Goal: Task Accomplishment & Management: Use online tool/utility

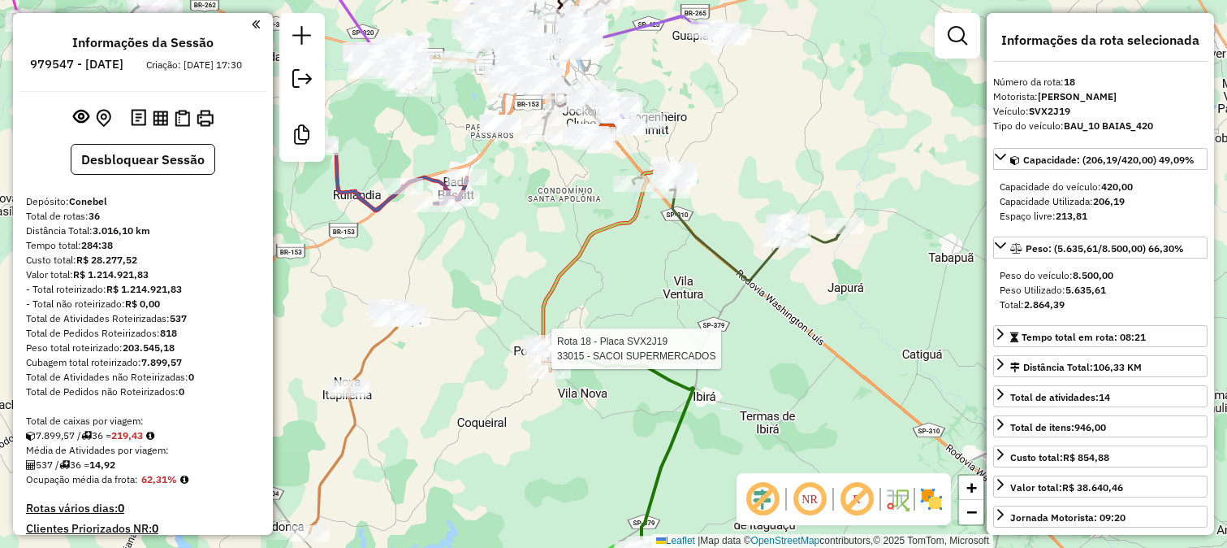
select select "**********"
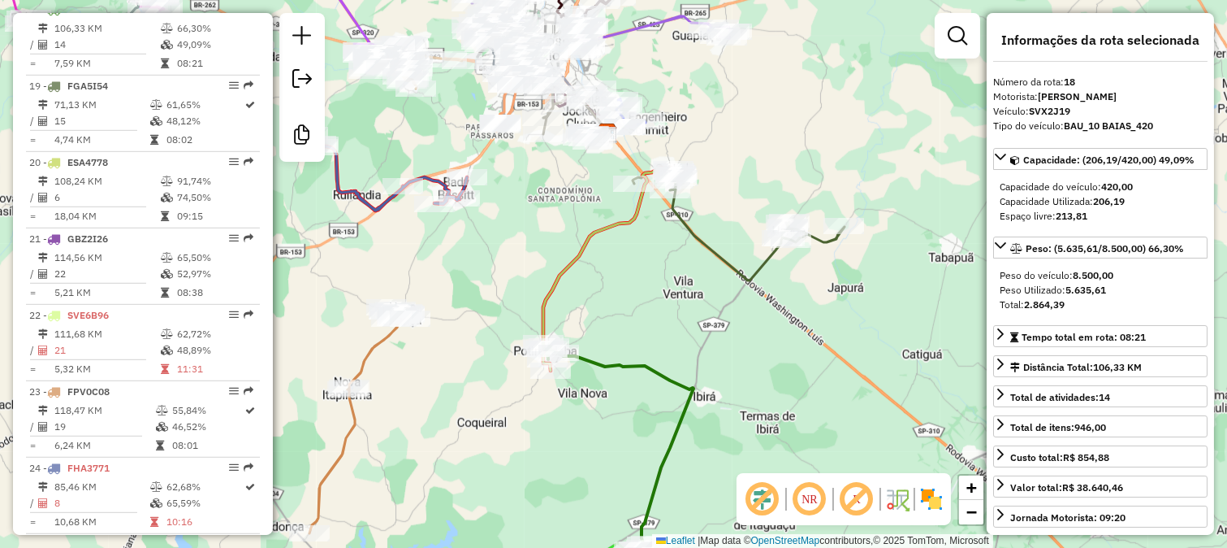
drag, startPoint x: 548, startPoint y: 198, endPoint x: 550, endPoint y: 312, distance: 113.7
click at [550, 312] on div "Janela de atendimento Grade de atendimento Capacidade Transportadoras Veículos …" at bounding box center [613, 274] width 1227 height 548
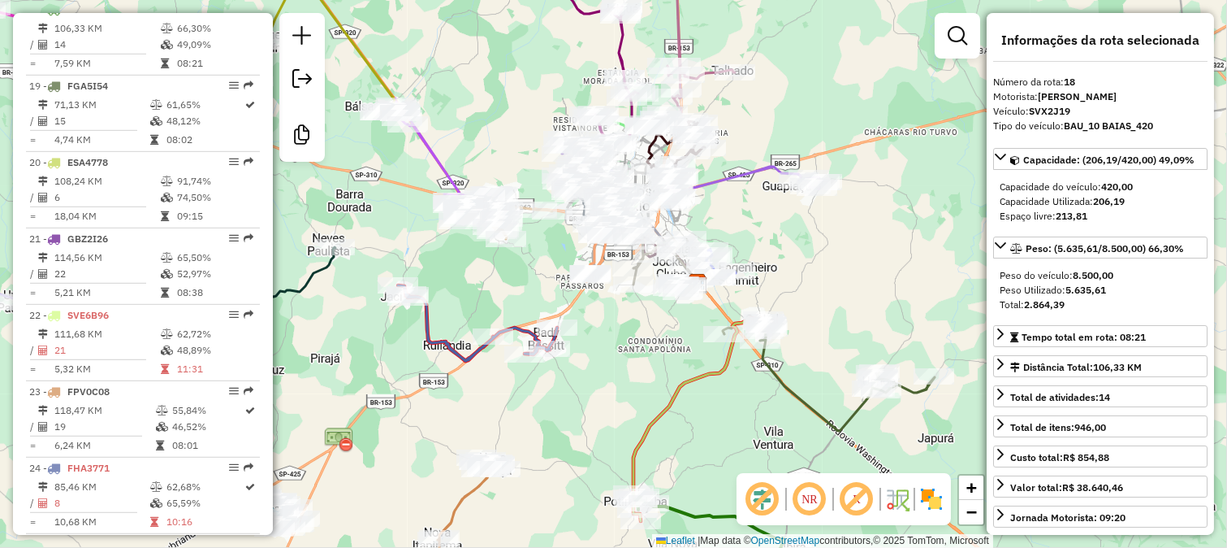
click at [638, 344] on div "Janela de atendimento Grade de atendimento Capacidade Transportadoras Veículos …" at bounding box center [613, 274] width 1227 height 548
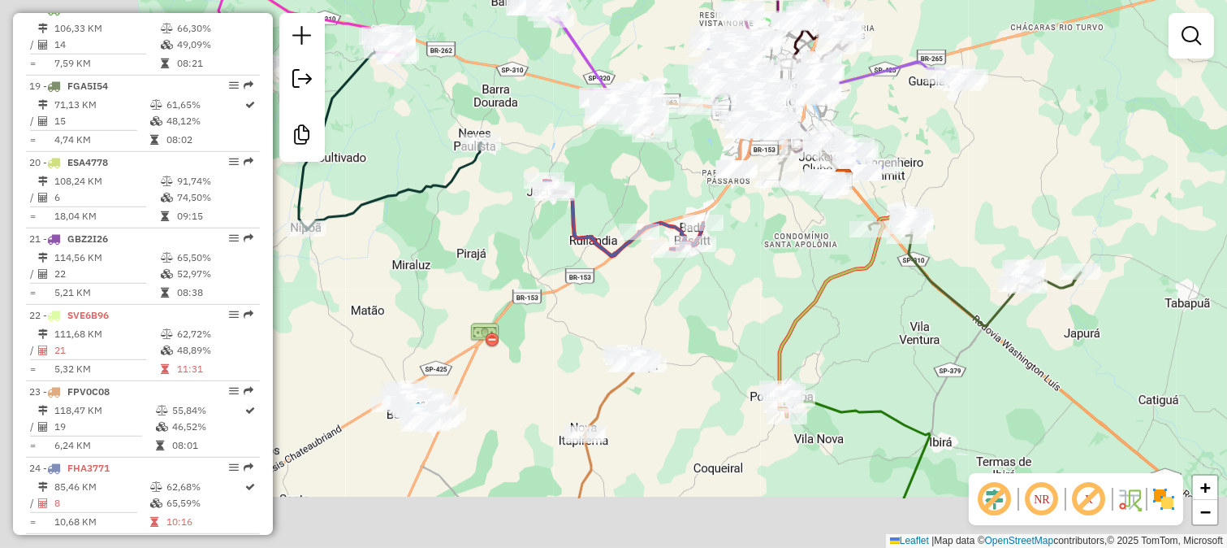
drag, startPoint x: 551, startPoint y: 391, endPoint x: 754, endPoint y: 232, distance: 258.1
click at [754, 232] on div "Janela de atendimento Grade de atendimento Capacidade Transportadoras Veículos …" at bounding box center [613, 274] width 1227 height 548
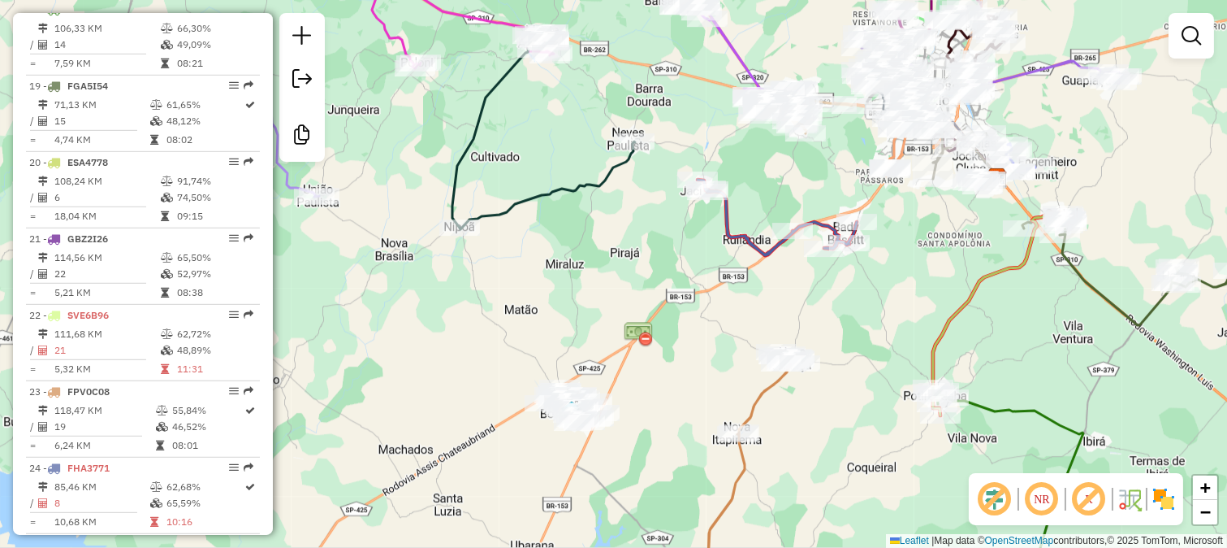
drag, startPoint x: 864, startPoint y: 301, endPoint x: 790, endPoint y: 366, distance: 98.5
click at [793, 361] on div "Janela de atendimento Grade de atendimento Capacidade Transportadoras Veículos …" at bounding box center [613, 274] width 1227 height 548
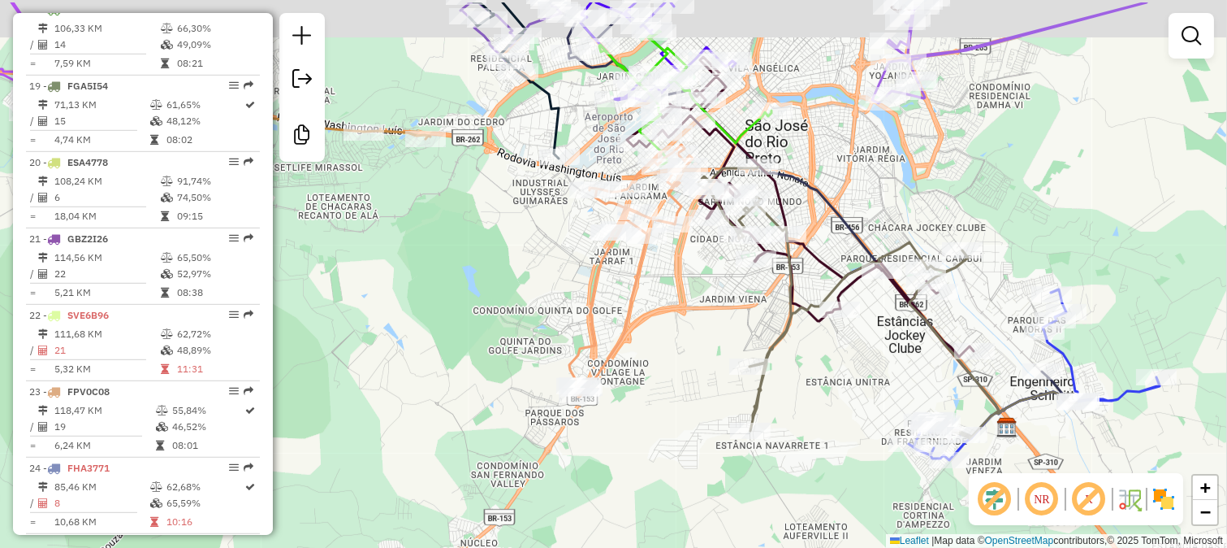
drag, startPoint x: 736, startPoint y: 222, endPoint x: 715, endPoint y: 286, distance: 67.6
click at [715, 285] on div "Janela de atendimento Grade de atendimento Capacidade Transportadoras Veículos …" at bounding box center [613, 274] width 1227 height 548
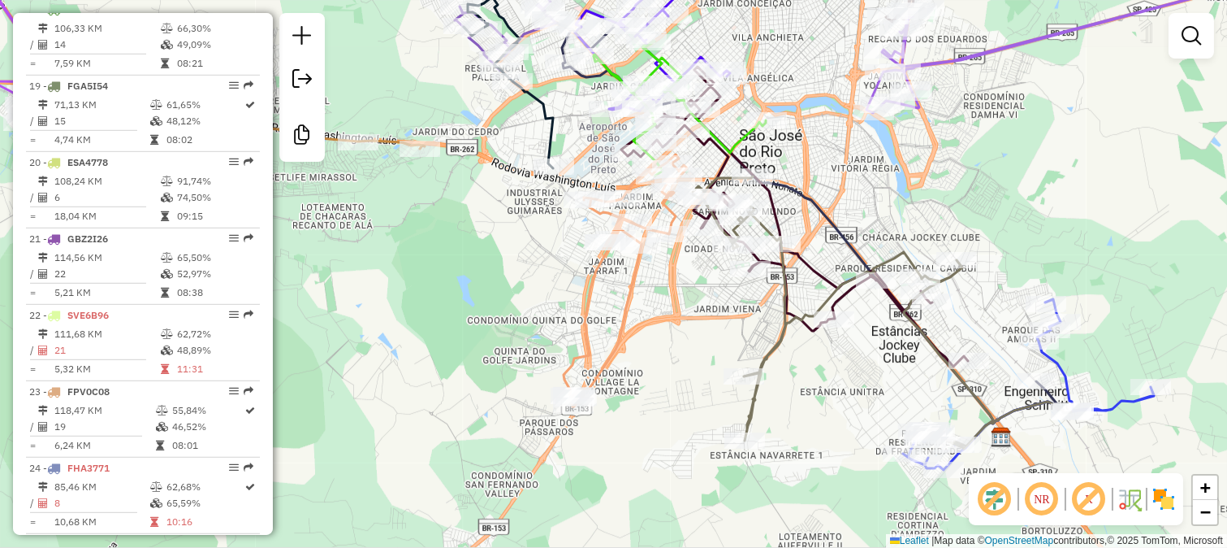
click at [810, 276] on icon at bounding box center [794, 217] width 347 height 300
select select "**********"
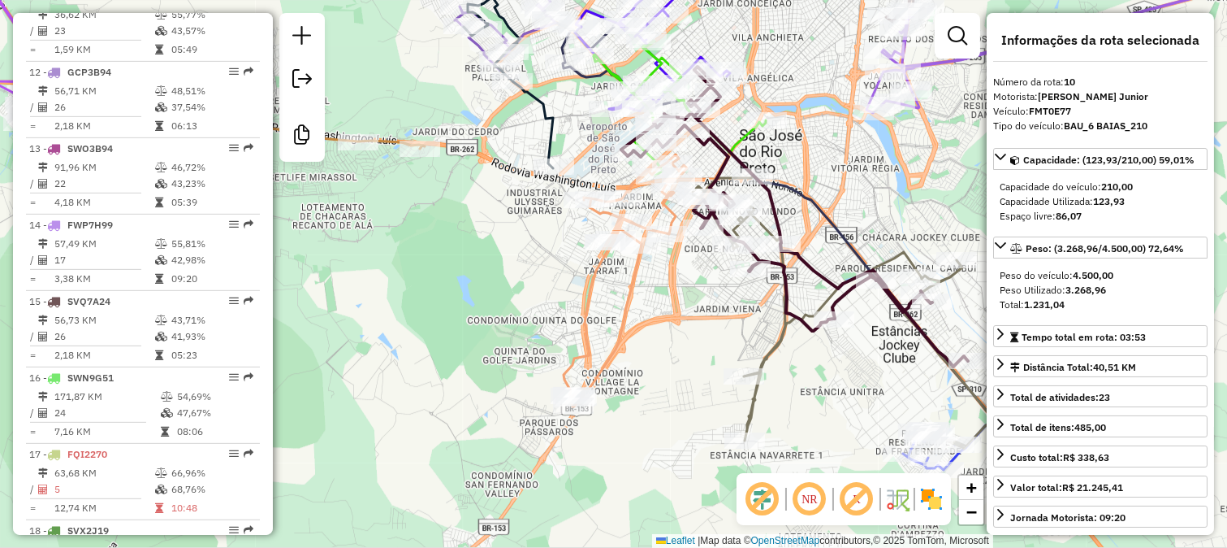
scroll to position [1341, 0]
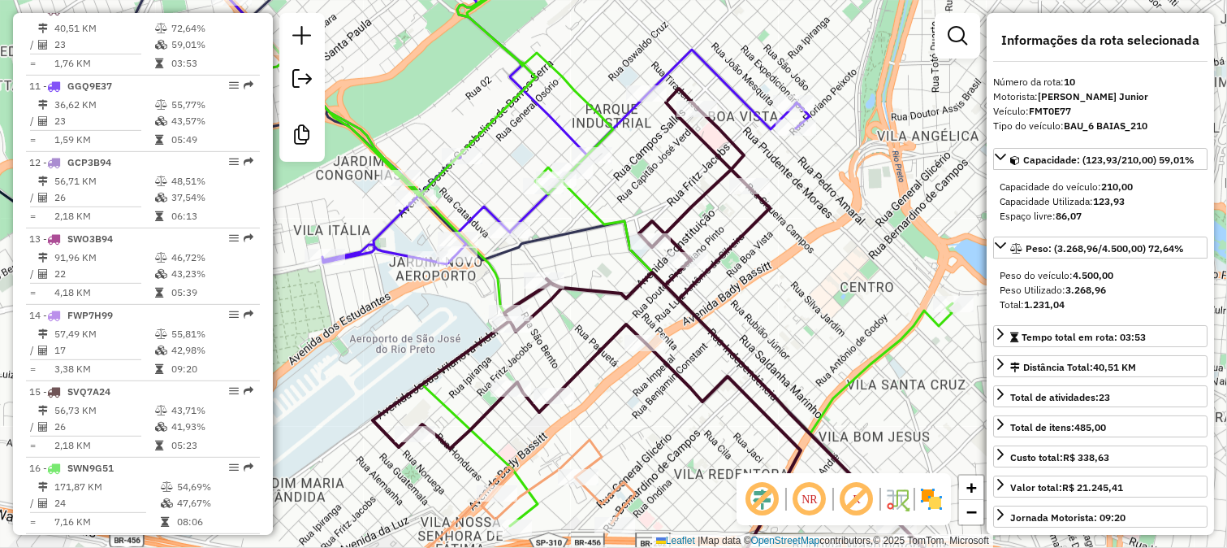
click at [689, 136] on icon at bounding box center [670, 346] width 595 height 514
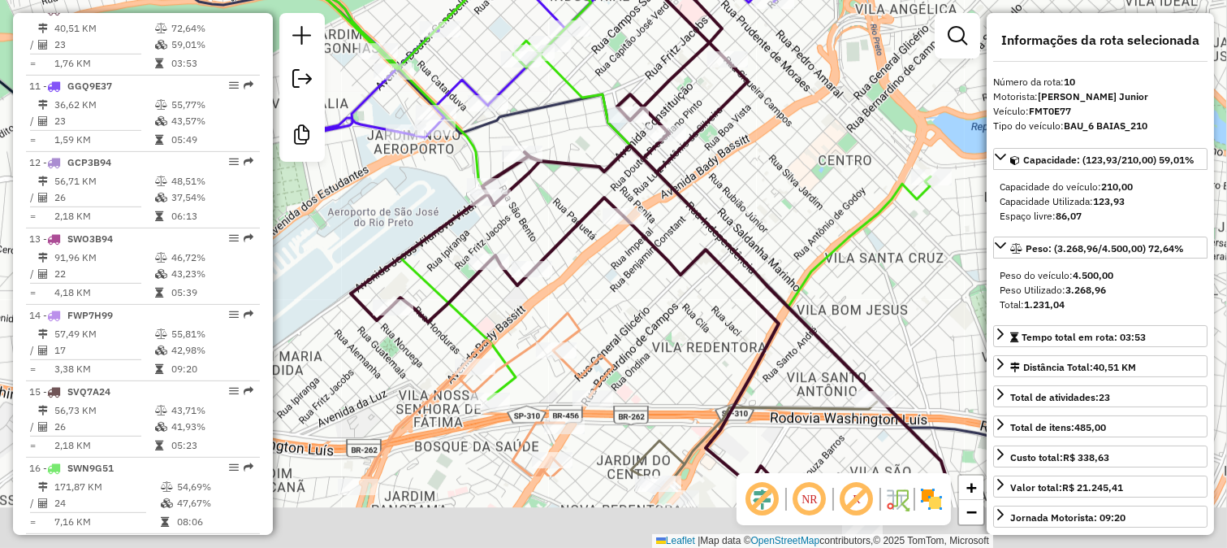
drag, startPoint x: 749, startPoint y: 290, endPoint x: 721, endPoint y: 134, distance: 158.5
click at [725, 154] on div "Janela de atendimento Grade de atendimento Capacidade Transportadoras Veículos …" at bounding box center [613, 274] width 1227 height 548
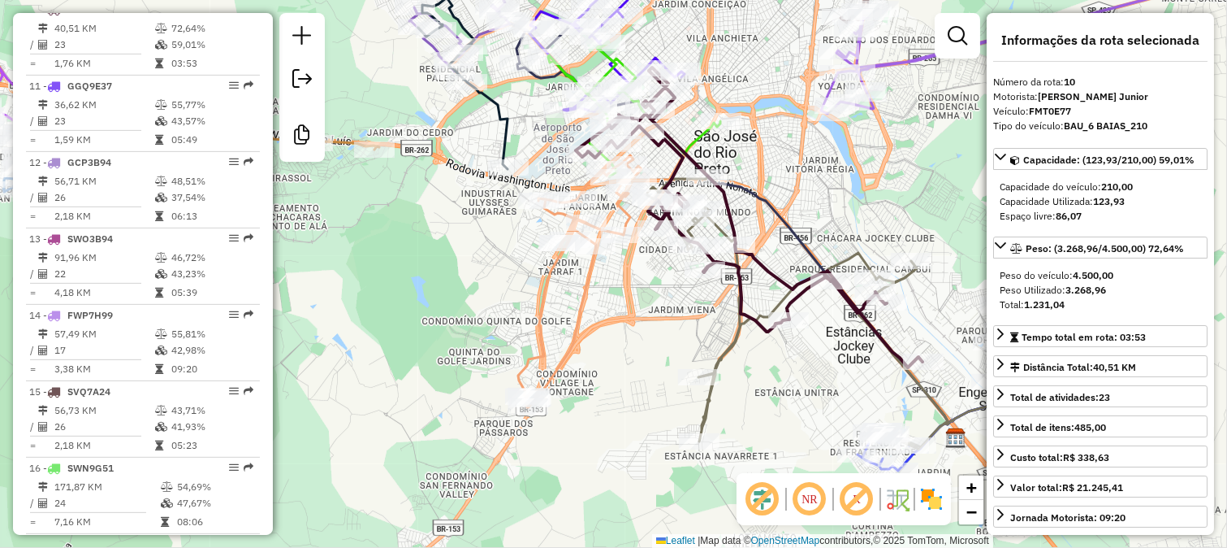
drag, startPoint x: 858, startPoint y: 239, endPoint x: 791, endPoint y: 207, distance: 73.8
click at [791, 207] on div "Janela de atendimento Grade de atendimento Capacidade Transportadoras Veículos …" at bounding box center [613, 274] width 1227 height 548
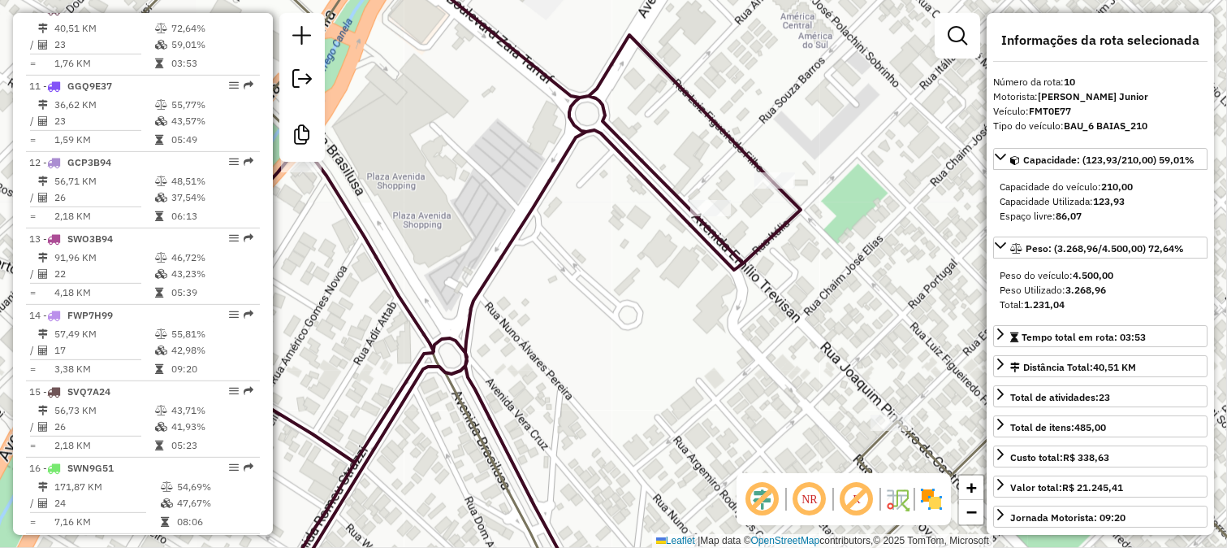
click at [354, 356] on div "Janela de atendimento Grade de atendimento Capacidade Transportadoras Veículos …" at bounding box center [613, 274] width 1227 height 548
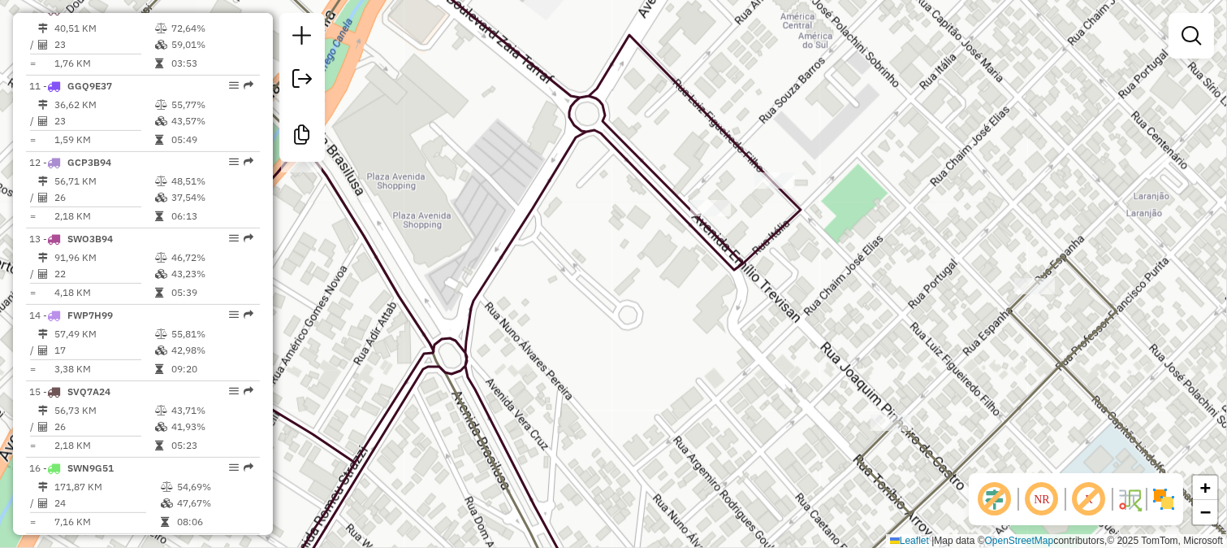
click at [643, 317] on div "Janela de atendimento Grade de atendimento Capacidade Transportadoras Veículos …" at bounding box center [613, 274] width 1227 height 548
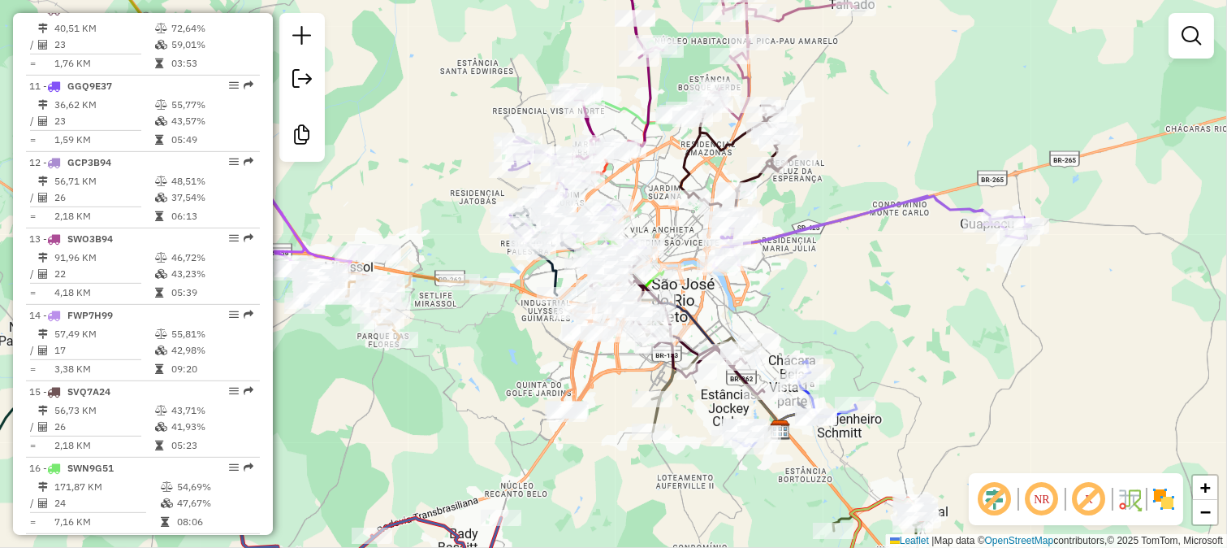
click at [394, 163] on div "Janela de atendimento Grade de atendimento Capacidade Transportadoras Veículos …" at bounding box center [613, 274] width 1227 height 548
click at [719, 294] on div "Janela de atendimento Grade de atendimento Capacidade Transportadoras Veículos …" at bounding box center [613, 274] width 1227 height 548
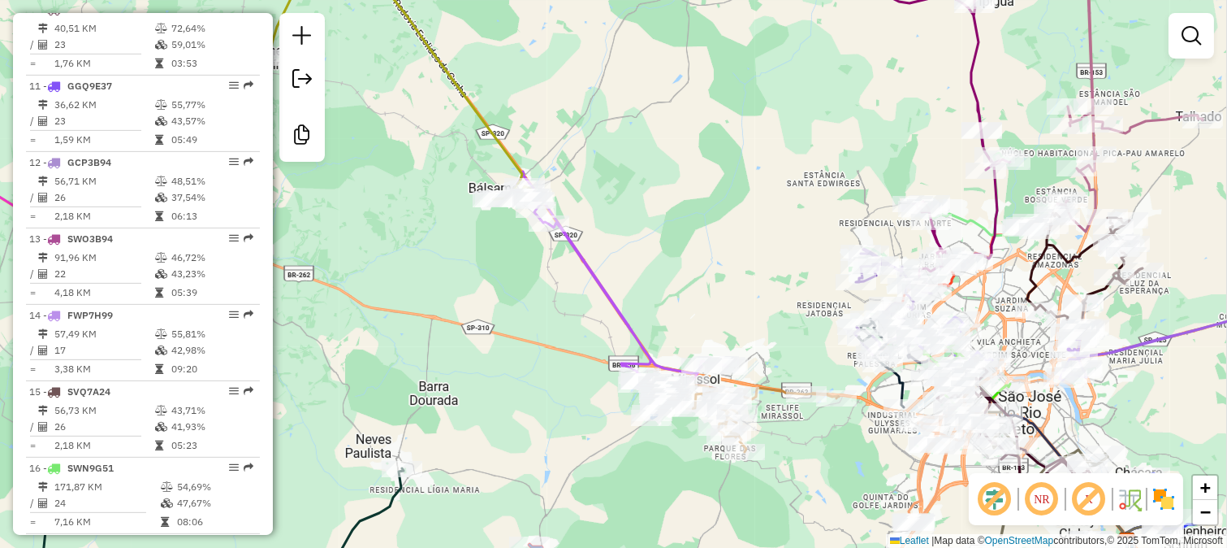
click at [792, 200] on div "Janela de atendimento Grade de atendimento Capacidade Transportadoras Veículos …" at bounding box center [613, 274] width 1227 height 548
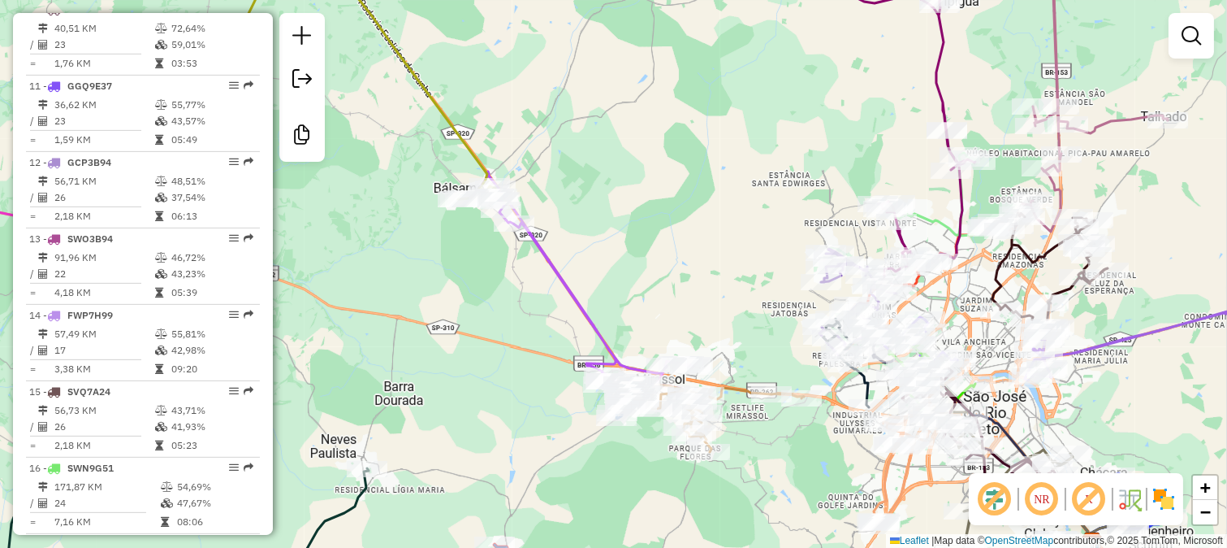
drag, startPoint x: 738, startPoint y: 205, endPoint x: 590, endPoint y: 211, distance: 148.0
click at [604, 207] on div "Janela de atendimento Grade de atendimento Capacidade Transportadoras Veículos …" at bounding box center [613, 274] width 1227 height 548
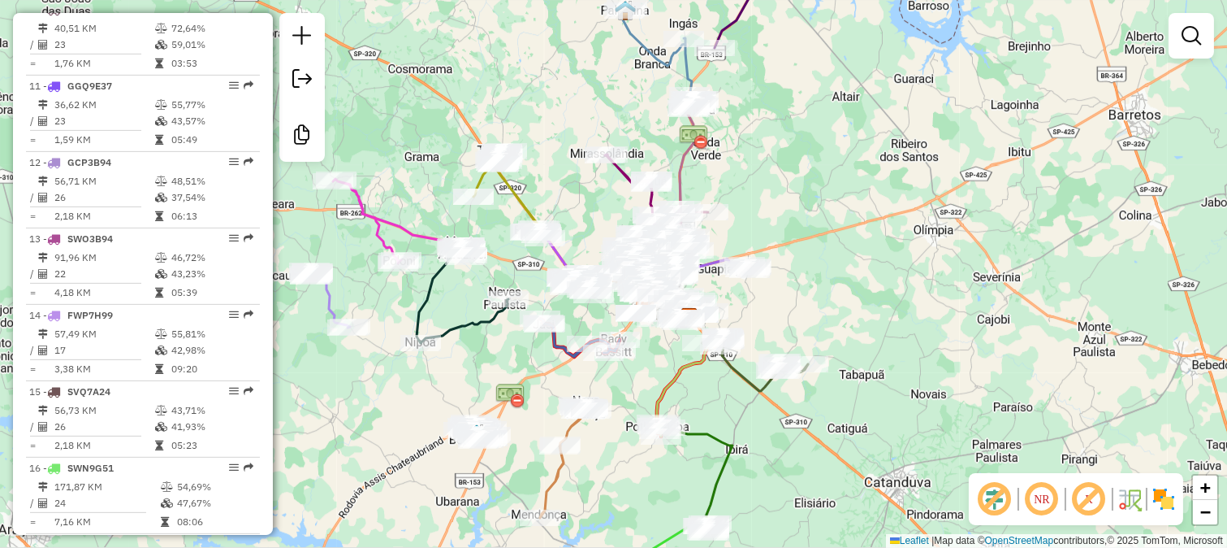
click at [960, 171] on div "Janela de atendimento Grade de atendimento Capacidade Transportadoras Veículos …" at bounding box center [613, 274] width 1227 height 548
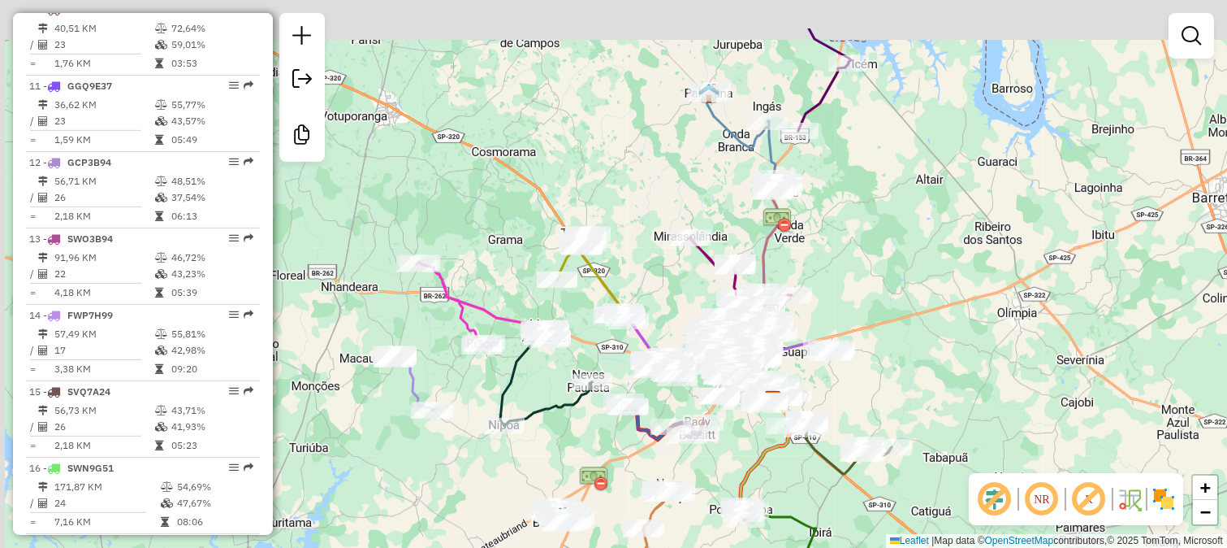
drag, startPoint x: 855, startPoint y: 158, endPoint x: 967, endPoint y: 293, distance: 174.8
click at [967, 292] on div "Janela de atendimento Grade de atendimento Capacidade Transportadoras Veículos …" at bounding box center [613, 274] width 1227 height 548
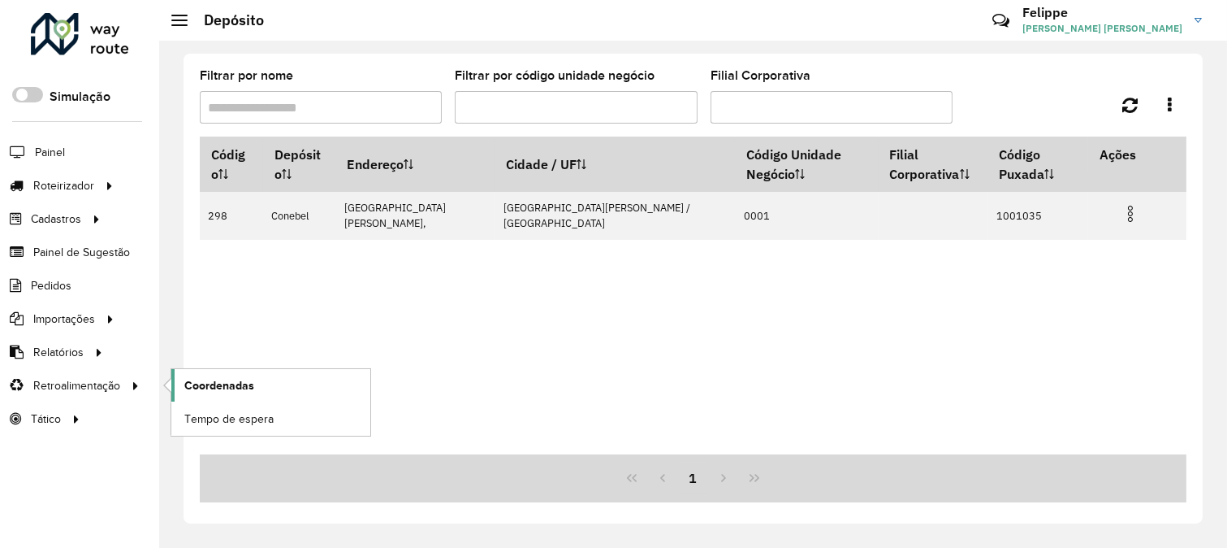
click at [227, 379] on span "Coordenadas" at bounding box center [219, 385] width 70 height 17
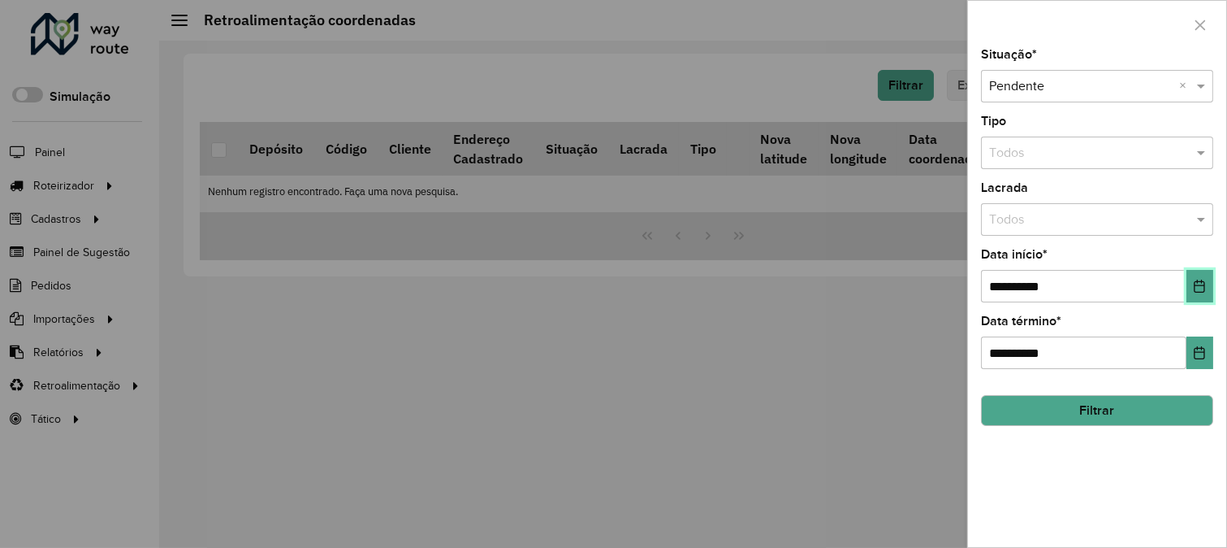
click at [1194, 302] on button "Choose Date" at bounding box center [1200, 286] width 27 height 32
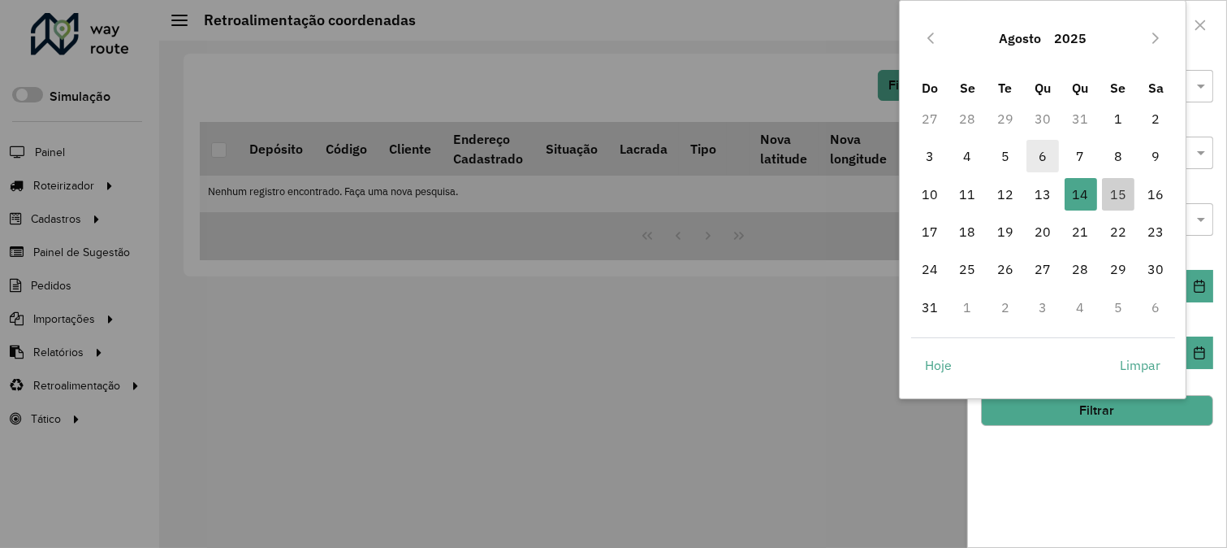
click at [1049, 154] on span "6" at bounding box center [1043, 156] width 32 height 32
type input "**********"
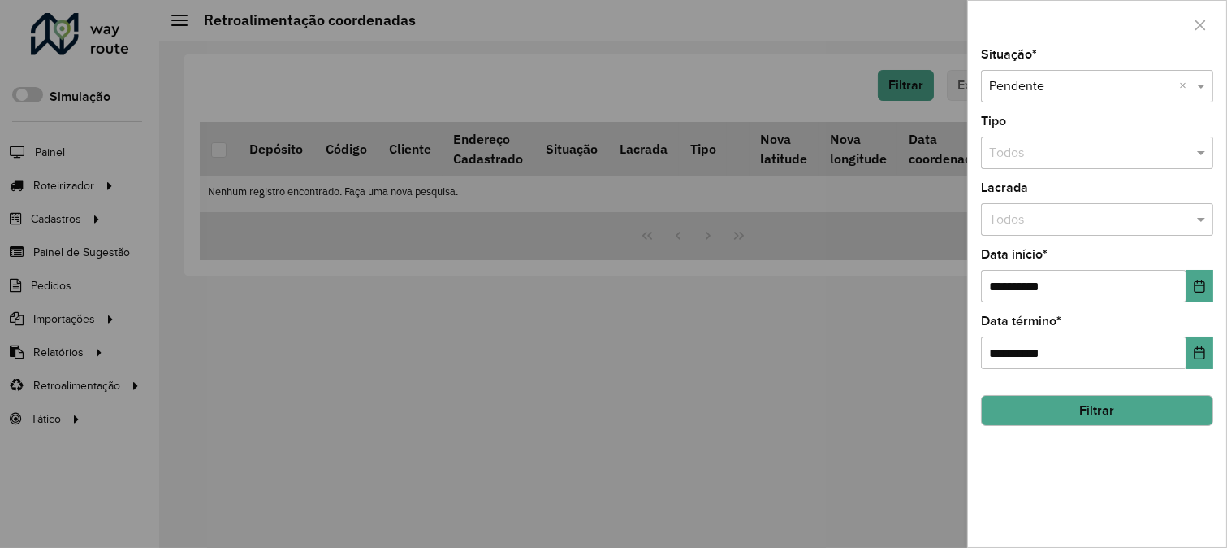
click at [1050, 412] on button "Filtrar" at bounding box center [1097, 410] width 232 height 31
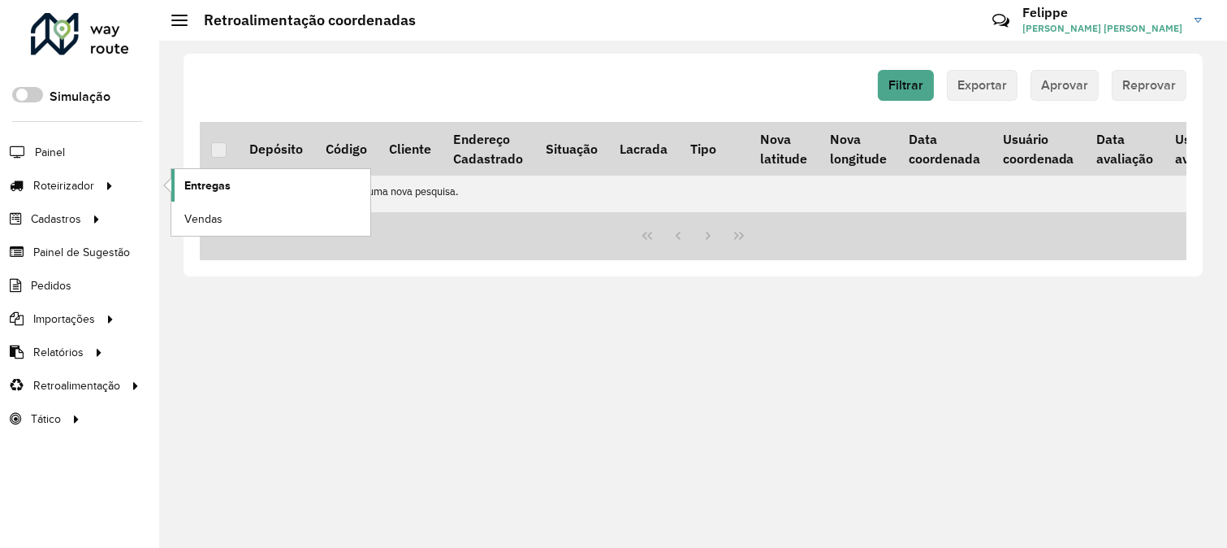
click at [240, 184] on link "Entregas" at bounding box center [270, 185] width 199 height 32
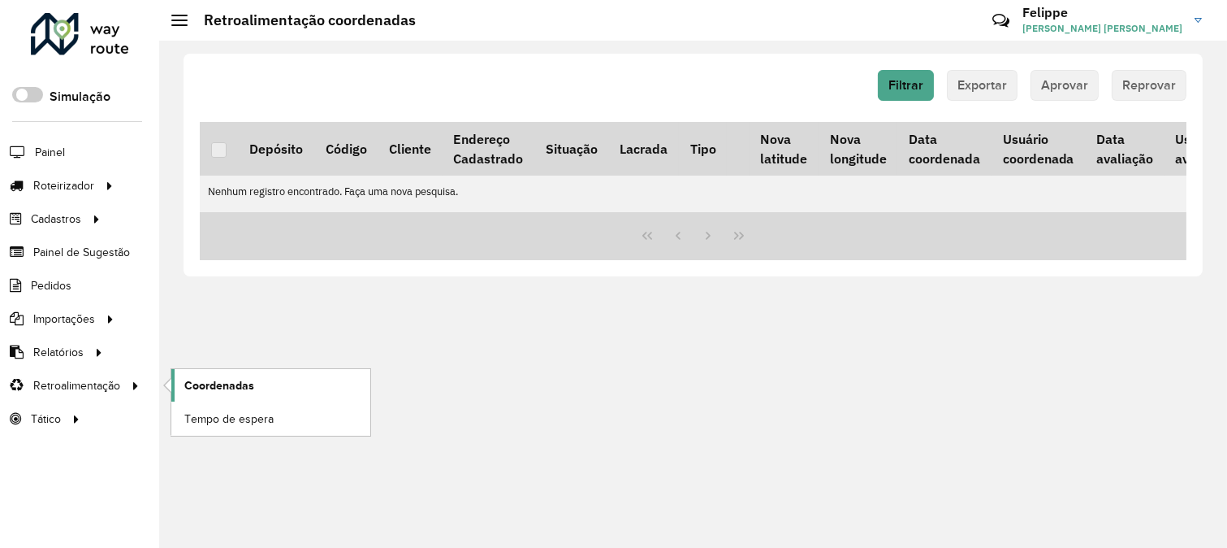
click at [240, 379] on span "Coordenadas" at bounding box center [219, 385] width 70 height 17
click at [903, 70] on button "Filtrar" at bounding box center [906, 85] width 56 height 31
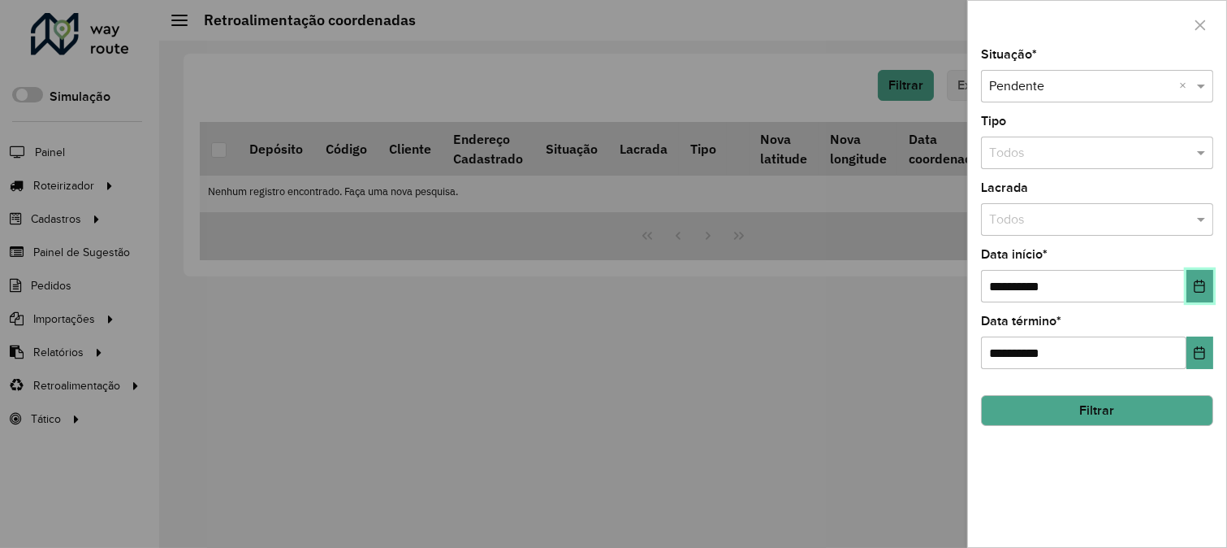
click at [1198, 287] on icon "Choose Date" at bounding box center [1200, 285] width 11 height 13
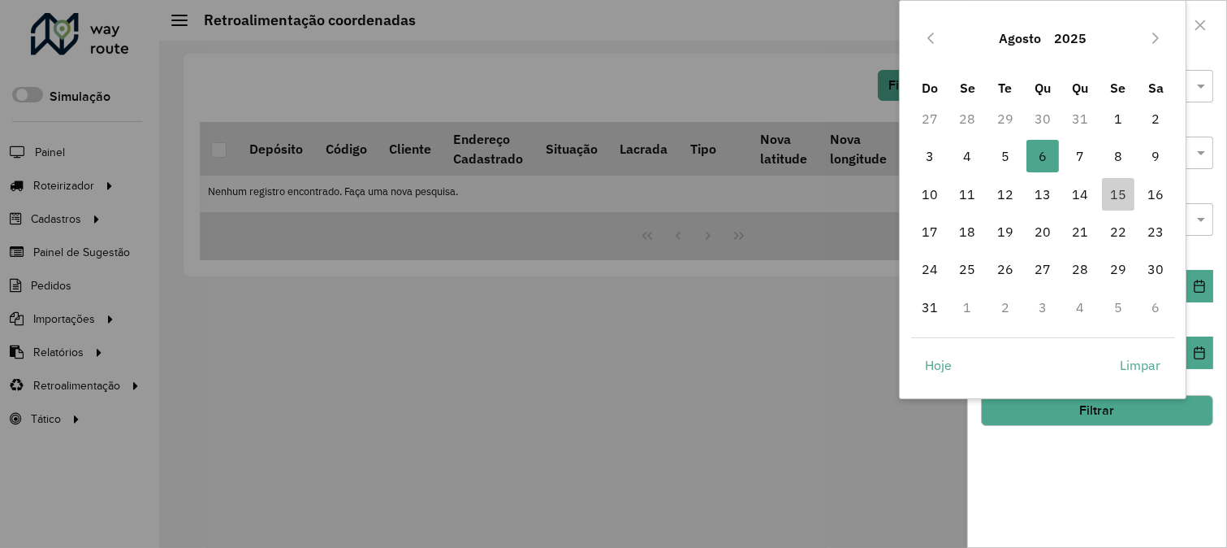
click at [1102, 409] on button "Filtrar" at bounding box center [1097, 410] width 232 height 31
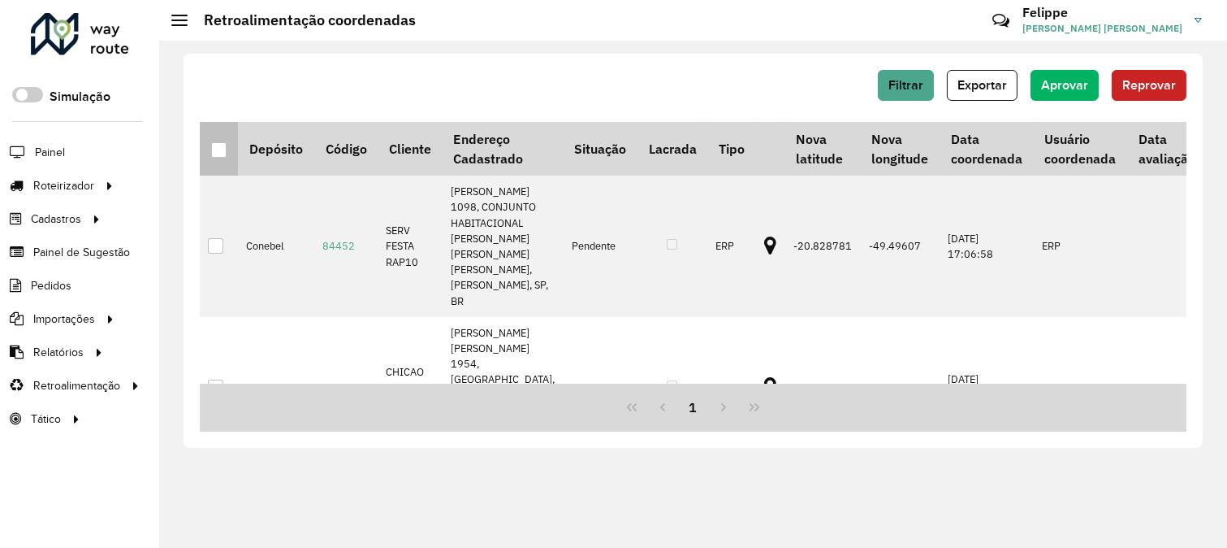
click at [211, 150] on div at bounding box center [218, 149] width 15 height 15
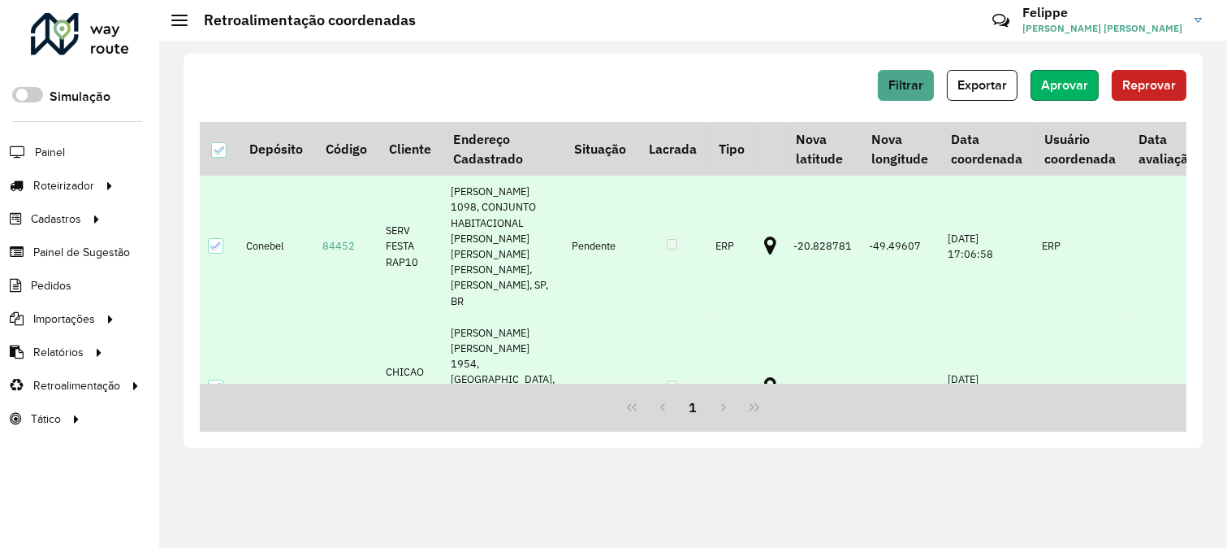
click at [1061, 82] on span "Aprovar" at bounding box center [1064, 85] width 47 height 14
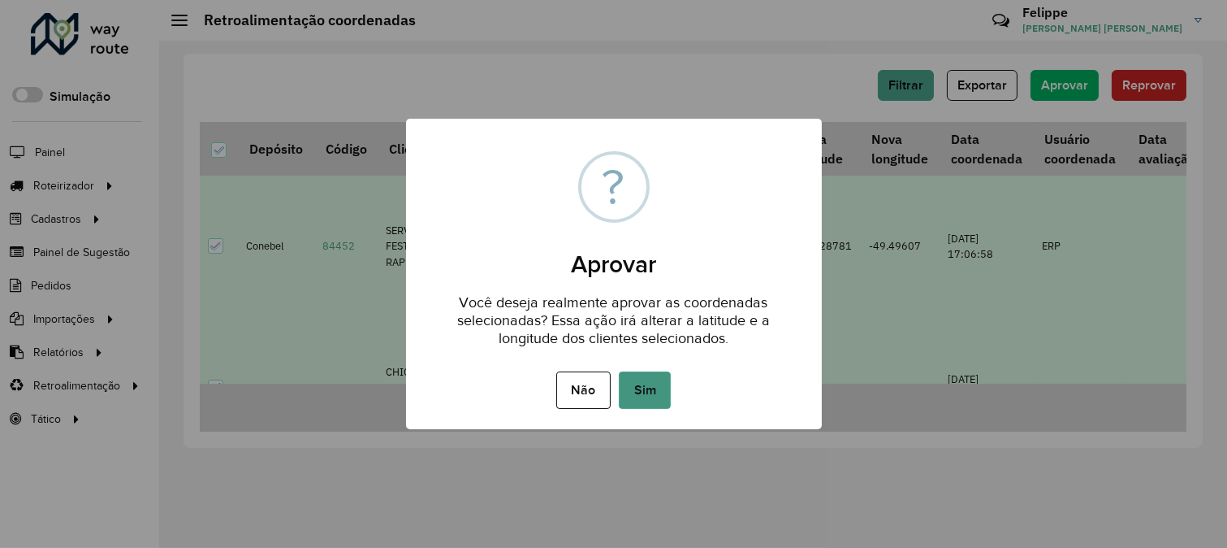
click at [659, 374] on button "Sim" at bounding box center [645, 389] width 52 height 37
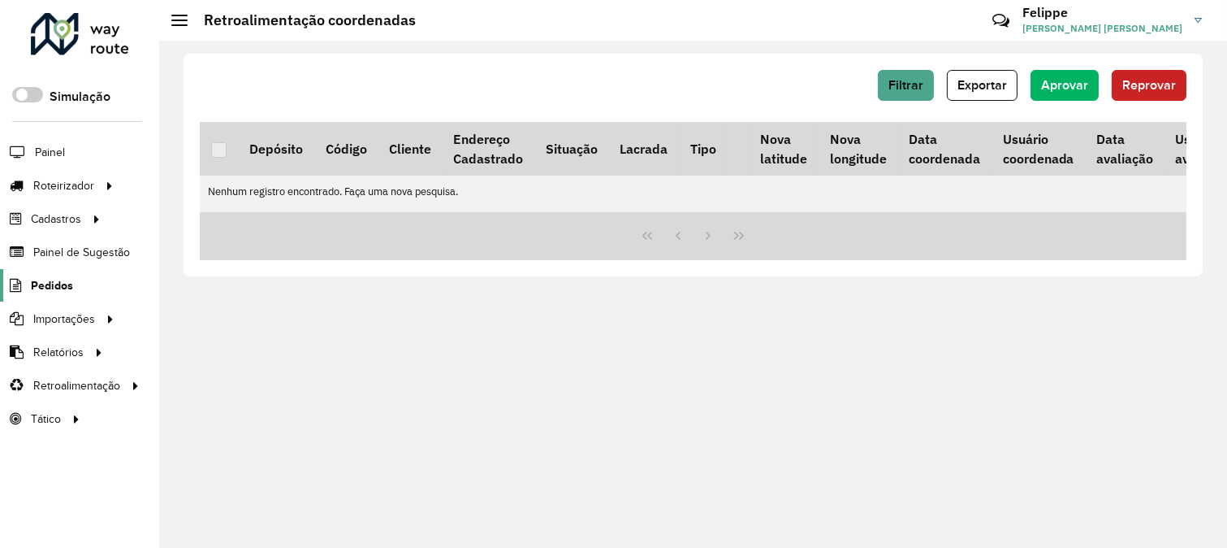
click at [66, 281] on span "Pedidos" at bounding box center [52, 285] width 42 height 17
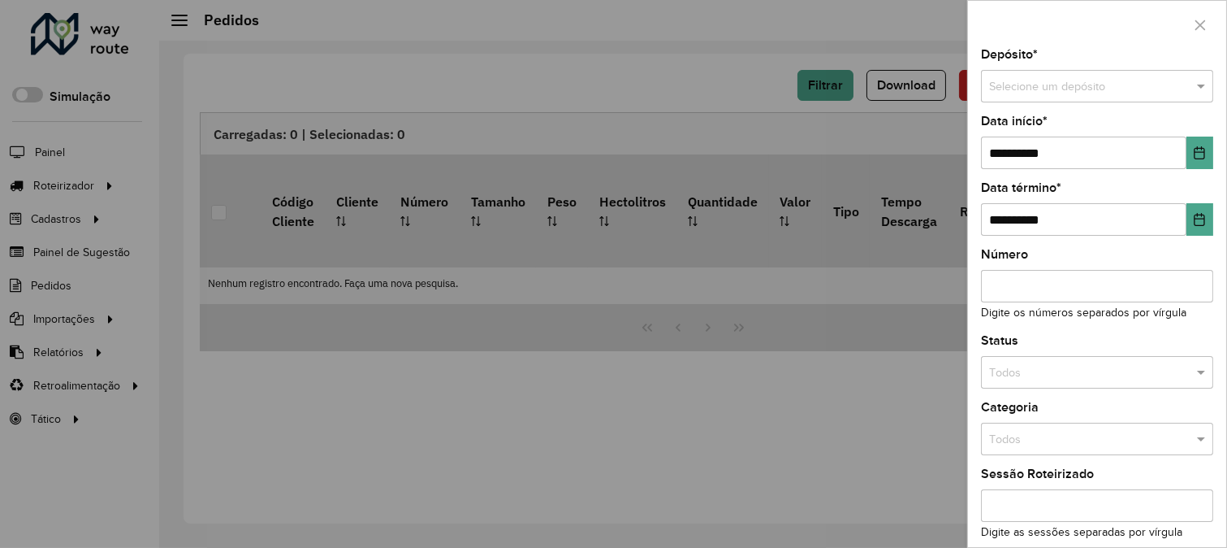
click at [794, 106] on div at bounding box center [613, 274] width 1227 height 548
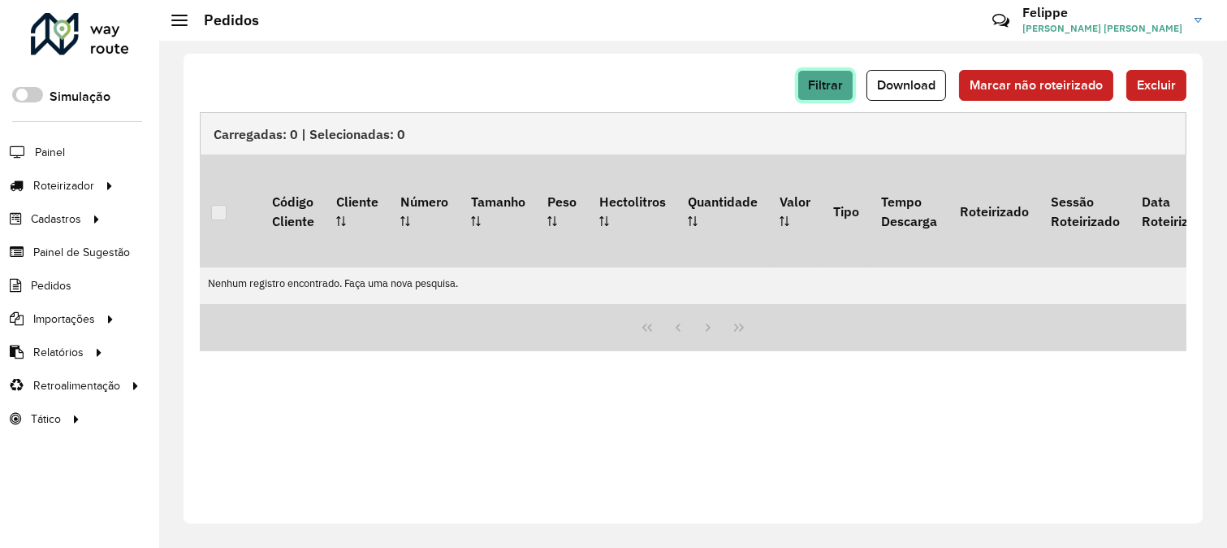
click at [813, 80] on span "Filtrar" at bounding box center [825, 85] width 35 height 14
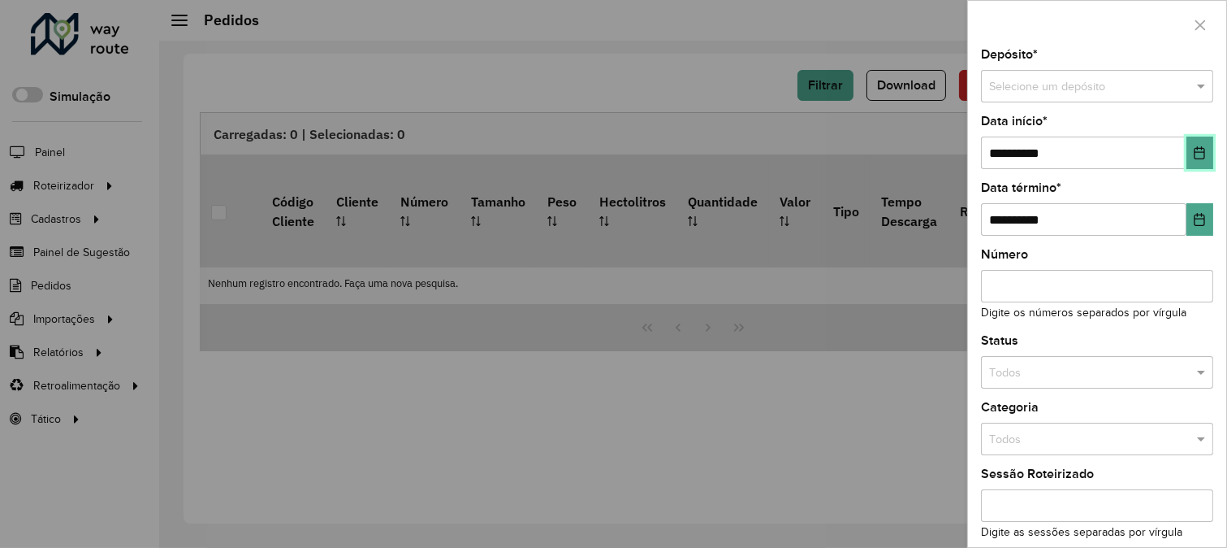
click at [1187, 153] on button "Choose Date" at bounding box center [1200, 152] width 27 height 32
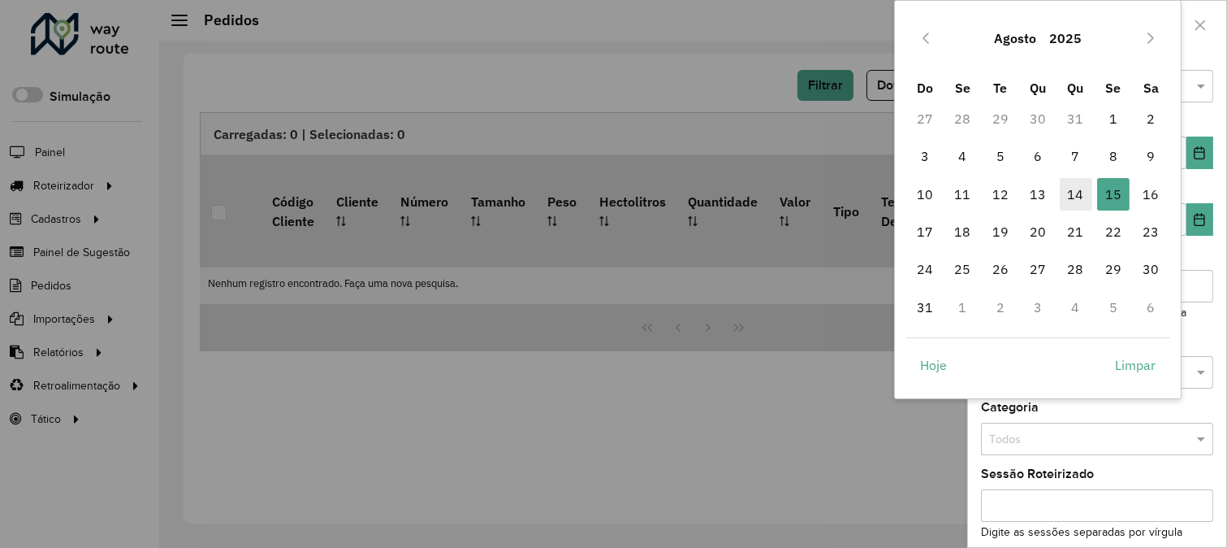
click at [1080, 190] on span "14" at bounding box center [1076, 194] width 32 height 32
type input "**********"
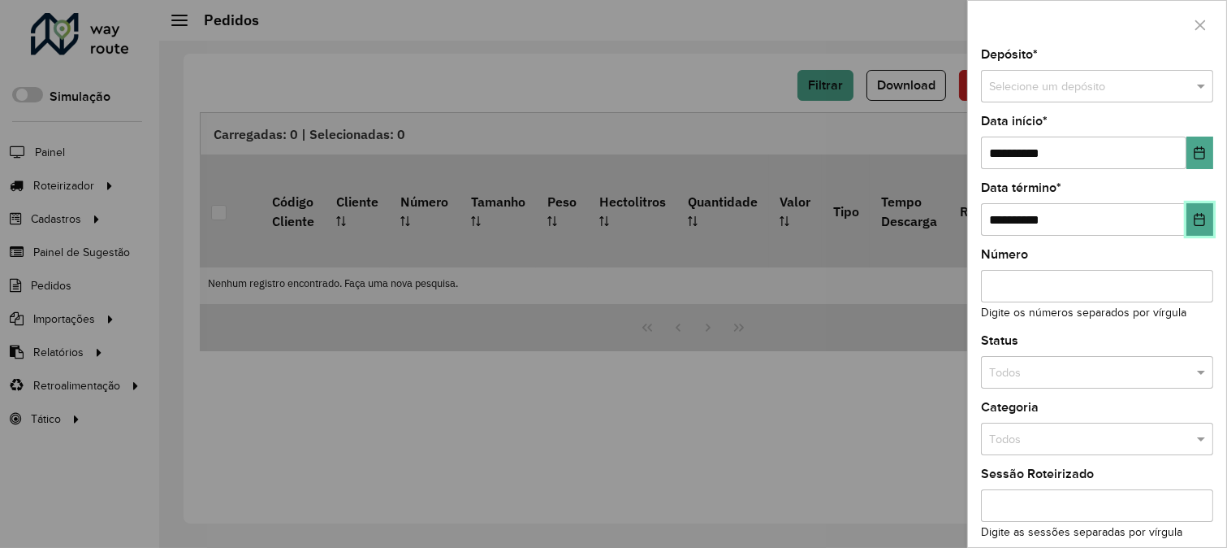
click at [1200, 221] on icon "Choose Date" at bounding box center [1200, 219] width 11 height 13
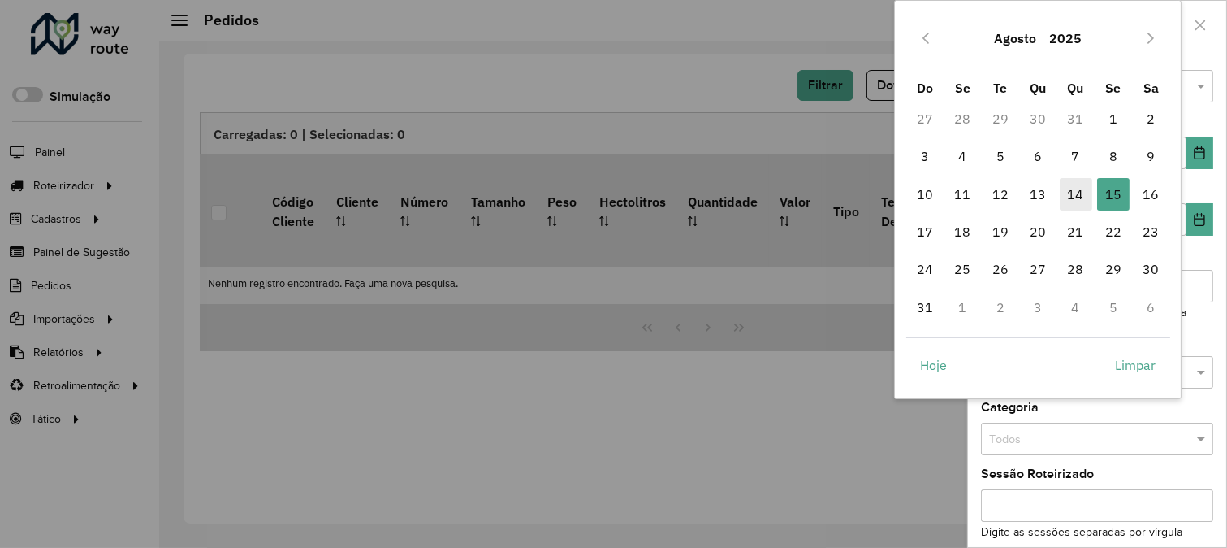
click at [1076, 184] on span "14" at bounding box center [1076, 194] width 32 height 32
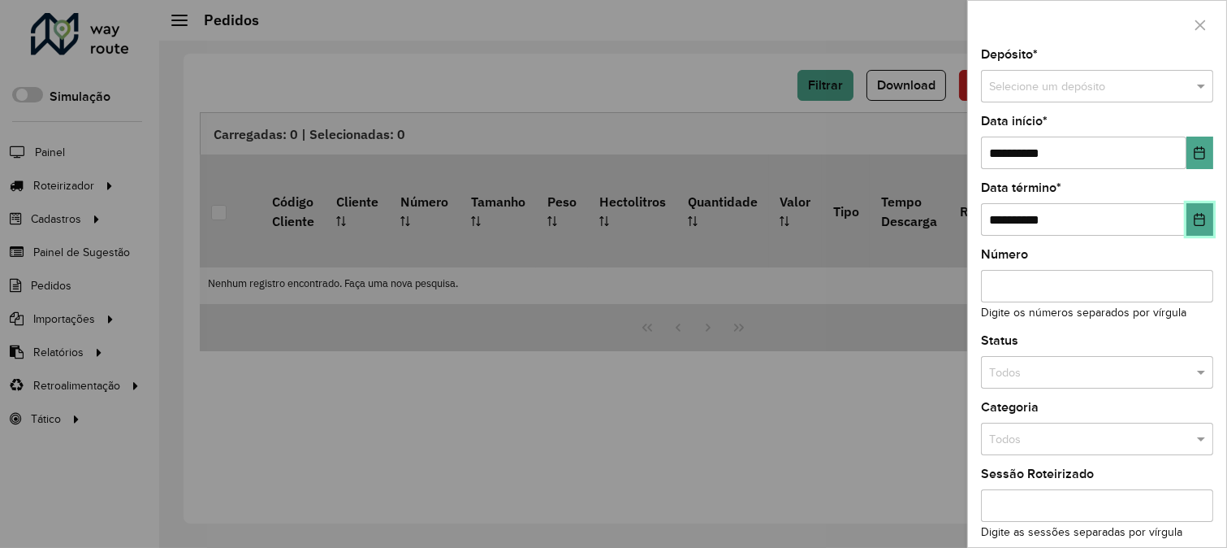
click at [1202, 226] on button "Choose Date" at bounding box center [1200, 219] width 27 height 32
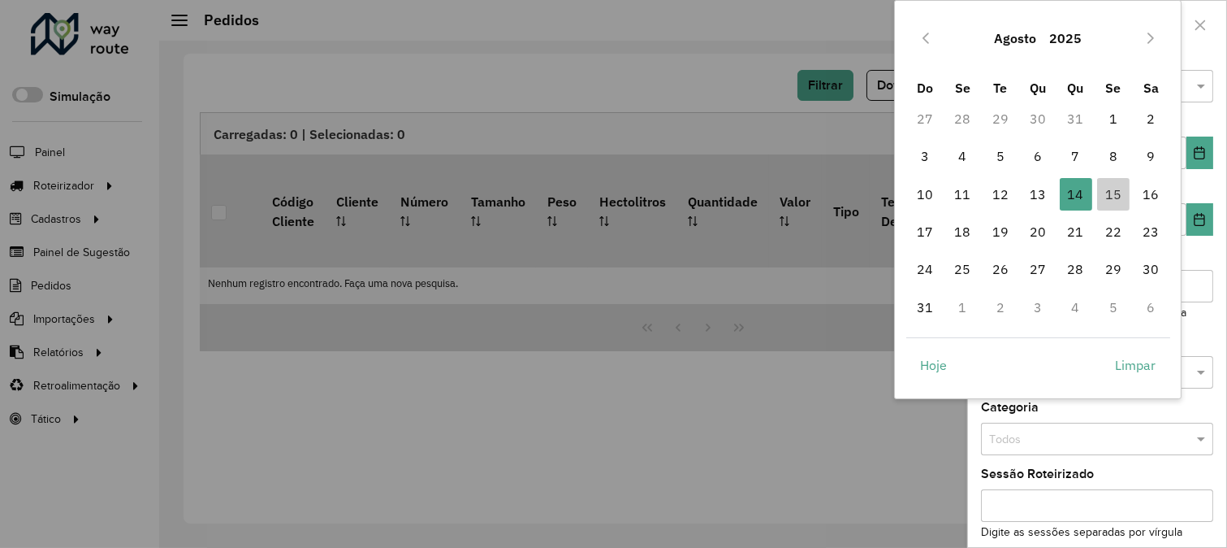
drag, startPoint x: 1113, startPoint y: 190, endPoint x: 874, endPoint y: 131, distance: 246.1
click at [1114, 190] on span "15" at bounding box center [1113, 194] width 32 height 32
type input "**********"
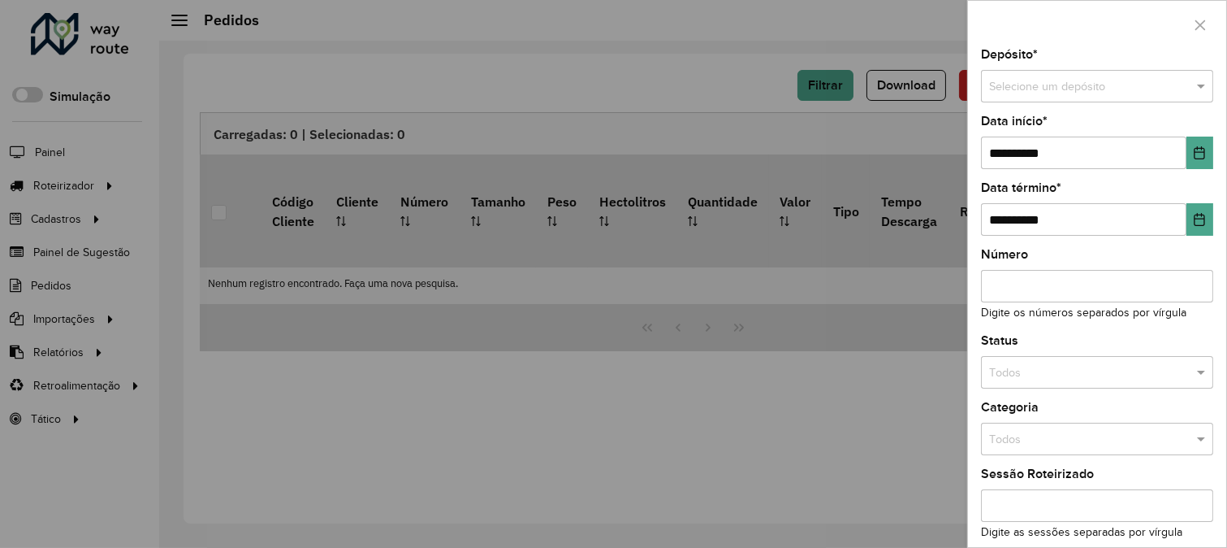
click at [819, 80] on div at bounding box center [613, 274] width 1227 height 548
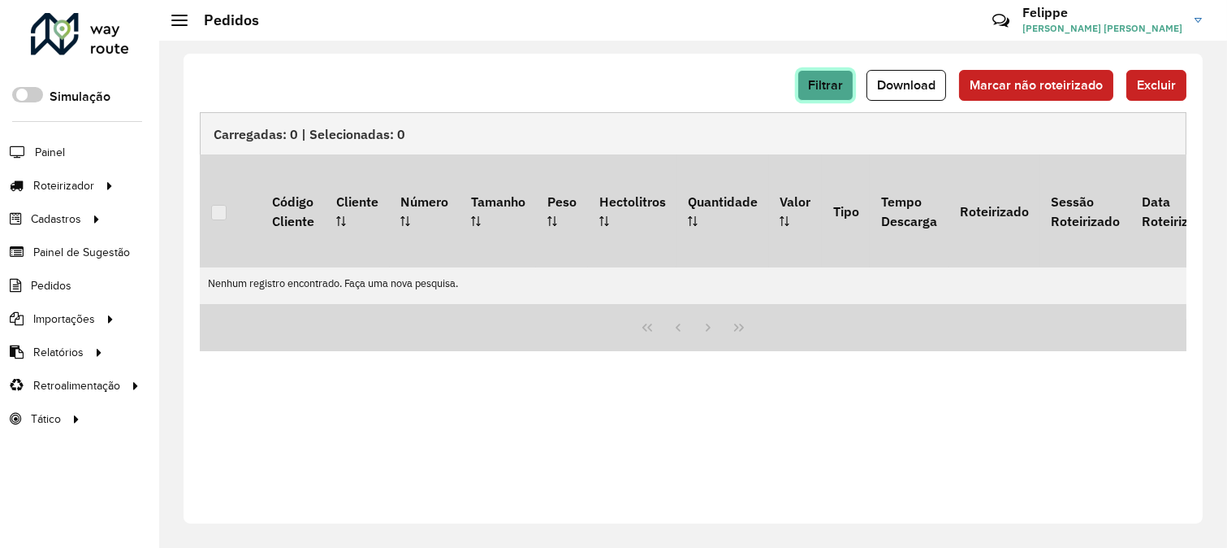
click at [819, 80] on span "Filtrar" at bounding box center [825, 85] width 35 height 14
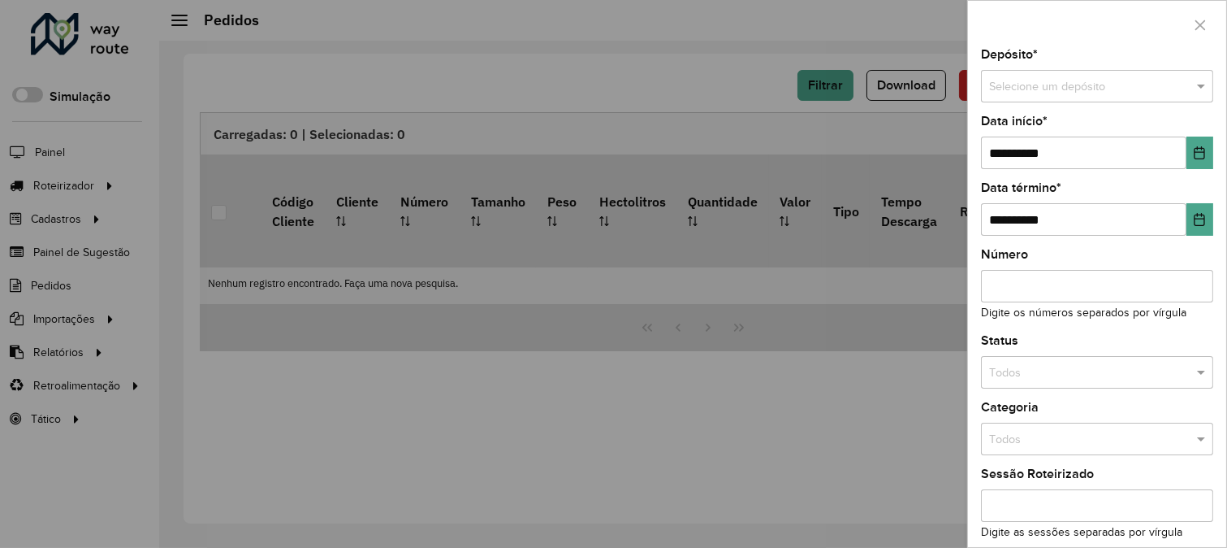
click at [1072, 111] on div "**********" at bounding box center [1097, 298] width 258 height 498
click at [1073, 91] on input "text" at bounding box center [1081, 87] width 184 height 18
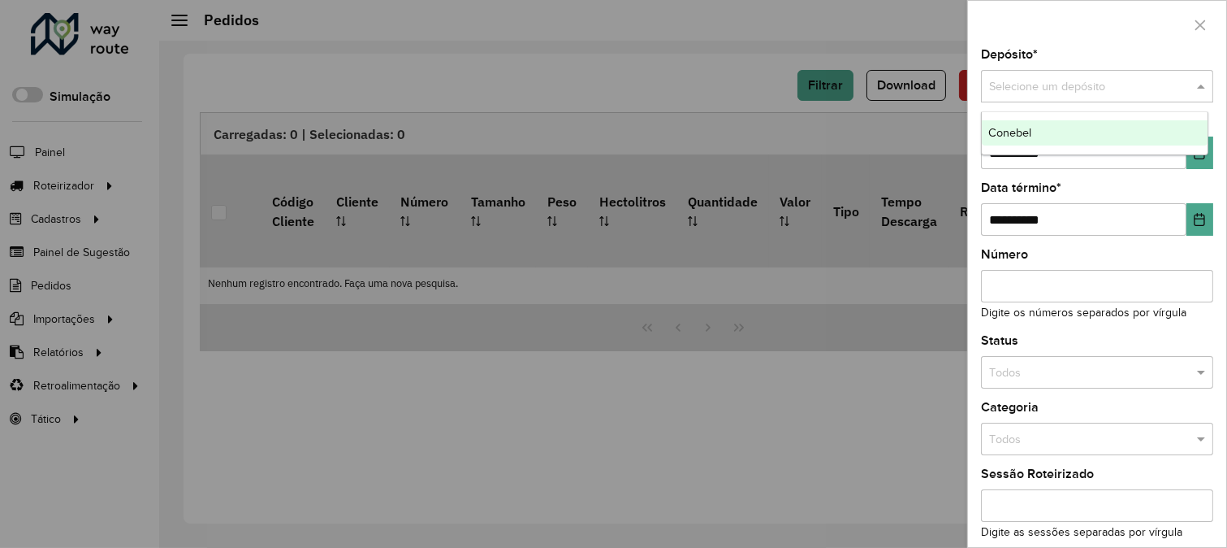
click at [1075, 136] on div "Conebel" at bounding box center [1095, 133] width 226 height 26
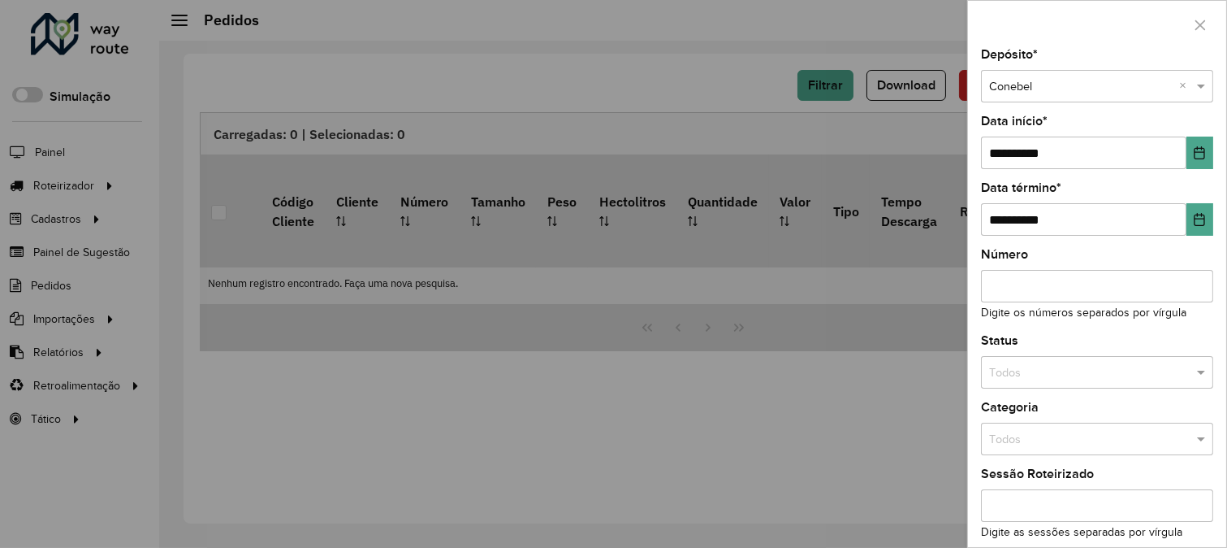
scroll to position [139, 0]
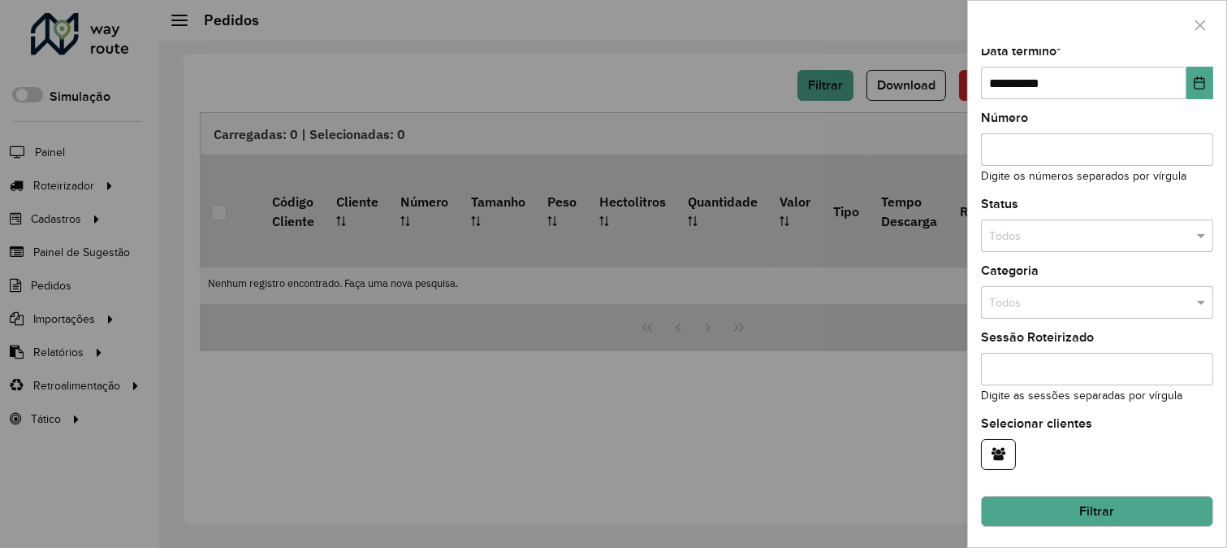
click at [1119, 522] on button "Filtrar" at bounding box center [1097, 511] width 232 height 31
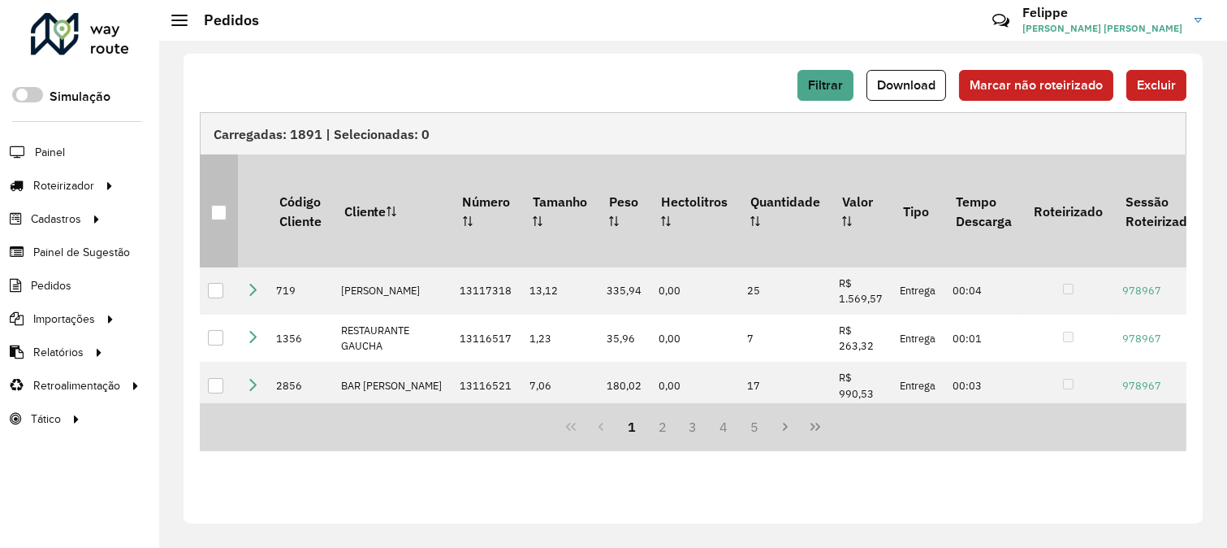
click at [223, 205] on div at bounding box center [218, 212] width 15 height 15
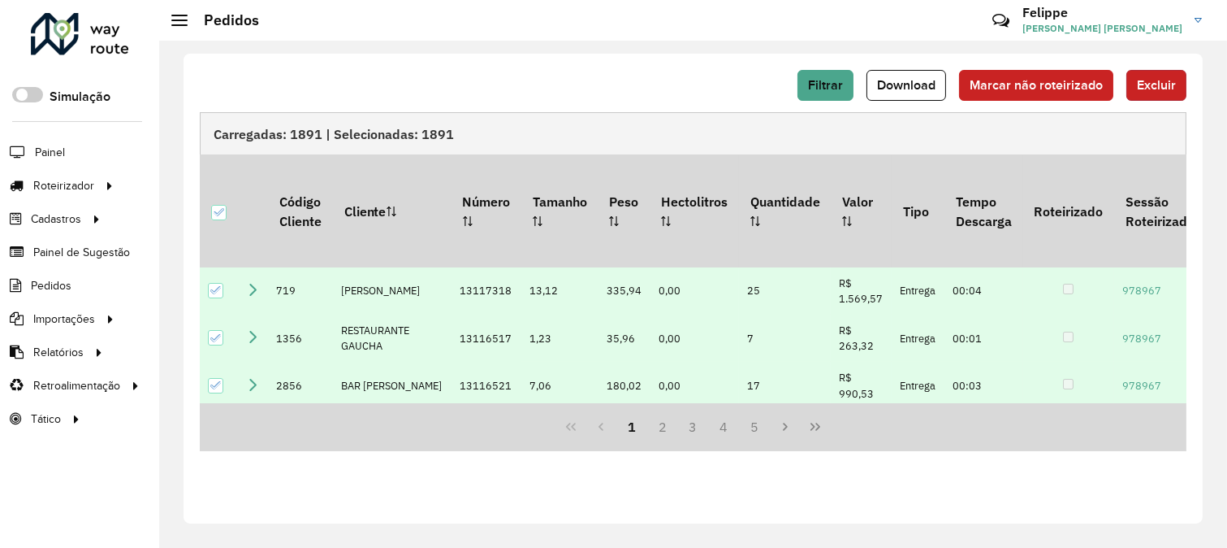
click at [1150, 79] on span "Excluir" at bounding box center [1156, 85] width 39 height 14
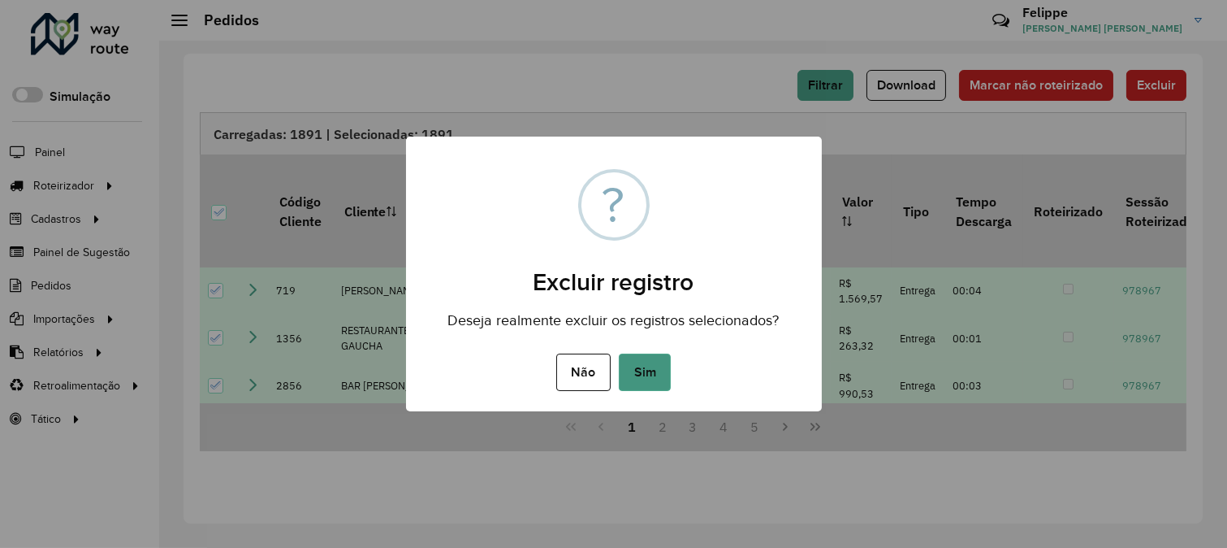
click at [648, 370] on button "Sim" at bounding box center [645, 371] width 52 height 37
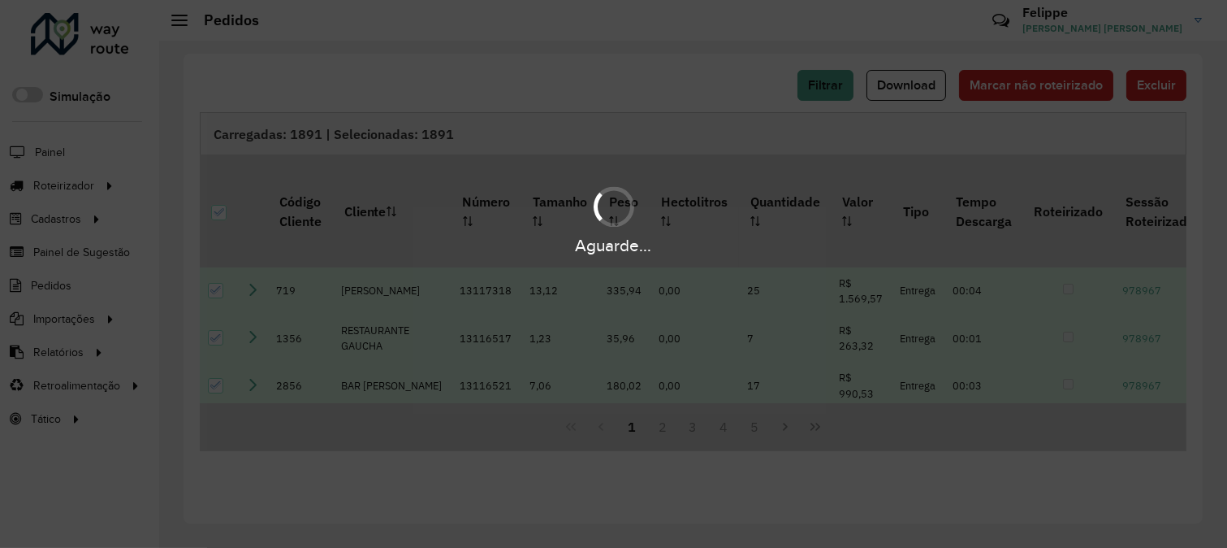
click at [293, 479] on div "Aguarde..." at bounding box center [613, 274] width 1227 height 548
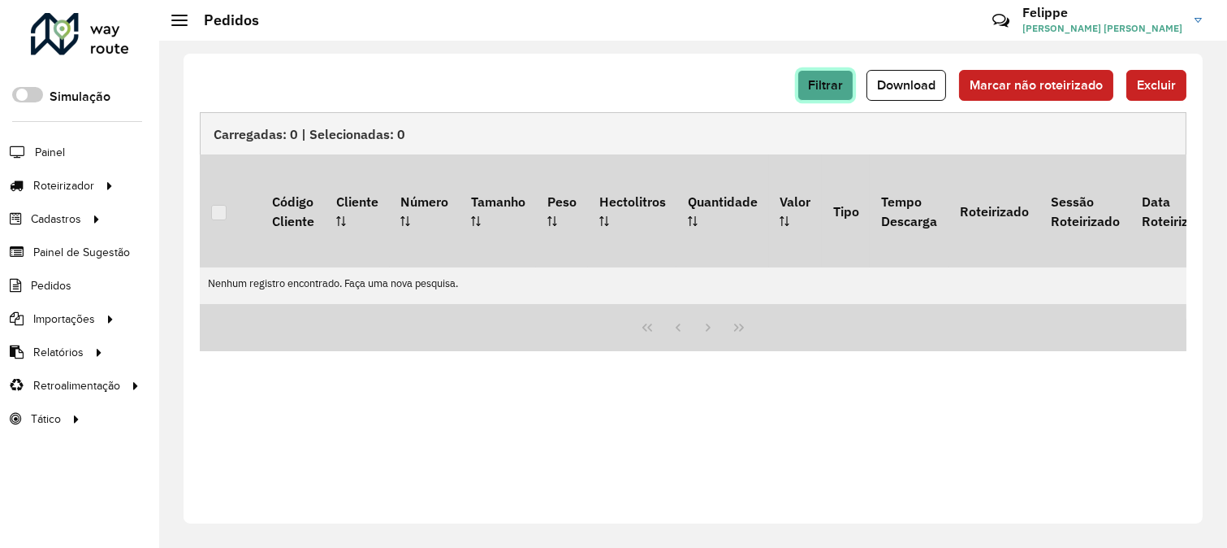
click at [801, 84] on button "Filtrar" at bounding box center [826, 85] width 56 height 31
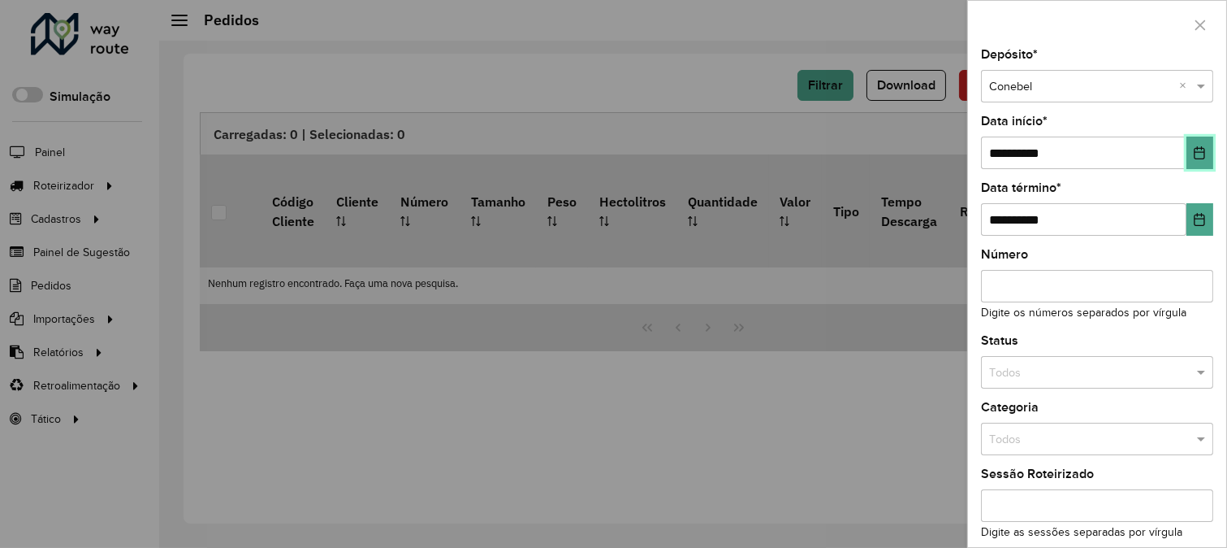
click at [1187, 155] on button "Choose Date" at bounding box center [1200, 152] width 27 height 32
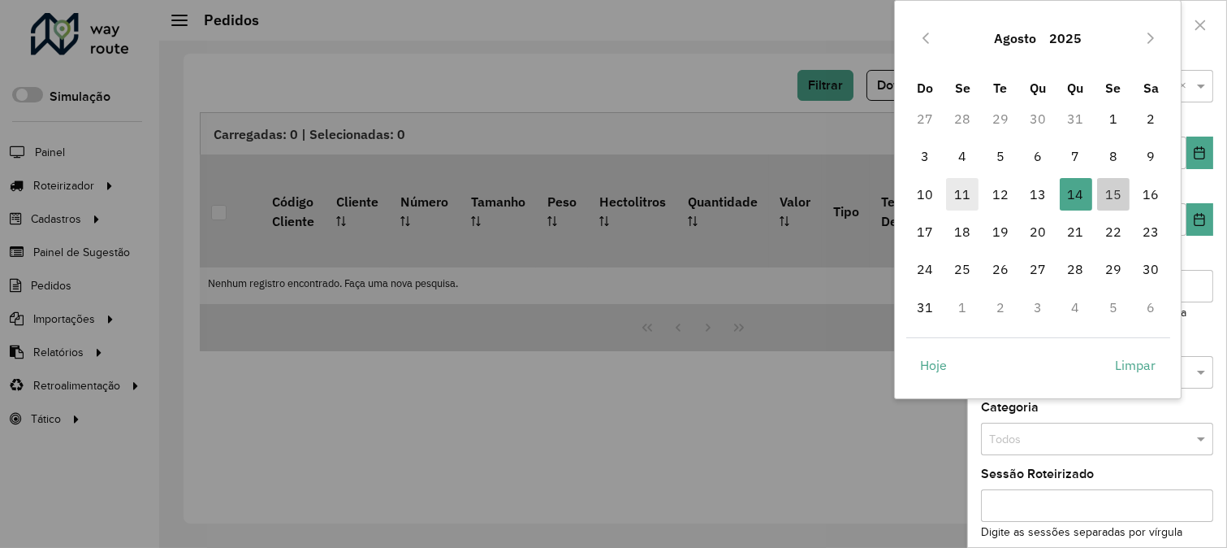
click at [956, 188] on span "11" at bounding box center [962, 194] width 32 height 32
type input "**********"
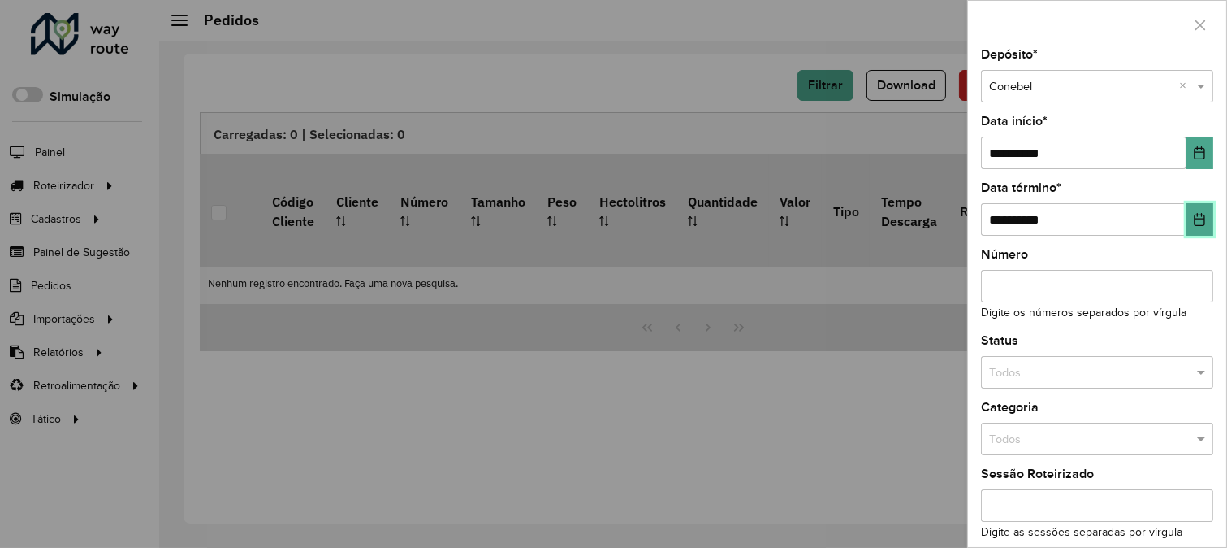
click at [1188, 214] on button "Choose Date" at bounding box center [1200, 219] width 27 height 32
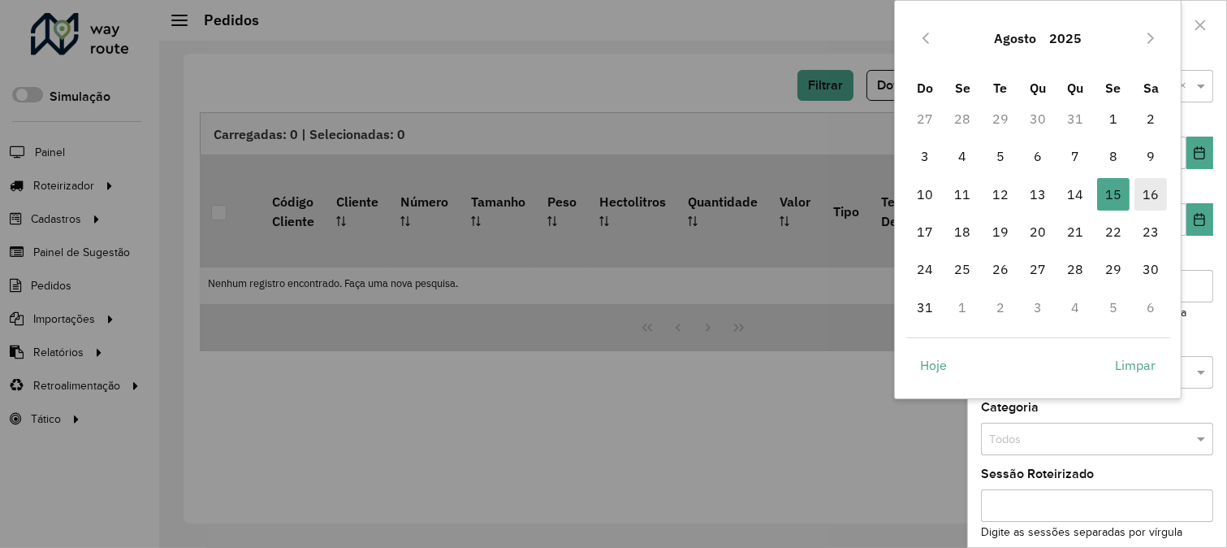
click at [1157, 193] on span "16" at bounding box center [1151, 194] width 32 height 32
type input "**********"
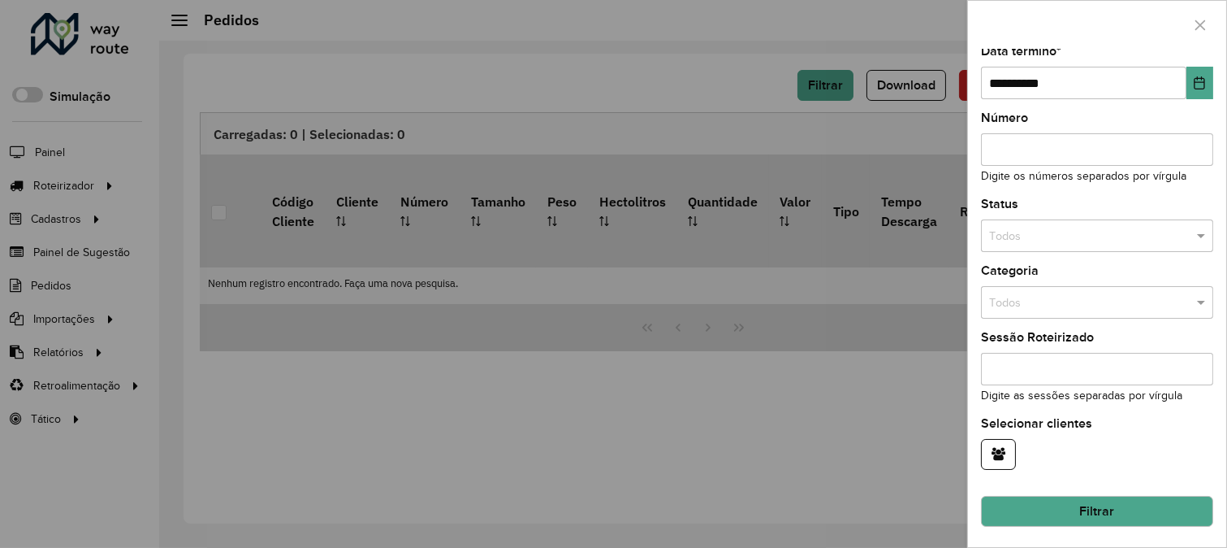
click at [1054, 513] on button "Filtrar" at bounding box center [1097, 511] width 232 height 31
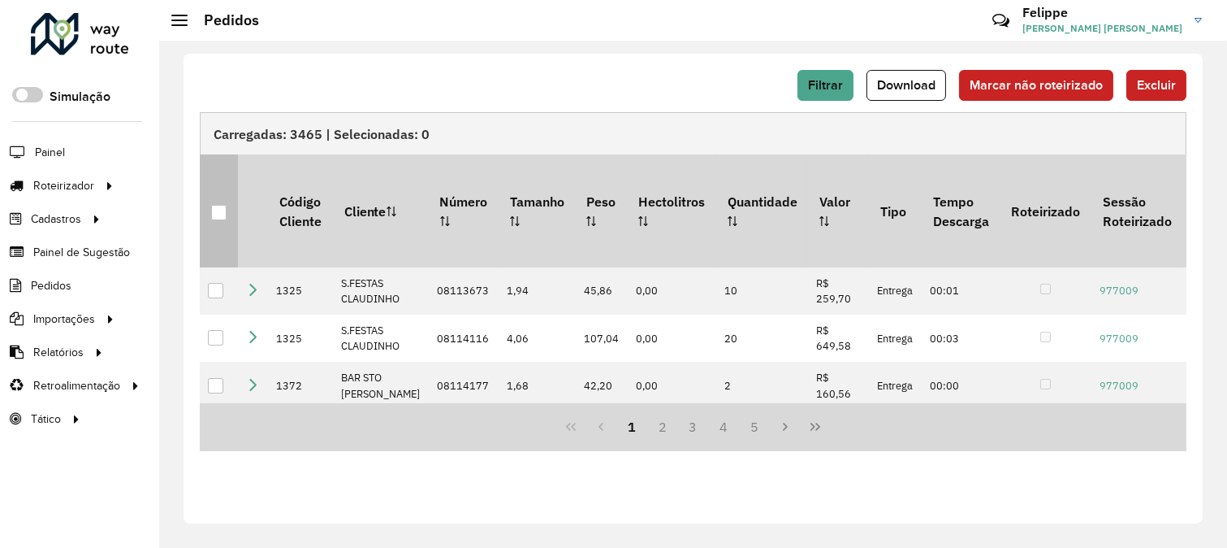
click at [214, 205] on div at bounding box center [218, 212] width 15 height 15
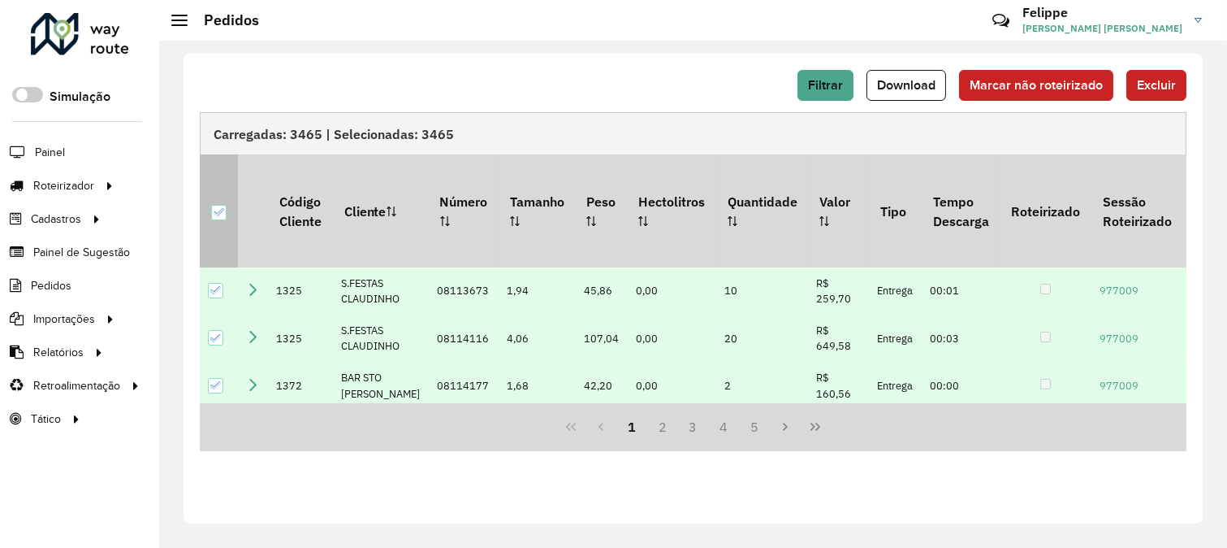
click at [214, 206] on icon at bounding box center [218, 211] width 11 height 11
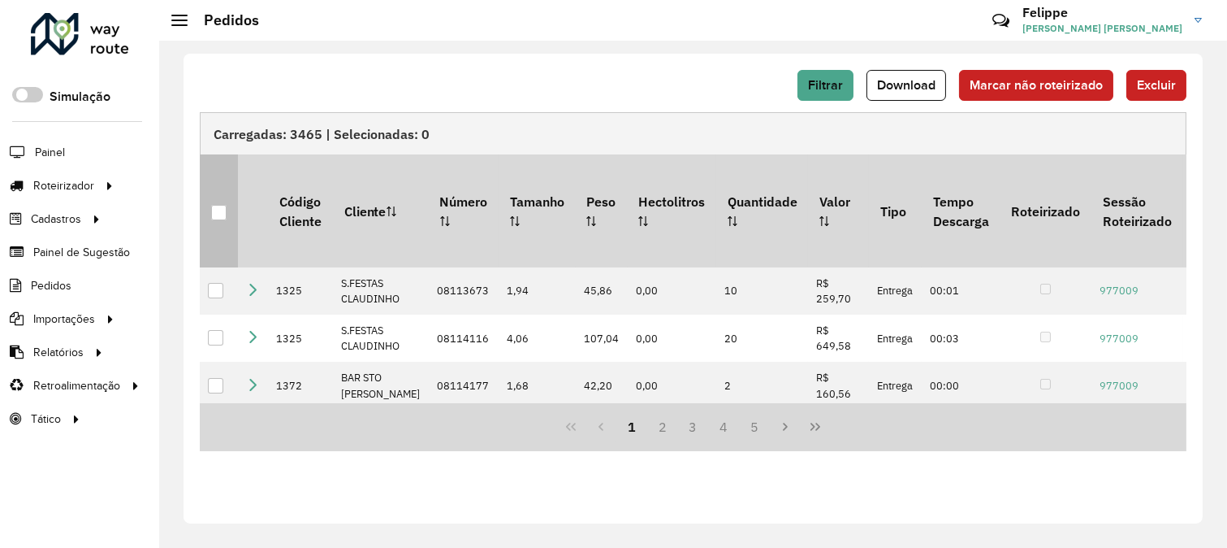
click at [228, 199] on th at bounding box center [219, 210] width 38 height 112
click at [225, 205] on div at bounding box center [218, 212] width 15 height 15
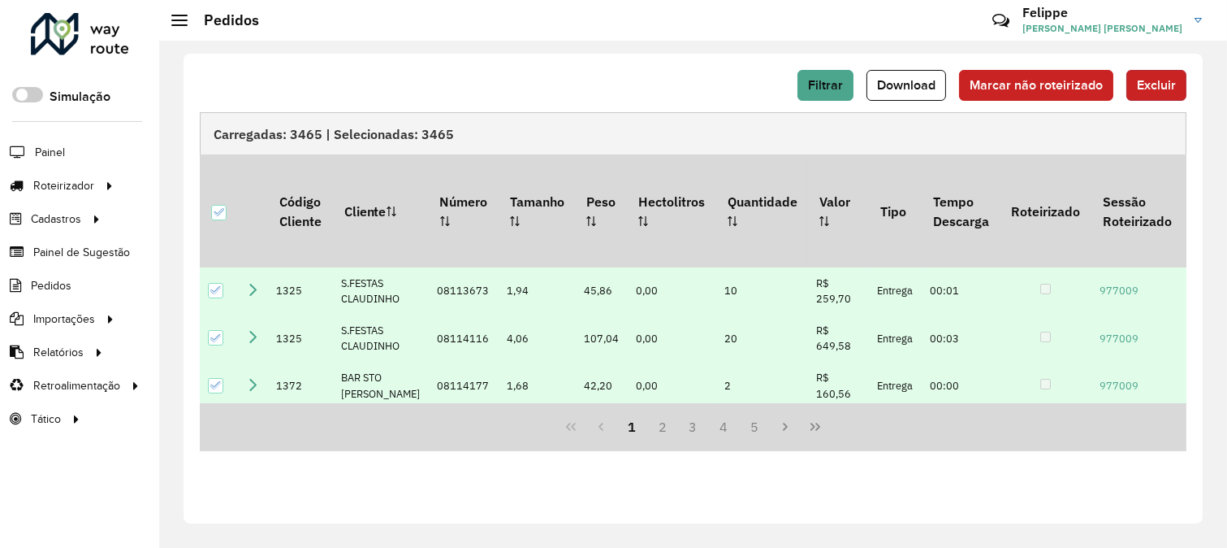
click at [1144, 88] on span "Excluir" at bounding box center [1156, 85] width 39 height 14
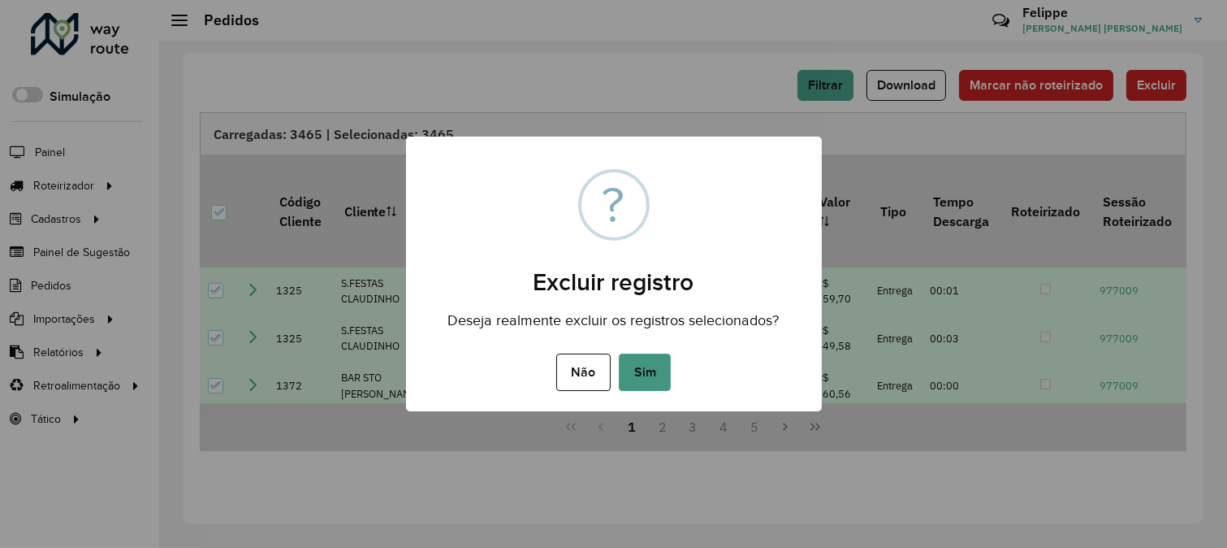
click at [643, 368] on button "Sim" at bounding box center [645, 371] width 52 height 37
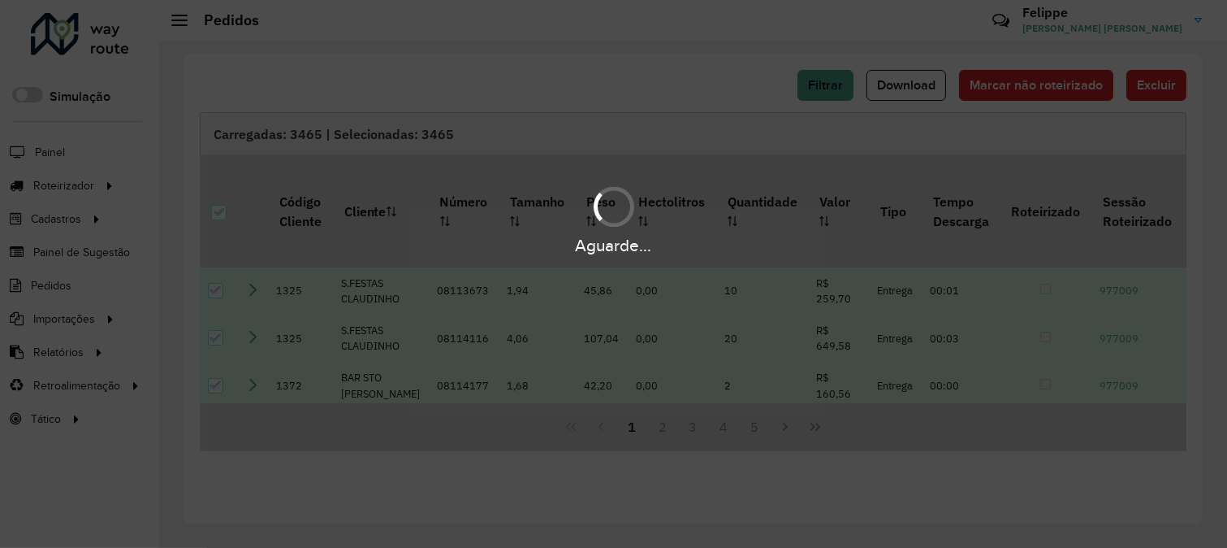
click at [315, 115] on div "Aguarde..." at bounding box center [613, 274] width 1227 height 548
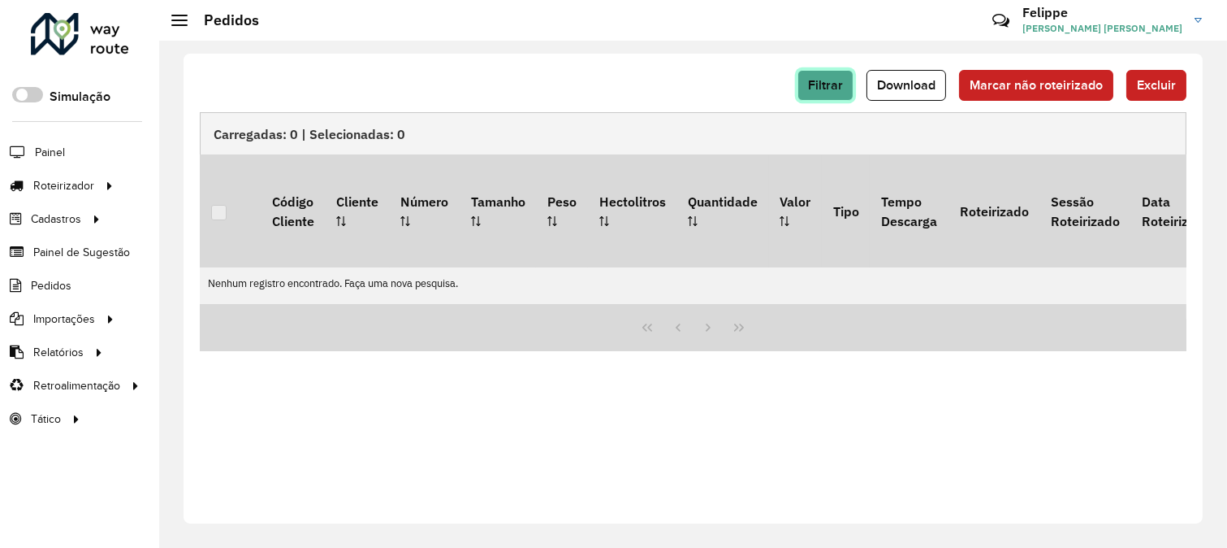
click at [833, 74] on button "Filtrar" at bounding box center [826, 85] width 56 height 31
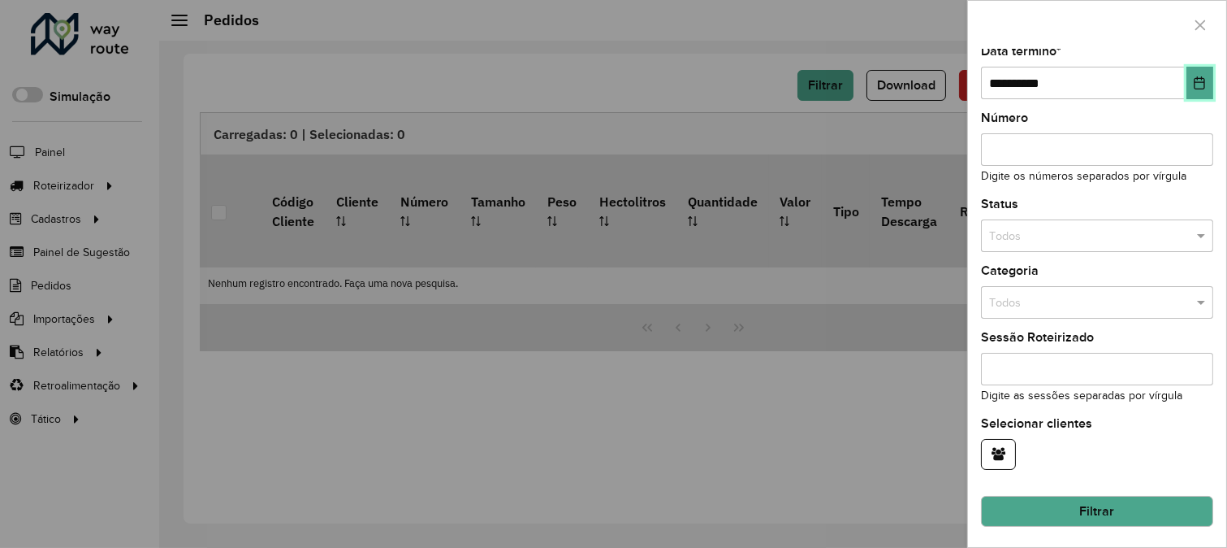
click at [1195, 81] on icon "Choose Date" at bounding box center [1200, 82] width 11 height 13
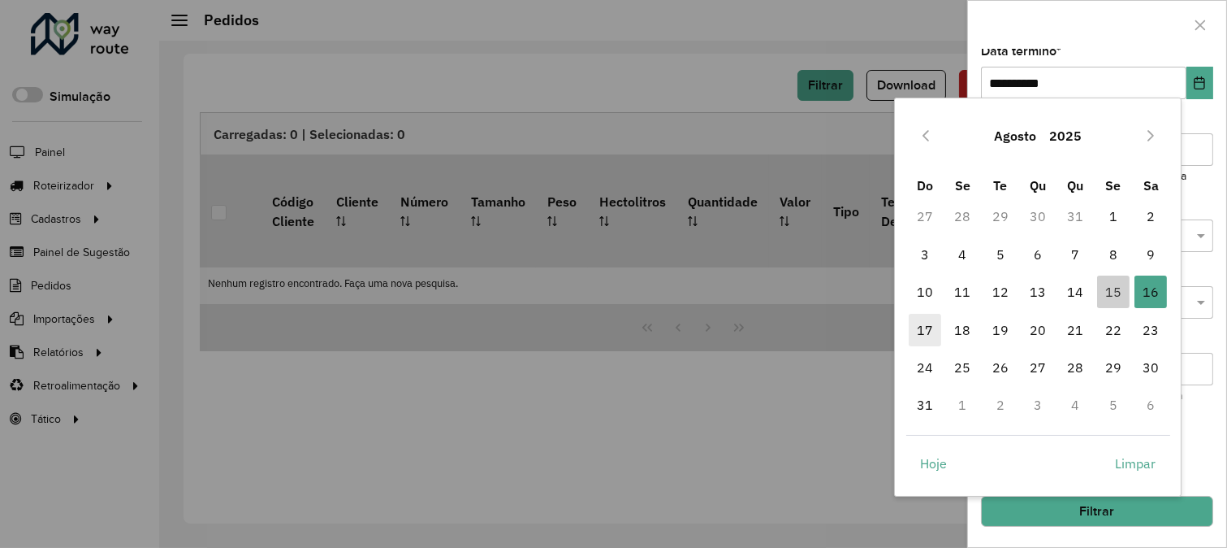
click at [939, 326] on span "17" at bounding box center [925, 330] width 32 height 32
type input "**********"
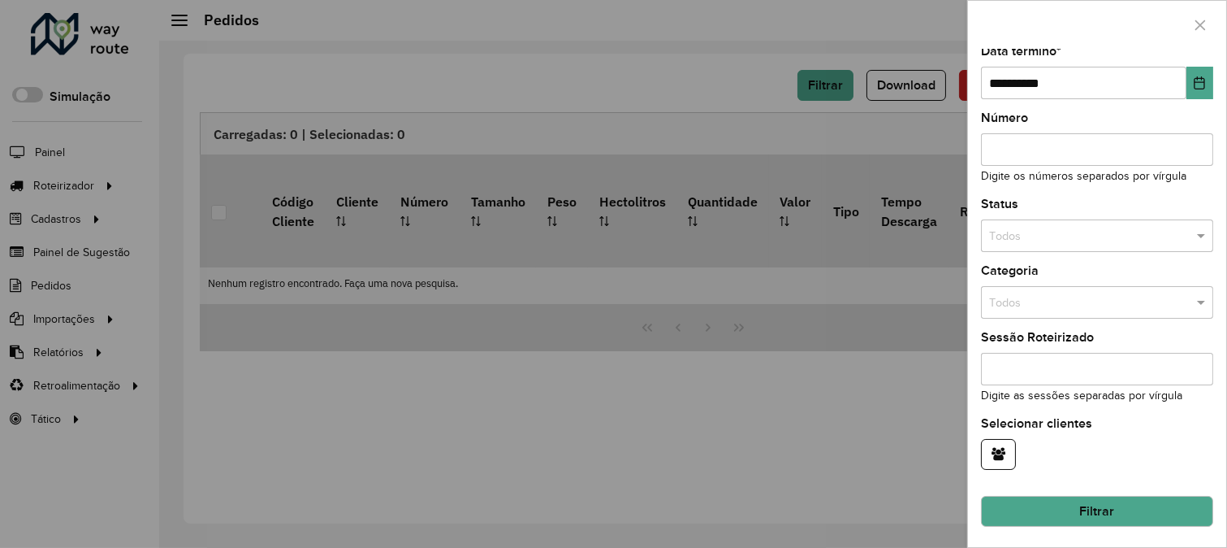
click at [1081, 501] on button "Filtrar" at bounding box center [1097, 511] width 232 height 31
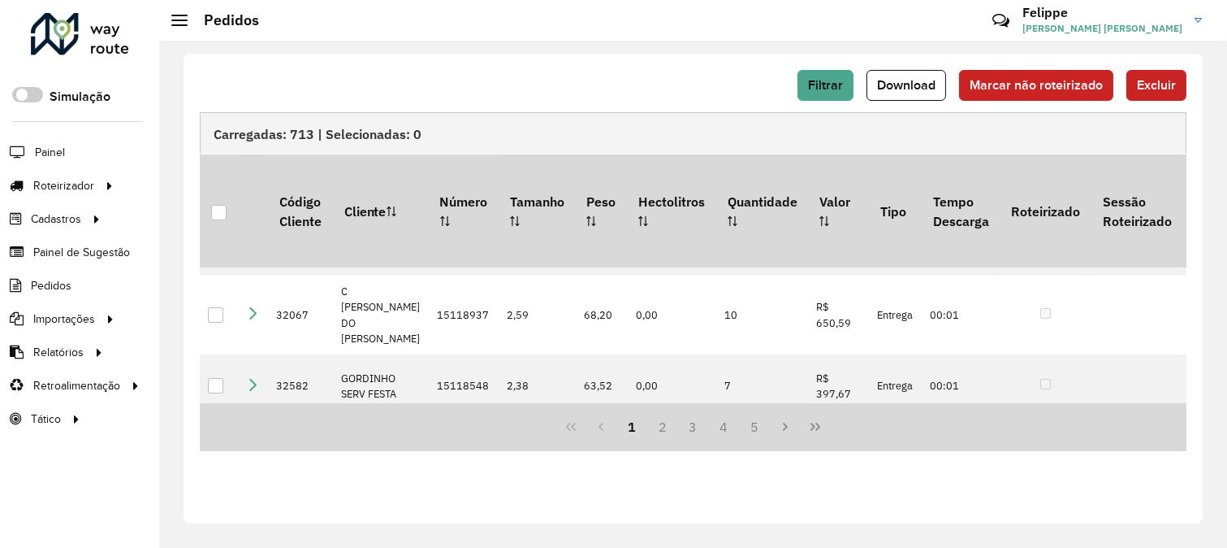
scroll to position [0, 0]
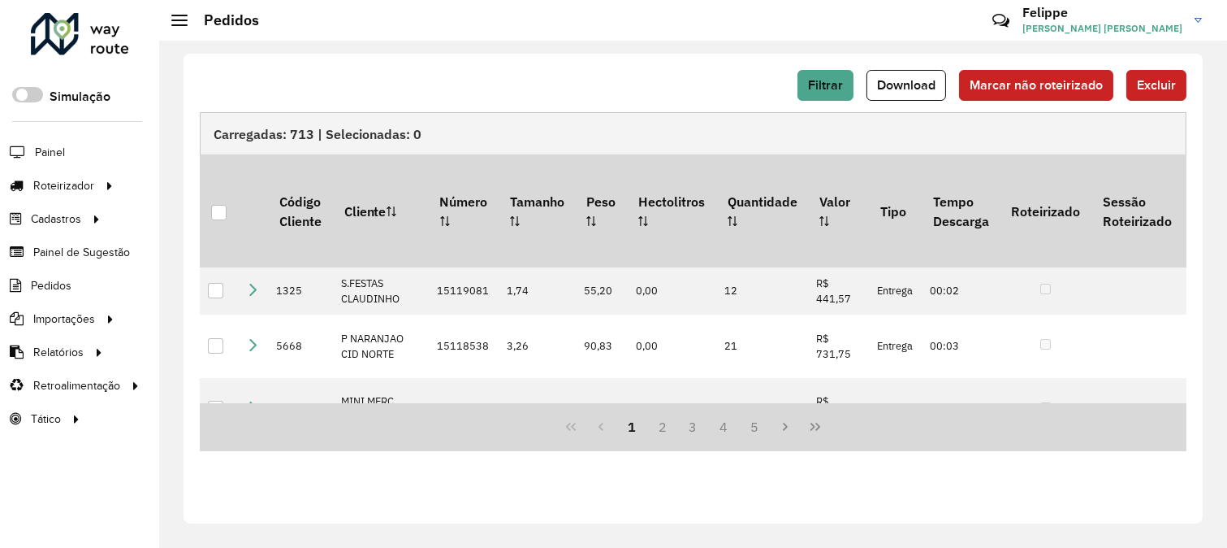
click at [313, 71] on div "Filtrar Download Marcar não roteirizado Excluir" at bounding box center [693, 85] width 987 height 31
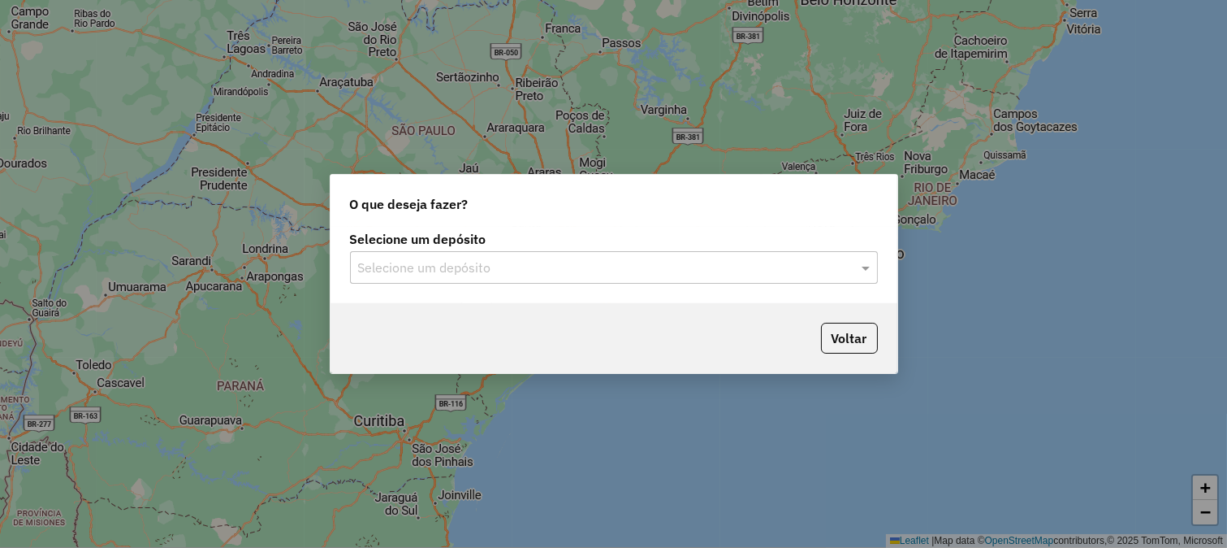
click at [475, 270] on input "text" at bounding box center [597, 267] width 479 height 19
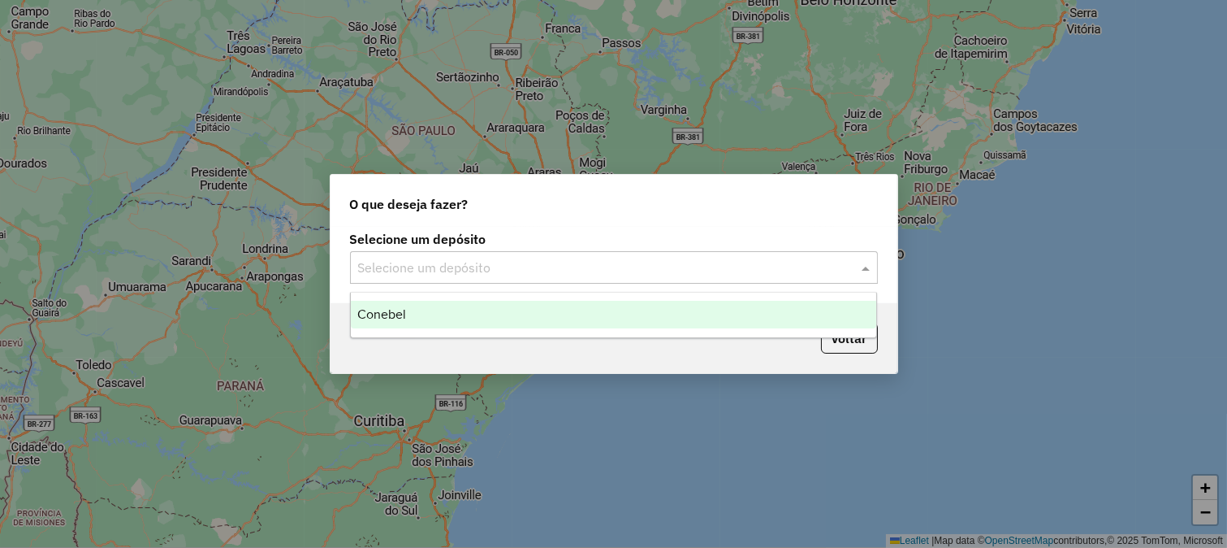
click at [464, 305] on div "Conebel" at bounding box center [614, 315] width 526 height 28
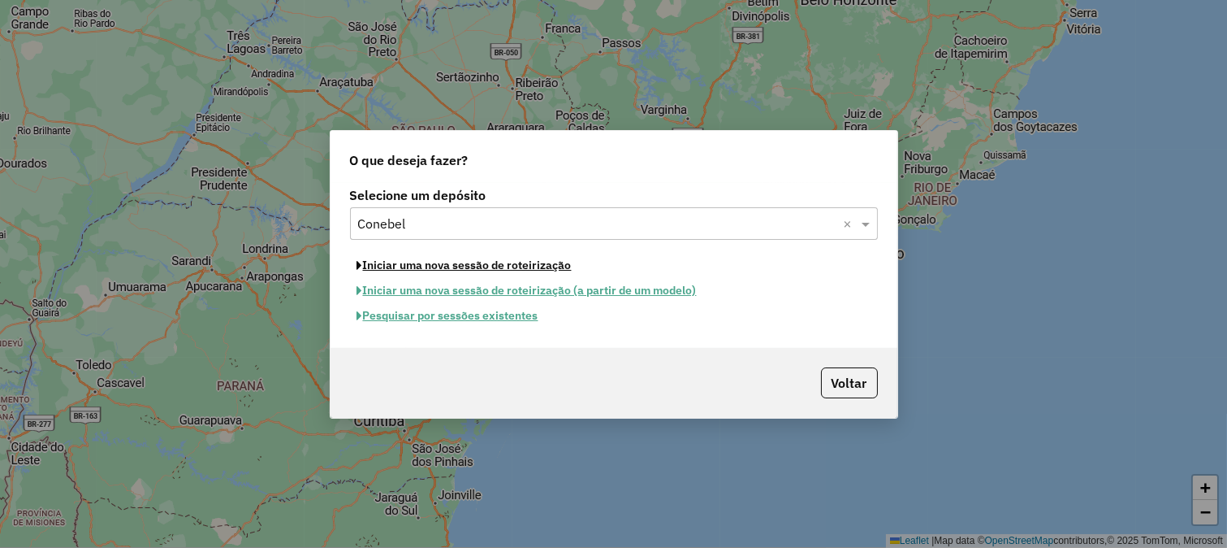
click at [456, 261] on button "Iniciar uma nova sessão de roteirização" at bounding box center [464, 265] width 229 height 25
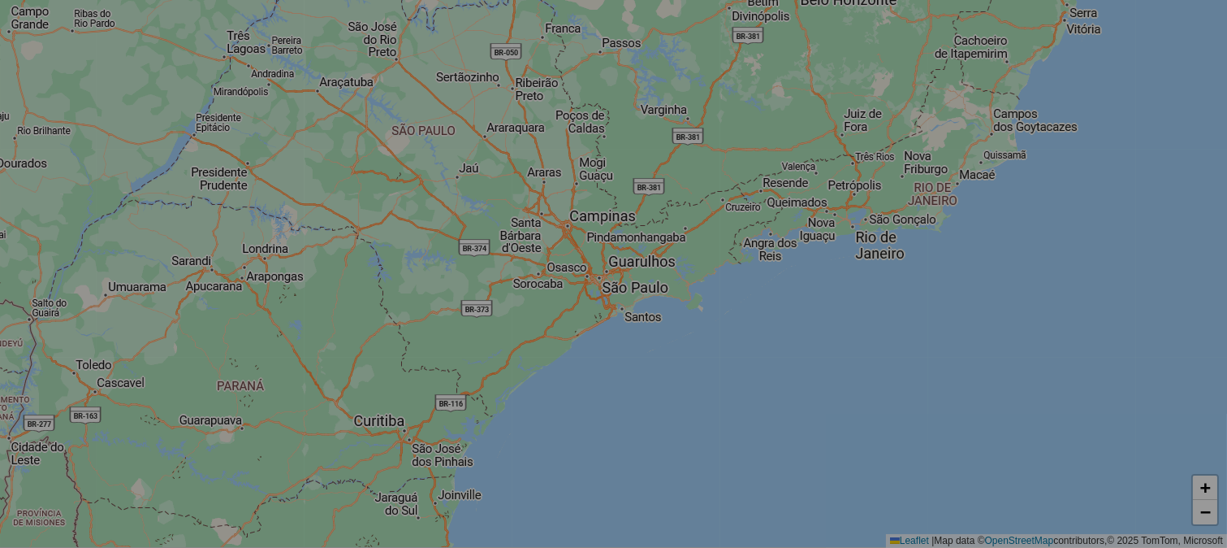
select select "*"
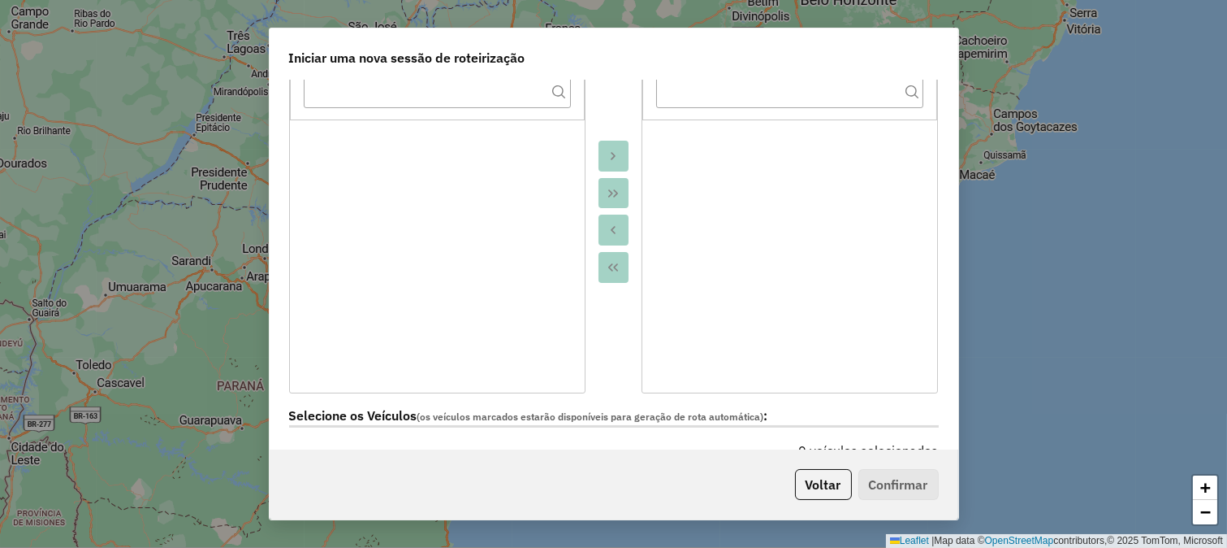
scroll to position [451, 0]
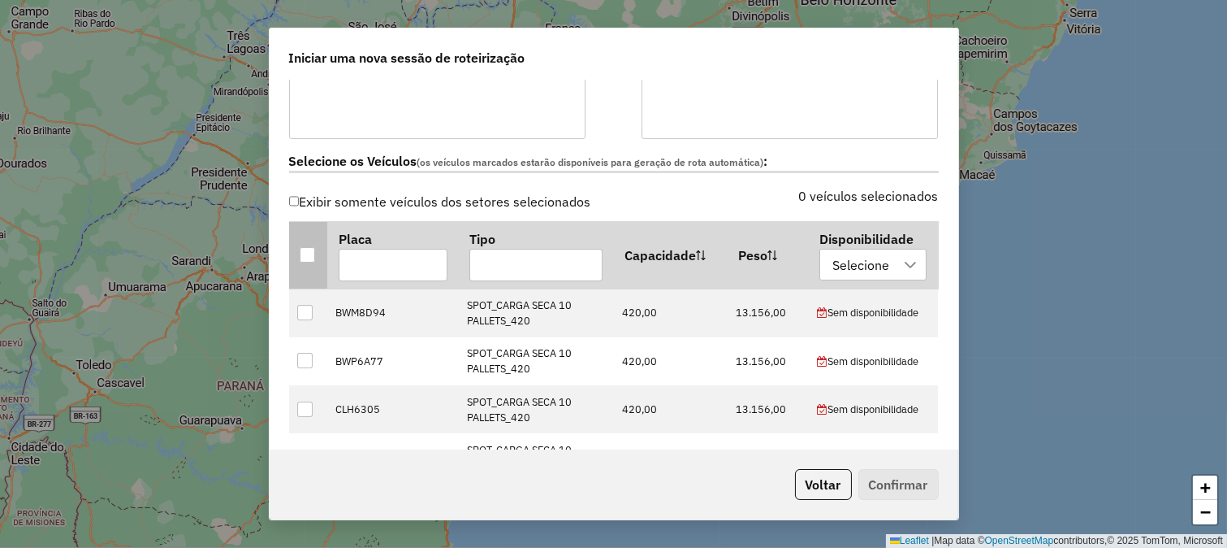
click at [307, 249] on div at bounding box center [307, 254] width 15 height 15
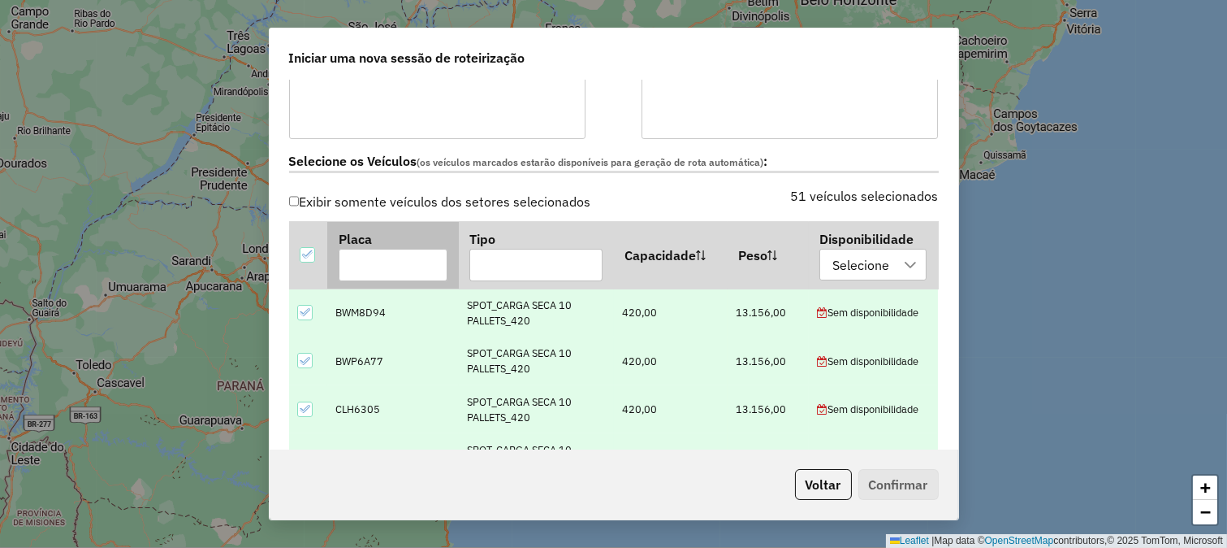
click at [379, 254] on input "text" at bounding box center [393, 265] width 109 height 32
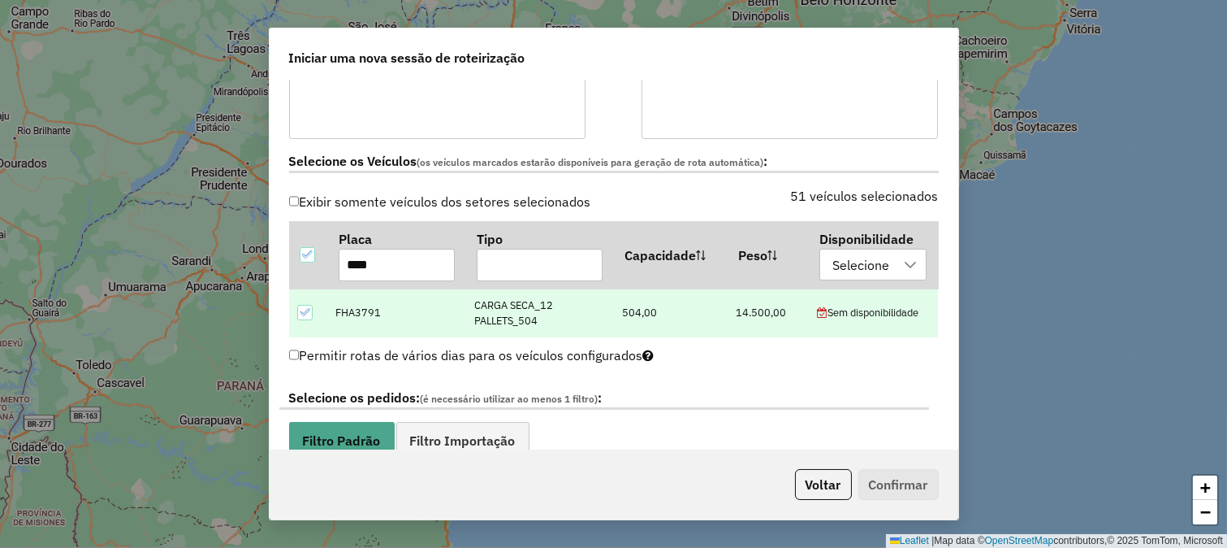
click at [314, 305] on td at bounding box center [308, 312] width 38 height 48
click at [309, 313] on icon at bounding box center [304, 311] width 11 height 11
click at [371, 271] on input "****" at bounding box center [397, 265] width 116 height 32
click at [305, 312] on icon at bounding box center [304, 312] width 11 height 7
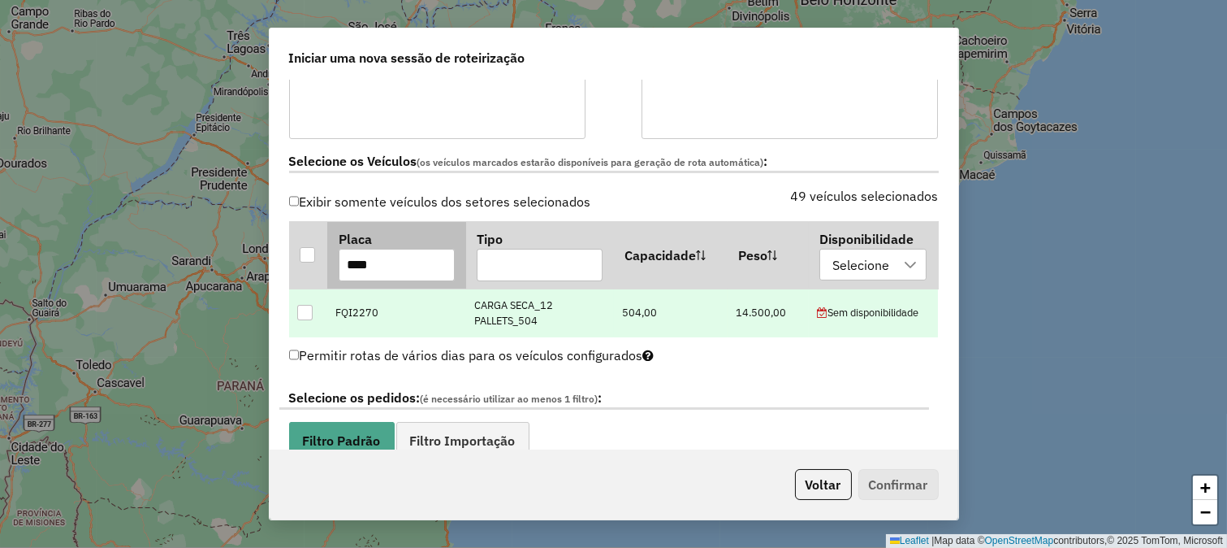
click at [371, 265] on input "****" at bounding box center [397, 265] width 116 height 32
click at [309, 310] on icon at bounding box center [304, 311] width 11 height 11
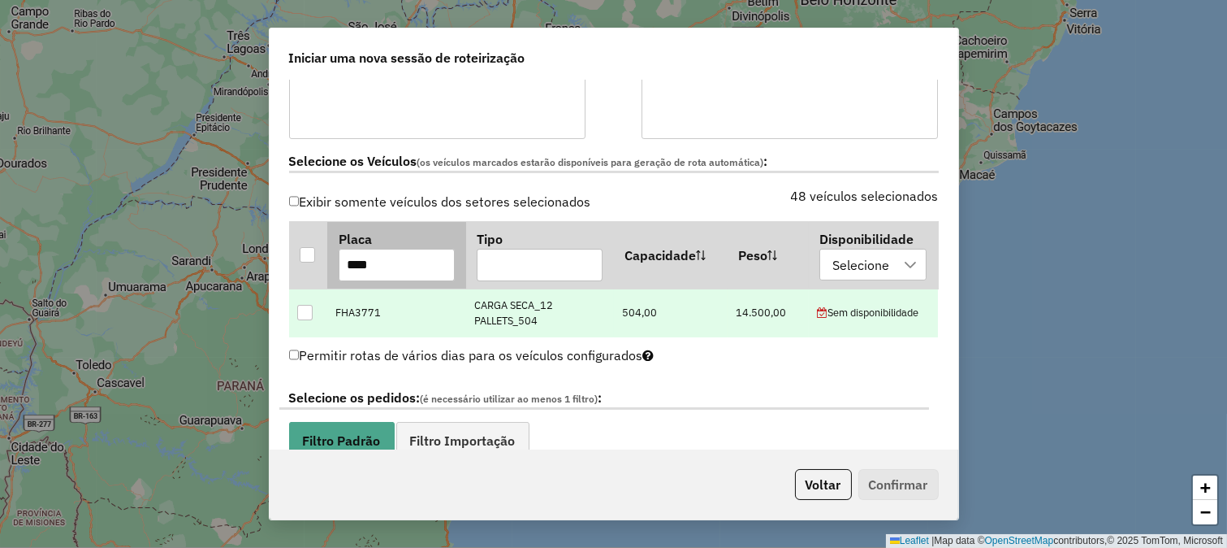
click at [374, 265] on input "****" at bounding box center [397, 265] width 116 height 32
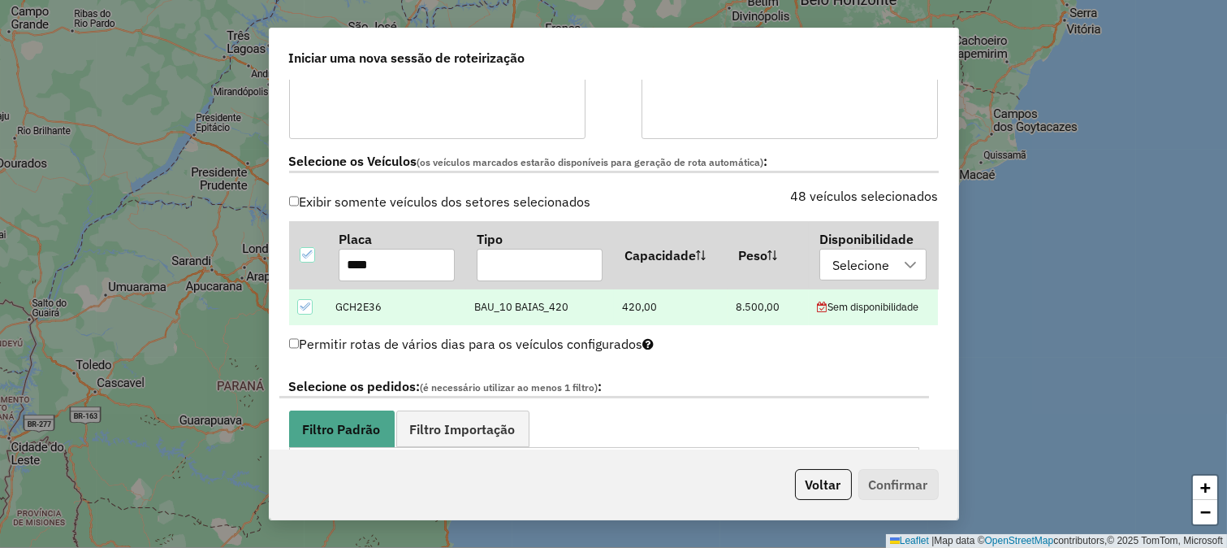
click at [303, 305] on icon at bounding box center [304, 306] width 11 height 11
click at [403, 271] on input "****" at bounding box center [397, 265] width 116 height 32
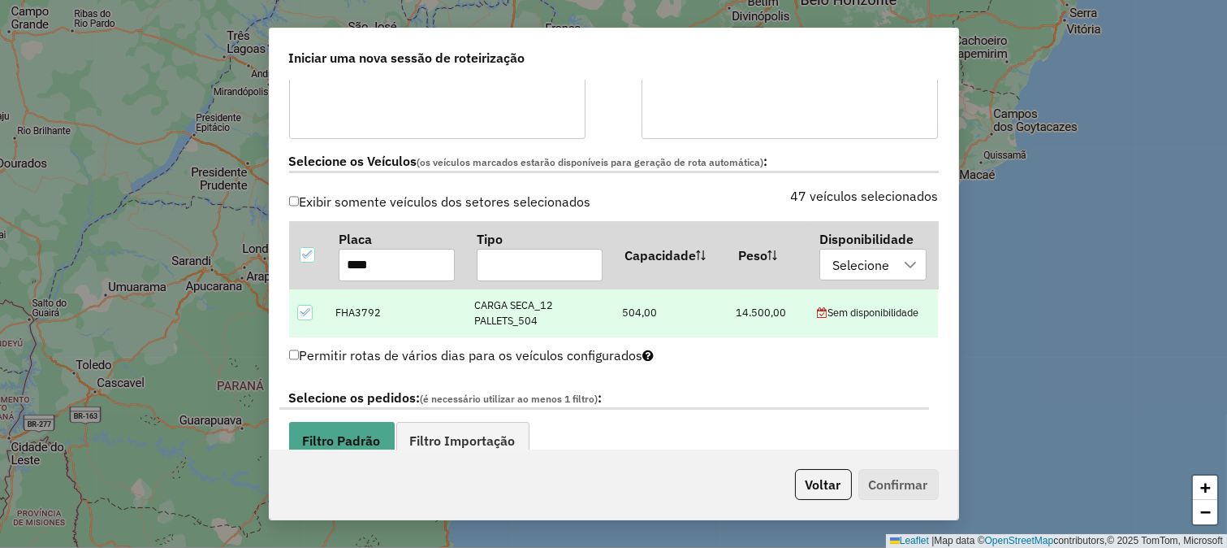
click at [305, 310] on icon at bounding box center [304, 311] width 11 height 11
click at [371, 275] on input "****" at bounding box center [397, 265] width 116 height 32
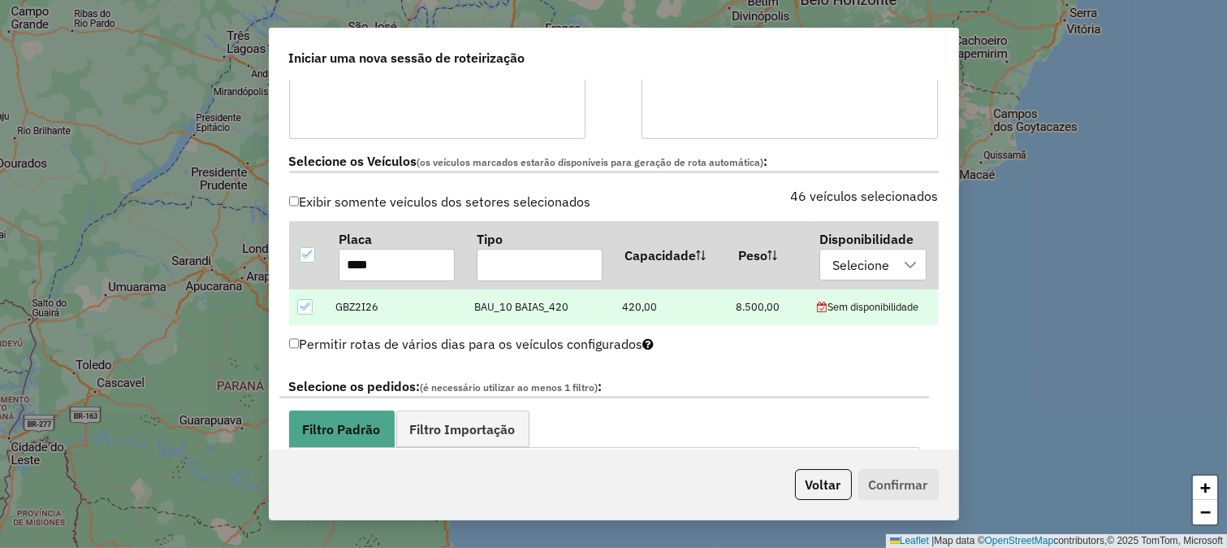
type input "****"
click at [310, 307] on icon at bounding box center [304, 306] width 11 height 11
click at [382, 263] on input "****" at bounding box center [397, 265] width 116 height 32
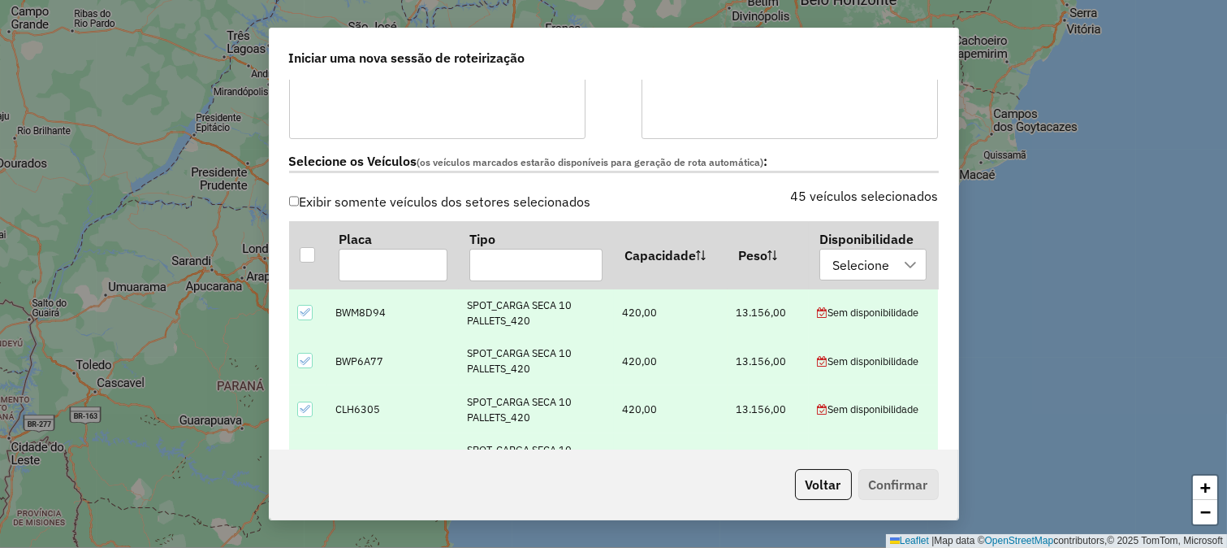
click at [302, 321] on td at bounding box center [308, 312] width 38 height 48
click at [305, 359] on icon at bounding box center [304, 360] width 11 height 11
click at [309, 306] on icon at bounding box center [304, 311] width 11 height 11
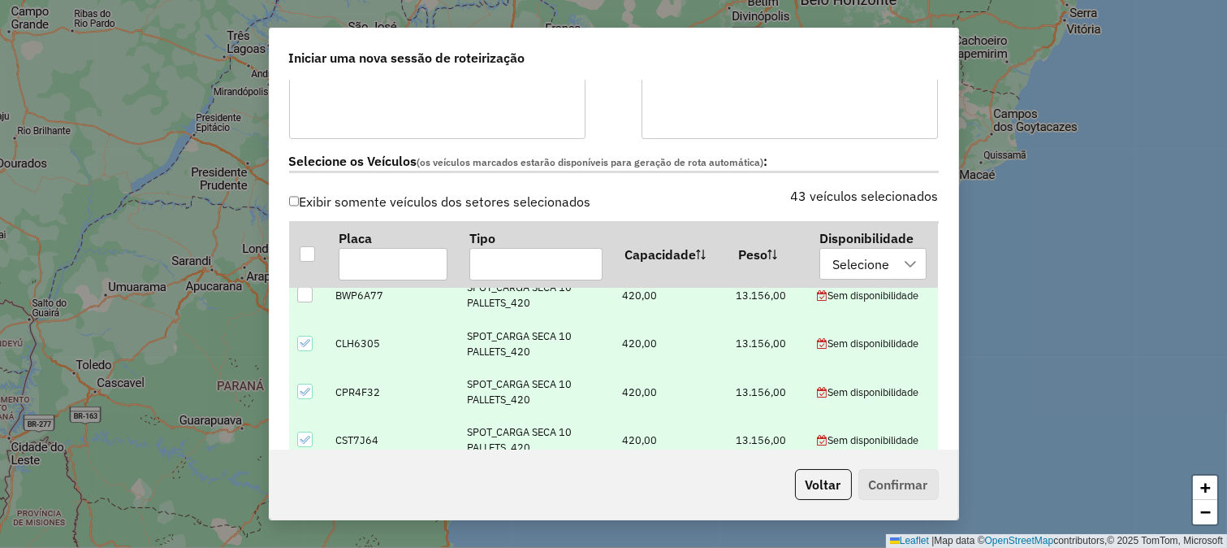
scroll to position [90, 0]
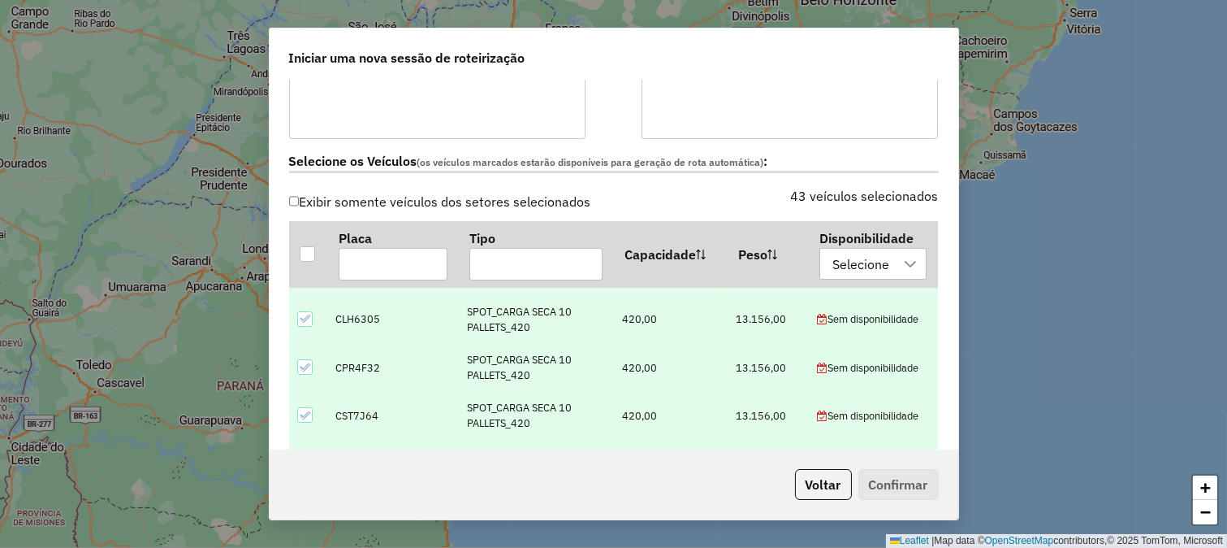
click at [306, 323] on icon at bounding box center [304, 318] width 11 height 11
click at [311, 367] on div at bounding box center [304, 366] width 15 height 15
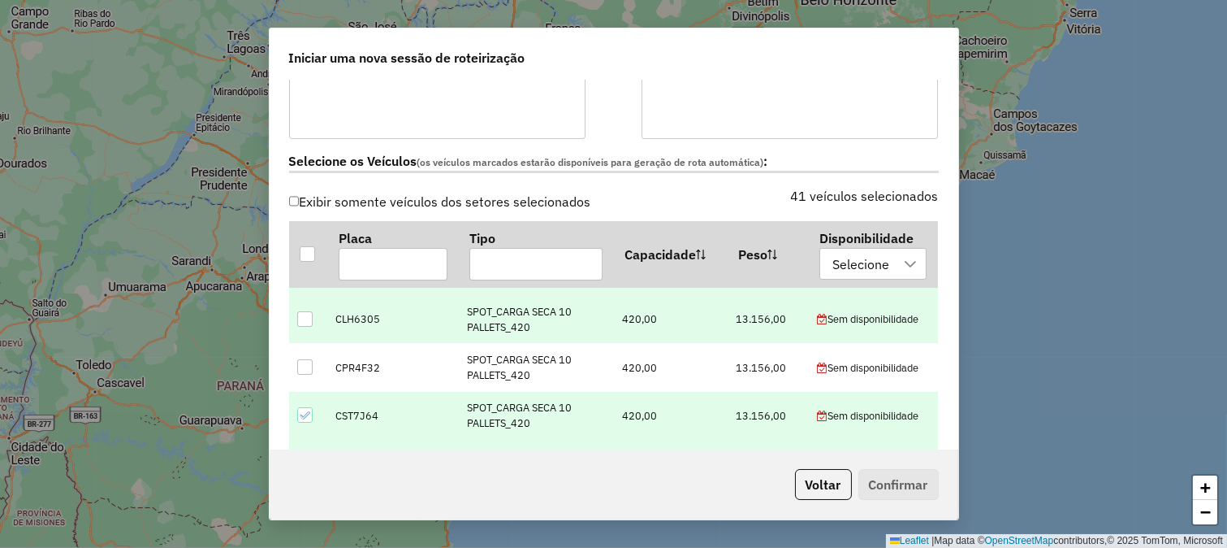
click at [304, 419] on icon at bounding box center [304, 414] width 11 height 11
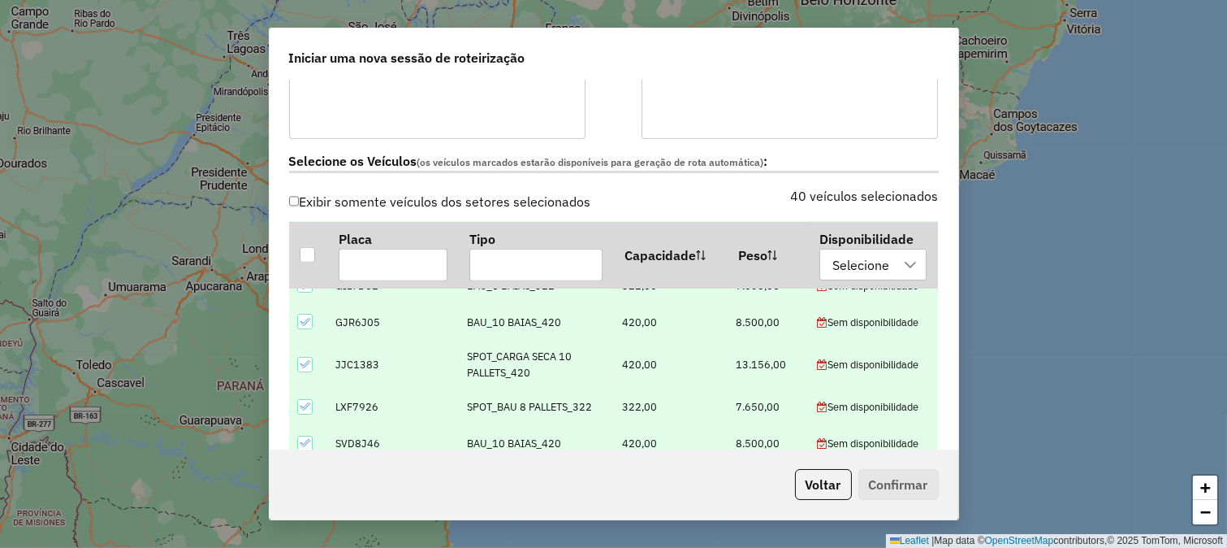
scroll to position [1444, 0]
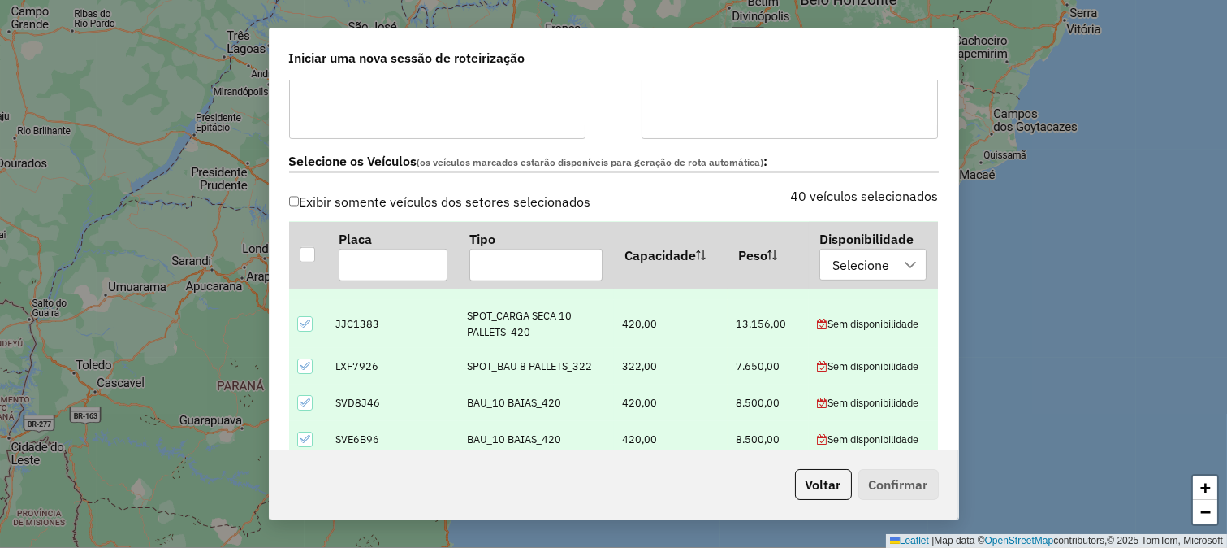
click at [305, 322] on icon at bounding box center [304, 323] width 11 height 11
click at [289, 366] on td at bounding box center [308, 366] width 38 height 37
click at [297, 367] on div at bounding box center [304, 365] width 15 height 15
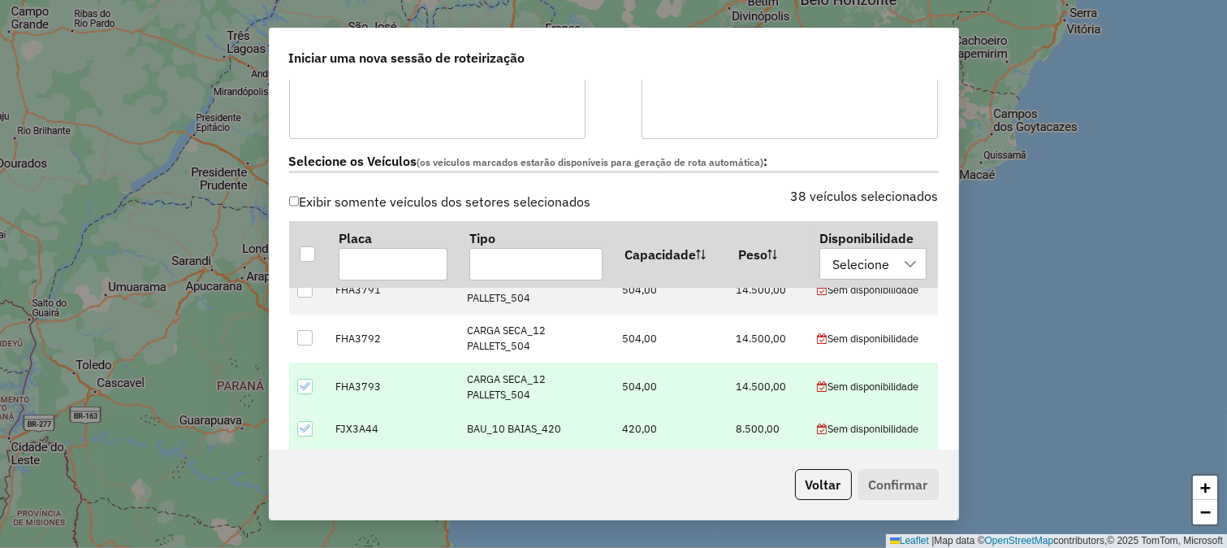
scroll to position [451, 0]
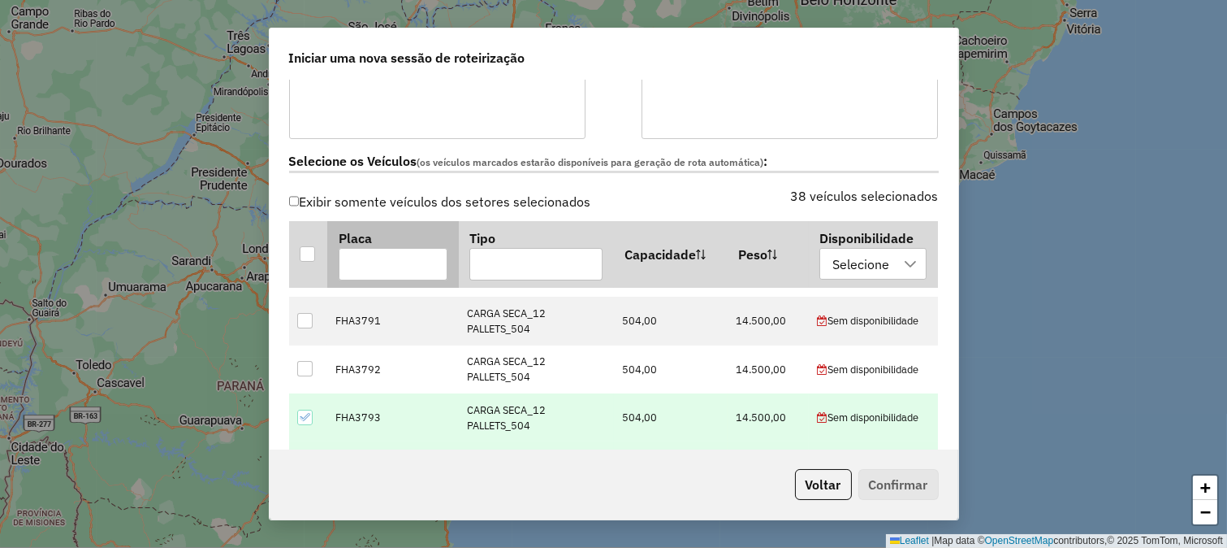
click at [355, 258] on input "text" at bounding box center [393, 264] width 109 height 32
click at [363, 248] on input "text" at bounding box center [393, 264] width 109 height 32
click at [364, 253] on input "text" at bounding box center [393, 264] width 109 height 32
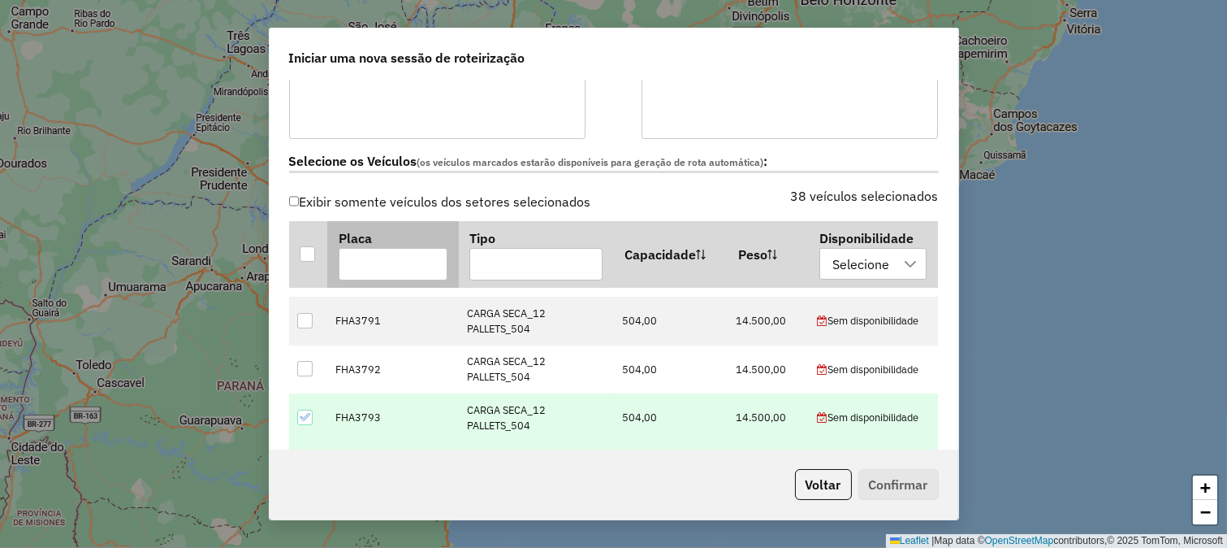
click at [364, 253] on input "text" at bounding box center [393, 264] width 109 height 32
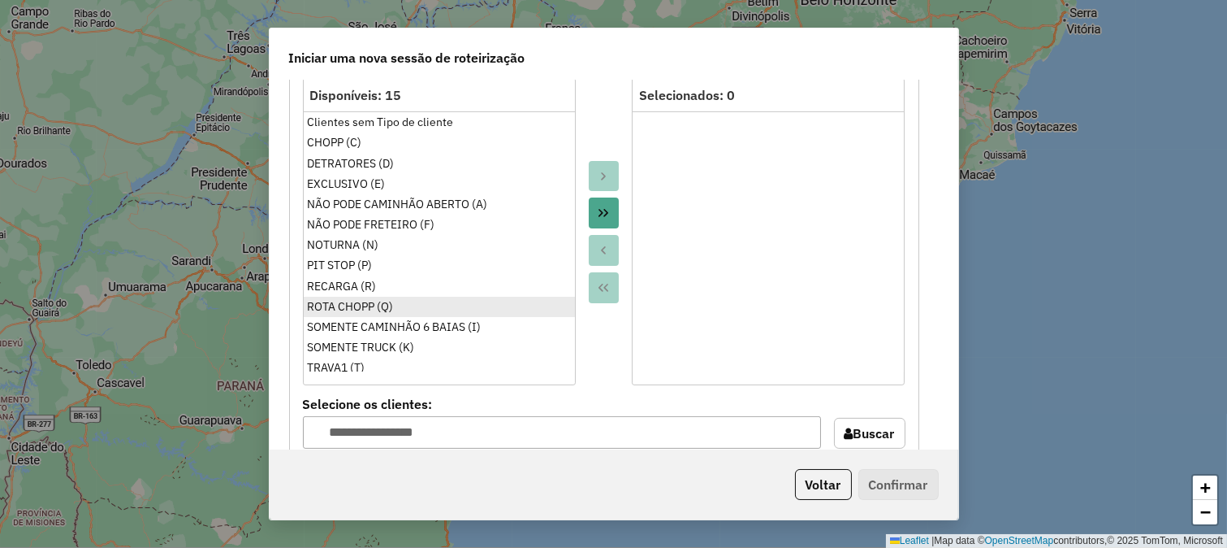
scroll to position [721, 0]
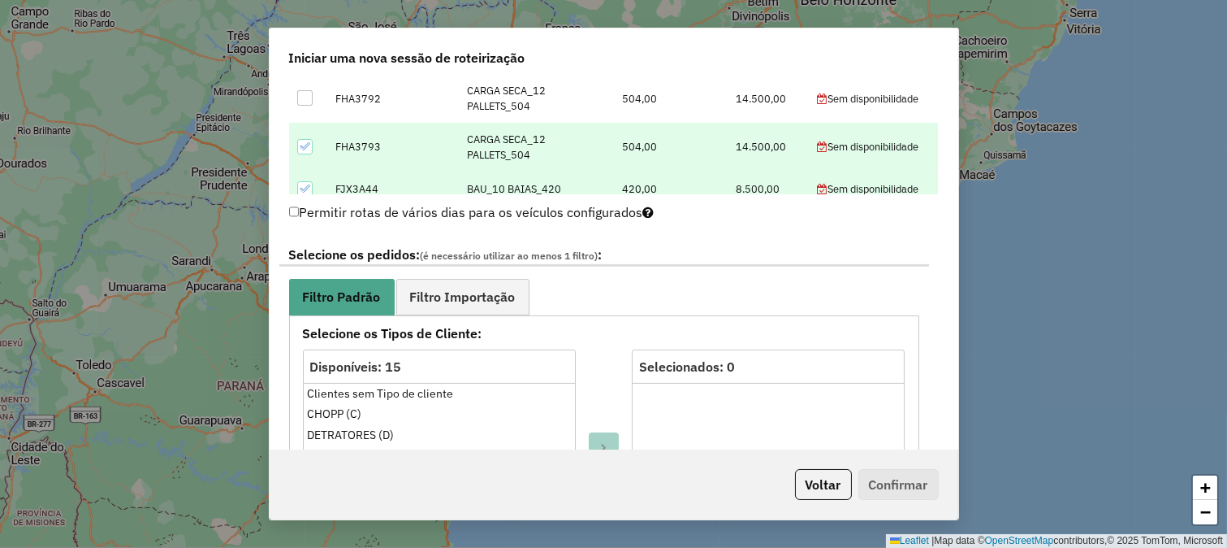
click at [383, 248] on label "Selecione os pedidos: (é necessário utilizar ao menos 1 filtro) :" at bounding box center [604, 256] width 650 height 22
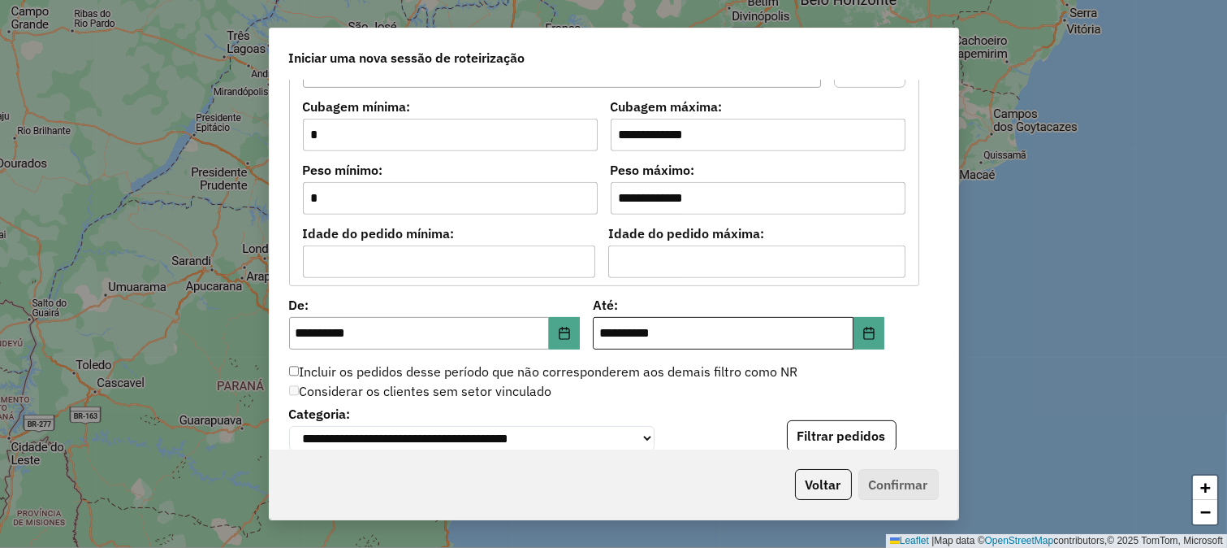
scroll to position [1534, 0]
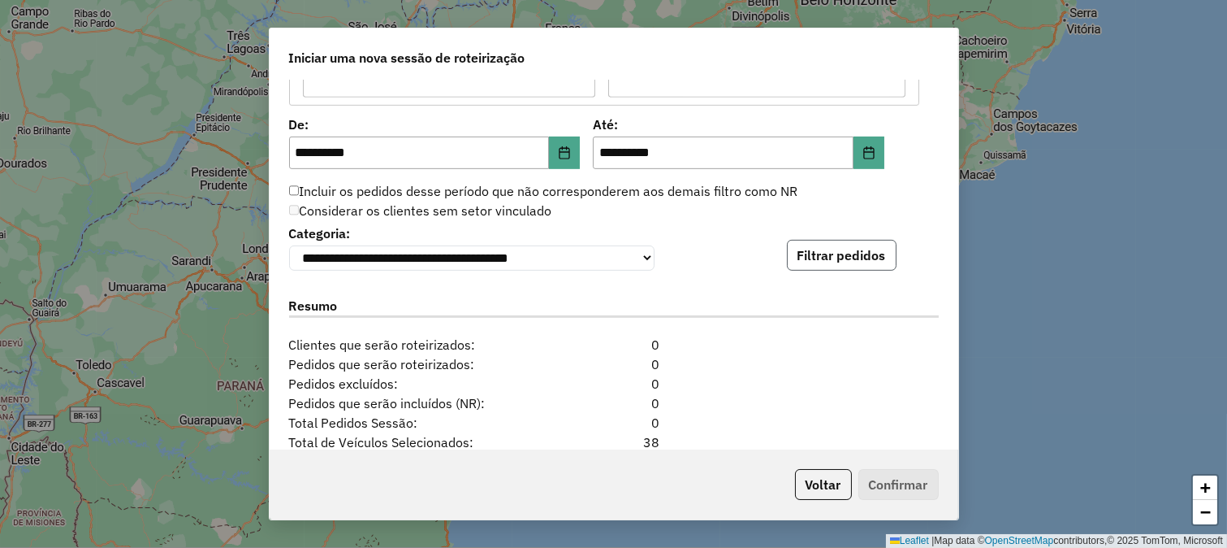
click at [804, 262] on button "Filtrar pedidos" at bounding box center [842, 255] width 110 height 31
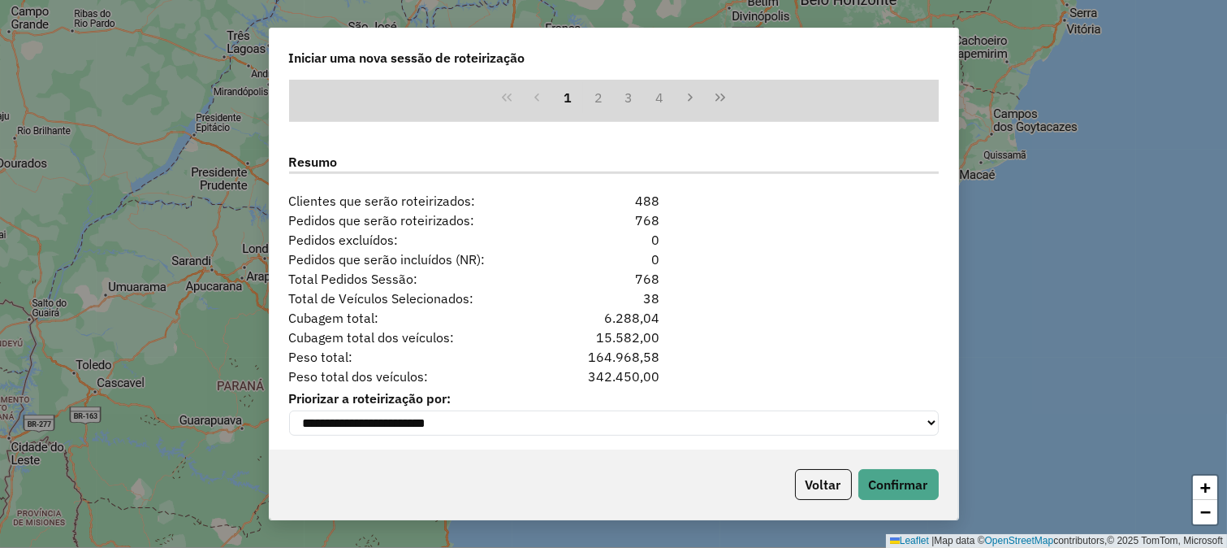
scroll to position [2024, 0]
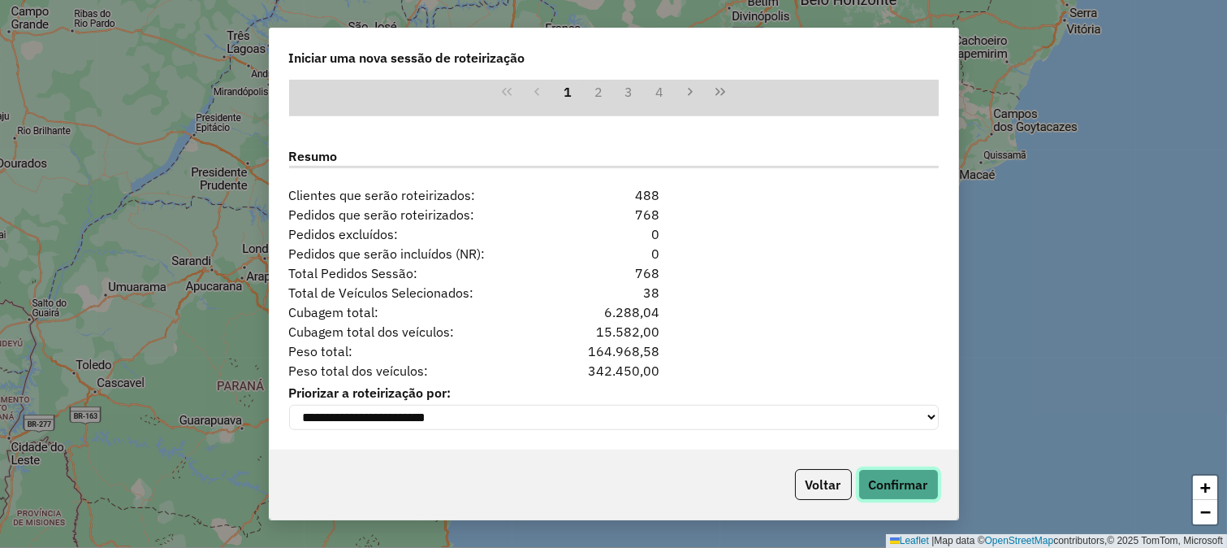
click at [905, 483] on button "Confirmar" at bounding box center [899, 484] width 80 height 31
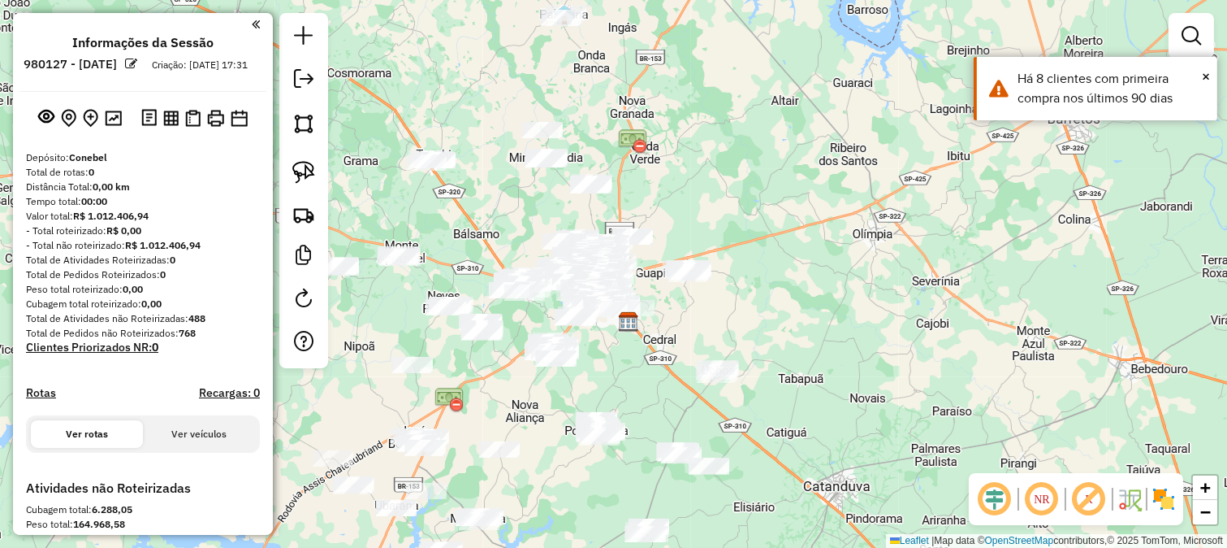
drag, startPoint x: 613, startPoint y: 289, endPoint x: 628, endPoint y: 342, distance: 55.0
click at [628, 342] on div "Janela de atendimento Grade de atendimento Capacidade Transportadoras Veículos …" at bounding box center [613, 274] width 1227 height 548
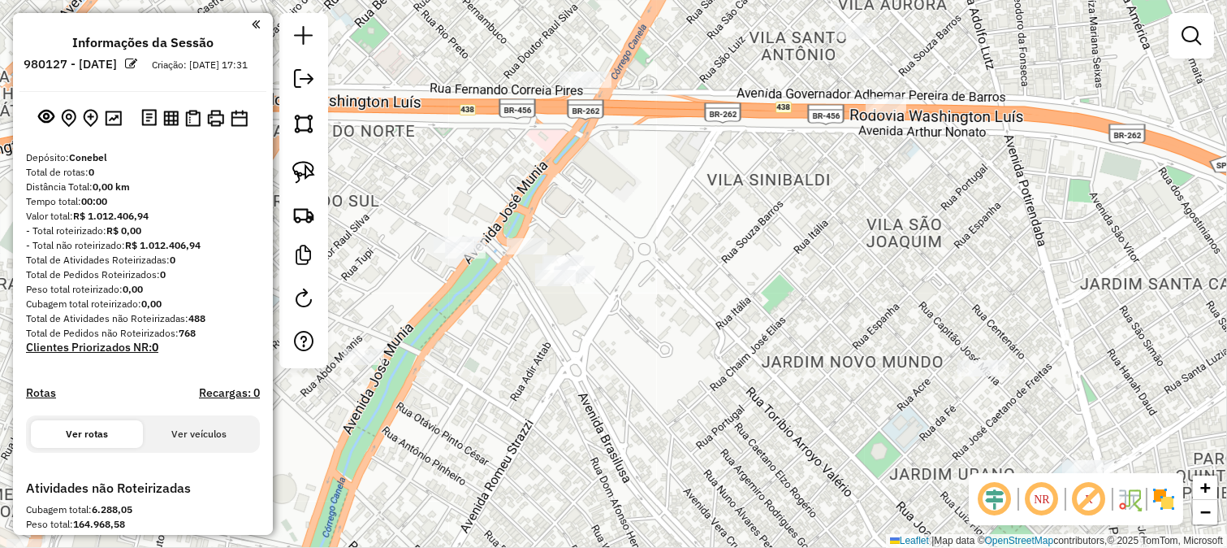
drag, startPoint x: 656, startPoint y: 275, endPoint x: 637, endPoint y: 225, distance: 53.0
click at [645, 245] on div "Janela de atendimento Grade de atendimento Capacidade Transportadoras Veículos …" at bounding box center [613, 274] width 1227 height 548
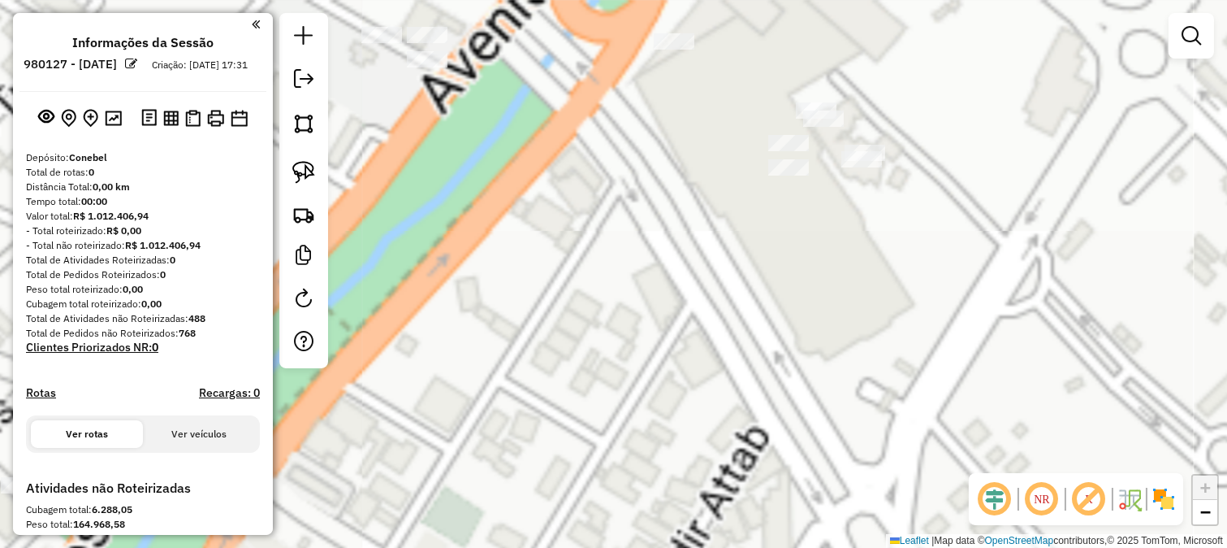
drag, startPoint x: 419, startPoint y: 99, endPoint x: 478, endPoint y: 244, distance: 156.0
click at [478, 242] on div "Janela de atendimento Grade de atendimento Capacidade Transportadoras Veículos …" at bounding box center [613, 274] width 1227 height 548
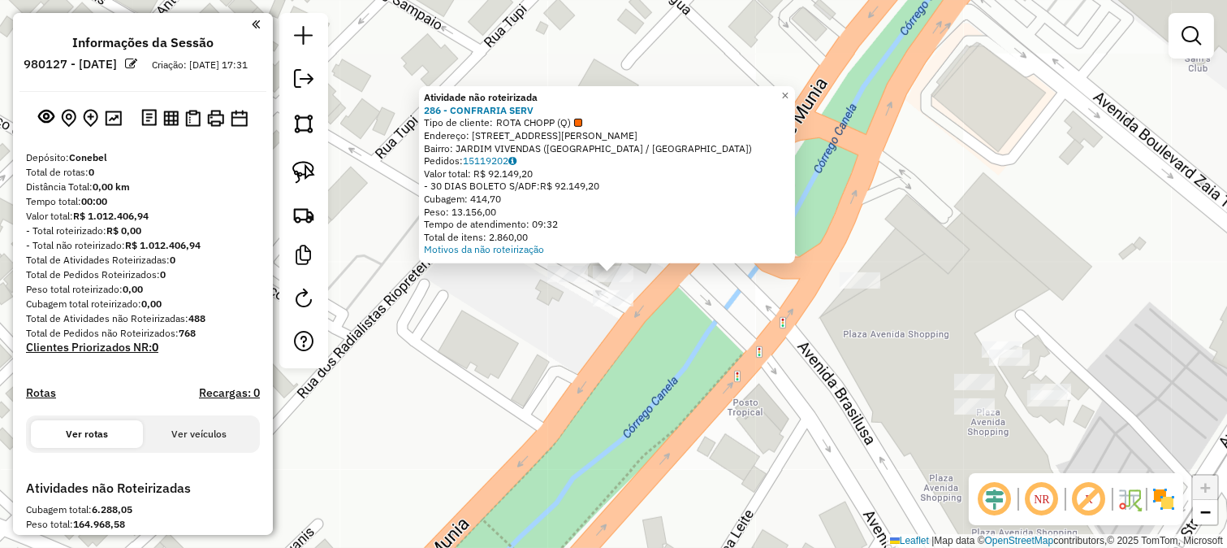
click at [575, 282] on div at bounding box center [568, 274] width 41 height 16
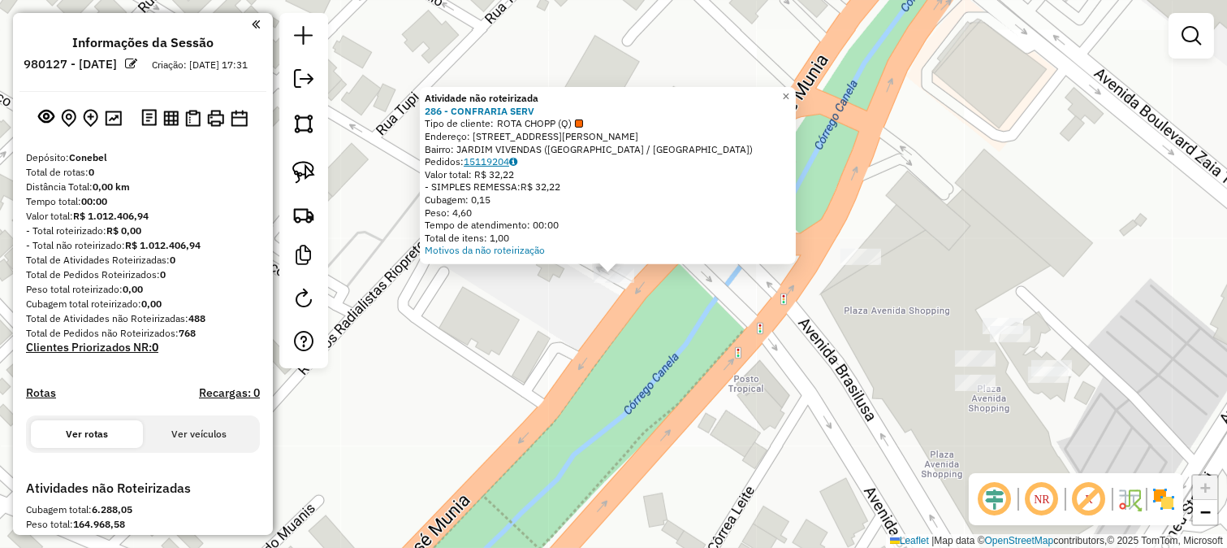
click at [506, 166] on link "15119204" at bounding box center [491, 161] width 54 height 12
click at [569, 390] on div "Atividade não roteirizada 286 - CONFRARIA SERV Tipo de cliente: ROTA CHOPP (Q) …" at bounding box center [613, 274] width 1227 height 548
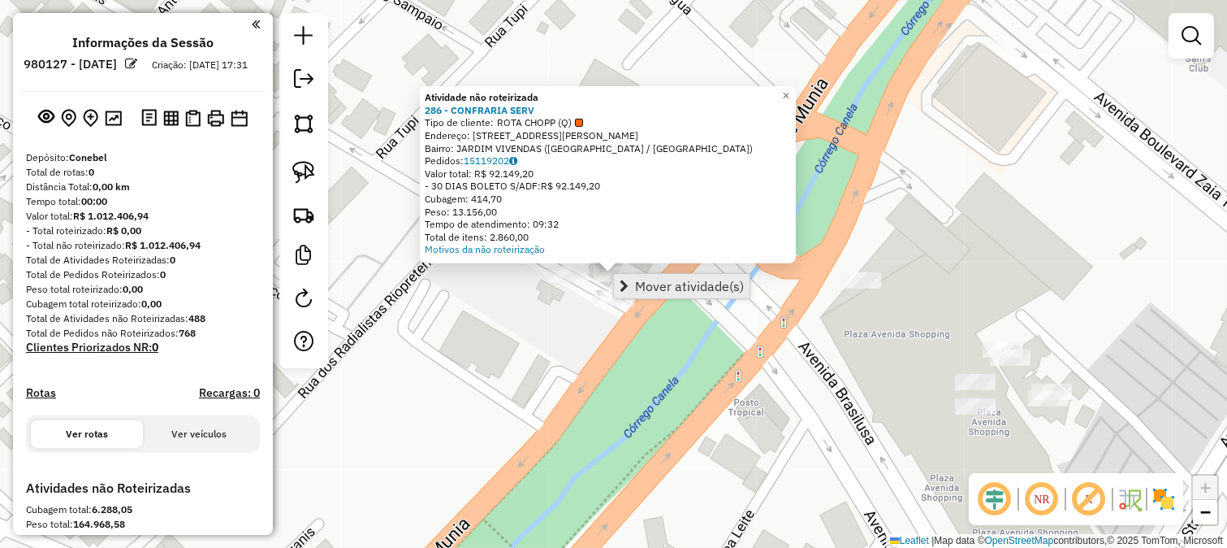
click at [648, 287] on span "Mover atividade(s)" at bounding box center [689, 285] width 109 height 13
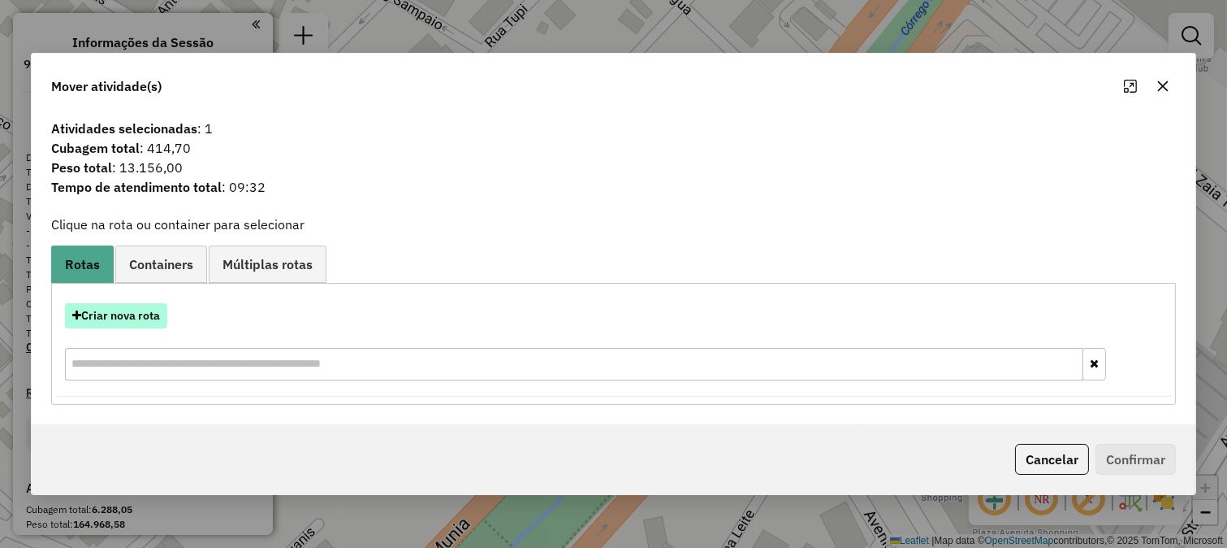
click at [132, 314] on button "Criar nova rota" at bounding box center [116, 315] width 102 height 25
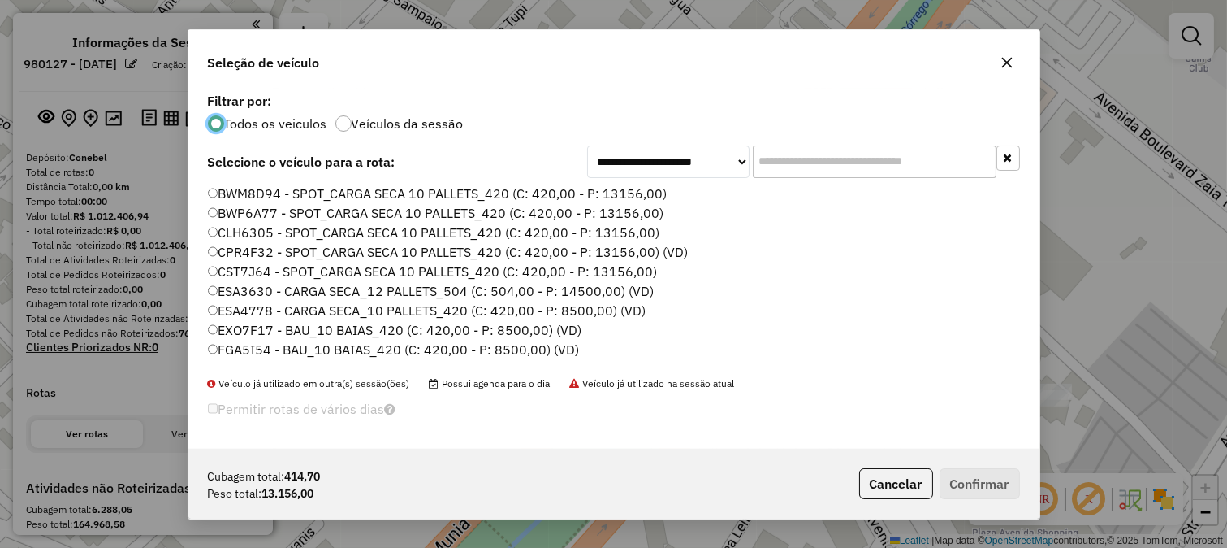
scroll to position [9, 4]
click at [331, 122] on div "Todos os veiculos Veículos da sessão" at bounding box center [614, 122] width 812 height 19
click at [361, 126] on label "Veículos da sessão" at bounding box center [408, 123] width 112 height 13
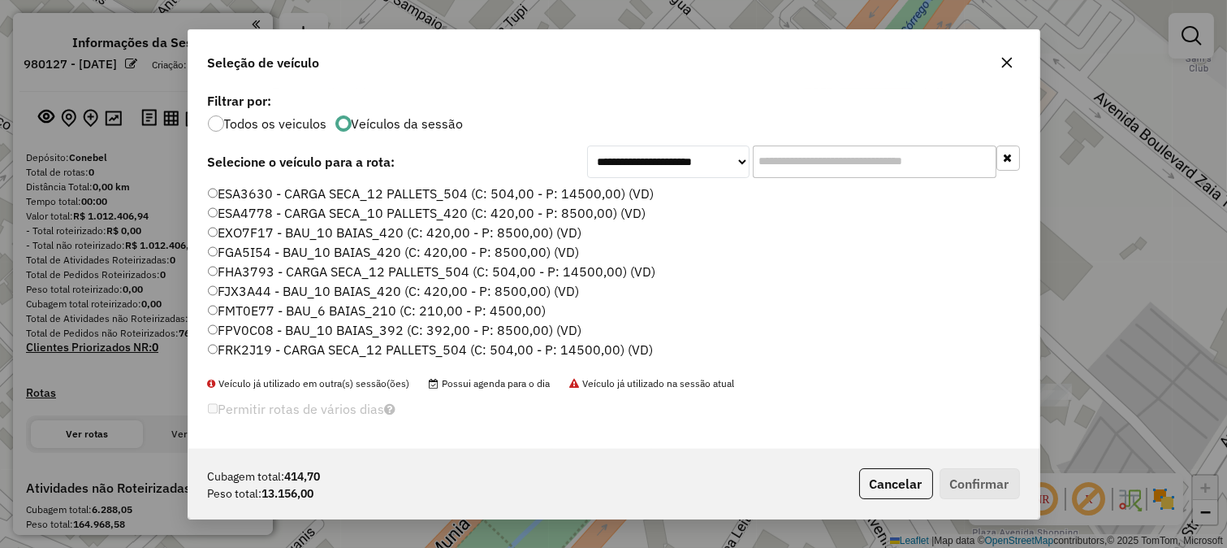
click at [821, 167] on input "text" at bounding box center [875, 161] width 244 height 32
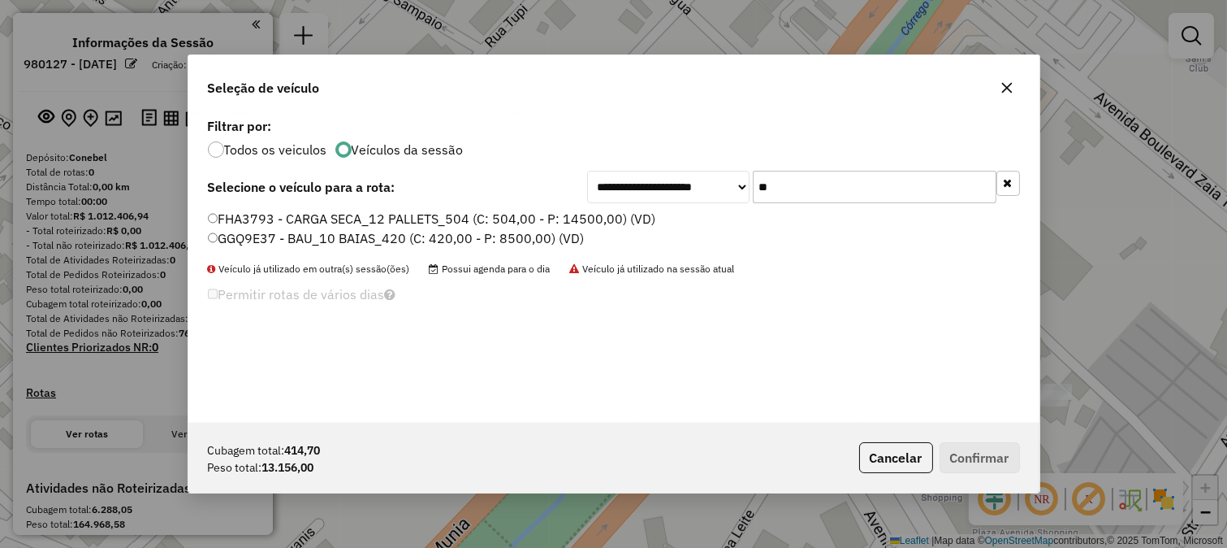
type input "*"
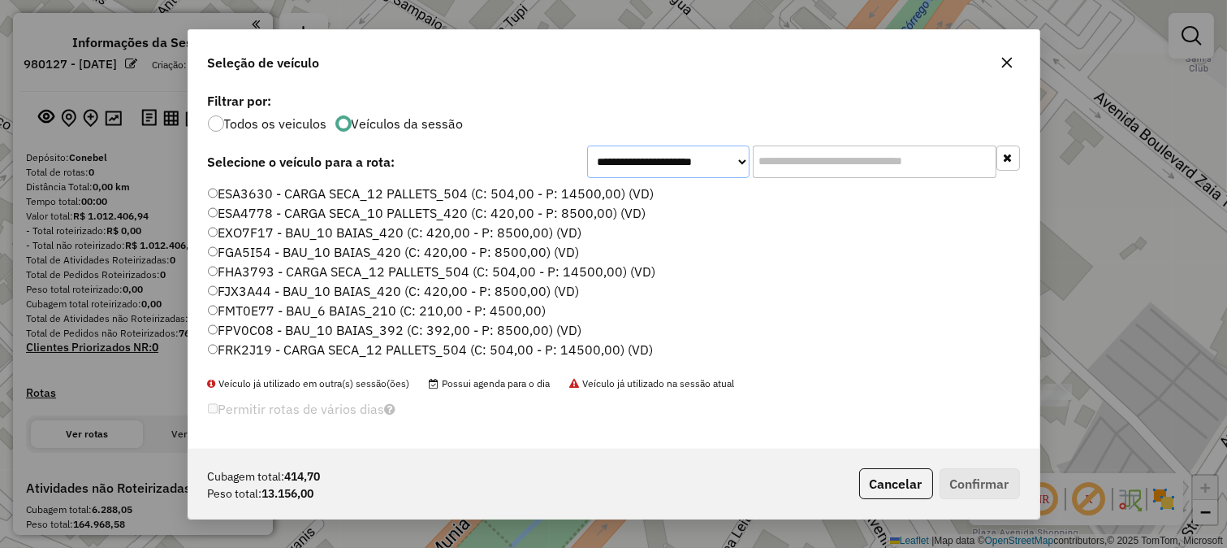
click at [678, 168] on select "**********" at bounding box center [668, 161] width 162 height 32
select select "*******"
click at [587, 171] on select "**********" at bounding box center [668, 161] width 162 height 32
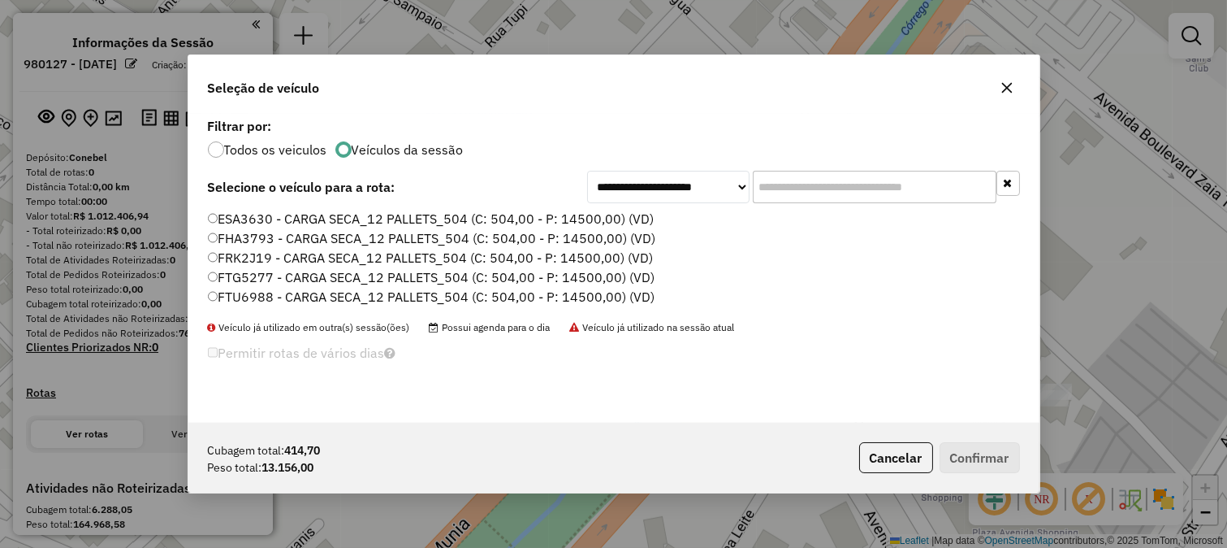
click at [620, 250] on label "FRK2J19 - CARGA SECA_12 PALLETS_504 (C: 504,00 - P: 14500,00) (VD)" at bounding box center [431, 257] width 446 height 19
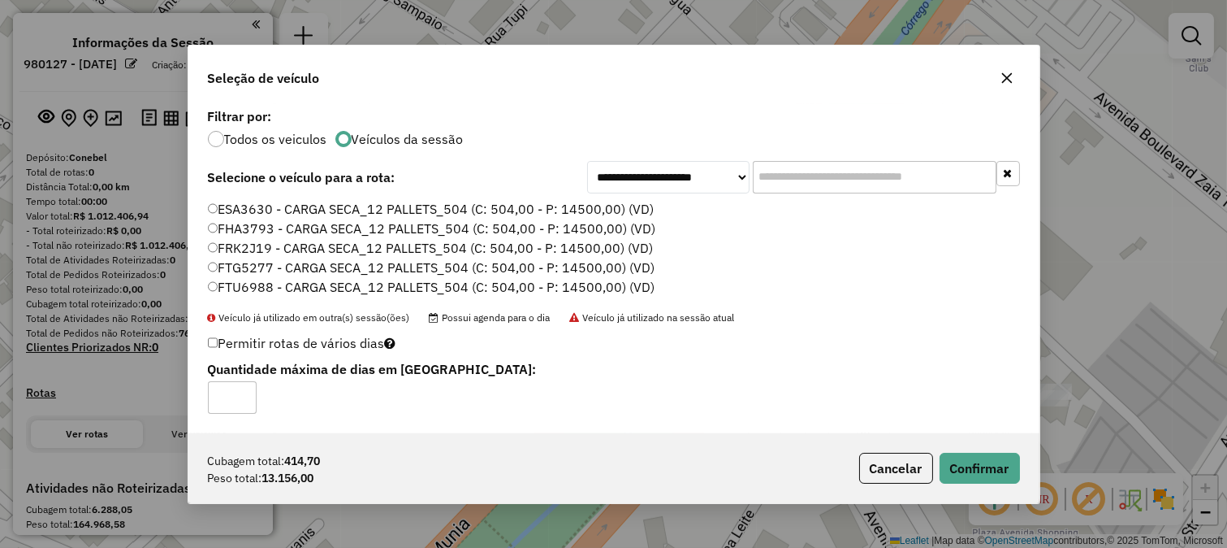
click at [784, 265] on ul "ESA3630 - CARGA SECA_12 PALLETS_504 (C: 504,00 - P: 14500,00) (VD) FHA3793 - CA…" at bounding box center [614, 248] width 812 height 97
click at [613, 279] on label "FTU6988 - CARGA SECA_12 PALLETS_504 (C: 504,00 - P: 14500,00) (VD)" at bounding box center [432, 286] width 448 height 19
click at [963, 474] on button "Confirmar" at bounding box center [980, 467] width 80 height 31
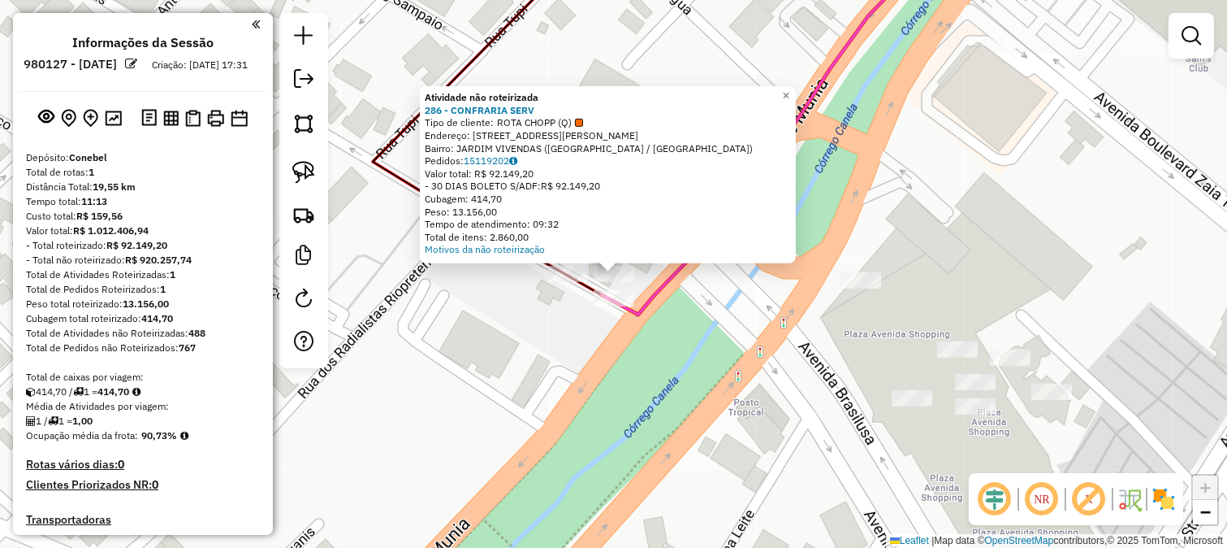
drag, startPoint x: 647, startPoint y: 350, endPoint x: 639, endPoint y: 331, distance: 20.4
click at [647, 350] on div "Atividade não roteirizada 286 - CONFRARIA SERV Tipo de cliente: ROTA CHOPP (Q) …" at bounding box center [613, 274] width 1227 height 548
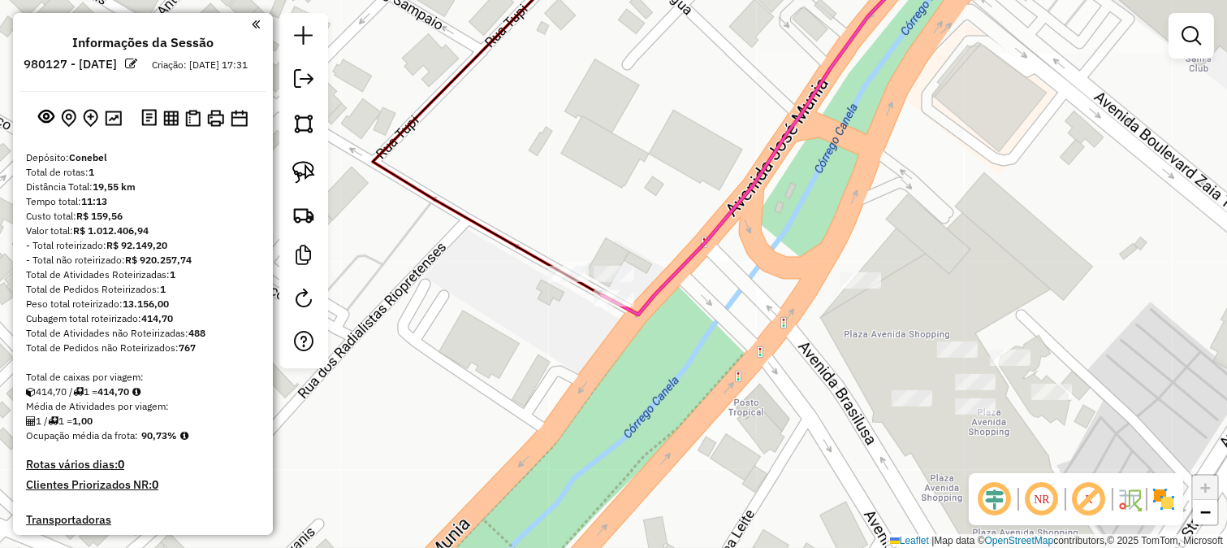
click at [994, 494] on em at bounding box center [995, 498] width 39 height 39
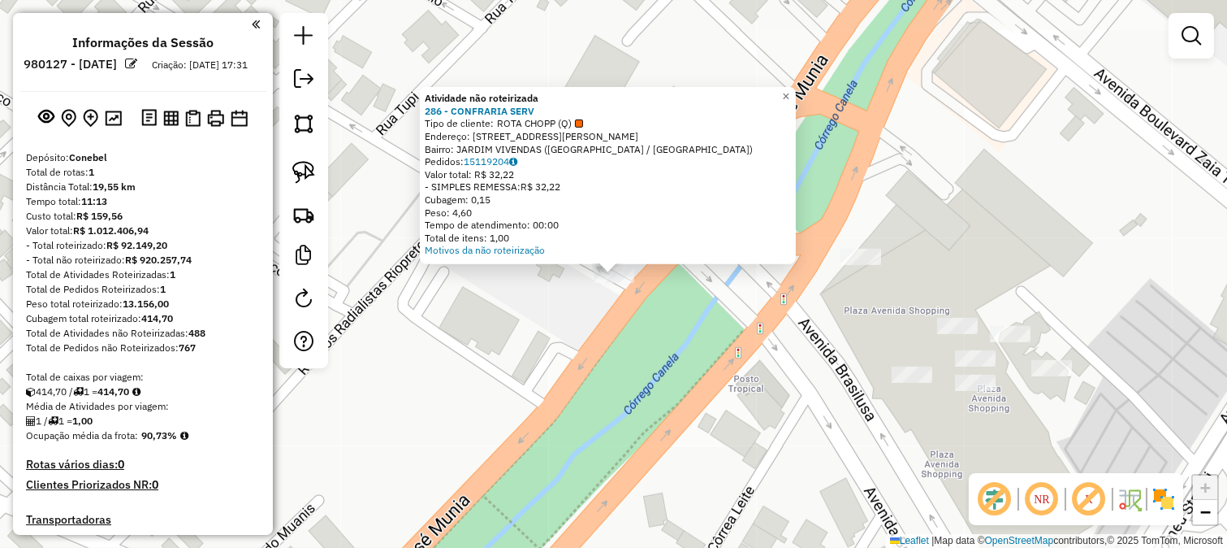
click at [589, 303] on div "Atividade não roteirizada 286 - CONFRARIA SERV Tipo de cliente: ROTA CHOPP (Q) …" at bounding box center [613, 274] width 1227 height 548
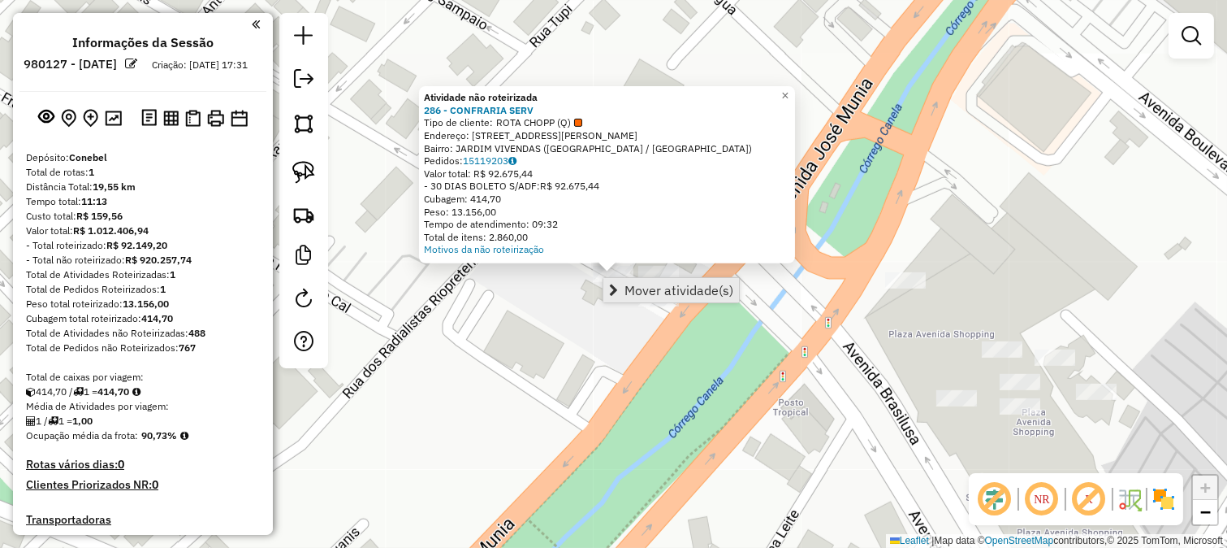
click at [634, 297] on span "Mover atividade(s)" at bounding box center [679, 290] width 109 height 13
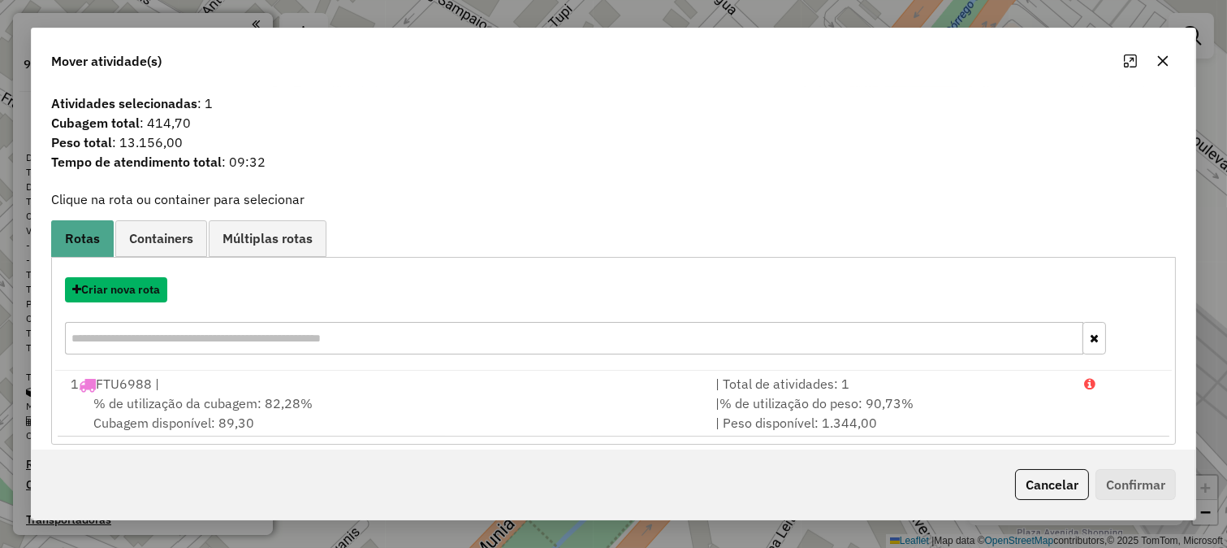
click at [163, 297] on button "Criar nova rota" at bounding box center [116, 289] width 102 height 25
select select "*******"
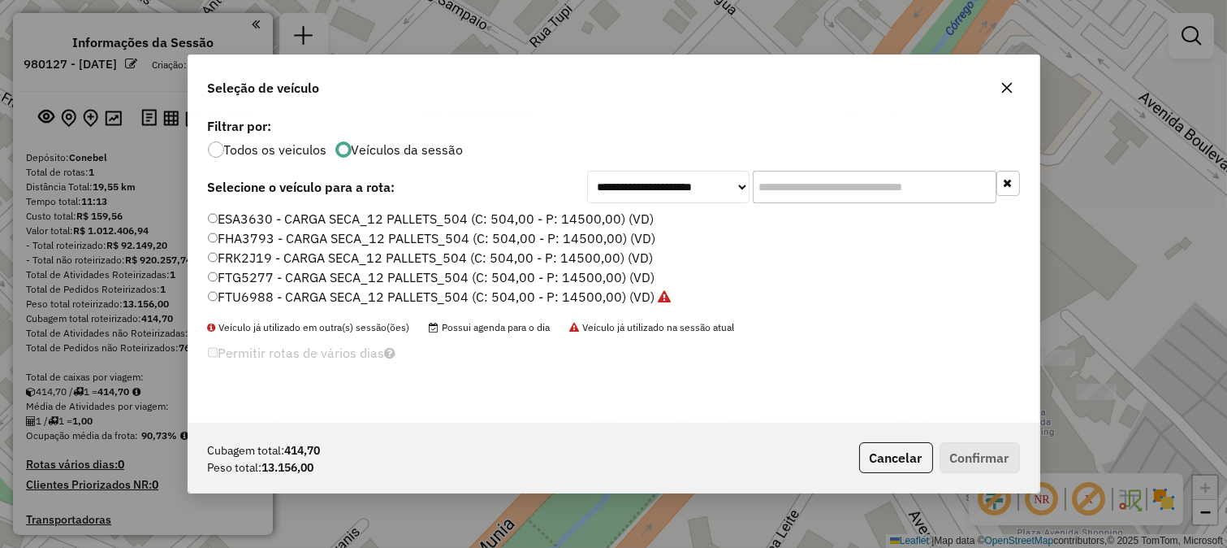
click at [571, 253] on label "FRK2J19 - CARGA SECA_12 PALLETS_504 (C: 504,00 - P: 14500,00) (VD)" at bounding box center [431, 257] width 446 height 19
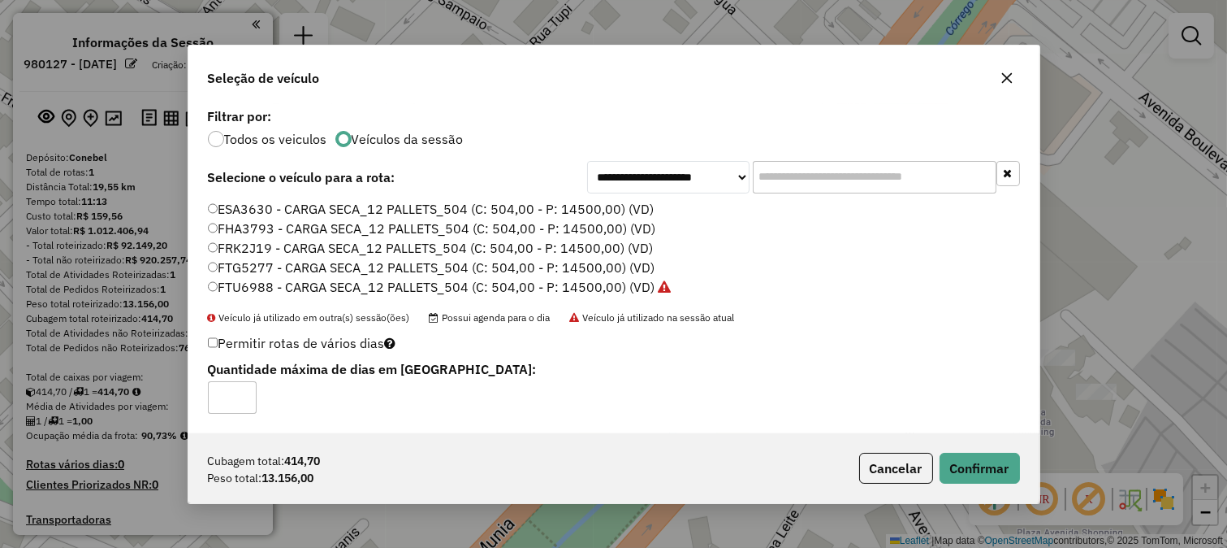
click at [622, 214] on label "ESA3630 - CARGA SECA_12 PALLETS_504 (C: 504,00 - P: 14500,00) (VD)" at bounding box center [431, 208] width 447 height 19
click at [638, 223] on label "FHA3793 - CARGA SECA_12 PALLETS_504 (C: 504,00 - P: 14500,00) (VD)" at bounding box center [432, 228] width 448 height 19
click at [997, 471] on button "Confirmar" at bounding box center [980, 467] width 80 height 31
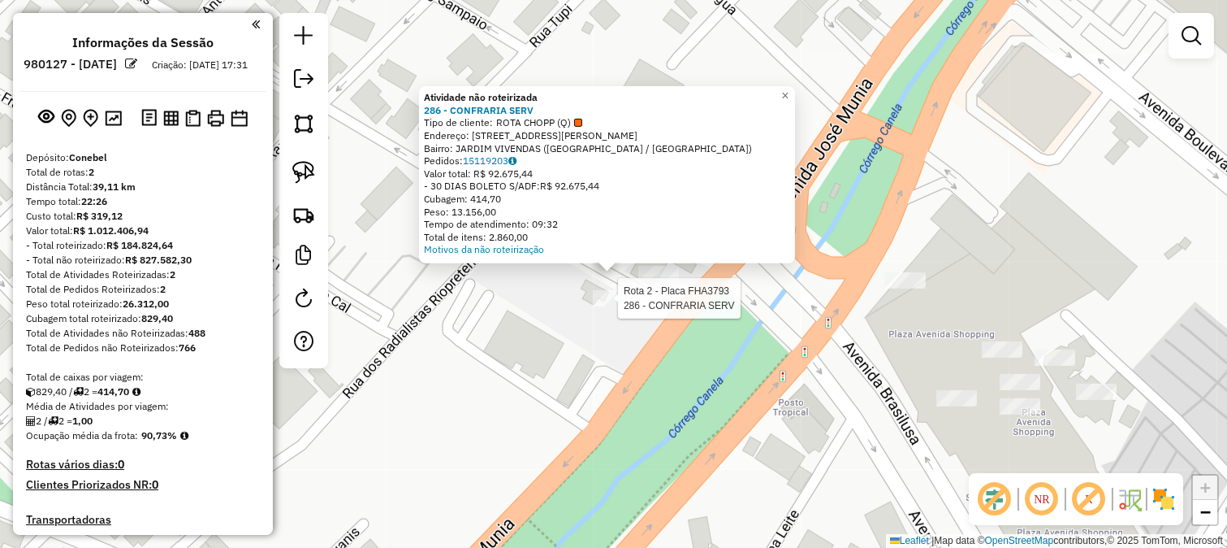
select select "**********"
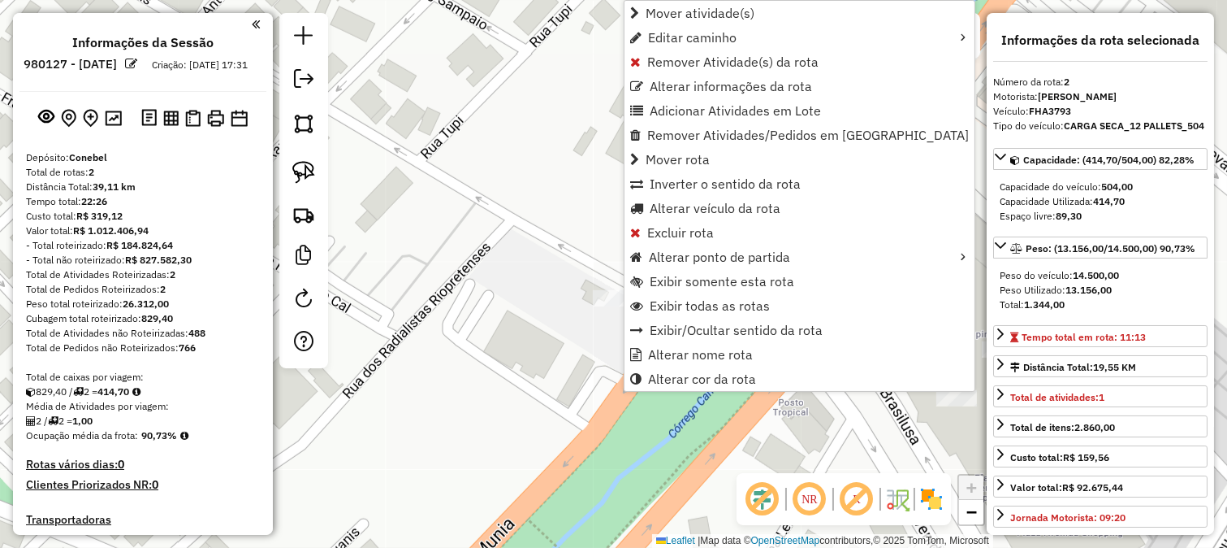
scroll to position [594, 0]
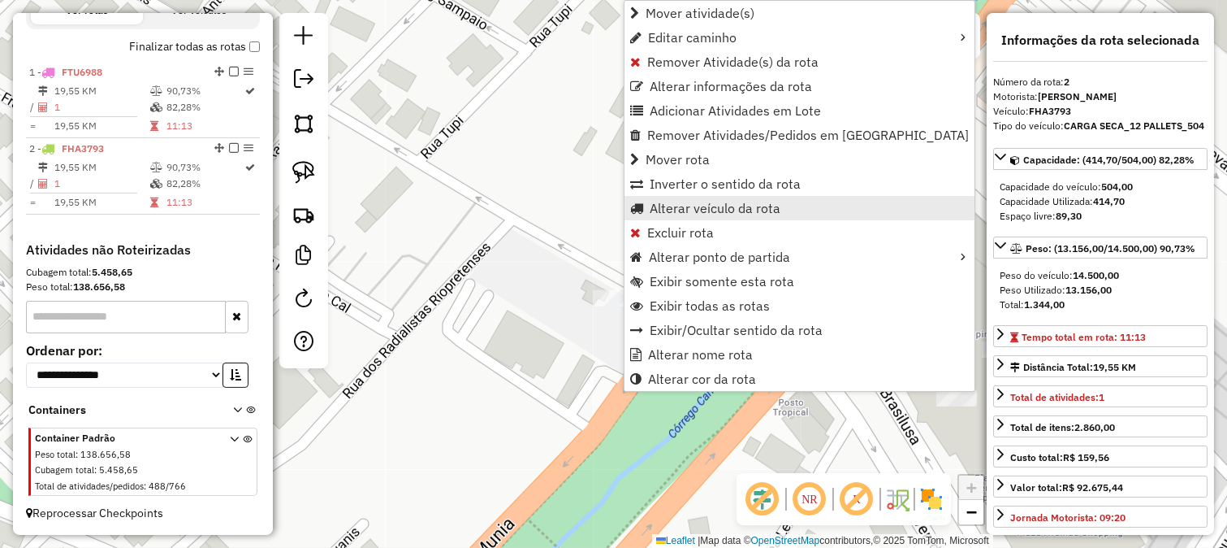
click at [686, 215] on link "Alterar veículo da rota" at bounding box center [800, 208] width 350 height 24
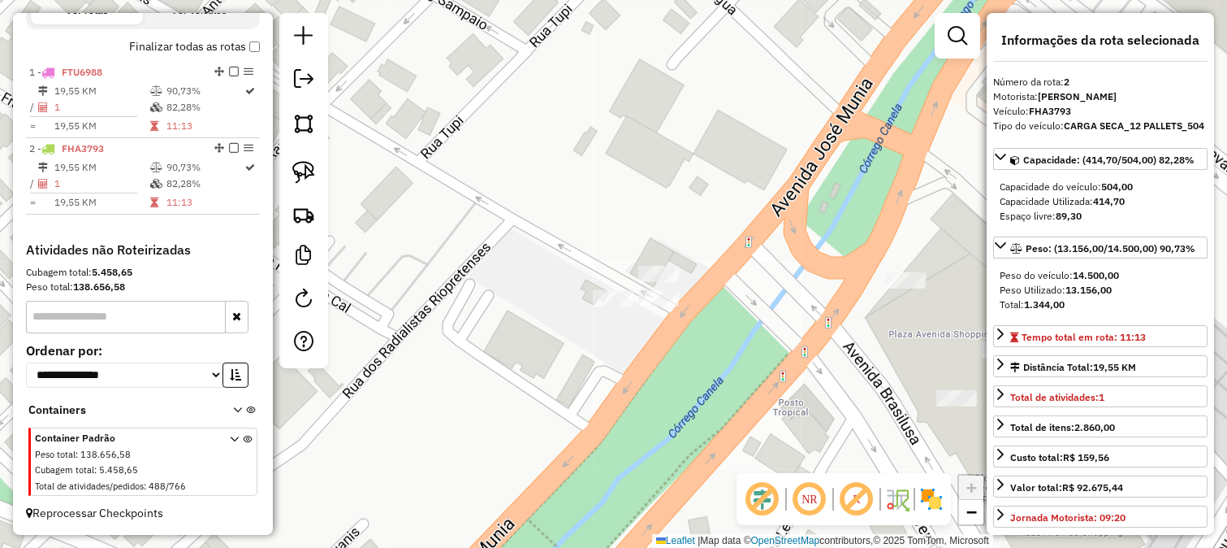
select select "*******"
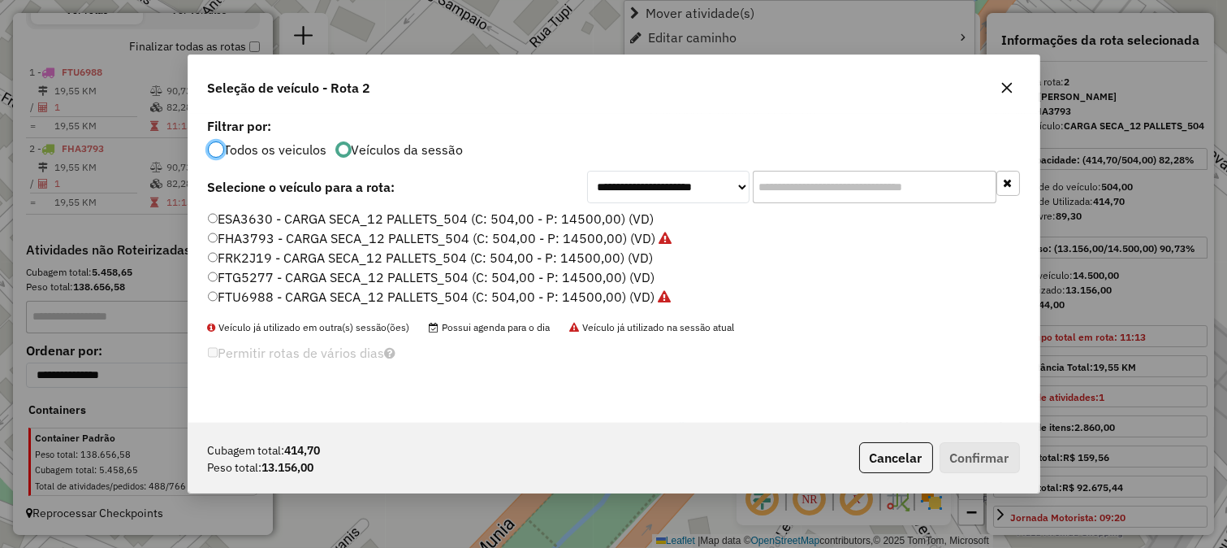
scroll to position [9, 4]
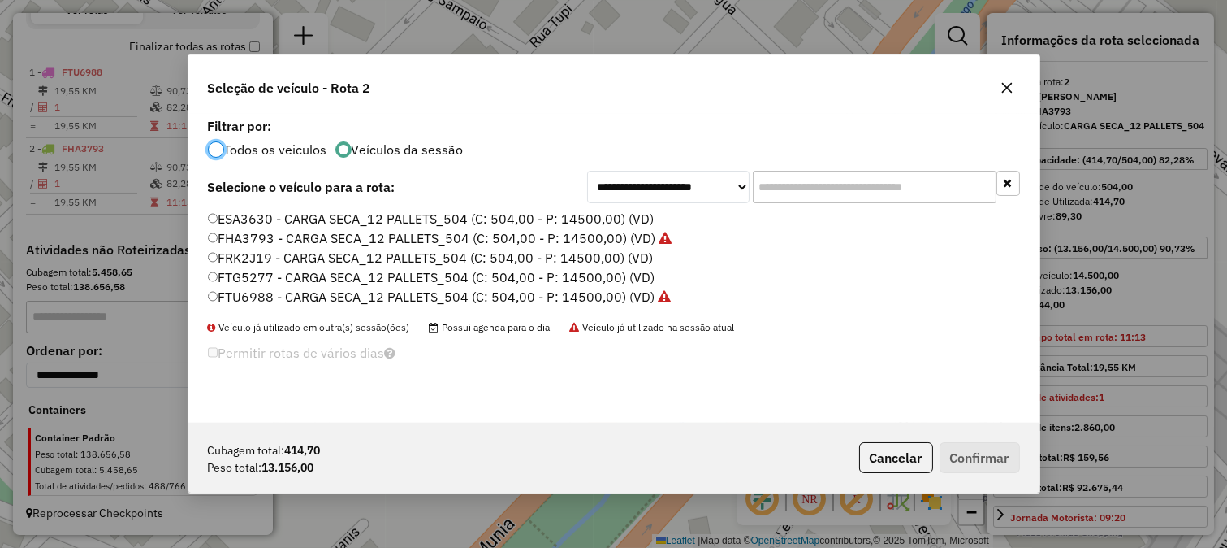
click at [732, 206] on div "**********" at bounding box center [613, 268] width 851 height 309
click at [616, 280] on label "FTG5277 - CARGA SECA_12 PALLETS_504 (C: 504,00 - P: 14500,00) (VD)" at bounding box center [432, 276] width 448 height 19
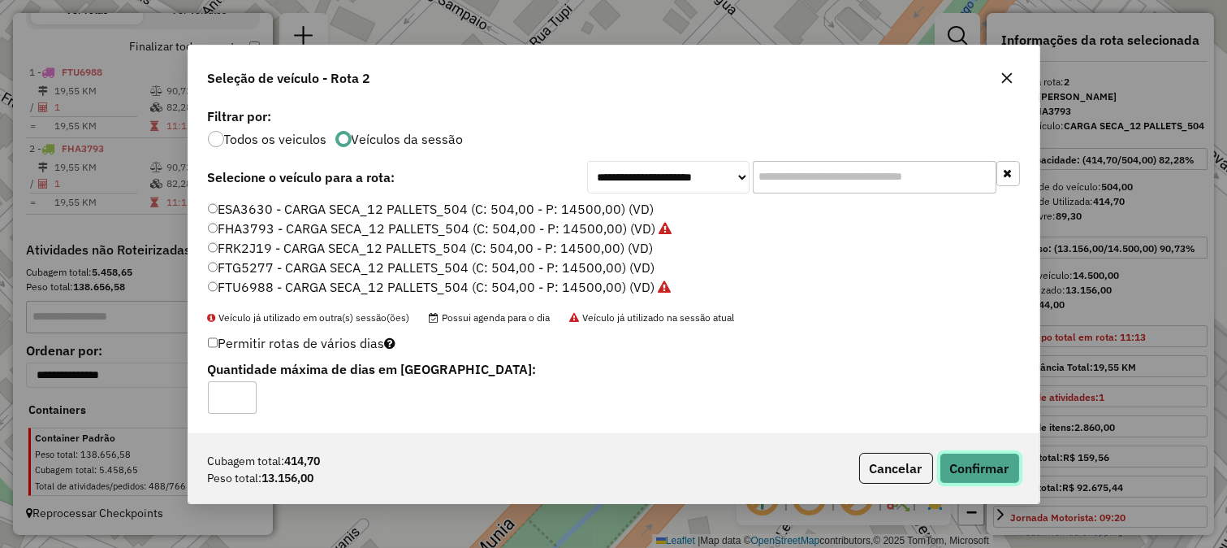
click at [994, 465] on button "Confirmar" at bounding box center [980, 467] width 80 height 31
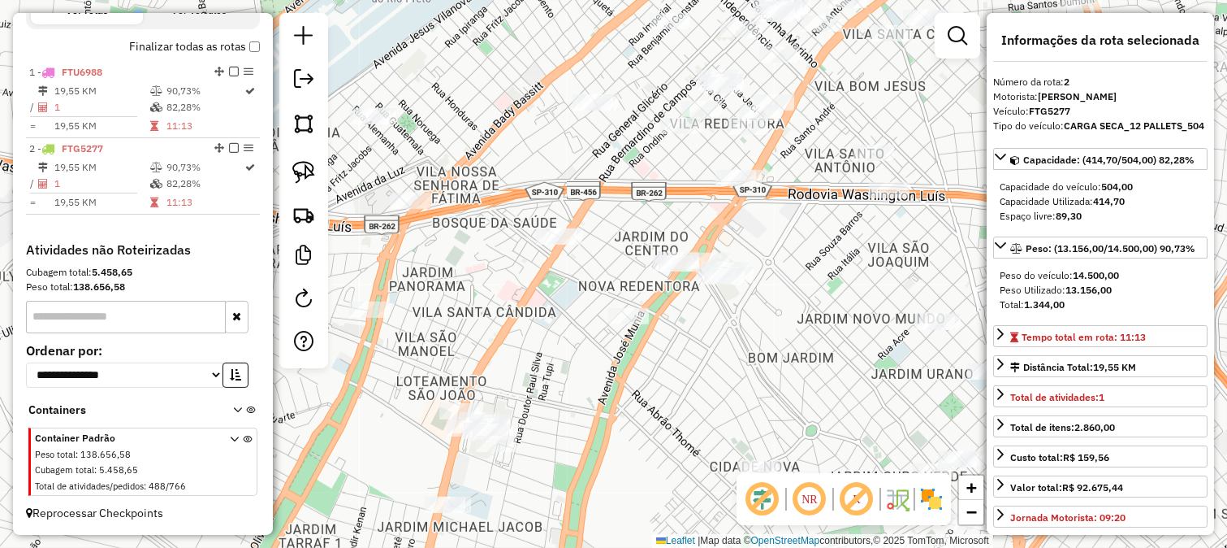
click at [761, 344] on div "Janela de atendimento Grade de atendimento Capacidade Transportadoras Veículos …" at bounding box center [613, 274] width 1227 height 548
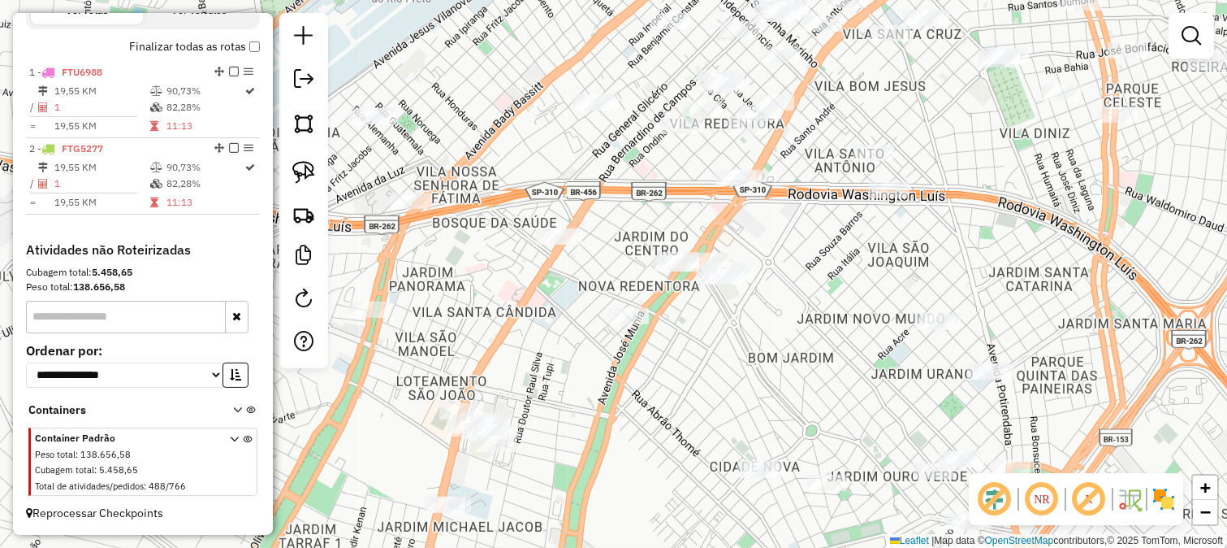
drag, startPoint x: 829, startPoint y: 265, endPoint x: 652, endPoint y: 354, distance: 197.6
click at [725, 343] on div "Janela de atendimento Grade de atendimento Capacidade Transportadoras Veículos …" at bounding box center [613, 274] width 1227 height 548
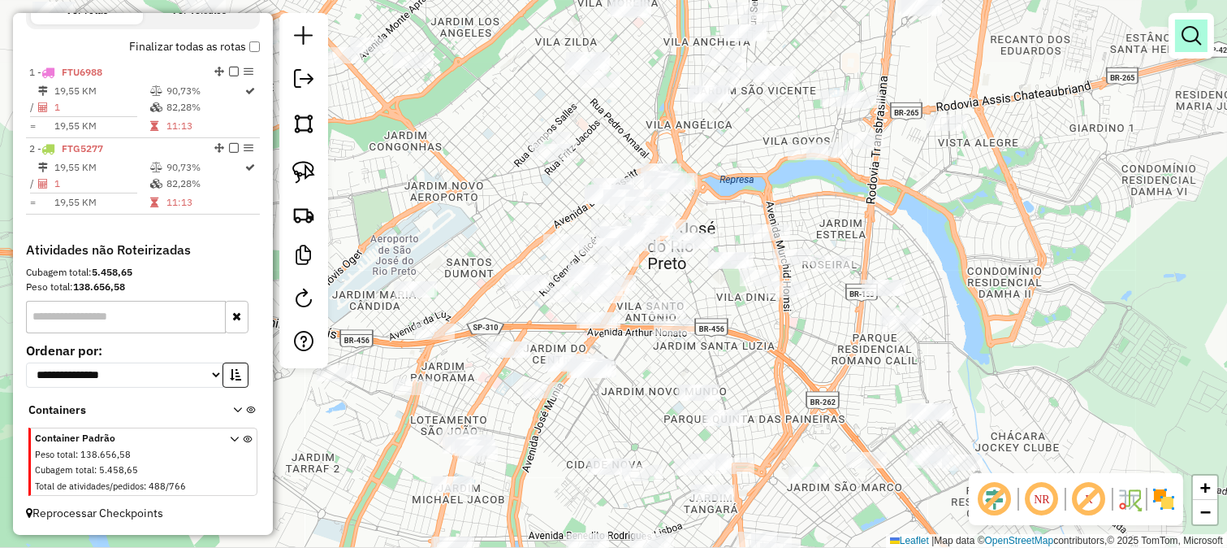
click at [1188, 39] on em at bounding box center [1191, 35] width 19 height 19
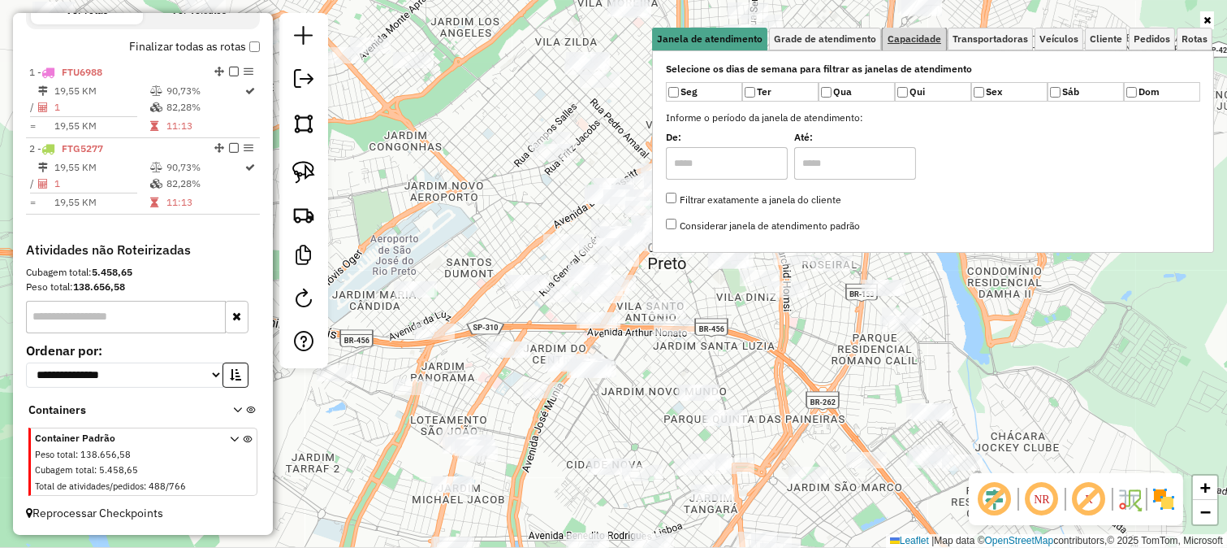
click at [924, 37] on span "Capacidade" at bounding box center [915, 39] width 54 height 10
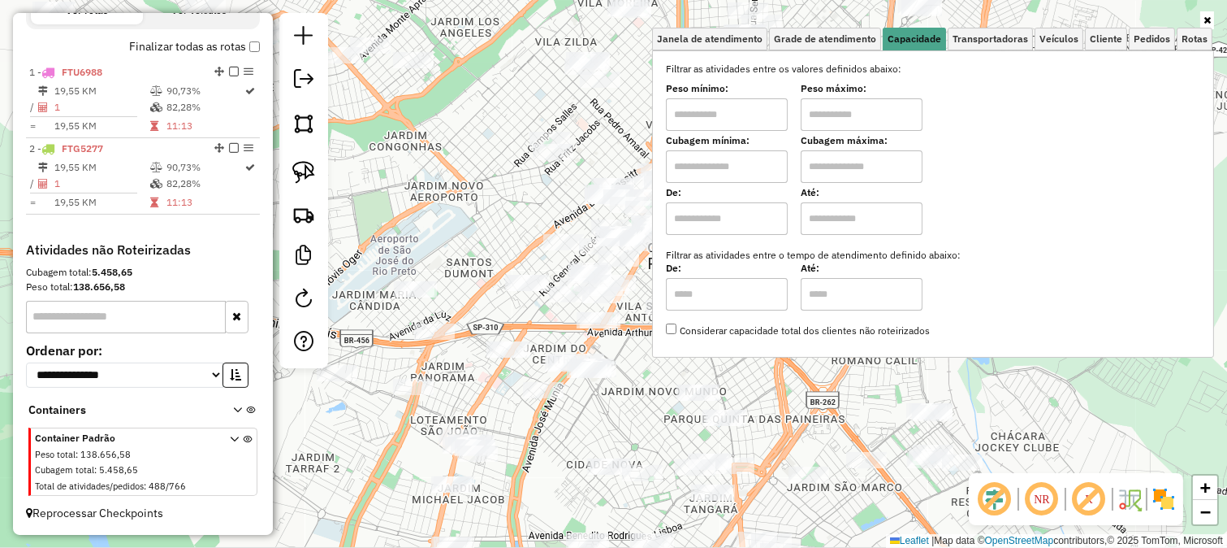
click at [762, 85] on label "Peso mínimo:" at bounding box center [727, 88] width 122 height 15
click at [748, 101] on input "text" at bounding box center [727, 114] width 122 height 32
drag, startPoint x: 750, startPoint y: 119, endPoint x: 752, endPoint y: 128, distance: 9.3
click at [751, 120] on input "text" at bounding box center [727, 114] width 122 height 32
type input "*******"
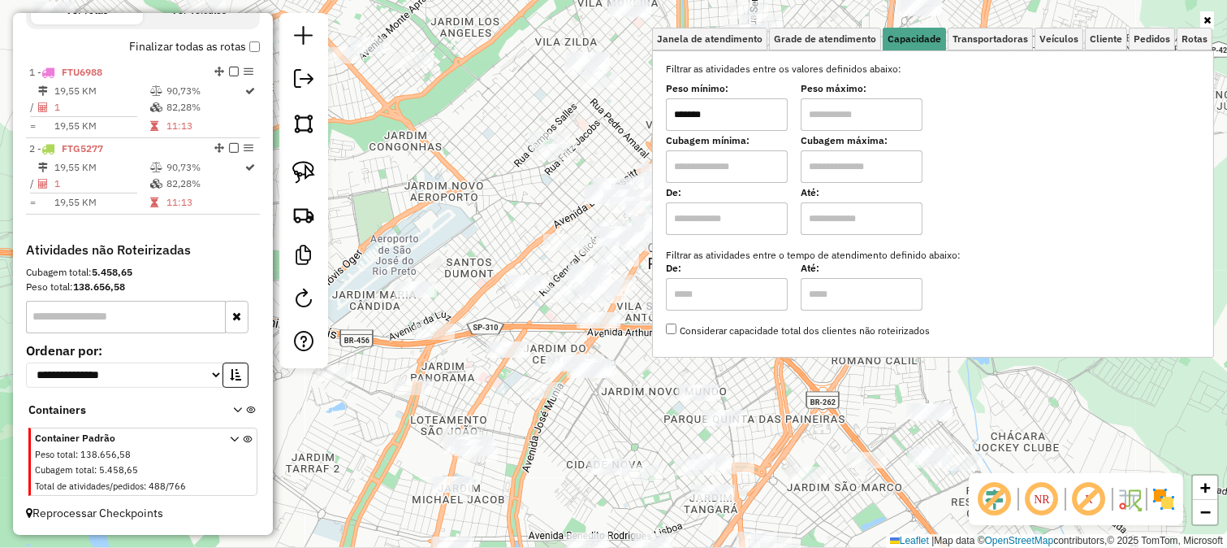
drag, startPoint x: 850, startPoint y: 116, endPoint x: 855, endPoint y: 131, distance: 15.7
click at [850, 116] on input "text" at bounding box center [862, 114] width 122 height 32
type input "********"
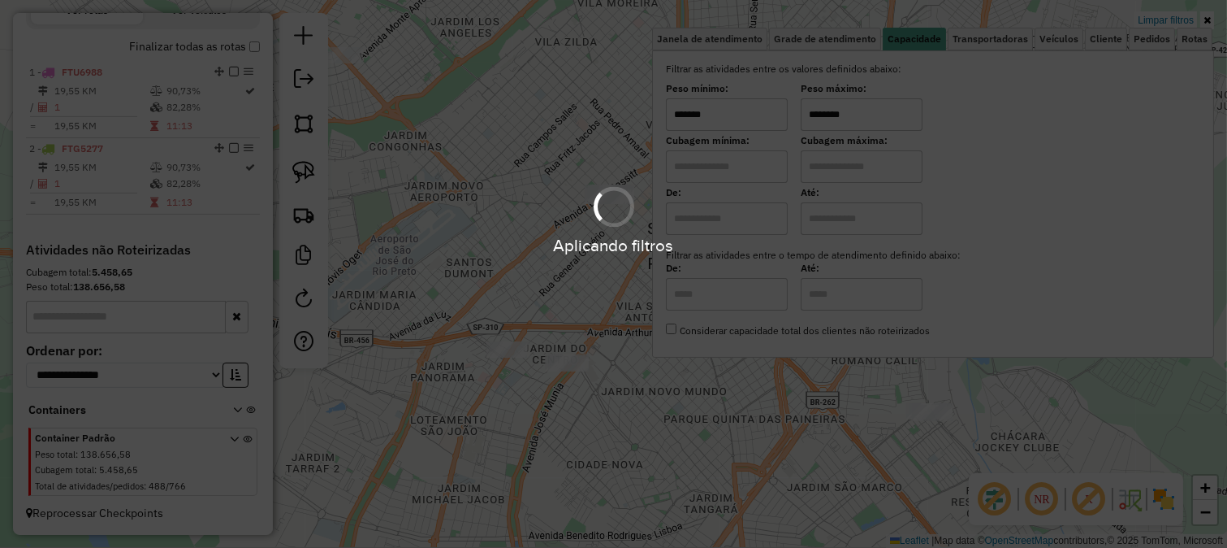
click at [524, 160] on div "Limpar filtros Janela de atendimento Grade de atendimento Capacidade Transporta…" at bounding box center [613, 274] width 1227 height 548
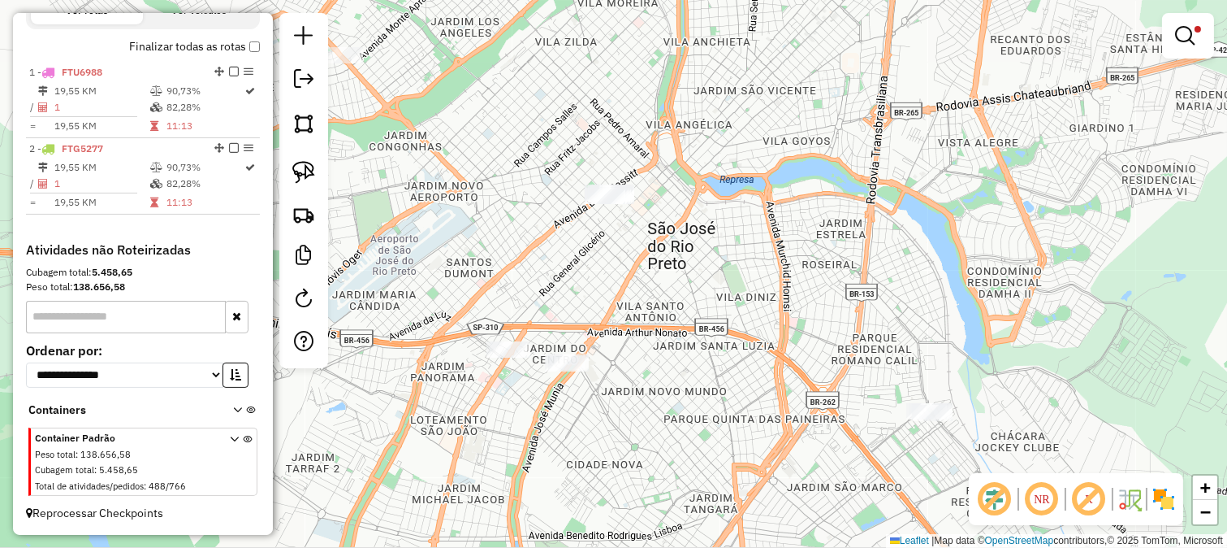
drag, startPoint x: 509, startPoint y: 142, endPoint x: 542, endPoint y: 241, distance: 104.3
click at [542, 240] on div "Limpar filtros Janela de atendimento Grade de atendimento Capacidade Transporta…" at bounding box center [613, 274] width 1227 height 548
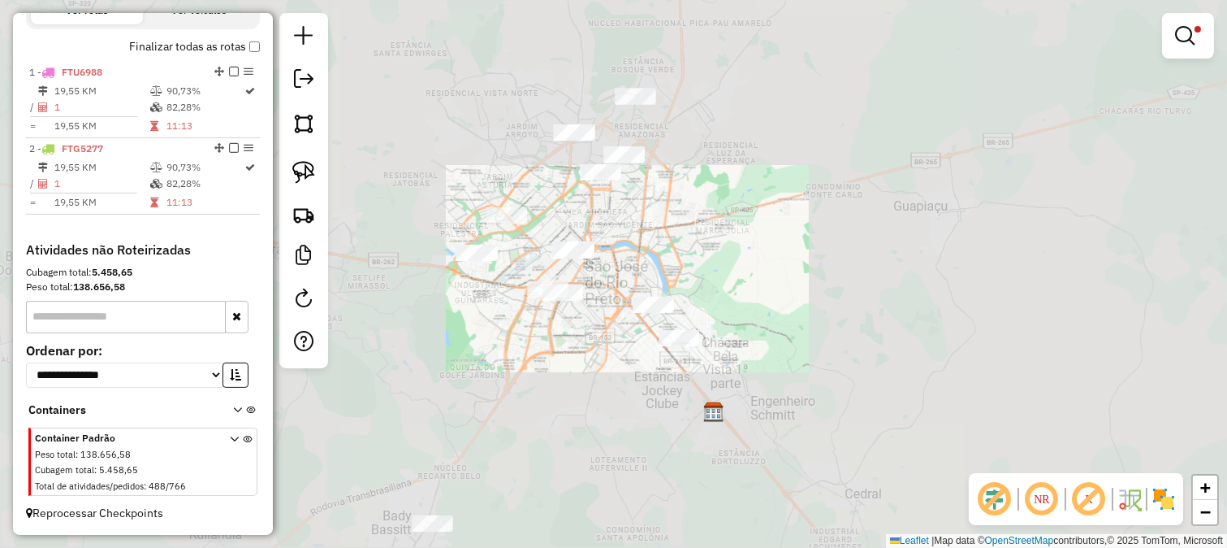
click at [572, 226] on div "Limpar filtros Janela de atendimento Grade de atendimento Capacidade Transporta…" at bounding box center [613, 274] width 1227 height 548
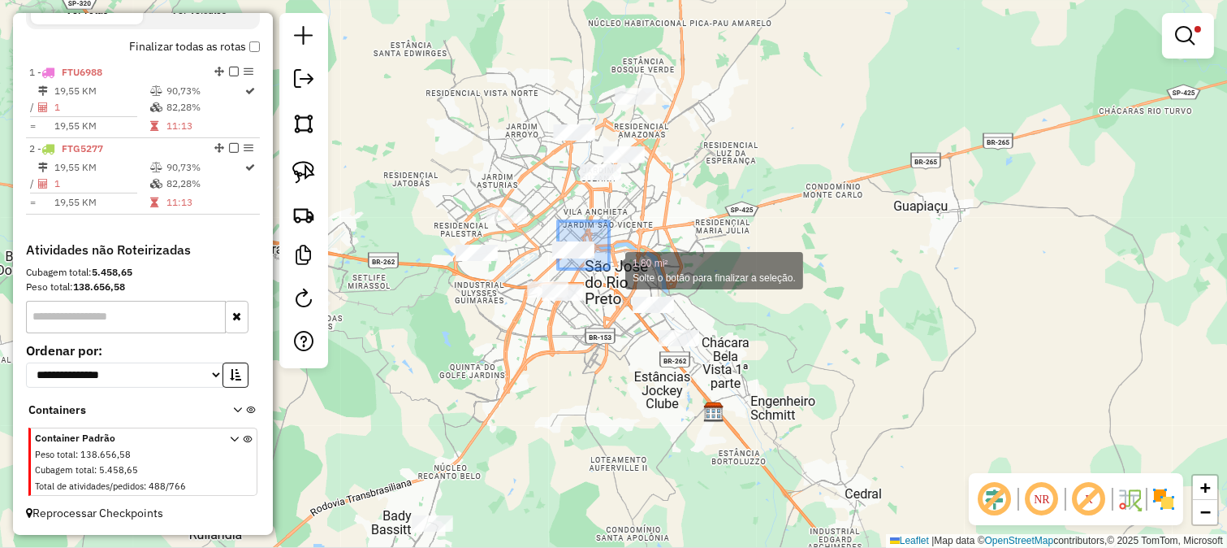
drag, startPoint x: 558, startPoint y: 224, endPoint x: 609, endPoint y: 268, distance: 67.4
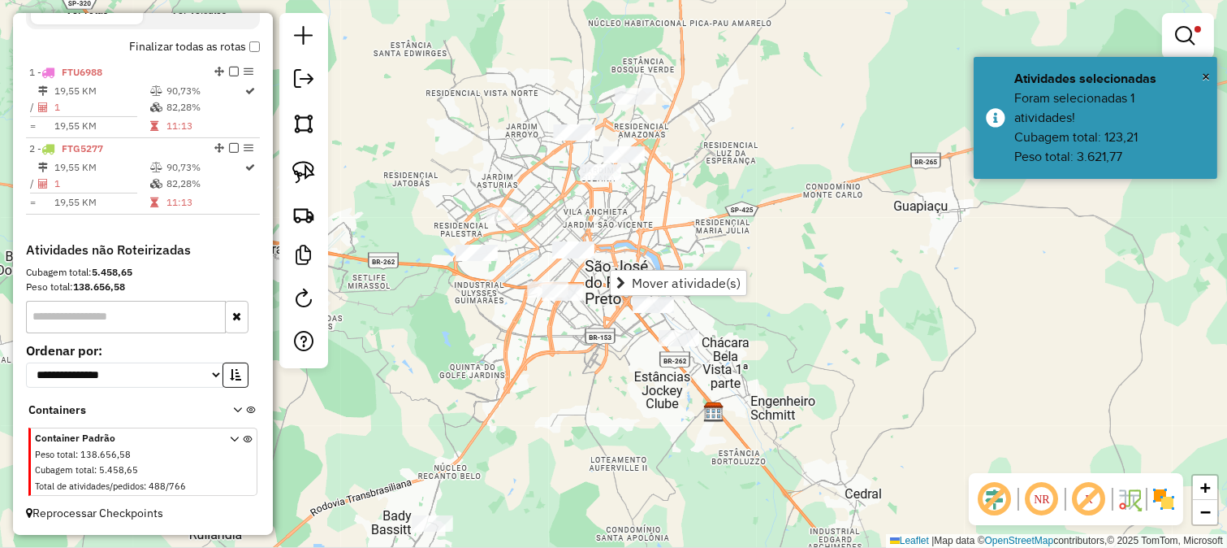
click at [541, 245] on div "Limpar filtros Janela de atendimento Grade de atendimento Capacidade Transporta…" at bounding box center [613, 274] width 1227 height 548
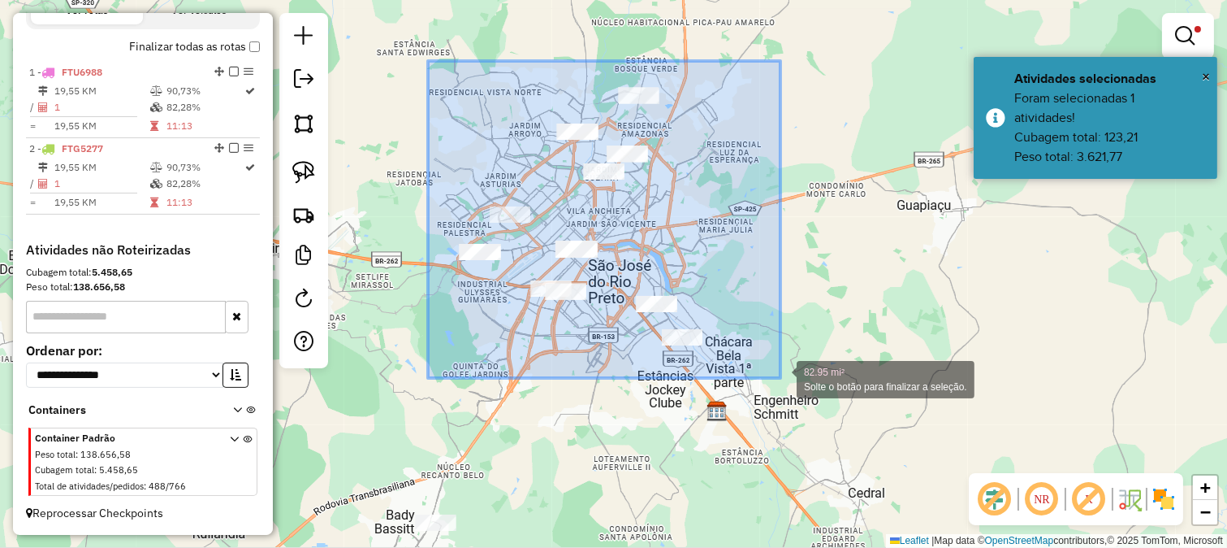
drag, startPoint x: 428, startPoint y: 61, endPoint x: 781, endPoint y: 379, distance: 474.5
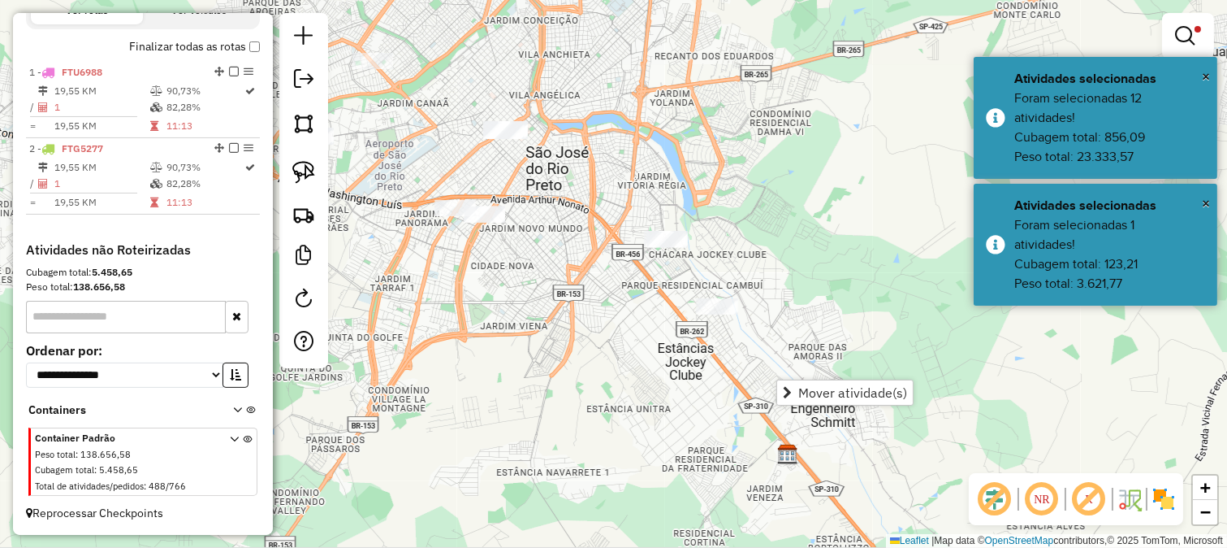
click at [588, 329] on div "Limpar filtros Janela de atendimento Grade de atendimento Capacidade Transporta…" at bounding box center [613, 274] width 1227 height 548
drag, startPoint x: 556, startPoint y: 272, endPoint x: 586, endPoint y: 317, distance: 53.8
click at [586, 317] on div "Limpar filtros Janela de atendimento Grade de atendimento Capacidade Transporta…" at bounding box center [613, 274] width 1227 height 548
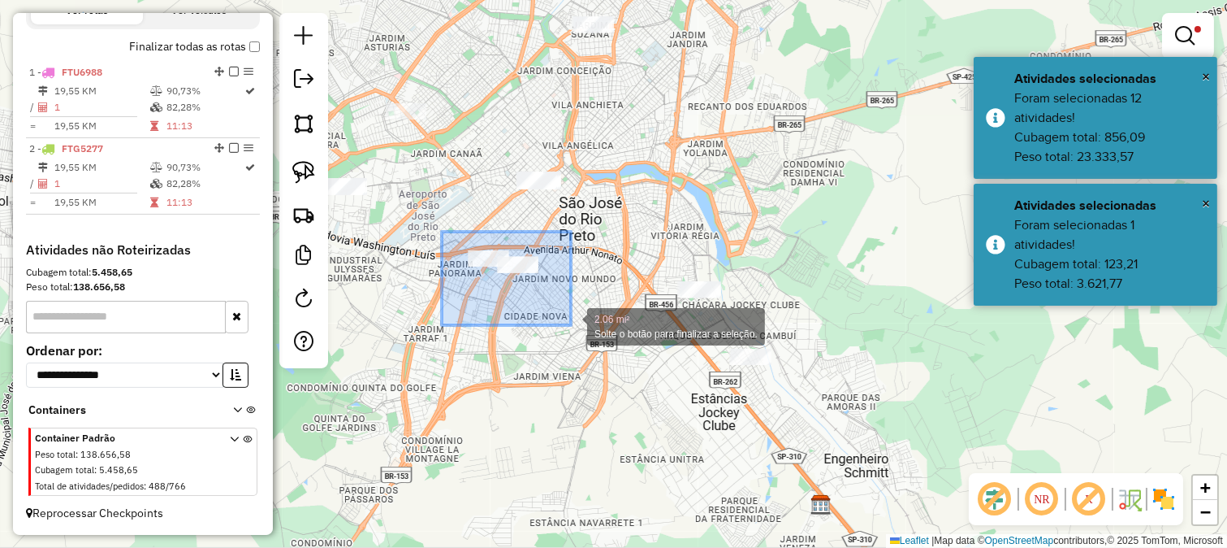
drag, startPoint x: 539, startPoint y: 304, endPoint x: 571, endPoint y: 325, distance: 38.8
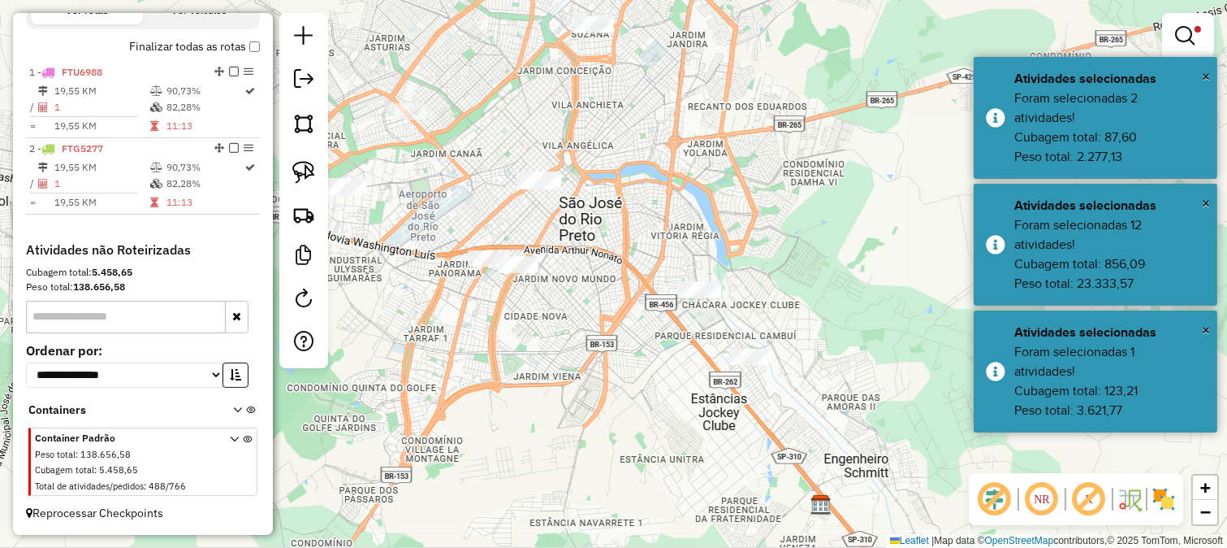
click at [516, 374] on div "Limpar filtros Janela de atendimento Grade de atendimento Capacidade Transporta…" at bounding box center [613, 274] width 1227 height 548
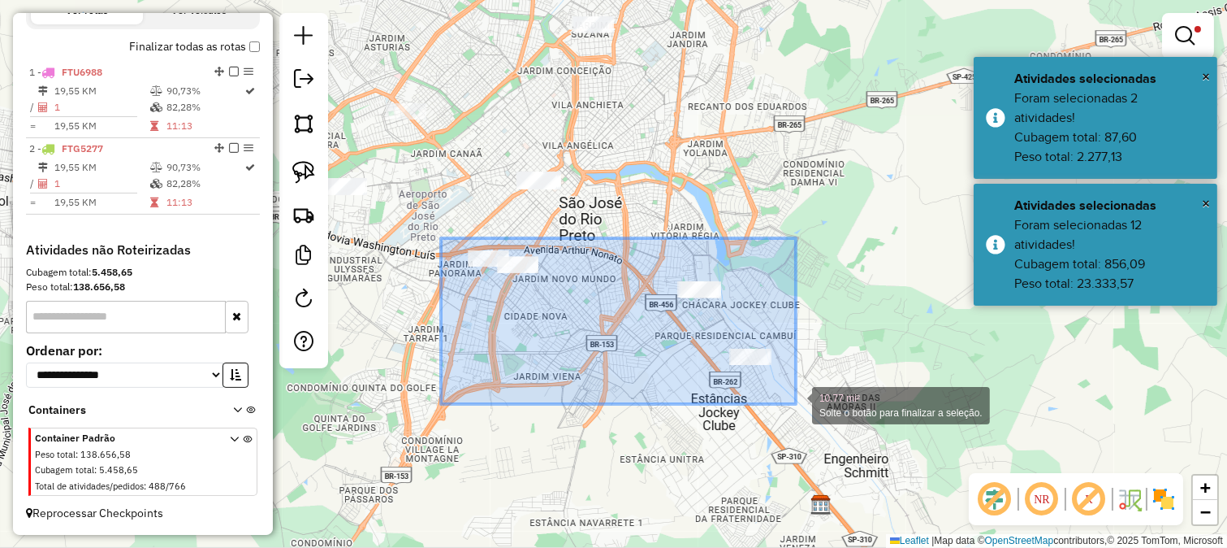
drag, startPoint x: 441, startPoint y: 238, endPoint x: 797, endPoint y: 404, distance: 392.5
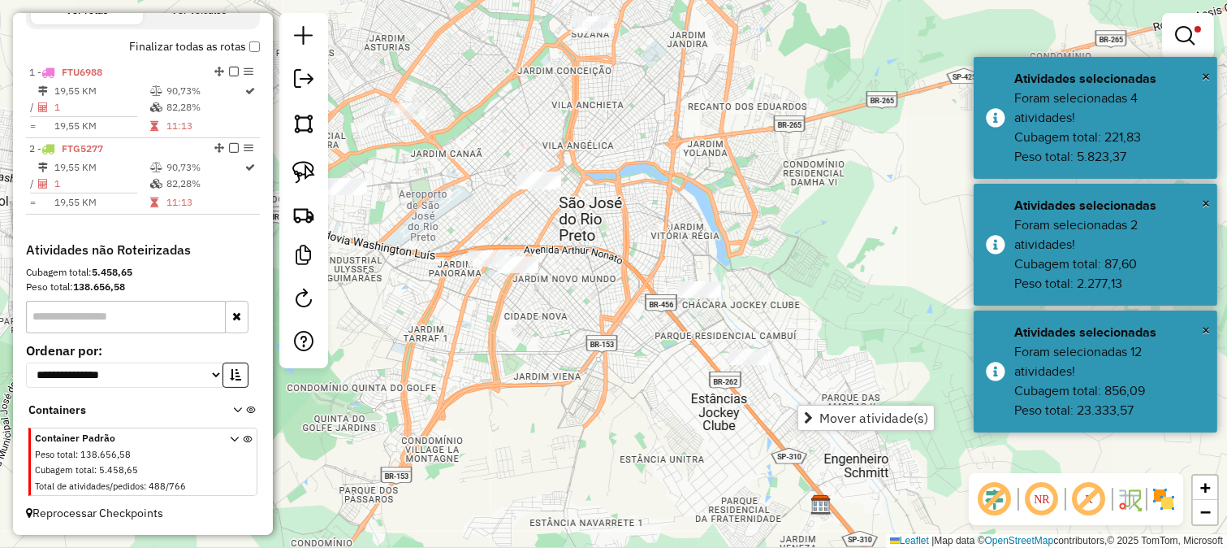
click at [688, 378] on div "Limpar filtros Janela de atendimento Grade de atendimento Capacidade Transporta…" at bounding box center [613, 274] width 1227 height 548
click at [555, 226] on div "Limpar filtros Janela de atendimento Grade de atendimento Capacidade Transporta…" at bounding box center [613, 274] width 1227 height 548
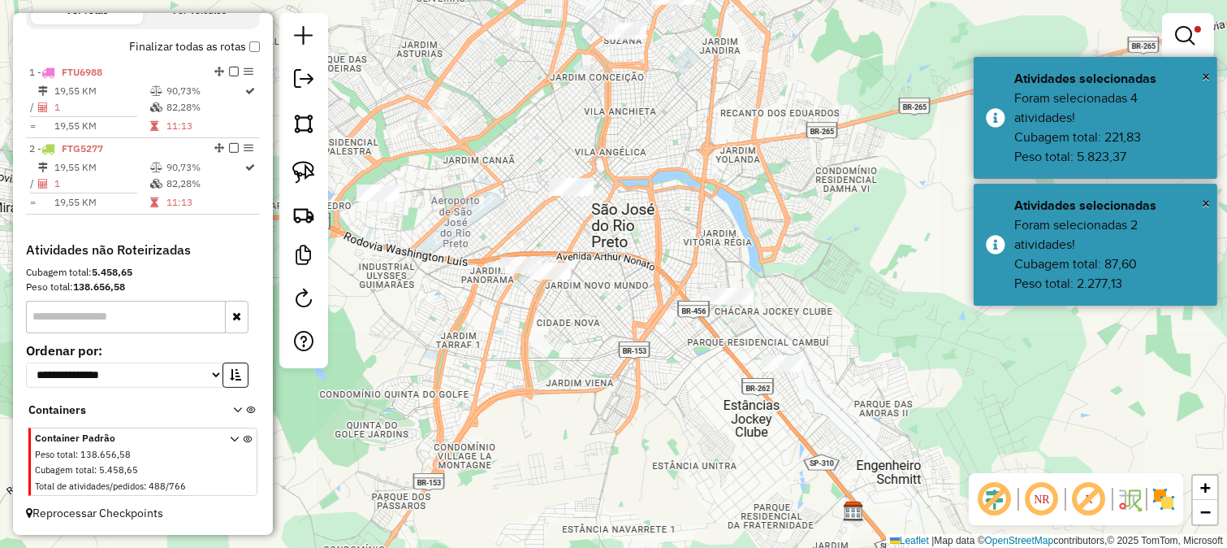
drag, startPoint x: 493, startPoint y: 234, endPoint x: 541, endPoint y: 246, distance: 49.5
click at [541, 246] on div "Limpar filtros Janela de atendimento Grade de atendimento Capacidade Transporta…" at bounding box center [613, 274] width 1227 height 548
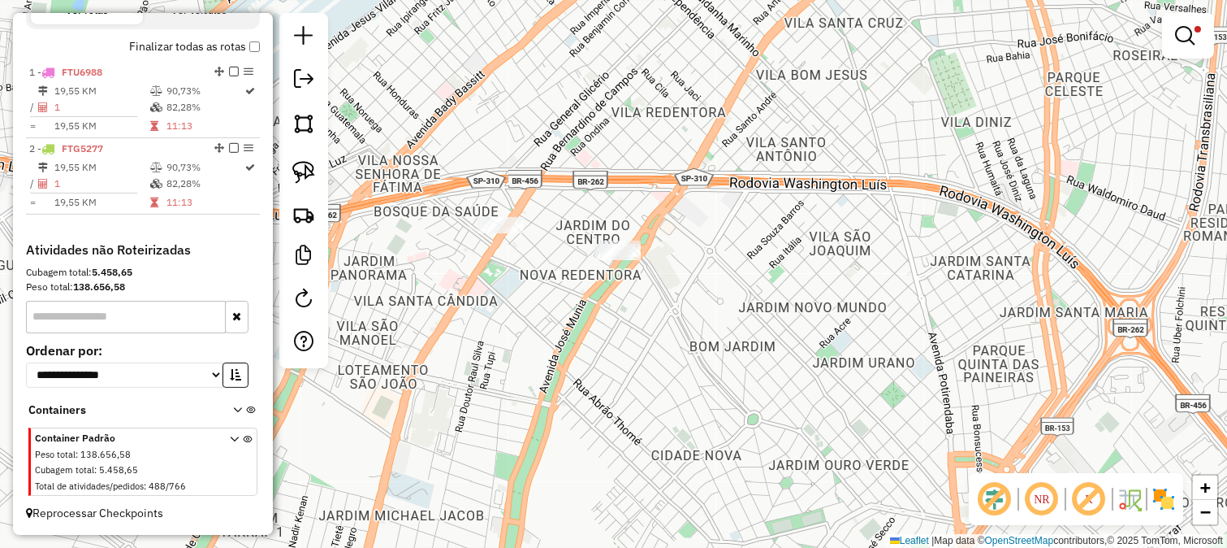
click at [522, 233] on div at bounding box center [503, 225] width 41 height 16
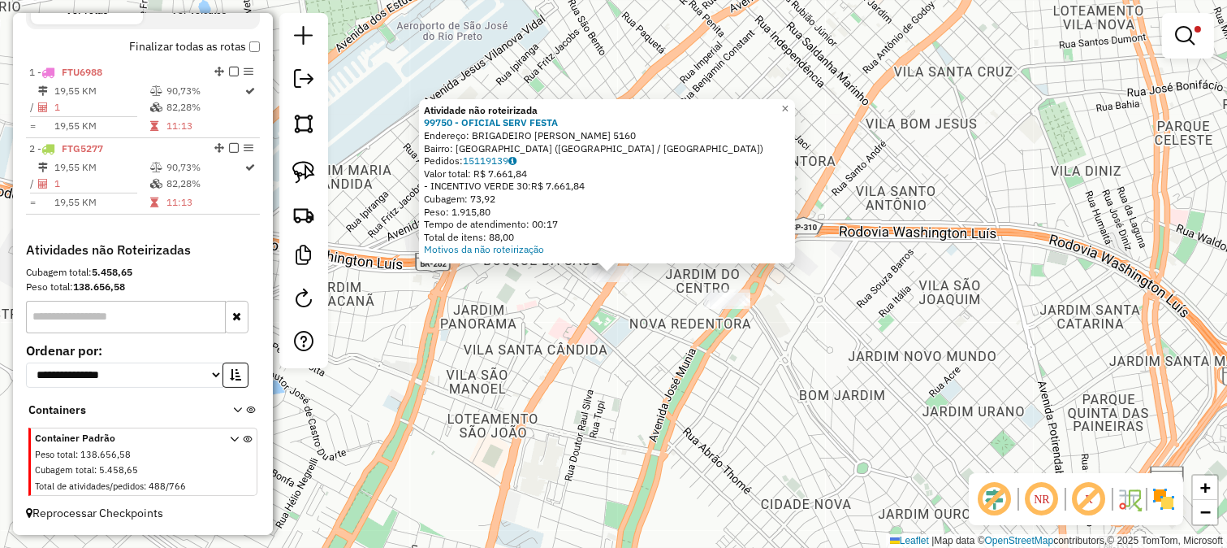
click at [639, 322] on div "Atividade não roteirizada 99750 - OFICIAL SERV FESTA Endereço: BRIGADEIRO FARIA…" at bounding box center [613, 274] width 1227 height 548
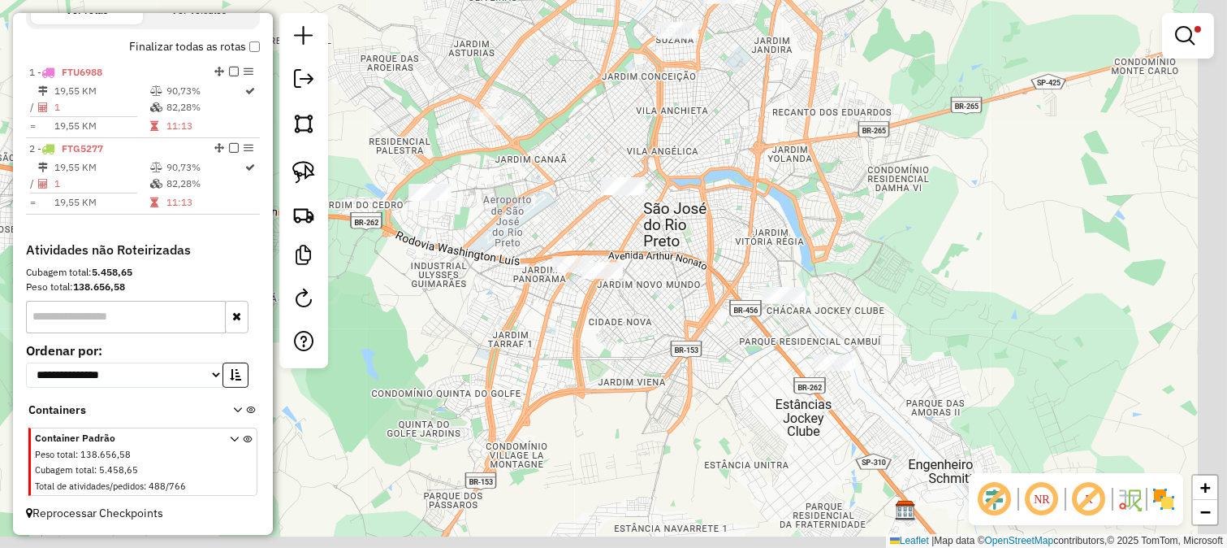
drag, startPoint x: 738, startPoint y: 327, endPoint x: 715, endPoint y: 309, distance: 29.4
click at [715, 309] on div "Limpar filtros Janela de atendimento Grade de atendimento Capacidade Transporta…" at bounding box center [613, 274] width 1227 height 548
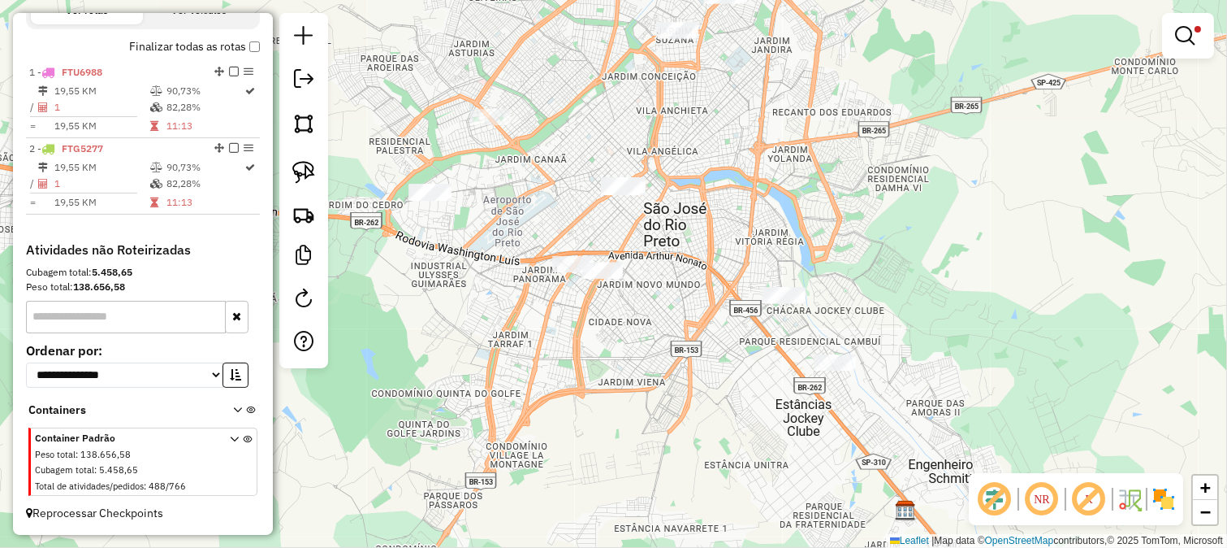
click at [632, 253] on div "Limpar filtros Janela de atendimento Grade de atendimento Capacidade Transporta…" at bounding box center [613, 274] width 1227 height 548
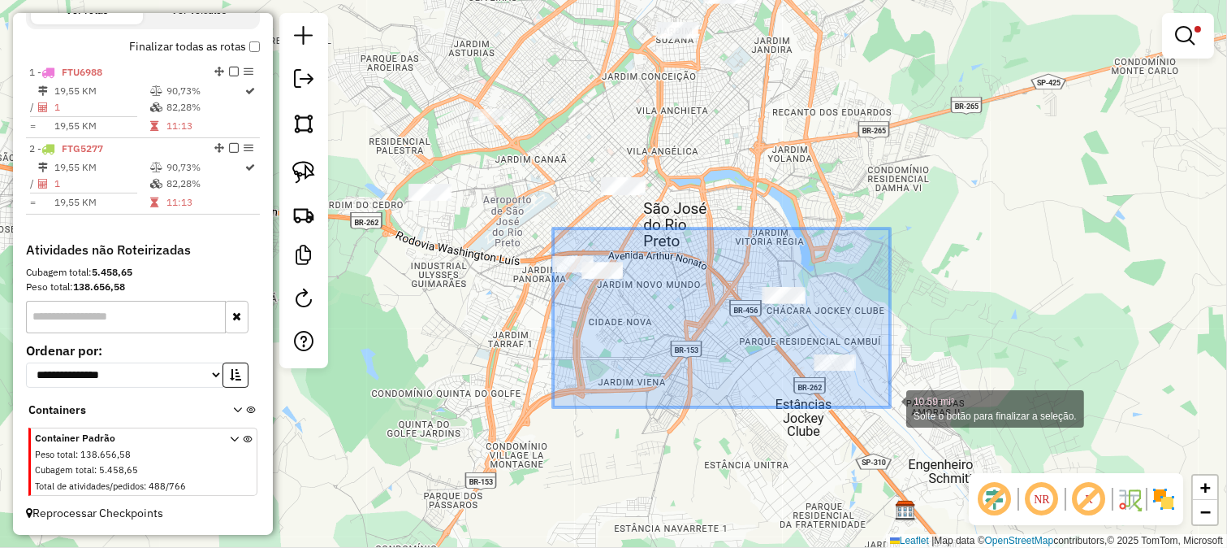
drag, startPoint x: 553, startPoint y: 228, endPoint x: 890, endPoint y: 407, distance: 381.6
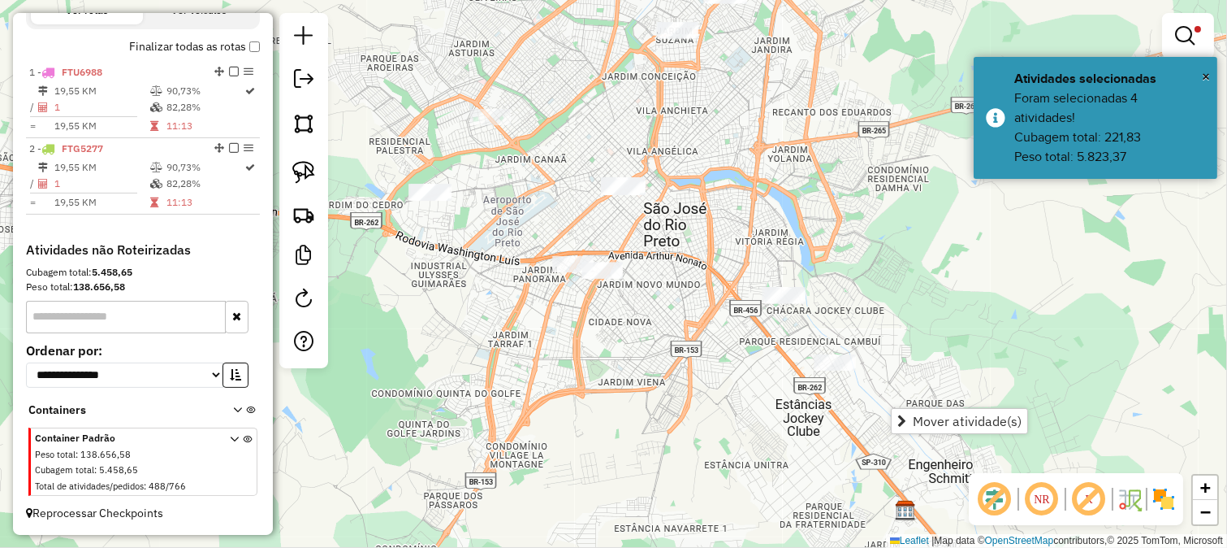
click at [697, 356] on div "Limpar filtros Janela de atendimento Grade de atendimento Capacidade Transporta…" at bounding box center [613, 274] width 1227 height 548
drag, startPoint x: 729, startPoint y: 327, endPoint x: 678, endPoint y: 342, distance: 52.4
click at [682, 342] on div "Limpar filtros Janela de atendimento Grade de atendimento Capacidade Transporta…" at bounding box center [613, 274] width 1227 height 548
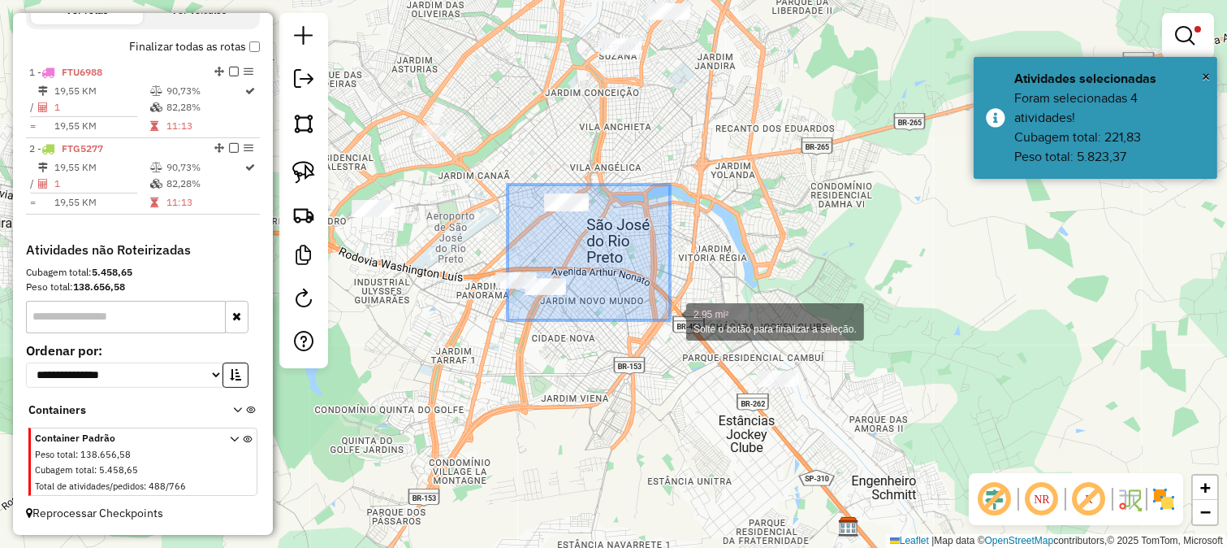
drag, startPoint x: 670, startPoint y: 320, endPoint x: 776, endPoint y: 334, distance: 106.5
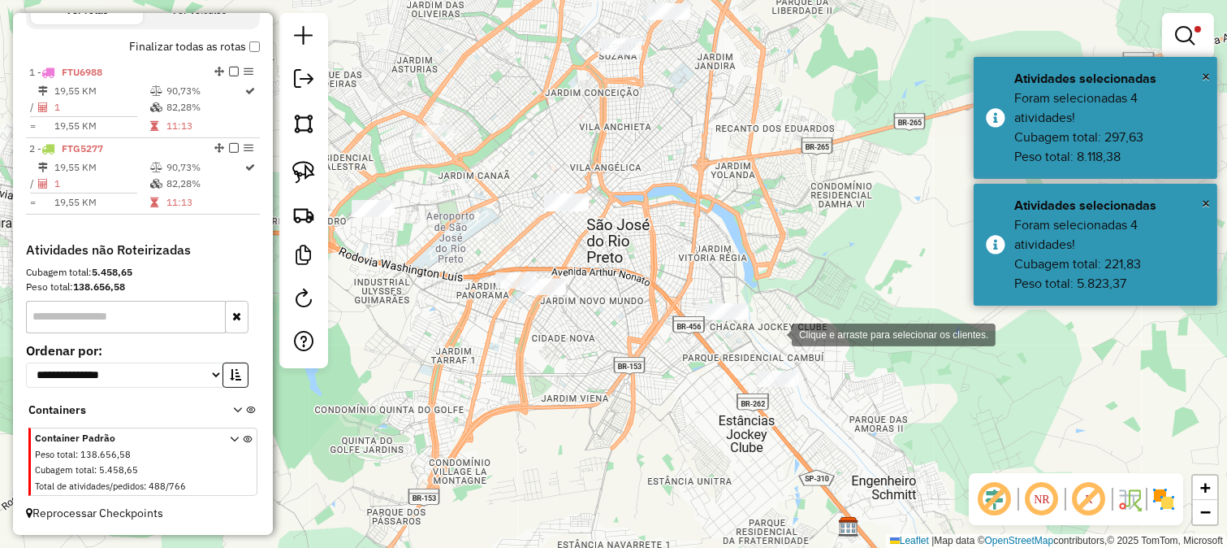
click at [776, 333] on div "Clique e arraste para selecionar os clientes. Limpar filtros Janela de atendime…" at bounding box center [613, 274] width 1227 height 548
click at [664, 336] on div "Limpar filtros Janela de atendimento Grade de atendimento Capacidade Transporta…" at bounding box center [613, 274] width 1227 height 548
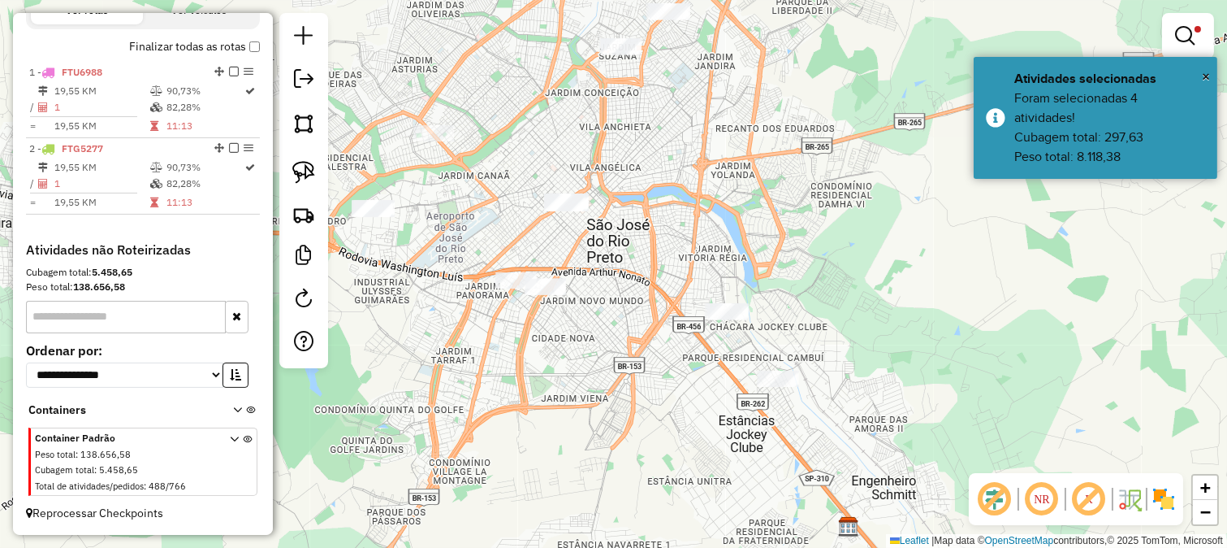
click at [573, 248] on div "Limpar filtros Janela de atendimento Grade de atendimento Capacidade Transporta…" at bounding box center [613, 274] width 1227 height 548
drag, startPoint x: 551, startPoint y: 240, endPoint x: 599, endPoint y: 250, distance: 48.9
click at [599, 250] on div "Limpar filtros Janela de atendimento Grade de atendimento Capacidade Transporta…" at bounding box center [613, 274] width 1227 height 548
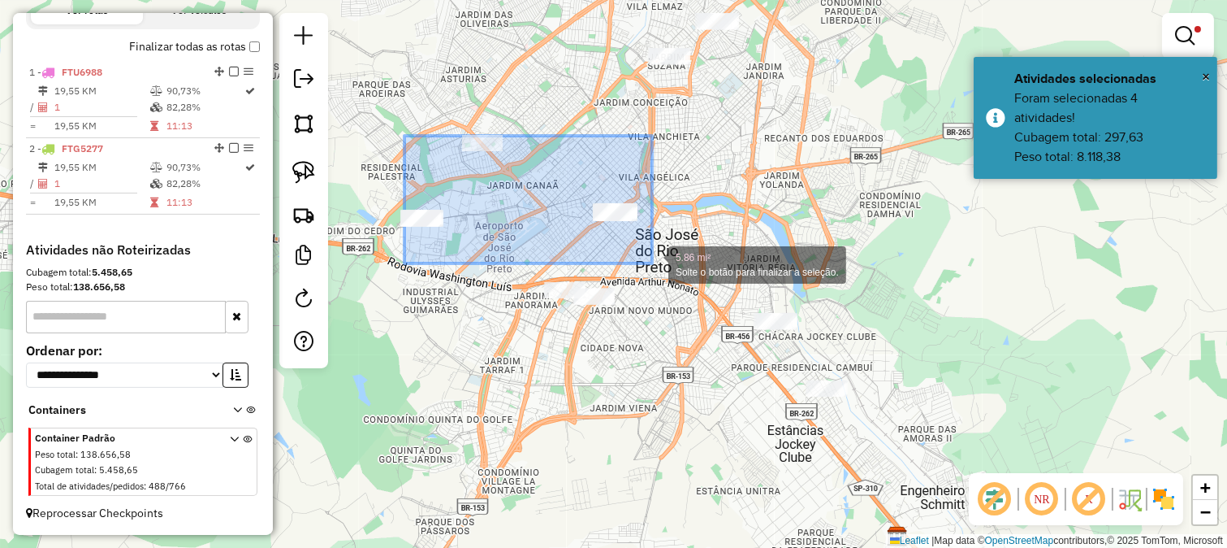
drag, startPoint x: 405, startPoint y: 136, endPoint x: 659, endPoint y: 265, distance: 285.2
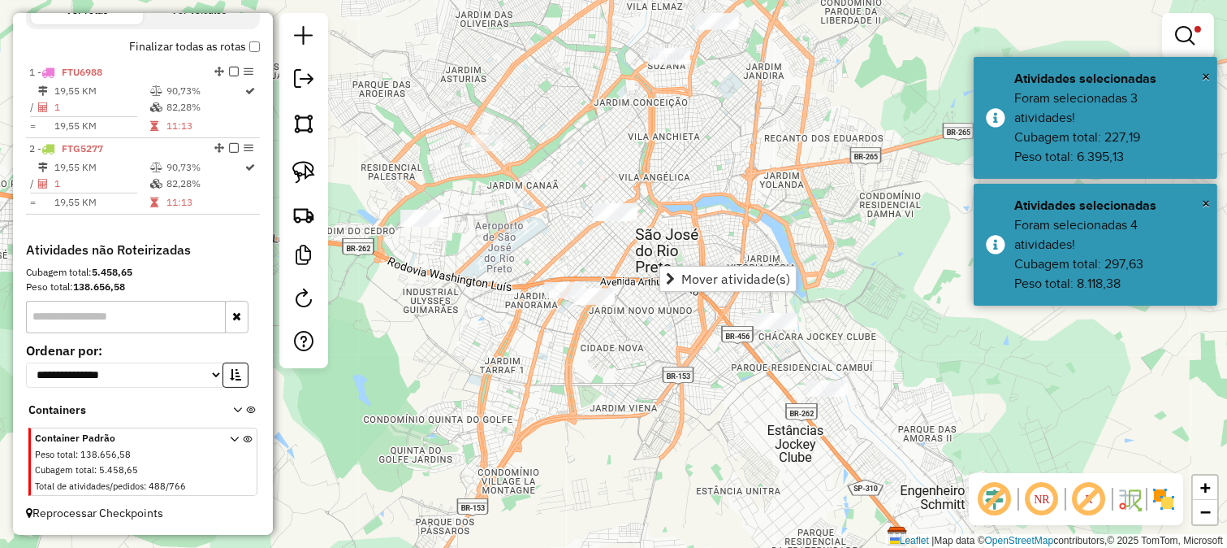
click at [531, 228] on div "Limpar filtros Janela de atendimento Grade de atendimento Capacidade Transporta…" at bounding box center [613, 274] width 1227 height 548
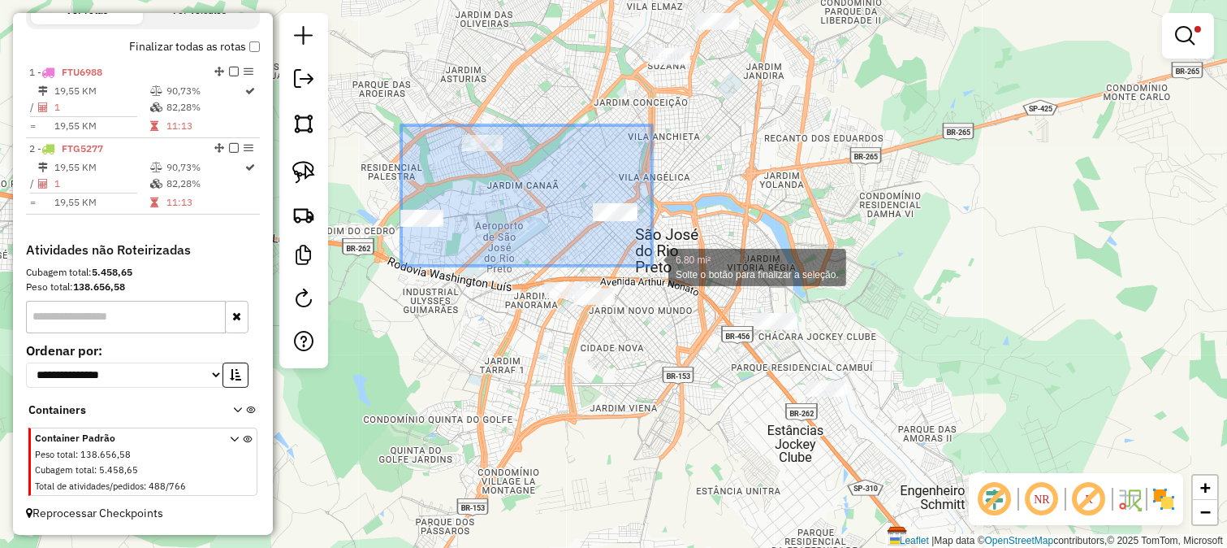
drag, startPoint x: 401, startPoint y: 125, endPoint x: 653, endPoint y: 262, distance: 286.4
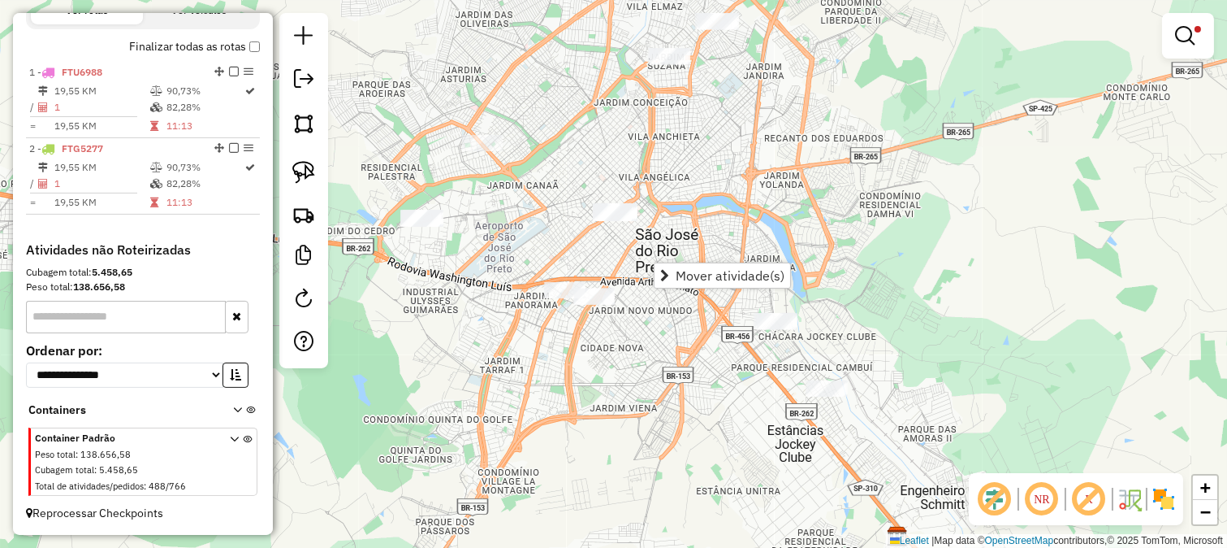
click at [561, 262] on div "Limpar filtros Janela de atendimento Grade de atendimento Capacidade Transporta…" at bounding box center [613, 274] width 1227 height 548
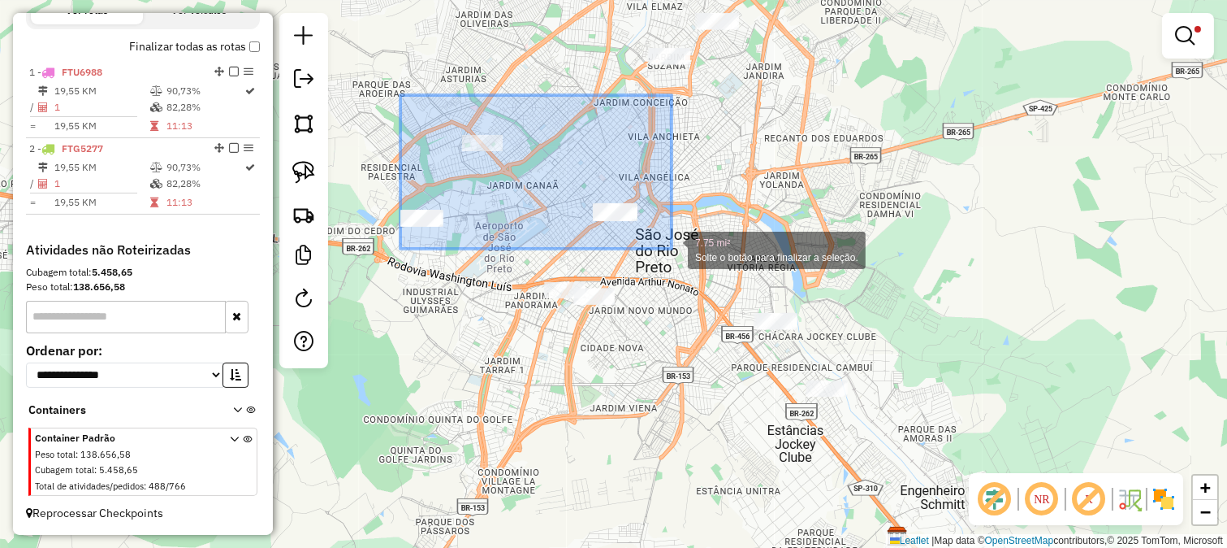
drag, startPoint x: 415, startPoint y: 115, endPoint x: 677, endPoint y: 246, distance: 293.5
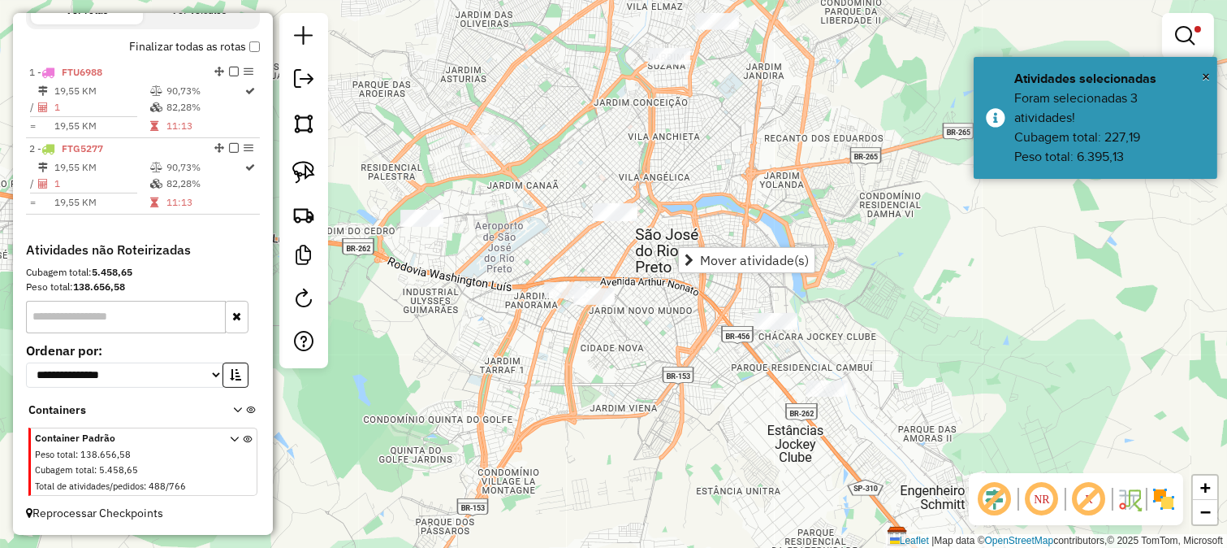
click at [532, 253] on div "Limpar filtros Janela de atendimento Grade de atendimento Capacidade Transporta…" at bounding box center [613, 274] width 1227 height 548
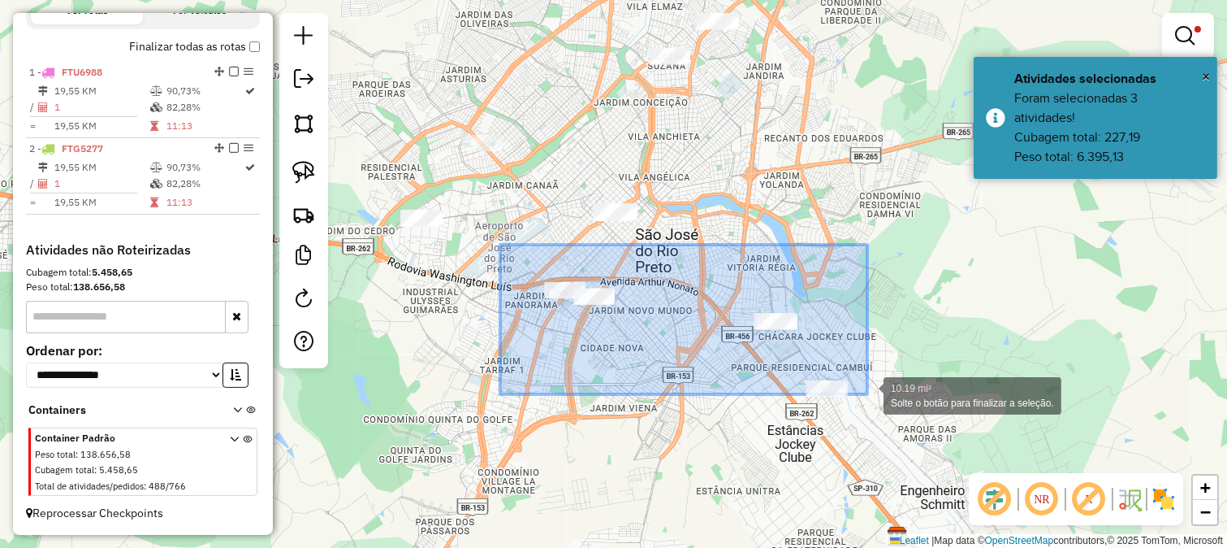
drag, startPoint x: 500, startPoint y: 245, endPoint x: 868, endPoint y: 394, distance: 396.4
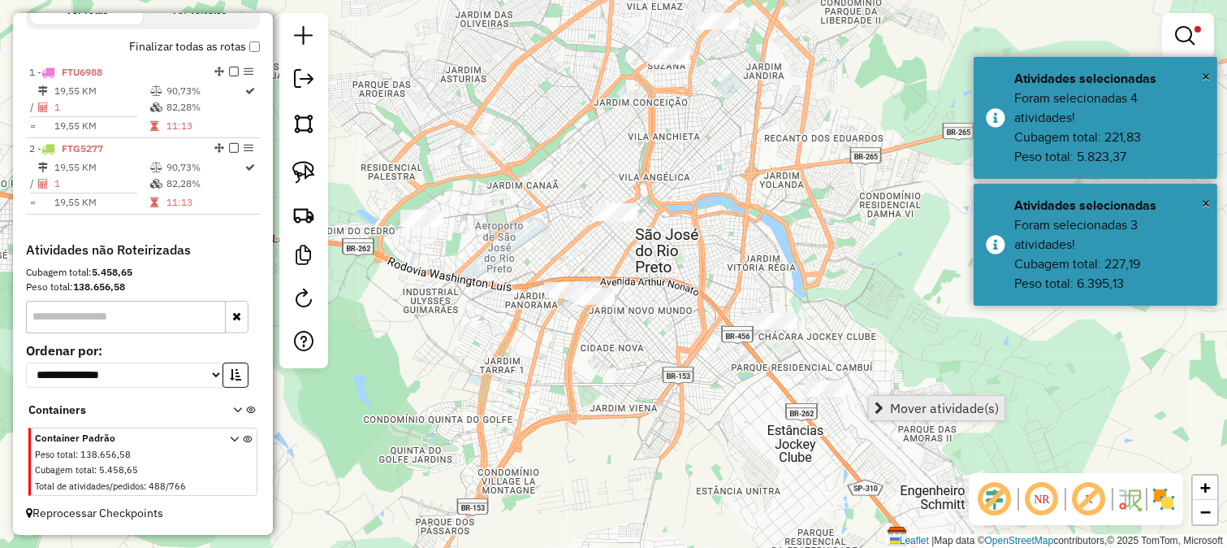
click at [904, 408] on span "Mover atividade(s)" at bounding box center [944, 407] width 109 height 13
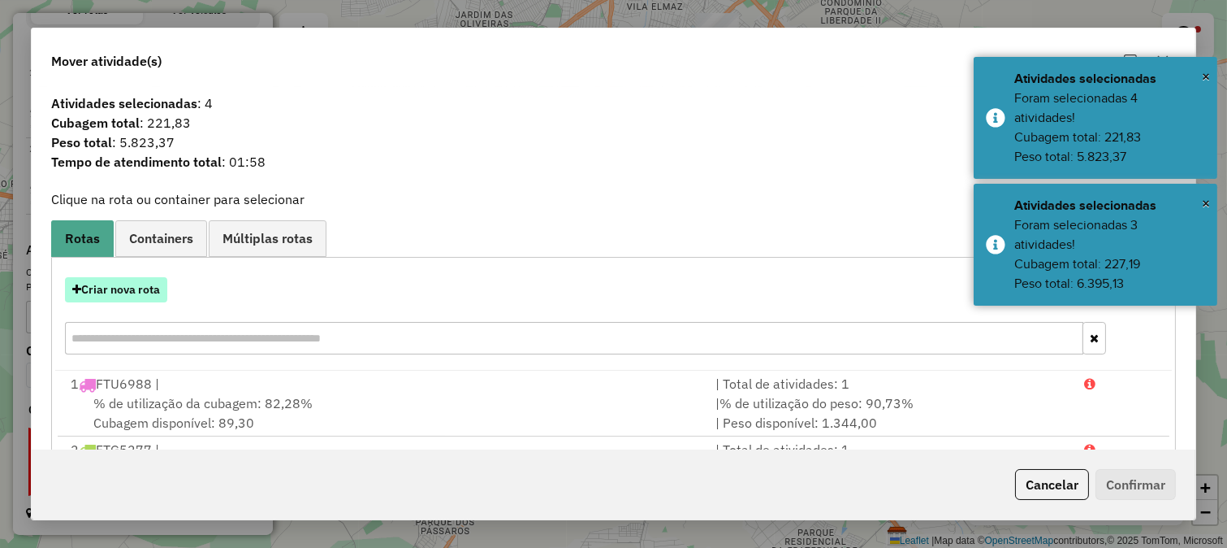
click at [123, 284] on button "Criar nova rota" at bounding box center [116, 289] width 102 height 25
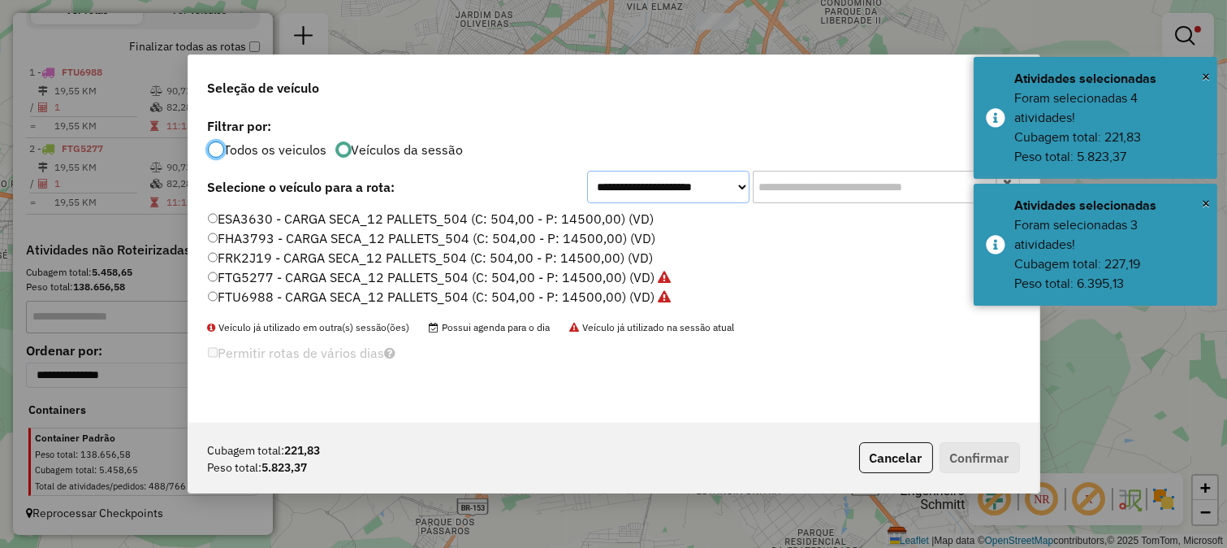
drag, startPoint x: 704, startPoint y: 190, endPoint x: 703, endPoint y: 199, distance: 9.0
click at [704, 190] on select "**********" at bounding box center [668, 187] width 162 height 32
select select "*******"
click at [587, 171] on select "**********" at bounding box center [668, 187] width 162 height 32
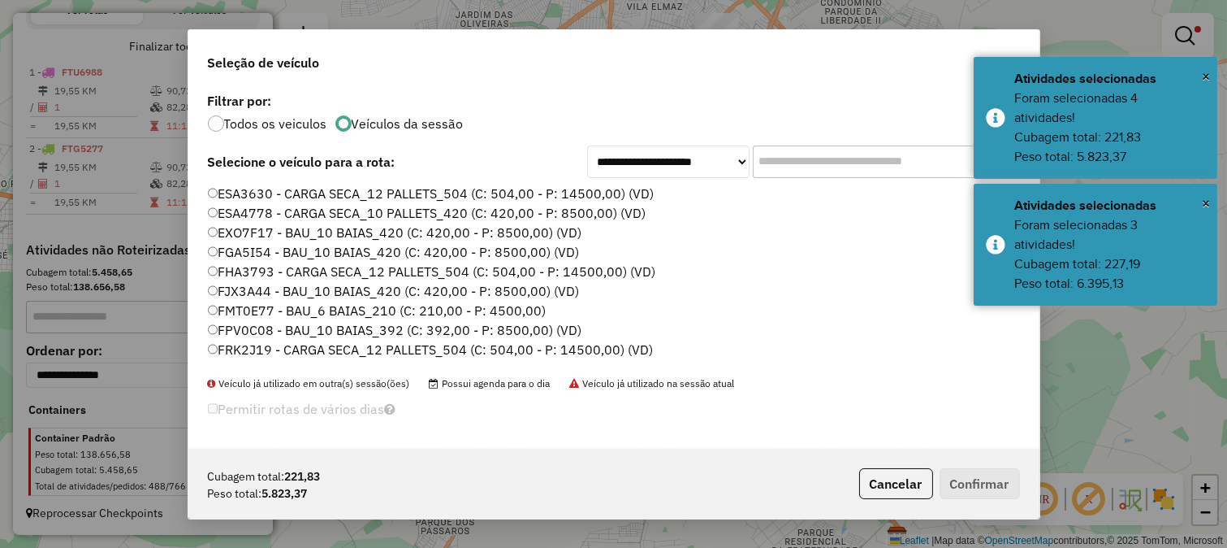
click at [848, 166] on input "text" at bounding box center [875, 161] width 244 height 32
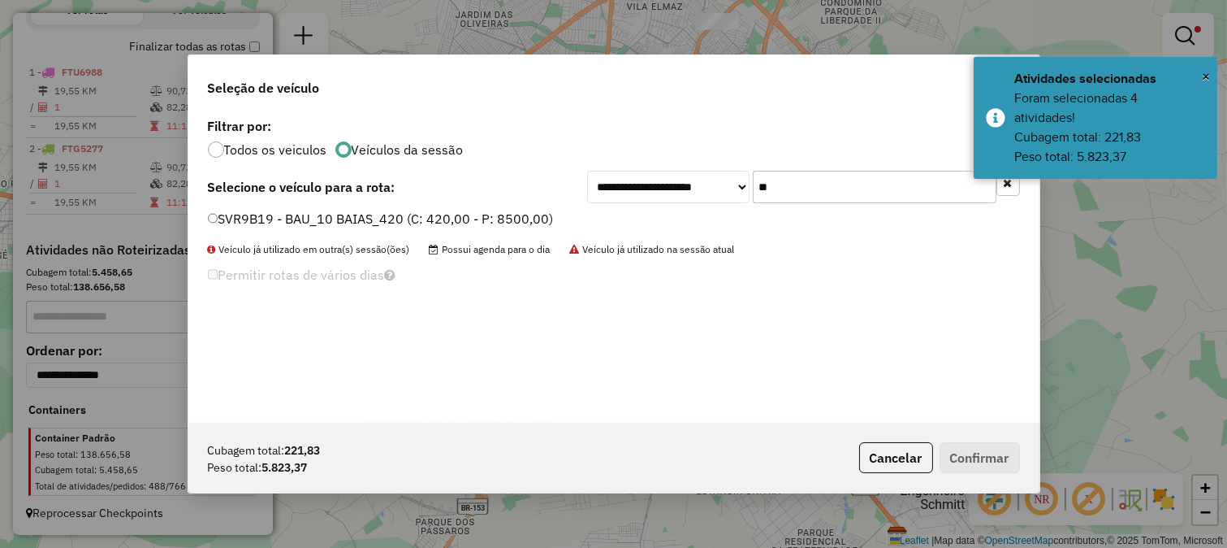
type input "**"
click at [477, 201] on div "**********" at bounding box center [614, 187] width 812 height 32
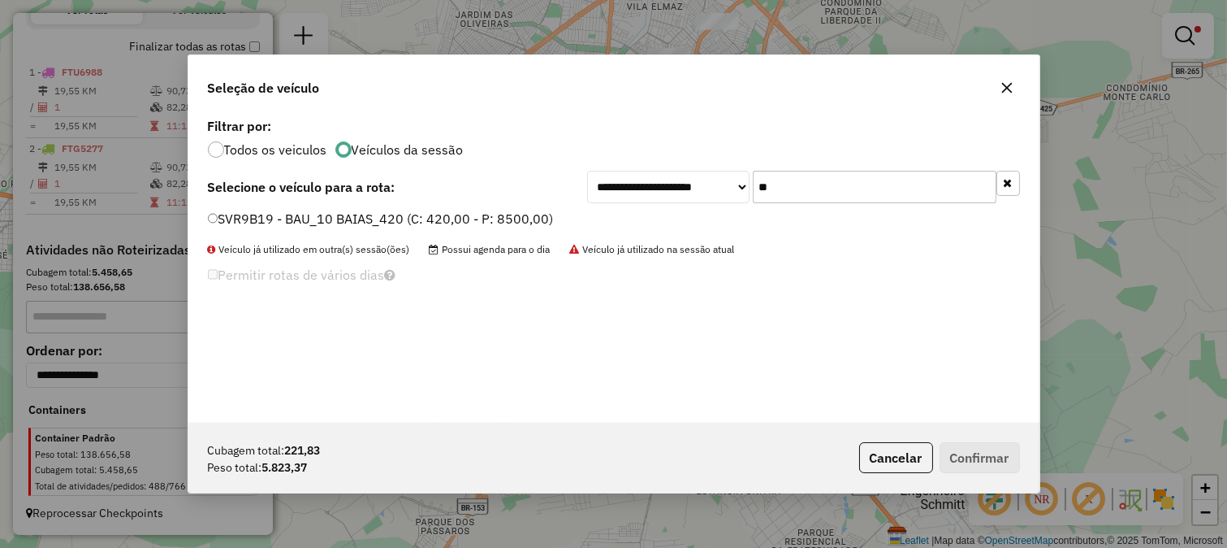
click at [485, 214] on label "SVR9B19 - BAU_10 BAIAS_420 (C: 420,00 - P: 8500,00)" at bounding box center [381, 218] width 346 height 19
click at [933, 435] on div "Cubagem total: 221,83 Peso total: 5.823,37 Cancelar Confirmar" at bounding box center [613, 457] width 851 height 70
click at [959, 448] on button "Confirmar" at bounding box center [980, 457] width 80 height 31
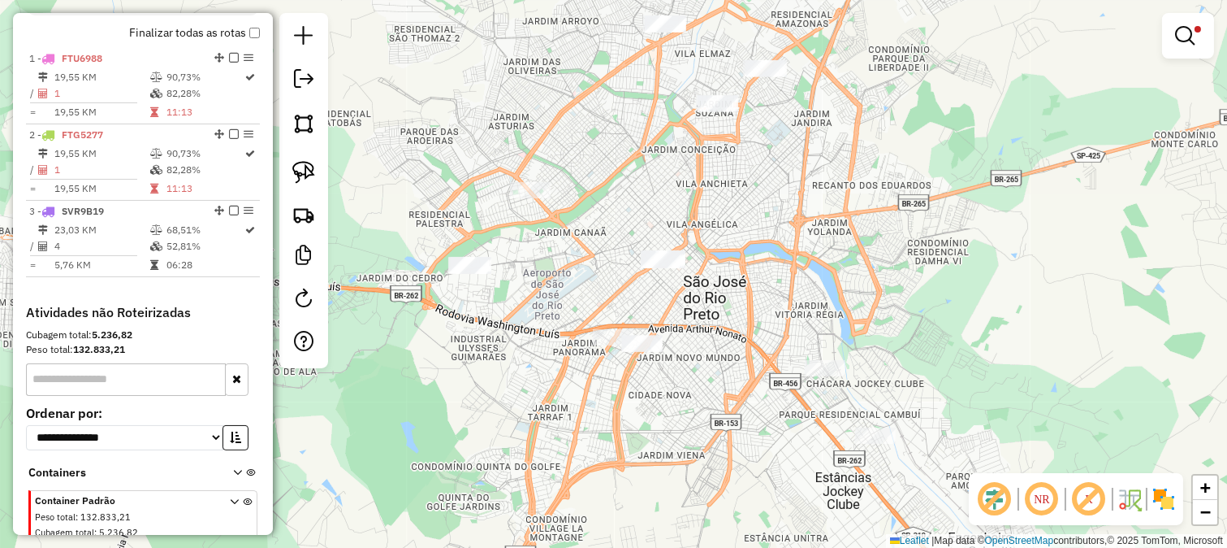
drag, startPoint x: 623, startPoint y: 180, endPoint x: 682, endPoint y: 238, distance: 82.7
click at [684, 236] on div "Limpar filtros Janela de atendimento Grade de atendimento Capacidade Transporta…" at bounding box center [613, 274] width 1227 height 548
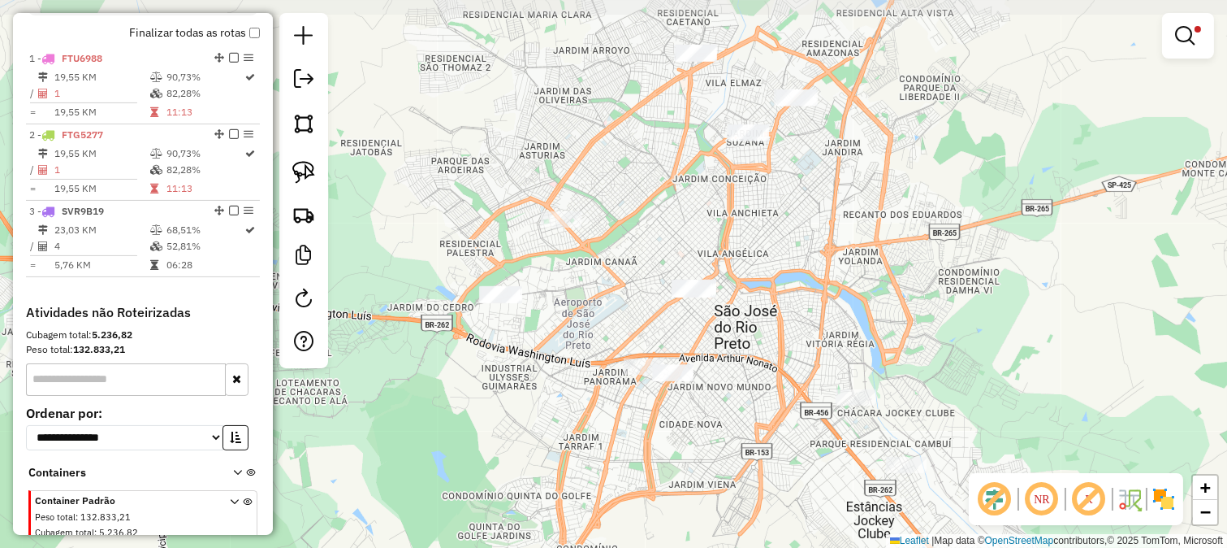
click at [660, 232] on div "Limpar filtros Janela de atendimento Grade de atendimento Capacidade Transporta…" at bounding box center [613, 274] width 1227 height 548
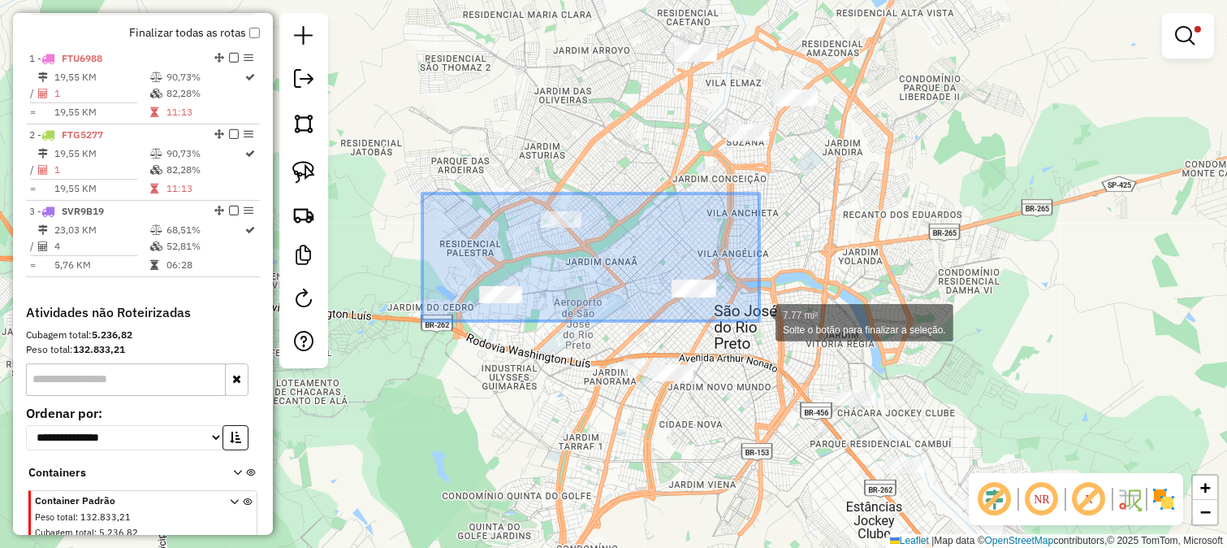
drag, startPoint x: 422, startPoint y: 193, endPoint x: 761, endPoint y: 321, distance: 362.0
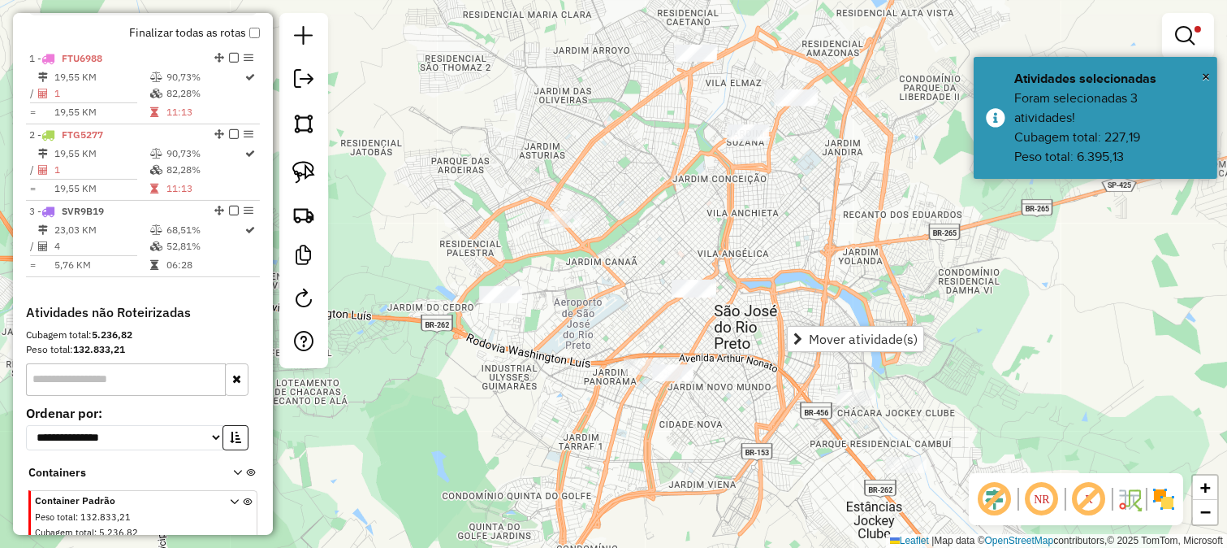
click at [790, 326] on div "Mover atividade(s)" at bounding box center [855, 339] width 137 height 26
click at [839, 335] on span "Mover atividade(s)" at bounding box center [863, 338] width 109 height 13
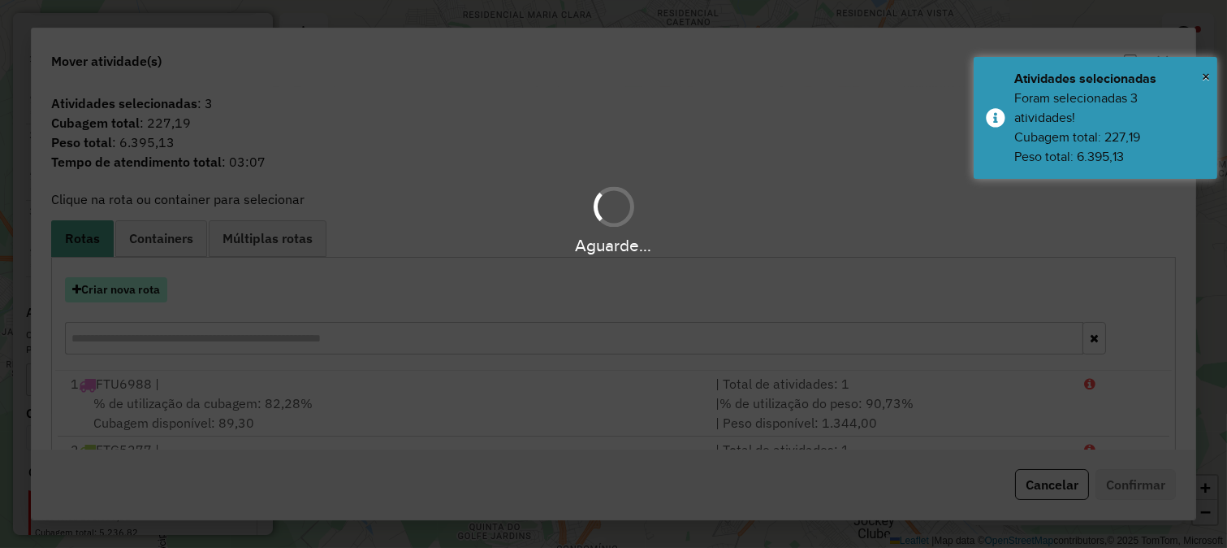
click at [134, 297] on button "Criar nova rota" at bounding box center [116, 289] width 102 height 25
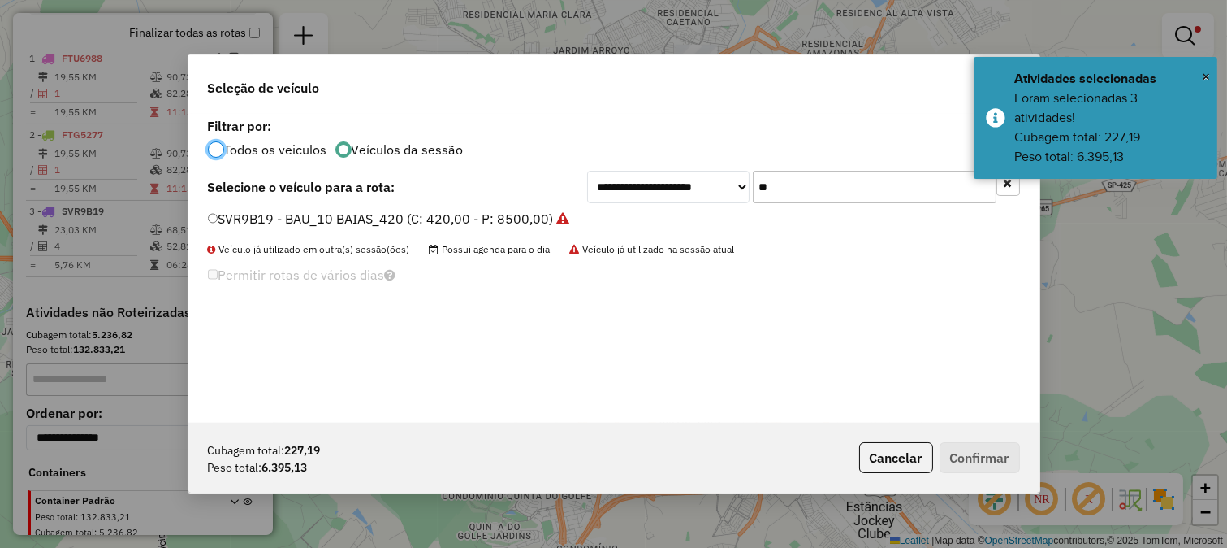
click at [786, 180] on input "**" at bounding box center [875, 187] width 244 height 32
type input "****"
click at [615, 223] on label "ESA4778 - CARGA SECA_10 PALLETS_420 (C: 420,00 - P: 8500,00) (VD)" at bounding box center [427, 218] width 439 height 19
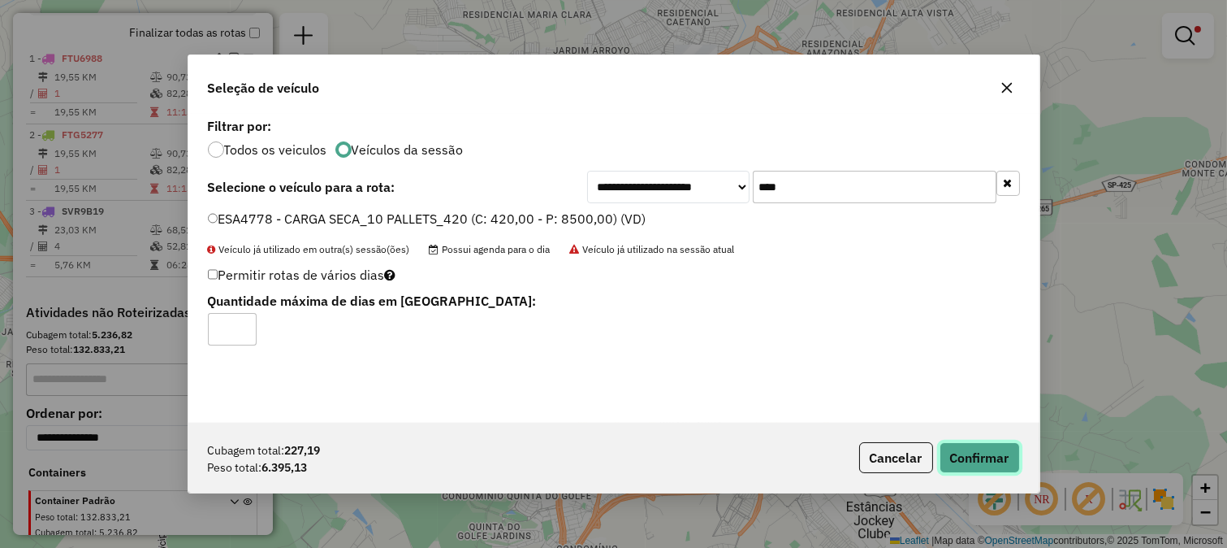
click at [981, 453] on button "Confirmar" at bounding box center [980, 457] width 80 height 31
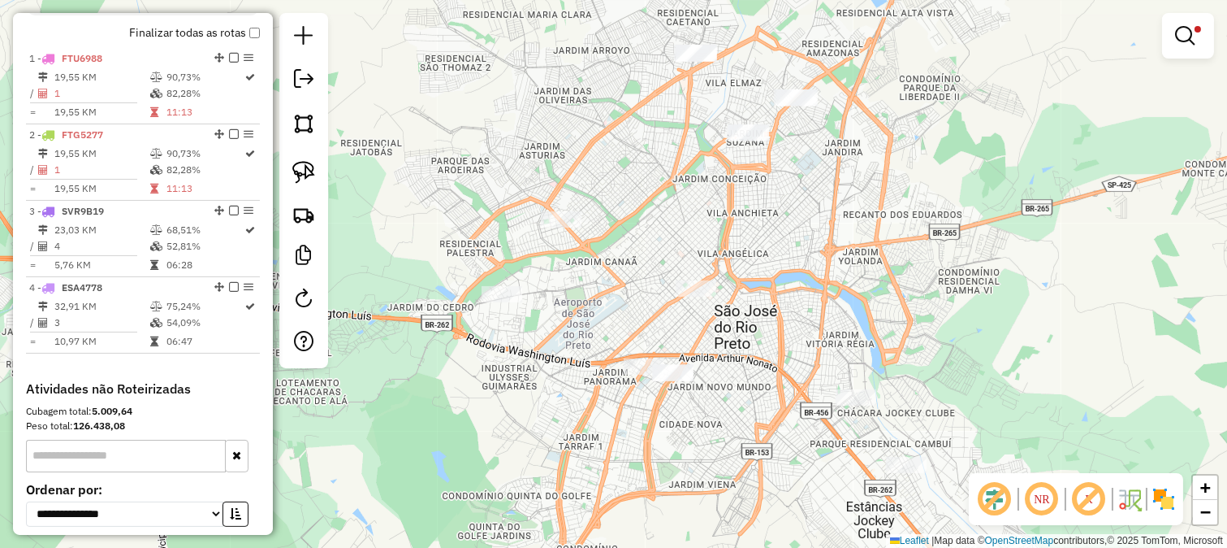
drag, startPoint x: 744, startPoint y: 248, endPoint x: 727, endPoint y: 335, distance: 89.4
click at [727, 335] on div "Limpar filtros Janela de atendimento Grade de atendimento Capacidade Transporta…" at bounding box center [613, 274] width 1227 height 548
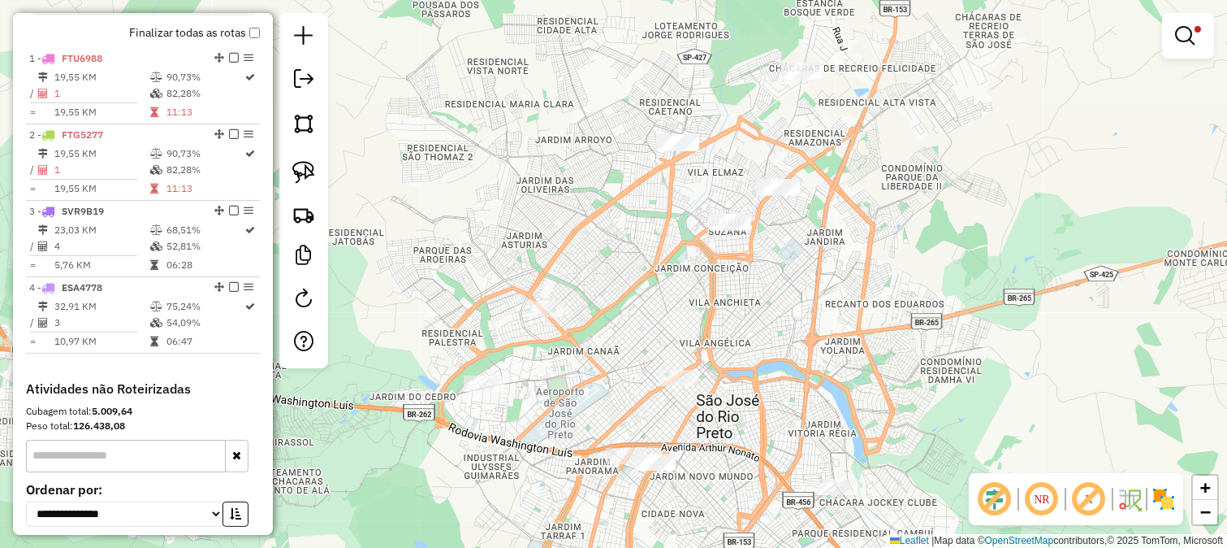
drag, startPoint x: 660, startPoint y: 307, endPoint x: 650, endPoint y: 348, distance: 42.0
click at [653, 346] on div "Limpar filtros Janela de atendimento Grade de atendimento Capacidade Transporta…" at bounding box center [613, 274] width 1227 height 548
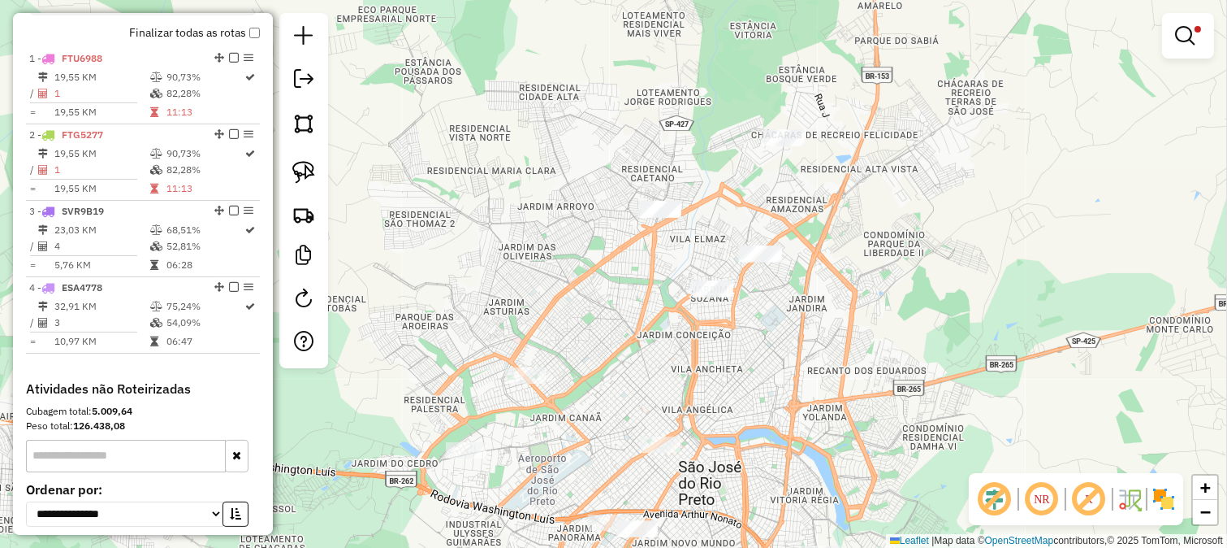
drag, startPoint x: 647, startPoint y: 338, endPoint x: 621, endPoint y: 346, distance: 28.0
click at [634, 353] on div "Limpar filtros Janela de atendimento Grade de atendimento Capacidade Transporta…" at bounding box center [613, 274] width 1227 height 548
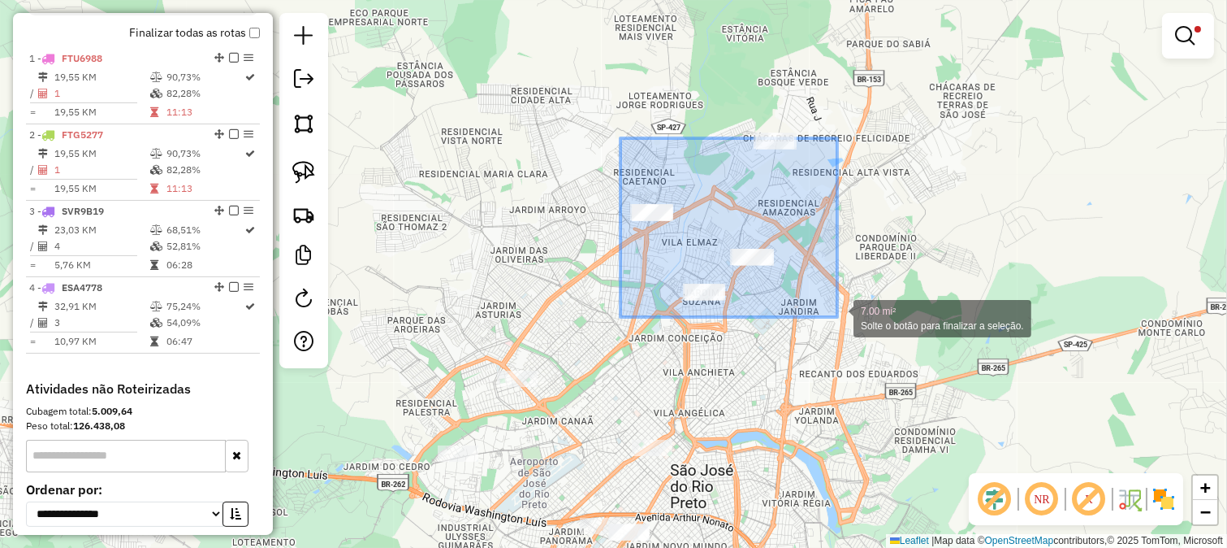
drag, startPoint x: 621, startPoint y: 138, endPoint x: 838, endPoint y: 317, distance: 281.0
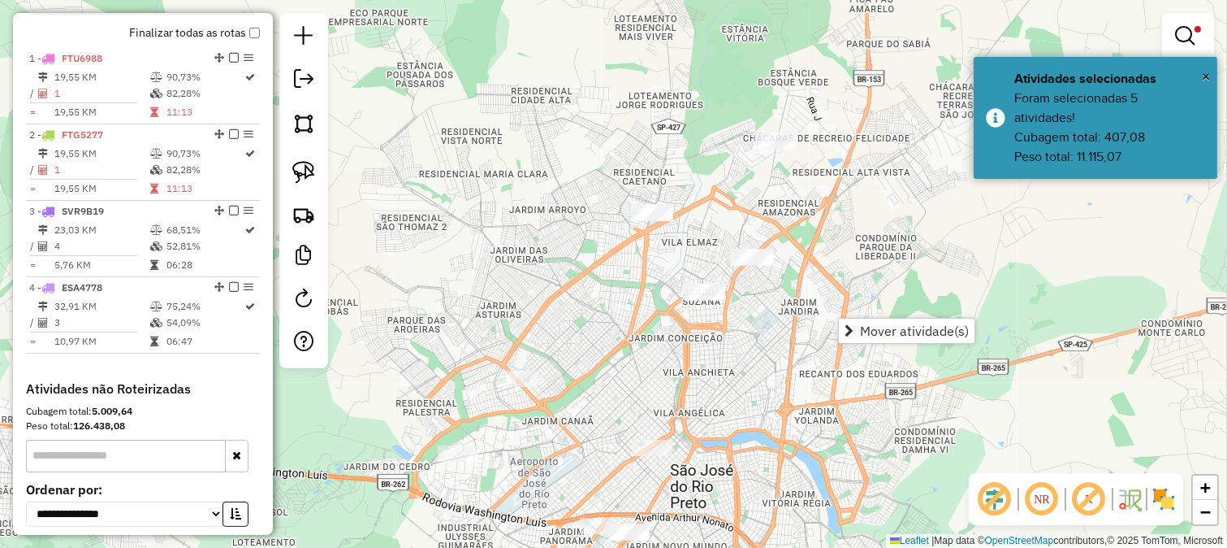
click at [814, 219] on div "Limpar filtros Janela de atendimento Grade de atendimento Capacidade Transporta…" at bounding box center [613, 274] width 1227 height 548
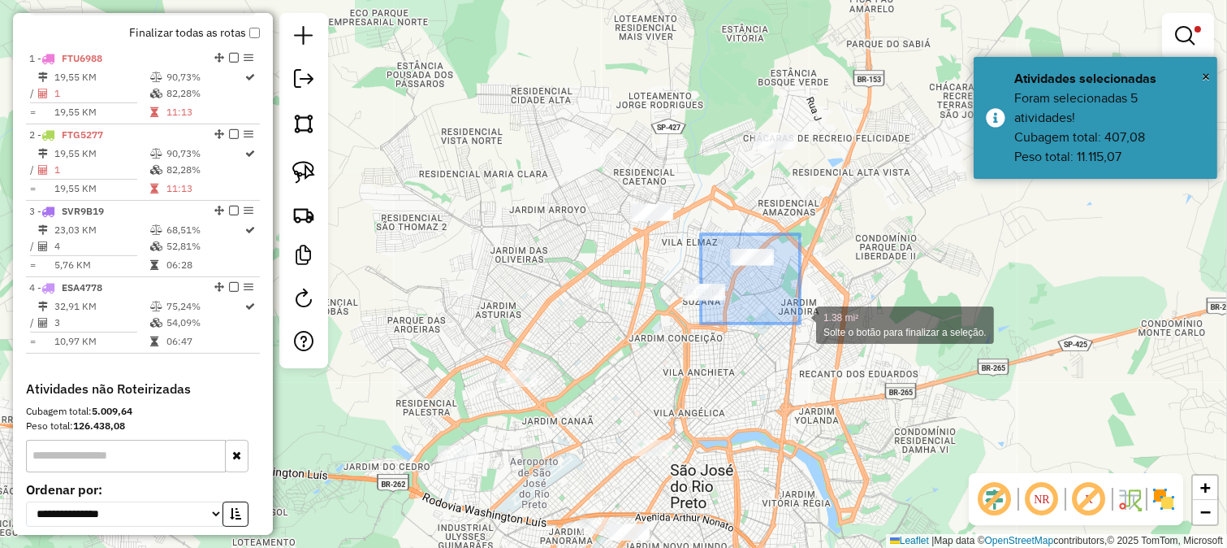
drag, startPoint x: 704, startPoint y: 240, endPoint x: 800, endPoint y: 323, distance: 127.2
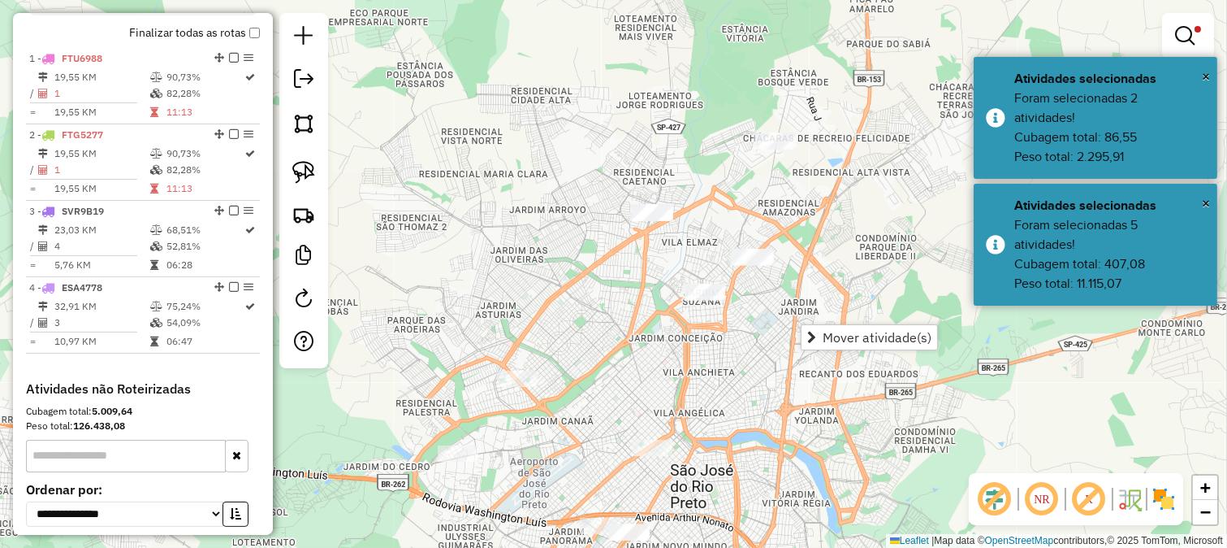
click at [655, 313] on div "Limpar filtros Janela de atendimento Grade de atendimento Capacidade Transporta…" at bounding box center [613, 274] width 1227 height 548
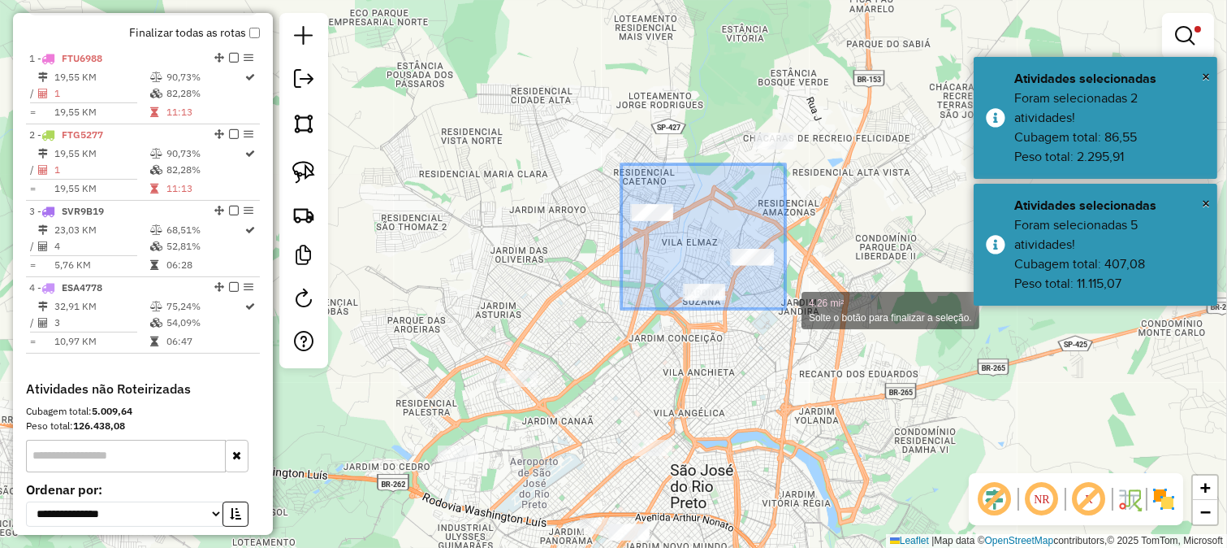
drag, startPoint x: 621, startPoint y: 164, endPoint x: 788, endPoint y: 310, distance: 221.1
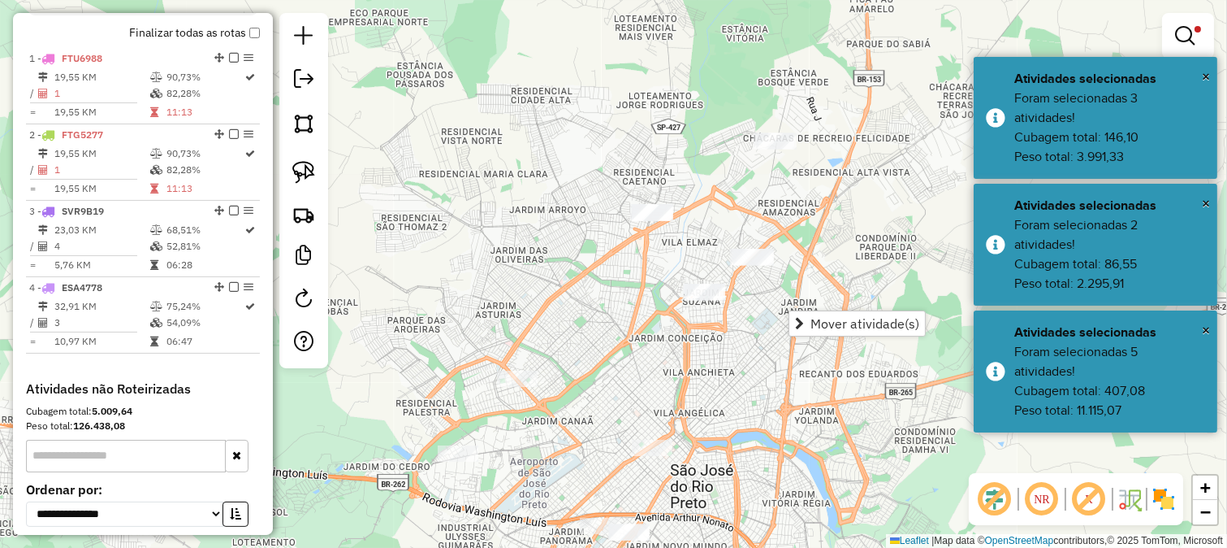
click at [703, 357] on div "Limpar filtros Janela de atendimento Grade de atendimento Capacidade Transporta…" at bounding box center [613, 274] width 1227 height 548
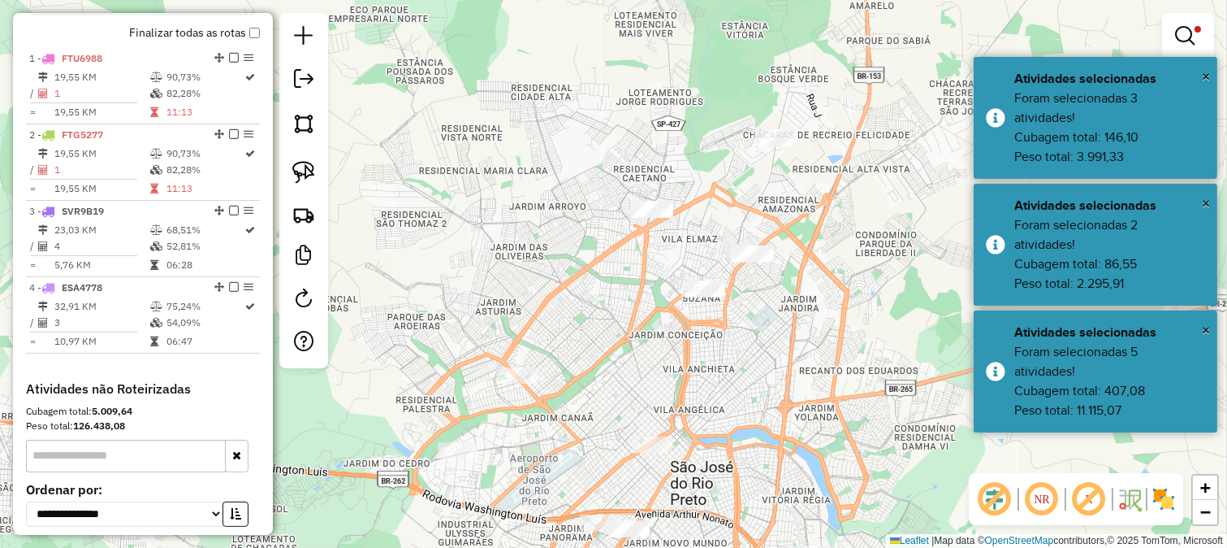
drag, startPoint x: 701, startPoint y: 363, endPoint x: 705, endPoint y: 326, distance: 37.6
click at [705, 326] on div "Limpar filtros Janela de atendimento Grade de atendimento Capacidade Transporta…" at bounding box center [613, 274] width 1227 height 548
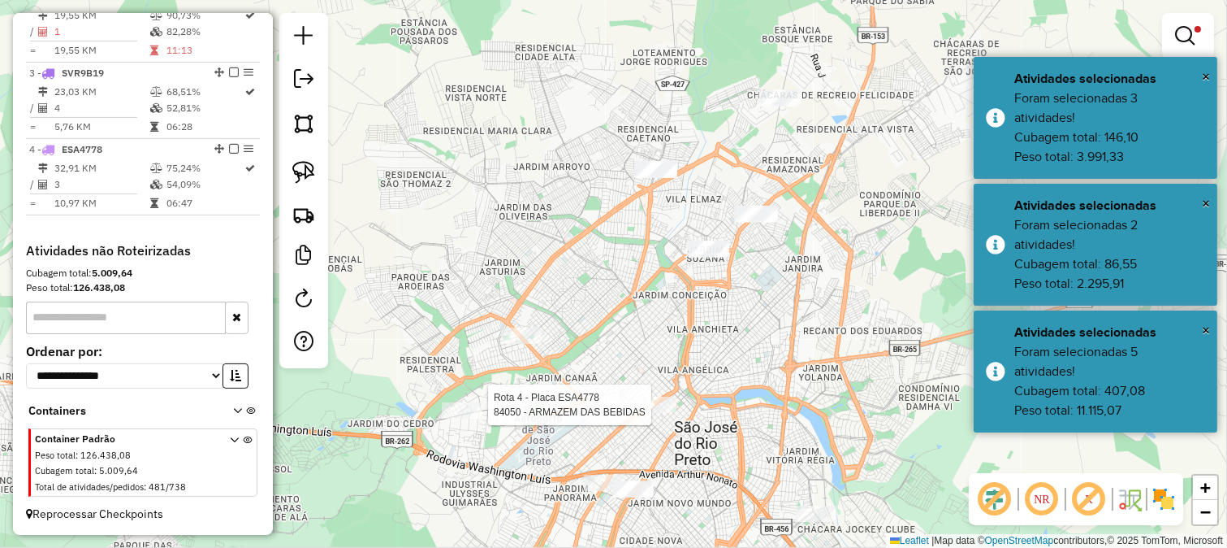
select select "**********"
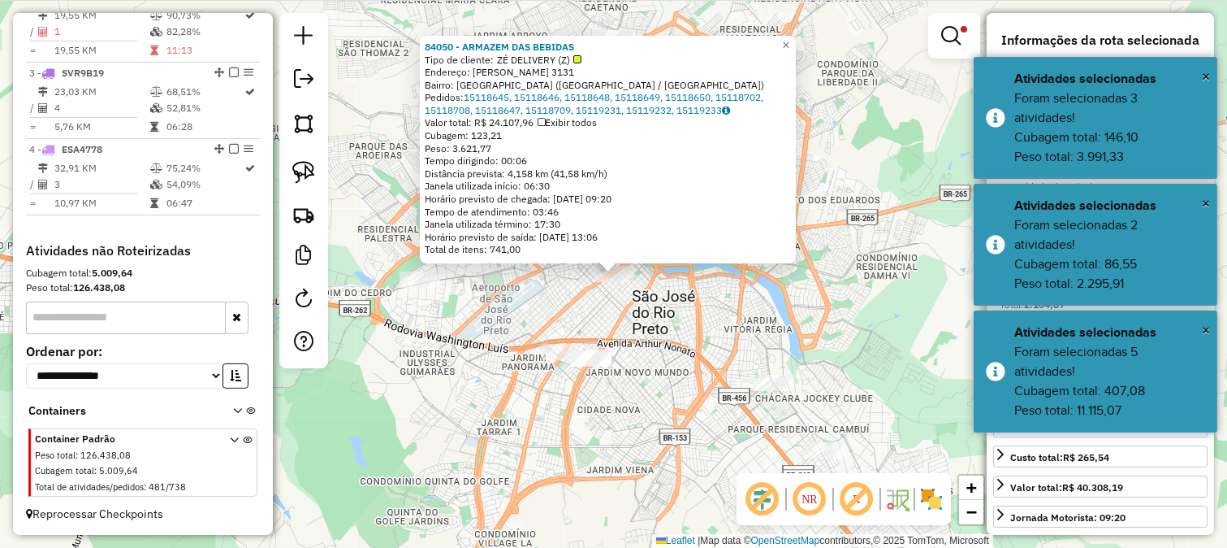
scroll to position [746, 0]
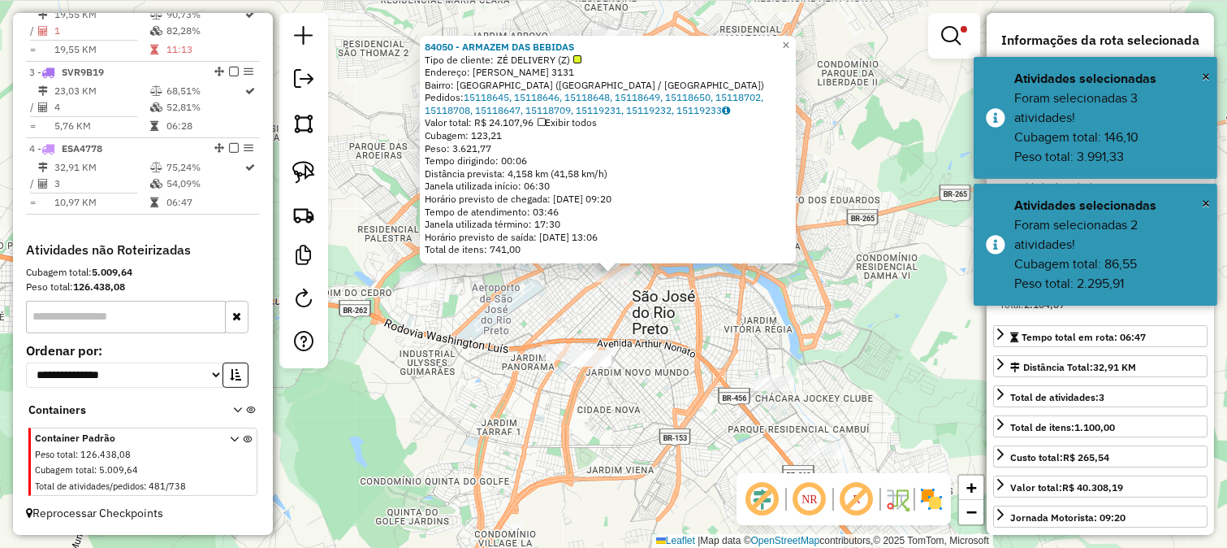
click at [701, 383] on div "84050 - ARMAZEM DAS BEBIDAS Tipo de cliente: ZÉ DELIVERY (Z) Endereço: BADY BAS…" at bounding box center [613, 274] width 1227 height 548
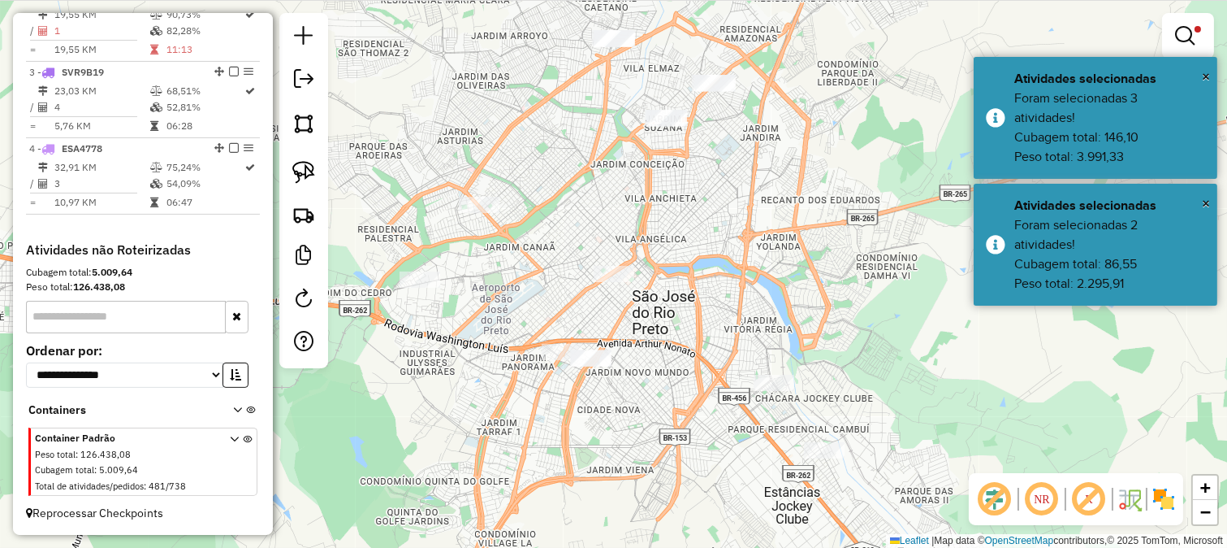
drag, startPoint x: 758, startPoint y: 277, endPoint x: 712, endPoint y: 399, distance: 130.1
click at [719, 396] on div "84050 - ARMAZEM DAS BEBIDAS Tipo de cliente: ZÉ DELIVERY (Z) Endereço: BADY BAS…" at bounding box center [613, 274] width 1227 height 548
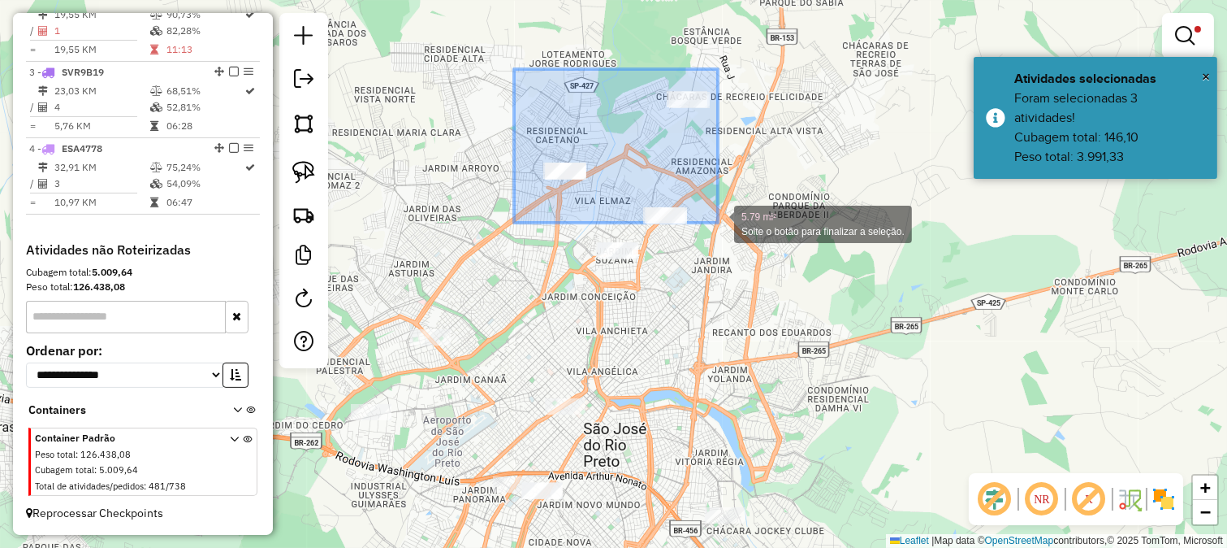
drag, startPoint x: 516, startPoint y: 70, endPoint x: 718, endPoint y: 223, distance: 253.5
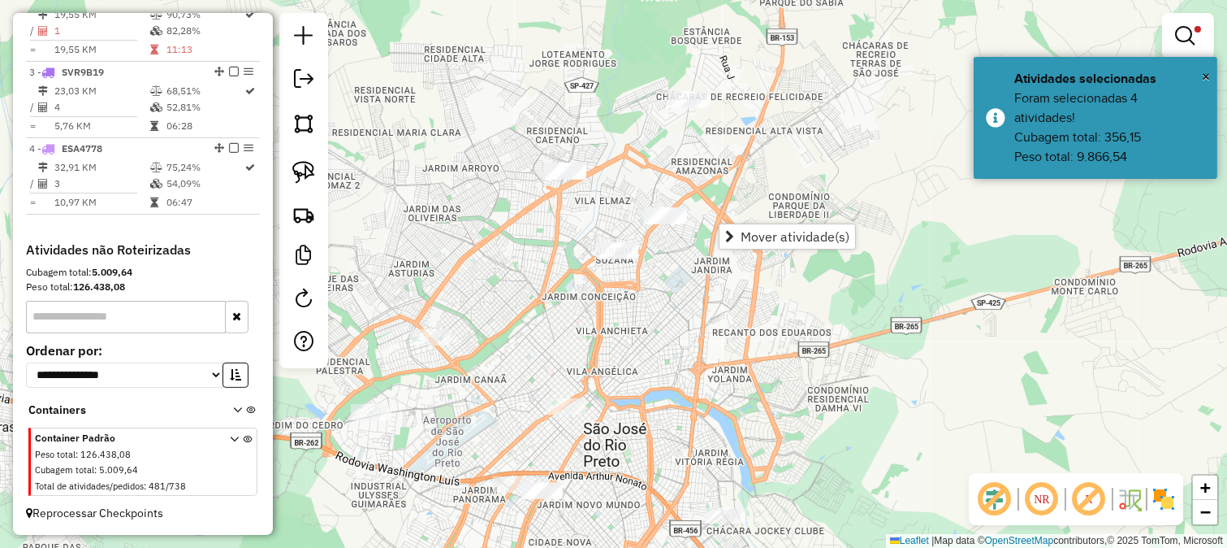
click at [580, 214] on div "Limpar filtros Janela de atendimento Grade de atendimento Capacidade Transporta…" at bounding box center [613, 274] width 1227 height 548
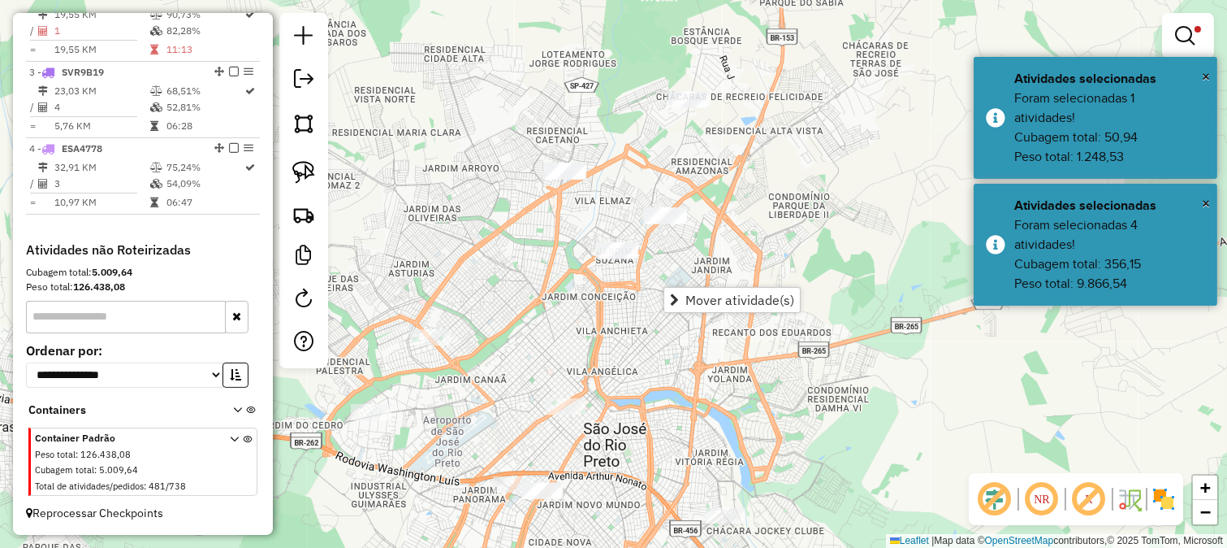
click at [579, 288] on div "Limpar filtros Janela de atendimento Grade de atendimento Capacidade Transporta…" at bounding box center [613, 274] width 1227 height 548
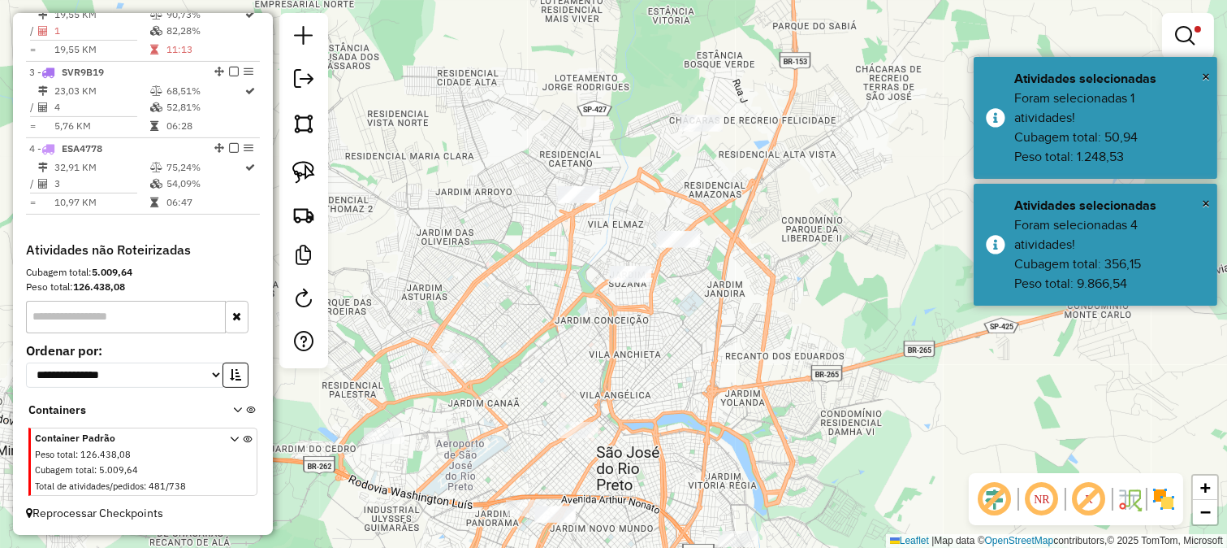
drag, startPoint x: 573, startPoint y: 266, endPoint x: 587, endPoint y: 287, distance: 25.0
click at [587, 295] on div "Limpar filtros Janela de atendimento Grade de atendimento Capacidade Transporta…" at bounding box center [613, 274] width 1227 height 548
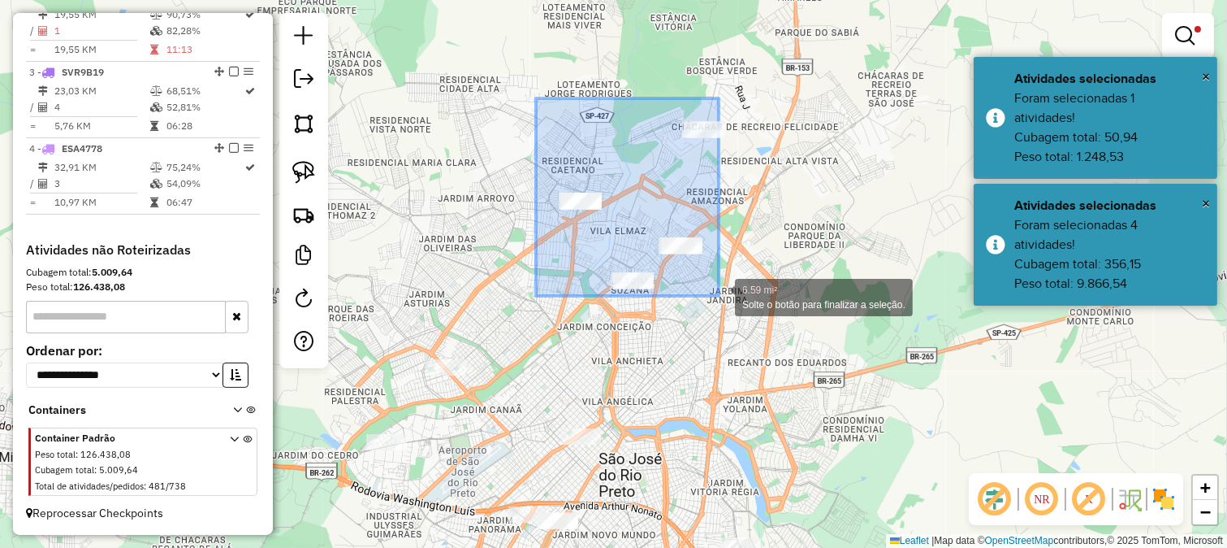
drag, startPoint x: 566, startPoint y: 132, endPoint x: 721, endPoint y: 297, distance: 225.3
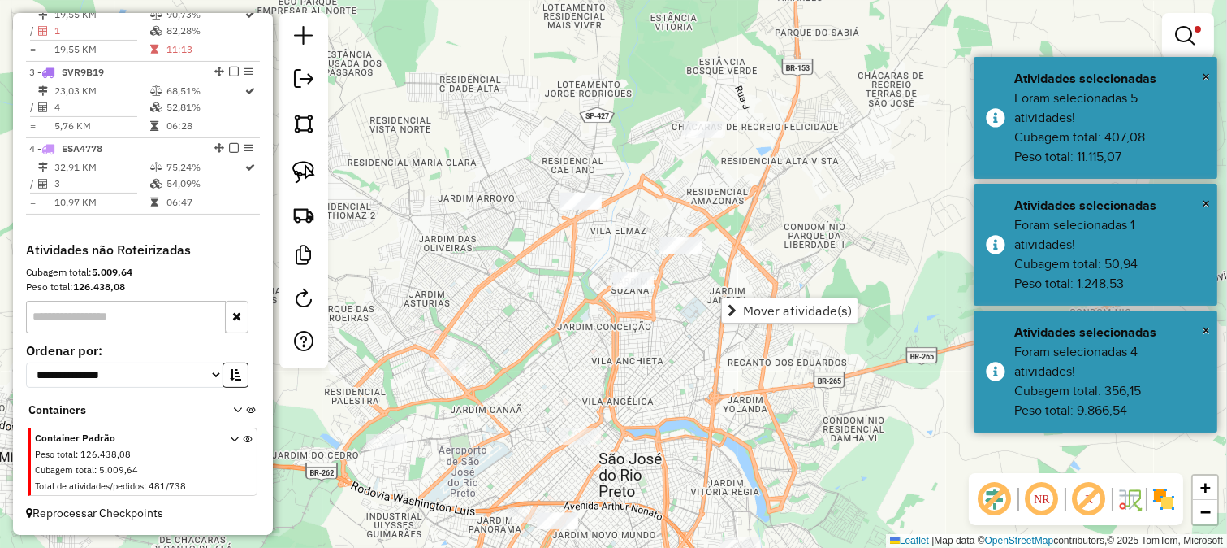
click at [671, 296] on div "Limpar filtros Janela de atendimento Grade de atendimento Capacidade Transporta…" at bounding box center [613, 274] width 1227 height 548
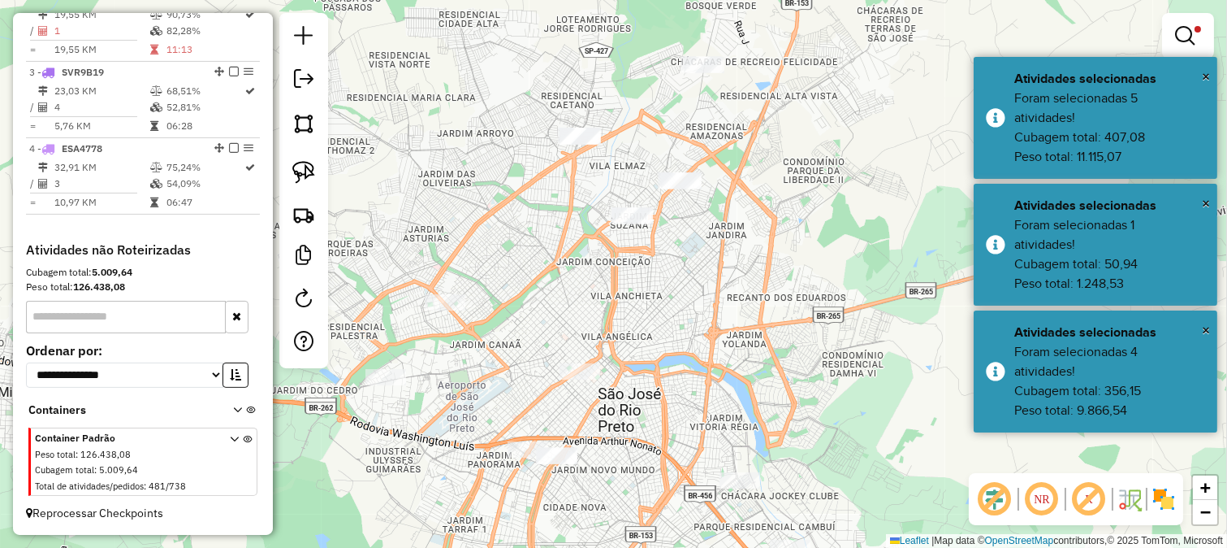
drag, startPoint x: 672, startPoint y: 351, endPoint x: 661, endPoint y: 244, distance: 107.7
click at [661, 244] on div "Limpar filtros Janela de atendimento Grade de atendimento Capacidade Transporta…" at bounding box center [613, 274] width 1227 height 548
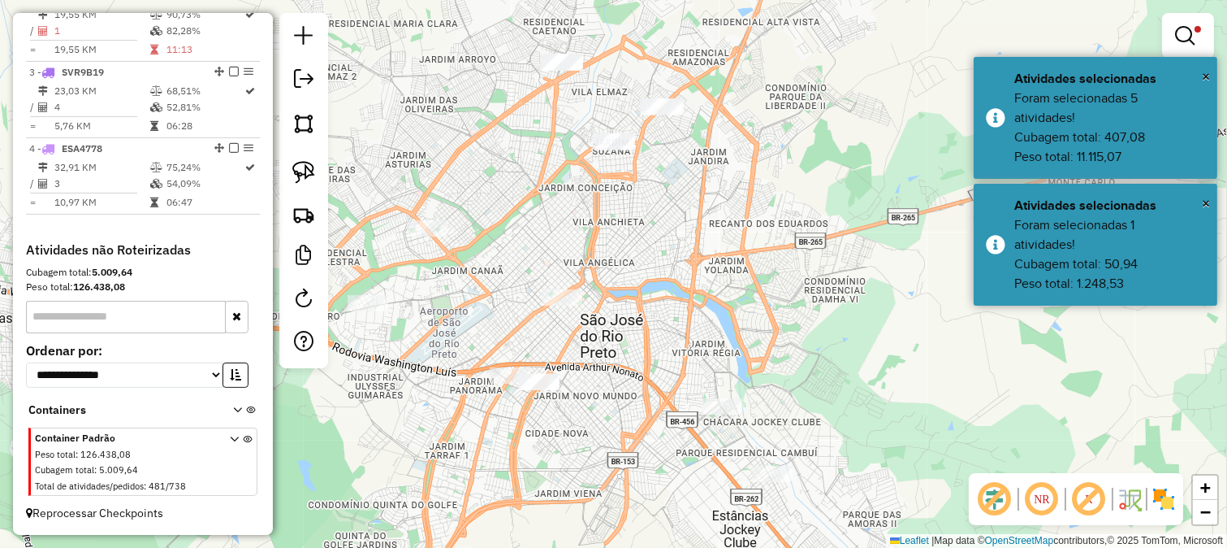
drag, startPoint x: 733, startPoint y: 342, endPoint x: 728, endPoint y: 329, distance: 13.9
click at [728, 329] on div "Limpar filtros Janela de atendimento Grade de atendimento Capacidade Transporta…" at bounding box center [613, 274] width 1227 height 548
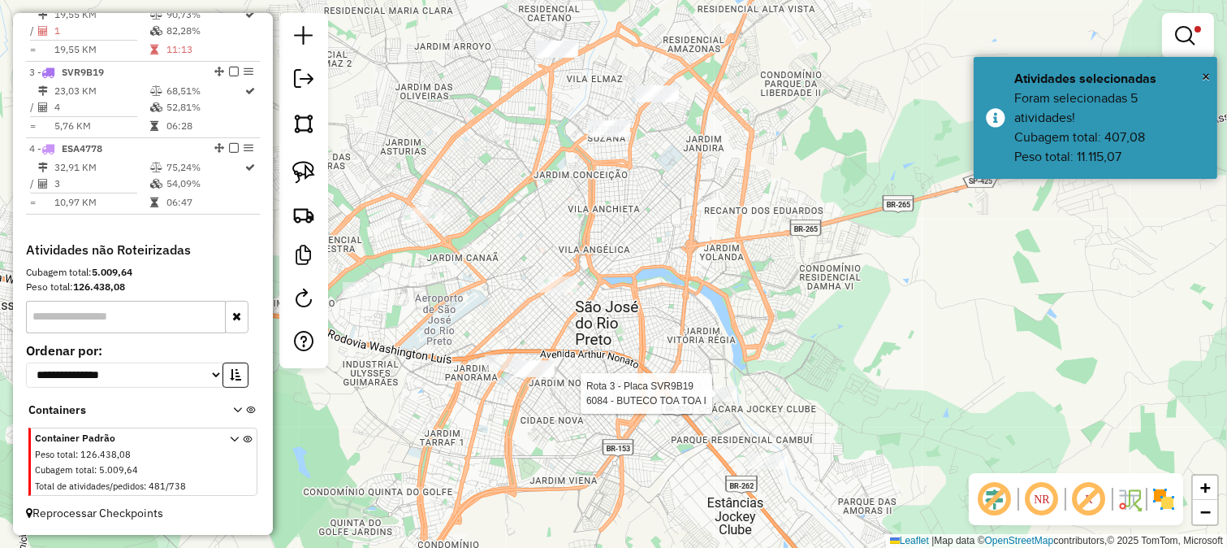
select select "**********"
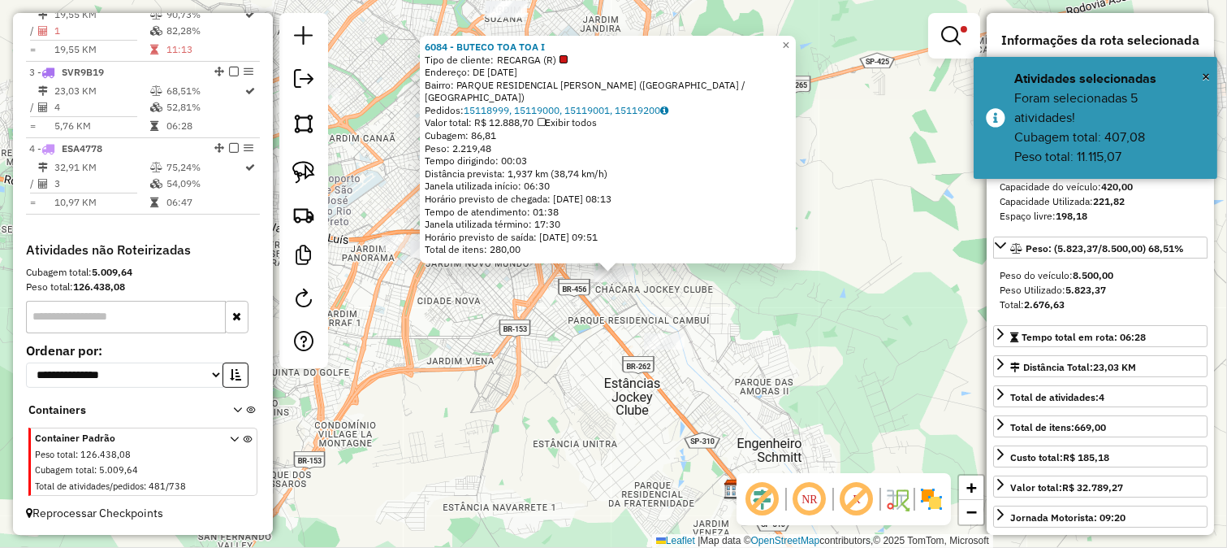
click at [563, 370] on div "6084 - BUTECO TOA TOA I Tipo de cliente: RECARGA (R) Endereço: DE MAIO 3255 Bai…" at bounding box center [613, 274] width 1227 height 548
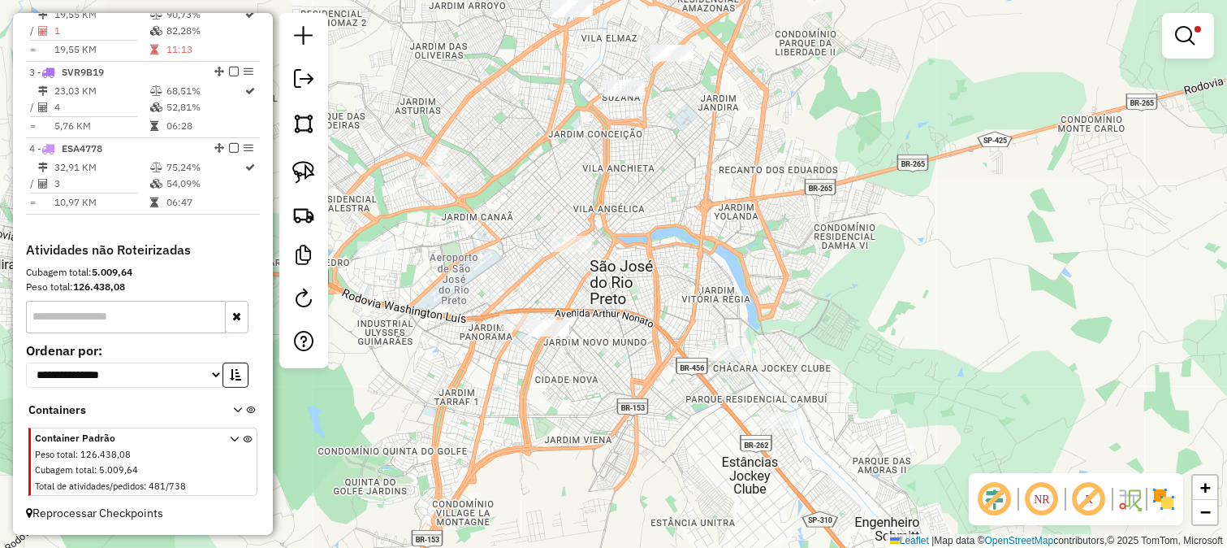
drag, startPoint x: 626, startPoint y: 312, endPoint x: 634, endPoint y: 318, distance: 9.9
click at [634, 318] on div "Limpar filtros Janela de atendimento Grade de atendimento Capacidade Transporta…" at bounding box center [613, 274] width 1227 height 548
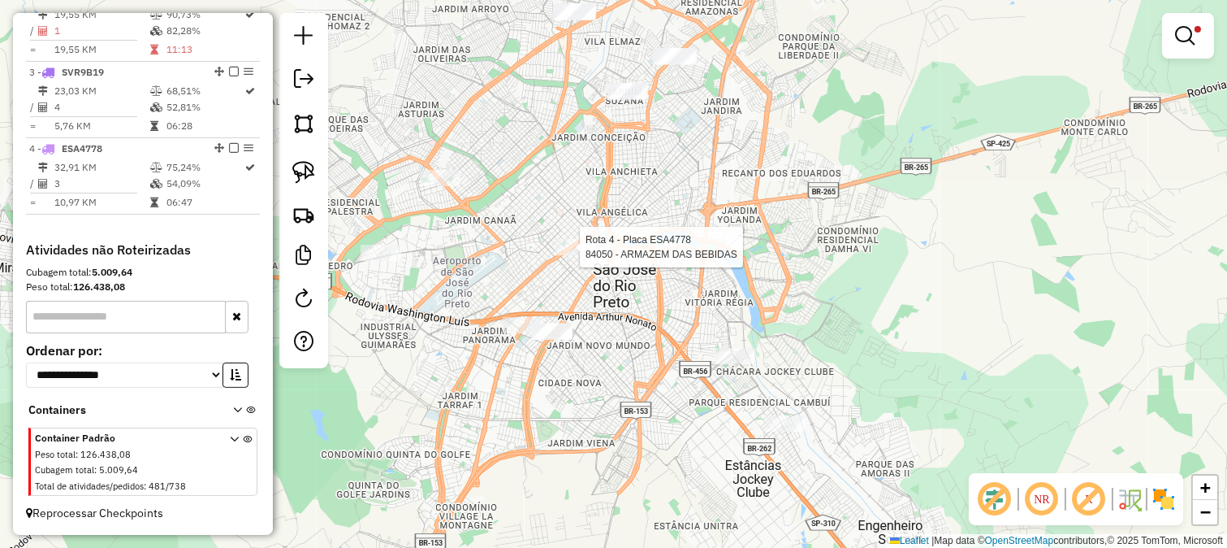
select select "**********"
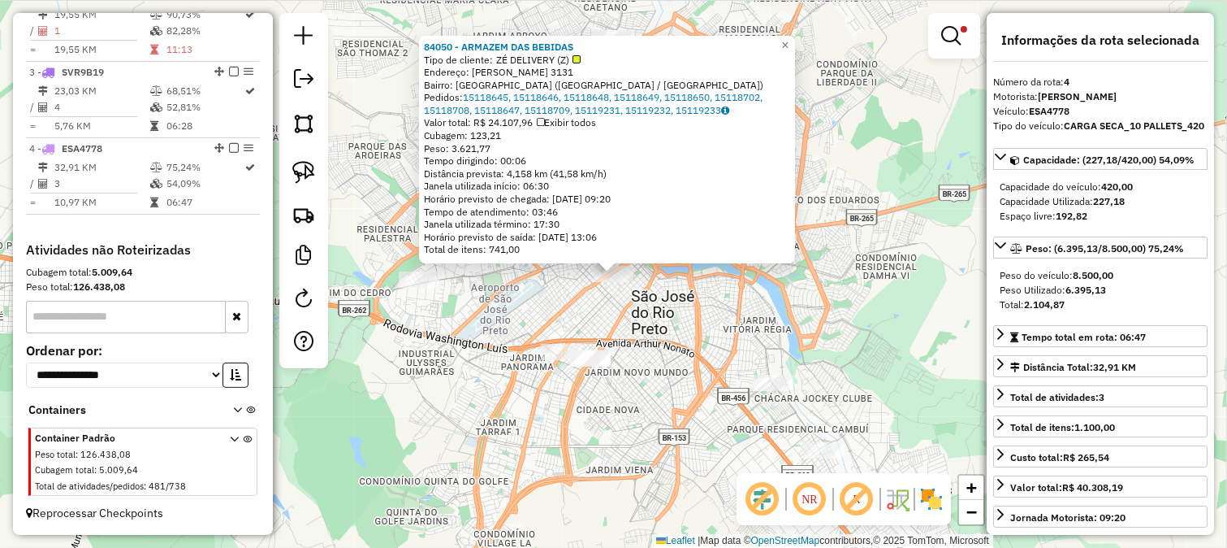
click at [676, 344] on div "84050 - ARMAZEM DAS BEBIDAS Tipo de cliente: ZÉ DELIVERY (Z) Endereço: BADY BAS…" at bounding box center [613, 274] width 1227 height 548
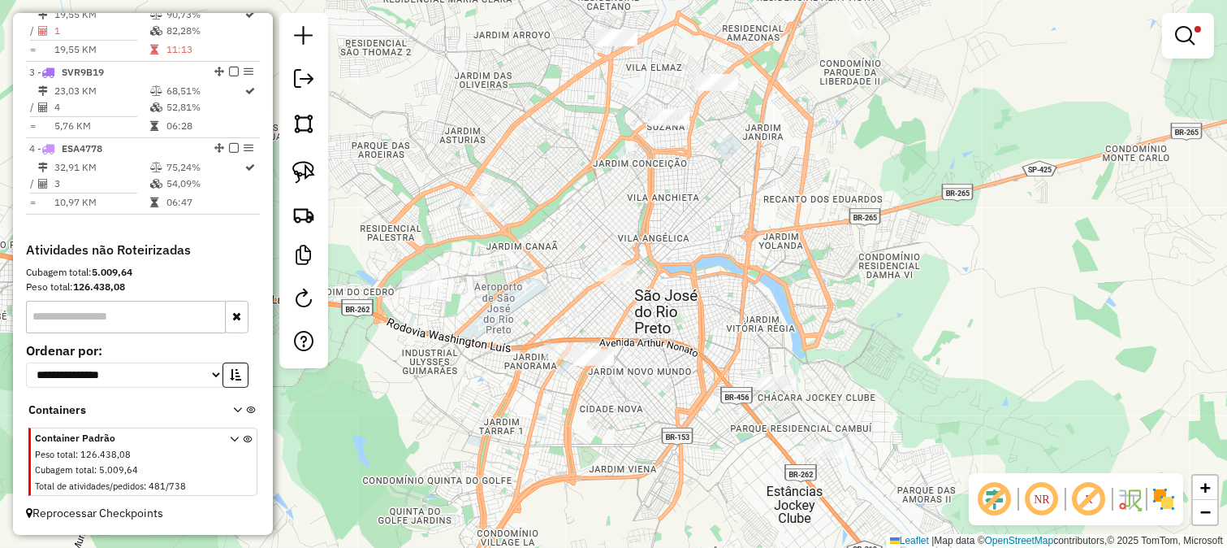
drag, startPoint x: 534, startPoint y: 325, endPoint x: 563, endPoint y: 298, distance: 39.7
click at [563, 298] on div "Limpar filtros Janela de atendimento Grade de atendimento Capacidade Transporta…" at bounding box center [613, 274] width 1227 height 548
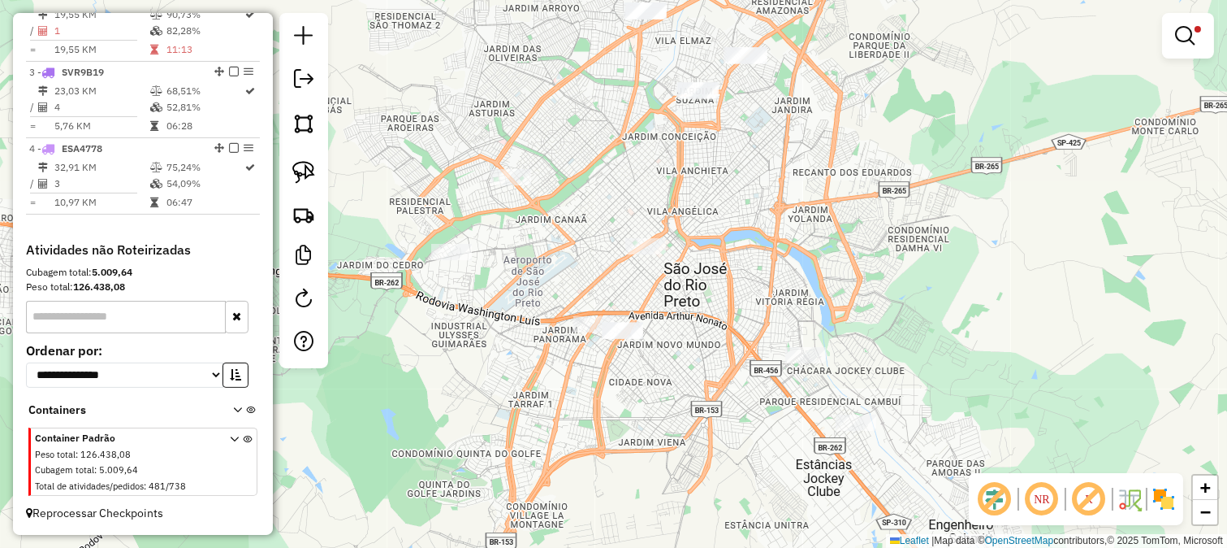
click at [436, 241] on div "Limpar filtros Janela de atendimento Grade de atendimento Capacidade Transporta…" at bounding box center [613, 274] width 1227 height 548
select select "**********"
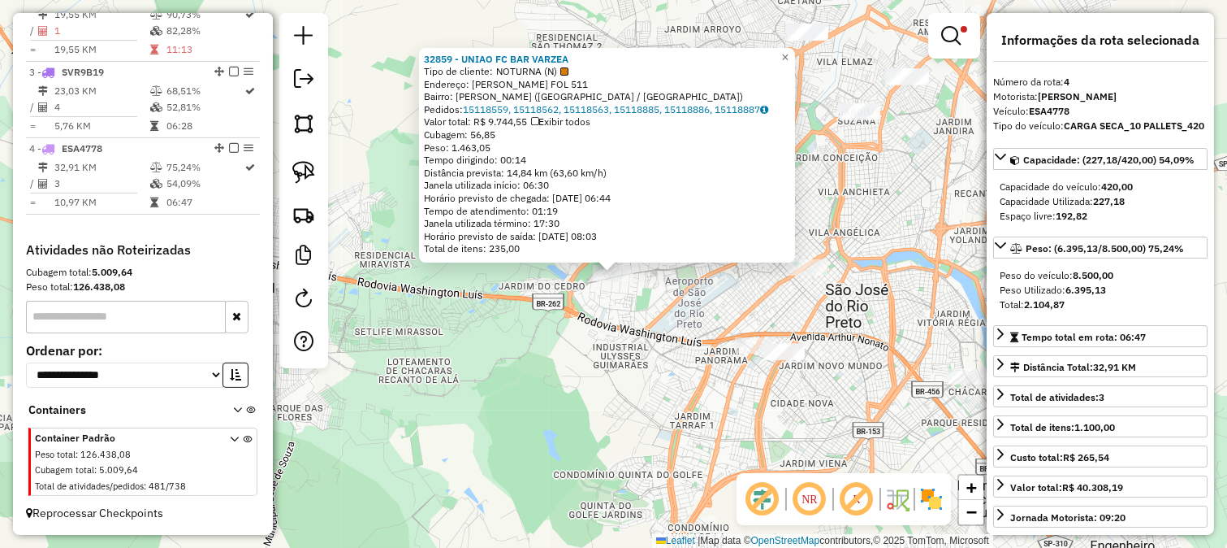
click at [603, 342] on div "32859 - UNIAO FC BAR VARZEA Tipo de cliente: NOTURNA (N) Endereço: JOSEPHA DA C…" at bounding box center [613, 274] width 1227 height 548
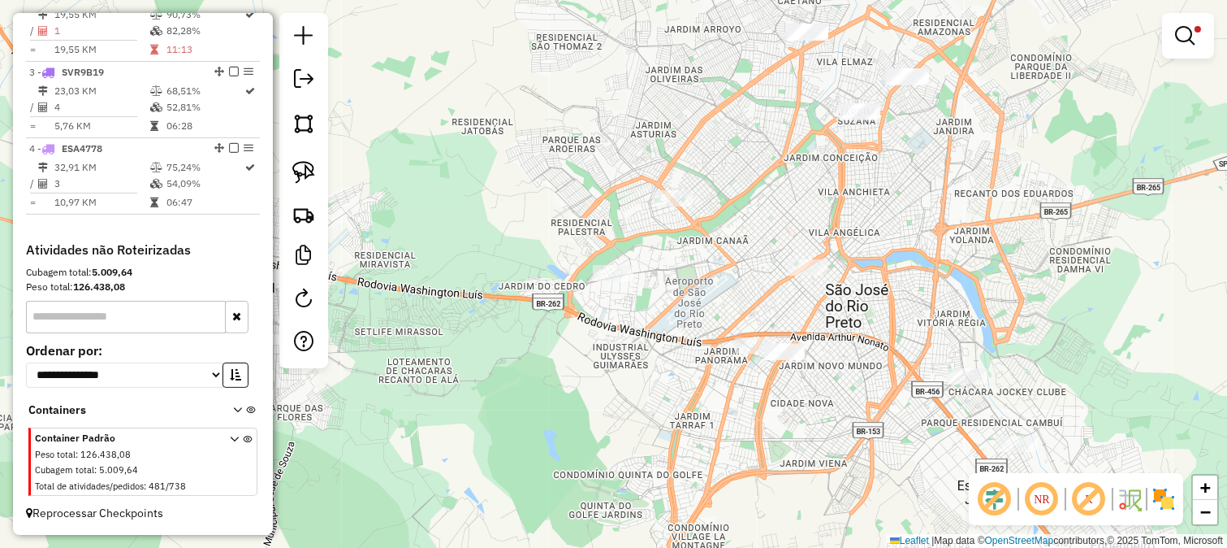
drag, startPoint x: 660, startPoint y: 344, endPoint x: 627, endPoint y: 329, distance: 36.0
click at [627, 331] on div "32859 - UNIAO FC BAR VARZEA Tipo de cliente: NOTURNA (N) Endereço: JOSEPHA DA C…" at bounding box center [613, 274] width 1227 height 548
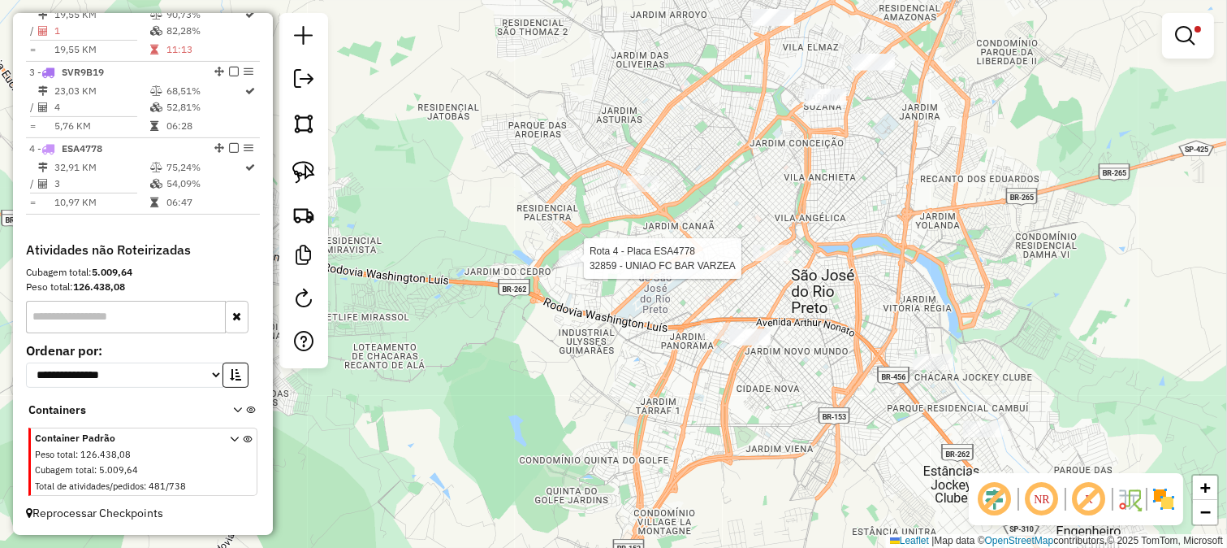
select select "**********"
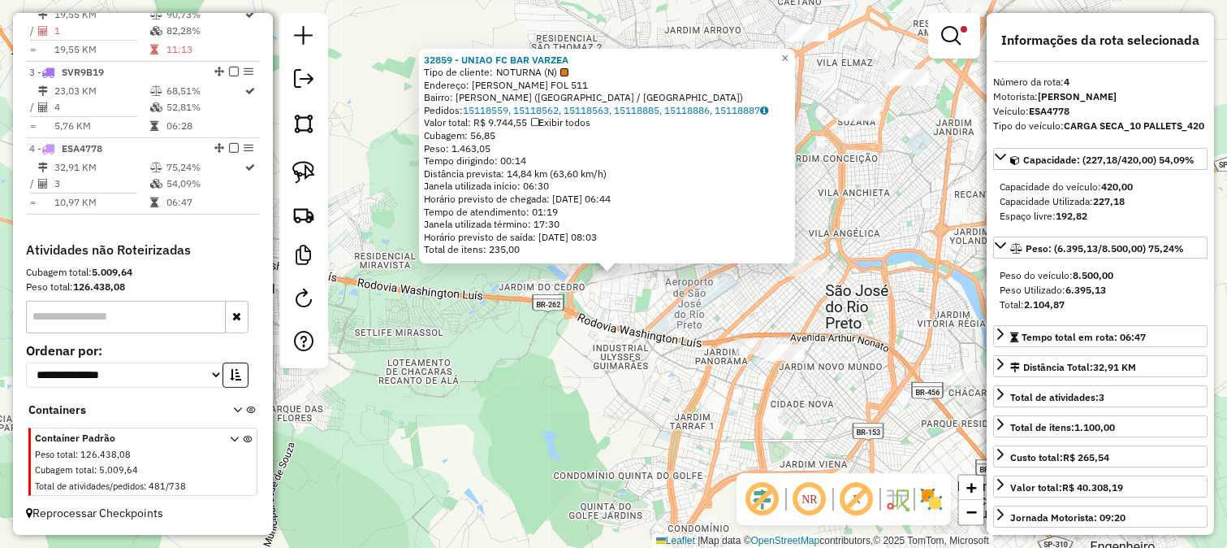
click at [558, 314] on div "32859 - UNIAO FC BAR VARZEA Tipo de cliente: NOTURNA (N) Endereço: JOSEPHA DA C…" at bounding box center [613, 274] width 1227 height 548
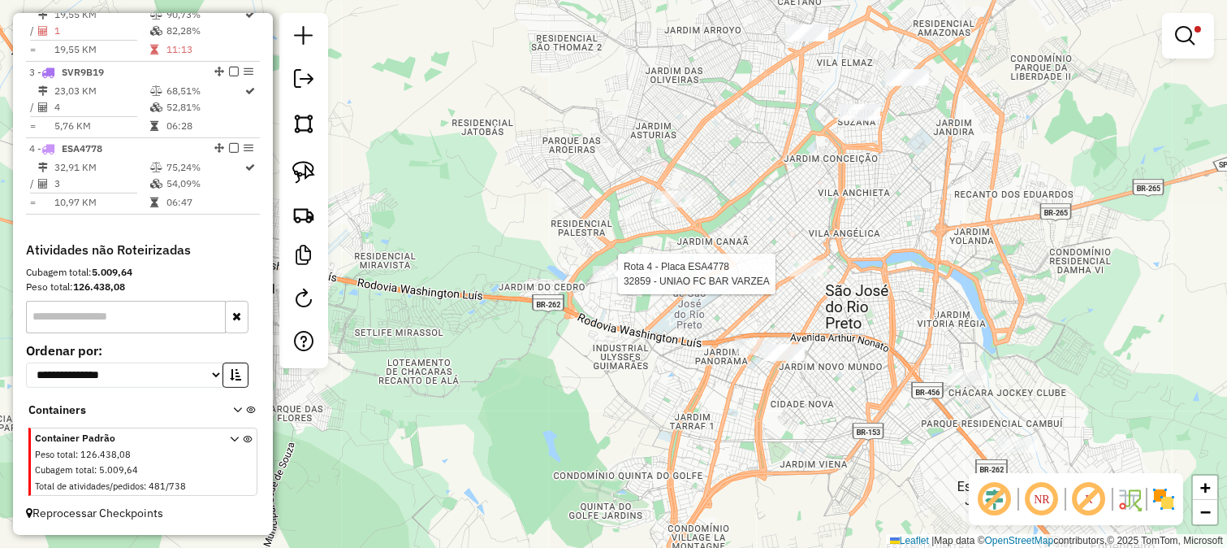
select select "**********"
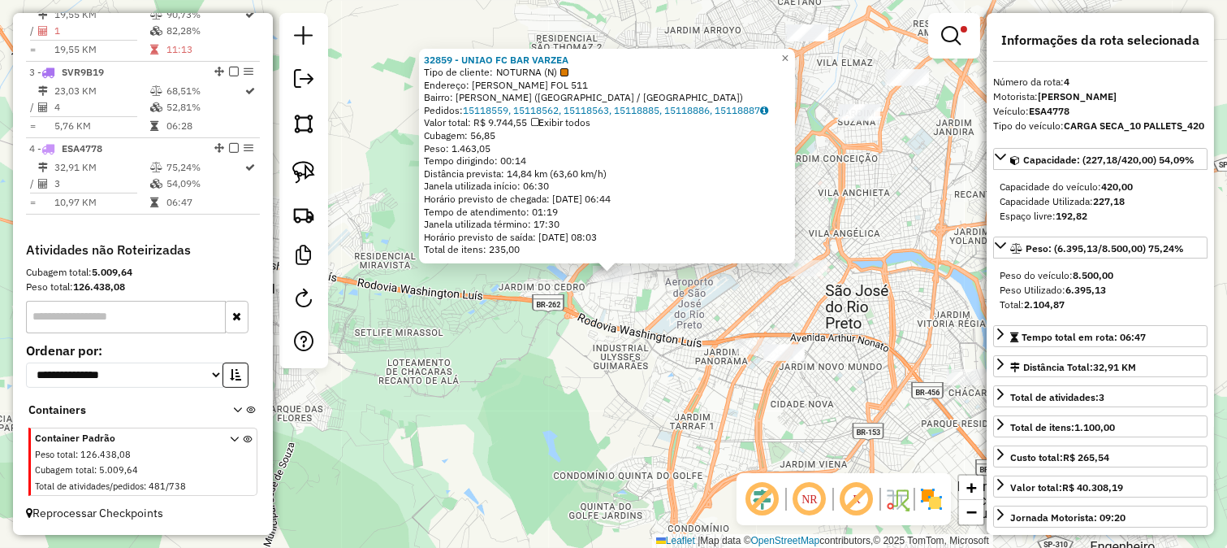
drag, startPoint x: 629, startPoint y: 323, endPoint x: 582, endPoint y: 340, distance: 50.1
click at [582, 340] on div "32859 - UNIAO FC BAR VARZEA Tipo de cliente: NOTURNA (N) Endereço: JOSEPHA DA C…" at bounding box center [613, 274] width 1227 height 548
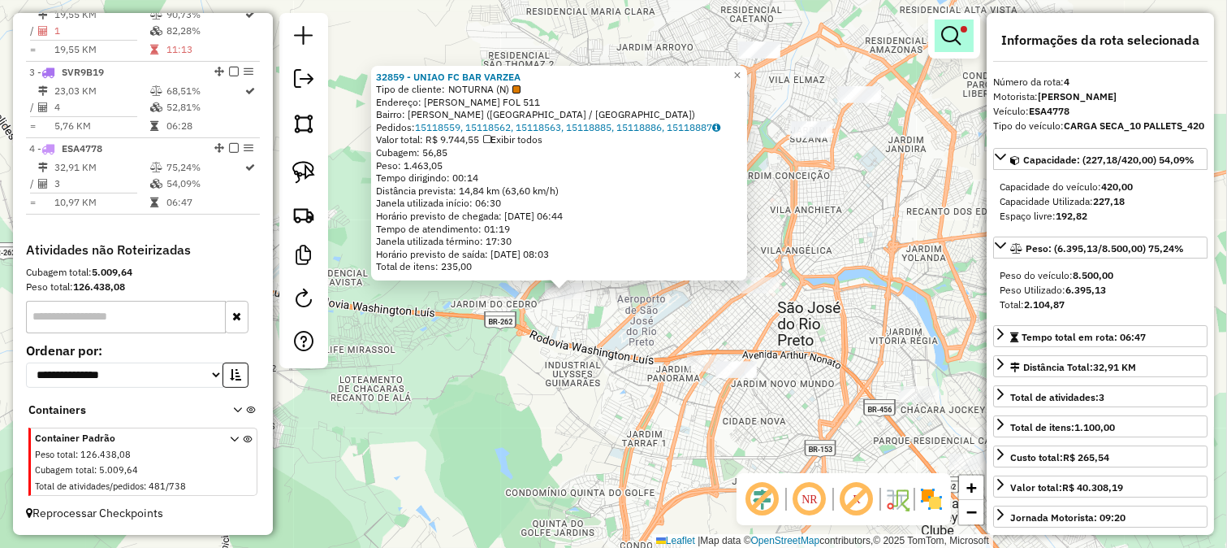
click at [960, 37] on em at bounding box center [951, 35] width 19 height 19
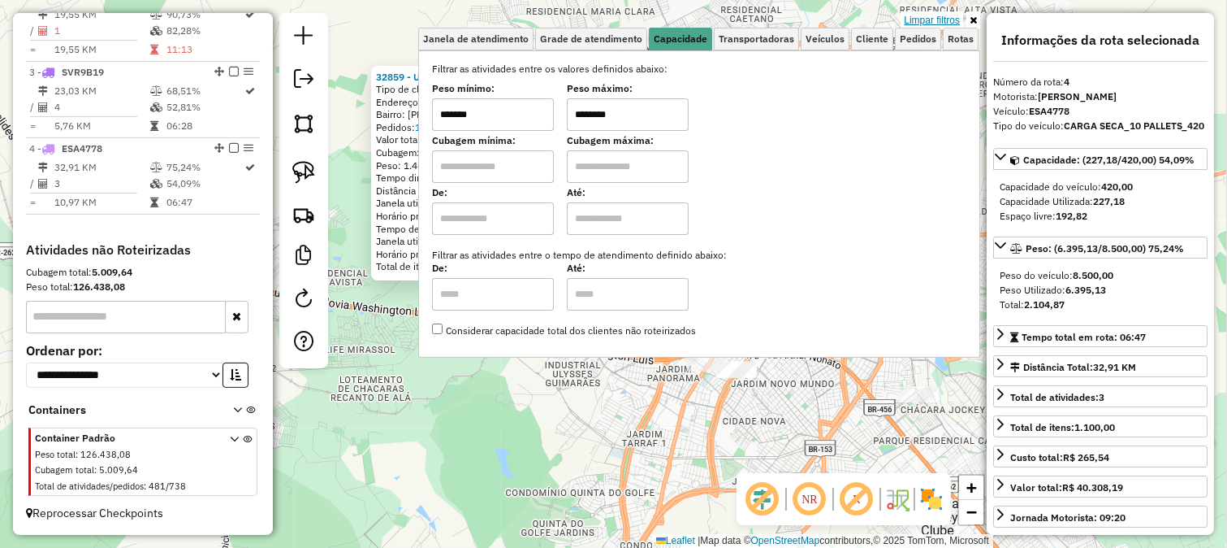
click at [944, 24] on link "Limpar filtros" at bounding box center [932, 20] width 63 height 18
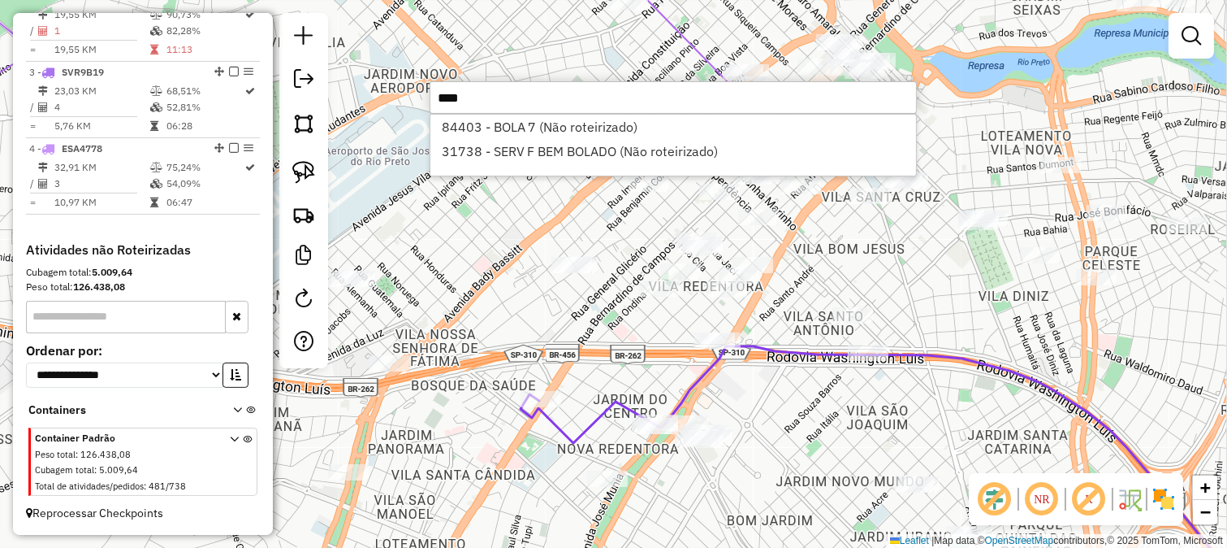
type input "****"
click at [862, 226] on div "Janela de atendimento Grade de atendimento Capacidade Transportadoras Veículos …" at bounding box center [613, 274] width 1227 height 548
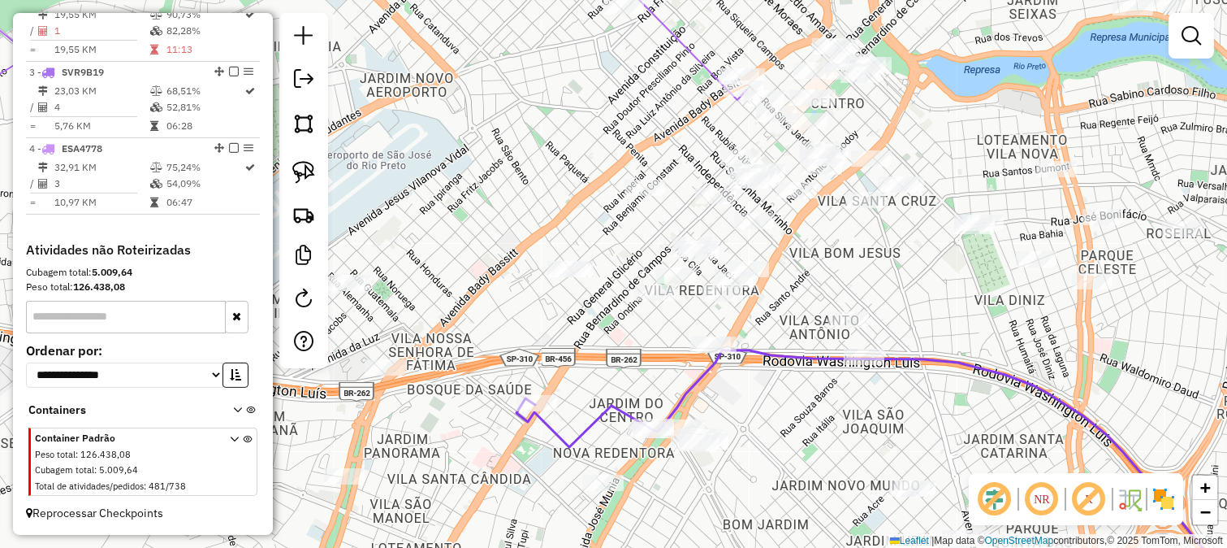
drag, startPoint x: 885, startPoint y: 245, endPoint x: 710, endPoint y: 298, distance: 183.5
click at [774, 297] on div "Janela de atendimento Grade de atendimento Capacidade Transportadoras Veículos …" at bounding box center [613, 274] width 1227 height 548
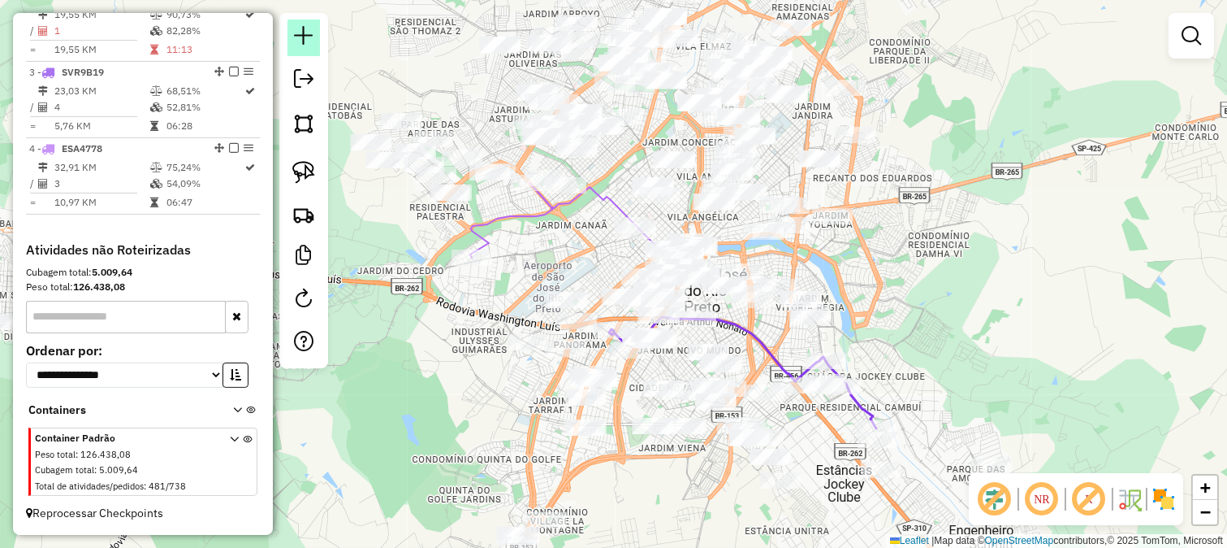
click at [301, 29] on em at bounding box center [303, 35] width 19 height 19
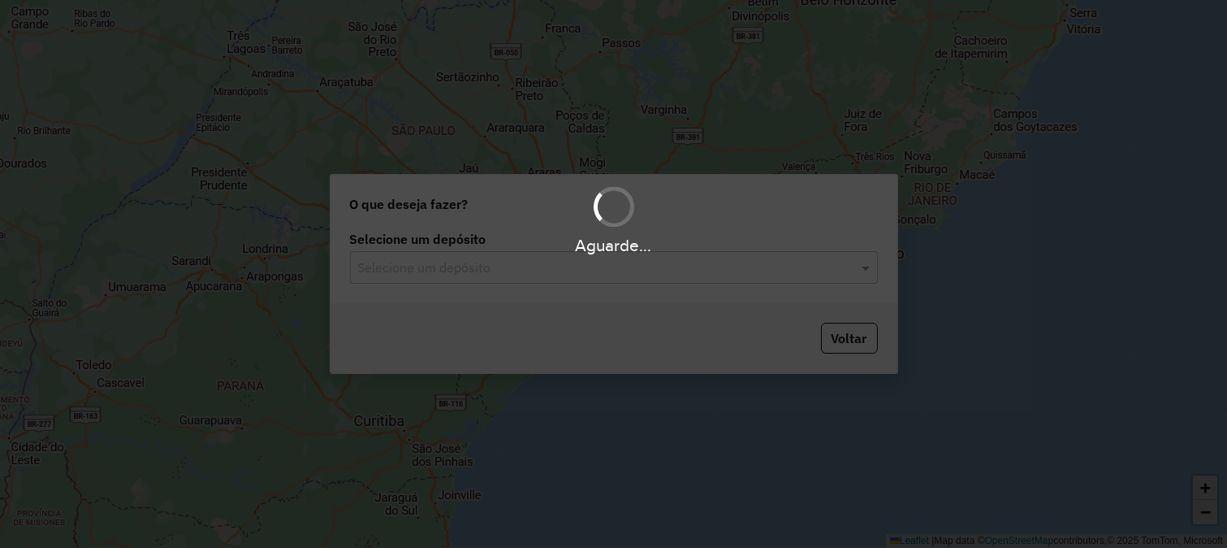
click at [477, 274] on input "text" at bounding box center [597, 267] width 479 height 19
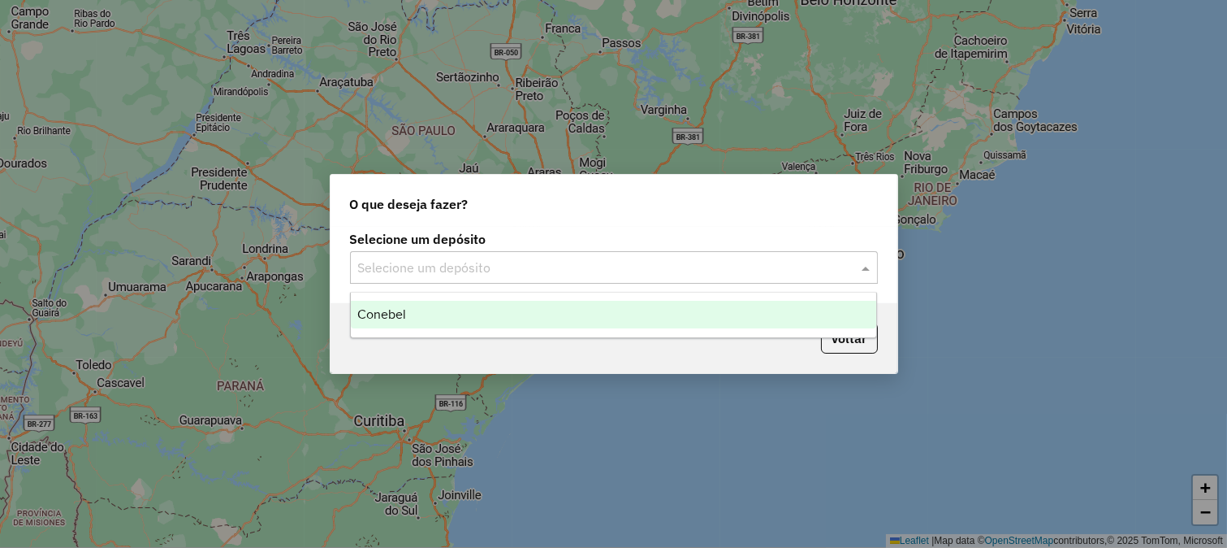
click at [477, 301] on div "Conebel" at bounding box center [614, 315] width 526 height 28
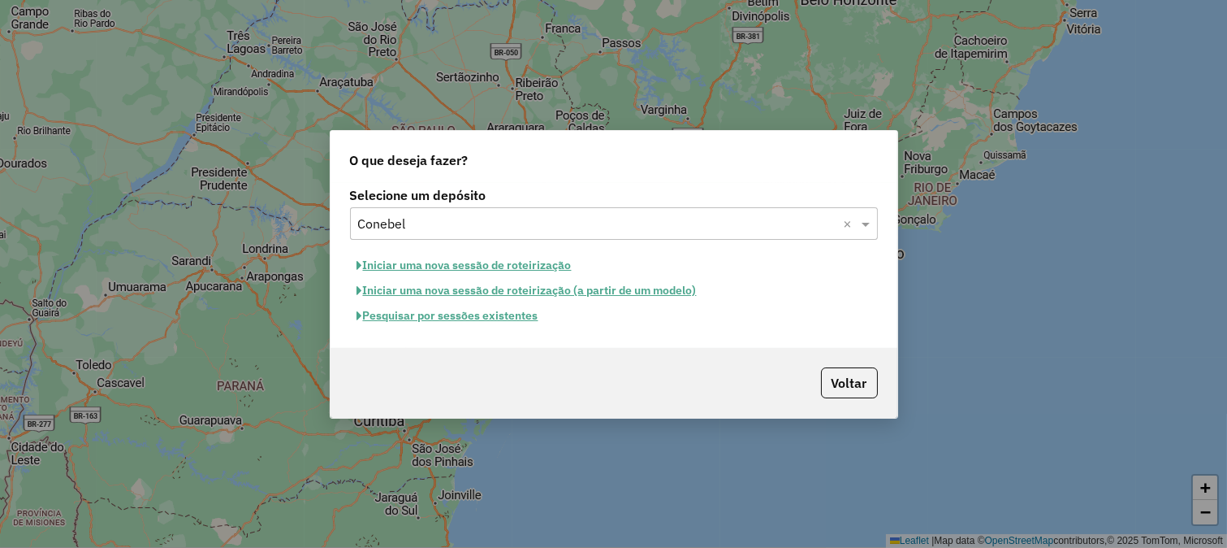
click at [500, 261] on button "Iniciar uma nova sessão de roteirização" at bounding box center [464, 265] width 229 height 25
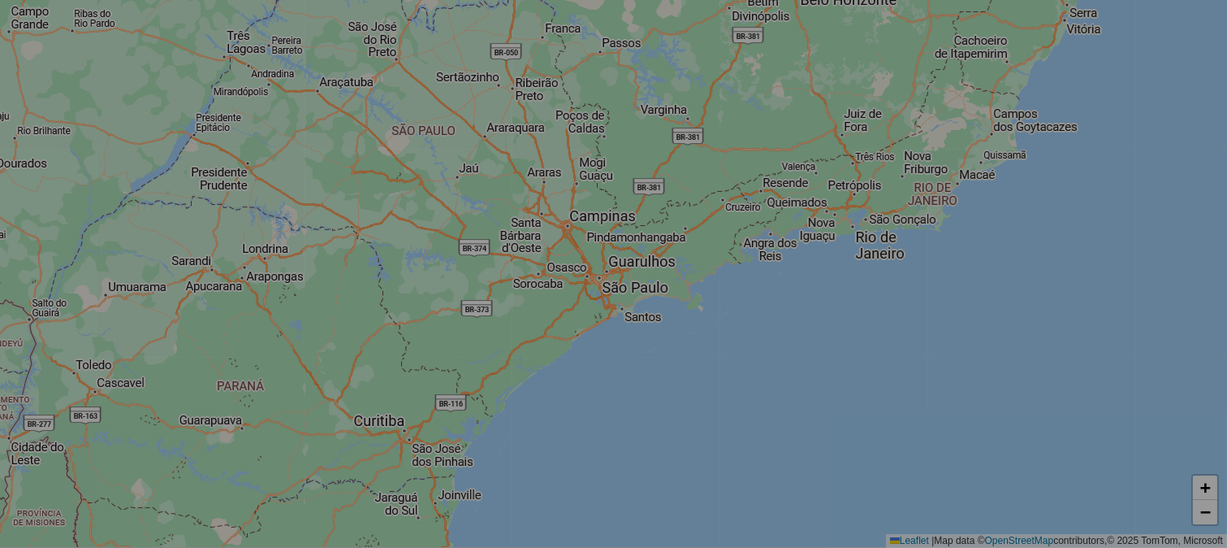
select select "*"
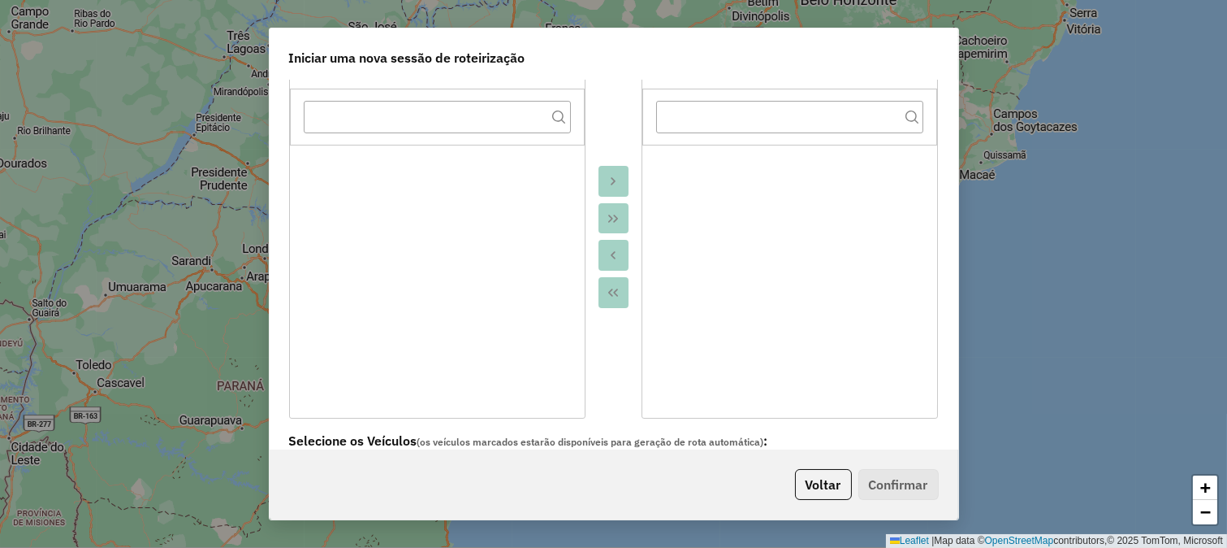
scroll to position [451, 0]
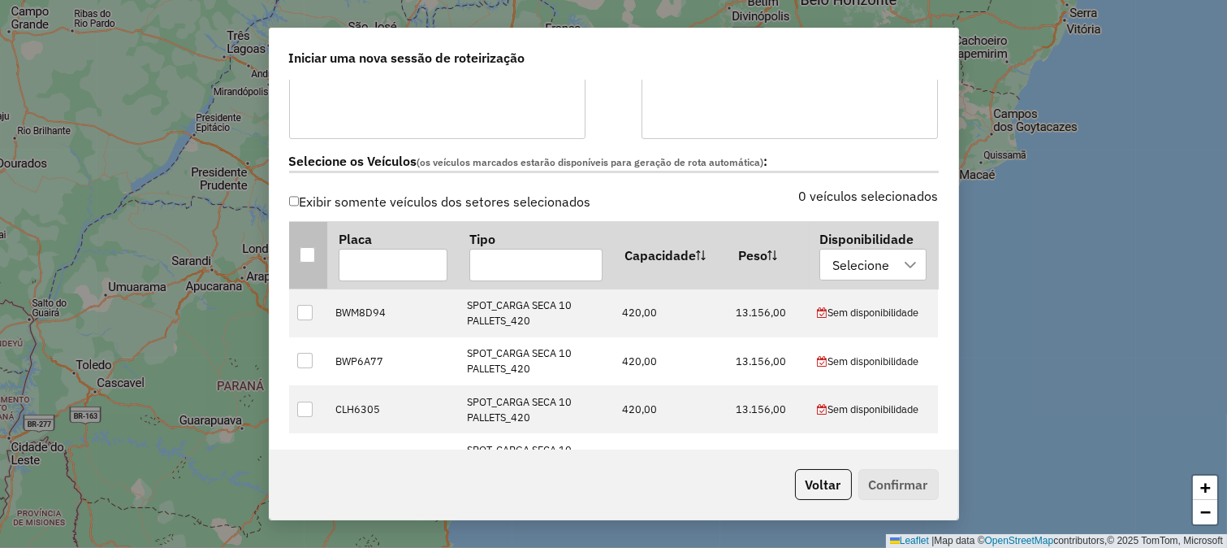
click at [306, 253] on div at bounding box center [307, 254] width 15 height 15
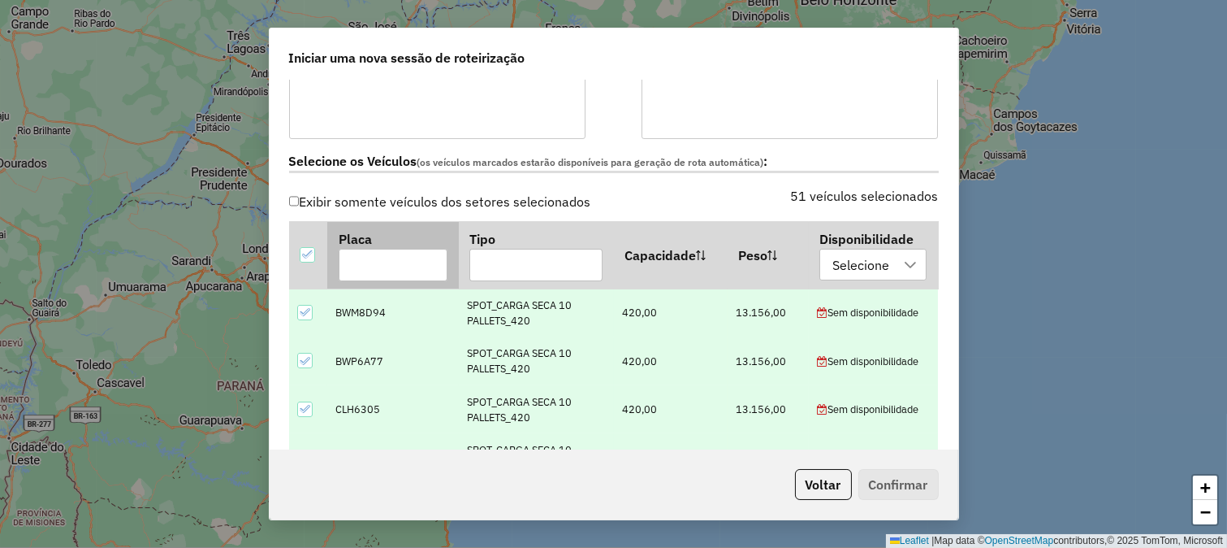
click at [379, 253] on input "text" at bounding box center [393, 265] width 109 height 32
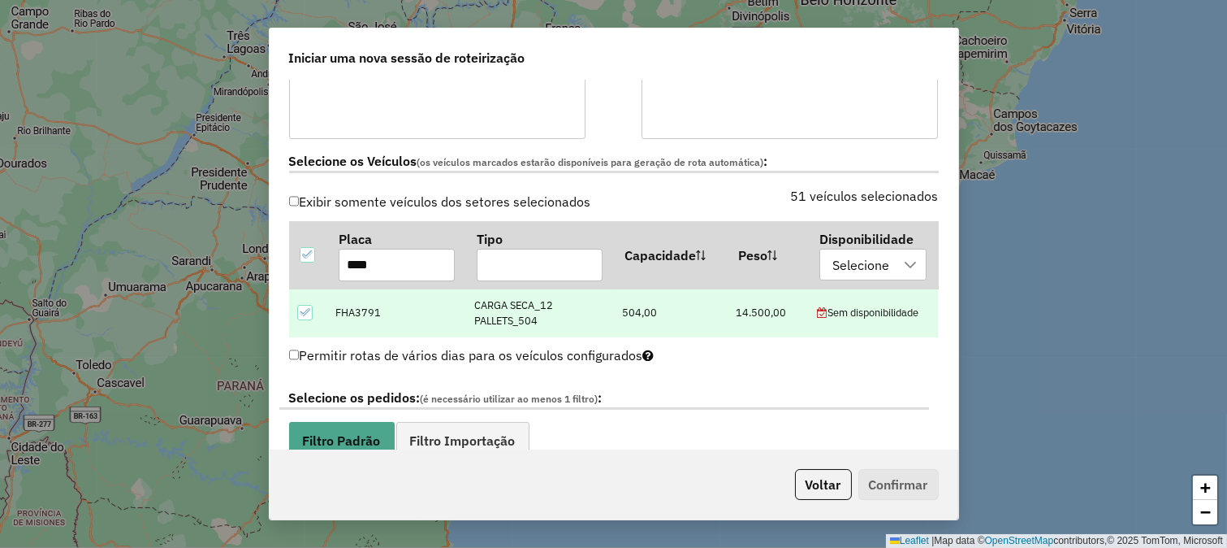
click at [294, 312] on td at bounding box center [308, 312] width 38 height 48
click at [305, 317] on icon at bounding box center [304, 311] width 11 height 11
click at [415, 269] on input "****" at bounding box center [397, 265] width 116 height 32
click at [310, 305] on div at bounding box center [304, 312] width 15 height 15
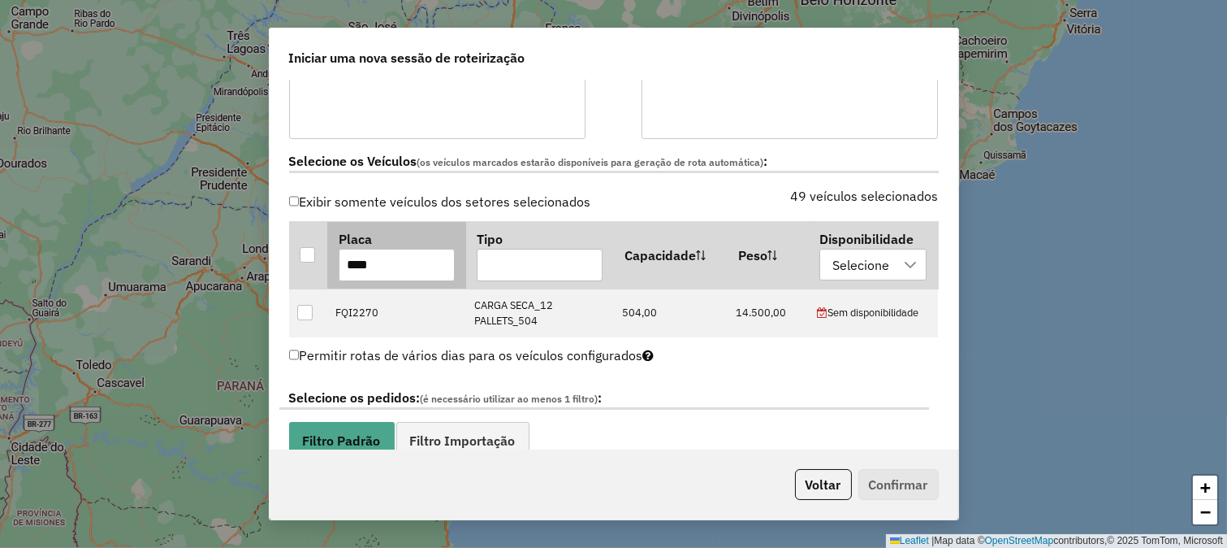
click at [400, 265] on input "****" at bounding box center [397, 265] width 116 height 32
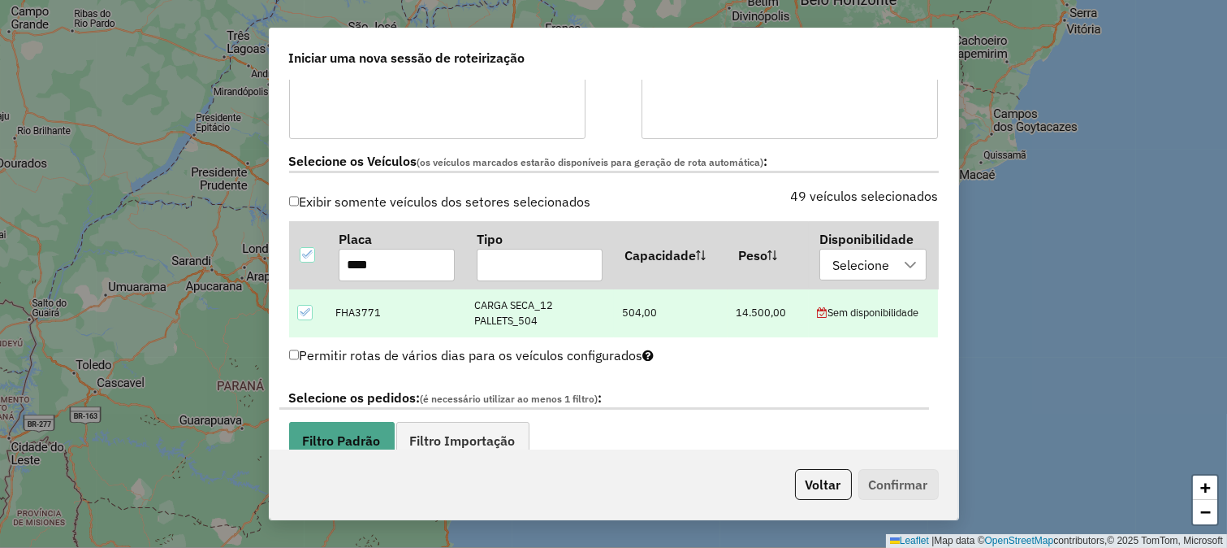
click at [295, 315] on td at bounding box center [308, 312] width 38 height 48
click at [299, 318] on div at bounding box center [304, 312] width 15 height 15
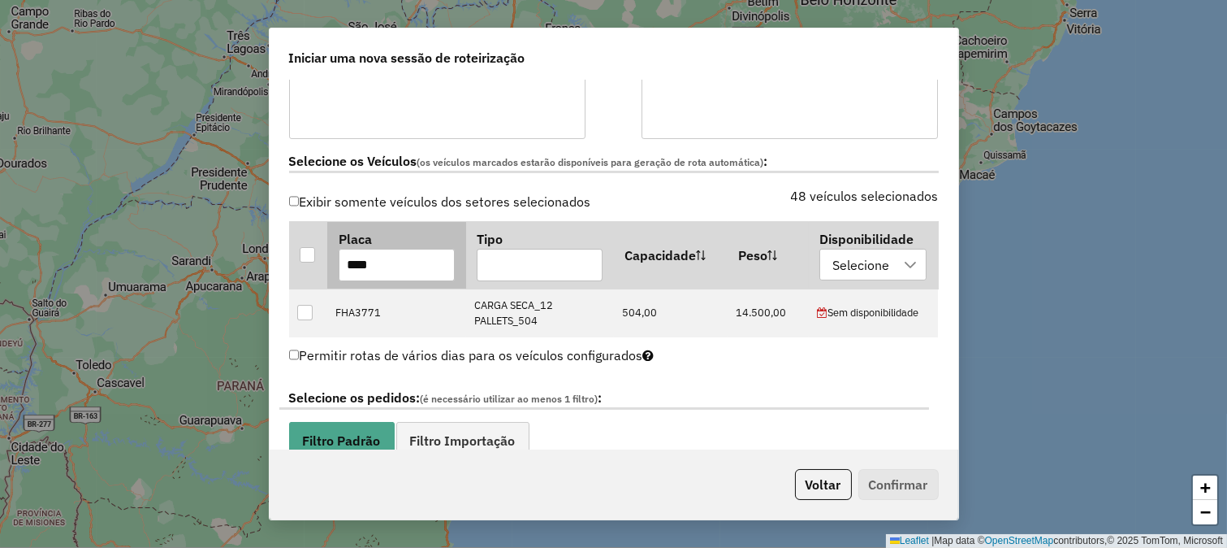
click at [370, 268] on input "****" at bounding box center [397, 265] width 116 height 32
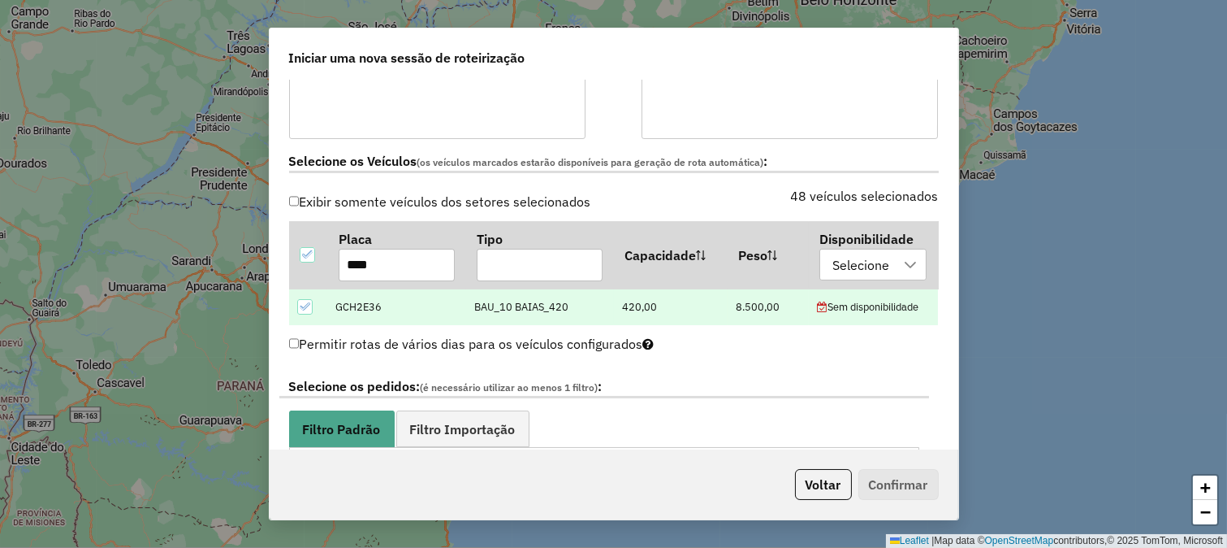
click at [310, 306] on icon at bounding box center [304, 306] width 11 height 11
click at [393, 266] on input "****" at bounding box center [397, 265] width 116 height 32
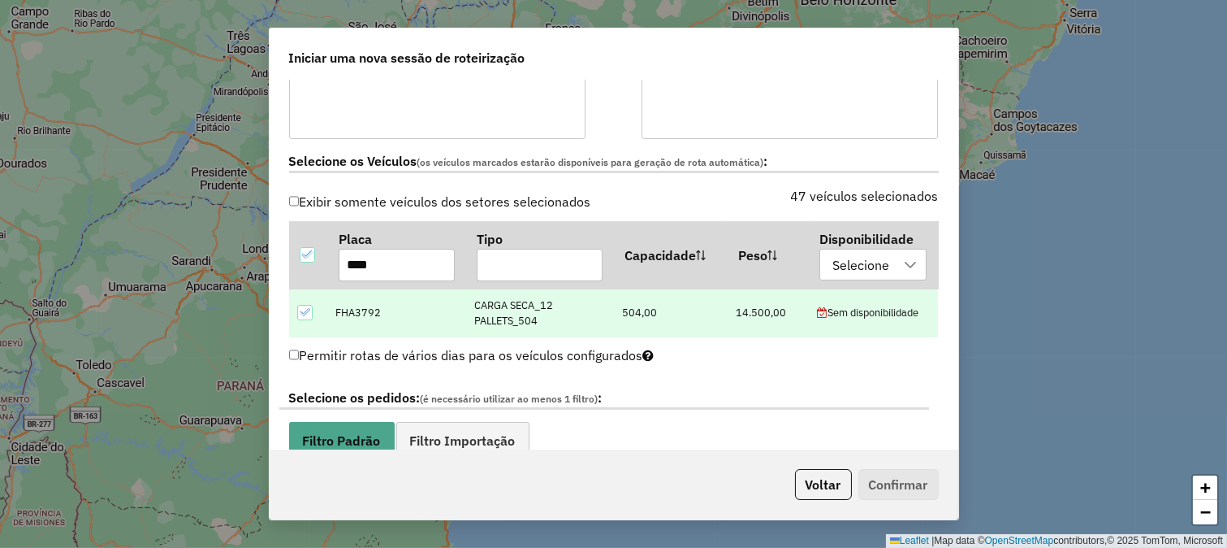
click at [301, 315] on icon at bounding box center [304, 311] width 11 height 11
click at [380, 270] on input "****" at bounding box center [397, 265] width 116 height 32
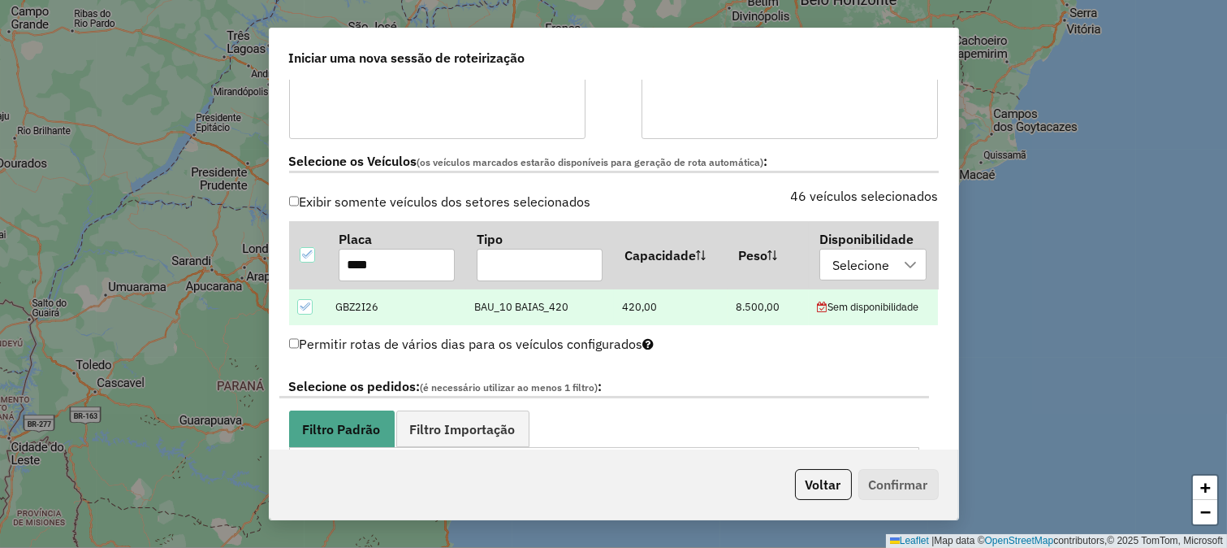
type input "****"
click at [304, 311] on div at bounding box center [304, 306] width 15 height 15
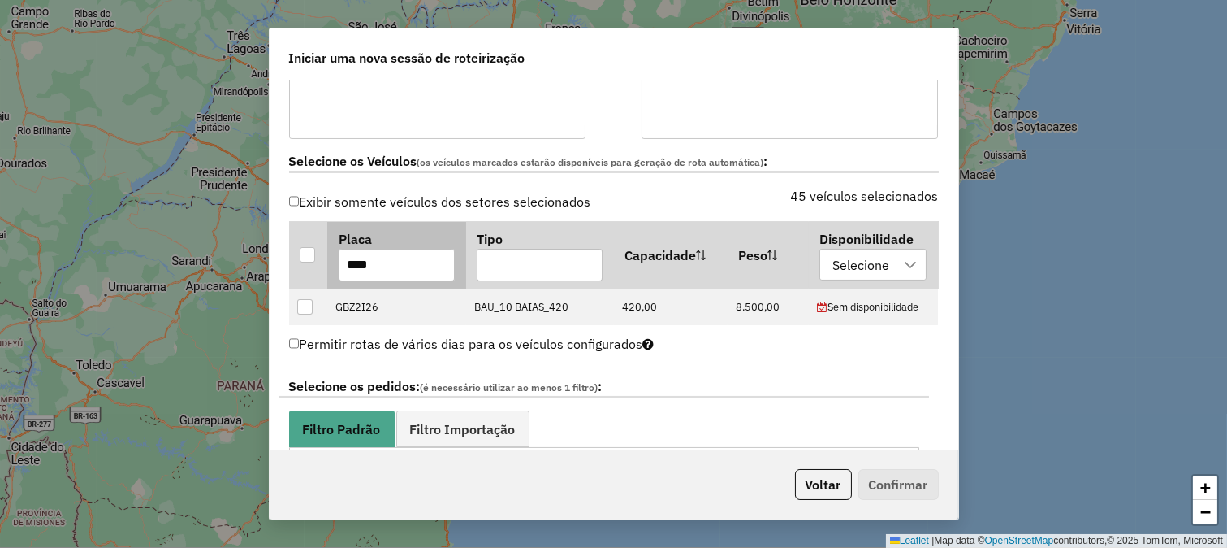
click at [410, 271] on input "****" at bounding box center [397, 265] width 116 height 32
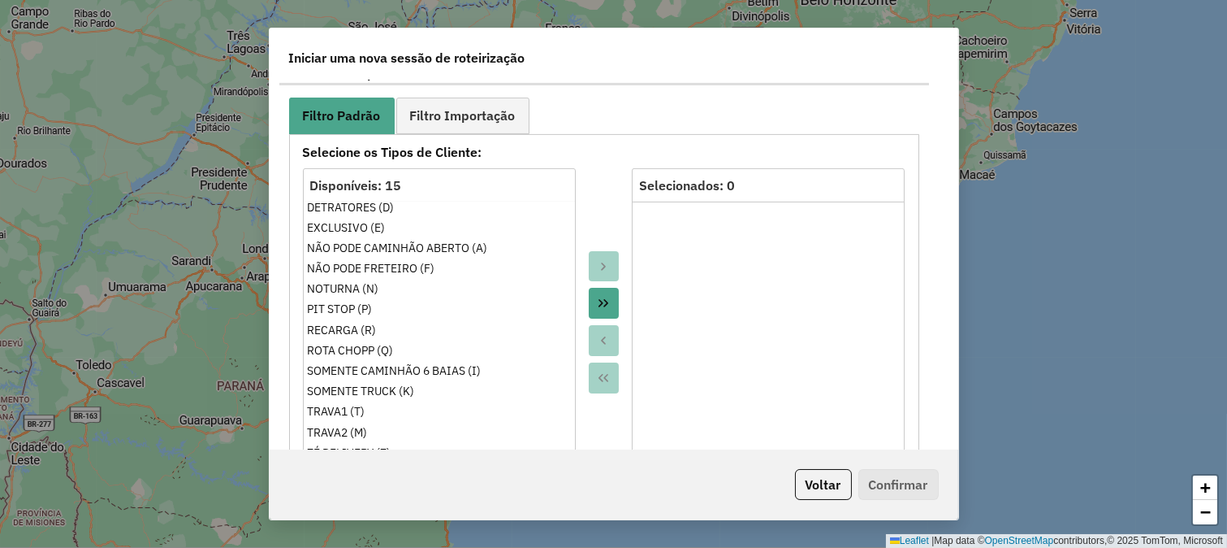
scroll to position [541, 0]
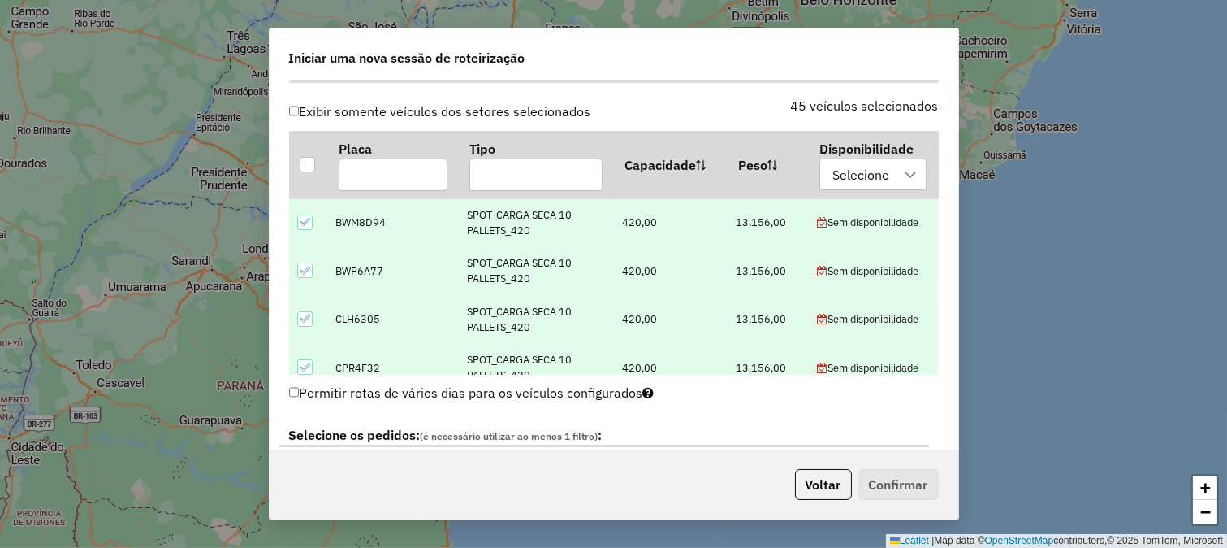
click at [313, 219] on div at bounding box center [305, 222] width 16 height 16
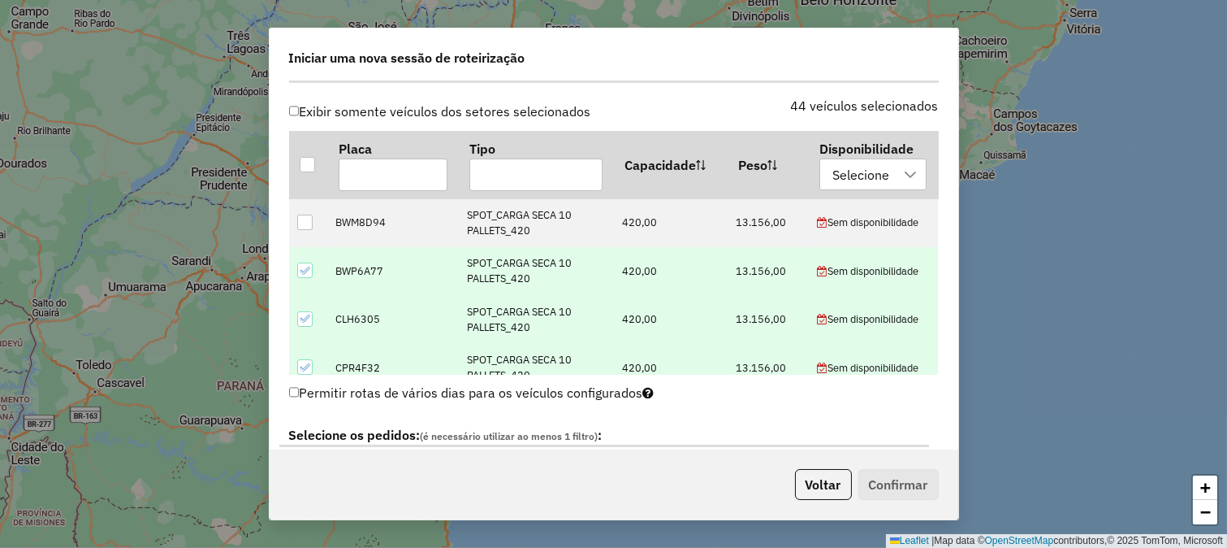
click at [303, 265] on icon at bounding box center [304, 270] width 11 height 11
click at [305, 313] on icon at bounding box center [304, 318] width 11 height 11
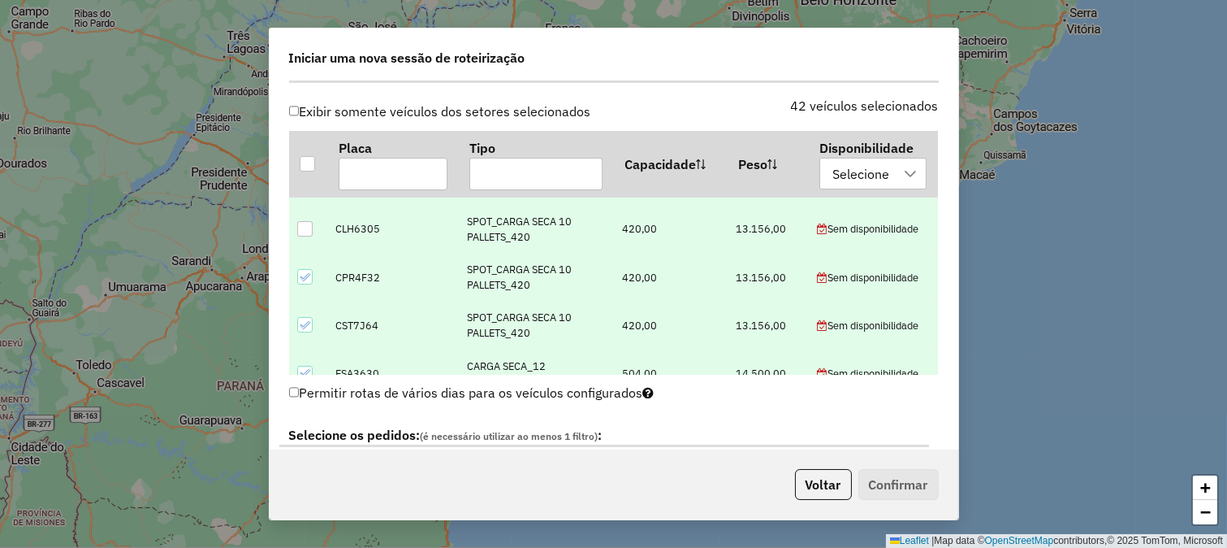
click at [310, 275] on div at bounding box center [304, 276] width 15 height 15
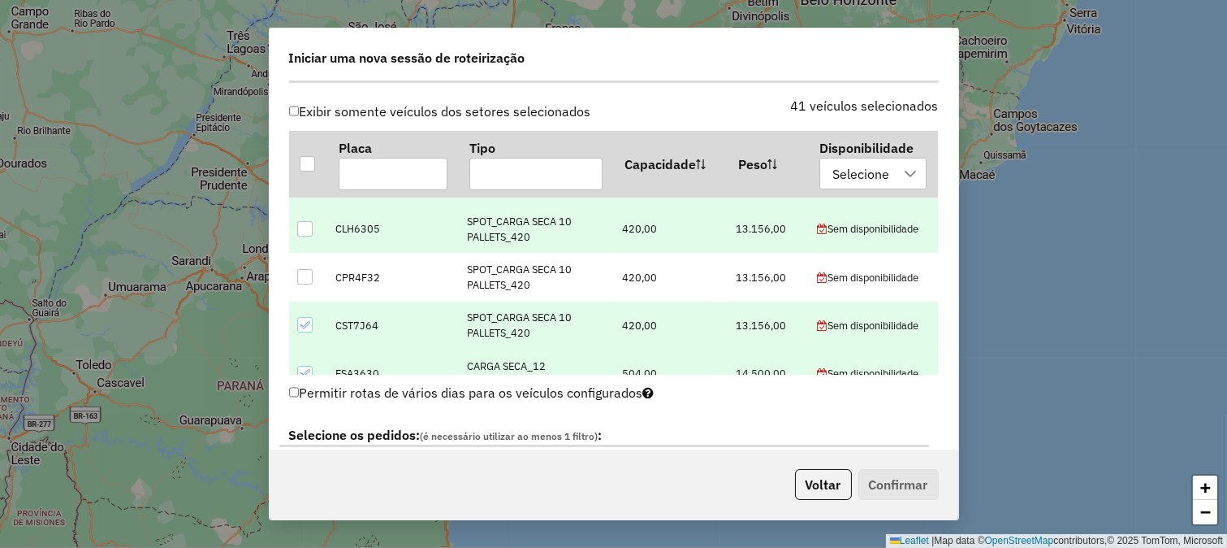
click at [310, 319] on icon at bounding box center [304, 324] width 11 height 11
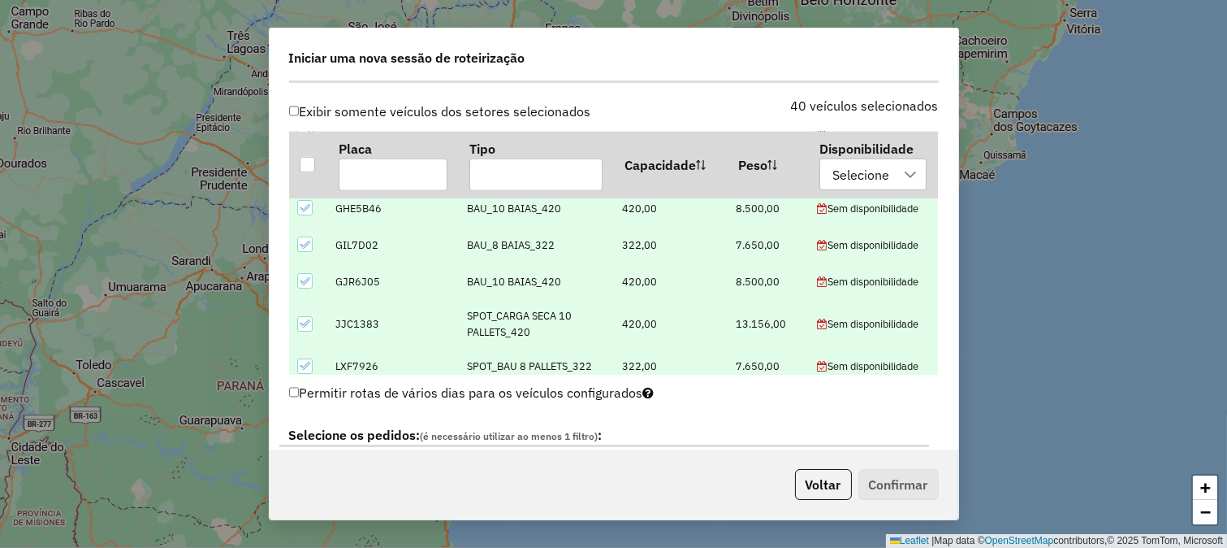
scroll to position [1444, 0]
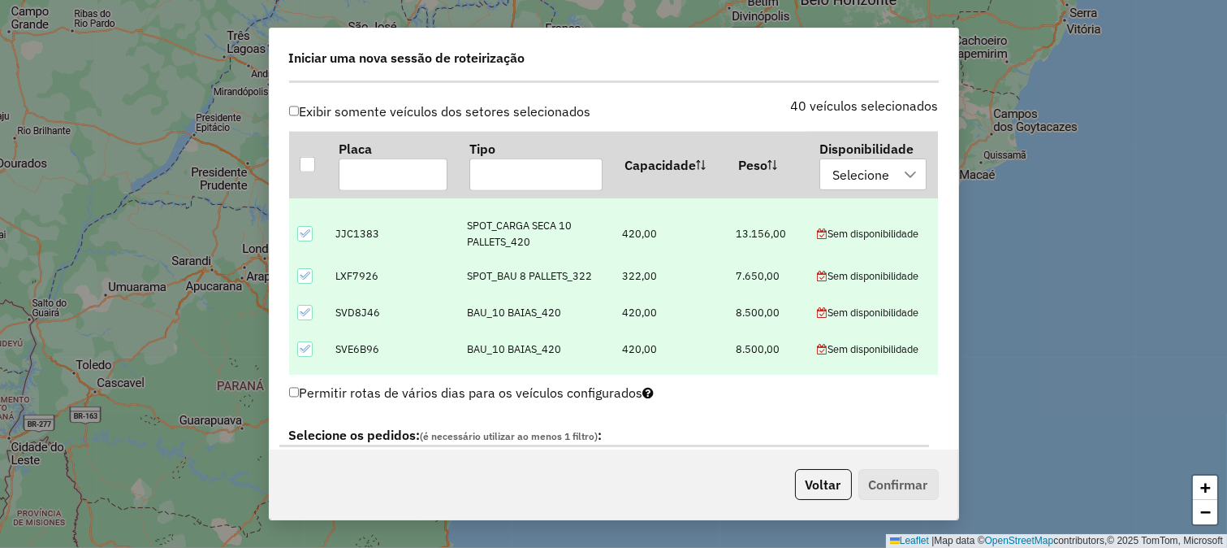
click at [312, 234] on div at bounding box center [304, 233] width 15 height 15
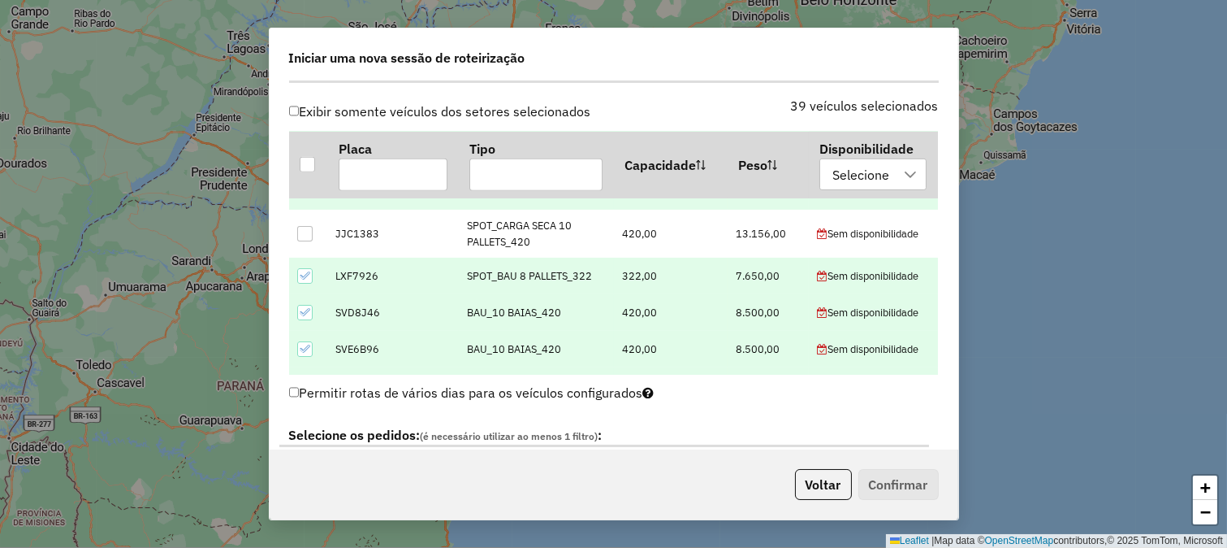
click at [309, 272] on icon at bounding box center [304, 275] width 11 height 7
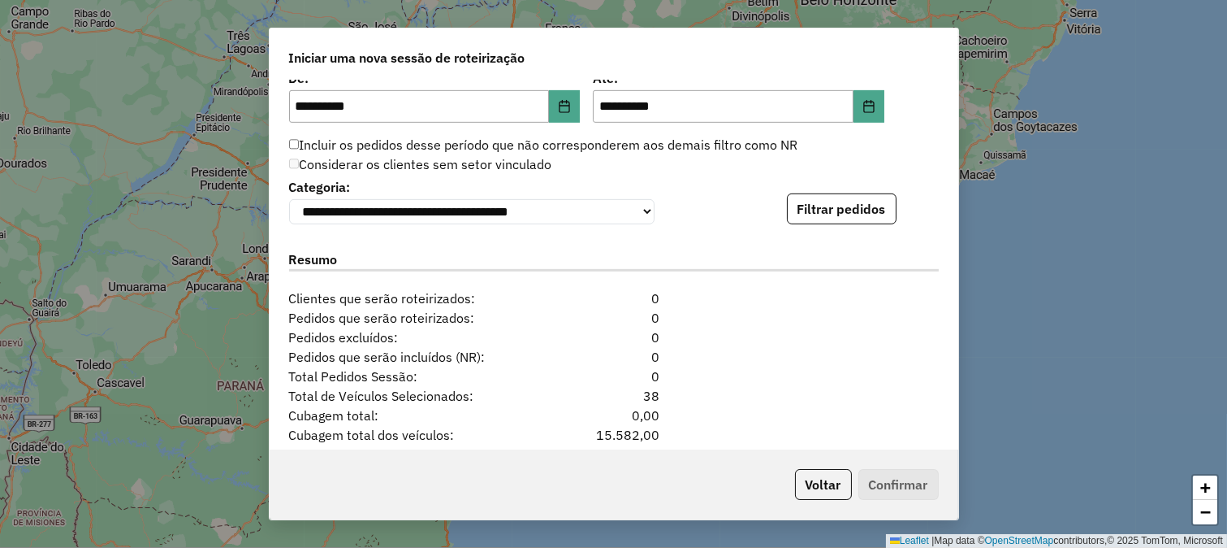
scroll to position [1625, 0]
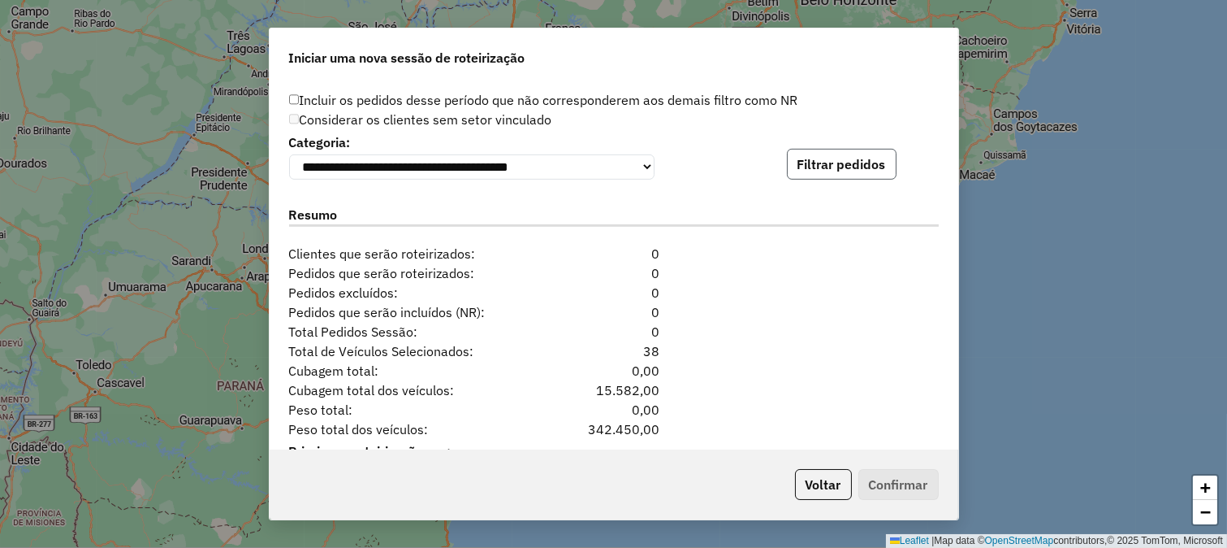
click at [867, 163] on button "Filtrar pedidos" at bounding box center [842, 164] width 110 height 31
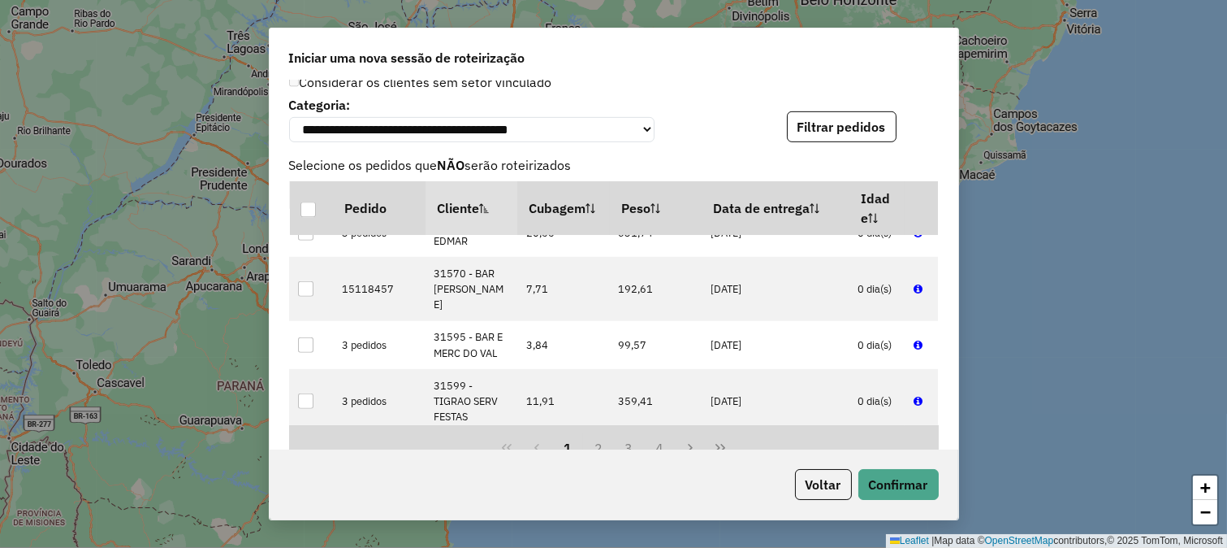
scroll to position [7130, 0]
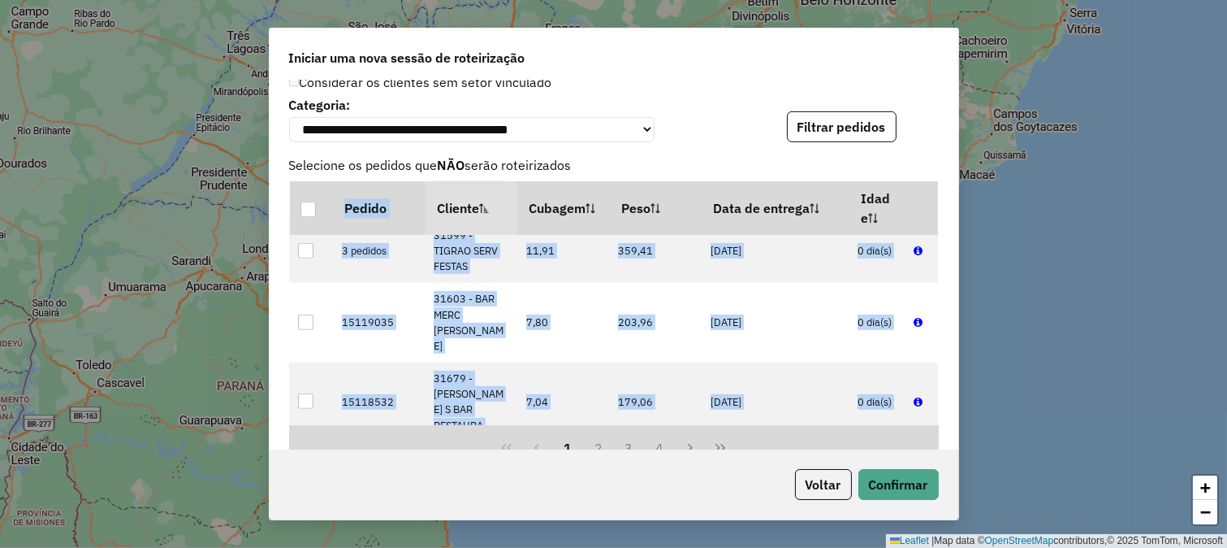
drag, startPoint x: 934, startPoint y: 383, endPoint x: 929, endPoint y: 431, distance: 48.2
click at [929, 431] on div "Pedido Cliente Cubagem Peso Data de entrega Idade 15118865 10109 - BAR GIGANTE …" at bounding box center [613, 327] width 669 height 292
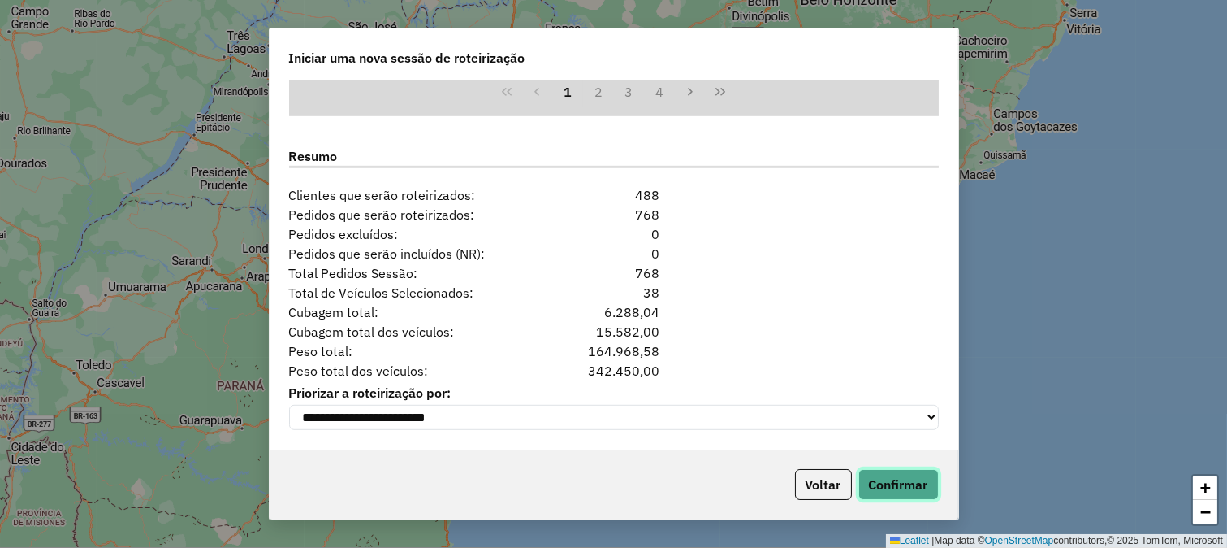
click at [899, 485] on button "Confirmar" at bounding box center [899, 484] width 80 height 31
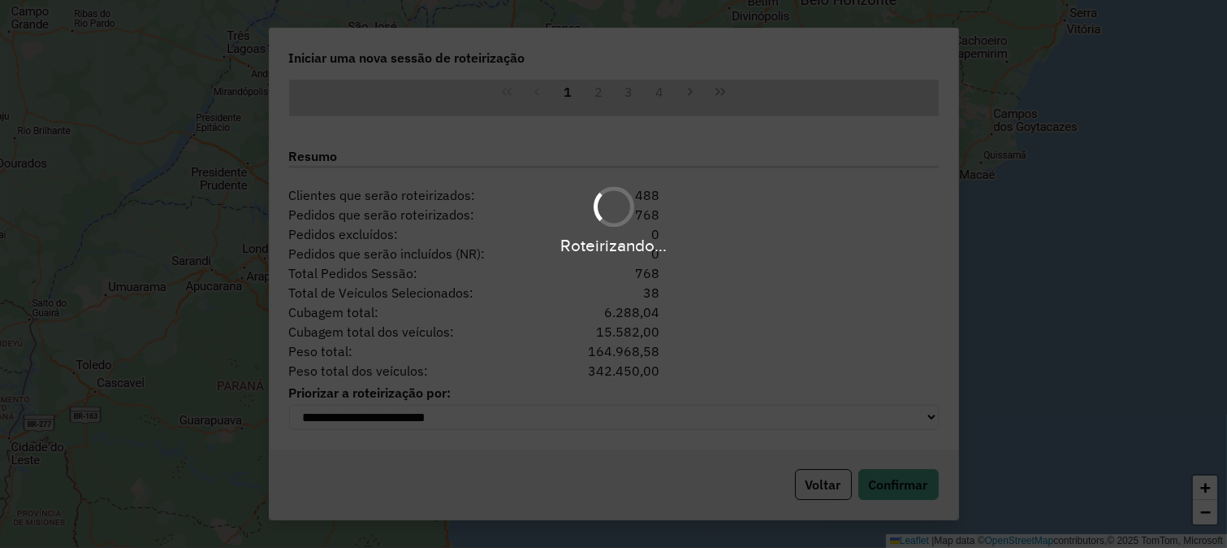
click at [310, 173] on div "Roteirizando..." at bounding box center [613, 274] width 1227 height 548
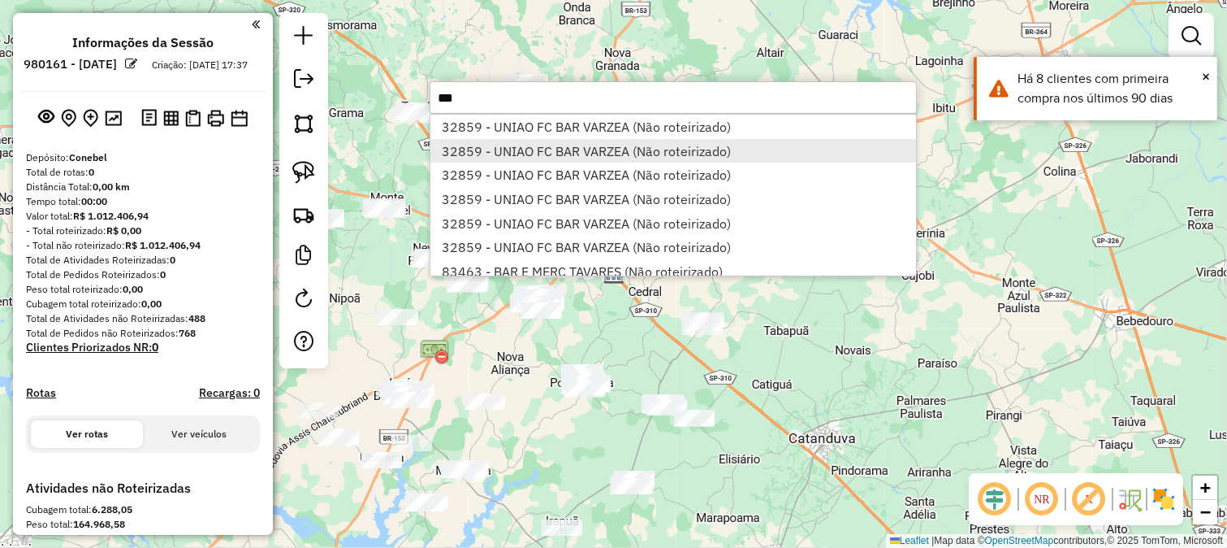
type input "***"
click at [621, 139] on li "32859 - UNIAO FC BAR VARZEA (Não roteirizado)" at bounding box center [674, 151] width 486 height 24
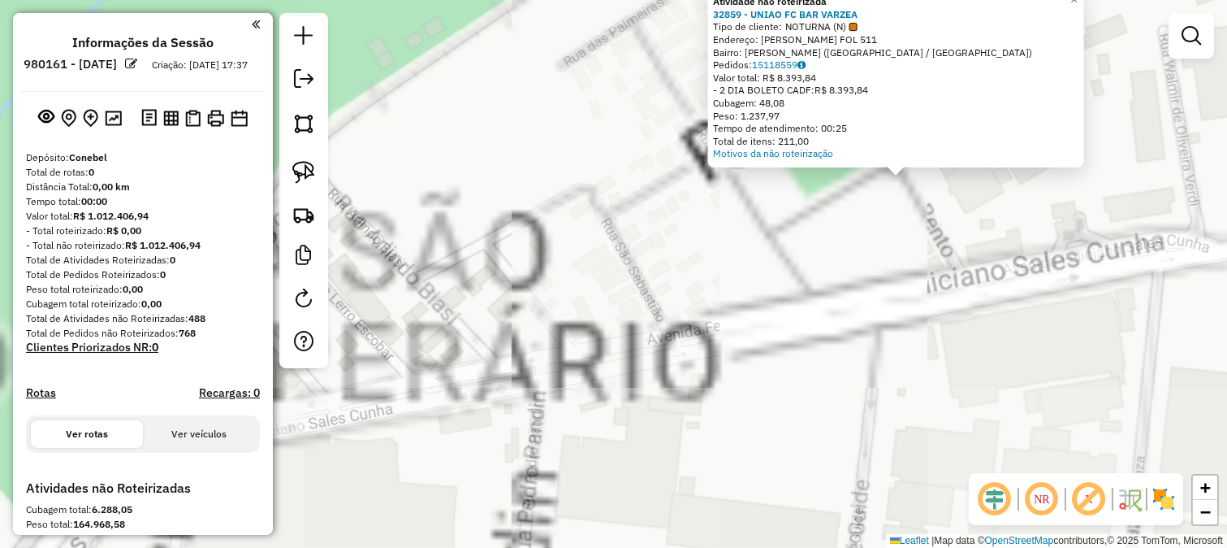
click at [922, 214] on div "Atividade não roteirizada 32859 - UNIAO FC BAR VARZEA Tipo de cliente: NOTURNA …" at bounding box center [613, 274] width 1227 height 548
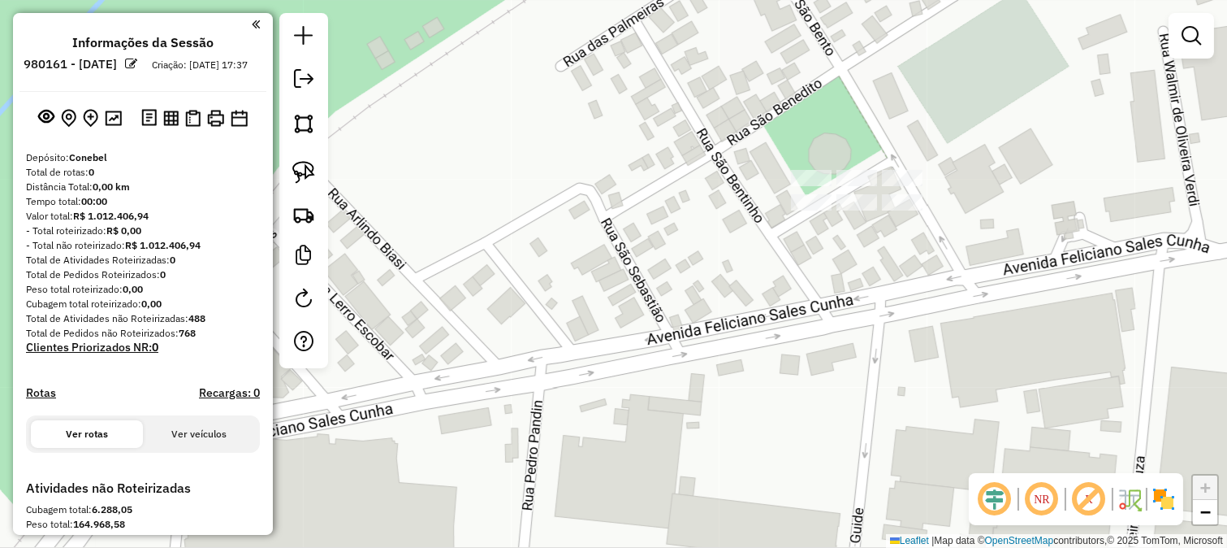
click at [346, 453] on div "Janela de atendimento Grade de atendimento Capacidade Transportadoras Veículos …" at bounding box center [613, 274] width 1227 height 548
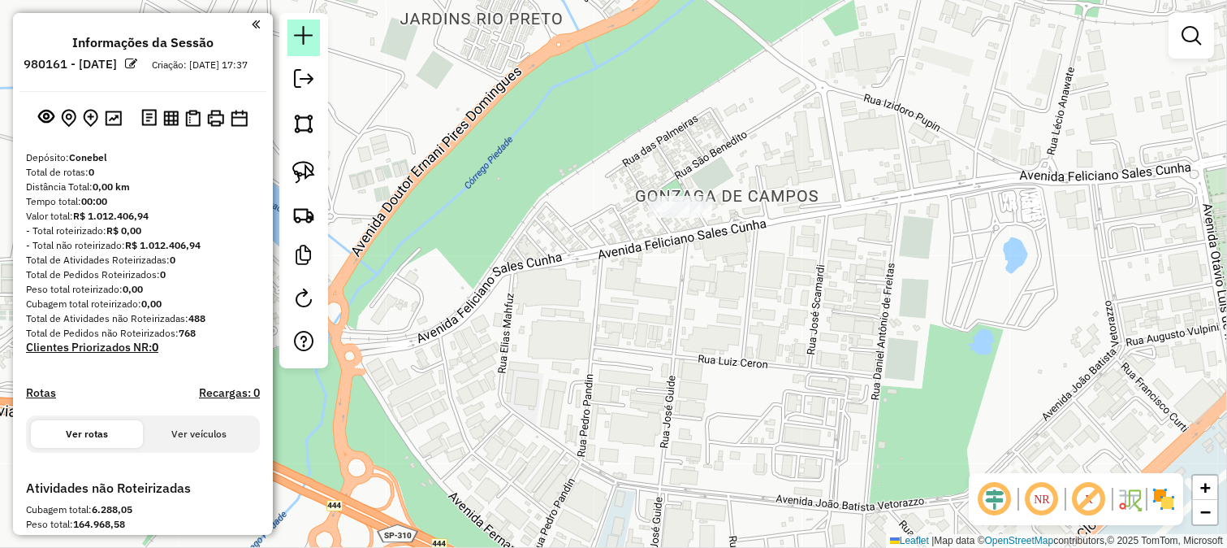
click at [302, 33] on em at bounding box center [303, 35] width 19 height 19
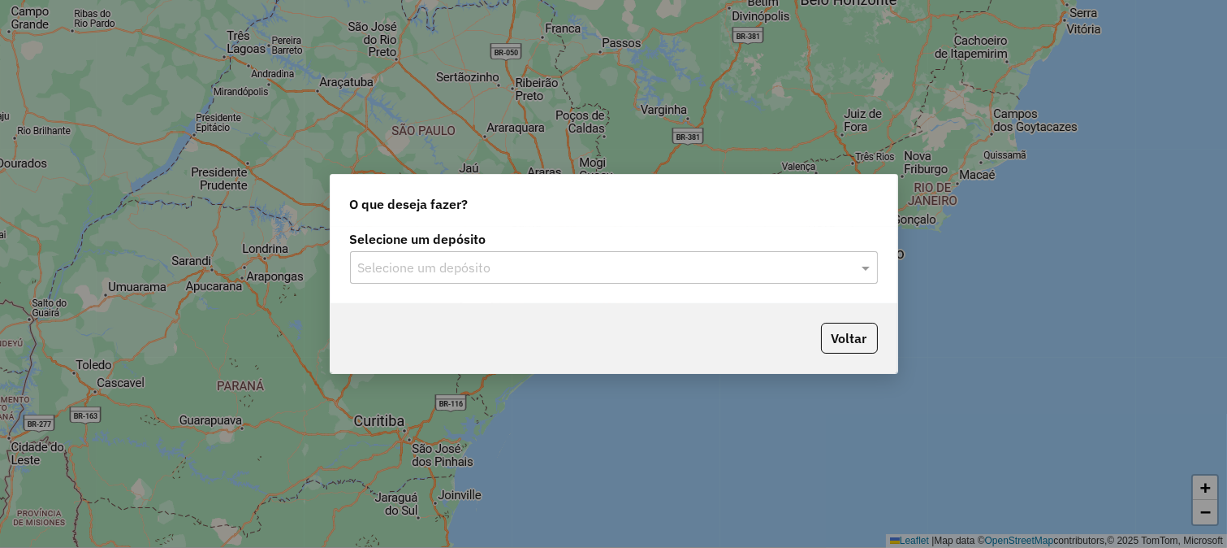
click at [566, 270] on input "text" at bounding box center [597, 267] width 479 height 19
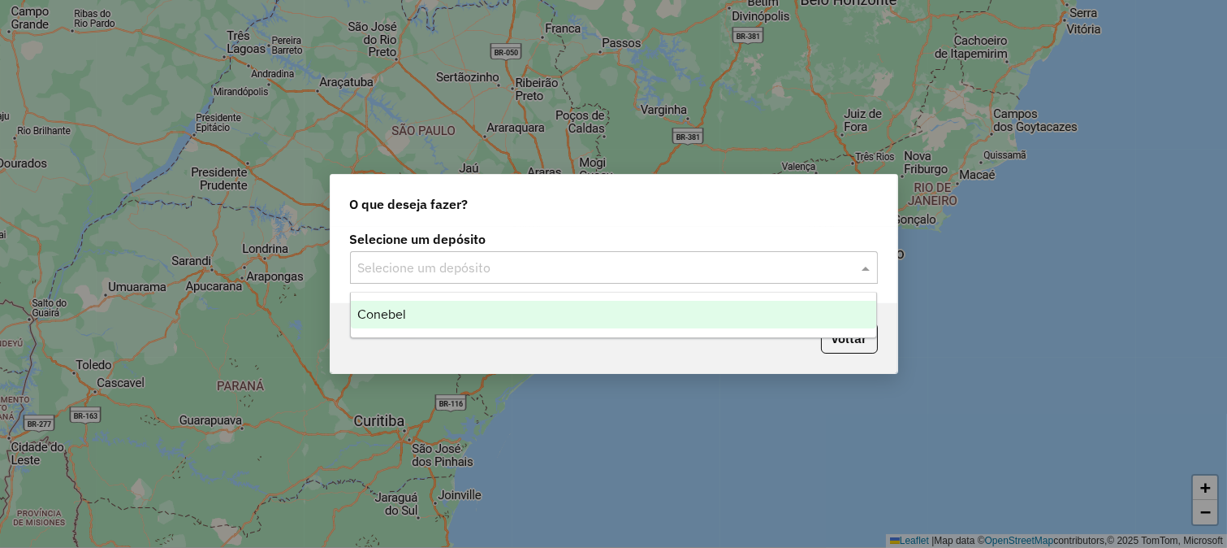
click at [529, 317] on div "Conebel" at bounding box center [614, 315] width 526 height 28
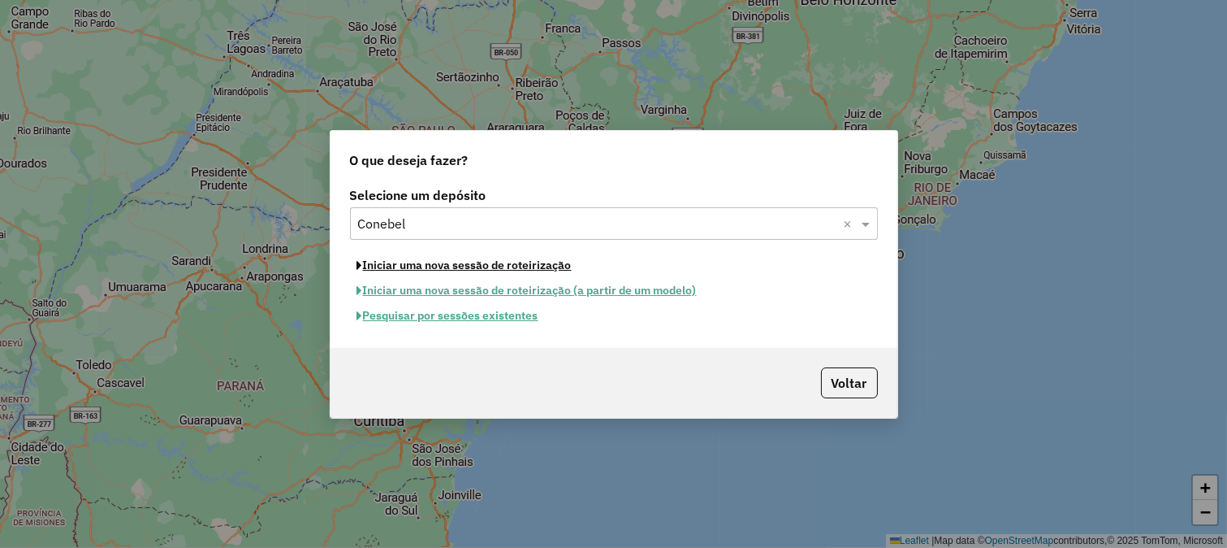
click at [533, 265] on button "Iniciar uma nova sessão de roteirização" at bounding box center [464, 265] width 229 height 25
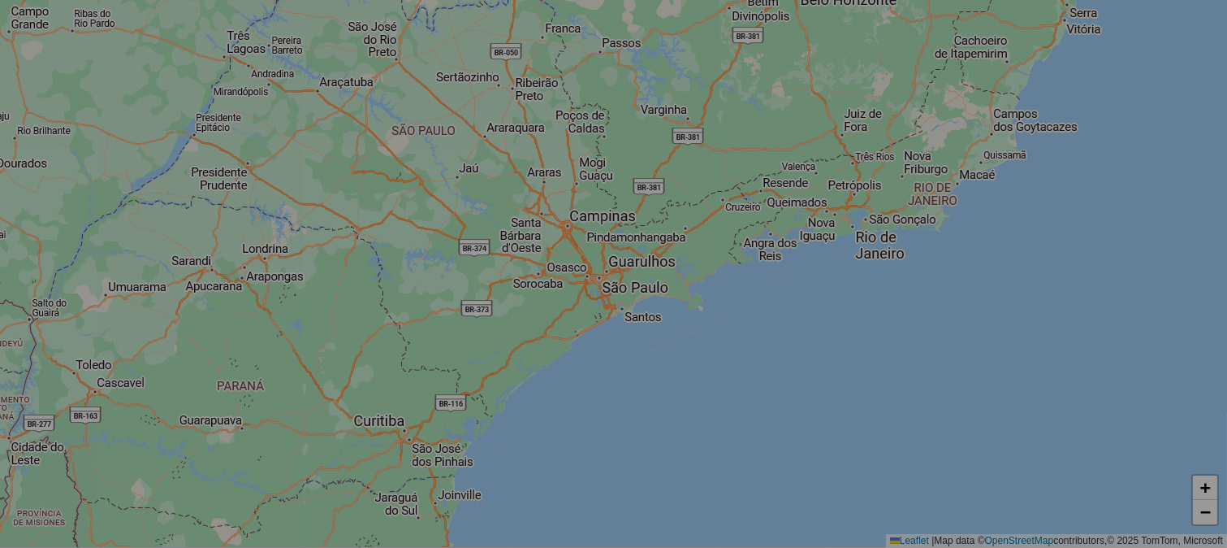
select select "*"
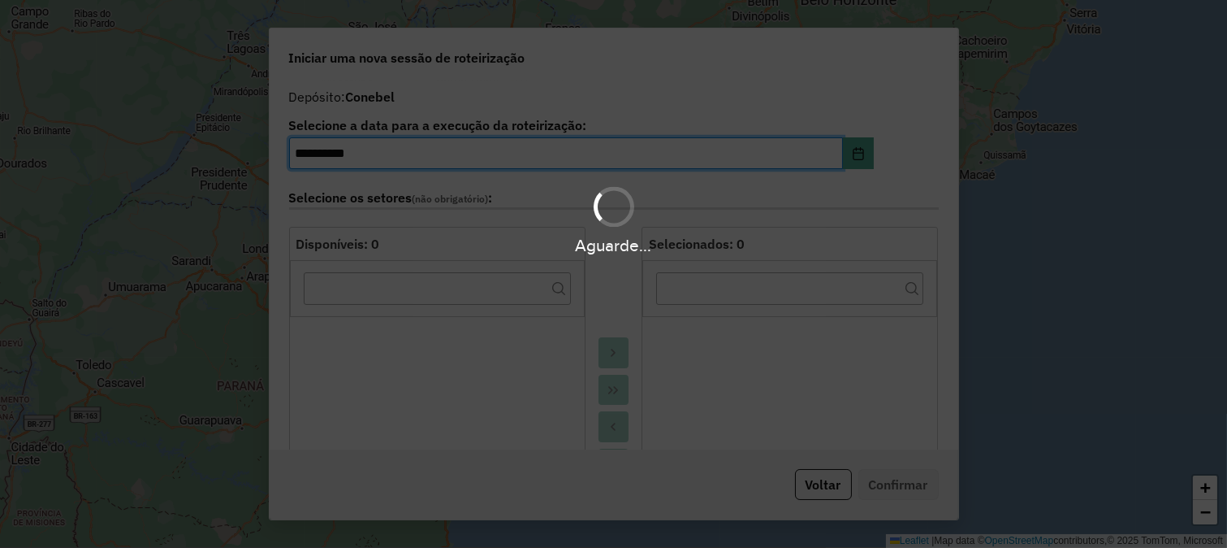
click at [863, 153] on hb-app "**********" at bounding box center [613, 274] width 1227 height 548
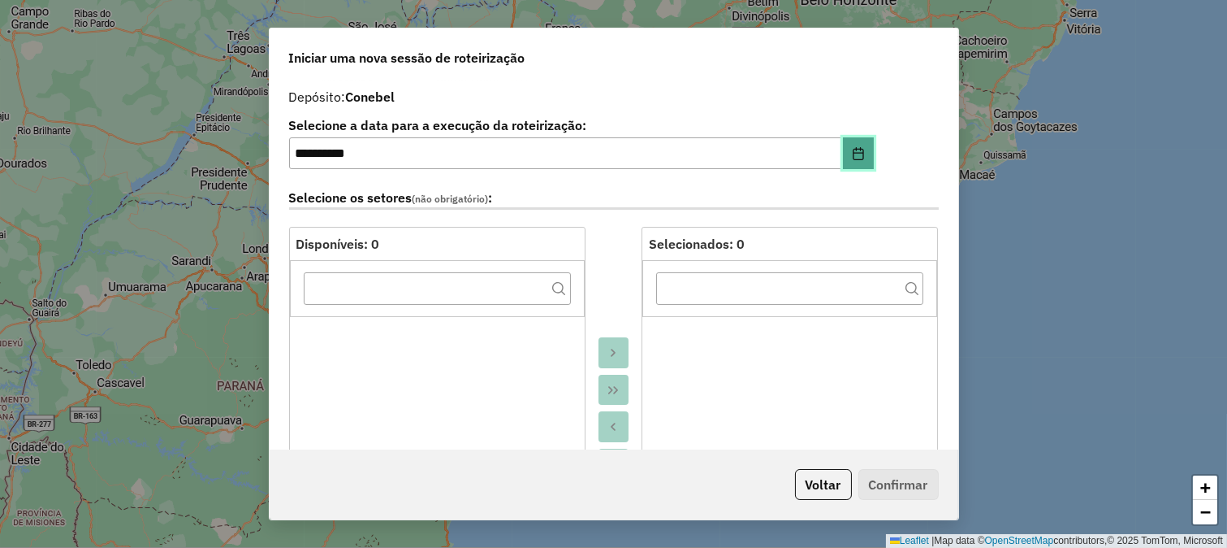
click at [855, 147] on icon "Choose Date" at bounding box center [858, 153] width 13 height 13
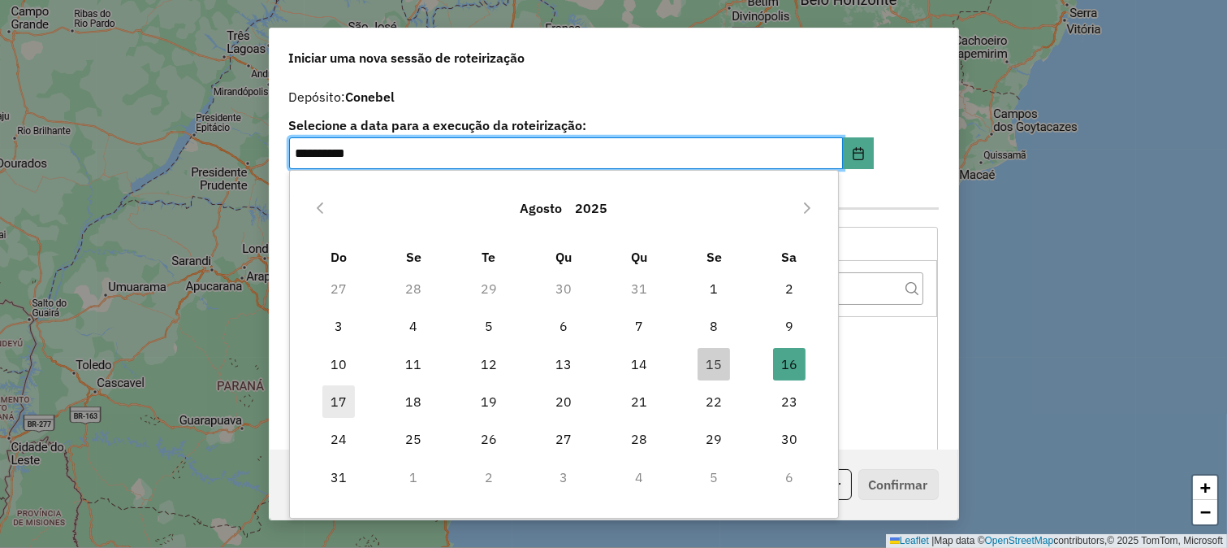
click at [326, 402] on span "17" at bounding box center [339, 401] width 32 height 32
type input "**********"
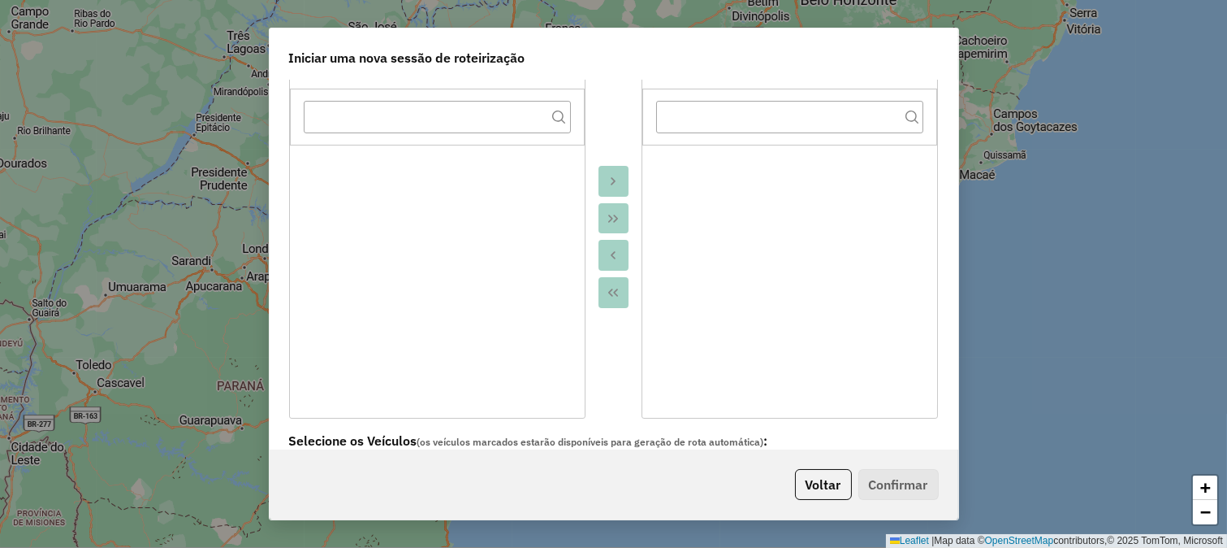
scroll to position [541, 0]
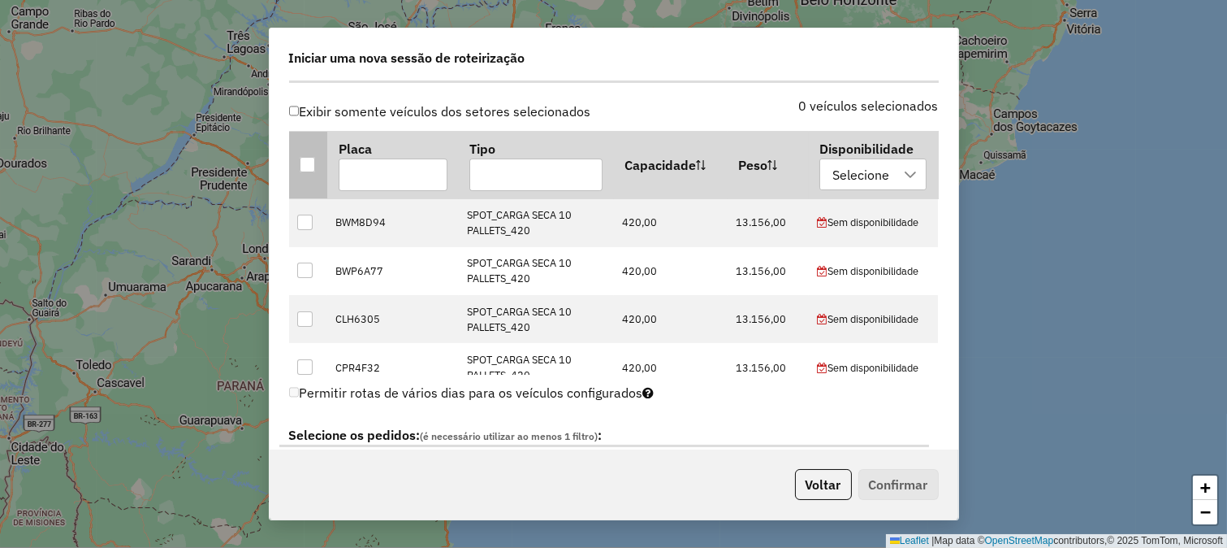
click at [297, 166] on th at bounding box center [308, 164] width 38 height 67
click at [304, 163] on div at bounding box center [307, 164] width 15 height 15
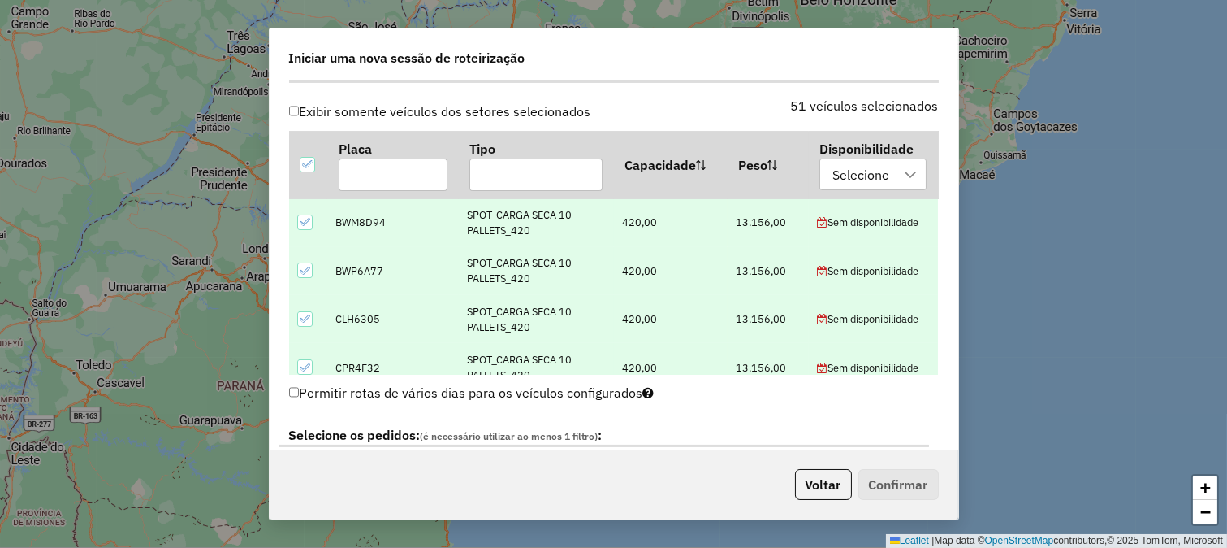
click at [305, 219] on icon at bounding box center [304, 221] width 11 height 11
click at [304, 265] on icon at bounding box center [304, 270] width 11 height 11
click at [304, 310] on td at bounding box center [308, 319] width 38 height 48
click at [304, 320] on icon at bounding box center [304, 318] width 11 height 7
click at [301, 366] on icon at bounding box center [304, 366] width 11 height 7
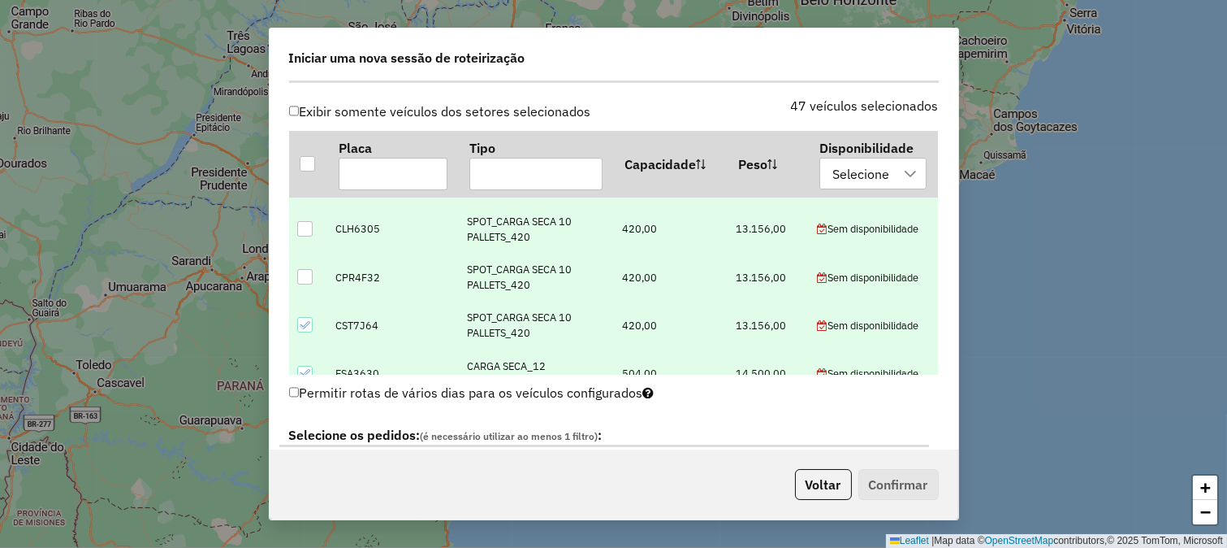
click at [310, 325] on icon at bounding box center [304, 324] width 11 height 11
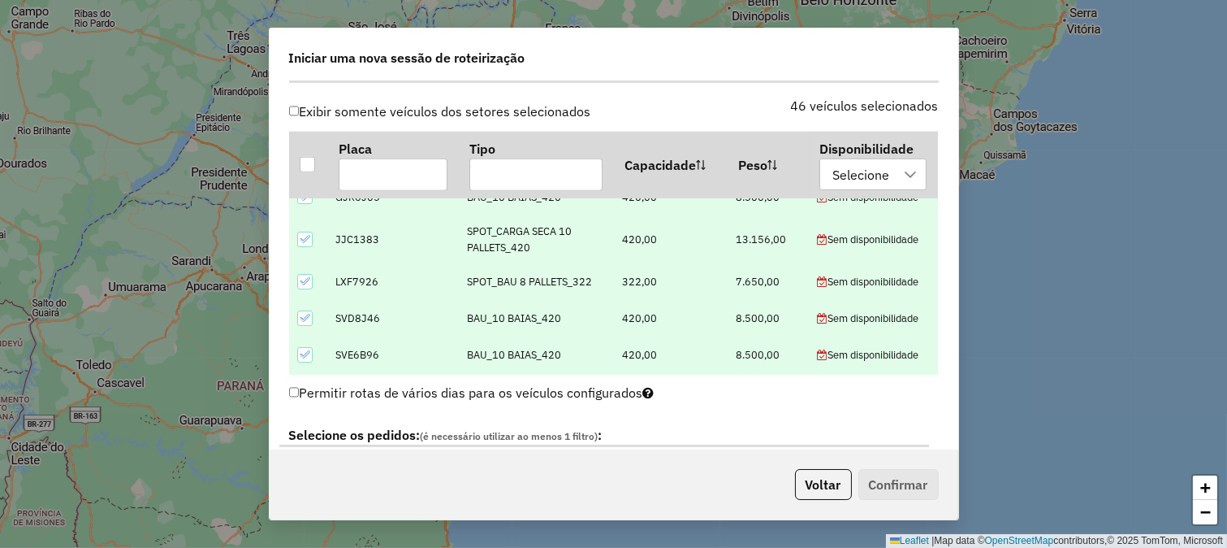
scroll to position [1444, 0]
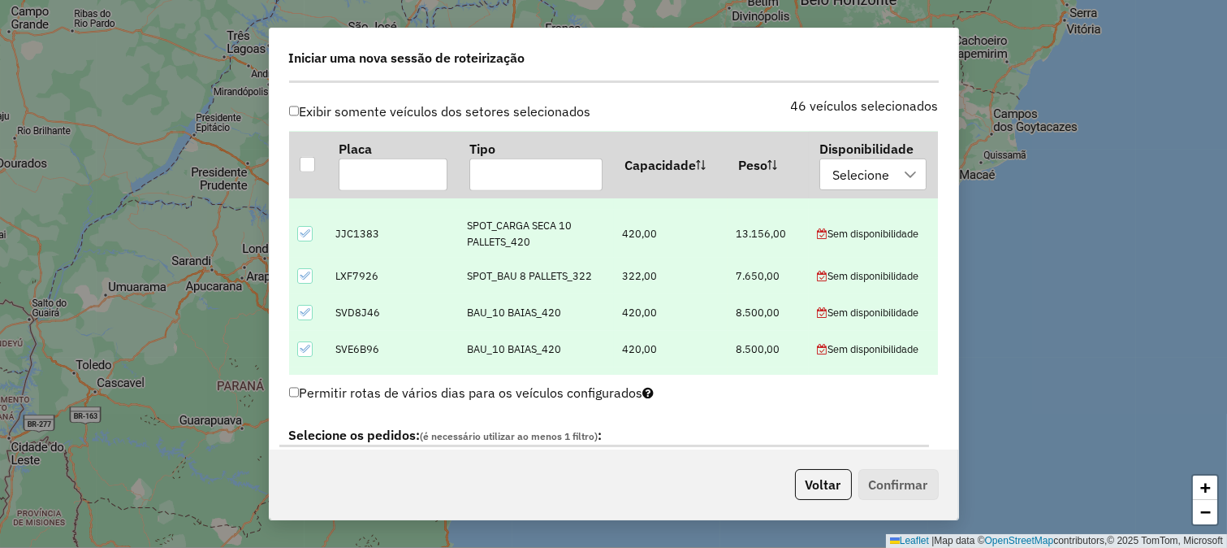
click at [313, 270] on div at bounding box center [305, 276] width 16 height 16
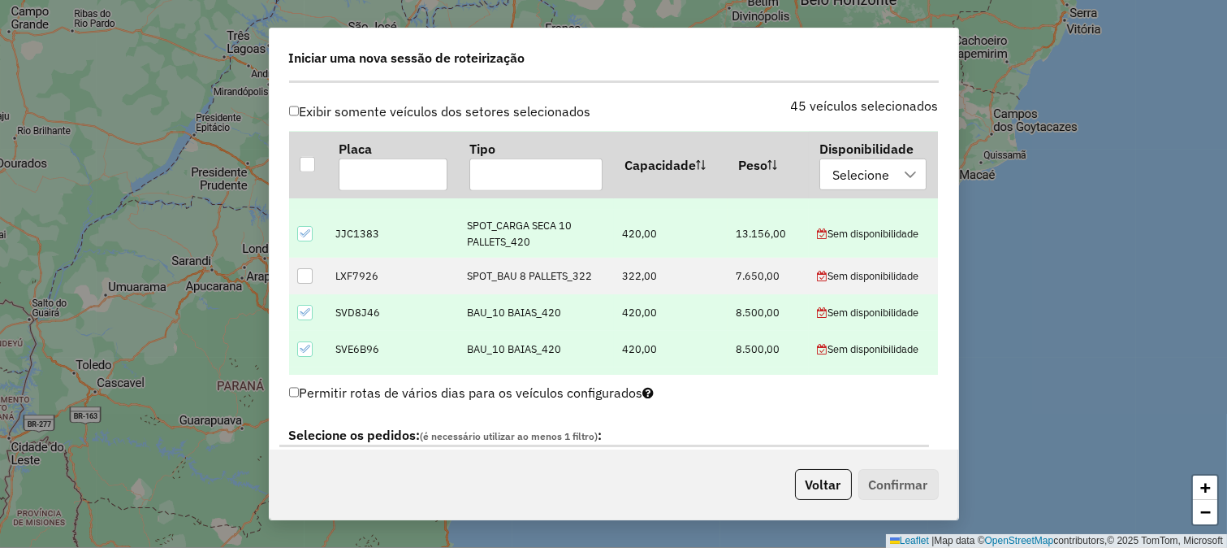
click at [309, 246] on td at bounding box center [308, 234] width 38 height 48
click at [306, 240] on div at bounding box center [305, 234] width 16 height 16
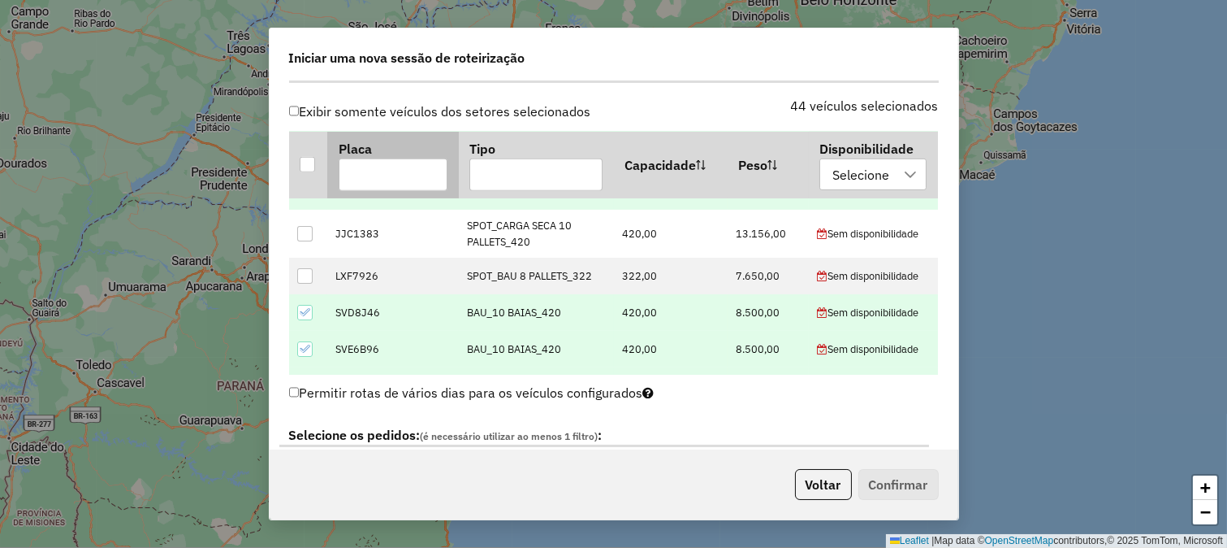
click at [420, 180] on input "text" at bounding box center [393, 174] width 109 height 32
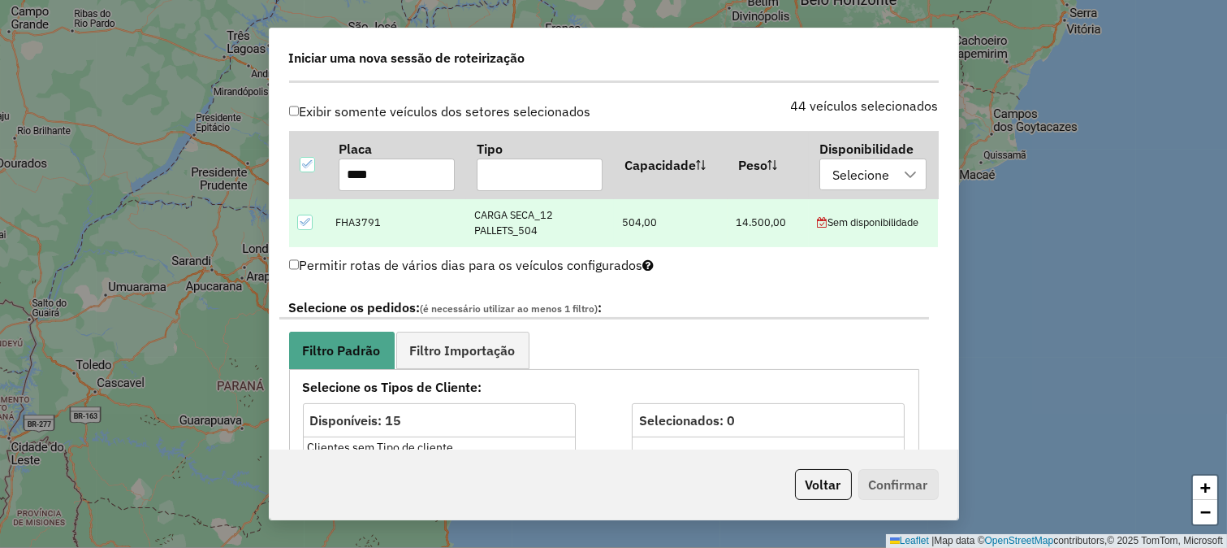
scroll to position [0, 0]
click at [305, 223] on icon at bounding box center [304, 222] width 11 height 7
click at [422, 169] on input "****" at bounding box center [397, 174] width 116 height 32
click at [306, 223] on icon at bounding box center [304, 221] width 11 height 11
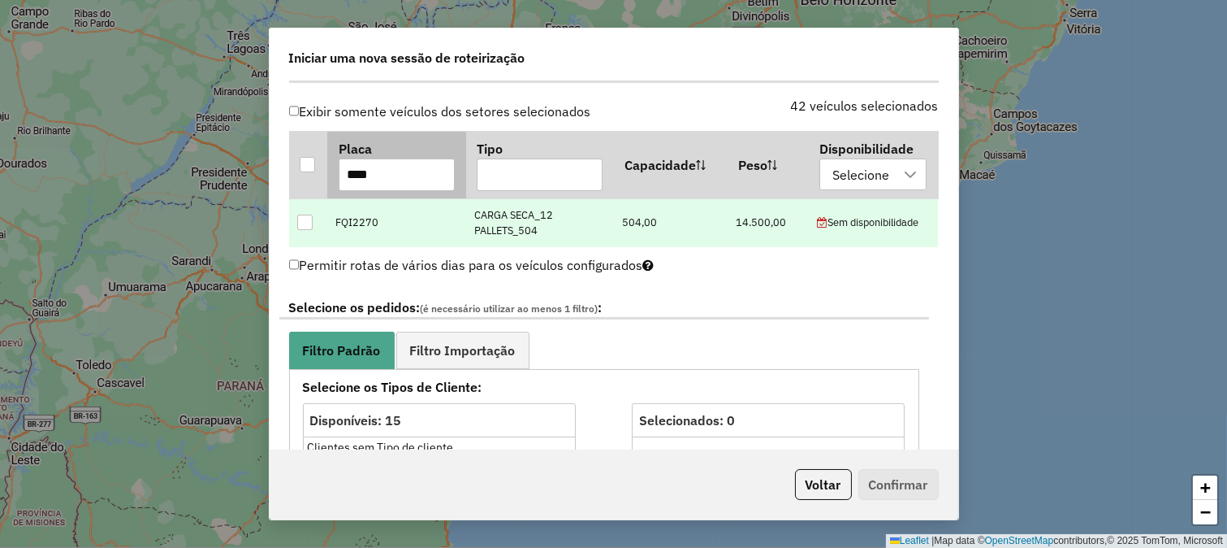
click at [383, 172] on input "****" at bounding box center [397, 174] width 116 height 32
click at [305, 227] on div at bounding box center [304, 221] width 15 height 15
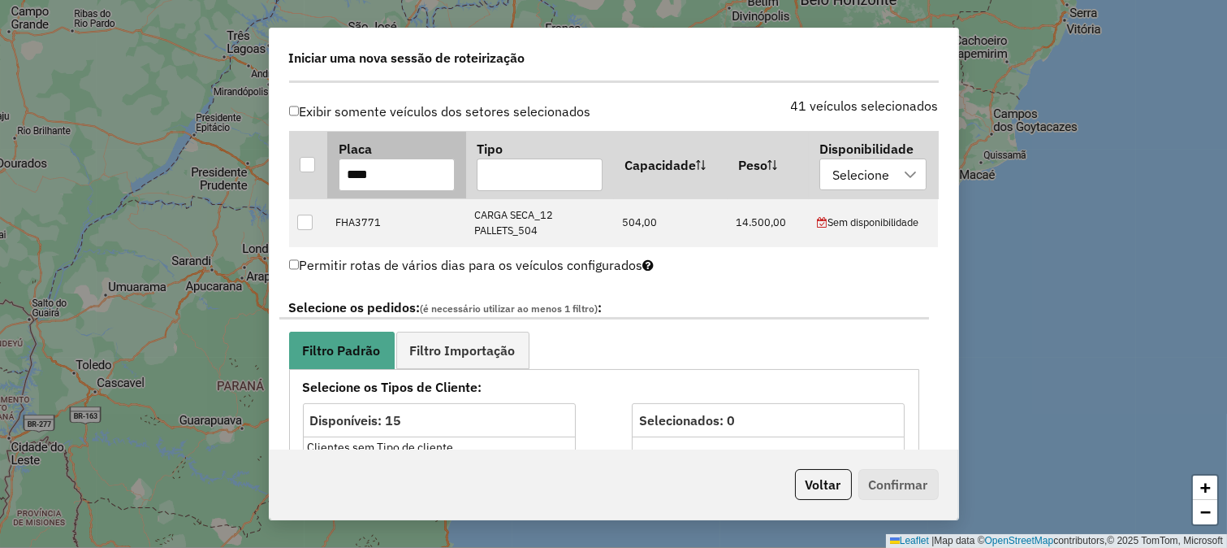
click at [386, 169] on input "****" at bounding box center [397, 174] width 116 height 32
click at [394, 155] on th "Placa ****" at bounding box center [396, 164] width 139 height 67
click at [383, 175] on input "****" at bounding box center [397, 174] width 116 height 32
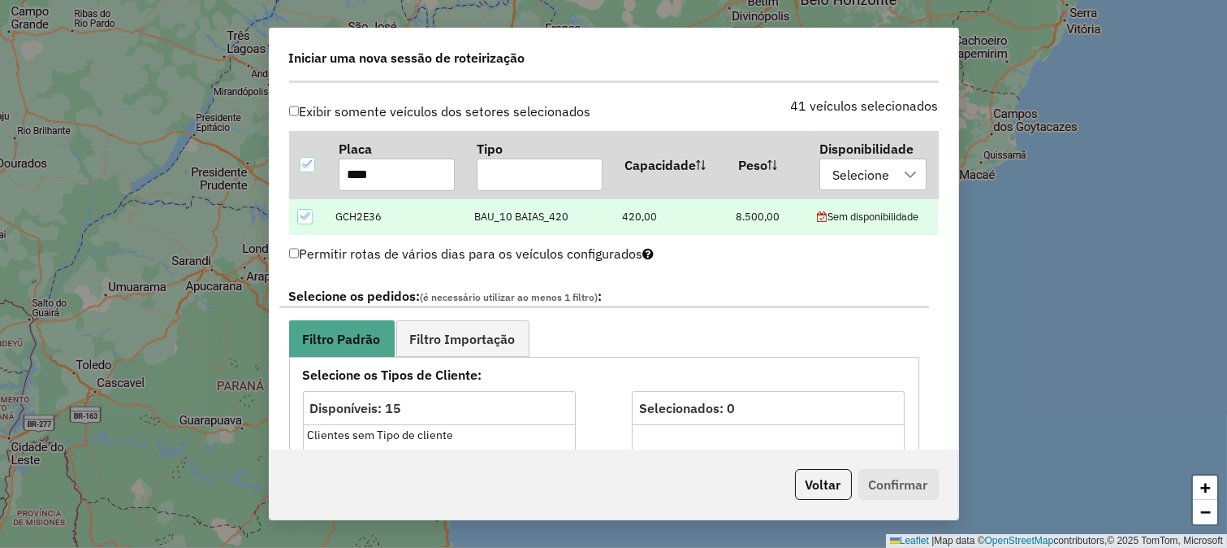
click at [309, 211] on icon at bounding box center [304, 215] width 11 height 11
click at [379, 176] on input "****" at bounding box center [397, 174] width 116 height 32
click at [357, 167] on input "****" at bounding box center [397, 174] width 116 height 32
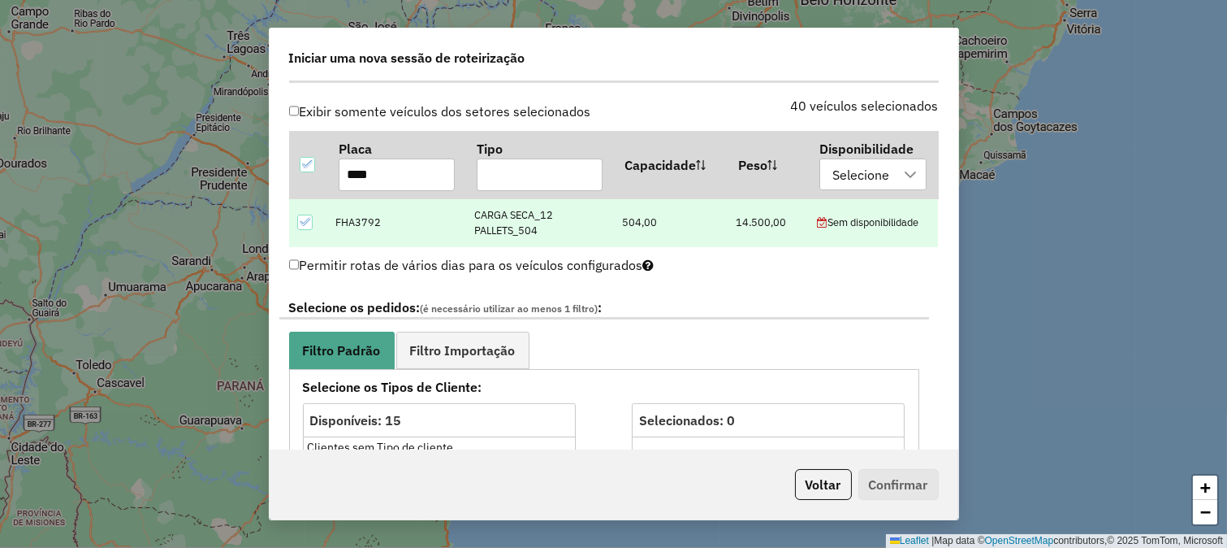
click at [301, 229] on div at bounding box center [305, 222] width 16 height 16
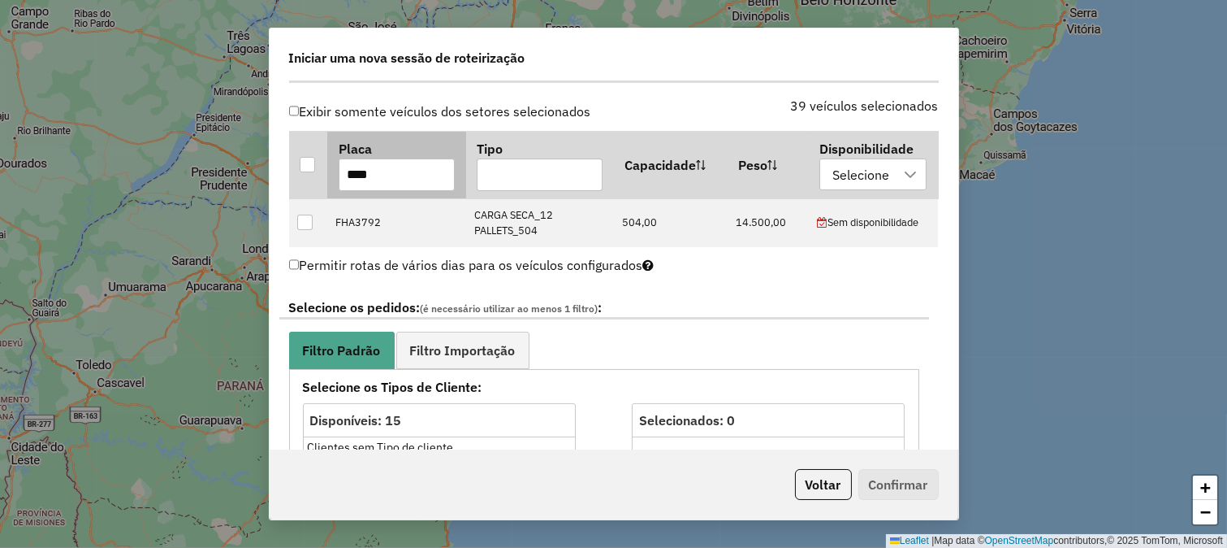
click at [383, 160] on input "****" at bounding box center [397, 174] width 116 height 32
click at [395, 164] on input "****" at bounding box center [397, 174] width 116 height 32
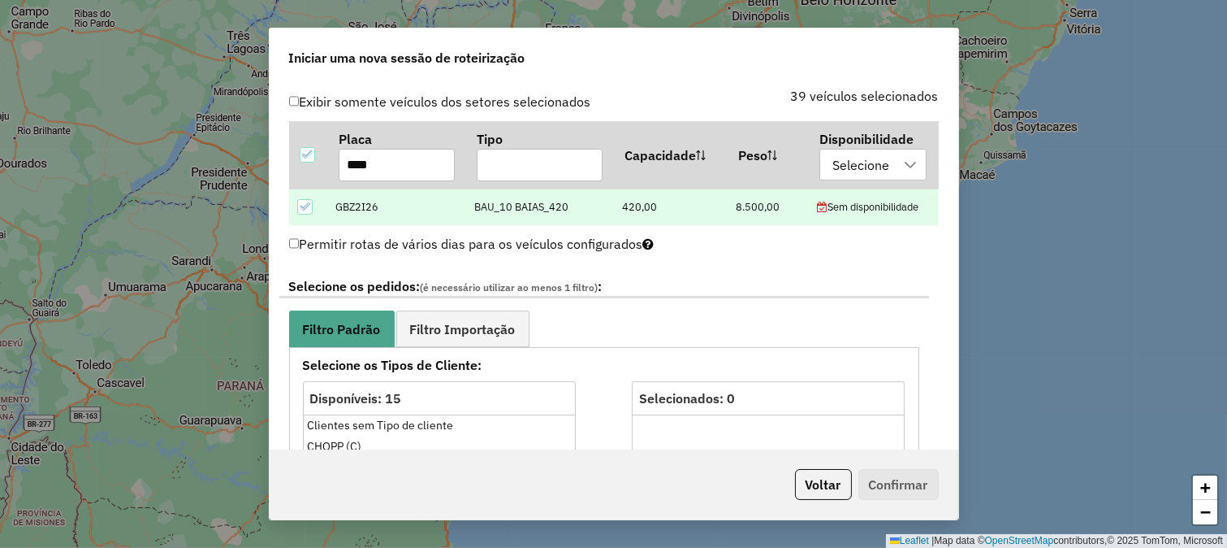
scroll to position [541, 0]
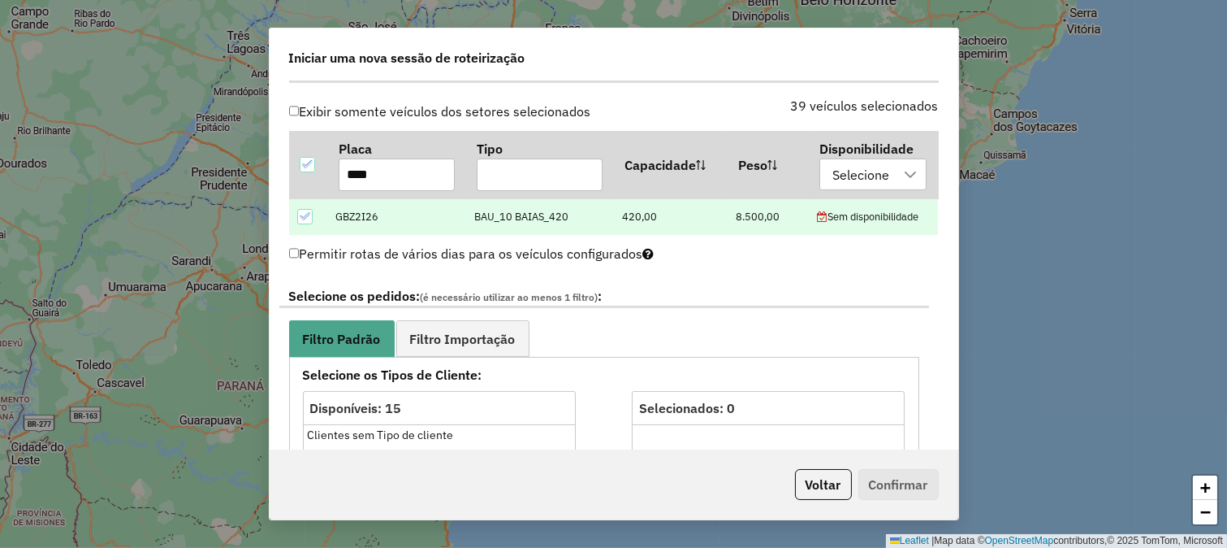
click at [305, 214] on icon at bounding box center [304, 215] width 11 height 11
click at [374, 191] on th "Placa ****" at bounding box center [396, 164] width 139 height 67
click at [379, 183] on input "****" at bounding box center [397, 174] width 116 height 32
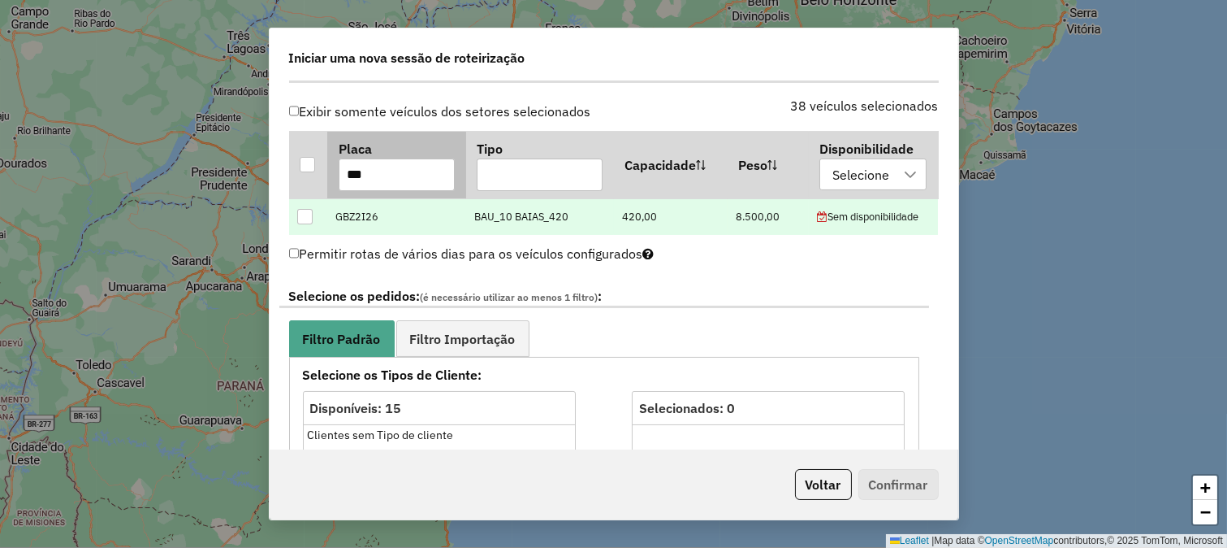
type input "****"
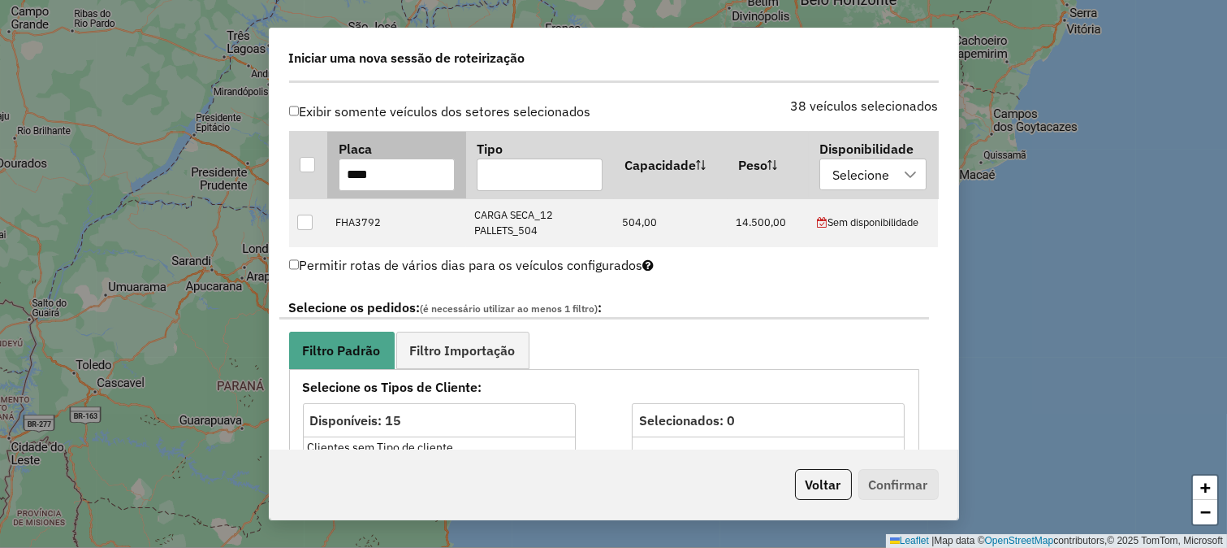
click at [379, 183] on input "****" at bounding box center [397, 174] width 116 height 32
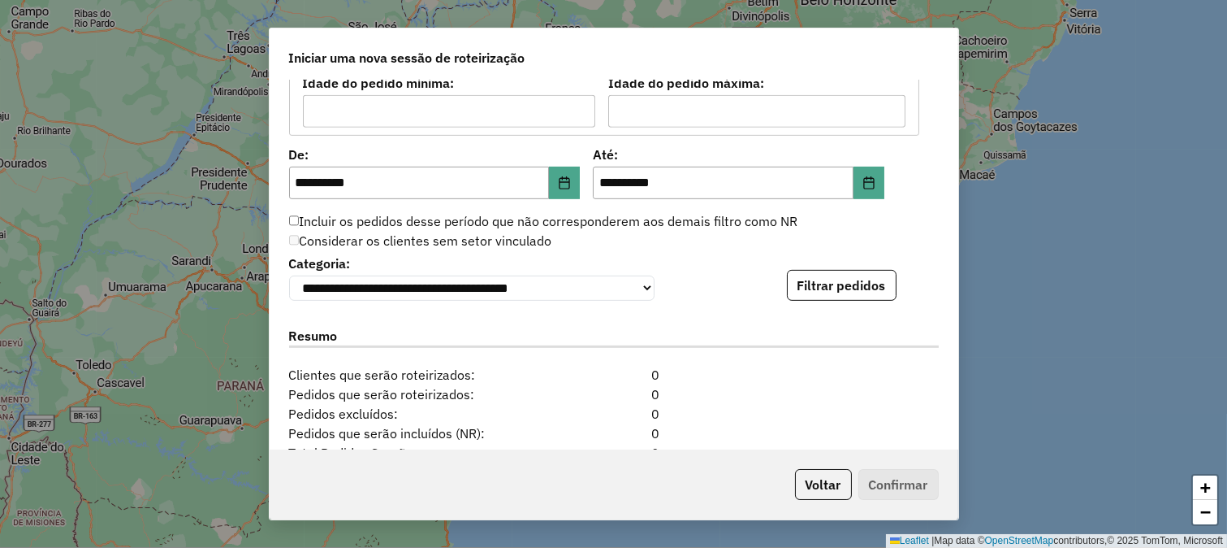
scroll to position [1571, 0]
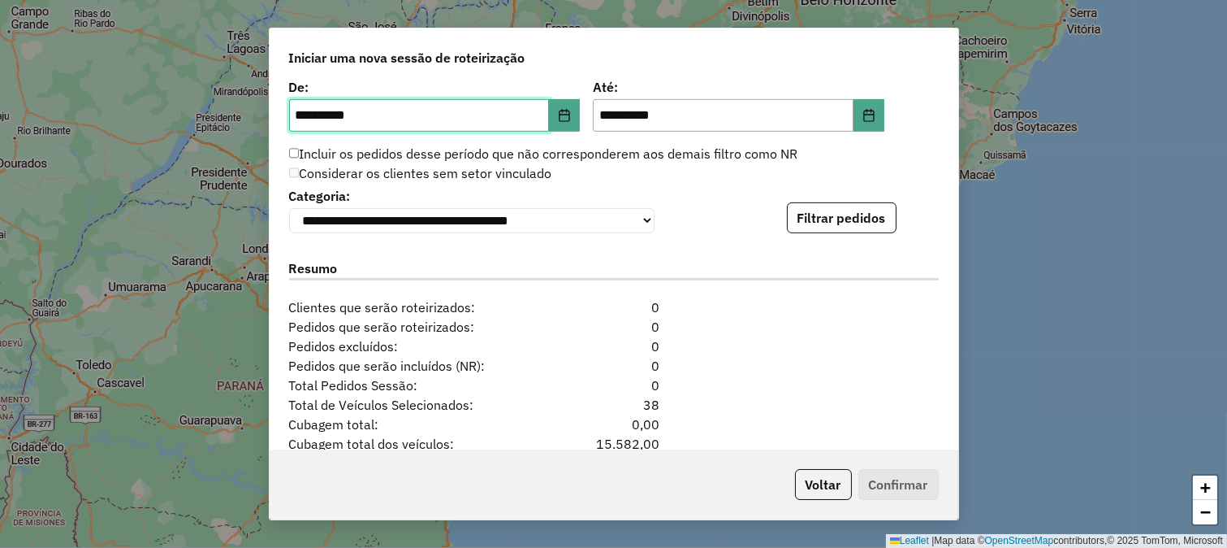
click at [546, 118] on input "**********" at bounding box center [419, 115] width 261 height 32
click at [554, 117] on button "Choose Date" at bounding box center [564, 115] width 31 height 32
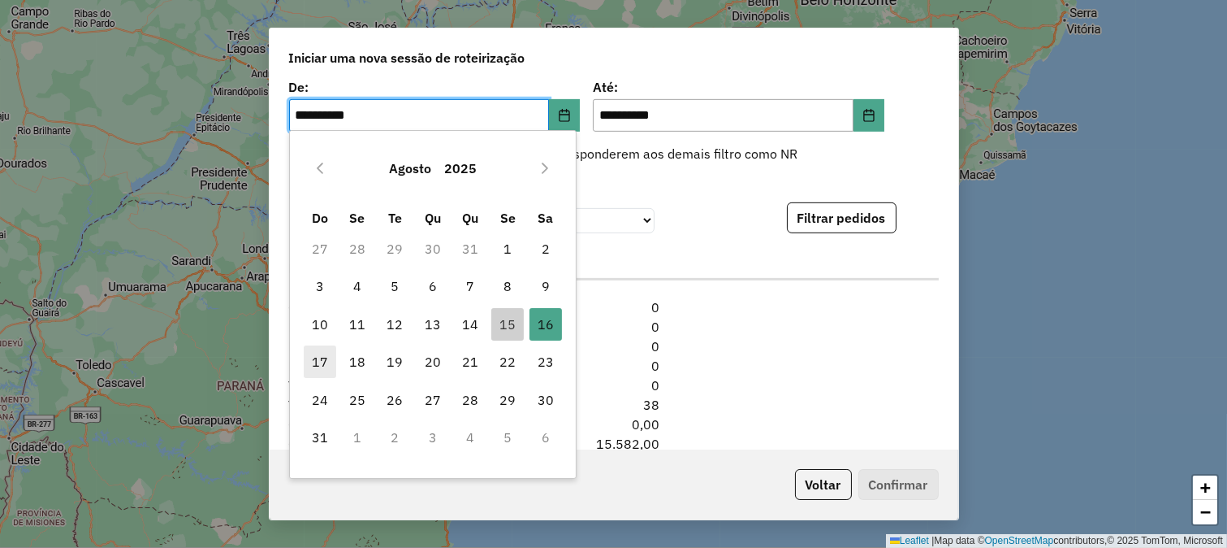
click at [319, 359] on span "17" at bounding box center [320, 361] width 32 height 32
type input "**********"
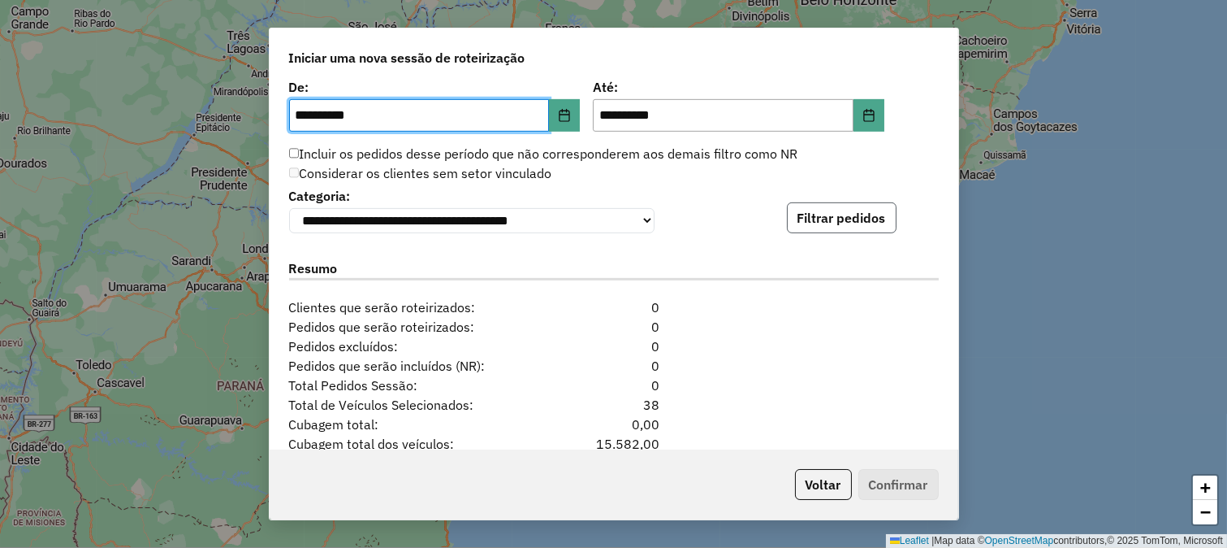
click at [841, 222] on button "Filtrar pedidos" at bounding box center [842, 217] width 110 height 31
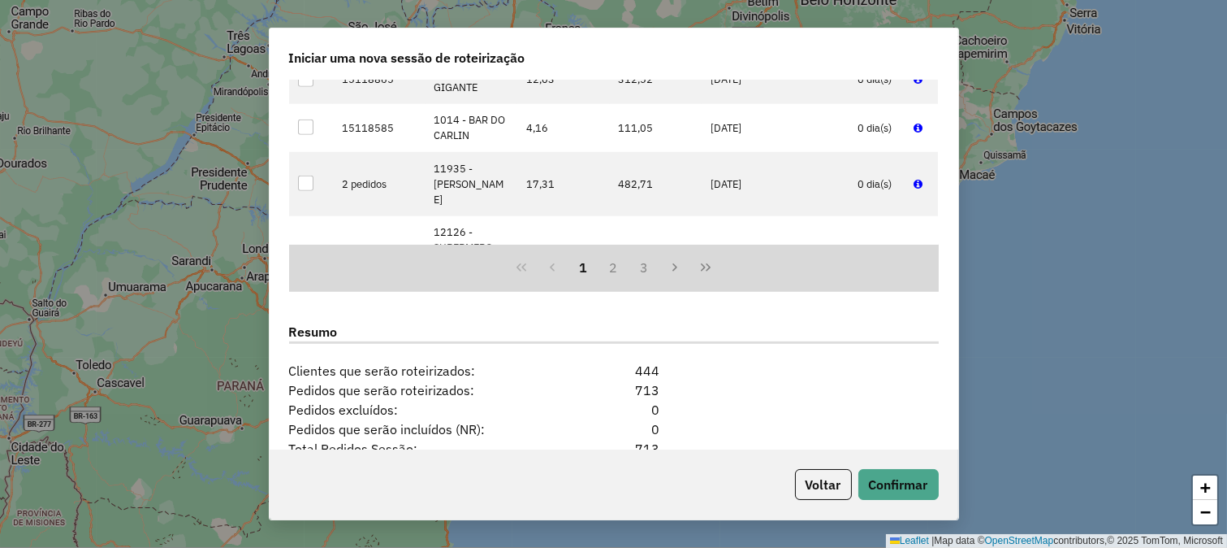
scroll to position [2023, 0]
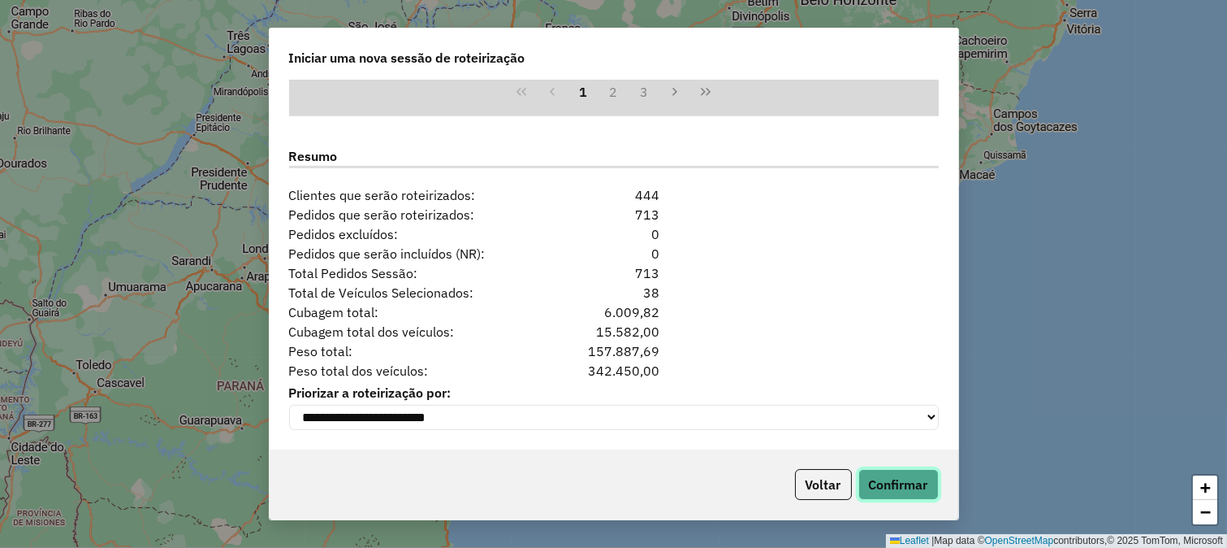
click at [880, 491] on button "Confirmar" at bounding box center [899, 484] width 80 height 31
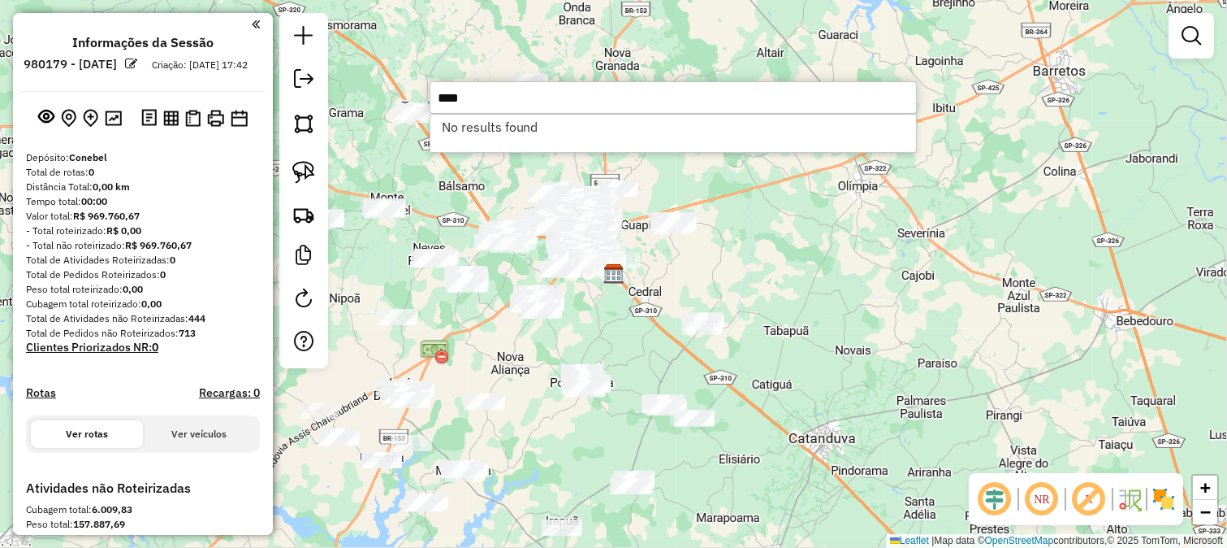
click at [549, 88] on input "****" at bounding box center [673, 97] width 487 height 32
click at [549, 88] on input "******" at bounding box center [673, 97] width 487 height 32
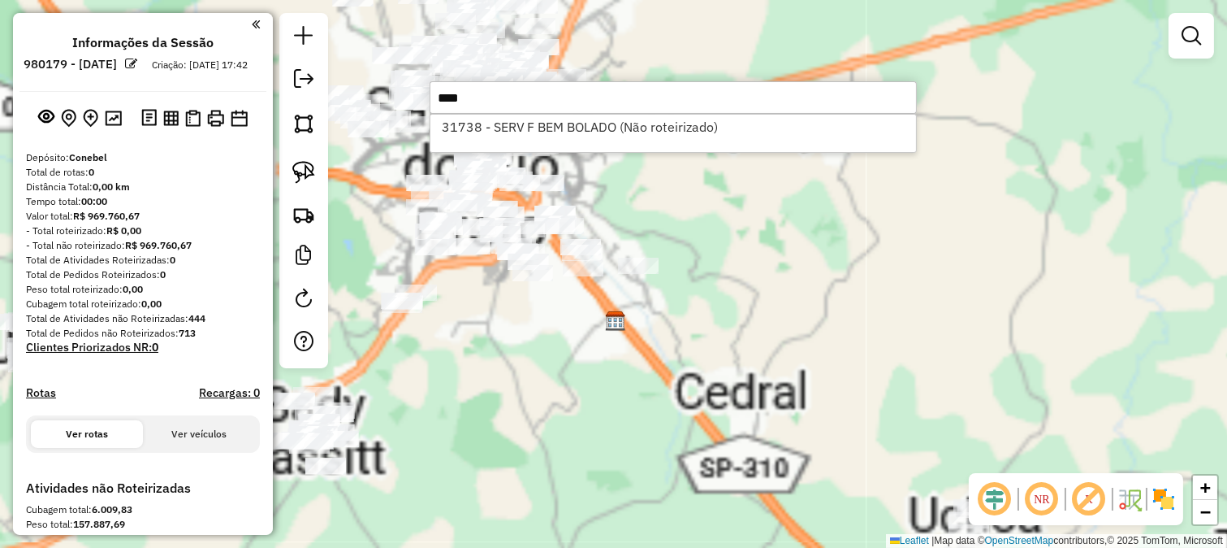
type input "****"
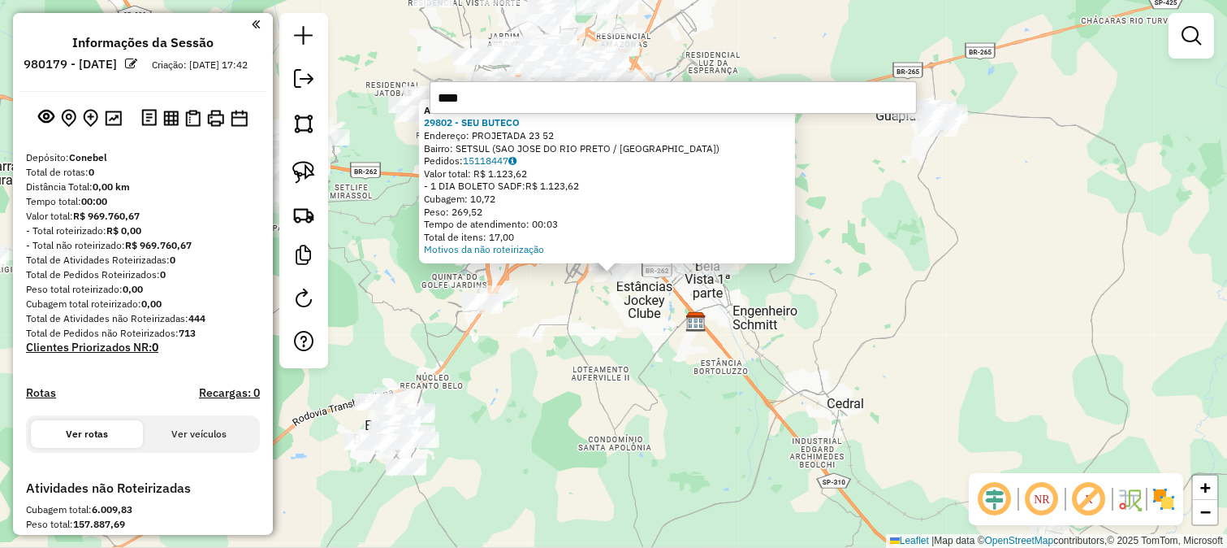
click at [561, 329] on div "Atividade não roteirizada 29802 - SEU BUTECO Endereço: PROJETADA 23 52 Bairro: …" at bounding box center [613, 274] width 1227 height 548
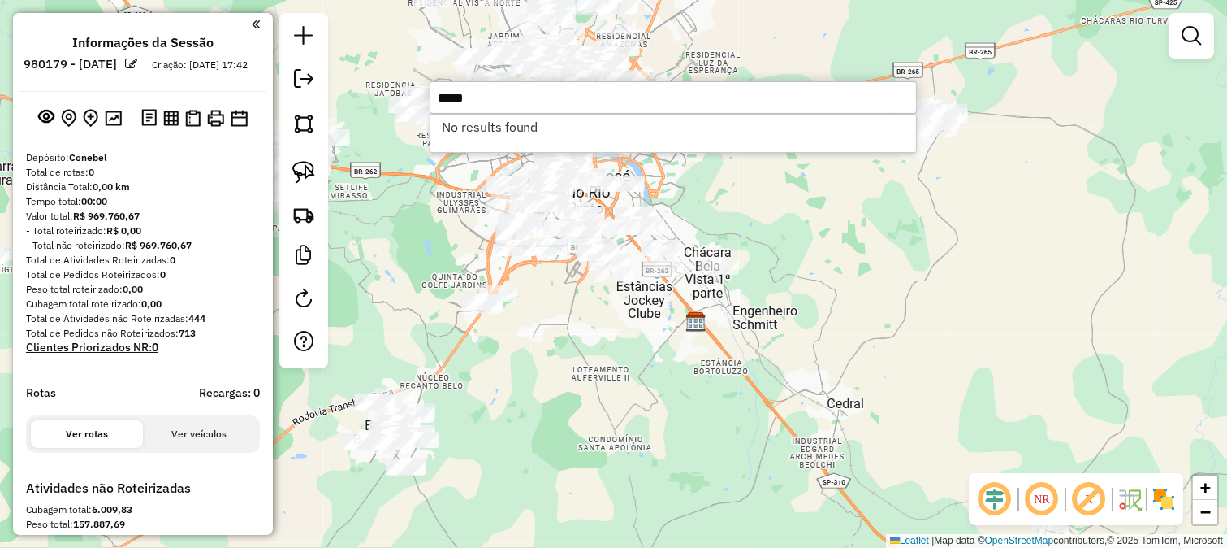
type input "*****"
click at [561, 314] on div "Janela de atendimento Grade de atendimento Capacidade Transportadoras Veículos …" at bounding box center [613, 274] width 1227 height 548
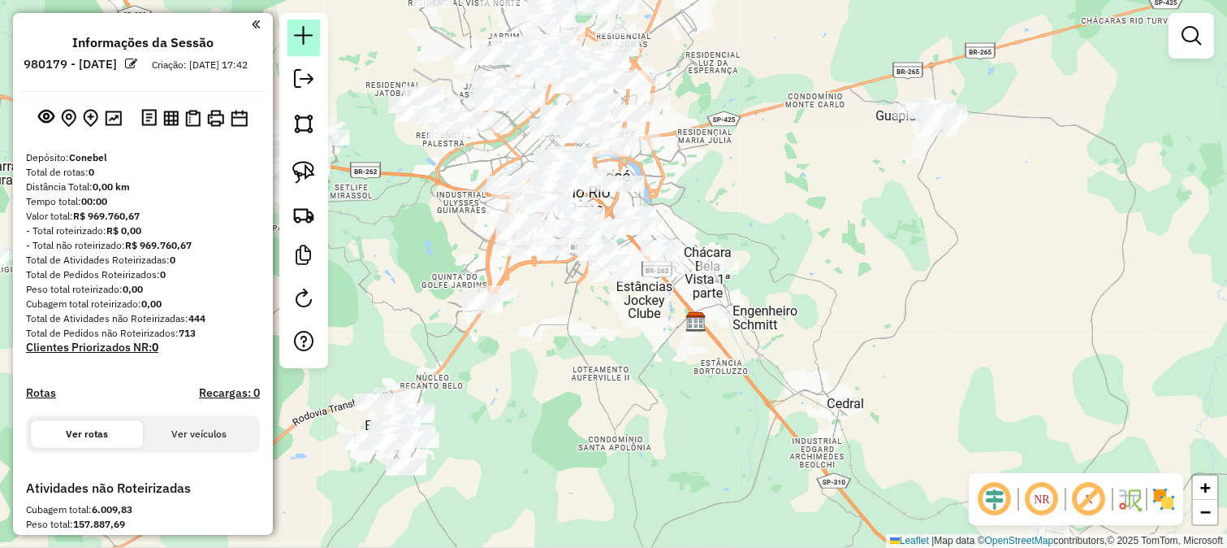
click at [304, 37] on em at bounding box center [303, 35] width 19 height 19
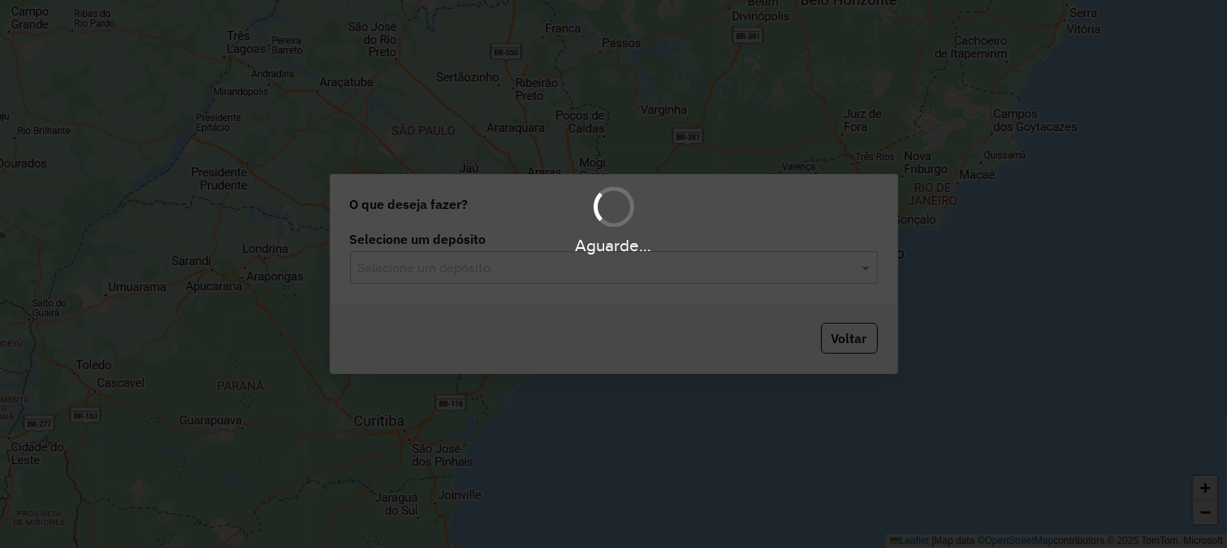
click at [441, 278] on div "Selecione um depósito" at bounding box center [614, 267] width 528 height 32
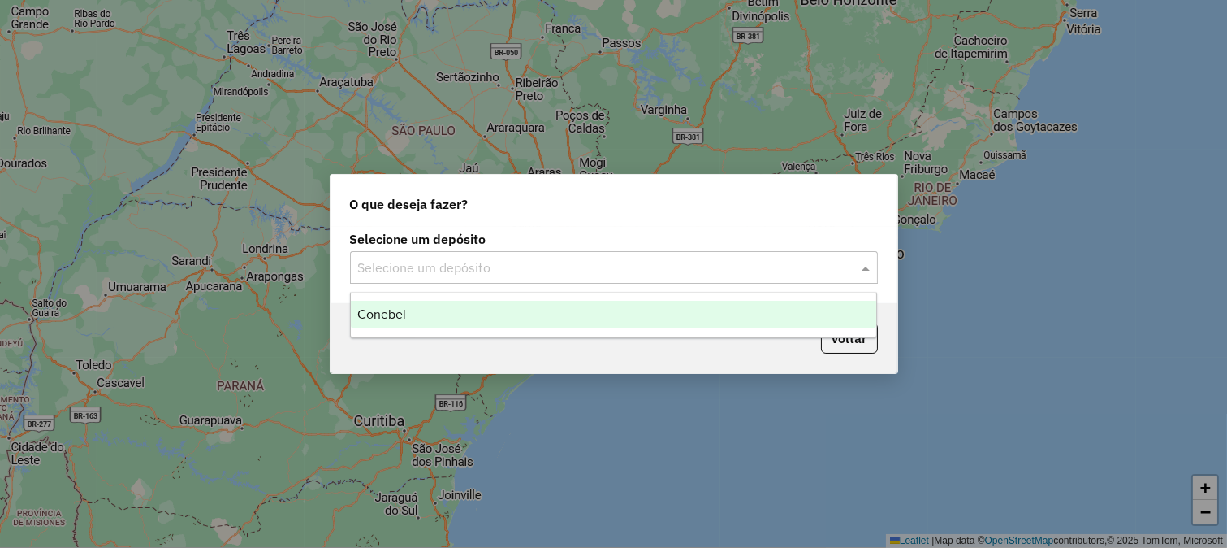
click at [439, 304] on div "Conebel" at bounding box center [614, 315] width 526 height 28
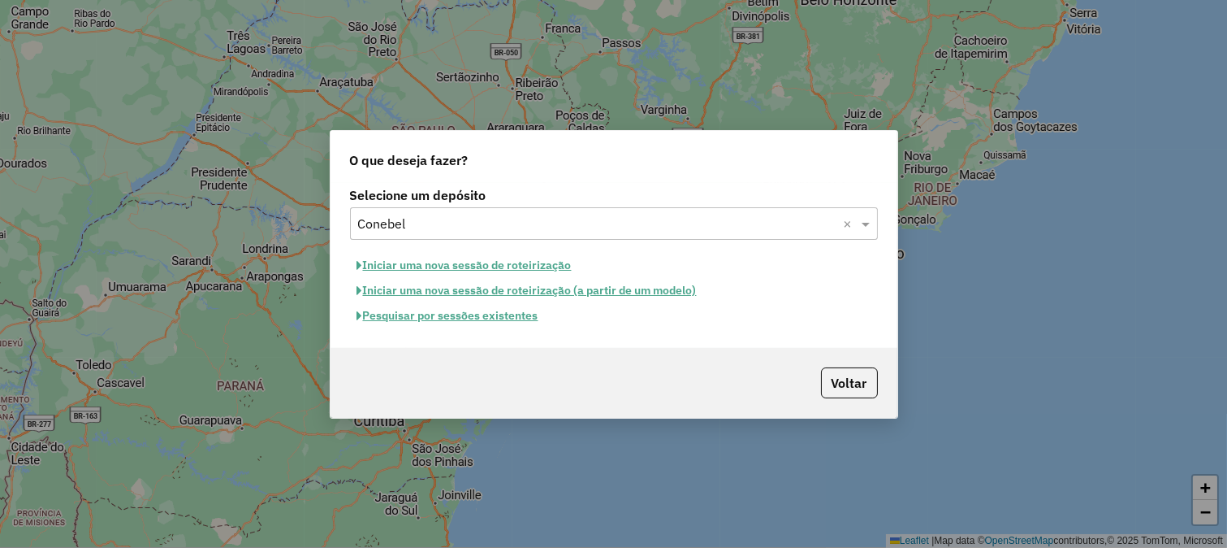
click at [486, 264] on button "Iniciar uma nova sessão de roteirização" at bounding box center [464, 265] width 229 height 25
select select "*"
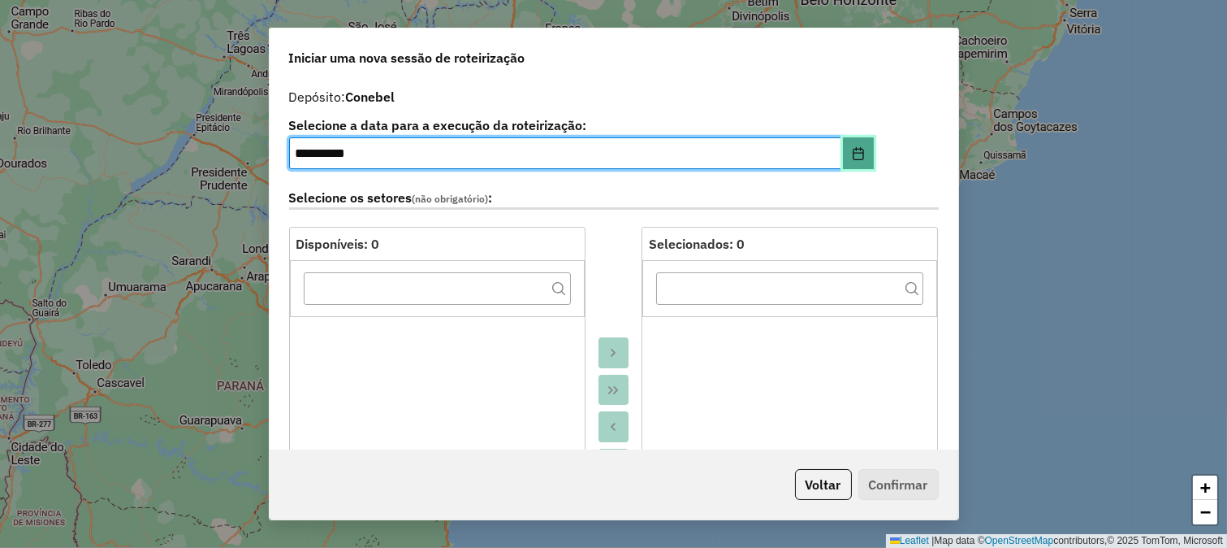
click at [859, 157] on icon "Choose Date" at bounding box center [858, 153] width 11 height 13
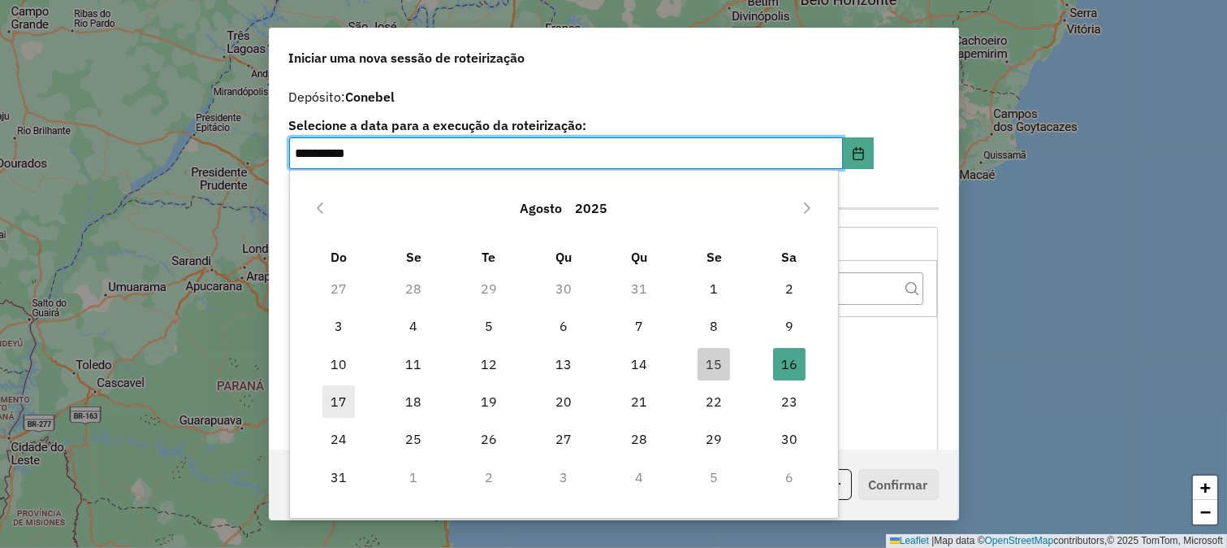
click at [323, 398] on span "17" at bounding box center [339, 401] width 32 height 32
type input "**********"
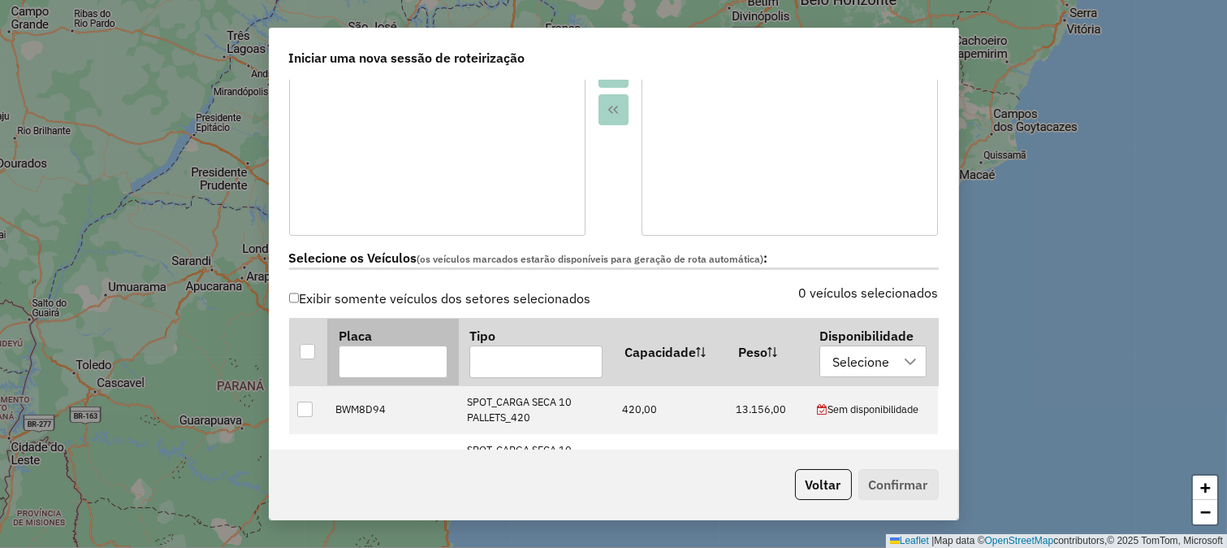
scroll to position [361, 0]
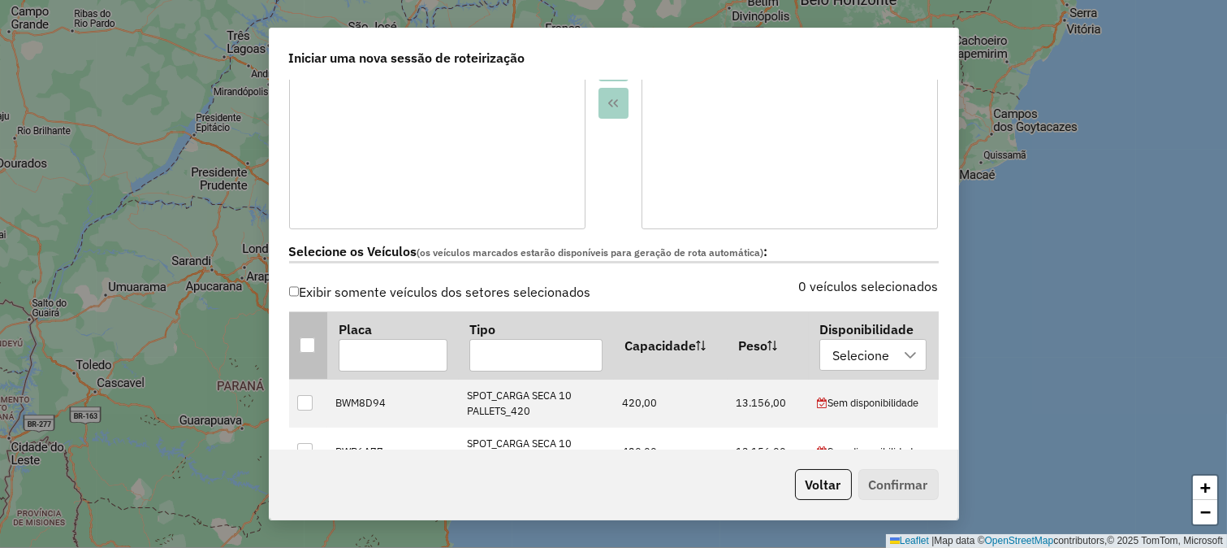
click at [300, 342] on div at bounding box center [307, 344] width 15 height 15
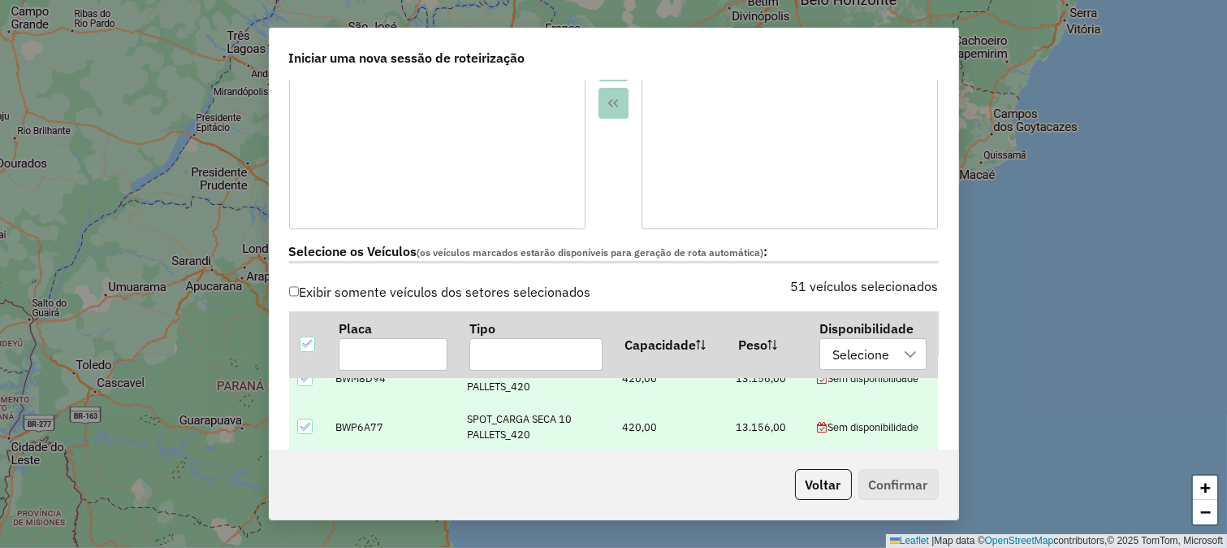
scroll to position [0, 0]
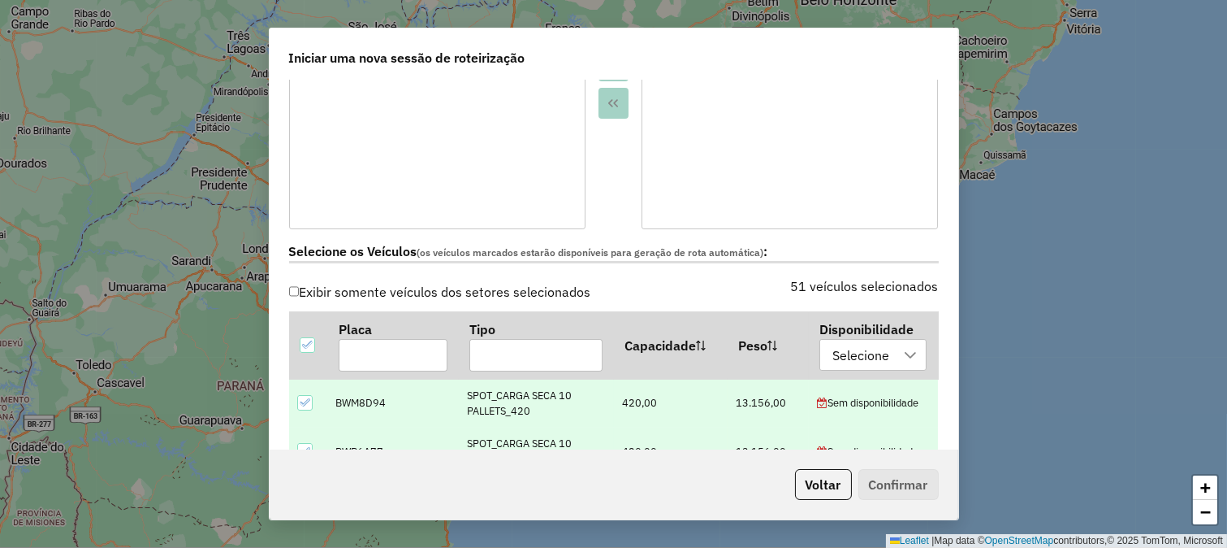
click at [312, 396] on div at bounding box center [304, 402] width 15 height 15
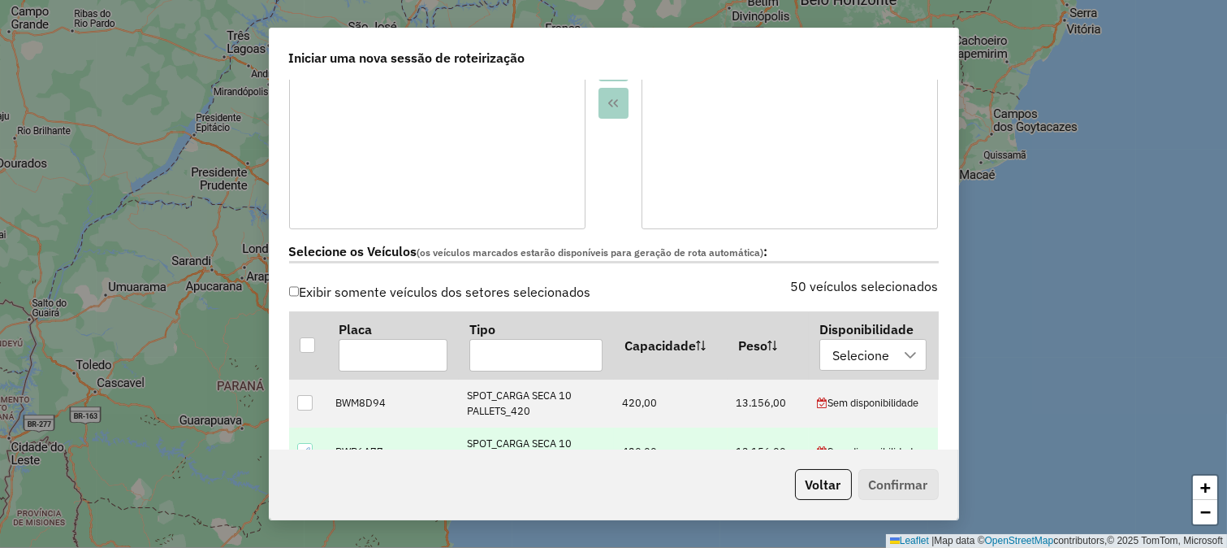
click at [306, 443] on div at bounding box center [304, 450] width 15 height 15
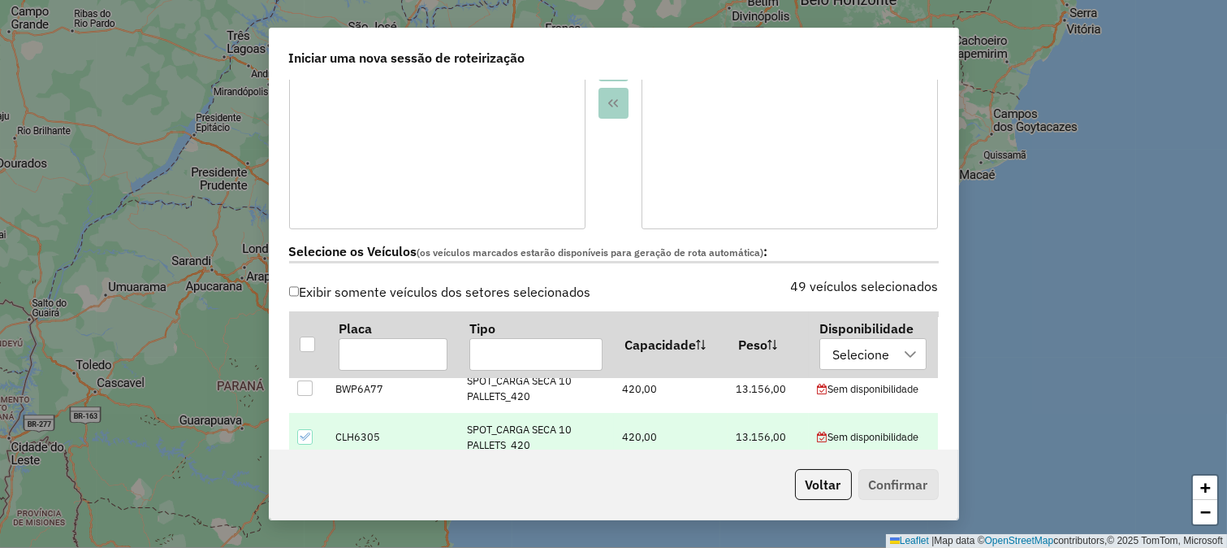
scroll to position [90, 0]
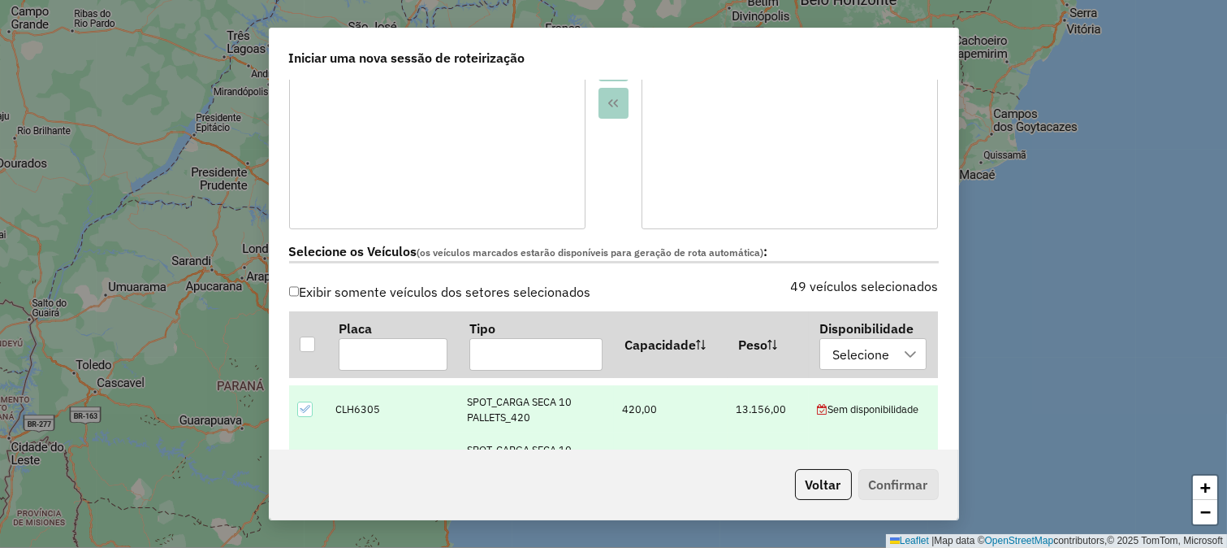
click at [310, 411] on div at bounding box center [304, 408] width 15 height 15
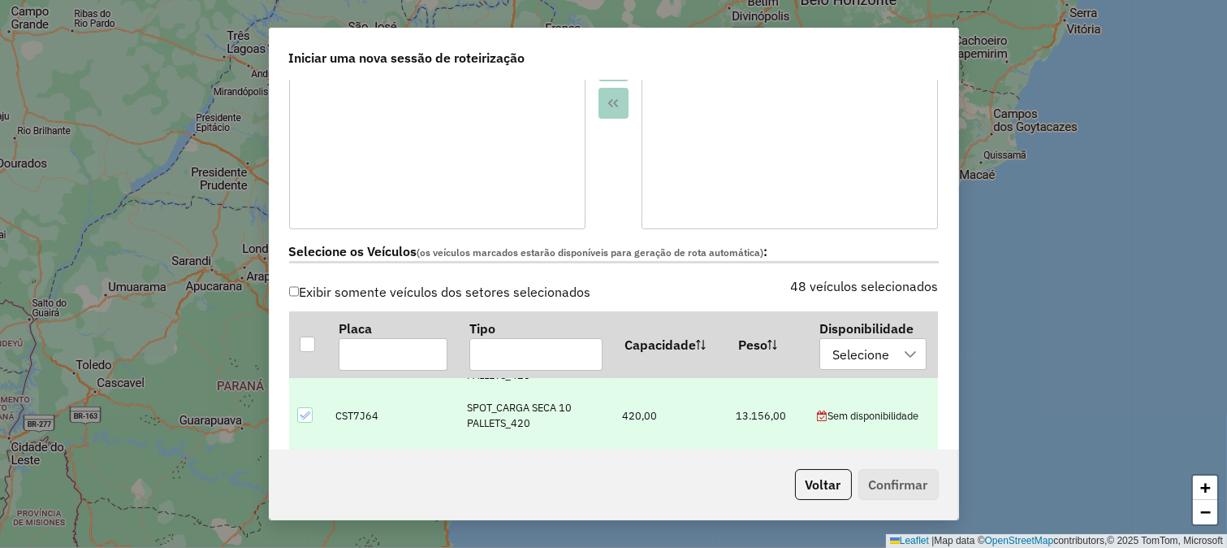
click at [310, 421] on div at bounding box center [304, 414] width 15 height 15
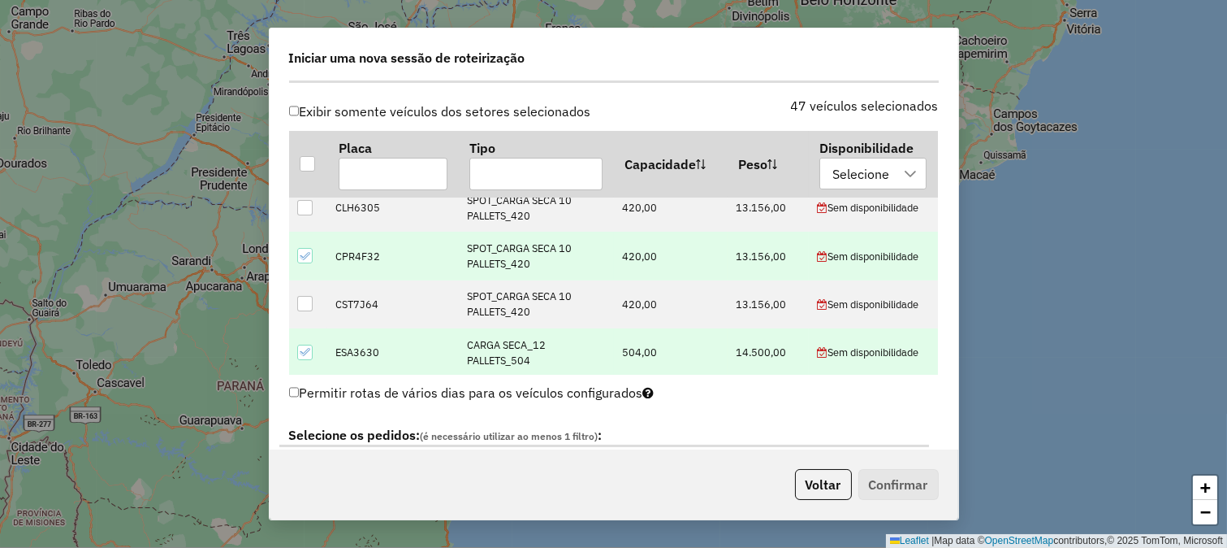
scroll to position [90, 0]
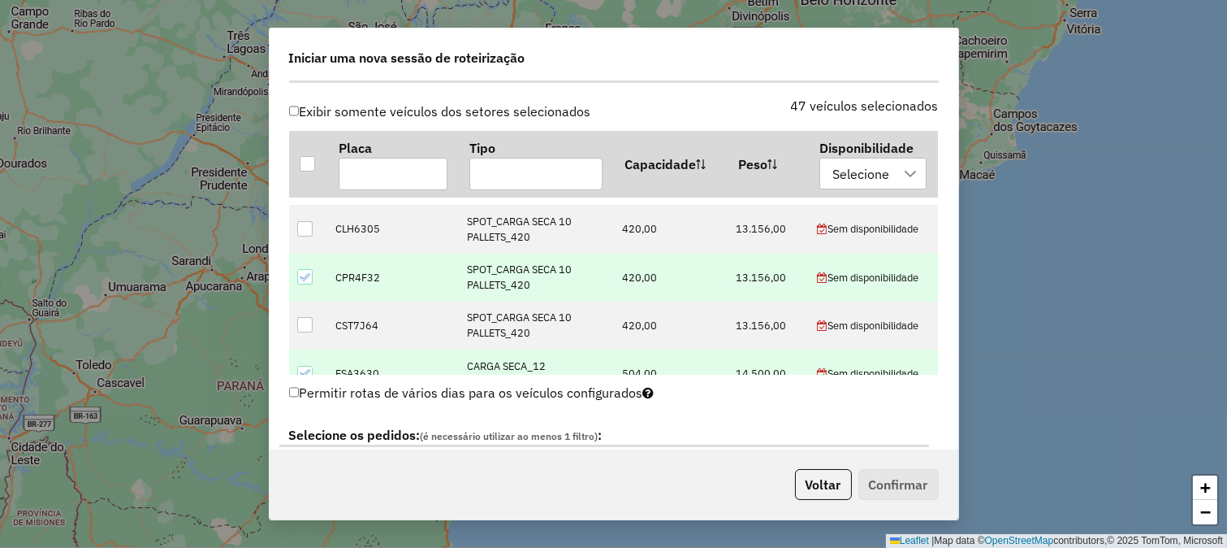
click at [309, 280] on icon at bounding box center [304, 276] width 11 height 11
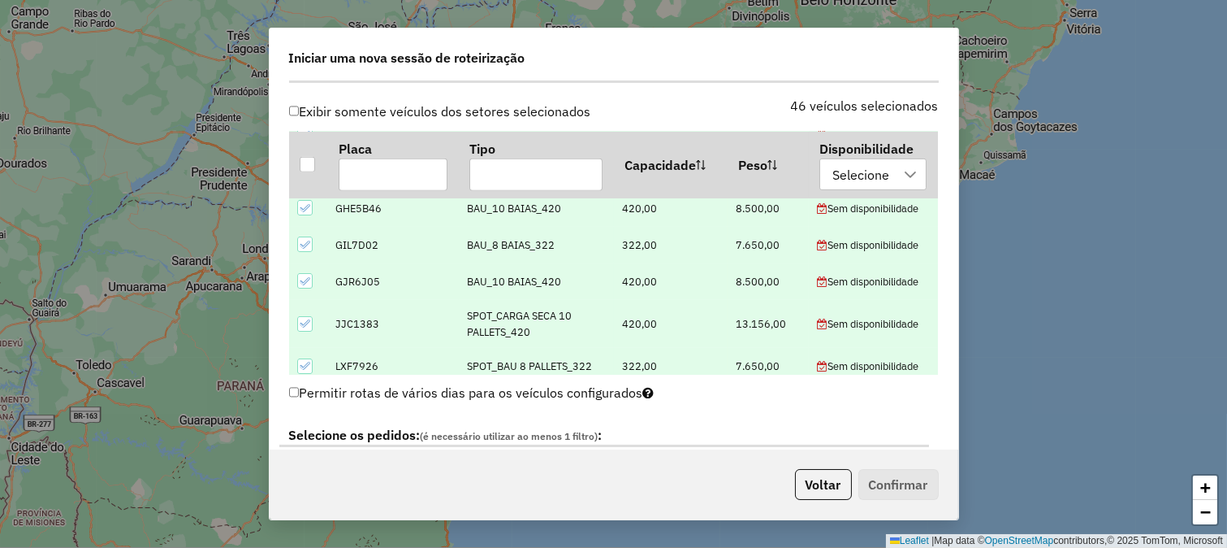
scroll to position [1444, 0]
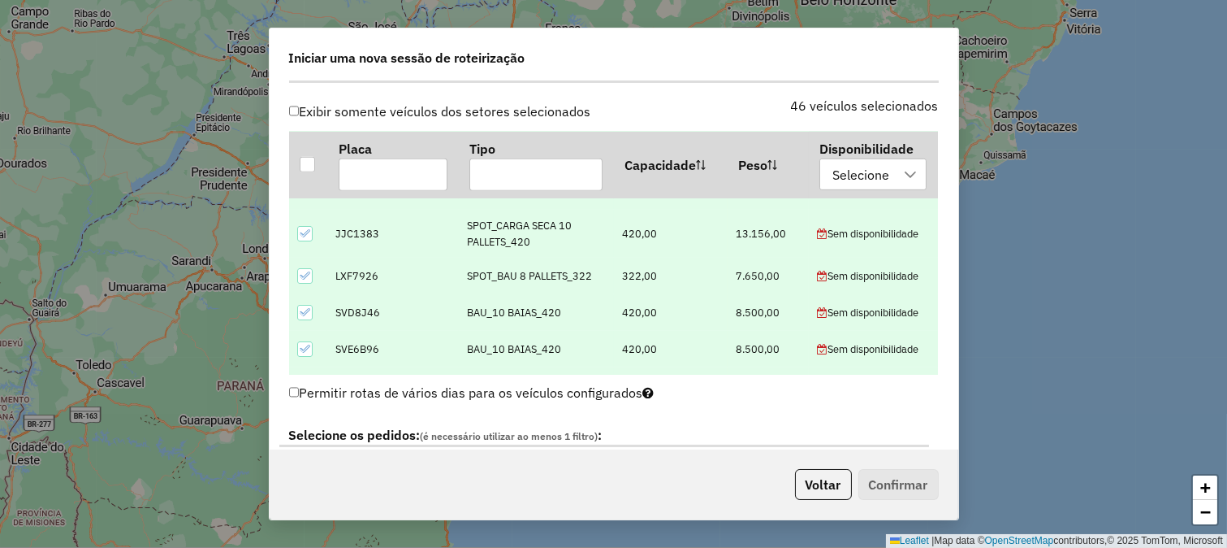
click at [305, 236] on icon at bounding box center [304, 232] width 11 height 11
click at [306, 271] on icon at bounding box center [304, 275] width 11 height 11
click at [371, 185] on input "text" at bounding box center [393, 174] width 109 height 32
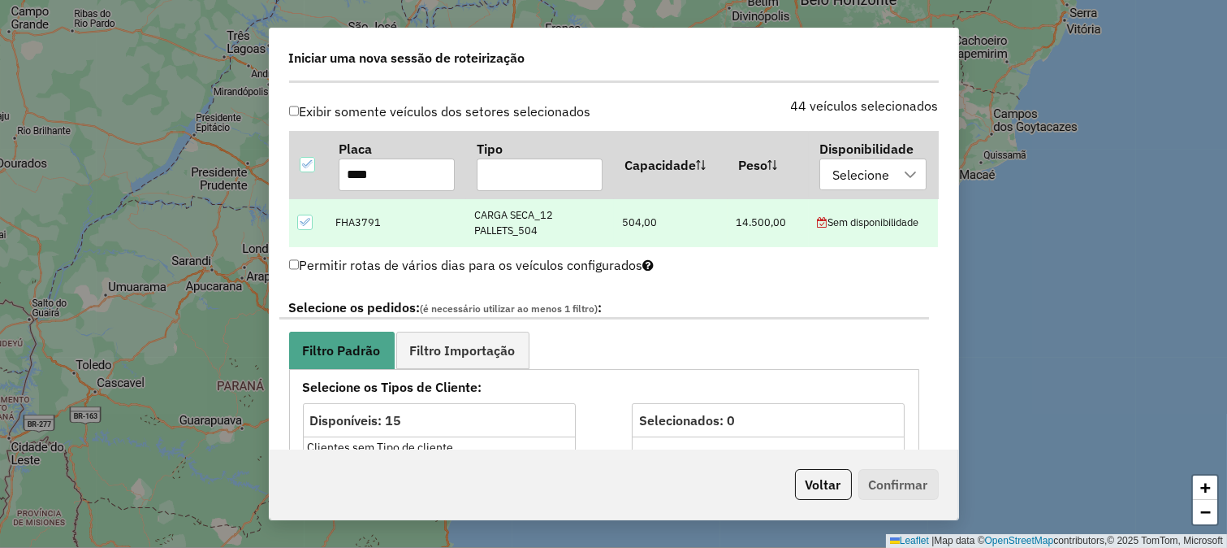
click at [305, 219] on icon at bounding box center [304, 221] width 11 height 11
click at [400, 175] on input "****" at bounding box center [397, 174] width 116 height 32
click at [307, 225] on icon at bounding box center [304, 221] width 11 height 11
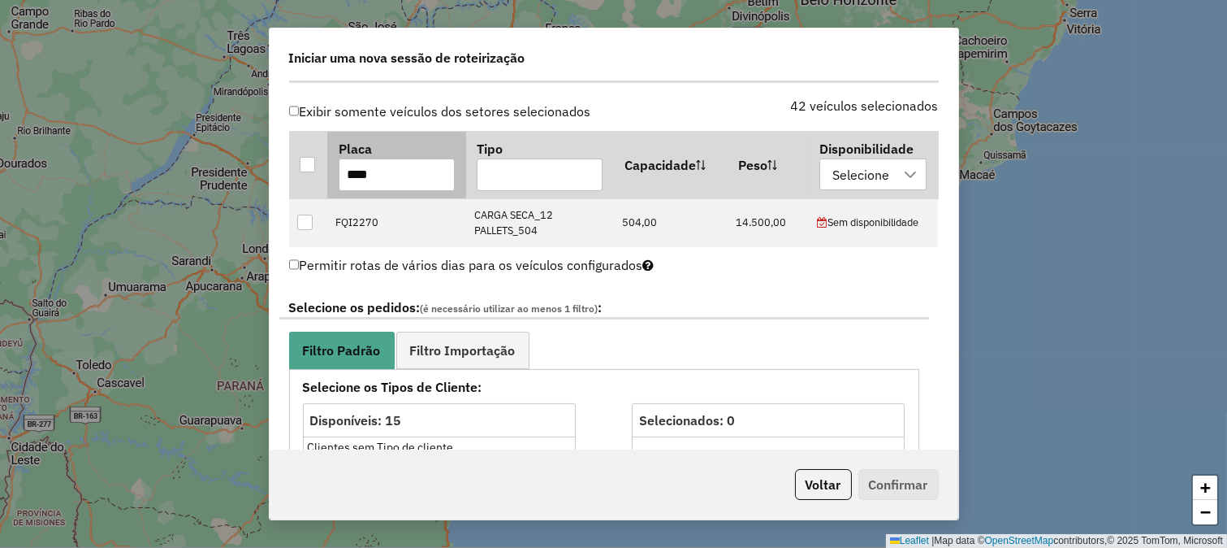
click at [366, 184] on input "****" at bounding box center [397, 174] width 116 height 32
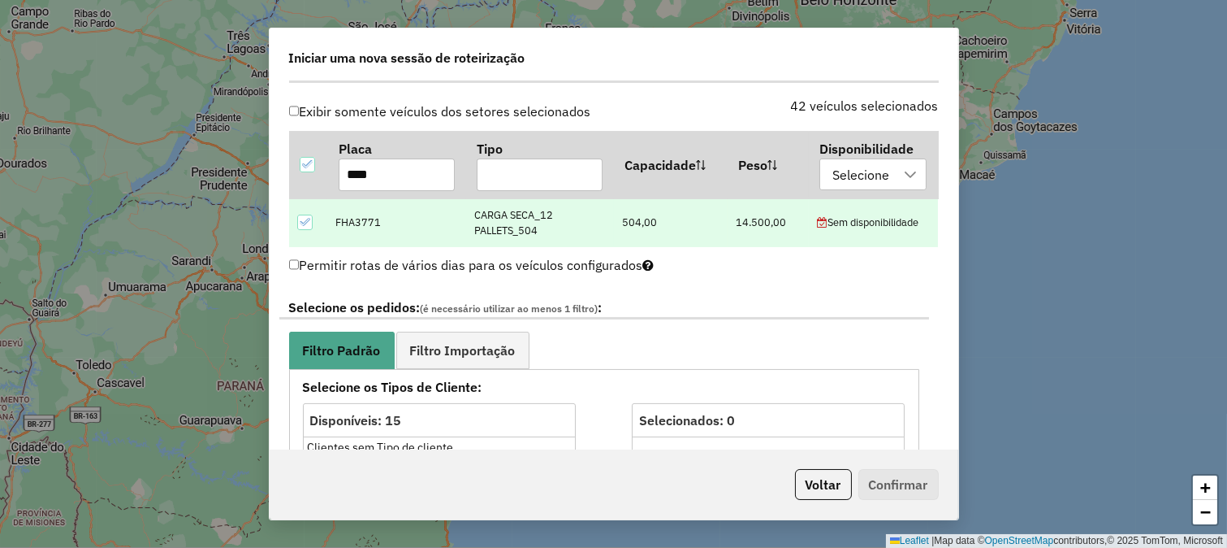
click at [299, 222] on icon at bounding box center [304, 221] width 11 height 11
click at [349, 191] on th "Placa ****" at bounding box center [396, 164] width 139 height 67
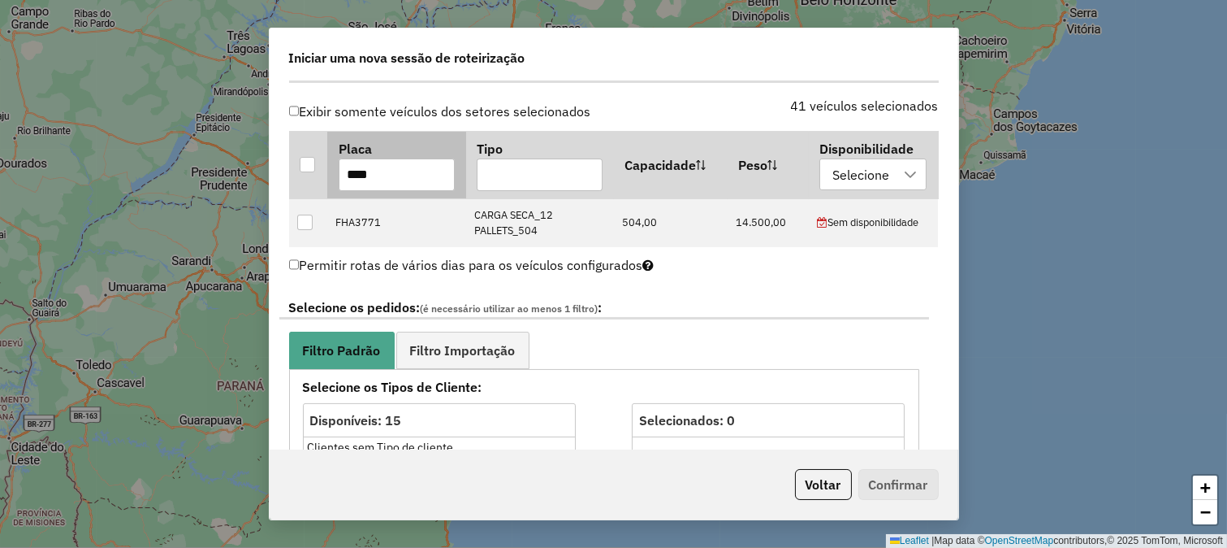
click at [349, 191] on th "Placa ****" at bounding box center [396, 164] width 139 height 67
click at [364, 179] on input "****" at bounding box center [397, 174] width 116 height 32
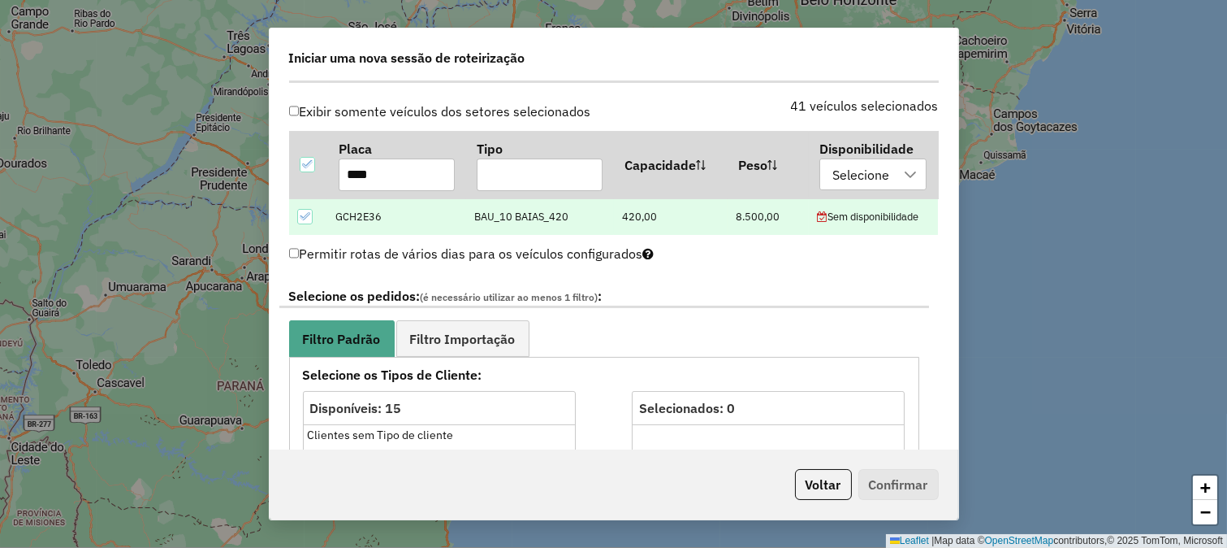
click at [310, 217] on icon at bounding box center [304, 215] width 11 height 11
click at [377, 168] on input "****" at bounding box center [397, 174] width 116 height 32
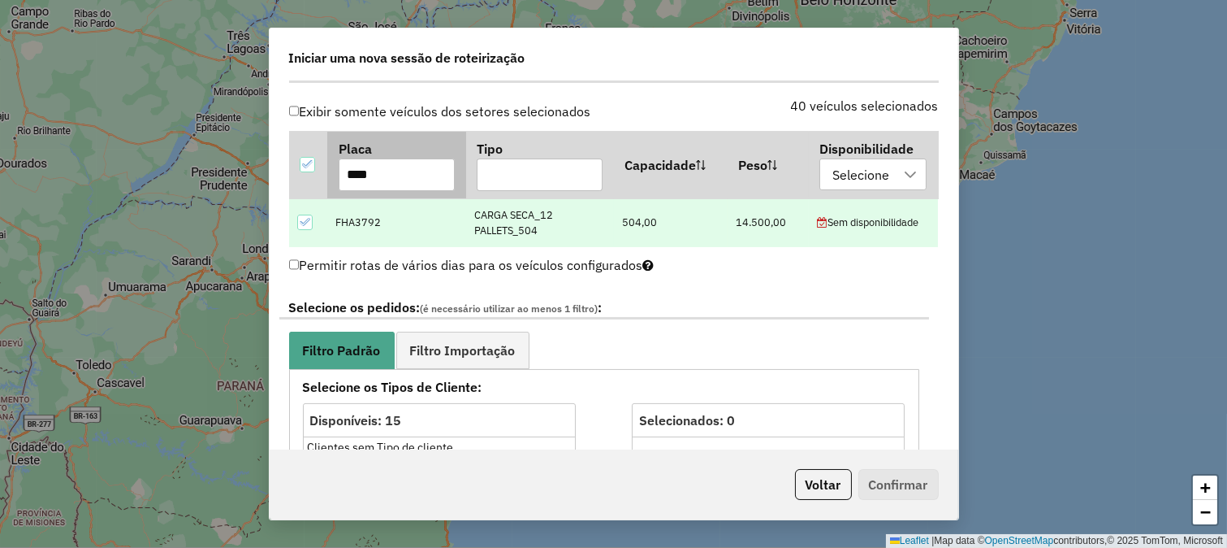
click at [432, 152] on th "Placa ****" at bounding box center [396, 164] width 139 height 67
click at [410, 177] on input "****" at bounding box center [397, 174] width 116 height 32
click at [293, 222] on td at bounding box center [308, 222] width 38 height 48
click at [297, 223] on div at bounding box center [304, 221] width 15 height 15
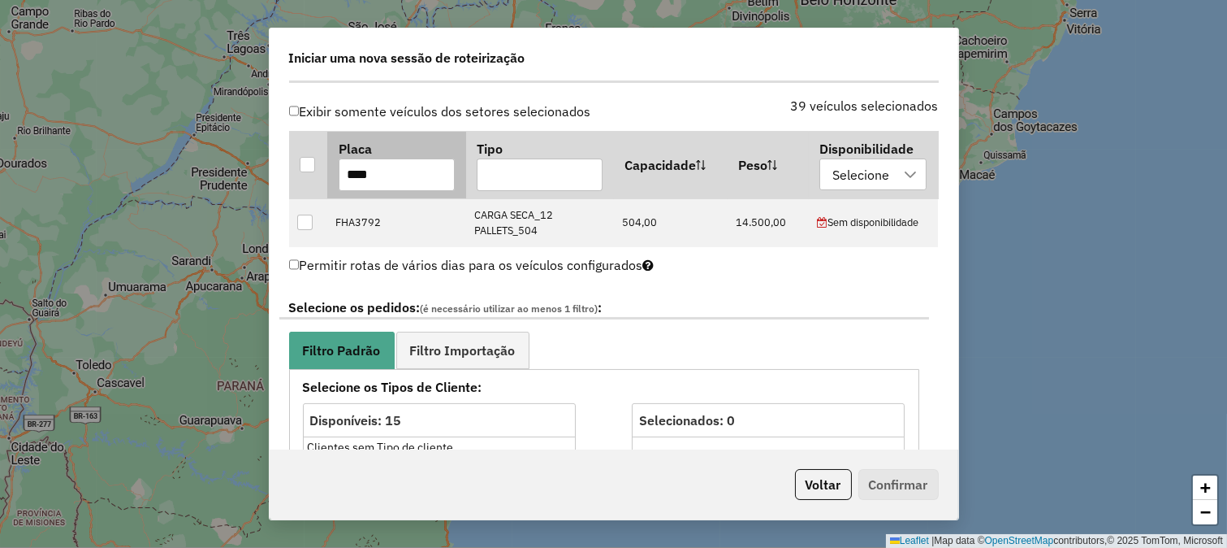
click at [390, 174] on input "****" at bounding box center [397, 174] width 116 height 32
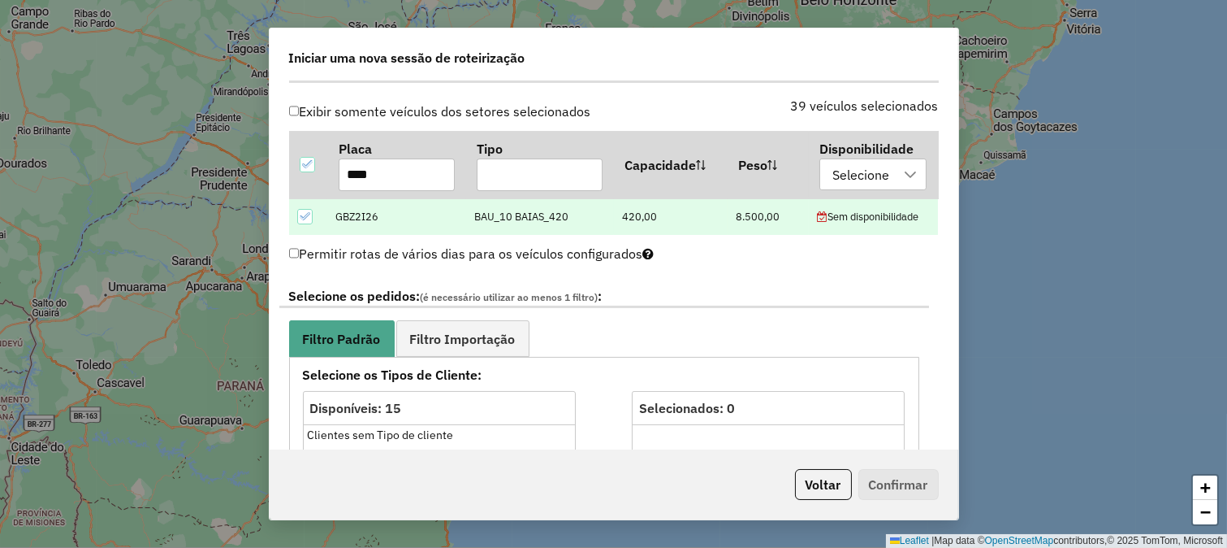
type input "****"
click at [309, 212] on icon at bounding box center [304, 215] width 11 height 11
click at [351, 182] on input "****" at bounding box center [397, 174] width 116 height 32
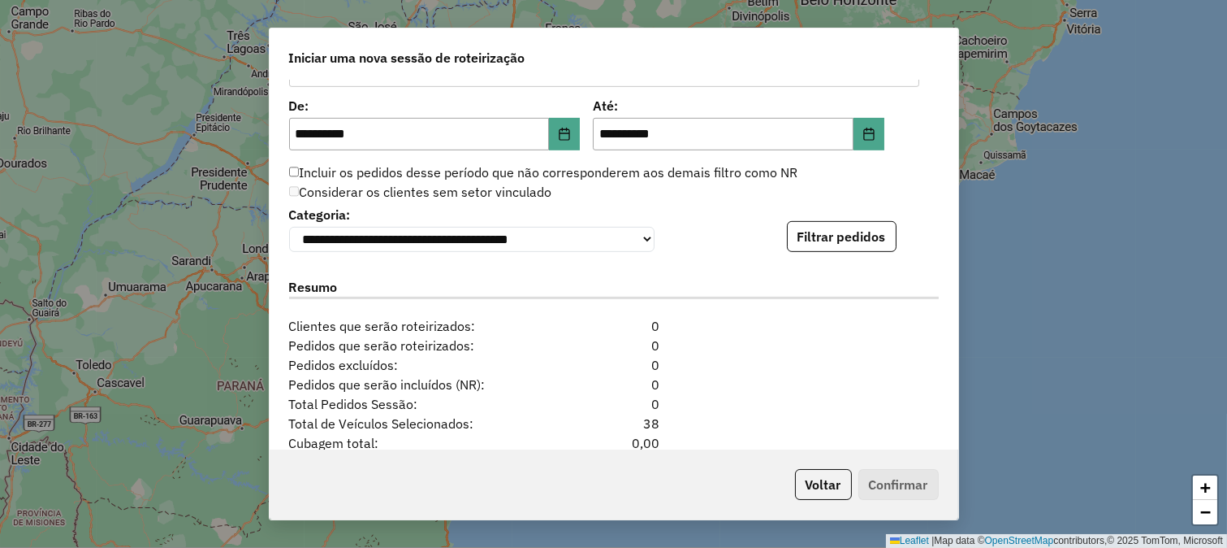
scroll to position [1582, 0]
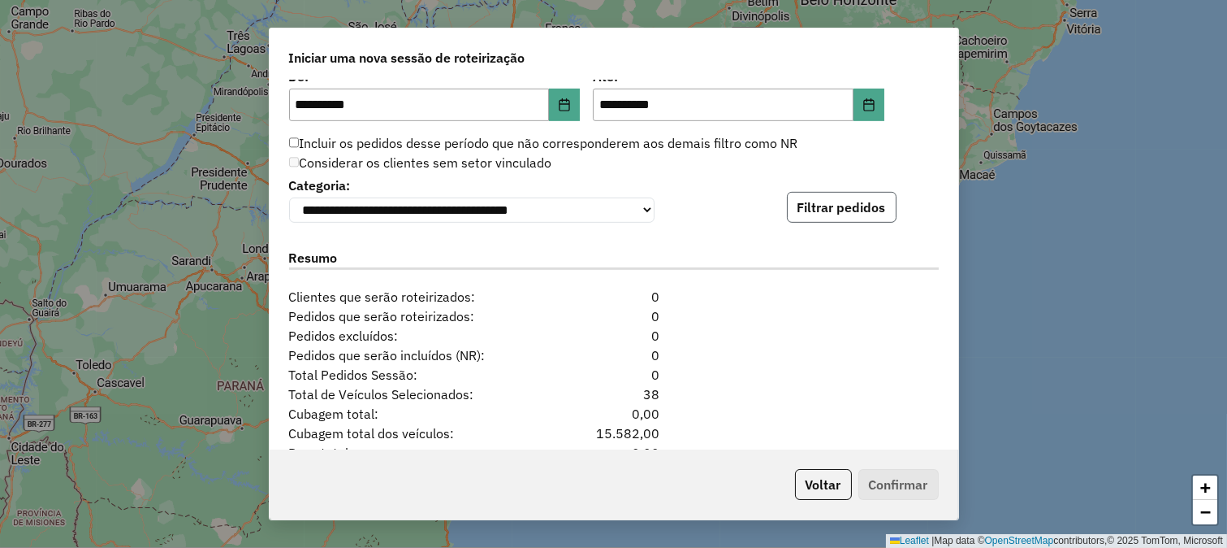
click at [805, 223] on button "Filtrar pedidos" at bounding box center [842, 207] width 110 height 31
click at [569, 109] on icon "Choose Date" at bounding box center [564, 104] width 13 height 13
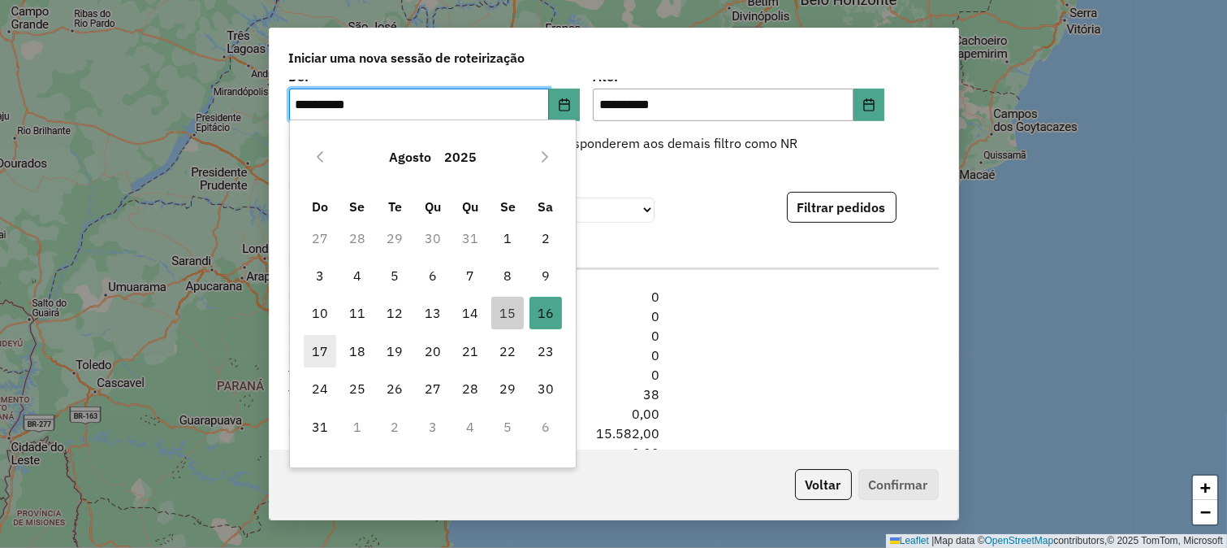
click at [327, 349] on span "17" at bounding box center [320, 351] width 32 height 32
type input "**********"
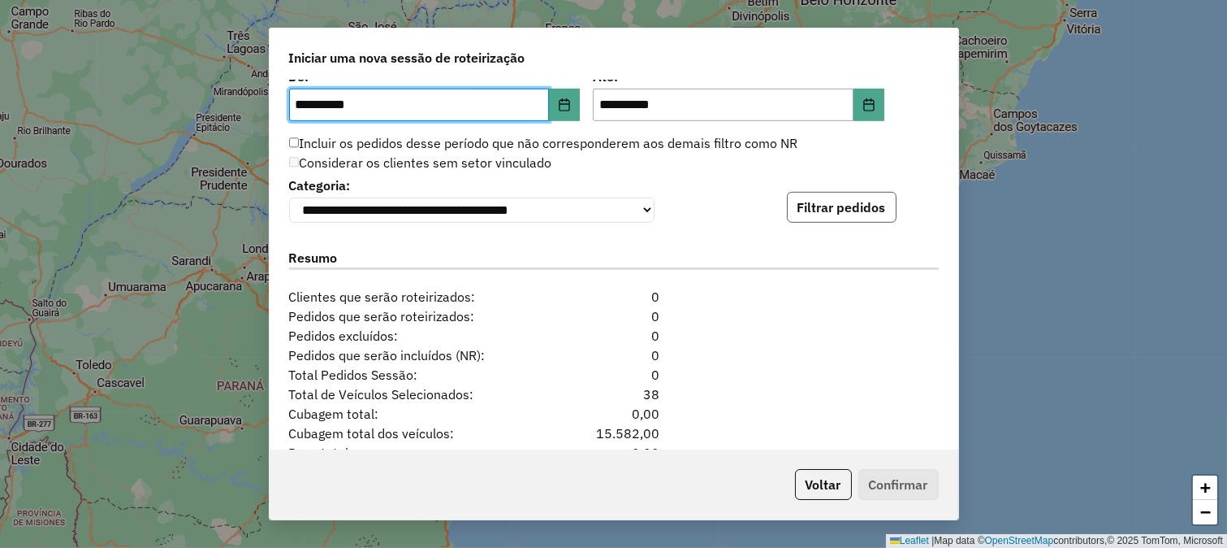
click at [807, 206] on button "Filtrar pedidos" at bounding box center [842, 207] width 110 height 31
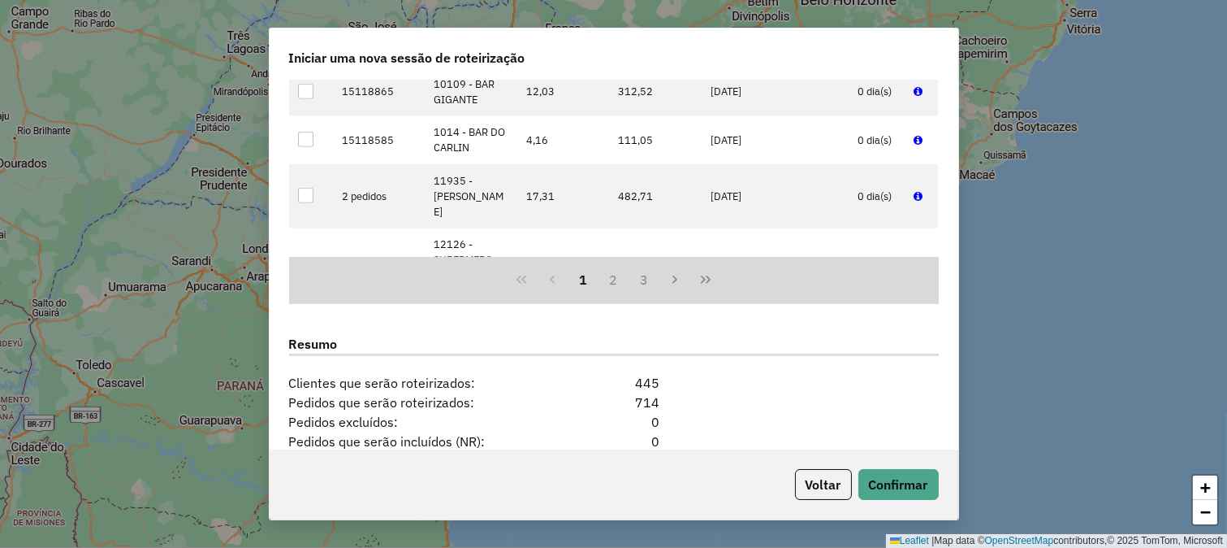
scroll to position [2024, 0]
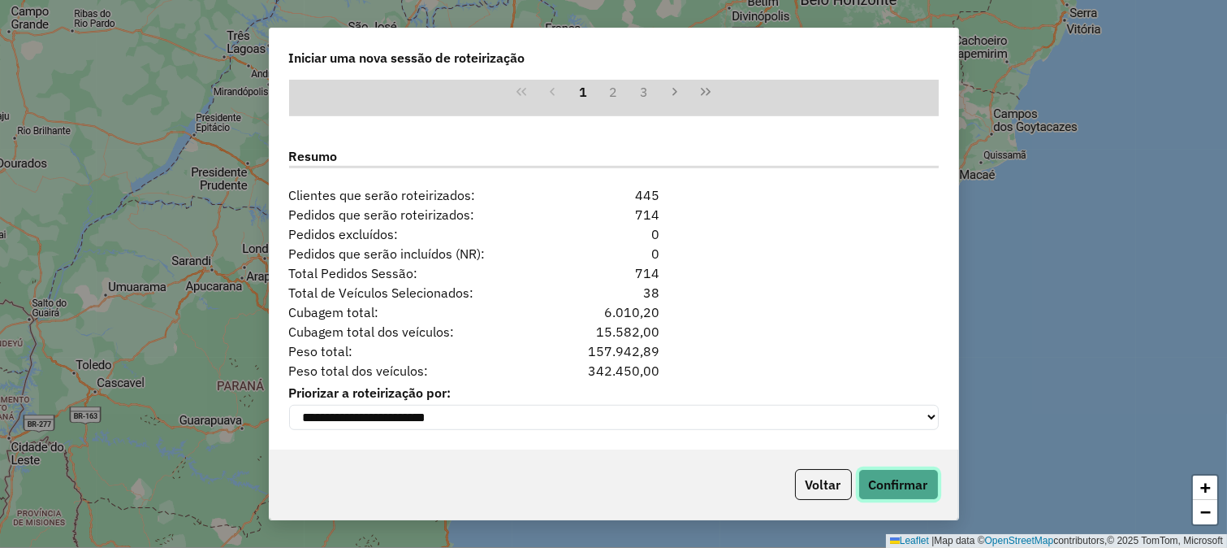
click at [907, 479] on button "Confirmar" at bounding box center [899, 484] width 80 height 31
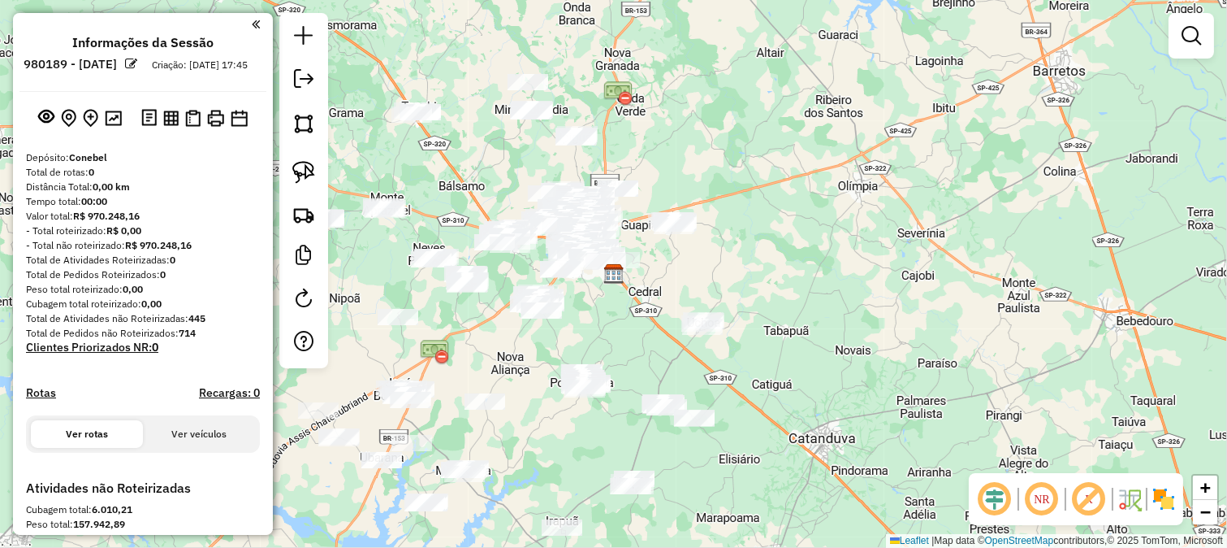
click at [997, 498] on em at bounding box center [995, 498] width 39 height 39
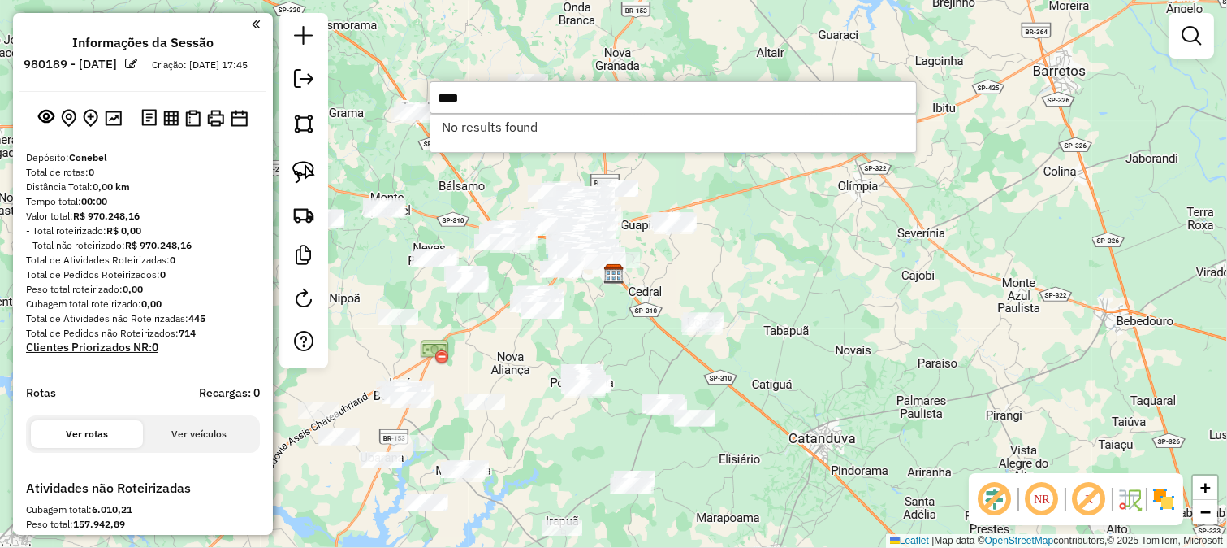
click at [773, 111] on input "****" at bounding box center [673, 97] width 487 height 32
click at [770, 110] on input "****" at bounding box center [673, 97] width 487 height 32
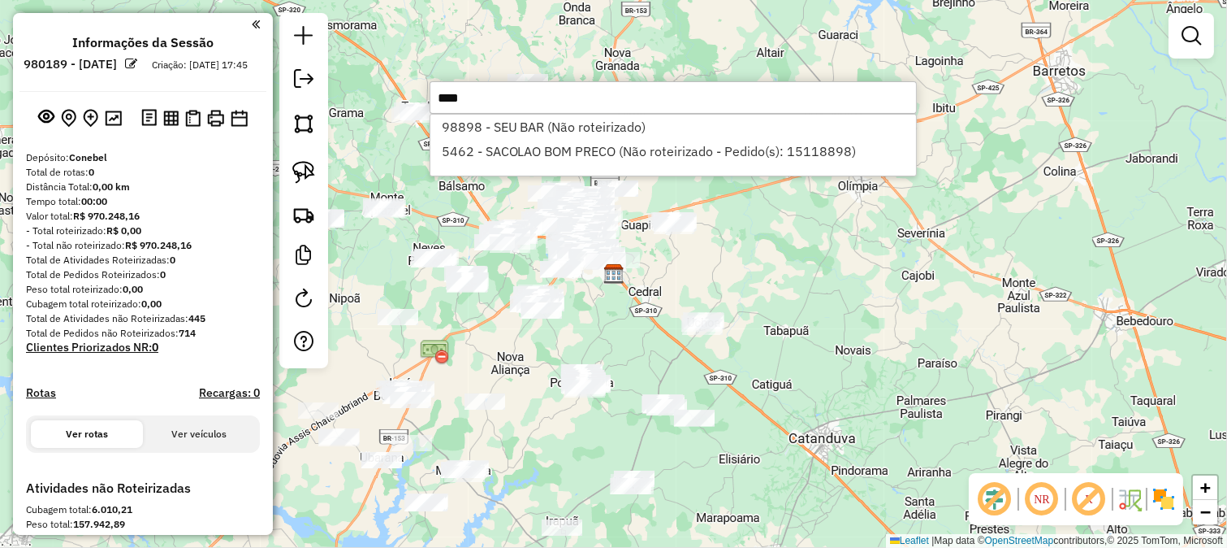
type input "****"
click at [653, 274] on div "Janela de atendimento Grade de atendimento Capacidade Transportadoras Veículos …" at bounding box center [613, 274] width 1227 height 548
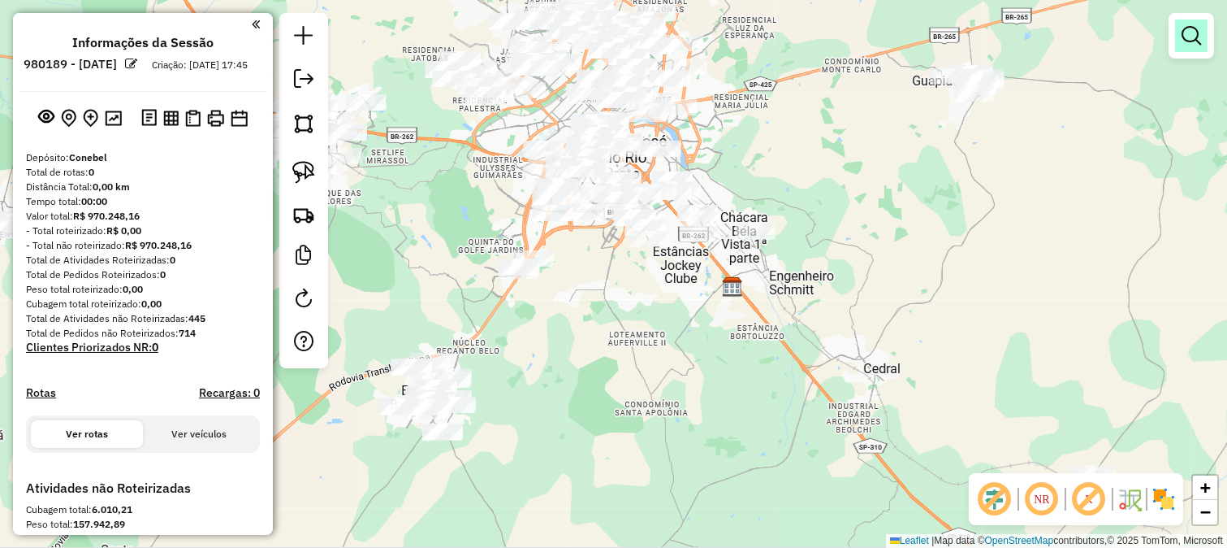
click at [1192, 44] on em at bounding box center [1191, 35] width 19 height 19
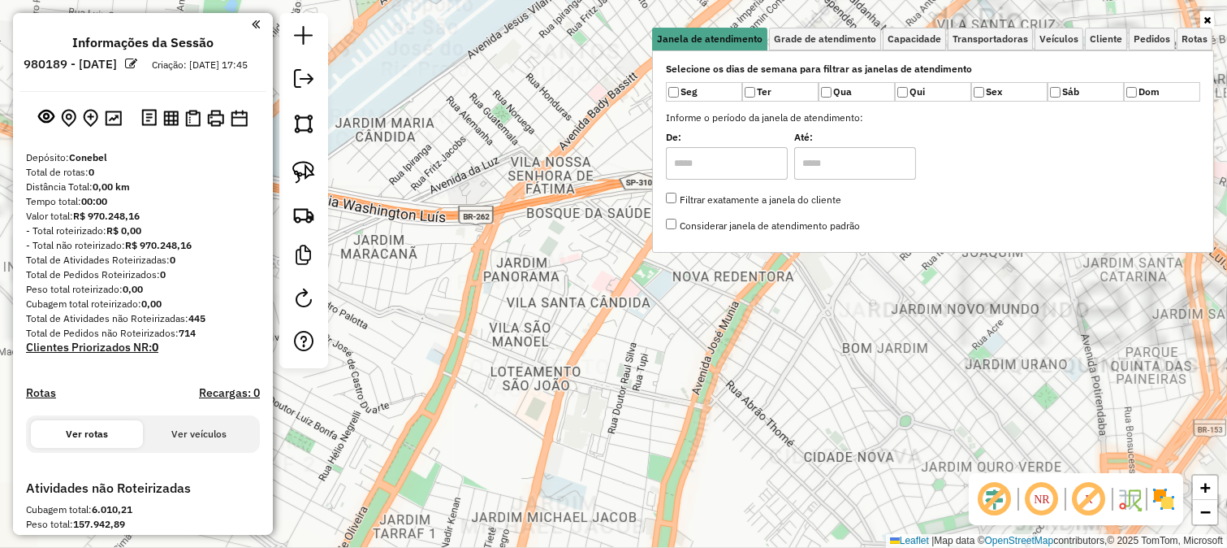
click at [582, 104] on div "Janela de atendimento Grade de atendimento Capacidade Transportadoras Veículos …" at bounding box center [613, 274] width 1227 height 548
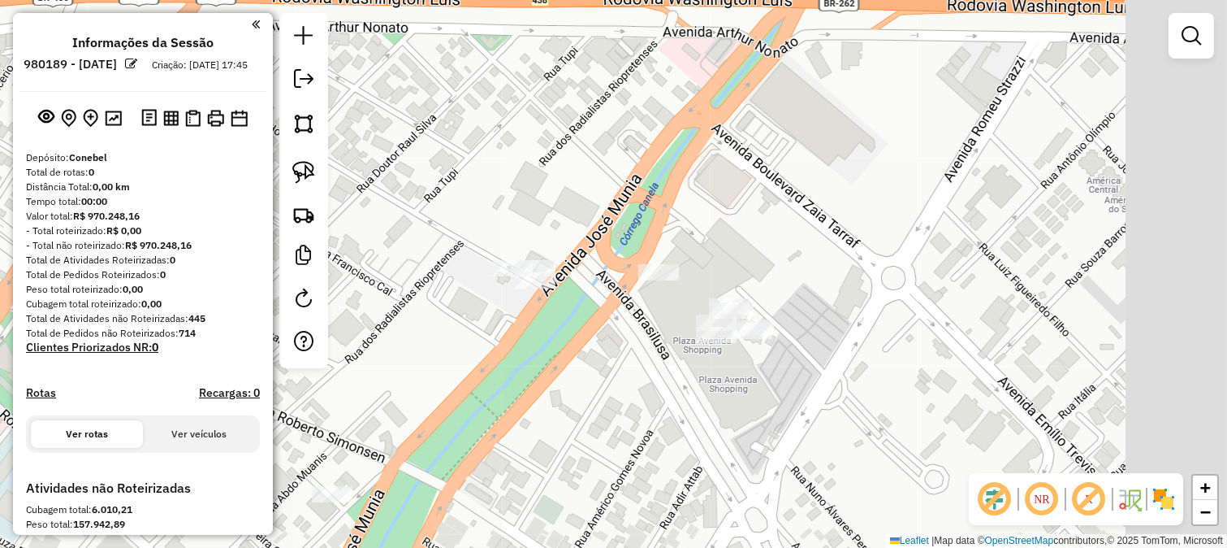
drag, startPoint x: 907, startPoint y: 173, endPoint x: 626, endPoint y: 283, distance: 301.7
click at [725, 263] on div "Janela de atendimento Grade de atendimento Capacidade Transportadoras Veículos …" at bounding box center [613, 274] width 1227 height 548
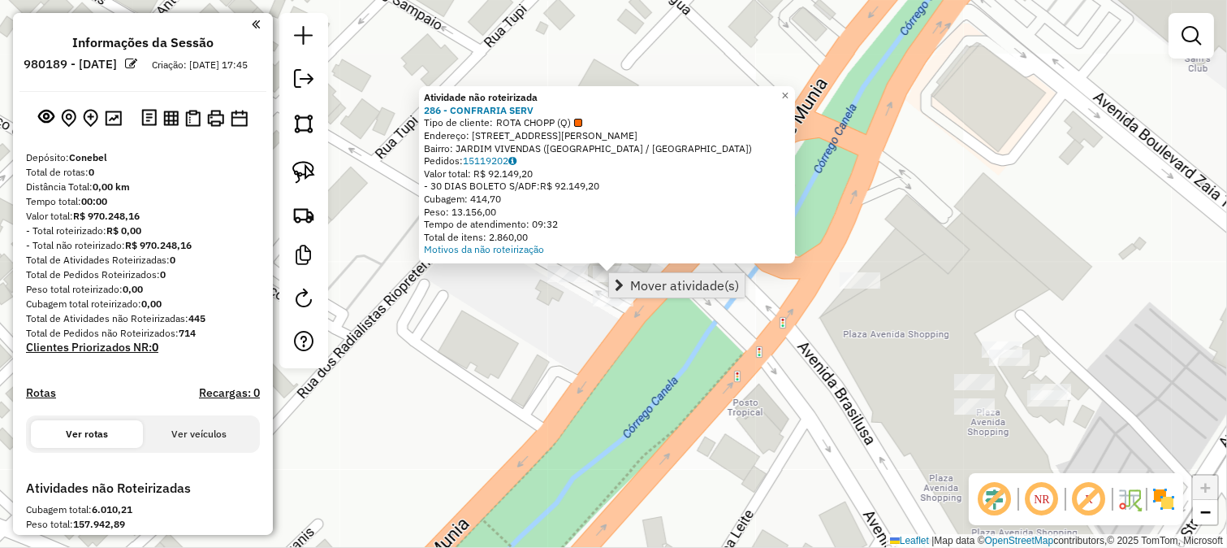
click at [638, 280] on span "Mover atividade(s)" at bounding box center [684, 285] width 109 height 13
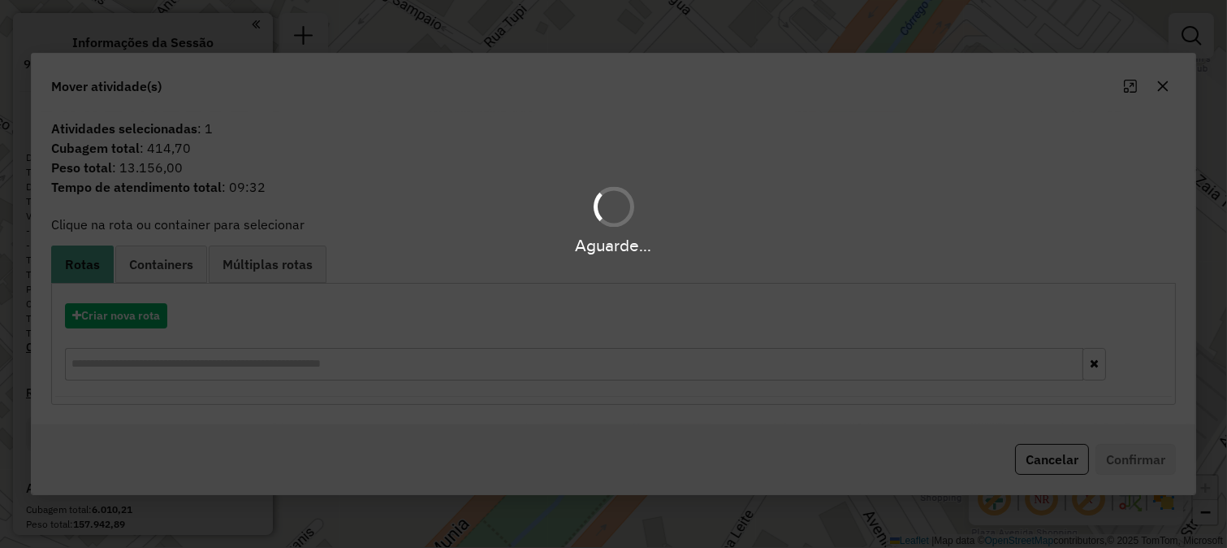
click at [136, 315] on hb-app "**********" at bounding box center [613, 274] width 1227 height 548
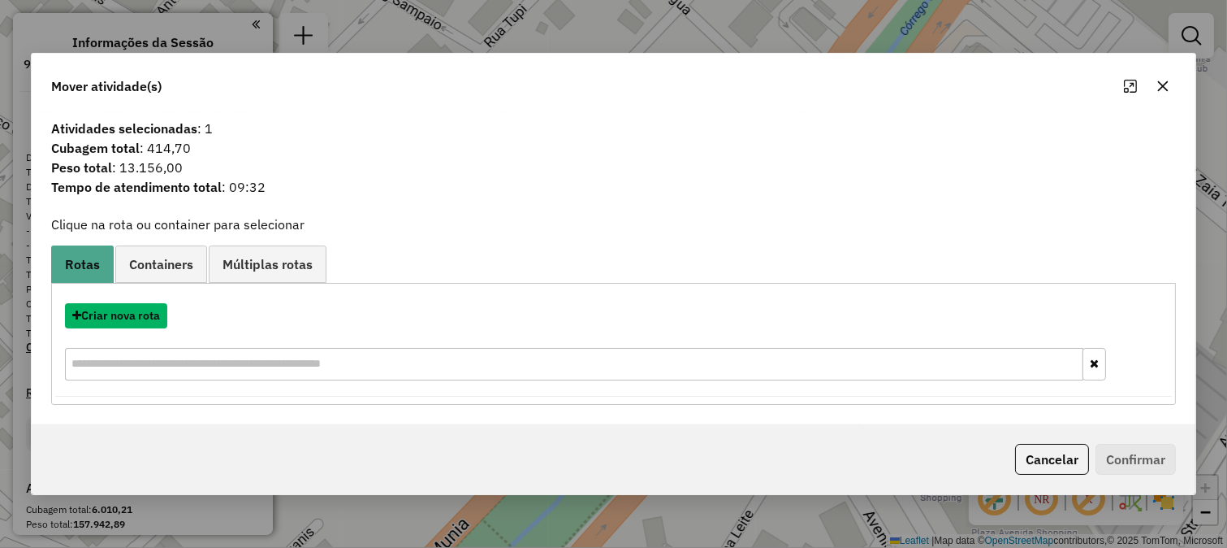
click at [136, 315] on button "Criar nova rota" at bounding box center [116, 315] width 102 height 25
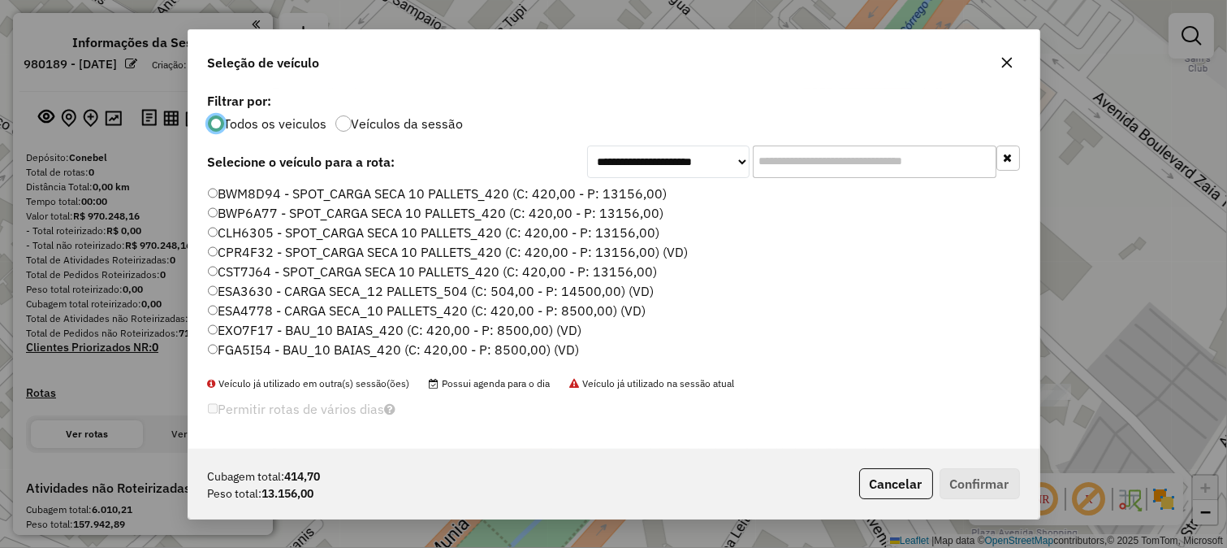
scroll to position [9, 4]
click at [383, 119] on label "Veículos da sessão" at bounding box center [408, 123] width 112 height 13
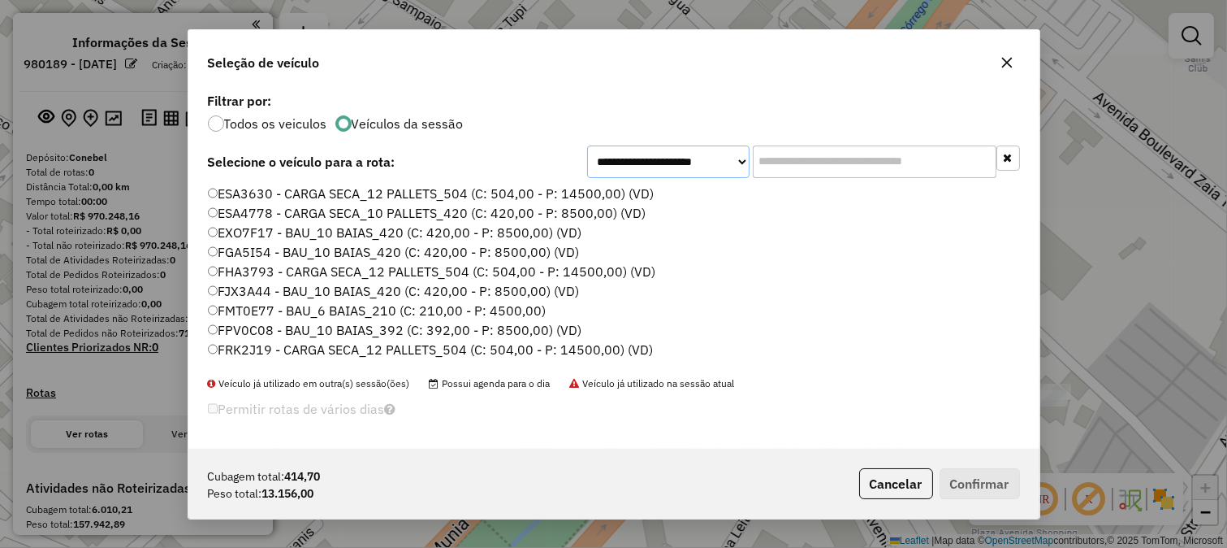
click at [628, 150] on select "**********" at bounding box center [668, 161] width 162 height 32
select select "*******"
click at [587, 171] on select "**********" at bounding box center [668, 161] width 162 height 32
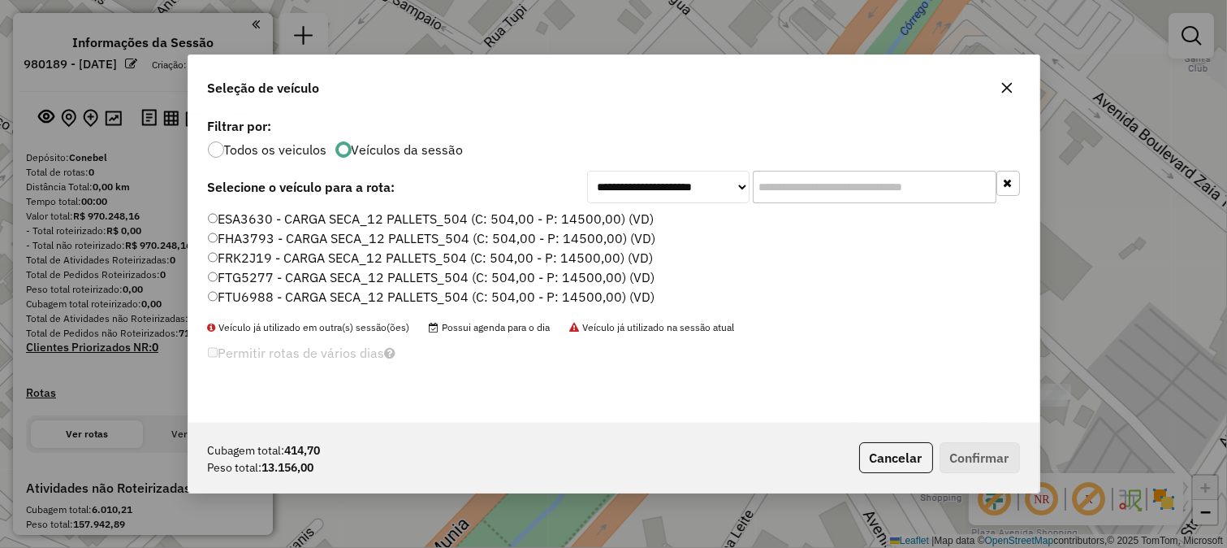
click at [587, 299] on label "FTU6988 - CARGA SECA_12 PALLETS_504 (C: 504,00 - P: 14500,00) (VD)" at bounding box center [432, 296] width 448 height 19
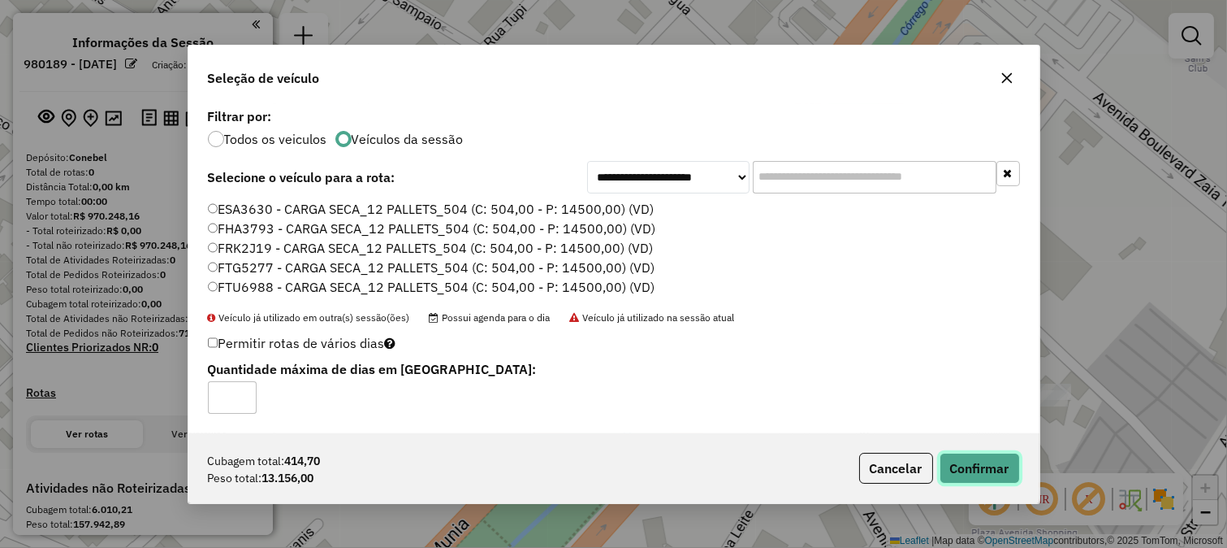
click at [951, 457] on button "Confirmar" at bounding box center [980, 467] width 80 height 31
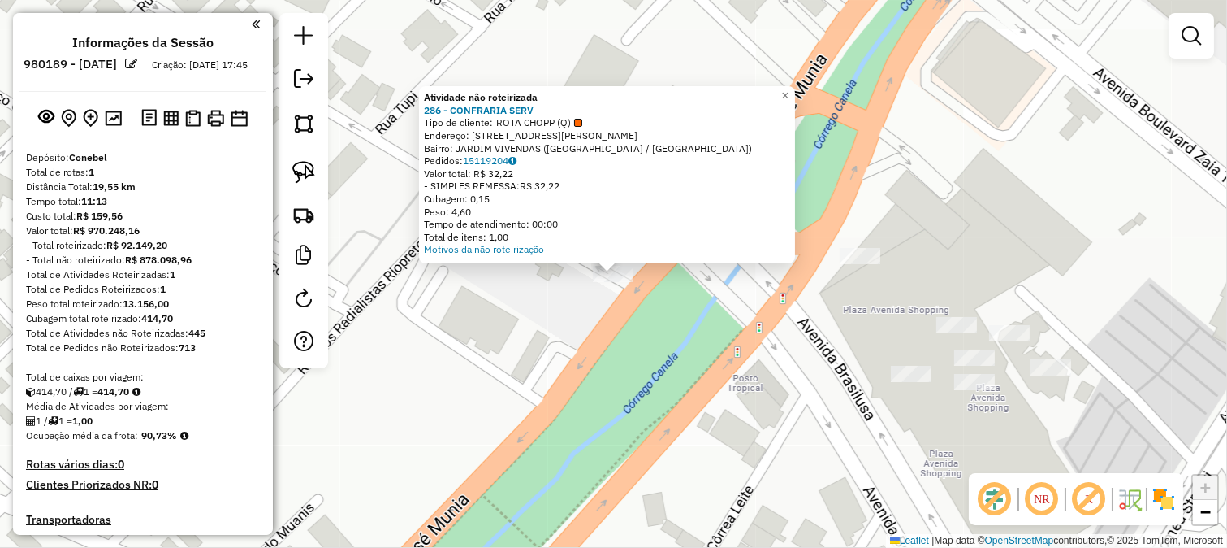
click at [620, 302] on div "Atividade não roteirizada 286 - CONFRARIA SERV Tipo de cliente: ROTA CHOPP (Q) …" at bounding box center [613, 274] width 1227 height 548
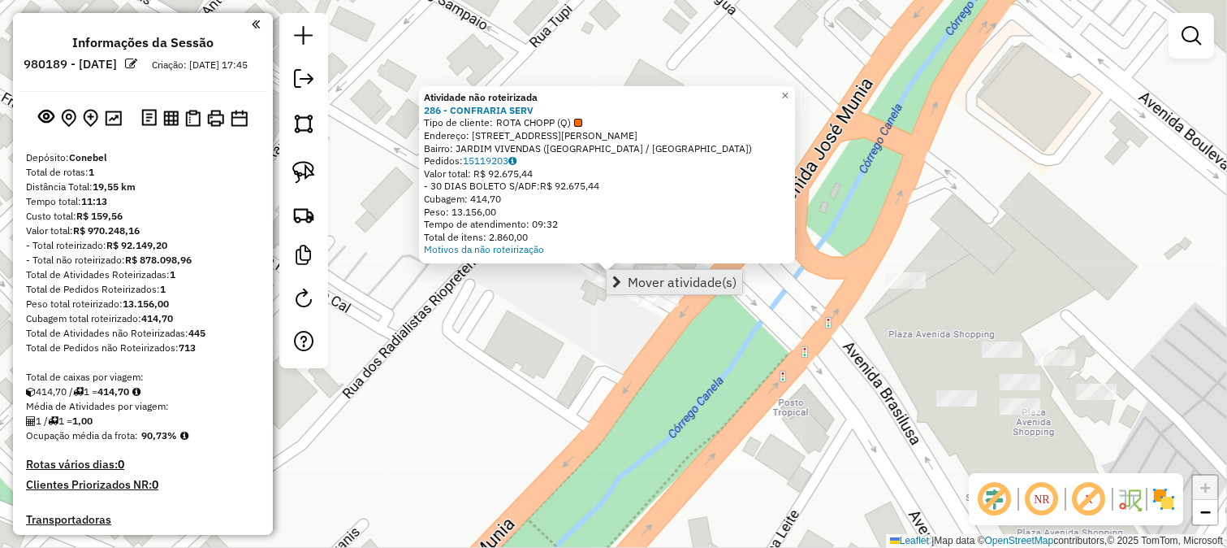
click at [631, 279] on span "Mover atividade(s)" at bounding box center [682, 281] width 109 height 13
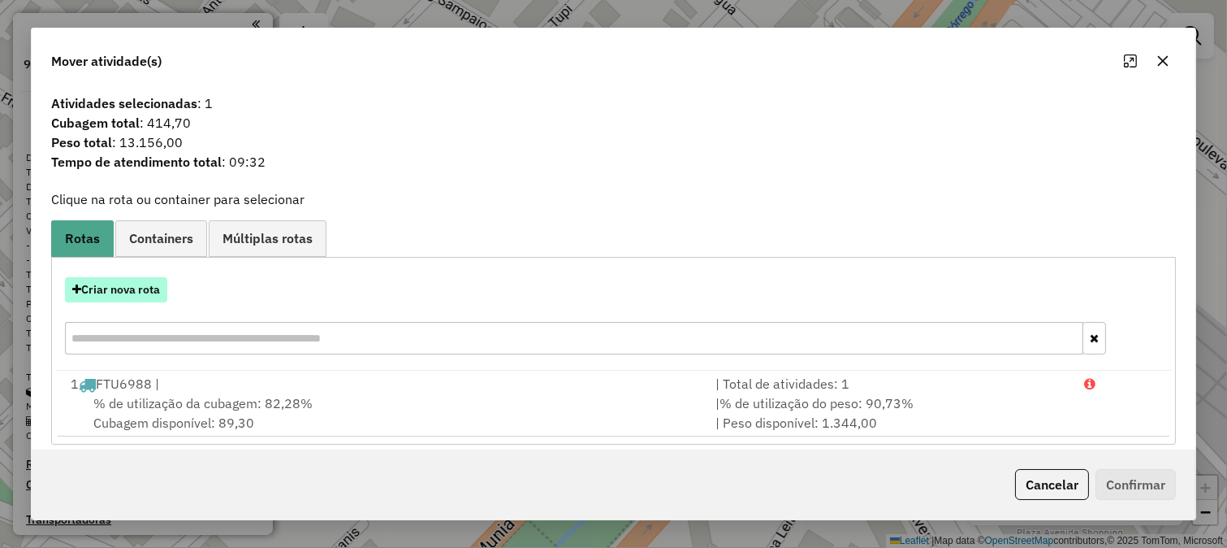
click at [162, 299] on button "Criar nova rota" at bounding box center [116, 289] width 102 height 25
select select "*******"
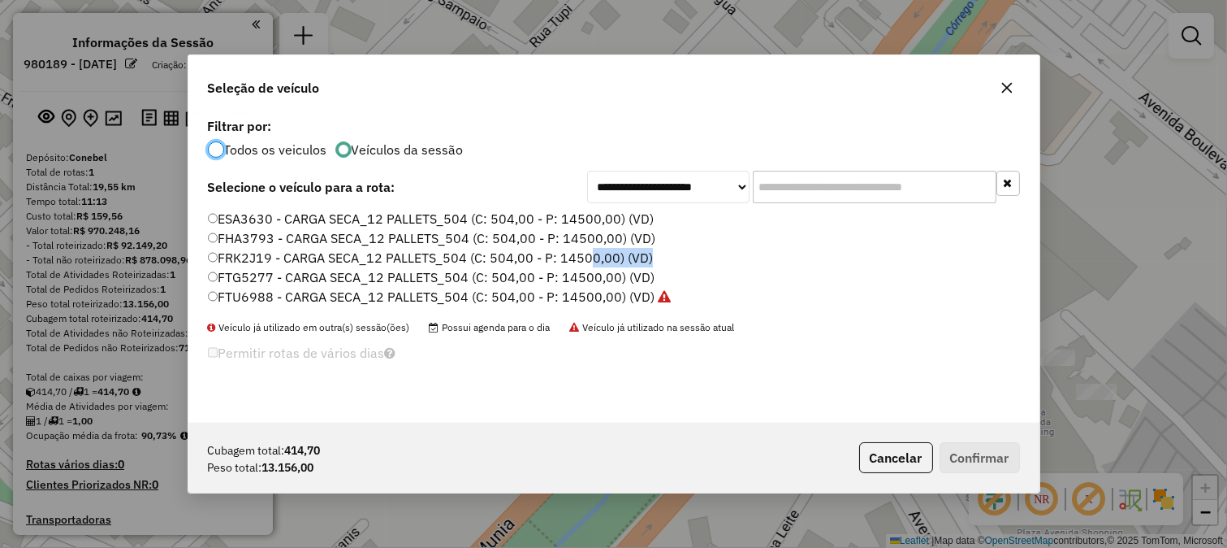
click at [588, 266] on ul "ESA3630 - CARGA SECA_12 PALLETS_504 (C: 504,00 - P: 14500,00) (VD) FHA3793 - CA…" at bounding box center [614, 258] width 812 height 97
click at [589, 273] on label "FTG5277 - CARGA SECA_12 PALLETS_504 (C: 504,00 - P: 14500,00) (VD)" at bounding box center [432, 276] width 448 height 19
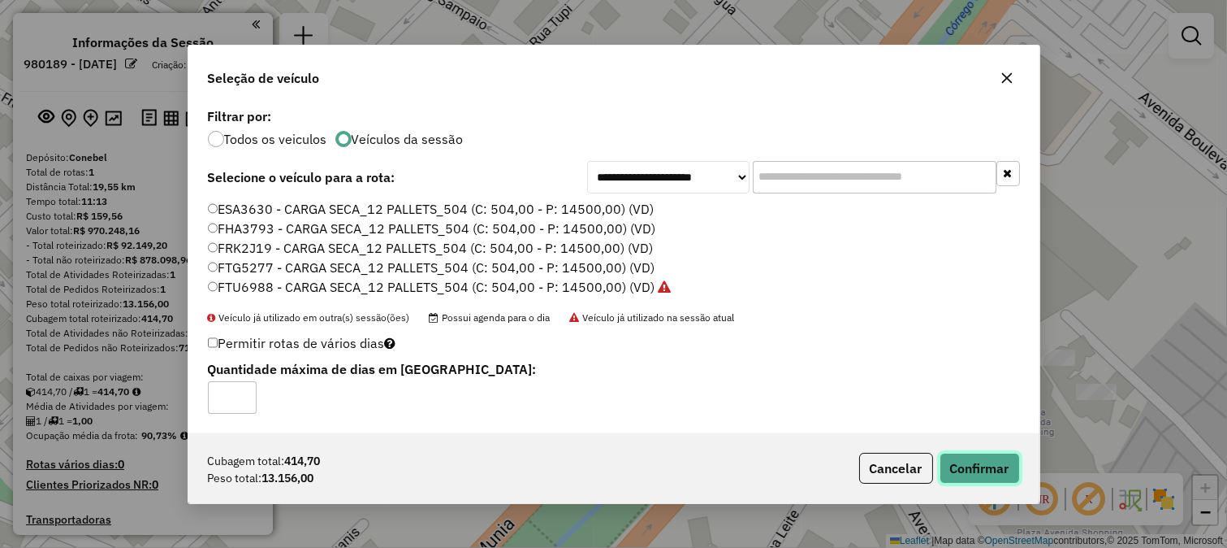
click at [971, 464] on button "Confirmar" at bounding box center [980, 467] width 80 height 31
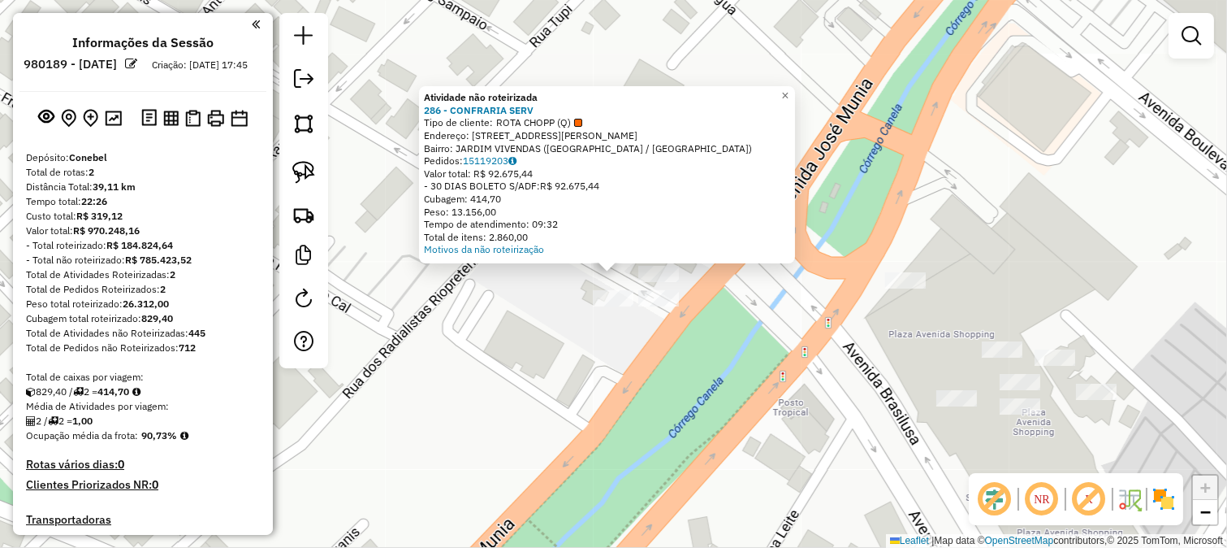
click at [799, 401] on div "Atividade não roteirizada 286 - CONFRARIA SERV Tipo de cliente: ROTA CHOPP (Q) …" at bounding box center [613, 274] width 1227 height 548
drag, startPoint x: 790, startPoint y: 361, endPoint x: 707, endPoint y: 379, distance: 85.6
click at [728, 379] on div "Atividade não roteirizada 286 - CONFRARIA SERV Tipo de cliente: ROTA CHOPP (Q) …" at bounding box center [613, 274] width 1227 height 548
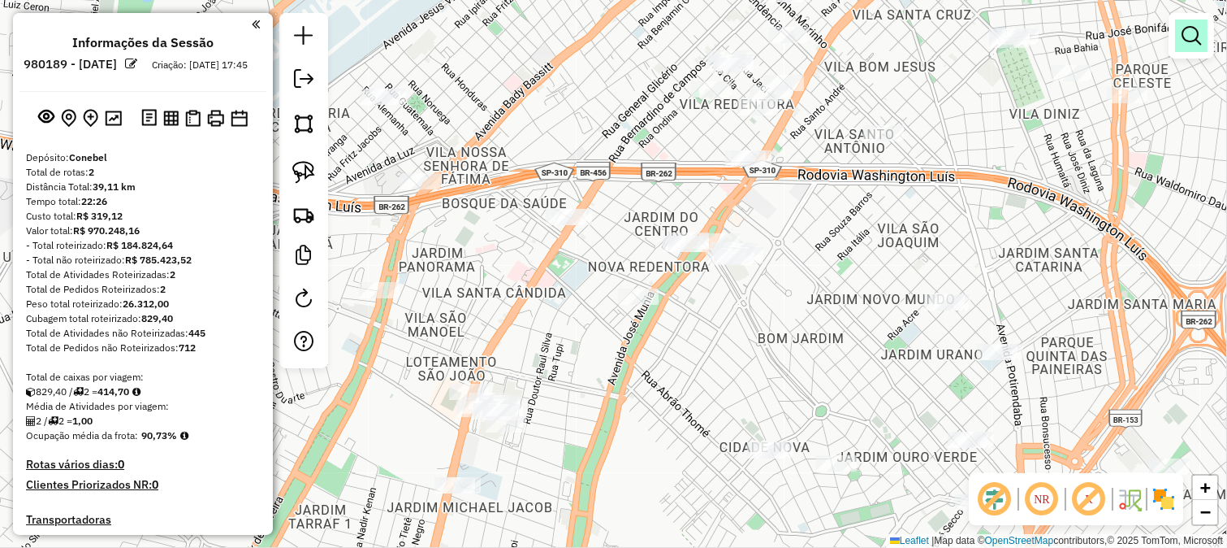
click at [1206, 27] on link at bounding box center [1191, 35] width 32 height 32
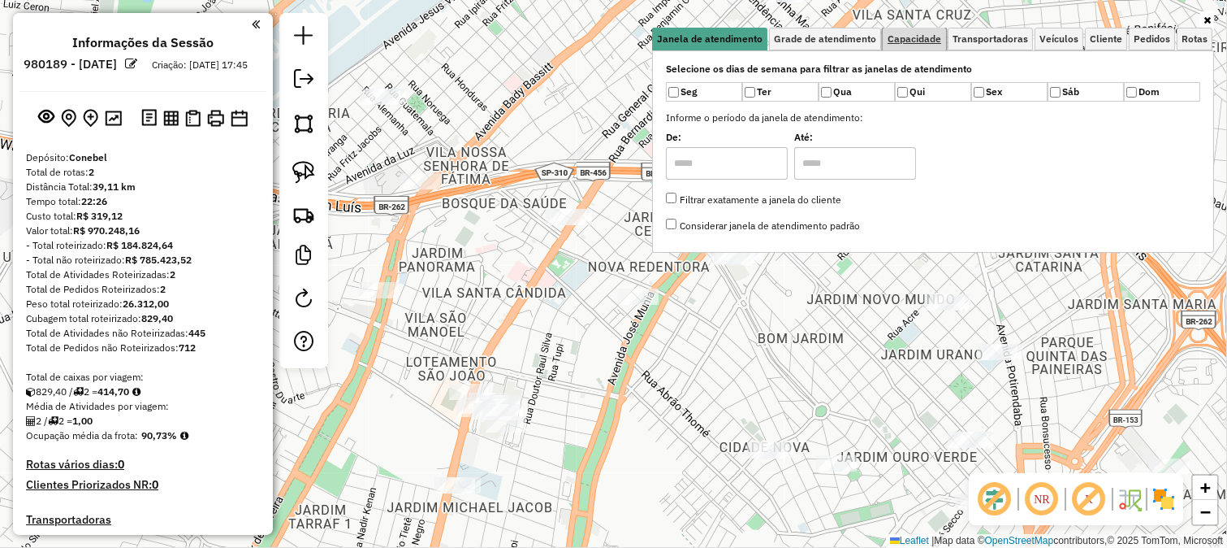
click at [929, 42] on span "Capacidade" at bounding box center [915, 39] width 54 height 10
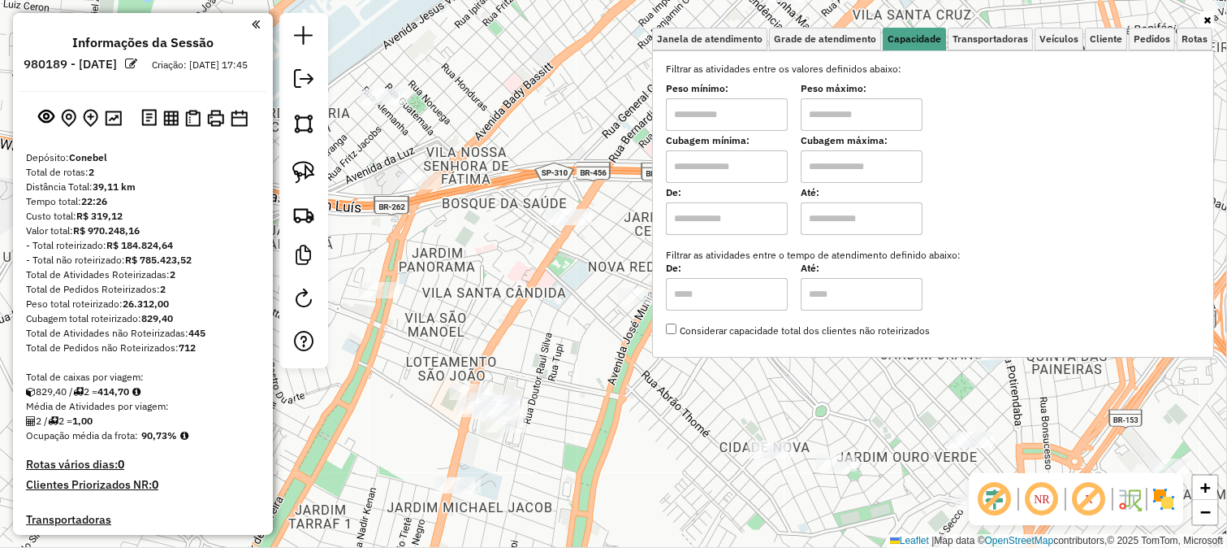
click at [751, 125] on input "text" at bounding box center [727, 114] width 122 height 32
type input "*******"
click at [846, 107] on input "text" at bounding box center [862, 114] width 122 height 32
type input "********"
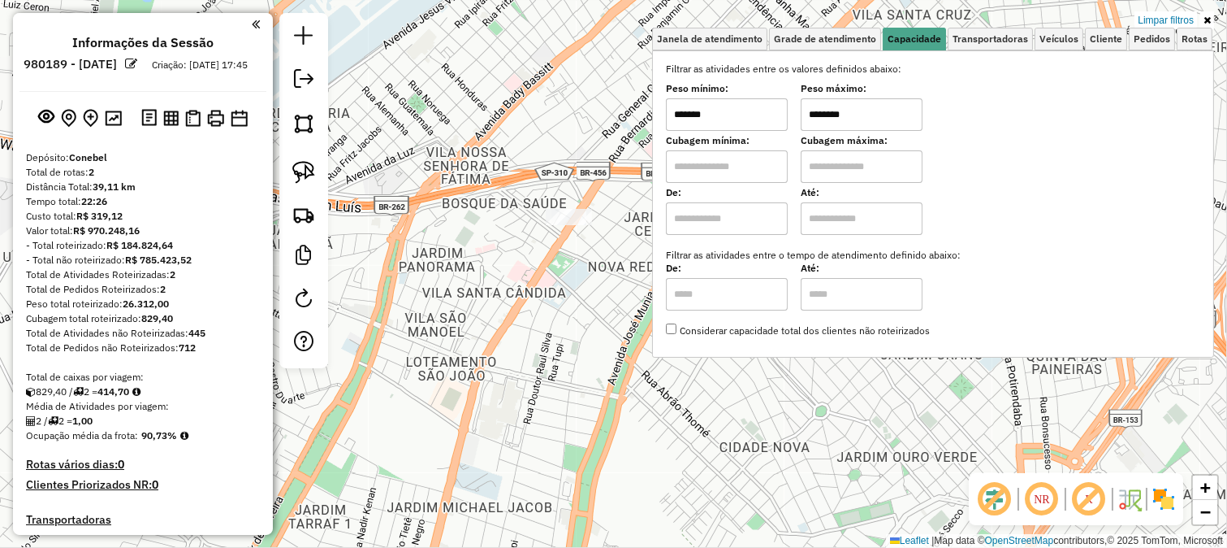
click at [590, 114] on div "Limpar filtros Janela de atendimento Grade de atendimento Capacidade Transporta…" at bounding box center [613, 274] width 1227 height 548
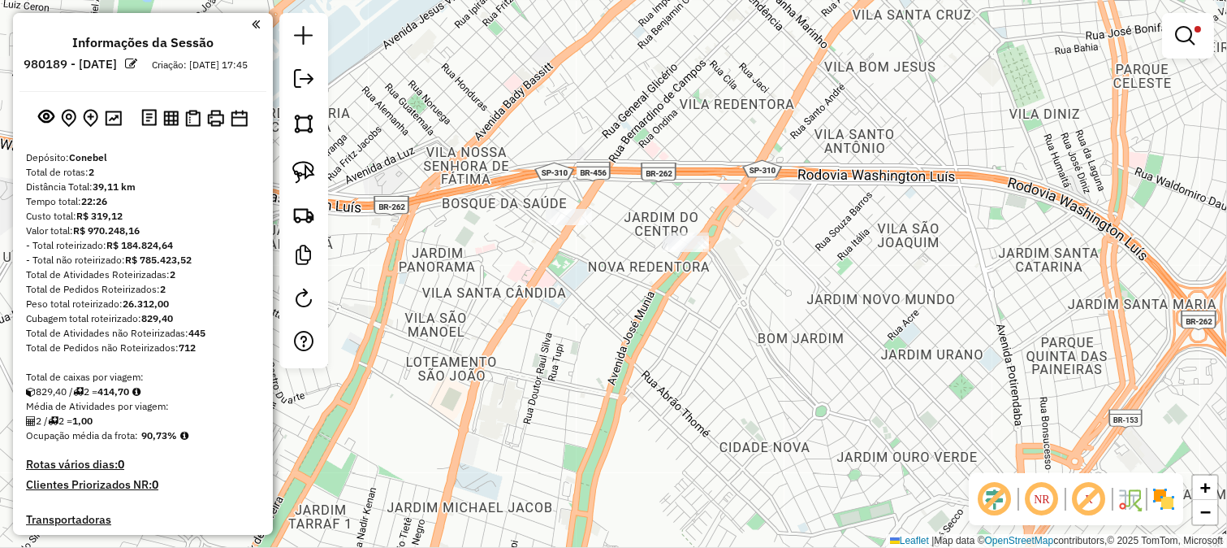
drag, startPoint x: 611, startPoint y: 122, endPoint x: 554, endPoint y: 226, distance: 118.5
click at [593, 188] on div "Limpar filtros Janela de atendimento Grade de atendimento Capacidade Transporta…" at bounding box center [613, 274] width 1227 height 548
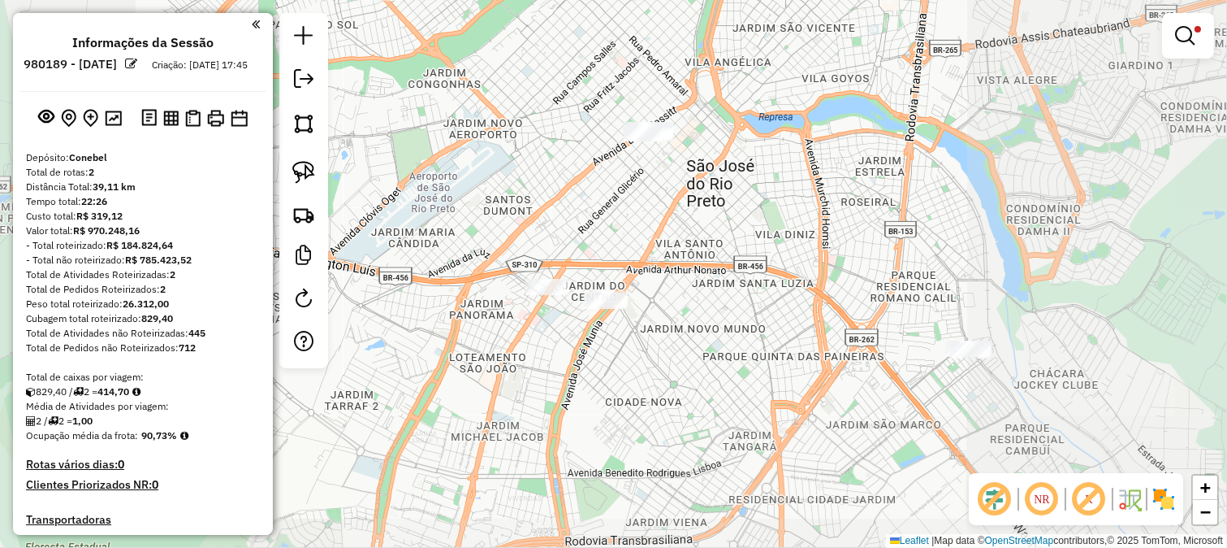
click at [591, 206] on div "Limpar filtros Janela de atendimento Grade de atendimento Capacidade Transporta…" at bounding box center [613, 274] width 1227 height 548
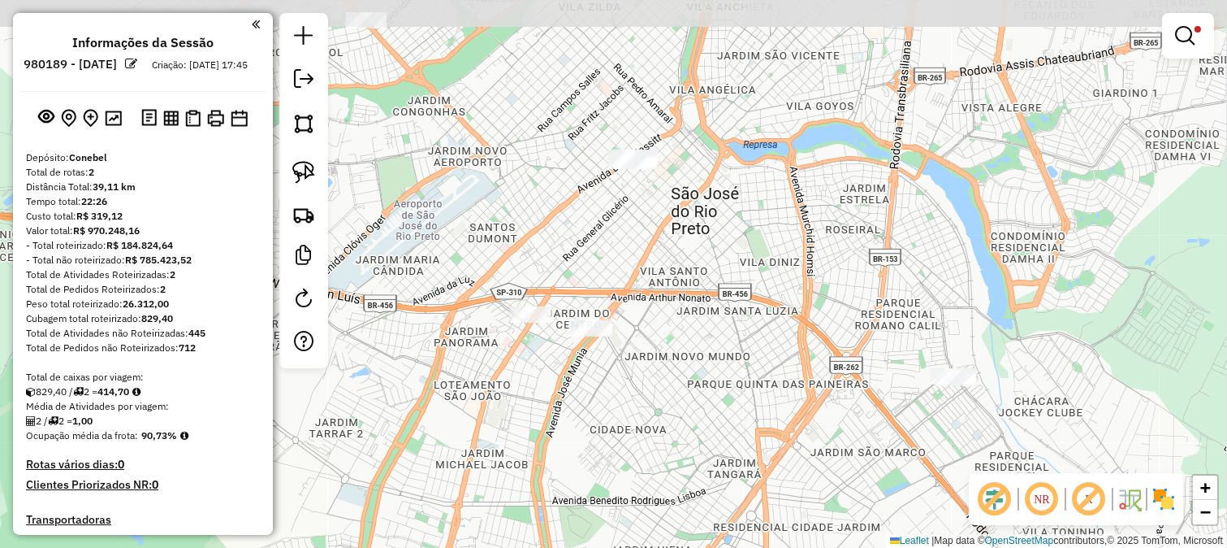
drag, startPoint x: 569, startPoint y: 209, endPoint x: 530, endPoint y: 206, distance: 39.1
click at [561, 221] on div "Limpar filtros Janela de atendimento Grade de atendimento Capacidade Transporta…" at bounding box center [613, 274] width 1227 height 548
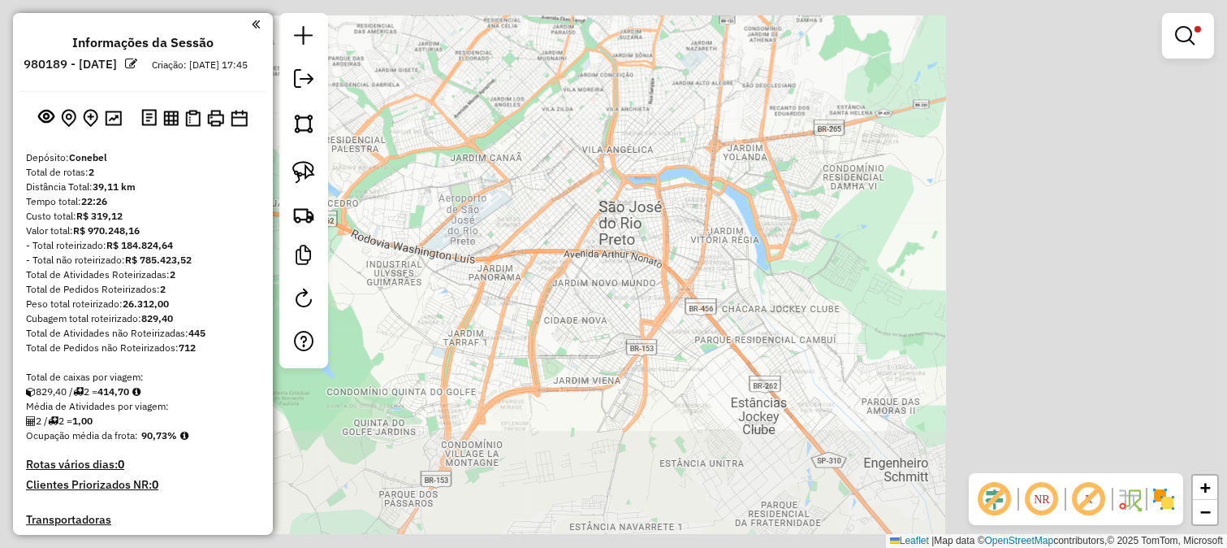
click at [530, 205] on div "Limpar filtros Janela de atendimento Grade de atendimento Capacidade Transporta…" at bounding box center [613, 274] width 1227 height 548
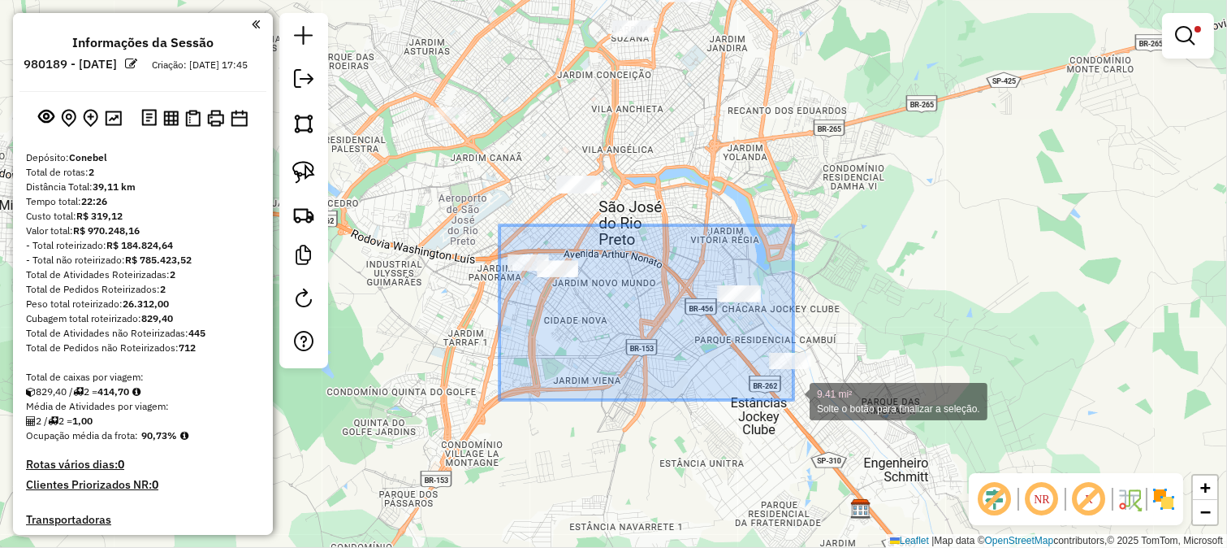
drag, startPoint x: 583, startPoint y: 290, endPoint x: 813, endPoint y: 413, distance: 260.6
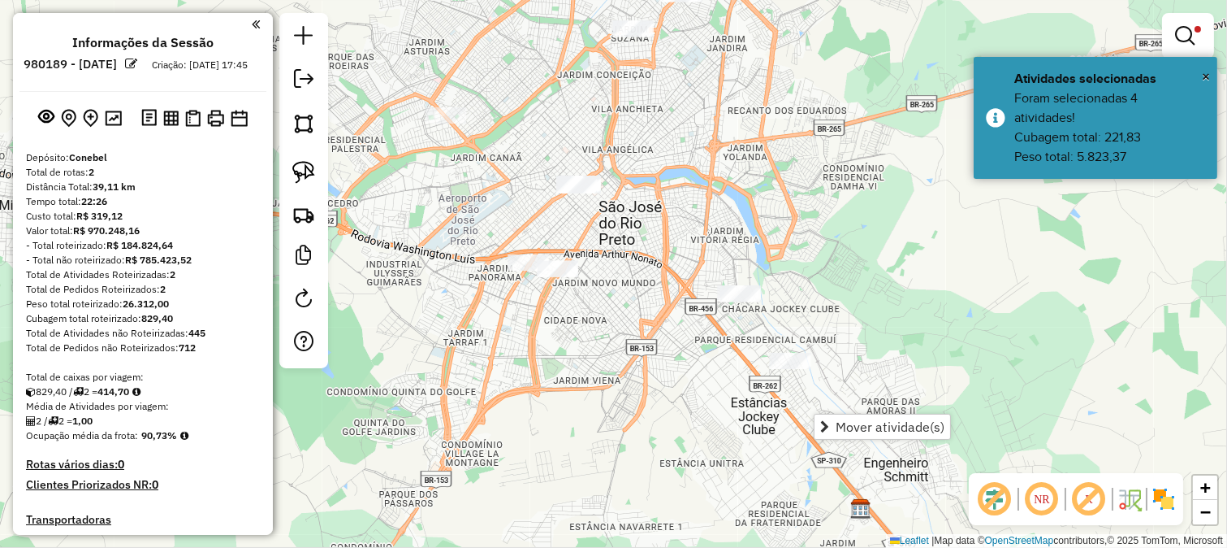
click at [624, 312] on div "Limpar filtros Janela de atendimento Grade de atendimento Capacidade Transporta…" at bounding box center [613, 274] width 1227 height 548
drag, startPoint x: 624, startPoint y: 233, endPoint x: 674, endPoint y: 355, distance: 131.9
click at [674, 355] on div "Limpar filtros Janela de atendimento Grade de atendimento Capacidade Transporta…" at bounding box center [613, 274] width 1227 height 548
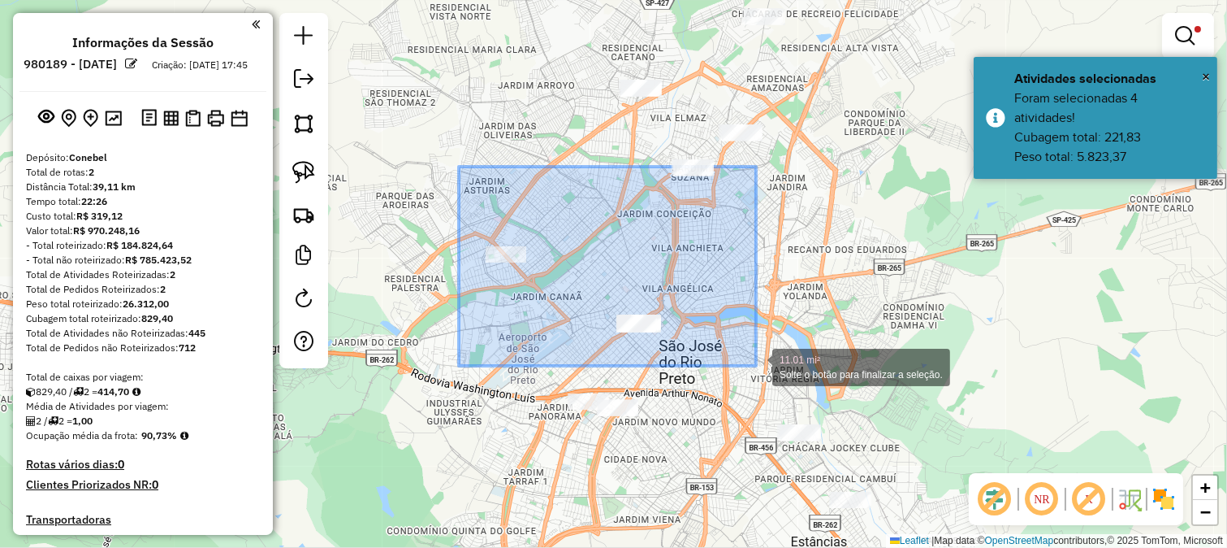
drag, startPoint x: 459, startPoint y: 167, endPoint x: 756, endPoint y: 366, distance: 357.8
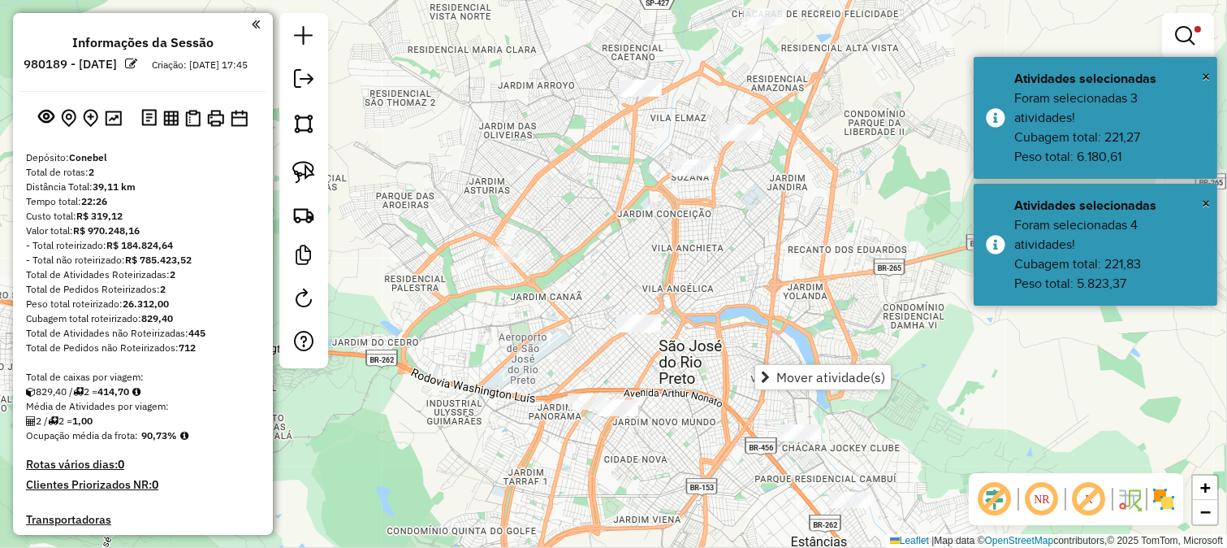
click at [593, 241] on div "Limpar filtros Janela de atendimento Grade de atendimento Capacidade Transporta…" at bounding box center [613, 274] width 1227 height 548
drag, startPoint x: 597, startPoint y: 183, endPoint x: 590, endPoint y: 162, distance: 21.6
click at [590, 162] on div "Limpar filtros Janela de atendimento Grade de atendimento Capacidade Transporta…" at bounding box center [613, 274] width 1227 height 548
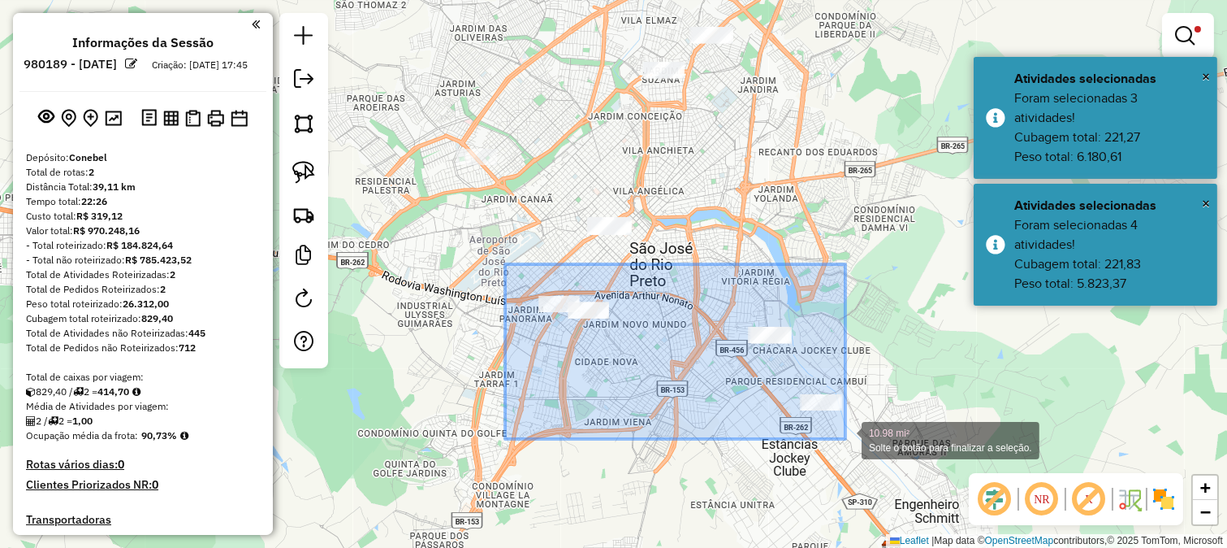
drag, startPoint x: 505, startPoint y: 264, endPoint x: 846, endPoint y: 439, distance: 382.6
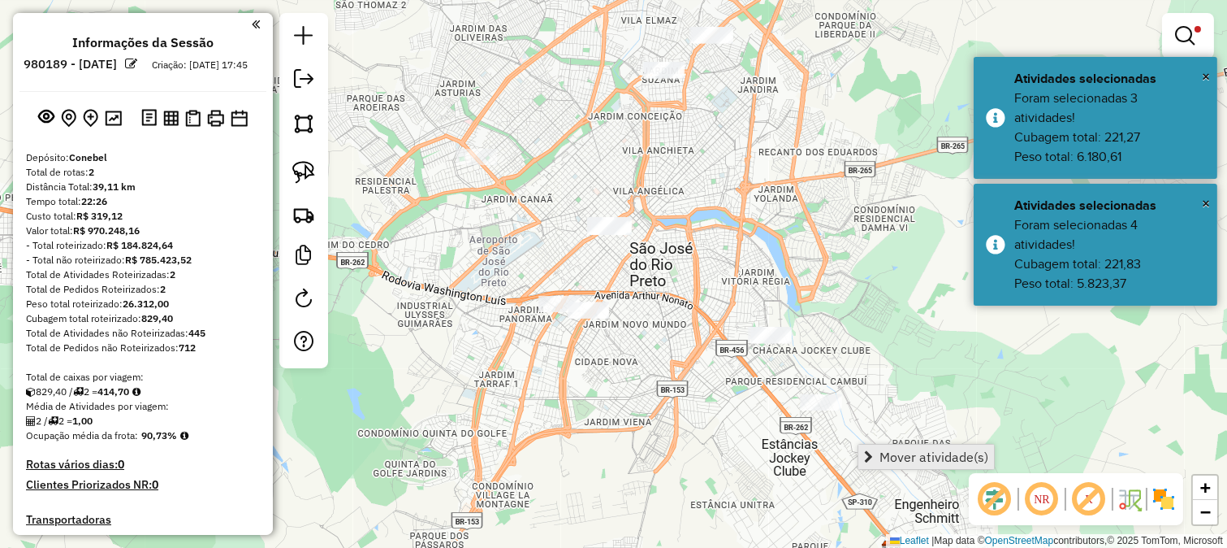
click at [875, 449] on link "Mover atividade(s)" at bounding box center [927, 456] width 136 height 24
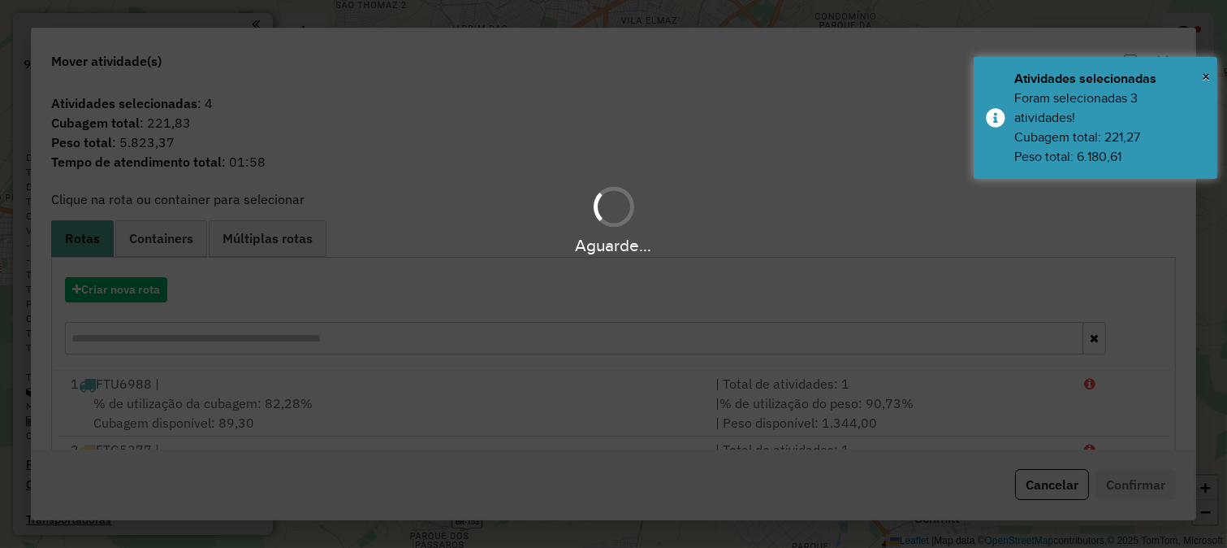
click at [139, 297] on hb-app "Aguarde... Pop-up bloqueado! Seu navegador bloqueou automáticamente a abertura …" at bounding box center [613, 274] width 1227 height 548
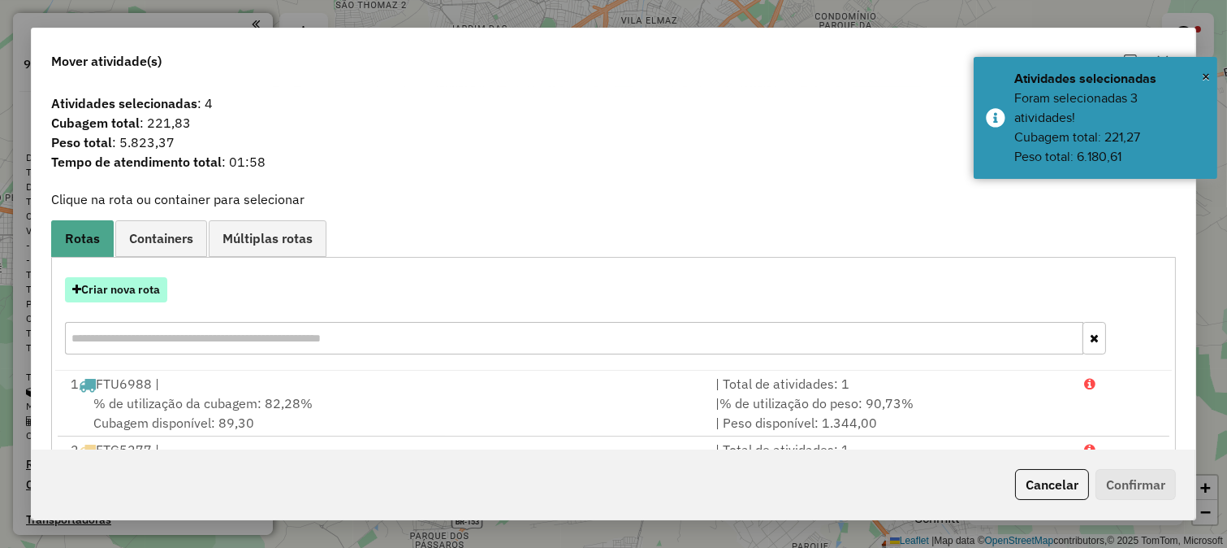
click at [135, 294] on button "Criar nova rota" at bounding box center [116, 289] width 102 height 25
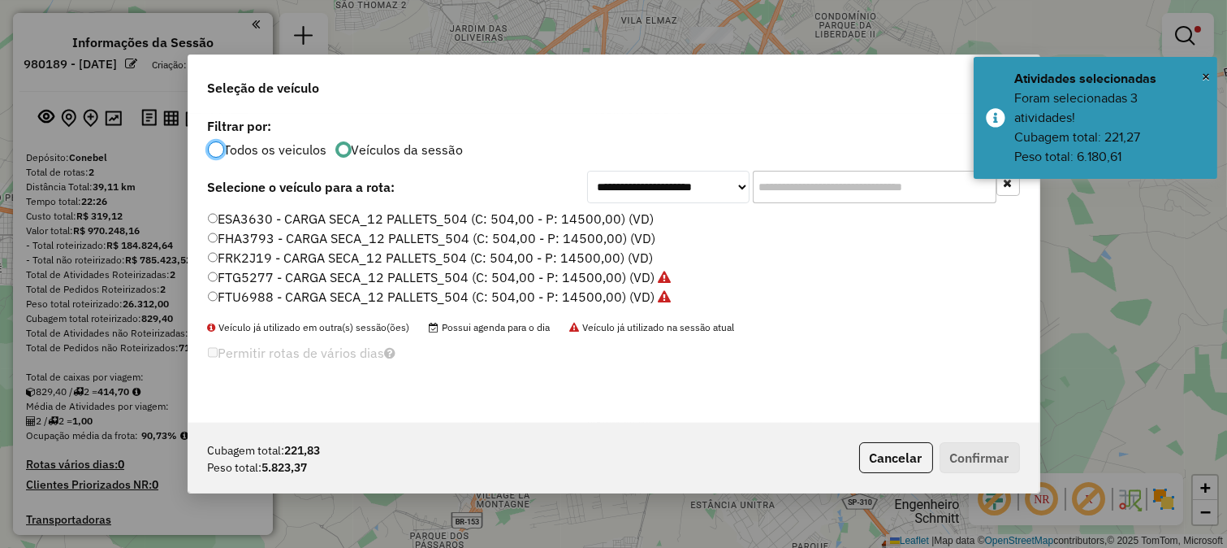
click at [907, 175] on input "text" at bounding box center [875, 187] width 244 height 32
drag, startPoint x: 729, startPoint y: 173, endPoint x: 712, endPoint y: 189, distance: 23.0
click at [729, 173] on select "**********" at bounding box center [668, 187] width 162 height 32
select select "*******"
click at [587, 171] on select "**********" at bounding box center [668, 187] width 162 height 32
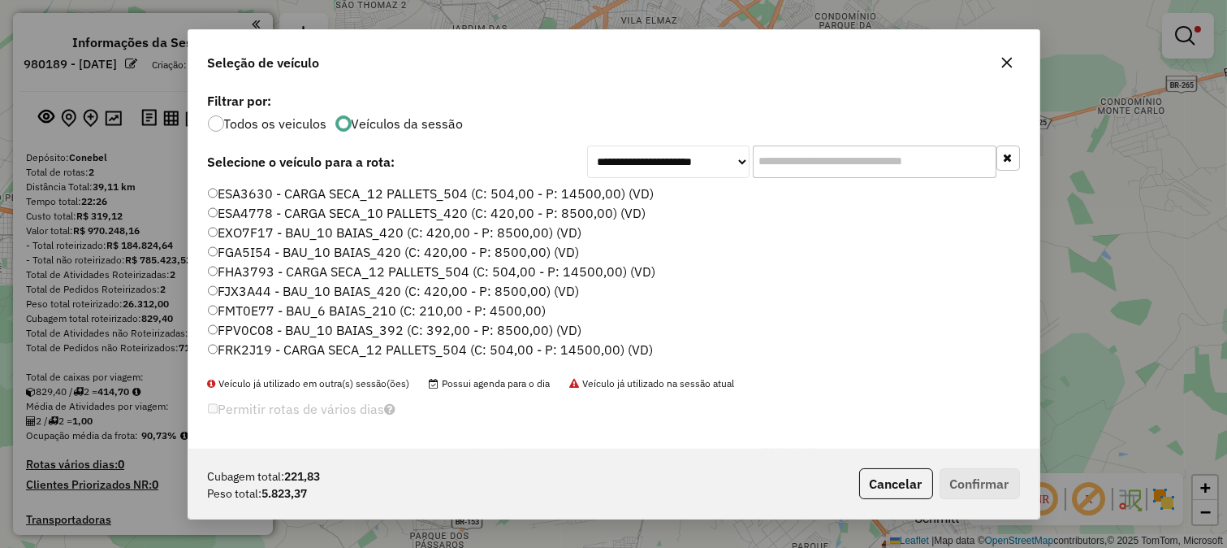
click at [834, 175] on input "text" at bounding box center [875, 161] width 244 height 32
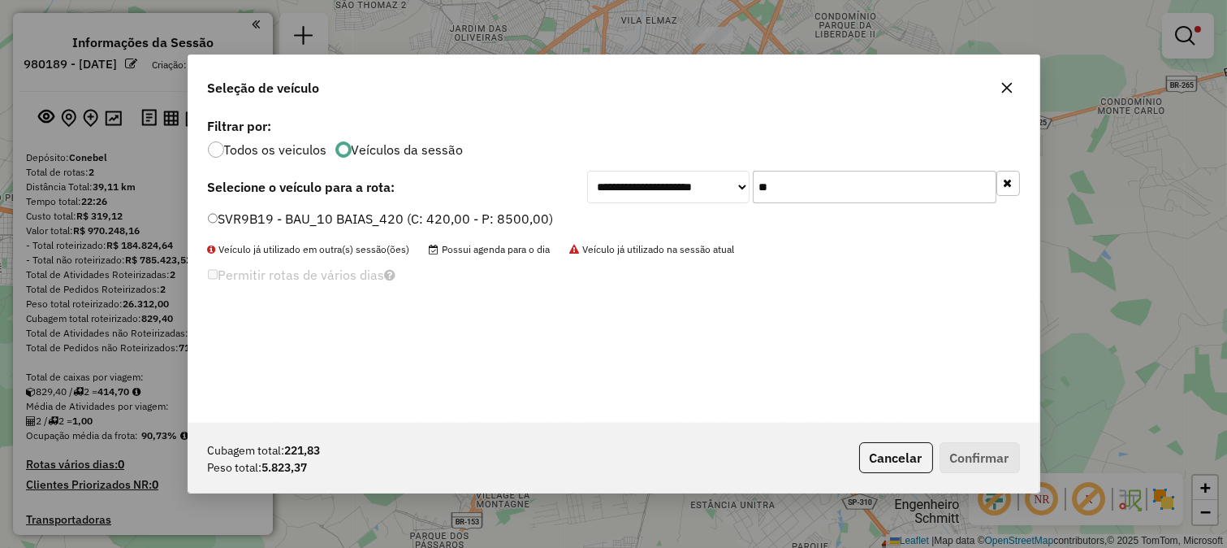
type input "**"
click at [504, 224] on label "SVR9B19 - BAU_10 BAIAS_420 (C: 420,00 - P: 8500,00)" at bounding box center [381, 218] width 346 height 19
click at [959, 445] on button "Confirmar" at bounding box center [980, 457] width 80 height 31
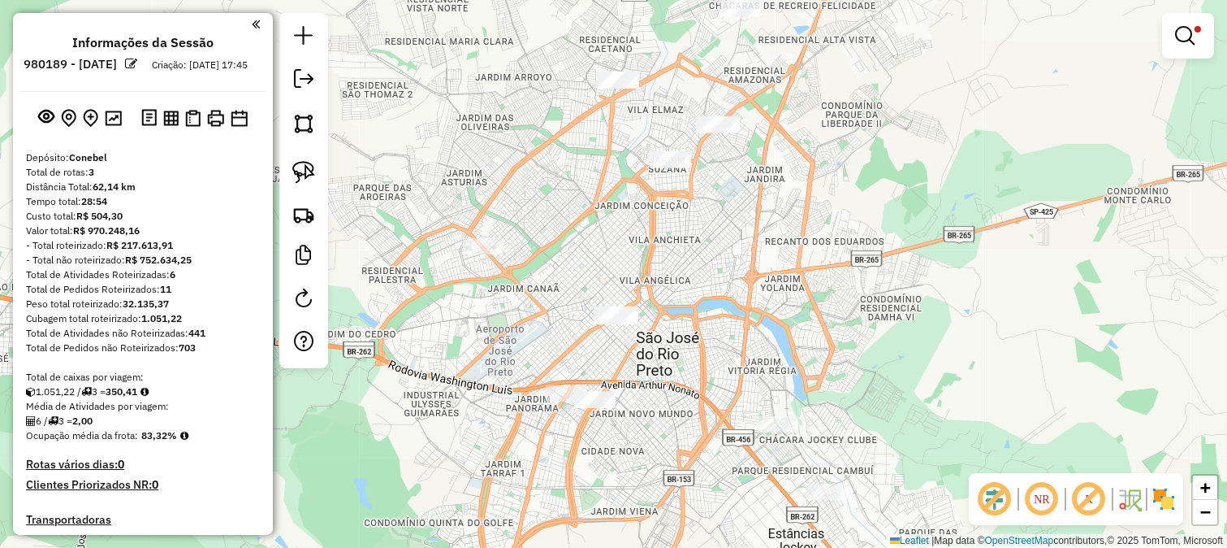
drag, startPoint x: 777, startPoint y: 197, endPoint x: 742, endPoint y: 266, distance: 78.1
click at [782, 268] on div "Limpar filtros Janela de atendimento Grade de atendimento Capacidade Transporta…" at bounding box center [613, 274] width 1227 height 548
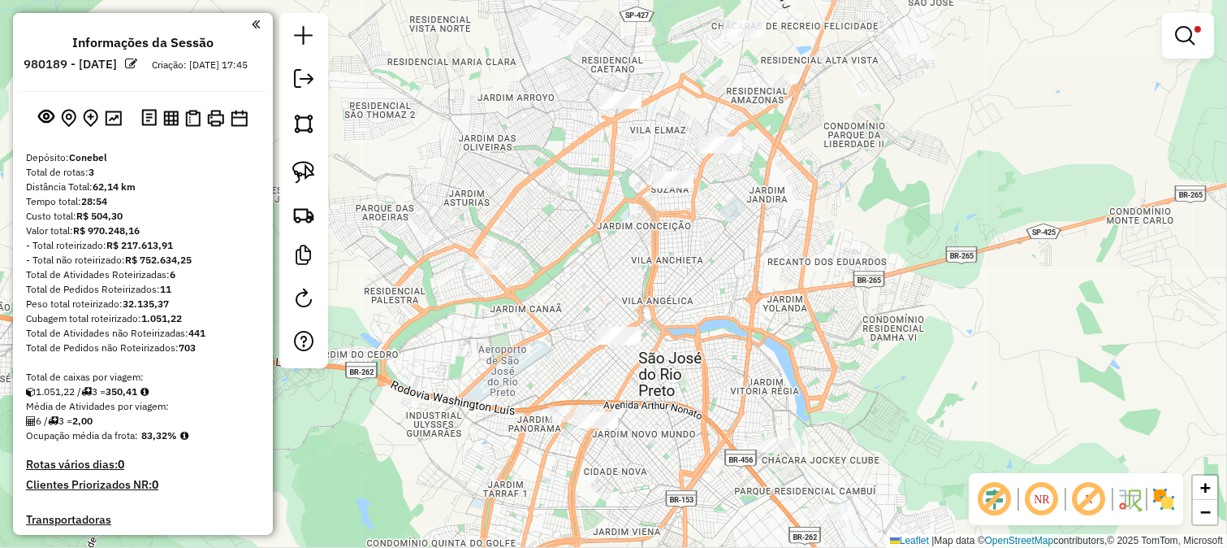
click at [648, 236] on div "Limpar filtros Janela de atendimento Grade de atendimento Capacidade Transporta…" at bounding box center [613, 274] width 1227 height 548
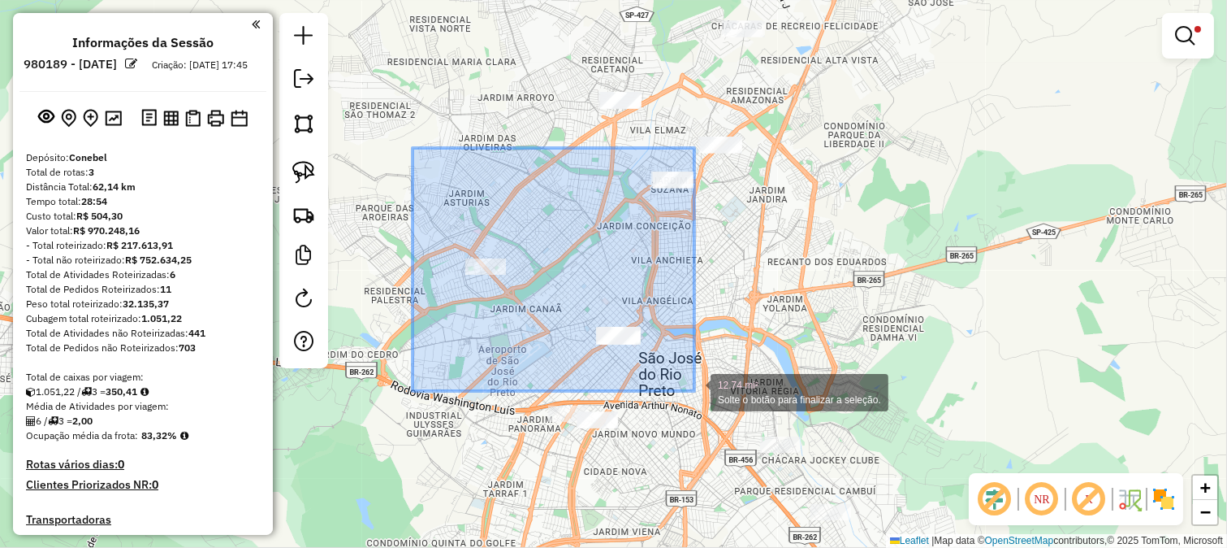
drag, startPoint x: 413, startPoint y: 148, endPoint x: 697, endPoint y: 391, distance: 373.9
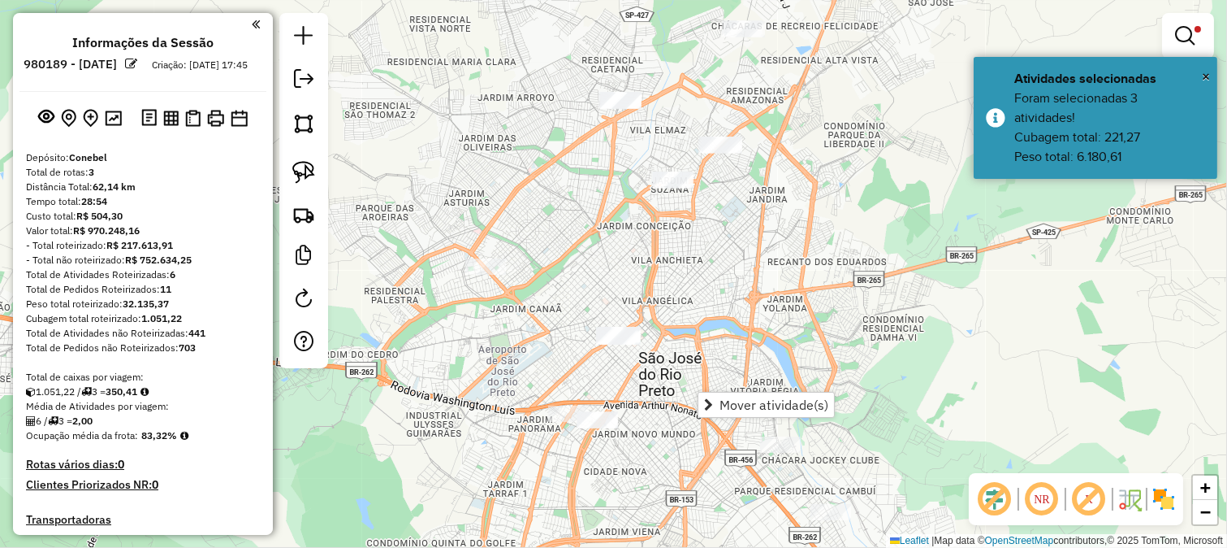
click at [572, 245] on div "Limpar filtros Janela de atendimento Grade de atendimento Capacidade Transporta…" at bounding box center [613, 274] width 1227 height 548
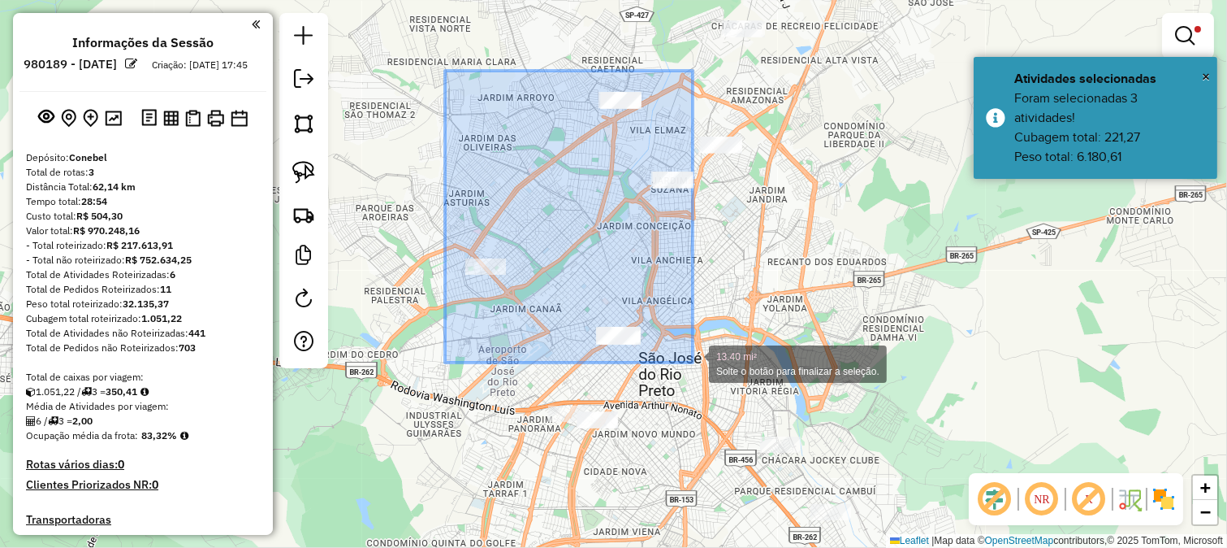
drag, startPoint x: 471, startPoint y: 134, endPoint x: 693, endPoint y: 362, distance: 318.3
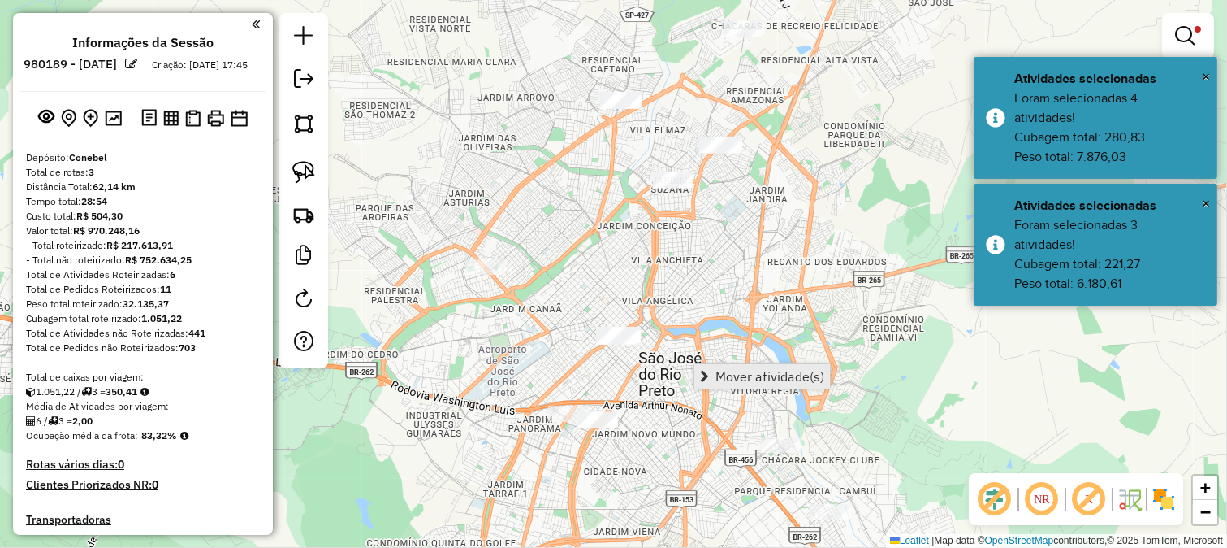
click at [734, 370] on span "Mover atividade(s)" at bounding box center [770, 376] width 109 height 13
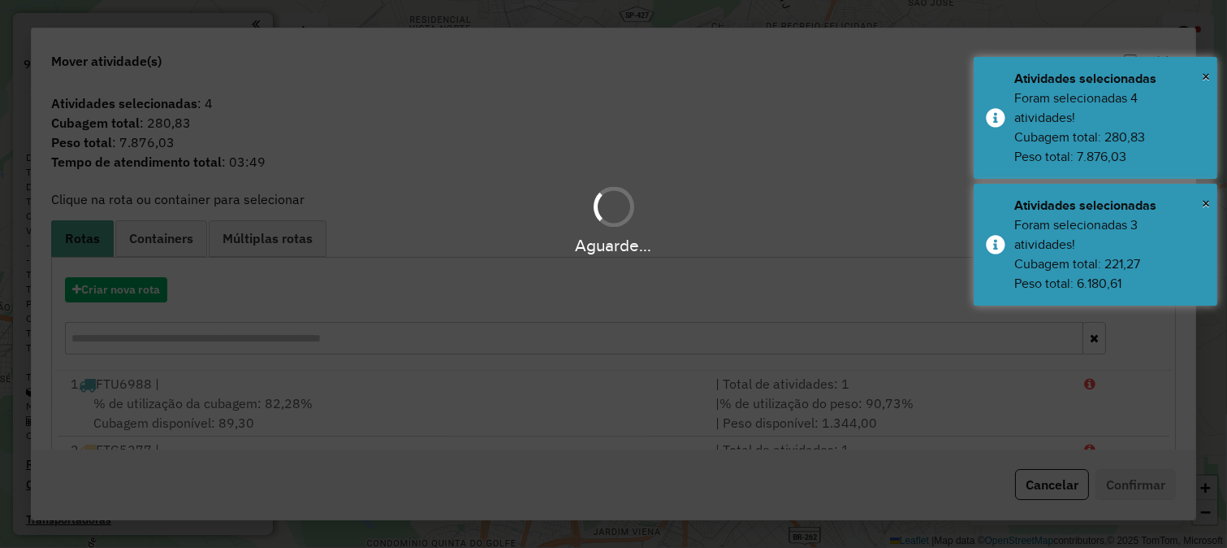
click at [125, 288] on div "Aguarde..." at bounding box center [613, 274] width 1227 height 548
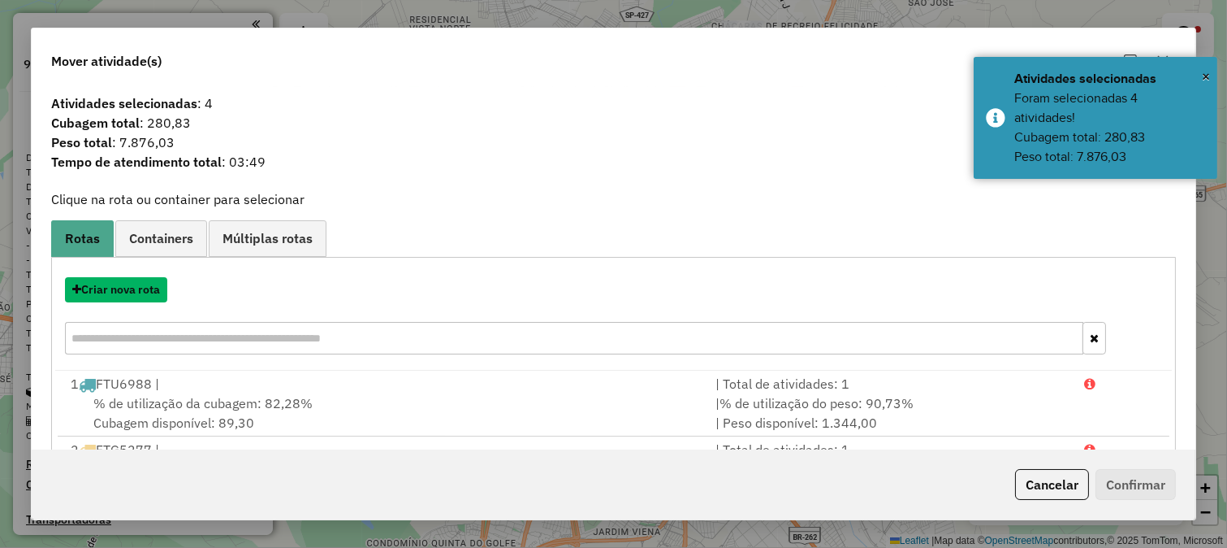
click at [125, 288] on button "Criar nova rota" at bounding box center [116, 289] width 102 height 25
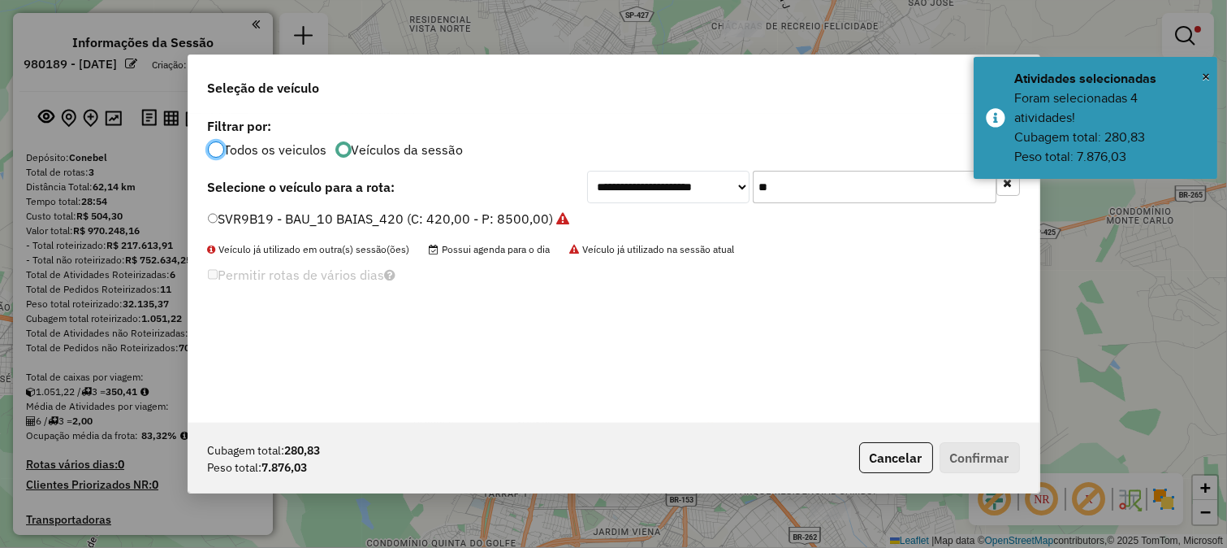
click at [808, 207] on div "**********" at bounding box center [613, 268] width 851 height 309
click at [802, 196] on input "**" at bounding box center [875, 187] width 244 height 32
type input "**"
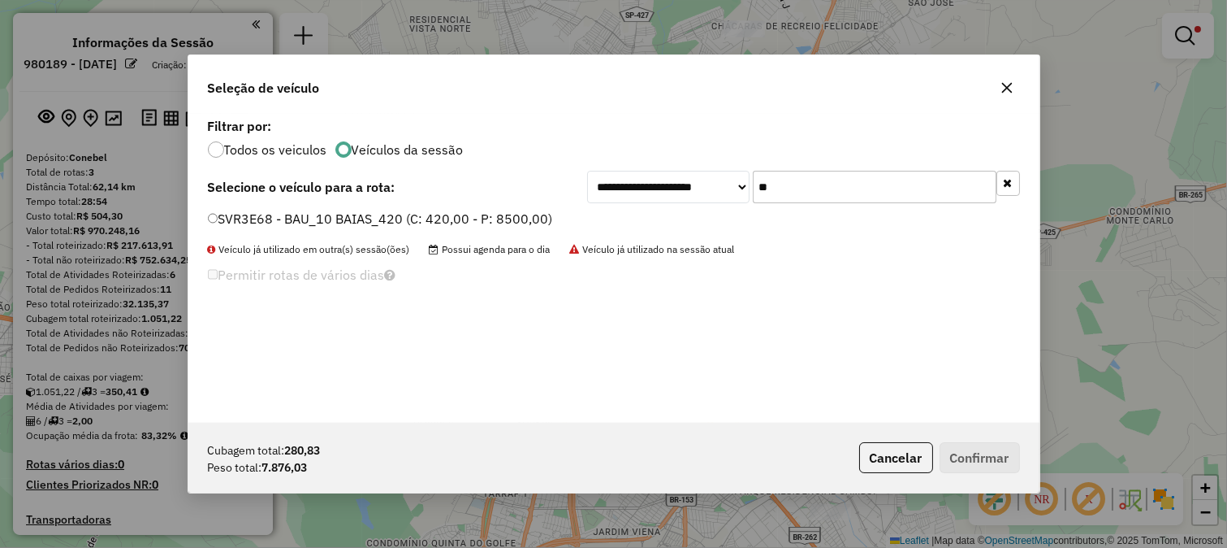
click at [489, 219] on label "SVR3E68 - BAU_10 BAIAS_420 (C: 420,00 - P: 8500,00)" at bounding box center [380, 218] width 345 height 19
click at [953, 450] on button "Confirmar" at bounding box center [980, 457] width 80 height 31
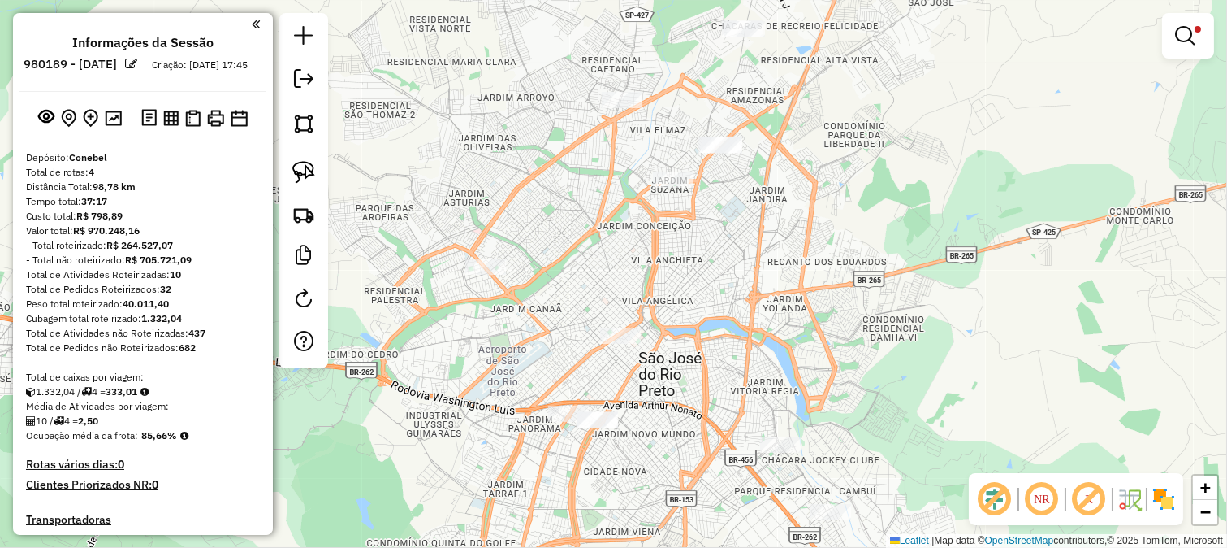
drag, startPoint x: 825, startPoint y: 184, endPoint x: 816, endPoint y: 327, distance: 143.3
click at [816, 327] on div "Limpar filtros Janela de atendimento Grade de atendimento Capacidade Transporta…" at bounding box center [613, 274] width 1227 height 548
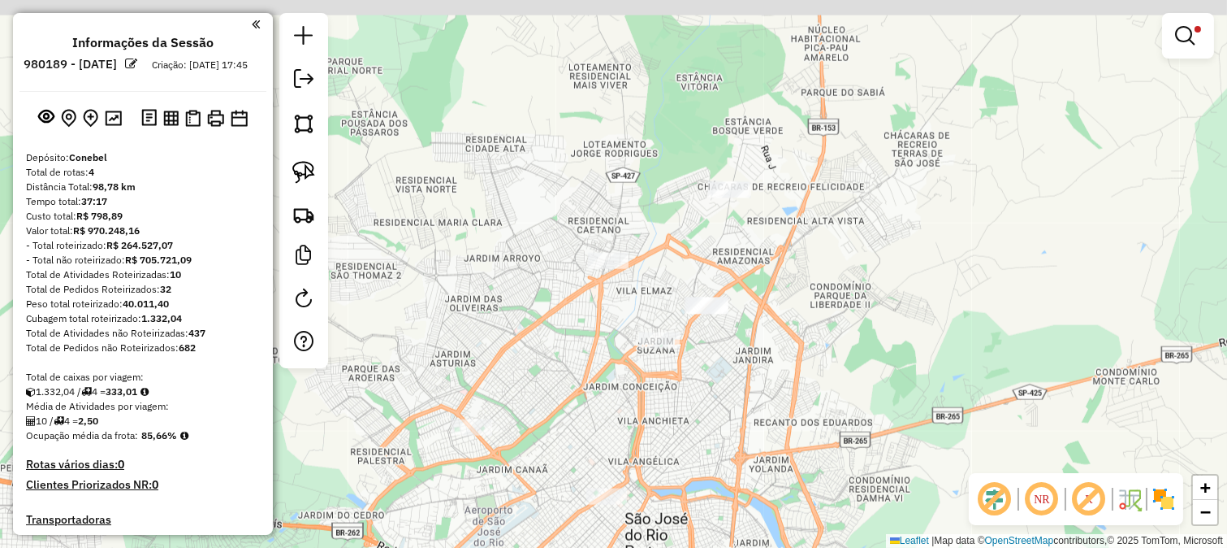
drag, startPoint x: 799, startPoint y: 281, endPoint x: 773, endPoint y: 269, distance: 28.0
click at [799, 285] on div "Limpar filtros Janela de atendimento Grade de atendimento Capacidade Transporta…" at bounding box center [613, 274] width 1227 height 548
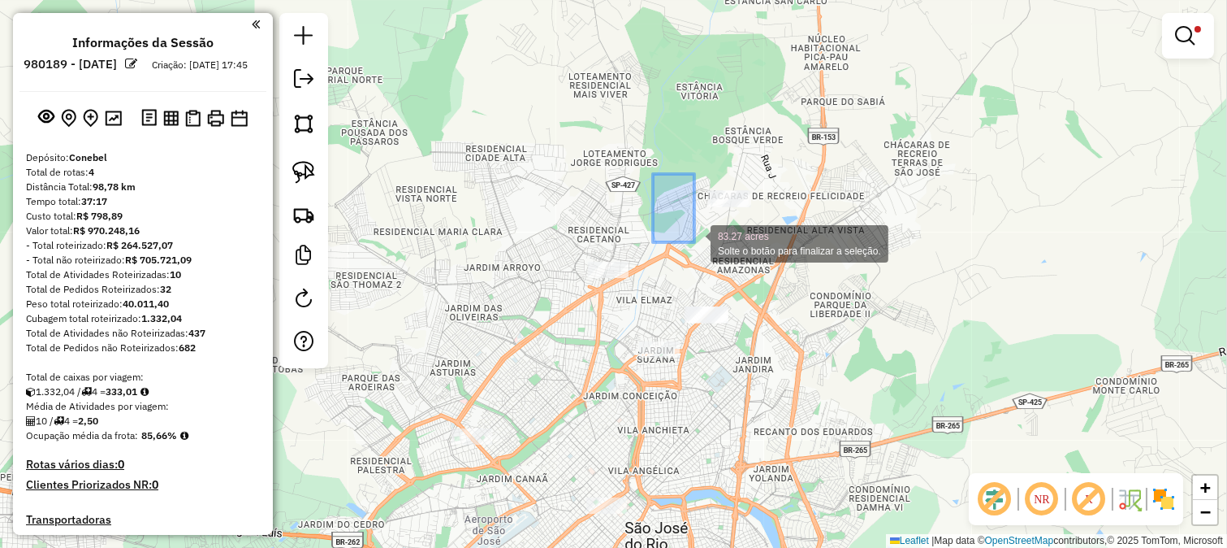
drag, startPoint x: 653, startPoint y: 174, endPoint x: 790, endPoint y: 359, distance: 230.1
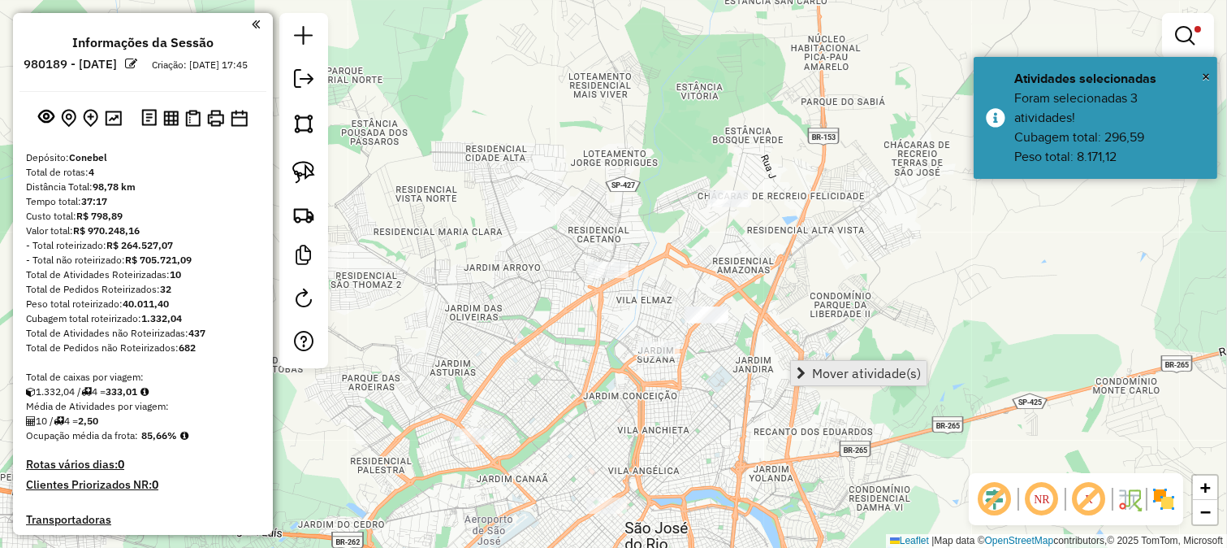
click at [822, 368] on span "Mover atividade(s)" at bounding box center [866, 372] width 109 height 13
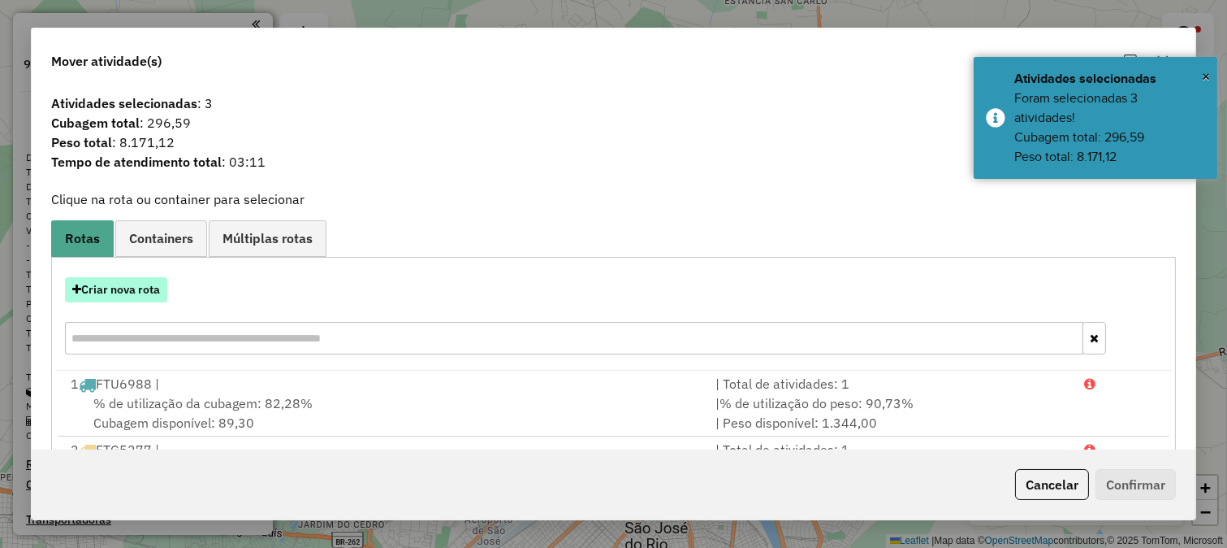
click at [136, 284] on button "Criar nova rota" at bounding box center [116, 289] width 102 height 25
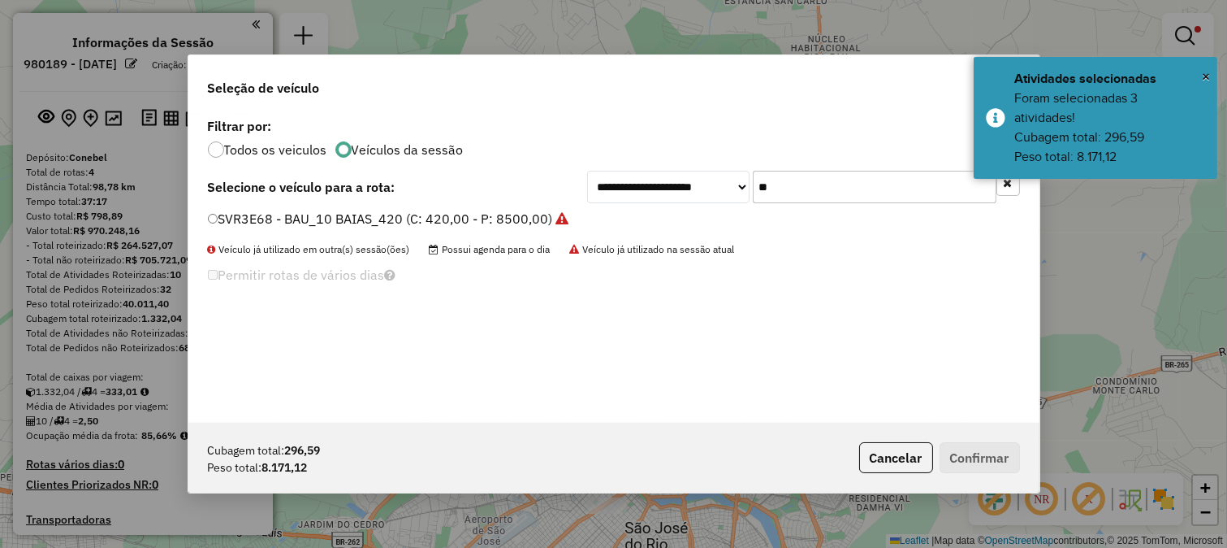
click at [847, 181] on input "**" at bounding box center [875, 187] width 244 height 32
type input "**"
click at [538, 205] on div "**********" at bounding box center [613, 268] width 851 height 309
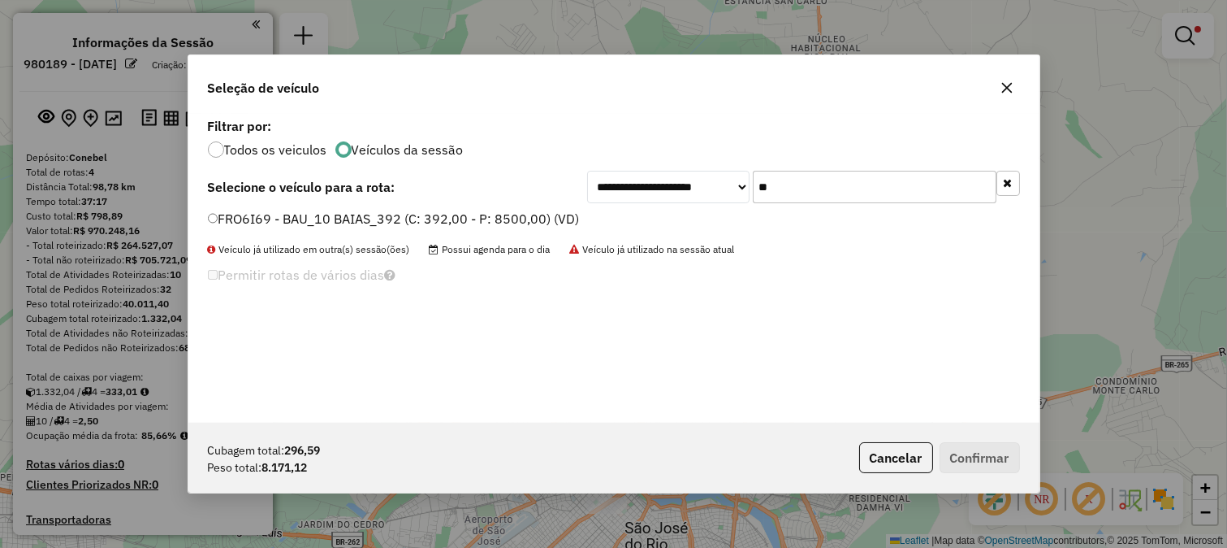
click at [538, 211] on label "FRO6I69 - BAU_10 BAIAS_392 (C: 392,00 - P: 8500,00) (VD)" at bounding box center [394, 218] width 372 height 19
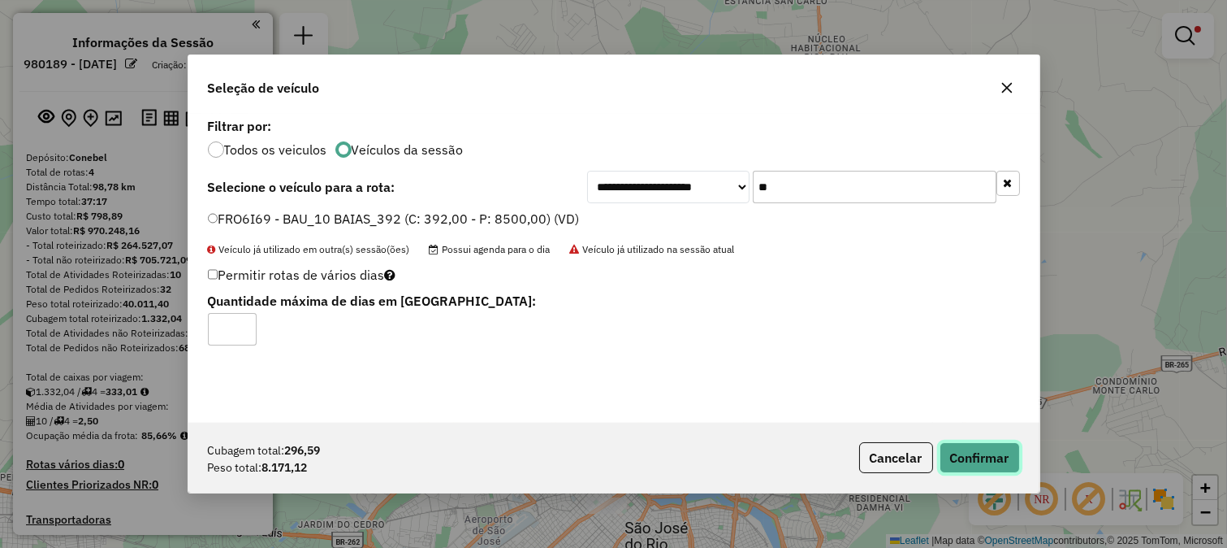
click at [992, 469] on button "Confirmar" at bounding box center [980, 457] width 80 height 31
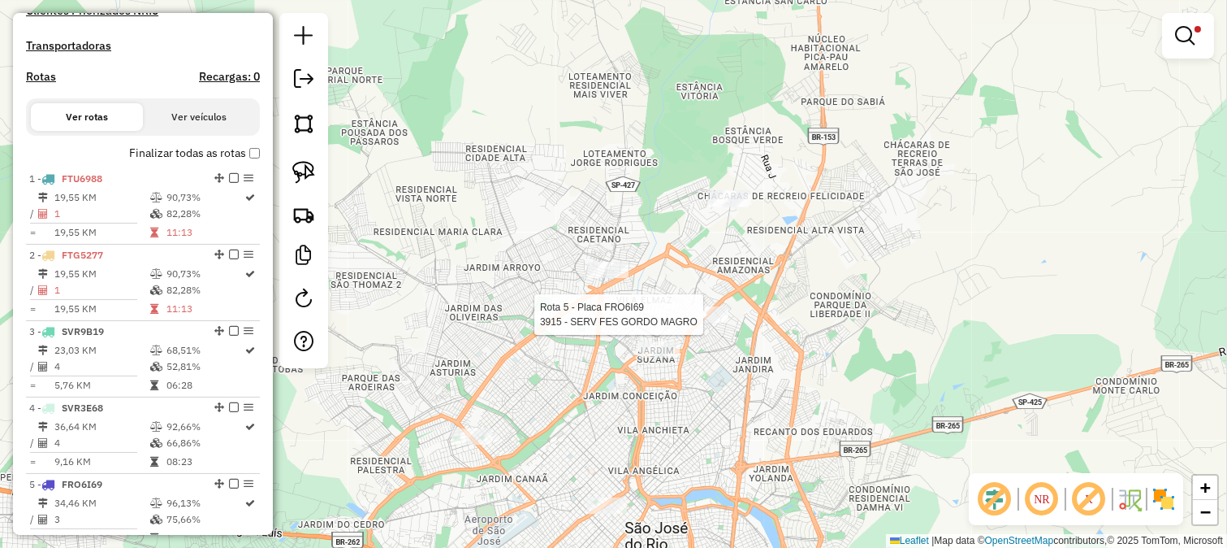
select select "**********"
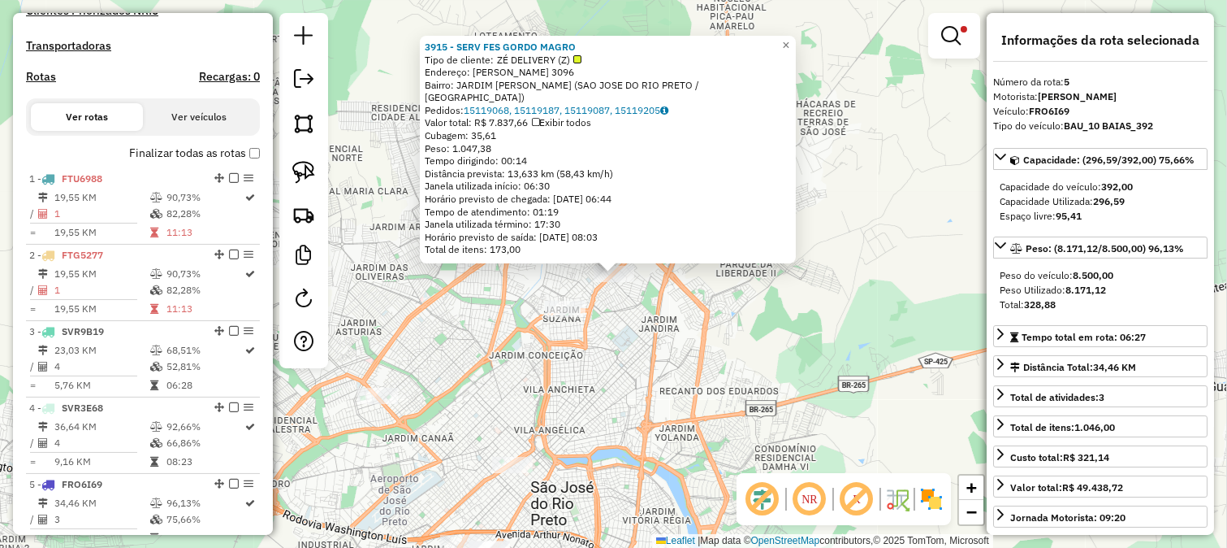
scroll to position [822, 0]
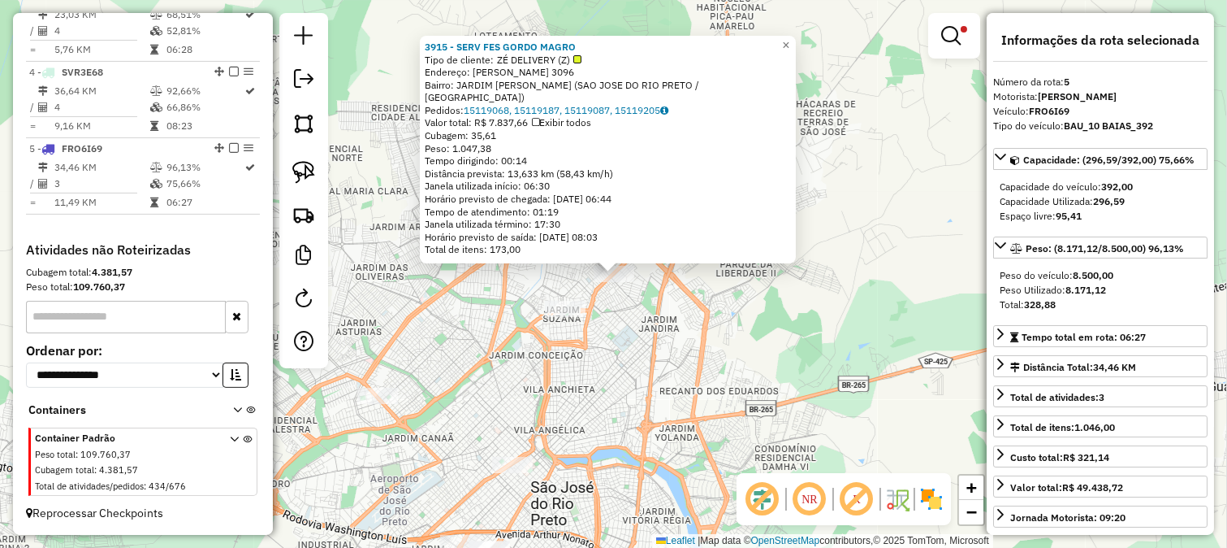
click at [670, 318] on div "3915 - SERV FES GORDO MAGRO Tipo de cliente: ZÉ DELIVERY (Z) Endereço: DANILO G…" at bounding box center [613, 274] width 1227 height 548
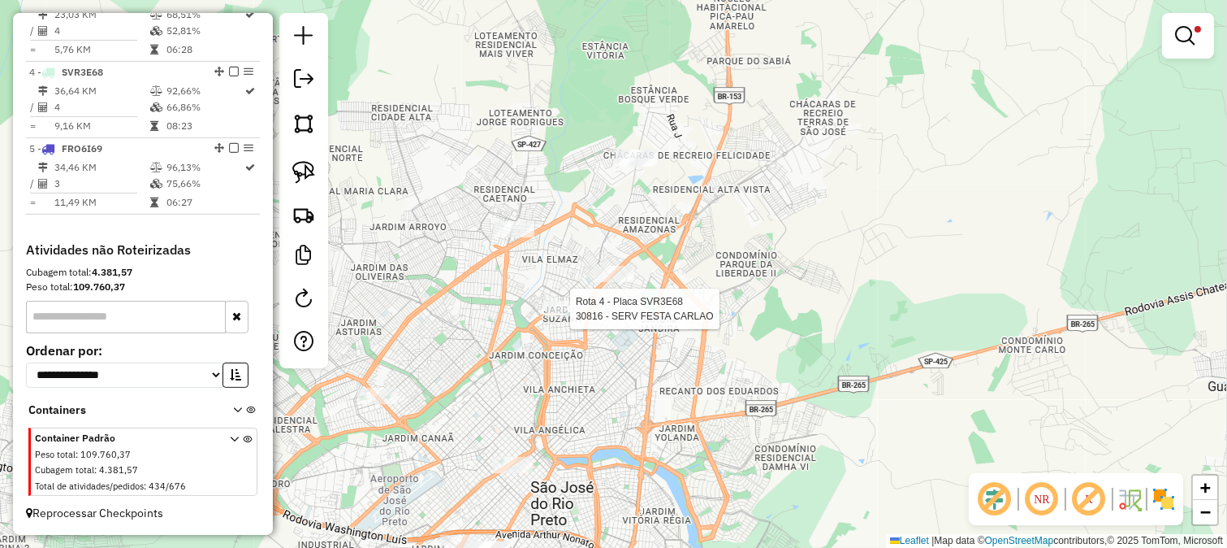
select select "**********"
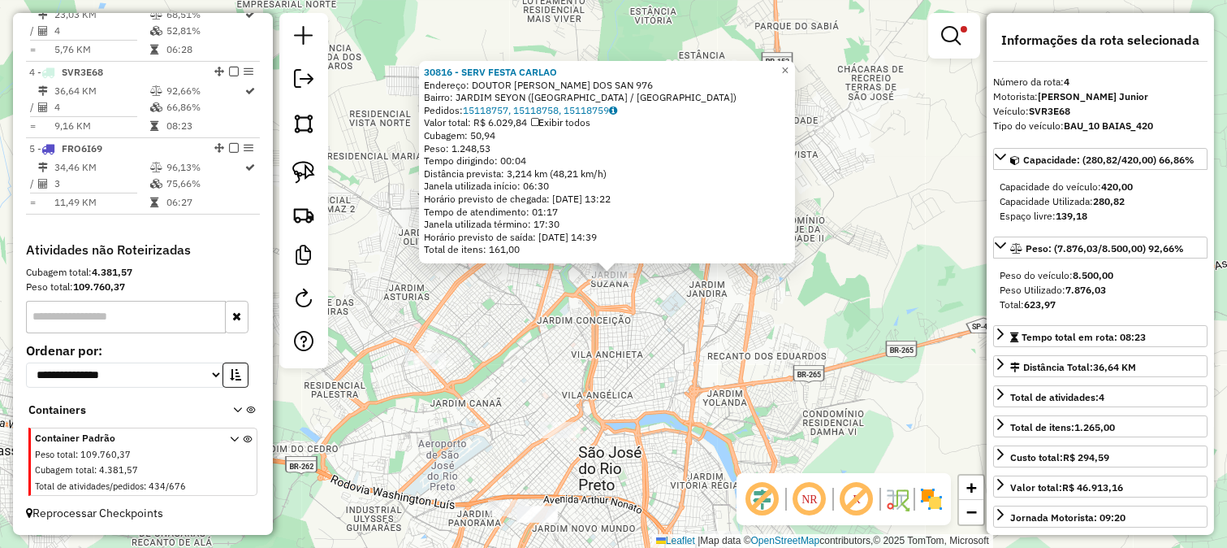
click at [577, 360] on div "30816 - SERV FESTA CARLAO Endereço: DOUTOR ANTONIO MARQUES DOS SAN 976 Bairro: …" at bounding box center [613, 274] width 1227 height 548
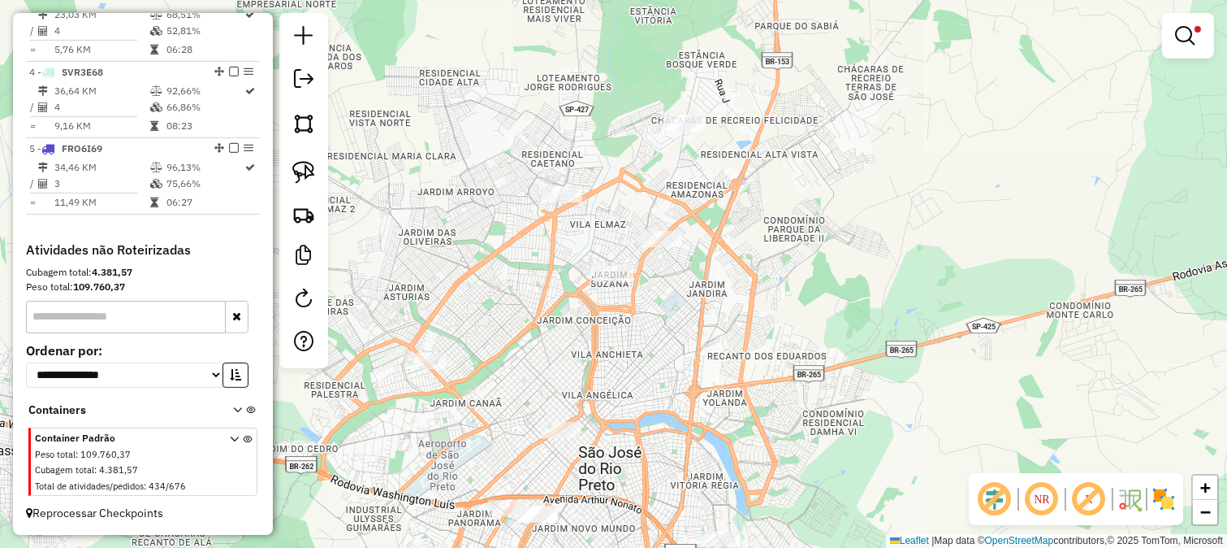
click at [699, 273] on div "30816 - SERV FESTA CARLAO Endereço: DOUTOR ANTONIO MARQUES DOS SAN 976 Bairro: …" at bounding box center [613, 274] width 1227 height 548
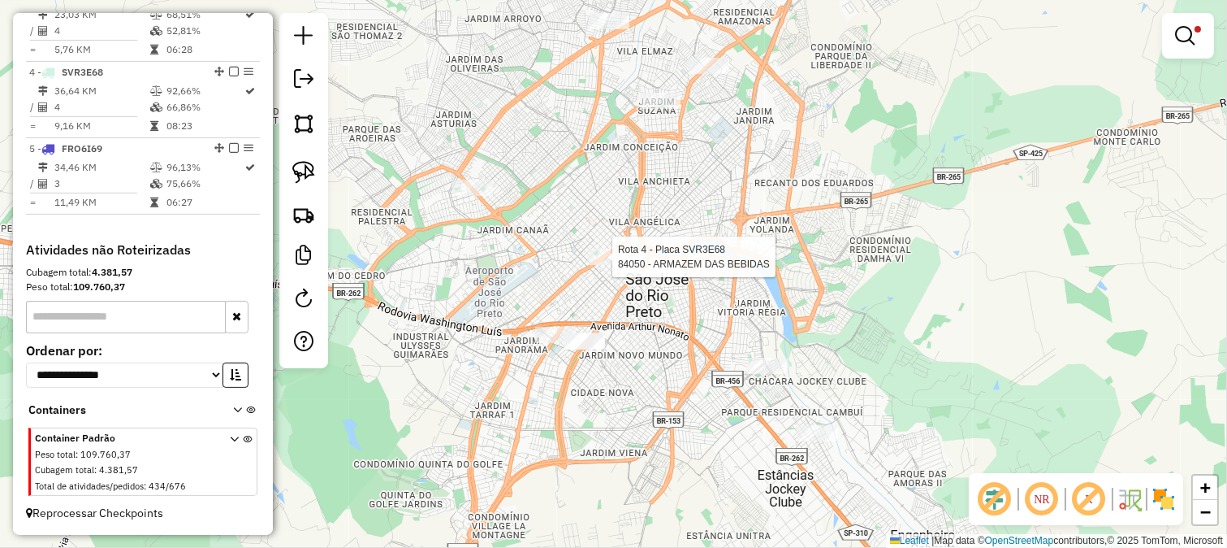
select select "**********"
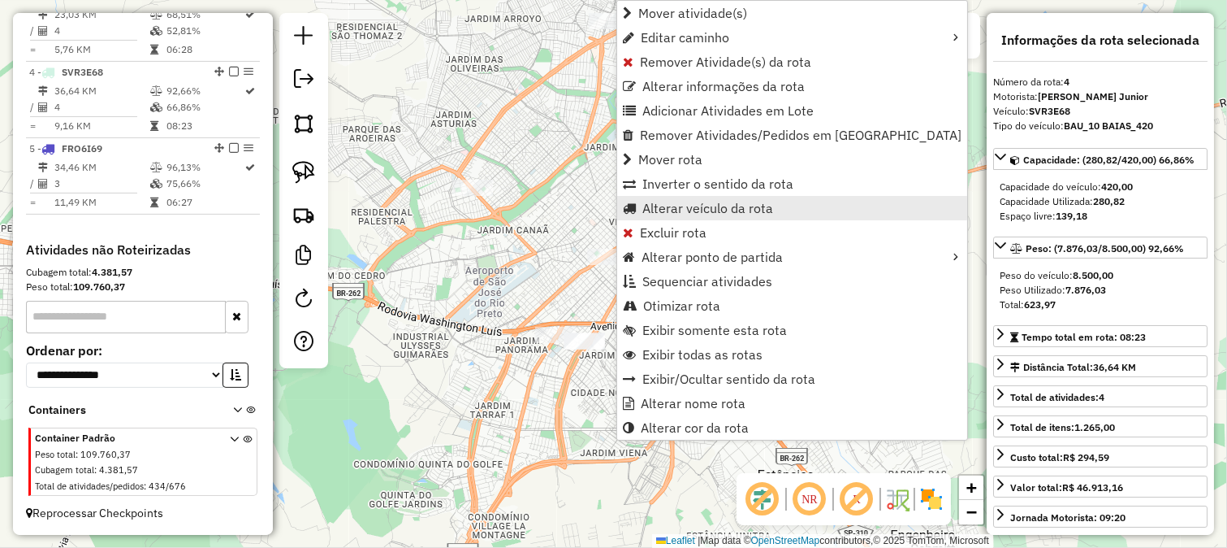
click at [677, 201] on span "Alterar veículo da rota" at bounding box center [708, 207] width 131 height 13
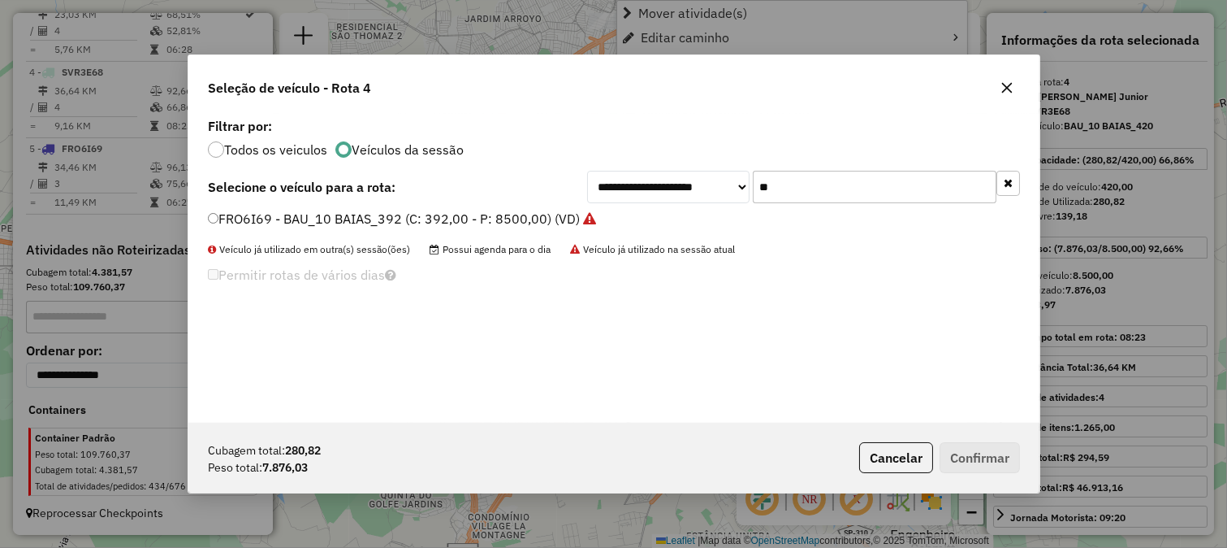
scroll to position [9, 4]
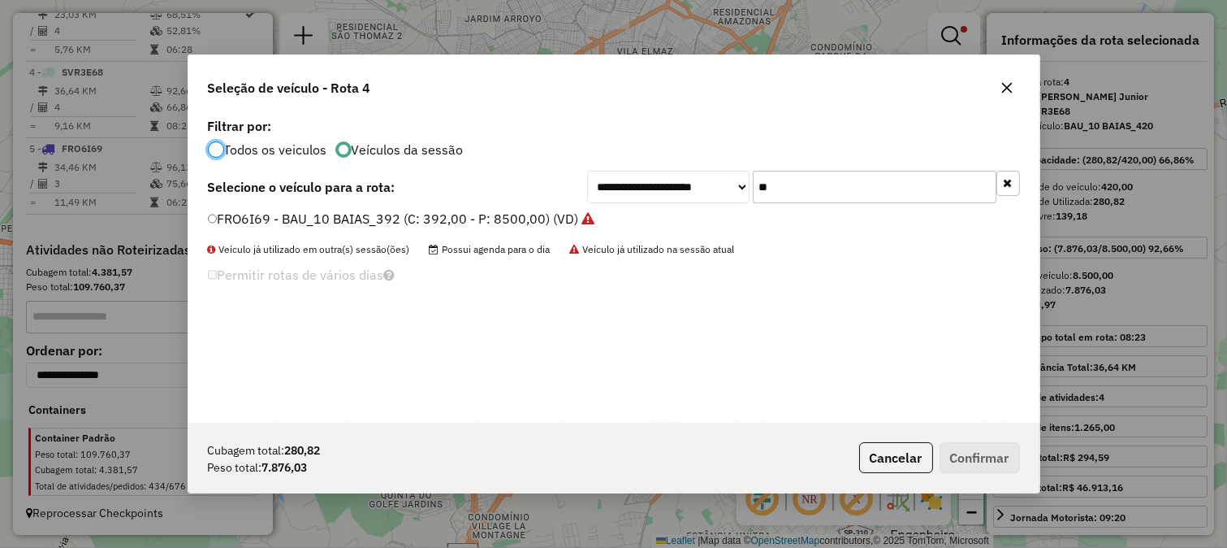
click at [774, 152] on div "Todos os veiculos Veículos da sessão" at bounding box center [614, 147] width 812 height 19
click at [800, 193] on input "**" at bounding box center [875, 187] width 244 height 32
click at [802, 195] on input "**" at bounding box center [875, 187] width 244 height 32
type input "****"
click at [578, 216] on label "ESA4778 - CARGA SECA_10 PALLETS_420 (C: 420,00 - P: 8500,00) (VD)" at bounding box center [427, 218] width 439 height 19
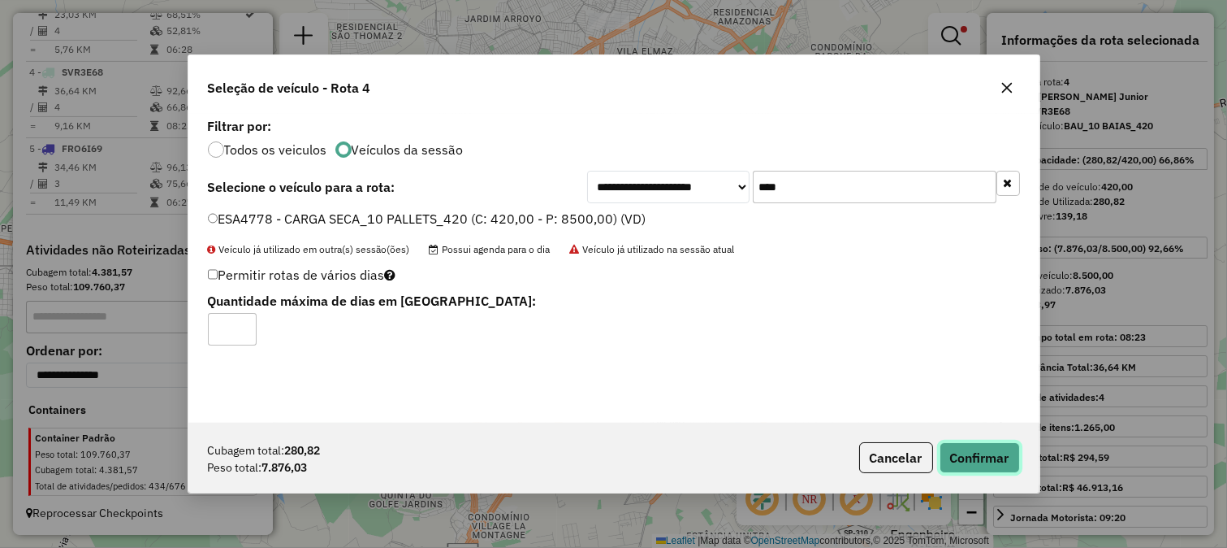
click at [977, 468] on button "Confirmar" at bounding box center [980, 457] width 80 height 31
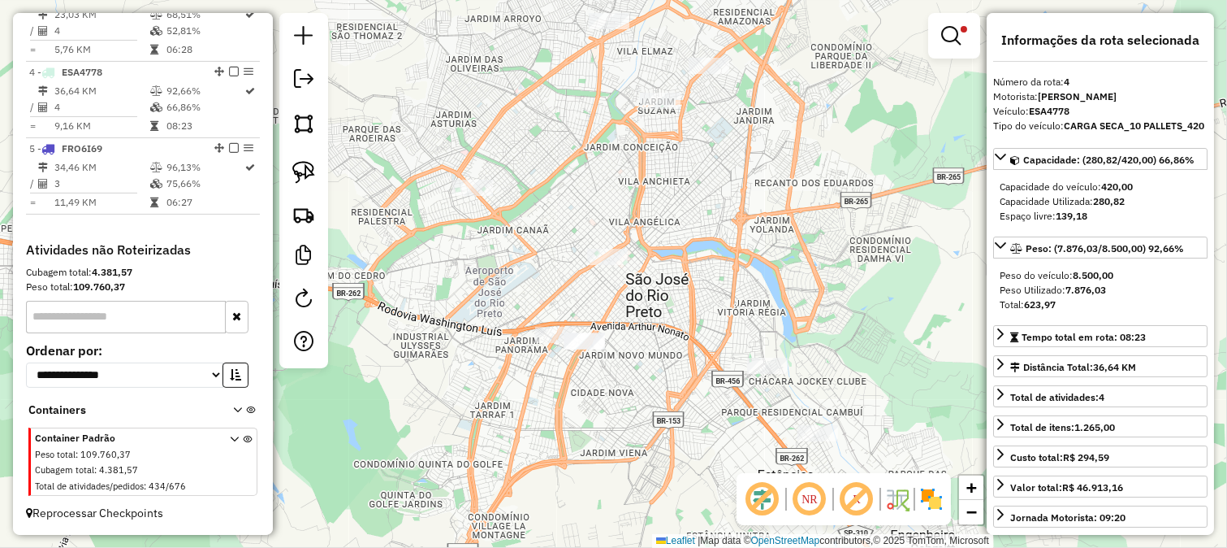
drag, startPoint x: 725, startPoint y: 256, endPoint x: 712, endPoint y: 242, distance: 18.4
click at [716, 280] on div "Limpar filtros Janela de atendimento Grade de atendimento Capacidade Transporta…" at bounding box center [613, 274] width 1227 height 548
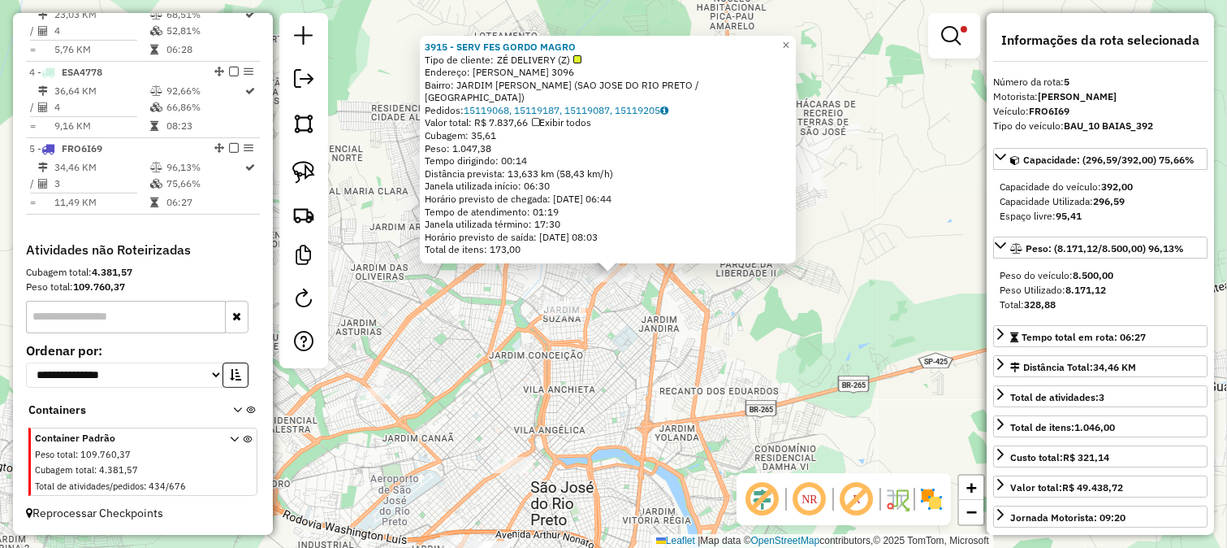
click at [680, 314] on div "3915 - SERV FES GORDO MAGRO Tipo de cliente: ZÉ DELIVERY (Z) Endereço: DANILO G…" at bounding box center [613, 274] width 1227 height 548
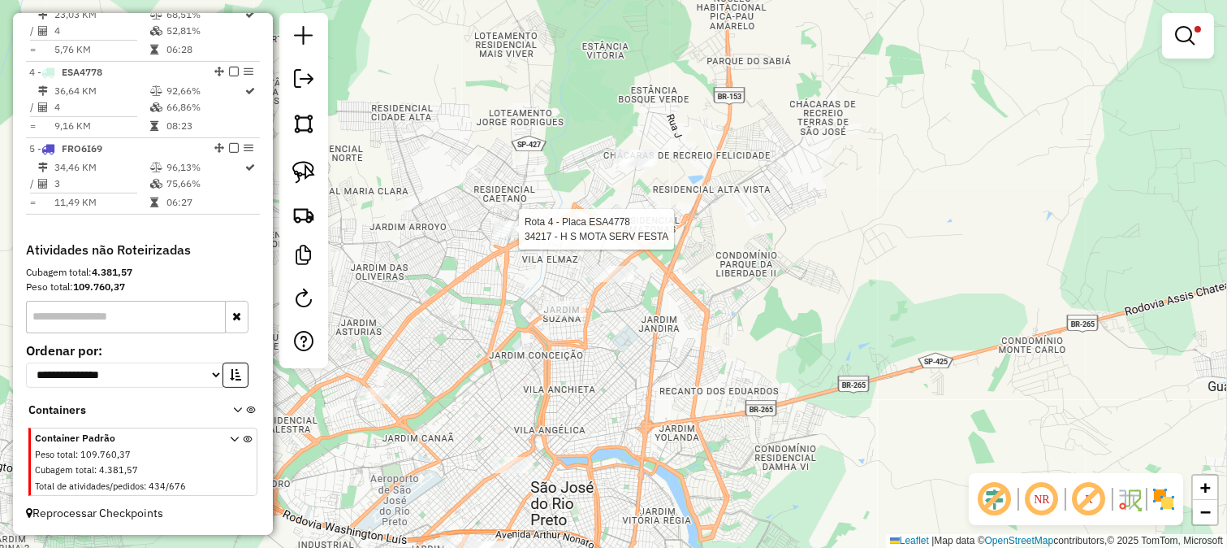
select select "**********"
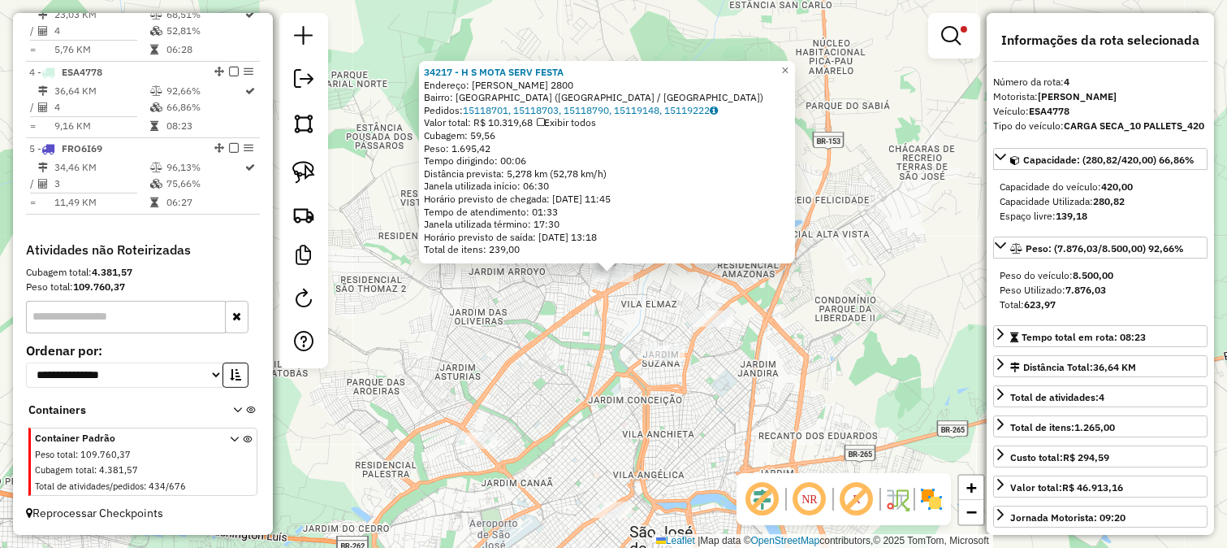
click at [561, 338] on div "34217 - H S MOTA SERV FESTA Endereço: ALFREDO ANTONIO DE OLIVEIRA 2800 Bairro: …" at bounding box center [613, 274] width 1227 height 548
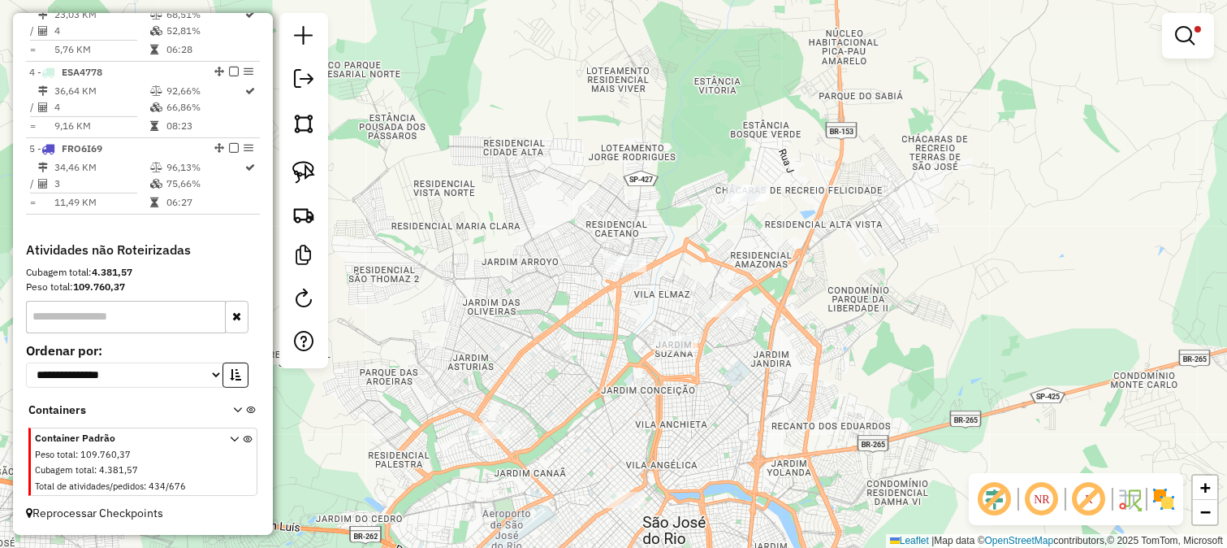
drag, startPoint x: 589, startPoint y: 361, endPoint x: 571, endPoint y: 191, distance: 171.5
click at [571, 191] on div "Limpar filtros Janela de atendimento Grade de atendimento Capacidade Transporta…" at bounding box center [613, 274] width 1227 height 548
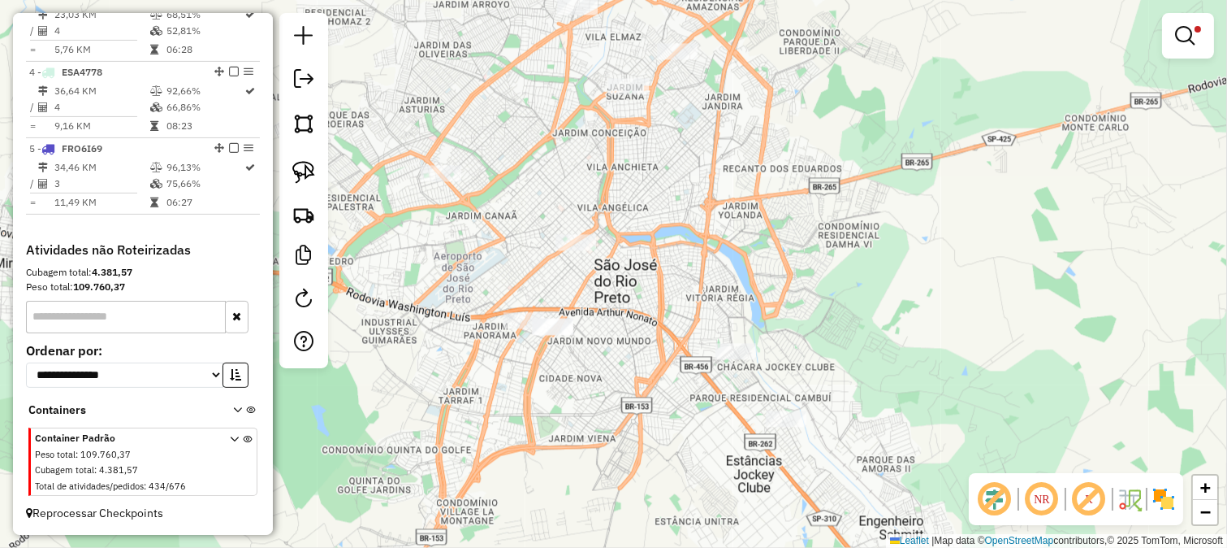
drag, startPoint x: 645, startPoint y: 310, endPoint x: 604, endPoint y: 286, distance: 47.0
click at [651, 271] on div "Limpar filtros Janela de atendimento Grade de atendimento Capacidade Transporta…" at bounding box center [613, 274] width 1227 height 548
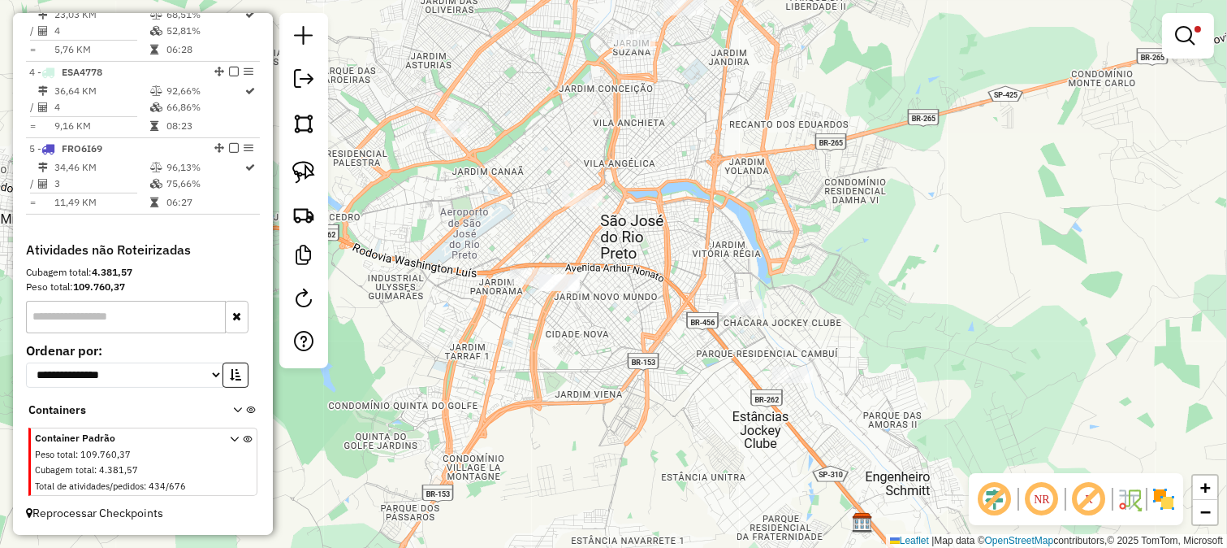
drag, startPoint x: 678, startPoint y: 214, endPoint x: 679, endPoint y: 275, distance: 60.1
click at [679, 275] on div "Rota 4 - Placa ESA4778 77047 - SERV FESTA NIKITO 3 Limpar filtros Janela de ate…" at bounding box center [613, 274] width 1227 height 548
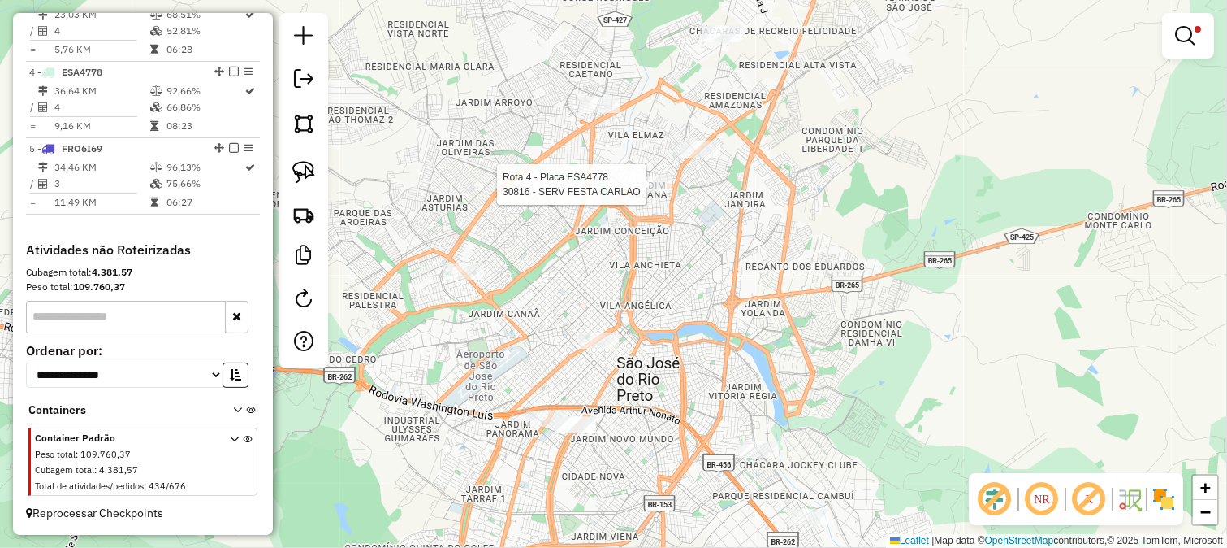
select select "**********"
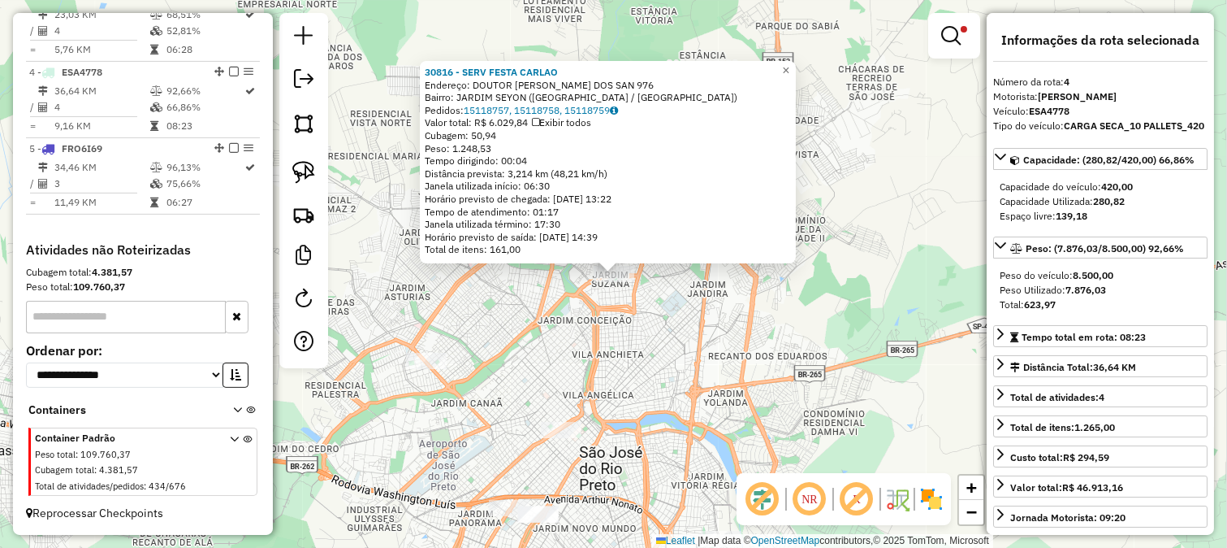
click at [671, 322] on div "Rota 4 - Placa ESA4778 30816 - SERV FESTA CARLAO 30816 - SERV FESTA CARLAO Ende…" at bounding box center [613, 274] width 1227 height 548
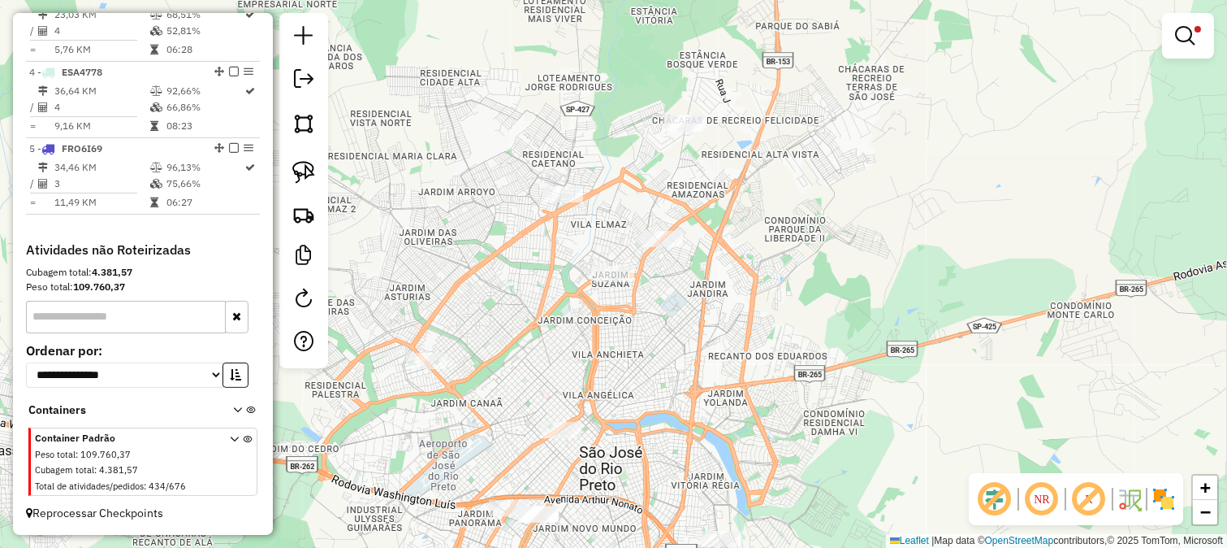
click at [703, 230] on div "30816 - SERV FESTA CARLAO Endereço: DOUTOR ANTONIO MARQUES DOS SAN 976 Bairro: …" at bounding box center [613, 274] width 1227 height 548
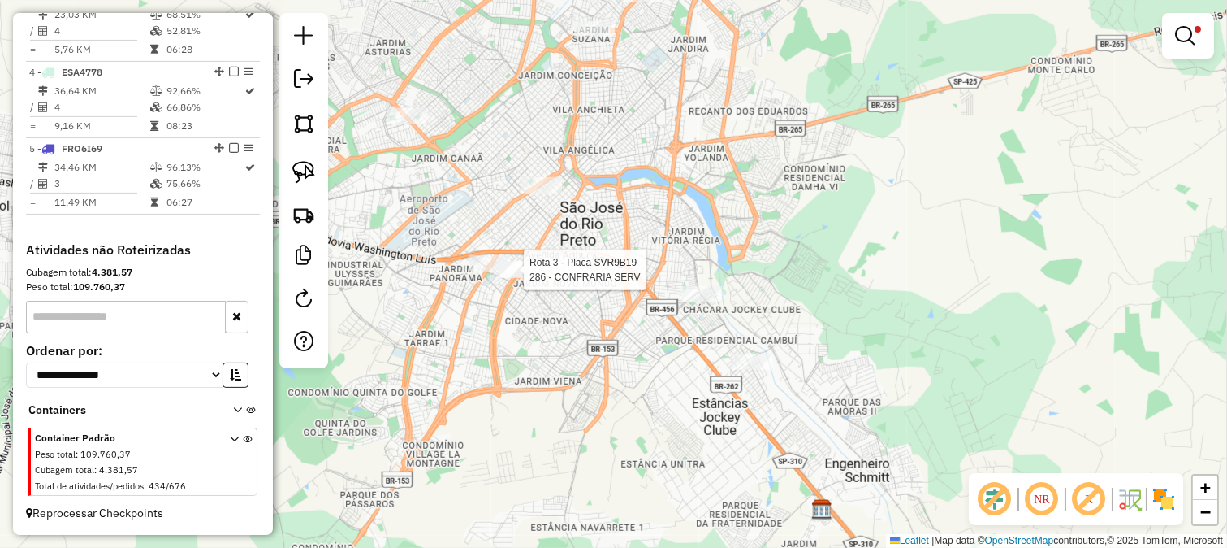
select select "**********"
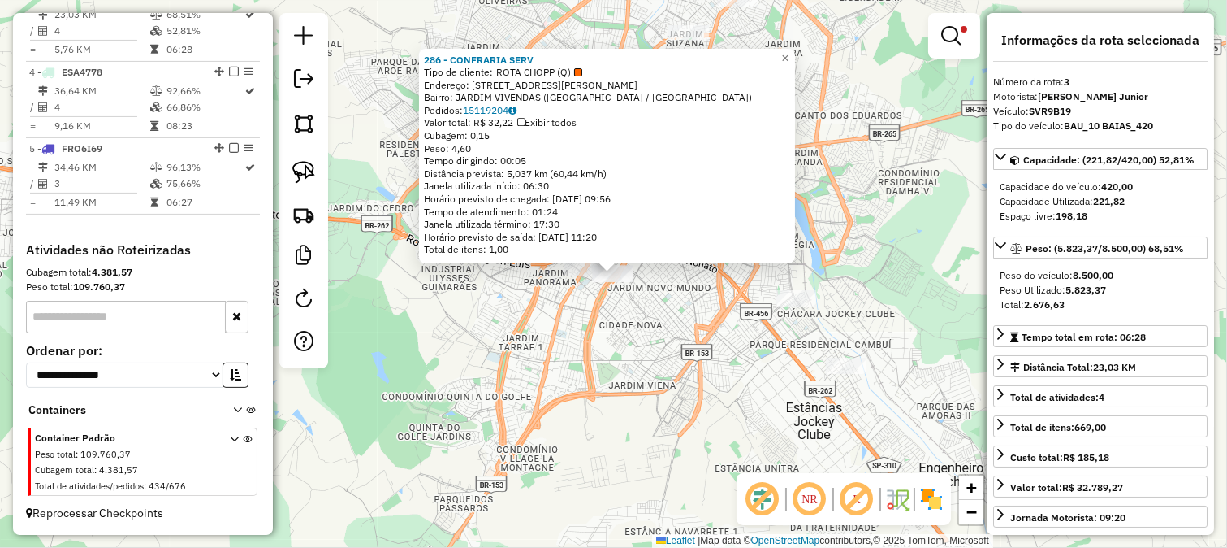
scroll to position [794, 0]
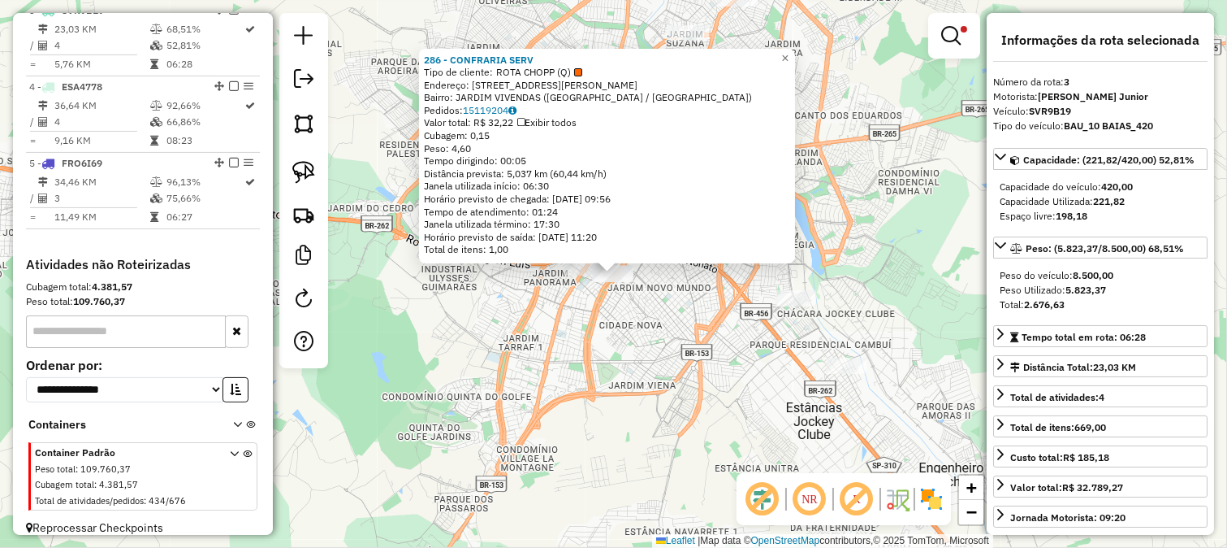
click at [636, 367] on div "286 - CONFRARIA SERV Tipo de cliente: ROTA CHOPP (Q) Endereço: AV JOSE MUNIA, 4…" at bounding box center [613, 274] width 1227 height 548
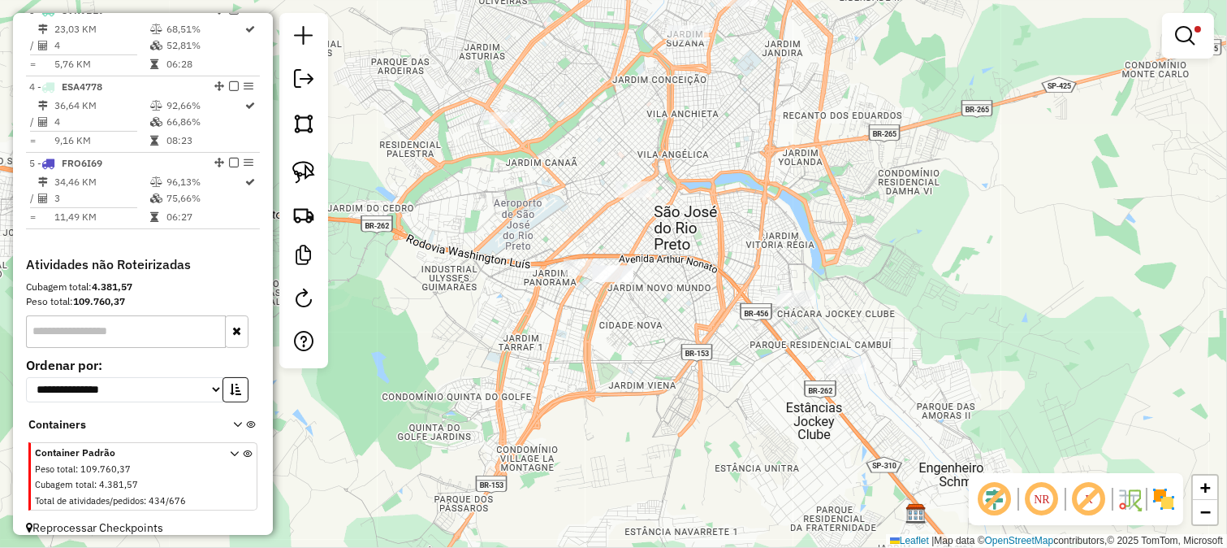
drag, startPoint x: 693, startPoint y: 342, endPoint x: 676, endPoint y: 340, distance: 17.2
click at [676, 340] on div "286 - CONFRARIA SERV Tipo de cliente: ROTA CHOPP (Q) Endereço: AV JOSE MUNIA, 4…" at bounding box center [613, 274] width 1227 height 548
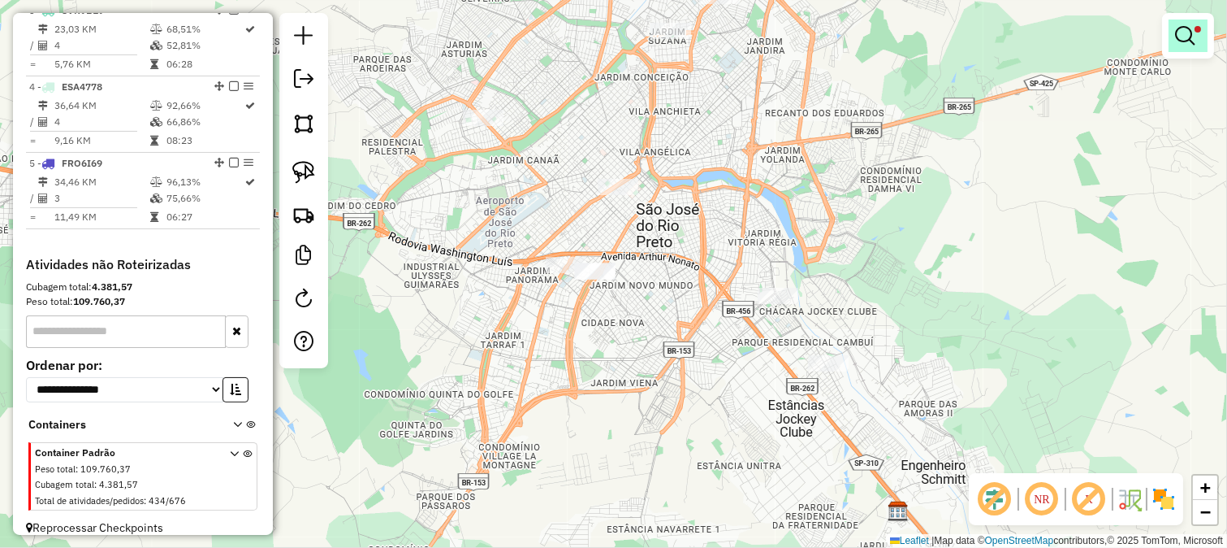
click at [1192, 34] on em at bounding box center [1184, 35] width 19 height 19
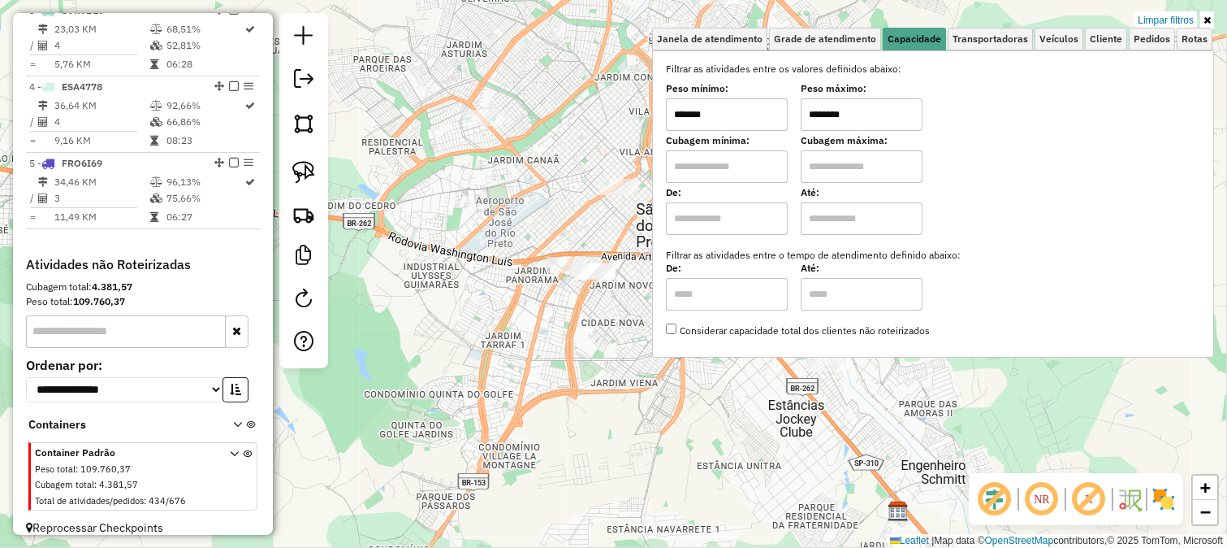
click at [729, 115] on input "*******" at bounding box center [727, 114] width 122 height 32
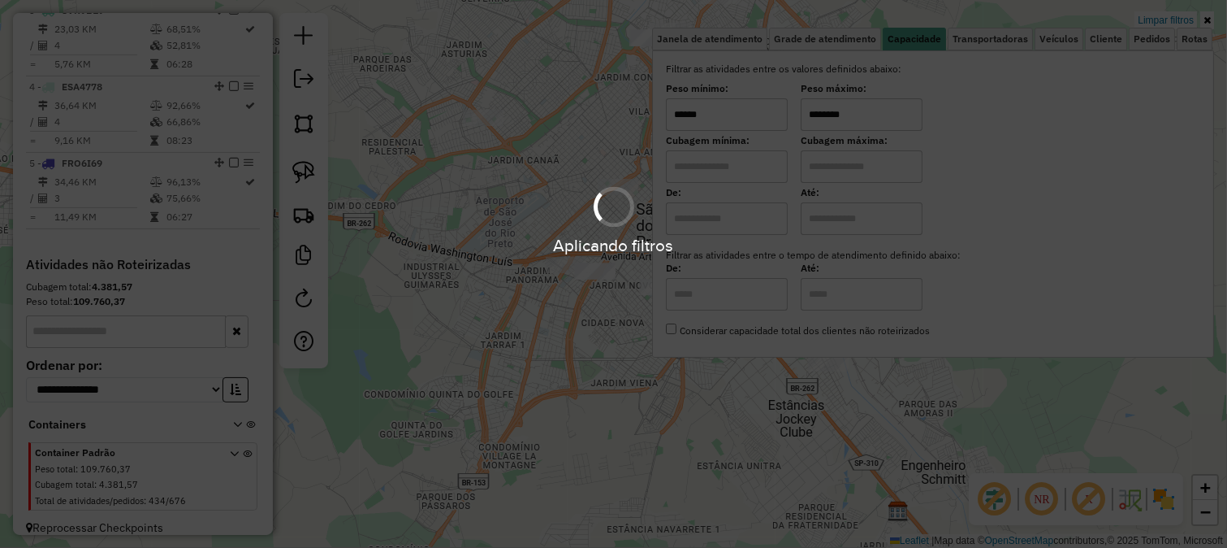
type input "******"
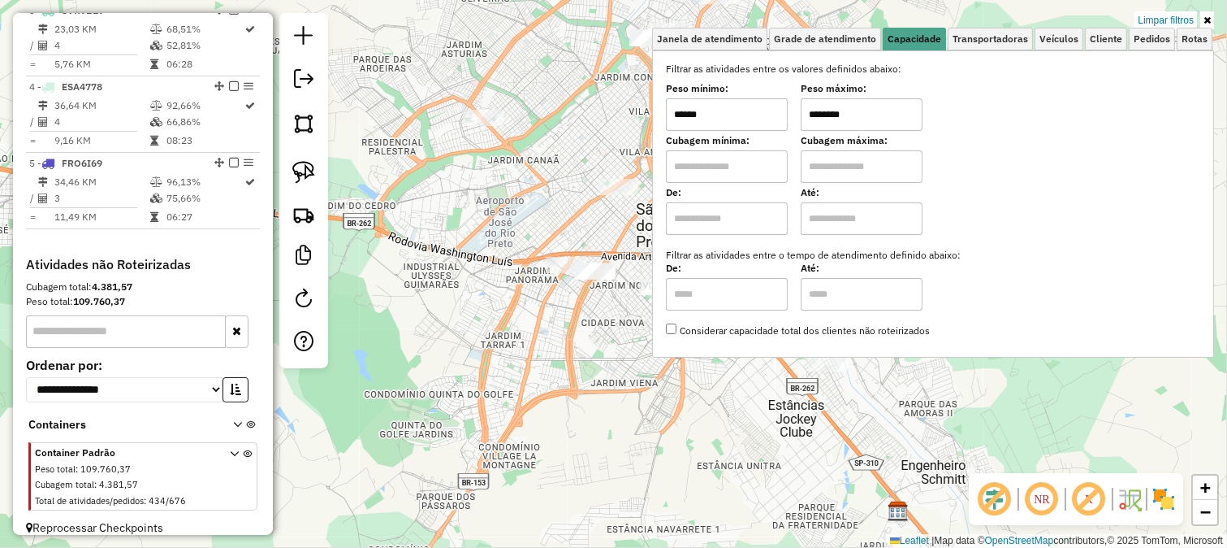
click at [548, 344] on div "Limpar filtros Janela de atendimento Grade de atendimento Capacidade Transporta…" at bounding box center [613, 274] width 1227 height 548
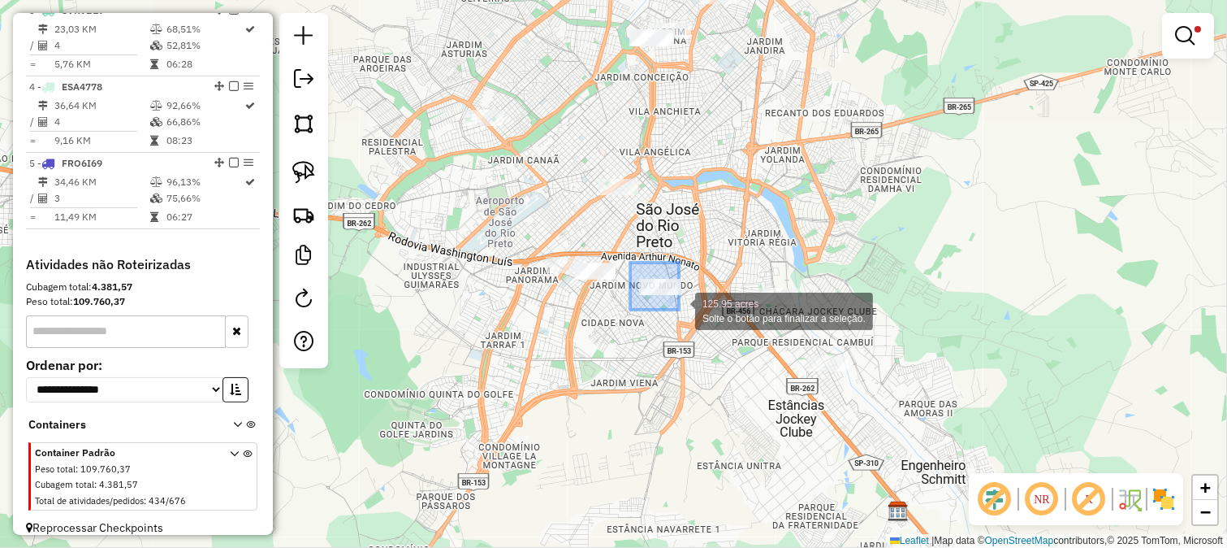
drag, startPoint x: 637, startPoint y: 266, endPoint x: 704, endPoint y: 335, distance: 95.9
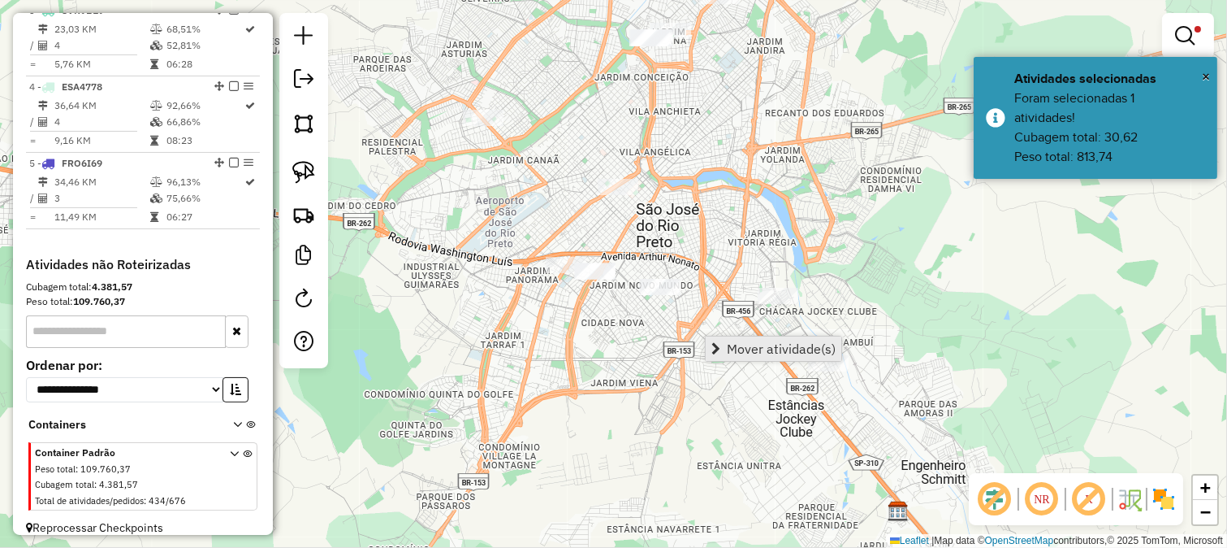
click at [777, 342] on span "Mover atividade(s)" at bounding box center [781, 348] width 109 height 13
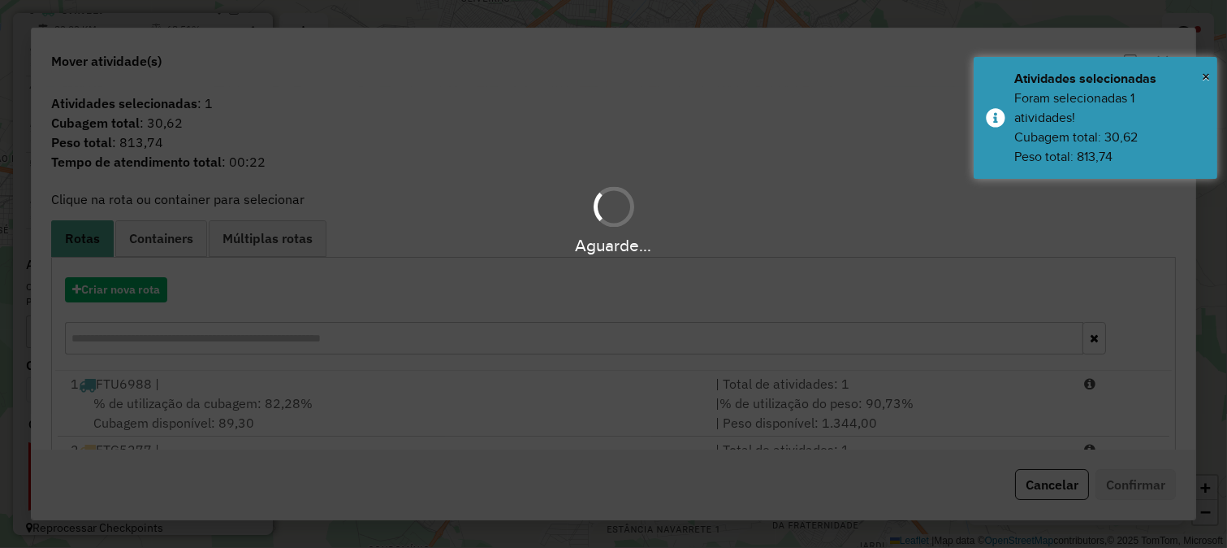
click at [479, 337] on div "Aguarde..." at bounding box center [613, 274] width 1227 height 548
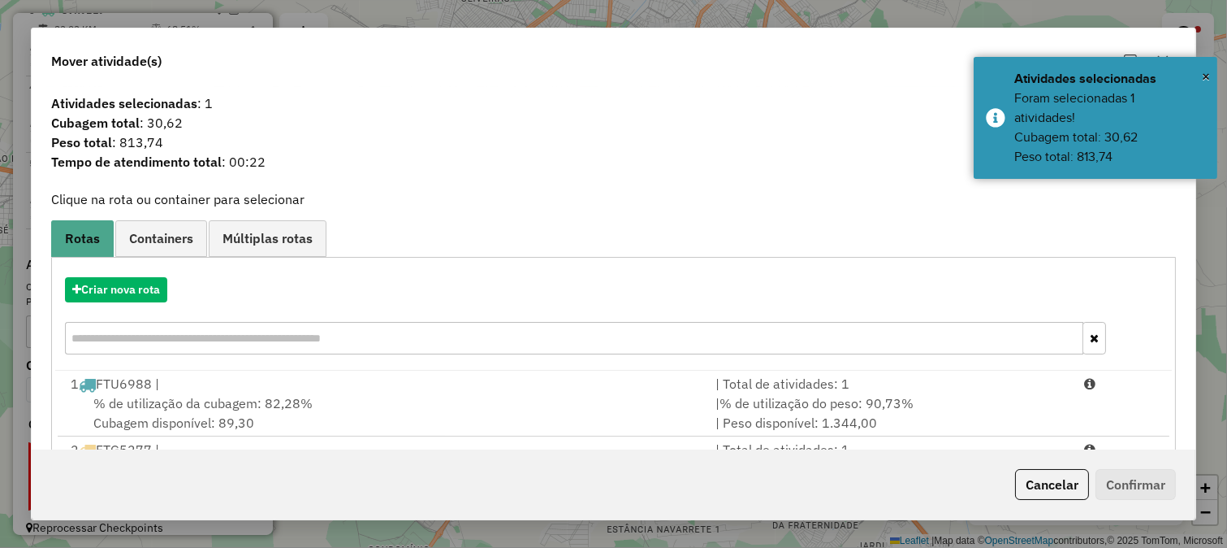
click at [479, 337] on input "text" at bounding box center [574, 338] width 1019 height 32
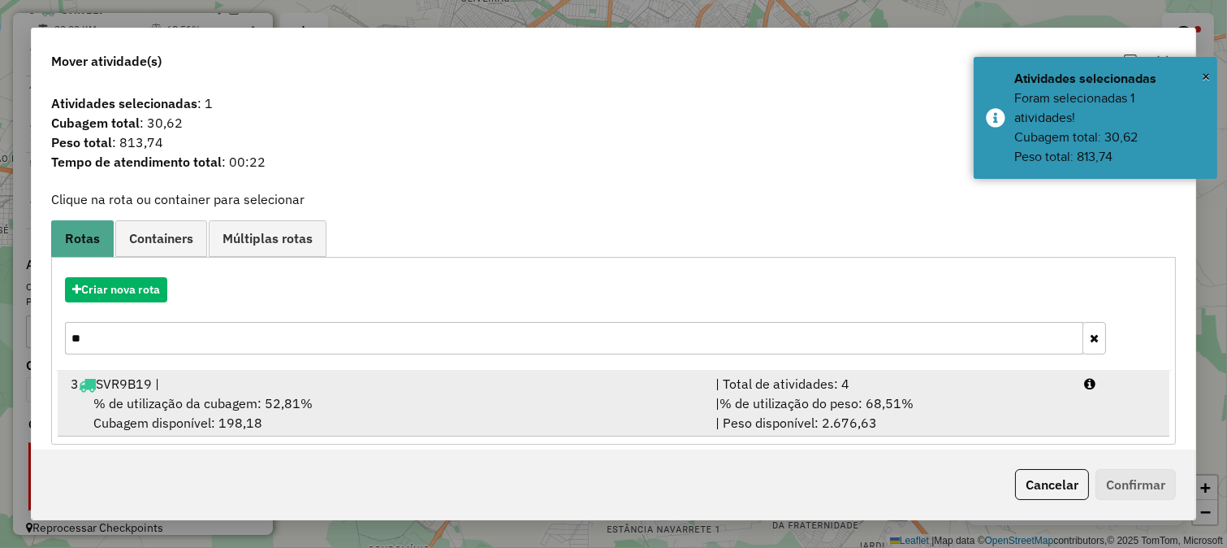
type input "**"
click at [706, 386] on div "| Total de atividades: 4" at bounding box center [890, 383] width 369 height 19
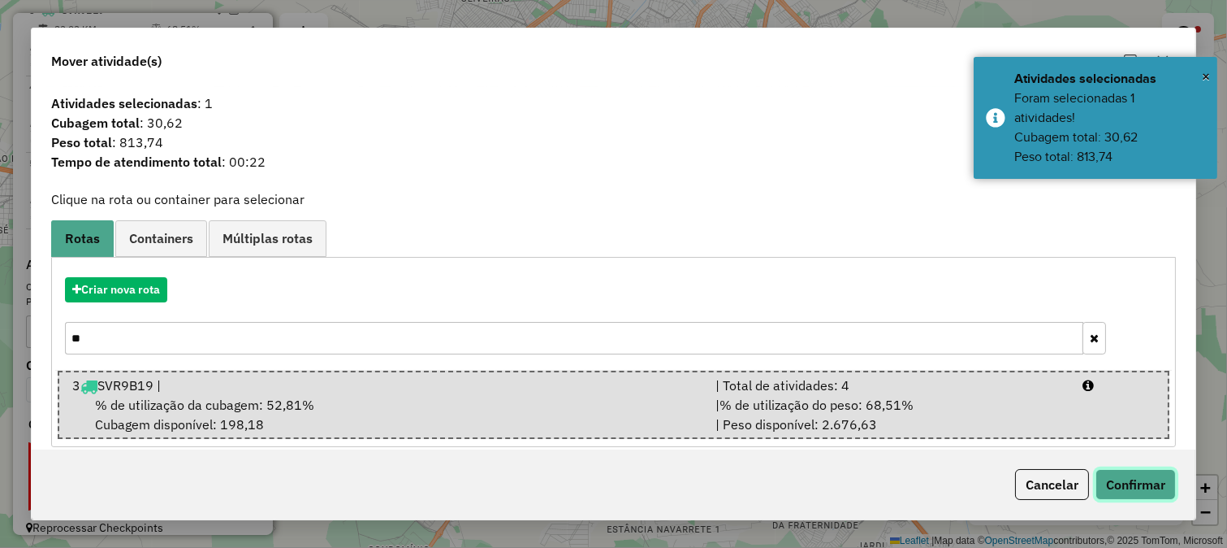
click at [1144, 498] on button "Confirmar" at bounding box center [1136, 484] width 80 height 31
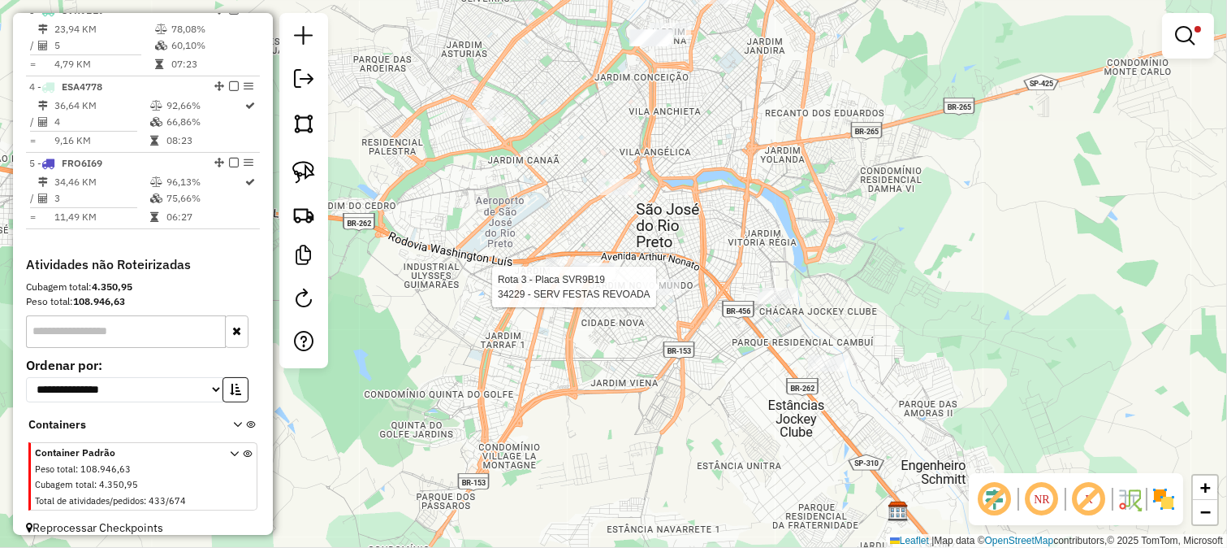
select select "**********"
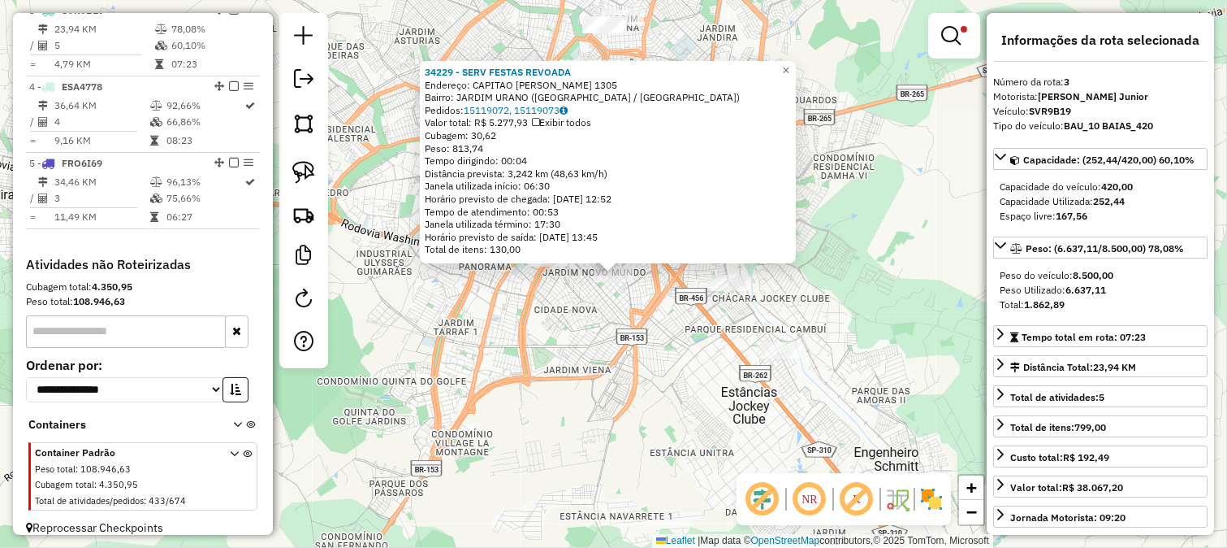
click at [634, 327] on div "34229 - SERV FESTAS REVOADA Endereço: CAPITAO JOSE MARIA 1305 Bairro: JARDIM UR…" at bounding box center [613, 274] width 1227 height 548
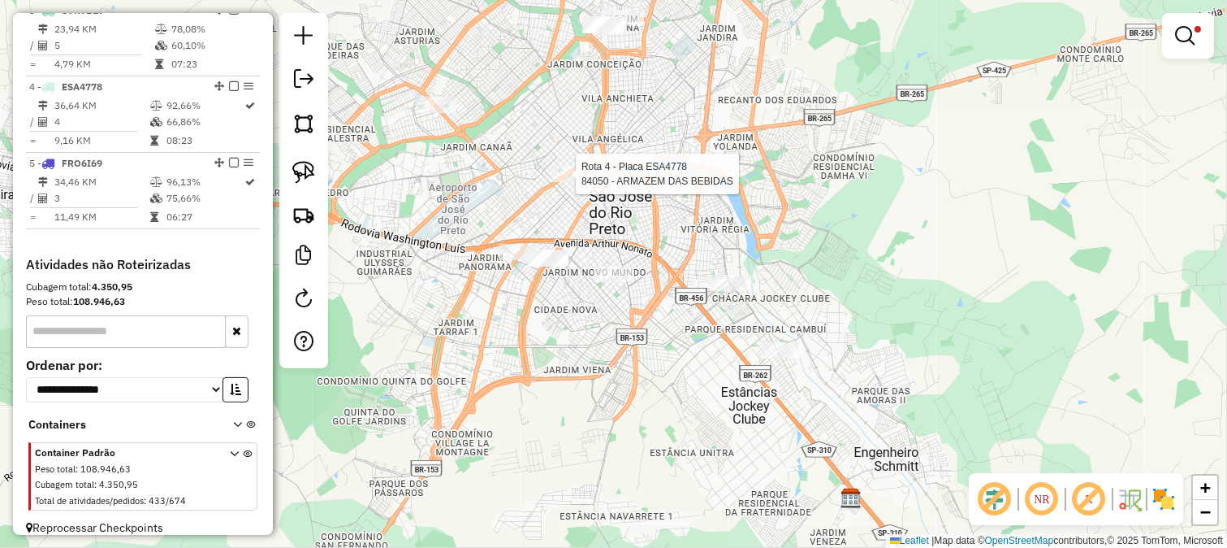
select select "**********"
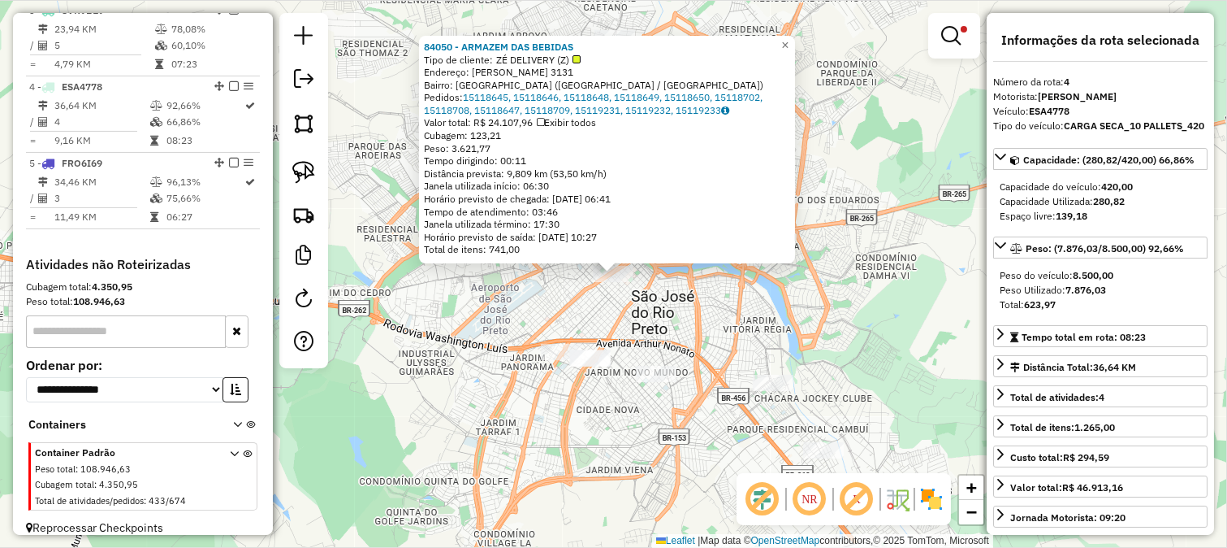
scroll to position [822, 0]
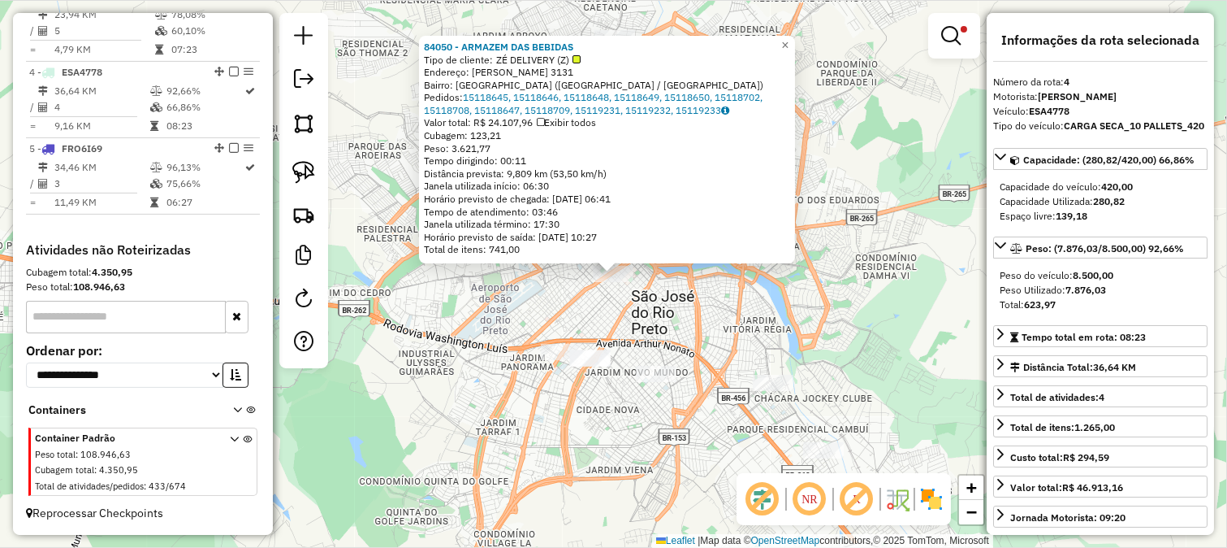
click at [674, 317] on div "84050 - ARMAZEM DAS BEBIDAS Tipo de cliente: ZÉ DELIVERY (Z) Endereço: BADY BAS…" at bounding box center [613, 274] width 1227 height 548
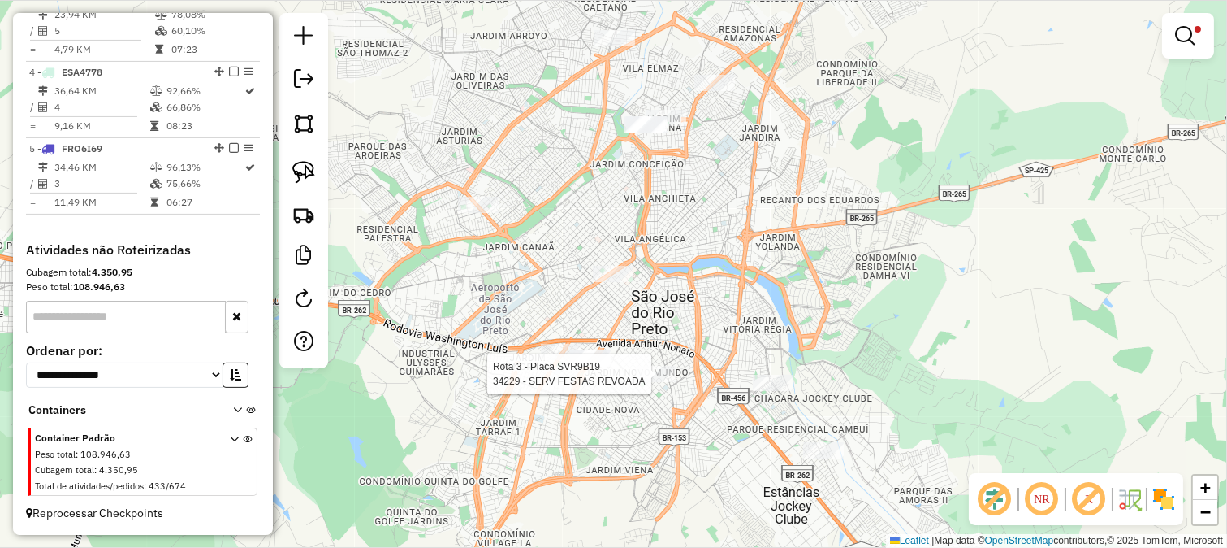
select select "**********"
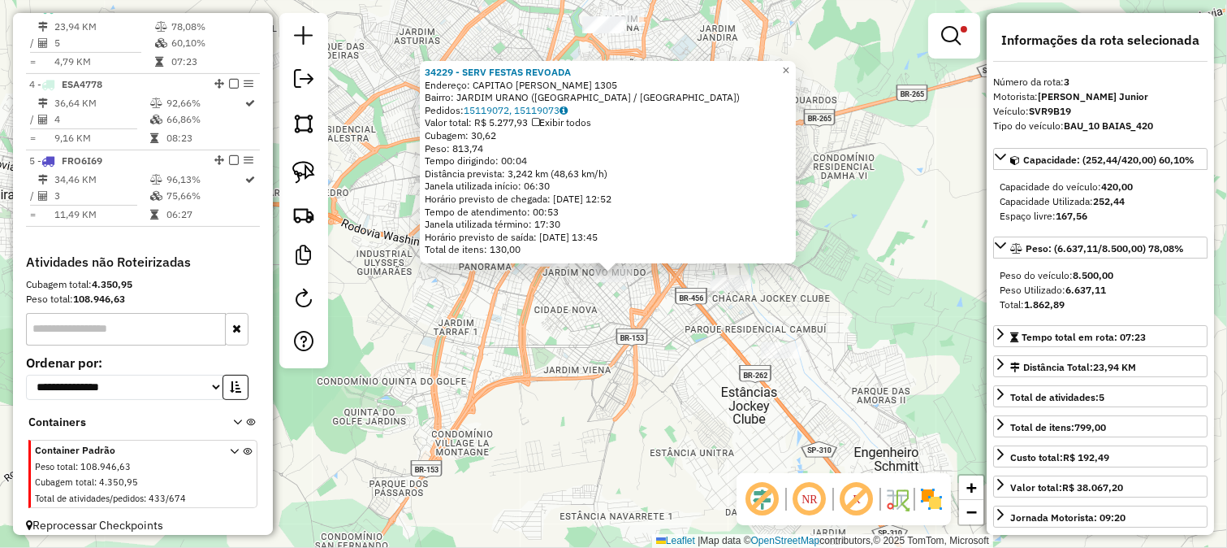
scroll to position [794, 0]
click at [642, 378] on div "34229 - SERV FESTAS REVOADA Endereço: CAPITAO JOSE MARIA 1305 Bairro: JARDIM UR…" at bounding box center [613, 274] width 1227 height 548
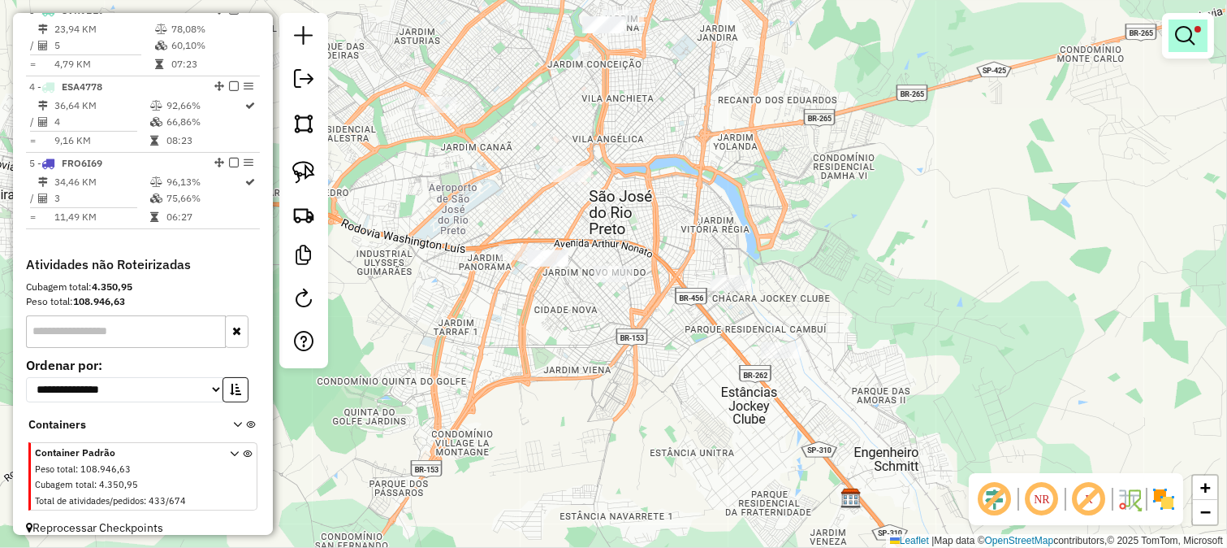
click at [1171, 37] on link at bounding box center [1188, 35] width 39 height 32
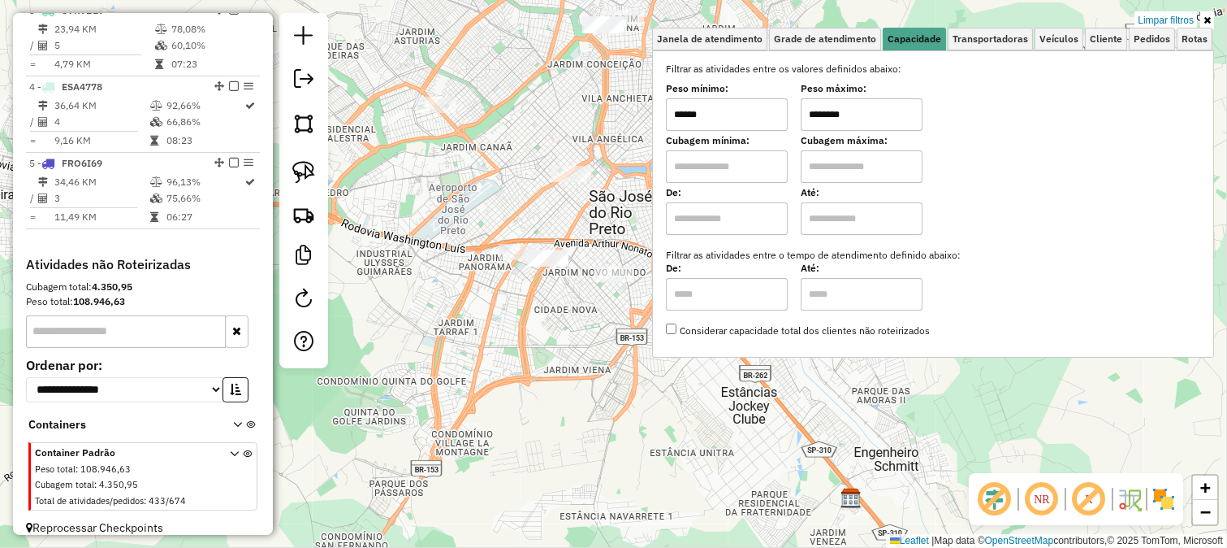
click at [755, 123] on input "******" at bounding box center [727, 114] width 122 height 32
click at [581, 317] on div "Limpar filtros Janela de atendimento Grade de atendimento Capacidade Transporta…" at bounding box center [613, 274] width 1227 height 548
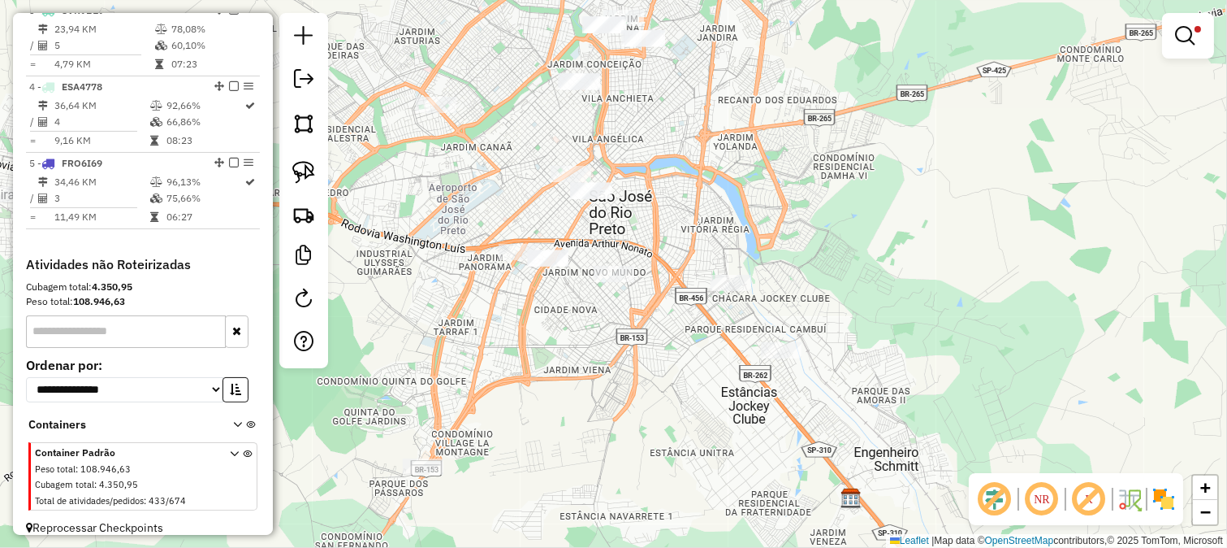
drag, startPoint x: 630, startPoint y: 231, endPoint x: 640, endPoint y: 188, distance: 43.4
click at [640, 190] on div "Limpar filtros Janela de atendimento Grade de atendimento Capacidade Transporta…" at bounding box center [613, 274] width 1227 height 548
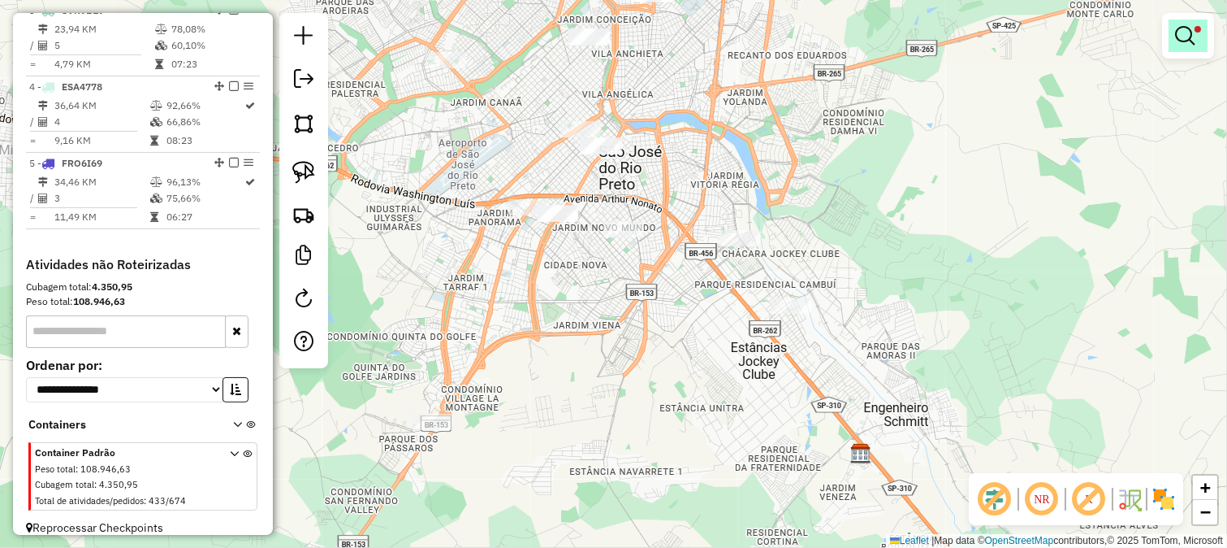
click at [1169, 46] on link at bounding box center [1188, 35] width 39 height 32
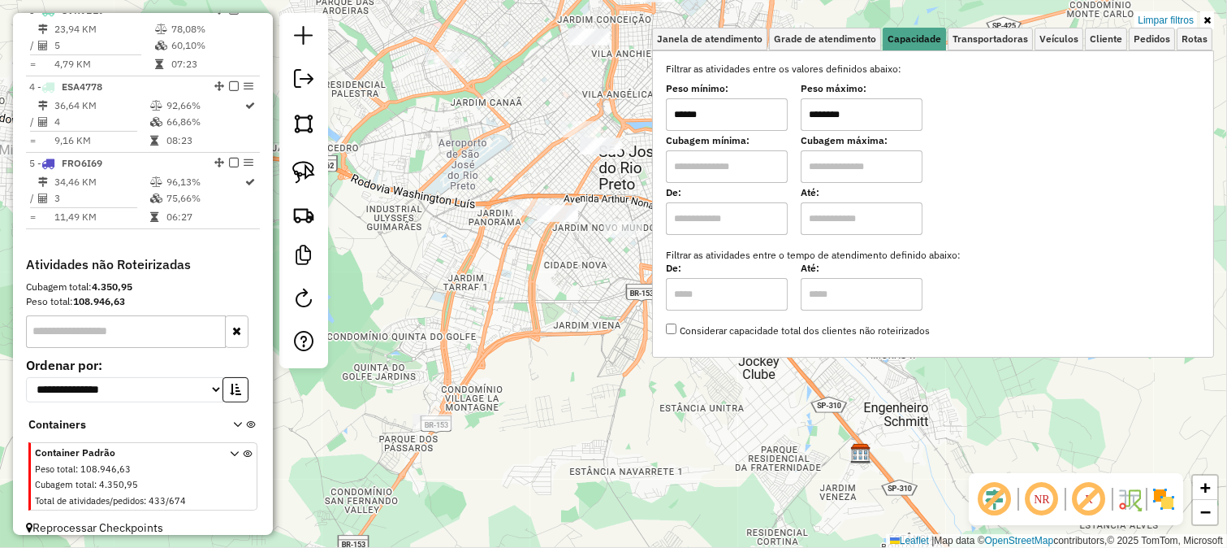
click at [762, 119] on input "******" at bounding box center [727, 114] width 122 height 32
type input "******"
click at [587, 289] on div "Limpar filtros Janela de atendimento Grade de atendimento Capacidade Transporta…" at bounding box center [613, 274] width 1227 height 548
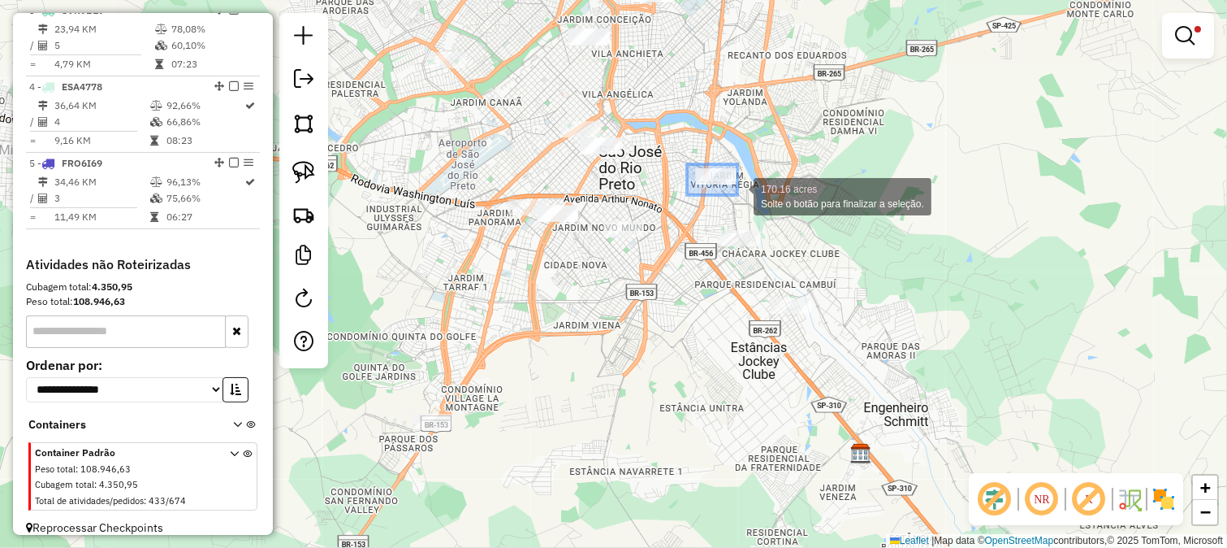
drag, startPoint x: 690, startPoint y: 165, endPoint x: 738, endPoint y: 195, distance: 55.9
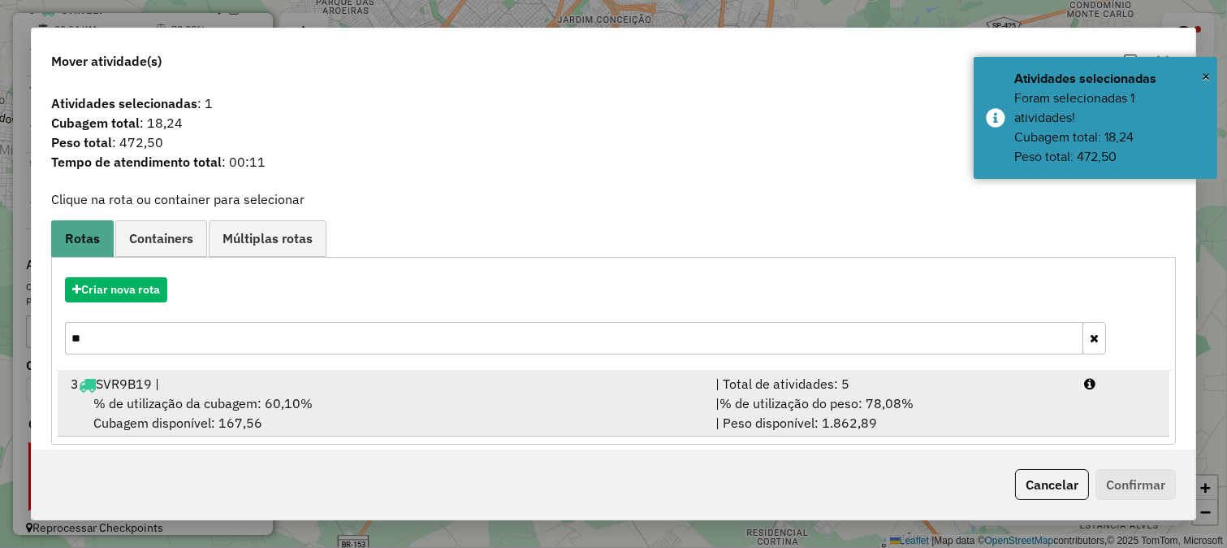
click at [744, 370] on li "3 SVR9B19 | | Total de atividades: 5 % de utilização da cubagem: 60,10% Cubagem…" at bounding box center [614, 403] width 1112 height 66
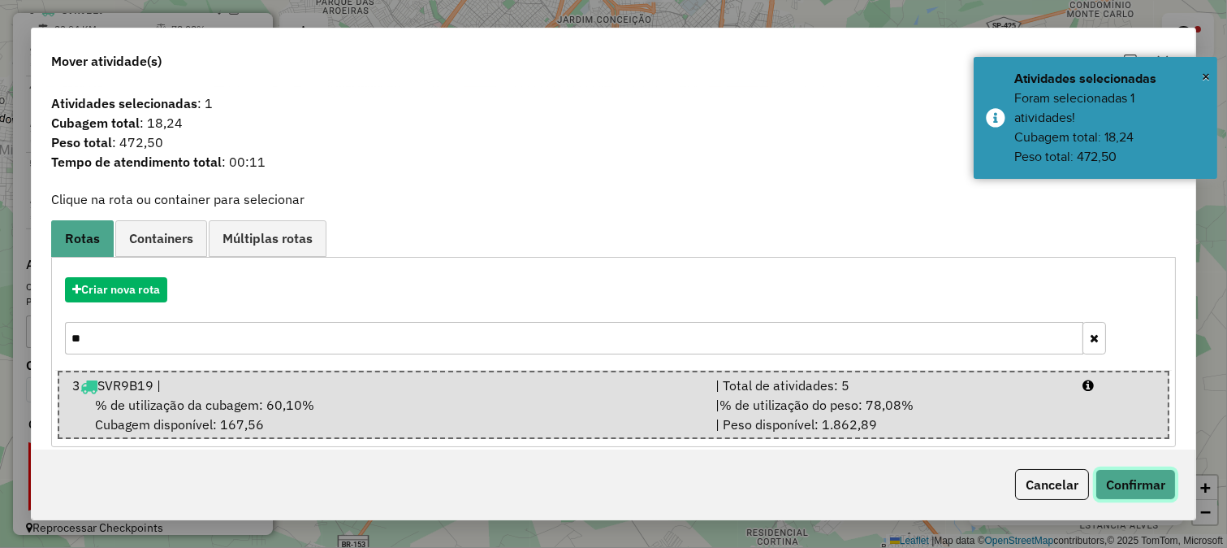
click at [1159, 497] on button "Confirmar" at bounding box center [1136, 484] width 80 height 31
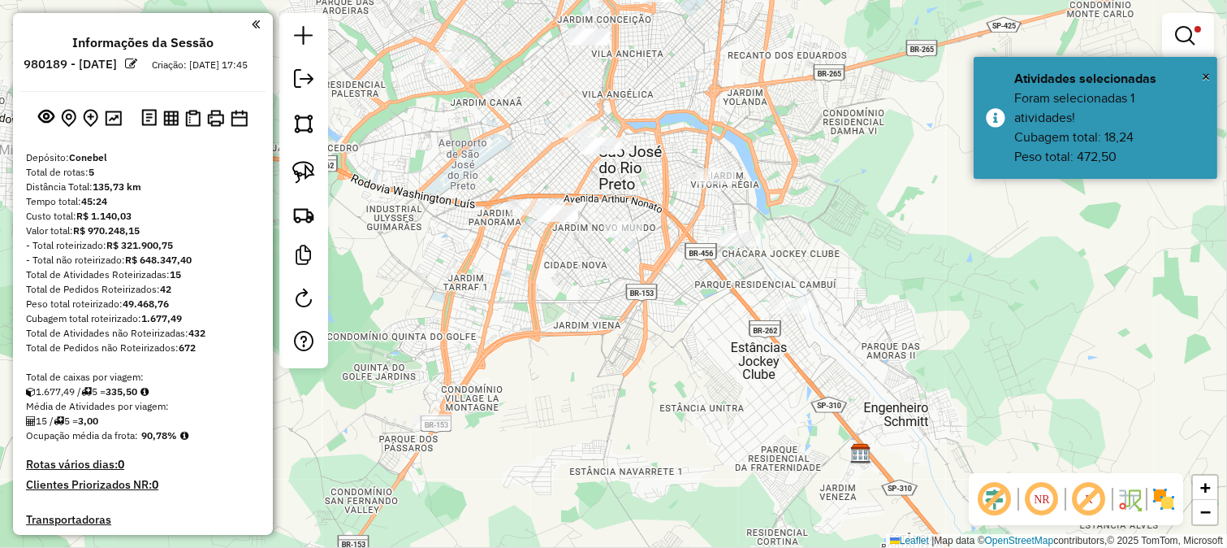
scroll to position [794, 0]
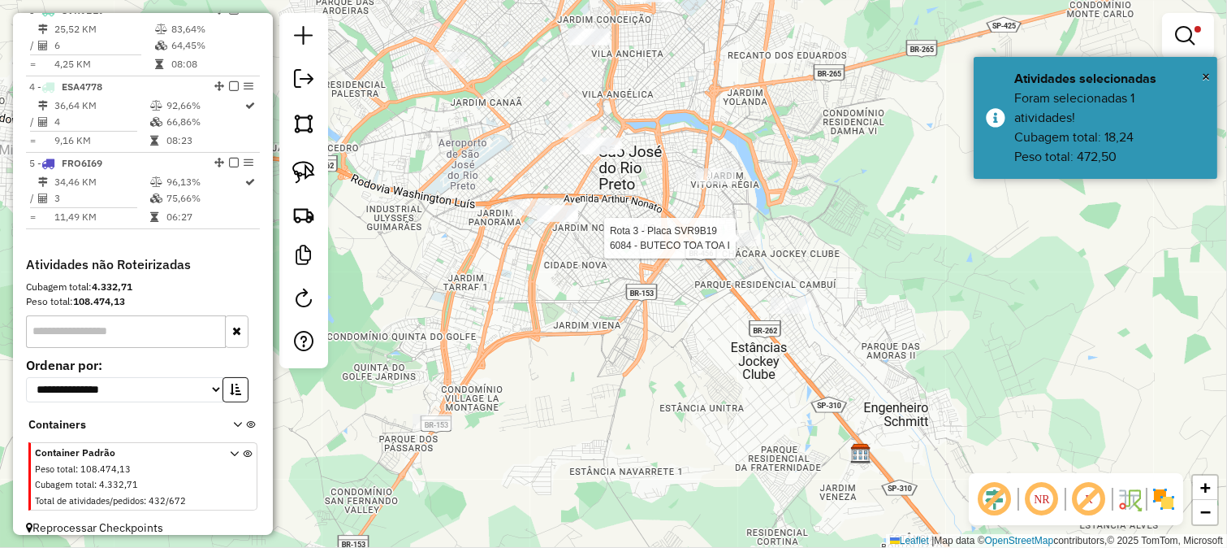
select select "**********"
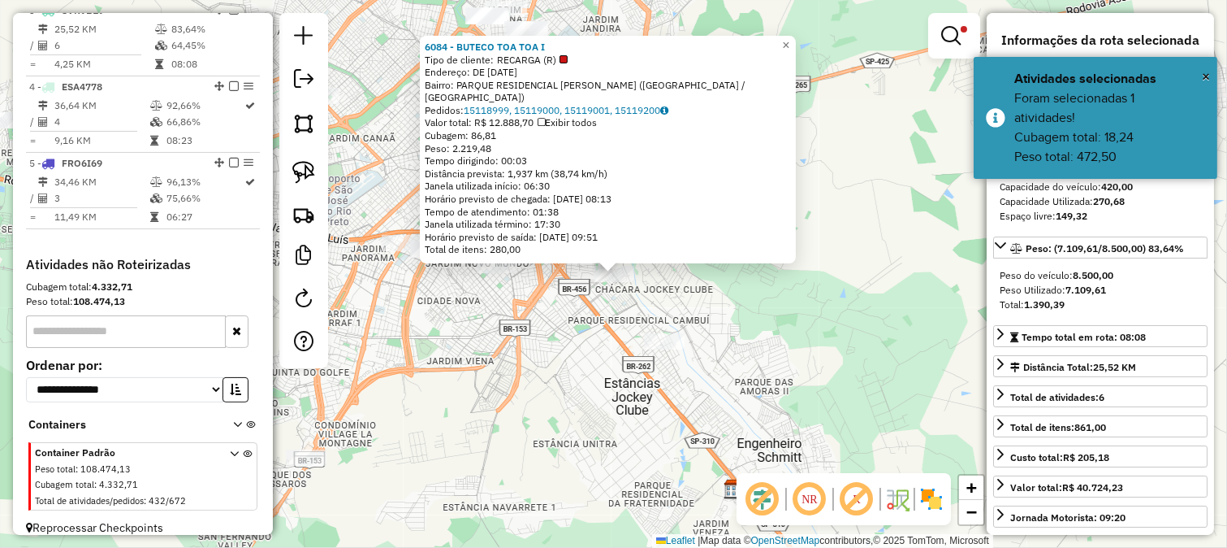
click at [608, 336] on div "6084 - BUTECO TOA TOA I Tipo de cliente: RECARGA (R) Endereço: DE [DATE] [GEOGR…" at bounding box center [613, 274] width 1227 height 548
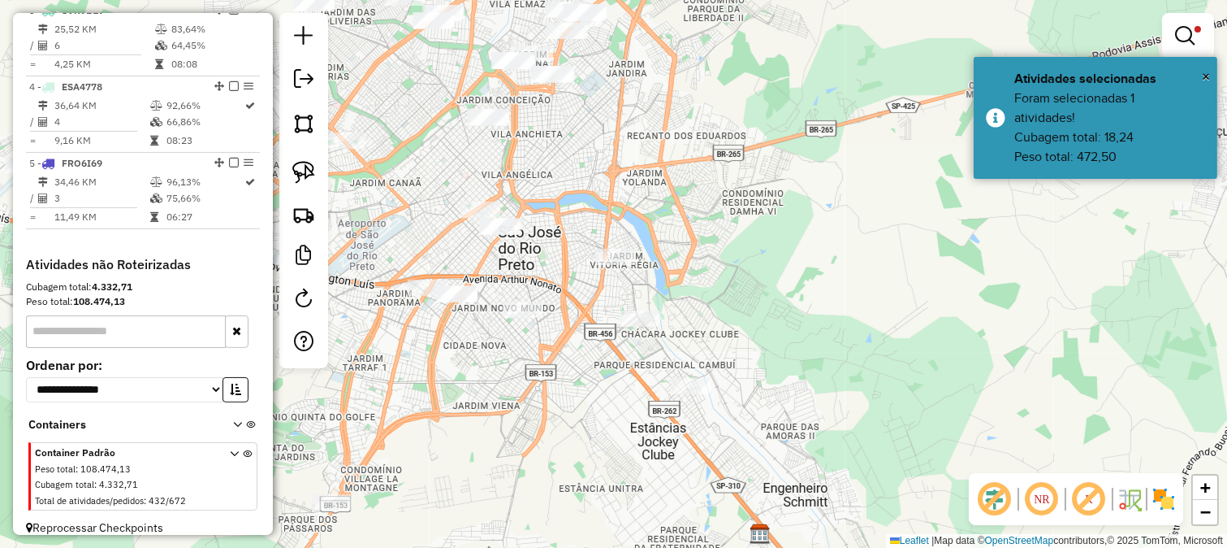
drag, startPoint x: 745, startPoint y: 301, endPoint x: 759, endPoint y: 329, distance: 31.6
click at [758, 329] on div "Limpar filtros Janela de atendimento Grade de atendimento Capacidade Transporta…" at bounding box center [613, 274] width 1227 height 548
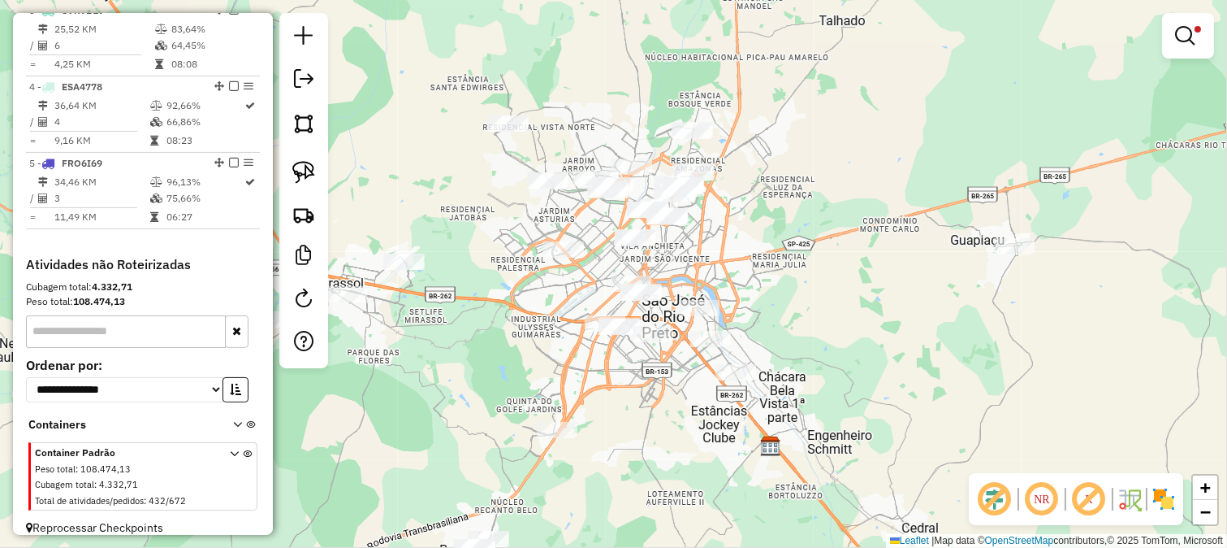
click at [1210, 39] on div at bounding box center [1188, 35] width 52 height 45
click at [1198, 34] on link at bounding box center [1188, 35] width 39 height 32
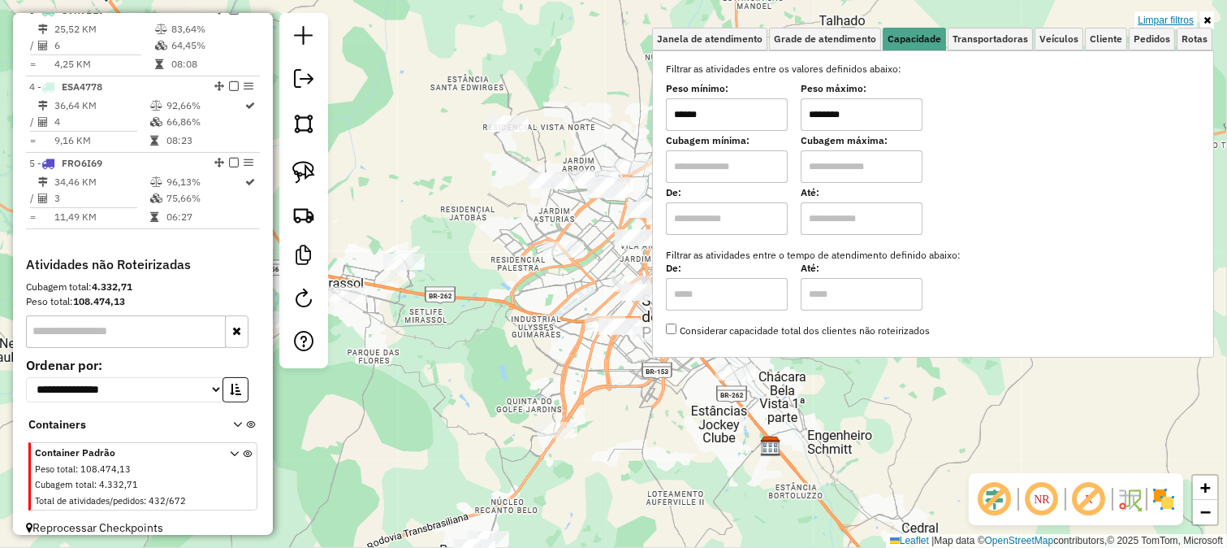
click at [1138, 21] on link "Limpar filtros" at bounding box center [1166, 20] width 63 height 18
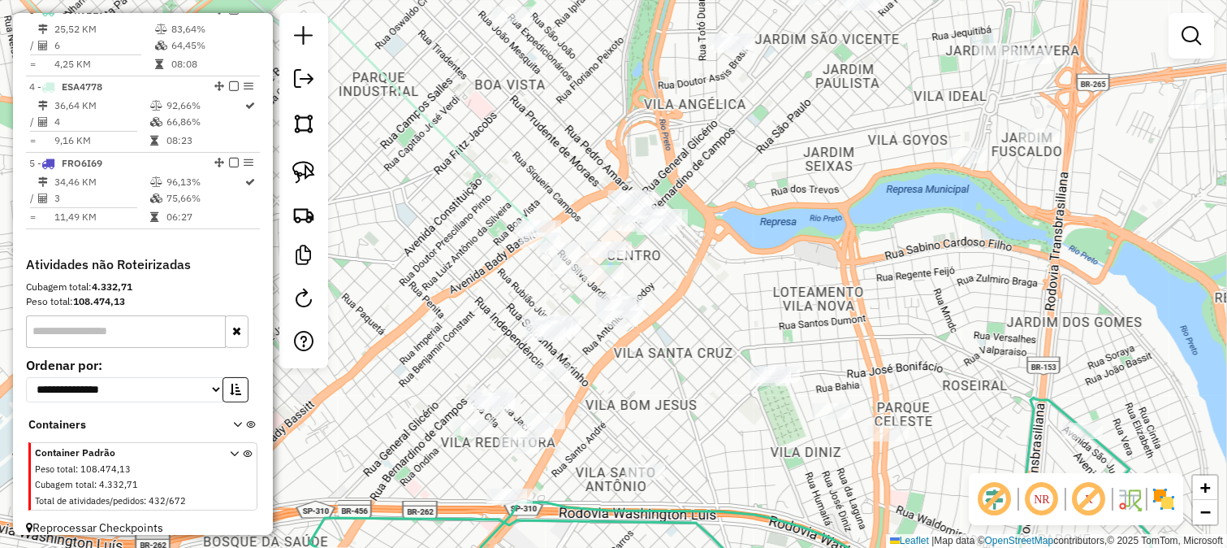
drag, startPoint x: 467, startPoint y: 228, endPoint x: 530, endPoint y: 188, distance: 74.6
click at [529, 189] on div "Janela de atendimento Grade de atendimento Capacidade Transportadoras Veículos …" at bounding box center [613, 274] width 1227 height 548
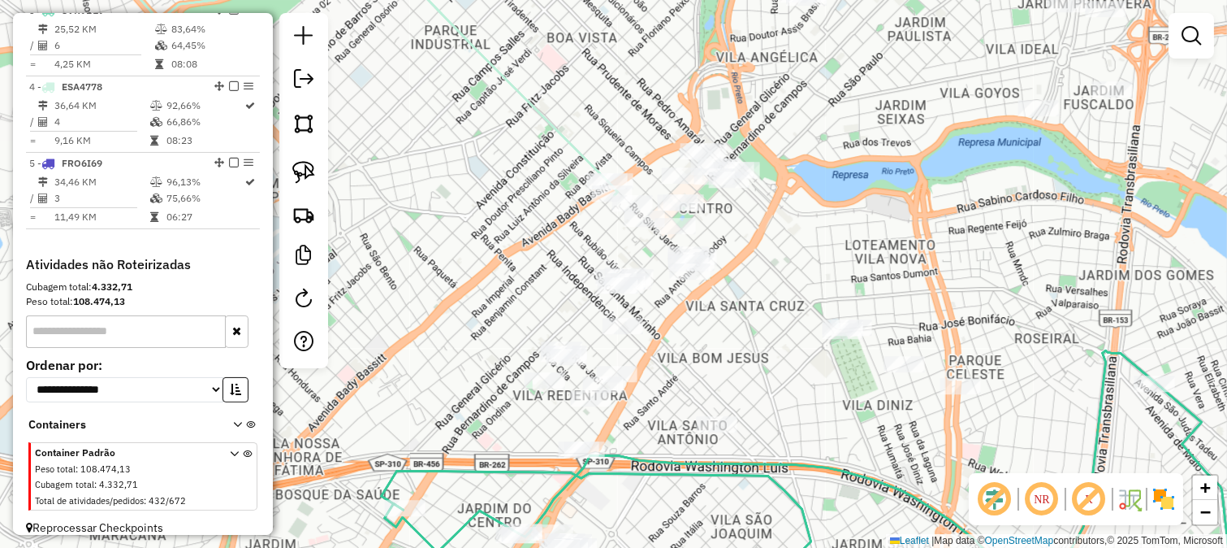
click at [528, 183] on div "Janela de atendimento Grade de atendimento Capacidade Transportadoras Veículos …" at bounding box center [613, 274] width 1227 height 548
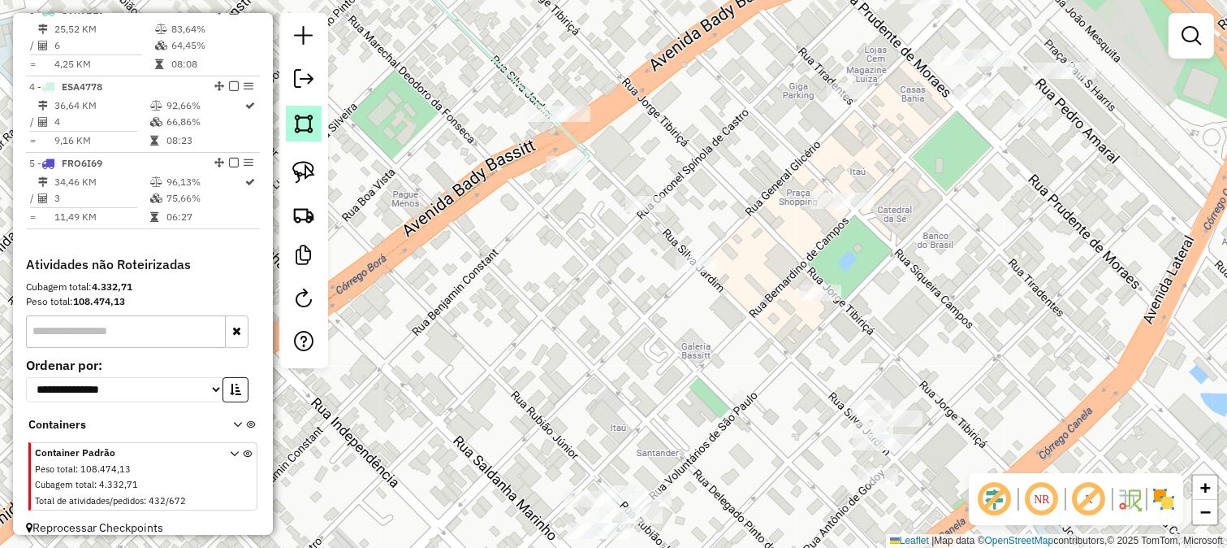
click at [297, 132] on img at bounding box center [303, 123] width 23 height 23
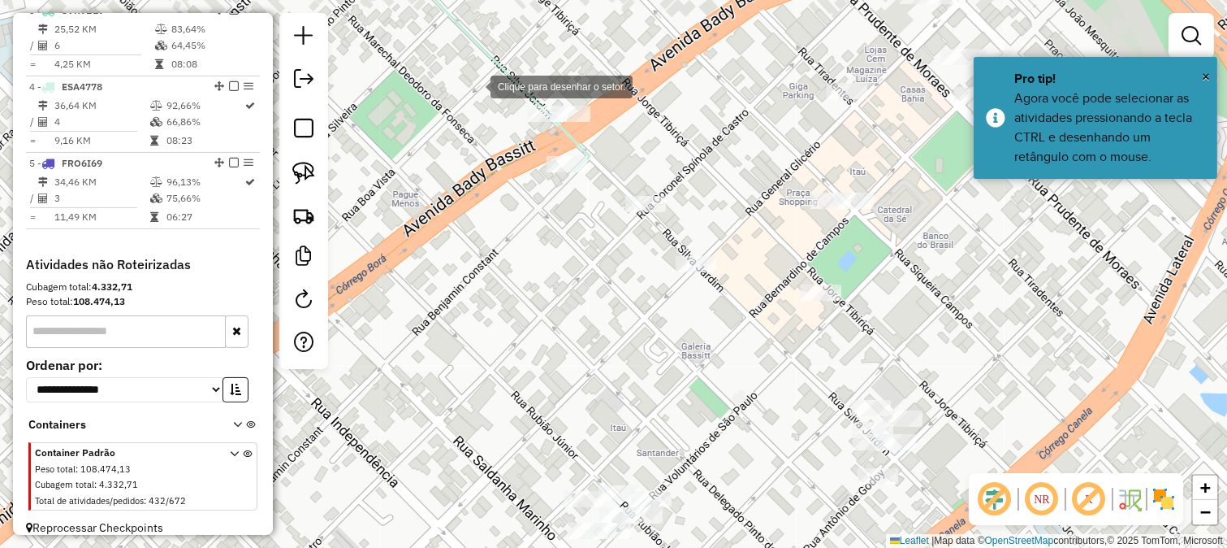
drag, startPoint x: 500, startPoint y: 80, endPoint x: 632, endPoint y: 62, distance: 133.6
click at [491, 80] on div at bounding box center [474, 85] width 32 height 32
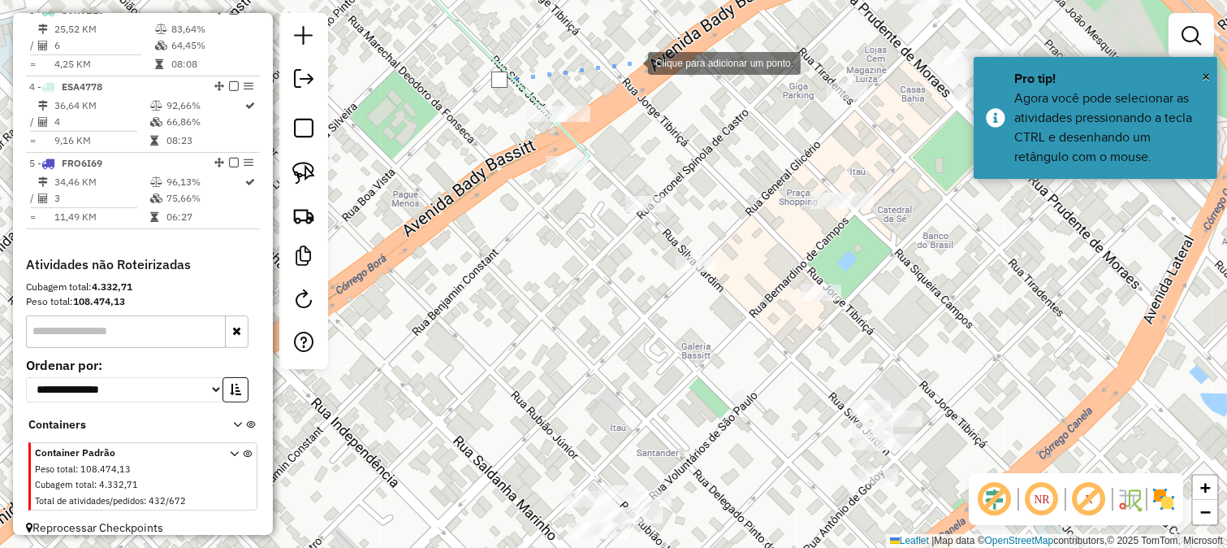
click at [616, 78] on div at bounding box center [632, 61] width 32 height 32
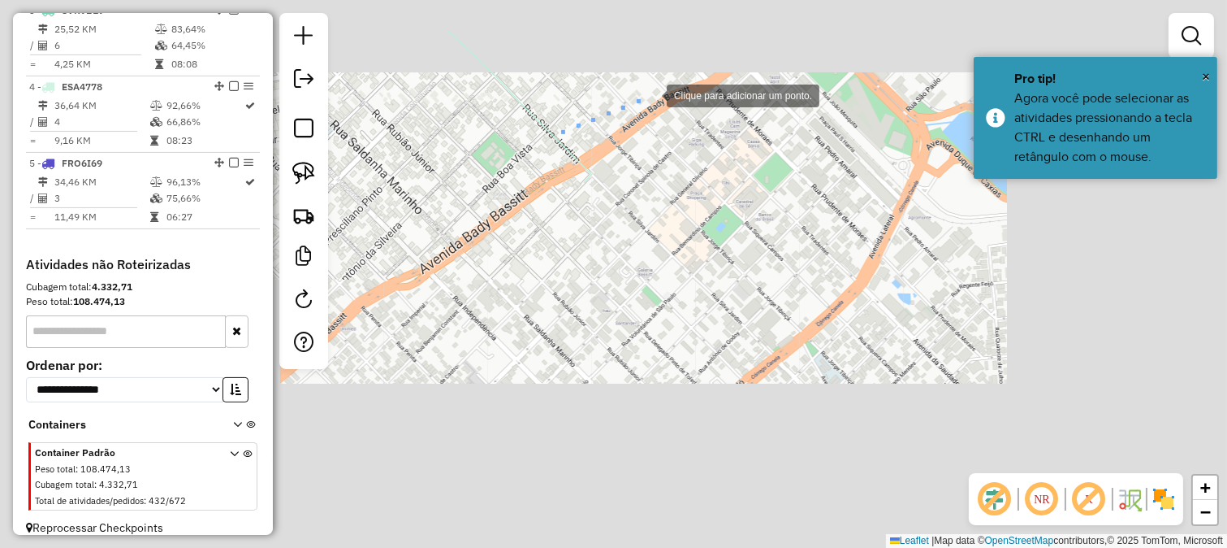
click at [658, 81] on div at bounding box center [650, 94] width 32 height 32
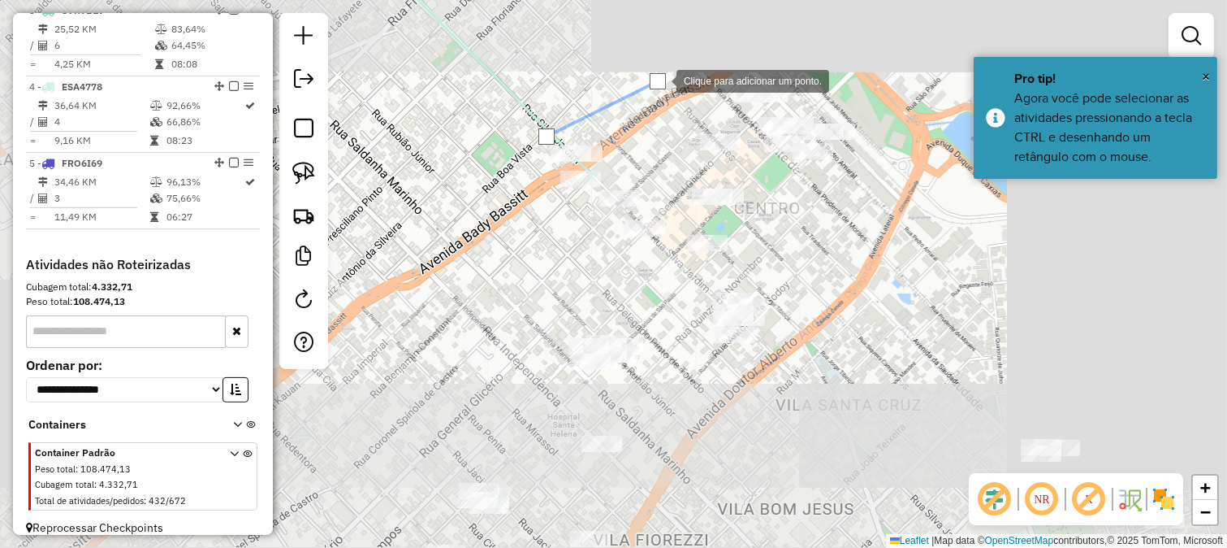
click at [677, 67] on div at bounding box center [660, 79] width 32 height 32
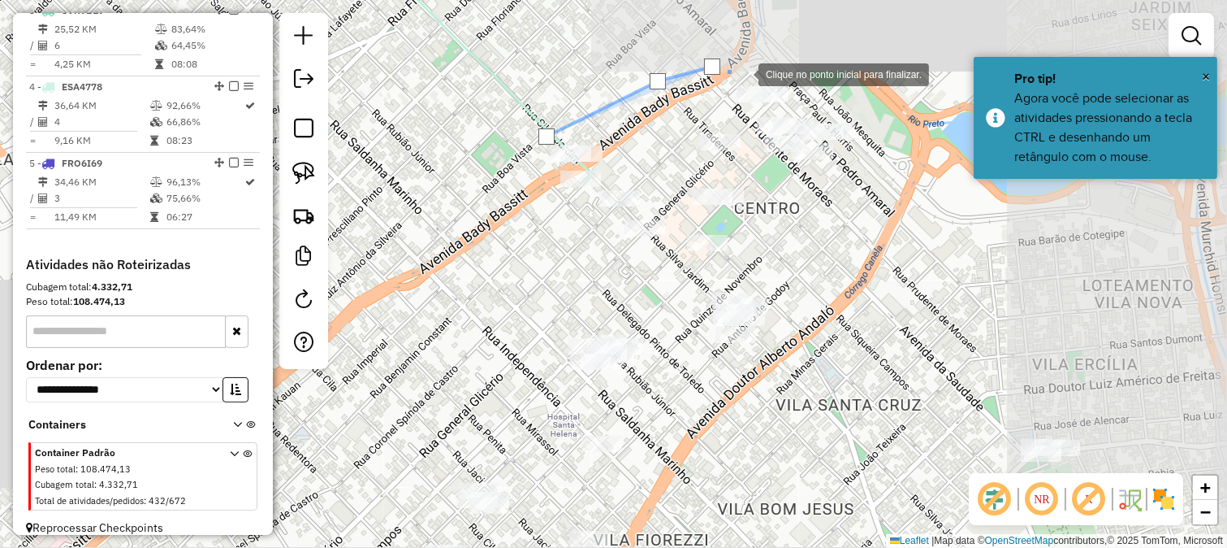
click at [759, 89] on div at bounding box center [742, 73] width 32 height 32
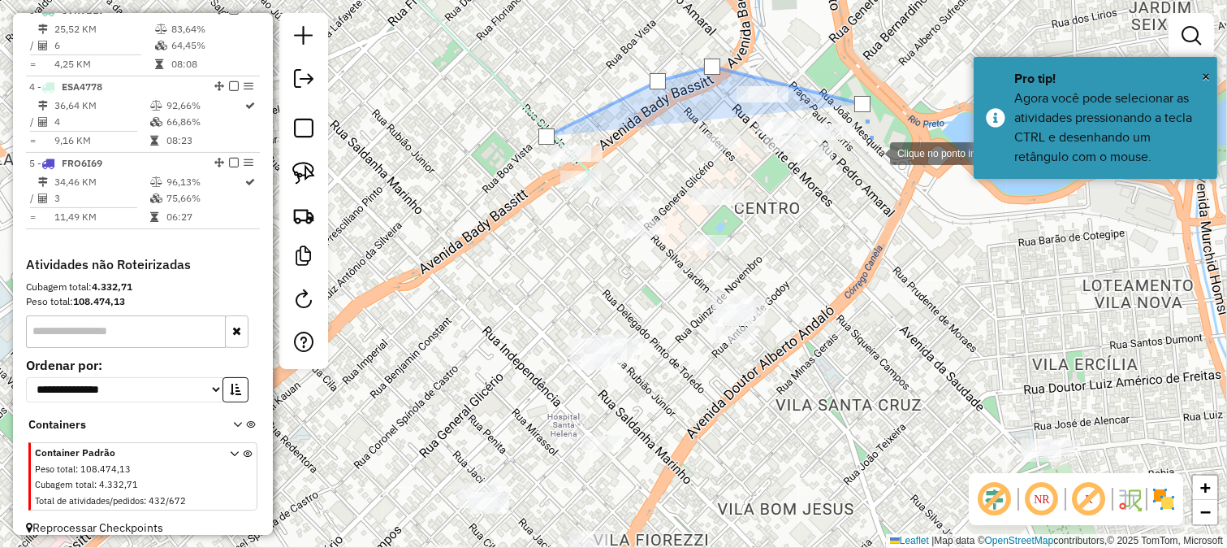
click at [874, 152] on div at bounding box center [874, 152] width 32 height 32
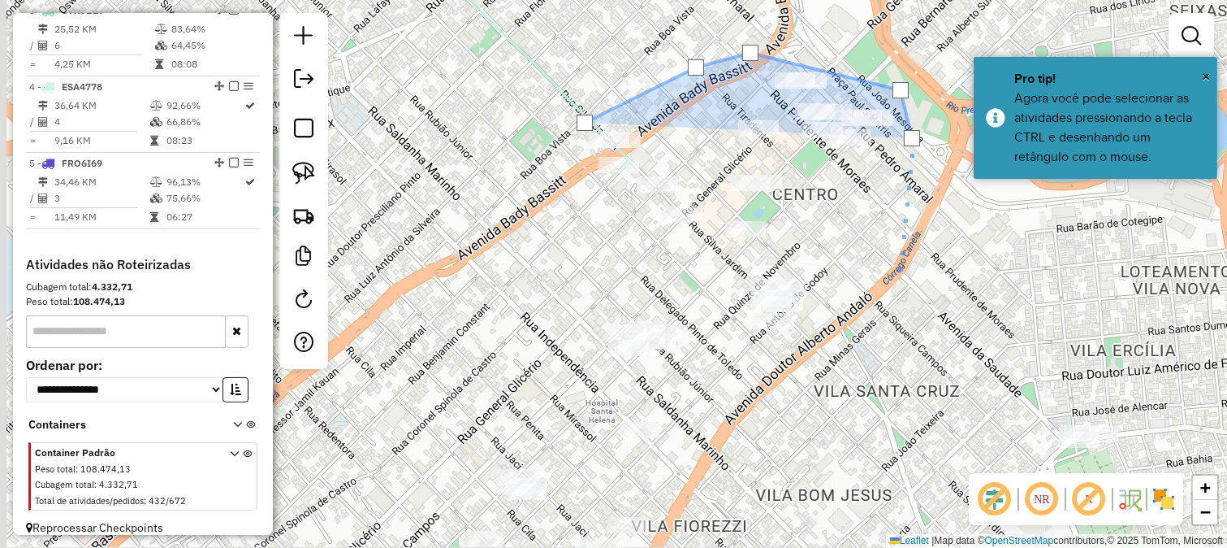
drag, startPoint x: 842, startPoint y: 307, endPoint x: 916, endPoint y: 209, distance: 123.5
click at [898, 267] on div at bounding box center [898, 283] width 32 height 32
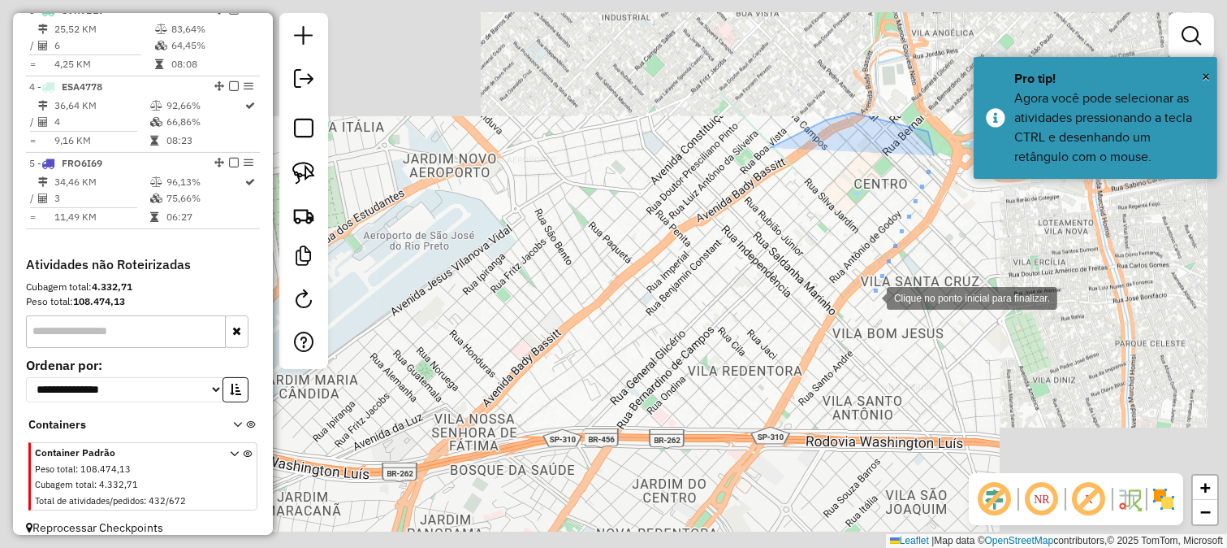
click at [863, 307] on div at bounding box center [871, 296] width 32 height 32
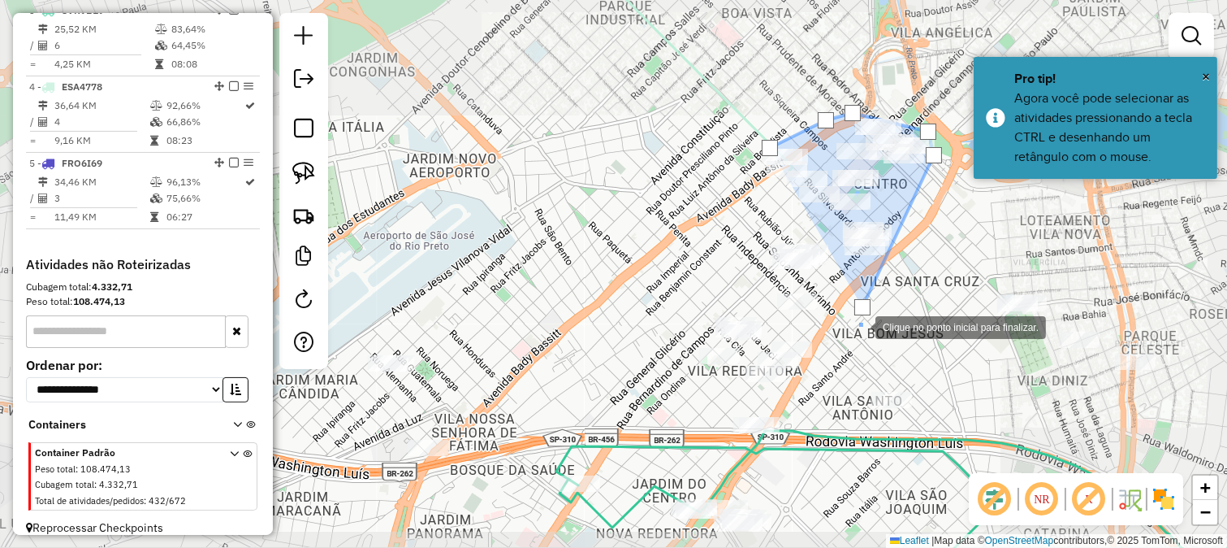
click at [853, 342] on div at bounding box center [859, 326] width 32 height 32
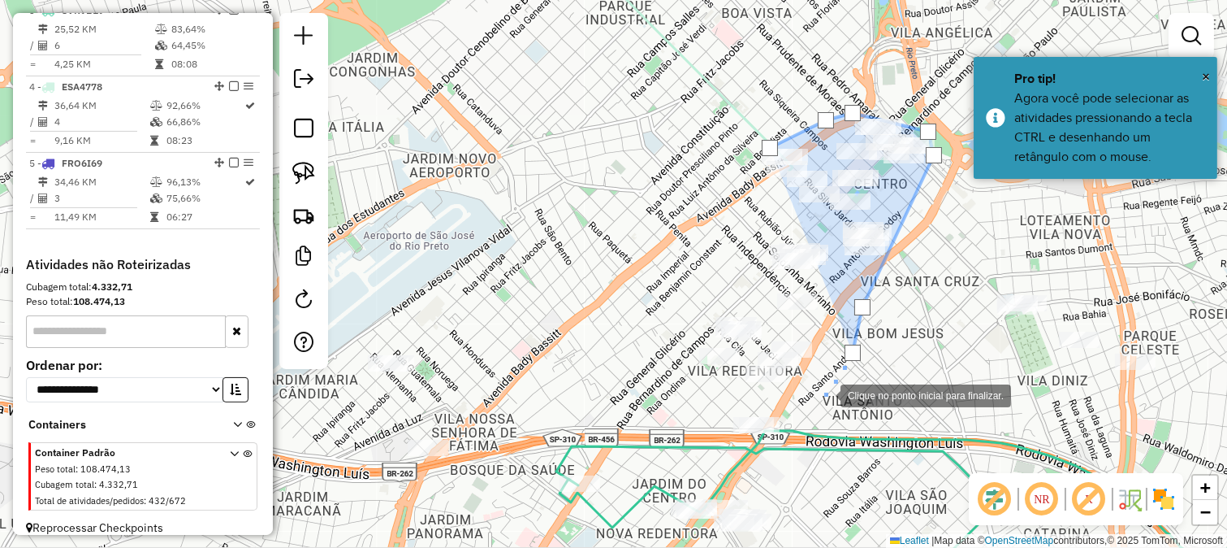
click at [825, 394] on div at bounding box center [824, 394] width 32 height 32
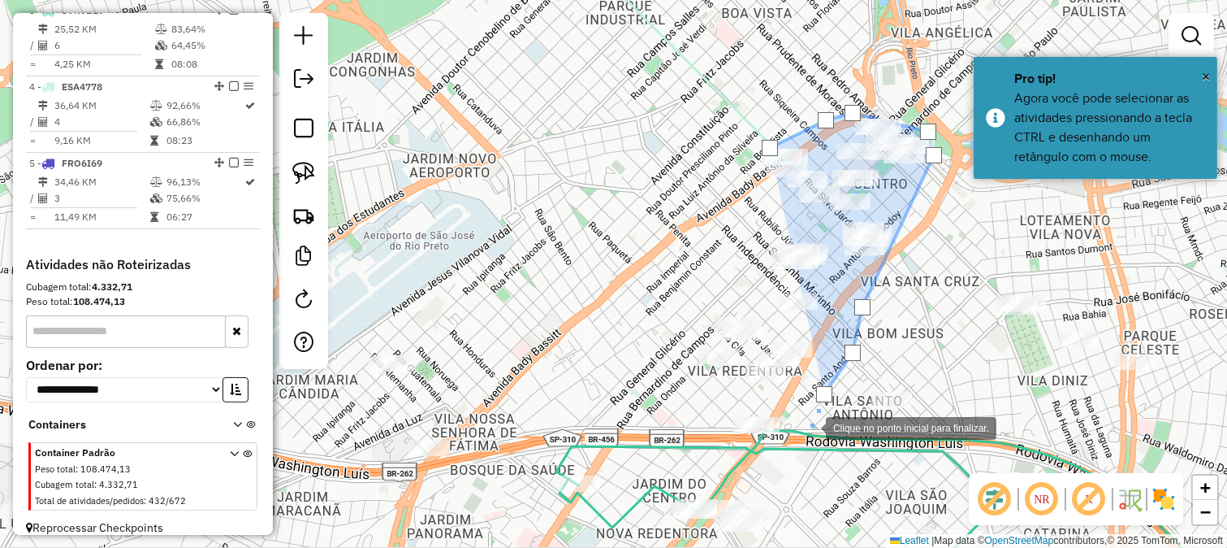
drag, startPoint x: 810, startPoint y: 426, endPoint x: 847, endPoint y: 351, distance: 84.3
click at [826, 410] on div at bounding box center [810, 426] width 32 height 32
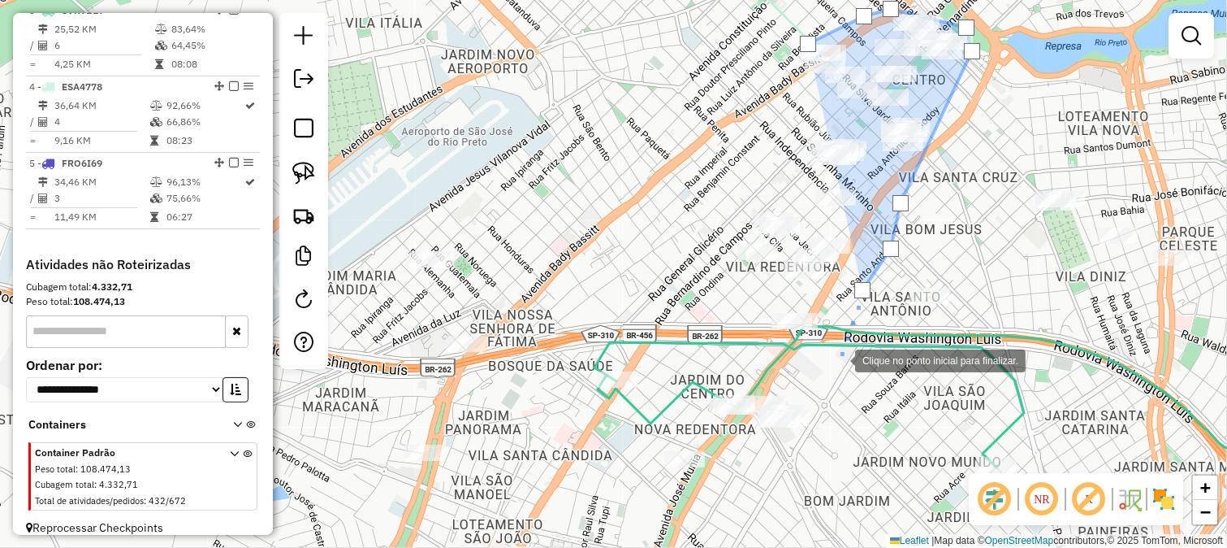
click at [839, 359] on div at bounding box center [839, 359] width 32 height 32
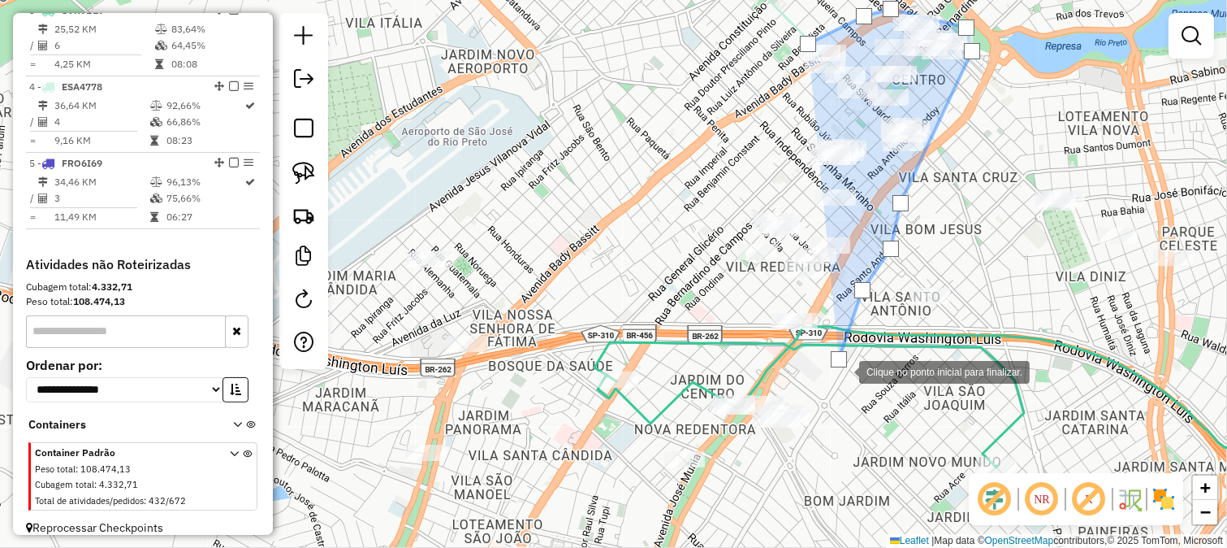
click at [827, 354] on div at bounding box center [843, 370] width 32 height 32
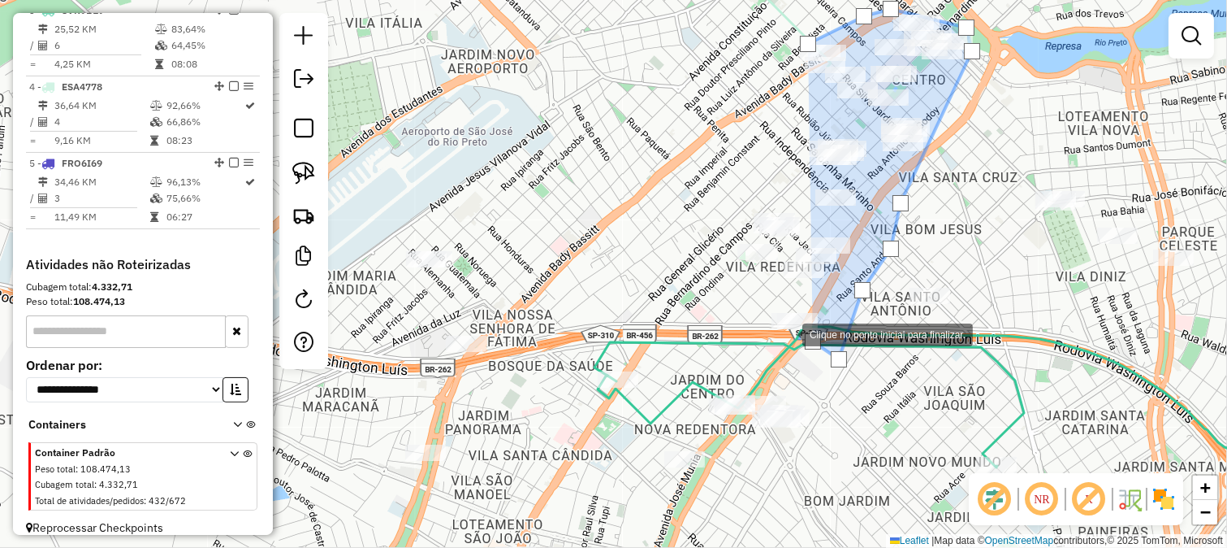
click at [770, 317] on div at bounding box center [786, 333] width 32 height 32
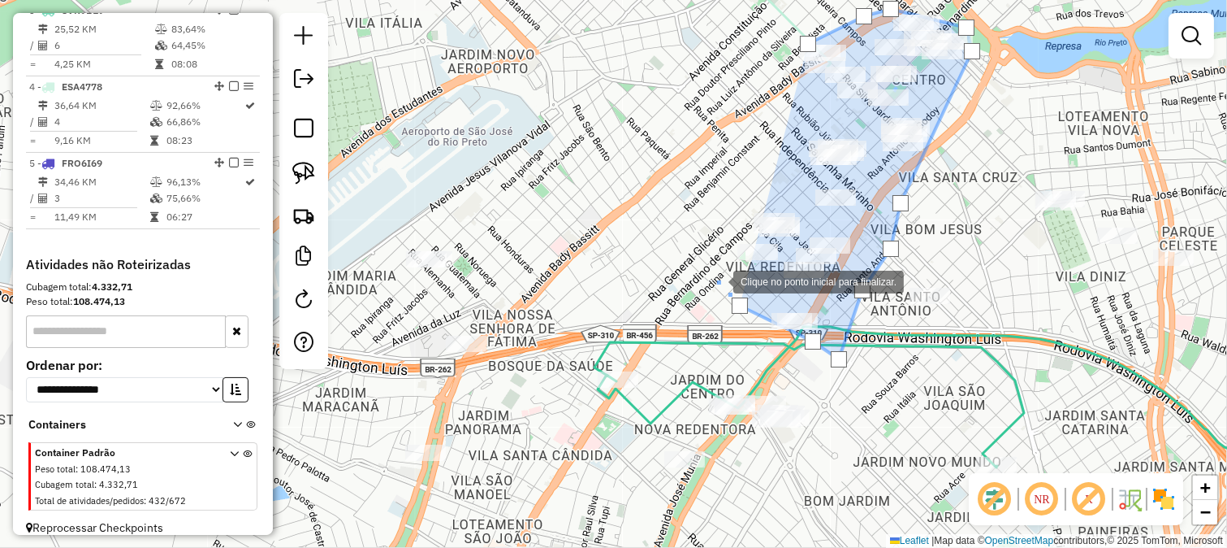
click at [716, 278] on div at bounding box center [717, 280] width 32 height 32
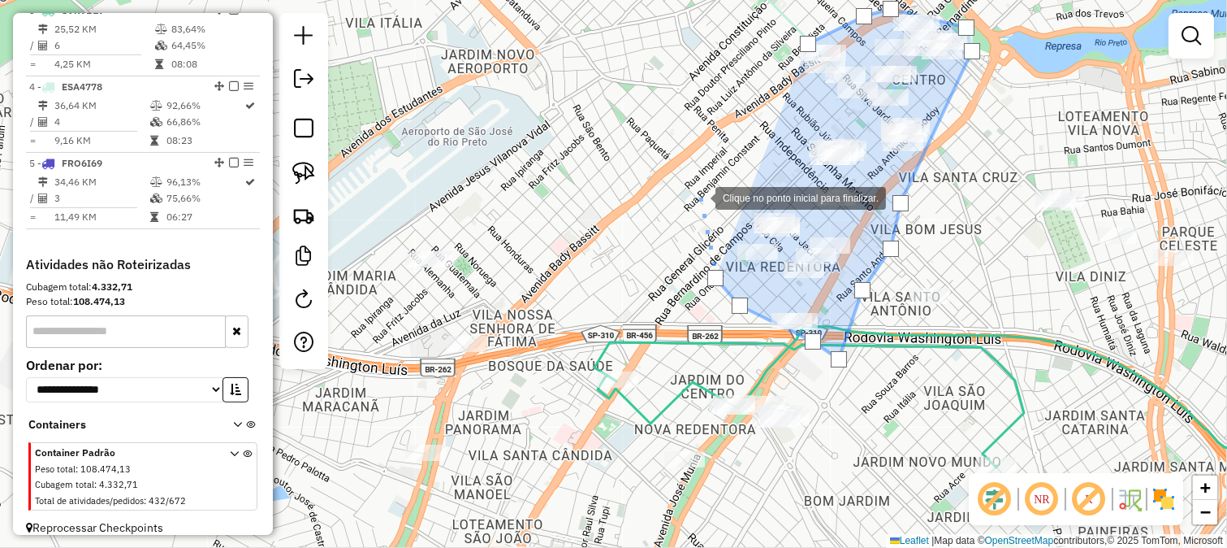
drag, startPoint x: 699, startPoint y: 197, endPoint x: 723, endPoint y: 228, distance: 39.5
click at [701, 213] on div at bounding box center [699, 196] width 32 height 32
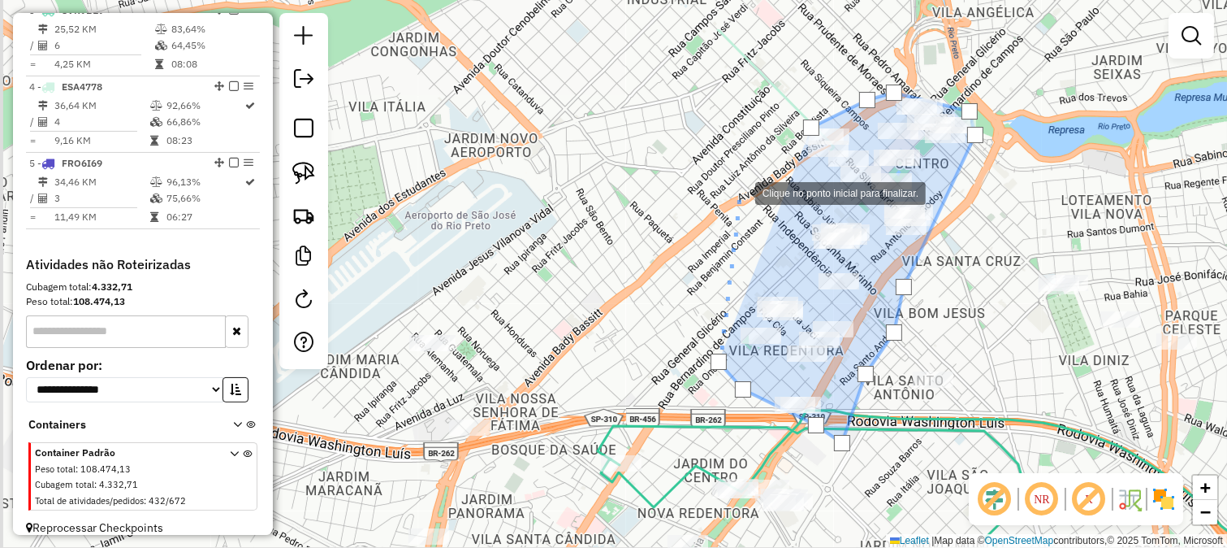
click at [739, 192] on div at bounding box center [739, 191] width 32 height 32
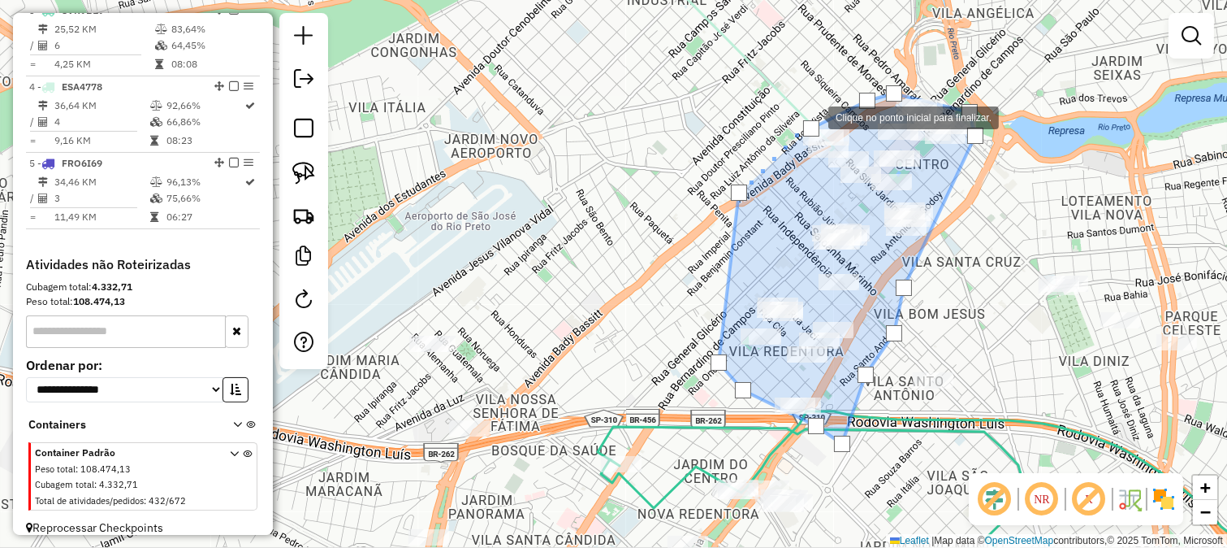
click at [812, 116] on div at bounding box center [812, 116] width 32 height 32
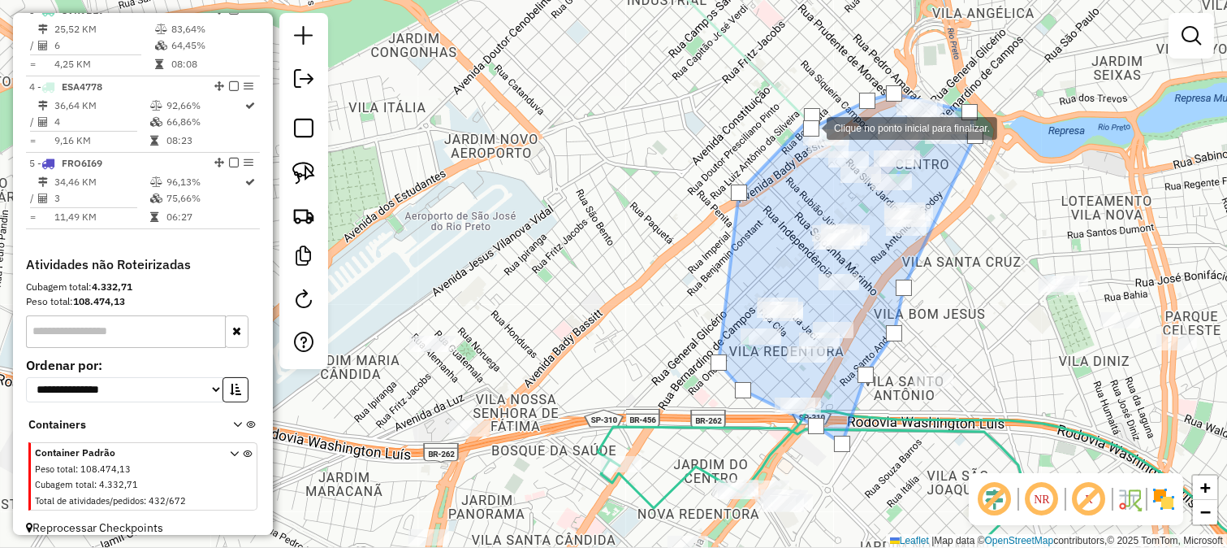
click at [811, 127] on div at bounding box center [811, 128] width 16 height 16
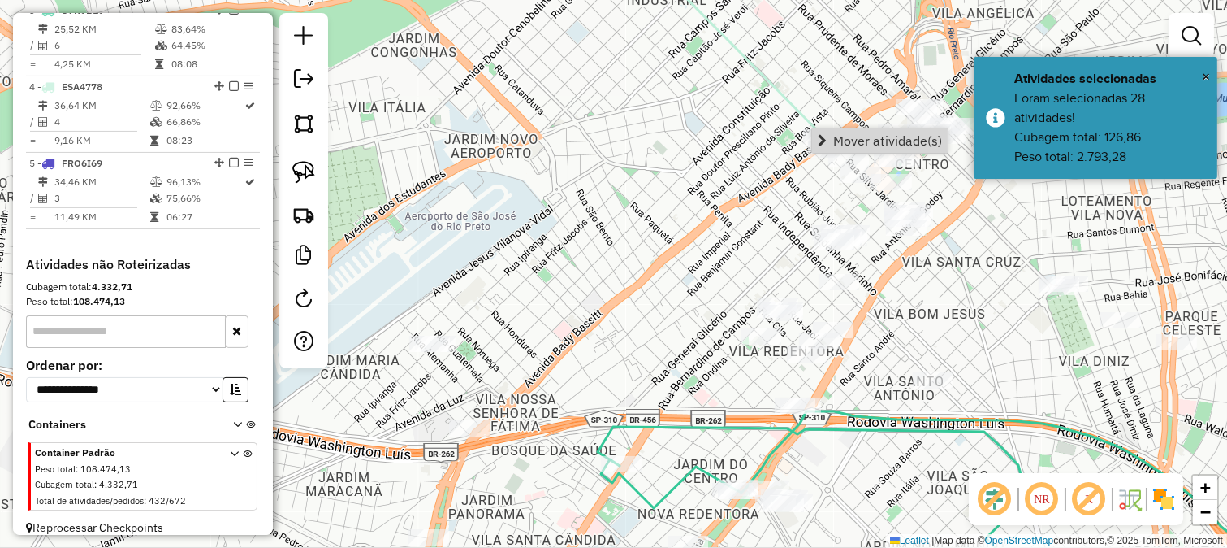
click at [839, 141] on span "Mover atividade(s)" at bounding box center [887, 140] width 109 height 13
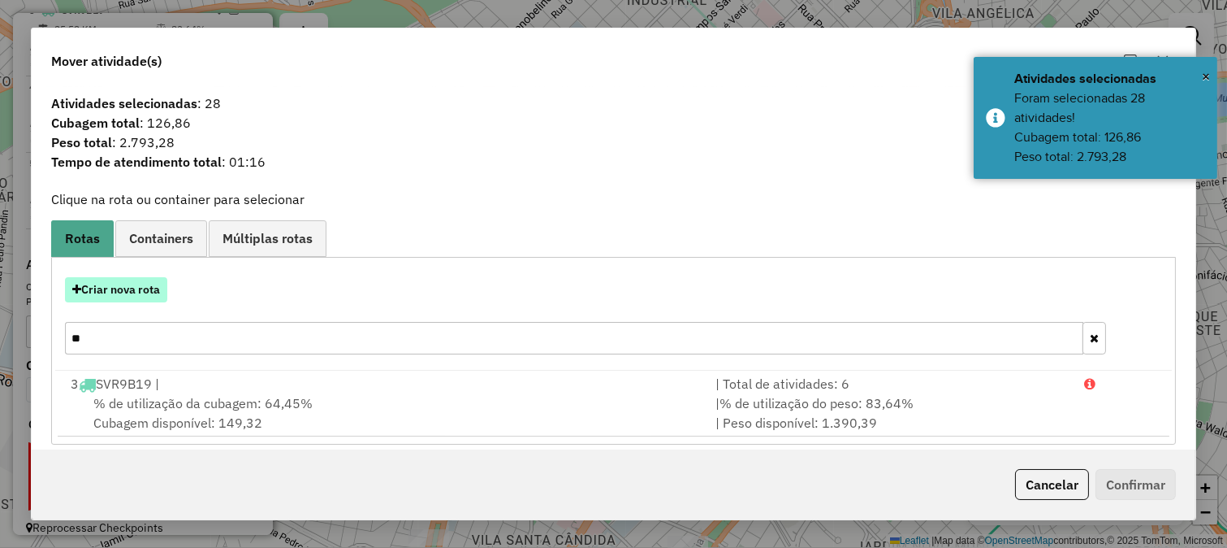
click at [143, 286] on button "Criar nova rota" at bounding box center [116, 289] width 102 height 25
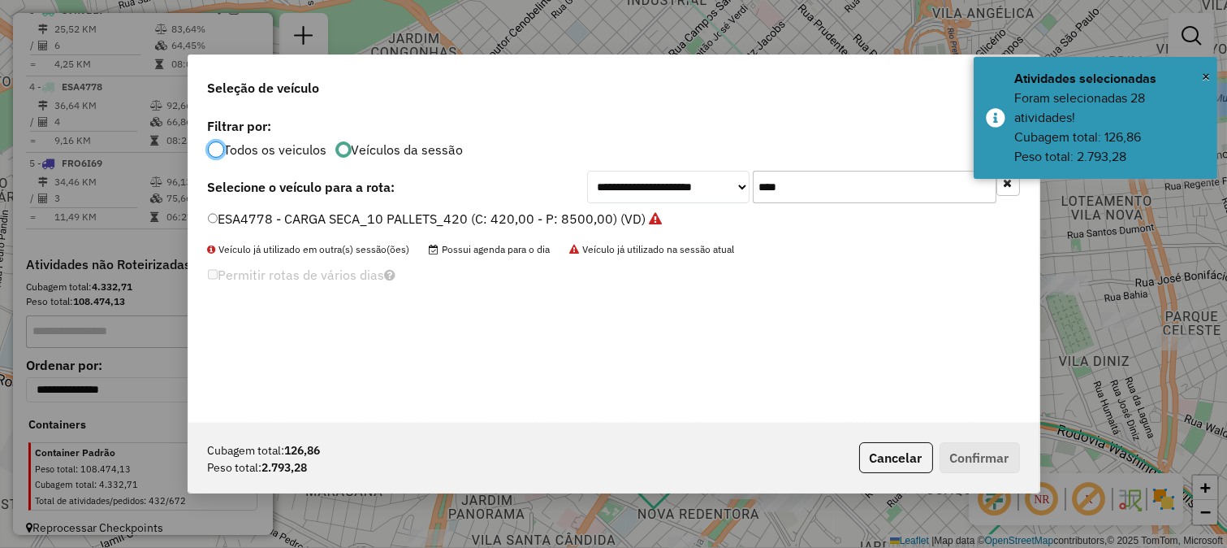
scroll to position [9, 4]
click at [824, 215] on li "ESA4778 - CARGA SECA_10 PALLETS_420 (C: 420,00 - P: 8500,00) (VD)" at bounding box center [614, 219] width 812 height 19
click at [821, 197] on input "****" at bounding box center [875, 187] width 244 height 32
type input "**"
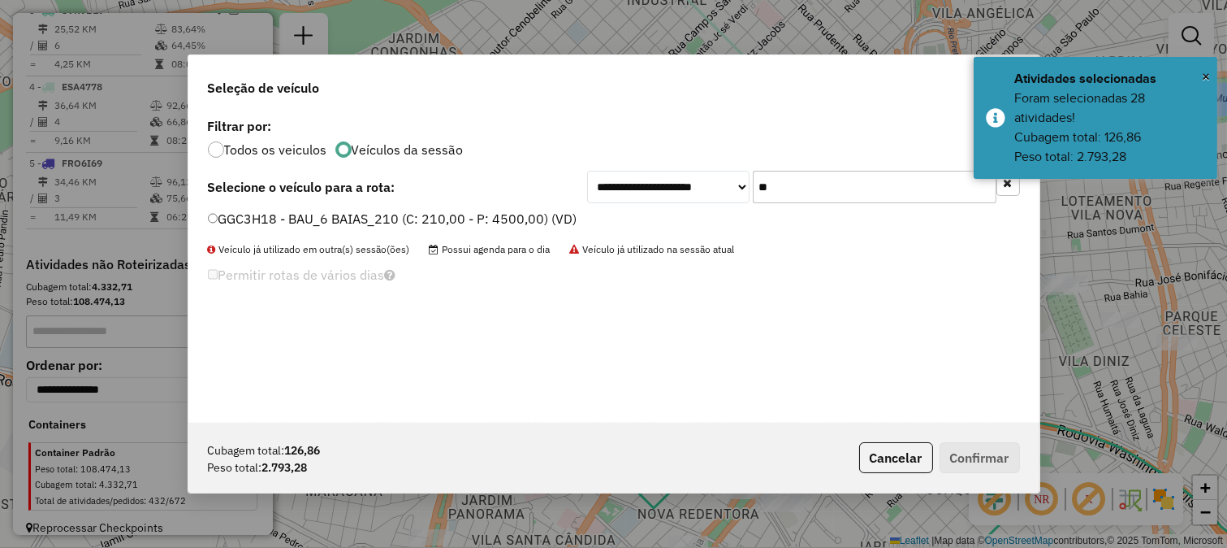
click at [557, 206] on div "**********" at bounding box center [613, 268] width 851 height 309
click at [541, 214] on label "GGC3H18 - BAU_6 BAIAS_210 (C: 210,00 - P: 4500,00) (VD)" at bounding box center [393, 218] width 370 height 19
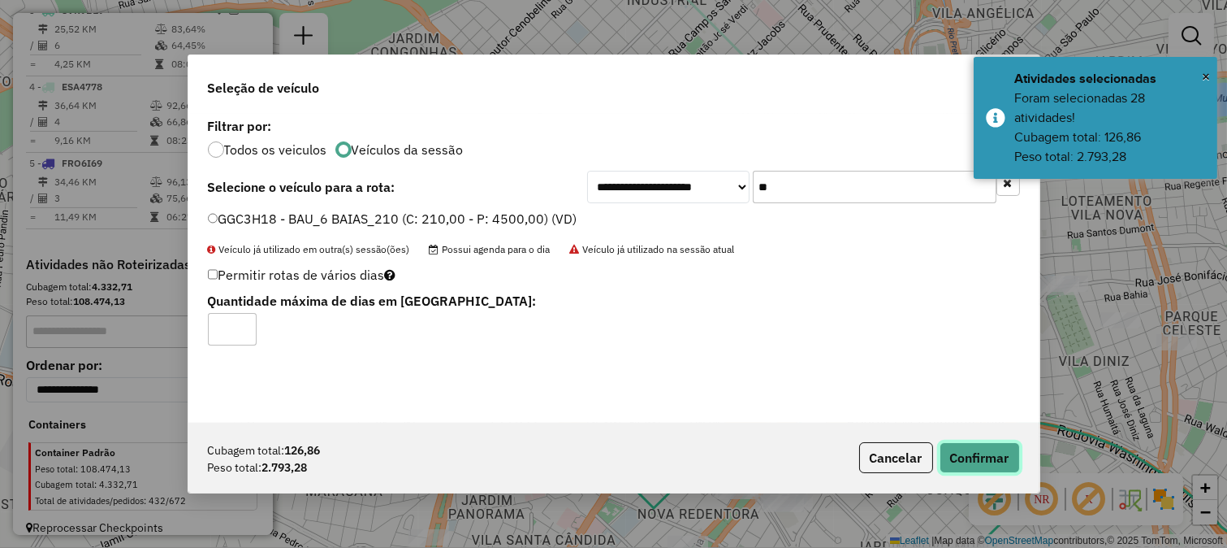
click at [953, 464] on button "Confirmar" at bounding box center [980, 457] width 80 height 31
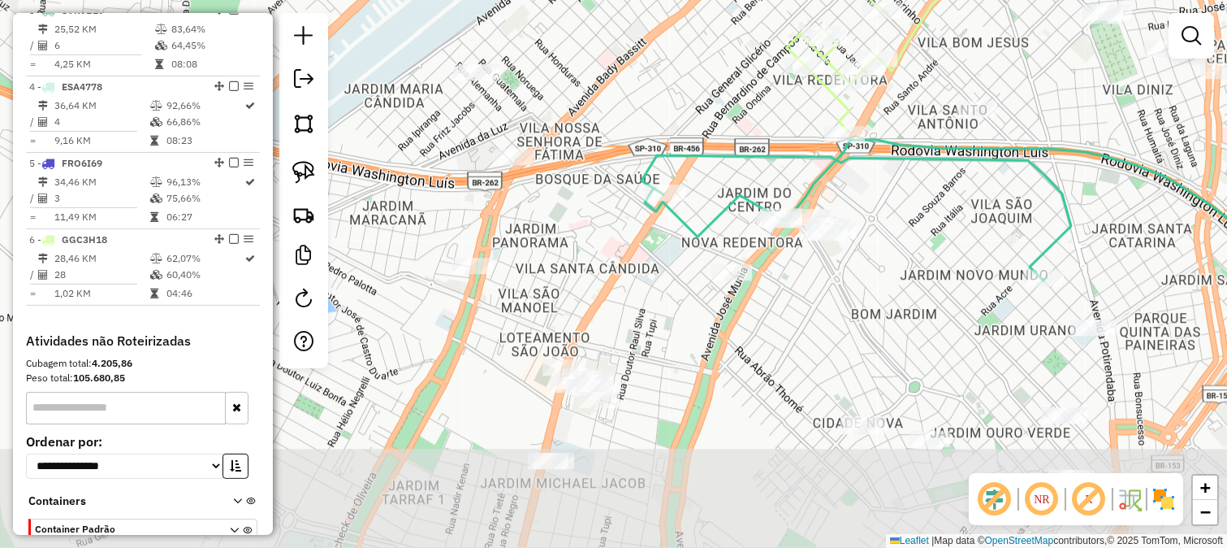
drag, startPoint x: 840, startPoint y: 443, endPoint x: 887, endPoint y: 166, distance: 281.0
click at [887, 166] on div "Janela de atendimento Grade de atendimento Capacidade Transportadoras Veículos …" at bounding box center [613, 274] width 1227 height 548
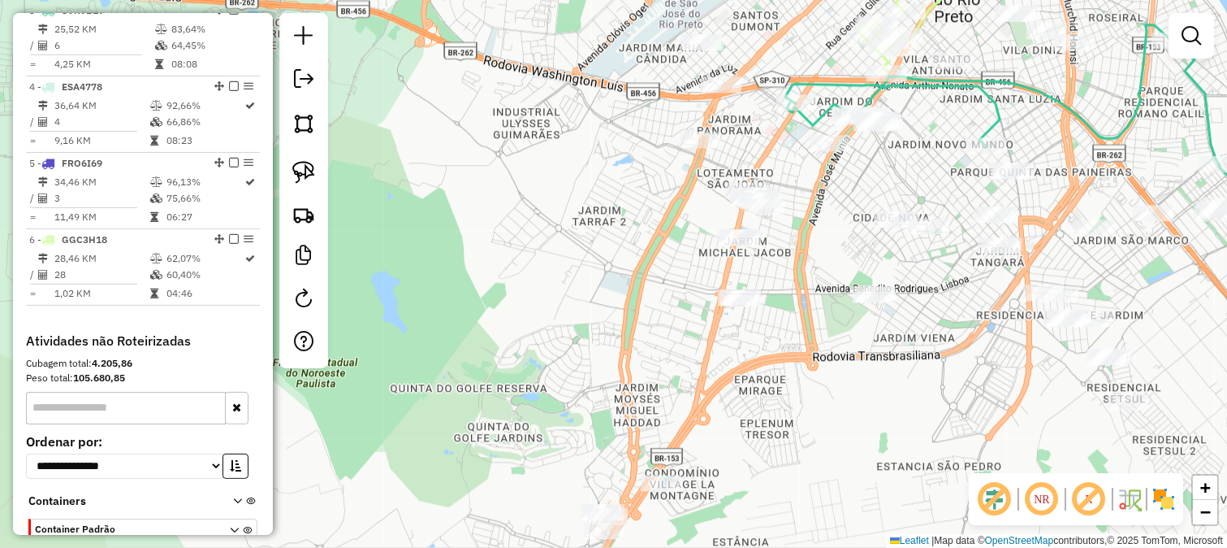
drag, startPoint x: 761, startPoint y: 298, endPoint x: 786, endPoint y: 216, distance: 85.6
click at [786, 216] on div "Janela de atendimento Grade de atendimento Capacidade Transportadoras Veículos …" at bounding box center [613, 274] width 1227 height 548
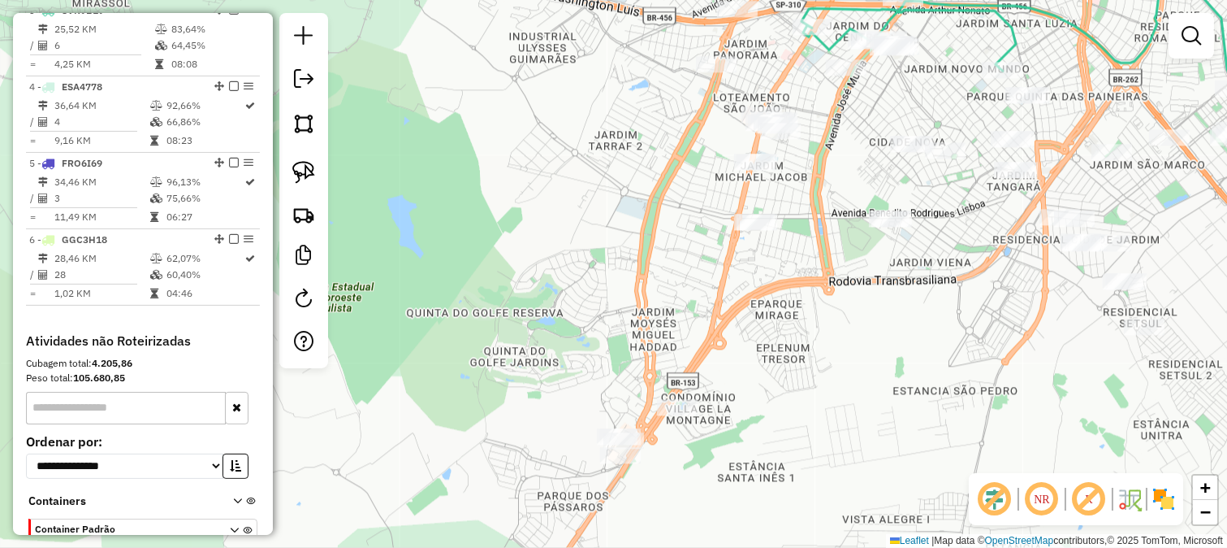
drag, startPoint x: 798, startPoint y: 199, endPoint x: 797, endPoint y: 191, distance: 8.2
click at [798, 195] on div "Janela de atendimento Grade de atendimento Capacidade Transportadoras Veículos …" at bounding box center [613, 274] width 1227 height 548
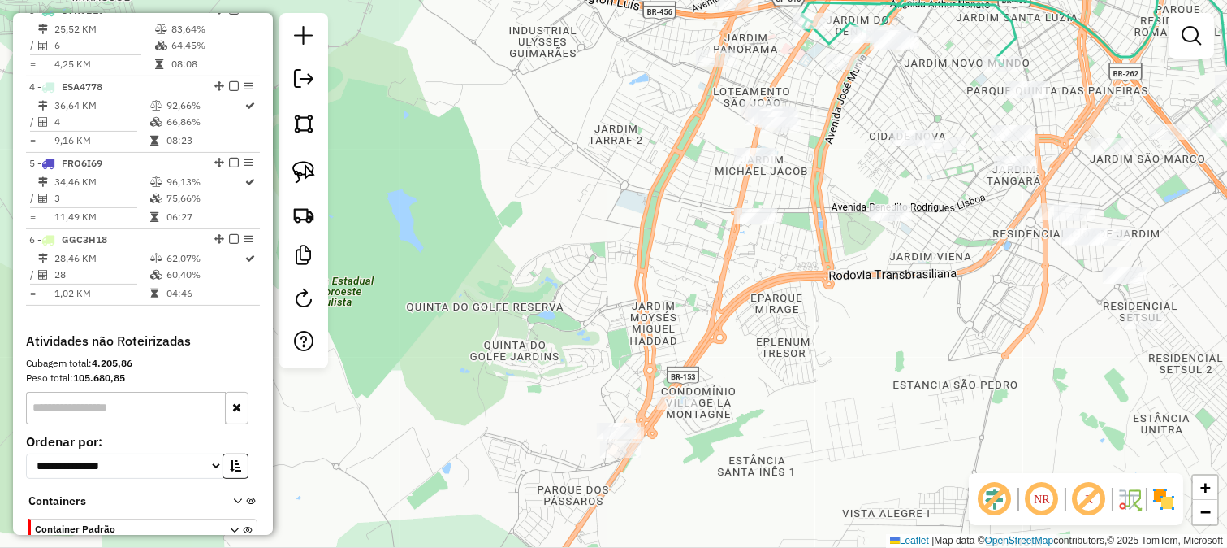
click at [655, 181] on div "Janela de atendimento Grade de atendimento Capacidade Transportadoras Veículos …" at bounding box center [613, 274] width 1227 height 548
drag, startPoint x: 675, startPoint y: 167, endPoint x: 666, endPoint y: 212, distance: 46.4
click at [666, 212] on div "Janela de atendimento Grade de atendimento Capacidade Transportadoras Veículos …" at bounding box center [613, 274] width 1227 height 548
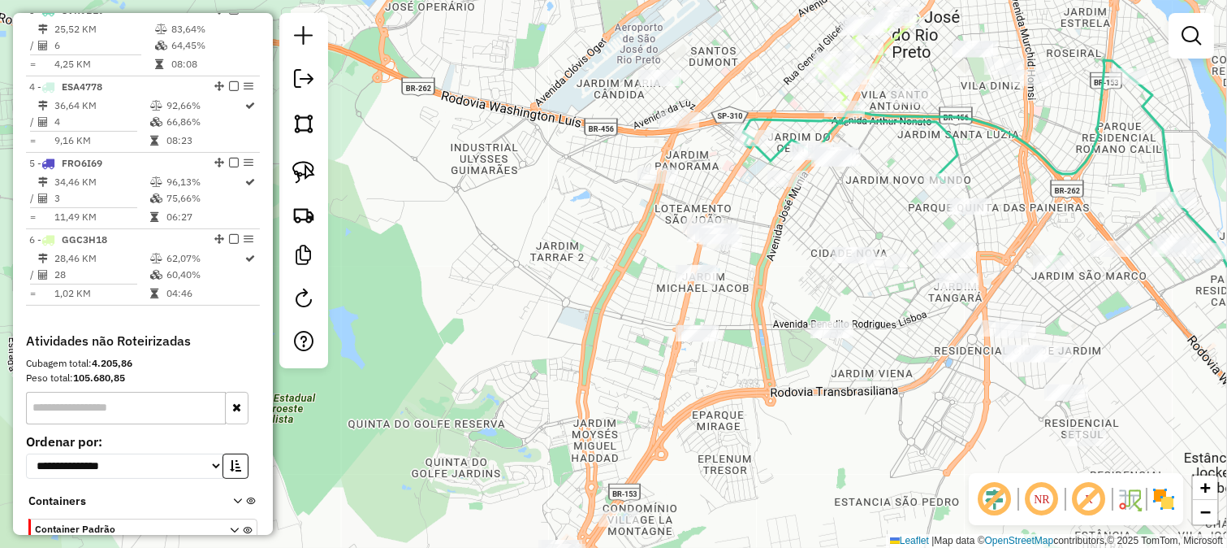
drag, startPoint x: 816, startPoint y: 160, endPoint x: 736, endPoint y: 273, distance: 138.6
click at [737, 273] on div "Janela de atendimento Grade de atendimento Capacidade Transportadoras Veículos …" at bounding box center [613, 274] width 1227 height 548
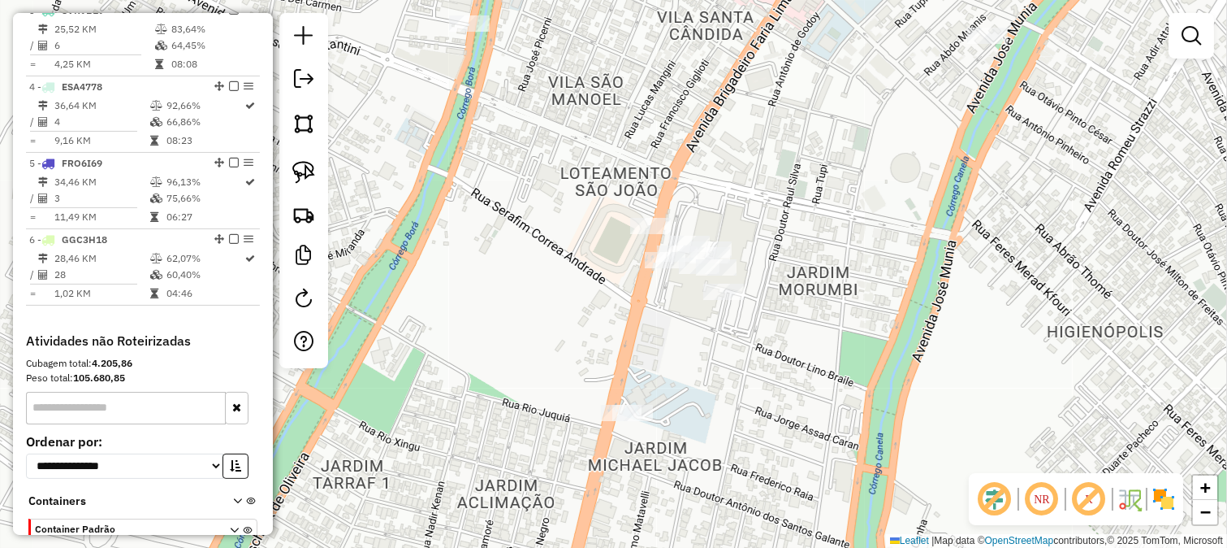
drag, startPoint x: 782, startPoint y: 226, endPoint x: 692, endPoint y: 349, distance: 152.9
click at [740, 339] on div "Janela de atendimento Grade de atendimento Capacidade Transportadoras Veículos …" at bounding box center [613, 274] width 1227 height 548
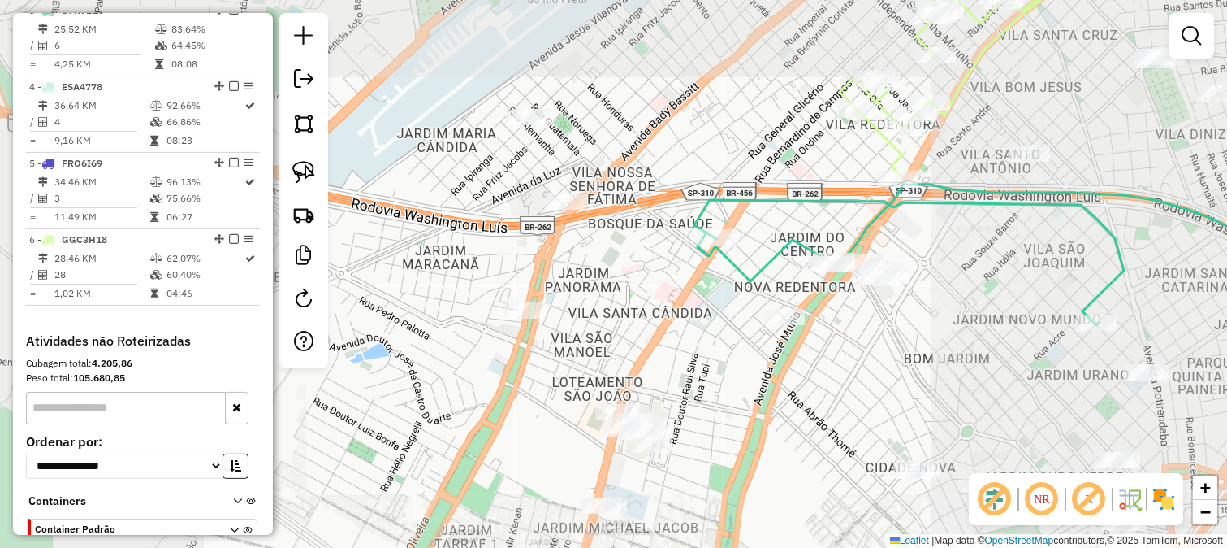
drag, startPoint x: 682, startPoint y: 310, endPoint x: 673, endPoint y: 323, distance: 15.6
click at [683, 328] on div "Janela de atendimento Grade de atendimento Capacidade Transportadoras Veículos …" at bounding box center [613, 274] width 1227 height 548
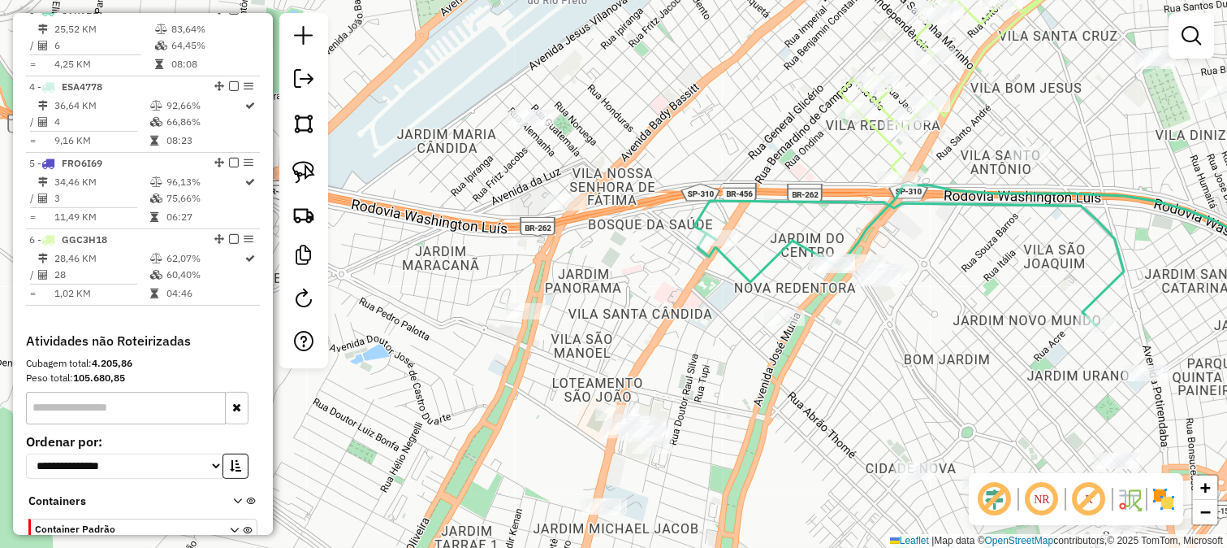
drag, startPoint x: 643, startPoint y: 289, endPoint x: 514, endPoint y: 126, distance: 208.2
click at [643, 288] on div "Janela de atendimento Grade de atendimento Capacidade Transportadoras Veículos …" at bounding box center [613, 274] width 1227 height 548
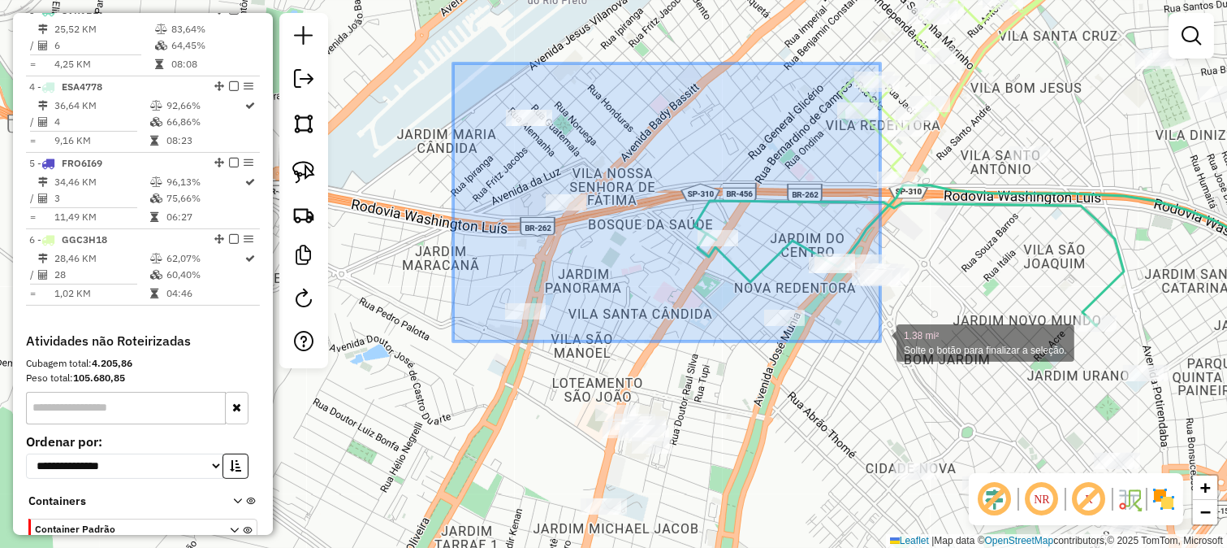
drag, startPoint x: 476, startPoint y: 98, endPoint x: 913, endPoint y: 346, distance: 502.4
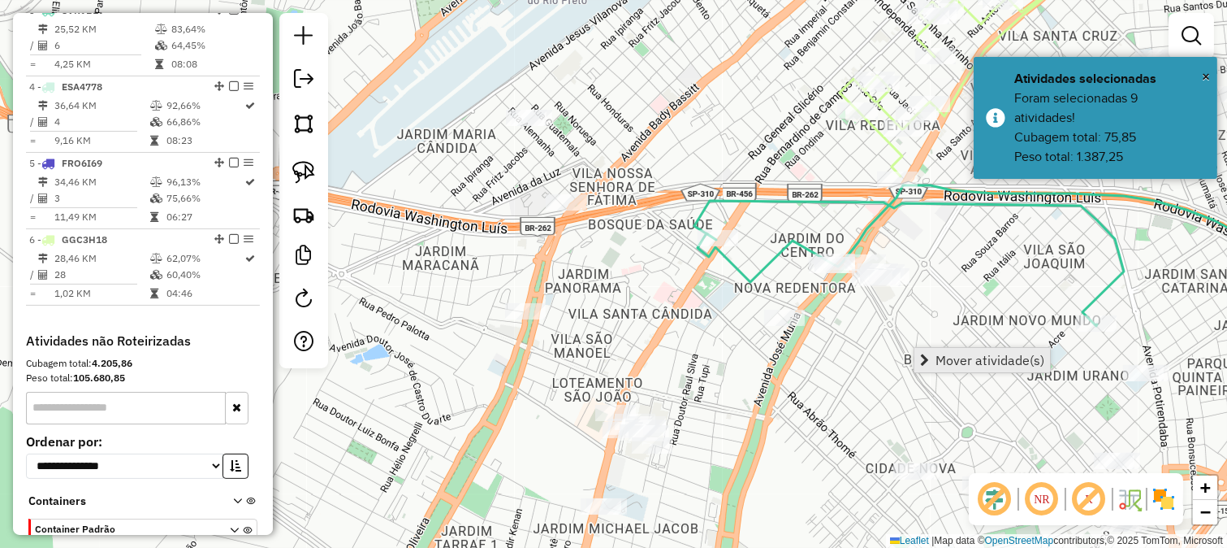
click at [935, 363] on link "Mover atividade(s)" at bounding box center [983, 360] width 136 height 24
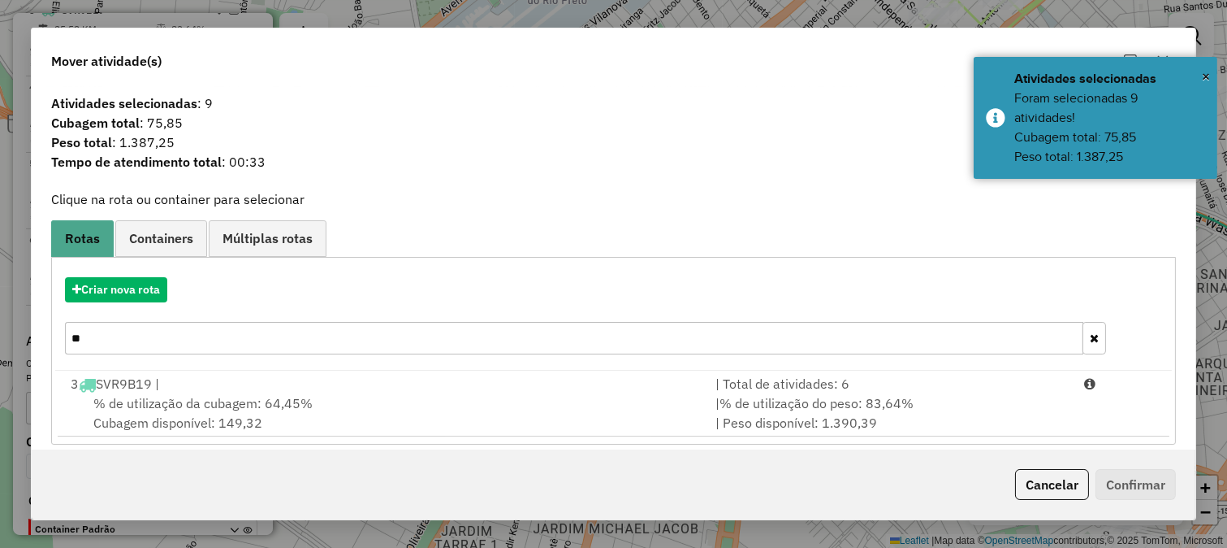
click at [134, 305] on div "Criar nova rota **" at bounding box center [613, 318] width 1117 height 106
click at [133, 297] on button "Criar nova rota" at bounding box center [116, 289] width 102 height 25
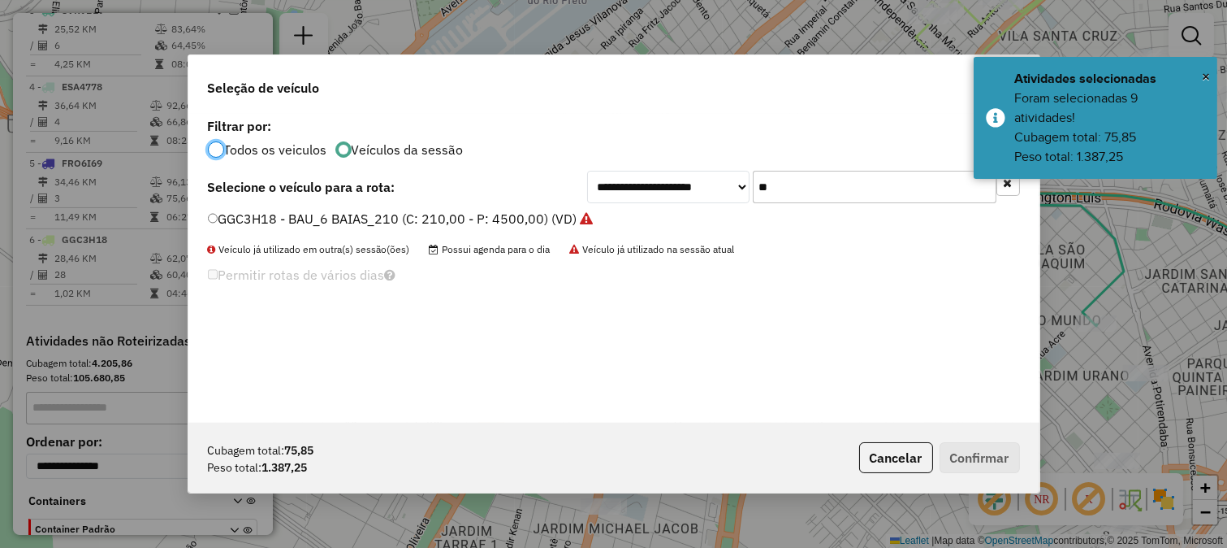
click at [856, 196] on input "**" at bounding box center [875, 187] width 244 height 32
click at [858, 195] on input "**" at bounding box center [875, 187] width 244 height 32
type input "**"
click at [537, 214] on label "FMT0E77 - BAU_6 BAIAS_210 (C: 210,00 - P: 4500,00)" at bounding box center [377, 218] width 339 height 19
click at [967, 440] on div "Cubagem total: 75,85 Peso total: 1.387,25 Cancelar Confirmar" at bounding box center [613, 457] width 851 height 70
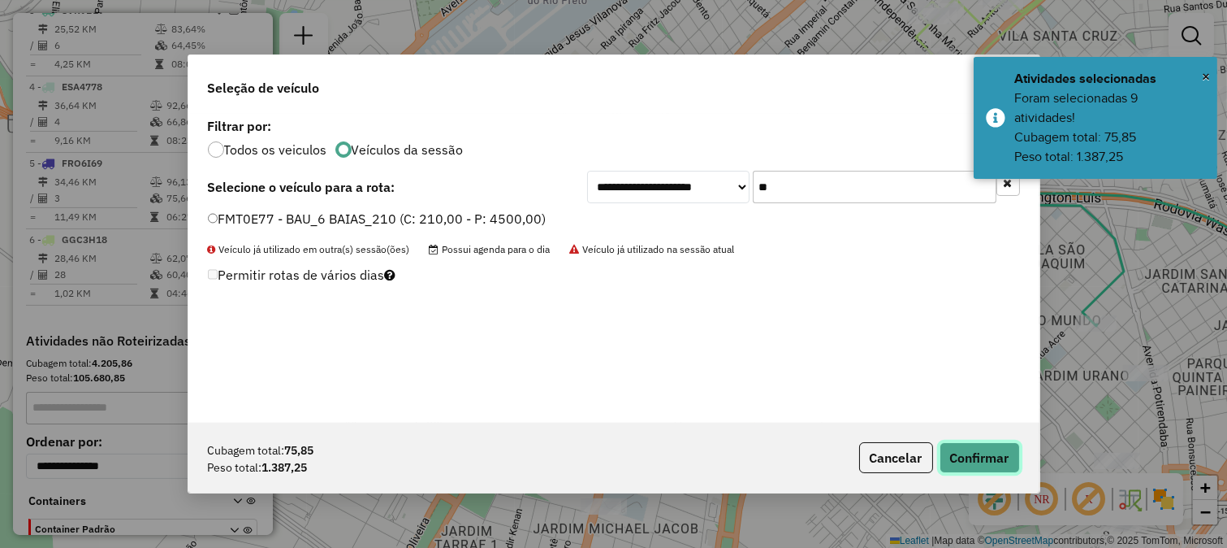
click at [968, 448] on button "Confirmar" at bounding box center [980, 457] width 80 height 31
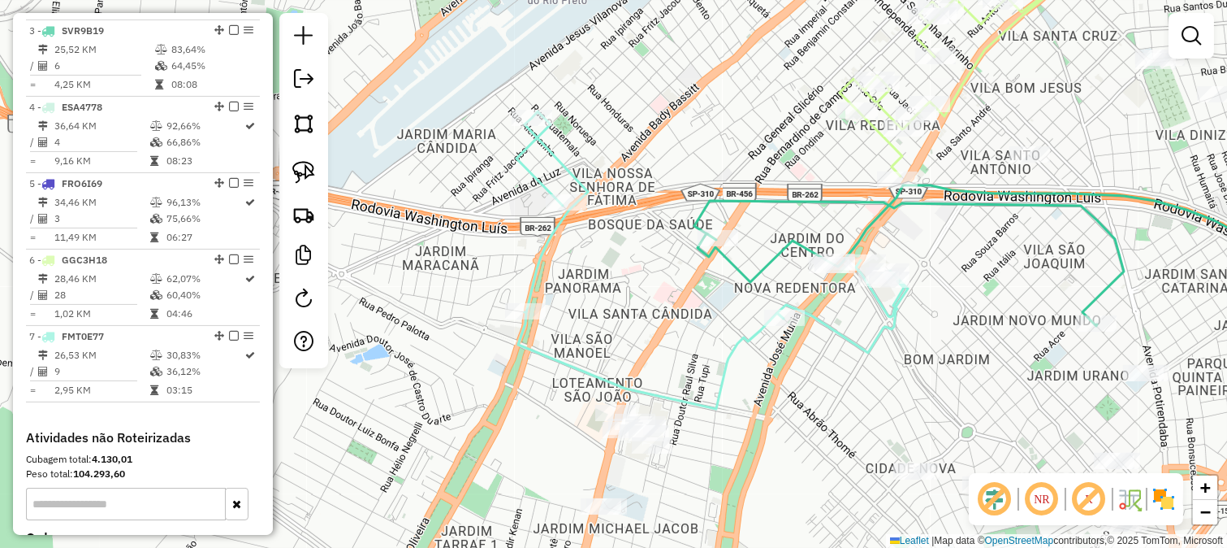
scroll to position [815, 0]
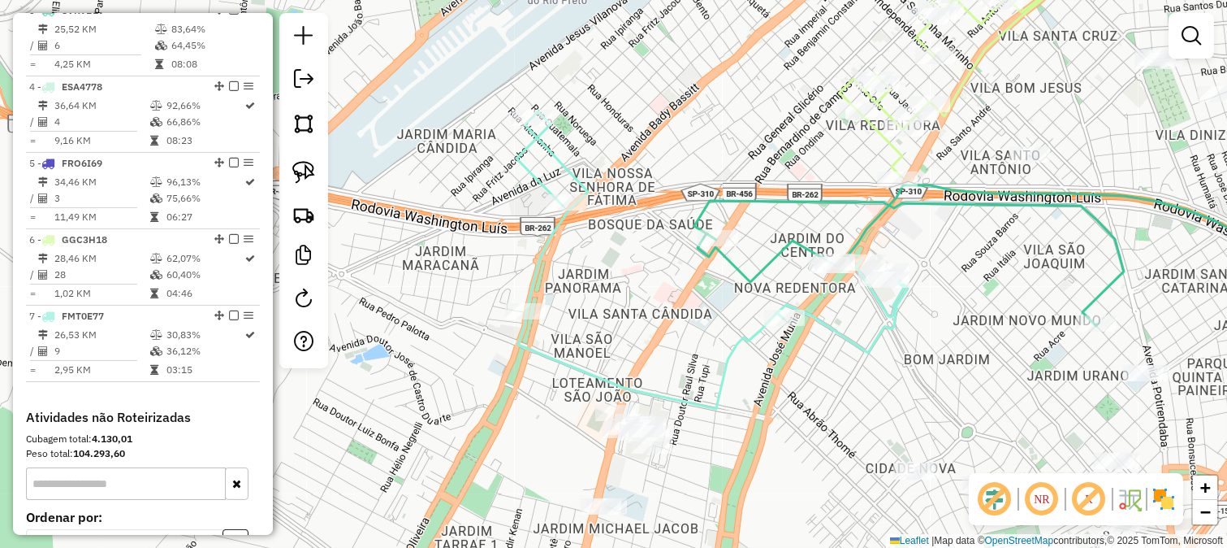
drag, startPoint x: 769, startPoint y: 429, endPoint x: 863, endPoint y: 257, distance: 195.9
click at [859, 269] on div "Janela de atendimento Grade de atendimento Capacidade Transportadoras Veículos …" at bounding box center [613, 274] width 1227 height 548
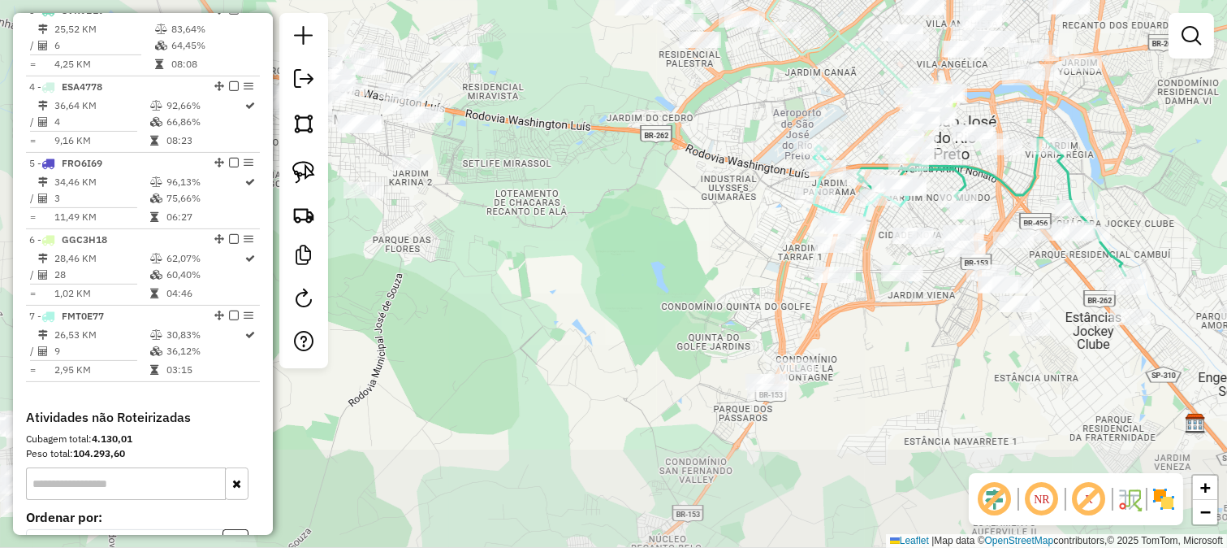
drag, startPoint x: 774, startPoint y: 340, endPoint x: 784, endPoint y: 294, distance: 46.5
click at [784, 294] on div "Janela de atendimento Grade de atendimento Capacidade Transportadoras Veículos …" at bounding box center [613, 274] width 1227 height 548
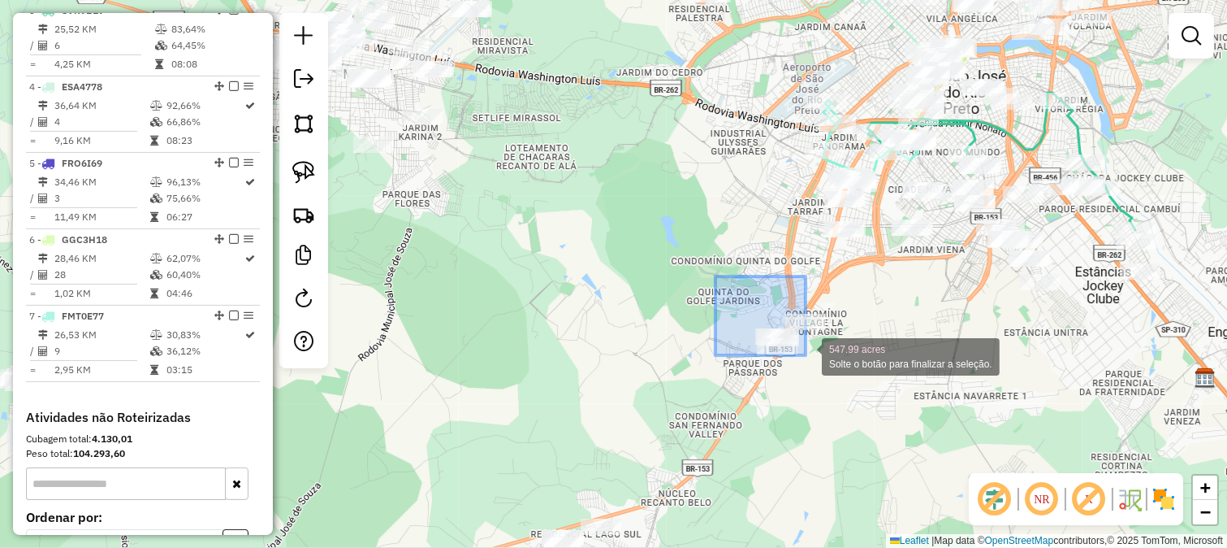
drag, startPoint x: 723, startPoint y: 284, endPoint x: 833, endPoint y: 374, distance: 141.5
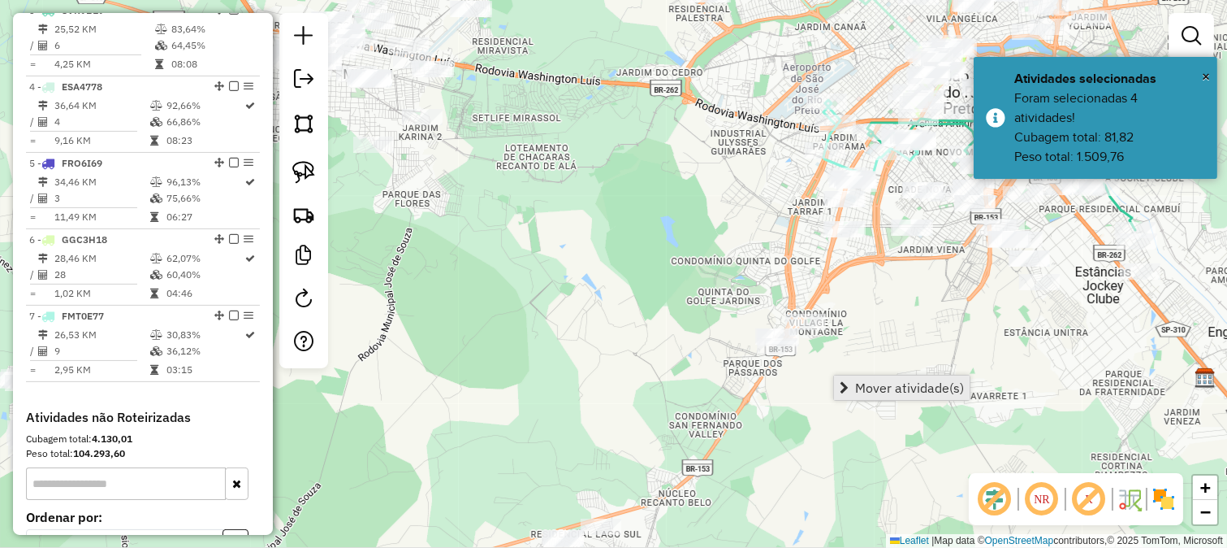
click at [875, 381] on span "Mover atividade(s)" at bounding box center [909, 387] width 109 height 13
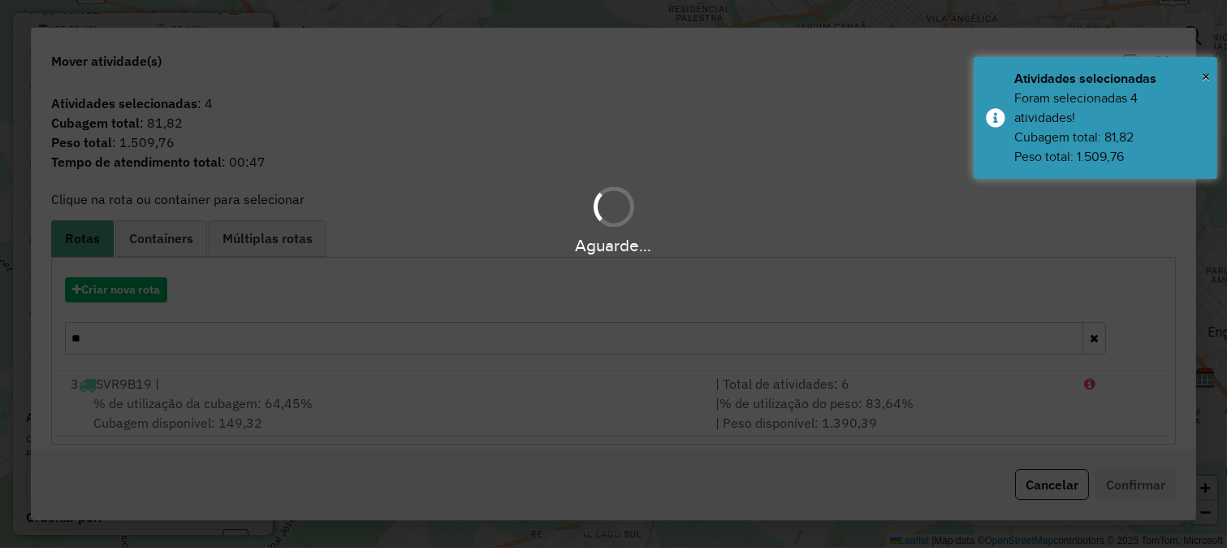
click at [600, 345] on hb-app "Aguarde... Pop-up bloqueado! Seu navegador bloqueou automáticamente a abertura …" at bounding box center [613, 274] width 1227 height 548
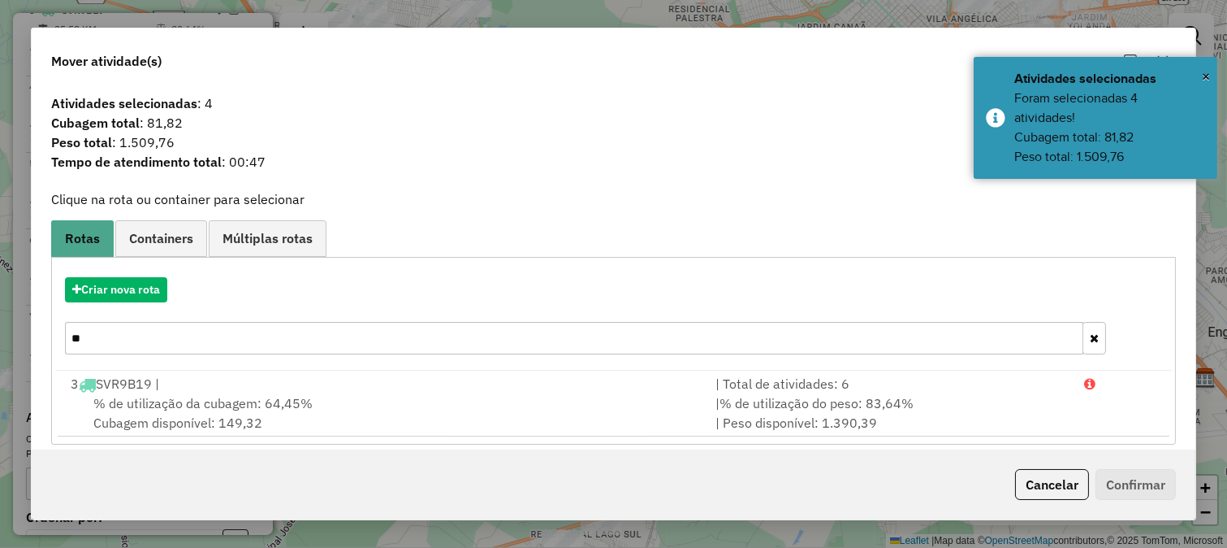
click at [600, 345] on input "**" at bounding box center [574, 338] width 1019 height 32
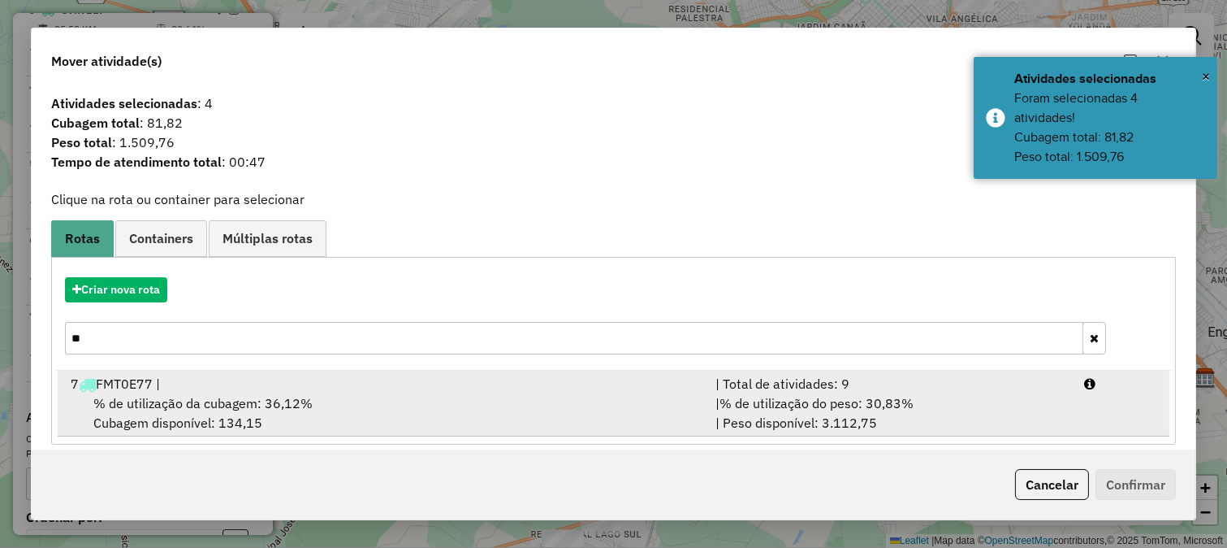
type input "**"
click at [587, 395] on div "% de utilização da cubagem: 36,12% Cubagem disponível: 134,15" at bounding box center [383, 412] width 645 height 39
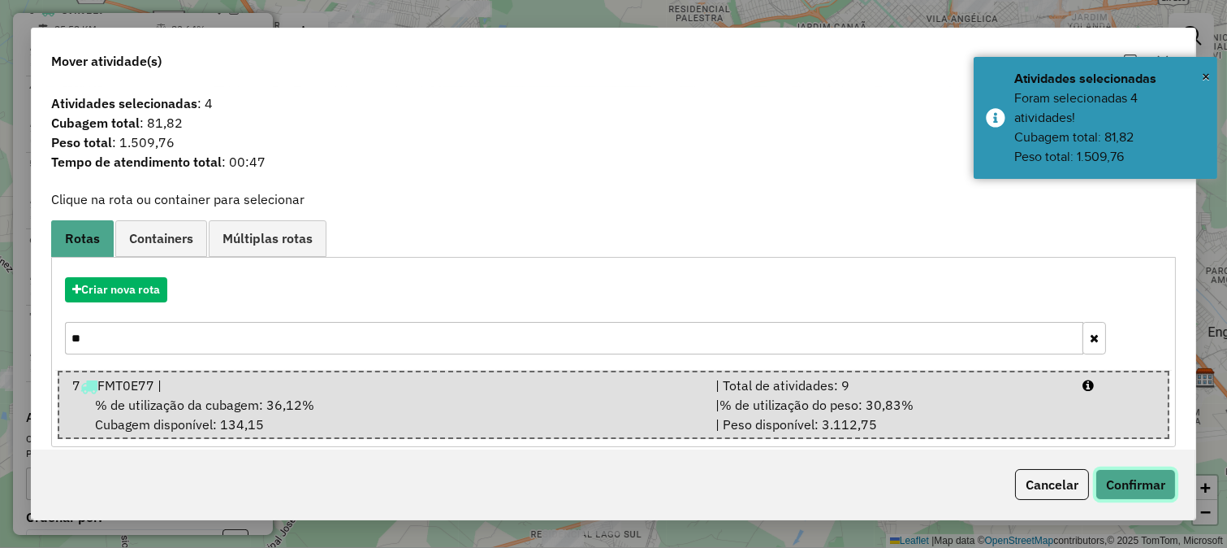
click at [1117, 496] on button "Confirmar" at bounding box center [1136, 484] width 80 height 31
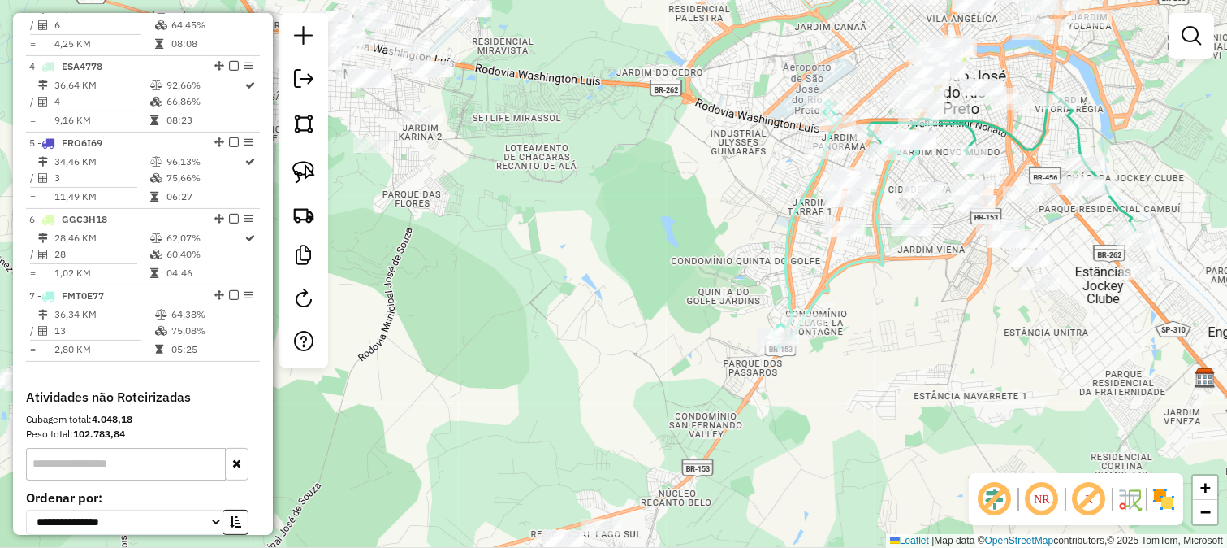
scroll to position [794, 0]
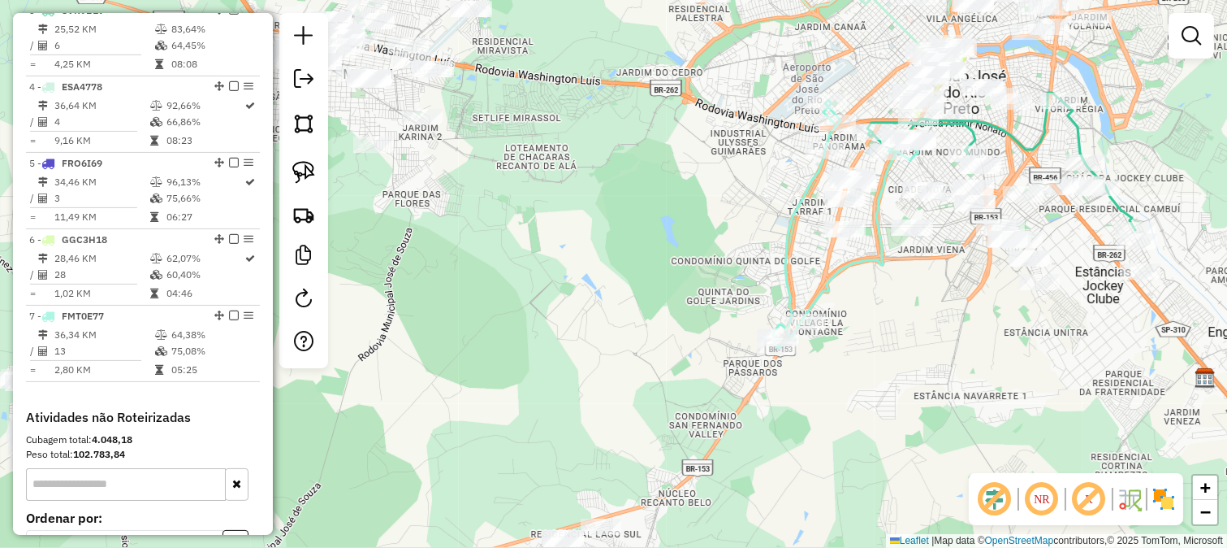
drag, startPoint x: 907, startPoint y: 242, endPoint x: 872, endPoint y: 342, distance: 105.6
click at [873, 342] on div "Janela de atendimento Grade de atendimento Capacidade Transportadoras Veículos …" at bounding box center [613, 274] width 1227 height 548
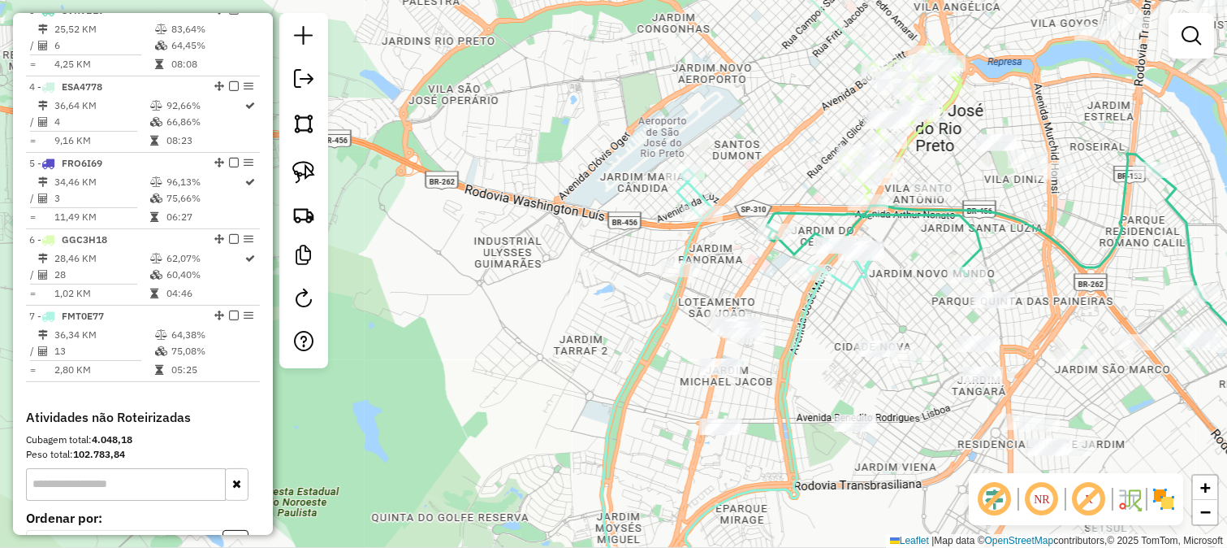
click at [820, 294] on icon at bounding box center [737, 386] width 271 height 434
select select "**********"
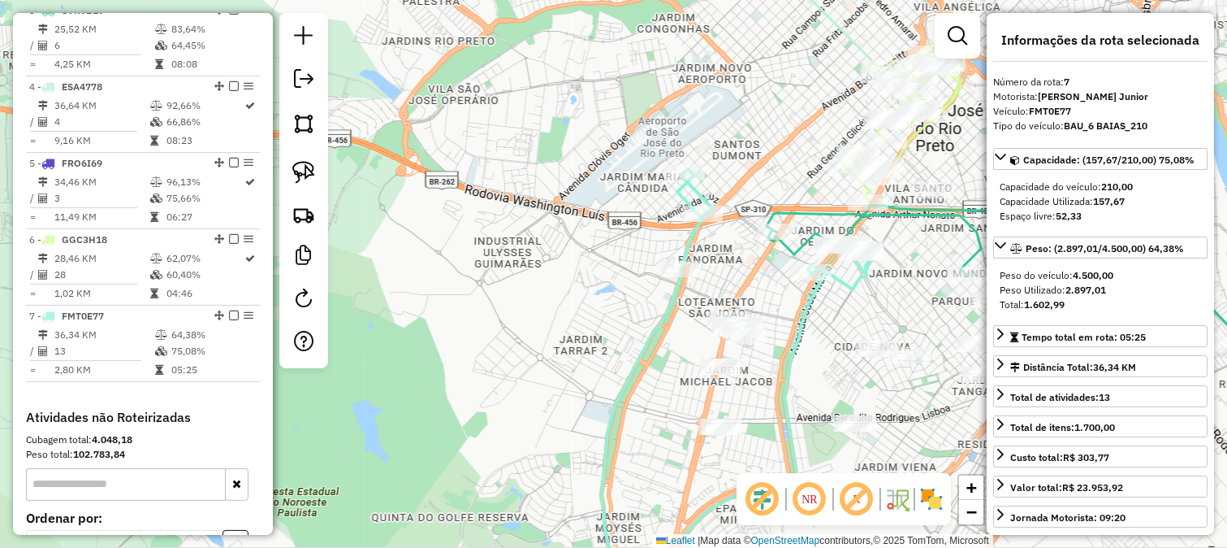
scroll to position [975, 0]
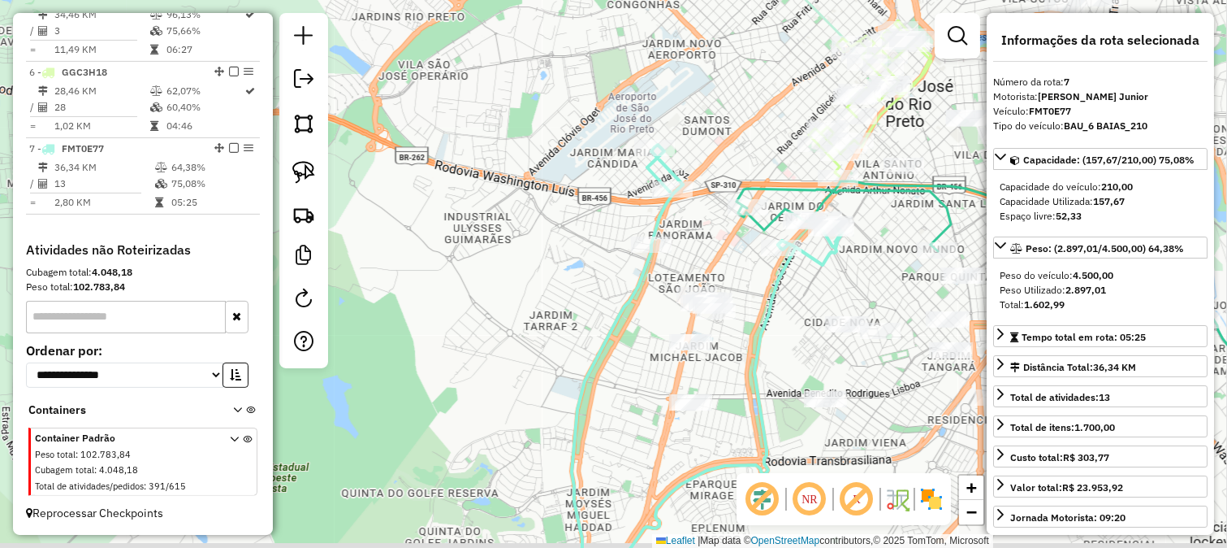
drag, startPoint x: 833, startPoint y: 301, endPoint x: 810, endPoint y: 266, distance: 41.7
click at [810, 266] on div "Janela de atendimento Grade de atendimento Capacidade Transportadoras Veículos …" at bounding box center [613, 274] width 1227 height 548
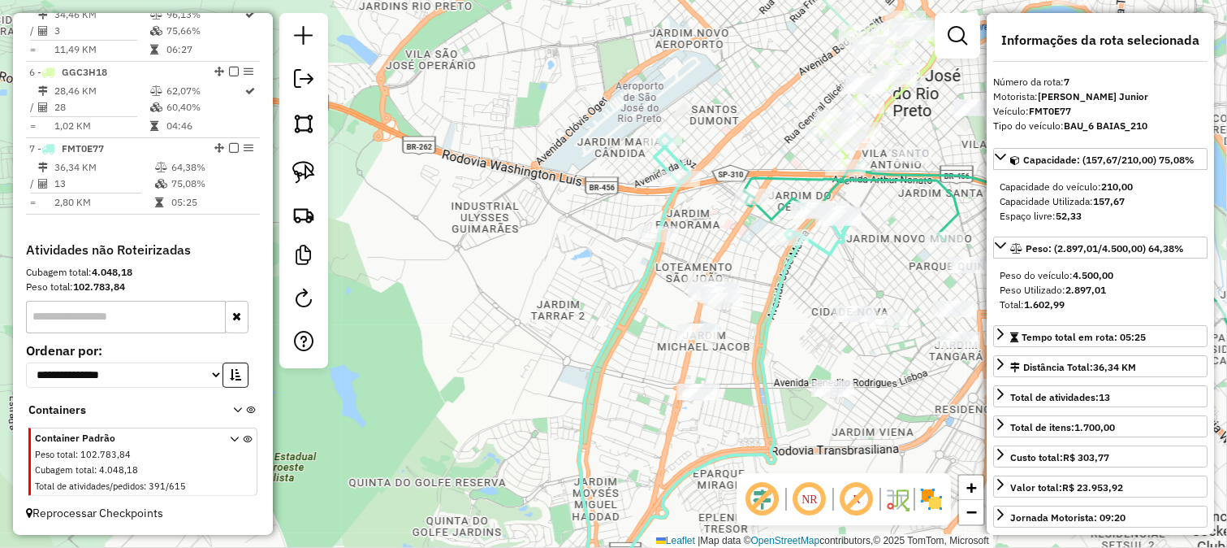
click at [684, 265] on div "Janela de atendimento Grade de atendimento Capacidade Transportadoras Veículos …" at bounding box center [613, 274] width 1227 height 548
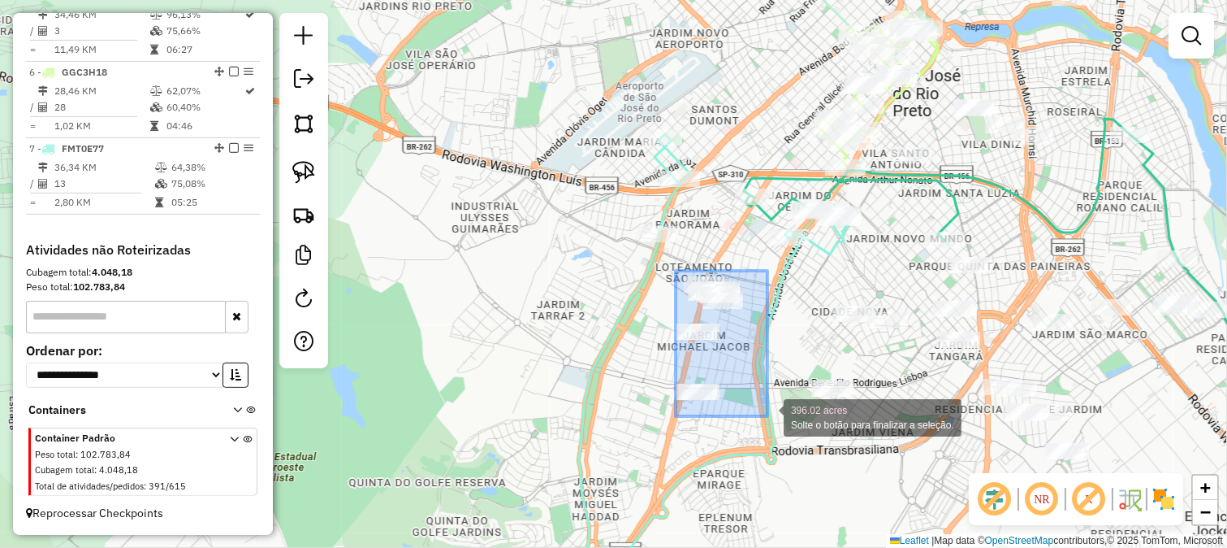
drag, startPoint x: 734, startPoint y: 349, endPoint x: 768, endPoint y: 416, distance: 74.5
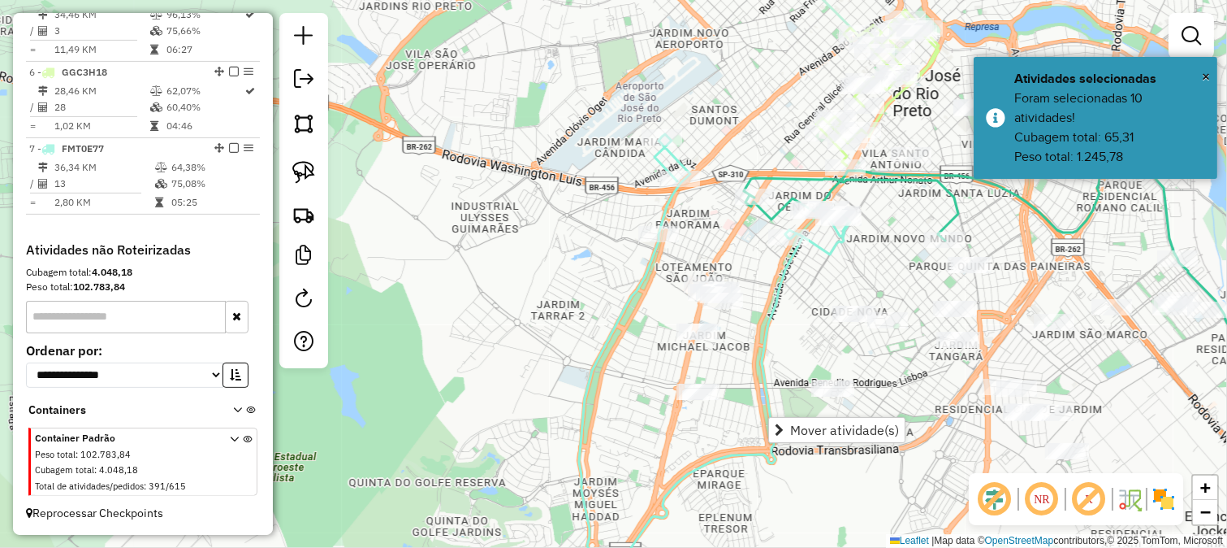
click at [746, 372] on div "Janela de atendimento Grade de atendimento Capacidade Transportadoras Veículos …" at bounding box center [613, 274] width 1227 height 548
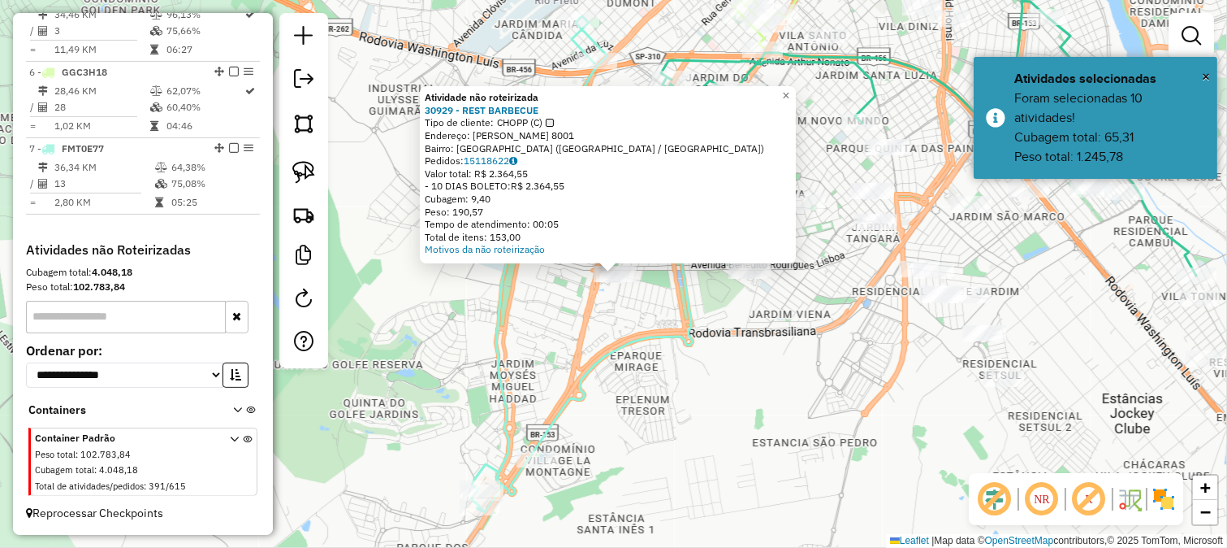
click at [725, 357] on div "Atividade não roteirizada 30929 - REST BARBECUE Tipo de cliente: CHOPP (C) Ende…" at bounding box center [613, 274] width 1227 height 548
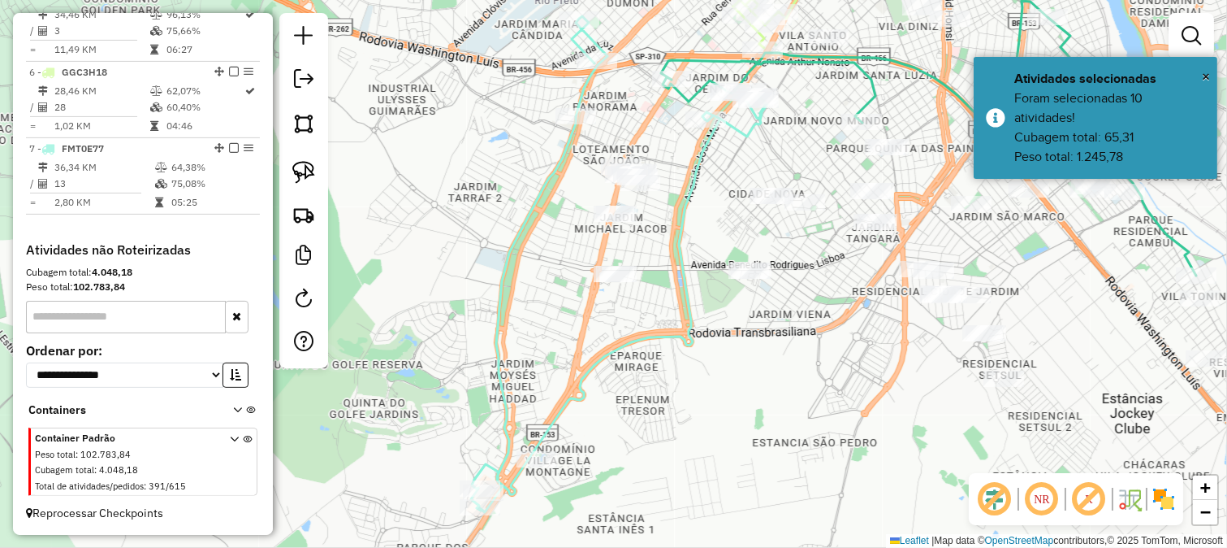
drag, startPoint x: 733, startPoint y: 148, endPoint x: 723, endPoint y: 249, distance: 101.2
click at [724, 245] on div "Rota 7 - Placa FMT0E77 5722 - BAR DO PORTUGUES Janela de atendimento Grade de a…" at bounding box center [613, 274] width 1227 height 548
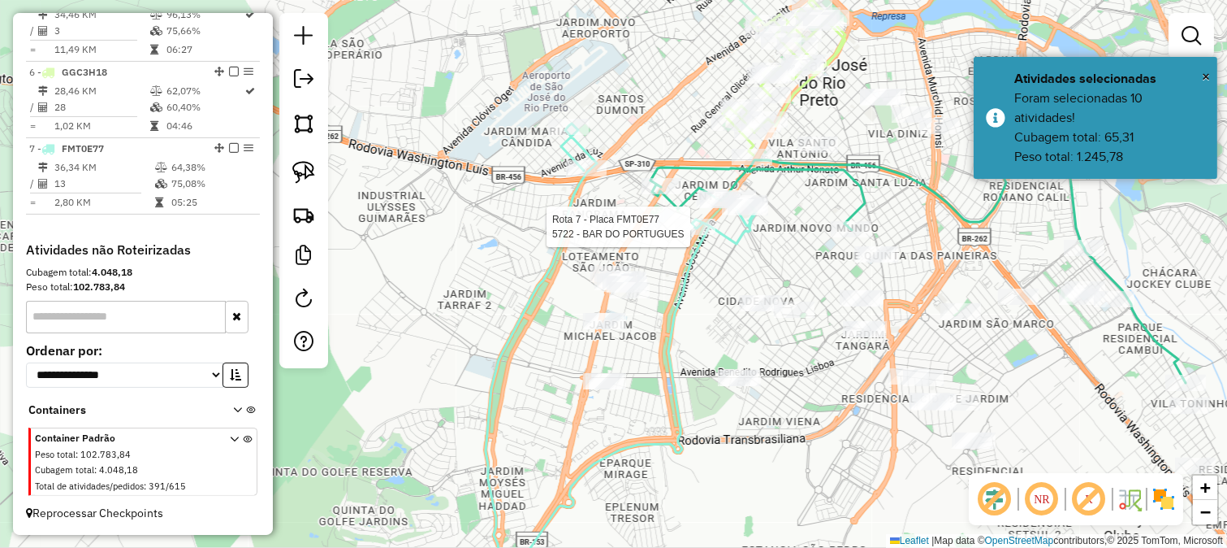
select select "**********"
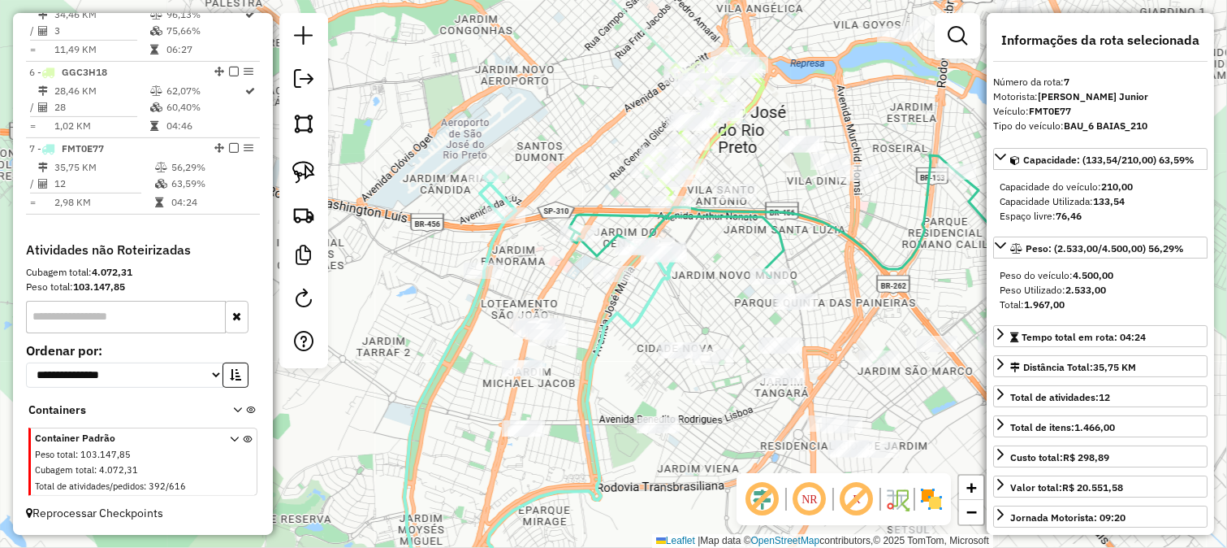
click at [652, 305] on icon at bounding box center [540, 387] width 271 height 432
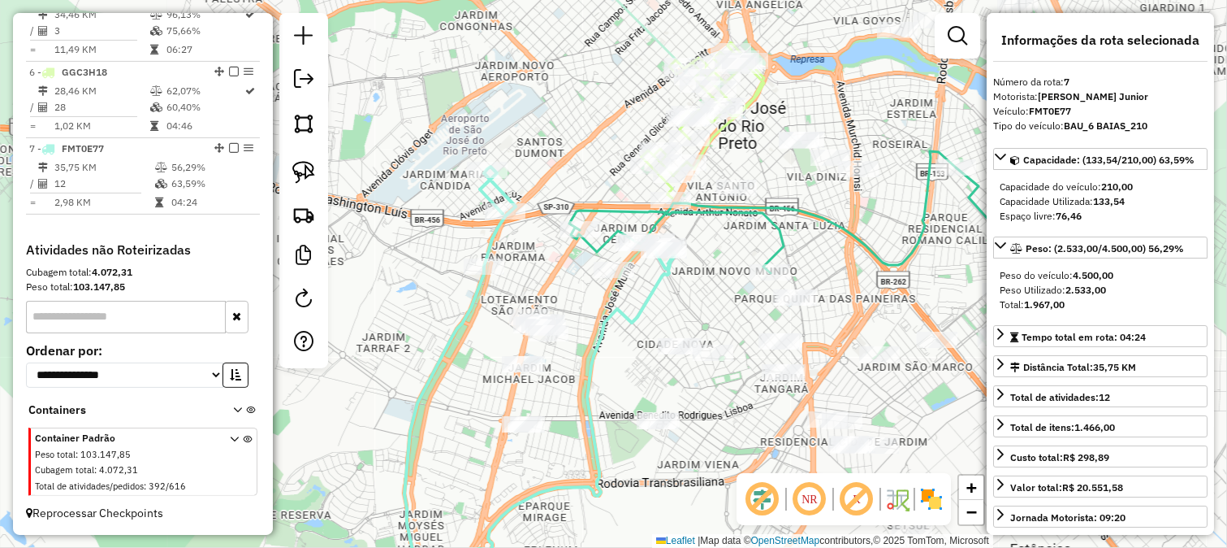
drag, startPoint x: 624, startPoint y: 305, endPoint x: 655, endPoint y: 199, distance: 110.8
click at [655, 201] on icon at bounding box center [540, 383] width 271 height 432
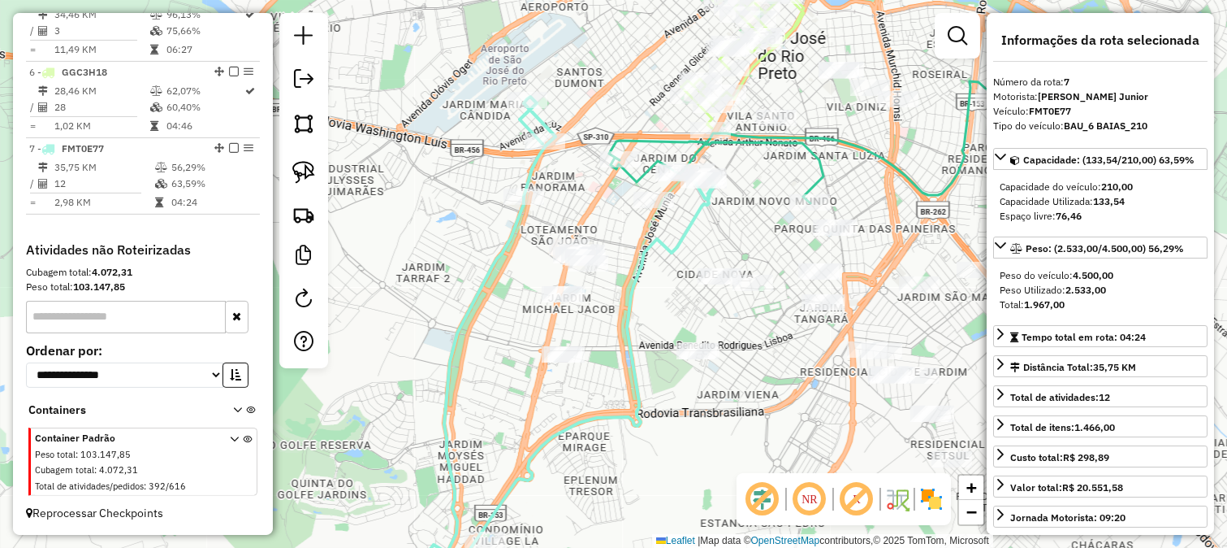
drag, startPoint x: 644, startPoint y: 263, endPoint x: 647, endPoint y: 321, distance: 57.8
click at [648, 318] on div "Janela de atendimento Grade de atendimento Capacidade Transportadoras Veículos …" at bounding box center [613, 274] width 1227 height 548
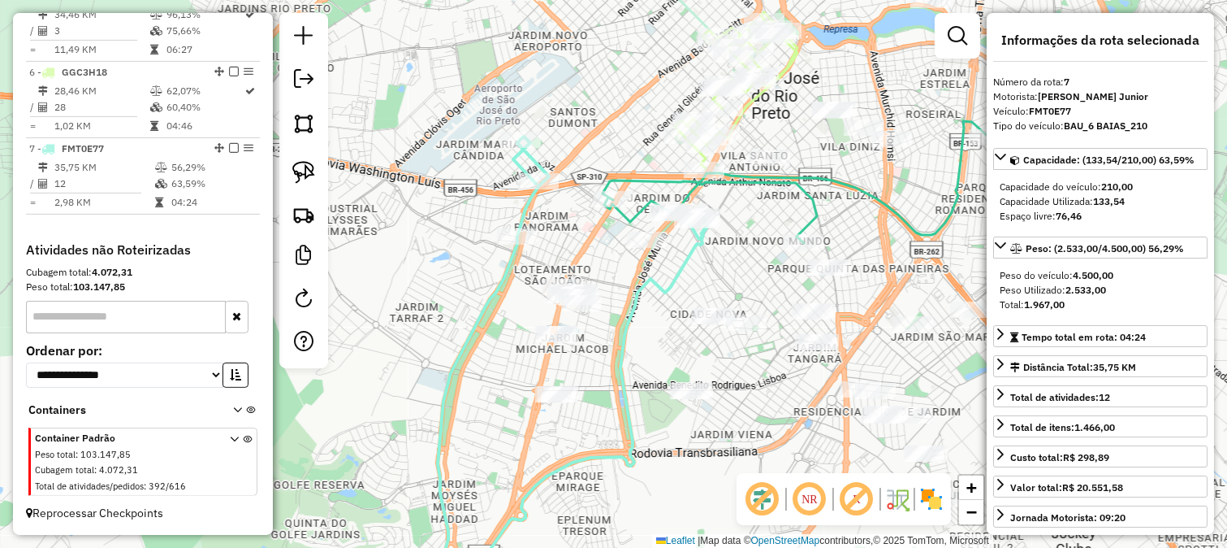
drag, startPoint x: 637, startPoint y: 296, endPoint x: 627, endPoint y: 333, distance: 38.6
click at [627, 333] on icon at bounding box center [561, 377] width 297 height 483
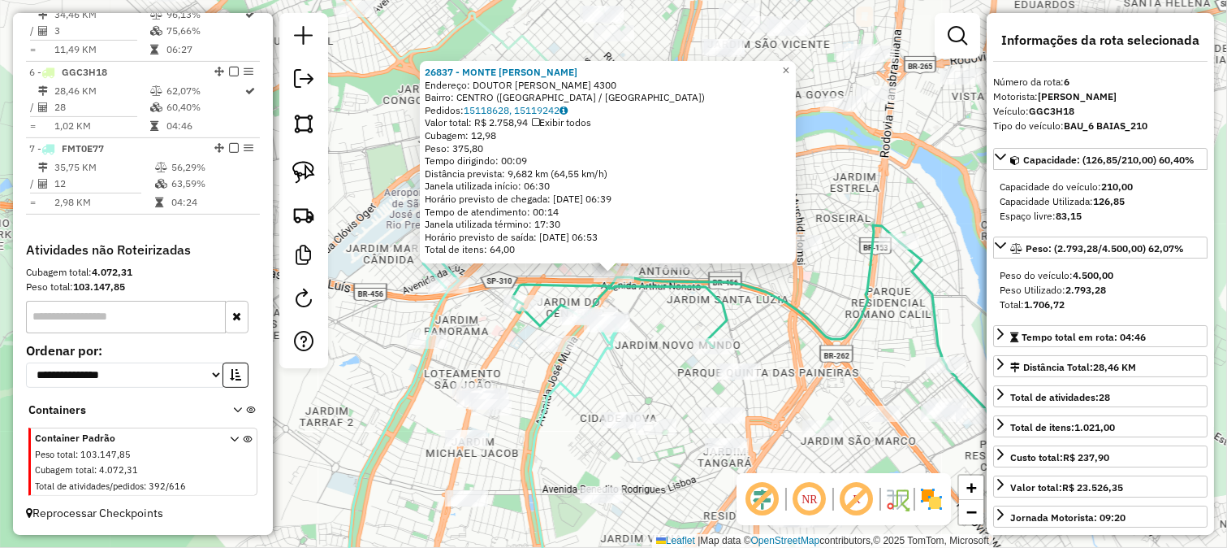
click at [689, 353] on div "26837 - MONTE CARLO GUARUJA Endereço: DOUTOR ALBERTO ANDALO 4300 Bairro: CENTRO…" at bounding box center [613, 274] width 1227 height 548
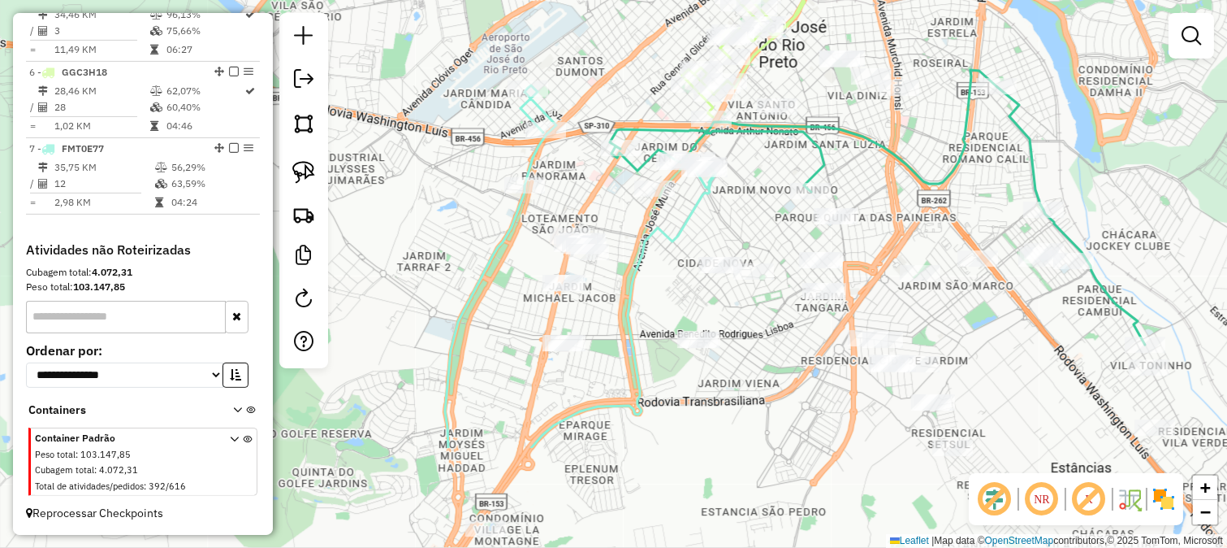
drag, startPoint x: 768, startPoint y: 187, endPoint x: 775, endPoint y: 176, distance: 12.4
click at [775, 177] on div "Janela de atendimento Grade de atendimento Capacidade Transportadoras Veículos …" at bounding box center [613, 274] width 1227 height 548
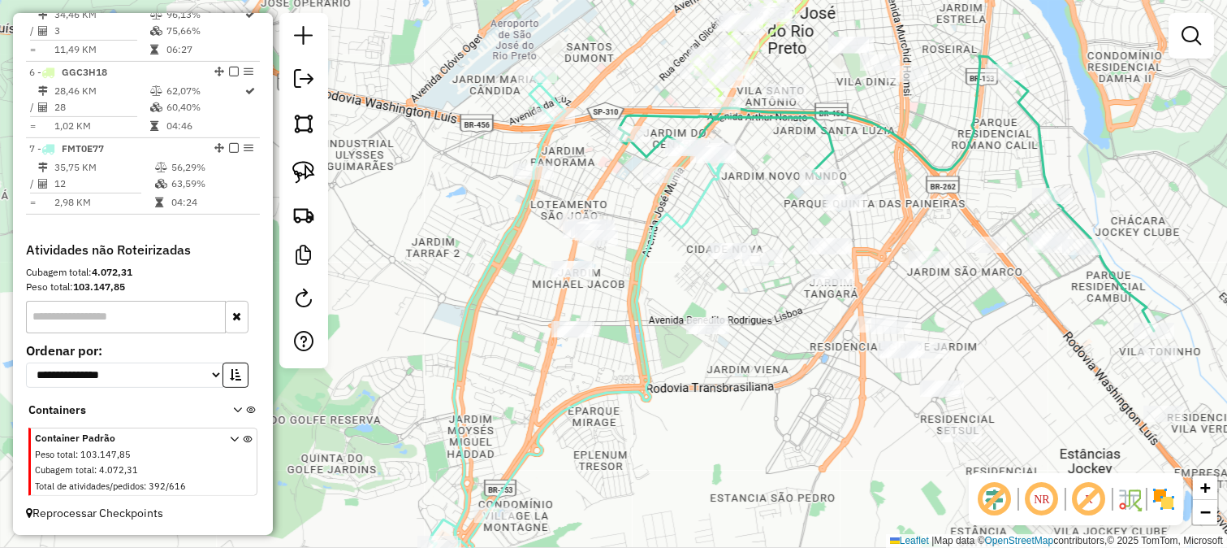
click at [660, 307] on div "Janela de atendimento Grade de atendimento Capacidade Transportadoras Veículos …" at bounding box center [613, 274] width 1227 height 548
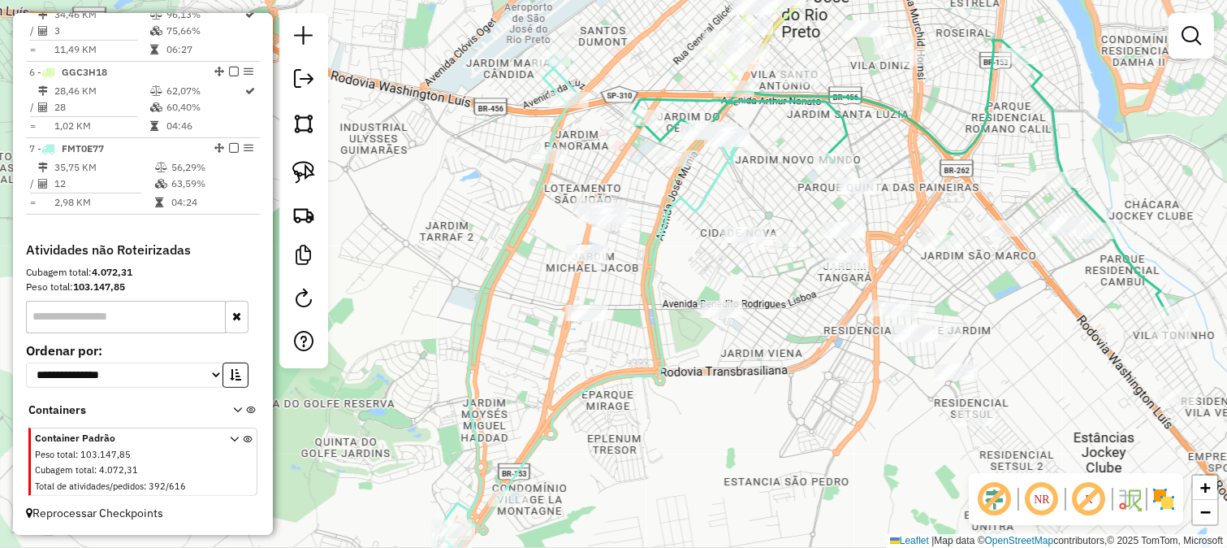
drag, startPoint x: 667, startPoint y: 292, endPoint x: 681, endPoint y: 276, distance: 21.3
click at [681, 276] on div "Janela de atendimento Grade de atendimento Capacidade Transportadoras Veículos …" at bounding box center [613, 274] width 1227 height 548
drag, startPoint x: 513, startPoint y: 306, endPoint x: 533, endPoint y: 257, distance: 53.3
click at [533, 257] on div "Janela de atendimento Grade de atendimento Capacidade Transportadoras Veículos …" at bounding box center [613, 274] width 1227 height 548
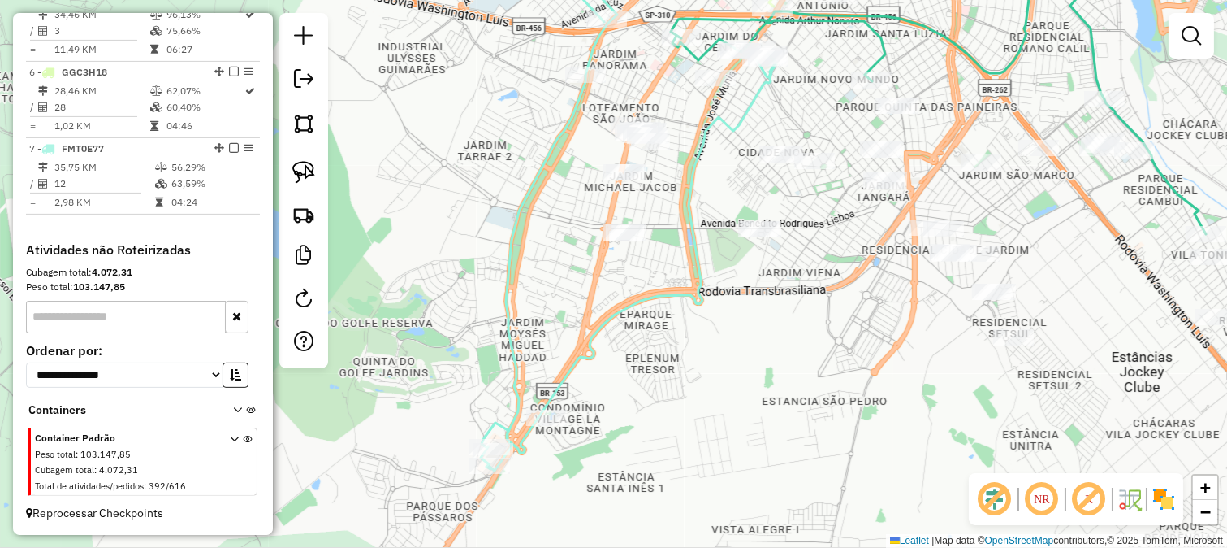
drag, startPoint x: 776, startPoint y: 133, endPoint x: 791, endPoint y: 106, distance: 31.6
click at [791, 106] on div "Janela de atendimento Grade de atendimento Capacidade Transportadoras Veículos …" at bounding box center [613, 274] width 1227 height 548
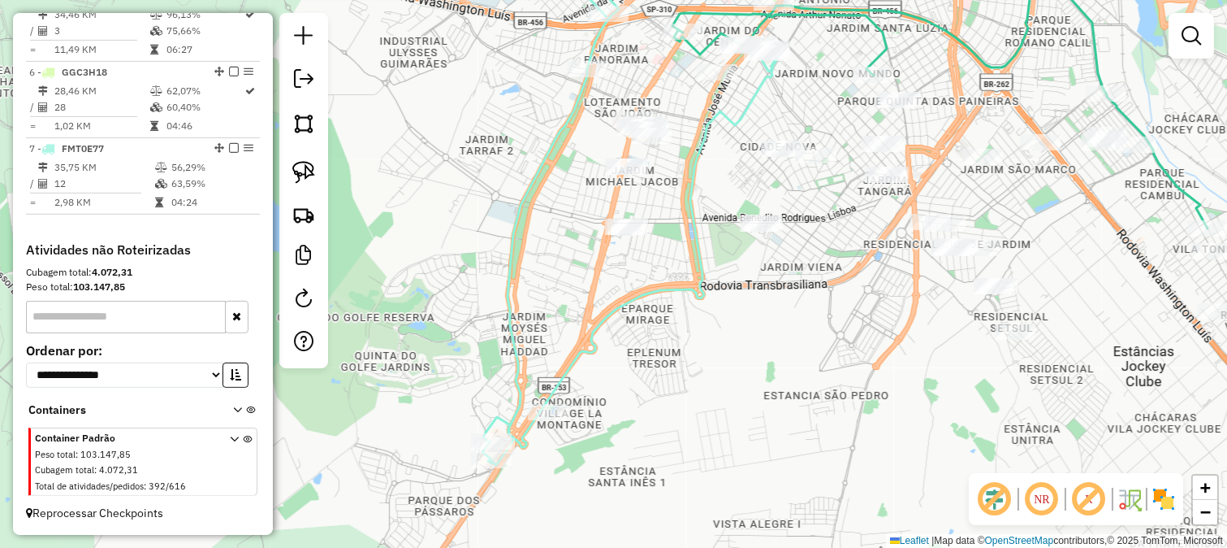
click at [575, 167] on div "Janela de atendimento Grade de atendimento Capacidade Transportadoras Veículos …" at bounding box center [613, 274] width 1227 height 548
click at [294, 117] on img at bounding box center [303, 123] width 23 height 23
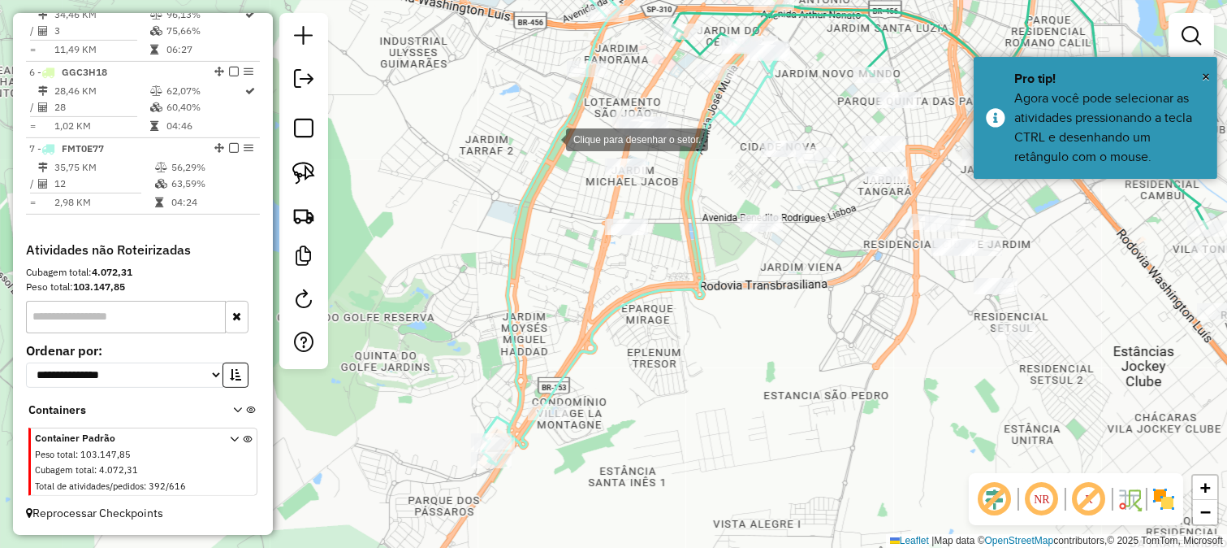
click at [550, 138] on div at bounding box center [550, 138] width 32 height 32
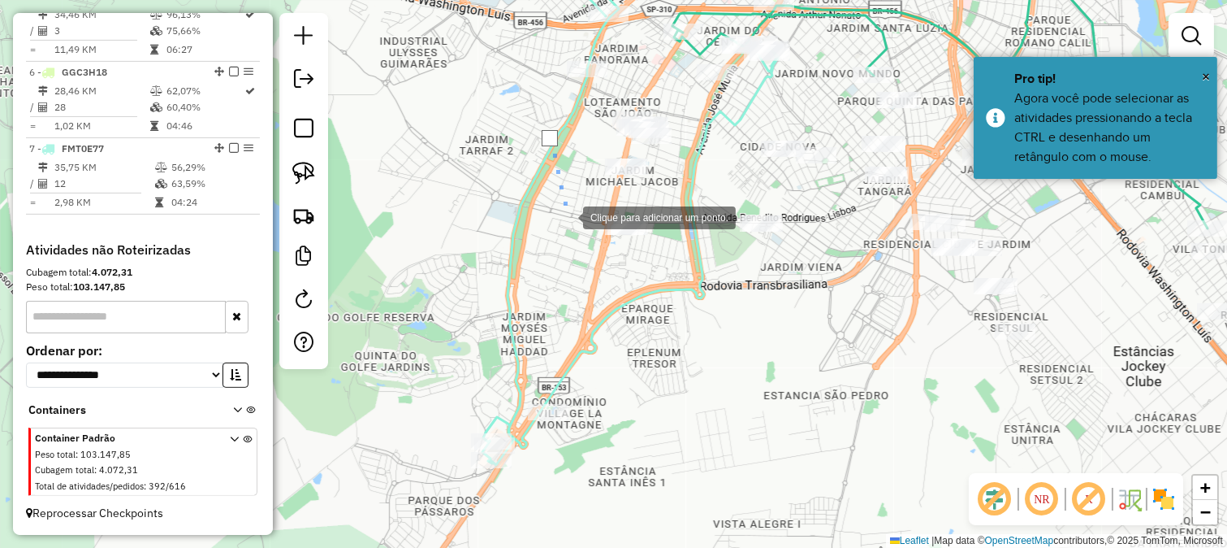
click at [567, 219] on div at bounding box center [567, 216] width 32 height 32
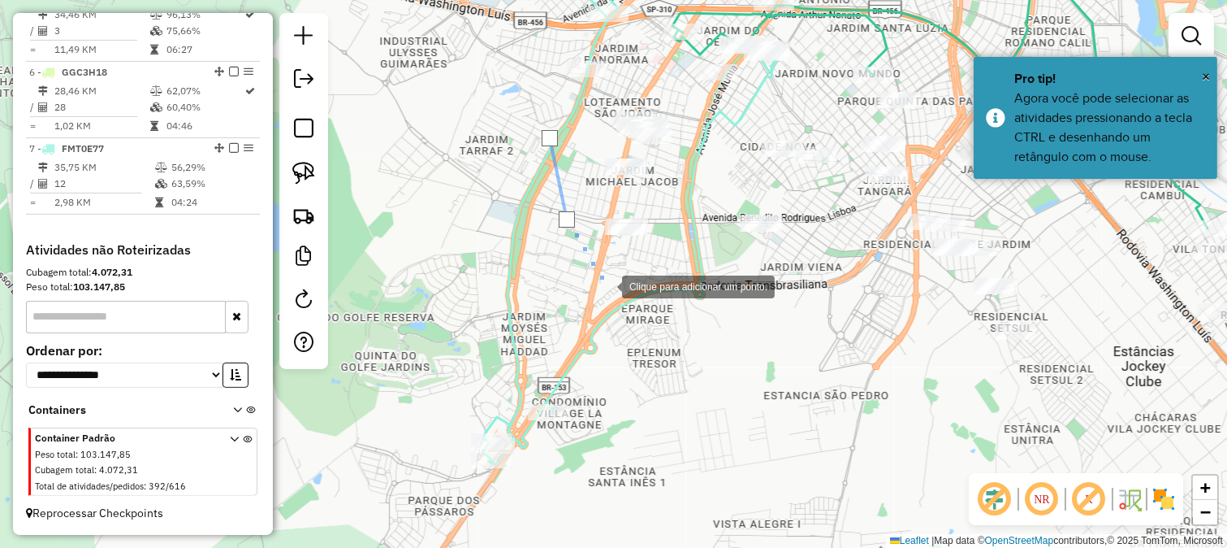
click at [606, 285] on div at bounding box center [606, 285] width 32 height 32
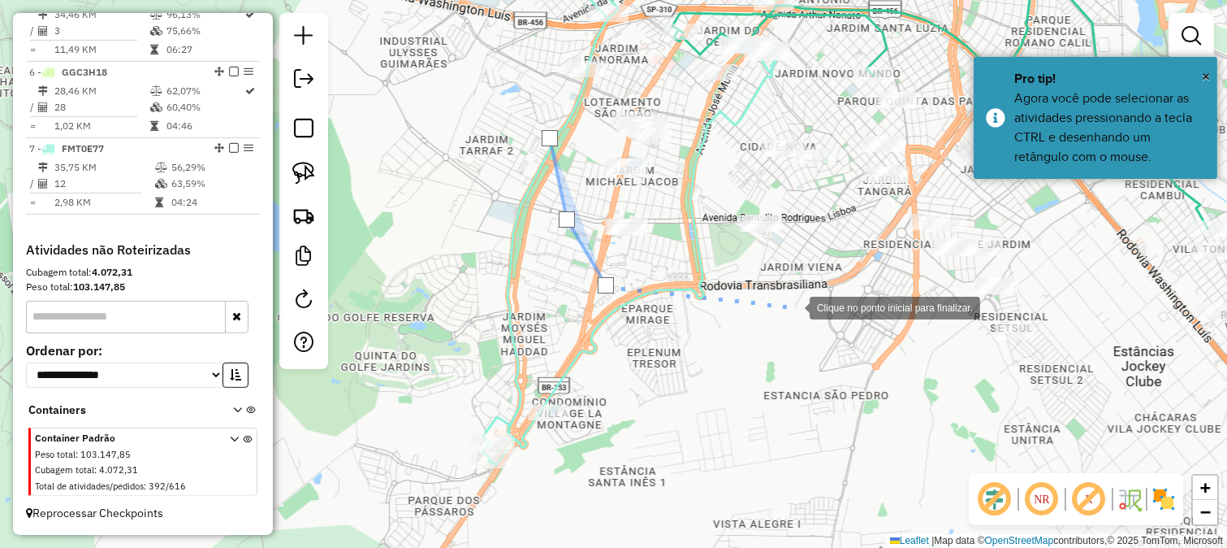
drag, startPoint x: 794, startPoint y: 306, endPoint x: 635, endPoint y: 395, distance: 181.5
click at [777, 323] on div at bounding box center [793, 306] width 32 height 32
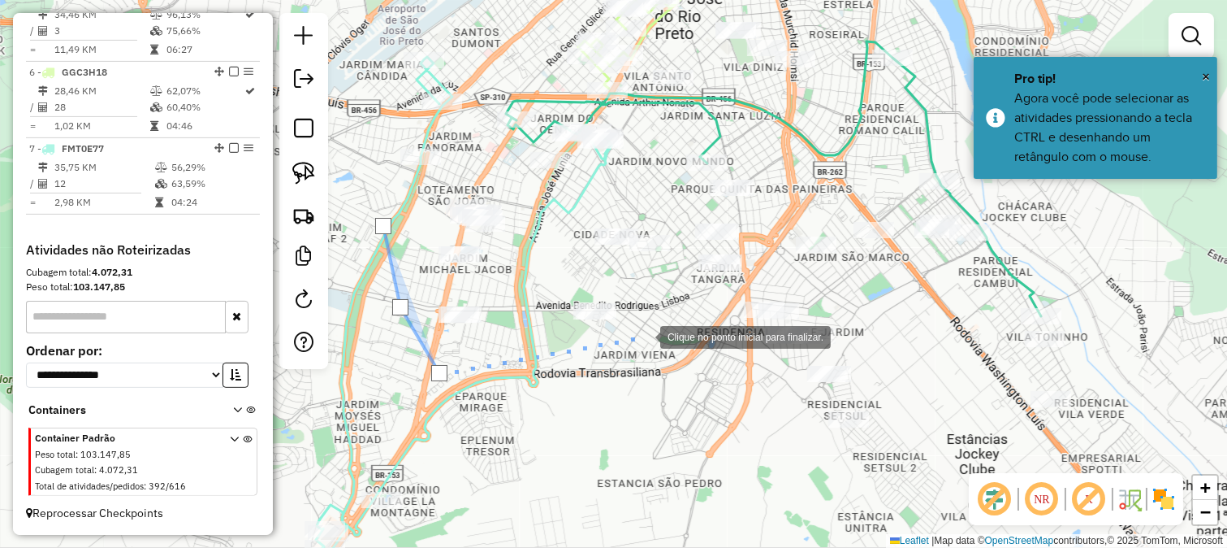
click at [644, 335] on div at bounding box center [644, 335] width 32 height 32
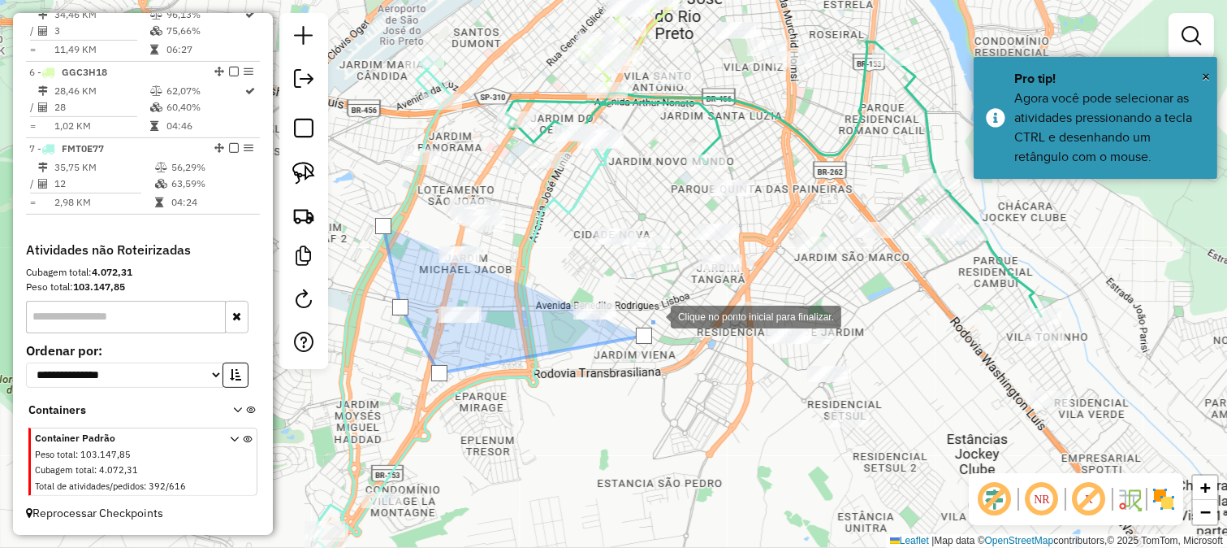
click at [671, 301] on div at bounding box center [655, 315] width 32 height 32
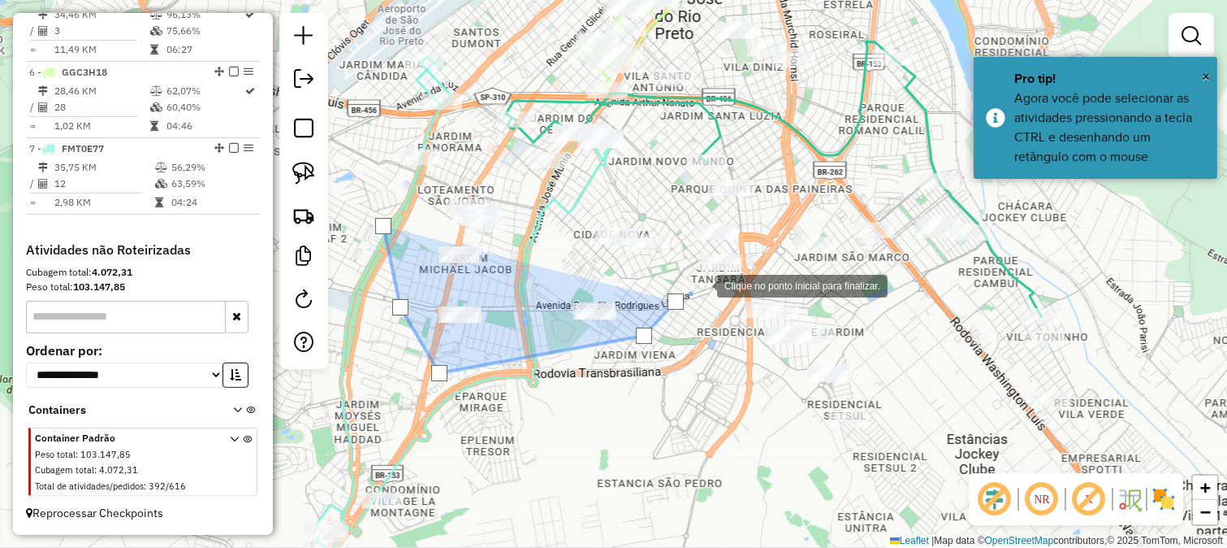
click at [717, 268] on div at bounding box center [701, 284] width 32 height 32
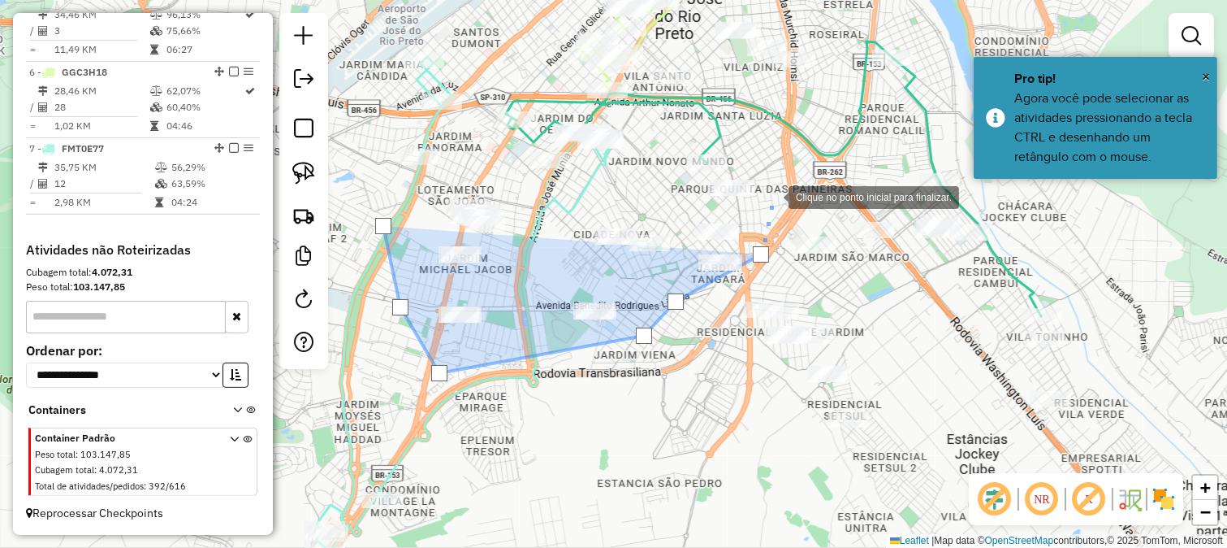
click at [773, 188] on div at bounding box center [772, 196] width 32 height 32
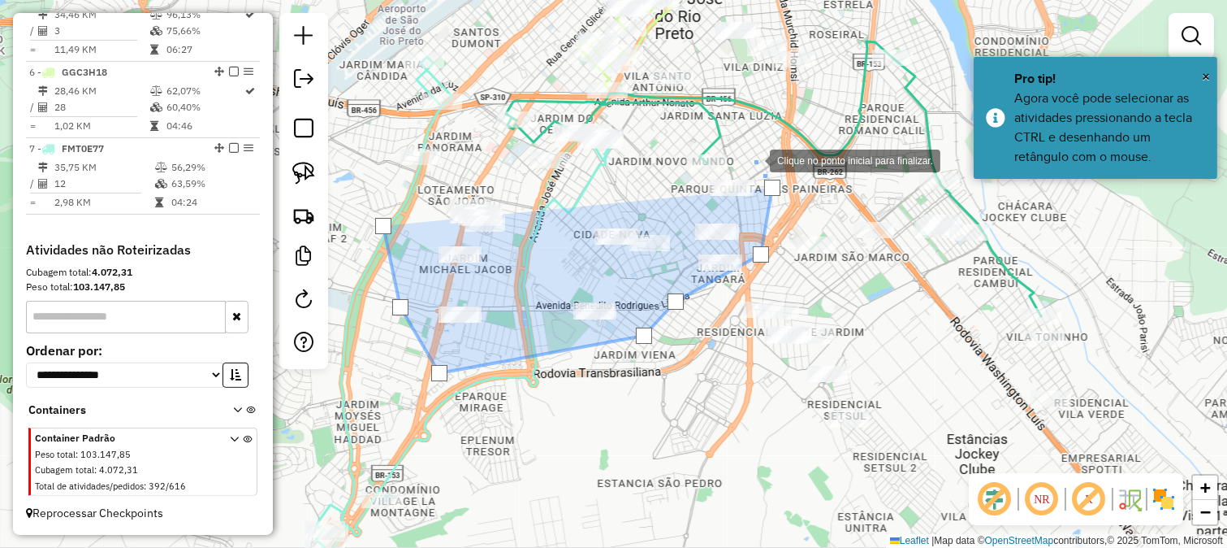
click at [754, 159] on div at bounding box center [754, 159] width 32 height 32
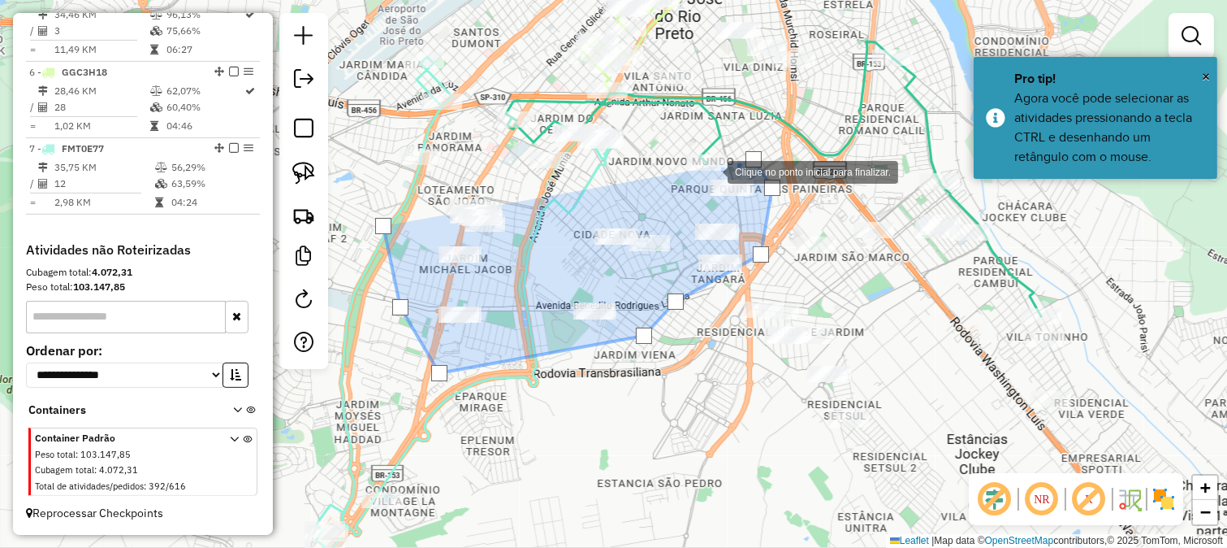
click at [712, 171] on div at bounding box center [711, 170] width 32 height 32
click at [695, 187] on div at bounding box center [711, 170] width 32 height 32
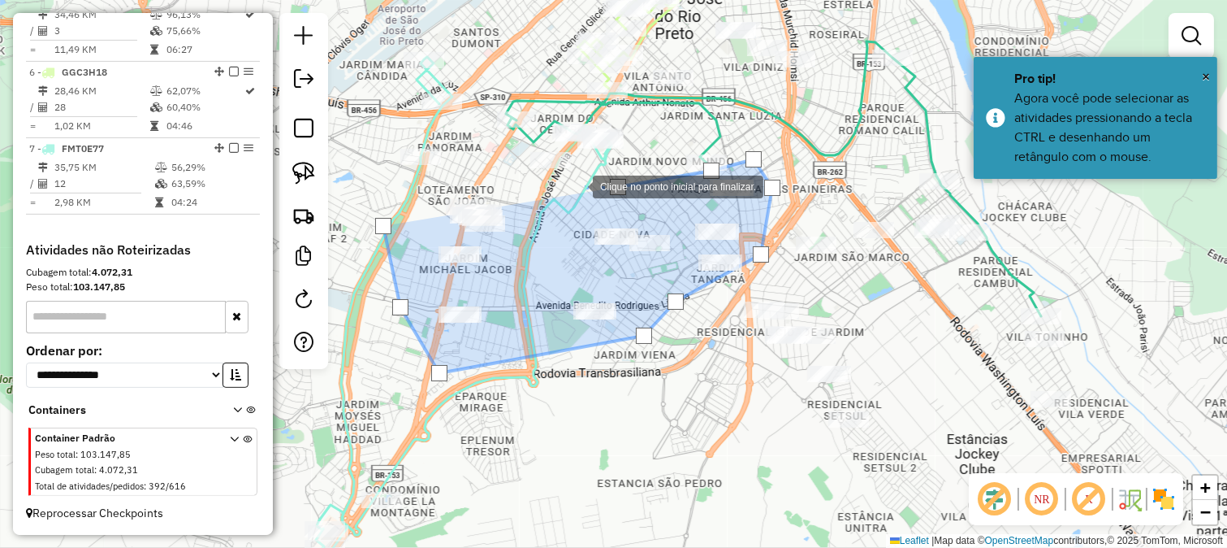
click at [561, 171] on div at bounding box center [577, 185] width 32 height 32
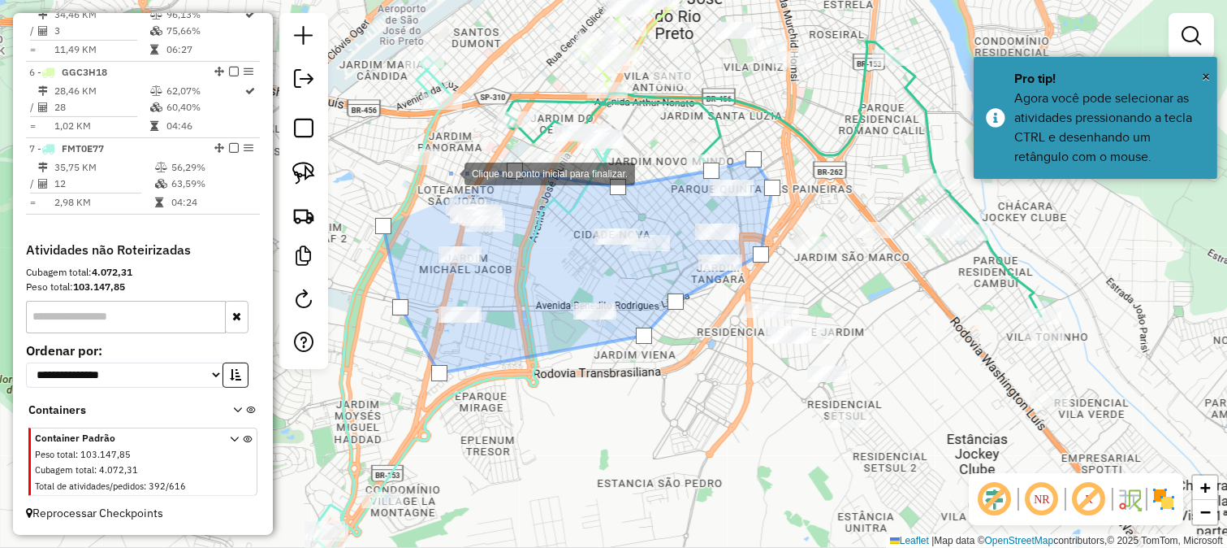
click at [448, 172] on div at bounding box center [448, 172] width 32 height 32
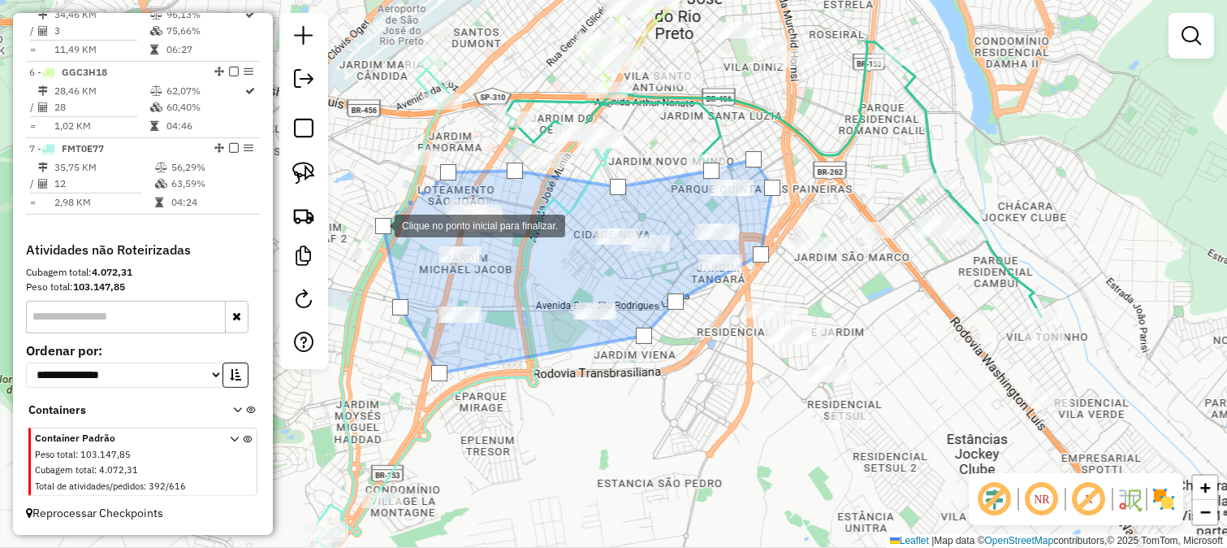
click at [379, 224] on div at bounding box center [383, 226] width 16 height 16
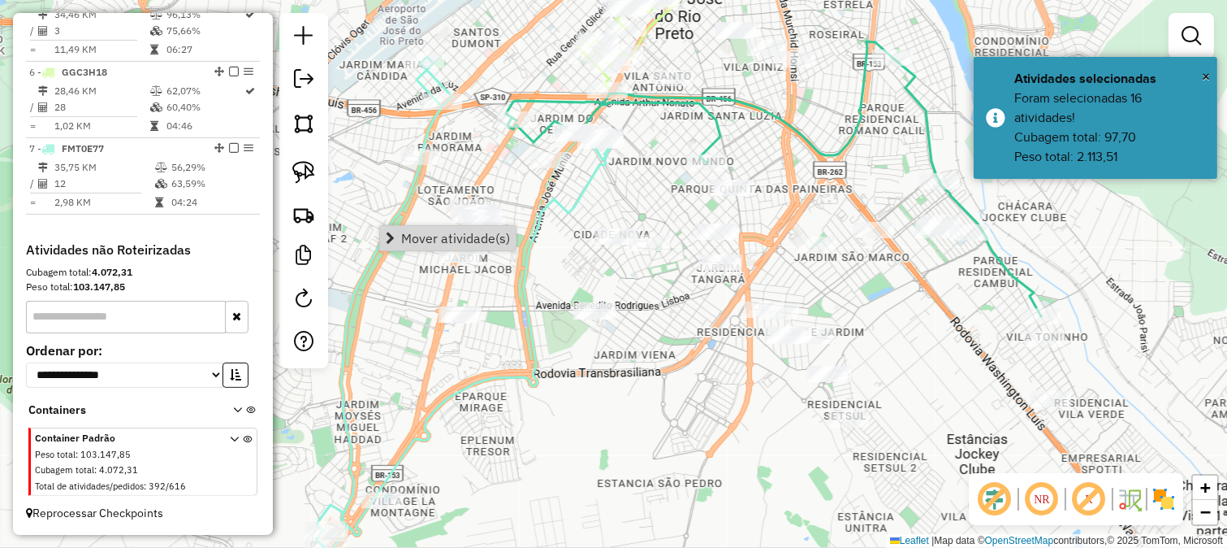
click at [408, 295] on div "Janela de atendimento Grade de atendimento Capacidade Transportadoras Veículos …" at bounding box center [613, 274] width 1227 height 548
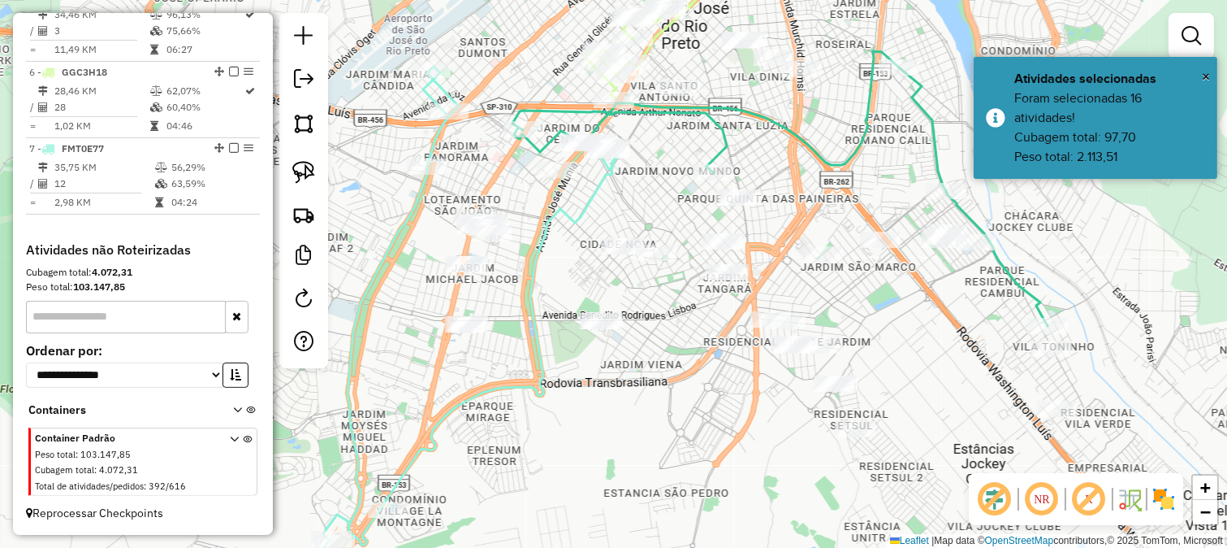
drag, startPoint x: 429, startPoint y: 319, endPoint x: 436, endPoint y: 330, distance: 12.8
click at [436, 330] on div "Janela de atendimento Grade de atendimento Capacidade Transportadoras Veículos …" at bounding box center [613, 274] width 1227 height 548
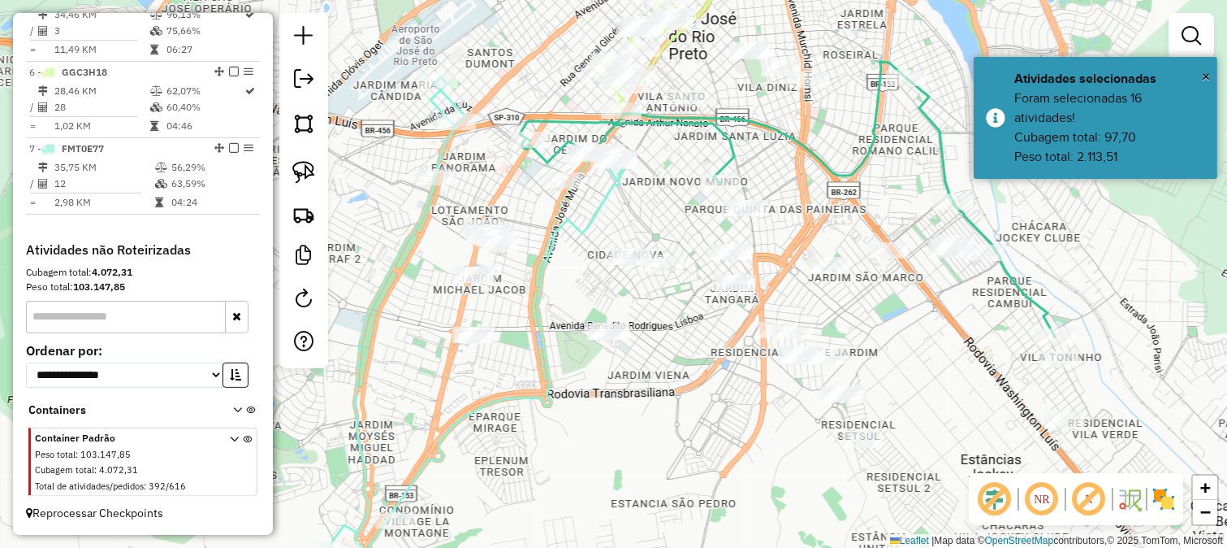
click at [431, 284] on div "Janela de atendimento Grade de atendimento Capacidade Transportadoras Veículos …" at bounding box center [613, 274] width 1227 height 548
click at [298, 127] on img at bounding box center [303, 123] width 23 height 23
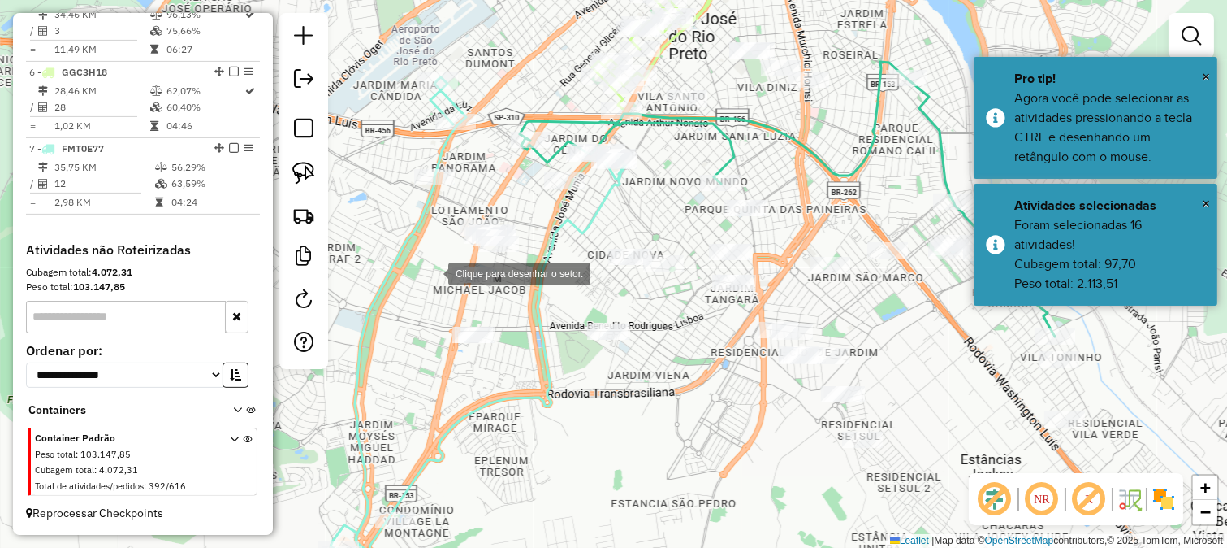
click at [432, 272] on div at bounding box center [432, 272] width 32 height 32
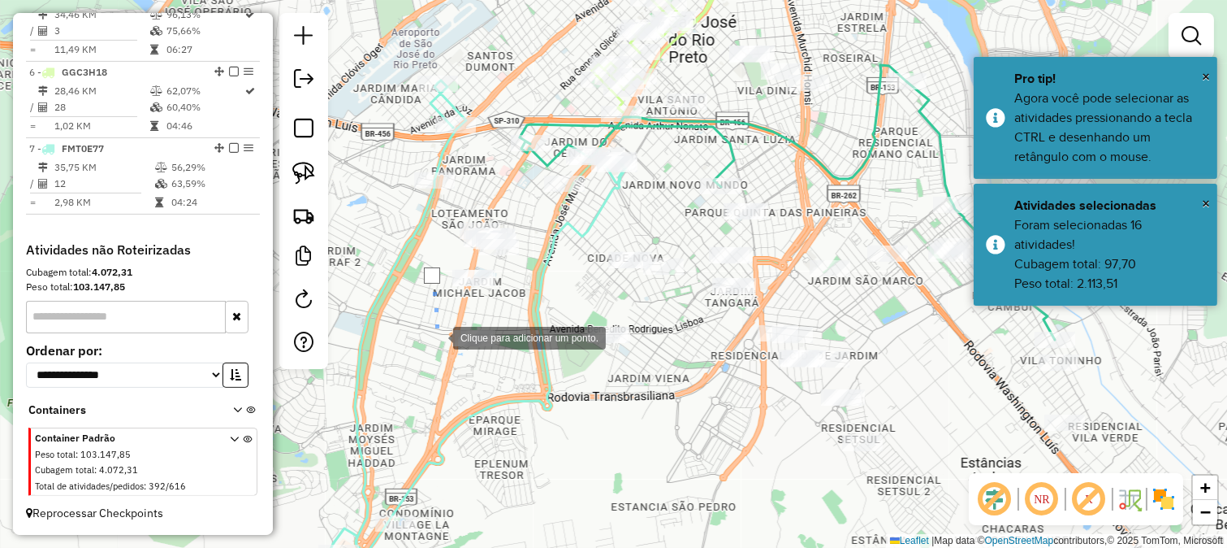
click at [437, 333] on div at bounding box center [437, 336] width 32 height 32
click at [444, 353] on div at bounding box center [437, 336] width 32 height 32
click at [460, 368] on div at bounding box center [443, 355] width 32 height 32
click at [513, 352] on div at bounding box center [497, 368] width 32 height 32
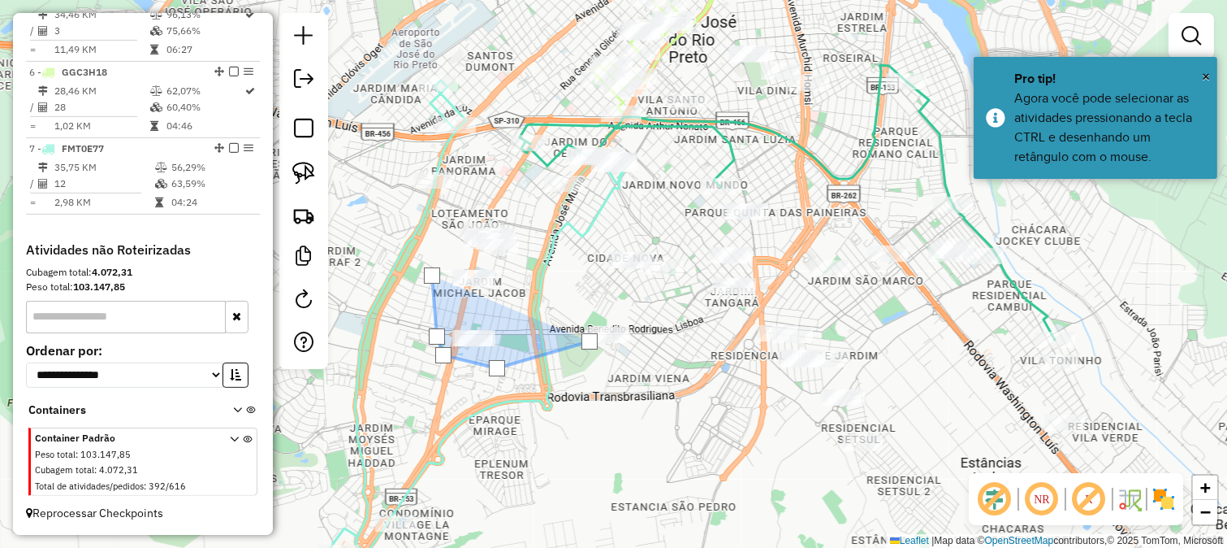
click at [606, 325] on div at bounding box center [590, 341] width 32 height 32
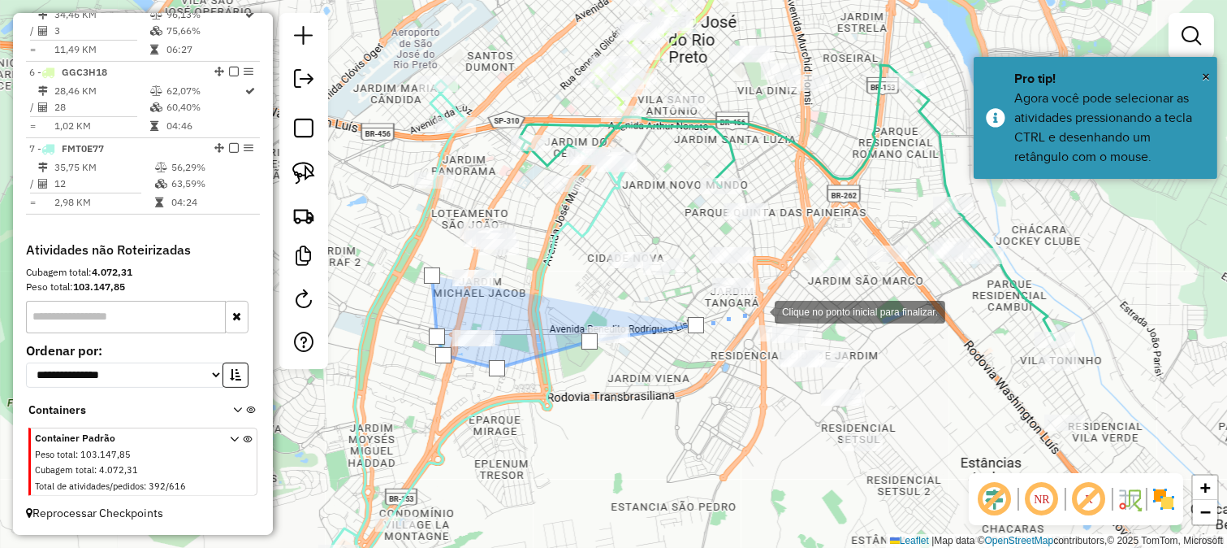
click at [759, 310] on div at bounding box center [758, 310] width 32 height 32
click at [775, 294] on div at bounding box center [758, 310] width 32 height 32
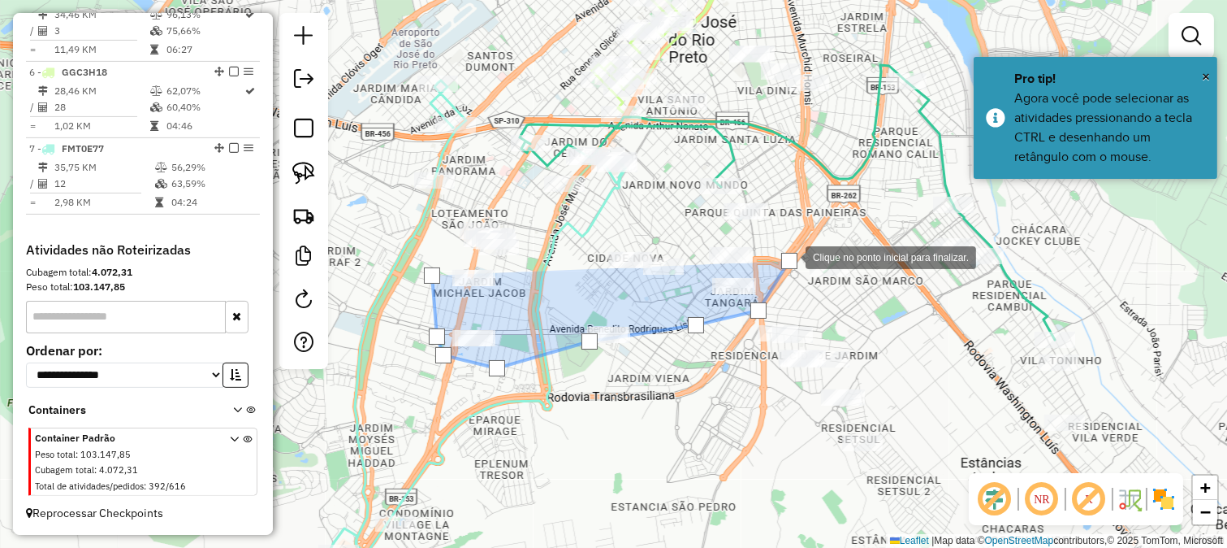
click at [794, 240] on div at bounding box center [789, 256] width 32 height 32
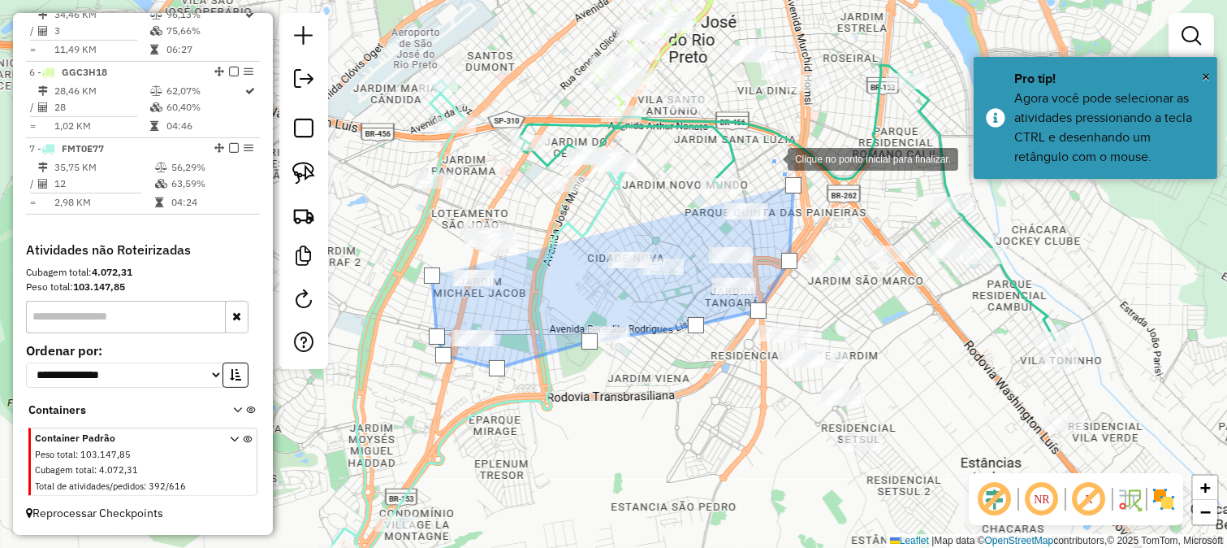
click at [770, 157] on div at bounding box center [771, 157] width 32 height 32
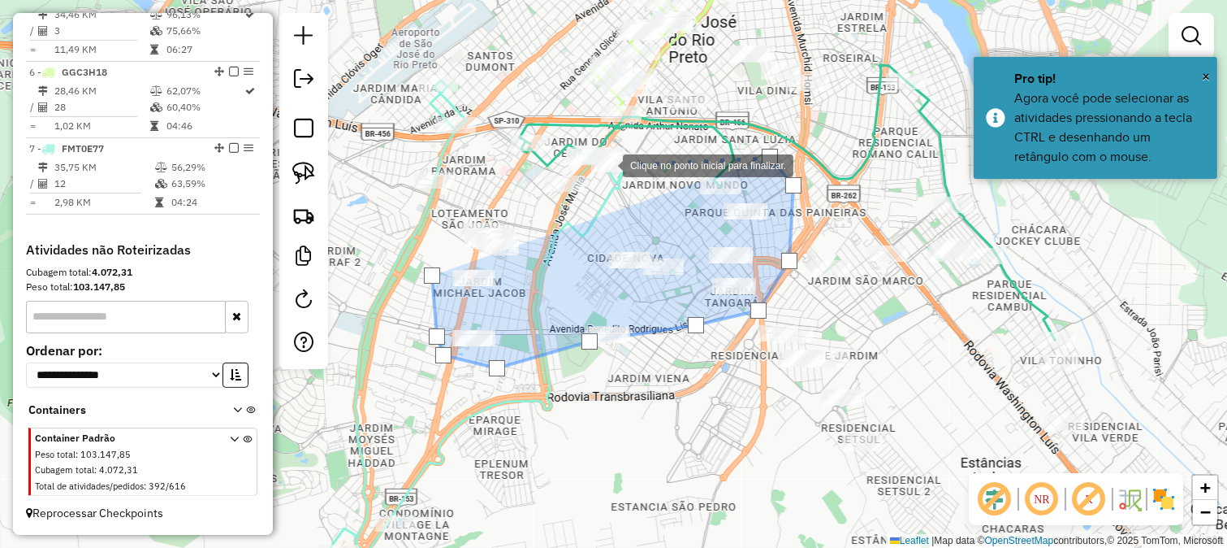
click at [607, 164] on div at bounding box center [607, 164] width 32 height 32
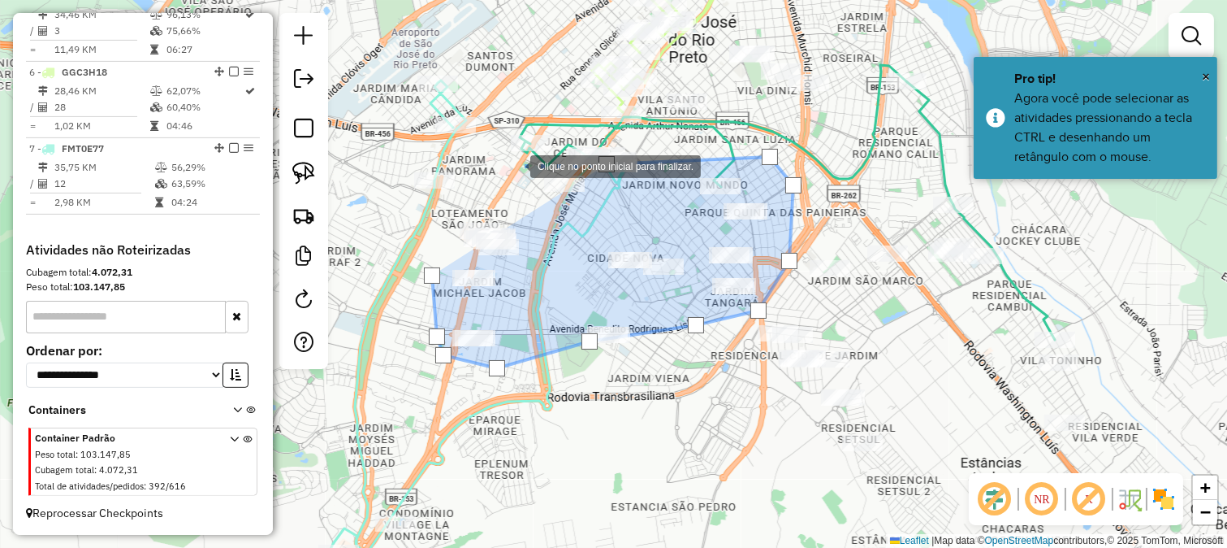
click at [514, 165] on div at bounding box center [514, 165] width 32 height 32
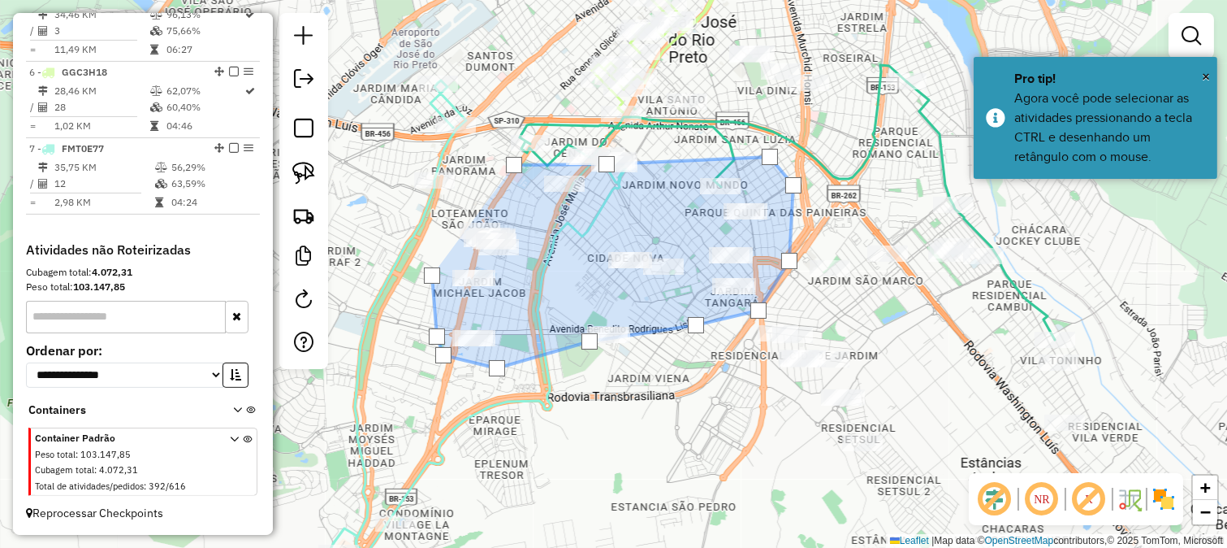
click at [498, 181] on div at bounding box center [514, 165] width 32 height 32
click at [416, 248] on div at bounding box center [432, 231] width 32 height 32
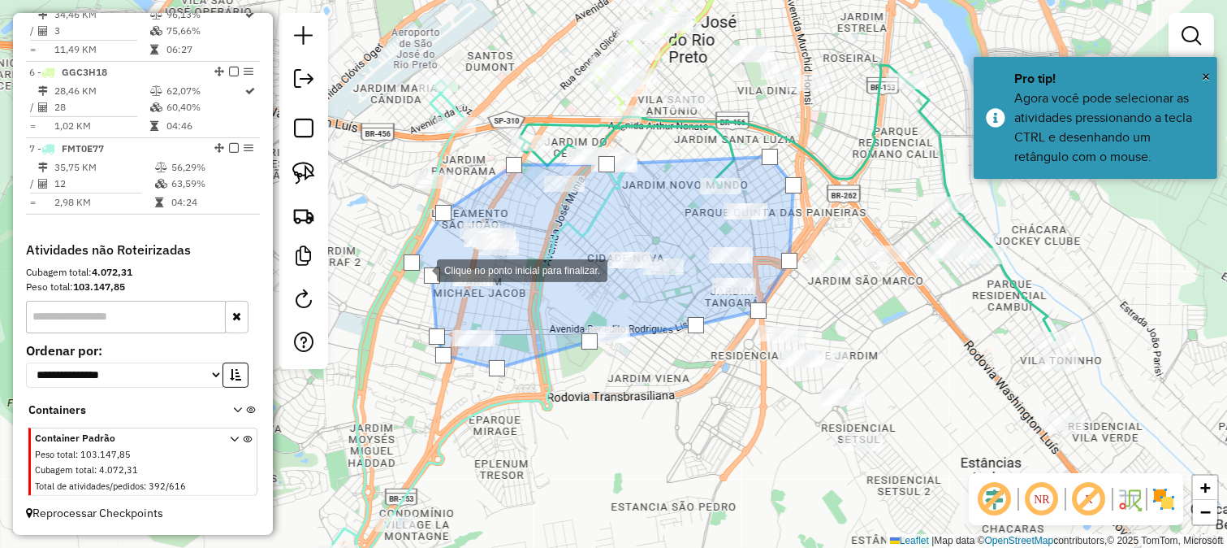
click at [431, 275] on div at bounding box center [432, 275] width 16 height 16
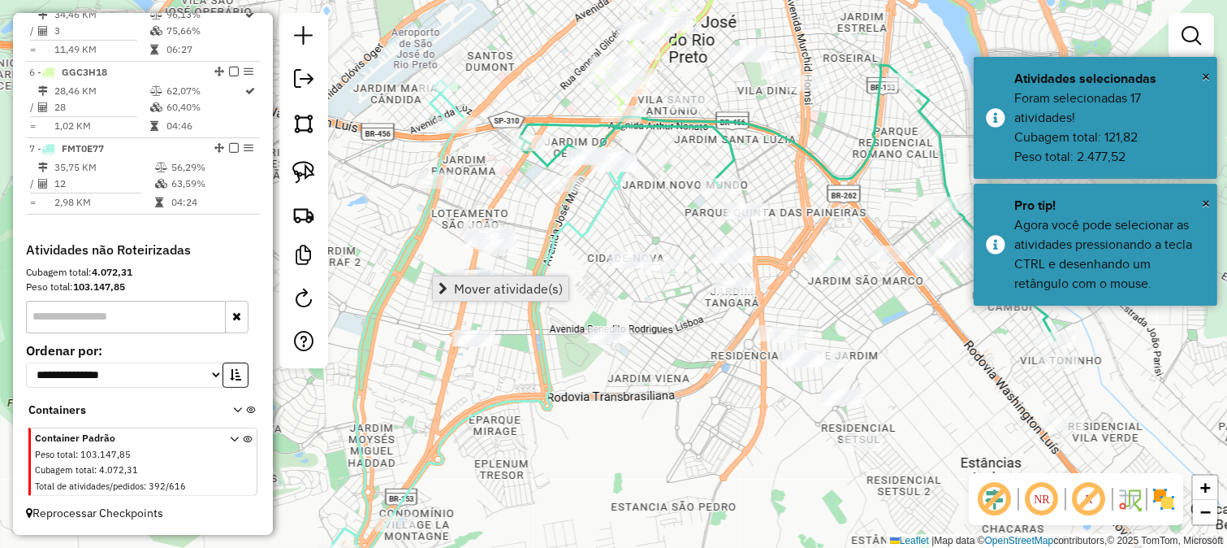
click at [454, 288] on span "Mover atividade(s)" at bounding box center [508, 288] width 109 height 13
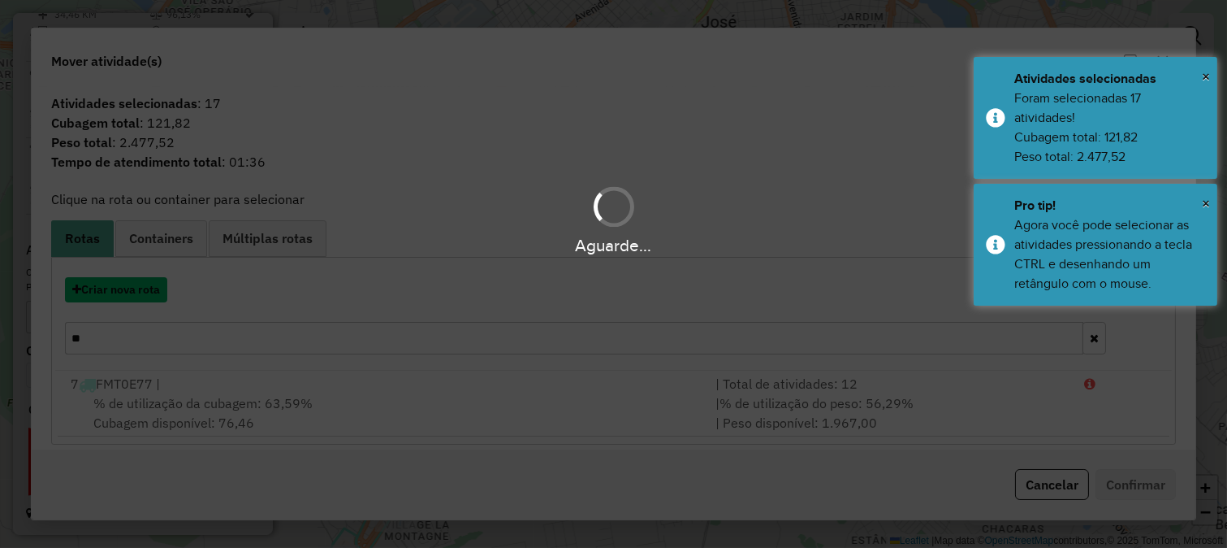
click at [124, 291] on button "Criar nova rota" at bounding box center [116, 289] width 102 height 25
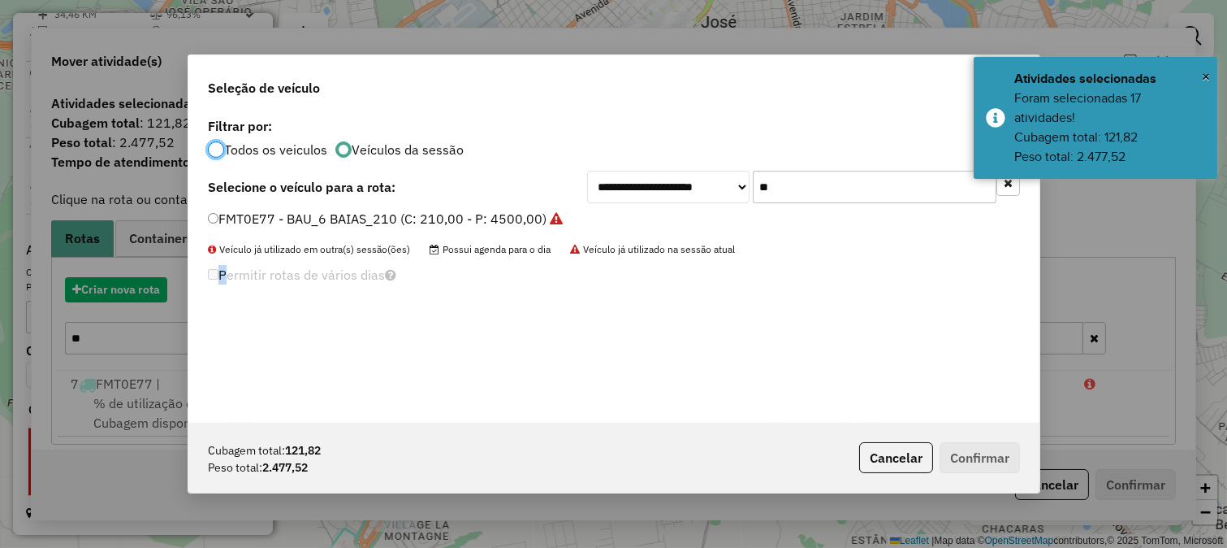
drag, startPoint x: 124, startPoint y: 291, endPoint x: 760, endPoint y: 197, distance: 642.9
click at [125, 291] on div "**********" at bounding box center [613, 274] width 1227 height 548
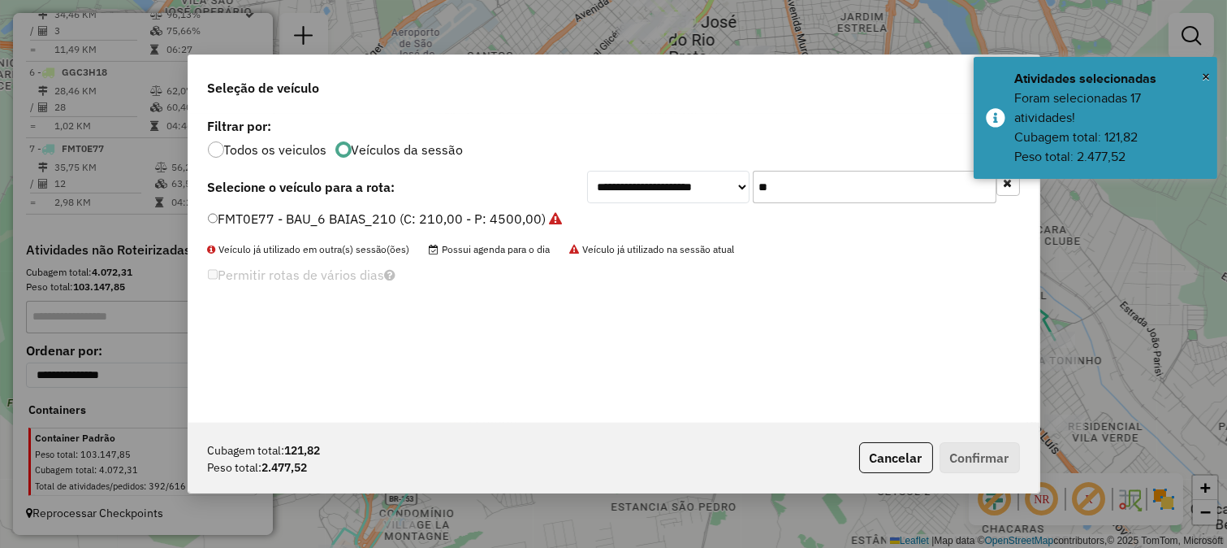
click at [846, 177] on input "**" at bounding box center [875, 187] width 244 height 32
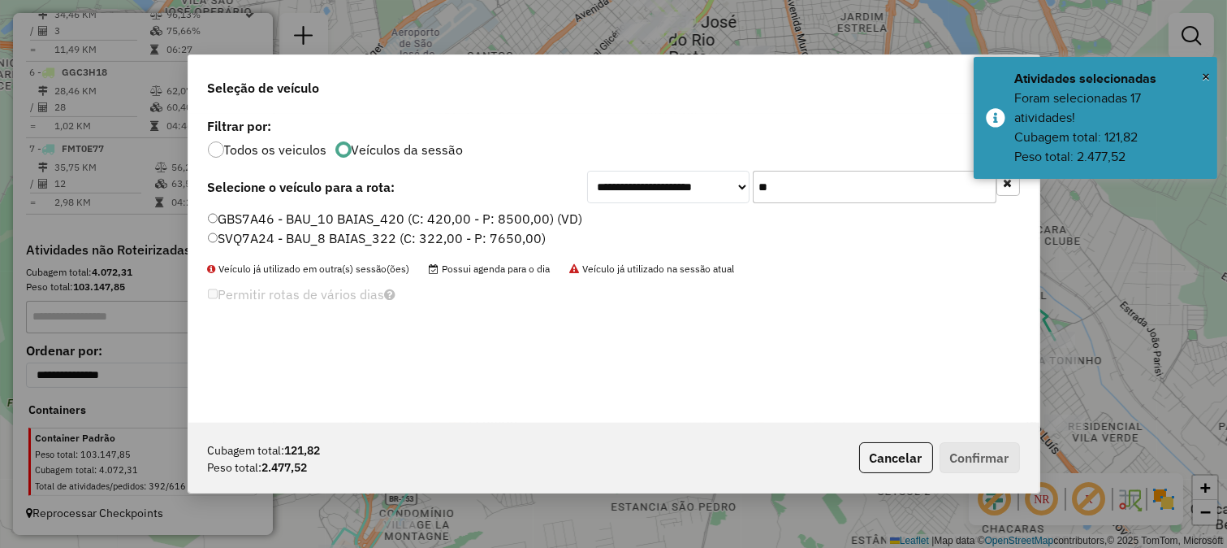
type input "**"
click at [514, 239] on label "SVQ7A24 - BAU_8 BAIAS_322 (C: 322,00 - P: 7650,00)" at bounding box center [377, 237] width 339 height 19
click at [986, 440] on div "Cubagem total: 121,82 Peso total: 2.477,52 Cancelar Confirmar" at bounding box center [613, 457] width 851 height 70
click at [985, 456] on button "Confirmar" at bounding box center [980, 457] width 80 height 31
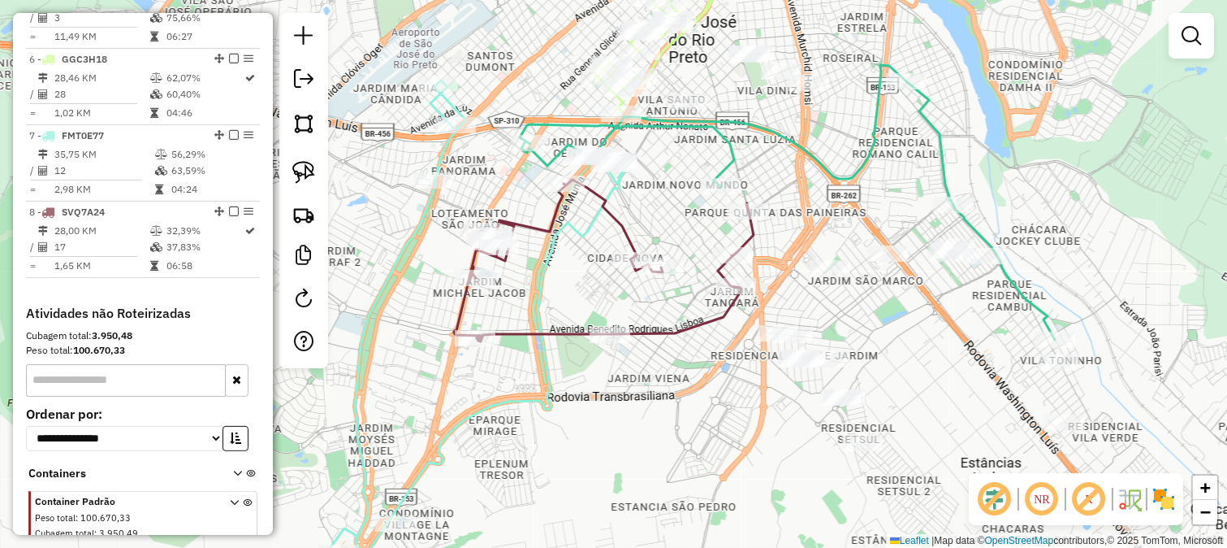
click at [613, 215] on icon at bounding box center [604, 261] width 300 height 162
select select "**********"
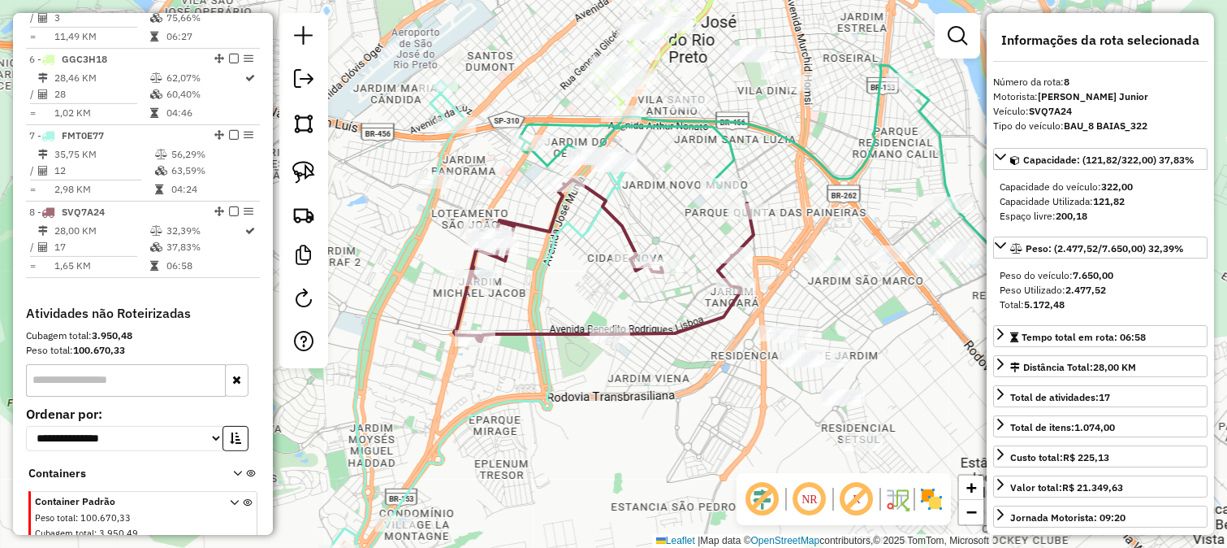
scroll to position [1051, 0]
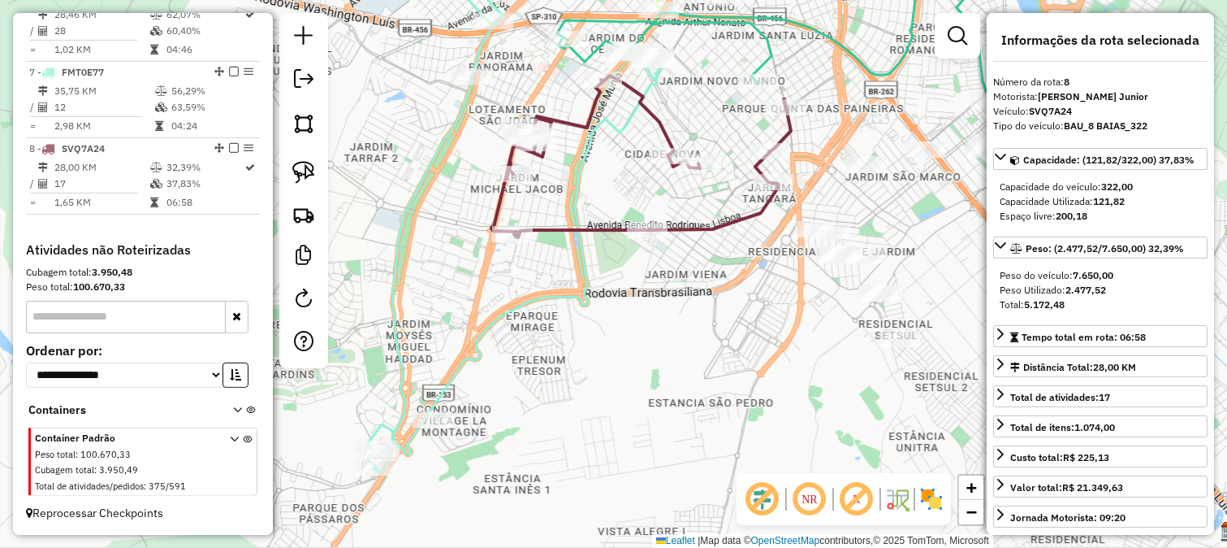
drag, startPoint x: 680, startPoint y: 364, endPoint x: 719, endPoint y: 249, distance: 121.0
click at [719, 249] on div "Janela de atendimento Grade de atendimento Capacidade Transportadoras Veículos …" at bounding box center [613, 274] width 1227 height 548
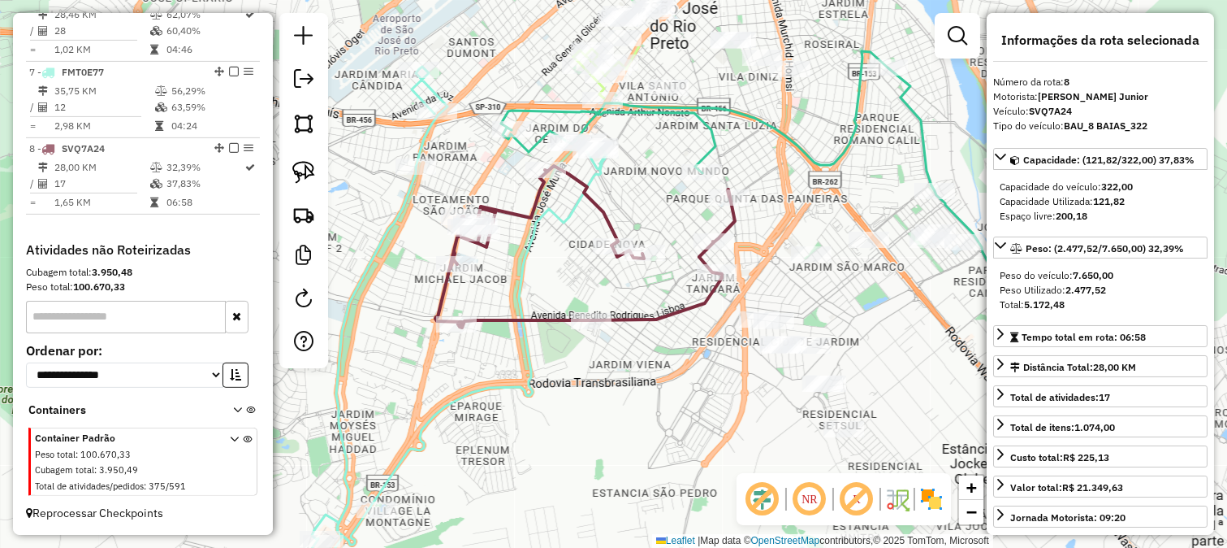
drag, startPoint x: 679, startPoint y: 262, endPoint x: 621, endPoint y: 366, distance: 118.9
click at [621, 366] on div "Janela de atendimento Grade de atendimento Capacidade Transportadoras Veículos …" at bounding box center [613, 274] width 1227 height 548
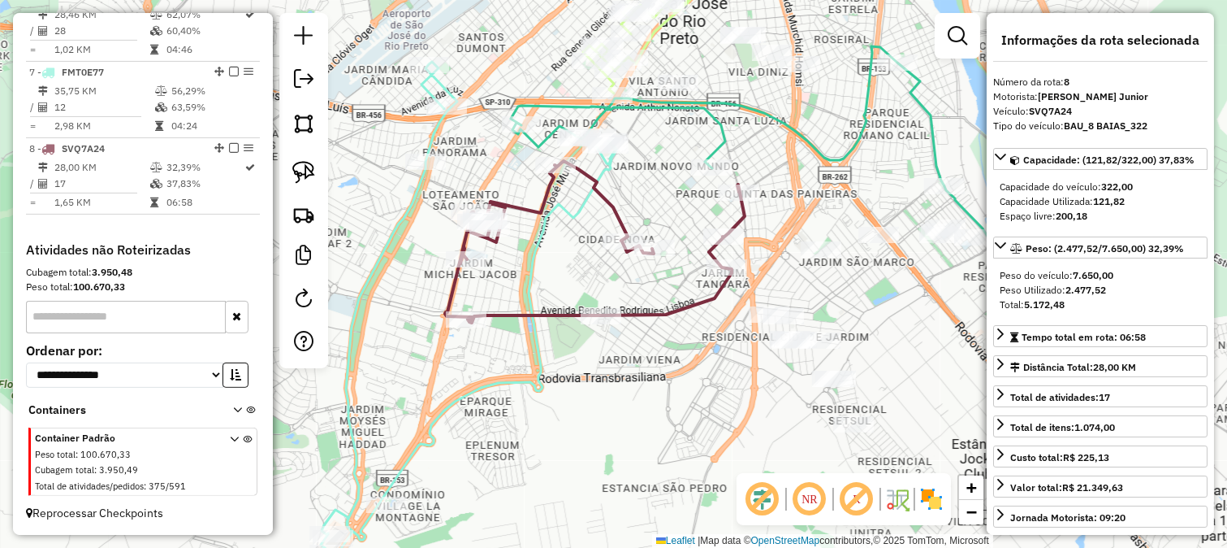
drag, startPoint x: 621, startPoint y: 362, endPoint x: 634, endPoint y: 351, distance: 17.3
click at [634, 351] on div "Janela de atendimento Grade de atendimento Capacidade Transportadoras Veículos …" at bounding box center [613, 274] width 1227 height 548
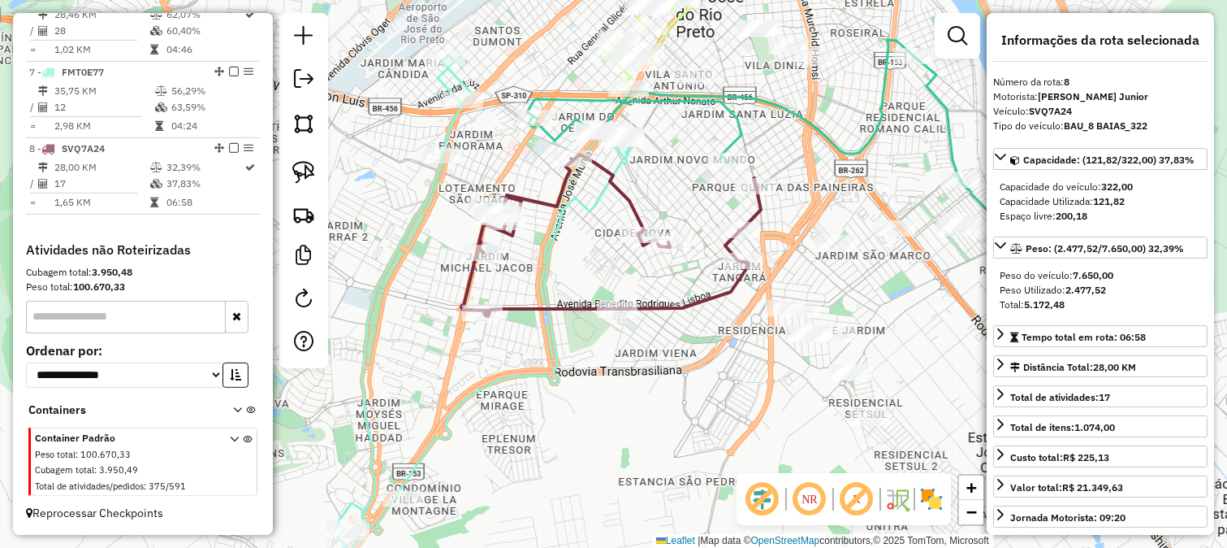
click at [677, 312] on icon at bounding box center [611, 235] width 300 height 162
drag, startPoint x: 719, startPoint y: 325, endPoint x: 482, endPoint y: 244, distance: 250.7
click at [482, 244] on div "Janela de atendimento Grade de atendimento Capacidade Transportadoras Veículos …" at bounding box center [613, 274] width 1227 height 548
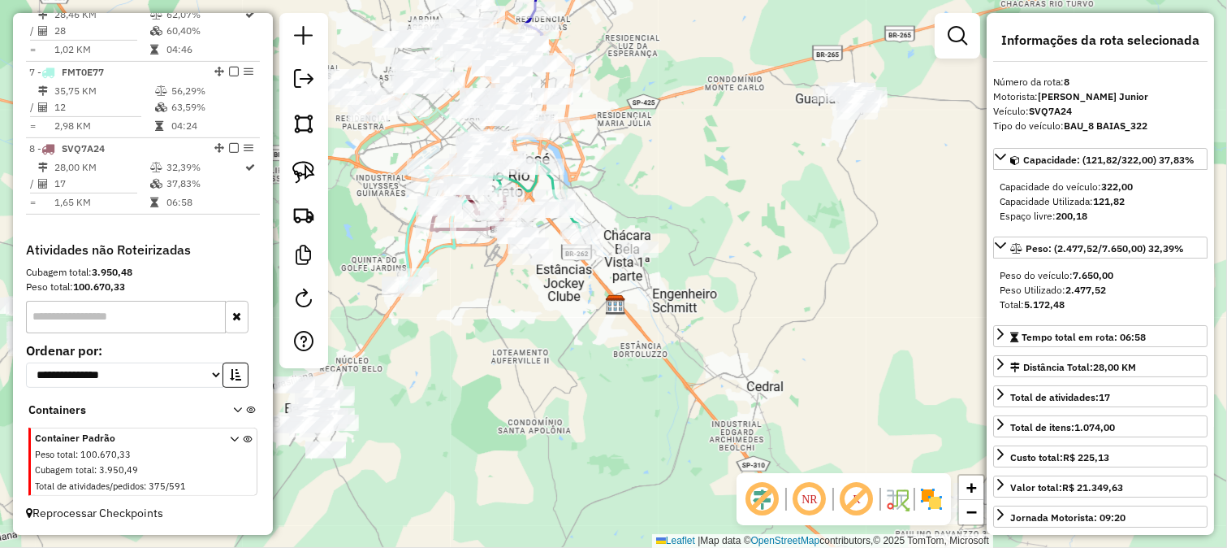
drag, startPoint x: 596, startPoint y: 303, endPoint x: 647, endPoint y: 377, distance: 89.9
click at [647, 377] on div "Janela de atendimento Grade de atendimento Capacidade Transportadoras Veículos …" at bounding box center [613, 274] width 1227 height 548
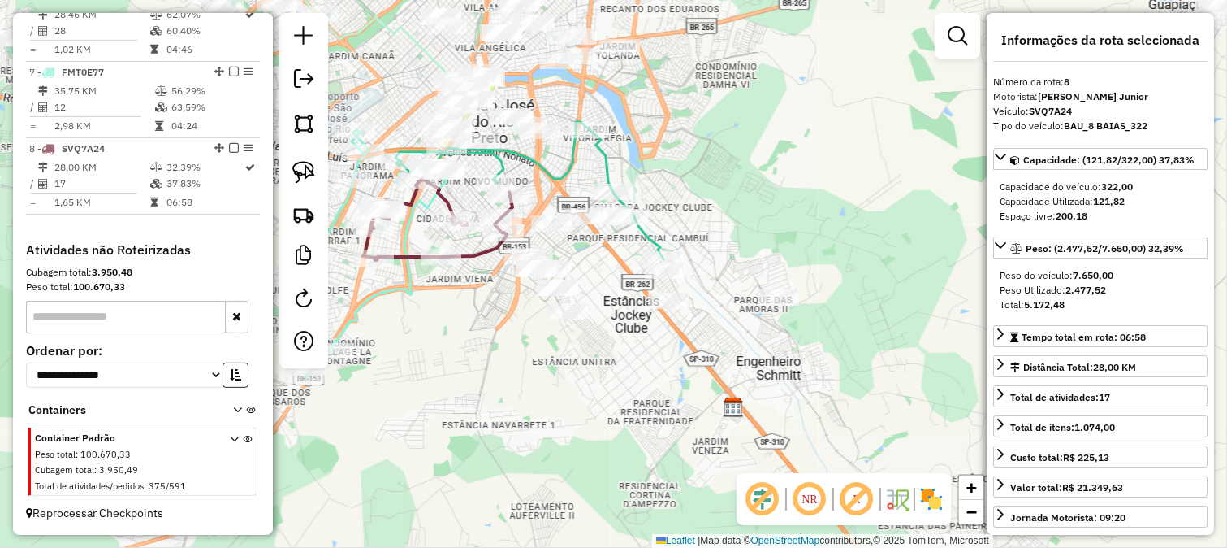
click at [601, 350] on div "Janela de atendimento Grade de atendimento Capacidade Transportadoras Veículos …" at bounding box center [613, 274] width 1227 height 548
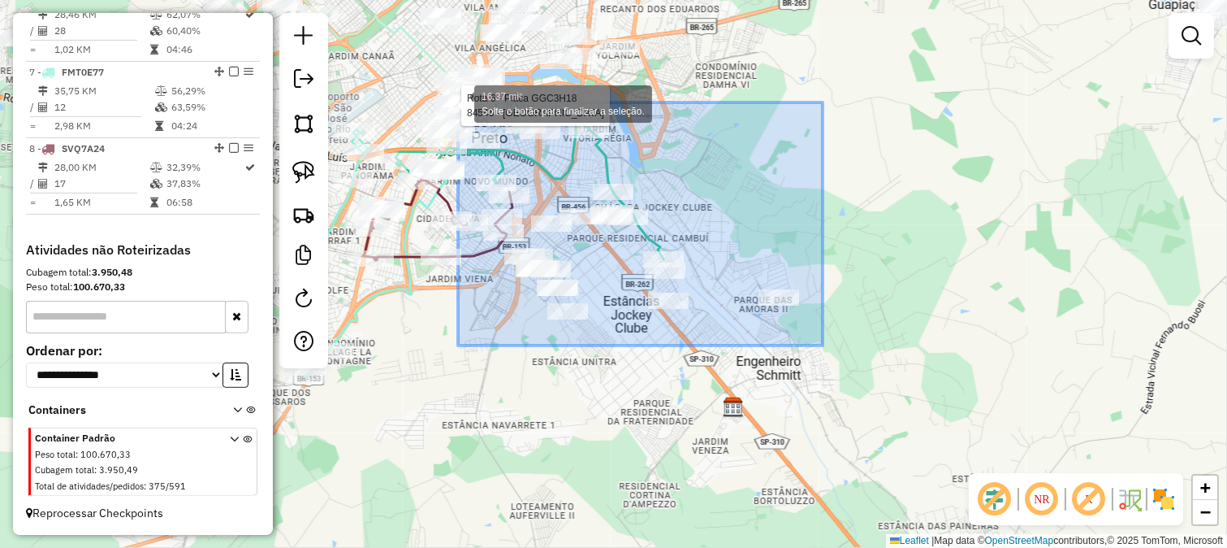
click at [455, 101] on div "Rota 6 - Placa GGC3H18 21571 - HOTEL RIVIERA Rota 6 - Placa GGC3H18 84546 - PIZ…" at bounding box center [613, 274] width 1227 height 548
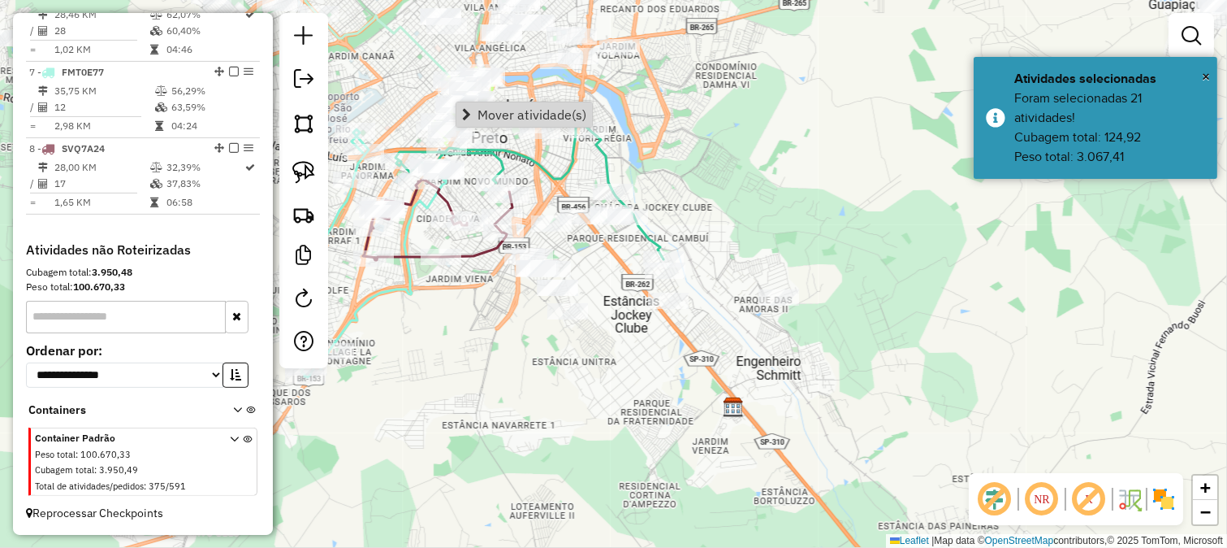
click at [474, 301] on div "Rota 8 - Placa SVQ7A24 29245 - CONVENIENCIA ESTORIL Janela de atendimento Grade…" at bounding box center [613, 274] width 1227 height 548
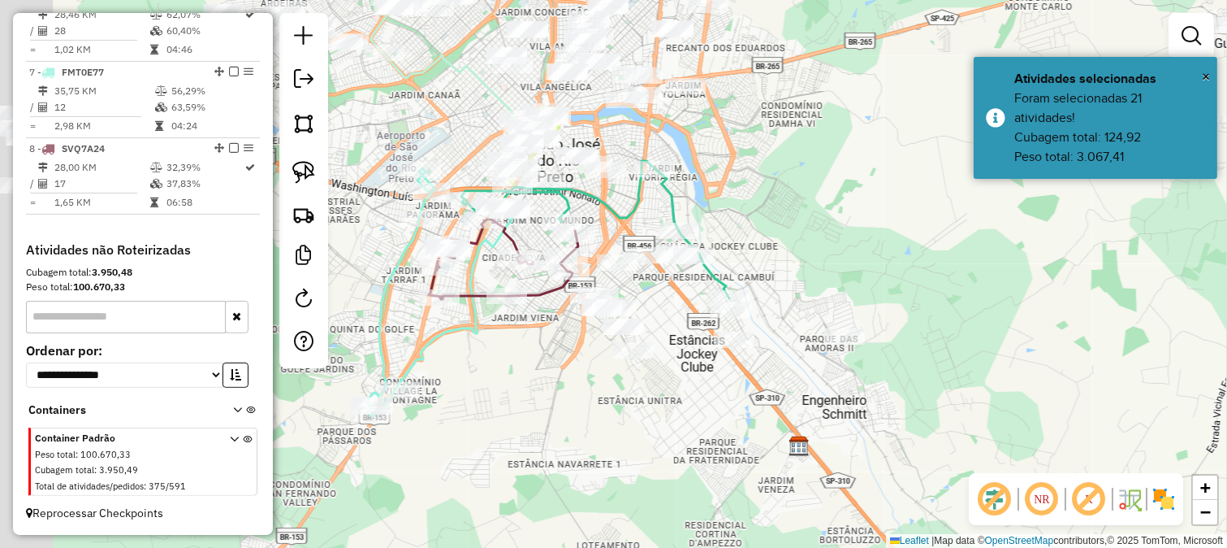
drag, startPoint x: 467, startPoint y: 295, endPoint x: 540, endPoint y: 337, distance: 84.4
click at [540, 337] on div "Janela de atendimento Grade de atendimento Capacidade Transportadoras Veículos …" at bounding box center [613, 274] width 1227 height 548
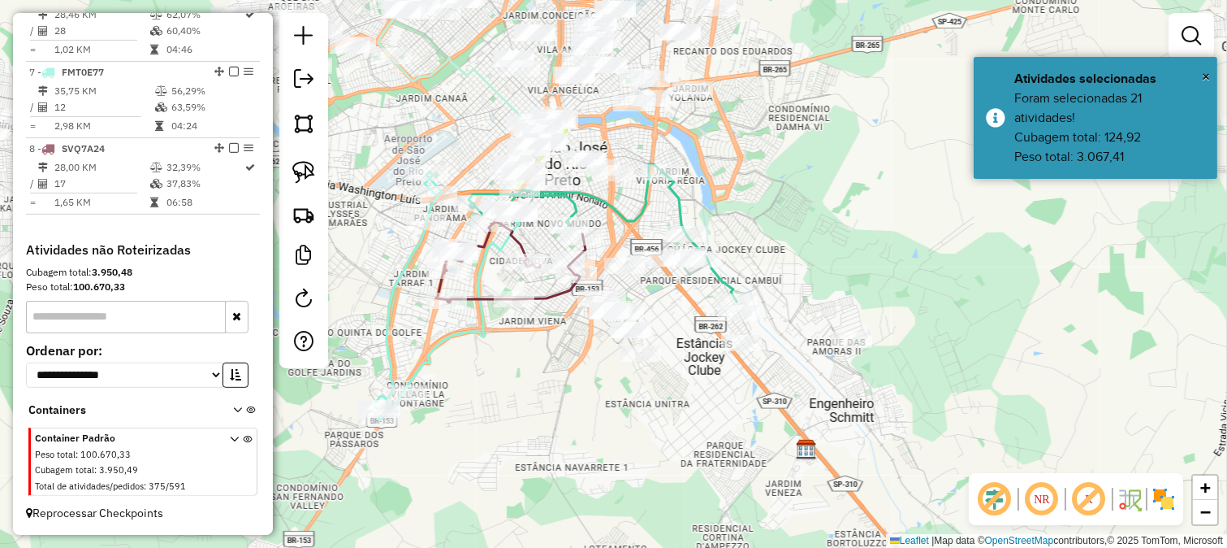
click at [546, 301] on icon at bounding box center [510, 262] width 149 height 80
select select "**********"
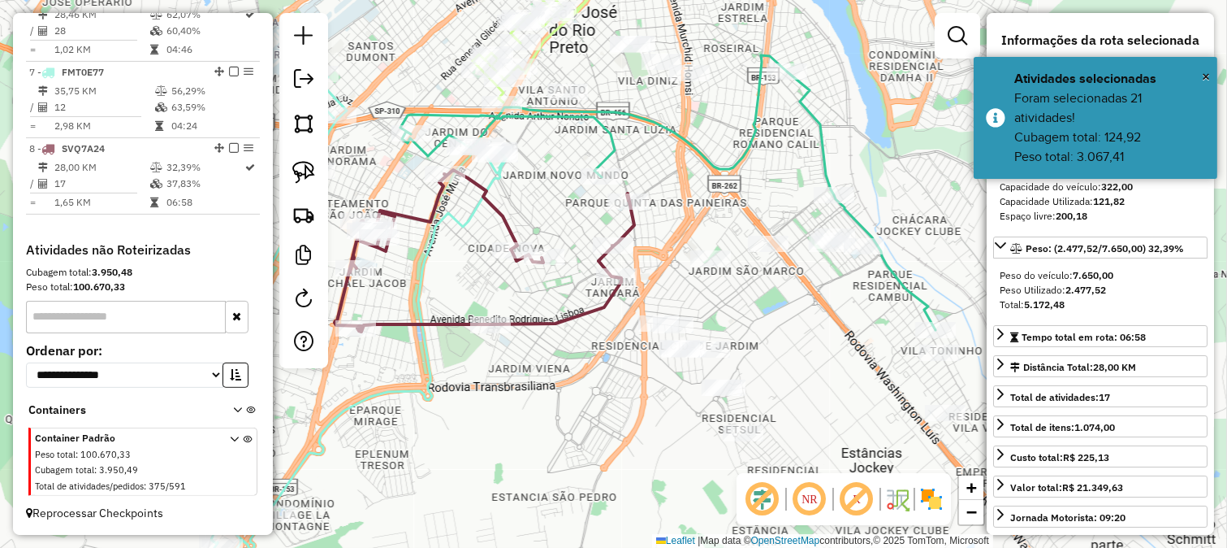
drag, startPoint x: 543, startPoint y: 172, endPoint x: 590, endPoint y: 270, distance: 108.3
click at [590, 269] on div "Janela de atendimento Grade de atendimento Capacidade Transportadoras Veículos …" at bounding box center [613, 274] width 1227 height 548
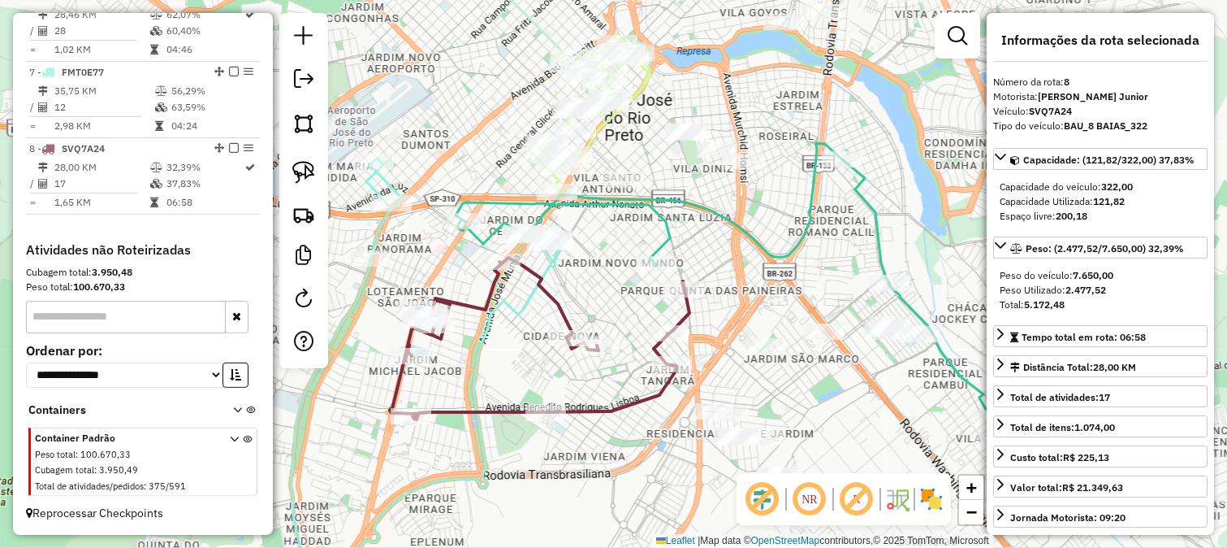
drag, startPoint x: 606, startPoint y: 285, endPoint x: 632, endPoint y: 175, distance: 113.5
click at [632, 175] on div "Janela de atendimento Grade de atendimento Capacidade Transportadoras Veículos …" at bounding box center [613, 274] width 1227 height 548
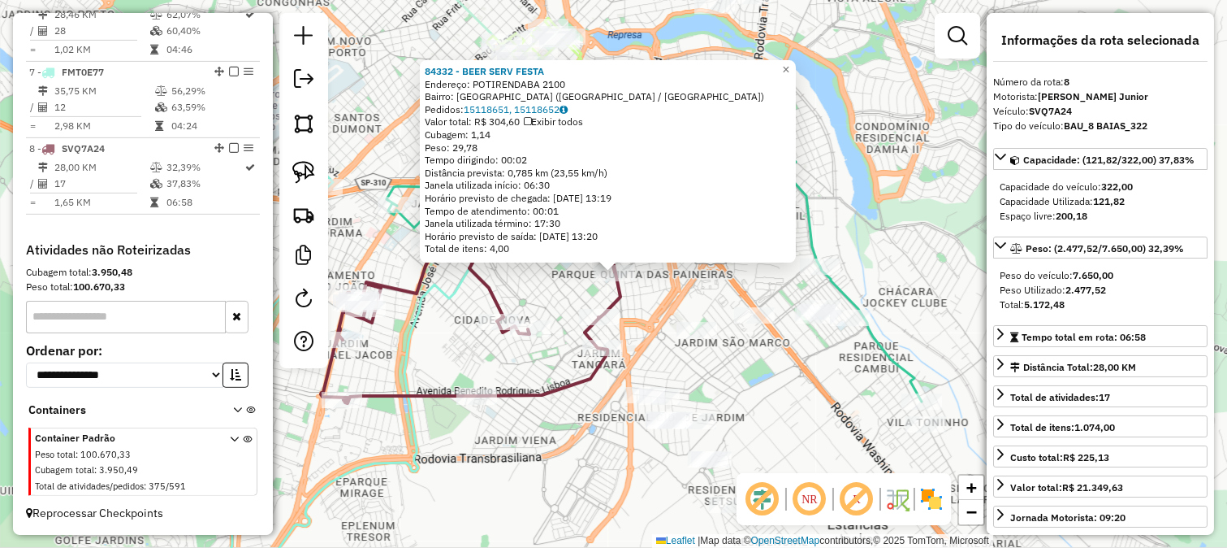
click at [673, 242] on div "Total de itens: 4,00" at bounding box center [608, 248] width 366 height 13
click at [549, 288] on div "84332 - BEER SERV FESTA Endereço: POTIRENDABA 2100 Bairro: JARDIM SANTA LUZIA (…" at bounding box center [613, 274] width 1227 height 548
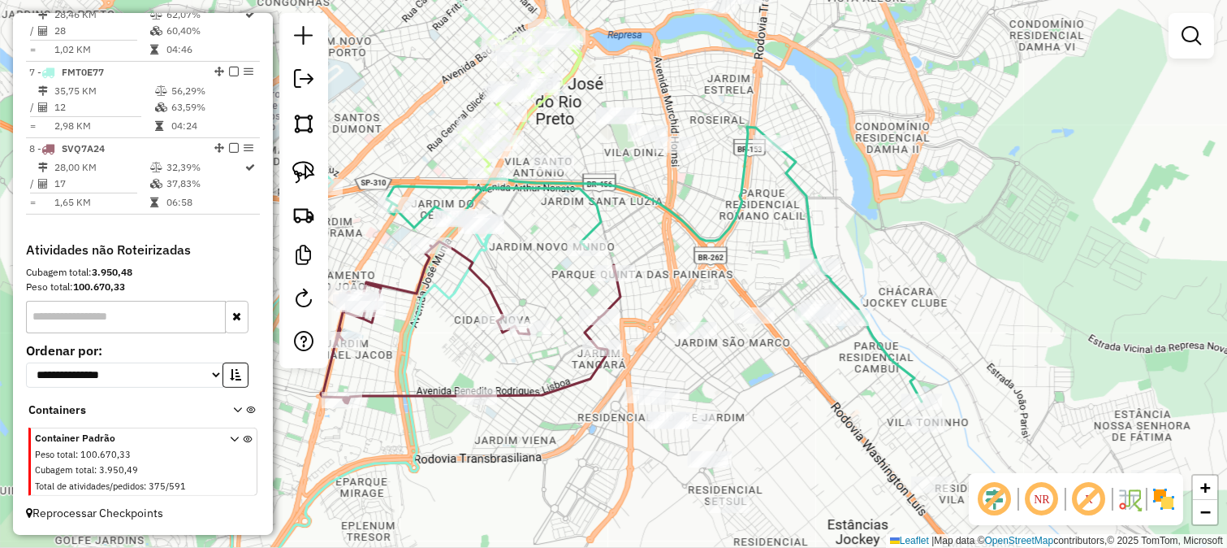
select select "**********"
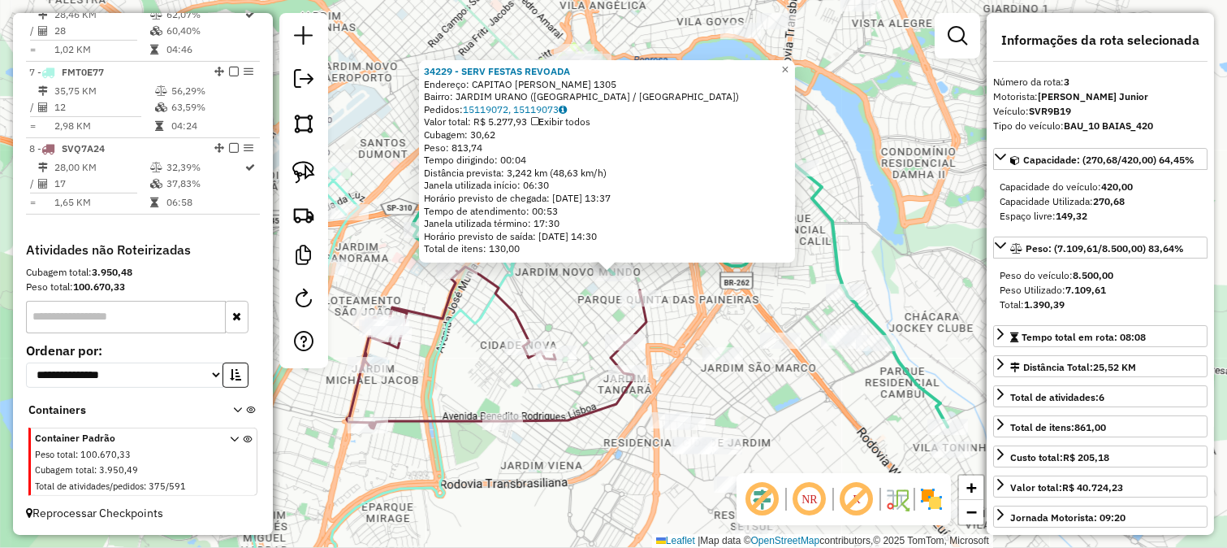
scroll to position [794, 0]
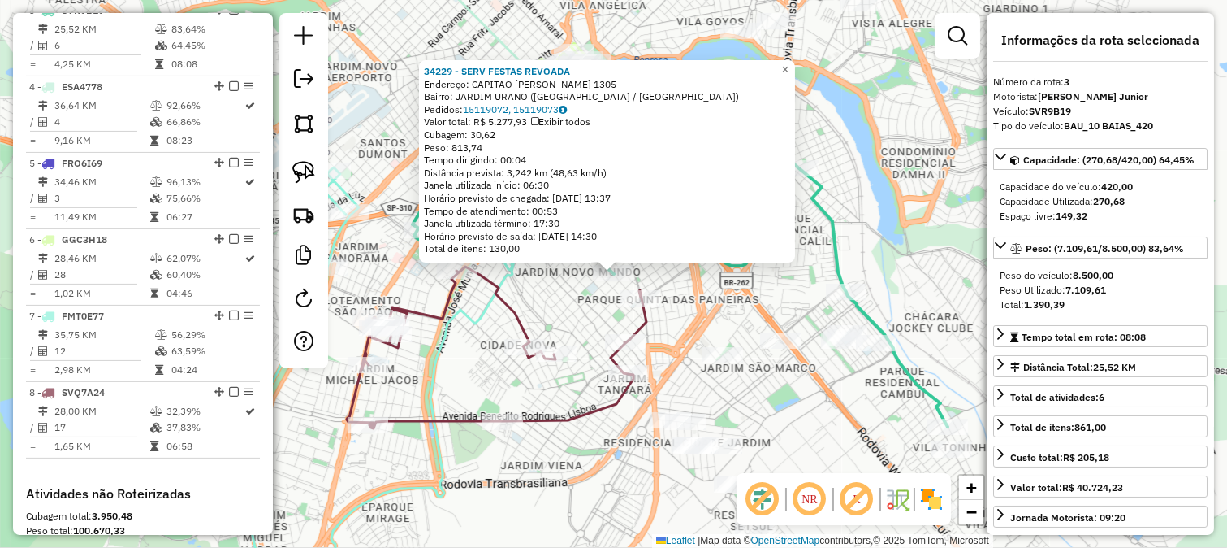
click at [578, 288] on div "34229 - SERV FESTAS REVOADA Endereço: CAPITAO JOSE MARIA 1305 Bairro: JARDIM UR…" at bounding box center [613, 274] width 1227 height 548
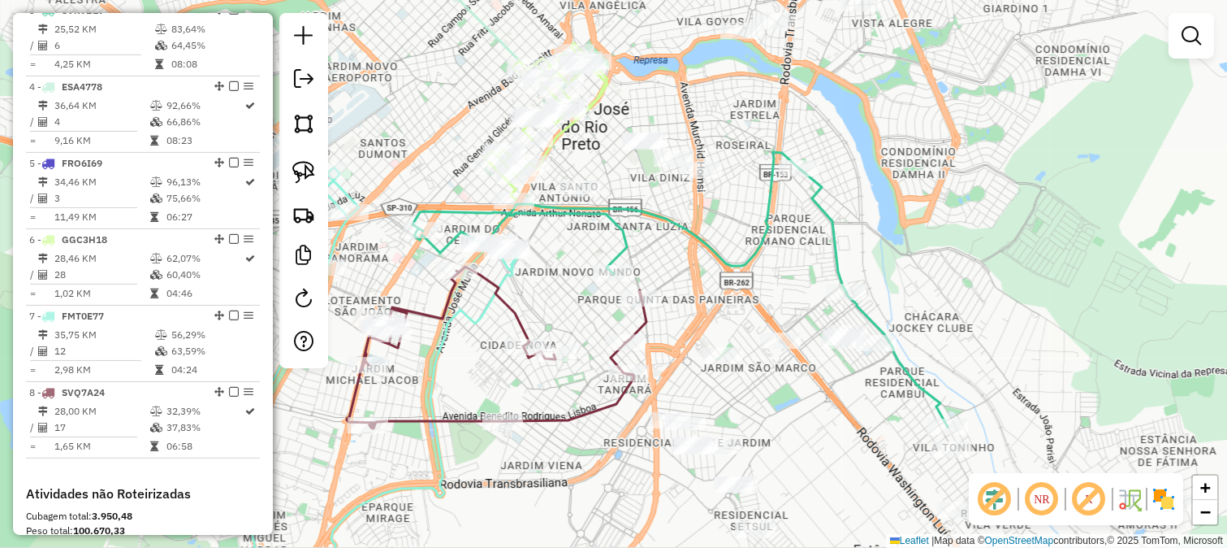
click at [643, 322] on icon at bounding box center [497, 347] width 300 height 162
select select "**********"
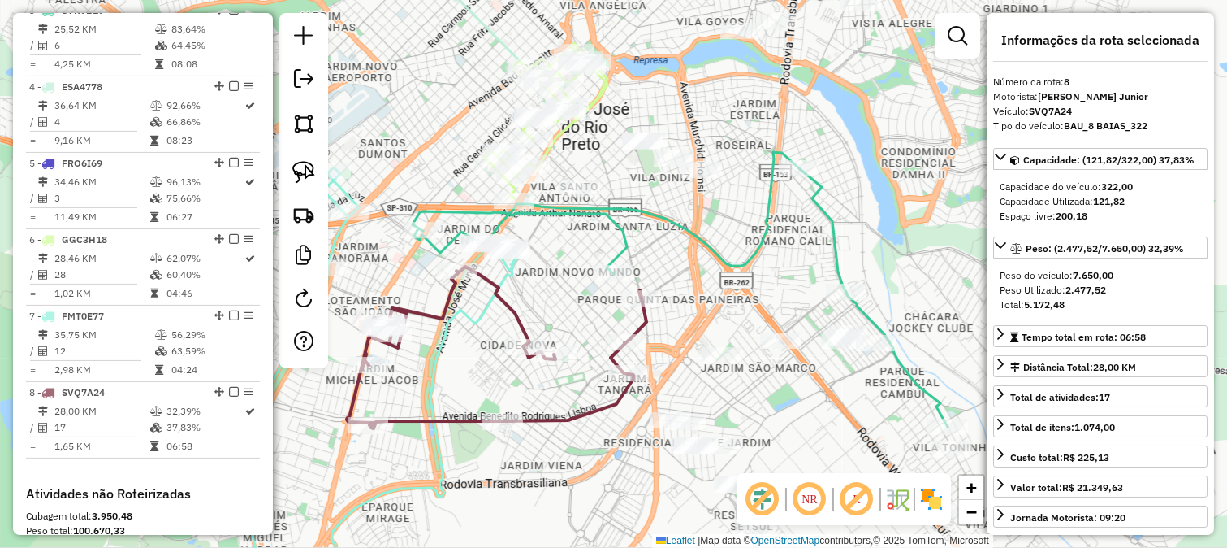
scroll to position [1051, 0]
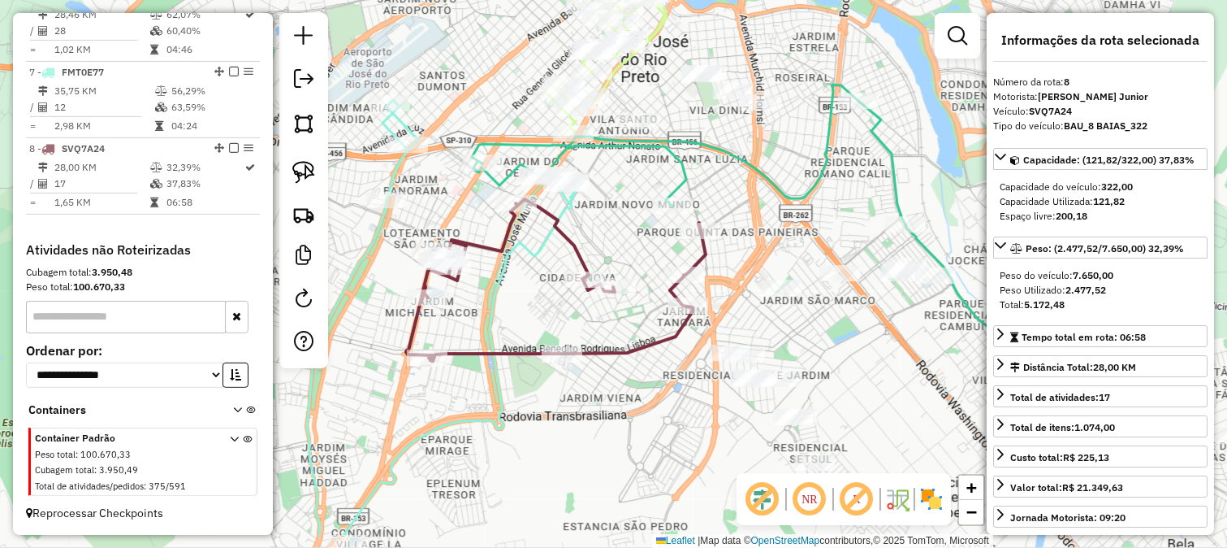
drag, startPoint x: 575, startPoint y: 299, endPoint x: 690, endPoint y: 158, distance: 182.4
click at [689, 158] on div "Janela de atendimento Grade de atendimento Capacidade Transportadoras Veículos …" at bounding box center [613, 274] width 1227 height 548
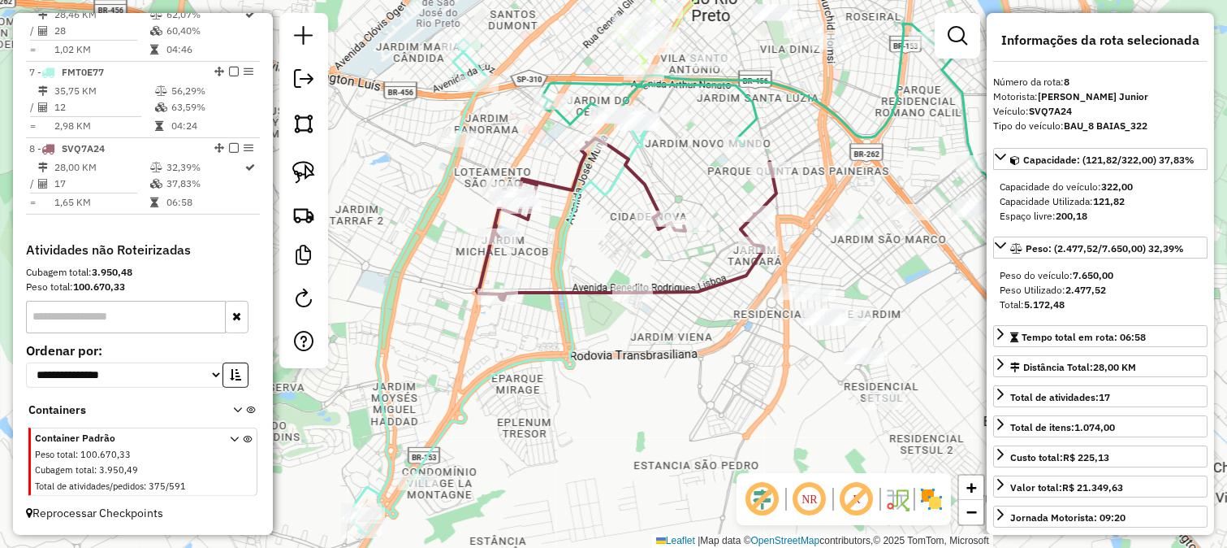
drag, startPoint x: 692, startPoint y: 156, endPoint x: 708, endPoint y: 169, distance: 20.2
click at [708, 169] on div "Janela de atendimento Grade de atendimento Capacidade Transportadoras Veículos …" at bounding box center [613, 274] width 1227 height 548
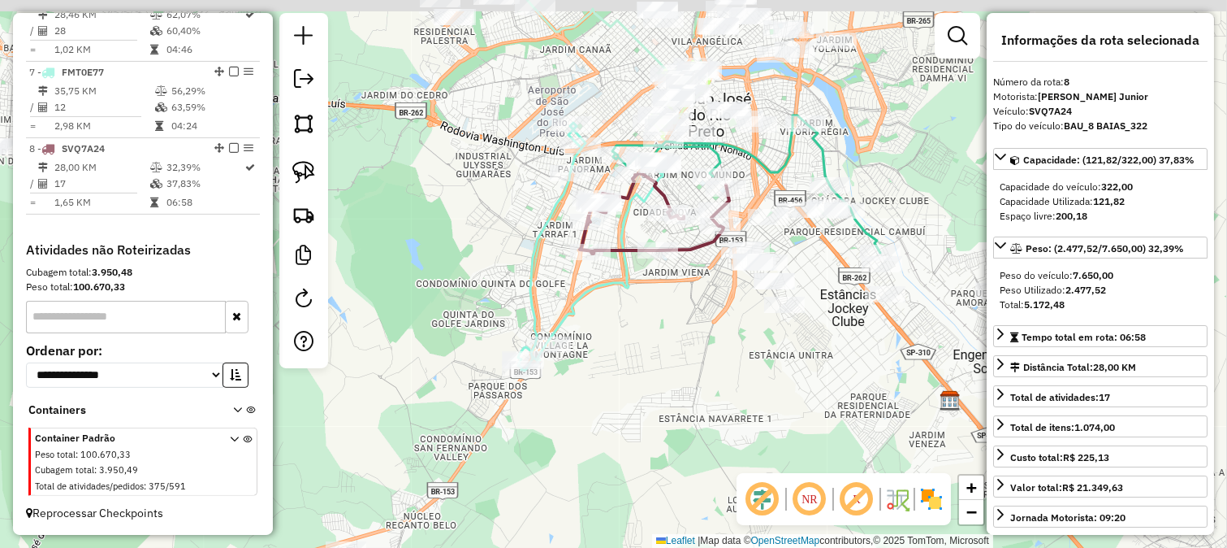
drag, startPoint x: 839, startPoint y: 334, endPoint x: 800, endPoint y: 385, distance: 64.3
click at [803, 382] on div "Janela de atendimento Grade de atendimento Capacidade Transportadoras Veículos …" at bounding box center [613, 274] width 1227 height 548
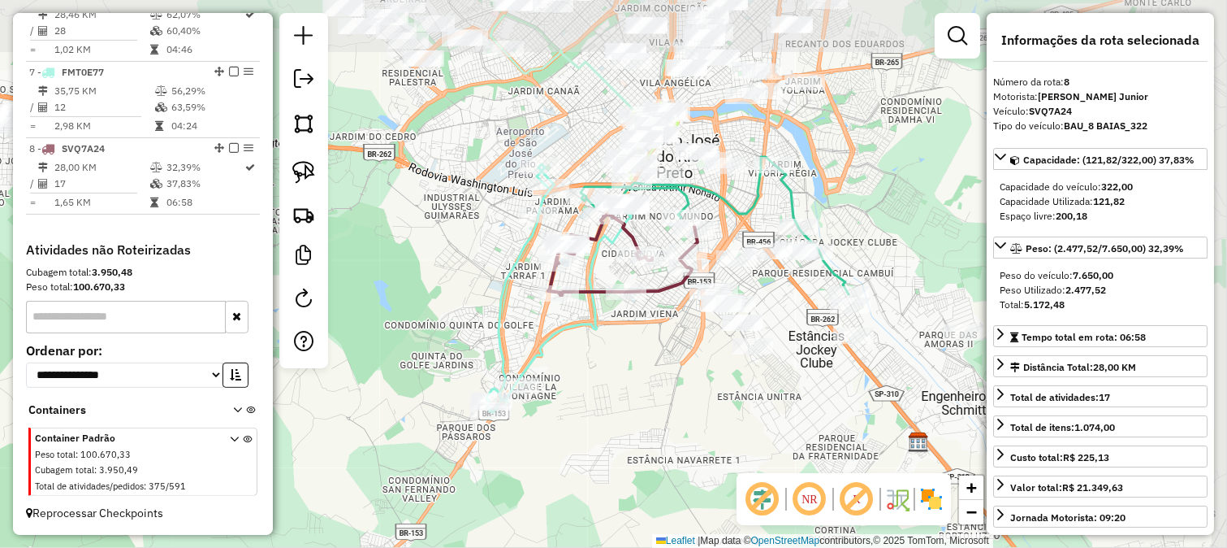
click at [837, 393] on div "Janela de atendimento Grade de atendimento Capacidade Transportadoras Veículos …" at bounding box center [613, 274] width 1227 height 548
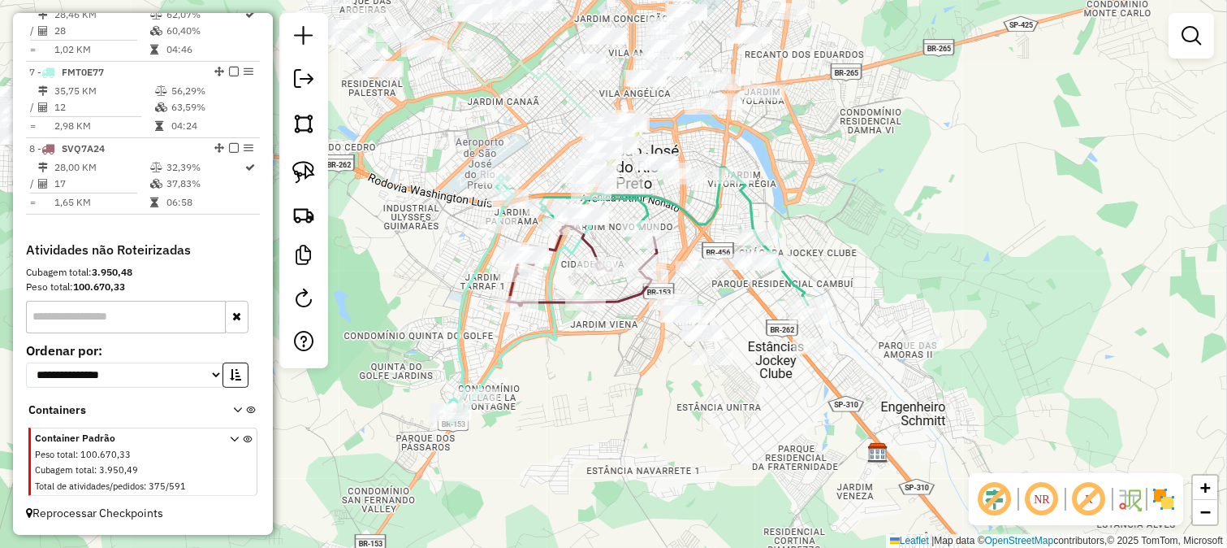
drag, startPoint x: 868, startPoint y: 380, endPoint x: 822, endPoint y: 392, distance: 47.1
click at [822, 392] on div "Janela de atendimento Grade de atendimento Capacidade Transportadoras Veículos …" at bounding box center [613, 274] width 1227 height 548
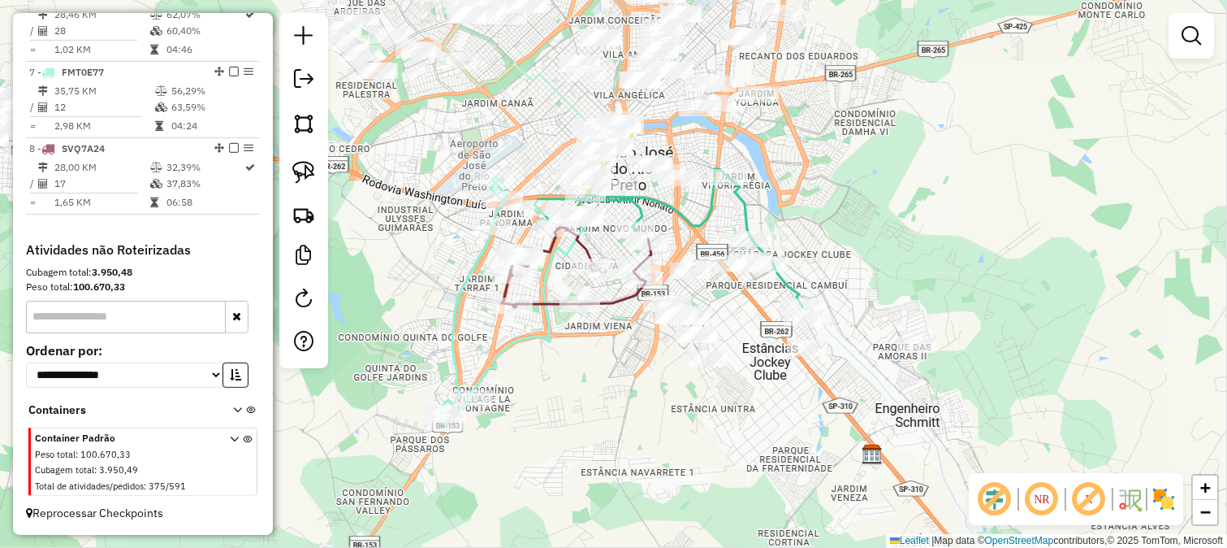
click at [936, 394] on div "Janela de atendimento Grade de atendimento Capacidade Transportadoras Veículos …" at bounding box center [613, 274] width 1227 height 548
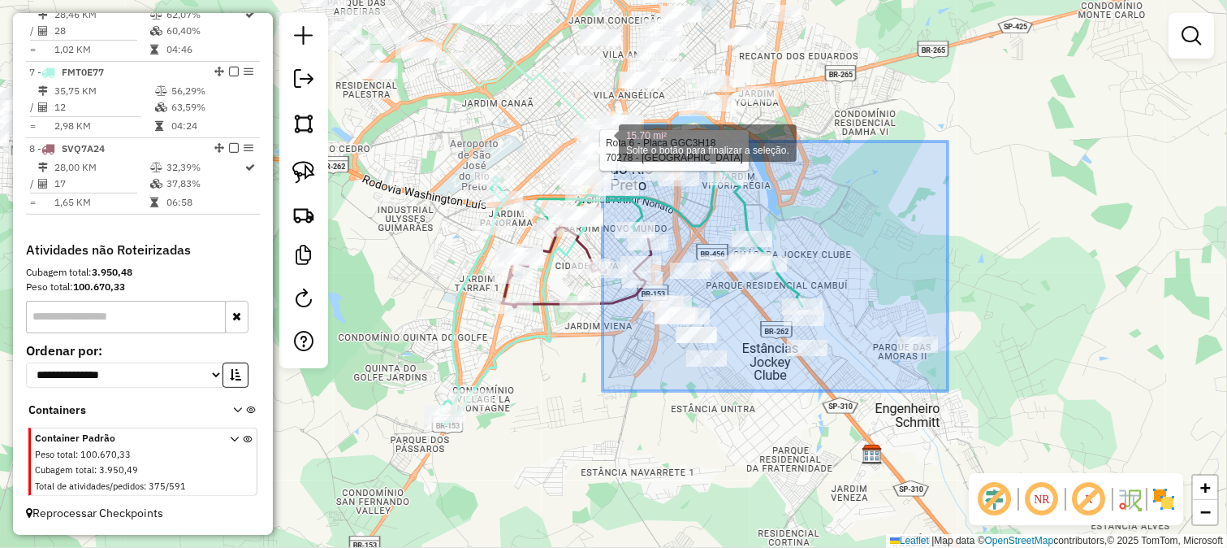
click at [594, 133] on div "Rota 6 - Placa GGC3H18 34108 - ZAPPAS CASARAO Rota 6 - Placa GGC3H18 84546 - PI…" at bounding box center [613, 274] width 1227 height 548
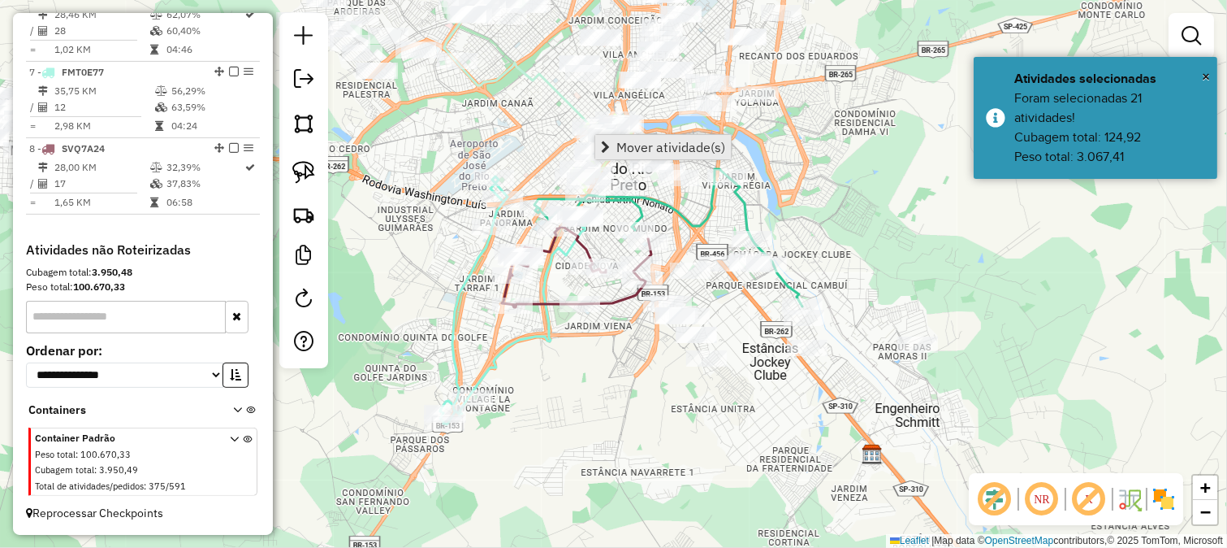
click at [656, 141] on span "Mover atividade(s)" at bounding box center [671, 147] width 109 height 13
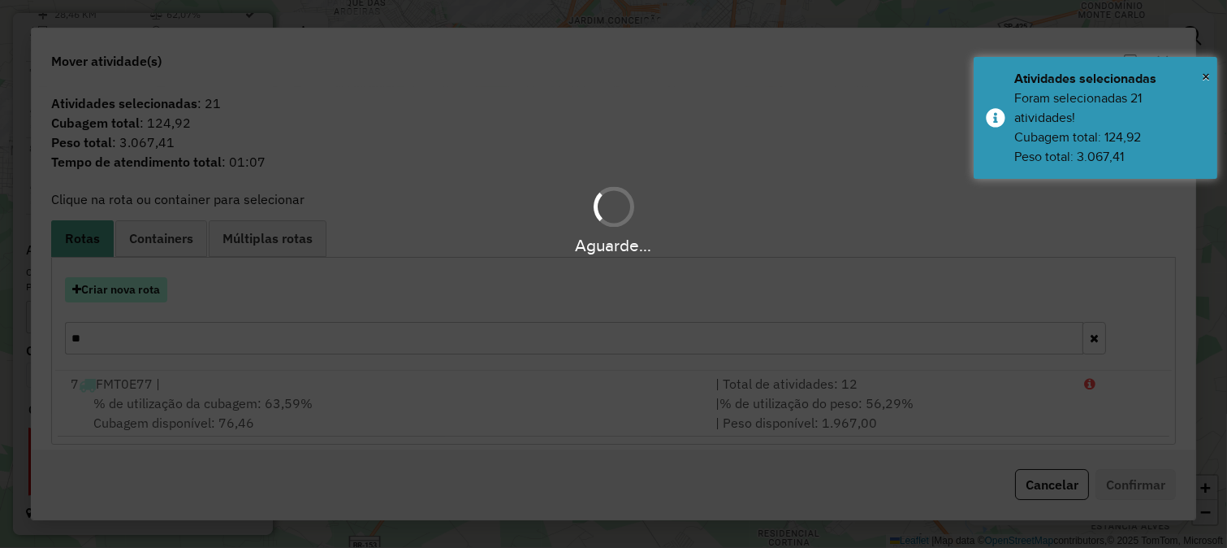
click at [141, 288] on button "Criar nova rota" at bounding box center [116, 289] width 102 height 25
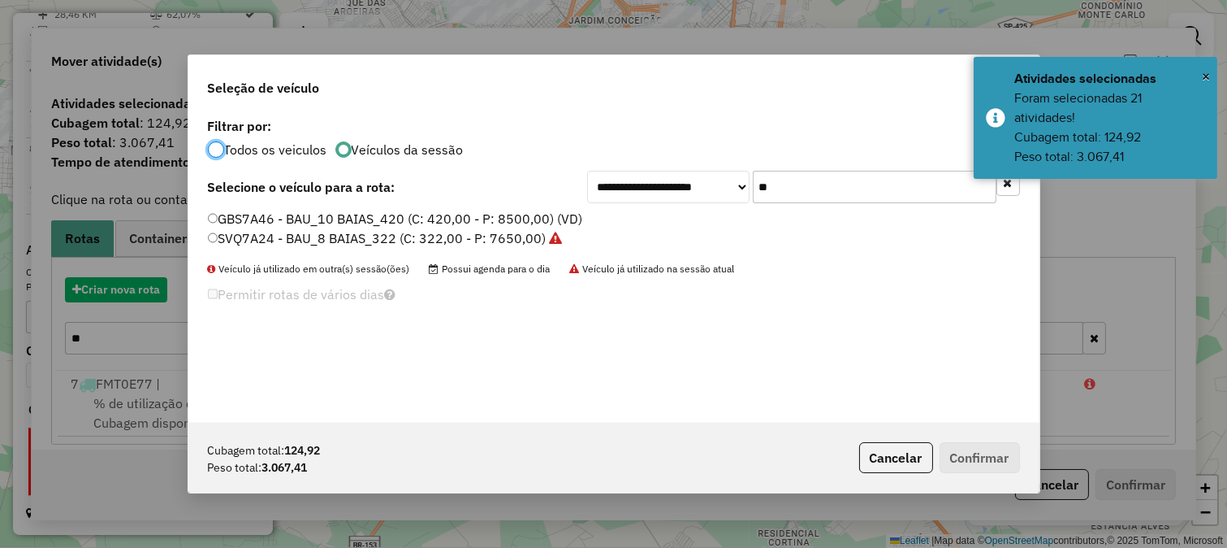
scroll to position [9, 4]
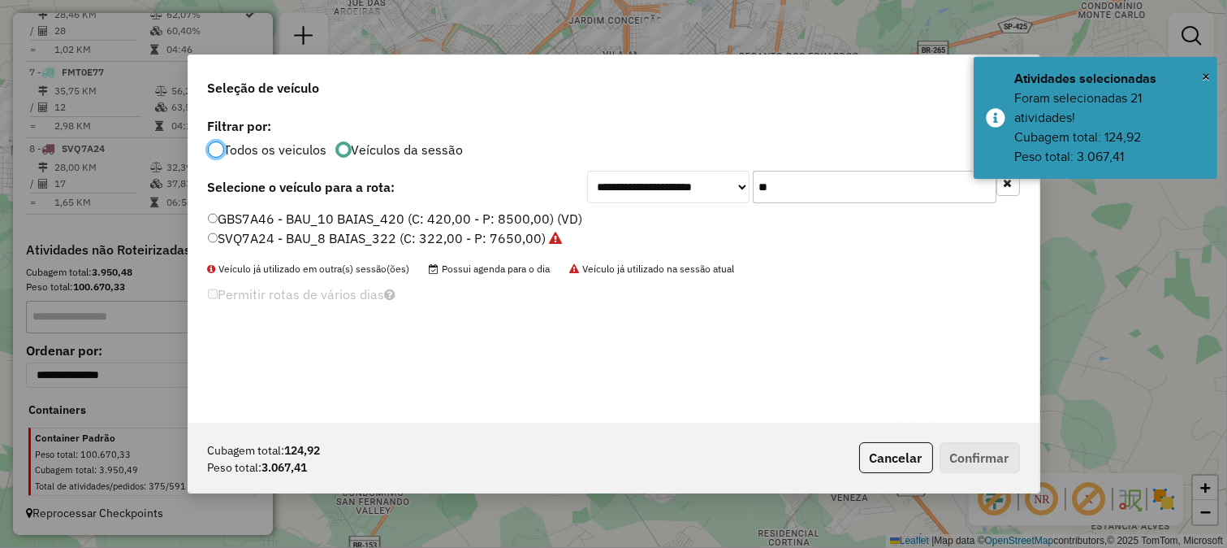
click at [767, 171] on div "**********" at bounding box center [613, 268] width 851 height 309
click at [767, 171] on input "**" at bounding box center [875, 187] width 244 height 32
type input "**"
click at [537, 240] on label "SWO3B94 - BAU_8 BAIAS_322 (C: 322,00 - P: 7650,00)" at bounding box center [379, 237] width 342 height 19
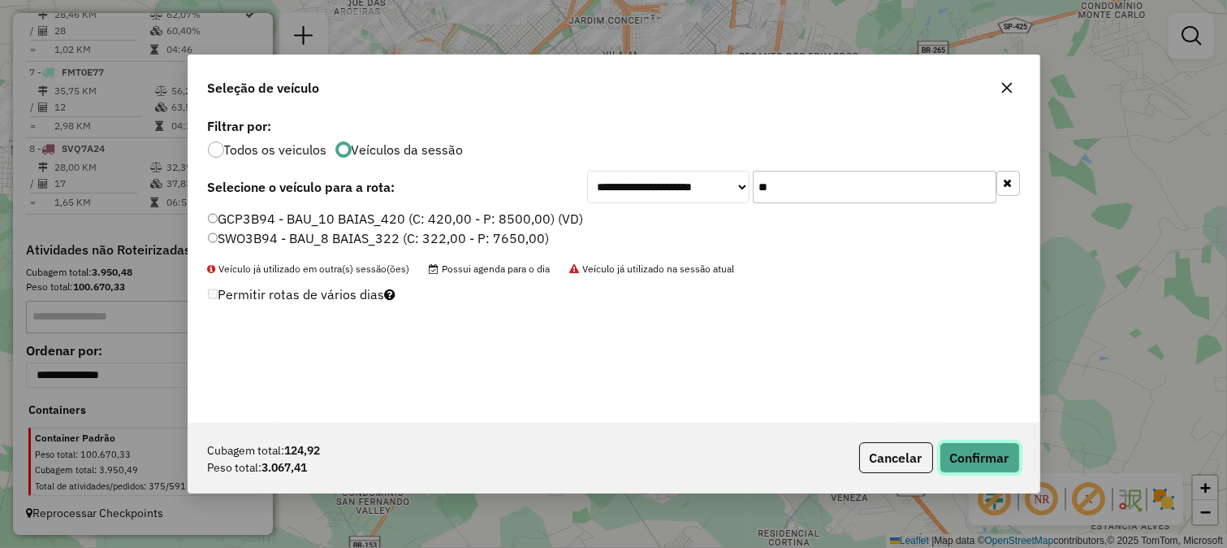
click at [1014, 465] on button "Confirmar" at bounding box center [980, 457] width 80 height 31
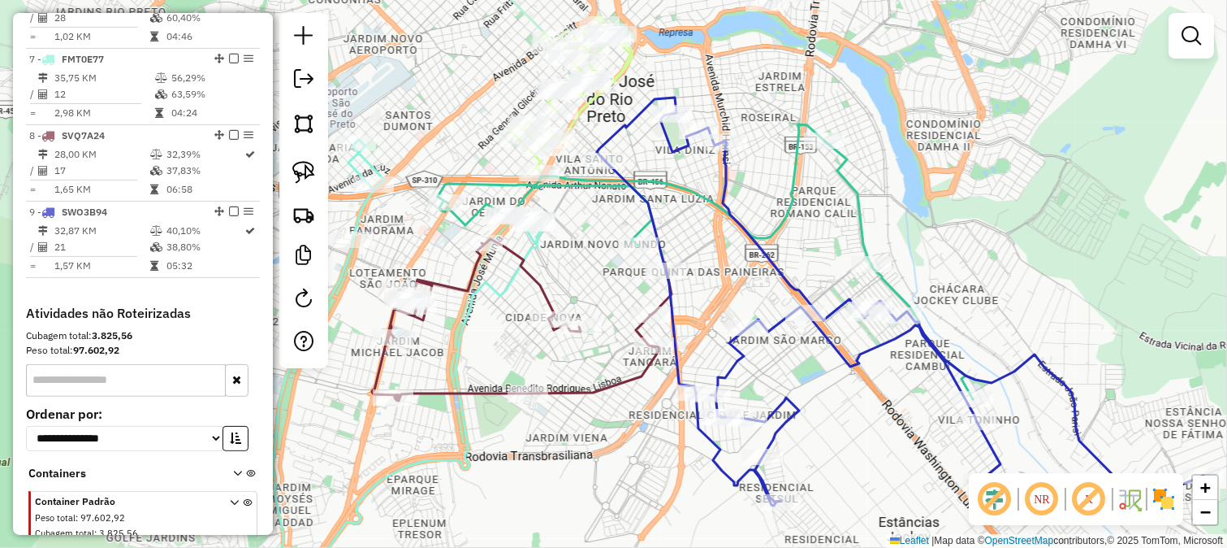
click at [540, 236] on icon at bounding box center [397, 371] width 293 height 463
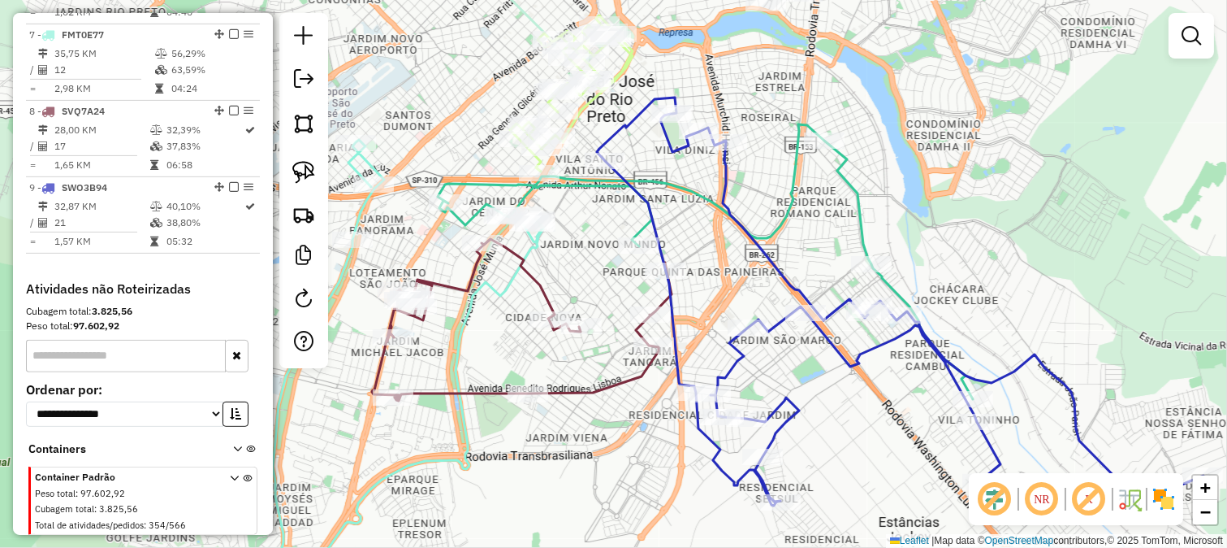
select select "**********"
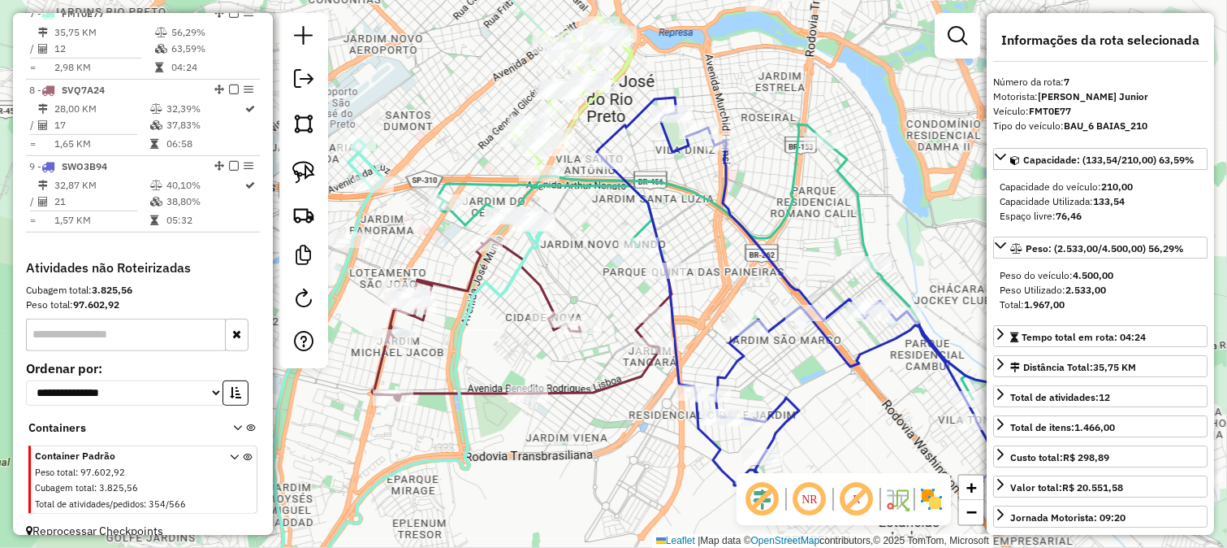
scroll to position [1101, 0]
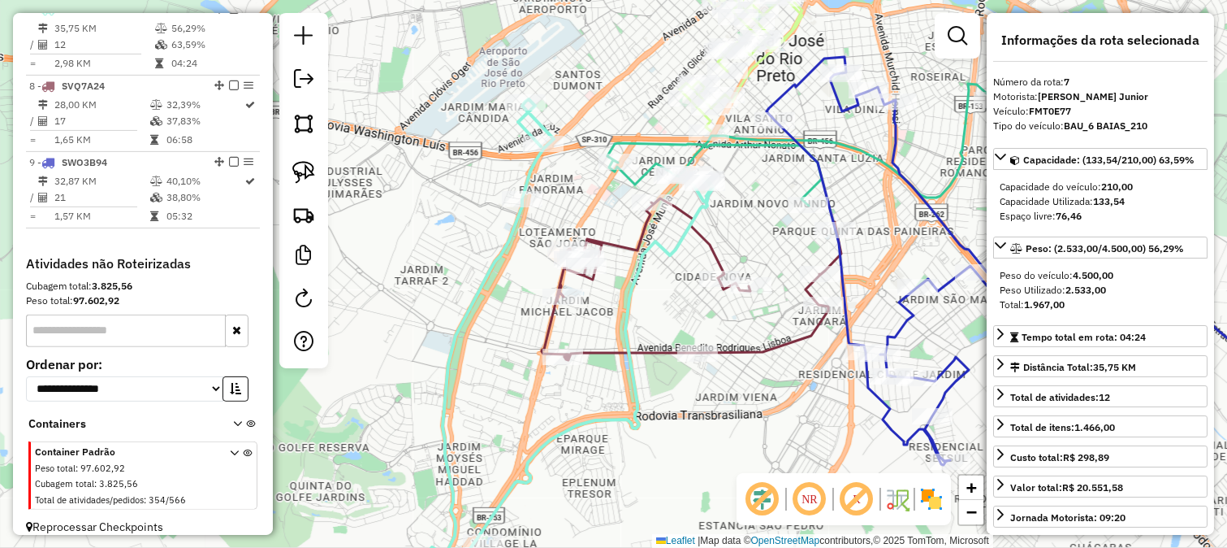
drag, startPoint x: 606, startPoint y: 240, endPoint x: 735, endPoint y: 207, distance: 133.2
click at [735, 207] on div "Janela de atendimento Grade de atendimento Capacidade Transportadoras Veículos …" at bounding box center [613, 274] width 1227 height 548
click at [639, 225] on icon at bounding box center [692, 279] width 300 height 162
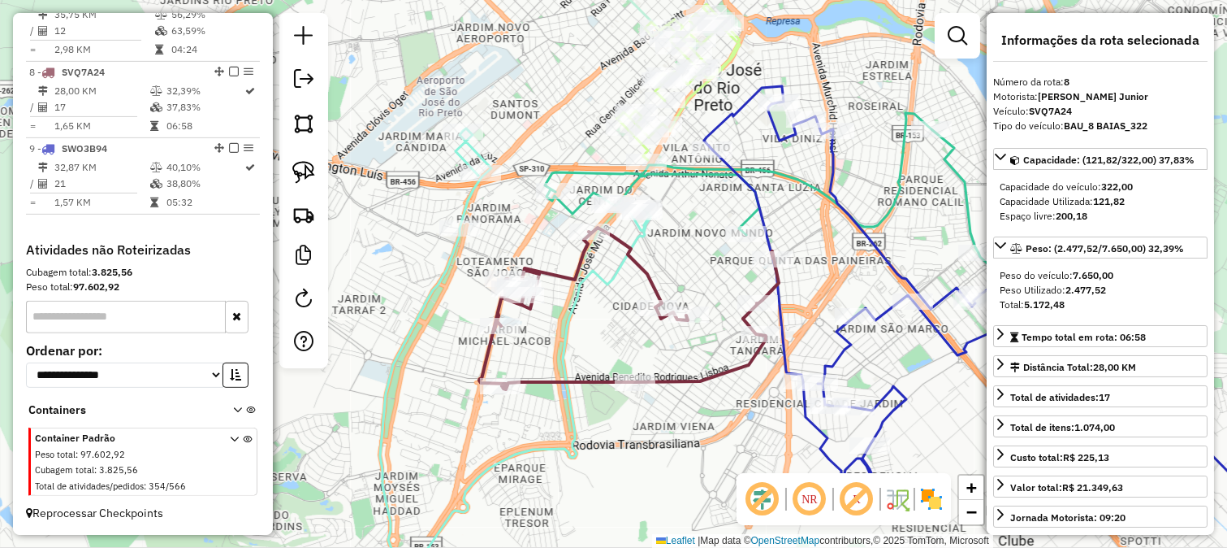
drag, startPoint x: 753, startPoint y: 258, endPoint x: 727, endPoint y: 266, distance: 27.2
click at [727, 266] on div "Janela de atendimento Grade de atendimento Capacidade Transportadoras Veículos …" at bounding box center [613, 274] width 1227 height 548
click at [750, 220] on icon at bounding box center [812, 250] width 535 height 275
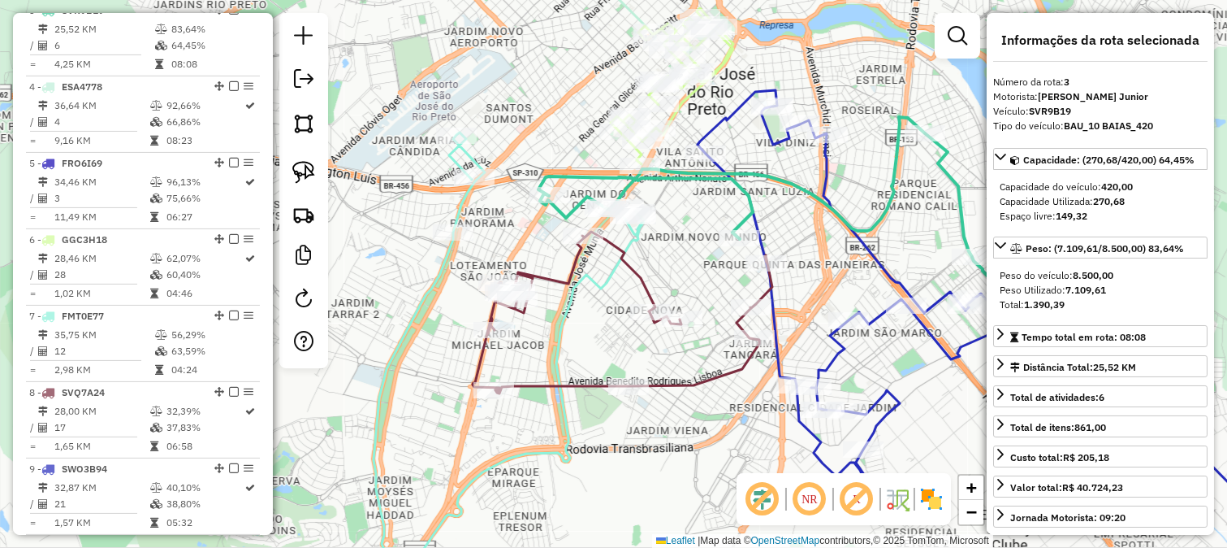
drag, startPoint x: 701, startPoint y: 215, endPoint x: 693, endPoint y: 217, distance: 8.3
click at [693, 217] on div "Janela de atendimento Grade de atendimento Capacidade Transportadoras Veículos …" at bounding box center [613, 274] width 1227 height 548
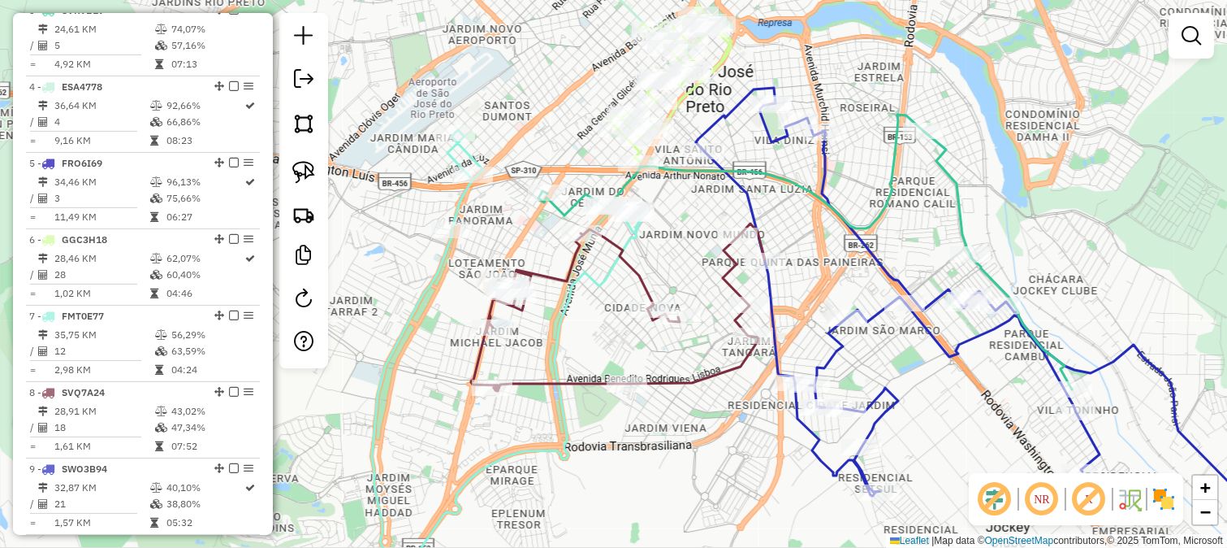
click at [726, 254] on icon at bounding box center [618, 306] width 294 height 167
select select "**********"
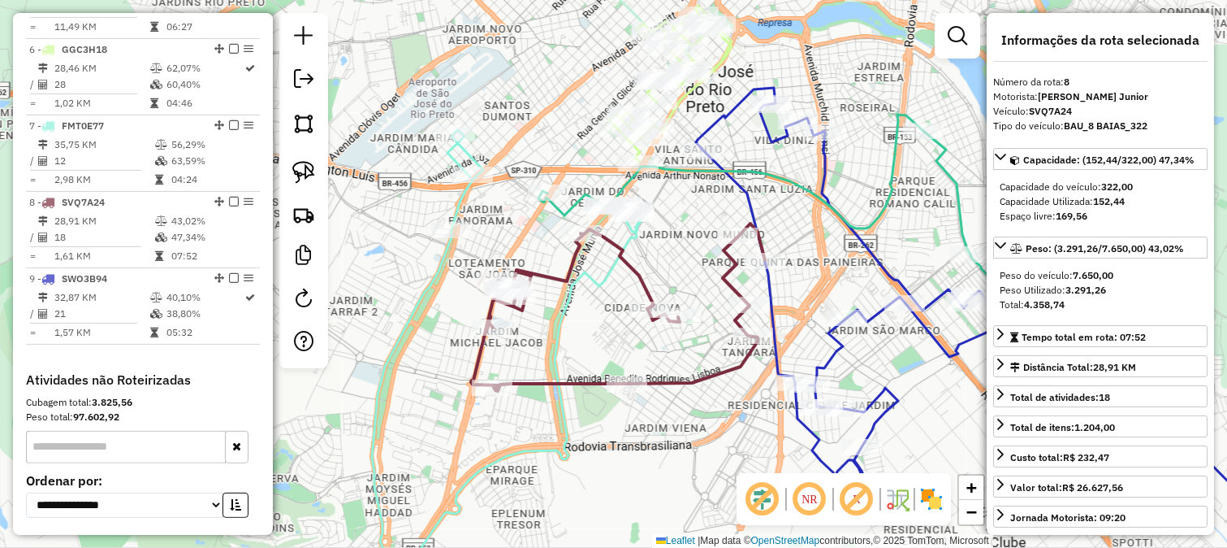
scroll to position [1128, 0]
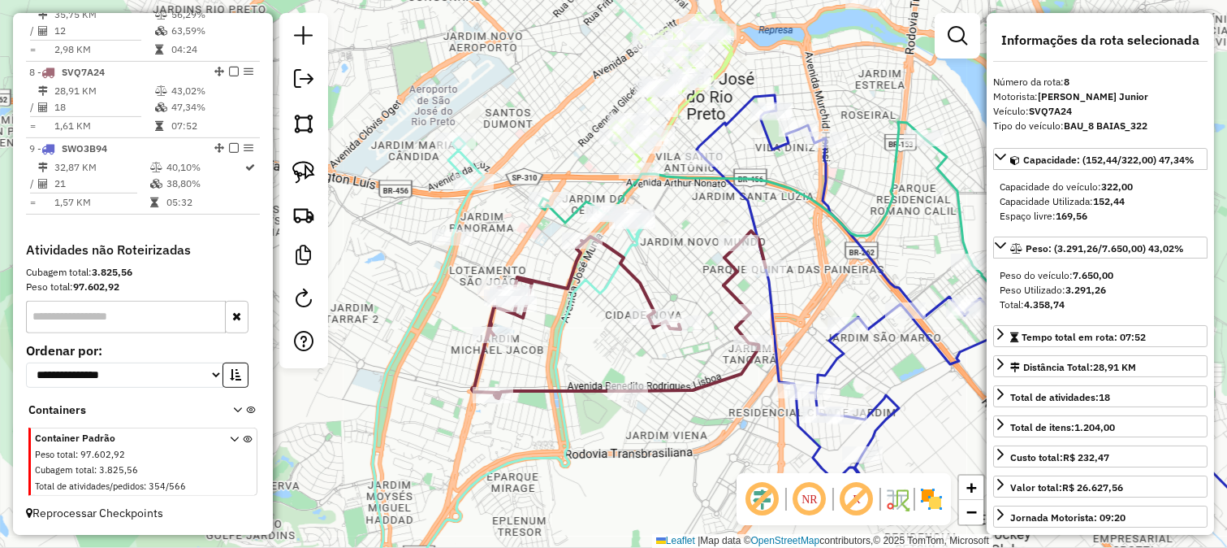
drag, startPoint x: 685, startPoint y: 256, endPoint x: 683, endPoint y: 273, distance: 17.1
click at [684, 273] on div "Janela de atendimento Grade de atendimento Capacidade Transportadoras Veículos …" at bounding box center [613, 274] width 1227 height 548
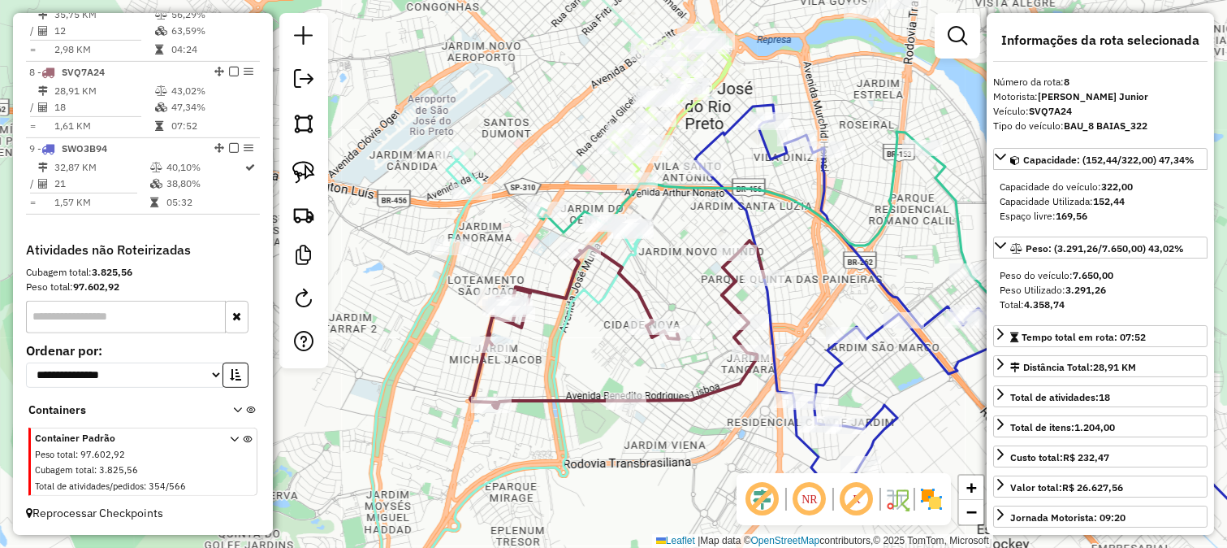
click at [721, 187] on icon at bounding box center [805, 269] width 534 height 275
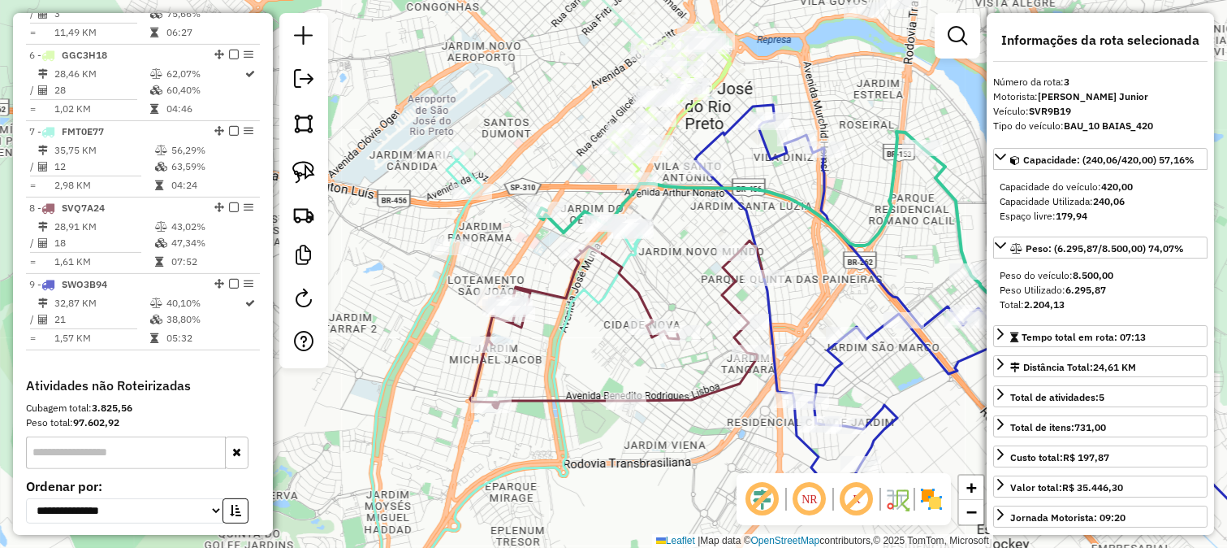
scroll to position [794, 0]
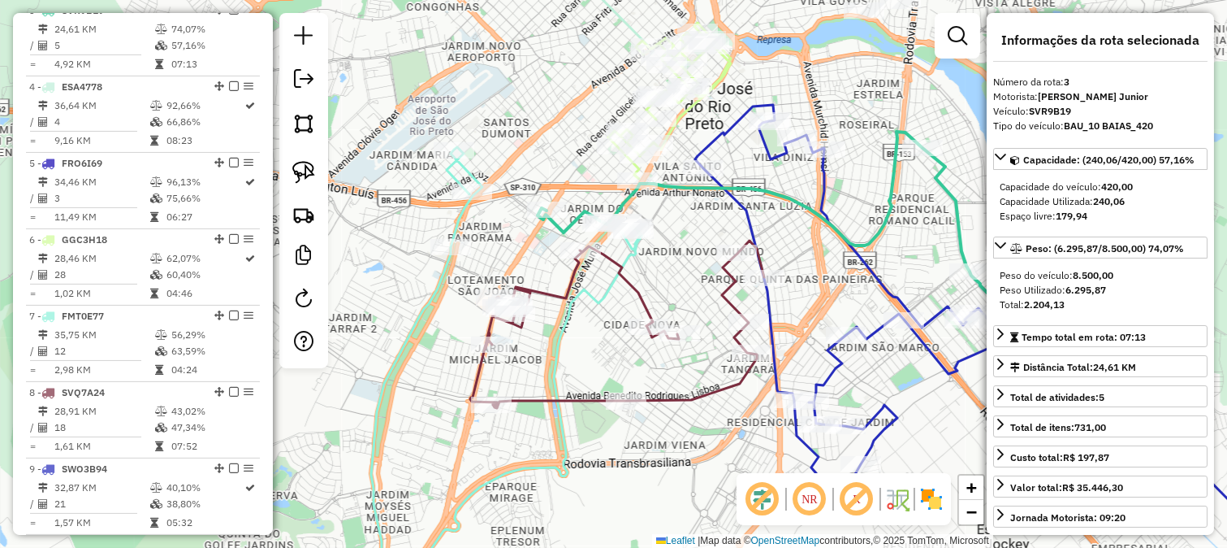
drag, startPoint x: 825, startPoint y: 248, endPoint x: 729, endPoint y: 258, distance: 96.4
click at [729, 257] on div "Janela de atendimento Grade de atendimento Capacidade Transportadoras Veículos …" at bounding box center [613, 274] width 1227 height 548
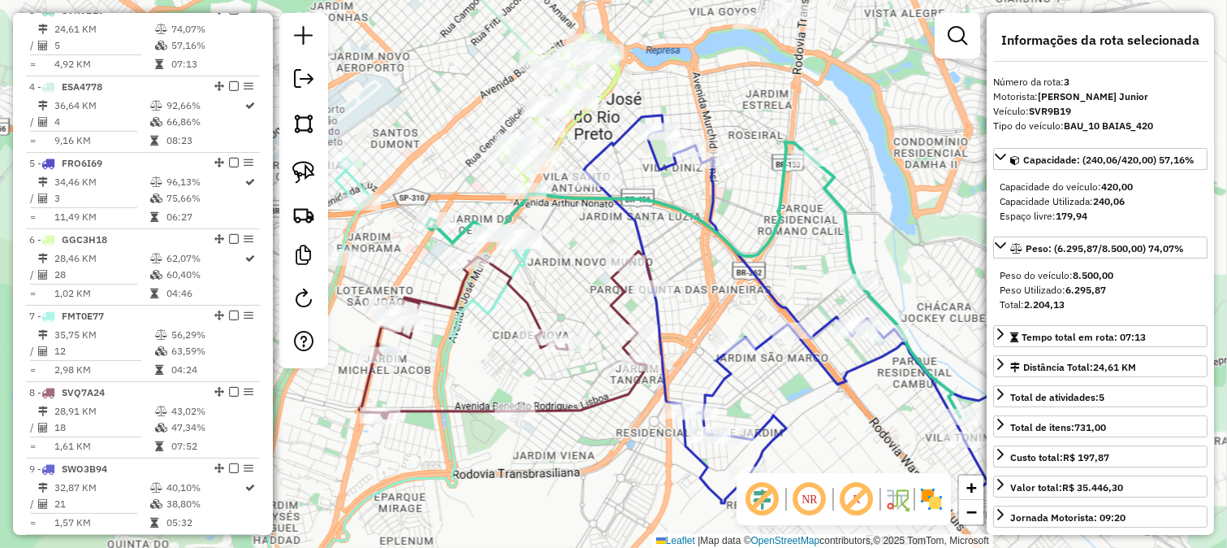
click at [768, 240] on icon at bounding box center [693, 279] width 534 height 275
drag, startPoint x: 804, startPoint y: 227, endPoint x: 677, endPoint y: 260, distance: 130.8
click at [682, 258] on div "Janela de atendimento Grade de atendimento Capacidade Transportadoras Veículos …" at bounding box center [613, 274] width 1227 height 548
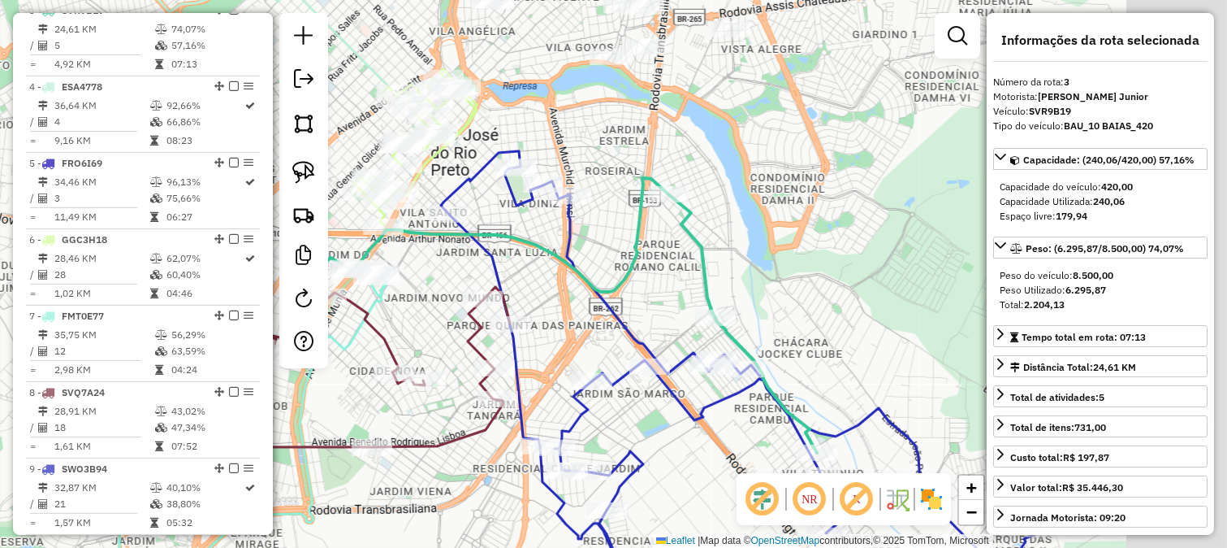
click at [769, 253] on div "Janela de atendimento Grade de atendimento Capacidade Transportadoras Veículos …" at bounding box center [613, 274] width 1227 height 548
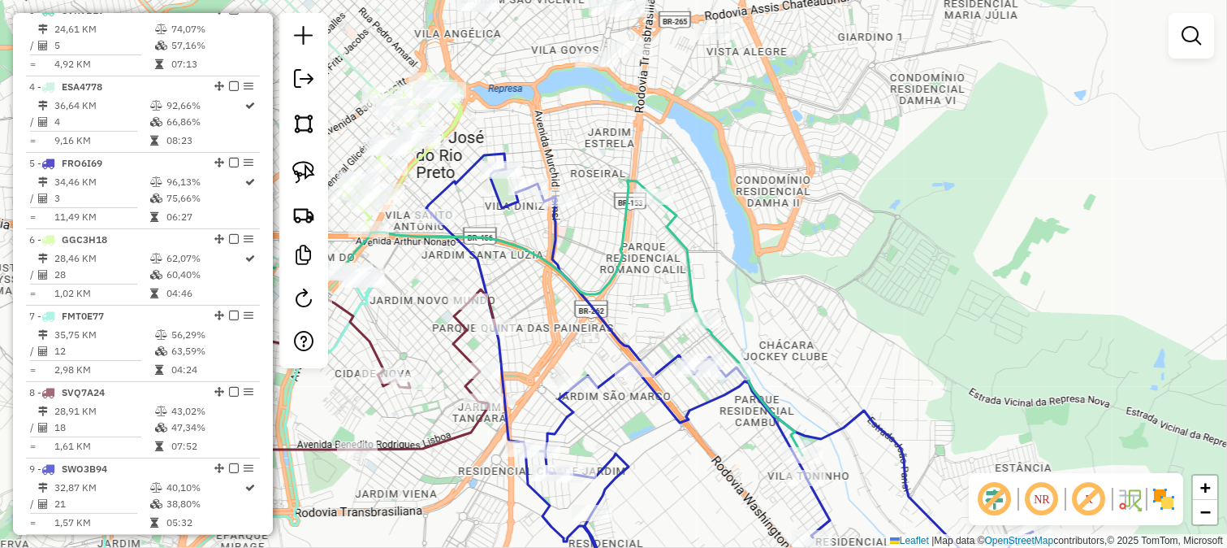
drag, startPoint x: 803, startPoint y: 315, endPoint x: 773, endPoint y: 231, distance: 89.4
click at [776, 236] on div "Janela de atendimento Grade de atendimento Capacidade Transportadoras Veículos …" at bounding box center [613, 274] width 1227 height 548
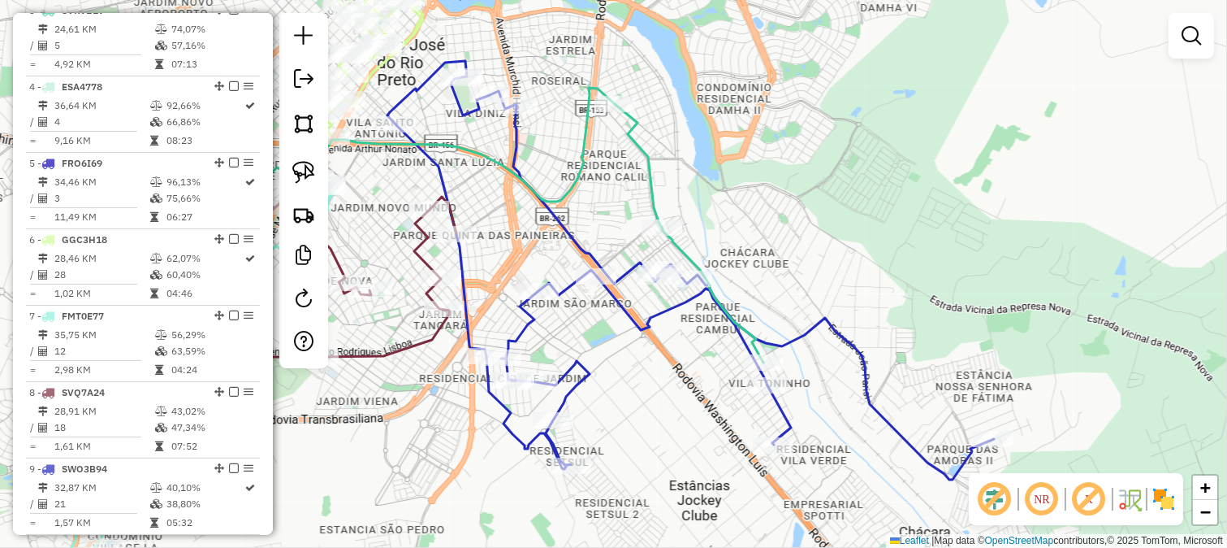
click at [823, 331] on icon at bounding box center [690, 270] width 607 height 418
select select "**********"
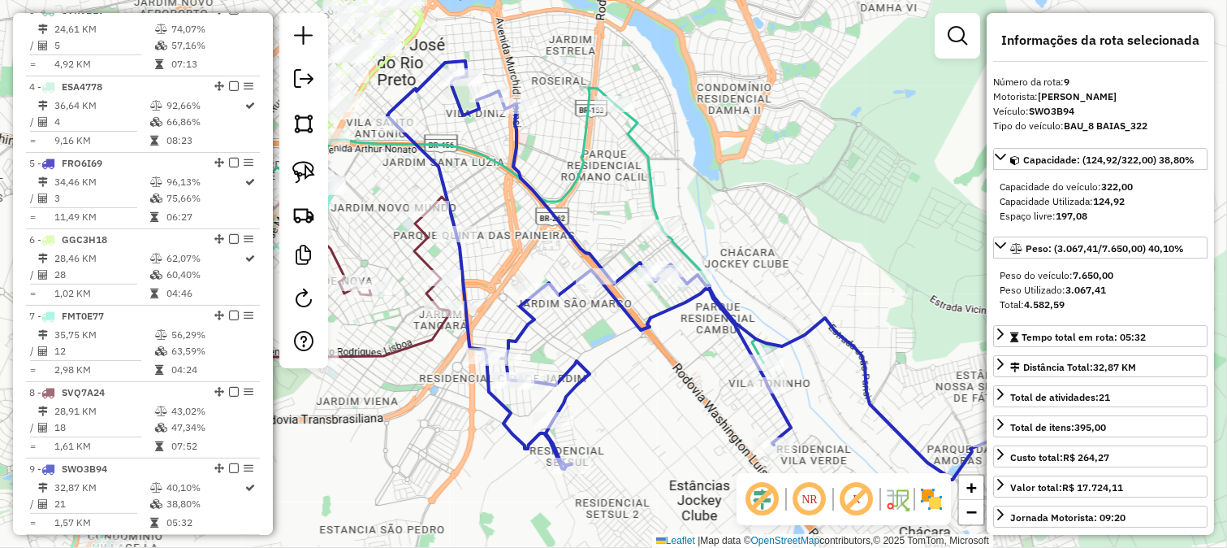
scroll to position [1128, 0]
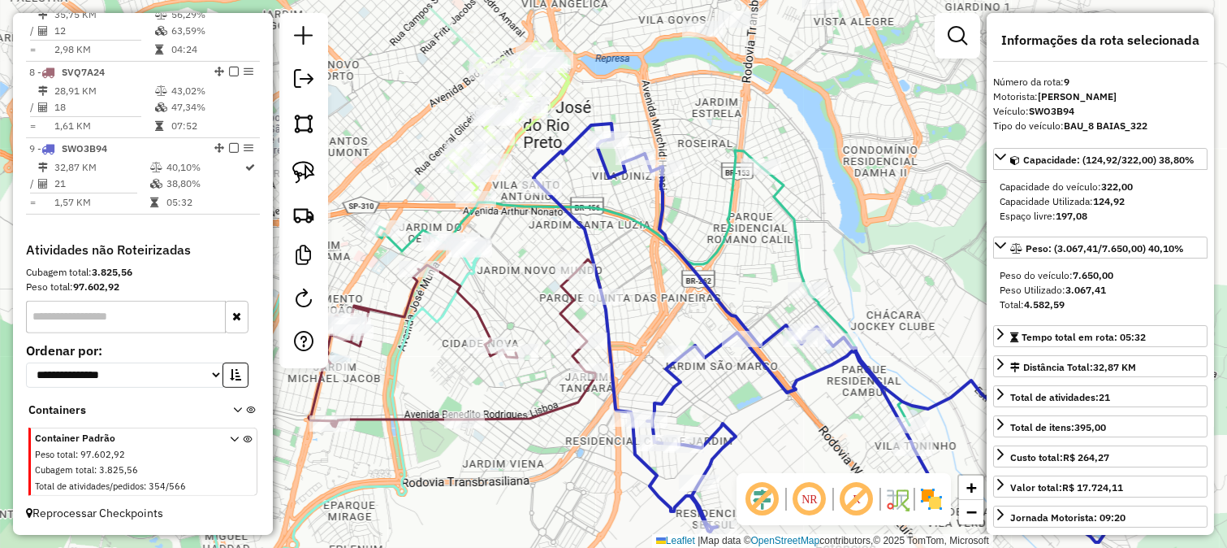
drag, startPoint x: 721, startPoint y: 199, endPoint x: 950, endPoint y: 294, distance: 248.0
click at [947, 292] on div "Janela de atendimento Grade de atendimento Capacidade Transportadoras Veículos …" at bounding box center [613, 274] width 1227 height 548
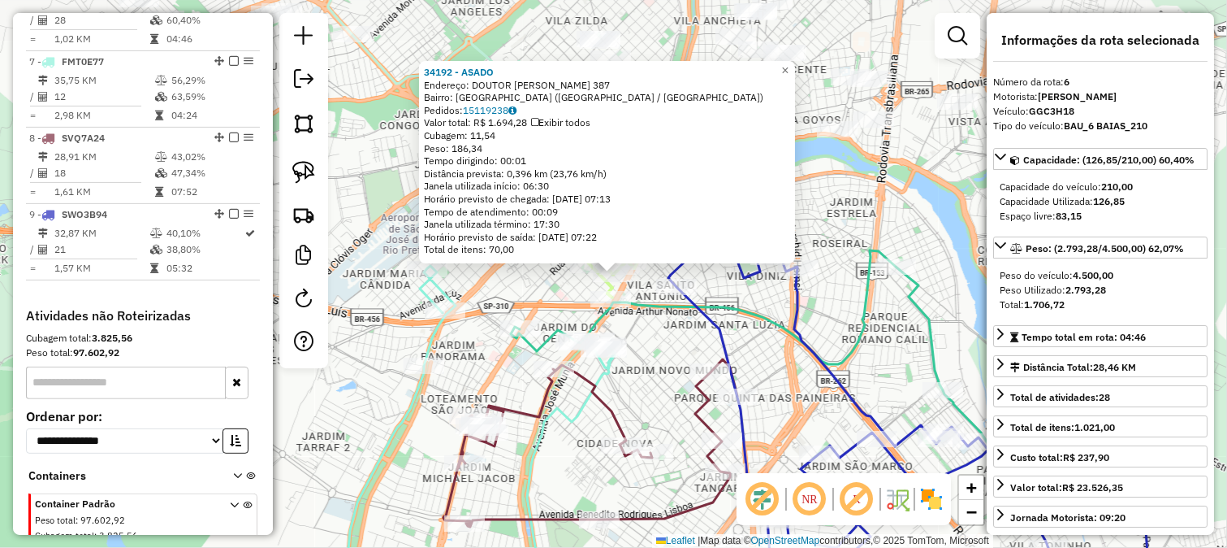
scroll to position [1024, 0]
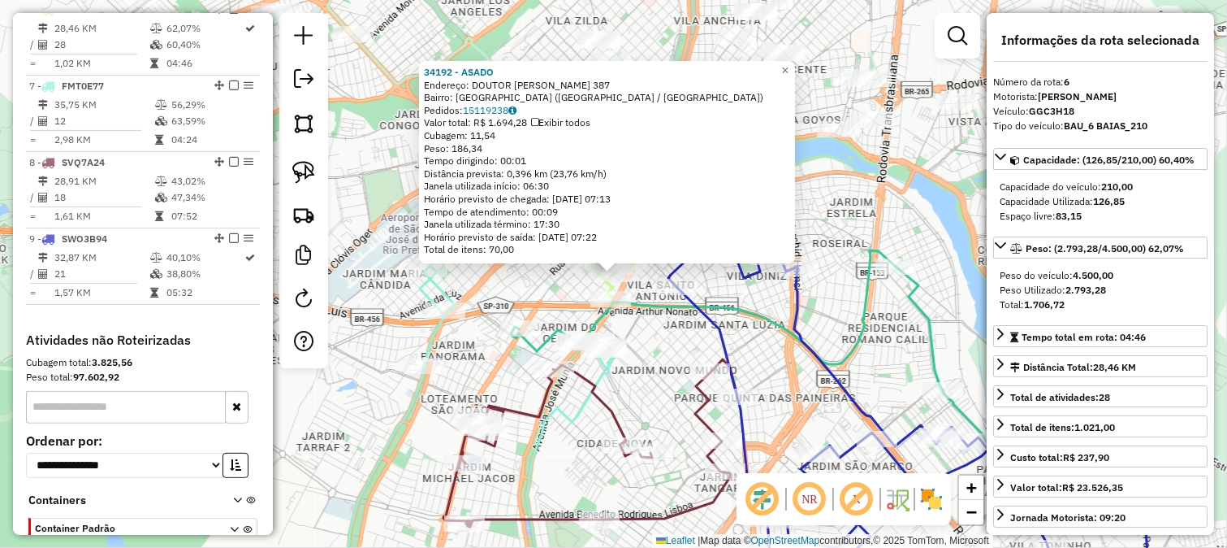
click at [628, 349] on div "Rota 7 - Placa FMT0E77 83883 - NEKAMI PLAZA Rota 7 - Placa FMT0E77 33308 - SO S…" at bounding box center [613, 274] width 1227 height 548
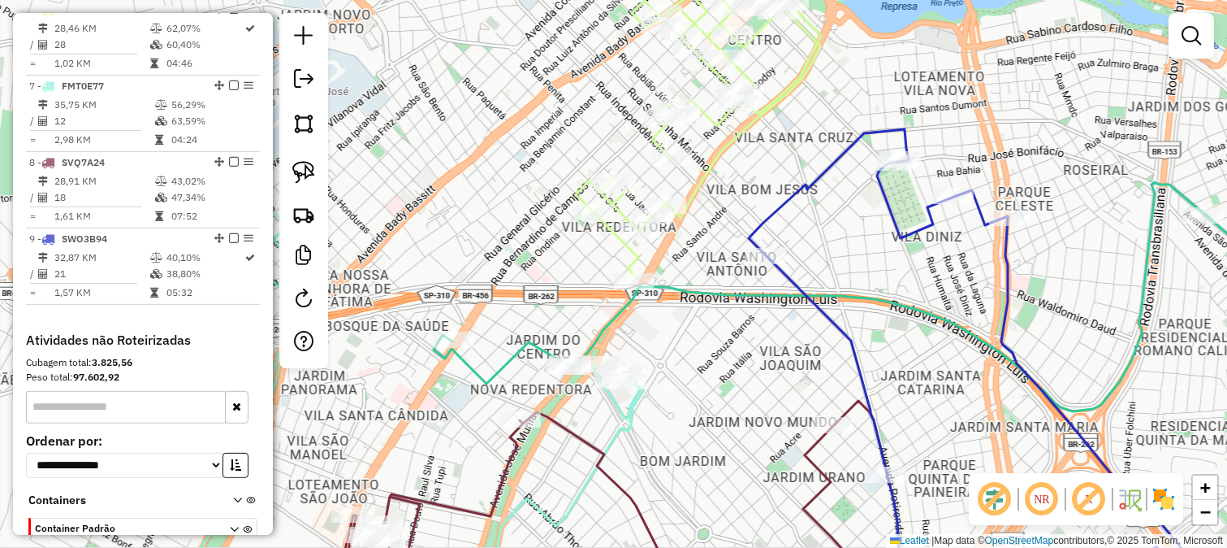
click at [606, 312] on div "Janela de atendimento Grade de atendimento Capacidade Transportadoras Veículos …" at bounding box center [613, 274] width 1227 height 548
click at [612, 312] on icon at bounding box center [892, 351] width 916 height 339
select select "**********"
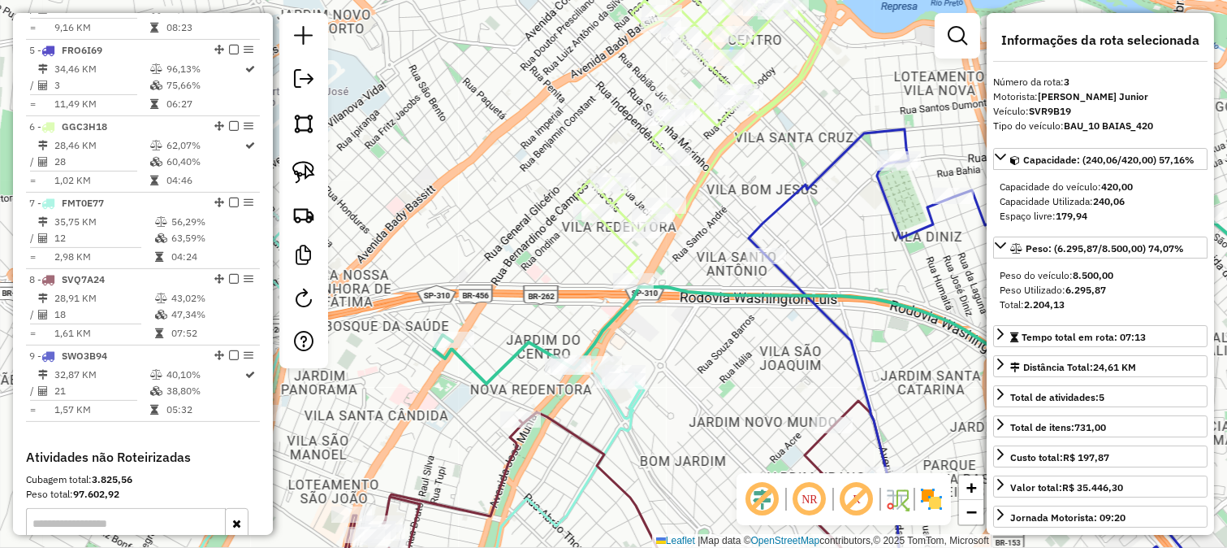
scroll to position [794, 0]
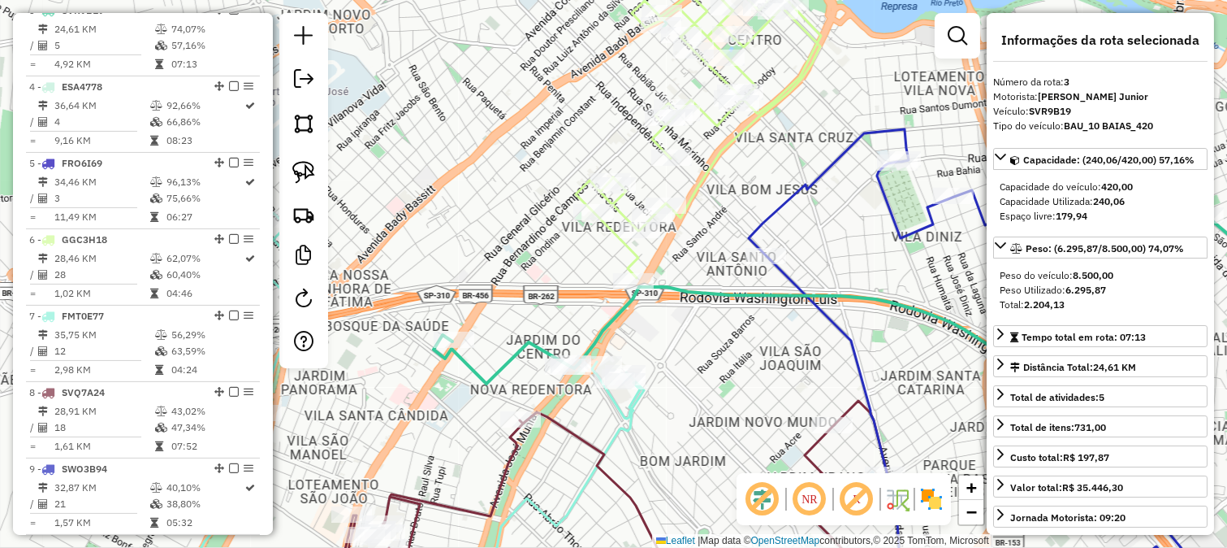
click at [634, 330] on div "Janela de atendimento Grade de atendimento Capacidade Transportadoras Veículos …" at bounding box center [613, 274] width 1227 height 548
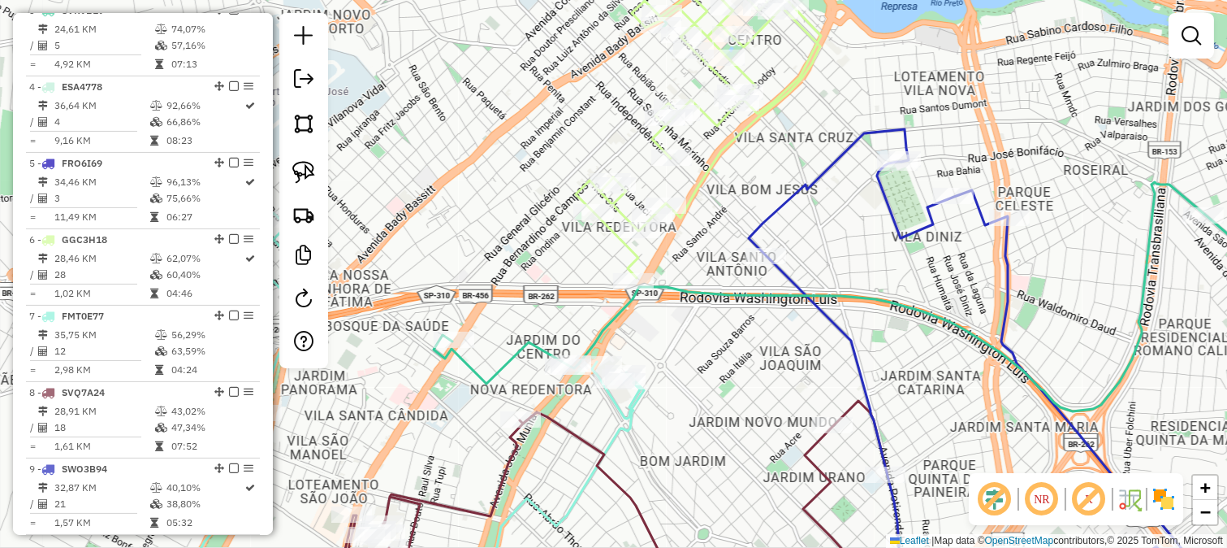
click at [638, 409] on icon at bounding box center [408, 408] width 472 height 390
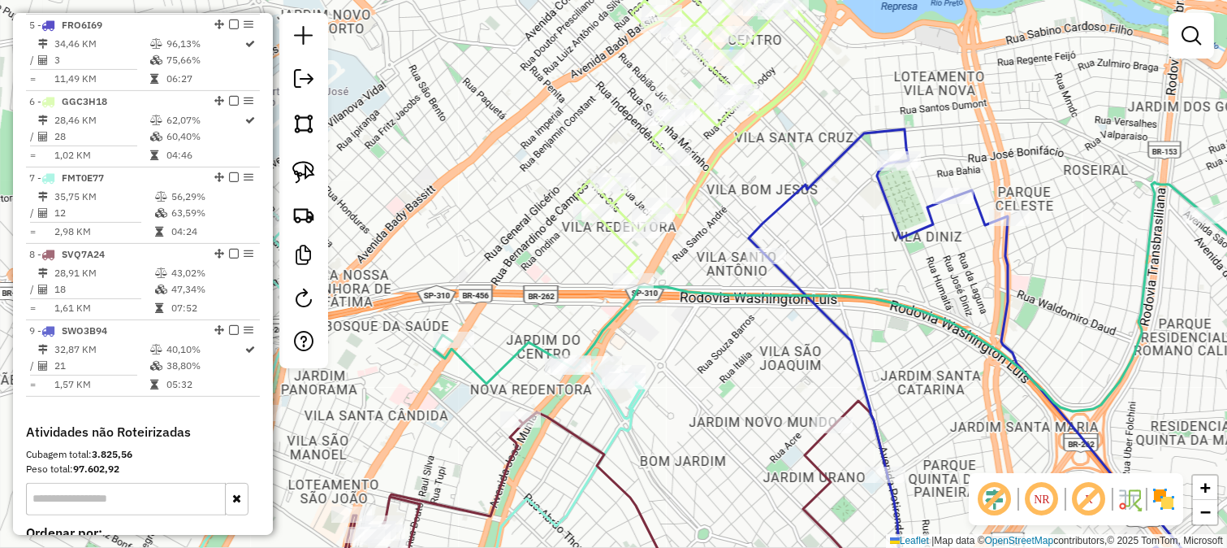
select select "**********"
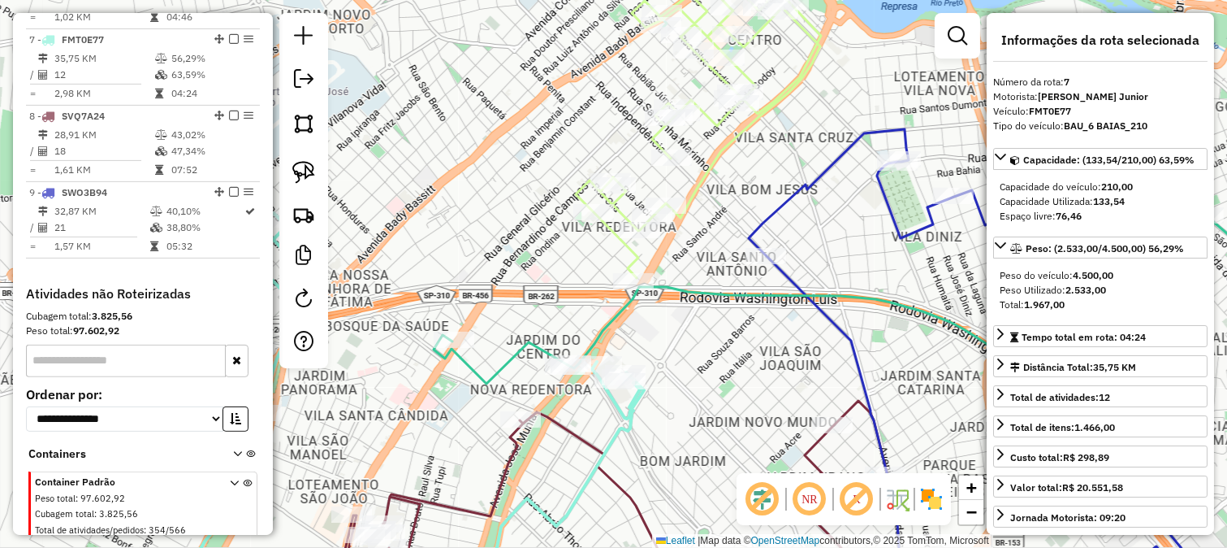
scroll to position [1101, 0]
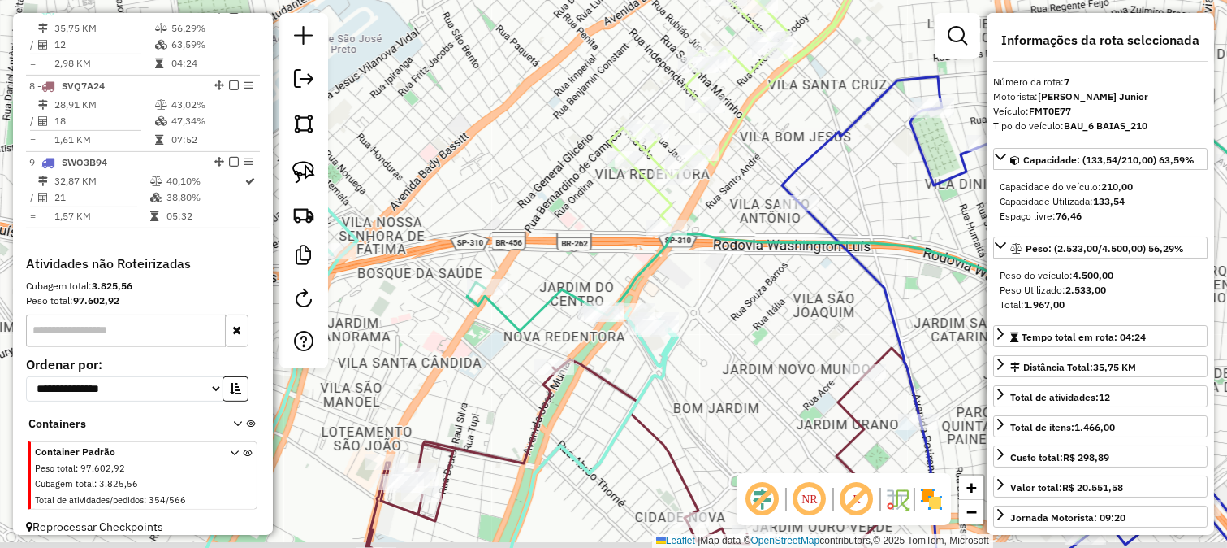
drag, startPoint x: 721, startPoint y: 348, endPoint x: 810, endPoint y: 265, distance: 121.3
click at [756, 315] on div "Janela de atendimento Grade de atendimento Capacidade Transportadoras Veículos …" at bounding box center [613, 274] width 1227 height 548
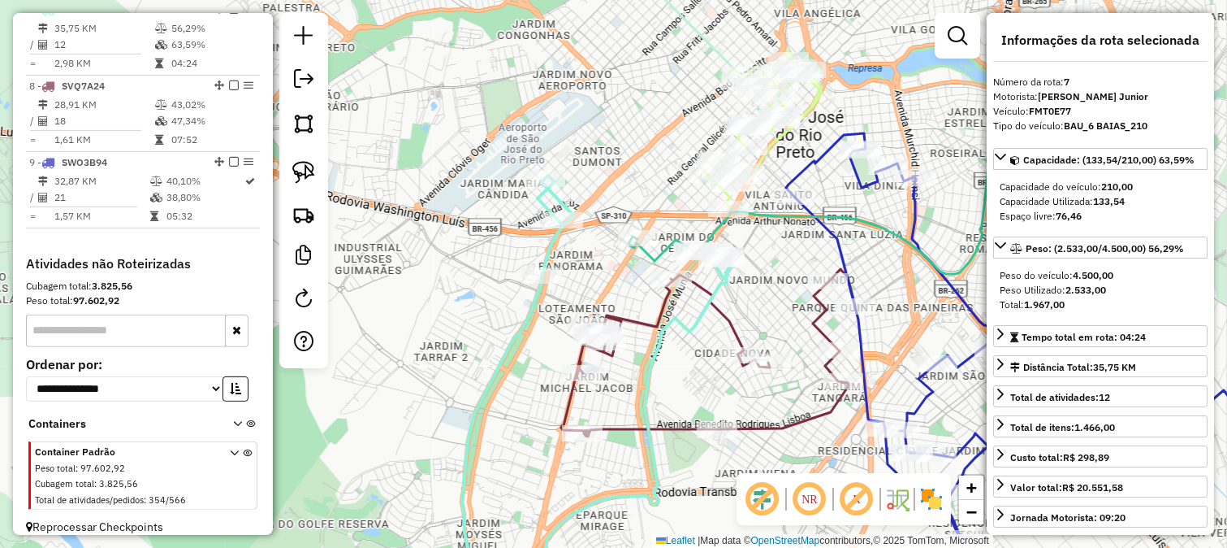
drag, startPoint x: 837, startPoint y: 249, endPoint x: 773, endPoint y: 273, distance: 68.4
click at [773, 273] on div "Janela de atendimento Grade de atendimento Capacidade Transportadoras Veículos …" at bounding box center [613, 274] width 1227 height 548
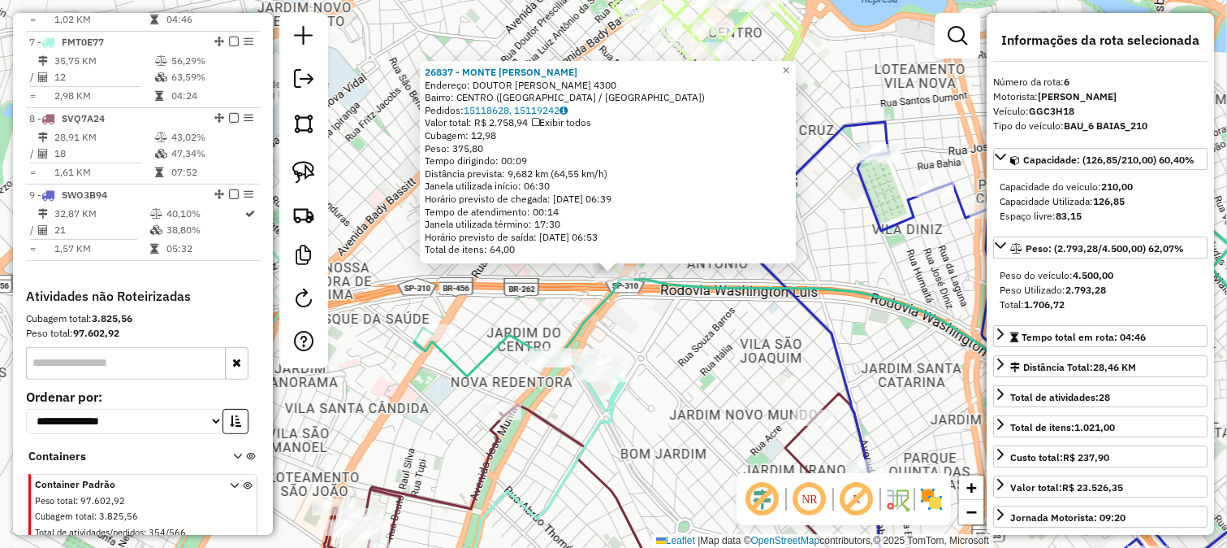
scroll to position [1024, 0]
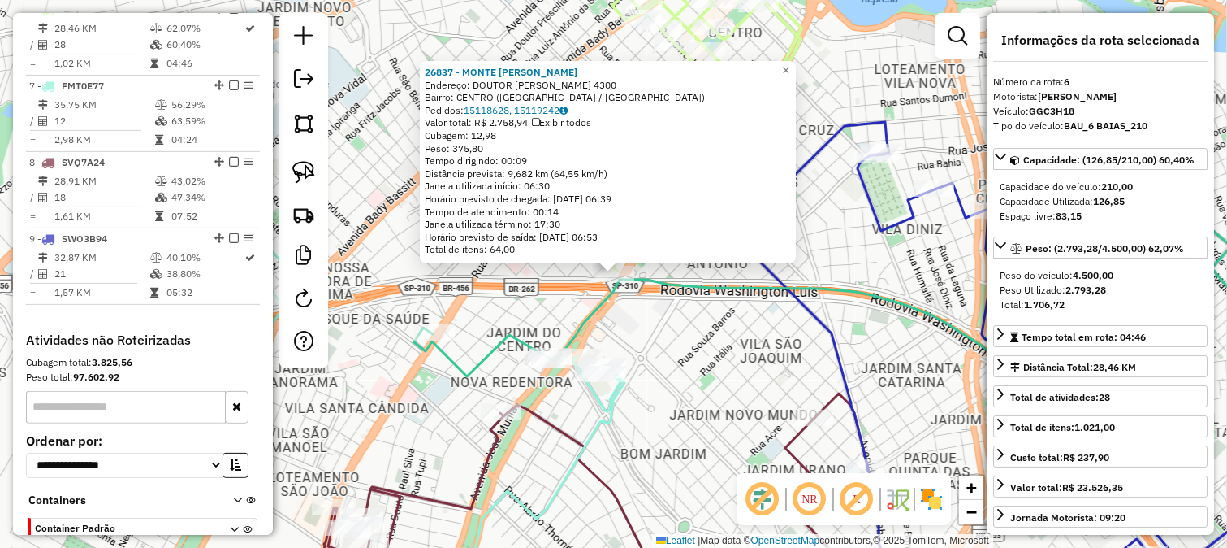
click at [721, 352] on div "26837 - MONTE CARLO GUARUJA Endereço: DOUTOR ALBERTO ANDALO 4300 Bairro: CENTRO…" at bounding box center [613, 274] width 1227 height 548
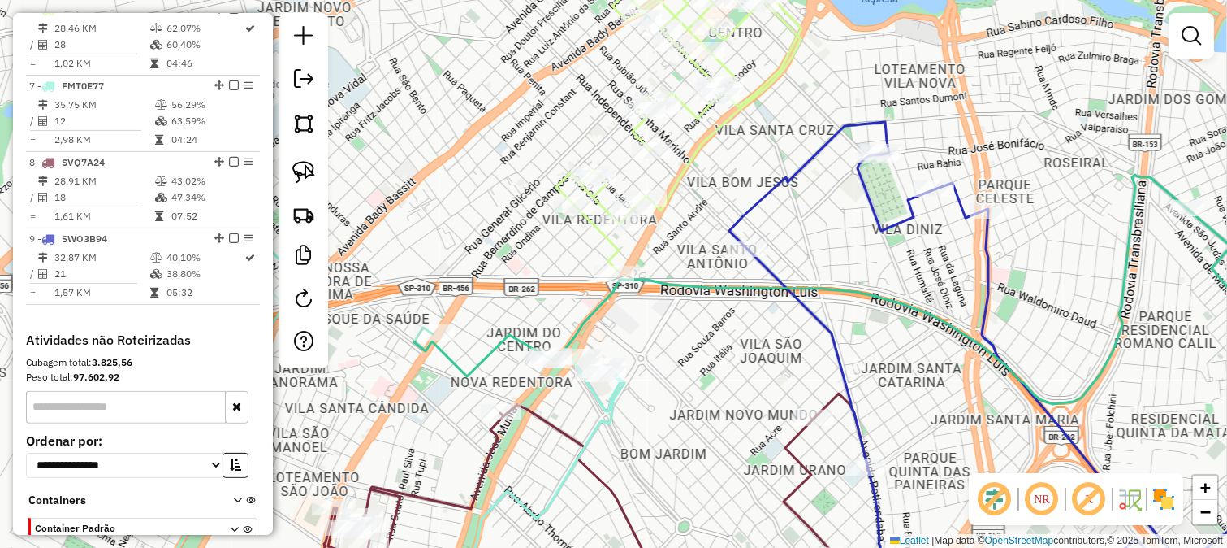
click at [622, 249] on icon at bounding box center [678, 114] width 245 height 313
select select "**********"
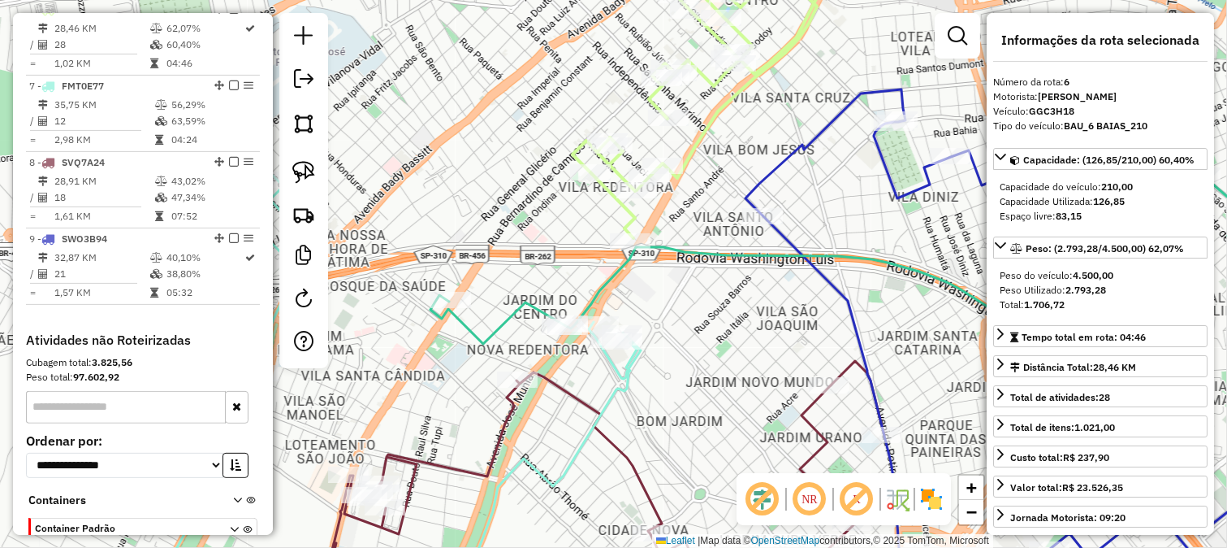
drag, startPoint x: 656, startPoint y: 240, endPoint x: 673, endPoint y: 207, distance: 36.3
click at [673, 207] on div "Janela de atendimento Grade de atendimento Capacidade Transportadoras Veículos …" at bounding box center [613, 274] width 1227 height 548
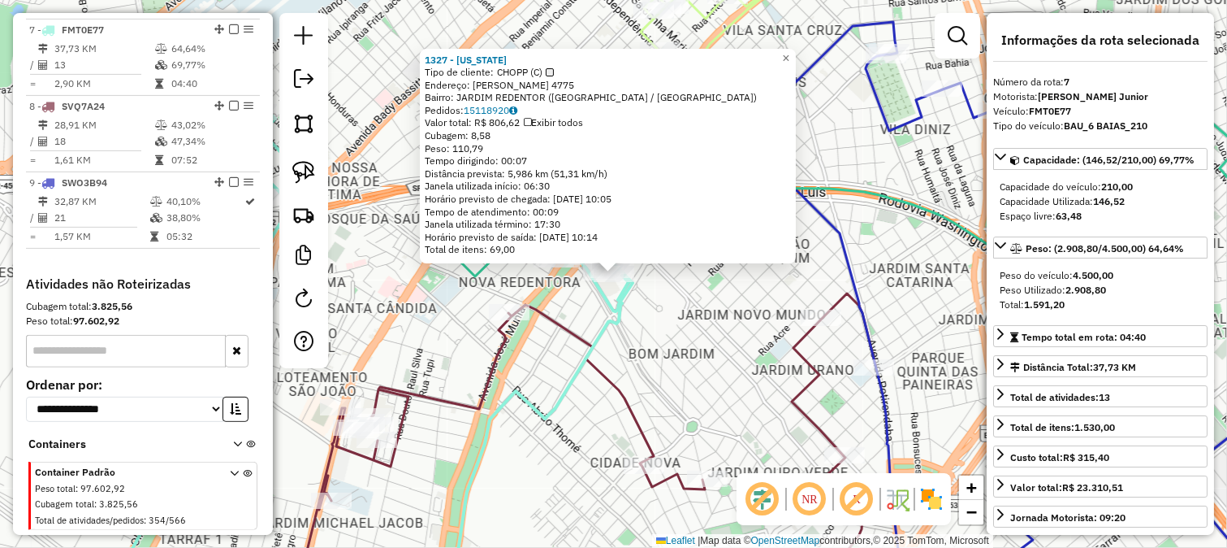
scroll to position [1101, 0]
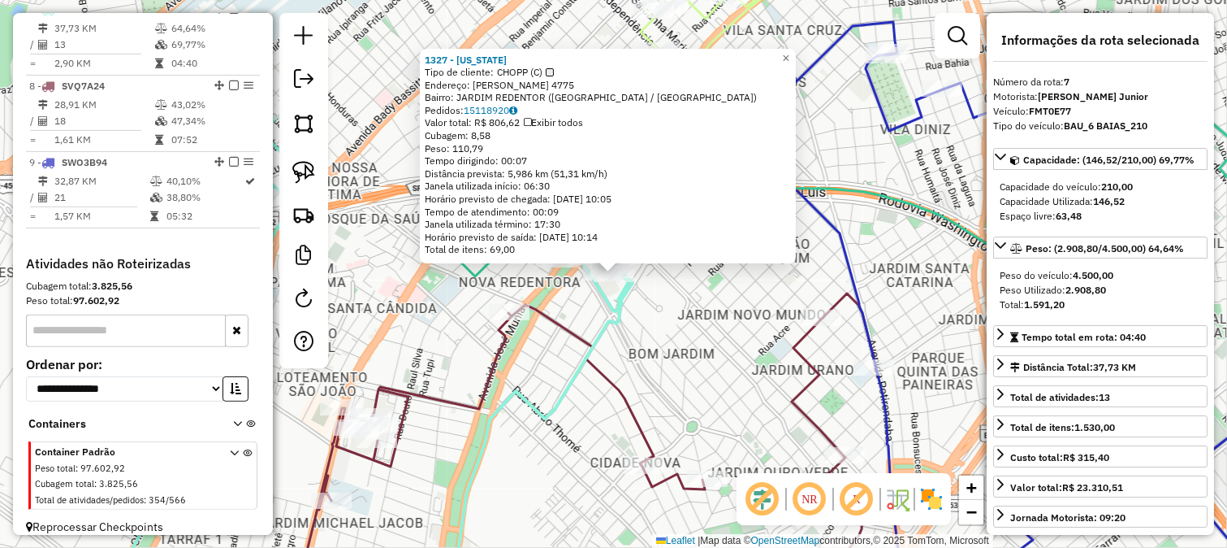
click at [689, 306] on div "1327 - MONTANA Tipo de cliente: CHOPP (C) Endereço: JOSE MUNIA 4775 Bairro: JAR…" at bounding box center [613, 274] width 1227 height 548
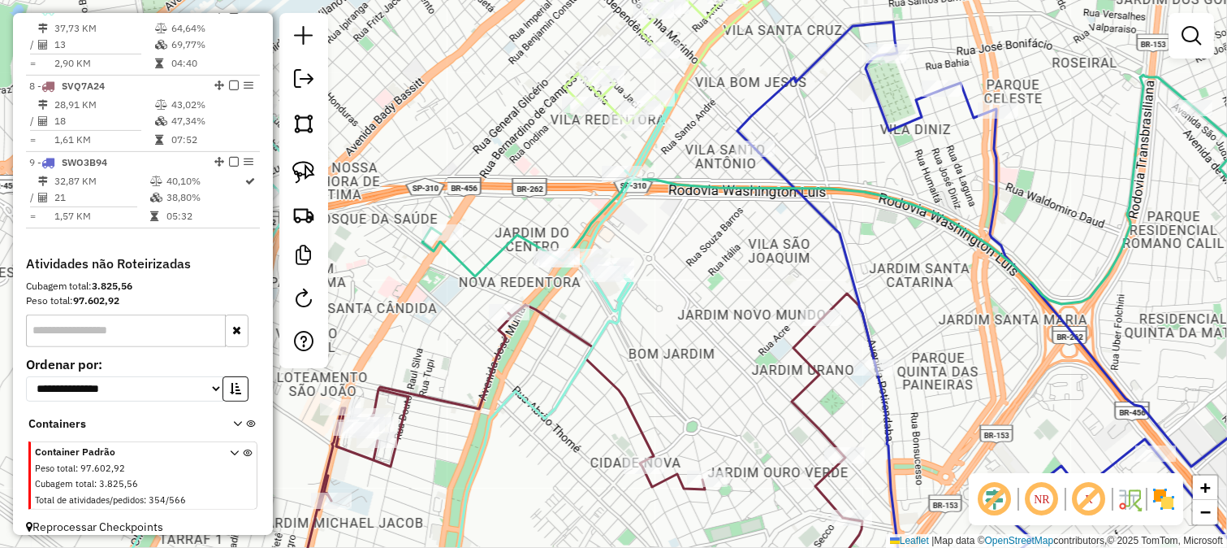
drag, startPoint x: 672, startPoint y: 295, endPoint x: 685, endPoint y: 314, distance: 23.4
click at [685, 314] on div "1327 - MONTANA Tipo de cliente: CHOPP (C) Endereço: JOSE MUNIA 4775 Bairro: JAR…" at bounding box center [613, 274] width 1227 height 548
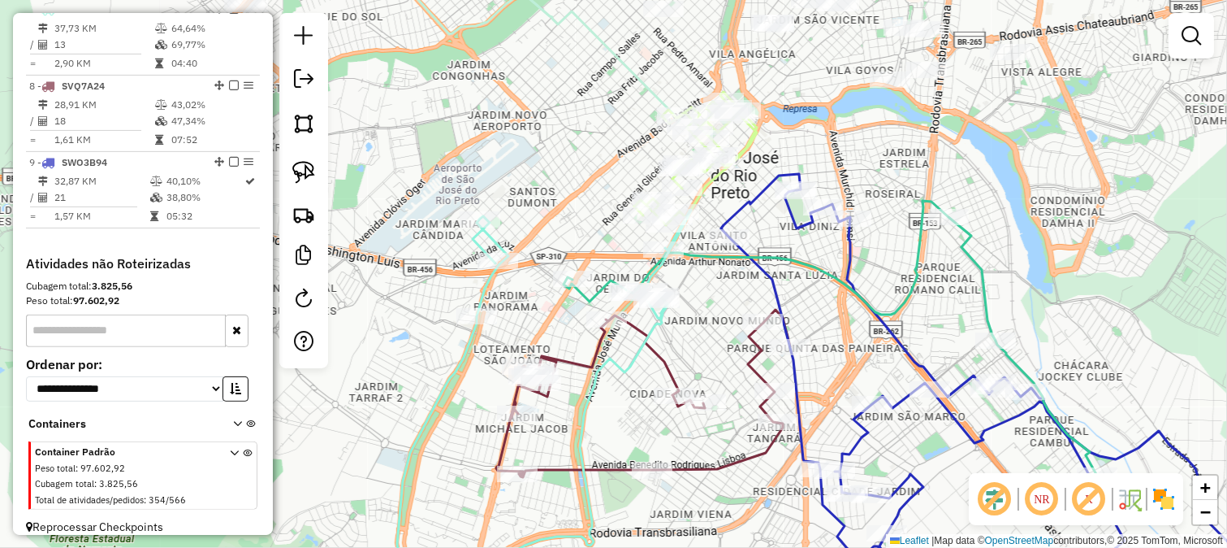
click at [578, 358] on icon at bounding box center [643, 393] width 294 height 167
select select "**********"
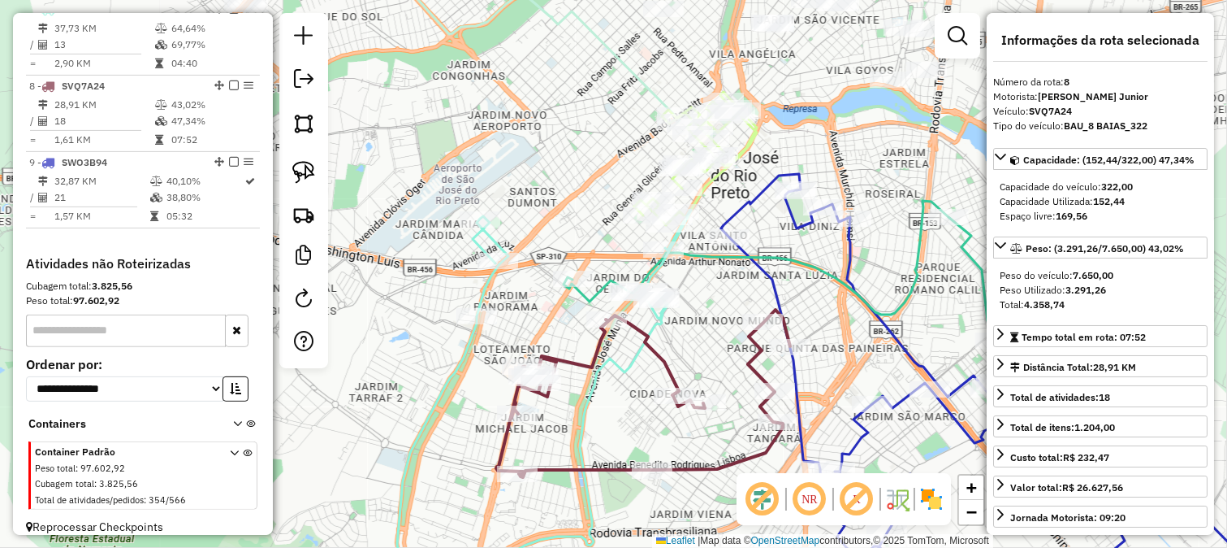
scroll to position [1128, 0]
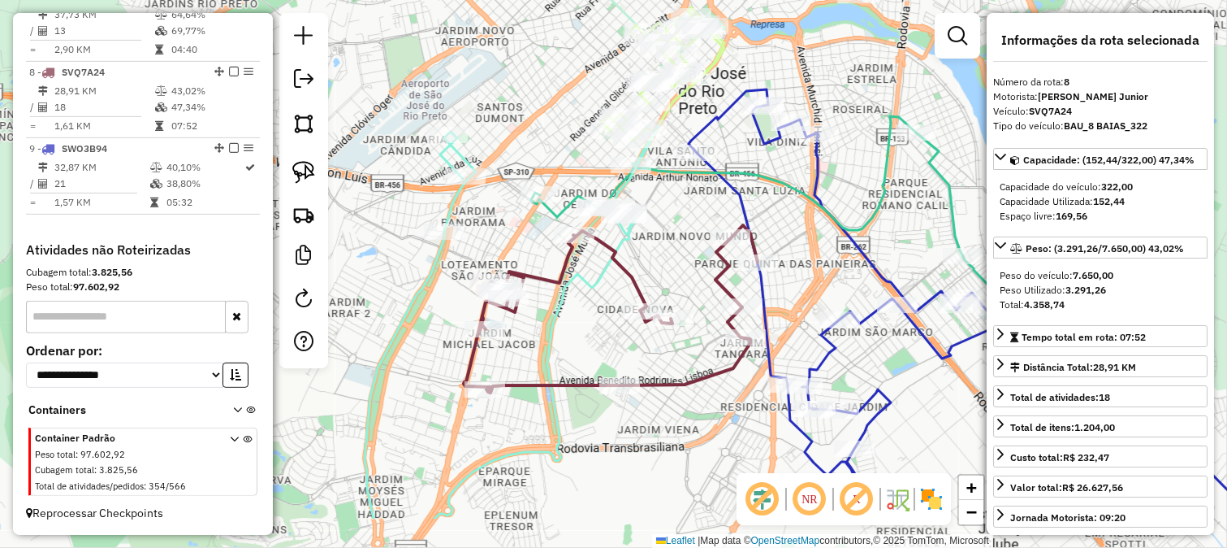
drag, startPoint x: 578, startPoint y: 345, endPoint x: 514, endPoint y: 315, distance: 70.9
click at [517, 313] on div "Janela de atendimento Grade de atendimento Capacidade Transportadoras Veículos …" at bounding box center [613, 274] width 1227 height 548
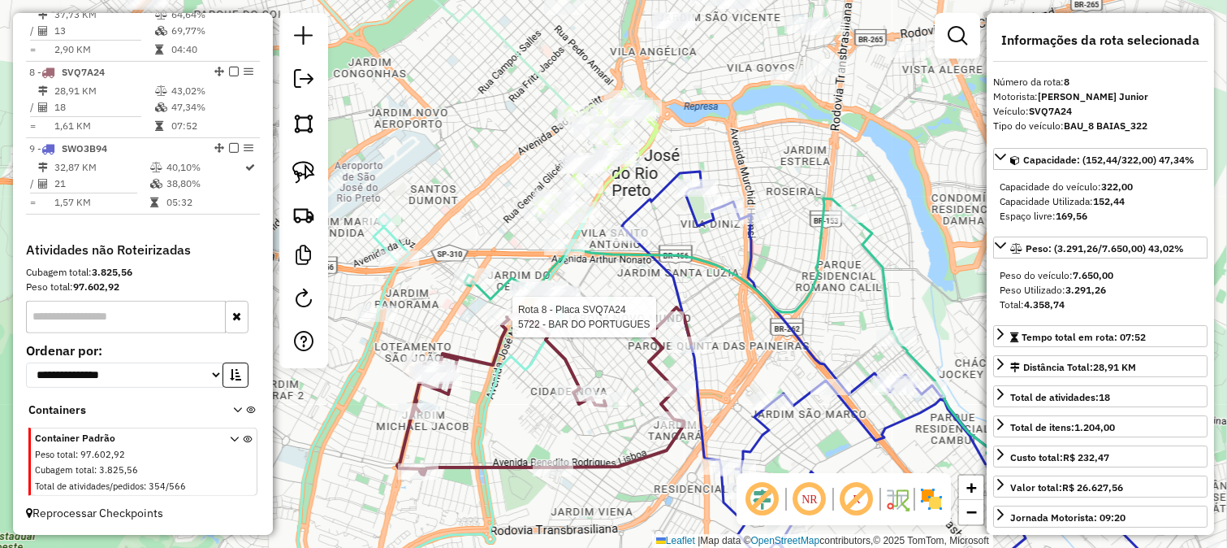
drag, startPoint x: 742, startPoint y: 240, endPoint x: 703, endPoint y: 266, distance: 47.3
click at [703, 266] on icon at bounding box center [732, 335] width 534 height 275
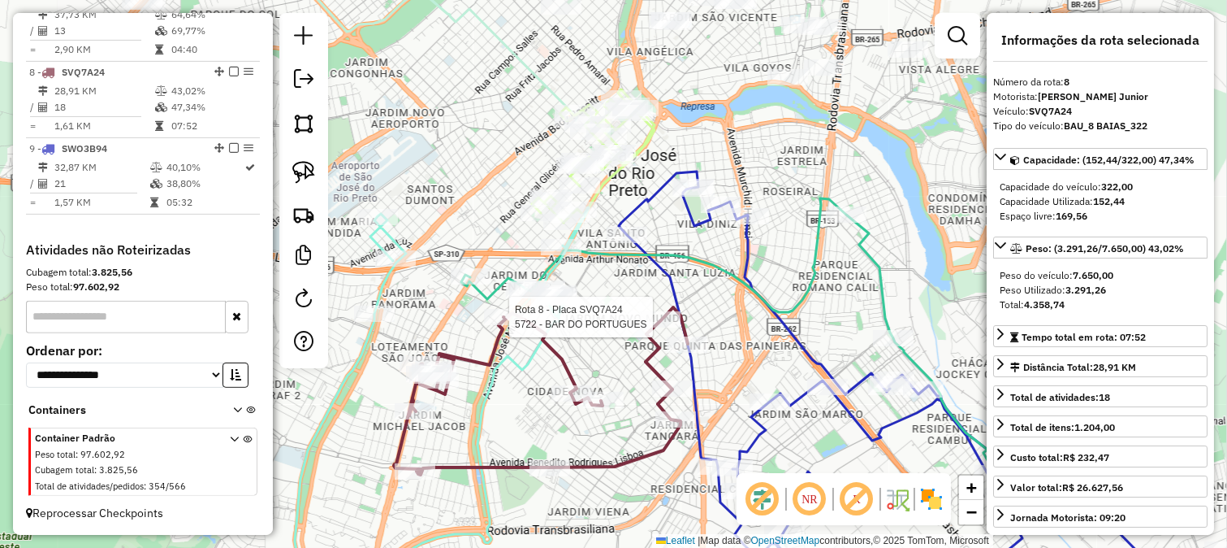
click at [669, 277] on icon at bounding box center [922, 380] width 607 height 418
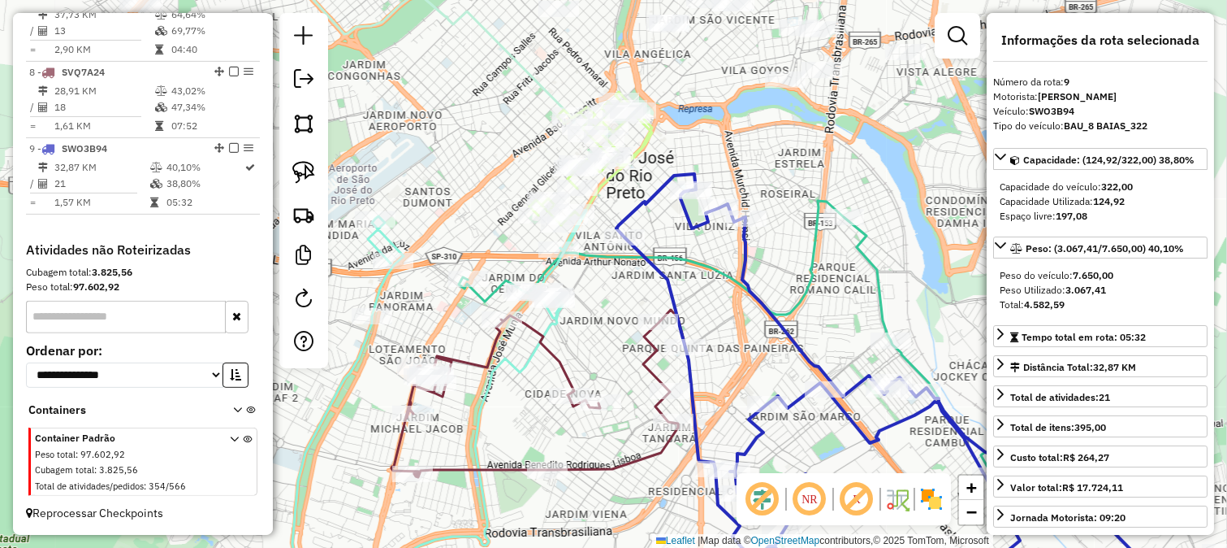
drag, startPoint x: 705, startPoint y: 281, endPoint x: 677, endPoint y: 413, distance: 134.5
click at [682, 407] on div "Janela de atendimento Grade de atendimento Capacidade Transportadoras Veículos …" at bounding box center [613, 274] width 1227 height 548
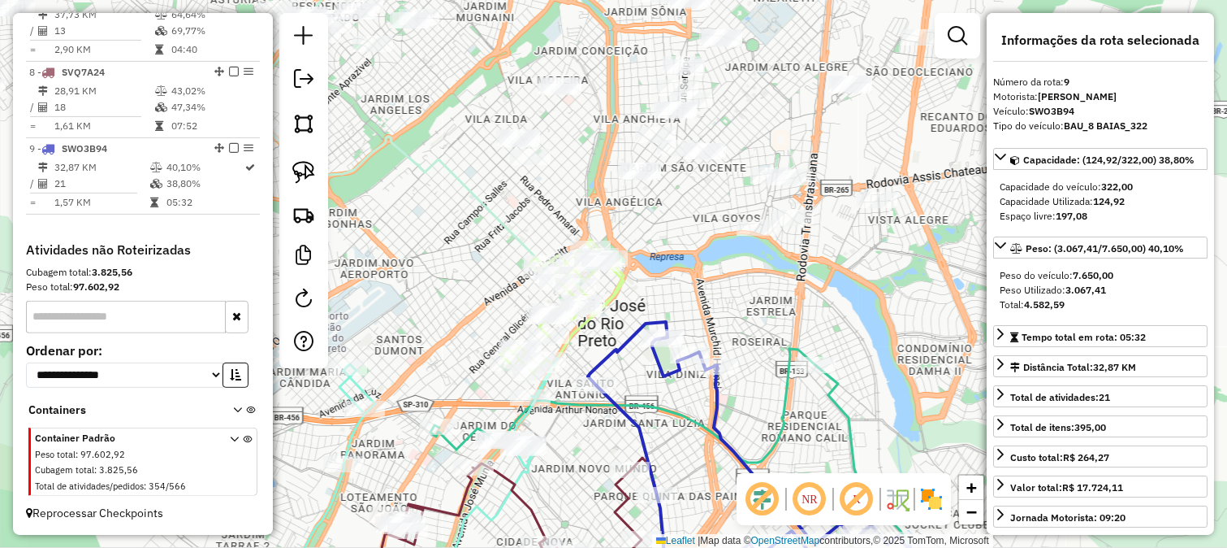
drag, startPoint x: 717, startPoint y: 305, endPoint x: 728, endPoint y: 335, distance: 31.9
click at [721, 328] on div "Rota 9 - Placa SWO3B94 32804 - SUPERMERCADO BITA Janela de atendimento Grade de…" at bounding box center [613, 274] width 1227 height 548
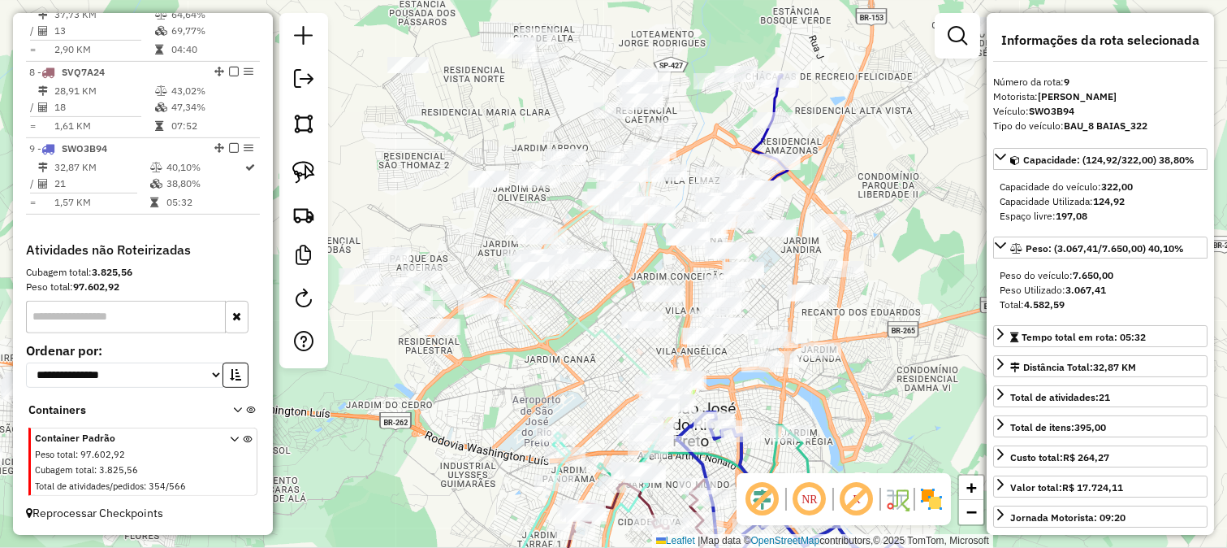
drag, startPoint x: 611, startPoint y: 323, endPoint x: 781, endPoint y: 361, distance: 174.6
click at [781, 361] on div "Janela de atendimento Grade de atendimento Capacidade Transportadoras Veículos …" at bounding box center [613, 274] width 1227 height 548
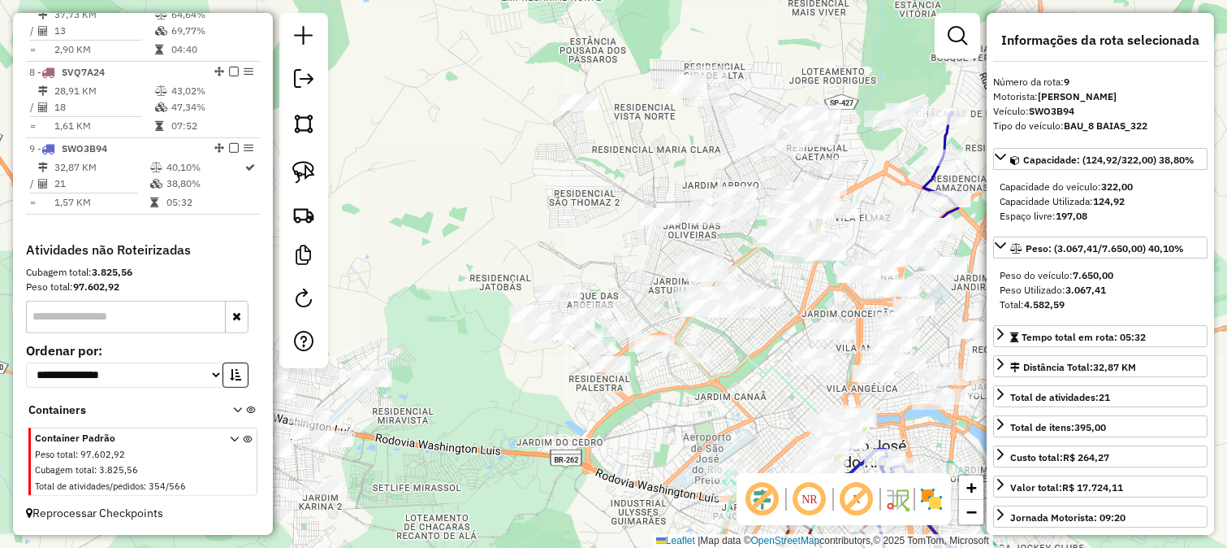
click at [513, 280] on div "Janela de atendimento Grade de atendimento Capacidade Transportadoras Veículos …" at bounding box center [613, 274] width 1227 height 548
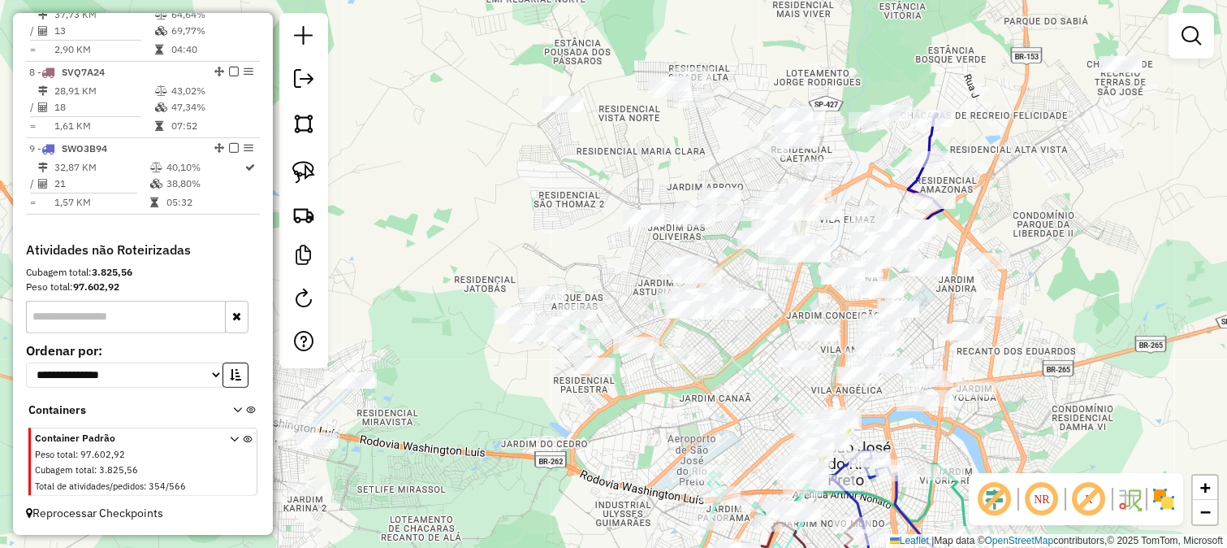
drag, startPoint x: 753, startPoint y: 360, endPoint x: 707, endPoint y: 345, distance: 48.6
click at [732, 353] on icon at bounding box center [764, 307] width 205 height 236
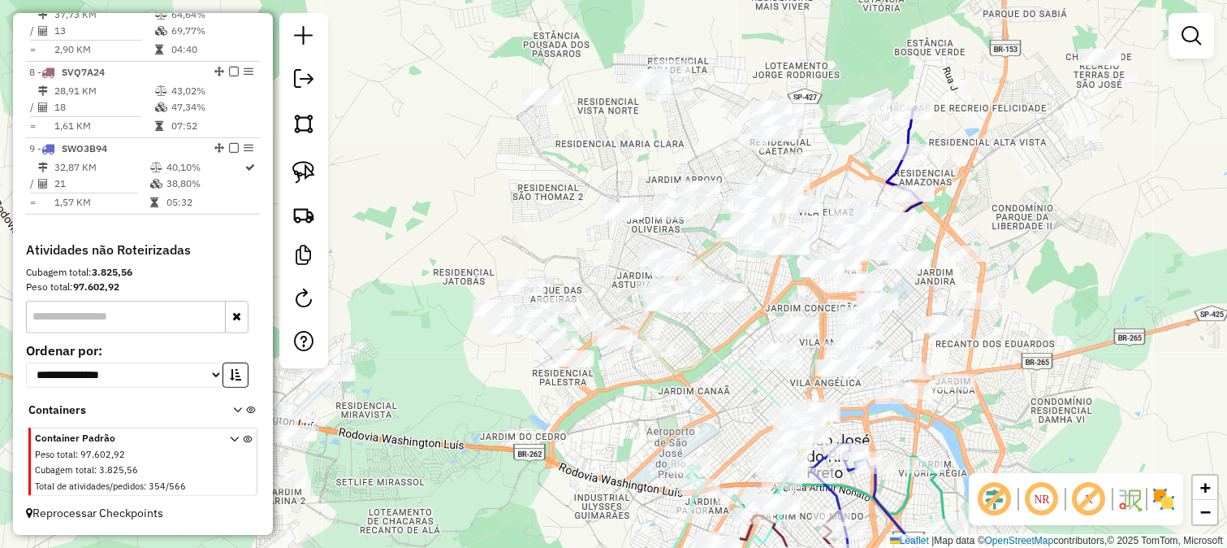
click at [707, 379] on div "Rota 4 - Placa ESA4778 77047 - SERV FESTA NIKITO 3 Janela de atendimento Grade …" at bounding box center [613, 274] width 1227 height 548
click at [473, 295] on div "Janela de atendimento Grade de atendimento Capacidade Transportadoras Veículos …" at bounding box center [613, 274] width 1227 height 548
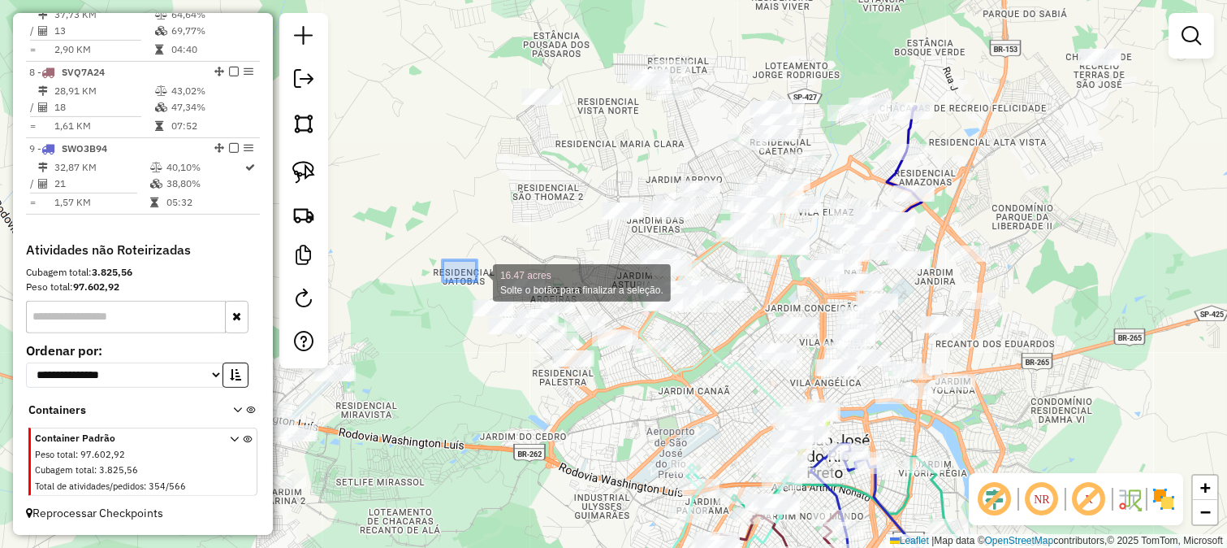
drag, startPoint x: 443, startPoint y: 260, endPoint x: 478, endPoint y: 281, distance: 40.8
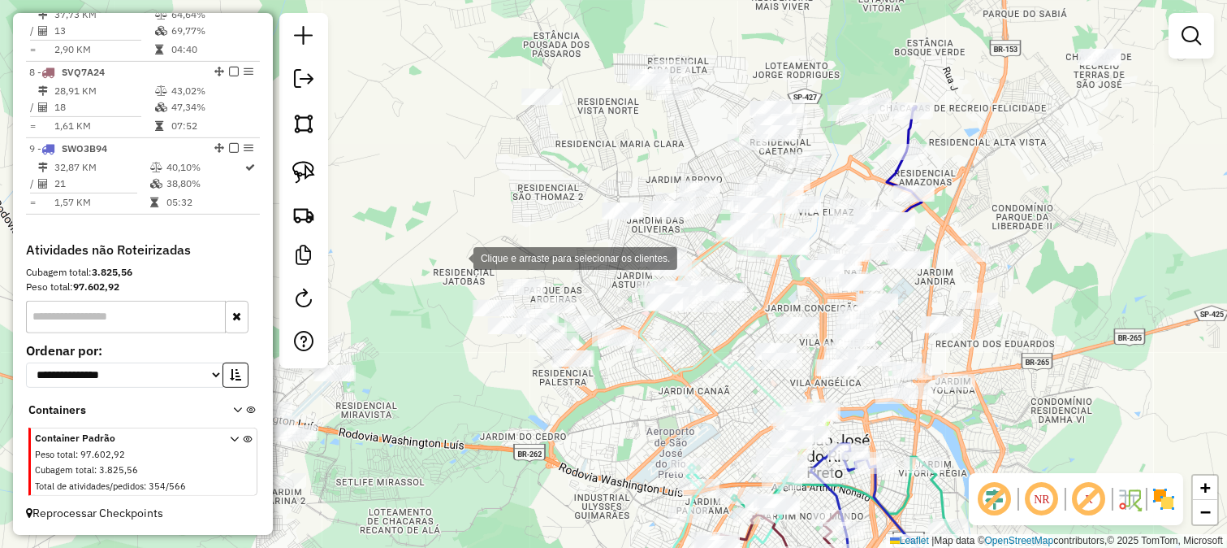
click at [455, 253] on div "Clique e arraste para selecionar os clientes. Janela de atendimento Grade de at…" at bounding box center [613, 274] width 1227 height 548
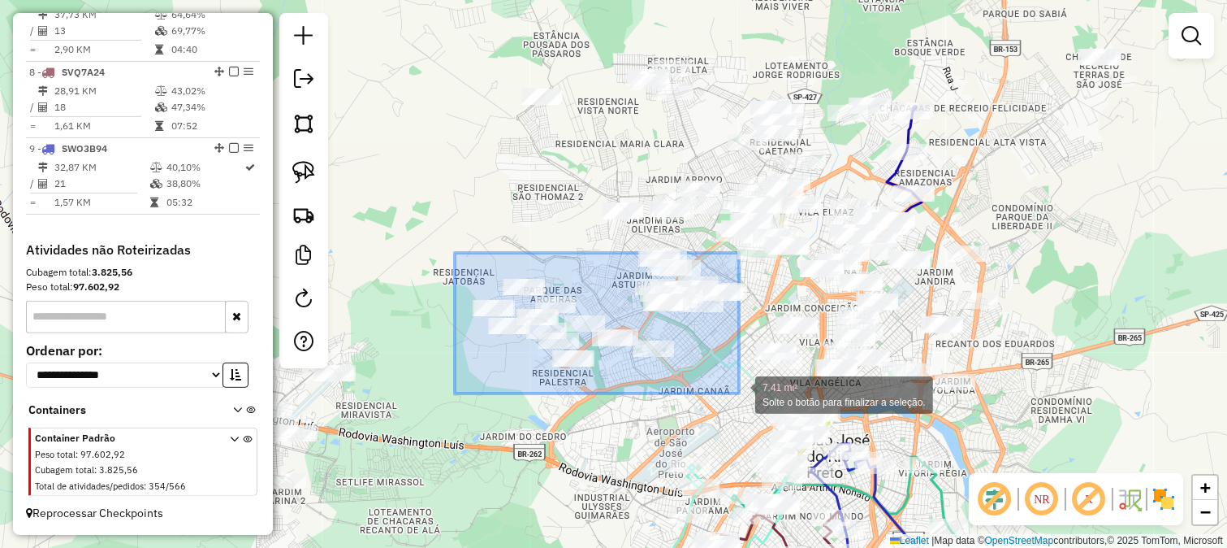
drag, startPoint x: 455, startPoint y: 253, endPoint x: 740, endPoint y: 393, distance: 317.9
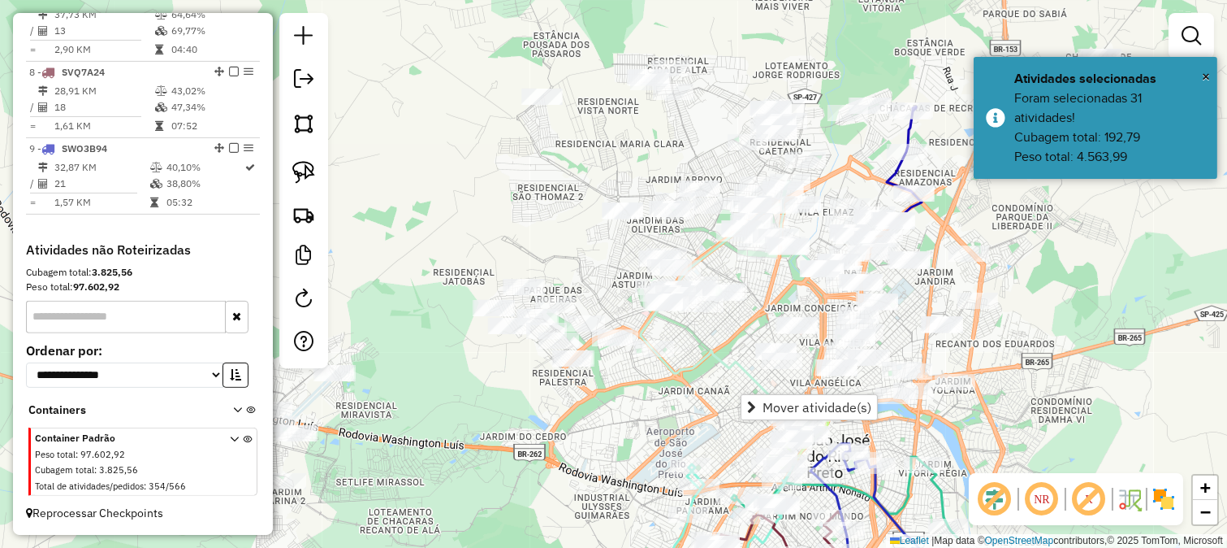
click at [772, 408] on span "Mover atividade(s)" at bounding box center [817, 406] width 109 height 13
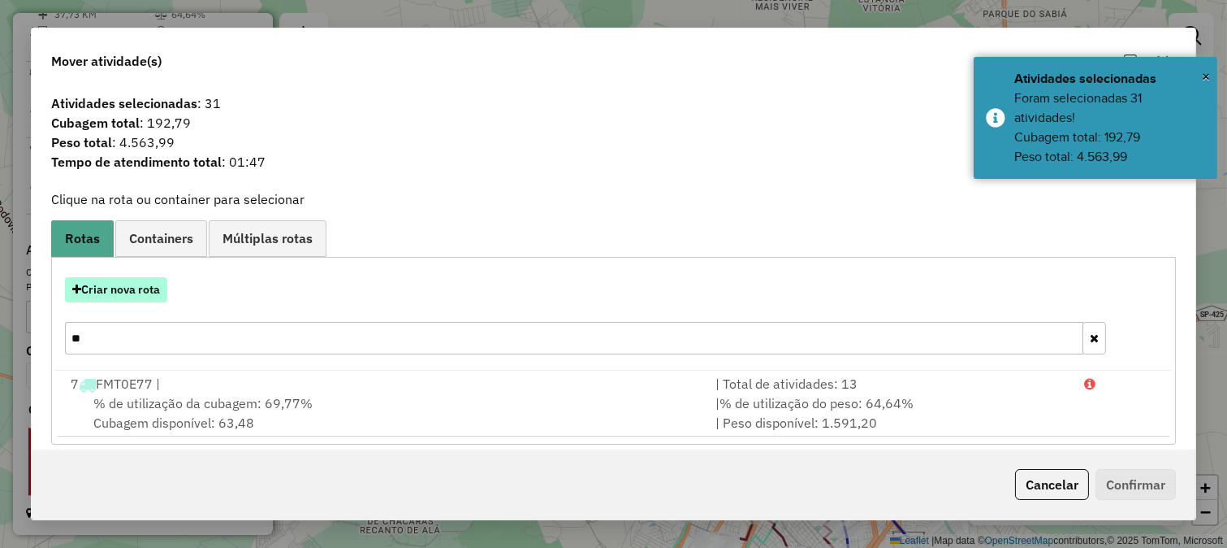
click at [136, 301] on button "Criar nova rota" at bounding box center [116, 289] width 102 height 25
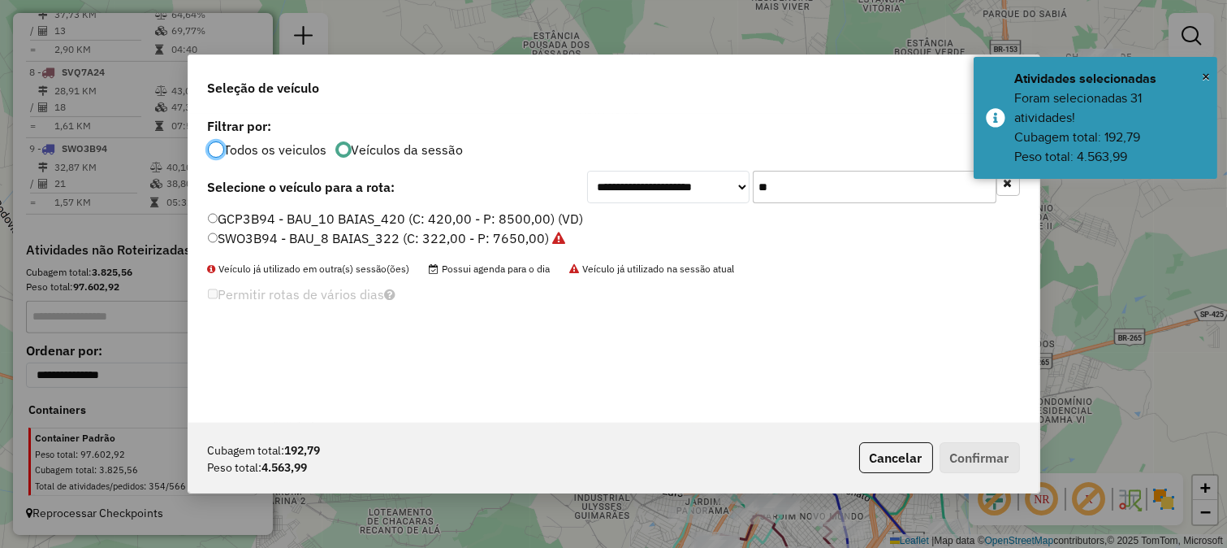
scroll to position [9, 4]
click at [824, 182] on input "**" at bounding box center [875, 187] width 244 height 32
click at [525, 229] on label "SWO3B94 - BAU_8 BAIAS_322 (C: 322,00 - P: 7650,00)" at bounding box center [387, 237] width 358 height 19
click at [523, 223] on label "GCP3B94 - BAU_10 BAIAS_420 (C: 420,00 - P: 8500,00) (VD)" at bounding box center [396, 218] width 376 height 19
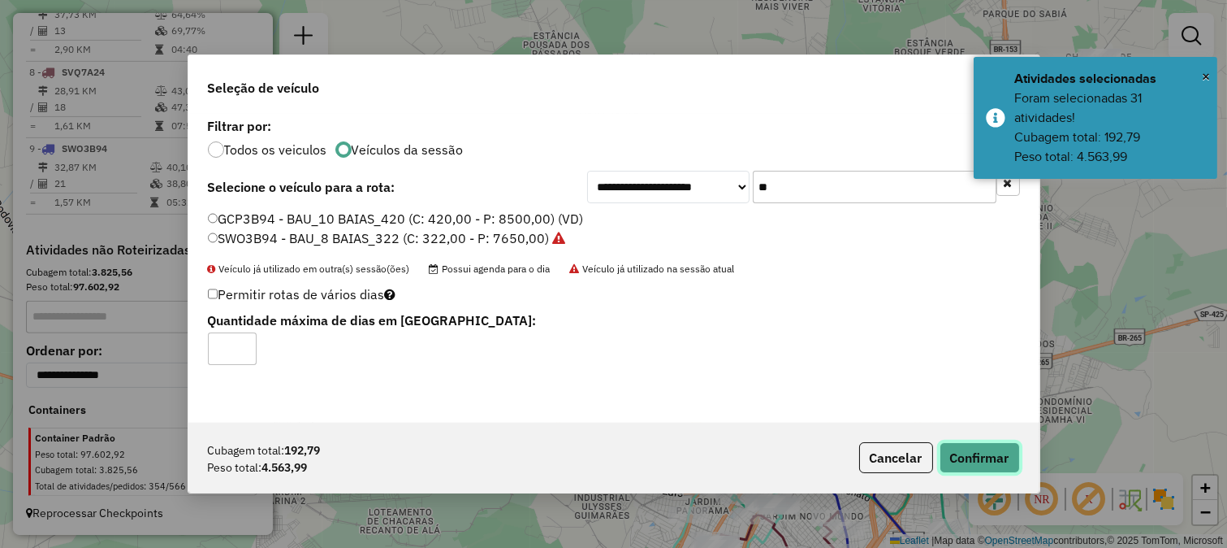
click at [955, 452] on button "Confirmar" at bounding box center [980, 457] width 80 height 31
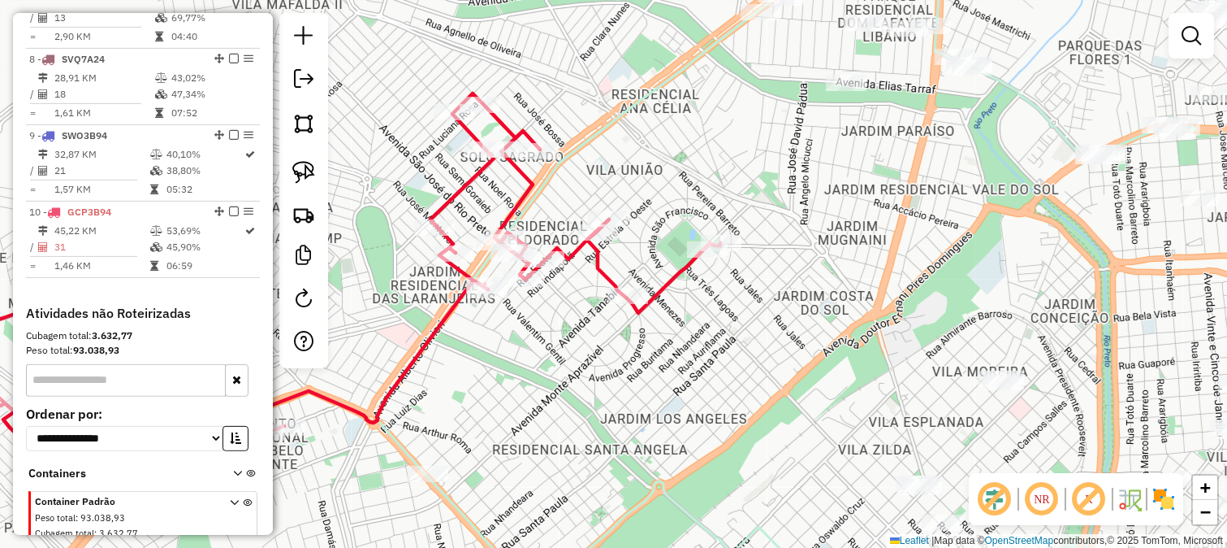
drag, startPoint x: 656, startPoint y: 252, endPoint x: 741, endPoint y: 348, distance: 127.8
click at [747, 356] on div "Janela de atendimento Grade de atendimento Capacidade Transportadoras Veículos …" at bounding box center [613, 274] width 1227 height 548
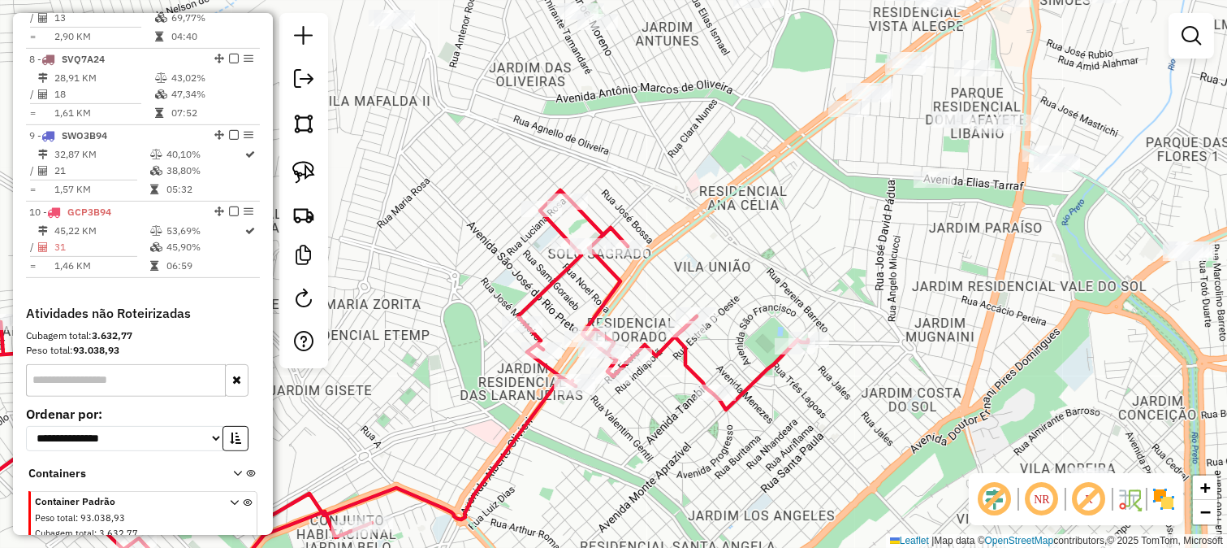
drag, startPoint x: 682, startPoint y: 249, endPoint x: 729, endPoint y: 333, distance: 96.0
click at [729, 331] on div "Rota 10 - Placa GCP3B94 81917 - MERCEARIA CORREIA Janela de atendimento Grade d…" at bounding box center [613, 274] width 1227 height 548
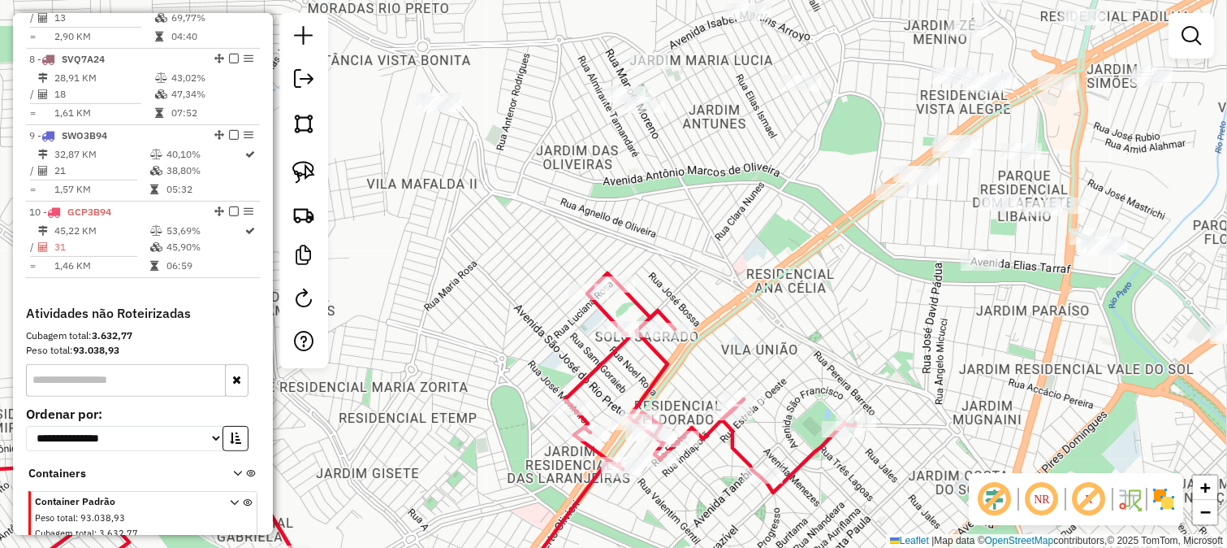
click at [654, 368] on icon at bounding box center [392, 438] width 928 height 330
select select "**********"
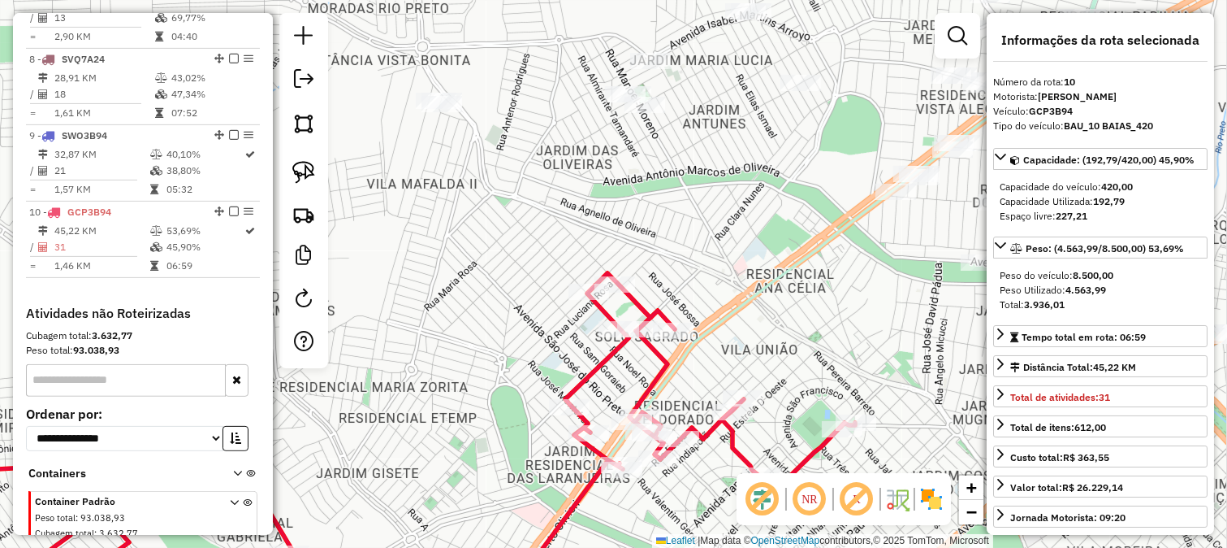
scroll to position [1204, 0]
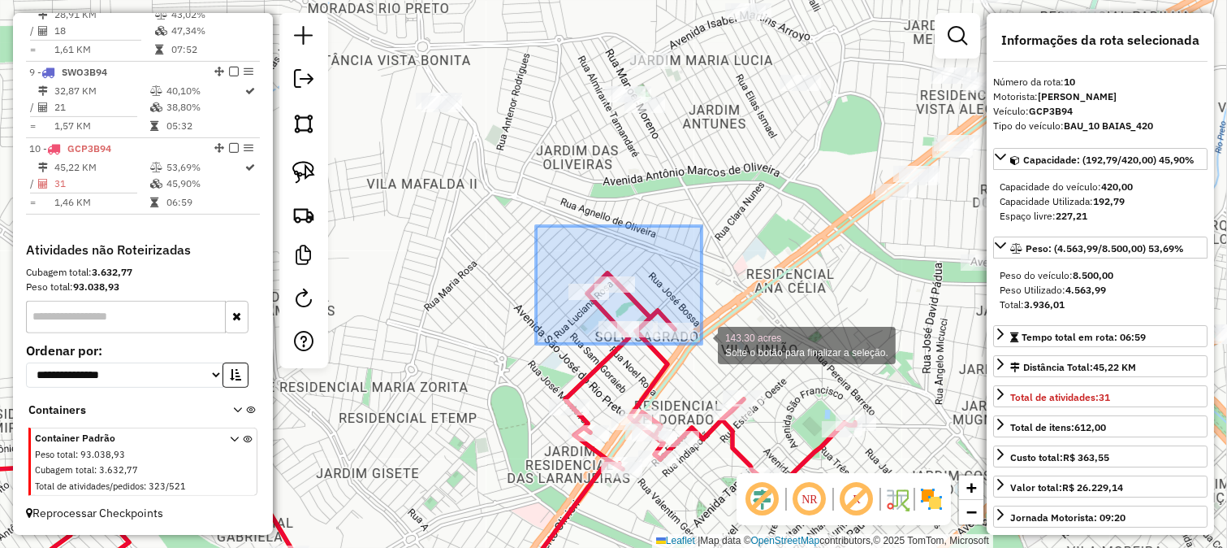
drag, startPoint x: 536, startPoint y: 226, endPoint x: 702, endPoint y: 344, distance: 203.3
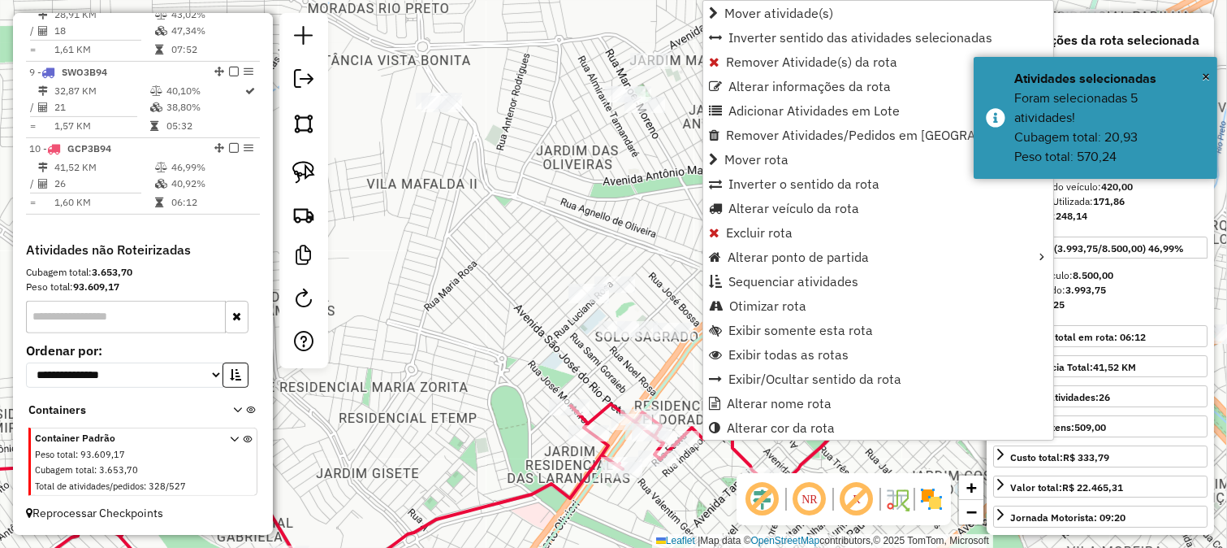
click at [667, 262] on div "Janela de atendimento Grade de atendimento Capacidade Transportadoras Veículos …" at bounding box center [613, 274] width 1227 height 548
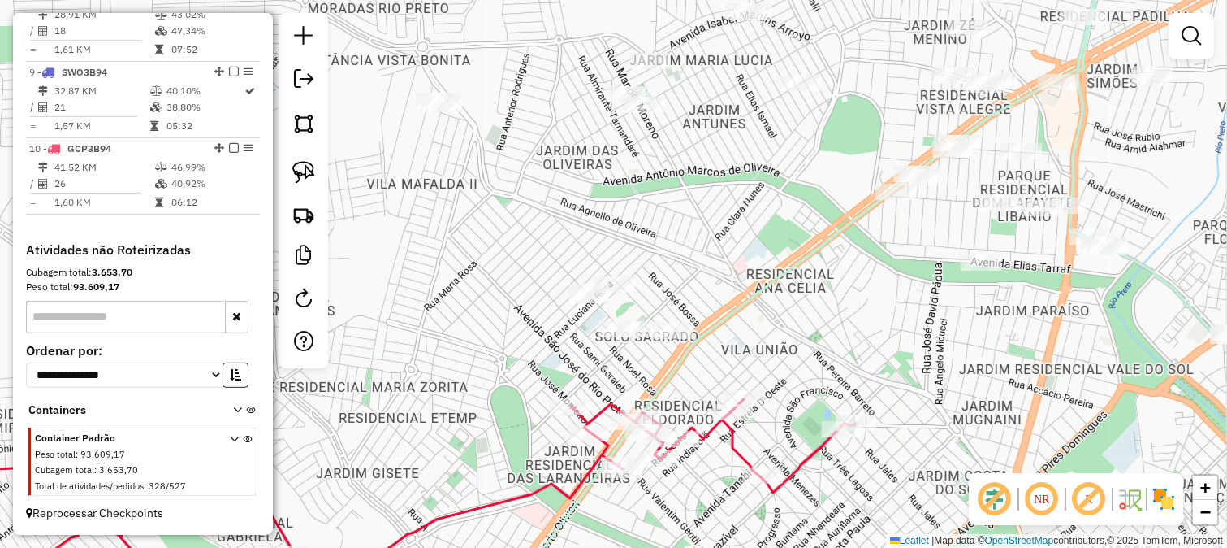
click at [594, 402] on div "Janela de atendimento Grade de atendimento Capacidade Transportadoras Veículos …" at bounding box center [613, 274] width 1227 height 548
select select "**********"
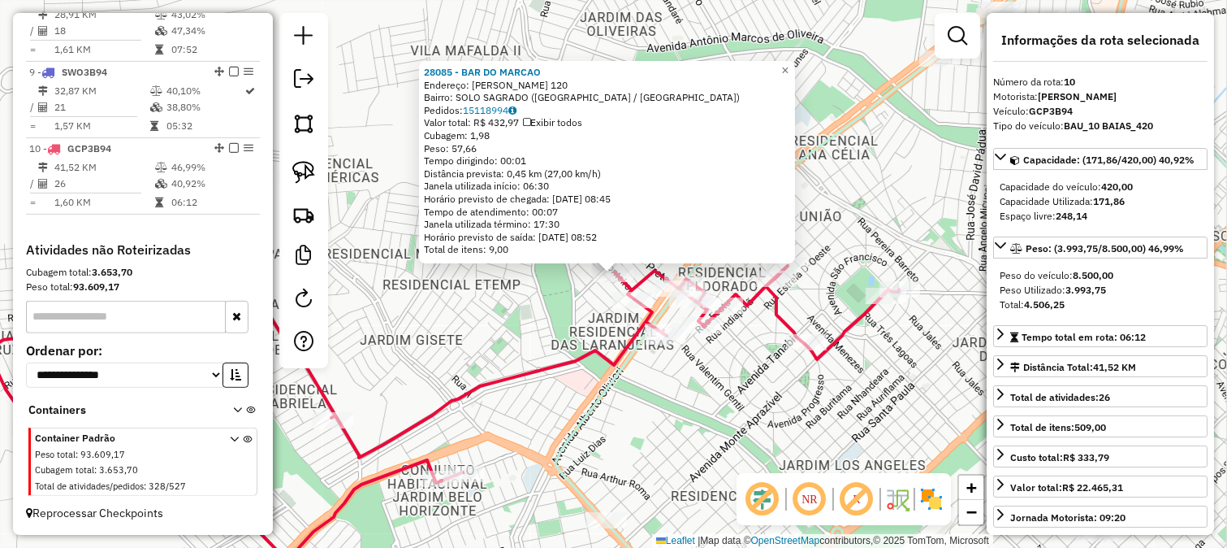
click at [492, 400] on div "28085 - BAR DO MARCAO Endereço: JOSE MONTEIRO 120 Bairro: SOLO SAGRADO (SAO JOS…" at bounding box center [613, 274] width 1227 height 548
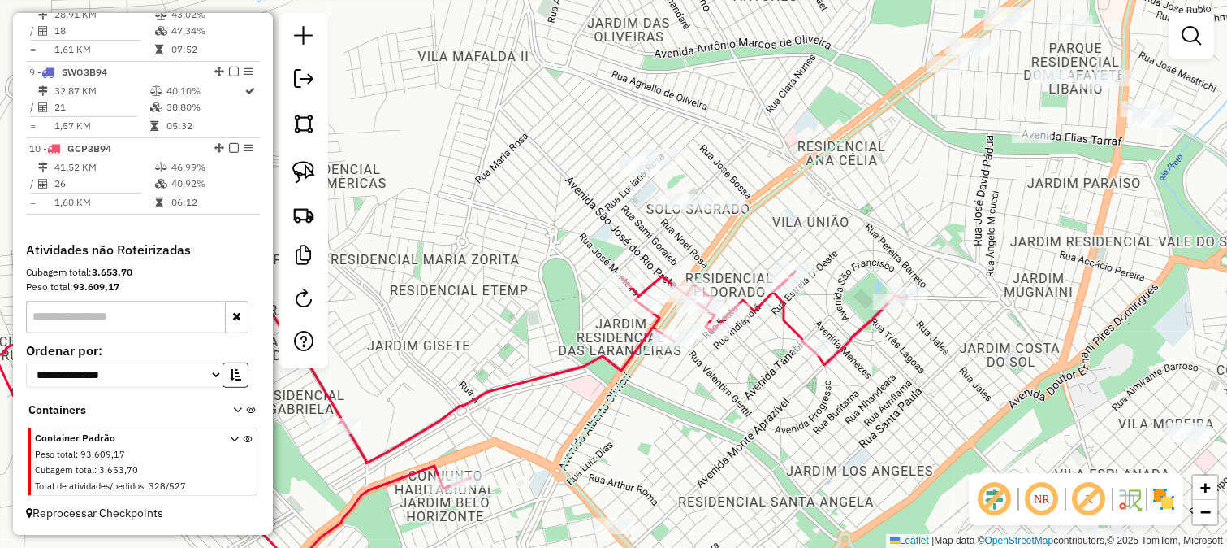
drag, startPoint x: 507, startPoint y: 309, endPoint x: 634, endPoint y: 436, distance: 180.4
click at [621, 437] on div "Janela de atendimento Grade de atendimento Capacidade Transportadoras Veículos …" at bounding box center [613, 274] width 1227 height 548
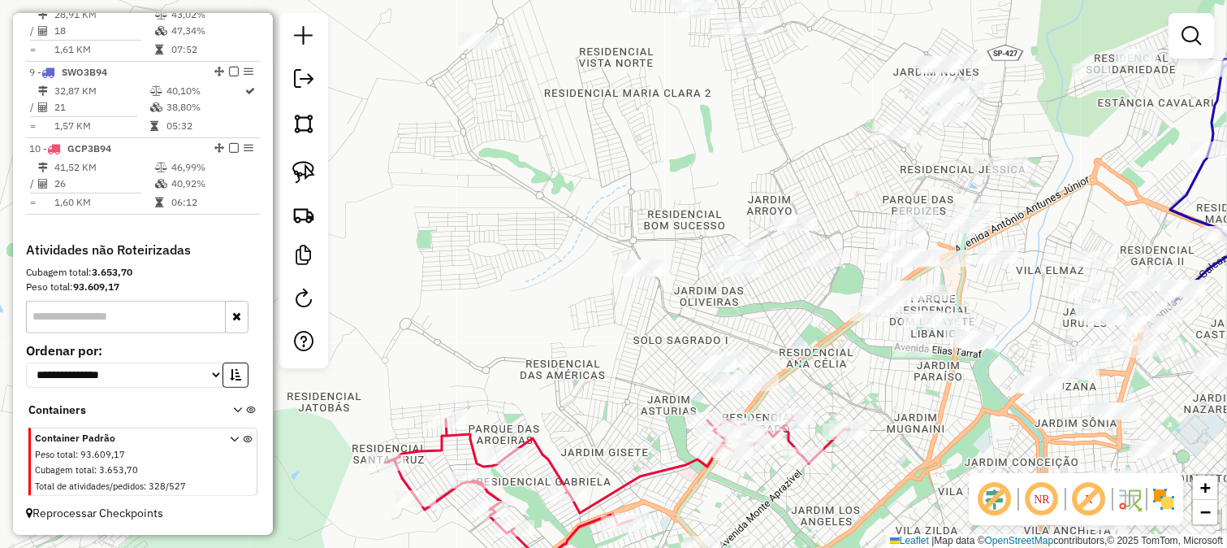
click at [631, 341] on div "Janela de atendimento Grade de atendimento Capacidade Transportadoras Veículos …" at bounding box center [613, 274] width 1227 height 548
drag, startPoint x: 642, startPoint y: 323, endPoint x: 544, endPoint y: 169, distance: 182.6
click at [547, 188] on div "Janela de atendimento Grade de atendimento Capacidade Transportadoras Veículos …" at bounding box center [613, 274] width 1227 height 548
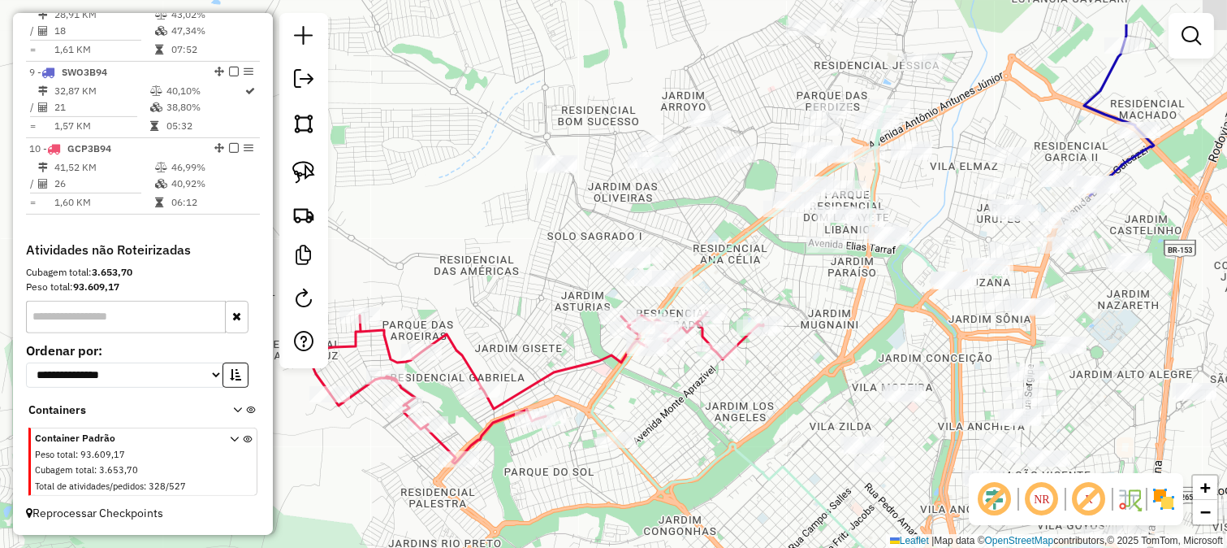
drag, startPoint x: 739, startPoint y: 201, endPoint x: 797, endPoint y: 374, distance: 181.6
click at [797, 374] on div "Janela de atendimento Grade de atendimento Capacidade Transportadoras Veículos …" at bounding box center [613, 274] width 1227 height 548
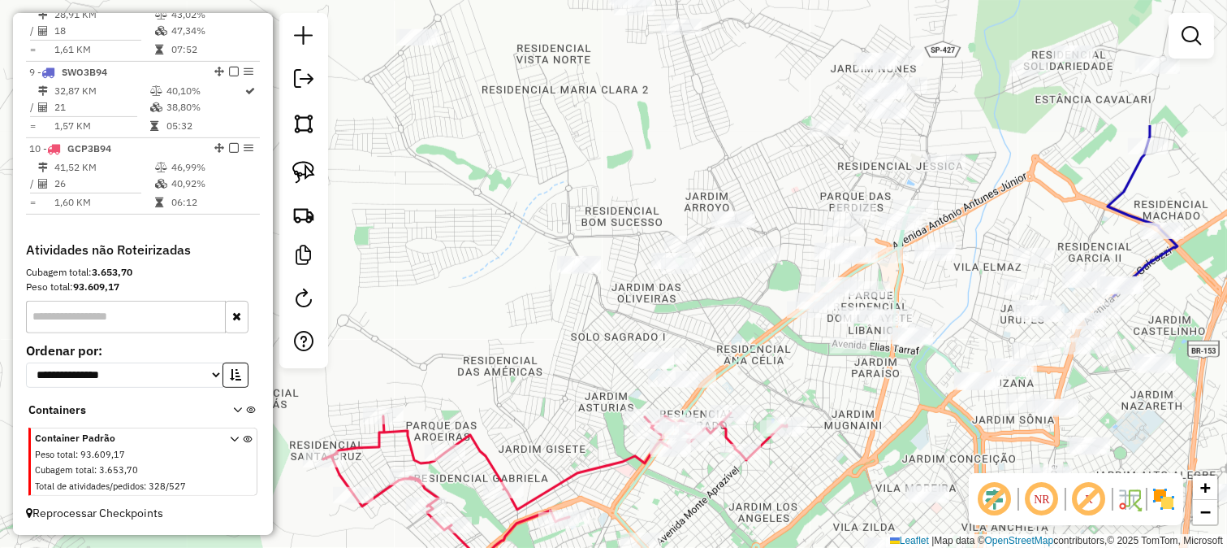
drag, startPoint x: 751, startPoint y: 329, endPoint x: 799, endPoint y: 409, distance: 94.0
click at [797, 408] on div "Janela de atendimento Grade de atendimento Capacidade Transportadoras Veículos …" at bounding box center [613, 274] width 1227 height 548
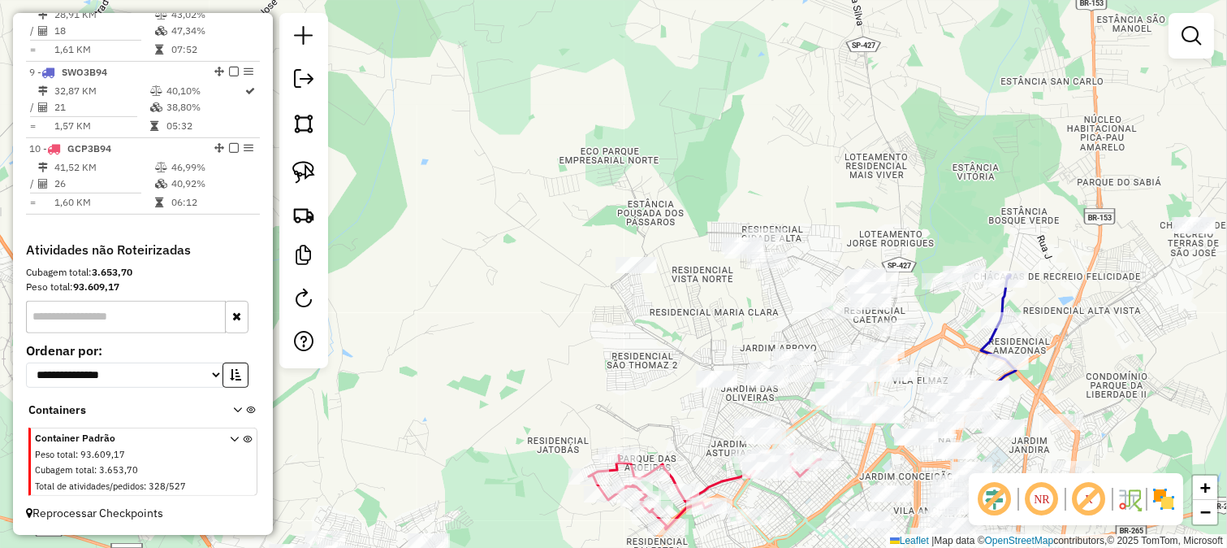
drag, startPoint x: 838, startPoint y: 206, endPoint x: 840, endPoint y: 379, distance: 173.0
click at [848, 362] on div "Janela de atendimento Grade de atendimento Capacidade Transportadoras Veículos …" at bounding box center [613, 274] width 1227 height 548
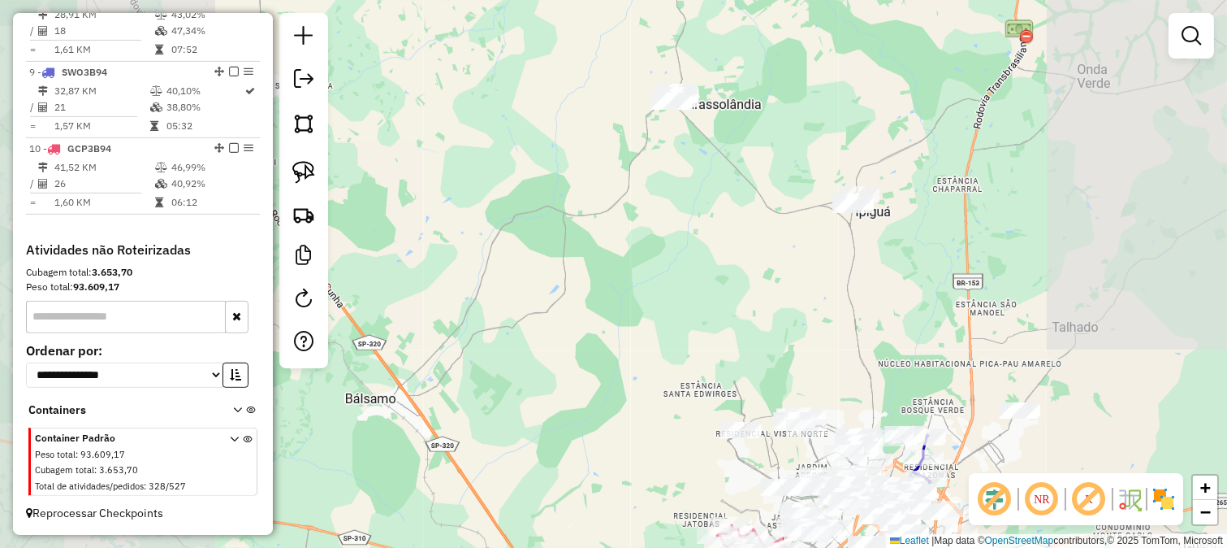
drag, startPoint x: 829, startPoint y: 286, endPoint x: 729, endPoint y: 286, distance: 99.9
click at [807, 386] on div "Janela de atendimento Grade de atendimento Capacidade Transportadoras Veículos …" at bounding box center [613, 274] width 1227 height 548
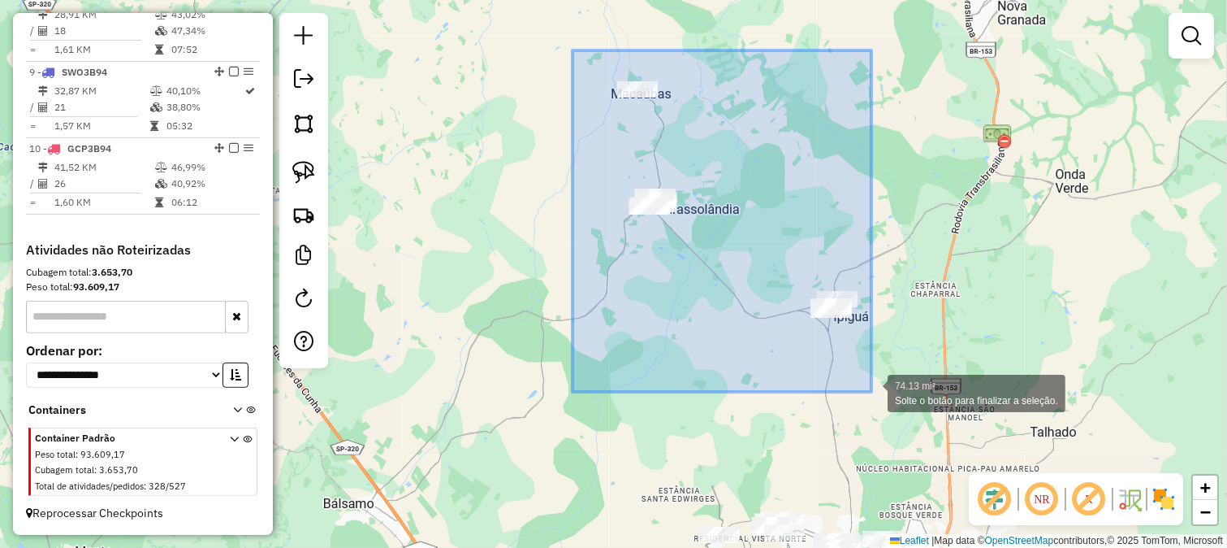
drag, startPoint x: 573, startPoint y: 50, endPoint x: 884, endPoint y: 400, distance: 467.8
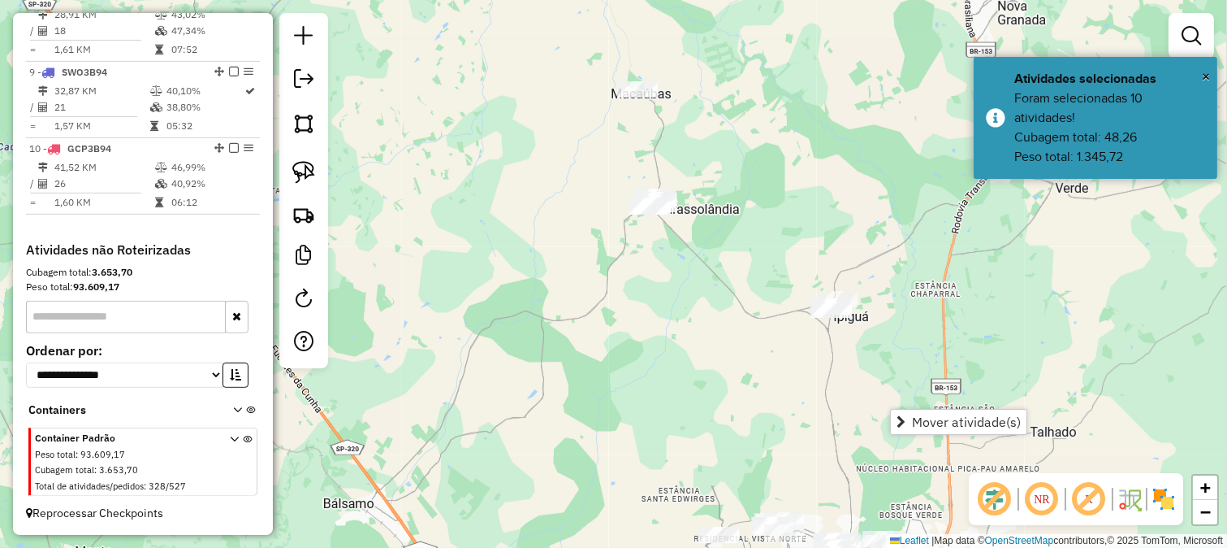
click at [897, 415] on span "Mover atividade(s)" at bounding box center [901, 421] width 9 height 13
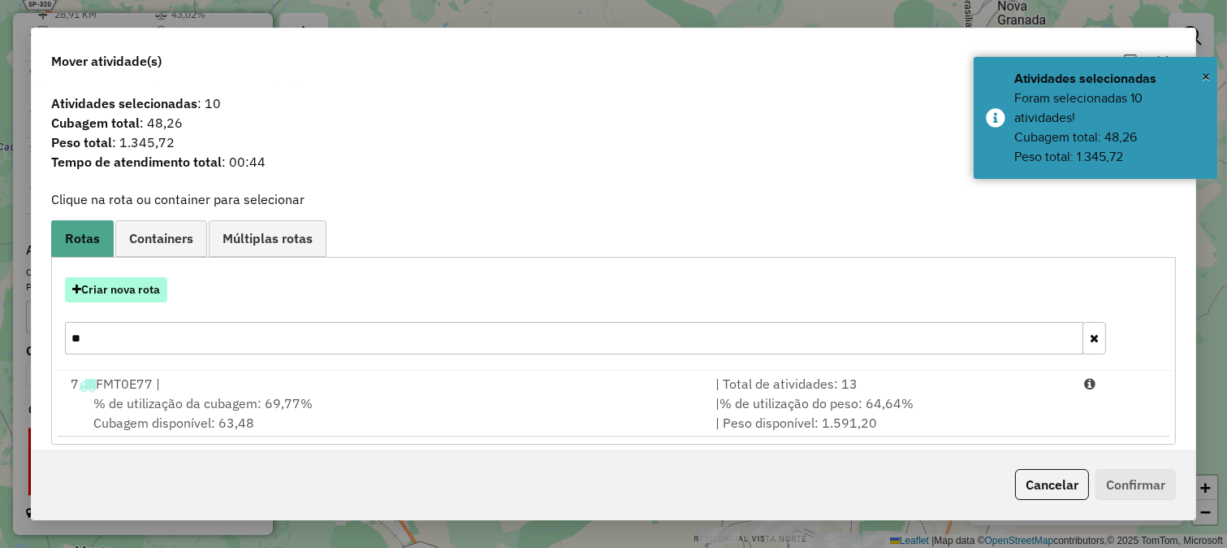
click at [166, 297] on button "Criar nova rota" at bounding box center [116, 289] width 102 height 25
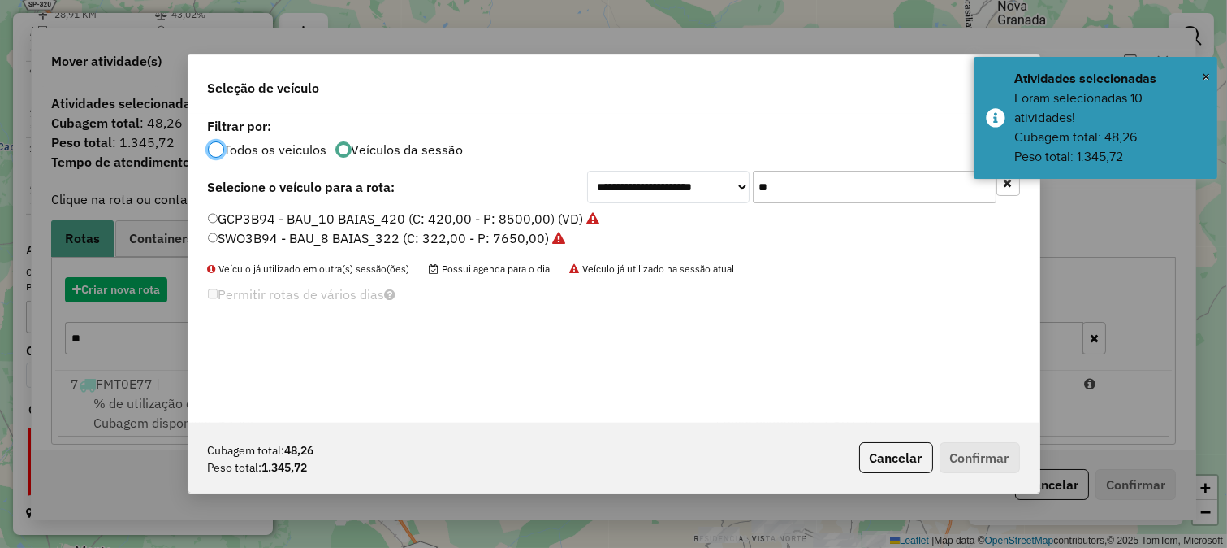
scroll to position [9, 4]
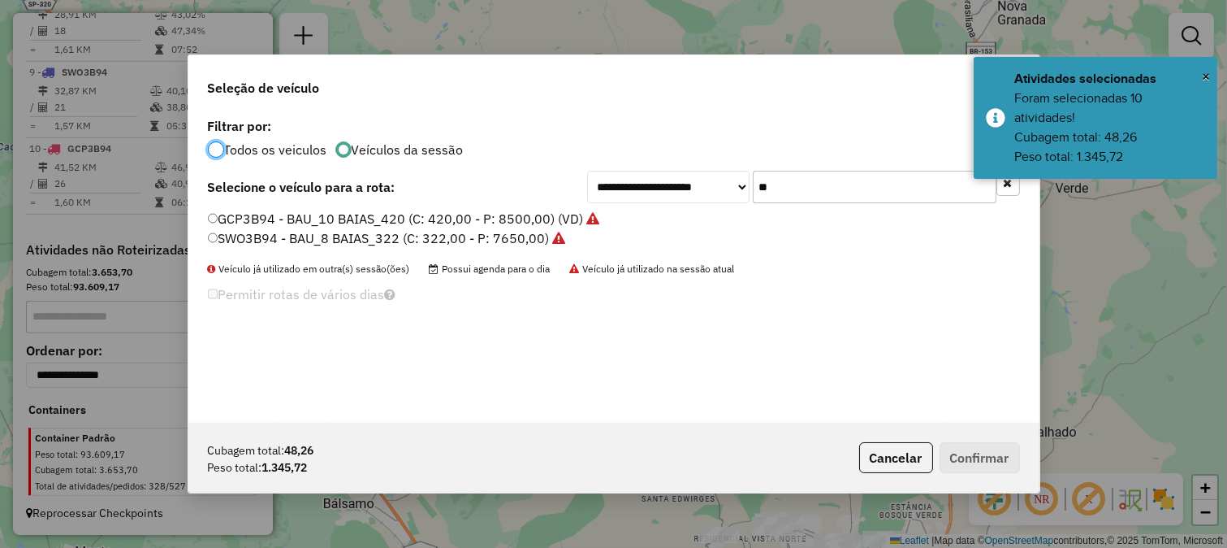
click at [762, 184] on input "**" at bounding box center [875, 187] width 244 height 32
type input "**"
click at [500, 158] on div "**********" at bounding box center [613, 268] width 851 height 309
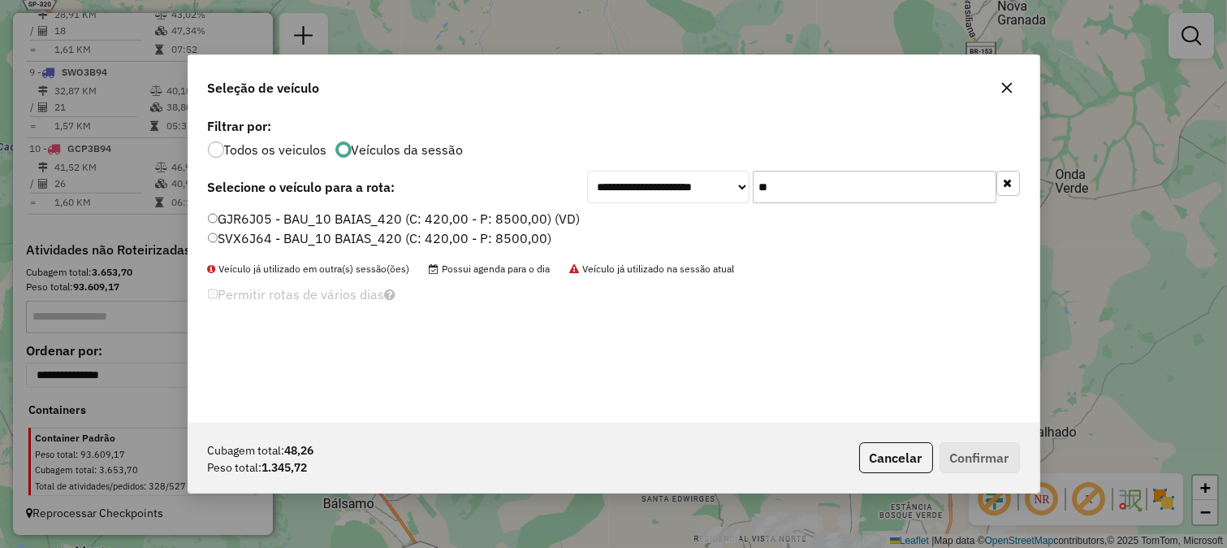
click at [508, 239] on label "SVX6J64 - BAU_10 BAIAS_420 (C: 420,00 - P: 8500,00)" at bounding box center [380, 237] width 344 height 19
click at [959, 464] on button "Confirmar" at bounding box center [980, 457] width 80 height 31
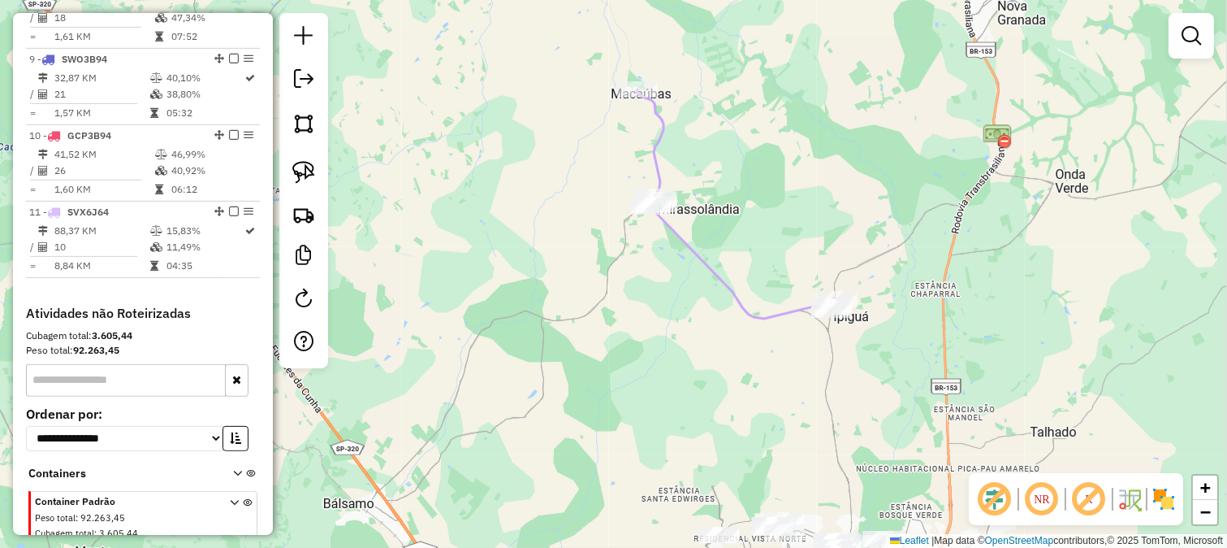
drag, startPoint x: 833, startPoint y: 402, endPoint x: 782, endPoint y: 187, distance: 221.1
click at [782, 187] on div "Janela de atendimento Grade de atendimento Capacidade Transportadoras Veículos …" at bounding box center [613, 274] width 1227 height 548
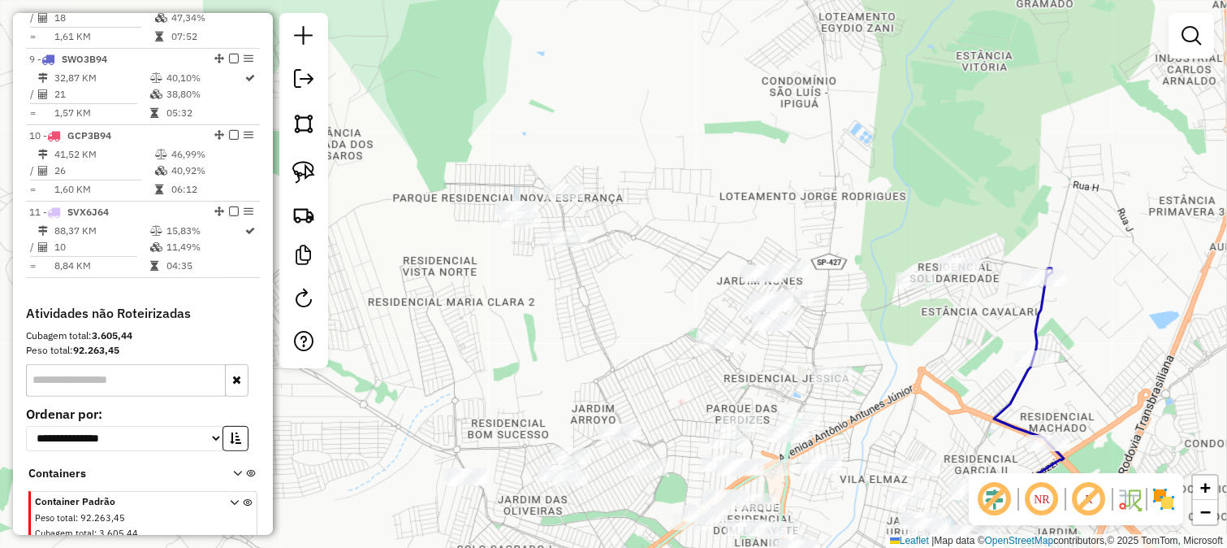
click at [690, 266] on div "Janela de atendimento Grade de atendimento Capacidade Transportadoras Veículos …" at bounding box center [613, 274] width 1227 height 548
drag, startPoint x: 674, startPoint y: 240, endPoint x: 703, endPoint y: 280, distance: 50.1
click at [703, 280] on div "Janela de atendimento Grade de atendimento Capacidade Transportadoras Veículos …" at bounding box center [613, 274] width 1227 height 548
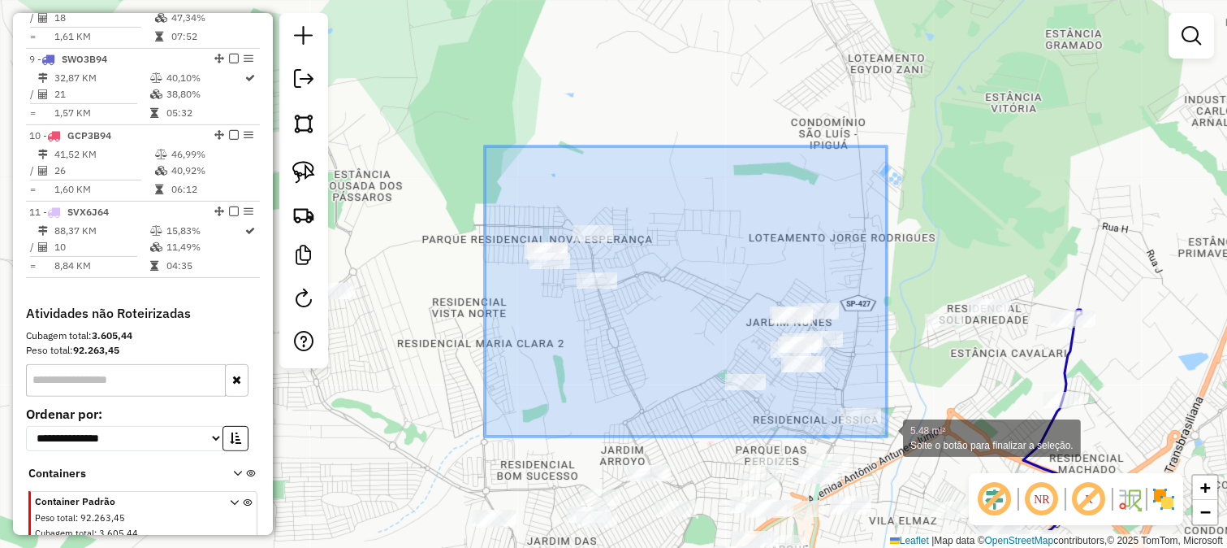
drag, startPoint x: 498, startPoint y: 167, endPoint x: 887, endPoint y: 436, distance: 473.4
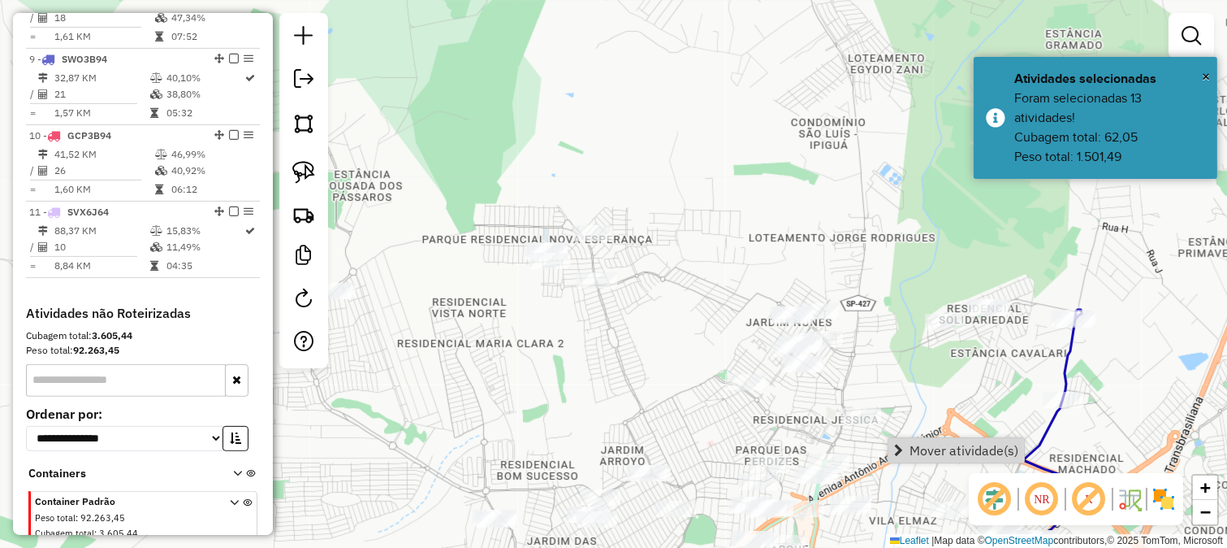
click at [906, 444] on link "Mover atividade(s)" at bounding box center [957, 450] width 136 height 24
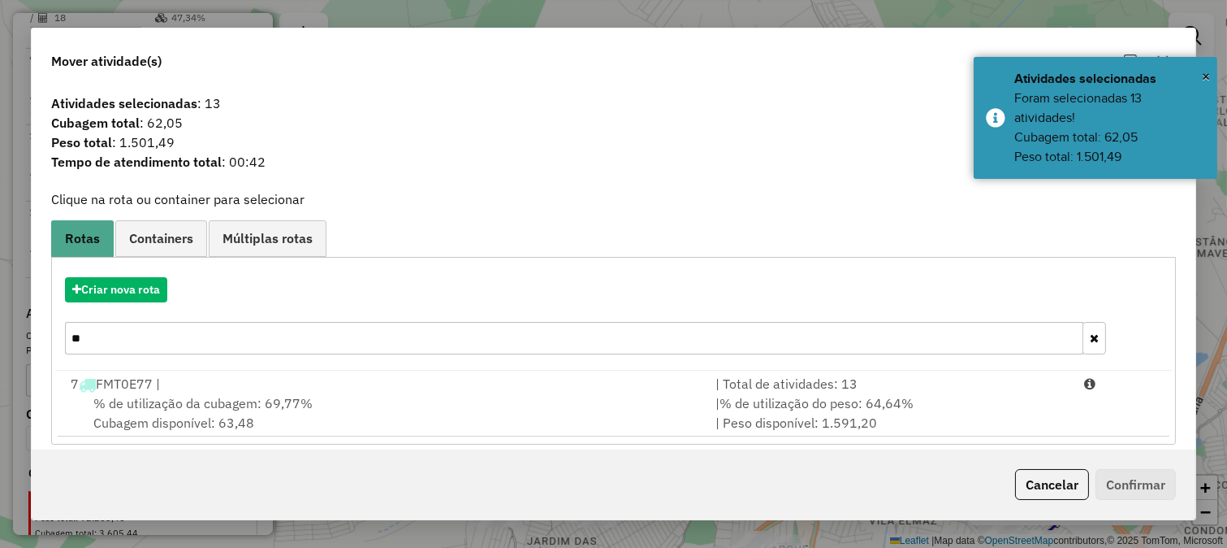
click at [814, 349] on input "**" at bounding box center [574, 338] width 1019 height 32
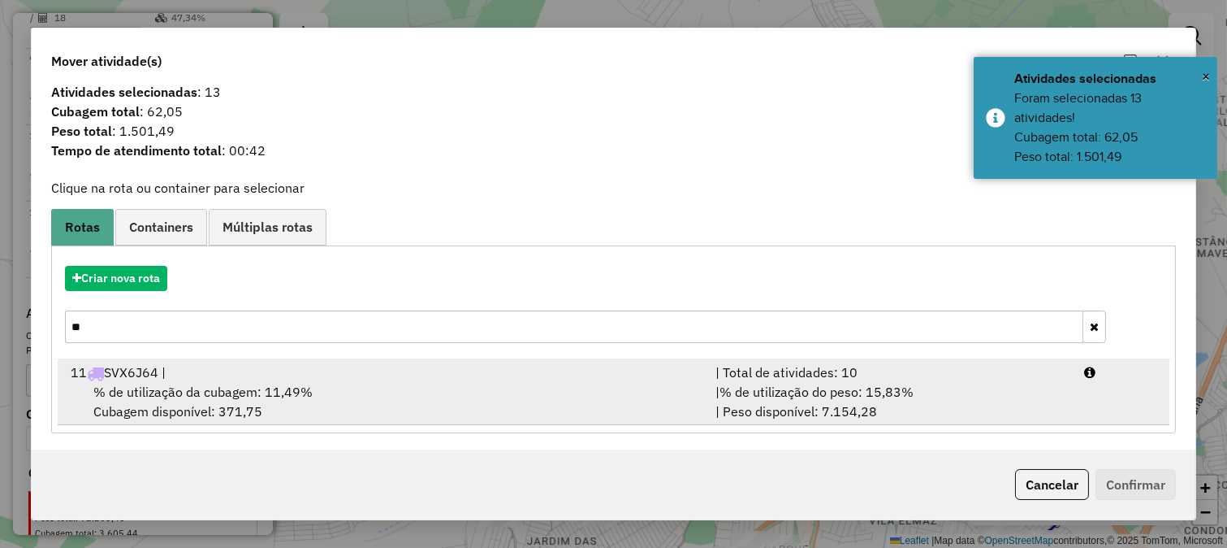
scroll to position [14, 0]
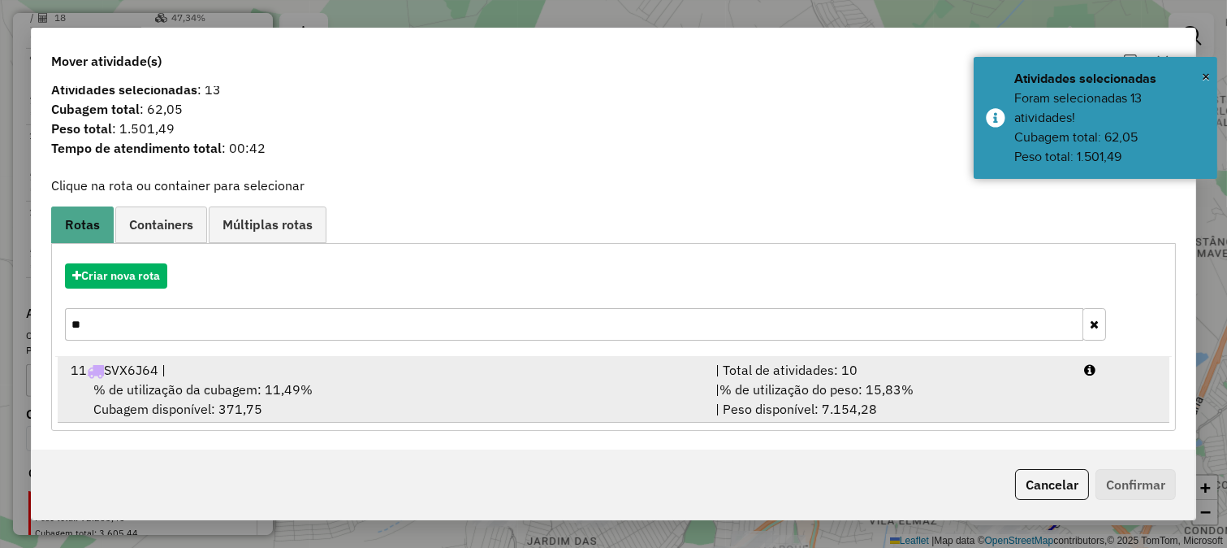
type input "**"
click at [881, 370] on div "| Total de atividades: 10" at bounding box center [890, 369] width 369 height 19
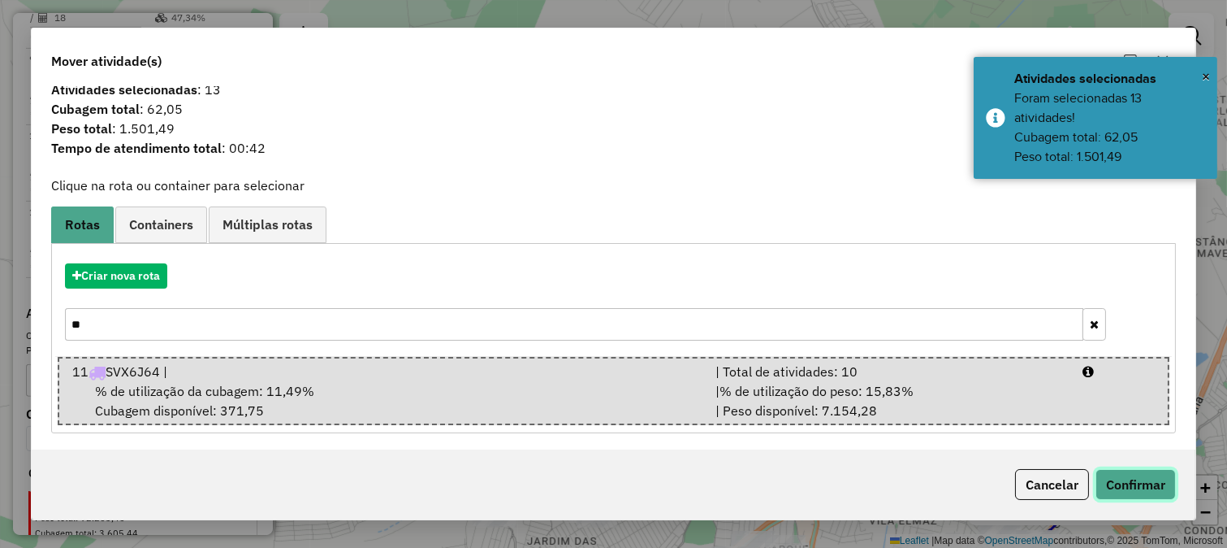
click at [1128, 479] on button "Confirmar" at bounding box center [1136, 484] width 80 height 31
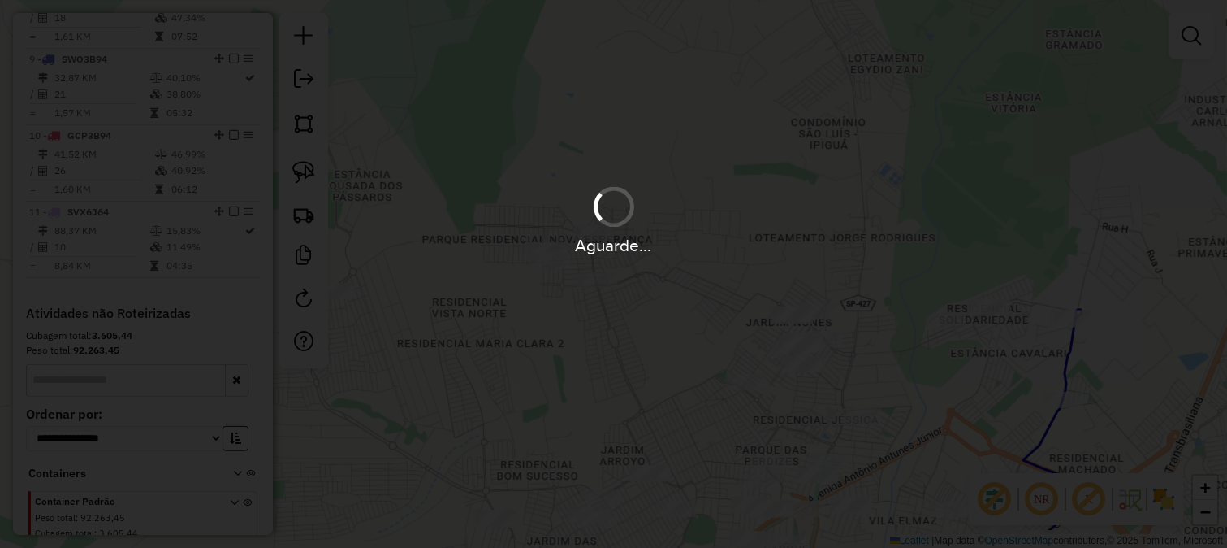
scroll to position [0, 0]
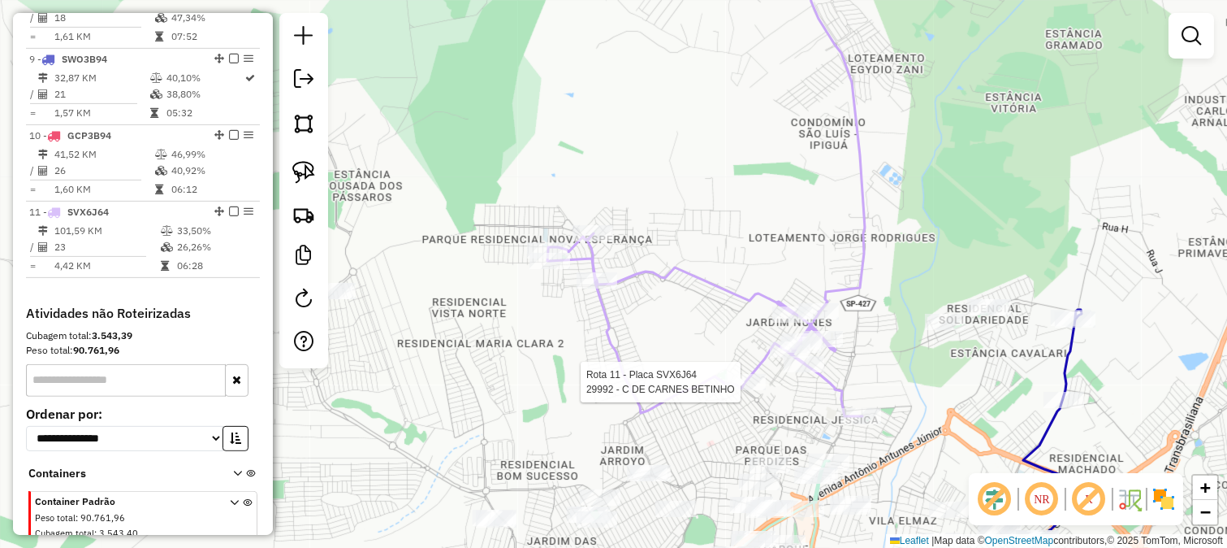
select select "**********"
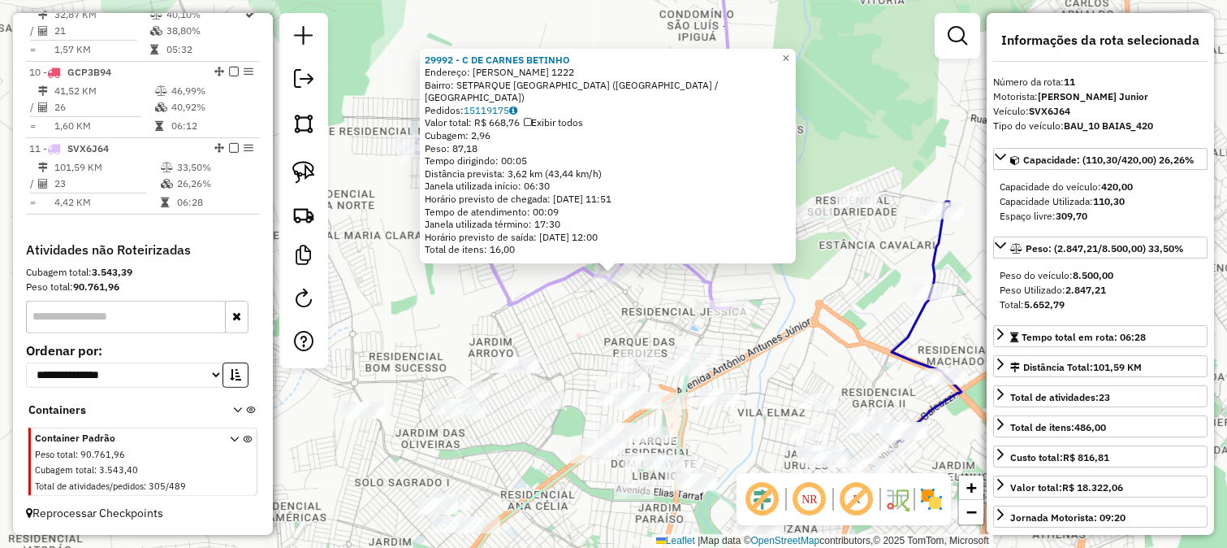
scroll to position [1280, 0]
click at [718, 354] on div "29992 - C DE CARNES BETINHO Endereço: ADHEMAR SILVA XATARA 1222 Bairro: SETPARQ…" at bounding box center [613, 274] width 1227 height 548
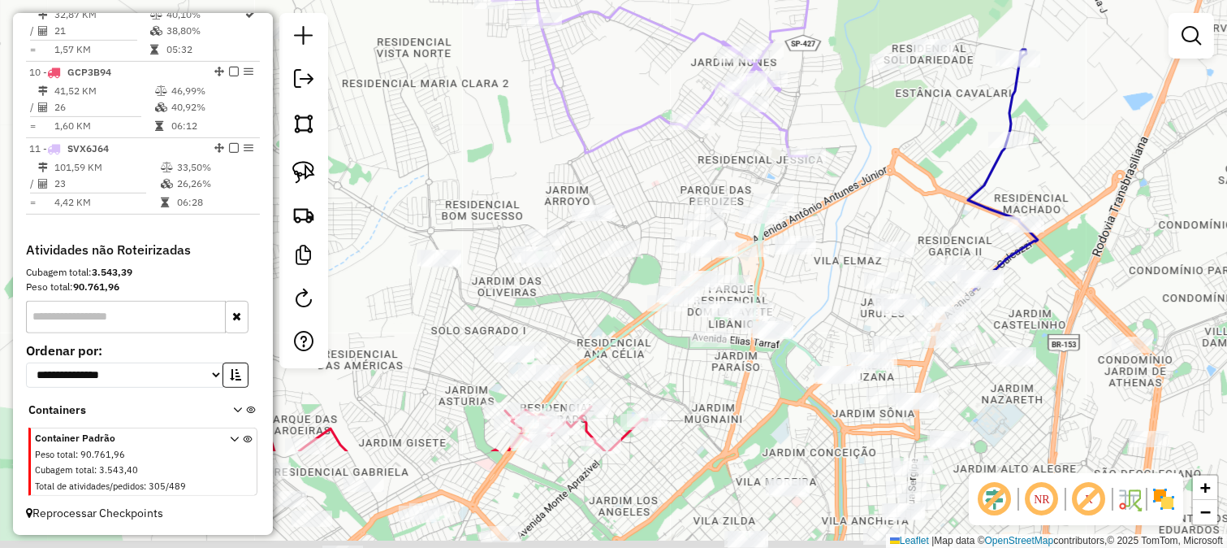
drag, startPoint x: 750, startPoint y: 350, endPoint x: 842, endPoint y: 150, distance: 220.3
click at [841, 151] on div "Janela de atendimento Grade de atendimento Capacidade Transportadoras Veículos …" at bounding box center [613, 274] width 1227 height 548
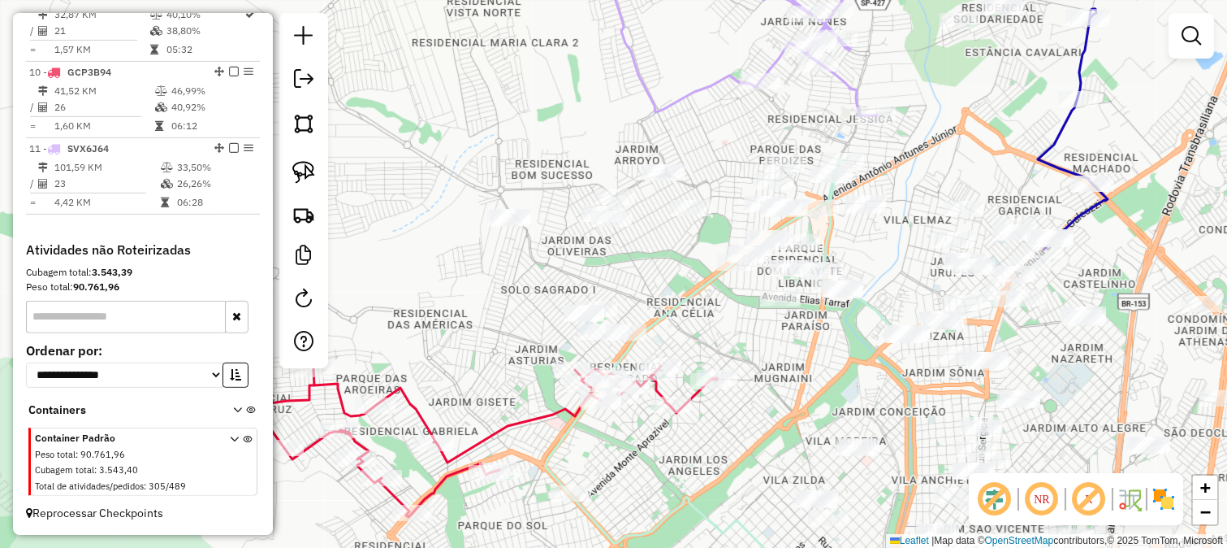
drag, startPoint x: 686, startPoint y: 279, endPoint x: 679, endPoint y: 255, distance: 25.4
click at [703, 301] on div "Janela de atendimento Grade de atendimento Capacidade Transportadoras Veículos …" at bounding box center [613, 274] width 1227 height 548
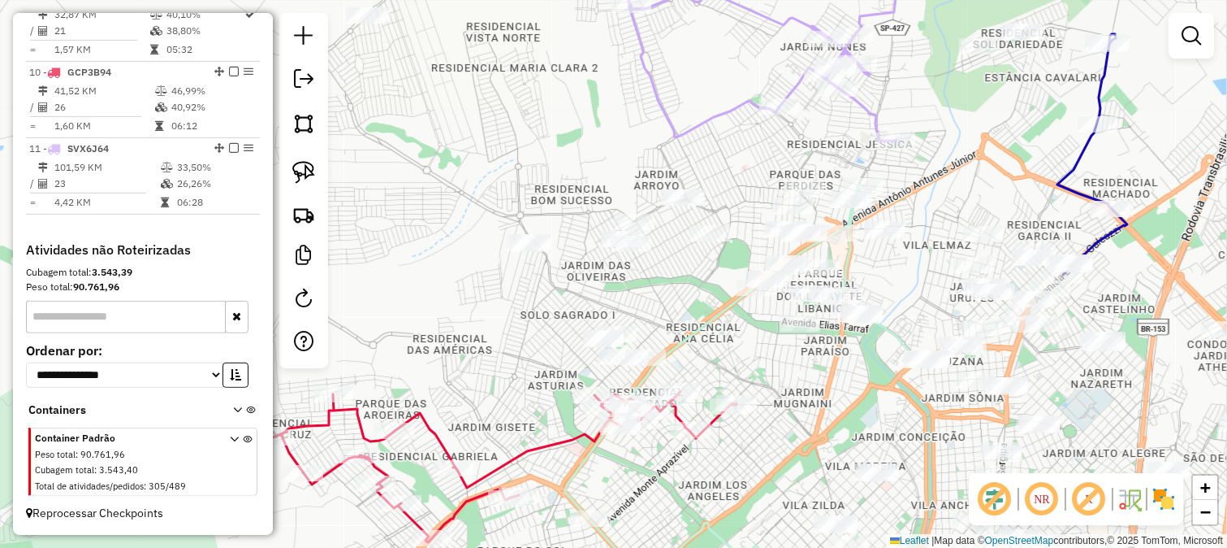
click at [521, 135] on div "Janela de atendimento Grade de atendimento Capacidade Transportadoras Veículos …" at bounding box center [613, 274] width 1227 height 548
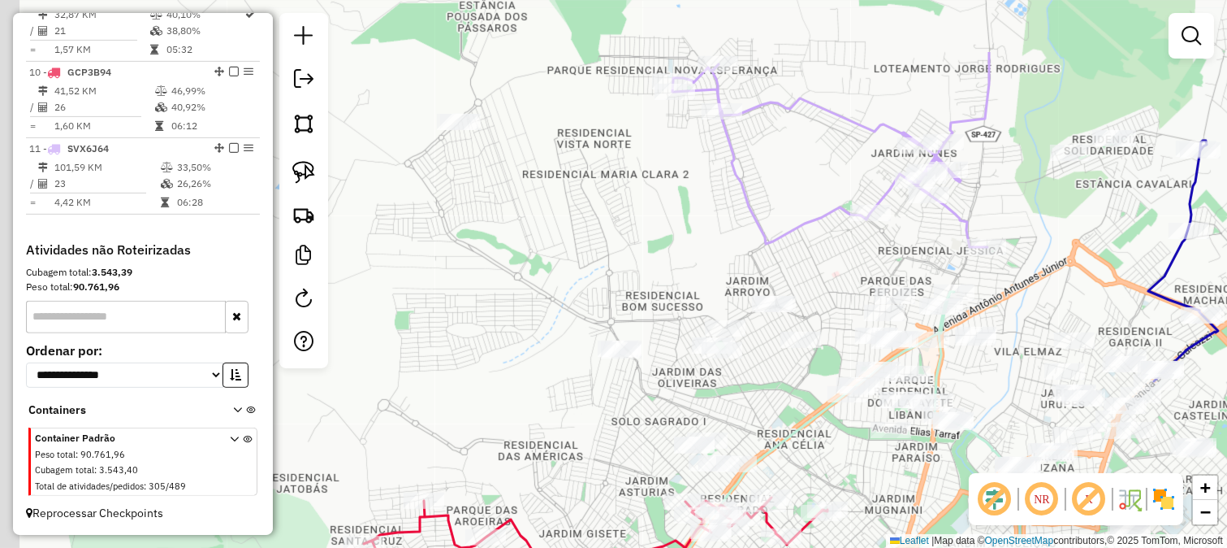
drag, startPoint x: 617, startPoint y: 255, endPoint x: 646, endPoint y: 280, distance: 38.0
click at [644, 275] on div "Janela de atendimento Grade de atendimento Capacidade Transportadoras Veículos …" at bounding box center [613, 274] width 1227 height 548
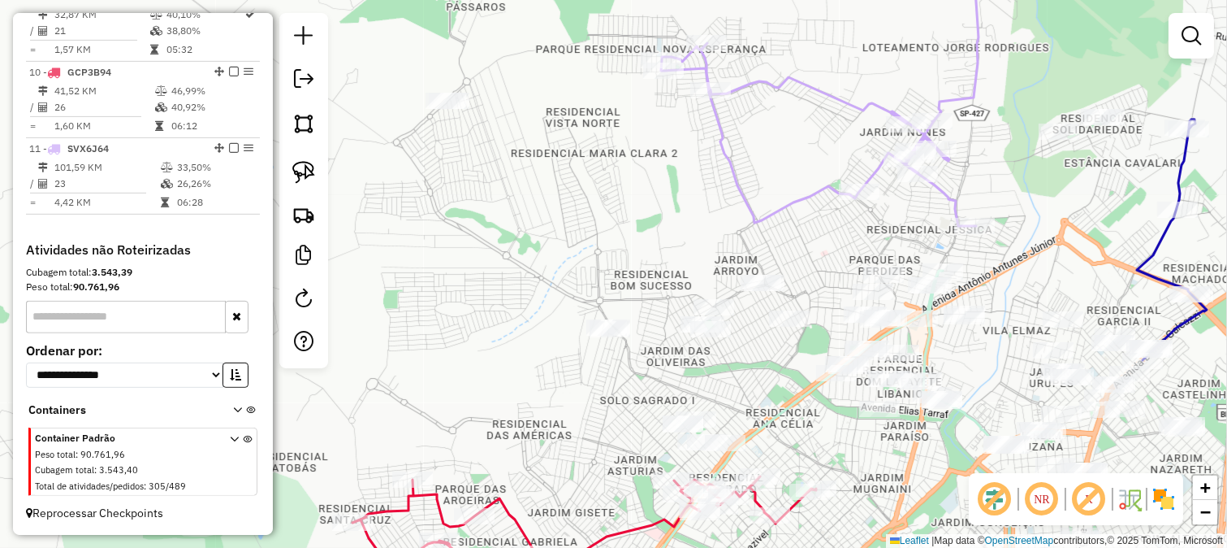
drag, startPoint x: 606, startPoint y: 244, endPoint x: 597, endPoint y: 234, distance: 13.2
click at [597, 234] on div "Janela de atendimento Grade de atendimento Capacidade Transportadoras Veículos …" at bounding box center [613, 274] width 1227 height 548
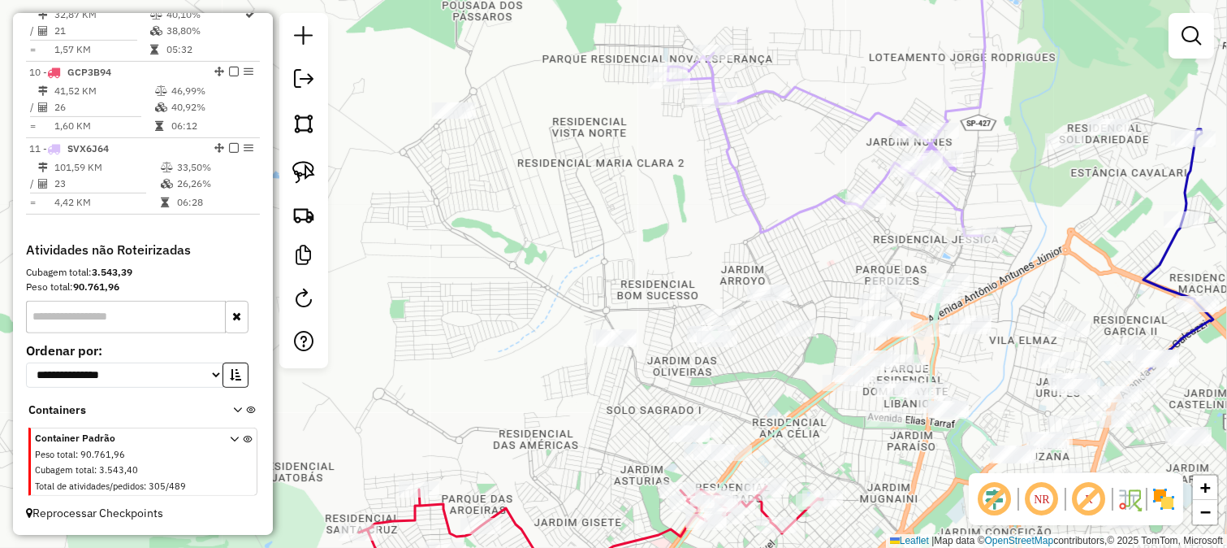
drag, startPoint x: 589, startPoint y: 214, endPoint x: 626, endPoint y: 273, distance: 69.7
click at [626, 273] on div "Janela de atendimento Grade de atendimento Capacidade Transportadoras Veículos …" at bounding box center [613, 274] width 1227 height 548
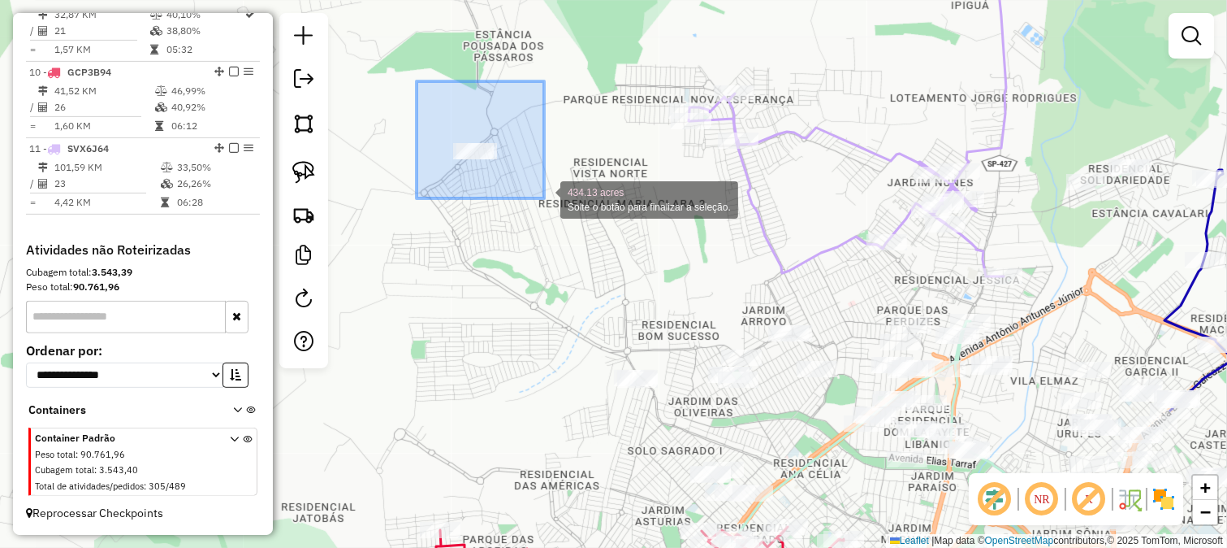
drag, startPoint x: 417, startPoint y: 81, endPoint x: 544, endPoint y: 198, distance: 173.1
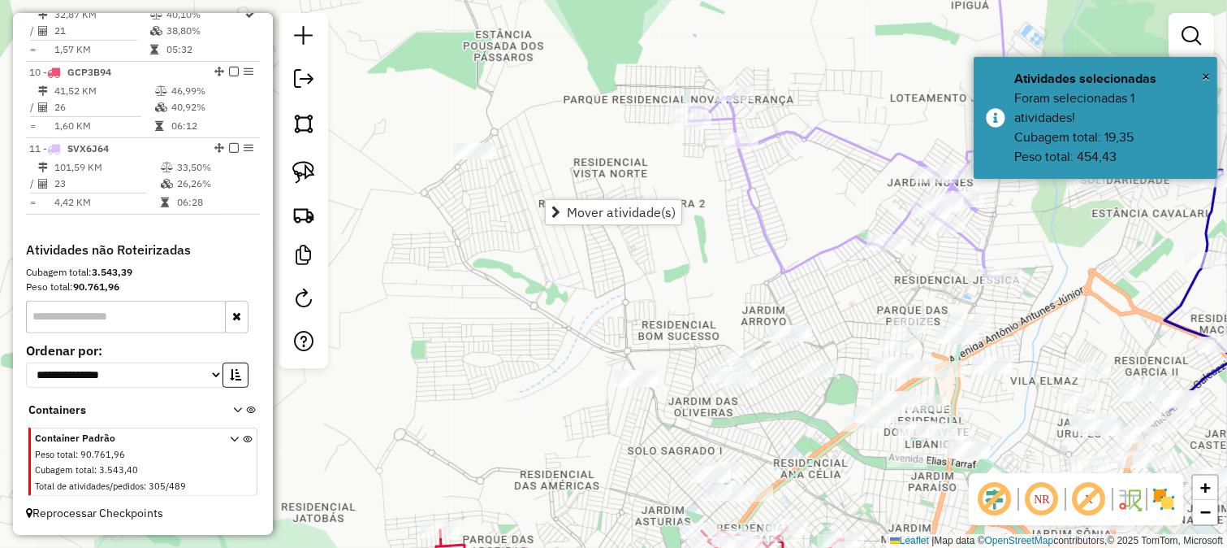
click at [578, 206] on span "Mover atividade(s)" at bounding box center [621, 212] width 109 height 13
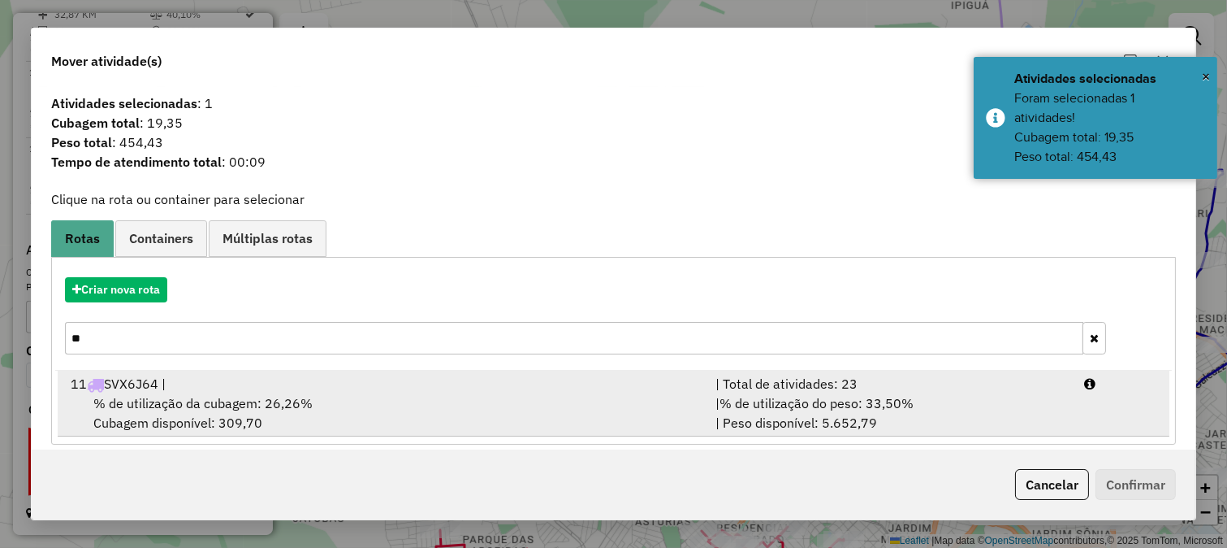
click at [467, 385] on div "11 SVX6J64 |" at bounding box center [383, 383] width 645 height 19
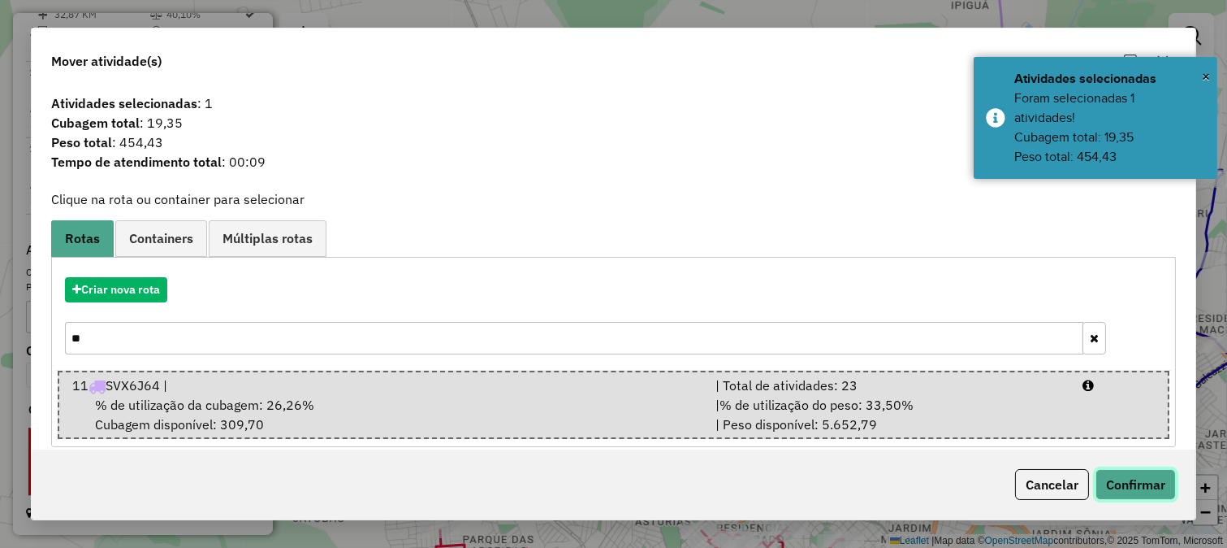
click at [1128, 469] on button "Confirmar" at bounding box center [1136, 484] width 80 height 31
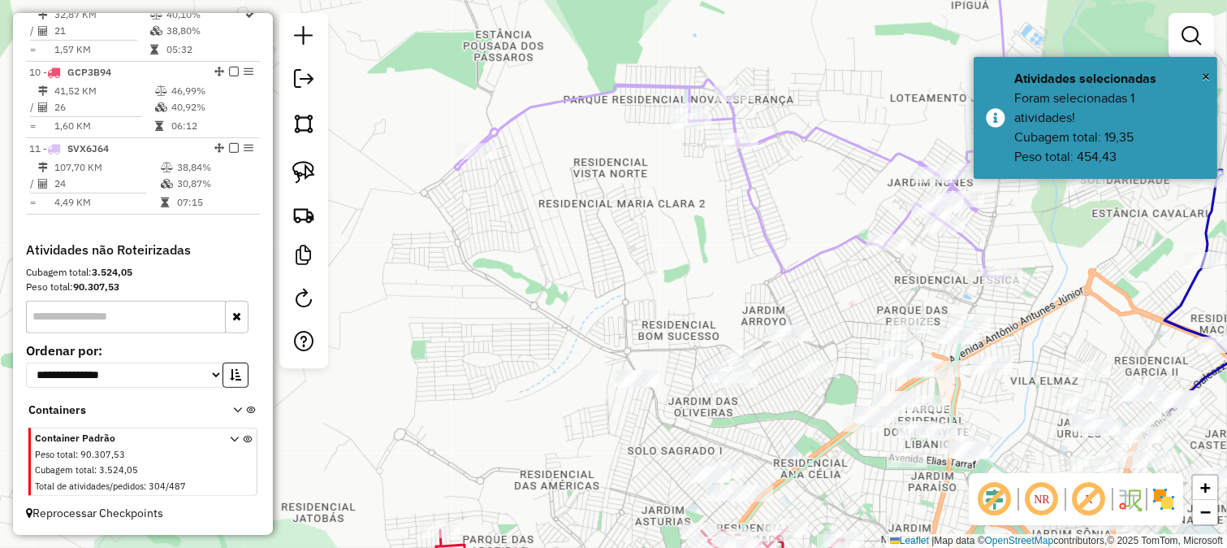
click at [654, 77] on icon at bounding box center [731, 111] width 552 height 331
select select "**********"
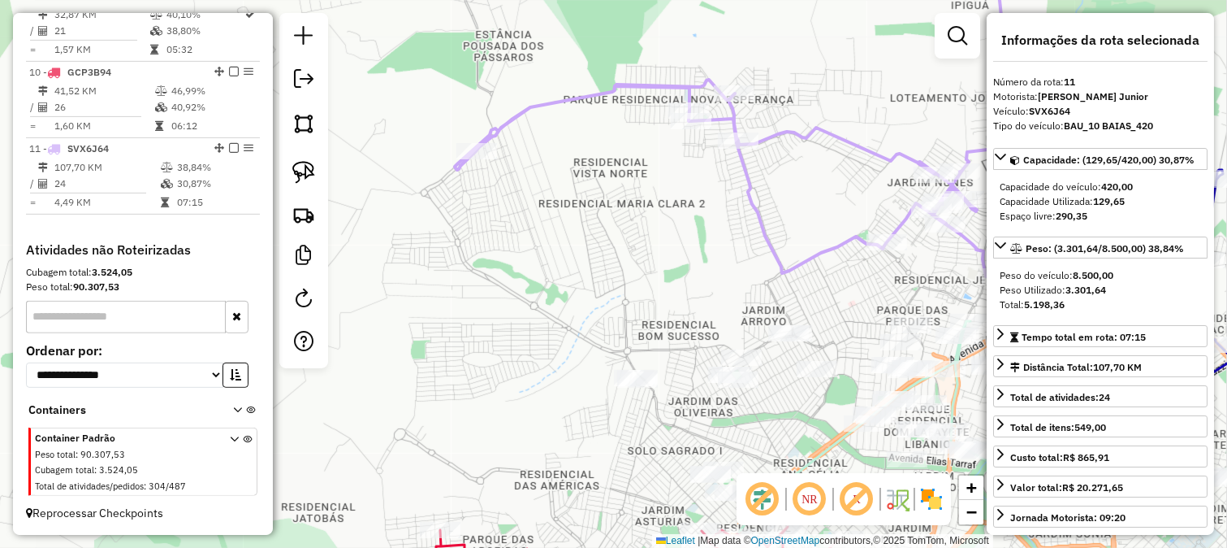
drag, startPoint x: 661, startPoint y: 241, endPoint x: 546, endPoint y: 106, distance: 177.5
click at [556, 128] on div "Janela de atendimento Grade de atendimento Capacidade Transportadoras Veículos …" at bounding box center [613, 274] width 1227 height 548
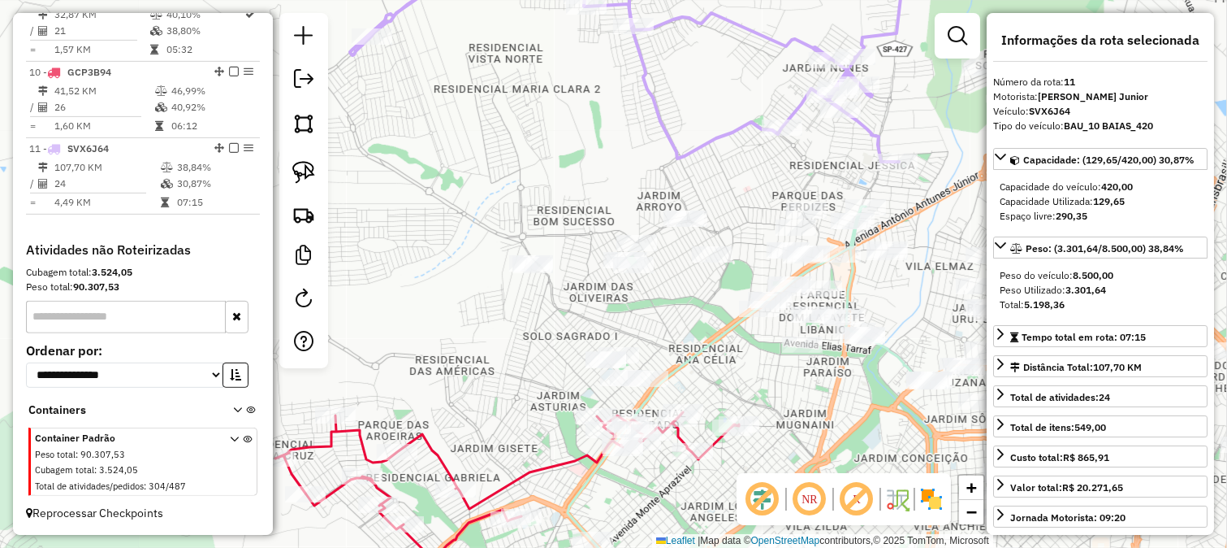
click at [516, 136] on div "Janela de atendimento Grade de atendimento Capacidade Transportadoras Veículos …" at bounding box center [613, 274] width 1227 height 548
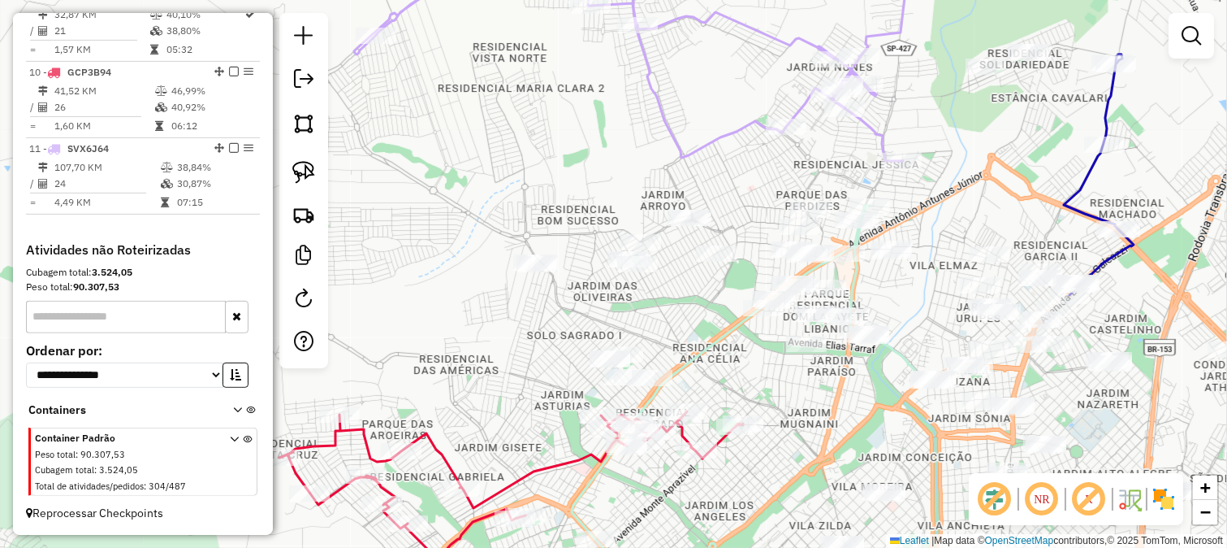
drag, startPoint x: 535, startPoint y: 161, endPoint x: 497, endPoint y: 117, distance: 57.6
click at [501, 118] on div "Janela de atendimento Grade de atendimento Capacidade Transportadoras Veículos …" at bounding box center [613, 274] width 1227 height 548
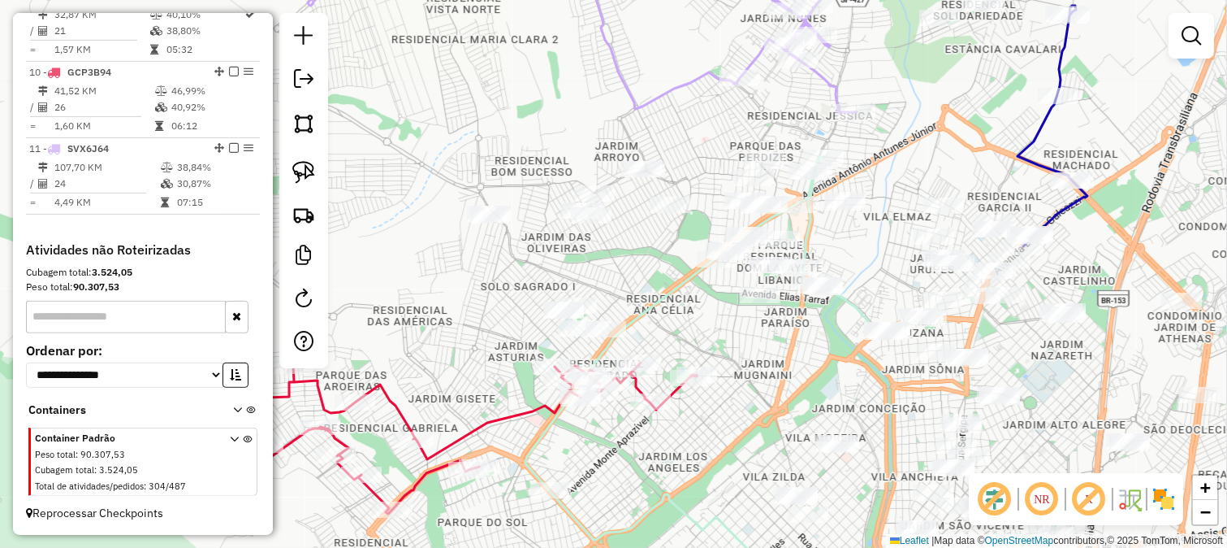
click at [484, 126] on div "Janela de atendimento Grade de atendimento Capacidade Transportadoras Veículos …" at bounding box center [613, 274] width 1227 height 548
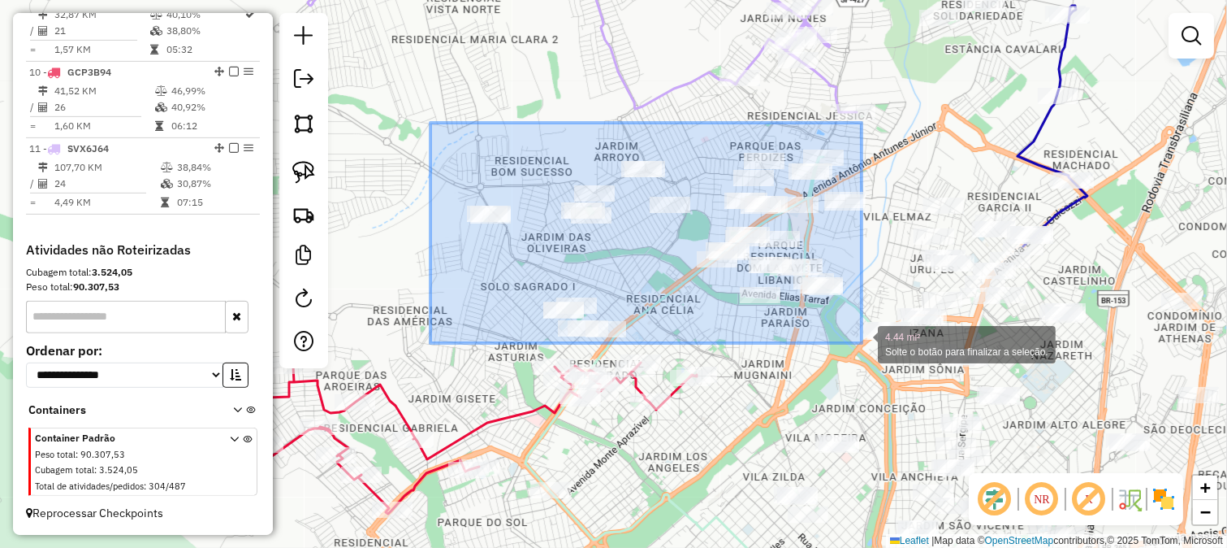
drag, startPoint x: 431, startPoint y: 123, endPoint x: 862, endPoint y: 343, distance: 484.3
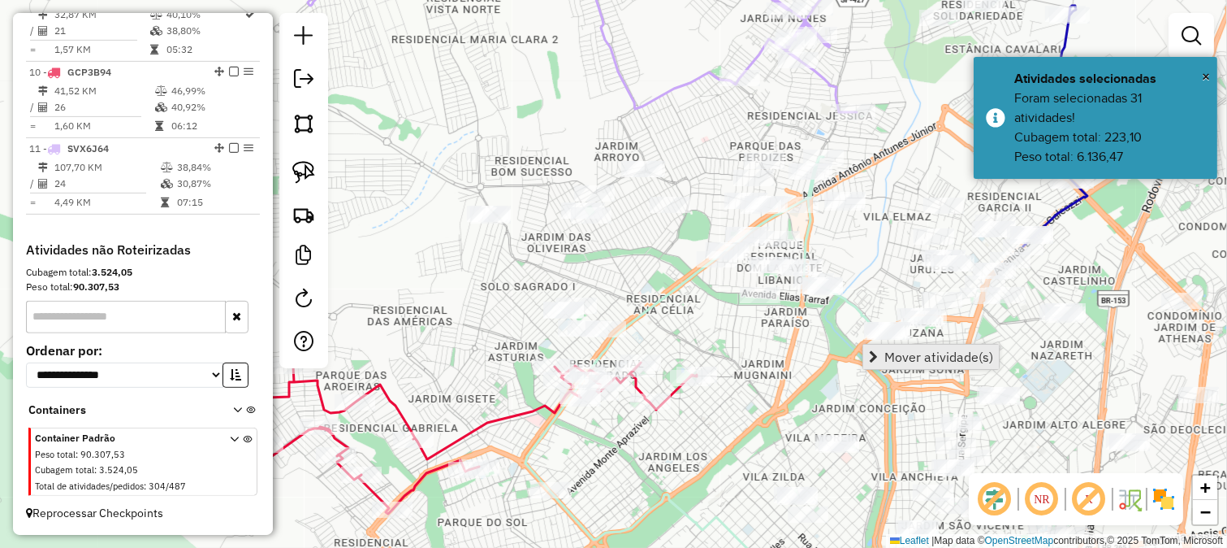
click at [876, 348] on link "Mover atividade(s)" at bounding box center [932, 356] width 136 height 24
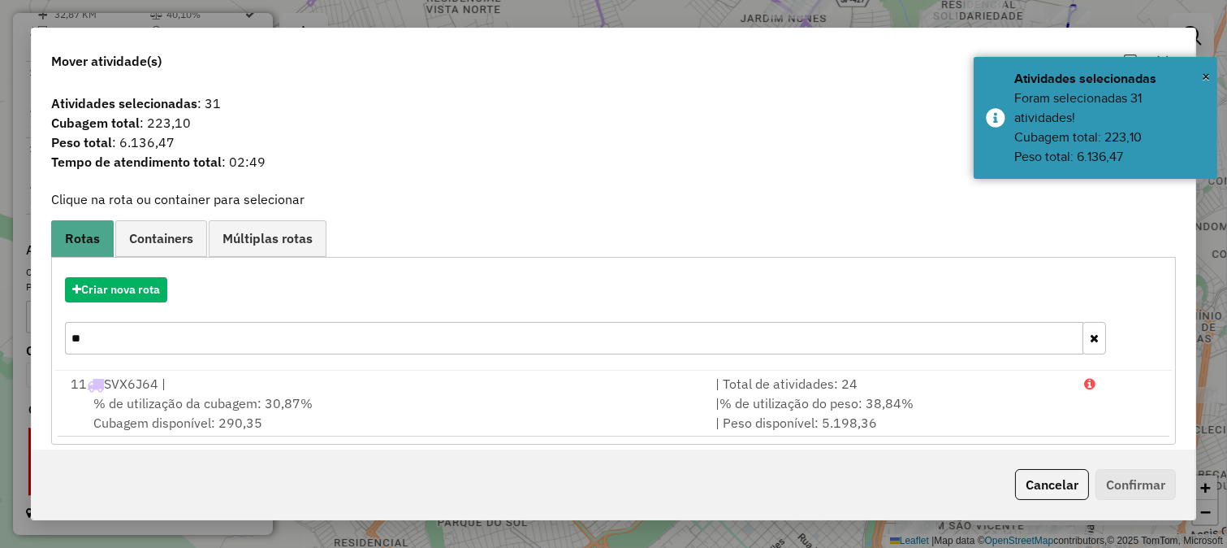
click at [139, 266] on div "Criar nova rota **" at bounding box center [613, 318] width 1117 height 106
click at [142, 288] on button "Criar nova rota" at bounding box center [116, 289] width 102 height 25
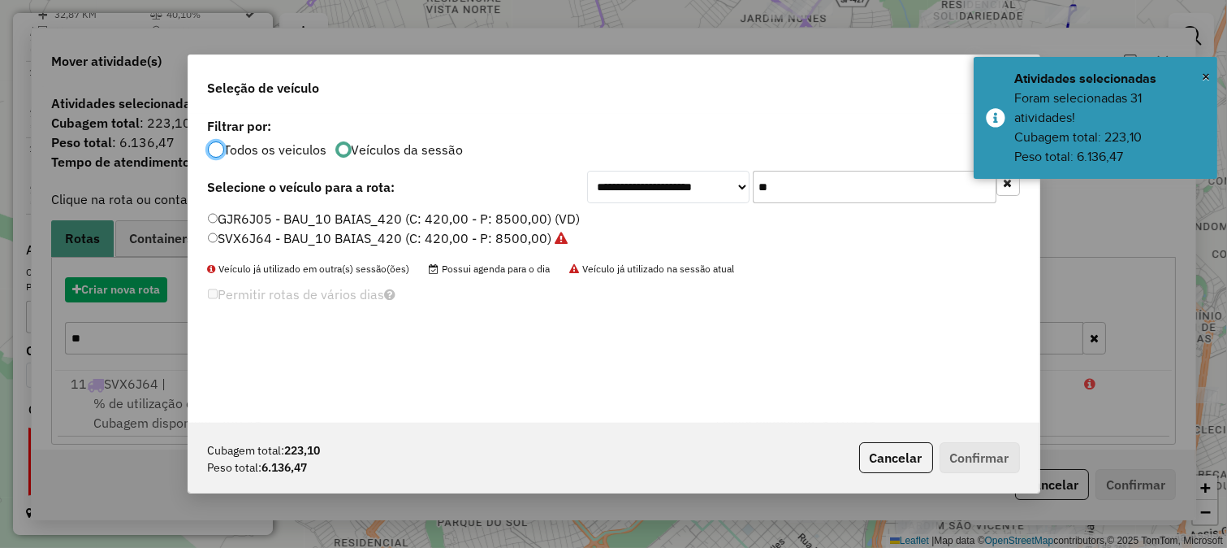
scroll to position [9, 4]
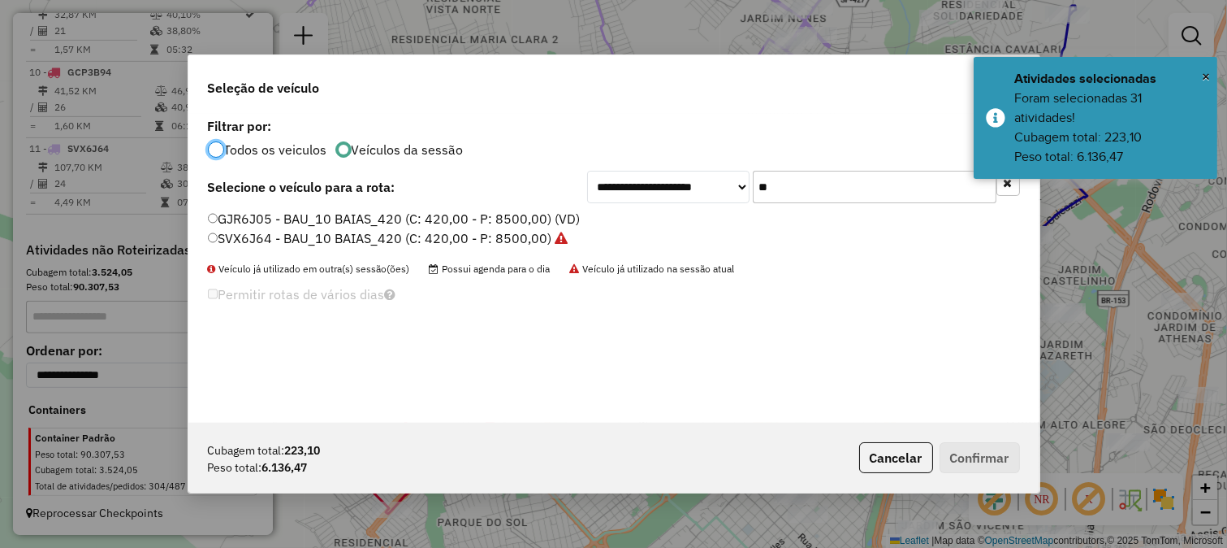
click at [834, 176] on input "**" at bounding box center [875, 187] width 244 height 32
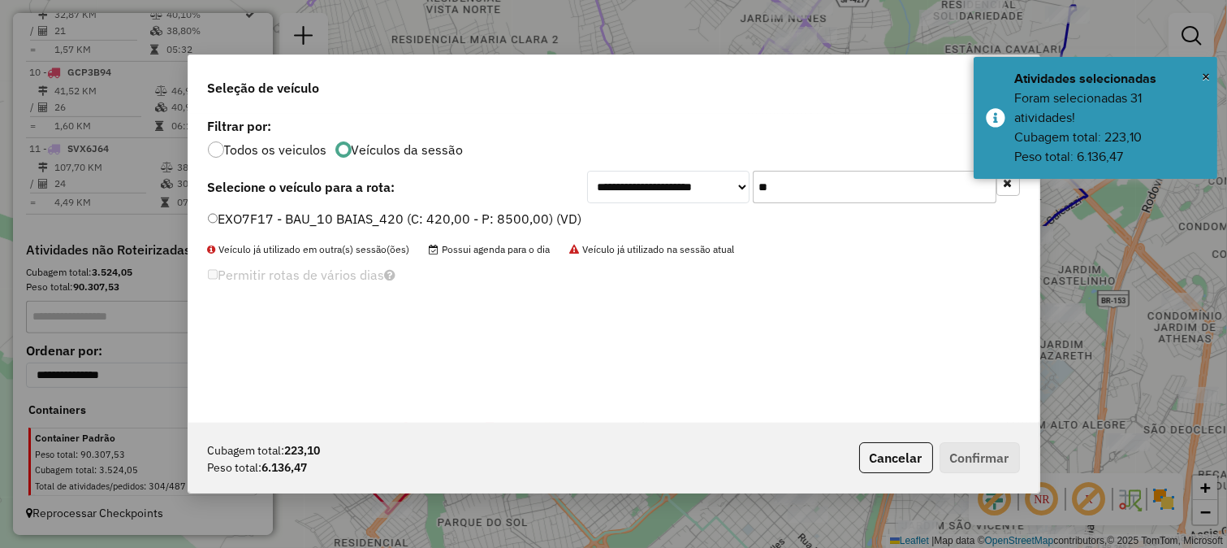
type input "**"
drag, startPoint x: 529, startPoint y: 220, endPoint x: 553, endPoint y: 220, distance: 24.4
click at [529, 220] on label "EXO7F17 - BAU_10 BAIAS_420 (C: 420,00 - P: 8500,00) (VD)" at bounding box center [395, 218] width 374 height 19
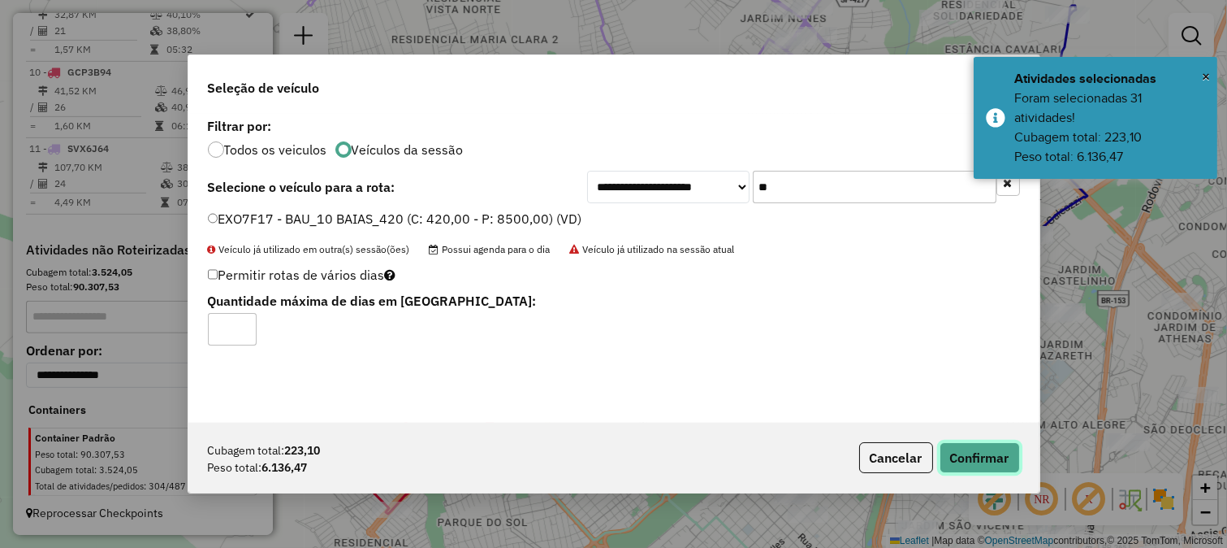
click at [968, 442] on button "Confirmar" at bounding box center [980, 457] width 80 height 31
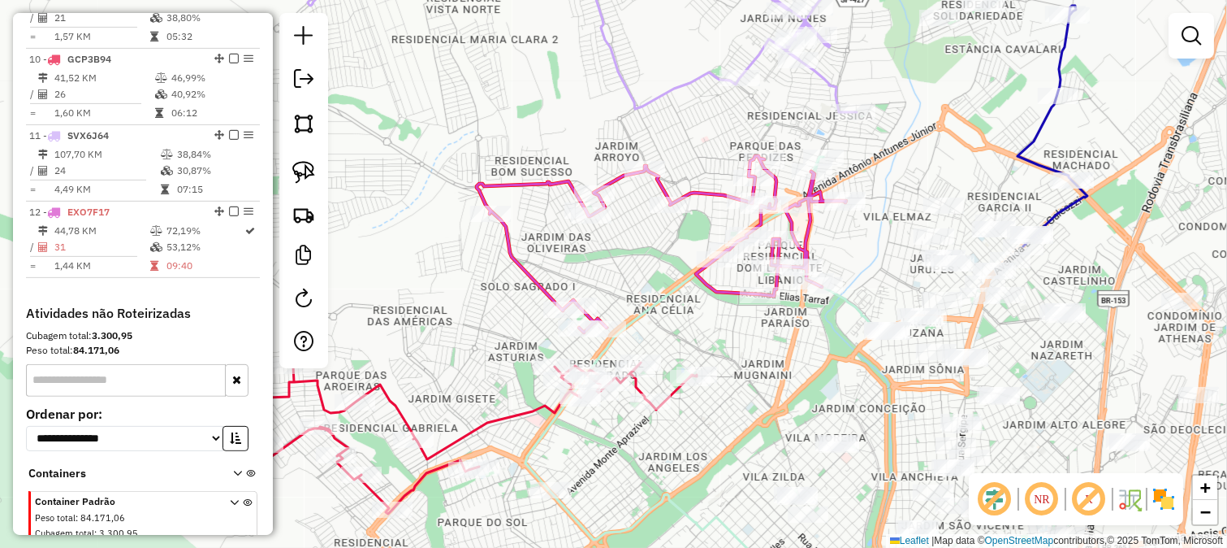
select select "**********"
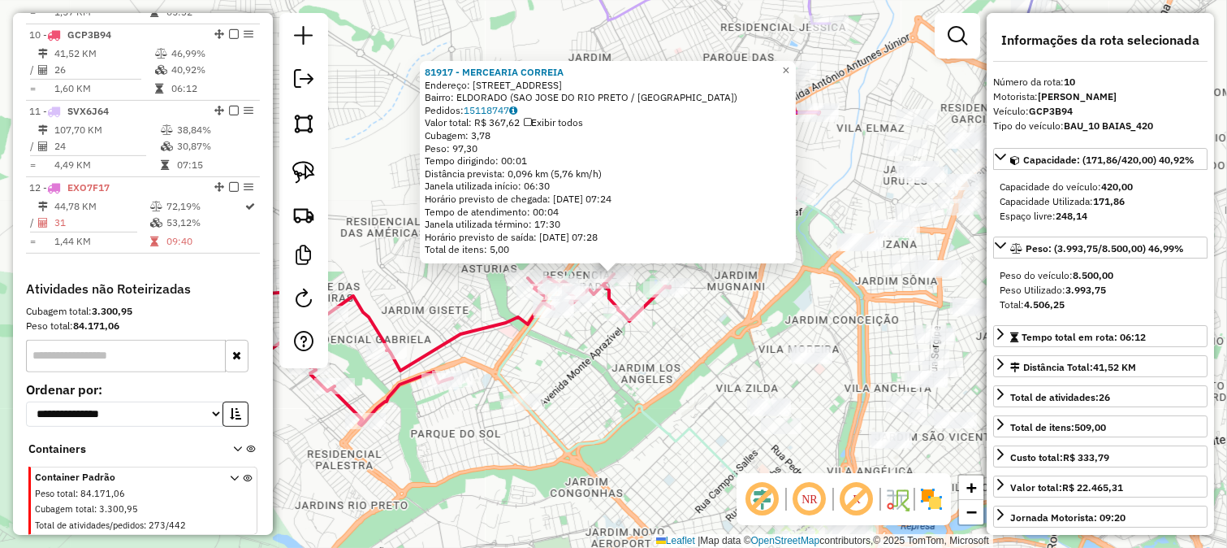
scroll to position [1329, 0]
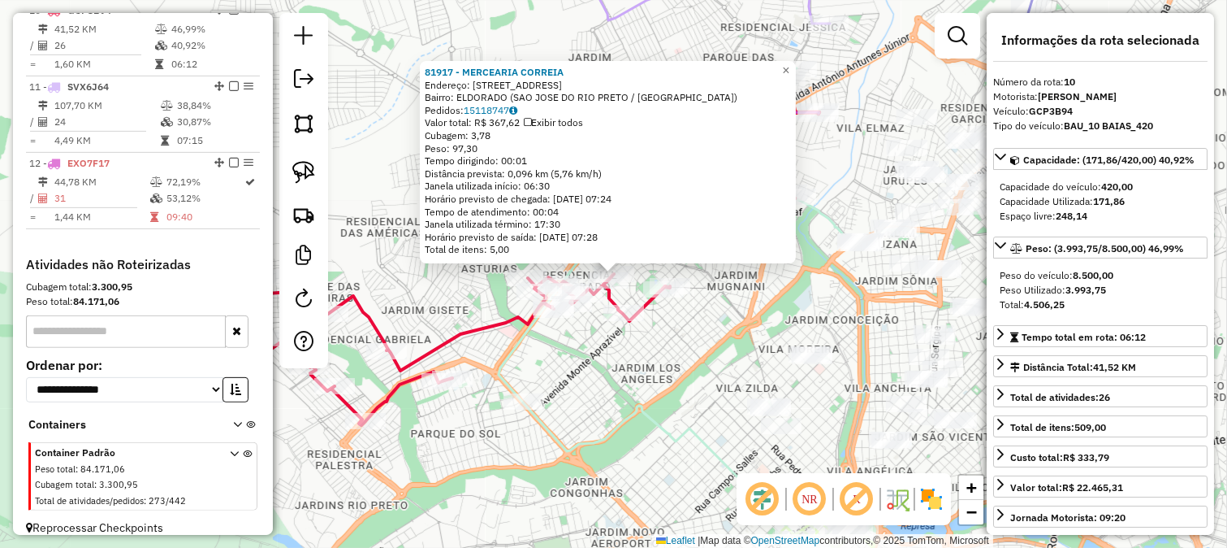
click at [682, 372] on div "81917 - MERCEARIA CORREIA Endereço: R INDIAPORA, 2920 Bairro: ELDORADO (SAO JOS…" at bounding box center [613, 274] width 1227 height 548
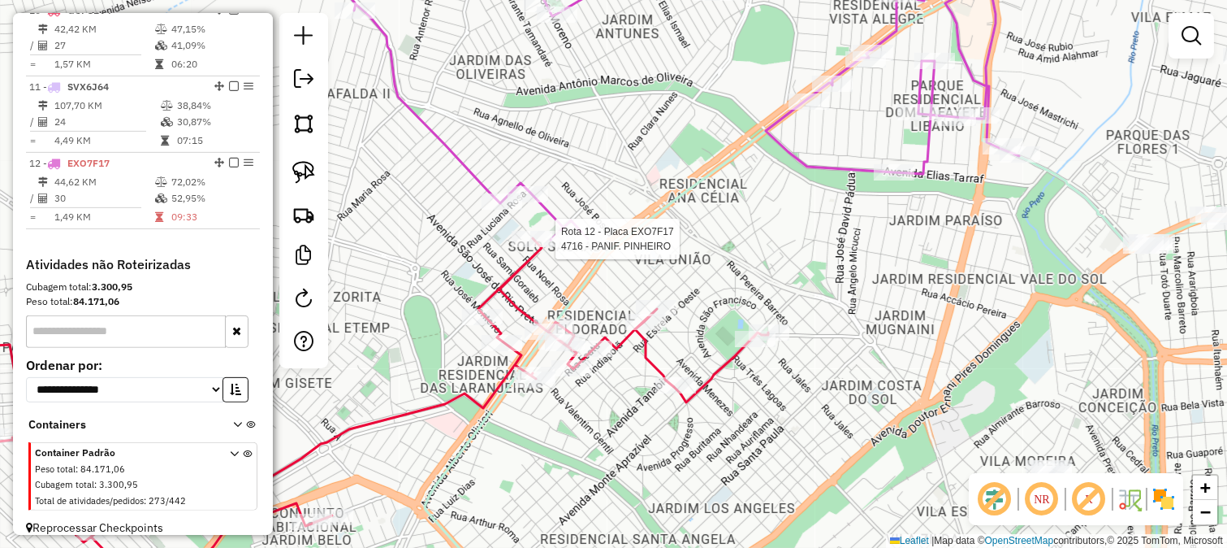
scroll to position [1357, 0]
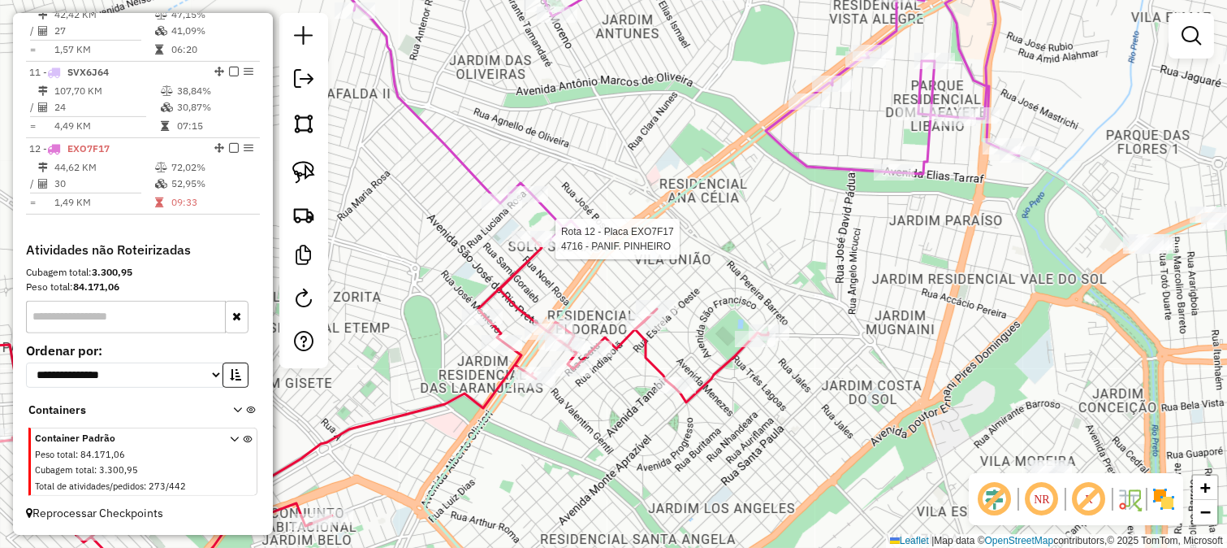
select select "**********"
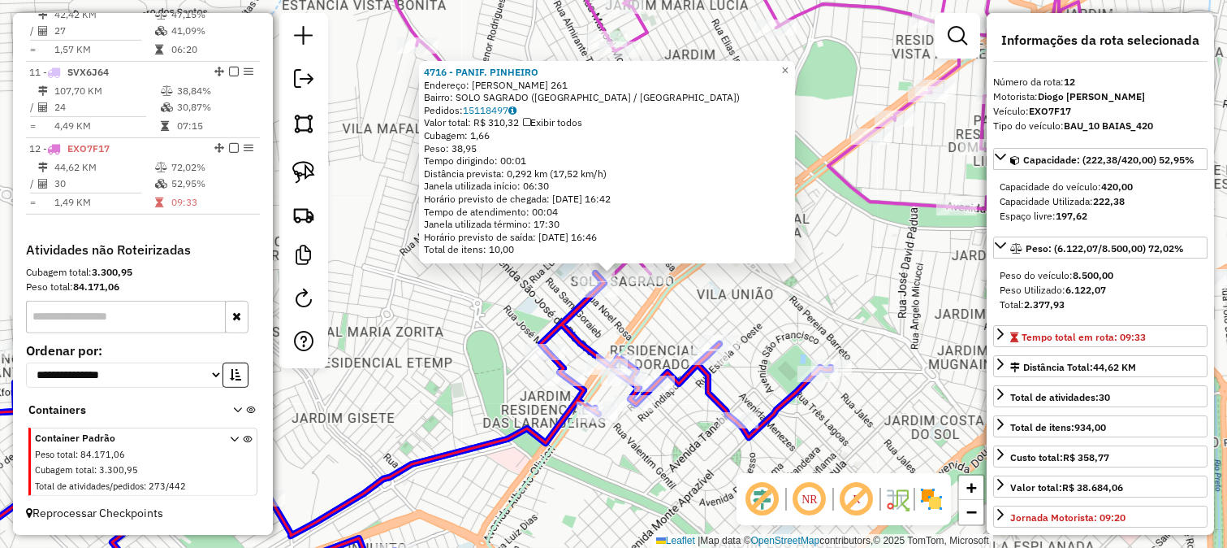
drag, startPoint x: 614, startPoint y: 284, endPoint x: 597, endPoint y: 305, distance: 26.5
click at [597, 305] on div "4716 - PANIF. PINHEIRO Endereço: PEDRO BENICCHIO 261 Bairro: SOLO SAGRADO (SAO …" at bounding box center [613, 274] width 1227 height 548
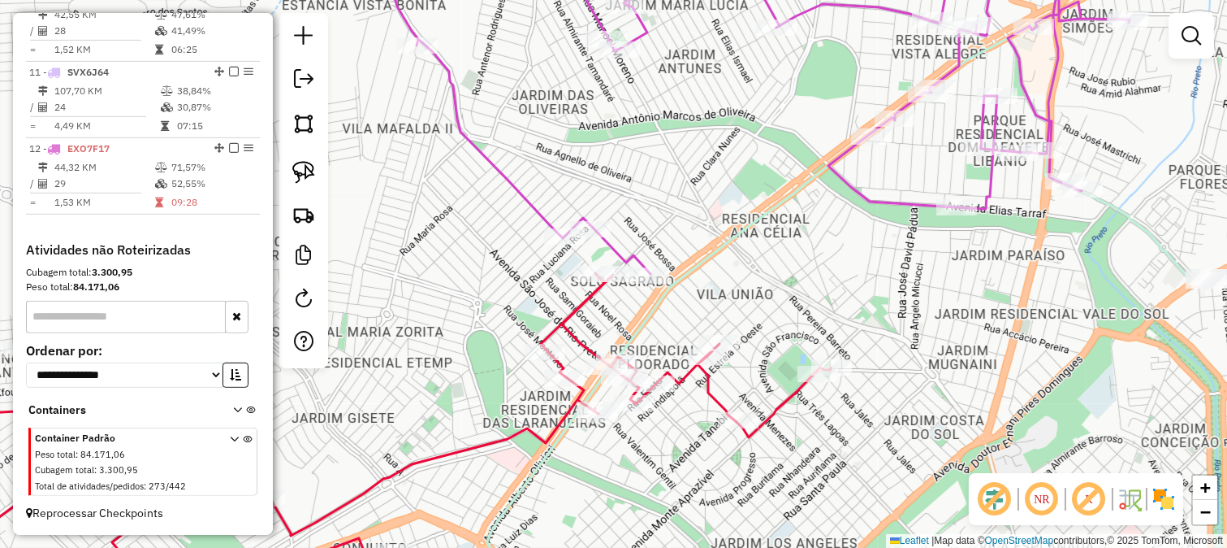
click at [585, 298] on icon at bounding box center [367, 438] width 928 height 330
select select "**********"
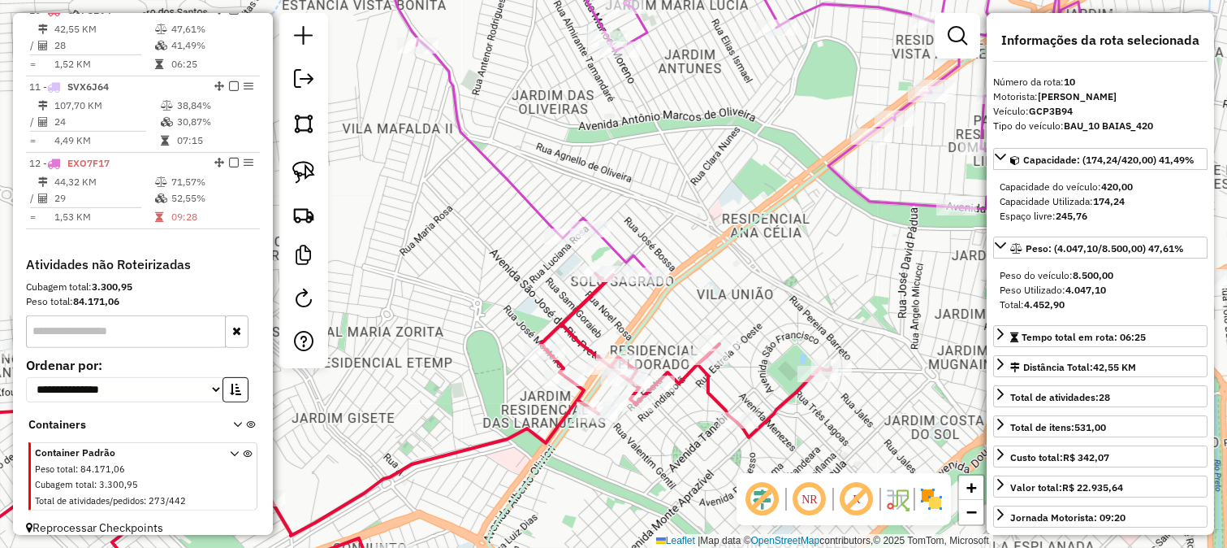
click at [616, 256] on icon at bounding box center [761, 110] width 738 height 328
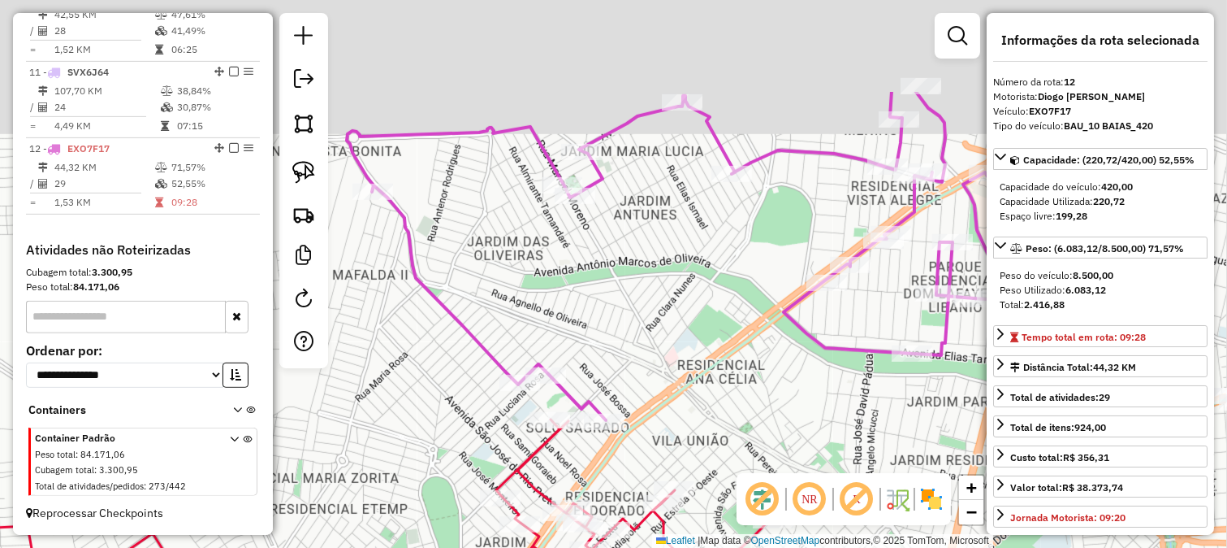
drag, startPoint x: 672, startPoint y: 210, endPoint x: 626, endPoint y: 347, distance: 144.9
click at [626, 360] on div "Janela de atendimento Grade de atendimento Capacidade Transportadoras Veículos …" at bounding box center [613, 274] width 1227 height 548
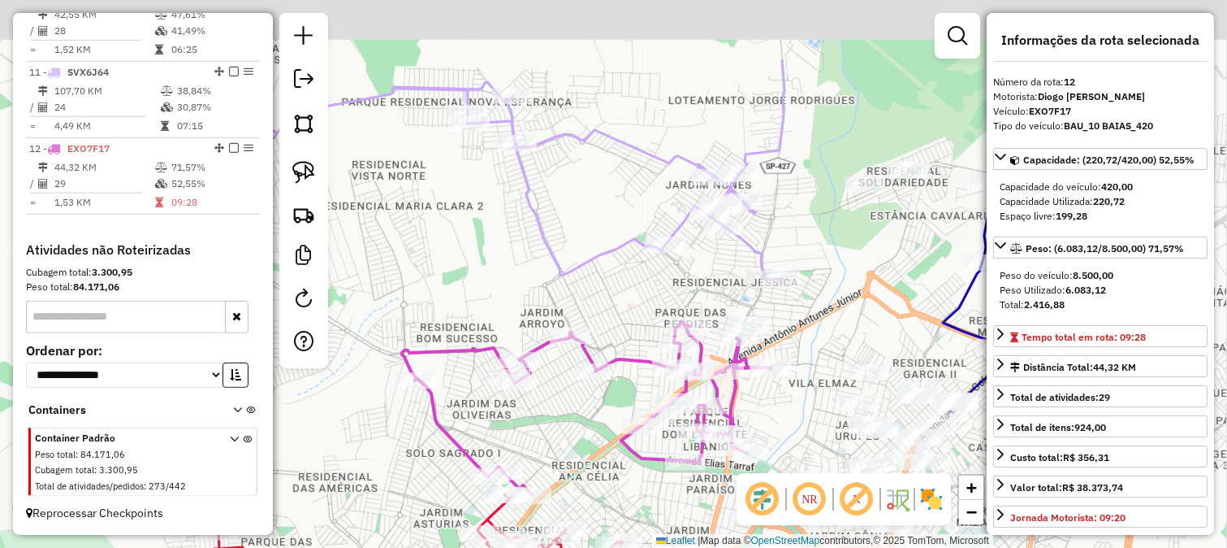
drag, startPoint x: 785, startPoint y: 183, endPoint x: 686, endPoint y: 310, distance: 160.4
click at [687, 309] on div "Janela de atendimento Grade de atendimento Capacidade Transportadoras Veículos …" at bounding box center [613, 274] width 1227 height 548
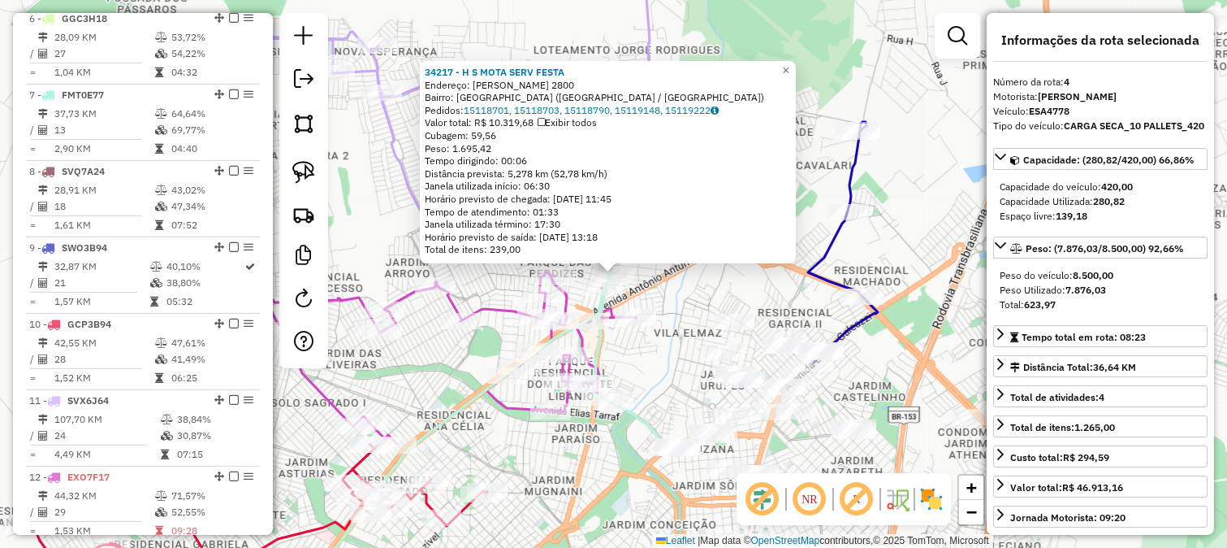
scroll to position [872, 0]
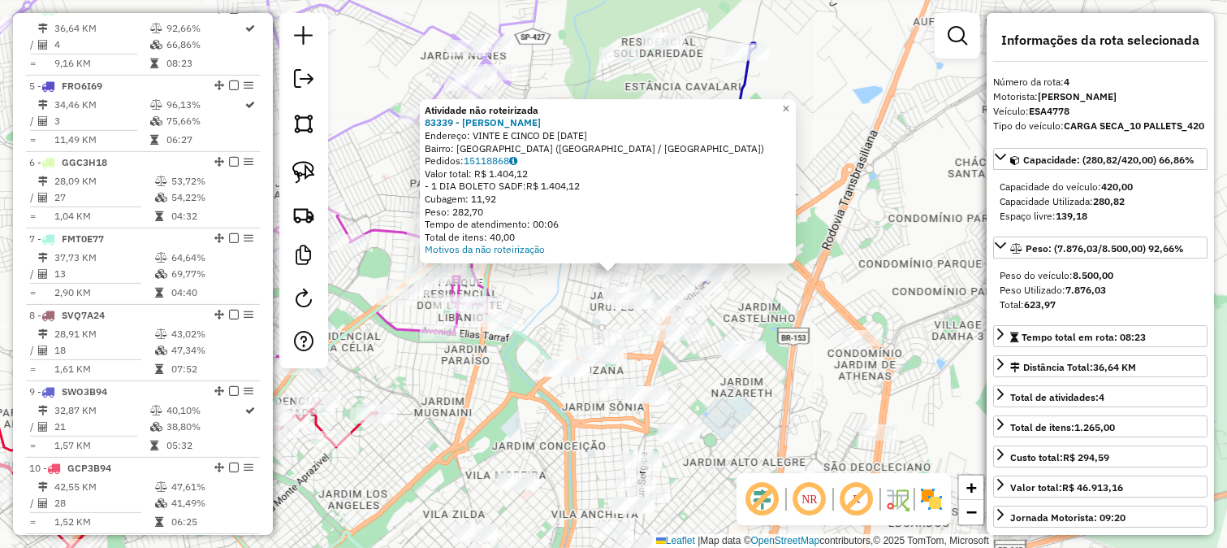
click at [595, 305] on div "Atividade não roteirizada 83339 - SERV FESTA JR Endereço: VINTE E CINCO DE JANE…" at bounding box center [613, 274] width 1227 height 548
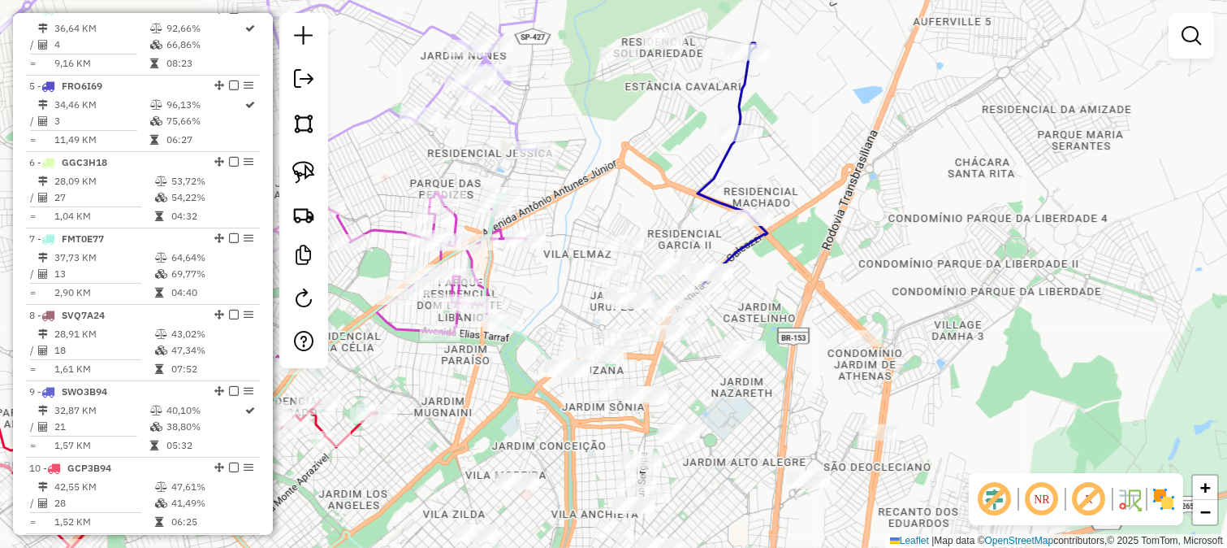
drag, startPoint x: 559, startPoint y: 290, endPoint x: 685, endPoint y: 358, distance: 143.2
click at [685, 358] on div "Atividade não roteirizada 83339 - SERV FESTA JR Endereço: VINTE E CINCO DE JANE…" at bounding box center [613, 274] width 1227 height 548
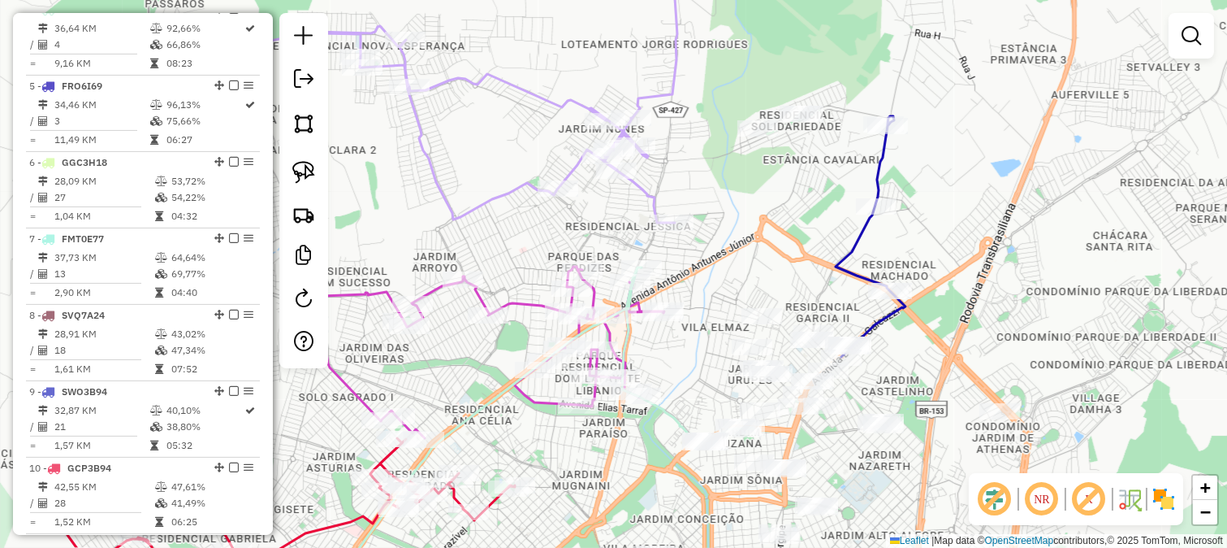
click at [643, 182] on icon at bounding box center [402, 84] width 552 height 277
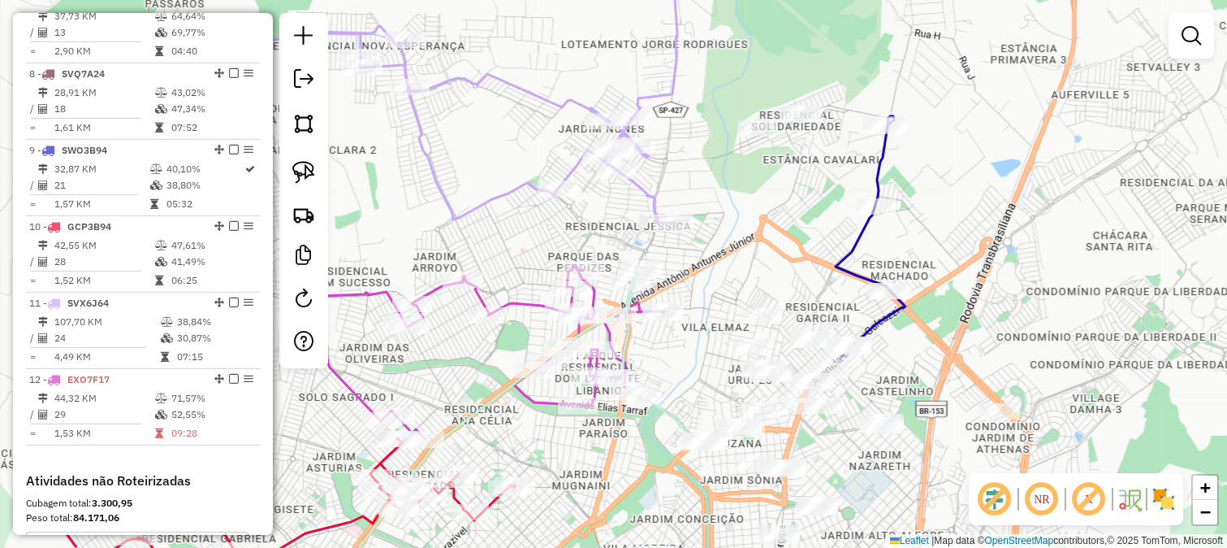
select select "**********"
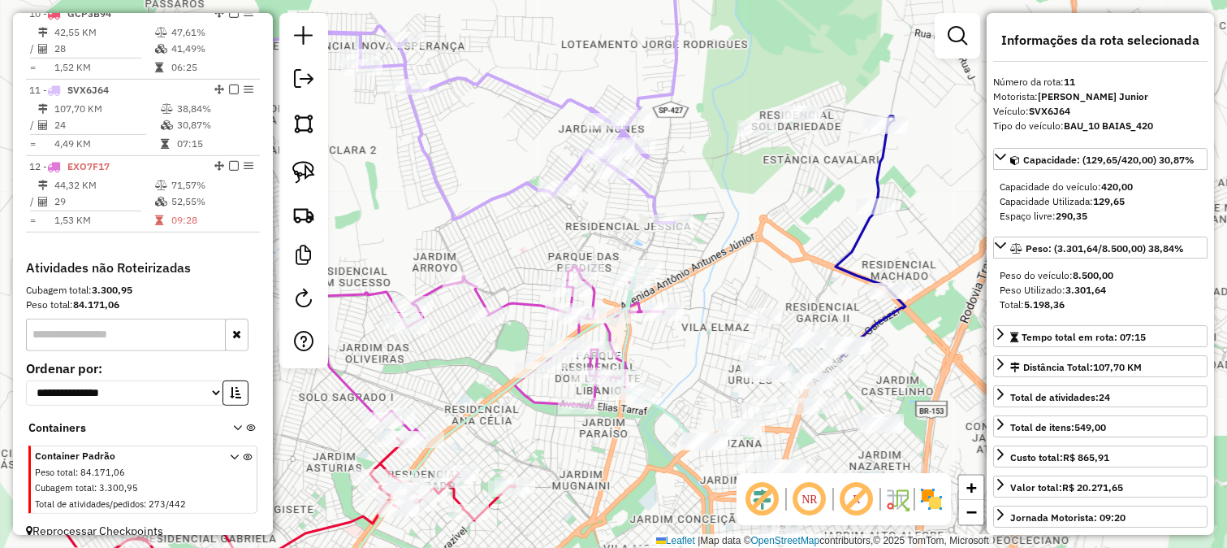
scroll to position [1357, 0]
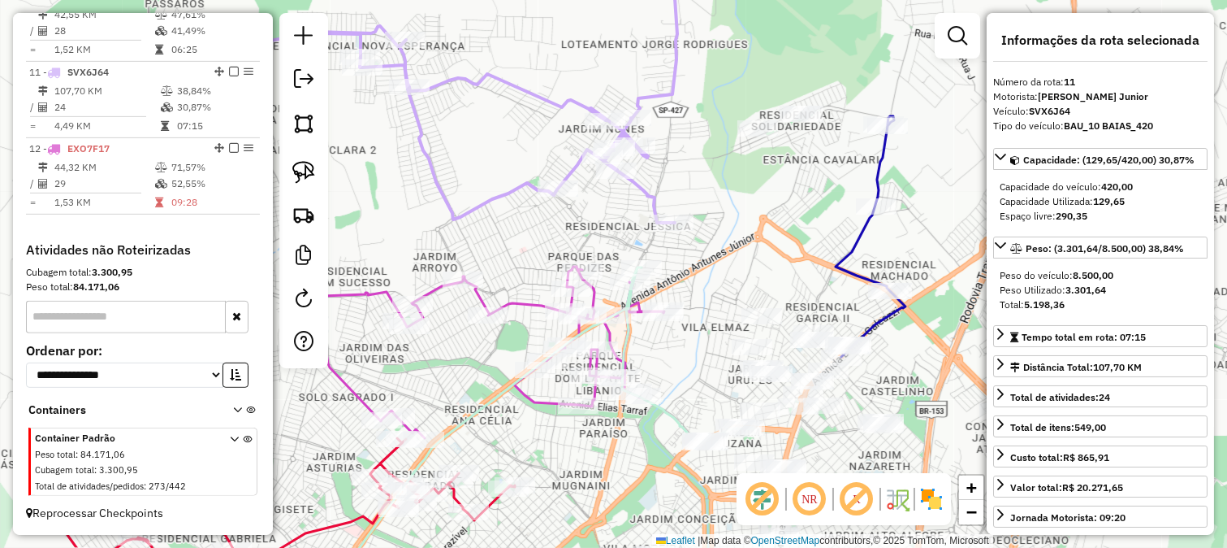
drag, startPoint x: 583, startPoint y: 236, endPoint x: 758, endPoint y: 287, distance: 181.8
click at [758, 287] on div "Janela de atendimento Grade de atendimento Capacidade Transportadoras Veículos …" at bounding box center [613, 274] width 1227 height 548
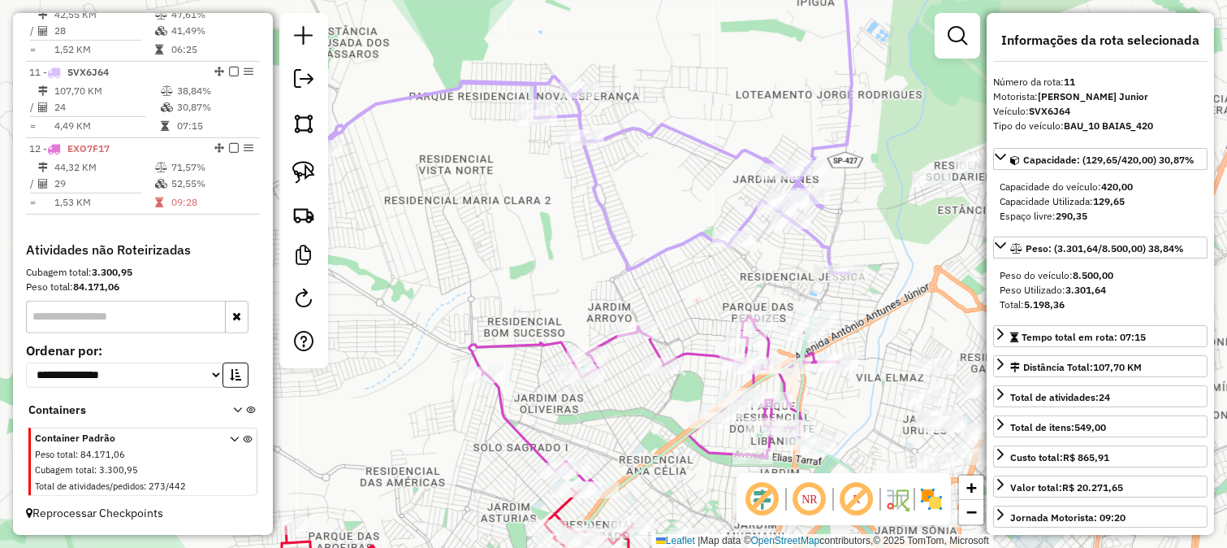
drag, startPoint x: 729, startPoint y: 290, endPoint x: 821, endPoint y: 358, distance: 115.0
click at [821, 358] on div "Janela de atendimento Grade de atendimento Capacidade Transportadoras Veículos …" at bounding box center [613, 274] width 1227 height 548
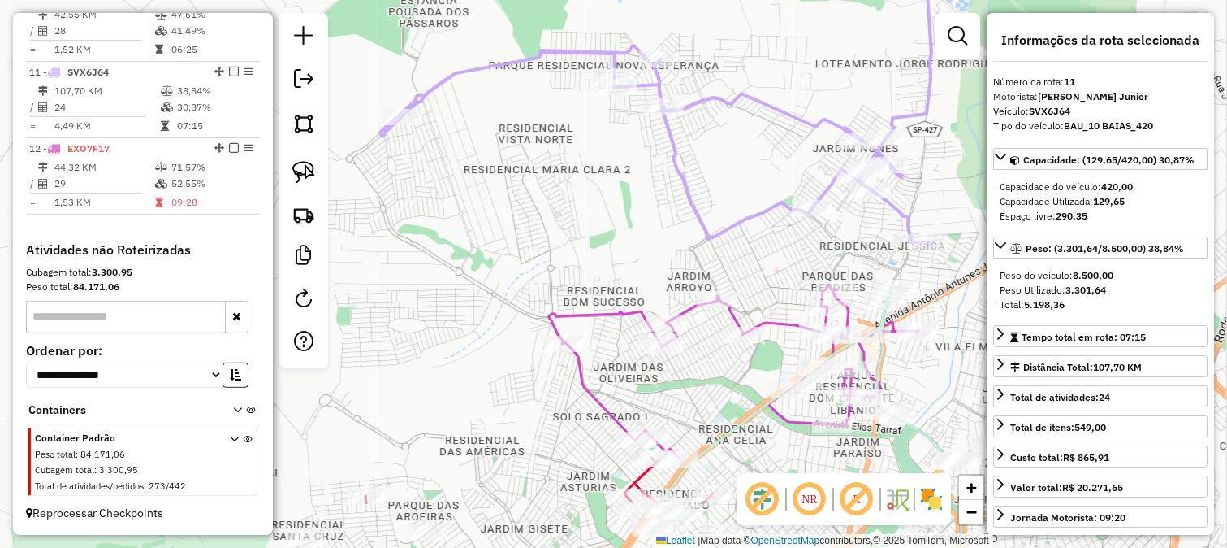
drag, startPoint x: 640, startPoint y: 317, endPoint x: 623, endPoint y: 192, distance: 126.3
click at [623, 193] on div "Janela de atendimento Grade de atendimento Capacidade Transportadoras Veículos …" at bounding box center [613, 274] width 1227 height 548
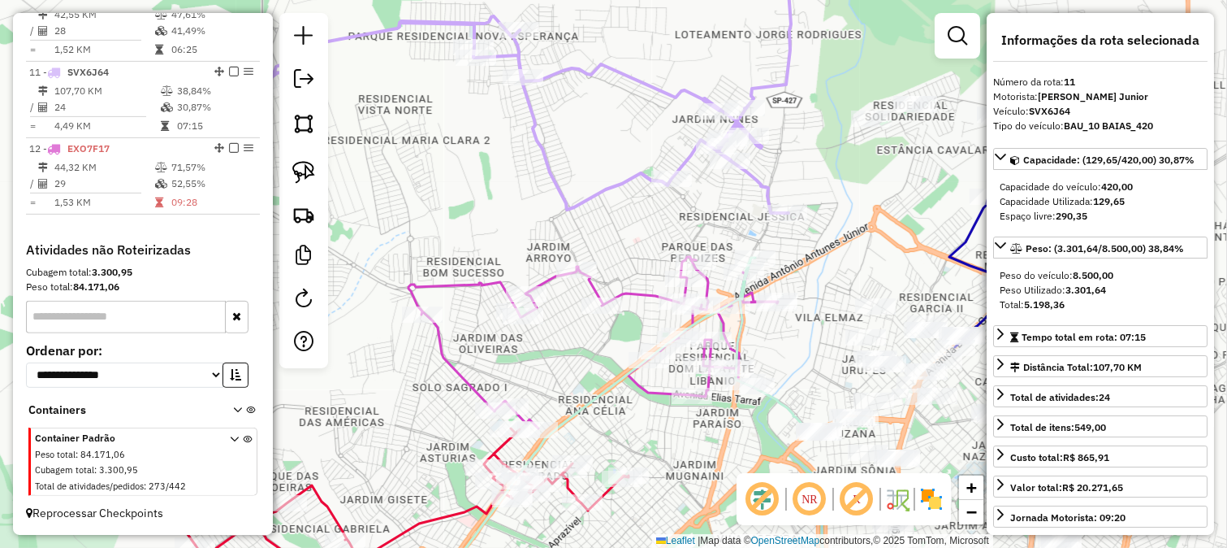
drag, startPoint x: 637, startPoint y: 203, endPoint x: 496, endPoint y: 205, distance: 140.5
click at [496, 205] on div "Janela de atendimento Grade de atendimento Capacidade Transportadoras Veículos …" at bounding box center [613, 274] width 1227 height 548
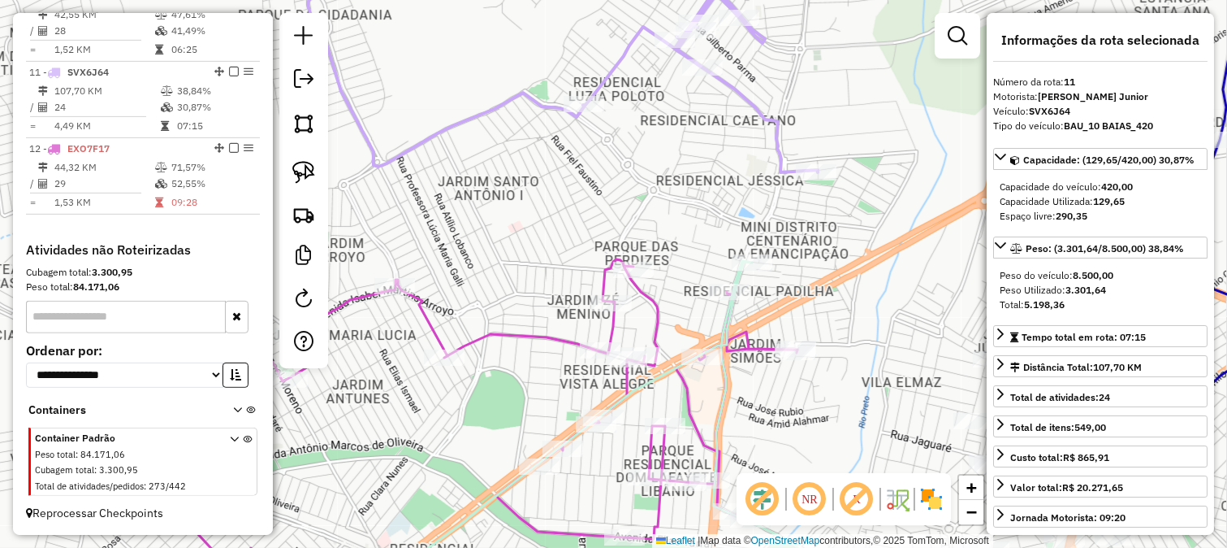
click at [773, 119] on icon at bounding box center [557, 59] width 521 height 227
click at [647, 299] on icon at bounding box center [428, 431] width 738 height 344
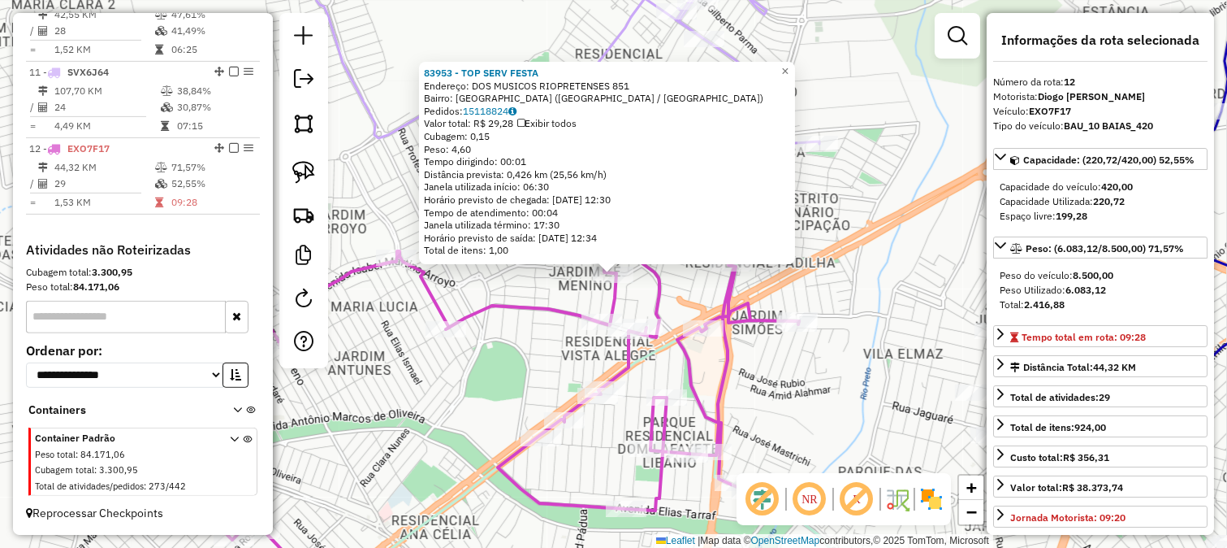
click at [653, 283] on icon at bounding box center [430, 403] width 738 height 344
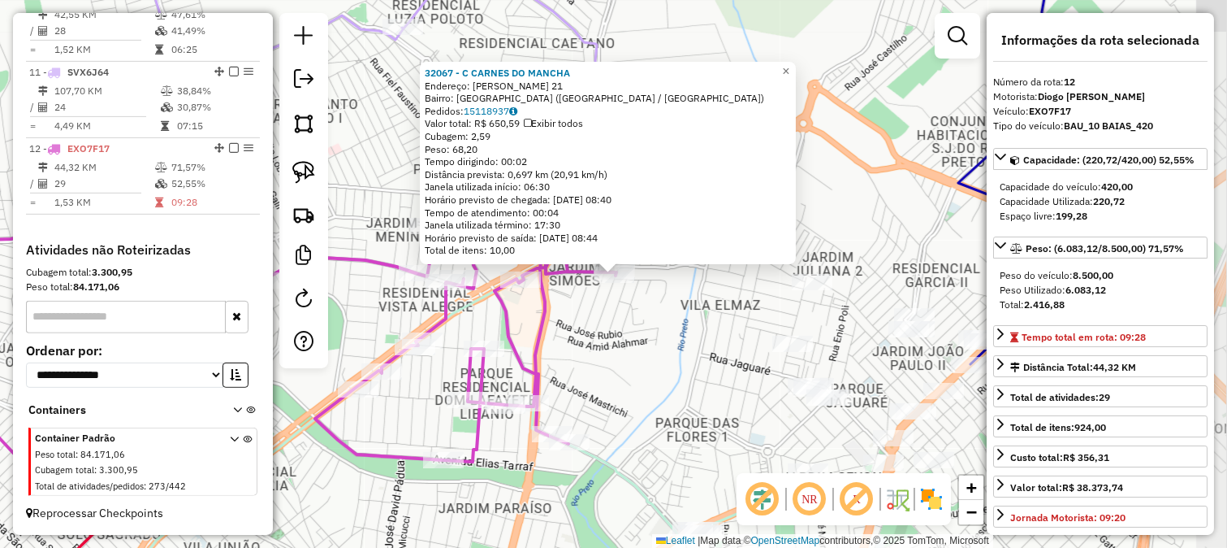
click at [668, 344] on div "Rota 12 - Placa EXO7F17 32067 - C CARNES DO MANCHA × 32067 - C CARNES DO MANCHA…" at bounding box center [613, 274] width 1227 height 548
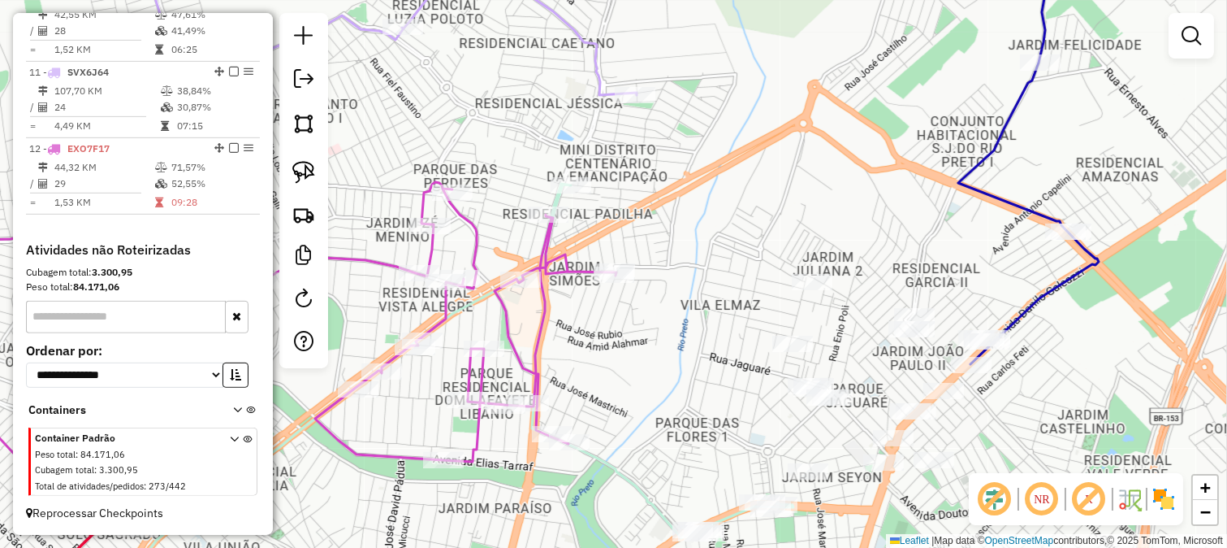
click at [567, 273] on icon at bounding box center [247, 354] width 738 height 344
select select "**********"
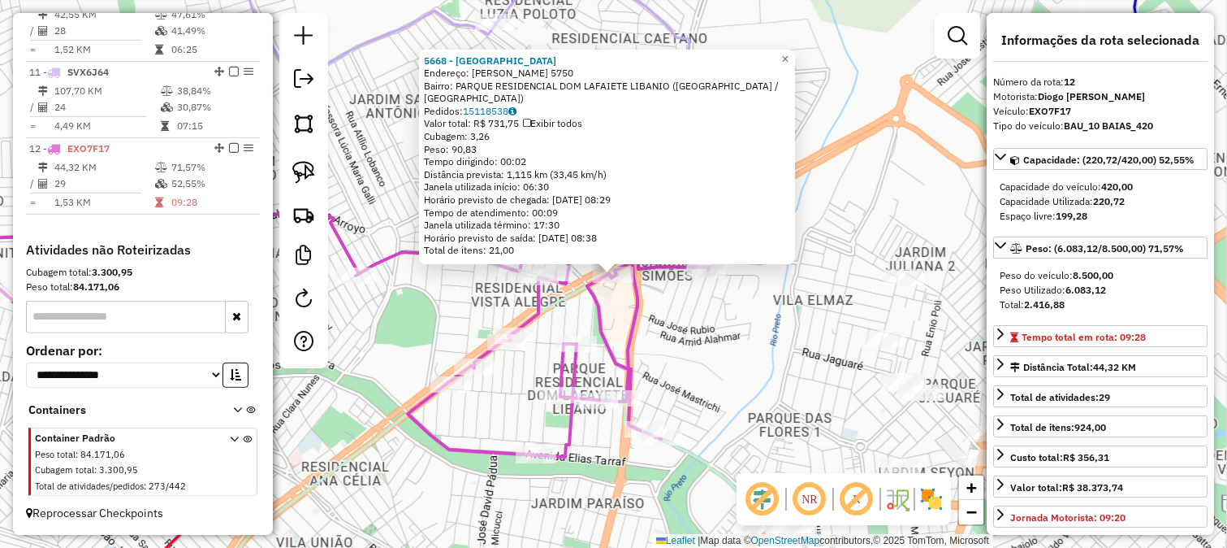
click at [697, 306] on div "Rota 12 - Placa EXO7F17 35217 - PORTO GAS 5668 - P NARANJAO CID NORTE Endereço:…" at bounding box center [613, 274] width 1227 height 548
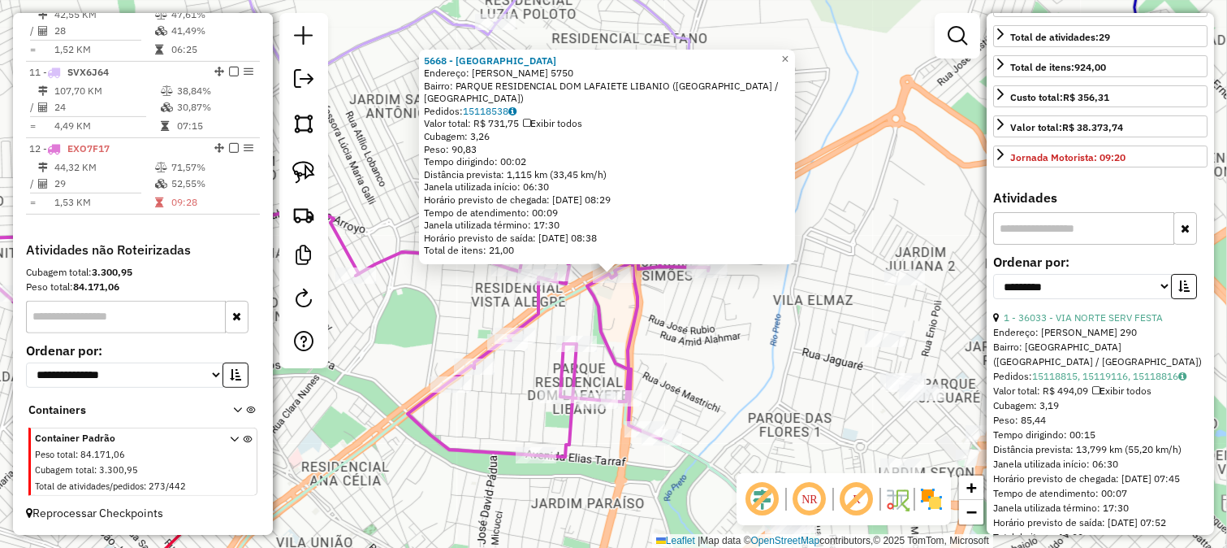
scroll to position [361, 0]
click at [1125, 287] on select "**********" at bounding box center [1083, 285] width 179 height 25
select select "*********"
click at [994, 273] on select "**********" at bounding box center [1083, 285] width 179 height 25
click at [1189, 258] on label "Ordenar por:" at bounding box center [1101, 260] width 214 height 19
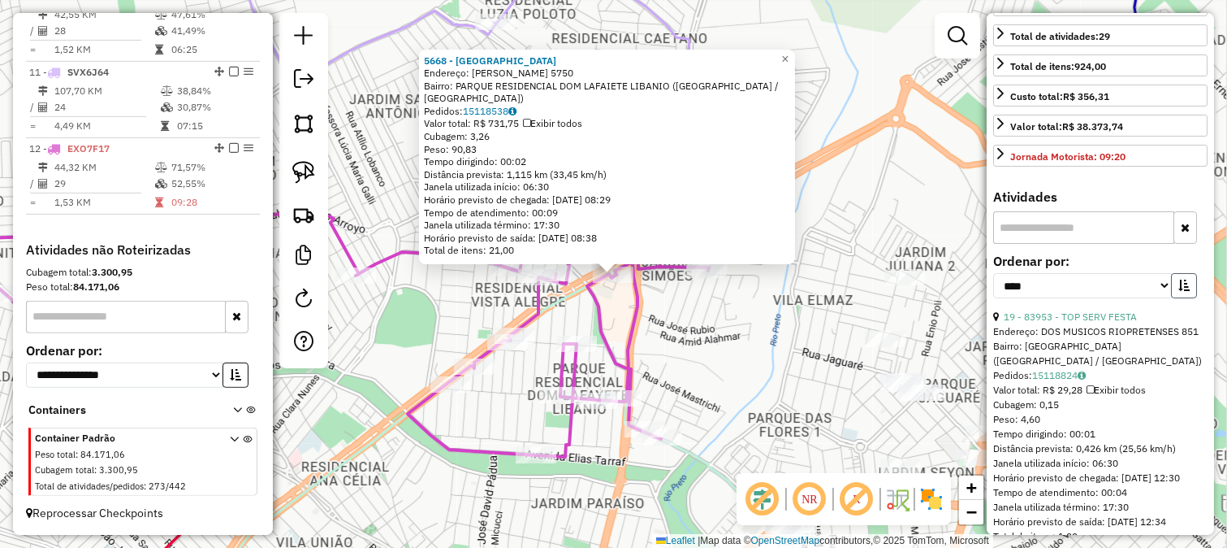
click at [1188, 273] on button "button" at bounding box center [1184, 285] width 26 height 25
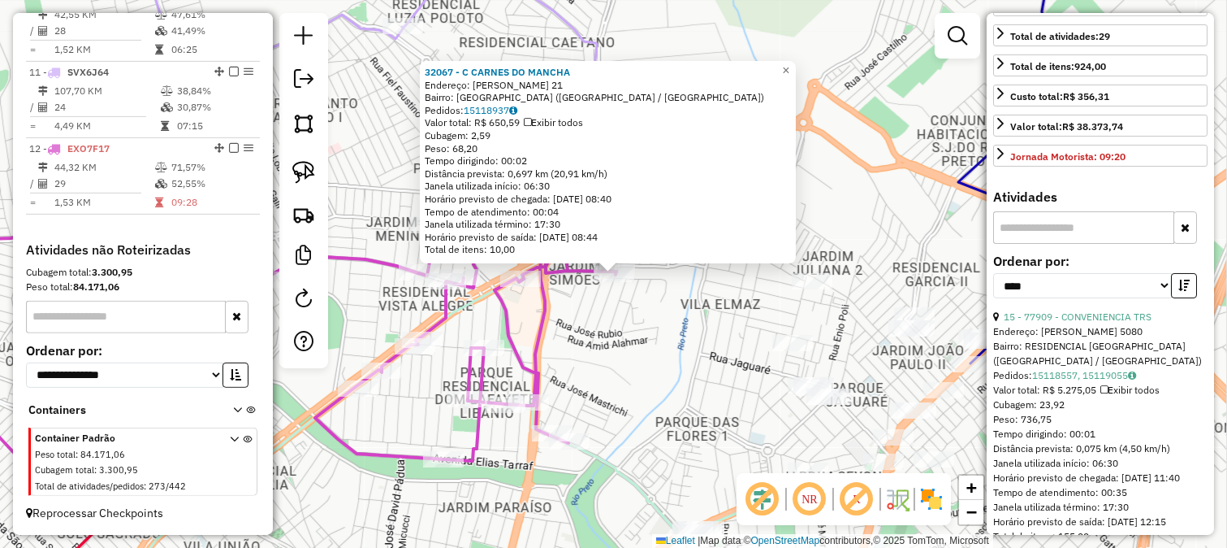
click at [695, 335] on div "32067 - C CARNES DO MANCHA Endereço: ALBERTO BECHARA HAGE 21 Bairro: JARDIM SIM…" at bounding box center [613, 274] width 1227 height 548
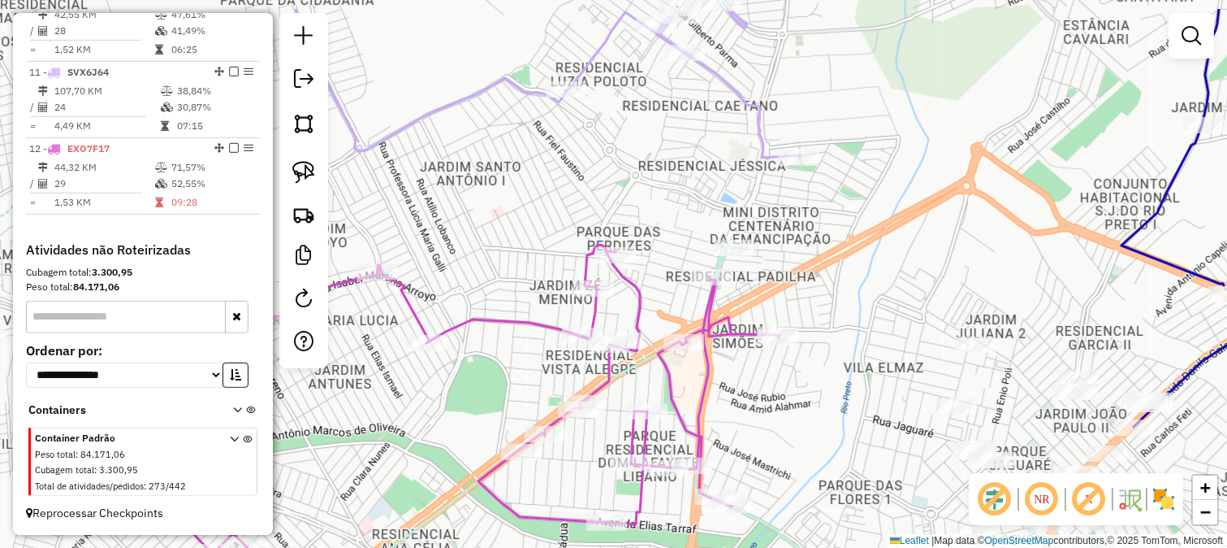
drag, startPoint x: 647, startPoint y: 330, endPoint x: 810, endPoint y: 393, distance: 175.1
click at [810, 393] on div "Janela de atendimento Grade de atendimento Capacidade Transportadoras Veículos …" at bounding box center [613, 274] width 1227 height 548
drag, startPoint x: 662, startPoint y: 294, endPoint x: 733, endPoint y: 321, distance: 75.6
click at [733, 321] on div "Janela de atendimento Grade de atendimento Capacidade Transportadoras Veículos …" at bounding box center [613, 274] width 1227 height 548
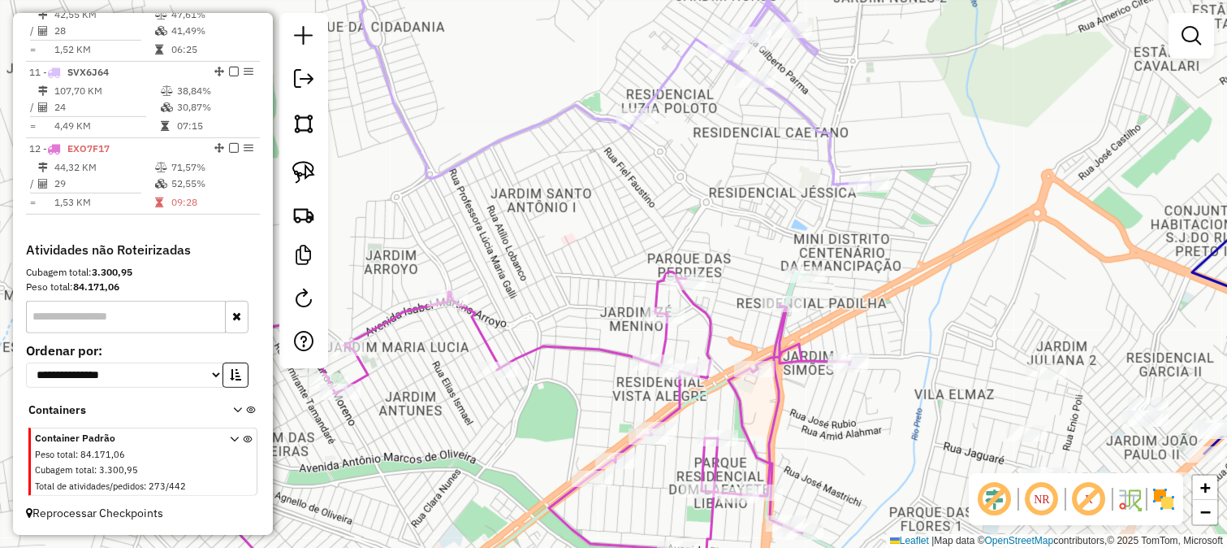
click at [704, 323] on icon at bounding box center [481, 436] width 738 height 331
select select "*********"
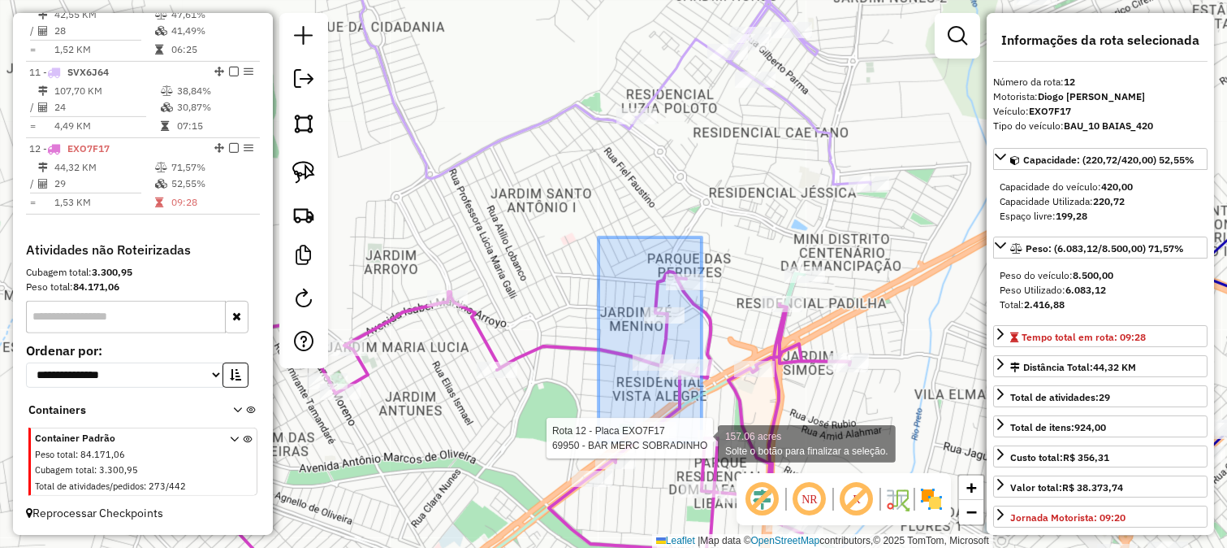
click at [702, 442] on div "Rota 12 - Placa EXO7F17 69950 - BAR MERC SOBRADINHO 157.06 acres Solte o botão …" at bounding box center [613, 274] width 1227 height 548
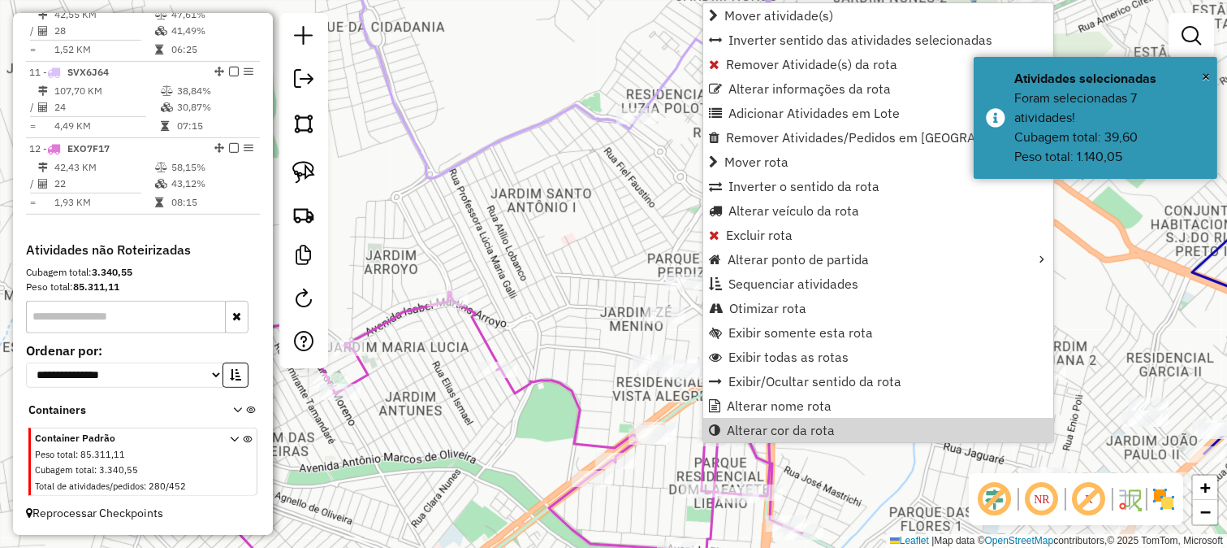
click at [553, 274] on div "Janela de atendimento Grade de atendimento Capacidade Transportadoras Veículos …" at bounding box center [613, 274] width 1227 height 548
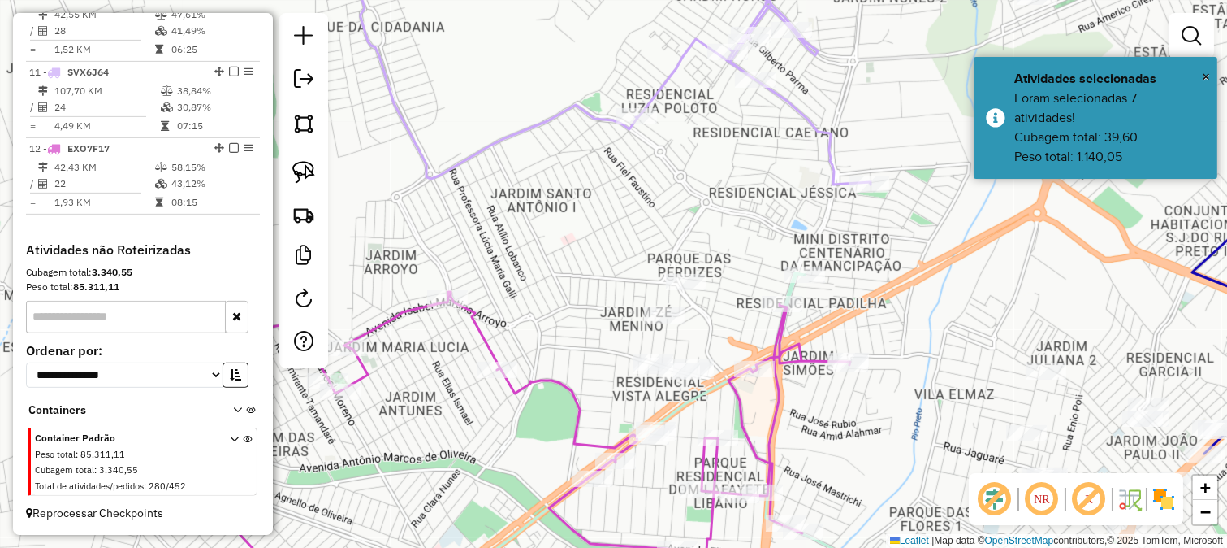
click at [570, 403] on icon at bounding box center [481, 447] width 738 height 311
select select "*********"
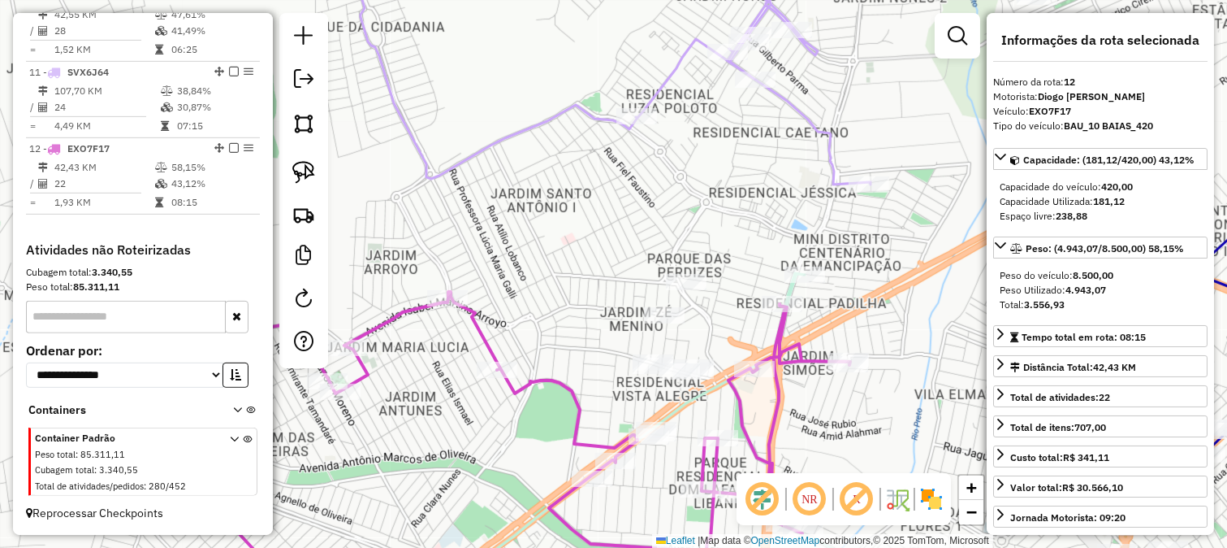
click at [595, 345] on div "Janela de atendimento Grade de atendimento Capacidade Transportadoras Veículos …" at bounding box center [613, 274] width 1227 height 548
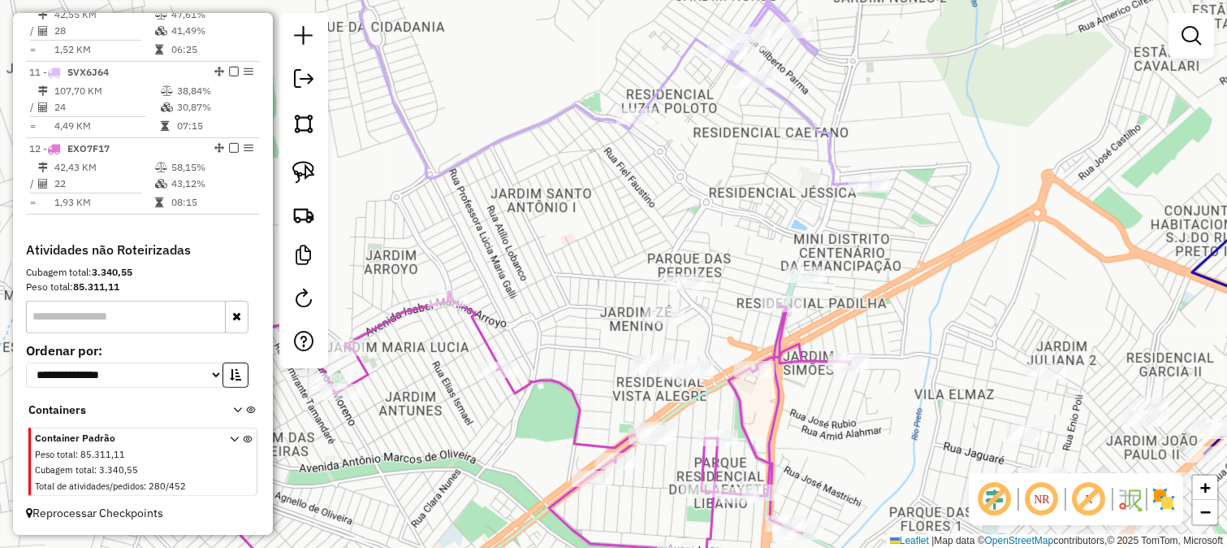
drag, startPoint x: 597, startPoint y: 301, endPoint x: 598, endPoint y: 285, distance: 15.5
click at [597, 297] on div "Janela de atendimento Grade de atendimento Capacidade Transportadoras Veículos …" at bounding box center [613, 274] width 1227 height 548
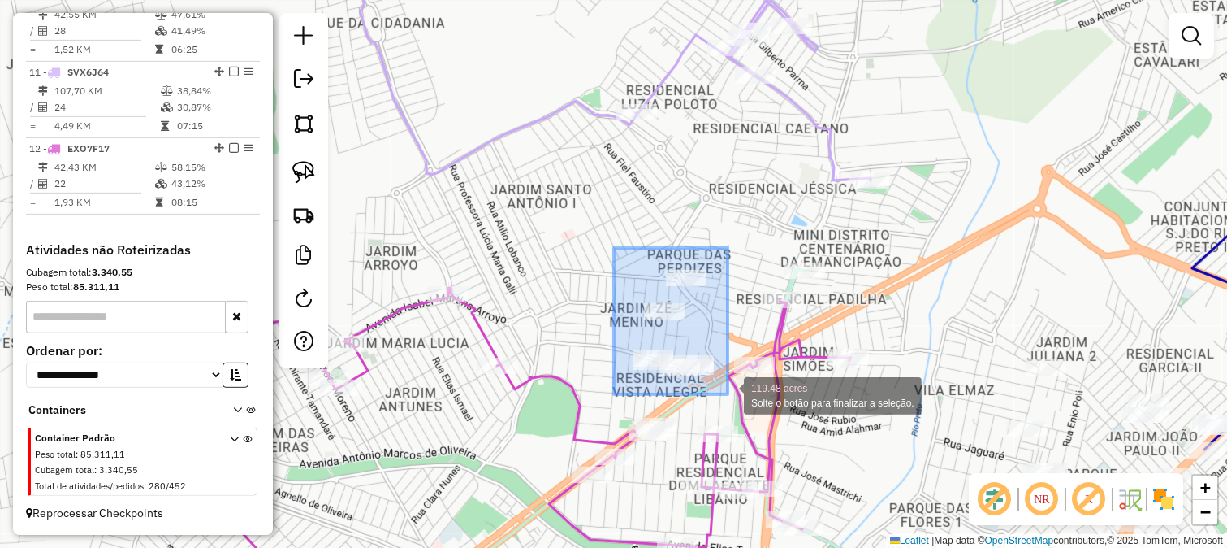
drag, startPoint x: 621, startPoint y: 269, endPoint x: 728, endPoint y: 394, distance: 164.2
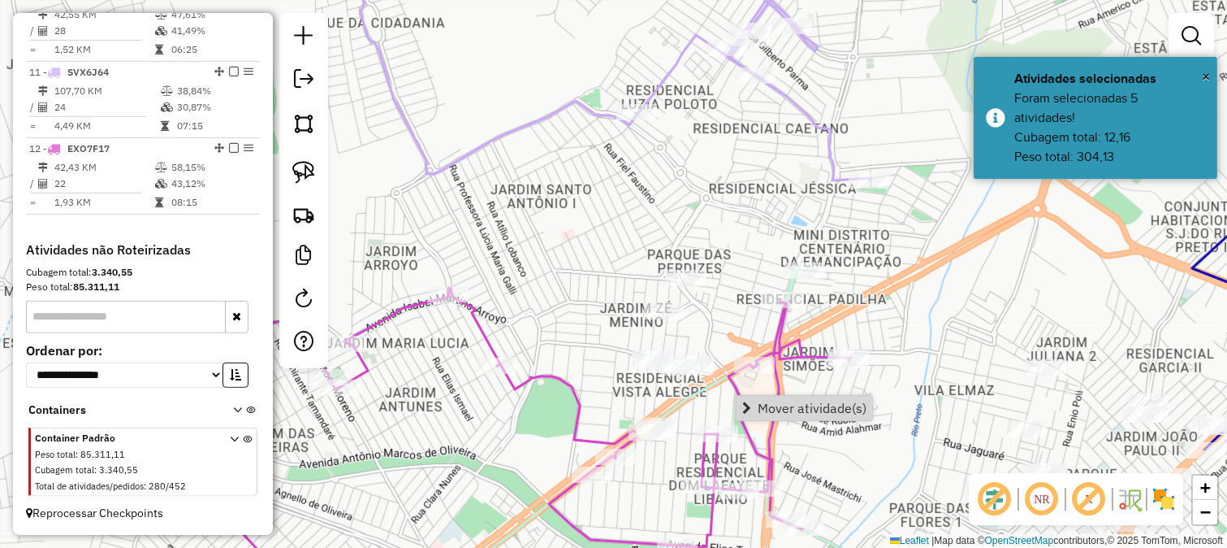
click at [764, 409] on span "Mover atividade(s)" at bounding box center [812, 407] width 109 height 13
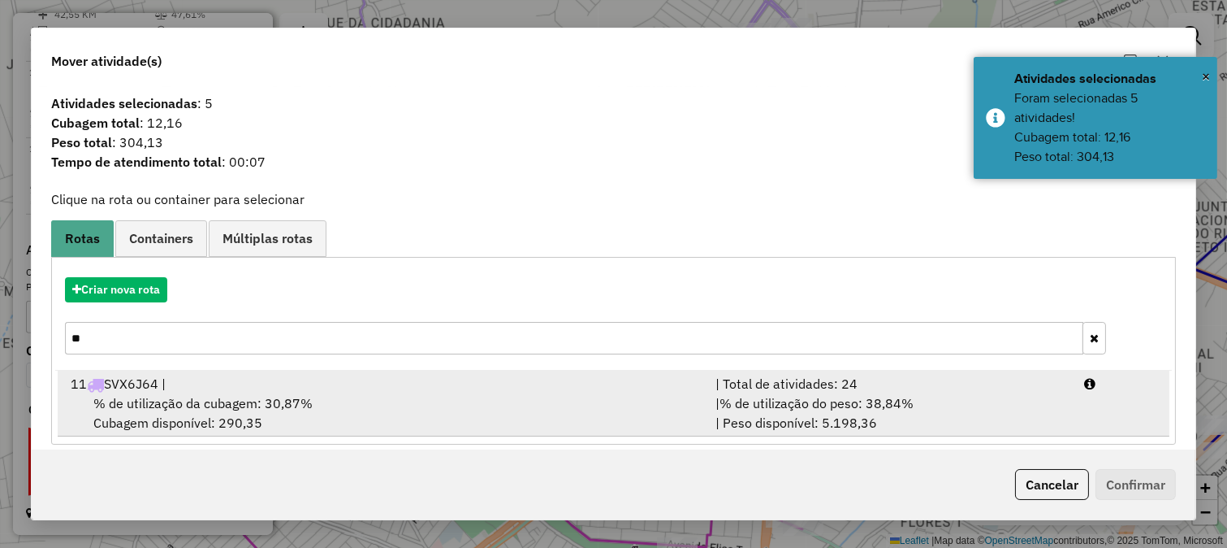
click at [489, 386] on div "11 SVX6J64 |" at bounding box center [383, 383] width 645 height 19
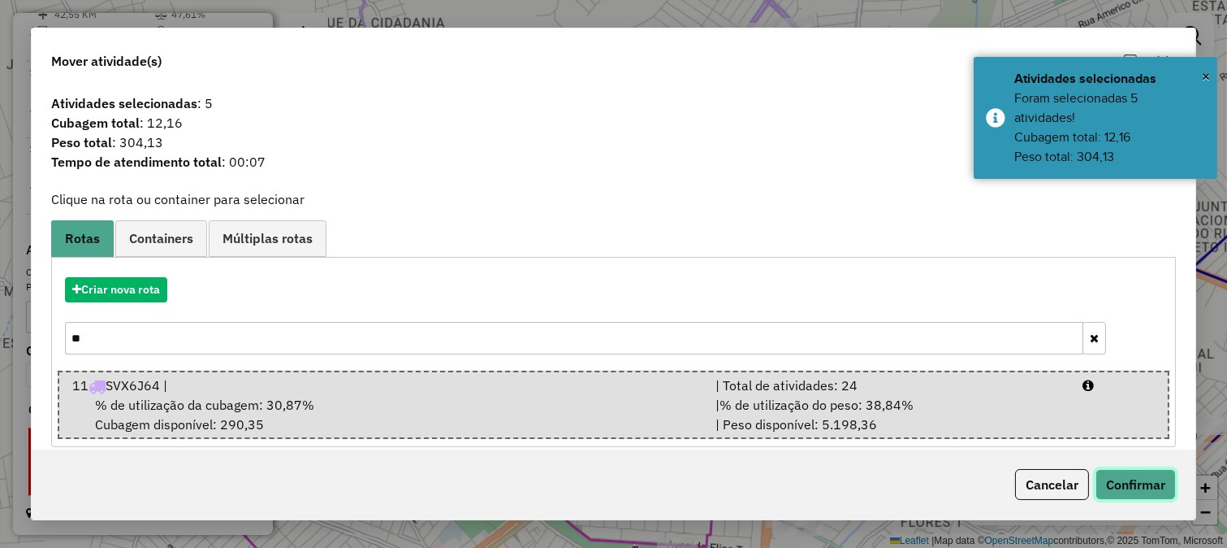
click at [1119, 483] on button "Confirmar" at bounding box center [1136, 484] width 80 height 31
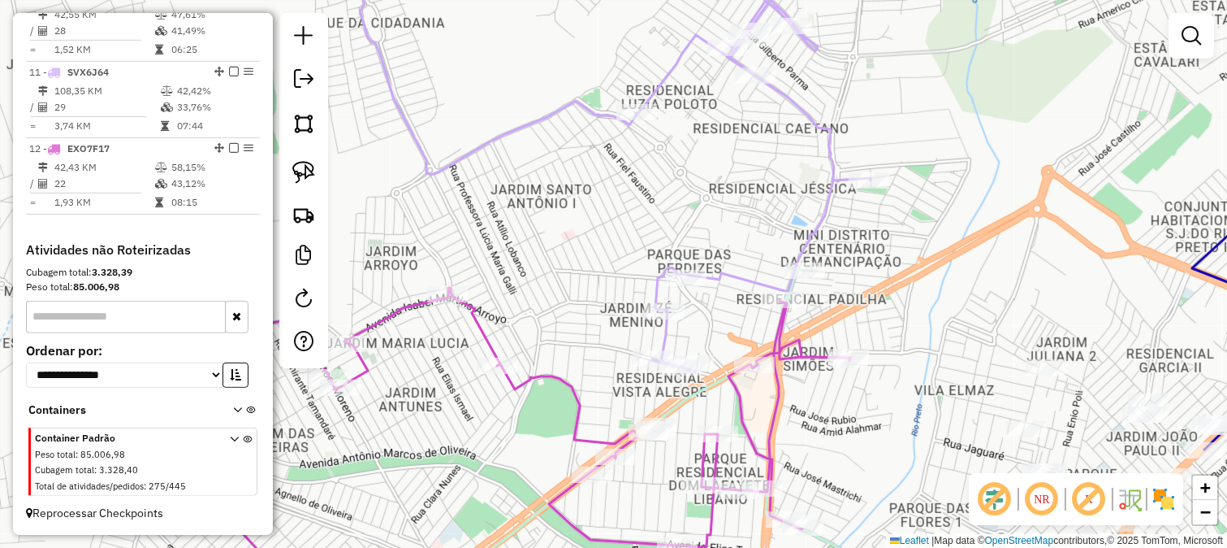
click at [674, 331] on icon at bounding box center [609, 159] width 523 height 426
select select "*********"
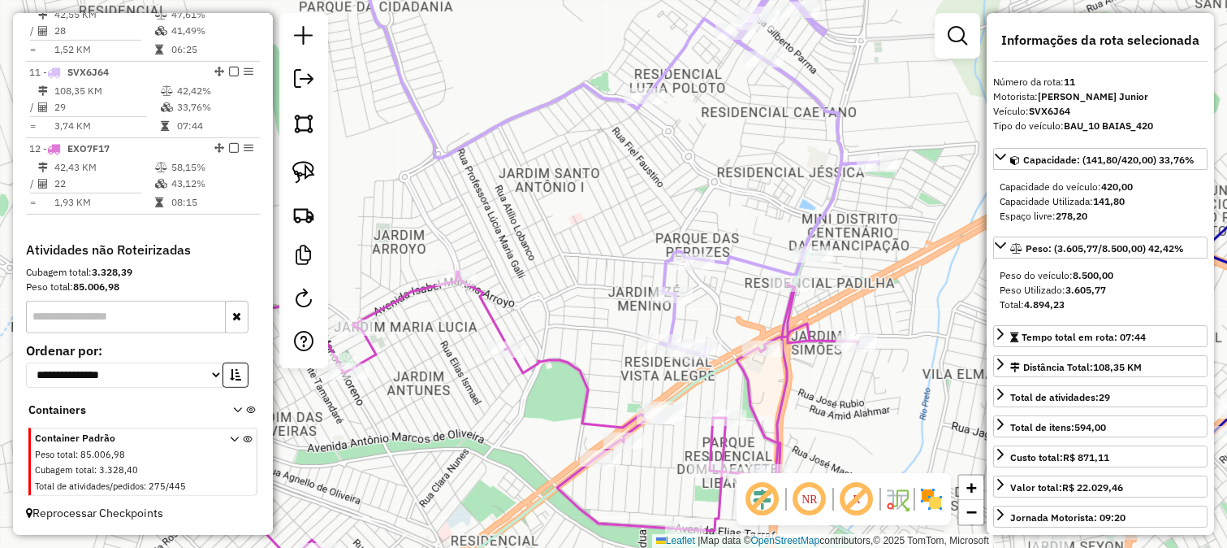
drag, startPoint x: 709, startPoint y: 335, endPoint x: 721, endPoint y: 296, distance: 41.6
click at [721, 296] on div "Janela de atendimento Grade de atendimento Capacidade Transportadoras Veículos …" at bounding box center [613, 274] width 1227 height 548
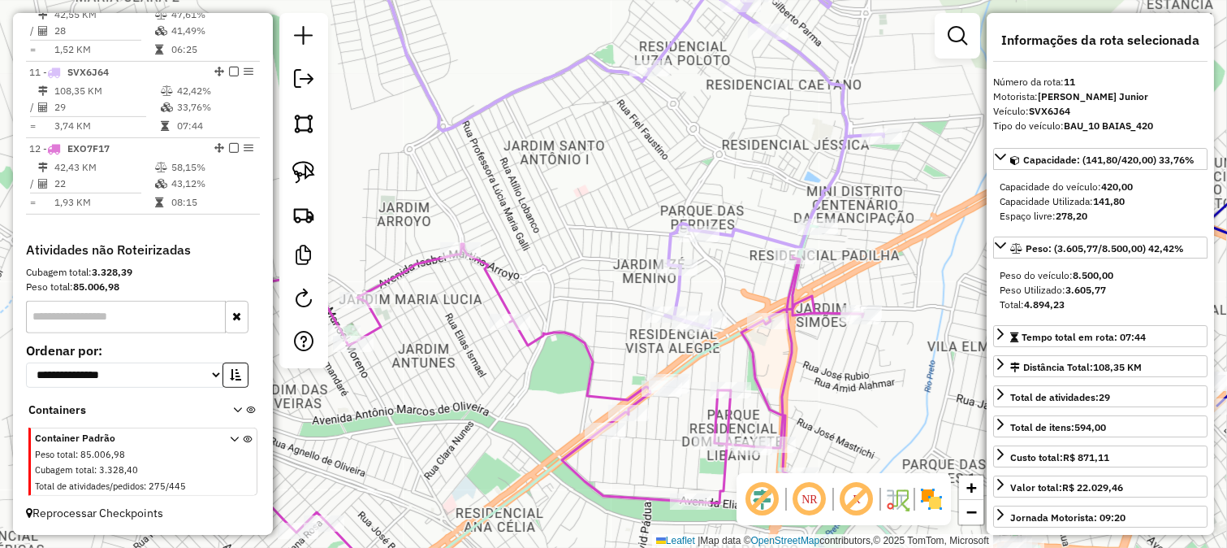
click at [604, 391] on icon at bounding box center [494, 406] width 738 height 324
drag, startPoint x: 613, startPoint y: 379, endPoint x: 624, endPoint y: 331, distance: 49.1
click at [624, 331] on div "Janela de atendimento Grade de atendimento Capacidade Transportadoras Veículos …" at bounding box center [613, 274] width 1227 height 548
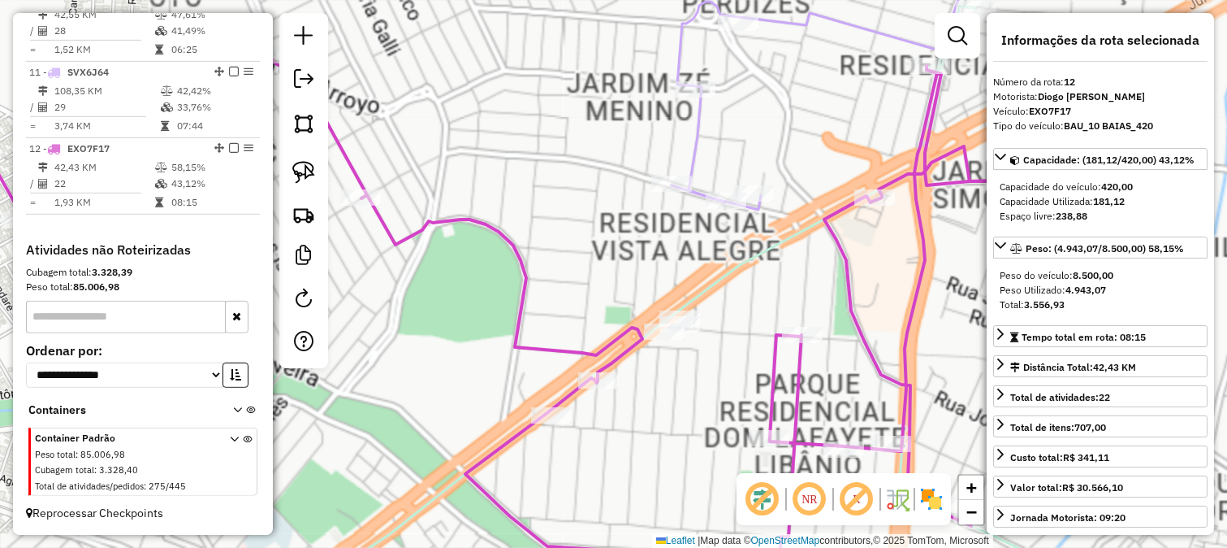
click at [623, 262] on div "Janela de atendimento Grade de atendimento Capacidade Transportadoras Veículos …" at bounding box center [613, 274] width 1227 height 548
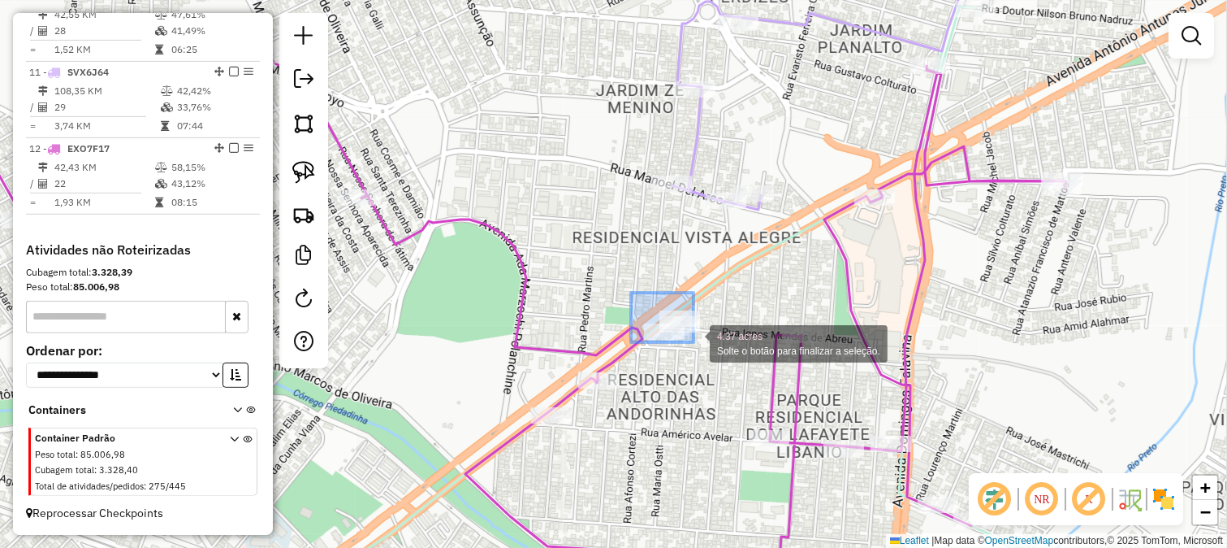
drag, startPoint x: 694, startPoint y: 342, endPoint x: 703, endPoint y: 350, distance: 12.1
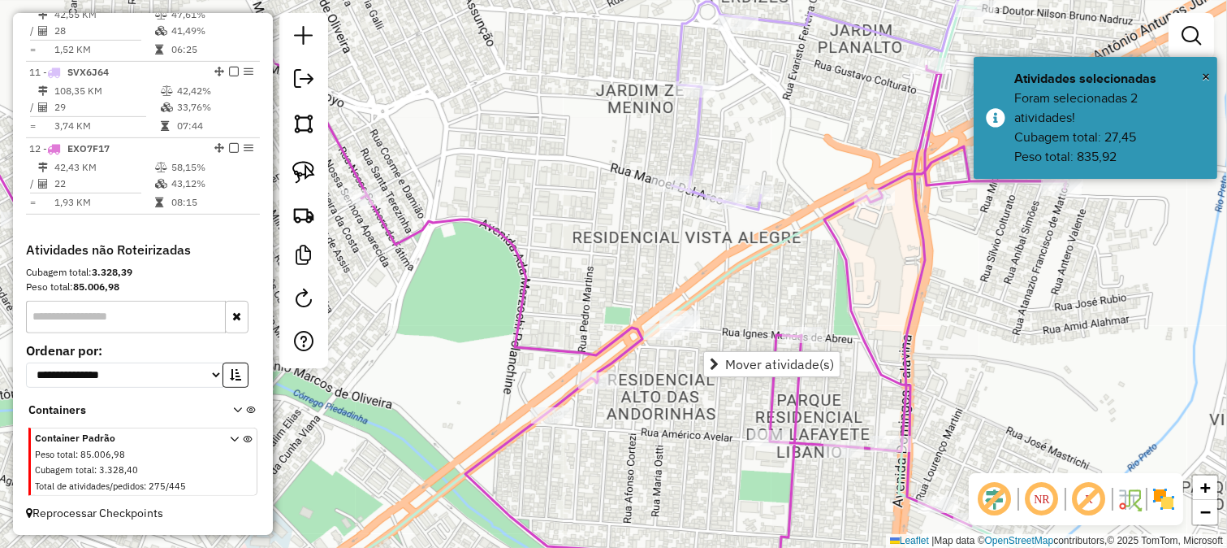
click at [737, 368] on span "Mover atividade(s)" at bounding box center [779, 363] width 109 height 13
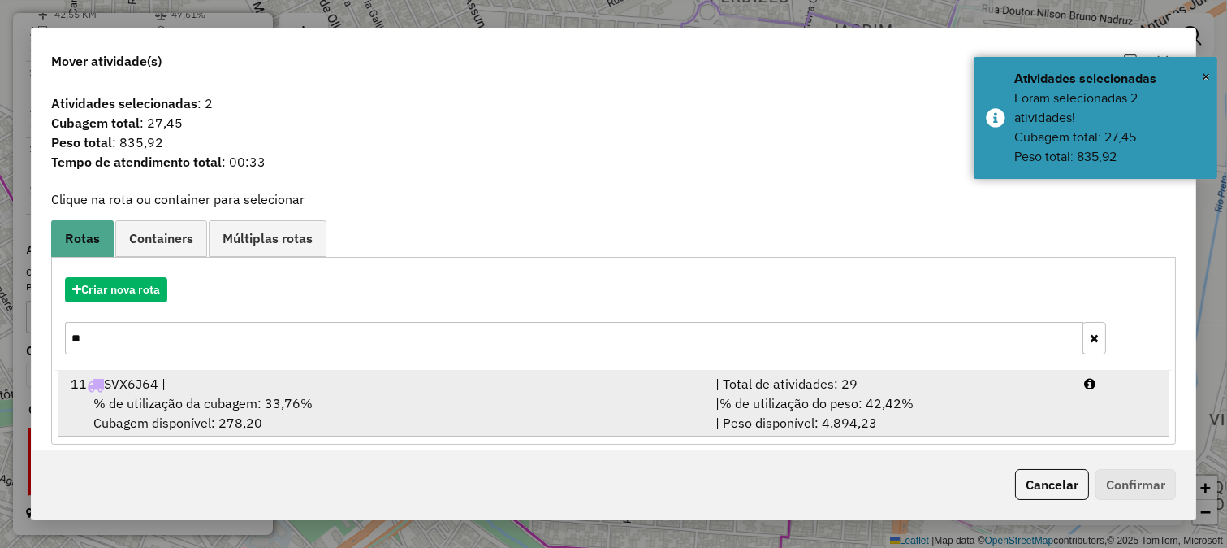
click at [752, 396] on span "% de utilização do peso: 42,42%" at bounding box center [817, 403] width 194 height 16
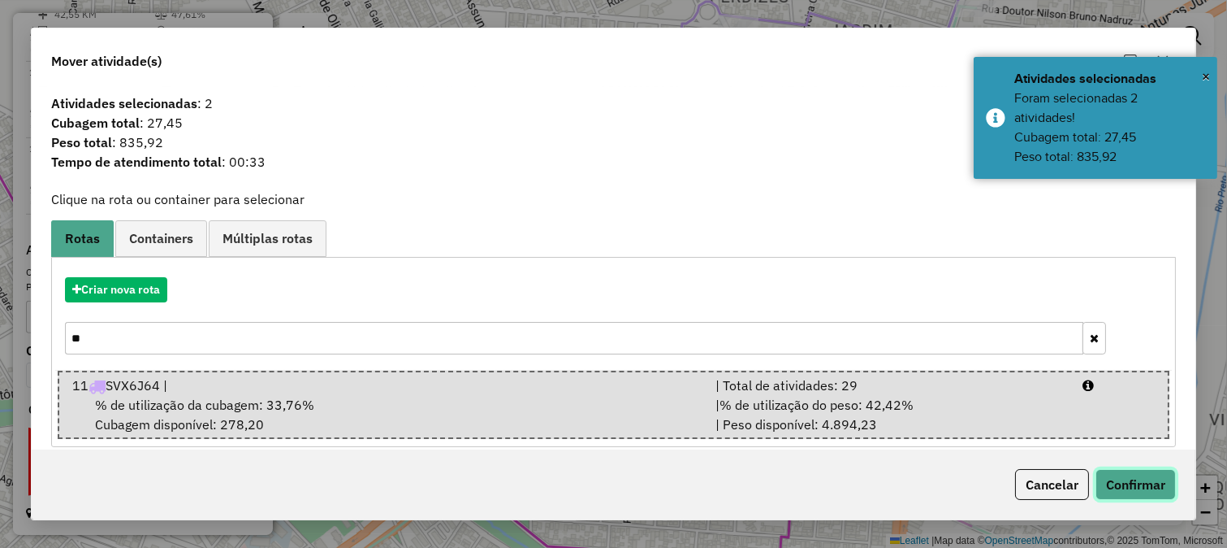
click at [1117, 483] on button "Confirmar" at bounding box center [1136, 484] width 80 height 31
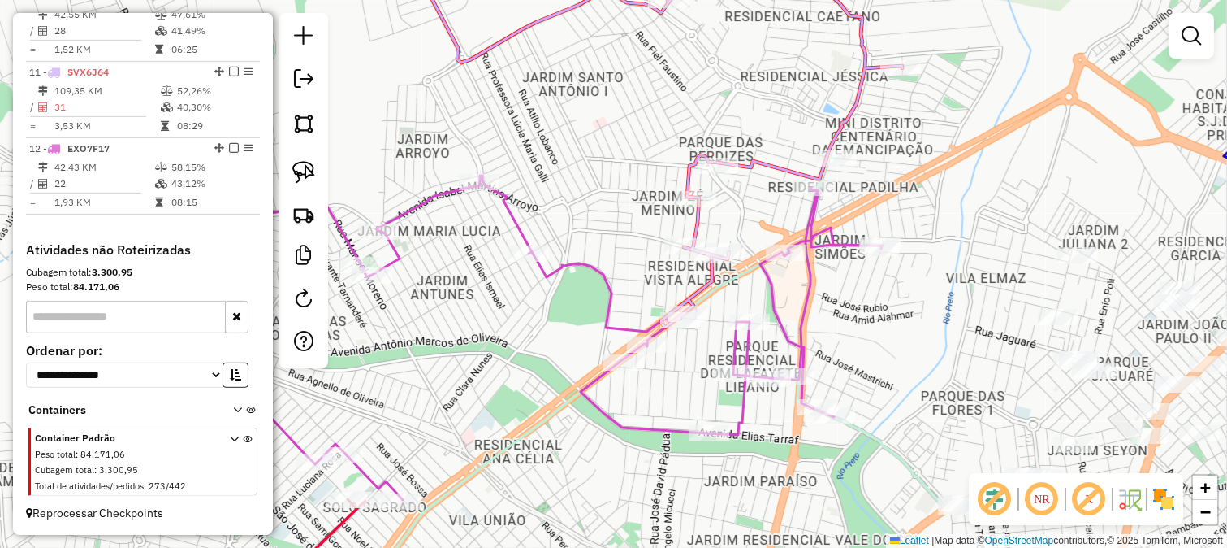
click at [632, 328] on icon at bounding box center [513, 337] width 738 height 324
select select "*********"
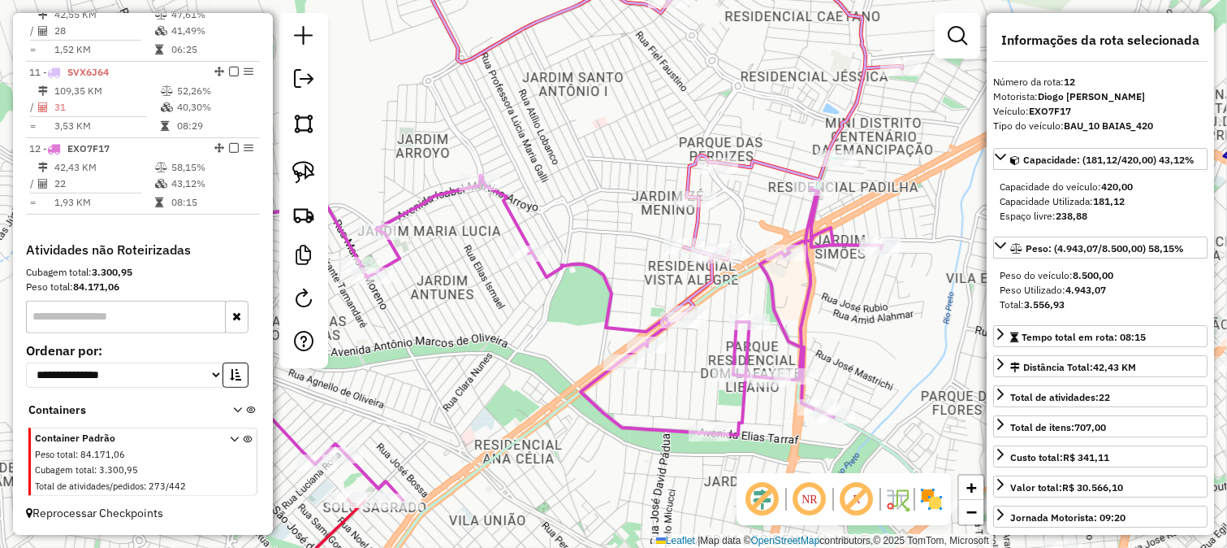
drag, startPoint x: 632, startPoint y: 287, endPoint x: 552, endPoint y: 347, distance: 99.8
click at [554, 345] on div "Janela de atendimento Grade de atendimento Capacidade Transportadoras Veículos …" at bounding box center [613, 274] width 1227 height 548
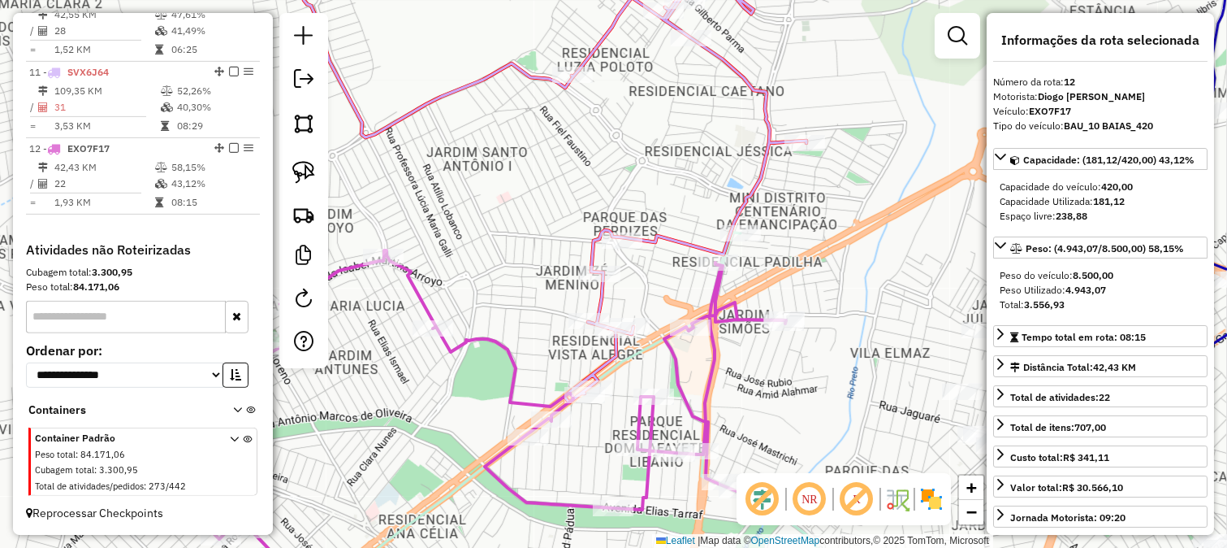
drag, startPoint x: 768, startPoint y: 254, endPoint x: 747, endPoint y: 279, distance: 32.2
click at [751, 276] on div "Janela de atendimento Grade de atendimento Capacidade Transportadoras Veículos …" at bounding box center [613, 274] width 1227 height 548
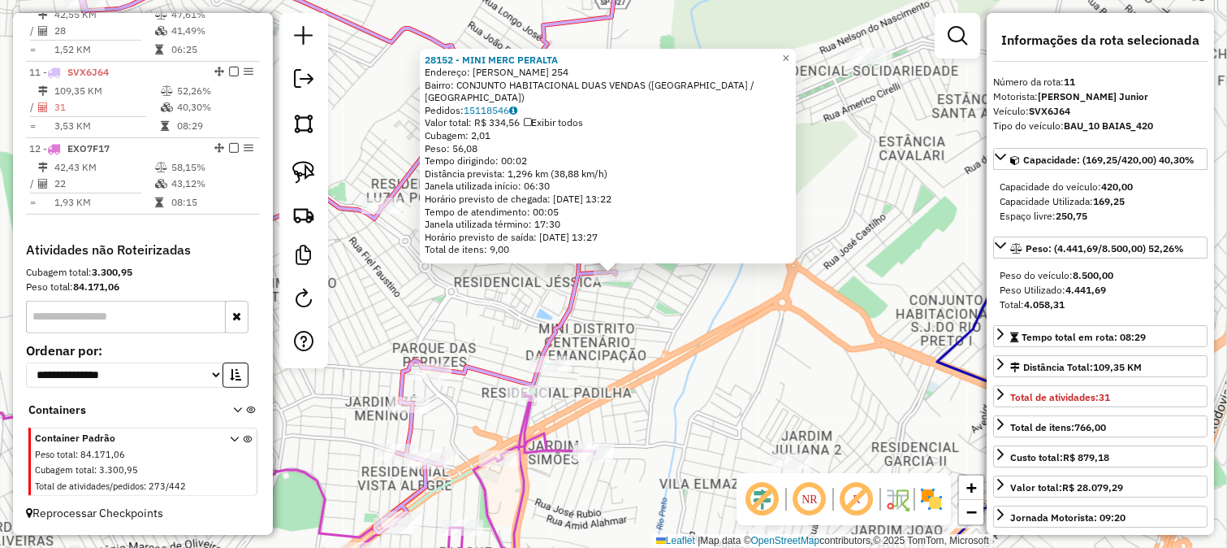
click at [624, 335] on div "28152 - MINI MERC PERALTA Endereço: LUIZA MARIA DE JESUS 254 Bairro: CONJUNTO H…" at bounding box center [613, 274] width 1227 height 548
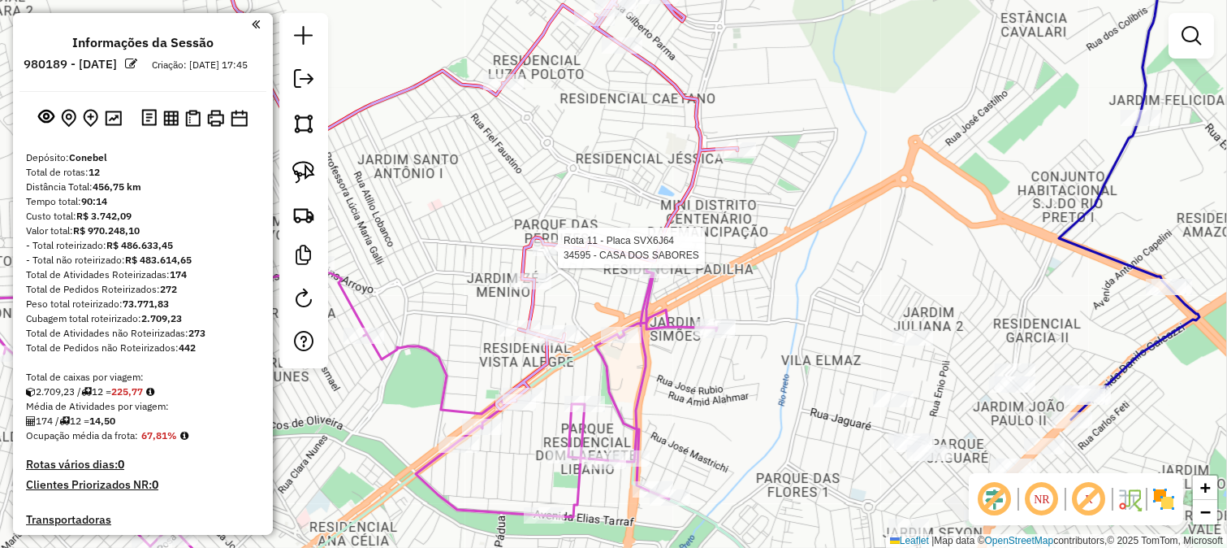
scroll to position [1357, 0]
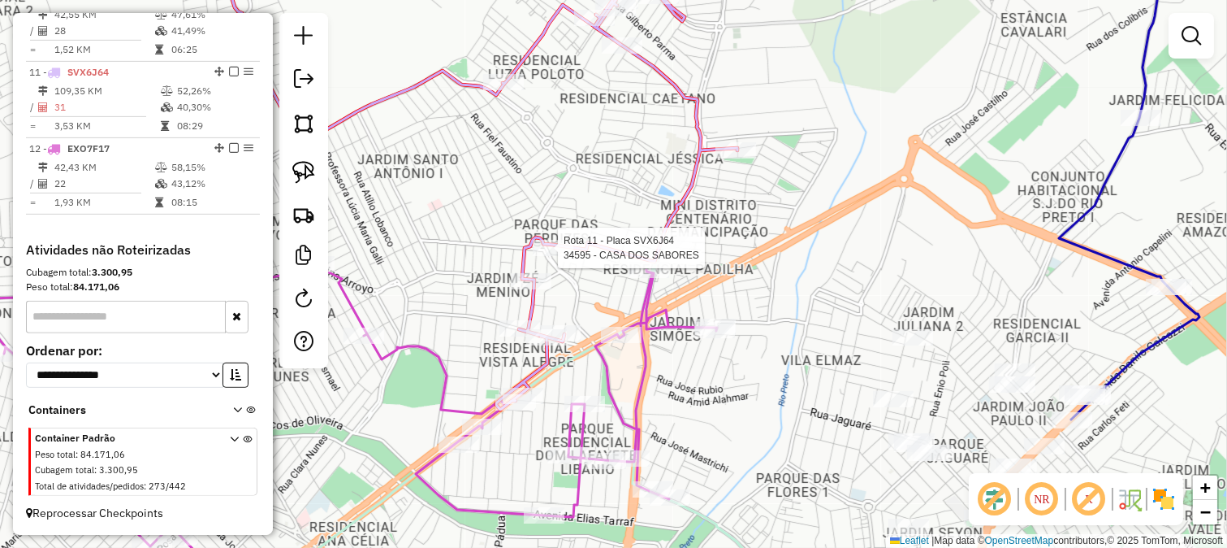
select select "*********"
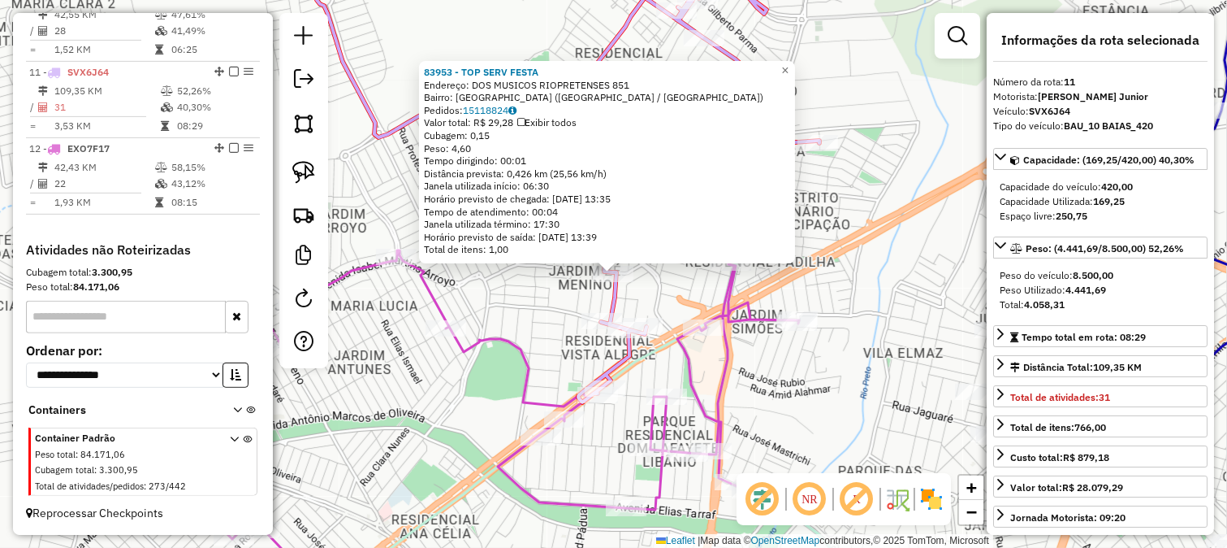
click at [546, 326] on div "Rota 11 - Placa SVX6J64 83953 - TOP SERV FESTA Rota 11 - Placa SVX6J64 32267 - …" at bounding box center [613, 274] width 1227 height 548
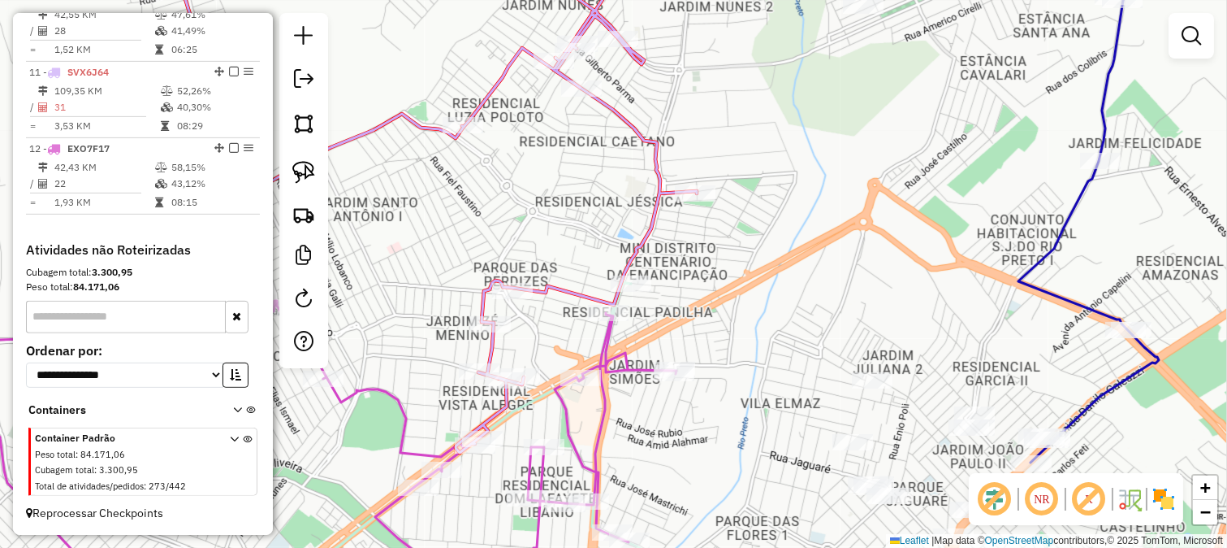
drag, startPoint x: 638, startPoint y: 227, endPoint x: 507, endPoint y: 283, distance: 142.0
click at [507, 283] on icon at bounding box center [440, 224] width 513 height 457
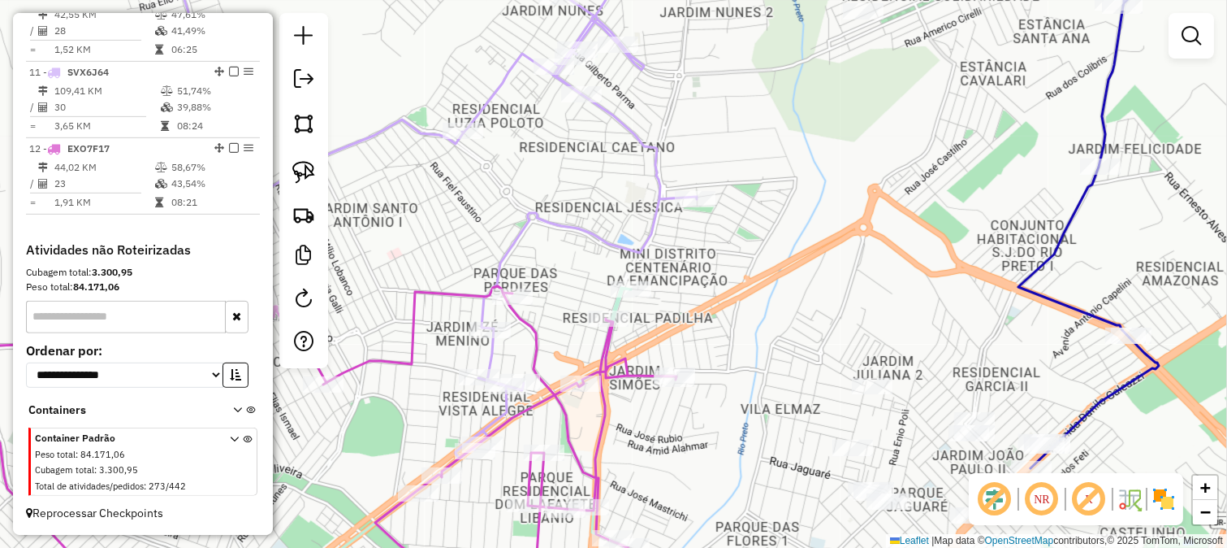
drag, startPoint x: 425, startPoint y: 274, endPoint x: 551, endPoint y: 278, distance: 126.0
click at [512, 242] on div "Janela de atendimento Grade de atendimento Capacidade Transportadoras Veículos …" at bounding box center [613, 274] width 1227 height 548
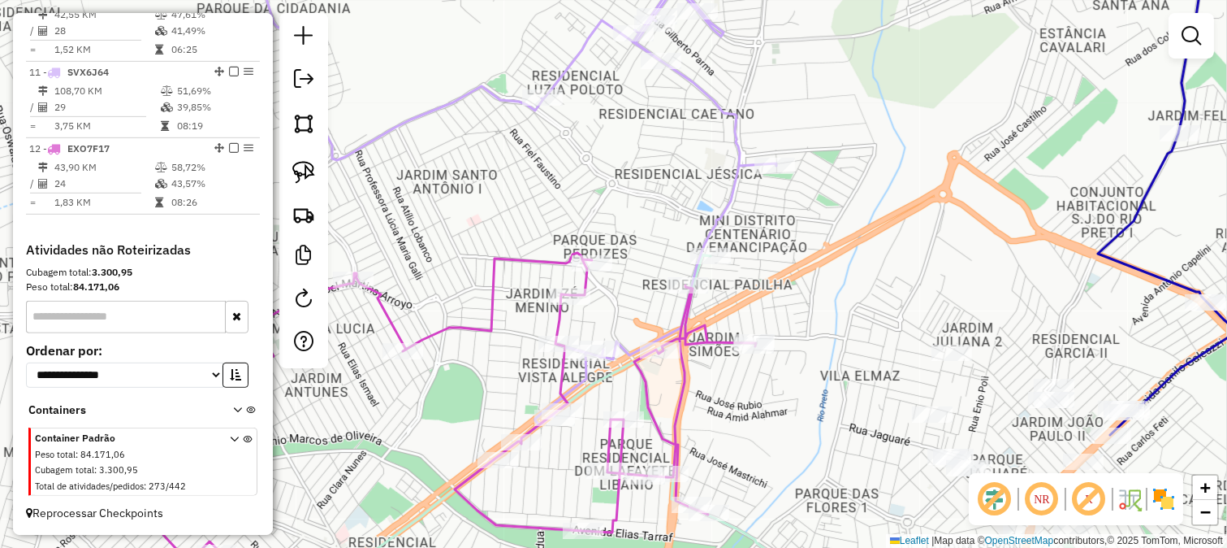
click at [496, 255] on icon at bounding box center [387, 425] width 738 height 344
select select "*********"
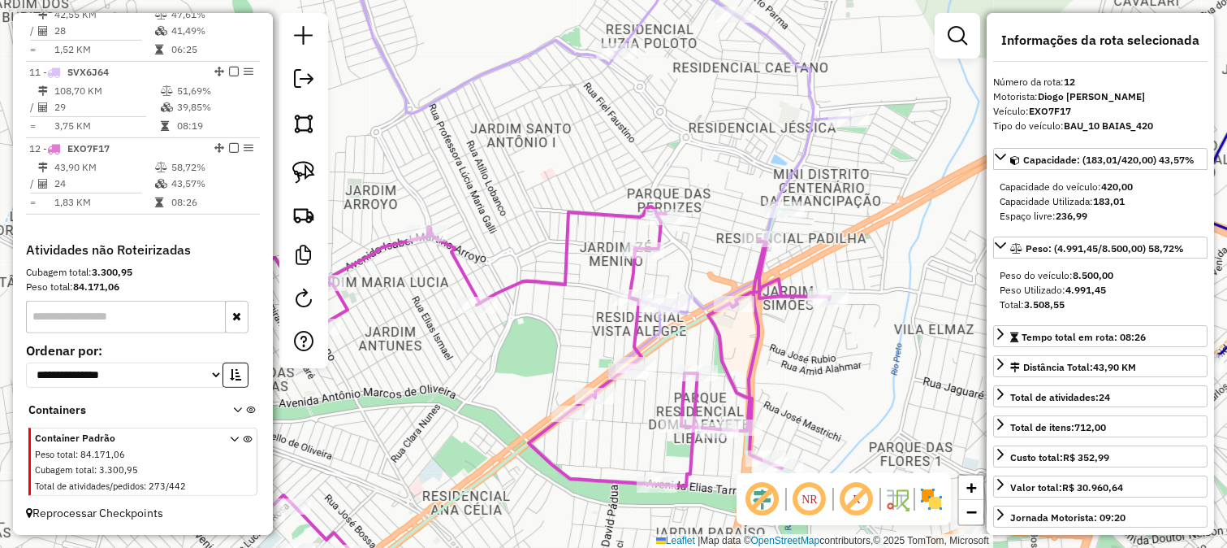
drag, startPoint x: 458, startPoint y: 258, endPoint x: 545, endPoint y: 197, distance: 105.7
click at [543, 199] on div "Janela de atendimento Grade de atendimento Capacidade Transportadoras Veículos …" at bounding box center [613, 274] width 1227 height 548
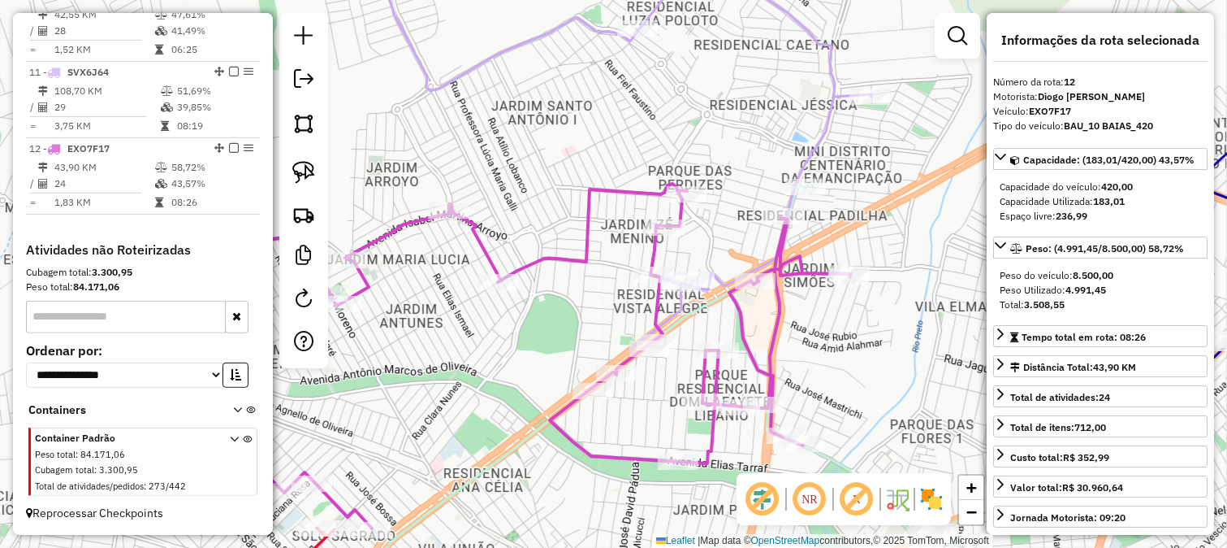
click at [647, 304] on div "Rota 11 - Placa SVX6J64 35217 - PORTO GAS Janela de atendimento Grade de atendi…" at bounding box center [613, 274] width 1227 height 548
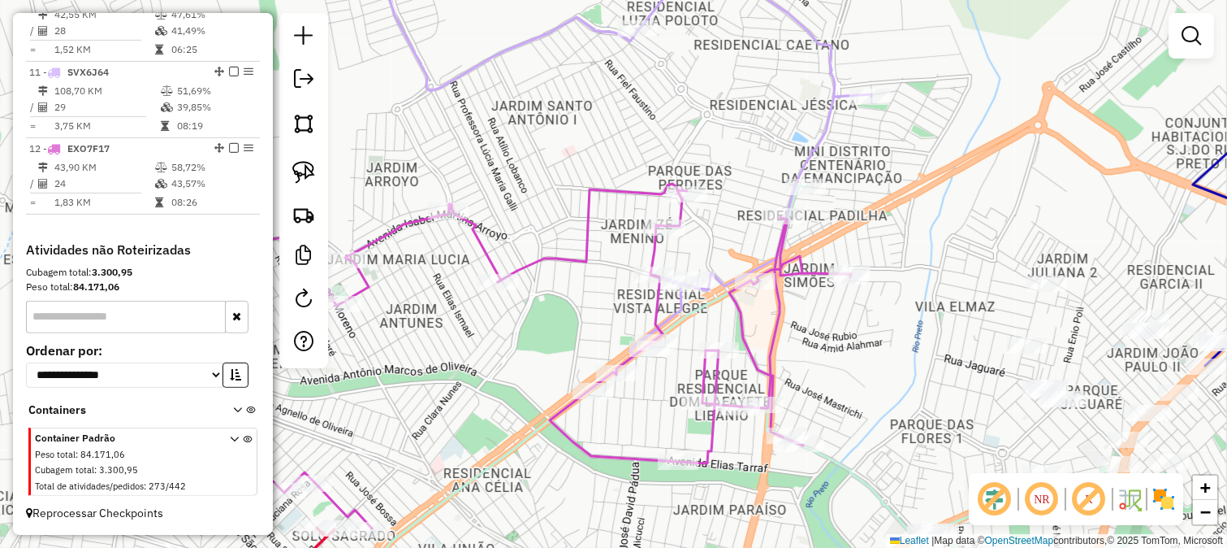
click at [651, 306] on icon at bounding box center [482, 356] width 738 height 344
select select "*********"
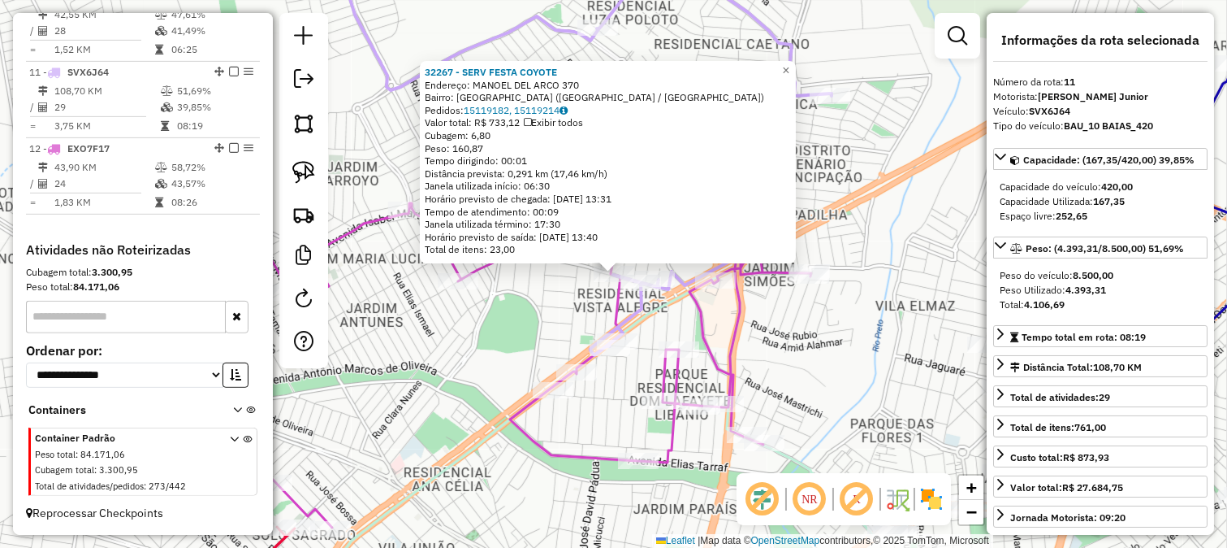
click at [546, 310] on div "32267 - SERV FESTA COYOTE Endereço: MANOEL DEL ARCO 370 Bairro: [GEOGRAPHIC_DAT…" at bounding box center [613, 274] width 1227 height 548
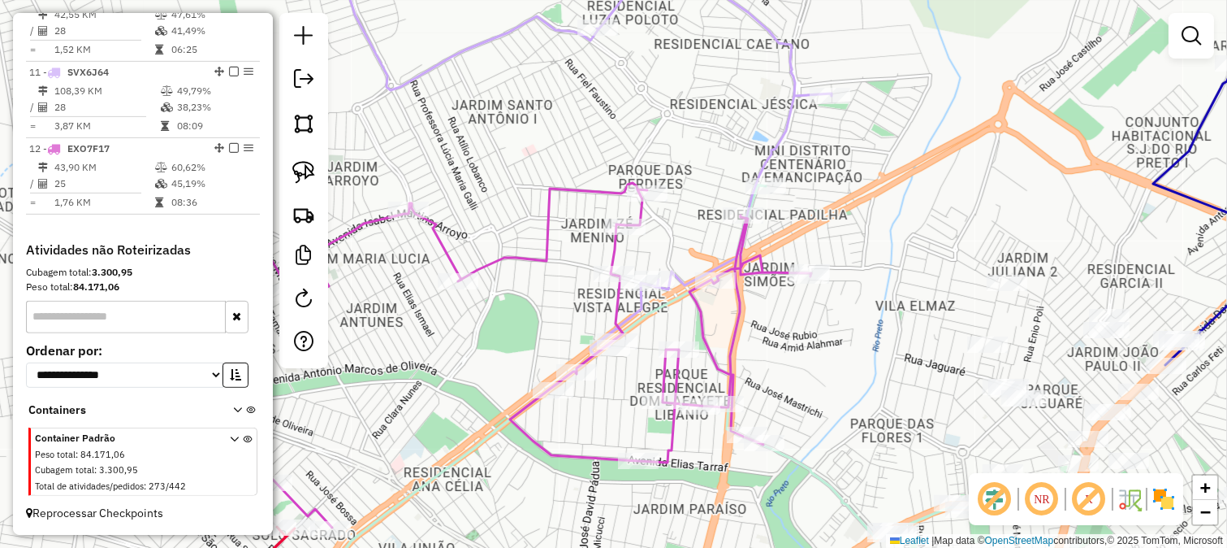
click at [617, 249] on icon at bounding box center [442, 355] width 738 height 344
select select "*********"
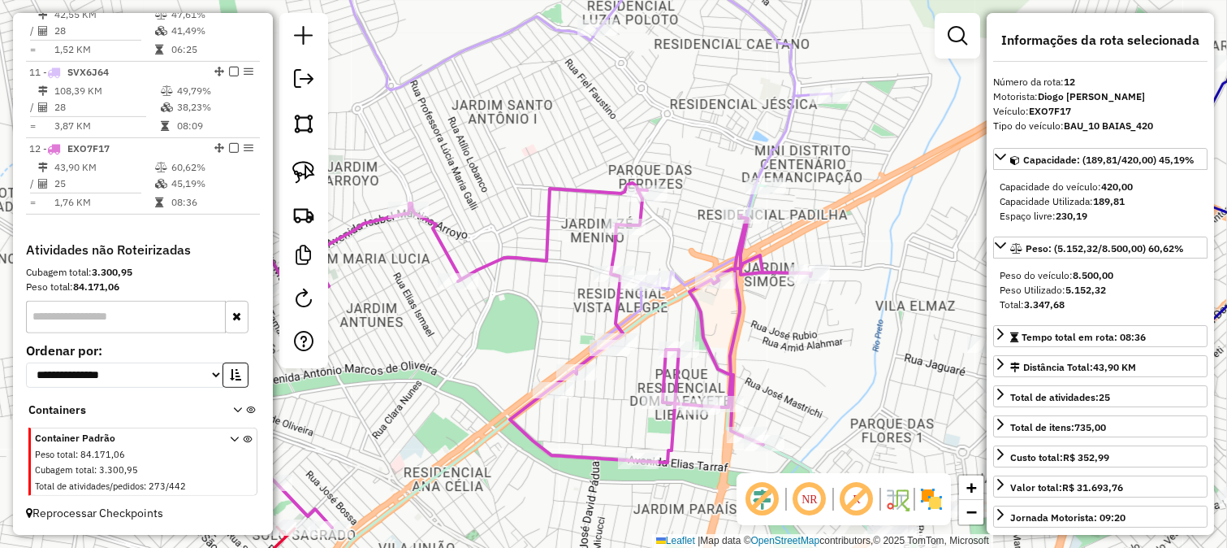
click at [695, 313] on icon at bounding box center [442, 355] width 738 height 344
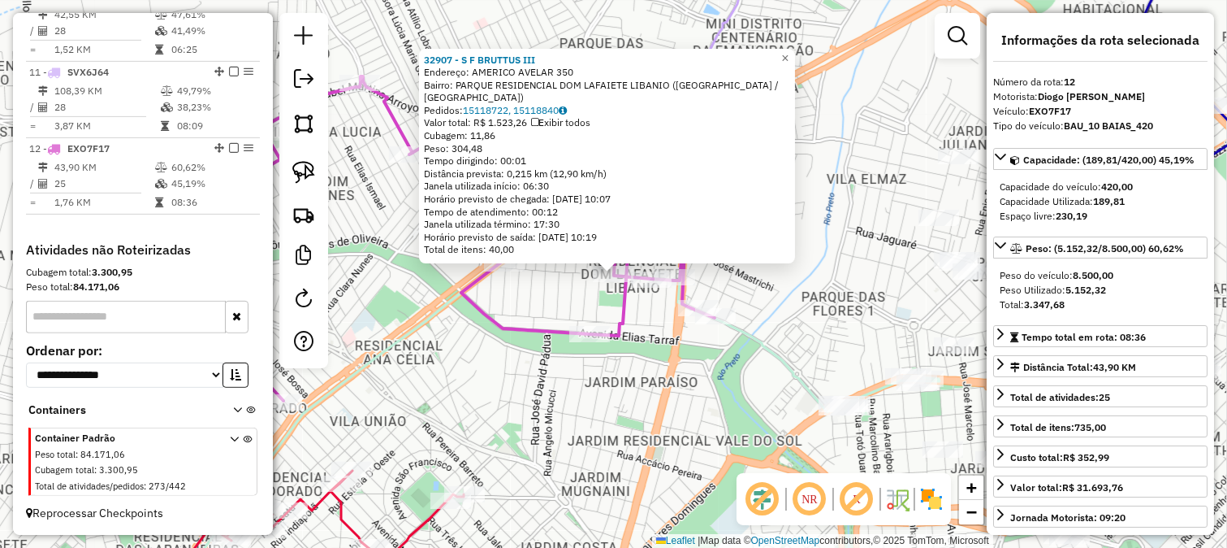
click at [552, 313] on div "32907 - S F BRUTTUS III Endereço: AMERICO AVELAR 350 Bairro: PARQUE RESIDENCIAL…" at bounding box center [613, 274] width 1227 height 548
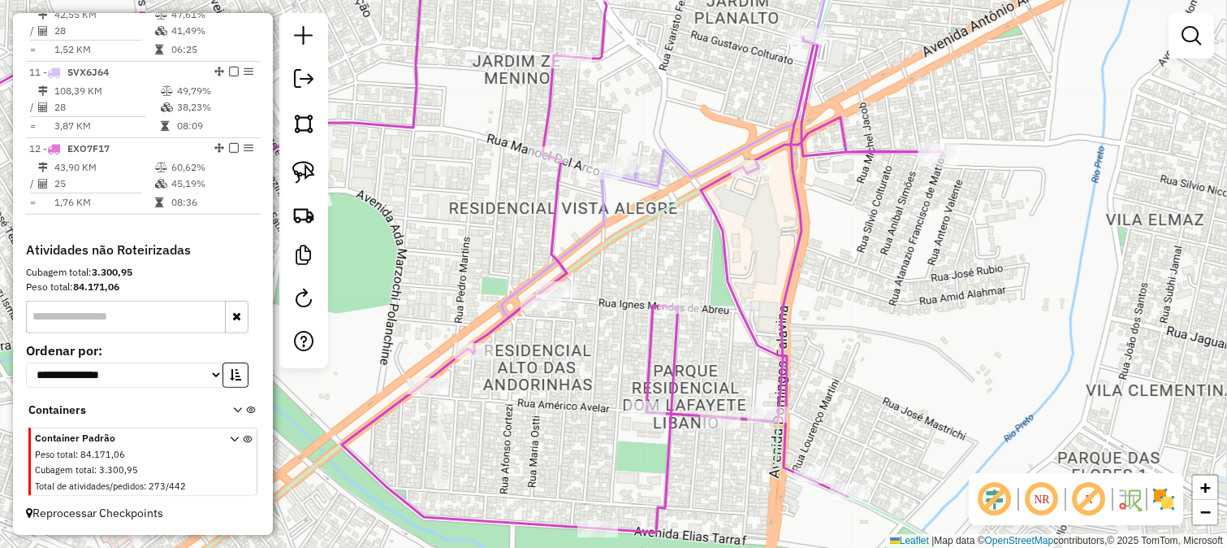
select select "*********"
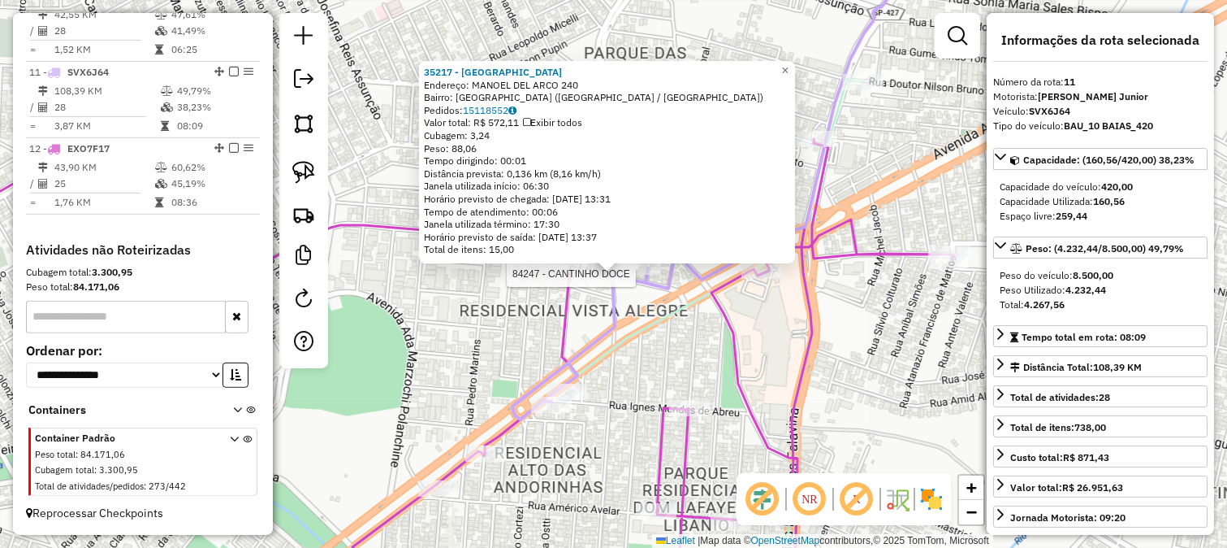
click at [659, 288] on icon at bounding box center [711, 183] width 397 height 474
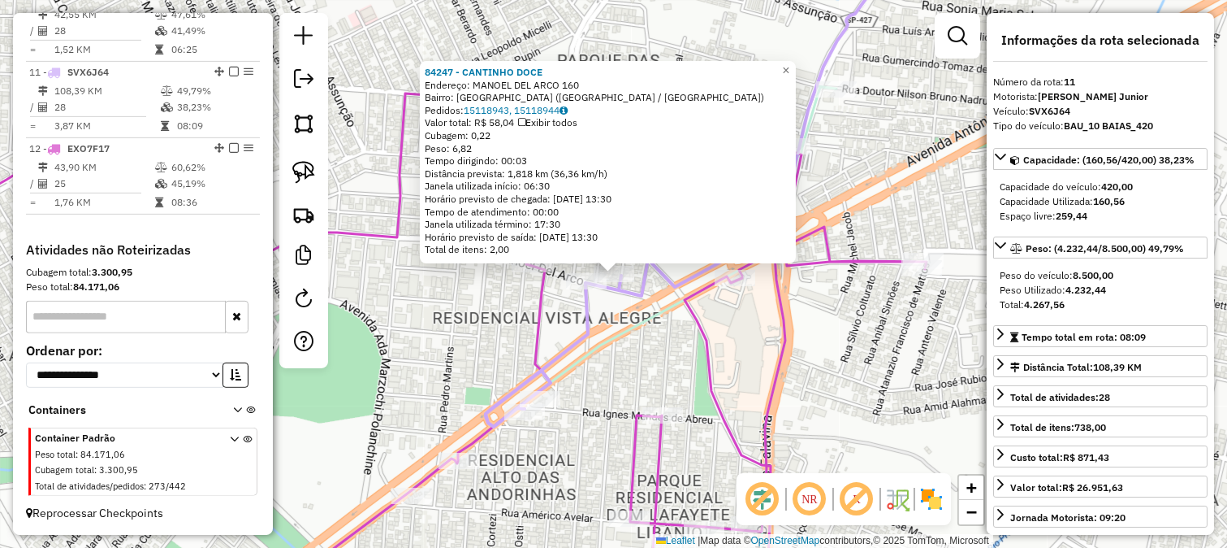
click at [622, 291] on icon at bounding box center [686, 186] width 400 height 481
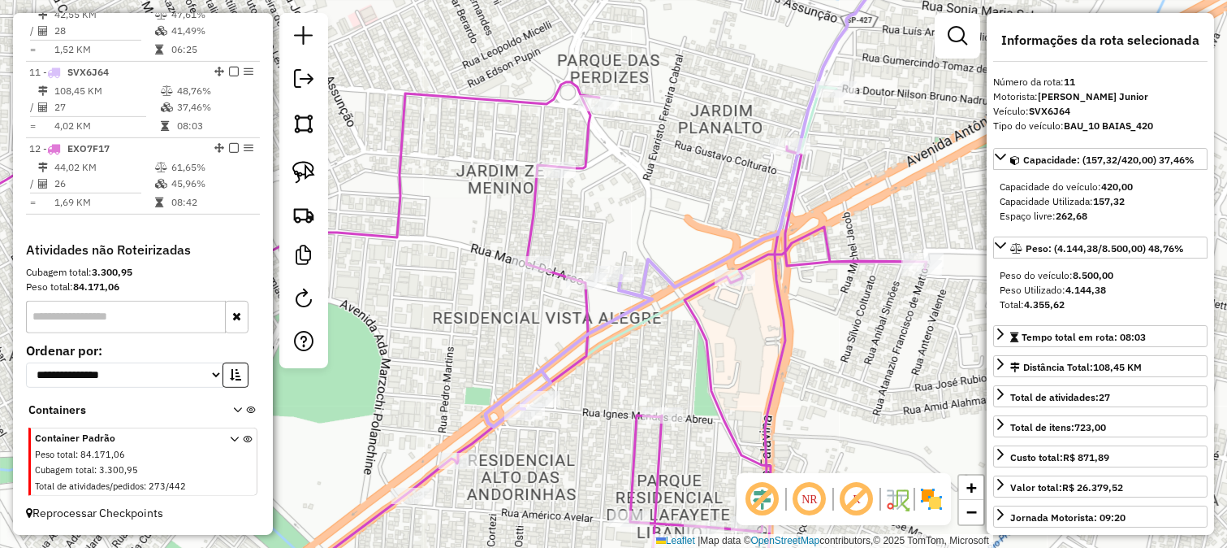
click at [537, 236] on icon at bounding box center [402, 342] width 1050 height 521
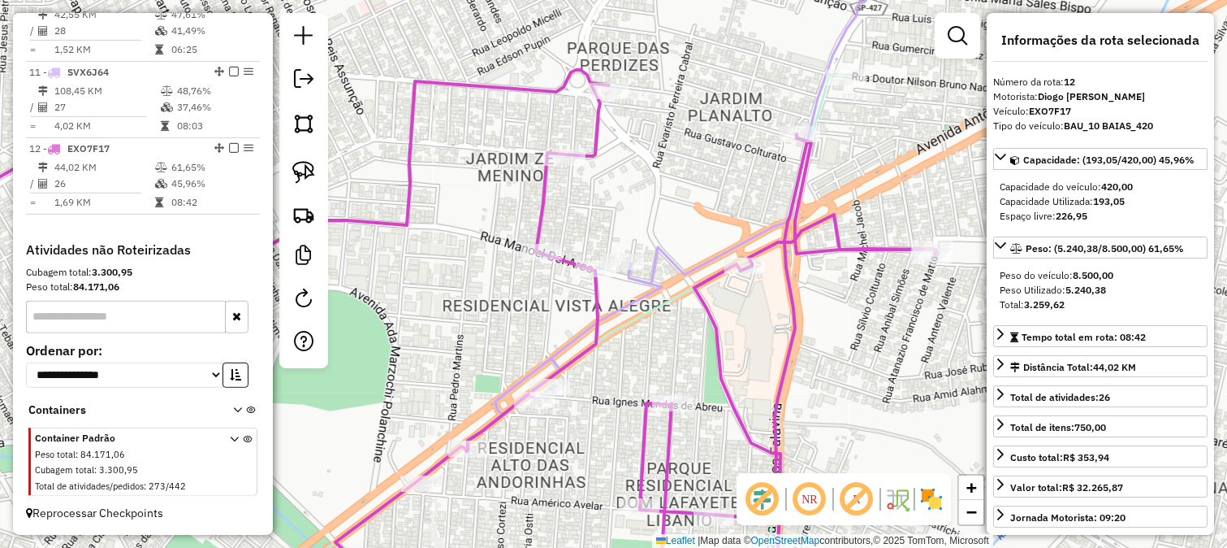
drag, startPoint x: 615, startPoint y: 217, endPoint x: 634, endPoint y: 188, distance: 34.7
click at [632, 189] on div "Janela de atendimento Grade de atendimento Capacidade Transportadoras Veículos …" at bounding box center [613, 274] width 1227 height 548
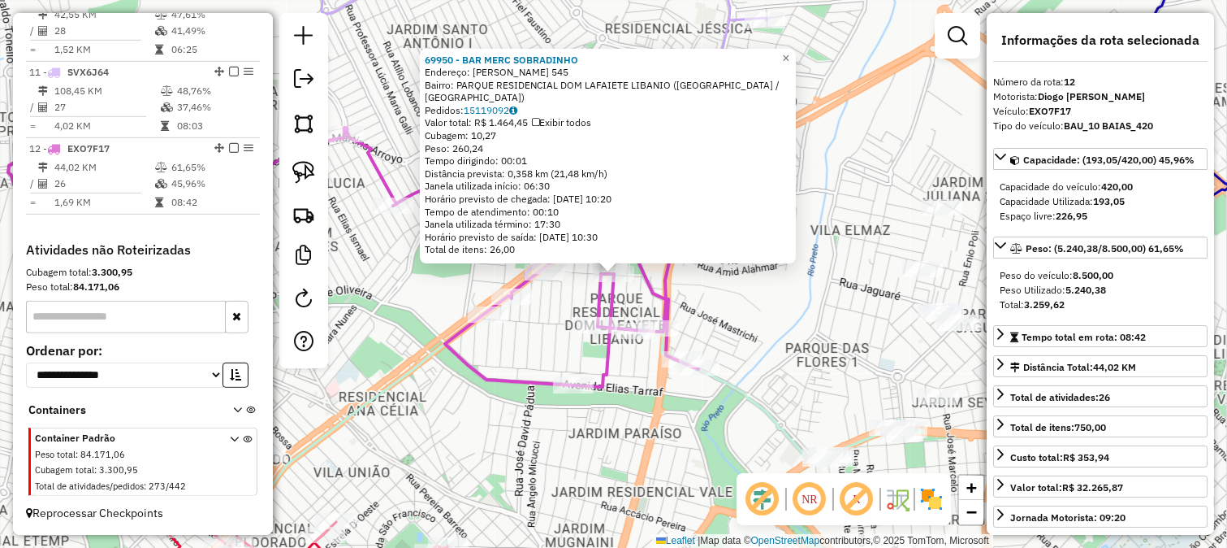
click at [679, 411] on div "Rota 12 - Placa EXO7F17 24240 - MINI MERC.SATAKE Rota 12 - Placa EXO7F17 32941 …" at bounding box center [613, 274] width 1227 height 548
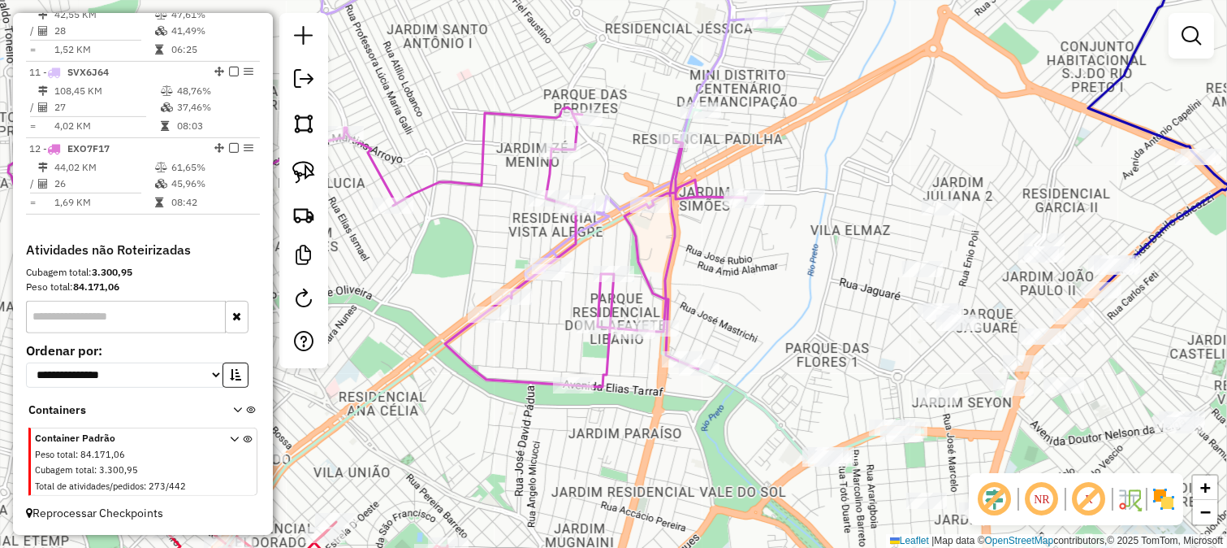
click at [615, 199] on icon at bounding box center [530, 113] width 474 height 334
select select "*********"
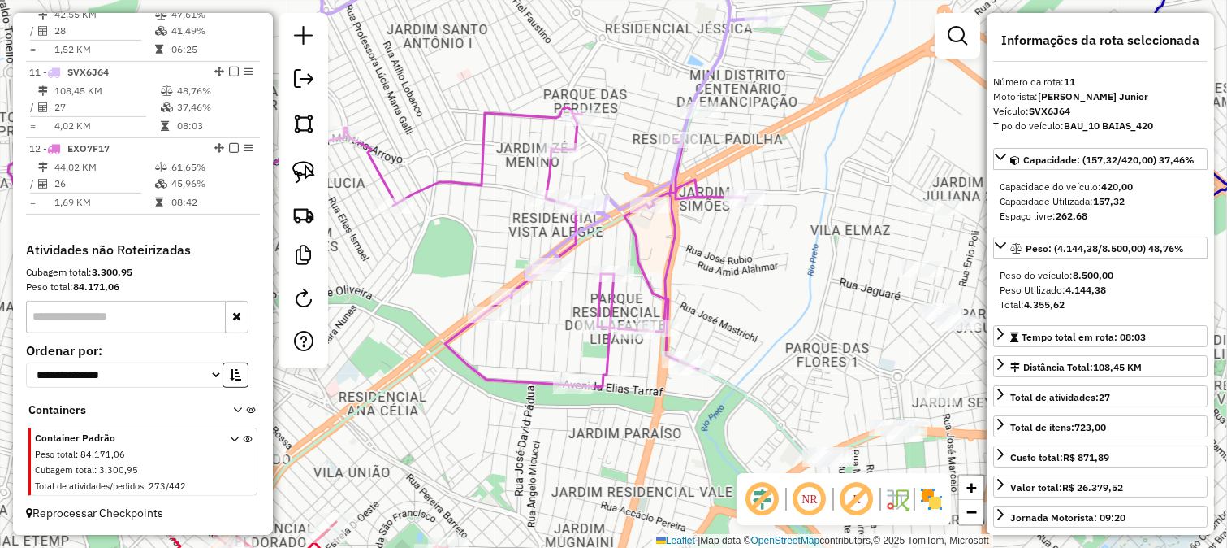
drag, startPoint x: 643, startPoint y: 167, endPoint x: 666, endPoint y: 266, distance: 100.9
click at [666, 264] on div "Janela de atendimento Grade de atendimento Capacidade Transportadoras Veículos …" at bounding box center [613, 274] width 1227 height 548
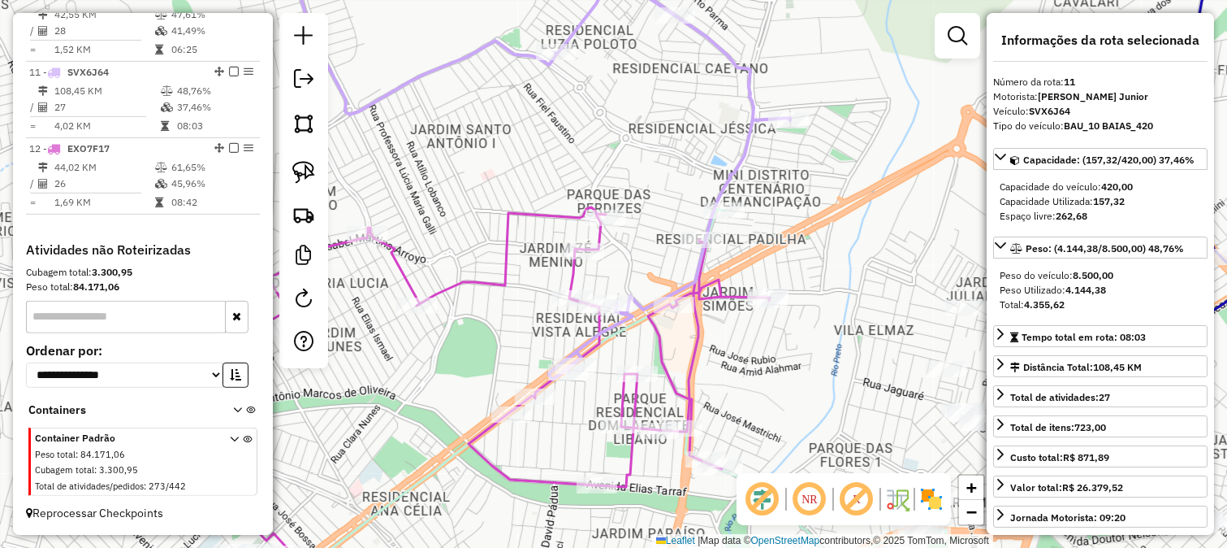
click at [748, 150] on icon at bounding box center [535, 163] width 510 height 434
click at [739, 147] on icon at bounding box center [535, 163] width 510 height 434
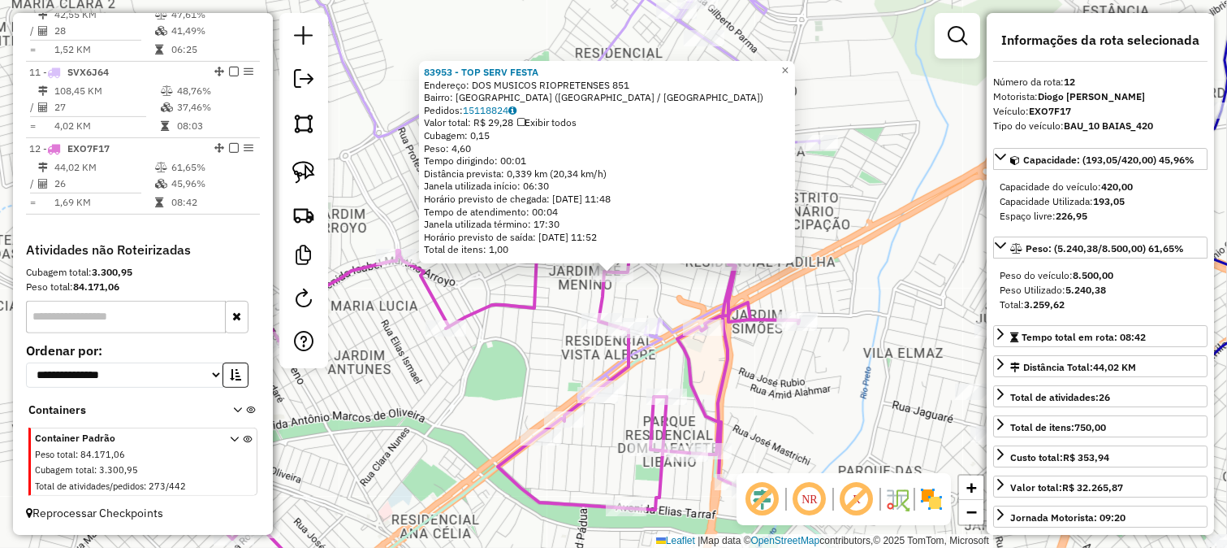
click at [602, 296] on icon at bounding box center [430, 402] width 738 height 344
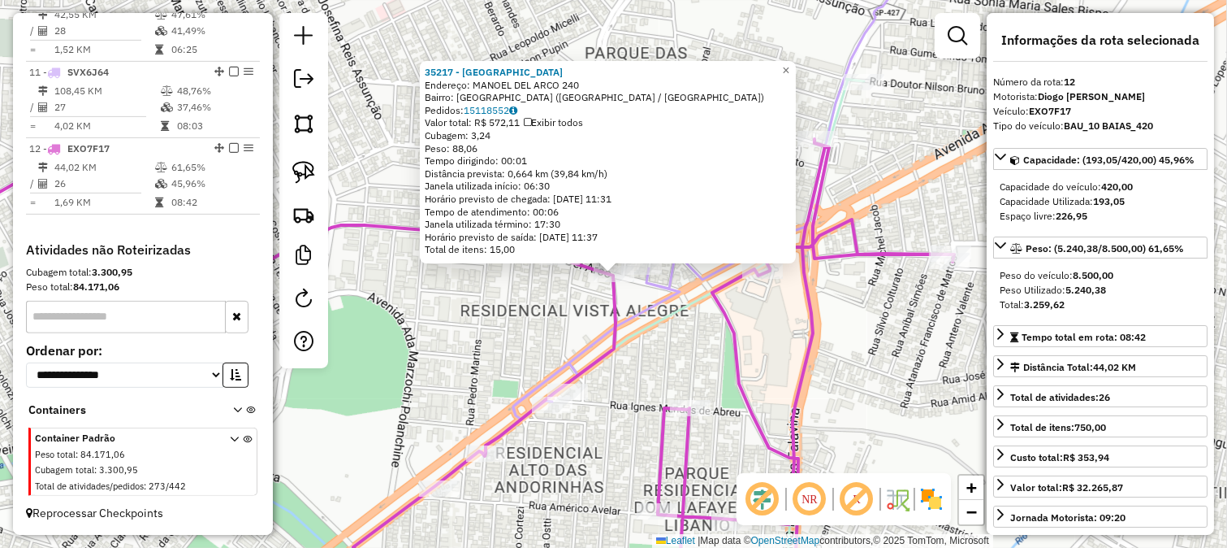
click at [627, 288] on div "35217 - [GEOGRAPHIC_DATA] Endereço: MANOEL DEL ARCO 240 Bairro: [GEOGRAPHIC_DAT…" at bounding box center [613, 274] width 1227 height 548
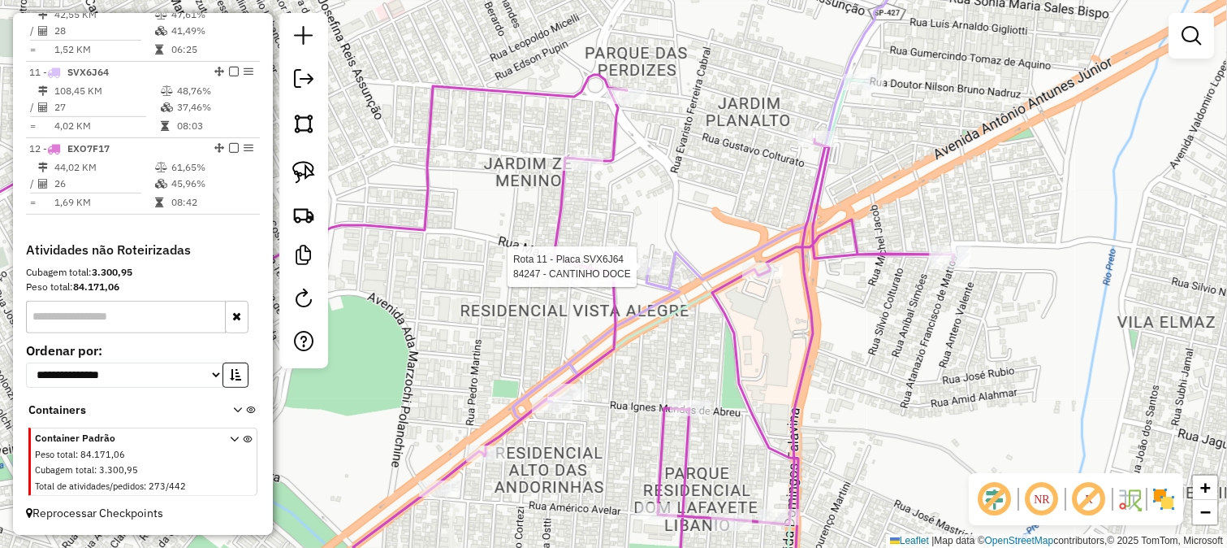
select select "*********"
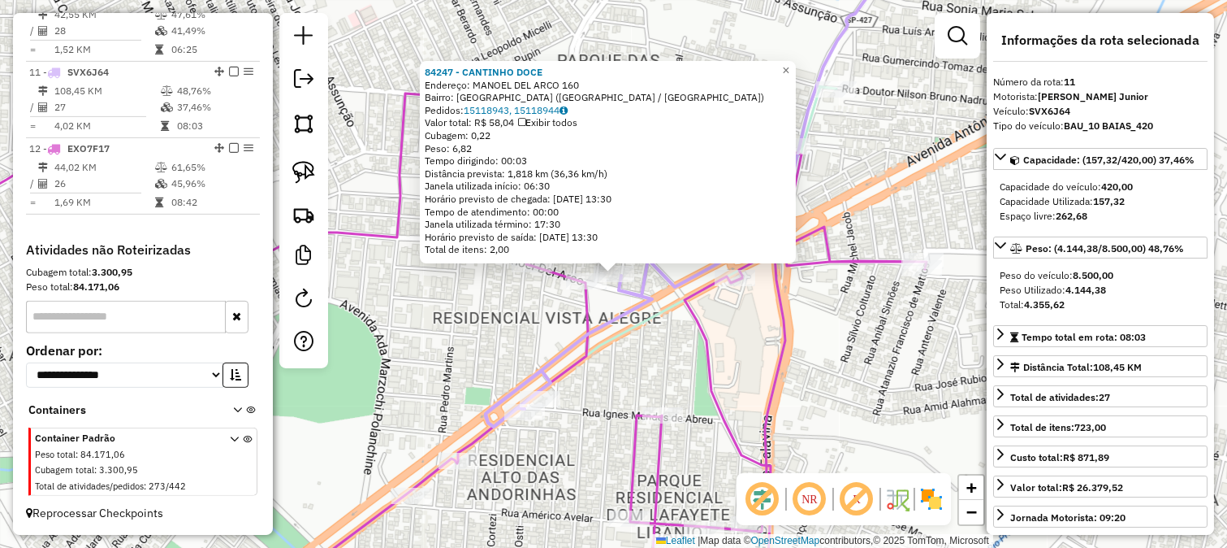
click at [647, 326] on icon at bounding box center [551, 344] width 572 height 517
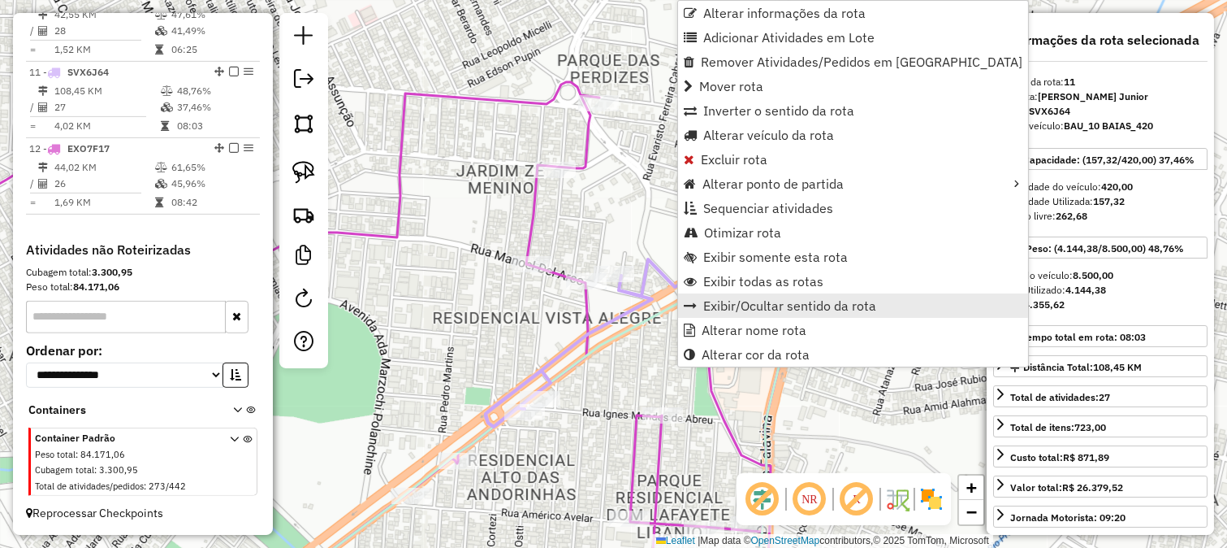
click at [760, 304] on span "Exibir/Ocultar sentido da rota" at bounding box center [789, 305] width 173 height 13
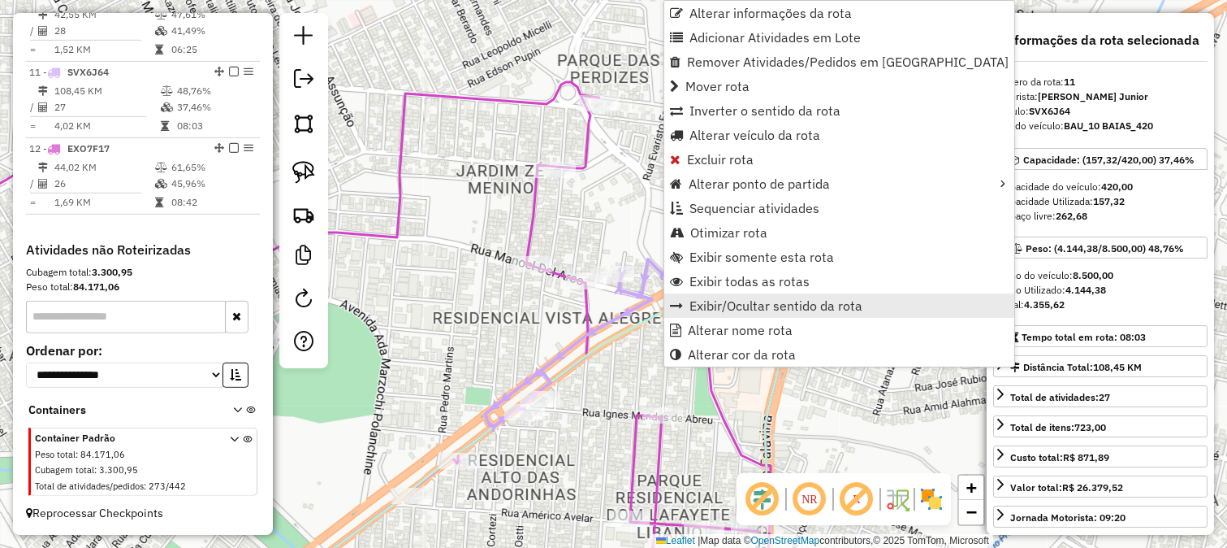
click at [733, 304] on span "Exibir/Ocultar sentido da rota" at bounding box center [776, 305] width 173 height 13
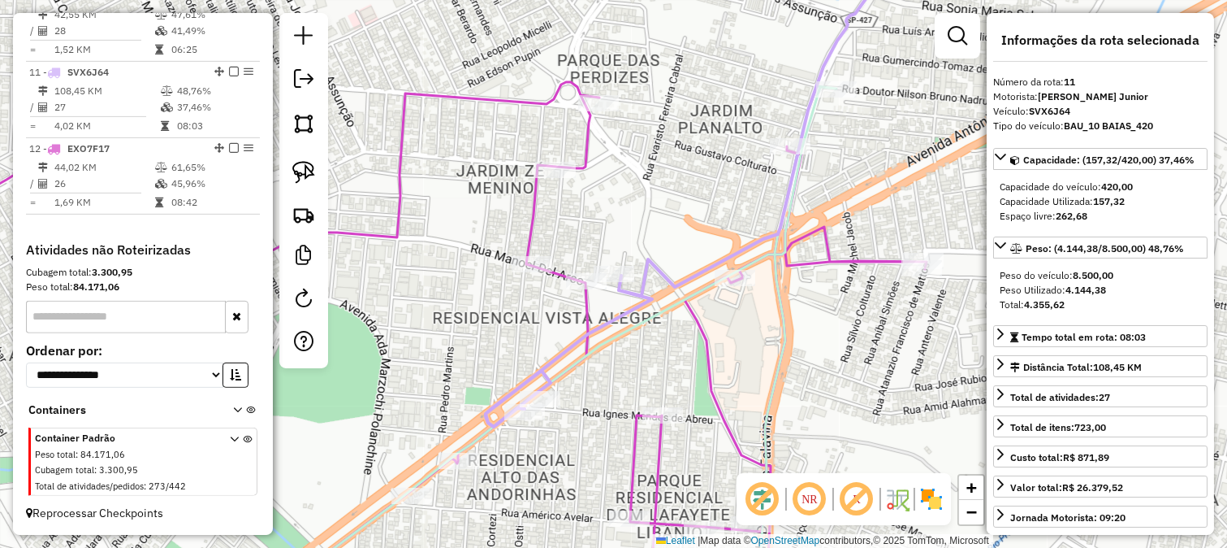
click at [538, 223] on icon at bounding box center [402, 342] width 1050 height 521
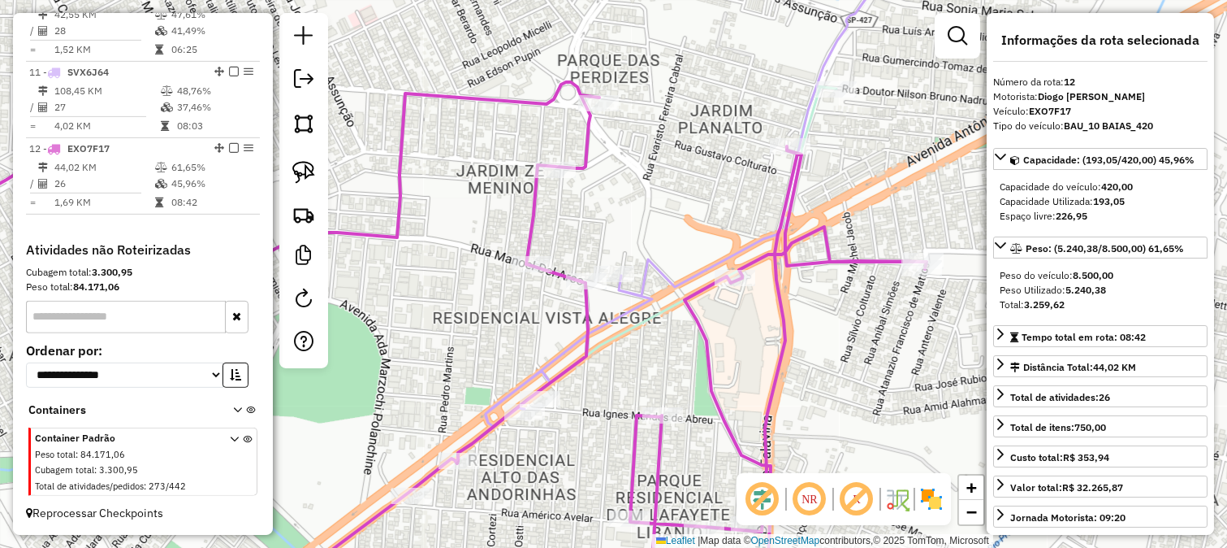
drag, startPoint x: 594, startPoint y: 221, endPoint x: 678, endPoint y: 201, distance: 86.9
click at [669, 204] on div "Janela de atendimento Grade de atendimento Capacidade Transportadoras Veículos …" at bounding box center [613, 274] width 1227 height 548
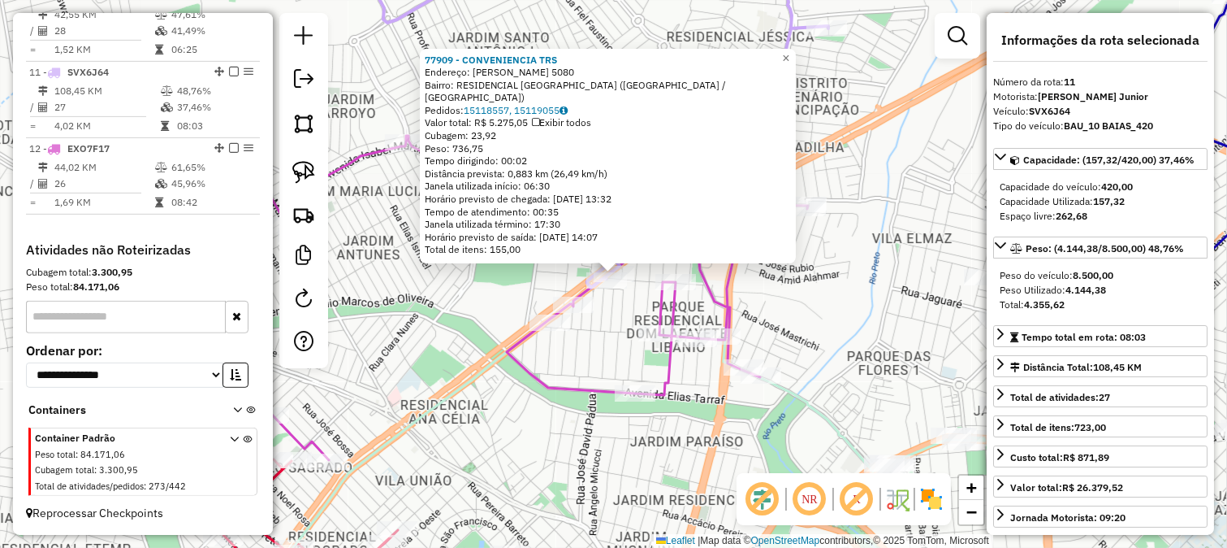
click at [790, 340] on div "Rota 12 - Placa EXO7F17 84308 - SKINA DO CEARA Rota 12 - Placa EXO7F17 24240 - …" at bounding box center [613, 274] width 1227 height 548
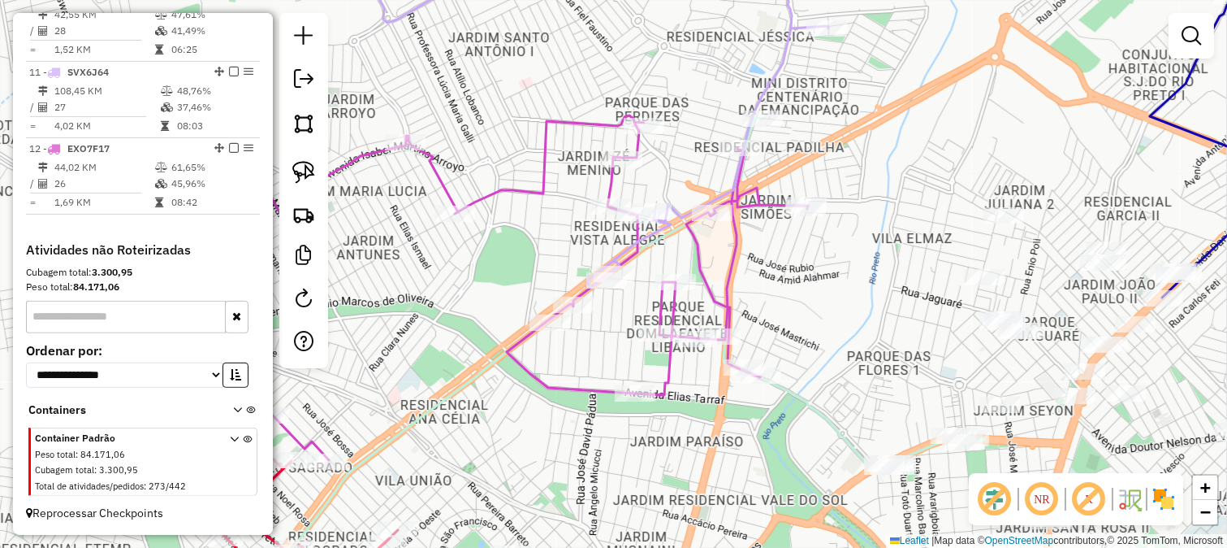
click at [729, 293] on icon at bounding box center [439, 287] width 738 height 344
select select "*********"
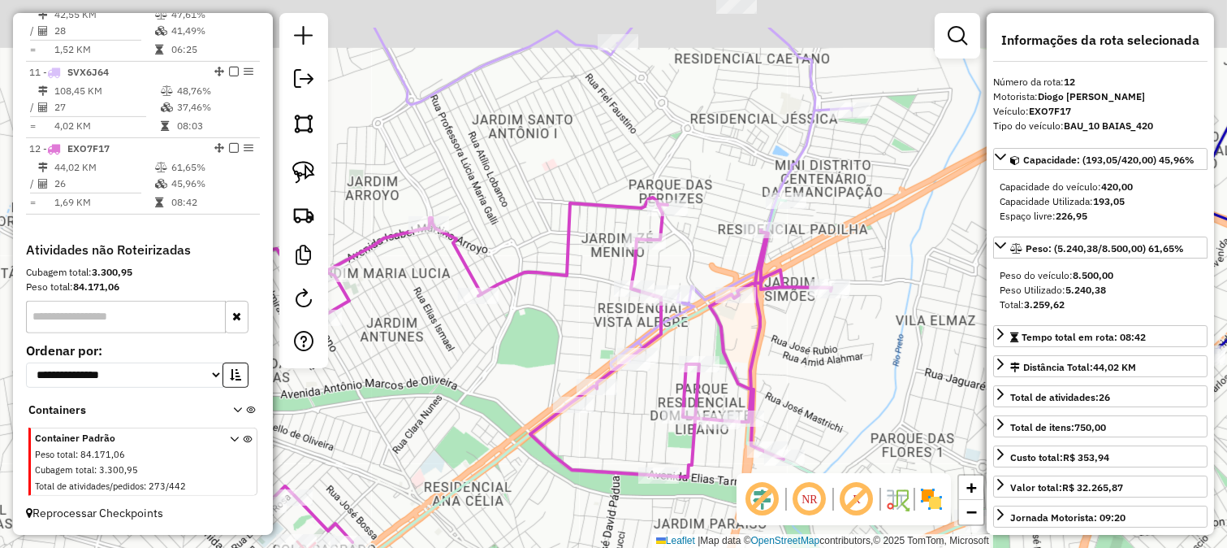
drag, startPoint x: 781, startPoint y: 212, endPoint x: 814, endPoint y: 367, distance: 158.5
click at [816, 363] on icon at bounding box center [462, 369] width 738 height 344
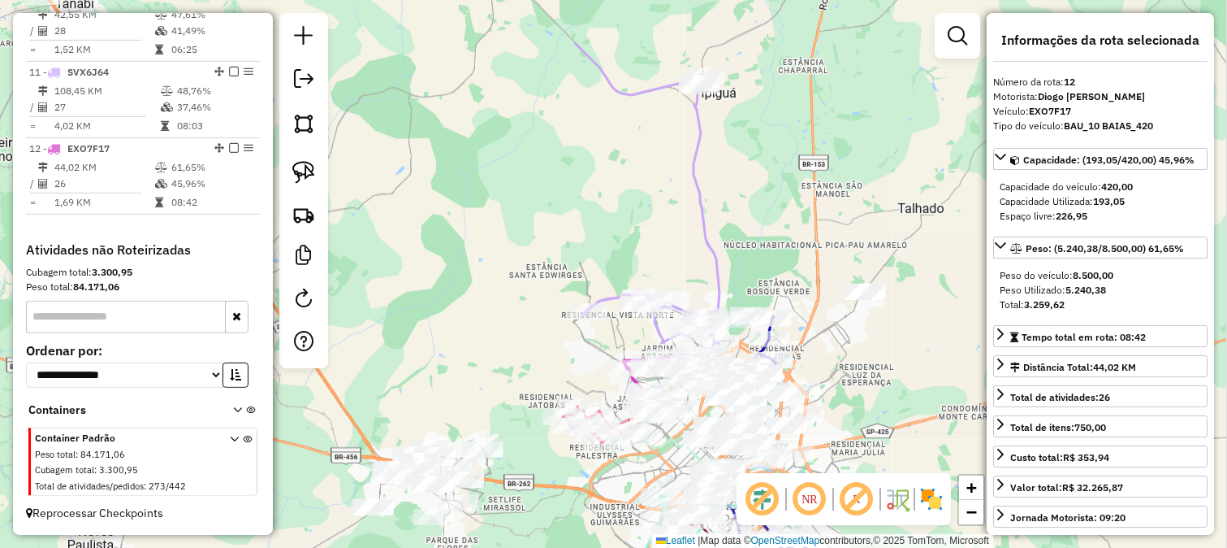
drag, startPoint x: 837, startPoint y: 128, endPoint x: 734, endPoint y: 180, distance: 114.8
click at [734, 180] on div "Janela de atendimento Grade de atendimento Capacidade Transportadoras Veículos …" at bounding box center [613, 274] width 1227 height 548
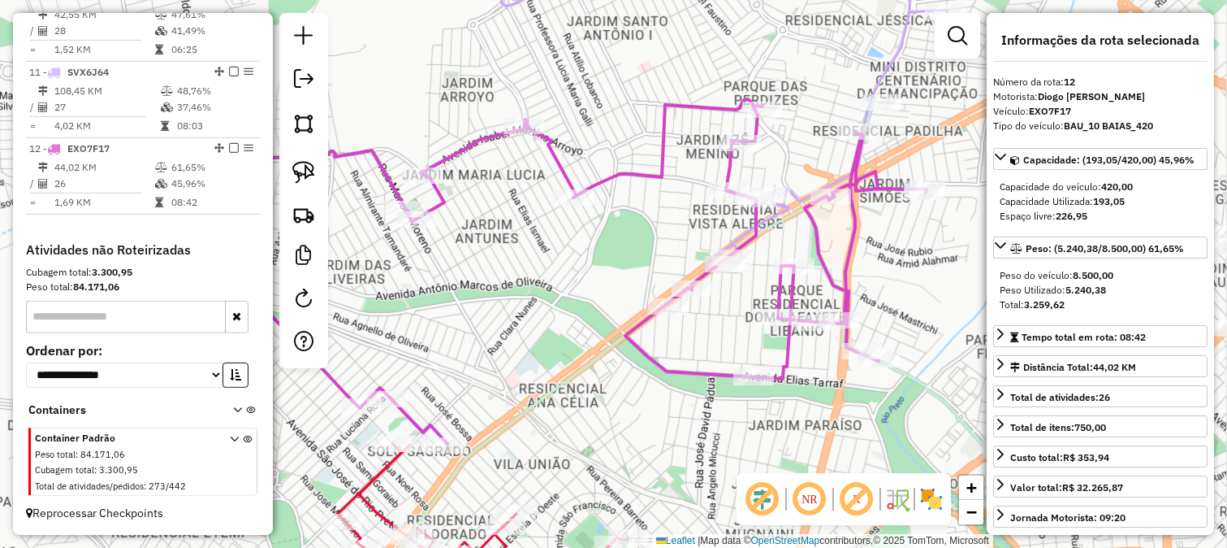
click at [749, 222] on icon at bounding box center [557, 271] width 738 height 344
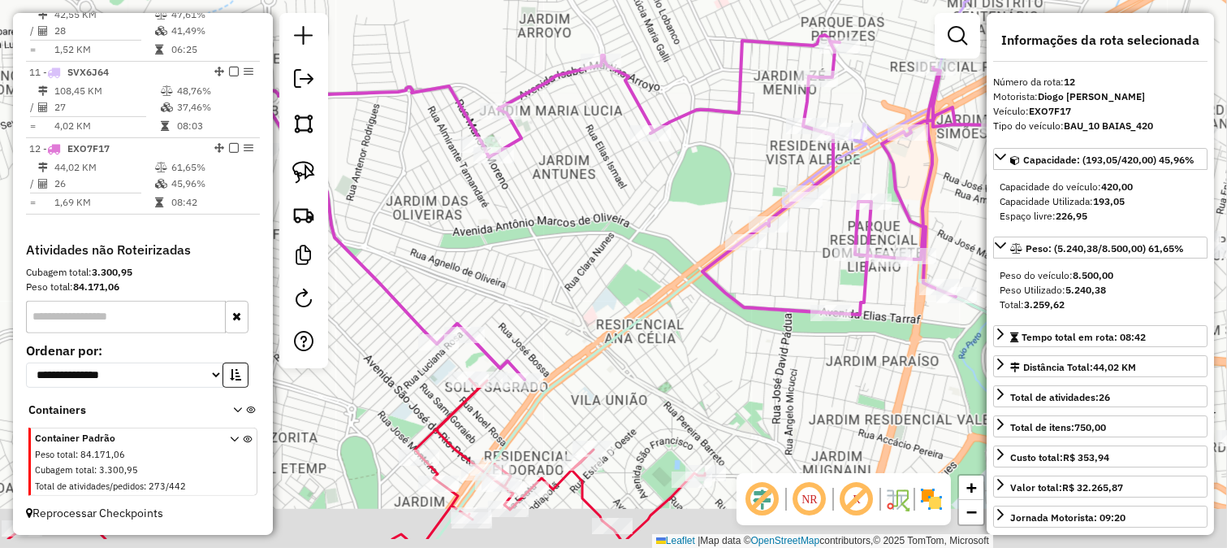
drag, startPoint x: 573, startPoint y: 292, endPoint x: 726, endPoint y: 169, distance: 197.0
click at [716, 176] on div "Janela de atendimento Grade de atendimento Capacidade Transportadoras Veículos …" at bounding box center [613, 274] width 1227 height 548
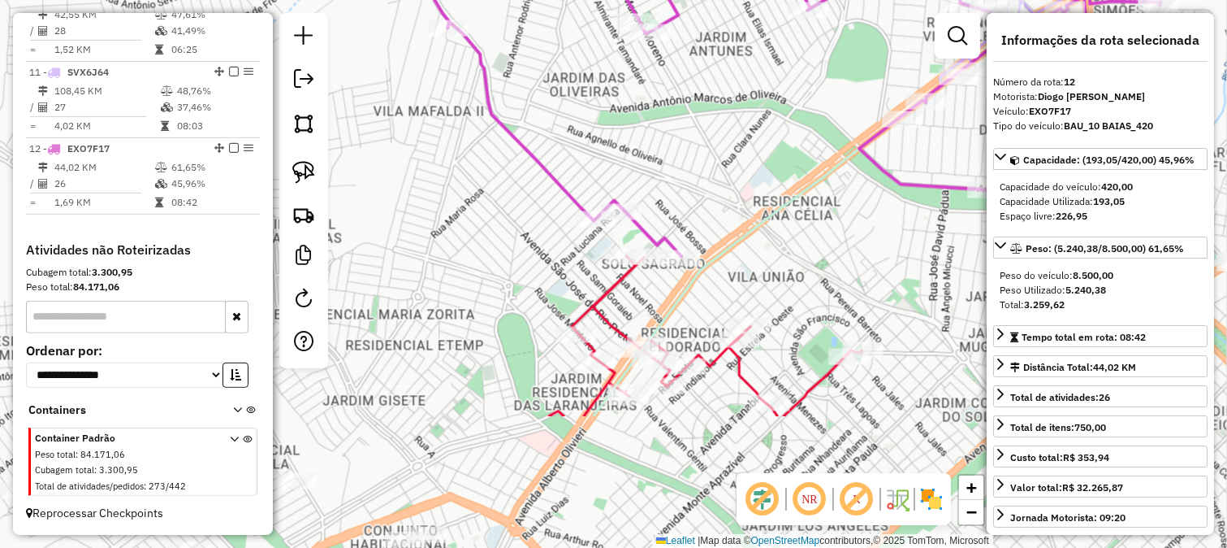
click at [591, 301] on icon at bounding box center [486, 336] width 751 height 160
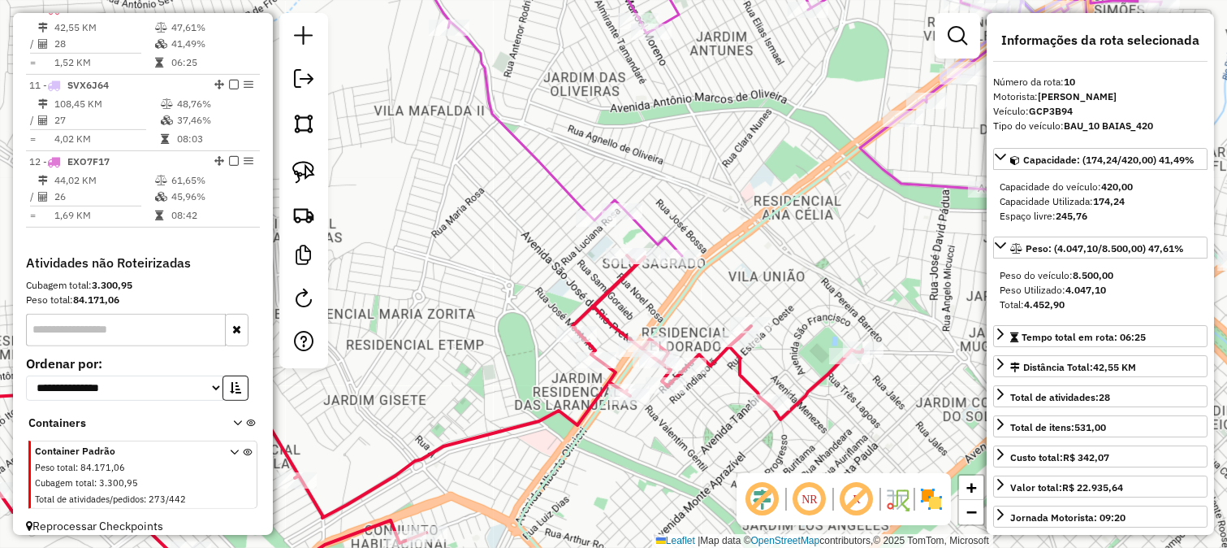
scroll to position [1329, 0]
drag, startPoint x: 740, startPoint y: 266, endPoint x: 777, endPoint y: 150, distance: 121.8
click at [774, 158] on div "Janela de atendimento Grade de atendimento Capacidade Transportadoras Veículos …" at bounding box center [613, 274] width 1227 height 548
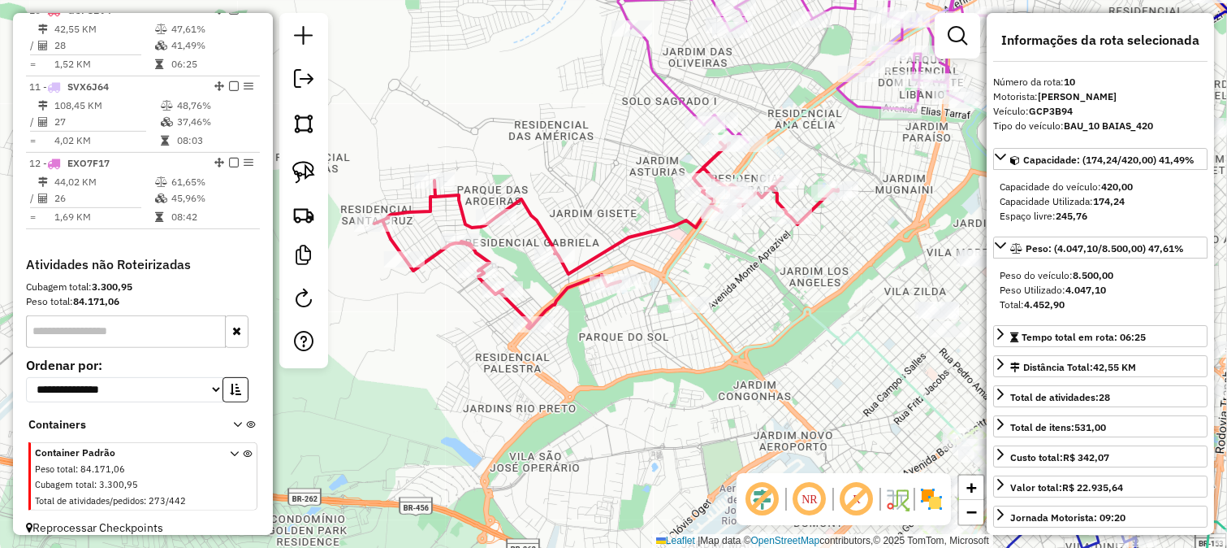
drag, startPoint x: 775, startPoint y: 268, endPoint x: 719, endPoint y: 358, distance: 106.2
click at [720, 355] on div "Janela de atendimento Grade de atendimento Capacidade Transportadoras Veículos …" at bounding box center [613, 274] width 1227 height 548
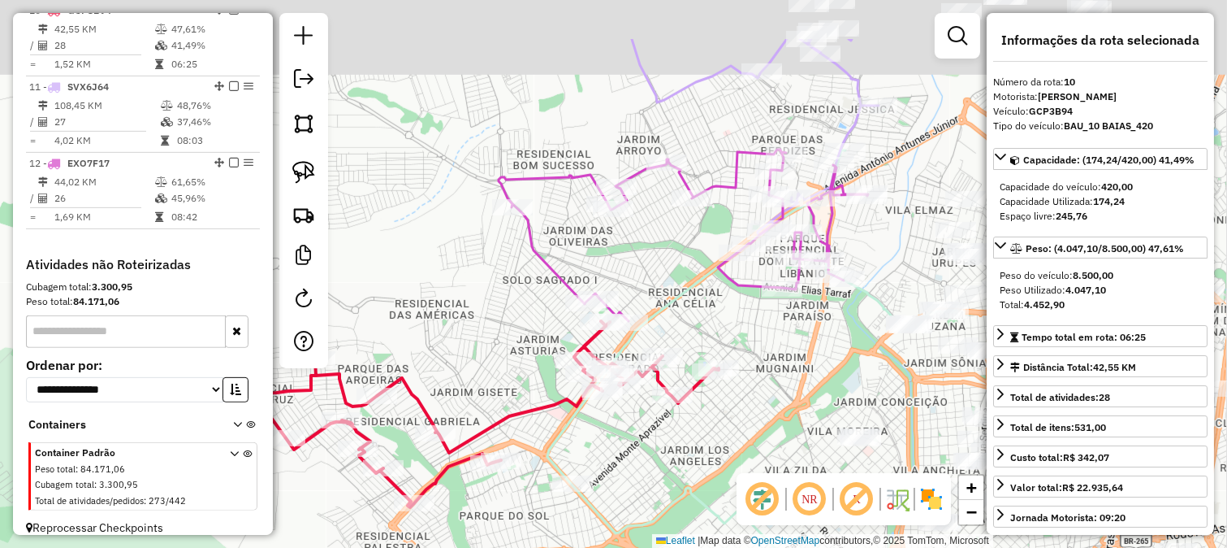
drag, startPoint x: 759, startPoint y: 218, endPoint x: 693, endPoint y: 319, distance: 121.0
click at [693, 319] on div "Janela de atendimento Grade de atendimento Capacidade Transportadoras Veículos …" at bounding box center [613, 274] width 1227 height 548
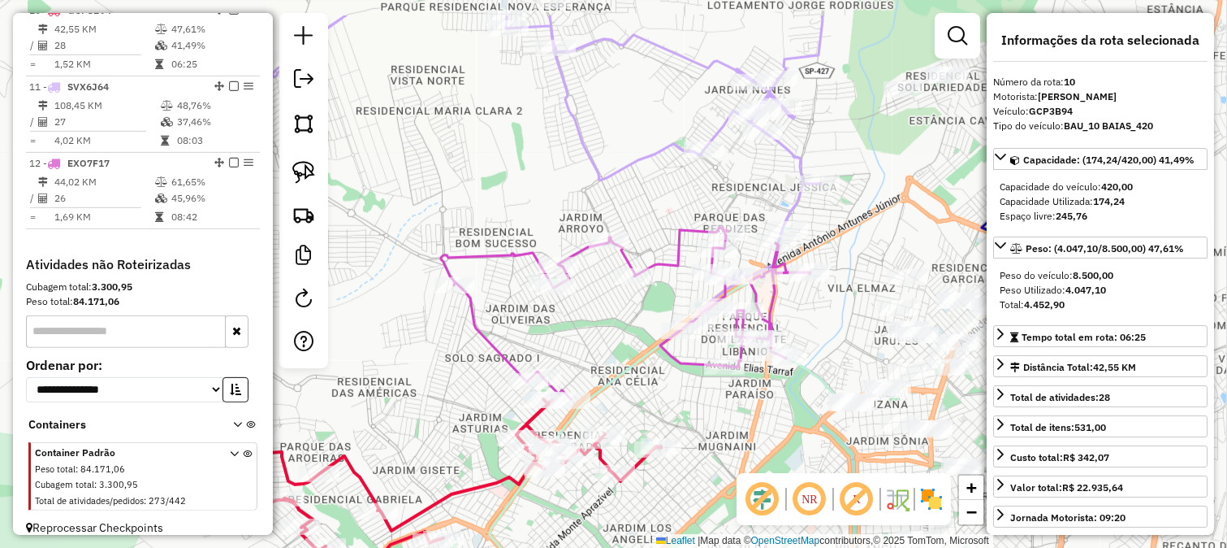
drag, startPoint x: 918, startPoint y: 159, endPoint x: 703, endPoint y: 376, distance: 305.0
click at [709, 372] on div "Janela de atendimento Grade de atendimento Capacidade Transportadoras Veículos …" at bounding box center [613, 274] width 1227 height 548
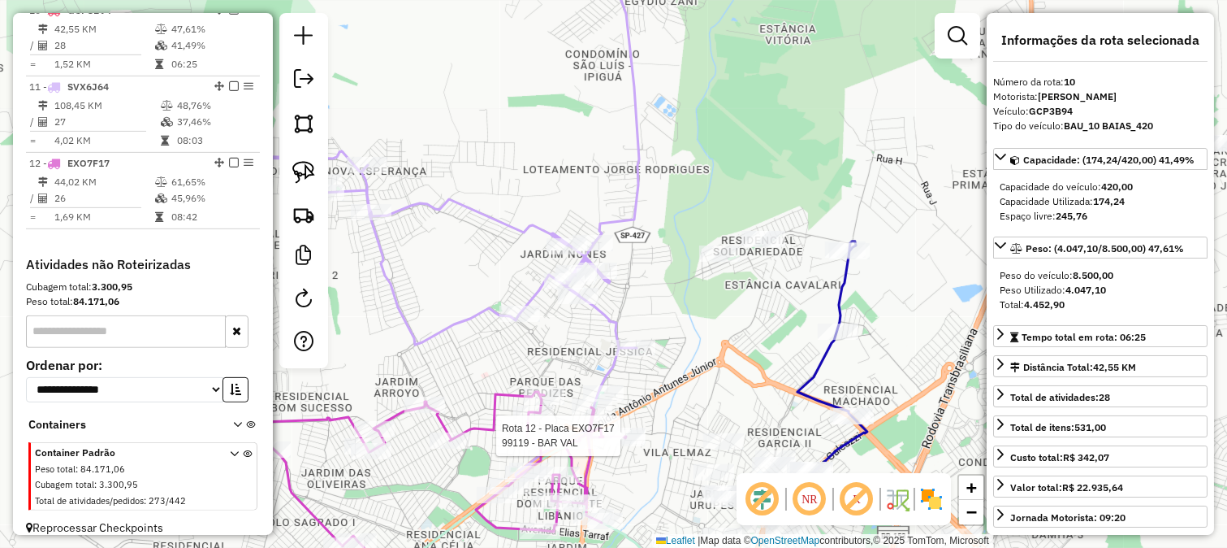
click at [601, 358] on div "Rota 12 - Placa EXO7F17 99119 - BAR VAL Janela de atendimento Grade de atendime…" at bounding box center [613, 274] width 1227 height 548
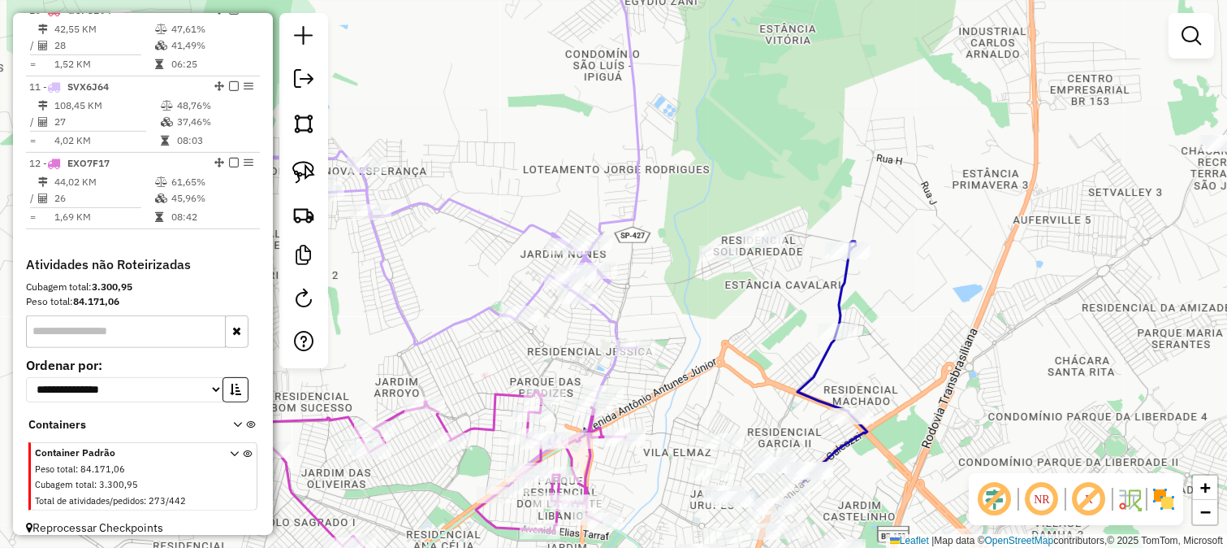
click at [600, 374] on icon at bounding box center [364, 211] width 552 height 531
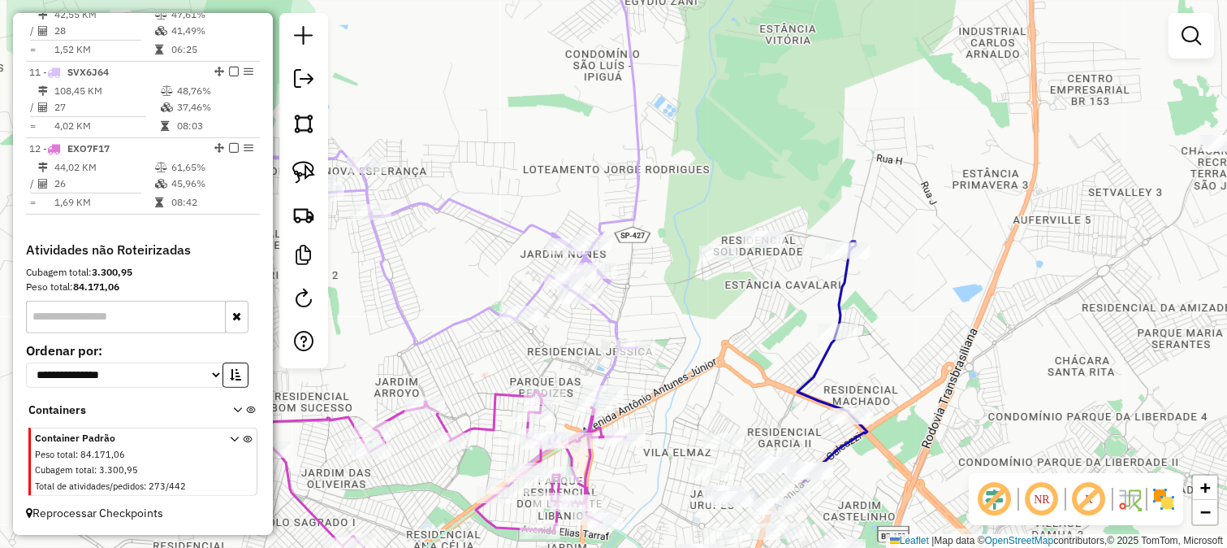
select select "*********"
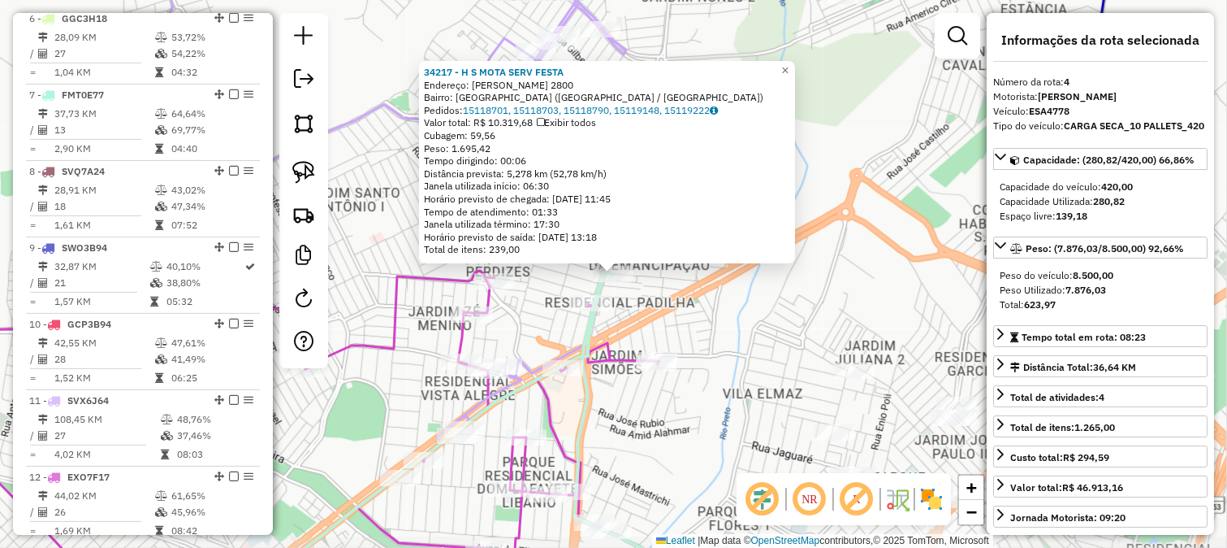
scroll to position [872, 0]
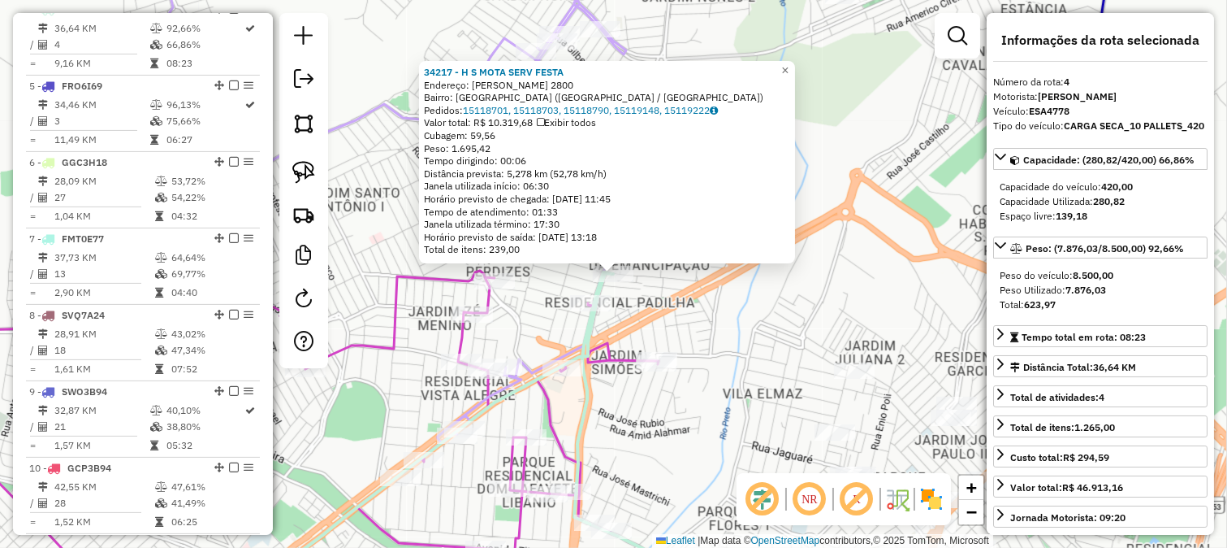
click at [747, 335] on div "34217 - H S MOTA SERV FESTA Endereço: [PERSON_NAME] 2800 Bairro: JARDIM PLANALT…" at bounding box center [613, 274] width 1227 height 548
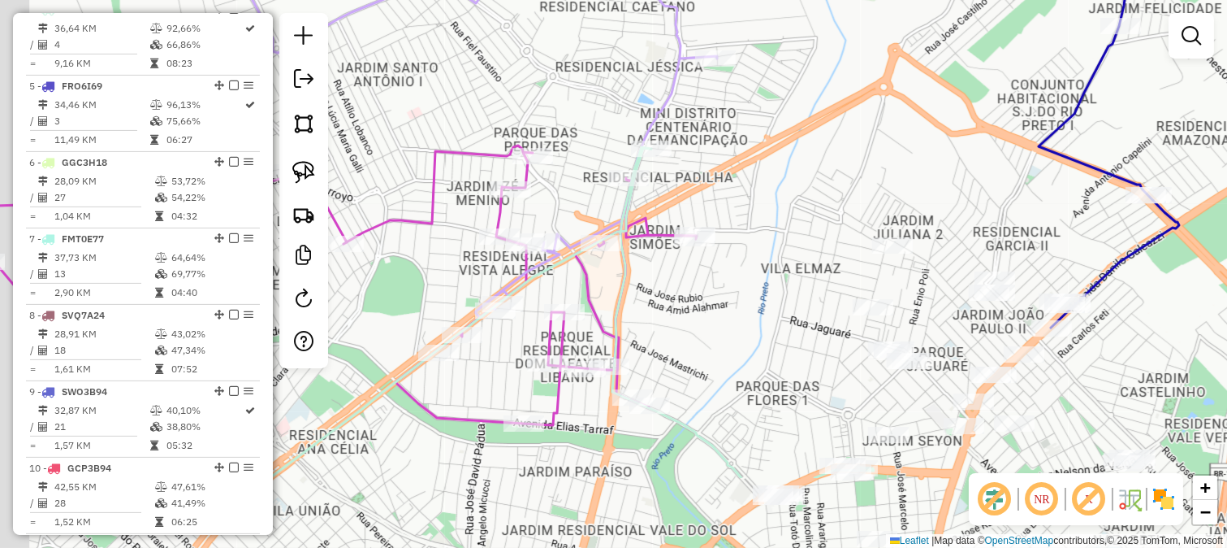
drag, startPoint x: 738, startPoint y: 322, endPoint x: 784, endPoint y: 211, distance: 119.8
click at [760, 252] on div "Janela de atendimento Grade de atendimento Capacidade Transportadoras Veículos …" at bounding box center [613, 274] width 1227 height 548
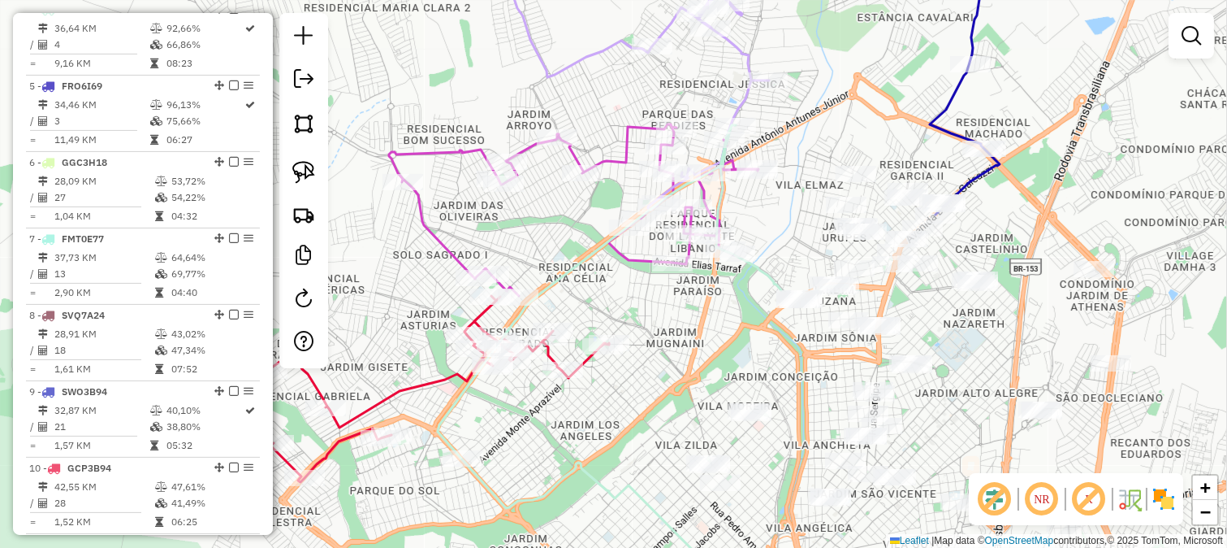
drag, startPoint x: 786, startPoint y: 181, endPoint x: 790, endPoint y: 273, distance: 91.9
click at [790, 271] on div "Janela de atendimento Grade de atendimento Capacidade Transportadoras Veículos …" at bounding box center [613, 274] width 1227 height 548
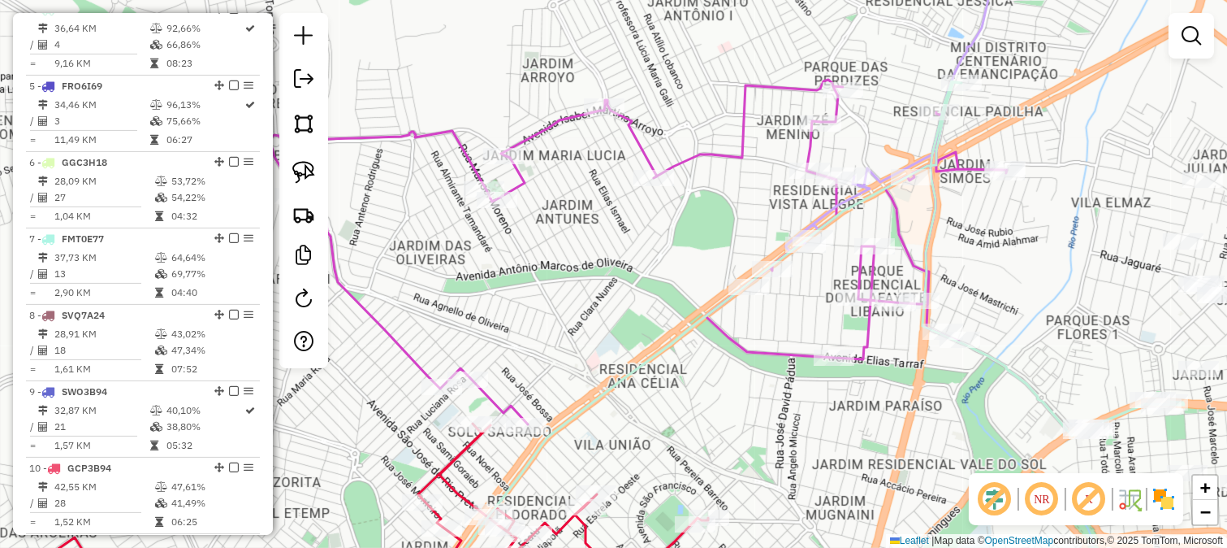
drag, startPoint x: 548, startPoint y: 363, endPoint x: 596, endPoint y: 351, distance: 50.2
click at [596, 351] on div "Janela de atendimento Grade de atendimento Capacidade Transportadoras Veículos …" at bounding box center [613, 274] width 1227 height 548
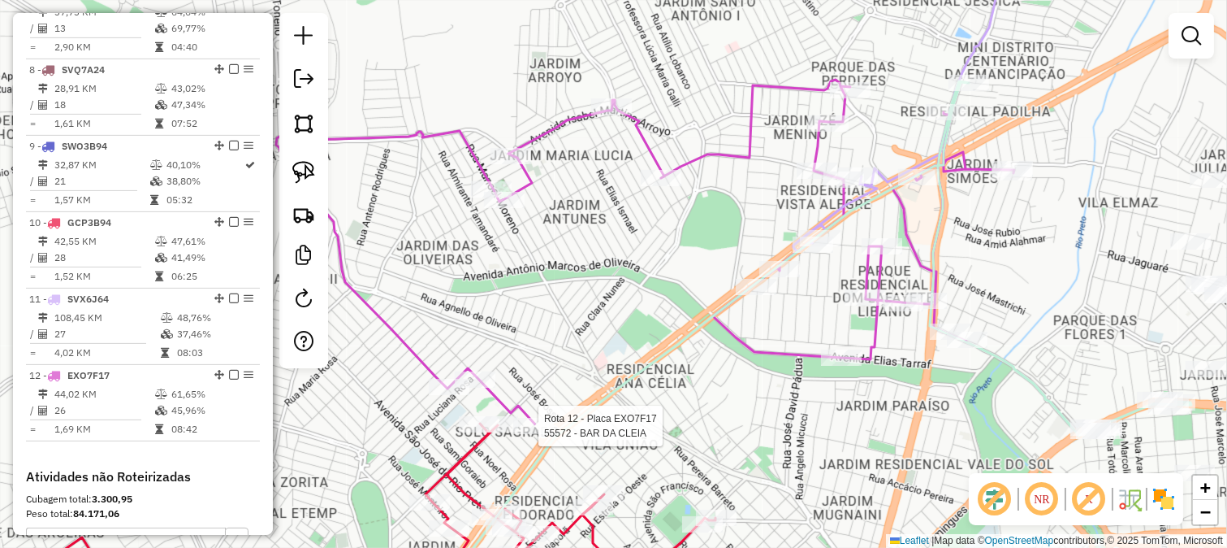
select select "*********"
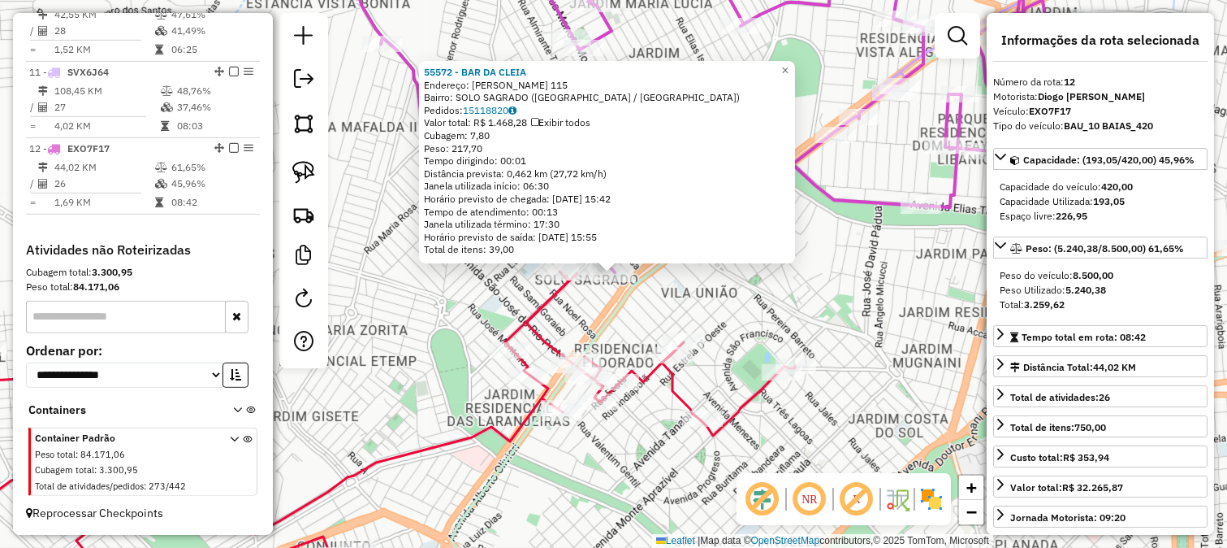
click at [612, 307] on icon at bounding box center [862, 274] width 820 height 657
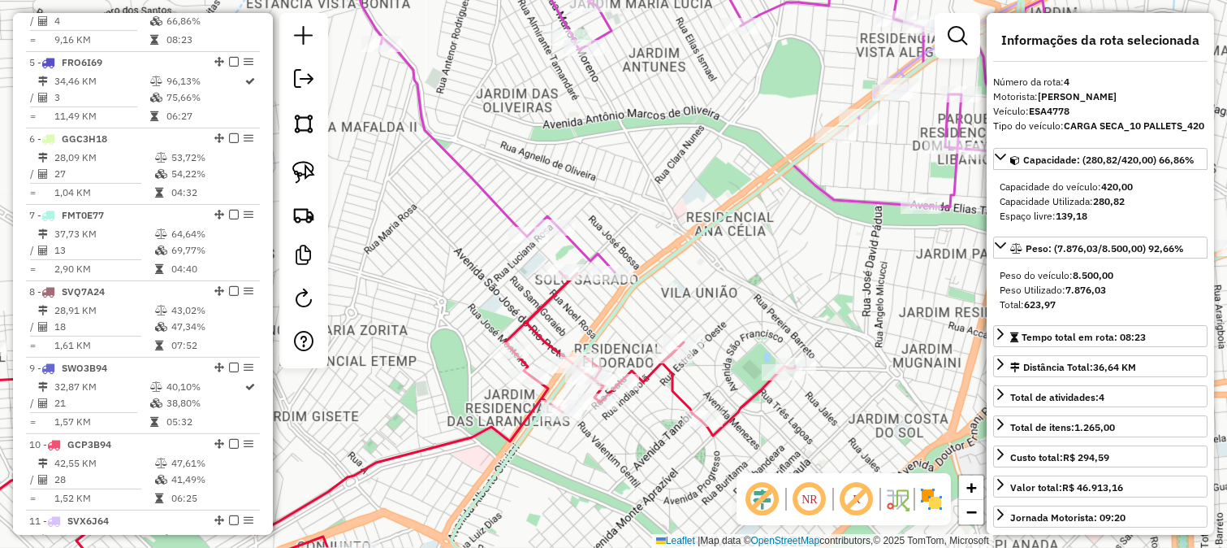
click at [546, 299] on icon at bounding box center [336, 436] width 918 height 331
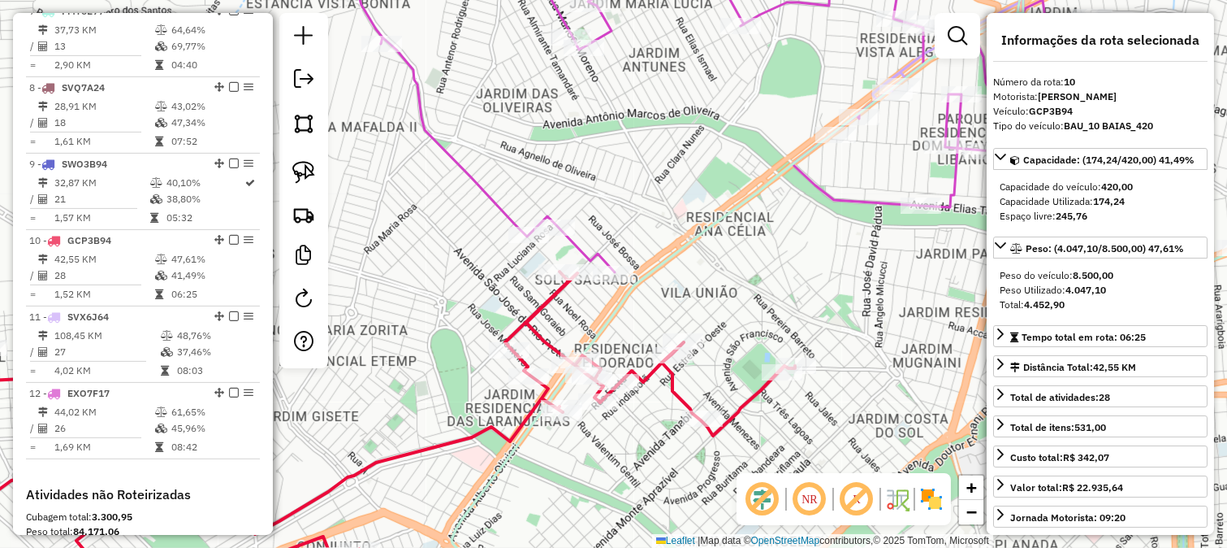
scroll to position [1329, 0]
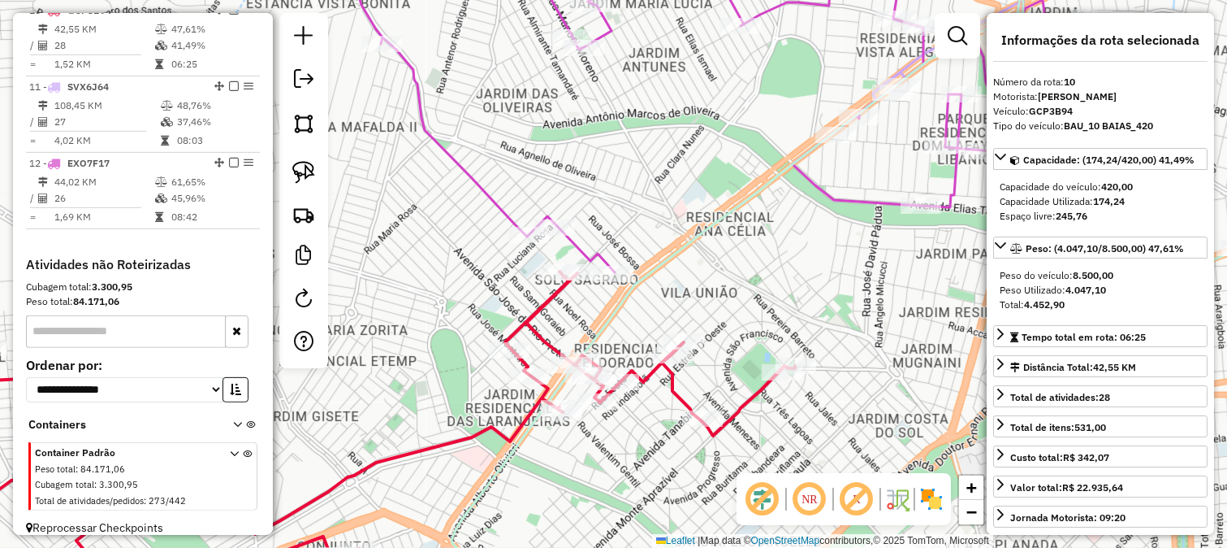
click at [593, 248] on icon at bounding box center [725, 109] width 738 height 327
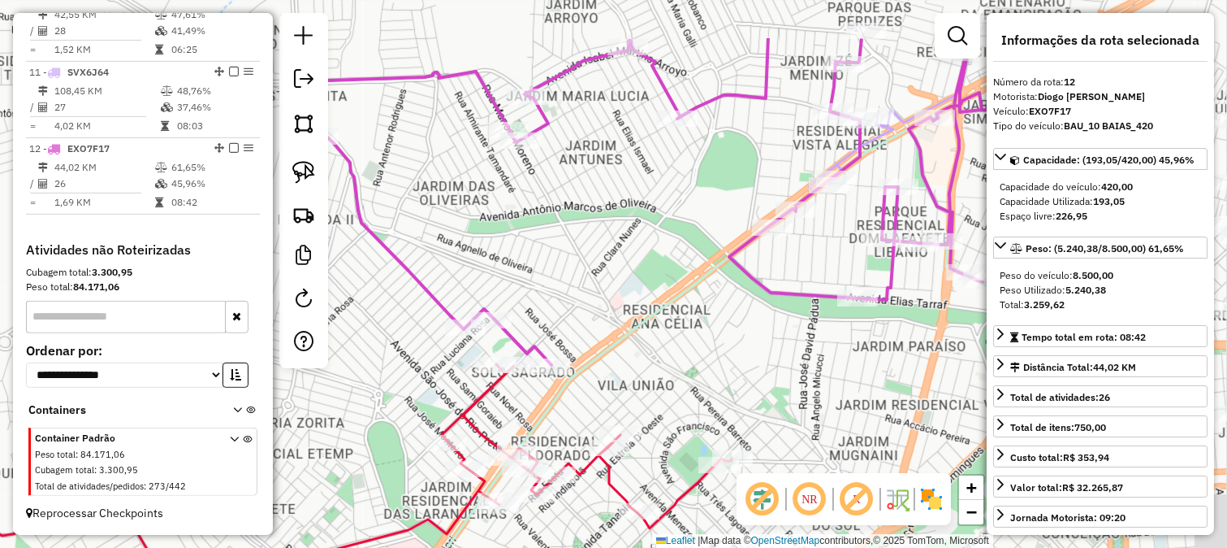
drag, startPoint x: 640, startPoint y: 244, endPoint x: 575, endPoint y: 335, distance: 111.8
click at [574, 335] on div "Janela de atendimento Grade de atendimento Capacidade Transportadoras Veículos …" at bounding box center [613, 274] width 1227 height 548
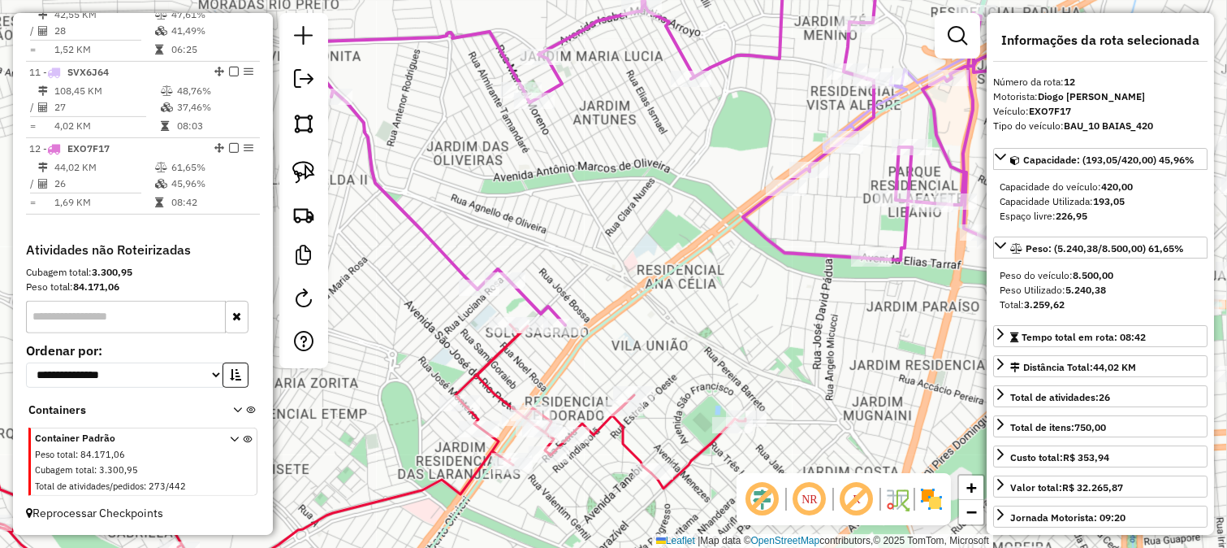
drag, startPoint x: 615, startPoint y: 323, endPoint x: 631, endPoint y: 282, distance: 43.7
click at [631, 282] on div "Janela de atendimento Grade de atendimento Capacidade Transportadoras Veículos …" at bounding box center [613, 274] width 1227 height 548
click at [494, 357] on icon at bounding box center [311, 454] width 868 height 297
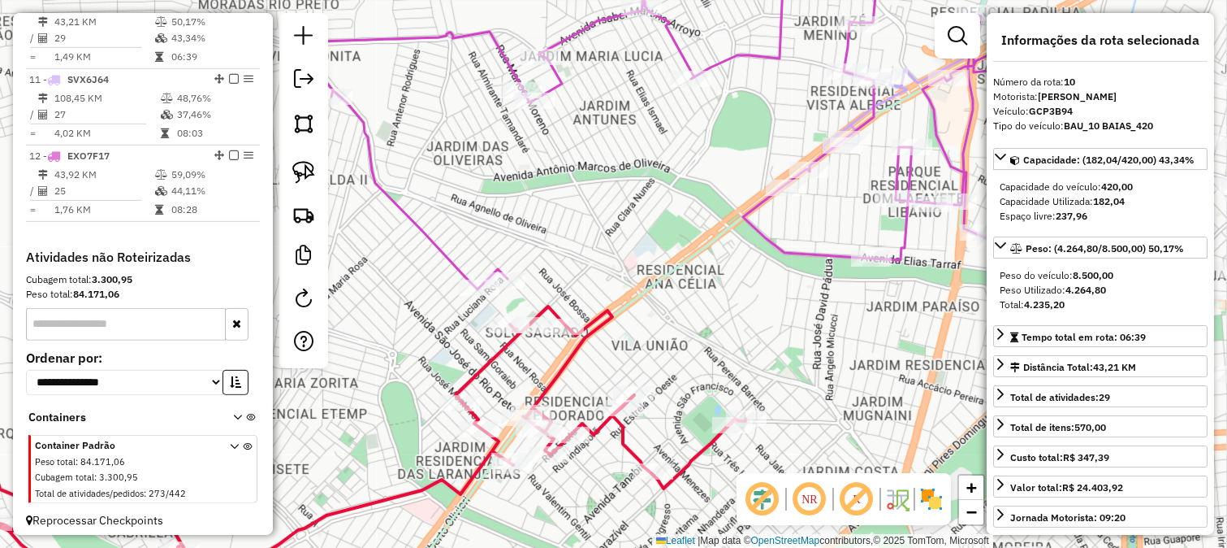
scroll to position [1329, 0]
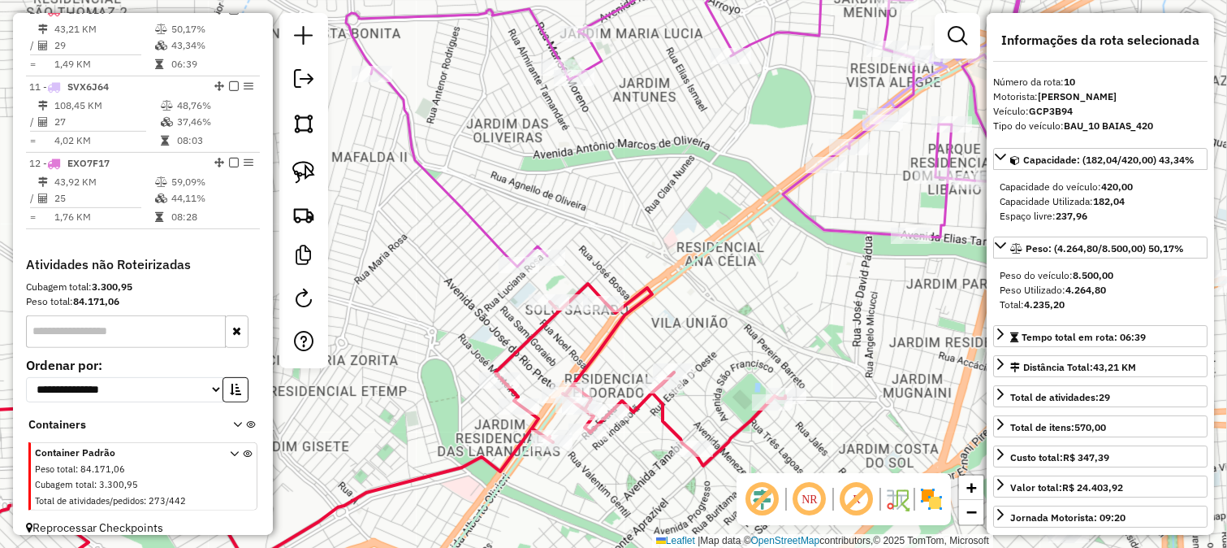
drag, startPoint x: 436, startPoint y: 331, endPoint x: 578, endPoint y: 155, distance: 226.0
click at [565, 180] on div "Janela de atendimento Grade de atendimento Capacidade Transportadoras Veículos …" at bounding box center [613, 274] width 1227 height 548
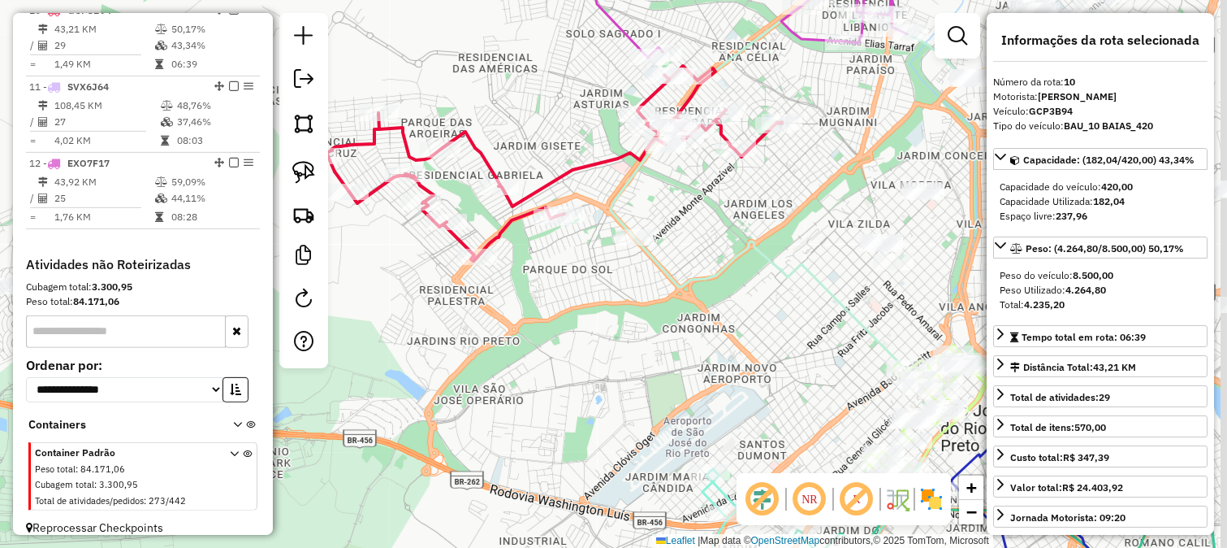
drag, startPoint x: 735, startPoint y: 201, endPoint x: 686, endPoint y: 278, distance: 90.6
click at [686, 278] on div "Janela de atendimento Grade de atendimento Capacidade Transportadoras Veículos …" at bounding box center [613, 274] width 1227 height 548
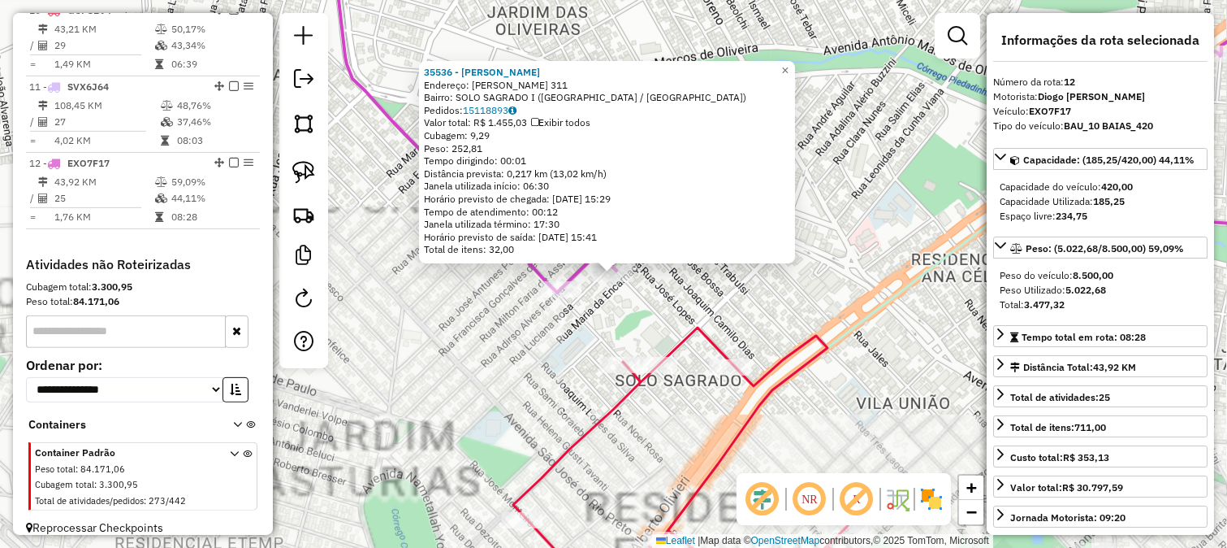
scroll to position [1357, 0]
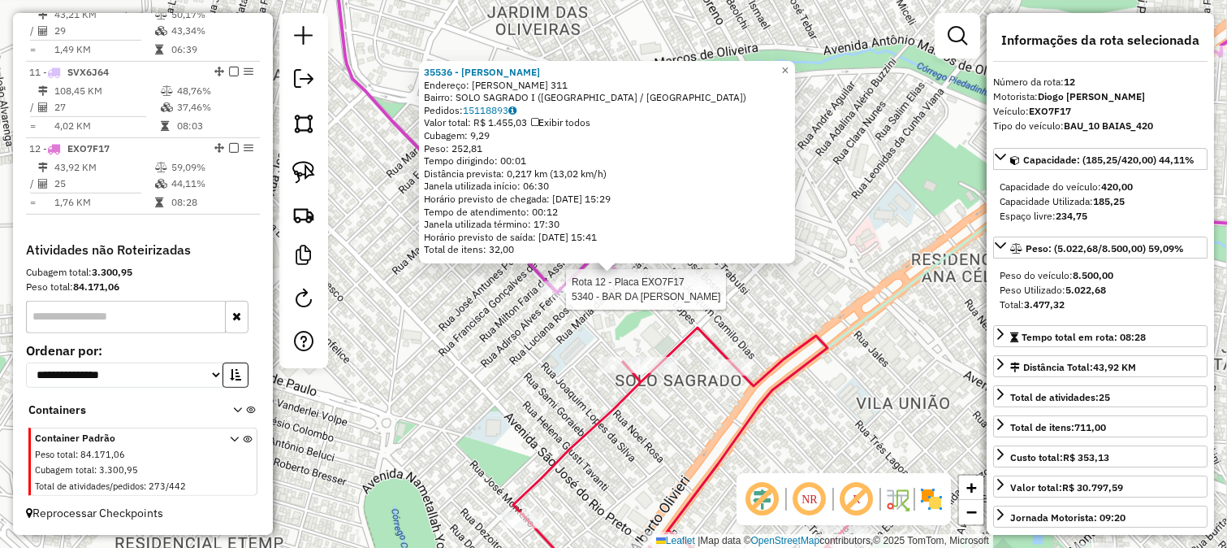
click at [539, 288] on icon at bounding box center [834, 119] width 1032 height 347
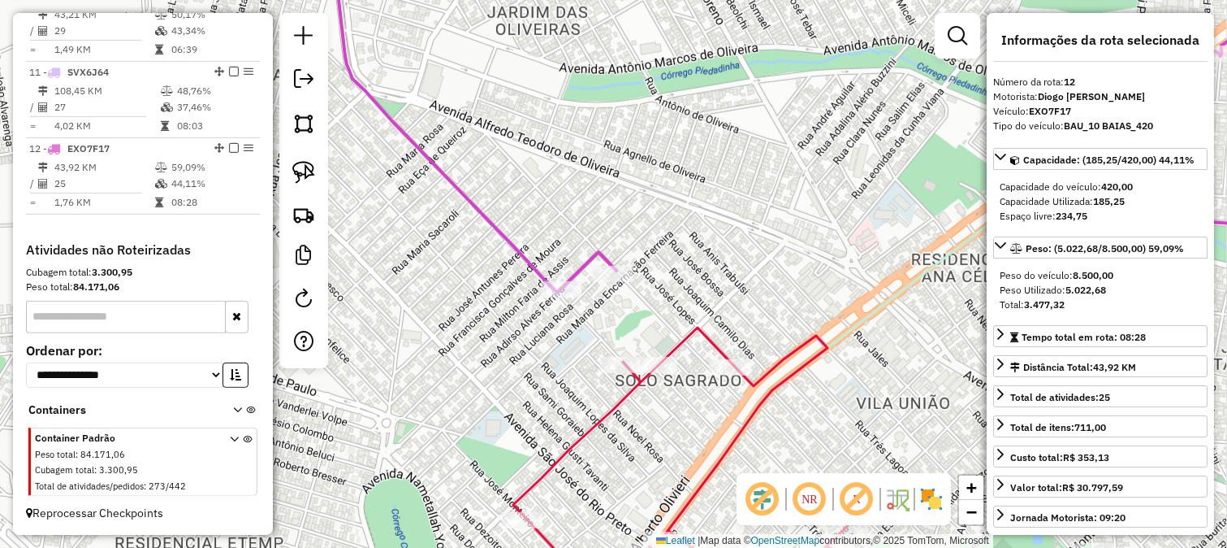
click at [532, 296] on div "Janela de atendimento Grade de atendimento Capacidade Transportadoras Veículos …" at bounding box center [613, 274] width 1227 height 548
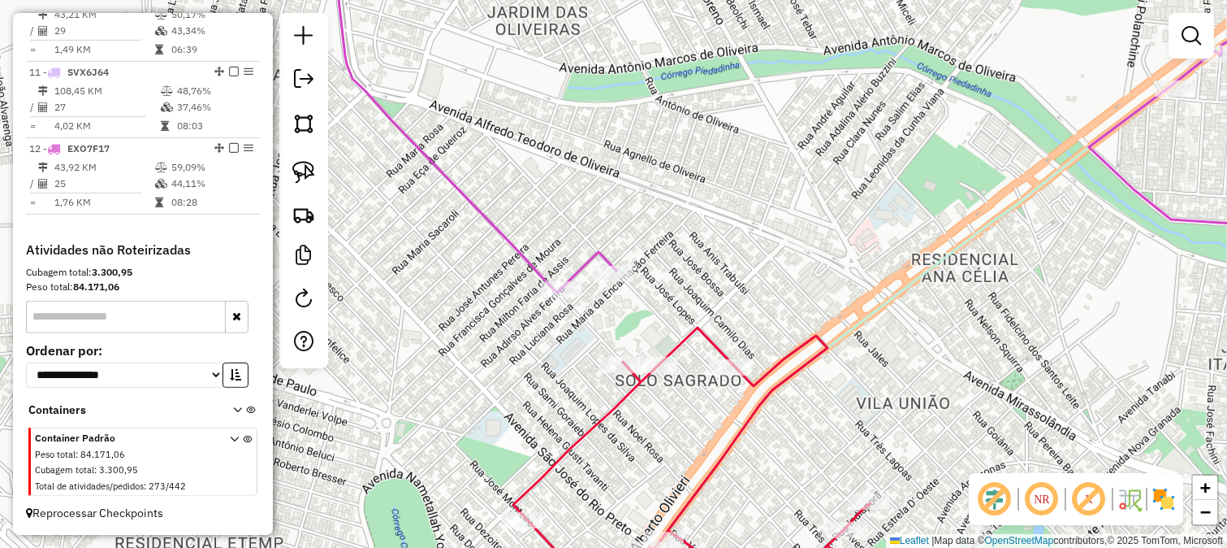
click at [543, 279] on icon at bounding box center [834, 119] width 1032 height 347
select select "*********"
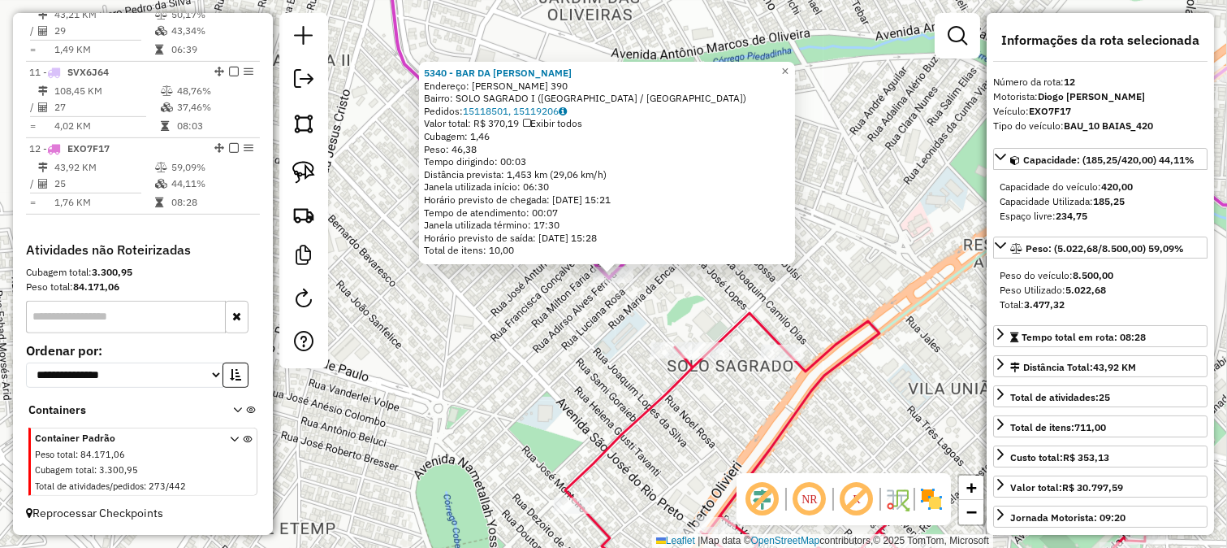
click at [569, 351] on div "5340 - BAR DA [PERSON_NAME]: [PERSON_NAME] 390 Bairro: SOLO SAGRADO I ([GEOGRAP…" at bounding box center [613, 274] width 1227 height 548
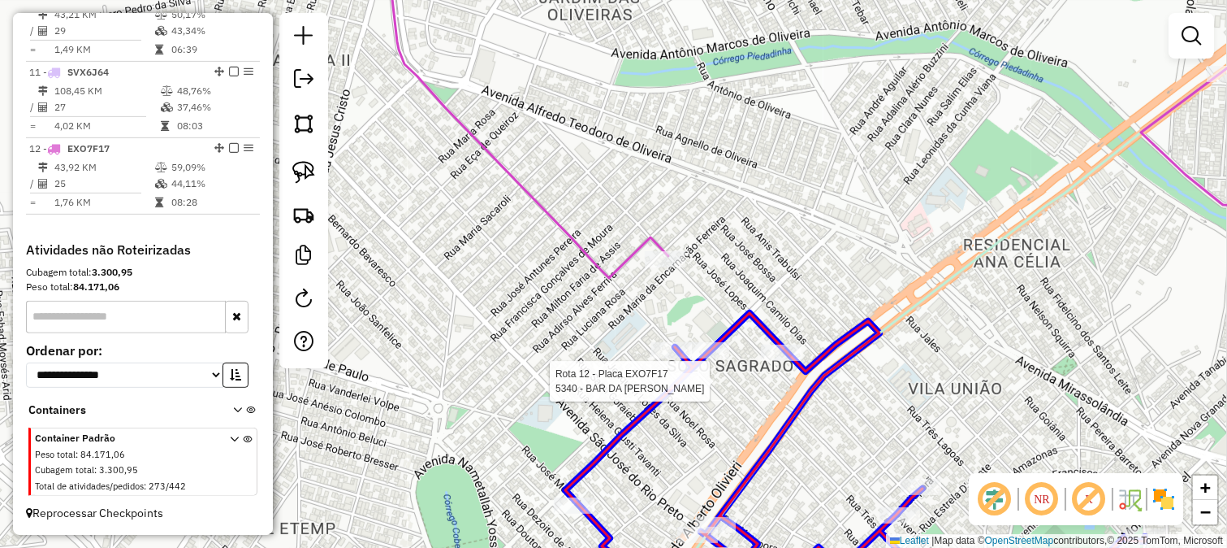
click at [671, 382] on div at bounding box center [679, 381] width 41 height 16
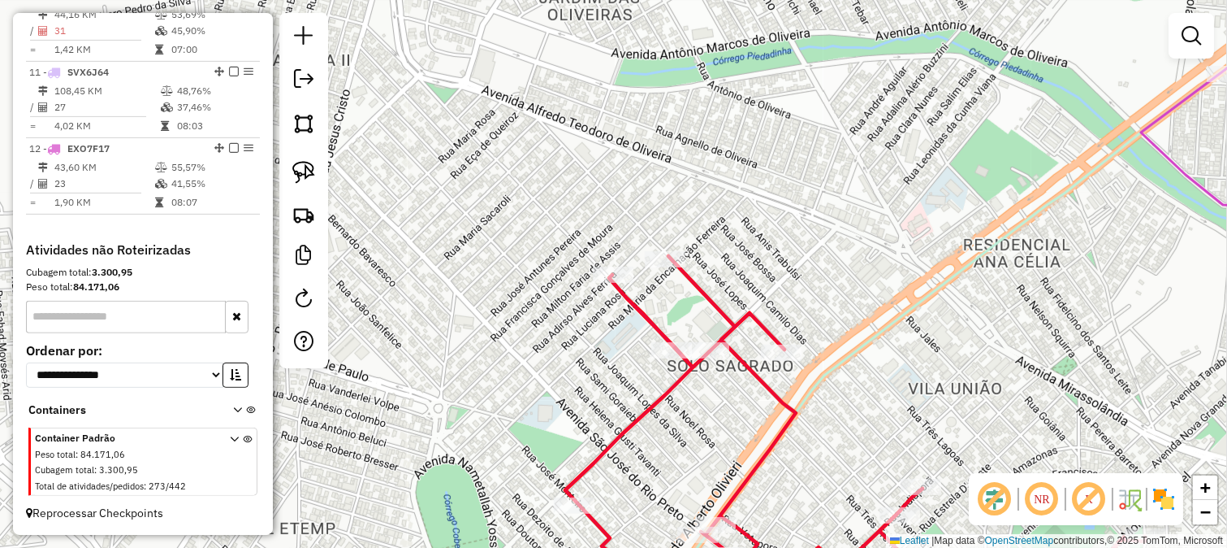
click at [708, 294] on icon at bounding box center [511, 429] width 1268 height 347
select select "*********"
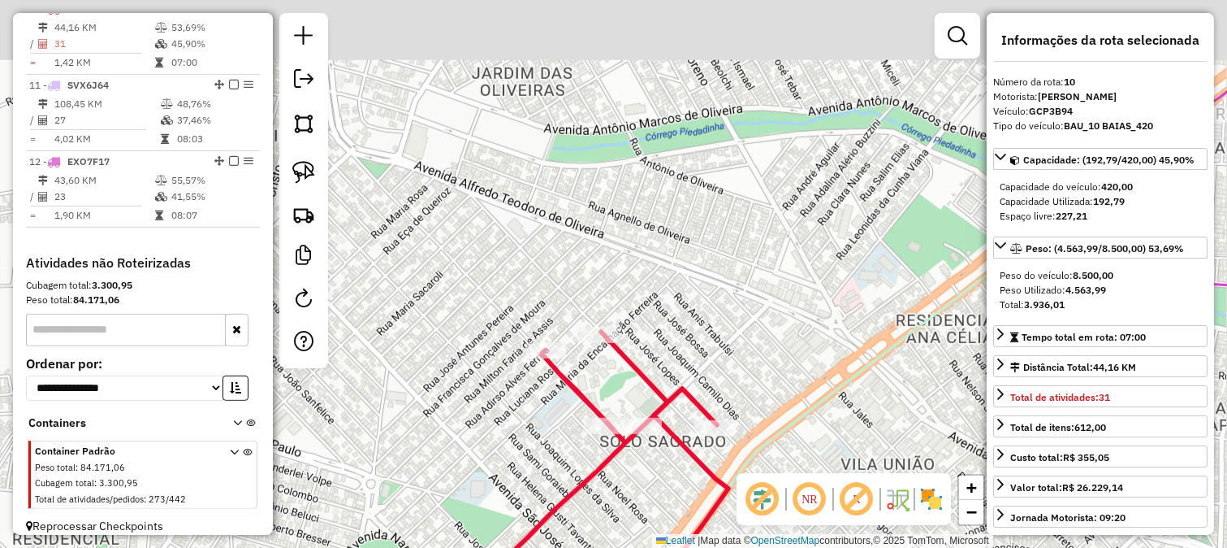
drag, startPoint x: 773, startPoint y: 223, endPoint x: 545, endPoint y: 383, distance: 278.1
click at [555, 390] on div "Janela de atendimento Grade de atendimento Capacidade Transportadoras Veículos …" at bounding box center [613, 274] width 1227 height 548
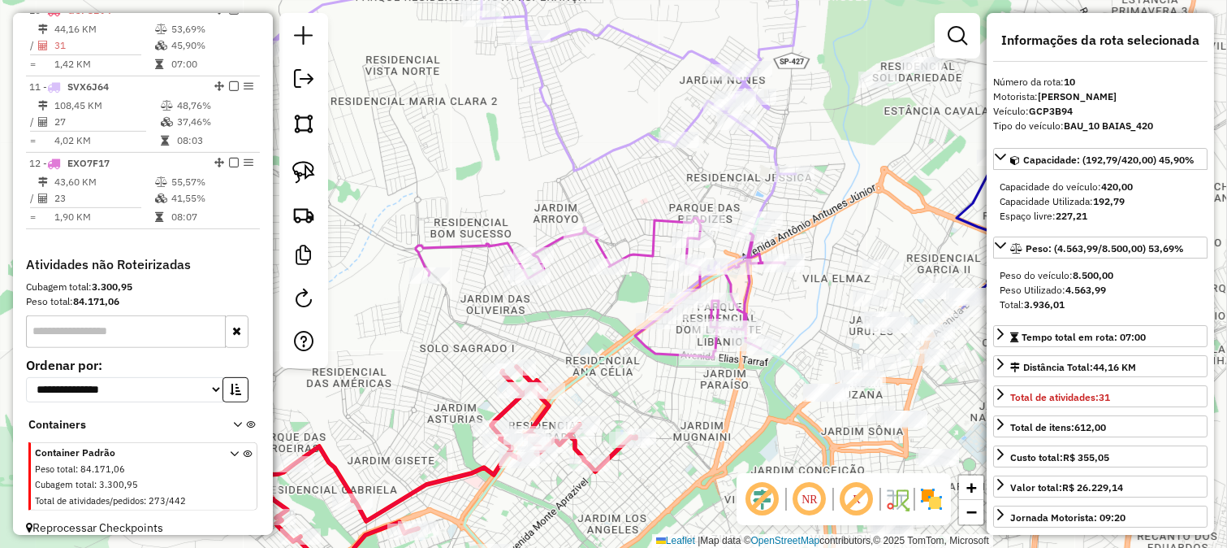
click at [643, 246] on icon at bounding box center [601, 288] width 370 height 140
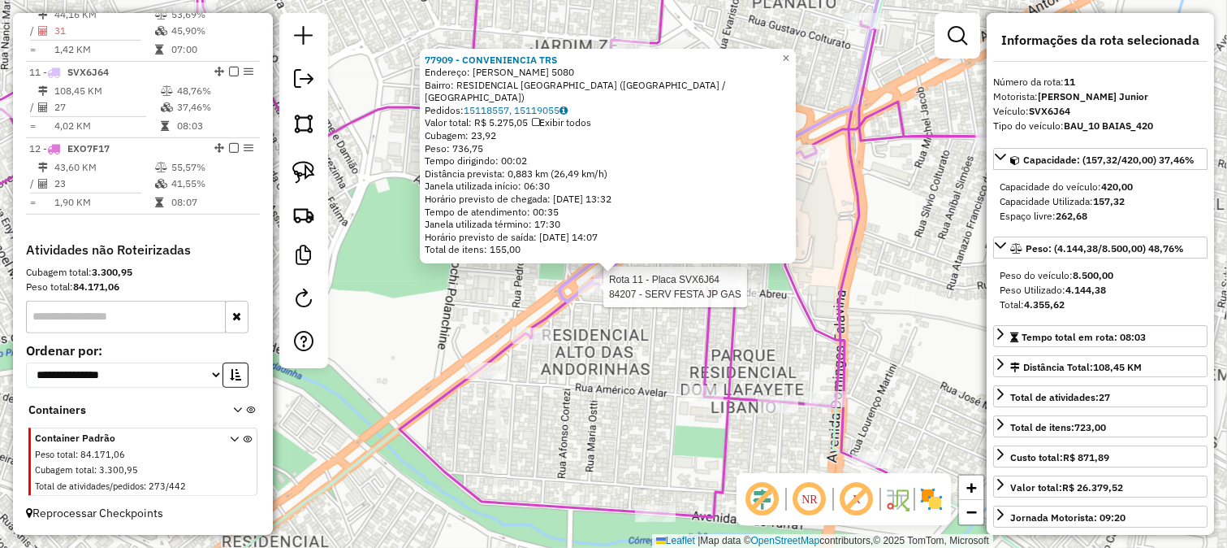
click at [604, 295] on div at bounding box center [598, 287] width 41 height 16
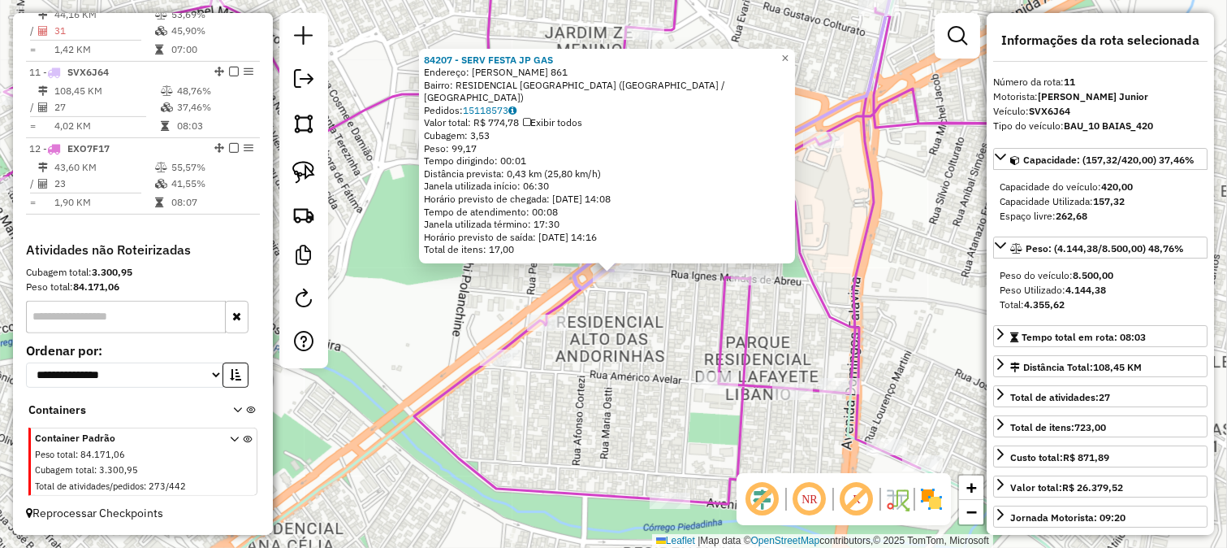
click at [616, 328] on div "84207 - SERV FESTA JP GAS Endereço: [PERSON_NAME] 861 Bairro: RESIDENCIAL [GEOG…" at bounding box center [613, 274] width 1227 height 548
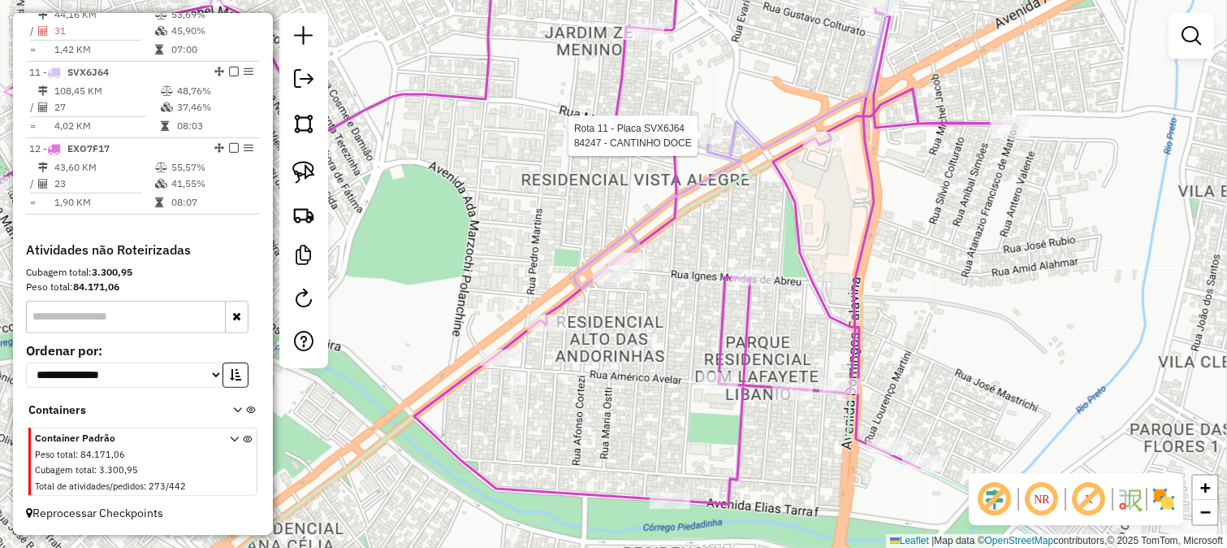
select select "*********"
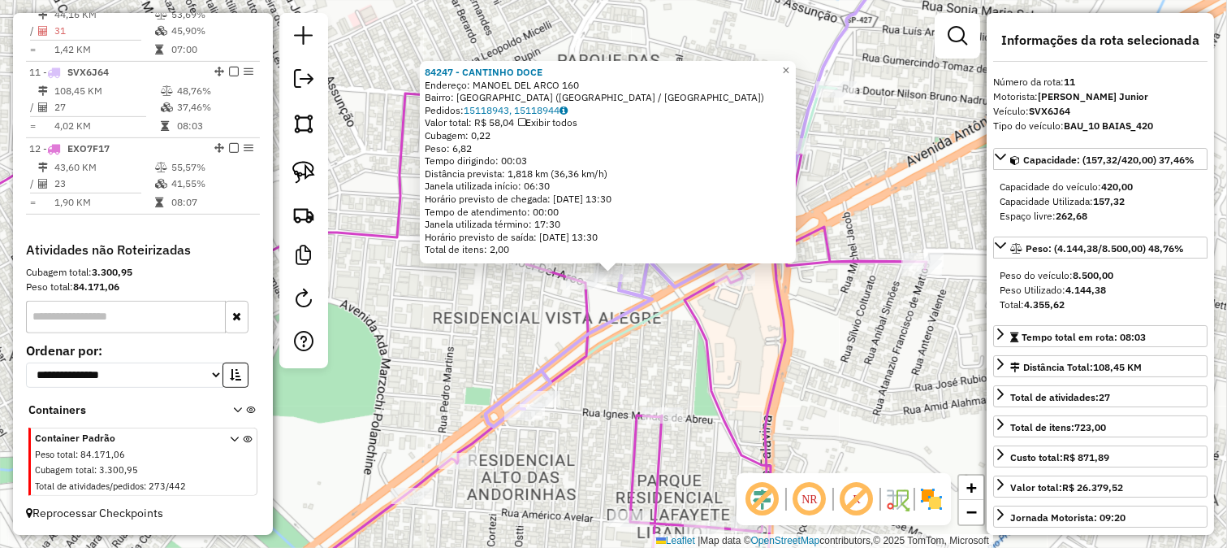
click at [671, 337] on div "84247 - CANTINHO DOCE Endereço: MANOEL DEL ARCO 160 Bairro: [GEOGRAPHIC_DATA] (…" at bounding box center [613, 274] width 1227 height 548
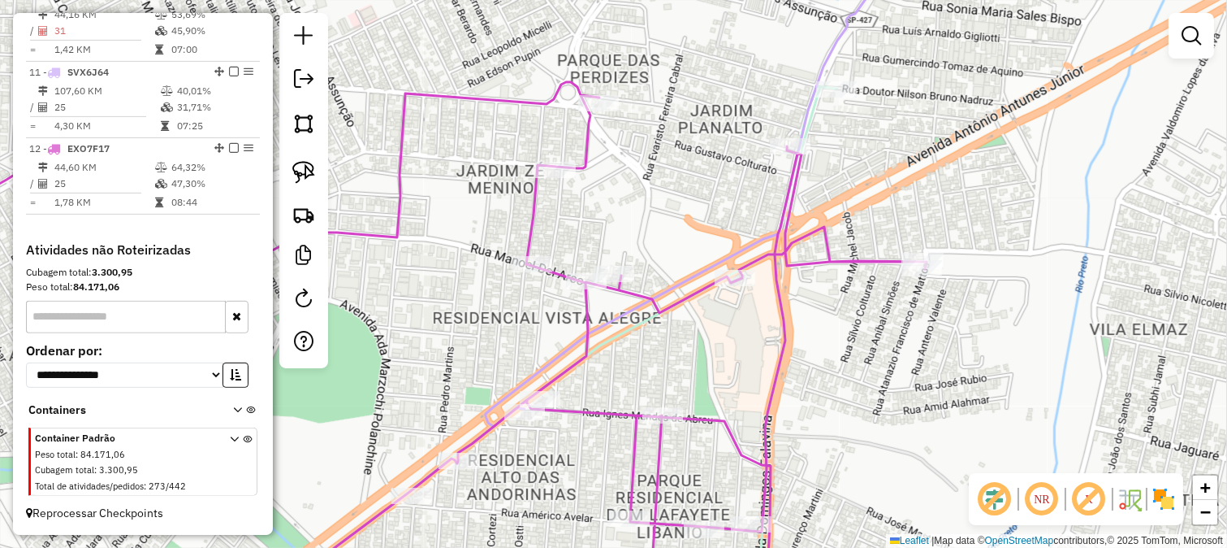
click at [660, 445] on icon at bounding box center [402, 342] width 1050 height 521
select select "*********"
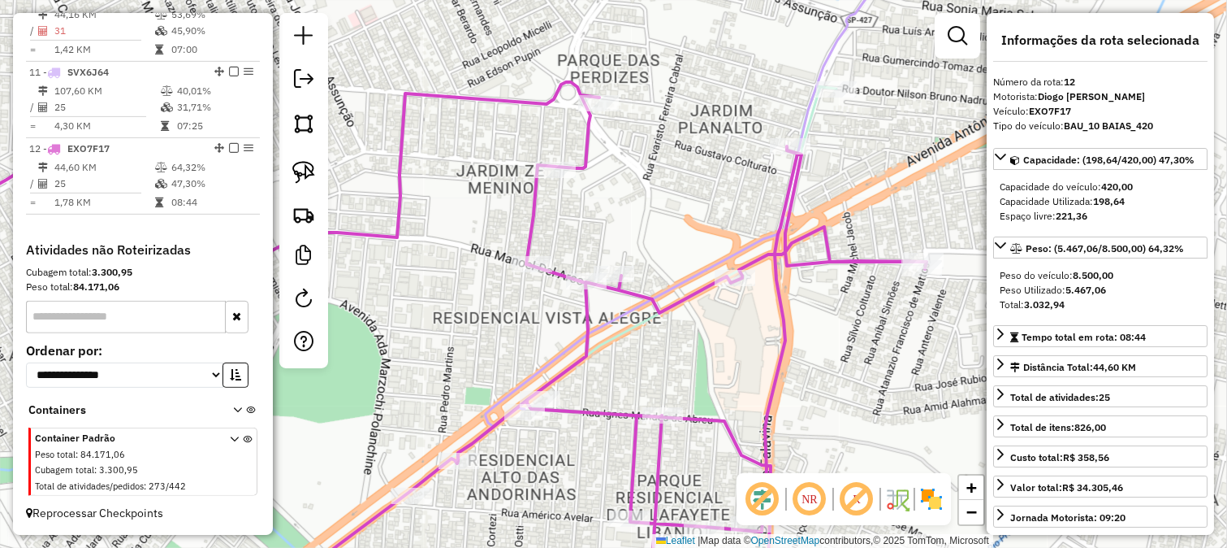
click at [575, 423] on div "Janela de atendimento Grade de atendimento Capacidade Transportadoras Veículos …" at bounding box center [613, 274] width 1227 height 548
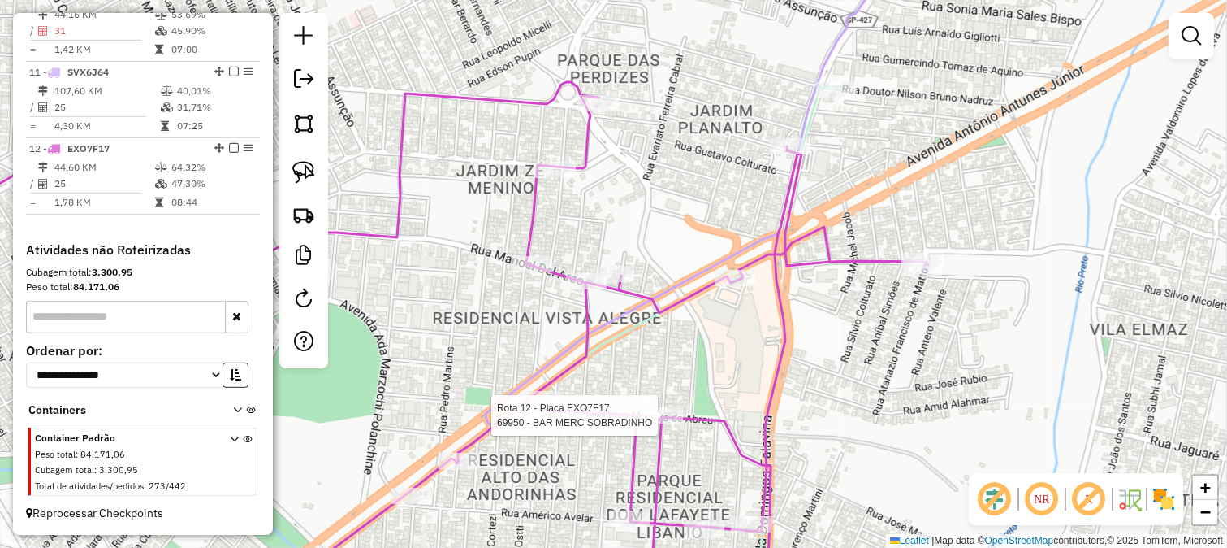
select select "*********"
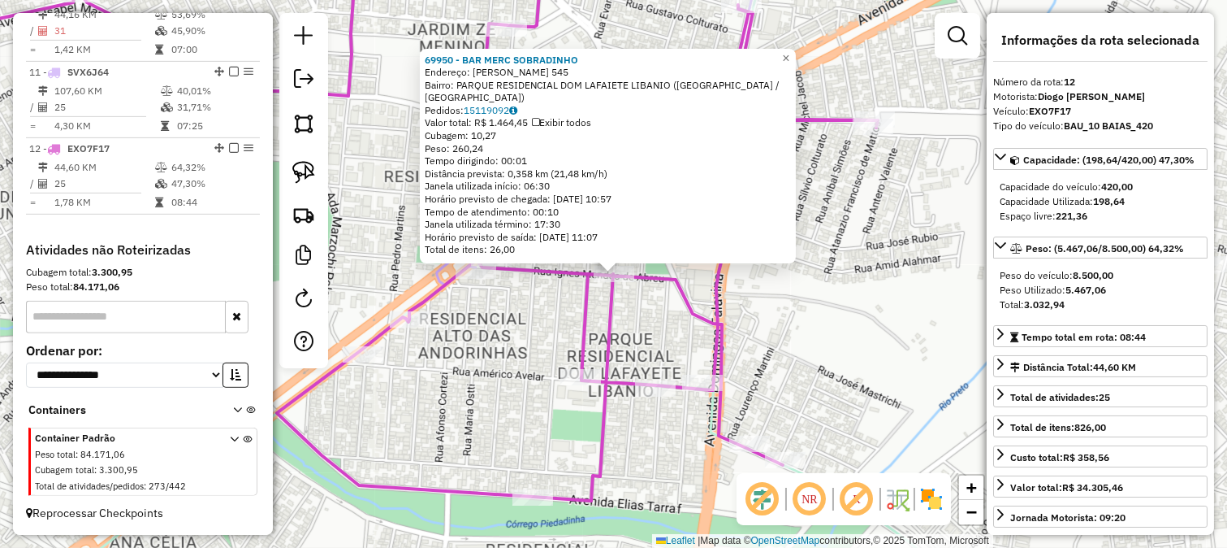
click at [558, 404] on div "69950 - BAR MERC SOBRADINHO Endereço: [PERSON_NAME] 545 Bairro: [GEOGRAPHIC_DAT…" at bounding box center [613, 274] width 1227 height 548
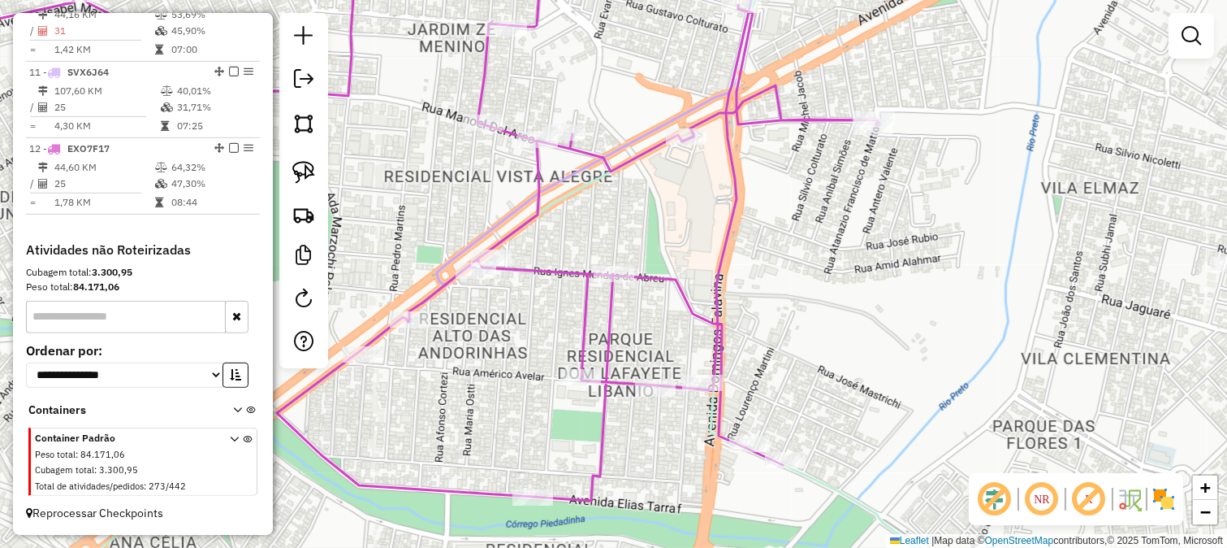
drag, startPoint x: 544, startPoint y: 371, endPoint x: 660, endPoint y: 390, distance: 116.9
click at [660, 390] on div "69950 - BAR MERC SOBRADINHO Endereço: [PERSON_NAME] 545 Bairro: [GEOGRAPHIC_DAT…" at bounding box center [613, 274] width 1227 height 548
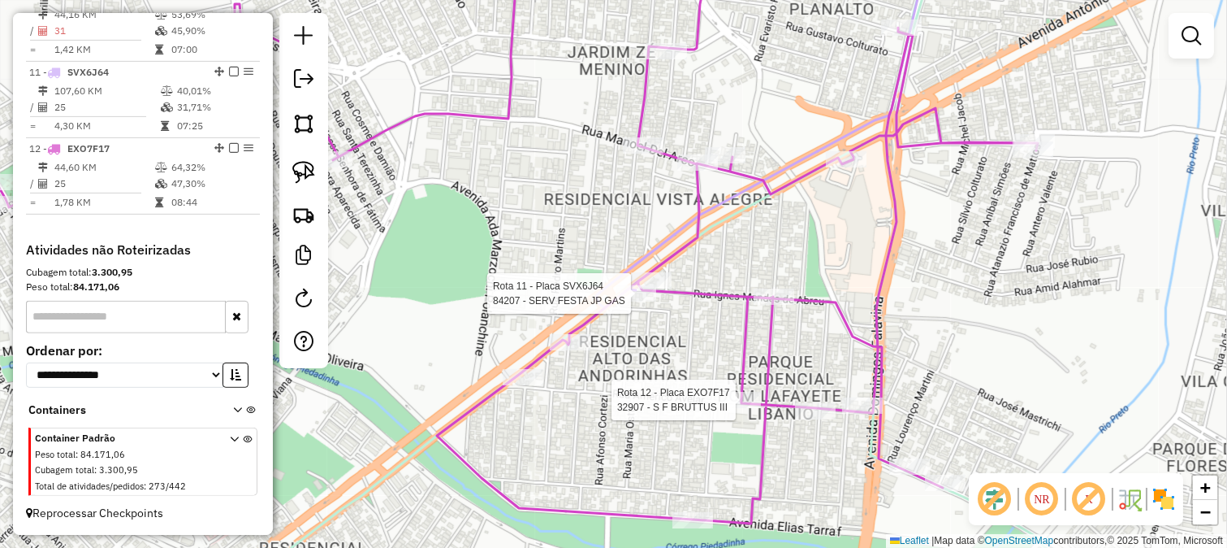
select select "*********"
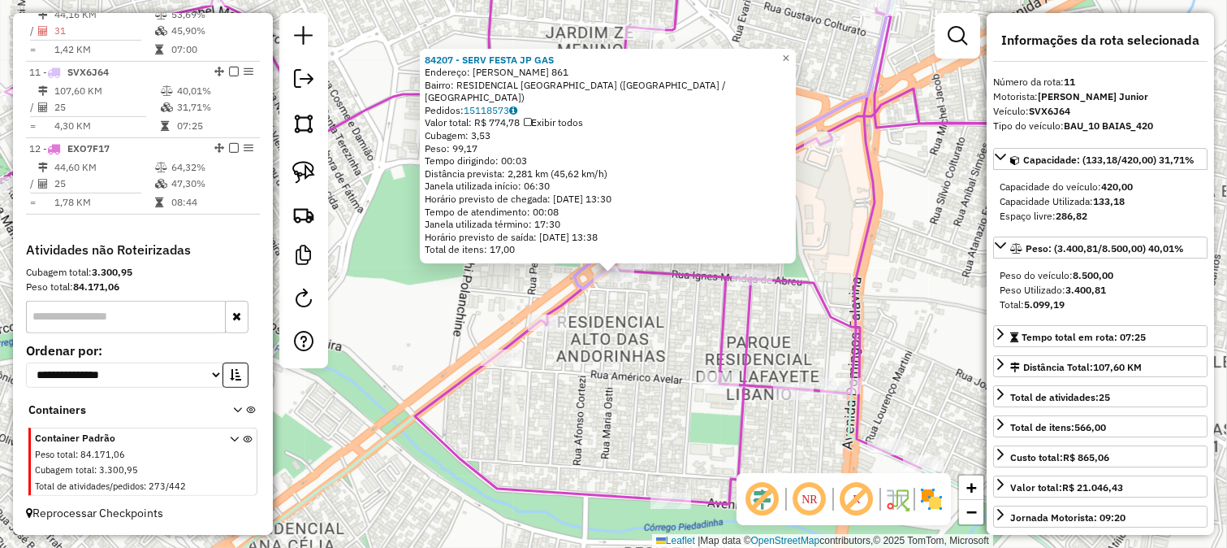
click at [640, 375] on div "84207 - SERV FESTA JP GAS Endereço: [PERSON_NAME] 861 Bairro: RESIDENCIAL ALTO …" at bounding box center [613, 274] width 1227 height 548
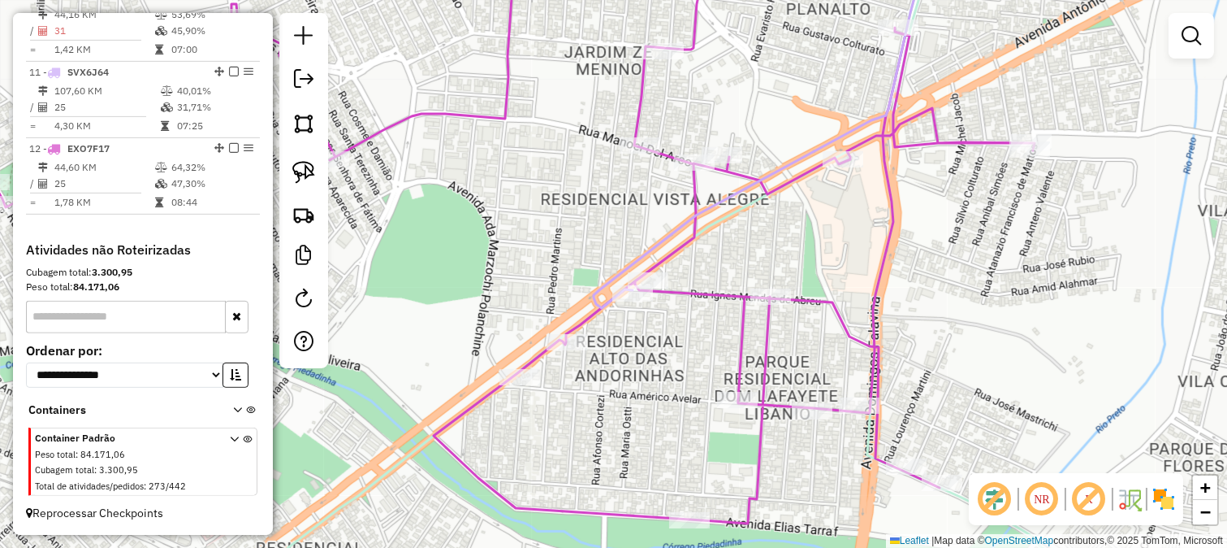
drag, startPoint x: 623, startPoint y: 361, endPoint x: 659, endPoint y: 400, distance: 52.9
click at [659, 400] on div "Janela de atendimento Grade de atendimento Capacidade Transportadoras Veículos …" at bounding box center [613, 274] width 1227 height 548
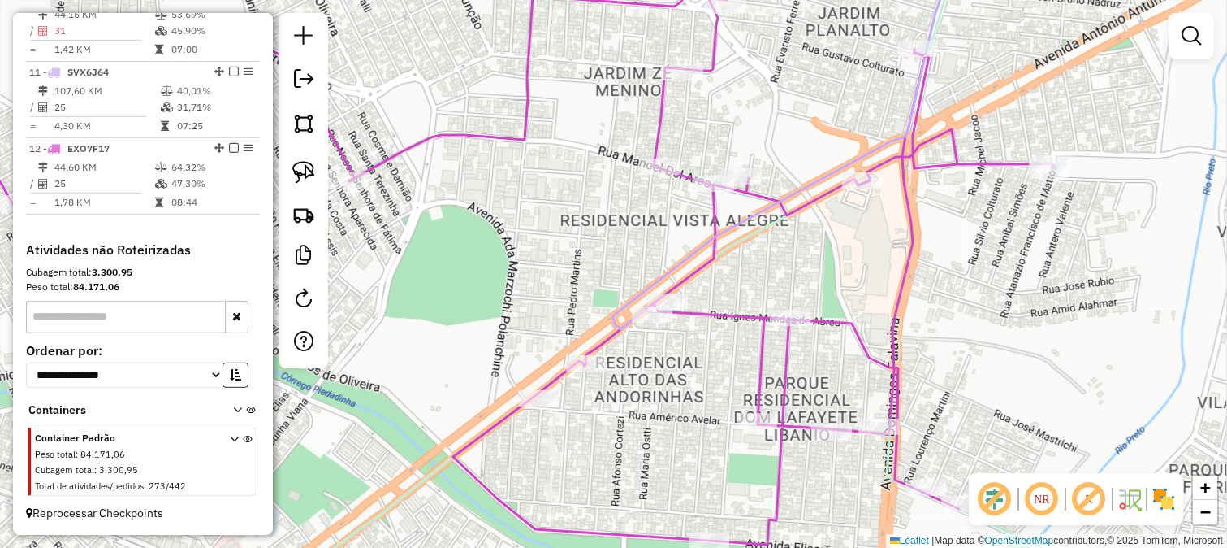
click at [674, 287] on icon at bounding box center [465, 265] width 1177 height 560
select select "*********"
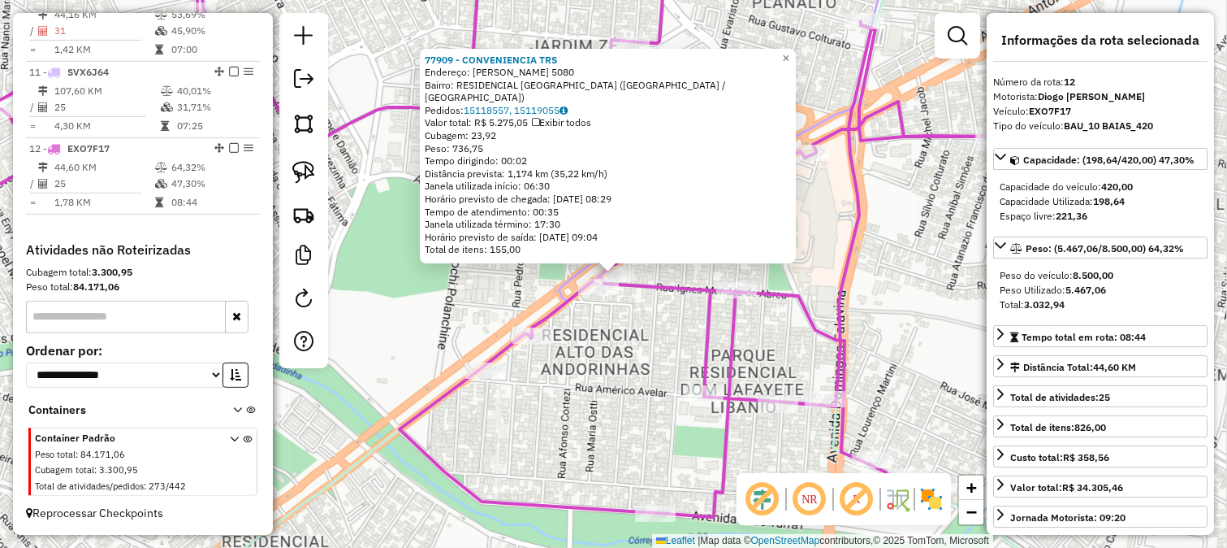
click at [664, 379] on div "77909 - CONVENIENCIA TRS Endereço: [PERSON_NAME] JUNIOR 5080 Bairro: RESIDENCIA…" at bounding box center [613, 274] width 1227 height 548
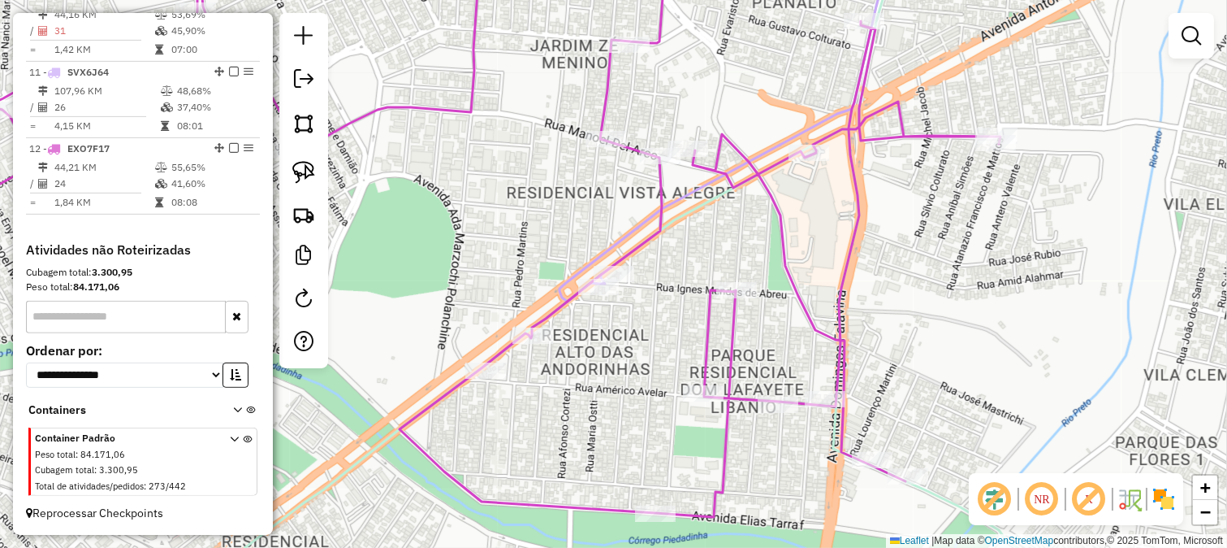
select select "*********"
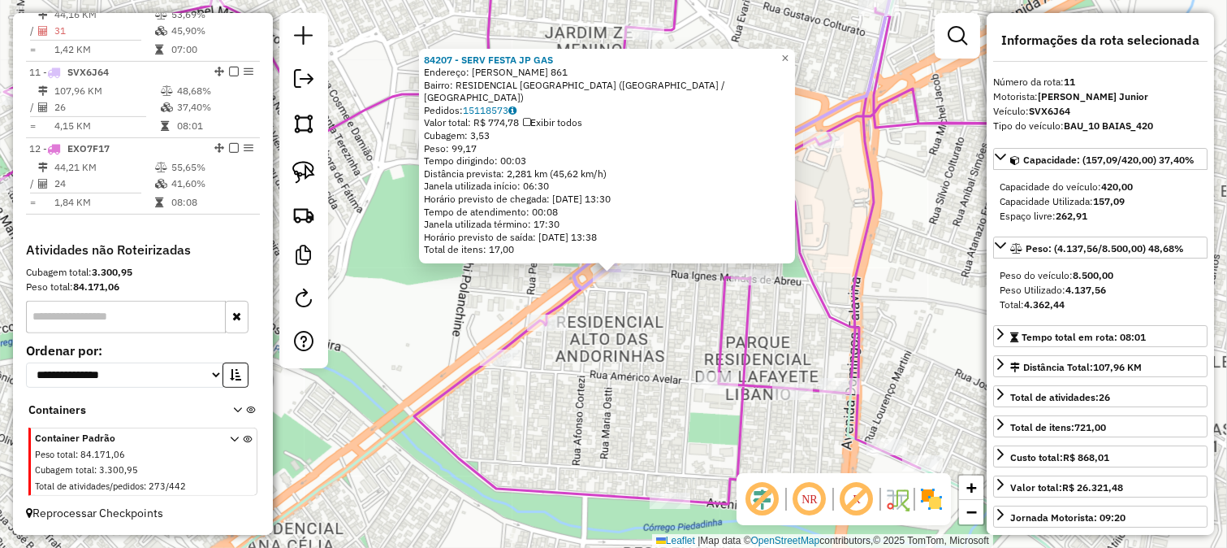
click at [639, 333] on div "84207 - SERV FESTA JP GAS Endereço: [PERSON_NAME] 861 Bairro: RESIDENCIAL ALTO …" at bounding box center [613, 274] width 1227 height 548
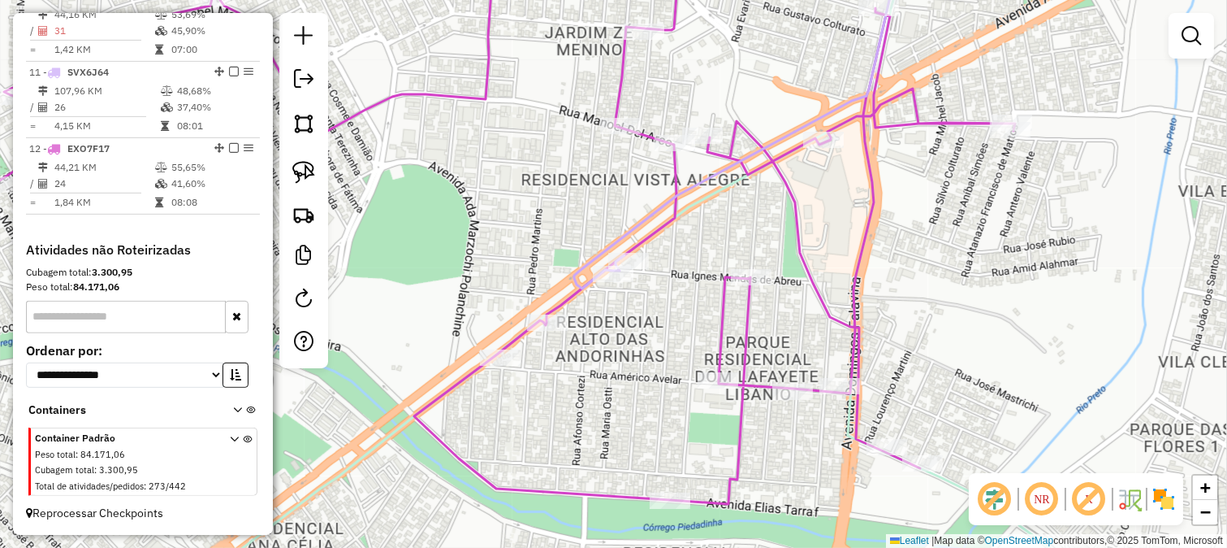
click at [718, 310] on icon at bounding box center [446, 225] width 1138 height 558
select select "*********"
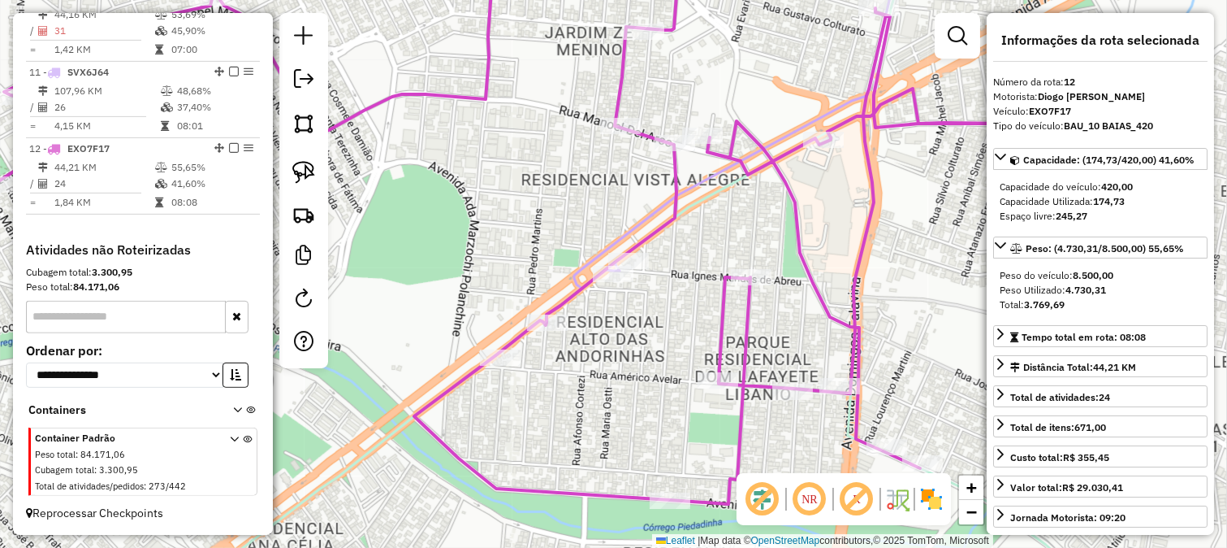
drag, startPoint x: 679, startPoint y: 284, endPoint x: 716, endPoint y: 318, distance: 50.0
click at [716, 318] on div "Janela de atendimento Grade de atendimento Capacidade Transportadoras Veículos …" at bounding box center [613, 274] width 1227 height 548
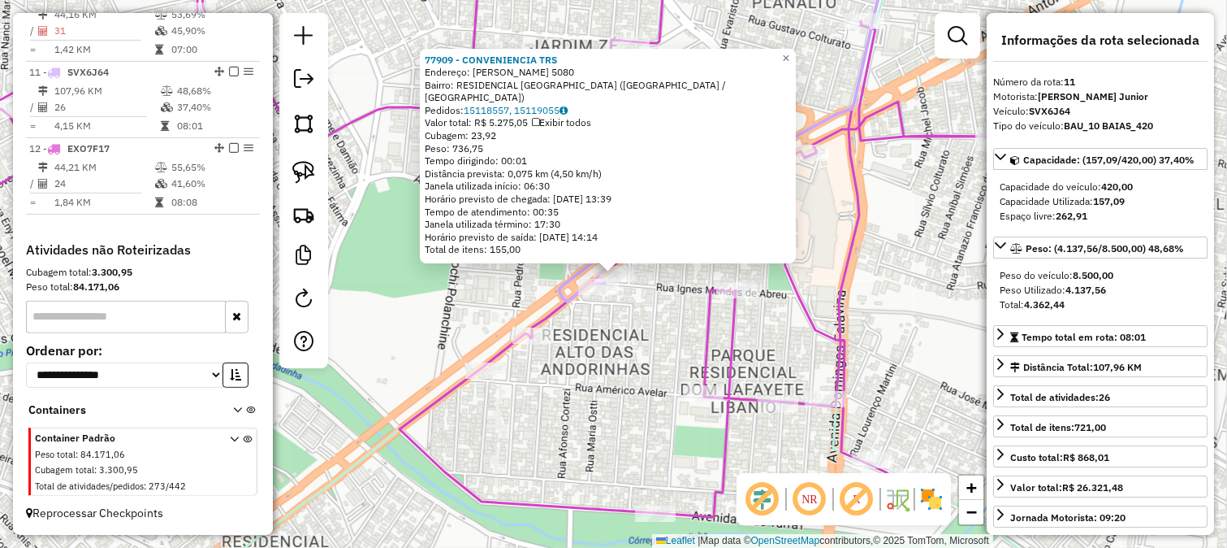
click at [664, 331] on div "77909 - CONVENIENCIA TRS Endereço: ANTONIO ANTUNES JUNIOR 5080 Bairro: RESIDENC…" at bounding box center [613, 274] width 1227 height 548
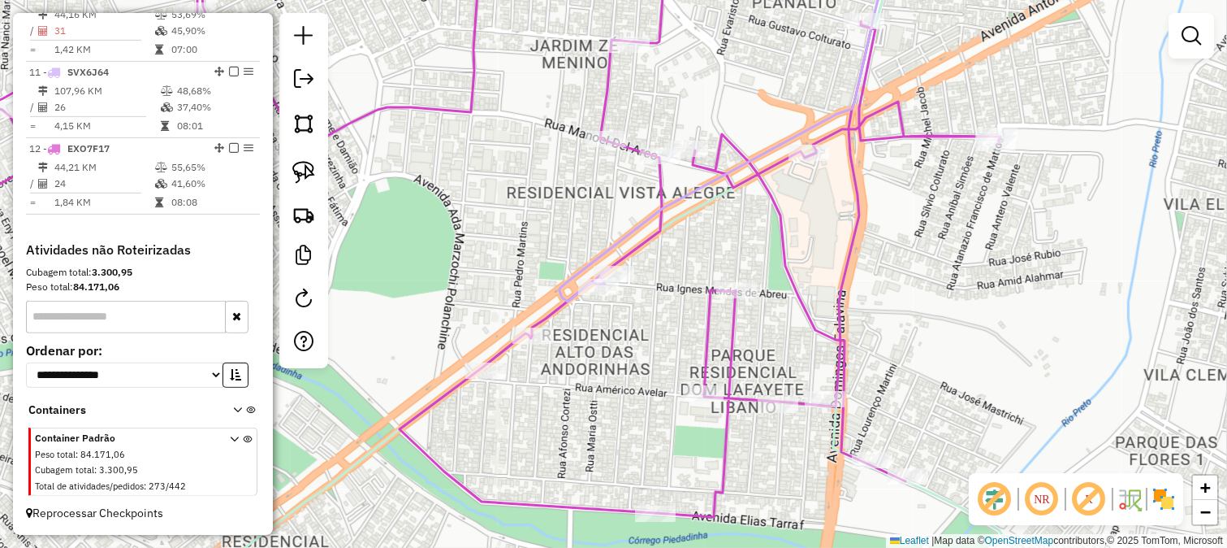
click at [664, 331] on div "Janela de atendimento Grade de atendimento Capacidade Transportadoras Veículos …" at bounding box center [613, 274] width 1227 height 548
click at [699, 301] on div "Janela de atendimento Grade de atendimento Capacidade Transportadoras Veículos …" at bounding box center [613, 274] width 1227 height 548
drag, startPoint x: 697, startPoint y: 253, endPoint x: 705, endPoint y: 289, distance: 36.7
click at [705, 288] on div "Janela de atendimento Grade de atendimento Capacidade Transportadoras Veículos …" at bounding box center [613, 274] width 1227 height 548
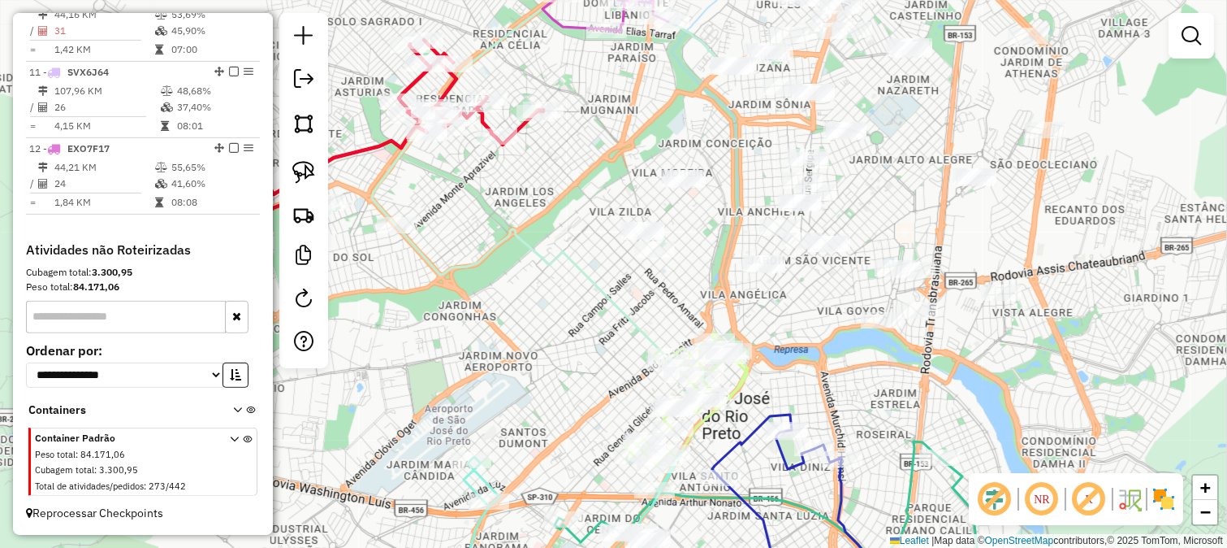
click at [639, 143] on div "Janela de atendimento Grade de atendimento Capacidade Transportadoras Veículos …" at bounding box center [613, 274] width 1227 height 548
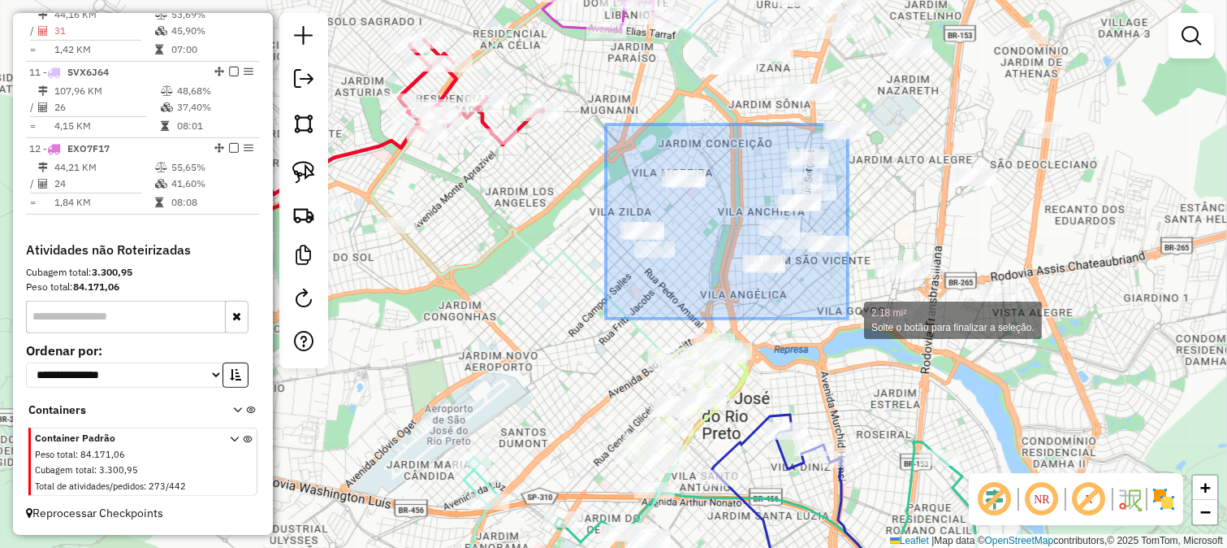
drag, startPoint x: 740, startPoint y: 253, endPoint x: 848, endPoint y: 318, distance: 126.5
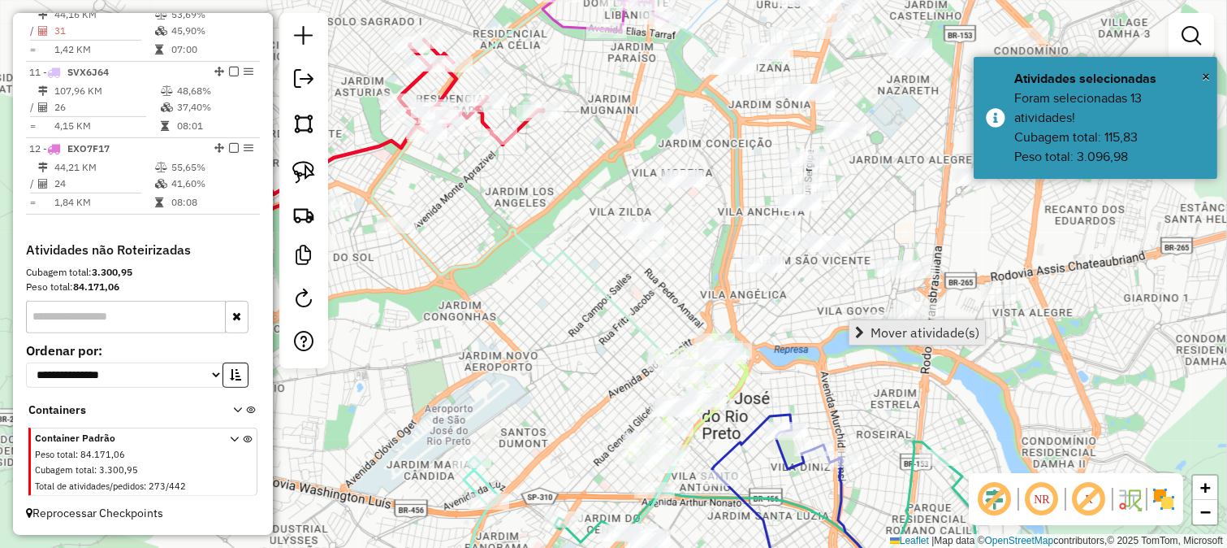
click at [871, 331] on span "Mover atividade(s)" at bounding box center [925, 332] width 109 height 13
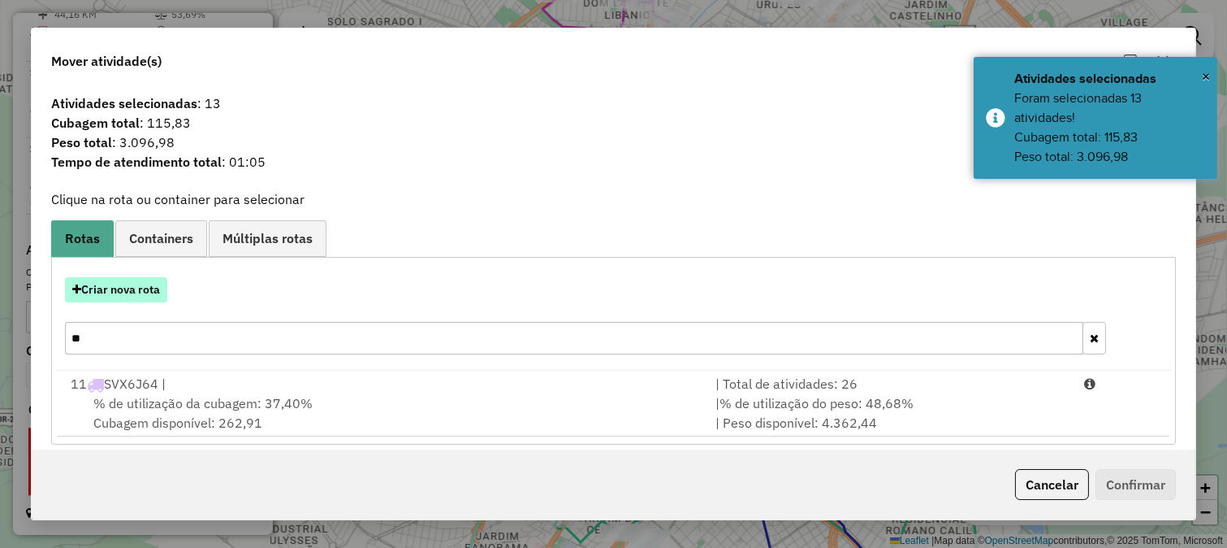
click at [162, 288] on button "Criar nova rota" at bounding box center [116, 289] width 102 height 25
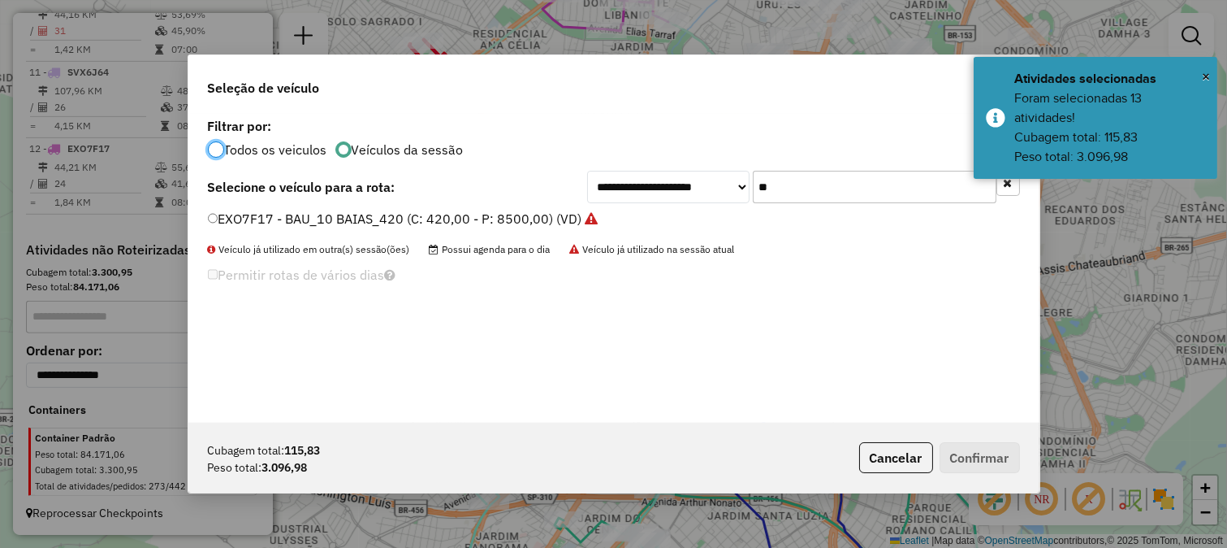
scroll to position [9, 4]
click at [789, 179] on input "**" at bounding box center [875, 187] width 244 height 32
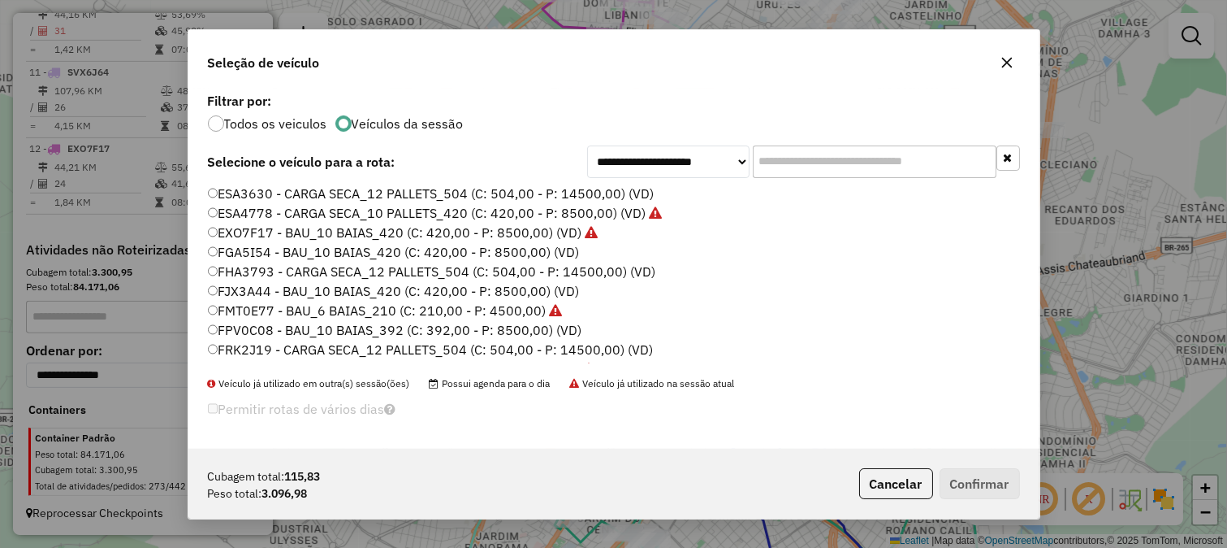
scroll to position [90, 0]
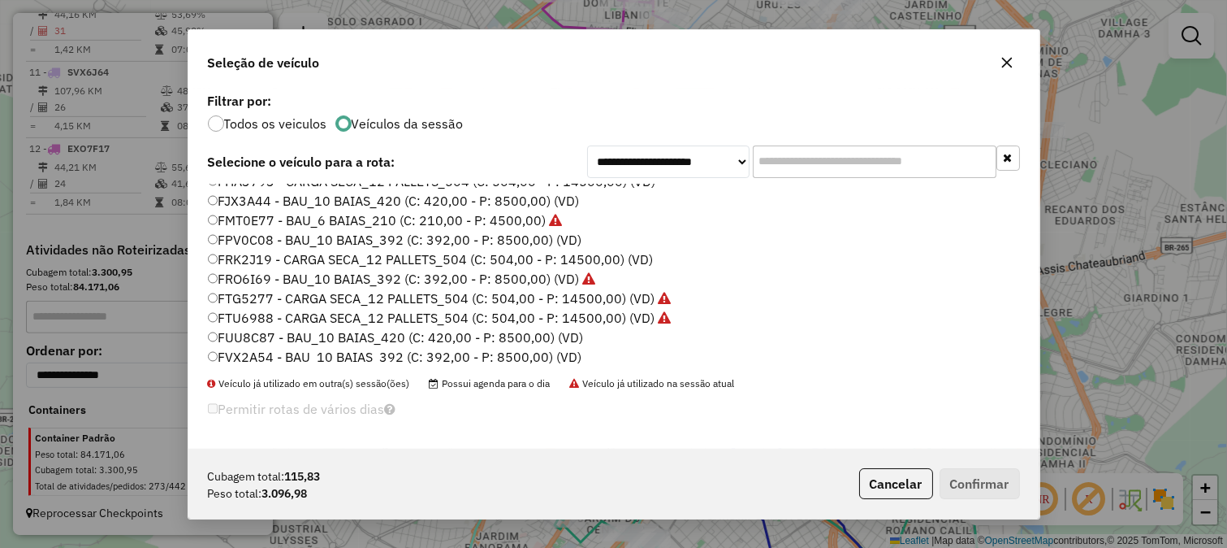
click at [510, 242] on label "FPV0C08 - BAU_10 BAIAS_392 (C: 392,00 - P: 8500,00) (VD)" at bounding box center [395, 239] width 374 height 19
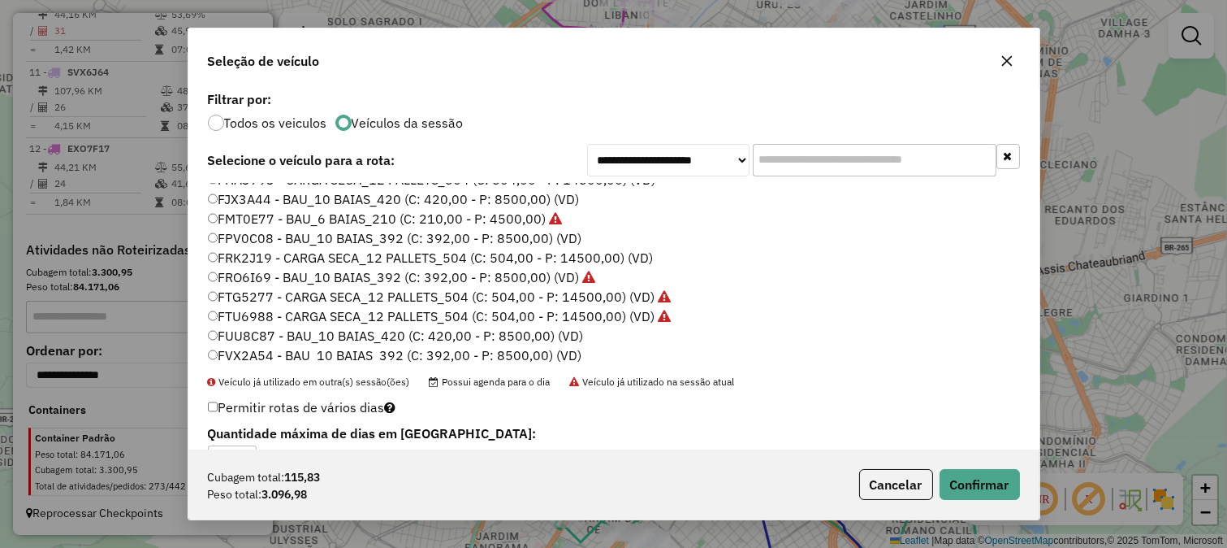
click at [961, 463] on div "Cubagem total: 115,83 Peso total: 3.096,98 Cancelar Confirmar" at bounding box center [613, 484] width 851 height 70
click at [965, 474] on button "Confirmar" at bounding box center [980, 484] width 80 height 31
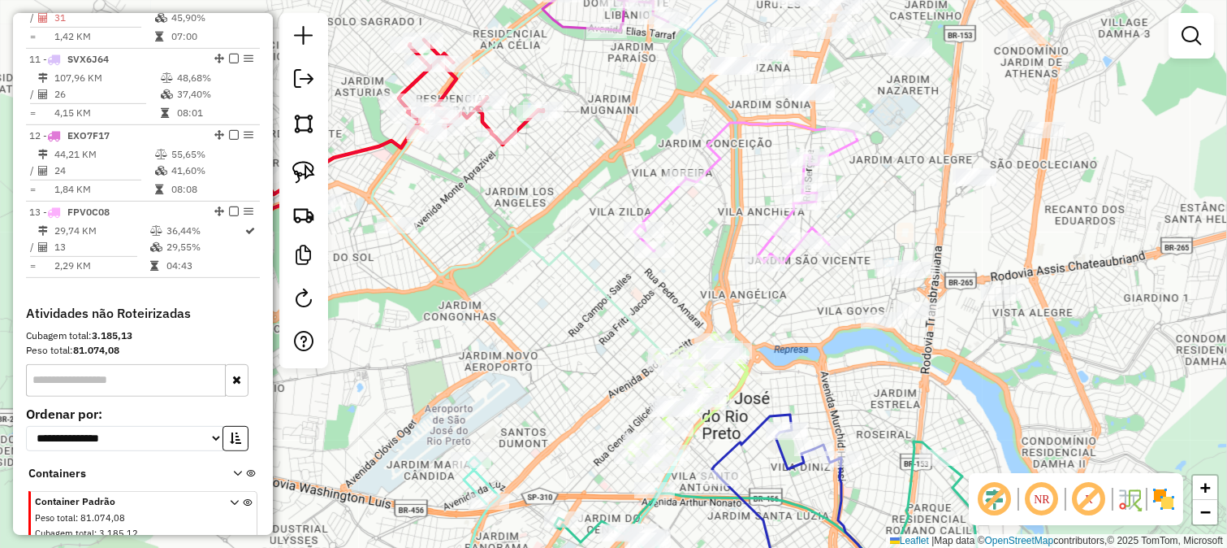
drag, startPoint x: 721, startPoint y: 265, endPoint x: 742, endPoint y: 363, distance: 100.4
click at [742, 356] on div "Janela de atendimento Grade de atendimento Capacidade Transportadoras Veículos …" at bounding box center [613, 274] width 1227 height 548
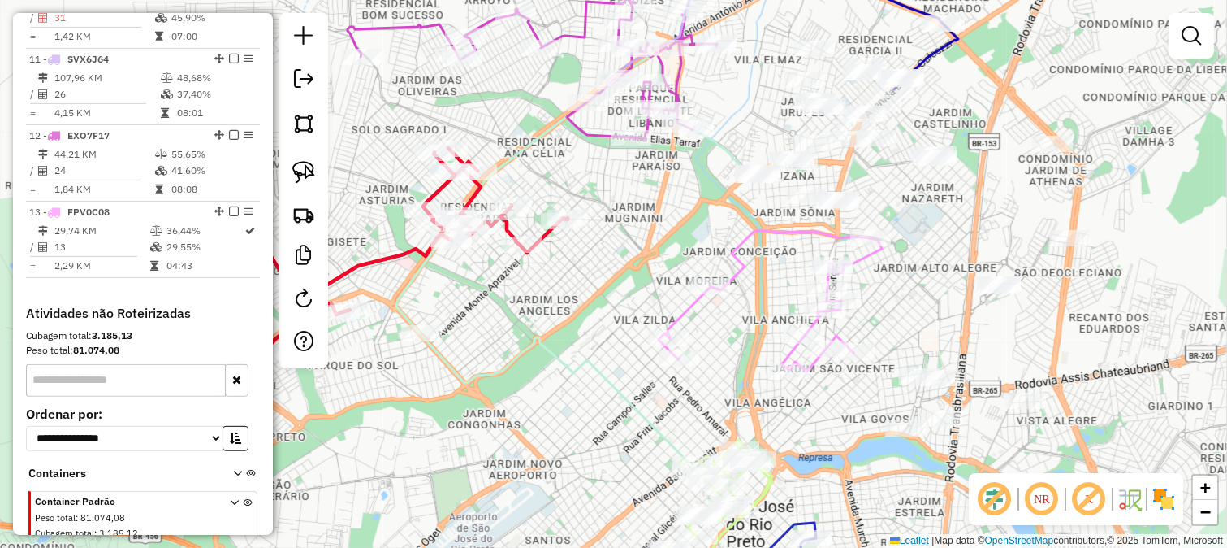
click at [744, 262] on icon at bounding box center [770, 301] width 223 height 141
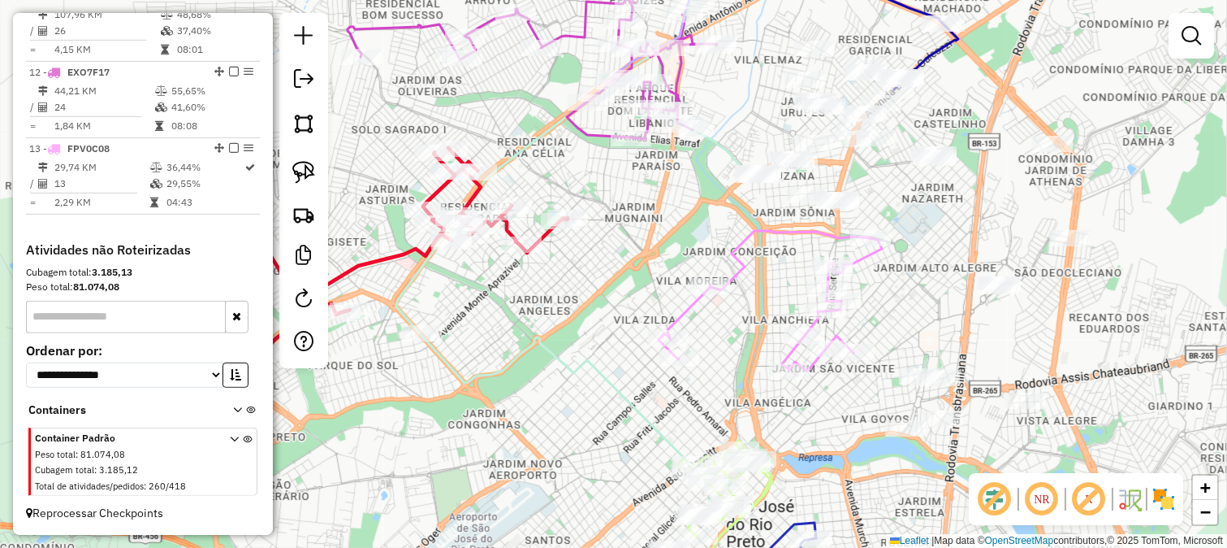
select select "*********"
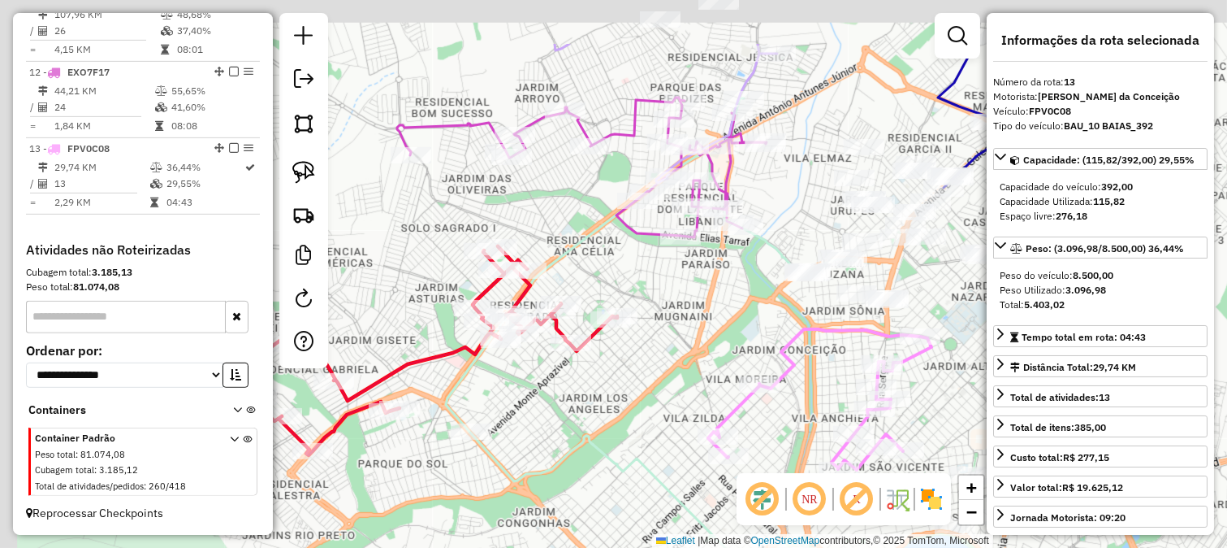
drag, startPoint x: 677, startPoint y: 253, endPoint x: 729, endPoint y: 359, distance: 118.4
click at [728, 355] on div "Janela de atendimento Grade de atendimento Capacidade Transportadoras Veículos …" at bounding box center [613, 274] width 1227 height 548
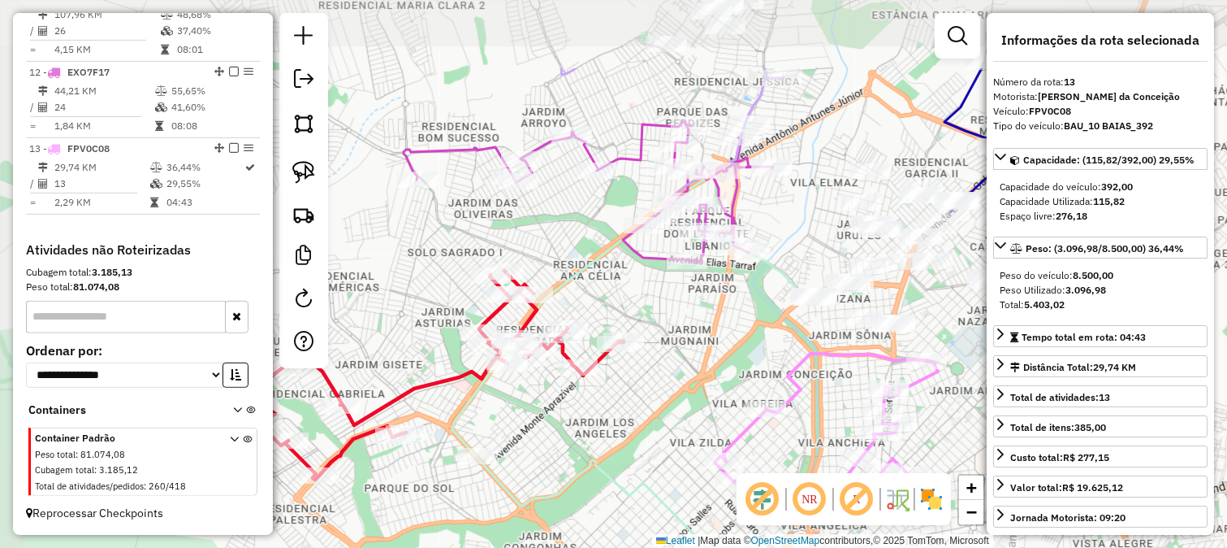
drag, startPoint x: 712, startPoint y: 322, endPoint x: 703, endPoint y: 320, distance: 9.1
click at [725, 361] on div "Janela de atendimento Grade de atendimento Capacidade Transportadoras Veículos …" at bounding box center [613, 274] width 1227 height 548
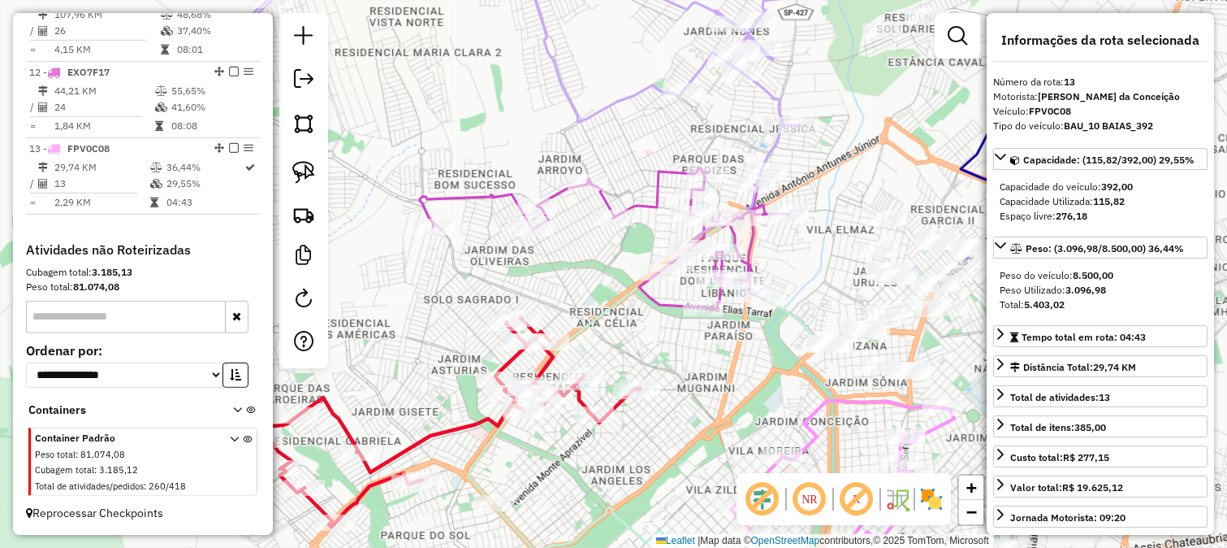
click at [663, 293] on div "Rota 12 - Placa EXO7F17 32582 - GORDINHO SERV FESTA Janela de atendimento Grade…" at bounding box center [613, 274] width 1227 height 548
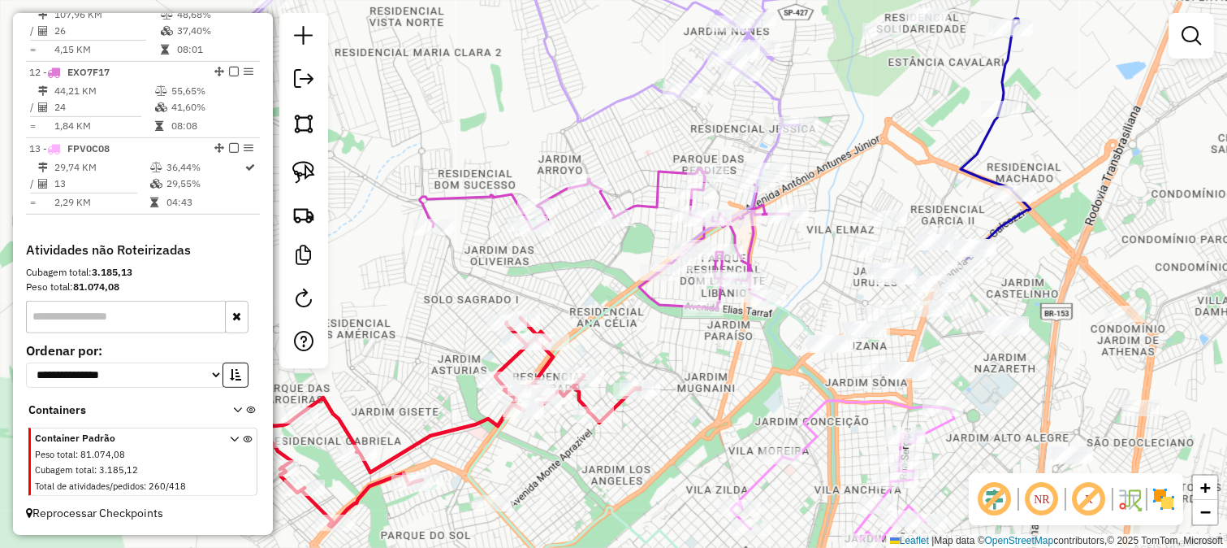
click at [660, 302] on icon at bounding box center [605, 239] width 370 height 140
select select "*********"
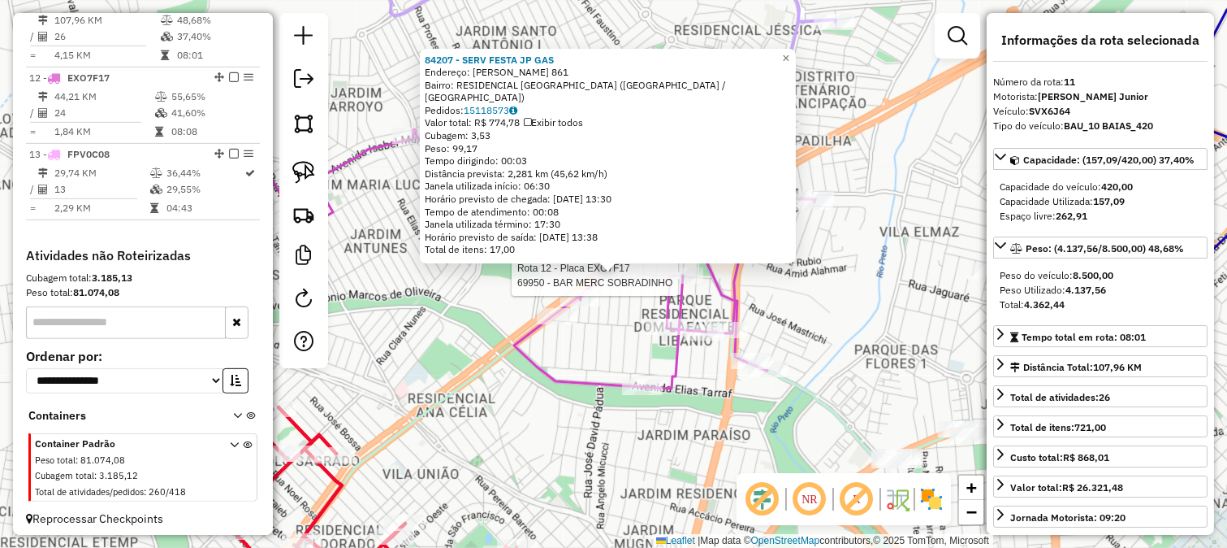
scroll to position [1406, 0]
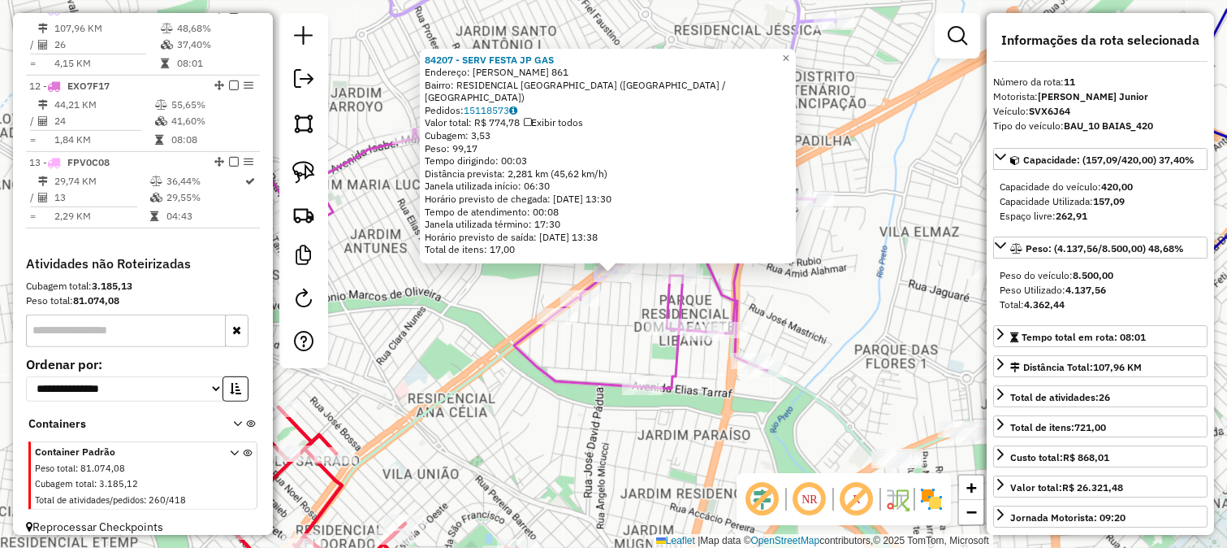
click at [613, 334] on div "84207 - SERV FESTA JP GAS Endereço: JOSE MARTINS ROMERO 861 Bairro: RESIDENCIAL…" at bounding box center [613, 274] width 1227 height 548
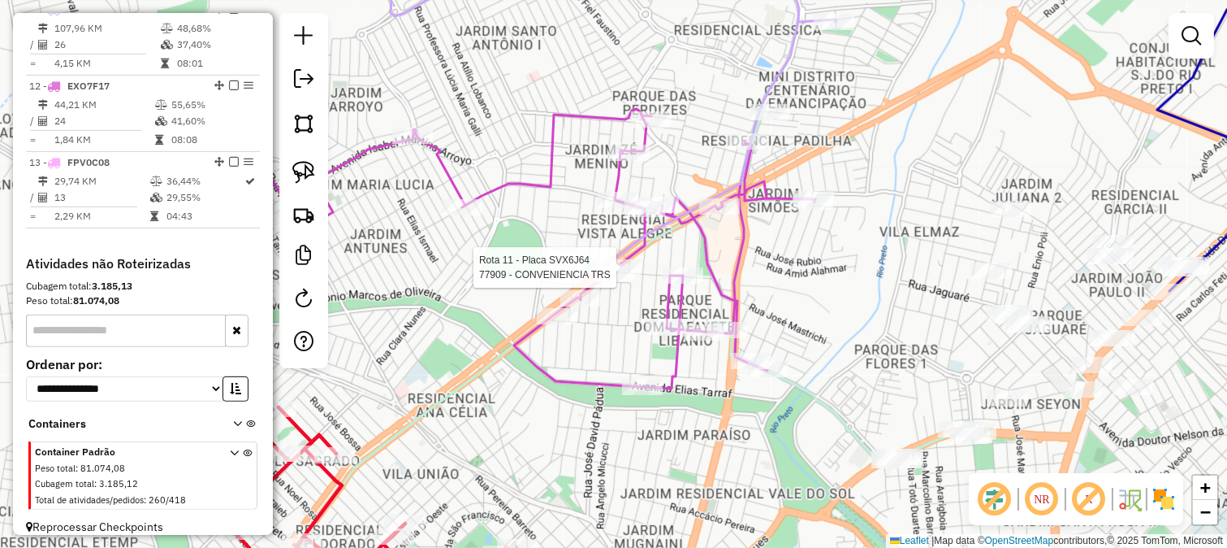
select select "*********"
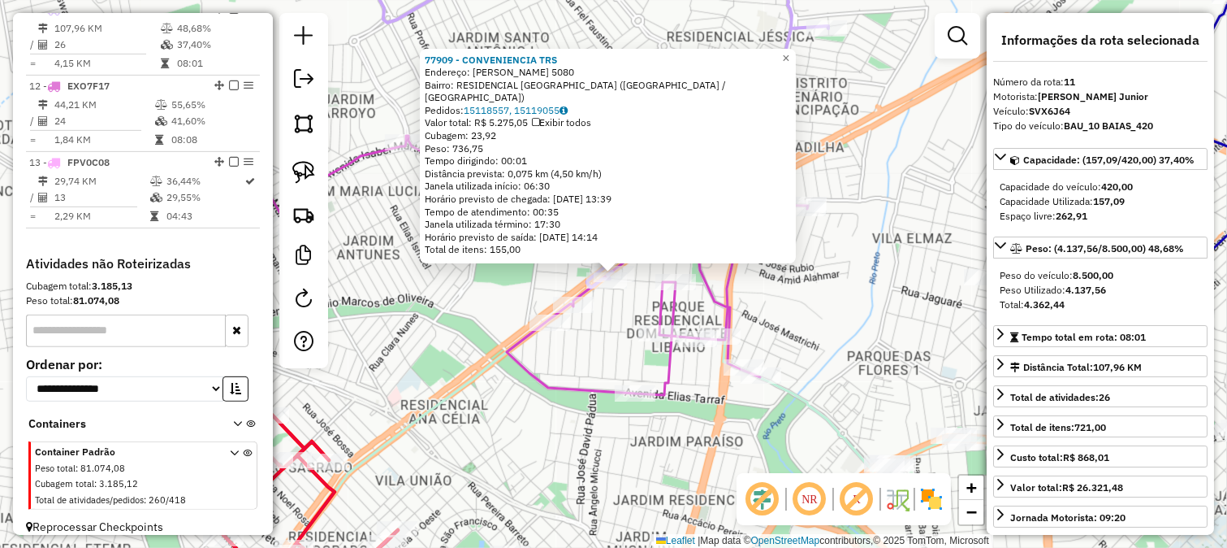
click at [621, 298] on div "Rota 11 - Placa SVX6J64 84207 - SERV FESTA JP GAS 77909 - CONVENIENCIA TRS Ende…" at bounding box center [613, 274] width 1227 height 548
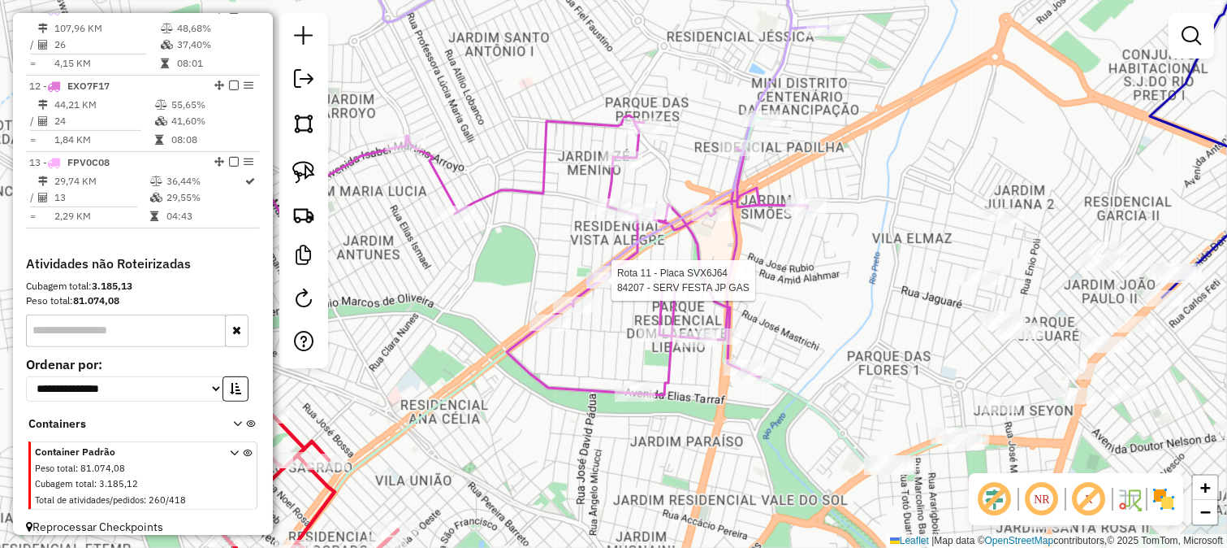
select select "*********"
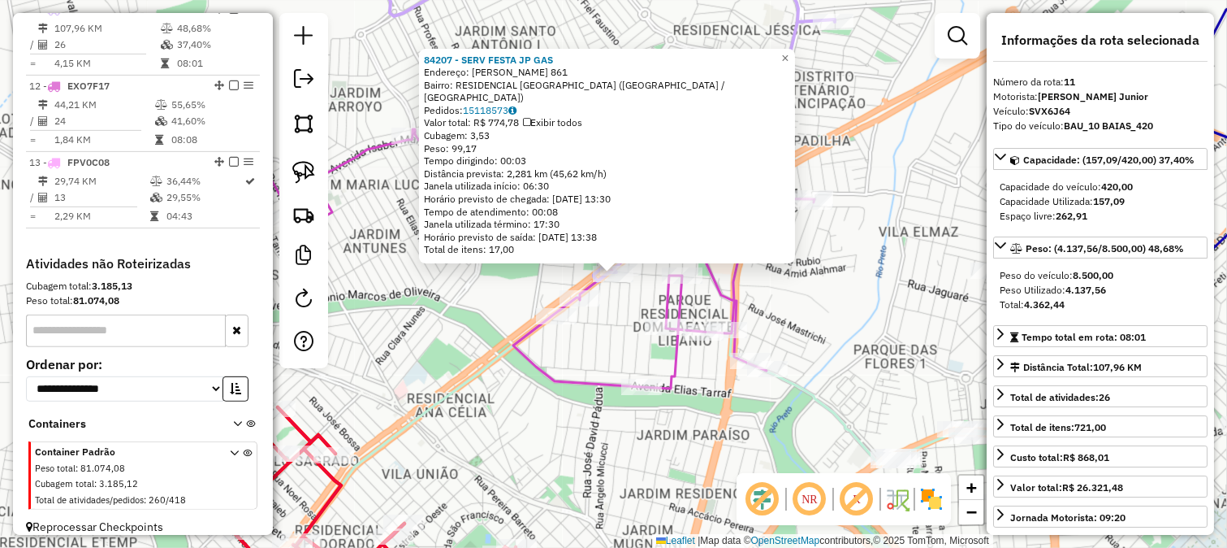
click at [621, 313] on div "84207 - SERV FESTA JP GAS Endereço: JOSE MARTINS ROMERO 861 Bairro: RESIDENCIAL…" at bounding box center [613, 274] width 1227 height 548
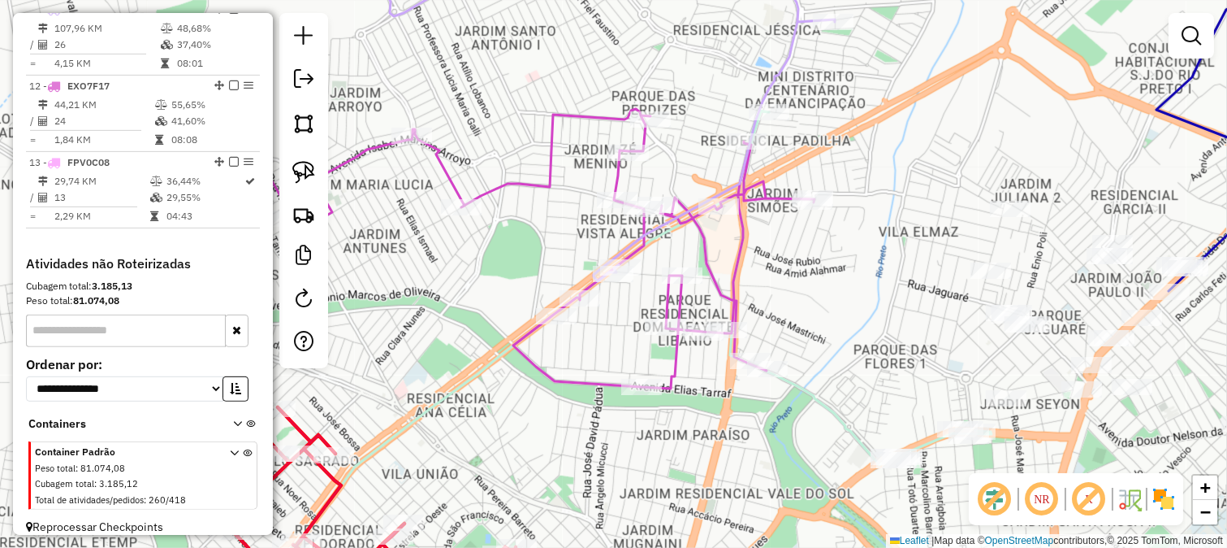
select select "*********"
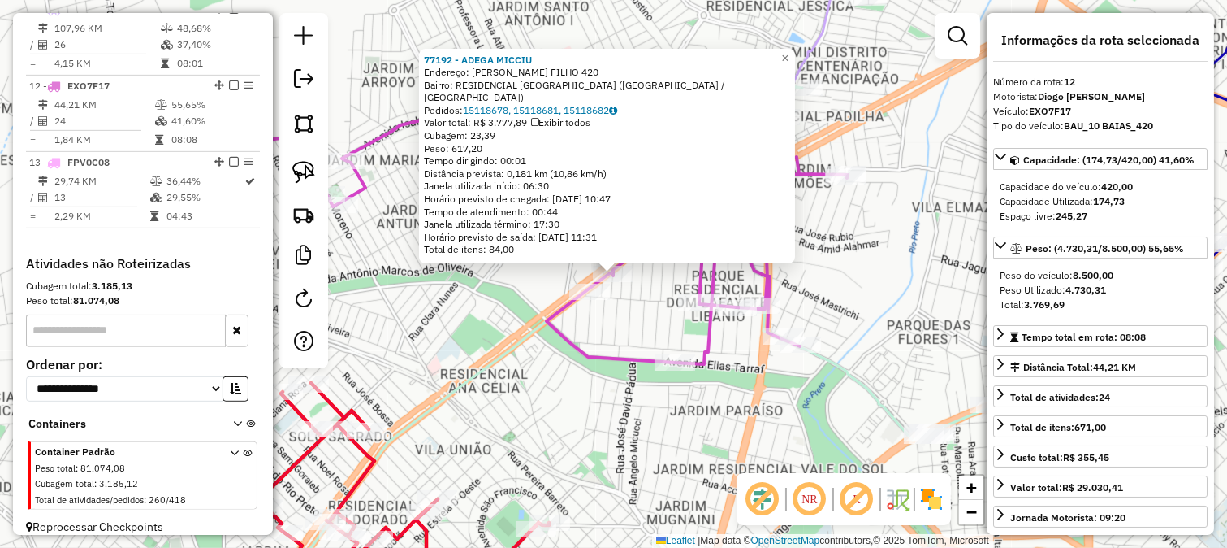
scroll to position [1433, 0]
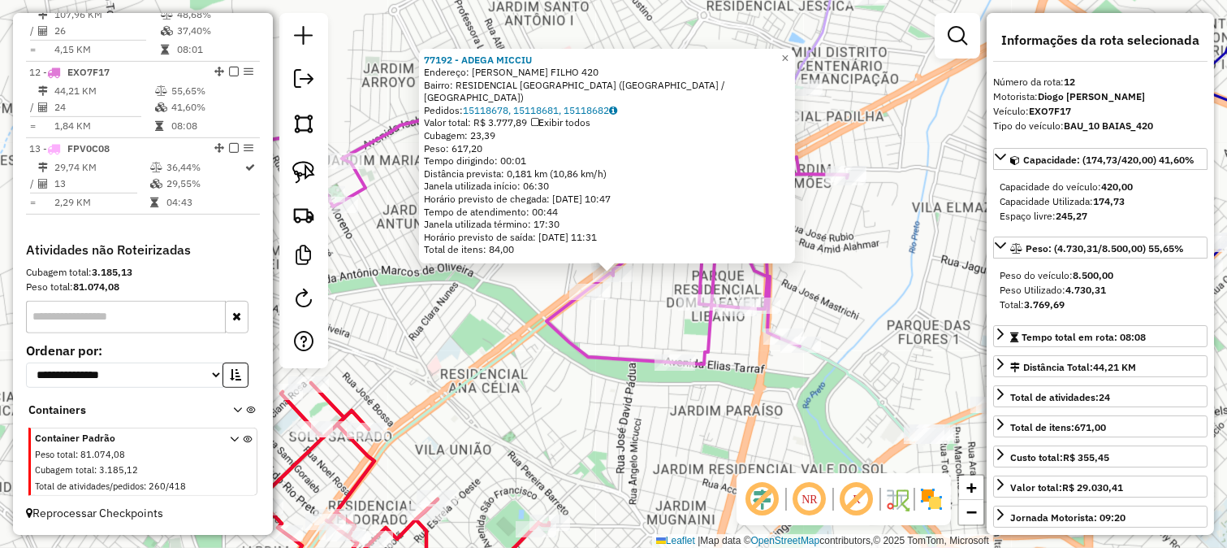
click at [623, 305] on div "77192 - ADEGA MICCIU Endereço: CANDIDO BARBOSA FILHO 420 Bairro: RESIDENCIAL AL…" at bounding box center [613, 274] width 1227 height 548
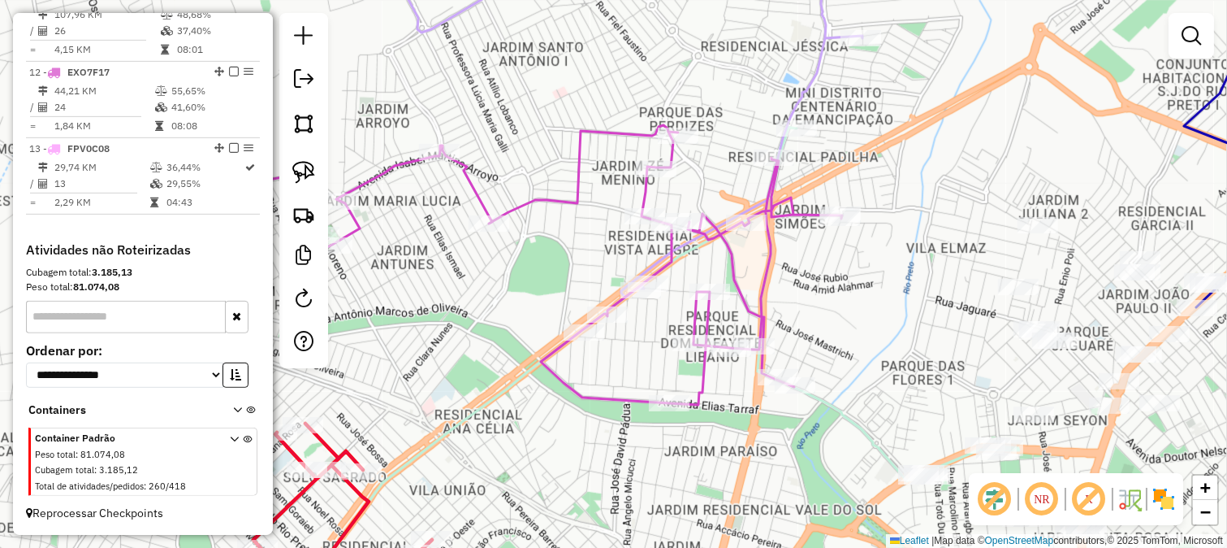
drag, startPoint x: 660, startPoint y: 286, endPoint x: 654, endPoint y: 328, distance: 42.7
click at [654, 328] on div "Janela de atendimento Grade de atendimento Capacidade Transportadoras Veículos …" at bounding box center [613, 274] width 1227 height 548
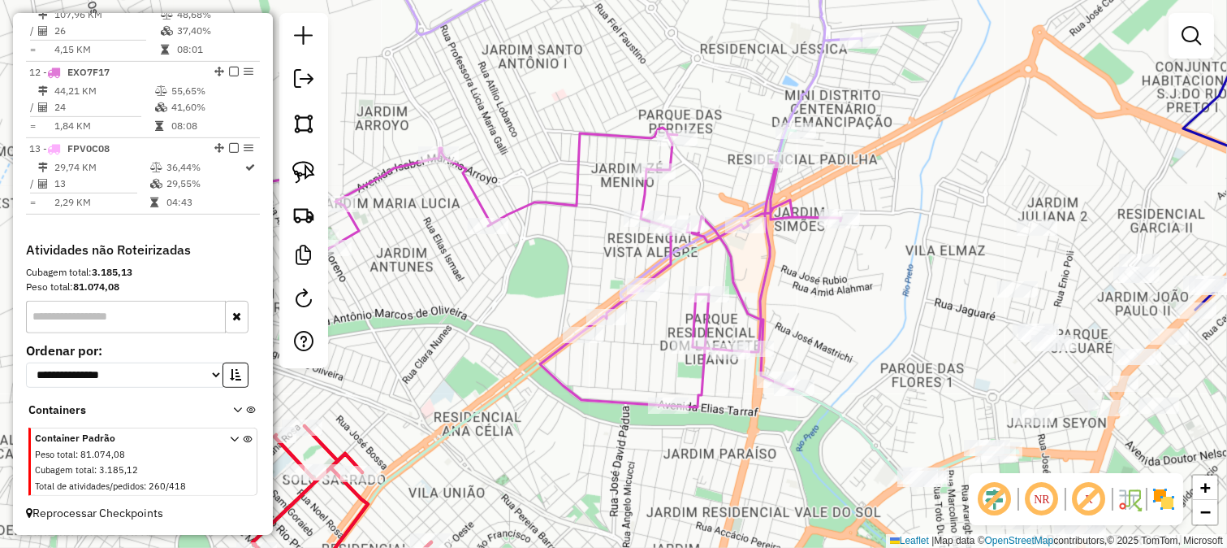
click at [652, 260] on icon at bounding box center [621, 123] width 481 height 354
select select "*********"
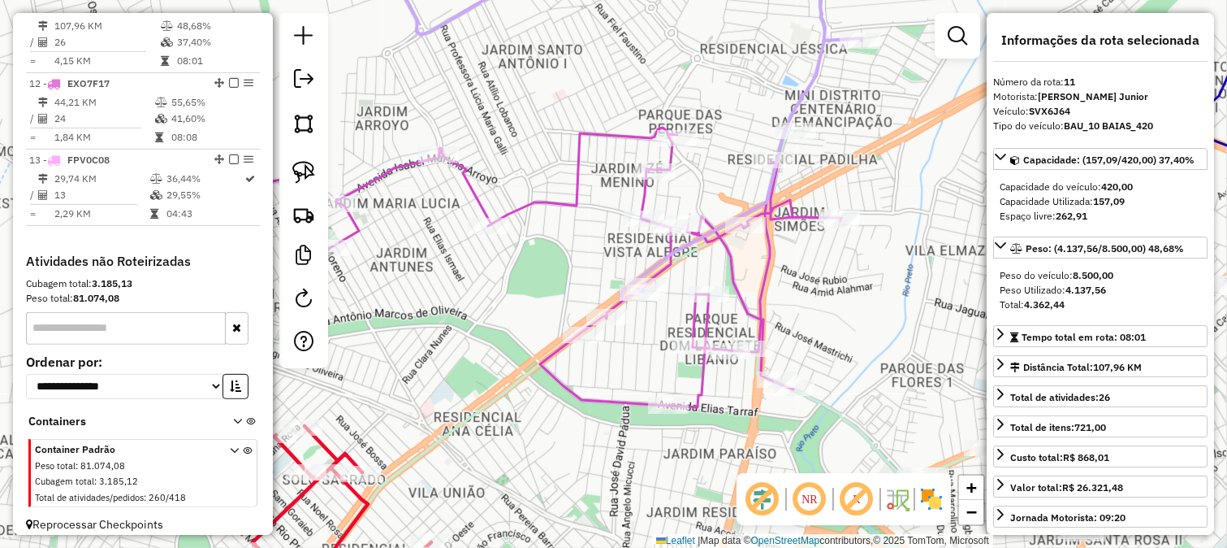
scroll to position [1406, 0]
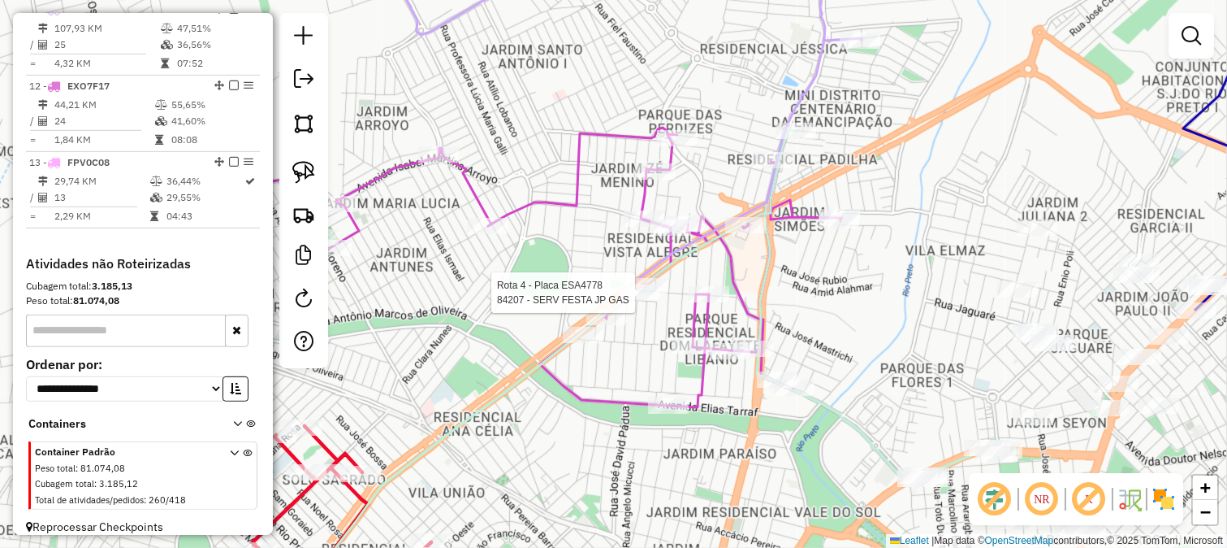
select select "*********"
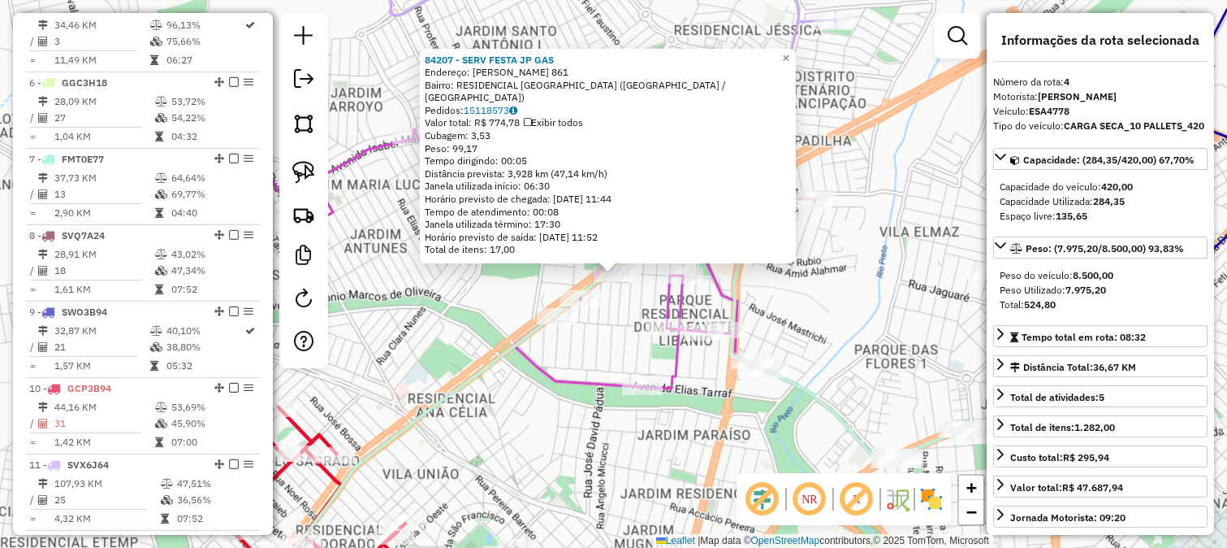
scroll to position [872, 0]
click at [634, 314] on div "84207 - SERV FESTA JP GAS Endereço: JOSE MARTINS ROMERO 861 Bairro: RESIDENCIAL…" at bounding box center [613, 274] width 1227 height 548
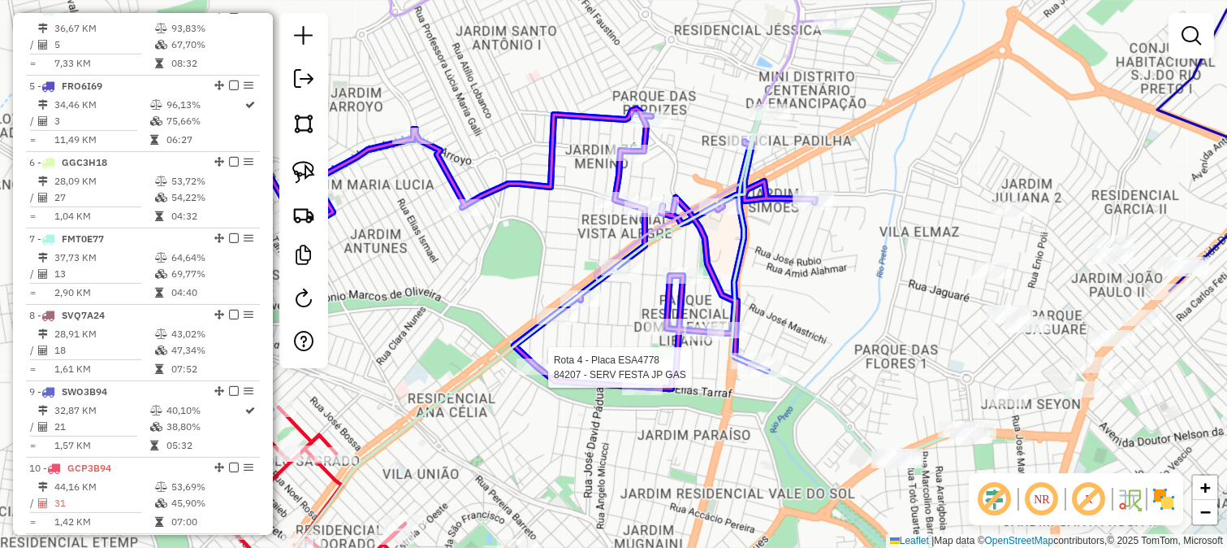
drag, startPoint x: 616, startPoint y: 284, endPoint x: 545, endPoint y: 378, distance: 117.1
click at [545, 374] on div at bounding box center [537, 366] width 41 height 16
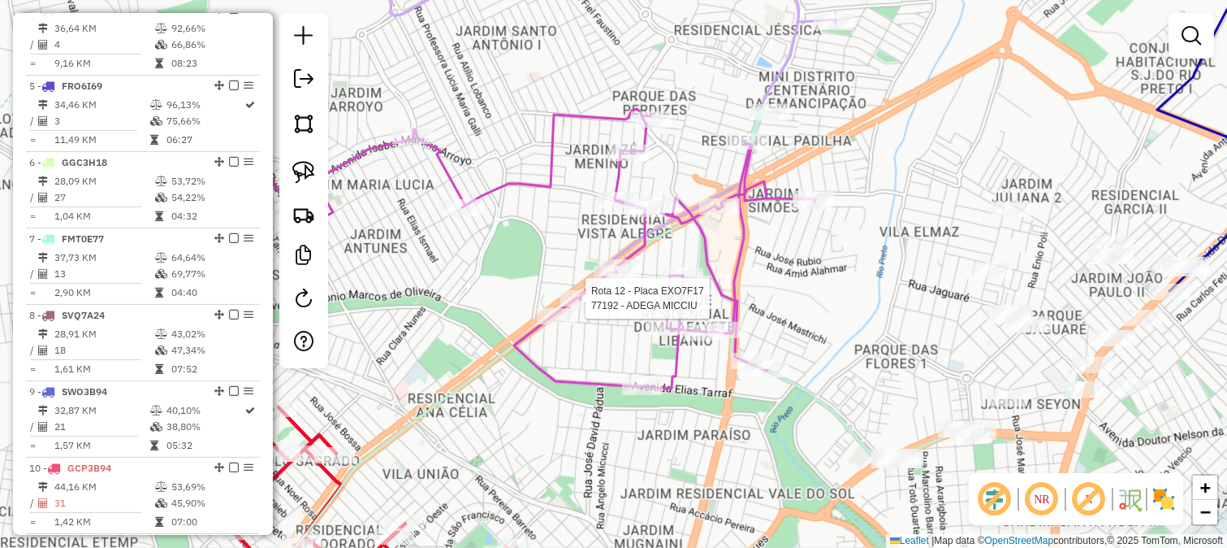
select select "*********"
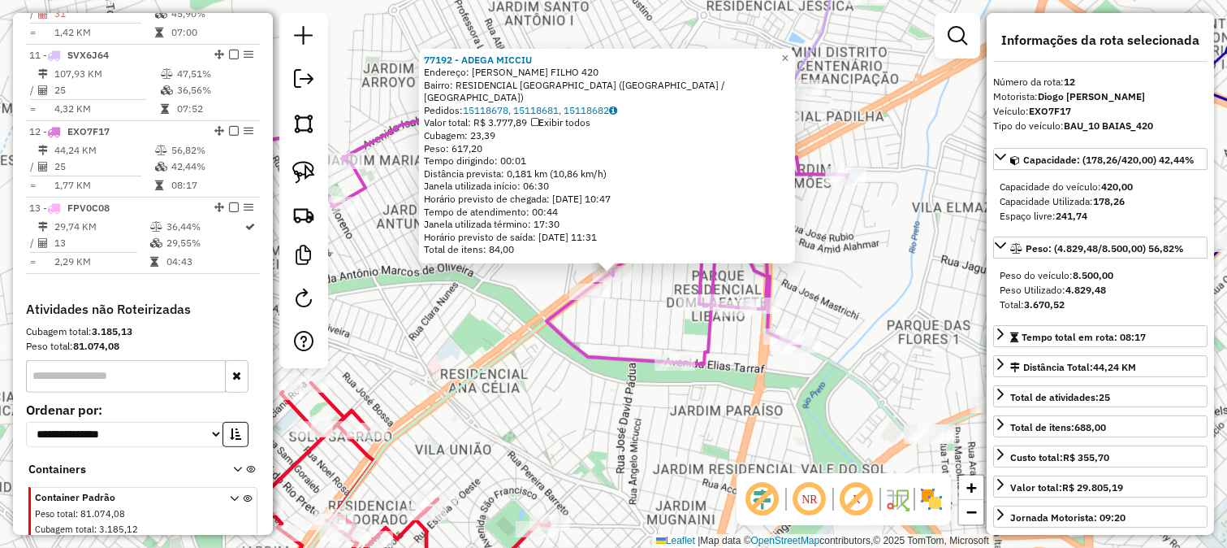
scroll to position [1433, 0]
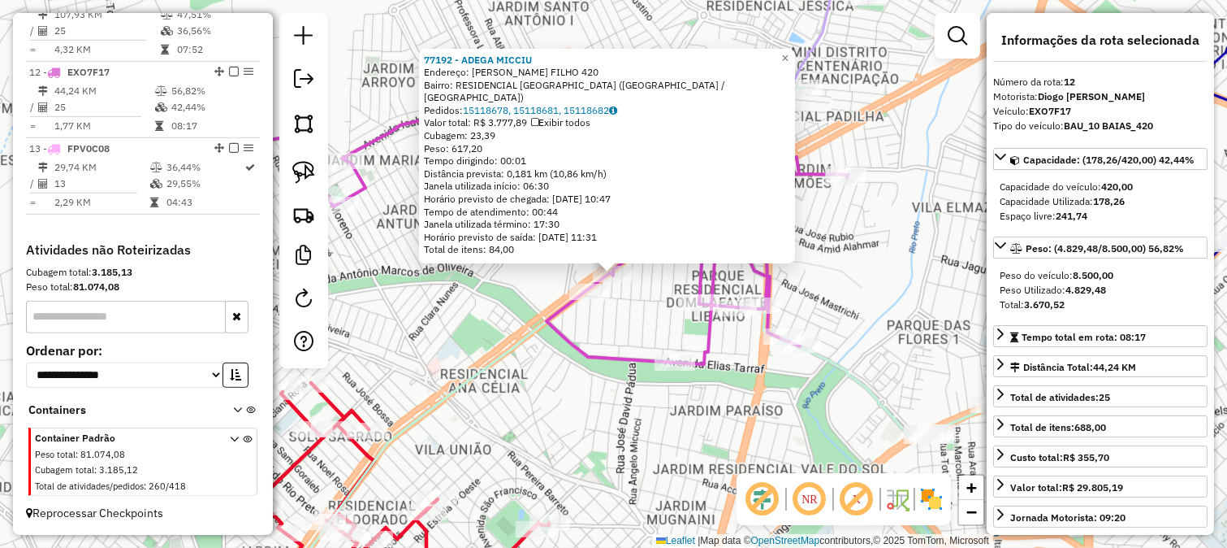
click at [623, 327] on div "77192 - ADEGA MICCIU Endereço: CANDIDO BARBOSA FILHO 420 Bairro: RESIDENCIAL AL…" at bounding box center [613, 274] width 1227 height 548
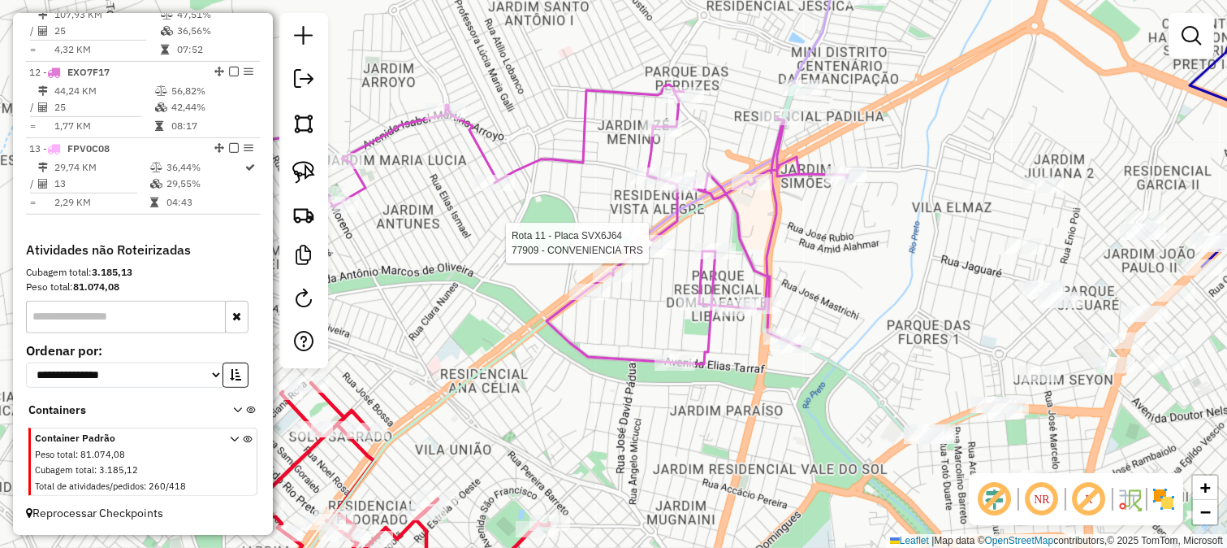
select select "*********"
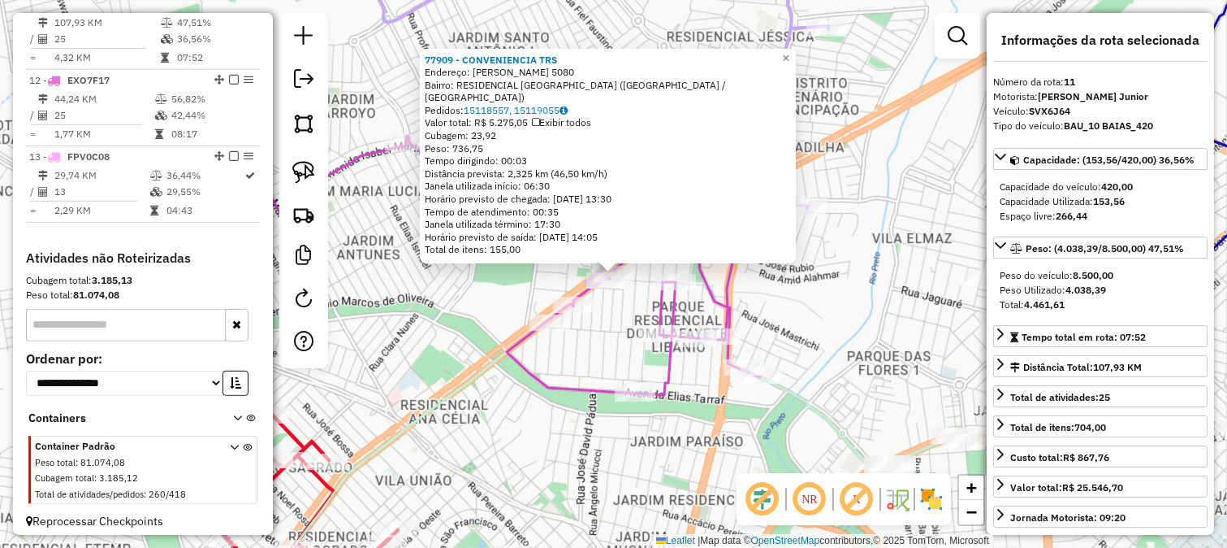
scroll to position [1406, 0]
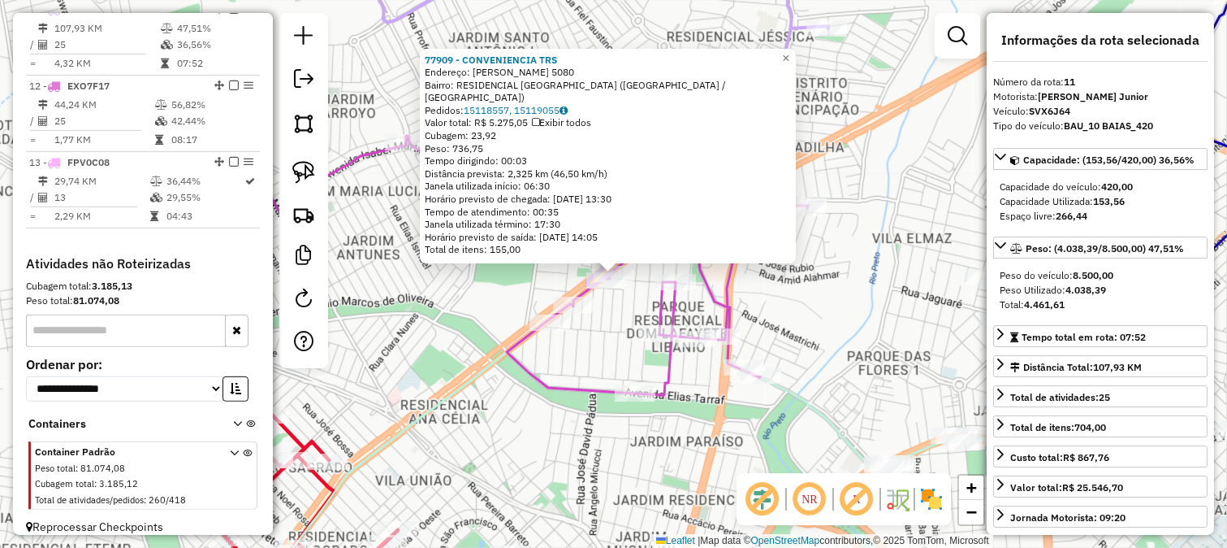
click at [586, 416] on div "77909 - CONVENIENCIA TRS Endereço: ANTONIO ANTUNES JUNIOR 5080 Bairro: RESIDENC…" at bounding box center [613, 274] width 1227 height 548
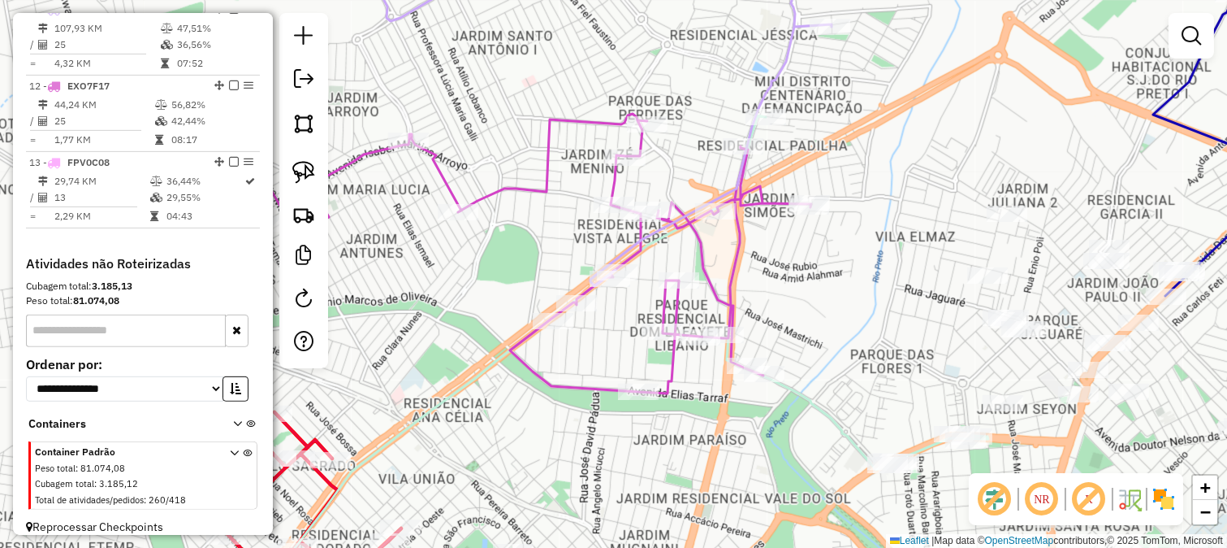
drag, startPoint x: 604, startPoint y: 431, endPoint x: 558, endPoint y: 214, distance: 221.6
click at [600, 311] on div "Janela de atendimento Grade de atendimento Capacidade Transportadoras Veículos …" at bounding box center [613, 274] width 1227 height 548
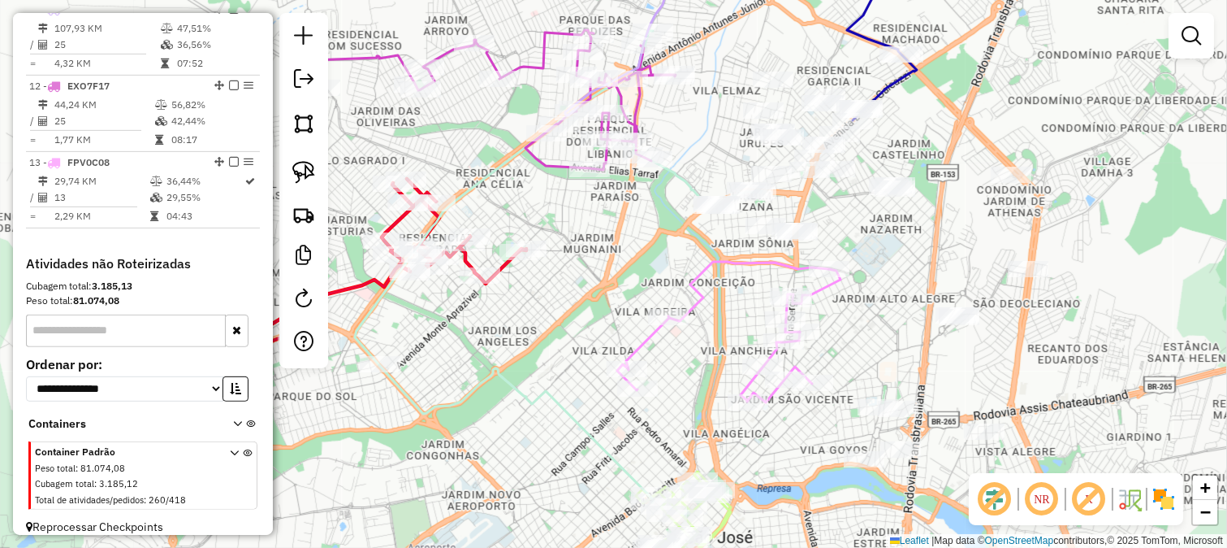
click at [640, 351] on icon at bounding box center [728, 332] width 223 height 141
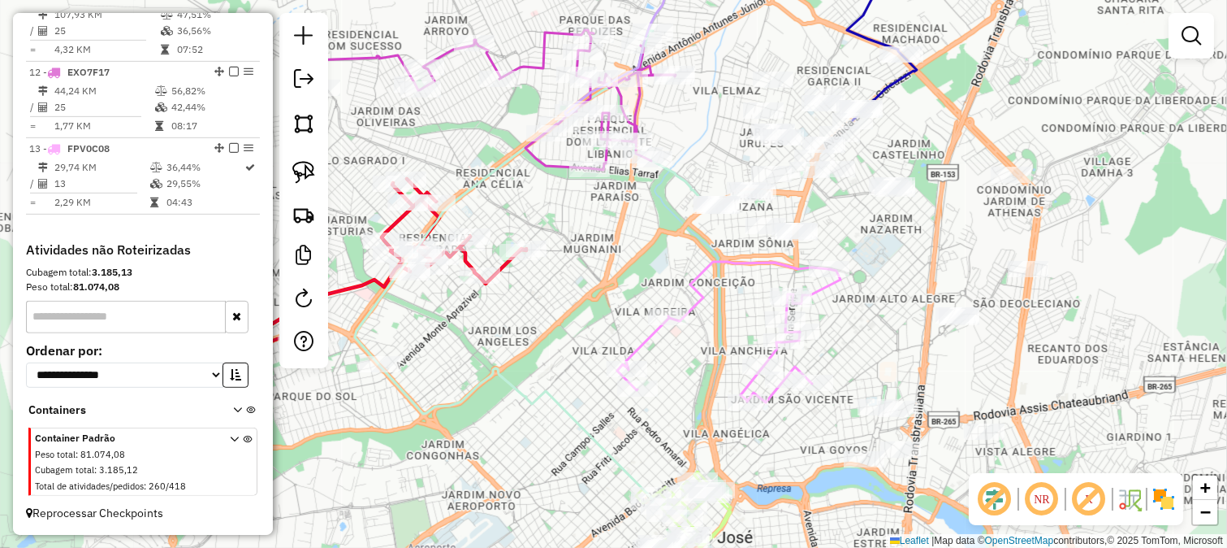
select select "*********"
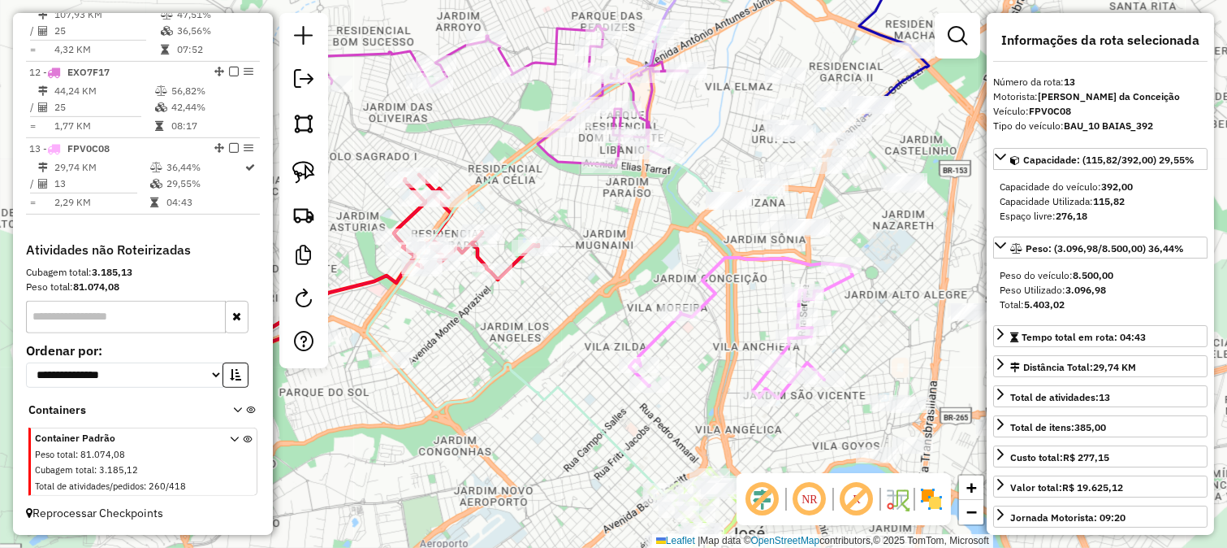
click at [566, 322] on div "Janela de atendimento Grade de atendimento Capacidade Transportadoras Veículos …" at bounding box center [613, 274] width 1227 height 548
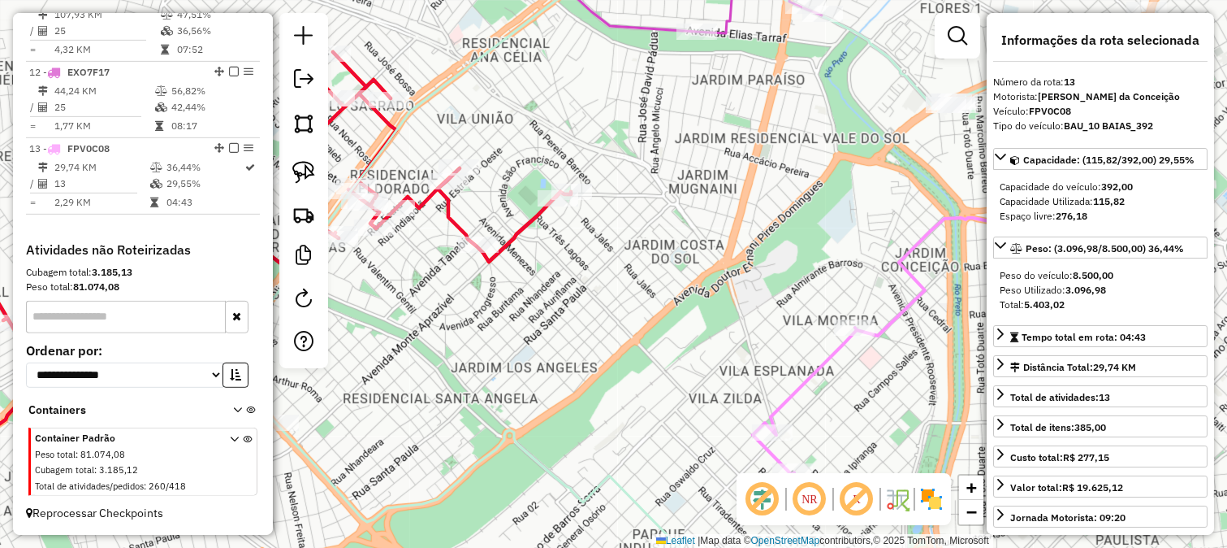
click at [461, 223] on icon at bounding box center [224, 261] width 694 height 418
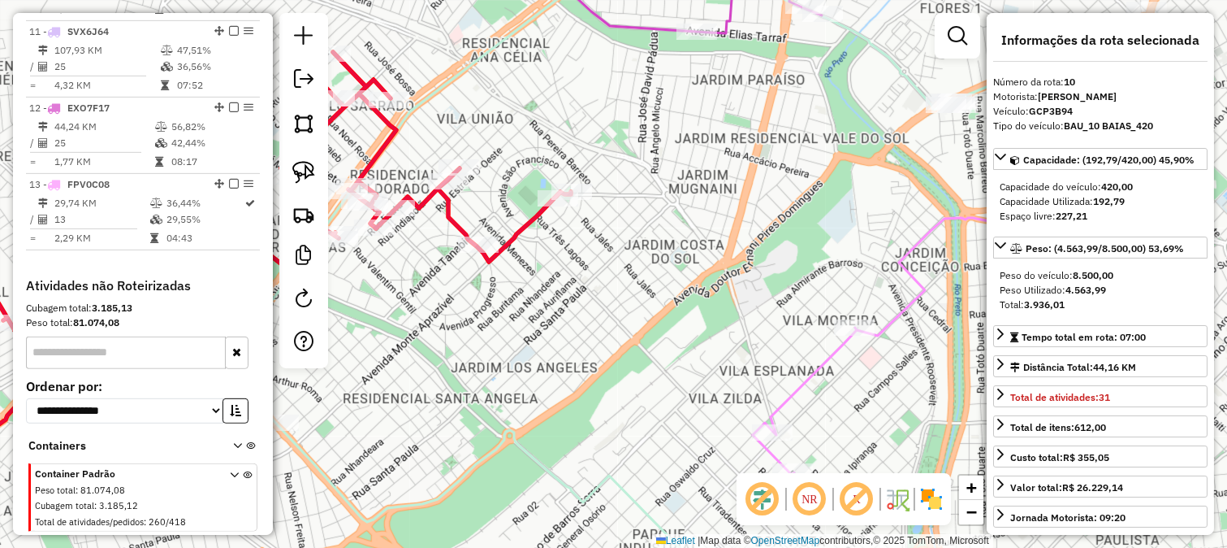
scroll to position [1329, 0]
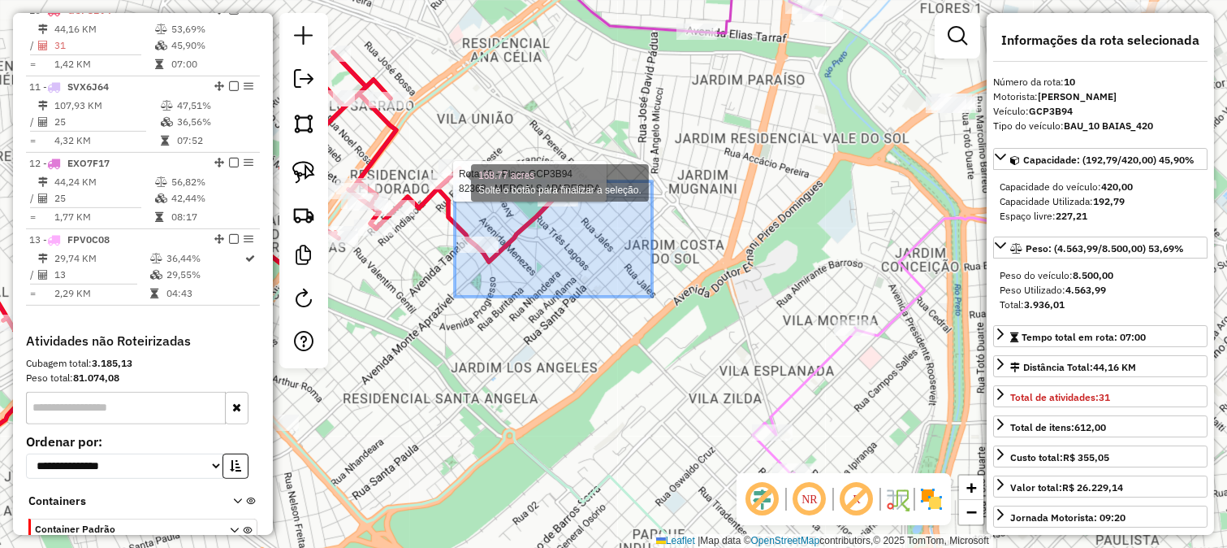
click at [457, 180] on div "Rota 10 - Placa GCP3B94 82368 - MERC.N.S.APARECIDA 168.77 acres Solte o botão p…" at bounding box center [613, 274] width 1227 height 548
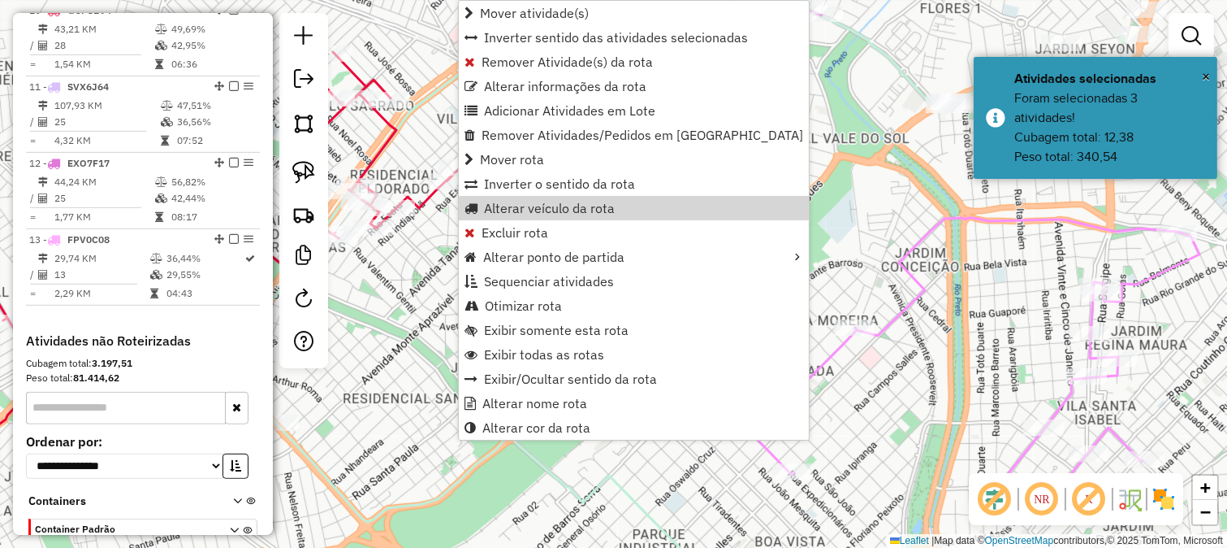
click at [428, 201] on icon at bounding box center [168, 261] width 582 height 418
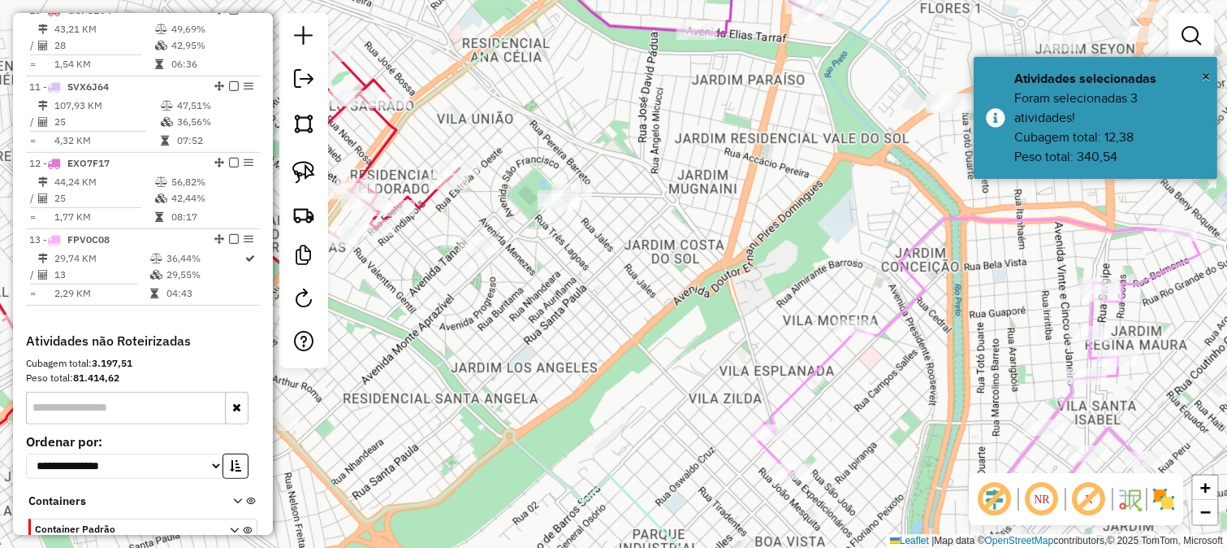
select select "*********"
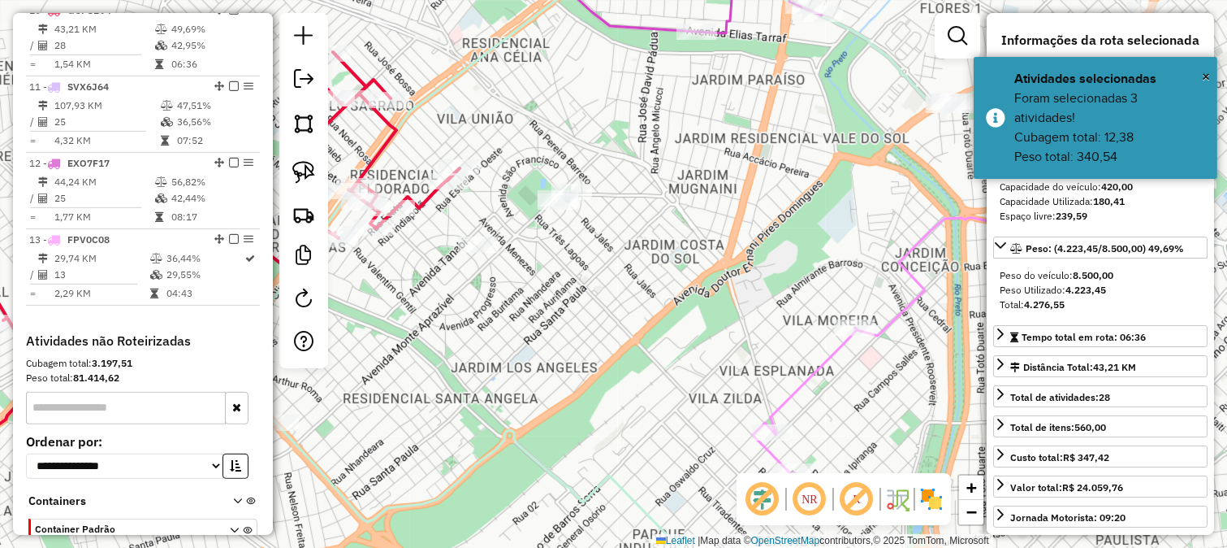
click at [423, 193] on icon at bounding box center [168, 261] width 582 height 418
click at [427, 193] on icon at bounding box center [168, 261] width 582 height 418
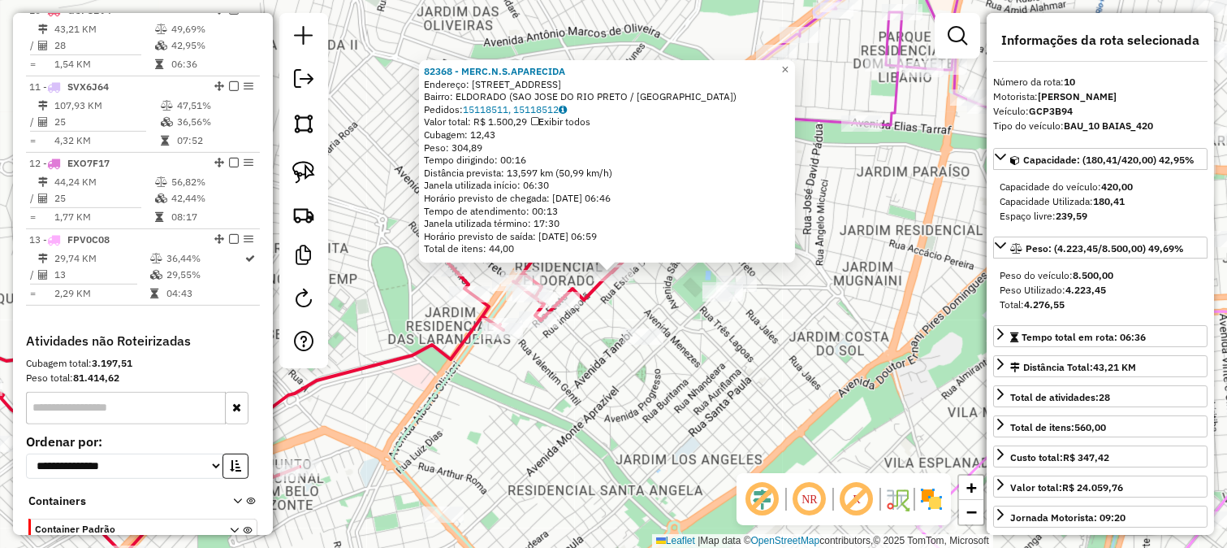
click at [526, 370] on div "Rota 10 - Placa GCP3B94 30760 - BAR E MERCEARIA SENO 82368 - MERC.N.S.APARECIDA…" at bounding box center [613, 274] width 1227 height 548
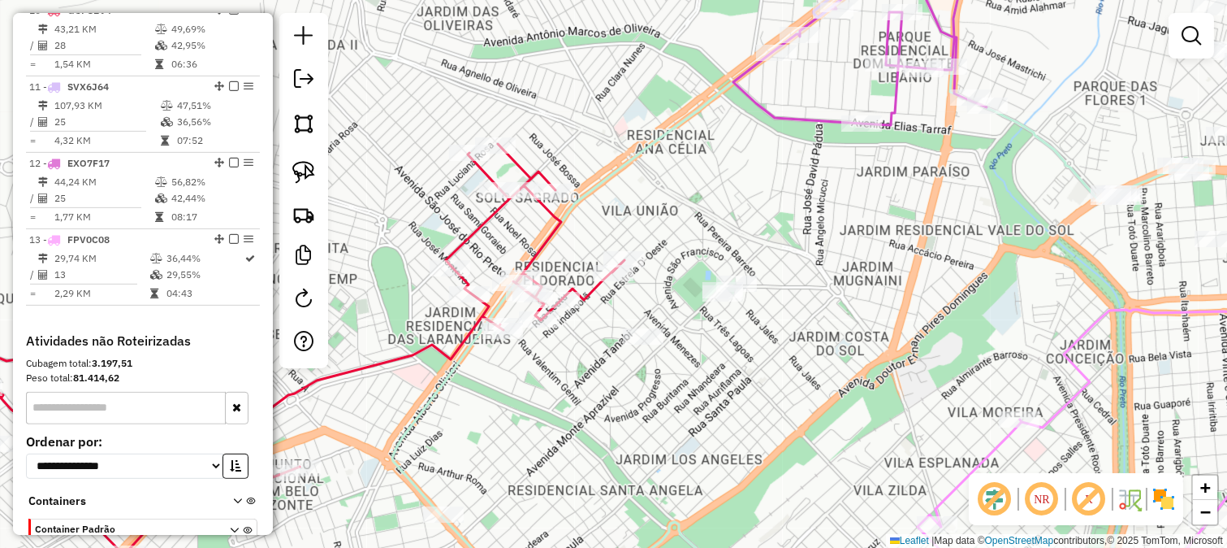
drag, startPoint x: 686, startPoint y: 400, endPoint x: 601, endPoint y: 284, distance: 144.1
click at [614, 297] on div "82368 - MERC.N.S.APARECIDA Endereço: R INDIAPORA, 3013 Bairro: ELDORADO (SAO JO…" at bounding box center [613, 274] width 1227 height 548
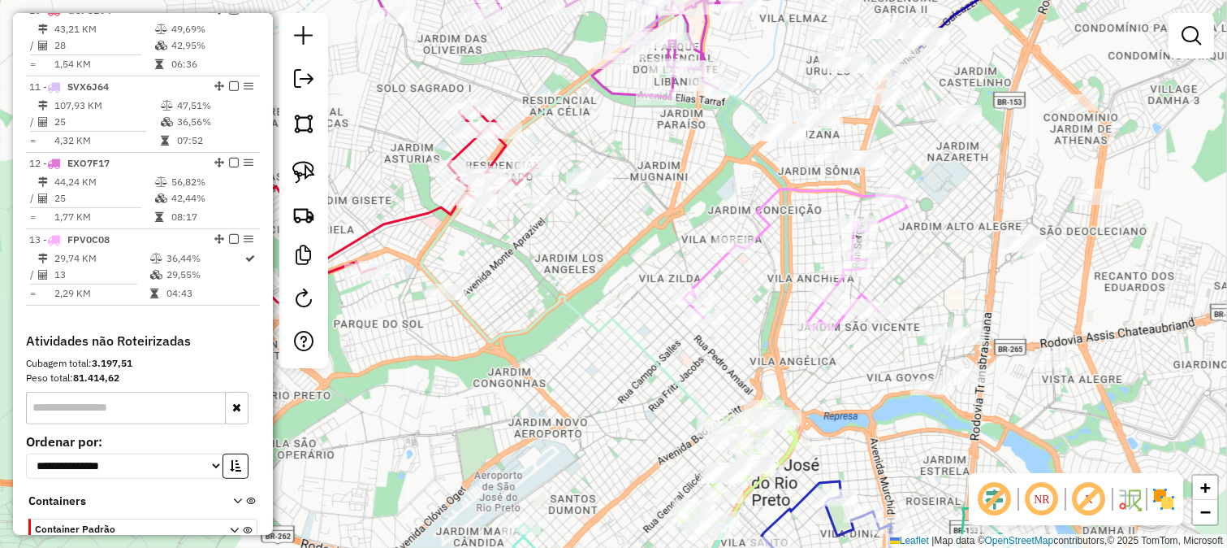
click at [713, 258] on icon at bounding box center [795, 259] width 223 height 141
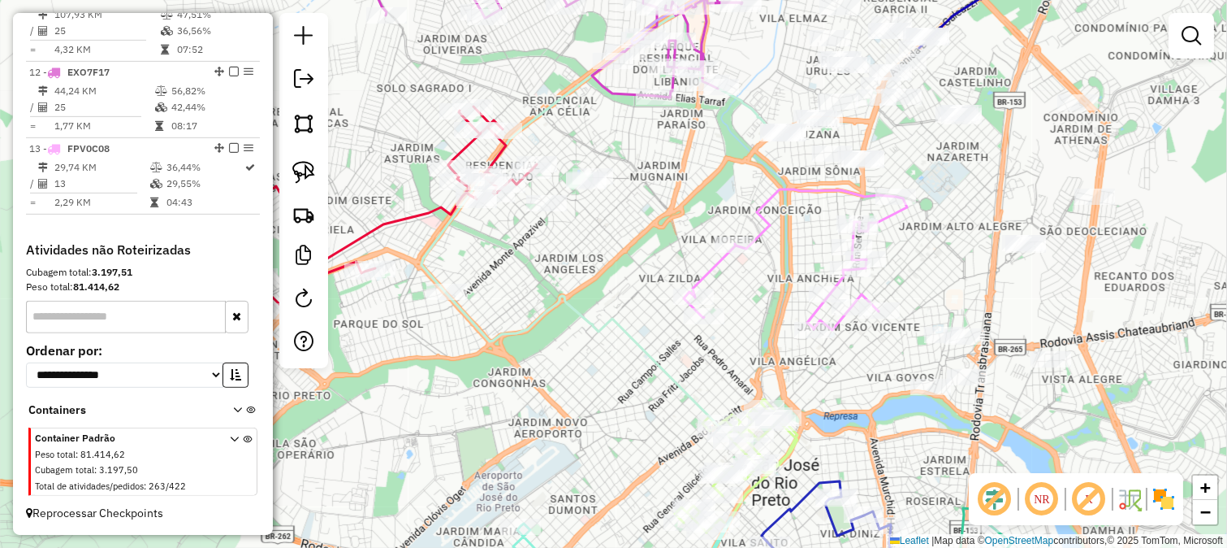
select select "*********"
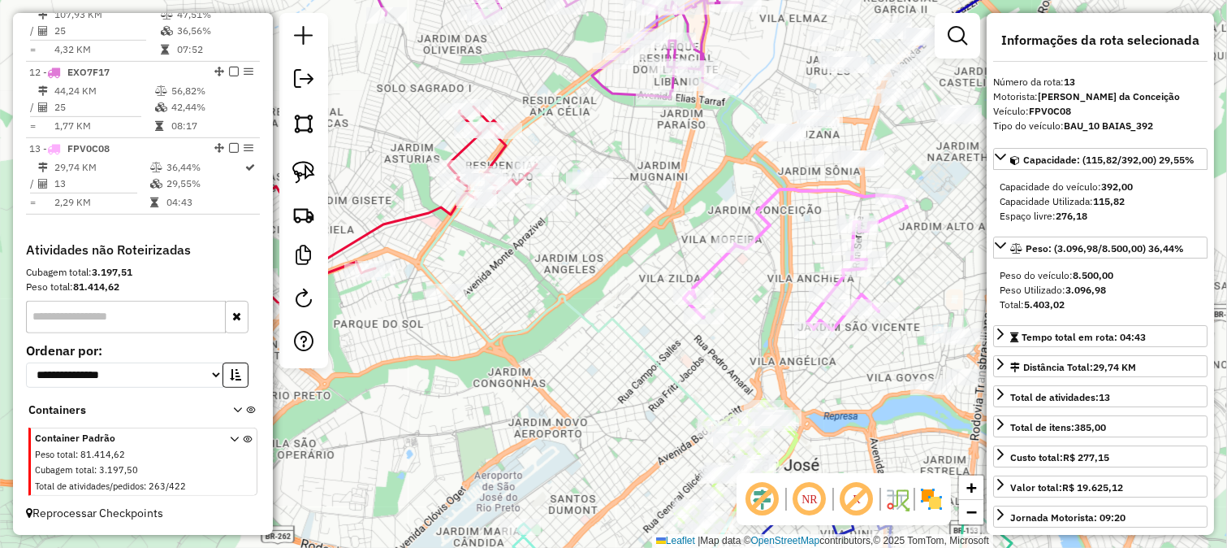
drag, startPoint x: 640, startPoint y: 245, endPoint x: 664, endPoint y: 285, distance: 46.7
click at [664, 285] on div "Janela de atendimento Grade de atendimento Capacidade Transportadoras Veículos …" at bounding box center [613, 274] width 1227 height 548
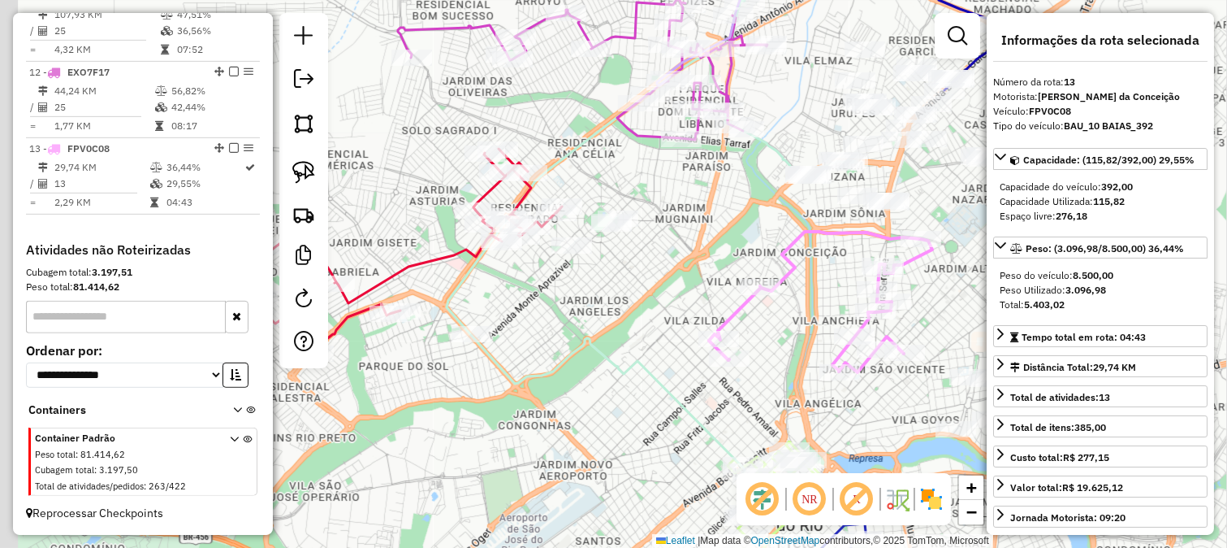
click at [664, 287] on div "Janela de atendimento Grade de atendimento Capacidade Transportadoras Veículos …" at bounding box center [613, 274] width 1227 height 548
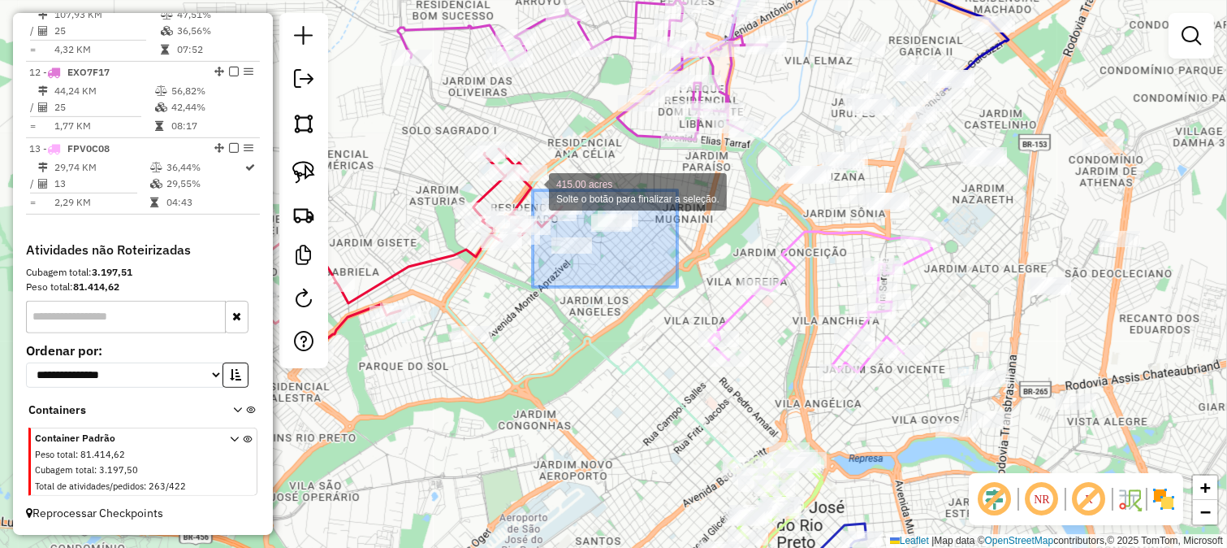
drag, startPoint x: 677, startPoint y: 287, endPoint x: 534, endPoint y: 190, distance: 173.3
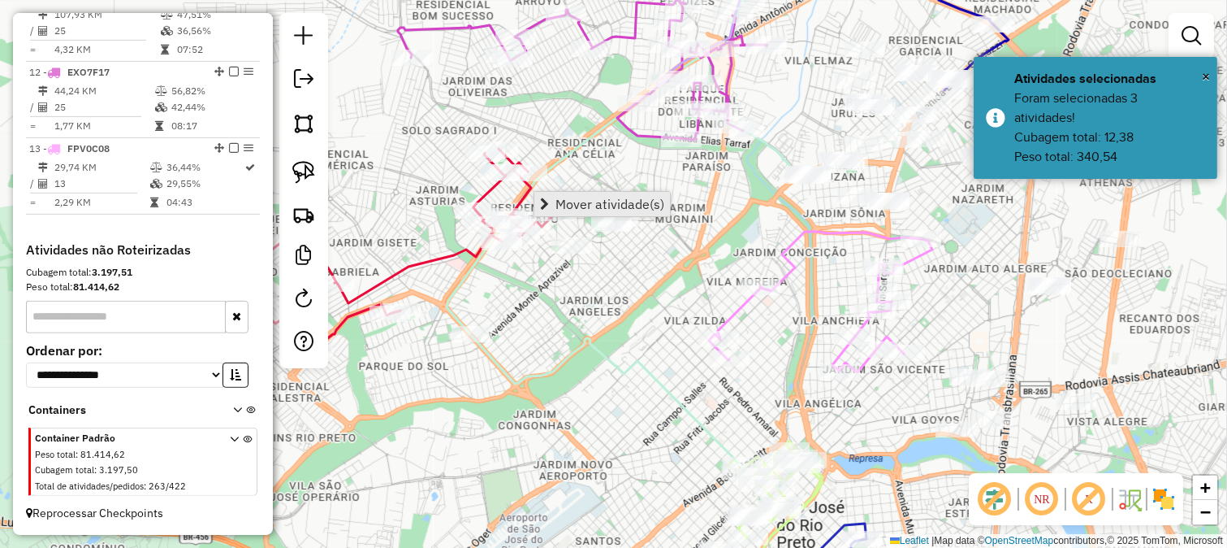
drag, startPoint x: 566, startPoint y: 193, endPoint x: 578, endPoint y: 198, distance: 13.1
click at [578, 198] on span "Mover atividade(s)" at bounding box center [610, 203] width 109 height 13
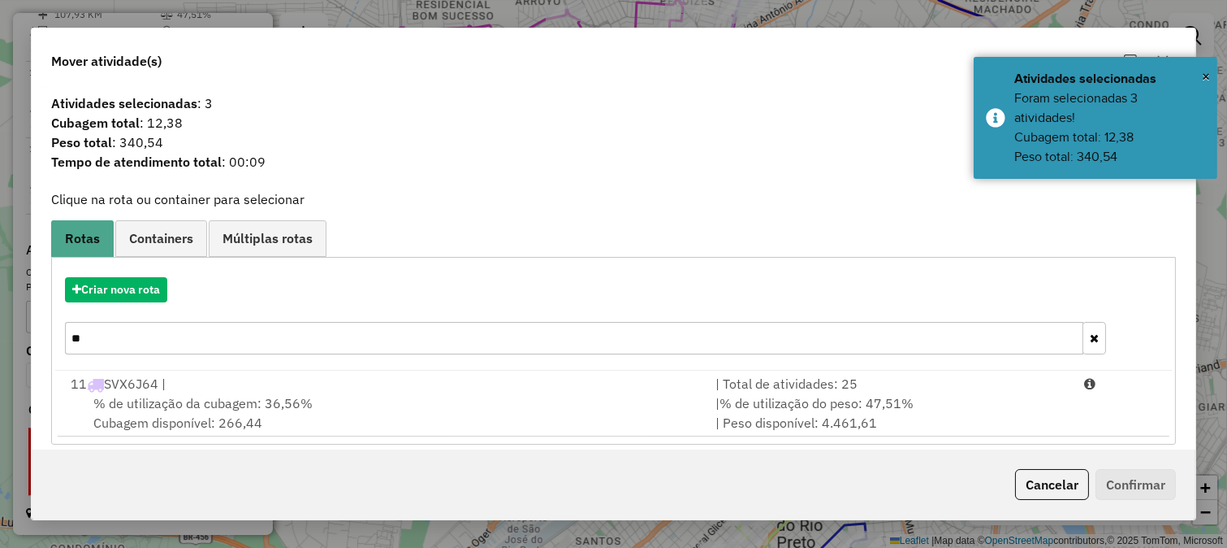
click at [500, 343] on input "**" at bounding box center [574, 338] width 1019 height 32
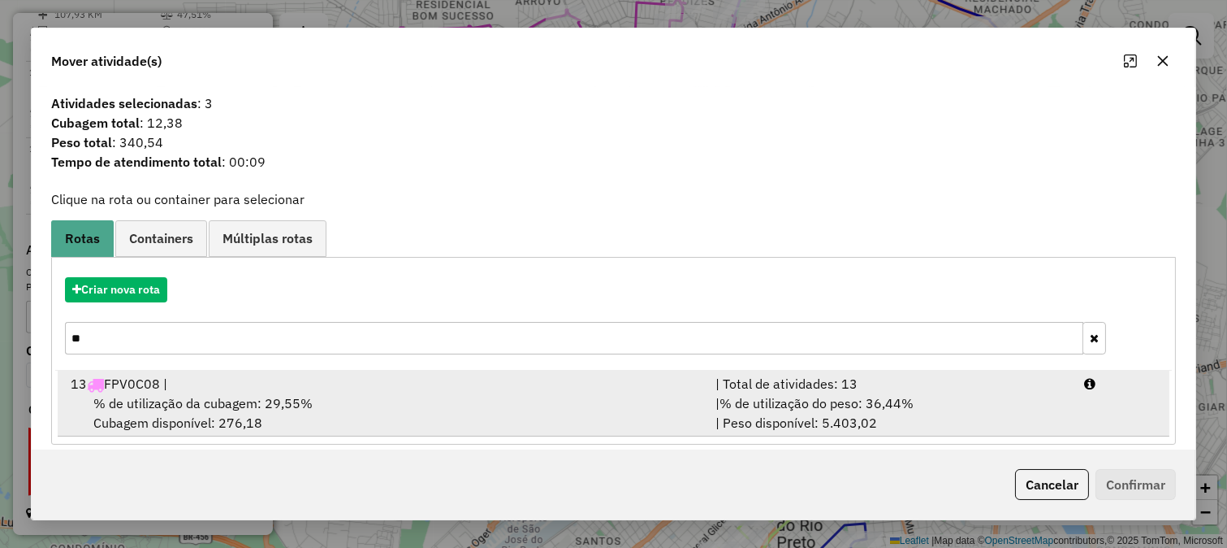
type input "**"
click at [439, 378] on div "13 FPV0C08 |" at bounding box center [383, 383] width 645 height 19
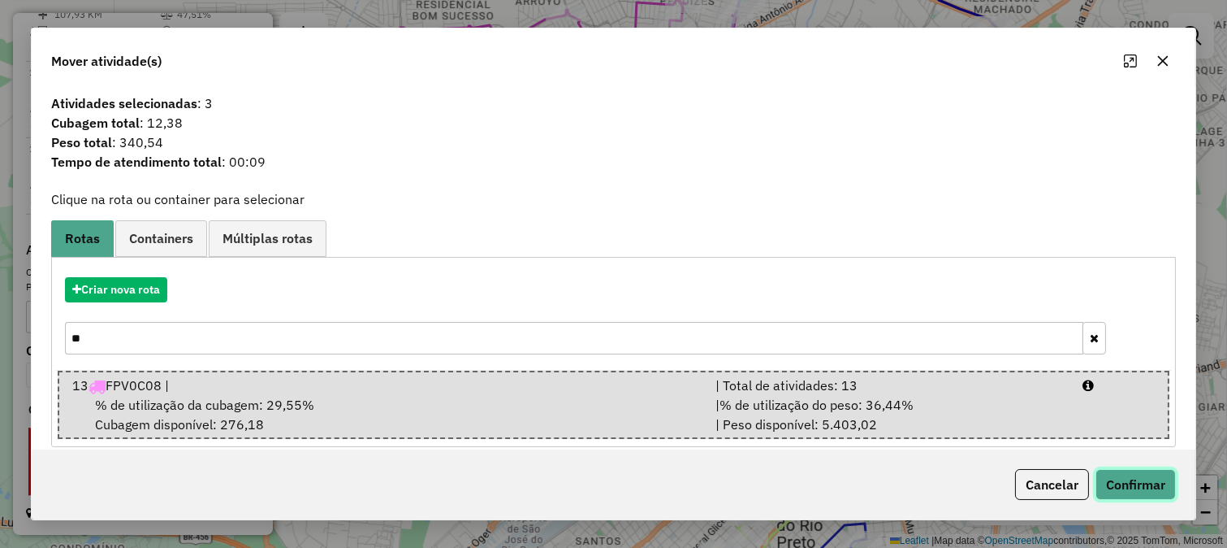
click at [1132, 484] on button "Confirmar" at bounding box center [1136, 484] width 80 height 31
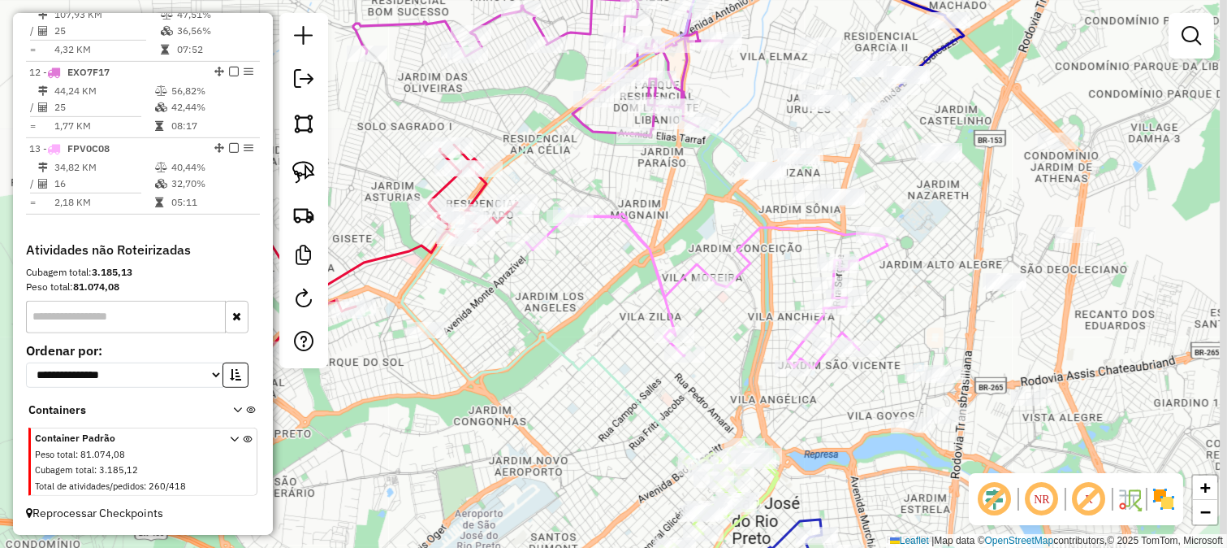
drag, startPoint x: 981, startPoint y: 306, endPoint x: 701, endPoint y: 209, distance: 296.7
click at [743, 227] on div "Janela de atendimento Grade de atendimento Capacidade Transportadoras Veículos …" at bounding box center [613, 274] width 1227 height 548
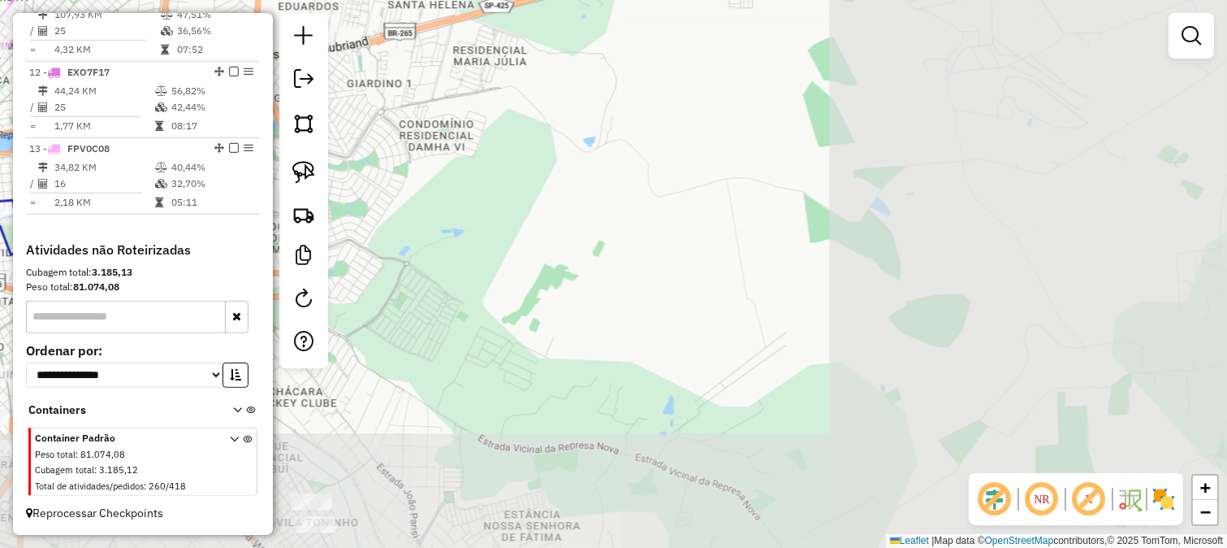
drag, startPoint x: 776, startPoint y: 197, endPoint x: 682, endPoint y: 366, distance: 193.1
click at [716, 384] on div "Janela de atendimento Grade de atendimento Capacidade Transportadoras Veículos …" at bounding box center [613, 274] width 1227 height 548
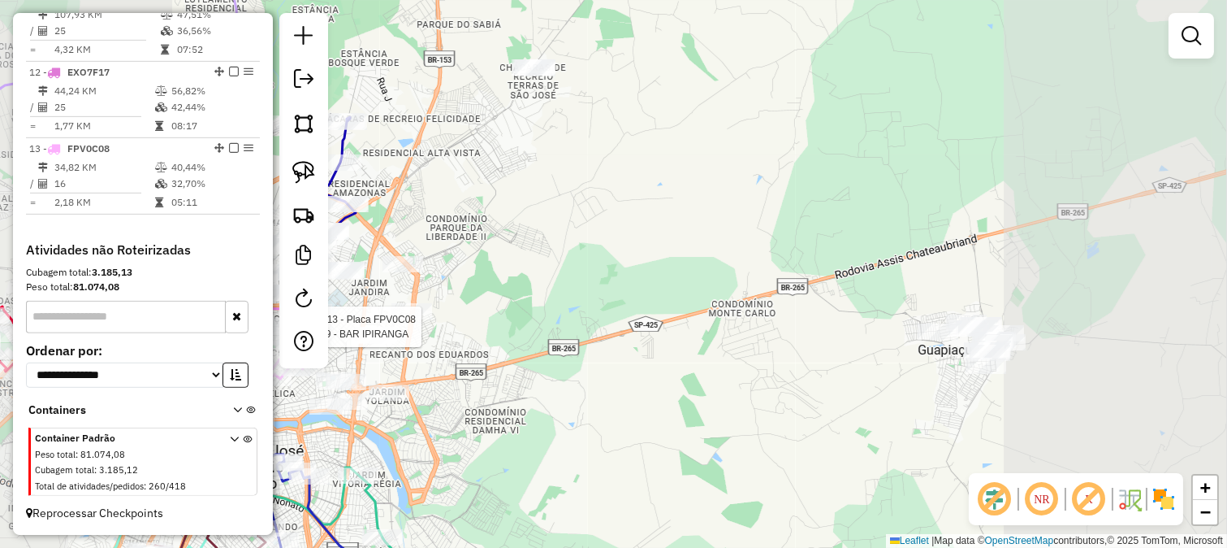
drag, startPoint x: 796, startPoint y: 321, endPoint x: 804, endPoint y: 262, distance: 59.1
click at [804, 262] on div "Rota 13 - Placa FPV0C08 84439 - BAR IPIRANGA Janela de atendimento Grade de ate…" at bounding box center [613, 274] width 1227 height 548
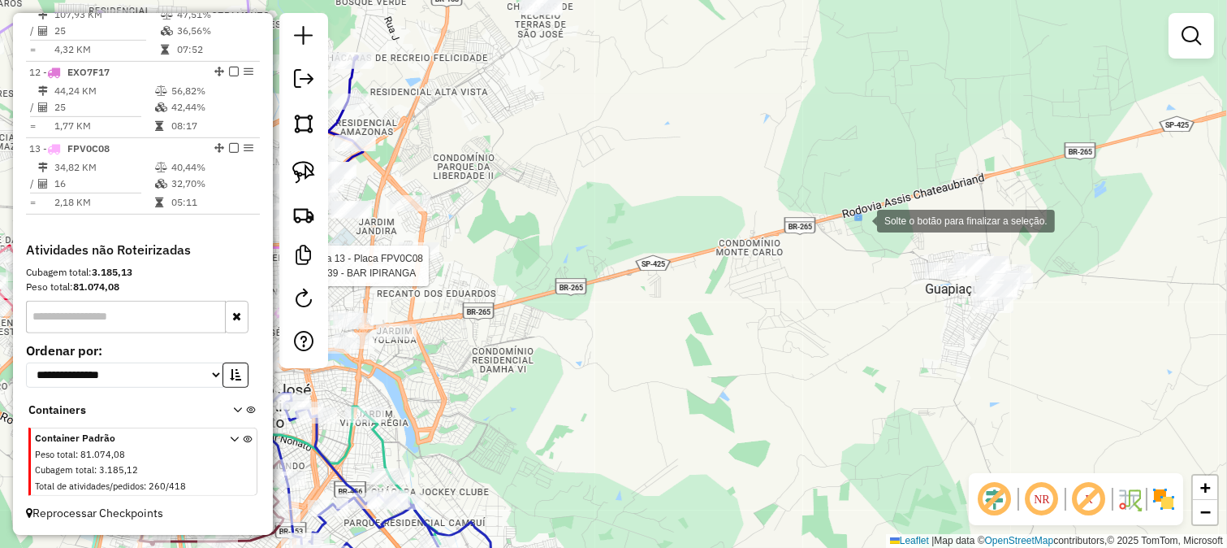
drag, startPoint x: 856, startPoint y: 215, endPoint x: 1067, endPoint y: 391, distance: 274.6
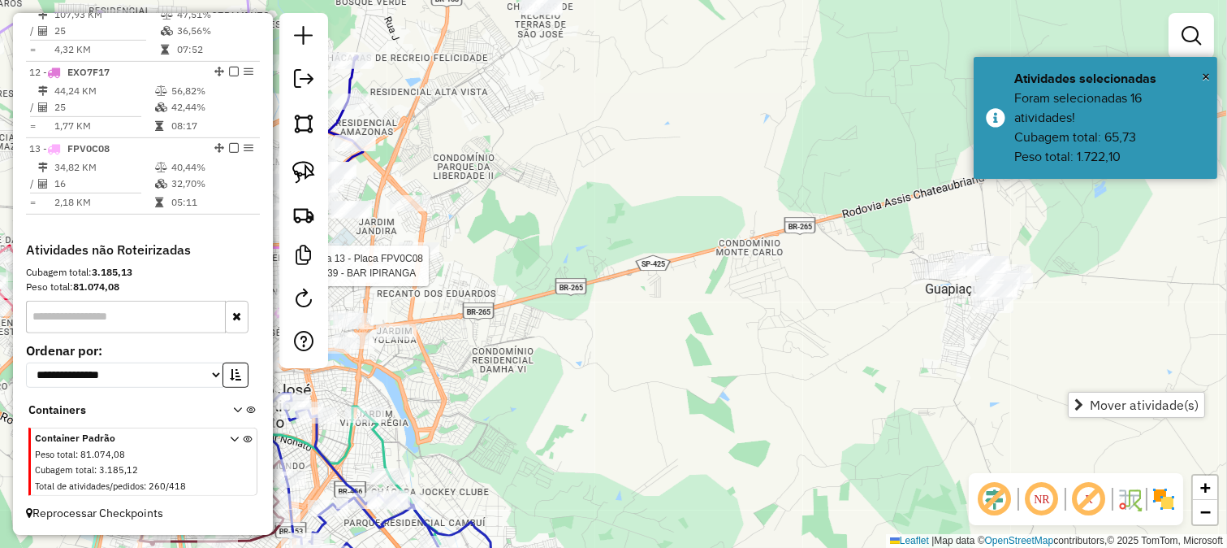
click at [820, 393] on div "Rota 13 - Placa FPV0C08 84439 - BAR IPIRANGA Janela de atendimento Grade de ate…" at bounding box center [613, 274] width 1227 height 548
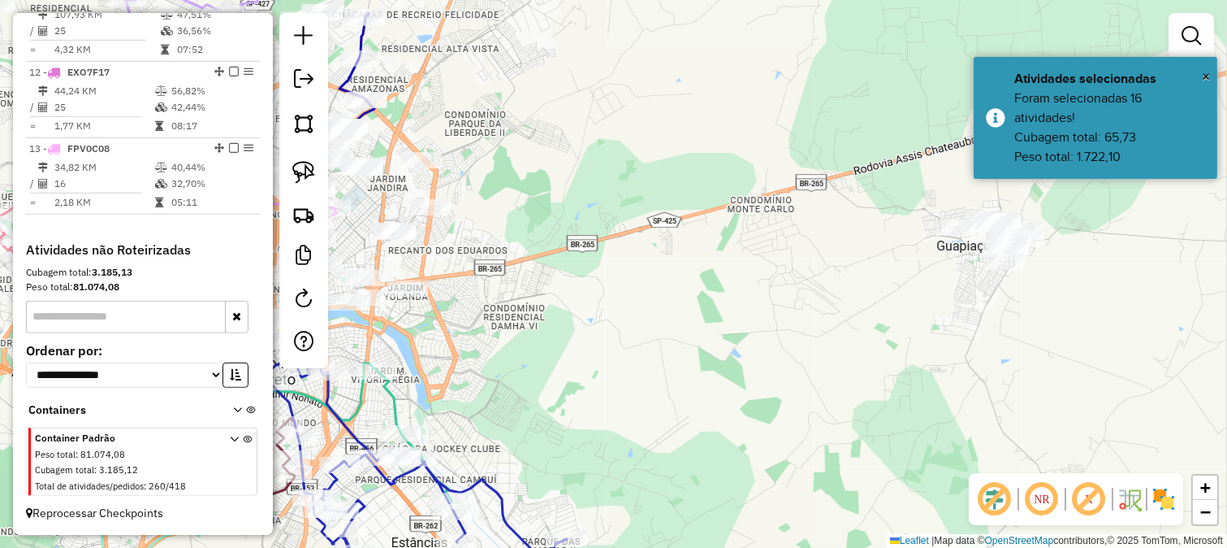
drag, startPoint x: 760, startPoint y: 385, endPoint x: 726, endPoint y: 258, distance: 131.2
click at [760, 322] on div "Janela de atendimento Grade de atendimento Capacidade Transportadoras Veículos …" at bounding box center [613, 274] width 1227 height 548
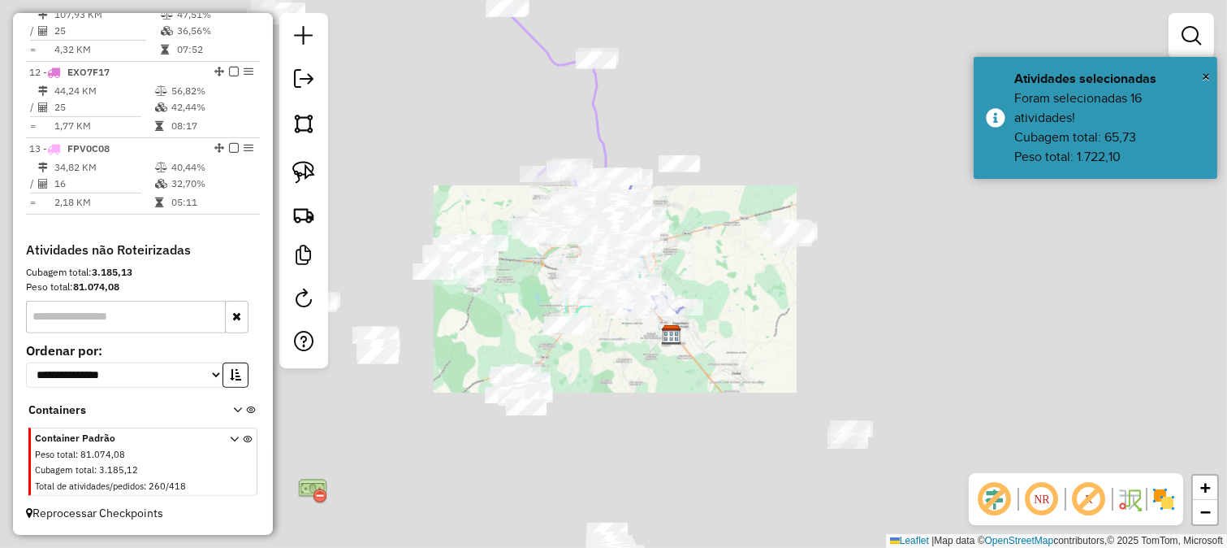
click at [742, 296] on div "Janela de atendimento Grade de atendimento Capacidade Transportadoras Veículos …" at bounding box center [613, 274] width 1227 height 548
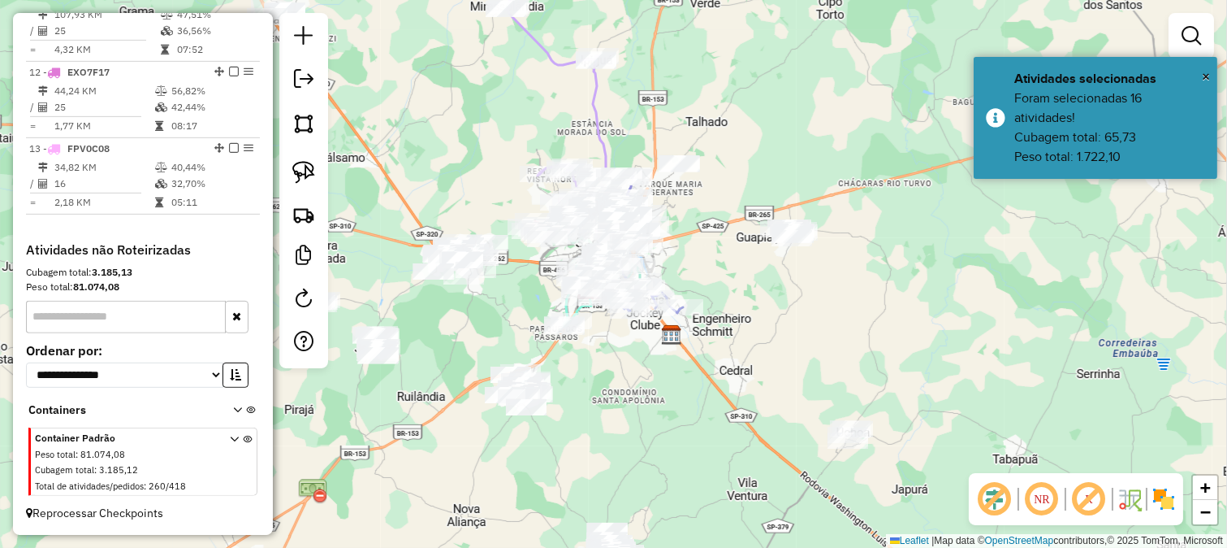
drag, startPoint x: 742, startPoint y: 314, endPoint x: 741, endPoint y: 279, distance: 34.9
click at [743, 292] on div "Janela de atendimento Grade de atendimento Capacidade Transportadoras Veículos …" at bounding box center [613, 274] width 1227 height 548
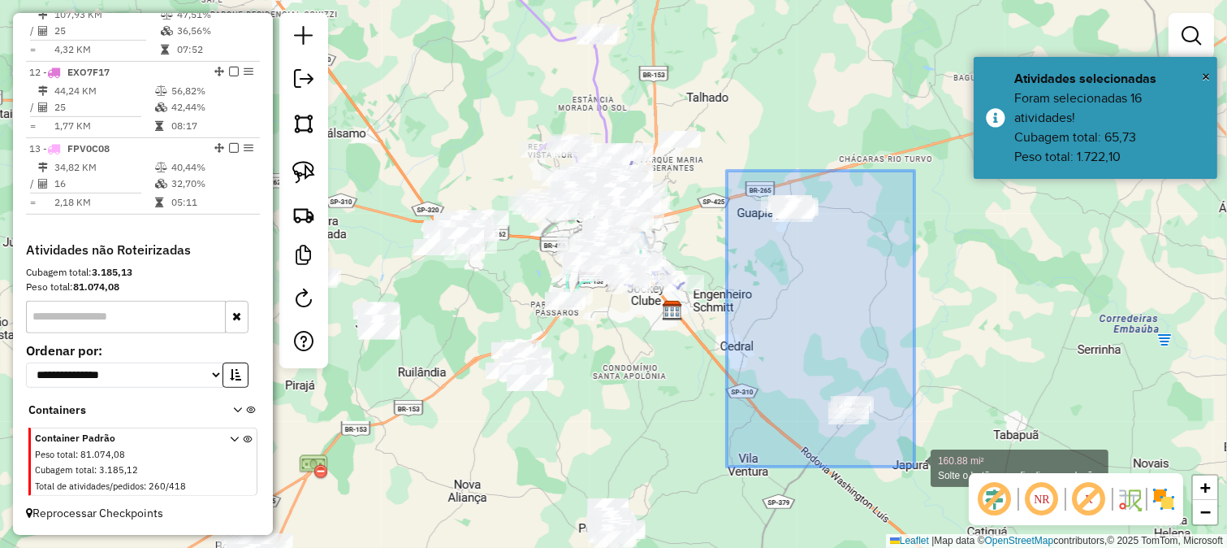
drag, startPoint x: 727, startPoint y: 171, endPoint x: 915, endPoint y: 466, distance: 350.2
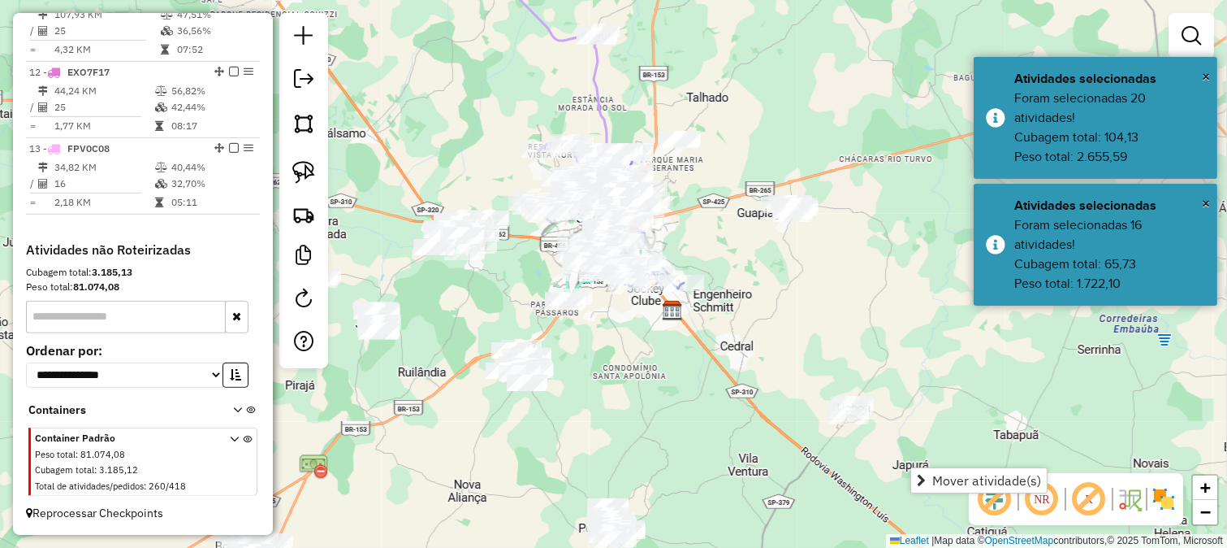
click at [732, 253] on div "Janela de atendimento Grade de atendimento Capacidade Transportadoras Veículos …" at bounding box center [613, 274] width 1227 height 548
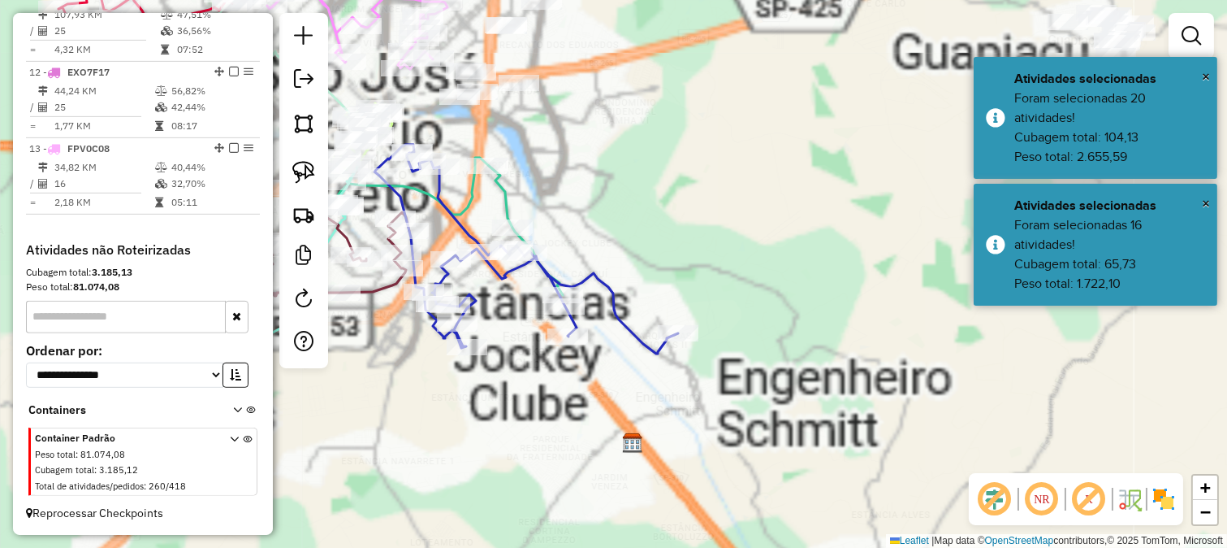
drag, startPoint x: 749, startPoint y: 223, endPoint x: 750, endPoint y: 201, distance: 21.1
click at [748, 224] on div "Janela de atendimento Grade de atendimento Capacidade Transportadoras Veículos …" at bounding box center [613, 274] width 1227 height 548
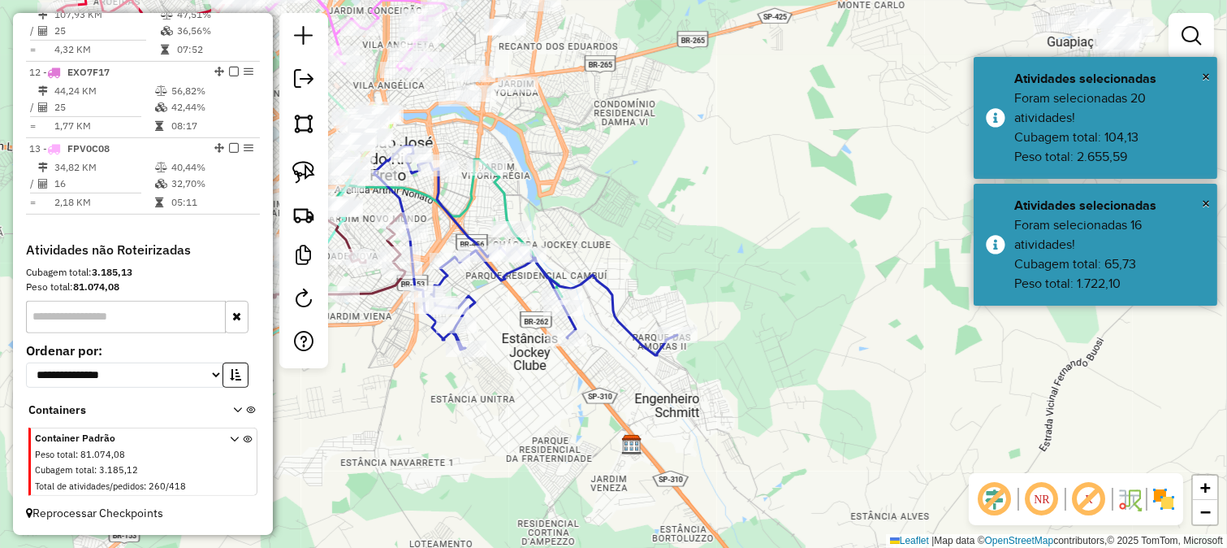
click at [713, 306] on div "Janela de atendimento Grade de atendimento Capacidade Transportadoras Veículos …" at bounding box center [613, 274] width 1227 height 548
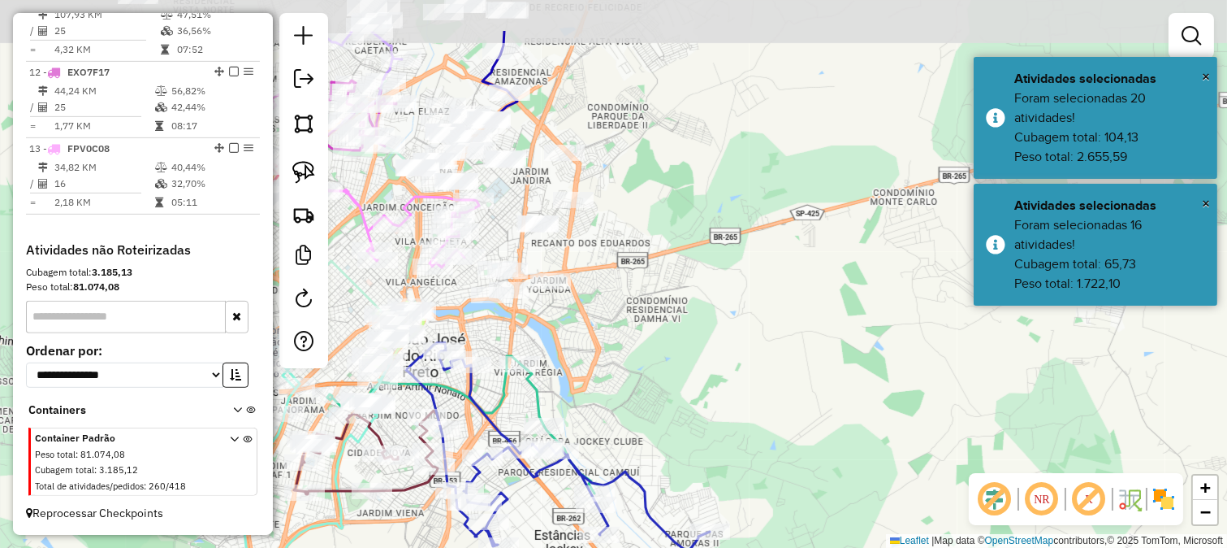
drag, startPoint x: 653, startPoint y: 362, endPoint x: 847, endPoint y: 498, distance: 236.9
click at [851, 504] on div "Janela de atendimento Grade de atendimento Capacidade Transportadoras Veículos …" at bounding box center [613, 274] width 1227 height 548
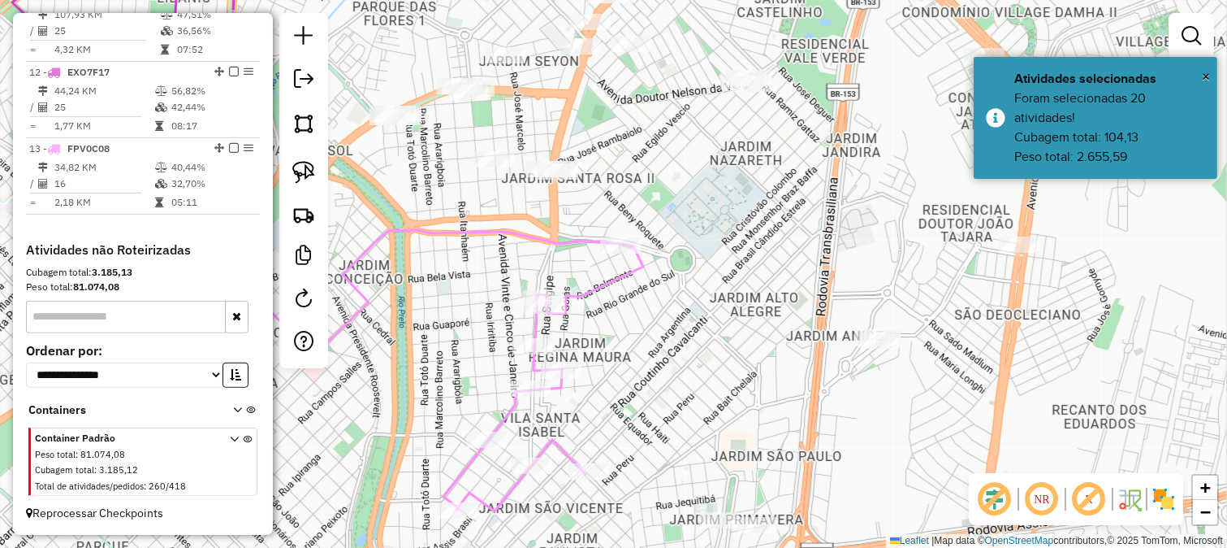
click at [603, 298] on div "Janela de atendimento Grade de atendimento Capacidade Transportadoras Veículos …" at bounding box center [613, 274] width 1227 height 548
click at [603, 289] on icon at bounding box center [281, 356] width 723 height 310
select select "*********"
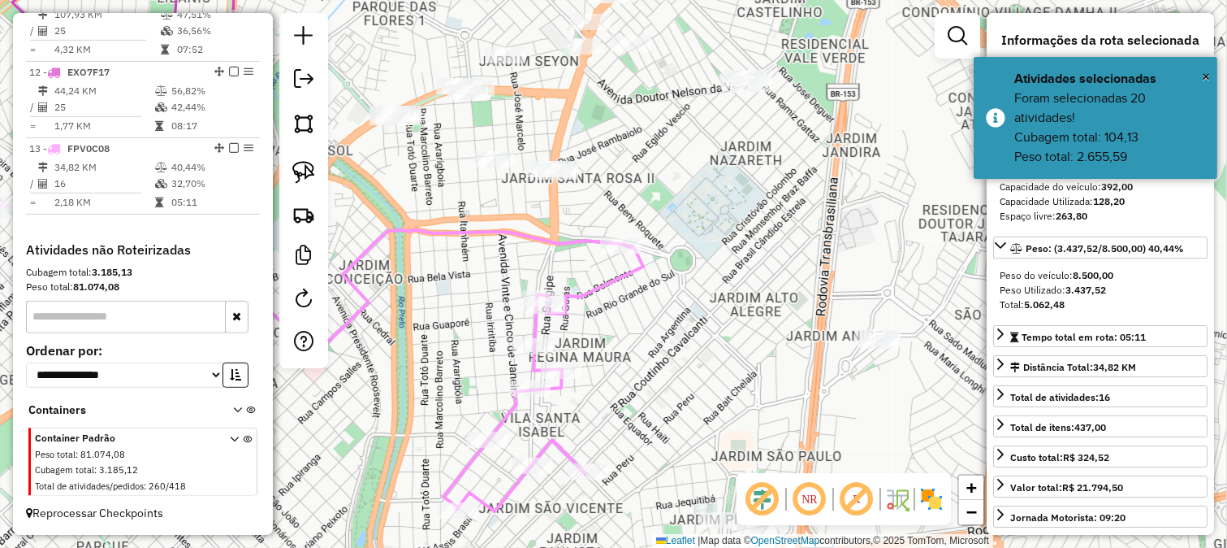
drag, startPoint x: 700, startPoint y: 345, endPoint x: 636, endPoint y: 321, distance: 68.6
click at [639, 323] on div "Janela de atendimento Grade de atendimento Capacidade Transportadoras Veículos …" at bounding box center [613, 274] width 1227 height 548
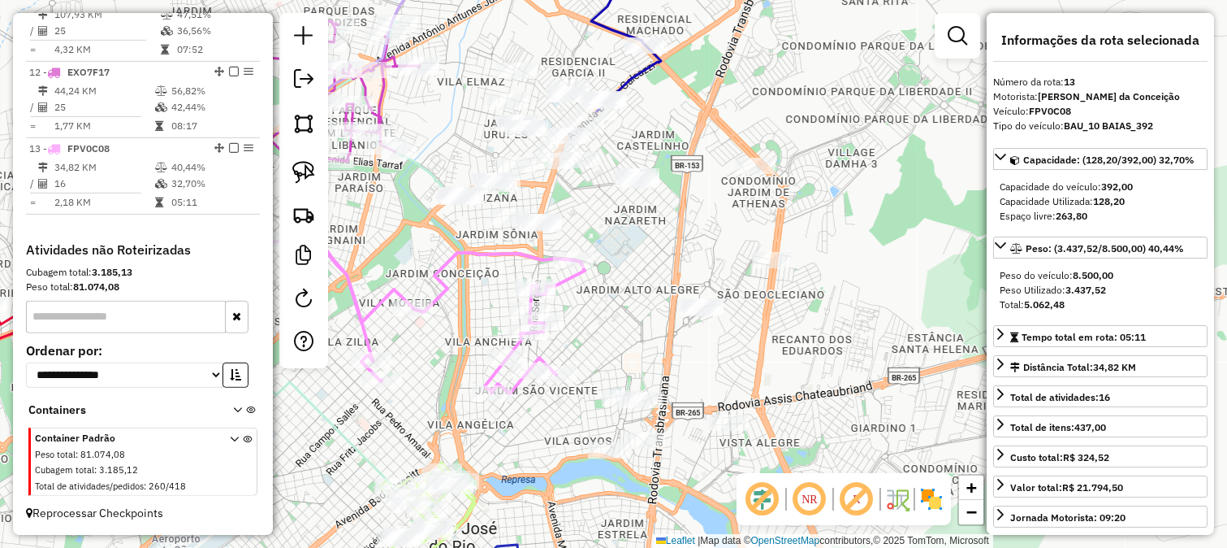
click at [609, 310] on div "Janela de atendimento Grade de atendimento Capacidade Transportadoras Veículos …" at bounding box center [613, 274] width 1227 height 548
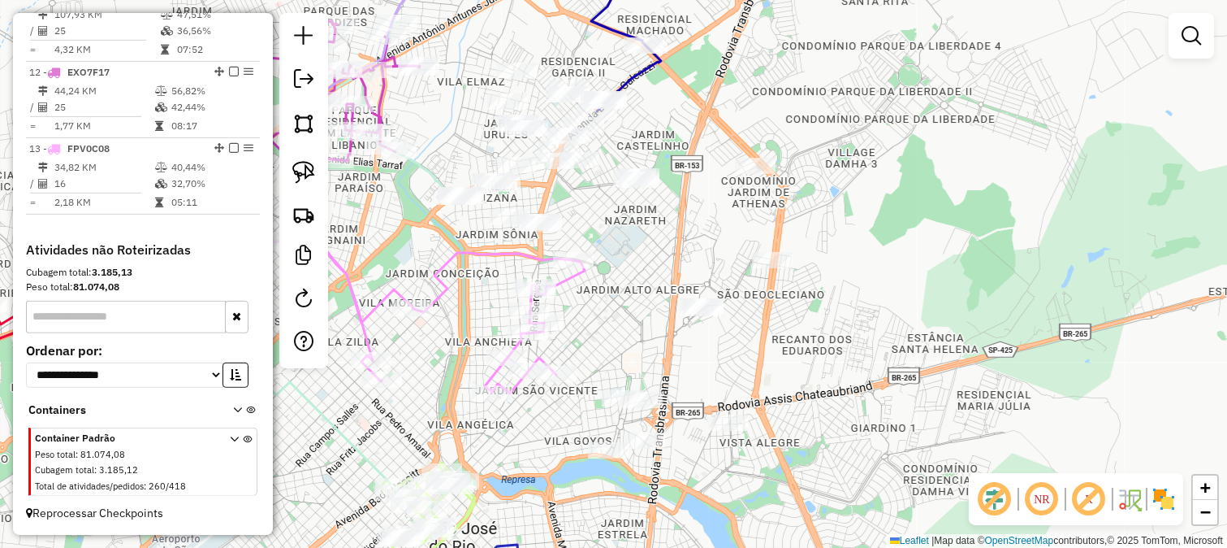
click at [564, 280] on icon at bounding box center [403, 316] width 361 height 154
select select "*********"
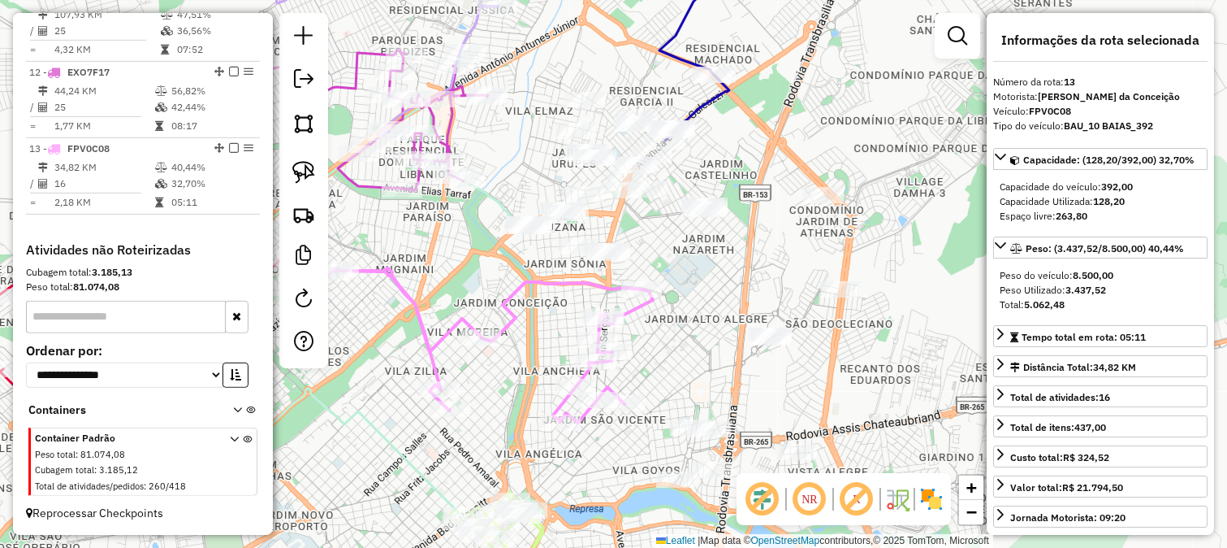
drag, startPoint x: 658, startPoint y: 322, endPoint x: 666, endPoint y: 327, distance: 9.5
click at [666, 327] on div "Janela de atendimento Grade de atendimento Capacidade Transportadoras Veículos …" at bounding box center [613, 274] width 1227 height 548
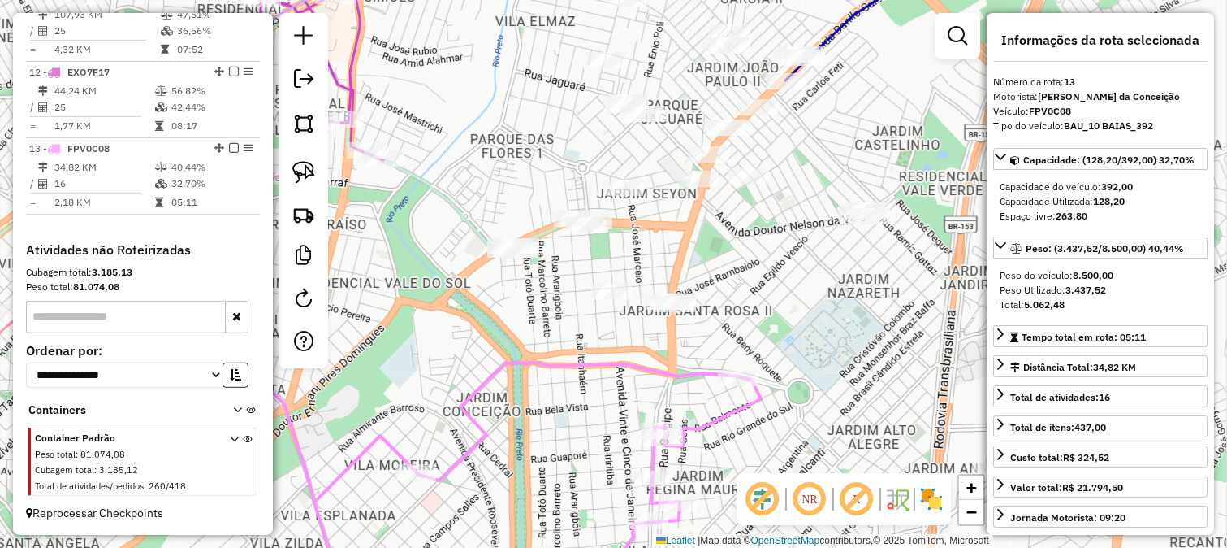
drag, startPoint x: 574, startPoint y: 240, endPoint x: 548, endPoint y: 236, distance: 26.4
click at [620, 264] on div "Janela de atendimento Grade de atendimento Capacidade Transportadoras Veículos …" at bounding box center [613, 274] width 1227 height 548
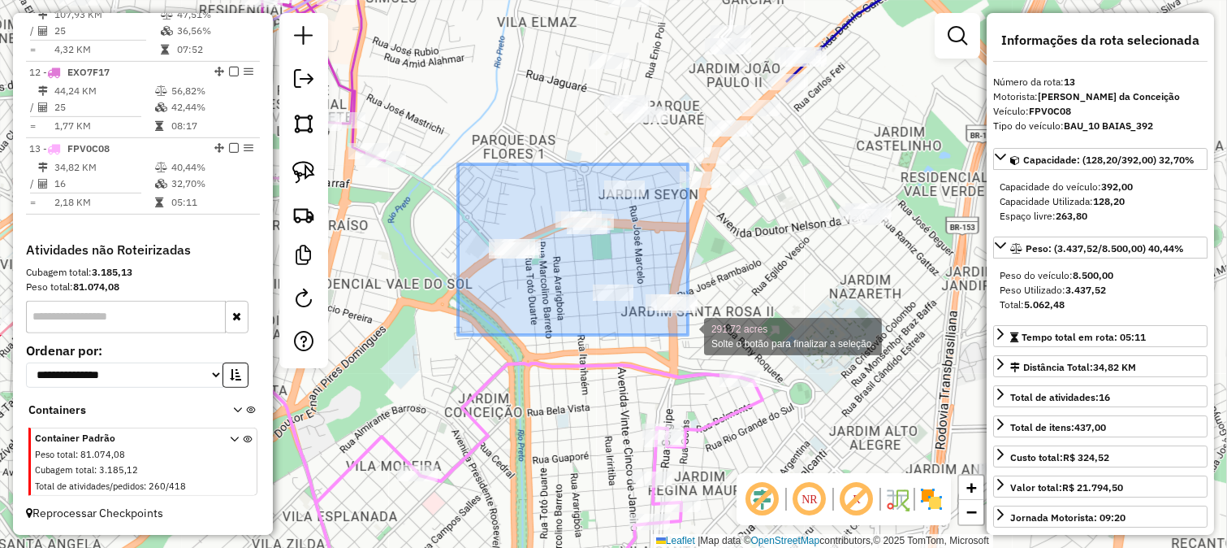
drag, startPoint x: 466, startPoint y: 168, endPoint x: 689, endPoint y: 335, distance: 278.5
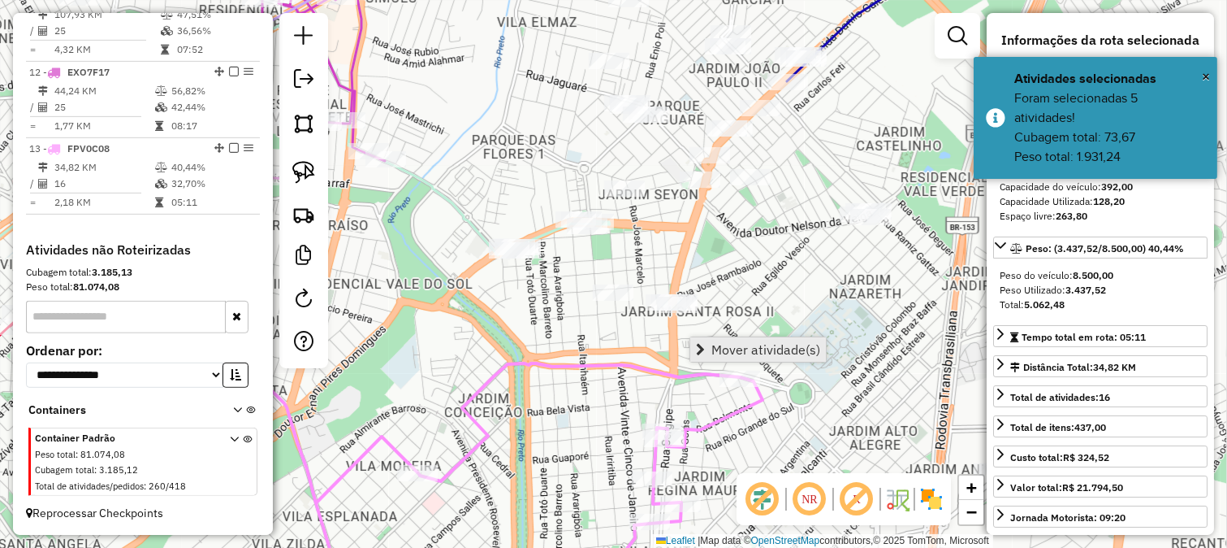
click at [710, 345] on link "Mover atividade(s)" at bounding box center [758, 349] width 136 height 24
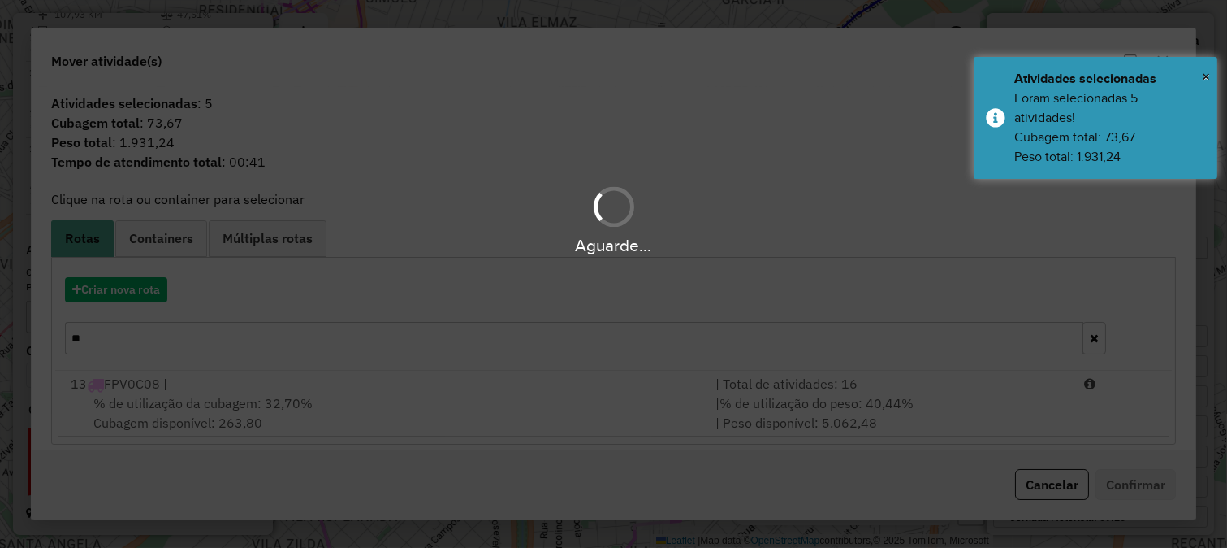
click at [651, 340] on div "Aguarde..." at bounding box center [613, 274] width 1227 height 548
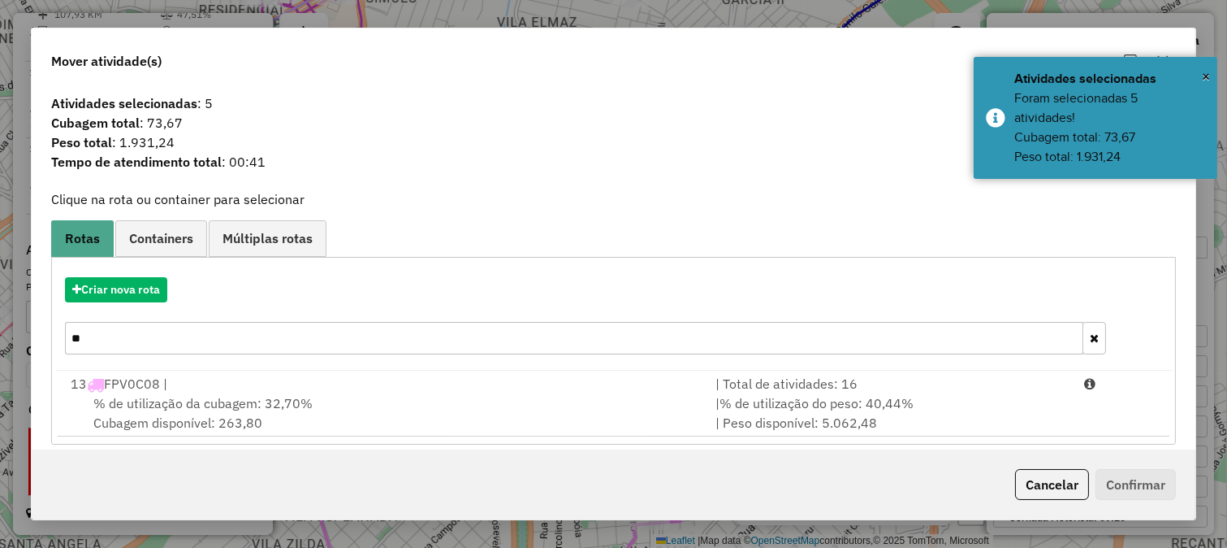
click at [651, 340] on input "**" at bounding box center [574, 338] width 1019 height 32
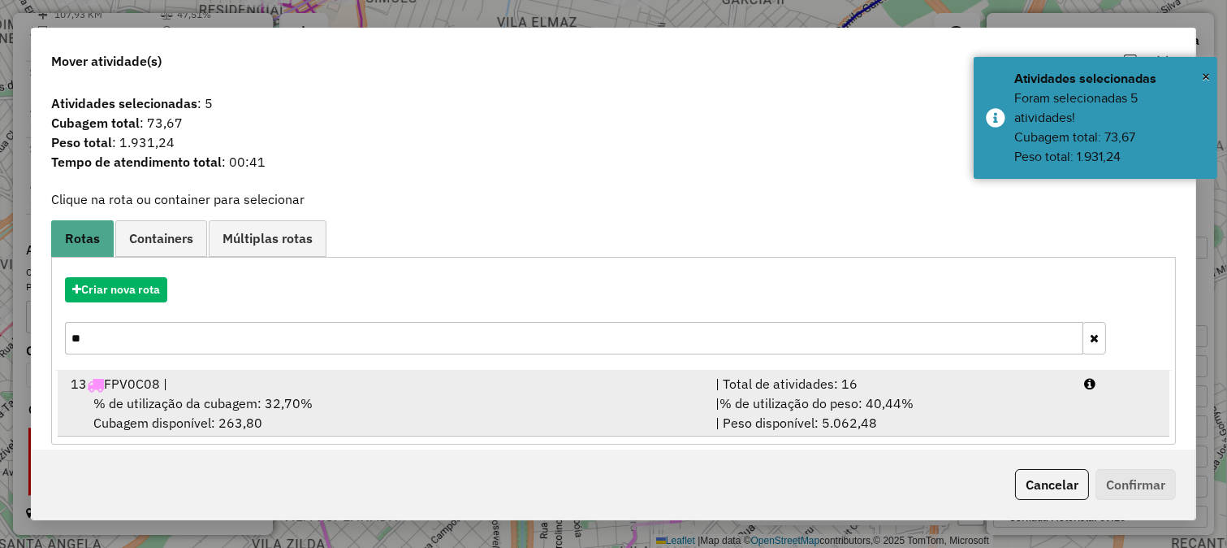
click at [648, 376] on div "13 FPV0C08 |" at bounding box center [383, 383] width 645 height 19
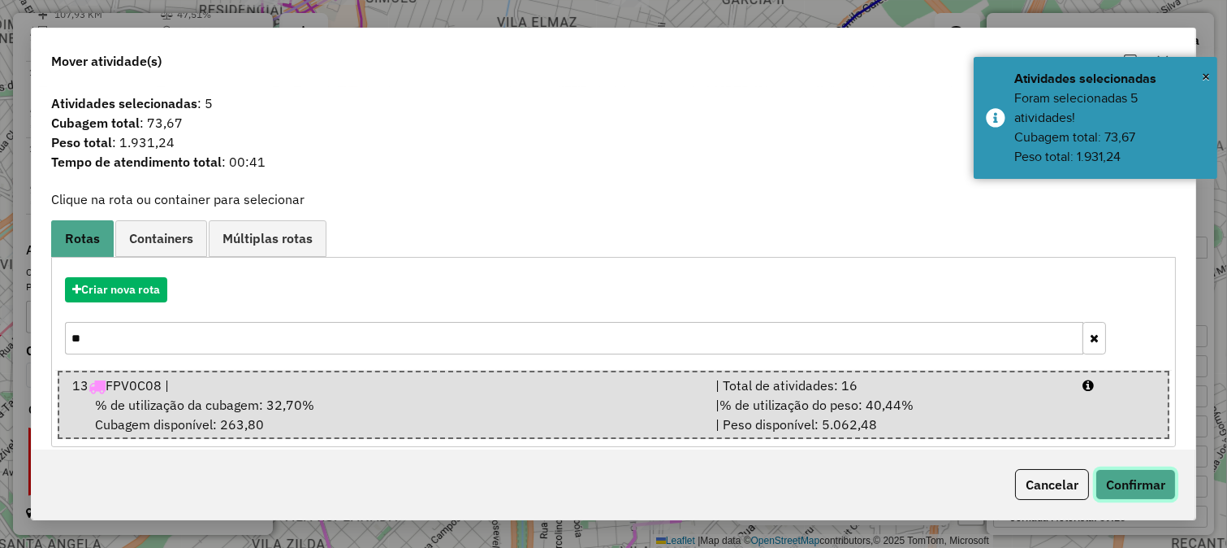
click at [1125, 484] on button "Confirmar" at bounding box center [1136, 484] width 80 height 31
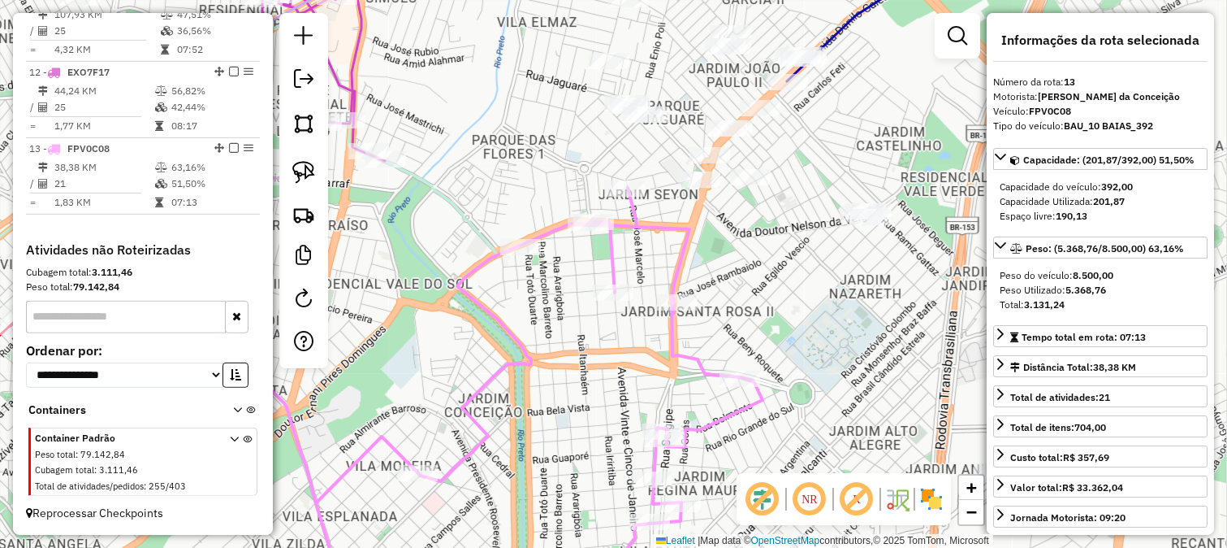
click at [664, 268] on div "Janela de atendimento Grade de atendimento Capacidade Transportadoras Veículos …" at bounding box center [613, 274] width 1227 height 548
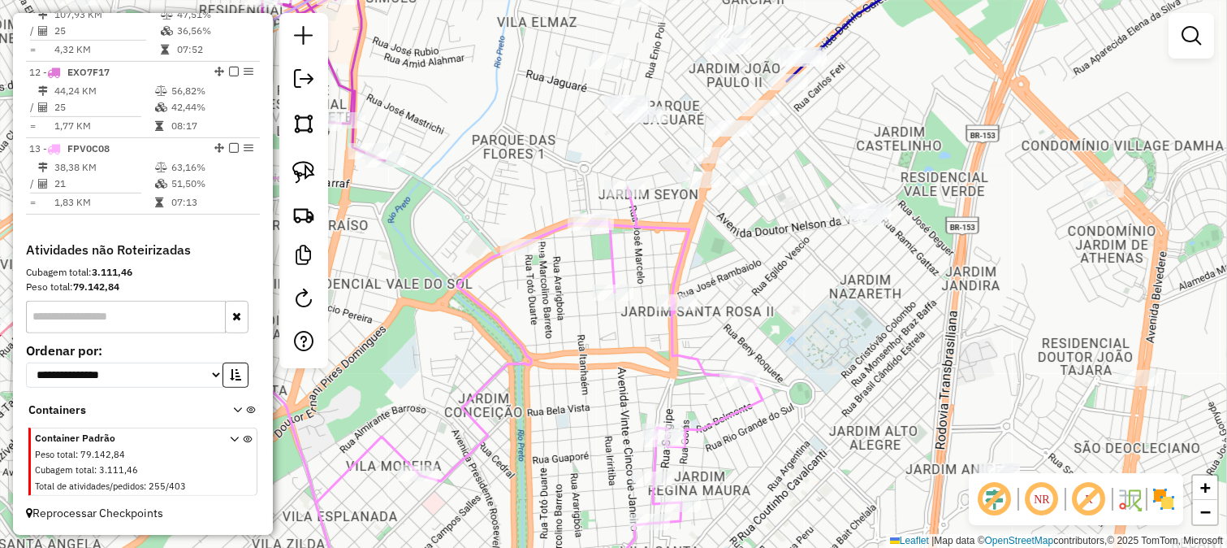
click at [679, 271] on icon at bounding box center [401, 395] width 723 height 415
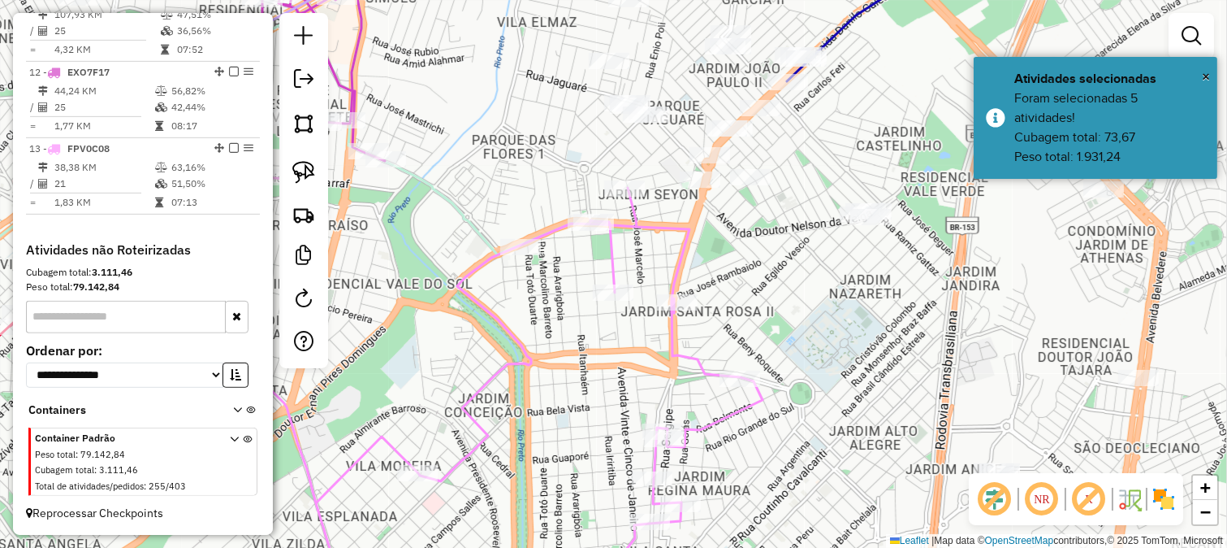
select select "*********"
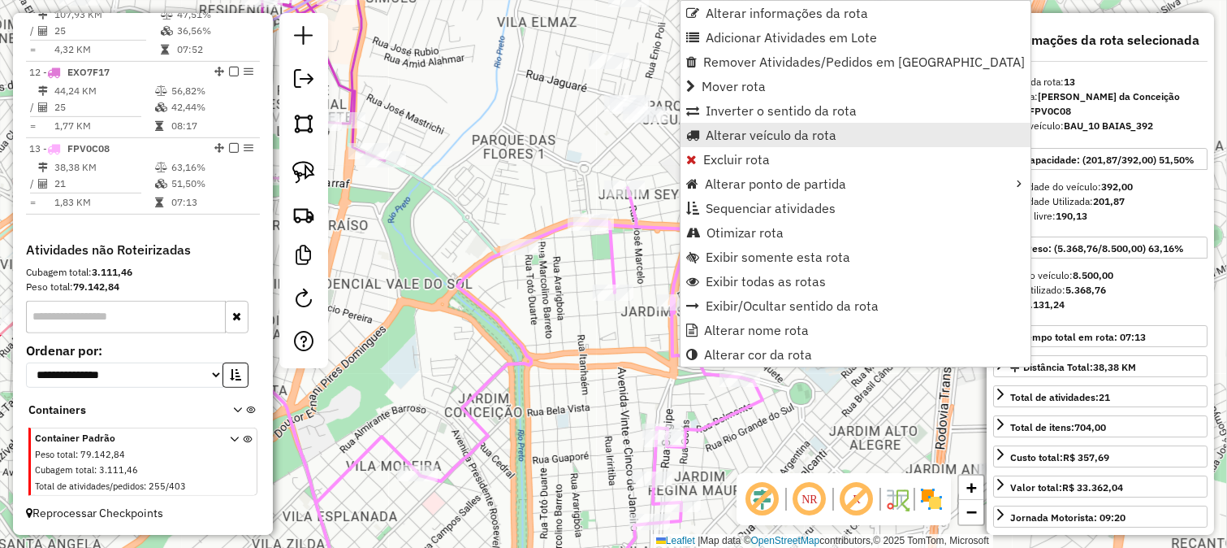
click at [757, 134] on span "Alterar veículo da rota" at bounding box center [771, 134] width 131 height 13
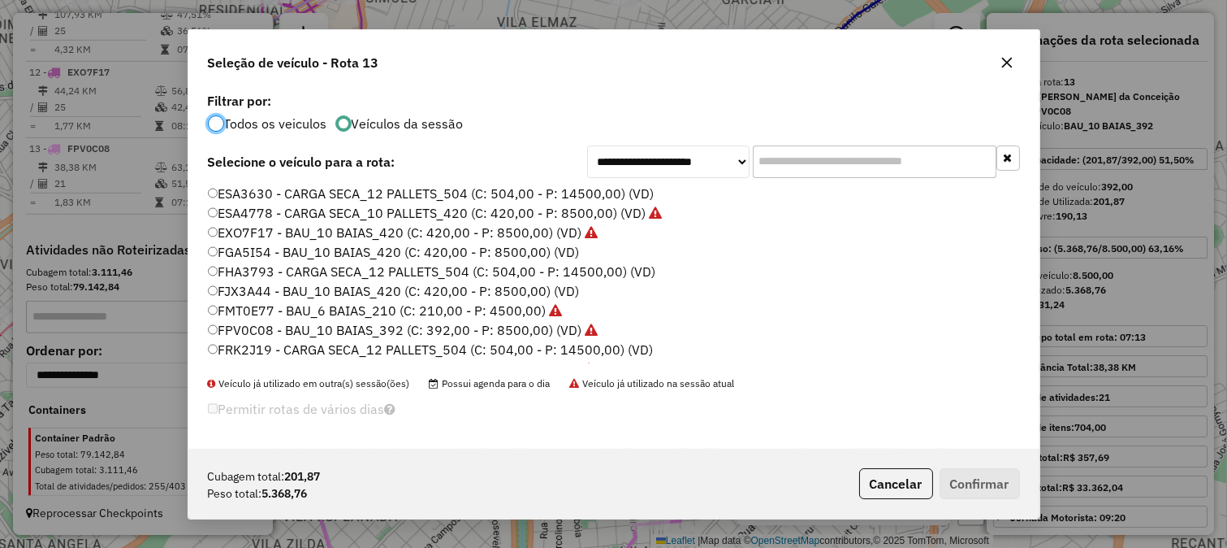
scroll to position [9, 4]
click at [798, 162] on input "text" at bounding box center [875, 161] width 244 height 32
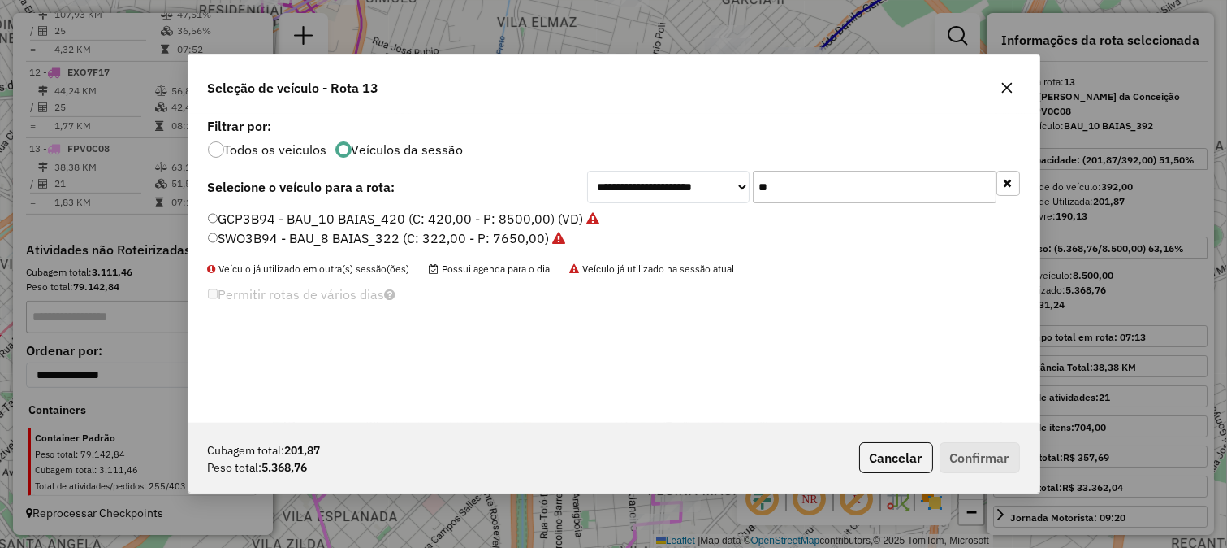
click at [790, 193] on input "**" at bounding box center [875, 187] width 244 height 32
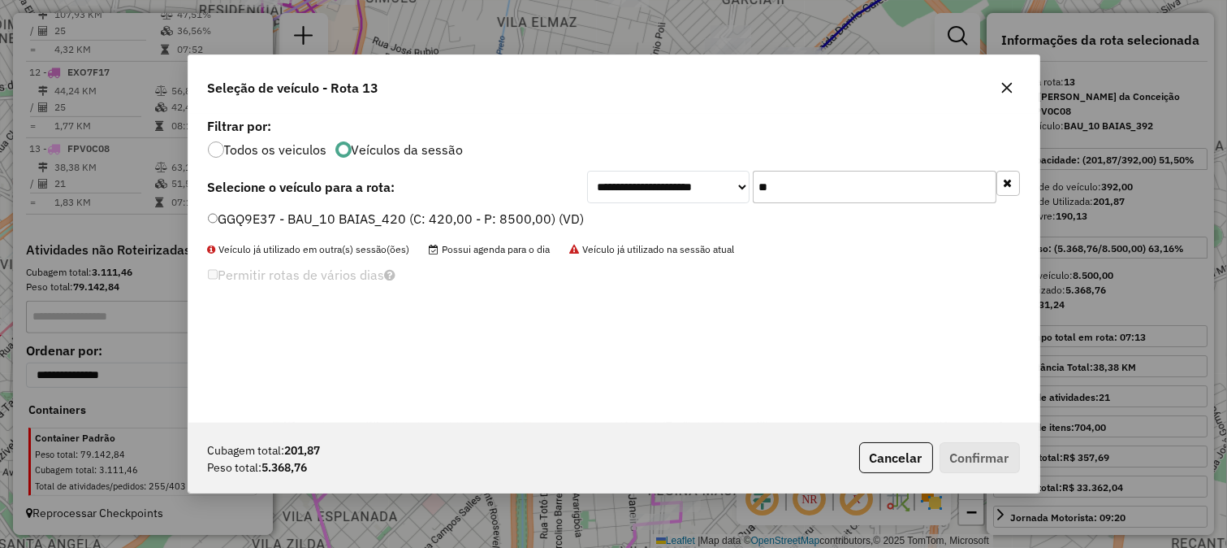
type input "**"
click at [574, 216] on label "GGQ9E37 - BAU_10 BAIAS_420 (C: 420,00 - P: 8500,00) (VD)" at bounding box center [396, 218] width 377 height 19
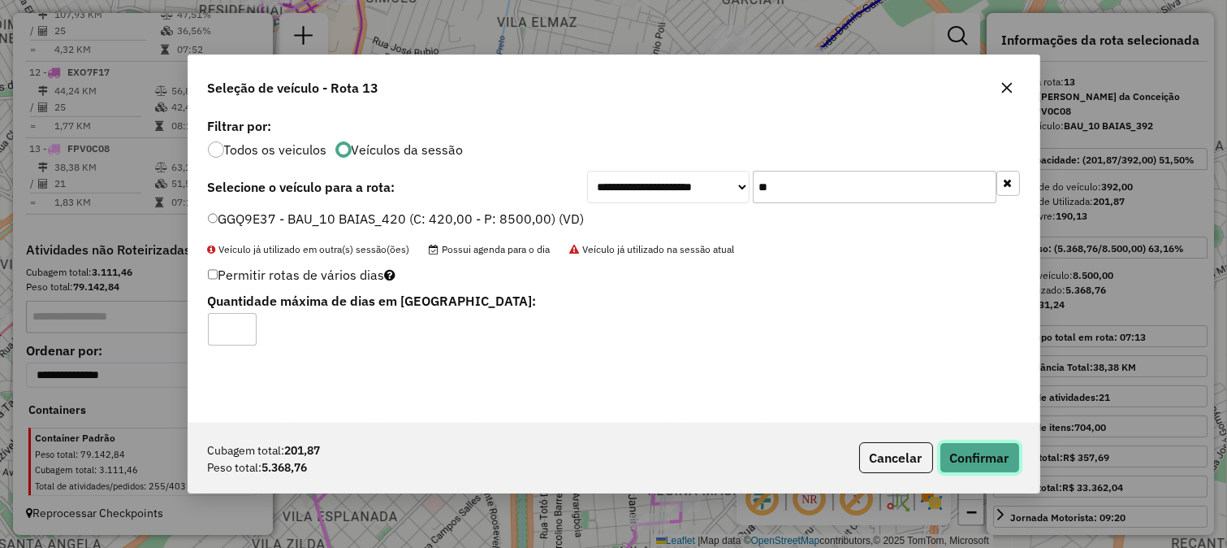
click at [994, 467] on button "Confirmar" at bounding box center [980, 457] width 80 height 31
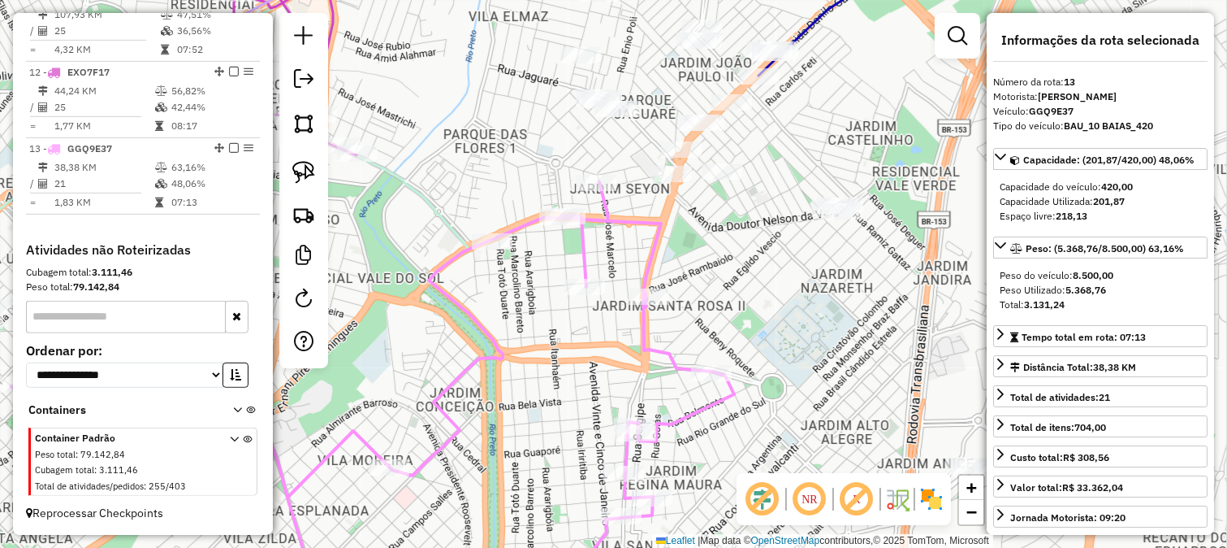
drag, startPoint x: 809, startPoint y: 318, endPoint x: 428, endPoint y: 192, distance: 401.3
click at [658, 256] on div "Janela de atendimento Grade de atendimento Capacidade Transportadoras Veículos …" at bounding box center [613, 274] width 1227 height 548
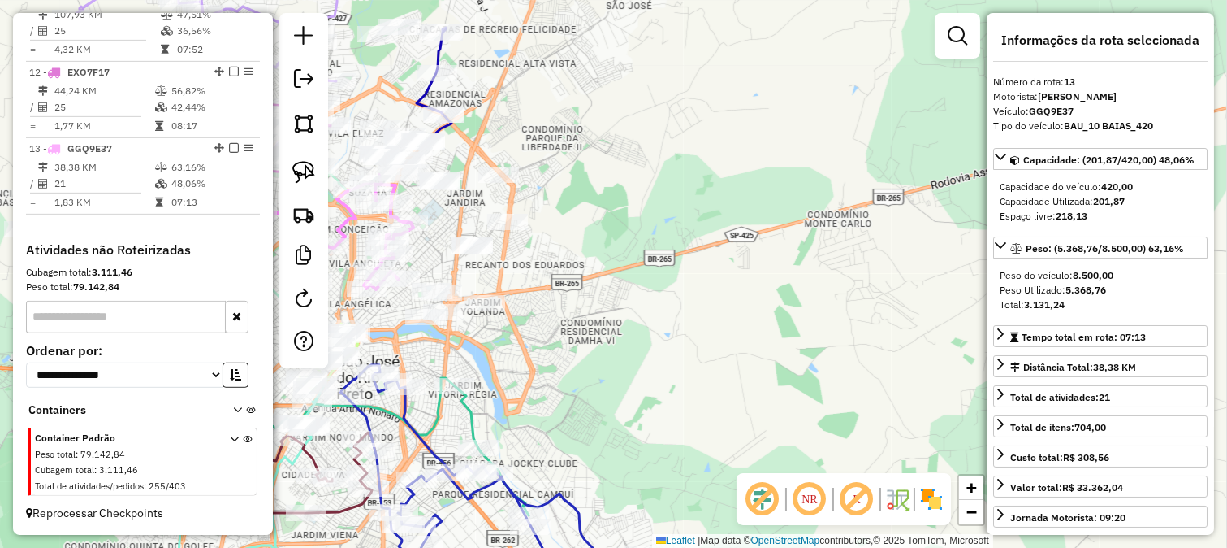
drag, startPoint x: 636, startPoint y: 252, endPoint x: 574, endPoint y: 287, distance: 70.9
click at [589, 280] on div "Janela de atendimento Grade de atendimento Capacidade Transportadoras Veículos …" at bounding box center [613, 274] width 1227 height 548
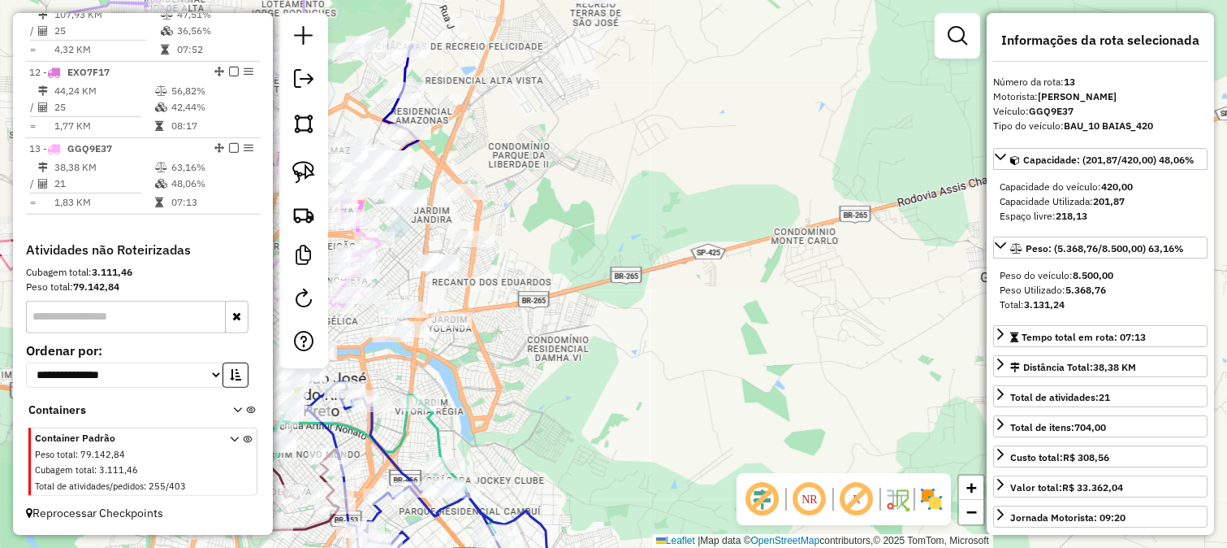
drag, startPoint x: 628, startPoint y: 289, endPoint x: 564, endPoint y: 305, distance: 66.0
click at [578, 304] on div "Janela de atendimento Grade de atendimento Capacidade Transportadoras Veículos …" at bounding box center [613, 274] width 1227 height 548
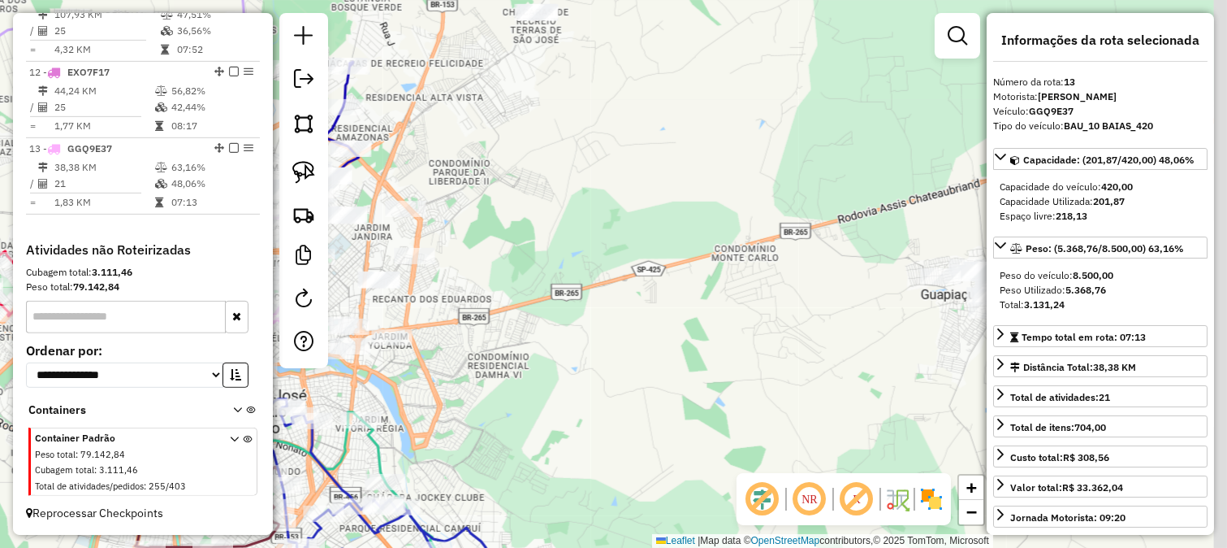
drag, startPoint x: 626, startPoint y: 302, endPoint x: 491, endPoint y: 317, distance: 135.6
click at [521, 314] on div "Janela de atendimento Grade de atendimento Capacidade Transportadoras Veículos …" at bounding box center [613, 274] width 1227 height 548
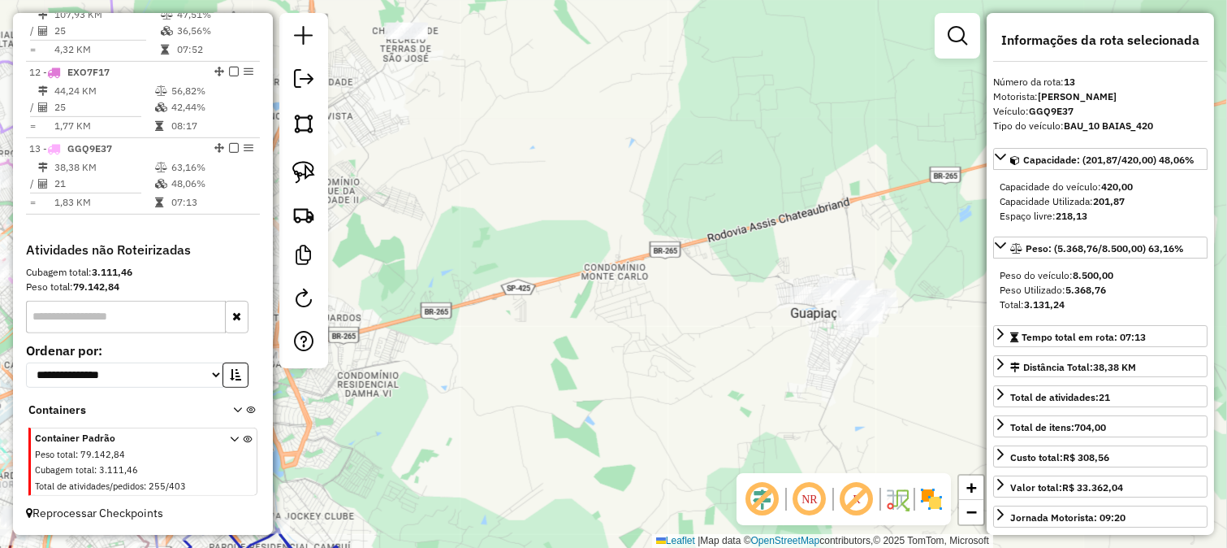
click at [569, 302] on div "Janela de atendimento Grade de atendimento Capacidade Transportadoras Veículos …" at bounding box center [613, 274] width 1227 height 548
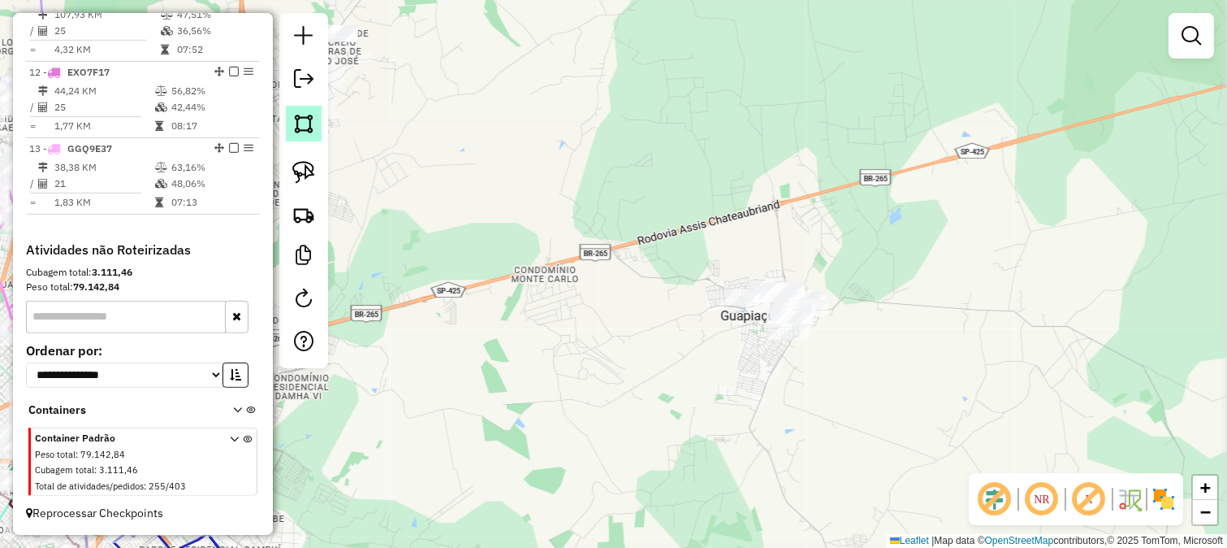
click at [310, 127] on img at bounding box center [303, 123] width 23 height 23
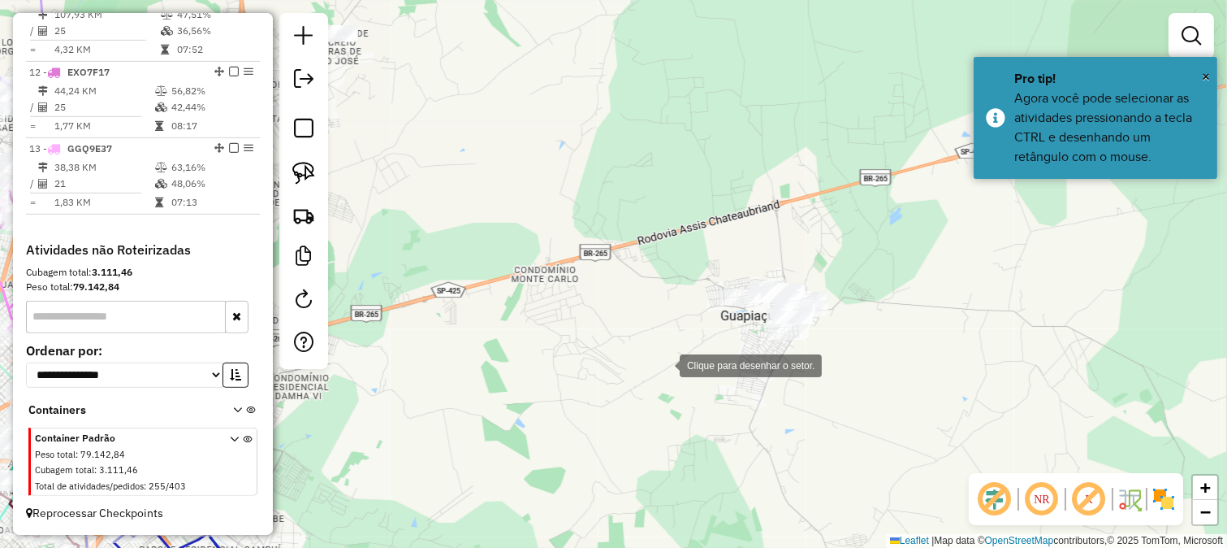
click at [678, 374] on div at bounding box center [663, 364] width 32 height 32
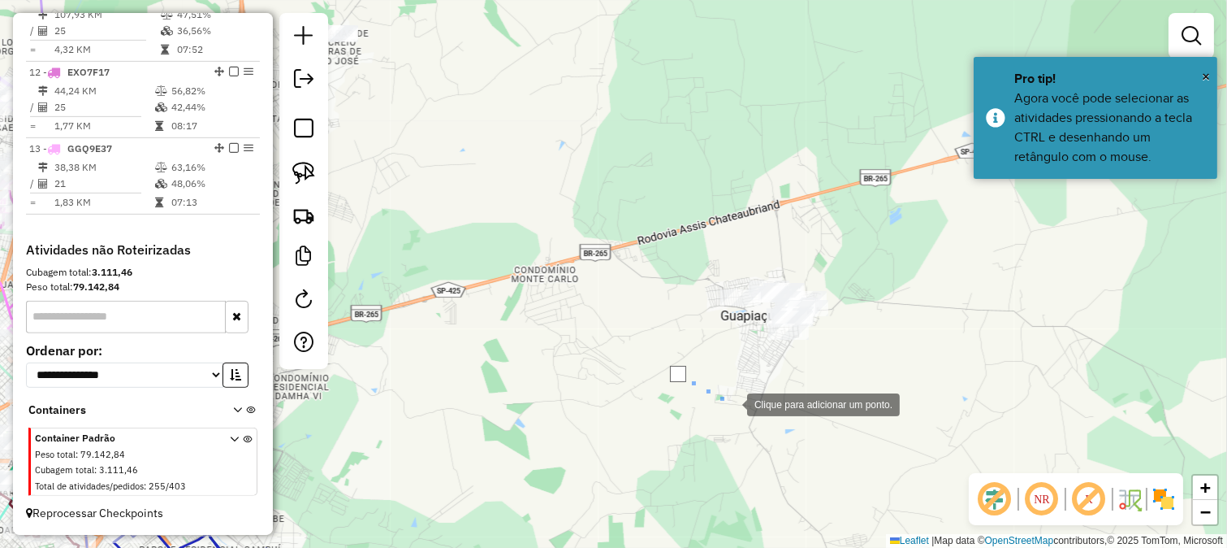
click at [742, 406] on div at bounding box center [731, 403] width 32 height 32
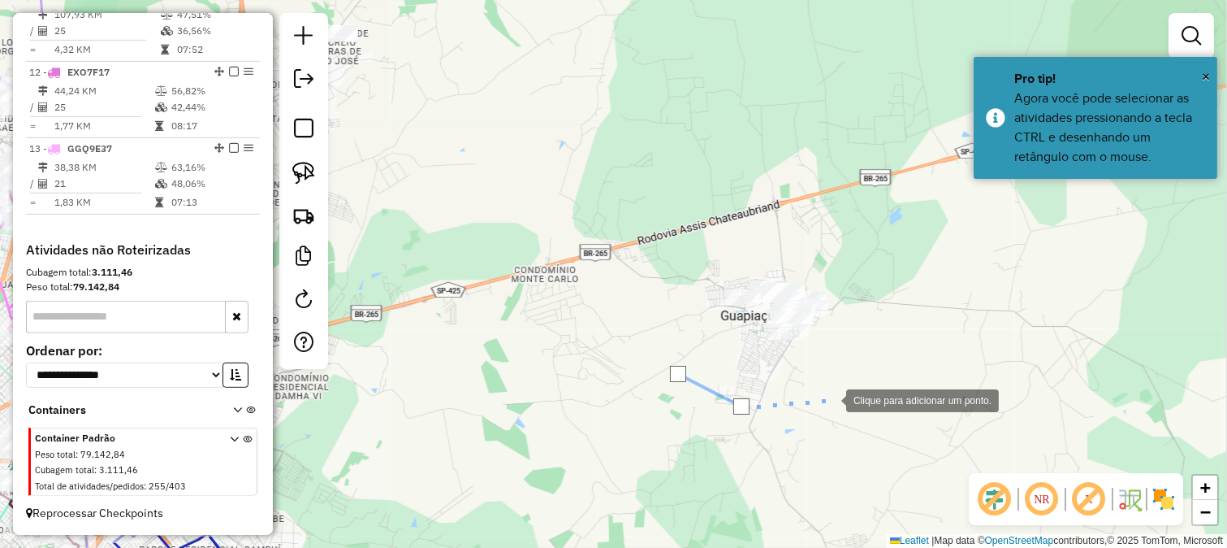
click at [830, 399] on div at bounding box center [830, 399] width 32 height 32
click at [846, 383] on div at bounding box center [830, 399] width 32 height 32
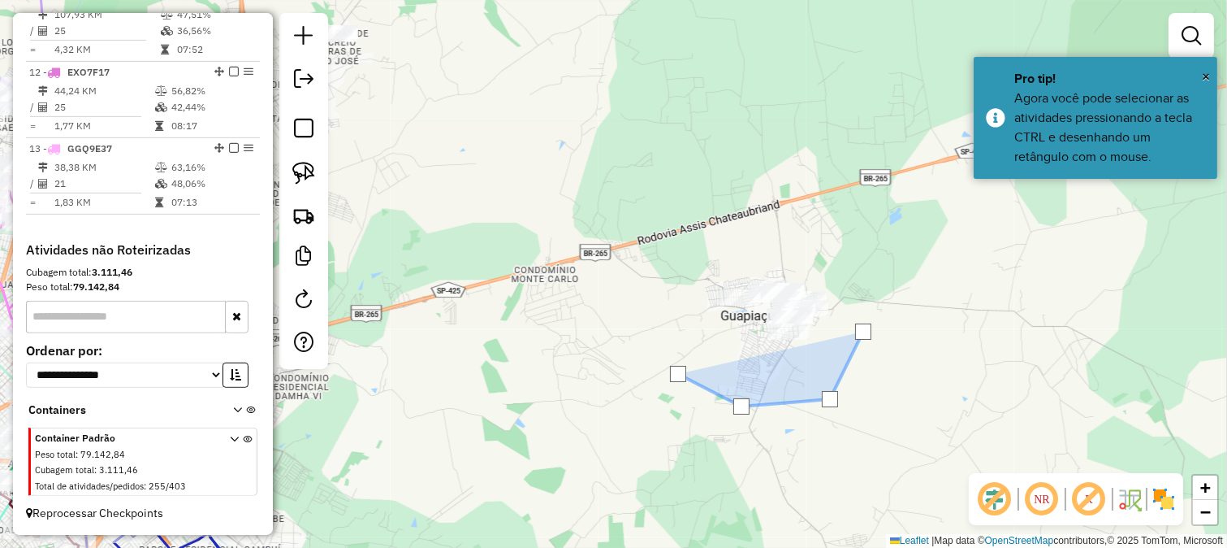
click at [864, 315] on div at bounding box center [863, 331] width 32 height 32
click at [848, 285] on div at bounding box center [864, 301] width 32 height 32
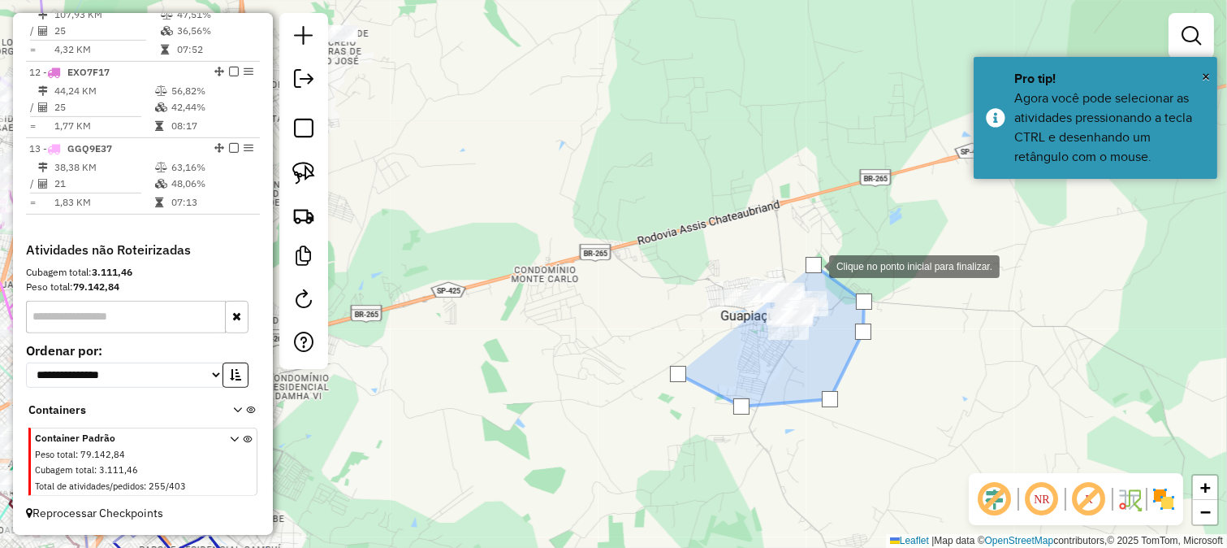
click at [797, 249] on div at bounding box center [813, 265] width 32 height 32
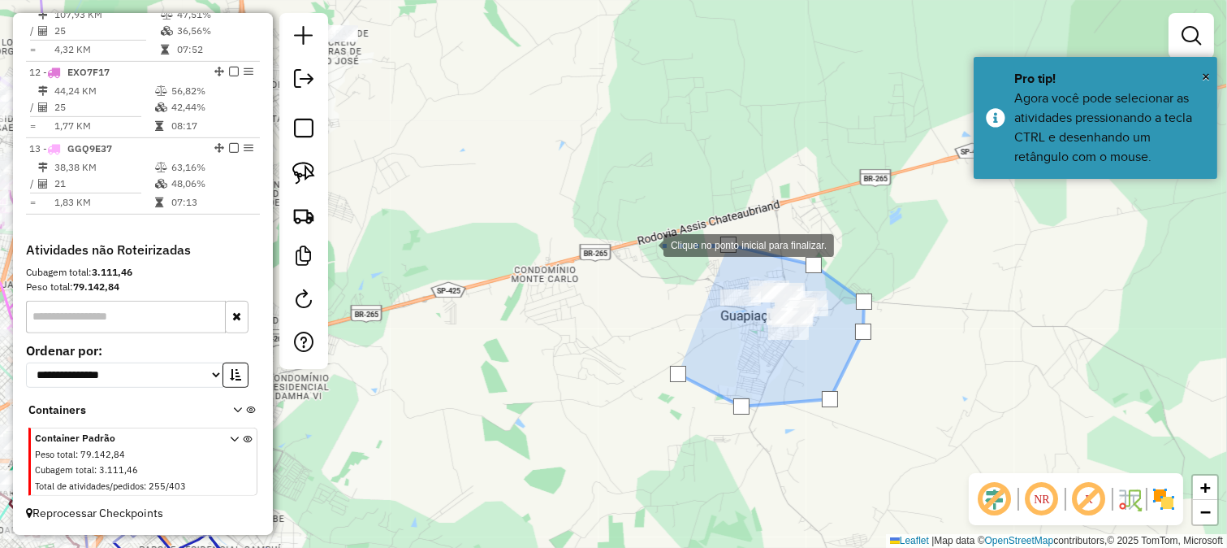
drag, startPoint x: 647, startPoint y: 244, endPoint x: 963, endPoint y: 277, distance: 316.9
click at [664, 260] on div at bounding box center [647, 243] width 32 height 32
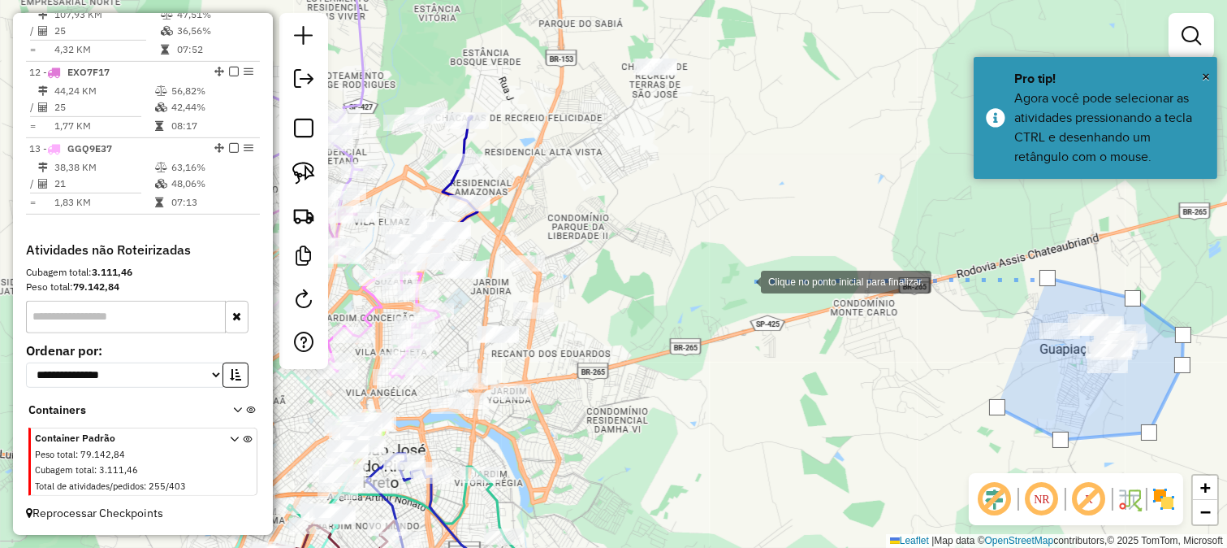
drag, startPoint x: 745, startPoint y: 280, endPoint x: 953, endPoint y: 283, distance: 208.0
click at [761, 283] on div at bounding box center [745, 280] width 32 height 32
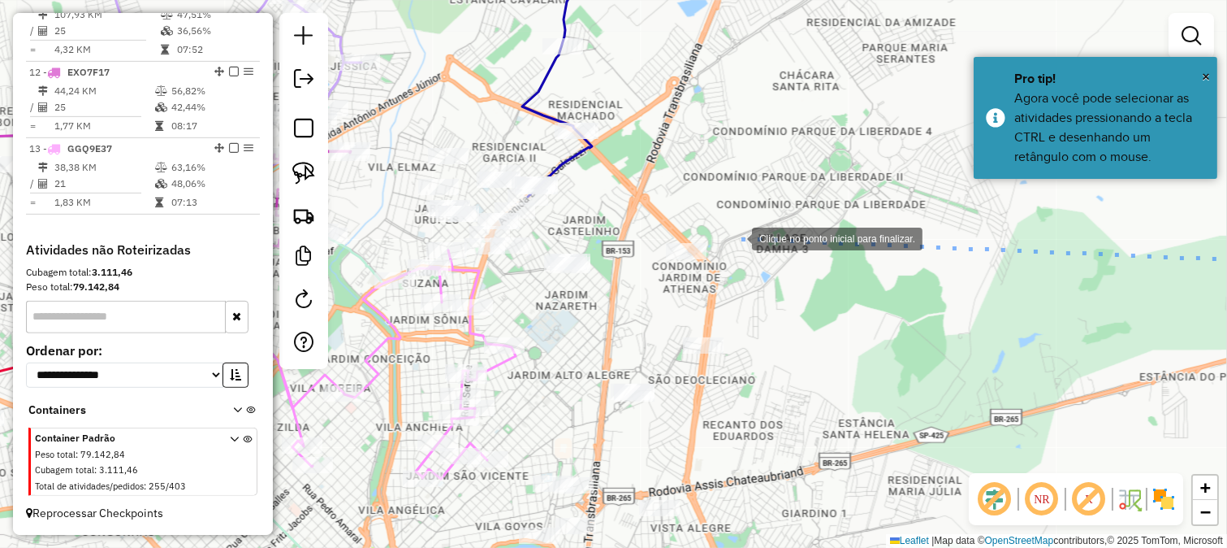
click at [736, 237] on div at bounding box center [736, 237] width 32 height 32
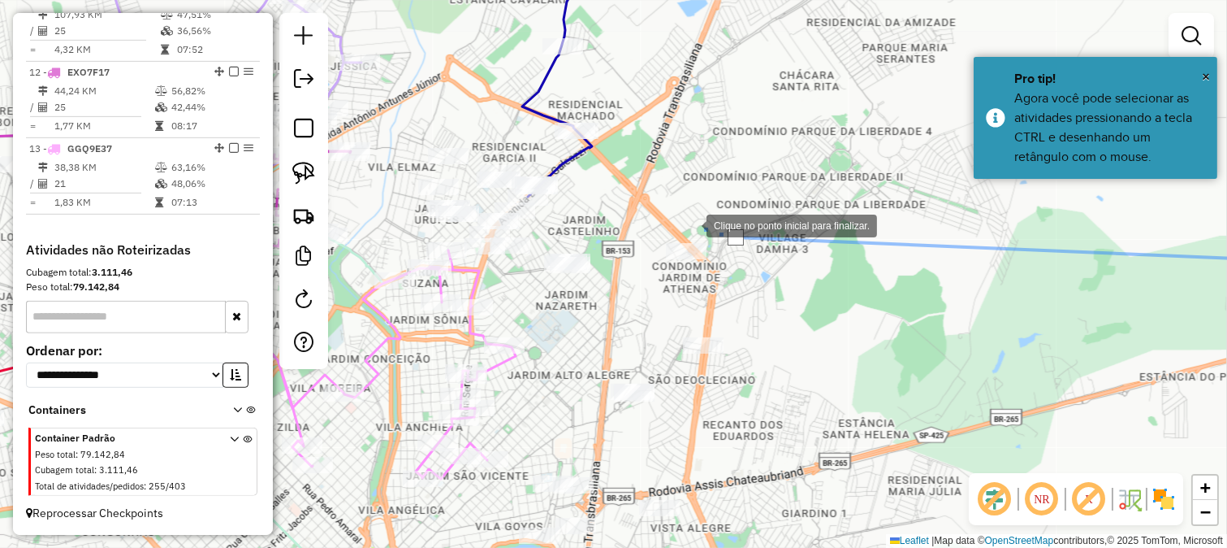
click at [690, 224] on div at bounding box center [690, 224] width 32 height 32
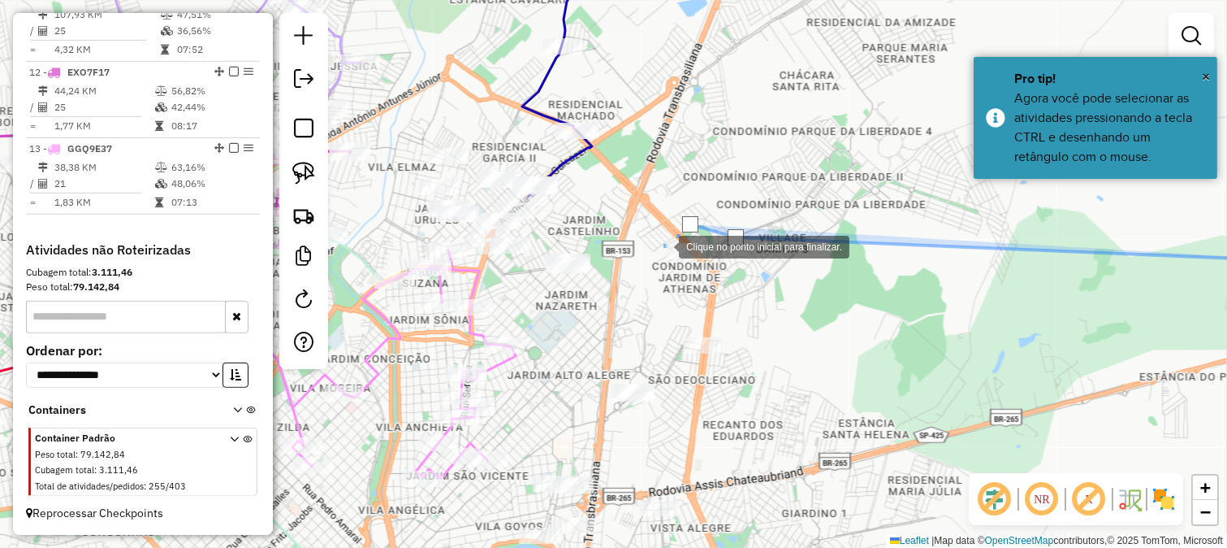
click at [663, 245] on div at bounding box center [663, 245] width 32 height 32
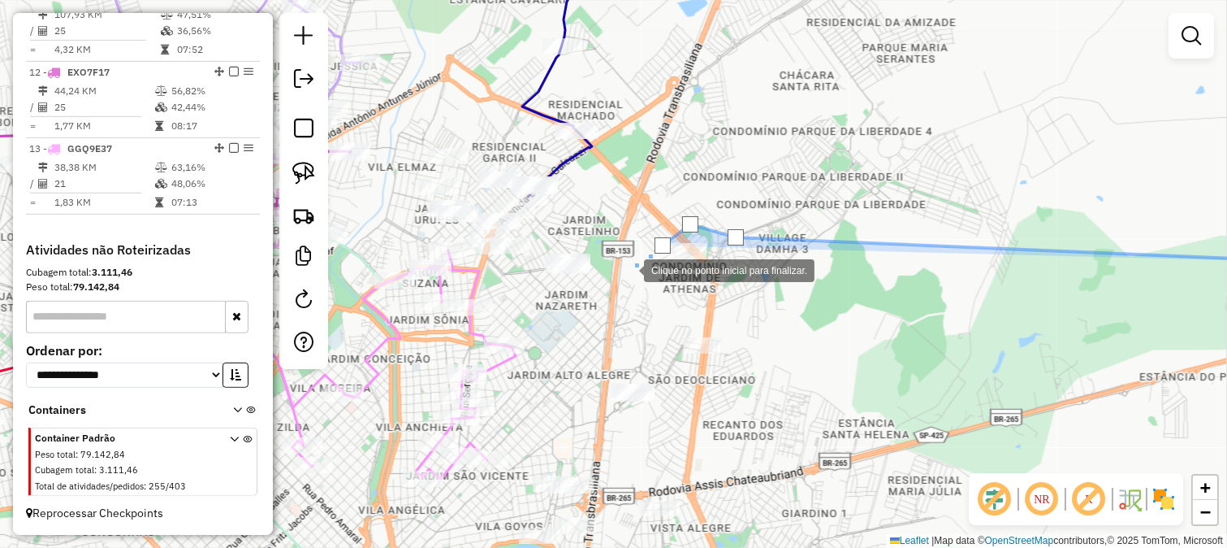
click at [628, 269] on div at bounding box center [628, 269] width 32 height 32
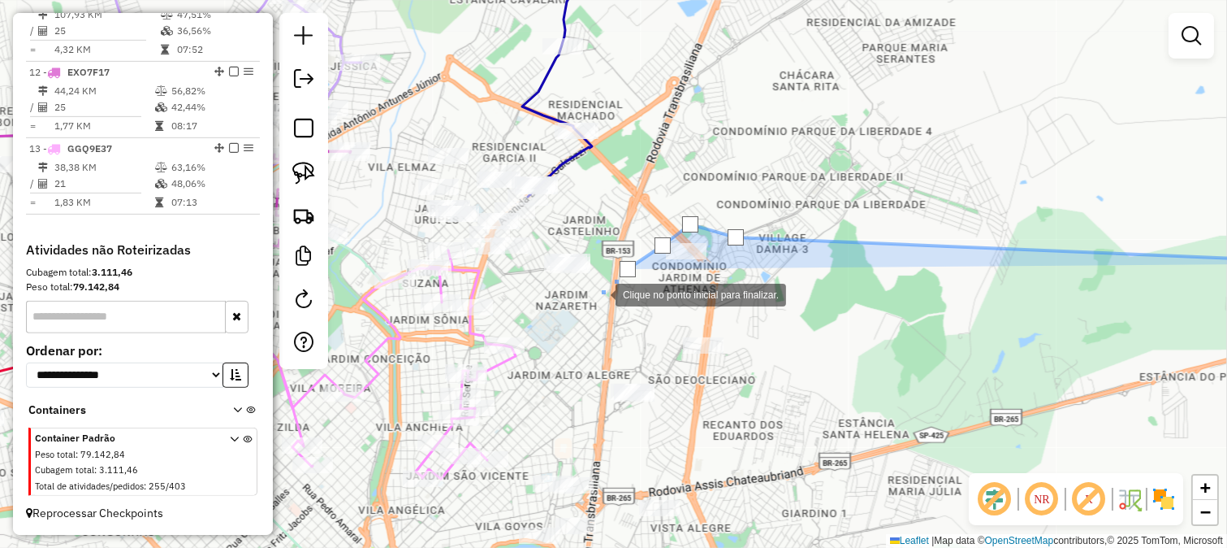
click at [600, 293] on div at bounding box center [599, 293] width 32 height 32
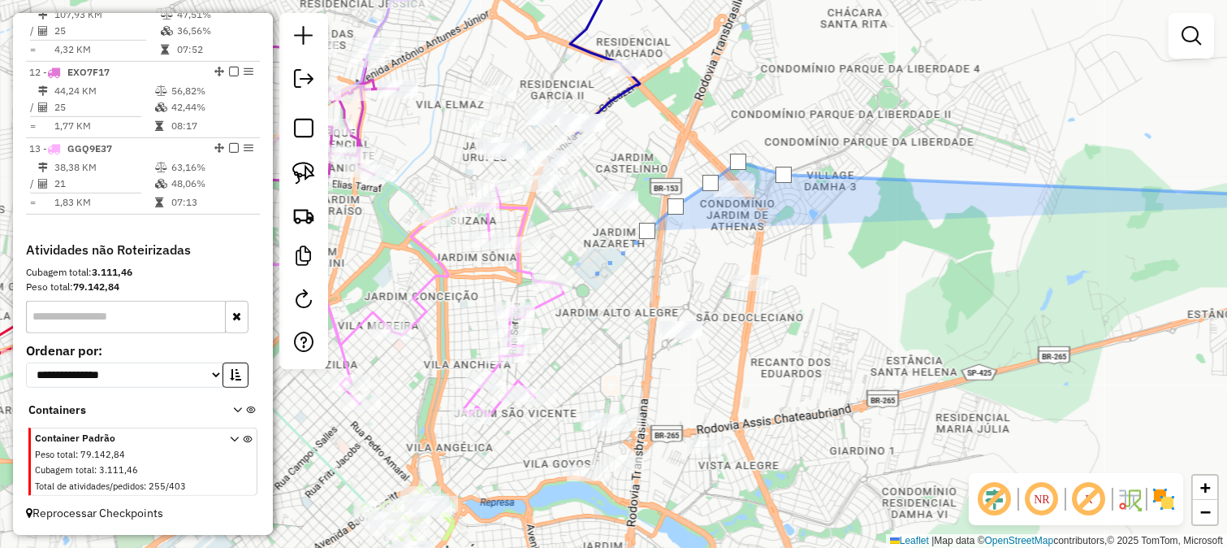
drag, startPoint x: 534, startPoint y: 359, endPoint x: 629, endPoint y: 216, distance: 171.7
click at [609, 258] on div at bounding box center [593, 274] width 32 height 32
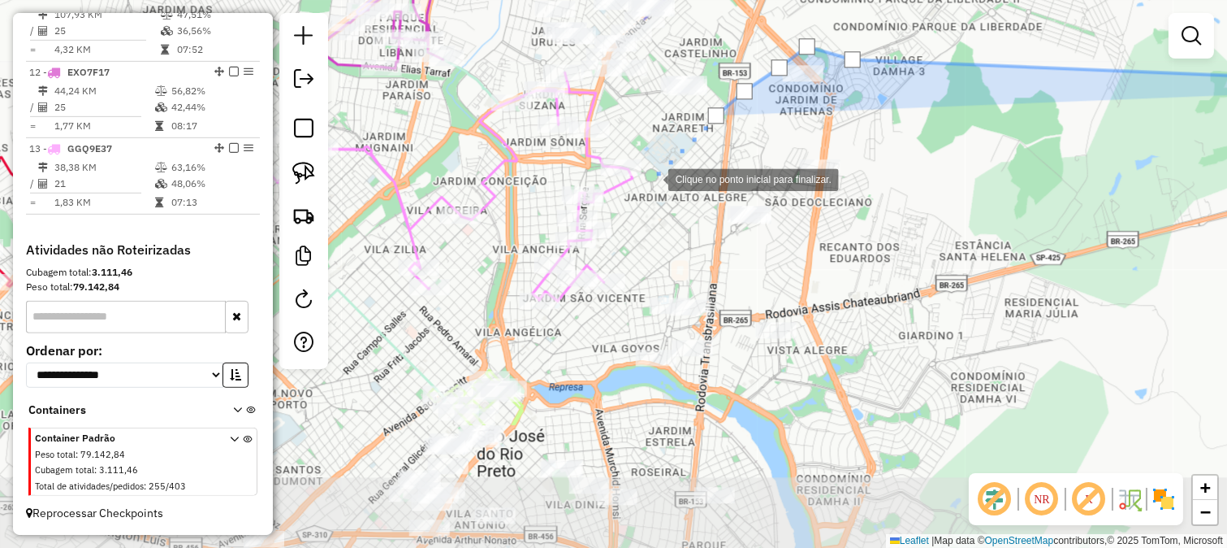
click at [636, 194] on div at bounding box center [652, 178] width 32 height 32
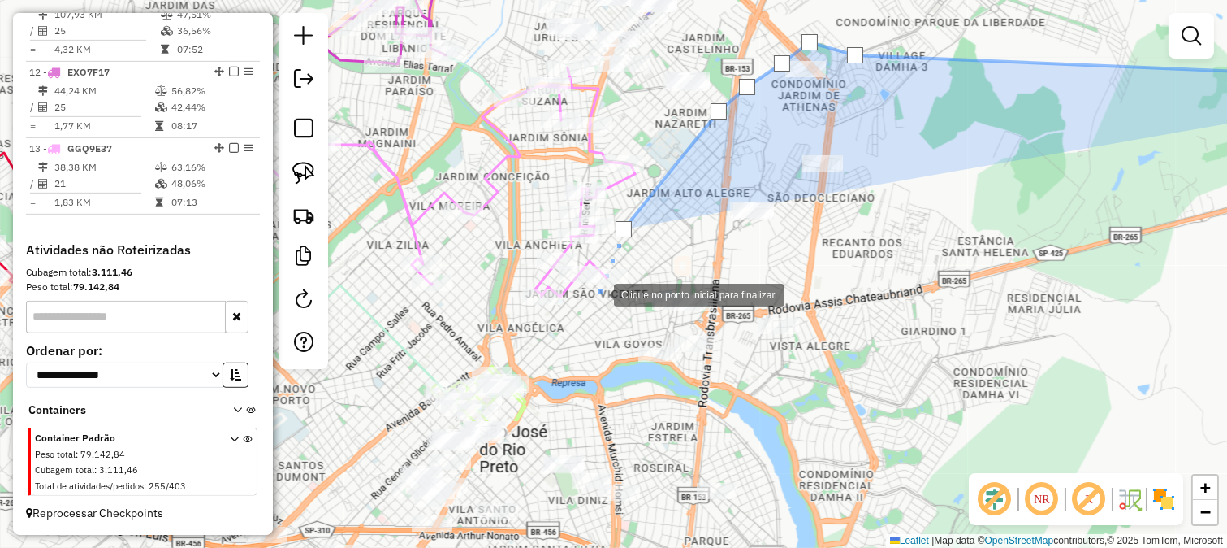
click at [596, 297] on div at bounding box center [598, 293] width 32 height 32
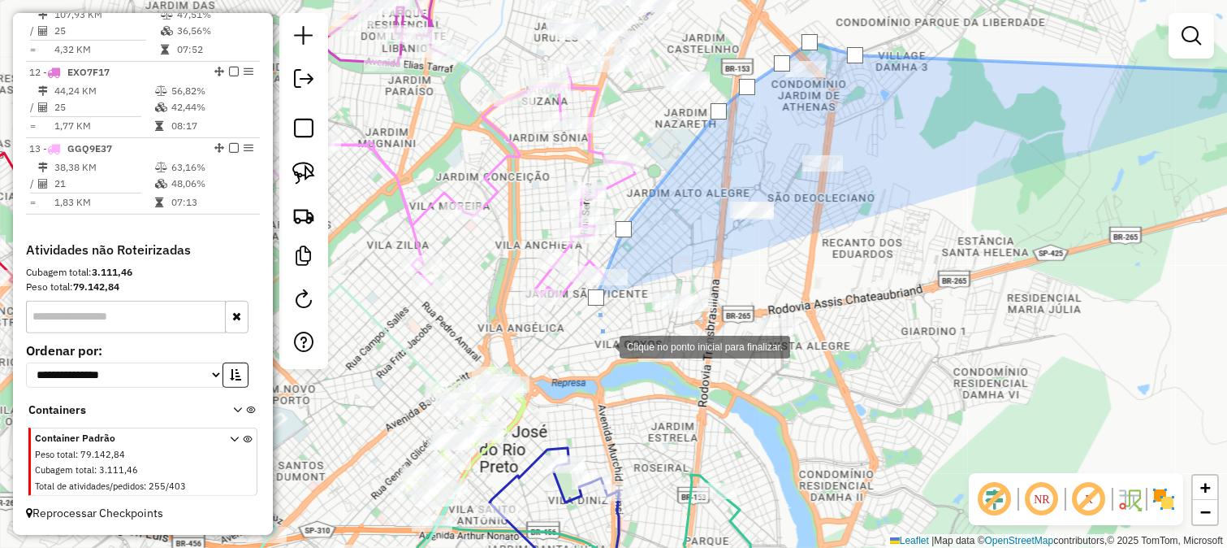
click at [604, 345] on div at bounding box center [603, 345] width 32 height 32
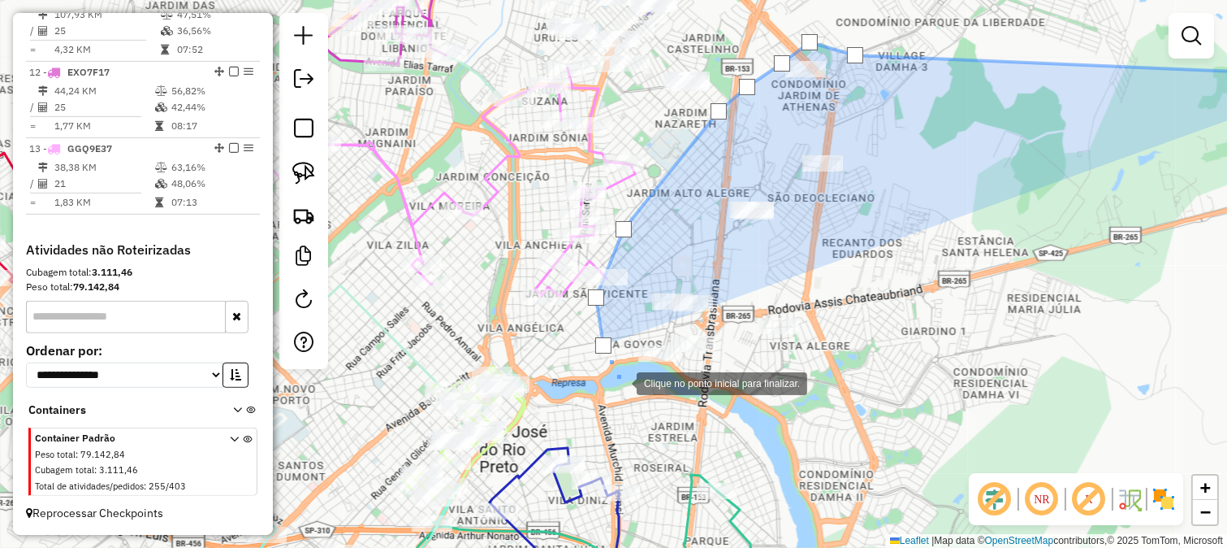
click at [621, 382] on div at bounding box center [620, 382] width 32 height 32
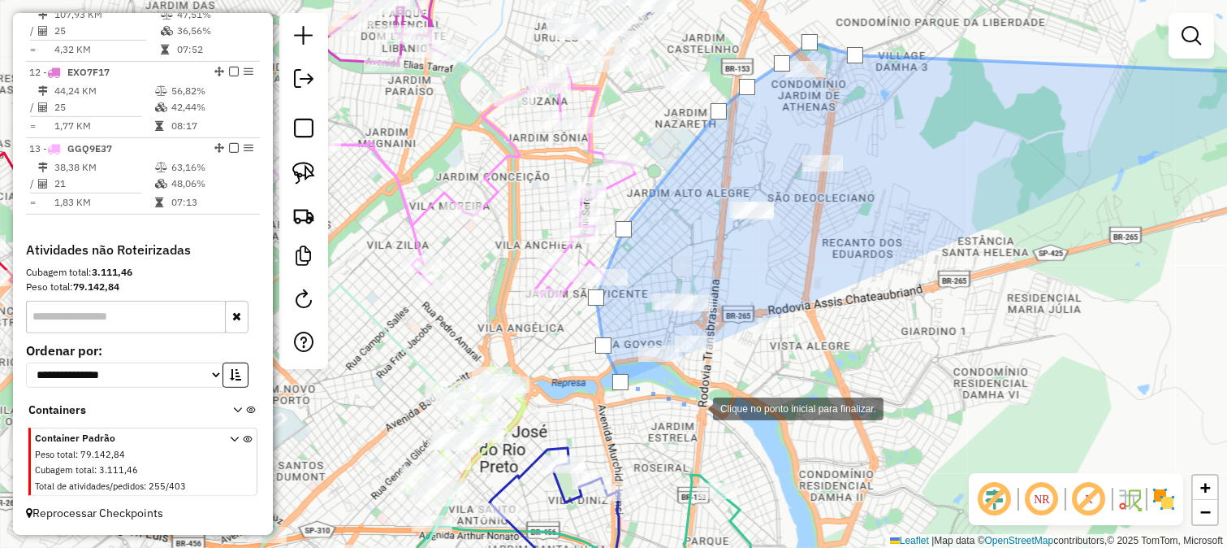
click at [697, 407] on div at bounding box center [697, 407] width 32 height 32
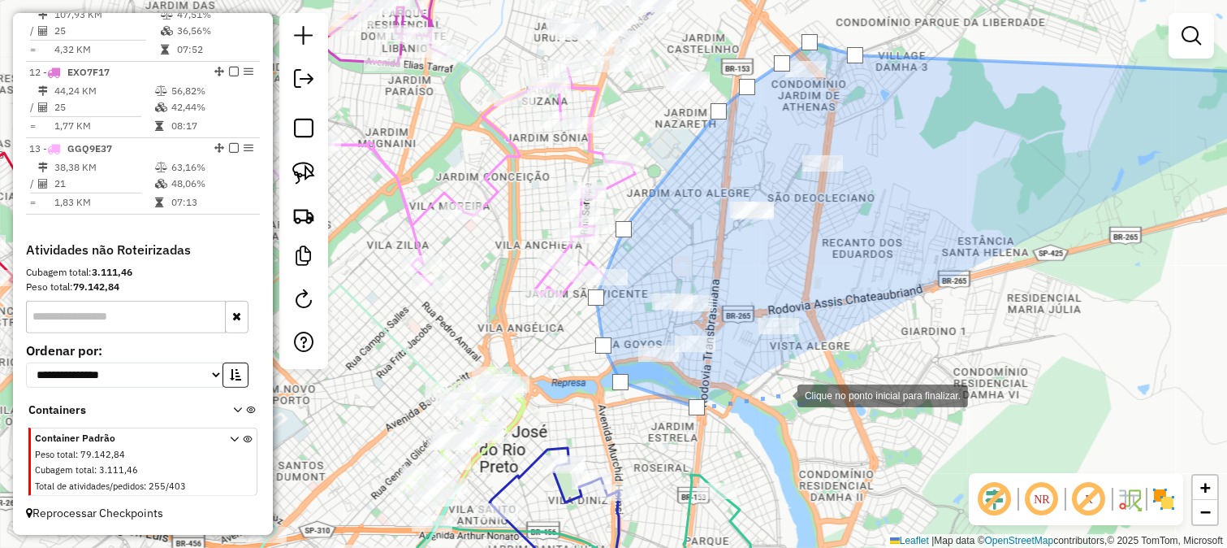
click at [781, 394] on div at bounding box center [781, 394] width 32 height 32
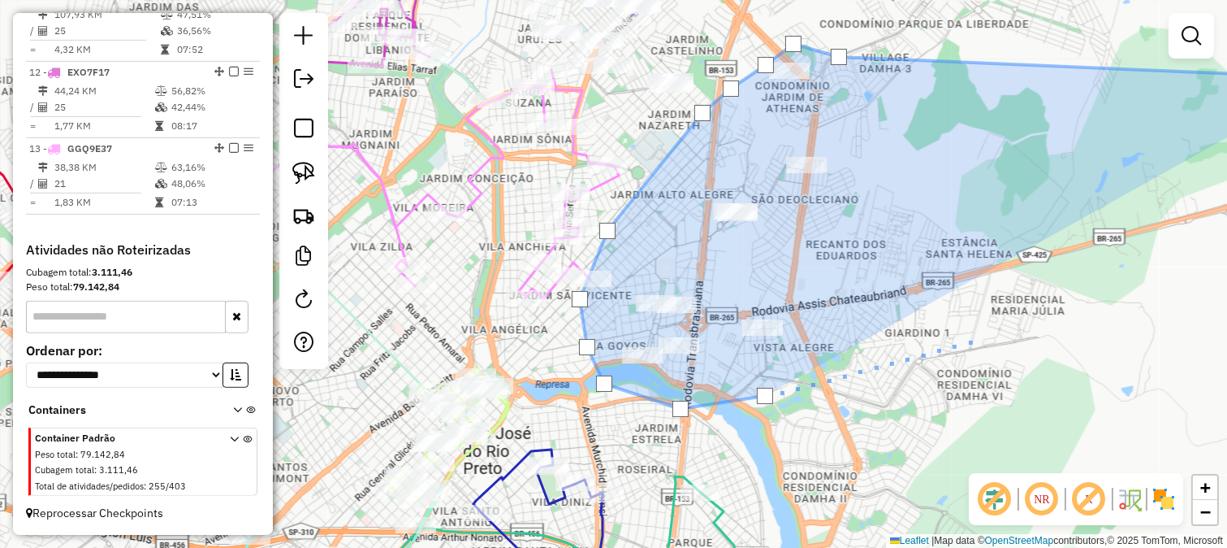
drag, startPoint x: 1007, startPoint y: 336, endPoint x: 586, endPoint y: 305, distance: 422.7
click at [959, 323] on div at bounding box center [975, 339] width 32 height 32
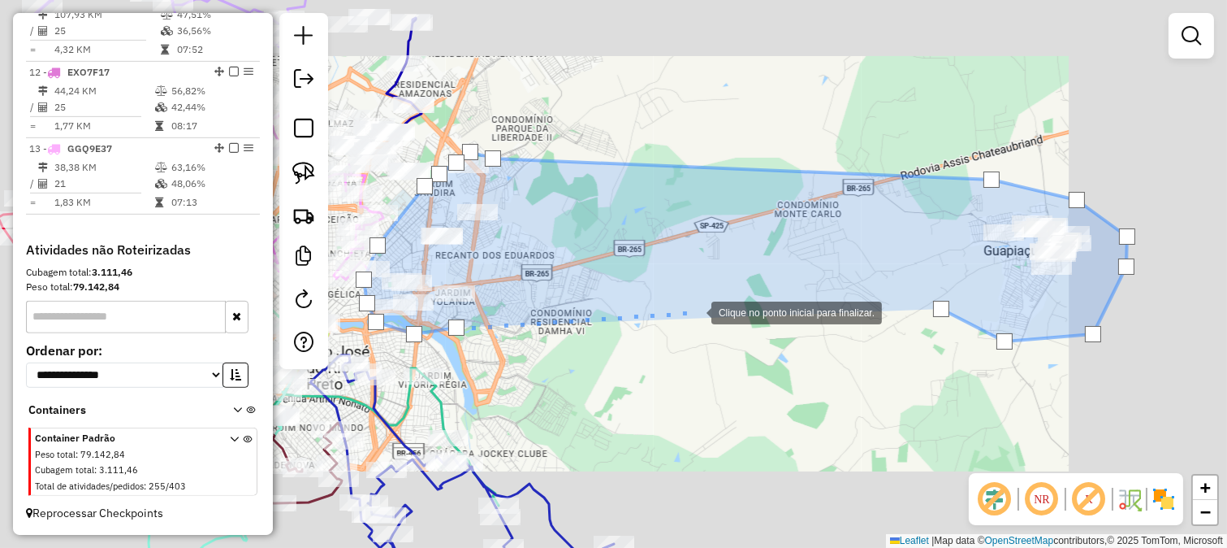
click at [695, 311] on div at bounding box center [695, 311] width 32 height 32
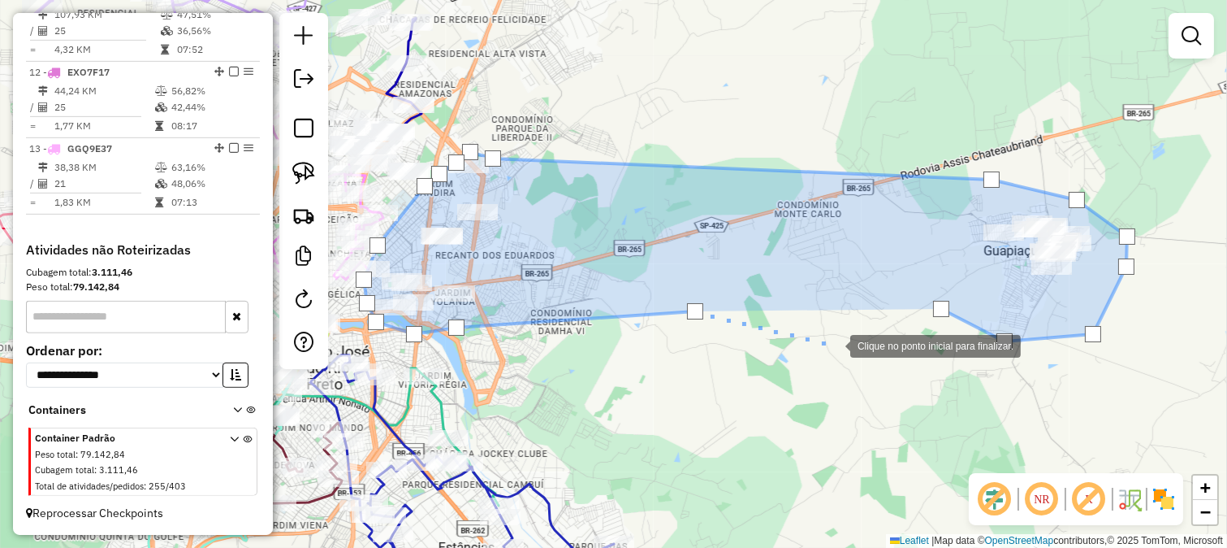
click at [840, 344] on div at bounding box center [834, 344] width 32 height 32
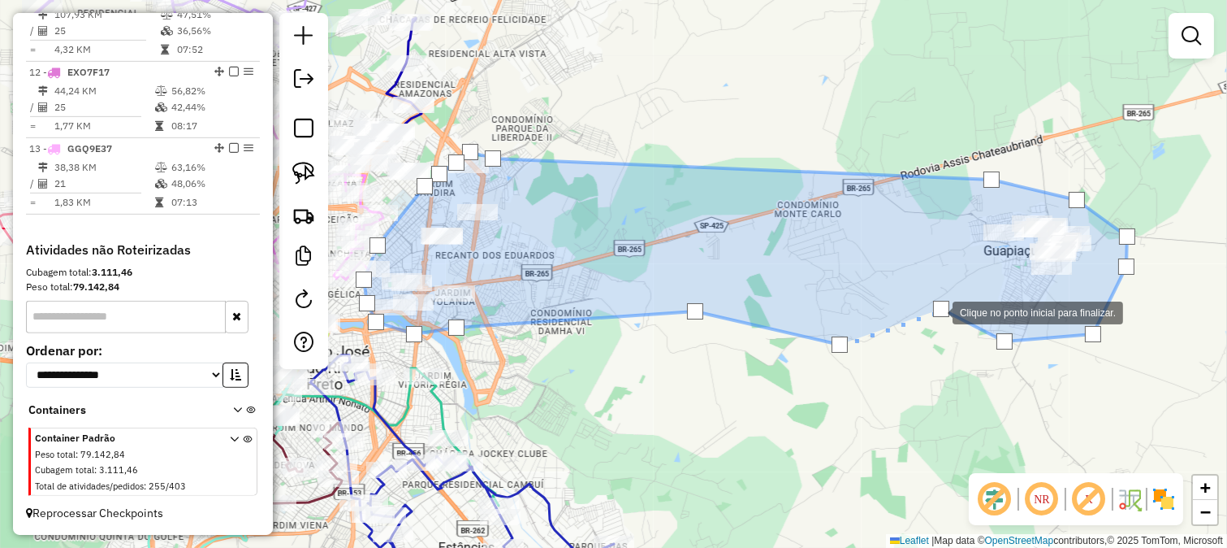
click at [937, 311] on div at bounding box center [941, 309] width 16 height 16
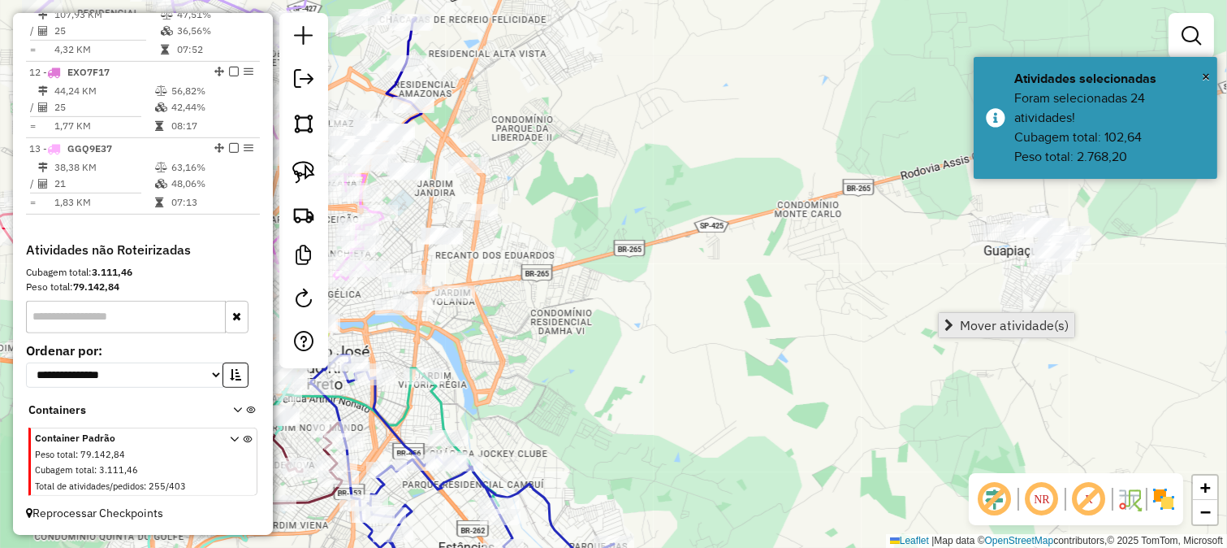
click at [955, 327] on link "Mover atividade(s)" at bounding box center [1007, 325] width 136 height 24
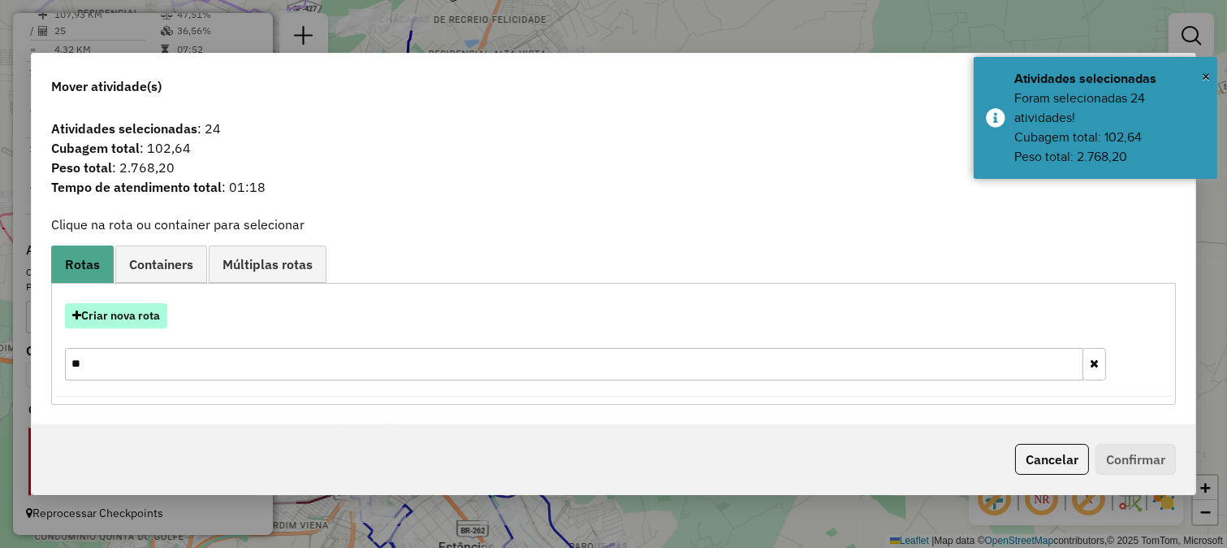
click at [157, 312] on button "Criar nova rota" at bounding box center [116, 315] width 102 height 25
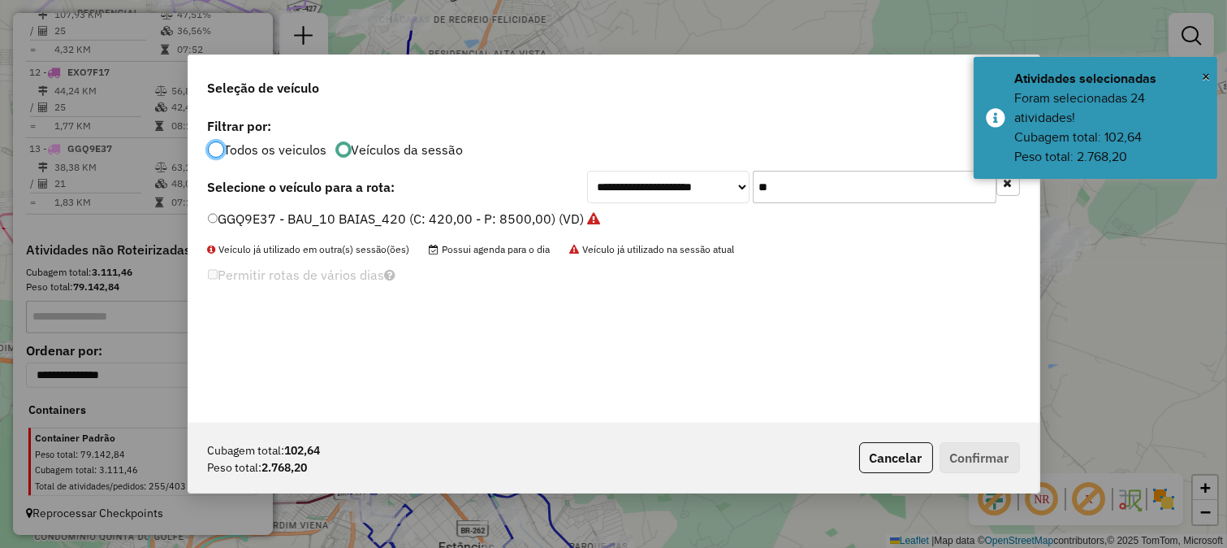
click at [797, 193] on input "**" at bounding box center [875, 187] width 244 height 32
click at [810, 176] on input "**" at bounding box center [875, 187] width 244 height 32
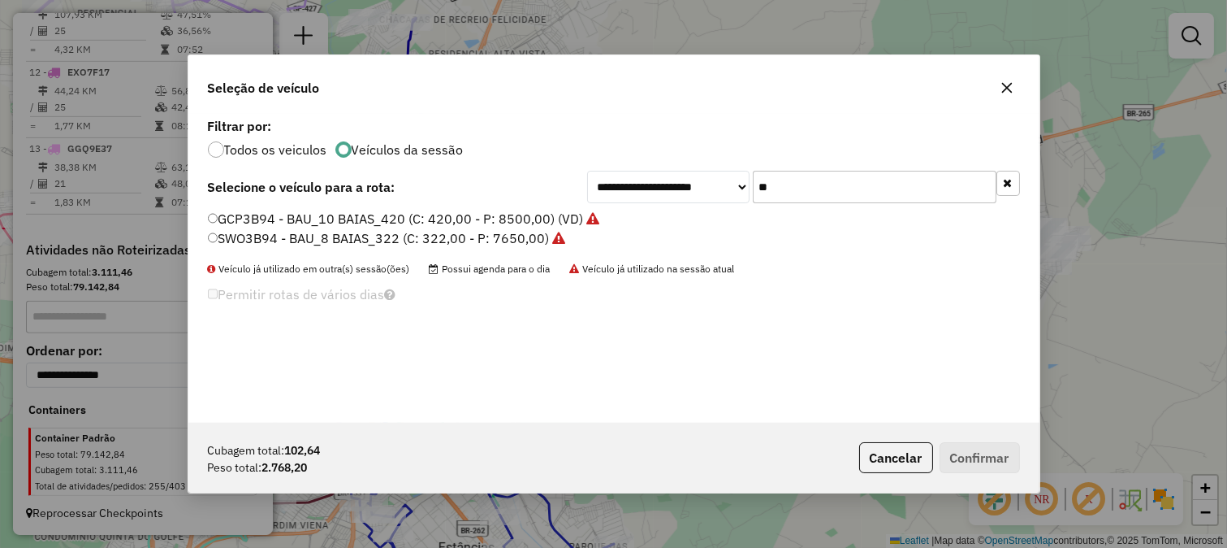
click at [782, 192] on input "**" at bounding box center [875, 187] width 244 height 32
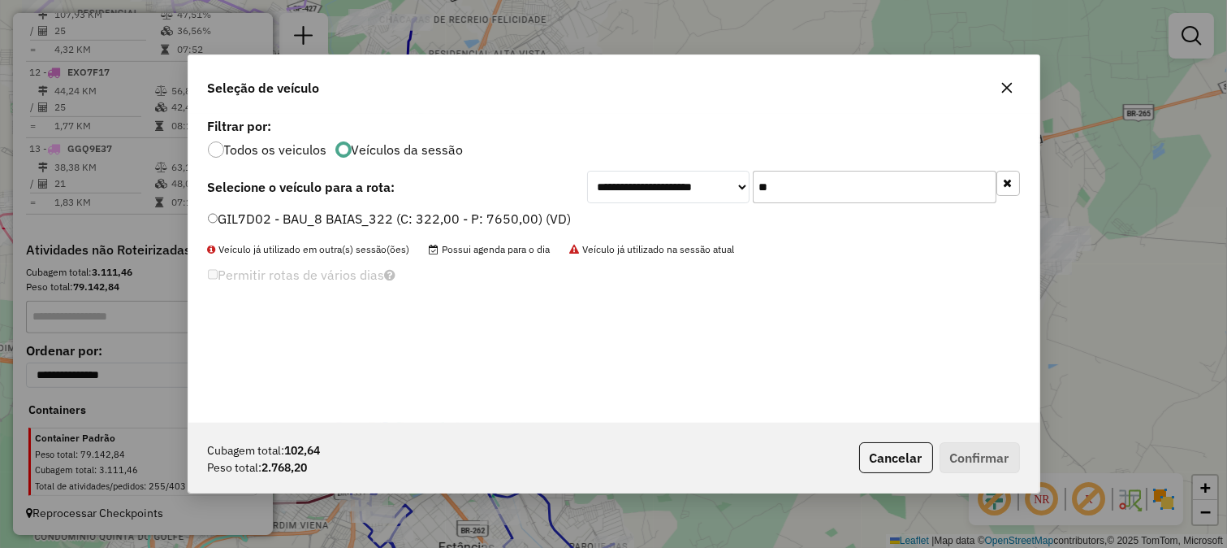
type input "**"
click at [509, 212] on label "GIL7D02 - BAU_8 BAIAS_322 (C: 322,00 - P: 7650,00) (VD)" at bounding box center [390, 218] width 364 height 19
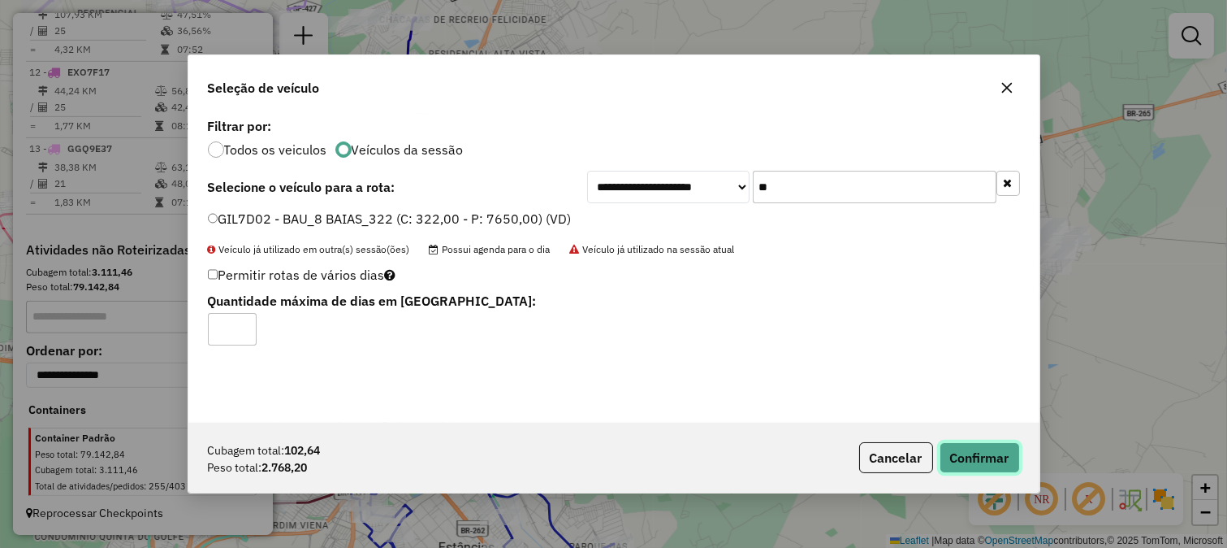
click at [943, 448] on button "Confirmar" at bounding box center [980, 457] width 80 height 31
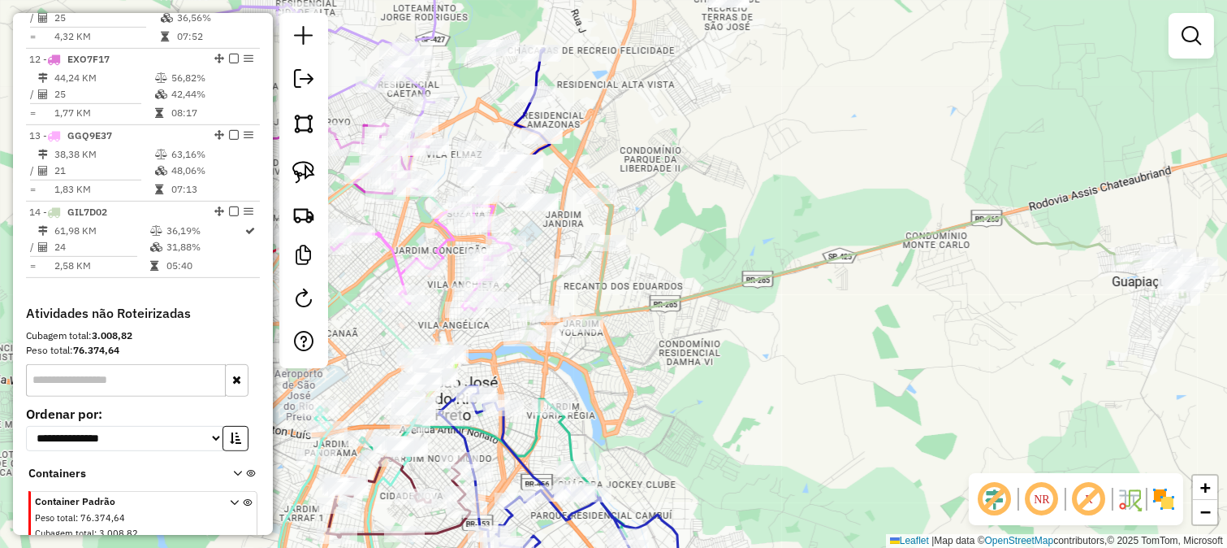
drag, startPoint x: 596, startPoint y: 289, endPoint x: 743, endPoint y: 325, distance: 151.3
click at [742, 323] on div "Janela de atendimento Grade de atendimento Capacidade Transportadoras Veículos …" at bounding box center [613, 274] width 1227 height 548
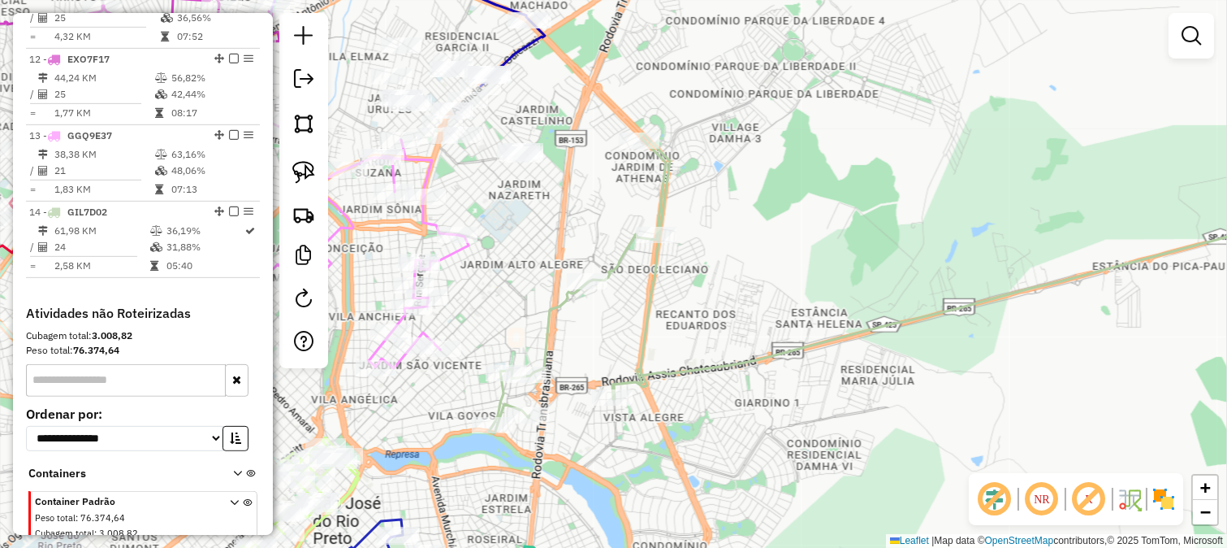
click at [616, 262] on icon at bounding box center [919, 283] width 861 height 300
select select "*********"
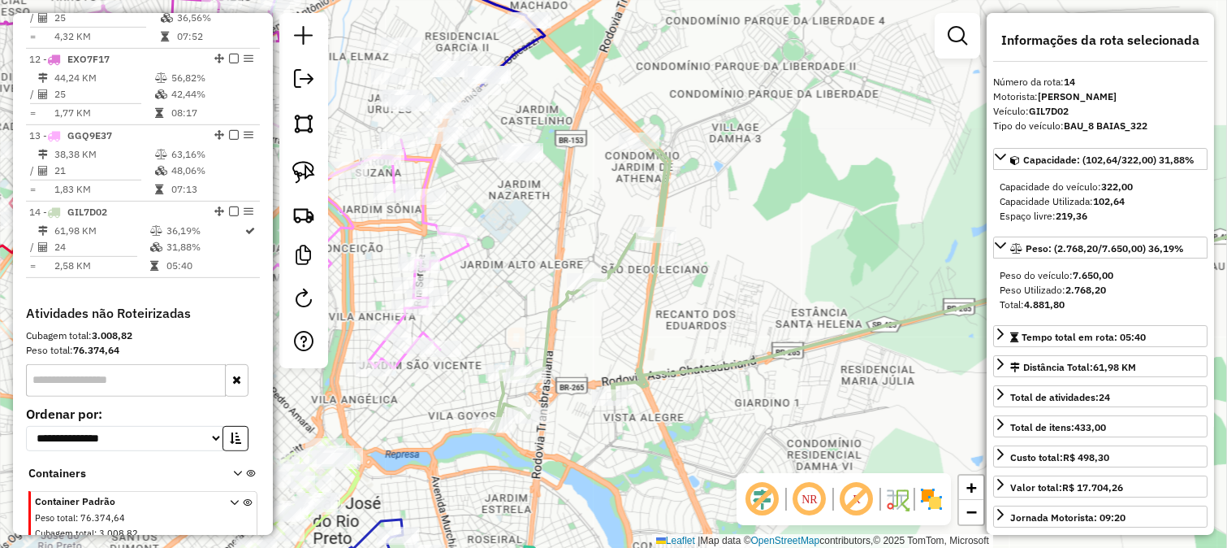
scroll to position [1509, 0]
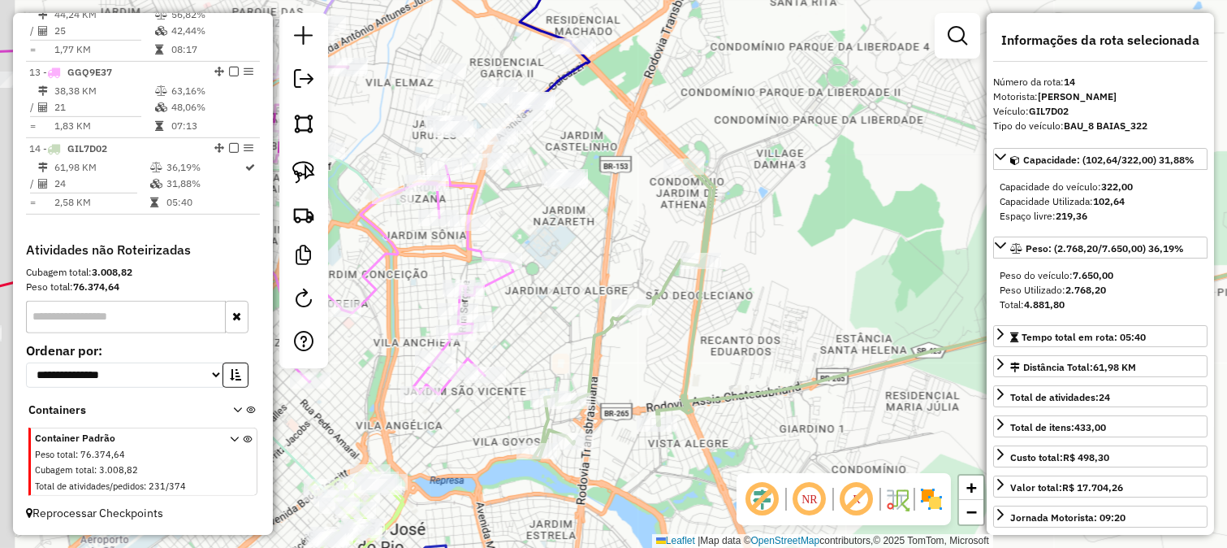
drag, startPoint x: 570, startPoint y: 230, endPoint x: 734, endPoint y: 327, distance: 190.9
click at [734, 326] on div "Janela de atendimento Grade de atendimento Capacidade Transportadoras Veículos …" at bounding box center [613, 274] width 1227 height 548
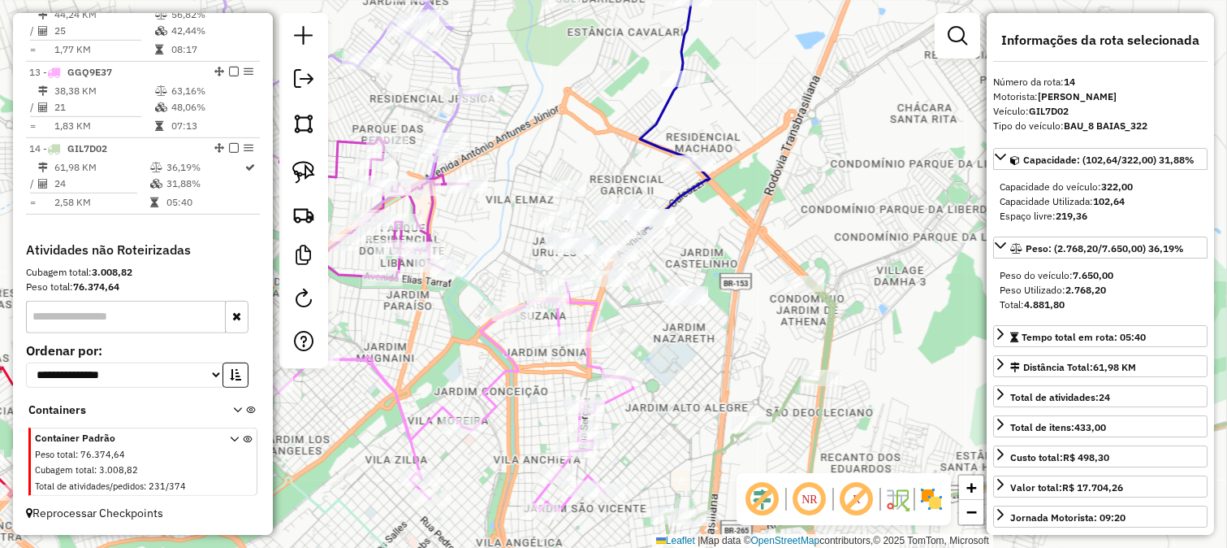
drag, startPoint x: 697, startPoint y: 302, endPoint x: 694, endPoint y: 387, distance: 84.5
click at [695, 383] on div "Janela de atendimento Grade de atendimento Capacidade Transportadoras Veículos …" at bounding box center [613, 274] width 1227 height 548
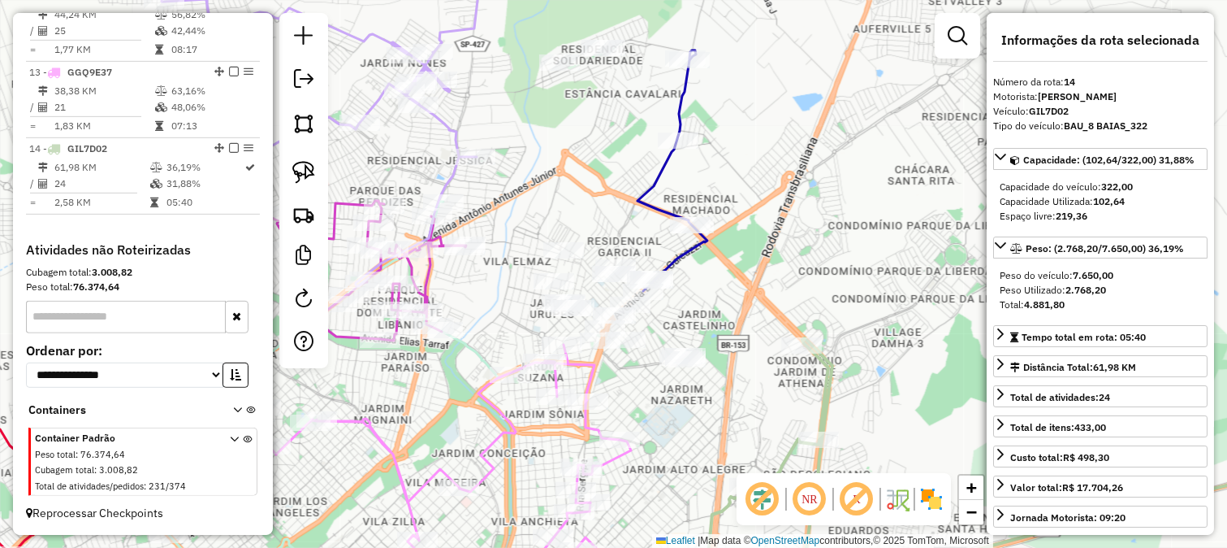
click at [562, 189] on div "Janela de atendimento Grade de atendimento Capacidade Transportadoras Veículos …" at bounding box center [613, 274] width 1227 height 548
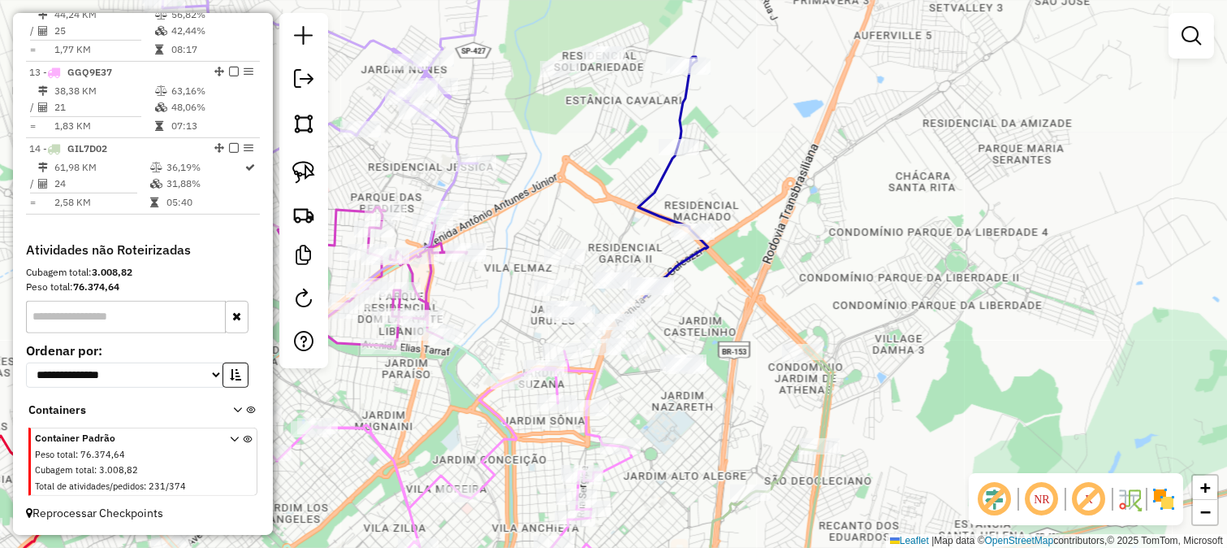
drag, startPoint x: 556, startPoint y: 188, endPoint x: 567, endPoint y: 204, distance: 18.7
click at [566, 221] on div "Janela de atendimento Grade de atendimento Capacidade Transportadoras Veículos …" at bounding box center [613, 274] width 1227 height 548
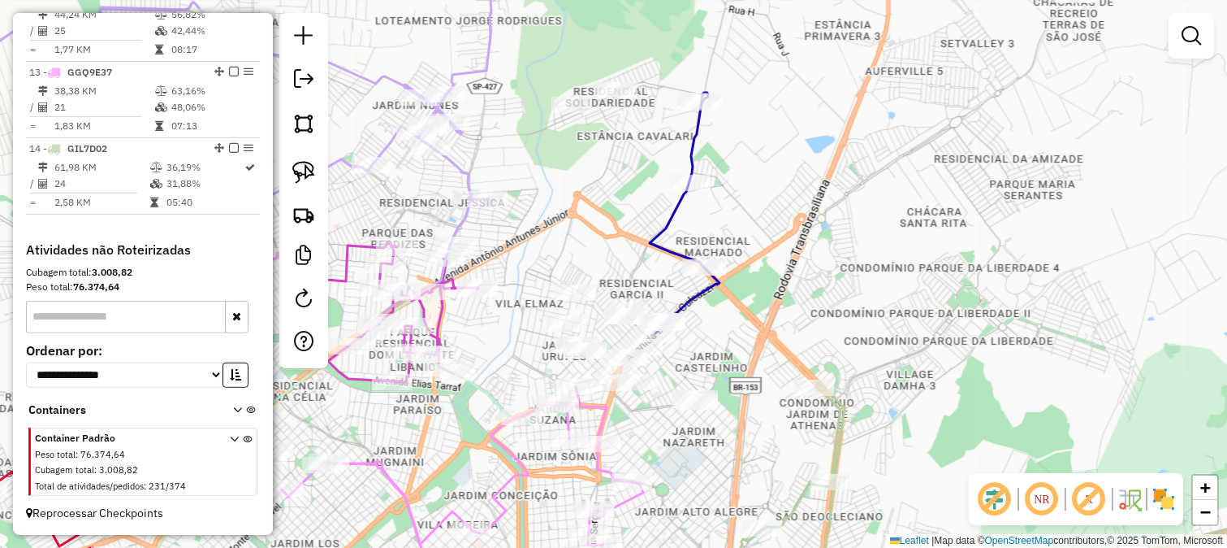
click at [550, 175] on div "Janela de atendimento Grade de atendimento Capacidade Transportadoras Veículos …" at bounding box center [613, 274] width 1227 height 548
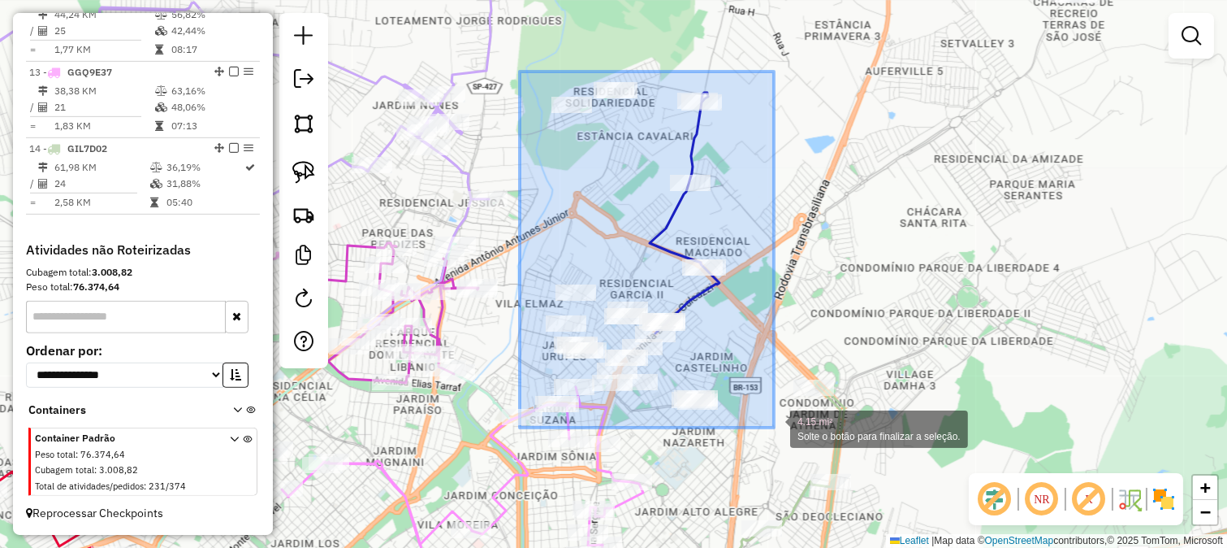
drag, startPoint x: 520, startPoint y: 71, endPoint x: 774, endPoint y: 427, distance: 437.3
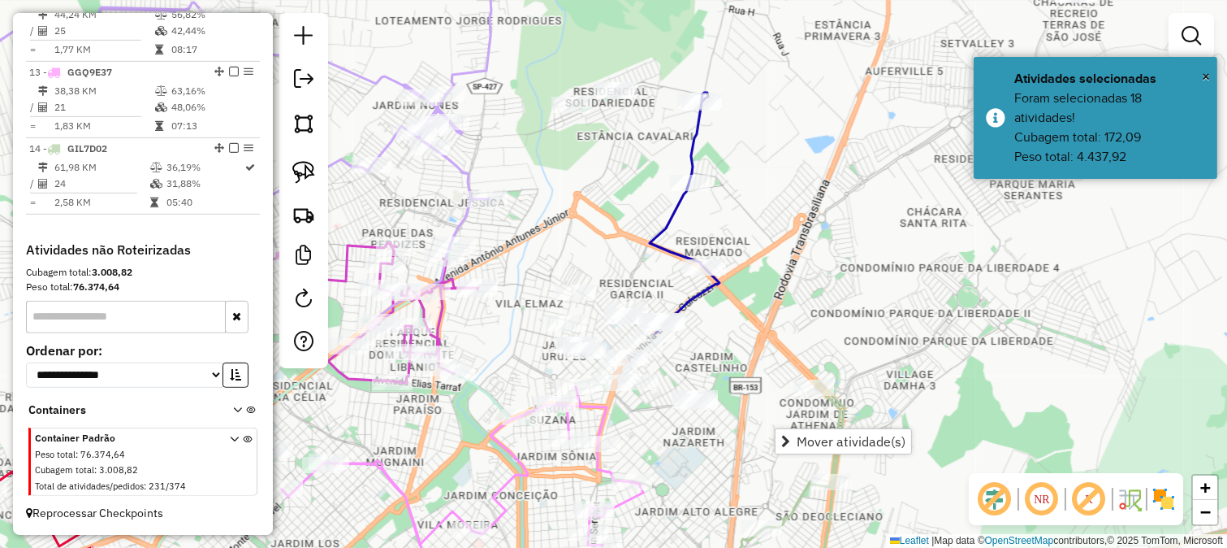
click at [732, 320] on div "Janela de atendimento Grade de atendimento Capacidade Transportadoras Veículos …" at bounding box center [613, 274] width 1227 height 548
drag, startPoint x: 746, startPoint y: 289, endPoint x: 700, endPoint y: 377, distance: 98.8
click at [709, 372] on div "Janela de atendimento Grade de atendimento Capacidade Transportadoras Veículos …" at bounding box center [613, 274] width 1227 height 548
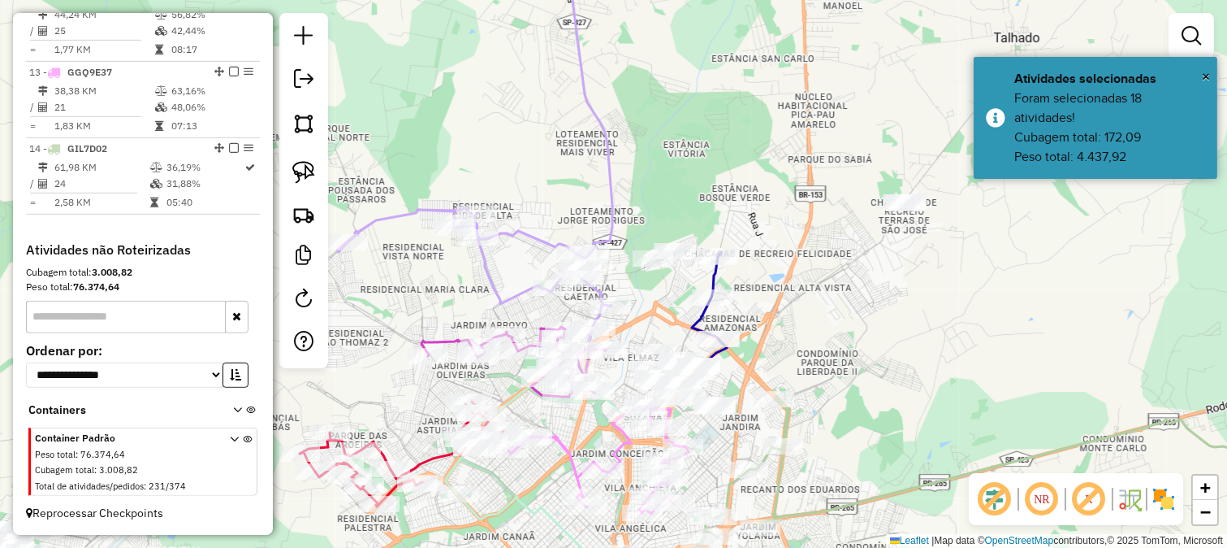
drag, startPoint x: 817, startPoint y: 268, endPoint x: 781, endPoint y: 205, distance: 73.2
click at [830, 257] on div "Janela de atendimento Grade de atendimento Capacidade Transportadoras Veículos …" at bounding box center [613, 274] width 1227 height 548
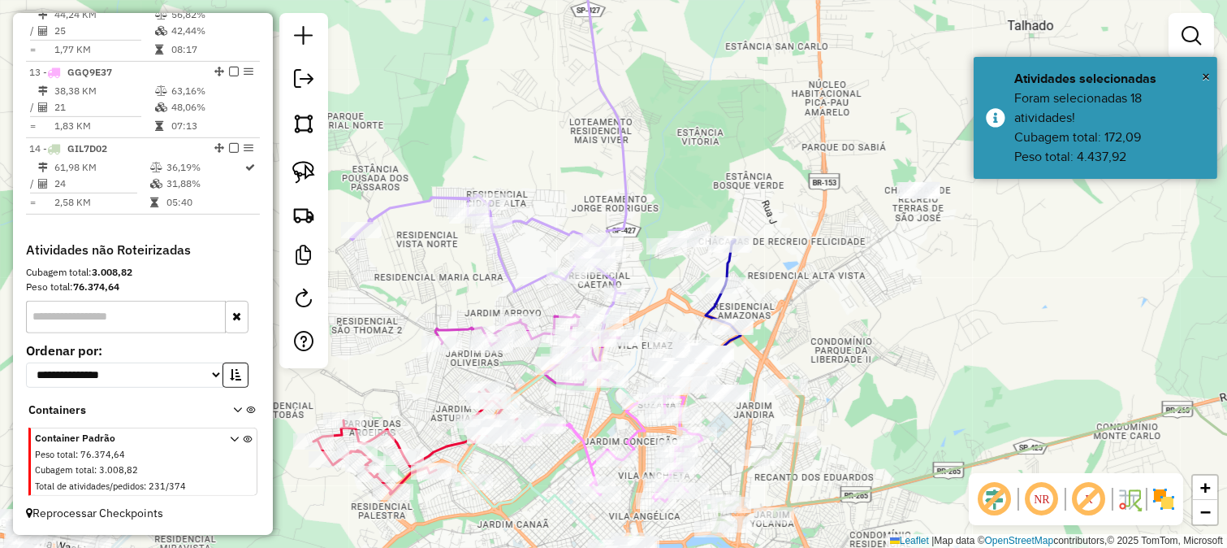
click at [743, 183] on div "Janela de atendimento Grade de atendimento Capacidade Transportadoras Veículos …" at bounding box center [613, 274] width 1227 height 548
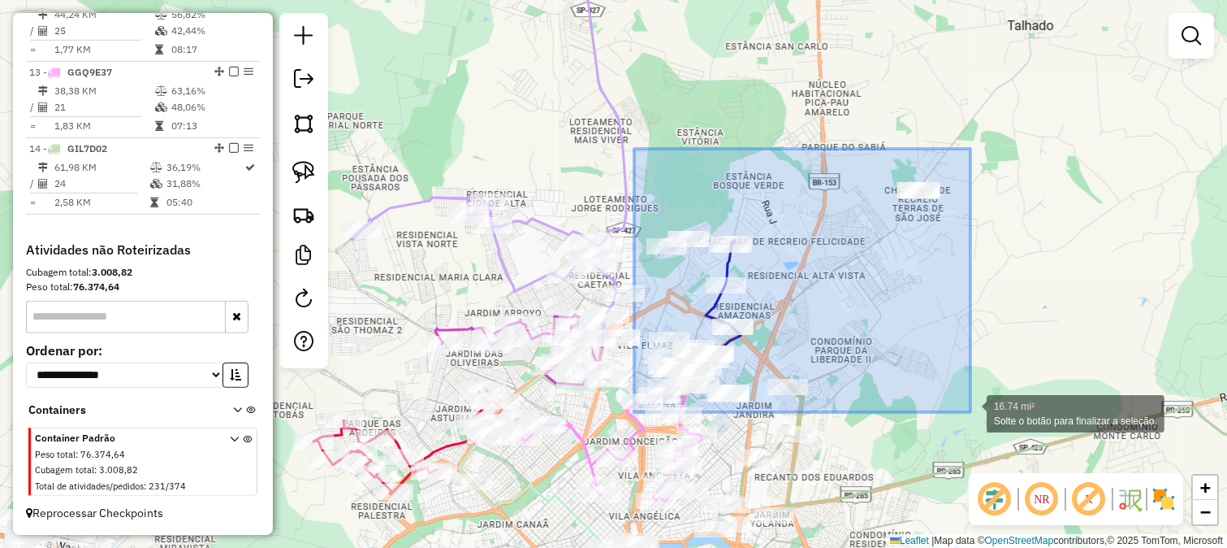
drag, startPoint x: 634, startPoint y: 149, endPoint x: 971, endPoint y: 412, distance: 427.1
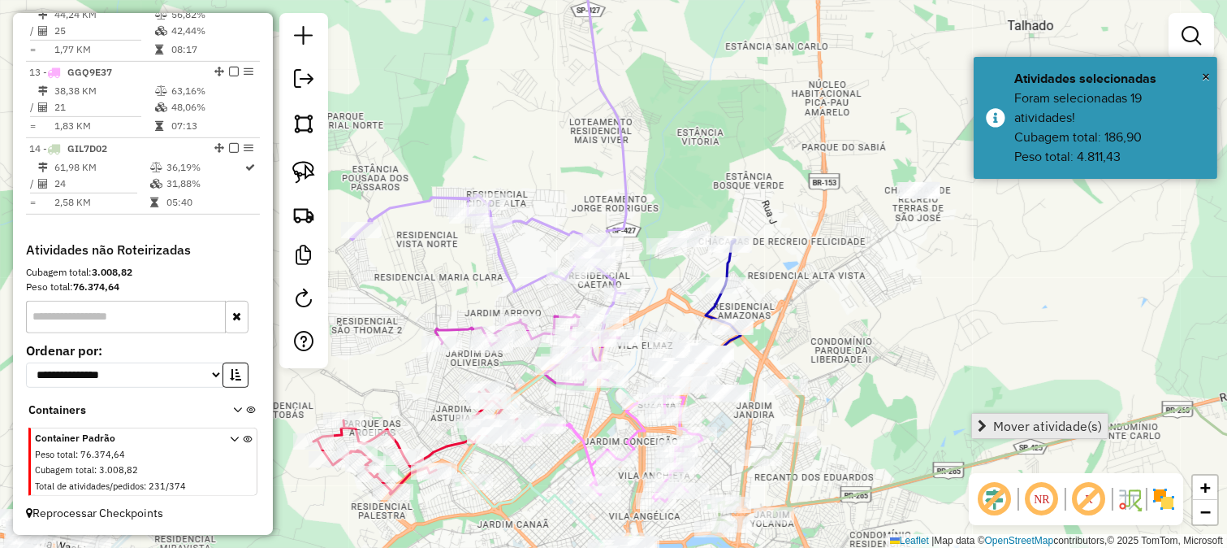
click at [991, 423] on link "Mover atividade(s)" at bounding box center [1040, 425] width 136 height 24
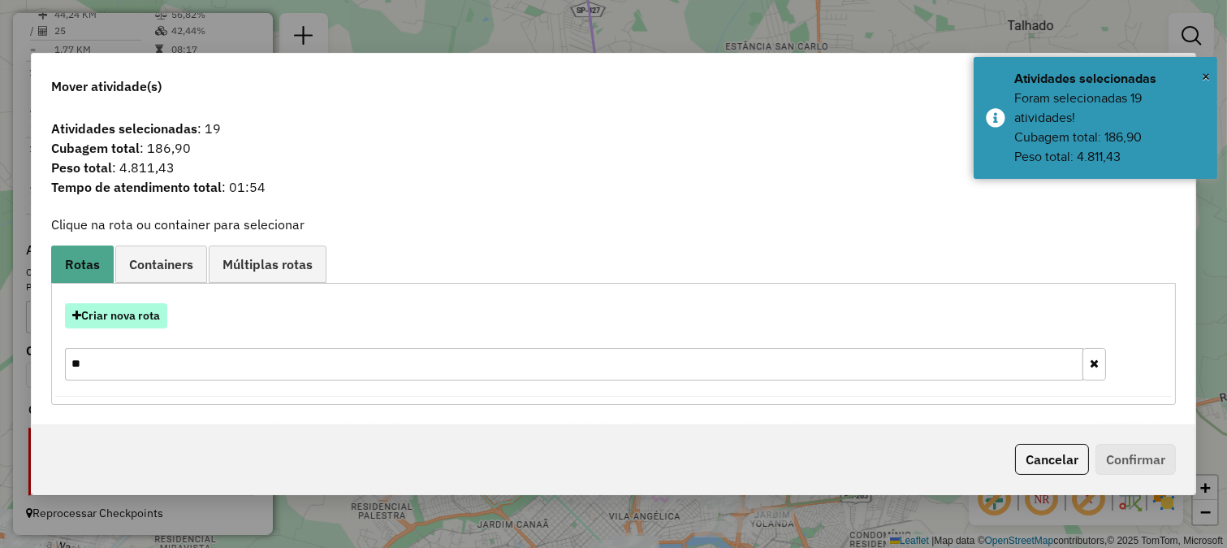
click at [142, 313] on button "Criar nova rota" at bounding box center [116, 315] width 102 height 25
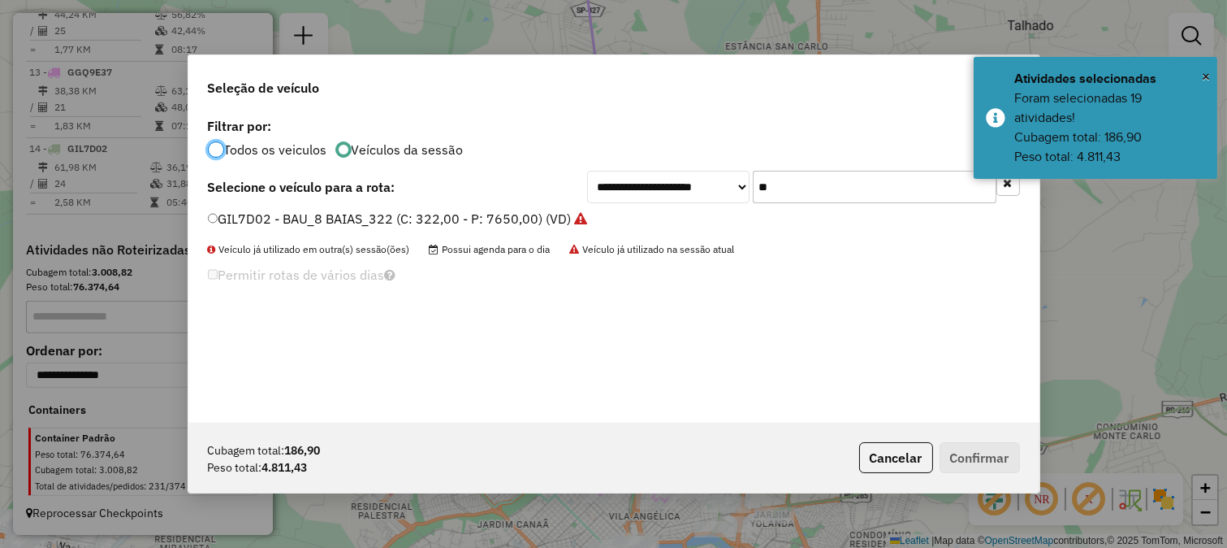
scroll to position [9, 4]
click at [768, 200] on input "**" at bounding box center [875, 187] width 244 height 32
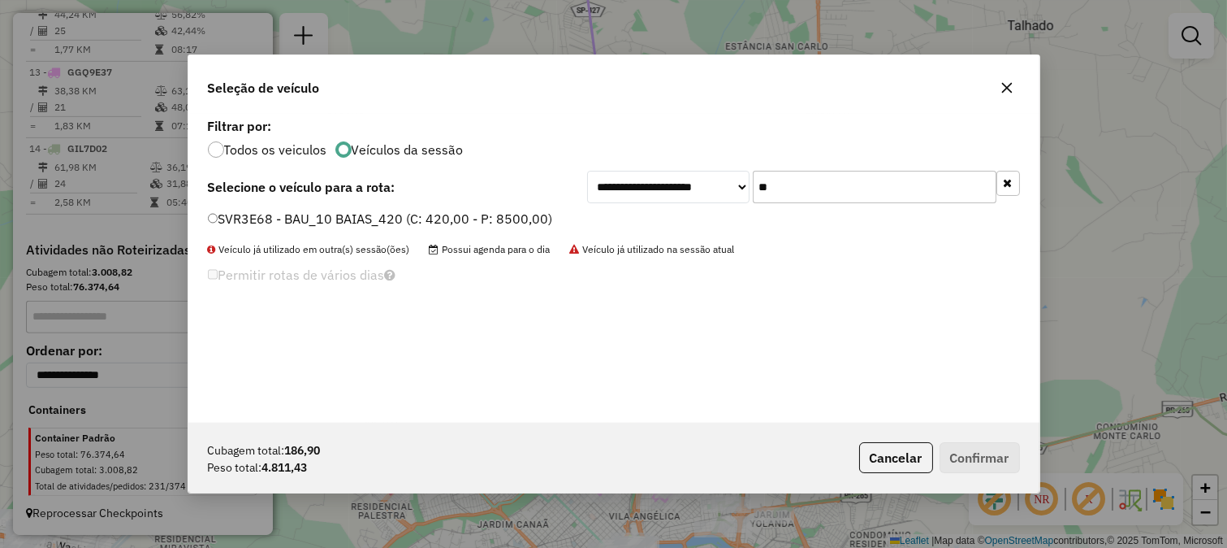
type input "**"
click at [546, 219] on label "SVR3E68 - BAU_10 BAIAS_420 (C: 420,00 - P: 8500,00)" at bounding box center [380, 218] width 345 height 19
click at [980, 448] on button "Confirmar" at bounding box center [980, 457] width 80 height 31
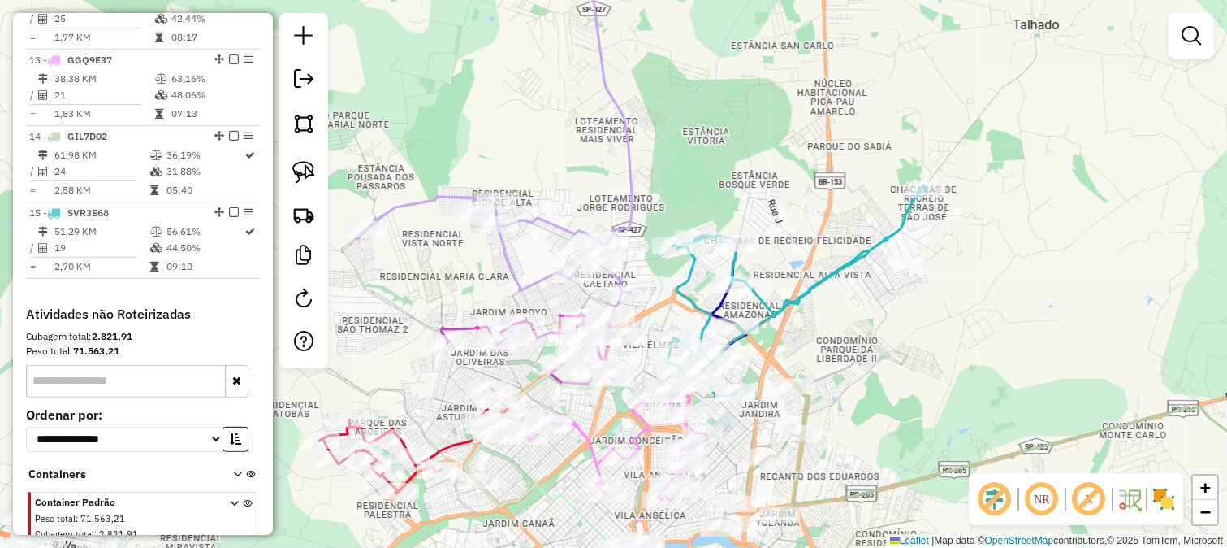
drag, startPoint x: 849, startPoint y: 337, endPoint x: 872, endPoint y: 253, distance: 87.5
click at [875, 253] on div "Janela de atendimento Grade de atendimento Capacidade Transportadoras Veículos …" at bounding box center [613, 274] width 1227 height 548
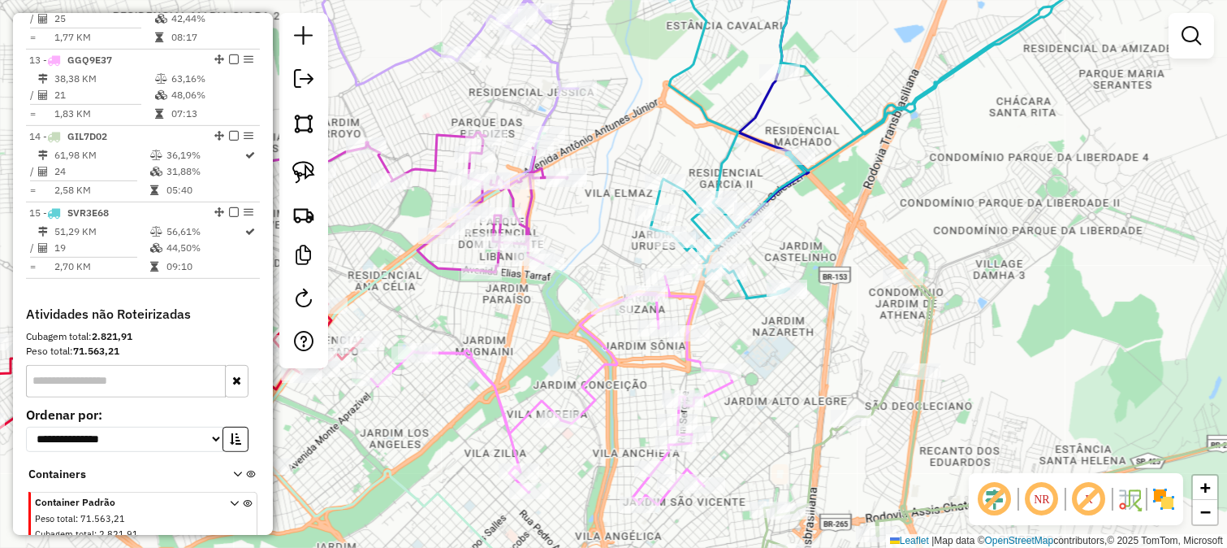
click at [688, 293] on icon at bounding box center [551, 390] width 361 height 228
select select "*********"
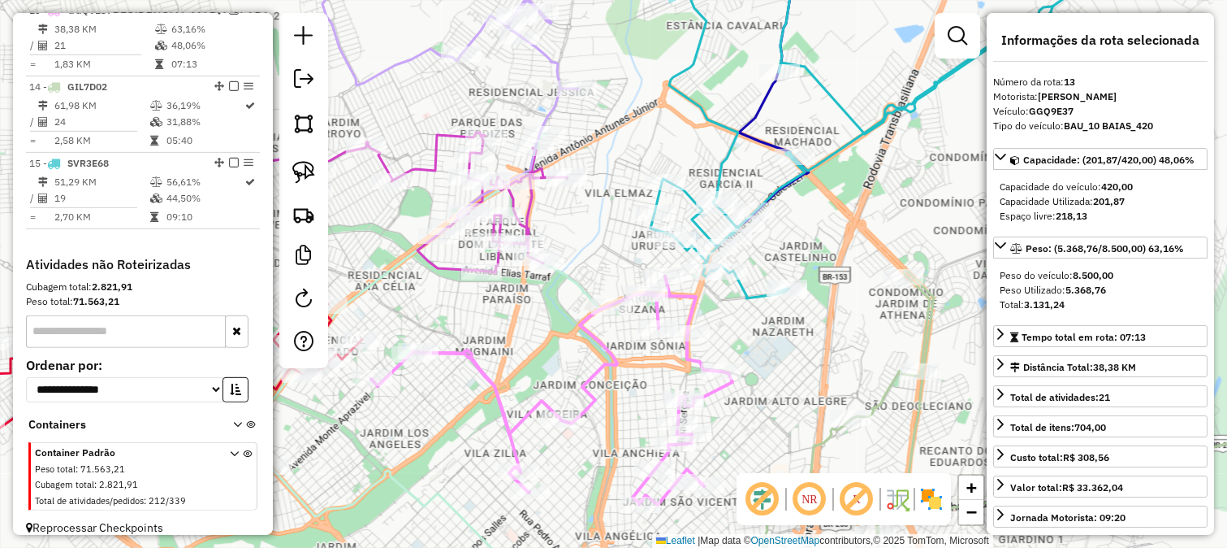
click at [742, 291] on icon at bounding box center [888, 122] width 474 height 353
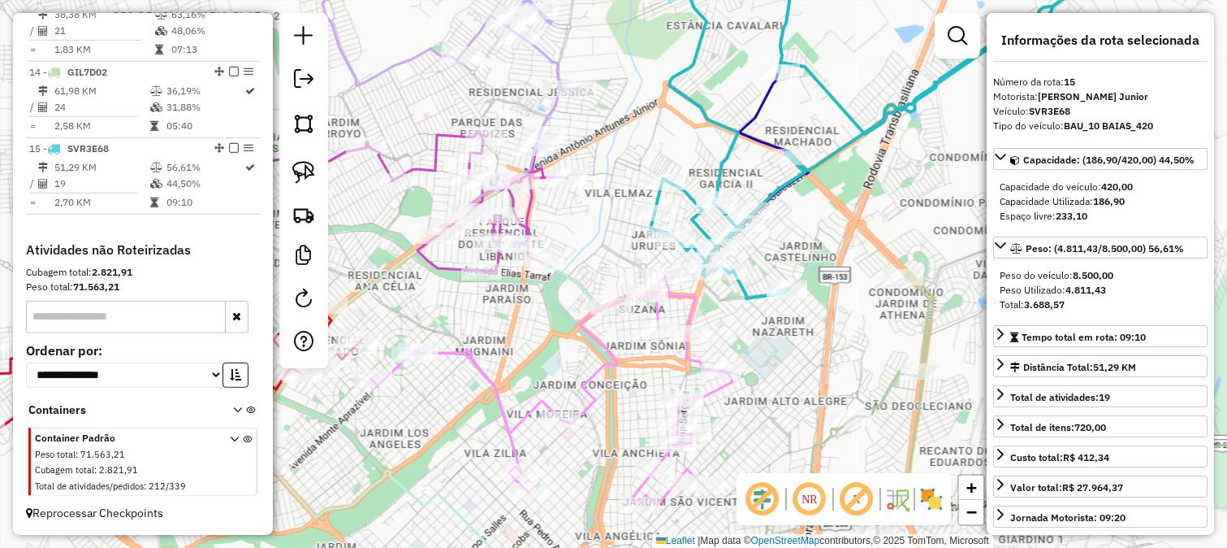
click at [692, 305] on icon at bounding box center [551, 390] width 361 height 228
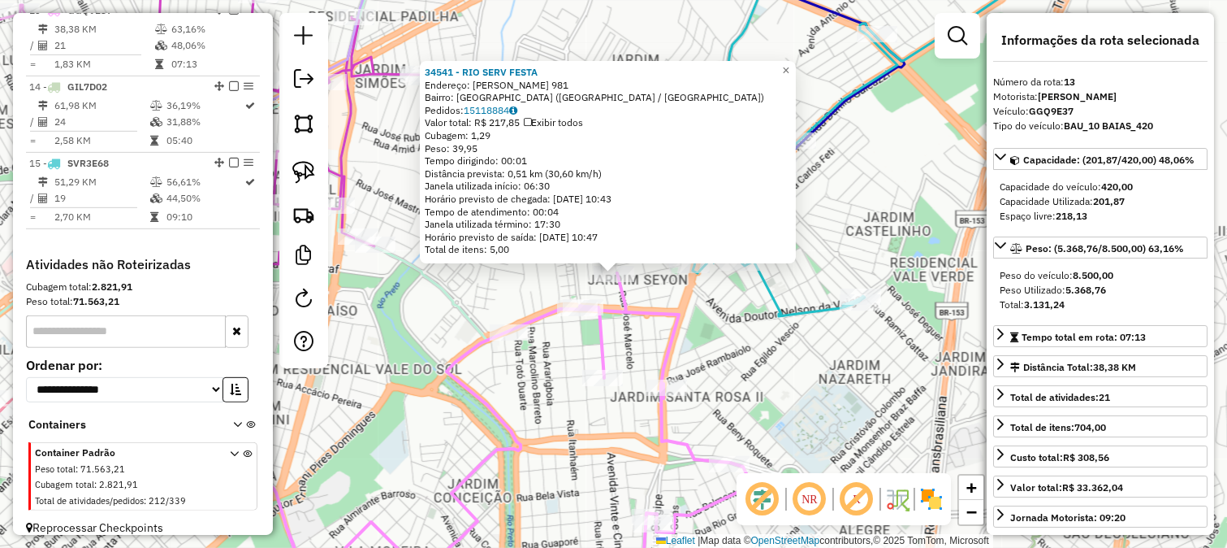
click at [720, 310] on div "34541 - RIO SERV FESTA Endereço: JOSE MARCELO 981 Bairro: PARQUE DAS FLORES II …" at bounding box center [613, 274] width 1227 height 548
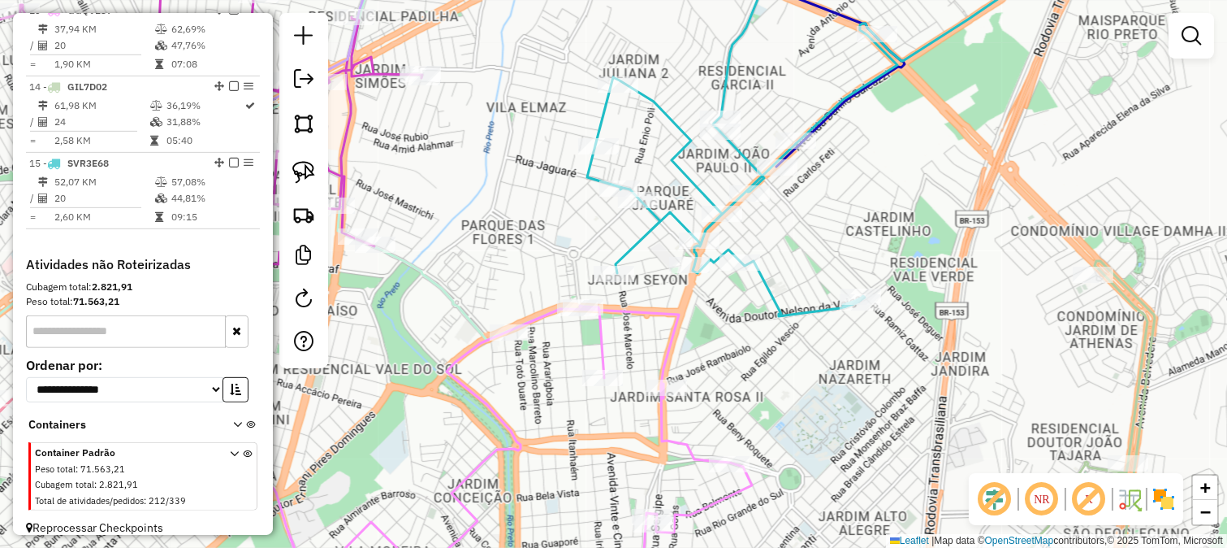
click at [674, 221] on icon at bounding box center [829, 131] width 485 height 370
select select "*********"
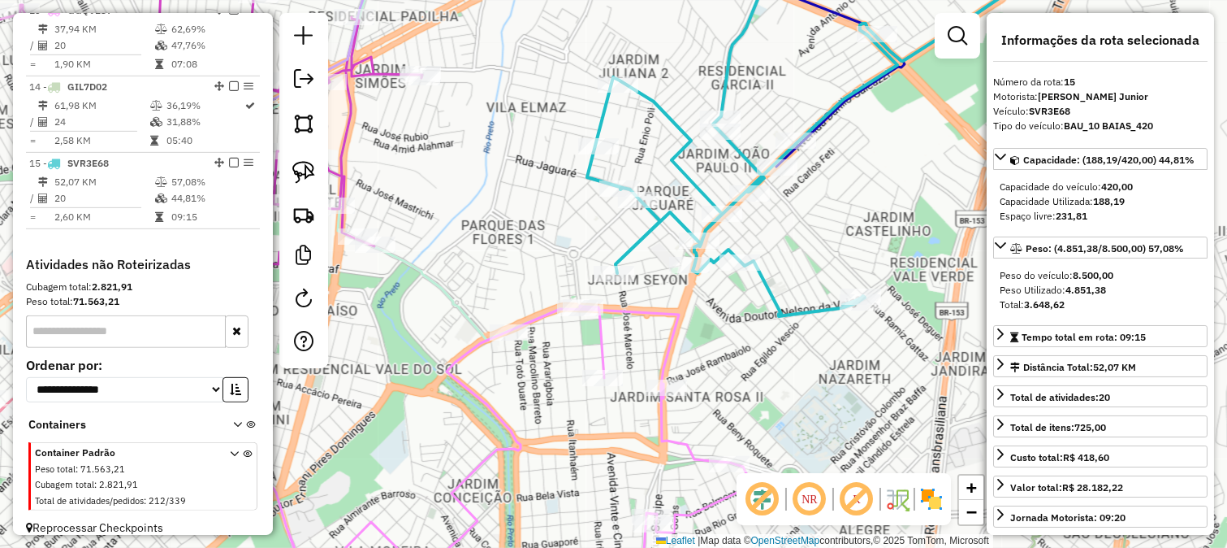
scroll to position [1586, 0]
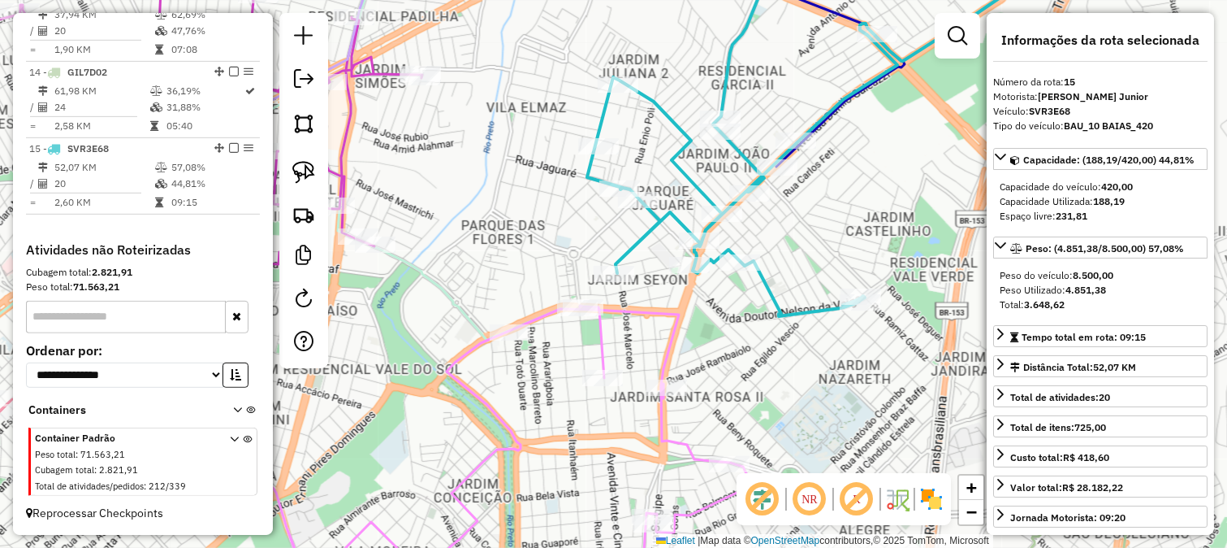
click at [643, 314] on icon at bounding box center [390, 453] width 723 height 297
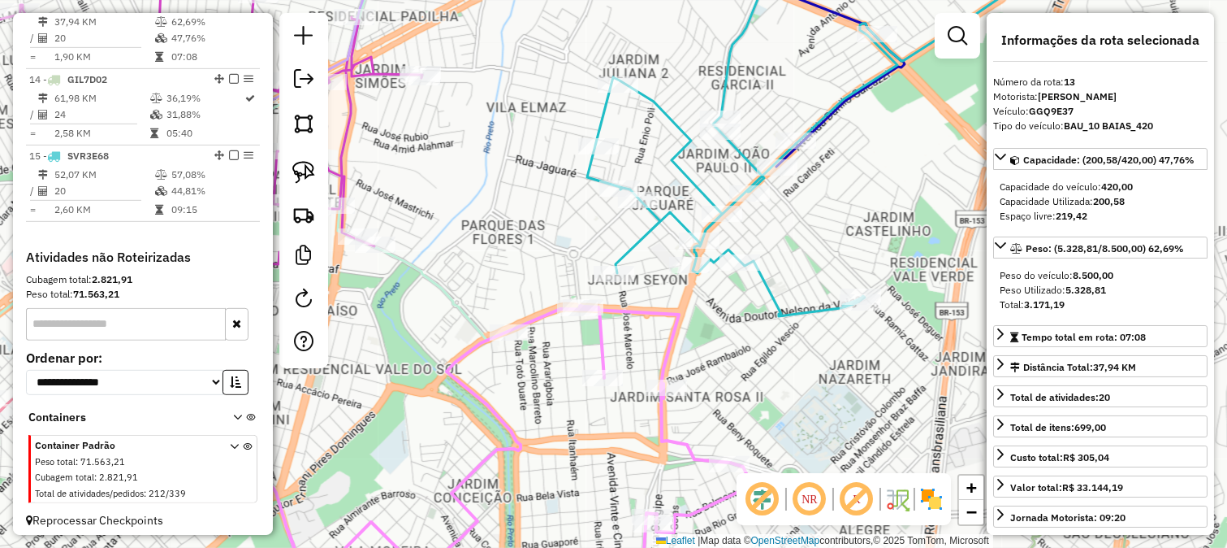
scroll to position [1558, 0]
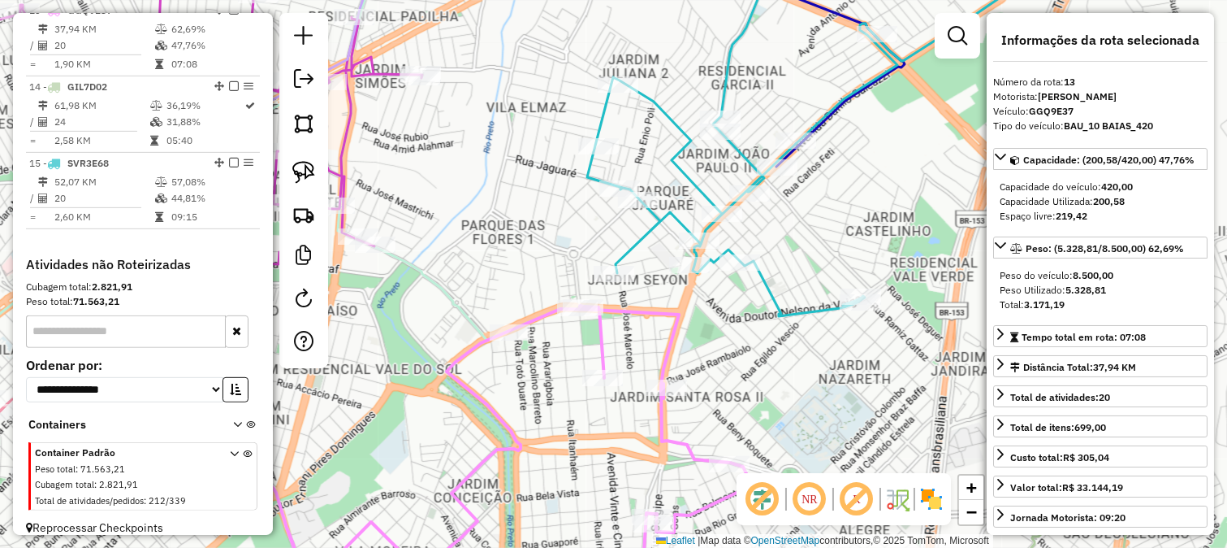
drag, startPoint x: 718, startPoint y: 349, endPoint x: 705, endPoint y: 336, distance: 18.4
click at [719, 349] on div "Janela de atendimento Grade de atendimento Capacidade Transportadoras Veículos …" at bounding box center [613, 274] width 1227 height 548
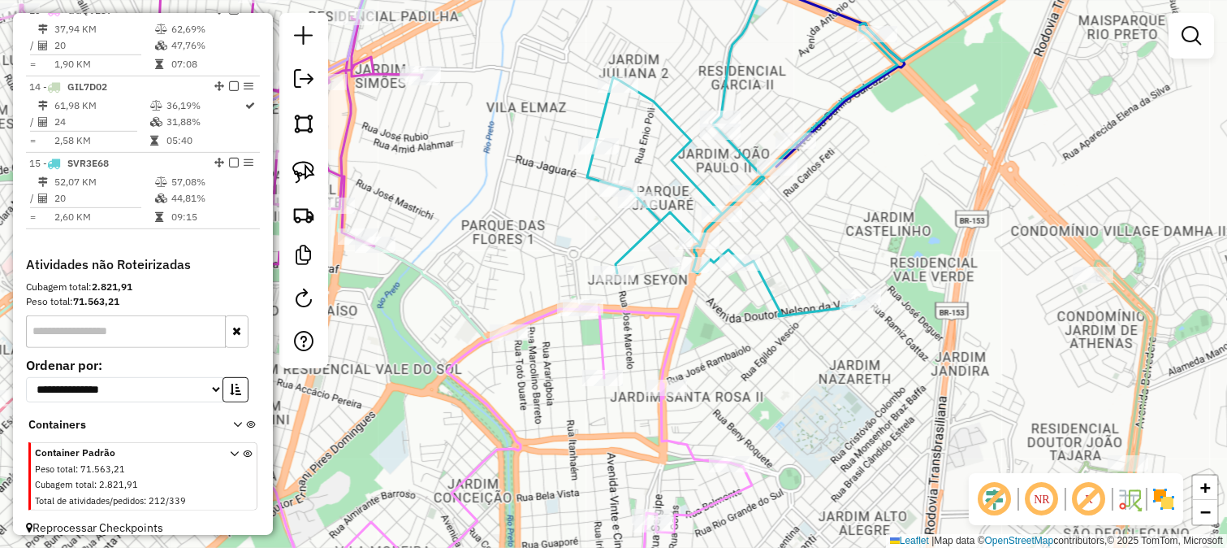
drag, startPoint x: 688, startPoint y: 330, endPoint x: 708, endPoint y: 181, distance: 149.9
click at [717, 239] on div "Janela de atendimento Grade de atendimento Capacidade Transportadoras Veículos …" at bounding box center [613, 274] width 1227 height 548
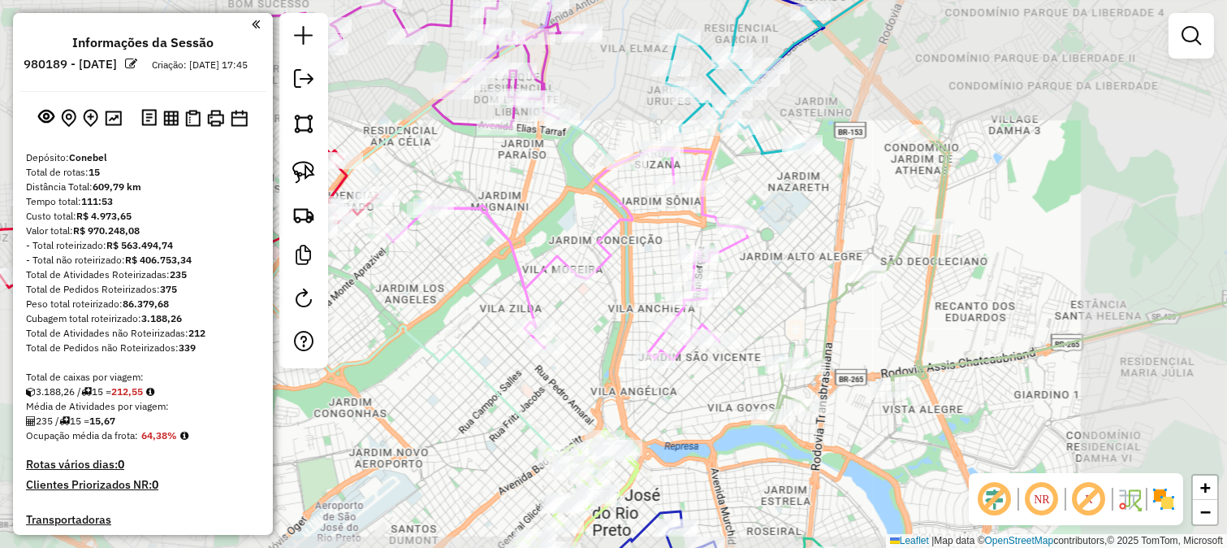
scroll to position [1558, 0]
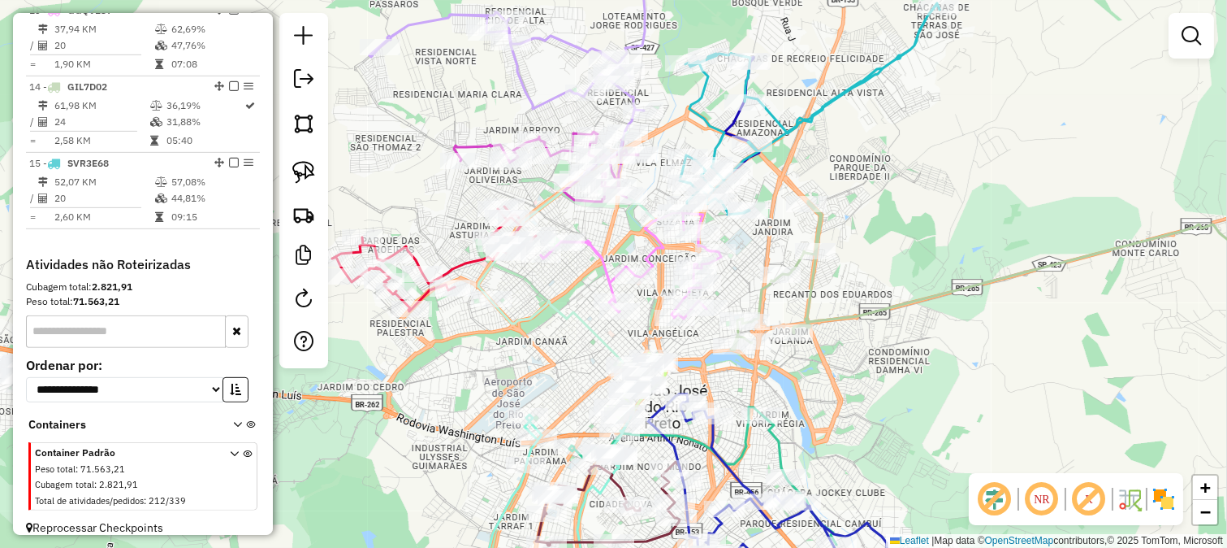
drag, startPoint x: 834, startPoint y: 356, endPoint x: 839, endPoint y: 346, distance: 10.9
click at [839, 346] on div "Janela de atendimento Grade de atendimento Capacidade Transportadoras Veículos …" at bounding box center [613, 274] width 1227 height 548
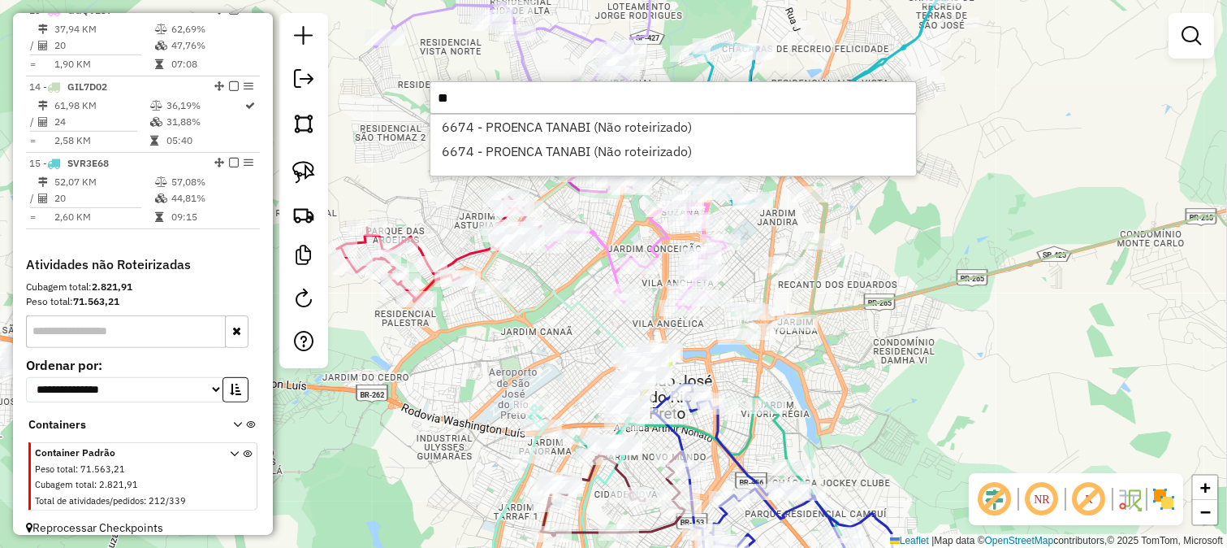
type input "*"
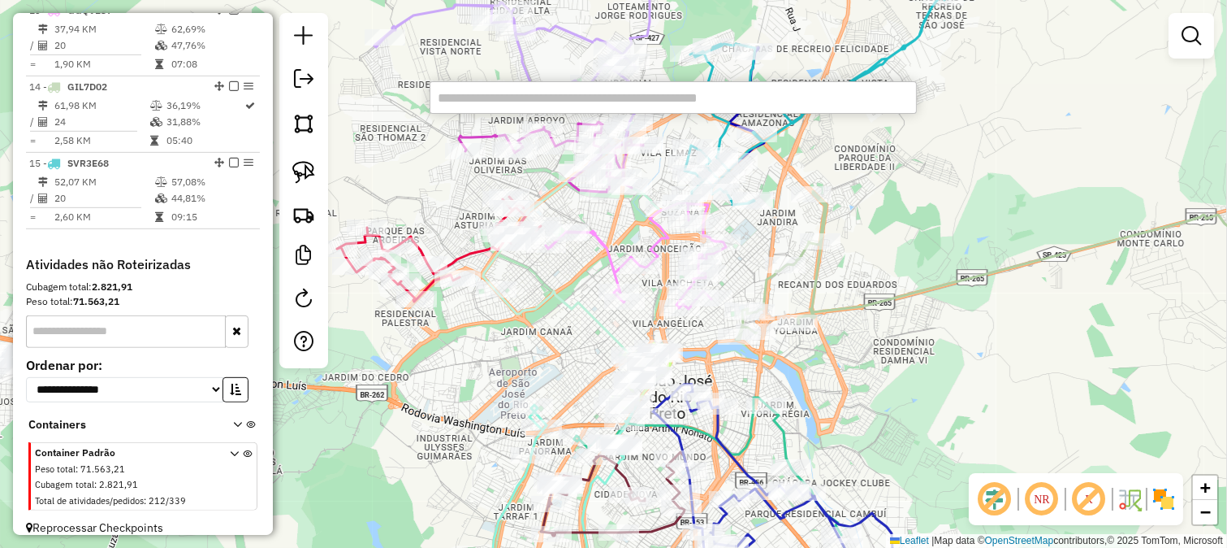
click at [872, 294] on icon at bounding box center [1043, 265] width 614 height 149
select select "*********"
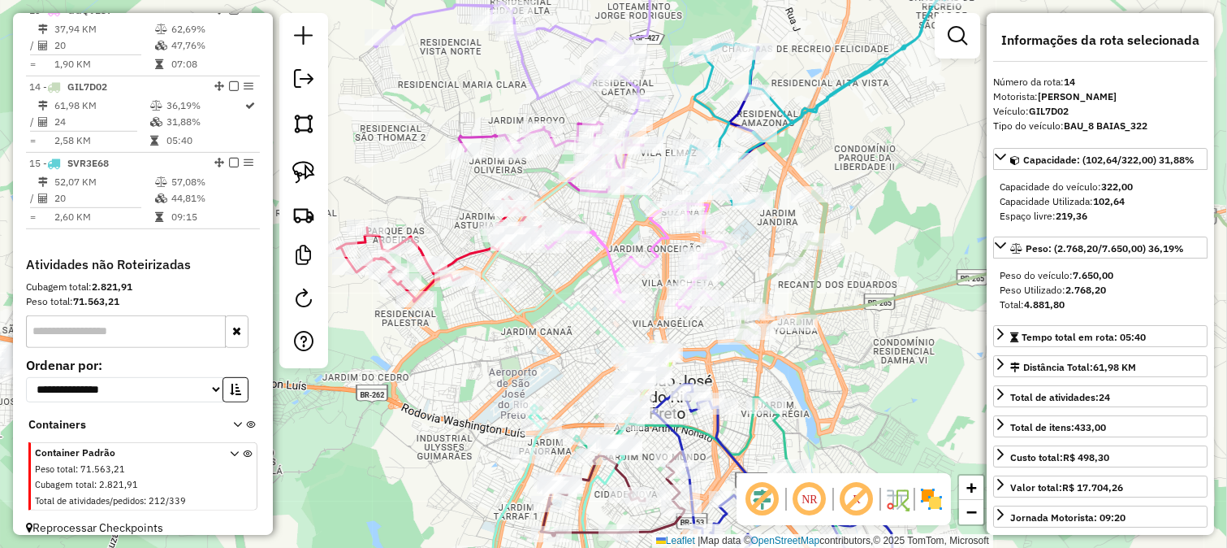
scroll to position [1586, 0]
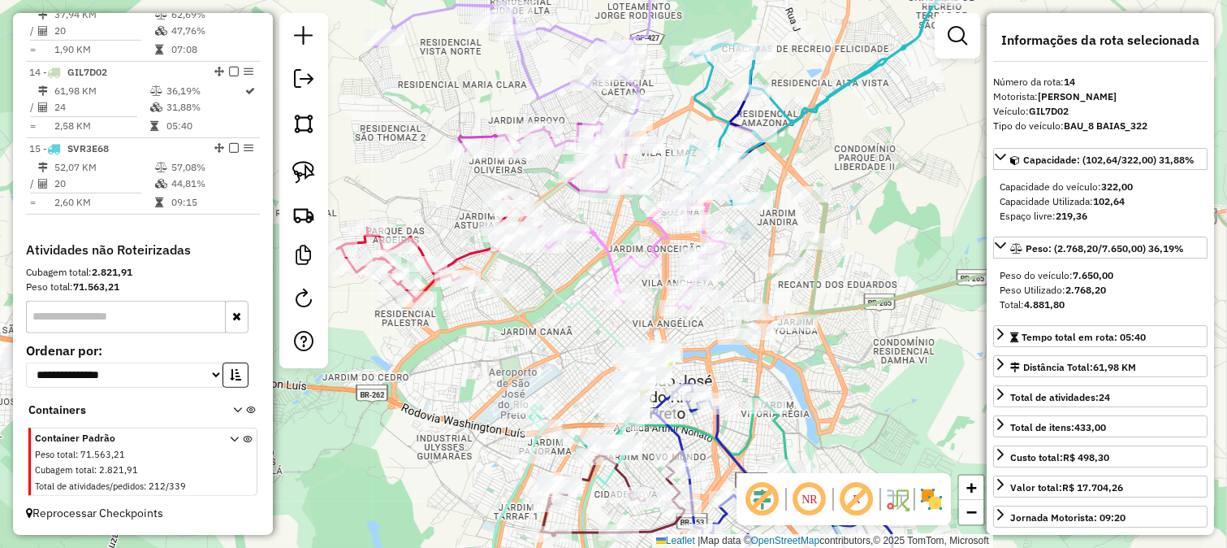
drag, startPoint x: 862, startPoint y: 362, endPoint x: 898, endPoint y: 197, distance: 168.7
click at [881, 263] on div "Janela de atendimento Grade de atendimento Capacidade Transportadoras Veículos …" at bounding box center [613, 274] width 1227 height 548
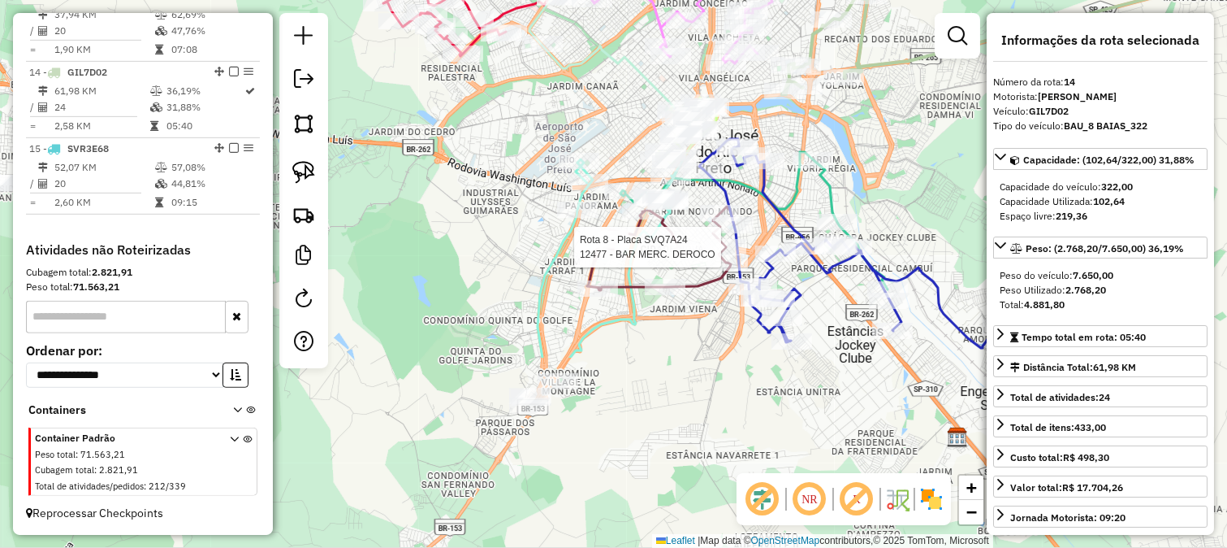
click at [733, 237] on icon at bounding box center [851, 243] width 304 height 209
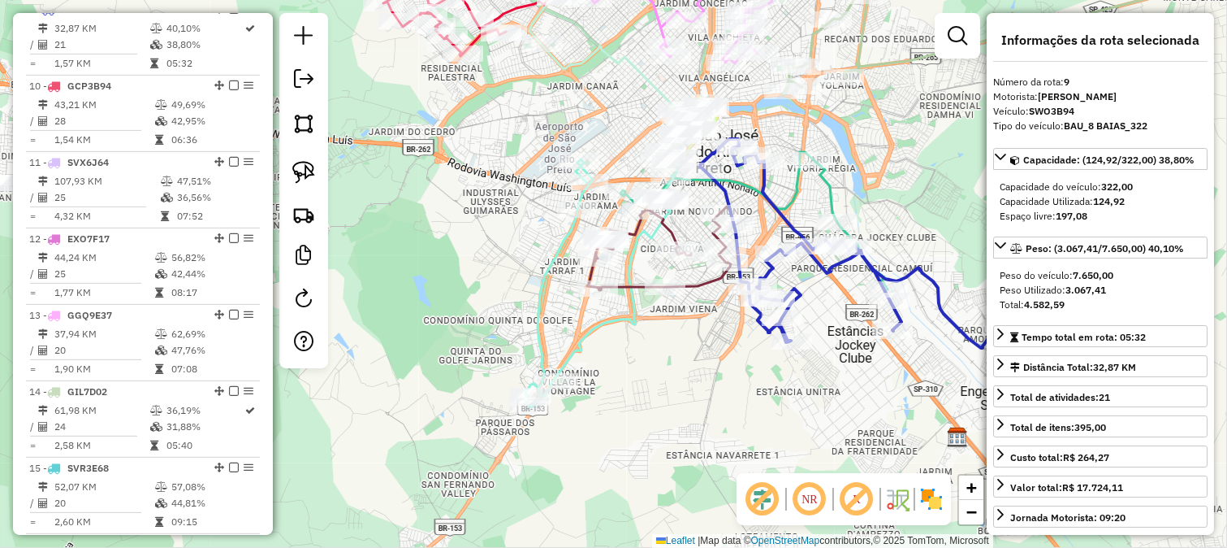
click at [626, 363] on div "Janela de atendimento Grade de atendimento Capacidade Transportadoras Veículos …" at bounding box center [613, 274] width 1227 height 548
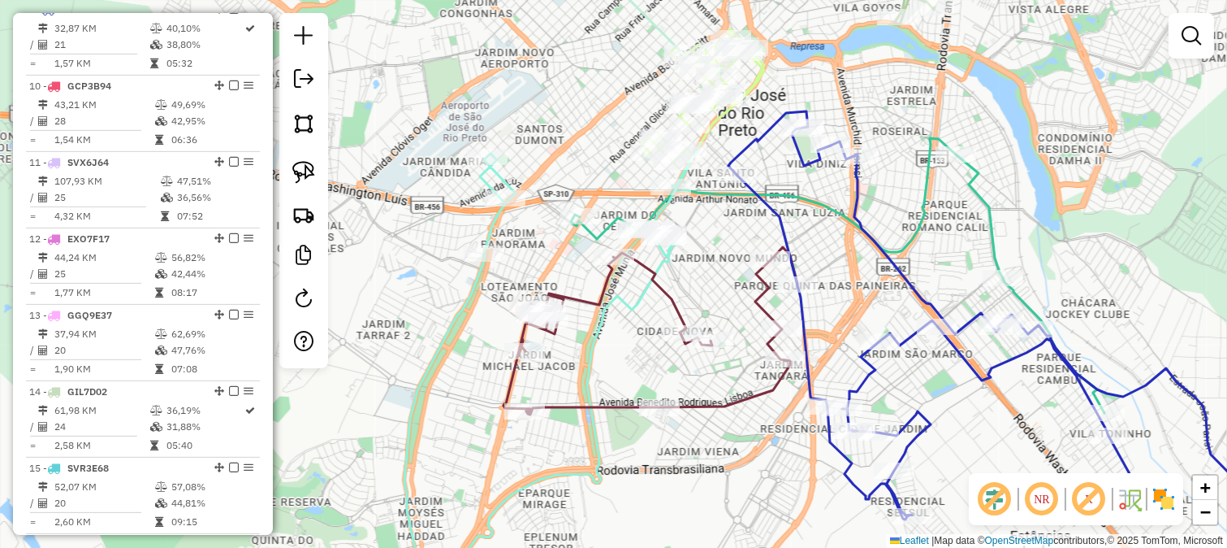
select select "*********"
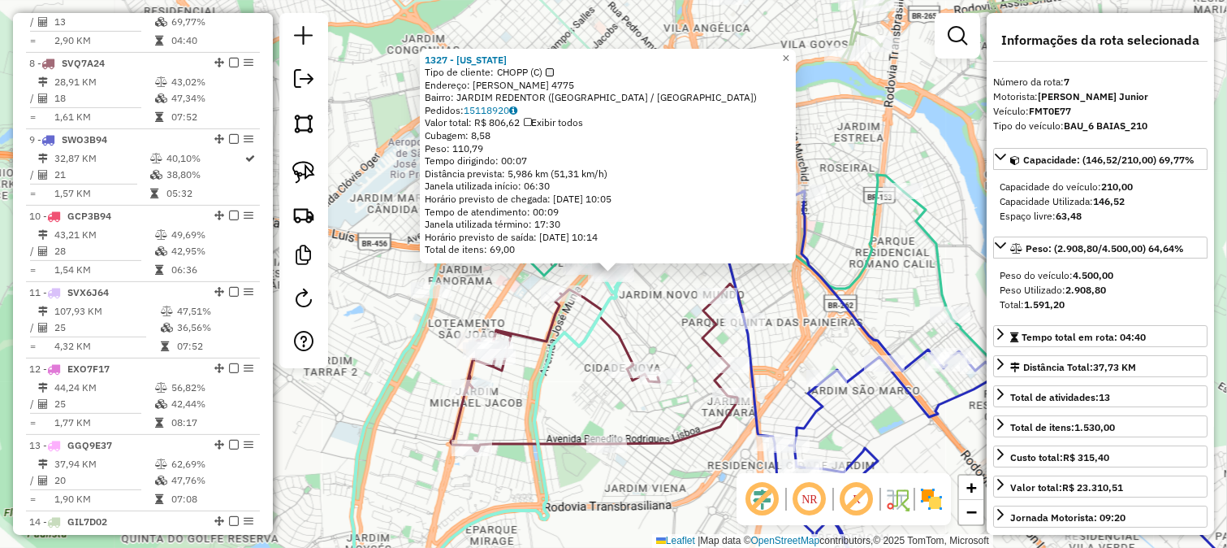
scroll to position [1101, 0]
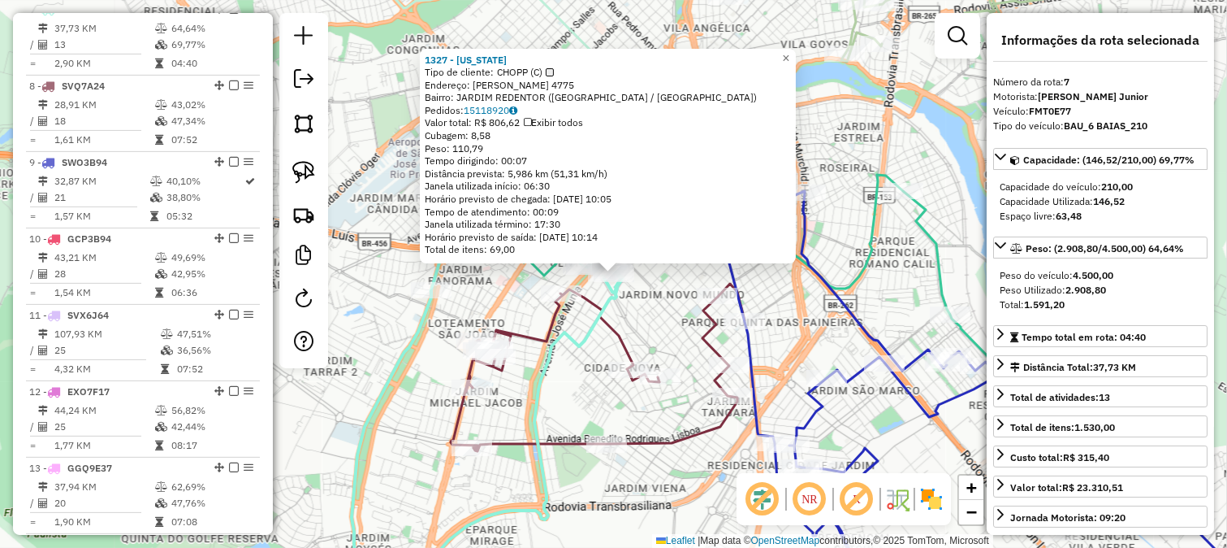
click at [664, 322] on div "1327 - [US_STATE] Tipo de cliente: CHOPP (C) Endereço: [PERSON_NAME] 4775 Bairr…" at bounding box center [613, 274] width 1227 height 548
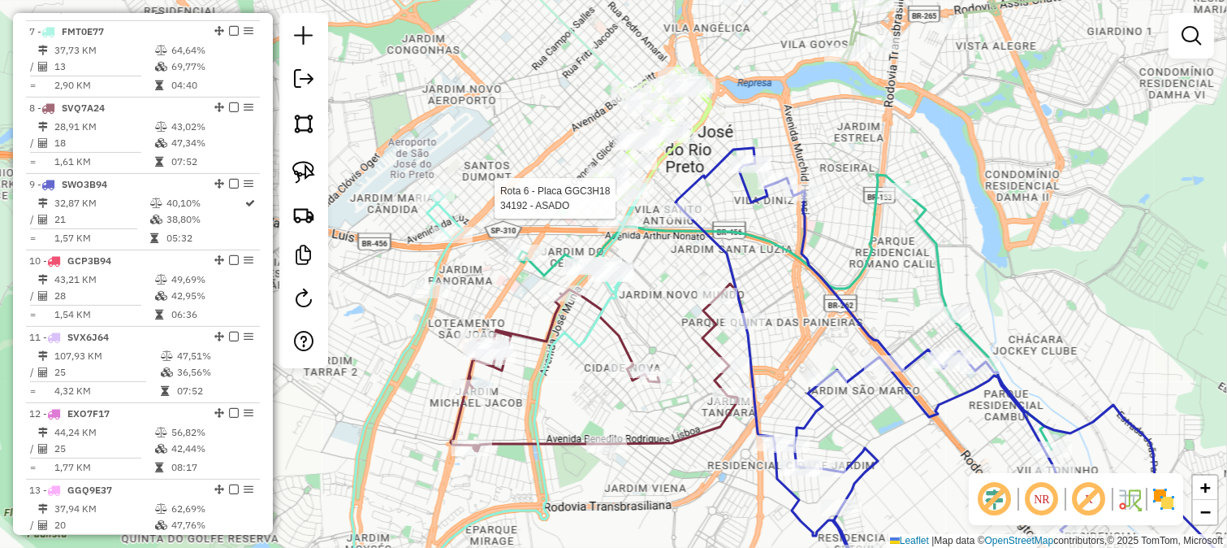
select select "*********"
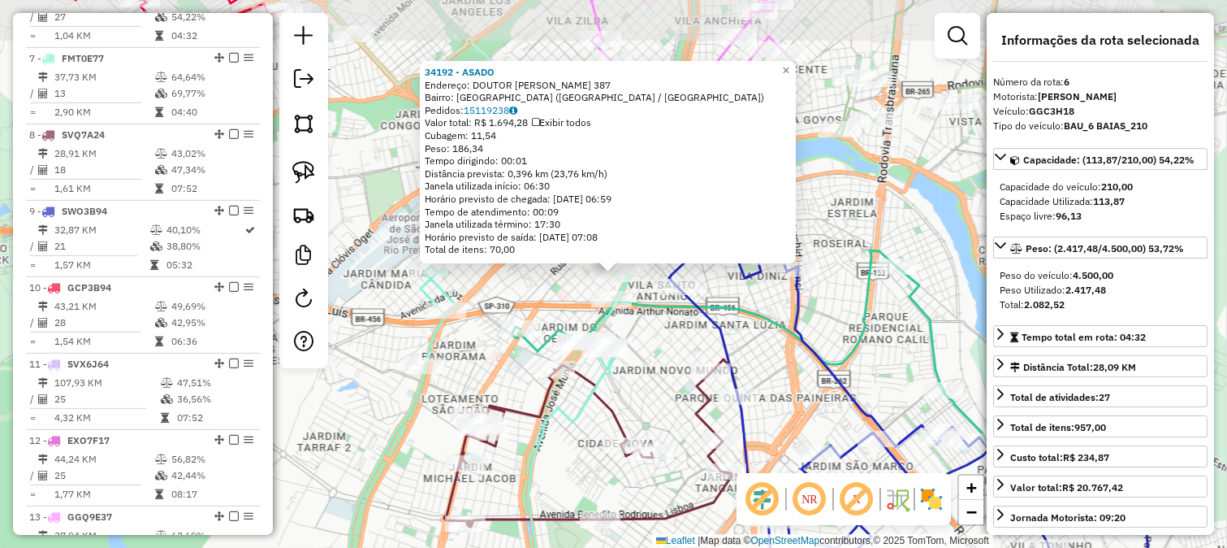
scroll to position [1024, 0]
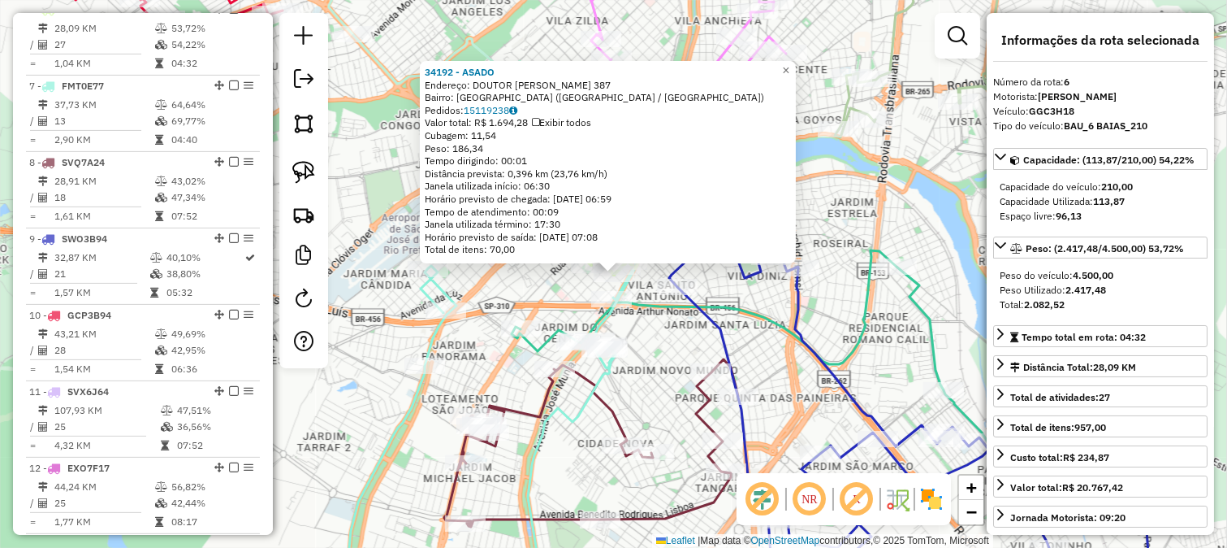
click at [655, 347] on div "34192 - [PERSON_NAME]: DOUTOR [PERSON_NAME] 387 Bairro: [GEOGRAPHIC_DATA] ([GEO…" at bounding box center [613, 274] width 1227 height 548
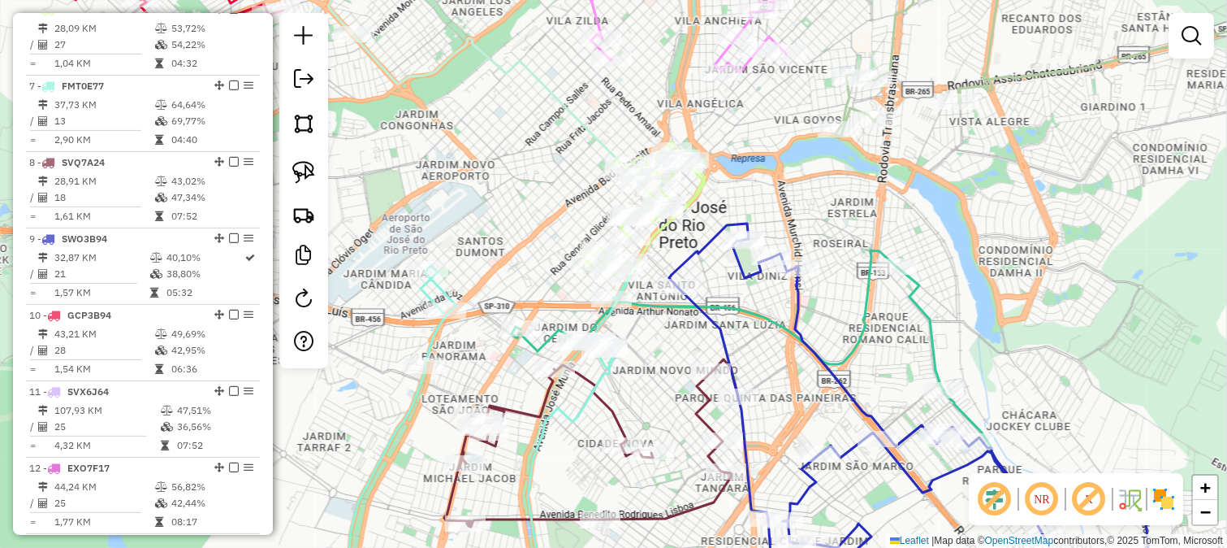
drag, startPoint x: 794, startPoint y: 182, endPoint x: 631, endPoint y: 414, distance: 284.0
click at [660, 395] on div "Rota 9 - Placa SWO3B94 32804 - SUPERMERCADO BITA Janela de atendimento Grade de…" at bounding box center [613, 274] width 1227 height 548
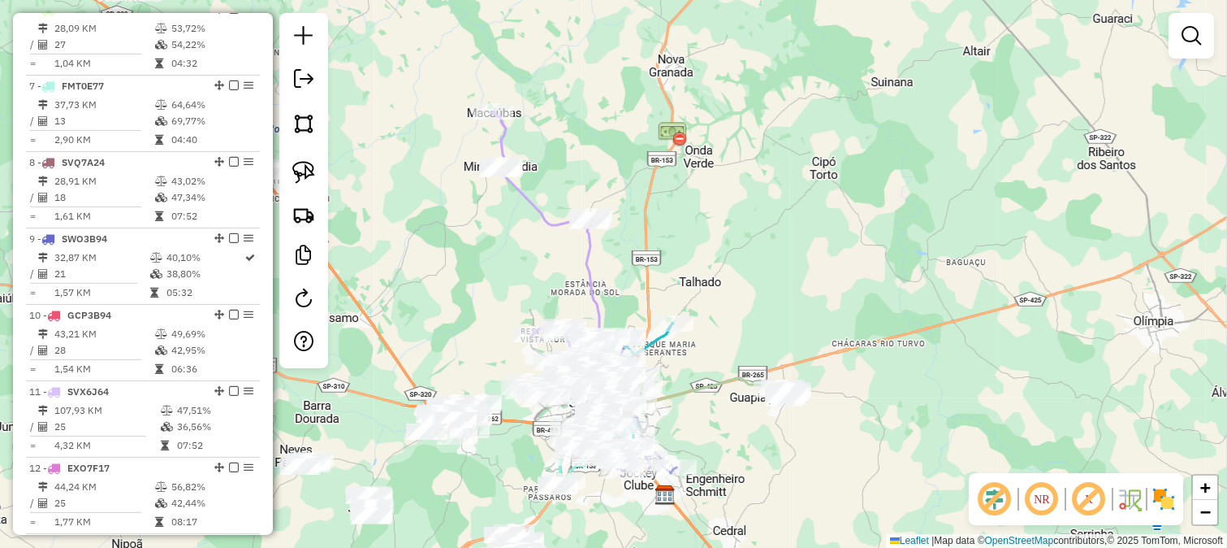
drag, startPoint x: 764, startPoint y: 329, endPoint x: 760, endPoint y: 253, distance: 75.6
click at [762, 261] on div "Janela de atendimento Grade de atendimento Capacidade Transportadoras Veículos …" at bounding box center [613, 274] width 1227 height 548
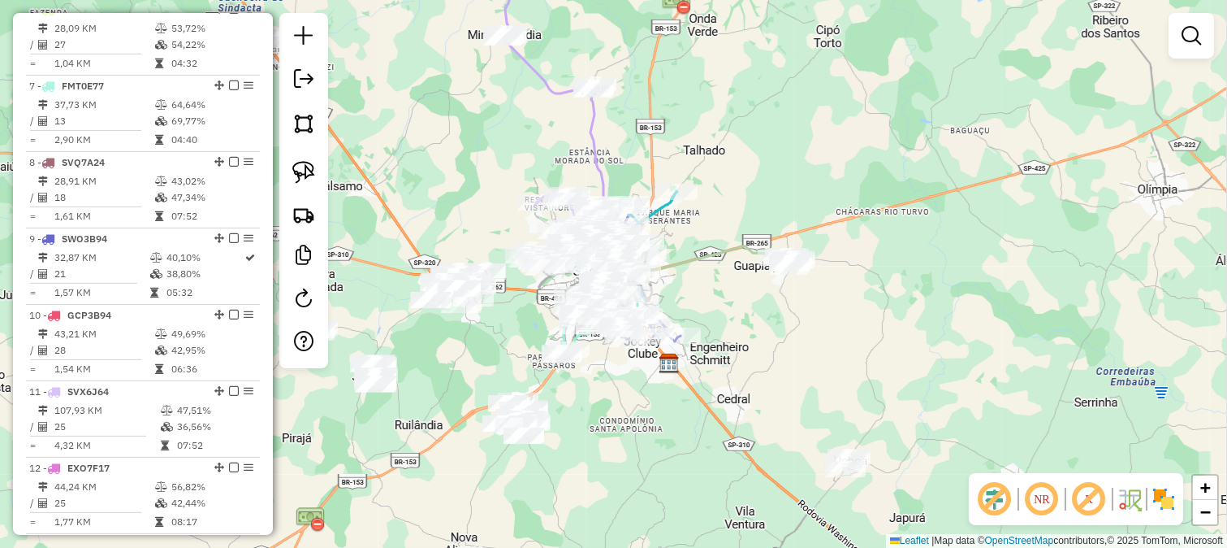
drag, startPoint x: 768, startPoint y: 380, endPoint x: 768, endPoint y: 319, distance: 60.9
click at [769, 319] on div "Janela de atendimento Grade de atendimento Capacidade Transportadoras Veículos …" at bounding box center [613, 274] width 1227 height 548
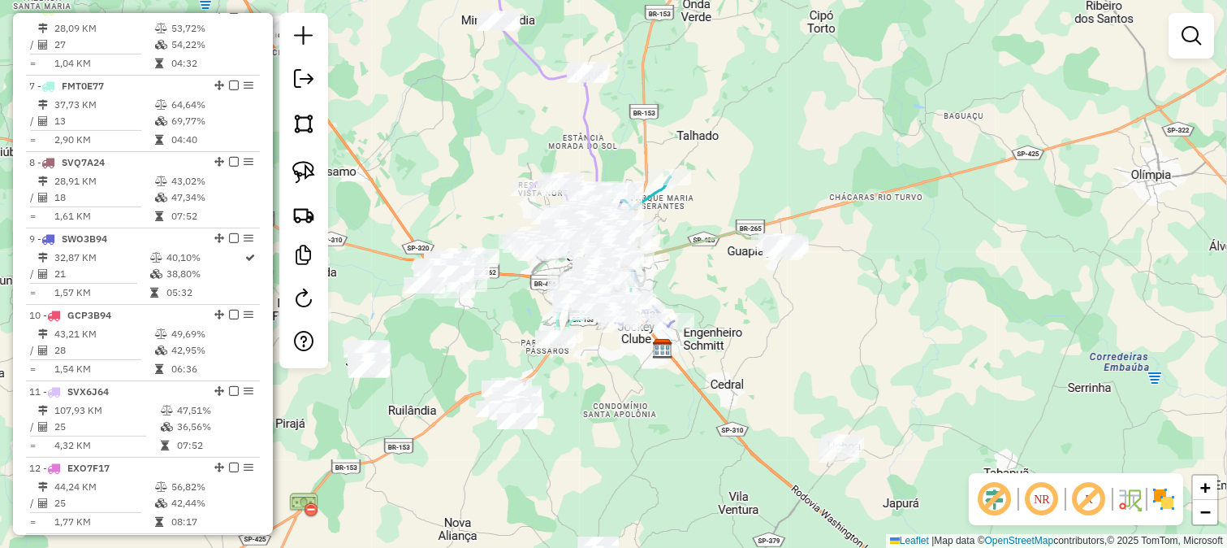
drag, startPoint x: 725, startPoint y: 383, endPoint x: 712, endPoint y: 260, distance: 123.4
click at [718, 280] on div "Janela de atendimento Grade de atendimento Capacidade Transportadoras Veículos …" at bounding box center [613, 274] width 1227 height 548
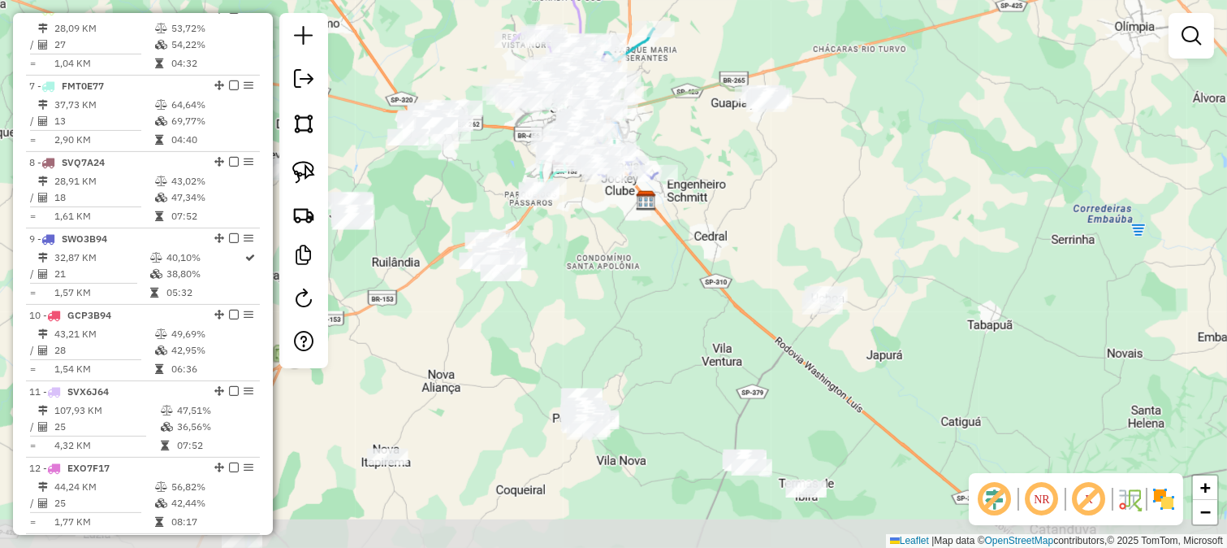
drag, startPoint x: 734, startPoint y: 285, endPoint x: 700, endPoint y: 196, distance: 95.7
click at [707, 206] on div "Janela de atendimento Grade de atendimento Capacidade Transportadoras Veículos …" at bounding box center [613, 274] width 1227 height 548
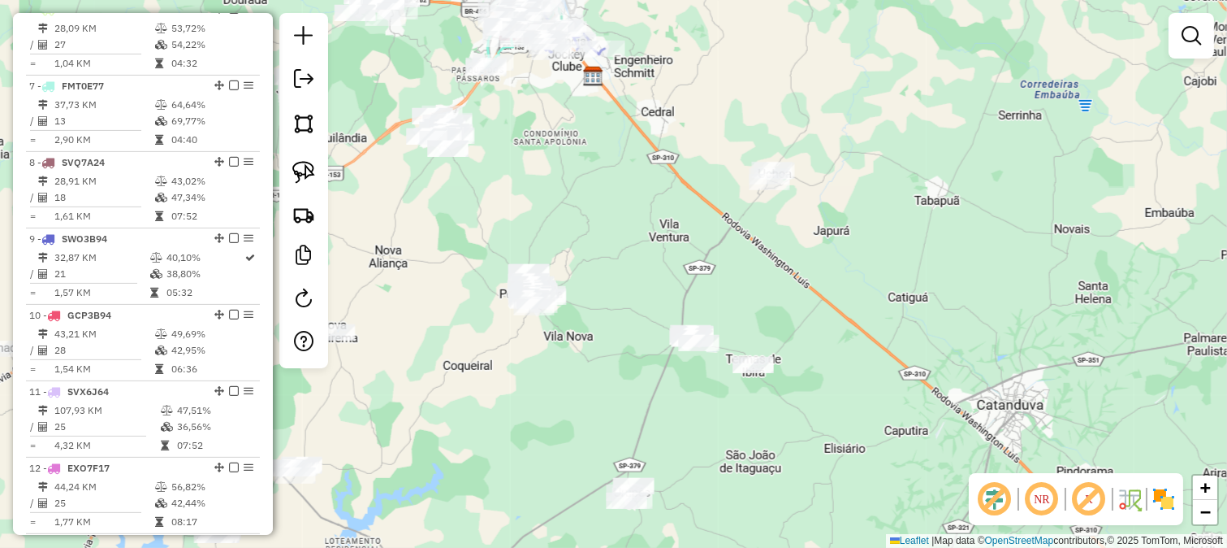
drag, startPoint x: 686, startPoint y: 224, endPoint x: 703, endPoint y: 141, distance: 85.6
click at [708, 163] on div "Janela de atendimento Grade de atendimento Capacidade Transportadoras Veículos …" at bounding box center [613, 274] width 1227 height 548
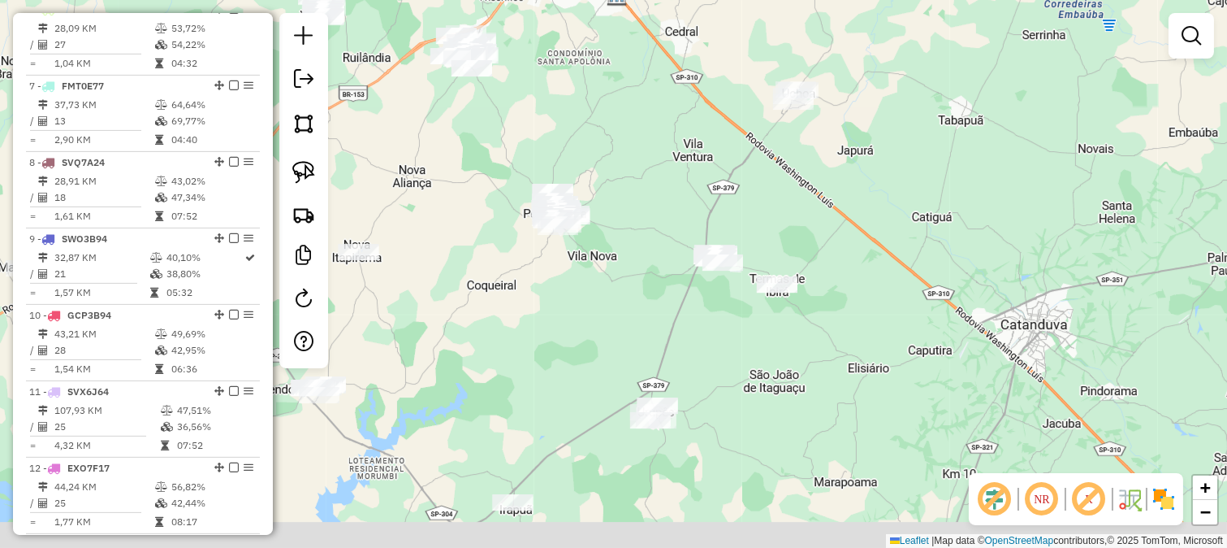
drag, startPoint x: 634, startPoint y: 284, endPoint x: 673, endPoint y: 207, distance: 86.1
click at [673, 214] on div "Janela de atendimento Grade de atendimento Capacidade Transportadoras Veículos …" at bounding box center [613, 274] width 1227 height 548
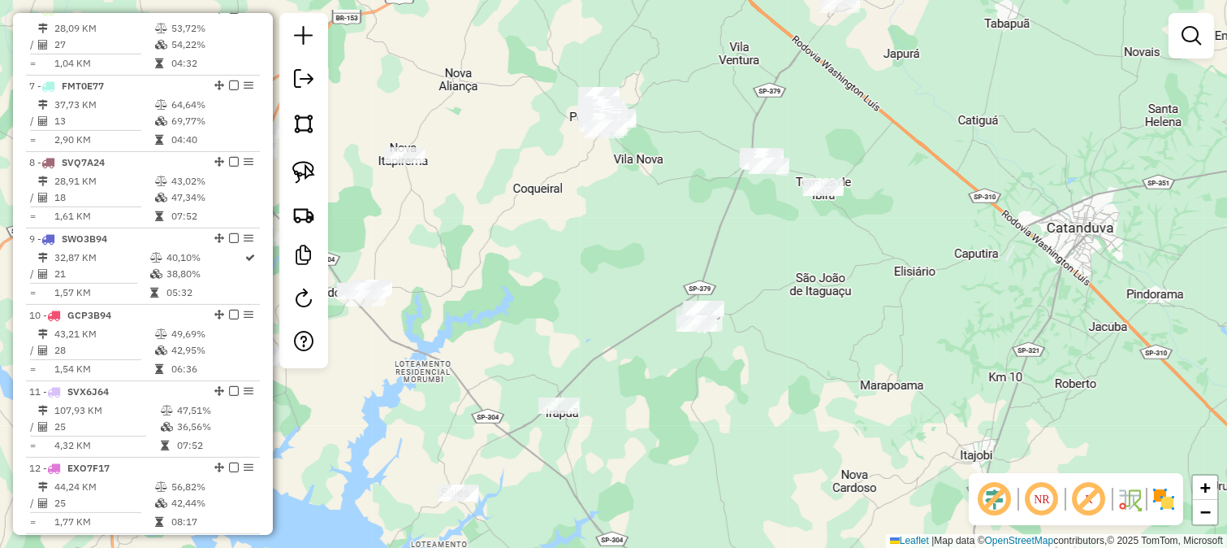
click at [597, 262] on div "Janela de atendimento Grade de atendimento Capacidade Transportadoras Veículos …" at bounding box center [613, 274] width 1227 height 548
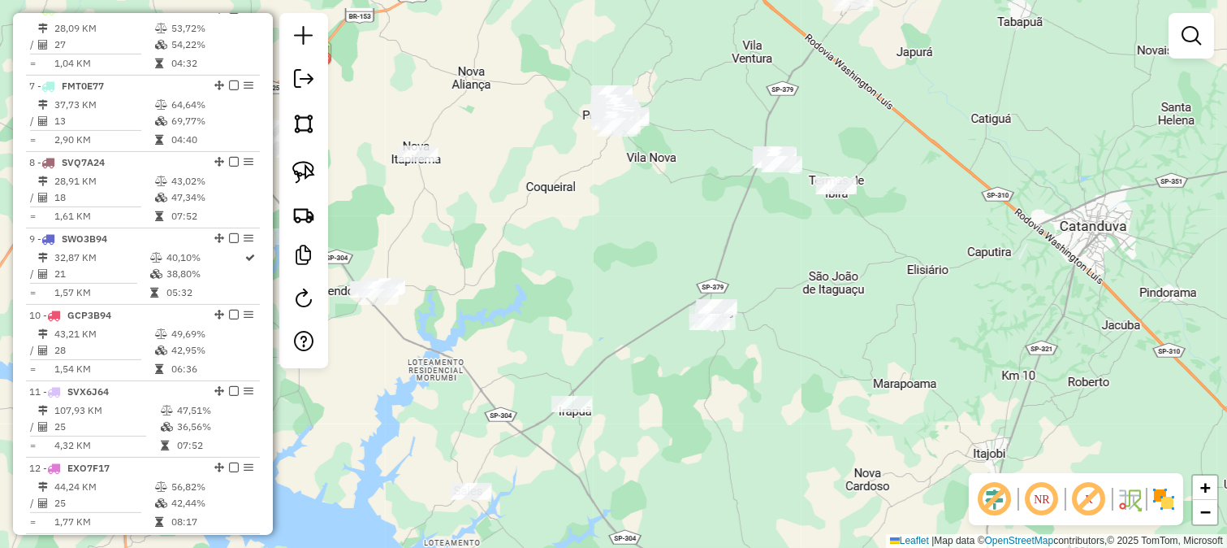
drag, startPoint x: 473, startPoint y: 262, endPoint x: 521, endPoint y: 187, distance: 88.8
click at [512, 215] on div "Janela de atendimento Grade de atendimento Capacidade Transportadoras Veículos …" at bounding box center [613, 274] width 1227 height 548
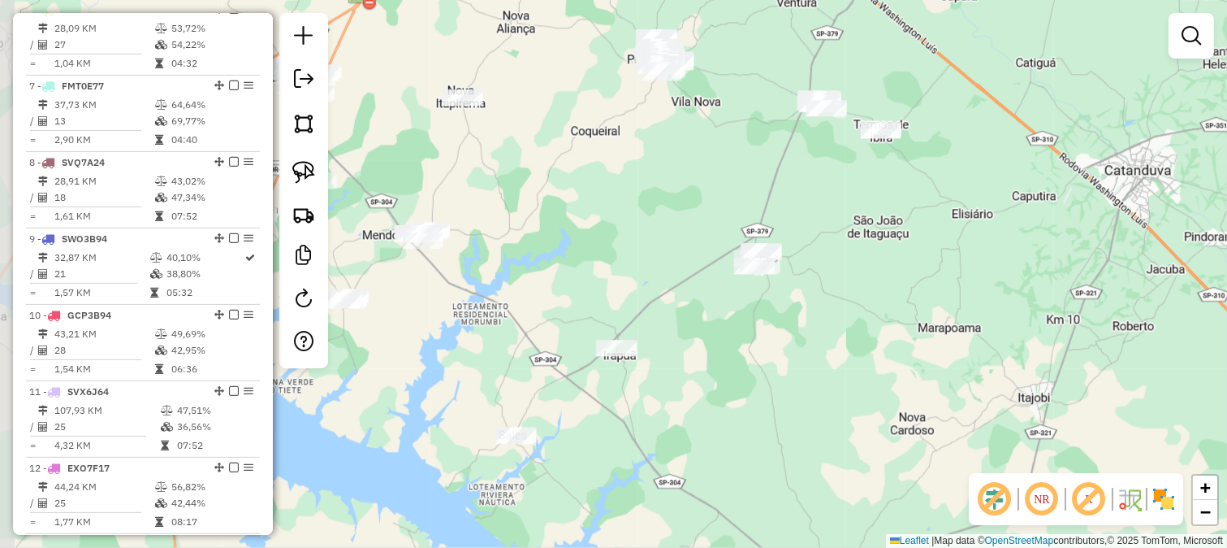
click at [521, 187] on div "Janela de atendimento Grade de atendimento Capacidade Transportadoras Veículos …" at bounding box center [613, 274] width 1227 height 548
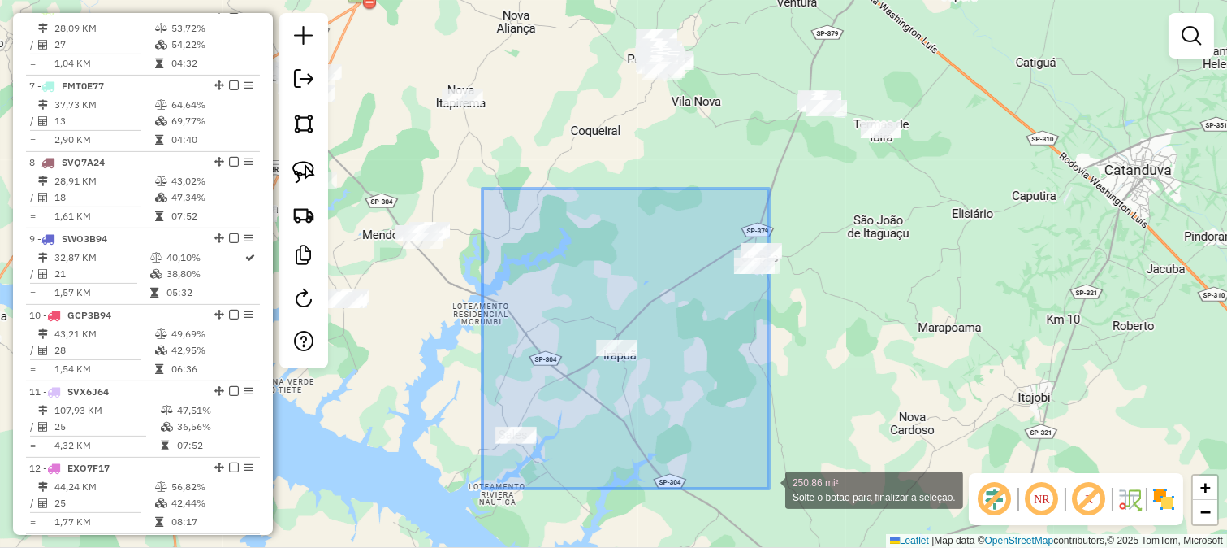
drag, startPoint x: 483, startPoint y: 188, endPoint x: 786, endPoint y: 488, distance: 426.2
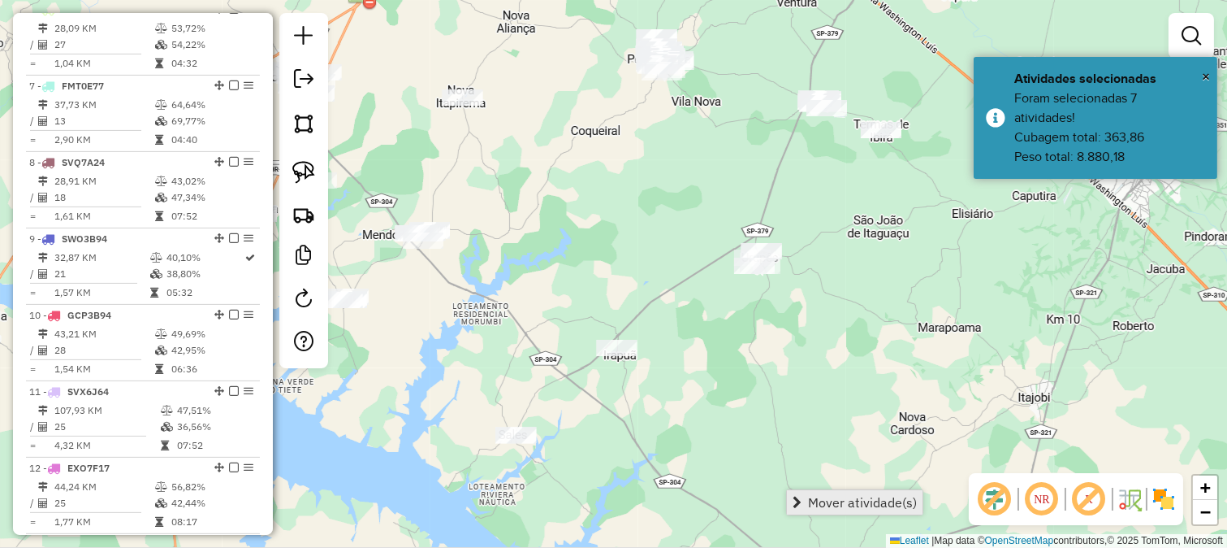
click at [846, 500] on span "Mover atividade(s)" at bounding box center [862, 502] width 109 height 13
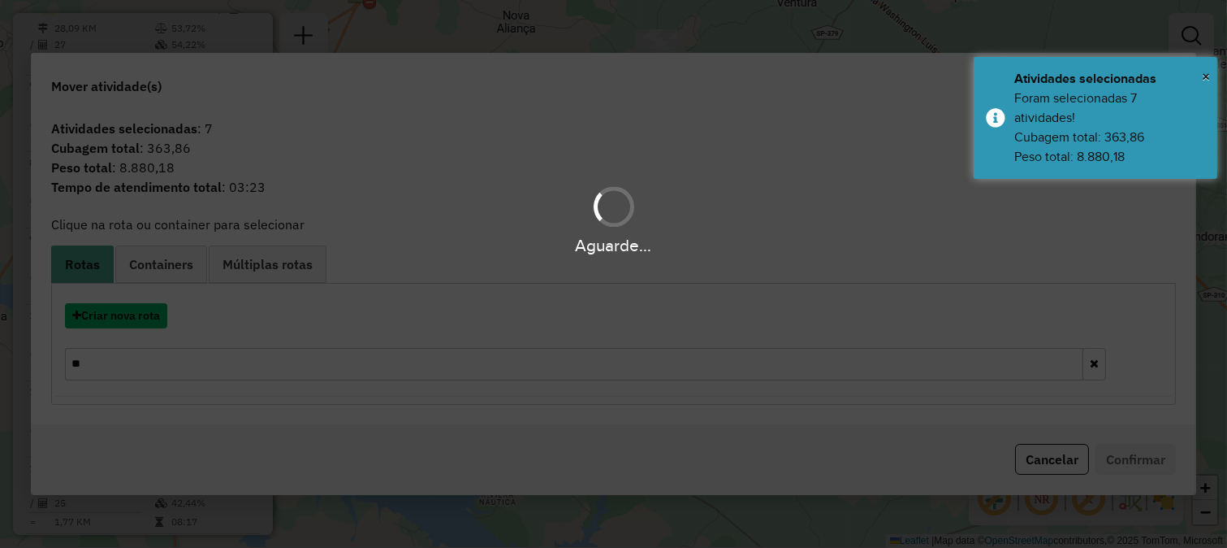
click at [134, 307] on button "Criar nova rota" at bounding box center [116, 315] width 102 height 25
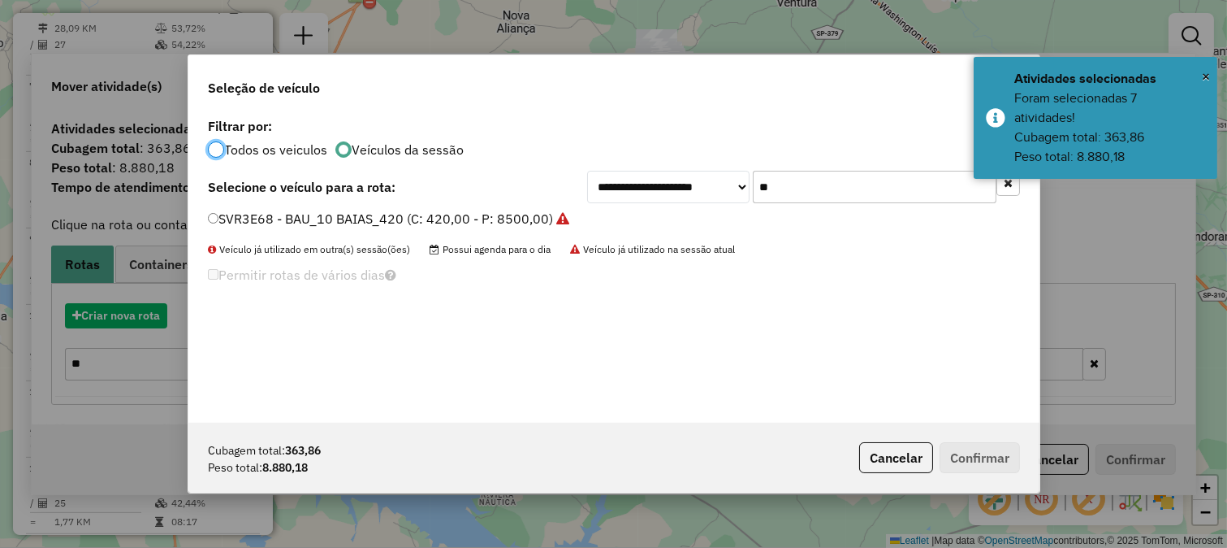
click at [132, 311] on div "**********" at bounding box center [613, 274] width 1227 height 548
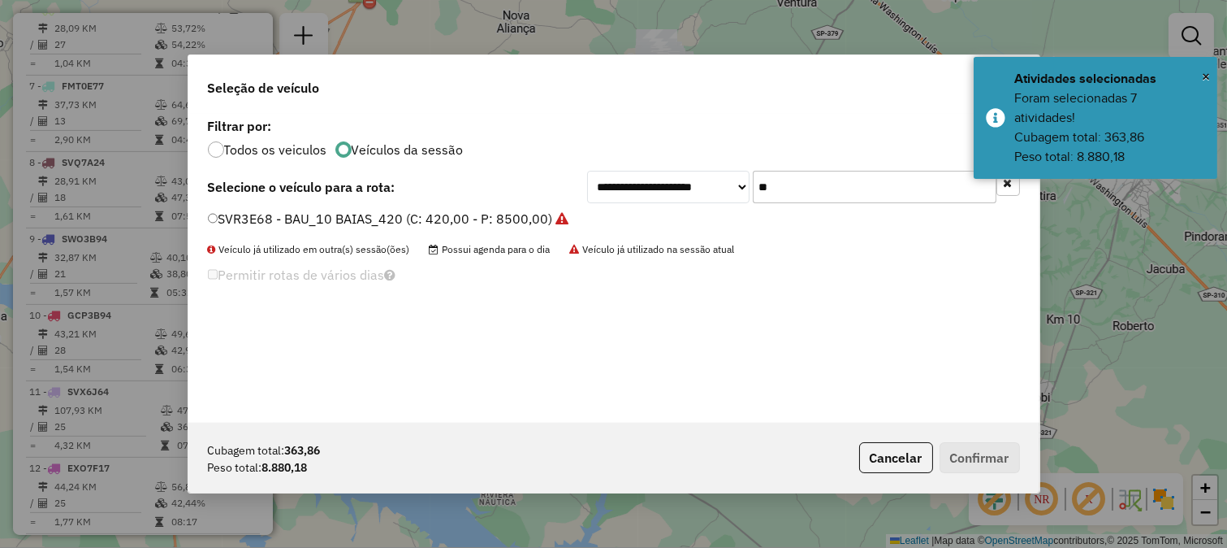
click at [809, 197] on input "**" at bounding box center [875, 187] width 244 height 32
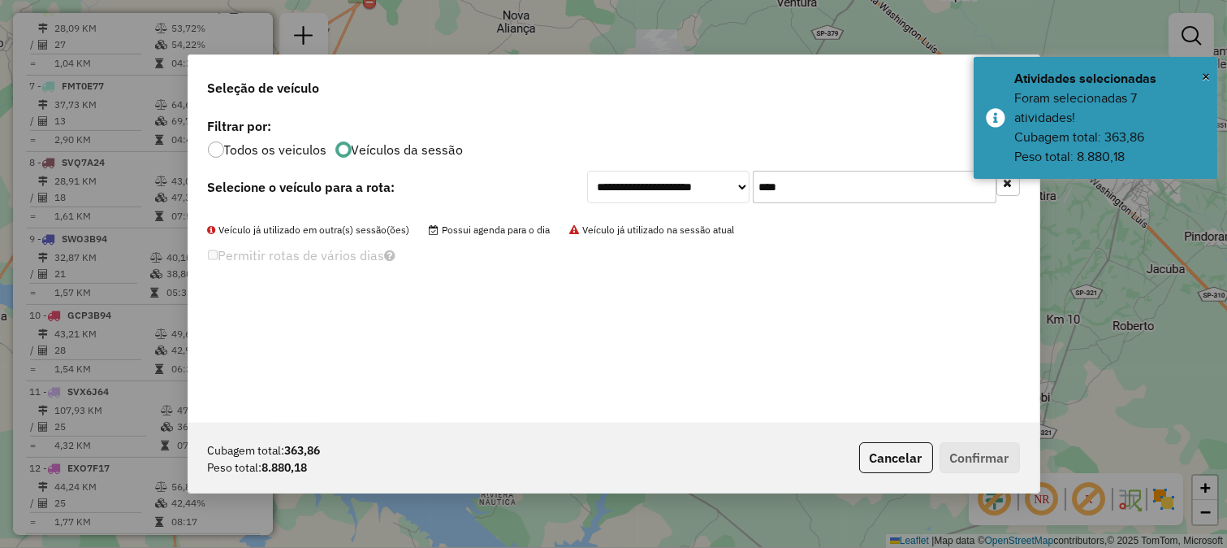
type input "****"
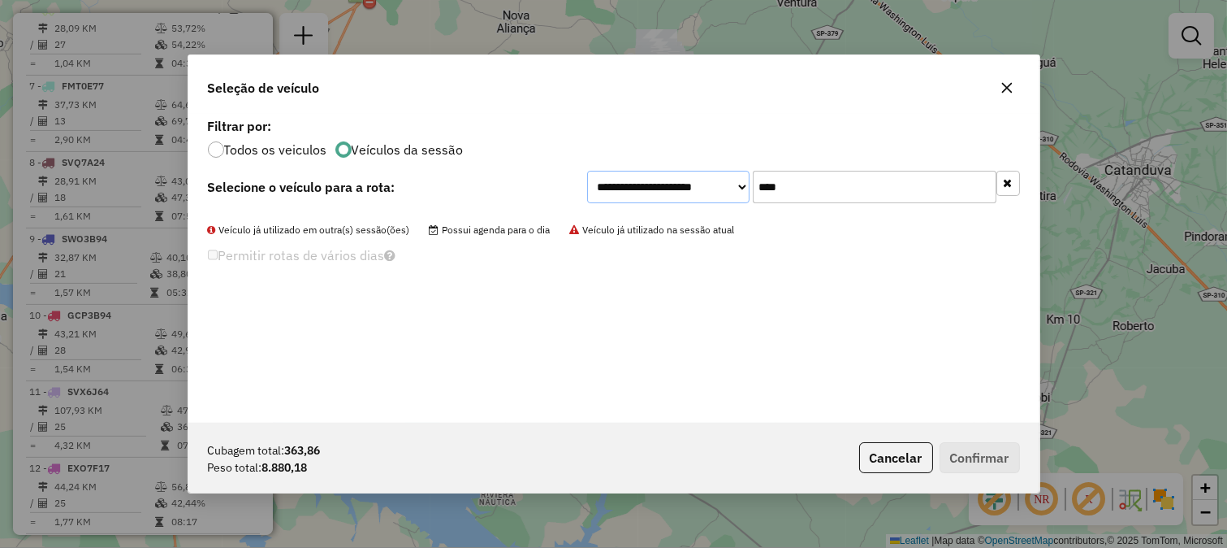
click at [651, 179] on select "**********" at bounding box center [668, 187] width 162 height 32
select select "*******"
click at [587, 171] on select "**********" at bounding box center [668, 187] width 162 height 32
click at [774, 192] on input "****" at bounding box center [875, 187] width 244 height 32
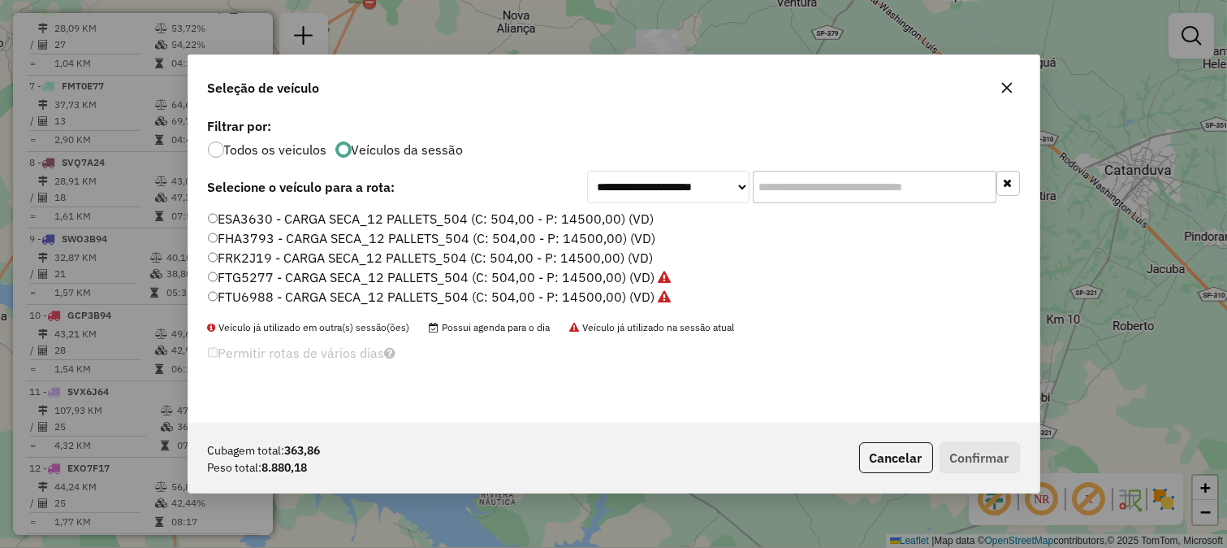
click at [615, 253] on label "FRK2J19 - CARGA SECA_12 PALLETS_504 (C: 504,00 - P: 14500,00) (VD)" at bounding box center [431, 257] width 446 height 19
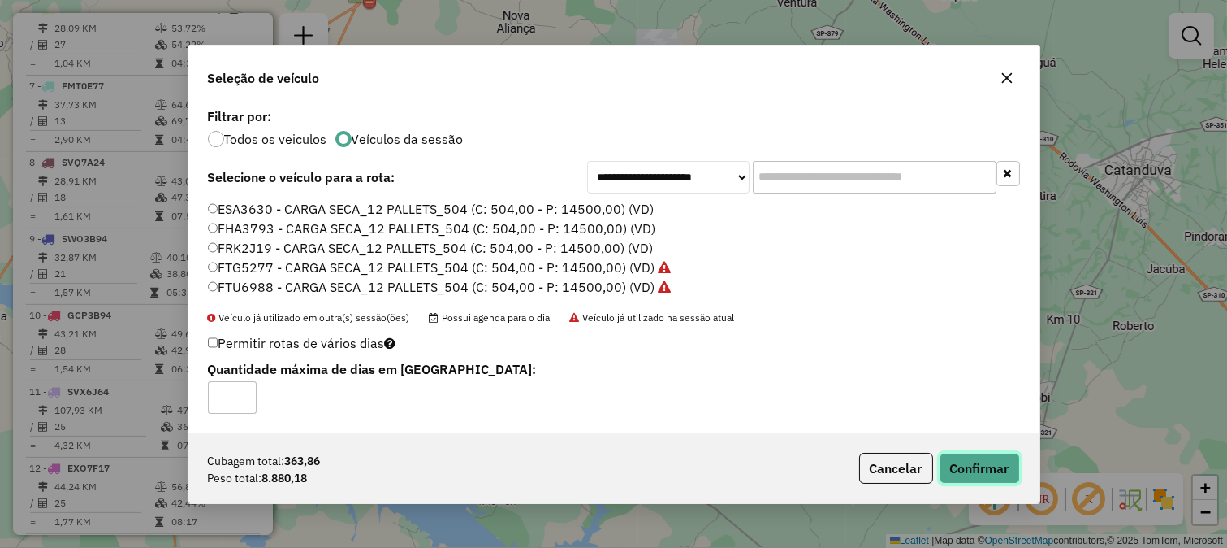
click at [989, 475] on button "Confirmar" at bounding box center [980, 467] width 80 height 31
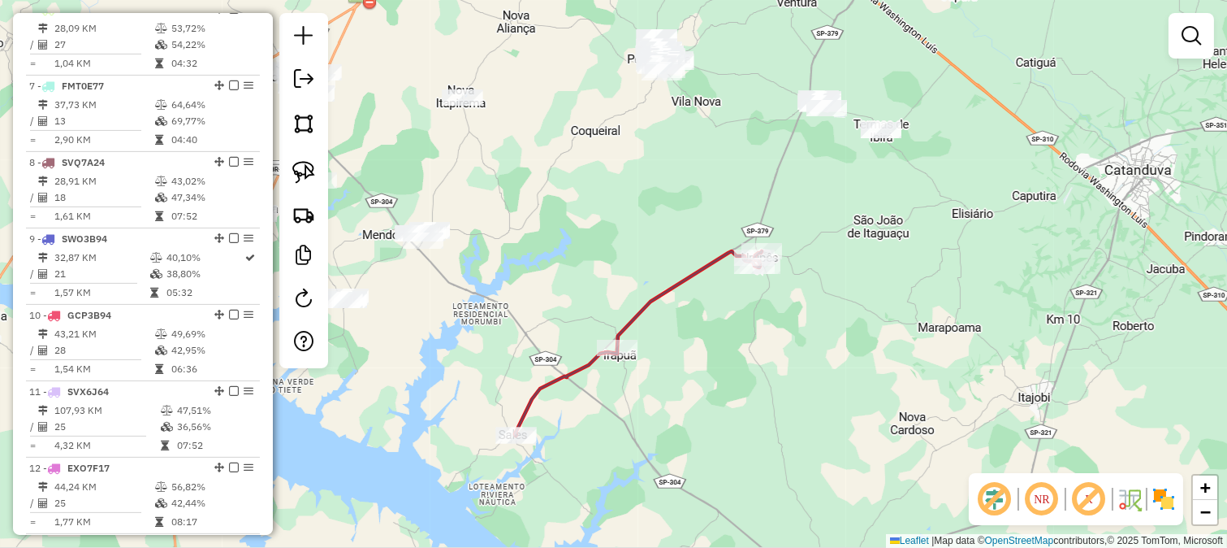
click at [695, 277] on icon at bounding box center [638, 343] width 247 height 184
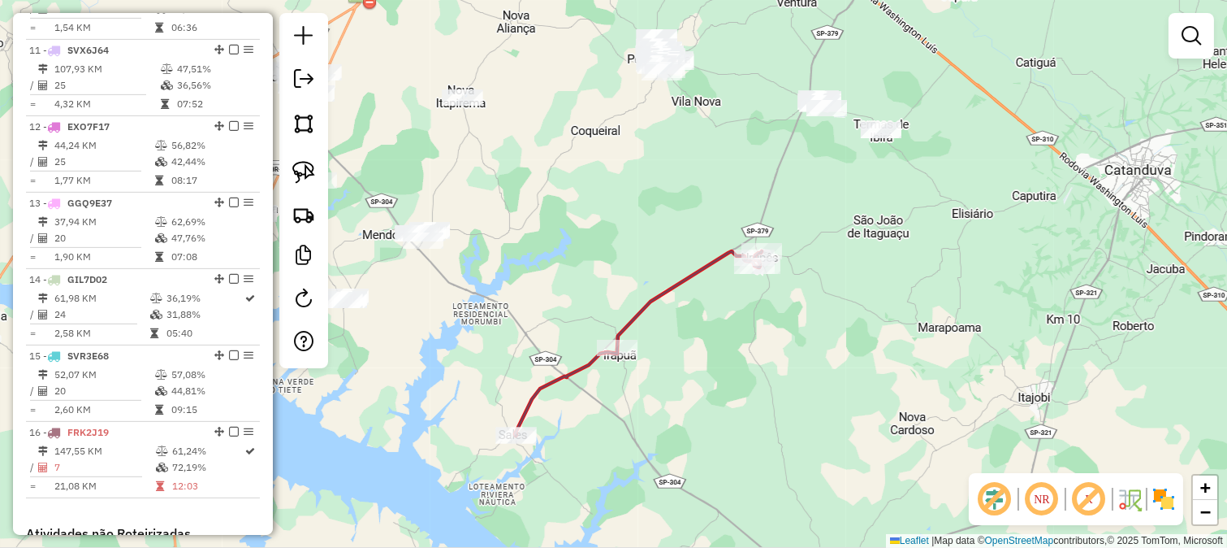
select select "*********"
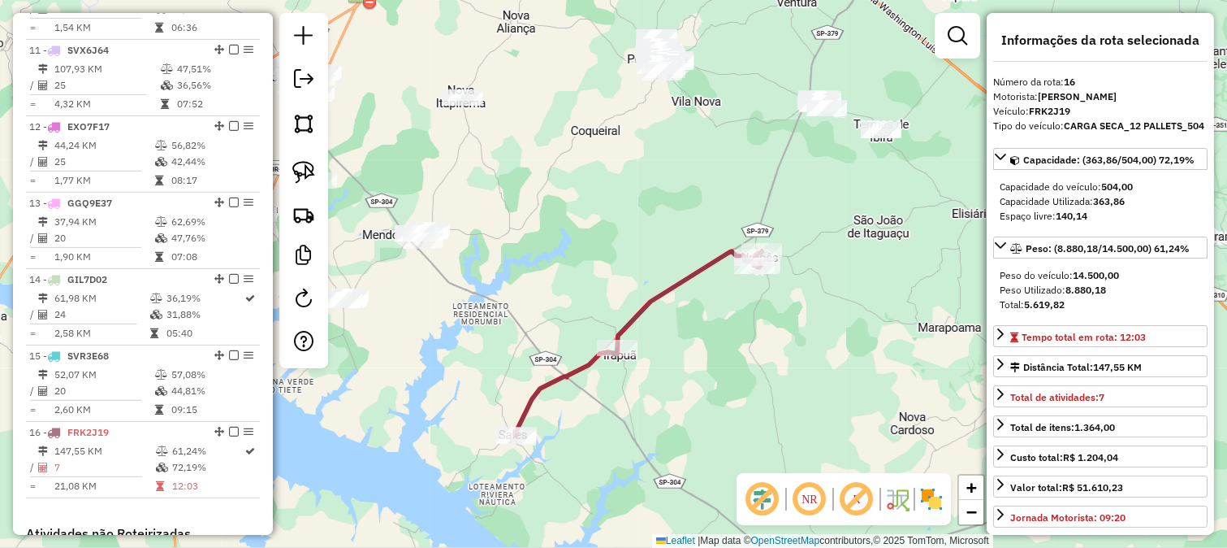
scroll to position [1661, 0]
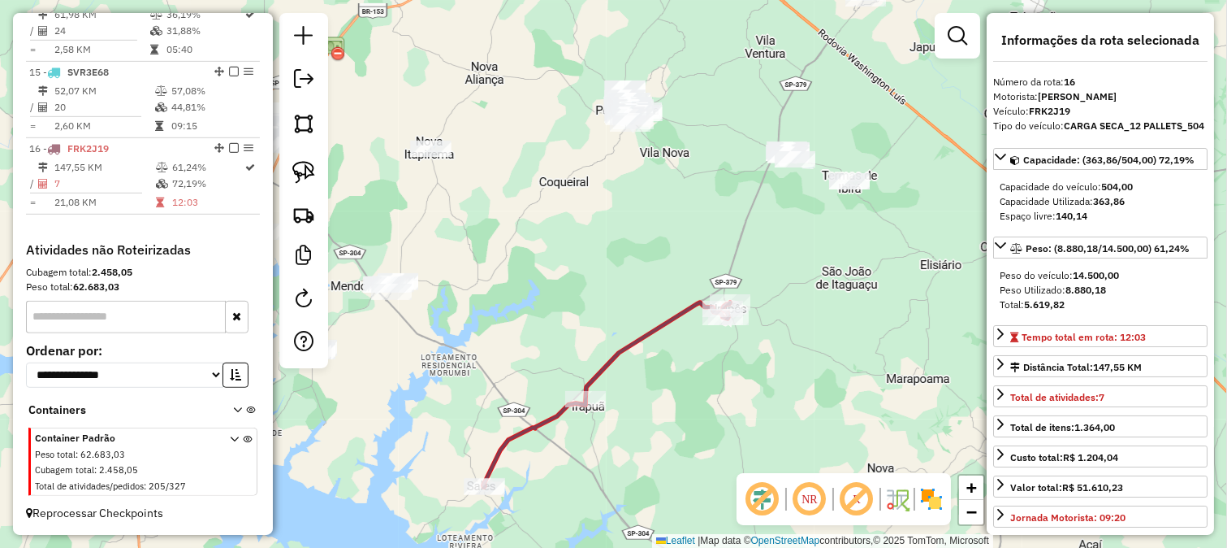
drag, startPoint x: 718, startPoint y: 189, endPoint x: 690, endPoint y: 231, distance: 49.8
click at [667, 269] on div "Janela de atendimento Grade de atendimento Capacidade Transportadoras Veículos …" at bounding box center [613, 274] width 1227 height 548
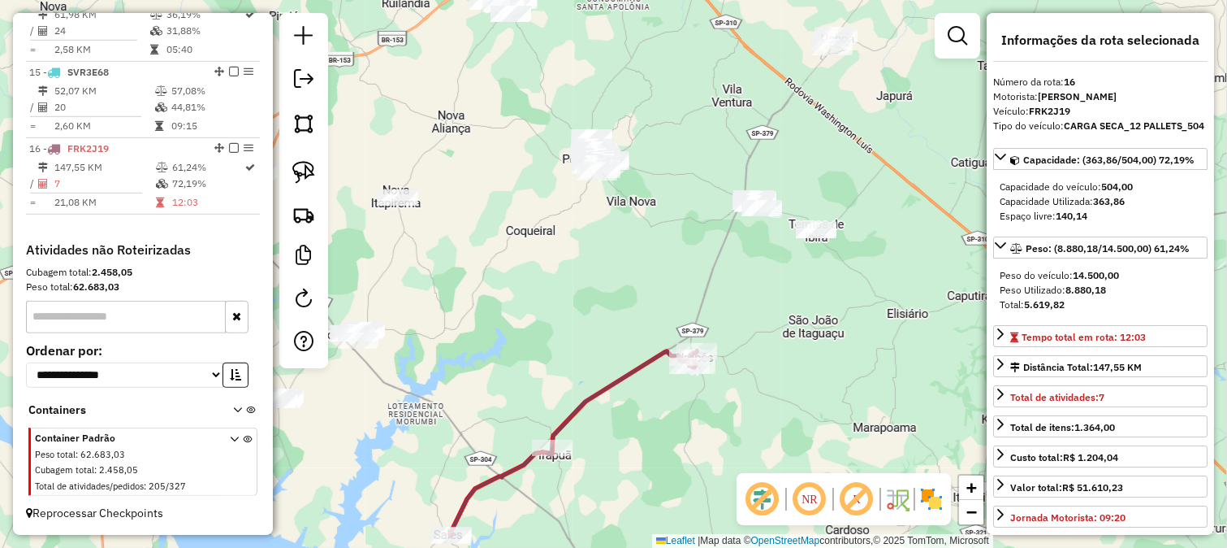
drag, startPoint x: 691, startPoint y: 230, endPoint x: 671, endPoint y: 253, distance: 31.1
click at [675, 293] on div "Janela de atendimento Grade de atendimento Capacidade Transportadoras Veículos …" at bounding box center [613, 274] width 1227 height 548
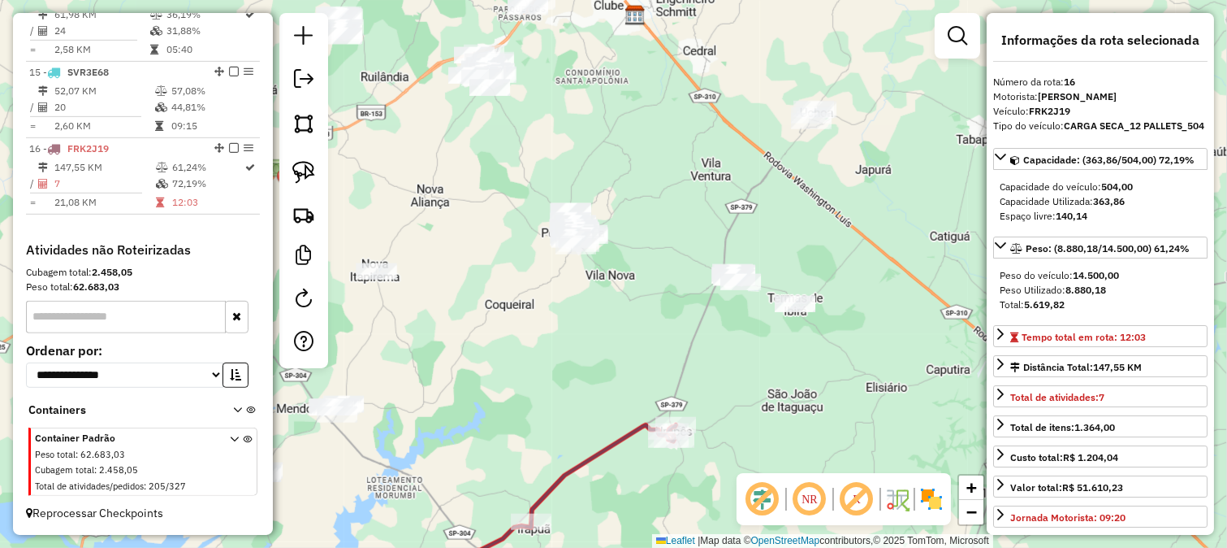
drag, startPoint x: 671, startPoint y: 253, endPoint x: 653, endPoint y: 279, distance: 31.5
click at [655, 292] on div "Janela de atendimento Grade de atendimento Capacidade Transportadoras Veículos …" at bounding box center [613, 274] width 1227 height 548
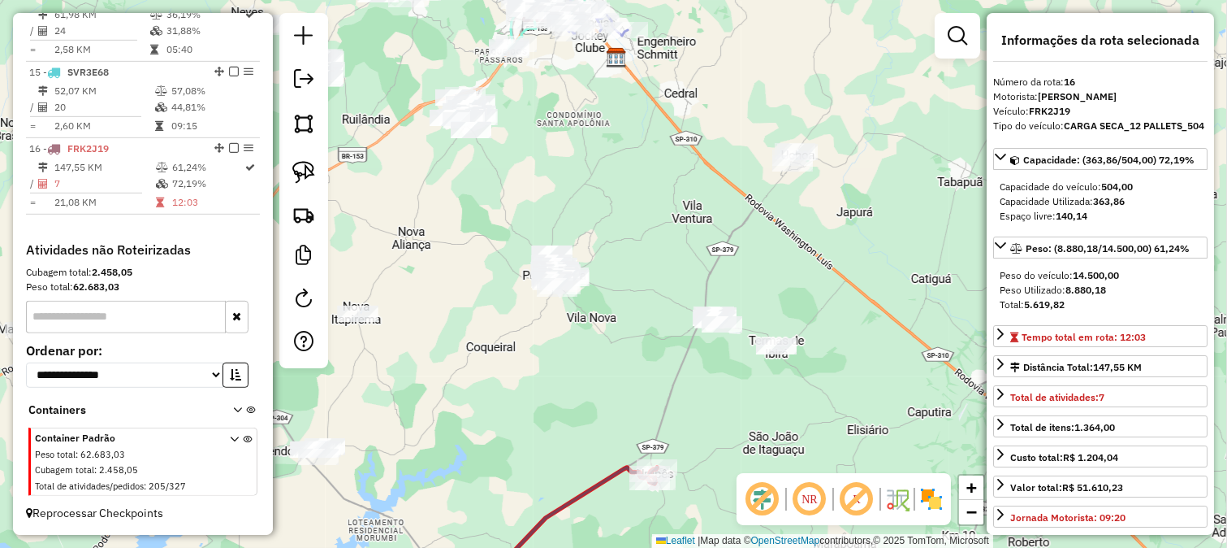
click at [644, 233] on div "Janela de atendimento Grade de atendimento Capacidade Transportadoras Veículos …" at bounding box center [613, 274] width 1227 height 548
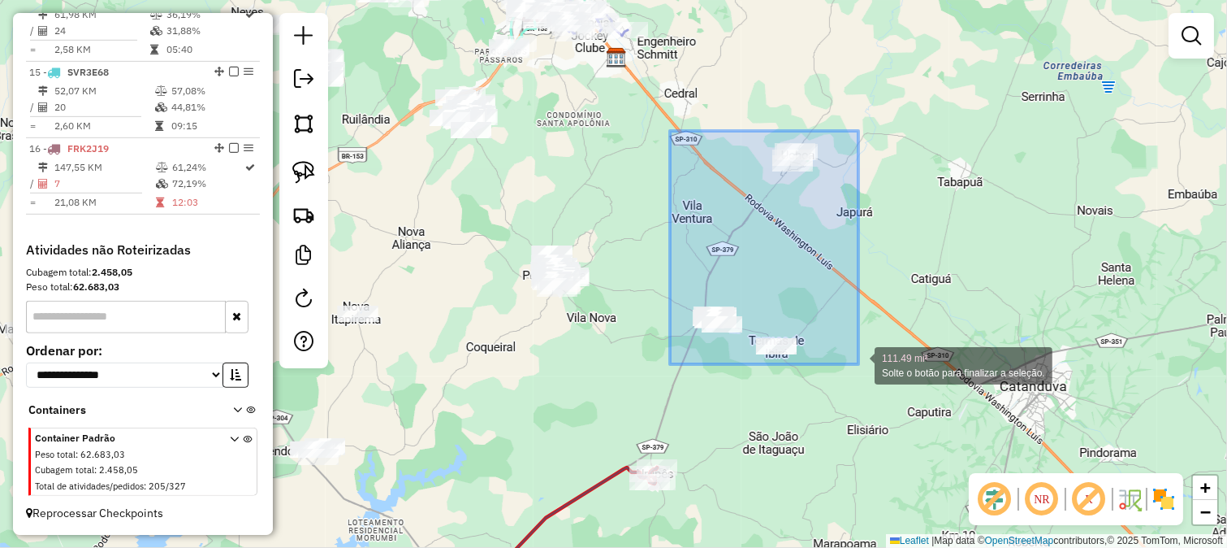
drag, startPoint x: 670, startPoint y: 131, endPoint x: 881, endPoint y: 388, distance: 332.5
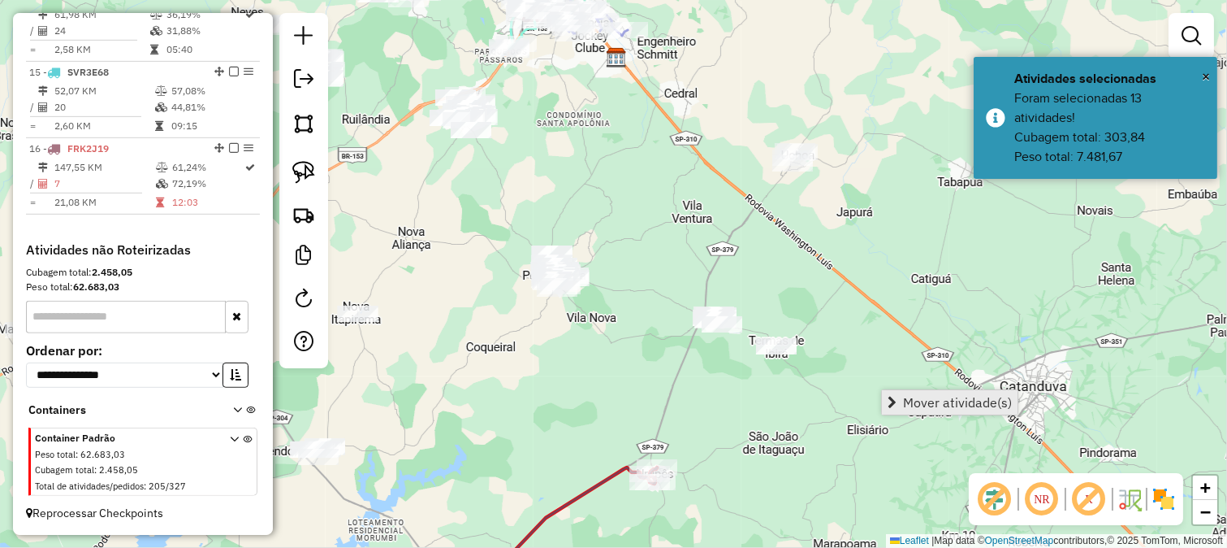
click at [942, 401] on span "Mover atividade(s)" at bounding box center [957, 402] width 109 height 13
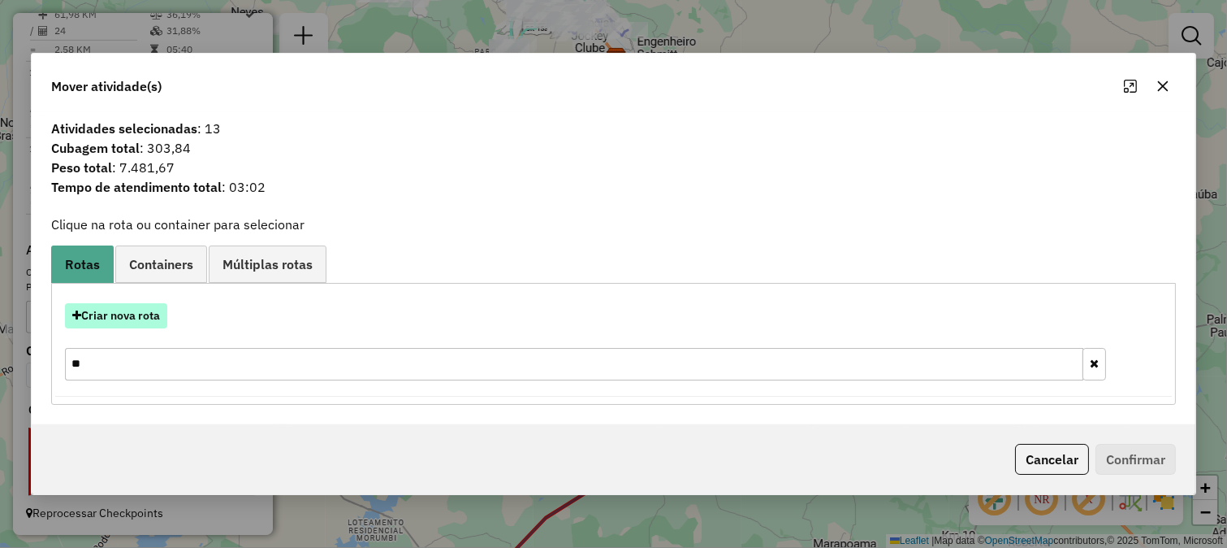
click at [162, 303] on button "Criar nova rota" at bounding box center [116, 315] width 102 height 25
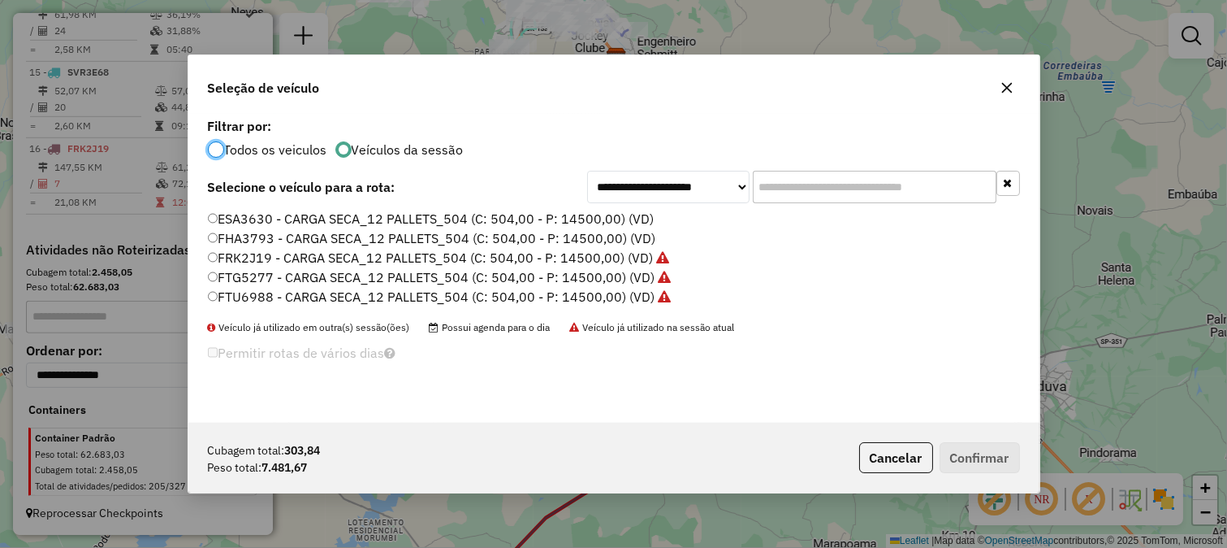
scroll to position [9, 4]
click at [715, 180] on select "**********" at bounding box center [668, 187] width 162 height 32
select select "*******"
click at [587, 171] on select "**********" at bounding box center [668, 187] width 162 height 32
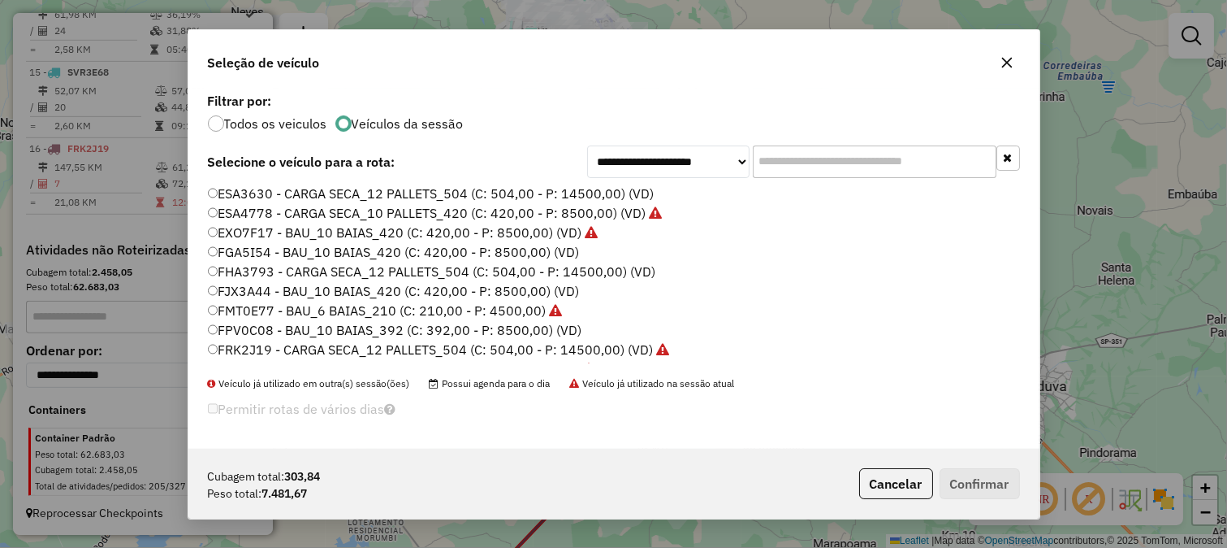
click at [817, 180] on div "**********" at bounding box center [613, 269] width 851 height 360
click at [818, 174] on input "text" at bounding box center [875, 161] width 244 height 32
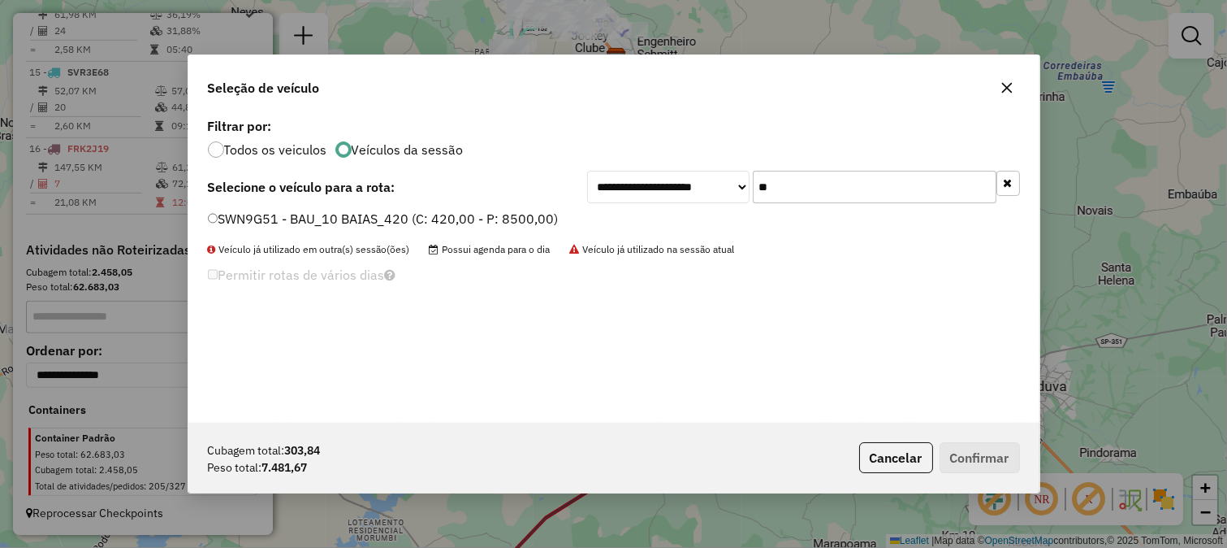
type input "**"
click at [540, 214] on label "SWN9G51 - BAU_10 BAIAS_420 (C: 420,00 - P: 8500,00)" at bounding box center [383, 218] width 351 height 19
click at [993, 460] on button "Confirmar" at bounding box center [980, 457] width 80 height 31
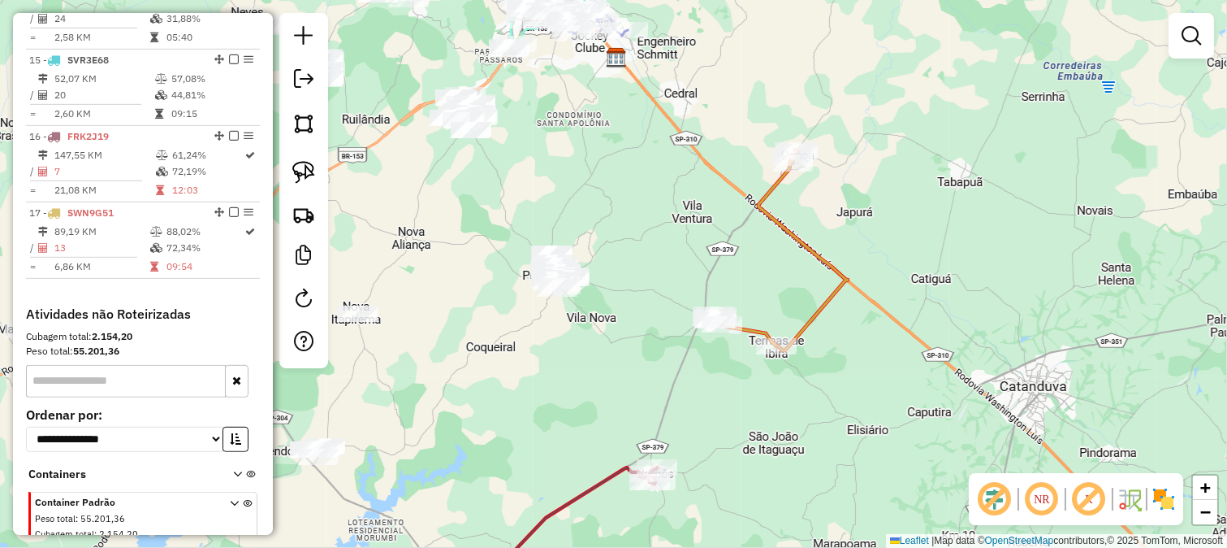
click at [768, 206] on icon at bounding box center [780, 250] width 136 height 200
select select "*********"
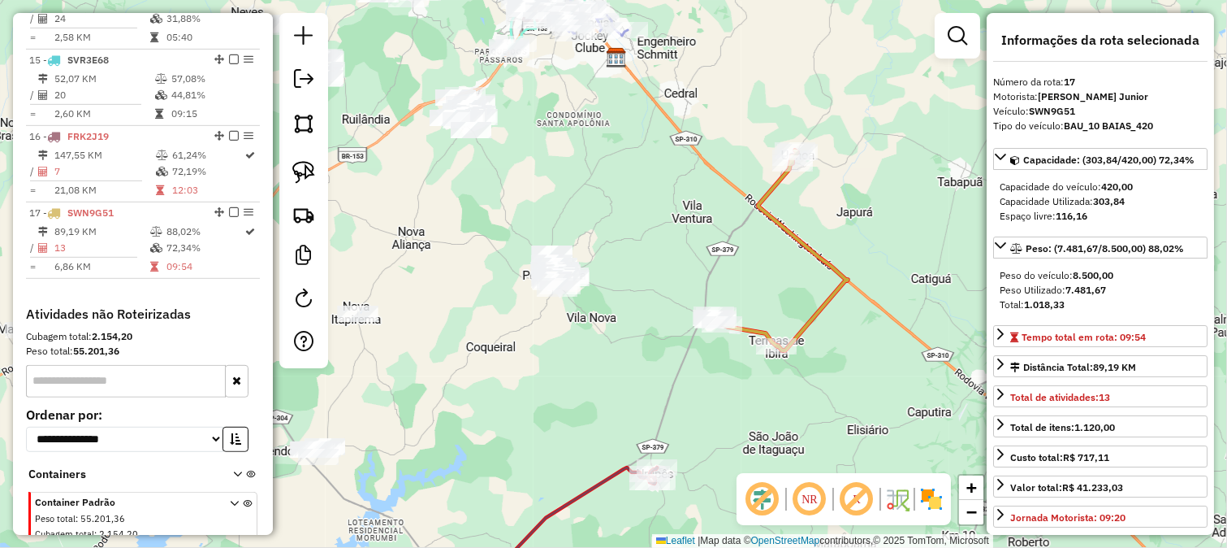
scroll to position [1738, 0]
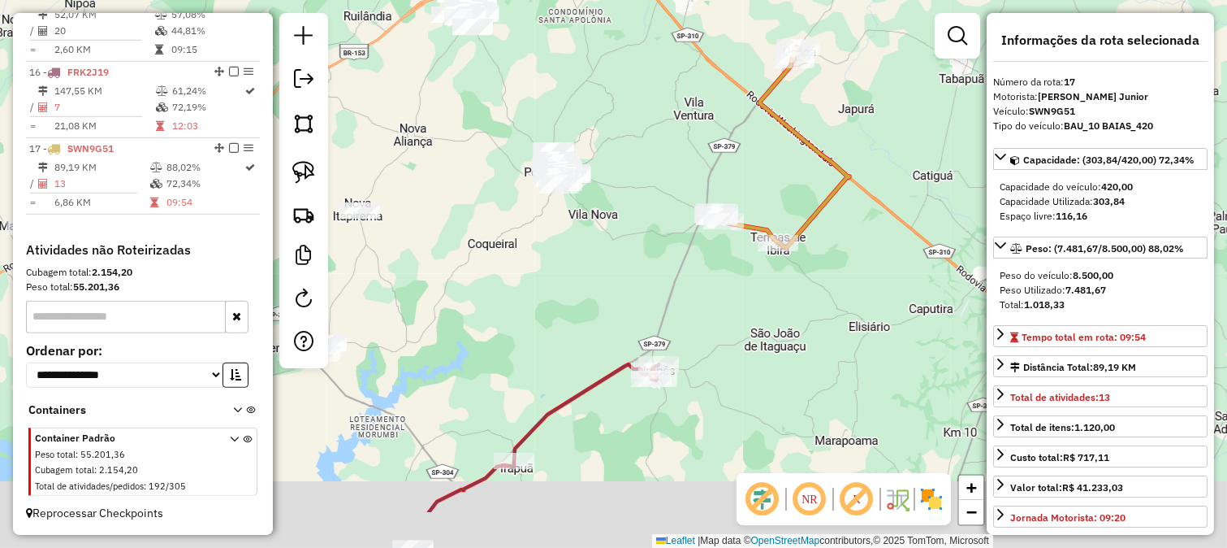
drag, startPoint x: 699, startPoint y: 396, endPoint x: 790, endPoint y: 286, distance: 142.0
click at [786, 290] on div "Janela de atendimento Grade de atendimento Capacidade Transportadoras Veículos …" at bounding box center [613, 274] width 1227 height 548
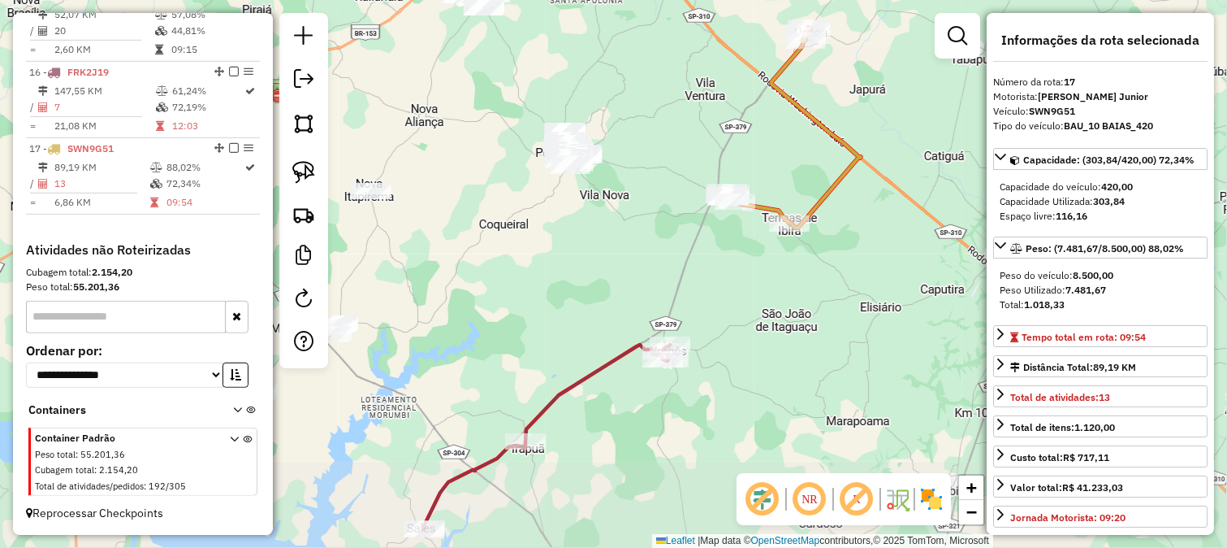
drag, startPoint x: 695, startPoint y: 262, endPoint x: 745, endPoint y: 363, distance: 112.3
click at [742, 357] on div "Janela de atendimento Grade de atendimento Capacidade Transportadoras Veículos …" at bounding box center [613, 274] width 1227 height 548
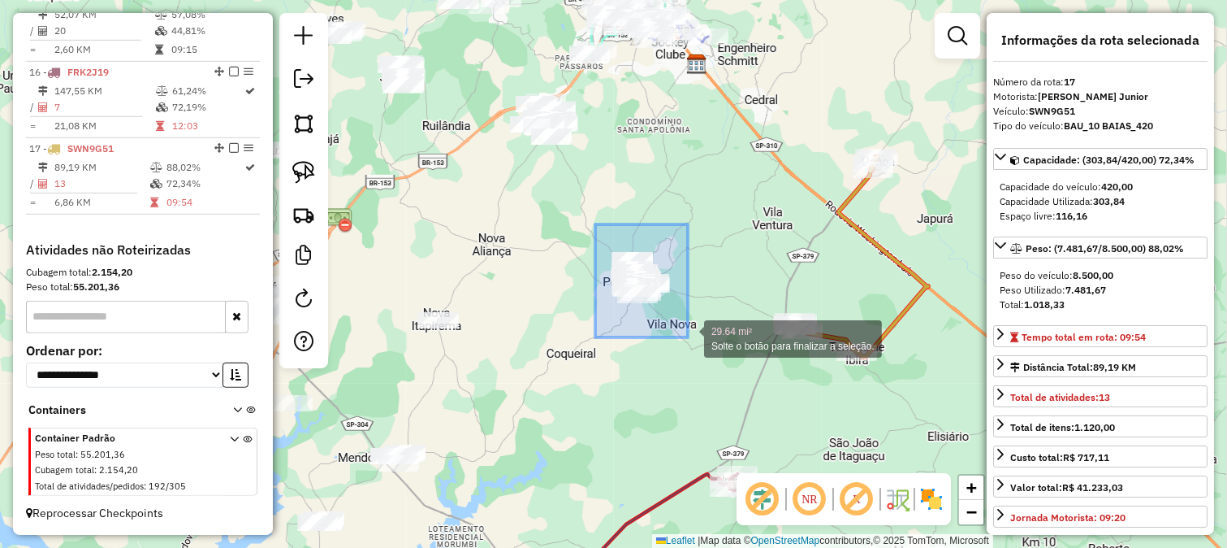
drag, startPoint x: 599, startPoint y: 231, endPoint x: 688, endPoint y: 337, distance: 139.0
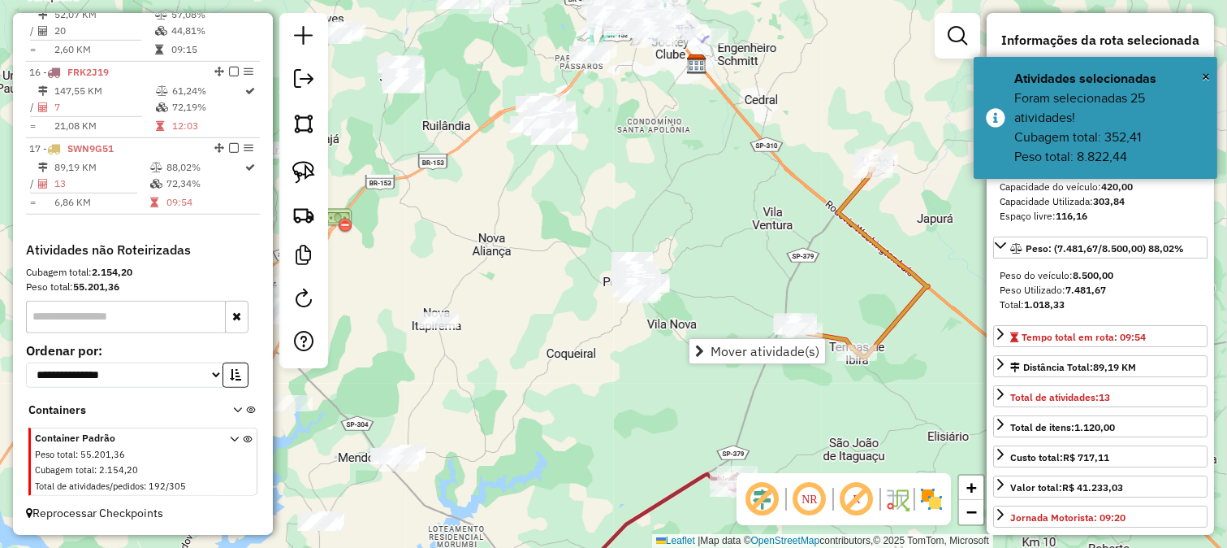
click at [578, 315] on div "Janela de atendimento Grade de atendimento Capacidade Transportadoras Veículos …" at bounding box center [613, 274] width 1227 height 548
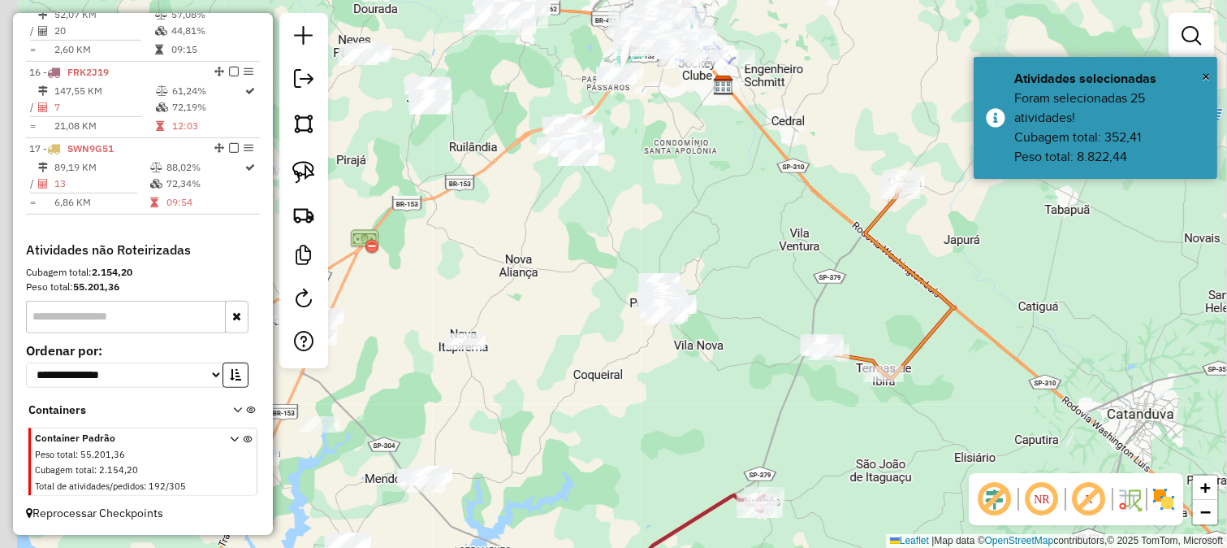
drag, startPoint x: 578, startPoint y: 352, endPoint x: 578, endPoint y: 331, distance: 21.1
click at [587, 366] on div "Janela de atendimento Grade de atendimento Capacidade Transportadoras Veículos …" at bounding box center [613, 274] width 1227 height 548
click at [569, 298] on div "Janela de atendimento Grade de atendimento Capacidade Transportadoras Veículos …" at bounding box center [613, 274] width 1227 height 548
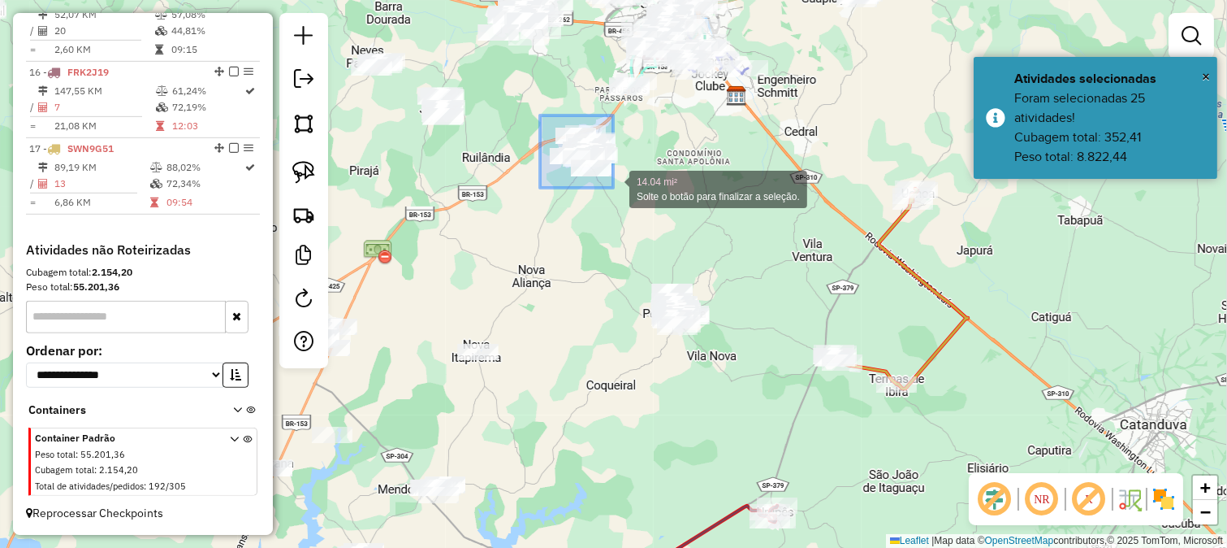
drag, startPoint x: 540, startPoint y: 115, endPoint x: 621, endPoint y: 191, distance: 110.3
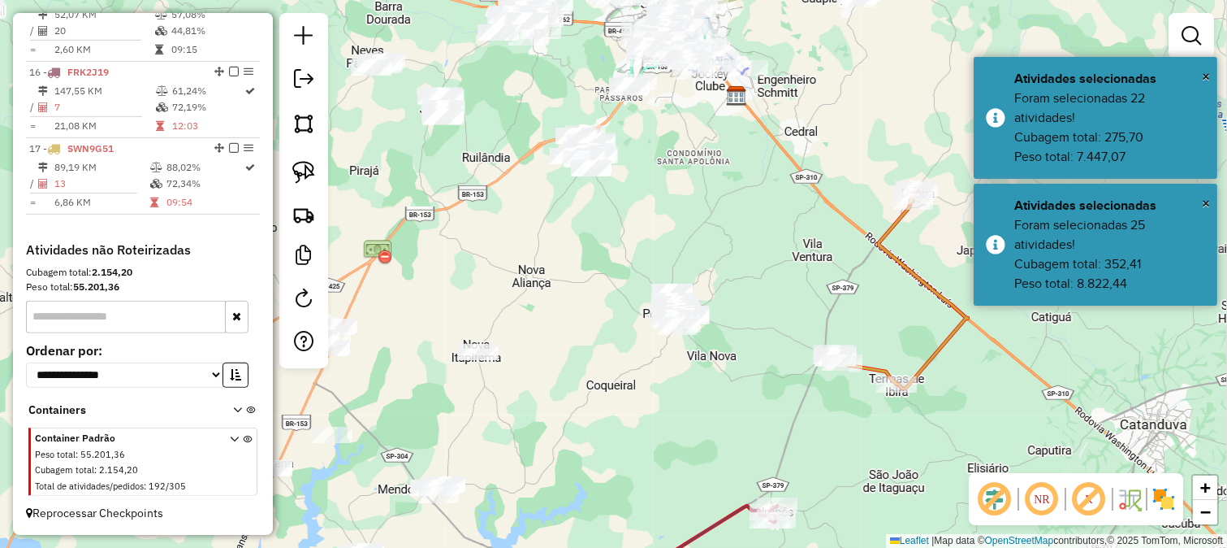
click at [579, 272] on div "Janela de atendimento Grade de atendimento Capacidade Transportadoras Veículos …" at bounding box center [613, 274] width 1227 height 548
drag, startPoint x: 580, startPoint y: 292, endPoint x: 813, endPoint y: 177, distance: 260.1
click at [812, 179] on div "Janela de atendimento Grade de atendimento Capacidade Transportadoras Veículos …" at bounding box center [613, 274] width 1227 height 548
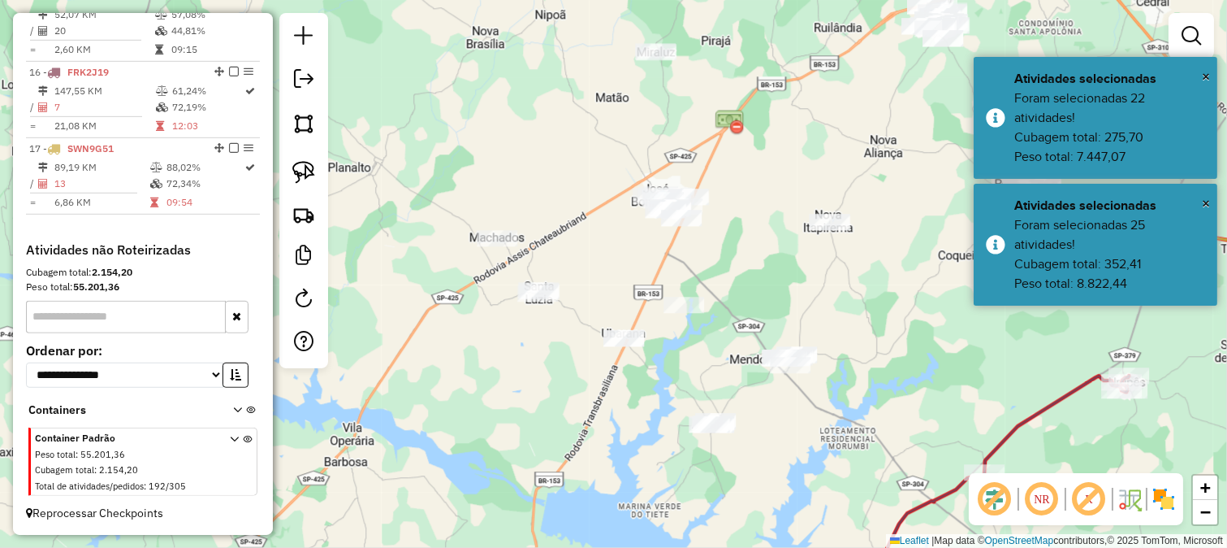
drag, startPoint x: 682, startPoint y: 206, endPoint x: 620, endPoint y: 212, distance: 62.9
click at [720, 242] on div "Janela de atendimento Grade de atendimento Capacidade Transportadoras Veículos …" at bounding box center [613, 274] width 1227 height 548
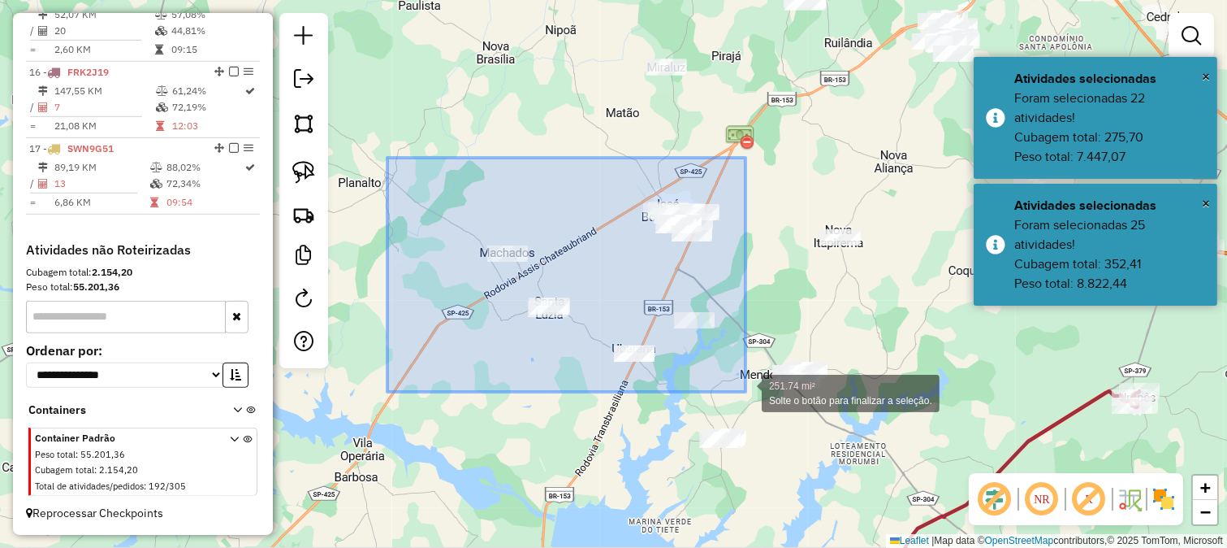
drag, startPoint x: 387, startPoint y: 158, endPoint x: 739, endPoint y: 387, distance: 419.8
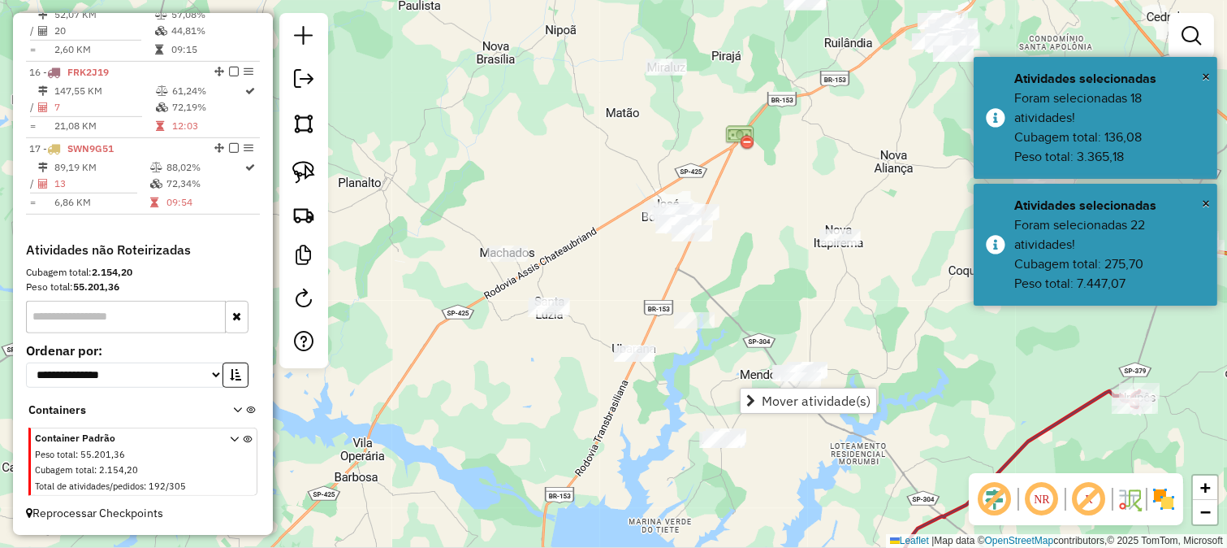
click at [741, 305] on div "Janela de atendimento Grade de atendimento Capacidade Transportadoras Veículos …" at bounding box center [613, 274] width 1227 height 548
drag, startPoint x: 741, startPoint y: 335, endPoint x: 725, endPoint y: 292, distance: 45.7
click at [743, 304] on div "Janela de atendimento Grade de atendimento Capacidade Transportadoras Veículos …" at bounding box center [613, 274] width 1227 height 548
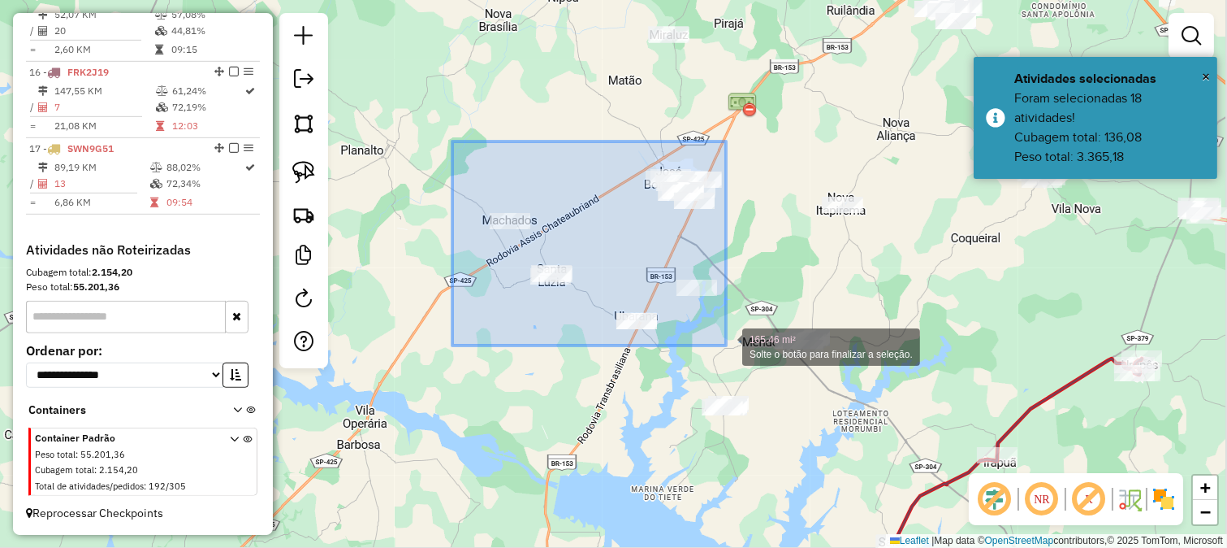
drag, startPoint x: 463, startPoint y: 163, endPoint x: 727, endPoint y: 345, distance: 320.6
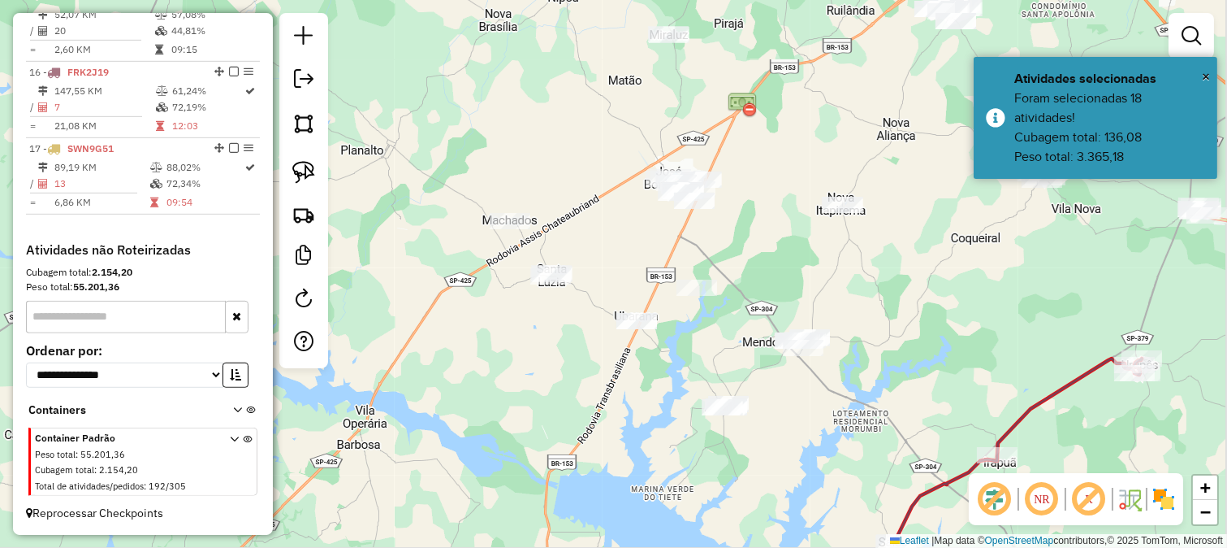
drag, startPoint x: 530, startPoint y: 180, endPoint x: 554, endPoint y: 223, distance: 49.5
click at [554, 223] on div "Janela de atendimento Grade de atendimento Capacidade Transportadoras Veículos …" at bounding box center [613, 274] width 1227 height 548
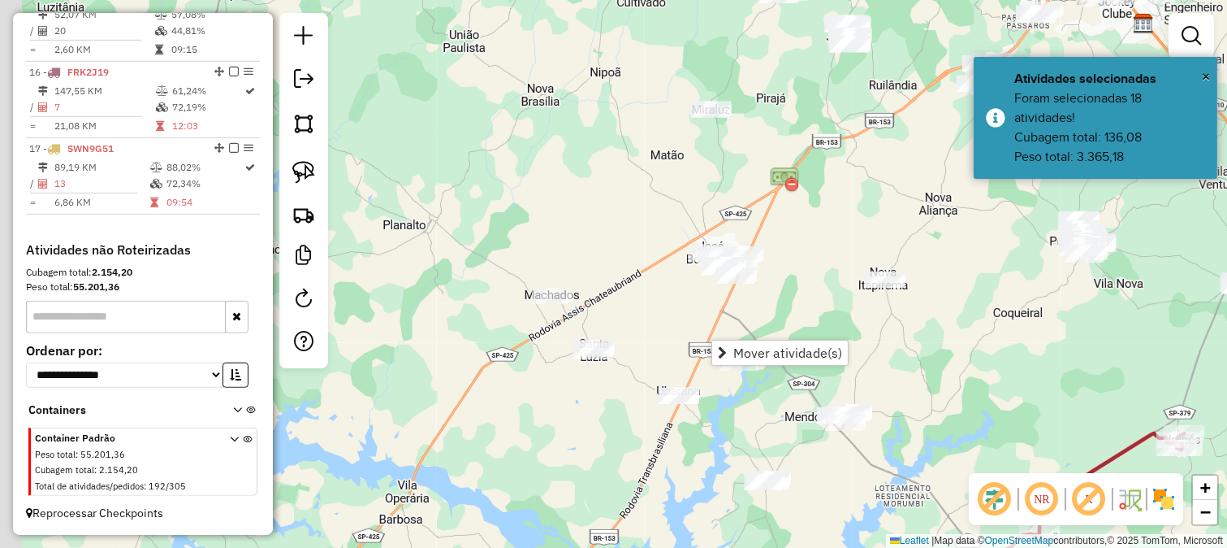
click at [540, 180] on div "Janela de atendimento Grade de atendimento Capacidade Transportadoras Veículos …" at bounding box center [613, 274] width 1227 height 548
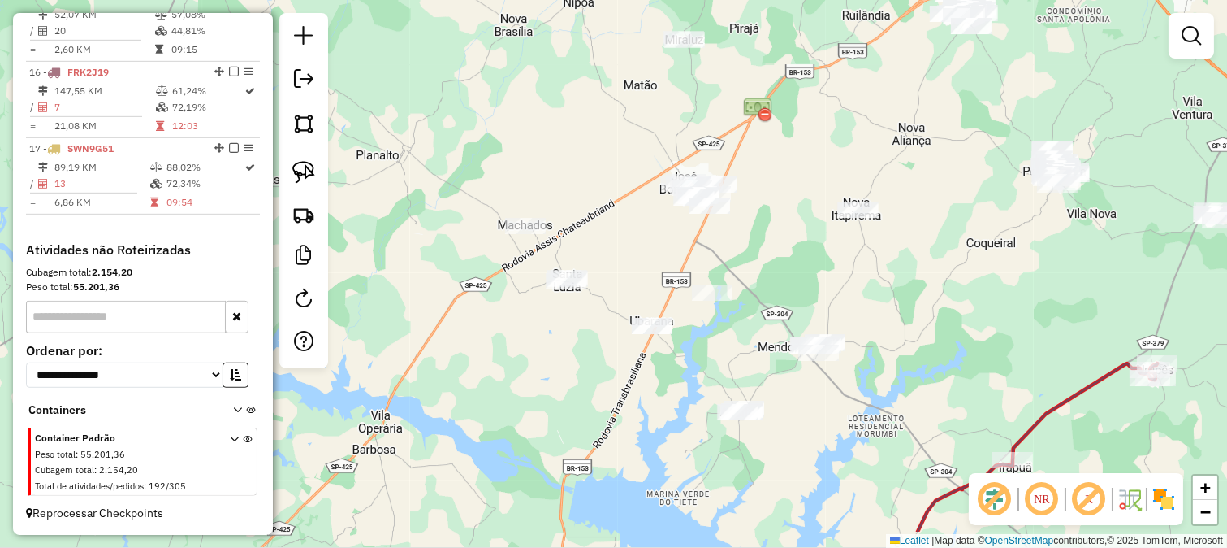
drag, startPoint x: 562, startPoint y: 175, endPoint x: 523, endPoint y: 90, distance: 93.8
click at [526, 93] on div "Janela de atendimento Grade de atendimento Capacidade Transportadoras Veículos …" at bounding box center [613, 274] width 1227 height 548
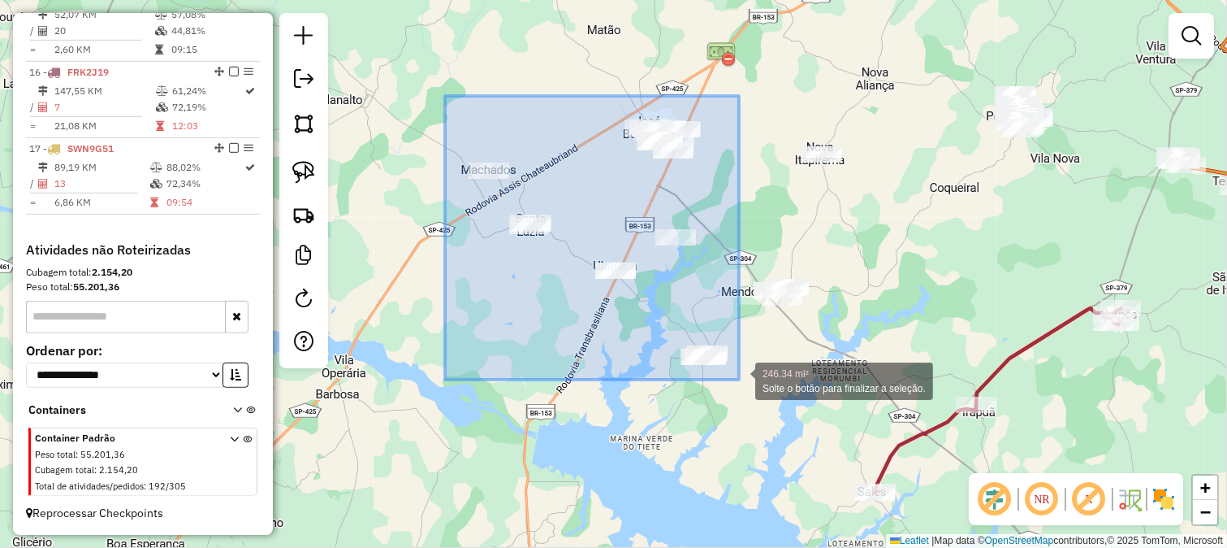
drag, startPoint x: 445, startPoint y: 96, endPoint x: 739, endPoint y: 379, distance: 408.5
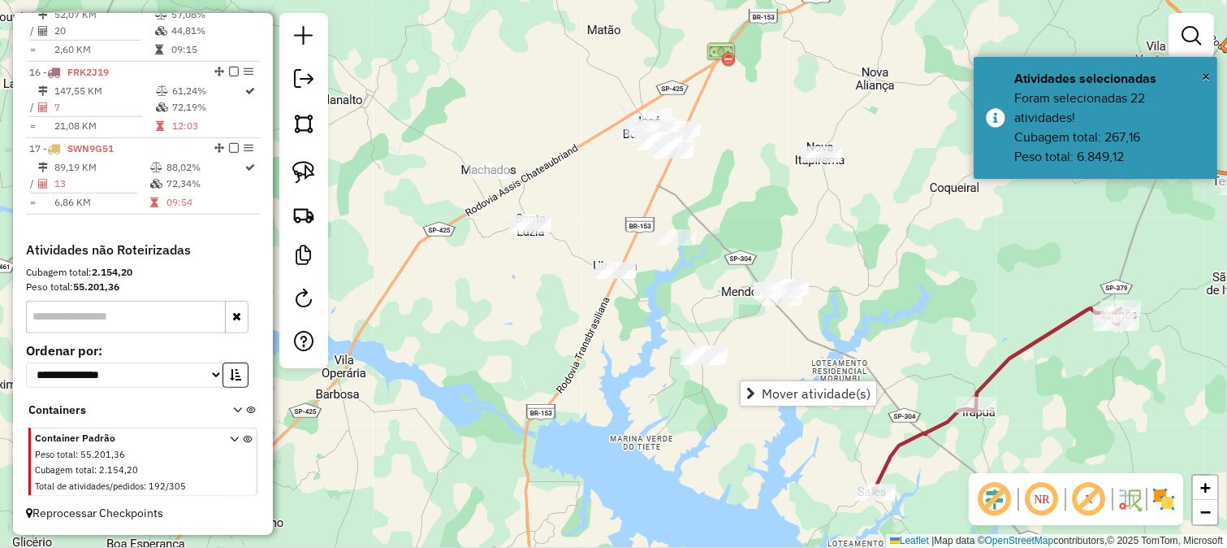
click at [699, 320] on div "Janela de atendimento Grade de atendimento Capacidade Transportadoras Veículos …" at bounding box center [613, 274] width 1227 height 548
drag, startPoint x: 684, startPoint y: 293, endPoint x: 692, endPoint y: 318, distance: 26.5
click at [694, 317] on div "Janela de atendimento Grade de atendimento Capacidade Transportadoras Veículos …" at bounding box center [613, 274] width 1227 height 548
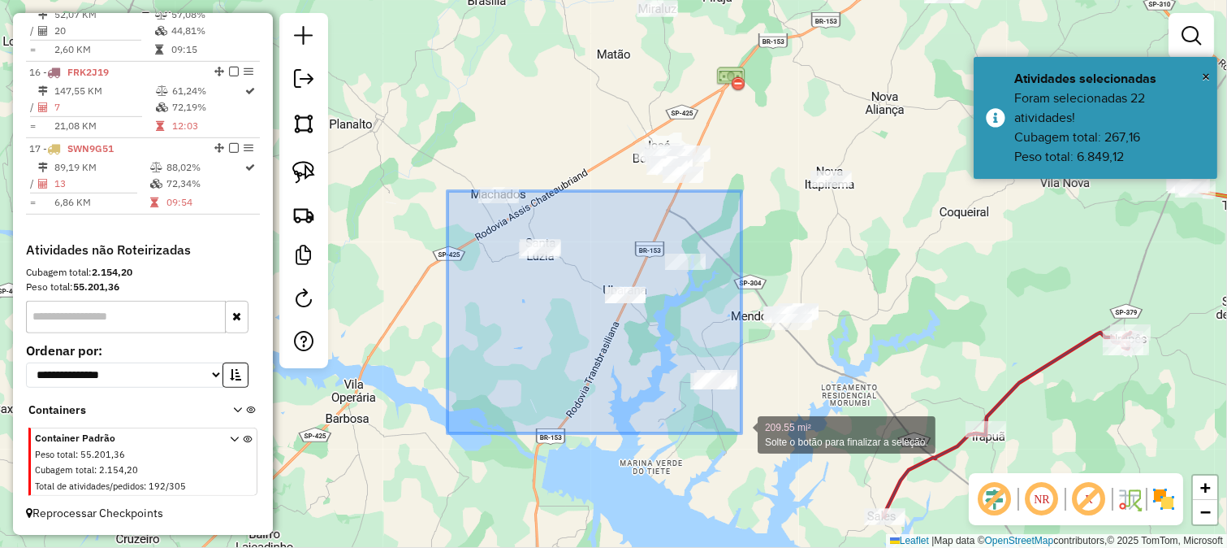
drag, startPoint x: 463, startPoint y: 212, endPoint x: 742, endPoint y: 433, distance: 355.6
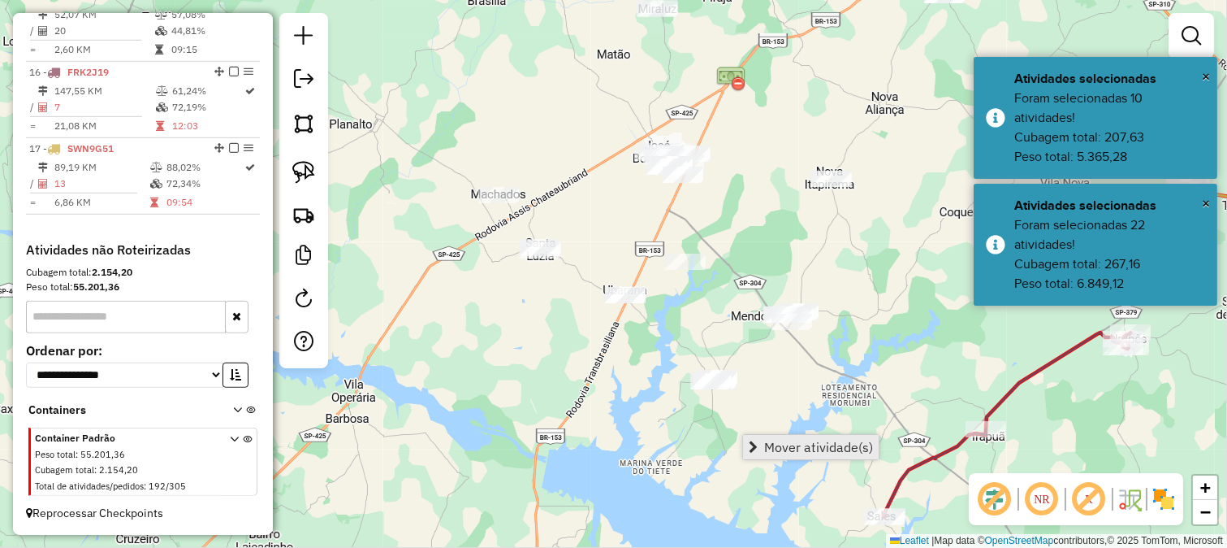
click at [778, 448] on span "Mover atividade(s)" at bounding box center [818, 446] width 109 height 13
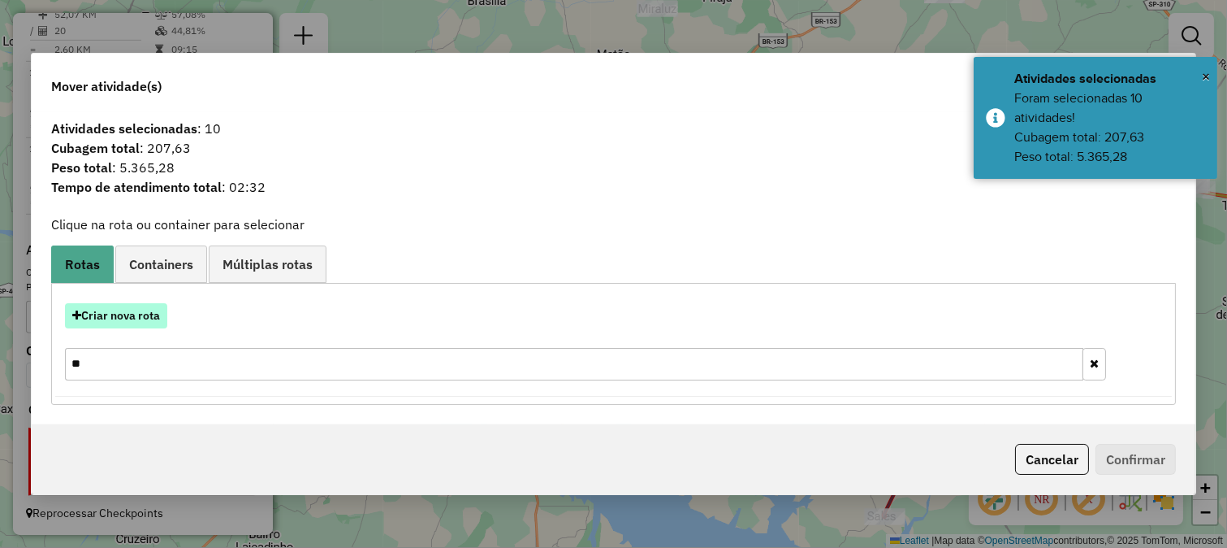
click at [157, 315] on button "Criar nova rota" at bounding box center [116, 315] width 102 height 25
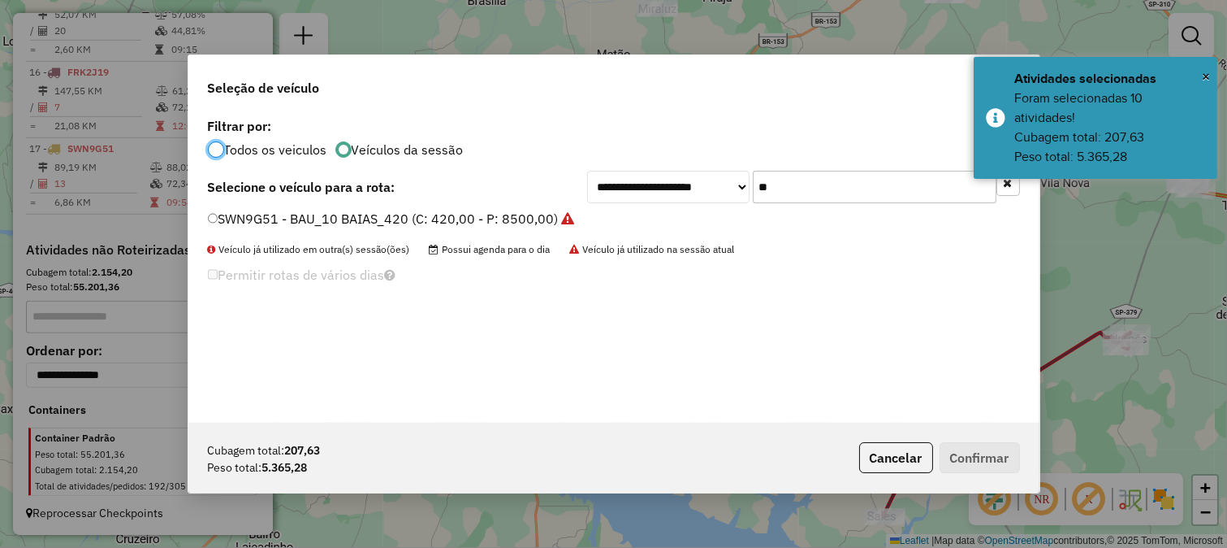
scroll to position [9, 4]
click at [873, 195] on input "**" at bounding box center [875, 187] width 244 height 32
type input "**"
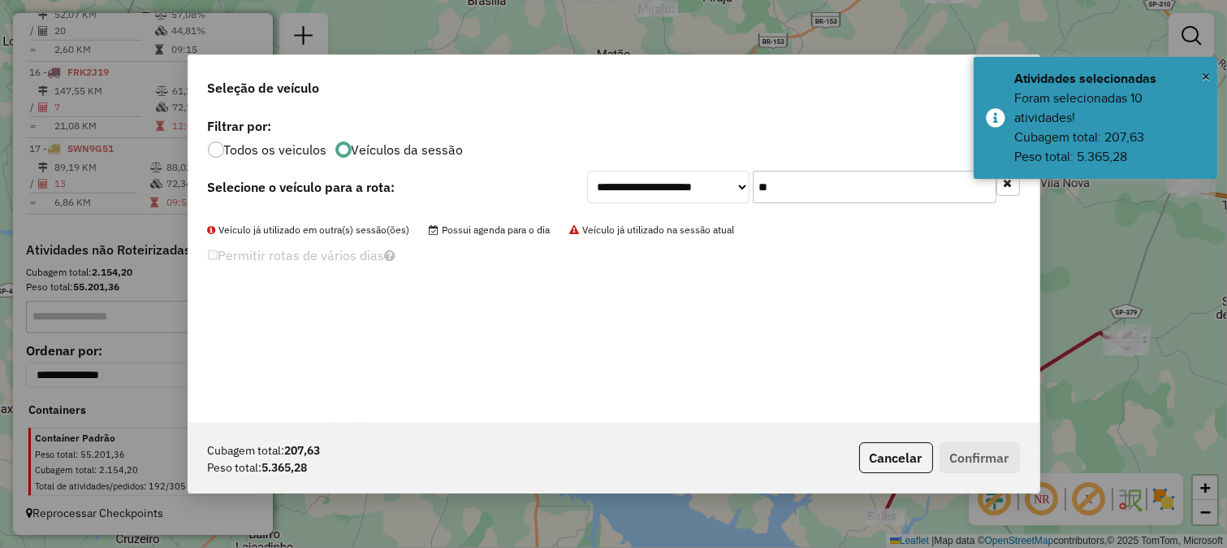
click at [872, 176] on input "**" at bounding box center [875, 187] width 244 height 32
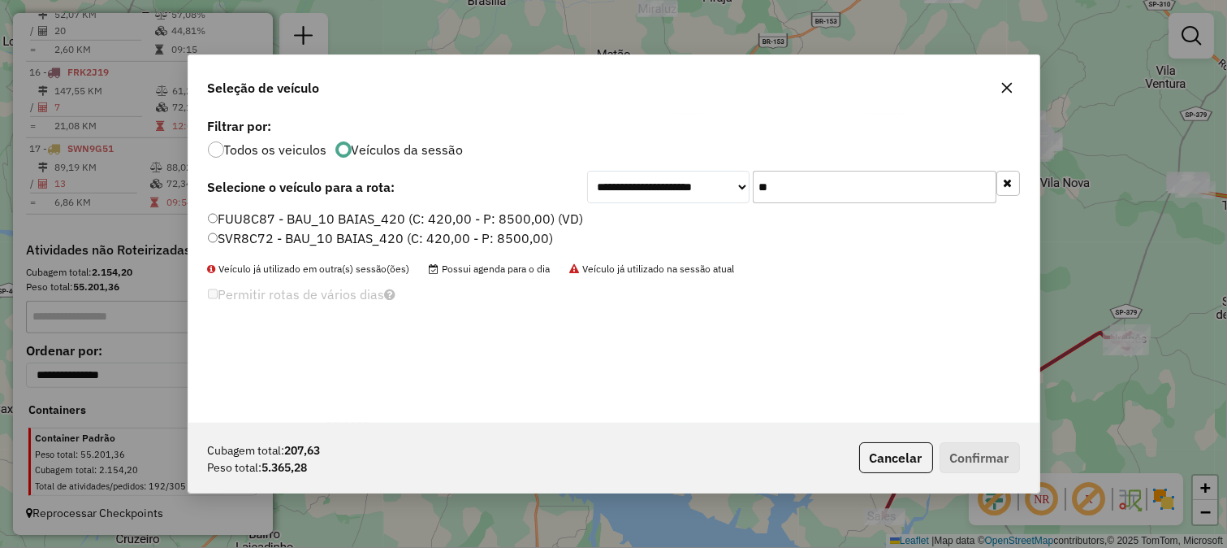
type input "**"
click at [559, 225] on label "FUU8C87 - BAU_10 BAIAS_420 (C: 420,00 - P: 8500,00) (VD)" at bounding box center [396, 218] width 376 height 19
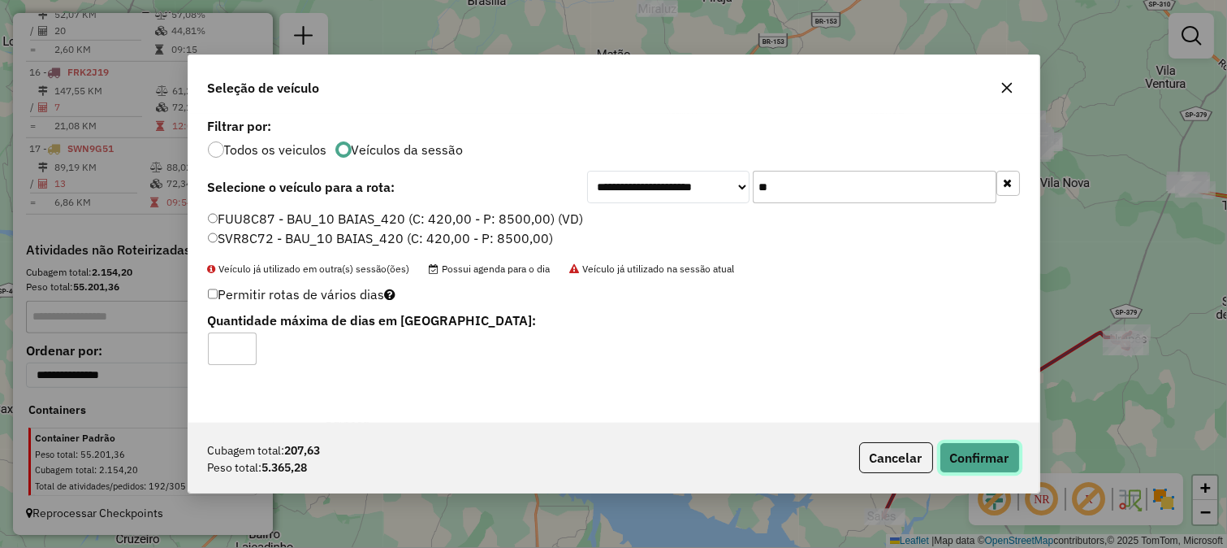
click at [979, 472] on button "Confirmar" at bounding box center [980, 457] width 80 height 31
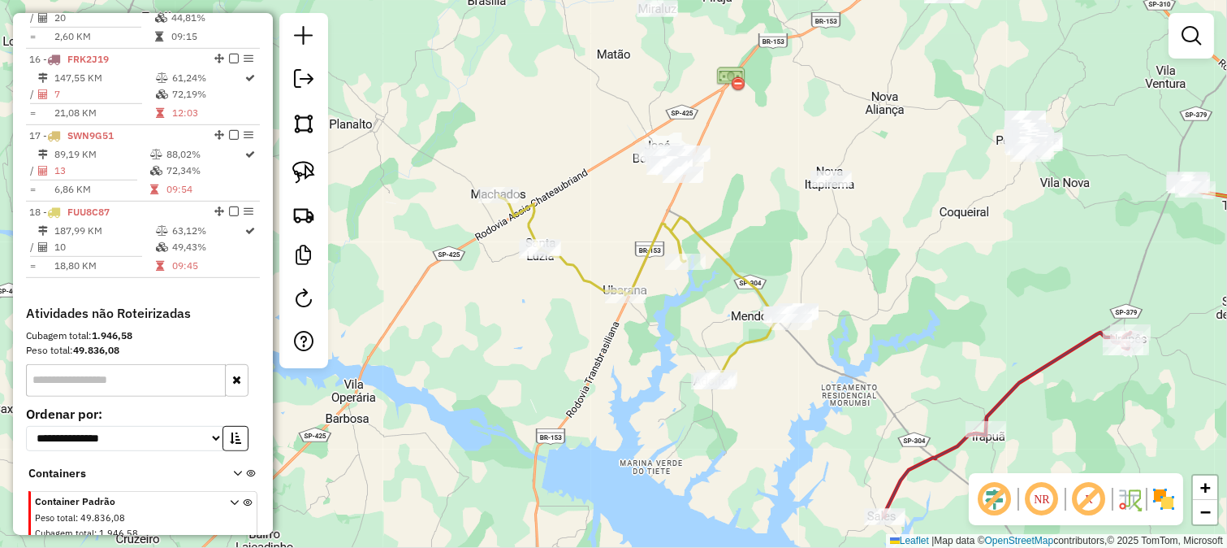
drag, startPoint x: 842, startPoint y: 268, endPoint x: 780, endPoint y: 339, distance: 94.4
click at [781, 337] on div "Janela de atendimento Grade de atendimento Capacidade Transportadoras Veículos …" at bounding box center [613, 274] width 1227 height 548
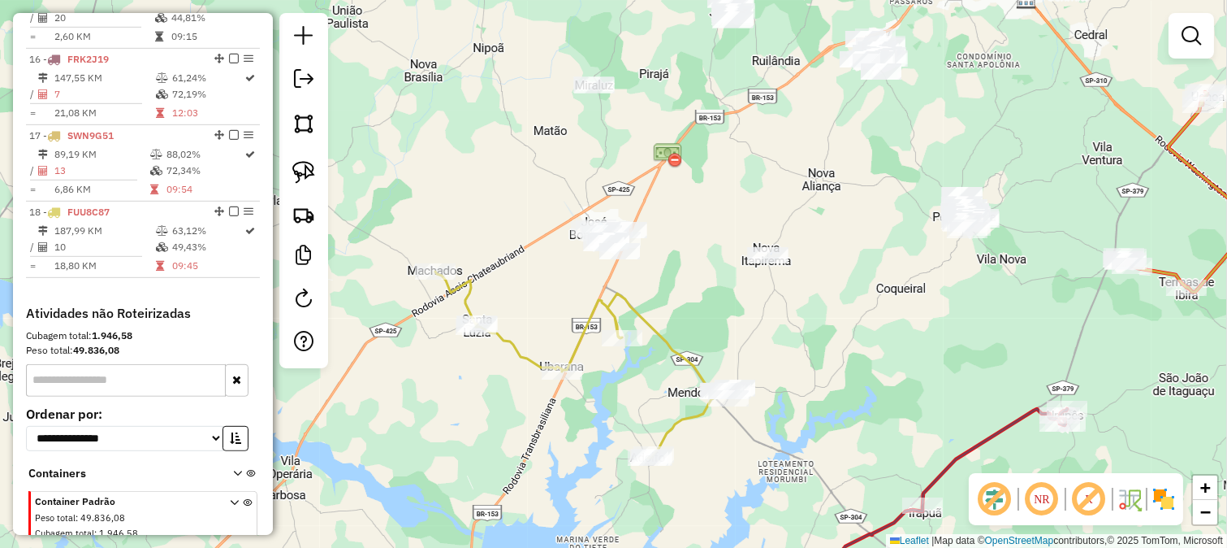
click at [754, 327] on div "Janela de atendimento Grade de atendimento Capacidade Transportadoras Veículos …" at bounding box center [613, 274] width 1227 height 548
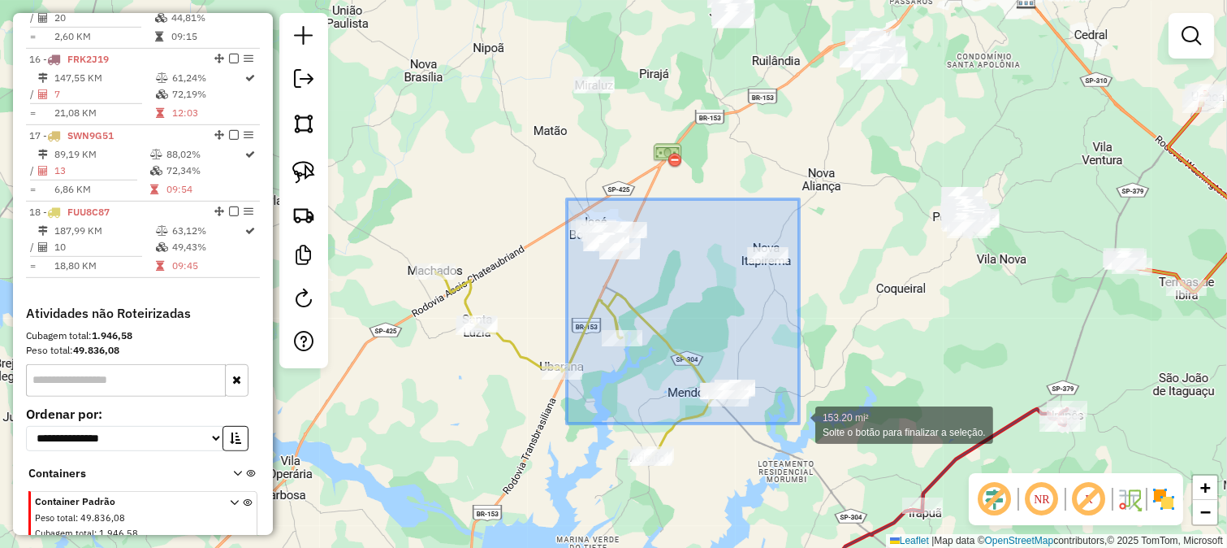
drag, startPoint x: 567, startPoint y: 199, endPoint x: 807, endPoint y: 426, distance: 331.0
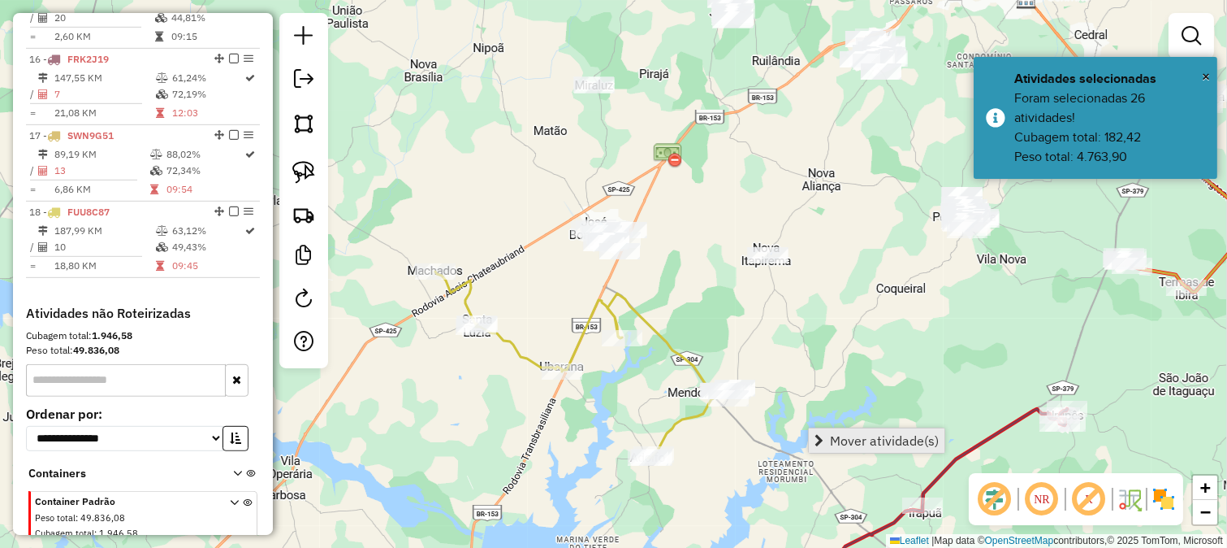
click at [871, 439] on span "Mover atividade(s)" at bounding box center [884, 440] width 109 height 13
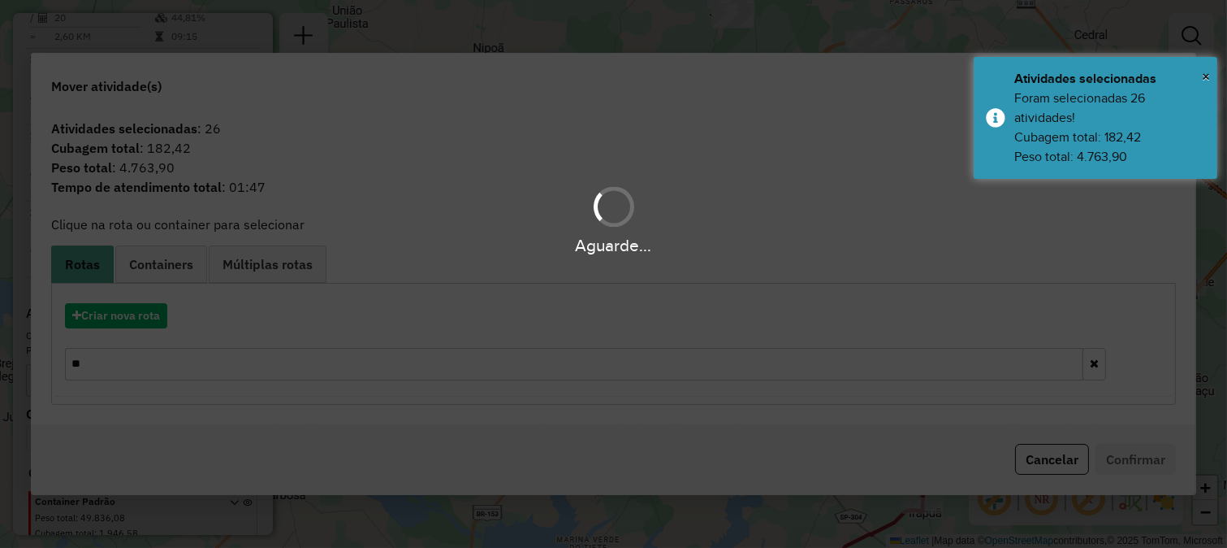
click at [142, 315] on hb-app "Aguarde... Pop-up bloqueado! Seu navegador bloqueou automáticamente a abertura …" at bounding box center [613, 274] width 1227 height 548
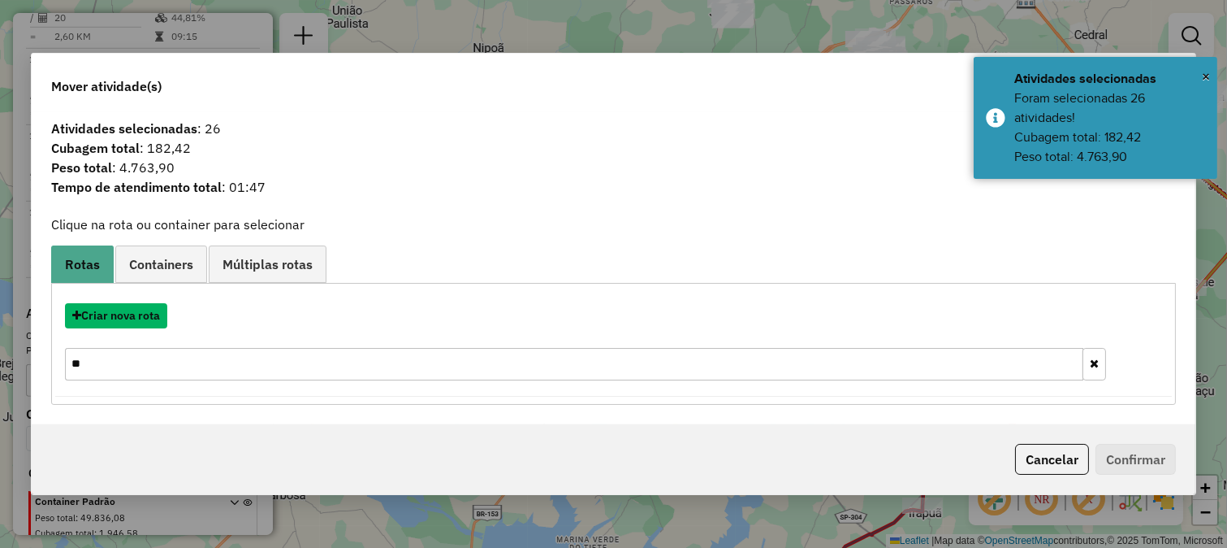
click at [142, 315] on button "Criar nova rota" at bounding box center [116, 315] width 102 height 25
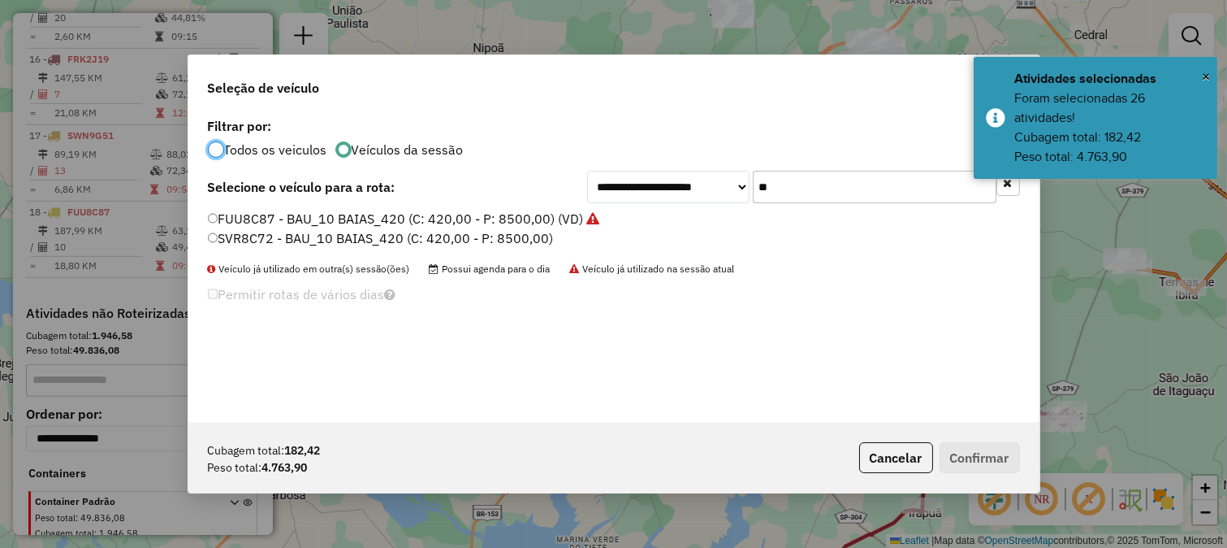
click at [831, 180] on input "**" at bounding box center [875, 187] width 244 height 32
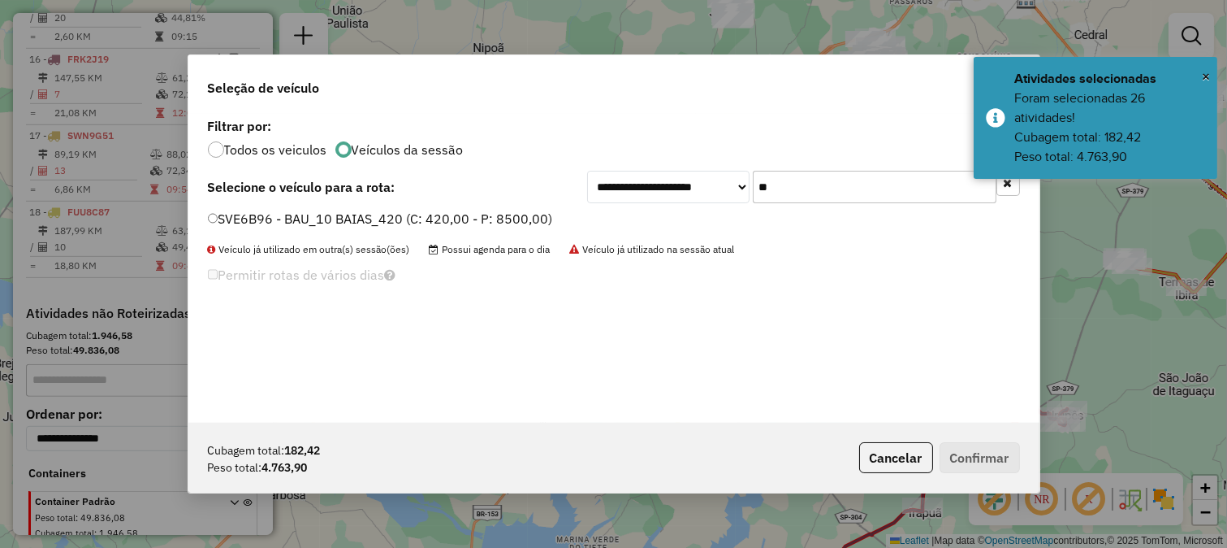
type input "**"
click at [517, 217] on label "SVE6B96 - BAU_10 BAIAS_420 (C: 420,00 - P: 8500,00)" at bounding box center [380, 218] width 345 height 19
click at [963, 444] on button "Confirmar" at bounding box center [980, 457] width 80 height 31
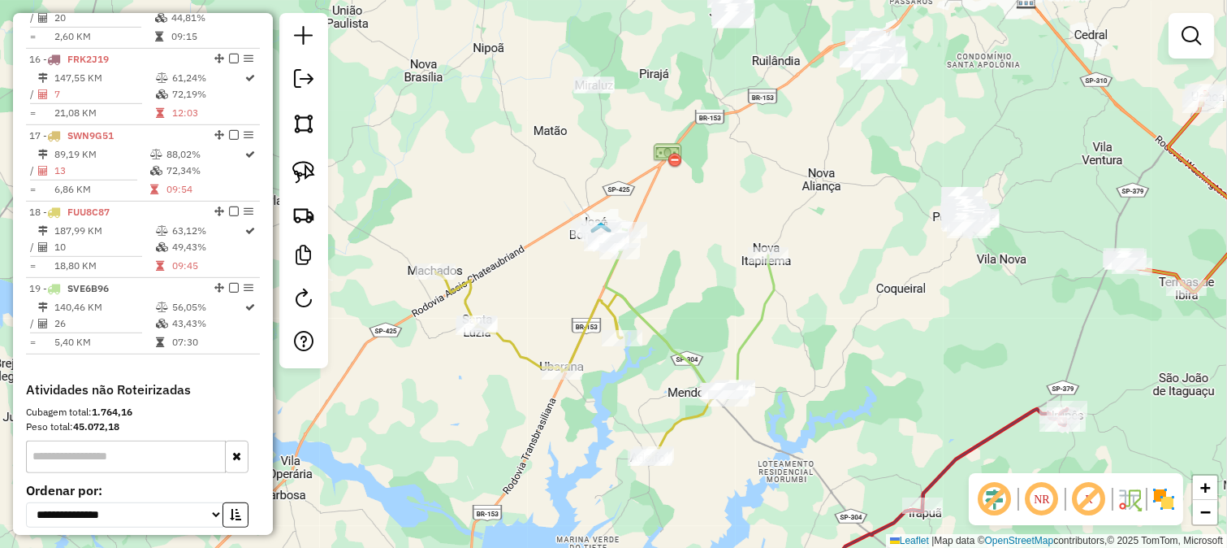
drag, startPoint x: 786, startPoint y: 181, endPoint x: 667, endPoint y: 272, distance: 150.1
click at [651, 314] on div "Janela de atendimento Grade de atendimento Capacidade Transportadoras Veículos …" at bounding box center [613, 274] width 1227 height 548
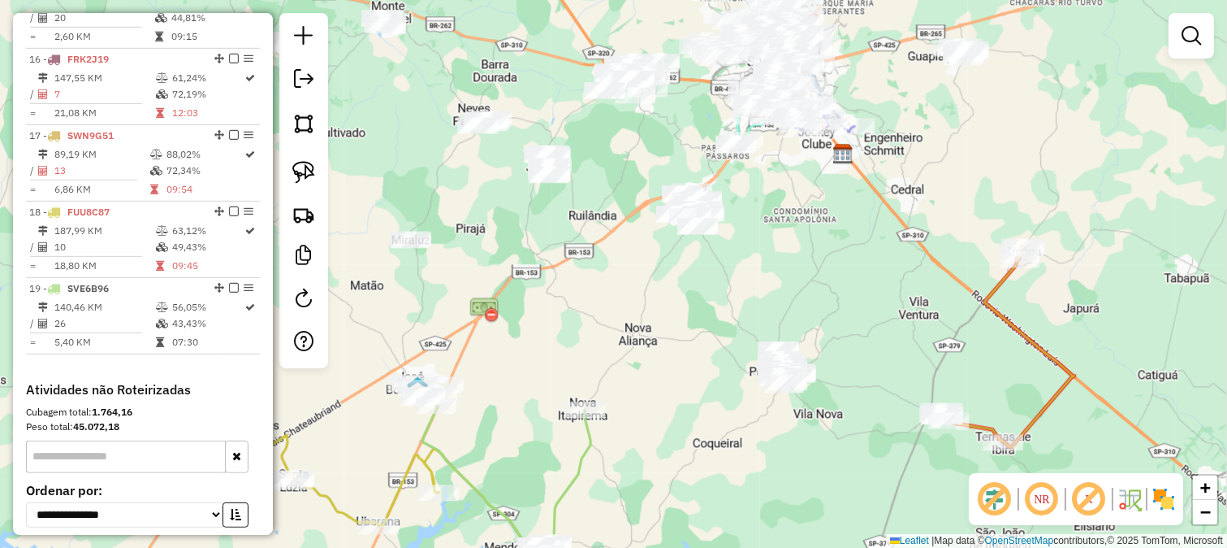
click at [669, 287] on div "Janela de atendimento Grade de atendimento Capacidade Transportadoras Veículos …" at bounding box center [613, 274] width 1227 height 548
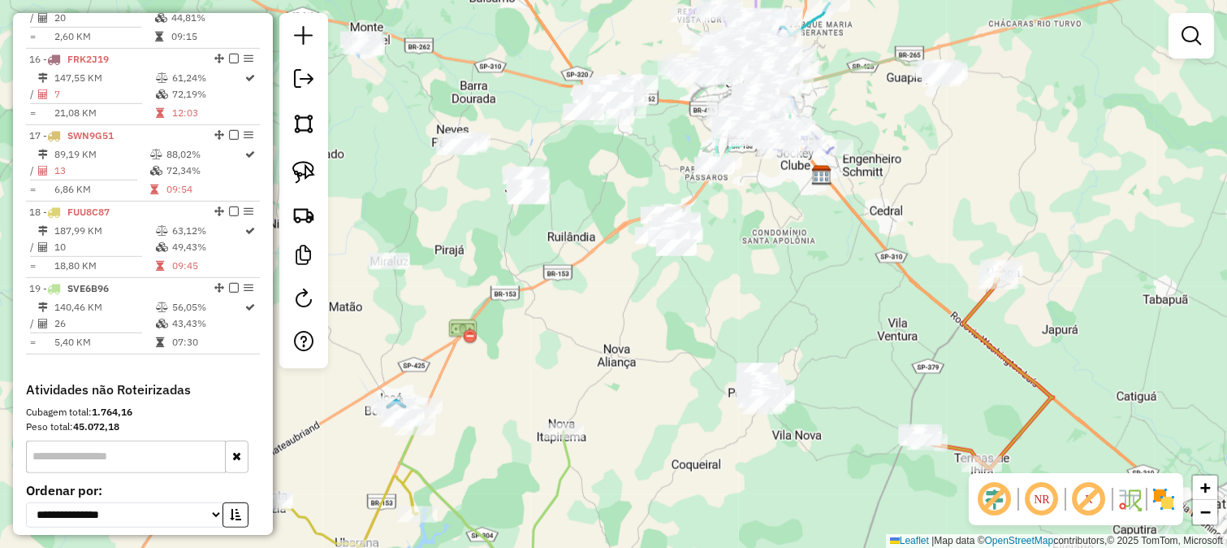
click at [630, 237] on div "Janela de atendimento Grade de atendimento Capacidade Transportadoras Veículos …" at bounding box center [613, 274] width 1227 height 548
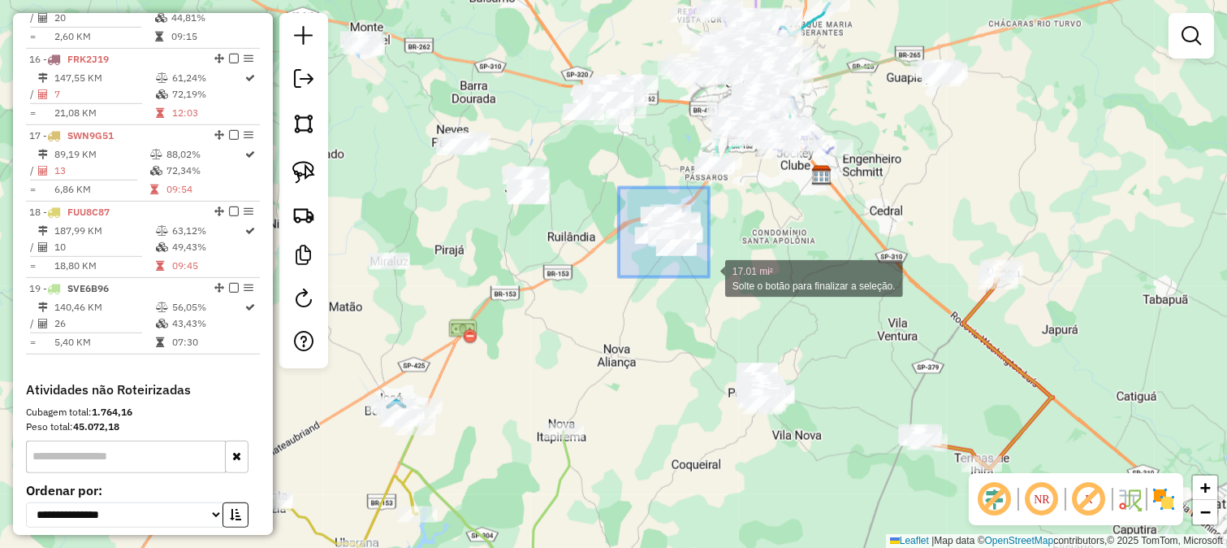
drag, startPoint x: 627, startPoint y: 197, endPoint x: 710, endPoint y: 278, distance: 116.0
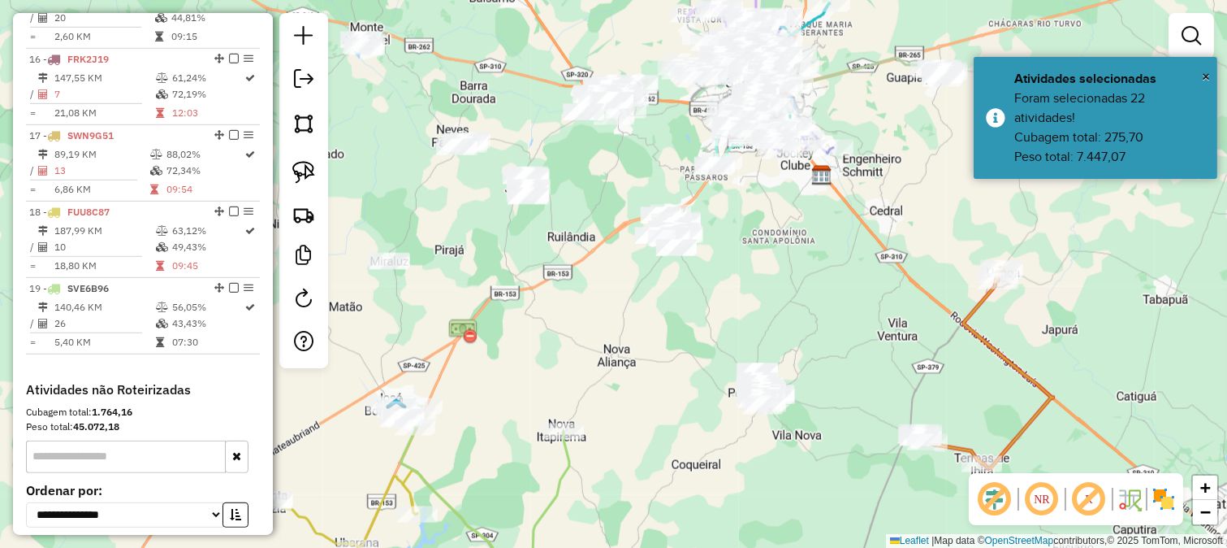
click at [651, 326] on div "Janela de atendimento Grade de atendimento Capacidade Transportadoras Veículos …" at bounding box center [613, 274] width 1227 height 548
click at [661, 341] on div "Janela de atendimento Grade de atendimento Capacidade Transportadoras Veículos …" at bounding box center [613, 274] width 1227 height 548
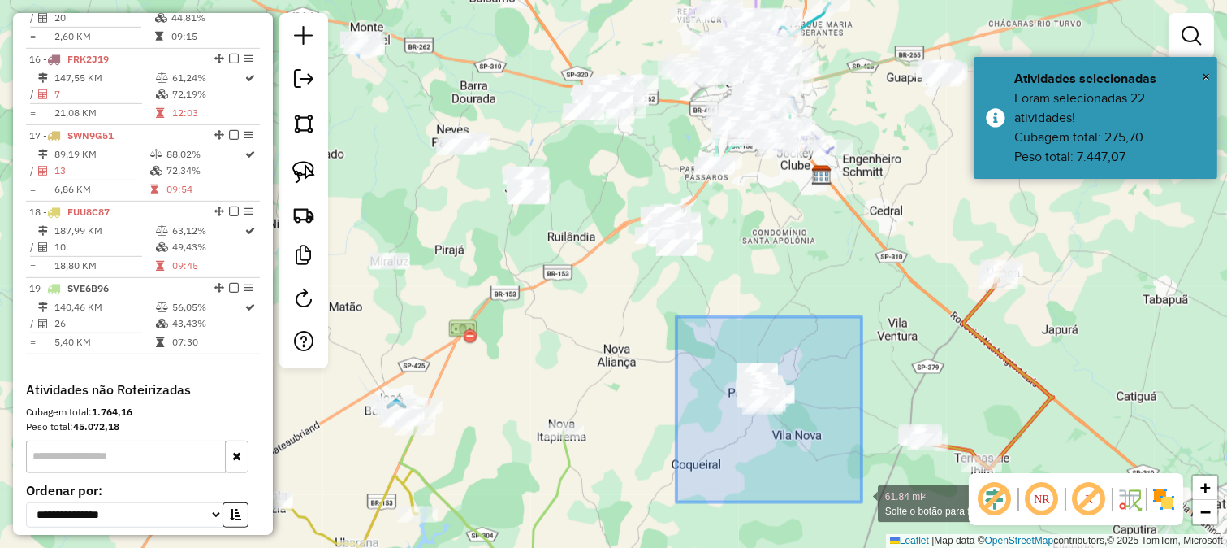
drag, startPoint x: 677, startPoint y: 317, endPoint x: 862, endPoint y: 502, distance: 261.9
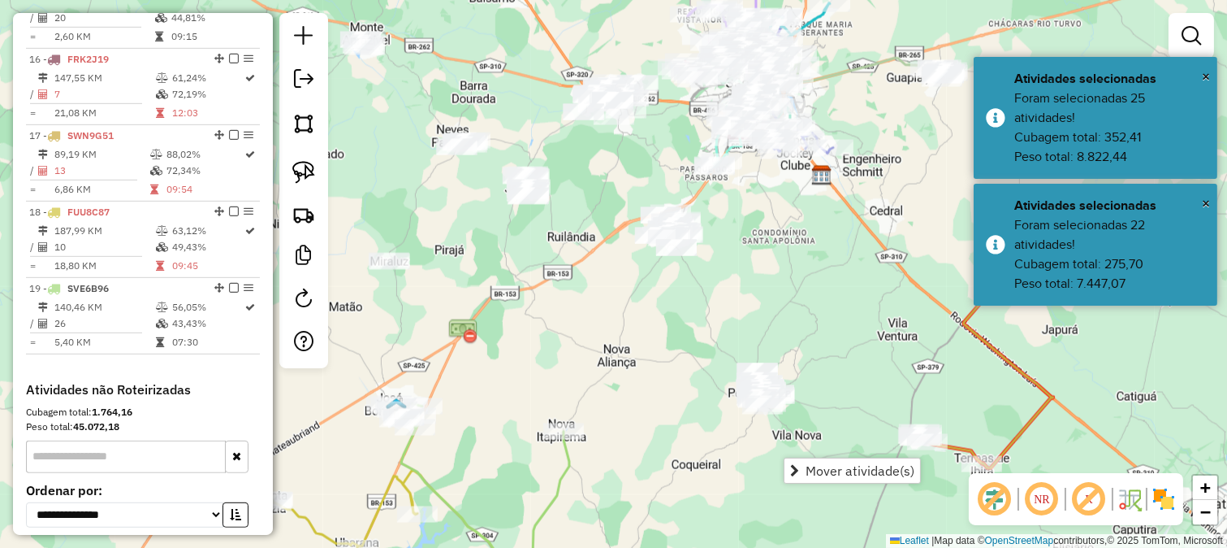
click at [687, 422] on div "Janela de atendimento Grade de atendimento Capacidade Transportadoras Veículos …" at bounding box center [613, 274] width 1227 height 548
click at [687, 407] on div "Janela de atendimento Grade de atendimento Capacidade Transportadoras Veículos …" at bounding box center [613, 274] width 1227 height 548
drag, startPoint x: 669, startPoint y: 378, endPoint x: 651, endPoint y: 354, distance: 29.6
click at [655, 359] on div "Janela de atendimento Grade de atendimento Capacidade Transportadoras Veículos …" at bounding box center [613, 274] width 1227 height 548
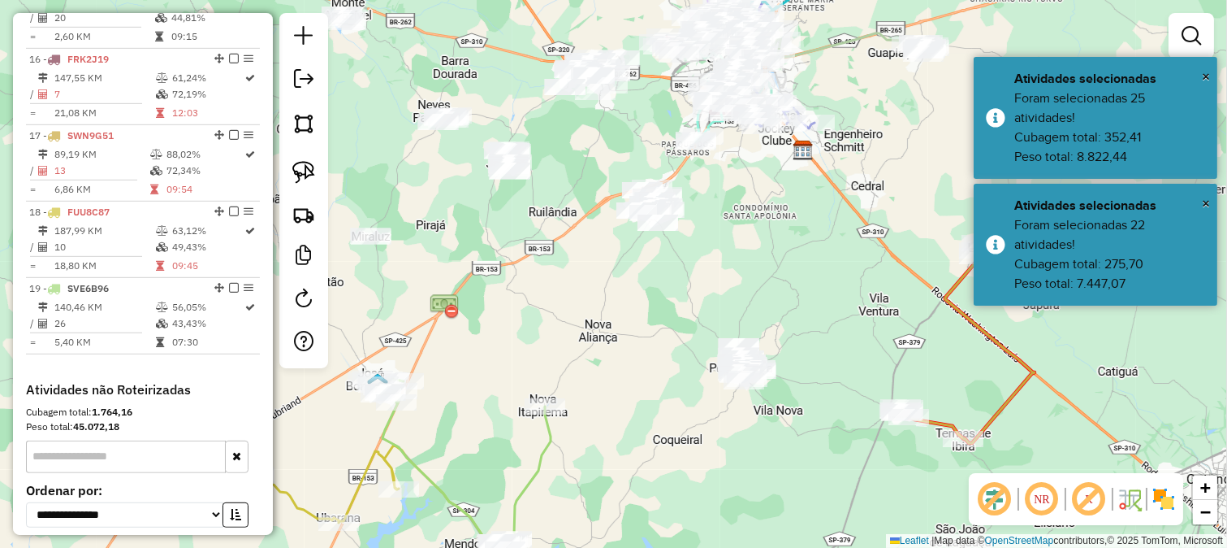
click at [668, 330] on div "Janela de atendimento Grade de atendimento Capacidade Transportadoras Veículos …" at bounding box center [613, 274] width 1227 height 548
drag, startPoint x: 692, startPoint y: 326, endPoint x: 655, endPoint y: 307, distance: 41.8
click at [660, 310] on div "Janela de atendimento Grade de atendimento Capacidade Transportadoras Veículos …" at bounding box center [613, 274] width 1227 height 548
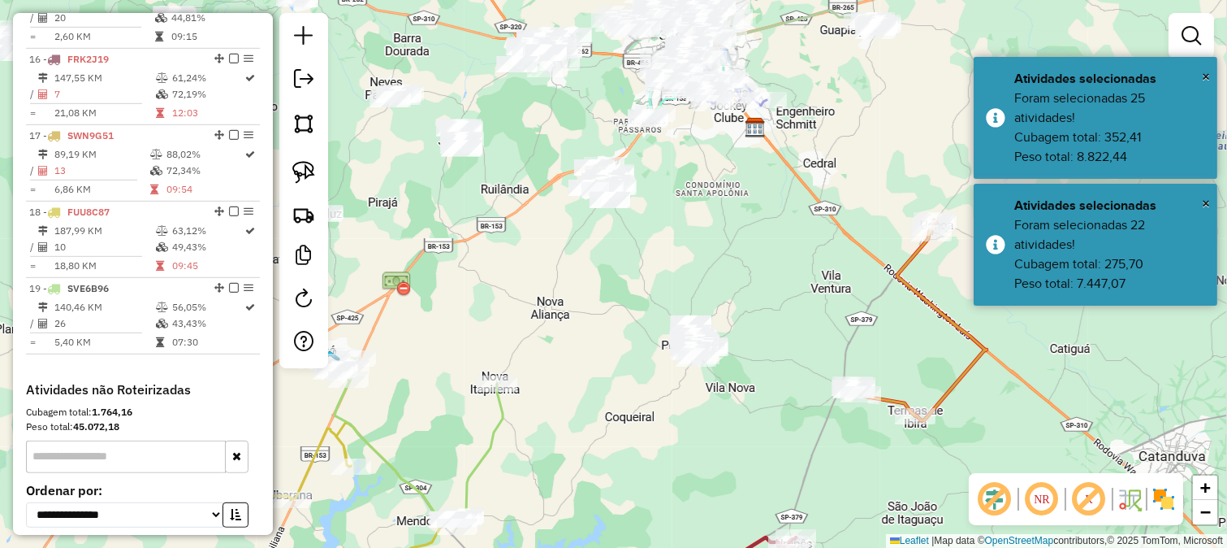
click at [759, 284] on div "Janela de atendimento Grade de atendimento Capacidade Transportadoras Veículos …" at bounding box center [613, 274] width 1227 height 548
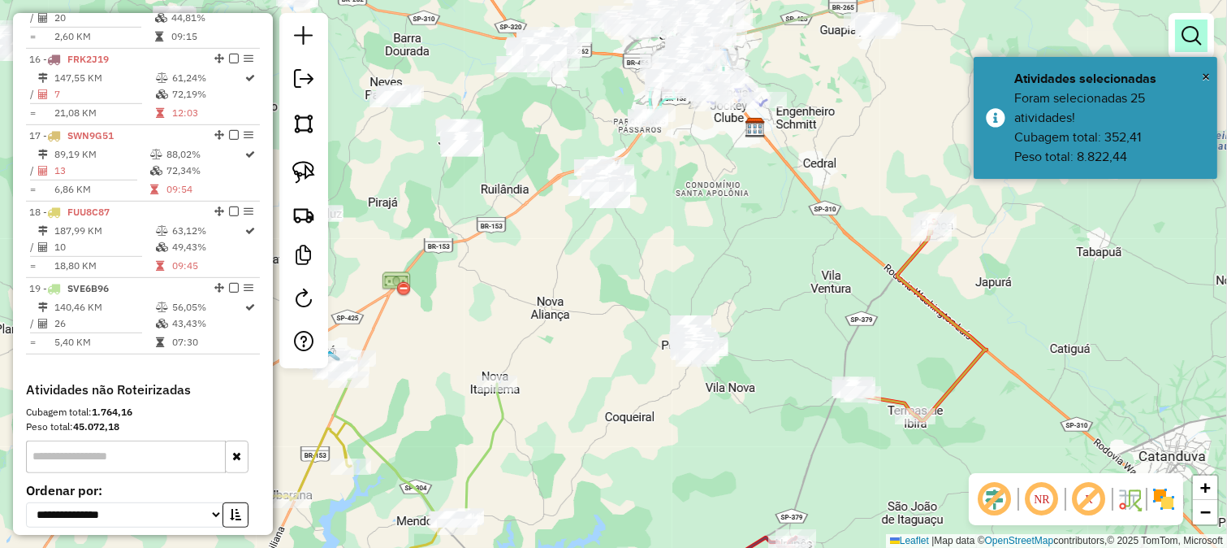
click at [1182, 41] on em at bounding box center [1191, 35] width 19 height 19
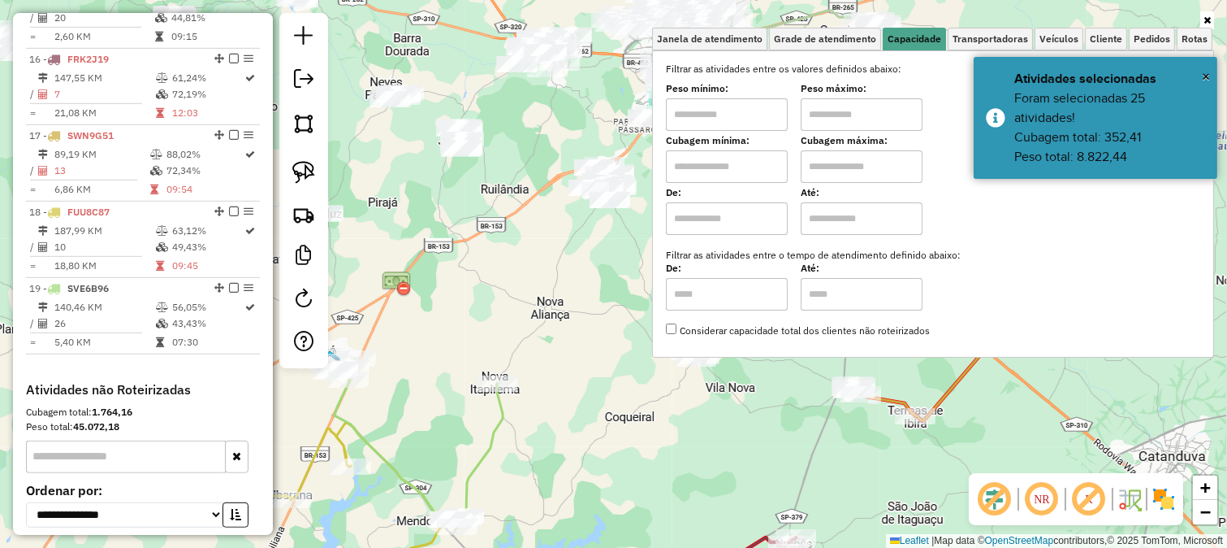
click at [774, 122] on input "text" at bounding box center [727, 114] width 122 height 32
type input "*******"
click at [863, 116] on input "text" at bounding box center [862, 114] width 122 height 32
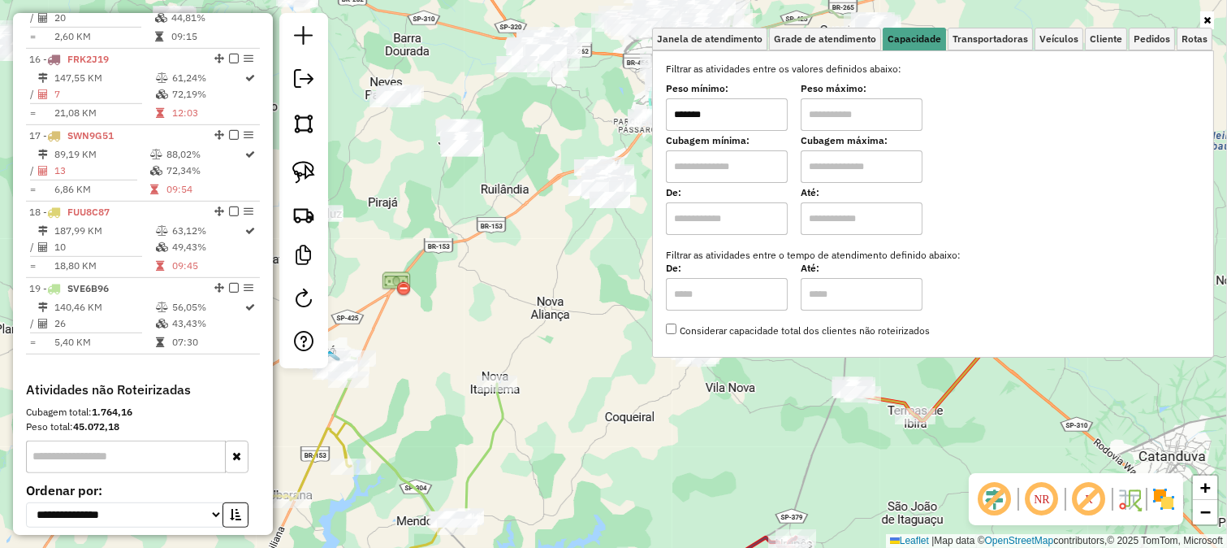
type input "********"
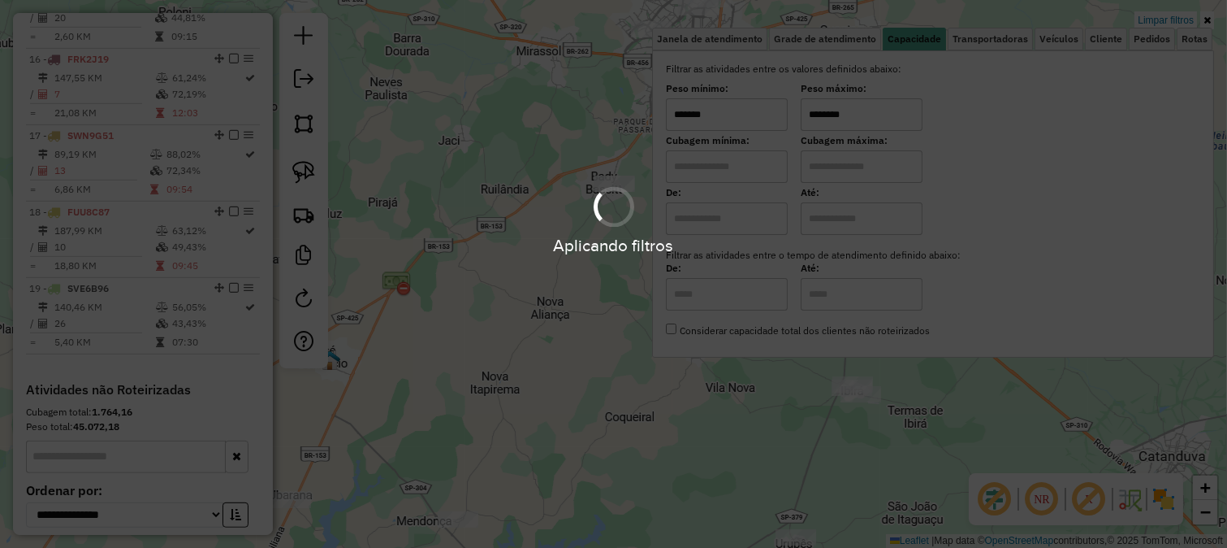
click at [569, 231] on div "Limpar filtros Janela de atendimento Grade de atendimento Capacidade Transporta…" at bounding box center [613, 274] width 1227 height 548
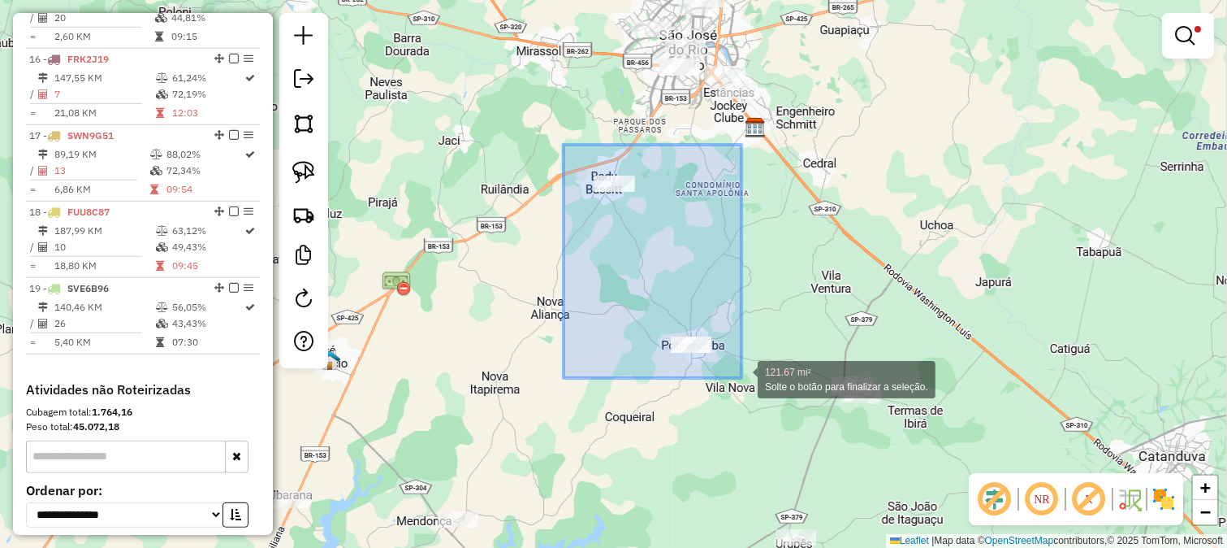
drag, startPoint x: 564, startPoint y: 145, endPoint x: 742, endPoint y: 378, distance: 293.8
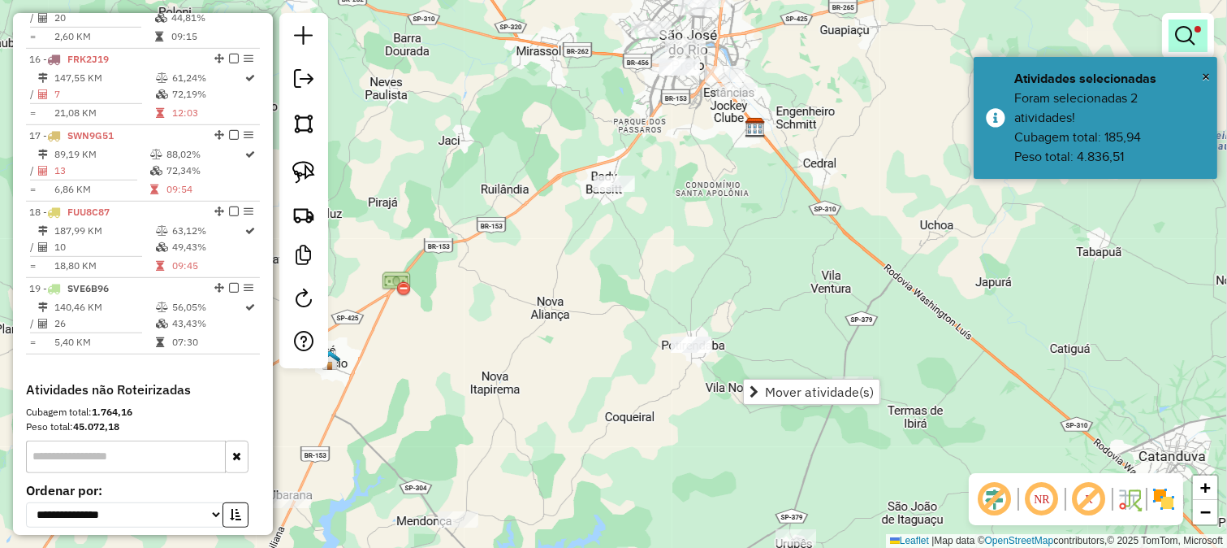
click at [1199, 19] on link at bounding box center [1188, 35] width 39 height 32
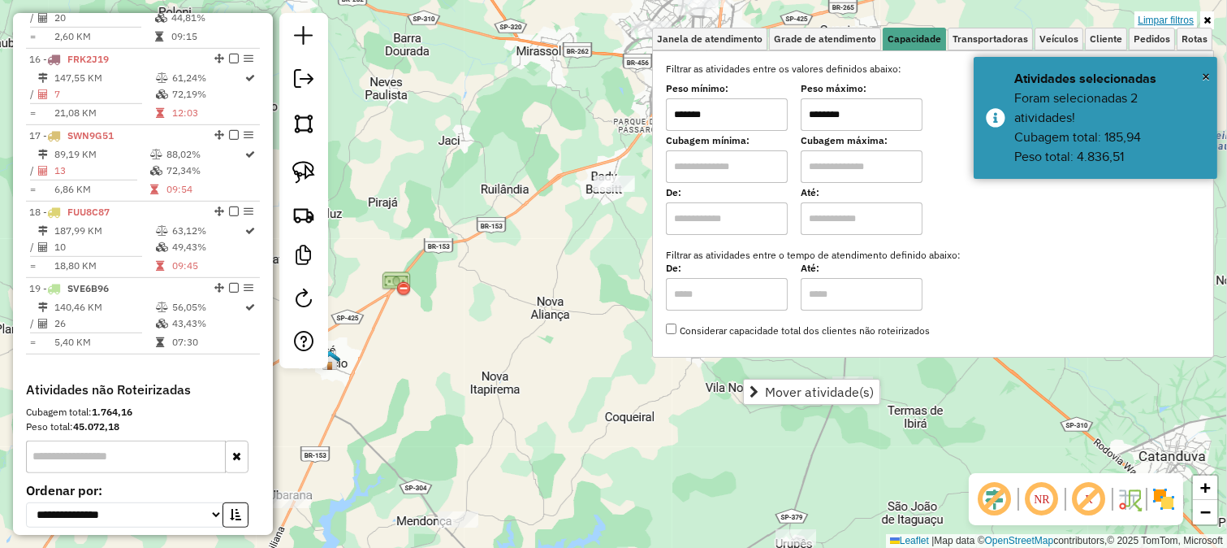
click at [1171, 19] on link "Limpar filtros" at bounding box center [1166, 20] width 63 height 18
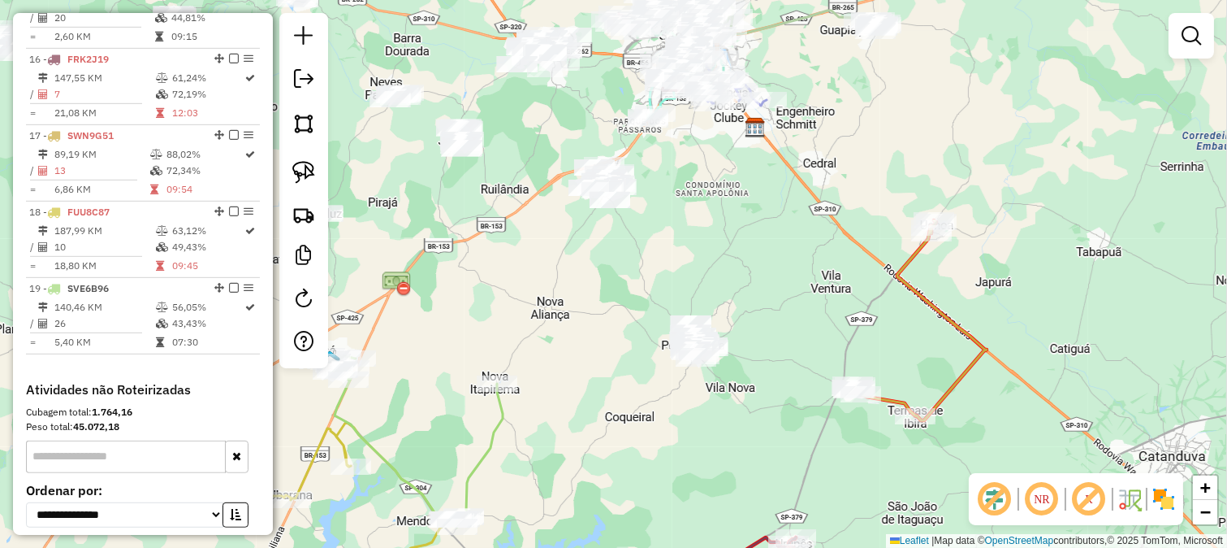
click at [755, 265] on div "Janela de atendimento Grade de atendimento Capacidade Transportadoras Veículos …" at bounding box center [613, 274] width 1227 height 548
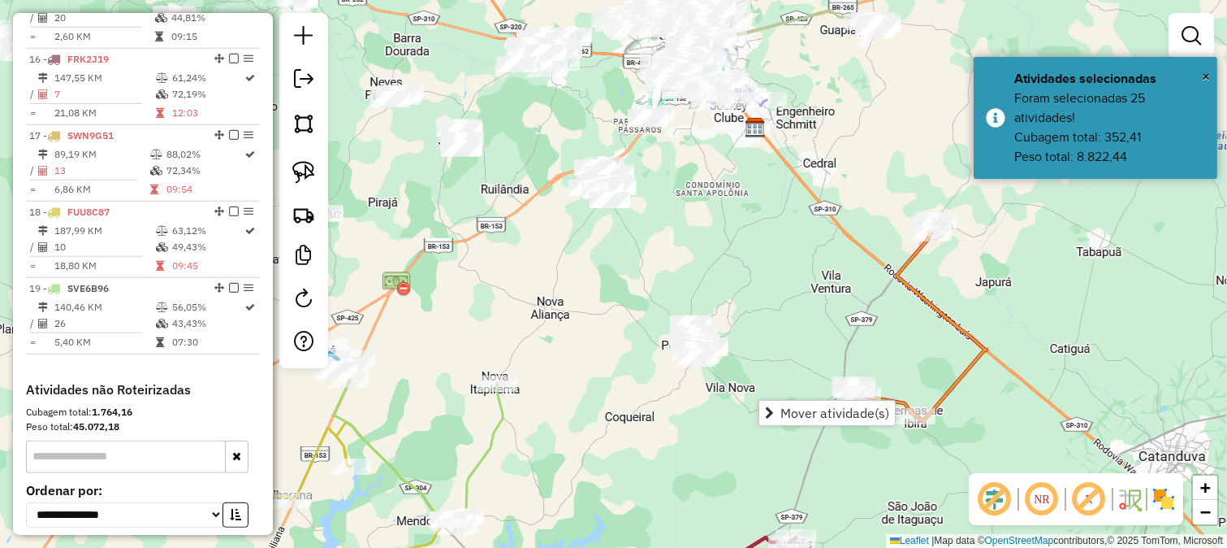
click at [857, 436] on div "Janela de atendimento Grade de atendimento Capacidade Transportadoras Veículos …" at bounding box center [613, 274] width 1227 height 548
click at [559, 279] on div "Janela de atendimento Grade de atendimento Capacidade Transportadoras Veículos …" at bounding box center [613, 274] width 1227 height 548
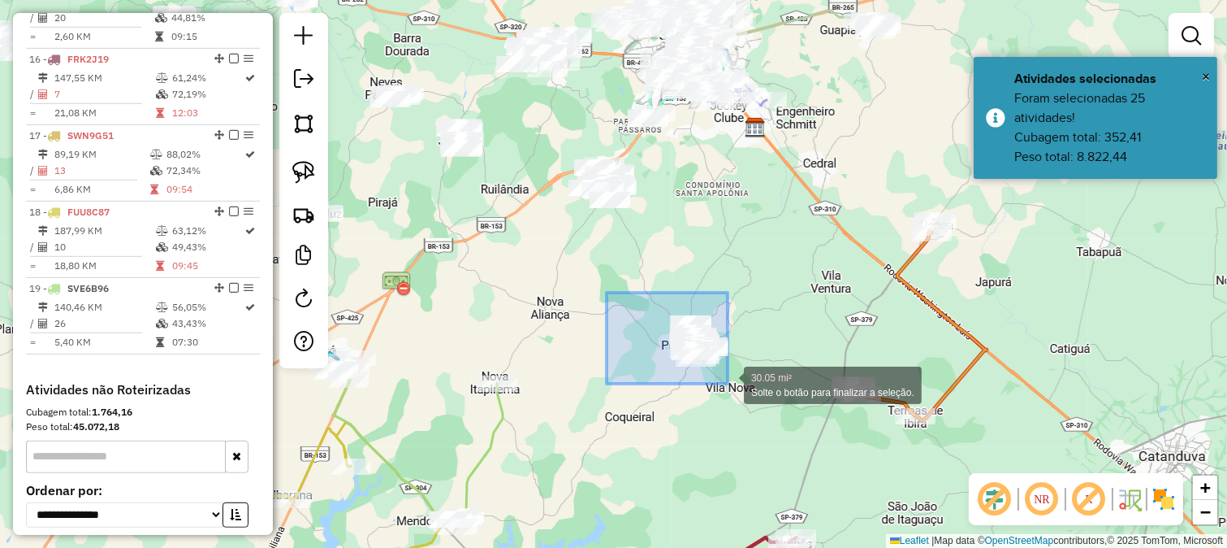
drag, startPoint x: 608, startPoint y: 292, endPoint x: 728, endPoint y: 383, distance: 150.8
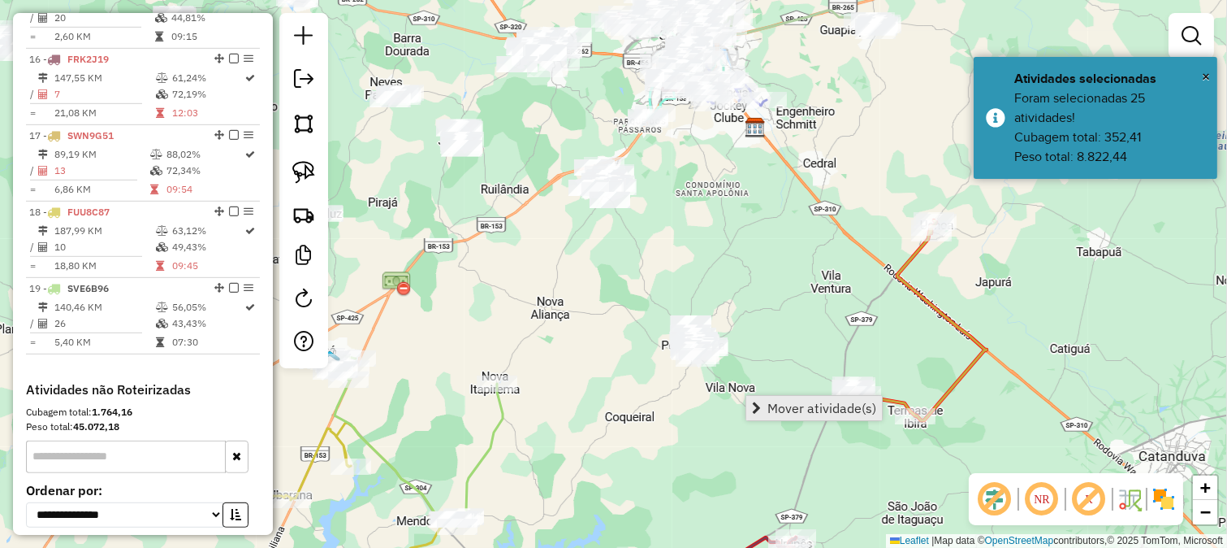
click at [752, 396] on link "Mover atividade(s)" at bounding box center [815, 408] width 136 height 24
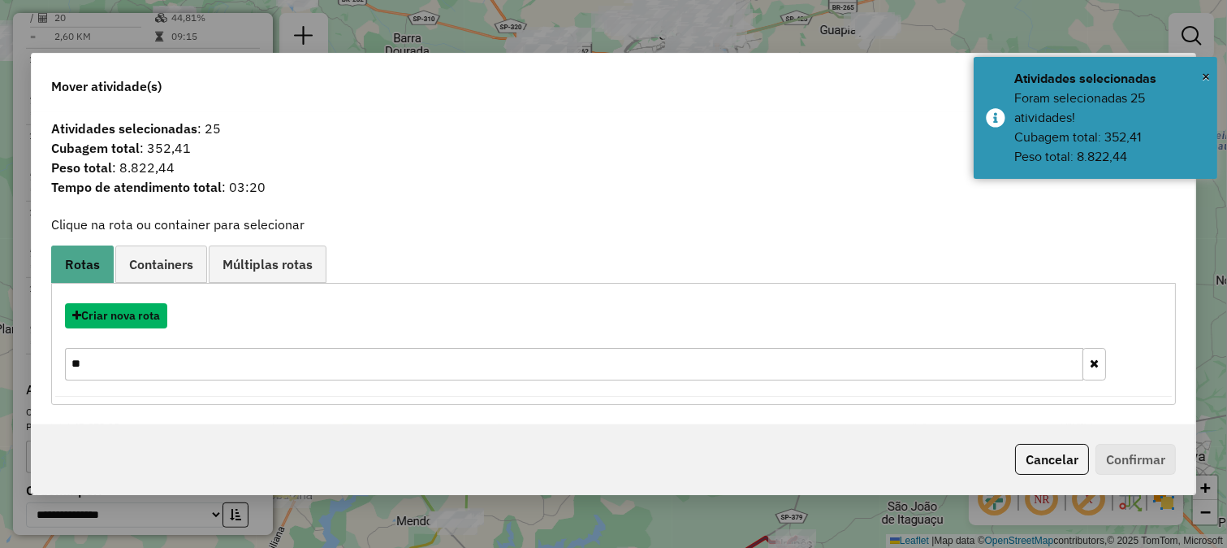
click at [116, 311] on button "Criar nova rota" at bounding box center [116, 315] width 102 height 25
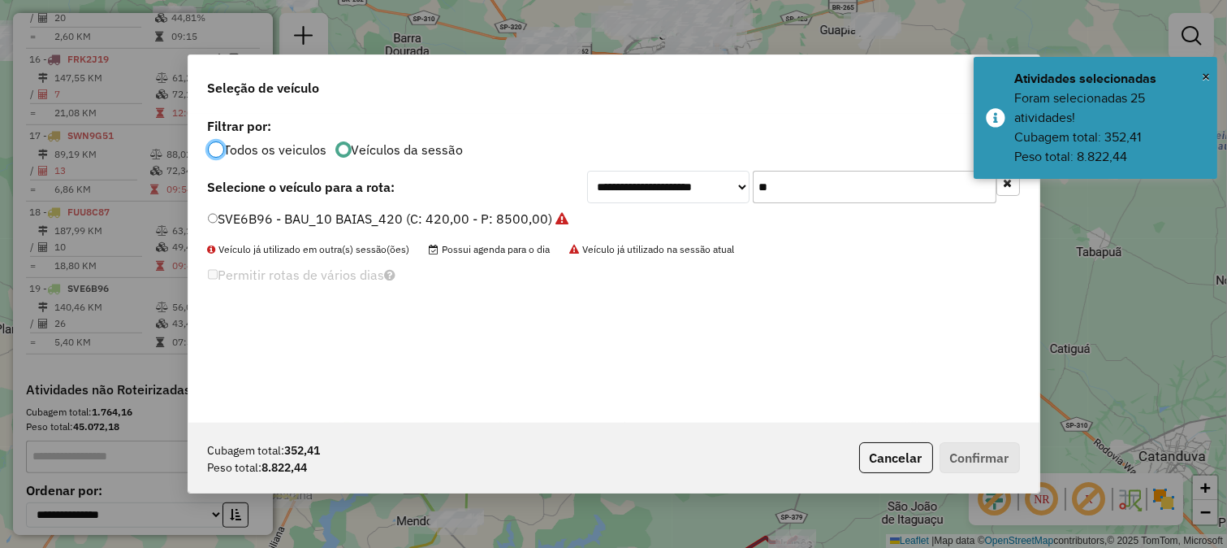
drag, startPoint x: 739, startPoint y: 147, endPoint x: 761, endPoint y: 177, distance: 37.2
click at [742, 148] on div "Todos os veiculos Veículos da sessão" at bounding box center [614, 147] width 812 height 19
click at [770, 188] on input "**" at bounding box center [875, 187] width 244 height 32
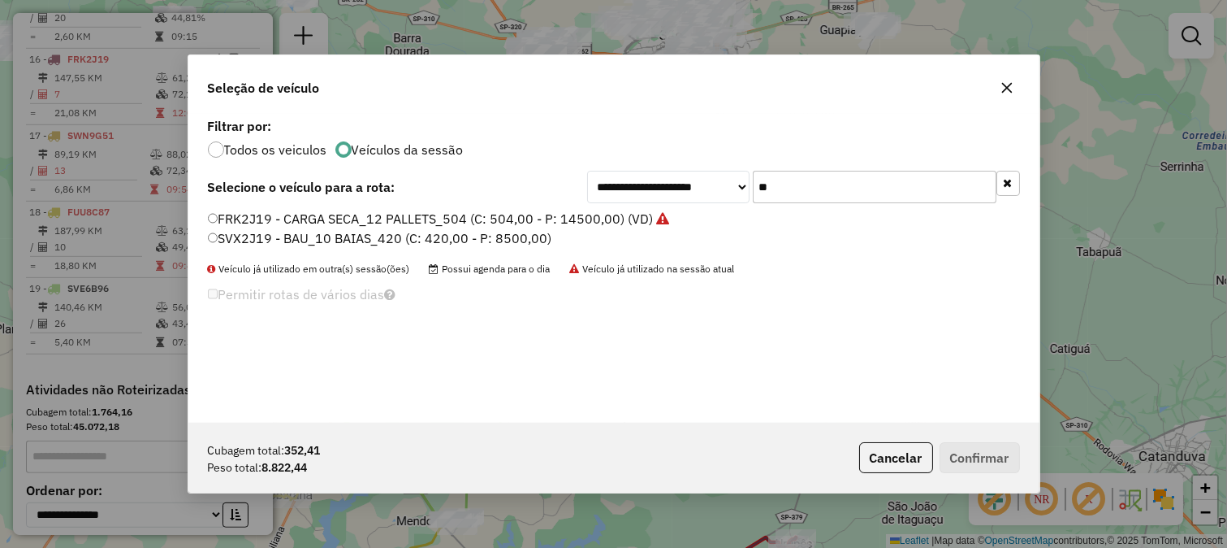
type input "**"
click at [531, 239] on label "SVX2J19 - BAU_10 BAIAS_420 (C: 420,00 - P: 8500,00)" at bounding box center [380, 237] width 344 height 19
click at [964, 451] on button "Confirmar" at bounding box center [980, 457] width 80 height 31
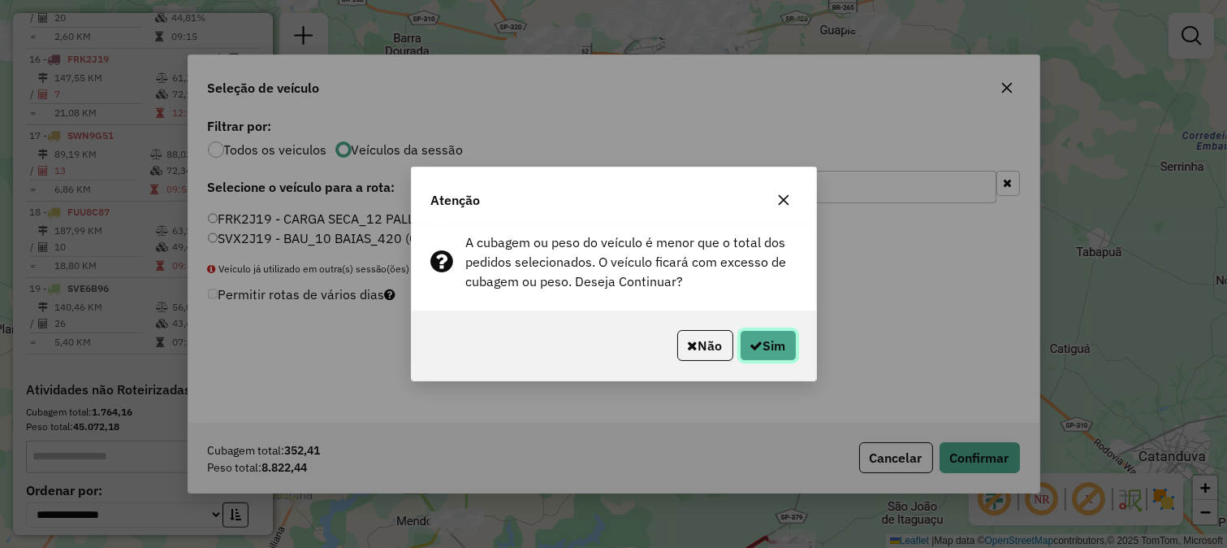
click at [777, 338] on button "Sim" at bounding box center [768, 345] width 57 height 31
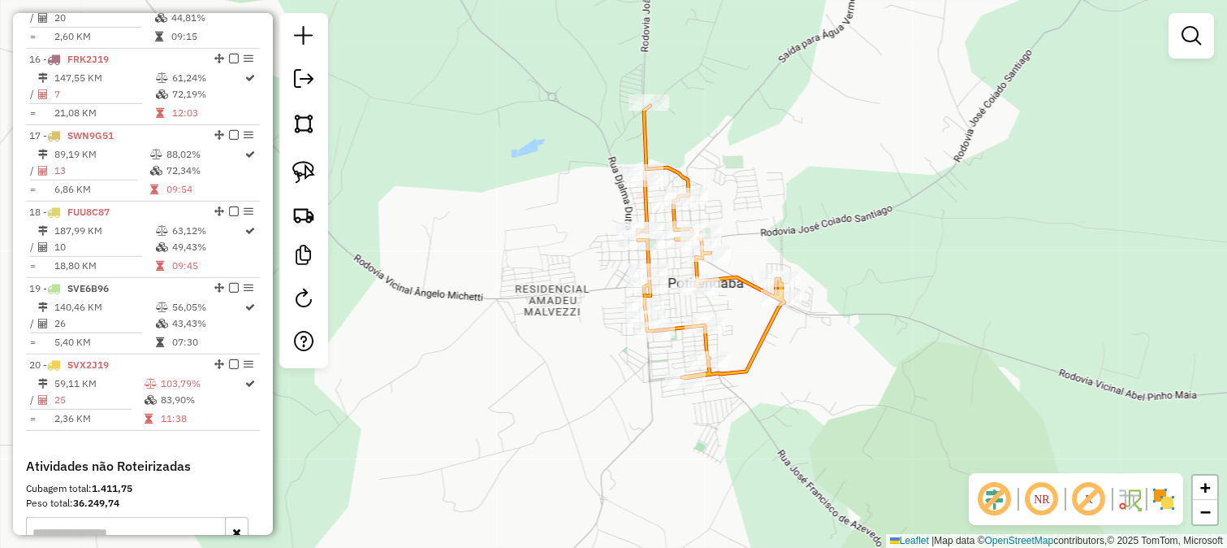
click at [733, 276] on icon at bounding box center [711, 242] width 147 height 272
select select "*********"
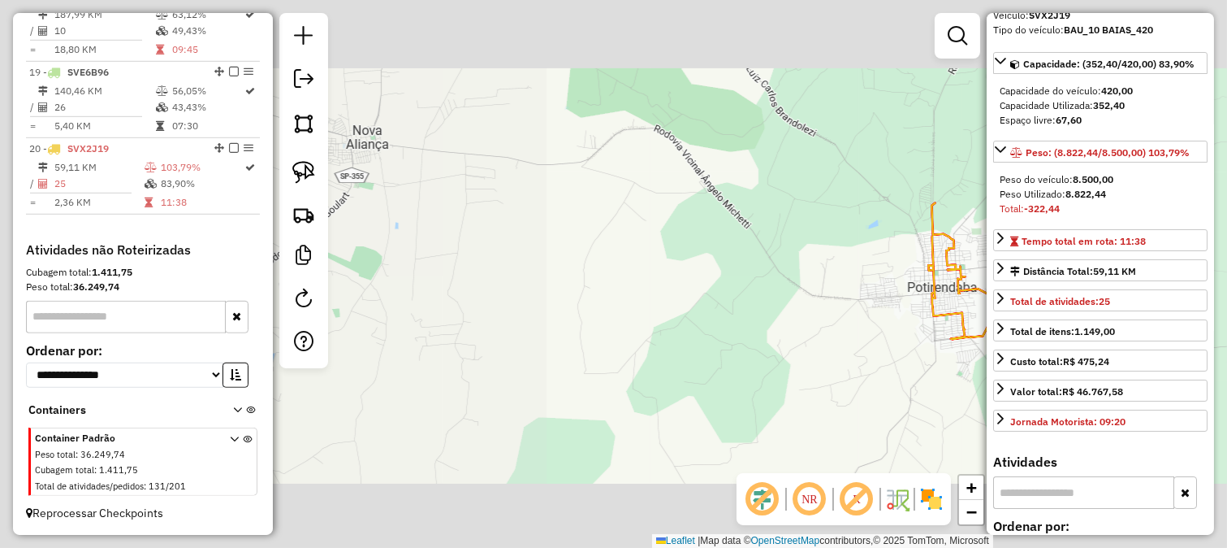
scroll to position [271, 0]
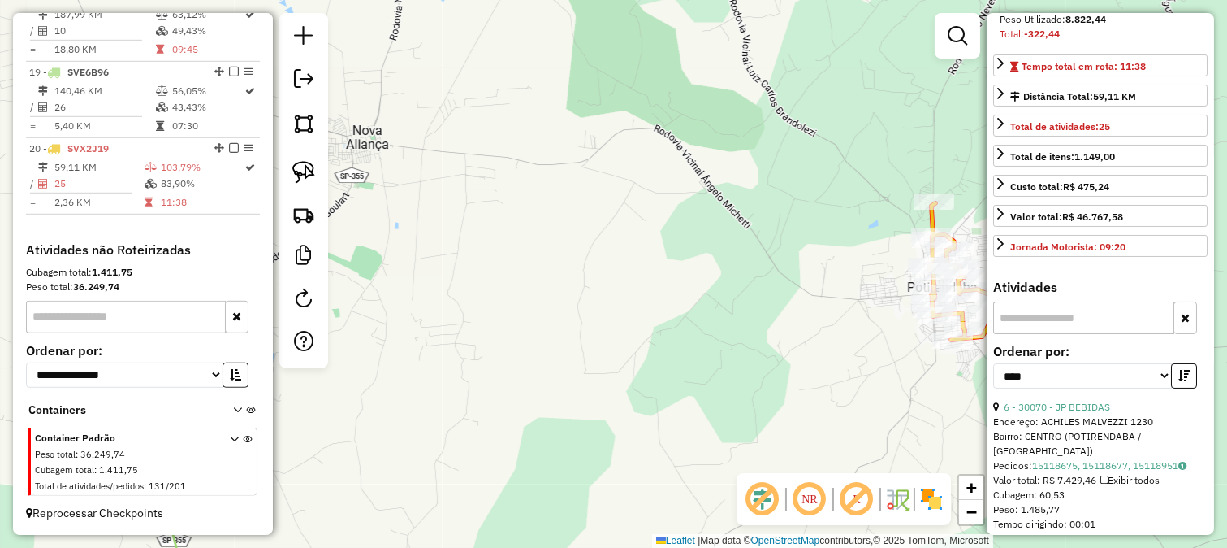
drag, startPoint x: 802, startPoint y: 310, endPoint x: 768, endPoint y: 310, distance: 34.1
click at [759, 301] on div "Janela de atendimento Grade de atendimento Capacidade Transportadoras Veículos …" at bounding box center [613, 274] width 1227 height 548
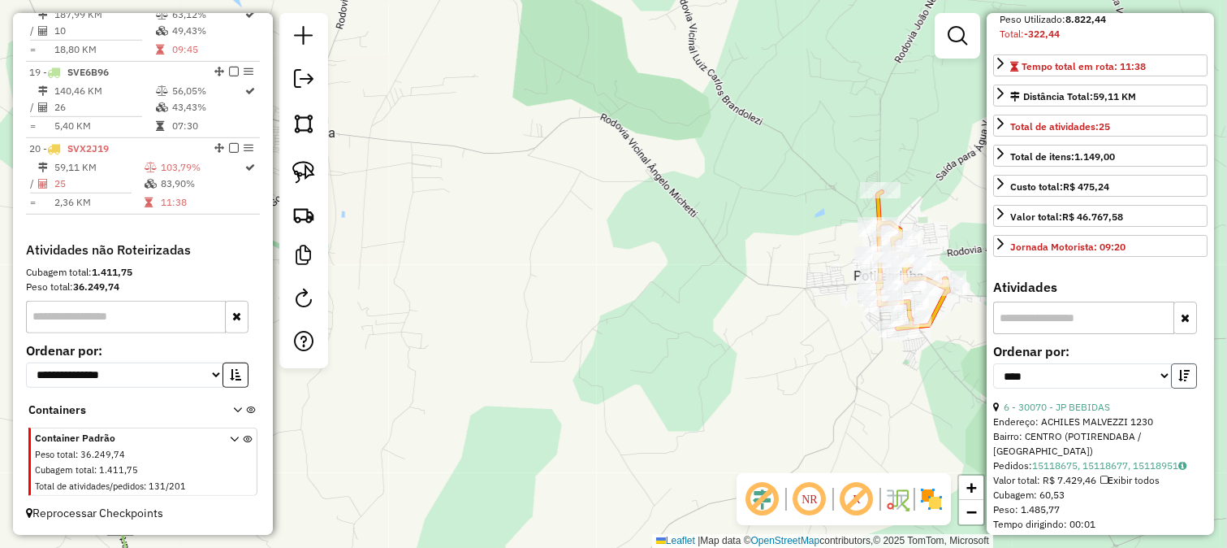
click at [1180, 381] on icon "button" at bounding box center [1184, 375] width 11 height 11
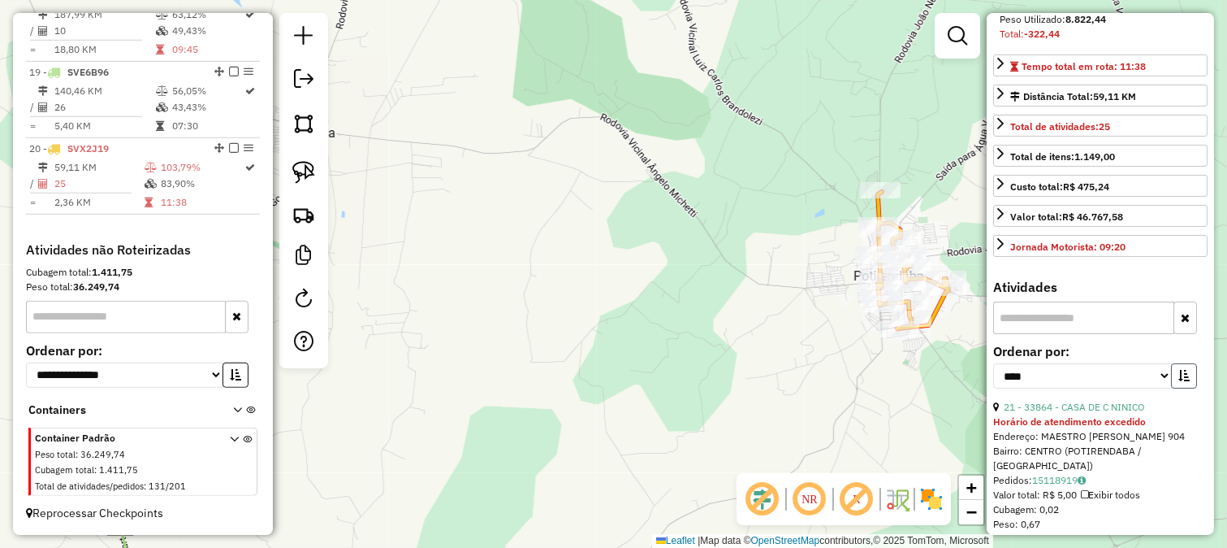
click at [1179, 381] on icon "button" at bounding box center [1184, 375] width 11 height 11
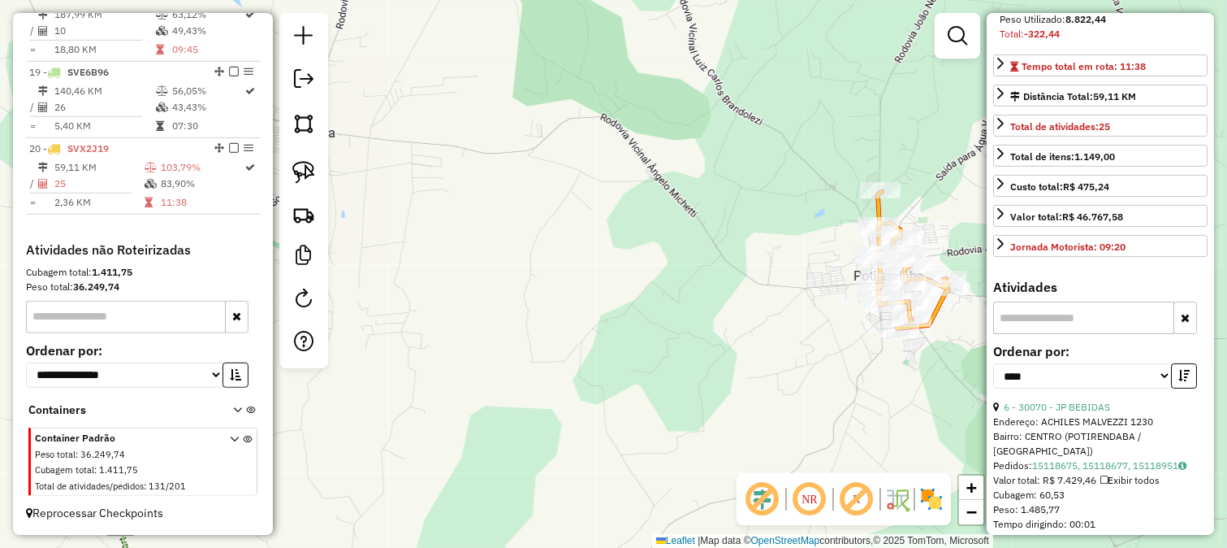
drag, startPoint x: 926, startPoint y: 400, endPoint x: 788, endPoint y: 399, distance: 138.1
click at [790, 400] on div "Janela de atendimento Grade de atendimento Capacidade Transportadoras Veículos …" at bounding box center [613, 274] width 1227 height 548
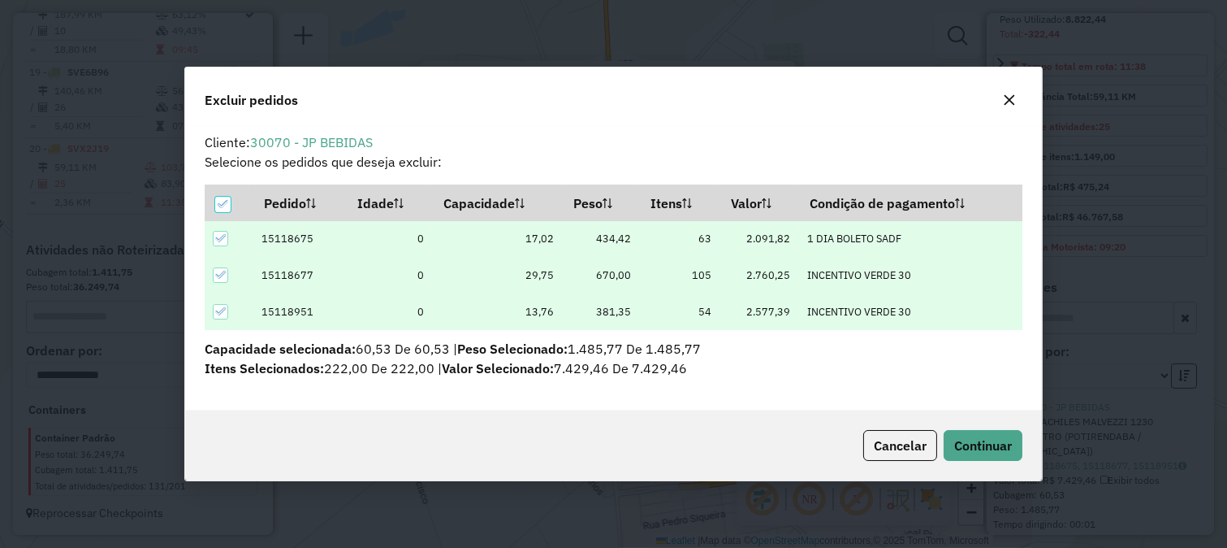
scroll to position [0, 0]
click at [968, 420] on div "Cancelar Continuar" at bounding box center [614, 445] width 858 height 70
click at [968, 424] on div "Cancelar Continuar" at bounding box center [614, 445] width 858 height 70
click at [970, 430] on hb-button "Continuar" at bounding box center [979, 445] width 85 height 31
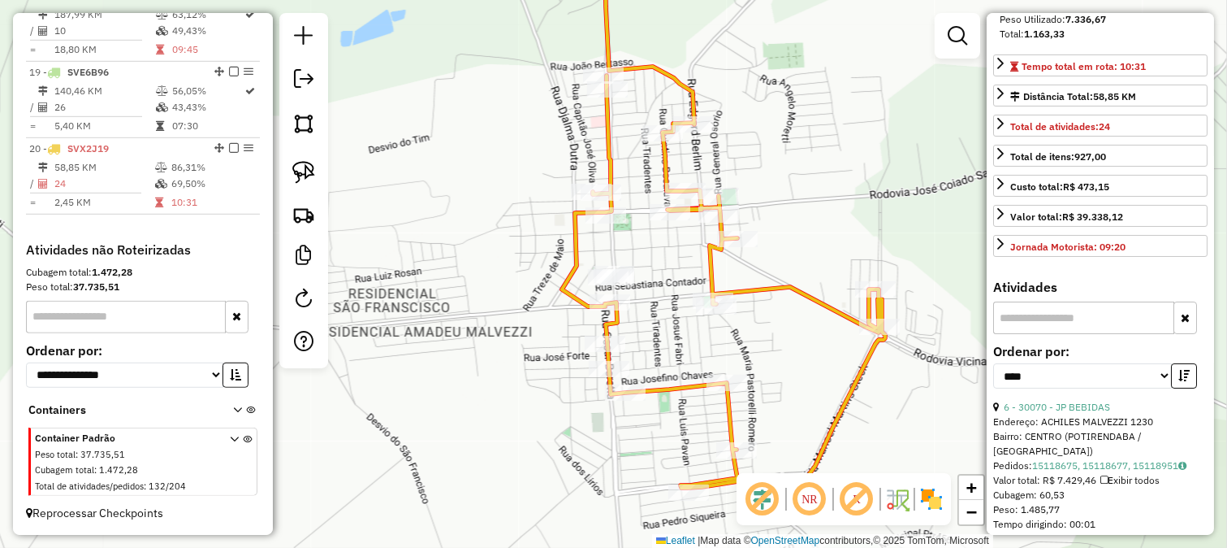
click at [683, 326] on div "Janela de atendimento Grade de atendimento Capacidade Transportadoras Veículos …" at bounding box center [613, 274] width 1227 height 548
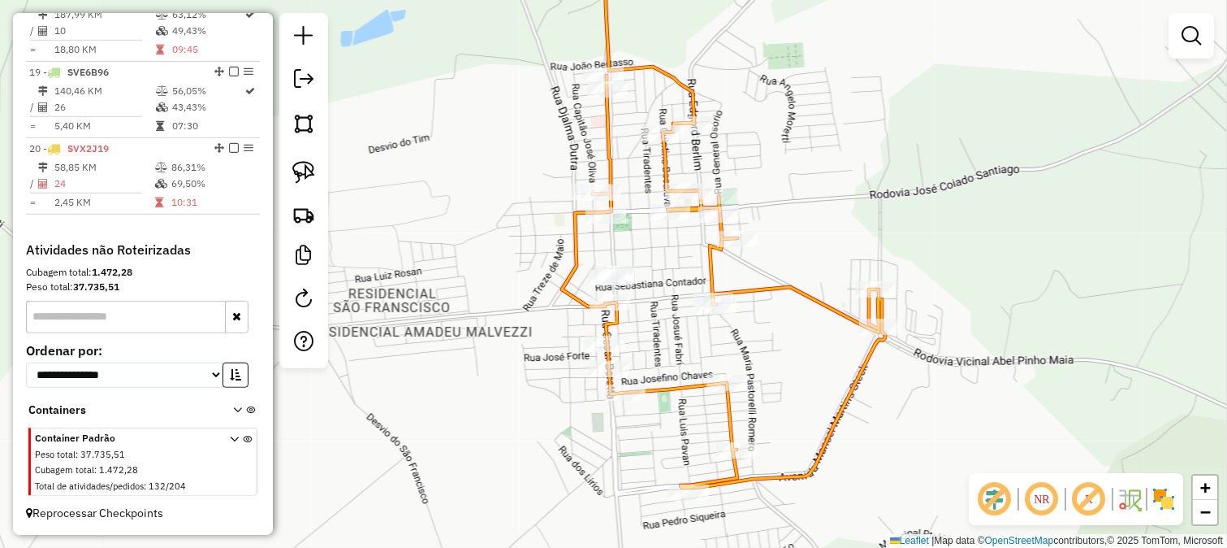
click at [703, 274] on icon at bounding box center [723, 217] width 323 height 542
select select "*********"
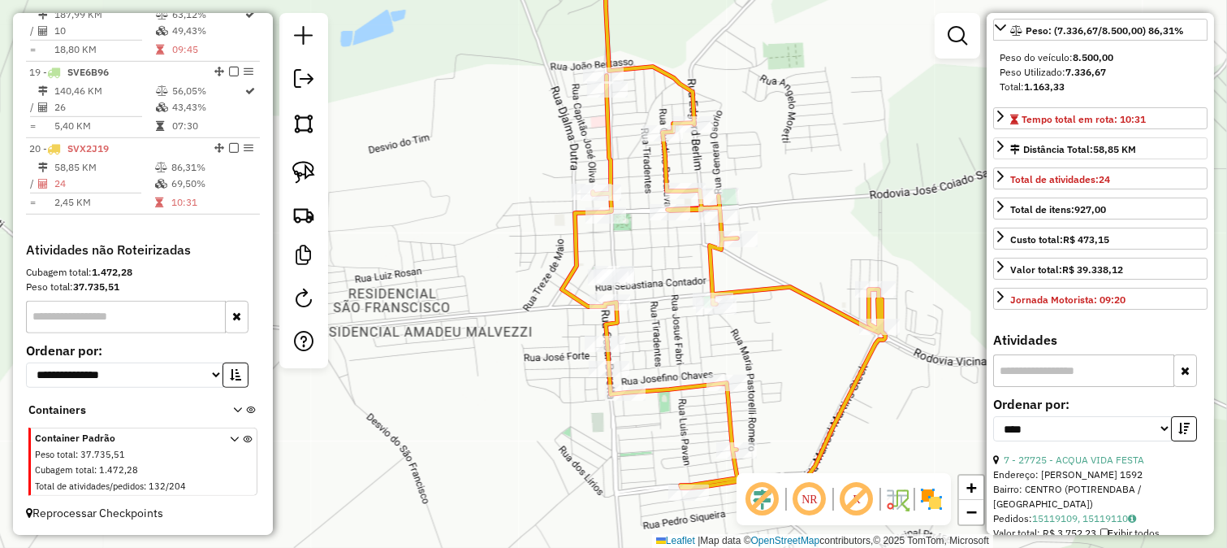
scroll to position [361, 0]
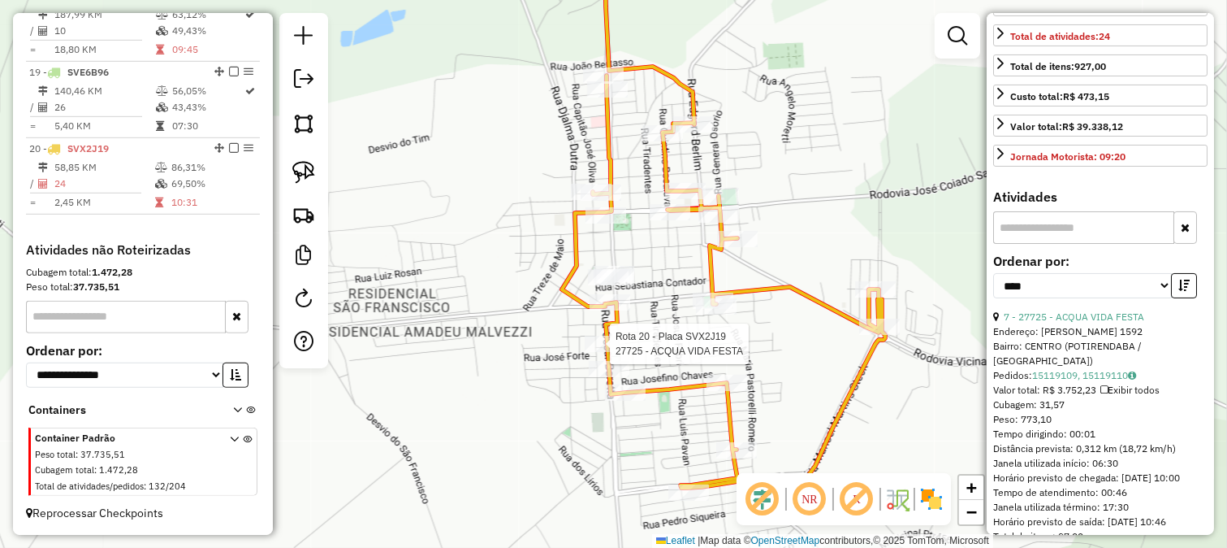
click at [601, 352] on div at bounding box center [605, 343] width 41 height 16
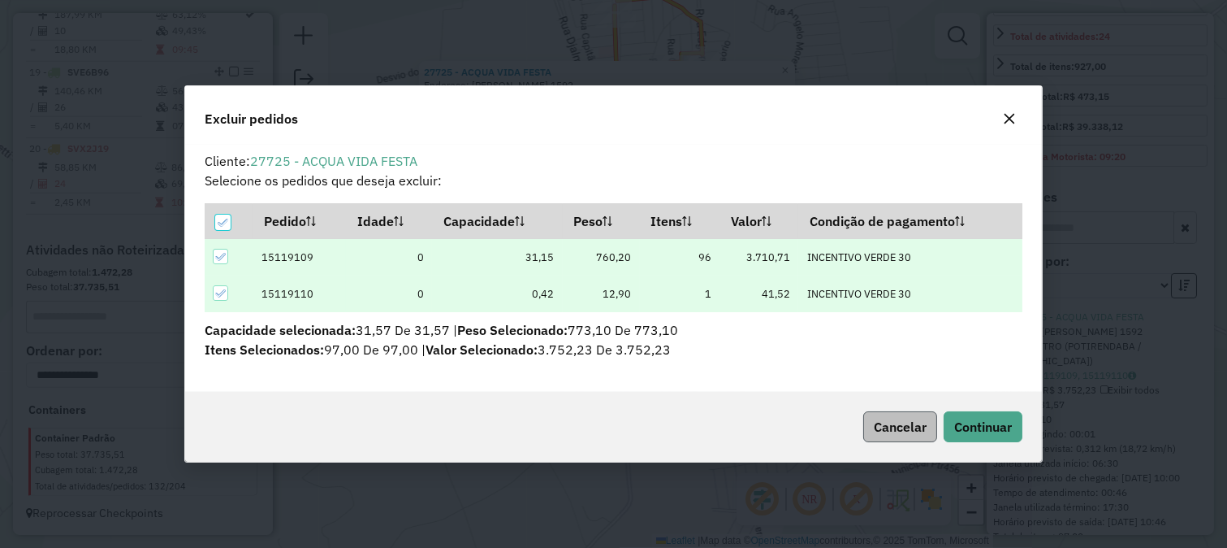
scroll to position [0, 0]
click at [972, 431] on span "Continuar" at bounding box center [984, 426] width 58 height 16
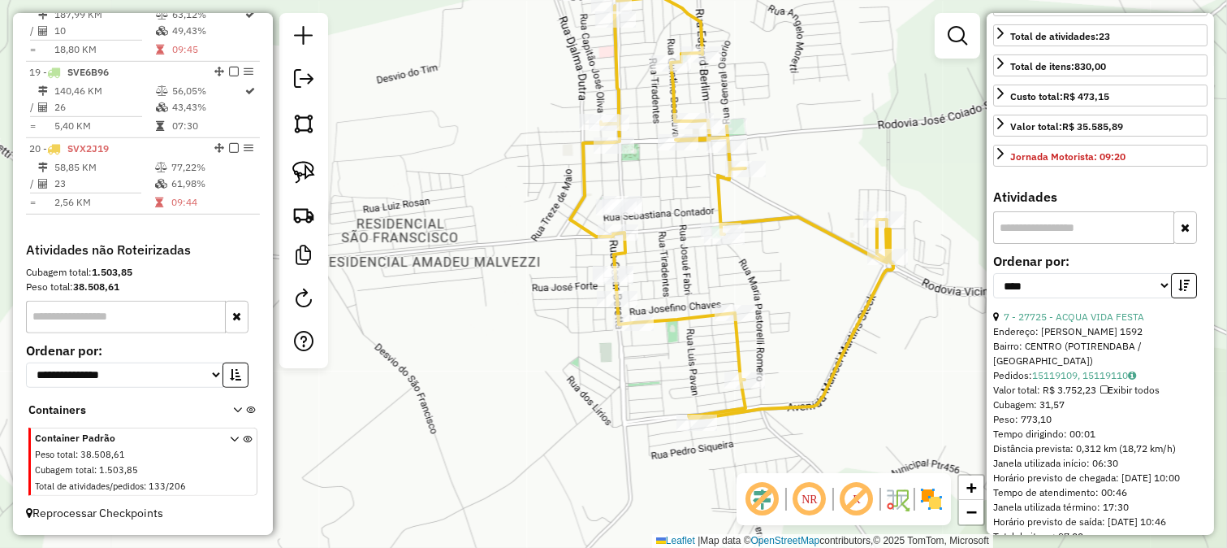
click at [673, 313] on icon at bounding box center [731, 182] width 323 height 472
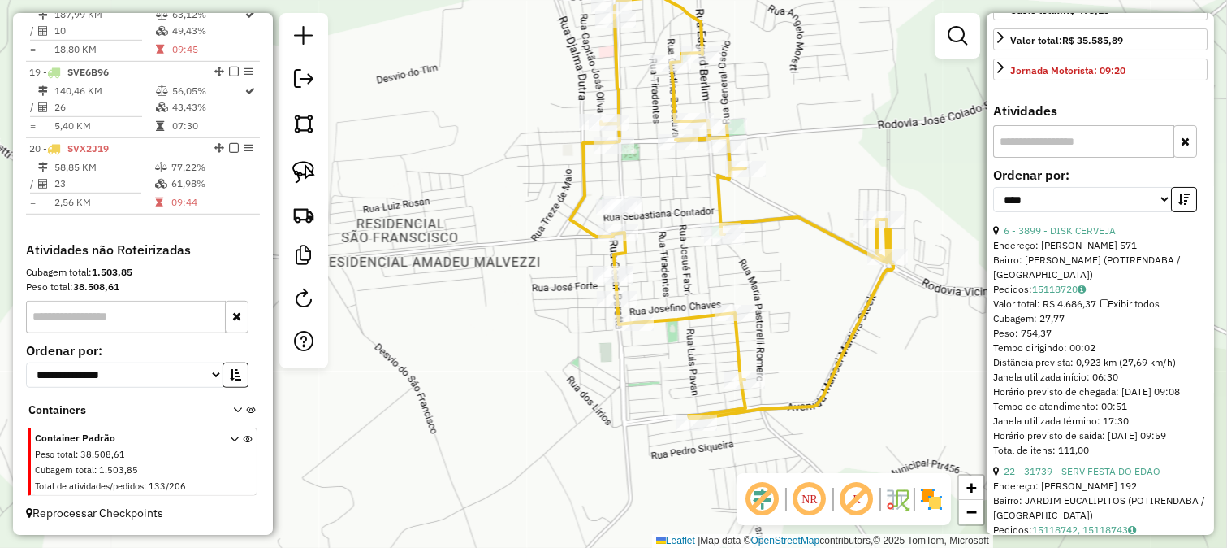
scroll to position [451, 0]
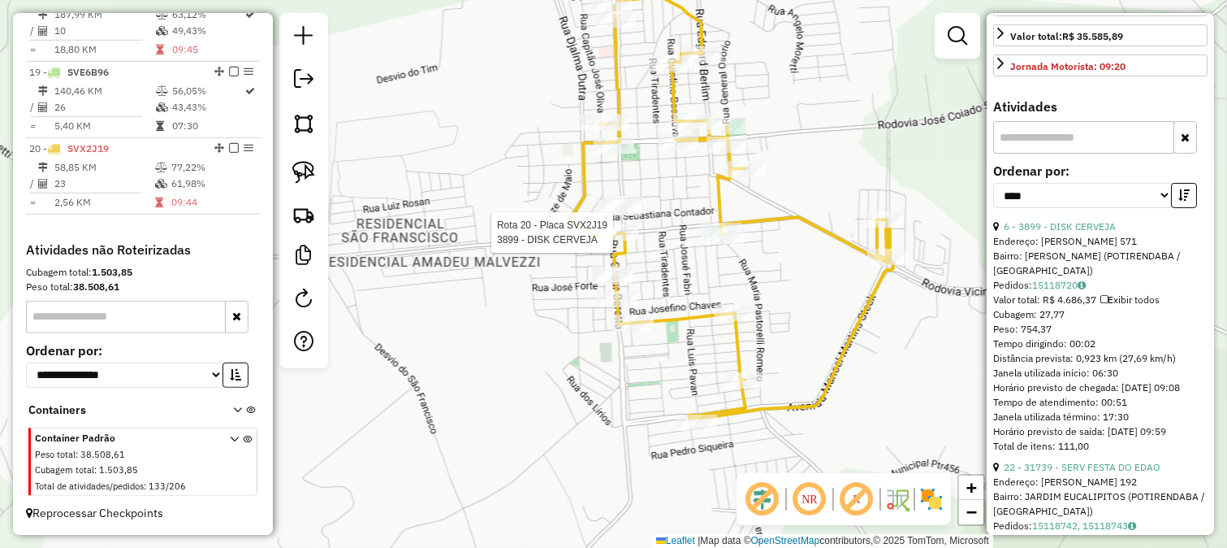
click at [622, 240] on div at bounding box center [618, 232] width 41 height 16
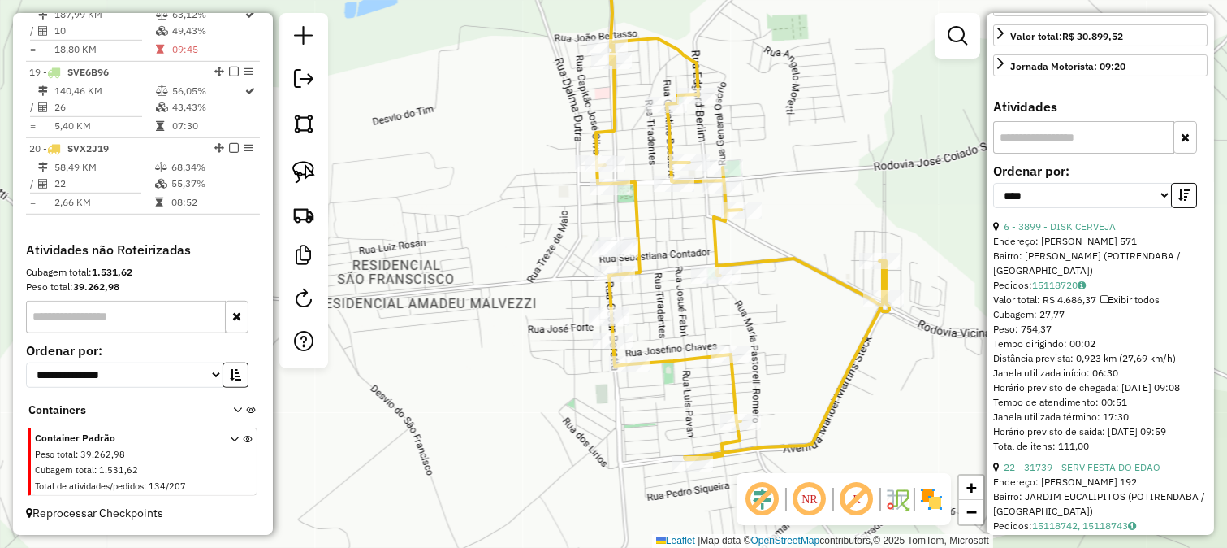
click at [639, 212] on icon at bounding box center [742, 202] width 293 height 513
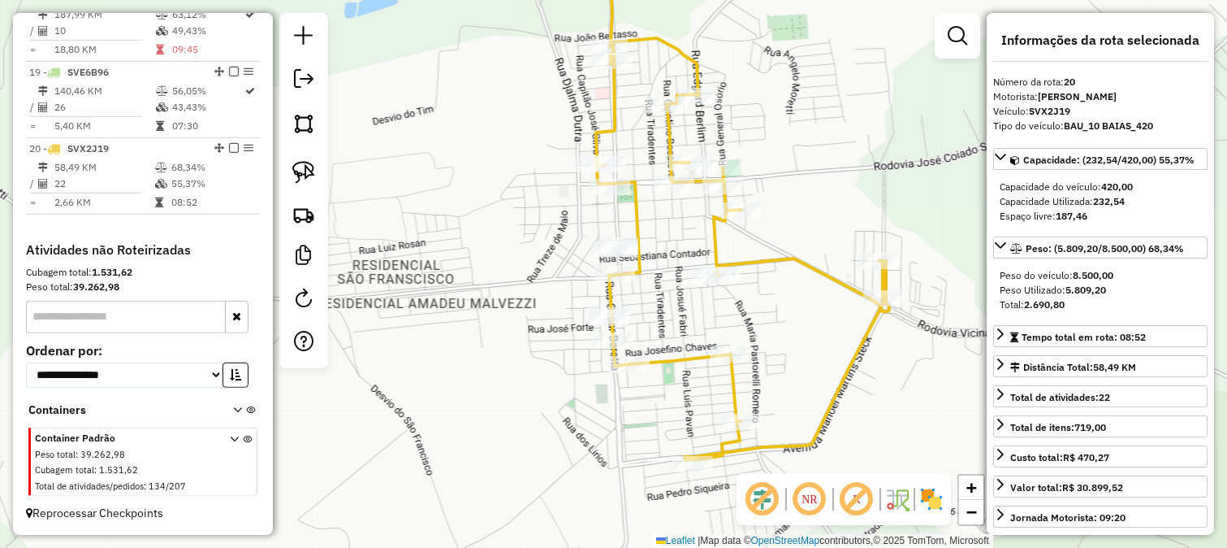
click at [855, 211] on div "Janela de atendimento Grade de atendimento Capacidade Transportadoras Veículos …" at bounding box center [613, 274] width 1227 height 548
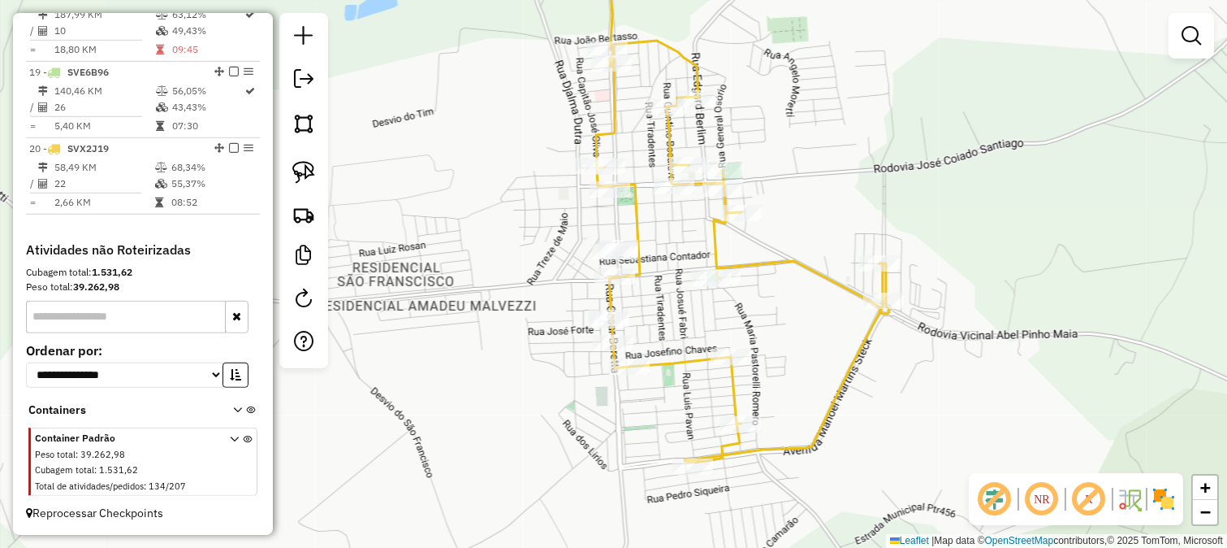
drag, startPoint x: 841, startPoint y: 191, endPoint x: 838, endPoint y: 330, distance: 138.9
click at [841, 280] on div "Janela de atendimento Grade de atendimento Capacidade Transportadoras Veículos …" at bounding box center [613, 274] width 1227 height 548
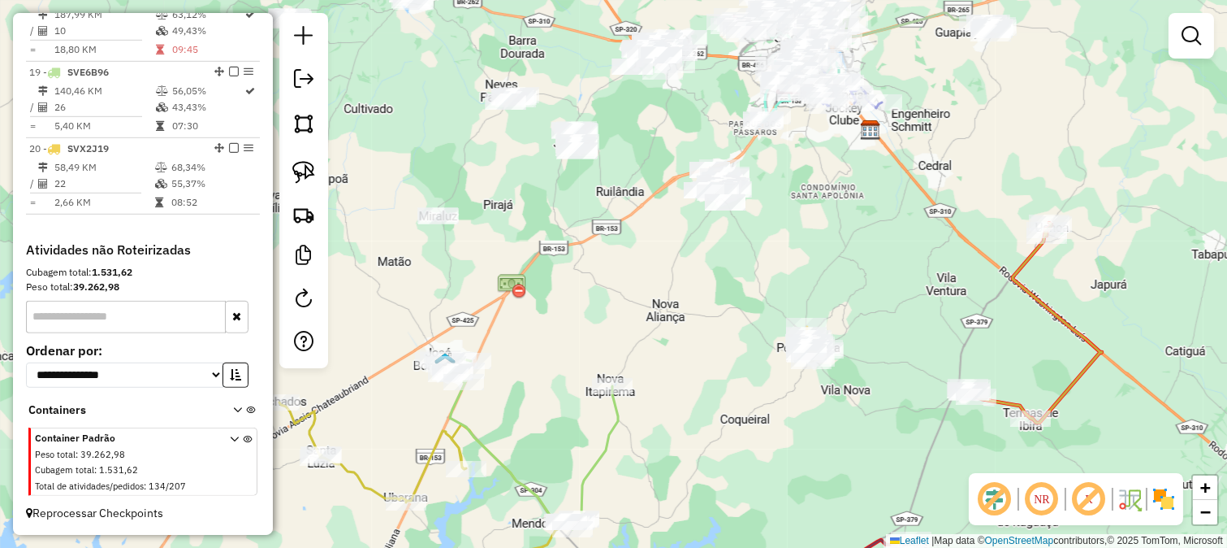
drag, startPoint x: 721, startPoint y: 238, endPoint x: 712, endPoint y: 271, distance: 33.7
click at [725, 280] on div "Rota 20 - Placa SVX2J19 83909 - REI DO PRECO UNICO Janela de atendimento Grade …" at bounding box center [613, 274] width 1227 height 548
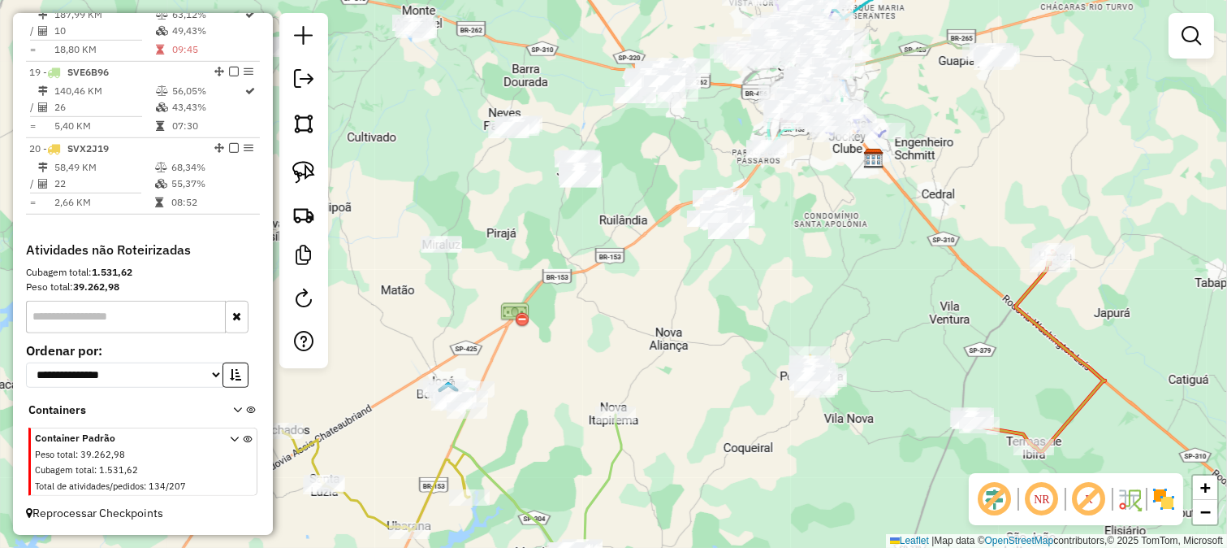
click at [677, 237] on div "Janela de atendimento Grade de atendimento Capacidade Transportadoras Veículos …" at bounding box center [613, 274] width 1227 height 548
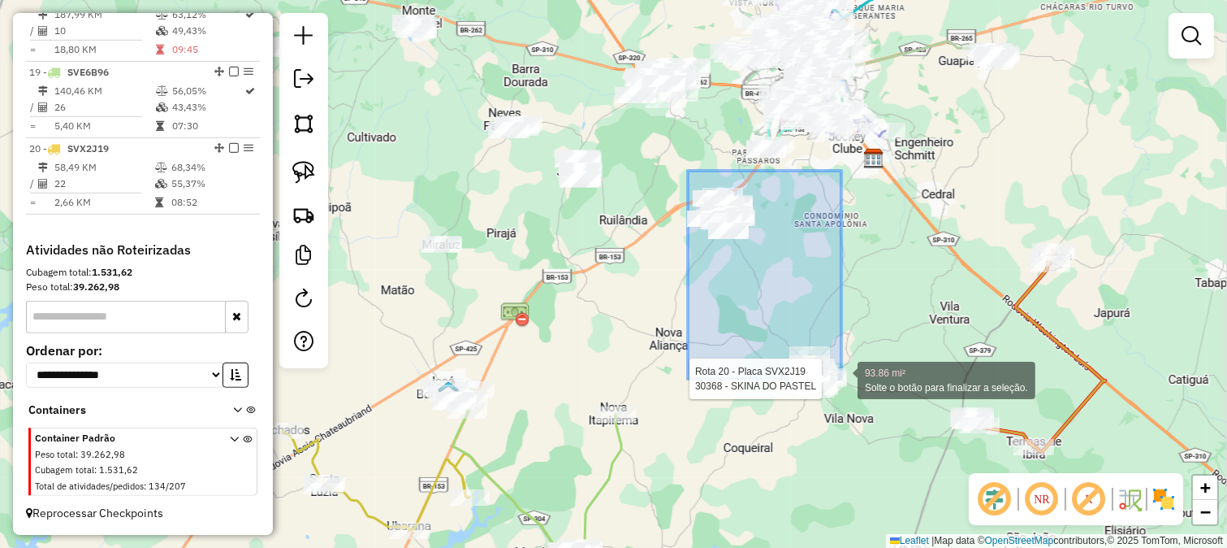
drag, startPoint x: 688, startPoint y: 171, endPoint x: 858, endPoint y: 401, distance: 286.4
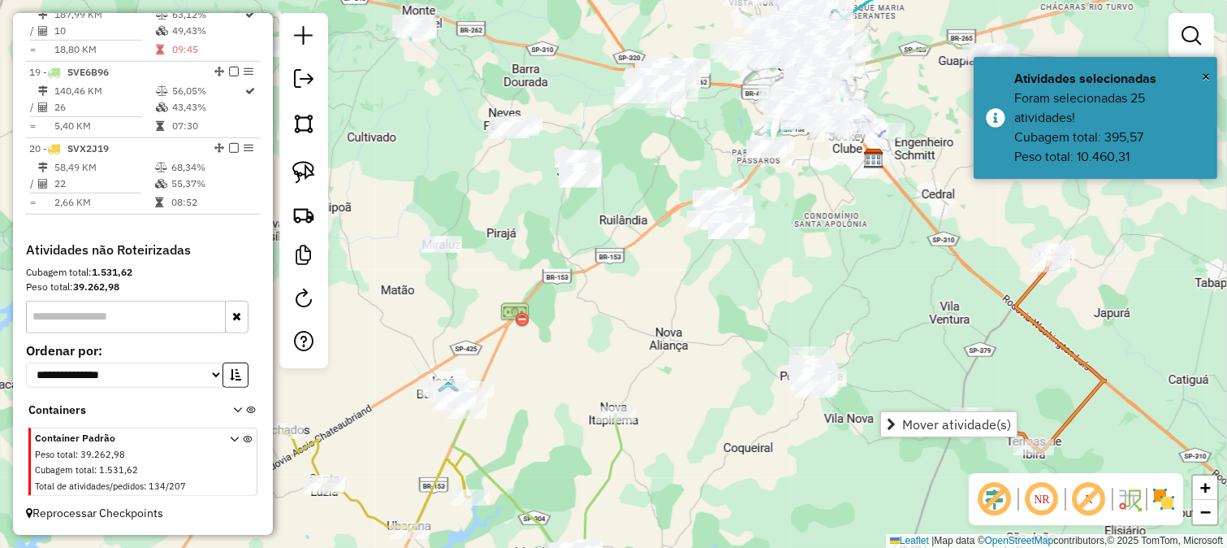
click at [892, 418] on span "Mover atividade(s)" at bounding box center [891, 424] width 9 height 13
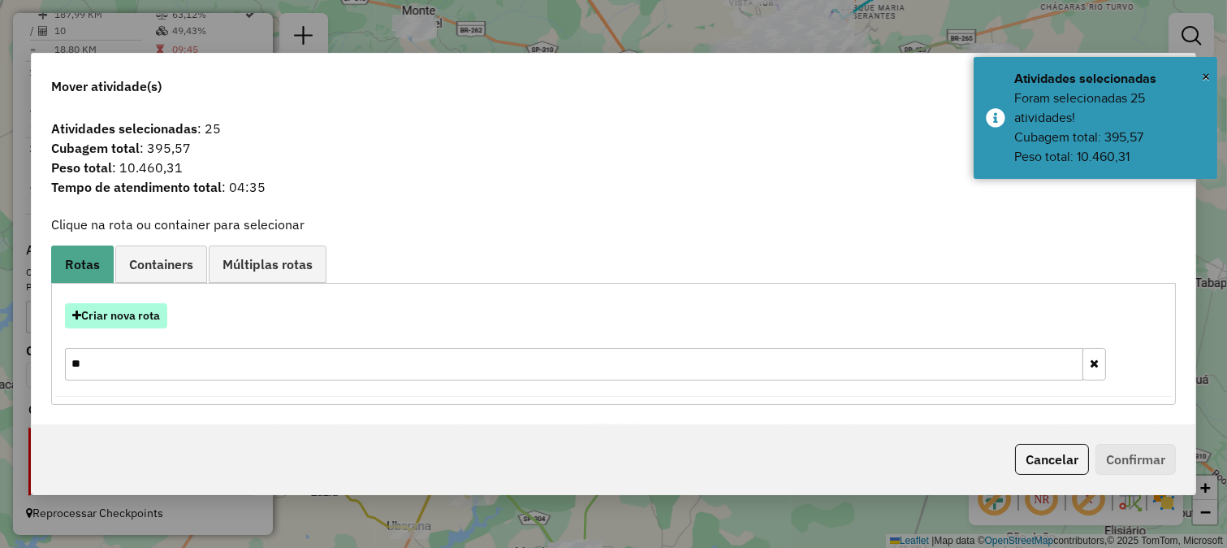
click at [146, 306] on button "Criar nova rota" at bounding box center [116, 315] width 102 height 25
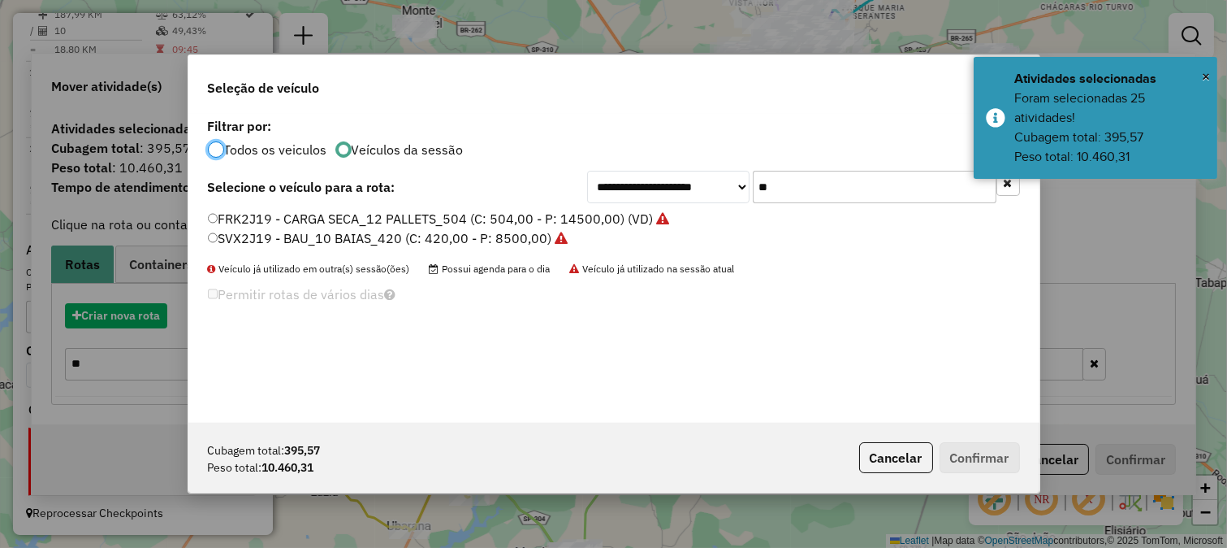
scroll to position [9, 4]
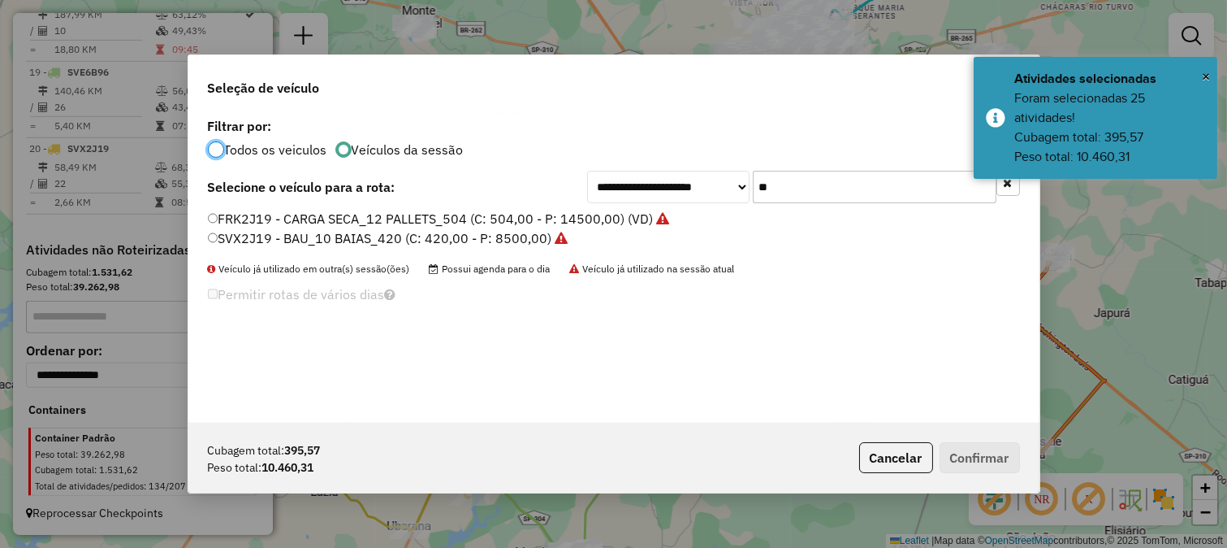
click at [809, 182] on input "**" at bounding box center [875, 187] width 244 height 32
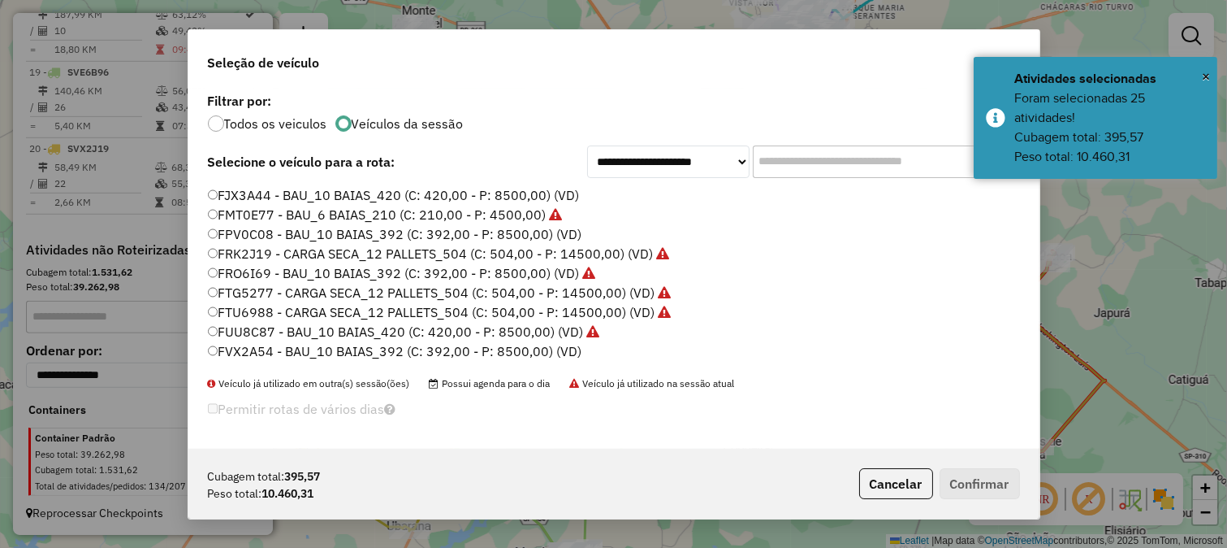
scroll to position [180, 0]
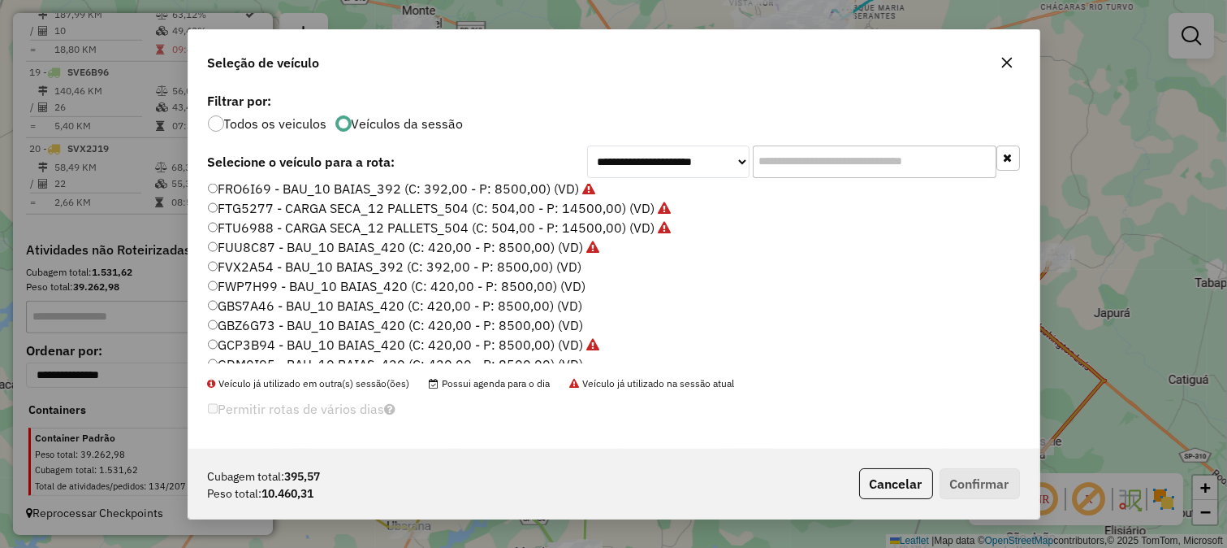
click at [565, 284] on label "FWP7H99 - BAU_10 BAIAS_420 (C: 420,00 - P: 8500,00) (VD)" at bounding box center [397, 285] width 379 height 19
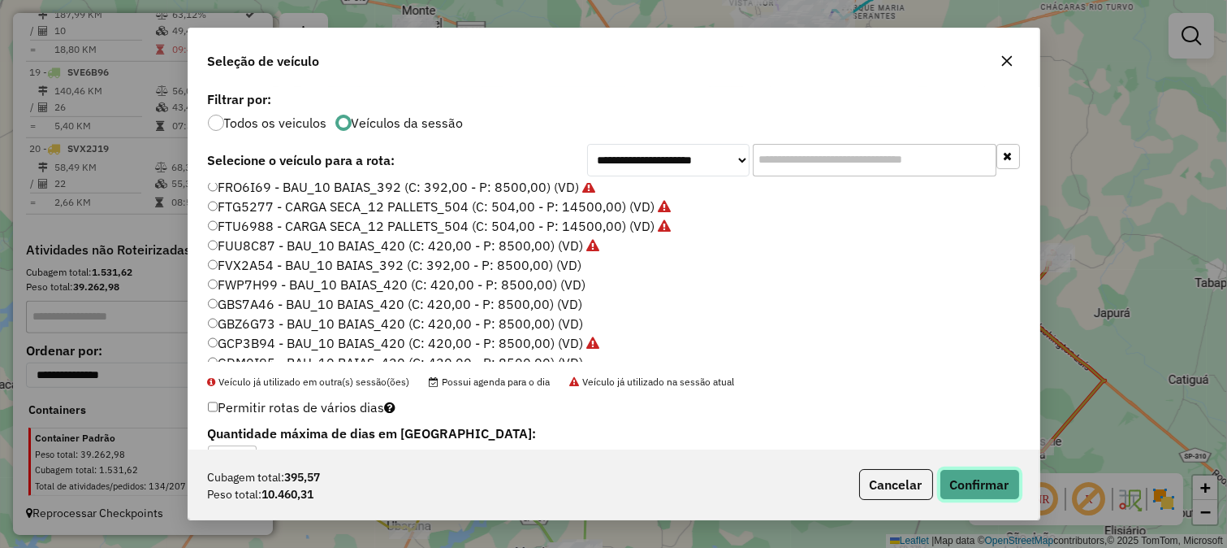
click at [951, 479] on button "Confirmar" at bounding box center [980, 484] width 80 height 31
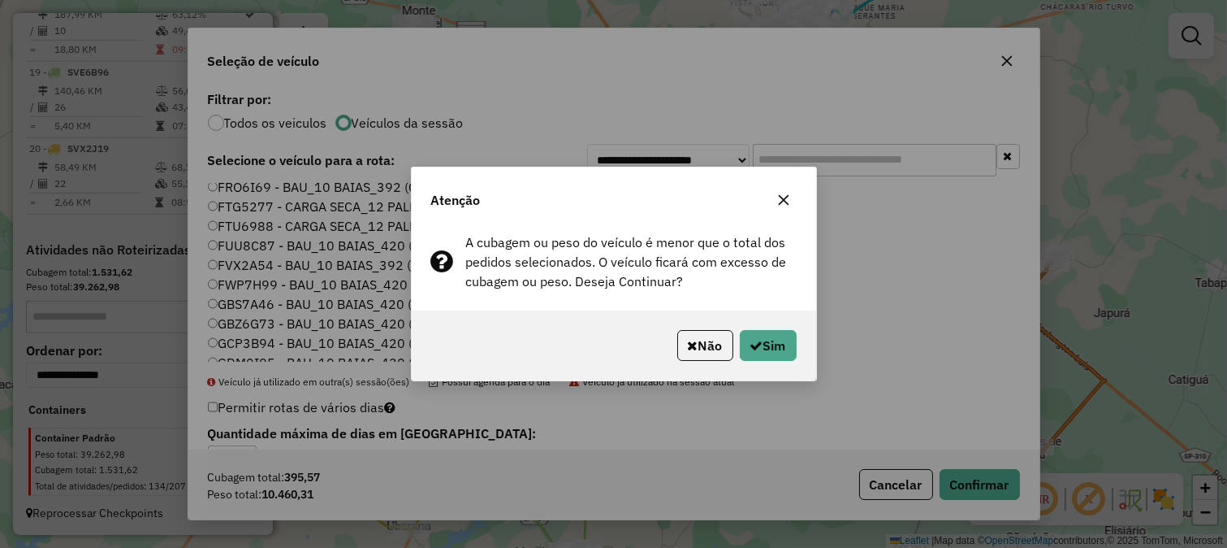
click at [778, 362] on div "Não Sim" at bounding box center [614, 345] width 405 height 70
click at [769, 347] on button "Sim" at bounding box center [768, 345] width 57 height 31
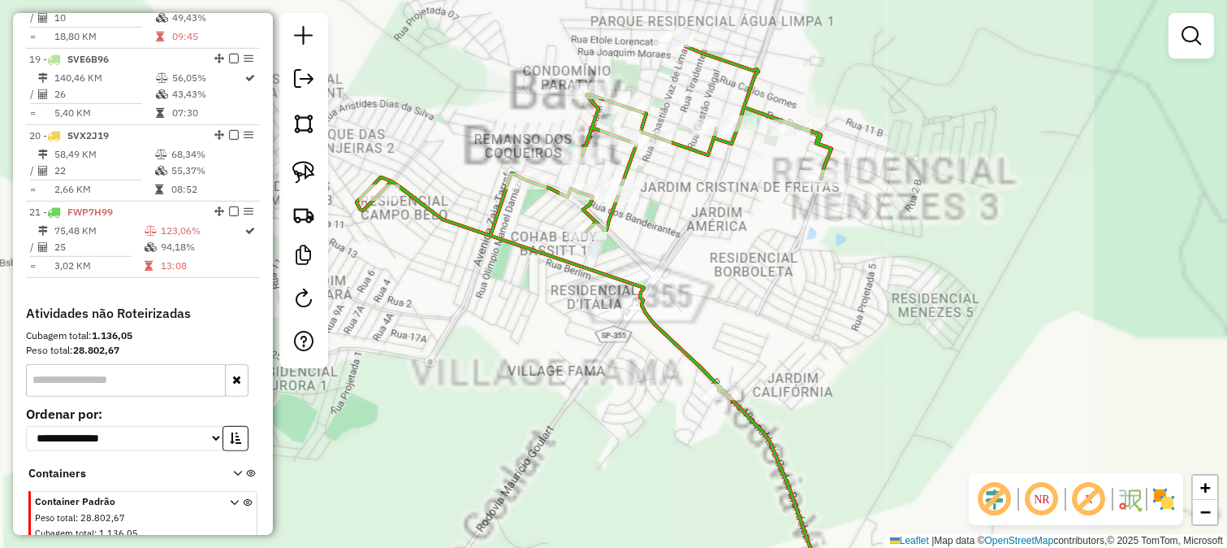
drag, startPoint x: 725, startPoint y: 256, endPoint x: 725, endPoint y: 282, distance: 26.0
click at [725, 280] on div "Janela de atendimento Grade de atendimento Capacidade Transportadoras Veículos …" at bounding box center [613, 274] width 1227 height 548
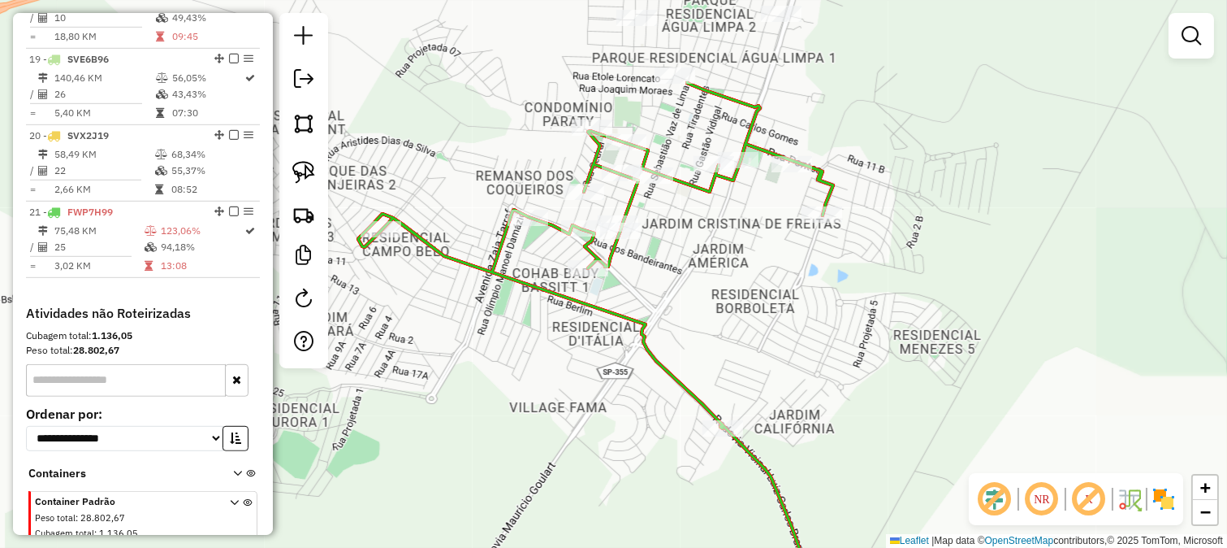
click at [680, 223] on div "Janela de atendimento Grade de atendimento Capacidade Transportadoras Veículos …" at bounding box center [613, 274] width 1227 height 548
click at [680, 187] on icon at bounding box center [595, 274] width 475 height 657
select select "*********"
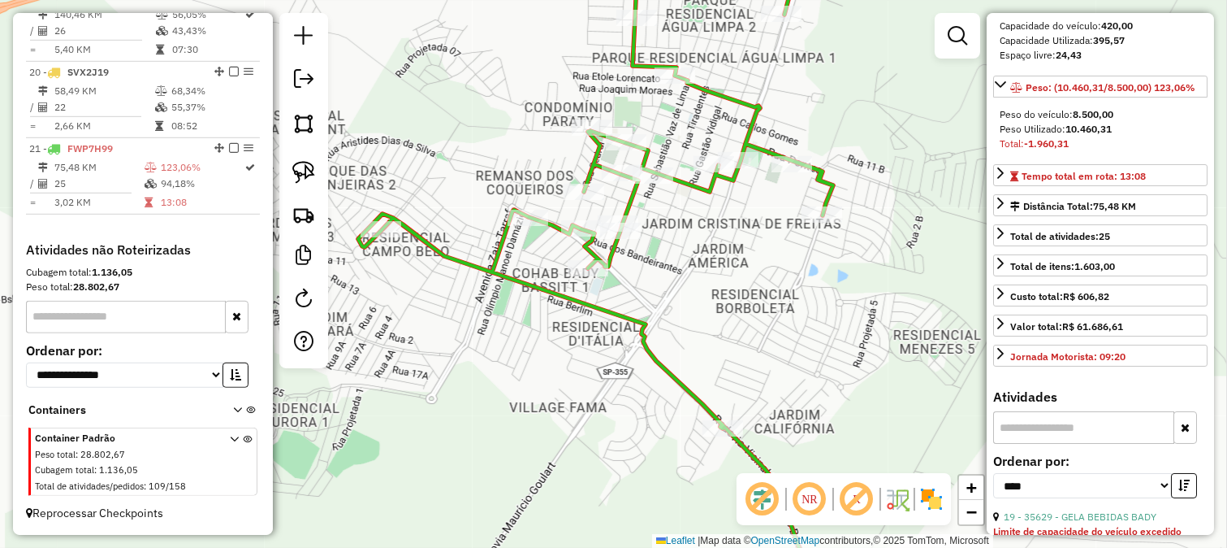
scroll to position [361, 0]
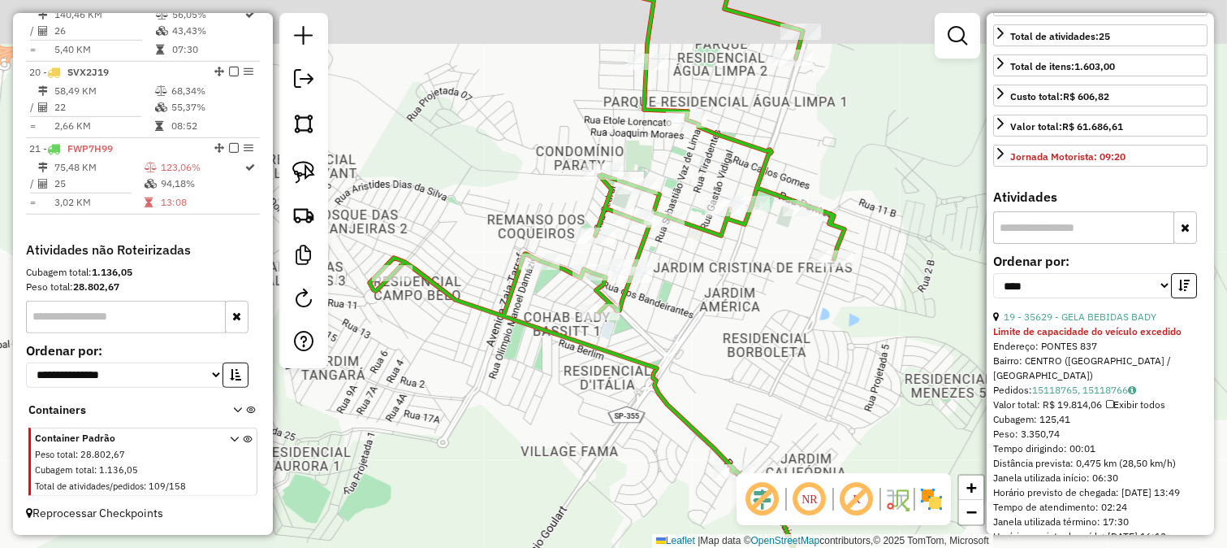
drag, startPoint x: 806, startPoint y: 283, endPoint x: 807, endPoint y: 305, distance: 22.8
click at [807, 304] on div "Janela de atendimento Grade de atendimento Capacidade Transportadoras Veículos …" at bounding box center [613, 274] width 1227 height 548
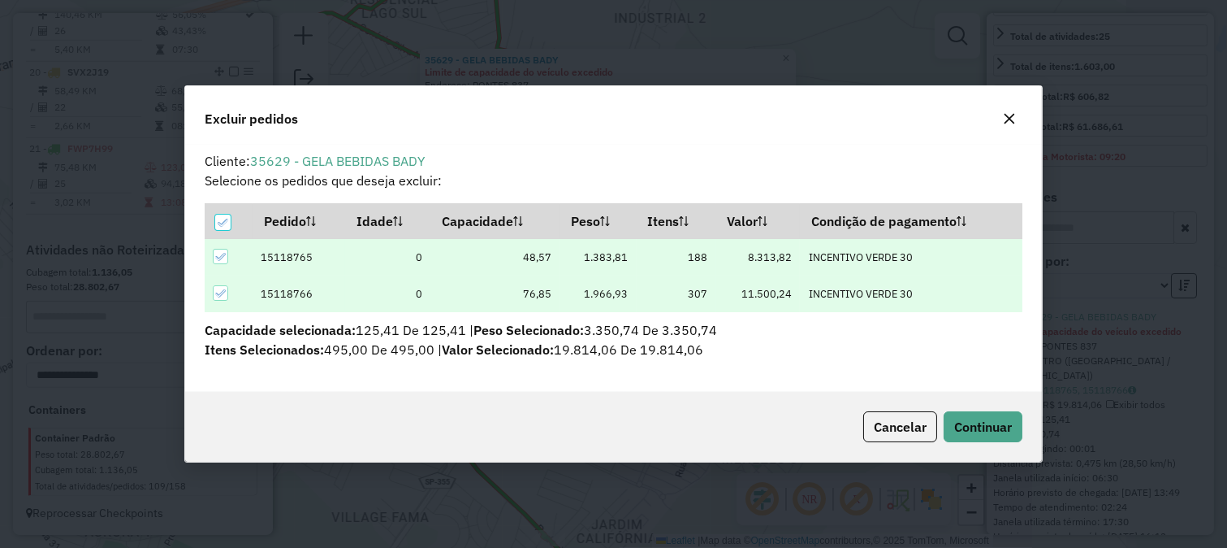
scroll to position [9, 5]
click at [969, 418] on button "Continuar" at bounding box center [983, 426] width 79 height 31
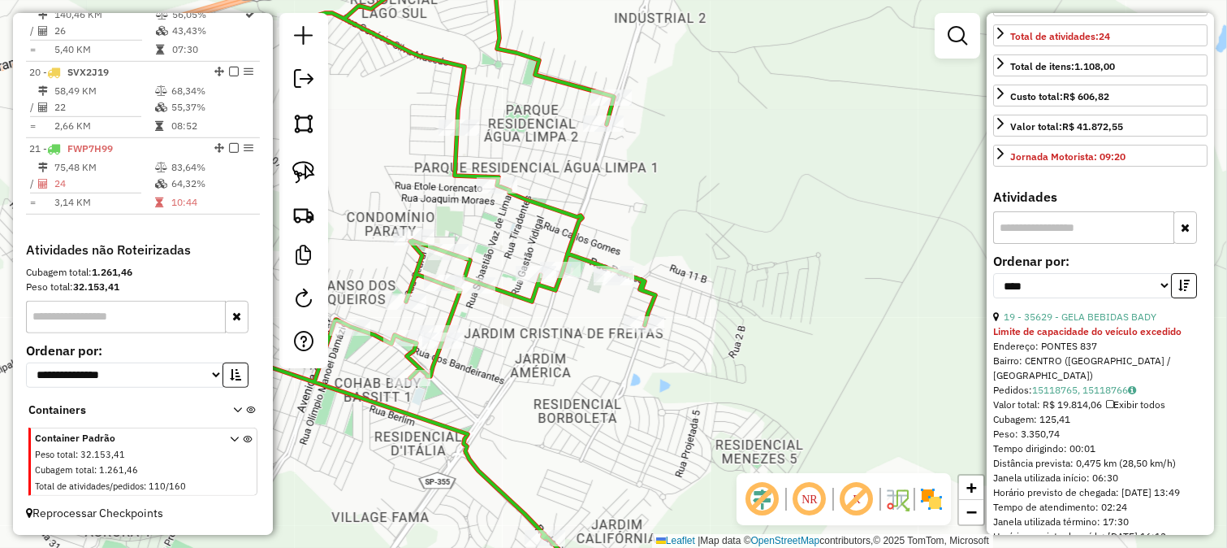
click at [645, 288] on icon at bounding box center [417, 283] width 475 height 639
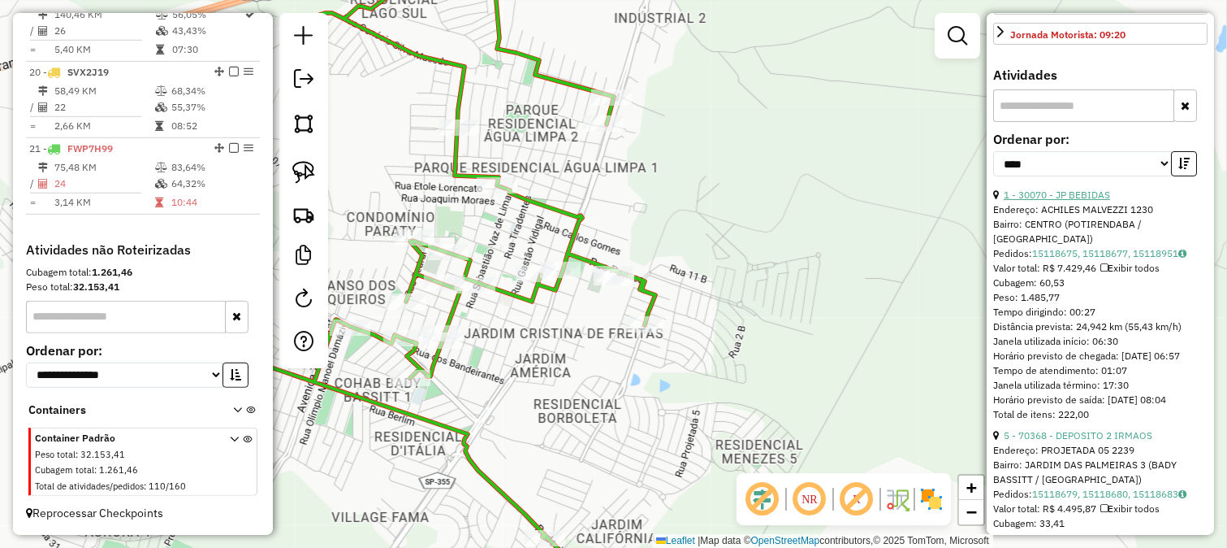
scroll to position [541, 0]
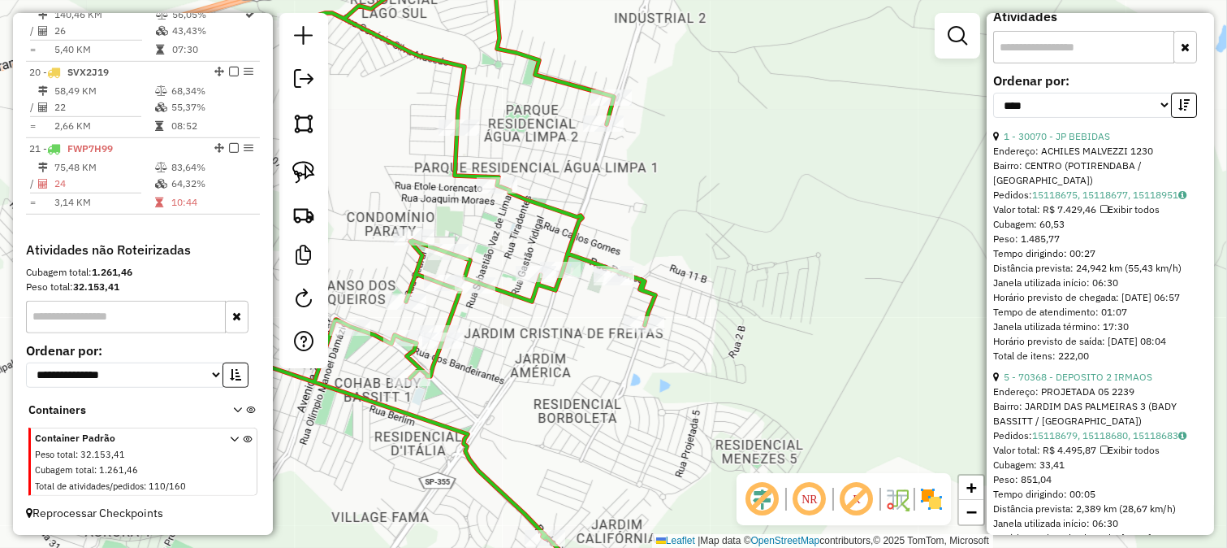
click at [755, 242] on div "Janela de atendimento Grade de atendimento Capacidade Transportadoras Veículos …" at bounding box center [613, 274] width 1227 height 548
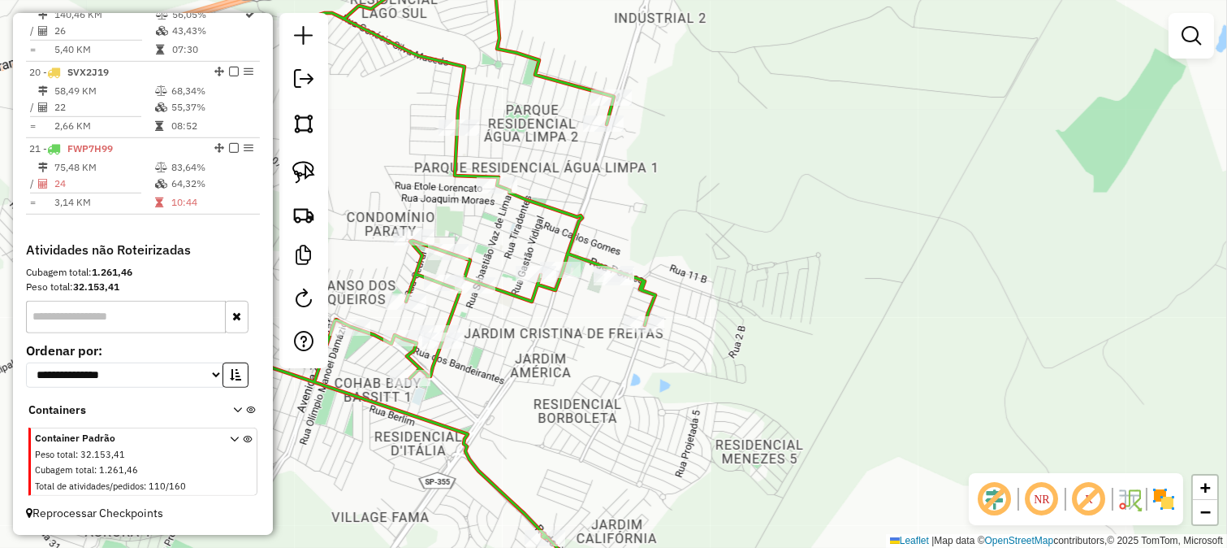
drag, startPoint x: 616, startPoint y: 207, endPoint x: 729, endPoint y: 269, distance: 129.4
click at [729, 269] on div "Janela de atendimento Grade de atendimento Capacidade Transportadoras Veículos …" at bounding box center [613, 274] width 1227 height 548
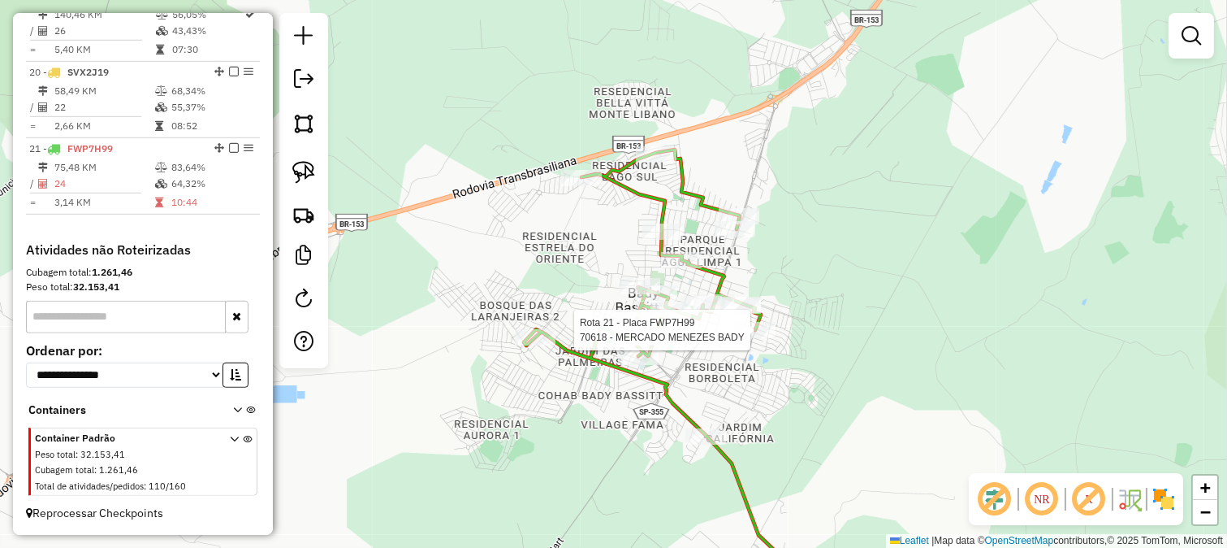
select select "*********"
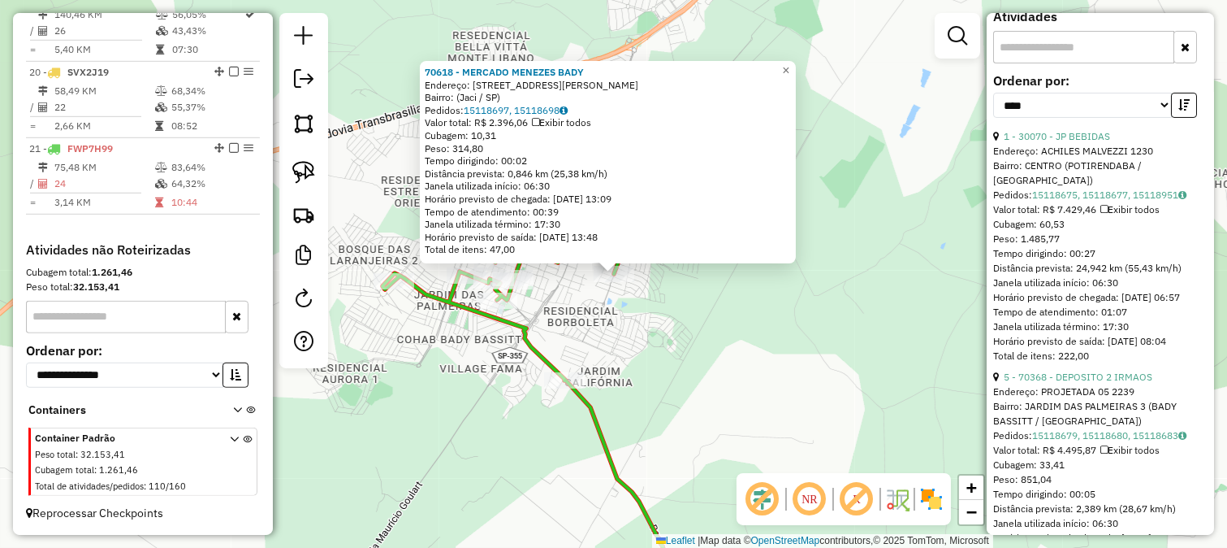
click at [760, 353] on div "70618 - MERCADO MENEZES BADY Endereço: Rua Capitão José Mendes de Oliveira, 303…" at bounding box center [613, 274] width 1227 height 548
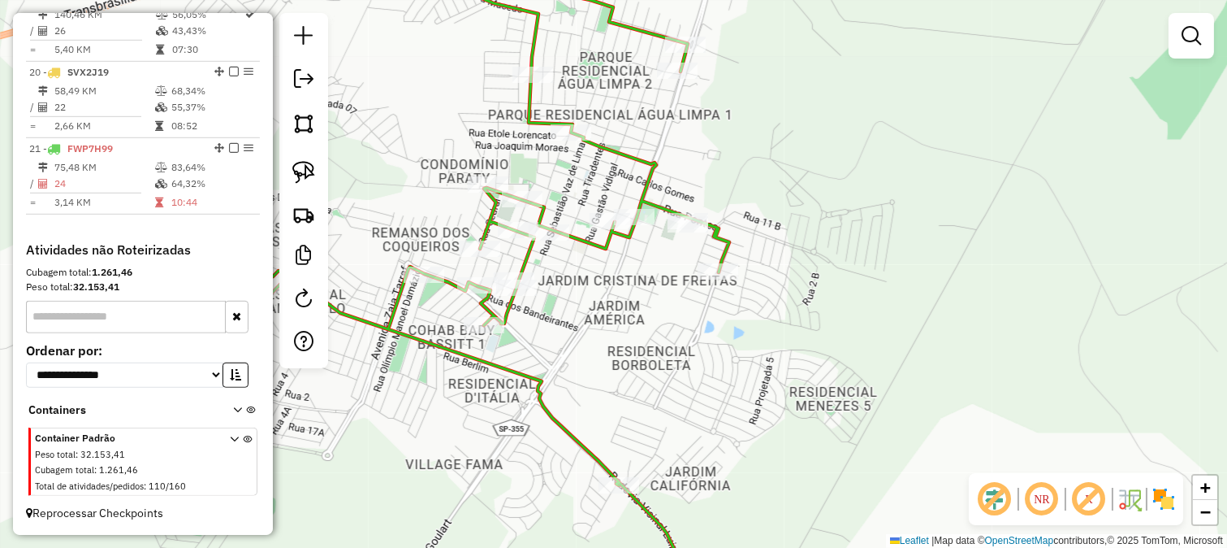
drag, startPoint x: 590, startPoint y: 298, endPoint x: 606, endPoint y: 325, distance: 31.3
click at [606, 325] on div "Janela de atendimento Grade de atendimento Capacidade Transportadoras Veículos …" at bounding box center [613, 274] width 1227 height 548
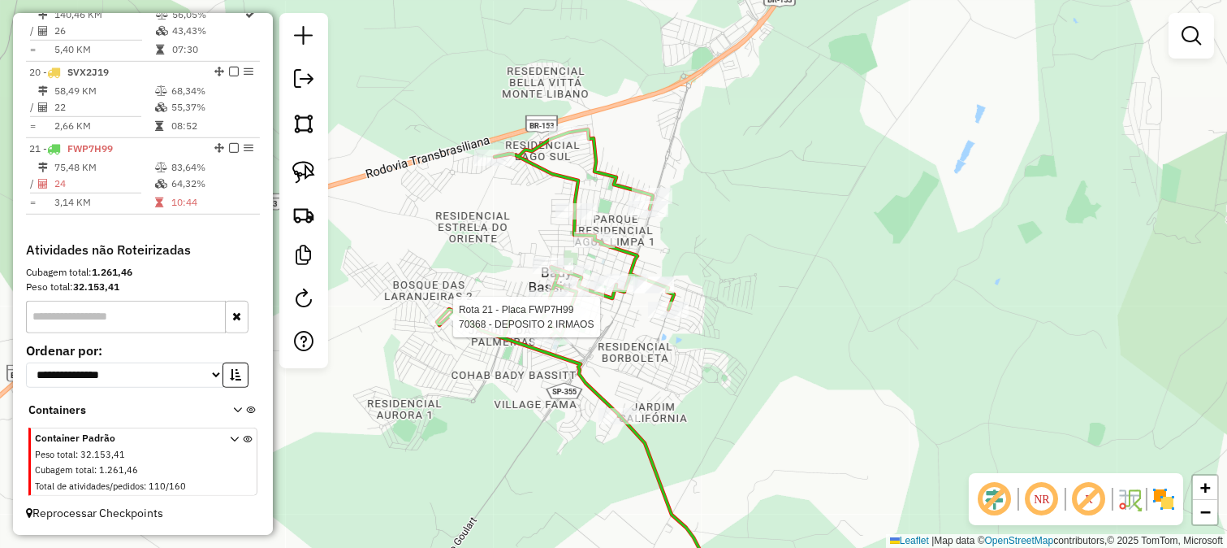
select select "*********"
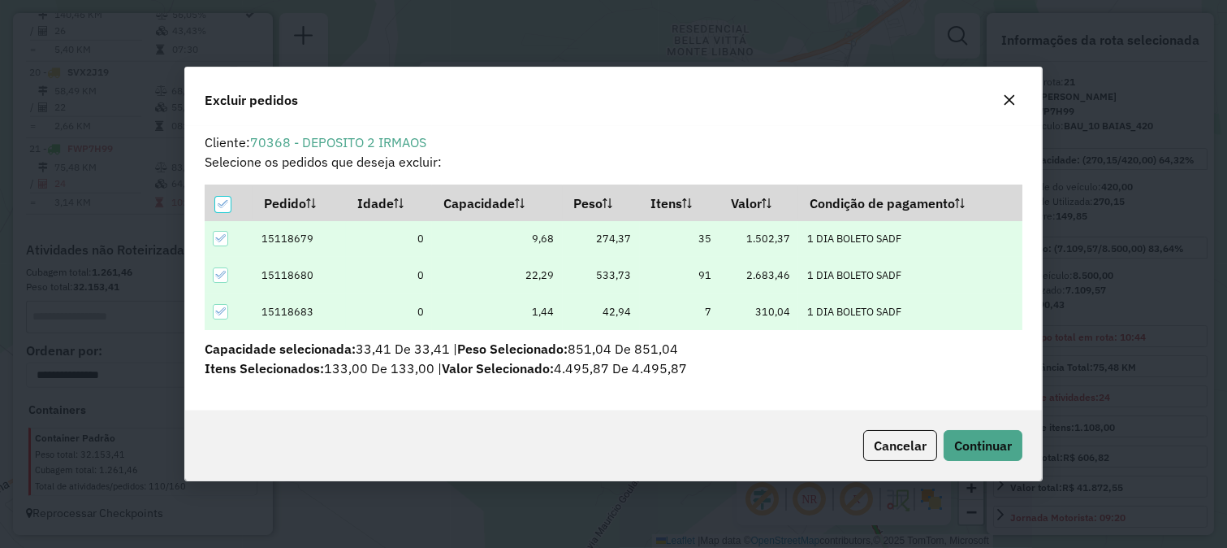
scroll to position [0, 0]
click at [973, 431] on hb-button "Continuar" at bounding box center [979, 445] width 85 height 31
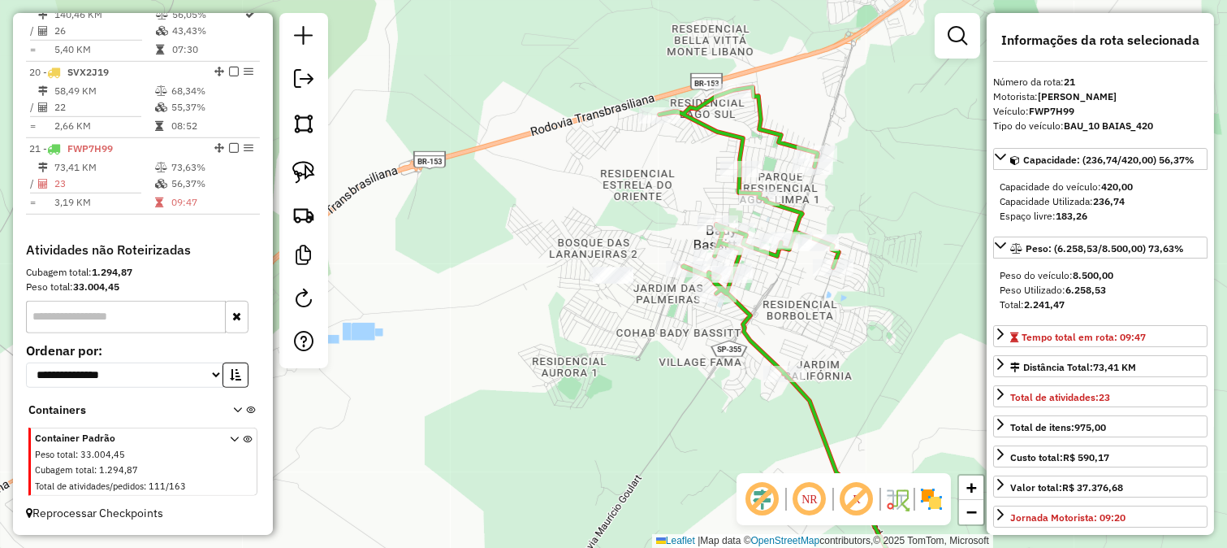
click at [638, 385] on div "Janela de atendimento Grade de atendimento Capacidade Transportadoras Veículos …" at bounding box center [613, 274] width 1227 height 548
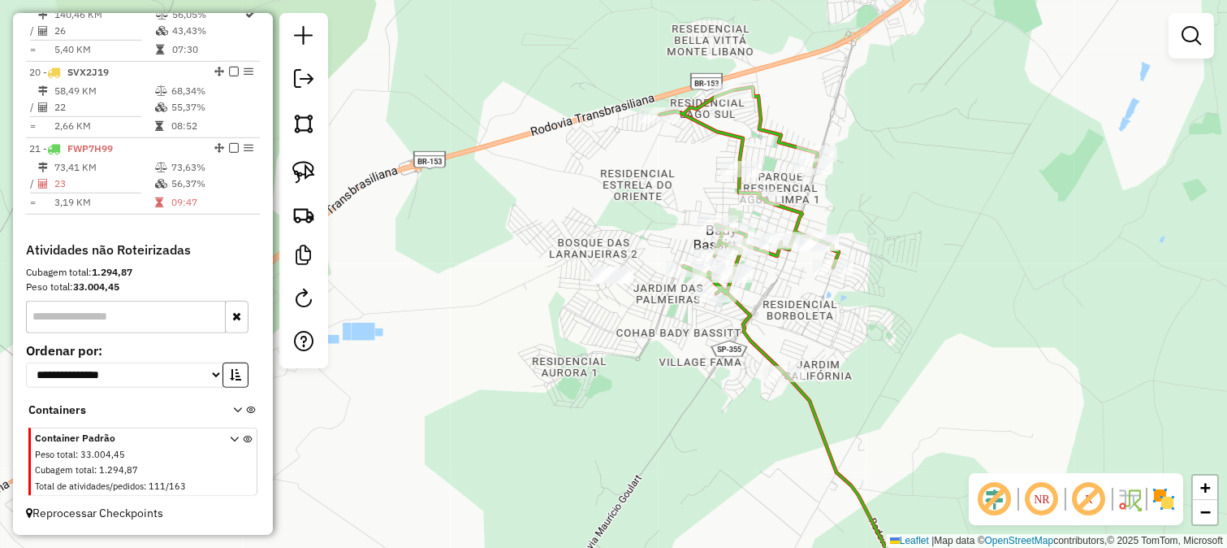
click at [742, 310] on icon at bounding box center [789, 345] width 258 height 516
select select "*********"
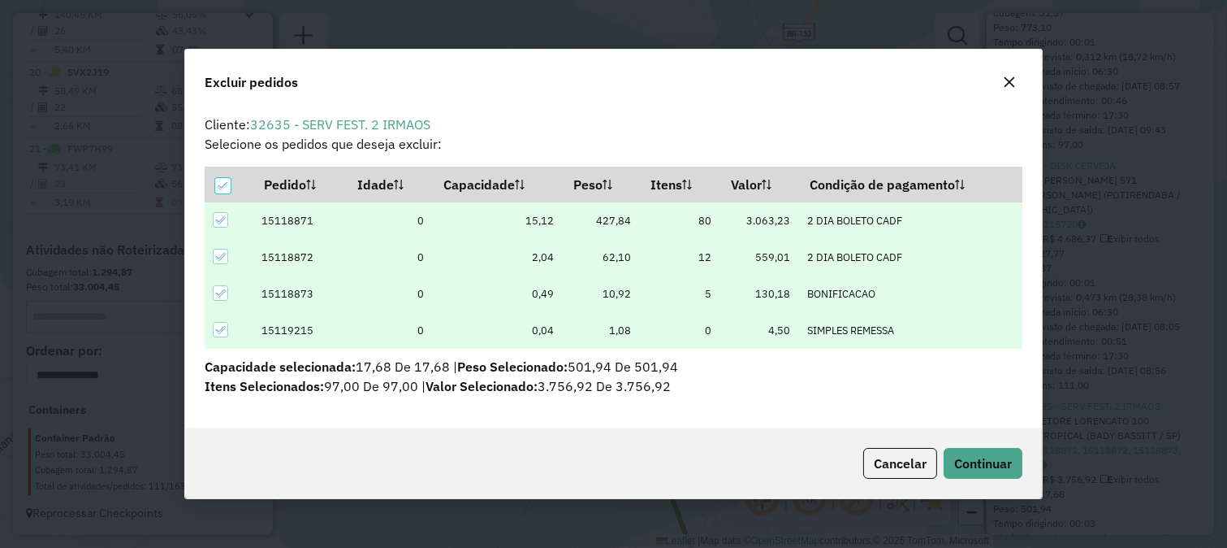
click at [984, 445] on div "Cancelar Continuar" at bounding box center [614, 463] width 858 height 70
click at [978, 459] on span "Continuar" at bounding box center [984, 463] width 58 height 16
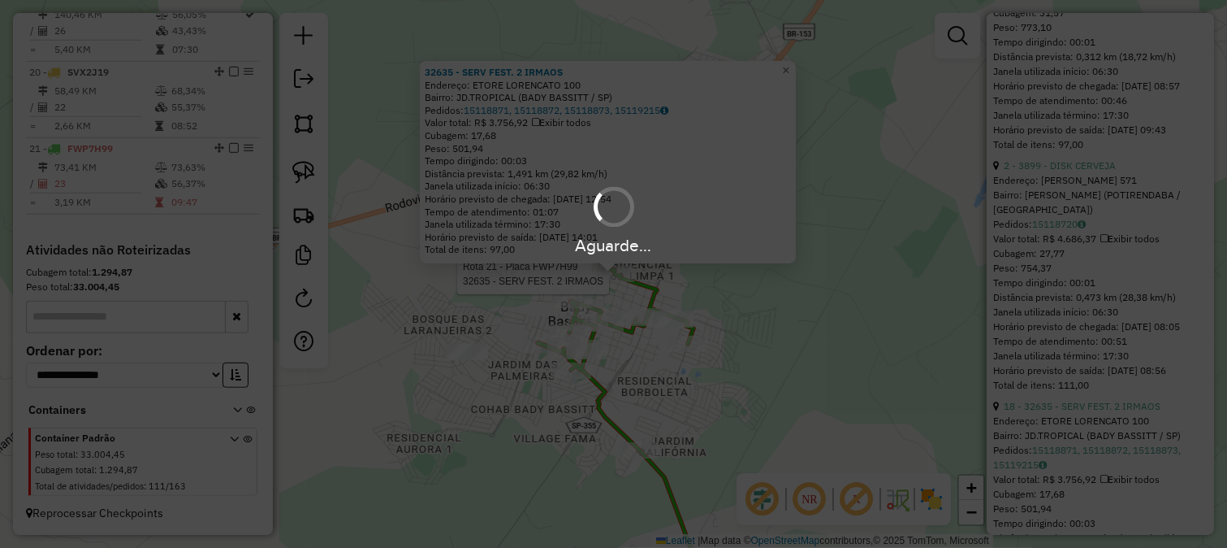
click at [682, 289] on div "Aguarde..." at bounding box center [613, 274] width 1227 height 548
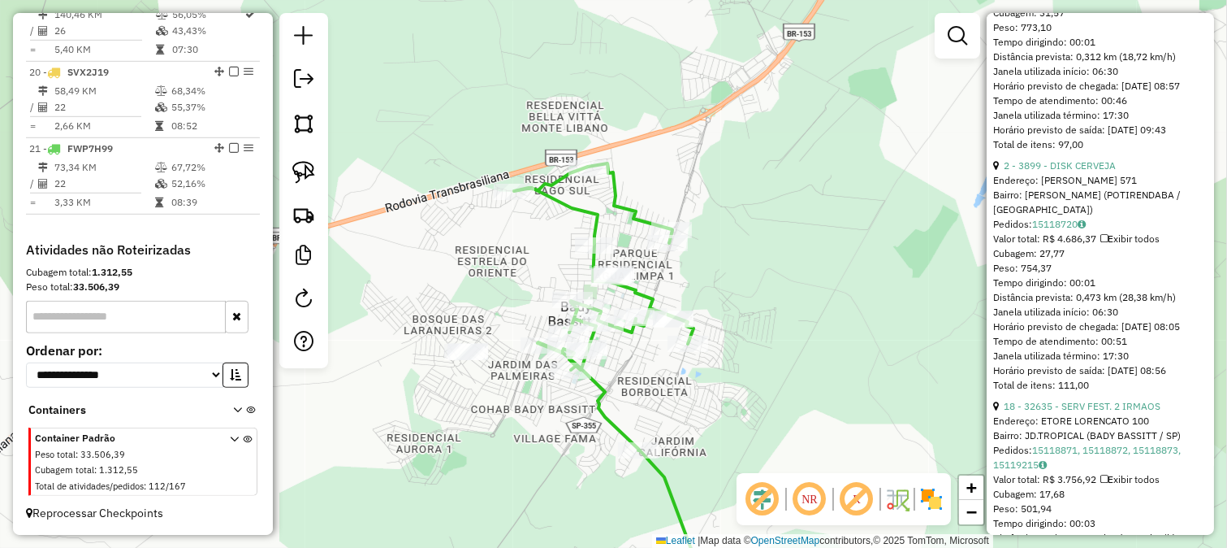
click at [645, 290] on icon at bounding box center [622, 382] width 216 height 439
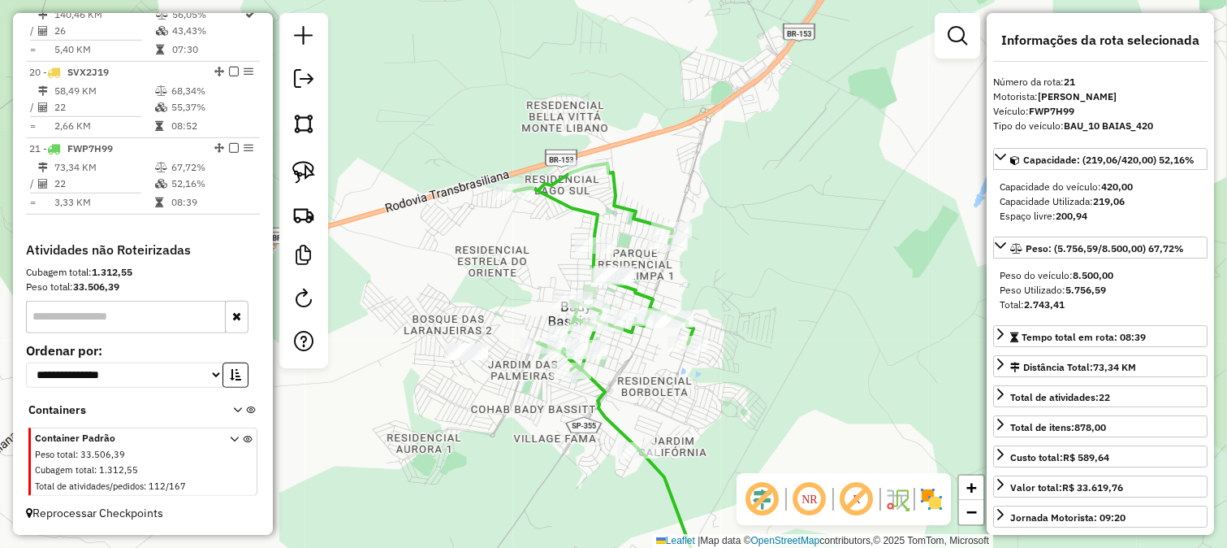
click at [850, 246] on div "Janela de atendimento Grade de atendimento Capacidade Transportadoras Veículos …" at bounding box center [613, 274] width 1227 height 548
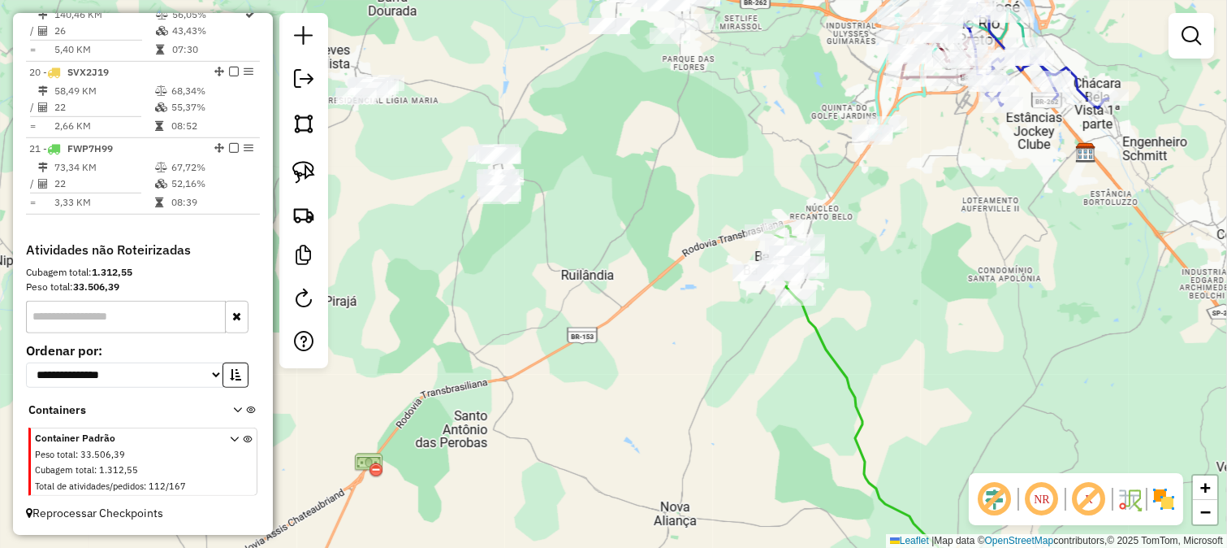
drag, startPoint x: 713, startPoint y: 217, endPoint x: 748, endPoint y: 237, distance: 40.4
click at [746, 236] on div "Rota 21 - Placa FWP7H99 30168 - L E A LATICINIOS Rota 21 - Placa FWP7H99 83481 …" at bounding box center [613, 274] width 1227 height 548
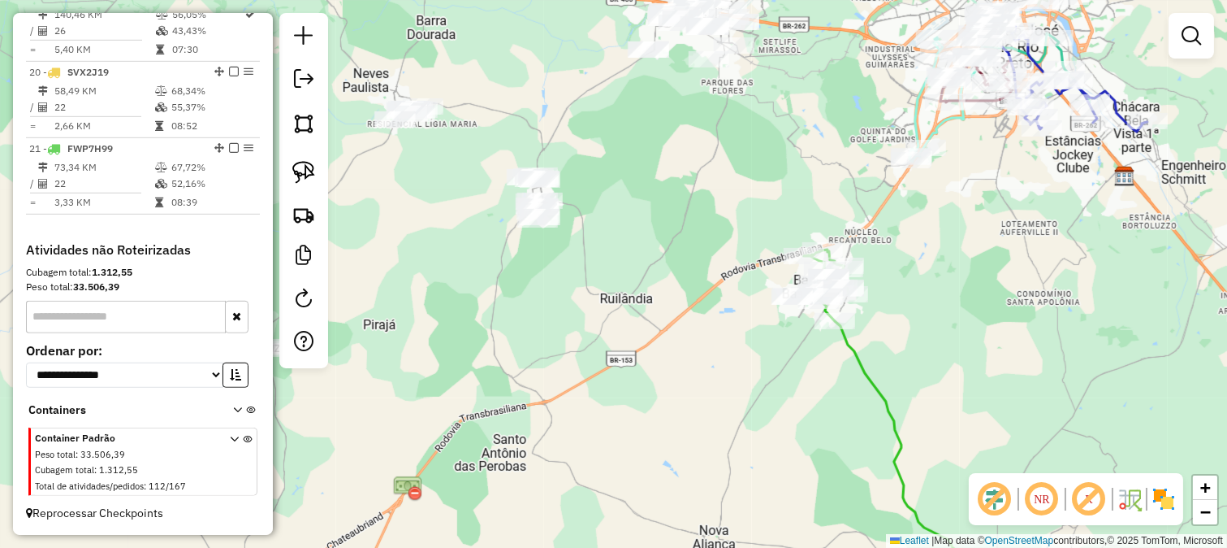
drag, startPoint x: 712, startPoint y: 228, endPoint x: 664, endPoint y: 219, distance: 48.8
click at [713, 228] on div "Janela de atendimento Grade de atendimento Capacidade Transportadoras Veículos …" at bounding box center [613, 274] width 1227 height 548
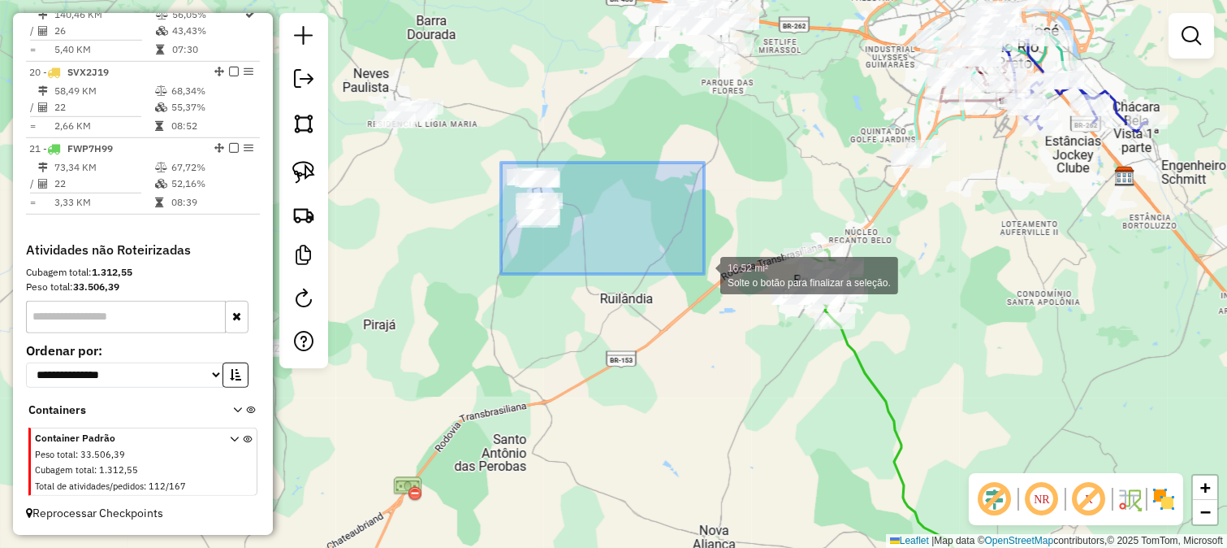
drag, startPoint x: 501, startPoint y: 162, endPoint x: 709, endPoint y: 276, distance: 237.0
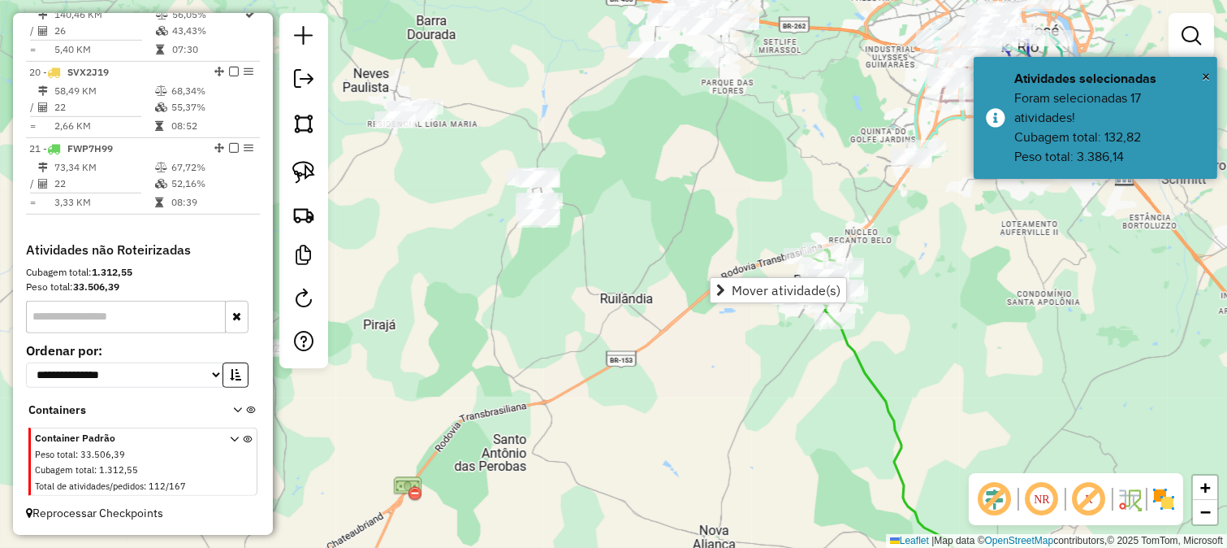
click at [609, 269] on div "Janela de atendimento Grade de atendimento Capacidade Transportadoras Veículos …" at bounding box center [613, 274] width 1227 height 548
drag, startPoint x: 595, startPoint y: 266, endPoint x: 614, endPoint y: 279, distance: 23.4
click at [614, 279] on div "Janela de atendimento Grade de atendimento Capacidade Transportadoras Veículos …" at bounding box center [613, 274] width 1227 height 548
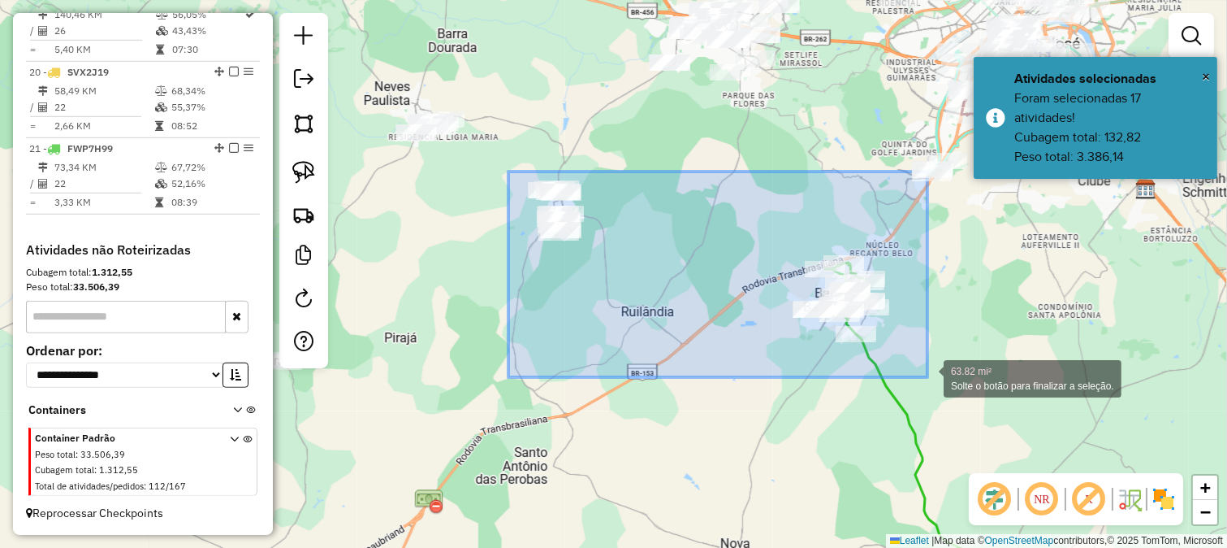
drag, startPoint x: 512, startPoint y: 172, endPoint x: 921, endPoint y: 390, distance: 463.7
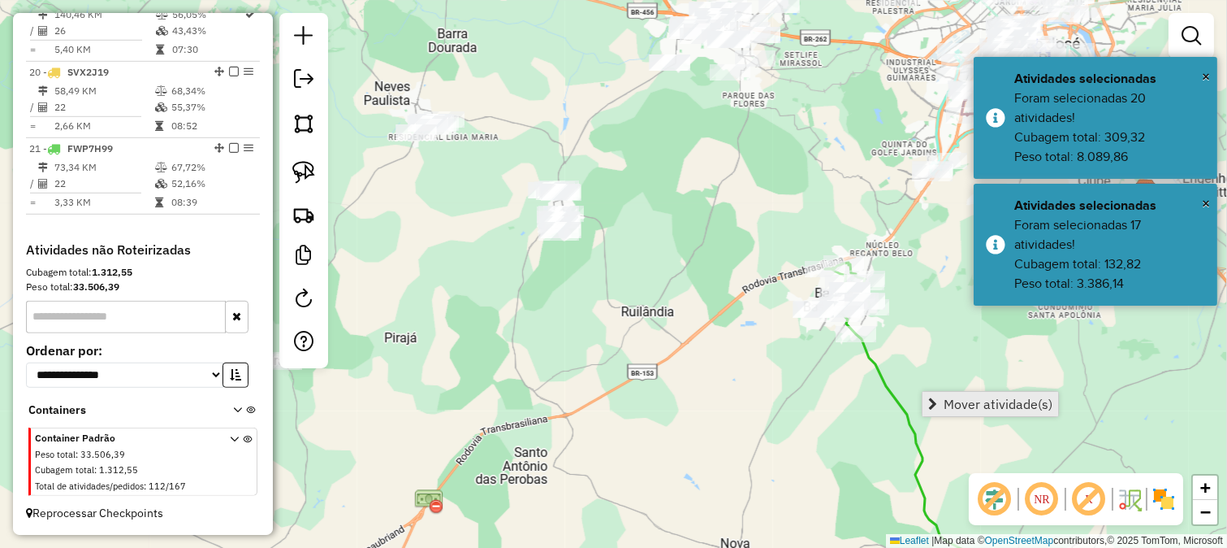
click at [949, 397] on span "Mover atividade(s)" at bounding box center [998, 403] width 109 height 13
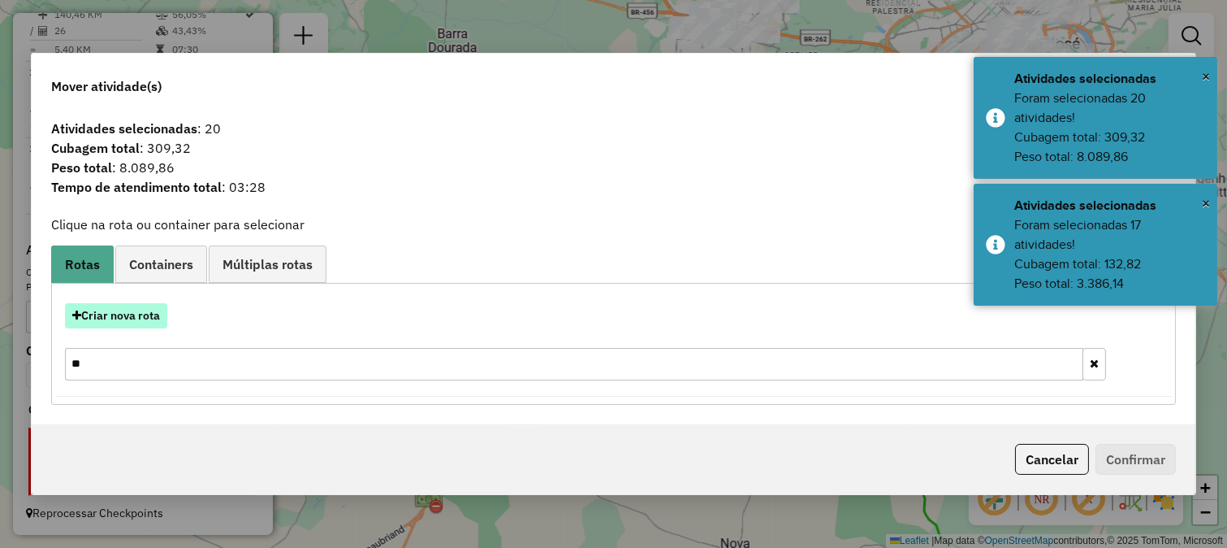
click at [132, 313] on button "Criar nova rota" at bounding box center [116, 315] width 102 height 25
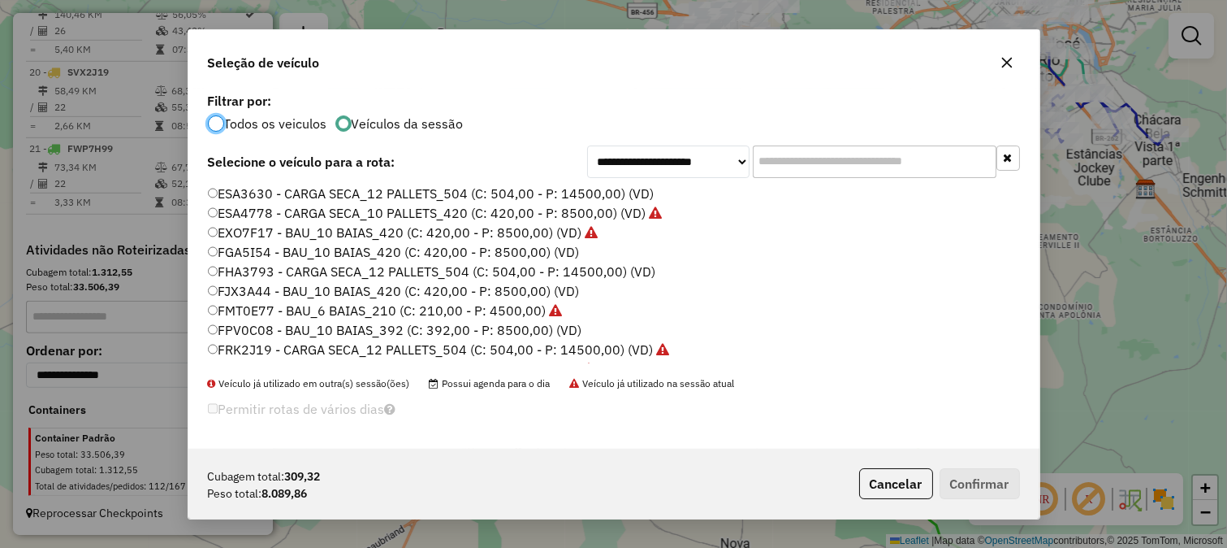
click at [556, 291] on label "FJX3A44 - BAU_10 BAIAS_420 (C: 420,00 - P: 8500,00) (VD)" at bounding box center [394, 290] width 372 height 19
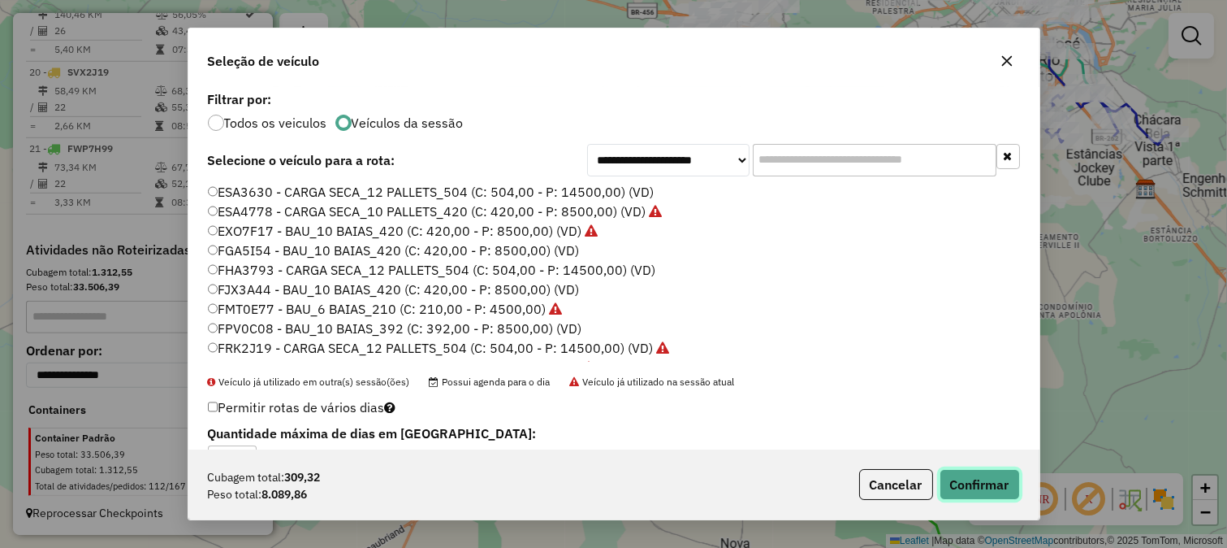
click at [989, 474] on button "Confirmar" at bounding box center [980, 484] width 80 height 31
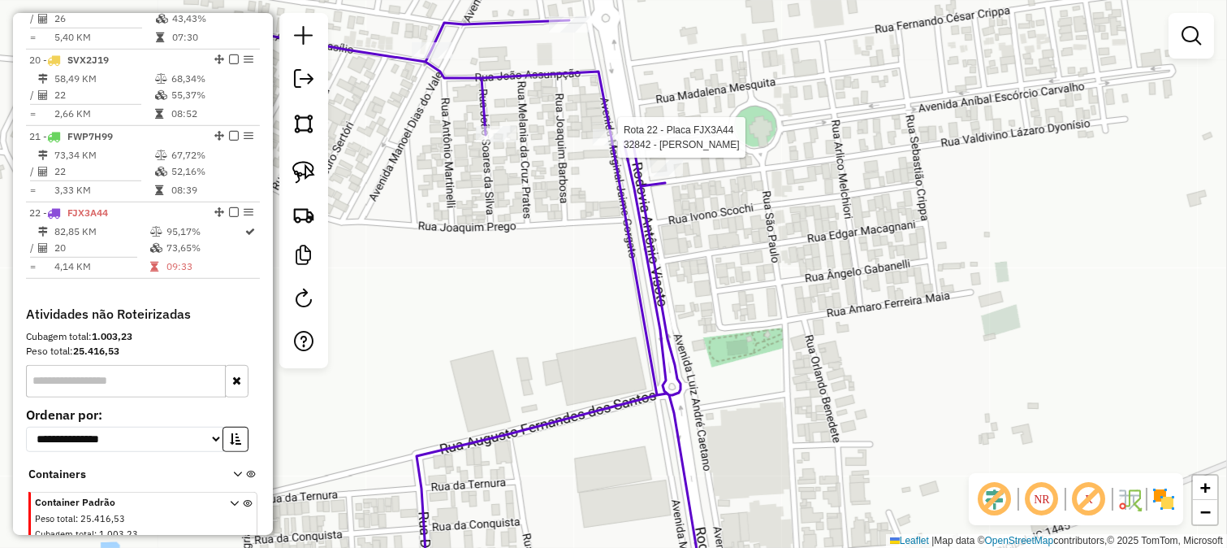
select select "*********"
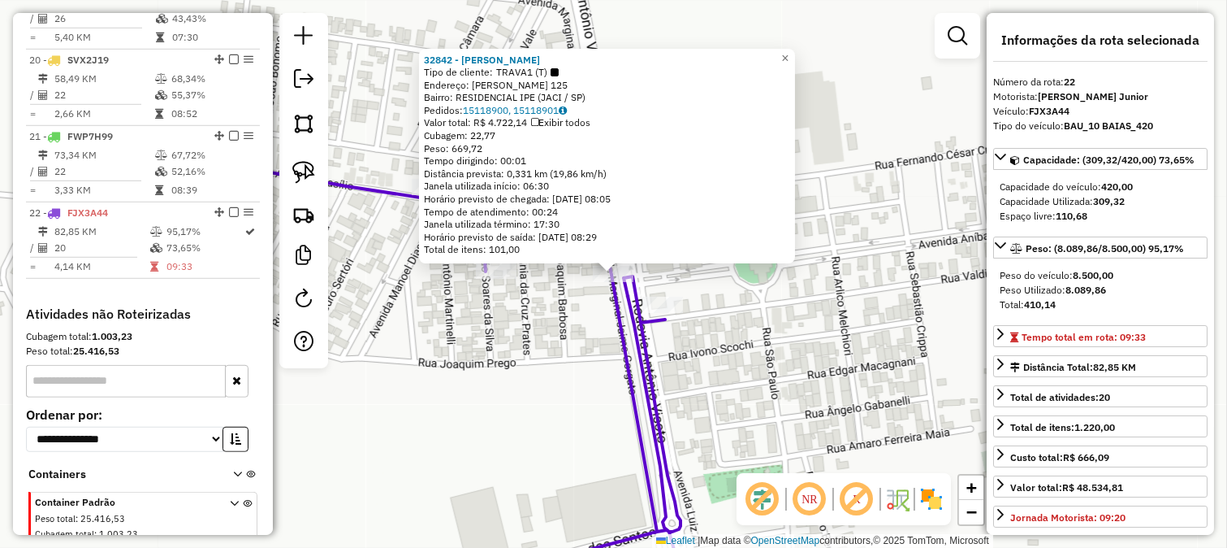
scroll to position [2120, 0]
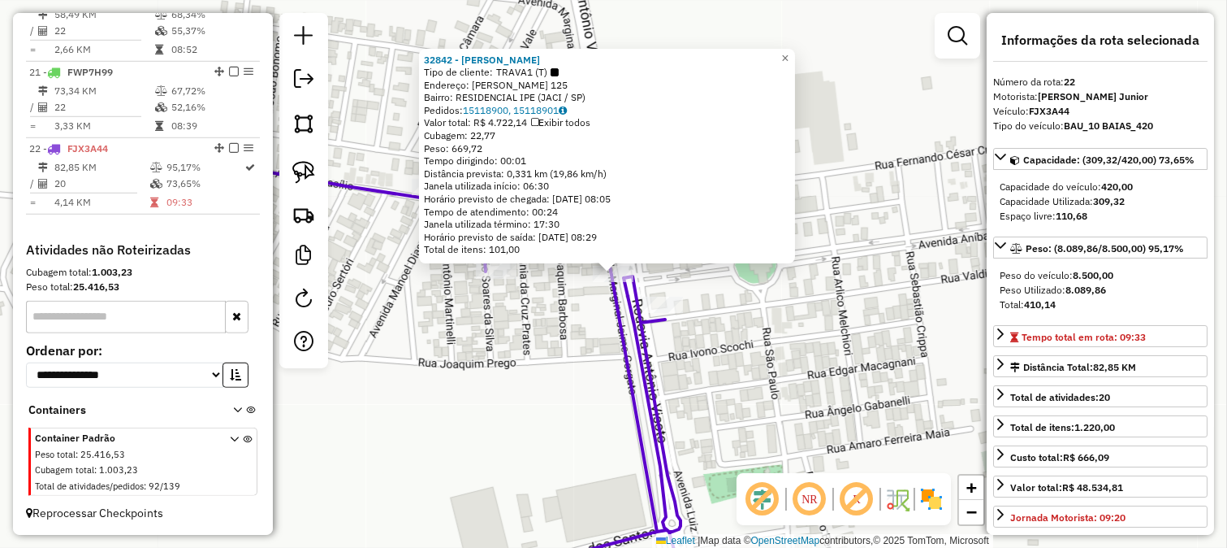
click at [659, 384] on icon at bounding box center [461, 380] width 444 height 446
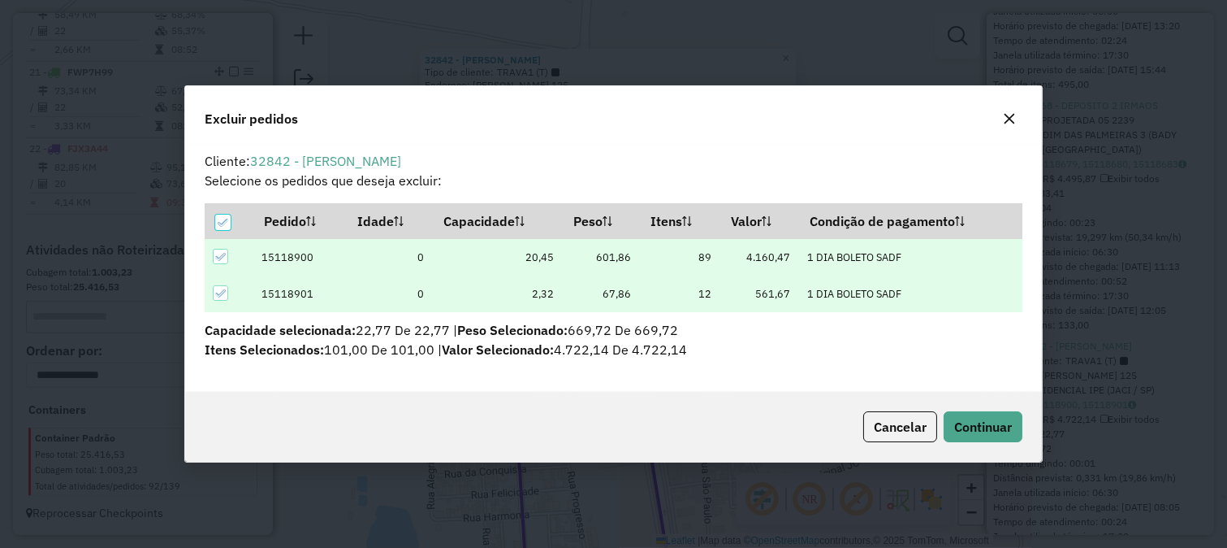
scroll to position [9, 5]
click at [963, 444] on div "Cancelar Continuar" at bounding box center [614, 427] width 858 height 70
click at [959, 428] on span "Continuar" at bounding box center [984, 426] width 58 height 16
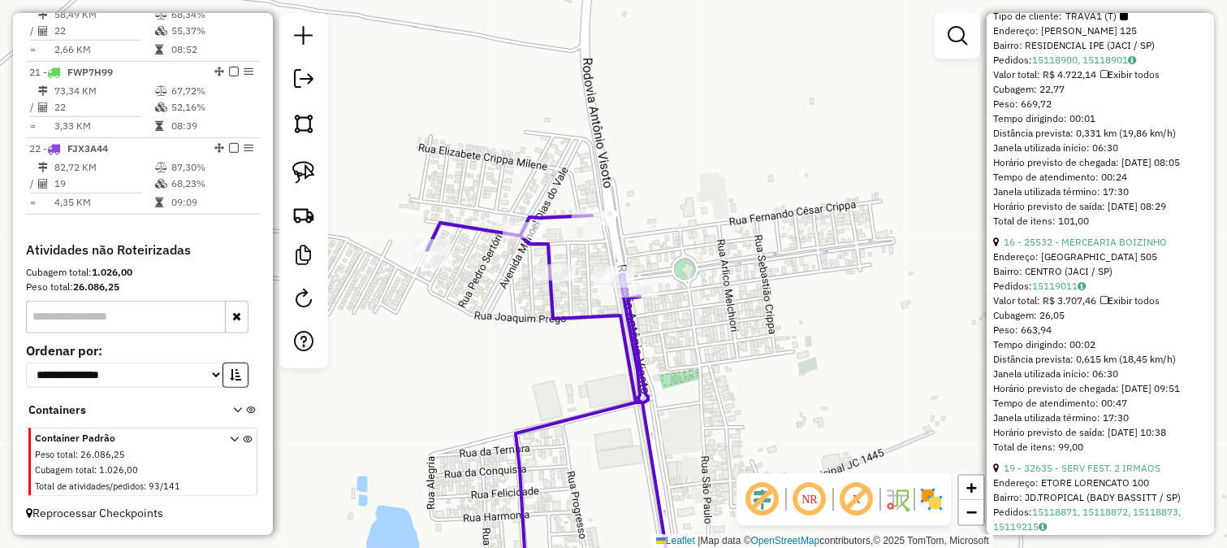
scroll to position [1173, 0]
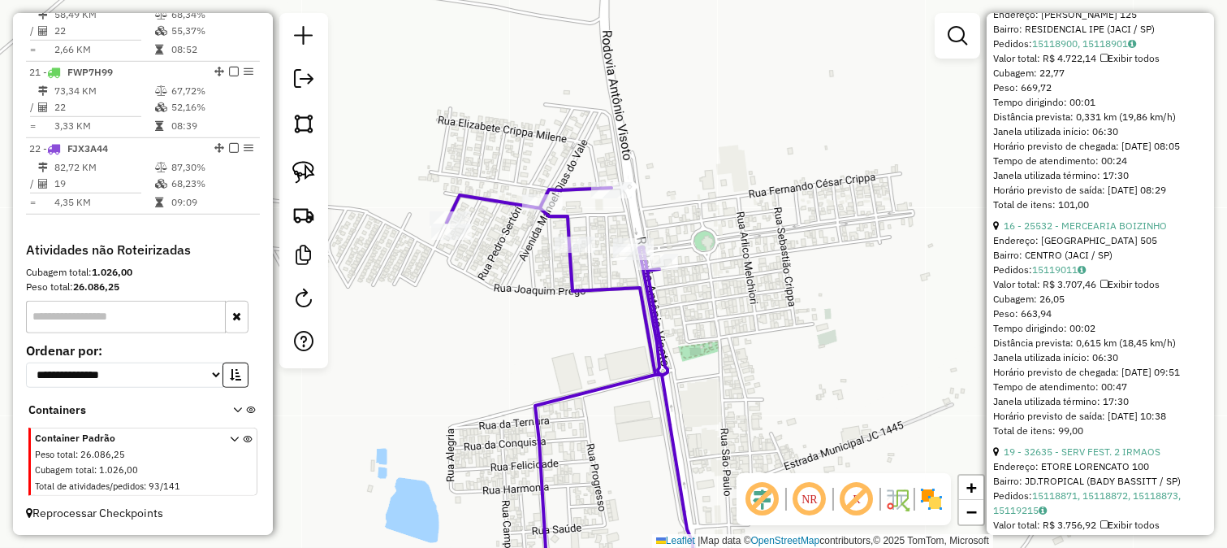
drag, startPoint x: 726, startPoint y: 356, endPoint x: 744, endPoint y: 318, distance: 41.4
click at [746, 322] on div "Janela de atendimento Grade de atendimento Capacidade Transportadoras Veículos …" at bounding box center [613, 274] width 1227 height 548
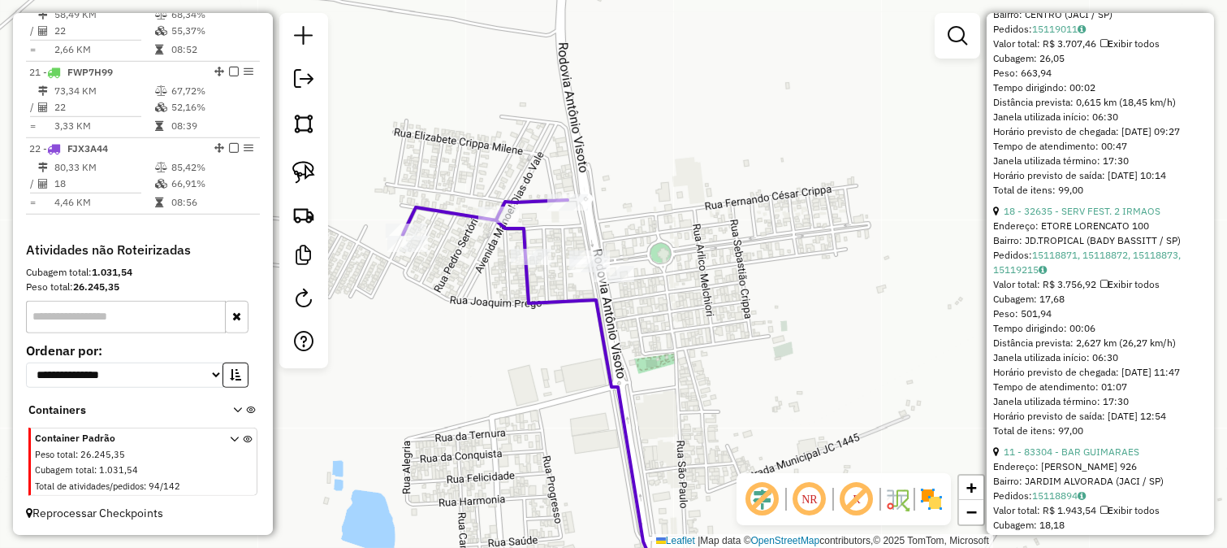
click at [579, 301] on icon at bounding box center [527, 401] width 249 height 403
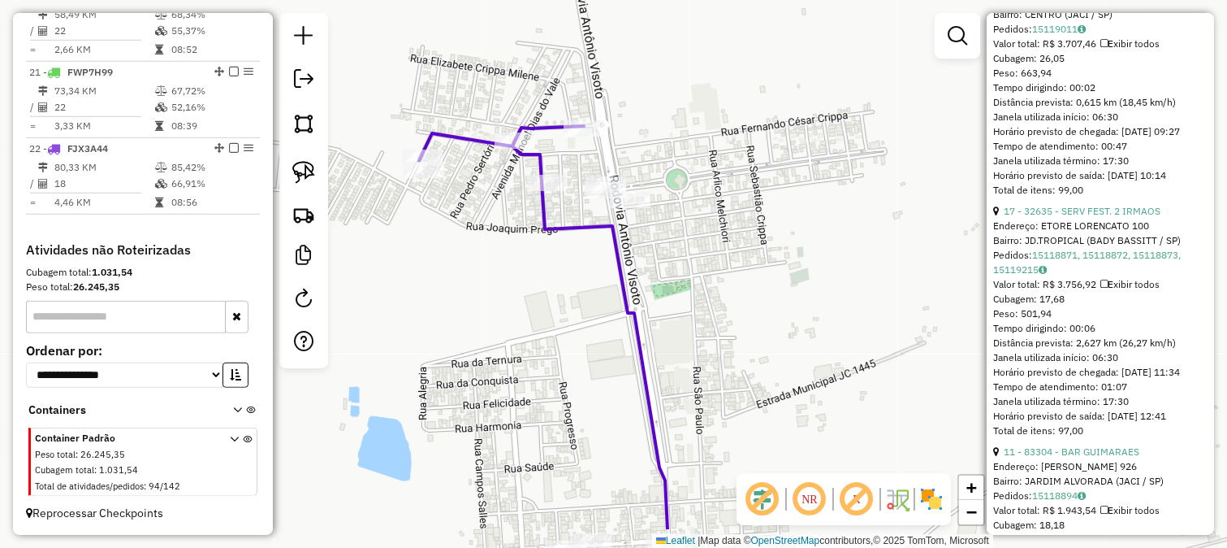
drag, startPoint x: 681, startPoint y: 327, endPoint x: 669, endPoint y: 192, distance: 135.3
click at [671, 231] on div "Janela de atendimento Grade de atendimento Capacidade Transportadoras Veículos …" at bounding box center [613, 274] width 1227 height 548
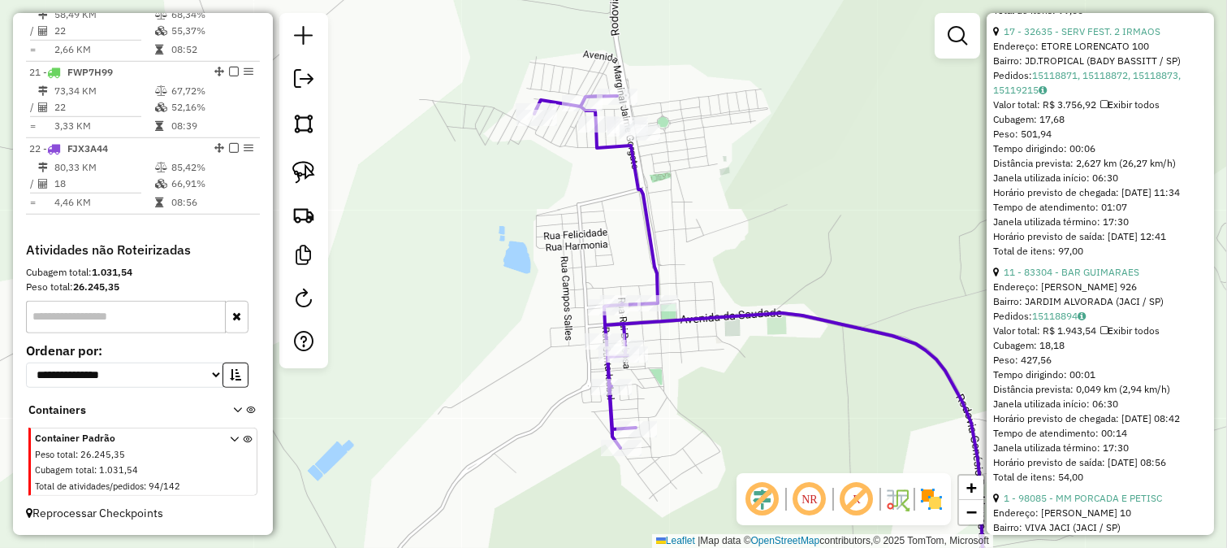
scroll to position [1353, 0]
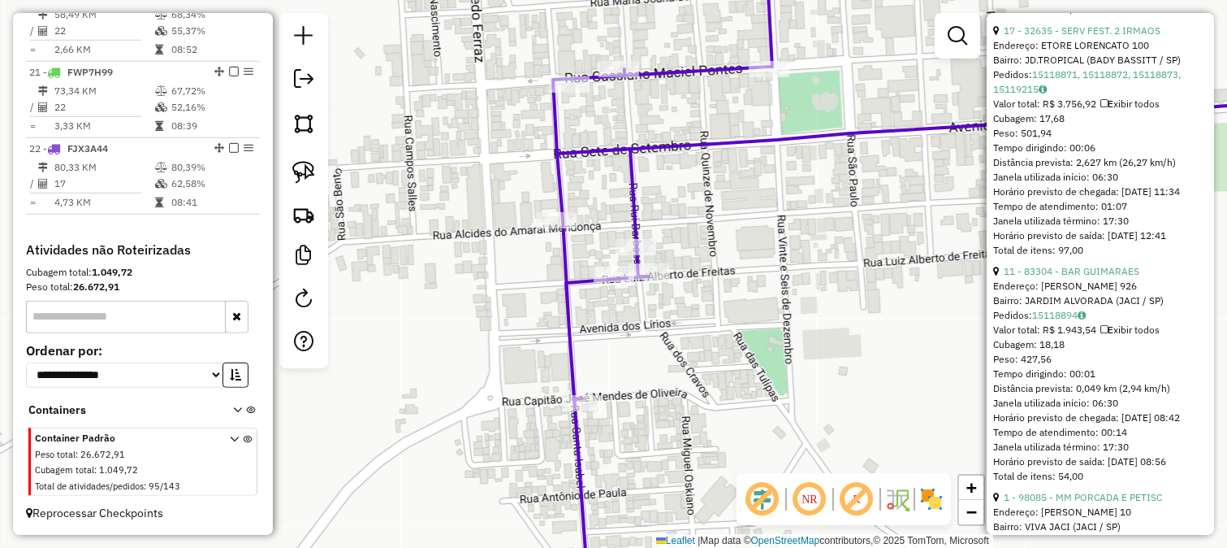
click at [673, 305] on div "Janela de atendimento Grade de atendimento Capacidade Transportadoras Veículos …" at bounding box center [613, 274] width 1227 height 548
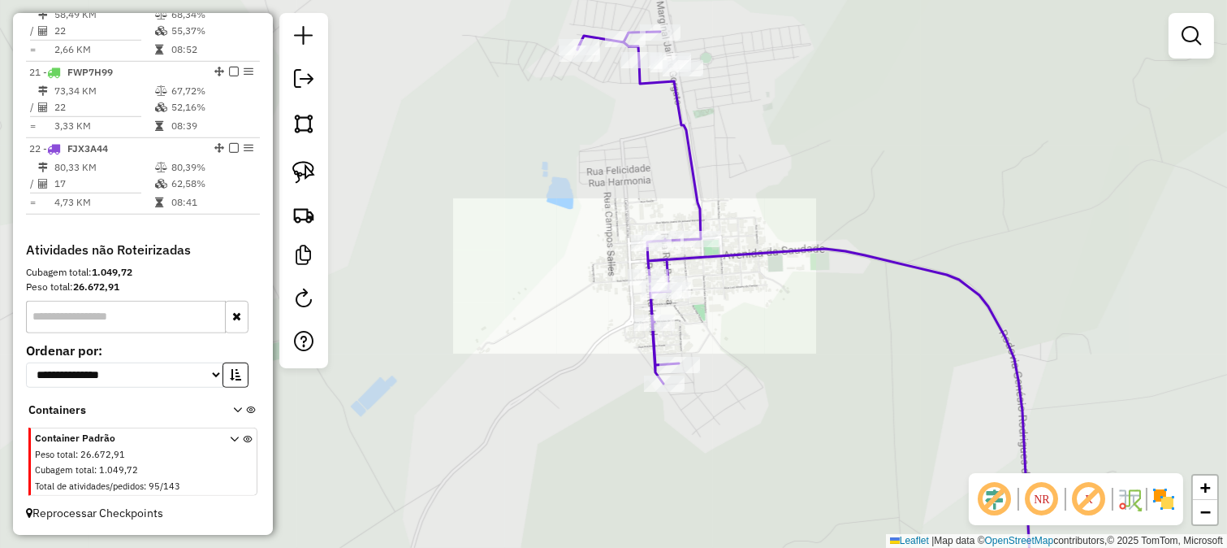
click at [737, 241] on div "Janela de atendimento Grade de atendimento Capacidade Transportadoras Veículos …" at bounding box center [613, 274] width 1227 height 548
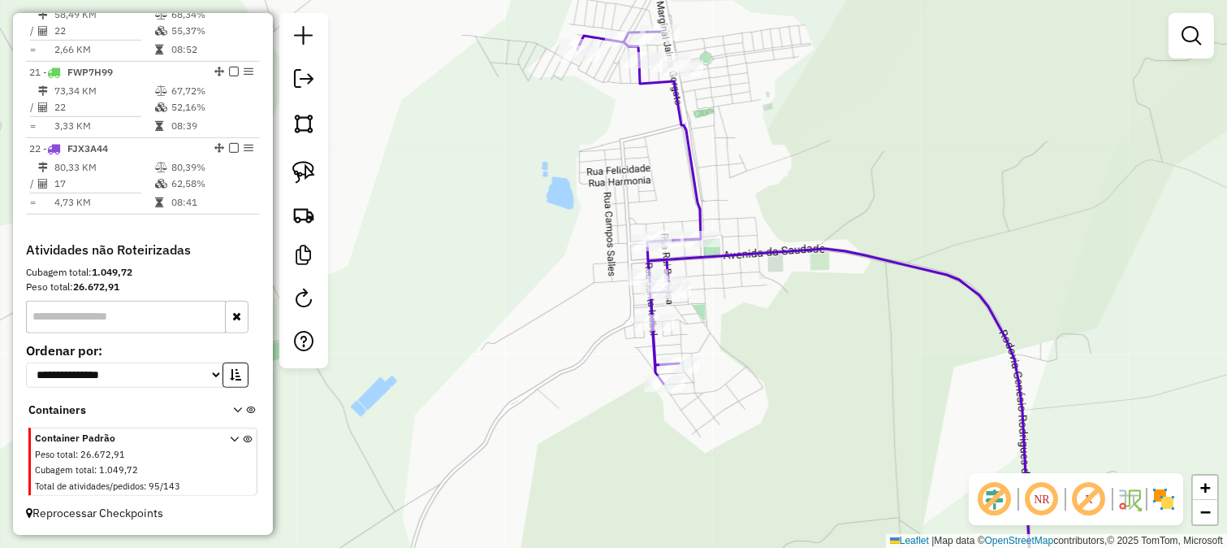
click at [746, 253] on icon at bounding box center [805, 317] width 455 height 571
select select "*********"
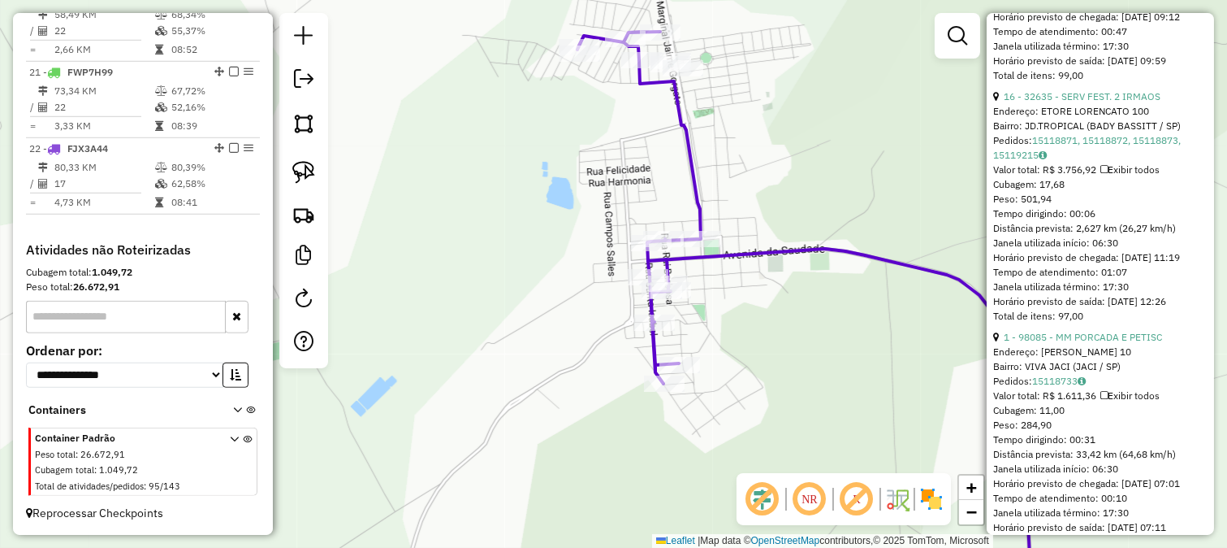
scroll to position [1263, 0]
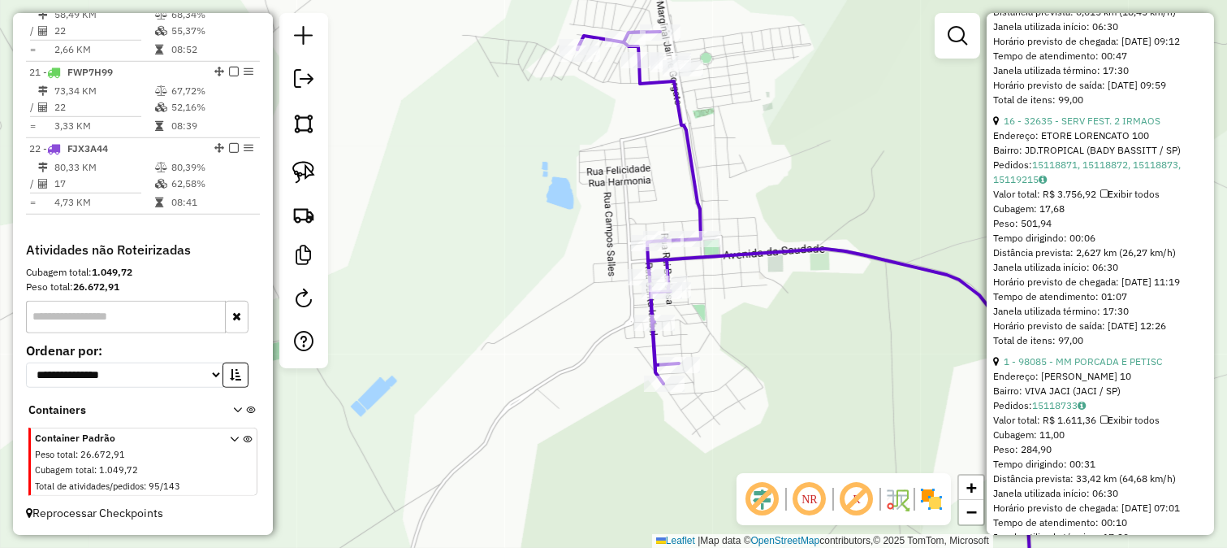
click at [738, 344] on div "Janela de atendimento Grade de atendimento Capacidade Transportadoras Veículos …" at bounding box center [613, 274] width 1227 height 548
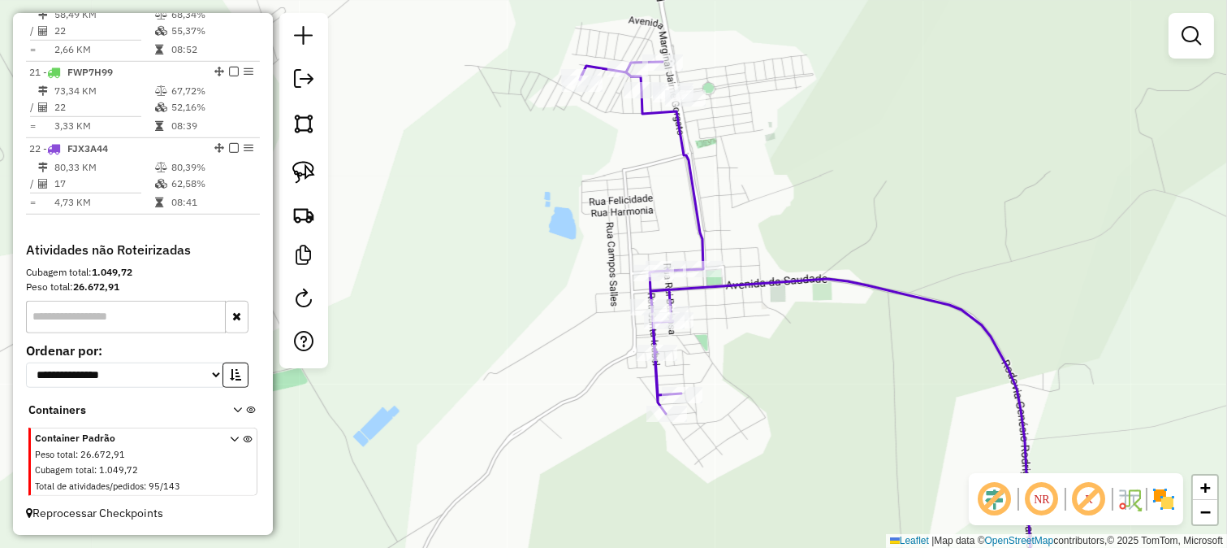
drag, startPoint x: 729, startPoint y: 321, endPoint x: 733, endPoint y: 364, distance: 43.2
click at [731, 359] on div "Janela de atendimento Grade de atendimento Capacidade Transportadoras Veículos …" at bounding box center [613, 274] width 1227 height 548
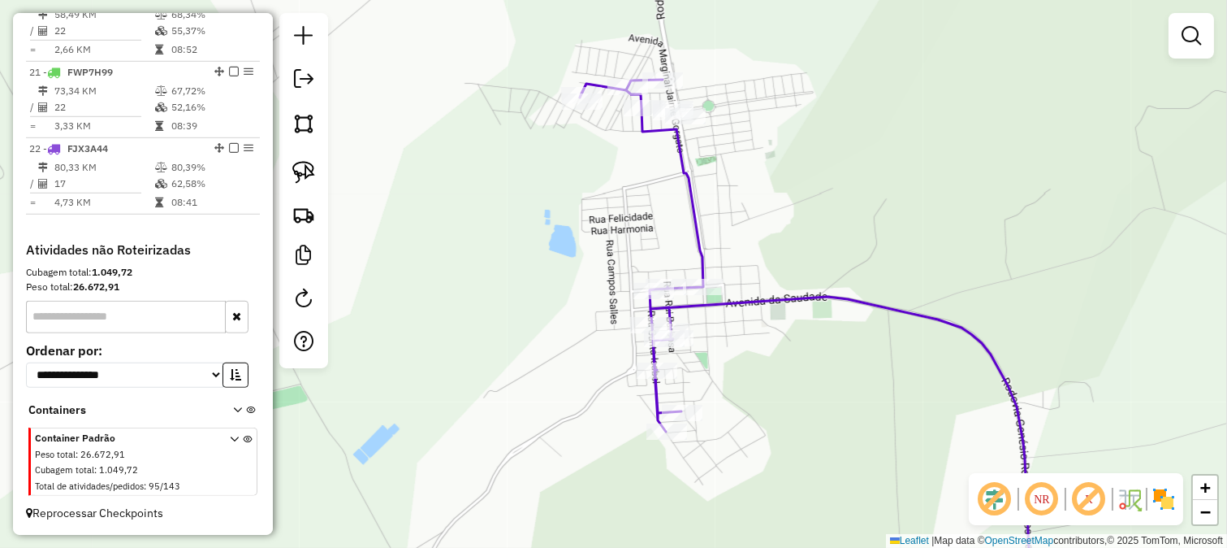
click at [759, 295] on icon at bounding box center [806, 341] width 452 height 523
select select "*********"
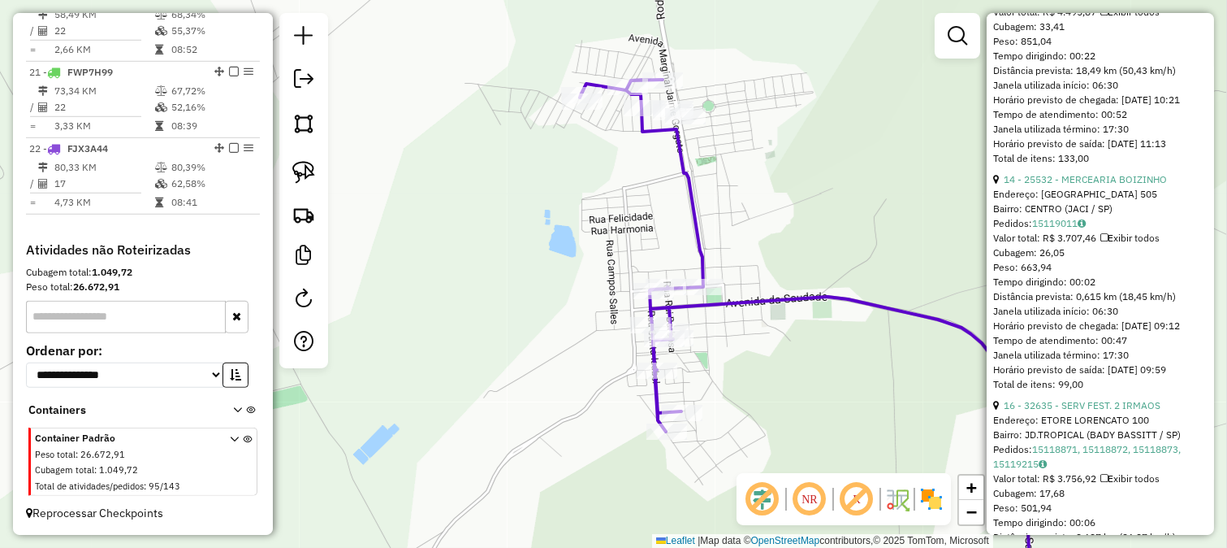
scroll to position [993, 0]
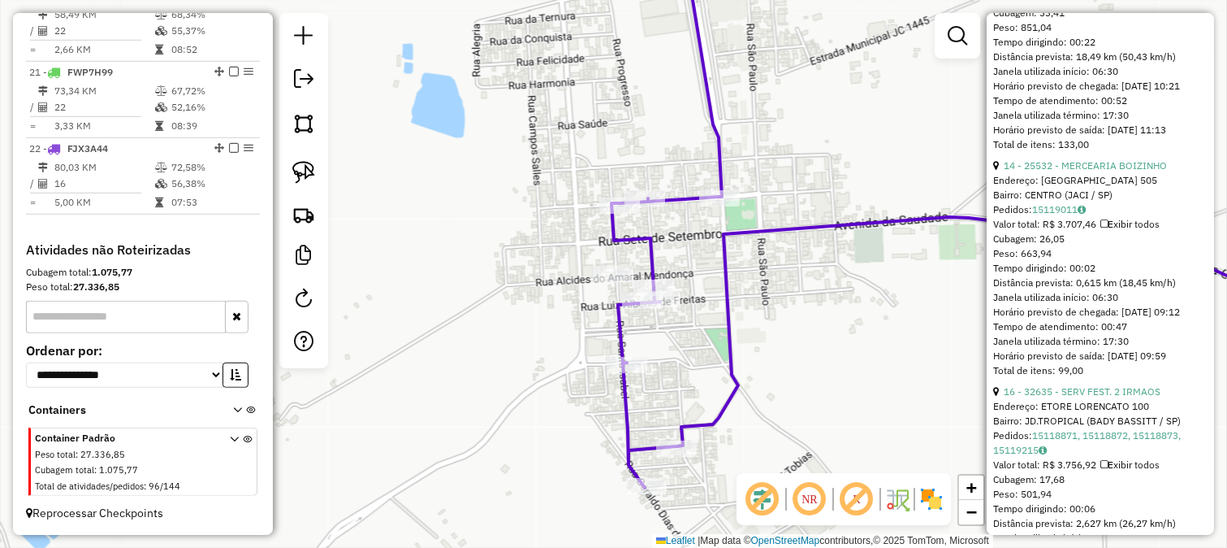
click at [724, 296] on icon at bounding box center [981, 217] width 738 height 542
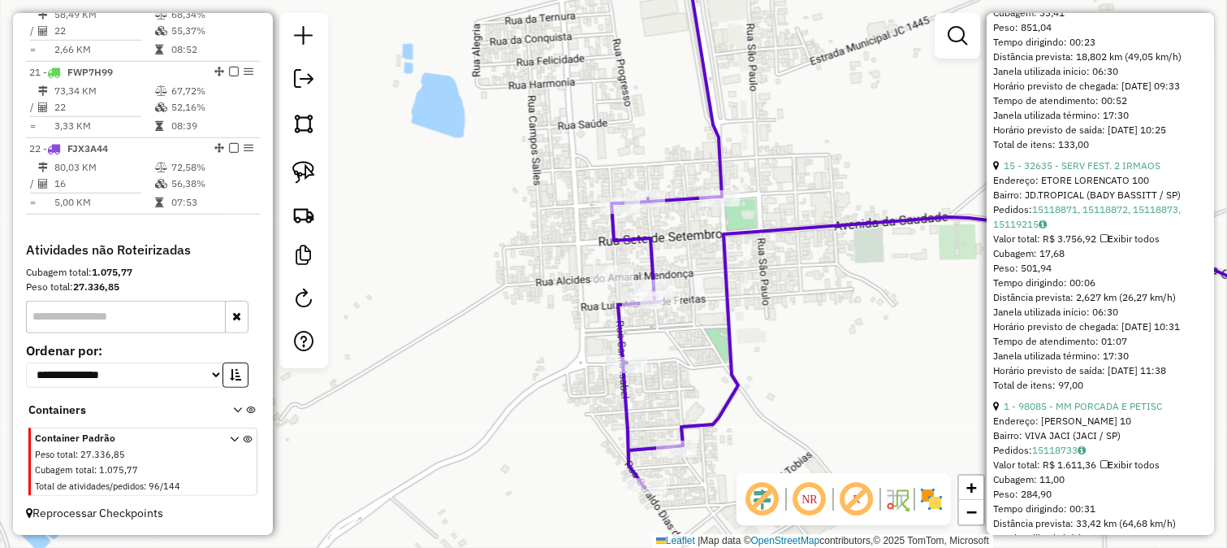
click at [724, 252] on icon at bounding box center [981, 217] width 738 height 542
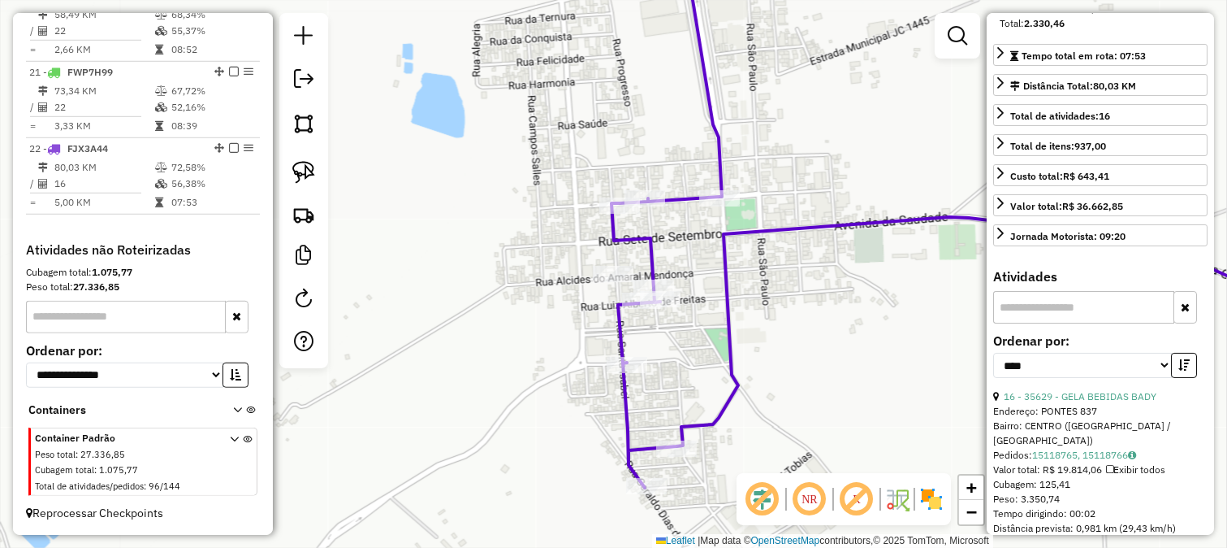
scroll to position [451, 0]
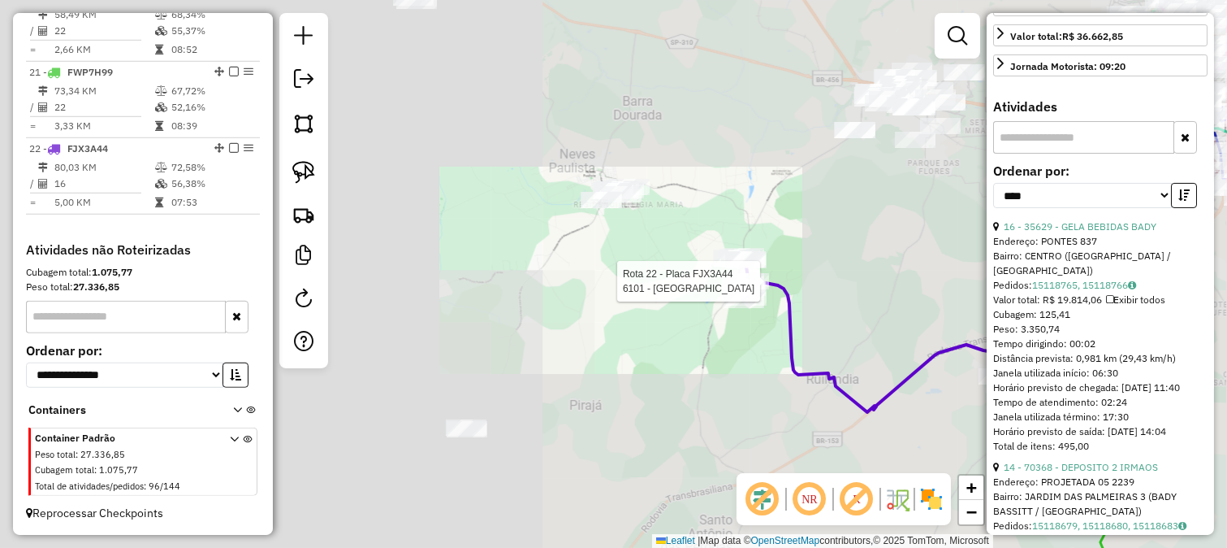
click at [797, 273] on div "Rota 22 - Placa FJX3A44 29656 - MERCEARIA NOVO PONTO Rota 22 - Placa FJX3A44 61…" at bounding box center [613, 274] width 1227 height 548
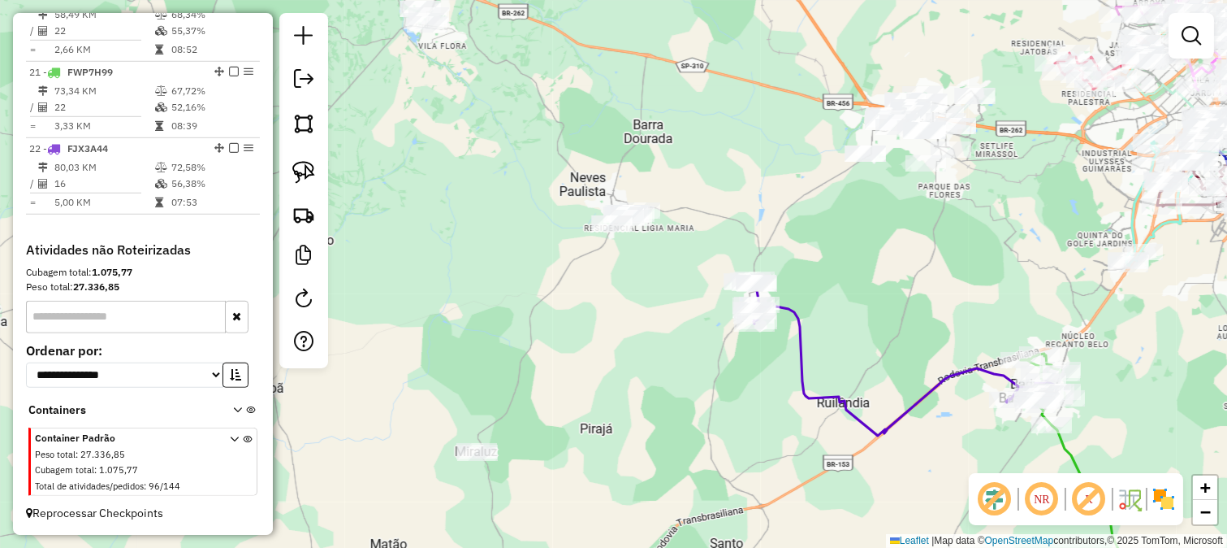
drag, startPoint x: 818, startPoint y: 288, endPoint x: 821, endPoint y: 304, distance: 15.8
click at [821, 301] on div "Janela de atendimento Grade de atendimento Capacidade Transportadoras Veículos …" at bounding box center [613, 274] width 1227 height 548
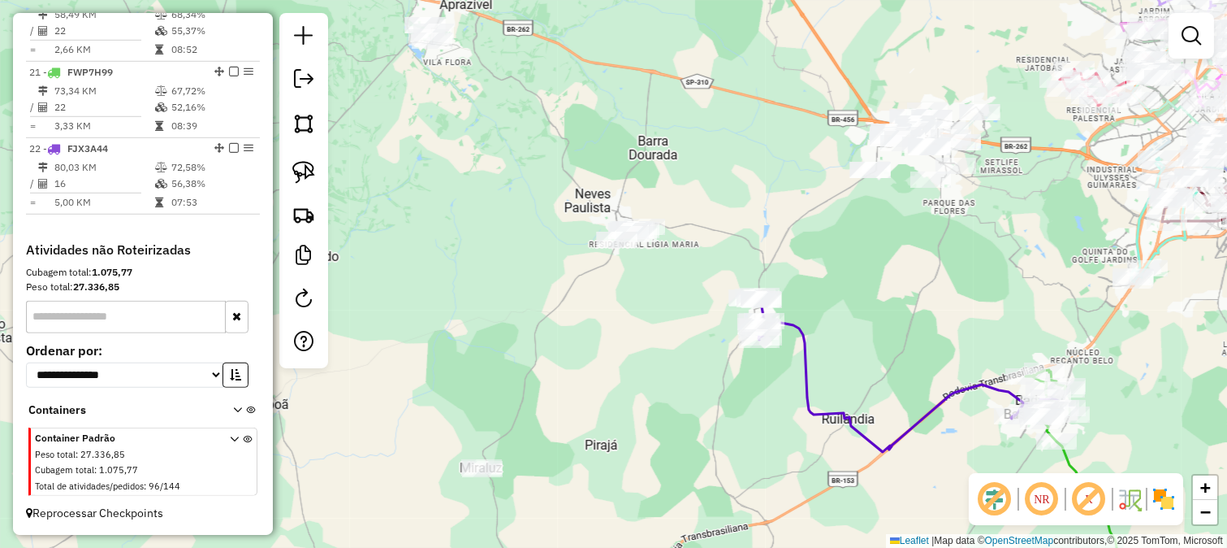
drag, startPoint x: 700, startPoint y: 276, endPoint x: 636, endPoint y: 283, distance: 64.5
click at [702, 276] on div "Janela de atendimento Grade de atendimento Capacidade Transportadoras Veículos …" at bounding box center [613, 274] width 1227 height 548
drag, startPoint x: 692, startPoint y: 288, endPoint x: 703, endPoint y: 282, distance: 12.0
click at [699, 284] on div "Janela de atendimento Grade de atendimento Capacidade Transportadoras Veículos …" at bounding box center [613, 274] width 1227 height 548
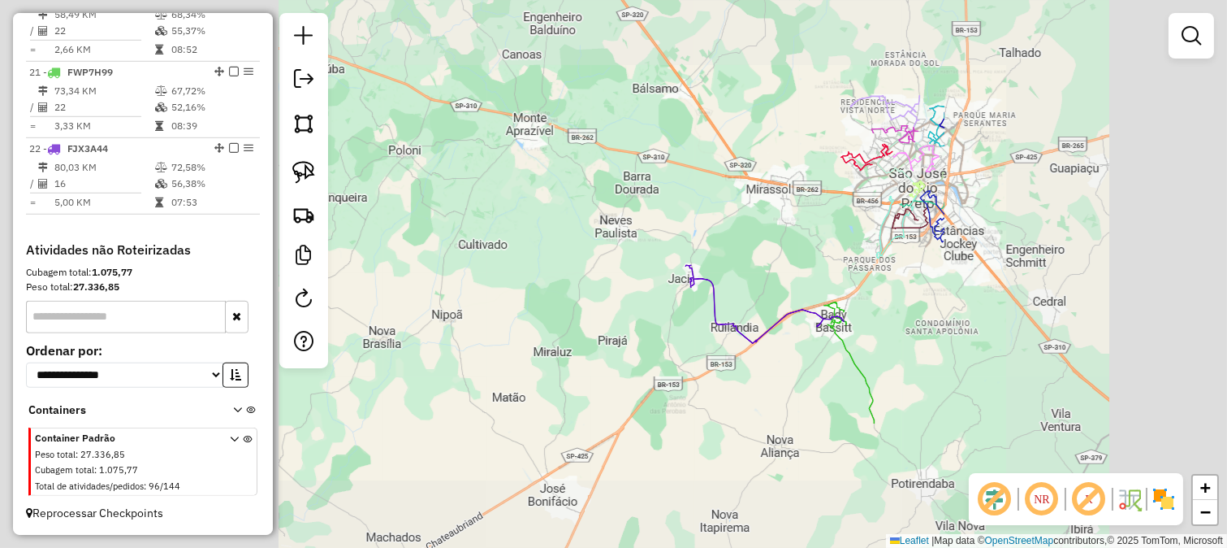
click at [539, 244] on div "Janela de atendimento Grade de atendimento Capacidade Transportadoras Veículos …" at bounding box center [613, 274] width 1227 height 548
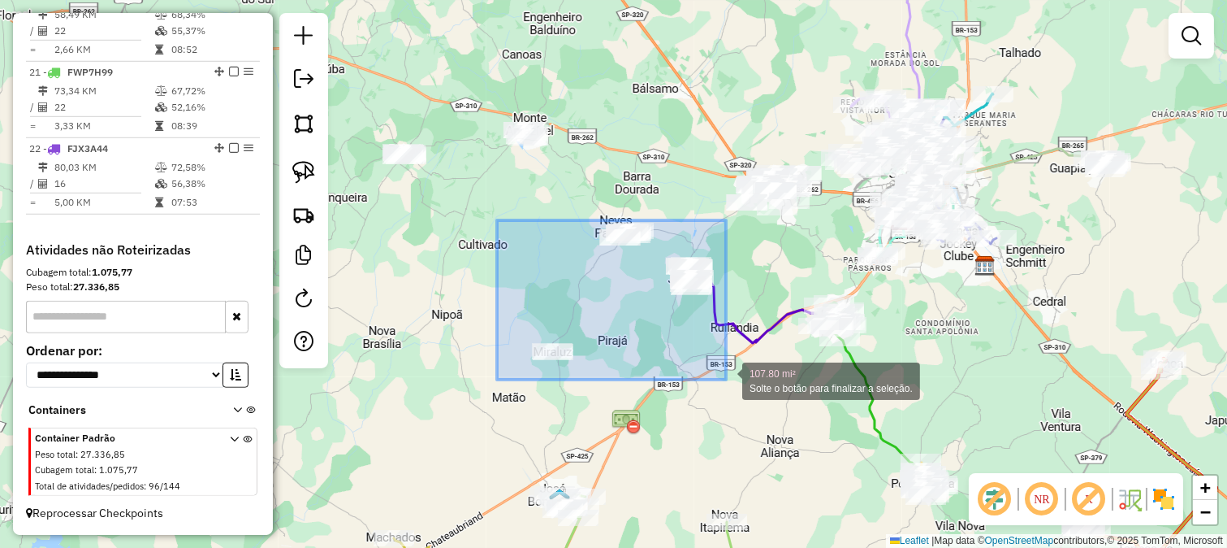
drag, startPoint x: 497, startPoint y: 220, endPoint x: 726, endPoint y: 379, distance: 279.0
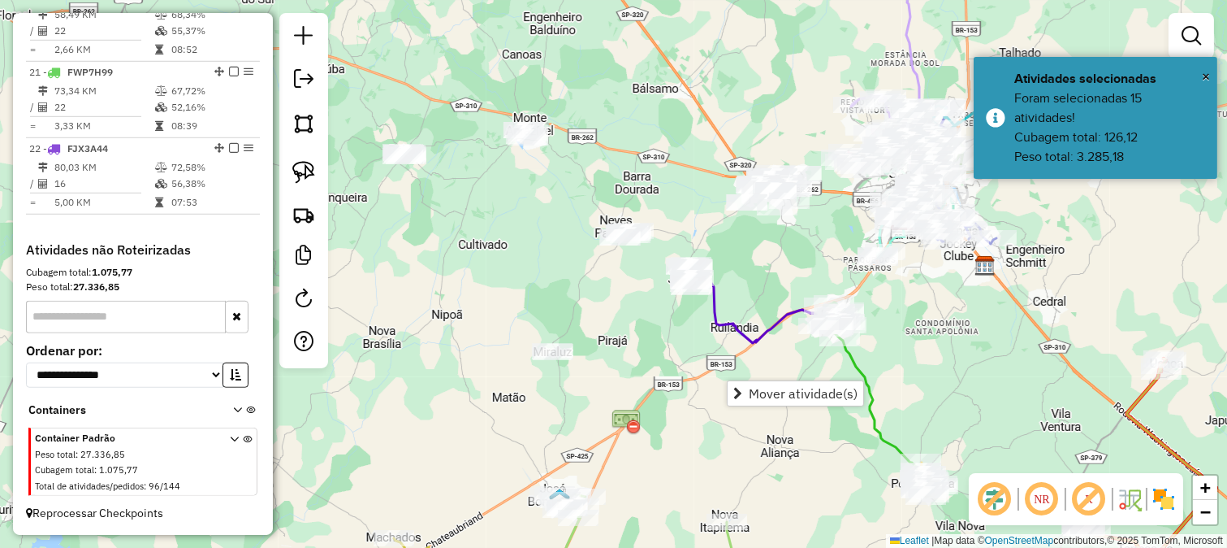
click at [623, 343] on div "Janela de atendimento Grade de atendimento Capacidade Transportadoras Veículos …" at bounding box center [613, 274] width 1227 height 548
drag, startPoint x: 586, startPoint y: 315, endPoint x: 656, endPoint y: 363, distance: 85.4
click at [656, 363] on div "Janela de atendimento Grade de atendimento Capacidade Transportadoras Veículos …" at bounding box center [613, 274] width 1227 height 548
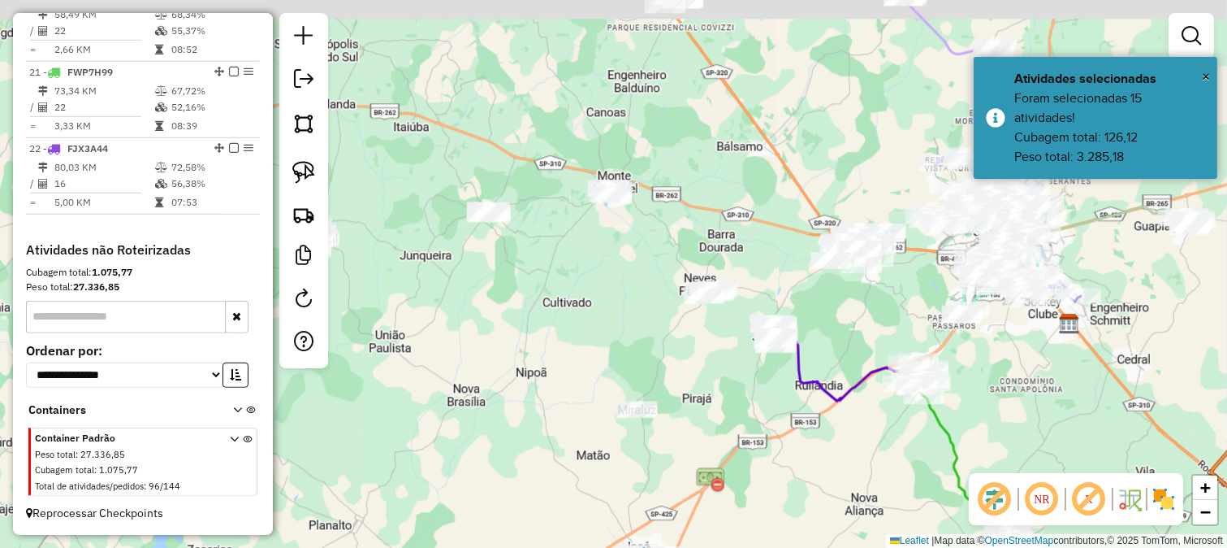
click at [636, 331] on div "Janela de atendimento Grade de atendimento Capacidade Transportadoras Veículos …" at bounding box center [613, 274] width 1227 height 548
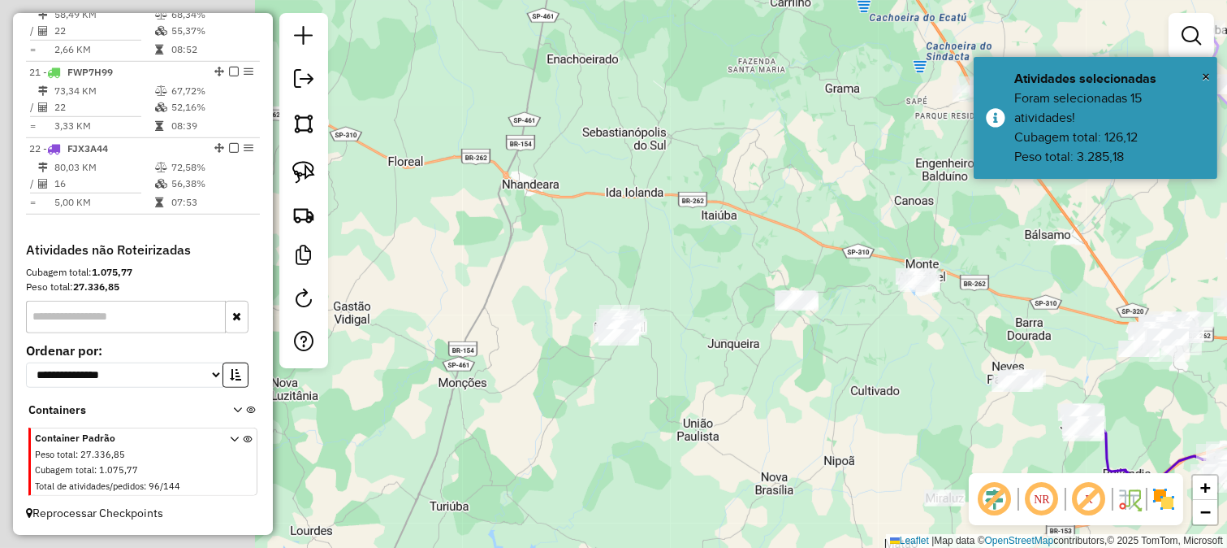
drag, startPoint x: 639, startPoint y: 329, endPoint x: 944, endPoint y: 414, distance: 317.1
click at [944, 414] on div "Janela de atendimento Grade de atendimento Capacidade Transportadoras Veículos …" at bounding box center [613, 274] width 1227 height 548
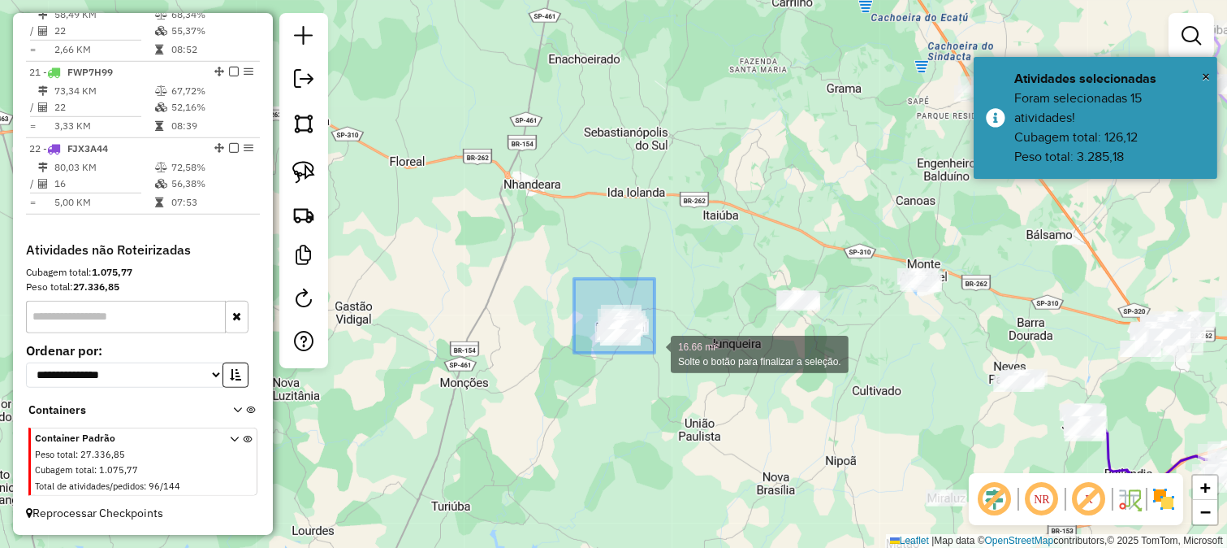
drag, startPoint x: 652, startPoint y: 351, endPoint x: 661, endPoint y: 359, distance: 12.7
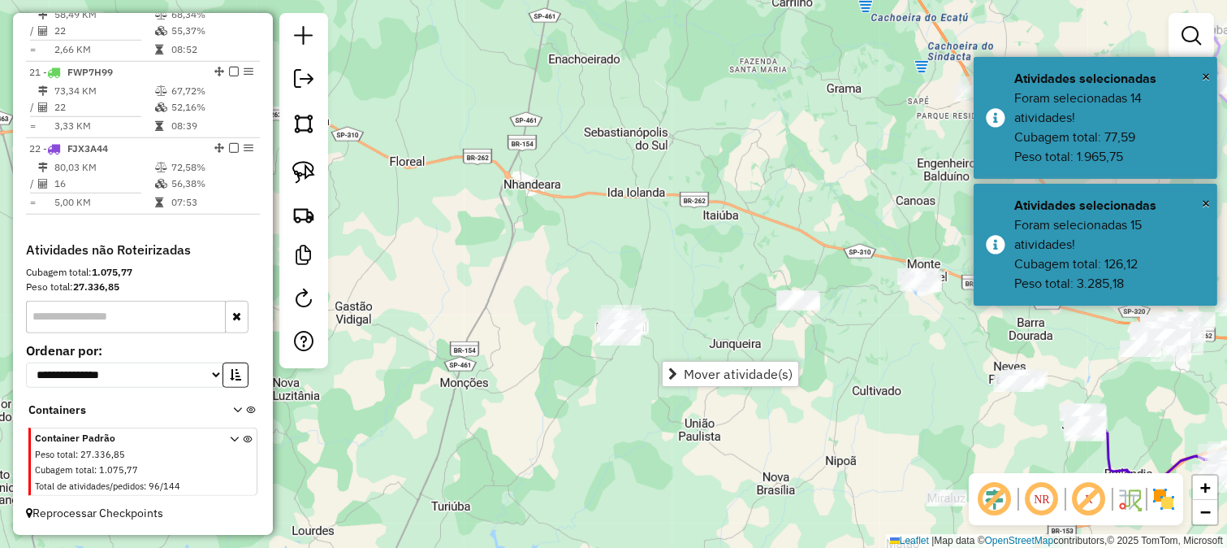
click at [521, 388] on div "Janela de atendimento Grade de atendimento Capacidade Transportadoras Veículos …" at bounding box center [613, 274] width 1227 height 548
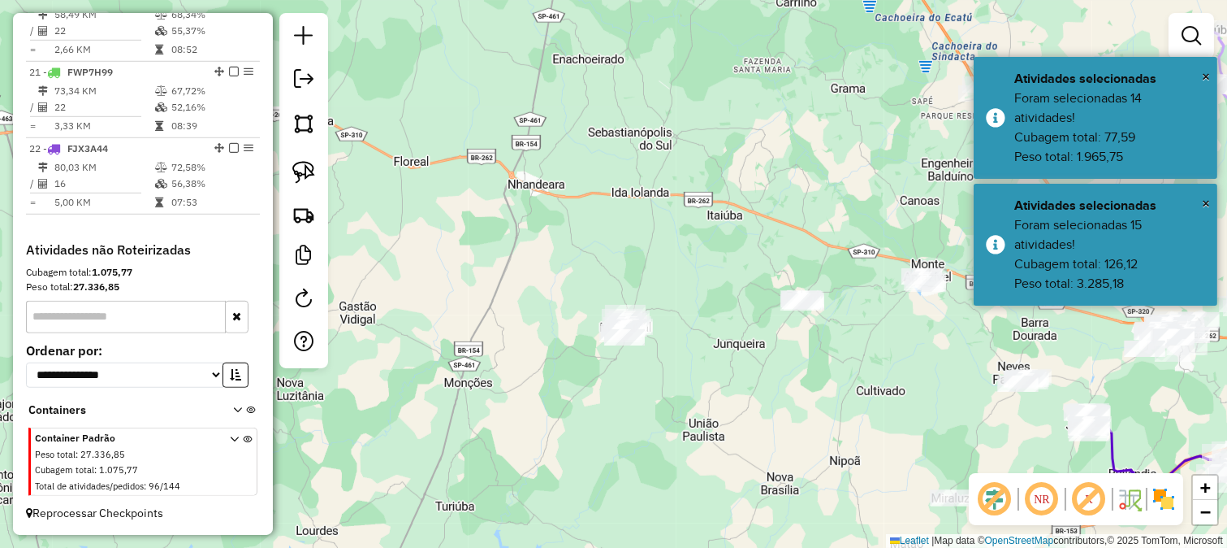
drag, startPoint x: 636, startPoint y: 250, endPoint x: 518, endPoint y: 270, distance: 119.4
click at [526, 266] on div "Janela de atendimento Grade de atendimento Capacidade Transportadoras Veículos …" at bounding box center [613, 274] width 1227 height 548
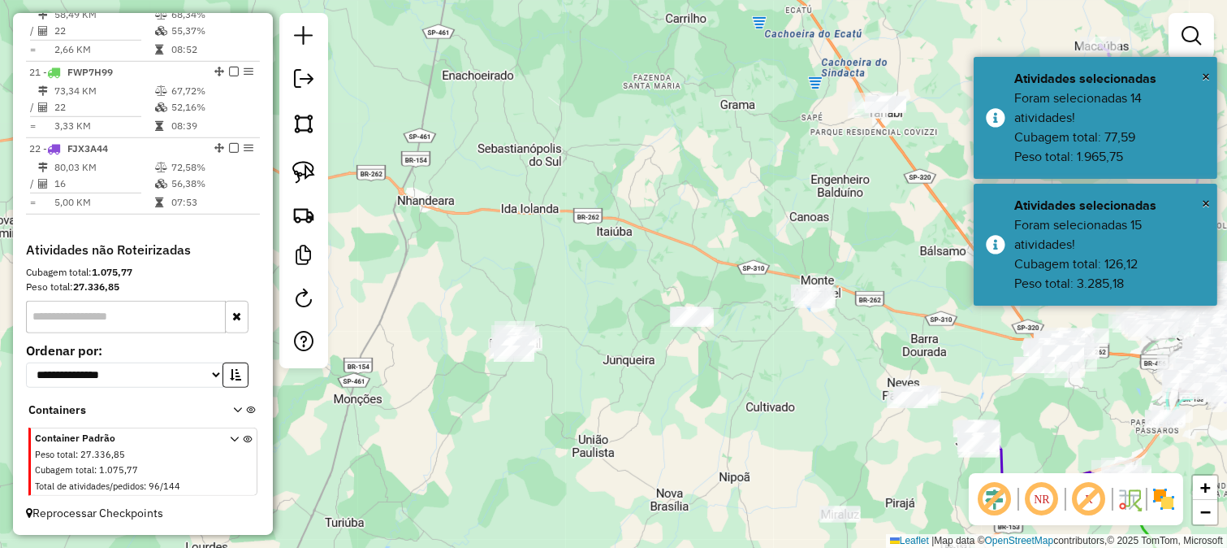
click at [500, 238] on div "Janela de atendimento Grade de atendimento Capacidade Transportadoras Veículos …" at bounding box center [613, 274] width 1227 height 548
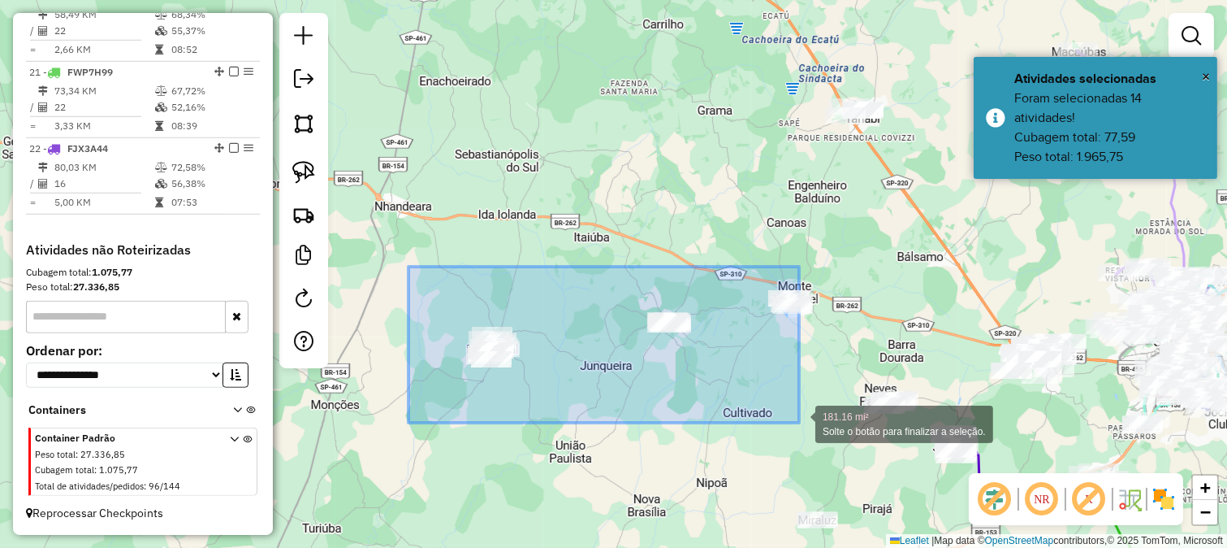
drag, startPoint x: 440, startPoint y: 284, endPoint x: 808, endPoint y: 423, distance: 393.3
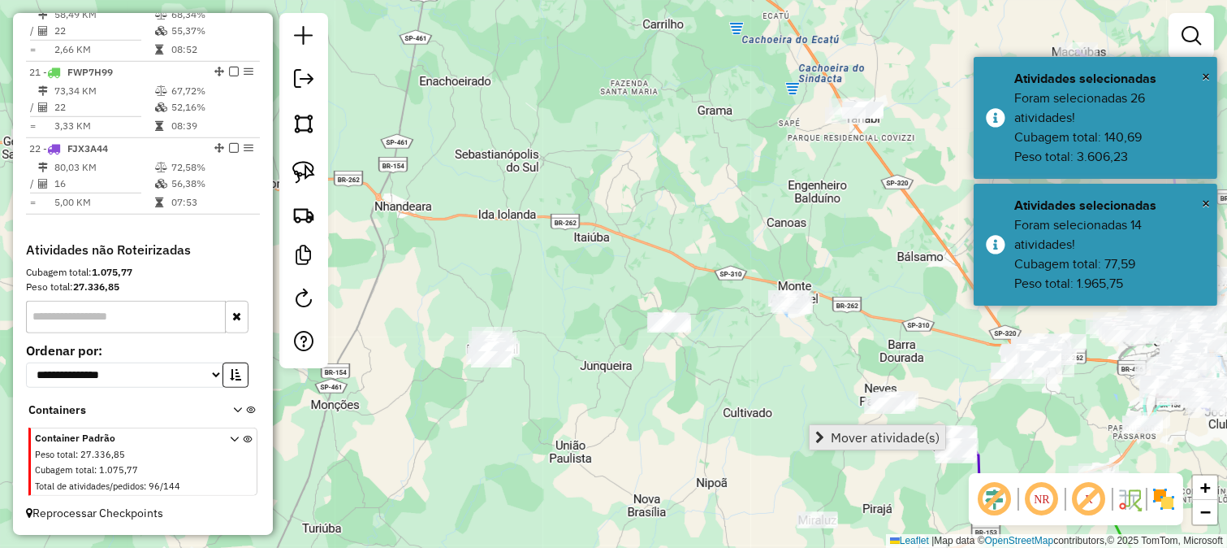
click at [823, 431] on span "Mover atividade(s)" at bounding box center [820, 437] width 9 height 13
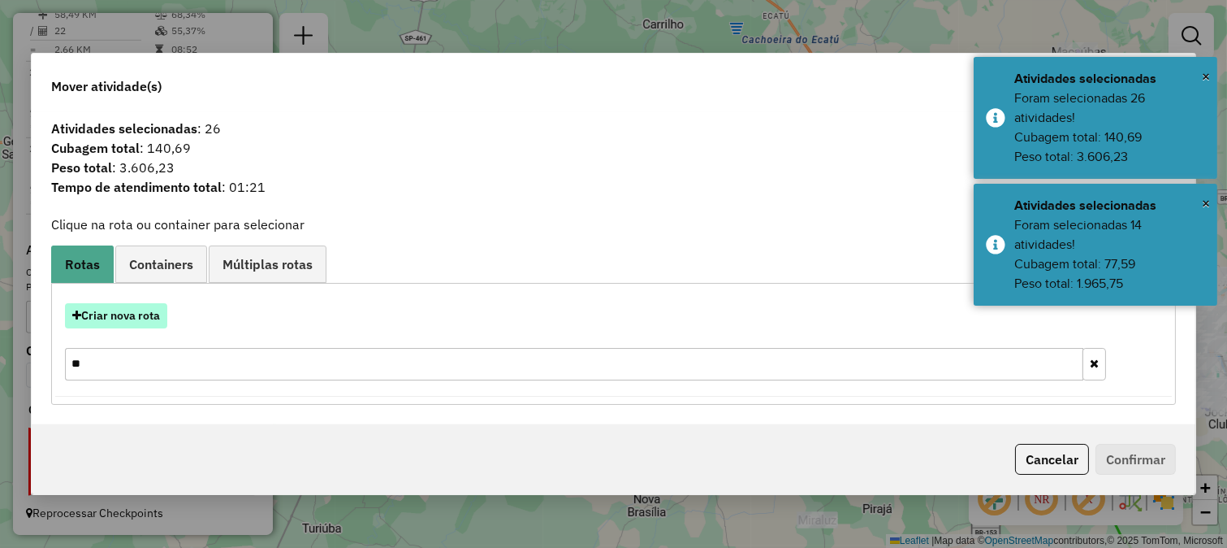
click at [138, 311] on button "Criar nova rota" at bounding box center [116, 315] width 102 height 25
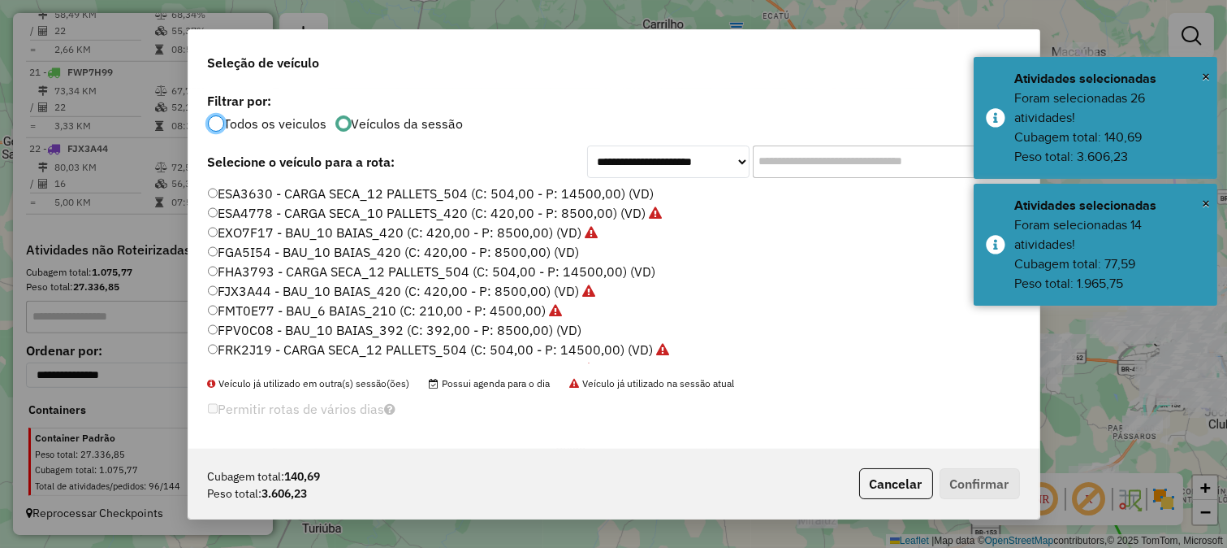
scroll to position [9, 4]
click at [786, 159] on input "text" at bounding box center [875, 161] width 244 height 32
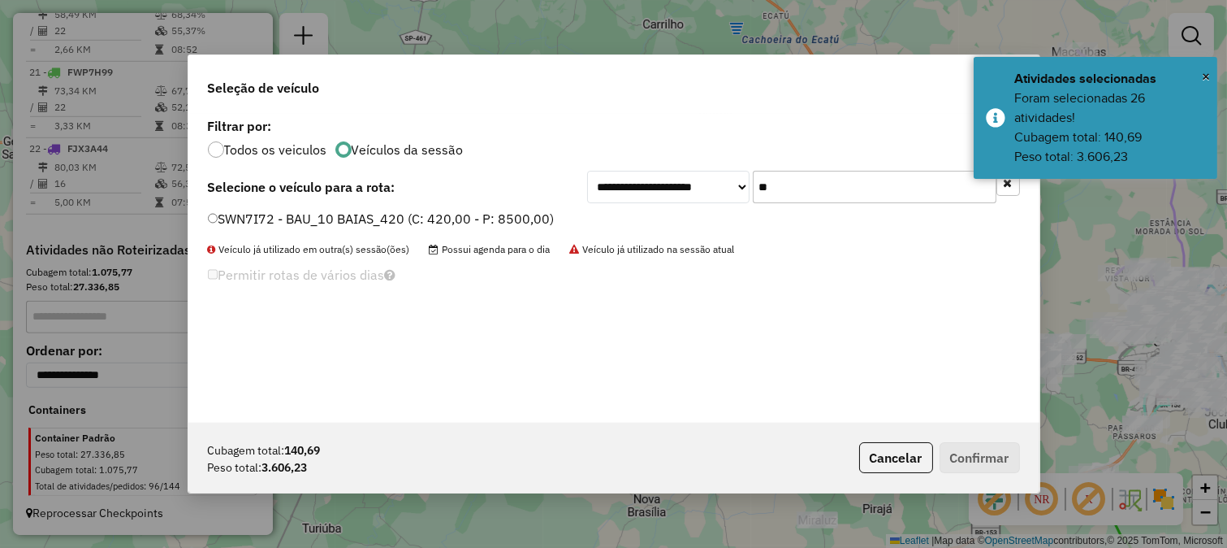
type input "**"
click at [530, 224] on label "SWN7I72 - BAU_10 BAIAS_420 (C: 420,00 - P: 8500,00)" at bounding box center [381, 218] width 347 height 19
click at [991, 450] on button "Confirmar" at bounding box center [980, 457] width 80 height 31
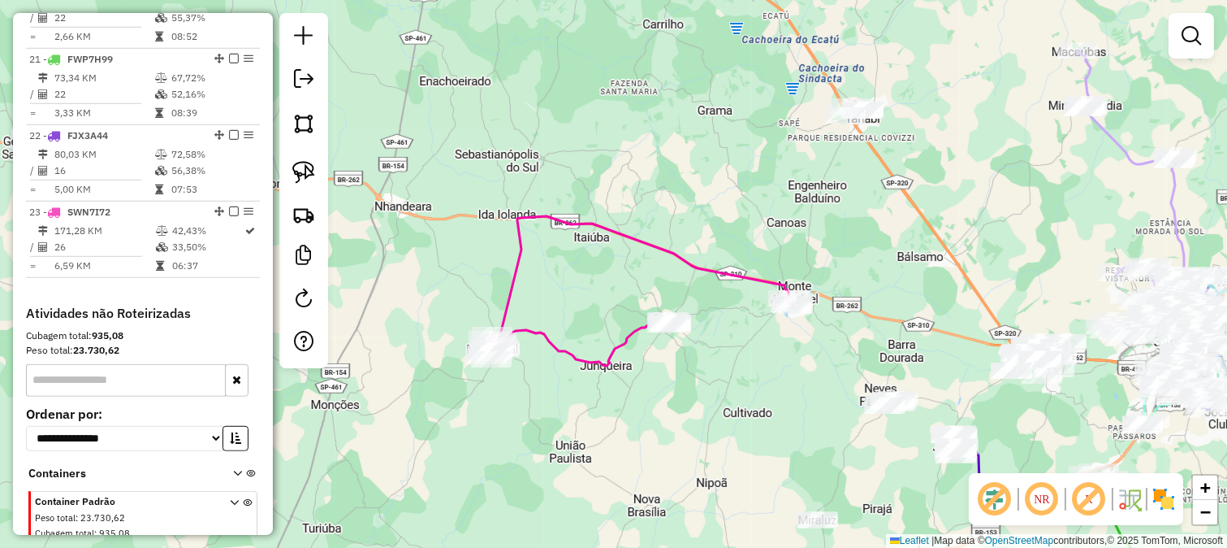
drag, startPoint x: 863, startPoint y: 284, endPoint x: 713, endPoint y: 312, distance: 152.0
click at [716, 314] on div "Janela de atendimento Grade de atendimento Capacidade Transportadoras Veículos …" at bounding box center [613, 274] width 1227 height 548
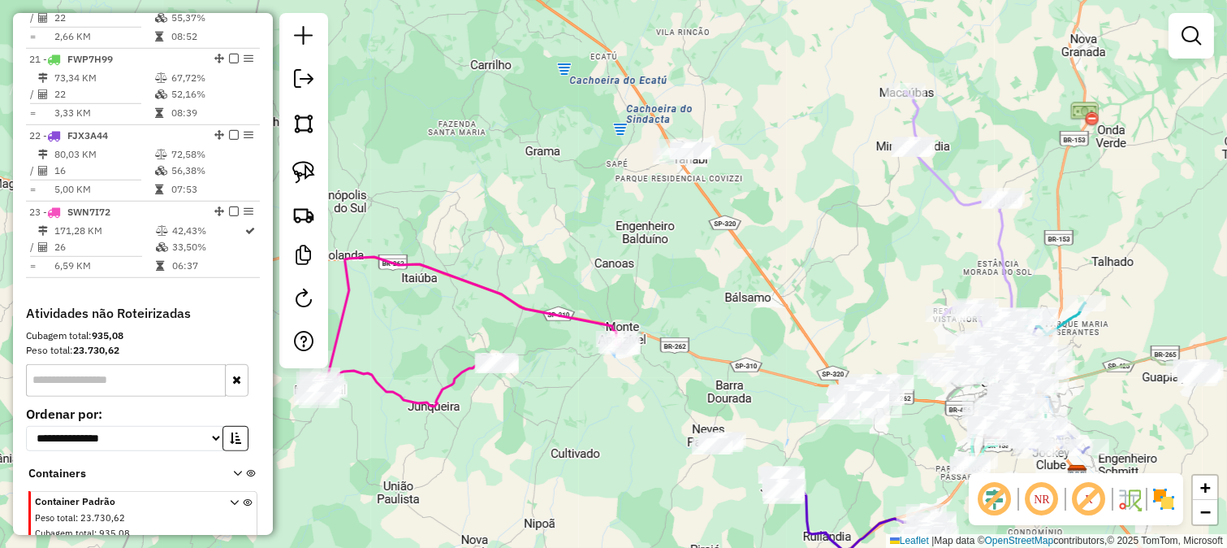
click at [727, 292] on div "Janela de atendimento Grade de atendimento Capacidade Transportadoras Veículos …" at bounding box center [613, 274] width 1227 height 548
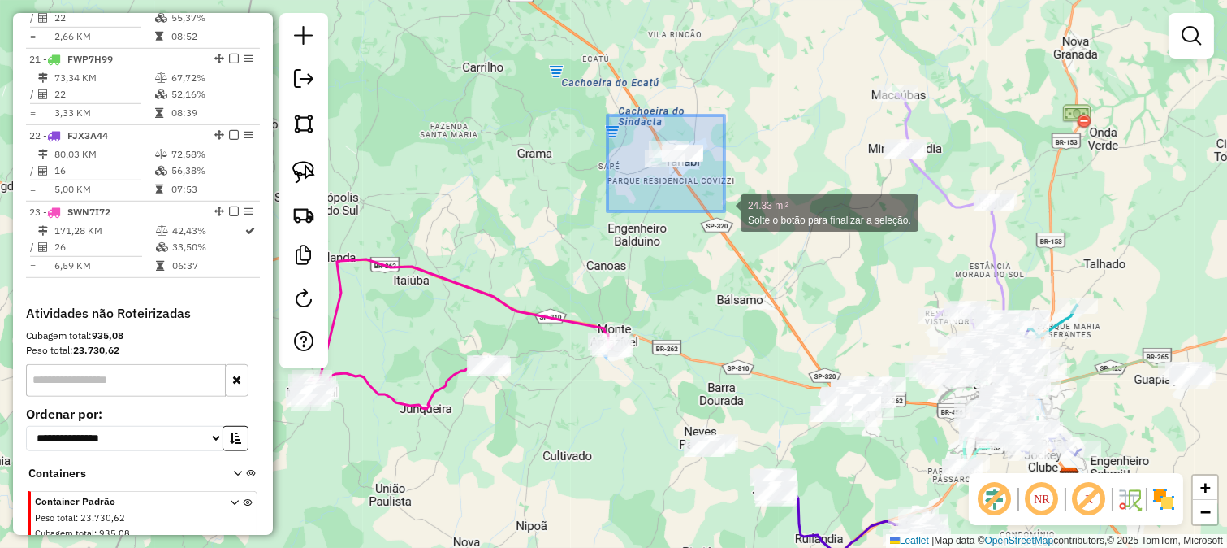
drag, startPoint x: 707, startPoint y: 197, endPoint x: 773, endPoint y: 245, distance: 82.1
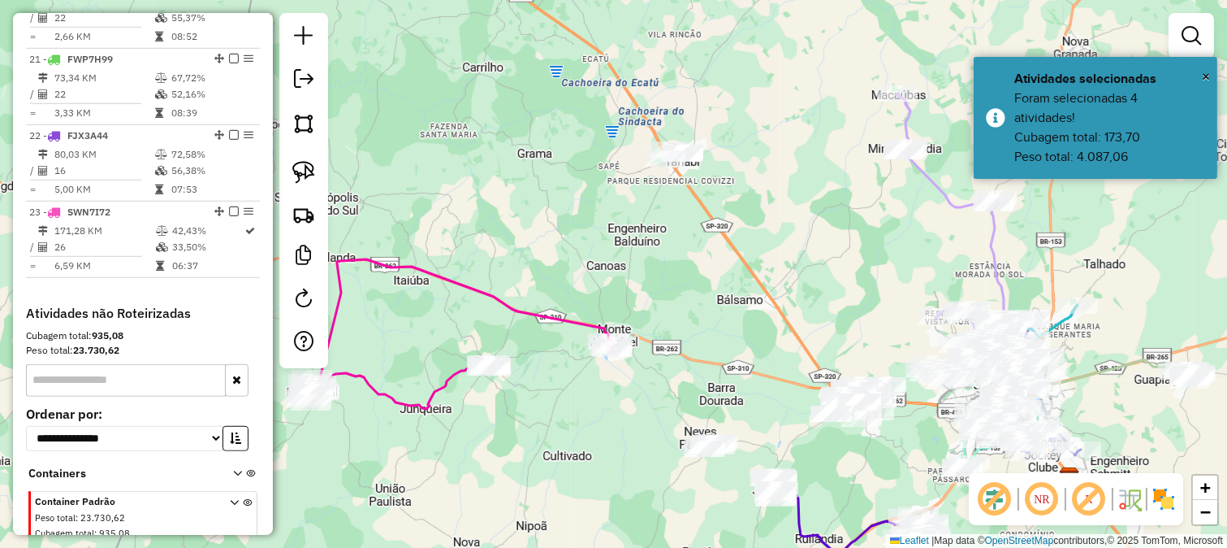
click at [682, 310] on div "Janela de atendimento Grade de atendimento Capacidade Transportadoras Veículos …" at bounding box center [613, 274] width 1227 height 548
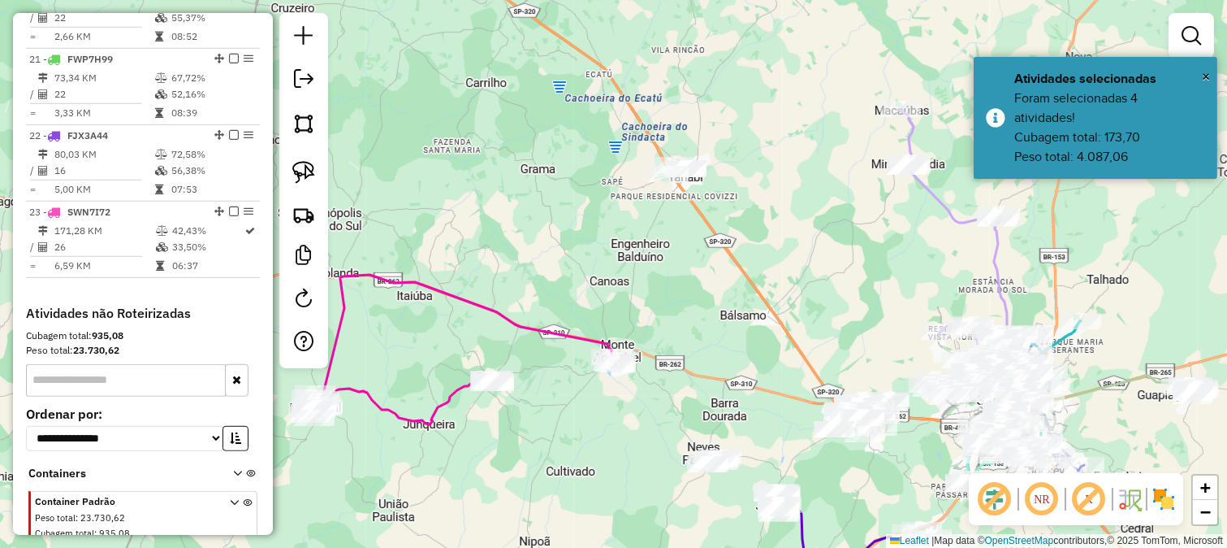
drag, startPoint x: 664, startPoint y: 249, endPoint x: 674, endPoint y: 280, distance: 33.1
click at [674, 279] on div "Janela de atendimento Grade de atendimento Capacidade Transportadoras Veículos …" at bounding box center [613, 274] width 1227 height 548
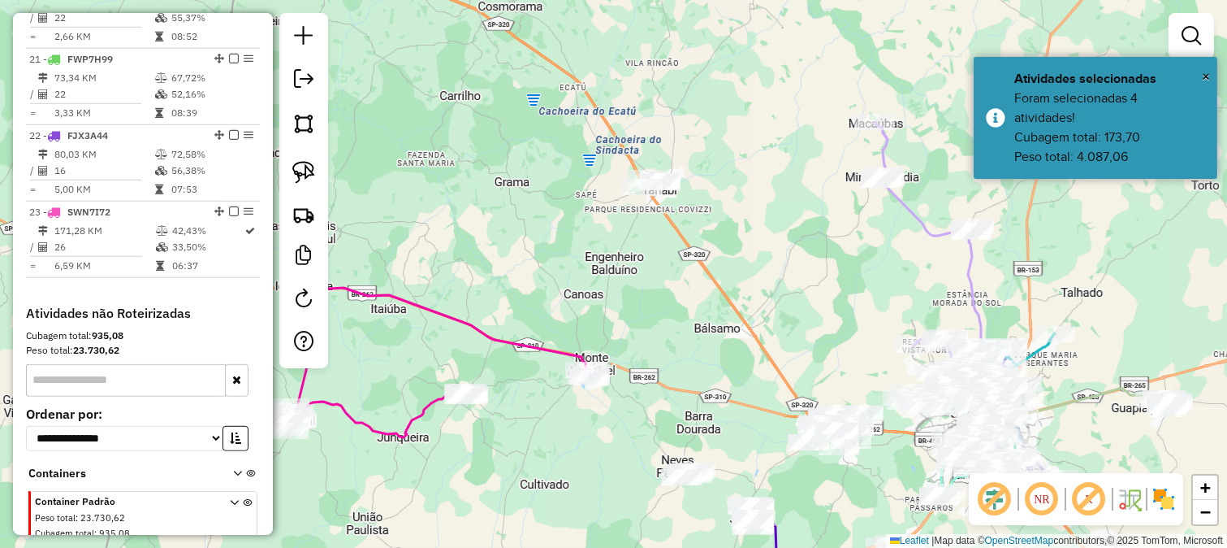
drag, startPoint x: 718, startPoint y: 272, endPoint x: 679, endPoint y: 245, distance: 47.8
click at [679, 245] on div "Janela de atendimento Grade de atendimento Capacidade Transportadoras Veículos …" at bounding box center [613, 274] width 1227 height 548
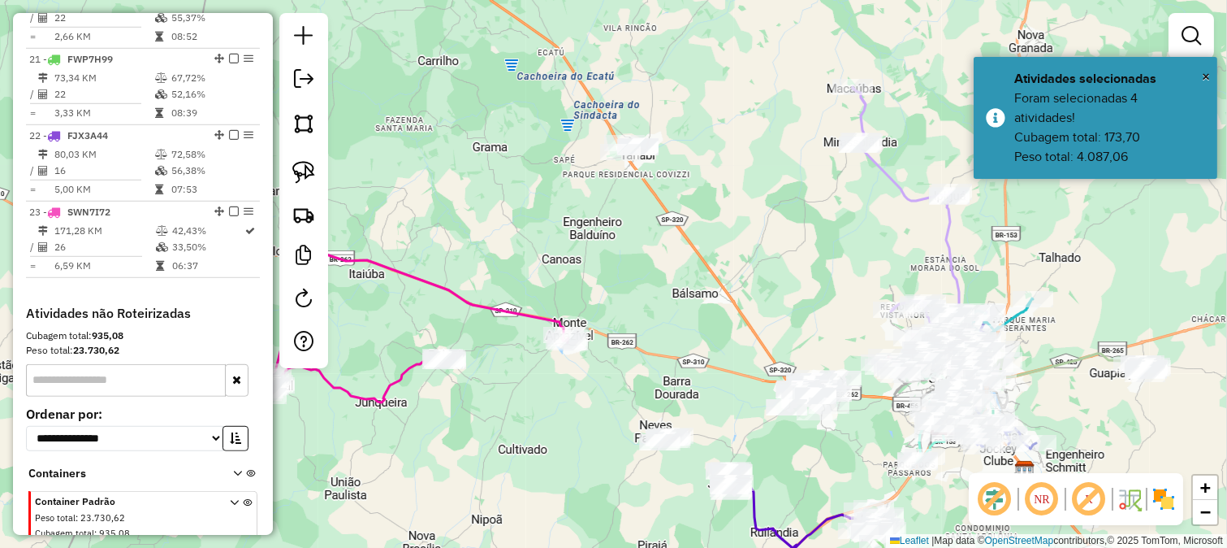
drag, startPoint x: 734, startPoint y: 293, endPoint x: 703, endPoint y: 246, distance: 56.3
click at [703, 246] on div "Janela de atendimento Grade de atendimento Capacidade Transportadoras Veículos …" at bounding box center [613, 274] width 1227 height 548
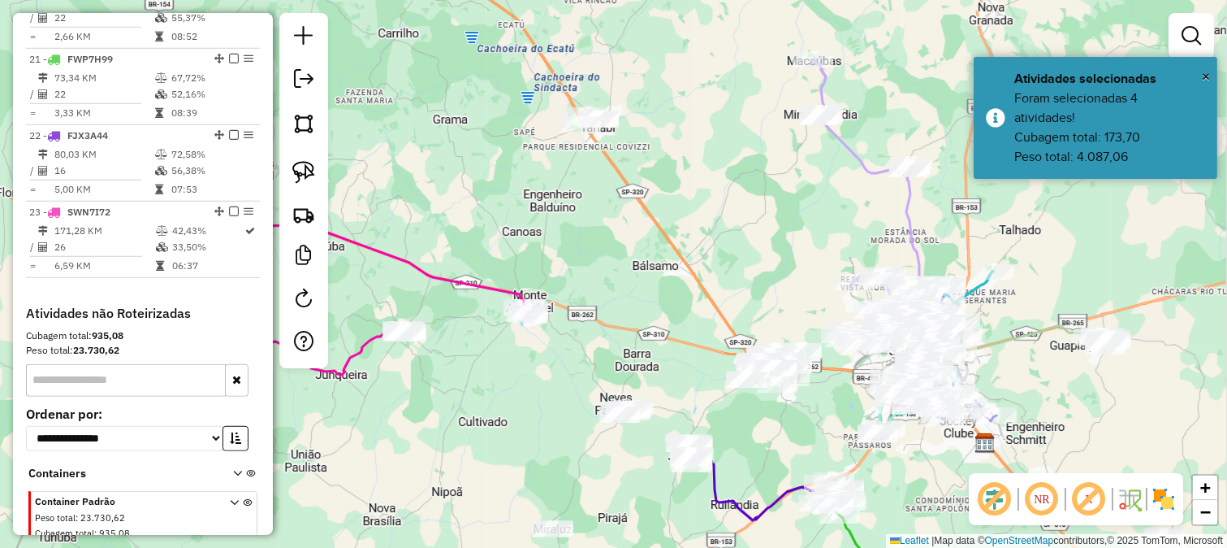
drag, startPoint x: 736, startPoint y: 279, endPoint x: 708, endPoint y: 270, distance: 29.8
click at [708, 270] on div "Janela de atendimento Grade de atendimento Capacidade Transportadoras Veículos …" at bounding box center [613, 274] width 1227 height 548
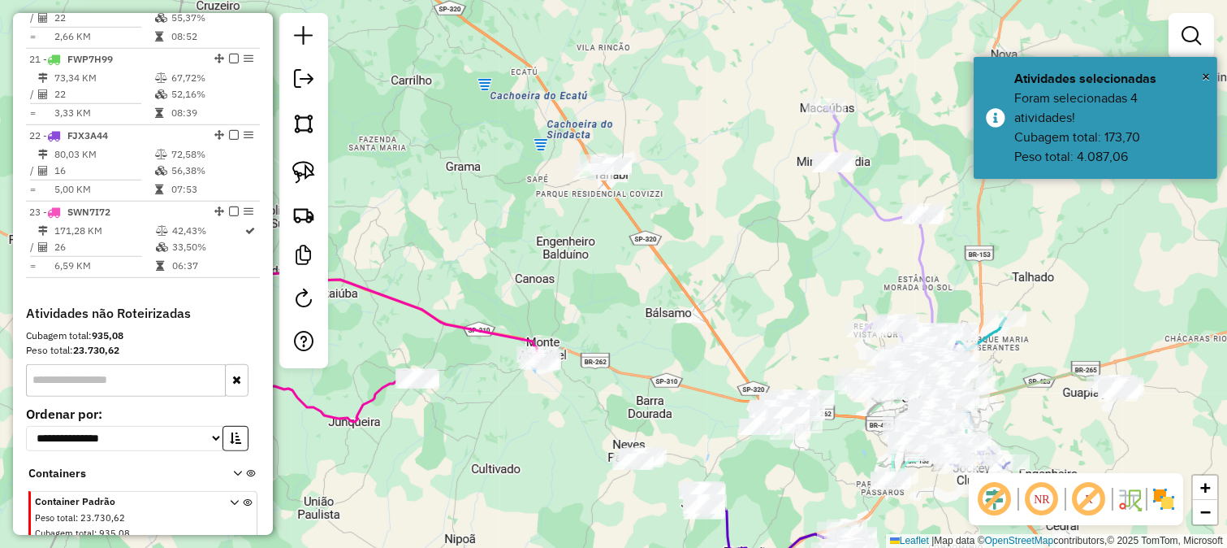
click at [703, 280] on div "Janela de atendimento Grade de atendimento Capacidade Transportadoras Veículos …" at bounding box center [613, 274] width 1227 height 548
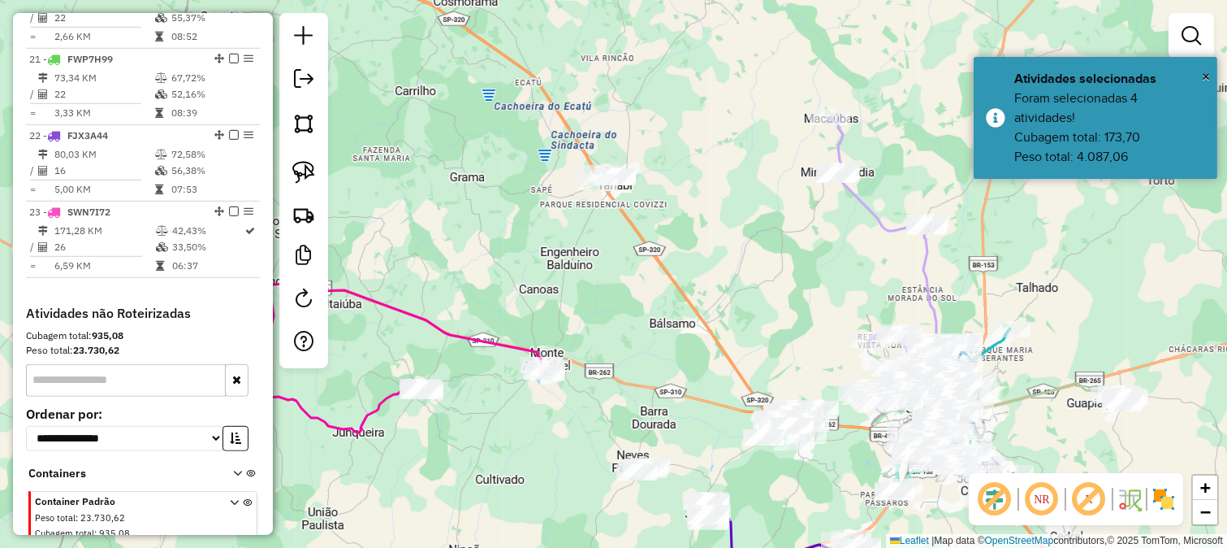
click at [559, 144] on div "Janela de atendimento Grade de atendimento Capacidade Transportadoras Veículos …" at bounding box center [613, 274] width 1227 height 548
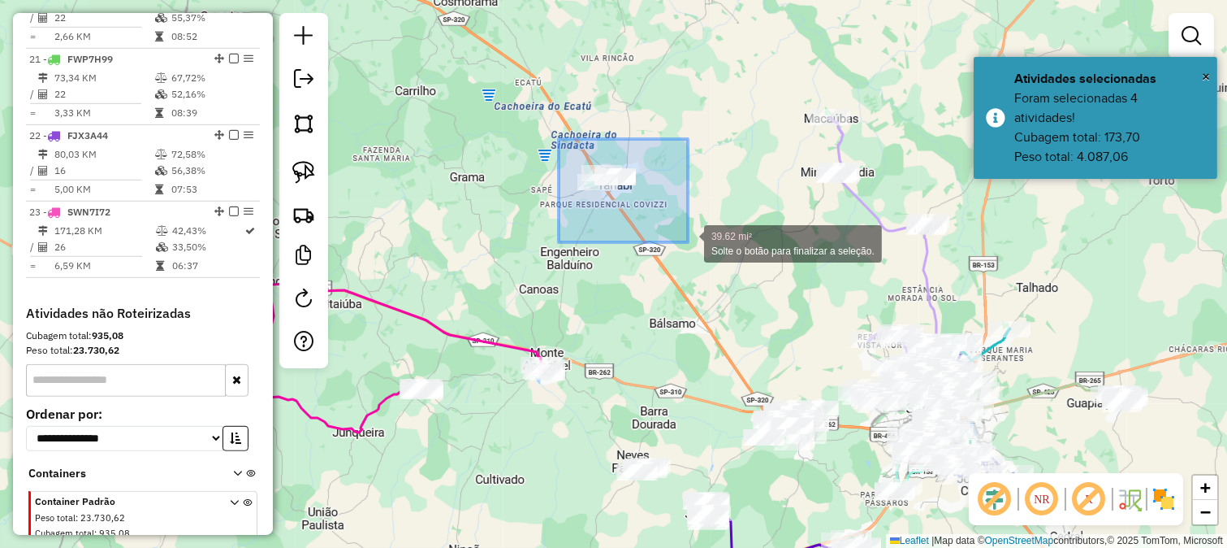
drag, startPoint x: 559, startPoint y: 139, endPoint x: 687, endPoint y: 242, distance: 164.7
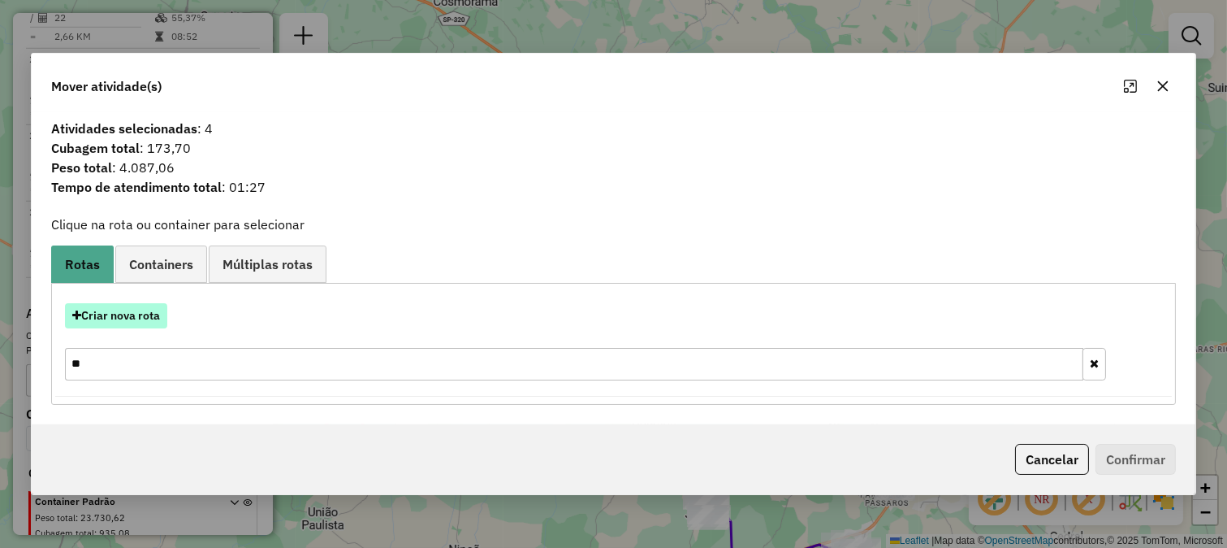
click at [144, 317] on button "Criar nova rota" at bounding box center [116, 315] width 102 height 25
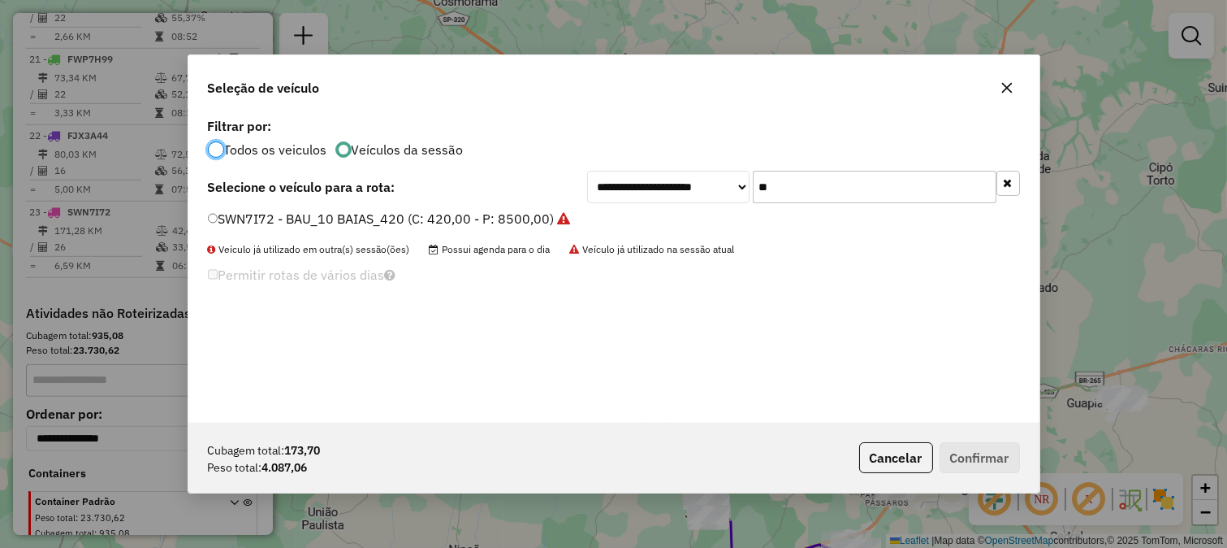
click at [865, 184] on input "**" at bounding box center [875, 187] width 244 height 32
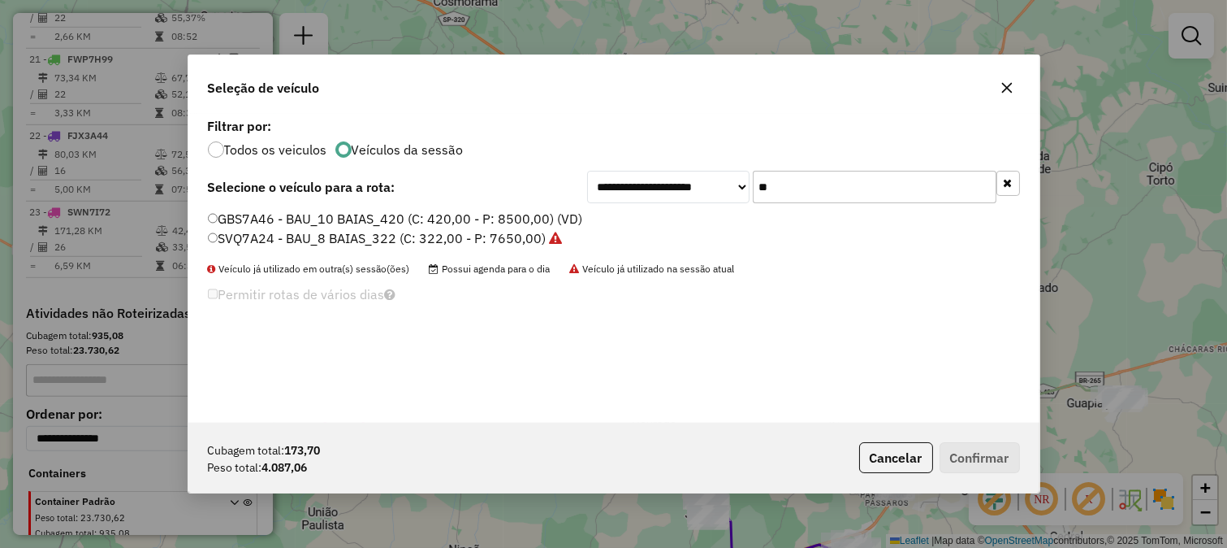
type input "**"
click at [543, 221] on label "GBS7A46 - BAU_10 BAIAS_420 (C: 420,00 - P: 8500,00) (VD)" at bounding box center [395, 218] width 375 height 19
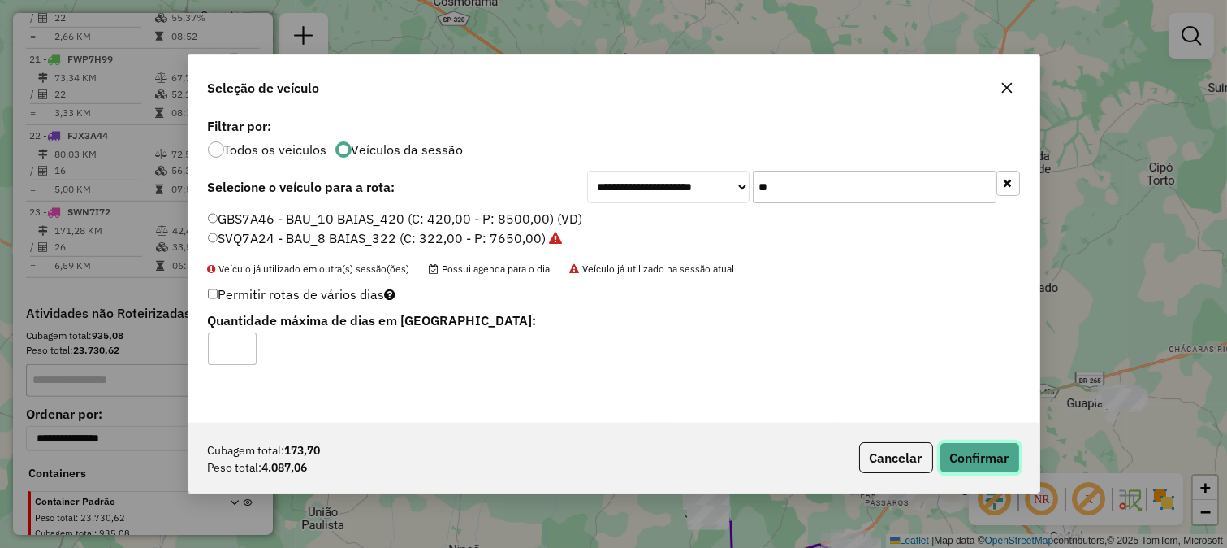
click at [1006, 459] on button "Confirmar" at bounding box center [980, 457] width 80 height 31
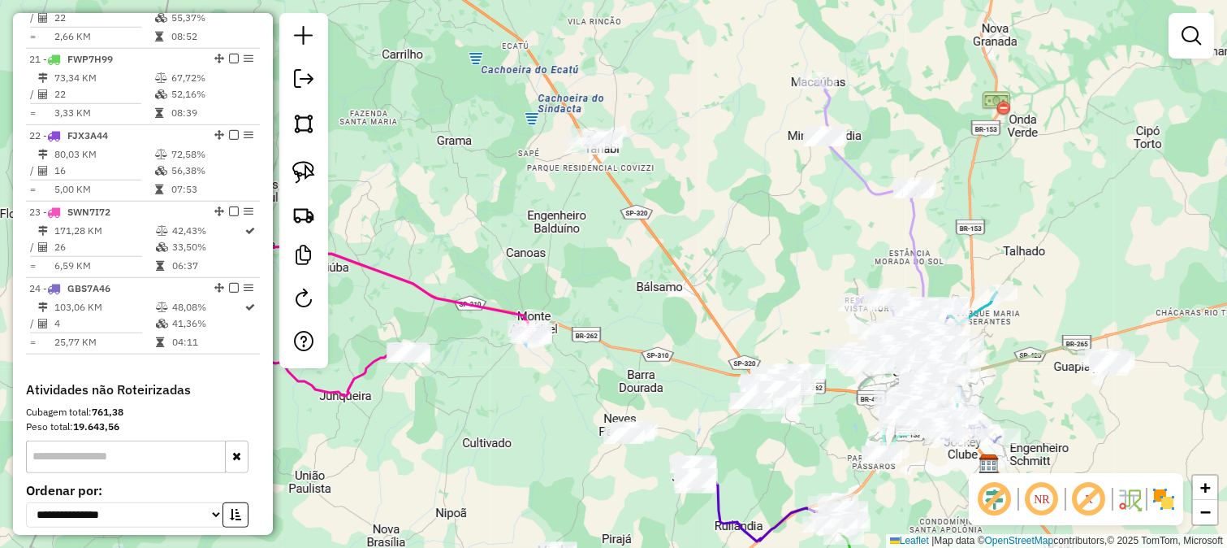
drag, startPoint x: 697, startPoint y: 406, endPoint x: 655, endPoint y: 302, distance: 112.2
click at [639, 305] on div "Janela de atendimento Grade de atendimento Capacidade Transportadoras Veículos …" at bounding box center [613, 274] width 1227 height 548
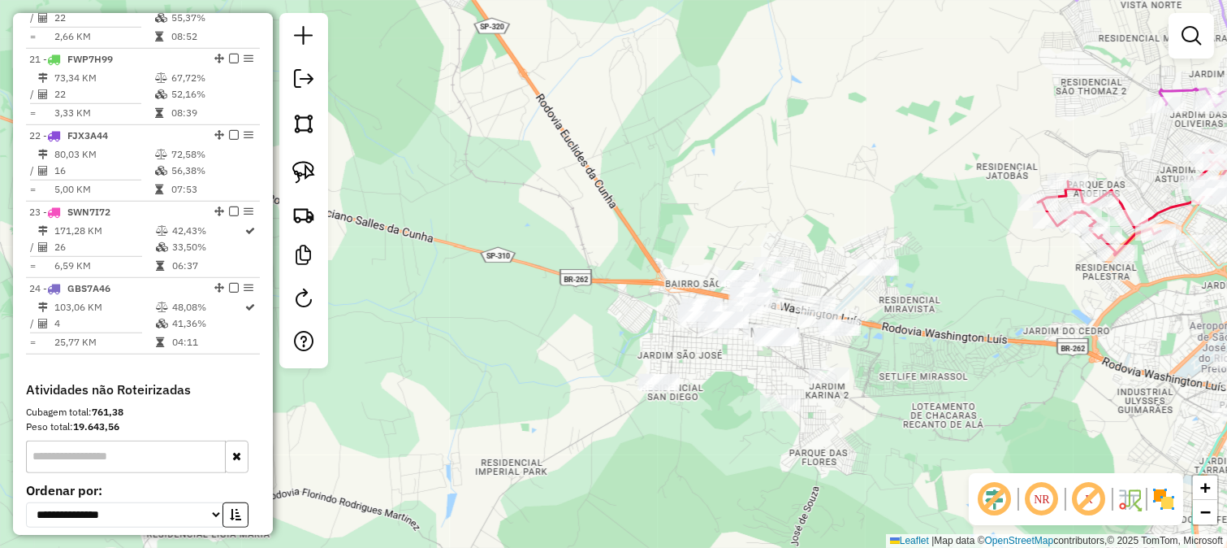
click at [645, 233] on div "Janela de atendimento Grade de atendimento Capacidade Transportadoras Veículos …" at bounding box center [613, 274] width 1227 height 548
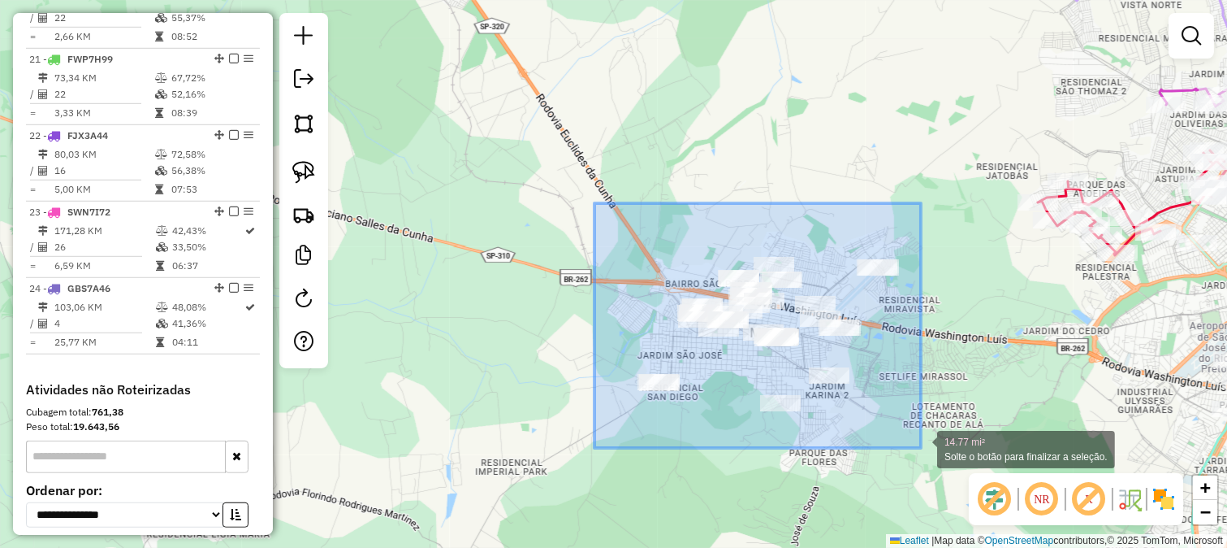
drag, startPoint x: 768, startPoint y: 353, endPoint x: 921, endPoint y: 448, distance: 179.9
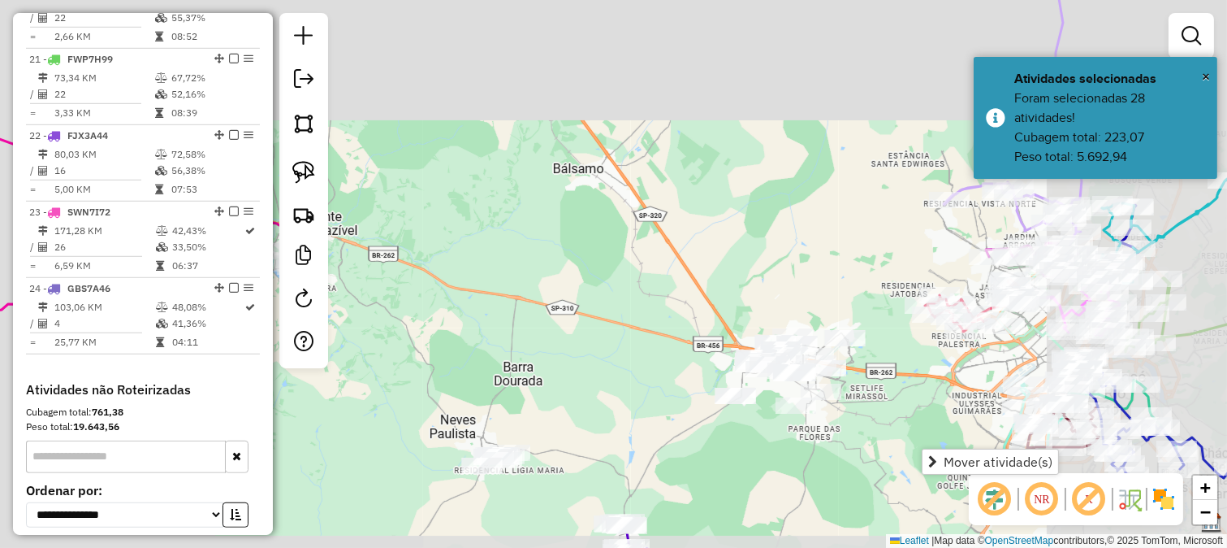
click at [671, 385] on div "Janela de atendimento Grade de atendimento Capacidade Transportadoras Veículos …" at bounding box center [613, 274] width 1227 height 548
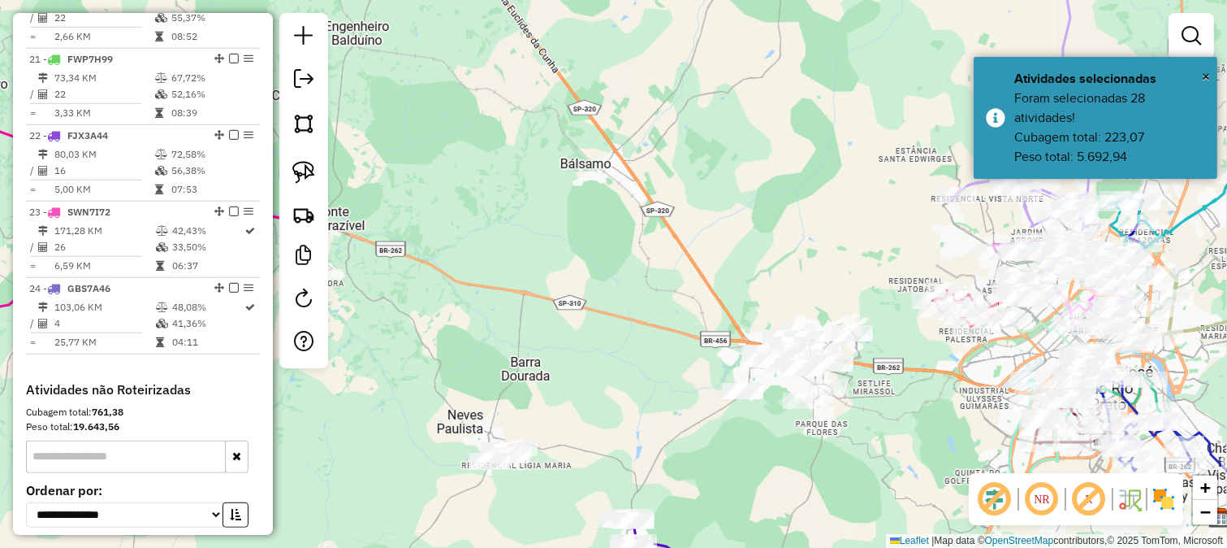
drag, startPoint x: 656, startPoint y: 392, endPoint x: 759, endPoint y: 297, distance: 139.7
click at [743, 309] on div "Janela de atendimento Grade de atendimento Capacidade Transportadoras Veículos …" at bounding box center [613, 274] width 1227 height 548
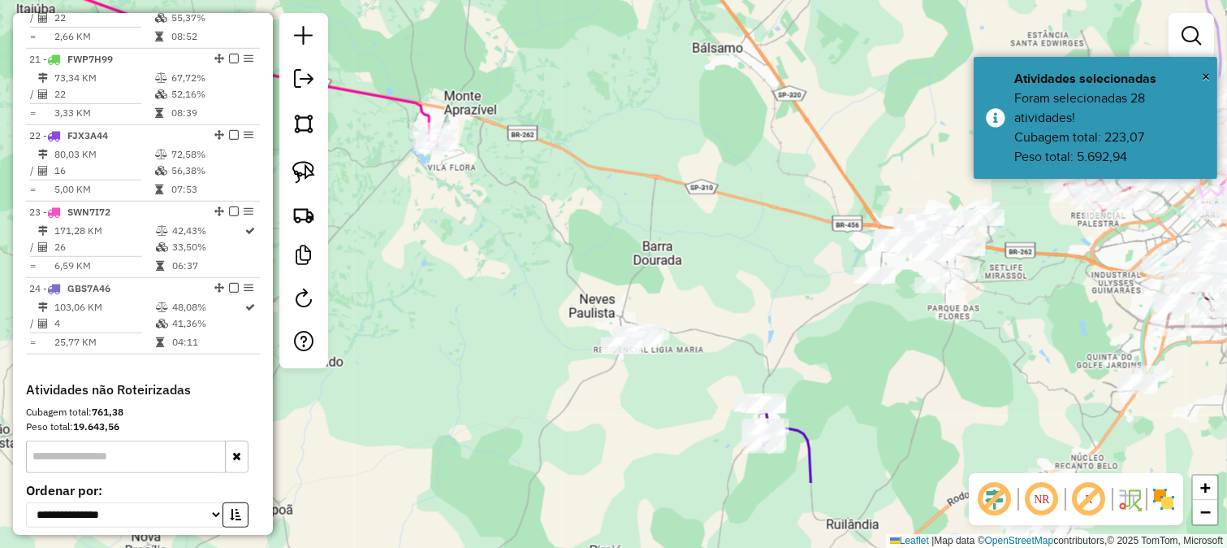
click at [700, 292] on div "Janela de atendimento Grade de atendimento Capacidade Transportadoras Veículos …" at bounding box center [613, 274] width 1227 height 548
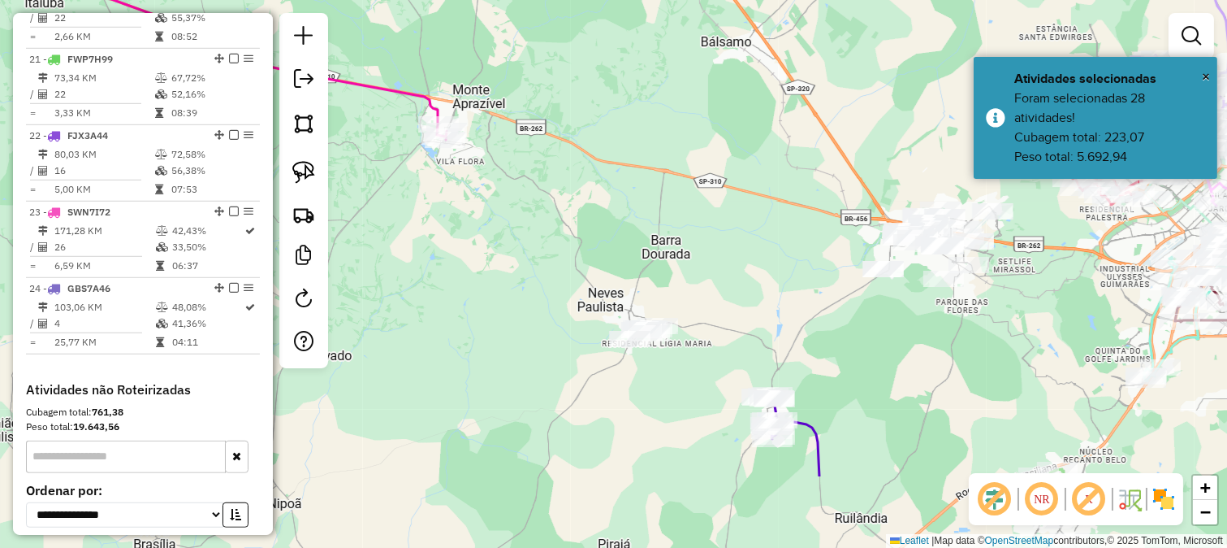
drag, startPoint x: 734, startPoint y: 276, endPoint x: 691, endPoint y: 290, distance: 44.4
click at [696, 290] on div "Janela de atendimento Grade de atendimento Capacidade Transportadoras Veículos …" at bounding box center [613, 274] width 1227 height 548
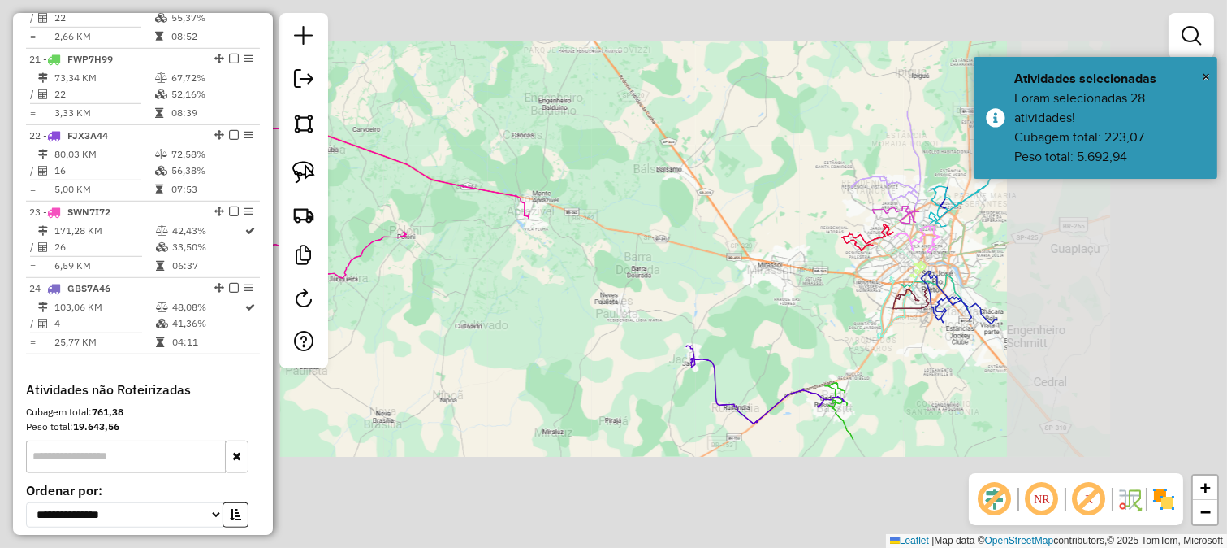
click at [660, 246] on div "Janela de atendimento Grade de atendimento Capacidade Transportadoras Veículos …" at bounding box center [613, 274] width 1227 height 548
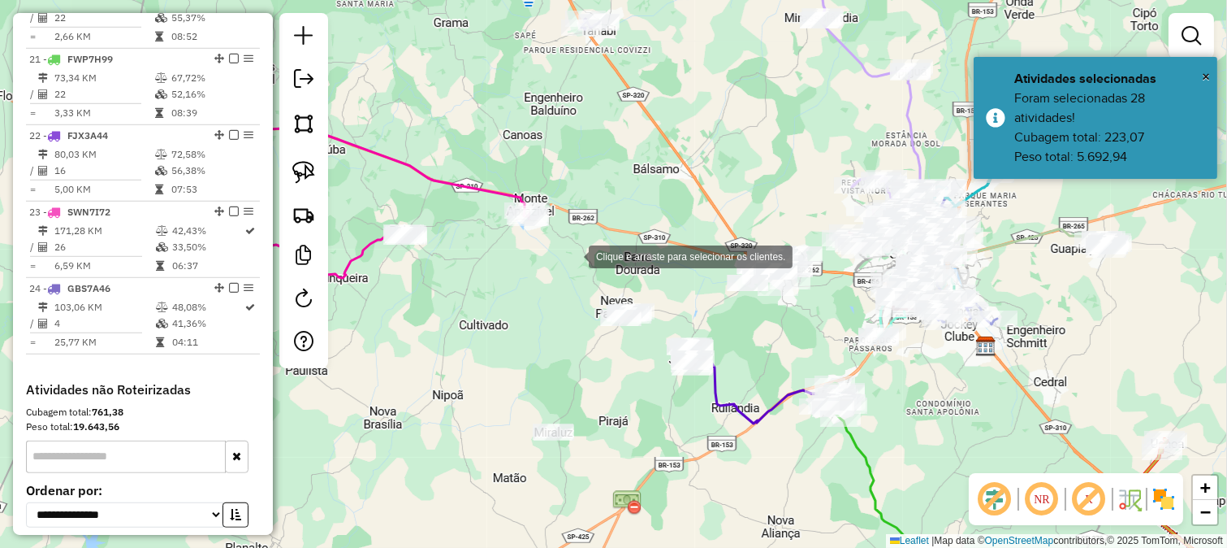
click at [569, 258] on div "Clique e arraste para selecionar os clientes. Janela de atendimento Grade de at…" at bounding box center [613, 274] width 1227 height 548
click at [537, 281] on div "Janela de atendimento Grade de atendimento Capacidade Transportadoras Veículos …" at bounding box center [613, 274] width 1227 height 548
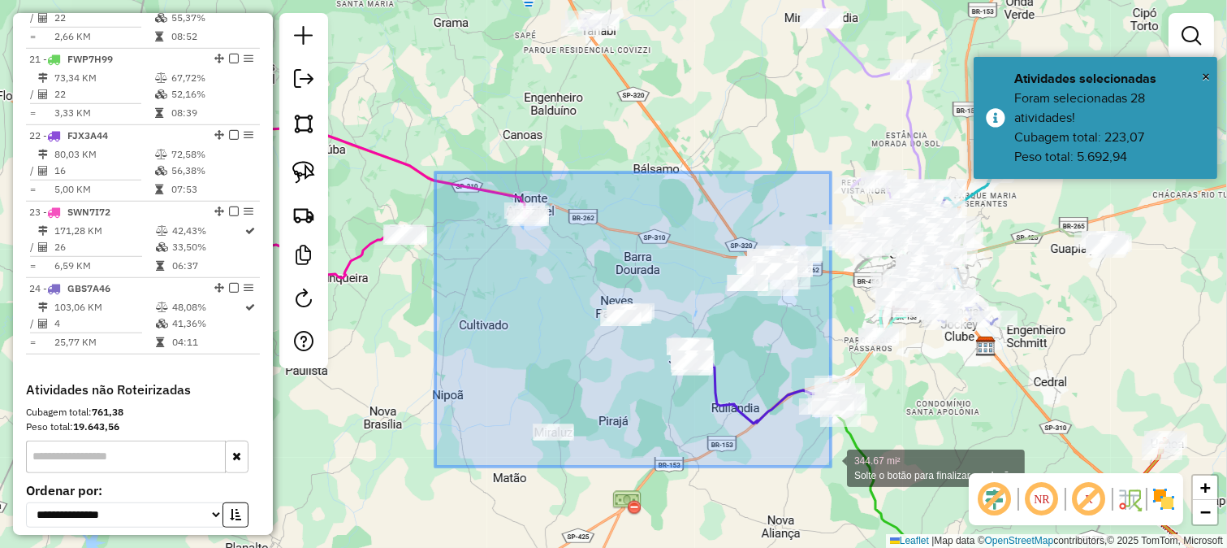
drag, startPoint x: 435, startPoint y: 172, endPoint x: 831, endPoint y: 466, distance: 492.9
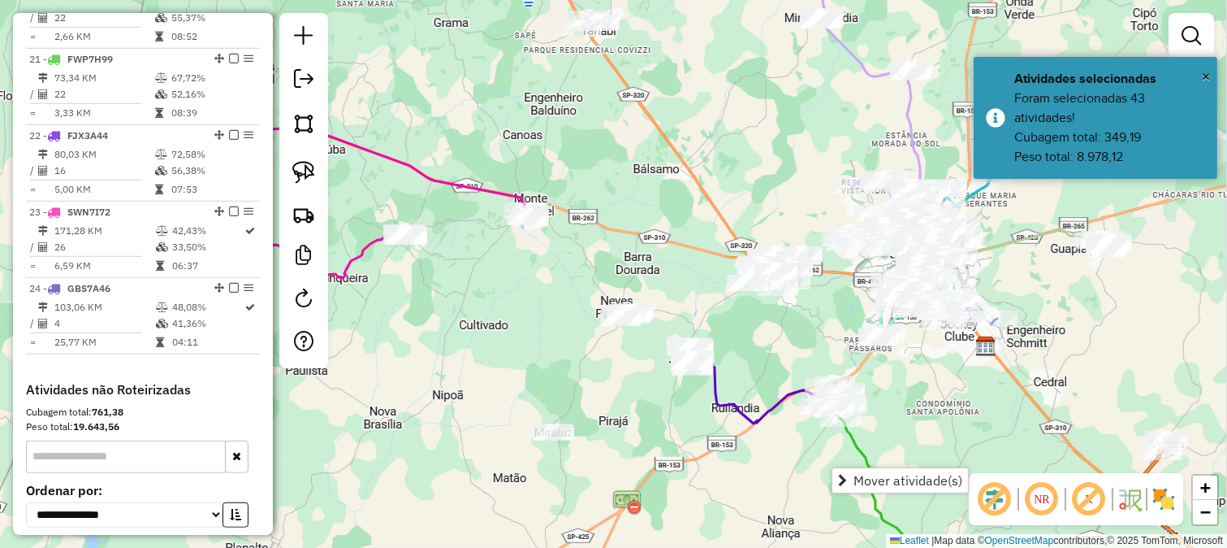
click at [702, 424] on div "Janela de atendimento Grade de atendimento Capacidade Transportadoras Veículos …" at bounding box center [613, 274] width 1227 height 548
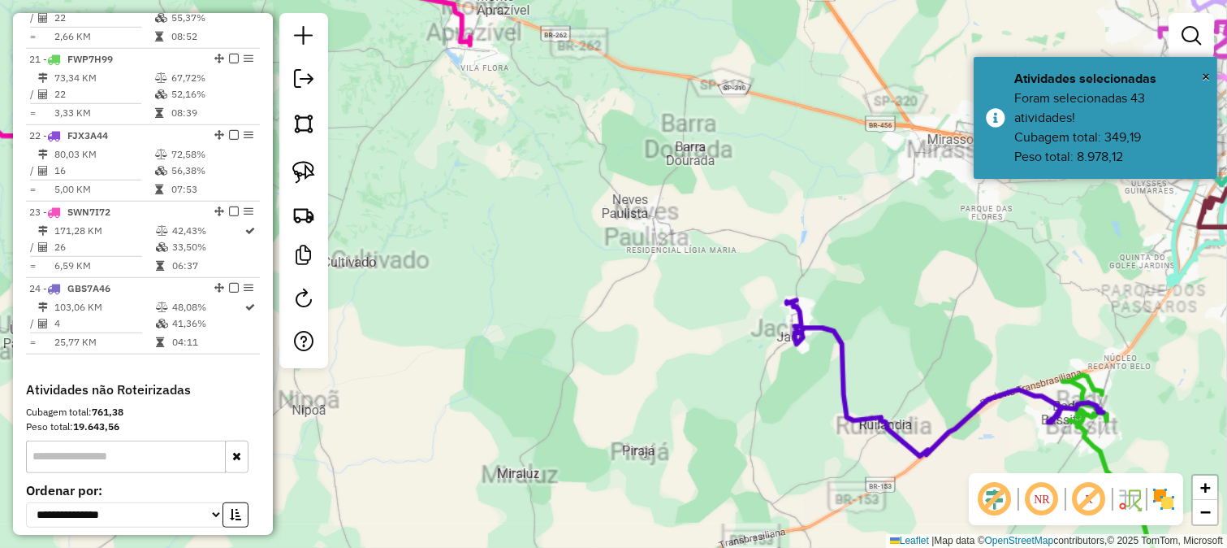
click at [591, 383] on div "Janela de atendimento Grade de atendimento Capacidade Transportadoras Veículos …" at bounding box center [613, 274] width 1227 height 548
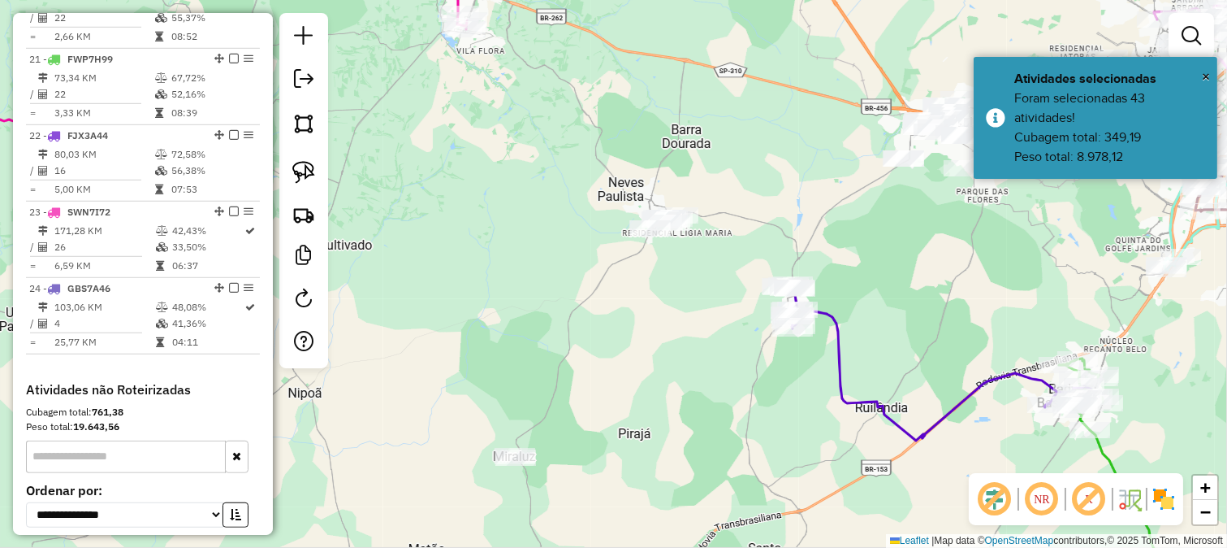
drag, startPoint x: 613, startPoint y: 384, endPoint x: 606, endPoint y: 369, distance: 17.1
click at [606, 369] on div "Janela de atendimento Grade de atendimento Capacidade Transportadoras Veículos …" at bounding box center [613, 274] width 1227 height 548
drag, startPoint x: 595, startPoint y: 366, endPoint x: 595, endPoint y: 209, distance: 157.6
click at [594, 212] on div "Janela de atendimento Grade de atendimento Capacidade Transportadoras Veículos …" at bounding box center [613, 274] width 1227 height 548
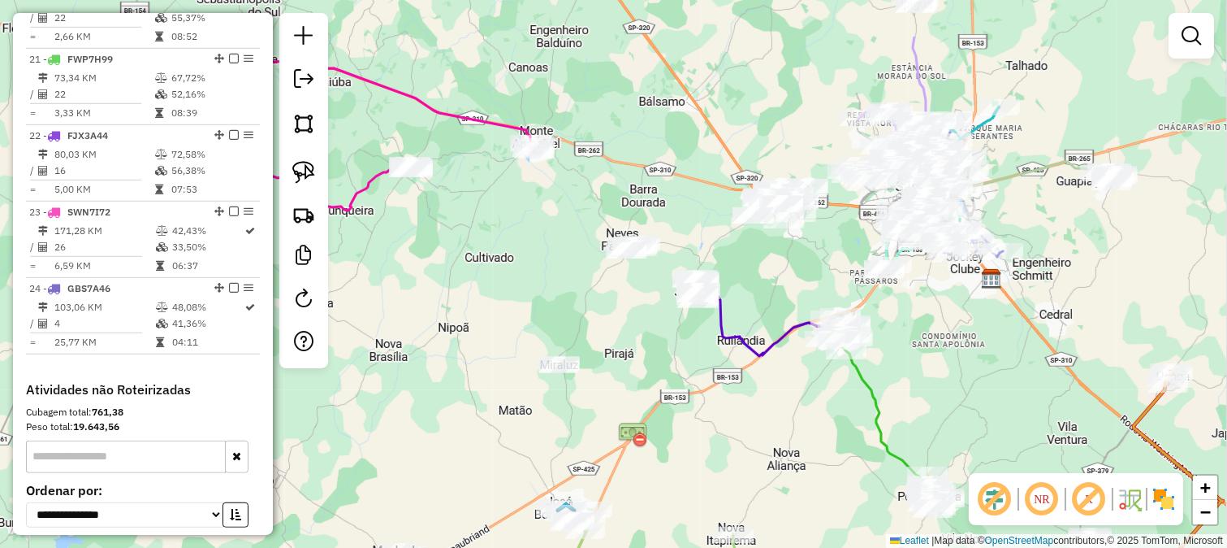
drag, startPoint x: 651, startPoint y: 304, endPoint x: 648, endPoint y: 402, distance: 98.3
click at [650, 402] on div "Janela de atendimento Grade de atendimento Capacidade Transportadoras Veículos …" at bounding box center [613, 274] width 1227 height 548
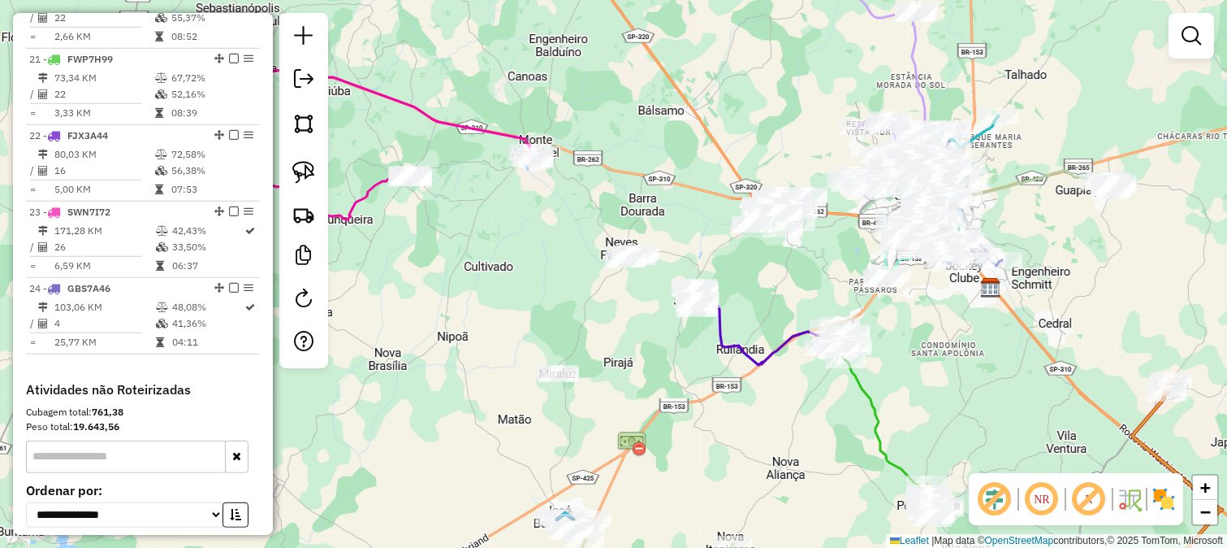
click at [616, 349] on div "Janela de atendimento Grade de atendimento Capacidade Transportadoras Veículos …" at bounding box center [613, 274] width 1227 height 548
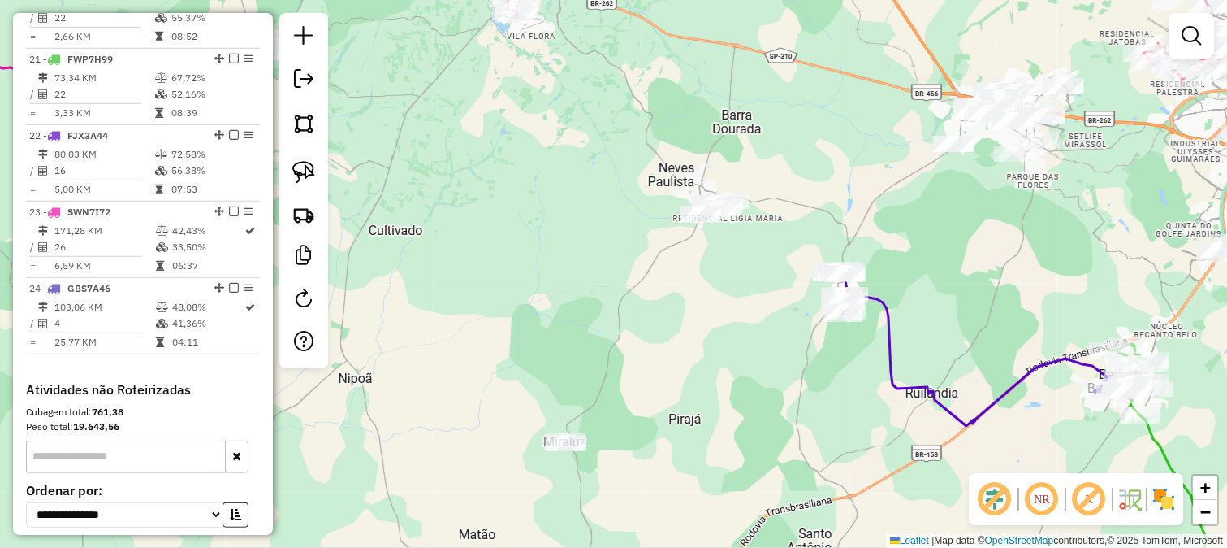
click at [543, 304] on div "Janela de atendimento Grade de atendimento Capacidade Transportadoras Veículos …" at bounding box center [613, 274] width 1227 height 548
click at [313, 123] on img at bounding box center [303, 123] width 23 height 23
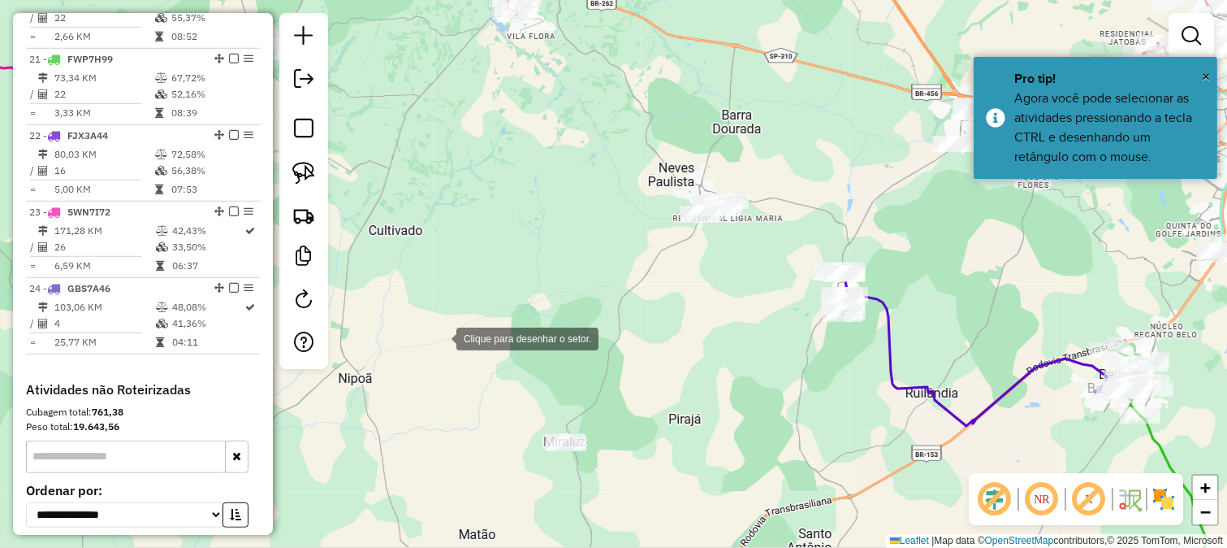
click at [440, 337] on div at bounding box center [440, 337] width 32 height 32
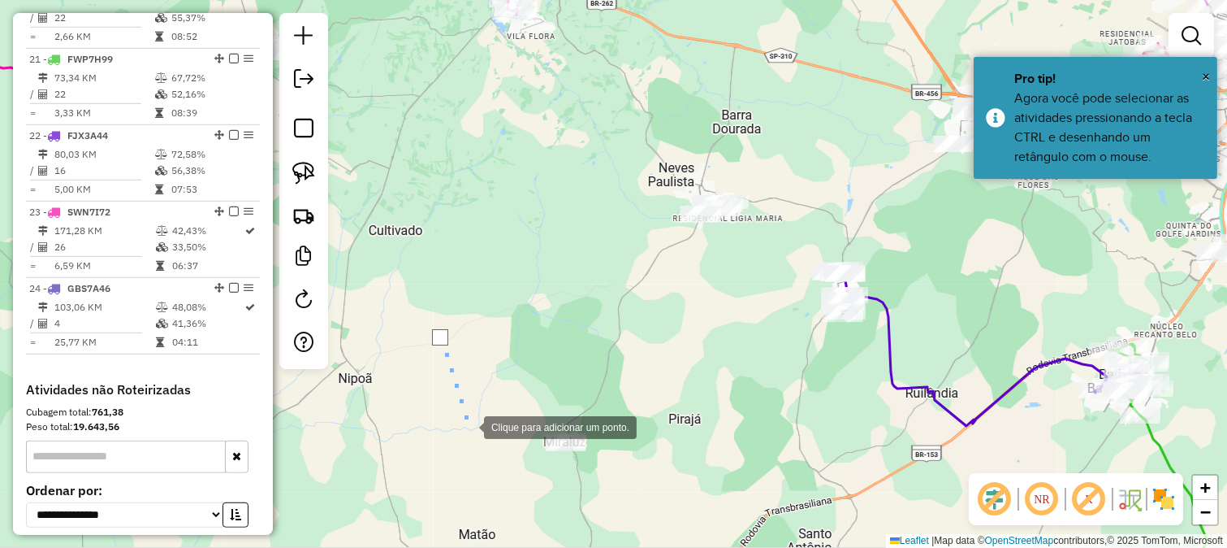
click at [468, 426] on div at bounding box center [468, 425] width 32 height 32
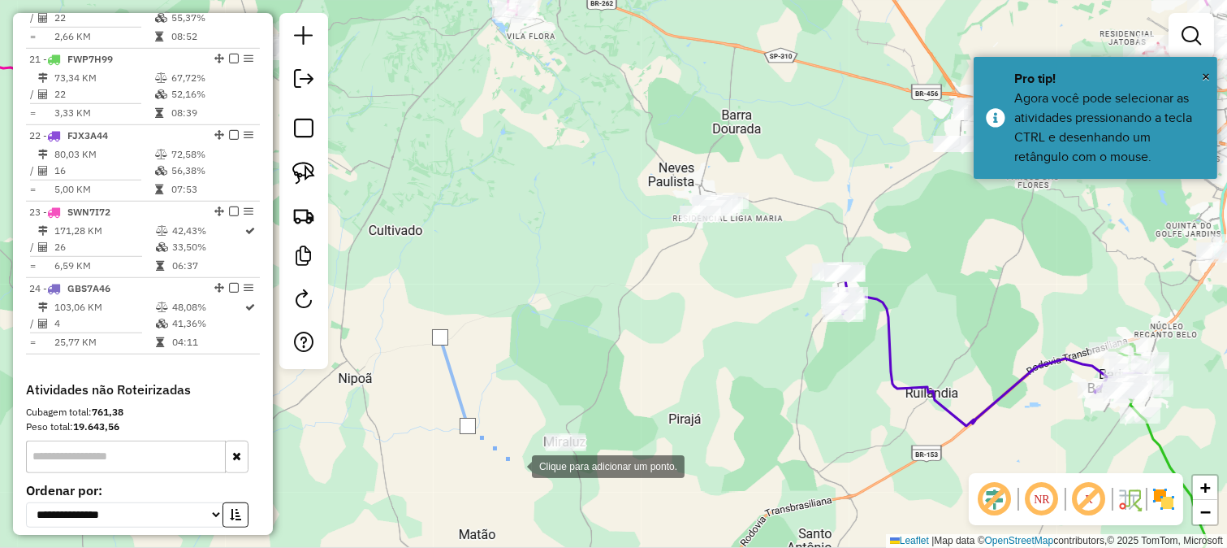
click at [516, 465] on div at bounding box center [516, 464] width 32 height 32
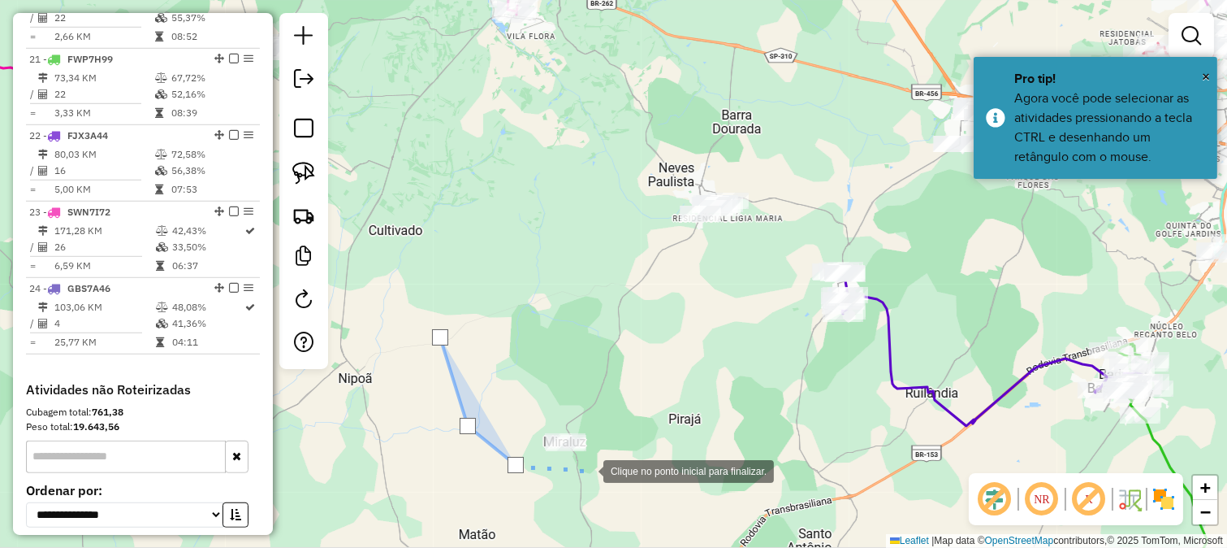
click at [587, 470] on div at bounding box center [587, 469] width 32 height 32
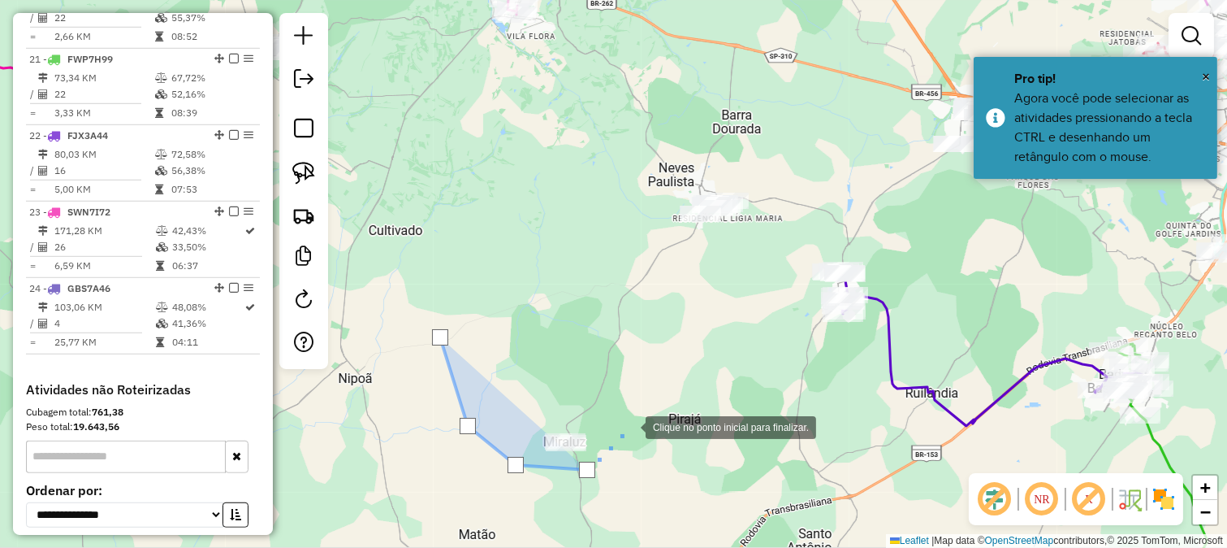
click at [630, 426] on div at bounding box center [629, 425] width 32 height 32
click at [646, 409] on div at bounding box center [629, 425] width 32 height 32
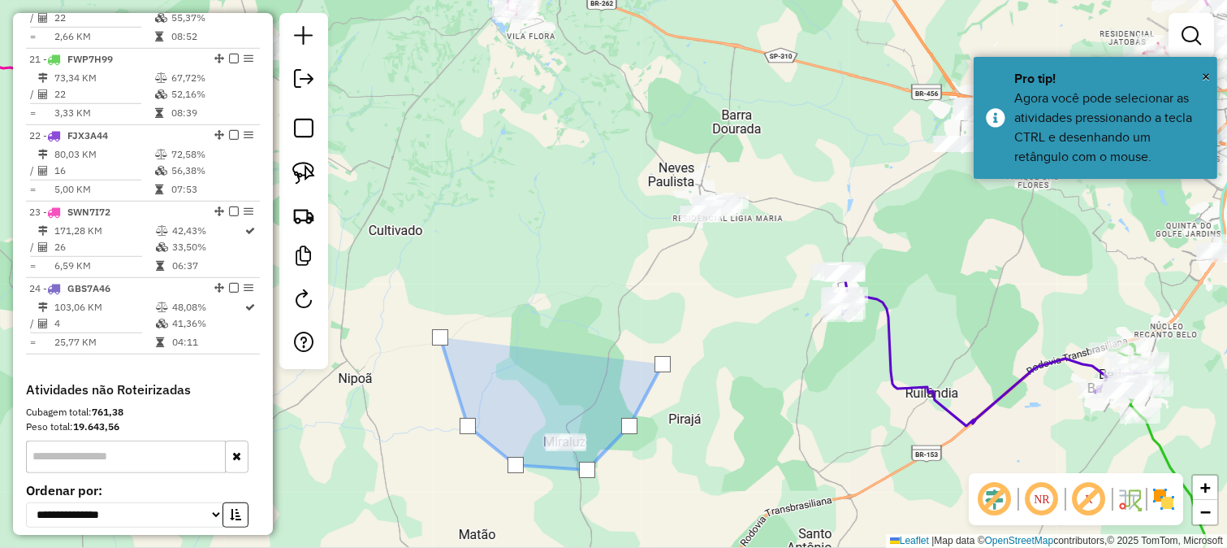
drag, startPoint x: 725, startPoint y: 301, endPoint x: 772, endPoint y: 242, distance: 75.7
click at [679, 348] on div at bounding box center [663, 364] width 32 height 32
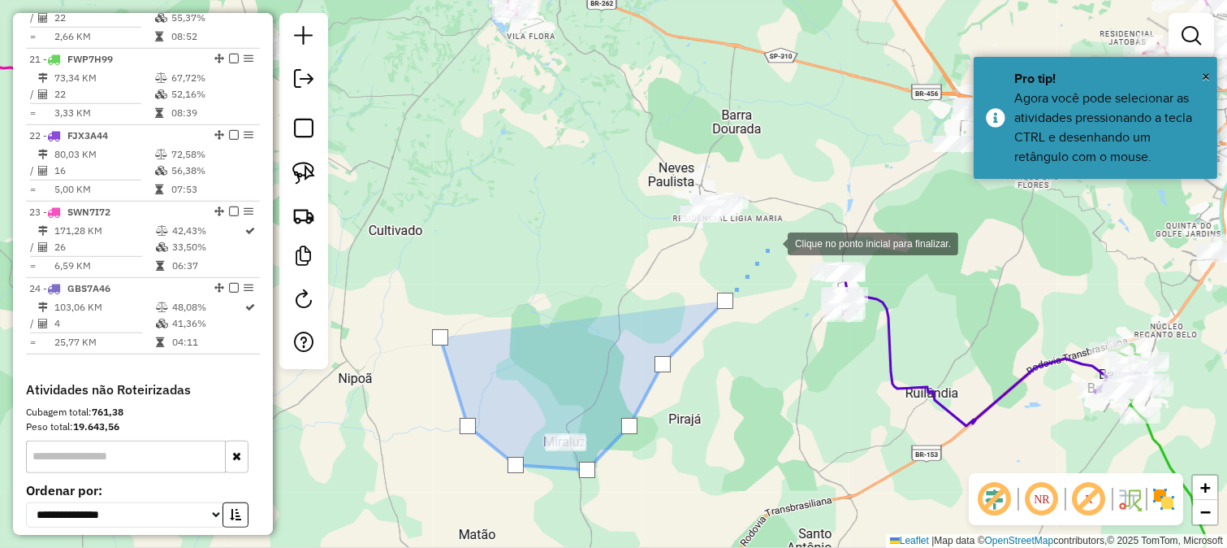
drag, startPoint x: 799, startPoint y: 210, endPoint x: 617, endPoint y: 370, distance: 241.7
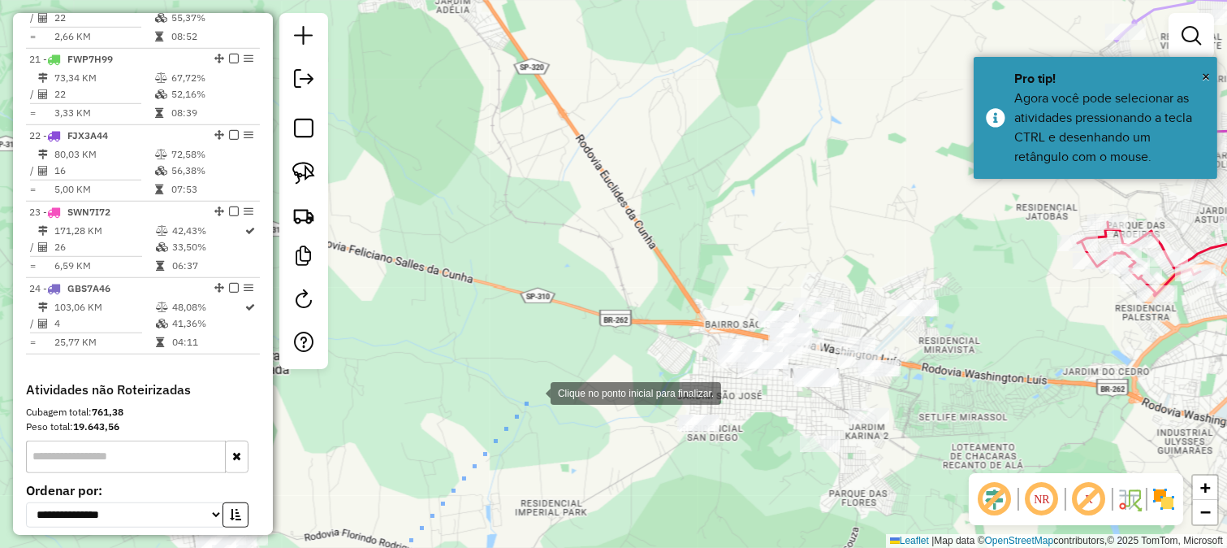
click at [535, 392] on div at bounding box center [534, 391] width 32 height 32
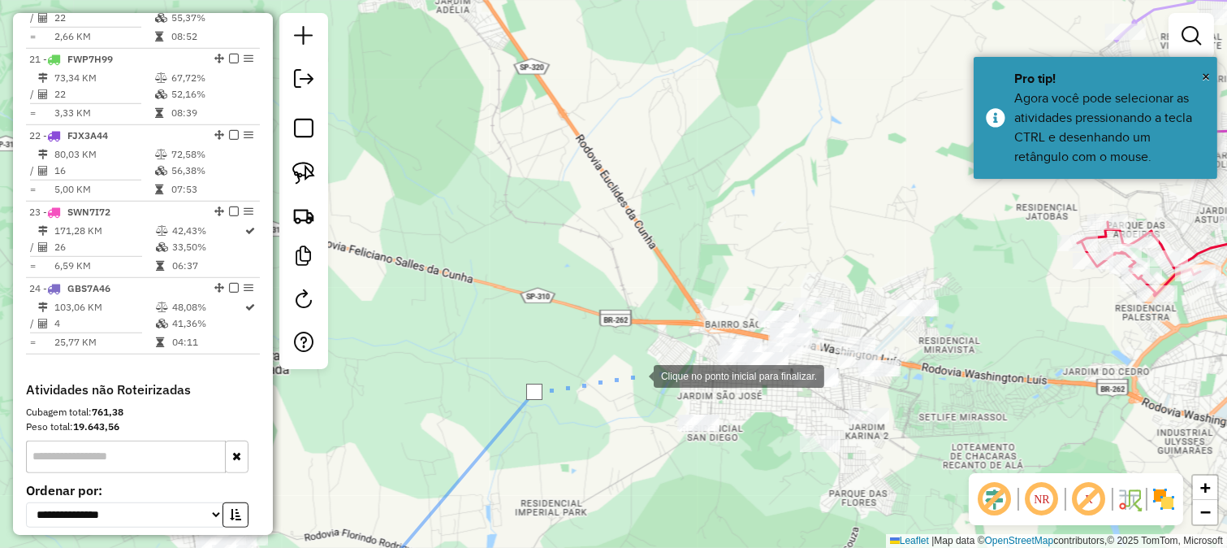
drag, startPoint x: 637, startPoint y: 374, endPoint x: 515, endPoint y: 374, distance: 121.9
click at [621, 374] on div at bounding box center [637, 374] width 32 height 32
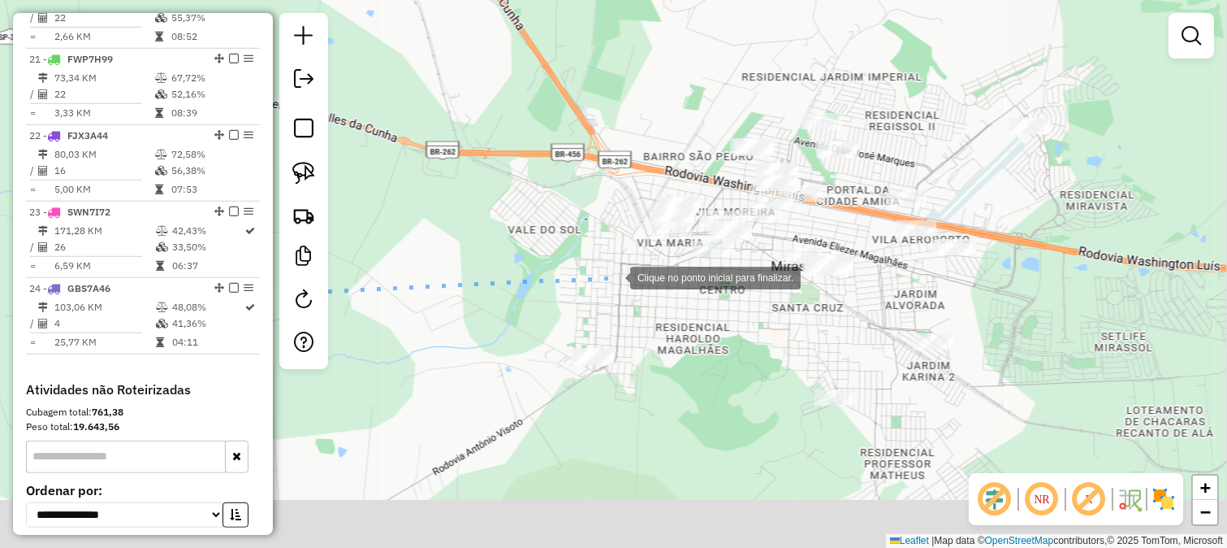
drag, startPoint x: 597, startPoint y: 311, endPoint x: 613, endPoint y: 271, distance: 42.7
click at [613, 271] on div at bounding box center [614, 276] width 32 height 32
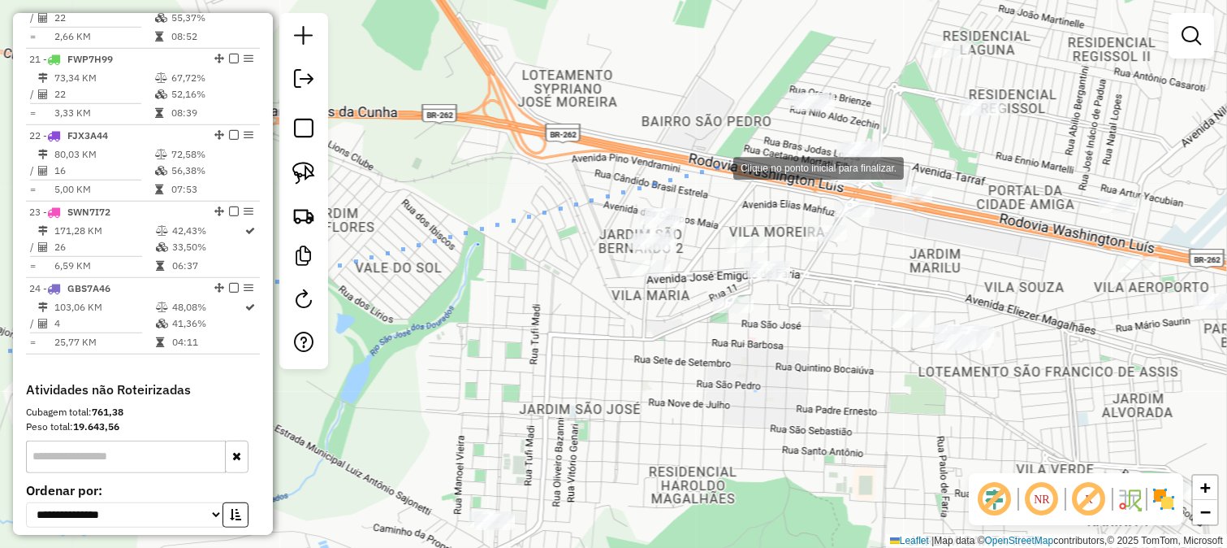
click at [717, 167] on div at bounding box center [717, 166] width 32 height 32
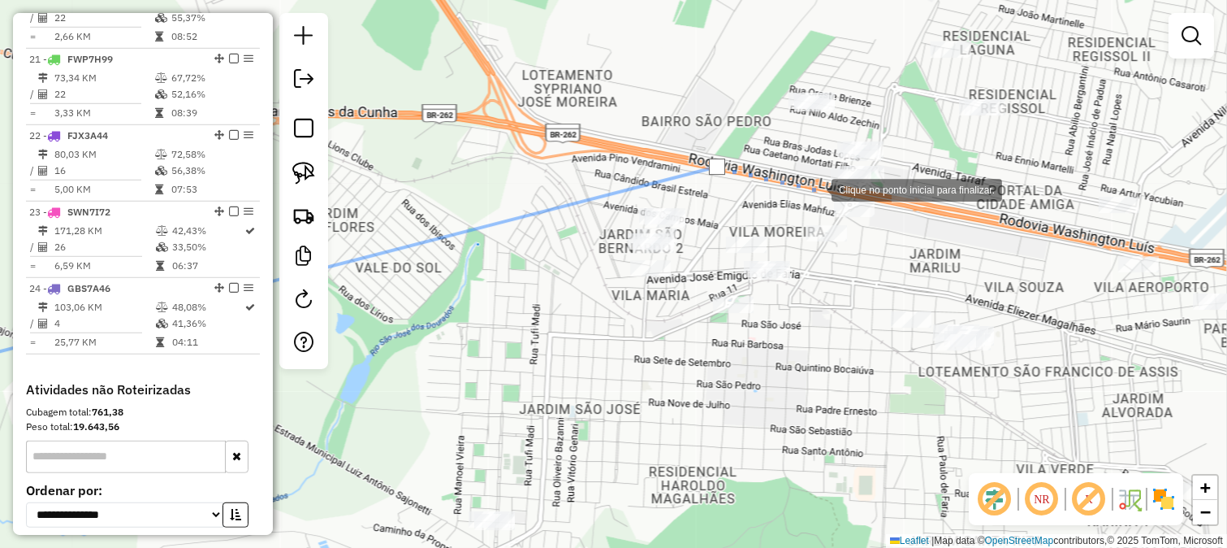
click at [816, 188] on div at bounding box center [815, 188] width 32 height 32
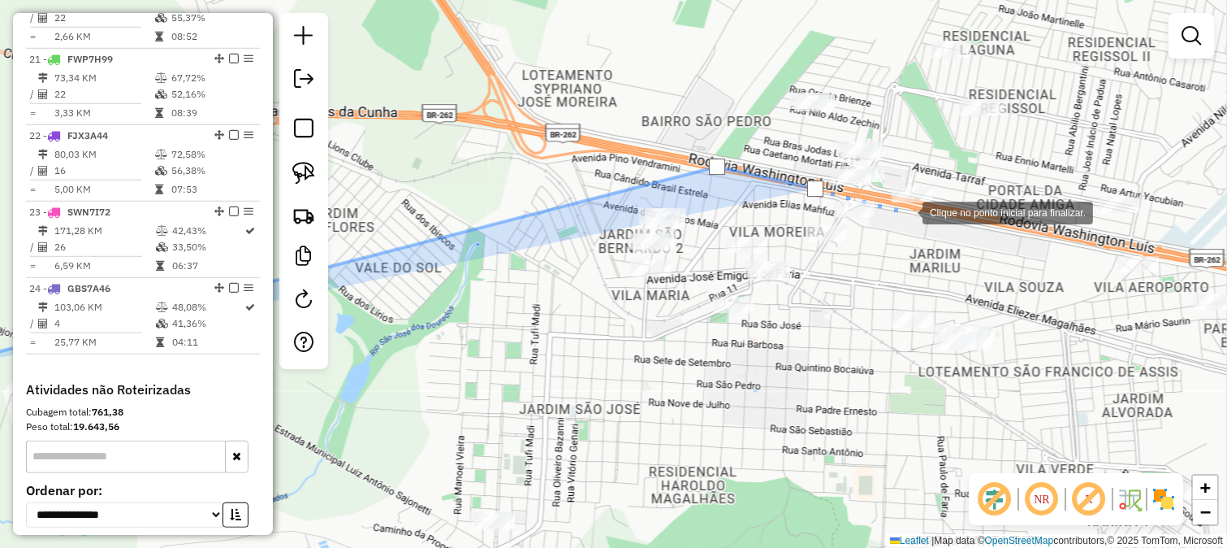
click at [907, 211] on div at bounding box center [906, 211] width 32 height 32
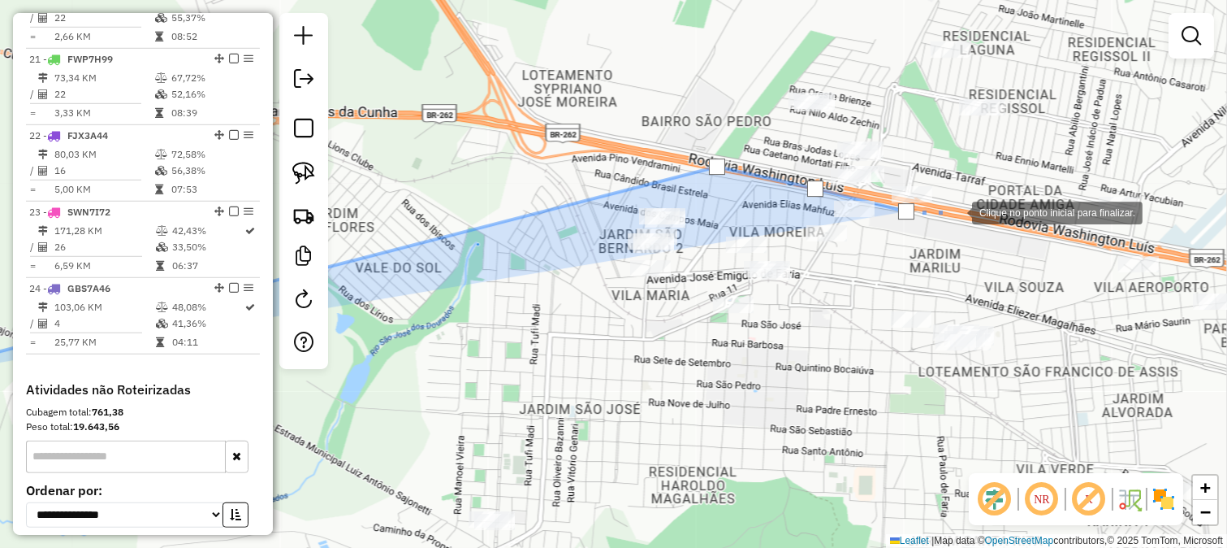
click at [956, 211] on div at bounding box center [956, 211] width 32 height 32
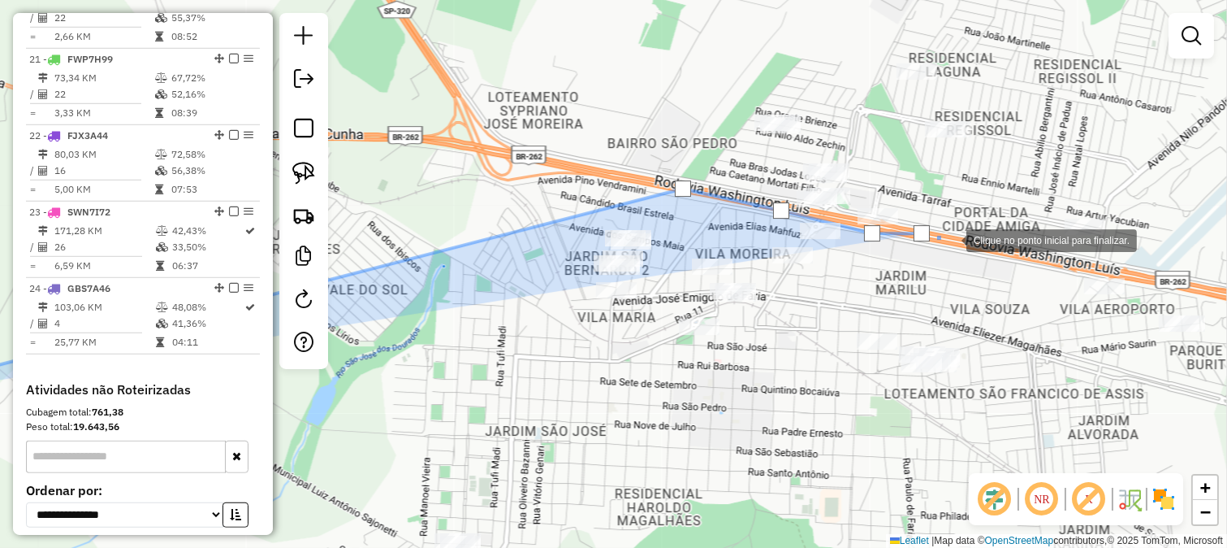
drag, startPoint x: 978, startPoint y: 221, endPoint x: 838, endPoint y: 305, distance: 163.3
click at [934, 255] on div at bounding box center [950, 239] width 32 height 32
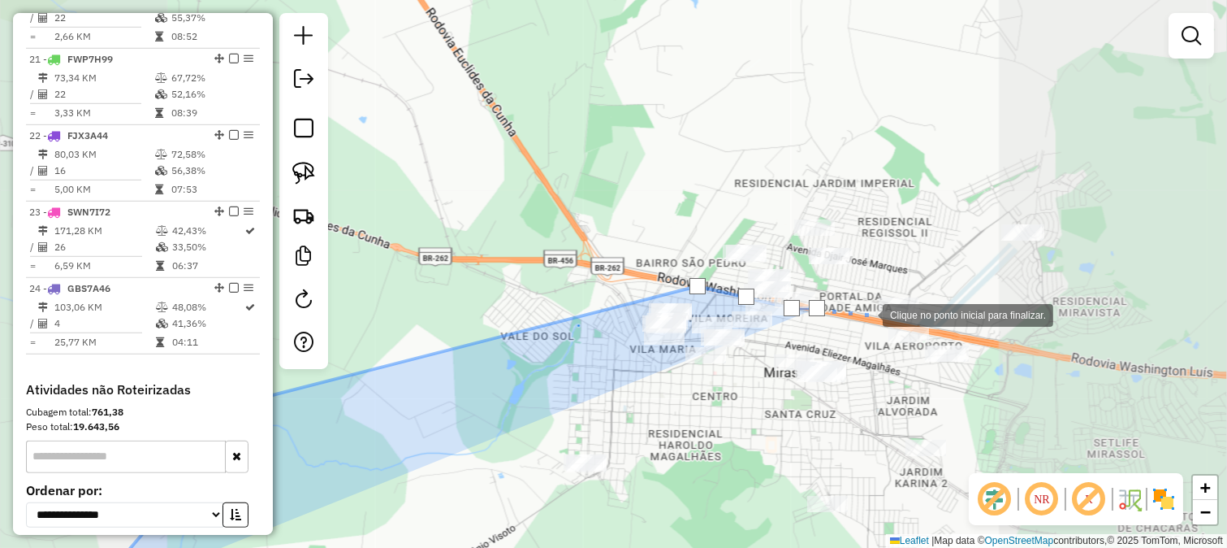
click at [867, 314] on div at bounding box center [867, 313] width 32 height 32
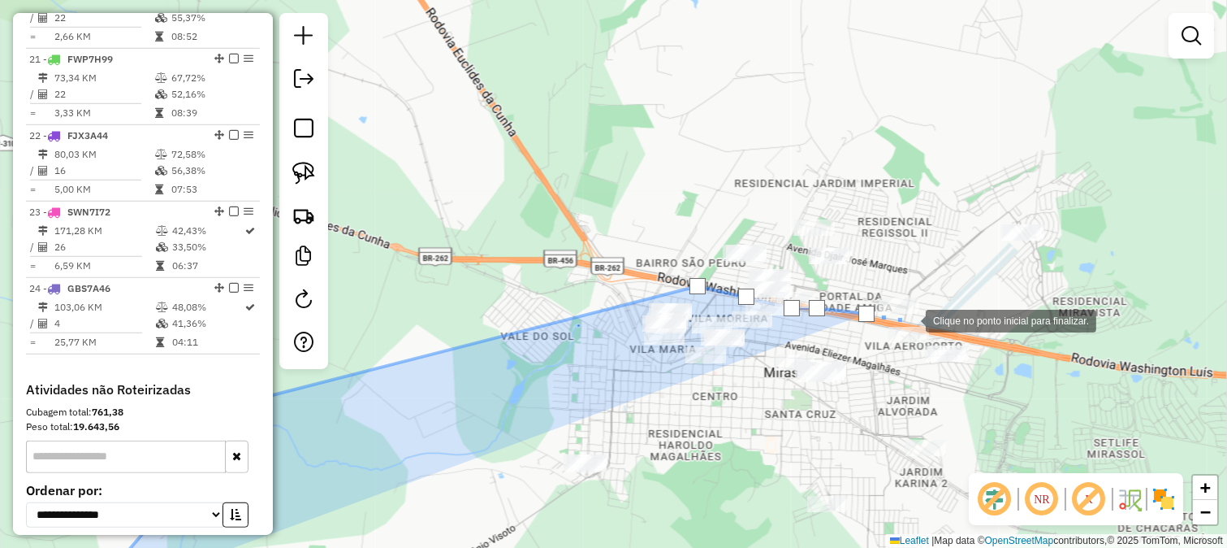
click at [926, 319] on div at bounding box center [910, 319] width 32 height 32
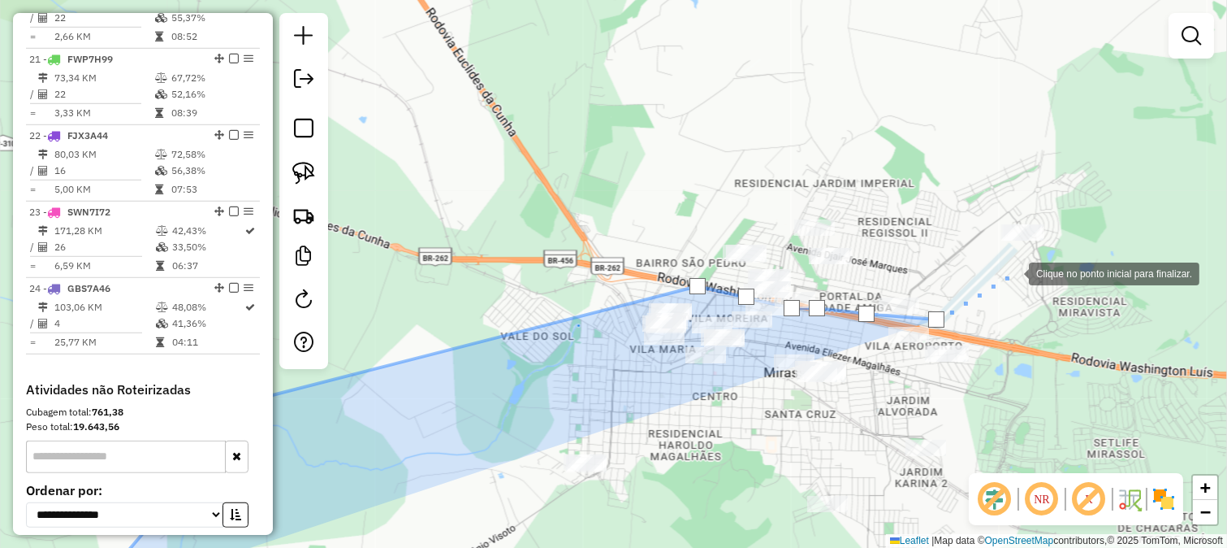
click at [1015, 271] on div at bounding box center [1013, 272] width 32 height 32
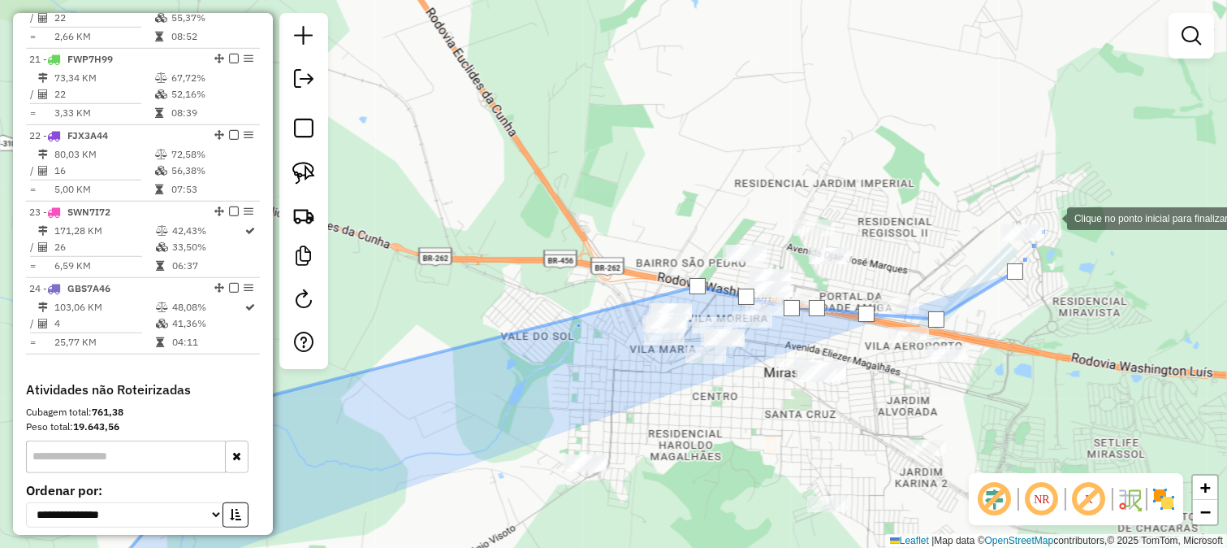
click at [1051, 217] on div at bounding box center [1051, 217] width 32 height 32
click at [1045, 201] on div at bounding box center [1051, 217] width 32 height 32
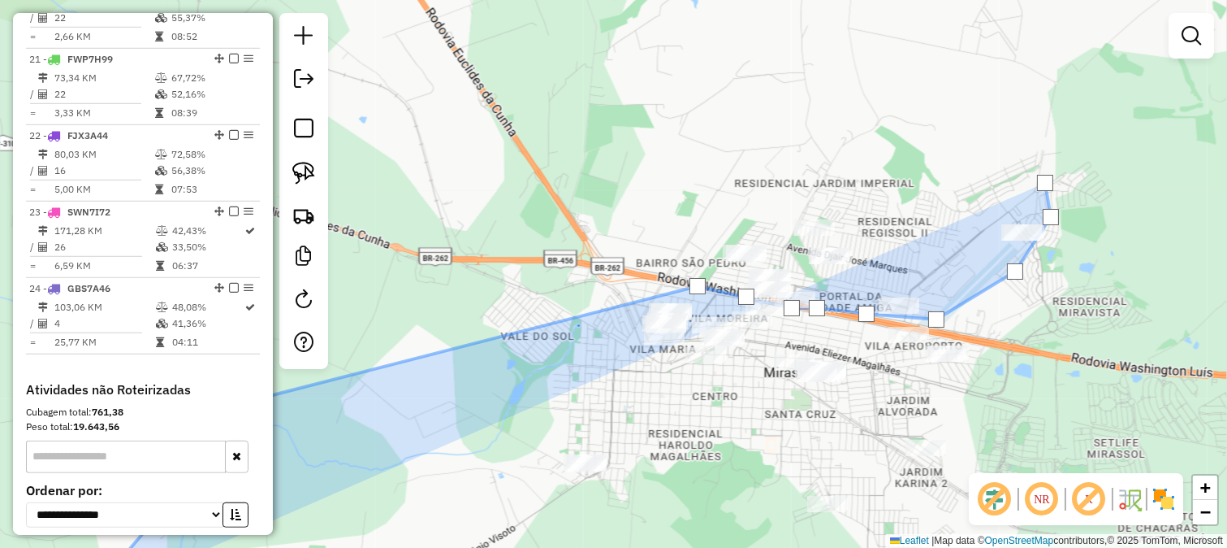
click at [1029, 167] on div at bounding box center [1045, 183] width 32 height 32
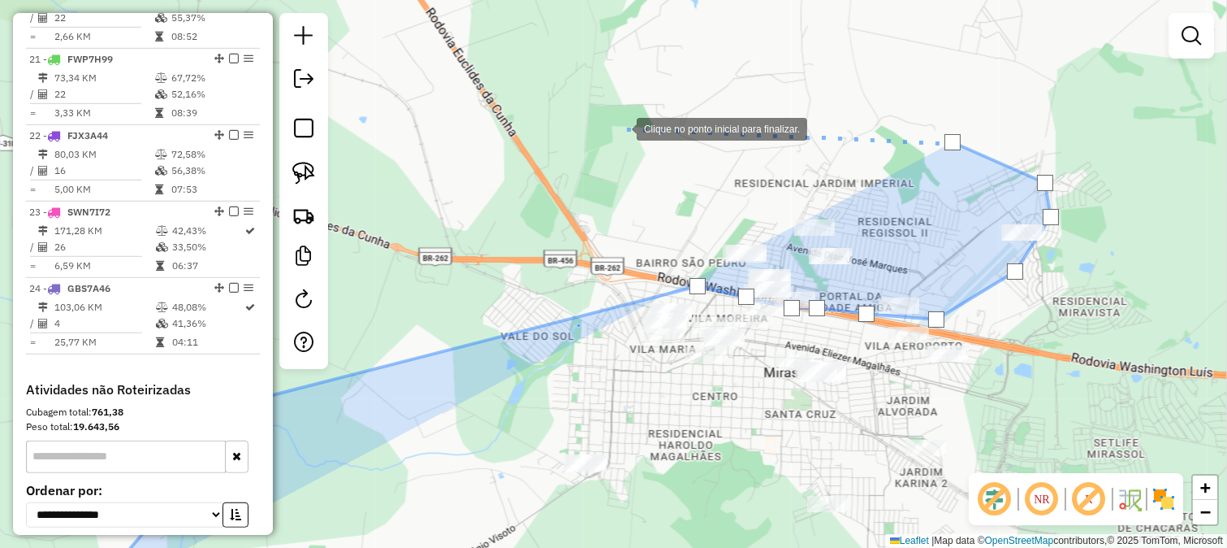
click at [621, 128] on div at bounding box center [620, 127] width 32 height 32
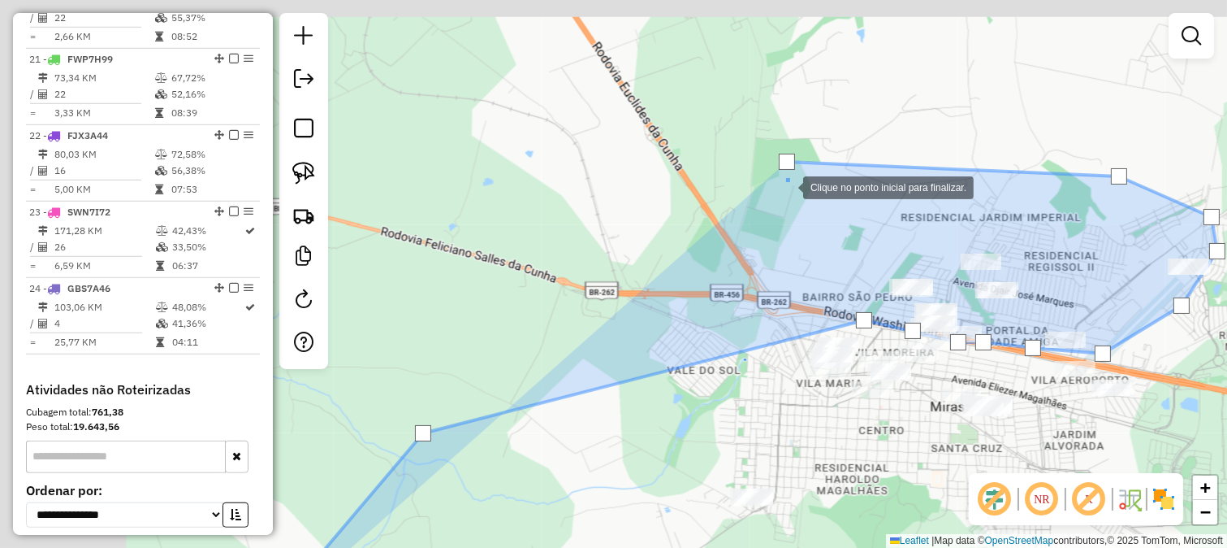
drag, startPoint x: 585, startPoint y: 154, endPoint x: 933, endPoint y: 183, distance: 348.8
click at [920, 183] on div "Clique no ponto inicial para finalizar. Janela de atendimento Grade de atendime…" at bounding box center [613, 274] width 1227 height 548
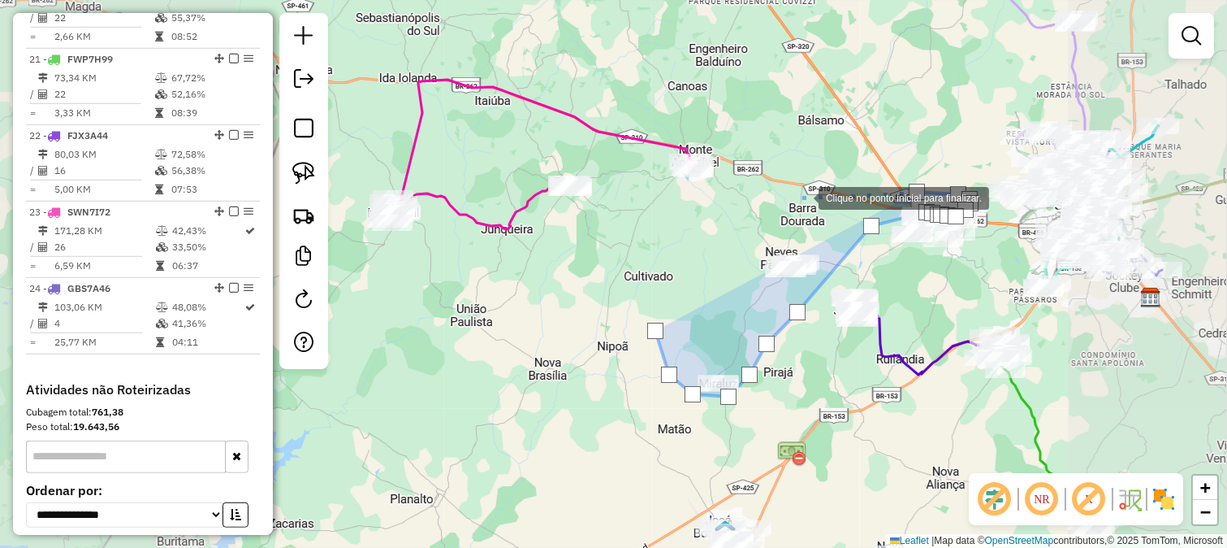
click at [803, 197] on div at bounding box center [802, 196] width 32 height 32
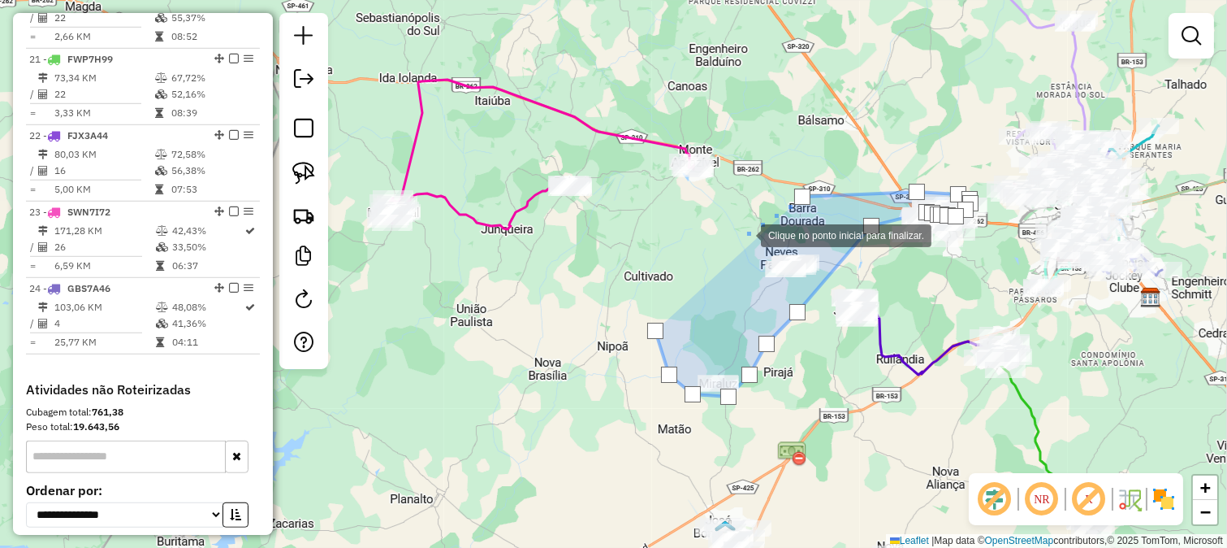
click at [745, 234] on div at bounding box center [745, 234] width 32 height 32
click at [729, 250] on div at bounding box center [745, 234] width 32 height 32
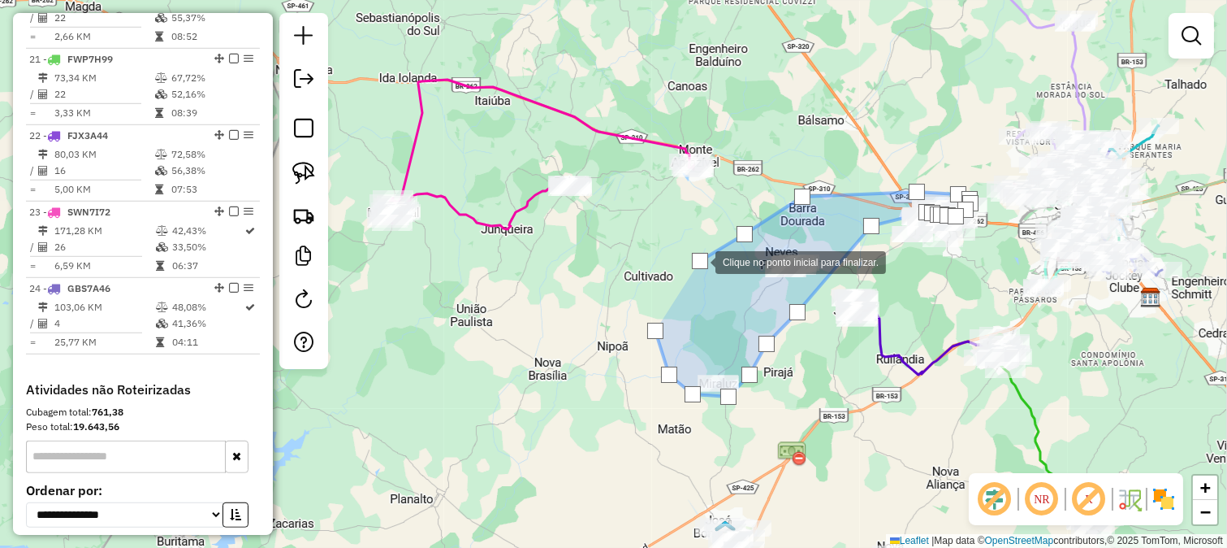
click at [683, 277] on div at bounding box center [699, 261] width 32 height 32
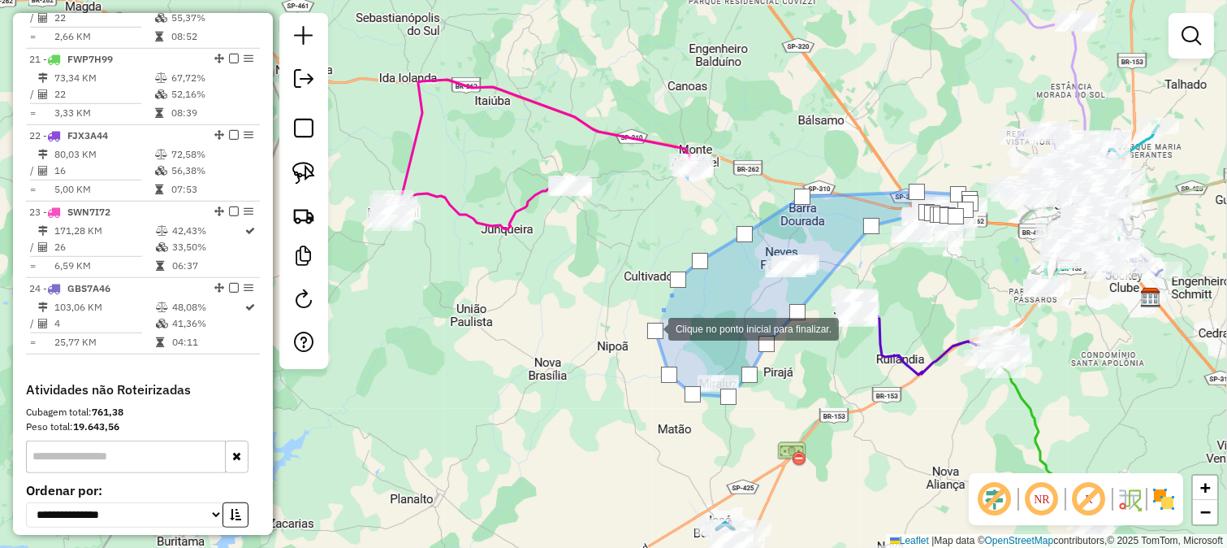
click at [652, 331] on div at bounding box center [655, 331] width 16 height 16
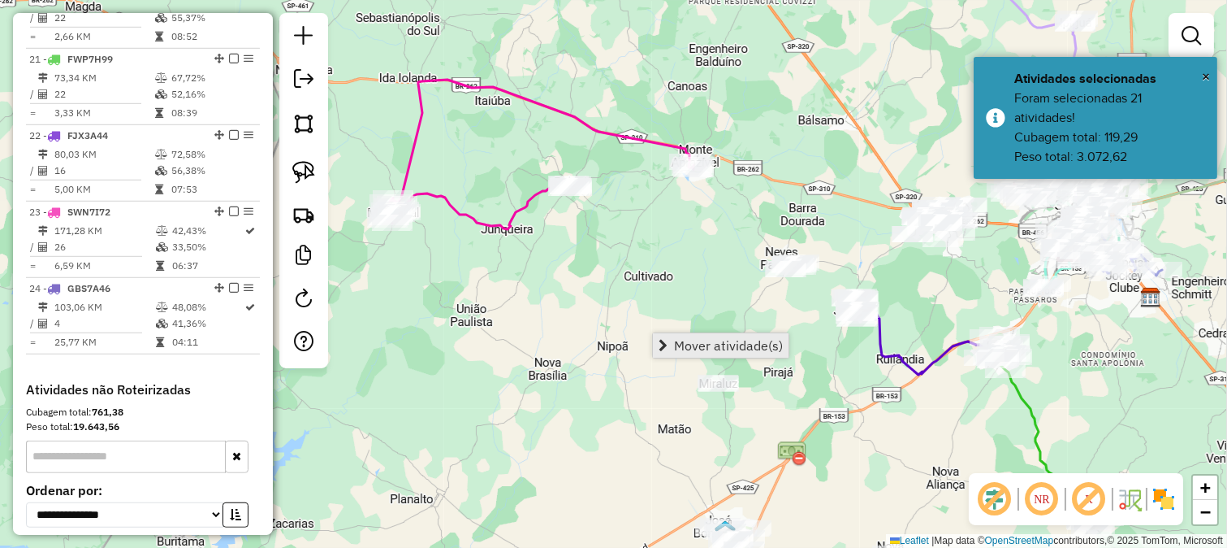
click at [678, 344] on span "Mover atividade(s)" at bounding box center [728, 345] width 109 height 13
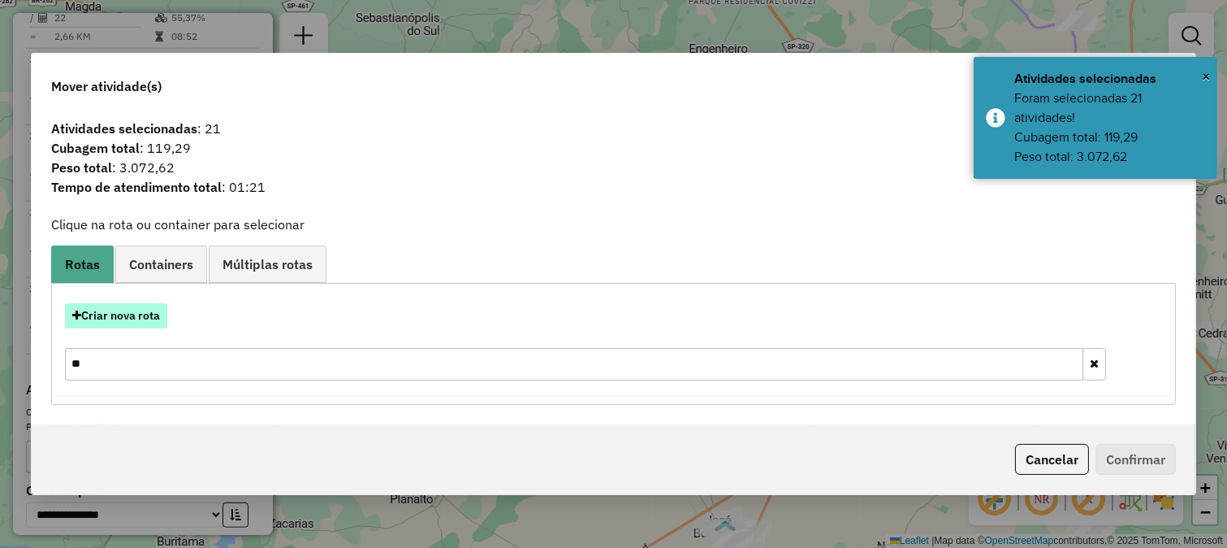
click at [151, 315] on button "Criar nova rota" at bounding box center [116, 315] width 102 height 25
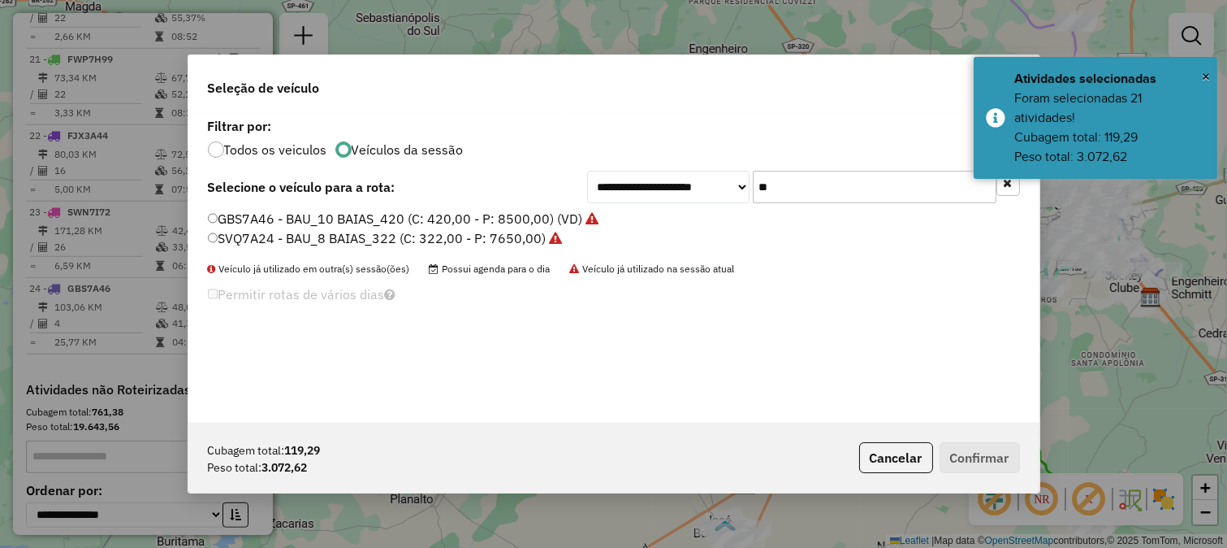
click at [904, 201] on input "**" at bounding box center [875, 187] width 244 height 32
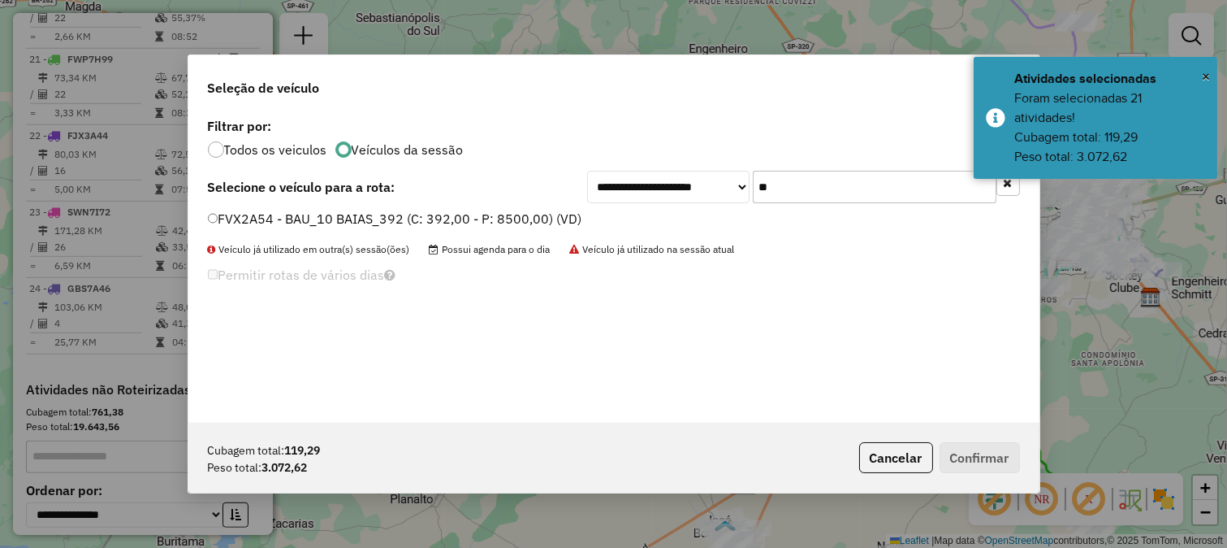
type input "**"
click at [516, 219] on label "FVX2A54 - BAU_10 BAIAS_392 (C: 392,00 - P: 8500,00) (VD)" at bounding box center [395, 218] width 374 height 19
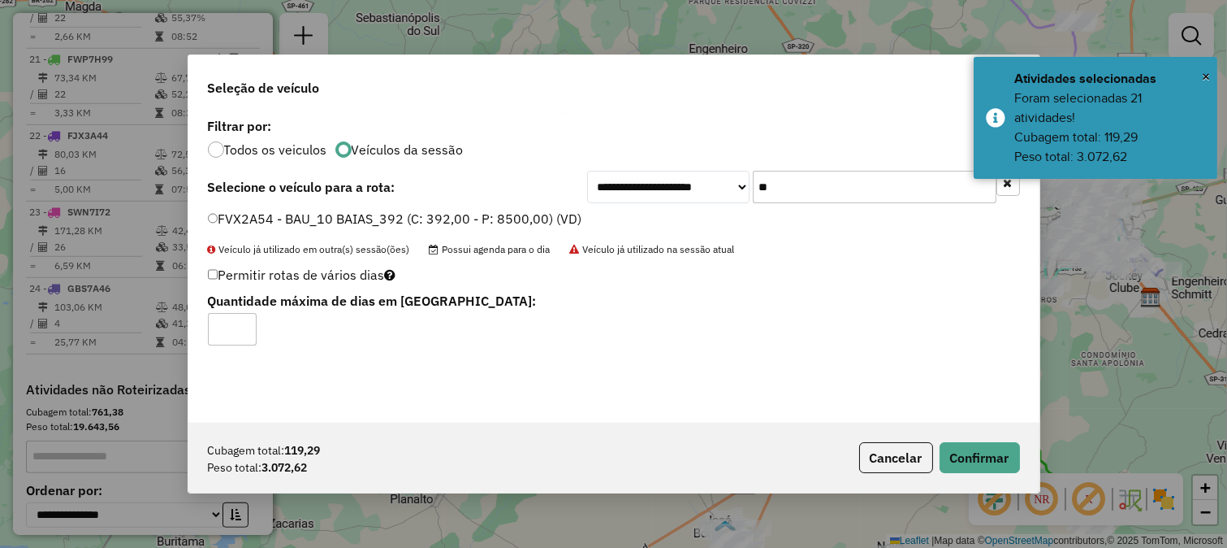
click at [509, 214] on label "FVX2A54 - BAU_10 BAIAS_392 (C: 392,00 - P: 8500,00) (VD)" at bounding box center [395, 218] width 374 height 19
click at [985, 447] on button "Confirmar" at bounding box center [980, 457] width 80 height 31
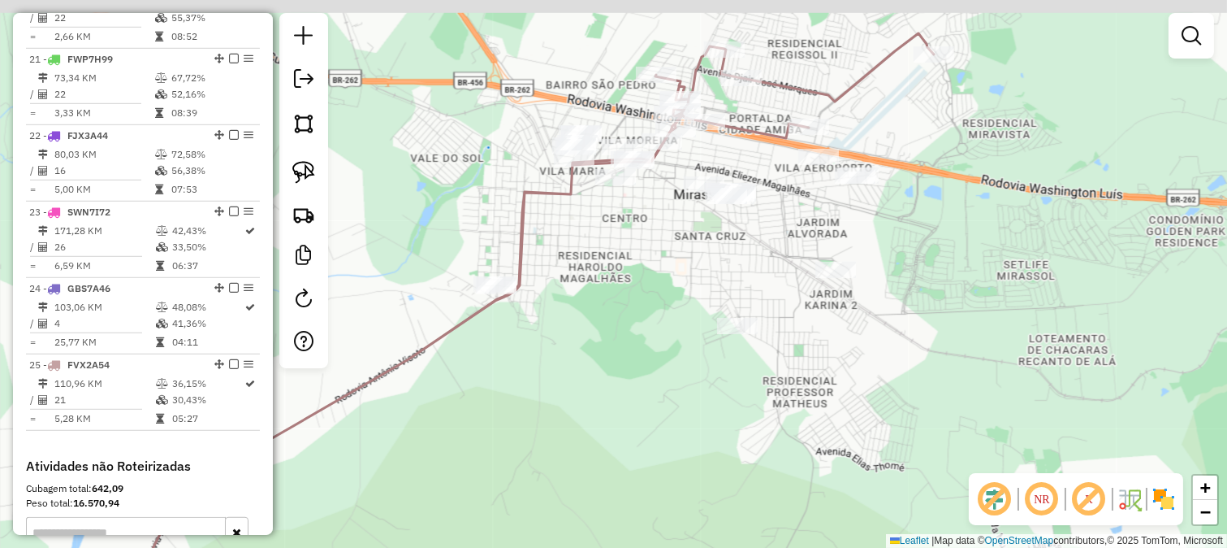
drag, startPoint x: 897, startPoint y: 158, endPoint x: 890, endPoint y: 150, distance: 10.4
click at [923, 201] on div "Janela de atendimento Grade de atendimento Capacidade Transportadoras Veículos …" at bounding box center [613, 274] width 1227 height 548
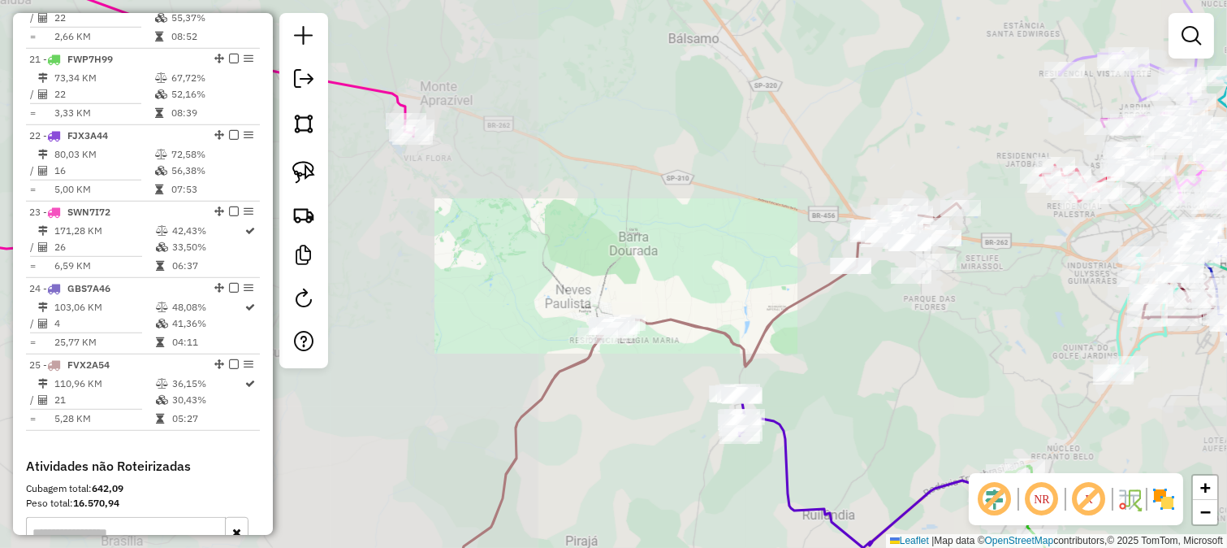
click at [740, 261] on div "Janela de atendimento Grade de atendimento Capacidade Transportadoras Veículos …" at bounding box center [613, 274] width 1227 height 548
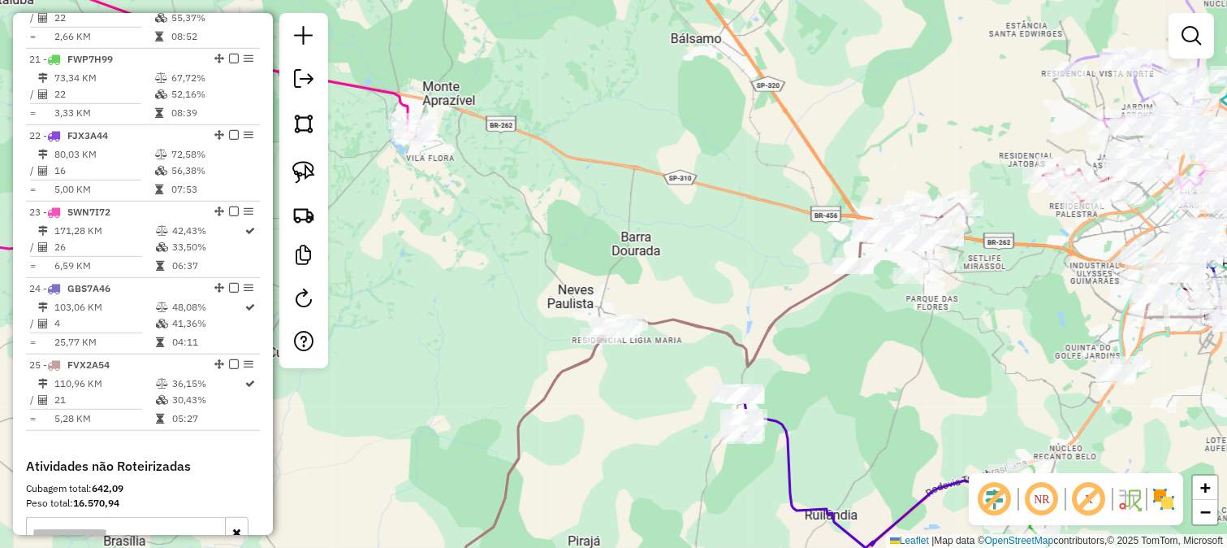
click at [762, 222] on div "Janela de atendimento Grade de atendimento Capacidade Transportadoras Veículos …" at bounding box center [613, 274] width 1227 height 548
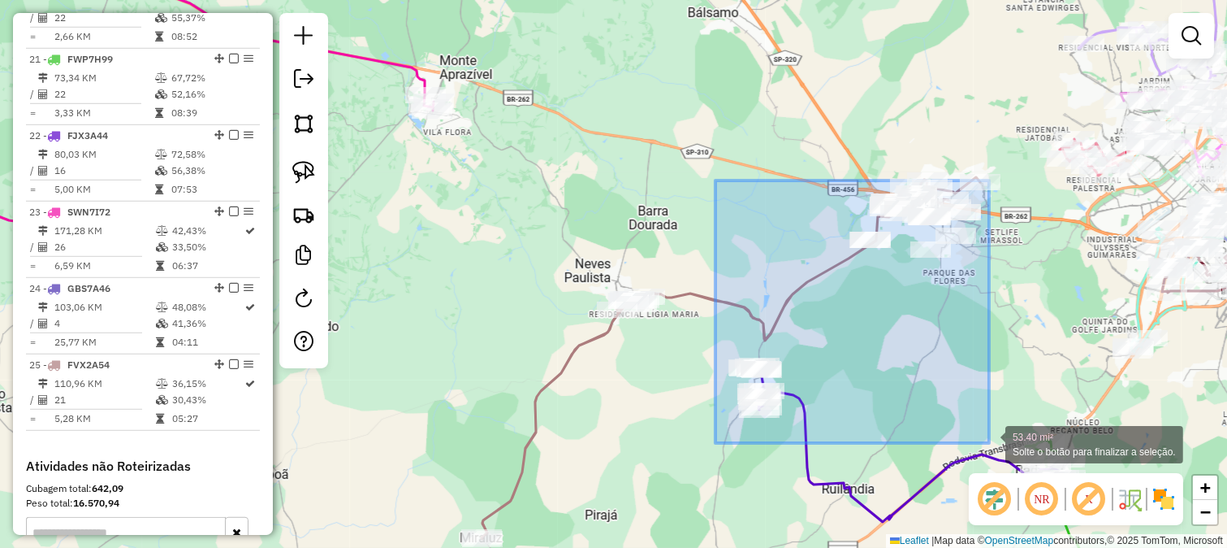
drag, startPoint x: 715, startPoint y: 180, endPoint x: 989, endPoint y: 443, distance: 379.8
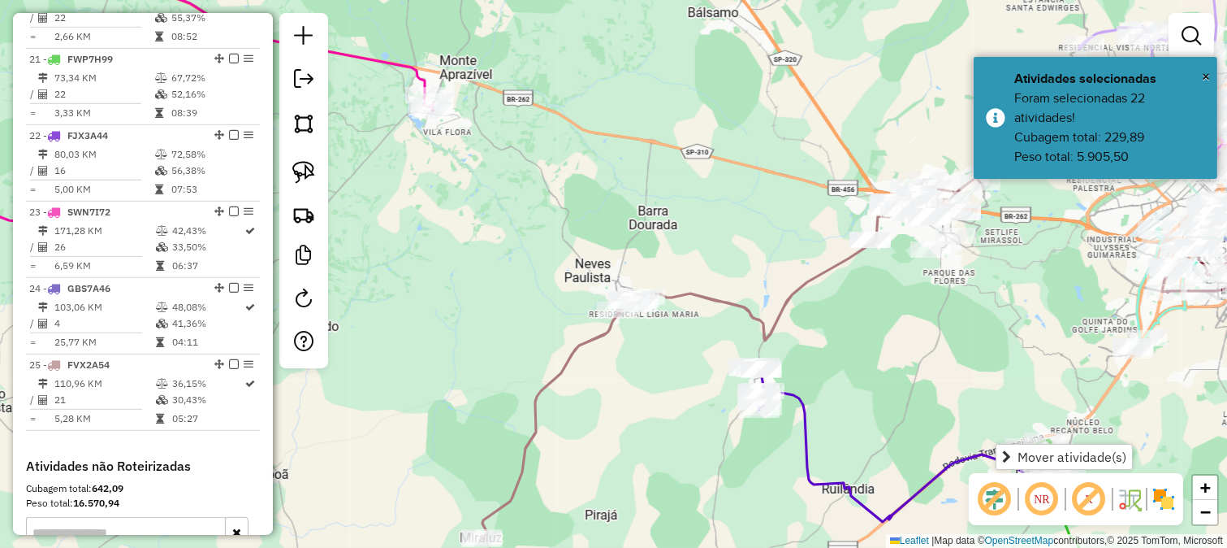
click at [1018, 452] on span "Mover atividade(s)" at bounding box center [1072, 456] width 109 height 13
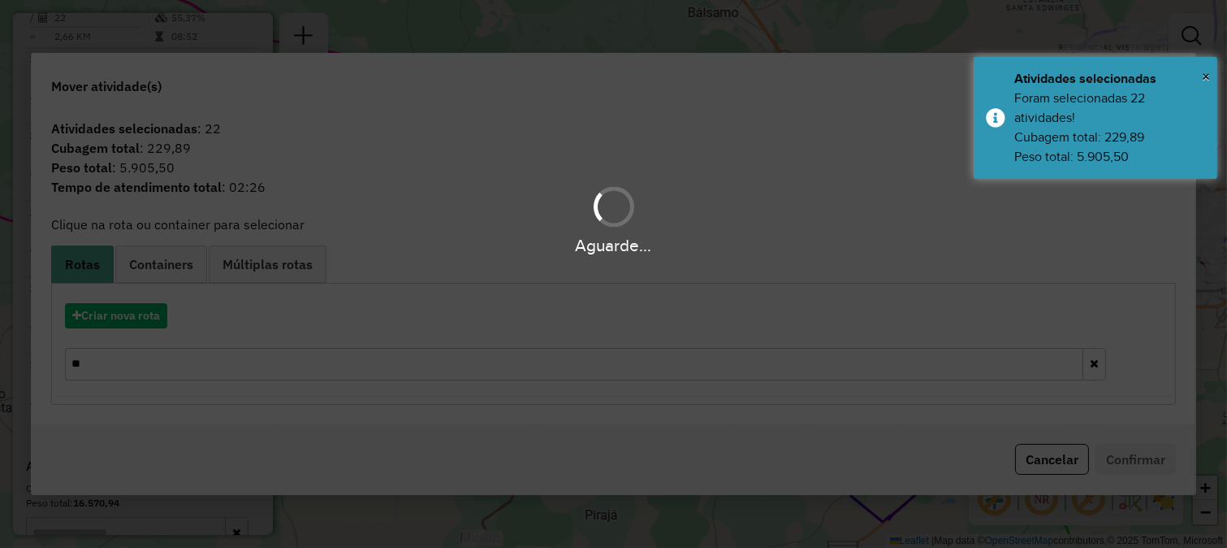
click at [127, 299] on div "Criar nova rota **" at bounding box center [613, 344] width 1117 height 106
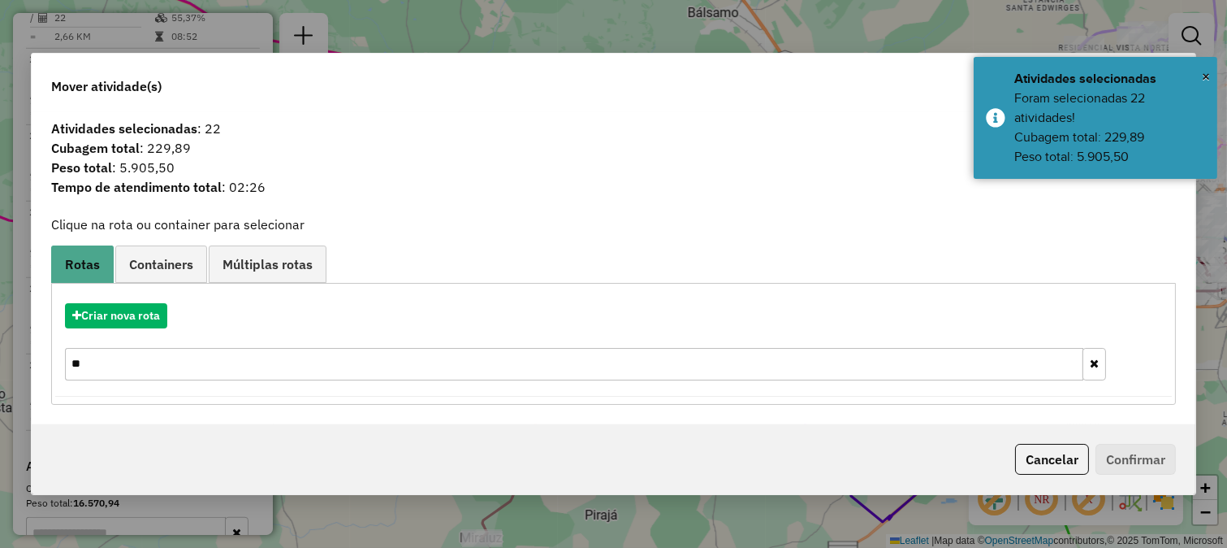
click at [126, 301] on div "Criar nova rota **" at bounding box center [613, 344] width 1117 height 106
click at [130, 311] on button "Criar nova rota" at bounding box center [116, 315] width 102 height 25
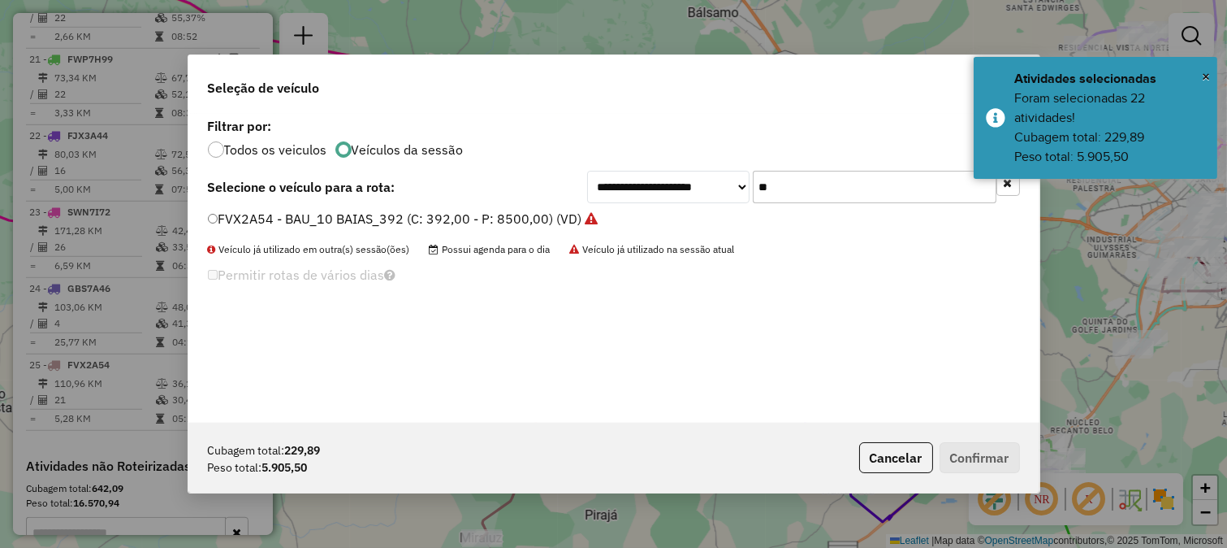
click at [798, 183] on input "**" at bounding box center [875, 187] width 244 height 32
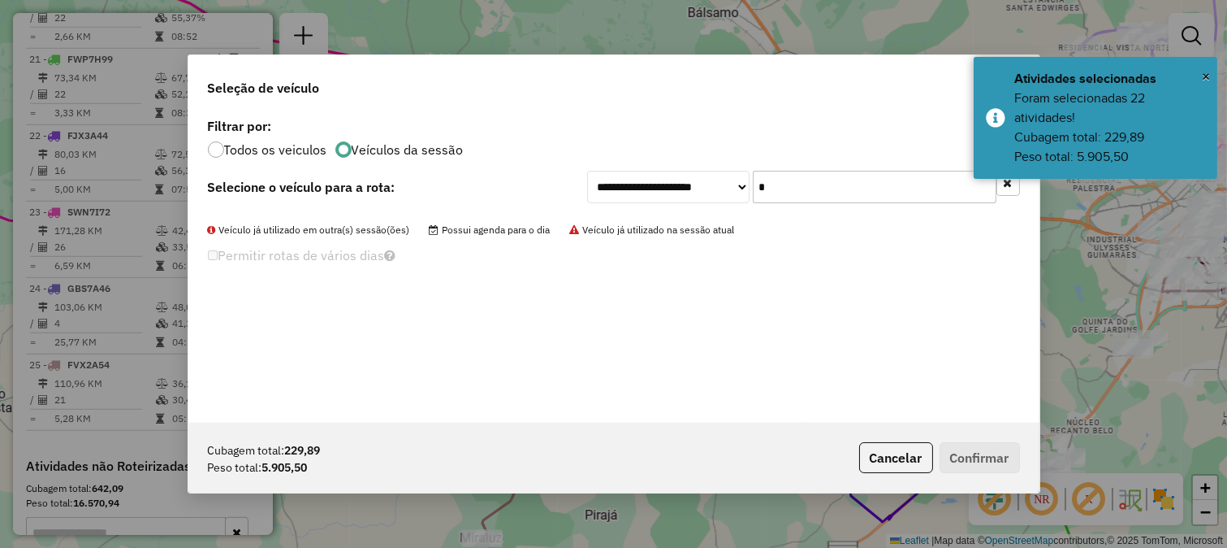
type input "**"
click at [827, 188] on input "**" at bounding box center [875, 187] width 244 height 32
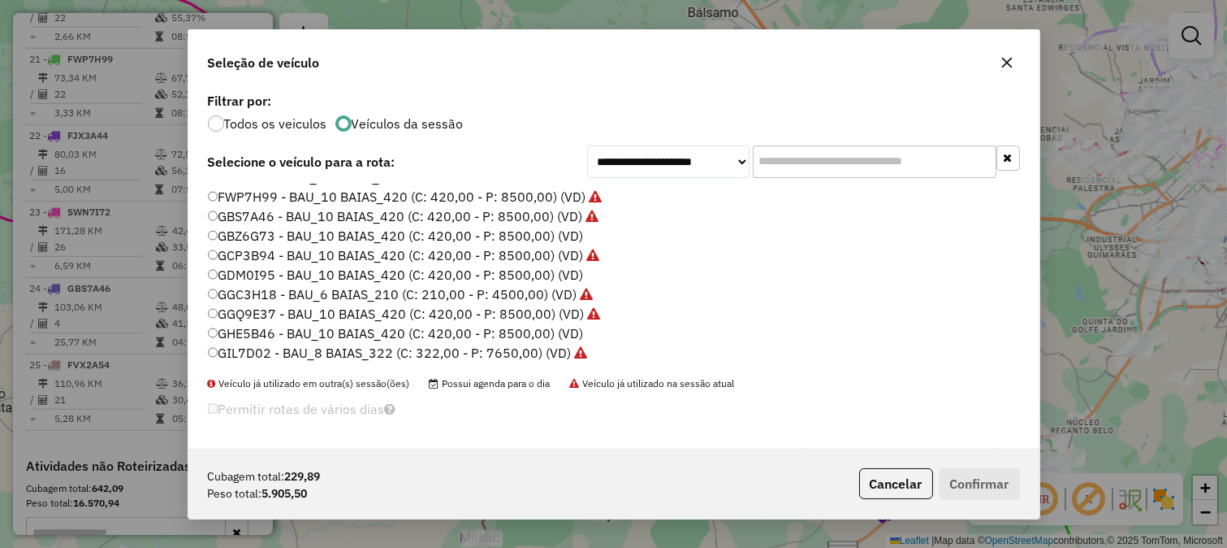
scroll to position [271, 0]
click at [567, 232] on label "GBZ6G73 - BAU_10 BAIAS_420 (C: 420,00 - P: 8500,00) (VD)" at bounding box center [396, 234] width 376 height 19
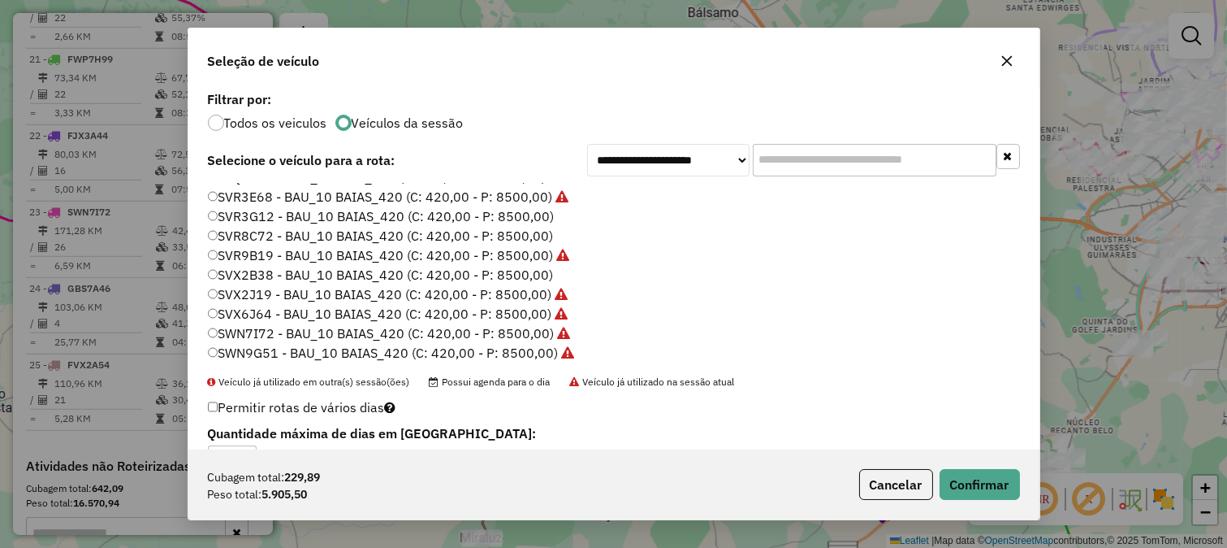
scroll to position [562, 0]
click at [976, 482] on button "Confirmar" at bounding box center [980, 484] width 80 height 31
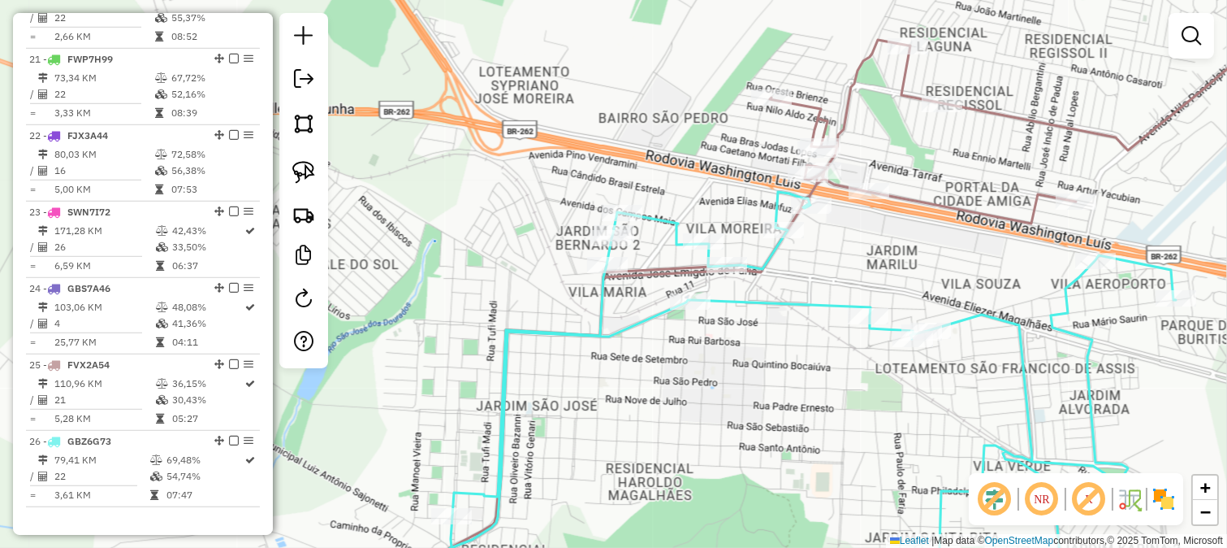
click at [842, 138] on icon at bounding box center [848, 308] width 958 height 589
select select "*********"
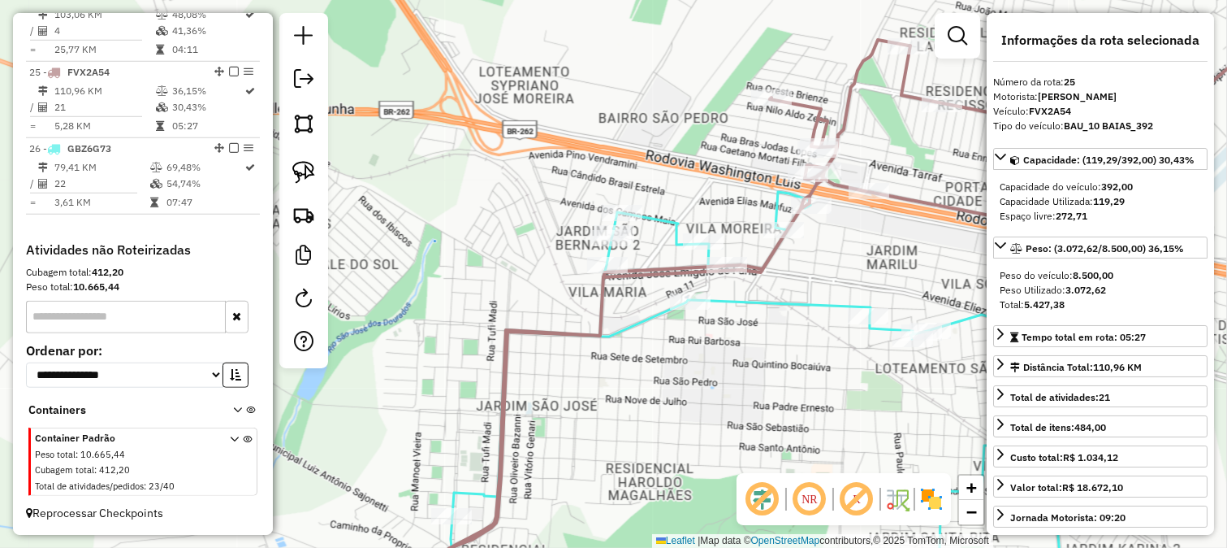
scroll to position [2425, 0]
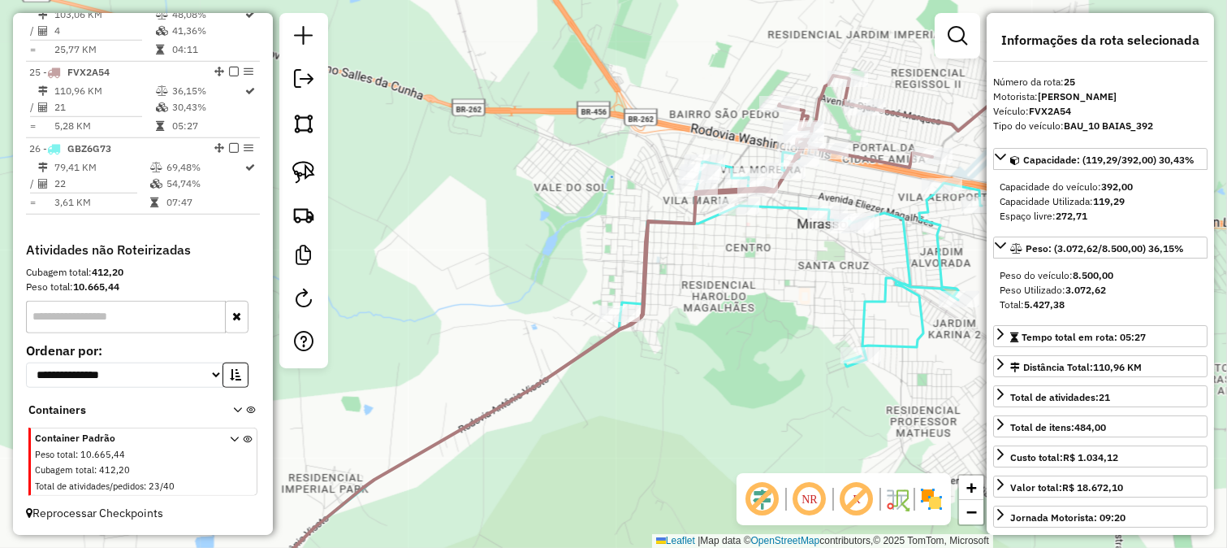
drag, startPoint x: 838, startPoint y: 185, endPoint x: 813, endPoint y: 246, distance: 65.6
click at [813, 245] on div "Rota 26 - Placa GBZ6G73 2256 - PEDROSO MIRASSOL Janela de atendimento Grade de …" at bounding box center [613, 274] width 1227 height 548
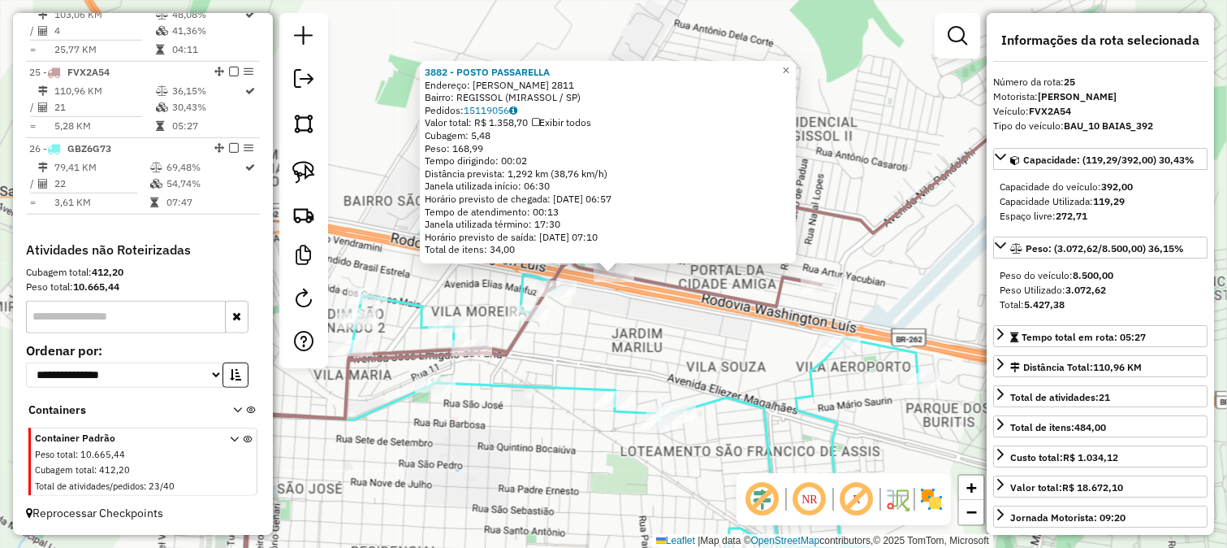
click at [731, 285] on div "3882 - POSTO PASSARELLA Endereço: MODESTO J MOREIRA JUNIOR 2811 Bairro: REGISSO…" at bounding box center [613, 274] width 1227 height 548
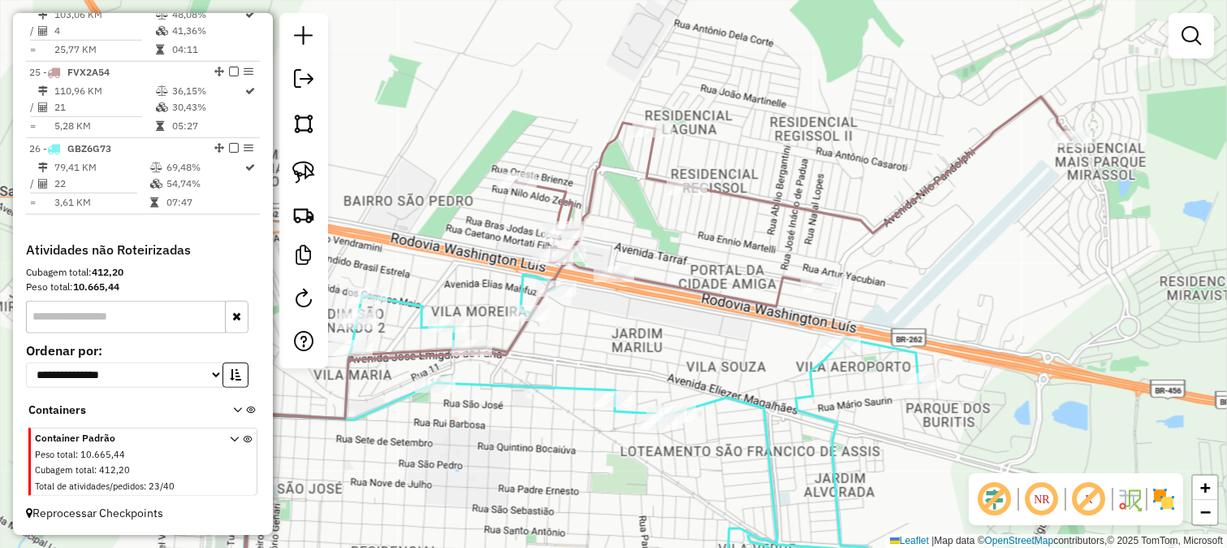
click at [549, 379] on icon at bounding box center [559, 439] width 724 height 328
select select "*********"
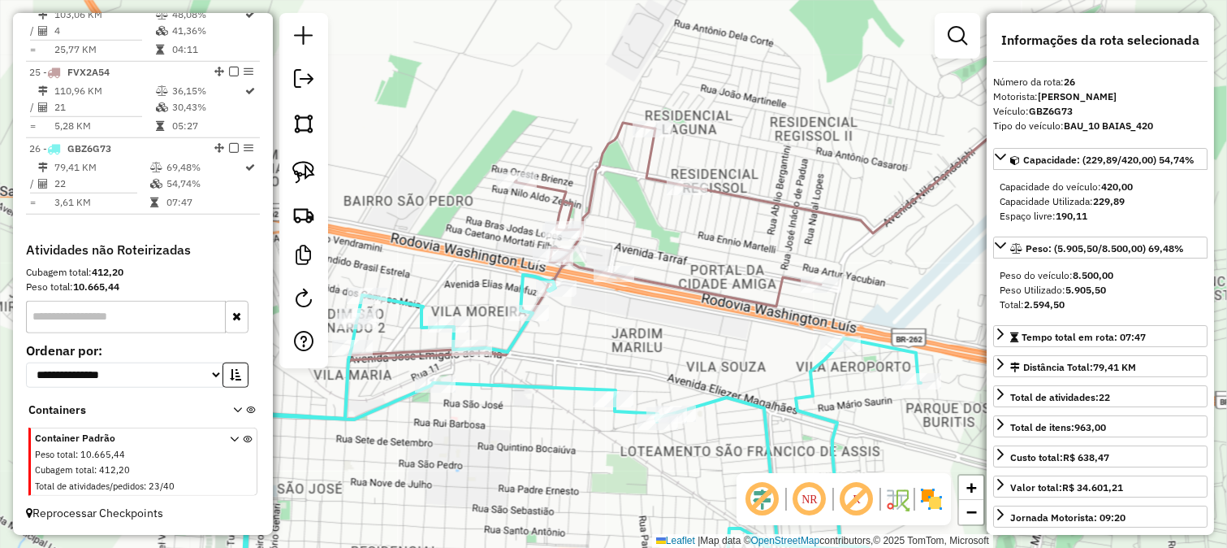
drag, startPoint x: 565, startPoint y: 344, endPoint x: 595, endPoint y: 344, distance: 30.1
click at [595, 344] on div "Janela de atendimento Grade de atendimento Capacidade Transportadoras Veículos …" at bounding box center [613, 274] width 1227 height 548
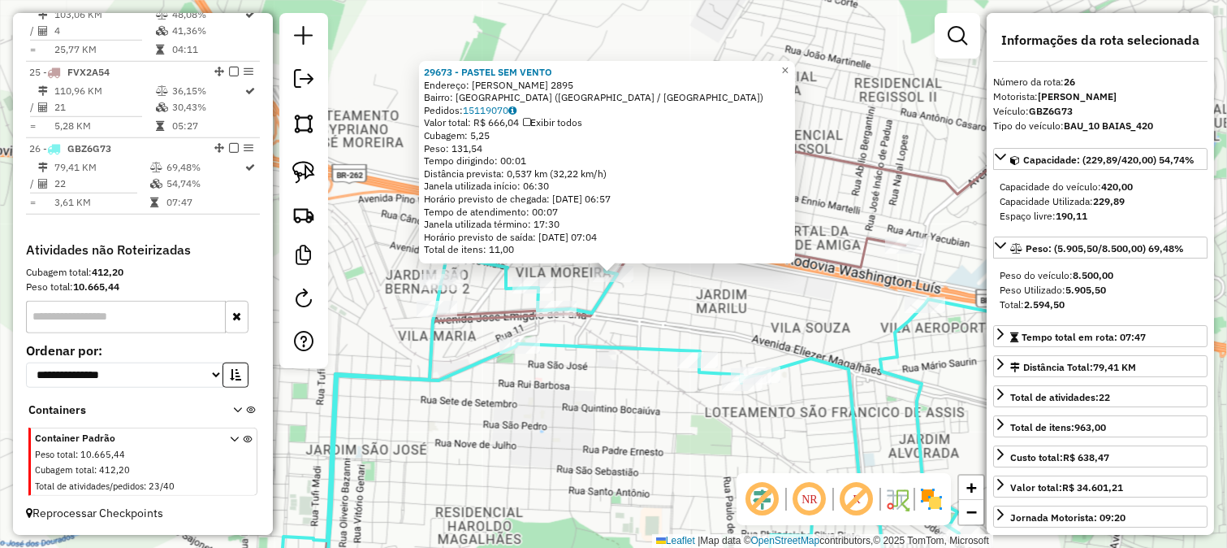
click at [597, 321] on icon at bounding box center [633, 419] width 743 height 367
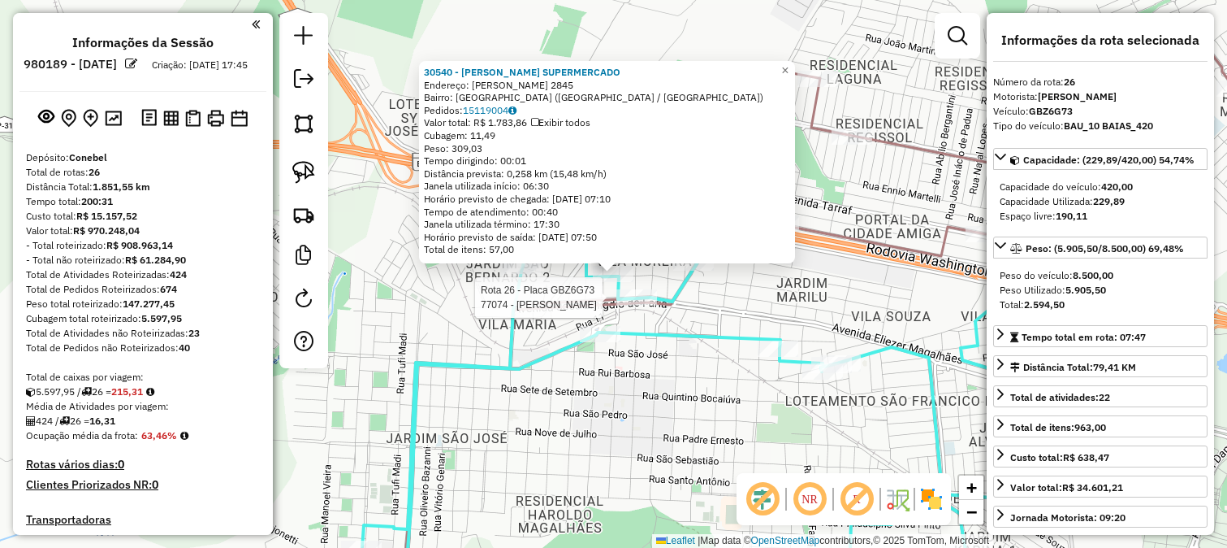
select select "*********"
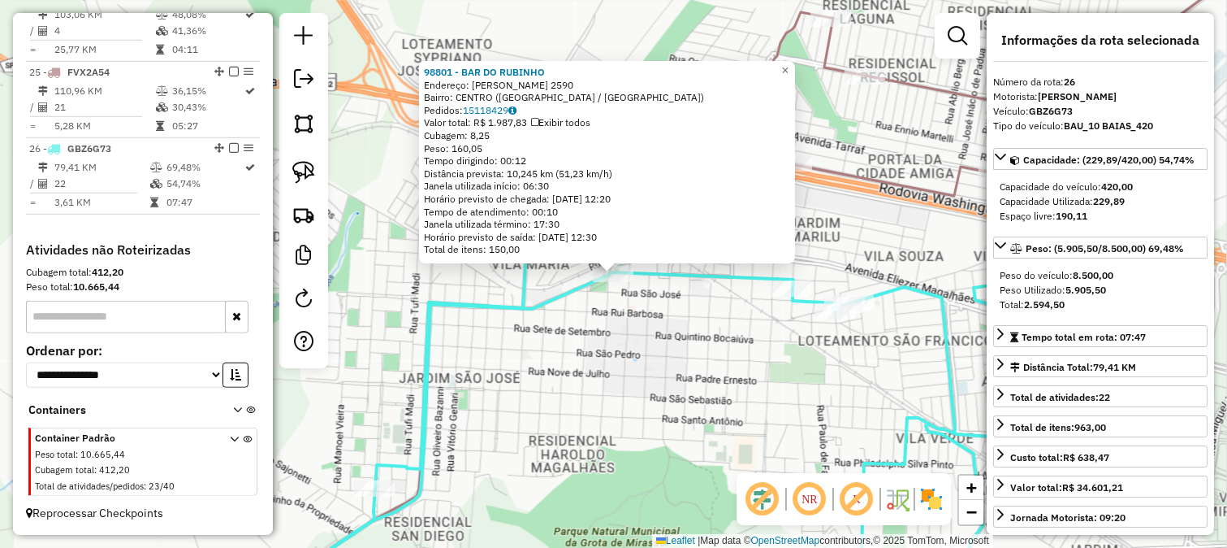
click at [599, 335] on div "Rota 26 - Placa GBZ6G73 98801 - BAR DO RUBINHO × 98801 - BAR DO RUBINHO Endereç…" at bounding box center [613, 274] width 1227 height 548
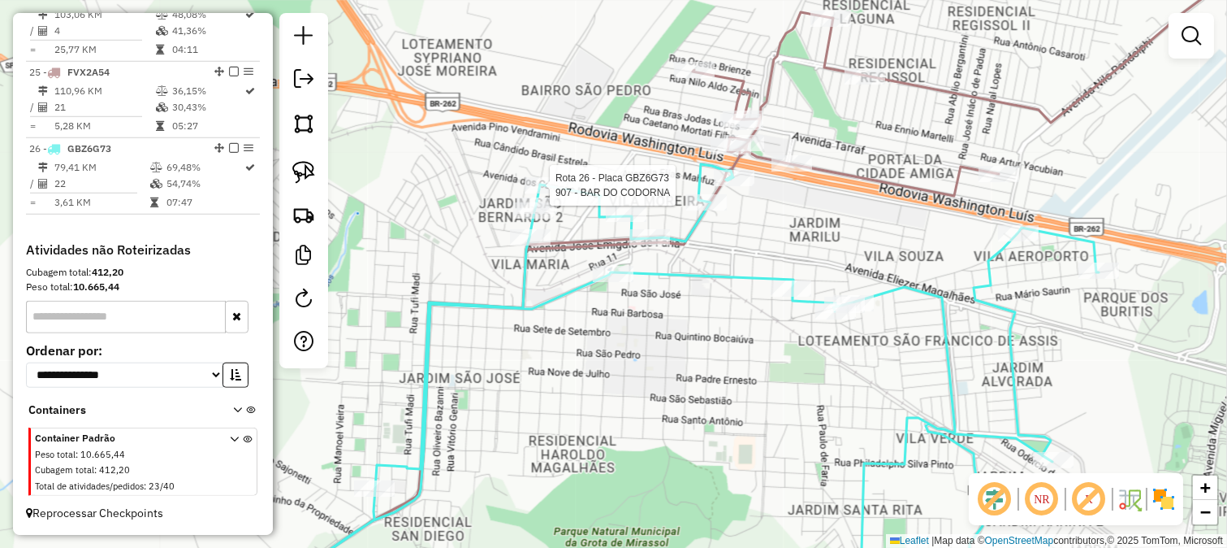
select select "*********"
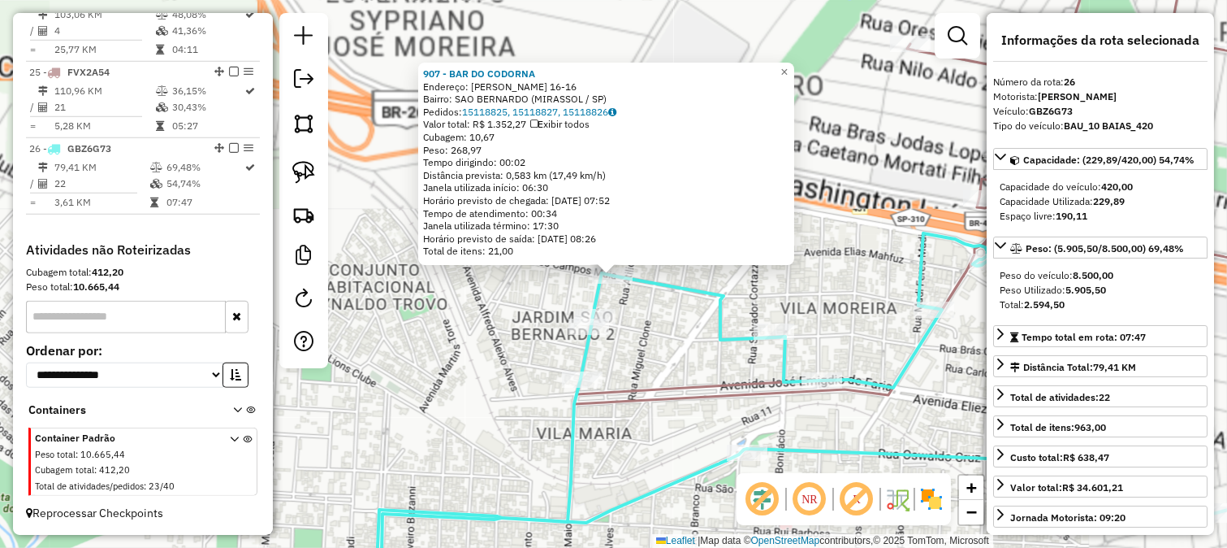
click at [648, 327] on div "907 - BAR DO CODORNA Endereço: CAMPOS MAIA 16-16 Bairro: [GEOGRAPHIC_DATA] (MIR…" at bounding box center [613, 274] width 1227 height 548
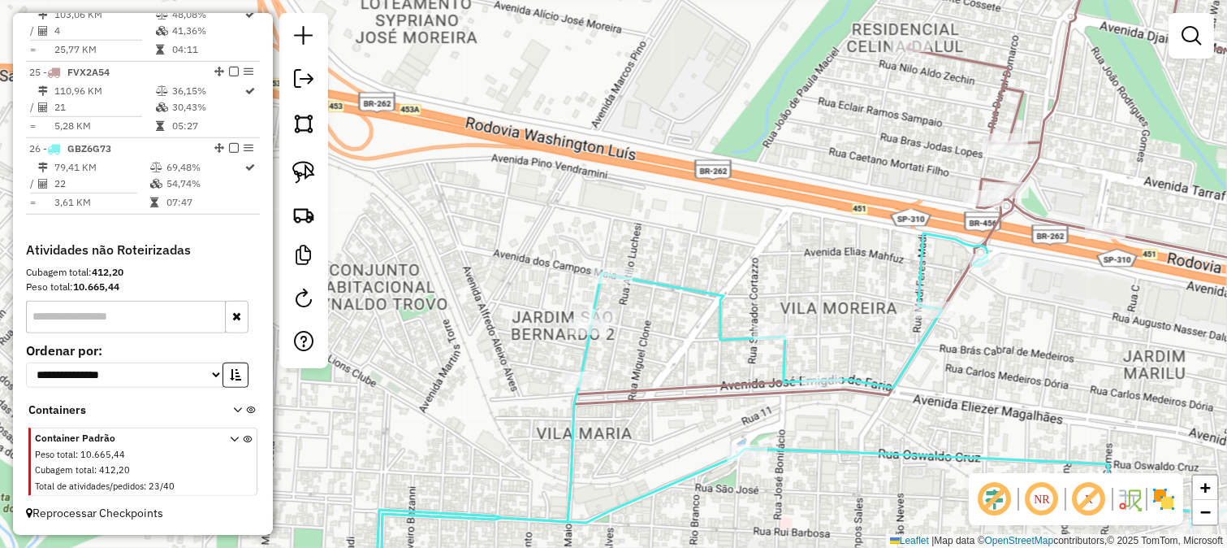
click at [617, 310] on div "Janela de atendimento Grade de atendimento Capacidade Transportadoras Veículos …" at bounding box center [613, 274] width 1227 height 548
select select "*********"
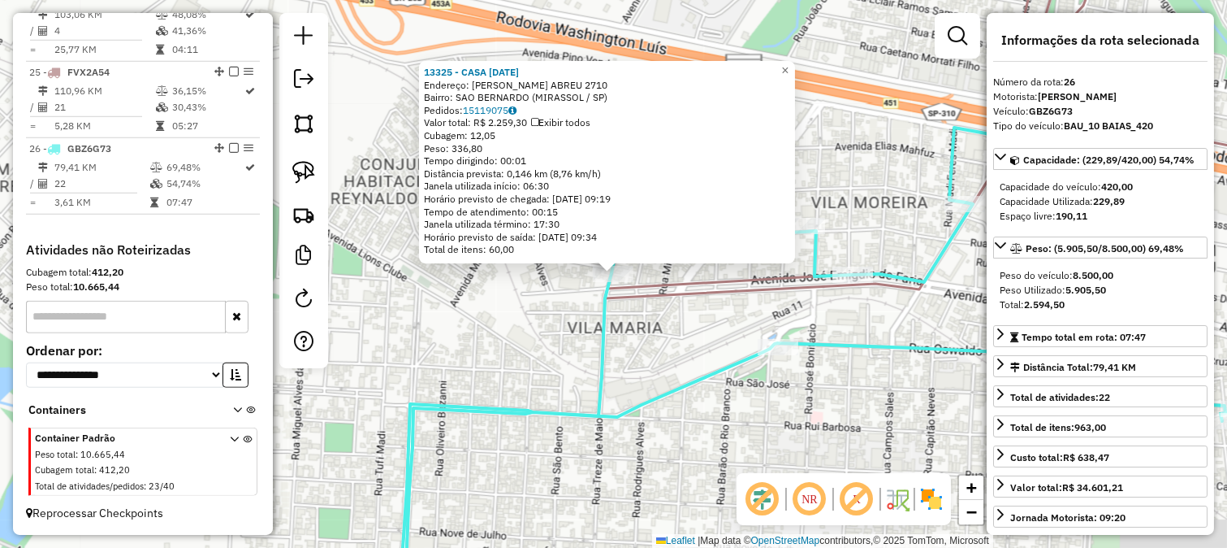
click at [656, 374] on div "13325 - CASA [DATE] Endereço: [PERSON_NAME] ABREU 2710 Bairro: [GEOGRAPHIC_DATA…" at bounding box center [613, 274] width 1227 height 548
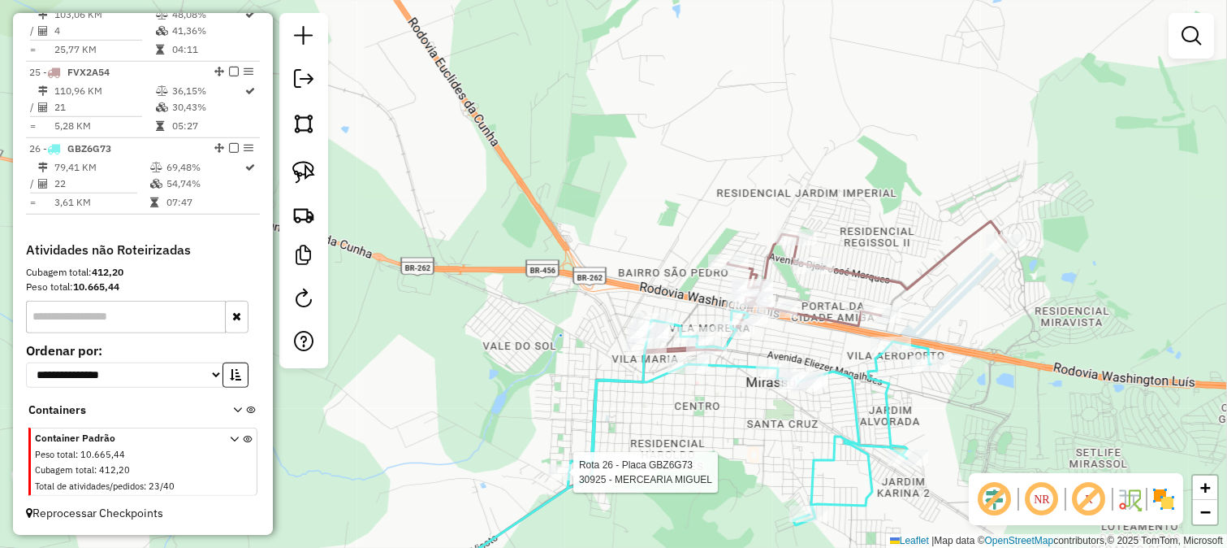
select select "*********"
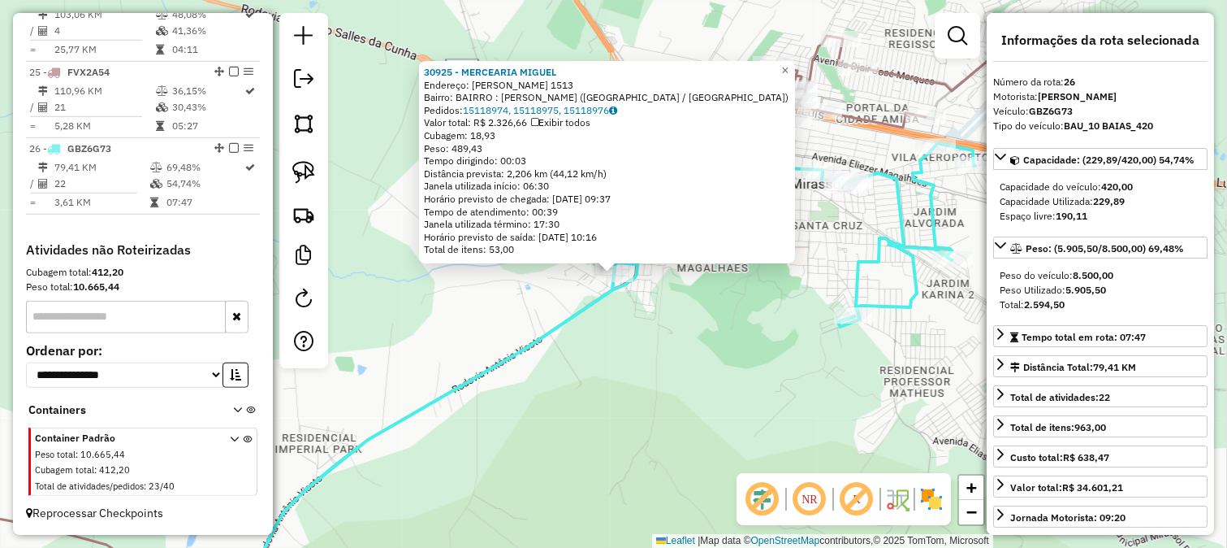
click at [663, 401] on div "30925 - MERCEARIA [PERSON_NAME]: [PERSON_NAME] 1513 Bairro: BAIRRO : [PERSON_NA…" at bounding box center [613, 274] width 1227 height 548
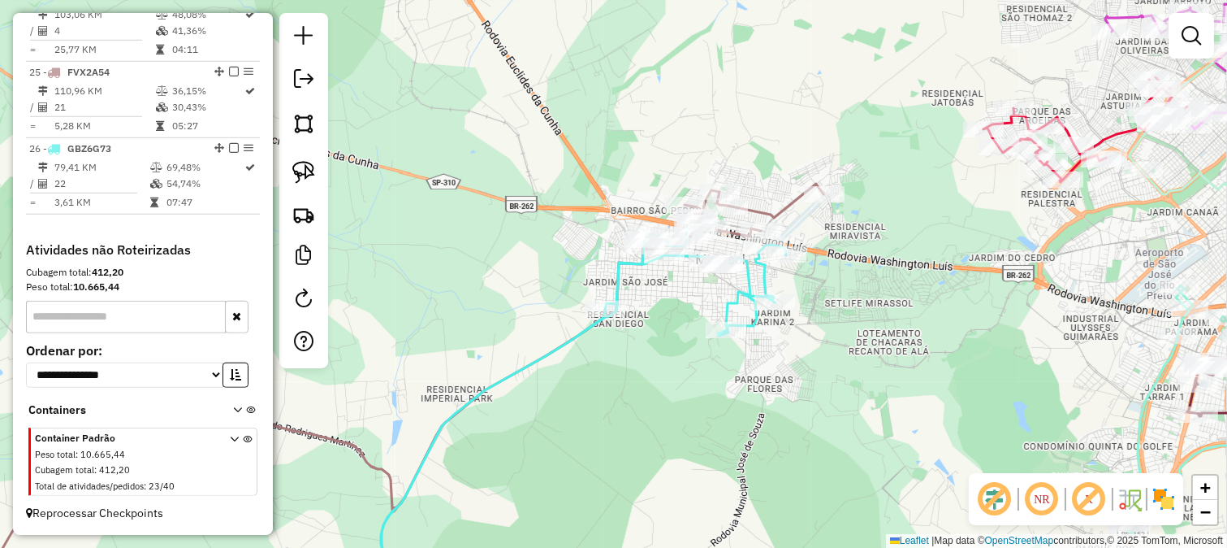
drag, startPoint x: 678, startPoint y: 339, endPoint x: 639, endPoint y: 347, distance: 39.8
click at [639, 347] on div "Janela de atendimento Grade de atendimento Capacidade Transportadoras Veículos …" at bounding box center [613, 274] width 1227 height 548
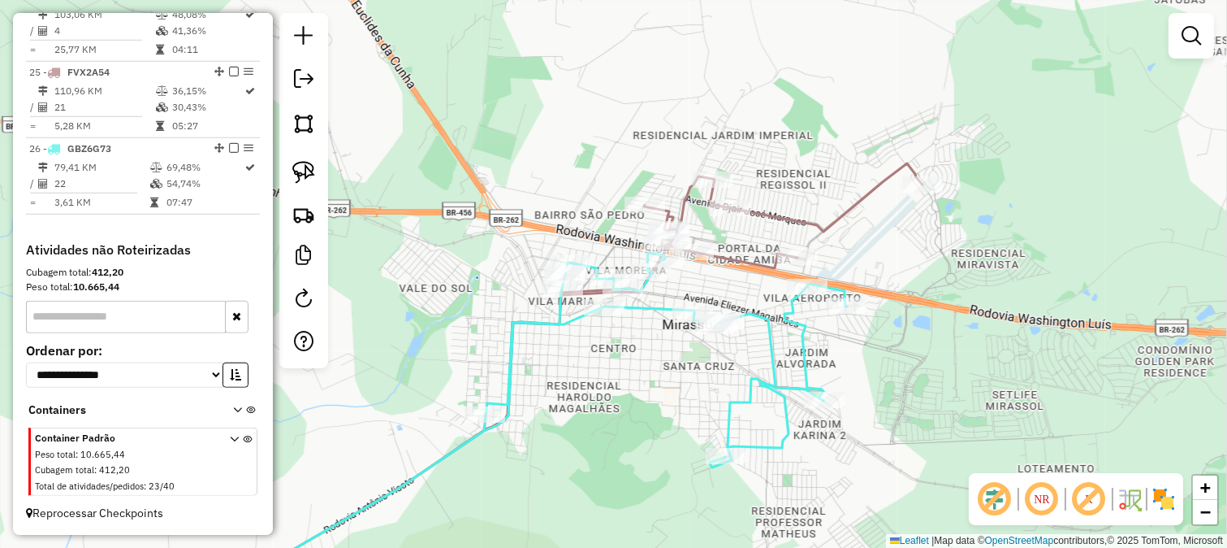
click at [807, 276] on icon at bounding box center [528, 428] width 637 height 350
select select "*********"
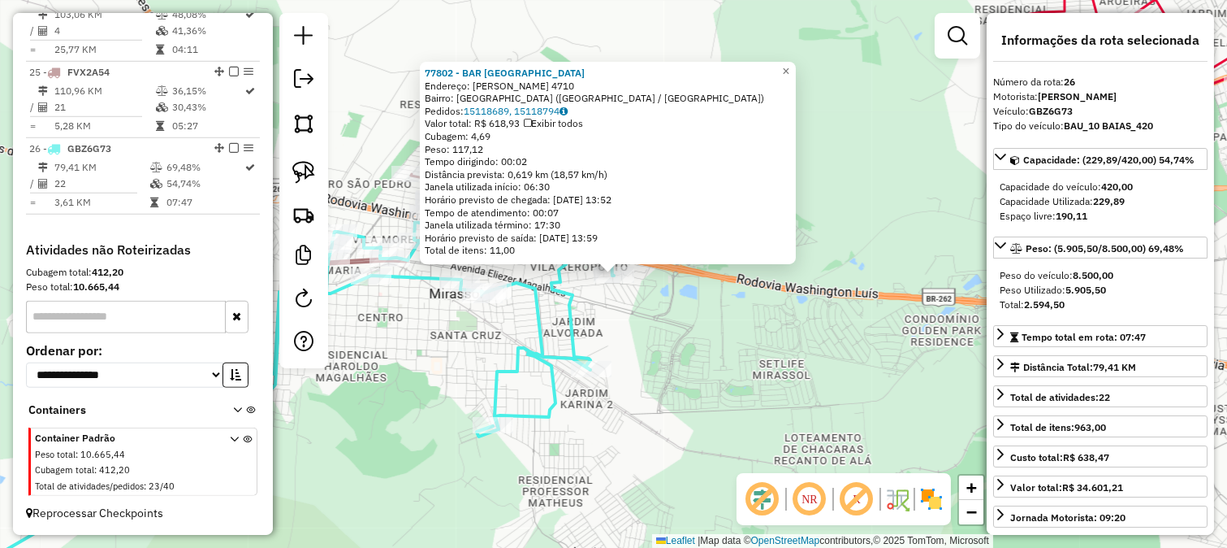
click at [634, 314] on div "77802 - BAR [GEOGRAPHIC_DATA] Endereço: [PERSON_NAME] 4710 Bairro: [GEOGRAPHIC_…" at bounding box center [613, 274] width 1227 height 548
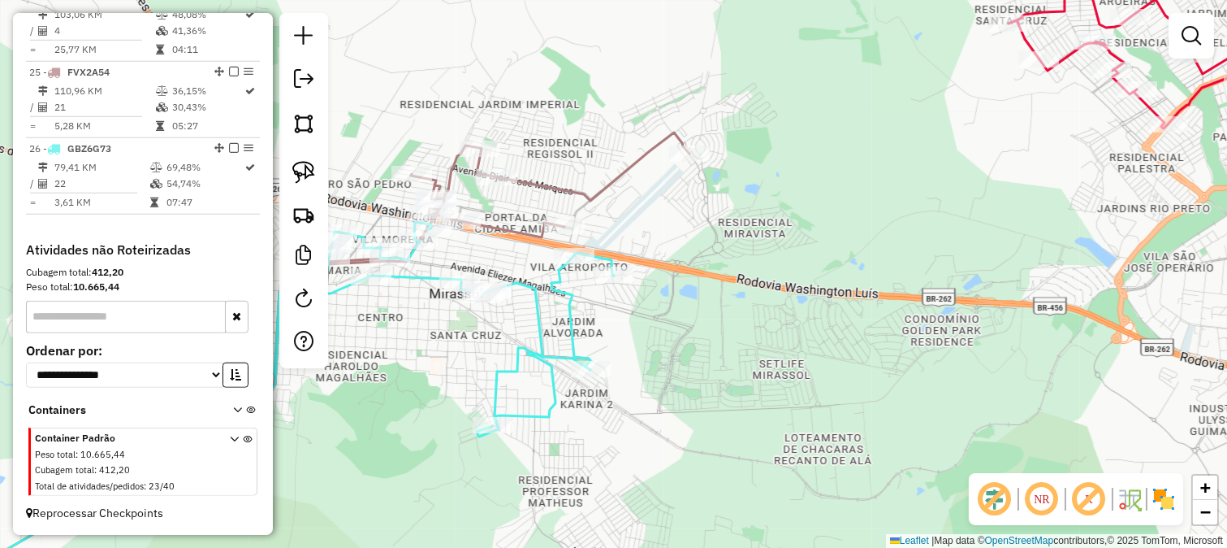
click at [589, 315] on div "77802 - BAR [GEOGRAPHIC_DATA] Endereço: [PERSON_NAME] 4710 Bairro: [GEOGRAPHIC_…" at bounding box center [613, 274] width 1227 height 548
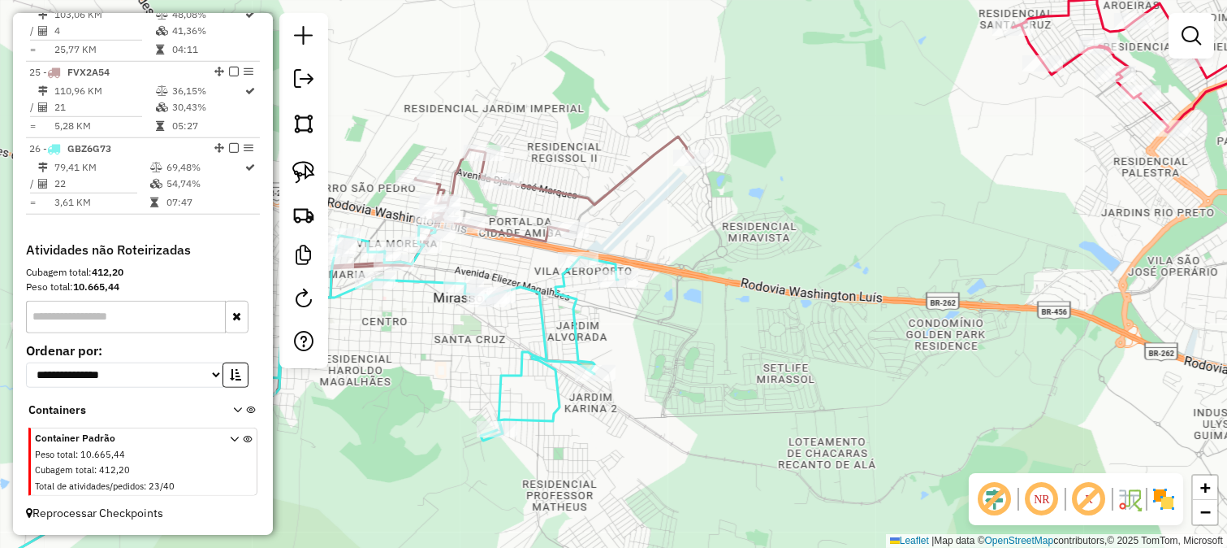
click at [582, 311] on icon at bounding box center [283, 414] width 669 height 377
select select "*********"
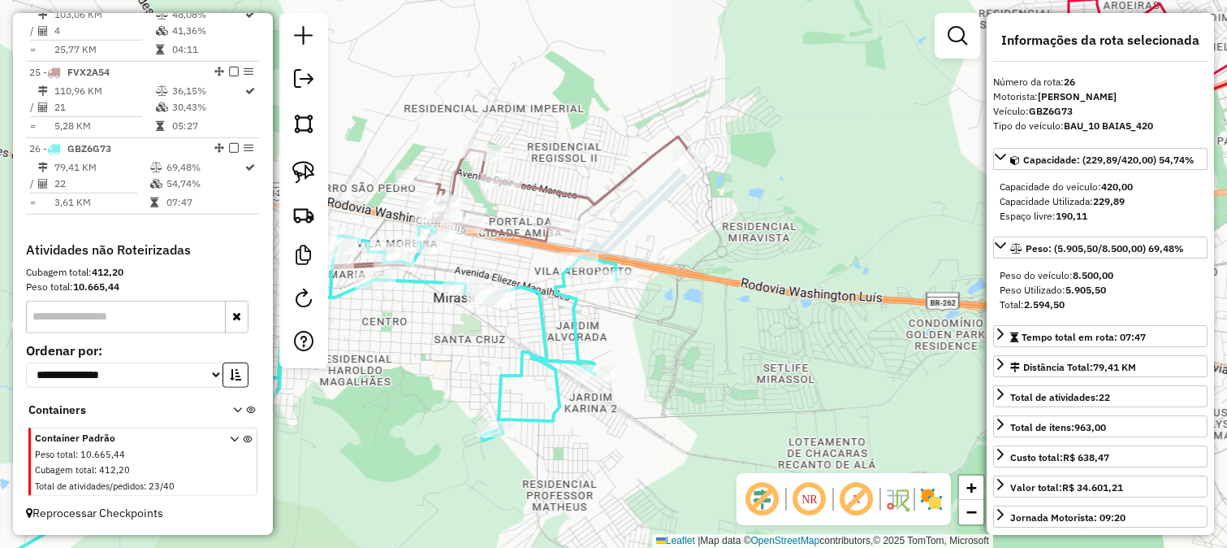
scroll to position [271, 0]
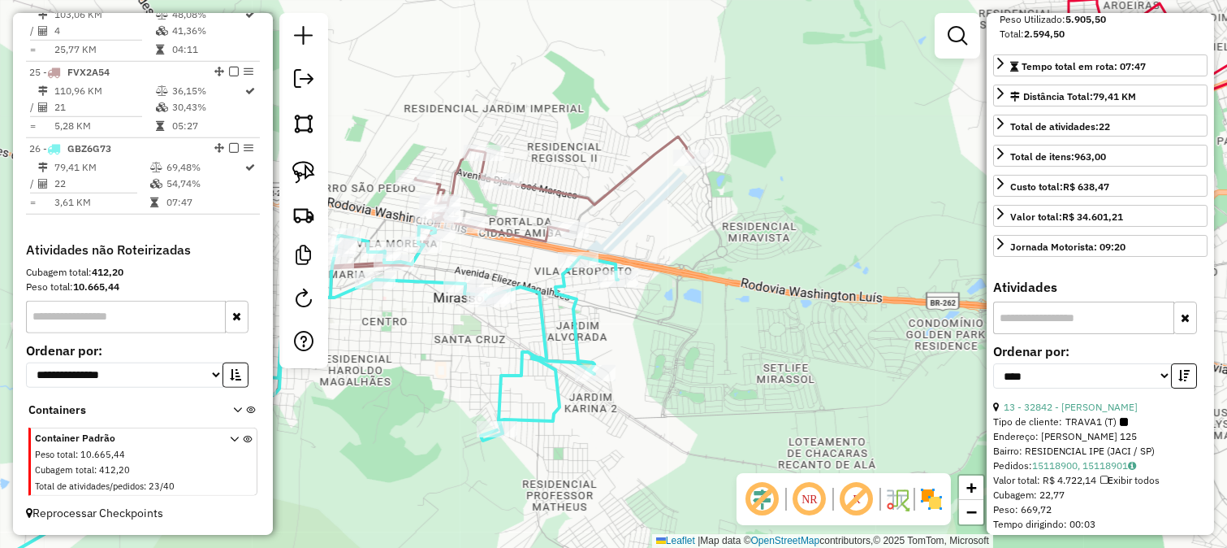
click at [606, 182] on icon at bounding box center [321, 369] width 745 height 466
click at [607, 191] on icon at bounding box center [321, 369] width 745 height 466
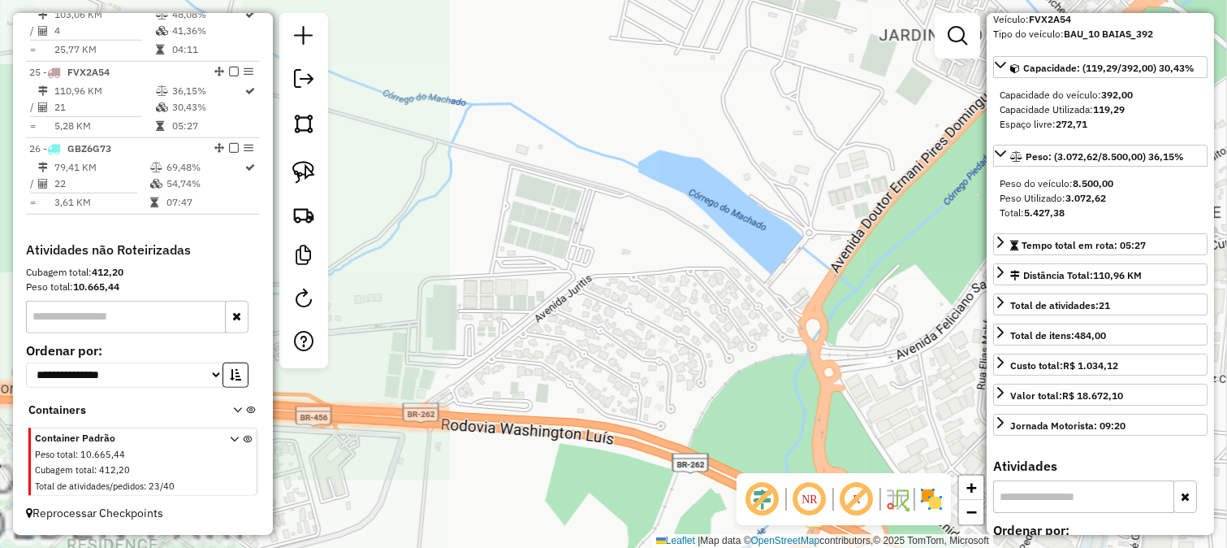
scroll to position [90, 0]
drag, startPoint x: 789, startPoint y: 288, endPoint x: 1126, endPoint y: 320, distance: 338.6
click at [1093, 314] on hb-router-mapa "Informações da Sessão 980189 - [DATE] Criação: [DATE] 17:45 Depósito: Conebel T…" at bounding box center [613, 274] width 1227 height 548
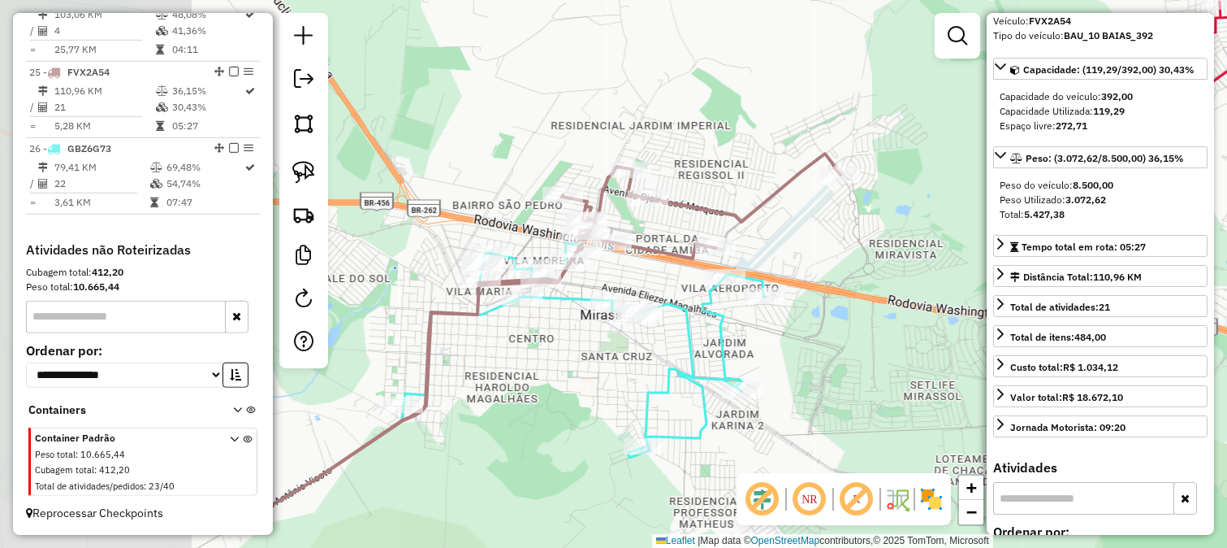
drag, startPoint x: 467, startPoint y: 273, endPoint x: 834, endPoint y: 280, distance: 367.3
click at [834, 280] on div "Janela de atendimento Grade de atendimento Capacidade Transportadoras Veículos …" at bounding box center [613, 274] width 1227 height 548
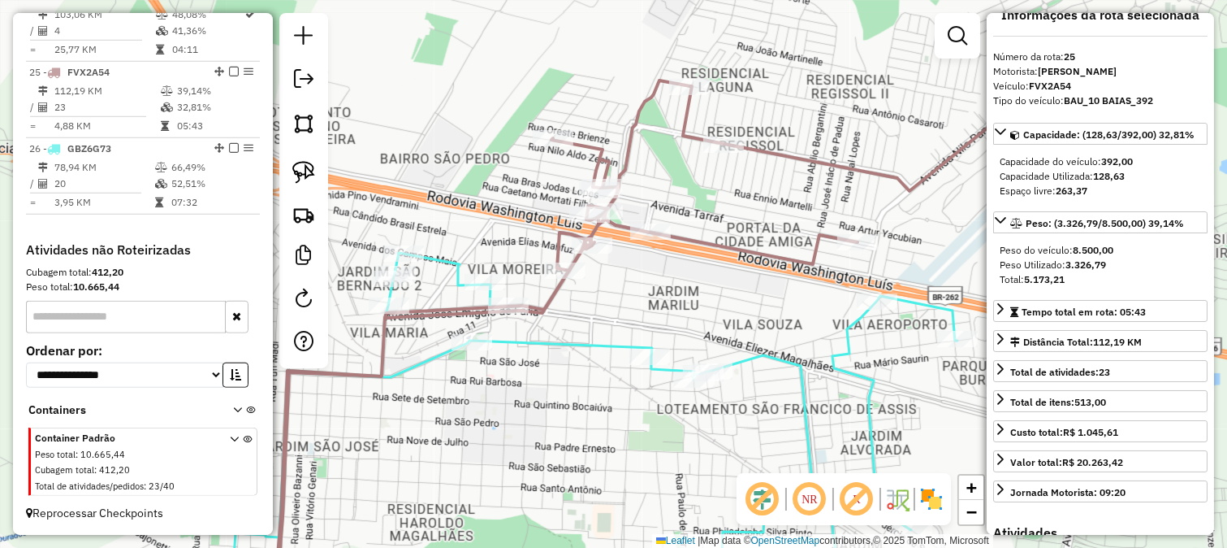
scroll to position [0, 0]
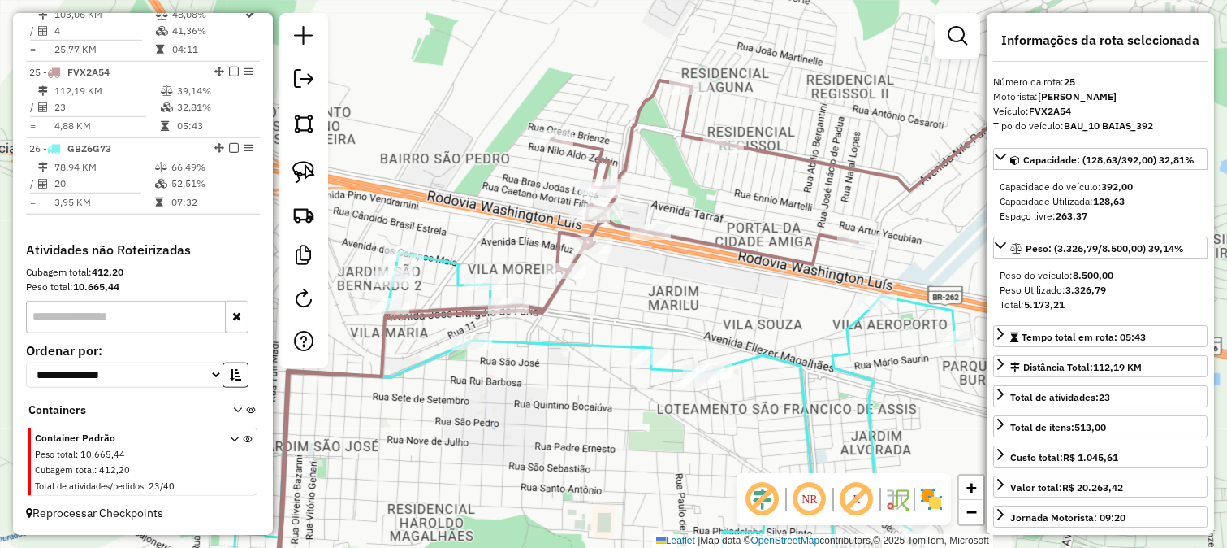
click at [619, 318] on div "Rota 26 - Placa GBZ6G73 77802 - BAR DO [PERSON_NAME] de atendimento Grade de at…" at bounding box center [613, 274] width 1227 height 548
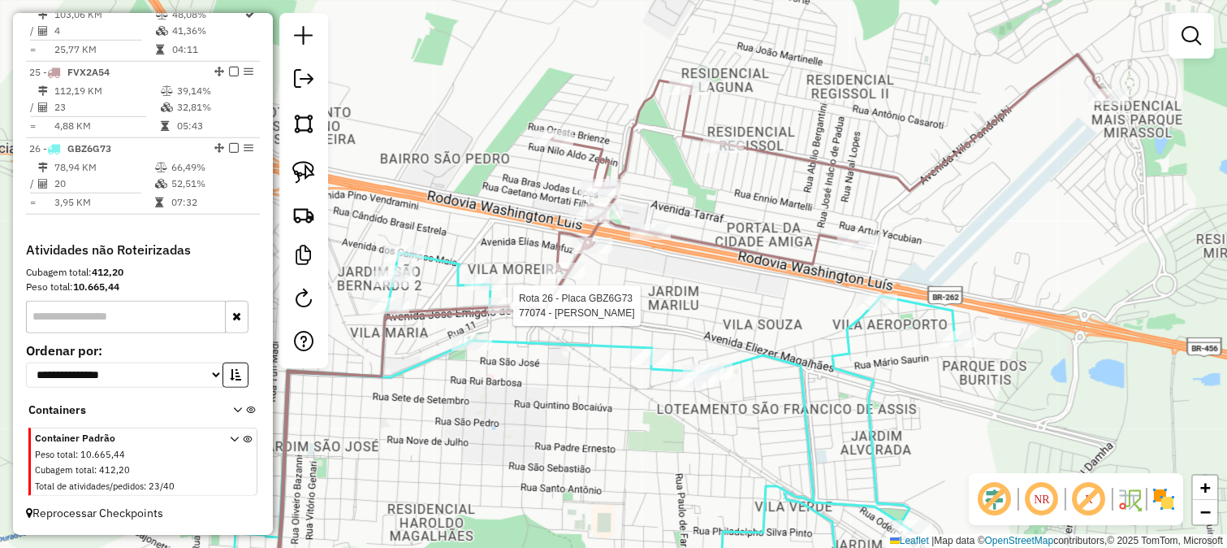
select select "*********"
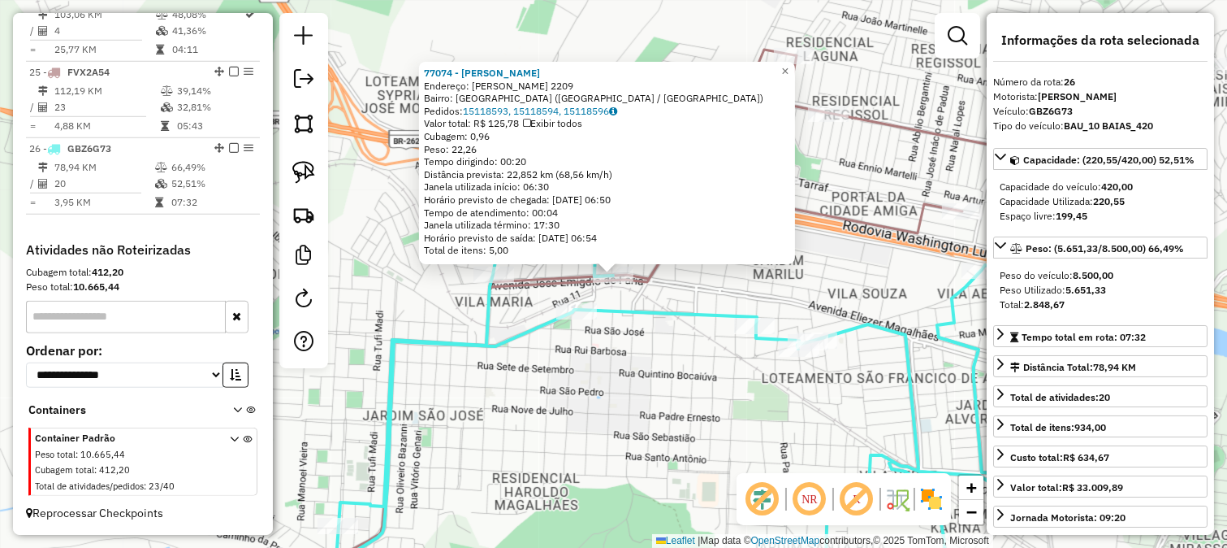
click at [660, 303] on icon at bounding box center [666, 412] width 793 height 381
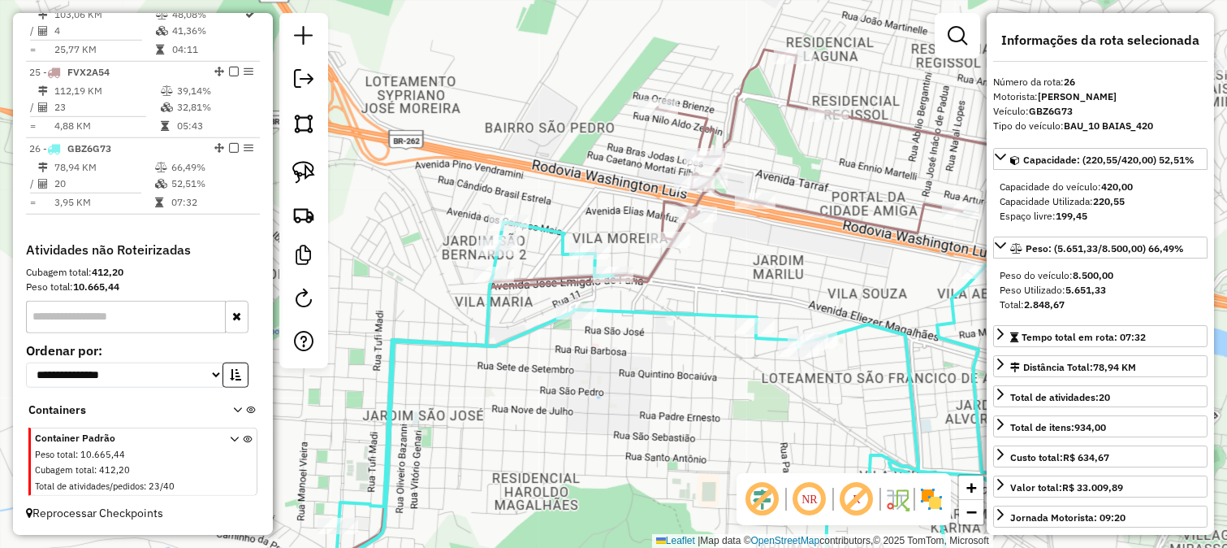
click at [652, 272] on icon at bounding box center [741, 313] width 943 height 579
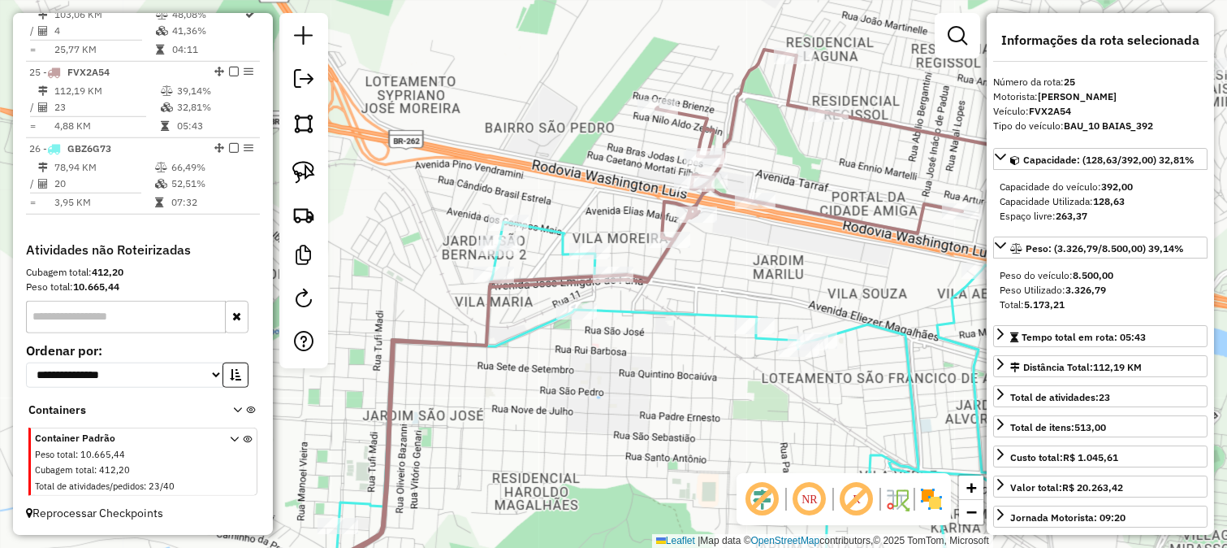
click at [652, 296] on div "Janela de atendimento Grade de atendimento Capacidade Transportadoras Veículos …" at bounding box center [613, 274] width 1227 height 548
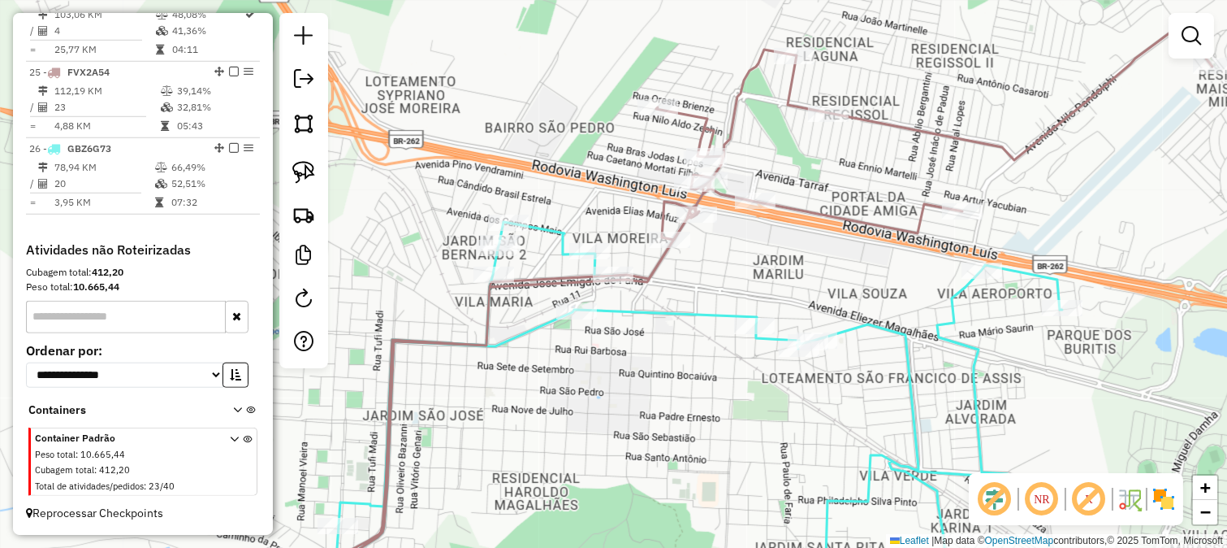
click at [651, 309] on icon at bounding box center [666, 412] width 793 height 381
select select "*********"
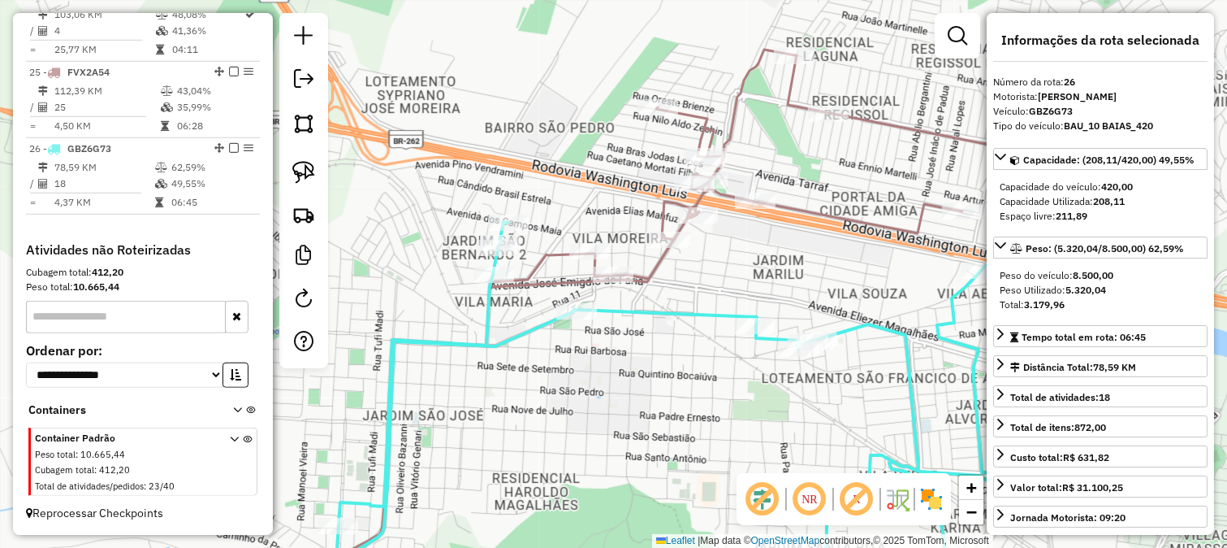
click at [664, 262] on icon at bounding box center [741, 313] width 943 height 579
click at [666, 309] on icon at bounding box center [666, 412] width 793 height 381
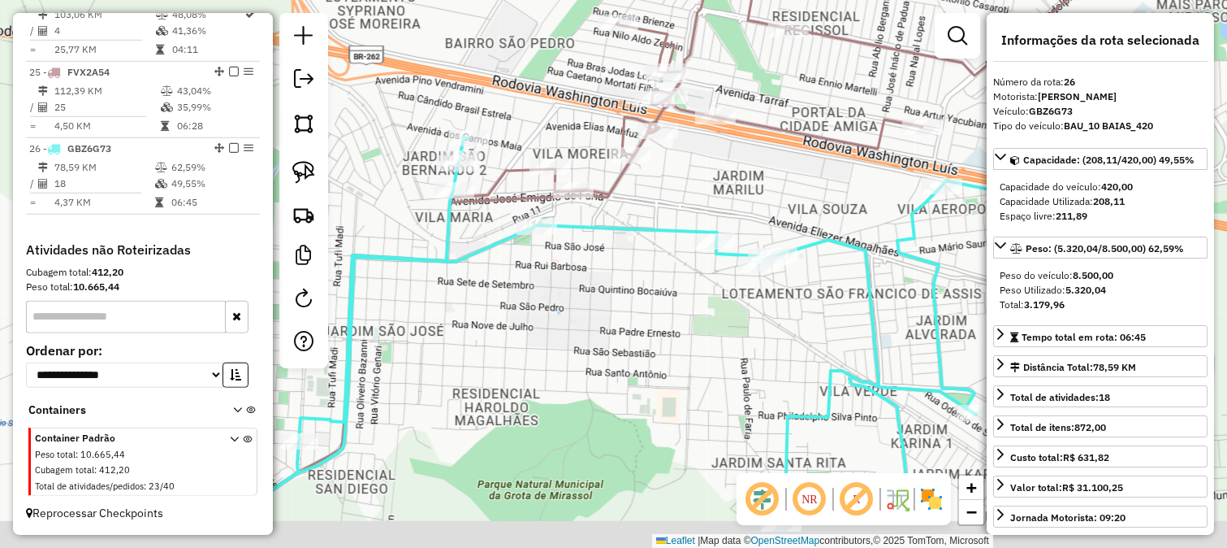
drag, startPoint x: 655, startPoint y: 358, endPoint x: 611, endPoint y: 266, distance: 101.7
click at [613, 269] on div "Janela de atendimento Grade de atendimento Capacidade Transportadoras Veículos …" at bounding box center [613, 274] width 1227 height 548
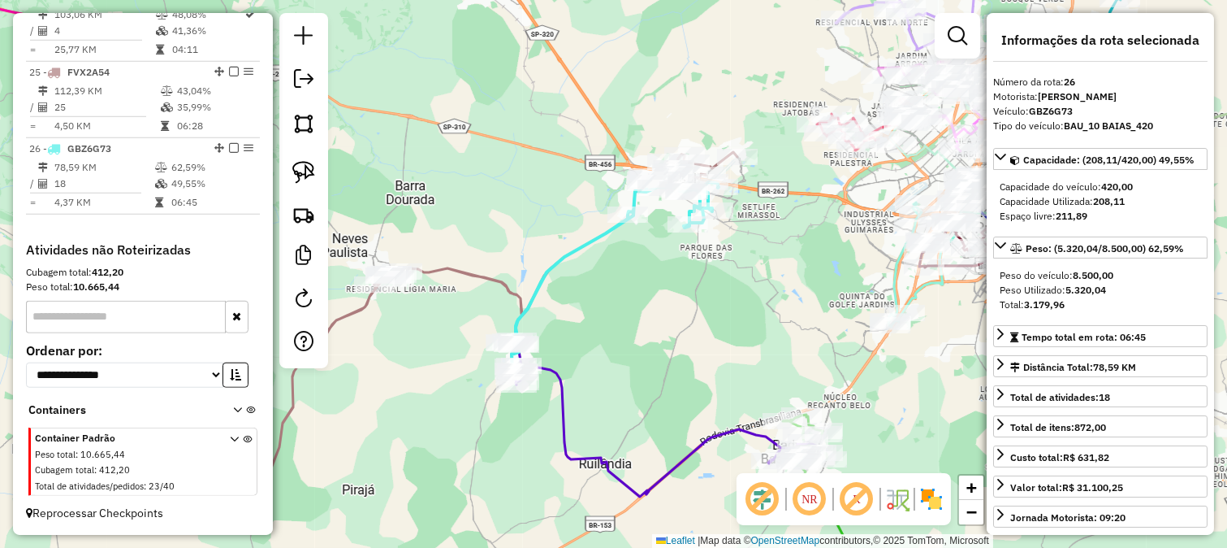
drag, startPoint x: 640, startPoint y: 270, endPoint x: 677, endPoint y: 210, distance: 70.8
click at [677, 210] on div "Janela de atendimento Grade de atendimento Capacidade Transportadoras Veículos …" at bounding box center [613, 274] width 1227 height 548
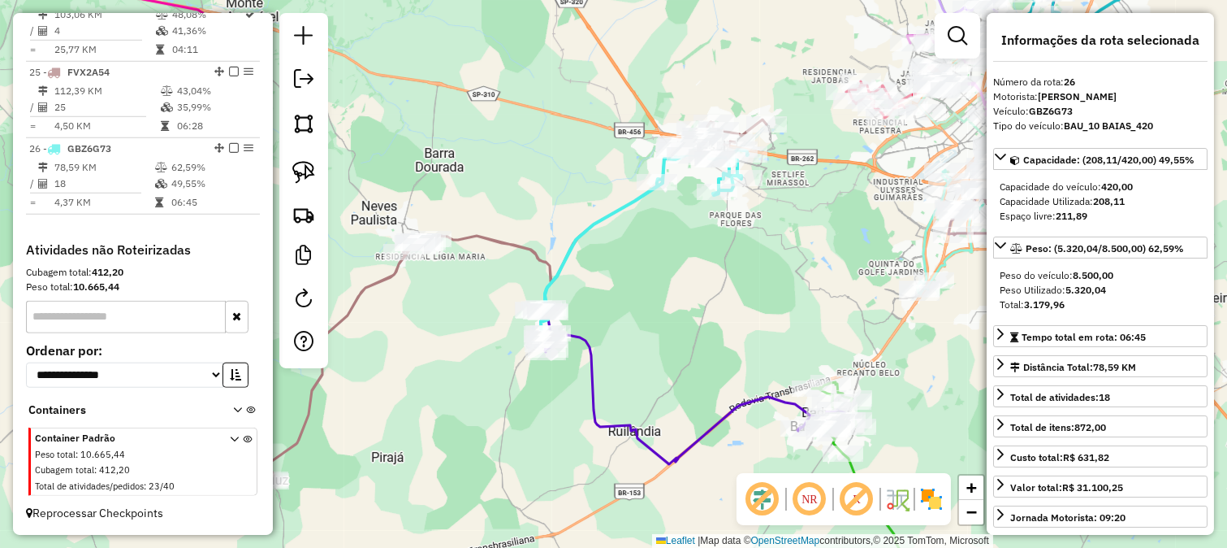
drag, startPoint x: 675, startPoint y: 214, endPoint x: 656, endPoint y: 275, distance: 63.7
click at [655, 279] on div "Janela de atendimento Grade de atendimento Capacidade Transportadoras Veículos …" at bounding box center [613, 274] width 1227 height 548
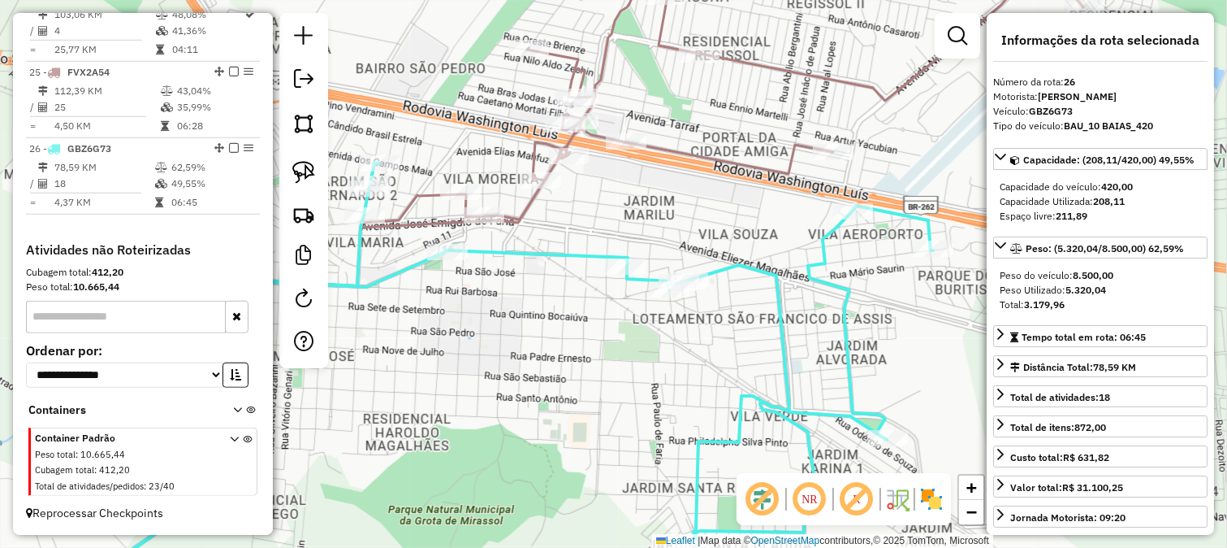
drag, startPoint x: 626, startPoint y: 203, endPoint x: 997, endPoint y: 152, distance: 373.9
click at [922, 171] on div "Janela de atendimento Grade de atendimento Capacidade Transportadoras Veículos …" at bounding box center [613, 274] width 1227 height 548
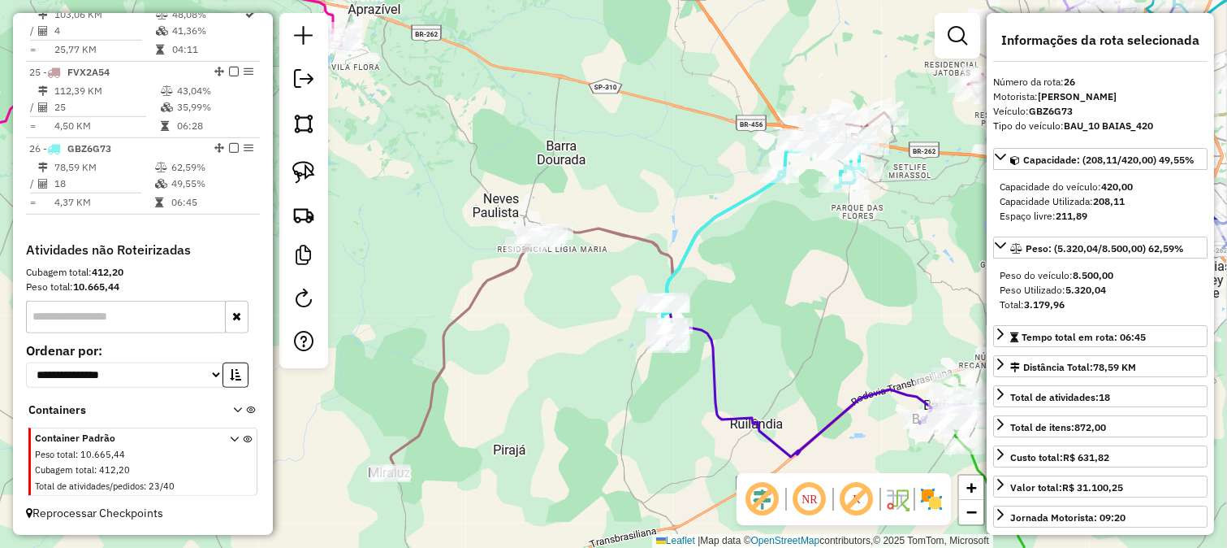
drag, startPoint x: 713, startPoint y: 176, endPoint x: 755, endPoint y: 115, distance: 74.1
click at [754, 120] on div "Janela de atendimento Grade de atendimento Capacidade Transportadoras Veículos …" at bounding box center [613, 274] width 1227 height 548
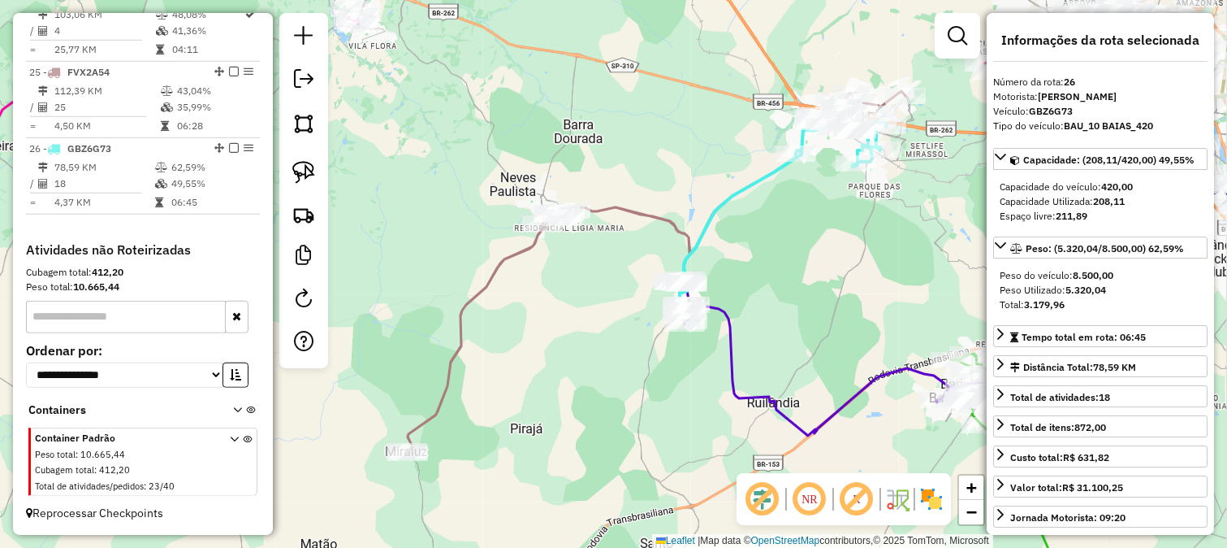
drag, startPoint x: 769, startPoint y: 104, endPoint x: 648, endPoint y: 270, distance: 205.2
click at [651, 268] on div "Janela de atendimento Grade de atendimento Capacidade Transportadoras Veículos …" at bounding box center [613, 274] width 1227 height 548
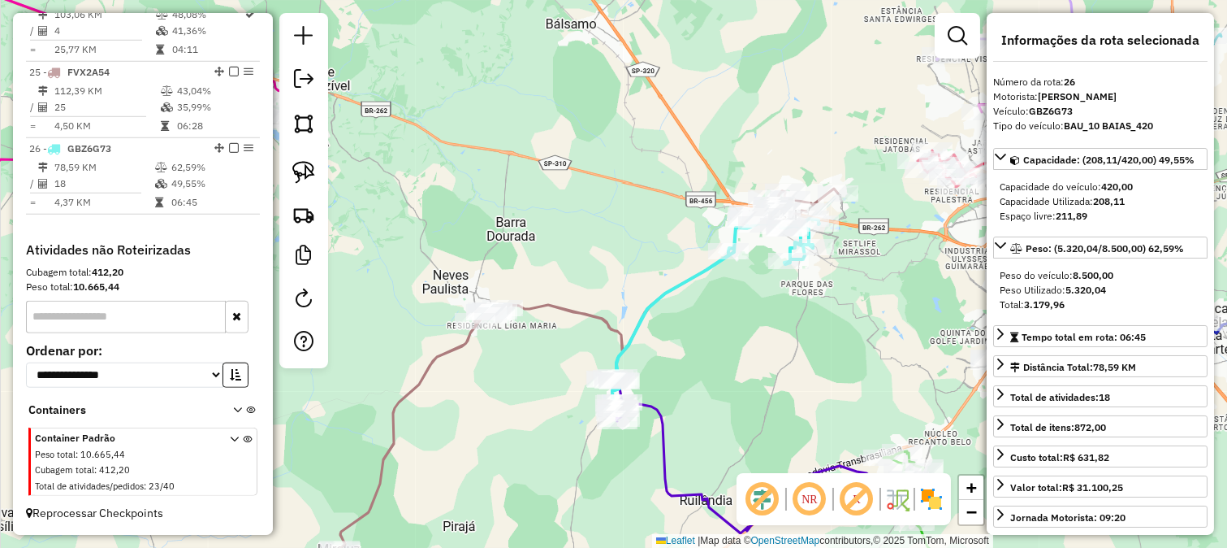
click at [590, 314] on icon at bounding box center [589, 368] width 499 height 361
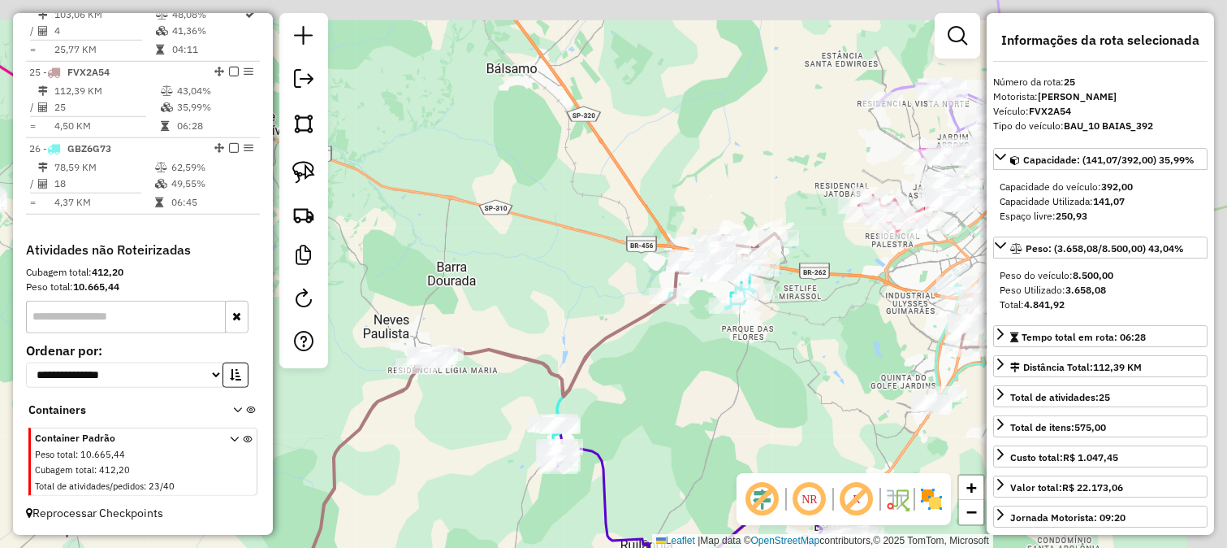
drag, startPoint x: 654, startPoint y: 245, endPoint x: 588, endPoint y: 297, distance: 83.4
click at [588, 297] on div "Janela de atendimento Grade de atendimento Capacidade Transportadoras Veículos …" at bounding box center [613, 274] width 1227 height 548
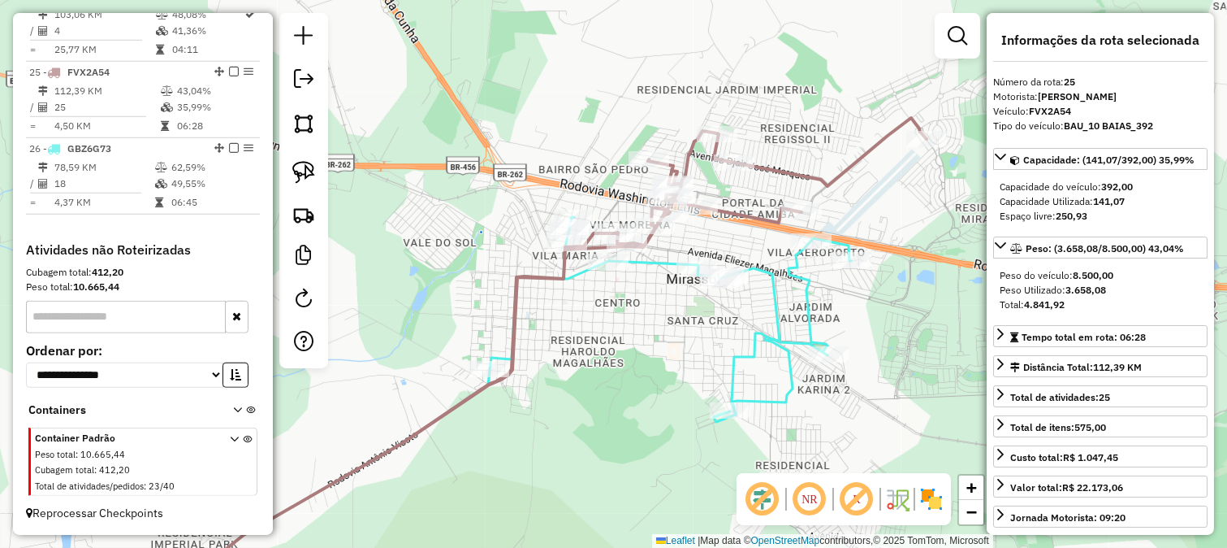
click at [753, 266] on icon at bounding box center [507, 410] width 688 height 386
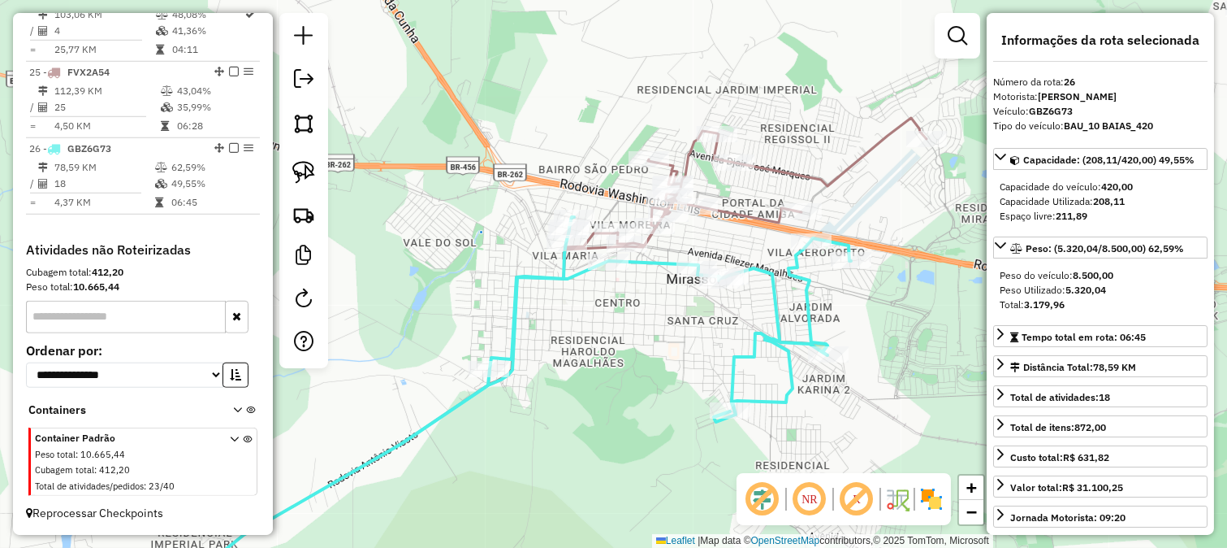
drag, startPoint x: 614, startPoint y: 385, endPoint x: 623, endPoint y: 370, distance: 17.8
click at [623, 370] on div "Janela de atendimento Grade de atendimento Capacidade Transportadoras Veículos …" at bounding box center [613, 274] width 1227 height 548
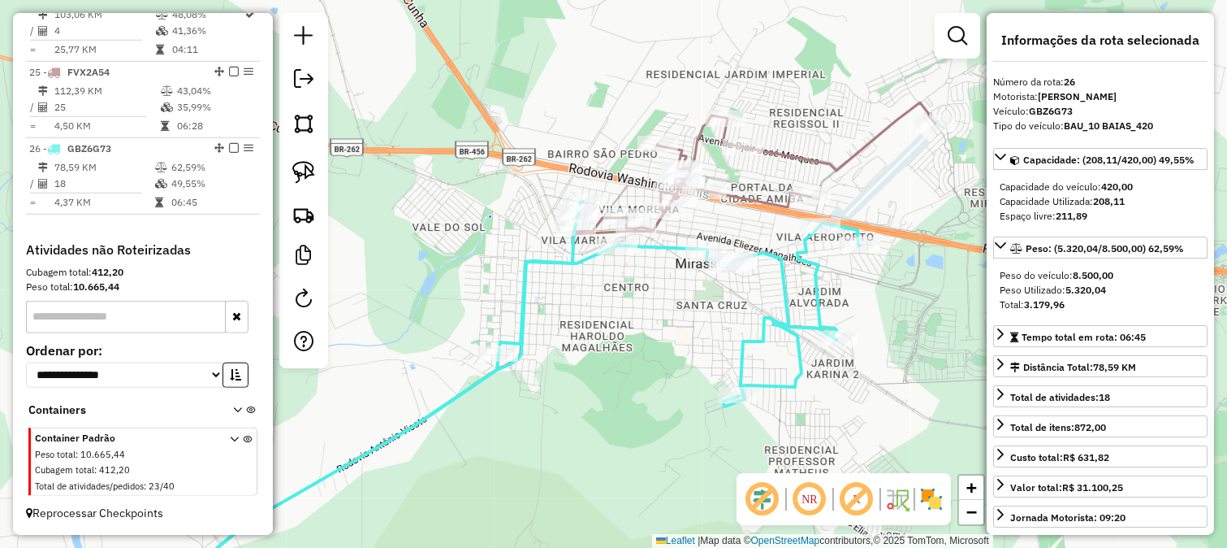
click at [643, 303] on div "Janela de atendimento Grade de atendimento Capacidade Transportadoras Veículos …" at bounding box center [613, 274] width 1227 height 548
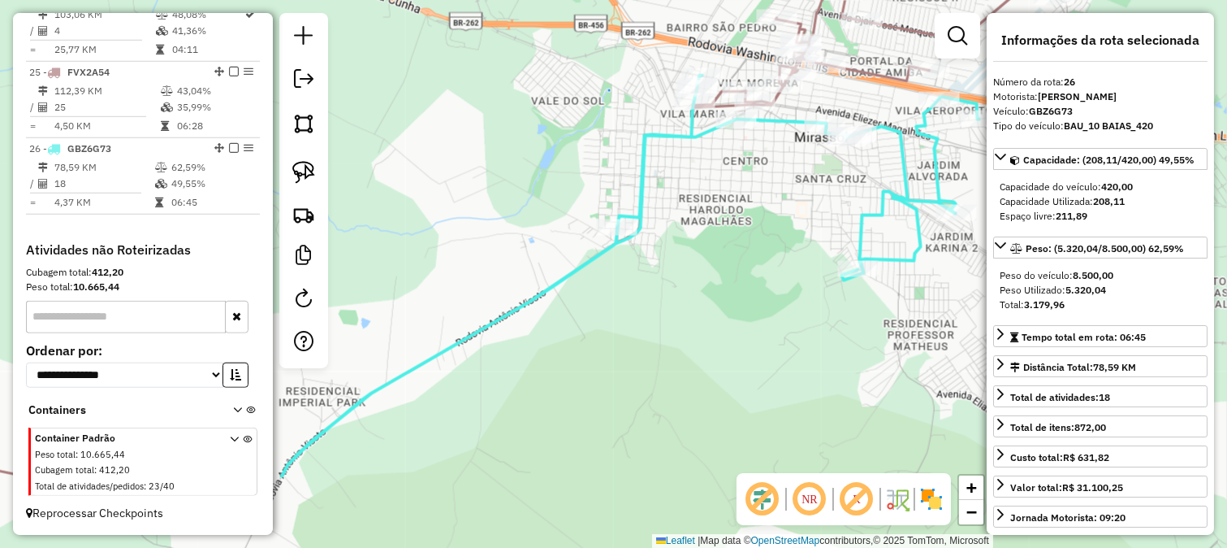
drag, startPoint x: 708, startPoint y: 232, endPoint x: 654, endPoint y: 346, distance: 126.8
click at [655, 343] on div "Janela de atendimento Grade de atendimento Capacidade Transportadoras Veículos …" at bounding box center [613, 274] width 1227 height 548
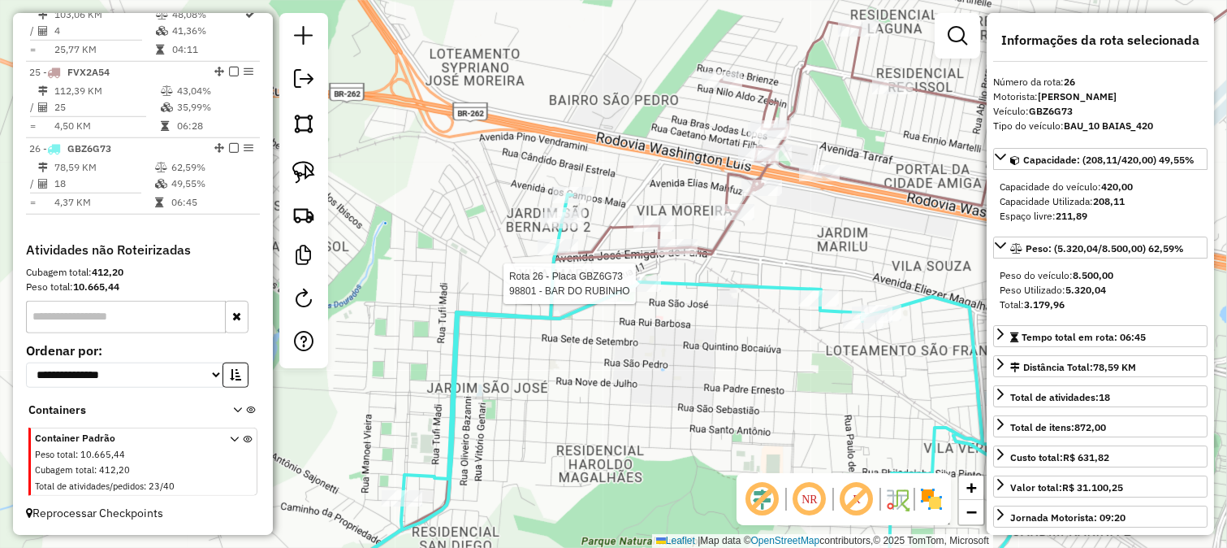
click at [647, 292] on div at bounding box center [641, 283] width 41 height 16
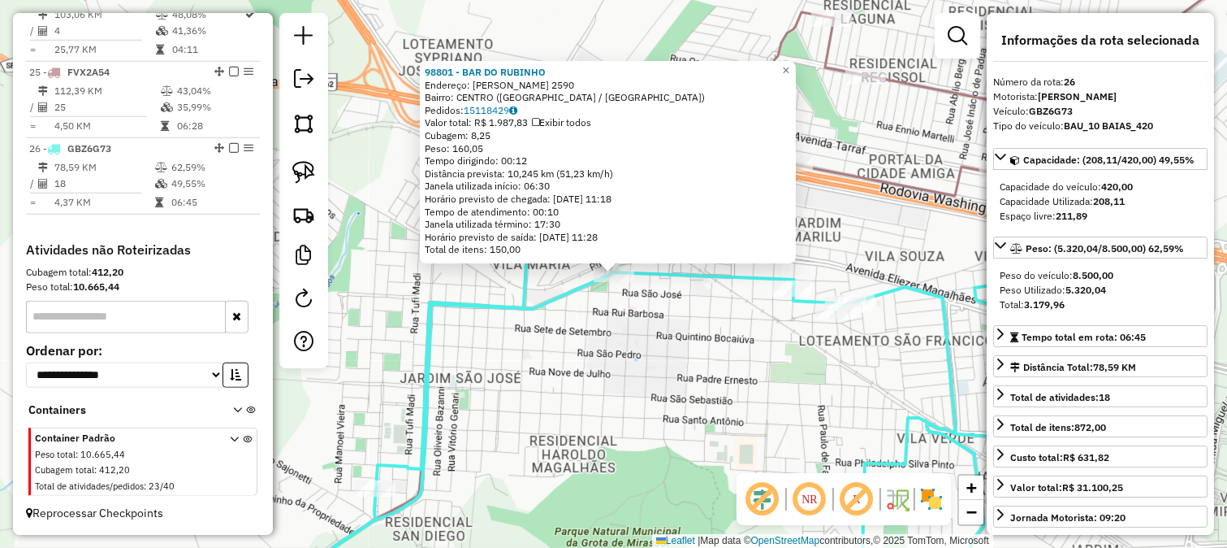
click at [617, 335] on div "98801 - BAR DO RUBINHO Endereço: [PERSON_NAME] 2590 Bairro: [GEOGRAPHIC_DATA] (…" at bounding box center [613, 274] width 1227 height 548
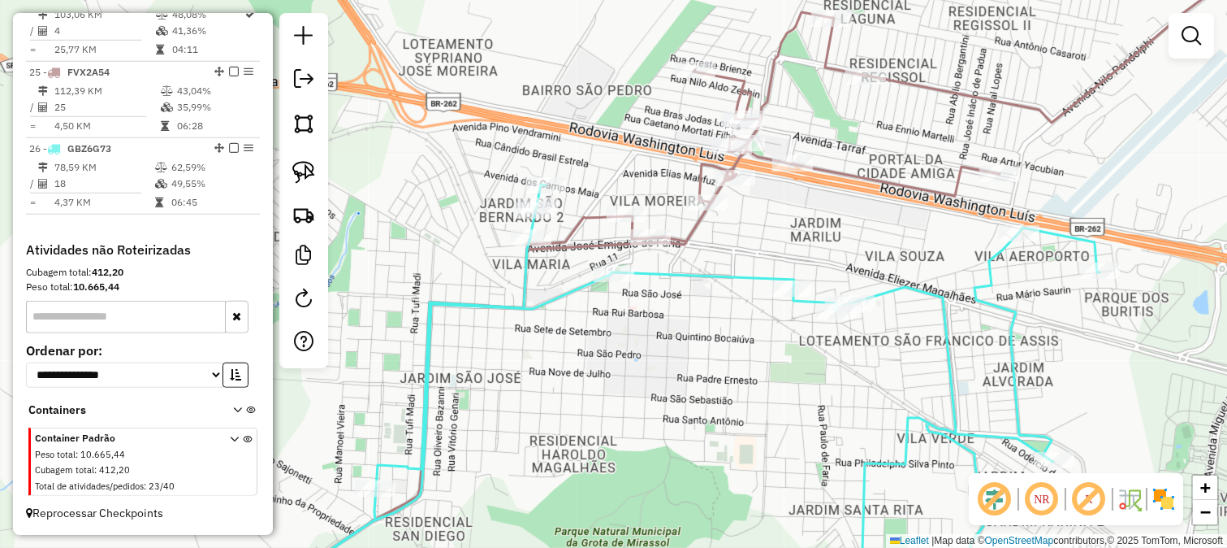
click at [596, 241] on icon at bounding box center [752, 294] width 998 height 617
select select "*********"
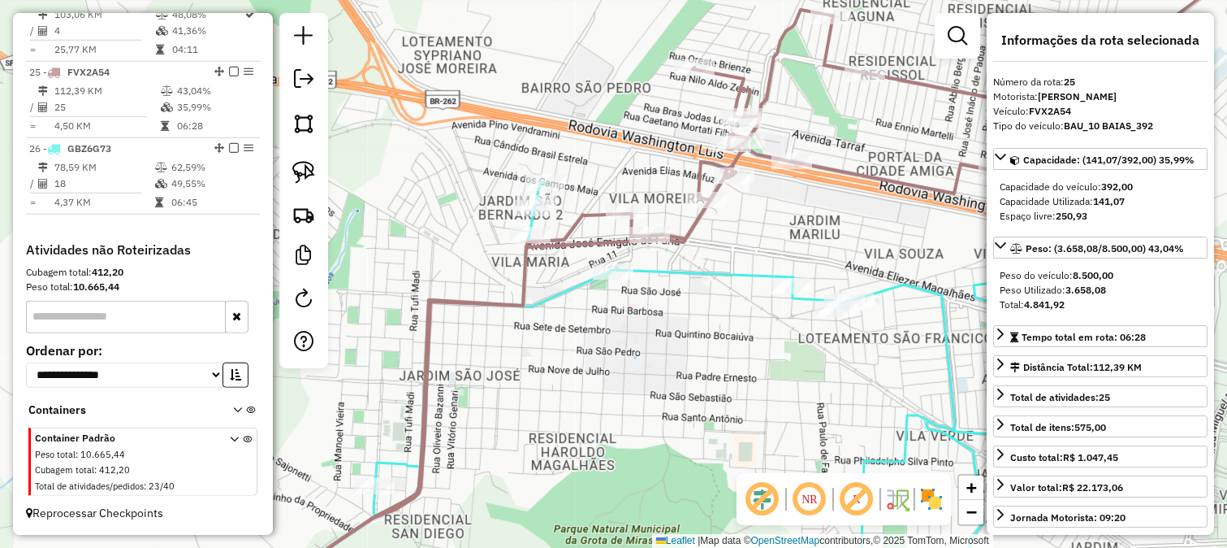
drag, startPoint x: 619, startPoint y: 262, endPoint x: 606, endPoint y: 183, distance: 80.7
click at [606, 183] on icon at bounding box center [675, 391] width 847 height 418
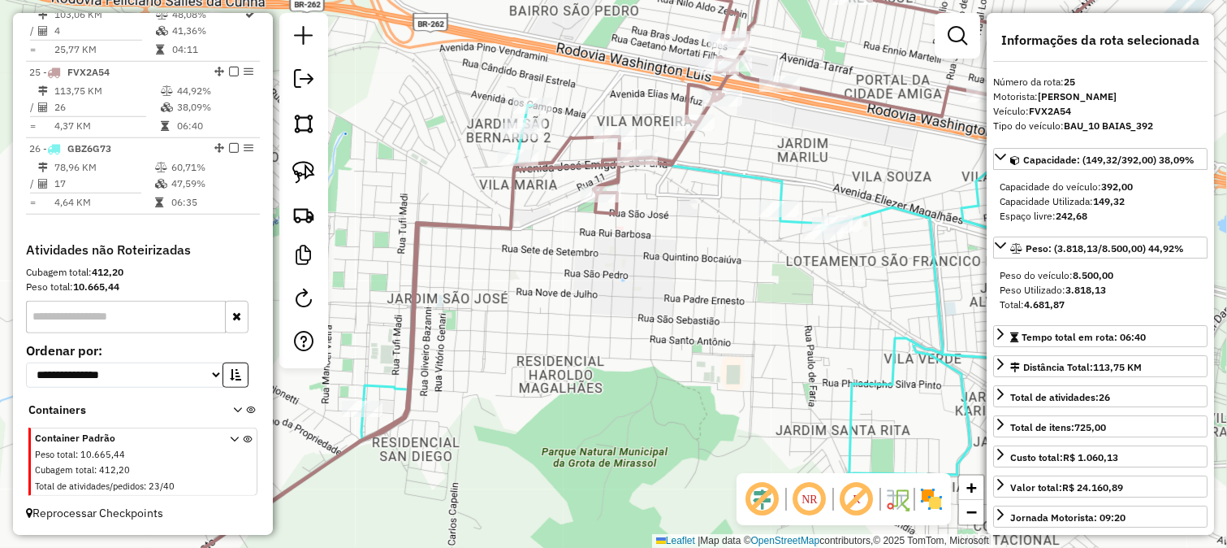
click at [704, 165] on icon at bounding box center [598, 354] width 977 height 498
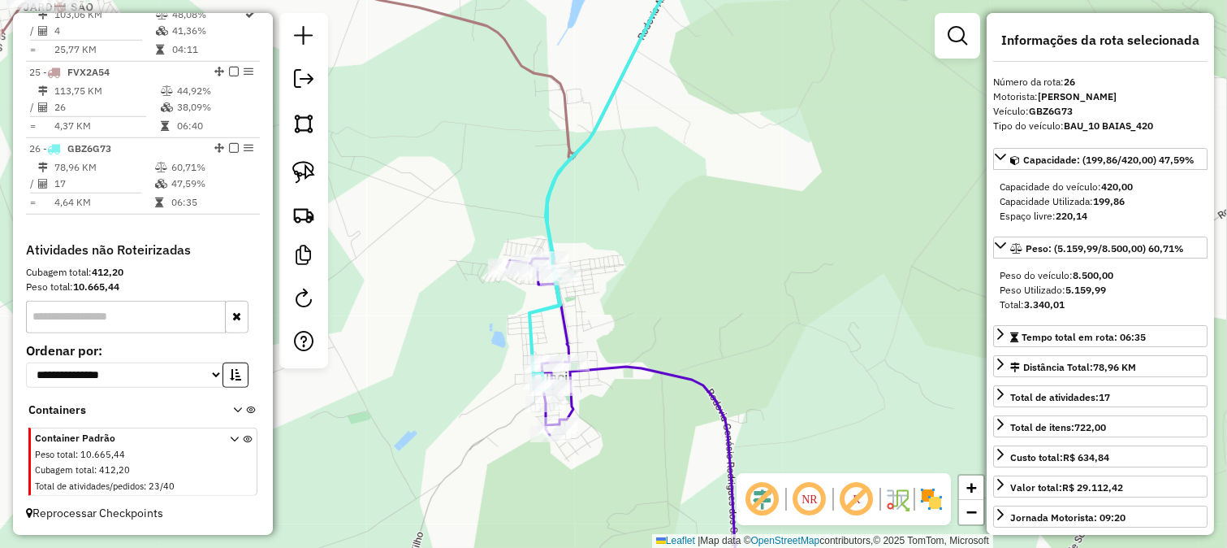
click at [612, 364] on icon at bounding box center [623, 430] width 232 height 344
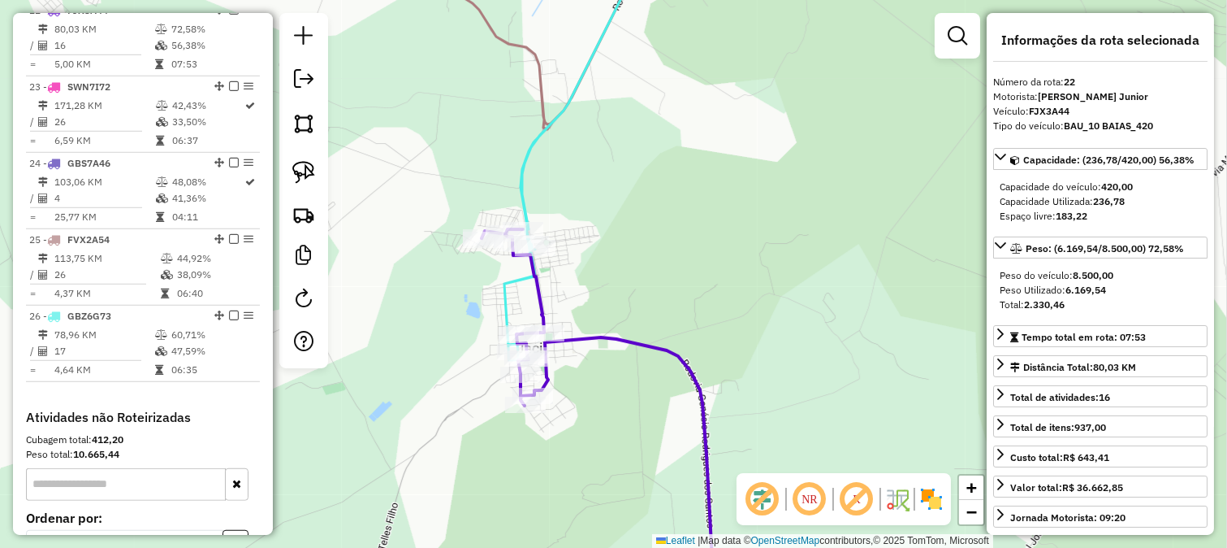
drag, startPoint x: 679, startPoint y: 335, endPoint x: 403, endPoint y: 215, distance: 301.2
click at [540, 258] on div "Janela de atendimento Grade de atendimento Capacidade Transportadoras Veículos …" at bounding box center [613, 274] width 1227 height 548
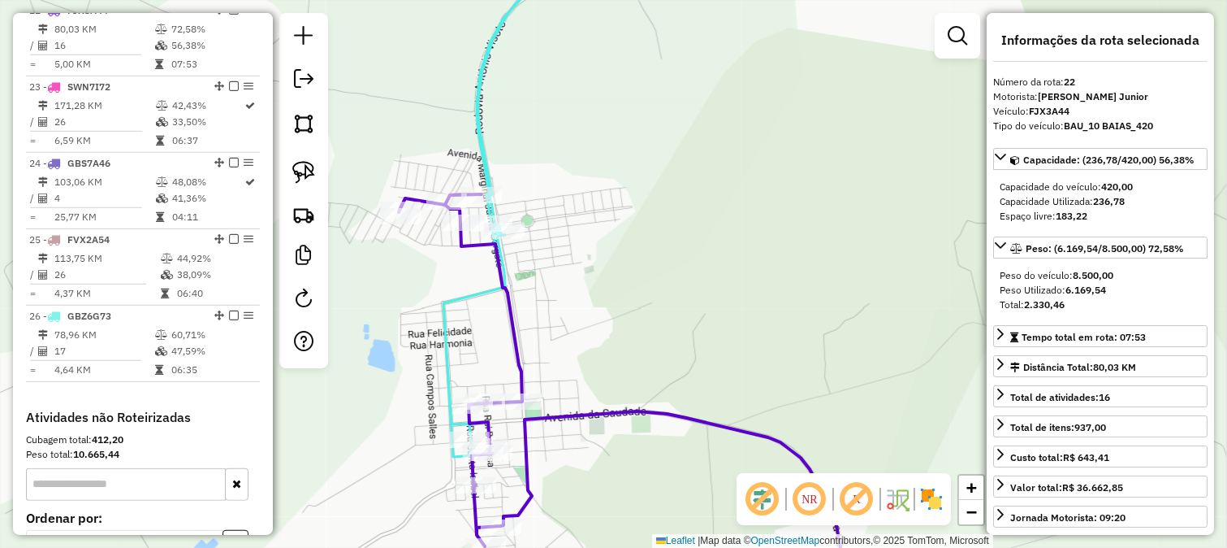
drag, startPoint x: 616, startPoint y: 323, endPoint x: 467, endPoint y: 203, distance: 191.2
click at [529, 252] on div "Janela de atendimento Grade de atendimento Capacidade Transportadoras Veículos …" at bounding box center [613, 274] width 1227 height 548
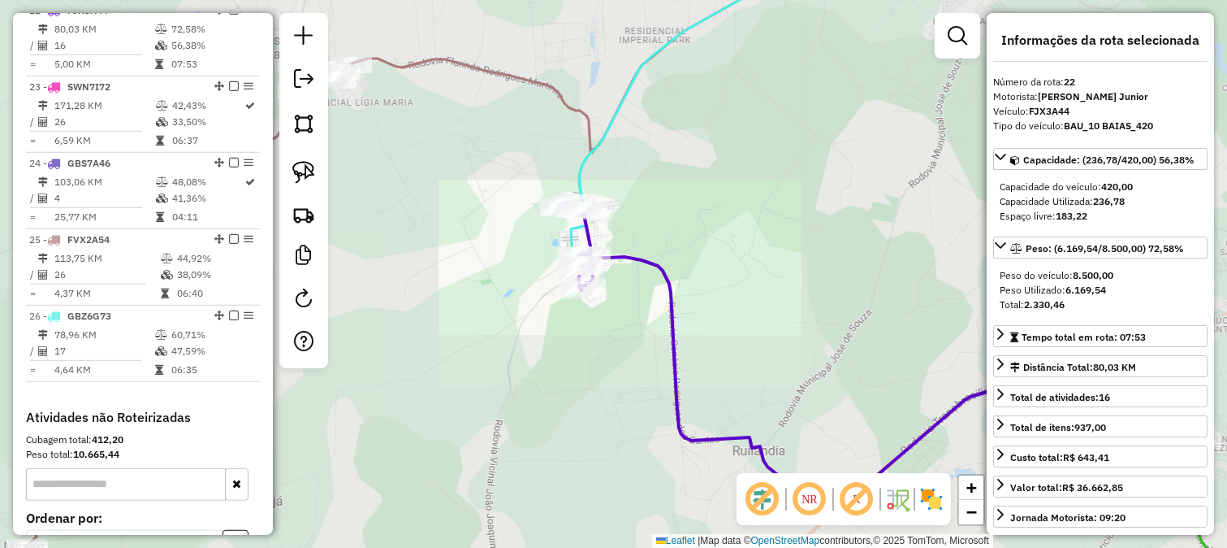
drag, startPoint x: 824, startPoint y: 305, endPoint x: 540, endPoint y: 109, distance: 345.0
click at [542, 110] on div "Janela de atendimento Grade de atendimento Capacidade Transportadoras Veículos …" at bounding box center [613, 274] width 1227 height 548
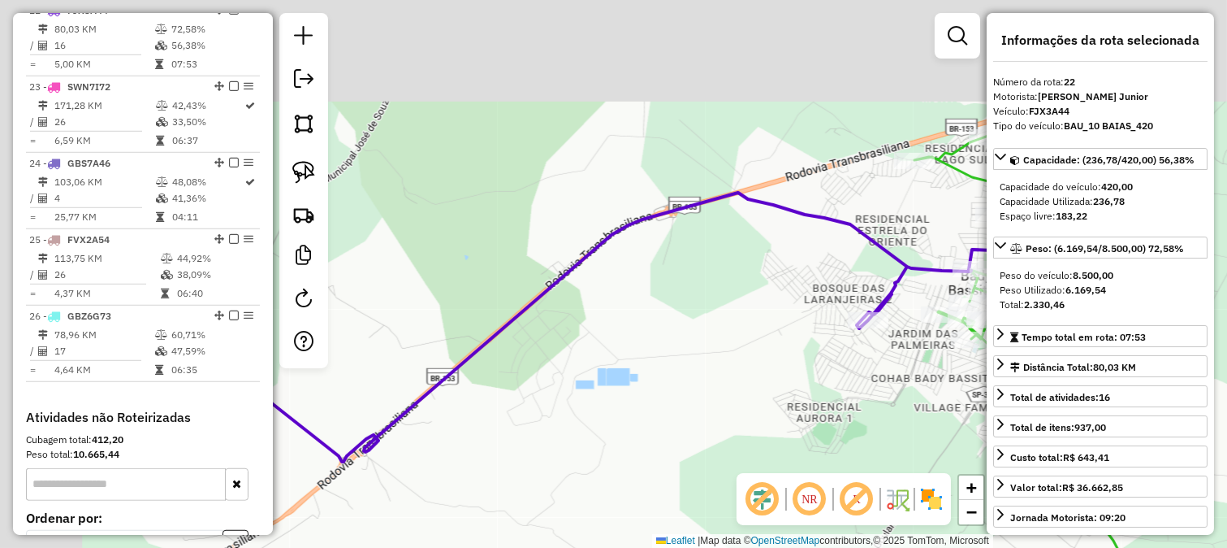
drag, startPoint x: 476, startPoint y: 255, endPoint x: 945, endPoint y: 398, distance: 490.0
click at [916, 398] on div "Janela de atendimento Grade de atendimento Capacidade Transportadoras Veículos …" at bounding box center [613, 274] width 1227 height 548
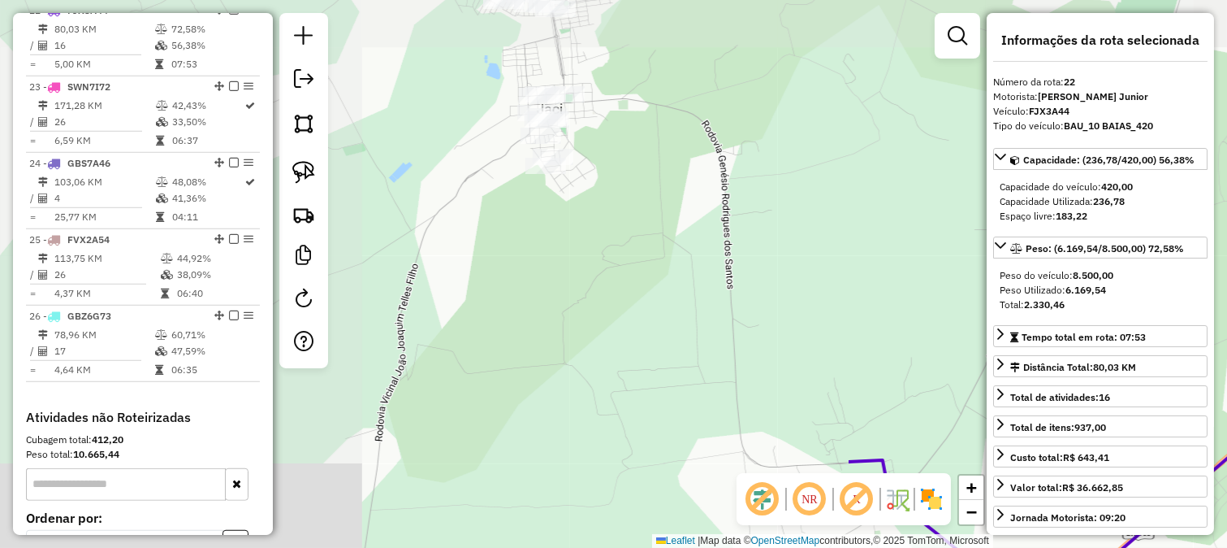
drag, startPoint x: 661, startPoint y: 271, endPoint x: 761, endPoint y: 317, distance: 109.8
click at [761, 317] on div "Janela de atendimento Grade de atendimento Capacidade Transportadoras Veículos …" at bounding box center [613, 274] width 1227 height 548
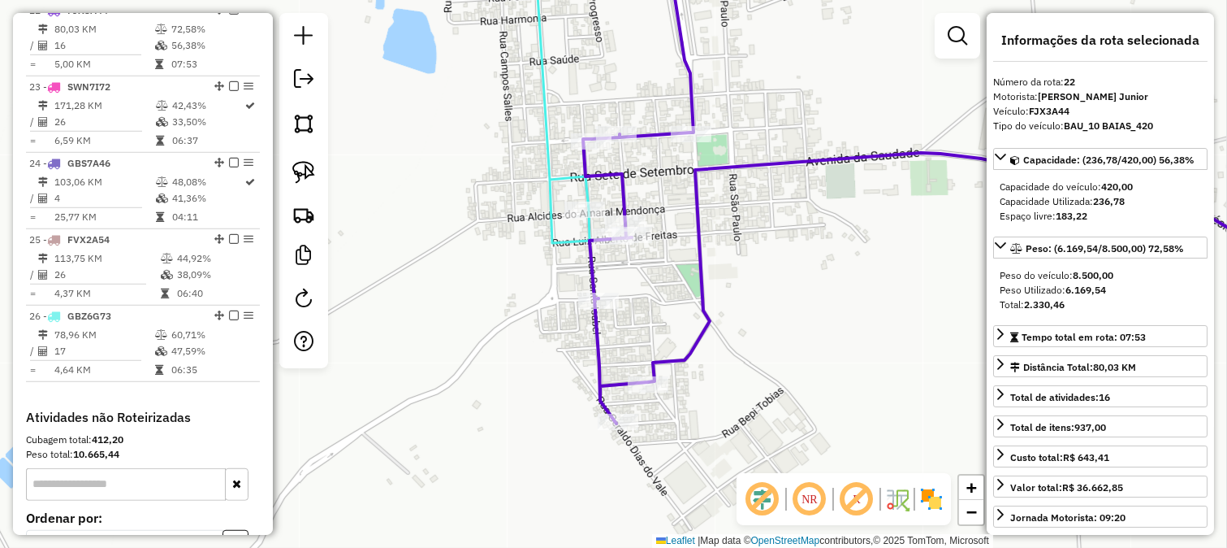
drag, startPoint x: 773, startPoint y: 60, endPoint x: 781, endPoint y: 284, distance: 224.4
click at [781, 283] on div "Rota 26 - Placa GBZ6G73 83304 - BAR GUIMARAES Janela de atendimento Grade de at…" at bounding box center [613, 274] width 1227 height 548
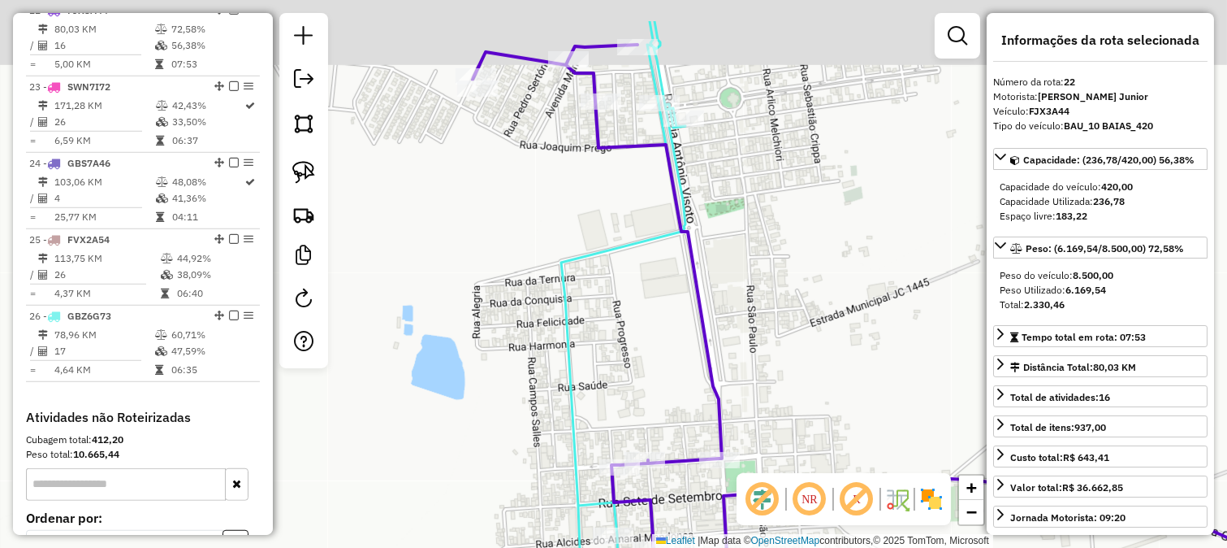
drag, startPoint x: 689, startPoint y: 246, endPoint x: 683, endPoint y: 265, distance: 19.5
click at [701, 314] on icon at bounding box center [906, 362] width 867 height 634
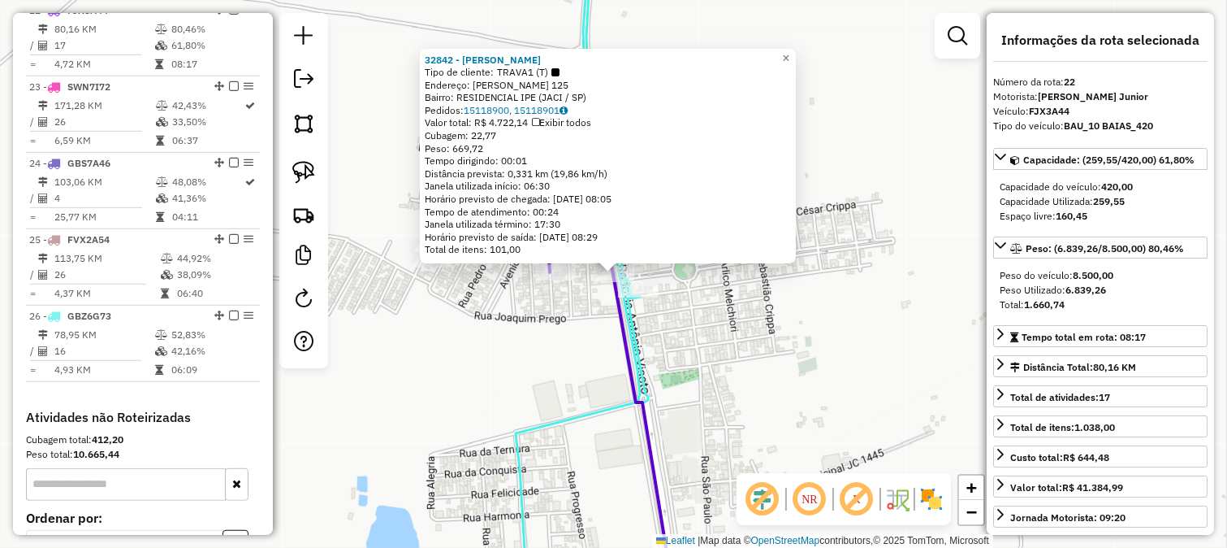
click at [678, 312] on div "32842 - [PERSON_NAME] Tipo de cliente: TRAVA1 (T) Endereço: [PERSON_NAME] 125 B…" at bounding box center [613, 274] width 1227 height 548
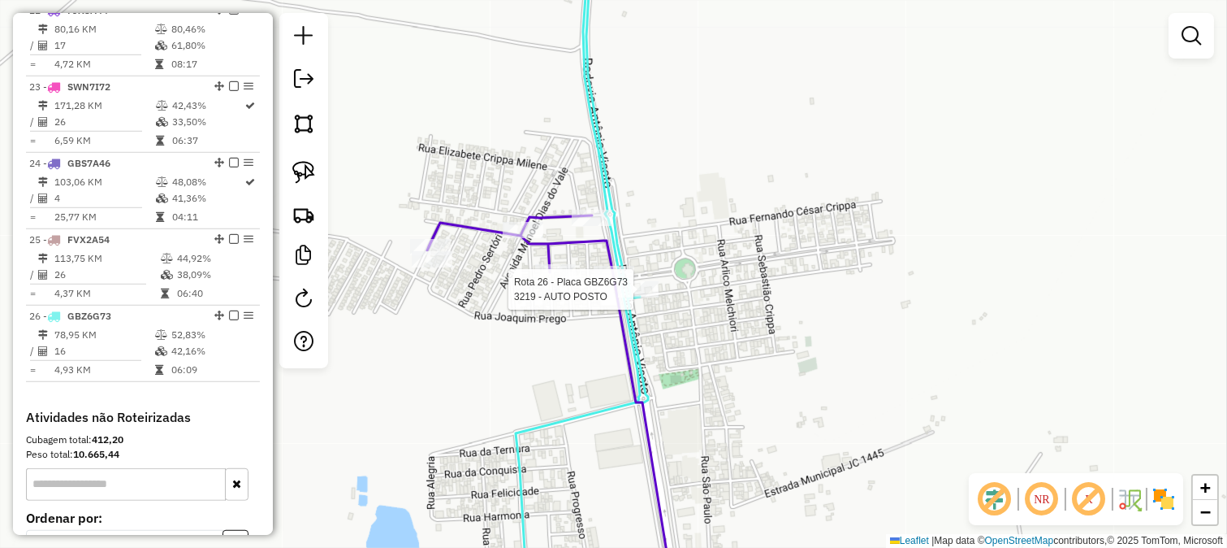
select select "*********"
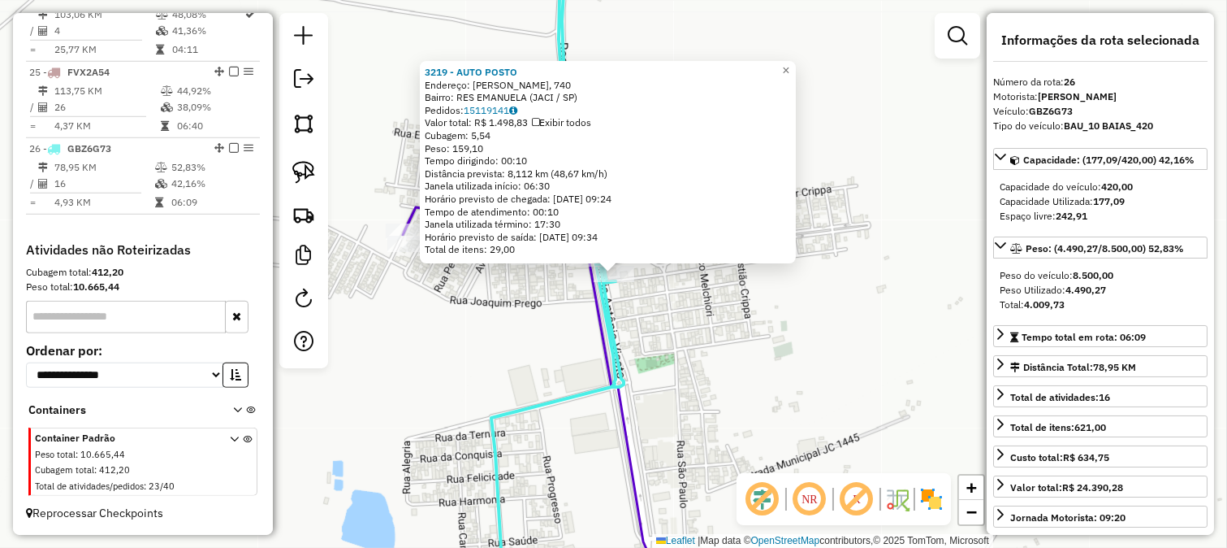
scroll to position [2425, 0]
click at [664, 330] on div "3219 - AUTO POSTO Endereço: [PERSON_NAME], 740 Bairro: RES EMANUELA (JACI / SP)…" at bounding box center [613, 274] width 1227 height 548
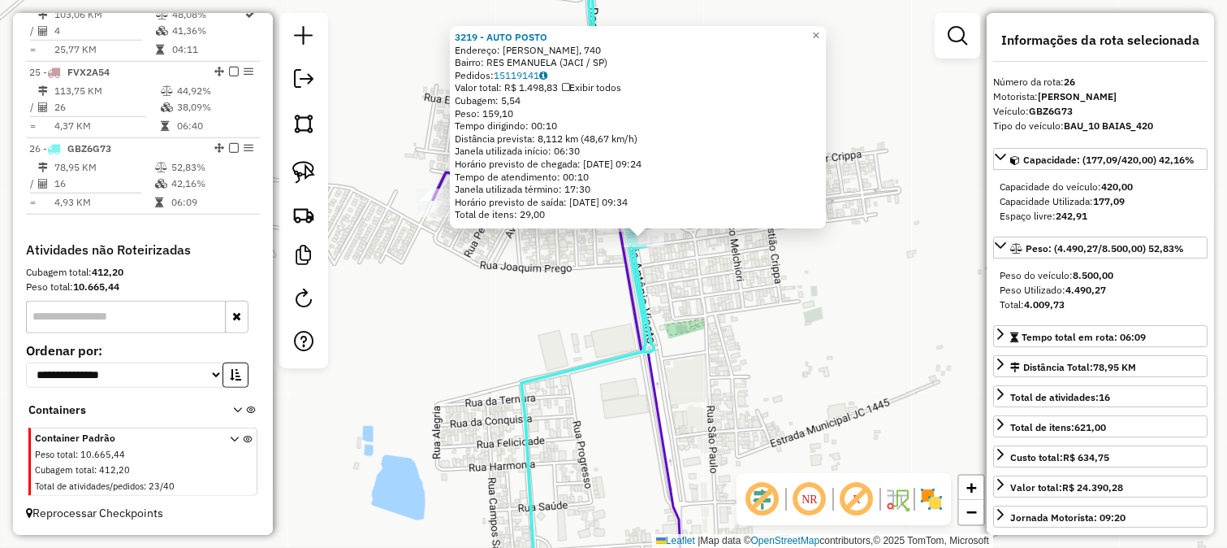
drag, startPoint x: 716, startPoint y: 375, endPoint x: 767, endPoint y: 244, distance: 141.2
click at [758, 284] on div "3219 - AUTO POSTO Endereço: [PERSON_NAME], 740 Bairro: RES EMANUELA (JACI / SP)…" at bounding box center [613, 274] width 1227 height 548
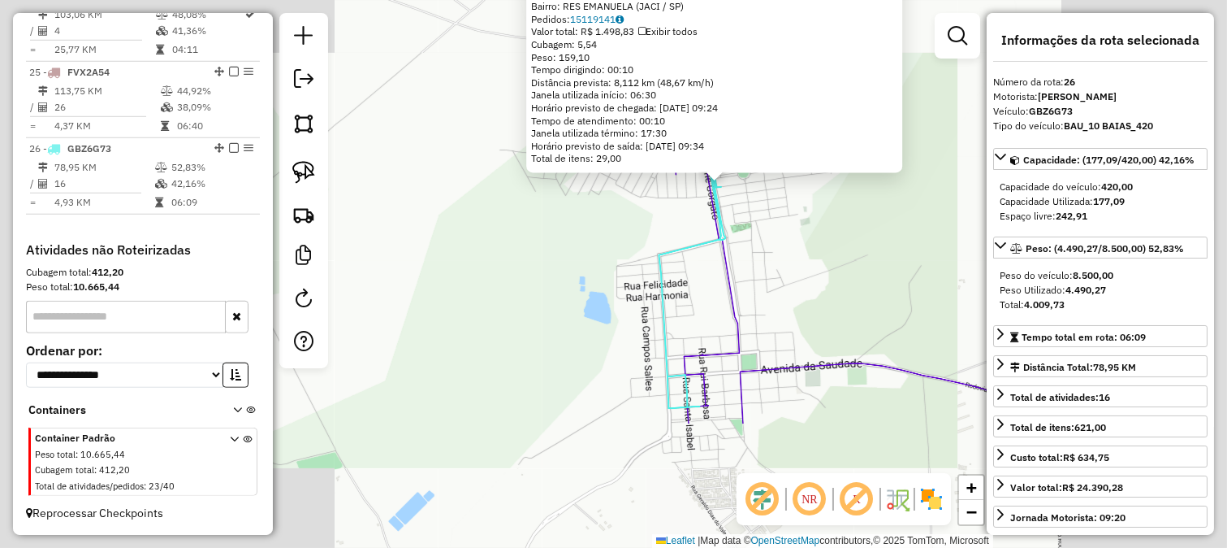
click at [794, 296] on div "3219 - AUTO POSTO Endereço: [PERSON_NAME], 740 Bairro: RES EMANUELA (JACI / SP)…" at bounding box center [613, 274] width 1227 height 548
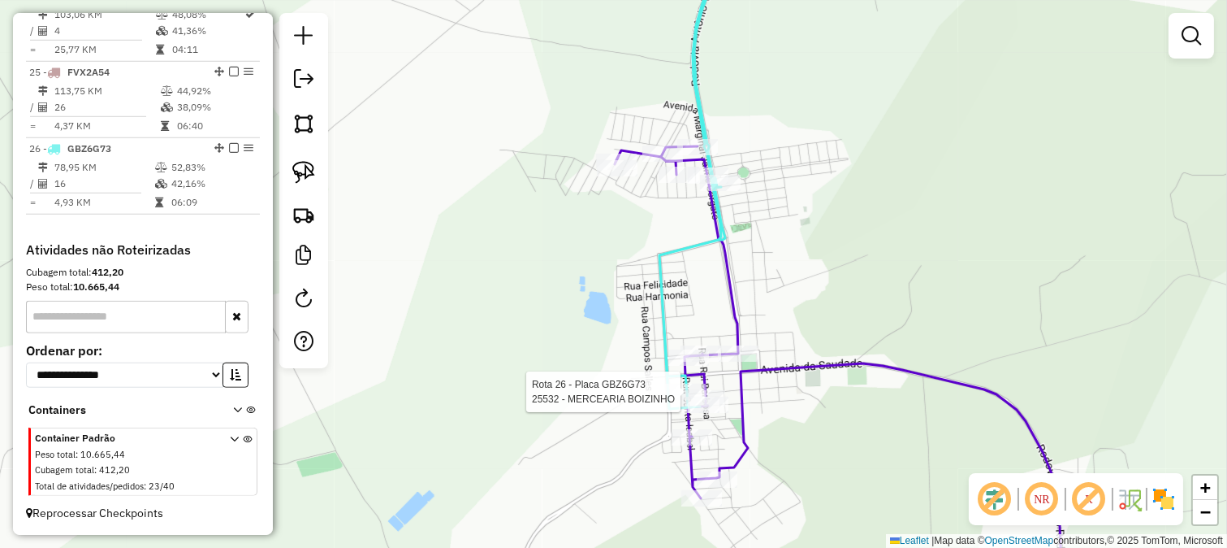
select select "*********"
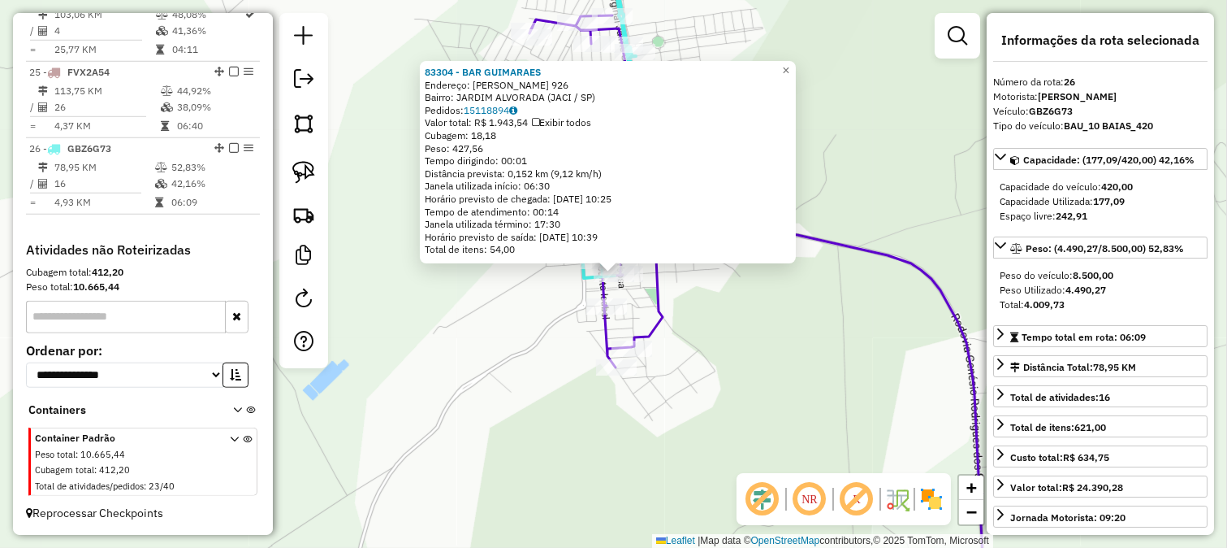
click at [757, 326] on div "83304 - BAR GUIMARAES Endereço: [PERSON_NAME] 926 Bairro: [GEOGRAPHIC_DATA] (JA…" at bounding box center [613, 274] width 1227 height 548
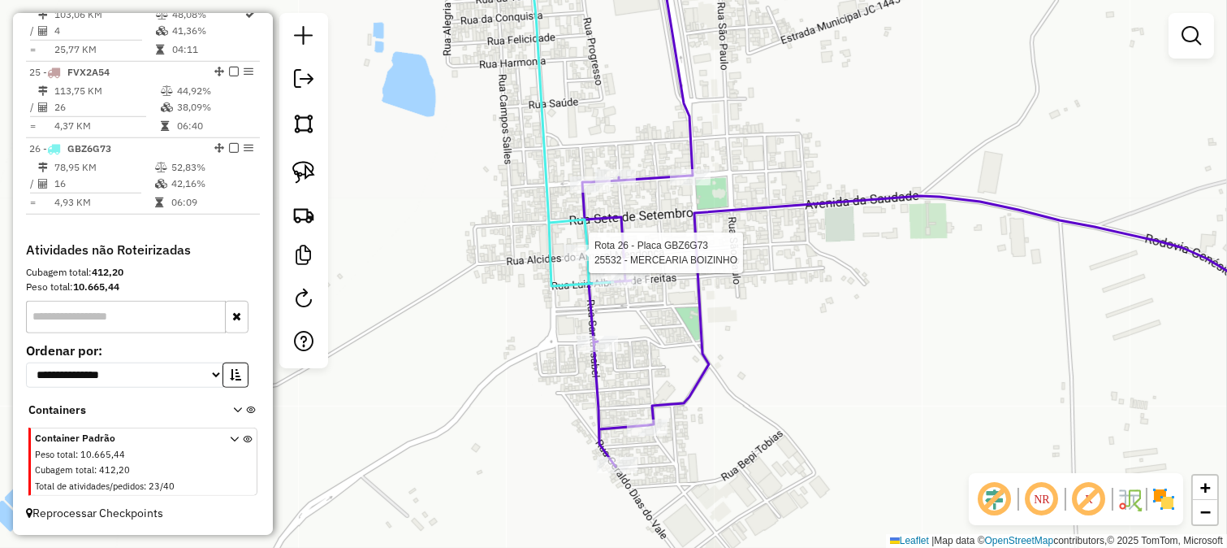
select select "*********"
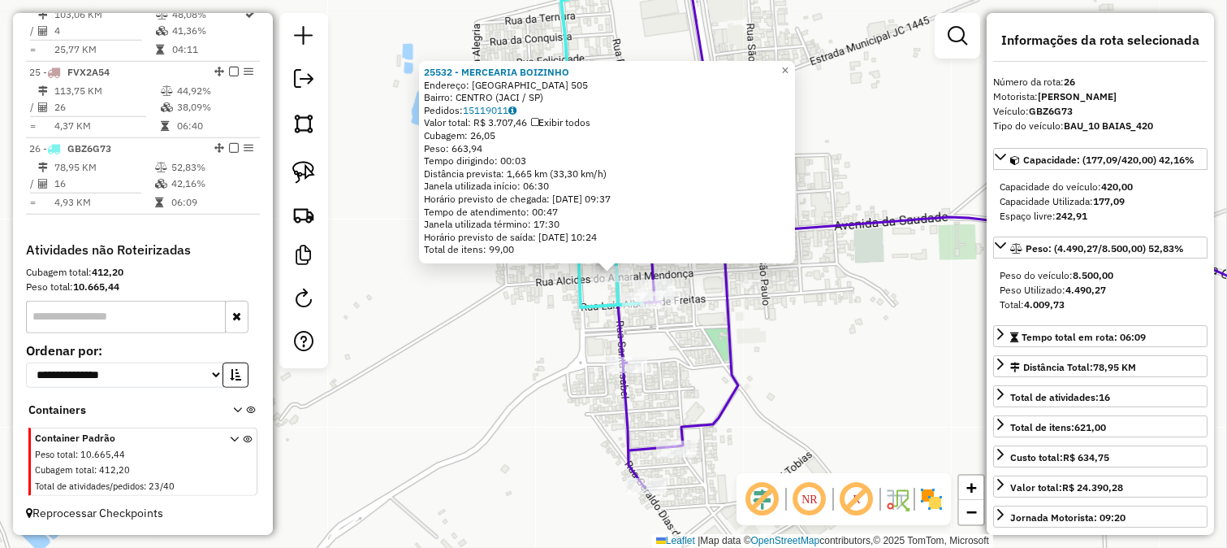
click at [544, 314] on div "25532 - MERCEARIA BOIZINHO Endereço: [GEOGRAPHIC_DATA] 505 Bairro: [GEOGRAPHIC_…" at bounding box center [613, 274] width 1227 height 548
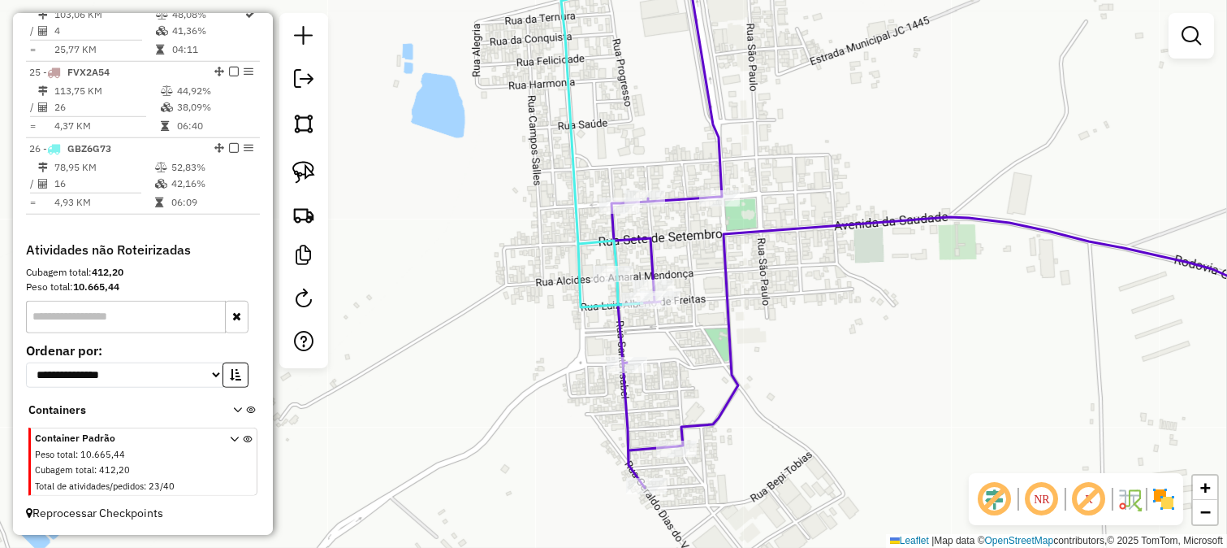
drag, startPoint x: 682, startPoint y: 296, endPoint x: 655, endPoint y: 415, distance: 122.6
click at [658, 405] on div "Rota 26 - Placa GBZ6G73 83304 - BAR GUIMARAES Rota 22 - Placa FJX3A44 32332 - L…" at bounding box center [613, 274] width 1227 height 548
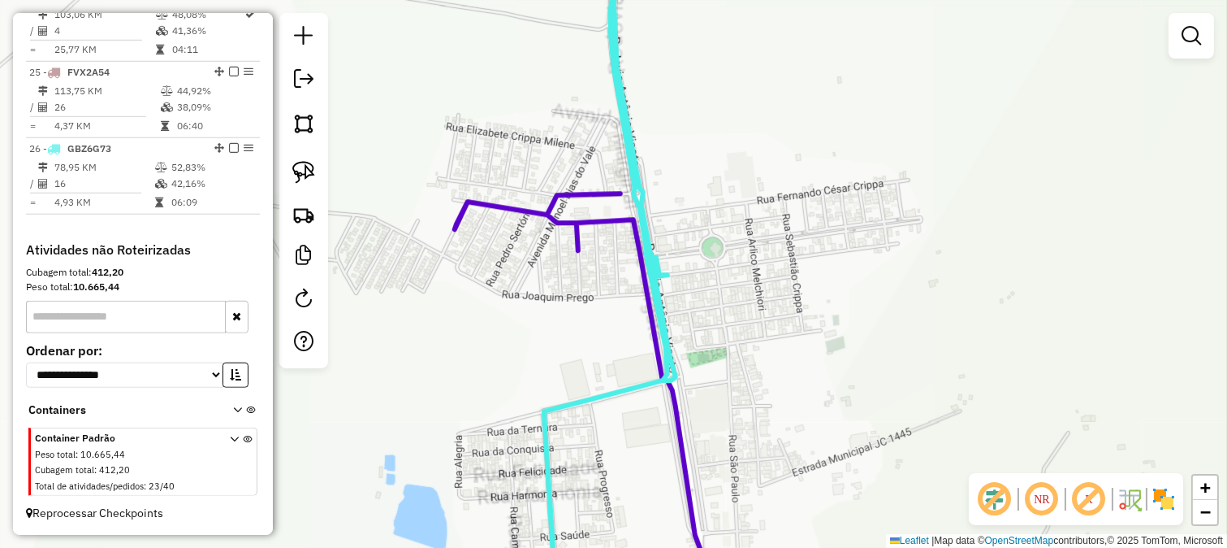
select select "*********"
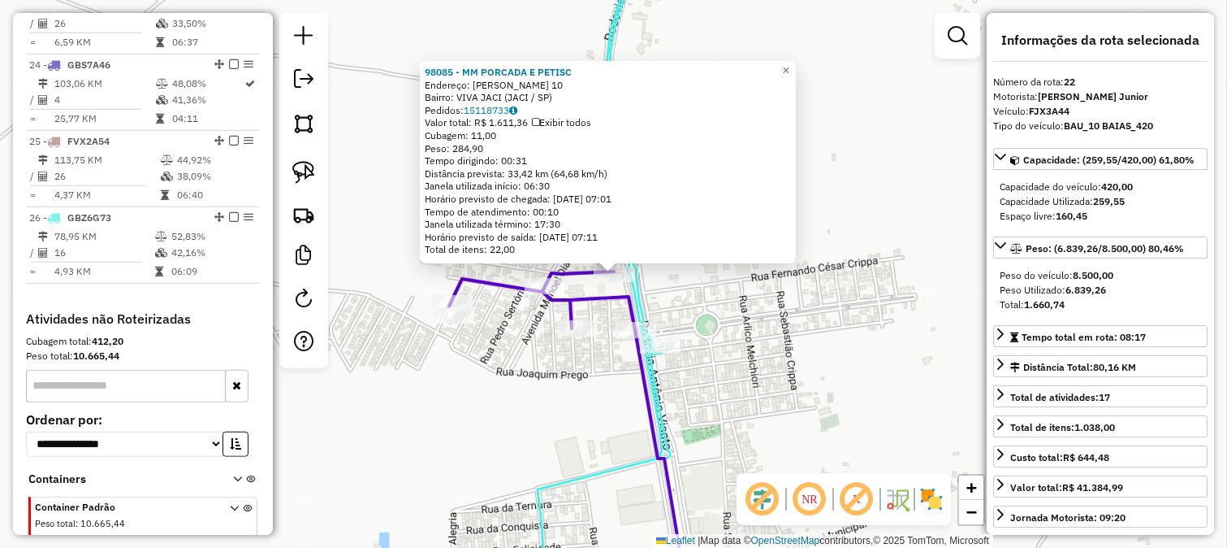
scroll to position [2245, 0]
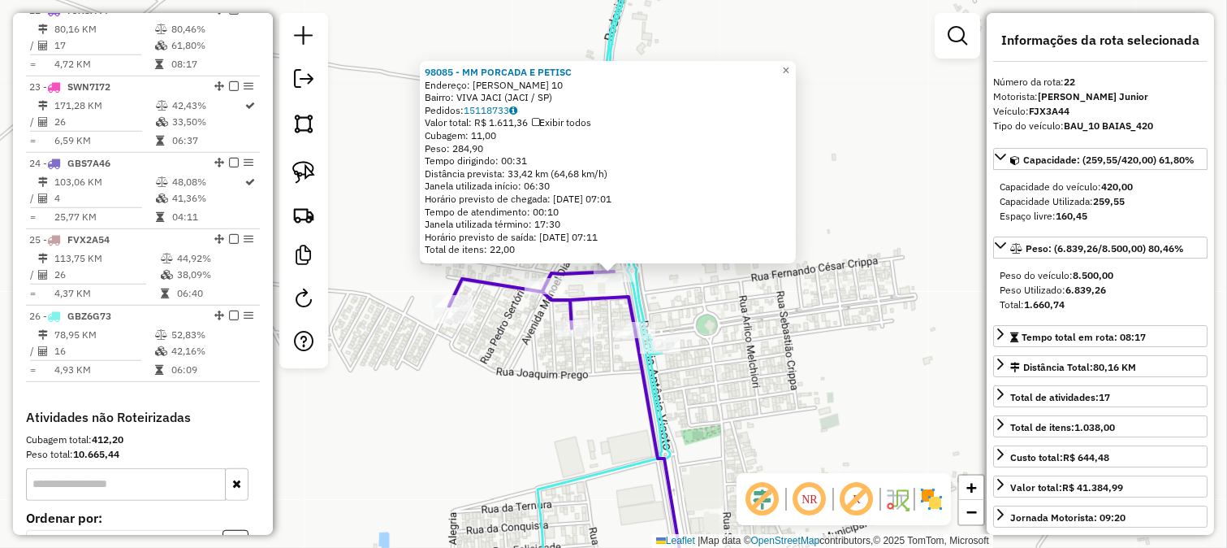
click at [716, 396] on div "Rota 22 - Placa FJX3A44 32842 - PEDROSO JACI Rota 26 - Placa GBZ6G73 3219 - AUT…" at bounding box center [613, 274] width 1227 height 548
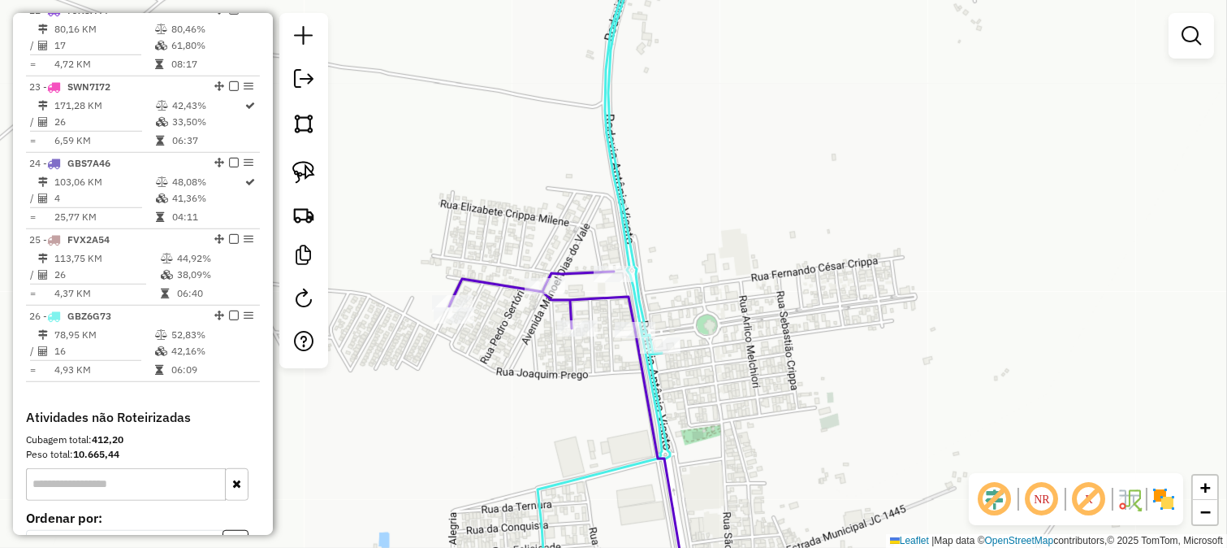
drag, startPoint x: 734, startPoint y: 404, endPoint x: 681, endPoint y: 278, distance: 136.9
click at [684, 290] on div "98085 - MM PORCADA E PETISC Endereço: [PERSON_NAME] 10 Bairro: VIVA JACI (JACI …" at bounding box center [613, 274] width 1227 height 548
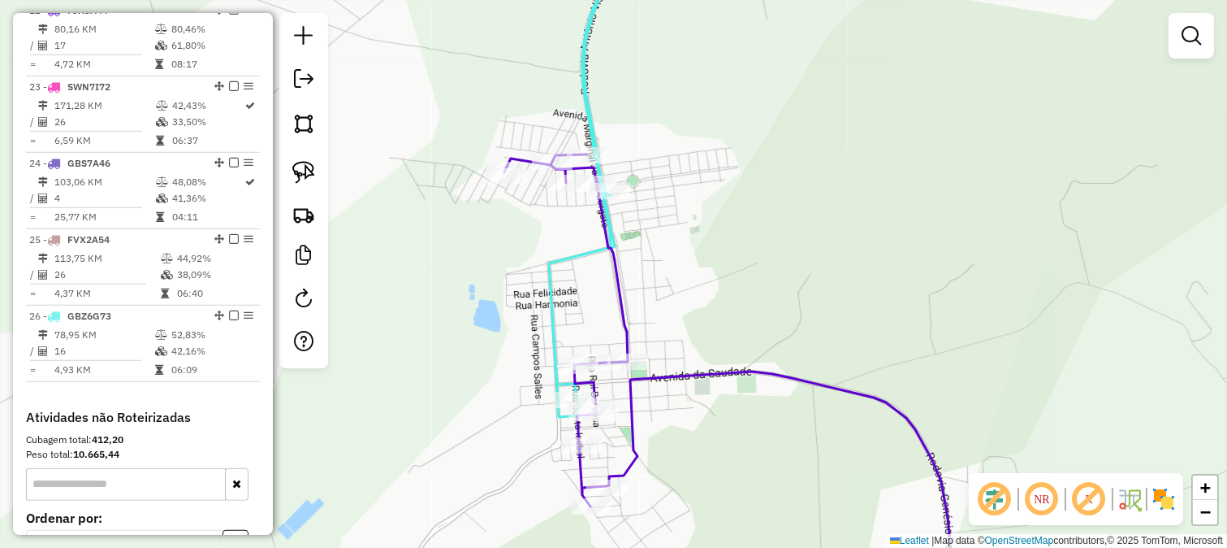
click at [618, 303] on icon at bounding box center [728, 378] width 448 height 448
select select "*********"
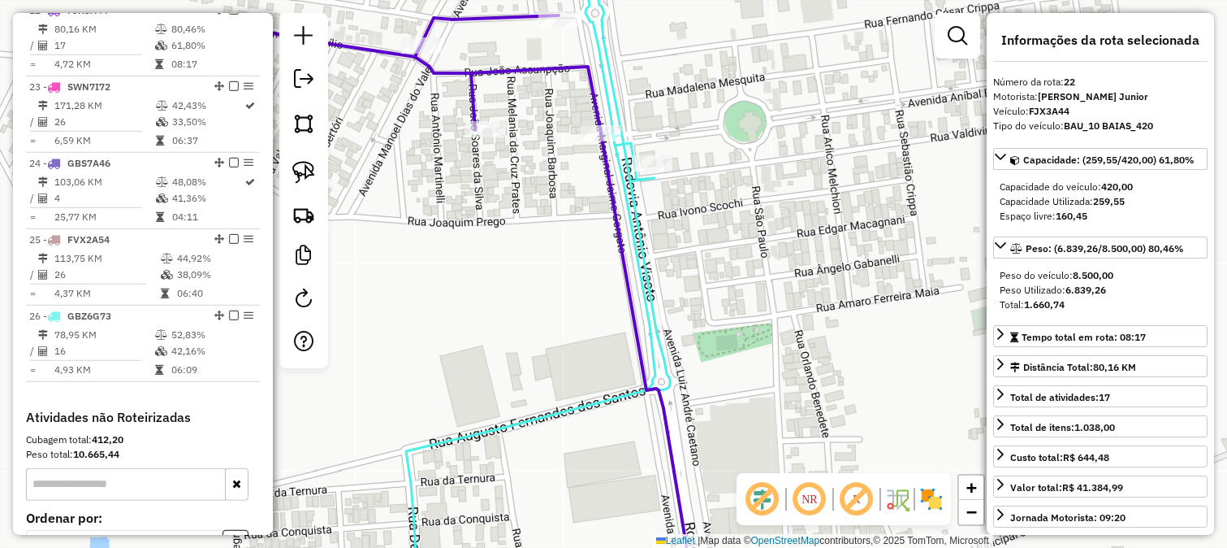
click at [581, 234] on div "Janela de atendimento Grade de atendimento Capacidade Transportadoras Veículos …" at bounding box center [613, 274] width 1227 height 548
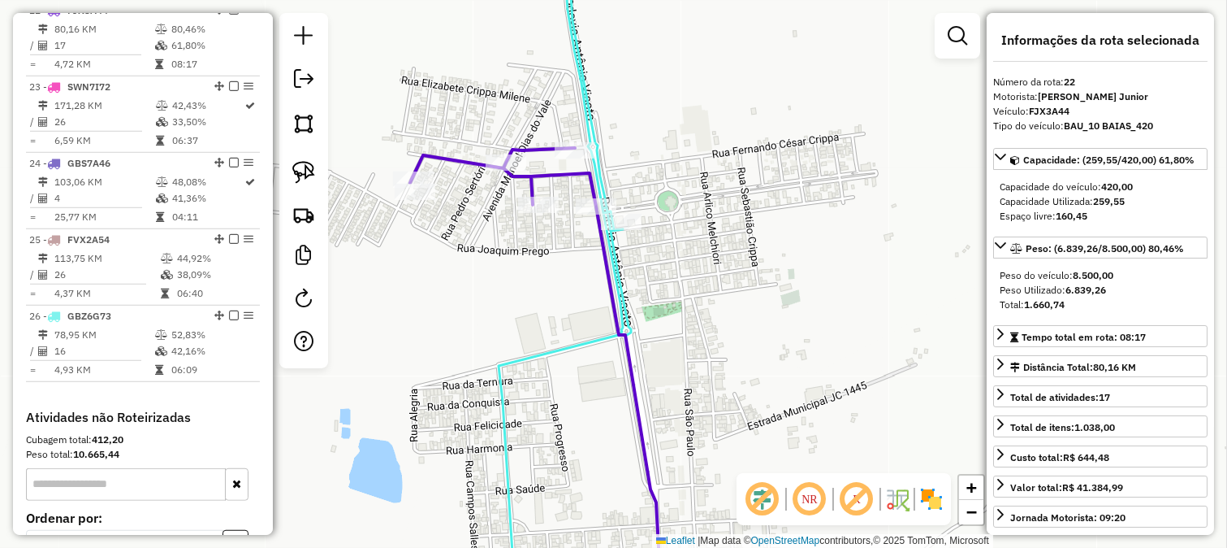
click at [578, 148] on icon at bounding box center [712, 375] width 604 height 455
click at [573, 158] on div at bounding box center [575, 150] width 41 height 16
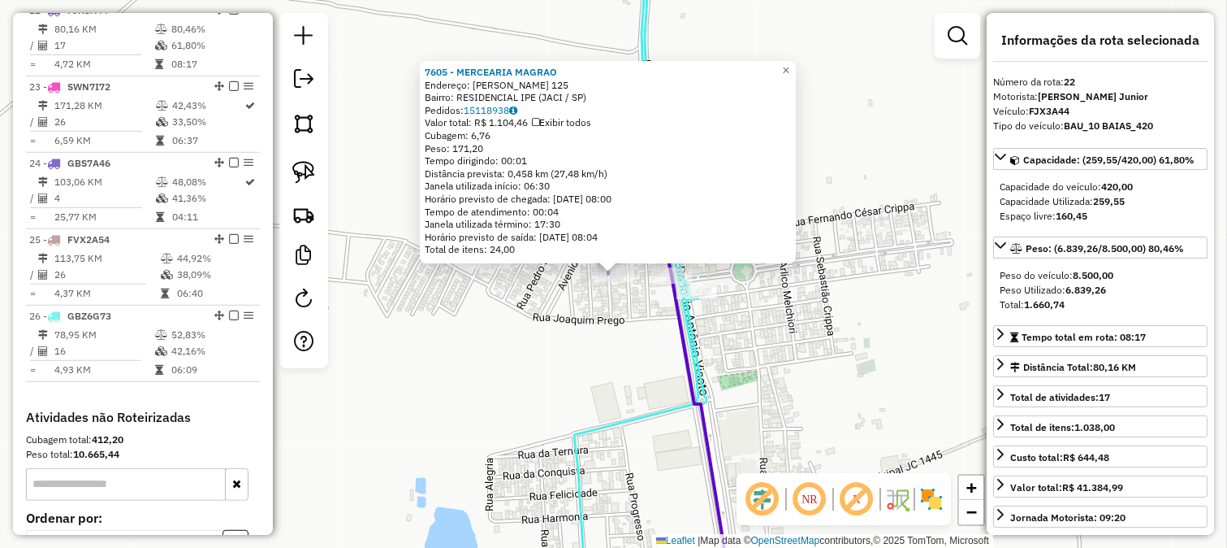
click at [613, 338] on div "Rota 22 - Placa FJX3A44 7605 - MERCEARIA MAGRAO × 7605 - MERCEARIA MAGRAO Ender…" at bounding box center [613, 274] width 1227 height 548
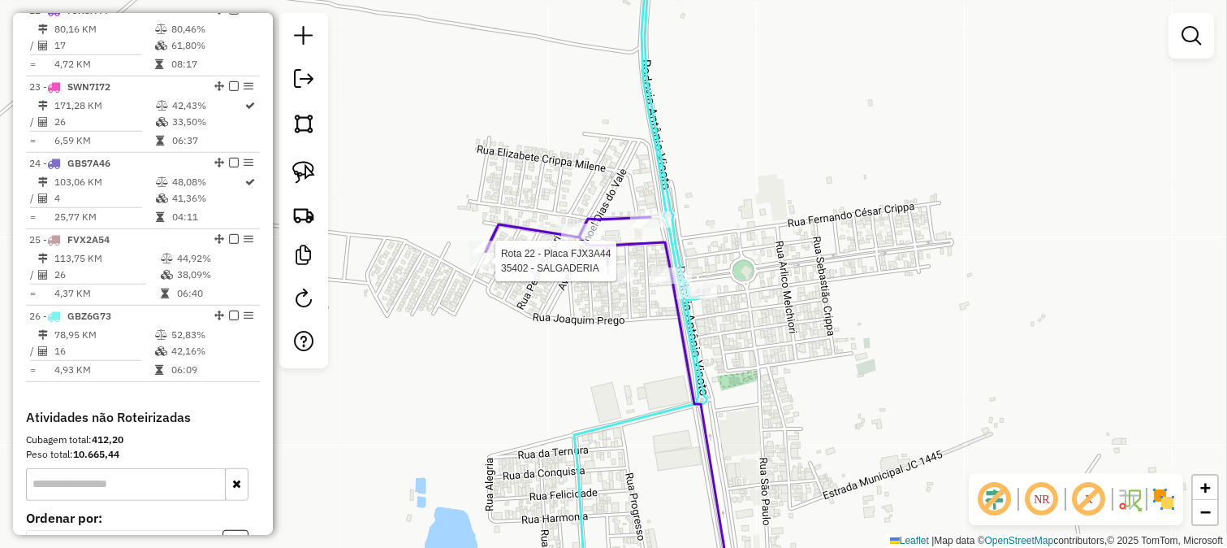
select select "*********"
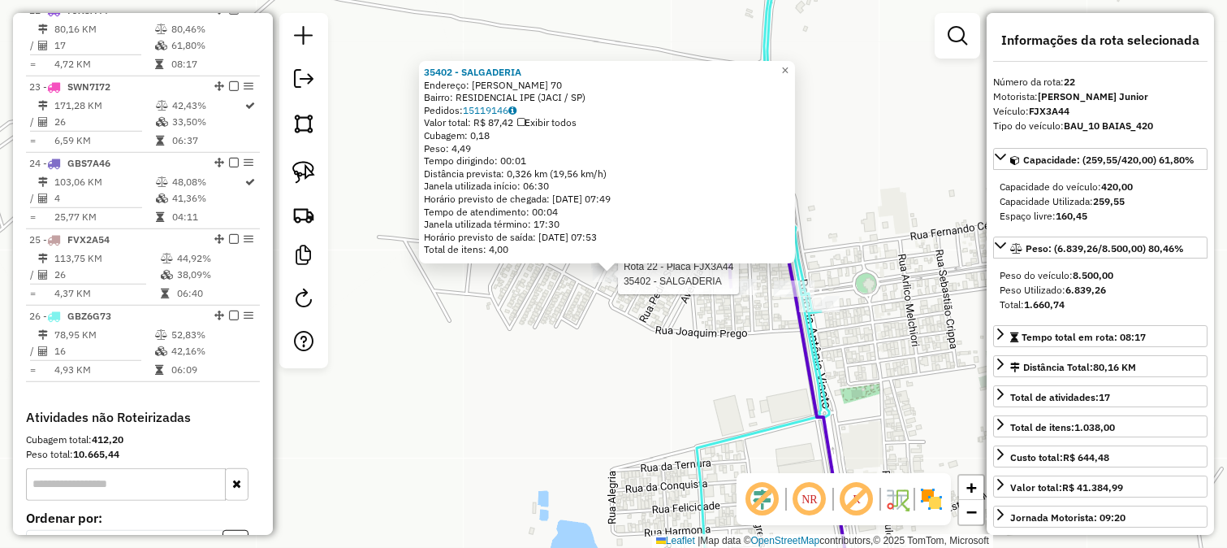
click at [668, 304] on div "Rota 22 - Placa FJX3A44 35402 - SALGADERIA 35402 - SALGADERIA Endereço: [PERSON…" at bounding box center [613, 274] width 1227 height 548
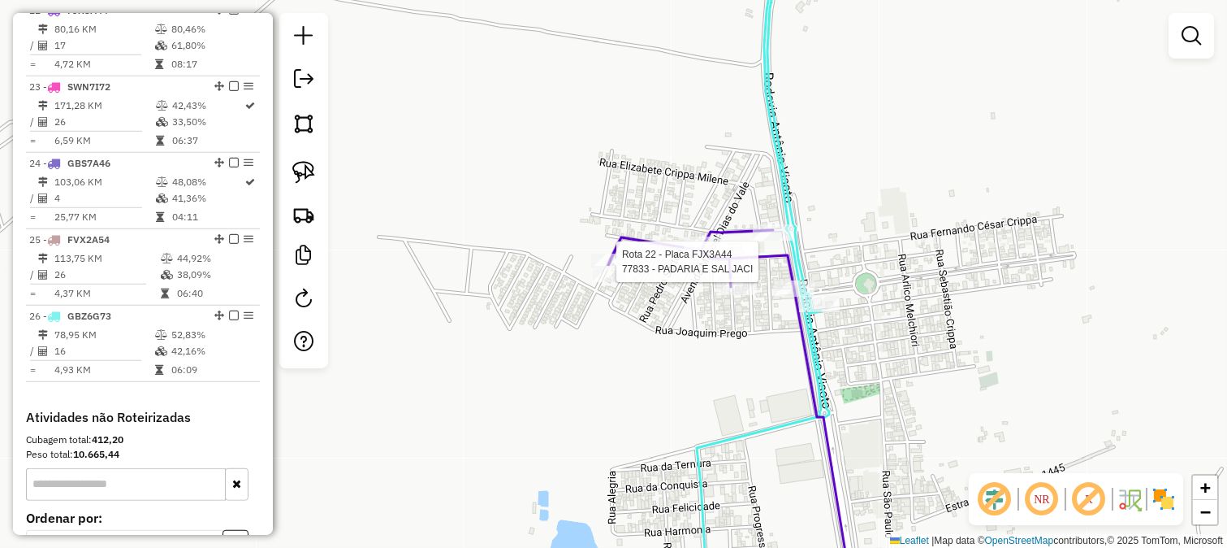
select select "*********"
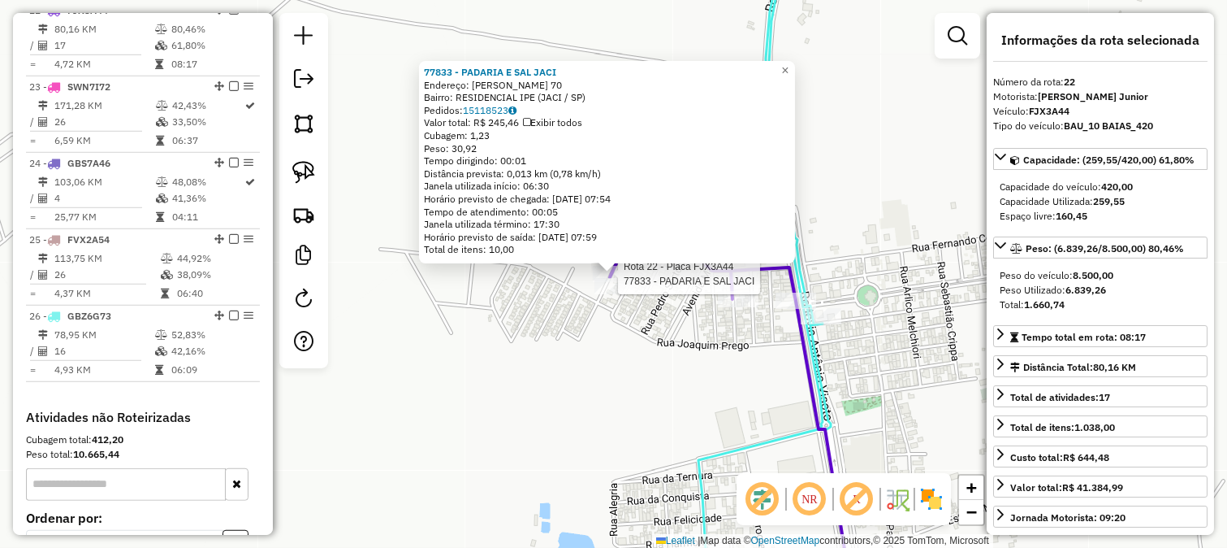
click at [693, 358] on div "Rota 22 - Placa FJX3A44 77833 - [GEOGRAPHIC_DATA] E SAL JACI 77833 - [GEOGRAPHI…" at bounding box center [613, 274] width 1227 height 548
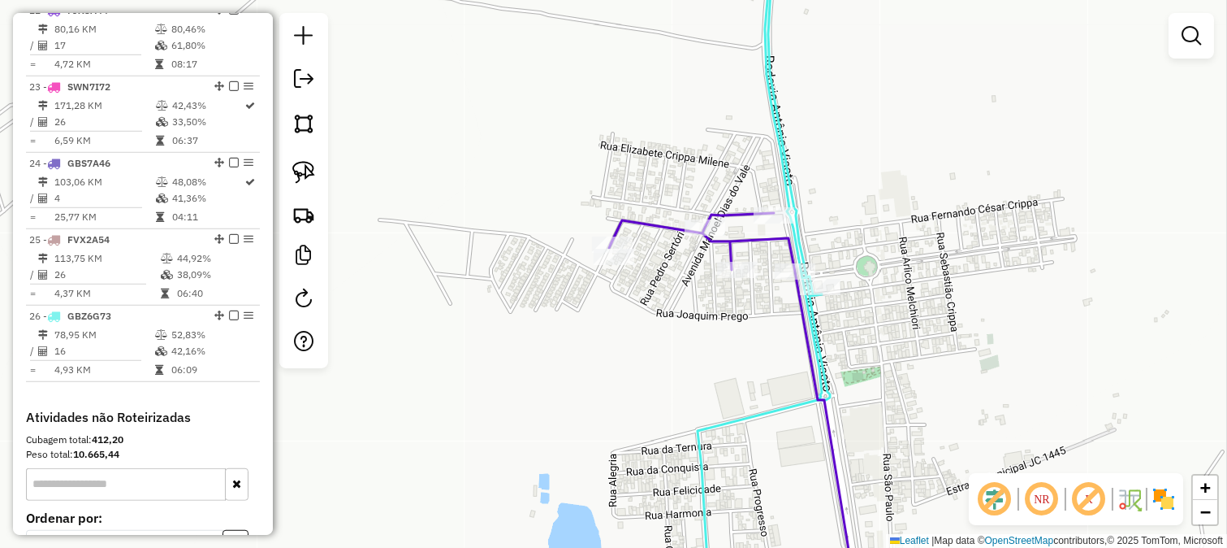
drag, startPoint x: 726, startPoint y: 419, endPoint x: 642, endPoint y: 230, distance: 207.3
click at [672, 294] on div "Janela de atendimento Grade de atendimento Capacidade Transportadoras Veículos …" at bounding box center [613, 274] width 1227 height 548
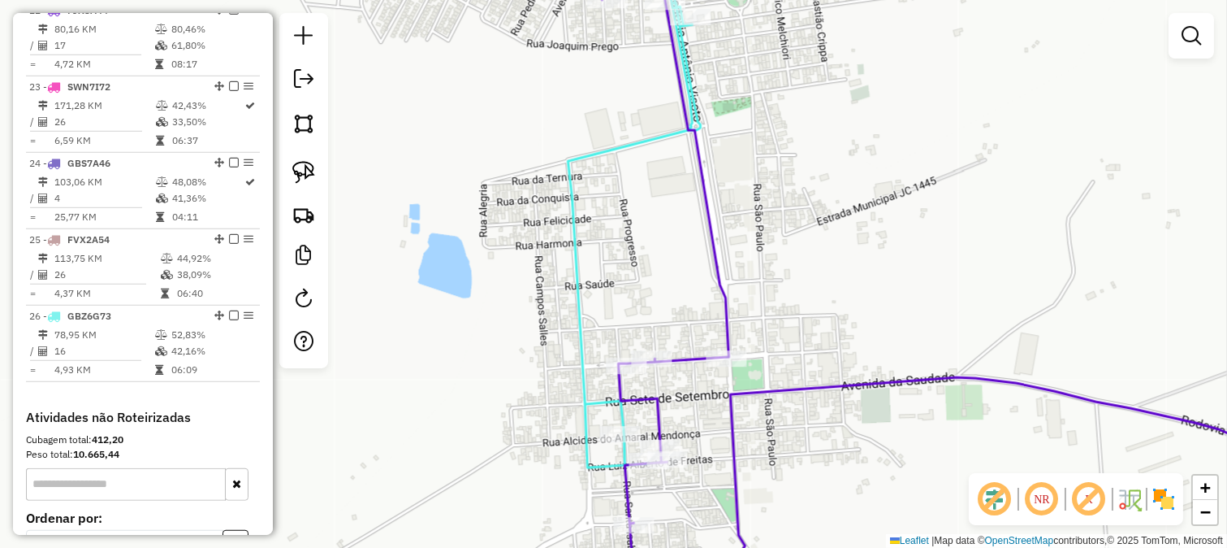
drag, startPoint x: 639, startPoint y: 294, endPoint x: 643, endPoint y: 238, distance: 56.2
click at [643, 239] on div "Janela de atendimento Grade de atendimento Capacidade Transportadoras Veículos …" at bounding box center [613, 274] width 1227 height 548
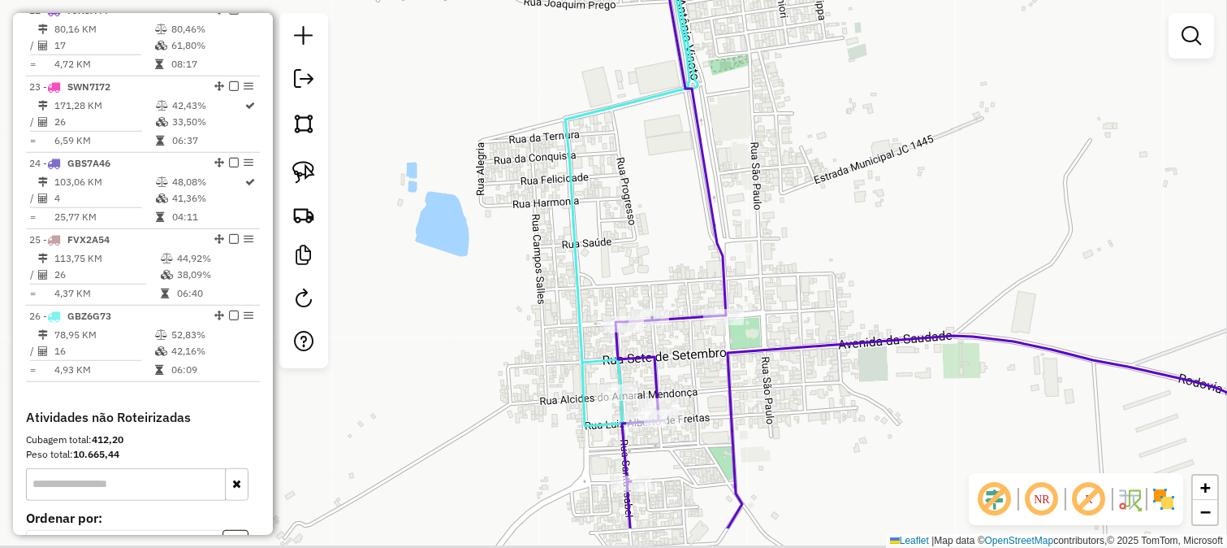
select select "*********"
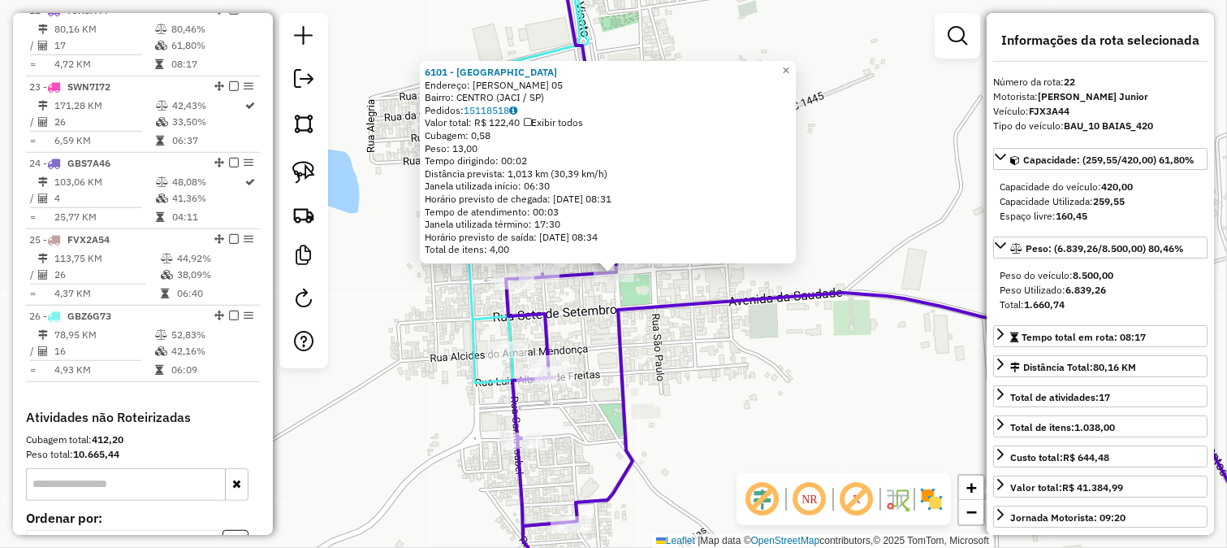
click at [553, 262] on div "6101 - BAR [GEOGRAPHIC_DATA] Endereço: [PERSON_NAME] 05 Bairro: [GEOGRAPHIC_DAT…" at bounding box center [608, 162] width 376 height 202
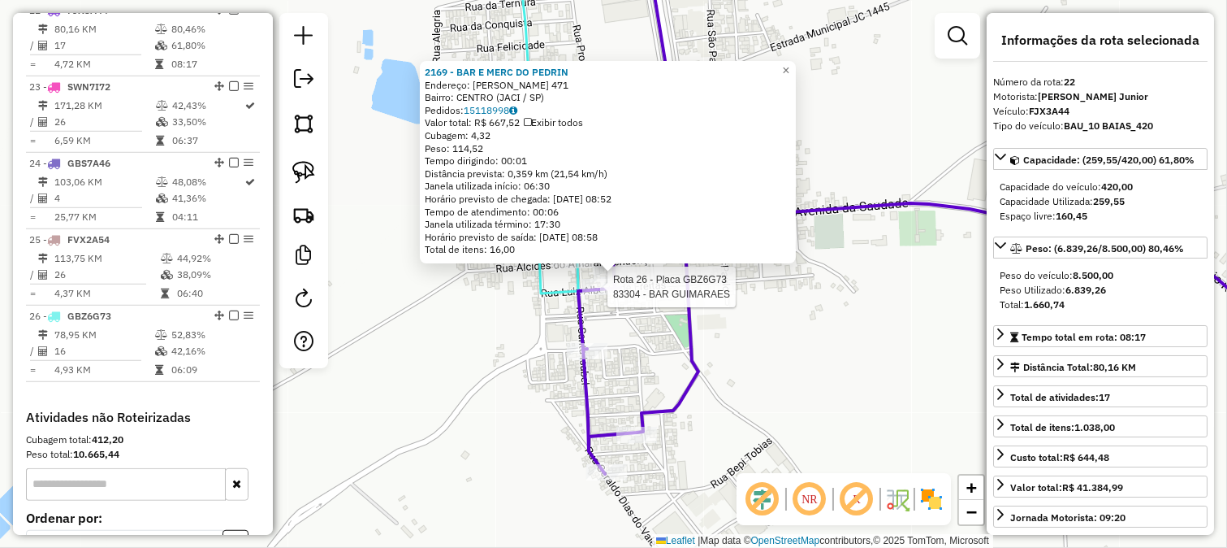
click at [629, 293] on div at bounding box center [620, 285] width 41 height 16
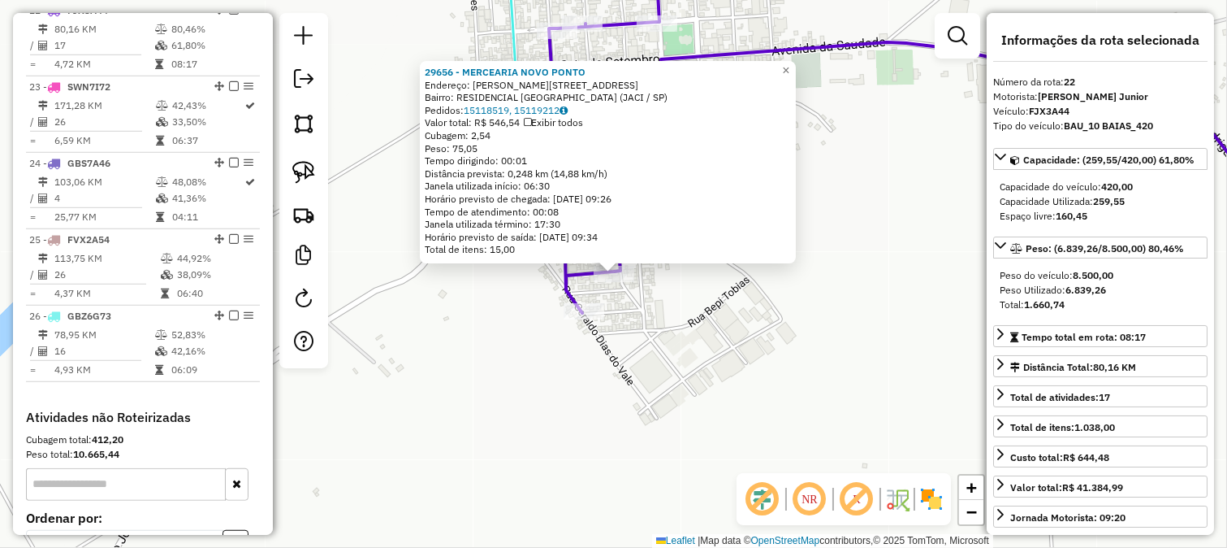
click at [610, 318] on div "29656 - MERCEARIA NOVO PONTO Endereço: [PERSON_NAME] 881 Bairro: RESIDENCIAL [G…" at bounding box center [613, 274] width 1227 height 548
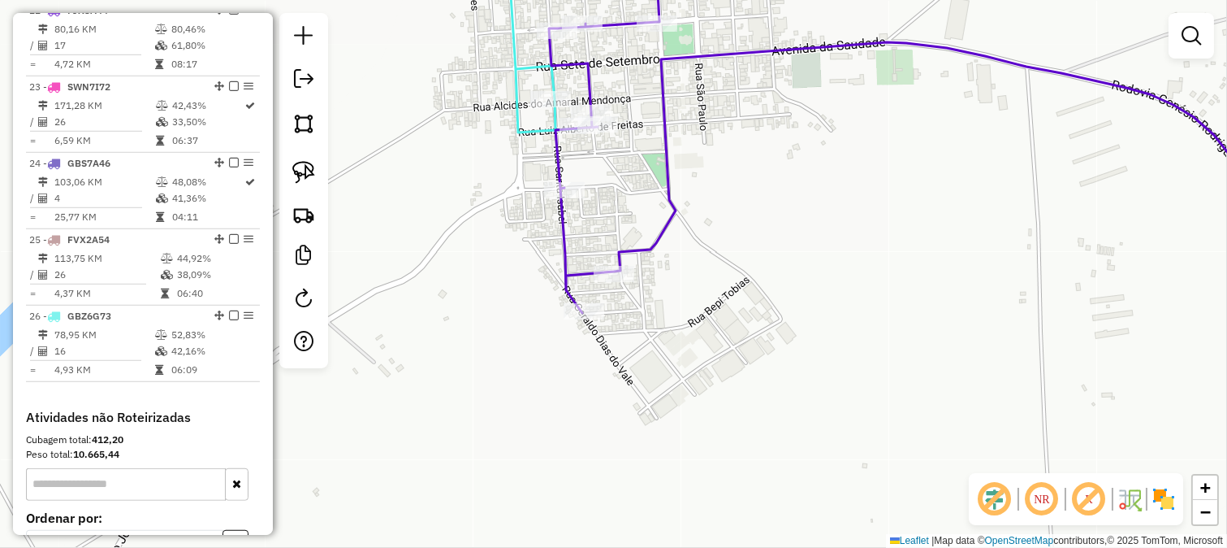
click at [605, 310] on div "29656 - MERCEARIA NOVO PONTO Endereço: [PERSON_NAME] 881 Bairro: RESIDENCIAL [G…" at bounding box center [613, 274] width 1227 height 548
select select "*********"
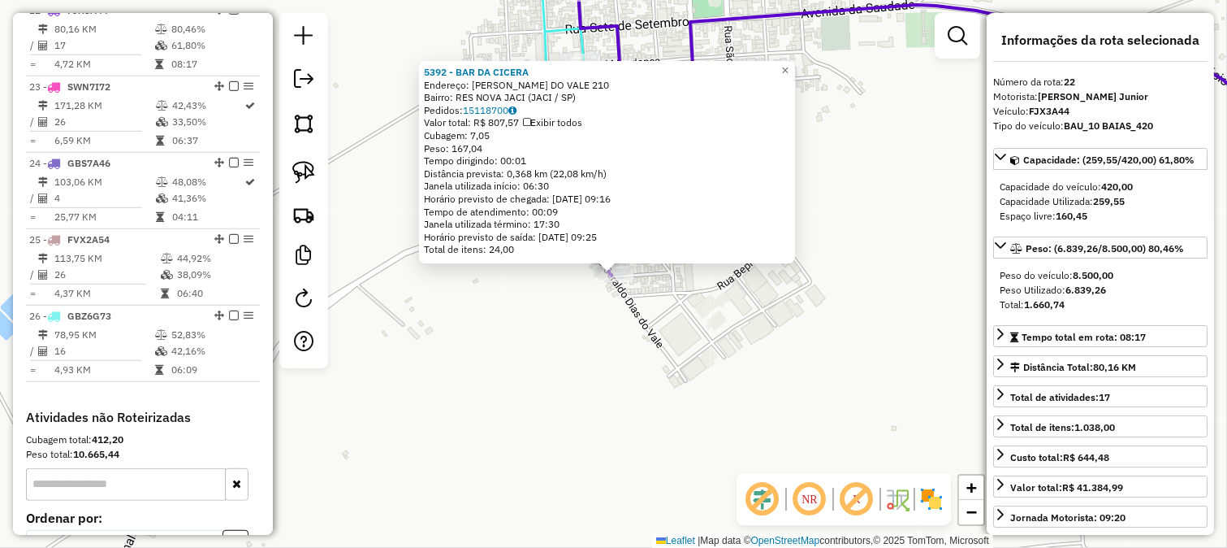
click at [679, 341] on div "5392 - BAR DA CICERA Endereço: [PERSON_NAME] DO VALE 210 Bairro: RES NOVA JACI …" at bounding box center [613, 274] width 1227 height 548
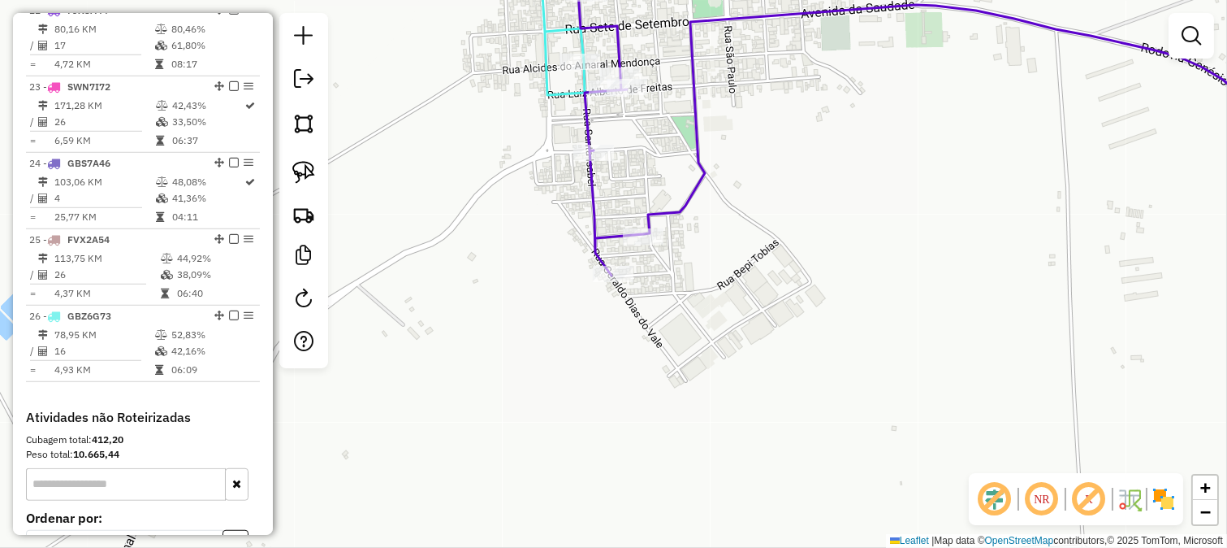
drag, startPoint x: 712, startPoint y: 289, endPoint x: 715, endPoint y: 368, distance: 78.8
click at [716, 371] on div "5392 - BAR DA CICERA Endereço: [PERSON_NAME] DO VALE 210 Bairro: RES NOVA JACI …" at bounding box center [613, 274] width 1227 height 548
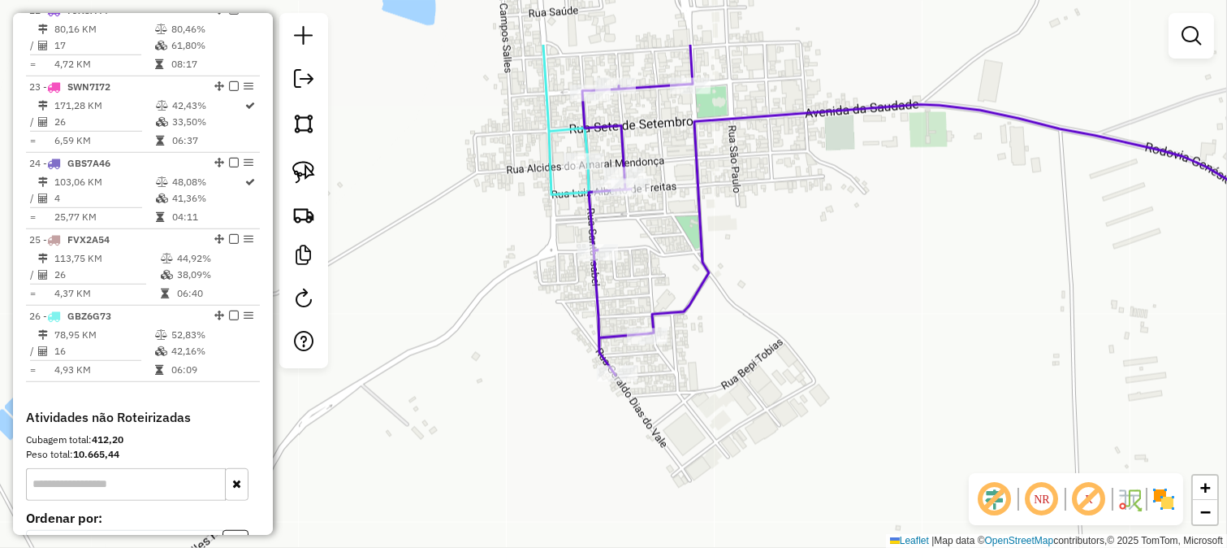
drag, startPoint x: 760, startPoint y: 366, endPoint x: 739, endPoint y: 449, distance: 86.1
click at [742, 442] on div "Janela de atendimento Grade de atendimento Capacidade Transportadoras Veículos …" at bounding box center [613, 274] width 1227 height 548
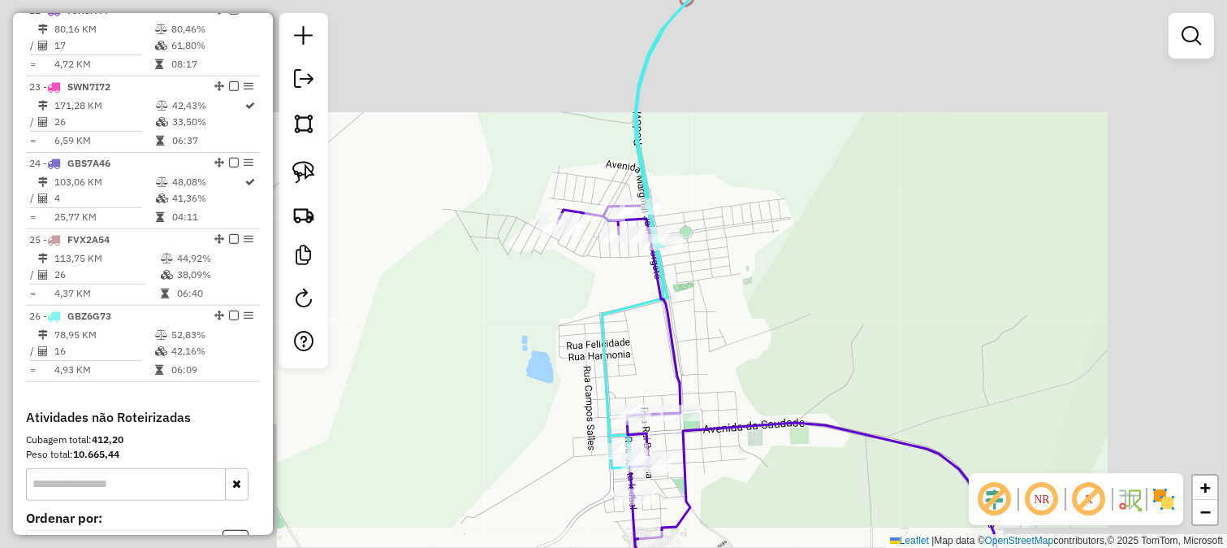
drag, startPoint x: 725, startPoint y: 284, endPoint x: 734, endPoint y: 336, distance: 52.8
click at [734, 336] on div "Janela de atendimento Grade de atendimento Capacidade Transportadoras Veículos …" at bounding box center [613, 274] width 1227 height 548
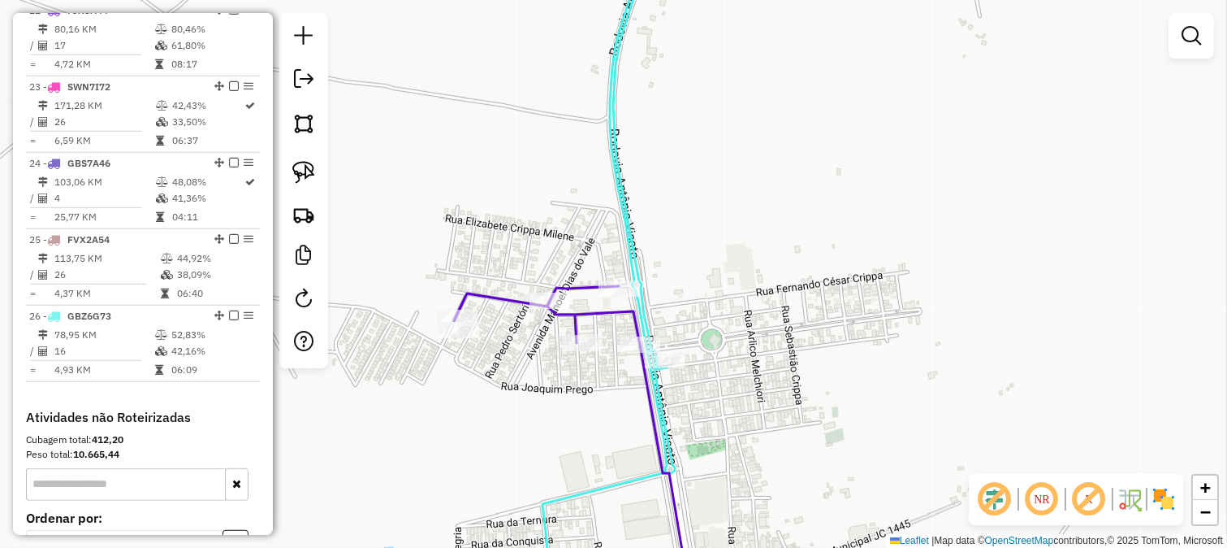
drag, startPoint x: 647, startPoint y: 301, endPoint x: 638, endPoint y: 335, distance: 36.1
click at [646, 304] on icon at bounding box center [609, 274] width 132 height 657
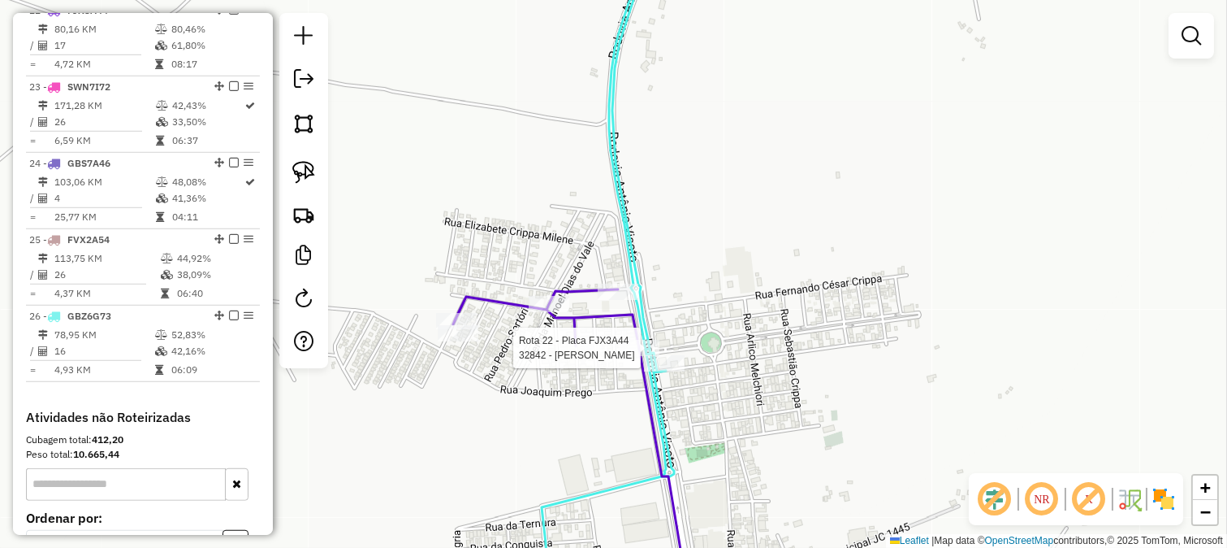
select select "*********"
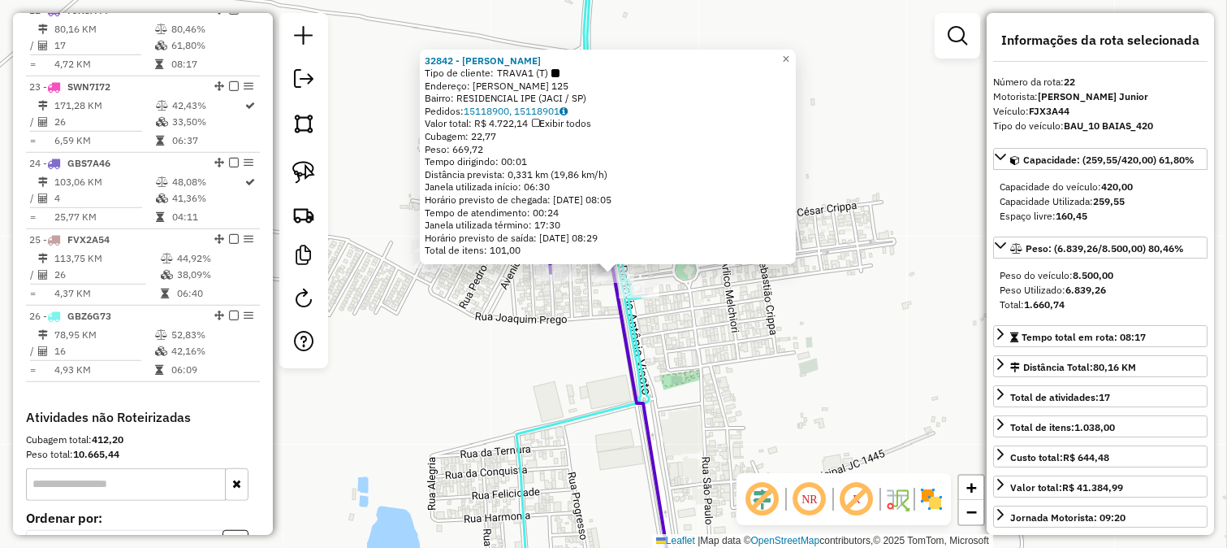
click at [593, 347] on div "32842 - [PERSON_NAME] Tipo de cliente: TRAVA1 (T) Endereço: [PERSON_NAME] 125 B…" at bounding box center [613, 274] width 1227 height 548
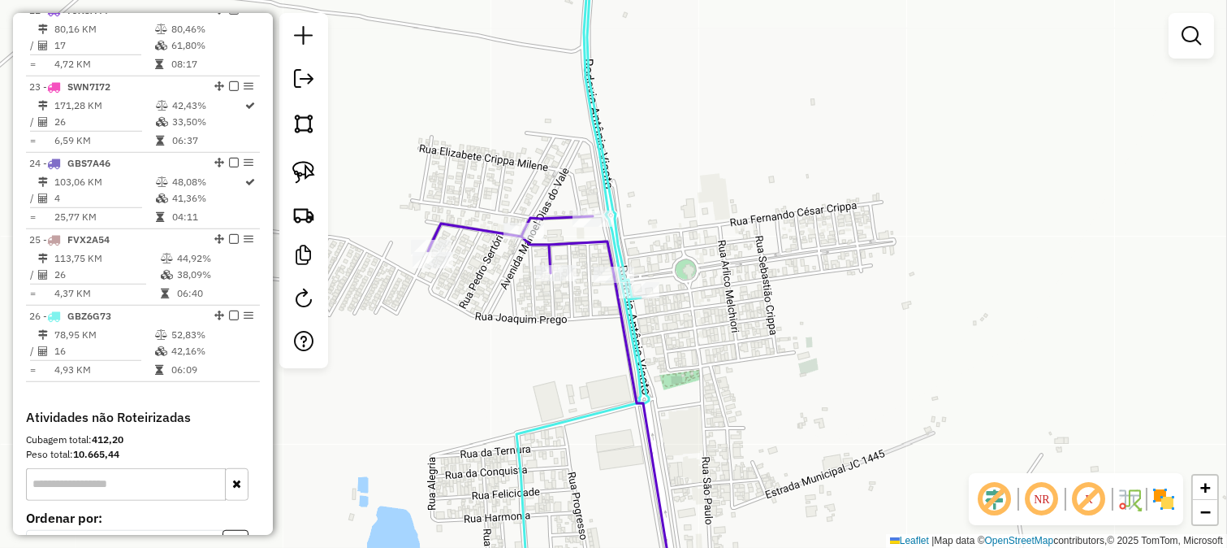
click at [570, 222] on icon at bounding box center [552, 409] width 248 height 387
select select "*********"
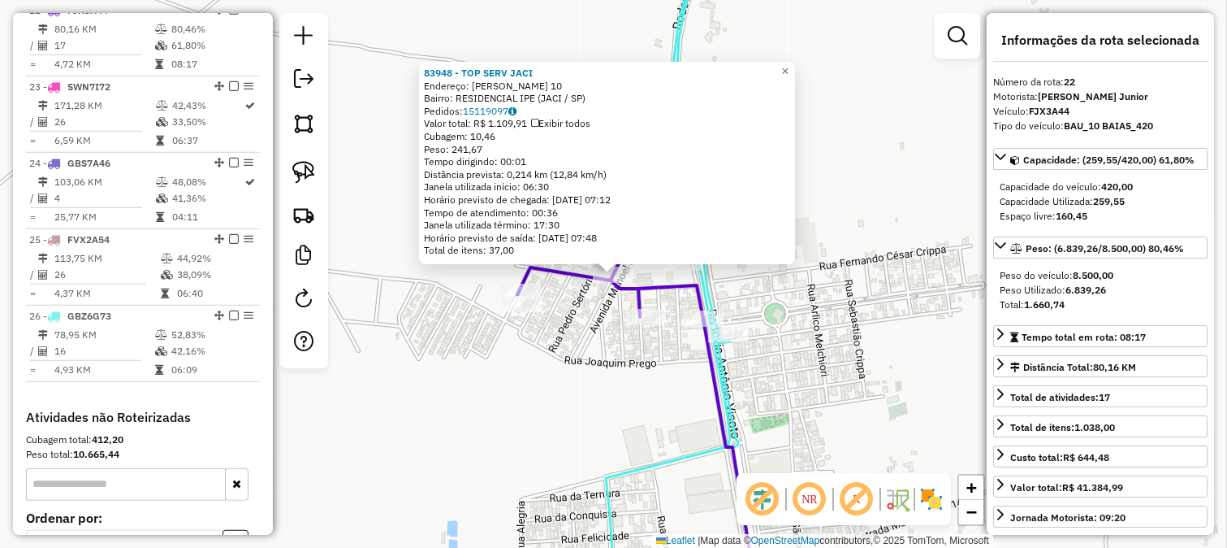
click at [582, 355] on div "83948 - TOP SERV [PERSON_NAME]: [PERSON_NAME] 10 Bairro: RESIDENCIAL IPE (JACI …" at bounding box center [613, 274] width 1227 height 548
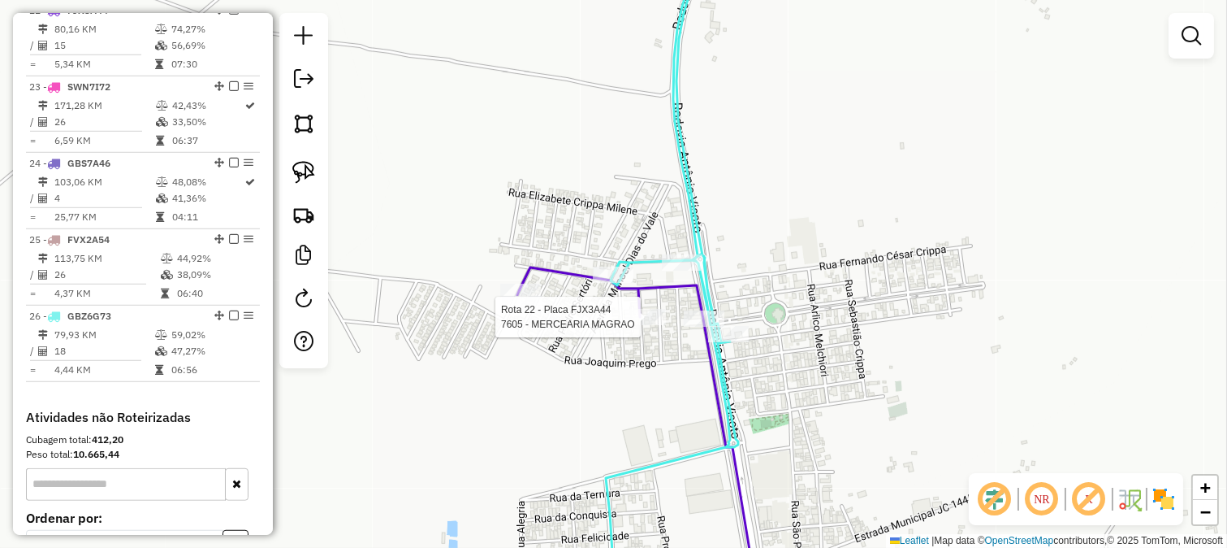
select select "*********"
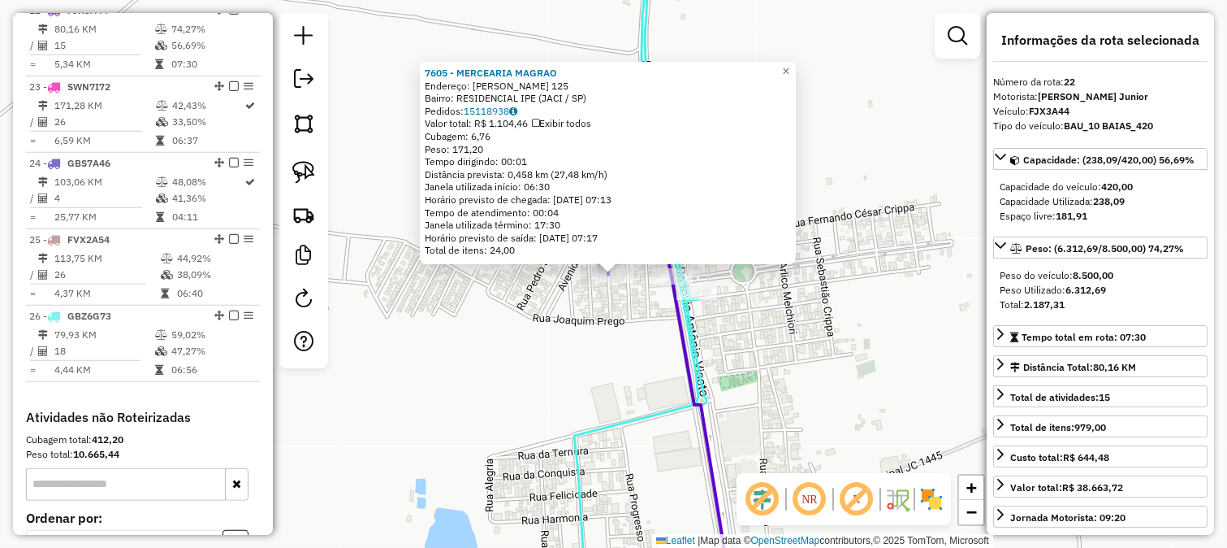
click at [626, 325] on div "7605 - MERCEARIA MAGRAO Endereço: [PERSON_NAME] 125 Bairro: RESIDENCIAL IPE (JA…" at bounding box center [613, 274] width 1227 height 548
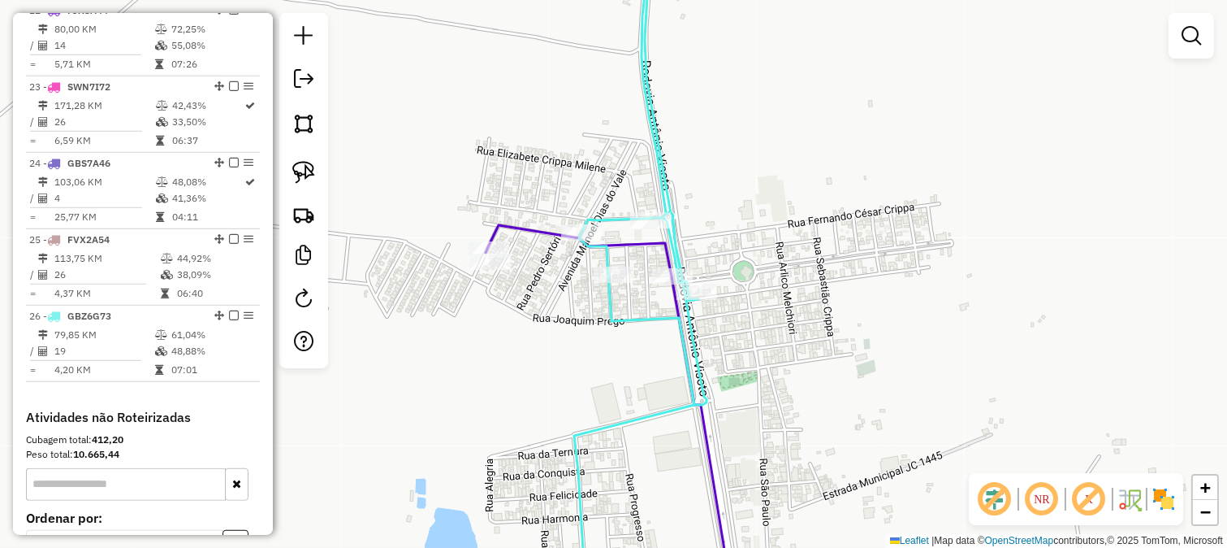
click at [675, 236] on icon at bounding box center [640, 274] width 132 height 657
select select "*********"
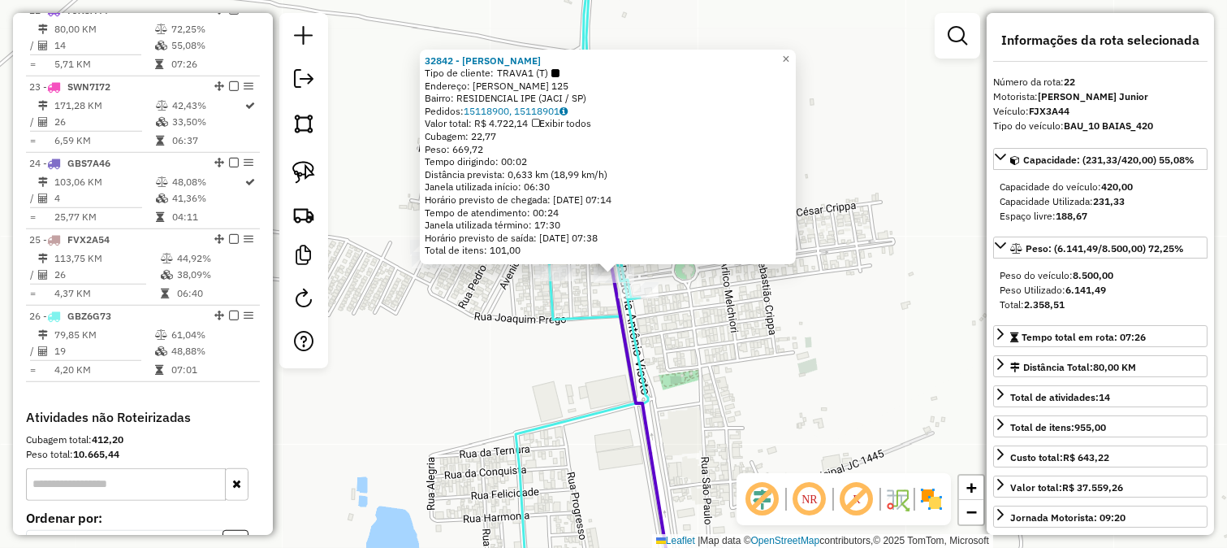
click at [681, 340] on div "32842 - [PERSON_NAME] Tipo de cliente: TRAVA1 (T) Endereço: [PERSON_NAME] 125 B…" at bounding box center [613, 274] width 1227 height 548
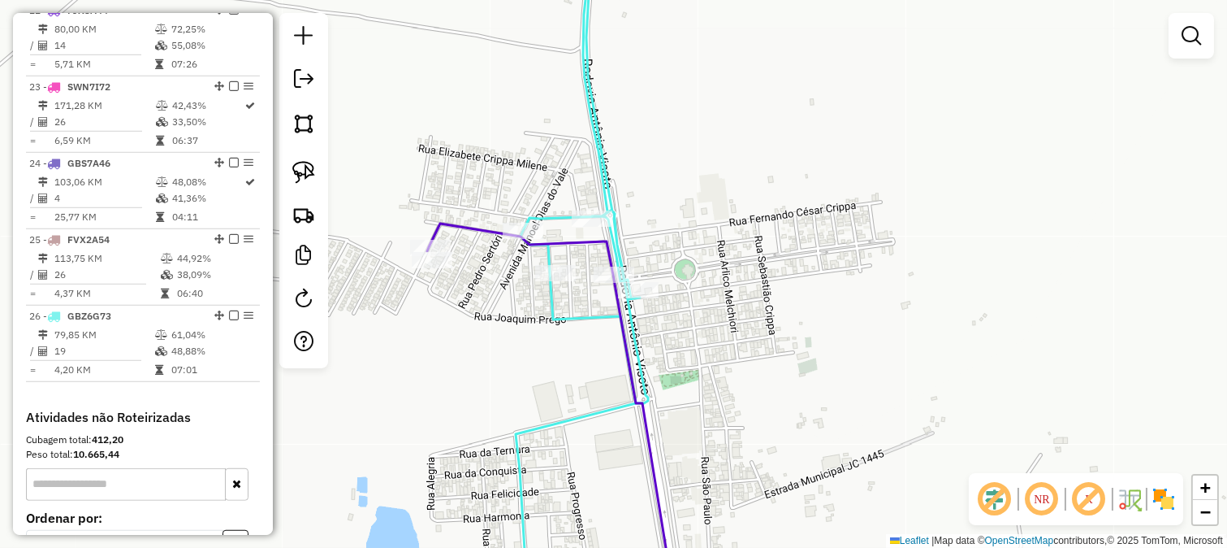
drag, startPoint x: 667, startPoint y: 292, endPoint x: 673, endPoint y: 310, distance: 18.0
click at [671, 312] on div "Janela de atendimento Grade de atendimento Capacidade Transportadoras Veículos …" at bounding box center [613, 274] width 1227 height 548
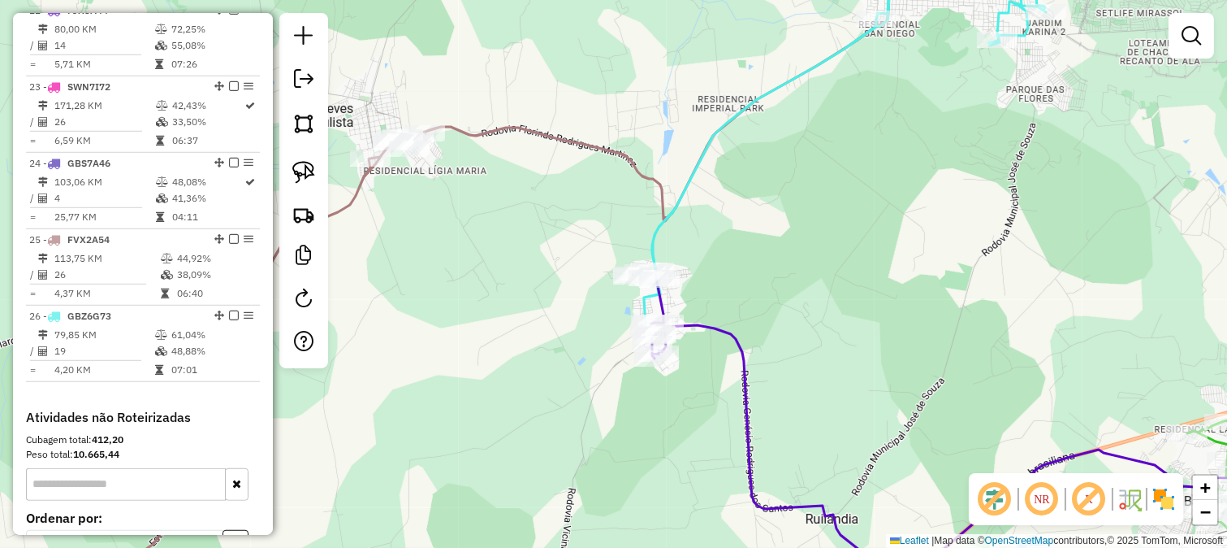
click at [710, 133] on icon at bounding box center [850, 141] width 413 height 391
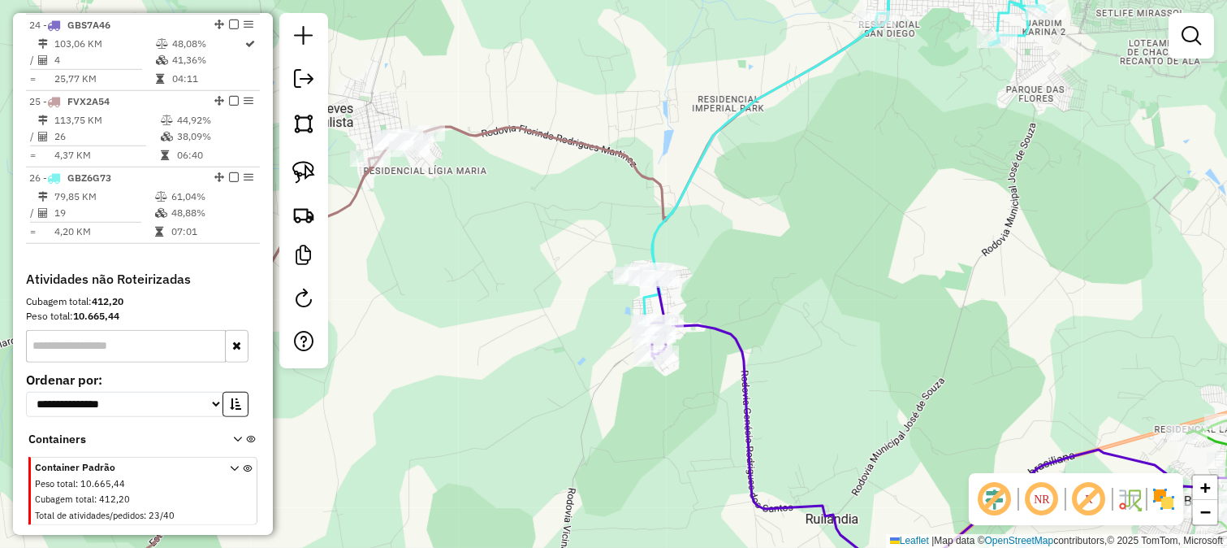
select select "*********"
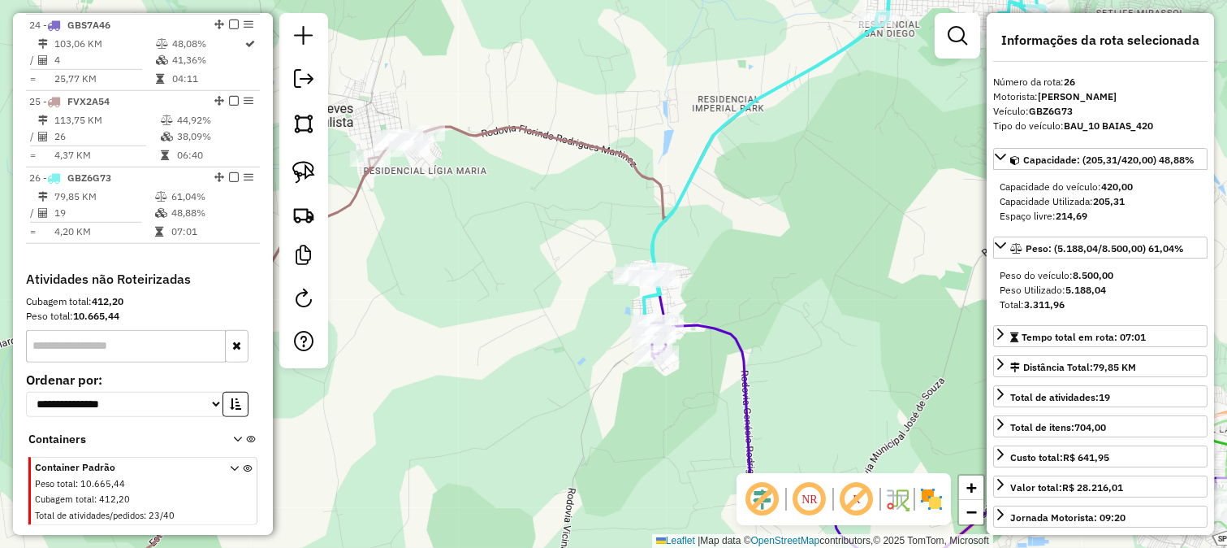
scroll to position [2425, 0]
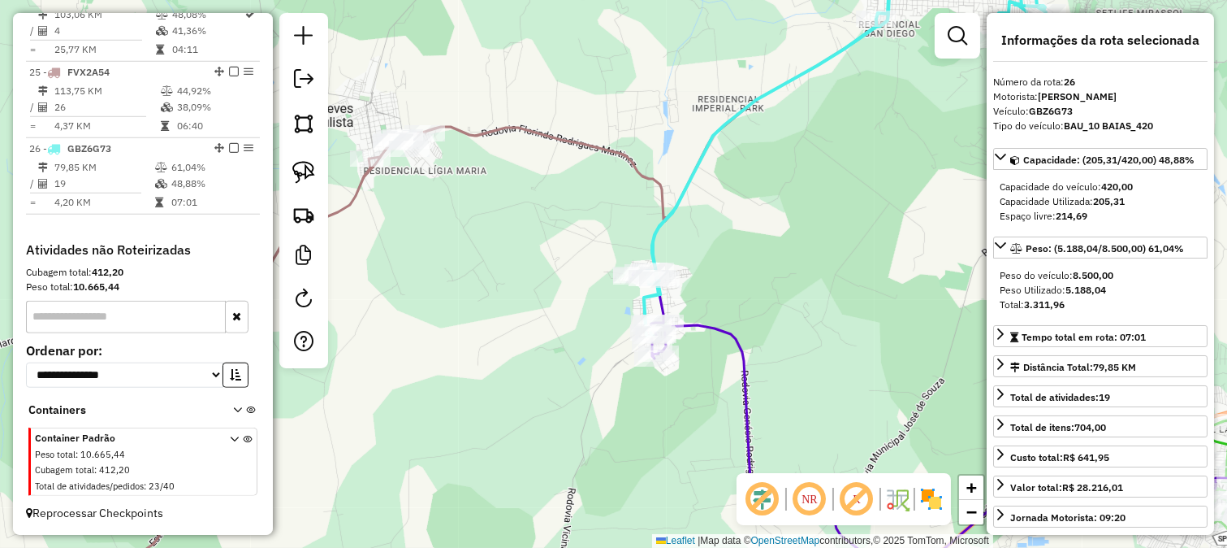
drag, startPoint x: 777, startPoint y: 147, endPoint x: 647, endPoint y: 318, distance: 214.0
click at [659, 304] on div "Janela de atendimento Grade de atendimento Capacidade Transportadoras Veículos …" at bounding box center [613, 274] width 1227 height 548
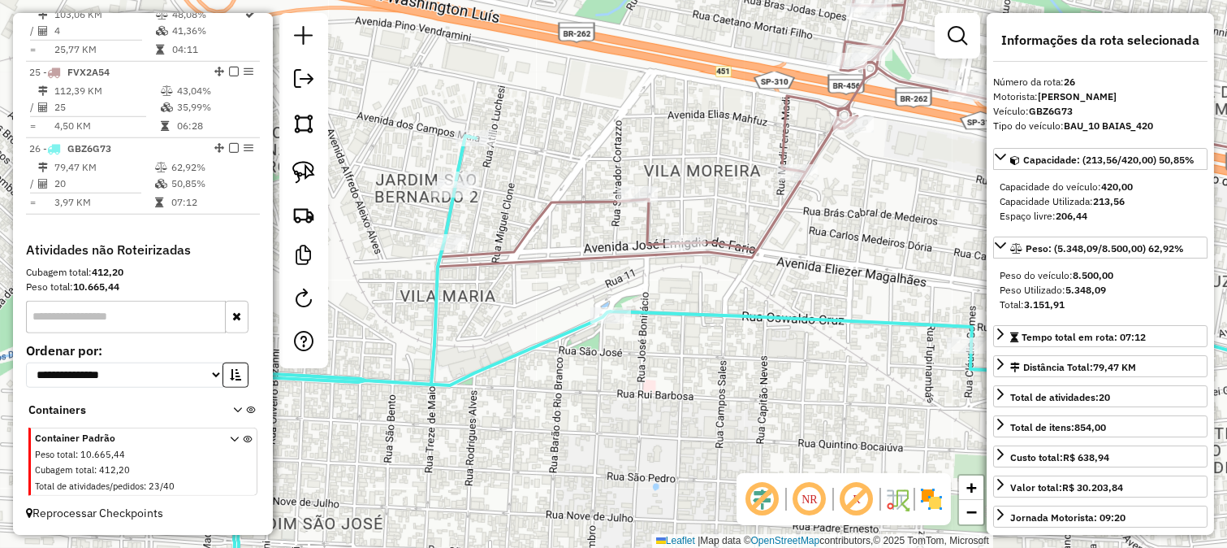
drag, startPoint x: 789, startPoint y: 309, endPoint x: 782, endPoint y: 314, distance: 8.6
click at [788, 310] on div "Janela de atendimento Grade de atendimento Capacidade Transportadoras Veículos …" at bounding box center [613, 274] width 1227 height 548
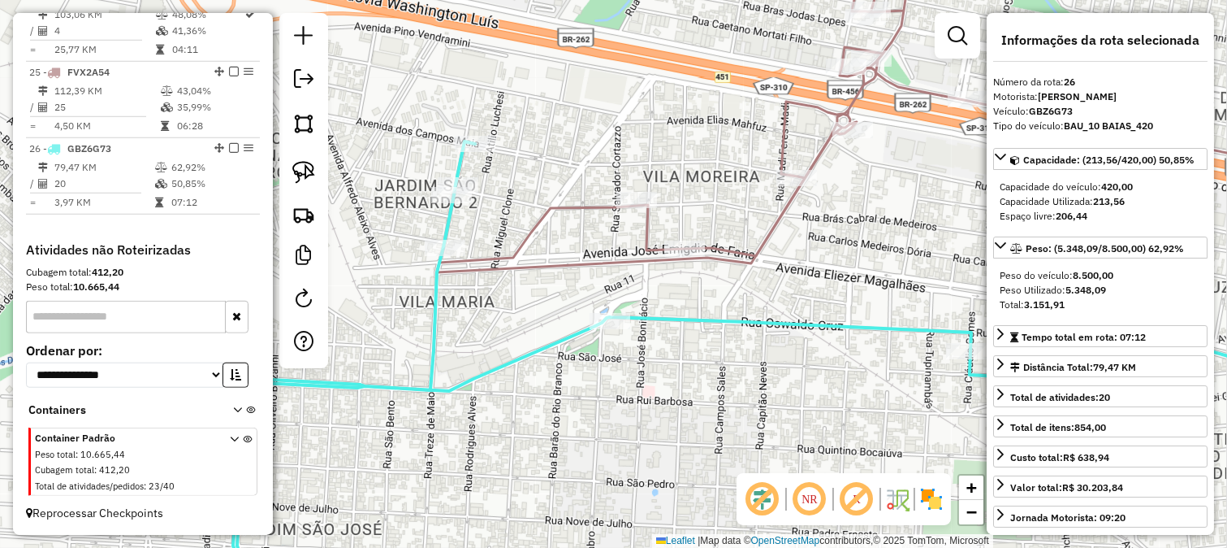
click at [774, 326] on icon at bounding box center [791, 371] width 1119 height 461
click at [751, 318] on icon at bounding box center [791, 371] width 1119 height 461
click at [750, 314] on icon at bounding box center [791, 371] width 1119 height 461
click at [765, 242] on icon at bounding box center [791, 274] width 1119 height 657
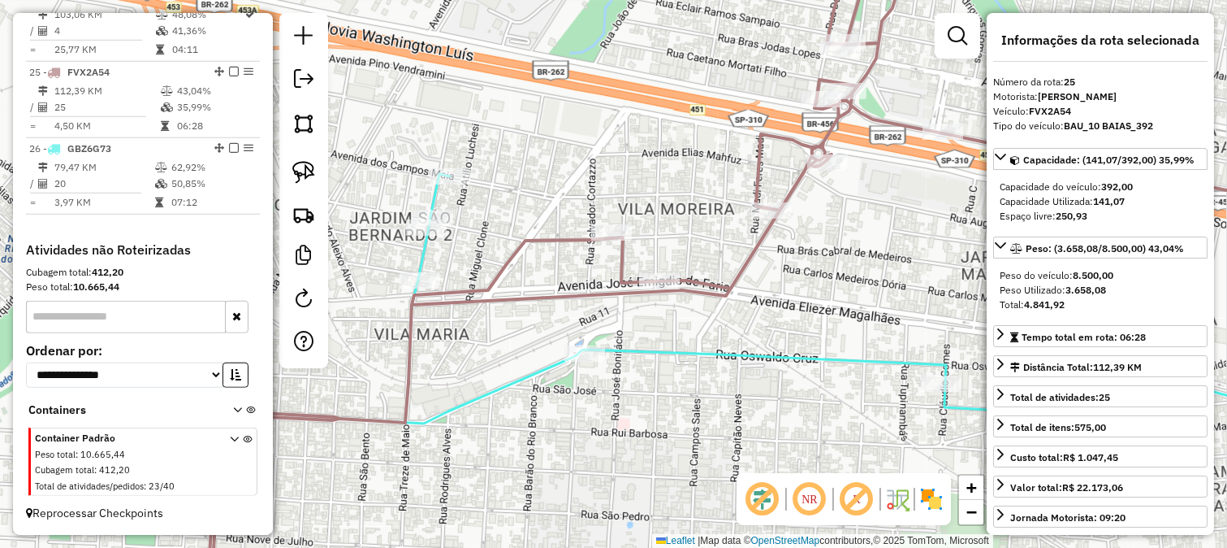
drag, startPoint x: 786, startPoint y: 232, endPoint x: 753, endPoint y: 271, distance: 51.3
click at [753, 271] on div "Janela de atendimento Grade de atendimento Capacidade Transportadoras Veículos …" at bounding box center [613, 274] width 1227 height 548
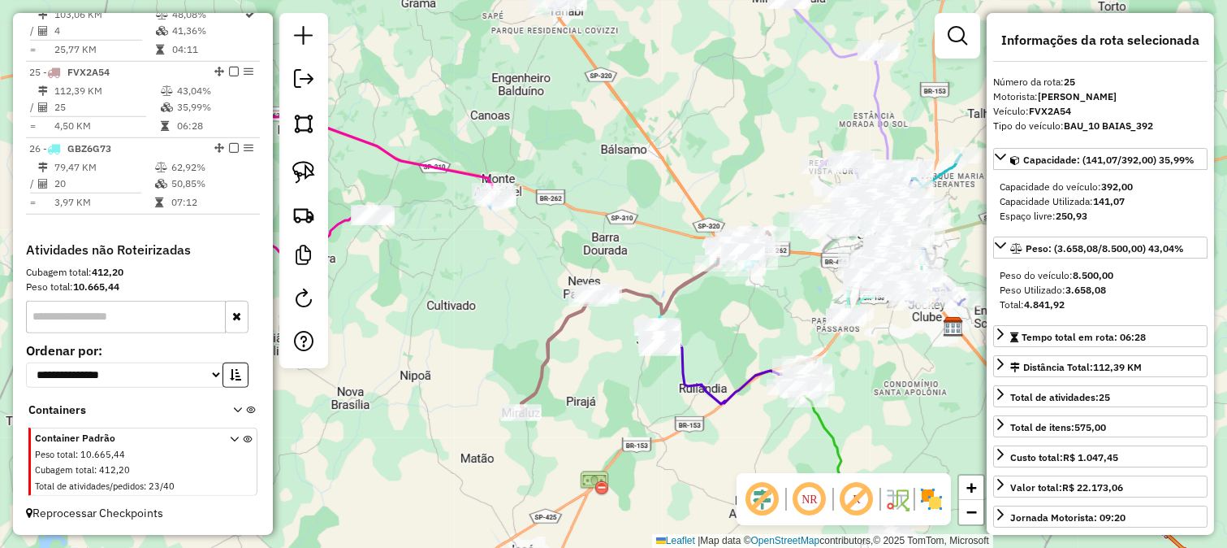
drag, startPoint x: 738, startPoint y: 168, endPoint x: 691, endPoint y: 264, distance: 106.5
click at [691, 261] on div "Janela de atendimento Grade de atendimento Capacidade Transportadoras Veículos …" at bounding box center [613, 274] width 1227 height 548
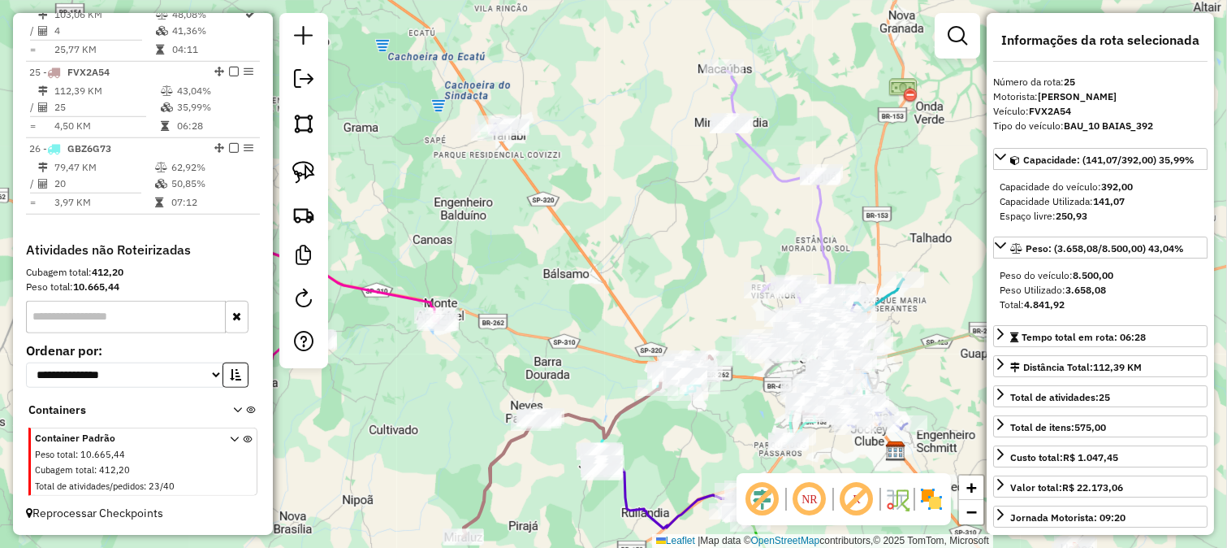
drag, startPoint x: 695, startPoint y: 229, endPoint x: 609, endPoint y: 409, distance: 199.1
click at [622, 387] on div "Janela de atendimento Grade de atendimento Capacidade Transportadoras Veículos …" at bounding box center [613, 274] width 1227 height 548
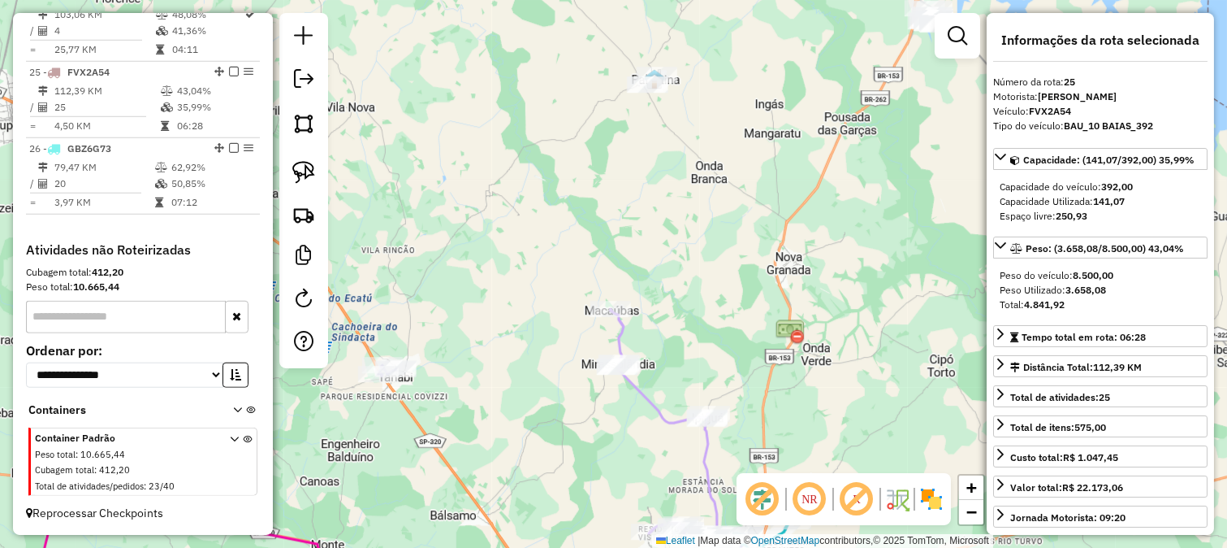
drag, startPoint x: 785, startPoint y: 249, endPoint x: 711, endPoint y: 335, distance: 114.1
click at [729, 383] on div "Janela de atendimento Grade de atendimento Capacidade Transportadoras Veículos …" at bounding box center [613, 274] width 1227 height 548
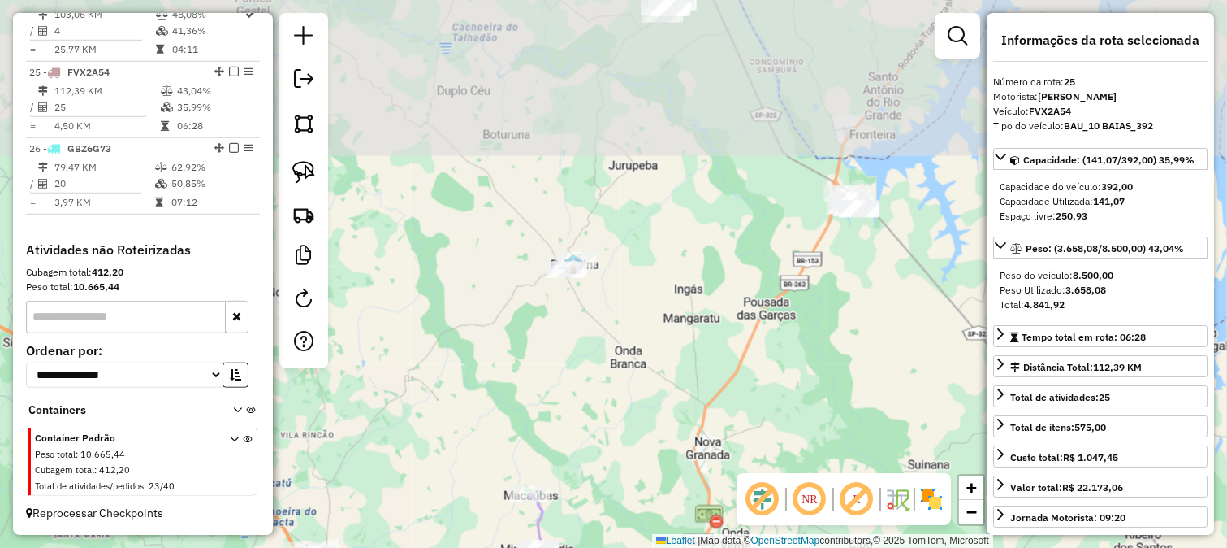
drag, startPoint x: 702, startPoint y: 361, endPoint x: 680, endPoint y: 331, distance: 37.2
click at [697, 383] on div "Janela de atendimento Grade de atendimento Capacidade Transportadoras Veículos …" at bounding box center [613, 274] width 1227 height 548
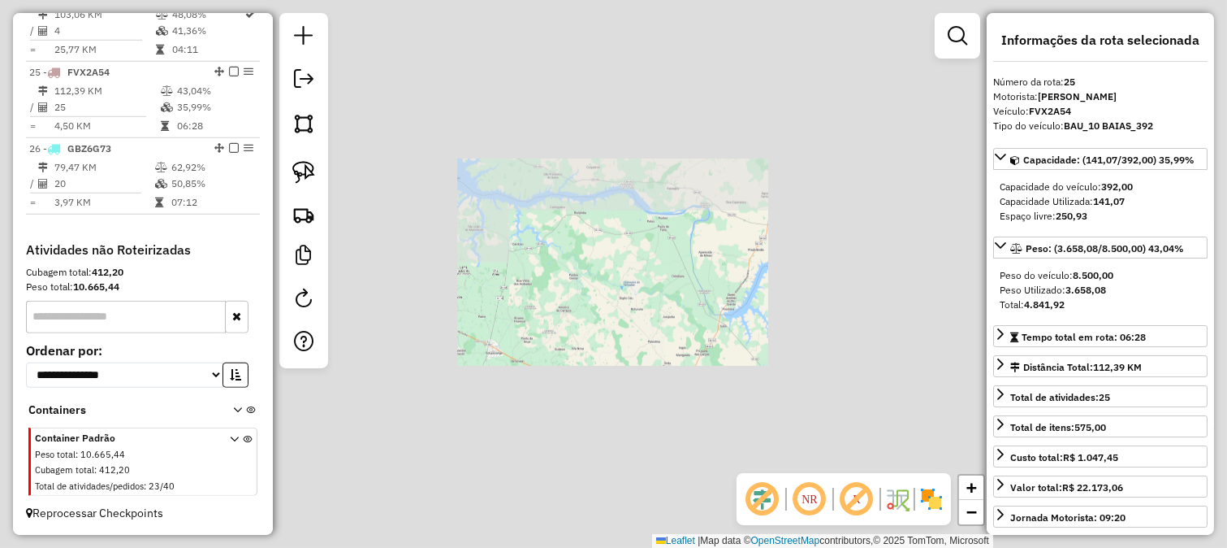
click at [690, 305] on div "Janela de atendimento Grade de atendimento Capacidade Transportadoras Veículos …" at bounding box center [613, 274] width 1227 height 548
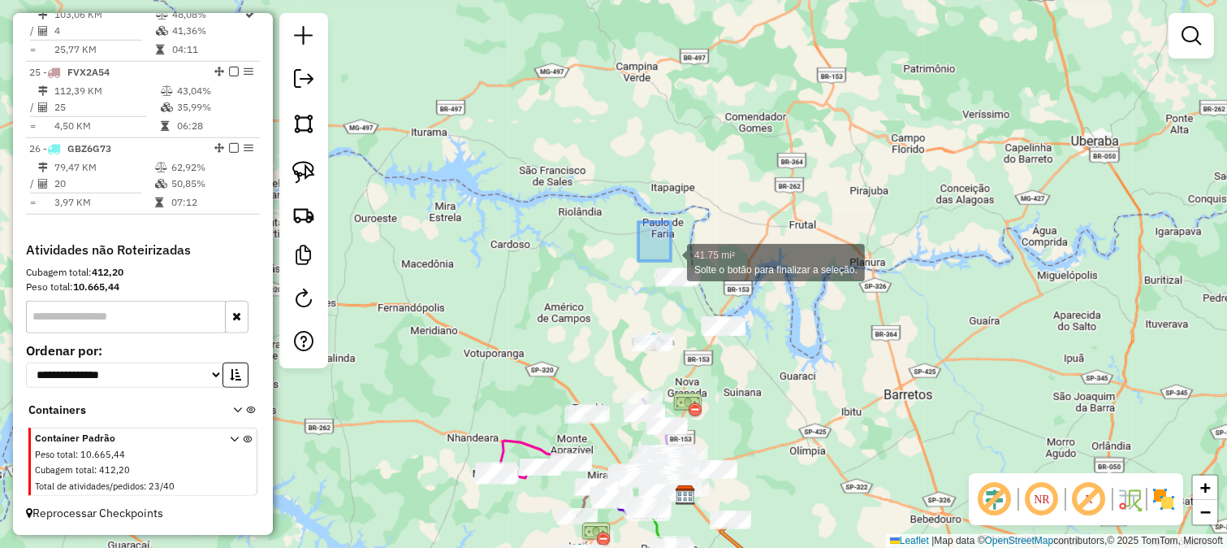
drag, startPoint x: 664, startPoint y: 255, endPoint x: 710, endPoint y: 290, distance: 57.4
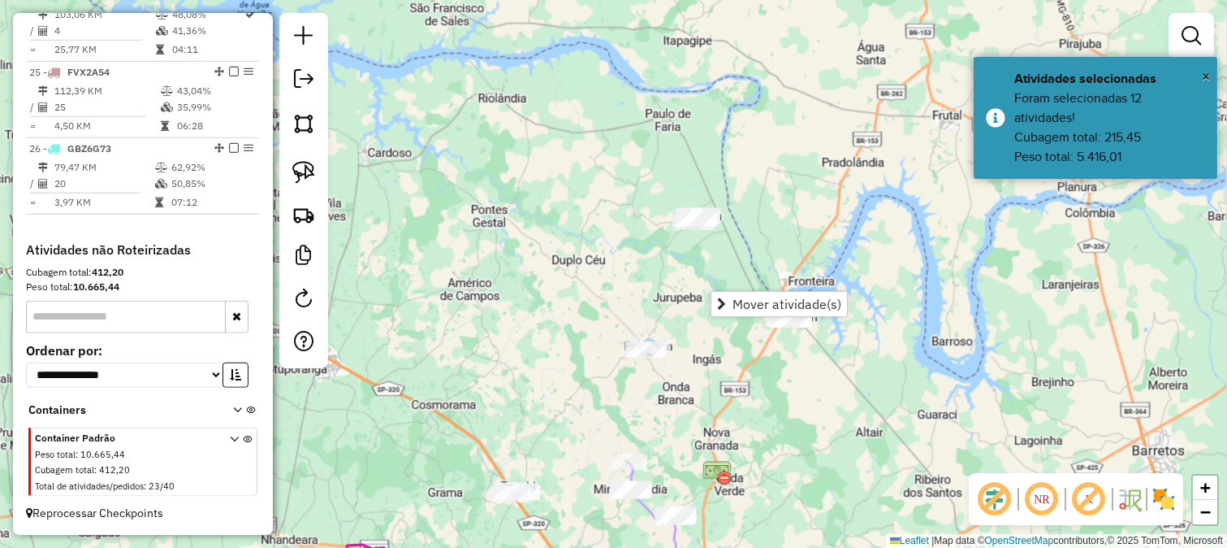
click at [635, 298] on div "Janela de atendimento Grade de atendimento Capacidade Transportadoras Veículos …" at bounding box center [613, 274] width 1227 height 548
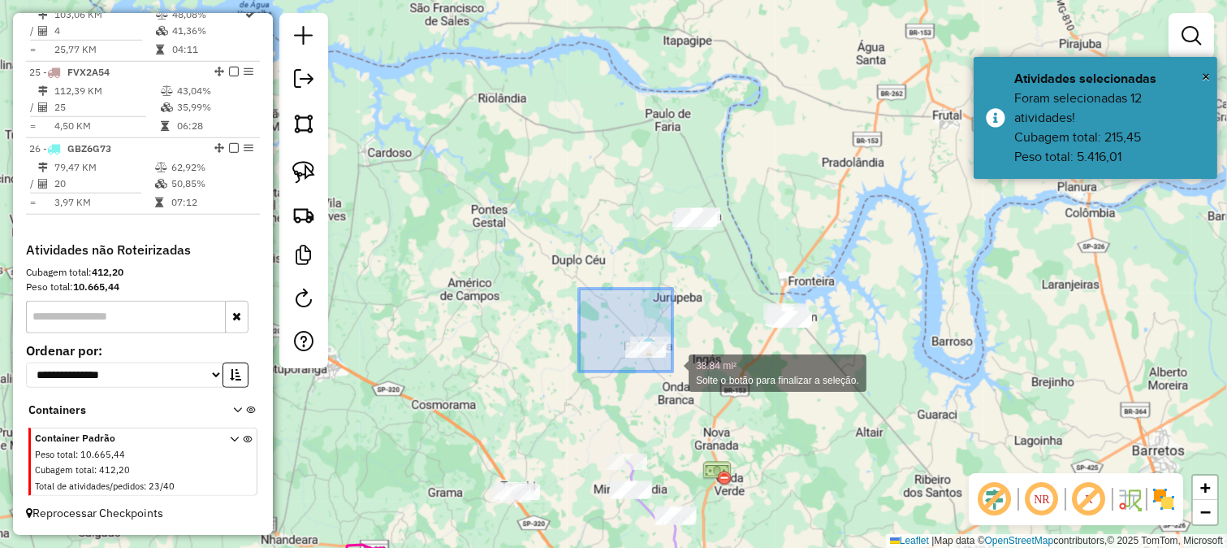
drag, startPoint x: 673, startPoint y: 371, endPoint x: 808, endPoint y: 409, distance: 140.7
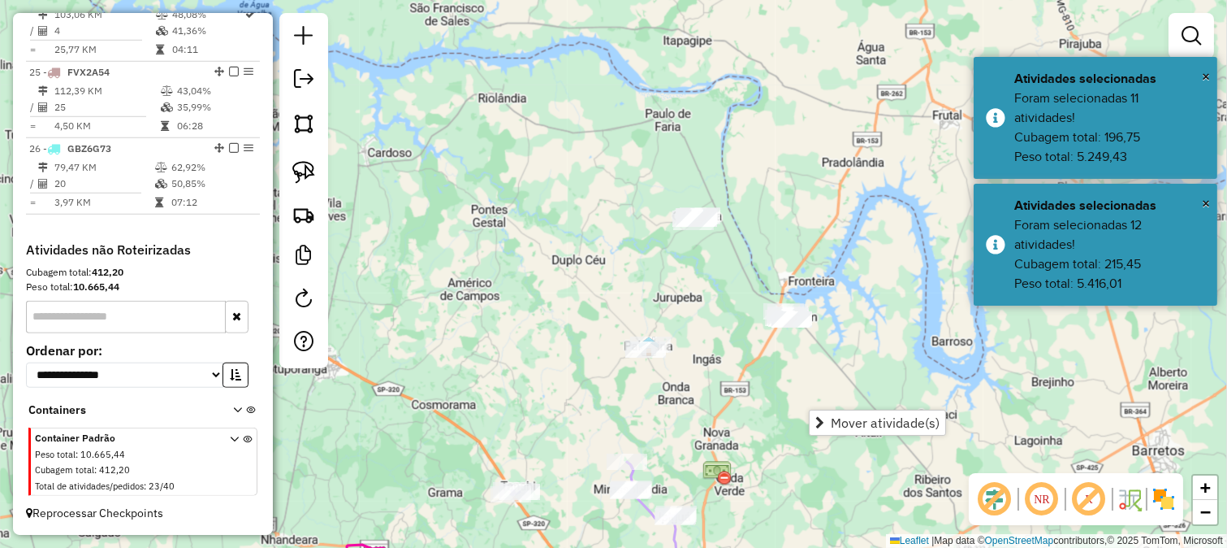
click at [760, 352] on div "Janela de atendimento Grade de atendimento Capacidade Transportadoras Veículos …" at bounding box center [613, 274] width 1227 height 548
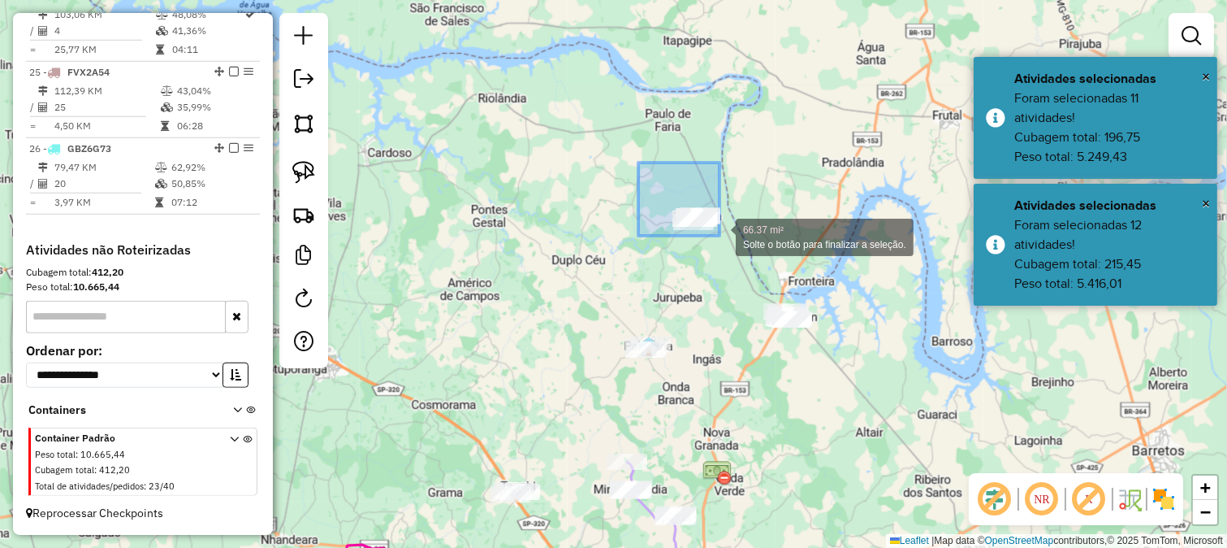
drag, startPoint x: 712, startPoint y: 231, endPoint x: 725, endPoint y: 237, distance: 14.5
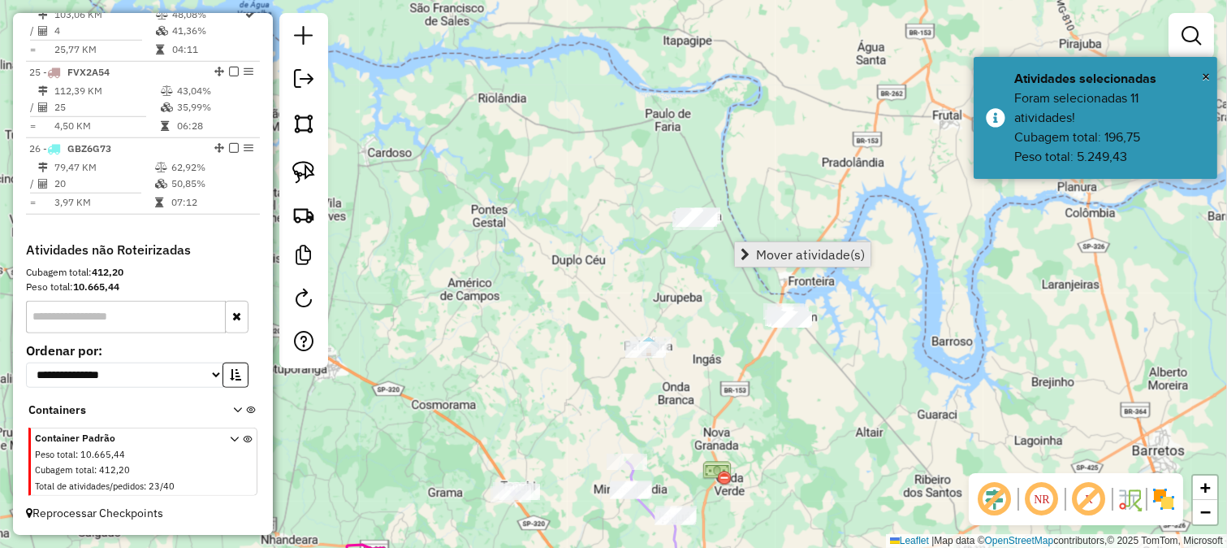
click at [750, 242] on link "Mover atividade(s)" at bounding box center [803, 254] width 136 height 24
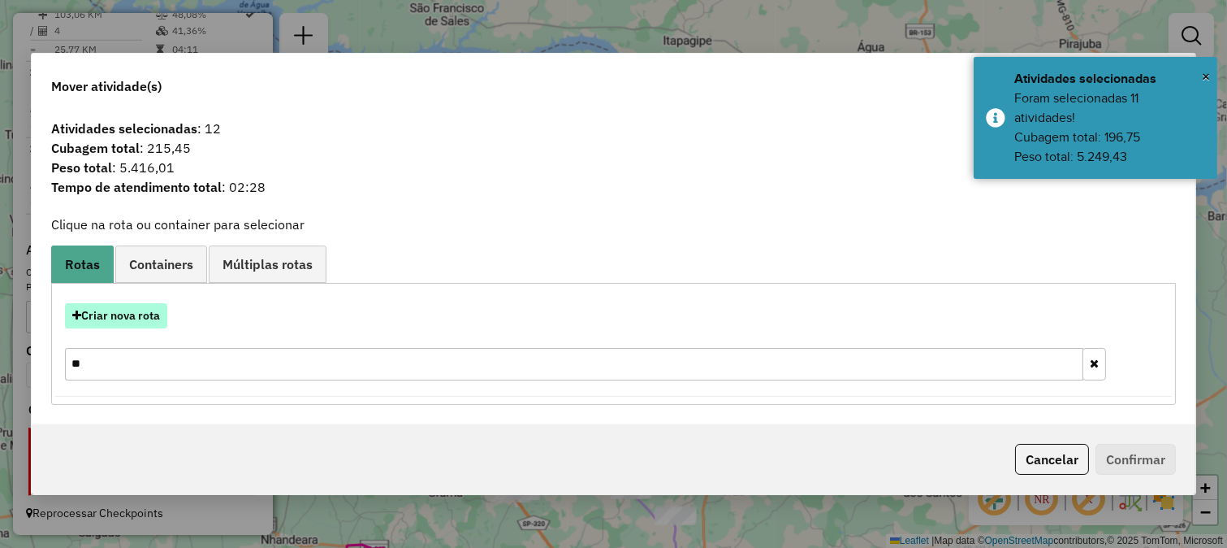
click at [167, 313] on button "Criar nova rota" at bounding box center [116, 315] width 102 height 25
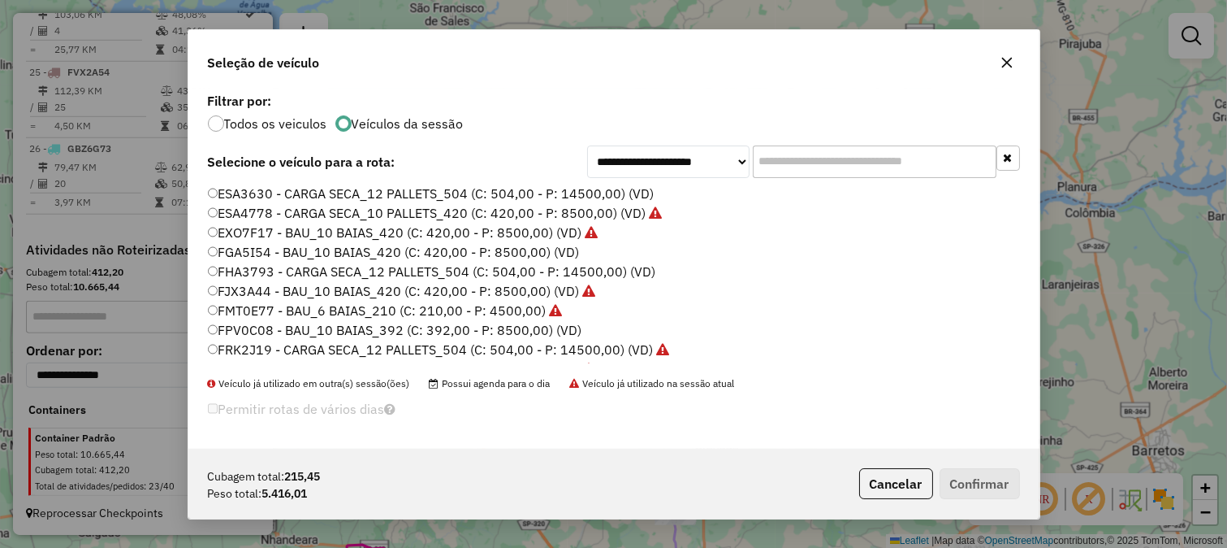
scroll to position [9, 4]
drag, startPoint x: 864, startPoint y: 148, endPoint x: 857, endPoint y: 158, distance: 12.2
click at [864, 148] on input "text" at bounding box center [875, 161] width 244 height 32
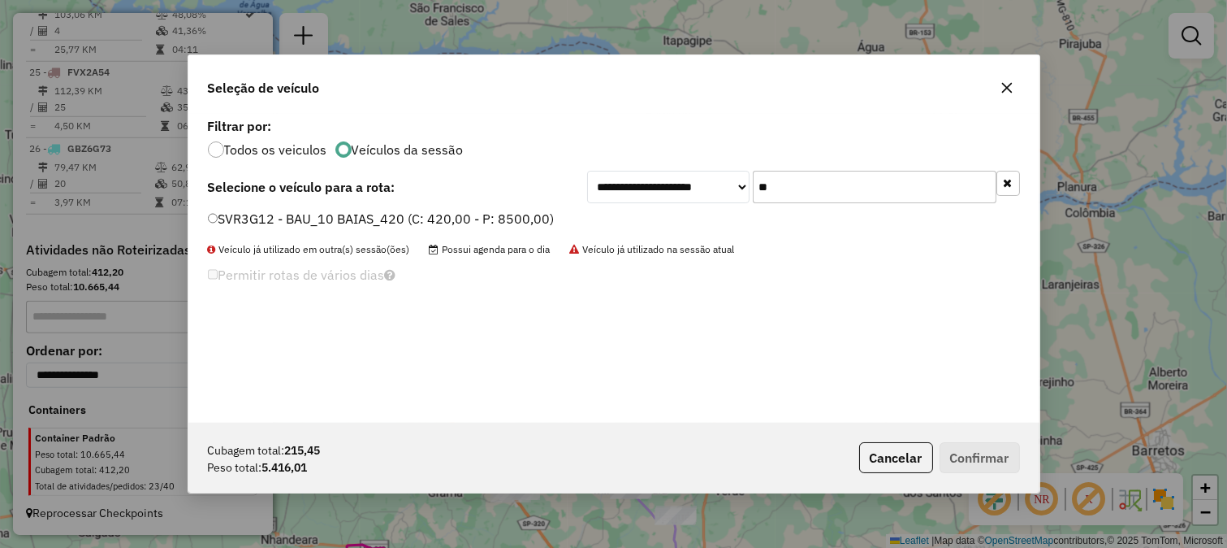
type input "**"
click at [530, 221] on label "SVR3G12 - BAU_10 BAIAS_420 (C: 420,00 - P: 8500,00)" at bounding box center [381, 218] width 347 height 19
click at [993, 464] on button "Confirmar" at bounding box center [980, 457] width 80 height 31
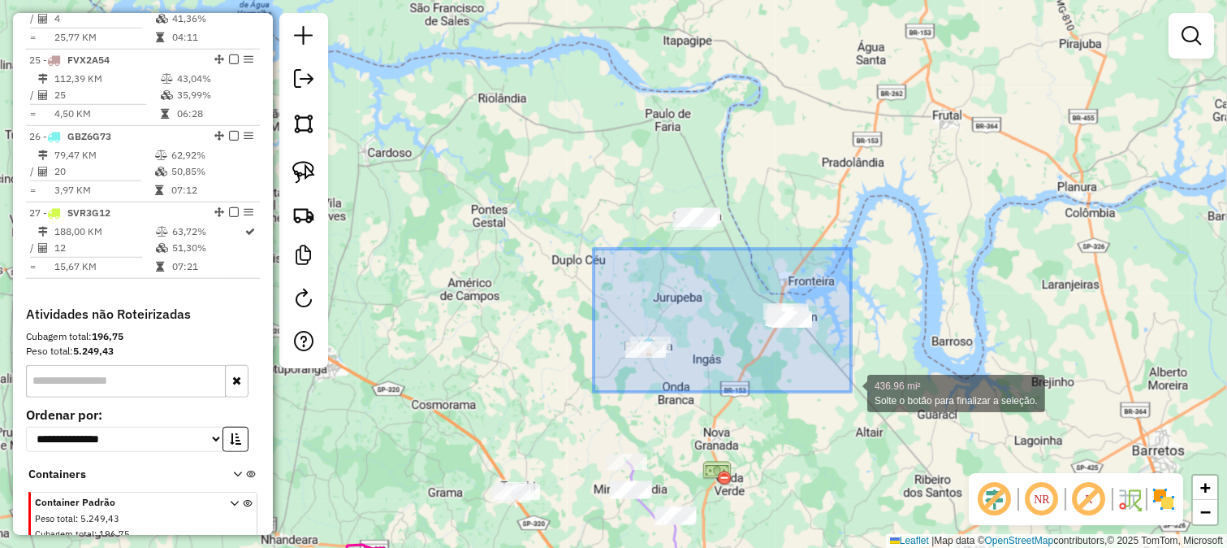
drag, startPoint x: 670, startPoint y: 305, endPoint x: 851, endPoint y: 392, distance: 200.9
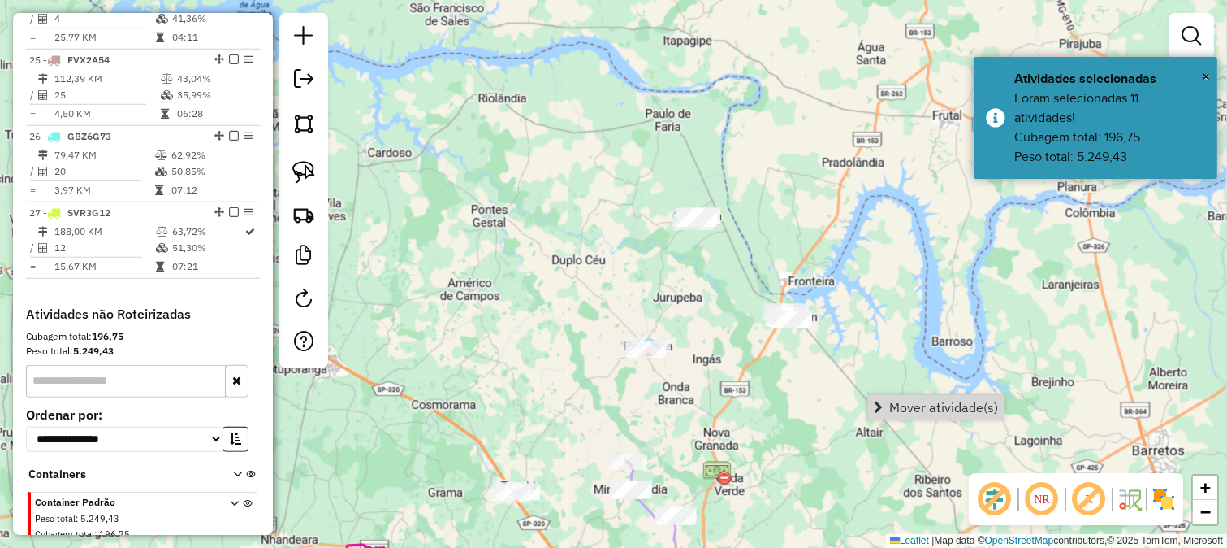
click at [891, 400] on span "Mover atividade(s)" at bounding box center [944, 406] width 109 height 13
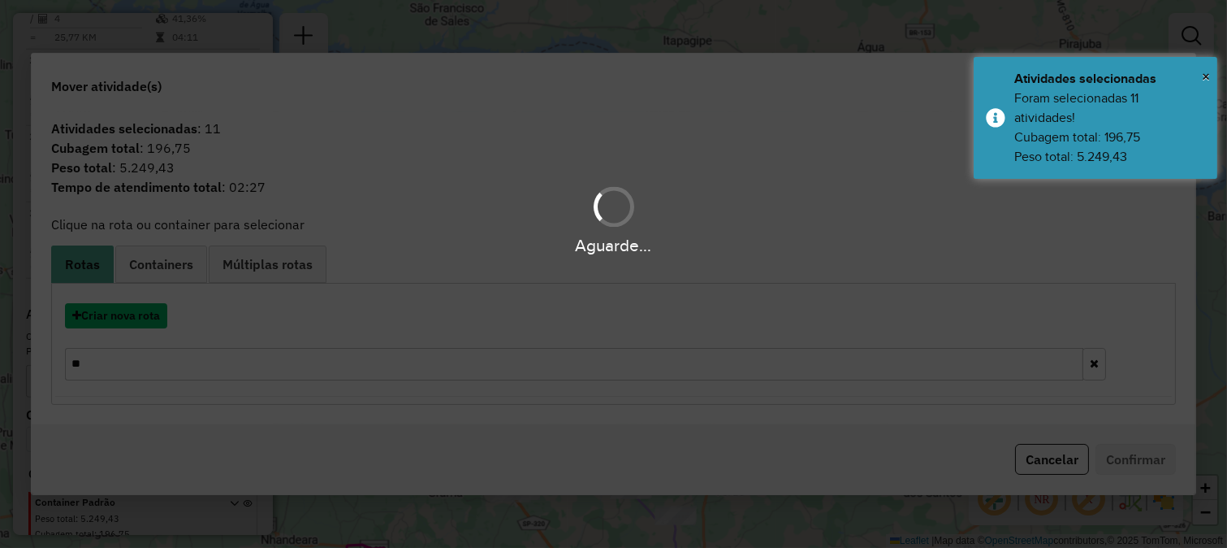
click at [153, 311] on button "Criar nova rota" at bounding box center [116, 315] width 102 height 25
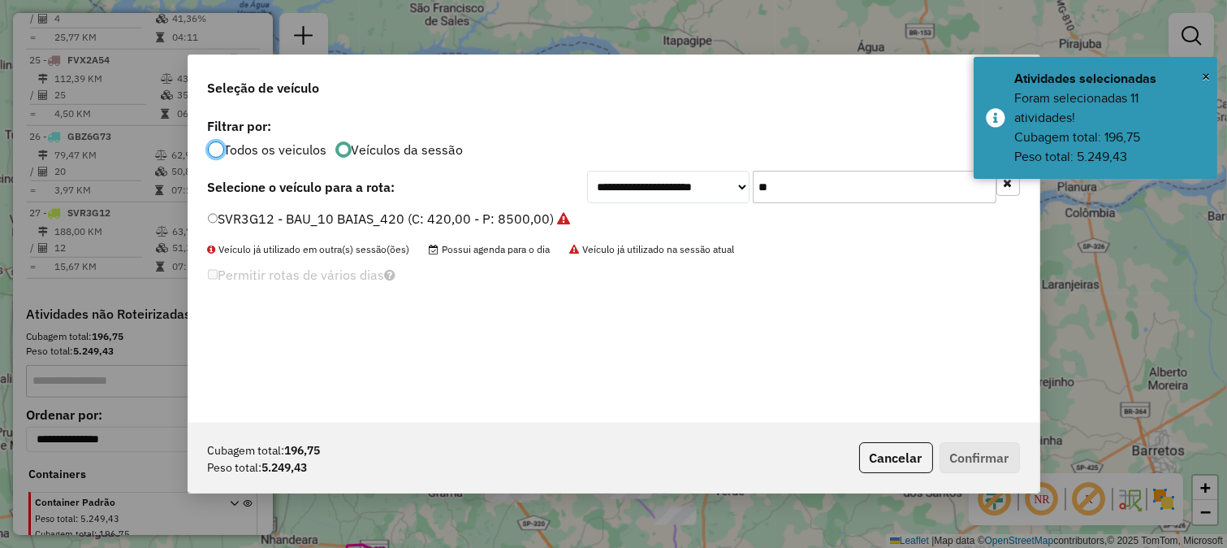
click at [816, 177] on input "**" at bounding box center [875, 187] width 244 height 32
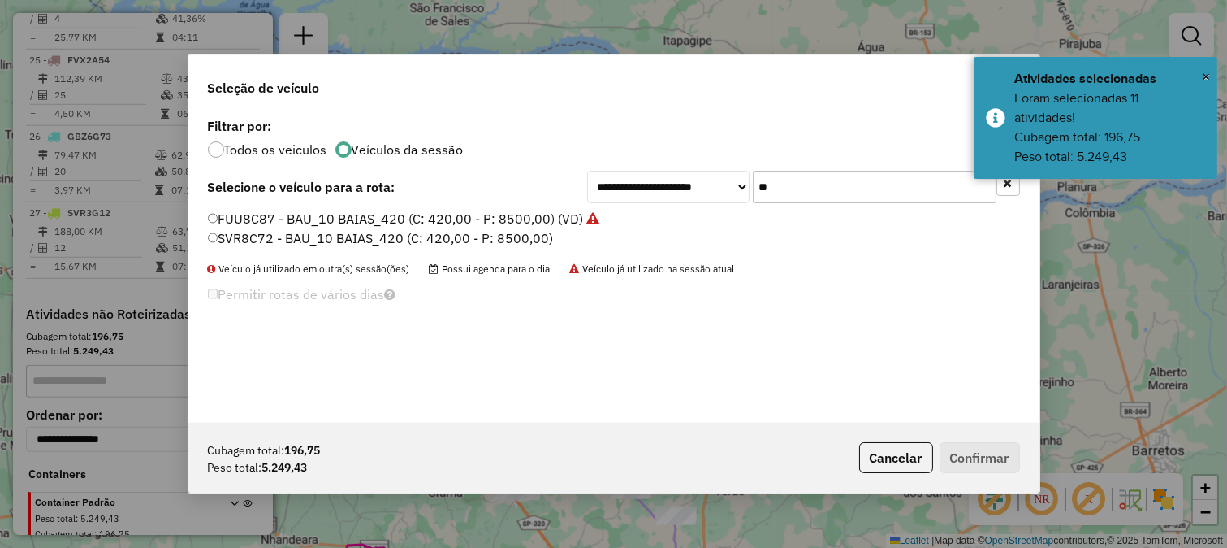
type input "**"
click at [509, 244] on label "SVR8C72 - BAU_10 BAIAS_420 (C: 420,00 - P: 8500,00)" at bounding box center [381, 237] width 346 height 19
click at [1011, 453] on button "Confirmar" at bounding box center [980, 457] width 80 height 31
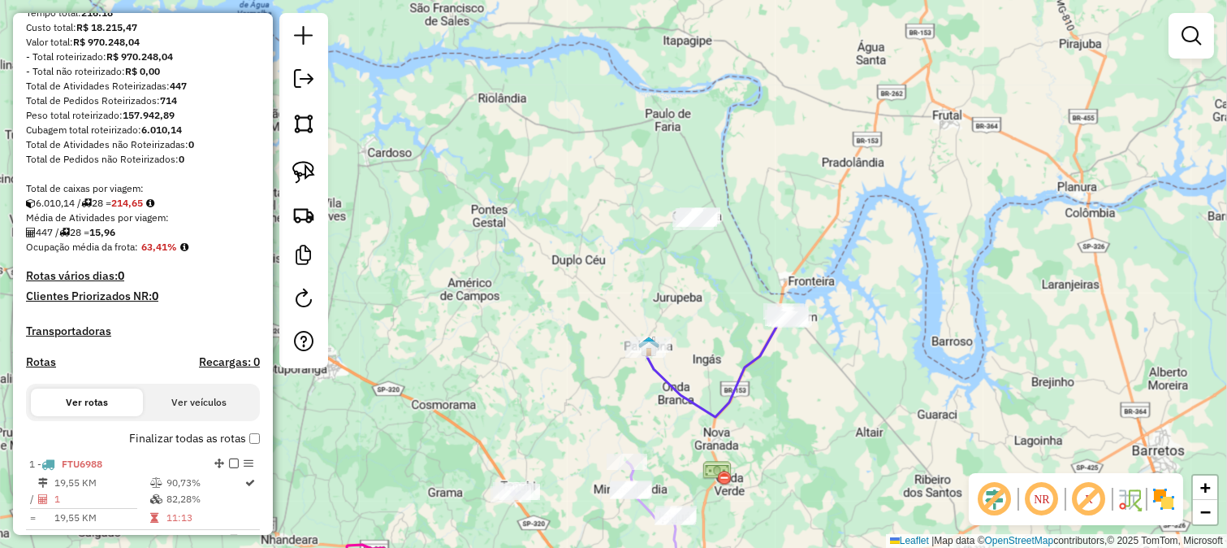
scroll to position [0, 0]
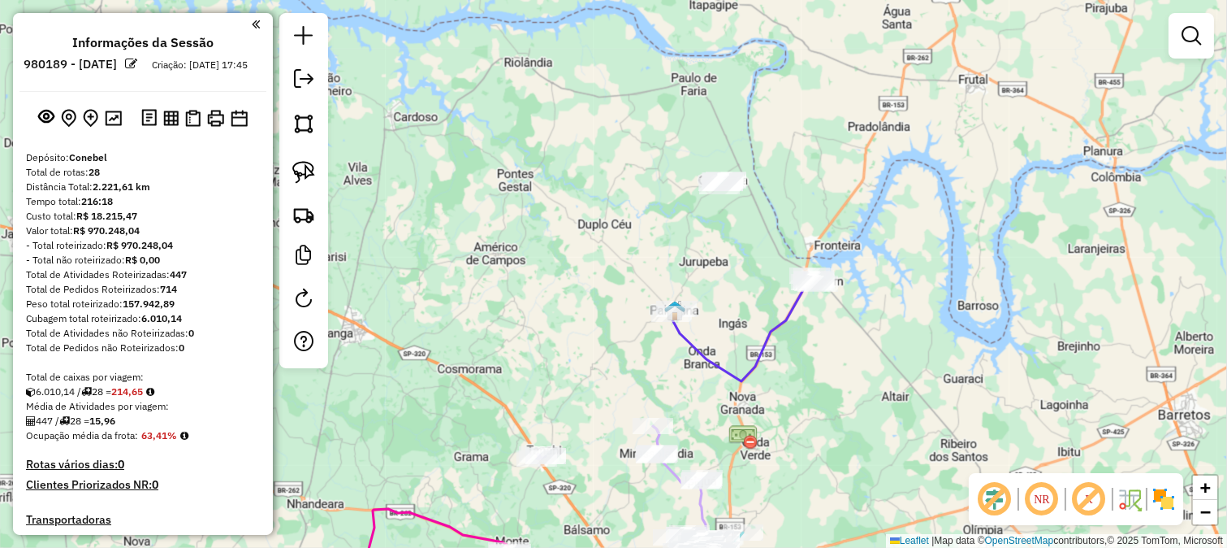
drag, startPoint x: 468, startPoint y: 321, endPoint x: 501, endPoint y: 158, distance: 165.8
click at [501, 184] on div "Janela de atendimento Grade de atendimento Capacidade Transportadoras Veículos …" at bounding box center [613, 274] width 1227 height 548
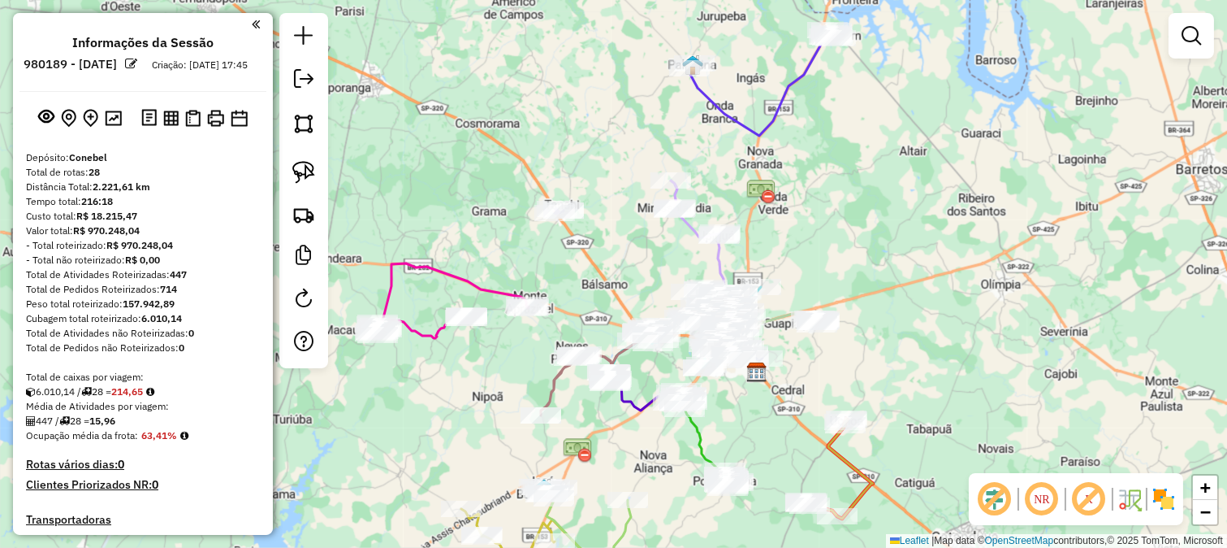
drag, startPoint x: 825, startPoint y: 301, endPoint x: 834, endPoint y: 233, distance: 68.8
click at [837, 236] on div "Rota 11 - Placa SVX6J64 35422 - DW SORVETES Janela de atendimento Grade de aten…" at bounding box center [613, 274] width 1227 height 548
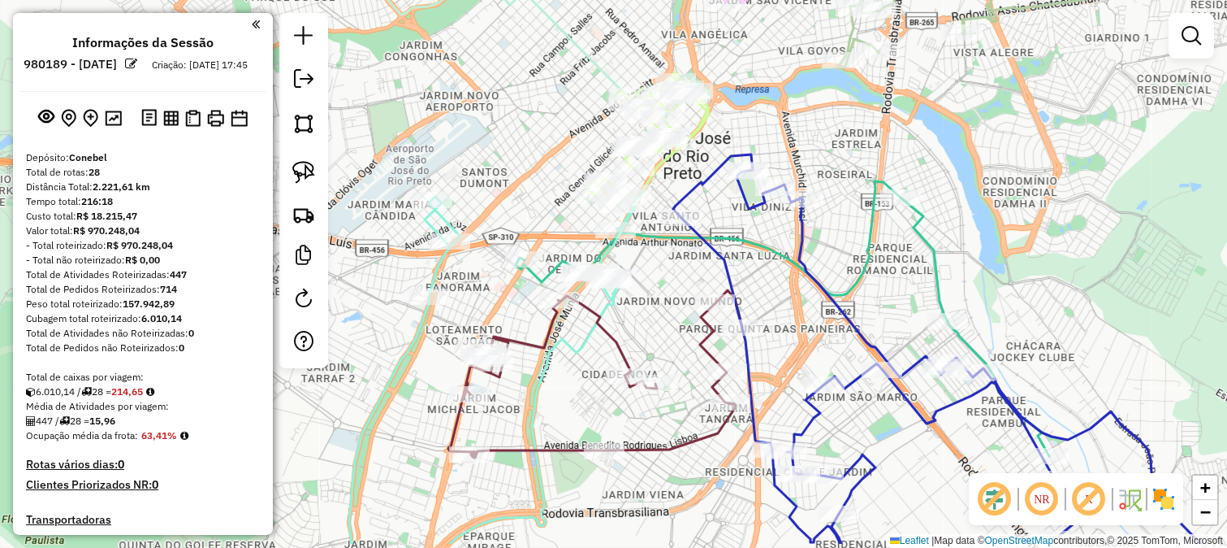
drag, startPoint x: 691, startPoint y: 305, endPoint x: 746, endPoint y: 226, distance: 96.4
click at [785, 233] on icon at bounding box center [783, 318] width 534 height 275
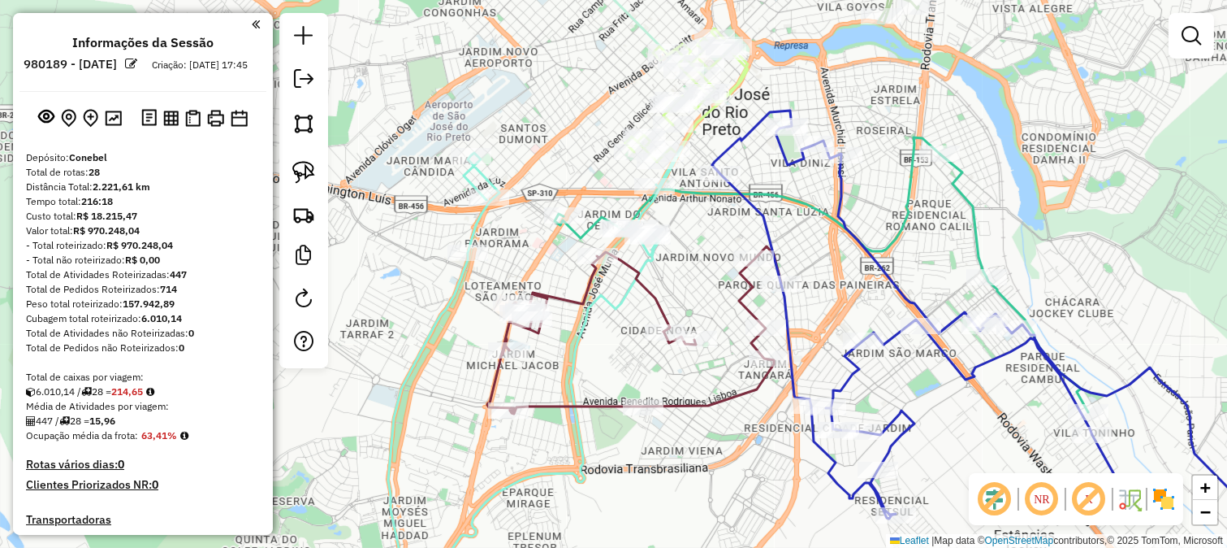
drag, startPoint x: 697, startPoint y: 233, endPoint x: 699, endPoint y: 217, distance: 16.4
click at [699, 218] on div "Janela de atendimento Grade de atendimento Capacidade Transportadoras Veículos …" at bounding box center [613, 274] width 1227 height 548
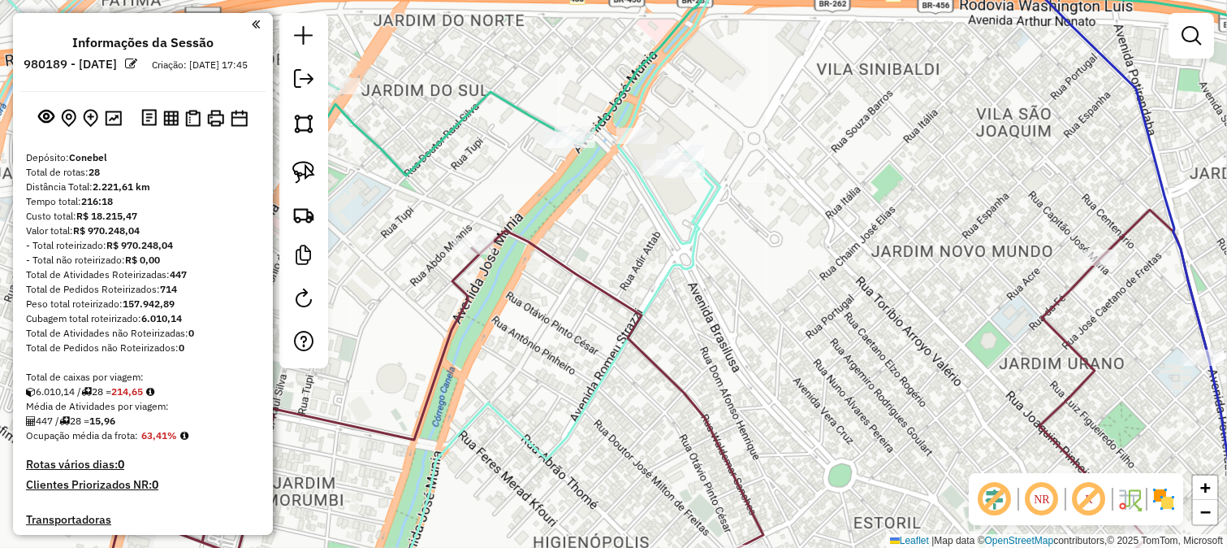
click at [683, 238] on icon at bounding box center [308, 274] width 863 height 657
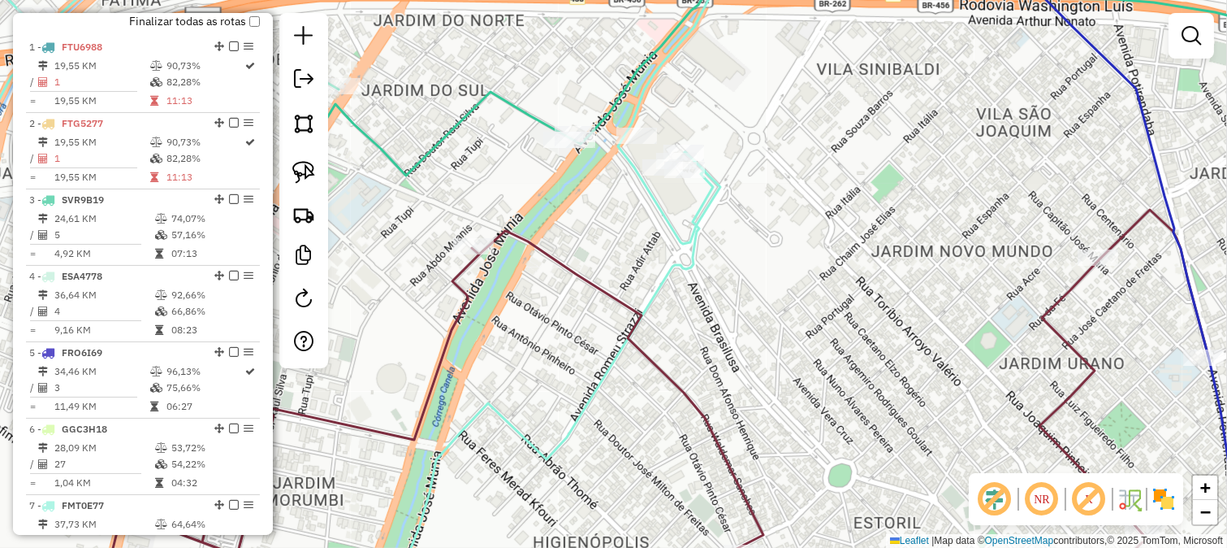
select select "*********"
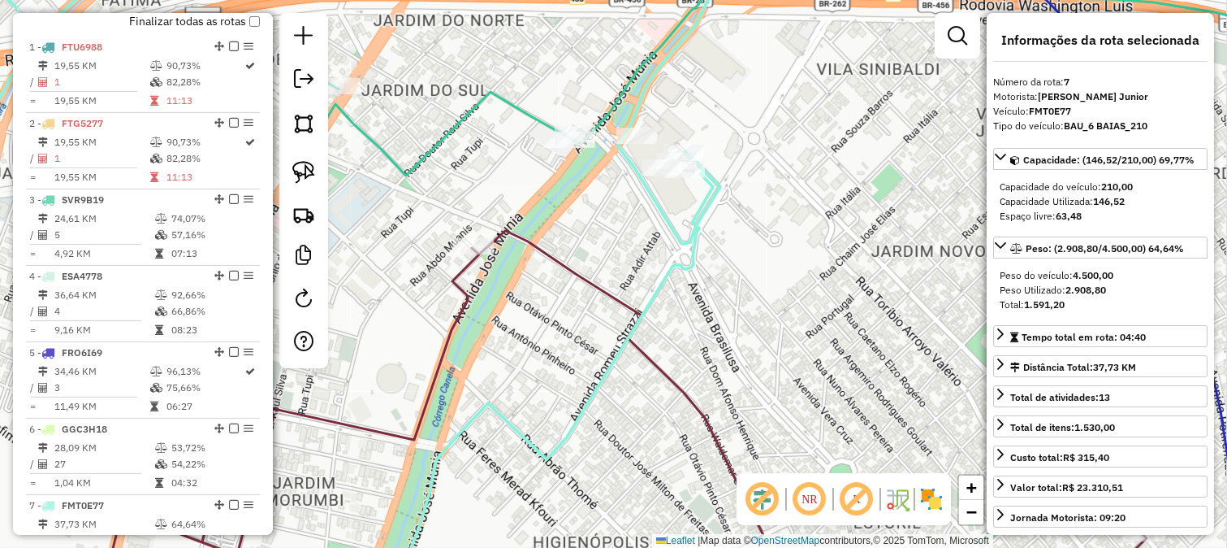
scroll to position [1101, 0]
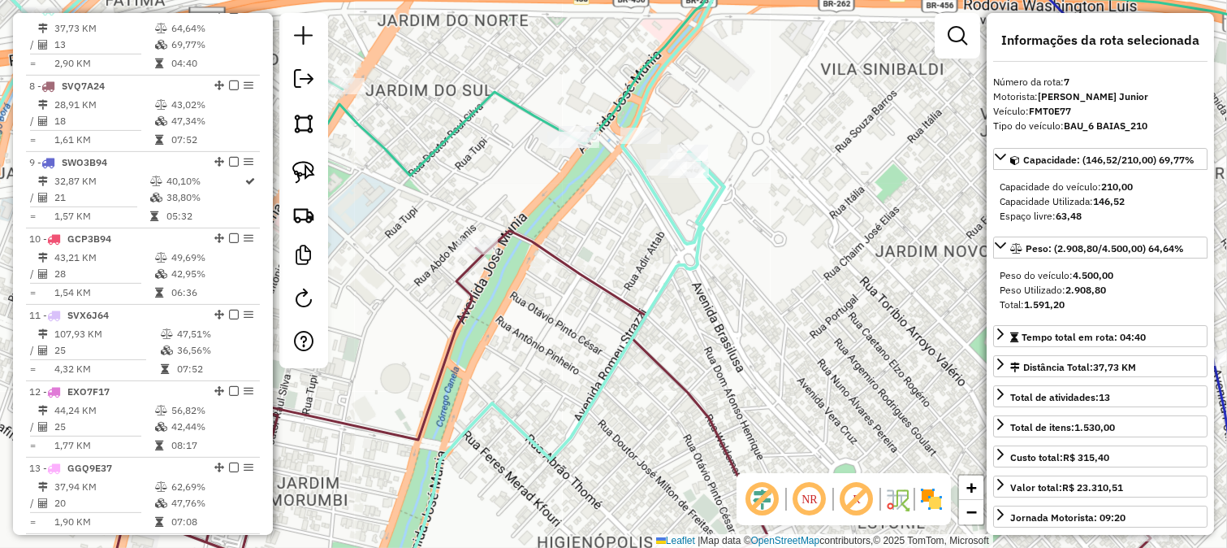
drag, startPoint x: 732, startPoint y: 282, endPoint x: 783, endPoint y: 198, distance: 98.1
click at [776, 224] on div "Rota 7 - Placa FMT0E77 32001 - PORCO NO PRATO Janela de atendimento Grade de at…" at bounding box center [613, 274] width 1227 height 548
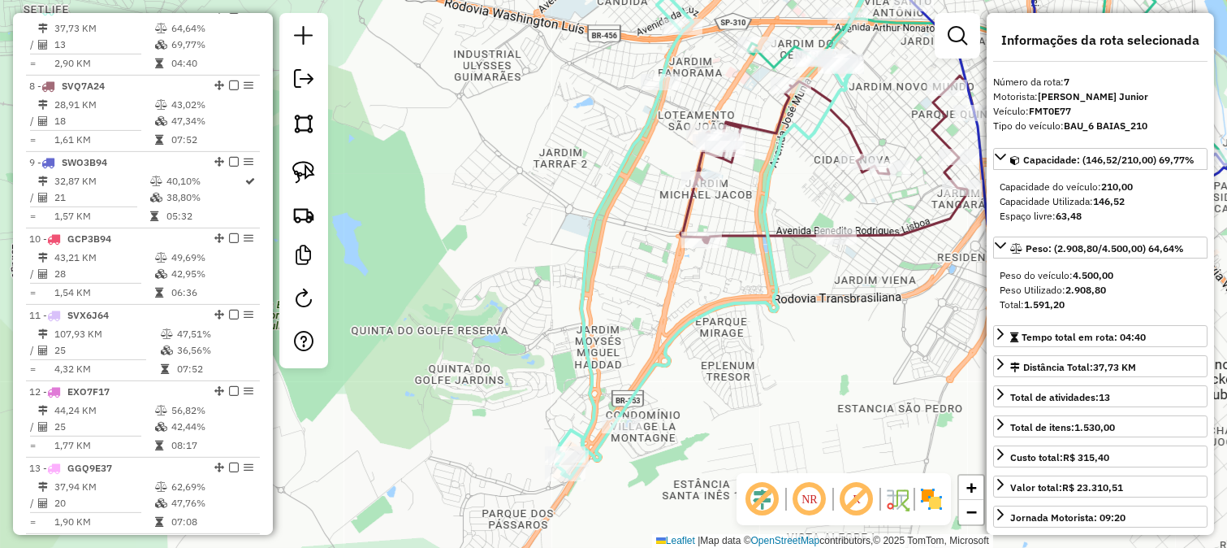
drag, startPoint x: 676, startPoint y: 328, endPoint x: 696, endPoint y: 292, distance: 41.1
click at [696, 292] on icon at bounding box center [715, 227] width 319 height 502
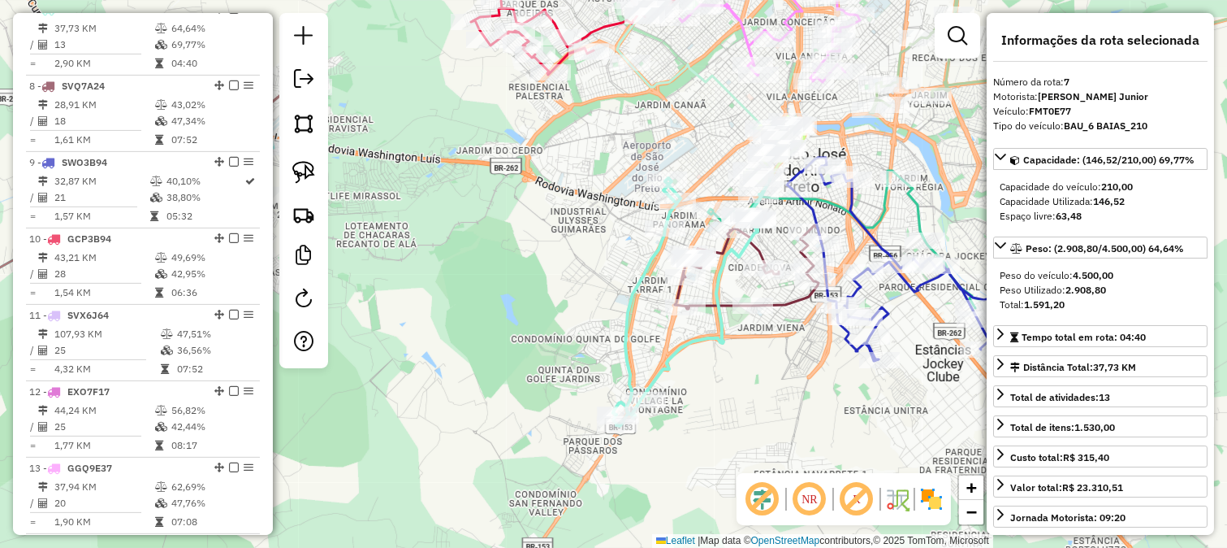
drag, startPoint x: 772, startPoint y: 312, endPoint x: 723, endPoint y: 387, distance: 89.9
click at [723, 387] on div "Janela de atendimento Grade de atendimento Capacidade Transportadoras Veículos …" at bounding box center [613, 274] width 1227 height 548
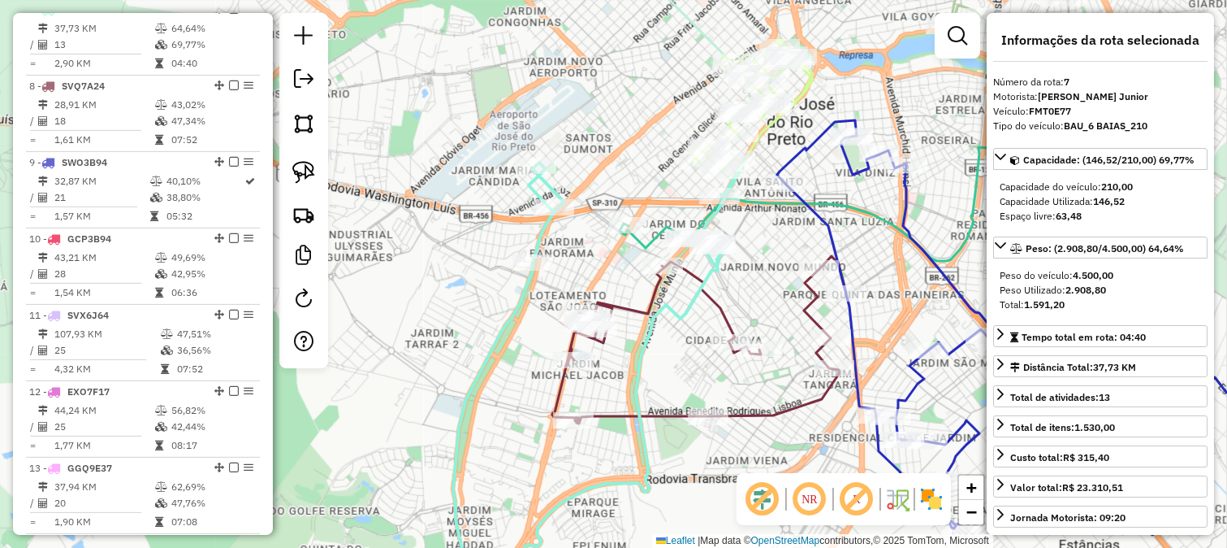
click at [643, 307] on icon at bounding box center [699, 339] width 294 height 167
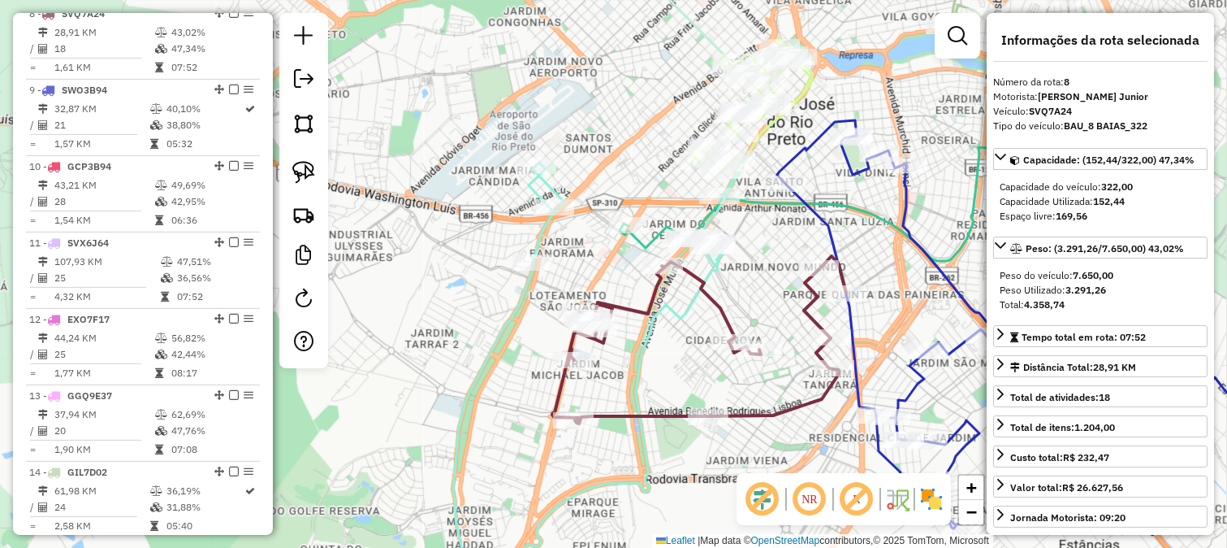
scroll to position [1176, 0]
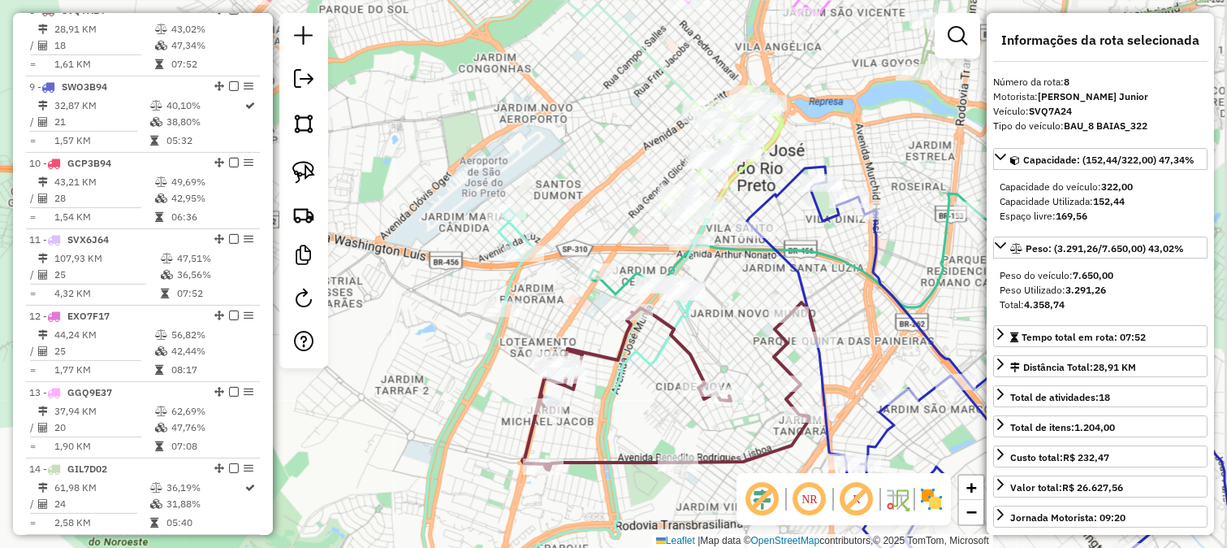
drag, startPoint x: 768, startPoint y: 279, endPoint x: 742, endPoint y: 303, distance: 35.6
click at [748, 302] on div "Janela de atendimento Grade de atendimento Capacidade Transportadoras Veículos …" at bounding box center [613, 274] width 1227 height 548
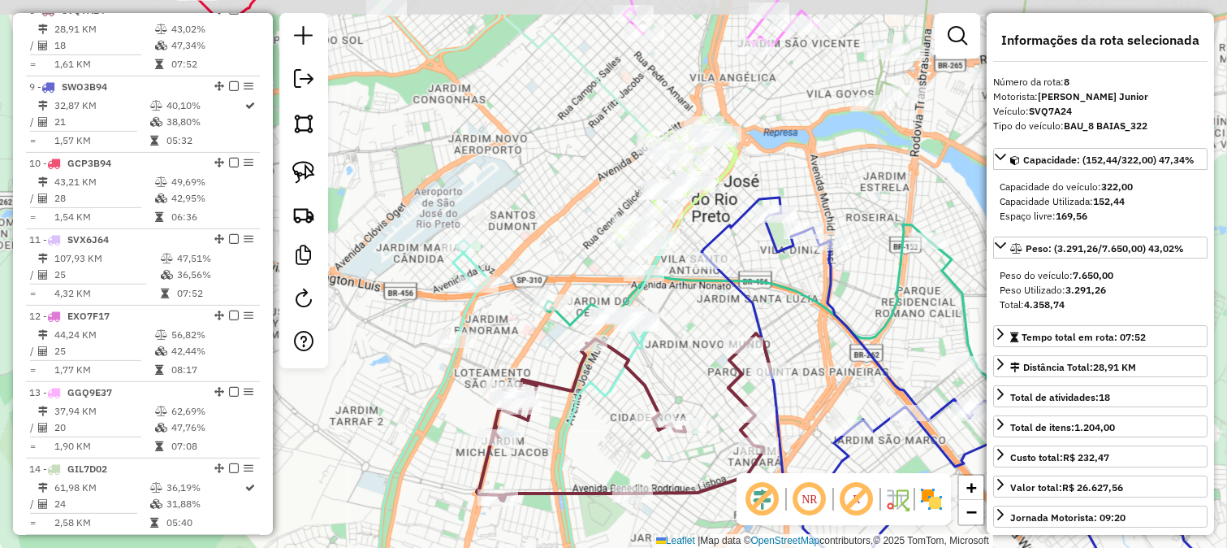
drag, startPoint x: 766, startPoint y: 278, endPoint x: 533, endPoint y: 322, distance: 237.2
click at [629, 319] on icon at bounding box center [811, 361] width 534 height 275
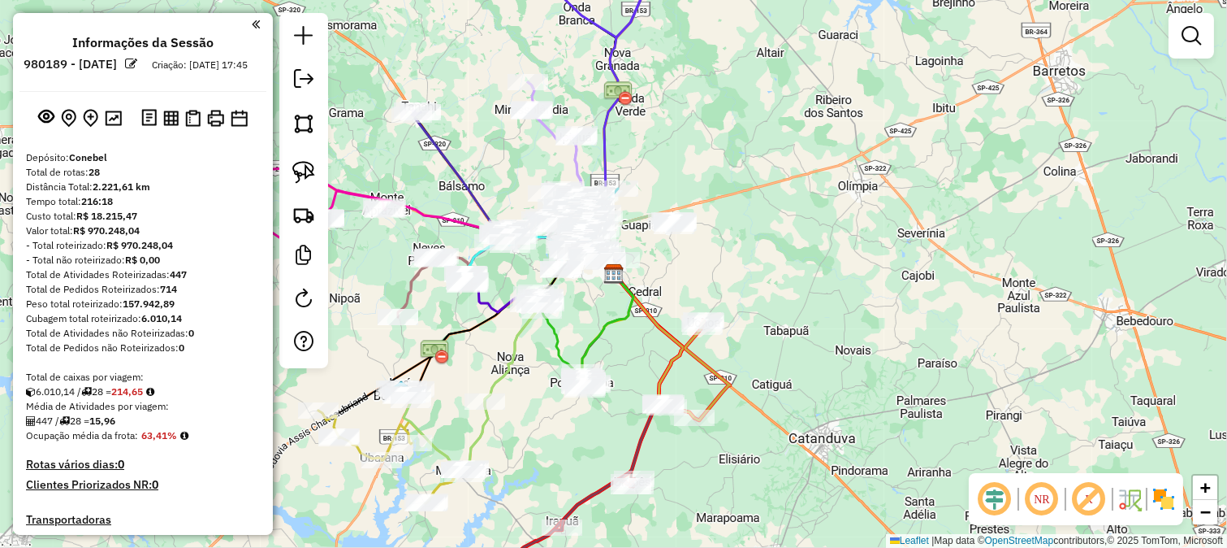
click at [996, 494] on em at bounding box center [995, 498] width 39 height 39
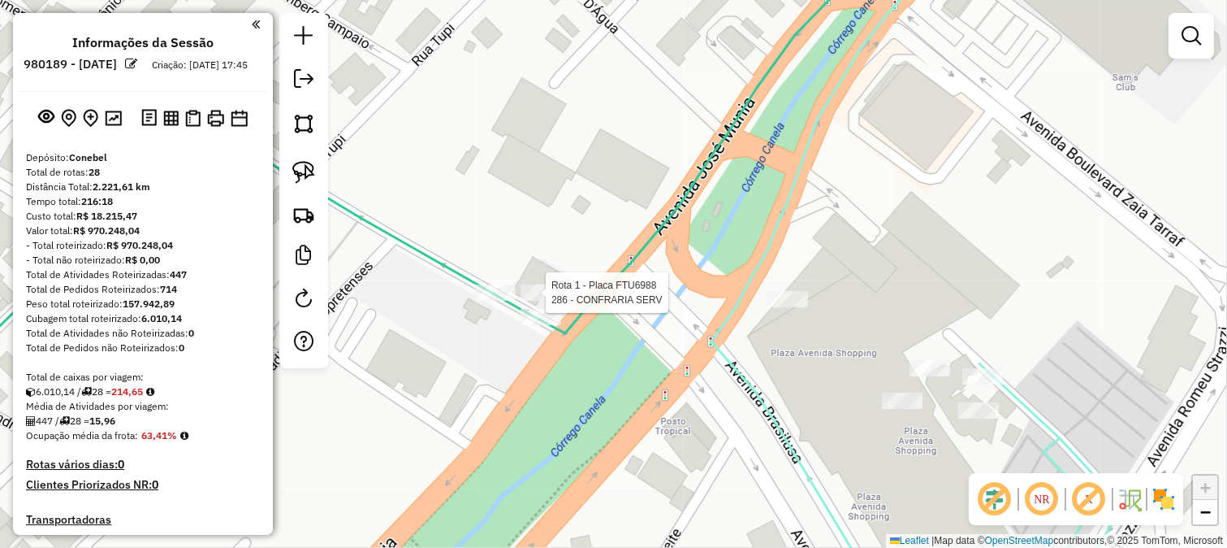
select select "**********"
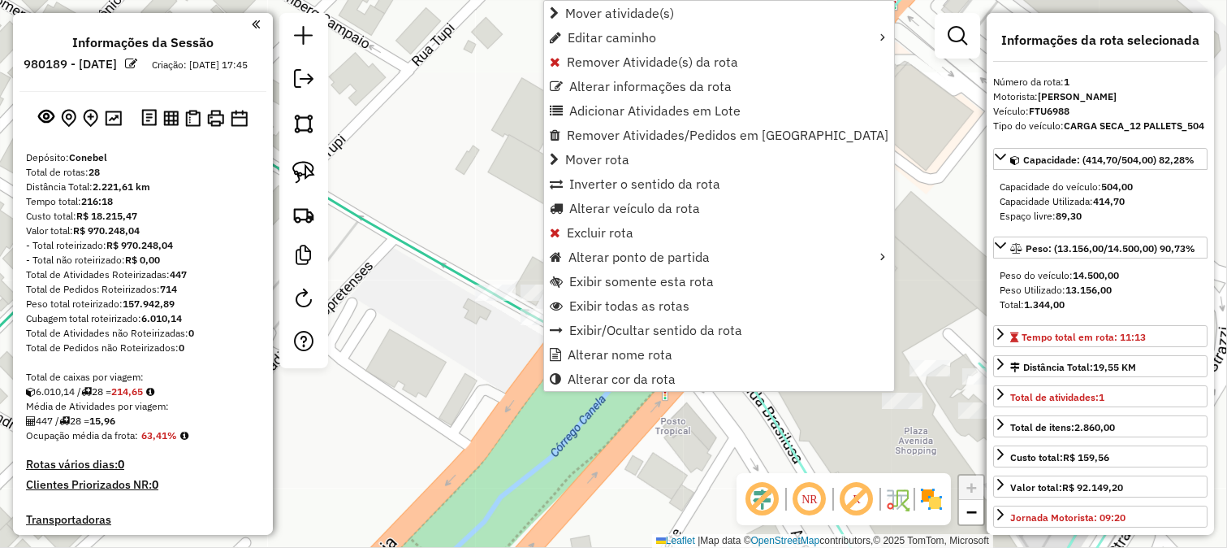
scroll to position [643, 0]
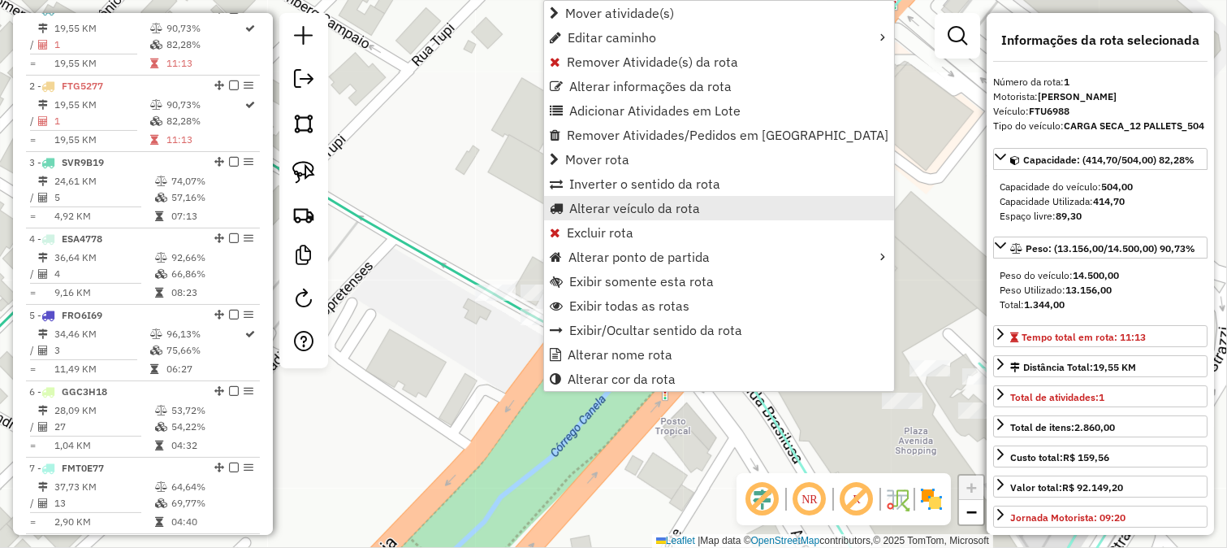
click at [619, 205] on span "Alterar veículo da rota" at bounding box center [634, 207] width 131 height 13
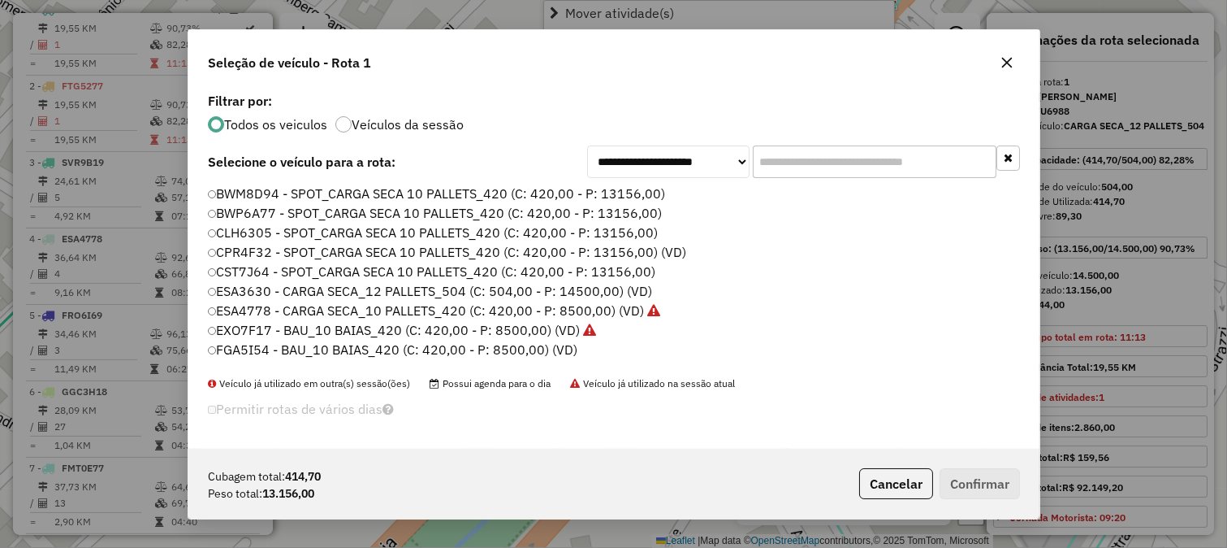
scroll to position [9, 4]
click at [807, 156] on input "text" at bounding box center [875, 161] width 244 height 32
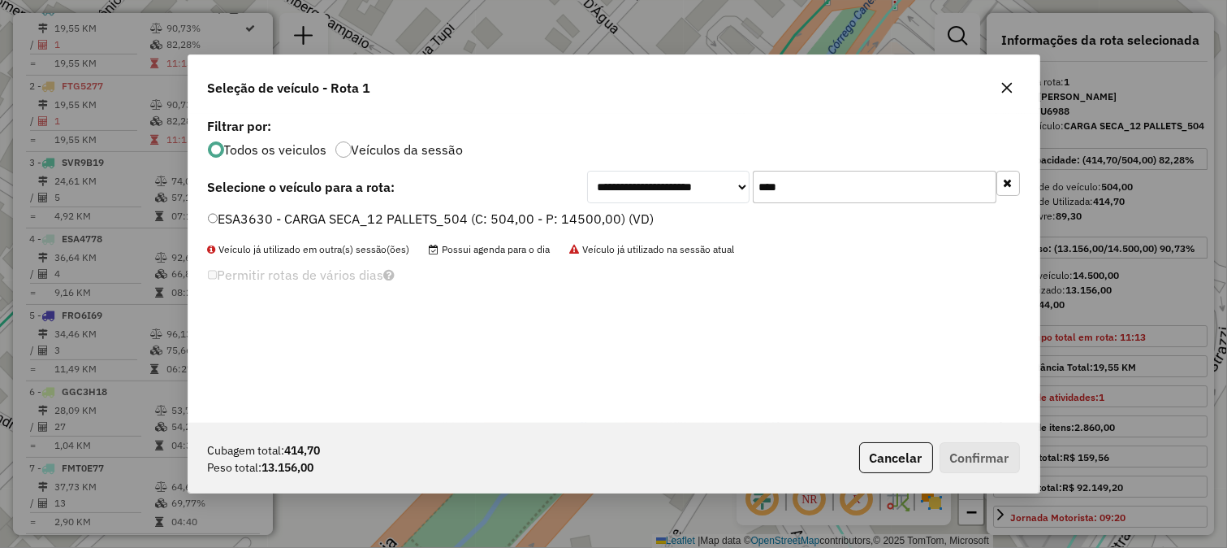
type input "****"
click at [388, 145] on label "Veículos da sessão" at bounding box center [408, 149] width 112 height 13
click at [437, 210] on label "ESA3630 - CARGA SECA_12 PALLETS_504 (C: 504,00 - P: 14500,00) (VD)" at bounding box center [431, 218] width 447 height 19
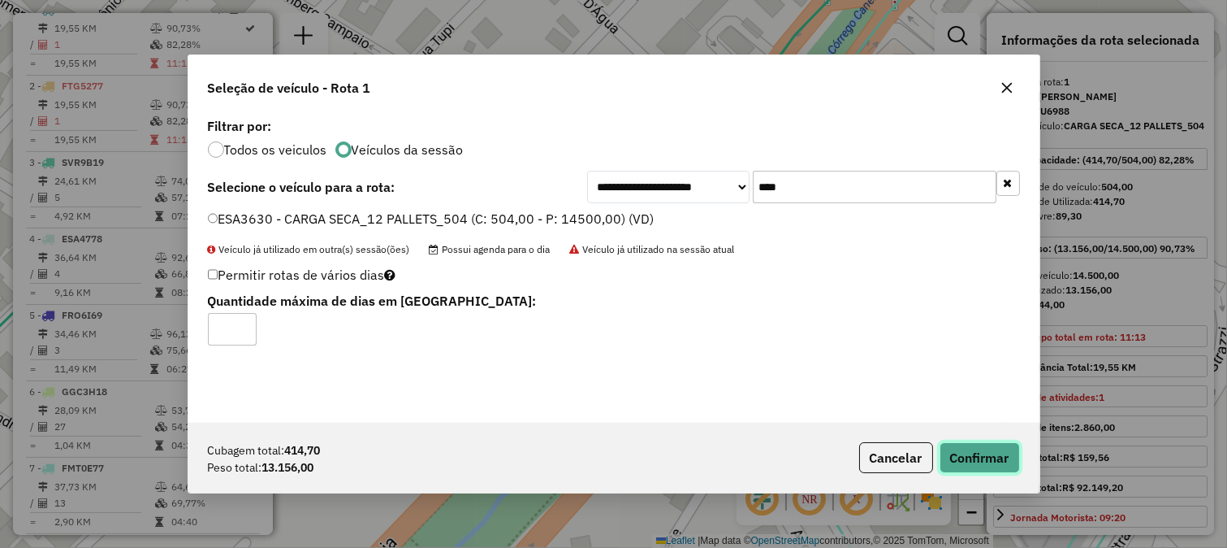
click at [967, 448] on button "Confirmar" at bounding box center [980, 457] width 80 height 31
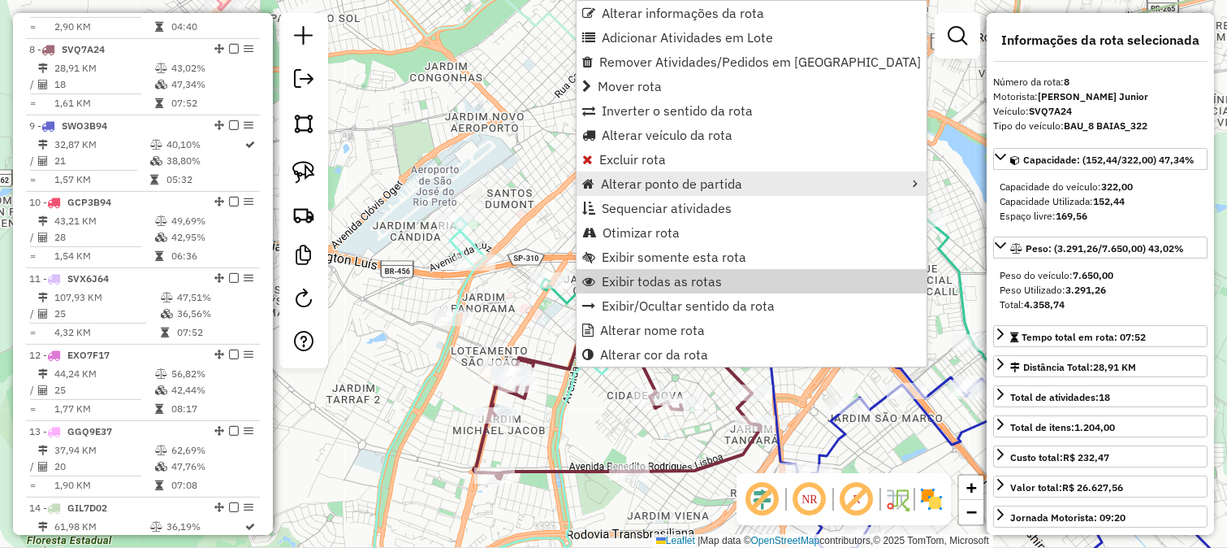
scroll to position [1176, 0]
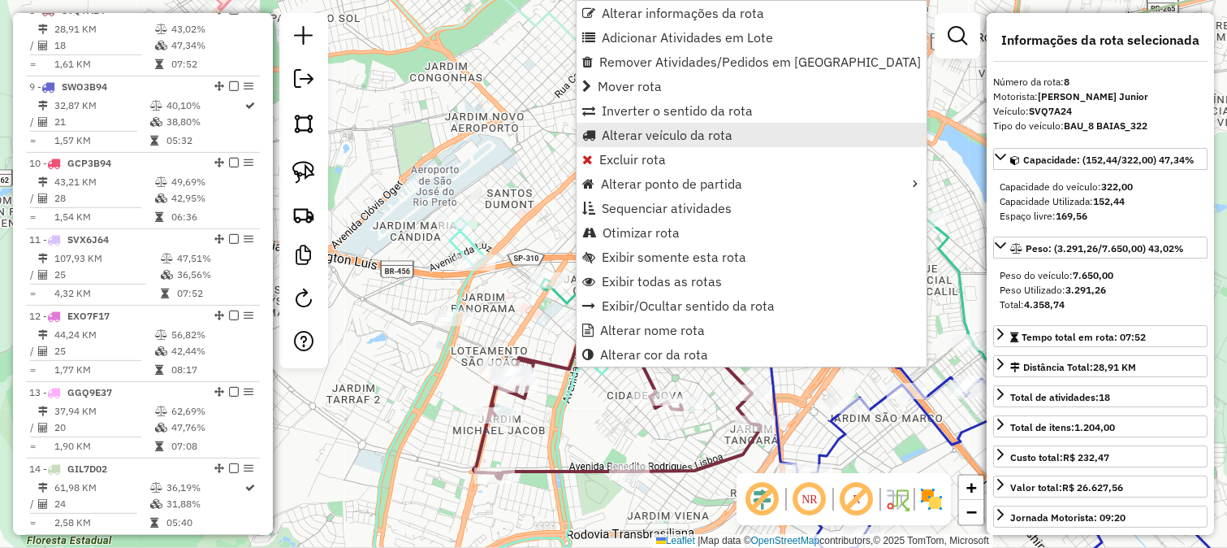
click at [670, 139] on span "Alterar veículo da rota" at bounding box center [667, 134] width 131 height 13
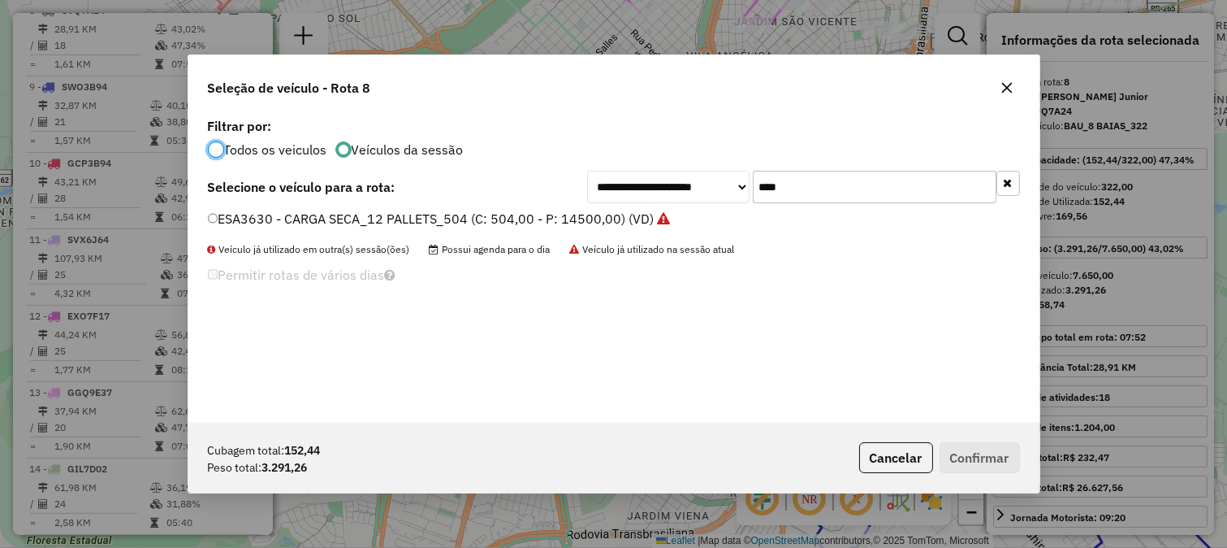
scroll to position [9, 4]
click at [288, 158] on div "**********" at bounding box center [613, 268] width 851 height 309
click at [292, 149] on label "Todos os veiculos" at bounding box center [275, 149] width 103 height 13
click at [885, 179] on input "****" at bounding box center [875, 187] width 244 height 32
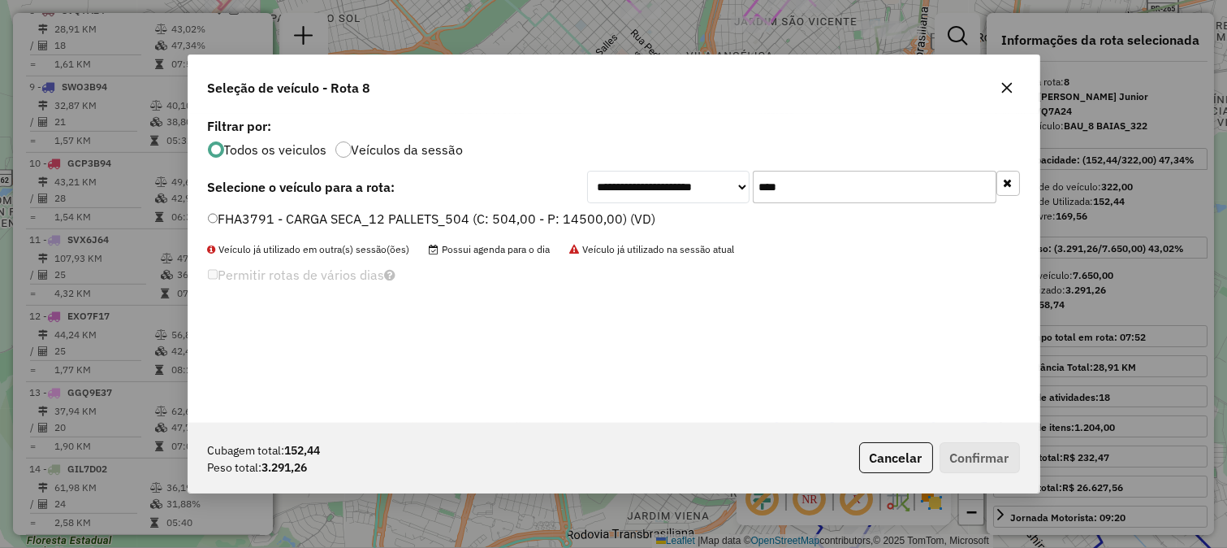
click at [883, 179] on input "****" at bounding box center [875, 187] width 244 height 32
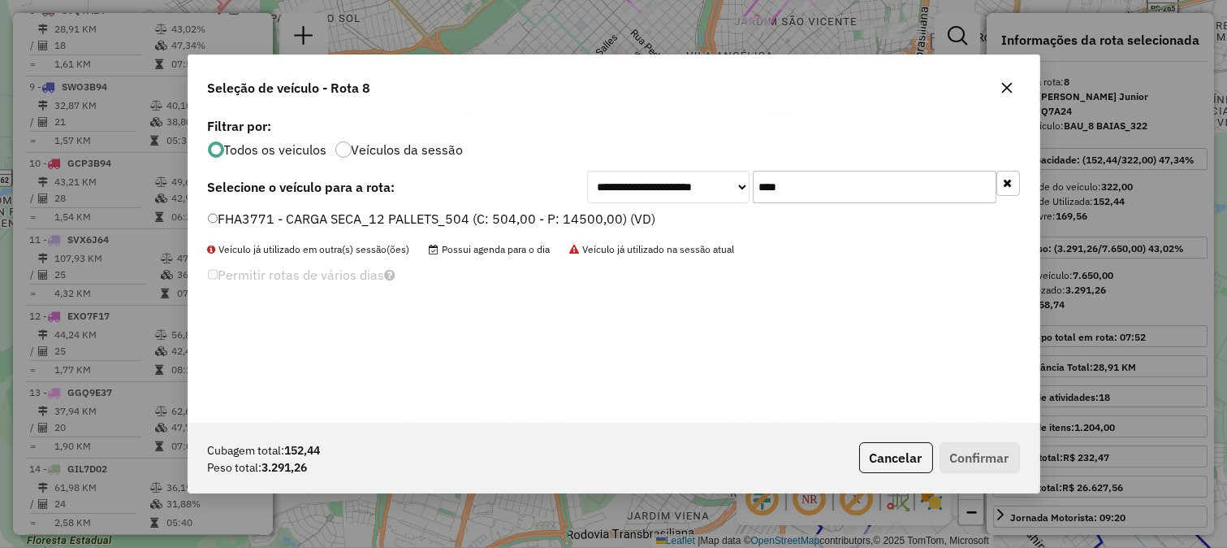
click at [872, 188] on input "****" at bounding box center [875, 187] width 244 height 32
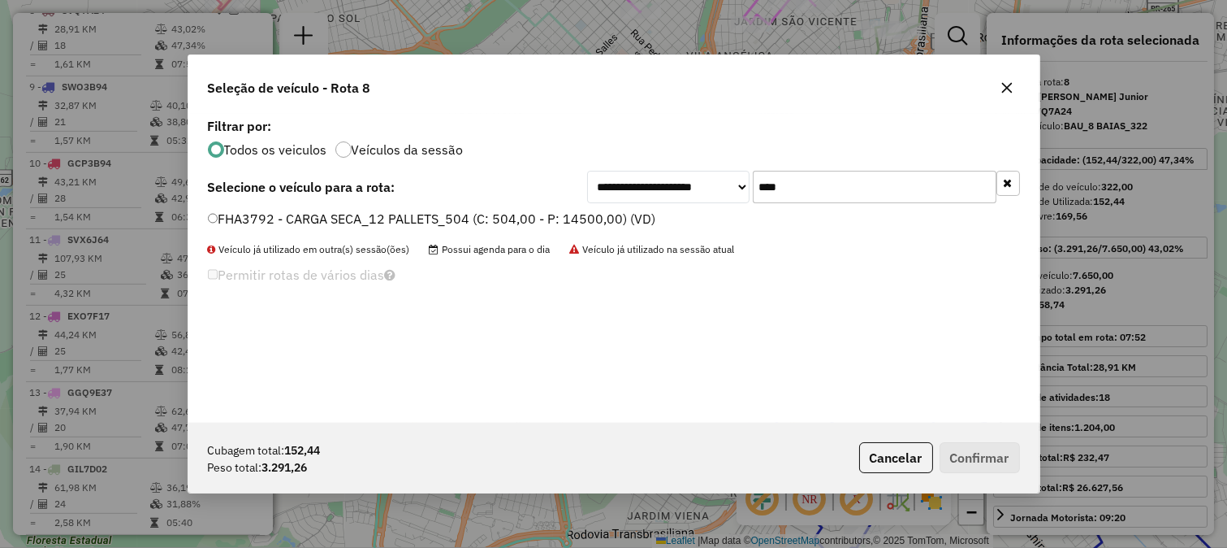
click at [872, 188] on input "****" at bounding box center [875, 187] width 244 height 32
type input "****"
click at [890, 447] on button "Cancelar" at bounding box center [896, 457] width 74 height 31
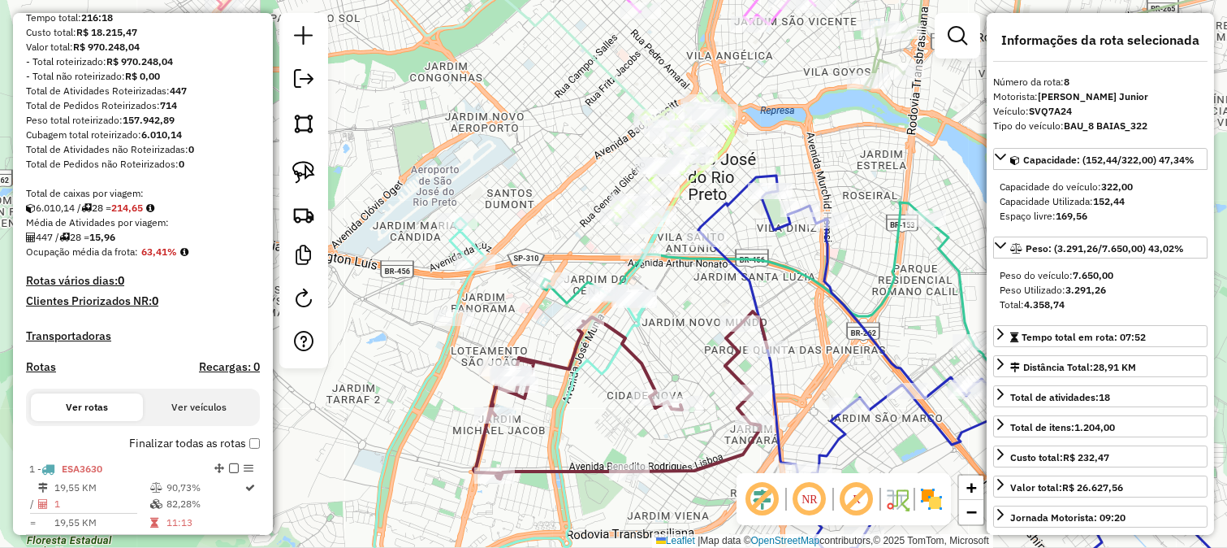
scroll to position [274, 0]
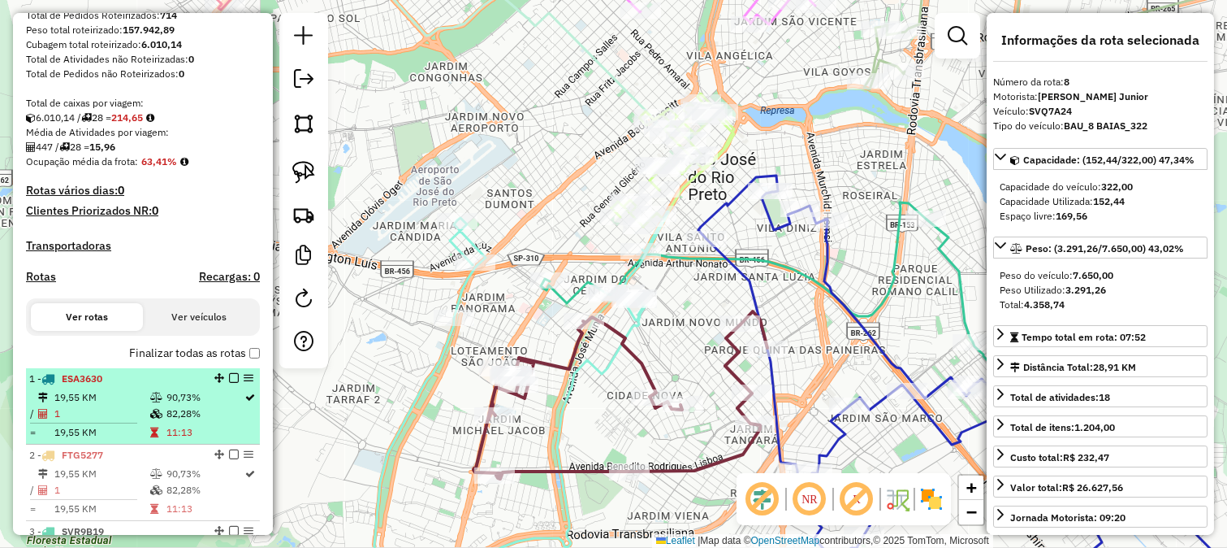
click at [192, 402] on td "90,73%" at bounding box center [205, 397] width 79 height 16
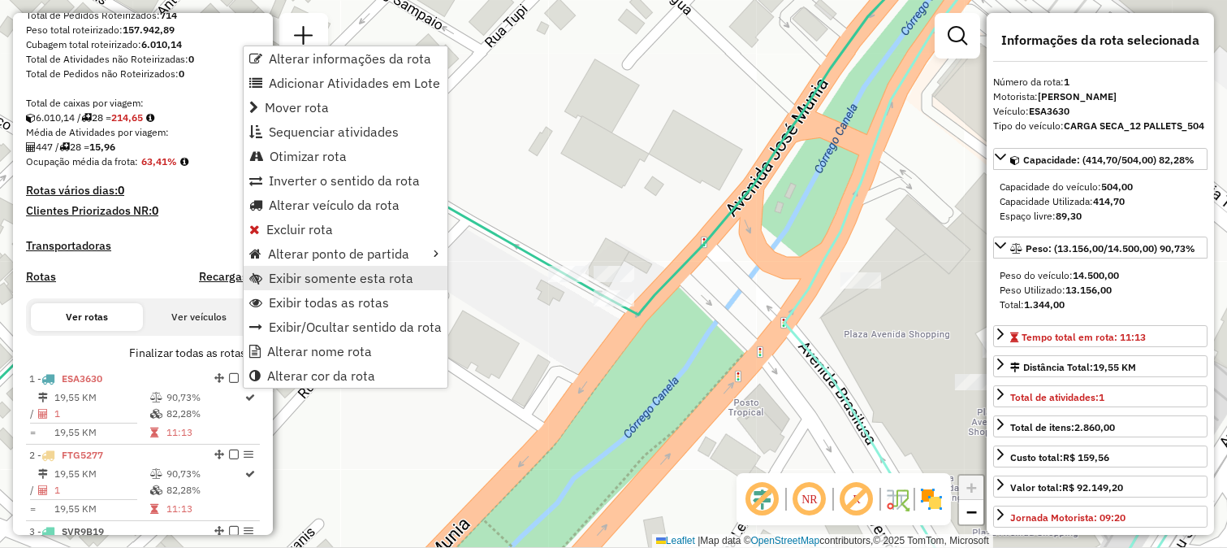
click at [370, 282] on span "Exibir somente esta rota" at bounding box center [341, 277] width 145 height 13
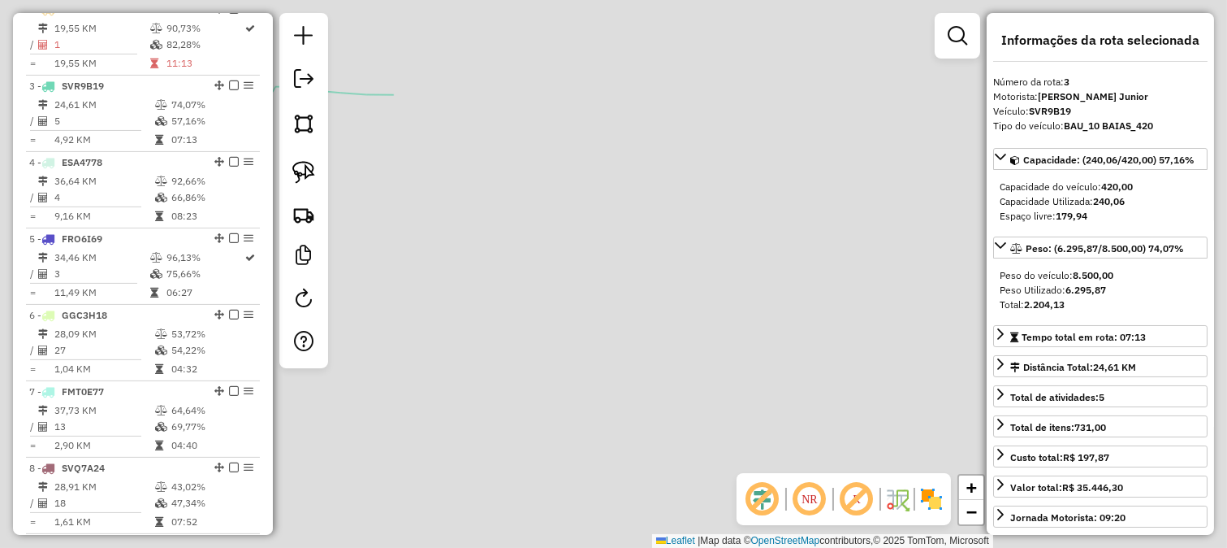
scroll to position [794, 0]
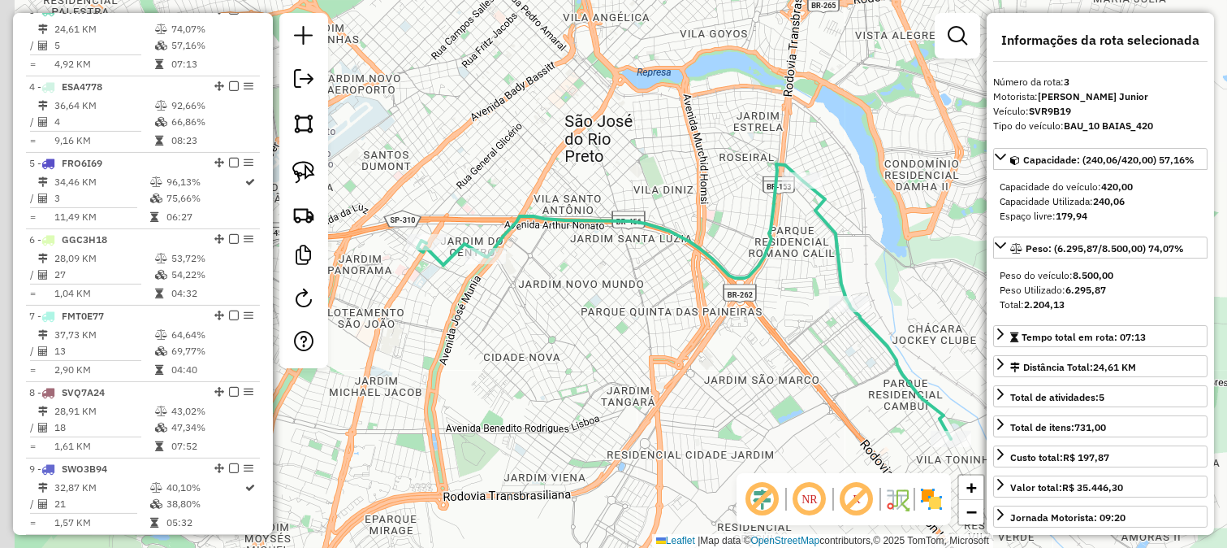
drag, startPoint x: 500, startPoint y: 310, endPoint x: 605, endPoint y: 343, distance: 110.7
click at [604, 342] on div "Janela de atendimento Grade de atendimento Capacidade Transportadoras Veículos …" at bounding box center [613, 274] width 1227 height 548
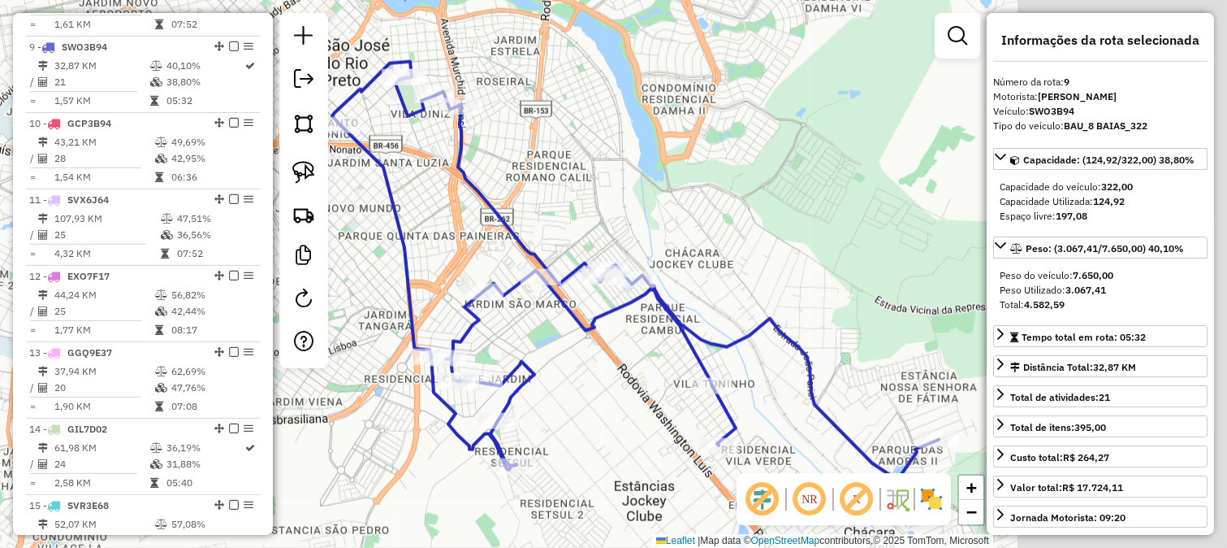
scroll to position [1253, 0]
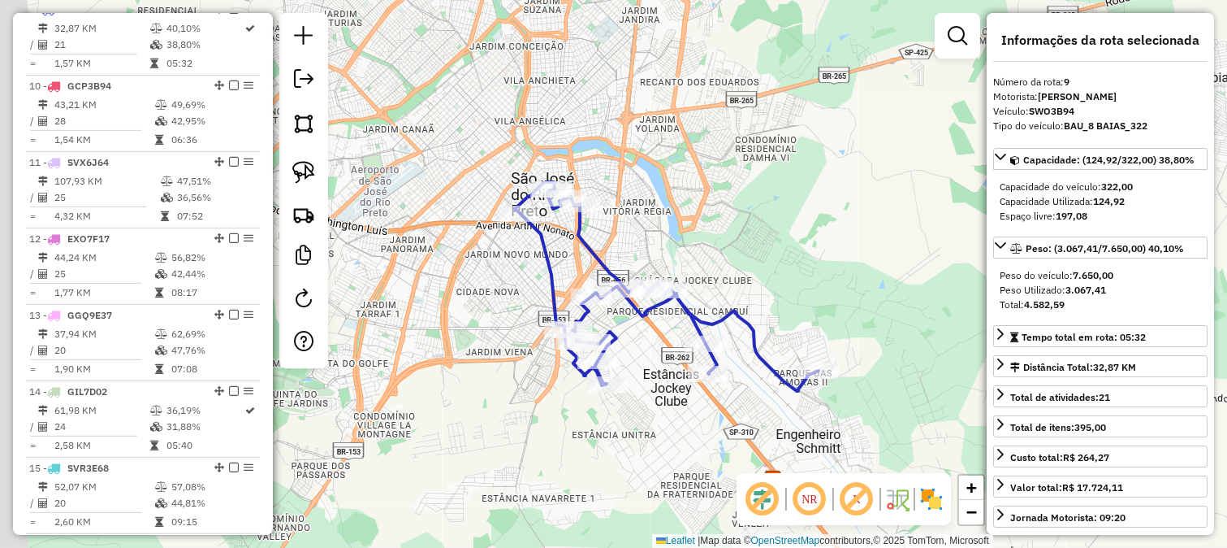
drag, startPoint x: 635, startPoint y: 193, endPoint x: 886, endPoint y: 270, distance: 262.6
click at [886, 270] on div "Janela de atendimento Grade de atendimento Capacidade Transportadoras Veículos …" at bounding box center [613, 274] width 1227 height 548
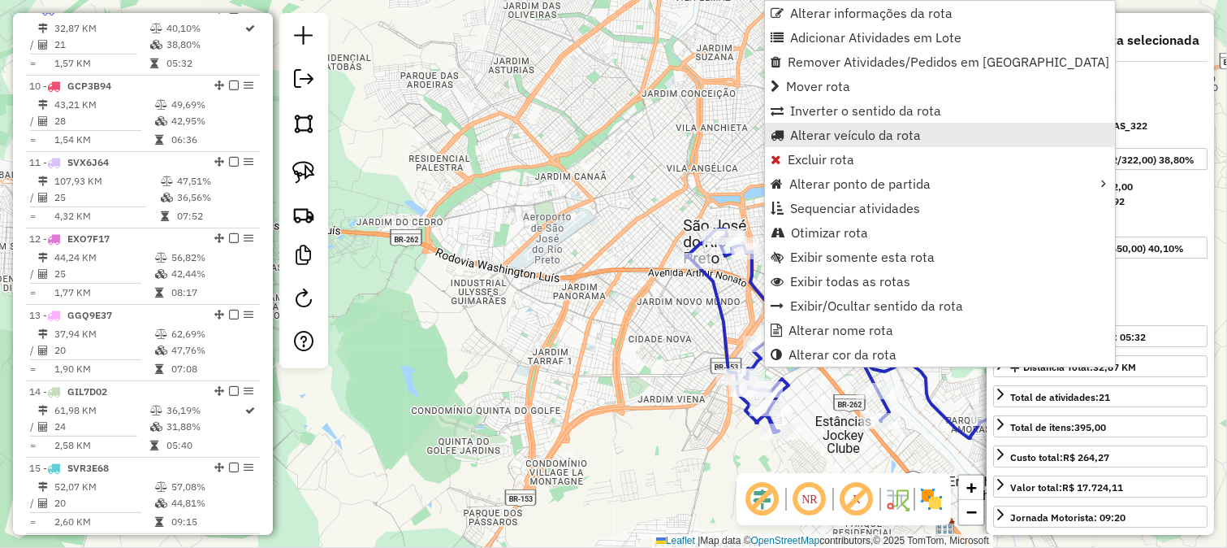
click at [819, 135] on span "Alterar veículo da rota" at bounding box center [855, 134] width 131 height 13
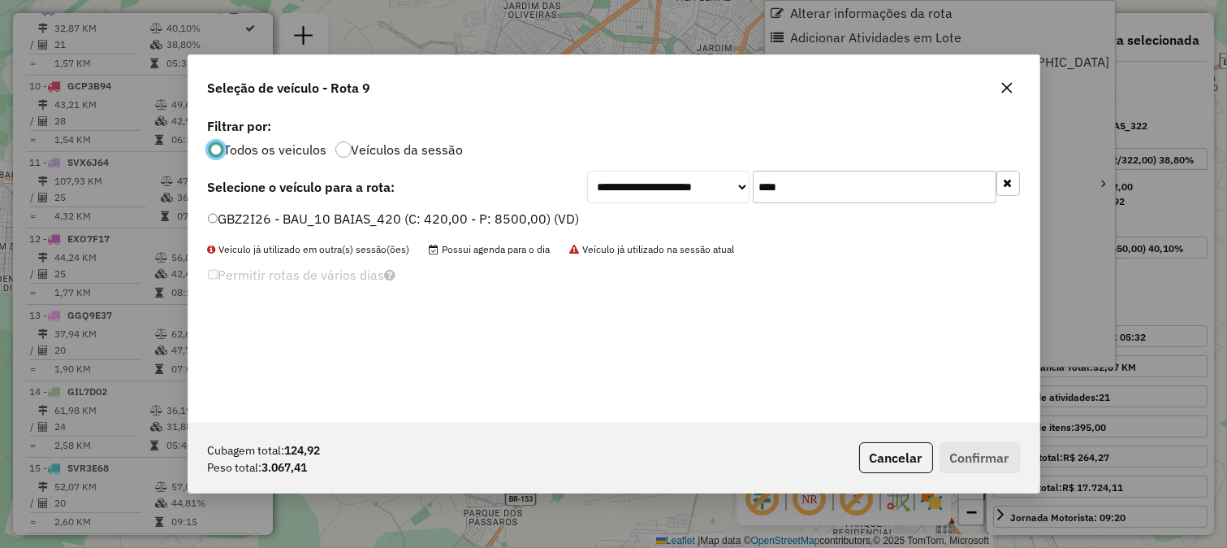
scroll to position [9, 4]
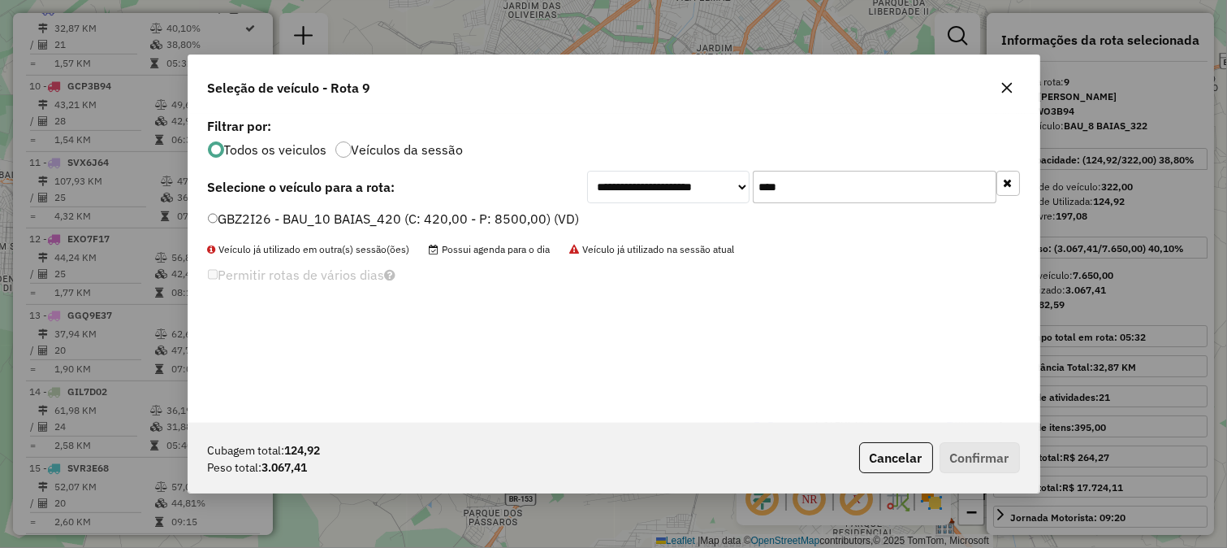
click at [862, 171] on input "****" at bounding box center [875, 187] width 244 height 32
click at [849, 168] on div "**********" at bounding box center [613, 268] width 851 height 309
click at [837, 176] on input "***" at bounding box center [875, 187] width 244 height 32
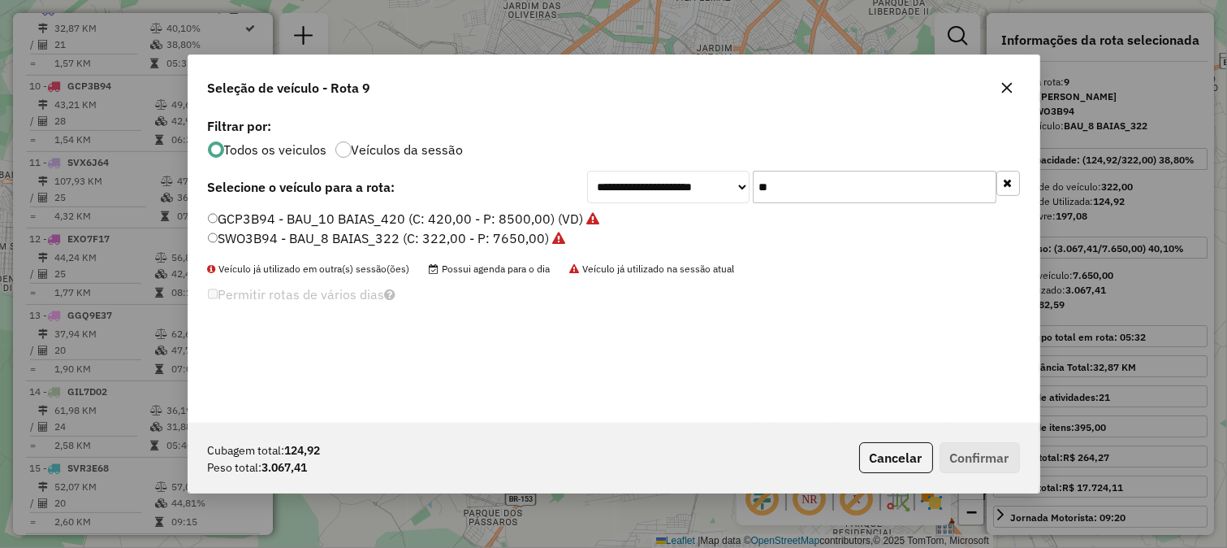
click at [835, 176] on input "**" at bounding box center [875, 187] width 244 height 32
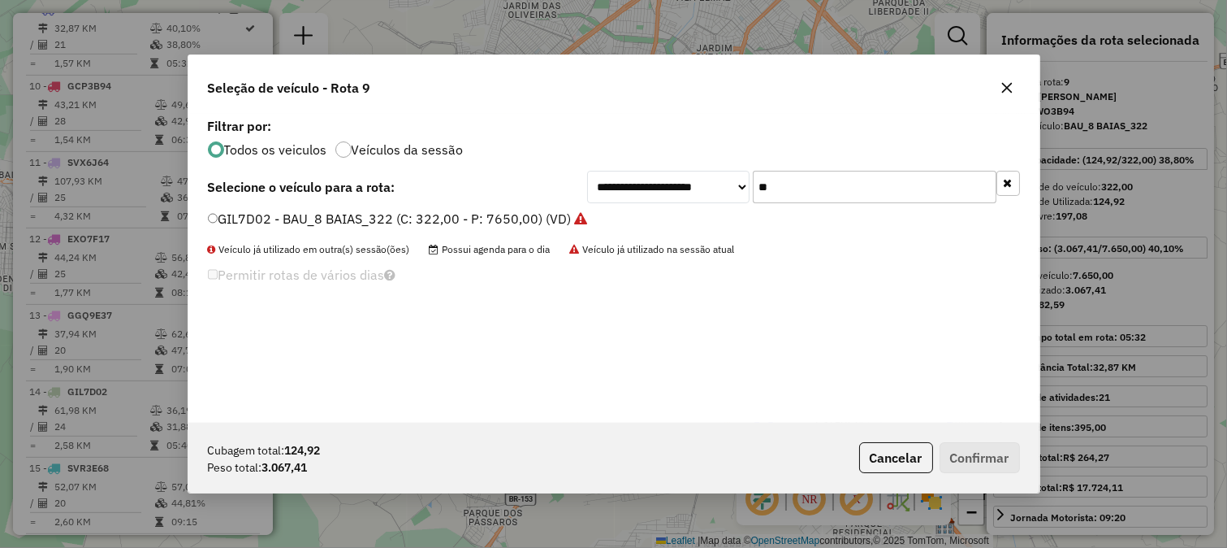
type input "**"
click at [877, 439] on div "Cubagem total: 124,92 Peso total: 3.067,41 Cancelar Confirmar" at bounding box center [613, 457] width 851 height 70
click at [877, 455] on button "Cancelar" at bounding box center [896, 457] width 74 height 31
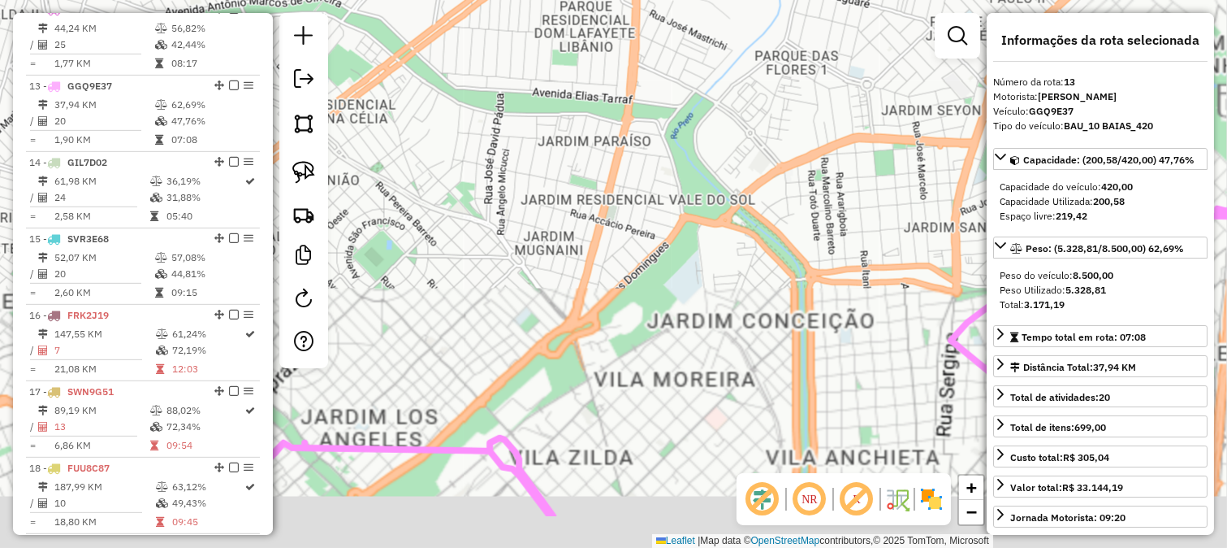
scroll to position [1558, 0]
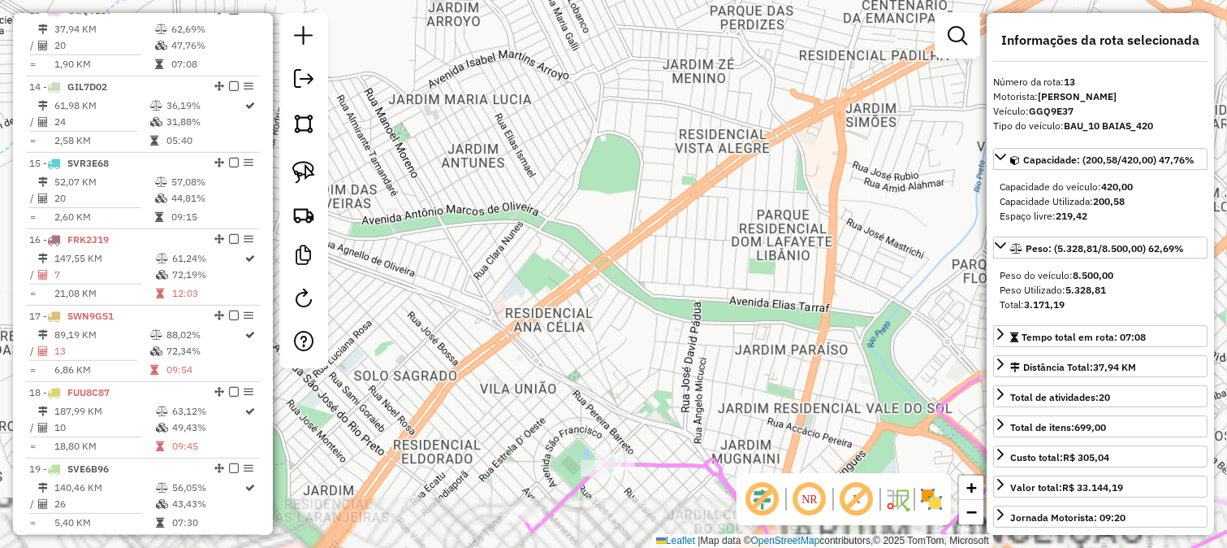
drag, startPoint x: 770, startPoint y: 290, endPoint x: 689, endPoint y: 147, distance: 164.4
click at [691, 152] on div "Janela de atendimento Grade de atendimento Capacidade Transportadoras Veículos …" at bounding box center [613, 274] width 1227 height 548
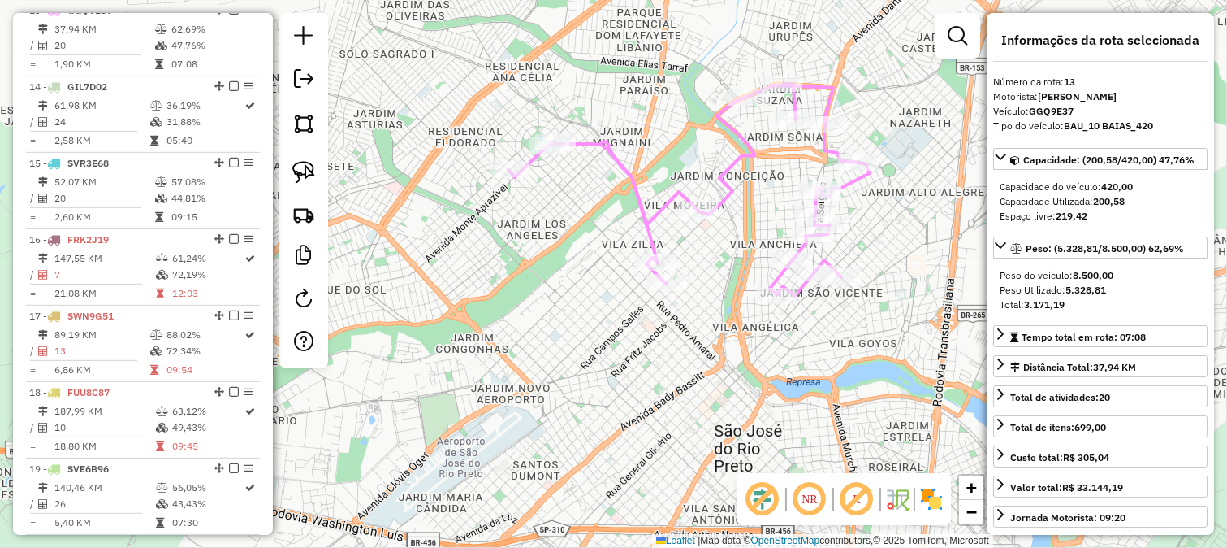
drag, startPoint x: 694, startPoint y: 126, endPoint x: 694, endPoint y: 154, distance: 28.4
click at [694, 154] on div "Janela de atendimento Grade de atendimento Capacidade Transportadoras Veículos …" at bounding box center [613, 274] width 1227 height 548
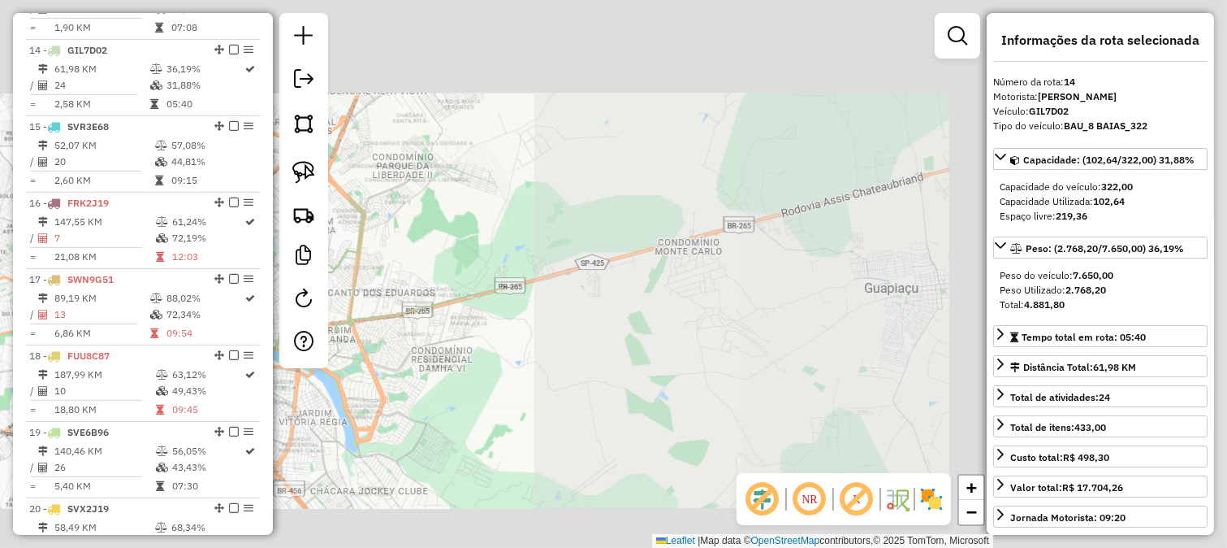
scroll to position [1635, 0]
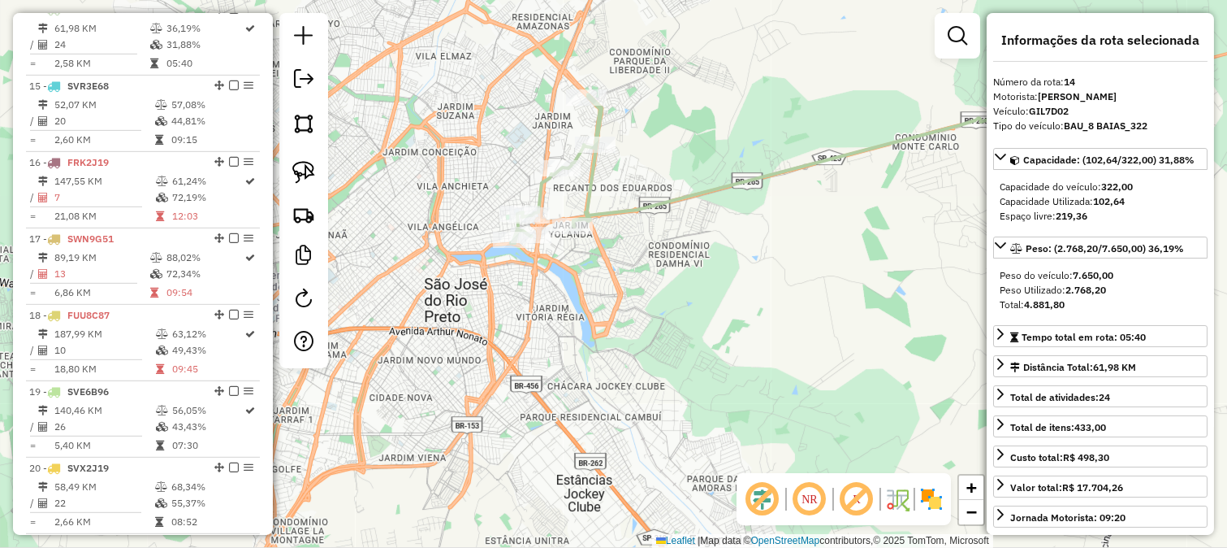
drag, startPoint x: 583, startPoint y: 286, endPoint x: 621, endPoint y: 223, distance: 72.9
click at [621, 223] on div "Janela de atendimento Grade de atendimento Capacidade Transportadoras Veículos …" at bounding box center [613, 274] width 1227 height 548
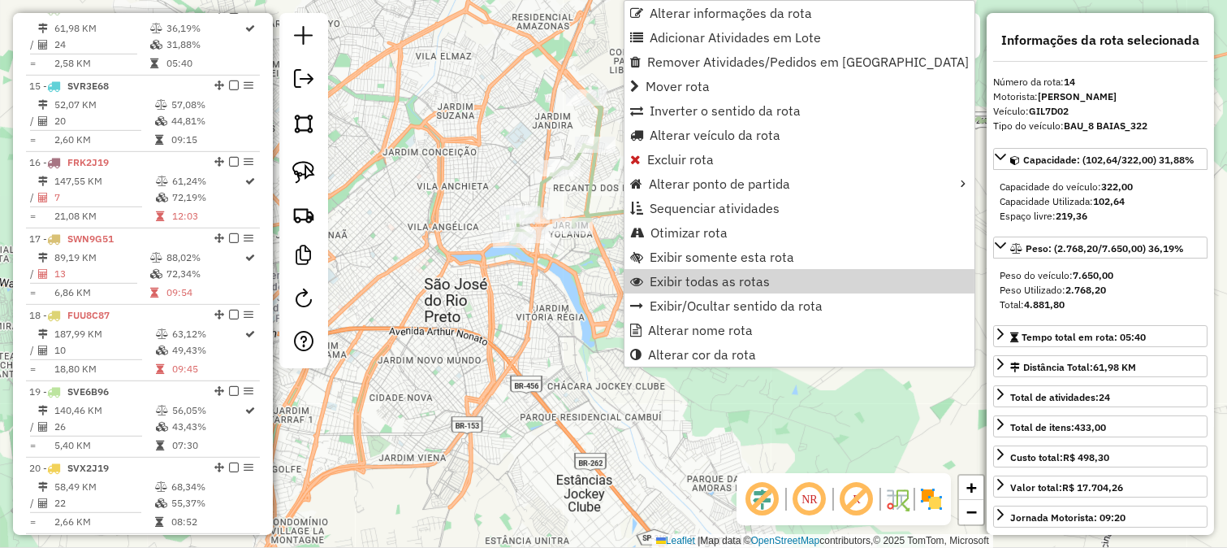
click at [575, 279] on div "Janela de atendimento Grade de atendimento Capacidade Transportadoras Veículos …" at bounding box center [613, 274] width 1227 height 548
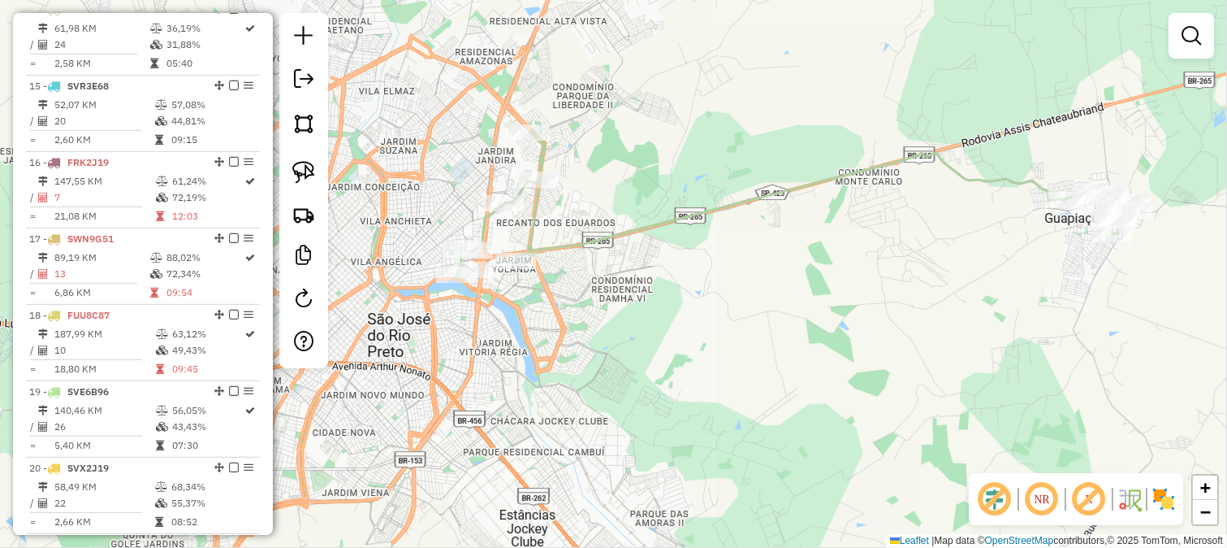
drag, startPoint x: 654, startPoint y: 254, endPoint x: 573, endPoint y: 301, distance: 93.9
click at [573, 301] on div "Janela de atendimento Grade de atendimento Capacidade Transportadoras Veículos …" at bounding box center [613, 274] width 1227 height 548
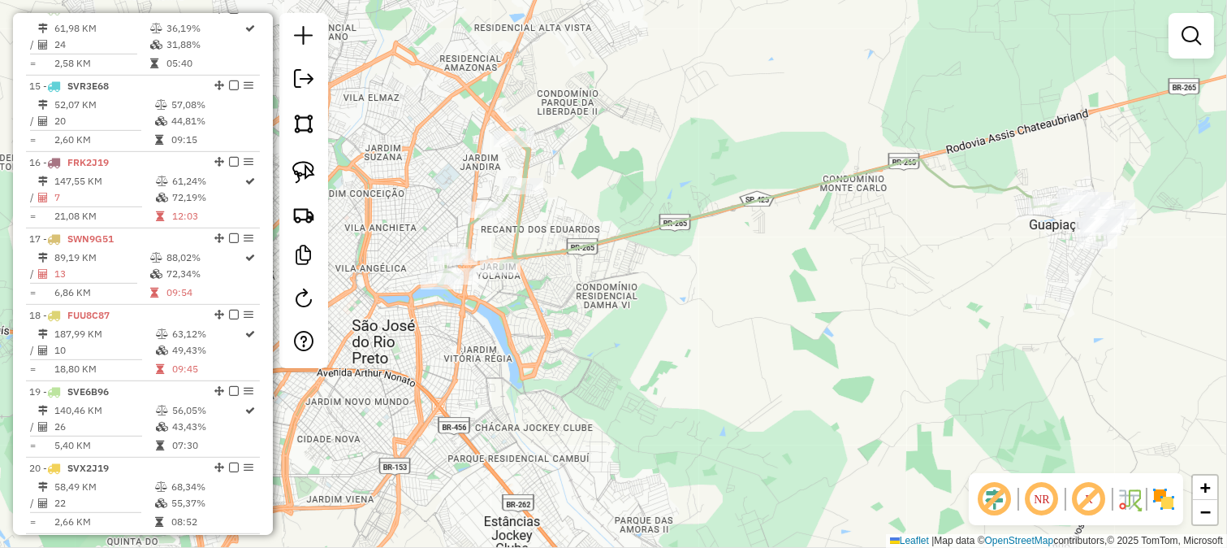
drag, startPoint x: 573, startPoint y: 301, endPoint x: 675, endPoint y: 229, distance: 125.3
click at [675, 229] on div "Janela de atendimento Grade de atendimento Capacidade Transportadoras Veículos …" at bounding box center [613, 274] width 1227 height 548
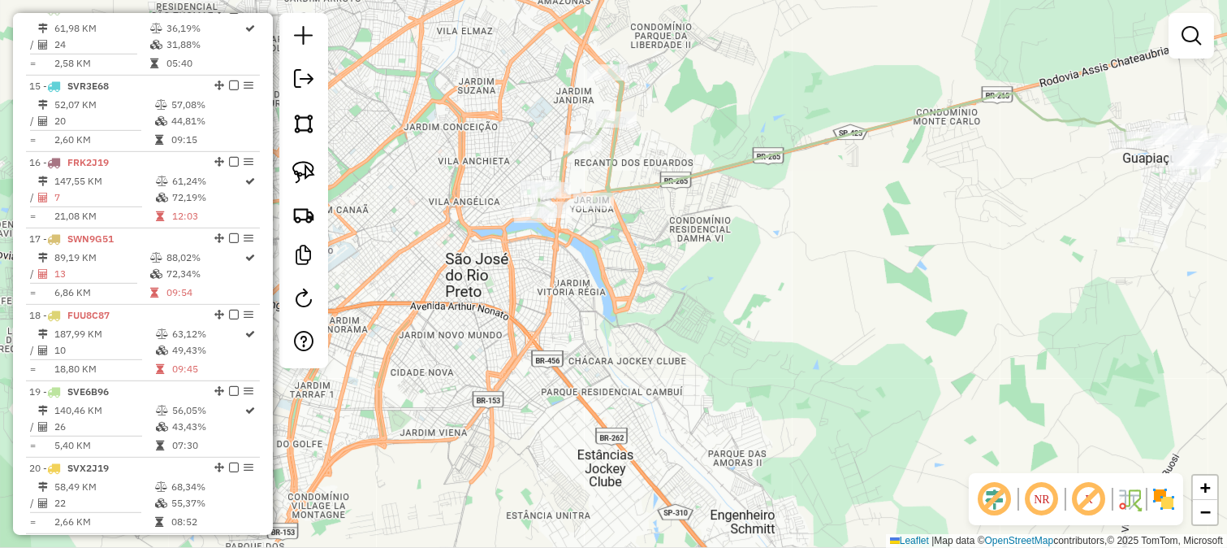
click at [667, 181] on icon at bounding box center [871, 143] width 678 height 149
select select "**********"
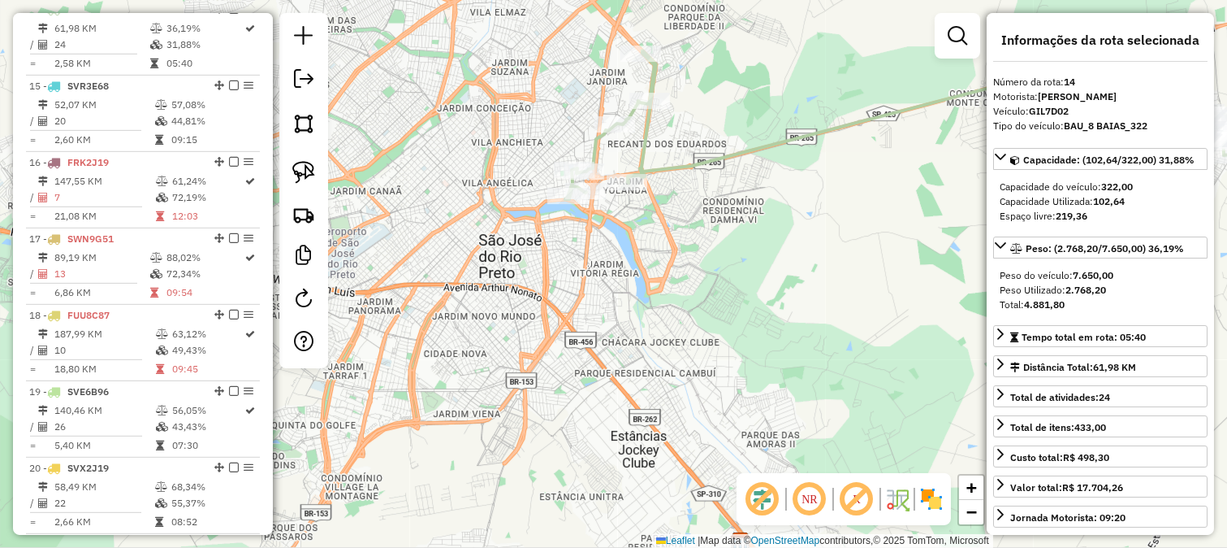
drag, startPoint x: 645, startPoint y: 223, endPoint x: 678, endPoint y: 204, distance: 38.2
click at [678, 204] on div "Janela de atendimento Grade de atendimento Capacidade Transportadoras Veículos …" at bounding box center [613, 274] width 1227 height 548
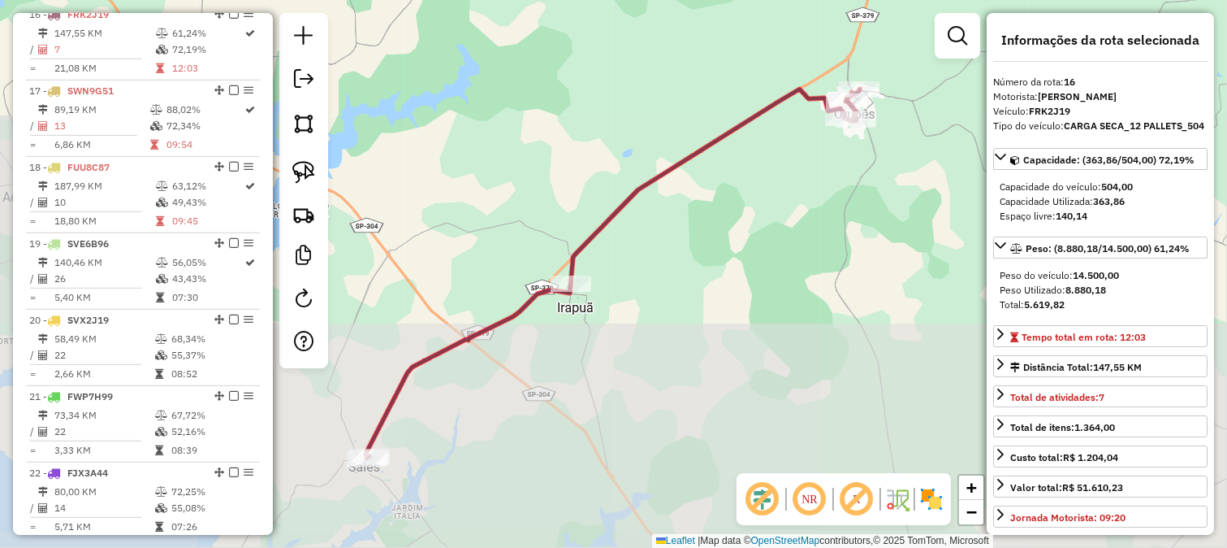
scroll to position [1787, 0]
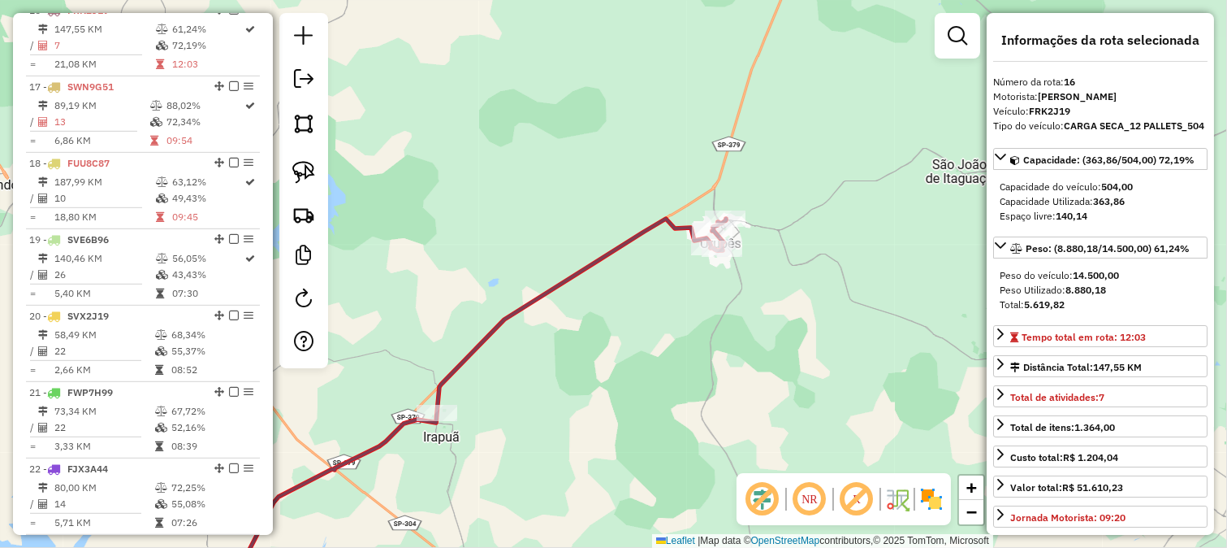
drag, startPoint x: 768, startPoint y: 210, endPoint x: 742, endPoint y: 249, distance: 47.5
click at [755, 240] on div "Janela de atendimento Grade de atendimento Capacidade Transportadoras Veículos …" at bounding box center [613, 274] width 1227 height 548
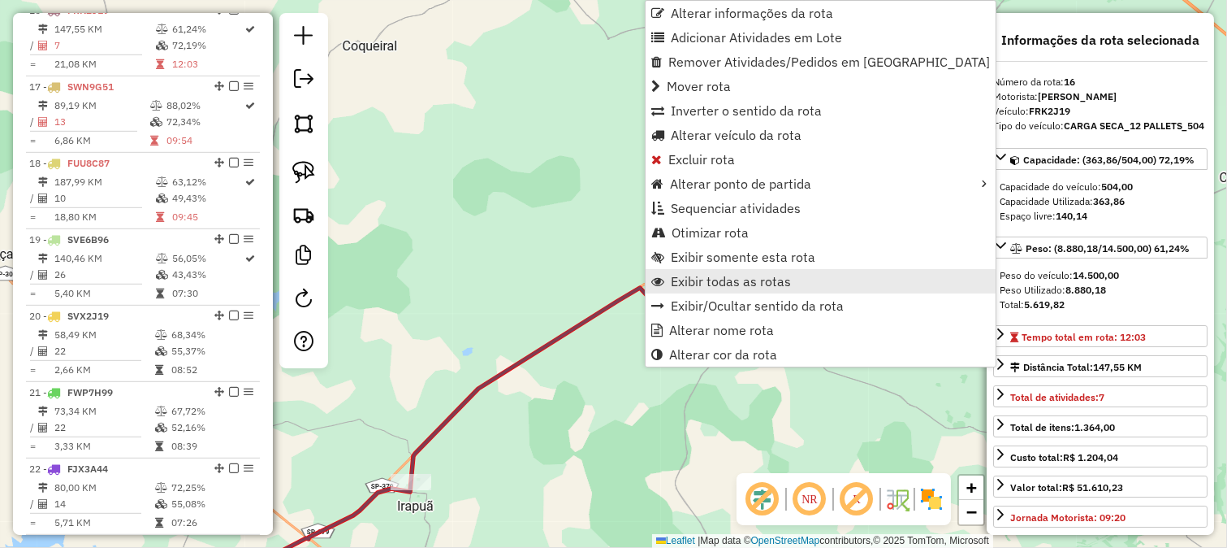
click at [703, 275] on span "Exibir todas as rotas" at bounding box center [731, 281] width 120 height 13
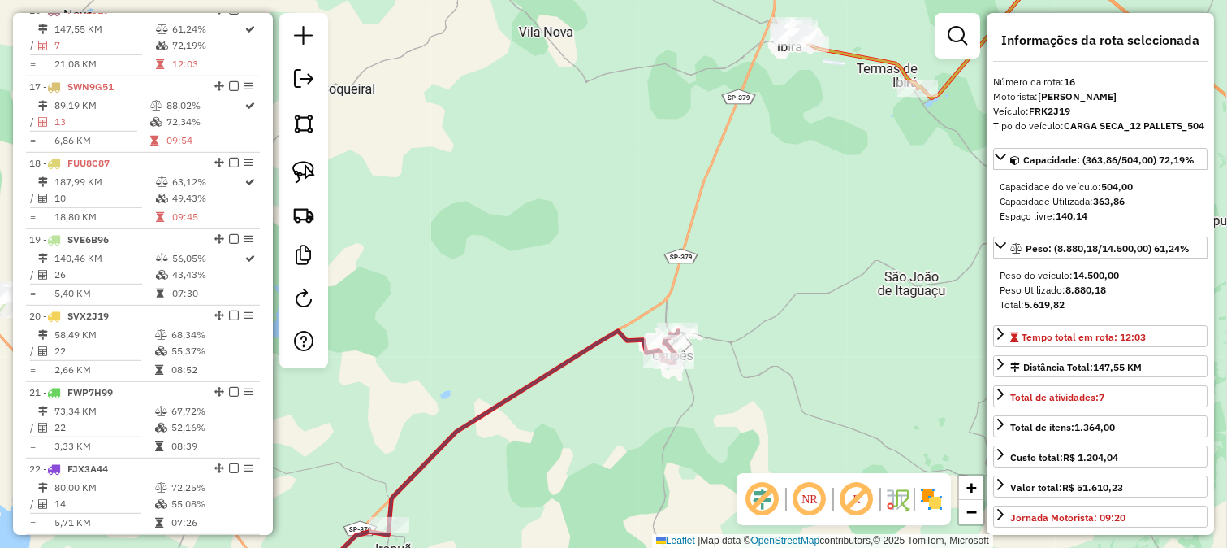
drag, startPoint x: 799, startPoint y: 176, endPoint x: 709, endPoint y: 297, distance: 150.5
click at [734, 268] on div "Janela de atendimento Grade de atendimento Capacidade Transportadoras Veículos …" at bounding box center [613, 274] width 1227 height 548
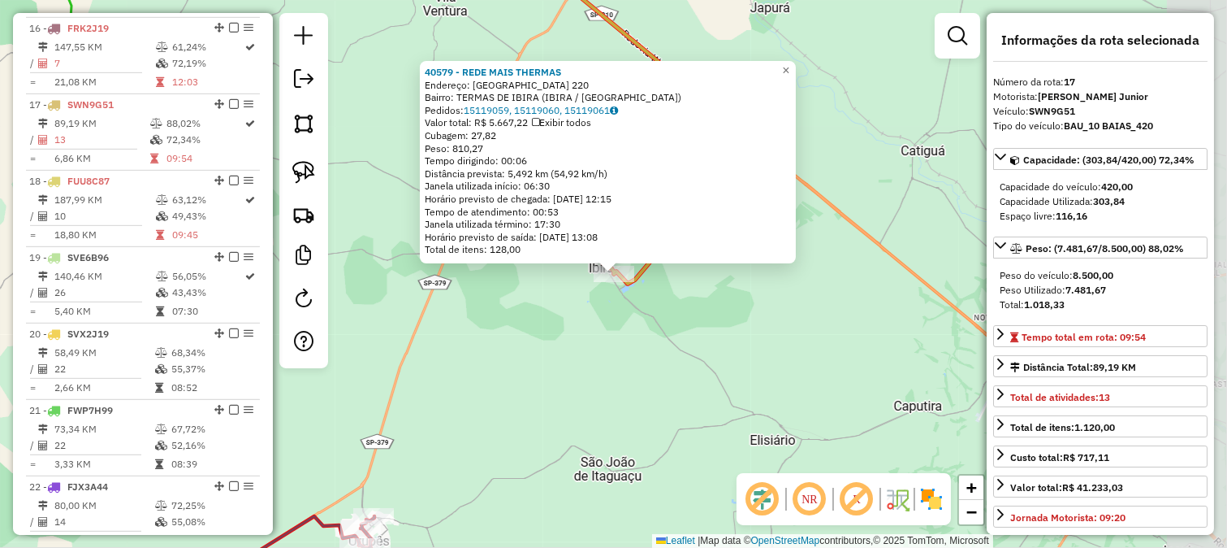
scroll to position [1864, 0]
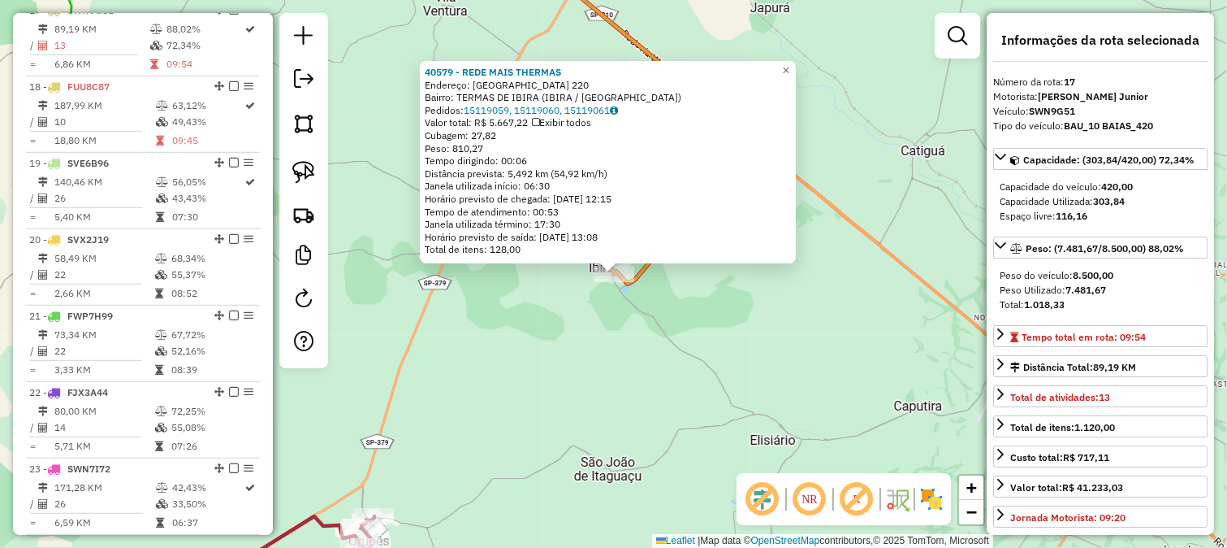
click at [637, 337] on div "40579 - REDE MAIS THERMAS Endereço: MINAS GERAIS 220 Bairro: TERMAS DE IBIRA (I…" at bounding box center [613, 274] width 1227 height 548
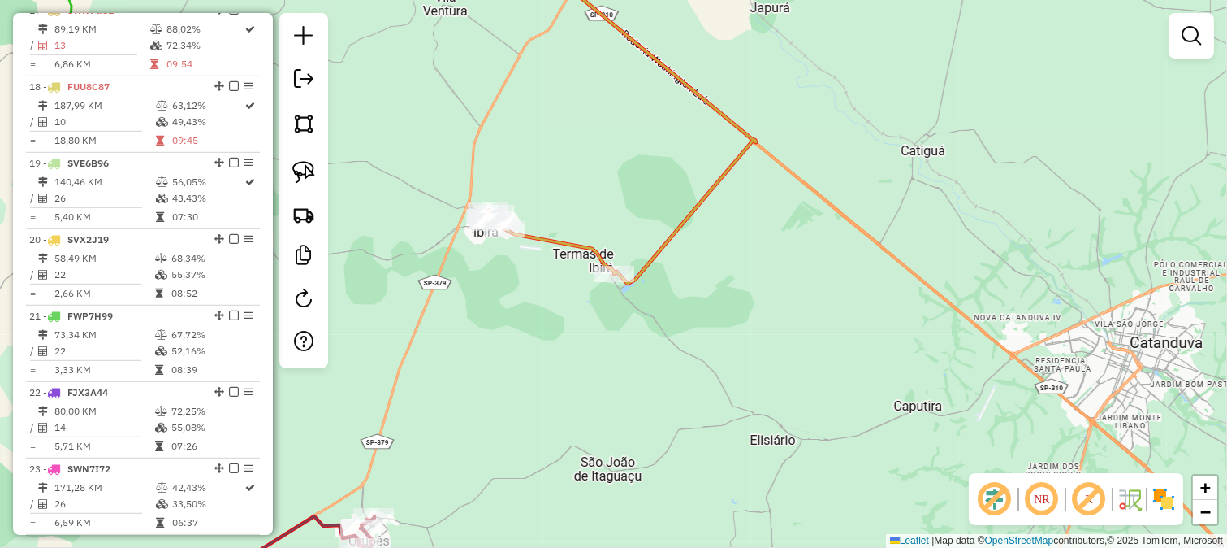
click at [643, 293] on div "Janela de atendimento Grade de atendimento Capacidade Transportadoras Veículos …" at bounding box center [613, 274] width 1227 height 548
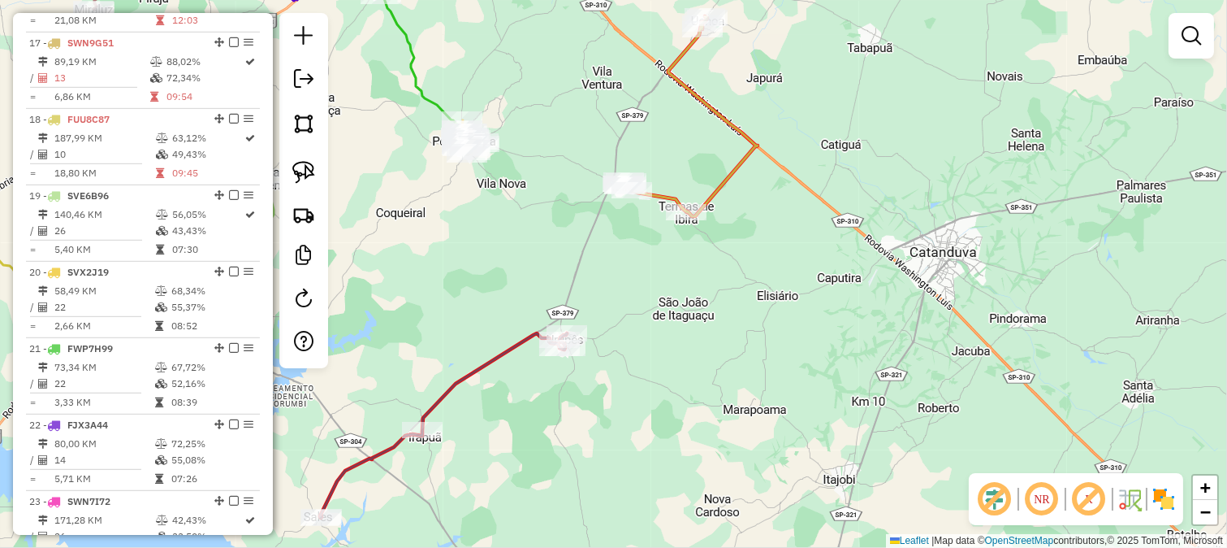
select select "**********"
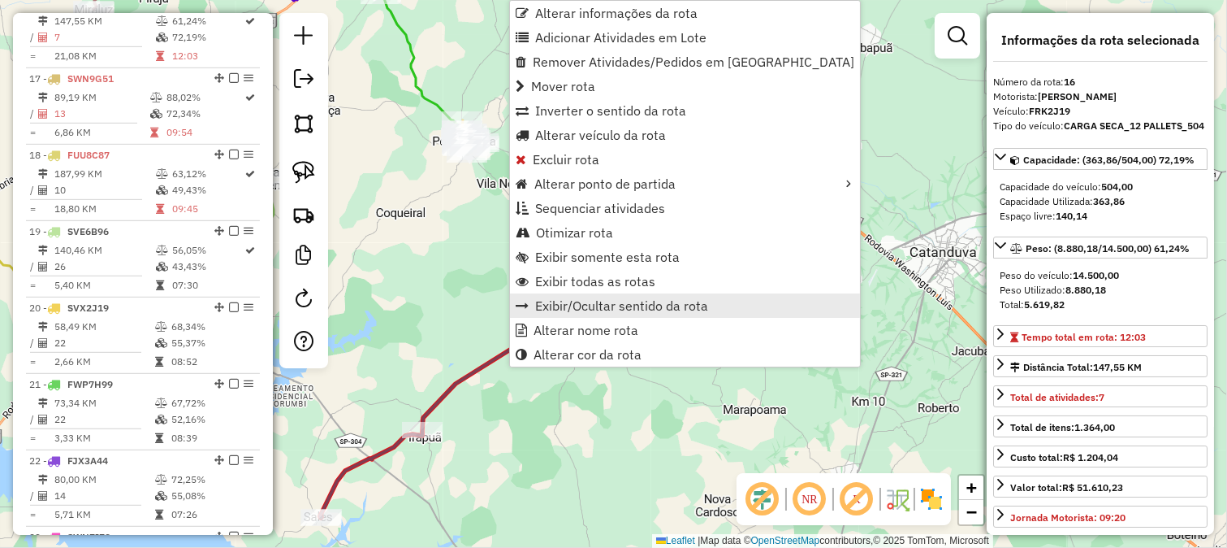
scroll to position [1787, 0]
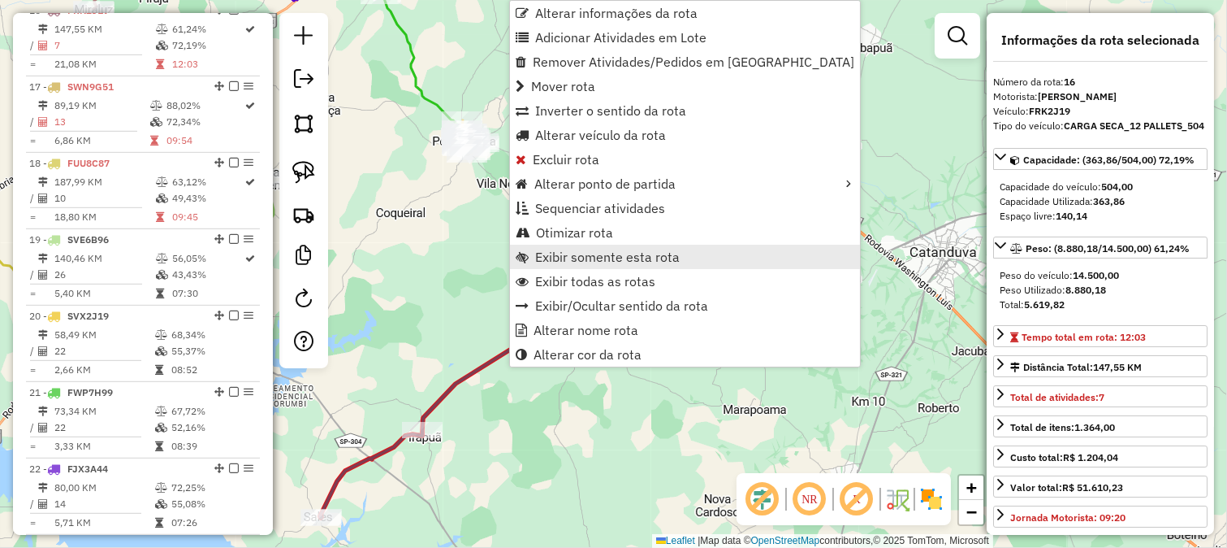
click at [572, 262] on span "Exibir somente esta rota" at bounding box center [607, 256] width 145 height 13
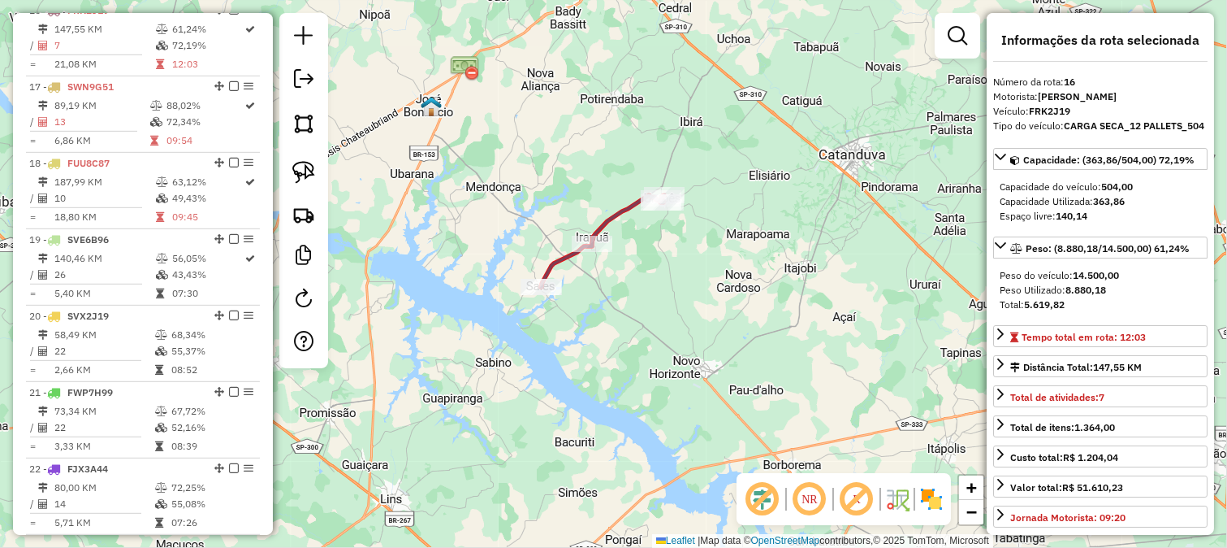
drag, startPoint x: 701, startPoint y: 91, endPoint x: 652, endPoint y: 224, distance: 142.1
click at [669, 188] on div "Janela de atendimento Grade de atendimento Capacidade Transportadoras Veículos …" at bounding box center [613, 274] width 1227 height 548
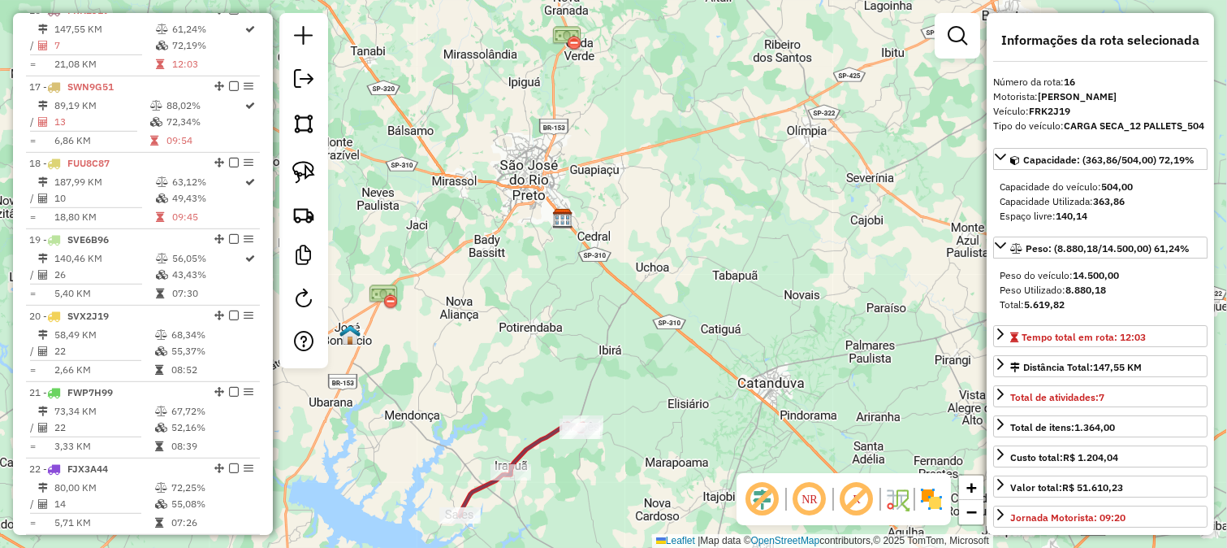
drag, startPoint x: 713, startPoint y: 222, endPoint x: 697, endPoint y: 263, distance: 44.5
click at [697, 263] on div "Janela de atendimento Grade de atendimento Capacidade Transportadoras Veículos …" at bounding box center [613, 274] width 1227 height 548
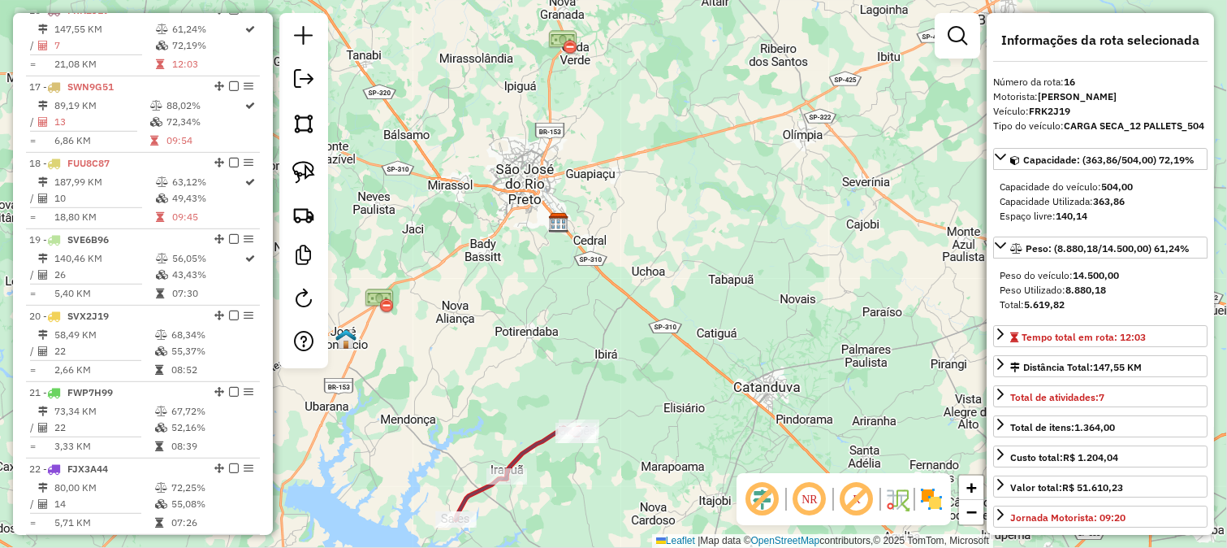
drag, startPoint x: 695, startPoint y: 265, endPoint x: 670, endPoint y: 277, distance: 27.2
click at [725, 222] on div "Janela de atendimento Grade de atendimento Capacidade Transportadoras Veículos …" at bounding box center [613, 274] width 1227 height 548
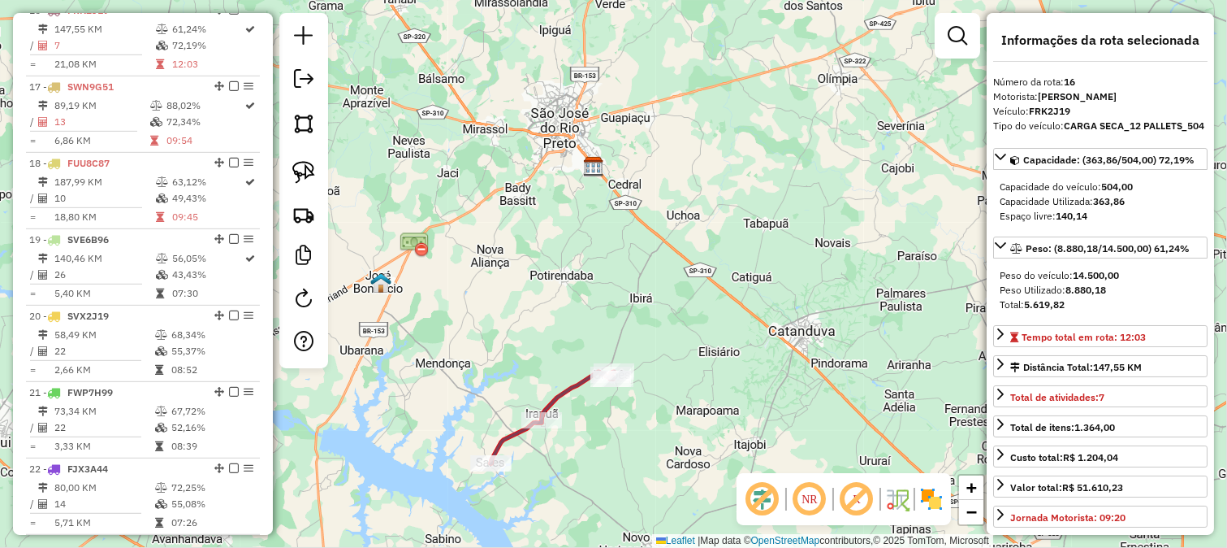
drag, startPoint x: 562, startPoint y: 392, endPoint x: 556, endPoint y: 352, distance: 40.2
click at [556, 371] on icon at bounding box center [552, 417] width 123 height 92
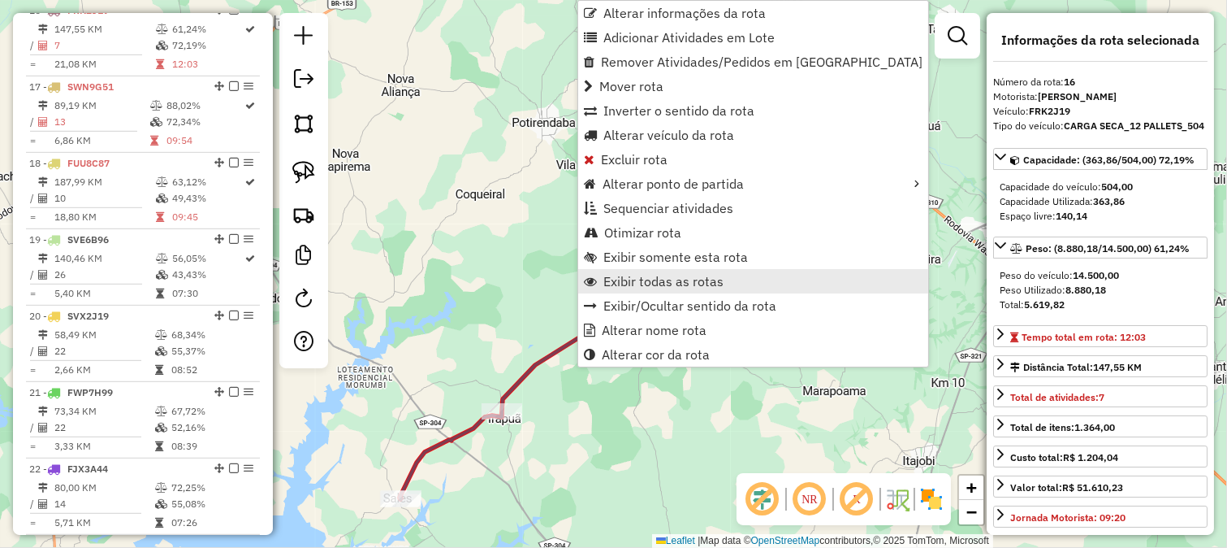
click at [634, 285] on span "Exibir todas as rotas" at bounding box center [664, 281] width 120 height 13
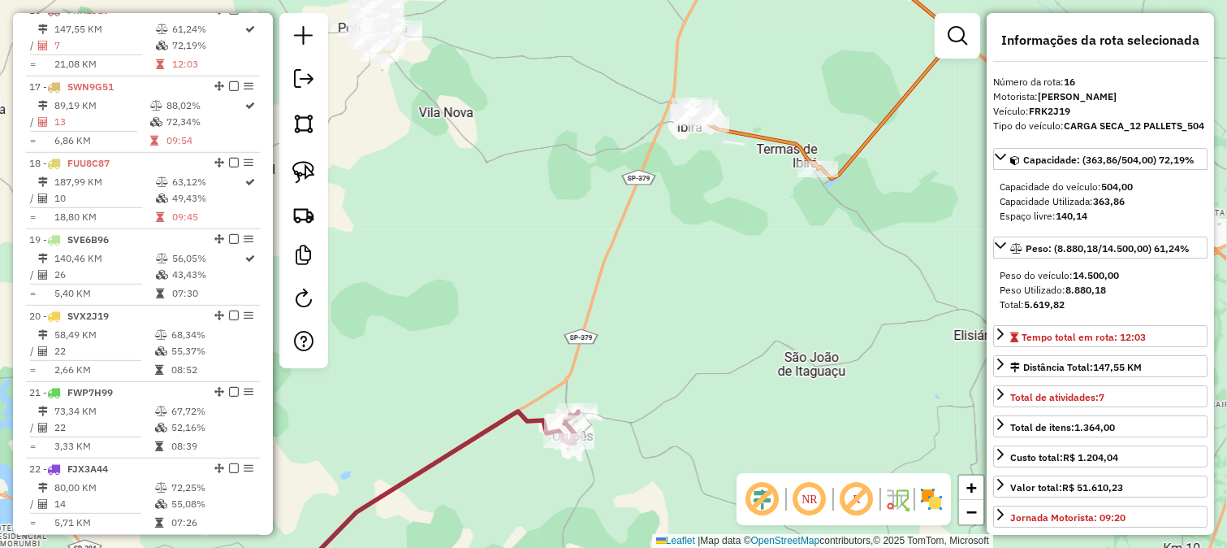
click at [759, 141] on icon at bounding box center [825, 62] width 271 height 233
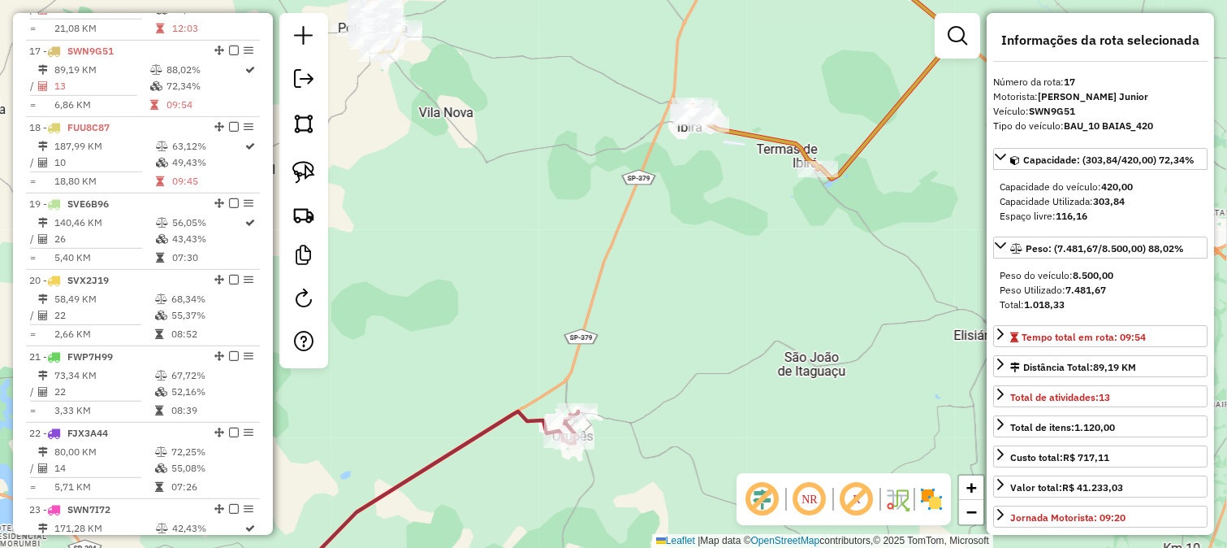
scroll to position [1864, 0]
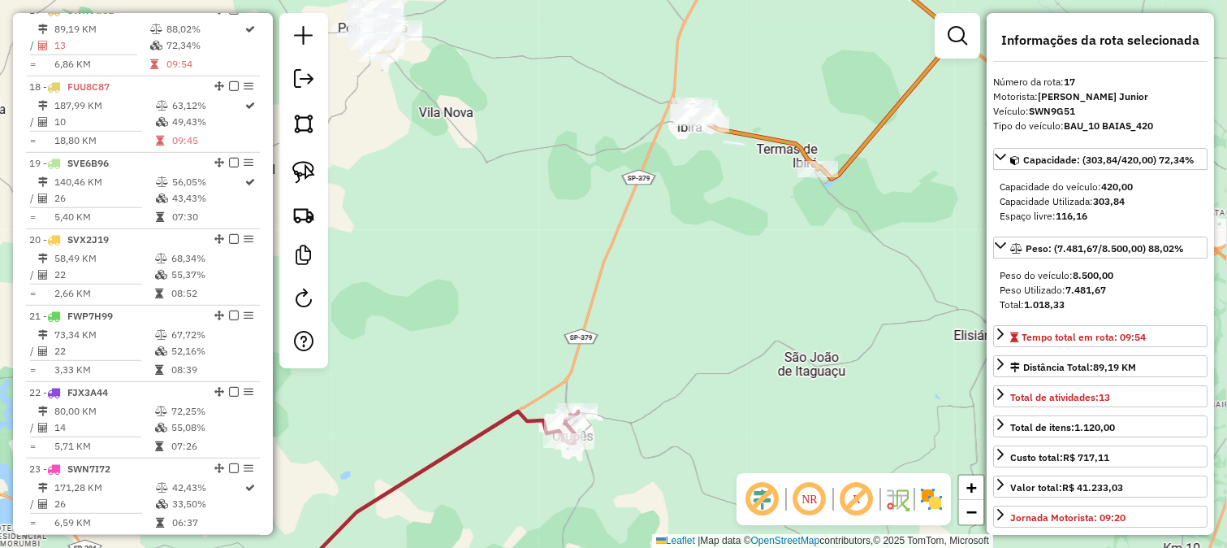
click at [745, 240] on div "Janela de atendimento Grade de atendimento Capacidade Transportadoras Veículos …" at bounding box center [613, 274] width 1227 height 548
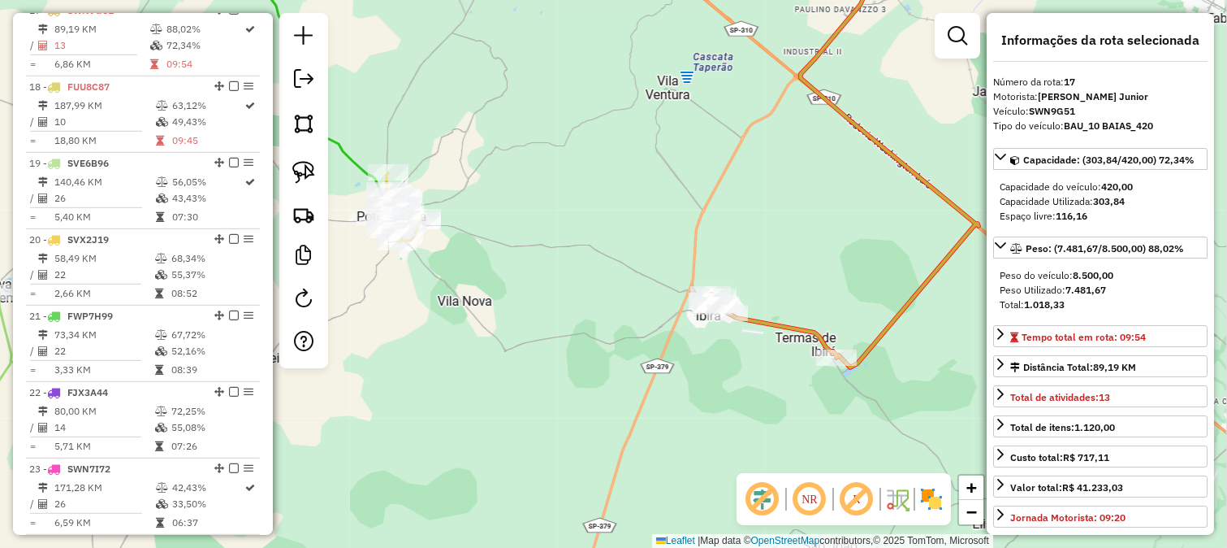
drag, startPoint x: 629, startPoint y: 141, endPoint x: 877, endPoint y: 197, distance: 255.0
click at [875, 197] on div "Janela de atendimento Grade de atendimento Capacidade Transportadoras Veículos …" at bounding box center [613, 274] width 1227 height 548
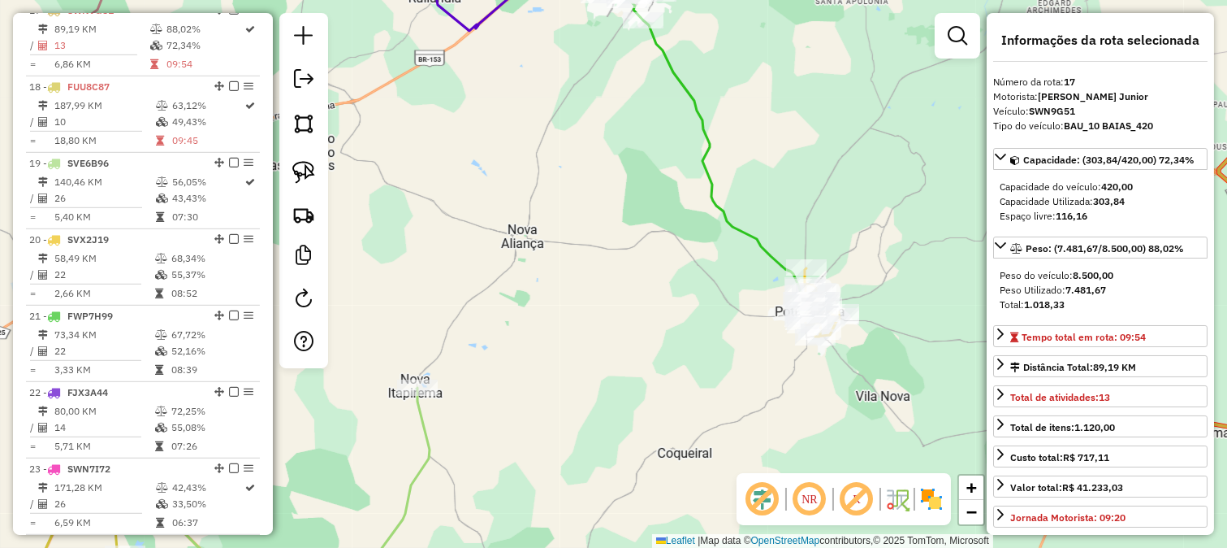
click at [768, 253] on icon at bounding box center [710, 134] width 194 height 370
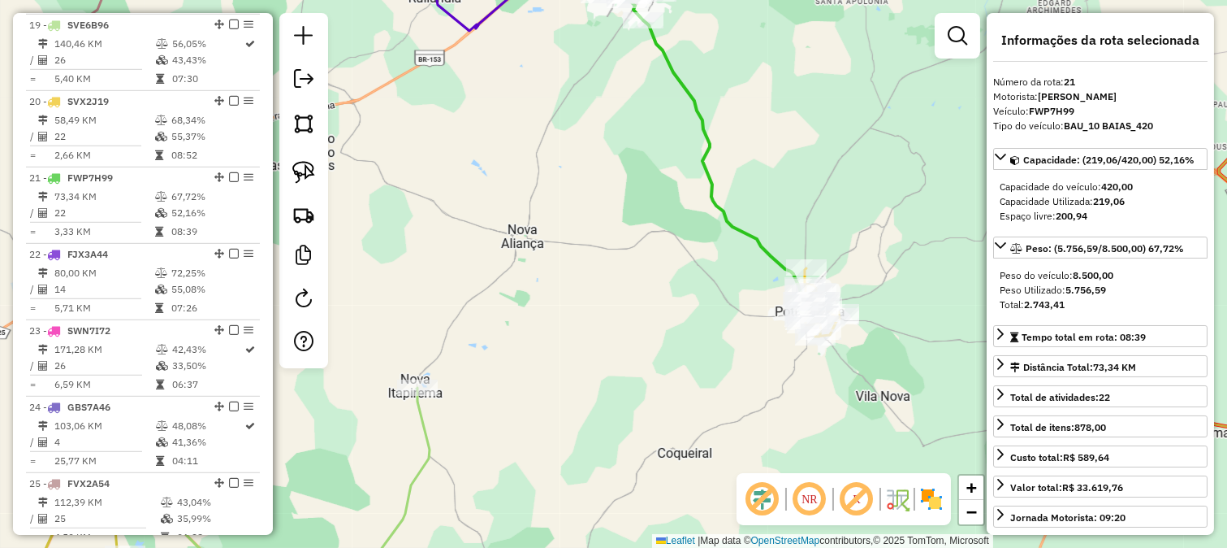
scroll to position [2169, 0]
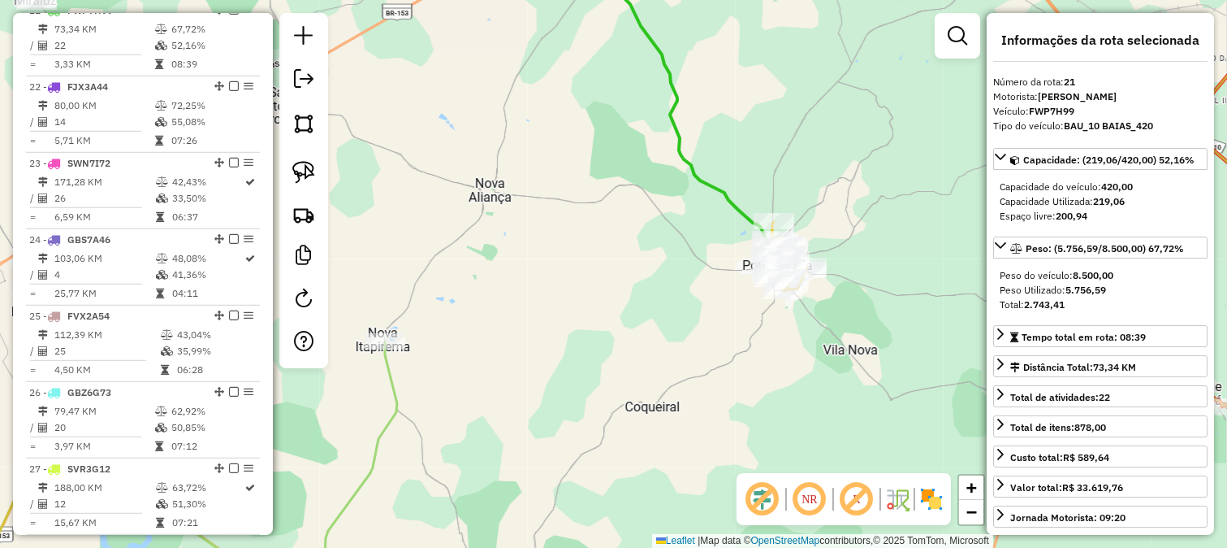
drag, startPoint x: 802, startPoint y: 228, endPoint x: 721, endPoint y: 148, distance: 113.7
click at [729, 151] on div "Janela de atendimento Grade de atendimento Capacidade Transportadoras Veículos …" at bounding box center [613, 274] width 1227 height 548
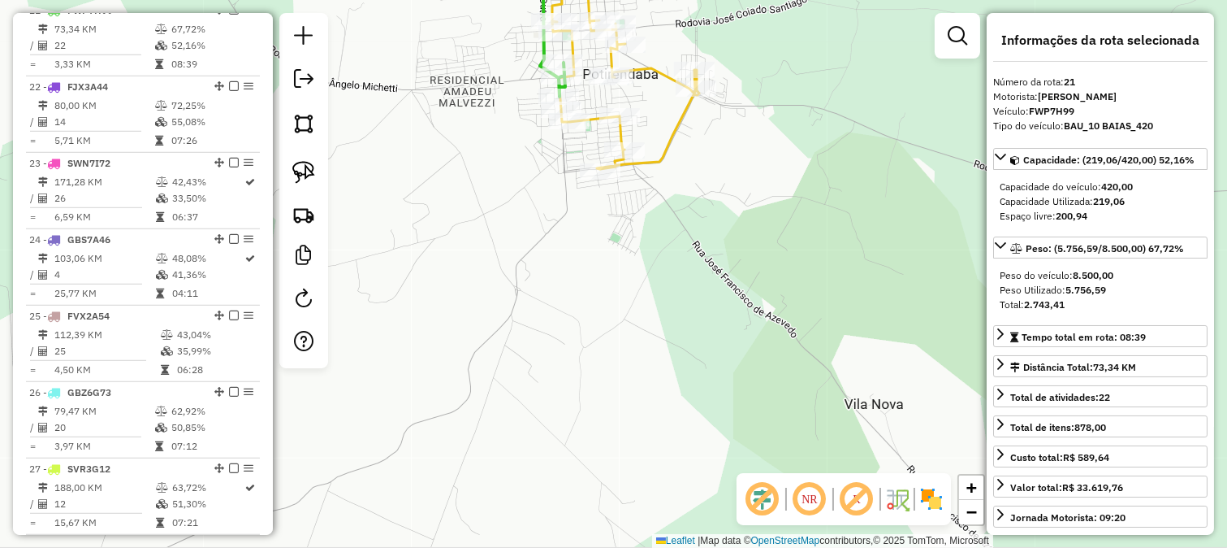
click at [687, 123] on icon at bounding box center [625, 57] width 147 height 223
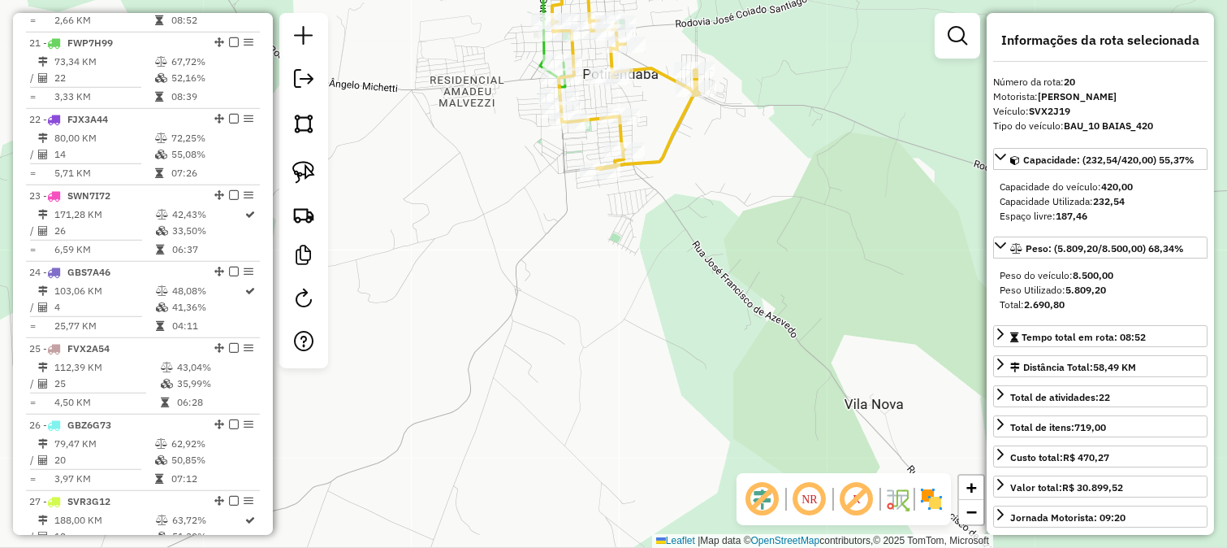
scroll to position [2092, 0]
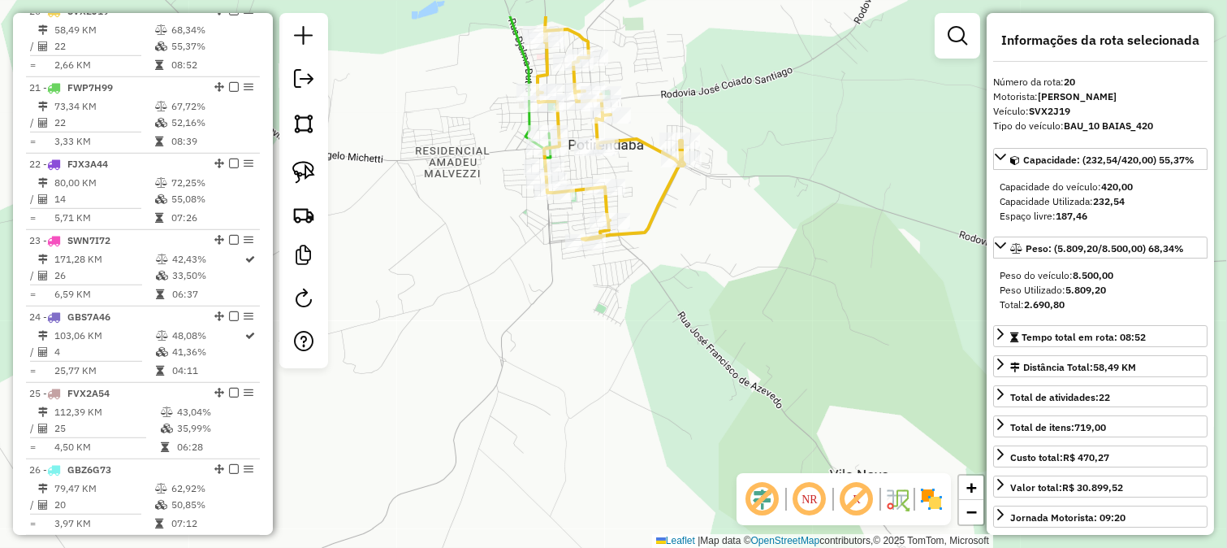
drag, startPoint x: 693, startPoint y: 206, endPoint x: 674, endPoint y: 238, distance: 36.8
click at [681, 225] on div "Janela de atendimento Grade de atendimento Capacidade Transportadoras Veículos …" at bounding box center [613, 274] width 1227 height 548
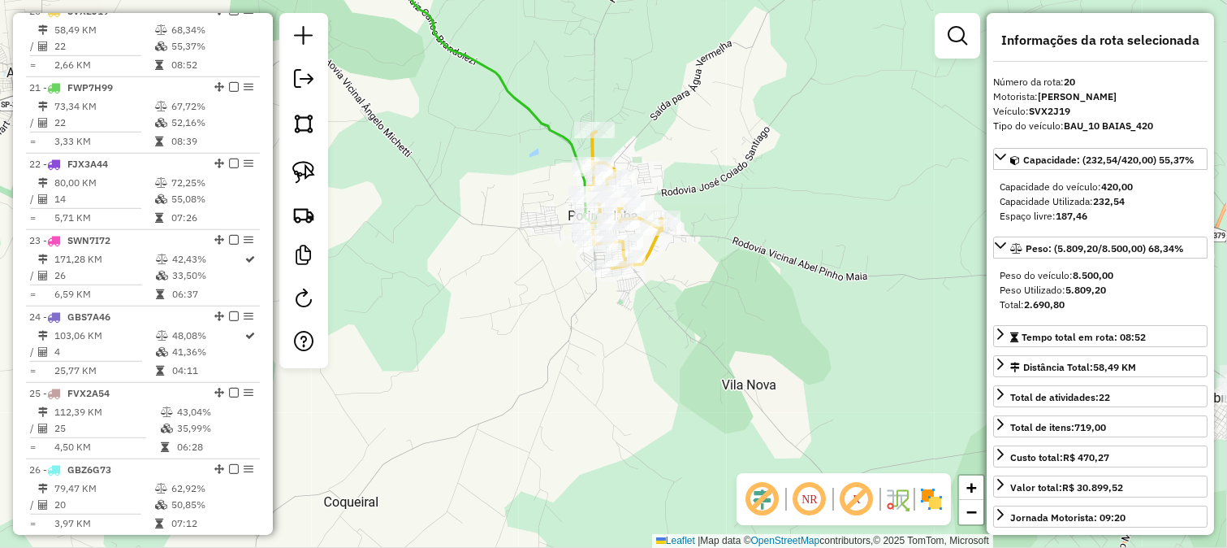
drag, startPoint x: 733, startPoint y: 245, endPoint x: 588, endPoint y: 285, distance: 150.0
click at [595, 284] on div "Janela de atendimento Grade de atendimento Capacidade Transportadoras Veículos …" at bounding box center [613, 274] width 1227 height 548
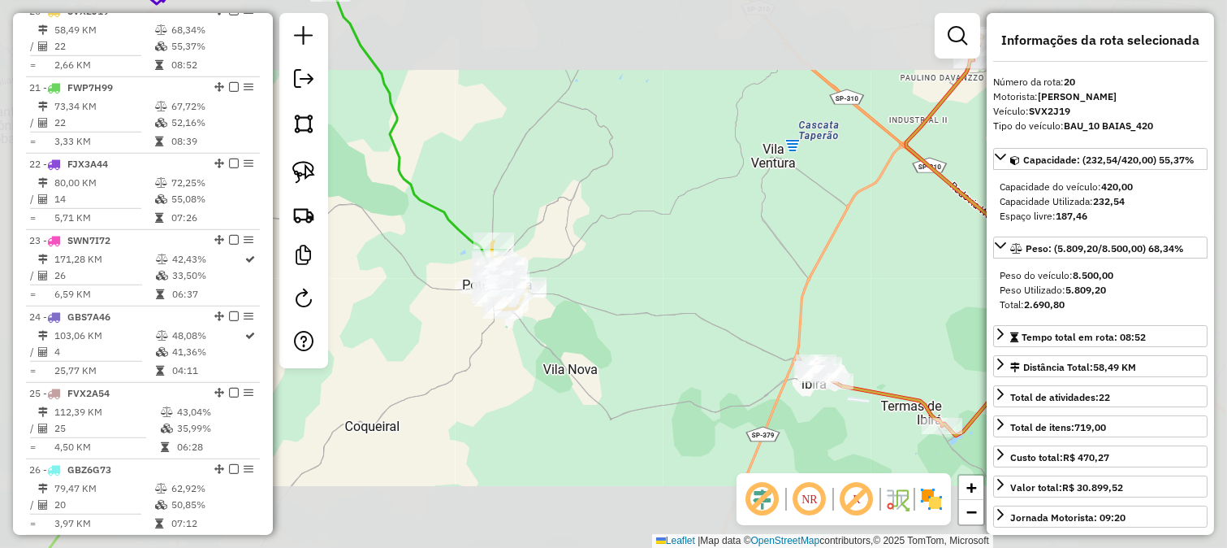
click at [629, 283] on div "Janela de atendimento Grade de atendimento Capacidade Transportadoras Veículos …" at bounding box center [613, 274] width 1227 height 548
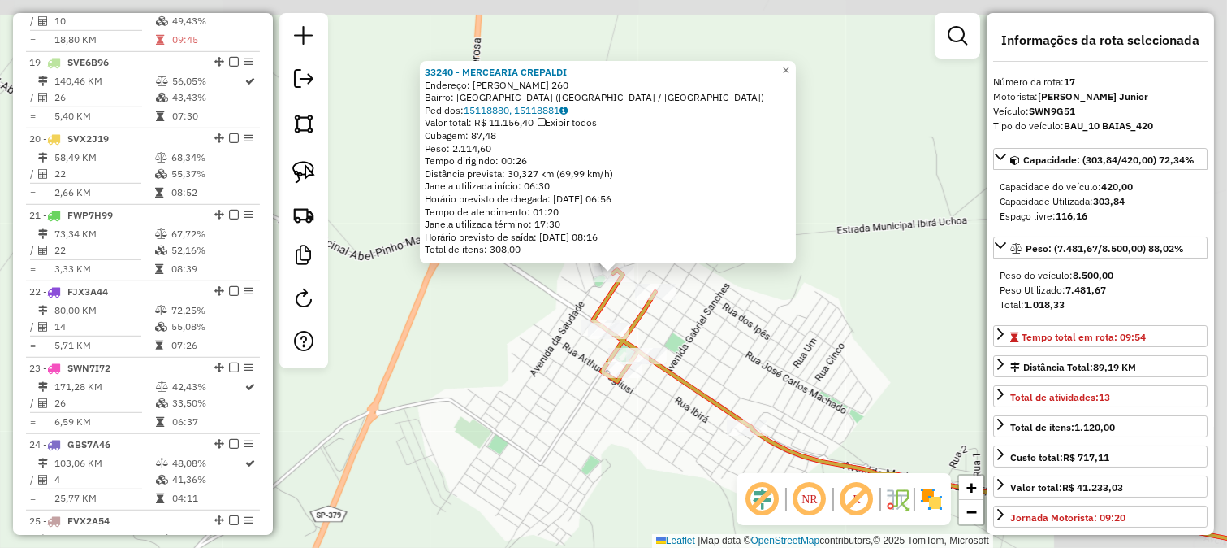
scroll to position [1864, 0]
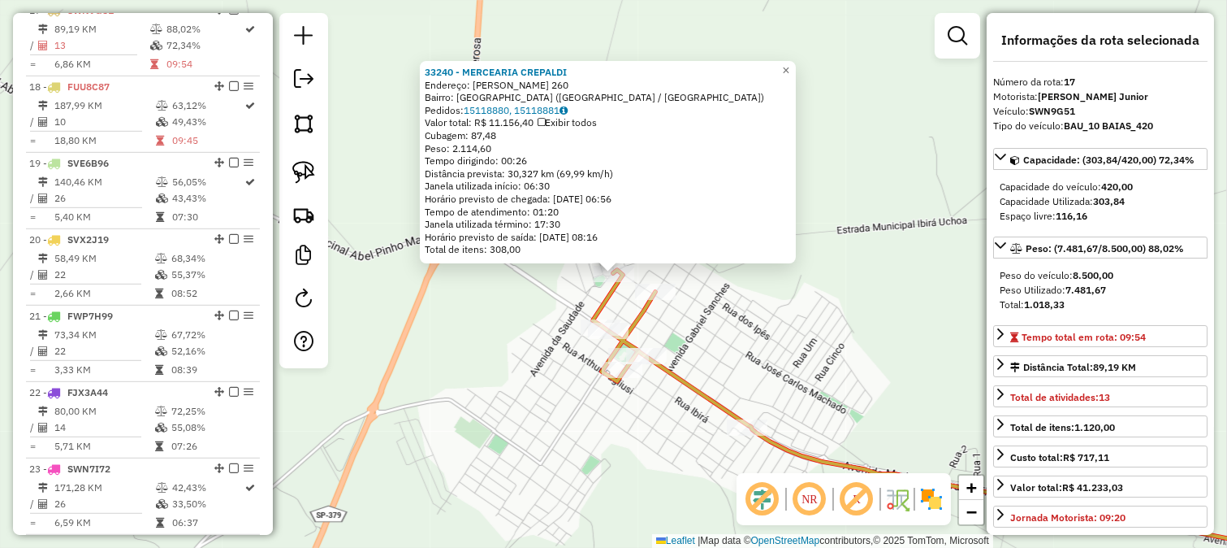
click at [637, 306] on icon at bounding box center [971, 416] width 757 height 292
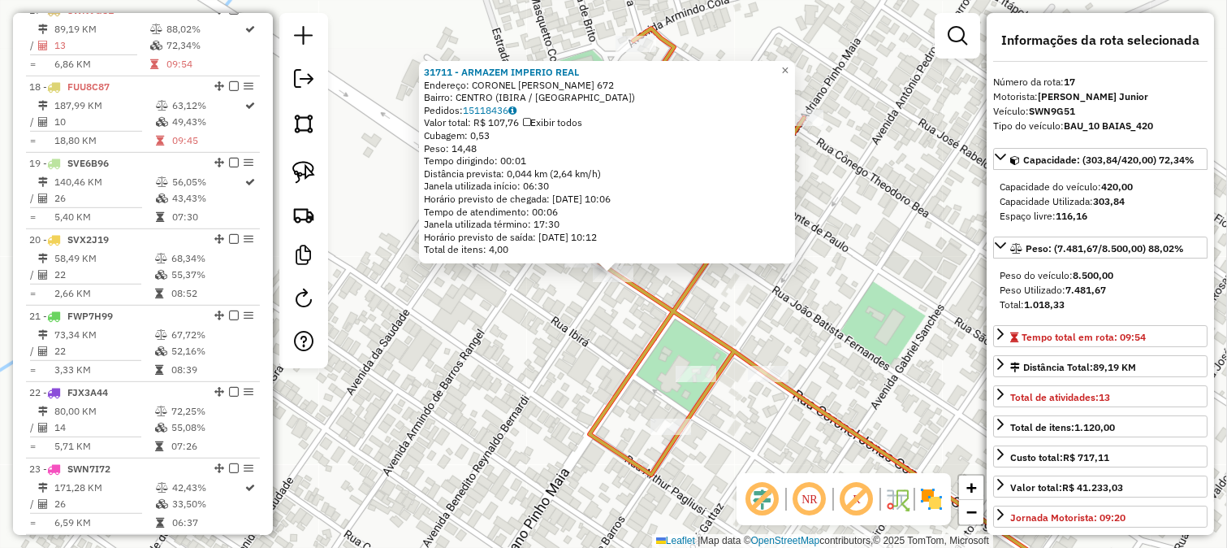
click at [575, 307] on div "Rota 17 - Placa SWN9G51 31711 - ARMAZEM IMPERIO REAL × 31711 - ARMAZEM IMPERIO …" at bounding box center [613, 274] width 1227 height 548
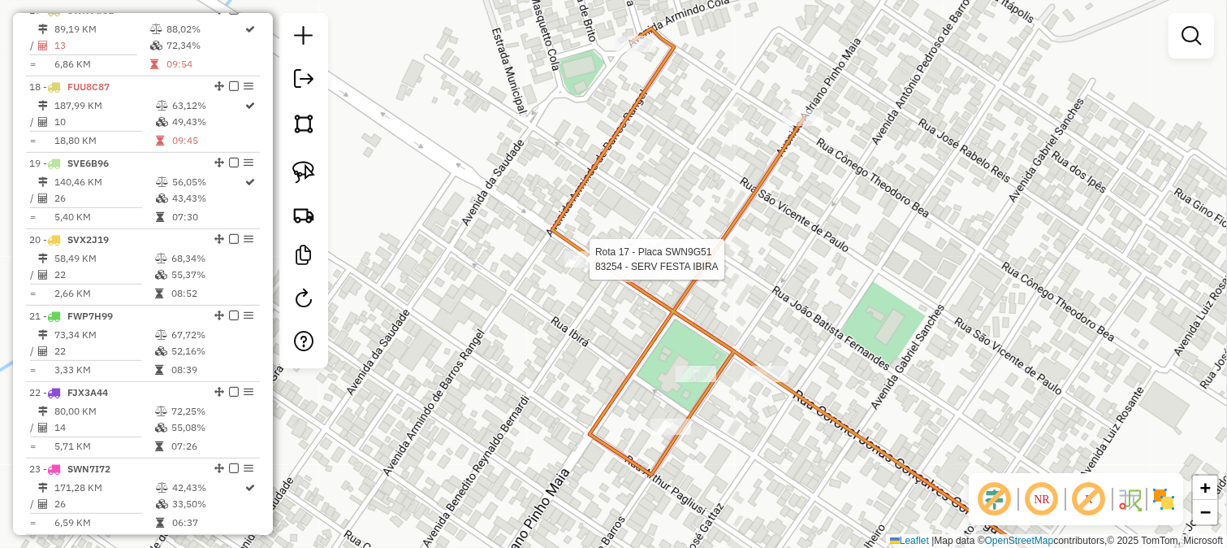
select select "**********"
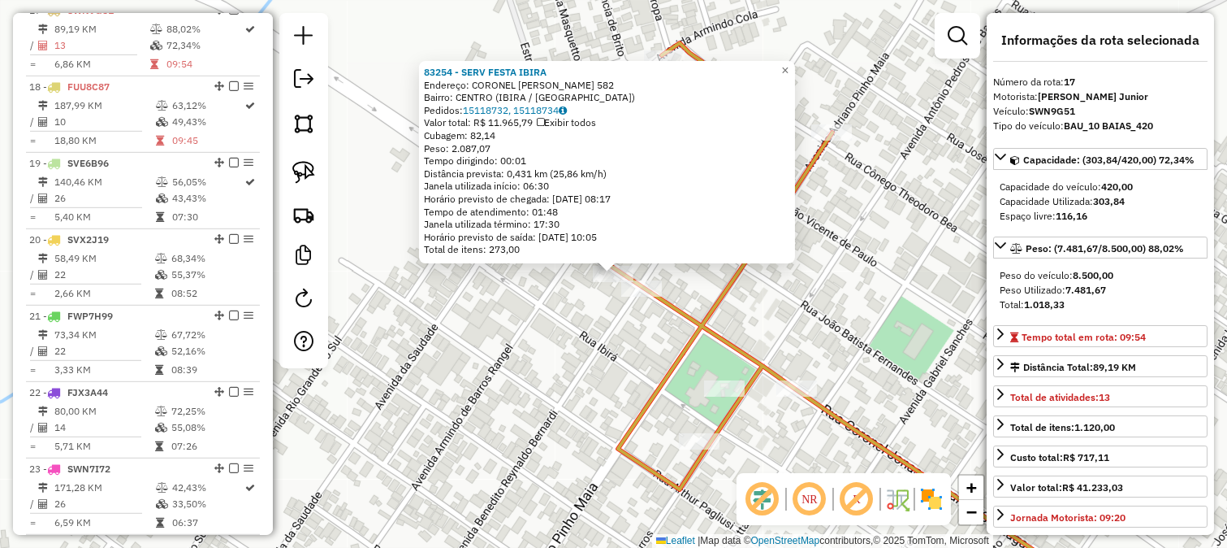
click at [583, 330] on div "83254 - SERV FESTA IBIRA Endereço: CORONEL JONAS GONCALVES GONZAG 582 Bairro: C…" at bounding box center [613, 274] width 1227 height 548
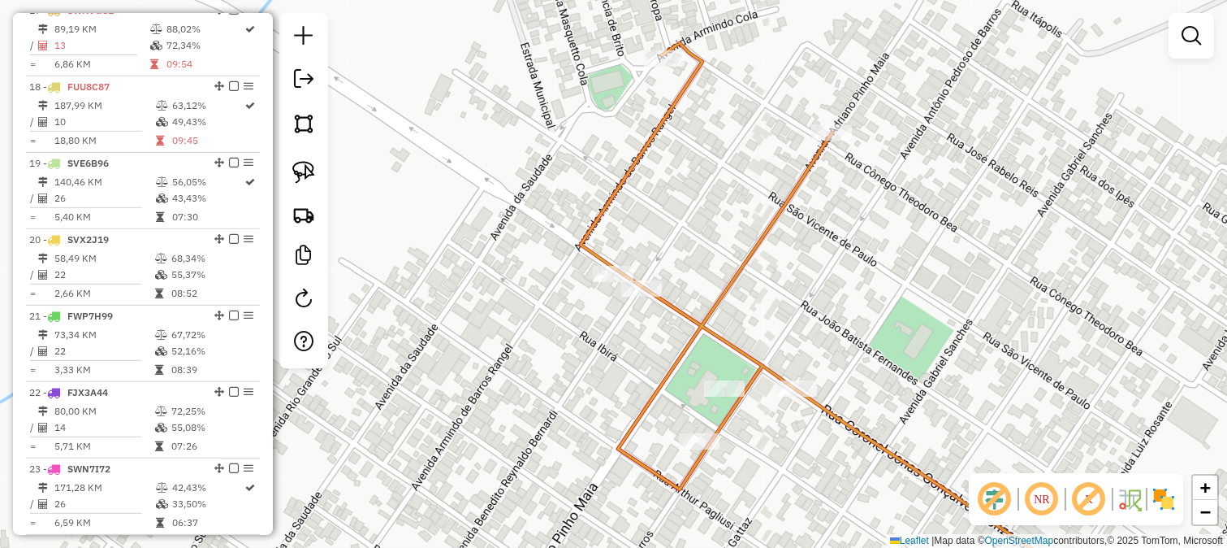
click at [615, 318] on div "83254 - SERV FESTA IBIRA Endereço: CORONEL JONAS GONCALVES GONZAG 582 Bairro: C…" at bounding box center [613, 274] width 1227 height 548
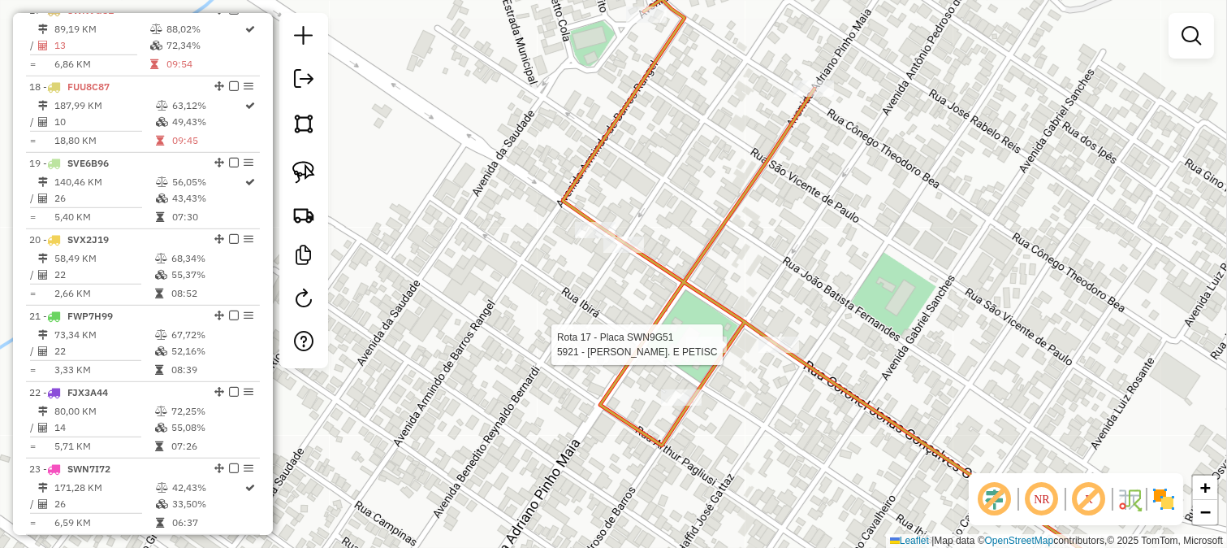
select select "**********"
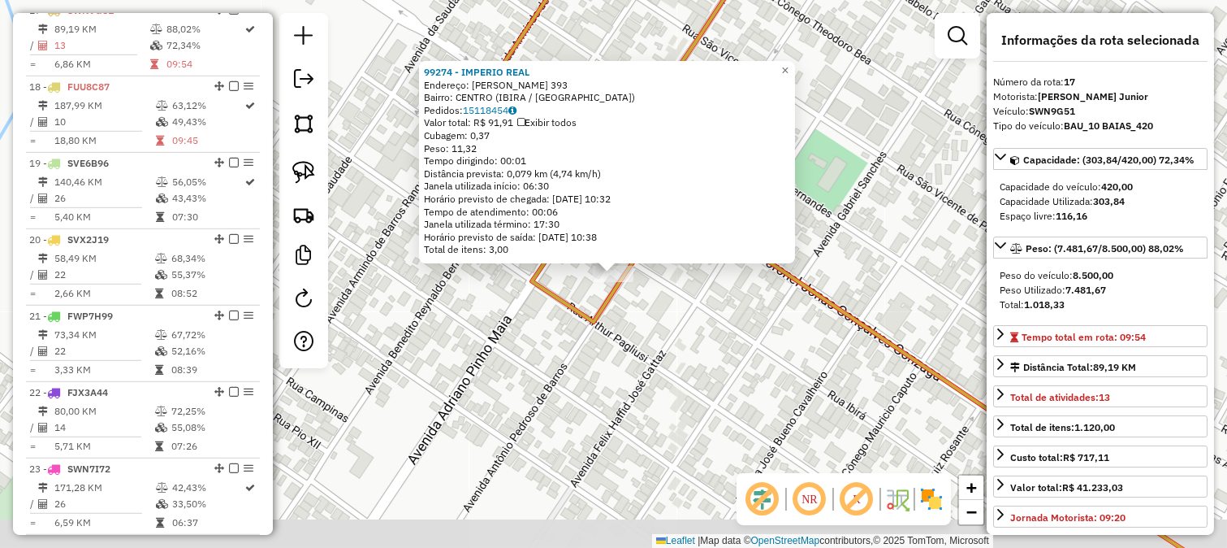
click at [716, 345] on div "Rota 17 - Placa SWN9G51 99274 - IMPERIO REAL × 99274 - IMPERIO REAL Endereço: A…" at bounding box center [613, 274] width 1227 height 548
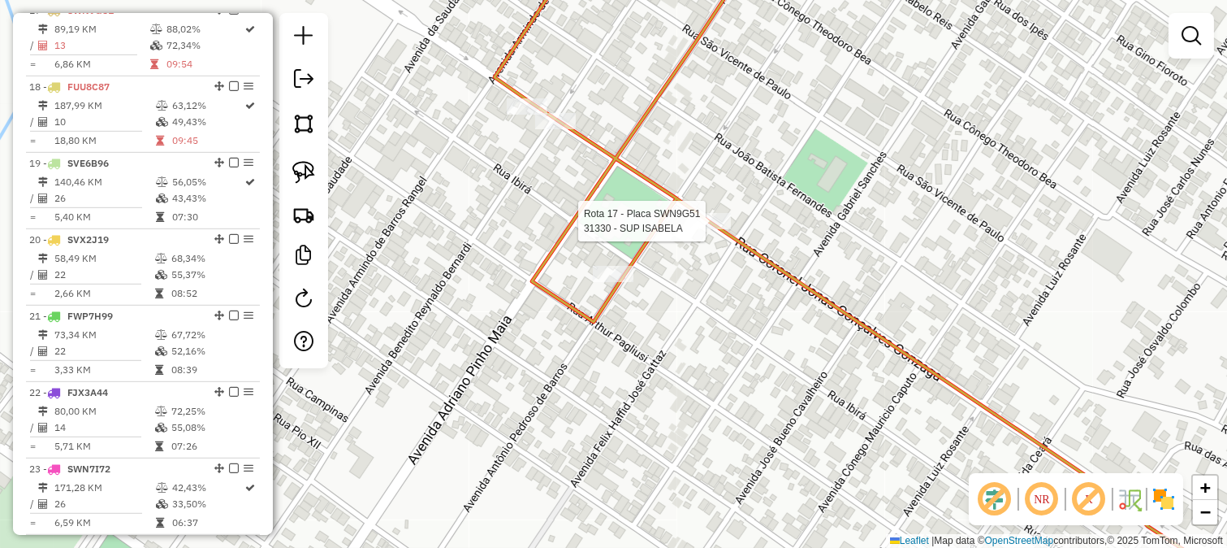
select select "**********"
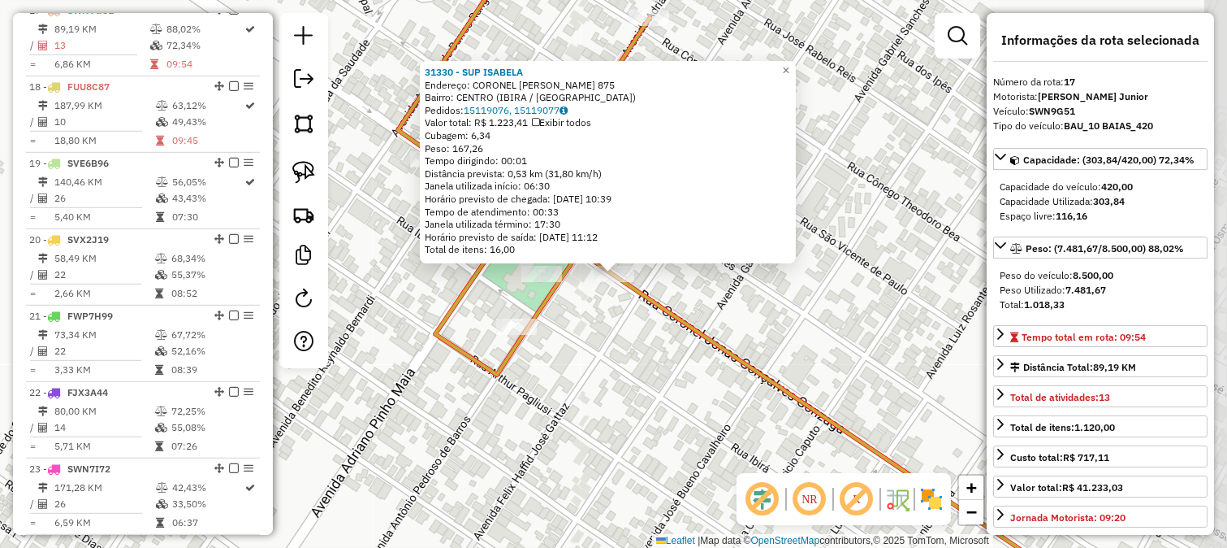
click at [696, 345] on div "31330 - SUP ISABELA Endereço: CORONEL JONAS GONZAGA 875 Bairro: CENTRO (IBIRA /…" at bounding box center [613, 274] width 1227 height 548
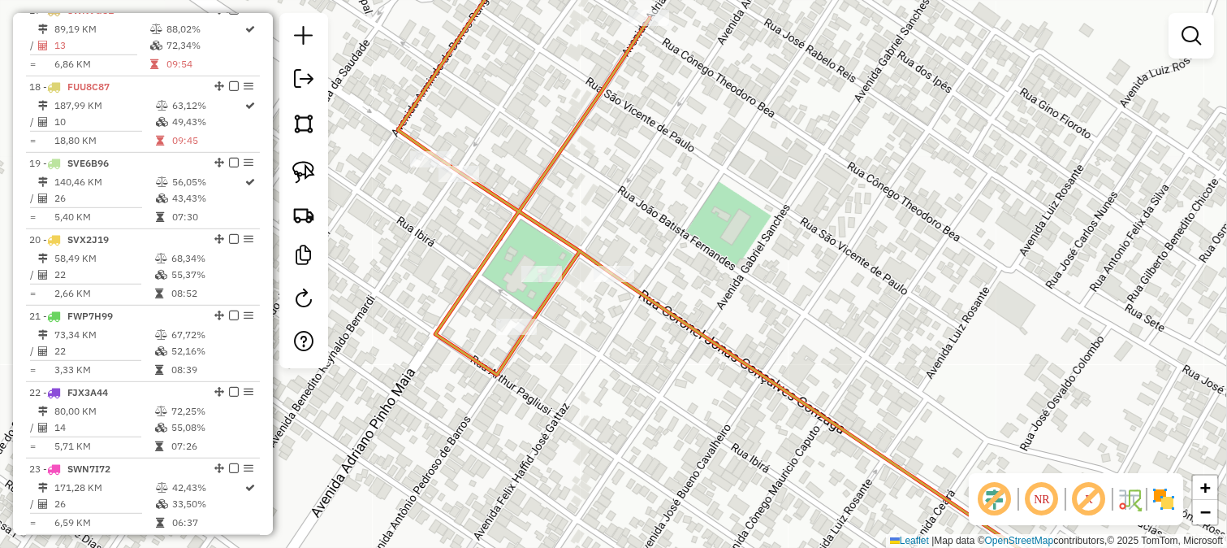
click at [696, 323] on div "31330 - SUP ISABELA Endereço: CORONEL JONAS GONZAGA 875 Bairro: CENTRO (IBIRA /…" at bounding box center [613, 274] width 1227 height 548
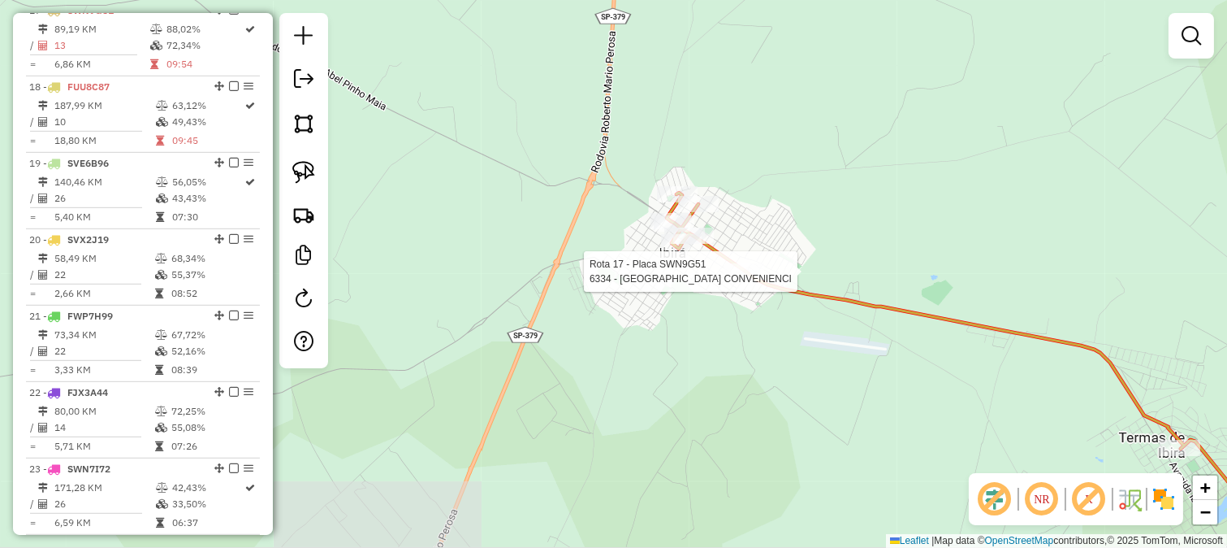
select select "**********"
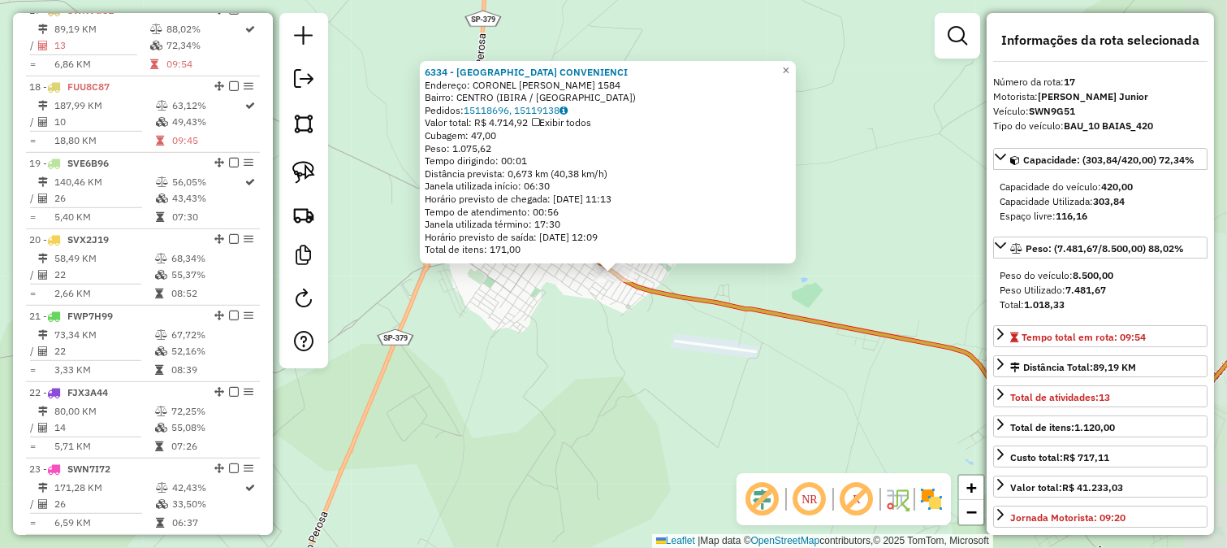
click at [604, 305] on div "6334 - BRASILIA CONVENIENCI Endereço: CORONEL JONAS GONCALVES GONZAG 1584 Bairr…" at bounding box center [613, 274] width 1227 height 548
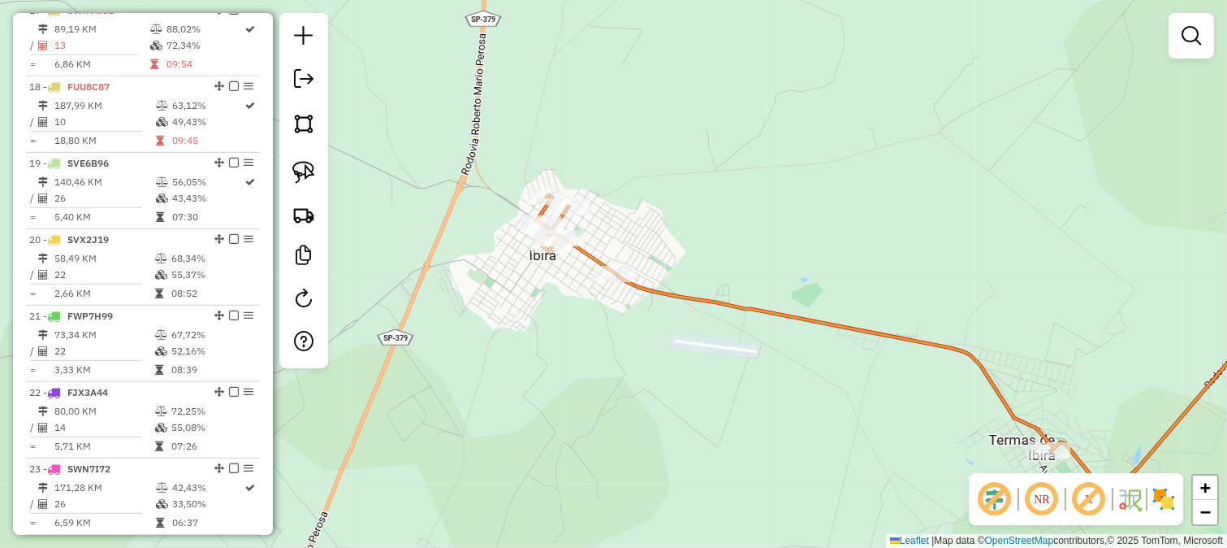
drag, startPoint x: 549, startPoint y: 290, endPoint x: 587, endPoint y: 302, distance: 39.3
click at [587, 302] on div "Janela de atendimento Grade de atendimento Capacidade Transportadoras Veículos …" at bounding box center [613, 274] width 1227 height 548
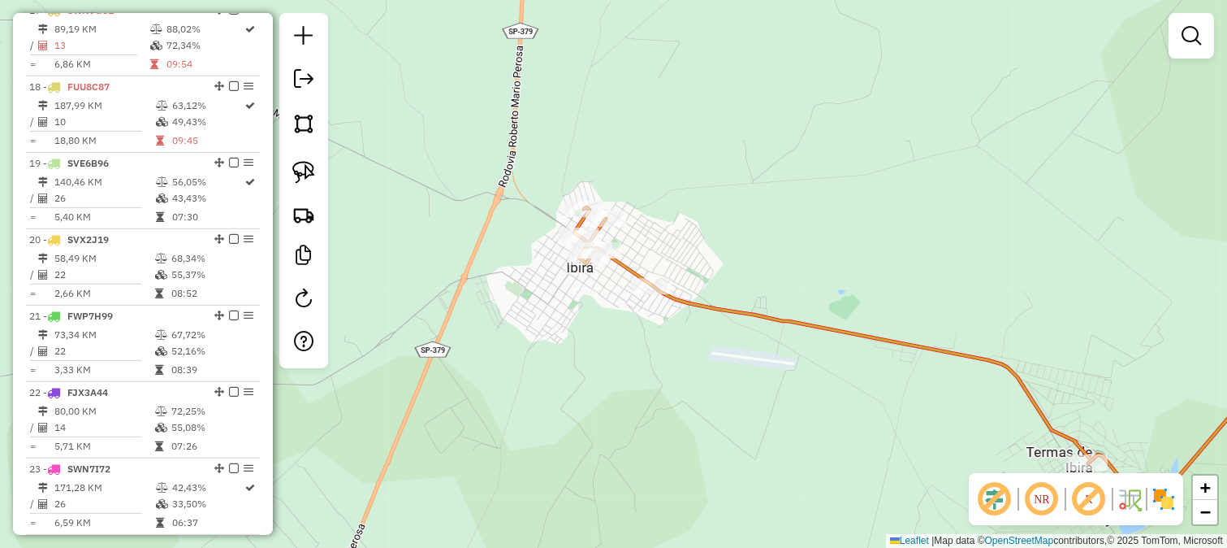
drag, startPoint x: 590, startPoint y: 303, endPoint x: 628, endPoint y: 304, distance: 38.2
click at [628, 304] on div "Janela de atendimento Grade de atendimento Capacidade Transportadoras Veículos …" at bounding box center [613, 274] width 1227 height 548
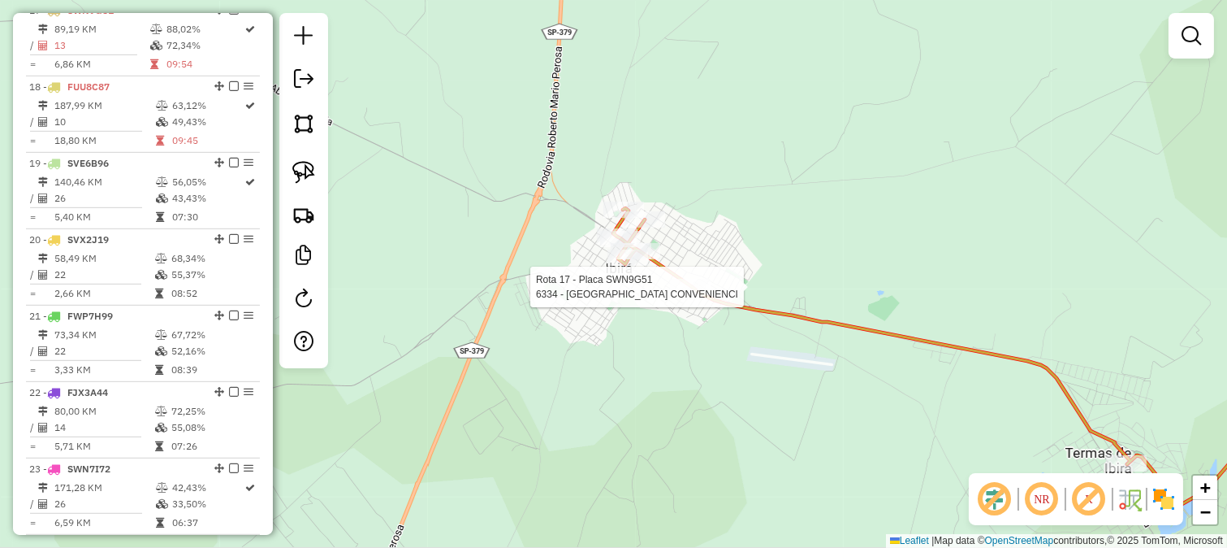
select select "**********"
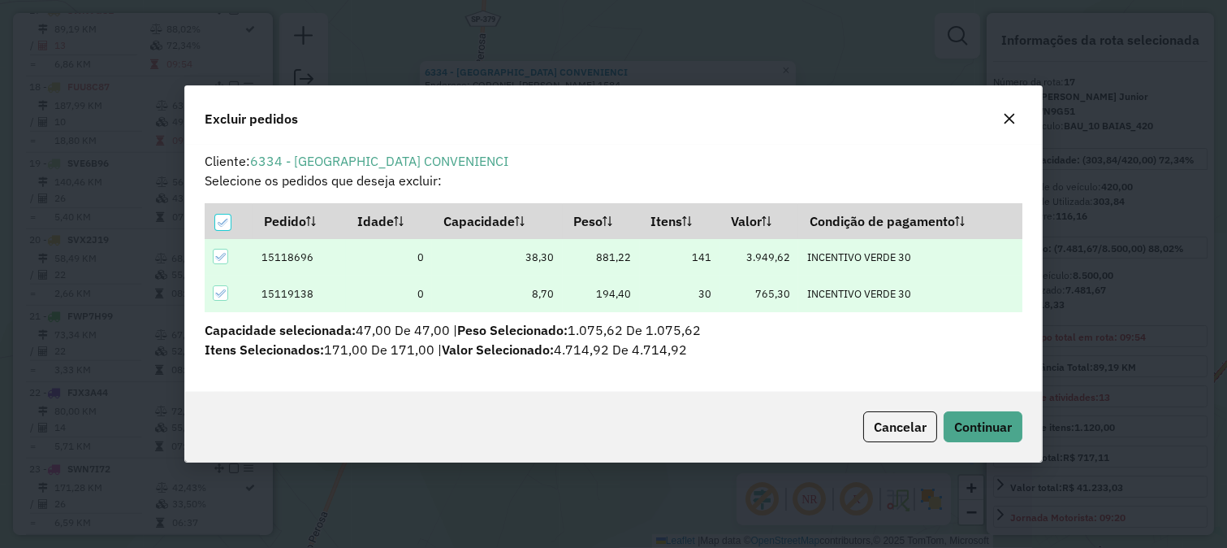
scroll to position [0, 0]
click at [962, 428] on span "Continuar" at bounding box center [984, 426] width 58 height 16
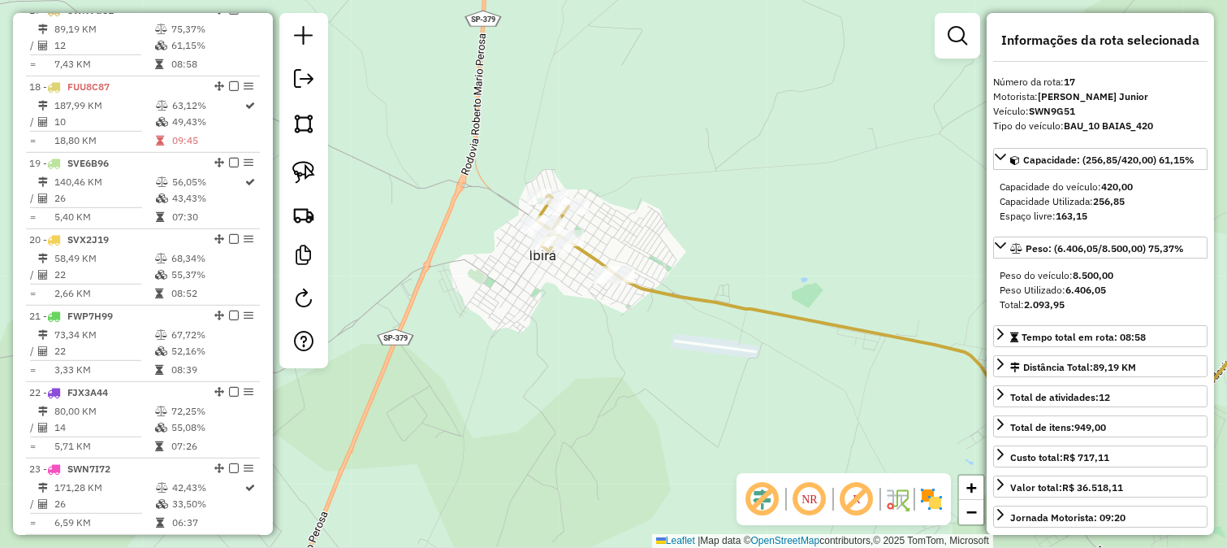
click at [619, 313] on div "Janela de atendimento Grade de atendimento Capacidade Transportadoras Veículos …" at bounding box center [613, 274] width 1227 height 548
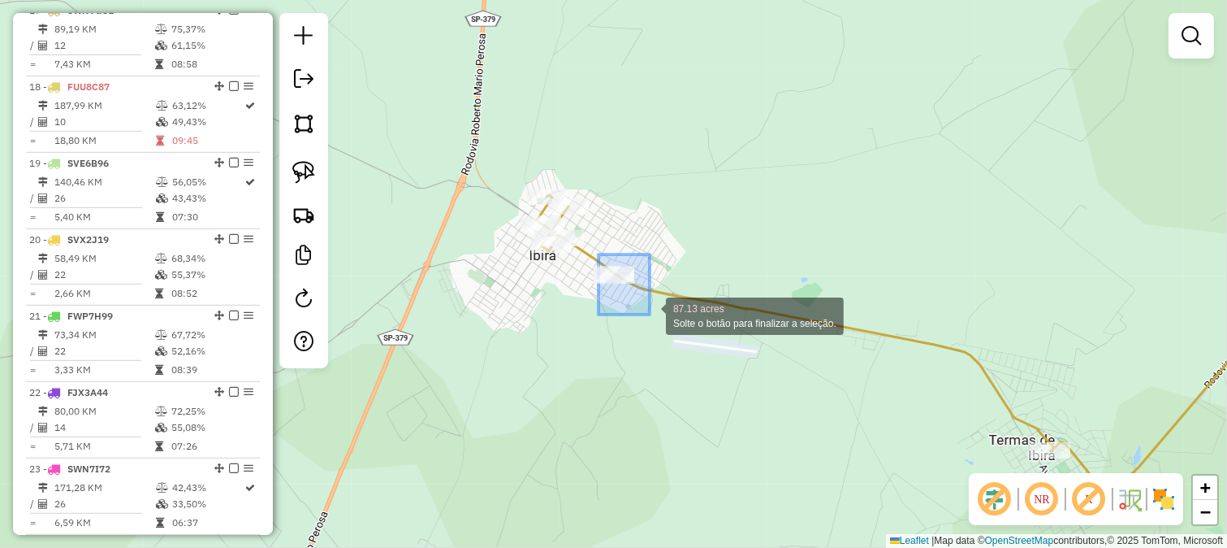
drag, startPoint x: 599, startPoint y: 254, endPoint x: 650, endPoint y: 314, distance: 78.9
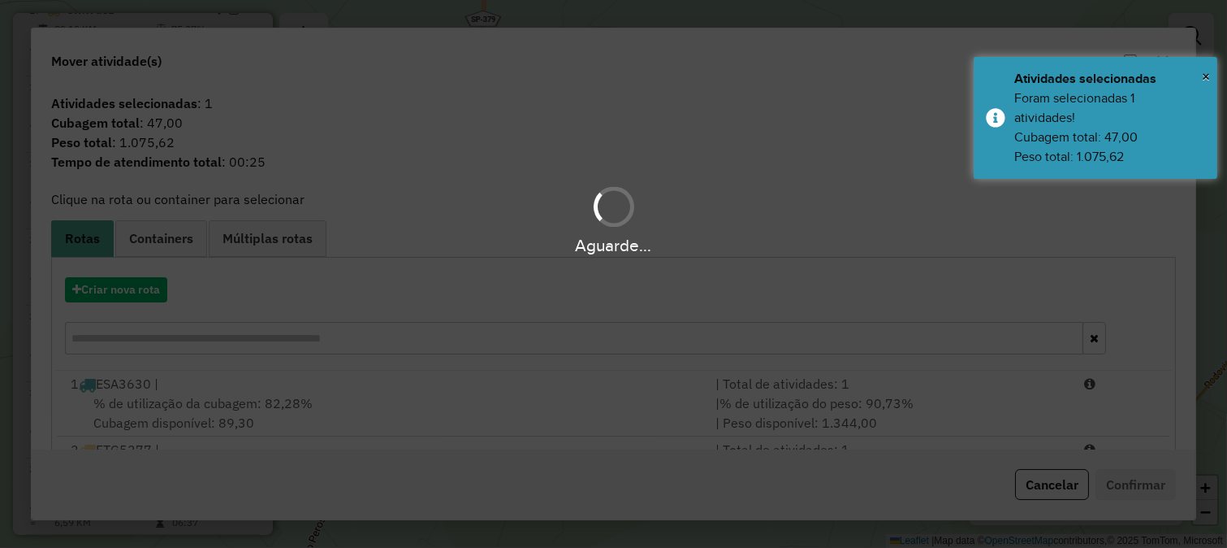
click at [491, 295] on div "Aguarde..." at bounding box center [613, 274] width 1227 height 548
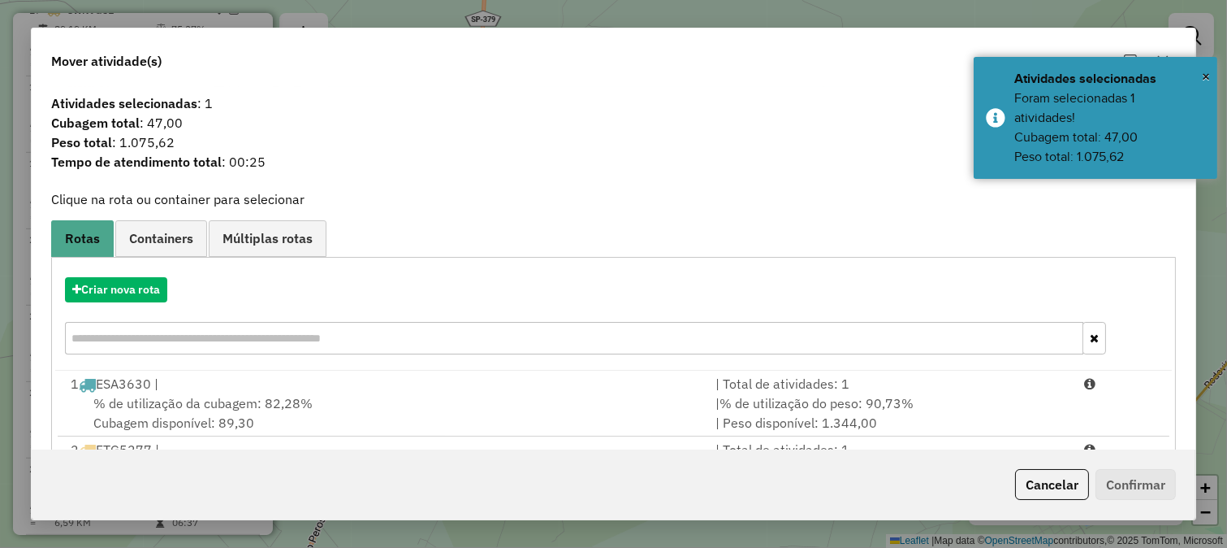
drag, startPoint x: 451, startPoint y: 343, endPoint x: 447, endPoint y: 328, distance: 15.2
click at [450, 343] on input "text" at bounding box center [574, 338] width 1019 height 32
click at [447, 328] on input "text" at bounding box center [574, 338] width 1019 height 32
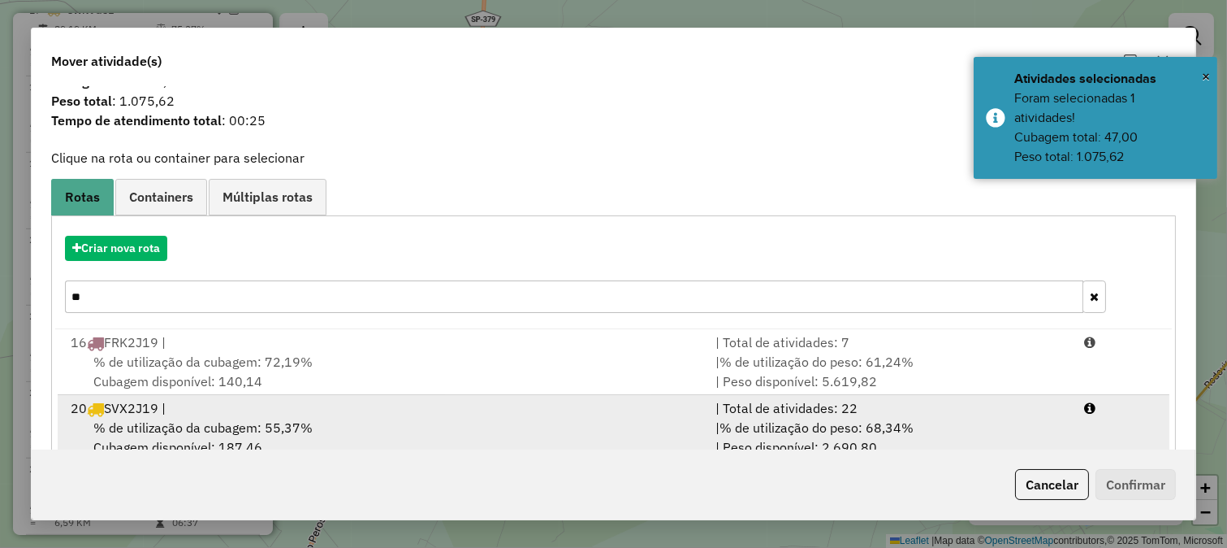
scroll to position [80, 0]
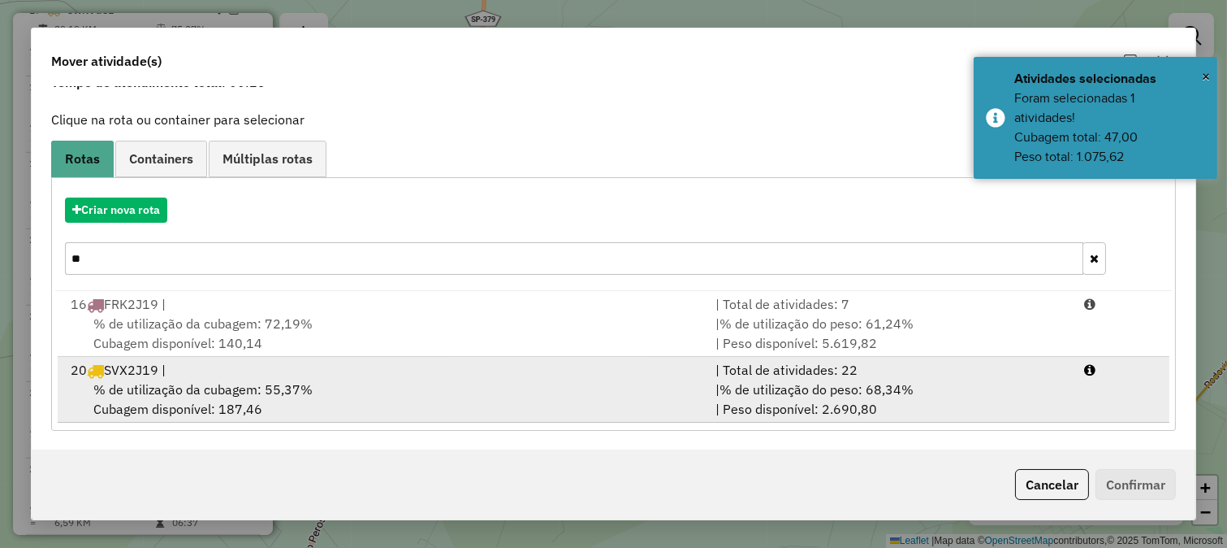
type input "**"
click at [508, 384] on div "% de utilização da cubagem: 55,37% Cubagem disponível: 187,46" at bounding box center [383, 398] width 645 height 39
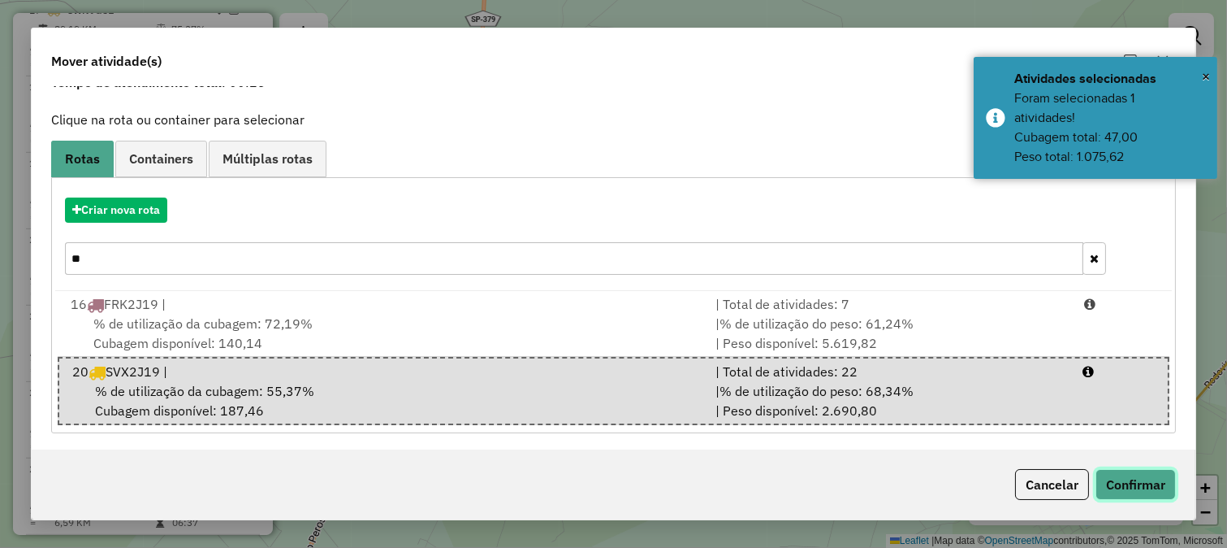
click at [1117, 474] on button "Confirmar" at bounding box center [1136, 484] width 80 height 31
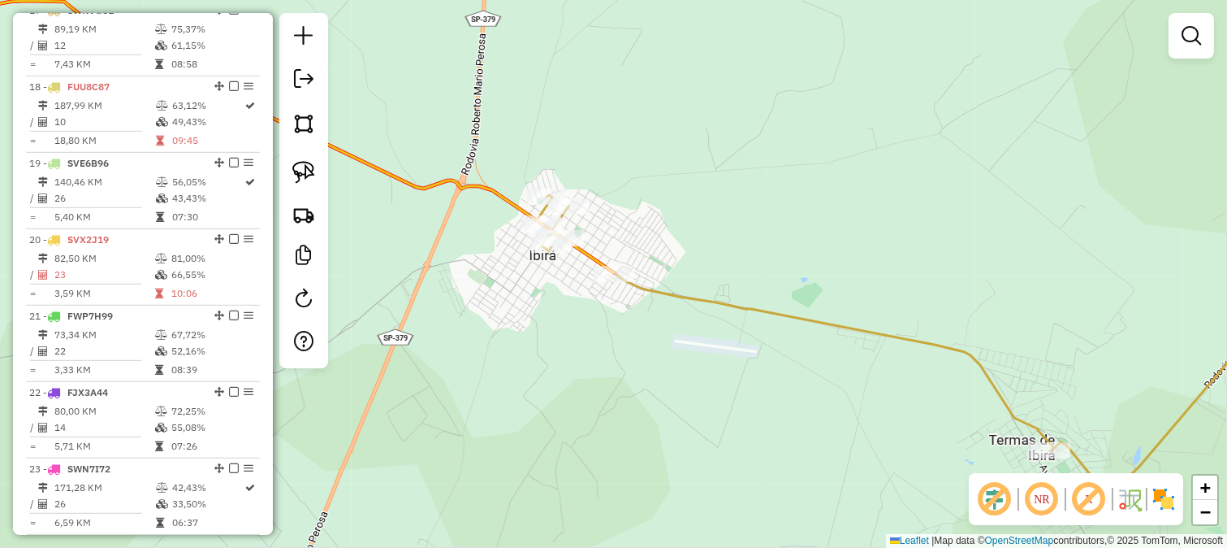
scroll to position [0, 0]
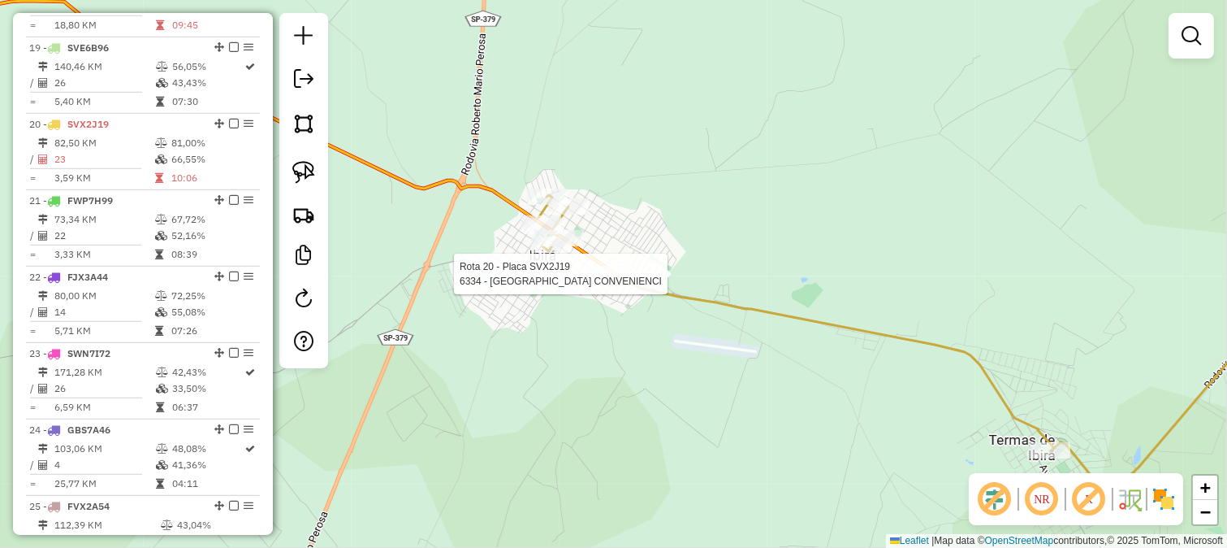
select select "**********"
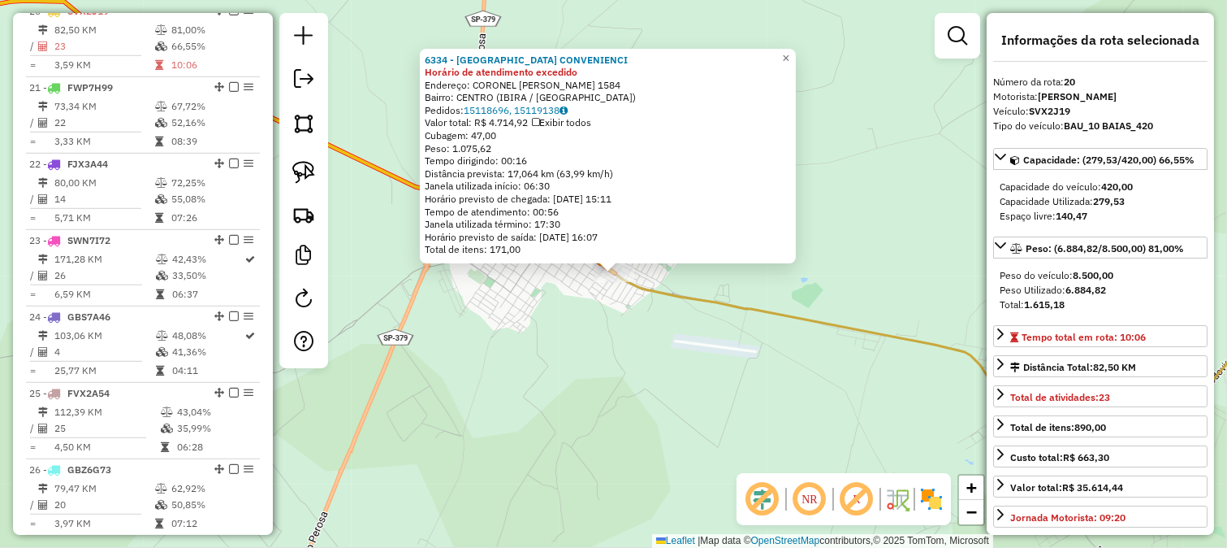
click at [664, 287] on icon at bounding box center [943, 343] width 813 height 297
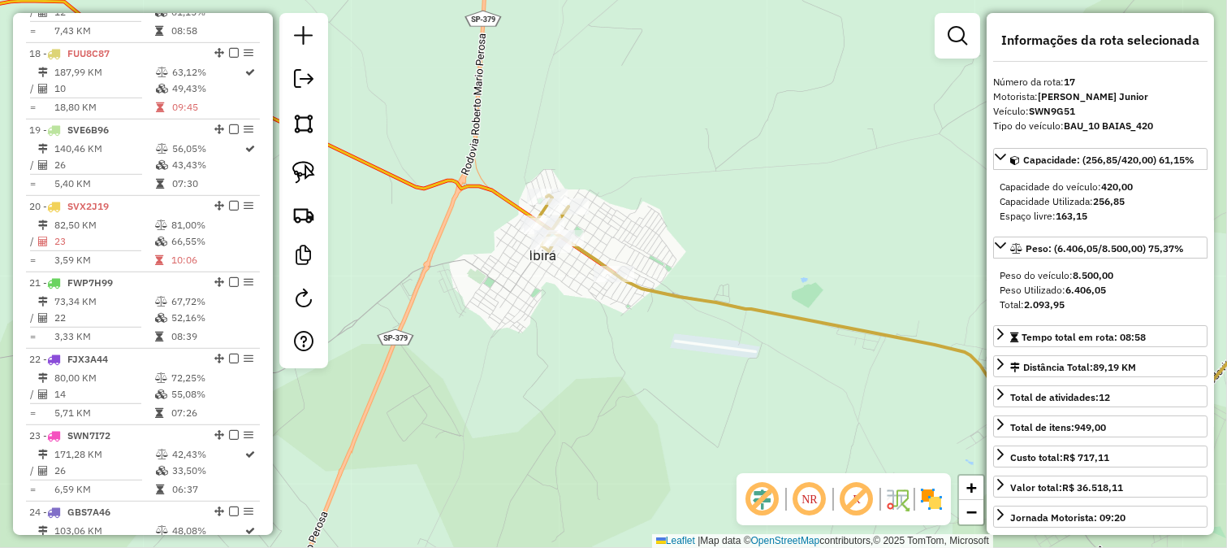
scroll to position [1864, 0]
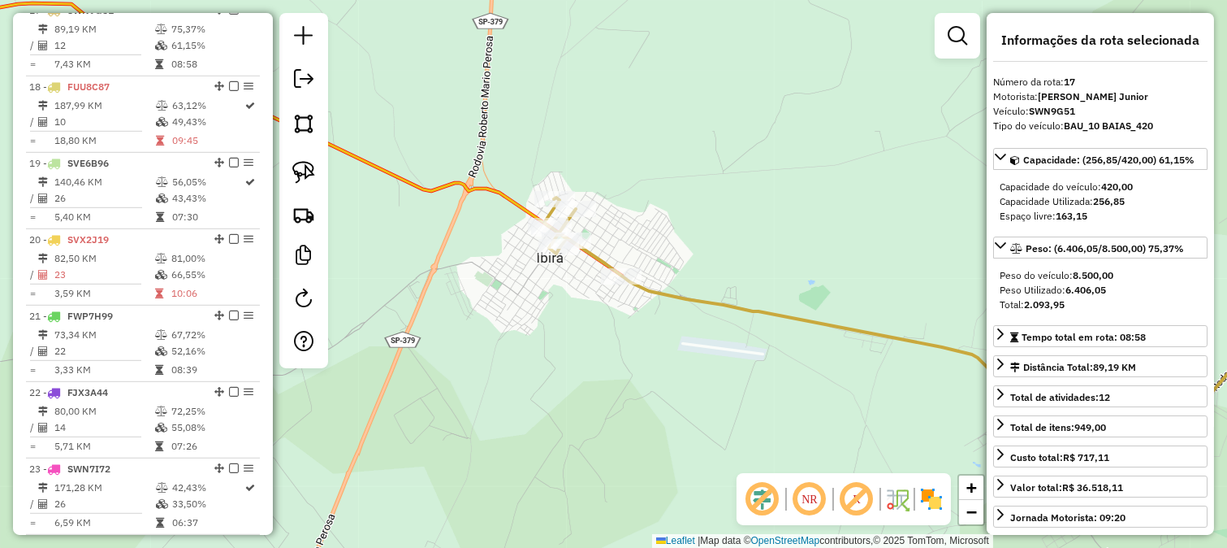
drag, startPoint x: 627, startPoint y: 313, endPoint x: 780, endPoint y: 339, distance: 154.9
click at [773, 339] on div "Janela de atendimento Grade de atendimento Capacidade Transportadoras Veículos …" at bounding box center [613, 274] width 1227 height 548
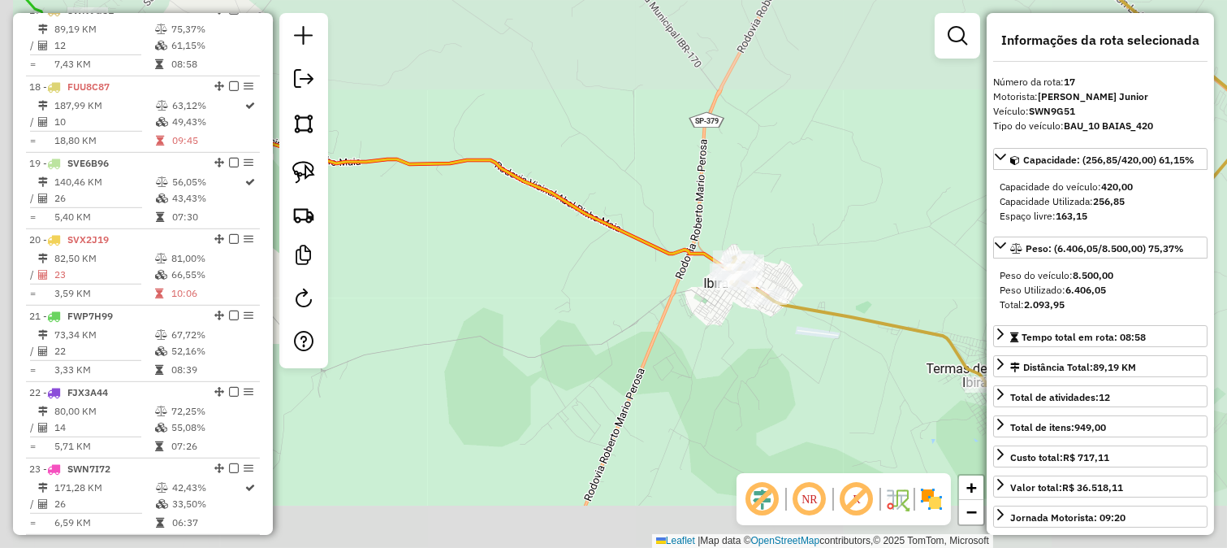
drag, startPoint x: 643, startPoint y: 175, endPoint x: 821, endPoint y: 288, distance: 210.7
click at [809, 281] on div "Janela de atendimento Grade de atendimento Capacidade Transportadoras Veículos …" at bounding box center [613, 274] width 1227 height 548
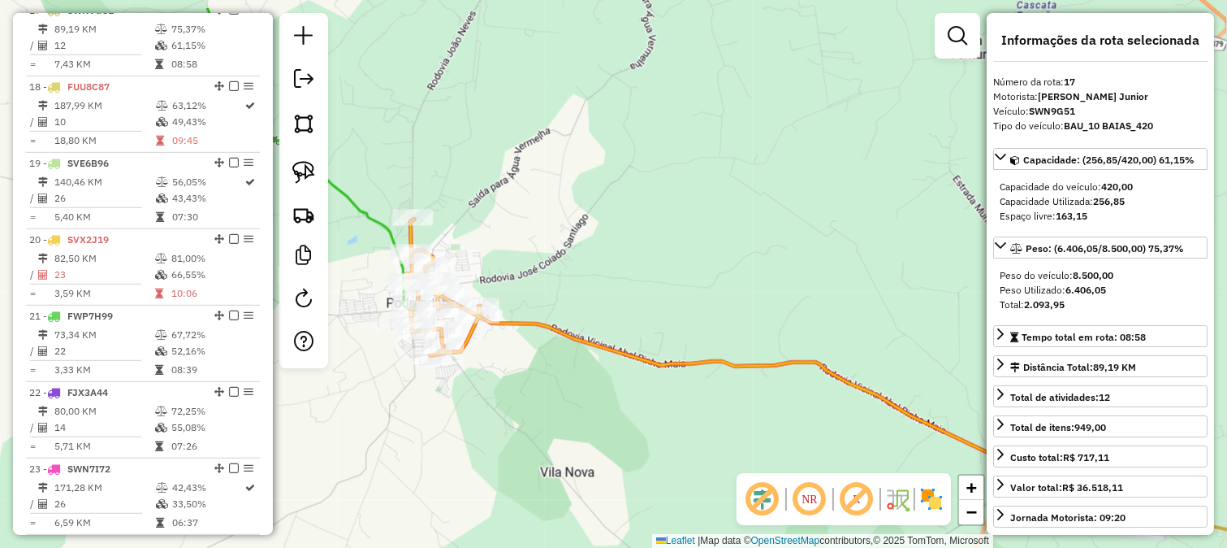
click at [703, 246] on div "Janela de atendimento Grade de atendimento Capacidade Transportadoras Veículos …" at bounding box center [613, 274] width 1227 height 548
drag, startPoint x: 656, startPoint y: 249, endPoint x: 642, endPoint y: 318, distance: 71.2
click at [705, 269] on div "Janela de atendimento Grade de atendimento Capacidade Transportadoras Veículos …" at bounding box center [613, 274] width 1227 height 548
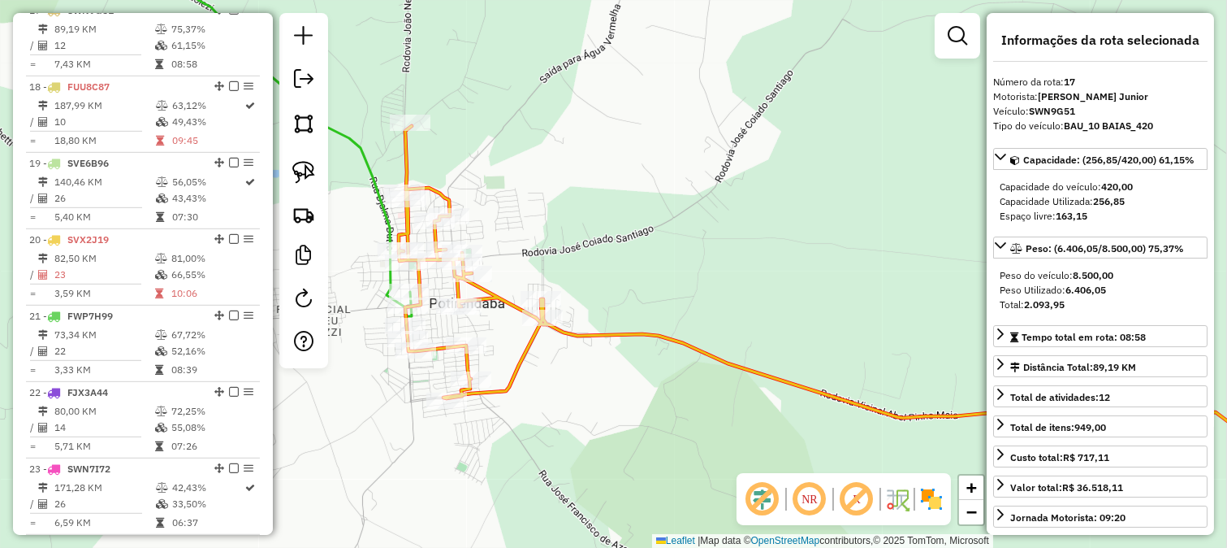
drag, startPoint x: 542, startPoint y: 268, endPoint x: 595, endPoint y: 278, distance: 53.7
click at [596, 274] on div "Rota 20 - Placa SVX2J19 99975 - BAR SANTO REIS 2 Janela de atendimento Grade de…" at bounding box center [613, 274] width 1227 height 548
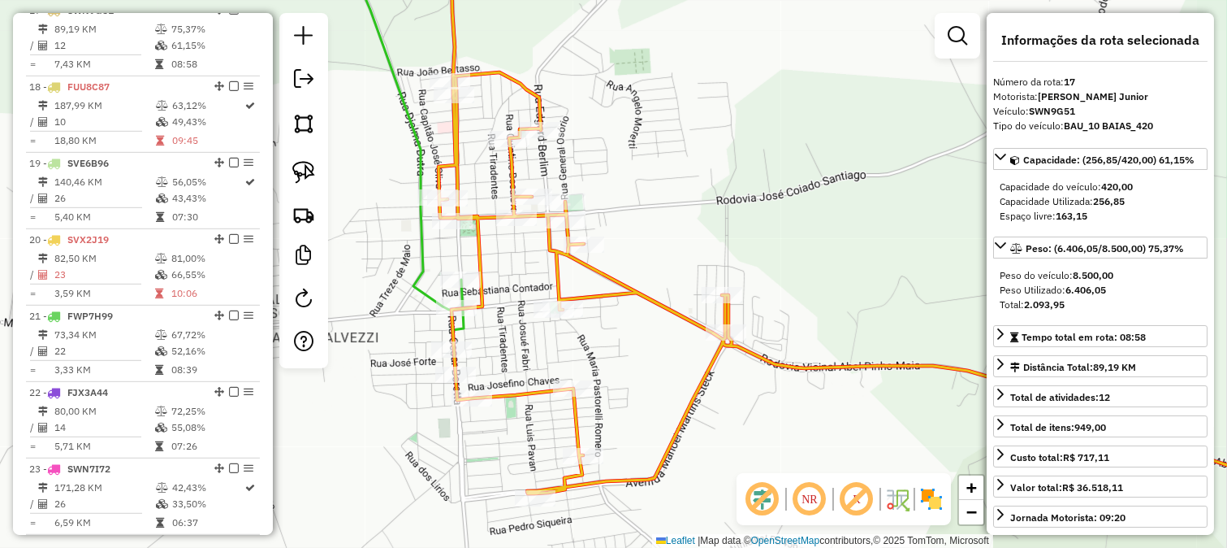
click at [420, 246] on icon at bounding box center [376, 147] width 176 height 403
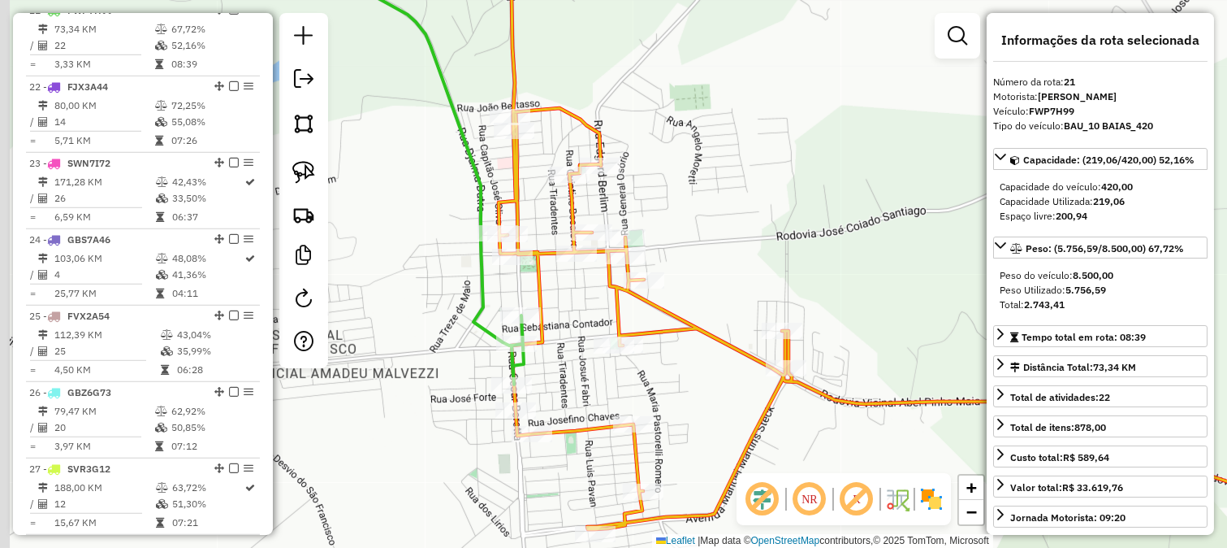
drag, startPoint x: 494, startPoint y: 269, endPoint x: 518, endPoint y: 279, distance: 26.2
click at [518, 279] on div "Janela de atendimento Grade de atendimento Capacidade Transportadoras Veículos …" at bounding box center [613, 274] width 1227 height 548
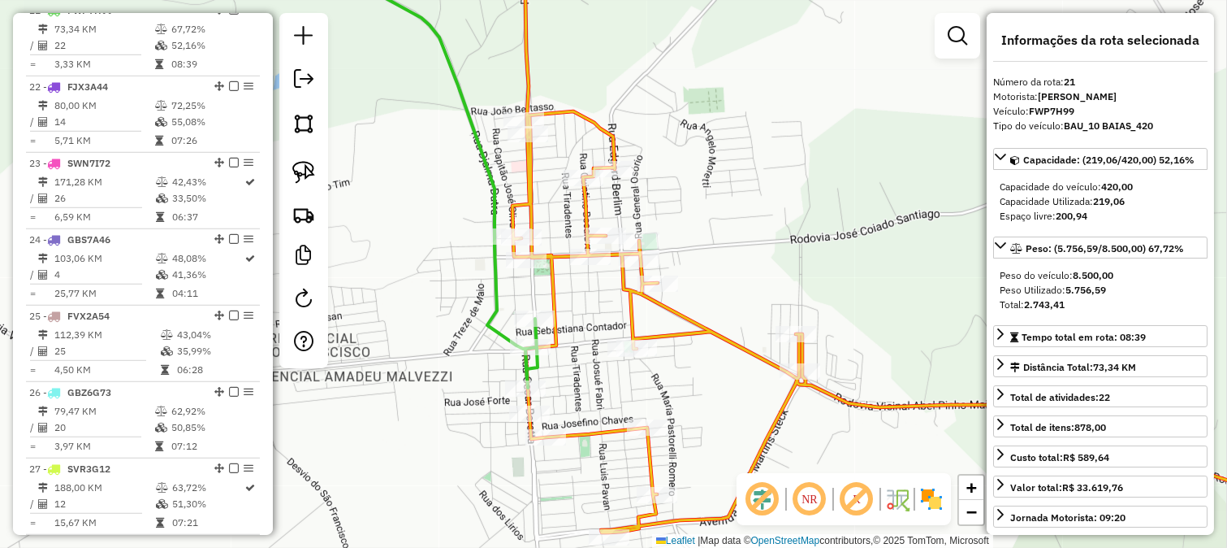
click at [529, 249] on icon at bounding box center [932, 259] width 838 height 545
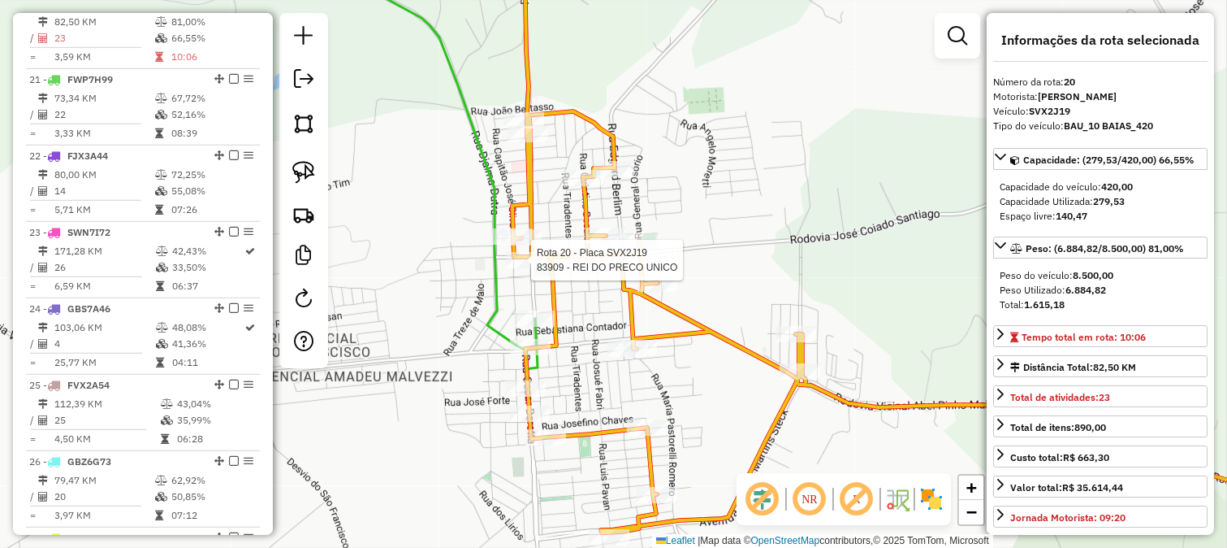
scroll to position [2092, 0]
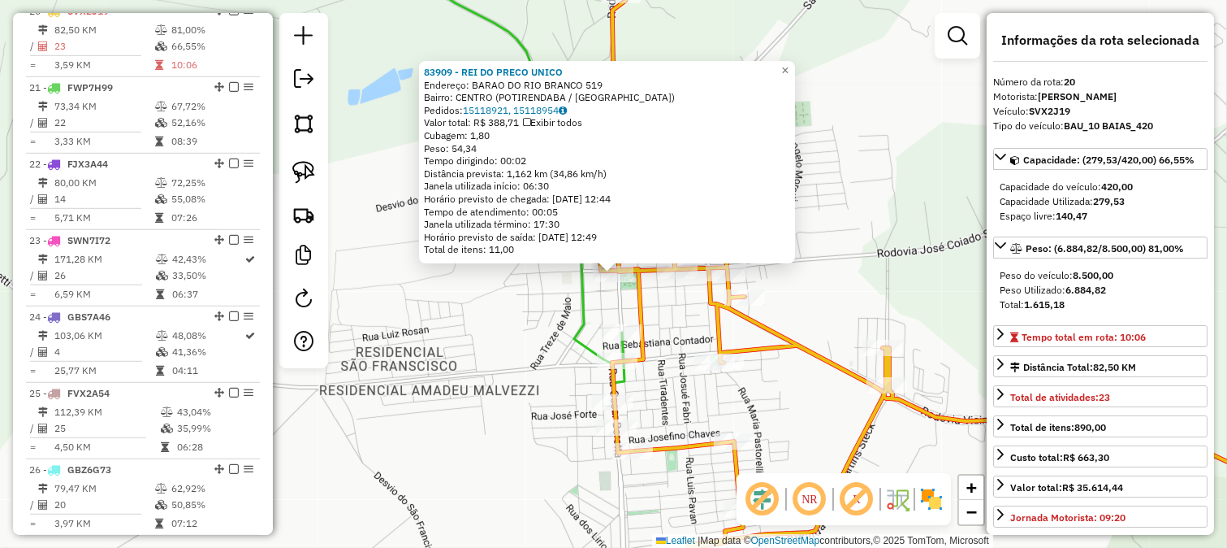
click at [616, 302] on div "83909 - REI DO PRECO UNICO Endereço: BARAO DO RIO BRANCO 519 Bairro: CENTRO (PO…" at bounding box center [613, 274] width 1227 height 548
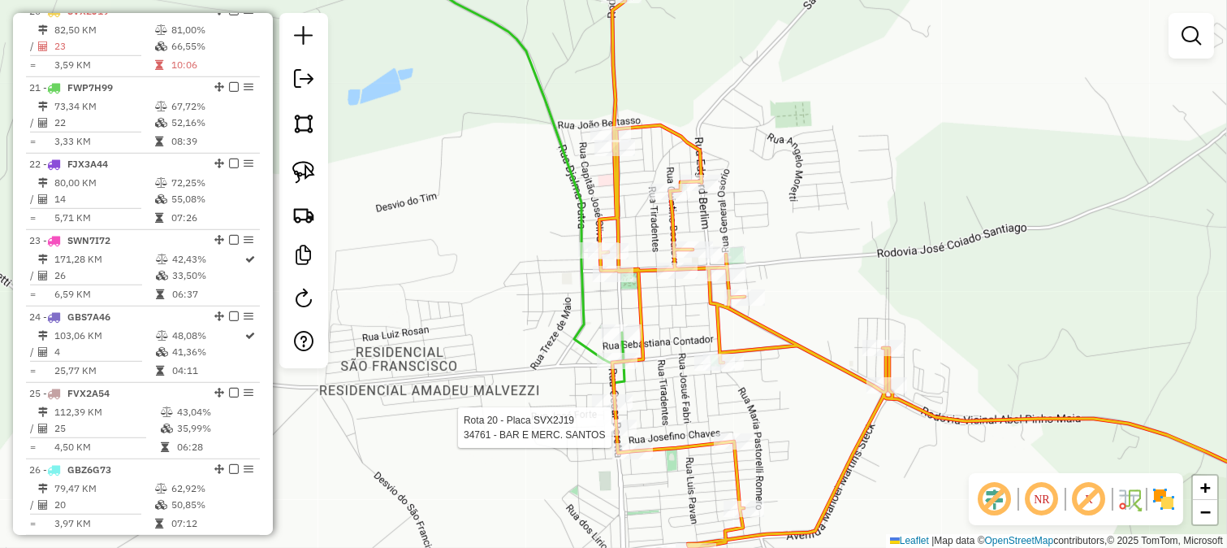
select select "**********"
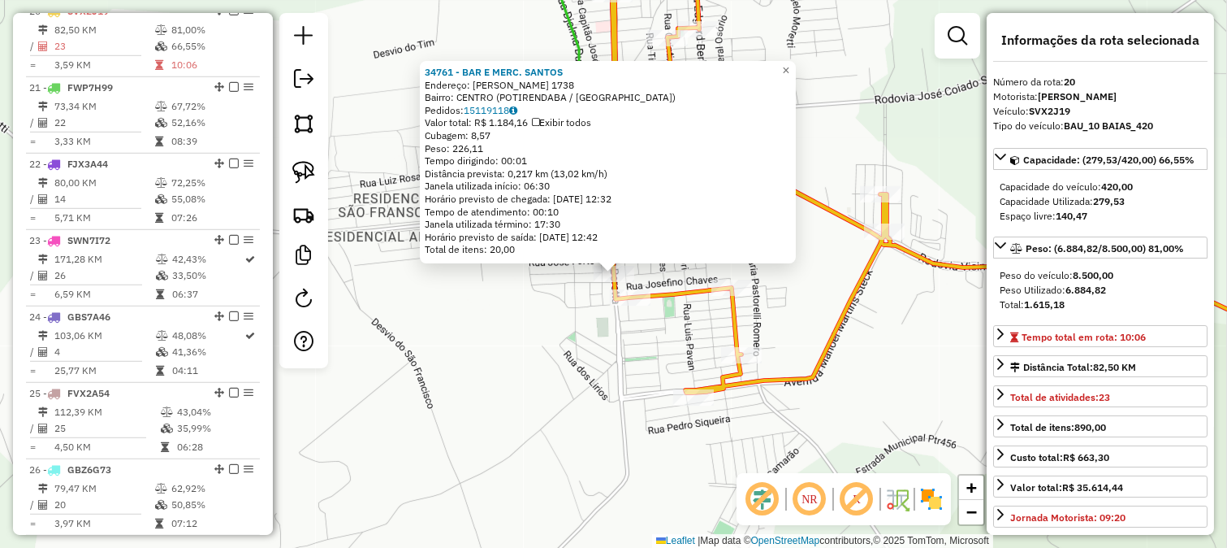
click at [640, 279] on div "Rota 20 - Placa SVX2J19 32798 - BAR DO TORREMO 34761 - BAR E MERC. SANTOS Ender…" at bounding box center [613, 274] width 1227 height 548
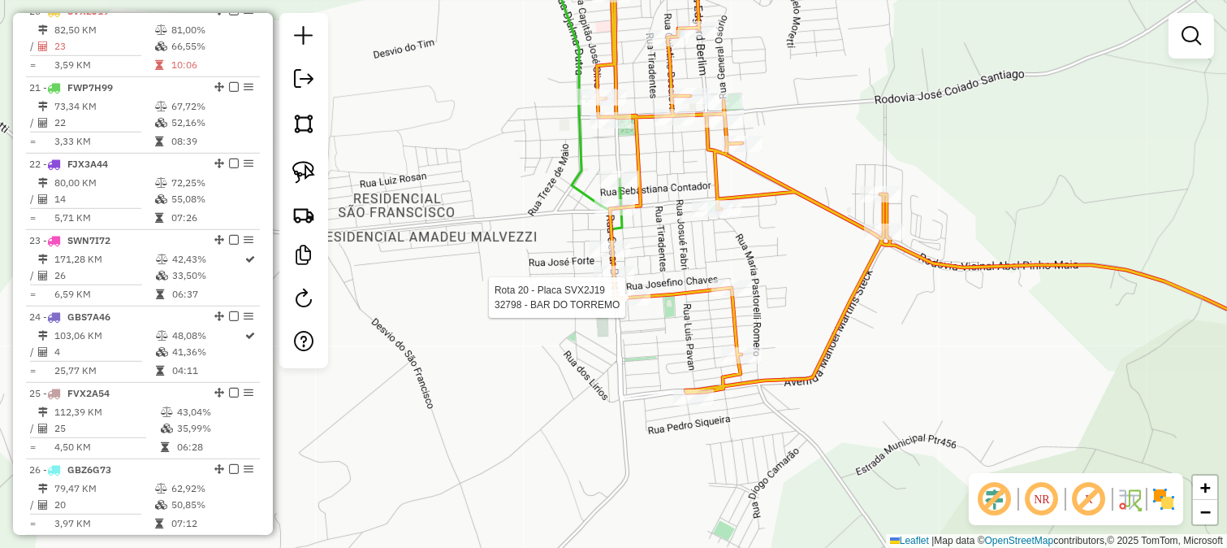
select select "**********"
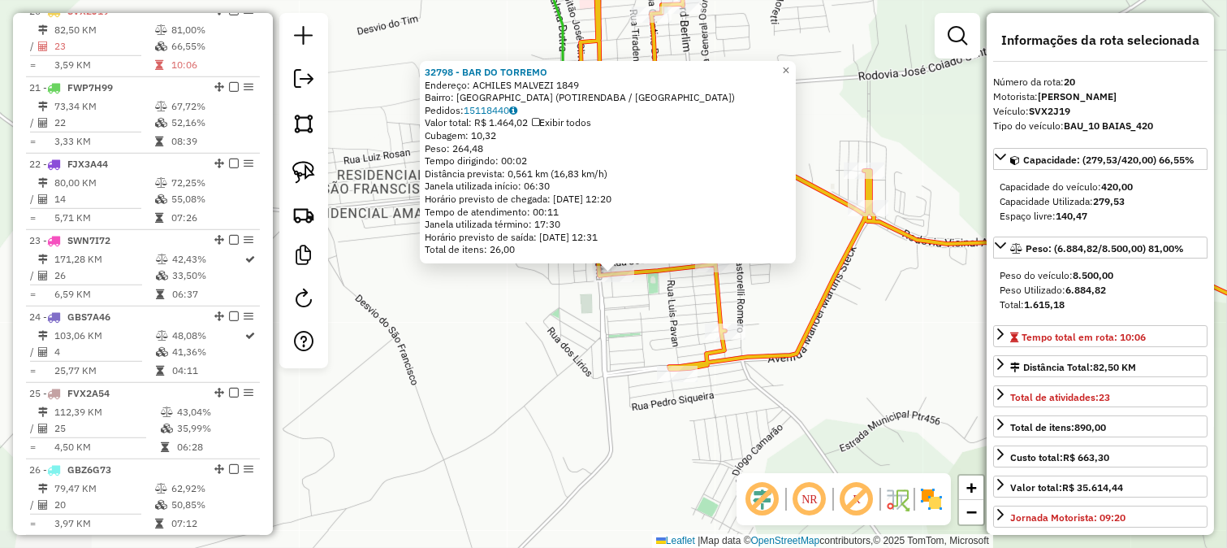
click at [617, 314] on div "32798 - BAR DO TORREMO Endereço: ACHILES MALVEZI 1849 Bairro: JARDIM MORADA DO …" at bounding box center [613, 274] width 1227 height 548
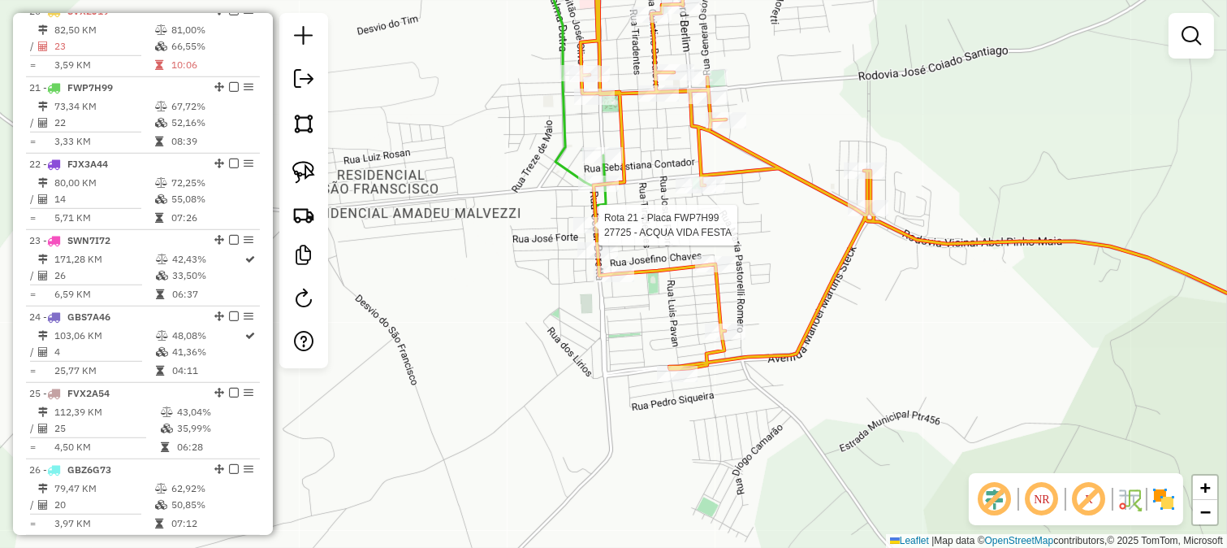
select select "**********"
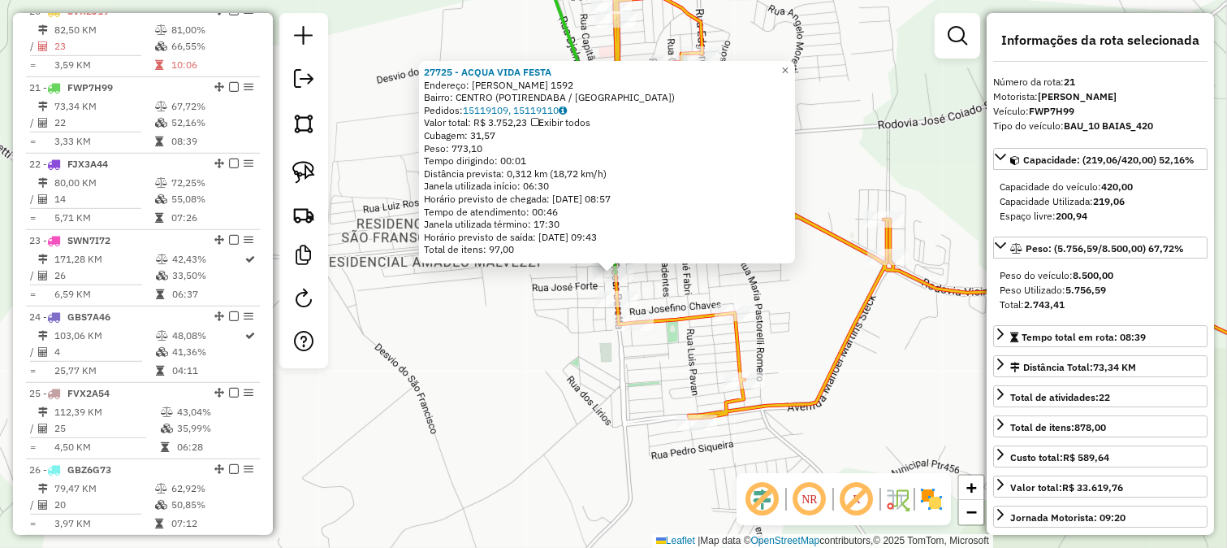
scroll to position [2169, 0]
click at [581, 289] on div "27725 - ACQUA VIDA FESTA Endereço: CESAR BERETTA 1592 Bairro: CENTRO (POTIRENDA…" at bounding box center [613, 274] width 1227 height 548
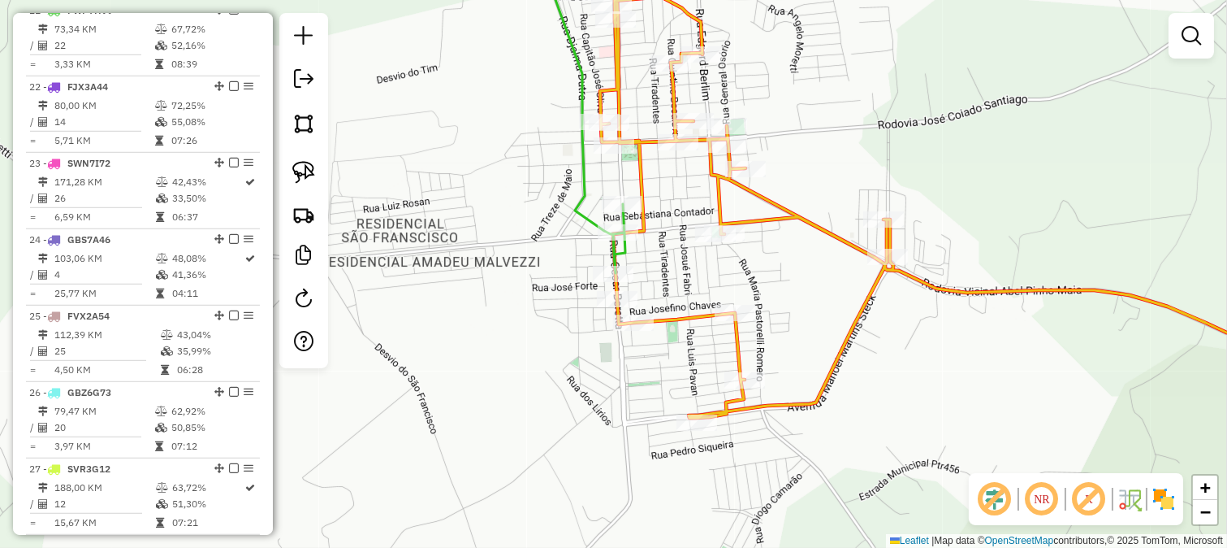
drag, startPoint x: 566, startPoint y: 282, endPoint x: 732, endPoint y: 431, distance: 222.6
click at [729, 428] on div "Janela de atendimento Grade de atendimento Capacidade Transportadoras Veículos …" at bounding box center [613, 274] width 1227 height 548
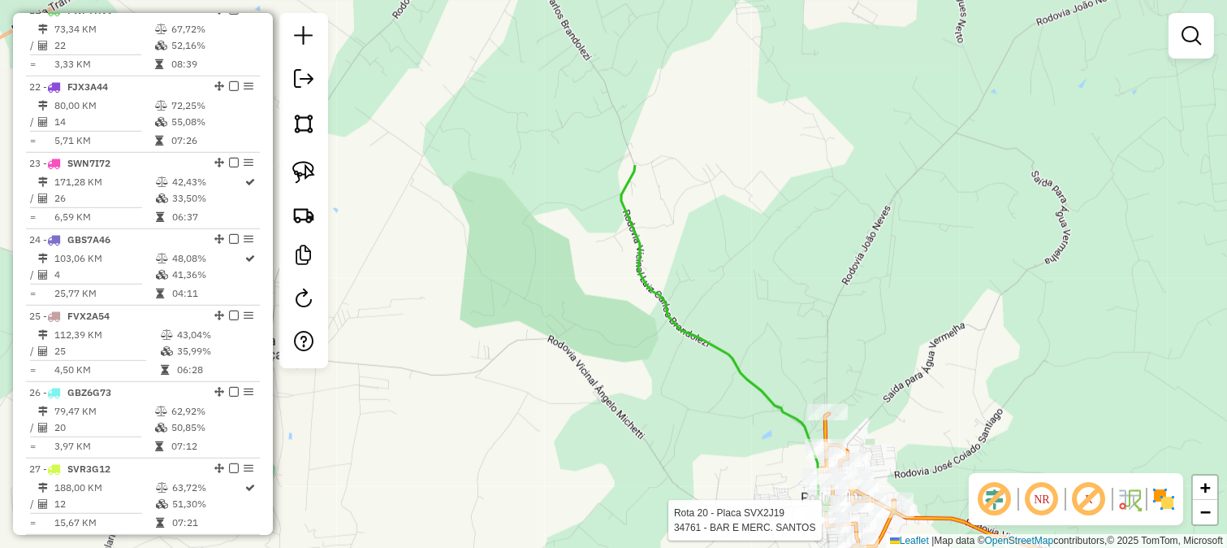
drag, startPoint x: 526, startPoint y: 130, endPoint x: 587, endPoint y: 123, distance: 61.3
click at [621, 165] on icon at bounding box center [724, 339] width 207 height 348
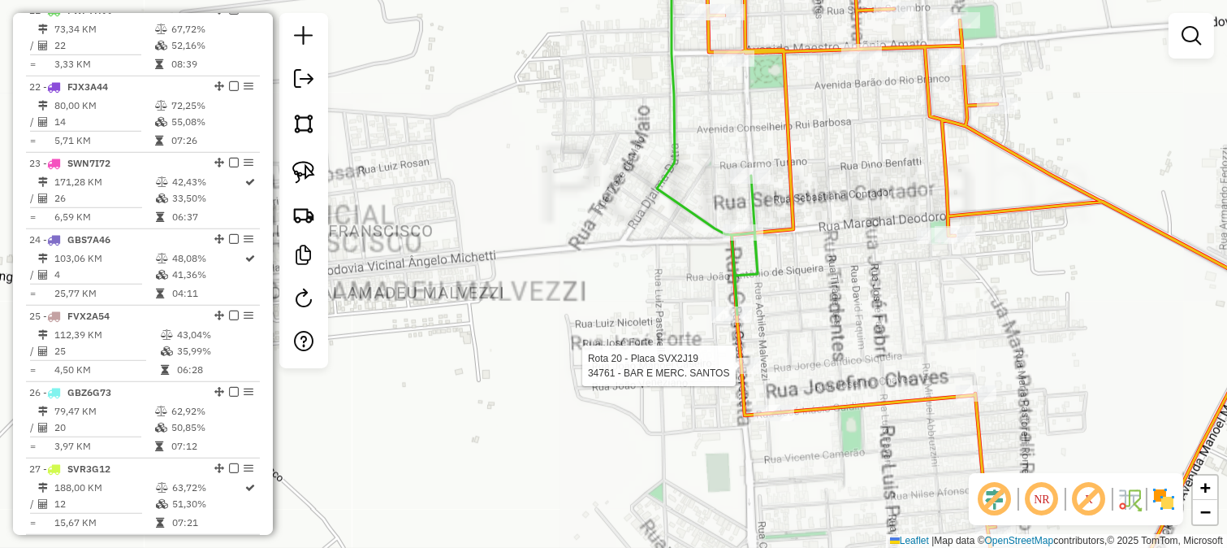
drag, startPoint x: 792, startPoint y: 290, endPoint x: 792, endPoint y: 328, distance: 38.2
click at [792, 320] on div "Rota 20 - Placa SVX2J19 34761 - BAR E MERC. SANTOS Janela de atendimento Grade …" at bounding box center [613, 274] width 1227 height 548
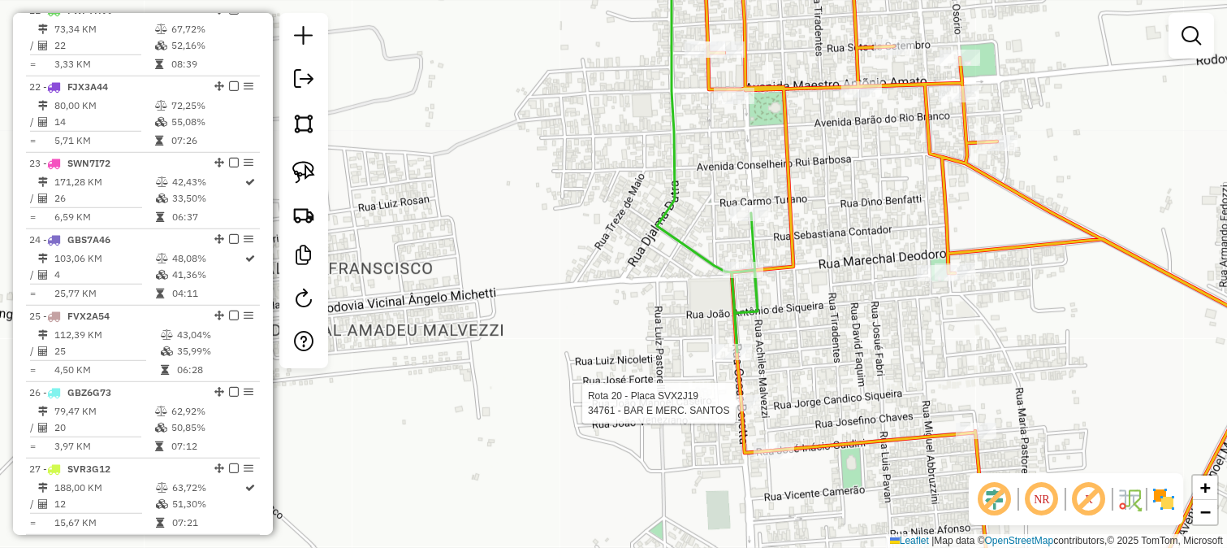
select select "**********"
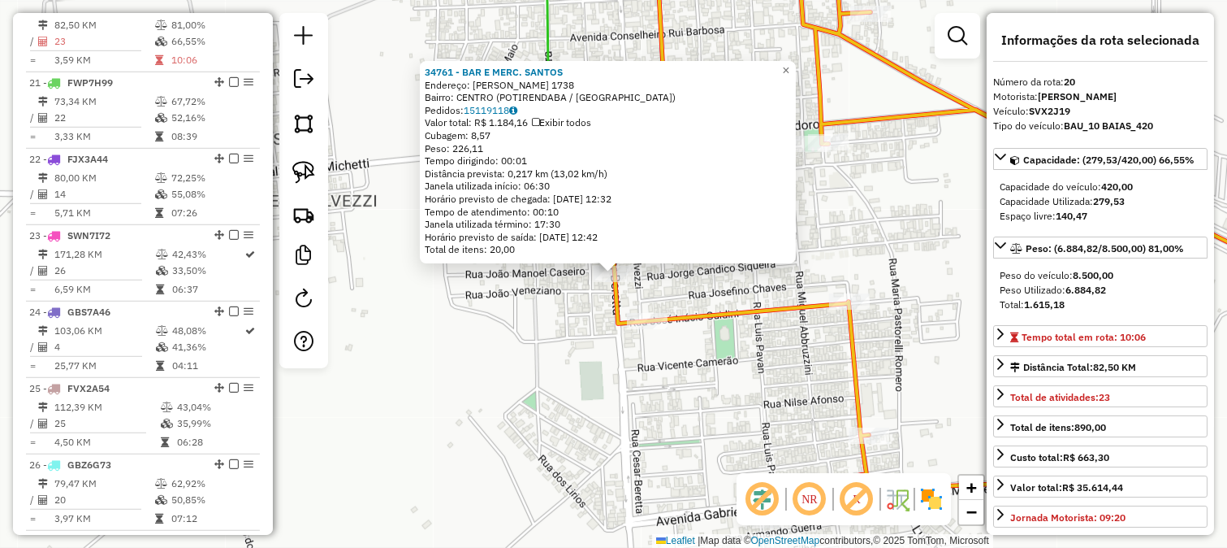
scroll to position [2092, 0]
click at [682, 358] on div "34761 - BAR E MERC. SANTOS Endereço: CESAR BERETTA 1738 Bairro: CENTRO (POTIREN…" at bounding box center [613, 274] width 1227 height 548
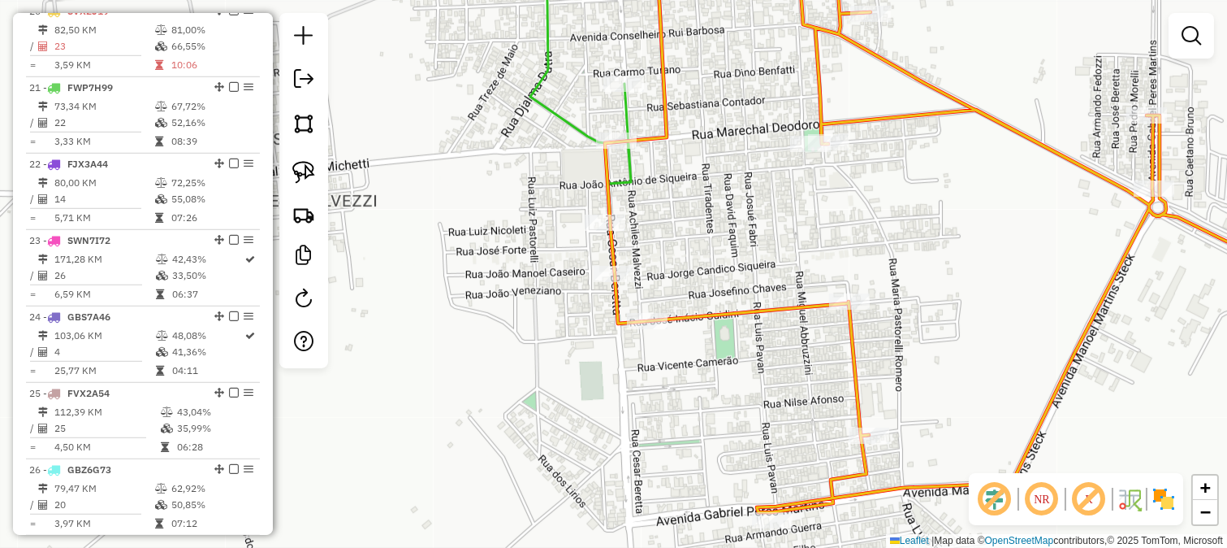
drag, startPoint x: 694, startPoint y: 329, endPoint x: 708, endPoint y: 339, distance: 17.6
click at [707, 340] on div "34761 - BAR E MERC. SANTOS Endereço: CESAR BERETTA 1738 Bairro: CENTRO (POTIREN…" at bounding box center [613, 274] width 1227 height 548
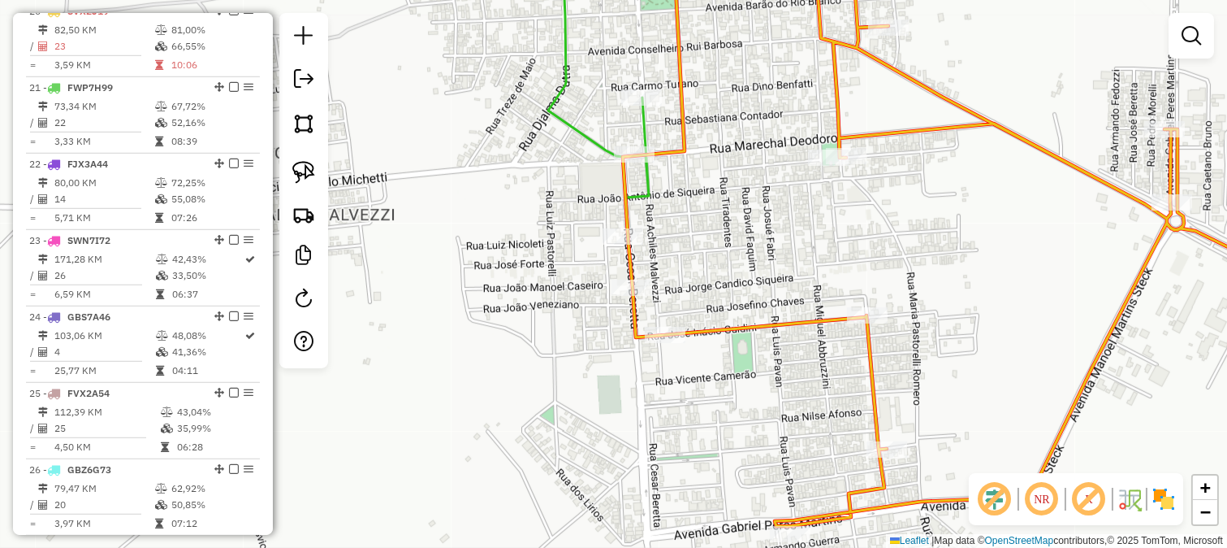
click at [710, 335] on icon at bounding box center [984, 242] width 768 height 566
select select "**********"
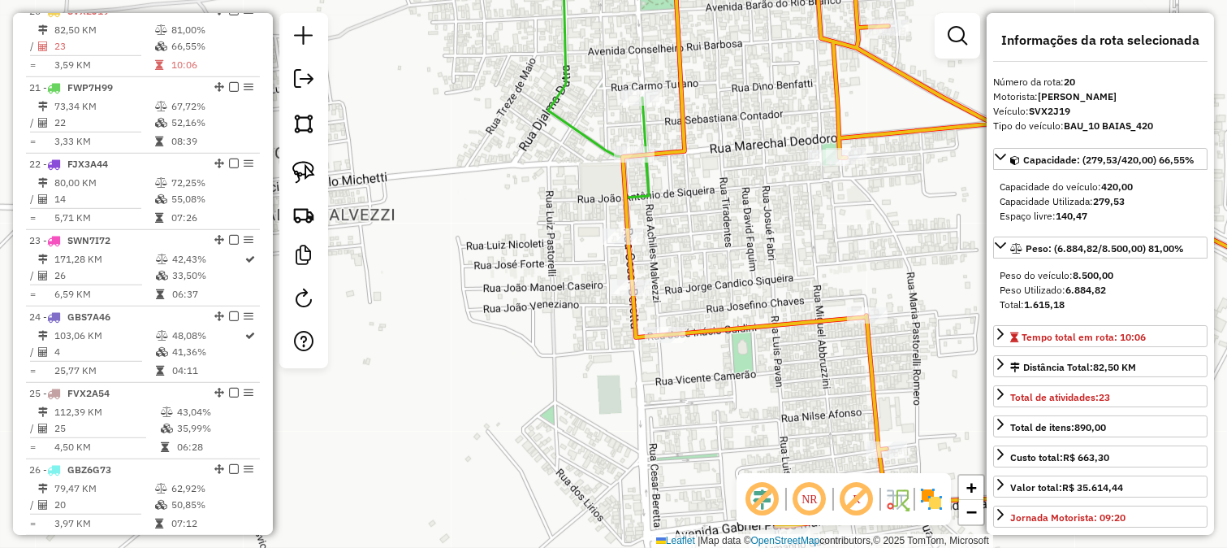
drag, startPoint x: 683, startPoint y: 269, endPoint x: 734, endPoint y: 347, distance: 92.8
click at [732, 346] on div "Janela de atendimento Grade de atendimento Capacidade Transportadoras Veículos …" at bounding box center [613, 274] width 1227 height 548
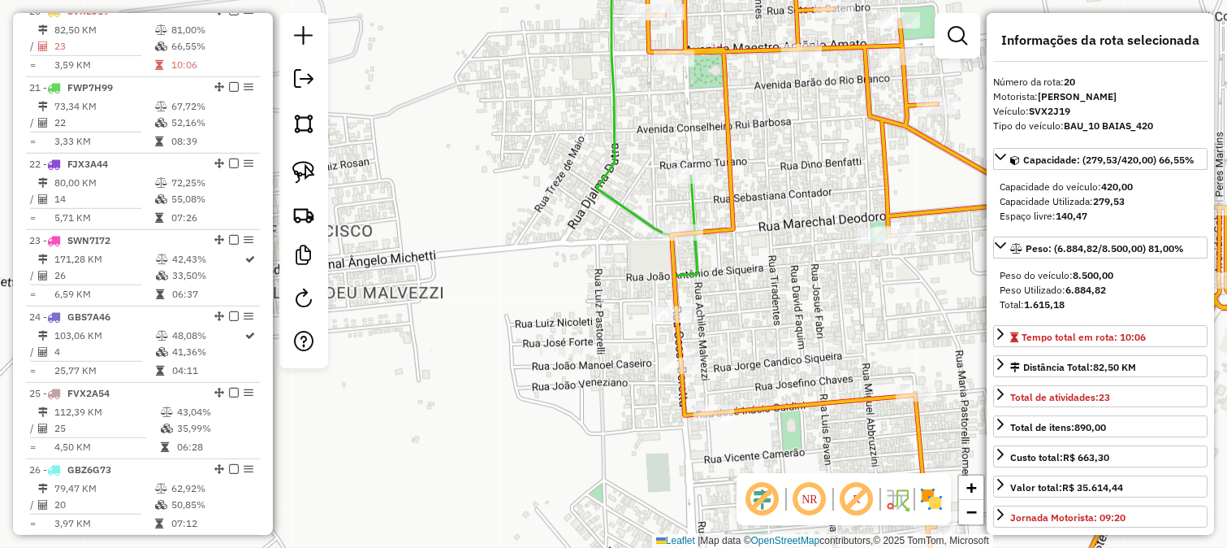
drag, startPoint x: 732, startPoint y: 265, endPoint x: 741, endPoint y: 327, distance: 63.2
click at [741, 327] on div "Janela de atendimento Grade de atendimento Capacidade Transportadoras Veículos …" at bounding box center [613, 274] width 1227 height 548
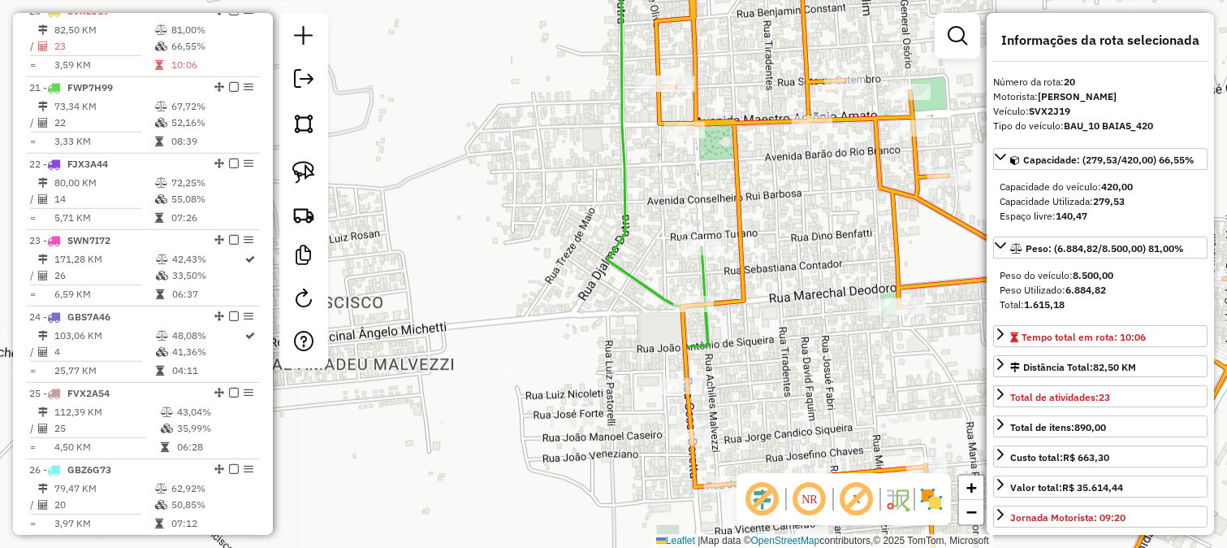
click at [684, 138] on div at bounding box center [684, 130] width 41 height 16
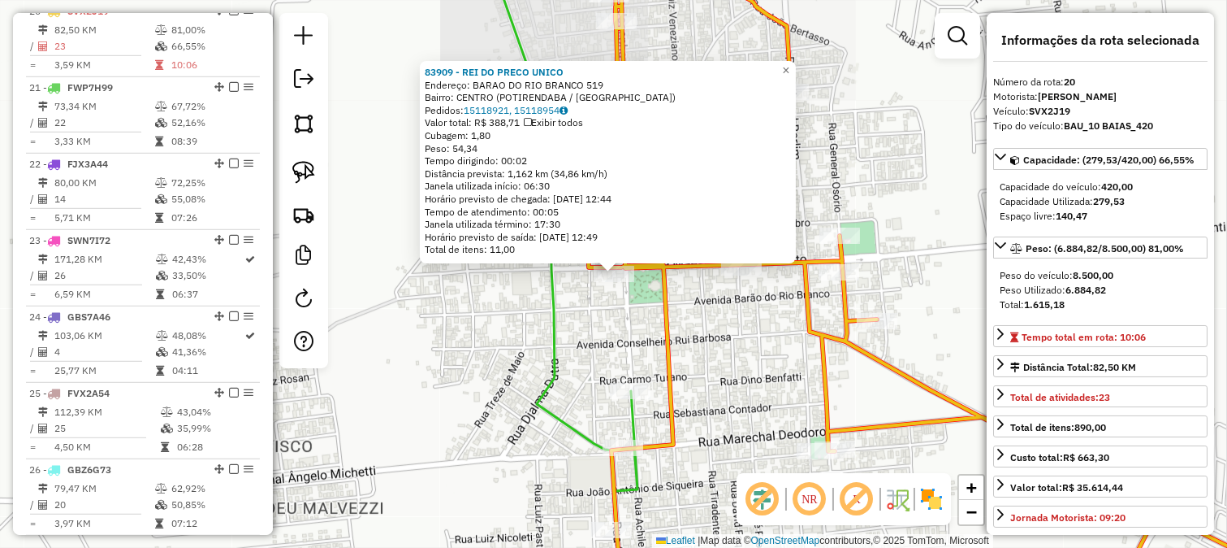
click at [645, 304] on div "83909 - REI DO PRECO UNICO Endereço: BARAO DO RIO BRANCO 519 Bairro: CENTRO (PO…" at bounding box center [613, 274] width 1227 height 548
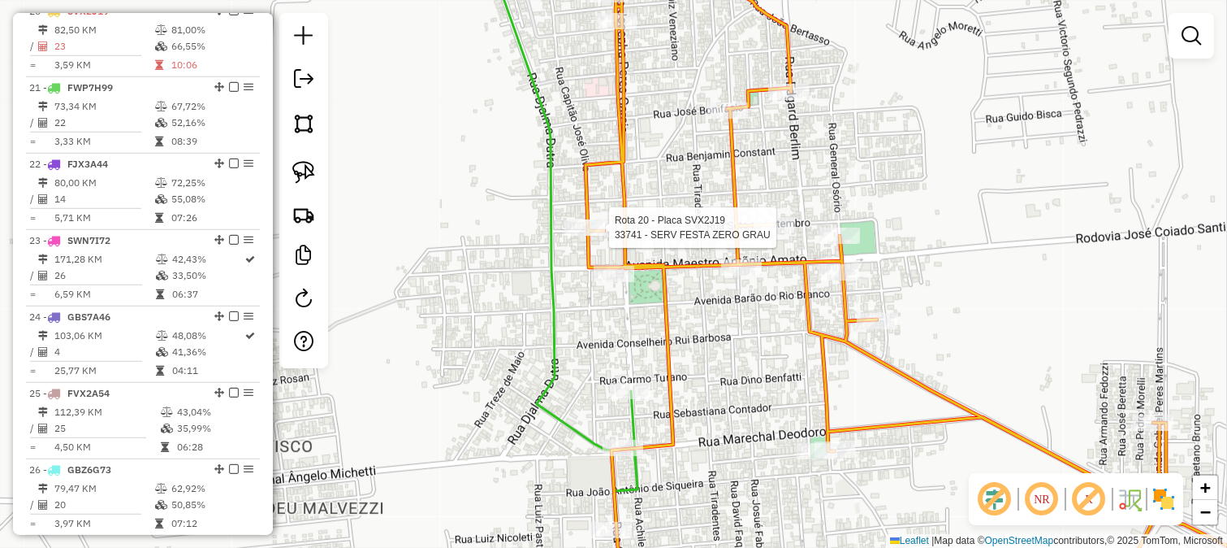
select select "**********"
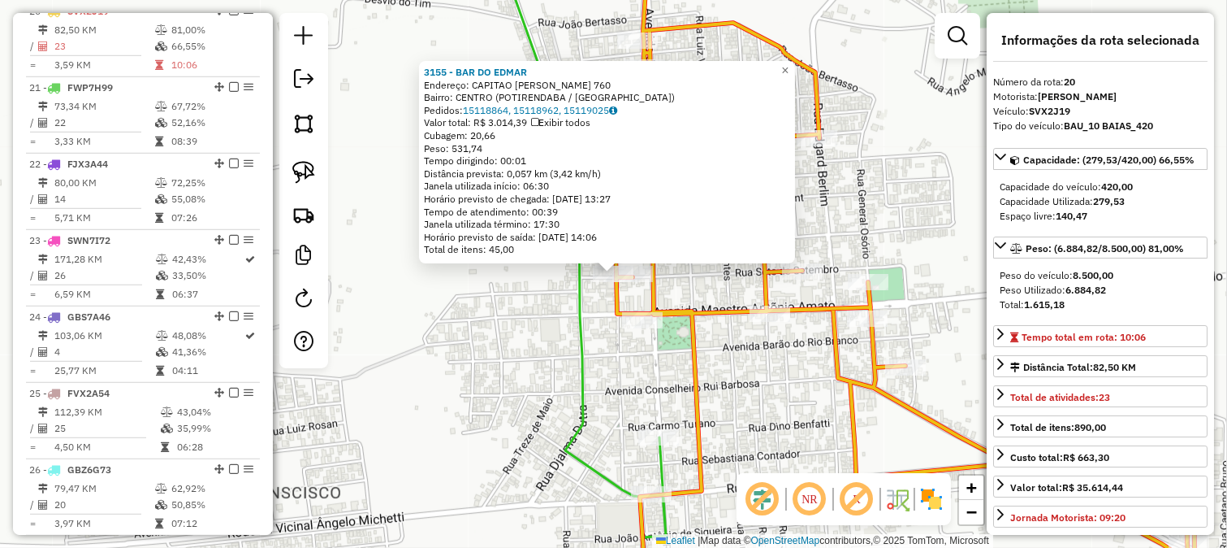
click at [616, 356] on div "3155 - BAR DO EDMAR Endereço: CAPITAO JOSE OLIVA 760 Bairro: CENTRO (POTIRENDAB…" at bounding box center [613, 274] width 1227 height 548
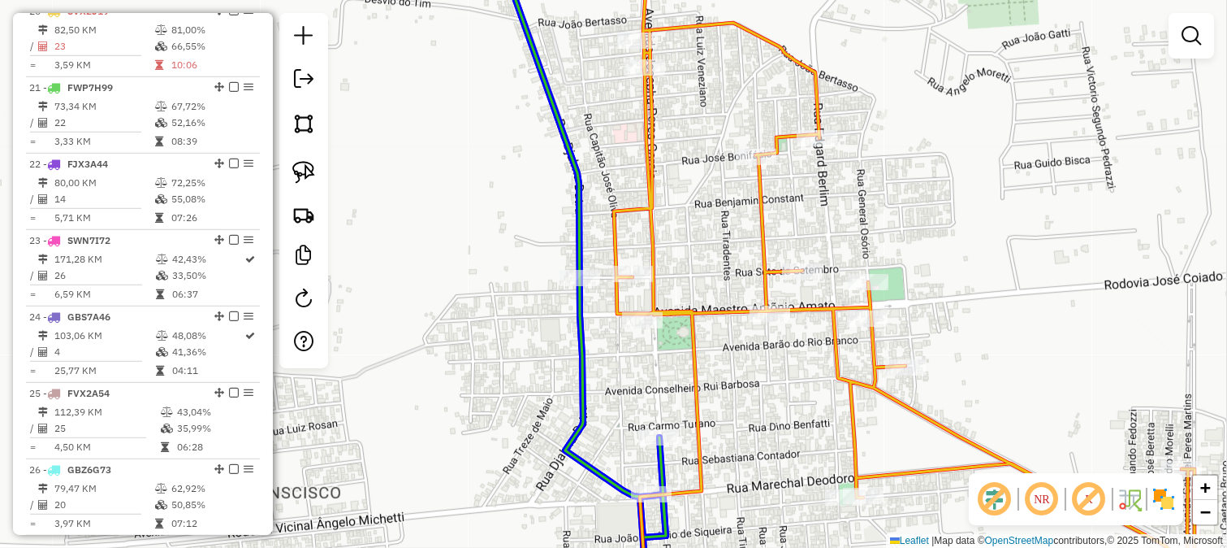
click at [569, 268] on div "Rota 20 - Placa SVX2J19 3155 - BAR DO EDMAR Janela de atendimento Grade de aten…" at bounding box center [613, 274] width 1227 height 548
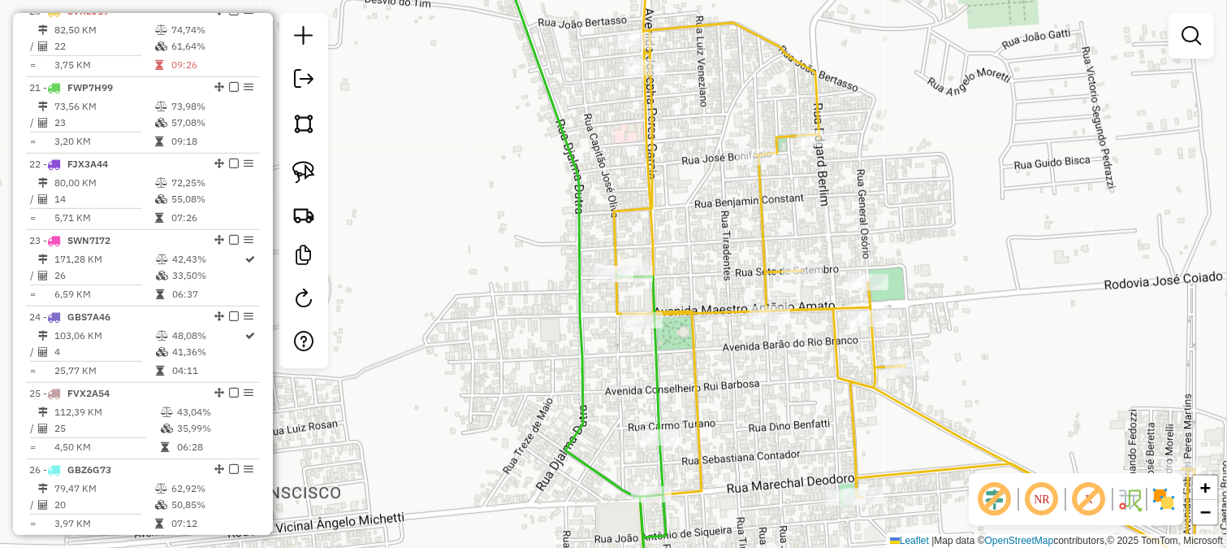
click at [581, 216] on icon at bounding box center [581, 261] width 170 height 630
select select "**********"
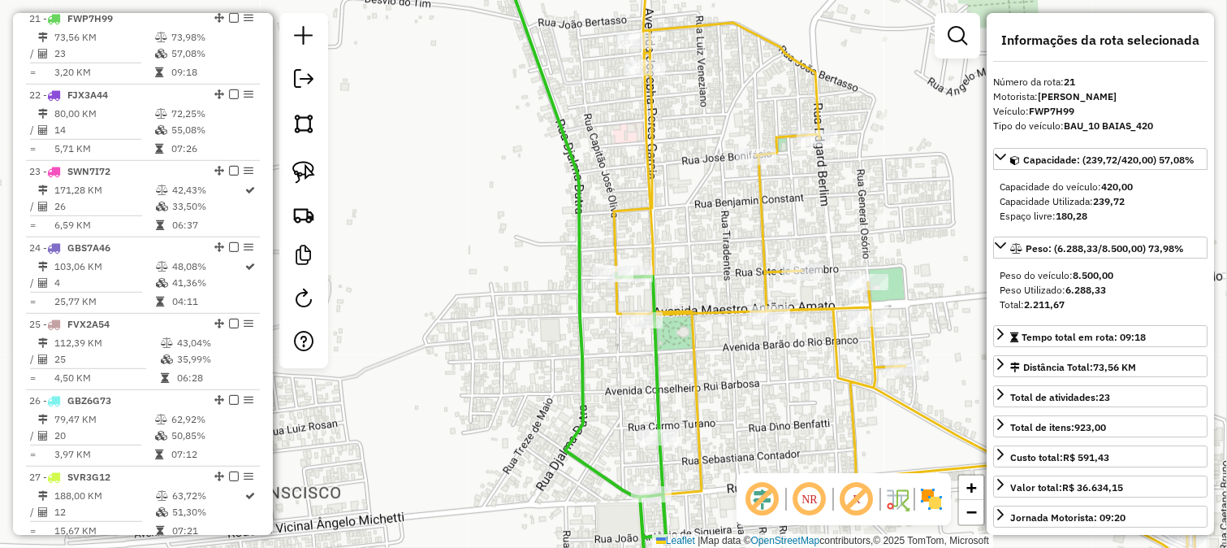
scroll to position [2169, 0]
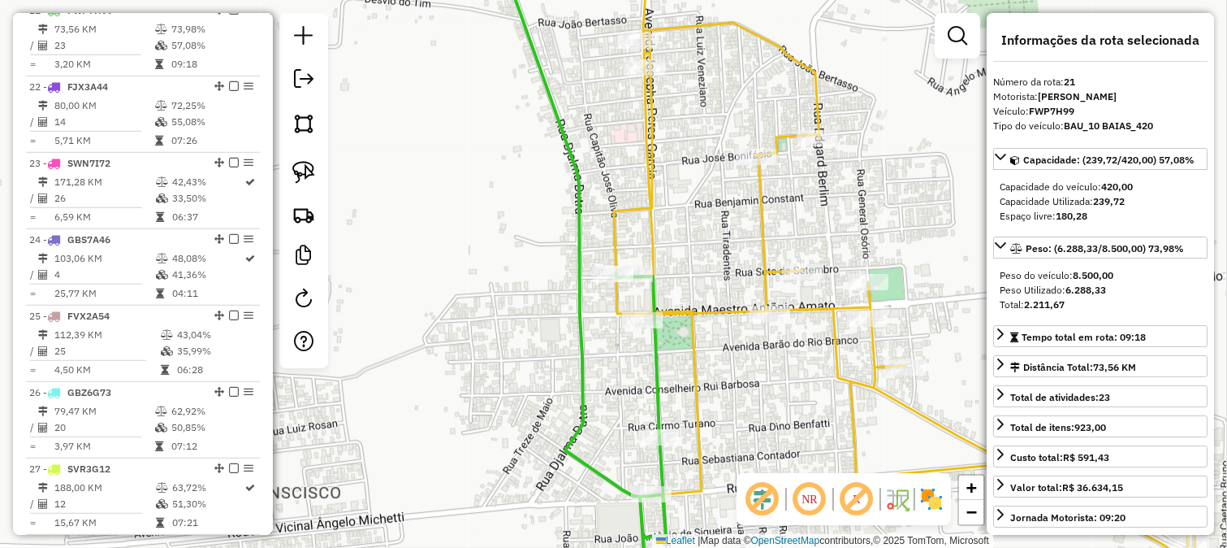
drag, startPoint x: 544, startPoint y: 236, endPoint x: 647, endPoint y: 271, distance: 108.2
click at [632, 269] on div "Janela de atendimento Grade de atendimento Capacidade Transportadoras Veículos …" at bounding box center [613, 274] width 1227 height 548
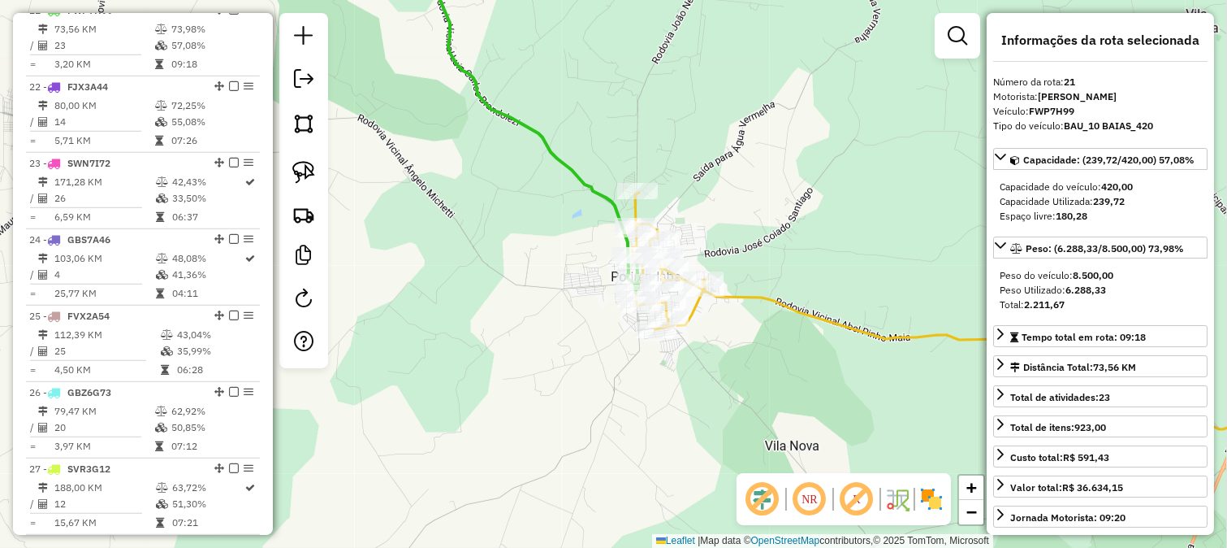
click at [739, 294] on icon at bounding box center [975, 332] width 686 height 279
click at [740, 302] on icon at bounding box center [977, 332] width 686 height 279
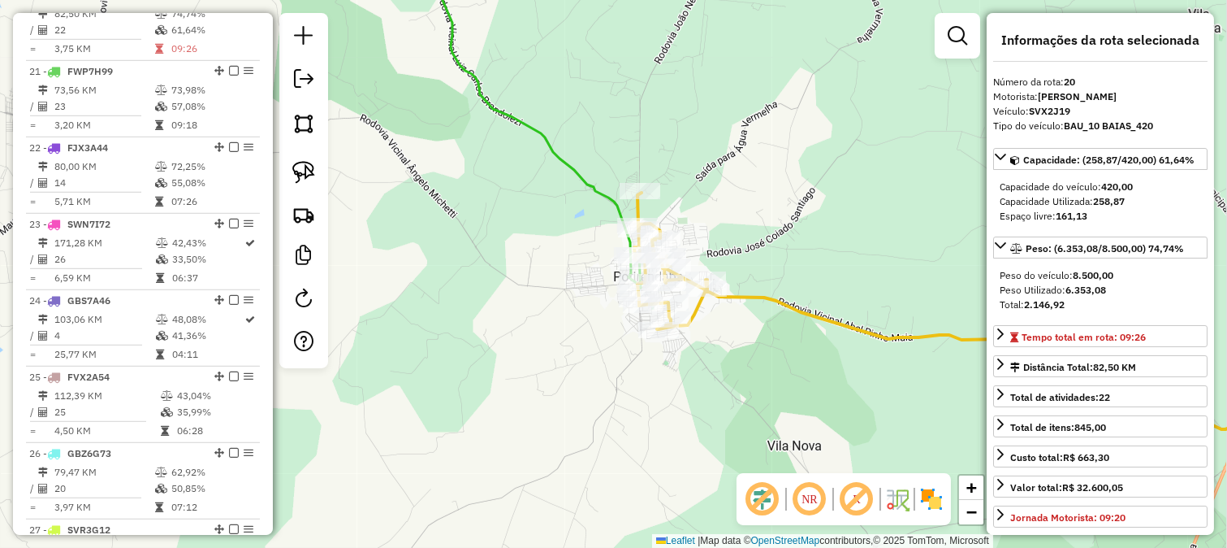
scroll to position [2092, 0]
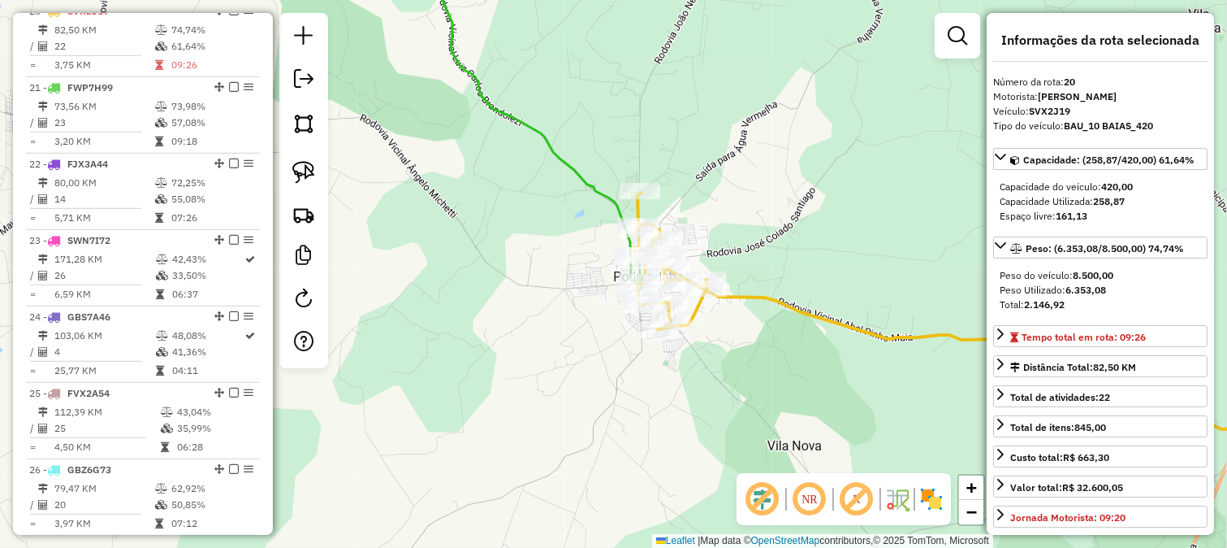
drag, startPoint x: 758, startPoint y: 277, endPoint x: 653, endPoint y: 241, distance: 110.7
click at [653, 241] on div "Janela de atendimento Grade de atendimento Capacidade Transportadoras Veículos …" at bounding box center [613, 274] width 1227 height 548
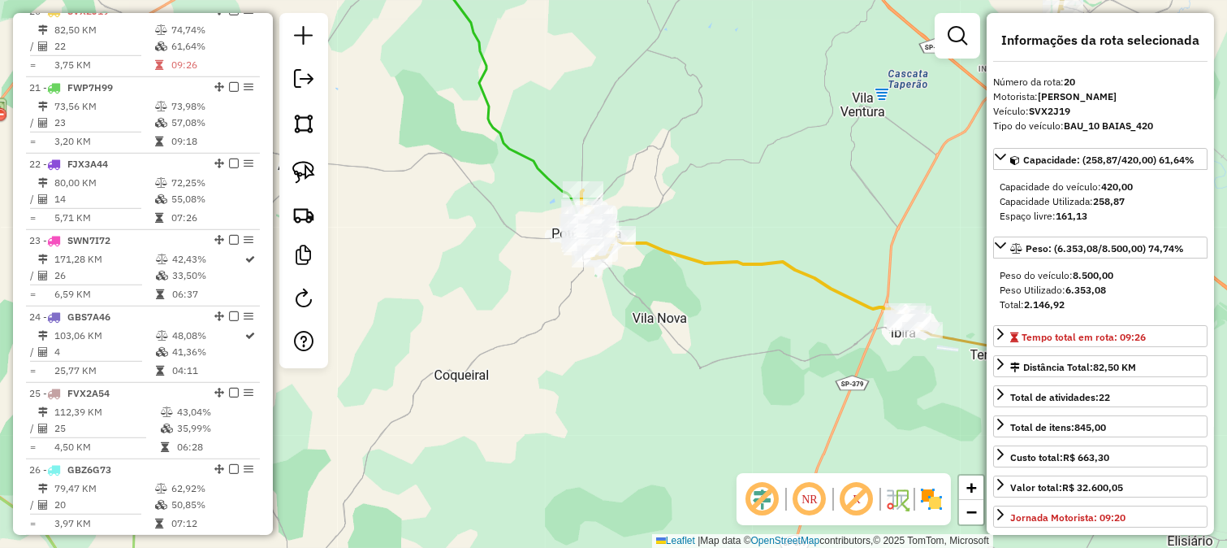
drag, startPoint x: 764, startPoint y: 230, endPoint x: 724, endPoint y: 213, distance: 44.1
click at [724, 213] on div "Janela de atendimento Grade de atendimento Capacidade Transportadoras Veículos …" at bounding box center [613, 274] width 1227 height 548
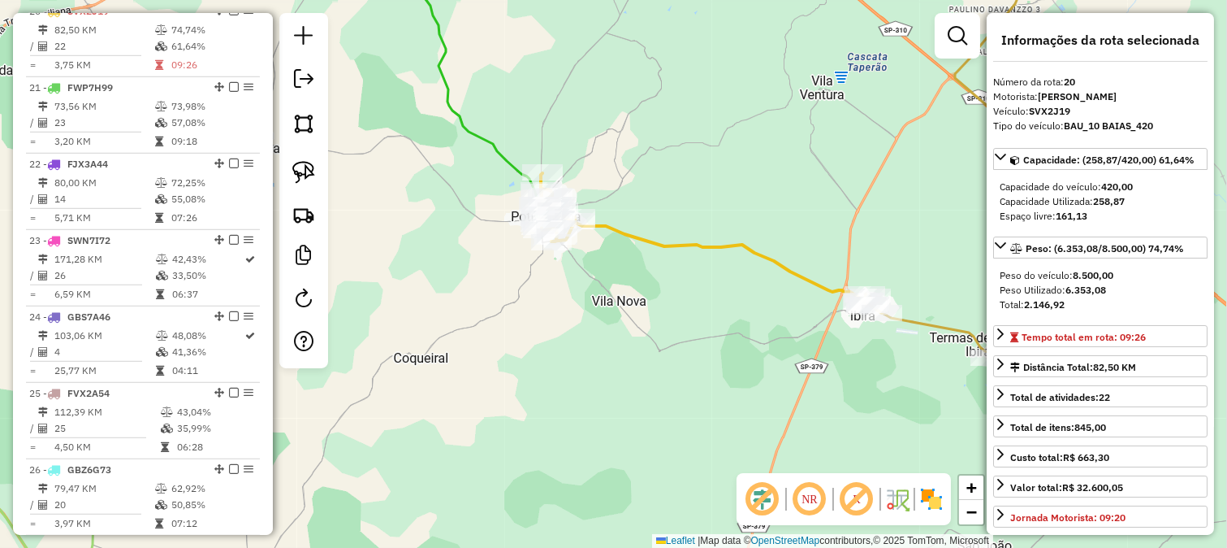
click at [916, 323] on icon at bounding box center [998, 167] width 271 height 400
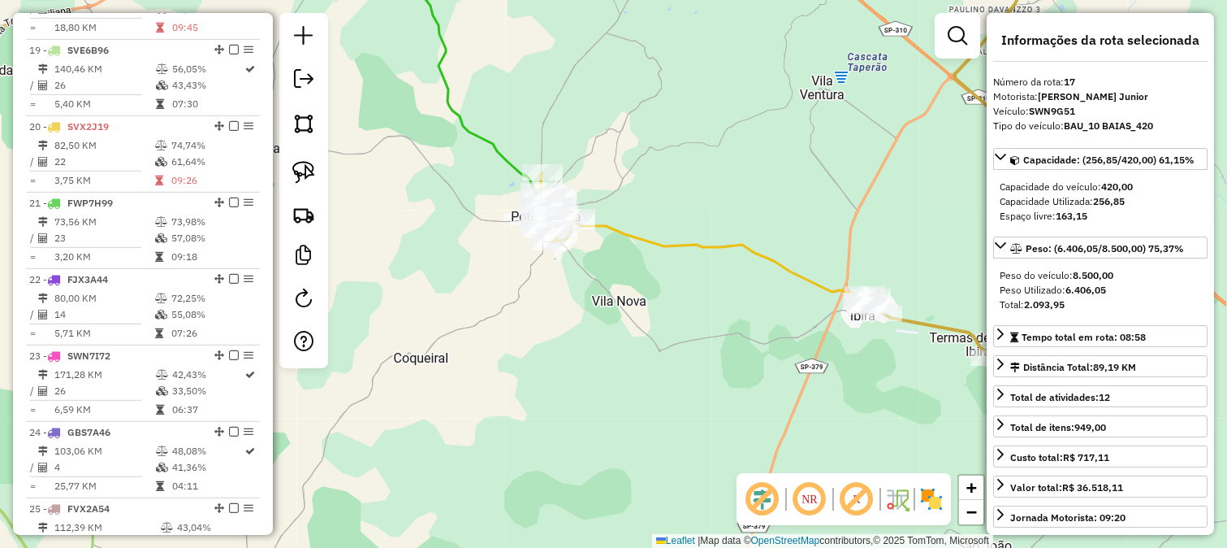
scroll to position [1864, 0]
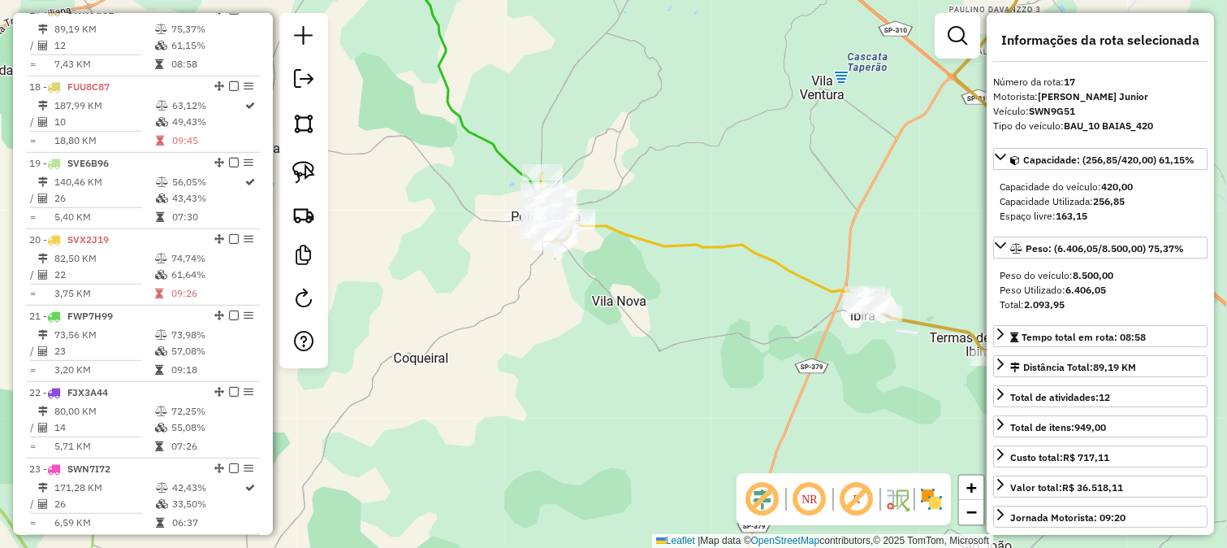
drag, startPoint x: 808, startPoint y: 223, endPoint x: 746, endPoint y: 229, distance: 62.8
click at [746, 229] on div "Rota 20 - Placa SVX2J19 6334 - BRASILIA CONVENIENCI Rota 17 - Placa SWN9G51 992…" at bounding box center [613, 274] width 1227 height 548
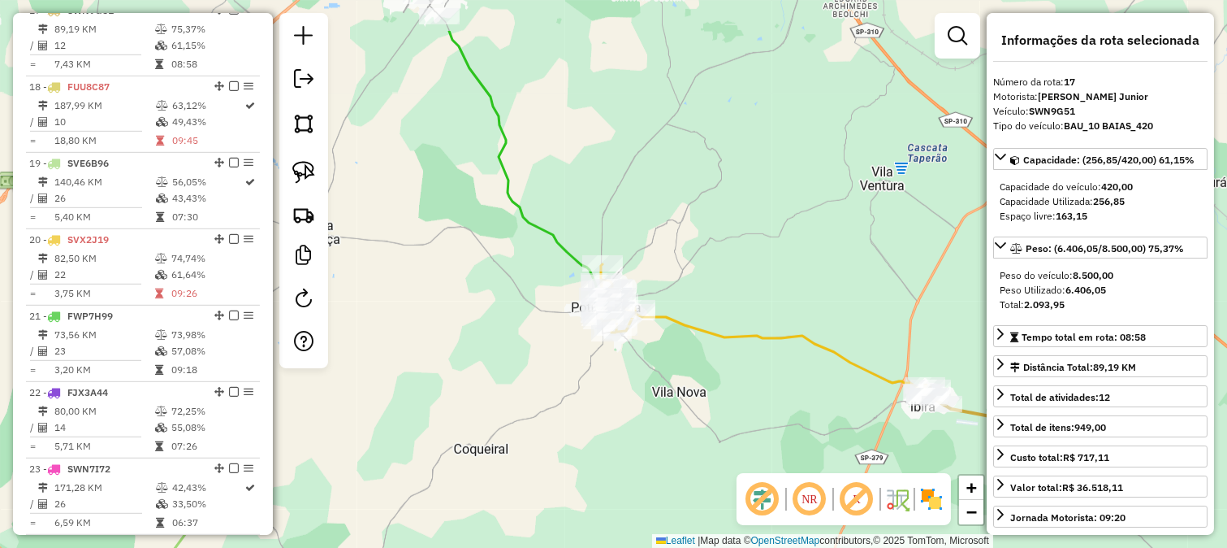
drag, startPoint x: 569, startPoint y: 197, endPoint x: 724, endPoint y: 311, distance: 192.2
click at [815, 368] on div "Janela de atendimento Grade de atendimento Capacidade Transportadoras Veículos …" at bounding box center [613, 274] width 1227 height 548
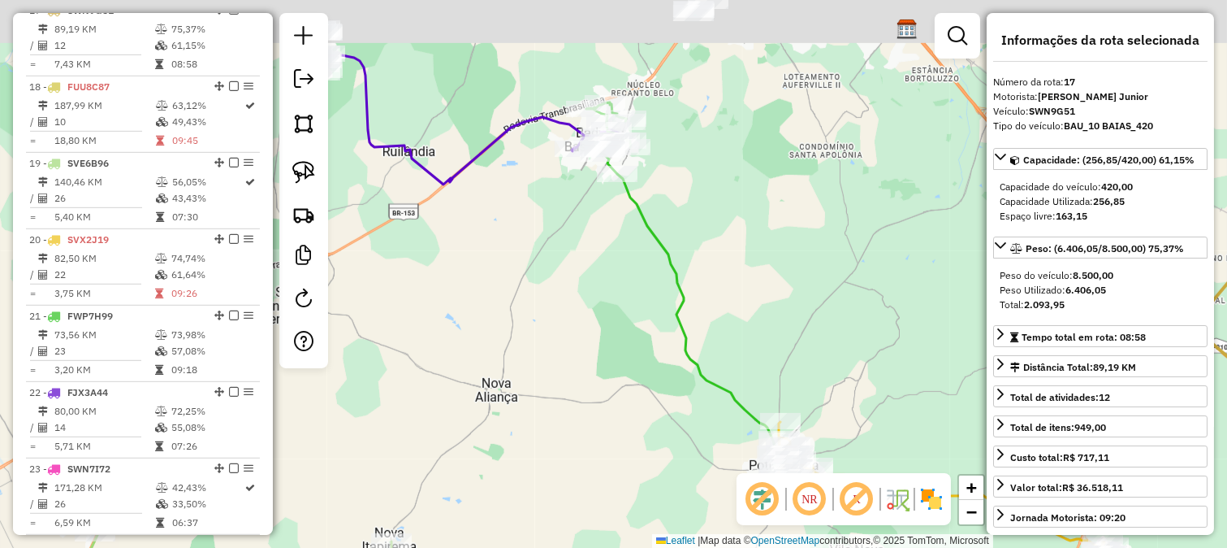
drag, startPoint x: 595, startPoint y: 217, endPoint x: 739, endPoint y: 344, distance: 192.8
click at [751, 366] on div "Janela de atendimento Grade de atendimento Capacidade Transportadoras Veículos …" at bounding box center [613, 274] width 1227 height 548
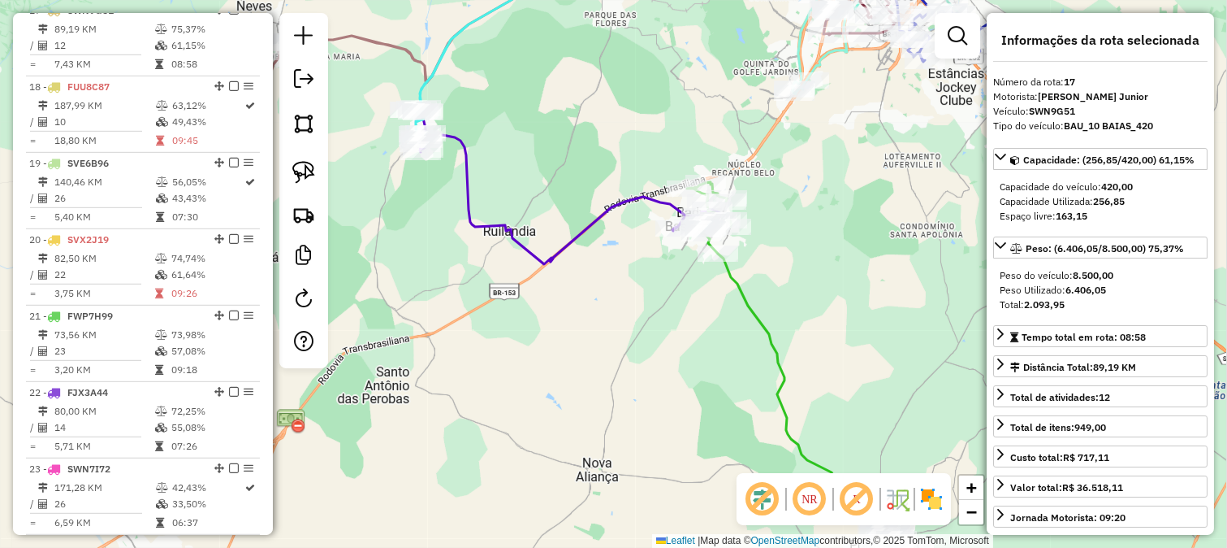
click at [643, 204] on icon at bounding box center [568, 186] width 317 height 156
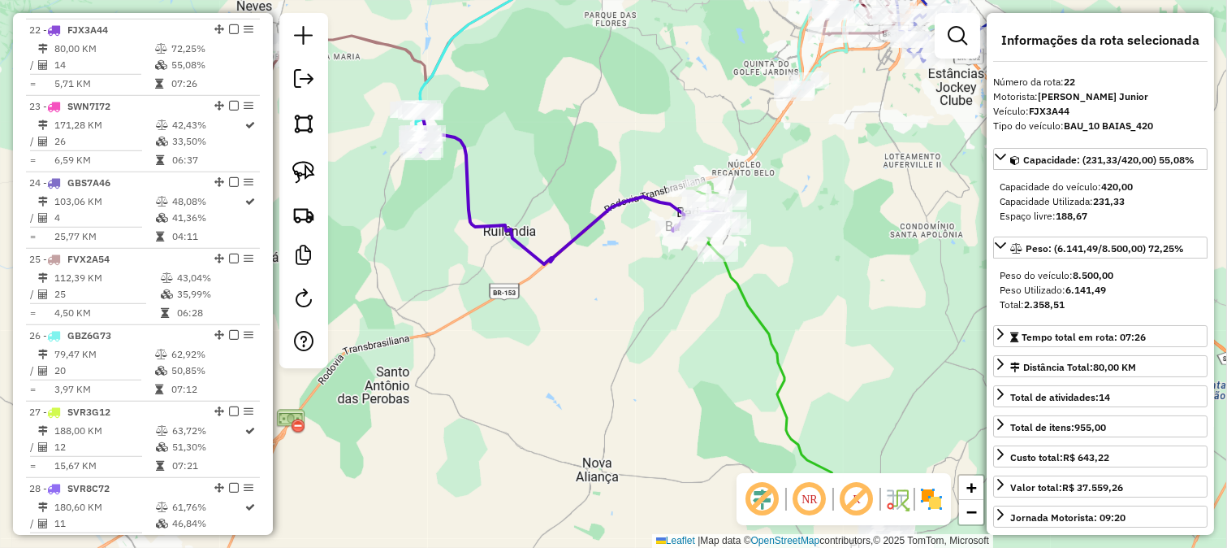
scroll to position [2245, 0]
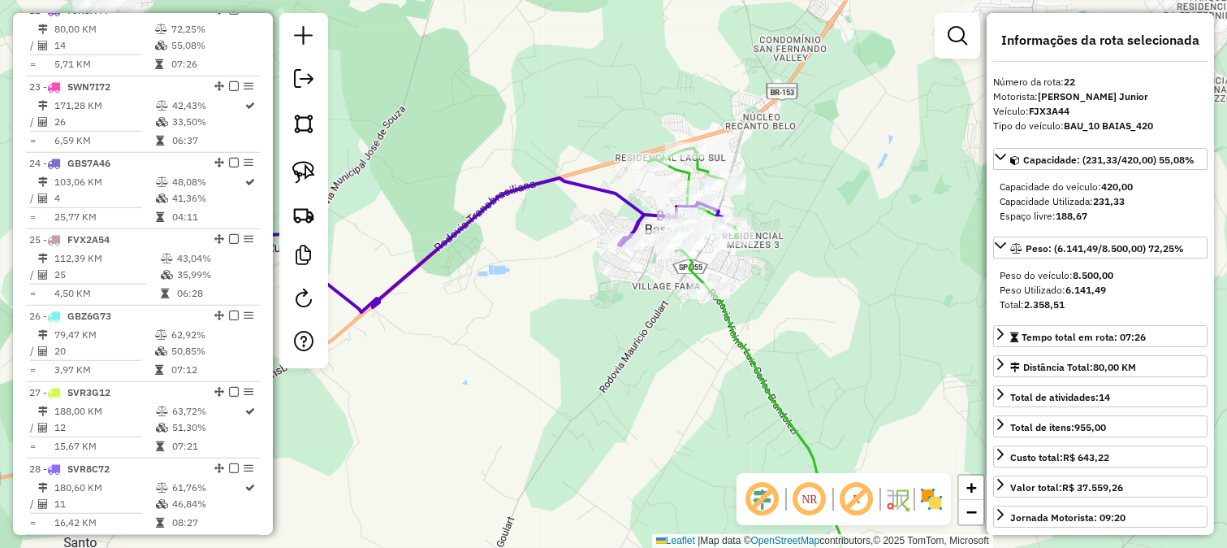
click at [729, 318] on icon at bounding box center [745, 375] width 194 height 455
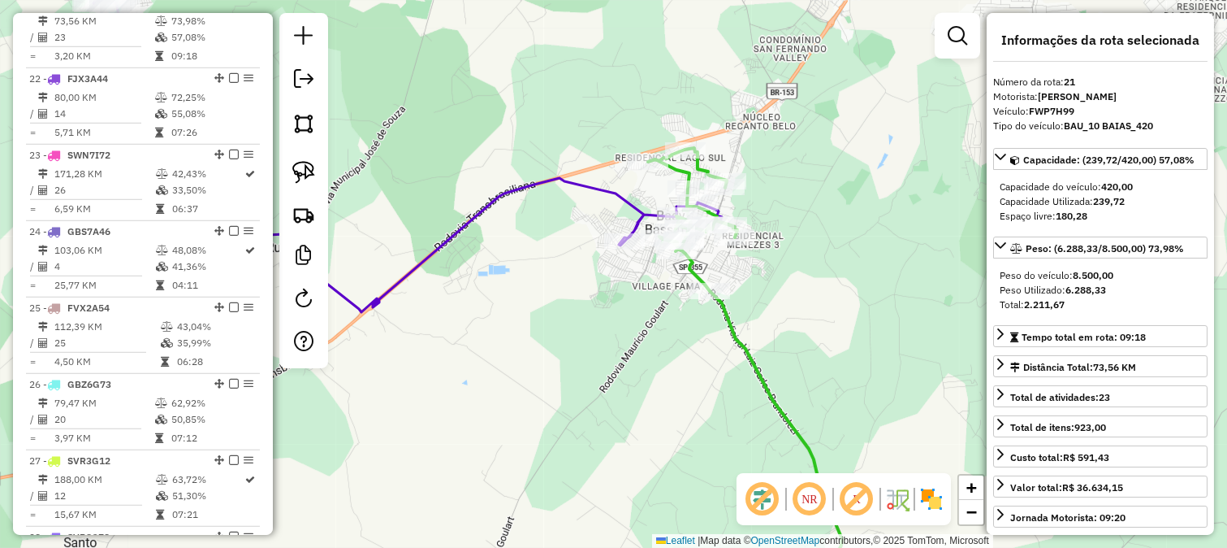
scroll to position [2169, 0]
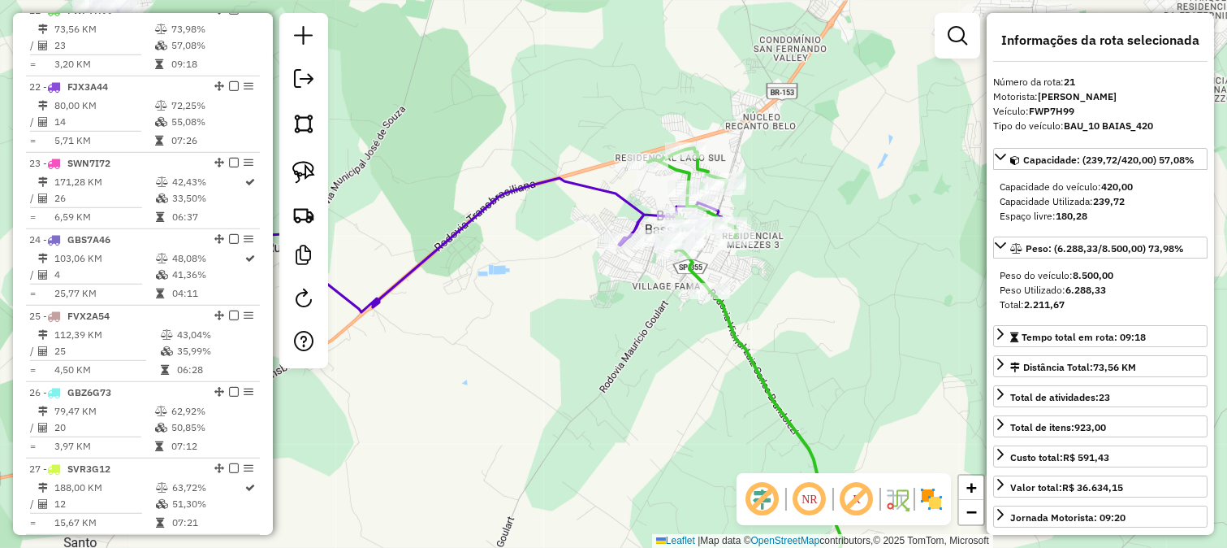
drag, startPoint x: 712, startPoint y: 367, endPoint x: 580, endPoint y: 182, distance: 227.7
click at [628, 238] on div "Janela de atendimento Grade de atendimento Capacidade Transportadoras Veículos …" at bounding box center [613, 274] width 1227 height 548
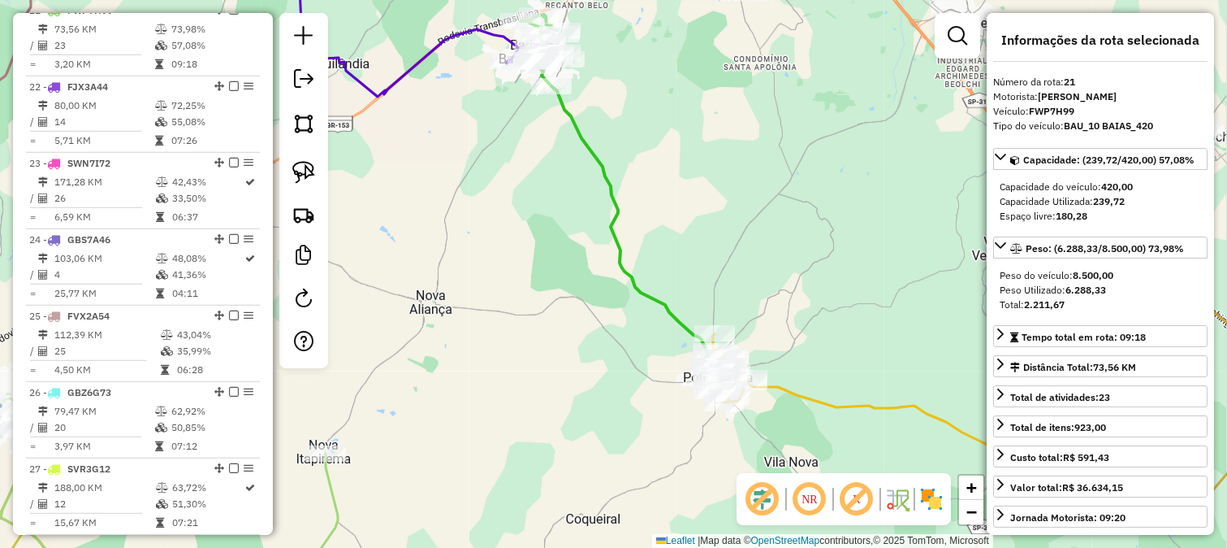
click at [794, 398] on icon at bounding box center [883, 404] width 343 height 140
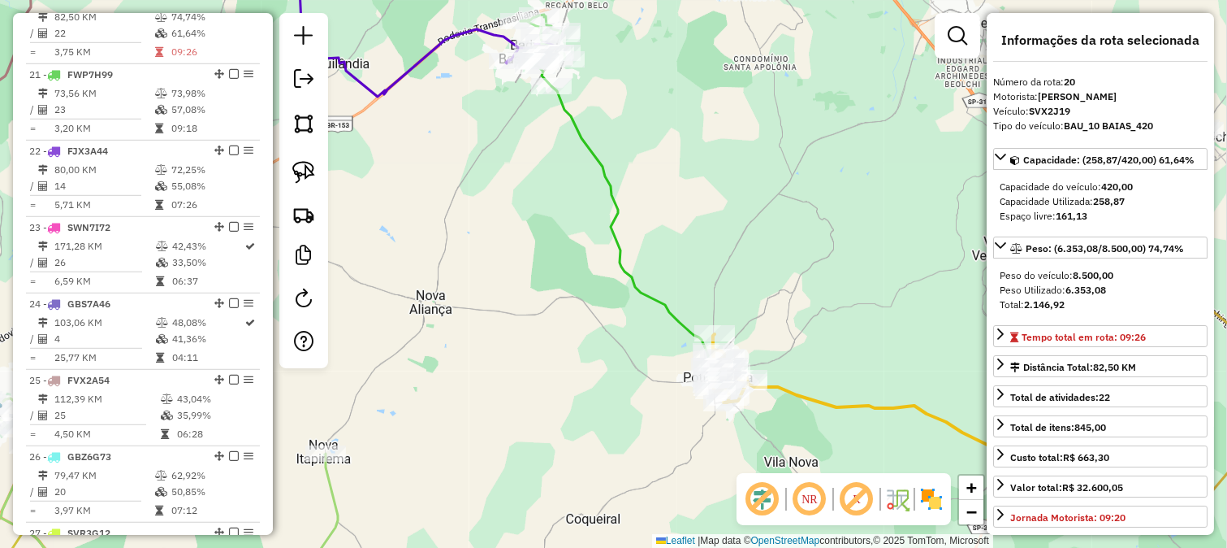
scroll to position [2092, 0]
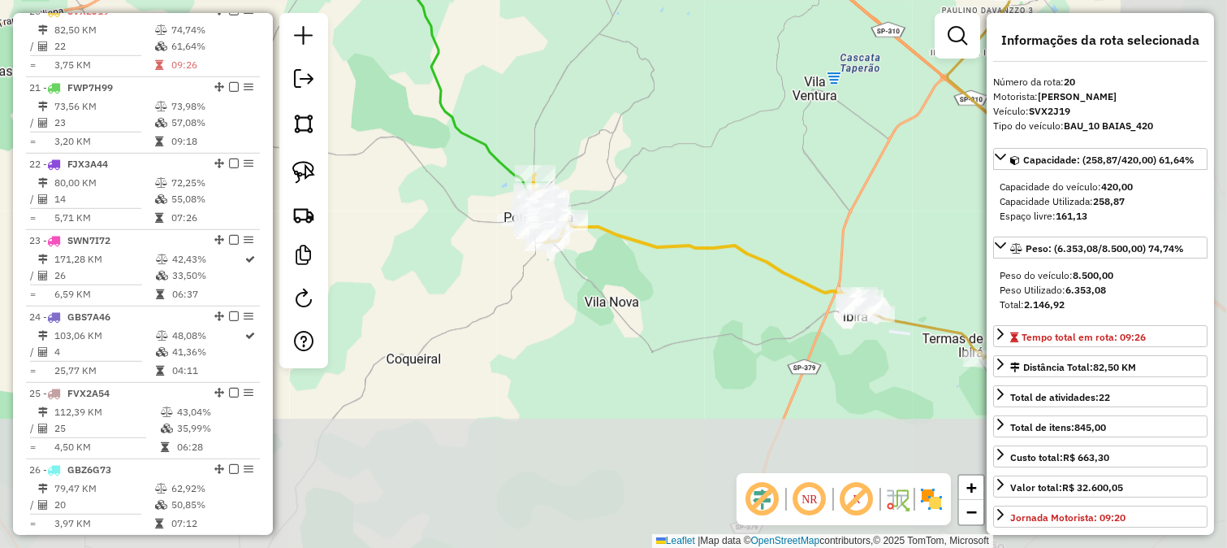
drag, startPoint x: 794, startPoint y: 374, endPoint x: 611, endPoint y: 201, distance: 252.3
click at [591, 196] on div "Janela de atendimento Grade de atendimento Capacidade Transportadoras Veículos …" at bounding box center [613, 274] width 1227 height 548
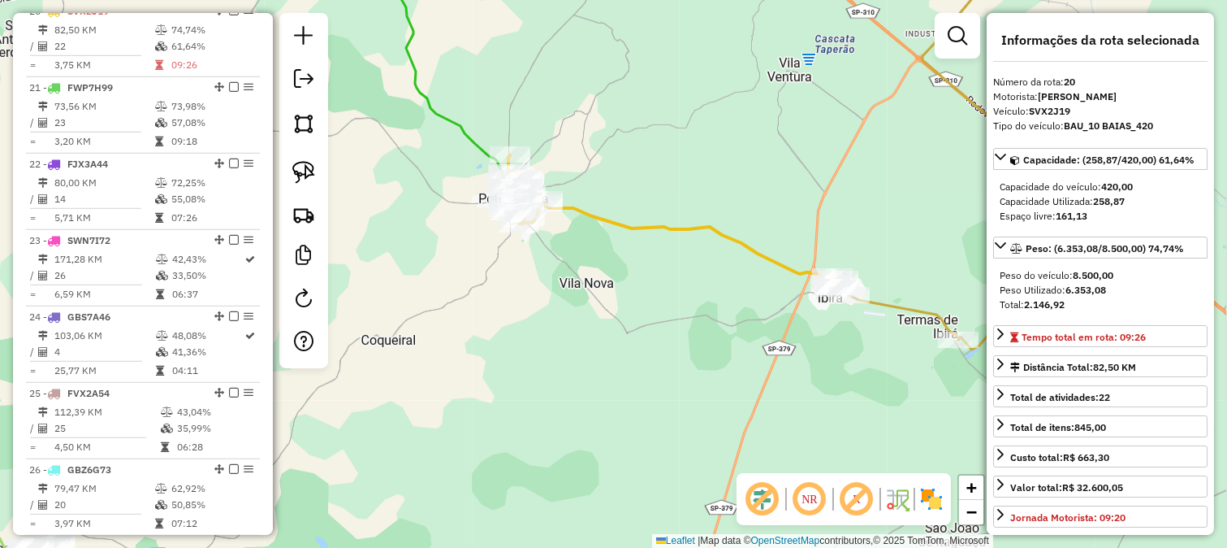
drag, startPoint x: 862, startPoint y: 395, endPoint x: 812, endPoint y: 393, distance: 49.6
click at [816, 400] on div "Janela de atendimento Grade de atendimento Capacidade Transportadoras Veículos …" at bounding box center [613, 274] width 1227 height 548
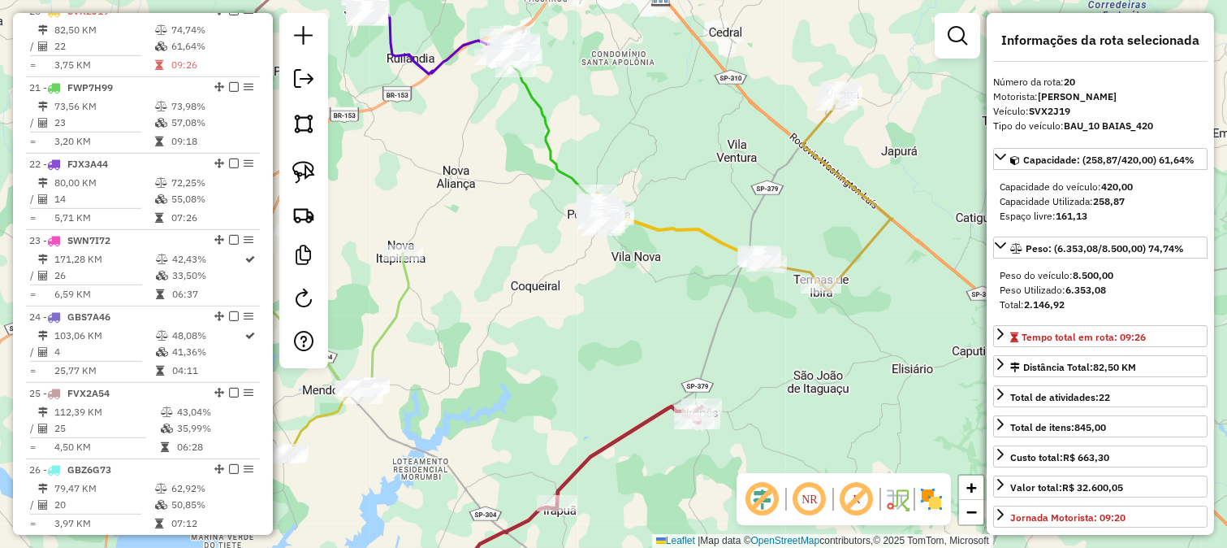
click at [864, 256] on icon at bounding box center [825, 189] width 136 height 200
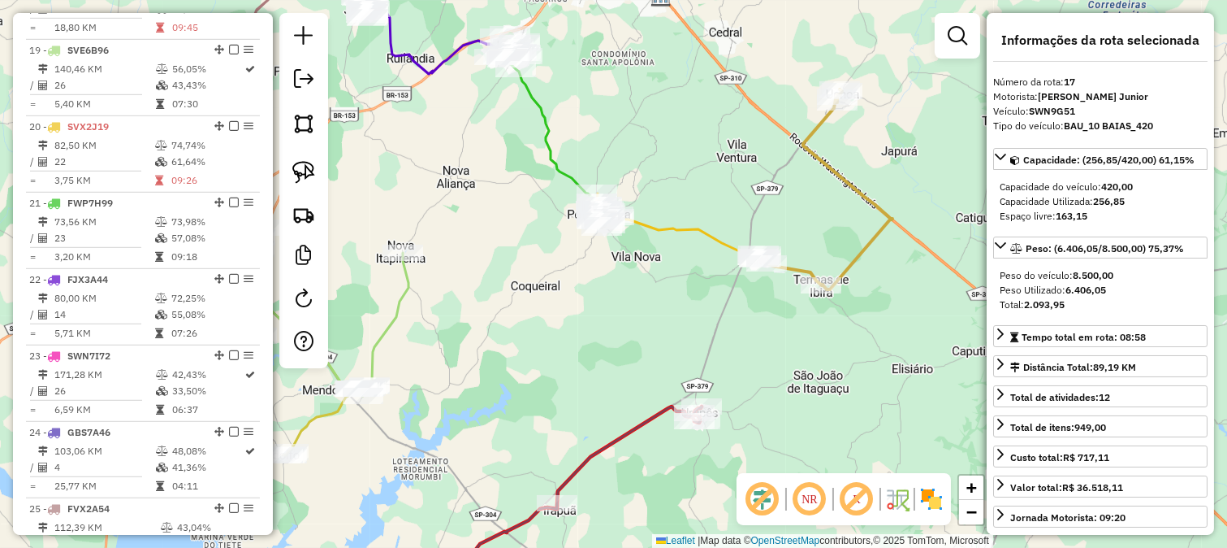
scroll to position [1864, 0]
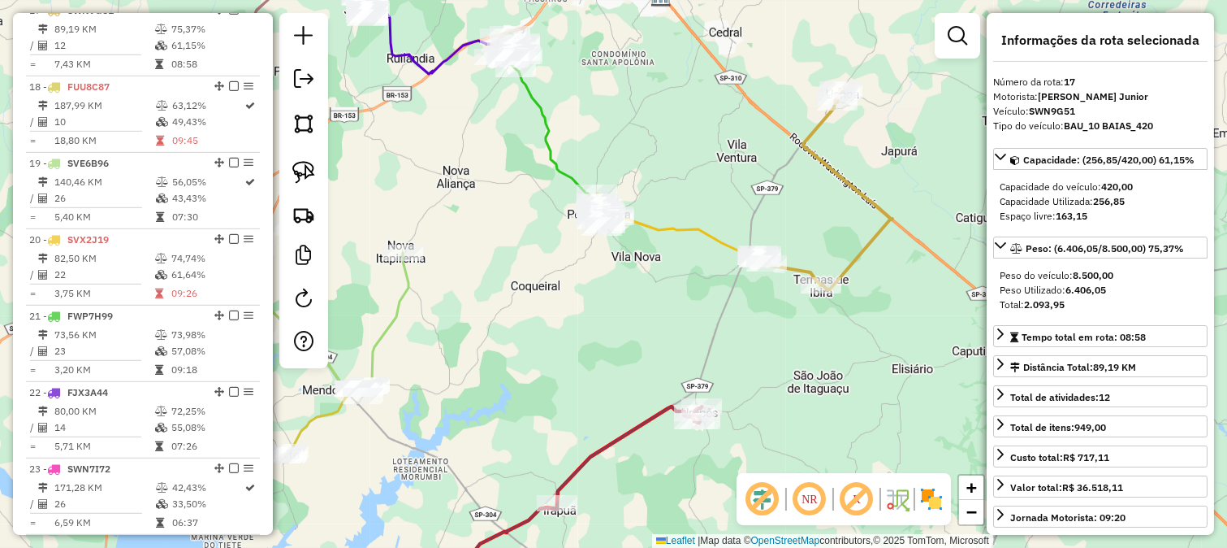
drag, startPoint x: 743, startPoint y: 197, endPoint x: 846, endPoint y: 264, distance: 122.1
click at [846, 264] on div "Janela de atendimento Grade de atendimento Capacidade Transportadoras Veículos …" at bounding box center [613, 274] width 1227 height 548
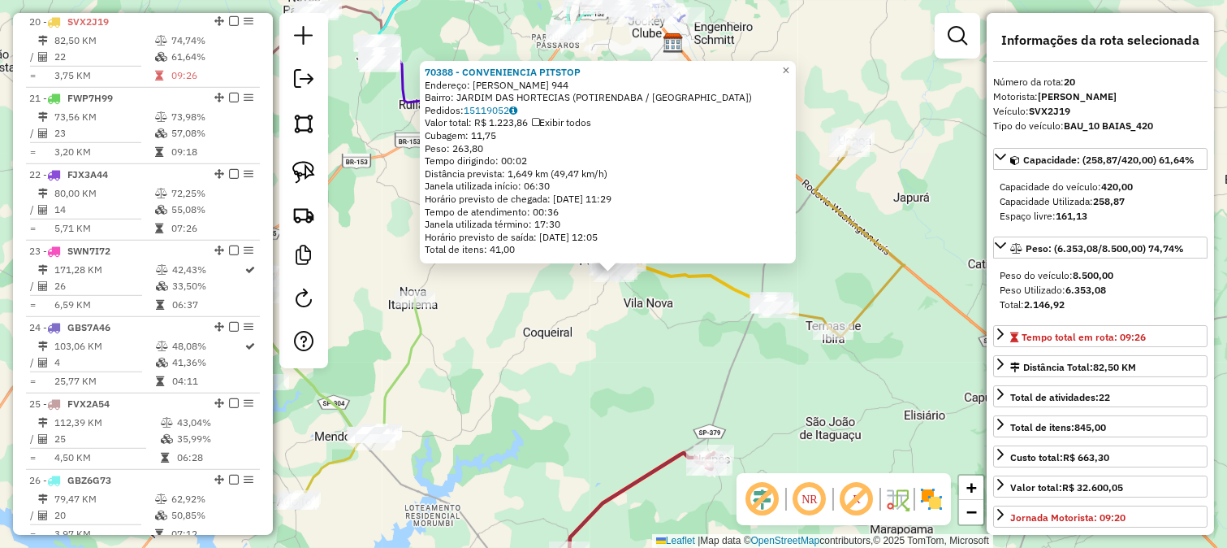
scroll to position [2092, 0]
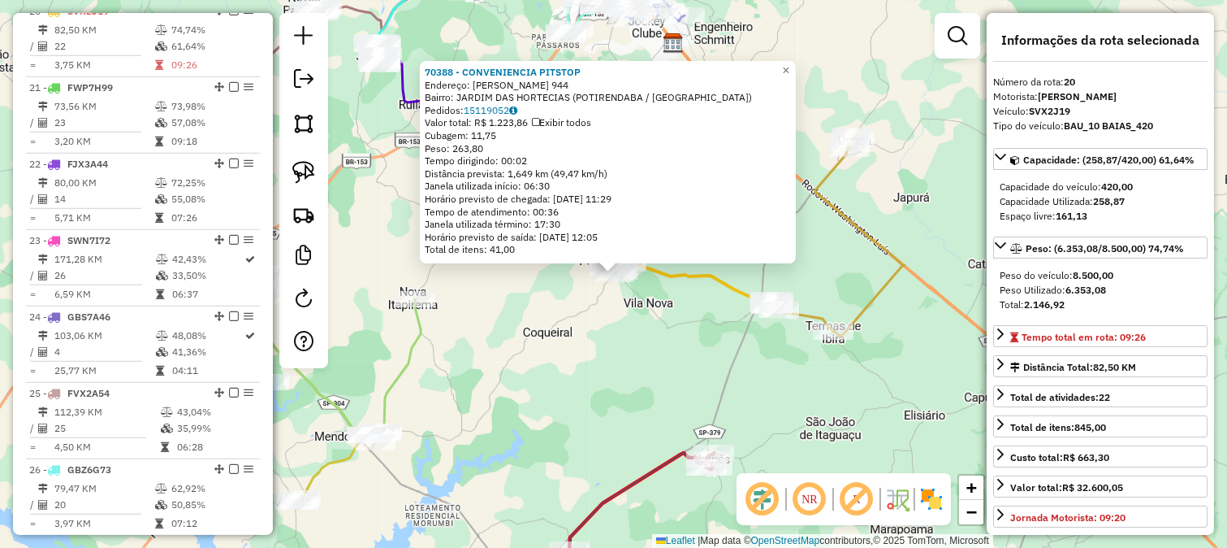
click at [628, 344] on div "70388 - CONVENIENCIA PITSTOP Endereço: SEVERINO ARIOSI 944 Bairro: JARDIM DAS H…" at bounding box center [613, 274] width 1227 height 548
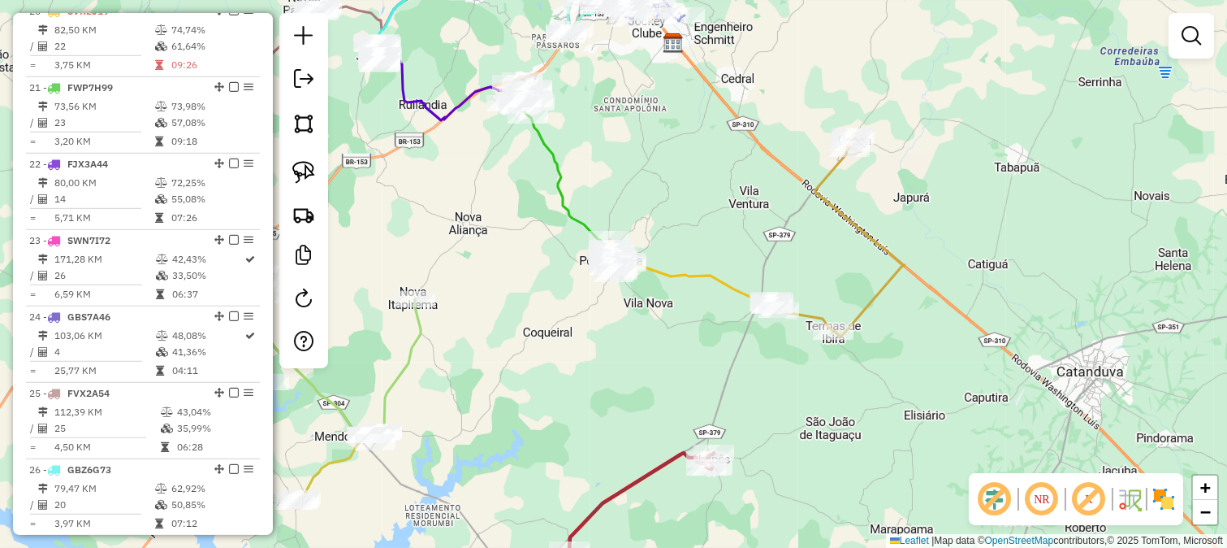
click at [557, 180] on icon at bounding box center [561, 172] width 97 height 185
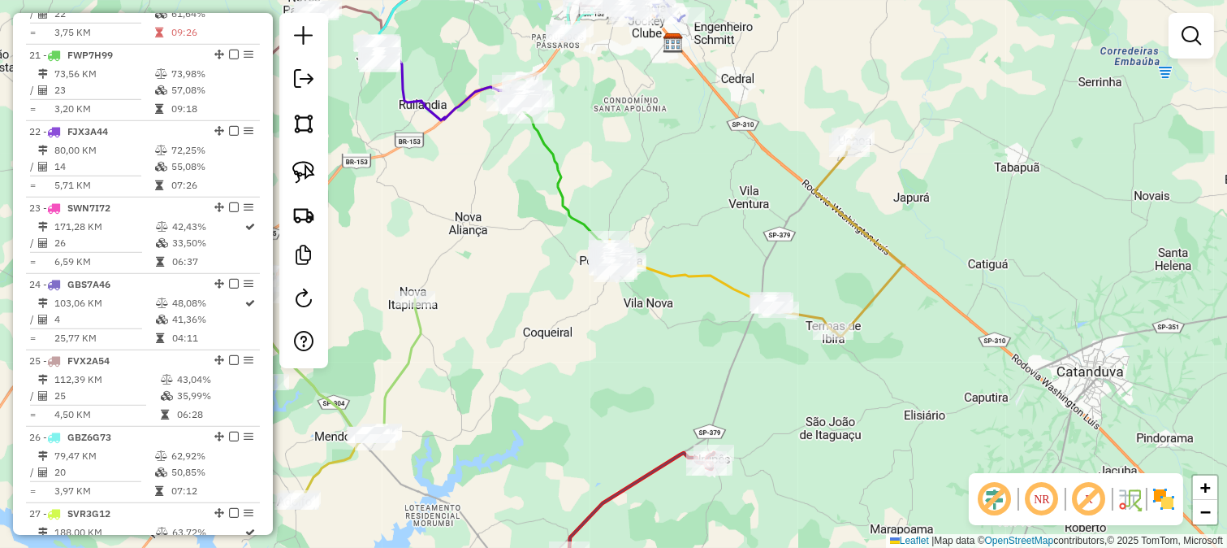
select select "**********"
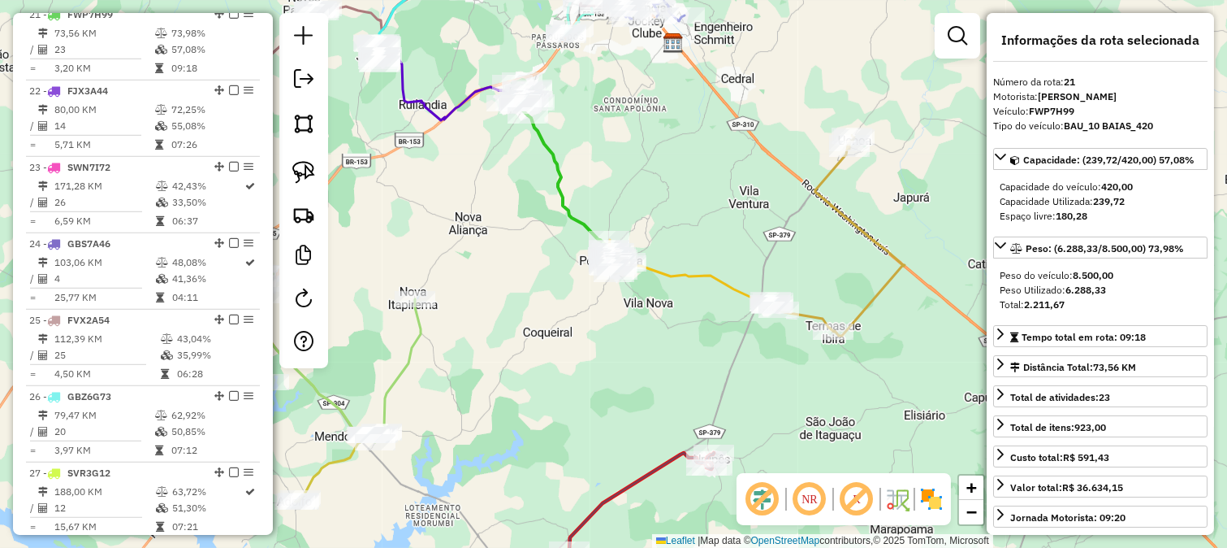
scroll to position [2169, 0]
click at [686, 253] on div "Janela de atendimento Grade de atendimento Capacidade Transportadoras Veículos …" at bounding box center [613, 274] width 1227 height 548
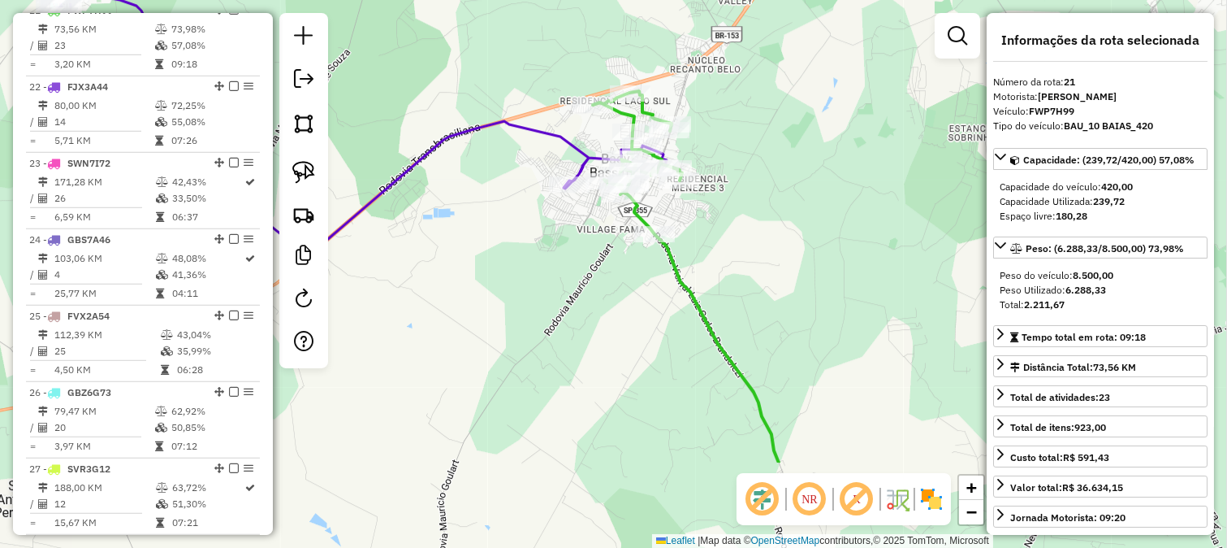
drag, startPoint x: 797, startPoint y: 359, endPoint x: 750, endPoint y: 120, distance: 243.4
click at [751, 124] on div "Janela de atendimento Grade de atendimento Capacidade Transportadoras Veículos …" at bounding box center [613, 274] width 1227 height 548
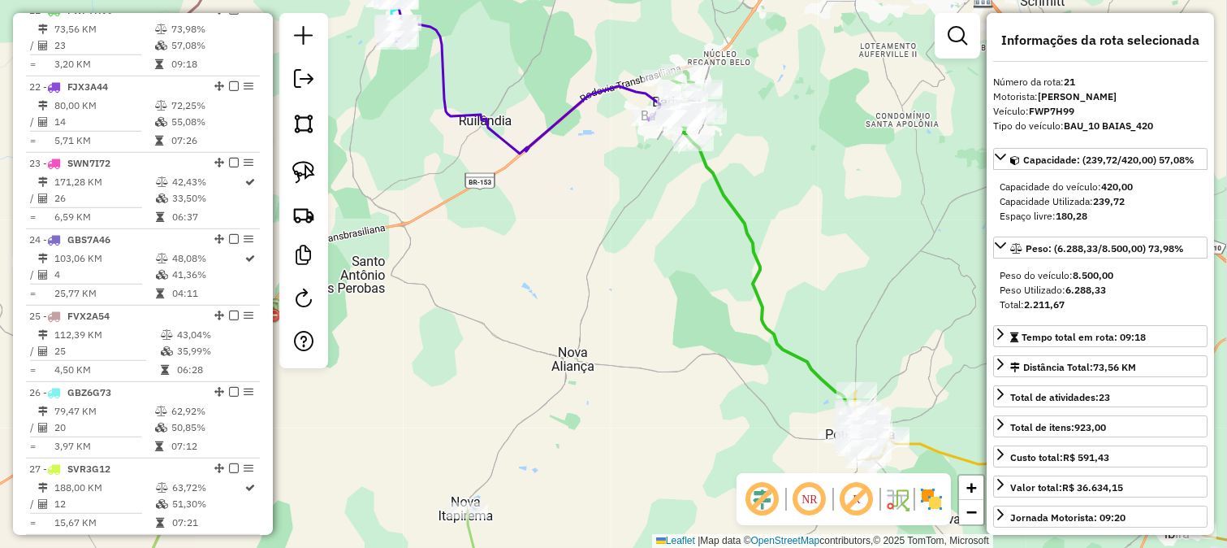
click at [801, 249] on div "Janela de atendimento Grade de atendimento Capacidade Transportadoras Veículos …" at bounding box center [613, 274] width 1227 height 548
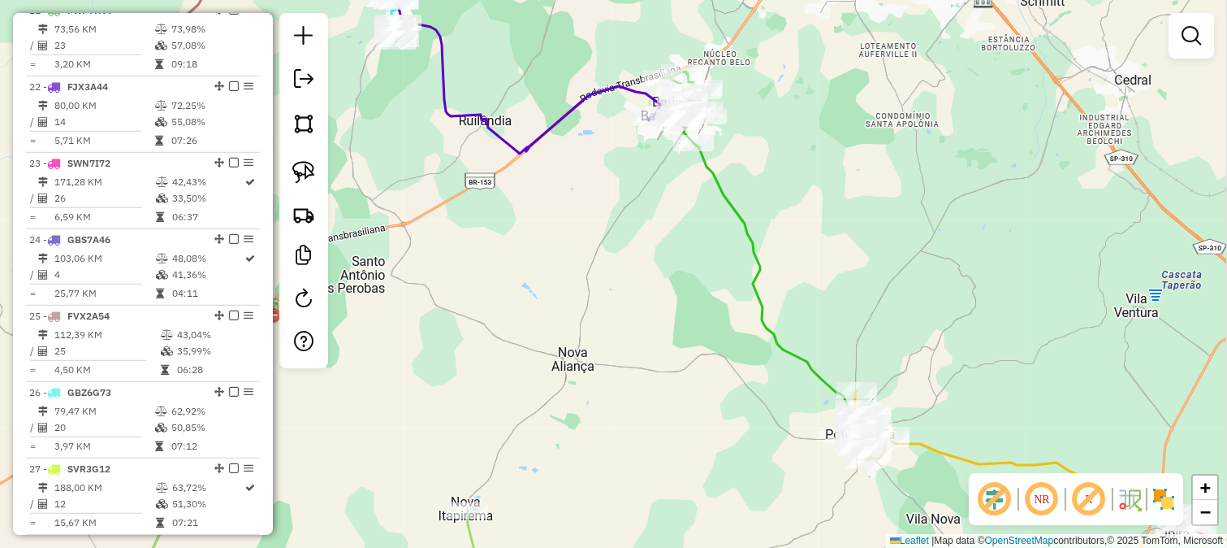
drag, startPoint x: 869, startPoint y: 276, endPoint x: 826, endPoint y: 179, distance: 106.6
click at [842, 195] on div "Janela de atendimento Grade de atendimento Capacidade Transportadoras Veículos …" at bounding box center [613, 274] width 1227 height 548
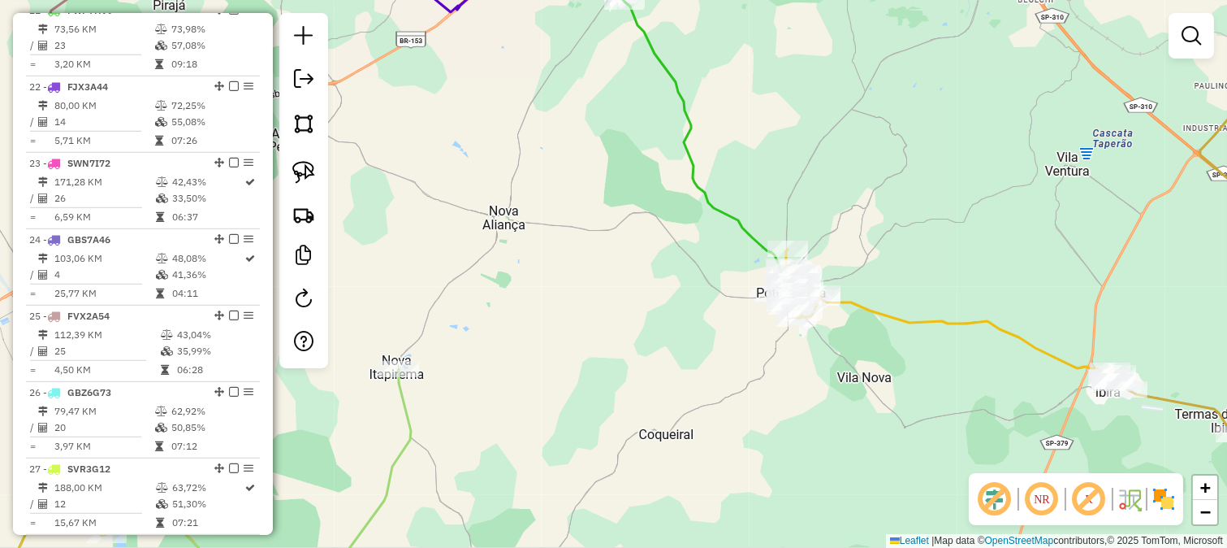
click at [734, 213] on icon at bounding box center [694, 123] width 187 height 354
select select "**********"
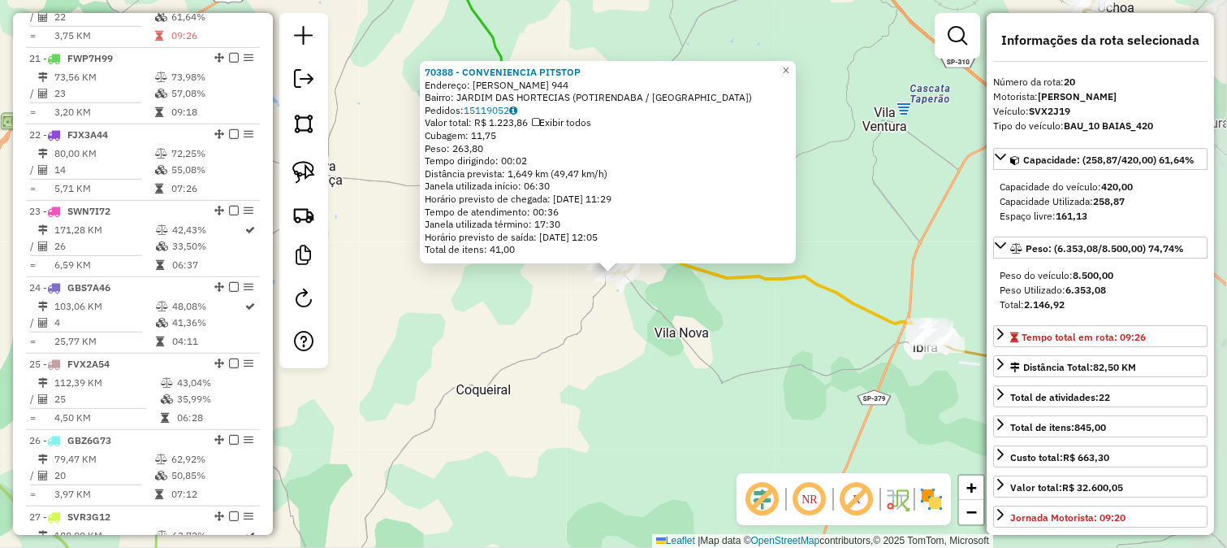
scroll to position [2092, 0]
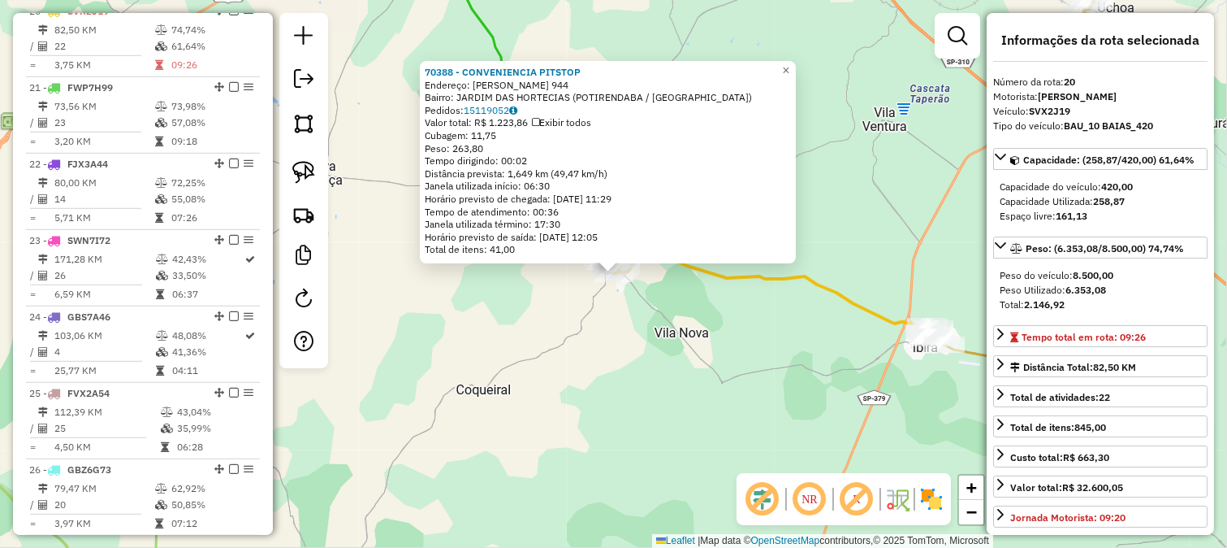
click at [663, 319] on div "70388 - CONVENIENCIA PITSTOP Endereço: SEVERINO ARIOSI 944 Bairro: JARDIM DAS H…" at bounding box center [613, 274] width 1227 height 548
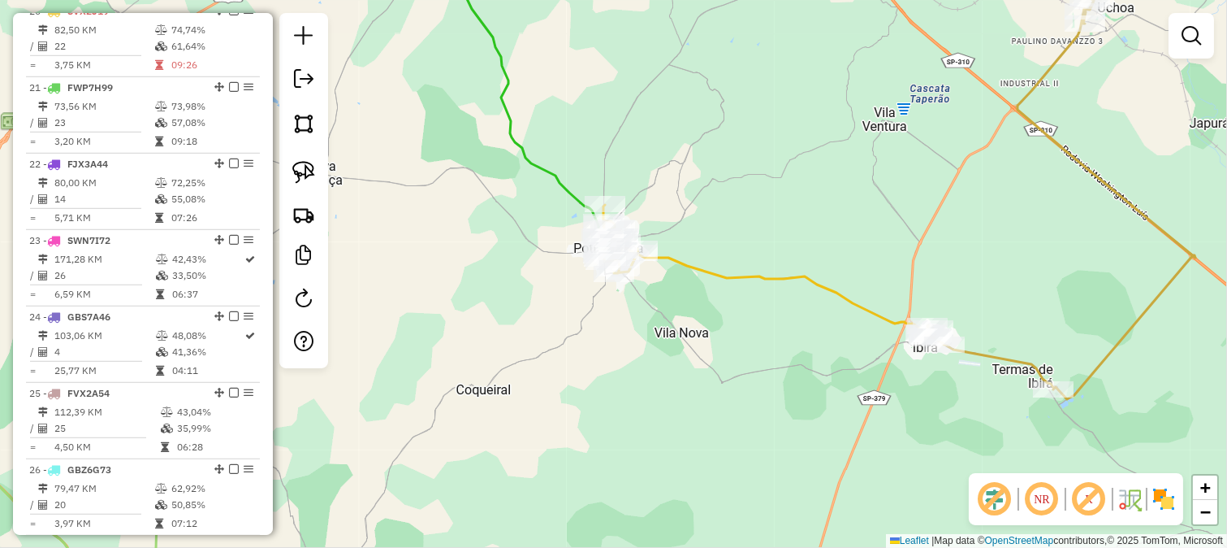
click at [781, 394] on div "70388 - CONVENIENCIA PITSTOP Endereço: SEVERINO ARIOSI 944 Bairro: JARDIM DAS H…" at bounding box center [613, 274] width 1227 height 548
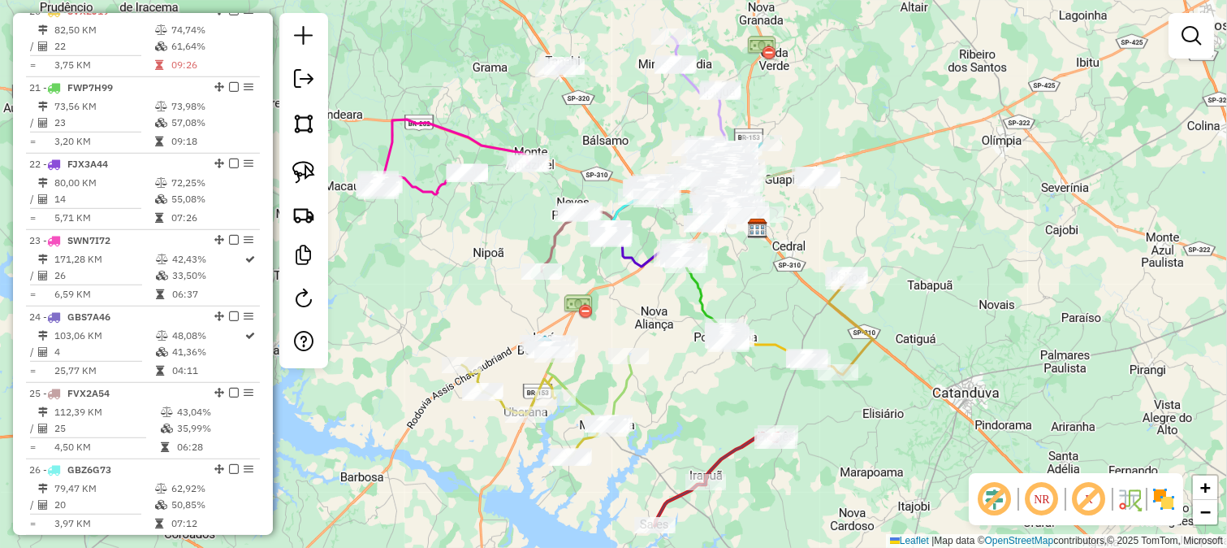
select select "**********"
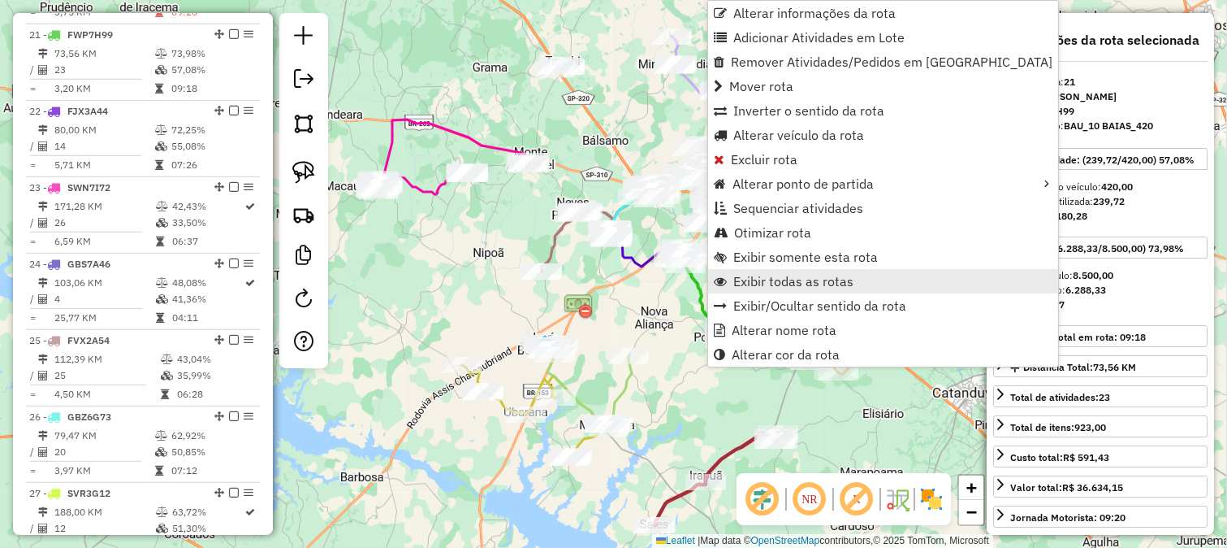
scroll to position [2169, 0]
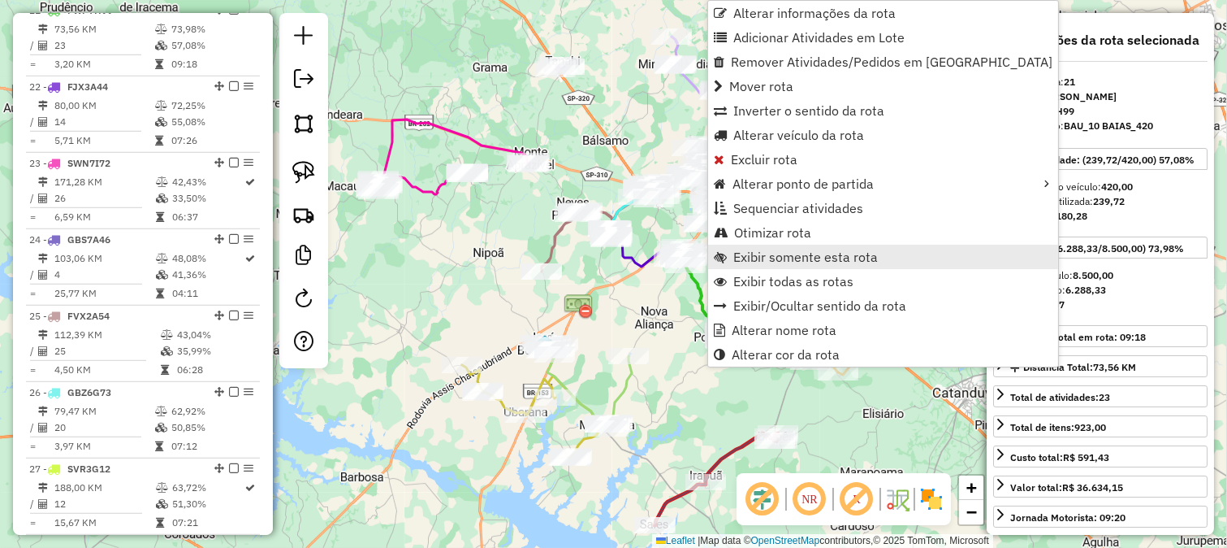
click at [790, 265] on link "Exibir somente esta rota" at bounding box center [883, 257] width 350 height 24
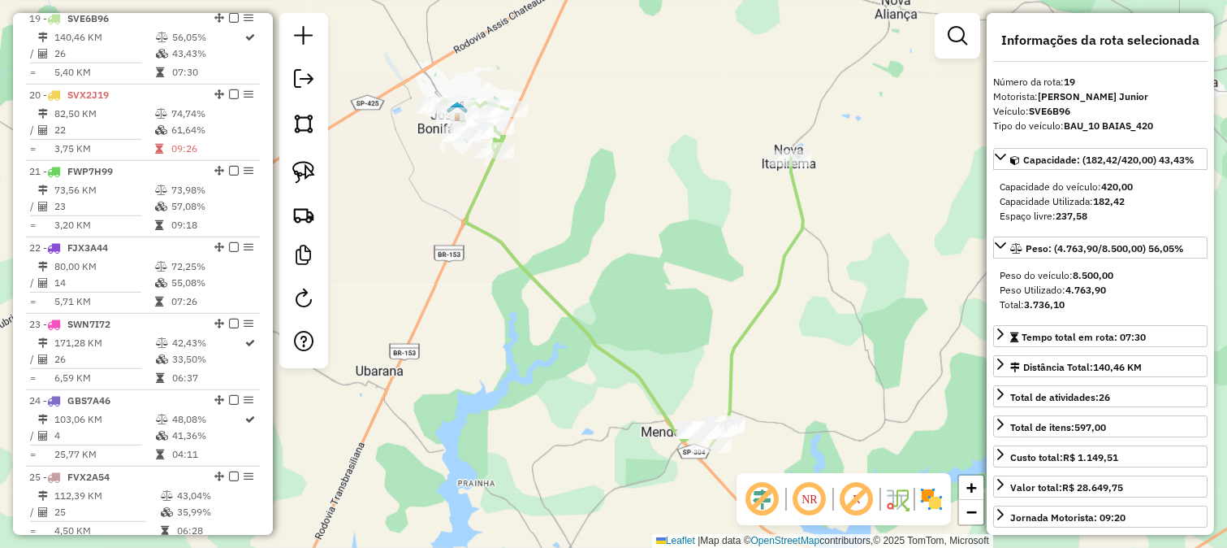
scroll to position [2016, 0]
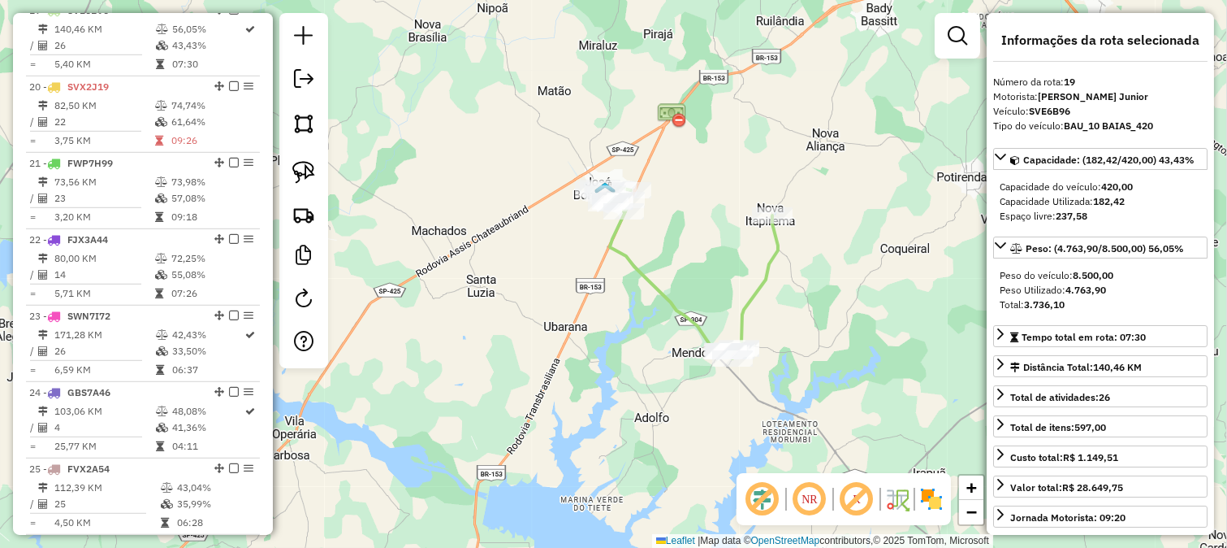
click at [769, 253] on icon at bounding box center [686, 272] width 183 height 171
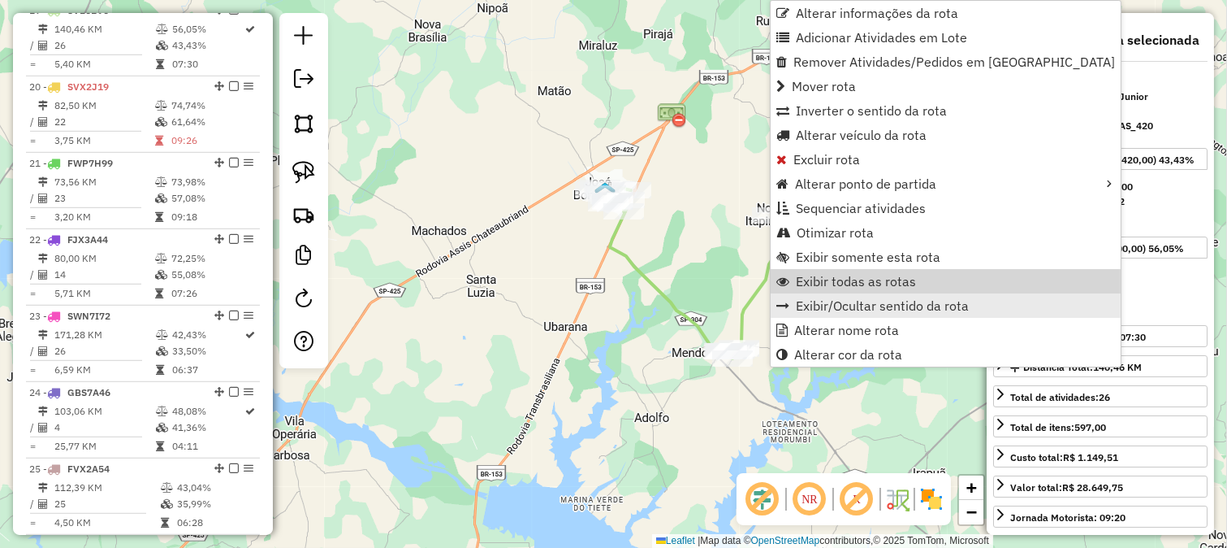
drag, startPoint x: 807, startPoint y: 277, endPoint x: 816, endPoint y: 304, distance: 28.3
click at [807, 278] on span "Exibir todas as rotas" at bounding box center [856, 281] width 120 height 13
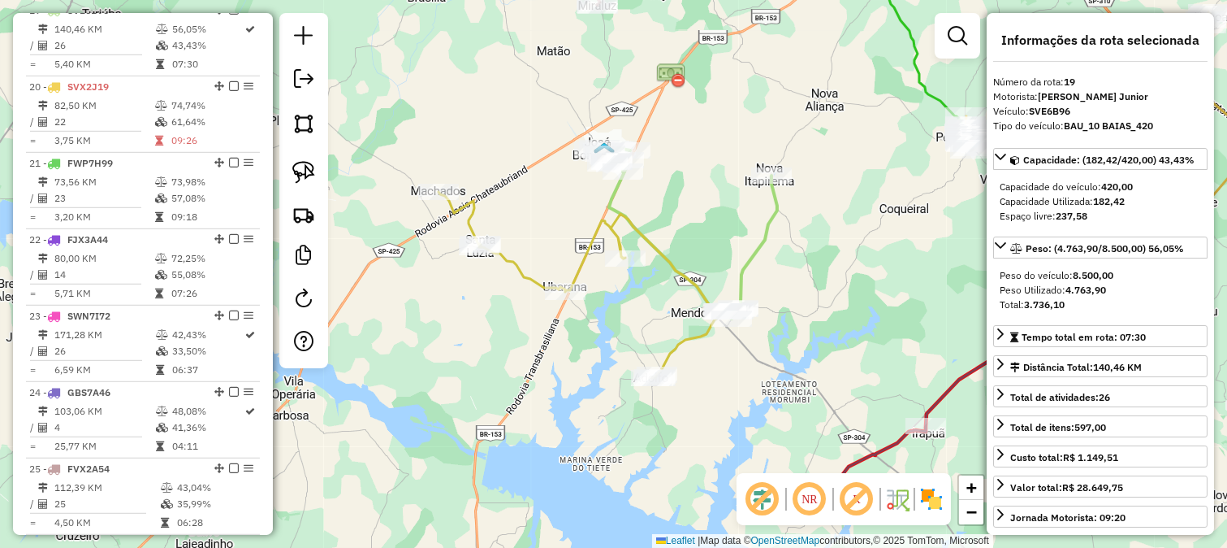
drag, startPoint x: 853, startPoint y: 307, endPoint x: 831, endPoint y: 280, distance: 34.6
click at [853, 296] on div "Janela de atendimento Grade de atendimento Capacidade Transportadoras Veículos …" at bounding box center [613, 274] width 1227 height 548
click at [769, 222] on icon at bounding box center [608, 276] width 339 height 202
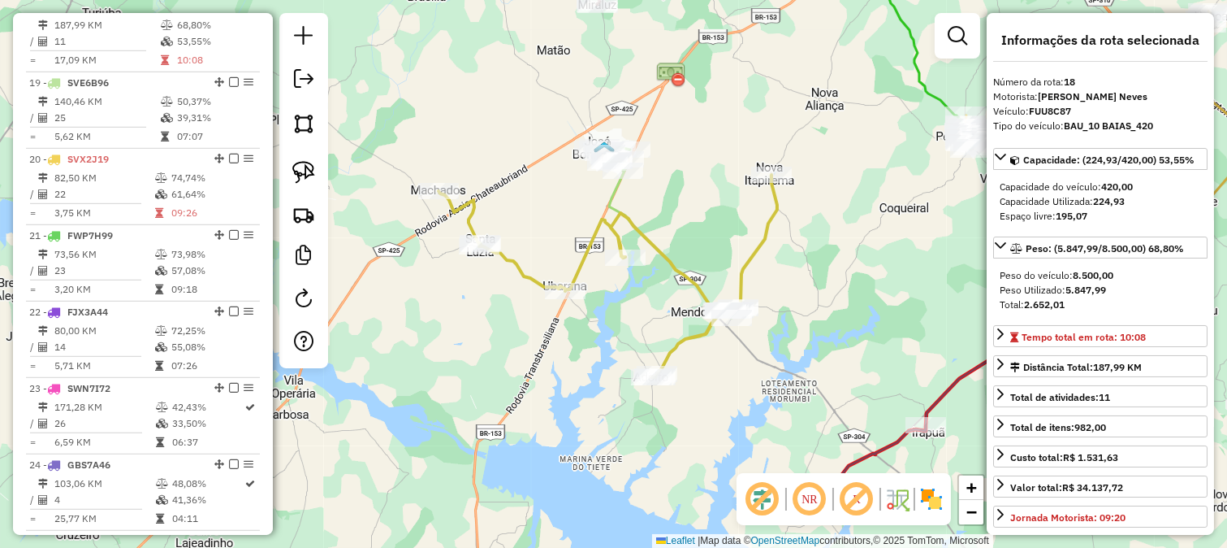
scroll to position [1939, 0]
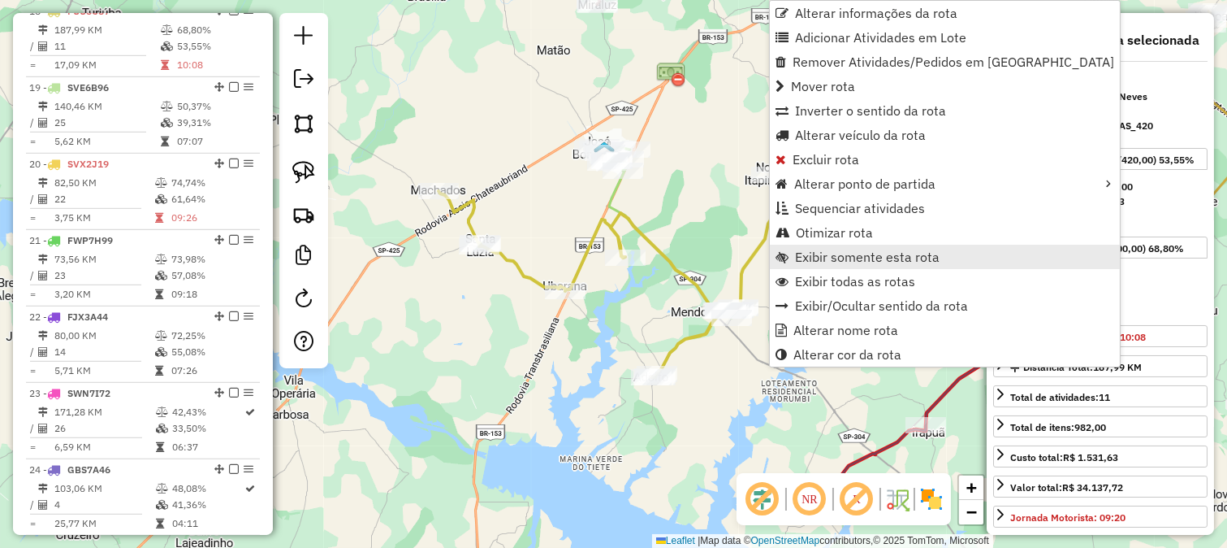
click at [811, 250] on span "Exibir somente esta rota" at bounding box center [867, 256] width 145 height 13
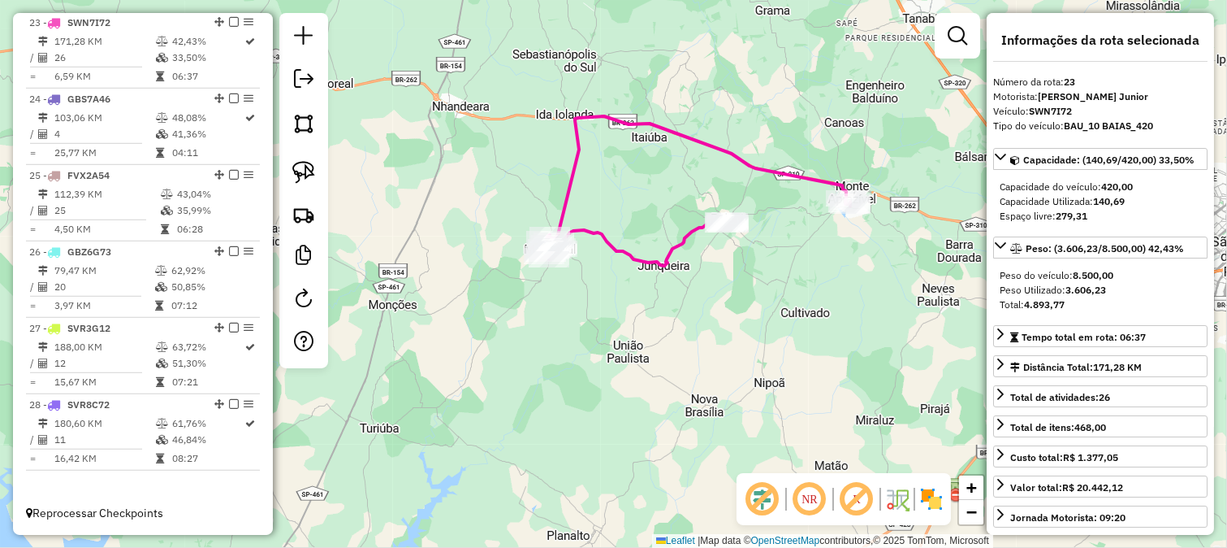
scroll to position [2322, 0]
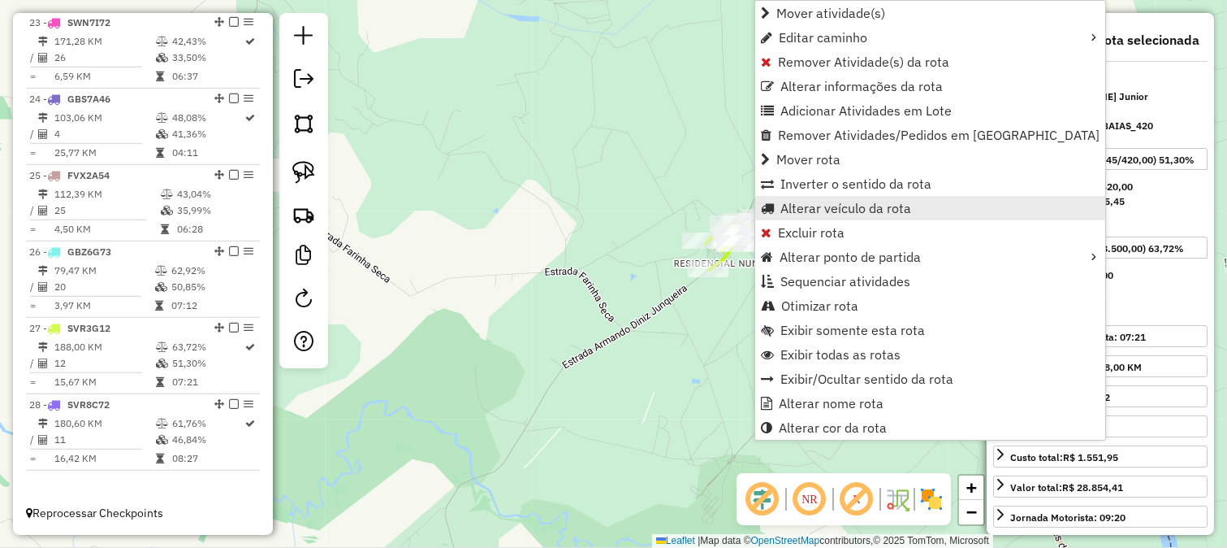
click at [807, 203] on span "Alterar veículo da rota" at bounding box center [846, 207] width 131 height 13
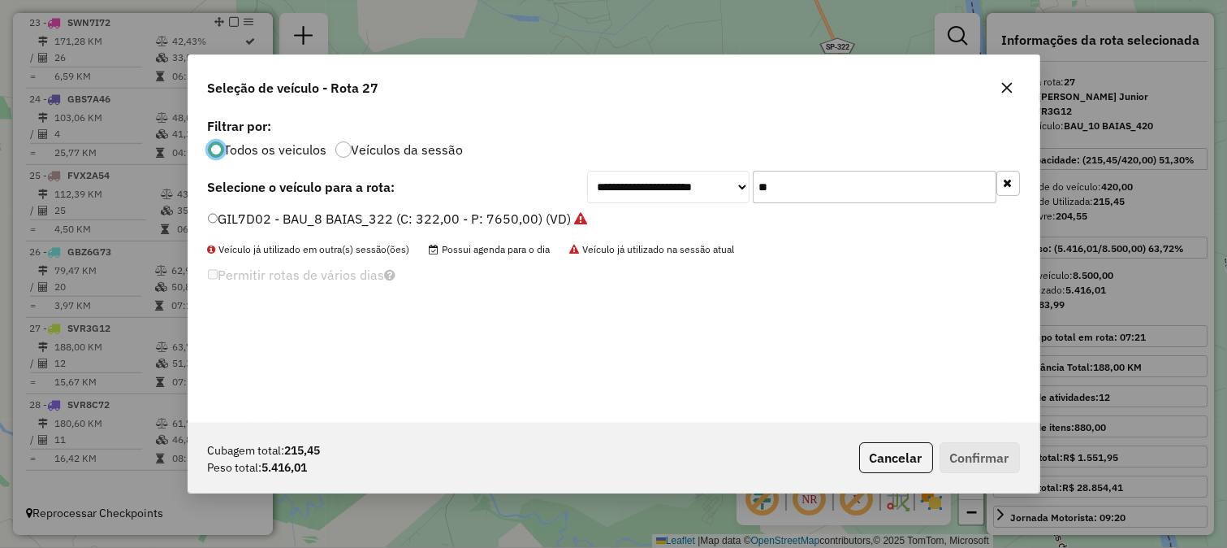
scroll to position [9, 4]
click at [830, 204] on div "**********" at bounding box center [613, 268] width 851 height 309
click at [830, 197] on input "**" at bounding box center [875, 187] width 244 height 32
type input "**"
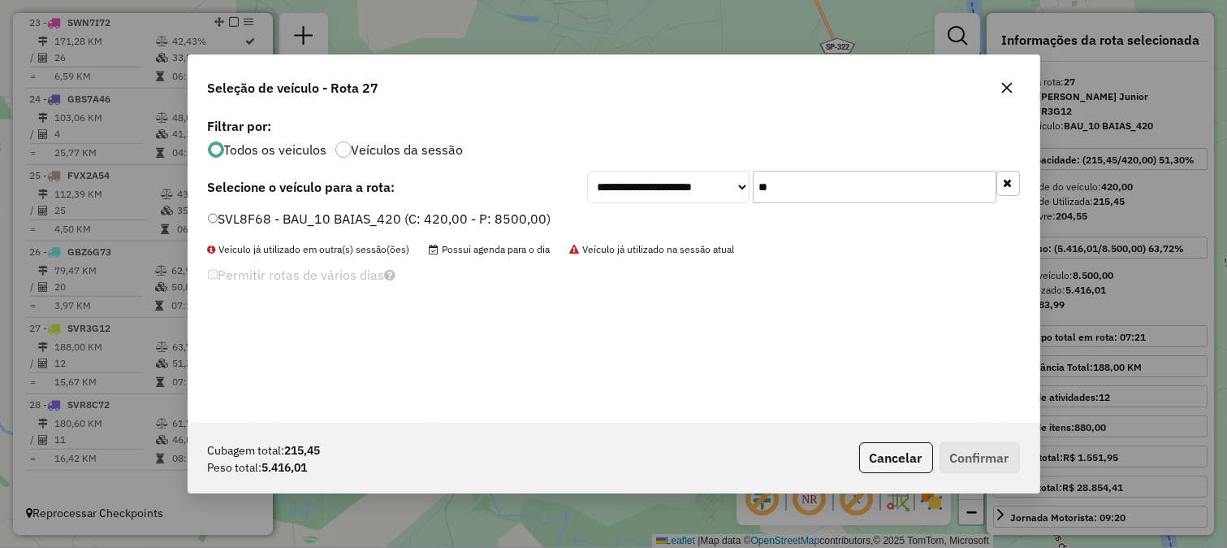
click at [492, 214] on label "SVL8F68 - BAU_10 BAIAS_420 (C: 420,00 - P: 8500,00)" at bounding box center [380, 218] width 344 height 19
click at [444, 152] on label "Veículos da sessão" at bounding box center [408, 149] width 112 height 13
click at [486, 213] on label "SVL8F68 - BAU_10 BAIAS_420 (C: 420,00 - P: 8500,00)" at bounding box center [380, 218] width 344 height 19
click at [997, 463] on button "Confirmar" at bounding box center [980, 457] width 80 height 31
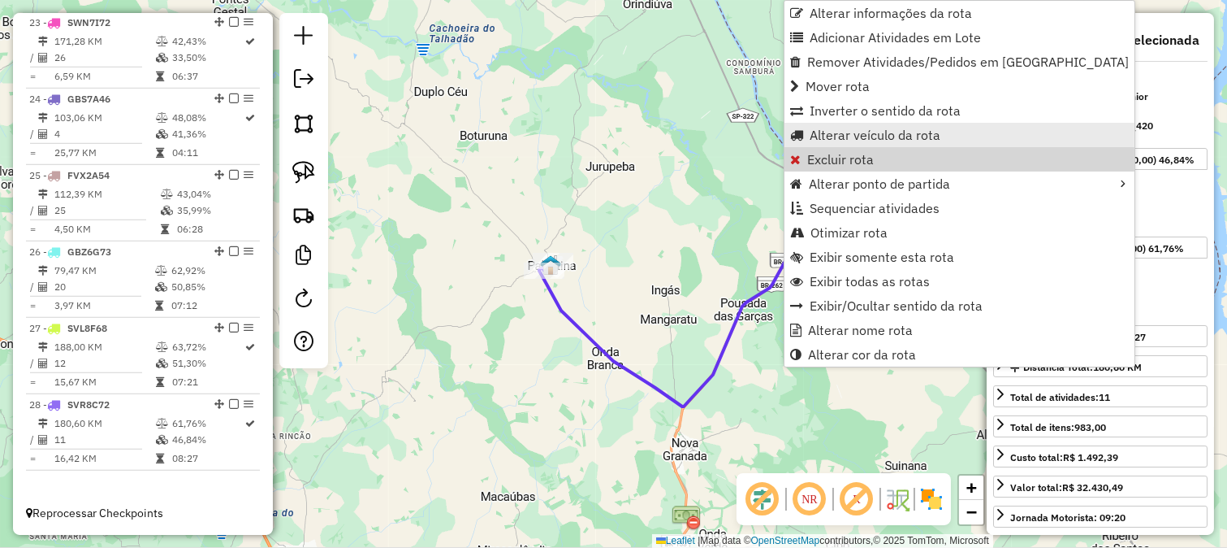
click at [858, 136] on span "Alterar veículo da rota" at bounding box center [875, 134] width 131 height 13
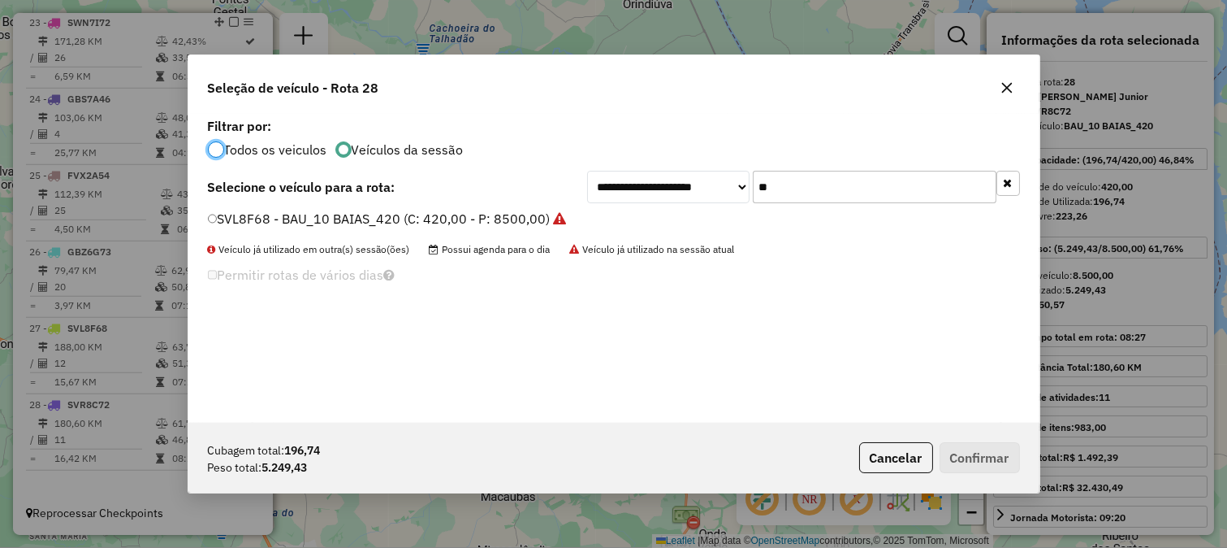
click at [896, 182] on input "**" at bounding box center [875, 187] width 244 height 32
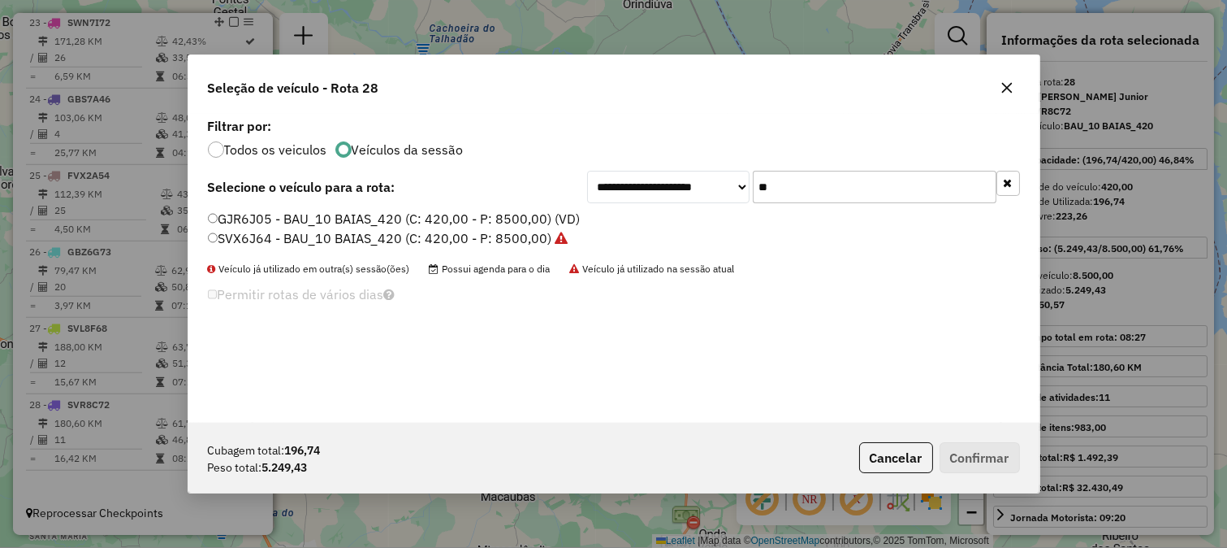
type input "**"
drag, startPoint x: 480, startPoint y: 214, endPoint x: 574, endPoint y: 247, distance: 99.7
click at [480, 214] on label "GJR6J05 - BAU_10 BAIAS_420 (C: 420,00 - P: 8500,00) (VD)" at bounding box center [394, 218] width 373 height 19
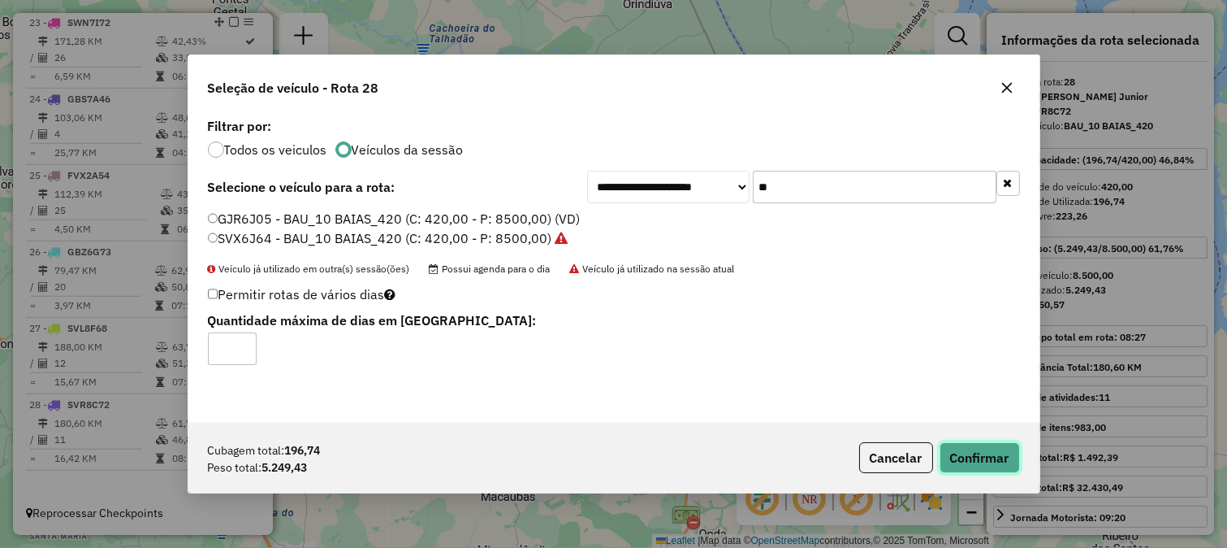
click at [963, 457] on button "Confirmar" at bounding box center [980, 457] width 80 height 31
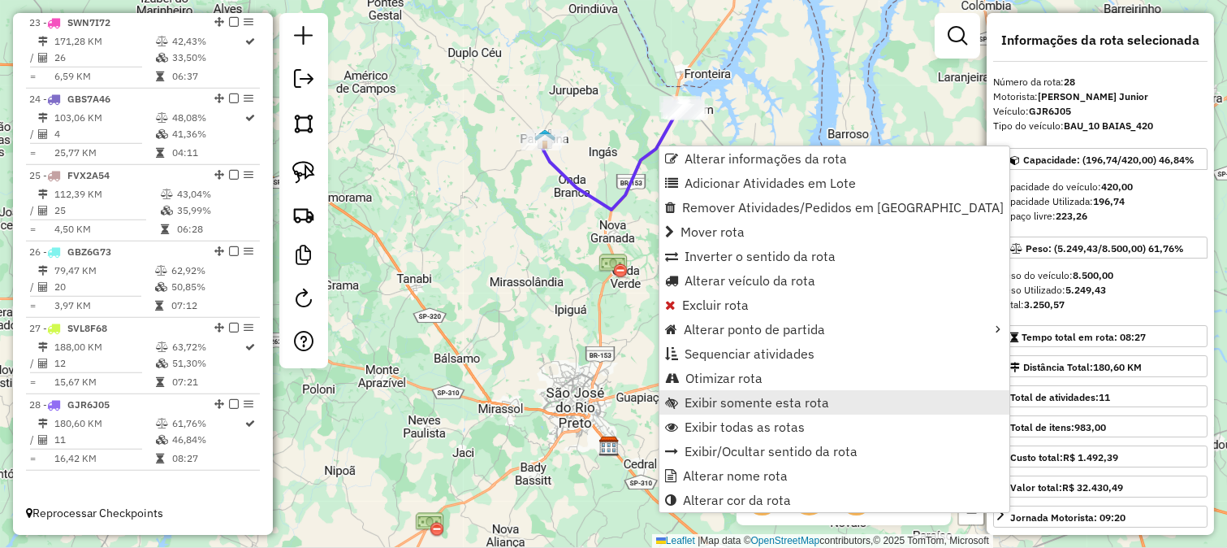
click at [759, 402] on span "Exibir somente esta rota" at bounding box center [757, 402] width 145 height 13
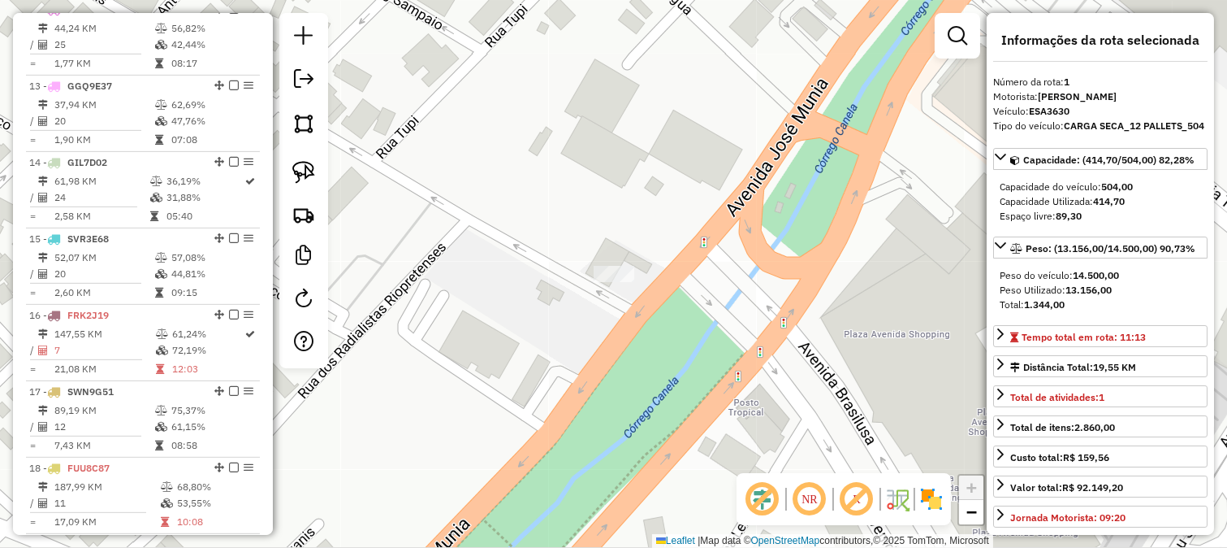
scroll to position [643, 0]
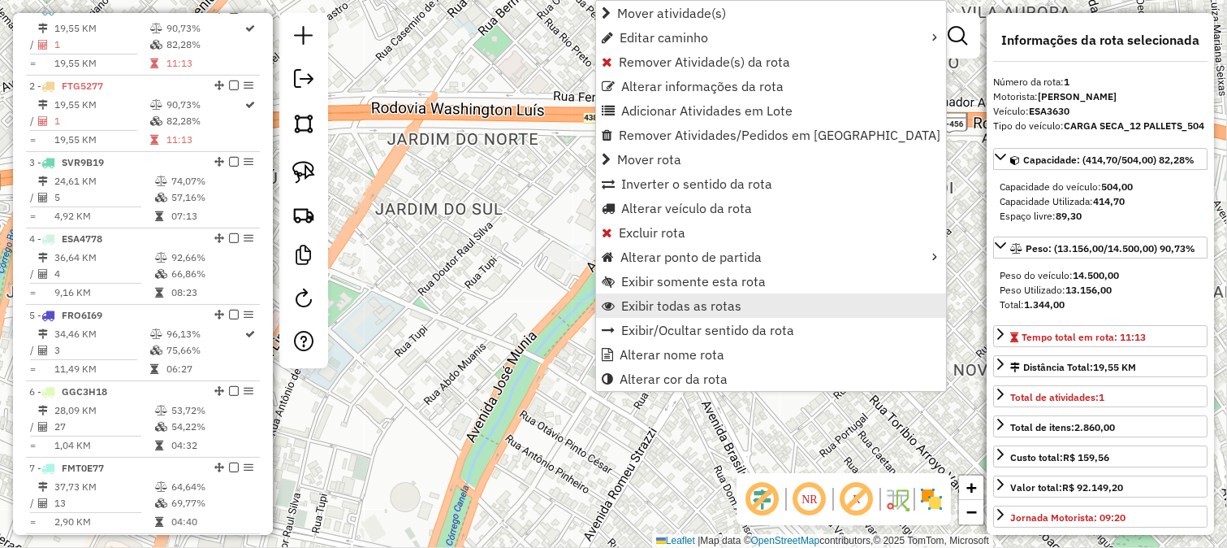
click at [693, 294] on link "Exibir todas as rotas" at bounding box center [771, 305] width 350 height 24
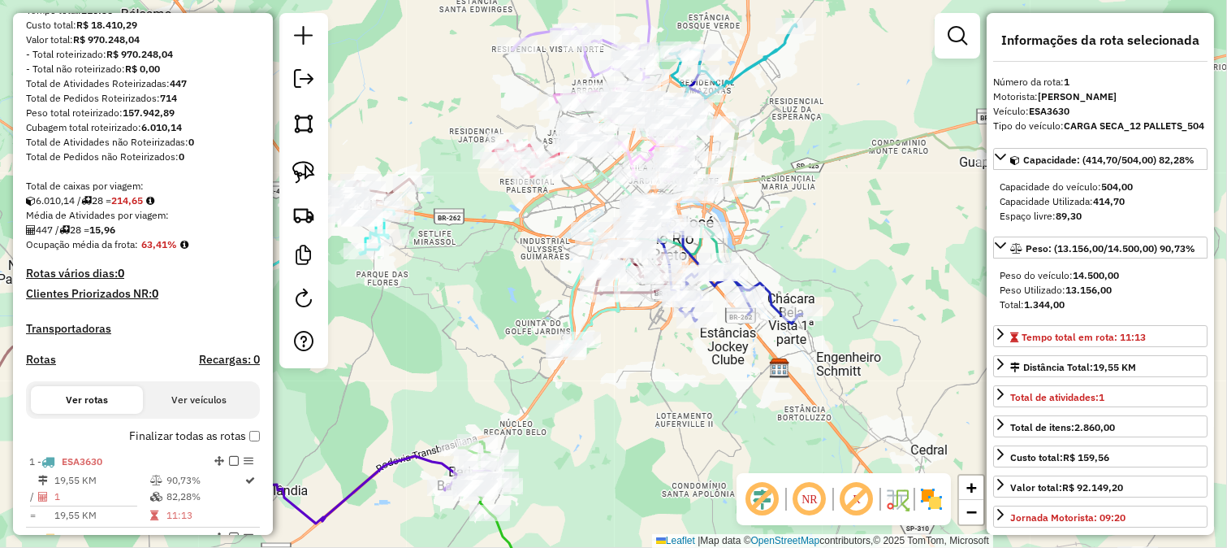
scroll to position [0, 0]
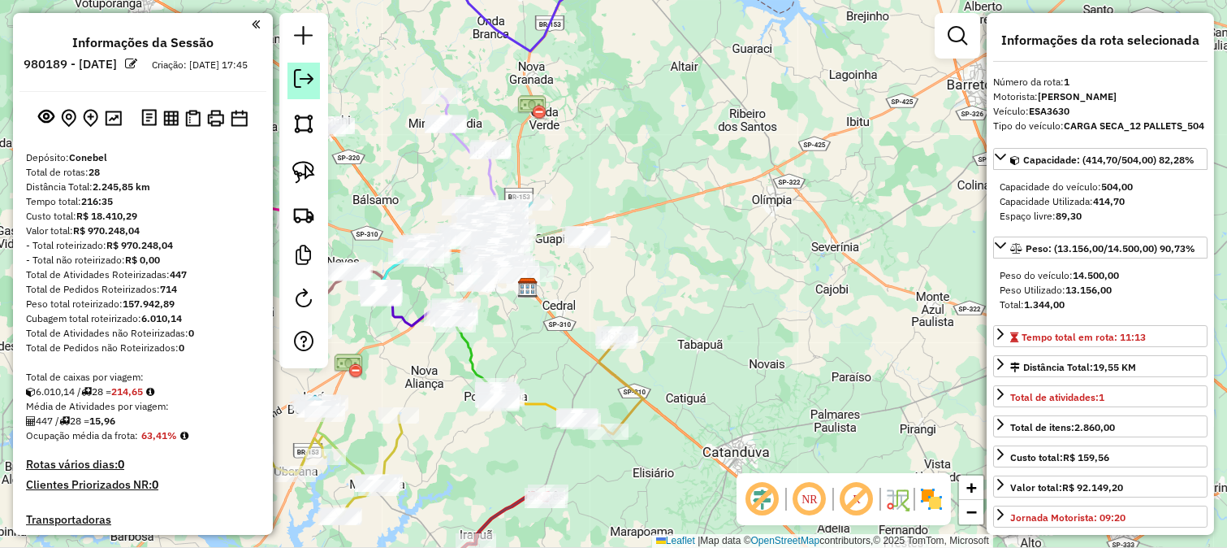
click at [305, 90] on link at bounding box center [304, 81] width 32 height 37
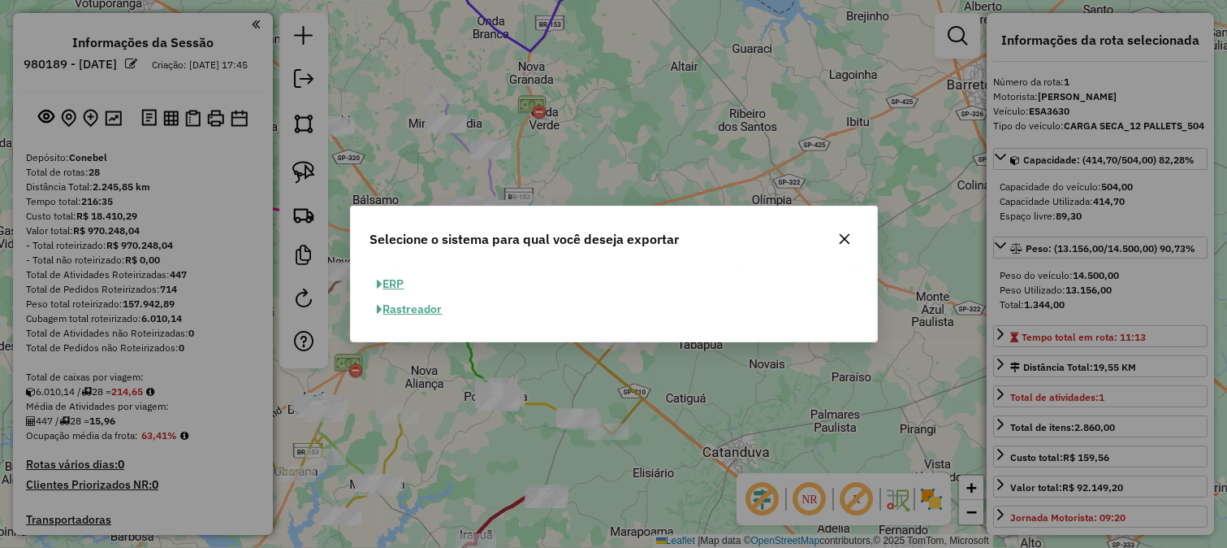
click at [391, 278] on button "ERP" at bounding box center [390, 283] width 41 height 25
select select "**"
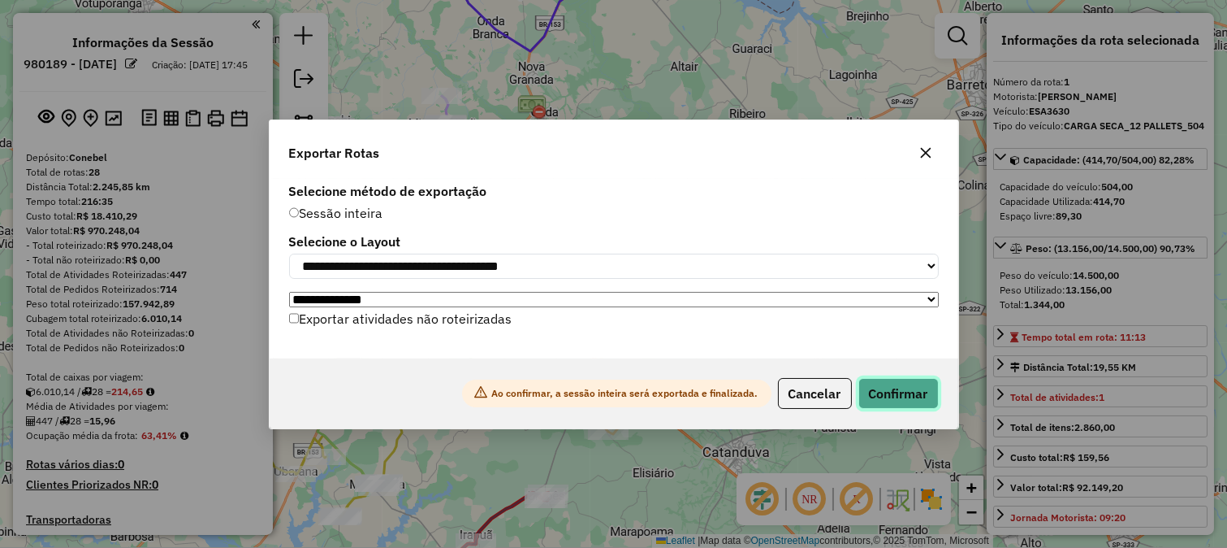
click at [911, 385] on button "Confirmar" at bounding box center [899, 393] width 80 height 31
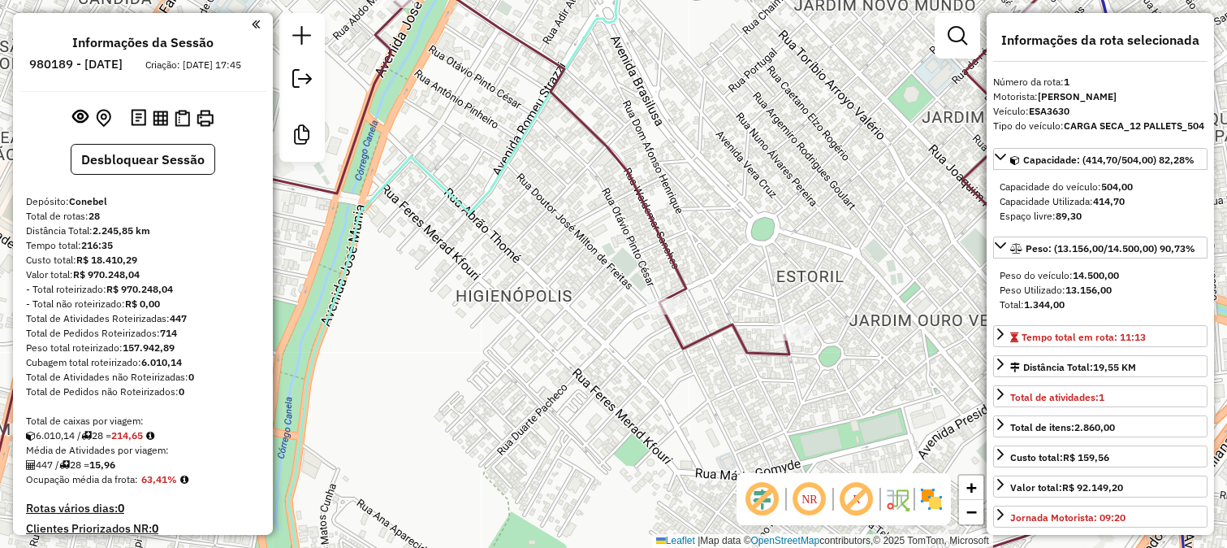
drag, startPoint x: 613, startPoint y: 89, endPoint x: 742, endPoint y: 351, distance: 291.4
click at [757, 361] on div "Janela de atendimento Grade de atendimento Capacidade Transportadoras Veículos …" at bounding box center [613, 274] width 1227 height 548
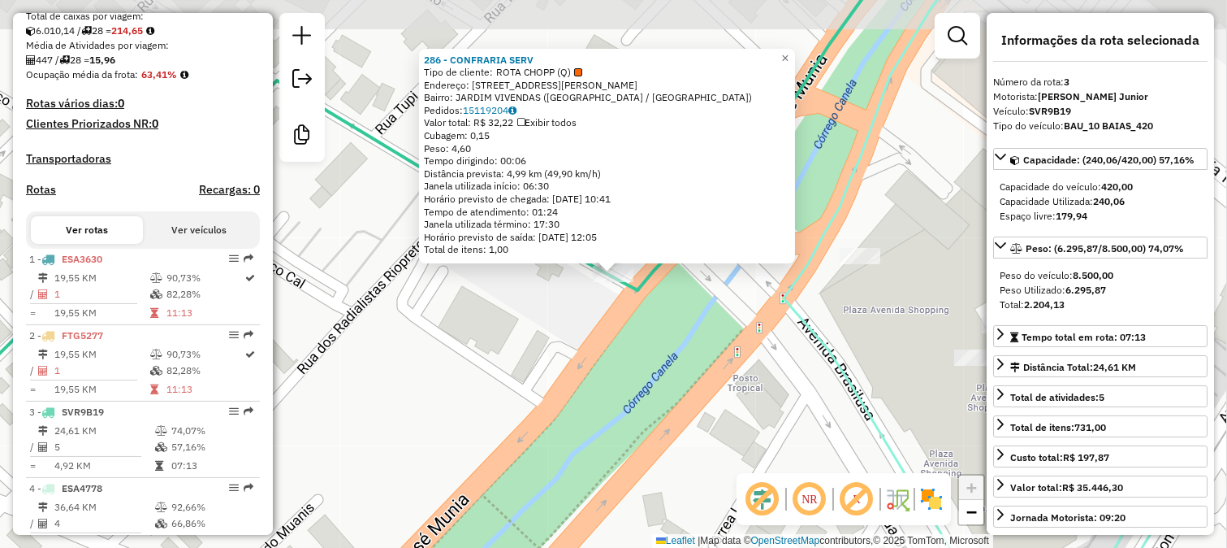
scroll to position [807, 0]
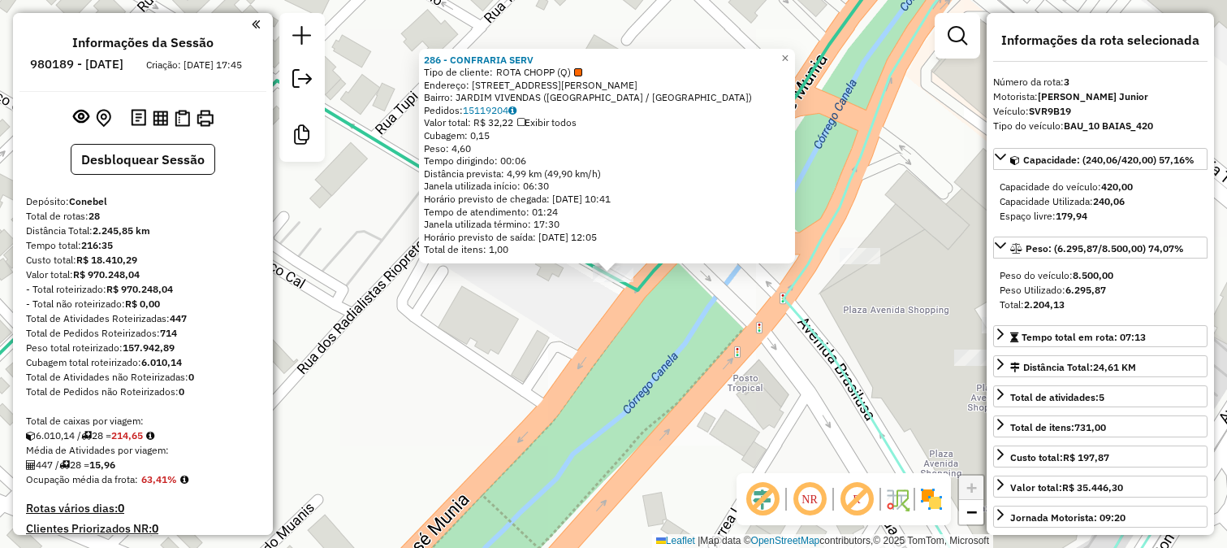
select select "**********"
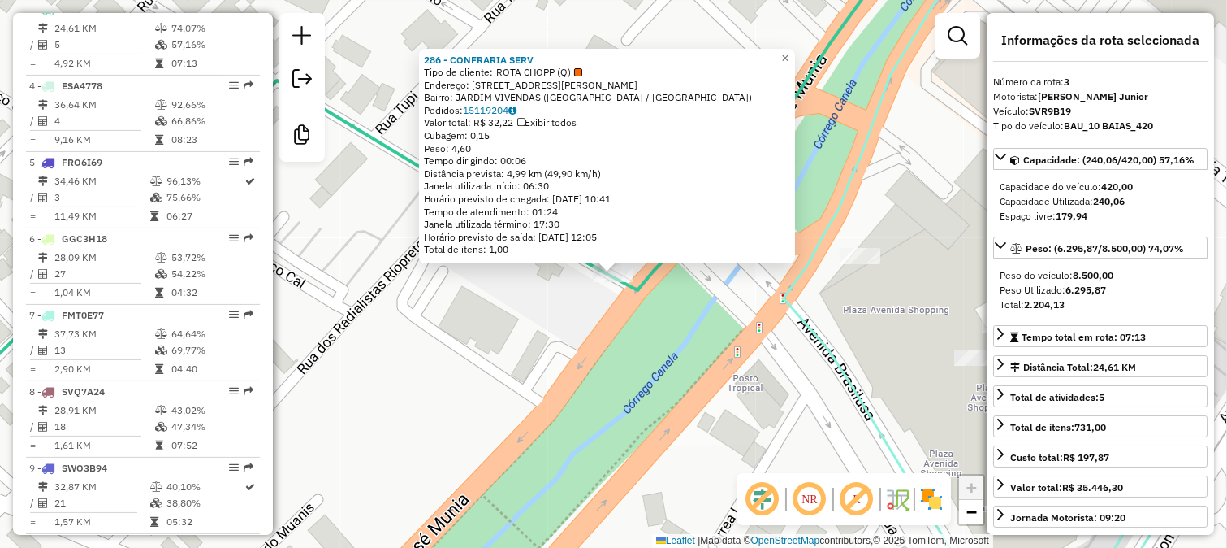
click at [615, 379] on div "286 - CONFRARIA SERV Tipo de cliente: ROTA CHOPP (Q) Endereço: [STREET_ADDRESS]…" at bounding box center [613, 274] width 1227 height 548
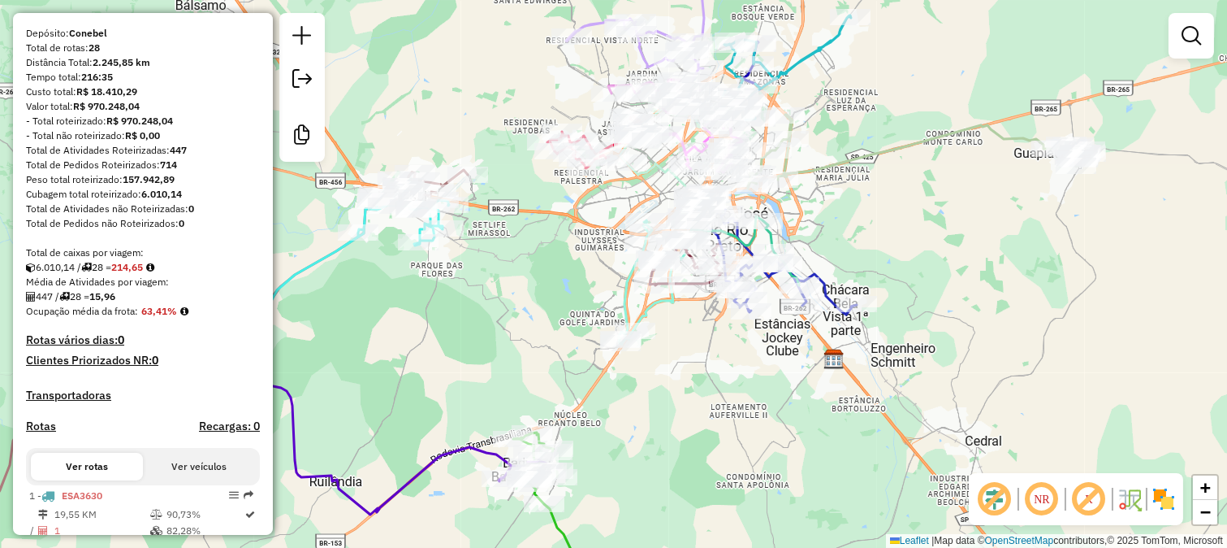
scroll to position [180, 0]
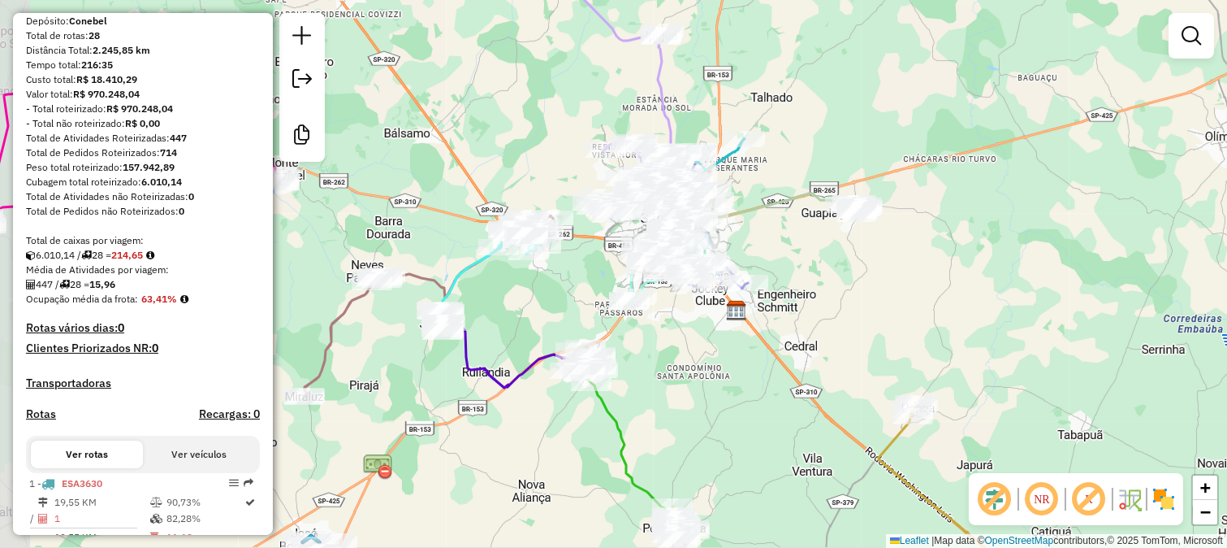
drag, startPoint x: 699, startPoint y: 431, endPoint x: 757, endPoint y: 191, distance: 246.5
click at [749, 226] on div "Janela de atendimento Grade de atendimento Capacidade Transportadoras Veículos …" at bounding box center [613, 274] width 1227 height 548
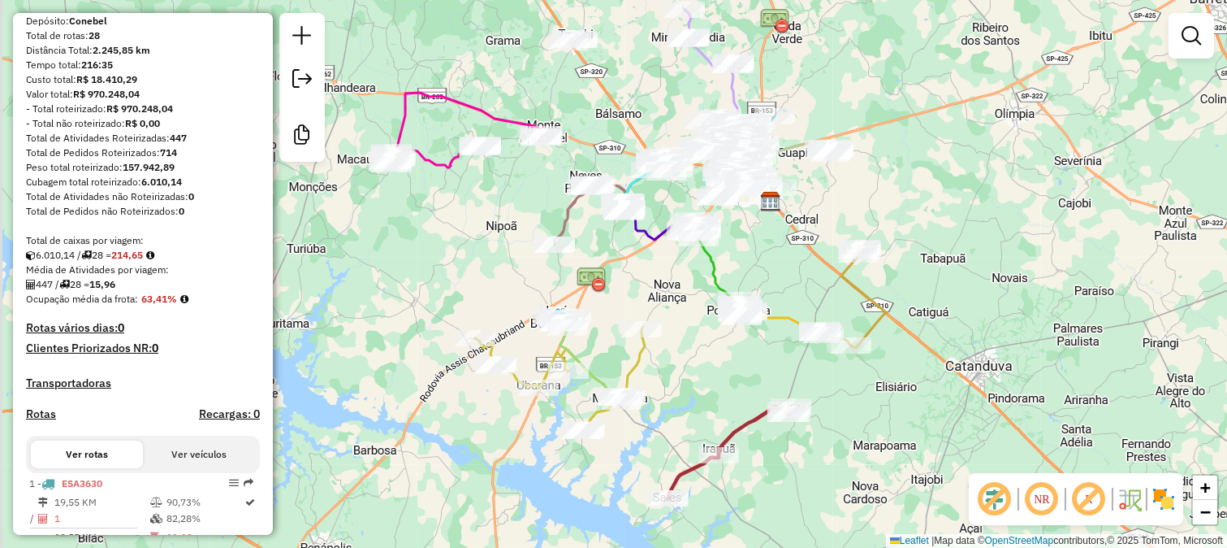
drag, startPoint x: 691, startPoint y: 327, endPoint x: 713, endPoint y: 402, distance: 78.7
click at [713, 400] on div "Janela de atendimento Grade de atendimento Capacidade Transportadoras Veículos …" at bounding box center [613, 274] width 1227 height 548
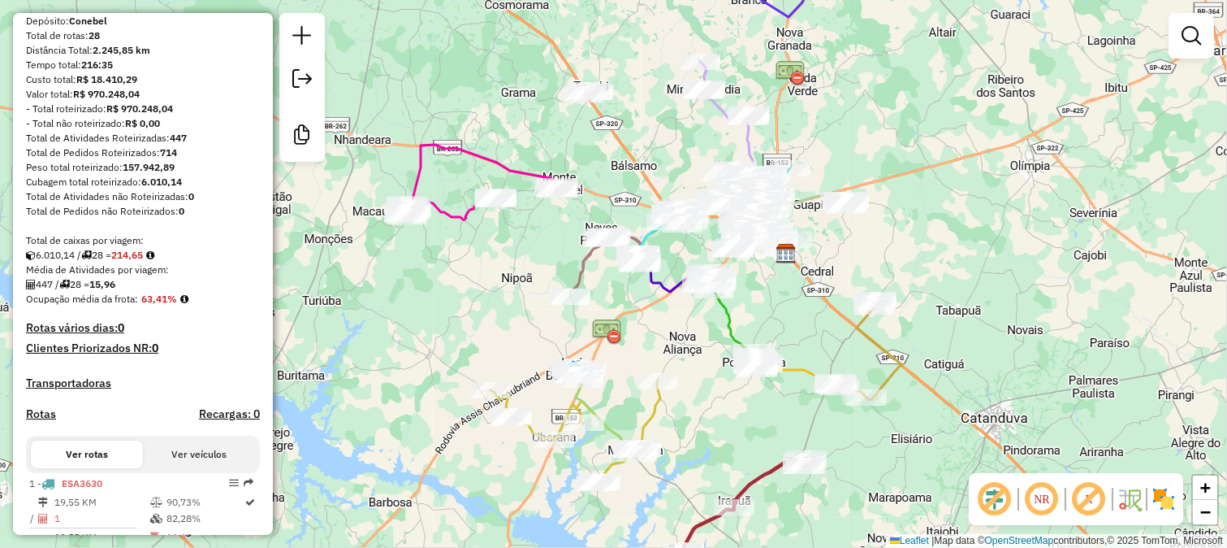
click at [659, 418] on icon at bounding box center [576, 432] width 170 height 102
select select "**********"
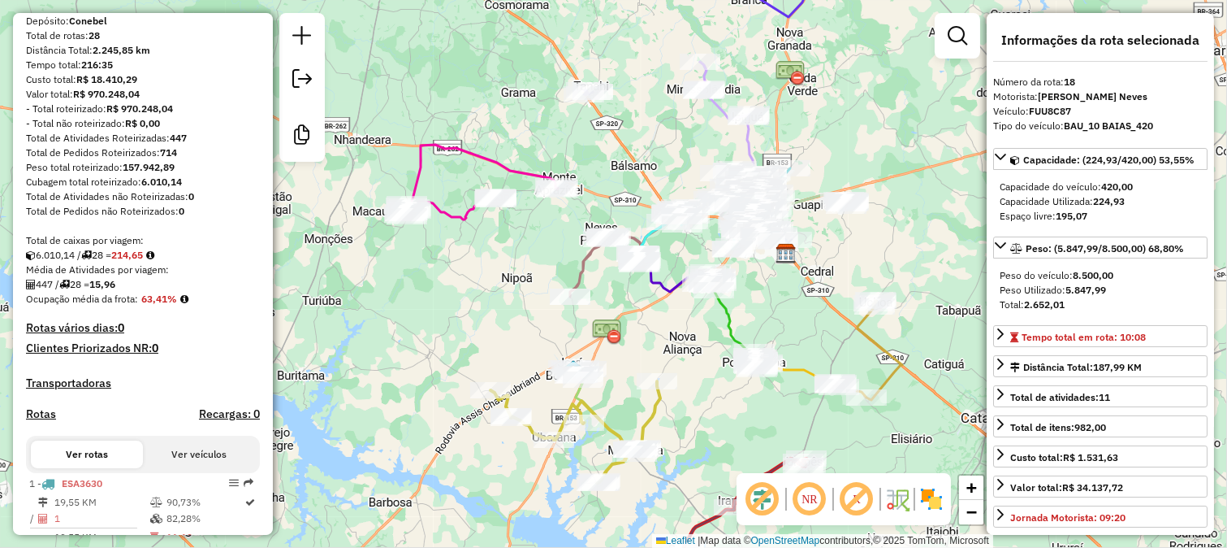
scroll to position [1952, 0]
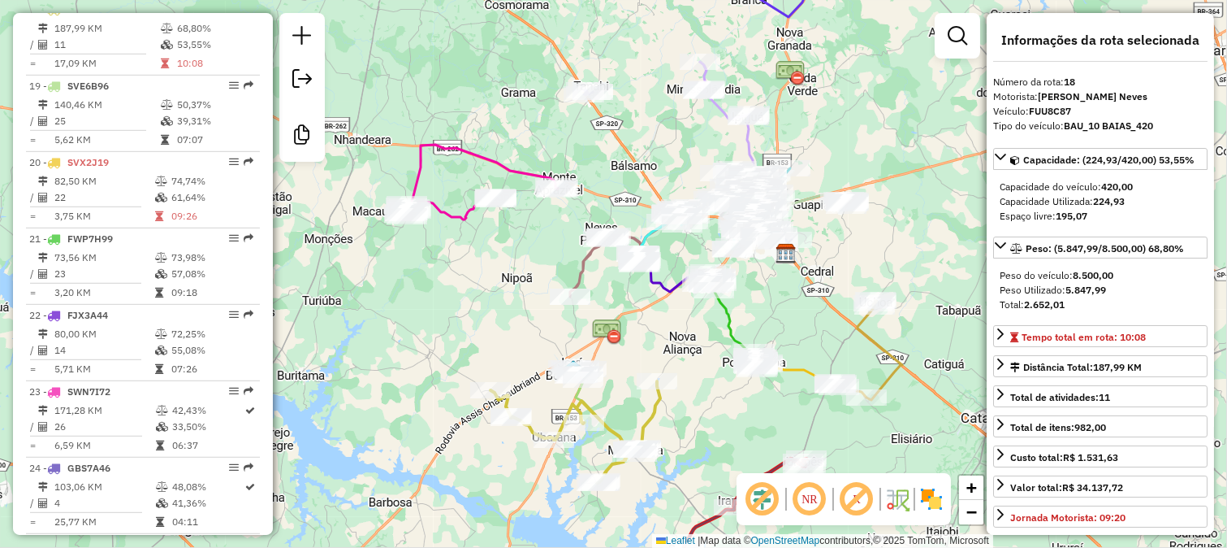
click at [379, 465] on div "Janela de atendimento Grade de atendimento Capacidade Transportadoras Veículos …" at bounding box center [613, 274] width 1227 height 548
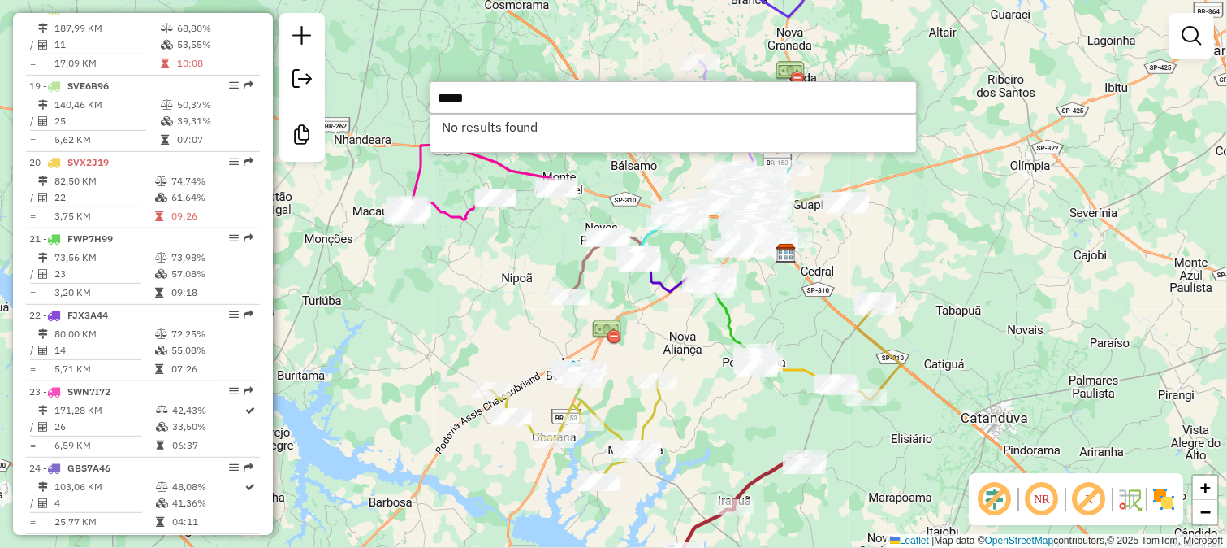
click at [522, 97] on input "*****" at bounding box center [673, 97] width 487 height 32
click at [522, 97] on input "****" at bounding box center [673, 97] width 487 height 32
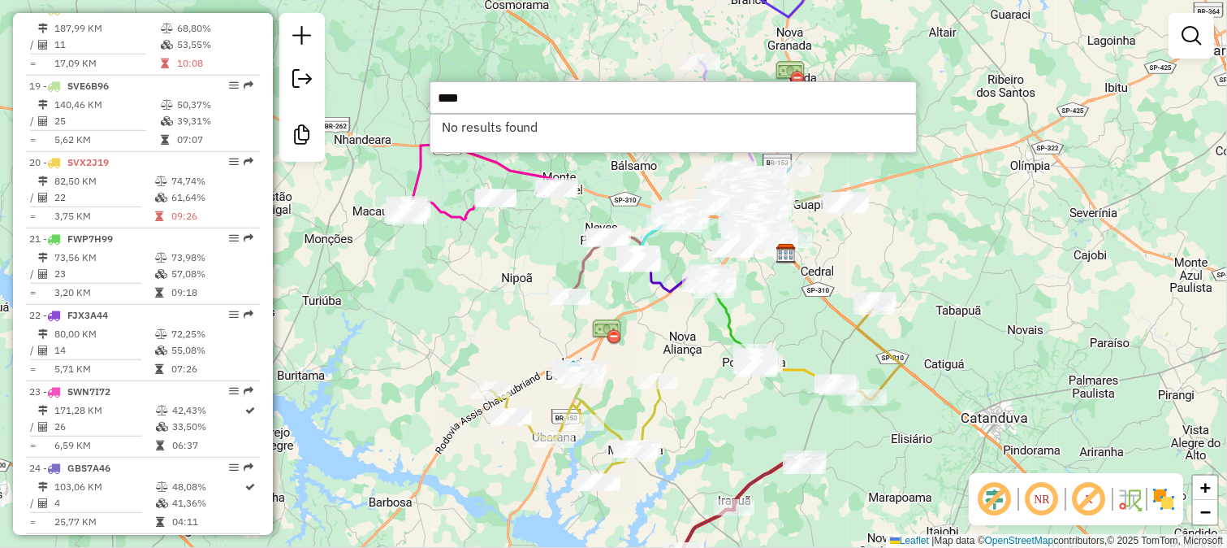
click at [522, 97] on input "****" at bounding box center [673, 97] width 487 height 32
click at [522, 97] on input "*****" at bounding box center [673, 97] width 487 height 32
click at [638, 114] on div "No results found" at bounding box center [673, 133] width 487 height 39
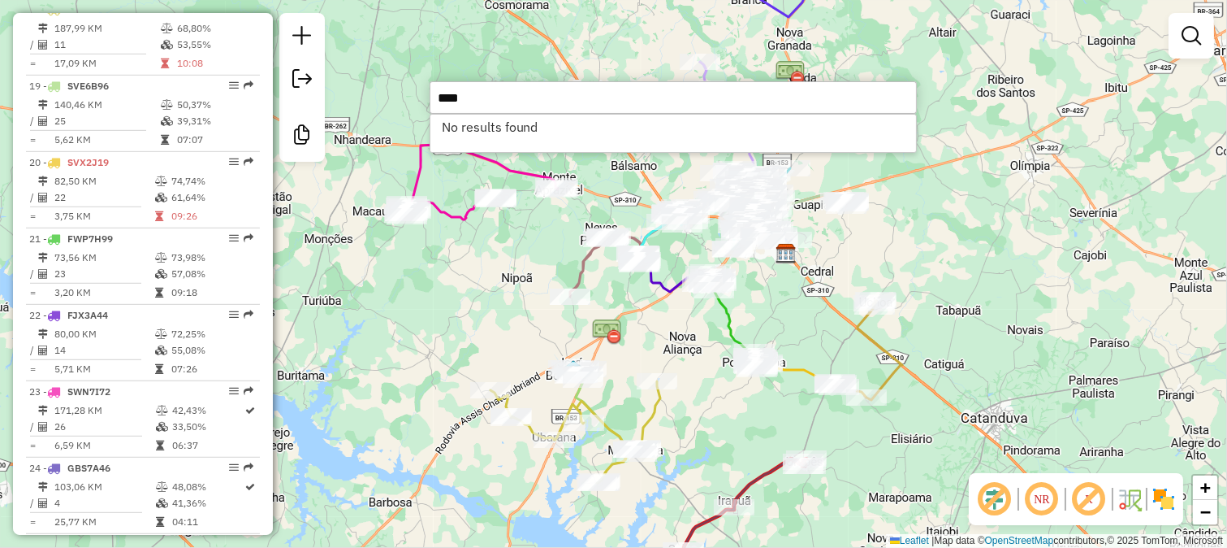
click at [644, 109] on input "****" at bounding box center [673, 97] width 487 height 32
click at [644, 110] on input "****" at bounding box center [673, 97] width 487 height 32
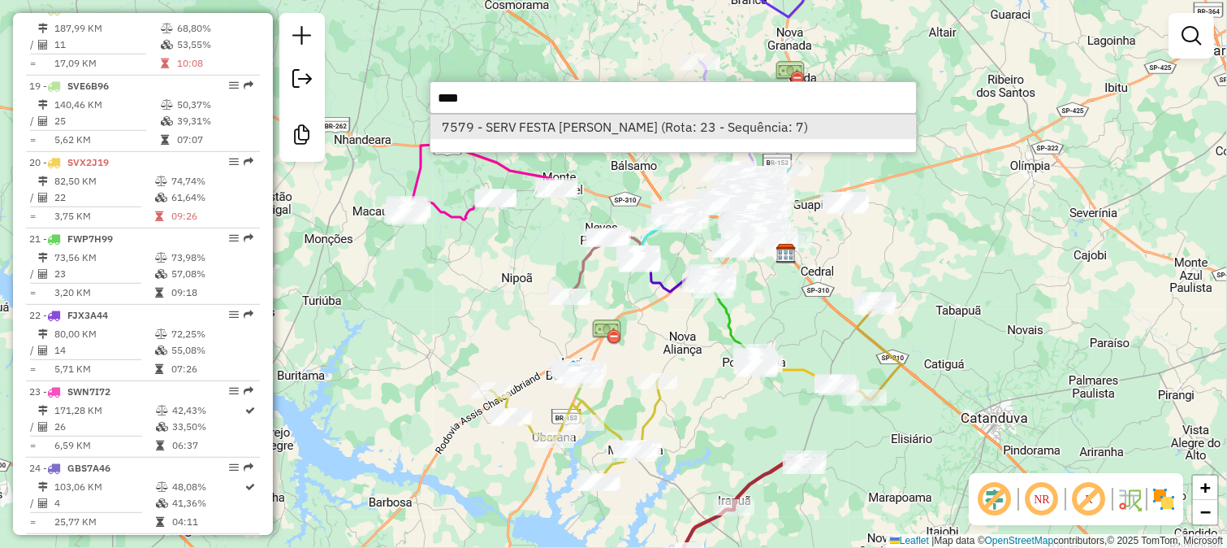
type input "****"
click at [623, 132] on li "7579 - SERV FESTA CARLOS (Rota: 23 - Sequência: 7)" at bounding box center [674, 127] width 486 height 24
select select "**********"
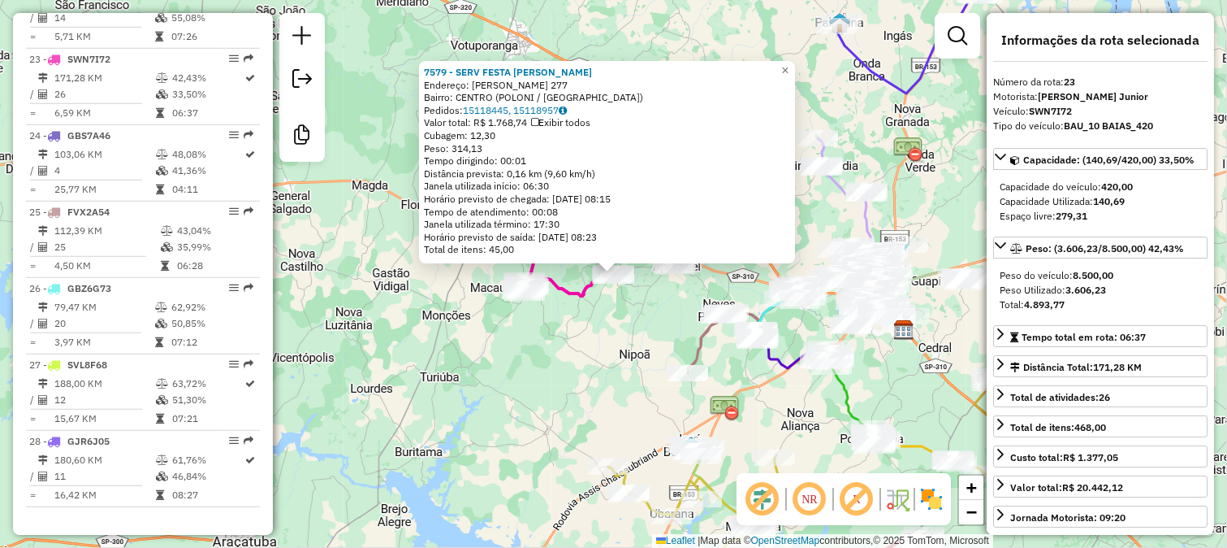
scroll to position [2297, 0]
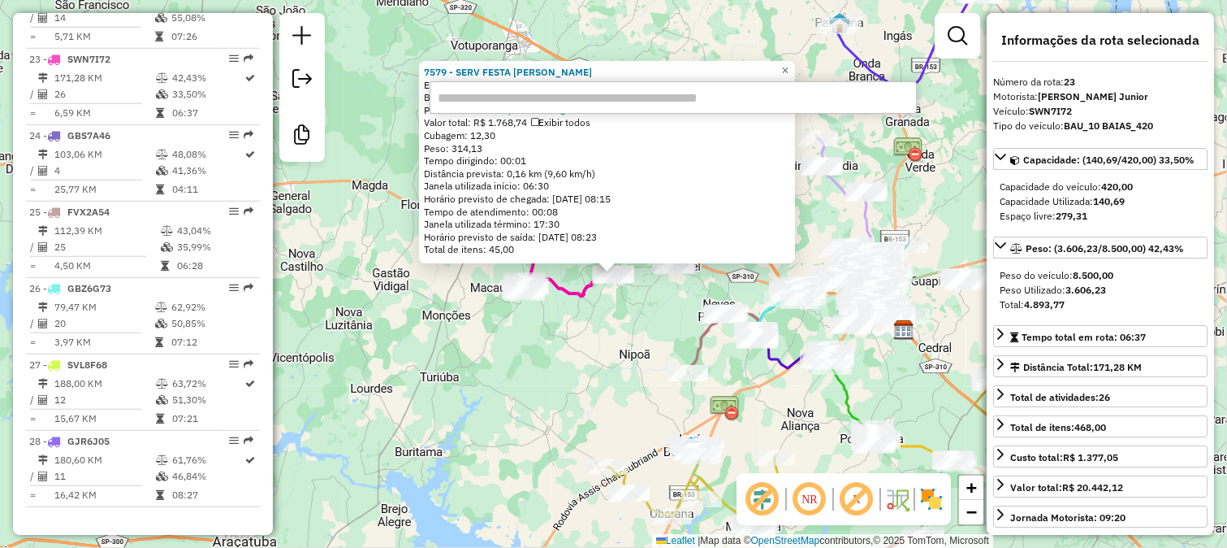
type input "*"
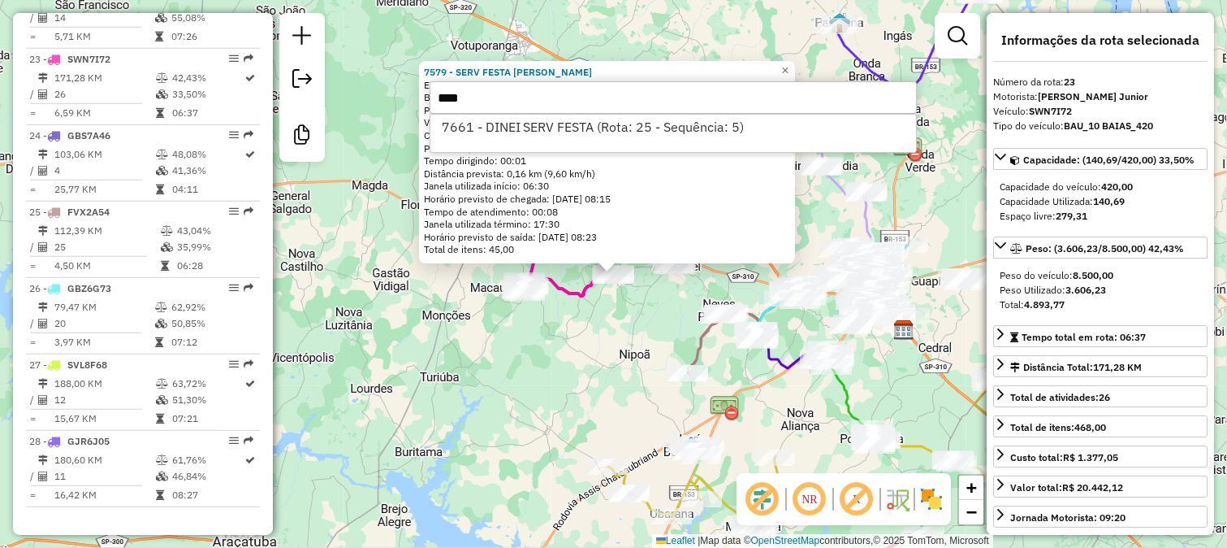
type input "****"
click at [623, 132] on li "7661 - DINEI SERV FESTA (Rota: 25 - Sequência: 5)" at bounding box center [674, 127] width 486 height 24
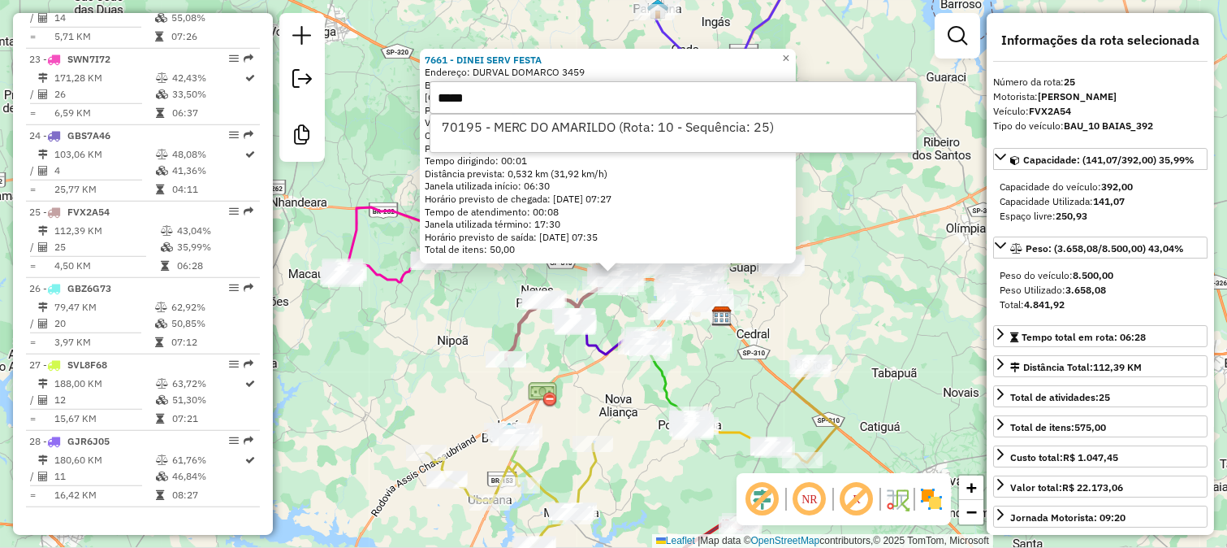
type input "*****"
click at [623, 132] on li "70195 - MERC DO AMARILDO (Rota: 10 - Sequência: 25)" at bounding box center [674, 127] width 486 height 24
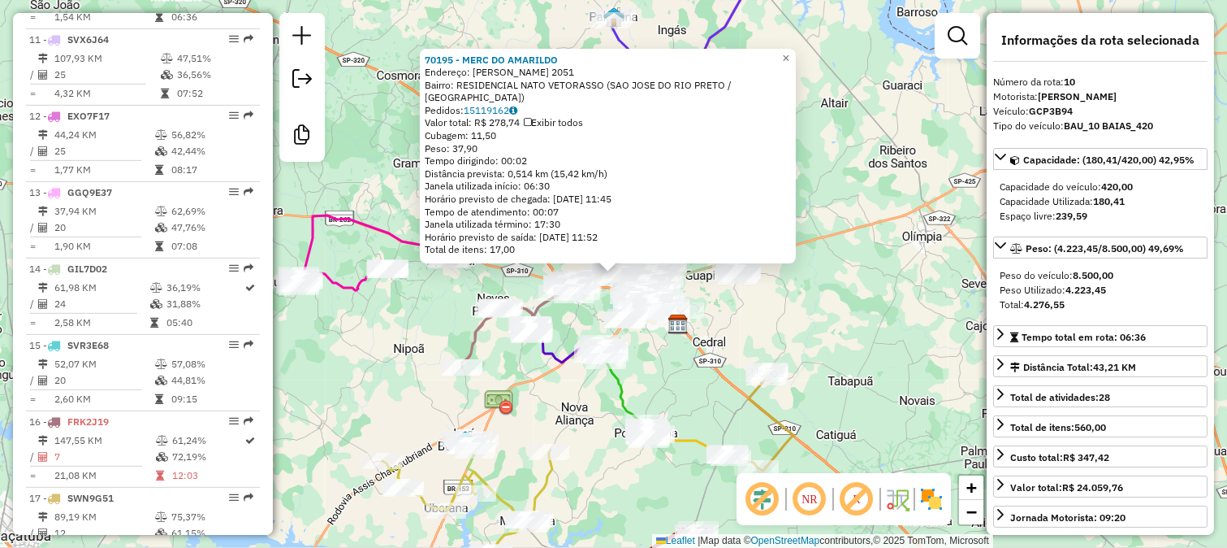
scroll to position [1341, 0]
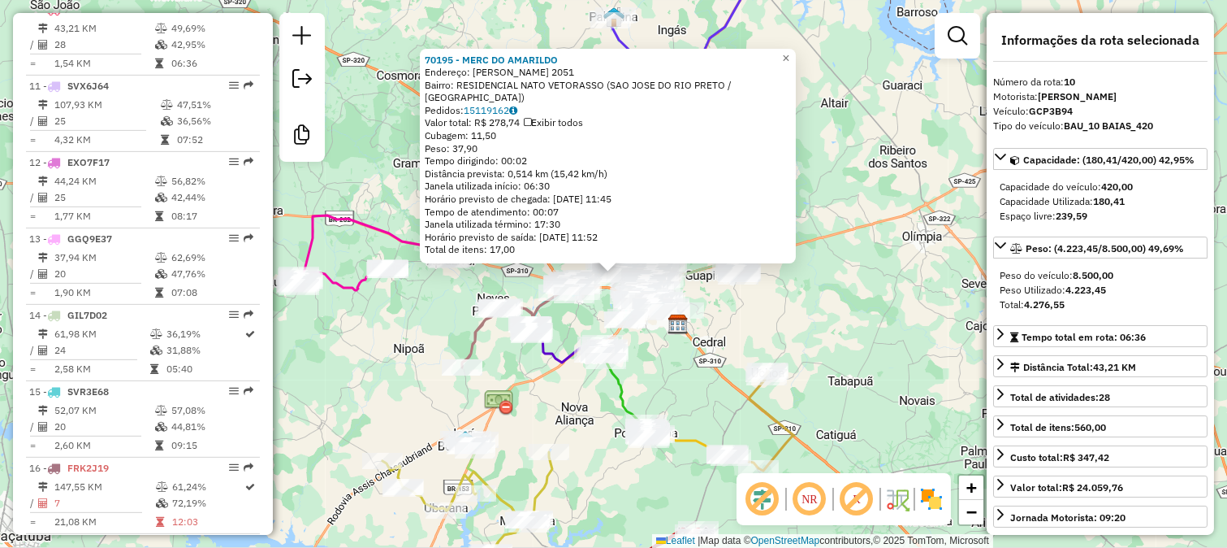
click at [322, 340] on div "Rota 23 - Placa SWN7I72 84246 - BAR DA VALERIA 70195 - MERC DO AMARILDO Endereç…" at bounding box center [613, 274] width 1227 height 548
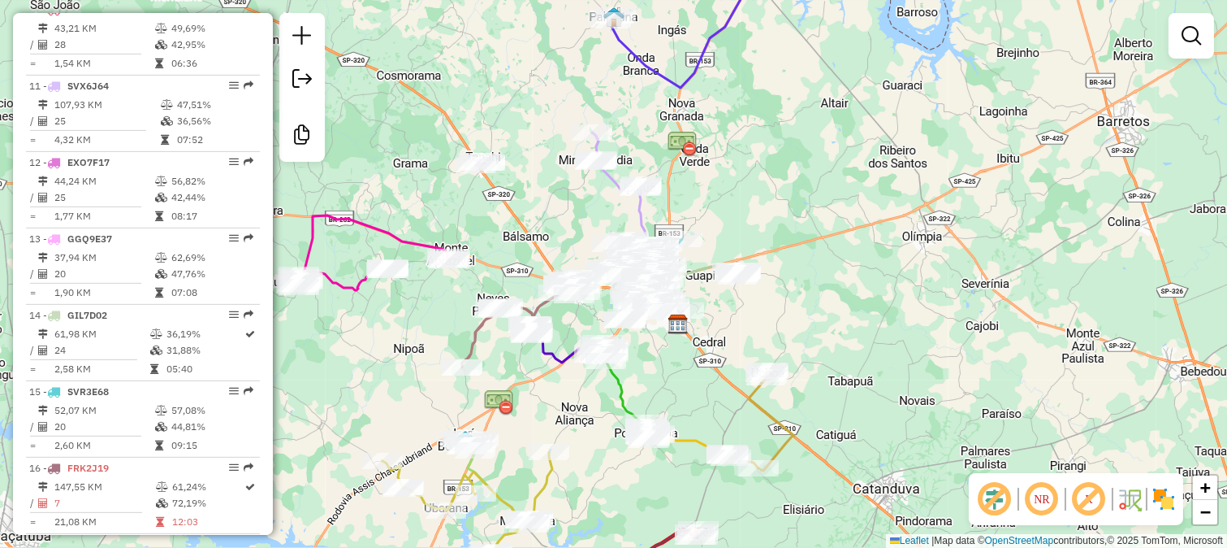
drag, startPoint x: 335, startPoint y: 346, endPoint x: 457, endPoint y: 376, distance: 125.5
click at [460, 384] on div "70195 - MERC DO AMARILDO Endereço: LUIZA DE BIASI FAUAZ 2051 Bairro: RESIDENCIA…" at bounding box center [613, 274] width 1227 height 548
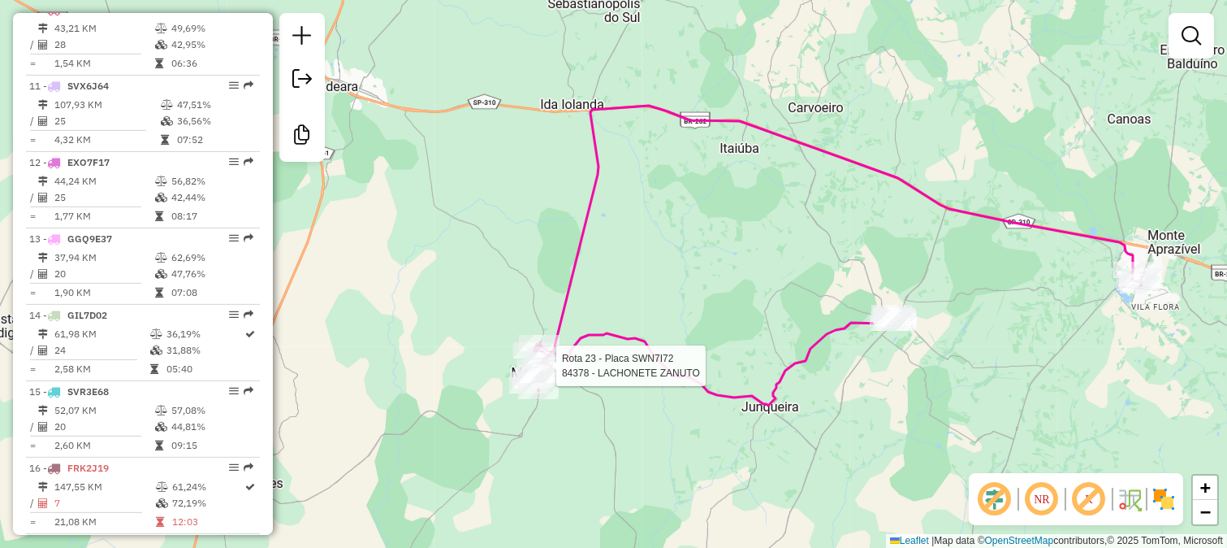
select select "**********"
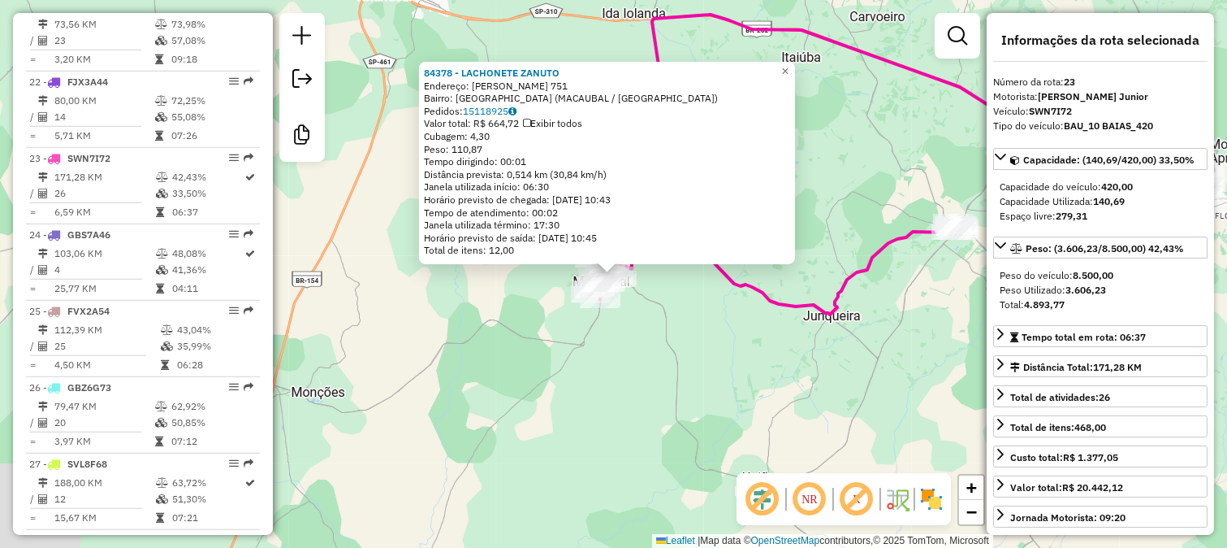
scroll to position [2297, 0]
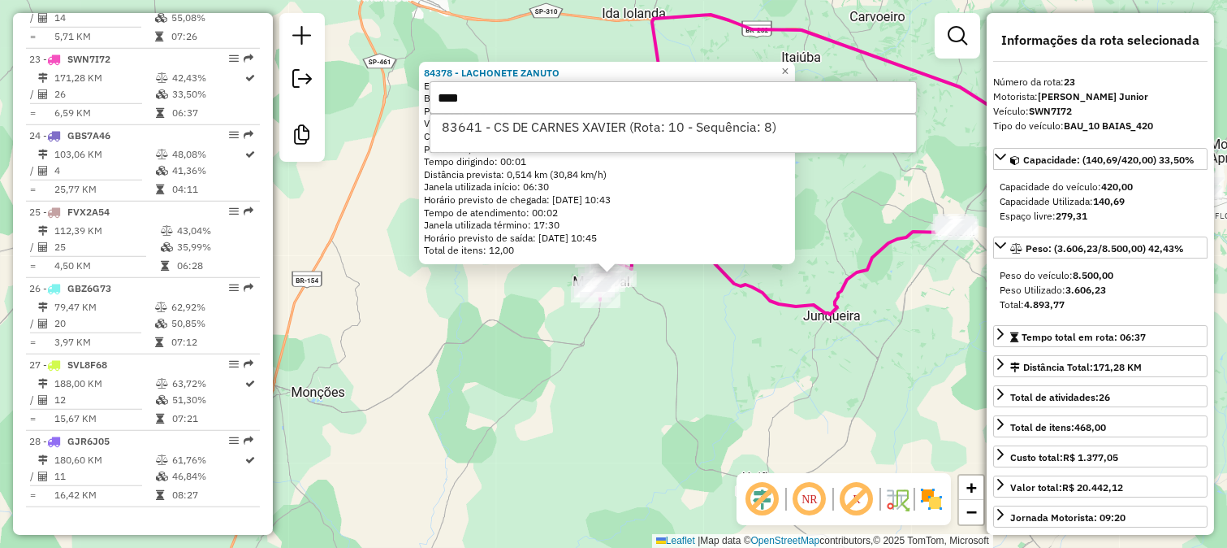
click at [599, 110] on input "****" at bounding box center [673, 97] width 487 height 32
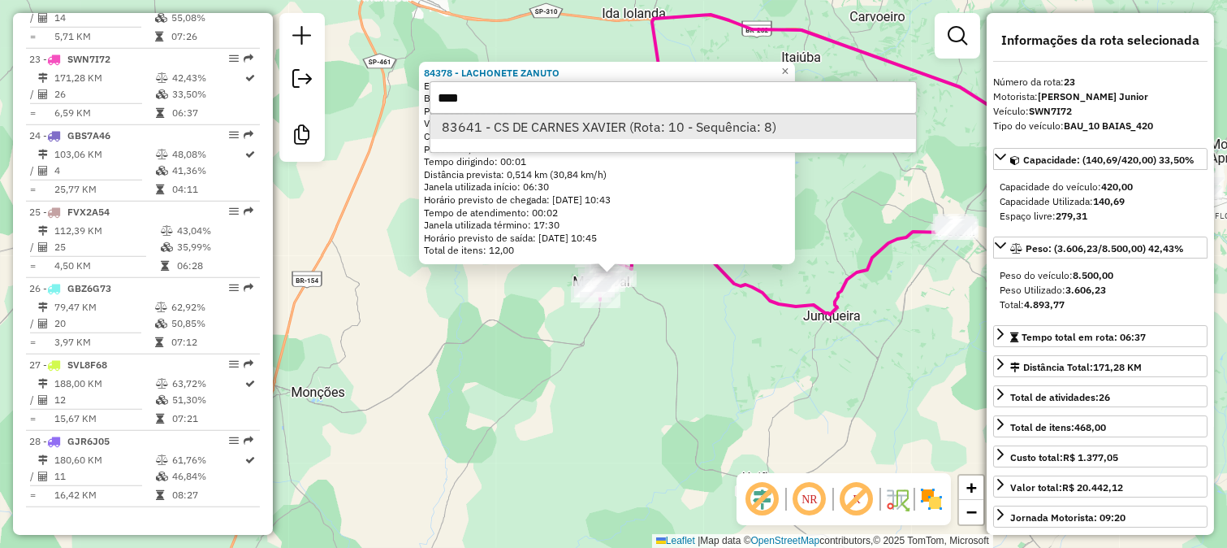
type input "****"
click at [606, 123] on li "83641 - CS DE CARNES XAVIER (Rota: 10 - Sequência: 8)" at bounding box center [674, 127] width 486 height 24
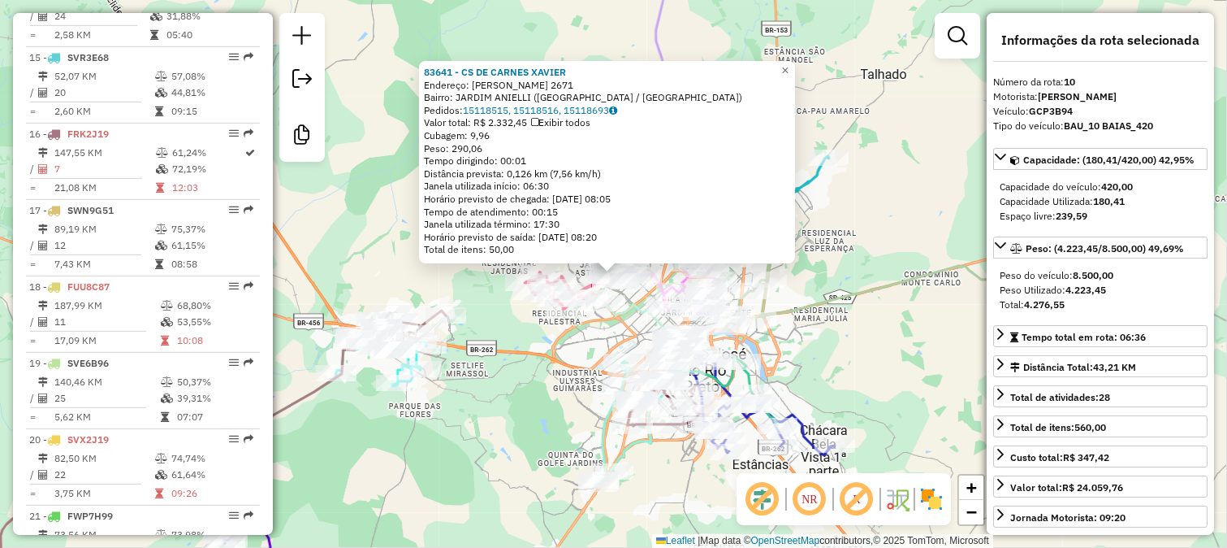
scroll to position [1341, 0]
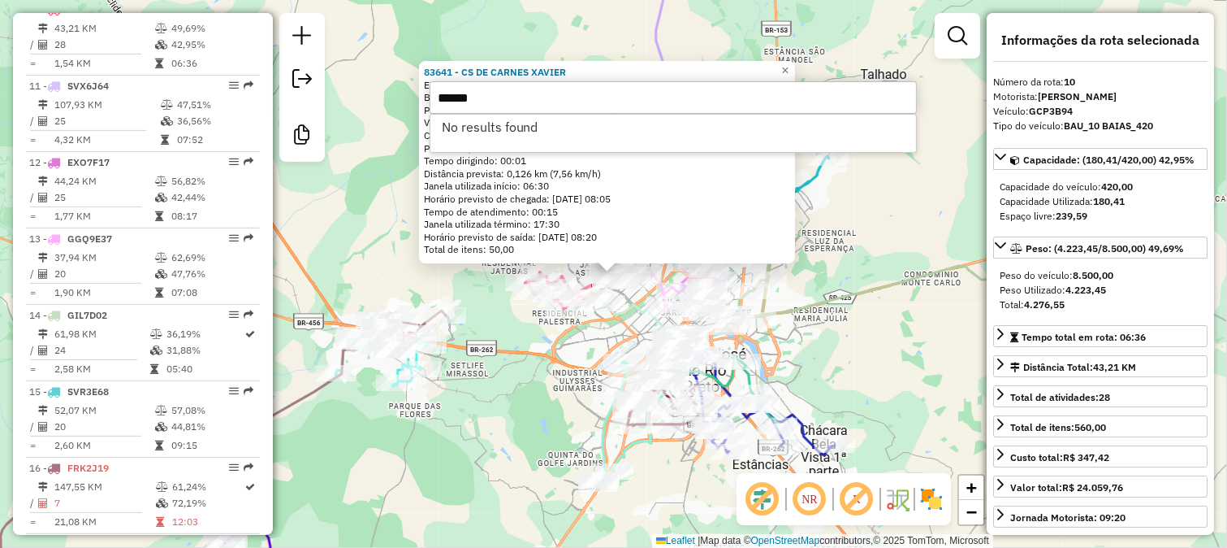
click at [605, 112] on input "******" at bounding box center [673, 97] width 487 height 32
type input "*"
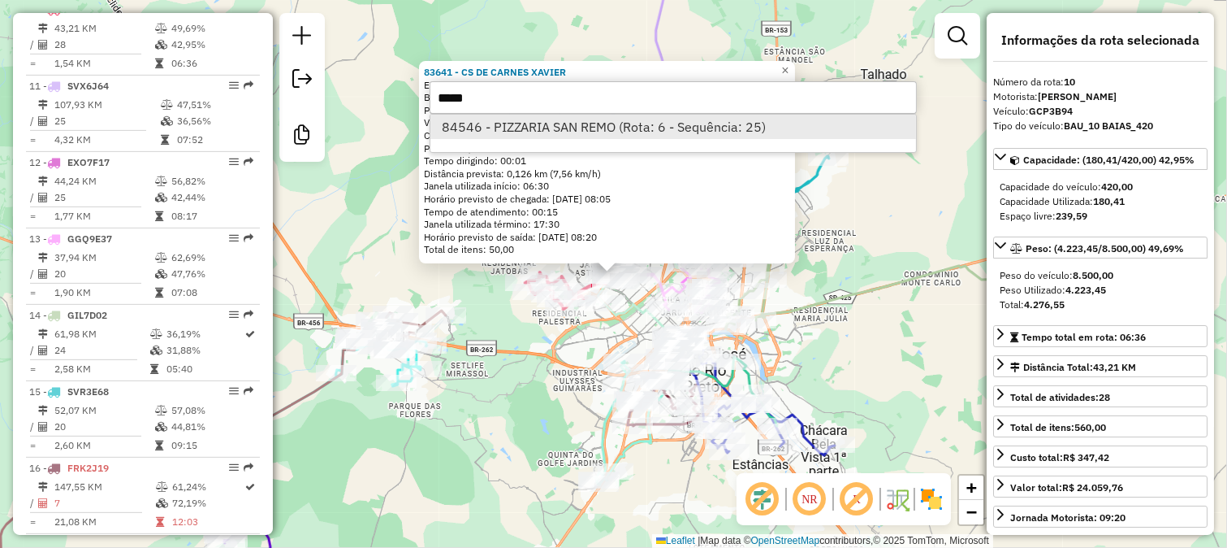
type input "*****"
click at [610, 118] on li "84546 - PIZZARIA SAN REMO (Rota: 6 - Sequência: 25)" at bounding box center [674, 127] width 486 height 24
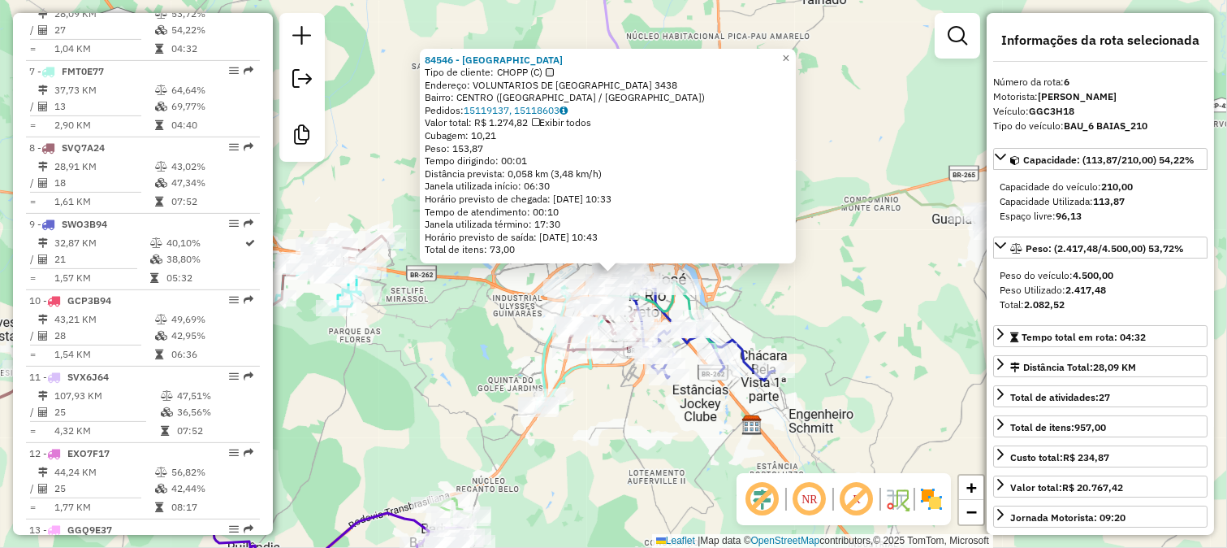
scroll to position [1036, 0]
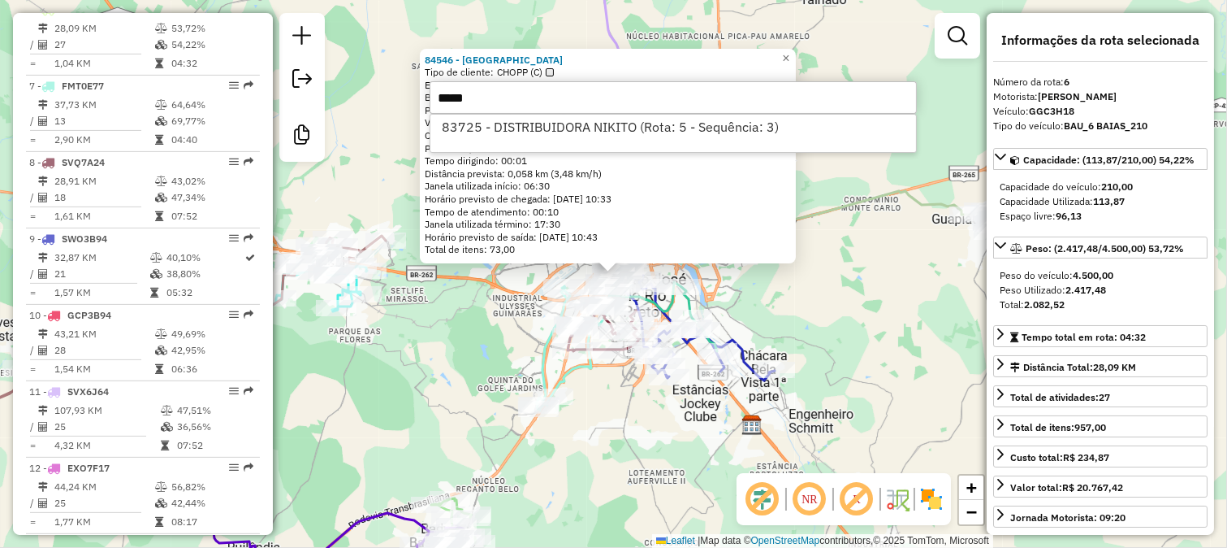
type input "*****"
click at [610, 118] on li "83725 - DISTRIBUIDORA NIKITO (Rota: 5 - Sequência: 3)" at bounding box center [674, 127] width 486 height 24
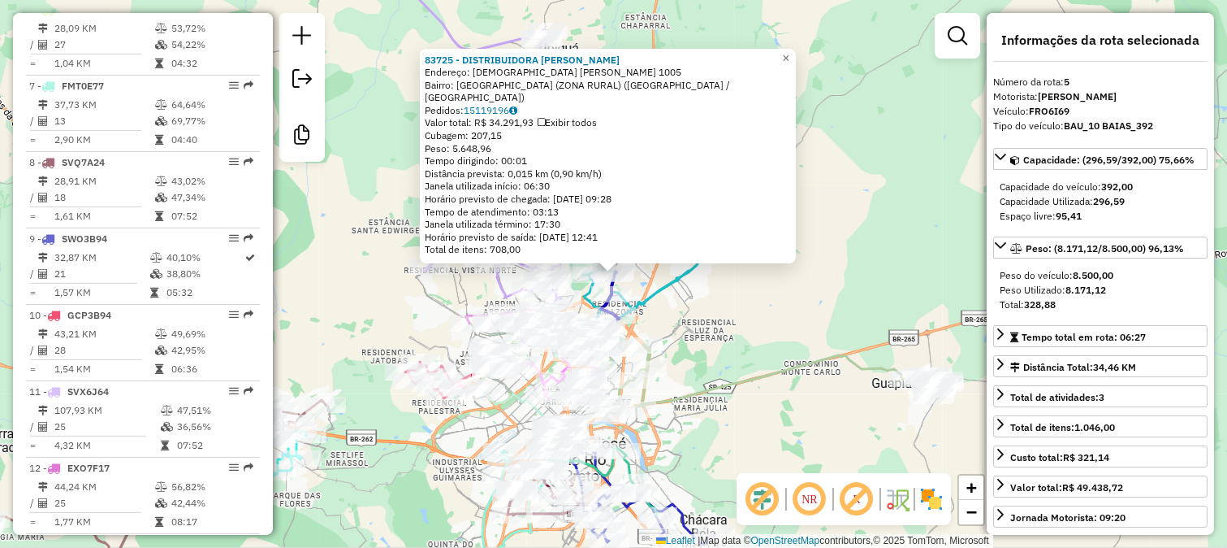
scroll to position [959, 0]
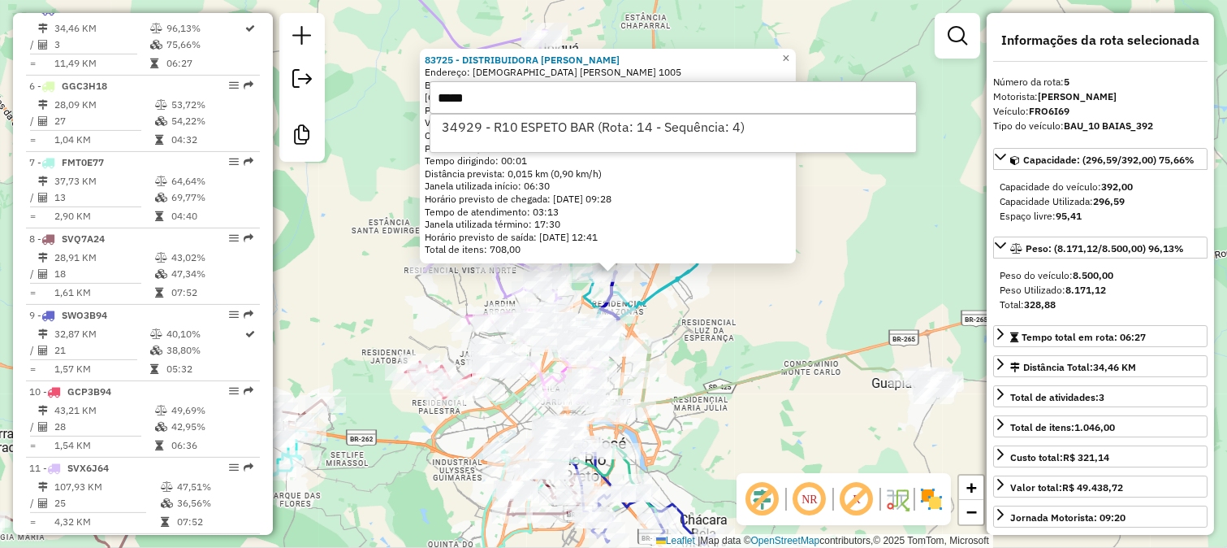
type input "*****"
click at [610, 118] on li "34929 - R10 ESPETO BAR (Rota: 14 - Sequência: 4)" at bounding box center [674, 127] width 486 height 24
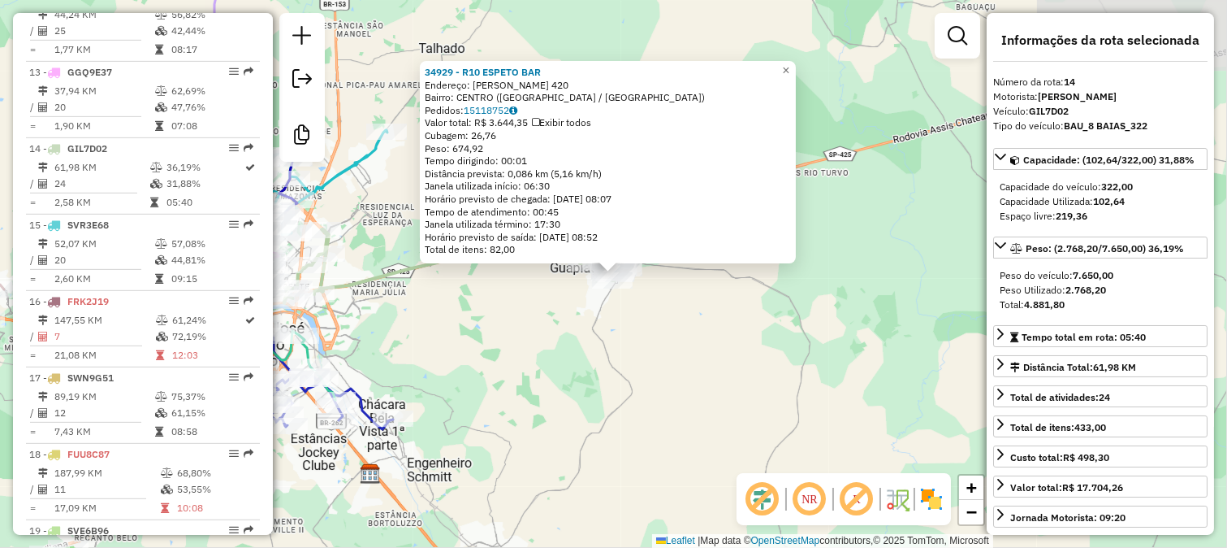
scroll to position [1646, 0]
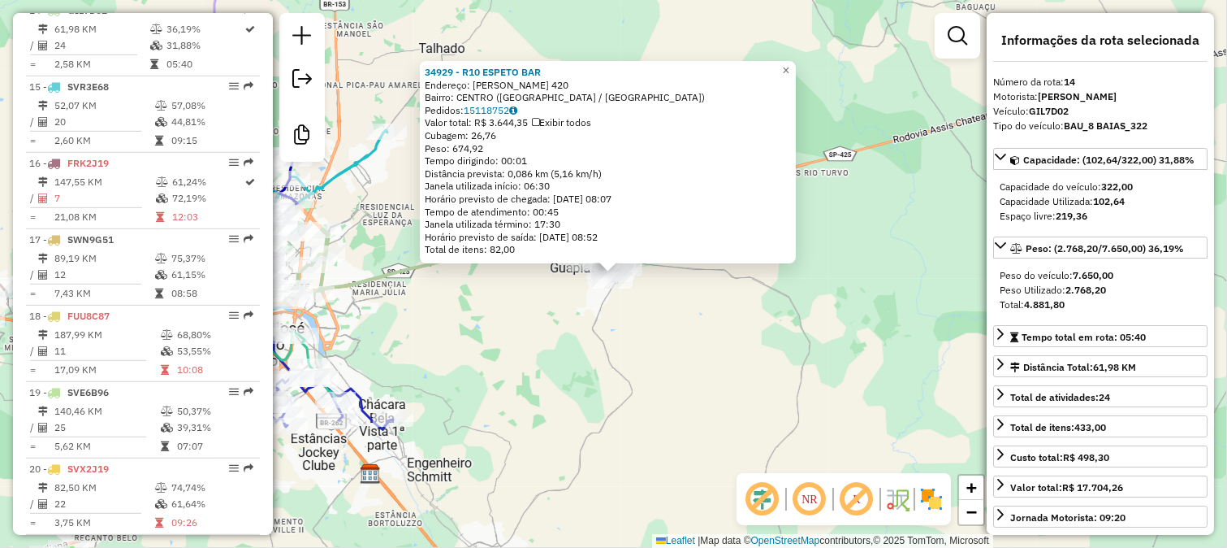
click at [851, 261] on div "34929 - R10 ESPETO BAR Endereço: ABRAHAO JOSE DE LIMA 420 Bairro: CENTRO (GUAPI…" at bounding box center [613, 274] width 1227 height 548
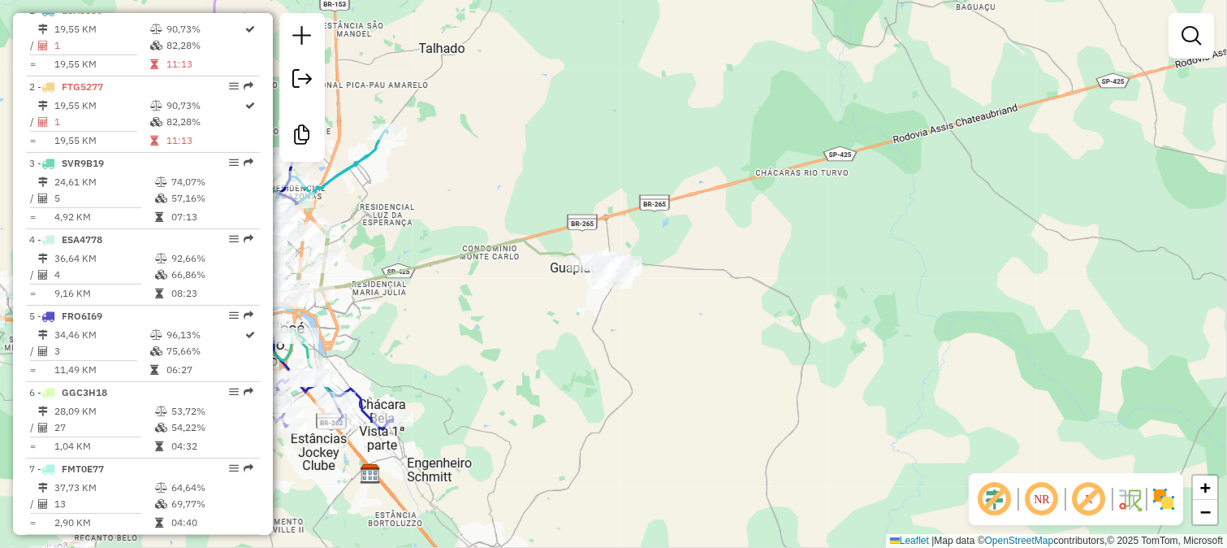
scroll to position [201, 0]
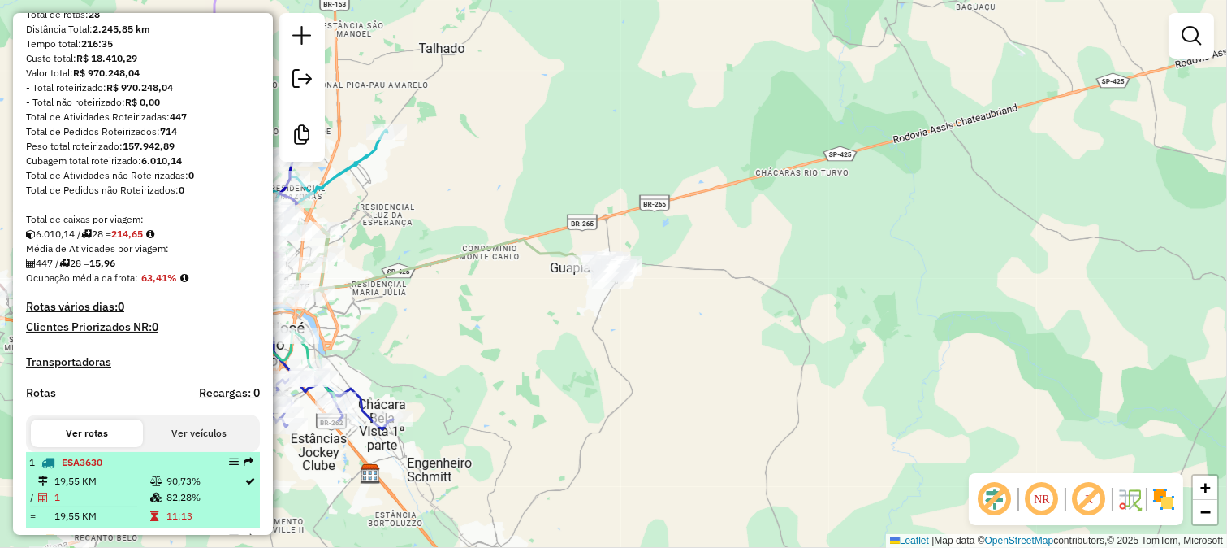
click at [115, 489] on td "19,55 KM" at bounding box center [102, 481] width 96 height 16
select select "**********"
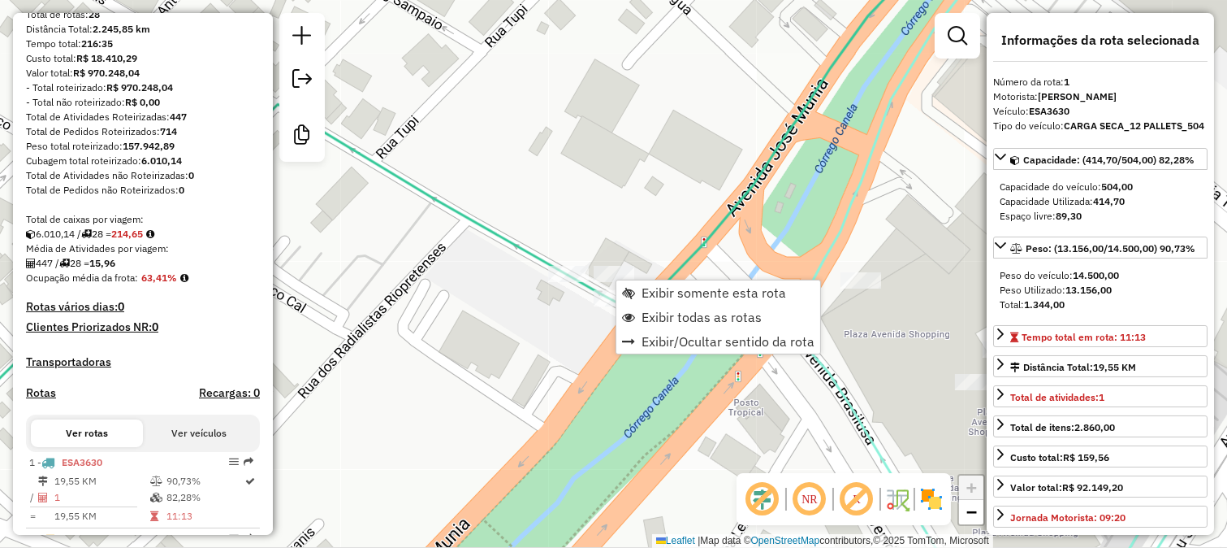
scroll to position [654, 0]
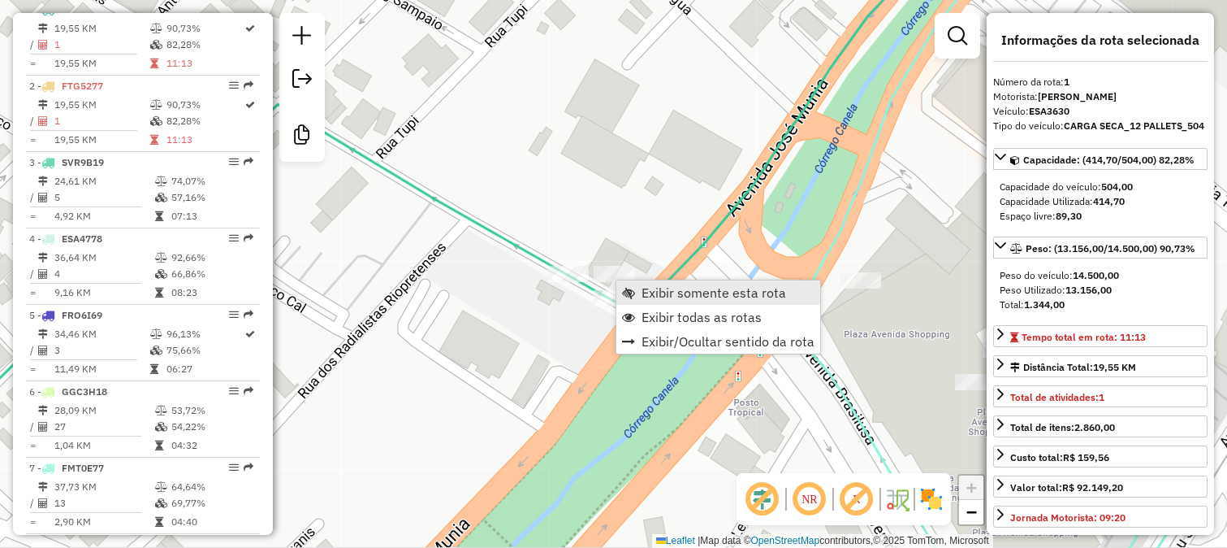
click at [639, 288] on link "Exibir somente esta rota" at bounding box center [719, 292] width 204 height 24
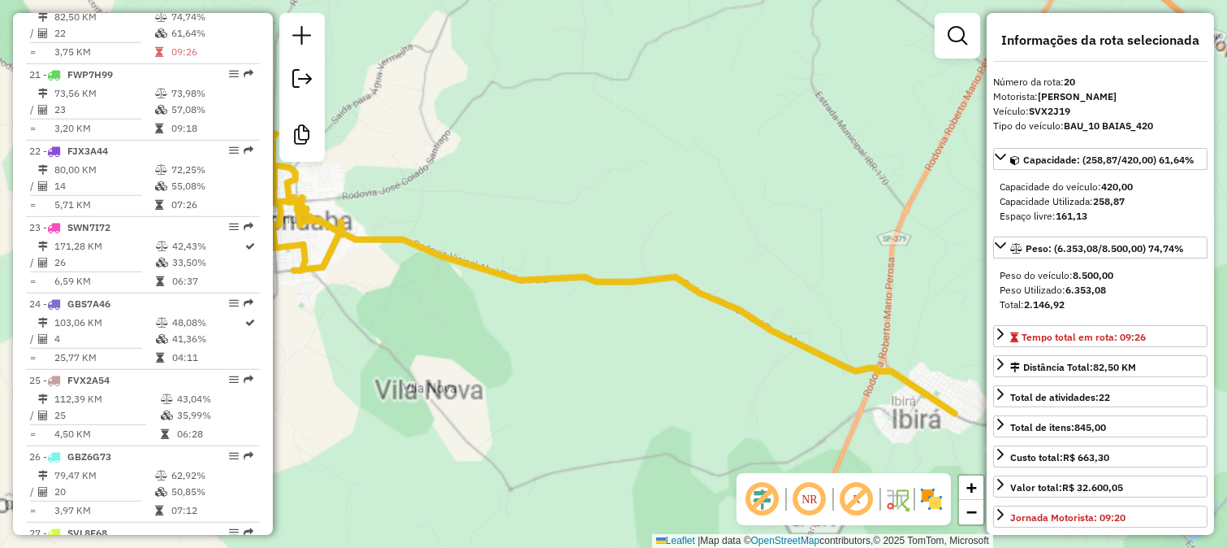
scroll to position [2104, 0]
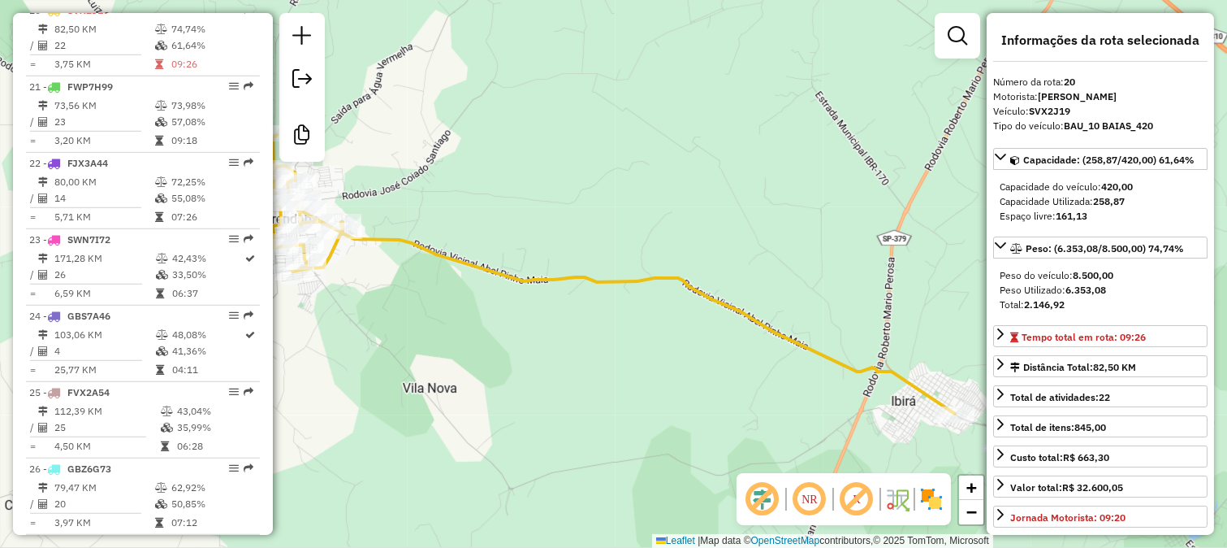
click at [677, 293] on div "Janela de atendimento Grade de atendimento Capacidade Transportadoras Veículos …" at bounding box center [613, 274] width 1227 height 548
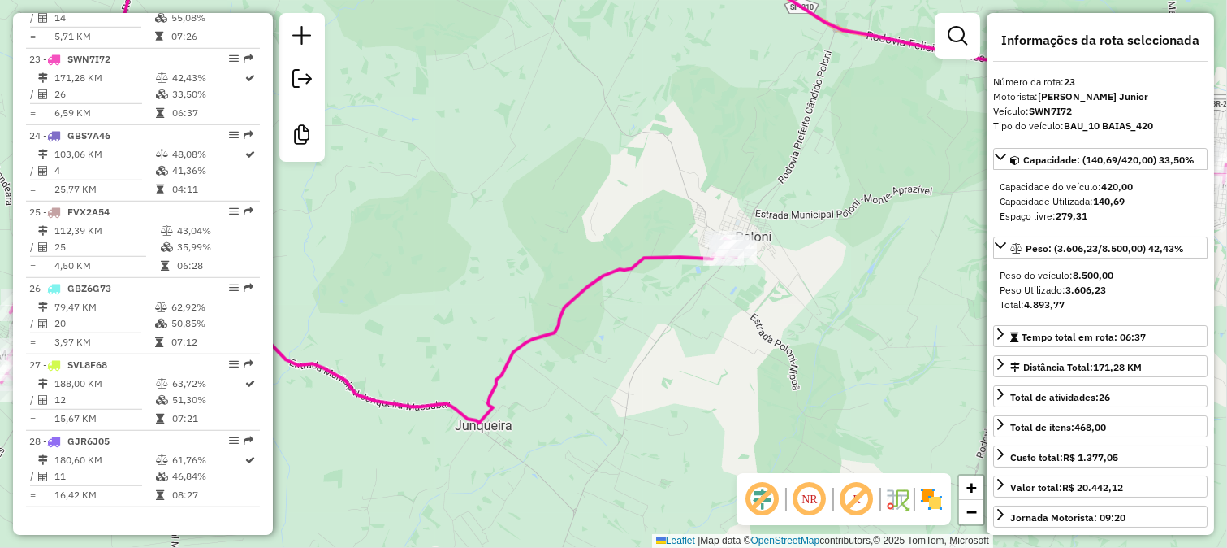
scroll to position [2297, 0]
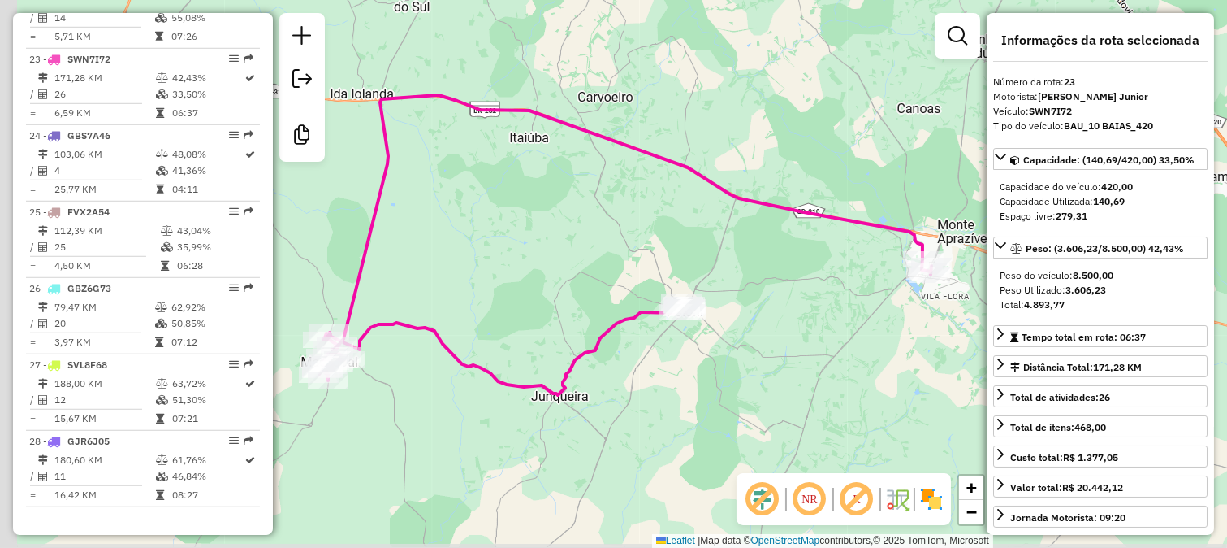
click at [510, 331] on div "Janela de atendimento Grade de atendimento Capacidade Transportadoras Veículos …" at bounding box center [613, 274] width 1227 height 548
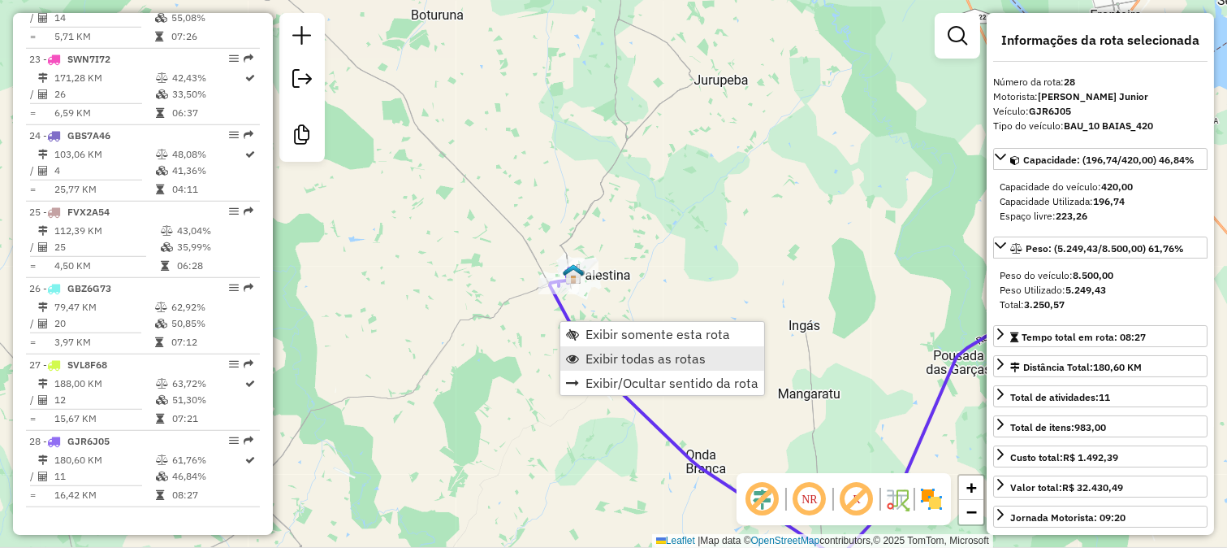
click at [600, 353] on span "Exibir todas as rotas" at bounding box center [646, 358] width 120 height 13
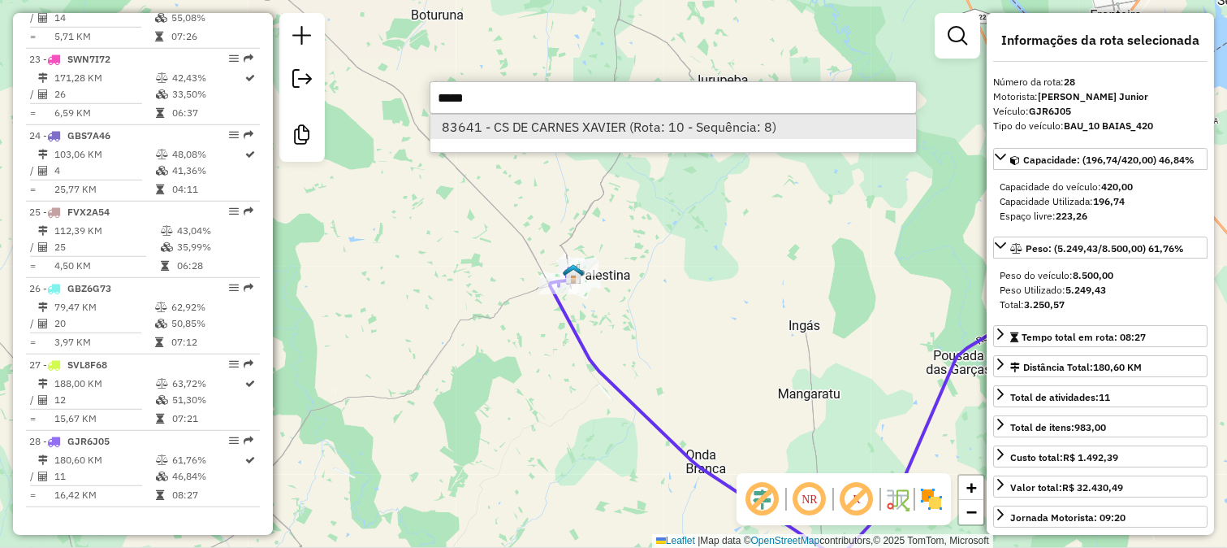
type input "*****"
click at [538, 115] on li "83641 - CS DE CARNES XAVIER (Rota: 10 - Sequência: 8)" at bounding box center [674, 127] width 486 height 24
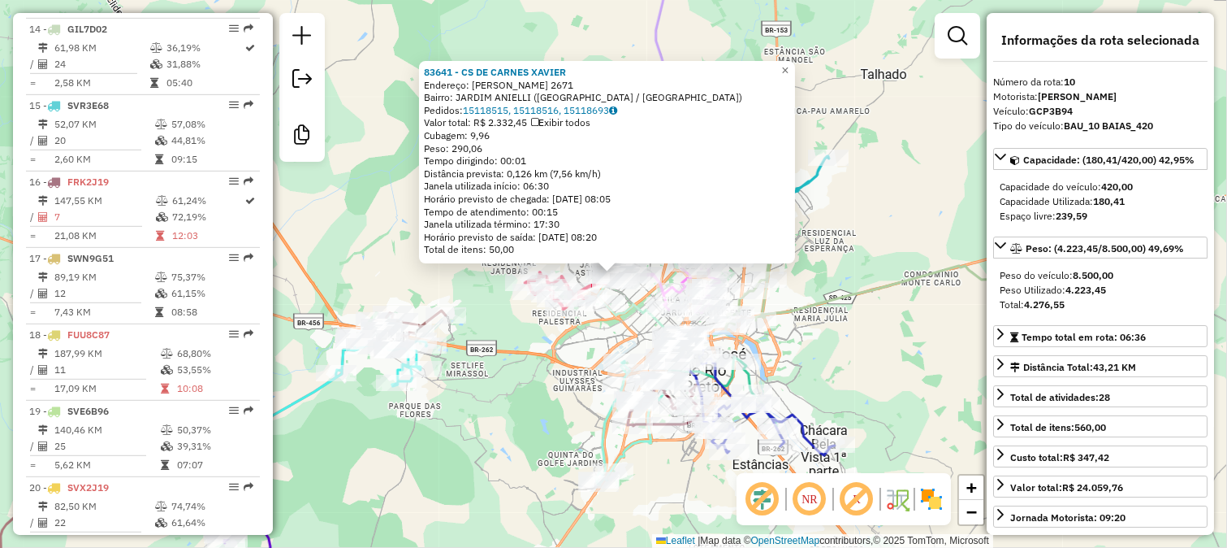
scroll to position [1341, 0]
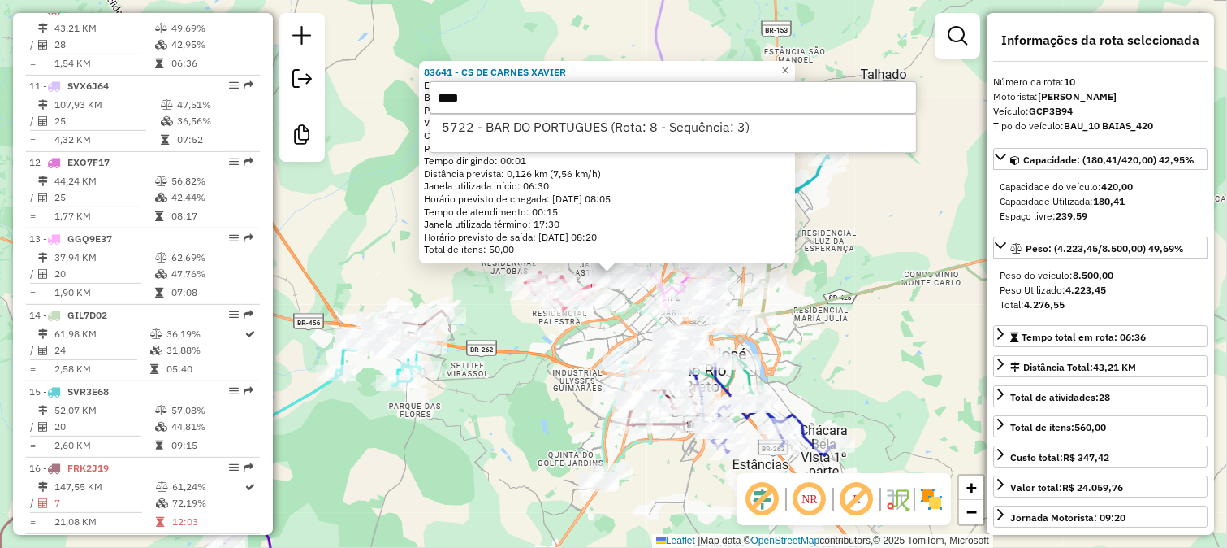
type input "****"
click at [538, 115] on li "5722 - BAR DO PORTUGUES (Rota: 8 - Sequência: 3)" at bounding box center [674, 127] width 486 height 24
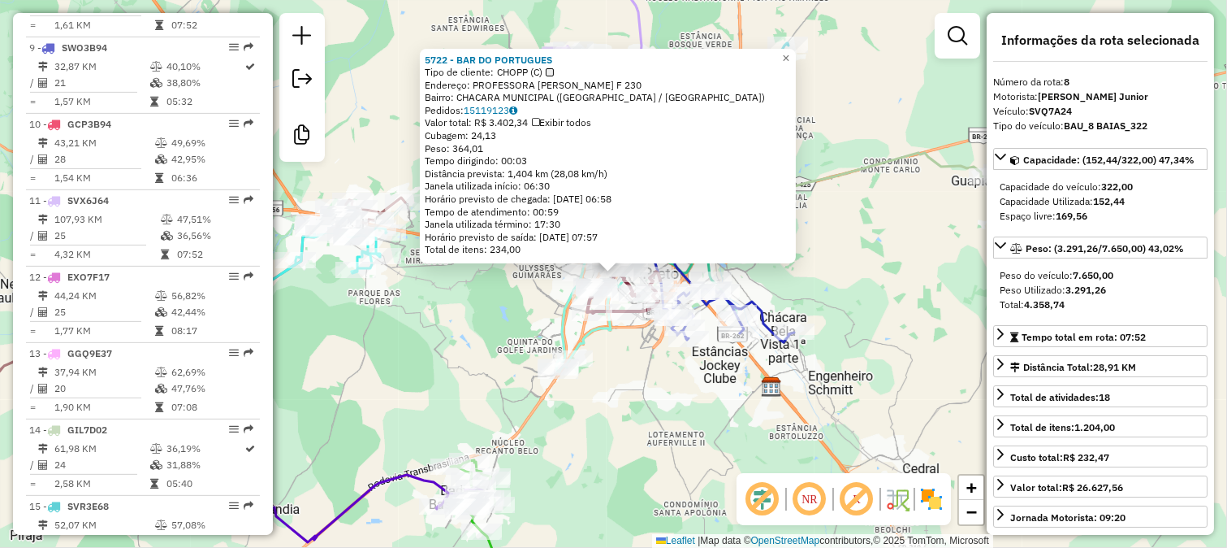
scroll to position [1188, 0]
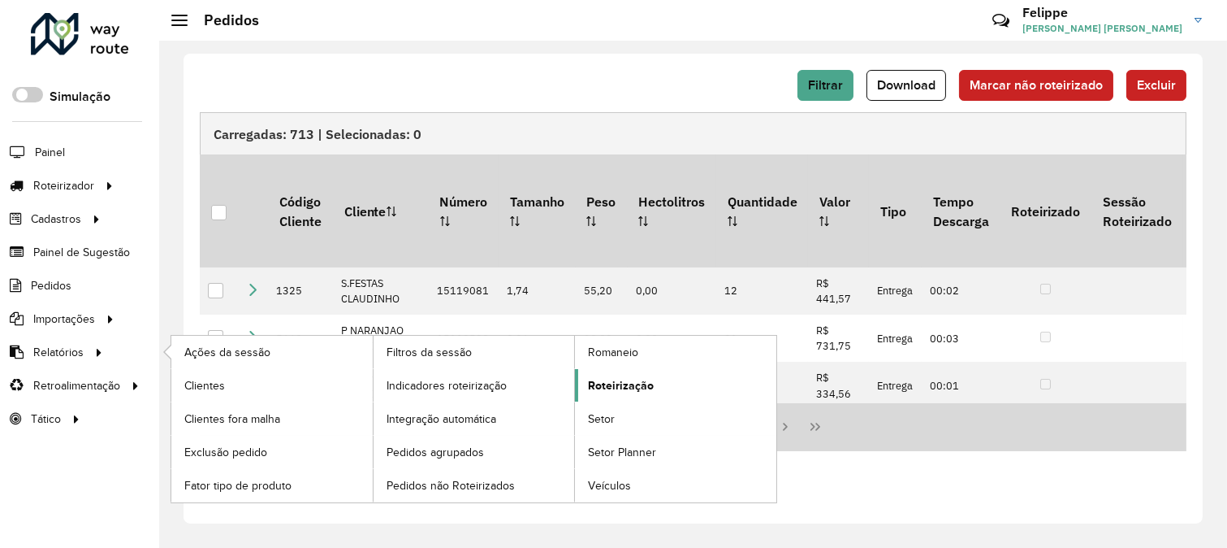
click at [630, 383] on span "Roteirização" at bounding box center [621, 385] width 66 height 17
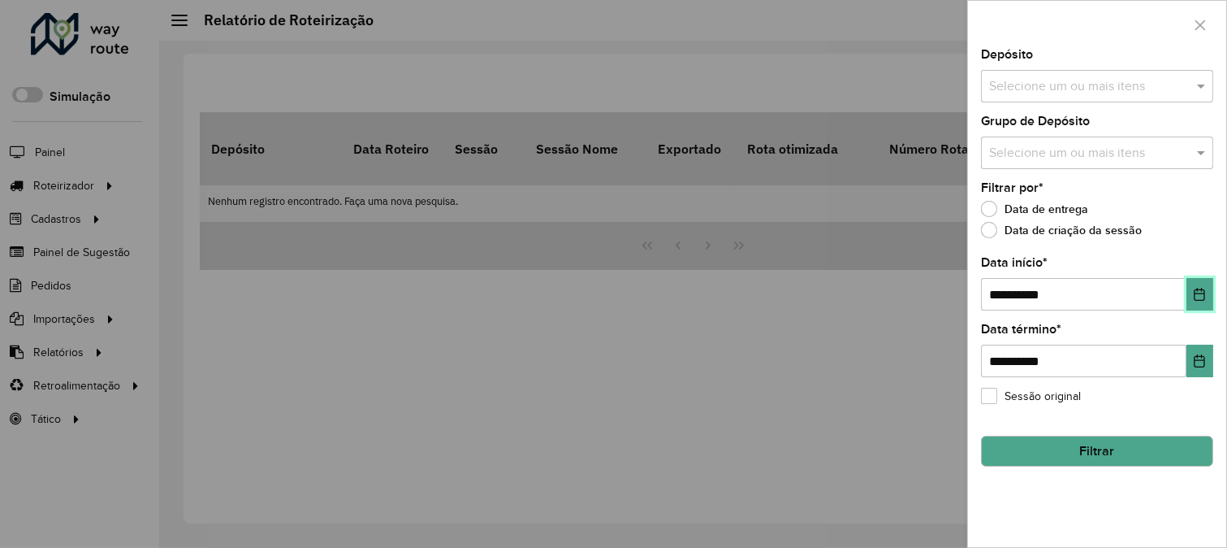
click at [1202, 293] on icon "Choose Date" at bounding box center [1199, 294] width 13 height 13
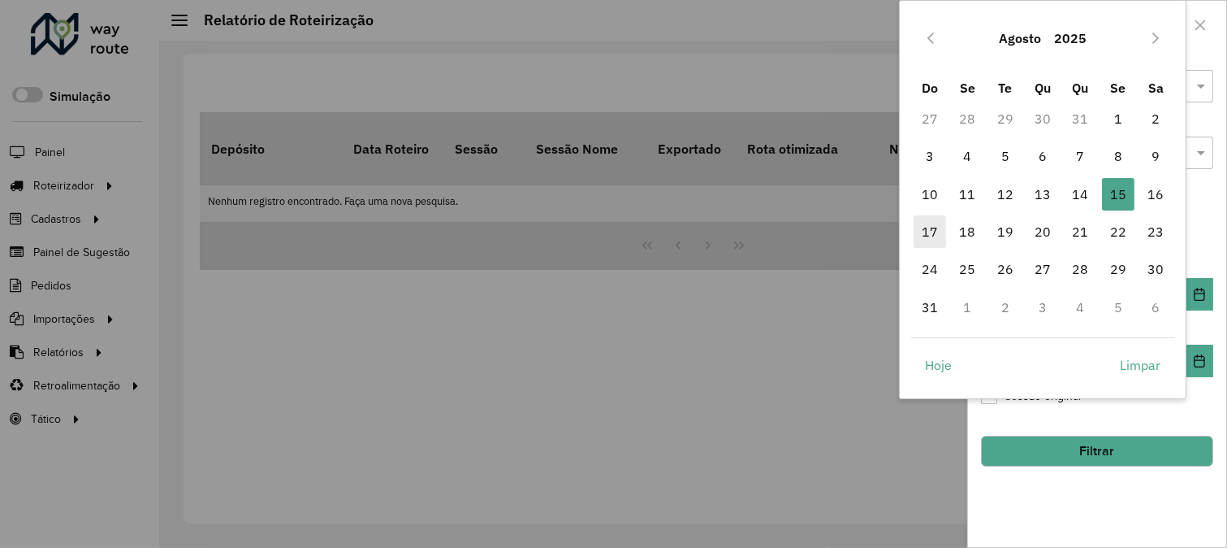
click at [939, 224] on span "17" at bounding box center [930, 231] width 32 height 32
type input "**********"
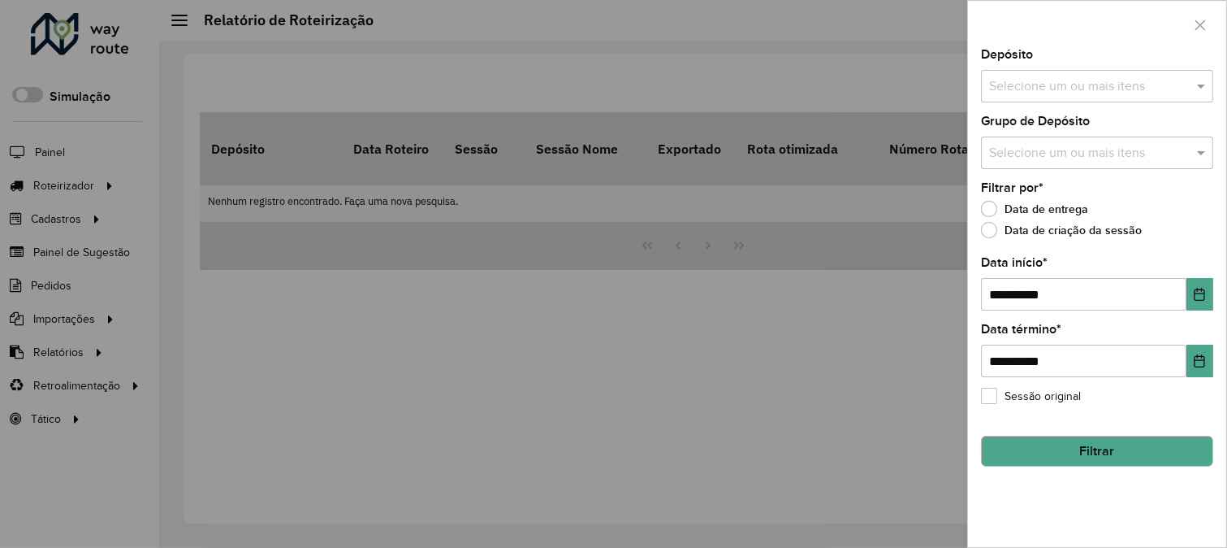
click at [1163, 98] on div "Selecione um ou mais itens" at bounding box center [1097, 86] width 232 height 32
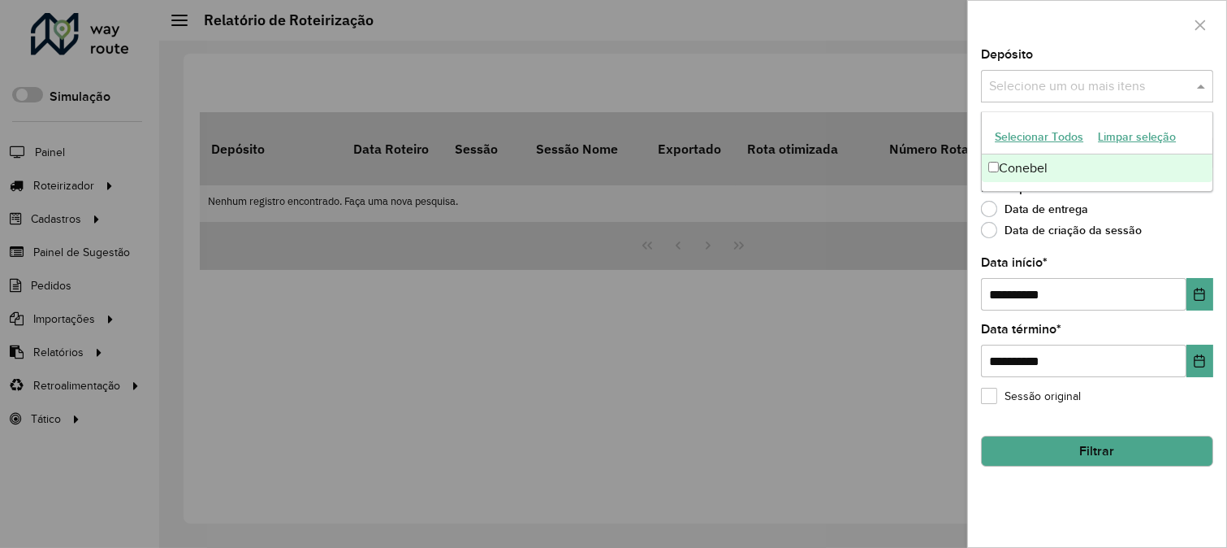
click at [1084, 174] on div "Conebel" at bounding box center [1097, 168] width 231 height 28
click at [1132, 461] on button "Filtrar" at bounding box center [1097, 450] width 232 height 31
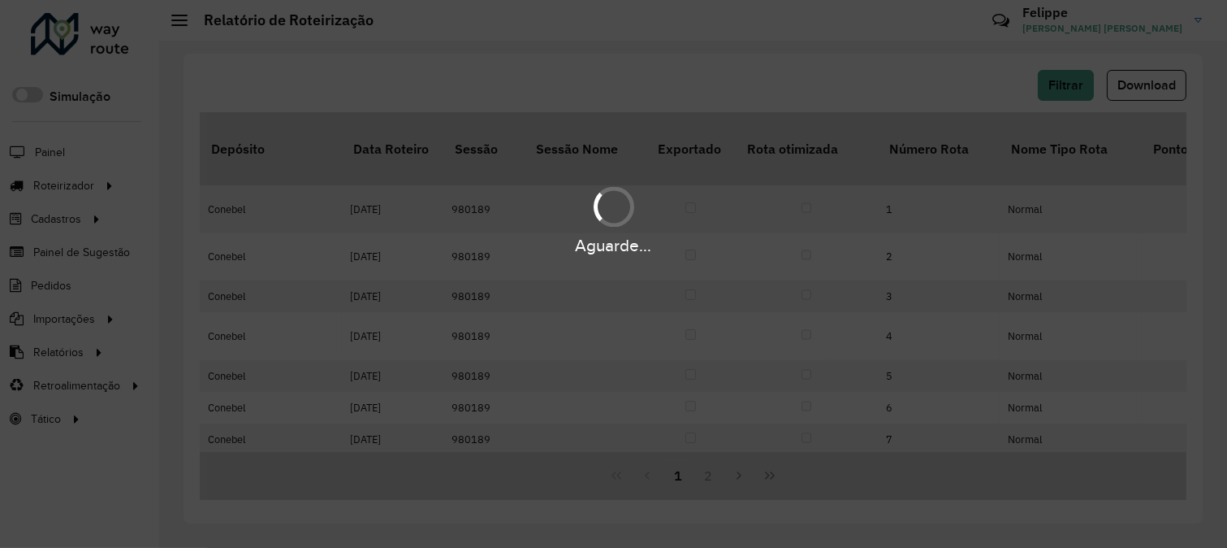
click at [1164, 94] on button "Download" at bounding box center [1147, 85] width 80 height 31
